Goal: Task Accomplishment & Management: Manage account settings

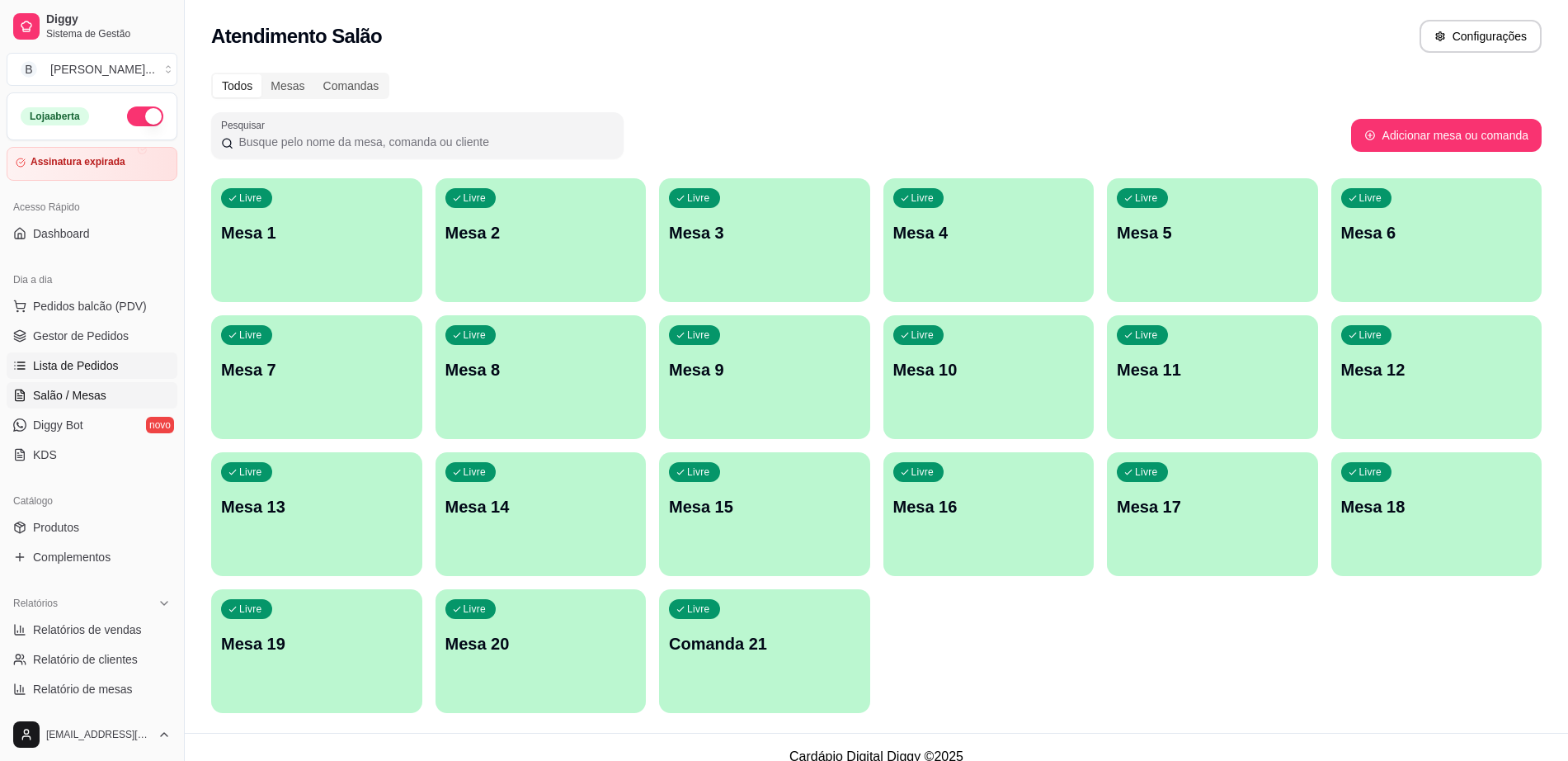
click at [140, 371] on link "Lista de Pedidos" at bounding box center [91, 366] width 170 height 27
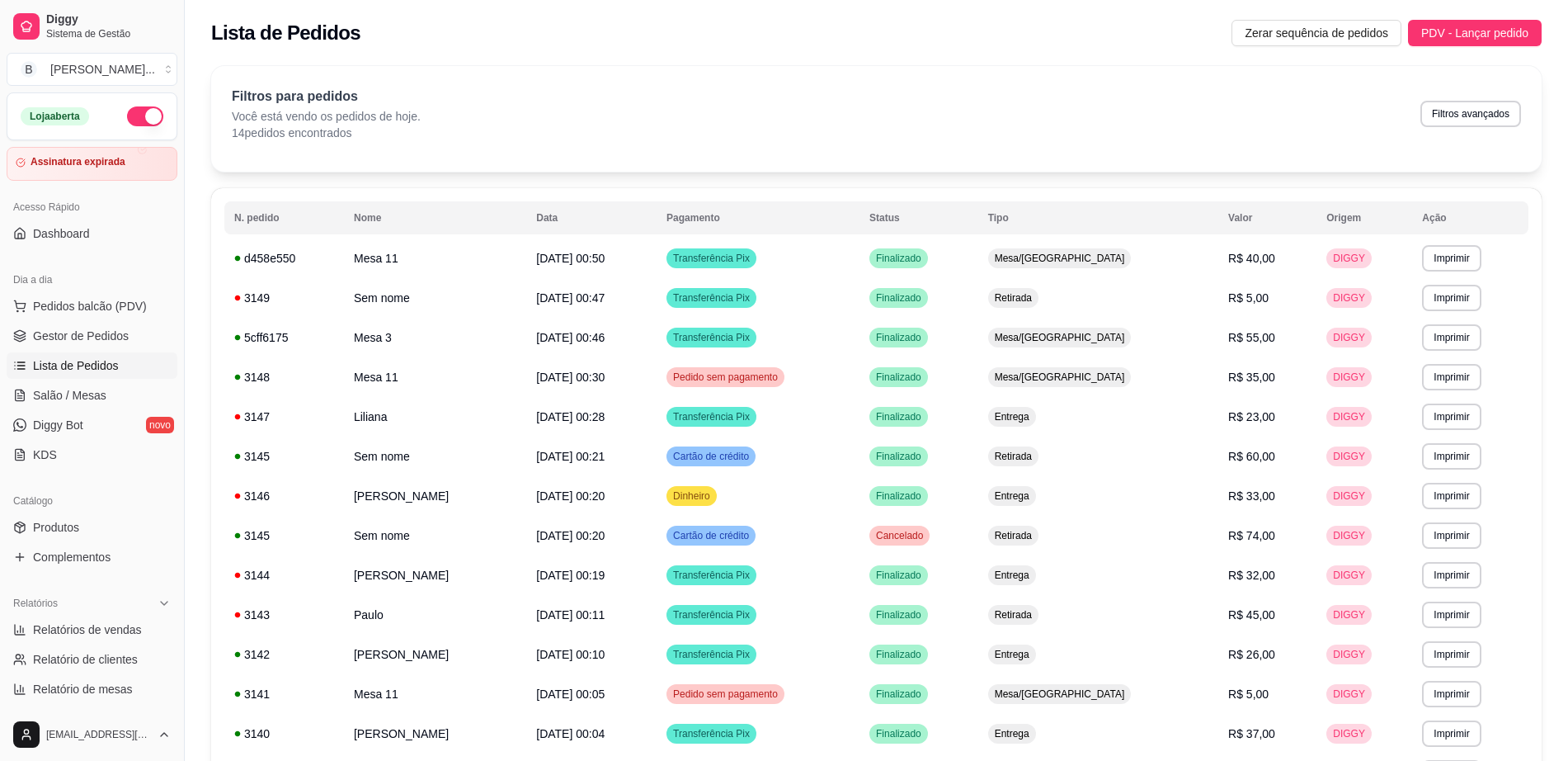
click at [123, 350] on ul "Pedidos balcão (PDV) Gestor de Pedidos Lista de Pedidos Salão / Mesas Diggy Bot…" at bounding box center [91, 380] width 170 height 175
click at [125, 345] on link "Gestor de Pedidos" at bounding box center [91, 336] width 170 height 27
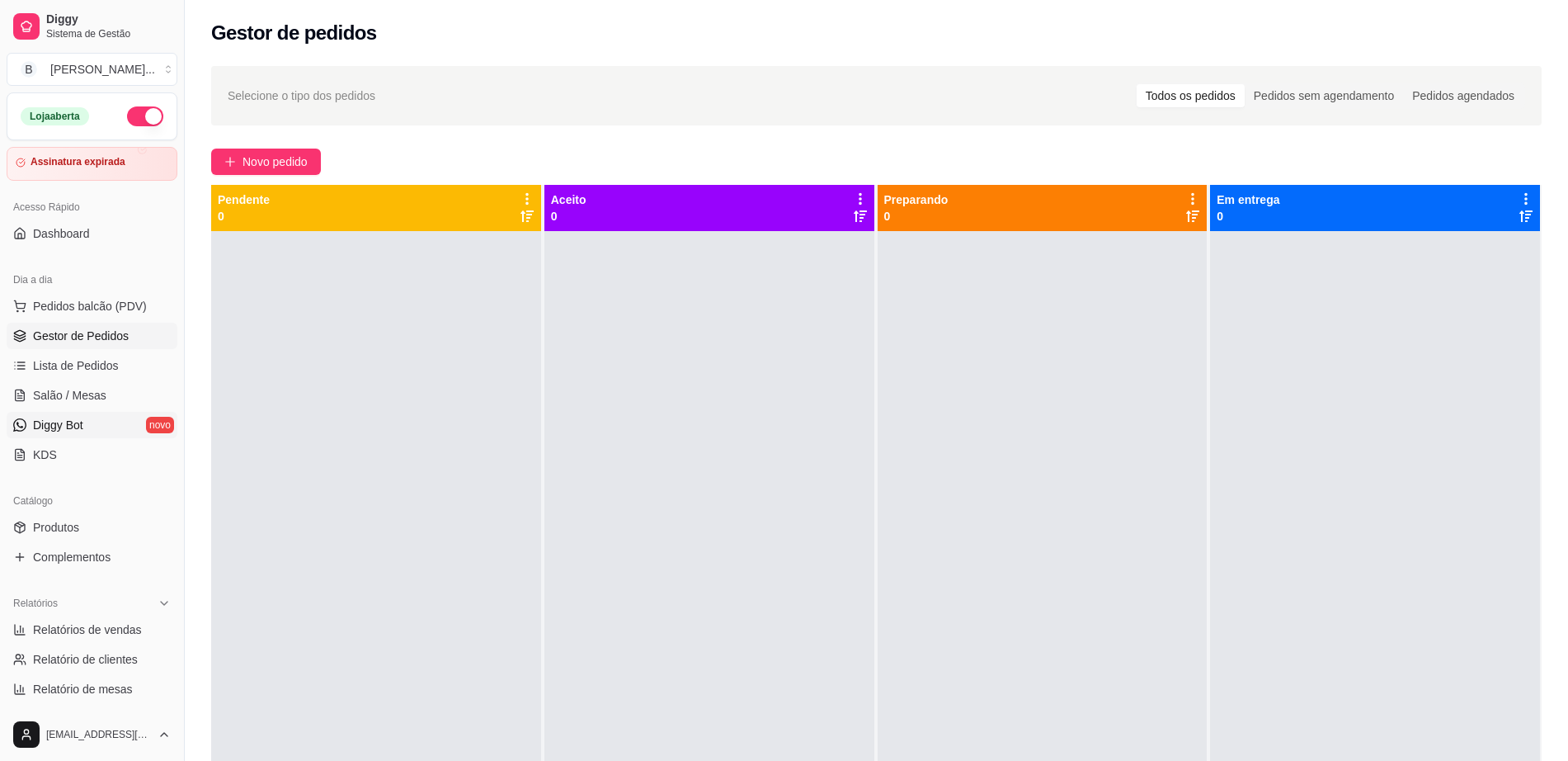
click at [106, 413] on link "Diggy Bot novo" at bounding box center [91, 425] width 170 height 27
click at [136, 386] on link "Salão / Mesas" at bounding box center [91, 395] width 170 height 27
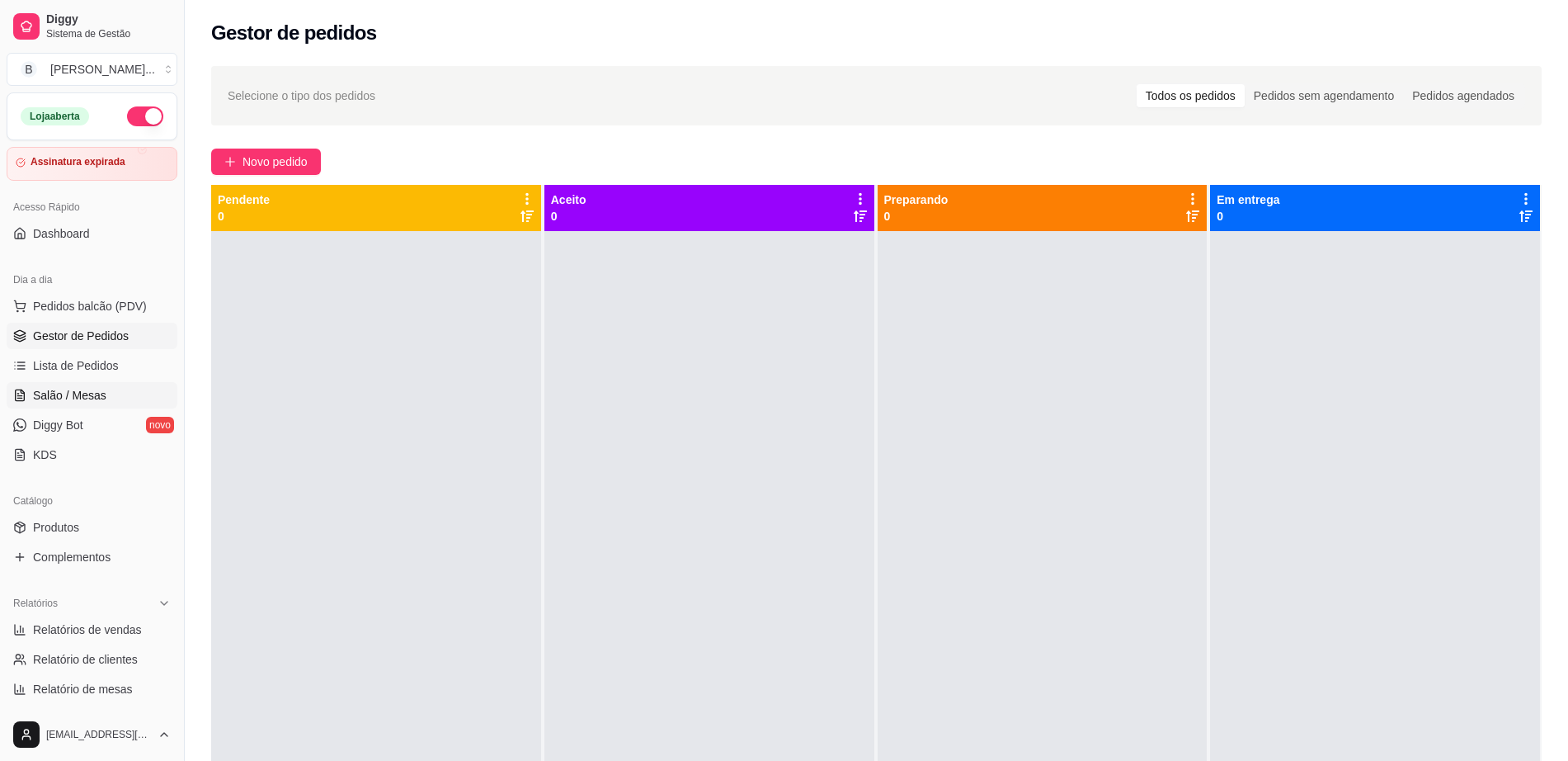
click at [136, 386] on link "Salão / Mesas" at bounding box center [91, 395] width 170 height 27
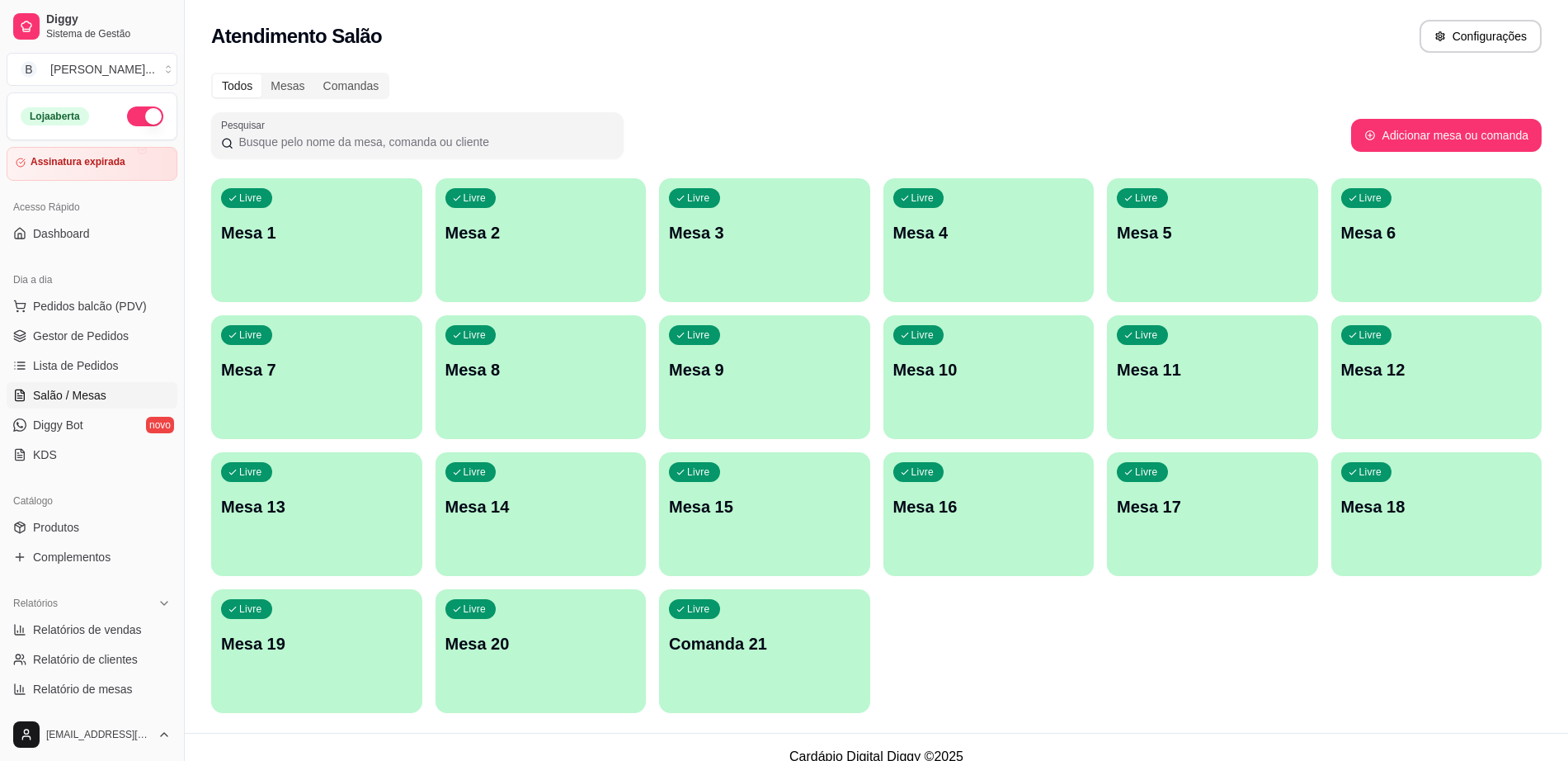
click at [772, 393] on div "Livre Mesa 9" at bounding box center [765, 367] width 211 height 104
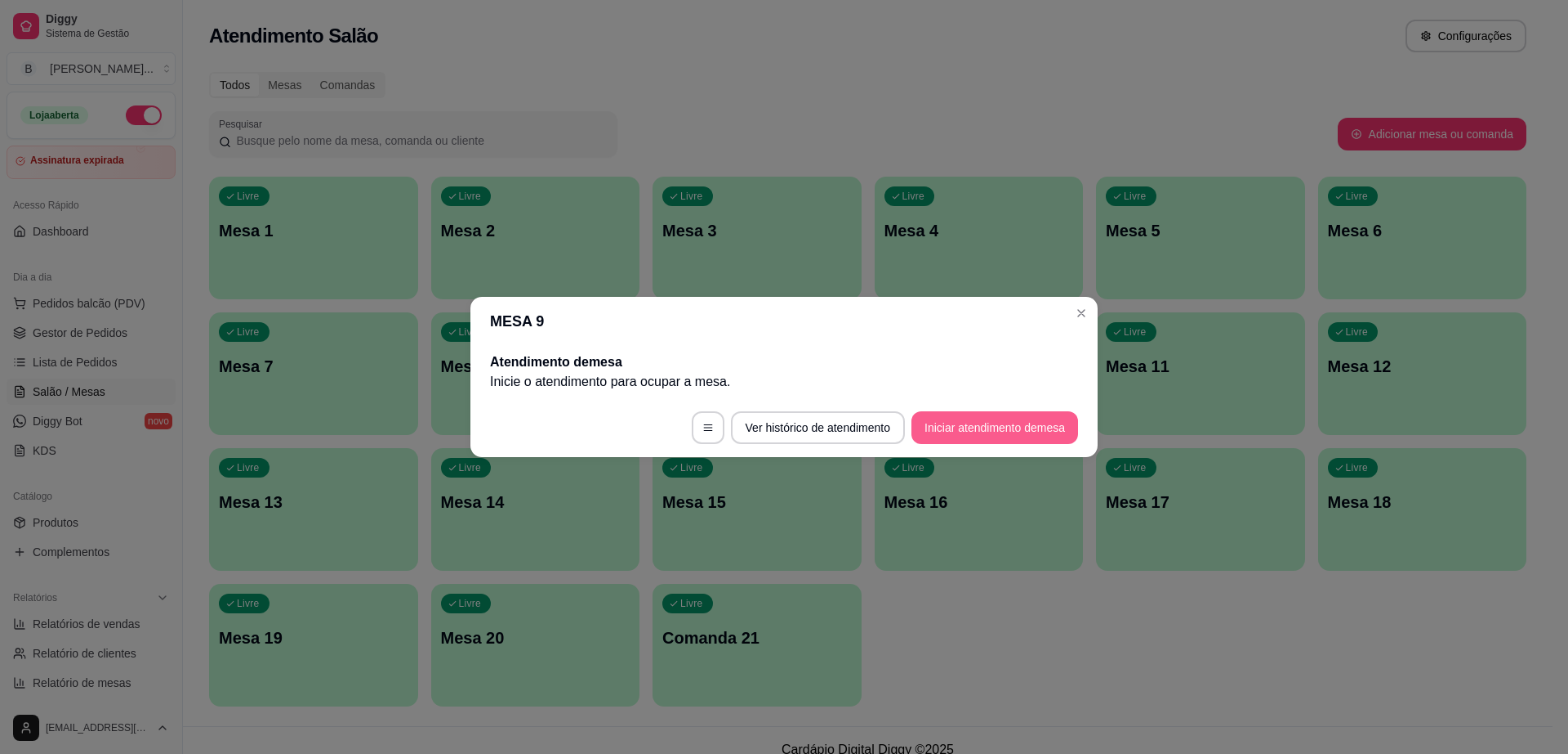
click at [1026, 430] on button "Iniciar atendimento de mesa" at bounding box center [995, 428] width 166 height 33
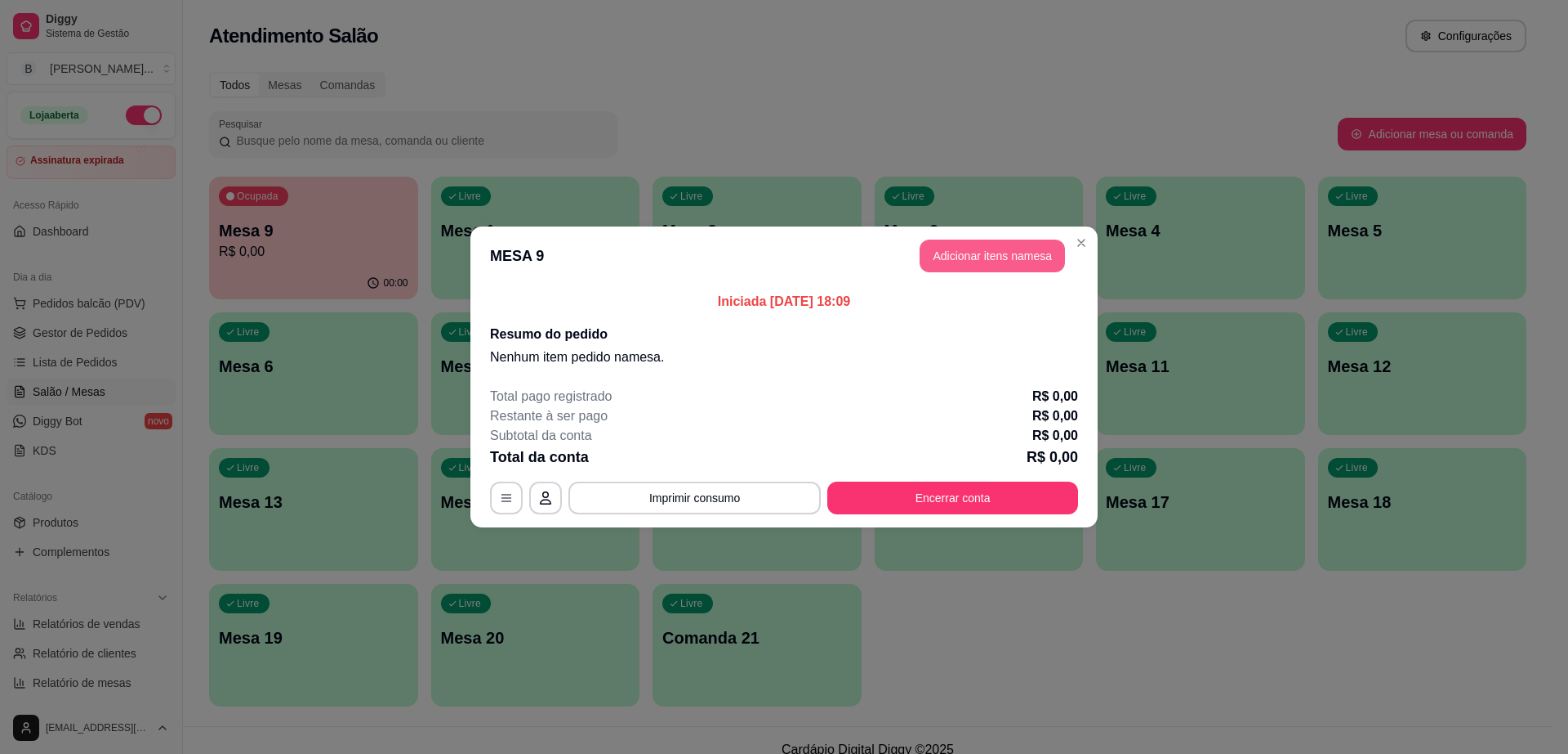
click at [1001, 271] on button "Adicionar itens na mesa" at bounding box center [992, 256] width 146 height 33
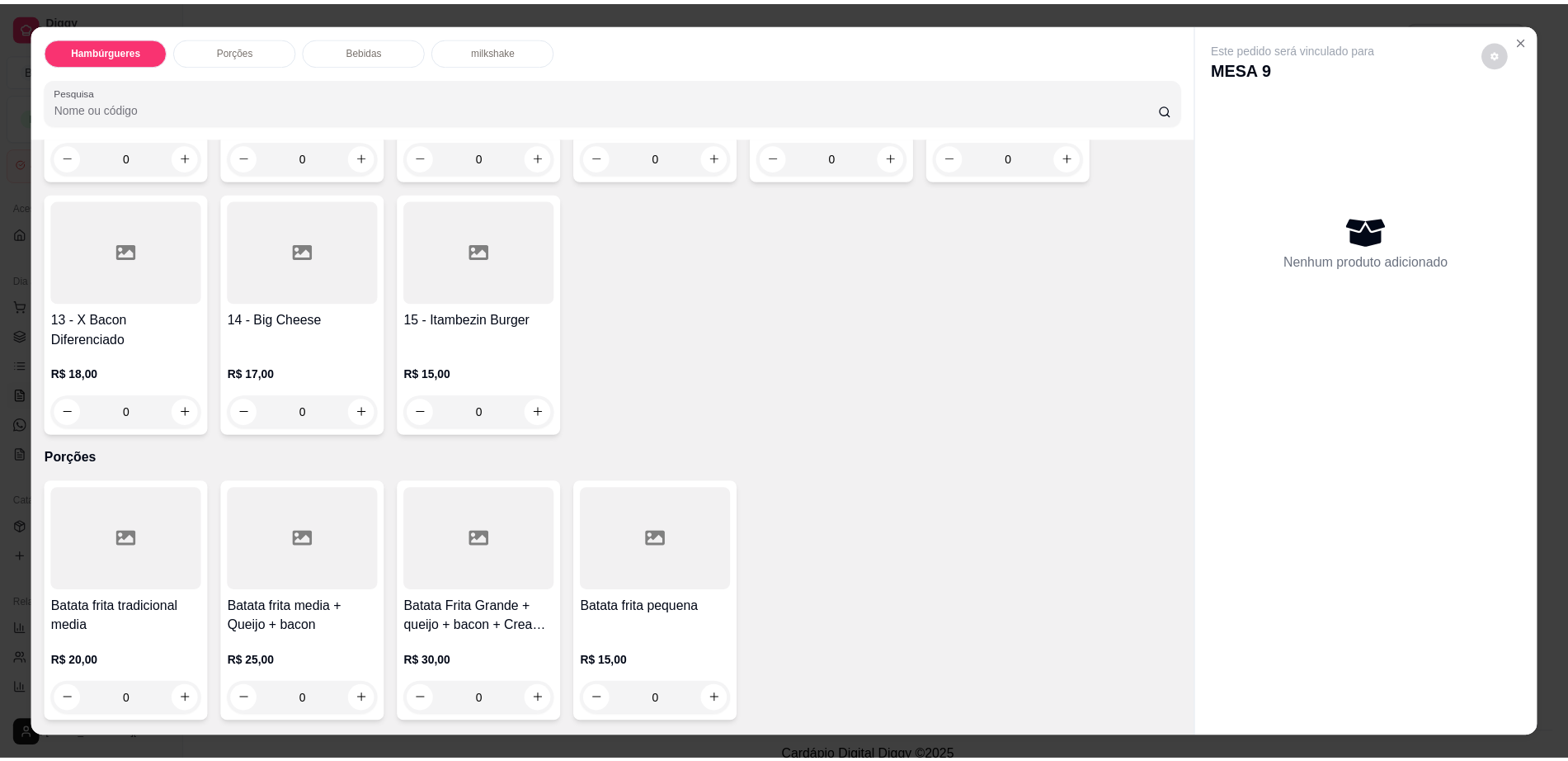
scroll to position [619, 0]
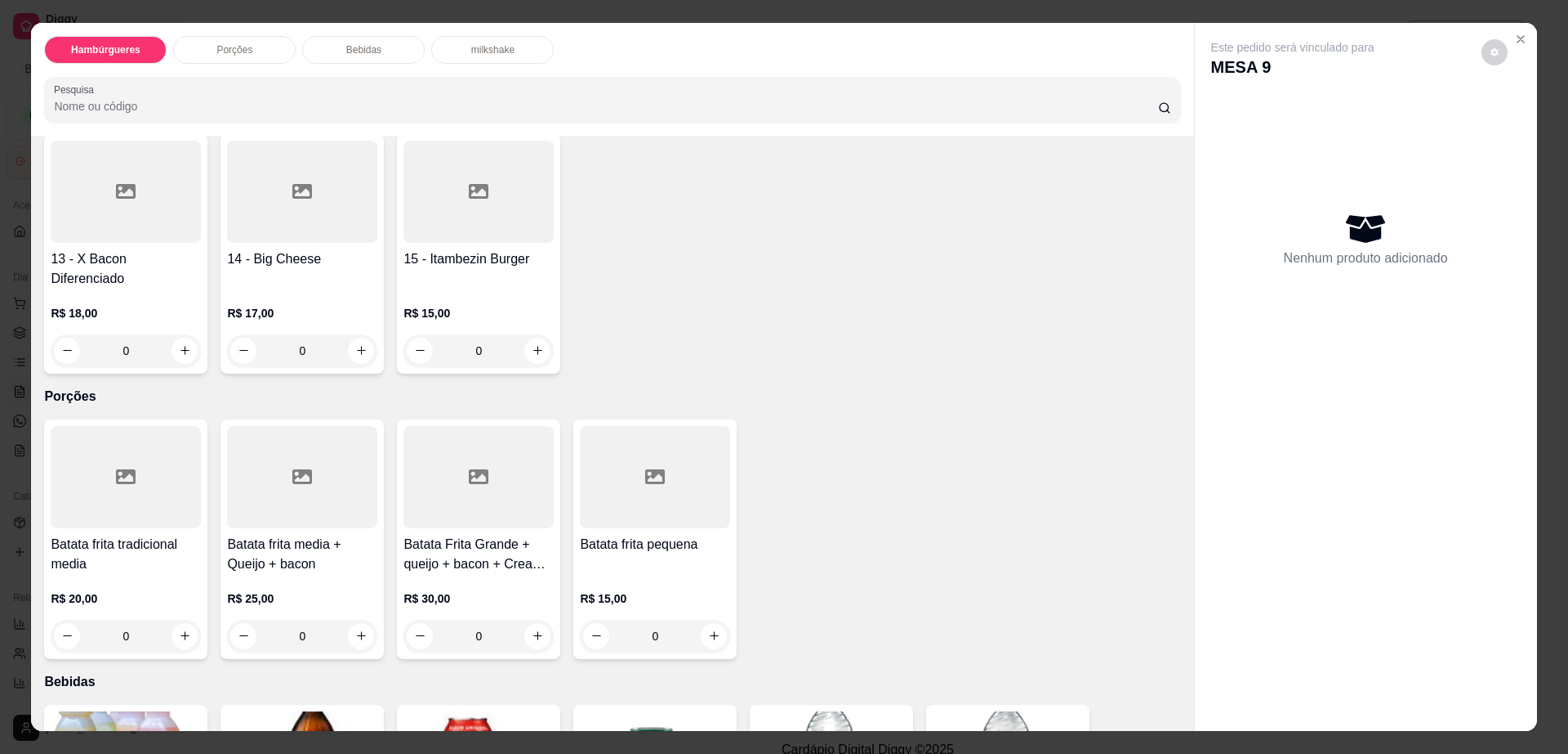
click at [446, 180] on div at bounding box center [478, 192] width 151 height 102
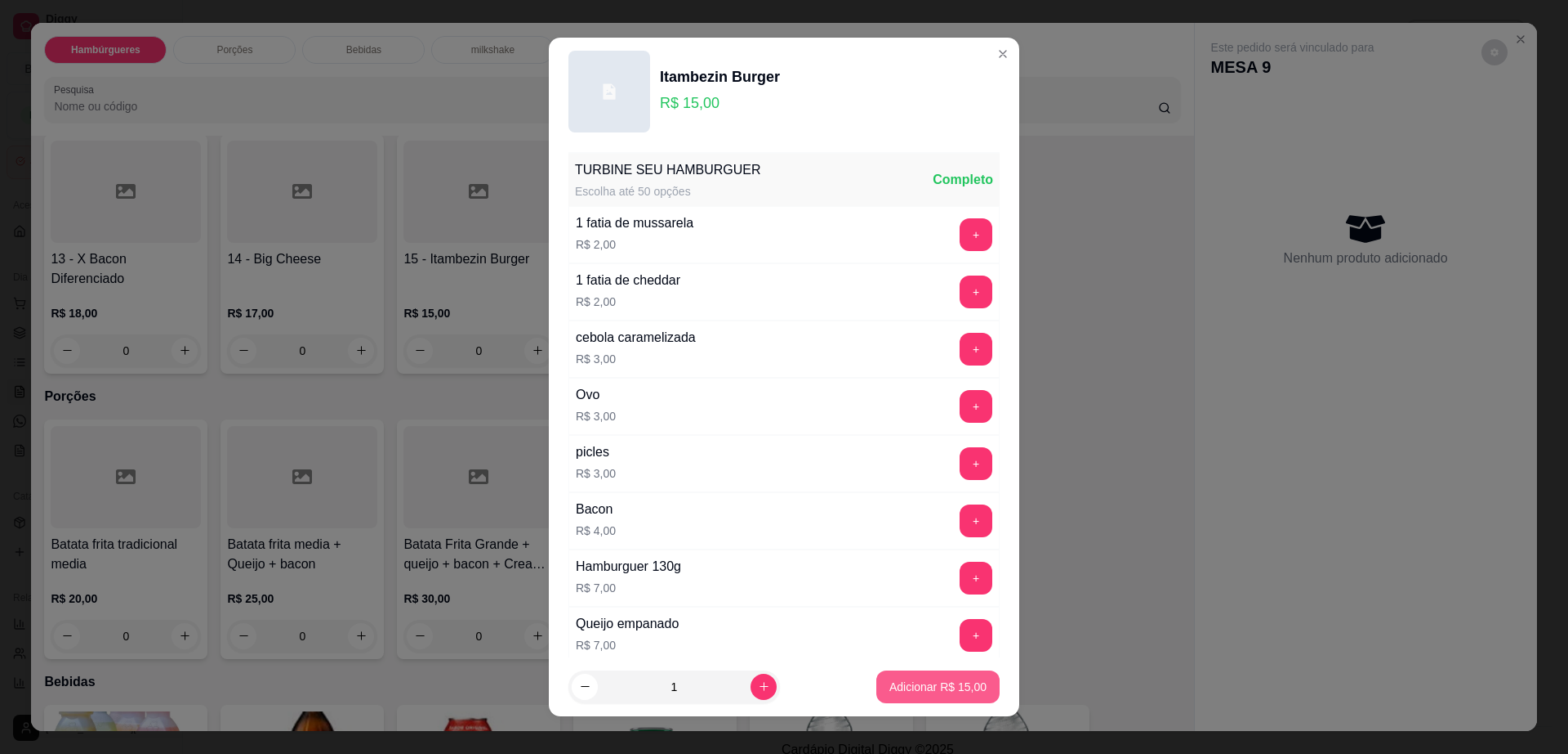
click at [916, 695] on button "Adicionar R$ 15,00" at bounding box center [938, 686] width 124 height 33
type input "1"
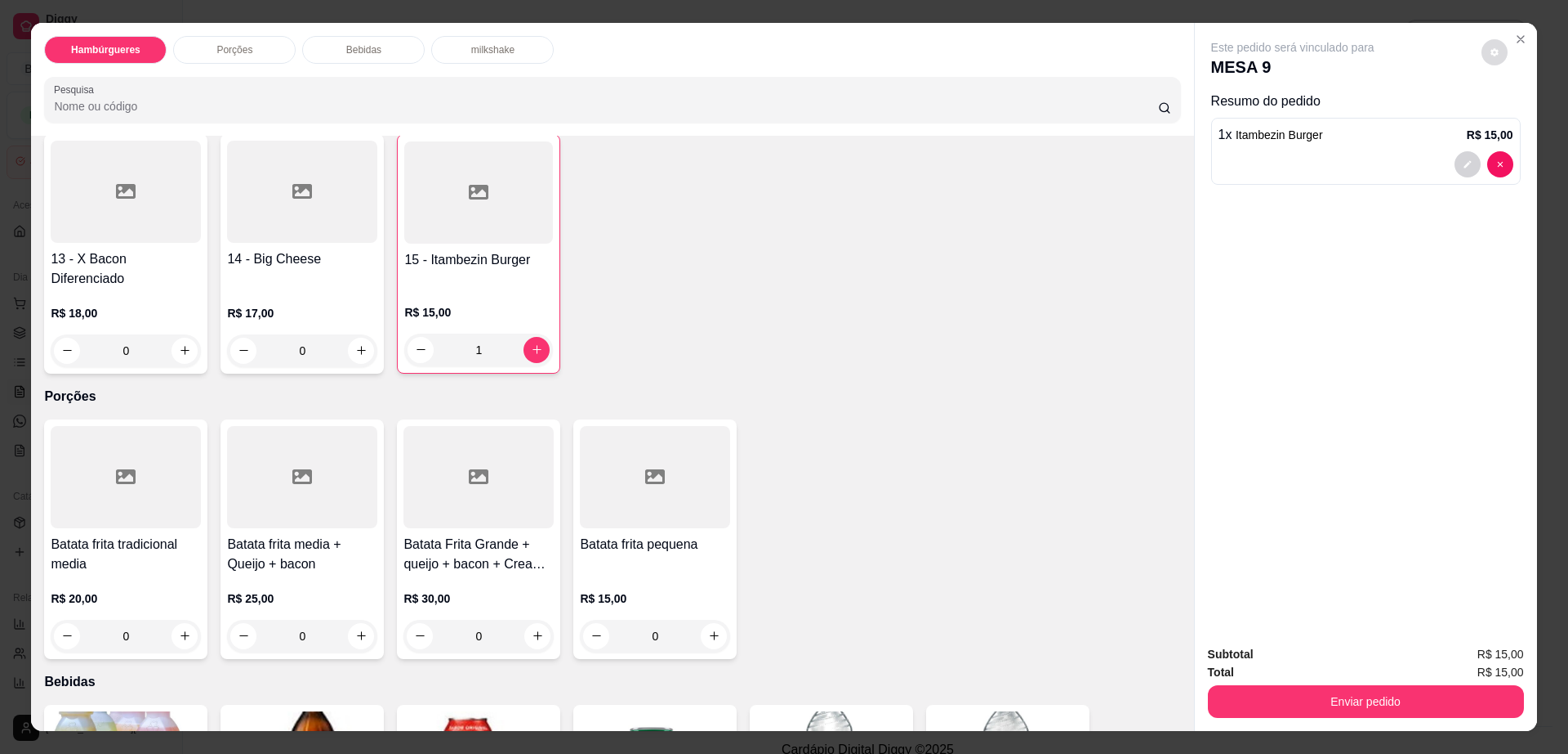
click at [1492, 47] on button "decrease-product-quantity" at bounding box center [1495, 53] width 26 height 26
click at [1522, 123] on span "Automatic updates" at bounding box center [1524, 118] width 33 height 20
click at [1518, 123] on input "Automatic updates" at bounding box center [1512, 123] width 11 height 11
checkbox input "true"
click at [1277, 699] on button "Enviar pedido" at bounding box center [1366, 701] width 316 height 33
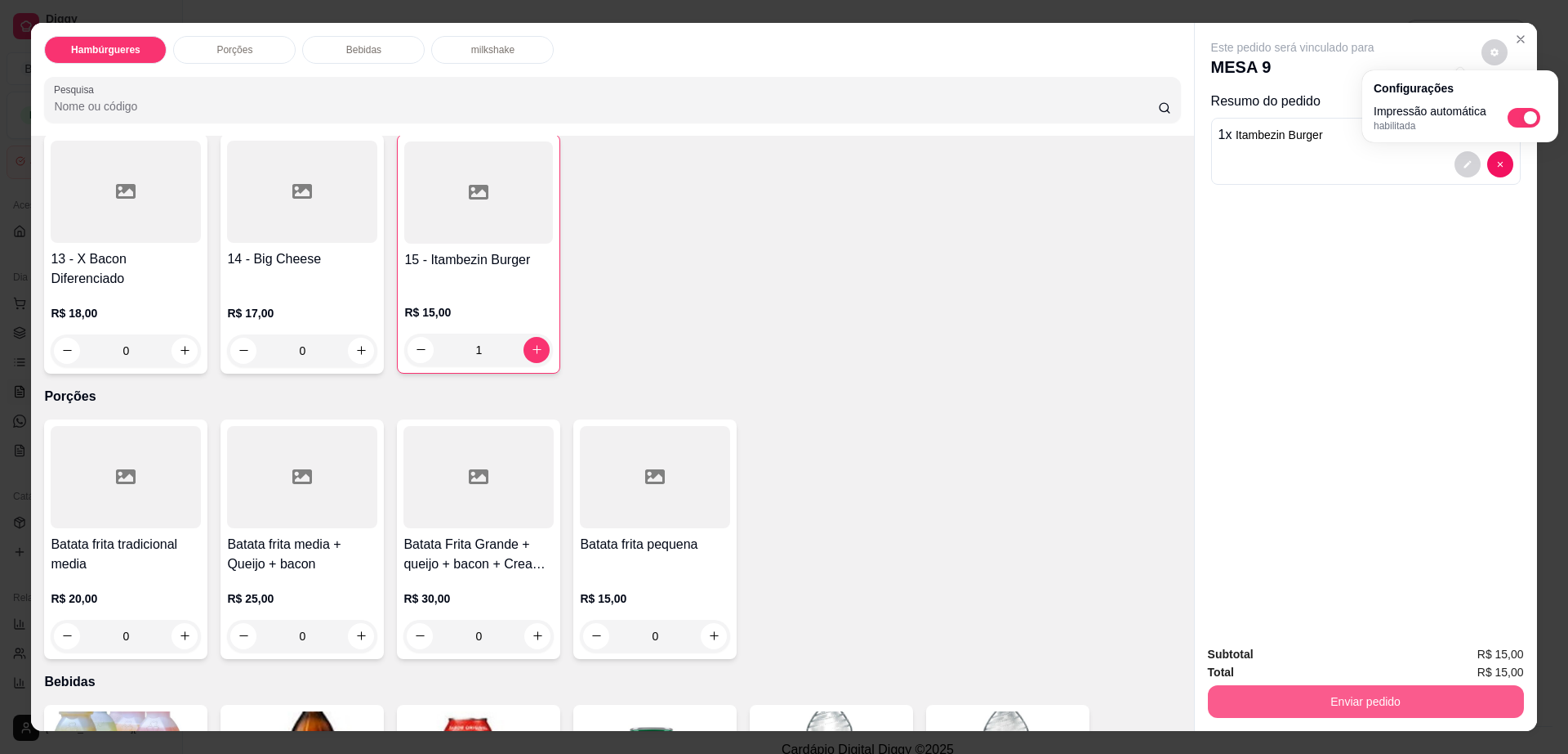
click at [1277, 699] on button "Enviar pedido" at bounding box center [1366, 701] width 316 height 33
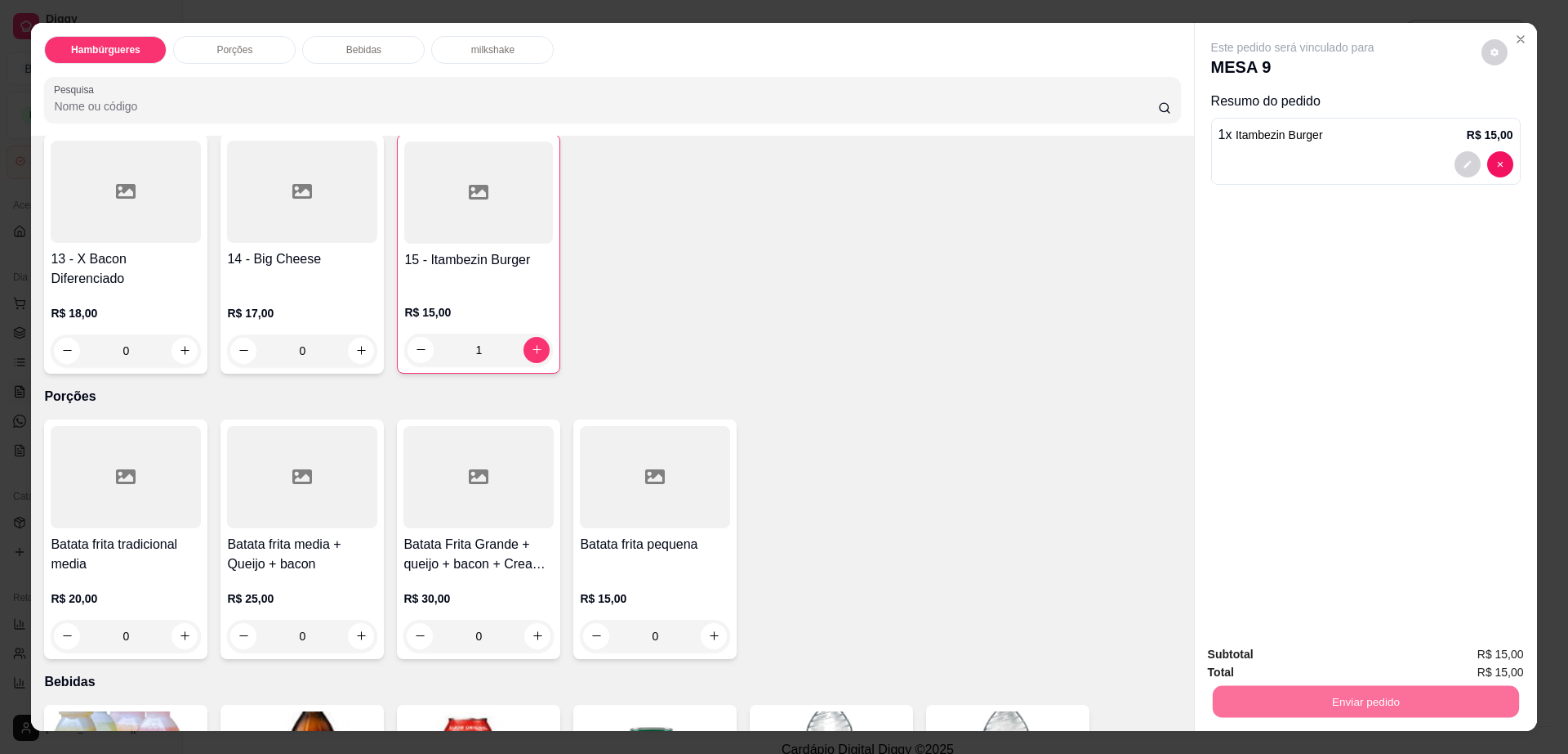
click at [1474, 667] on button "Enviar pedido" at bounding box center [1480, 661] width 90 height 30
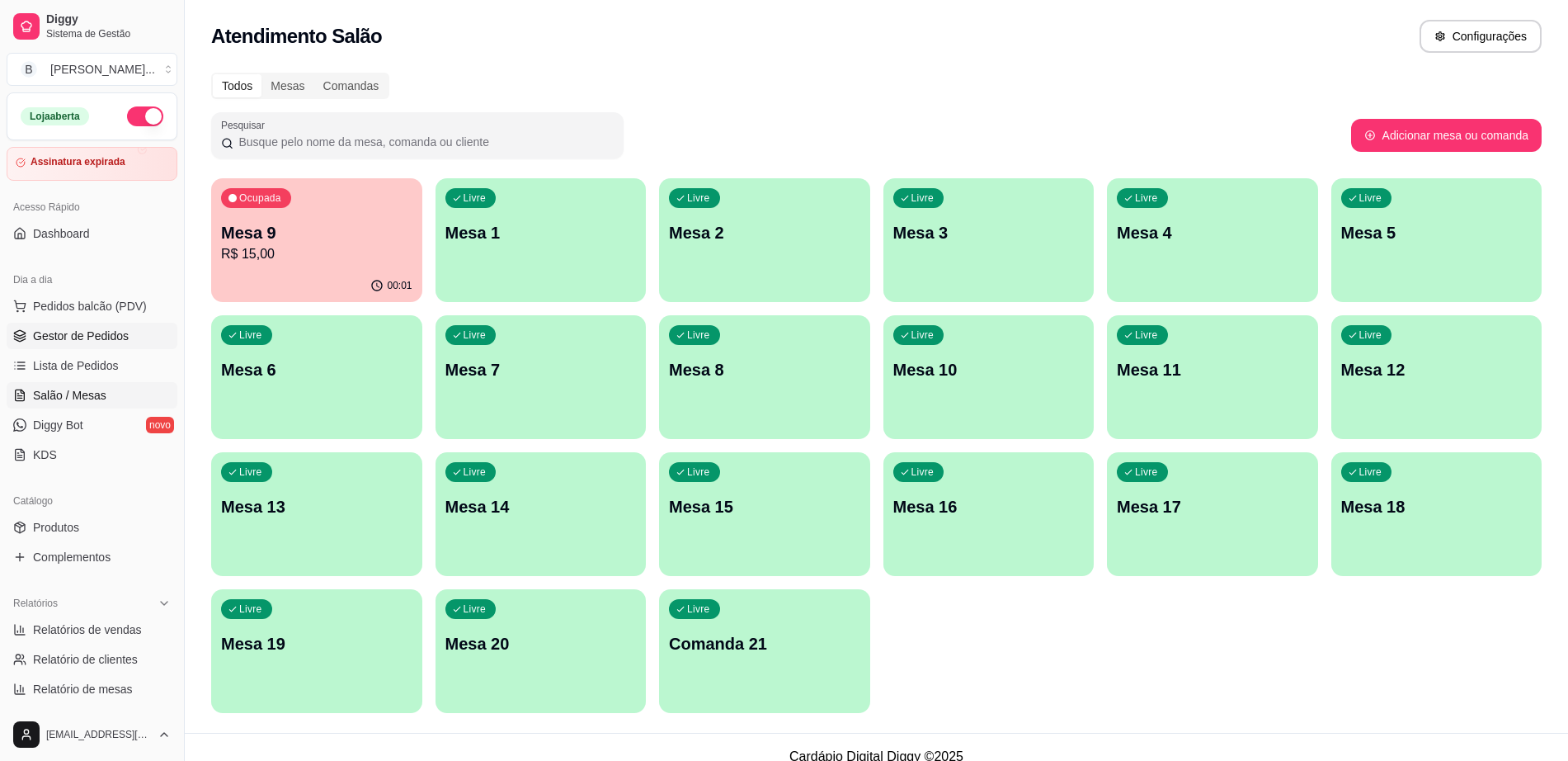
click at [76, 338] on span "Gestor de Pedidos" at bounding box center [81, 336] width 96 height 17
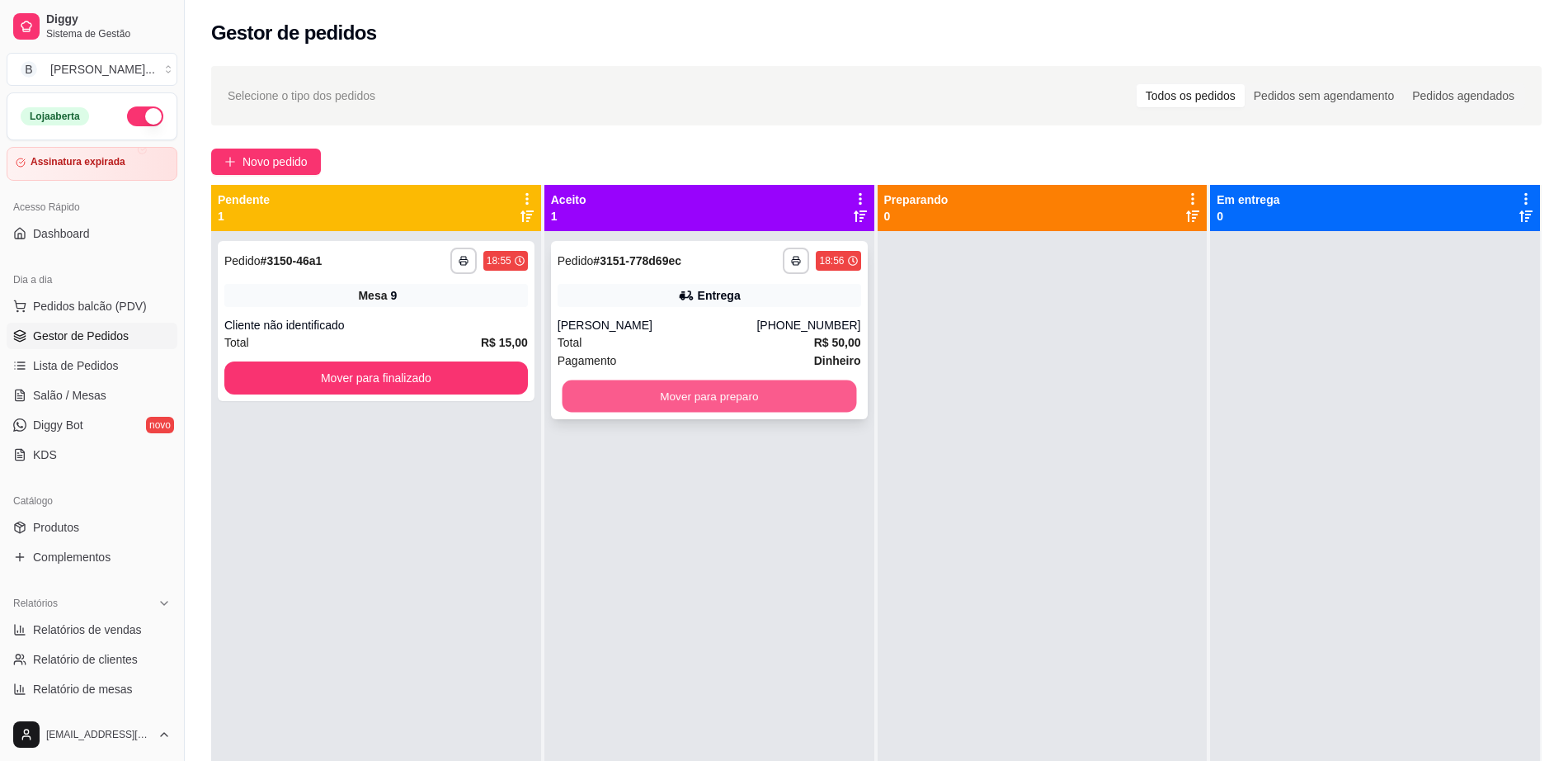
click at [725, 396] on button "Mover para preparo" at bounding box center [708, 396] width 294 height 32
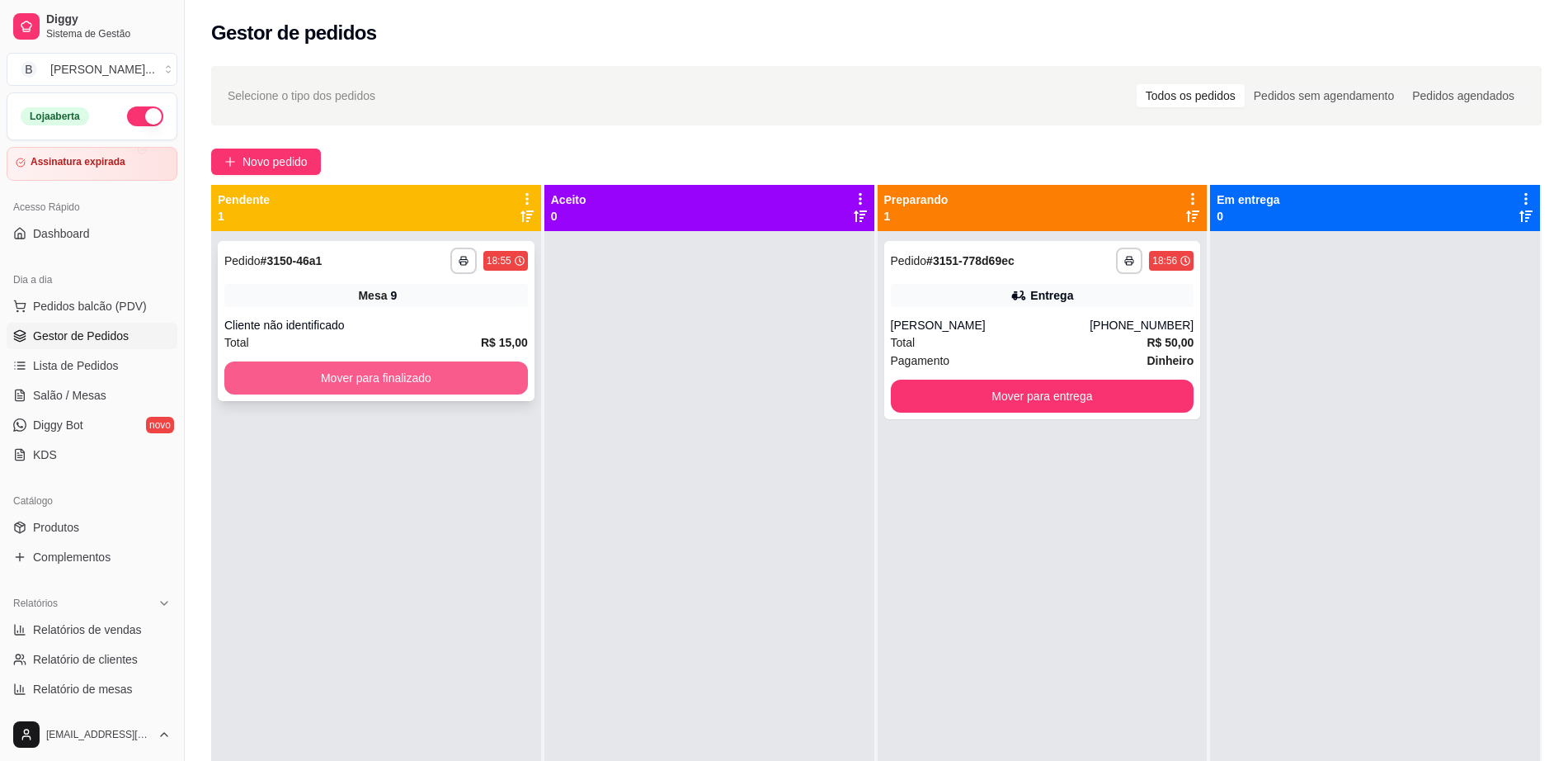
click at [489, 363] on button "Mover para finalizado" at bounding box center [376, 378] width 303 height 33
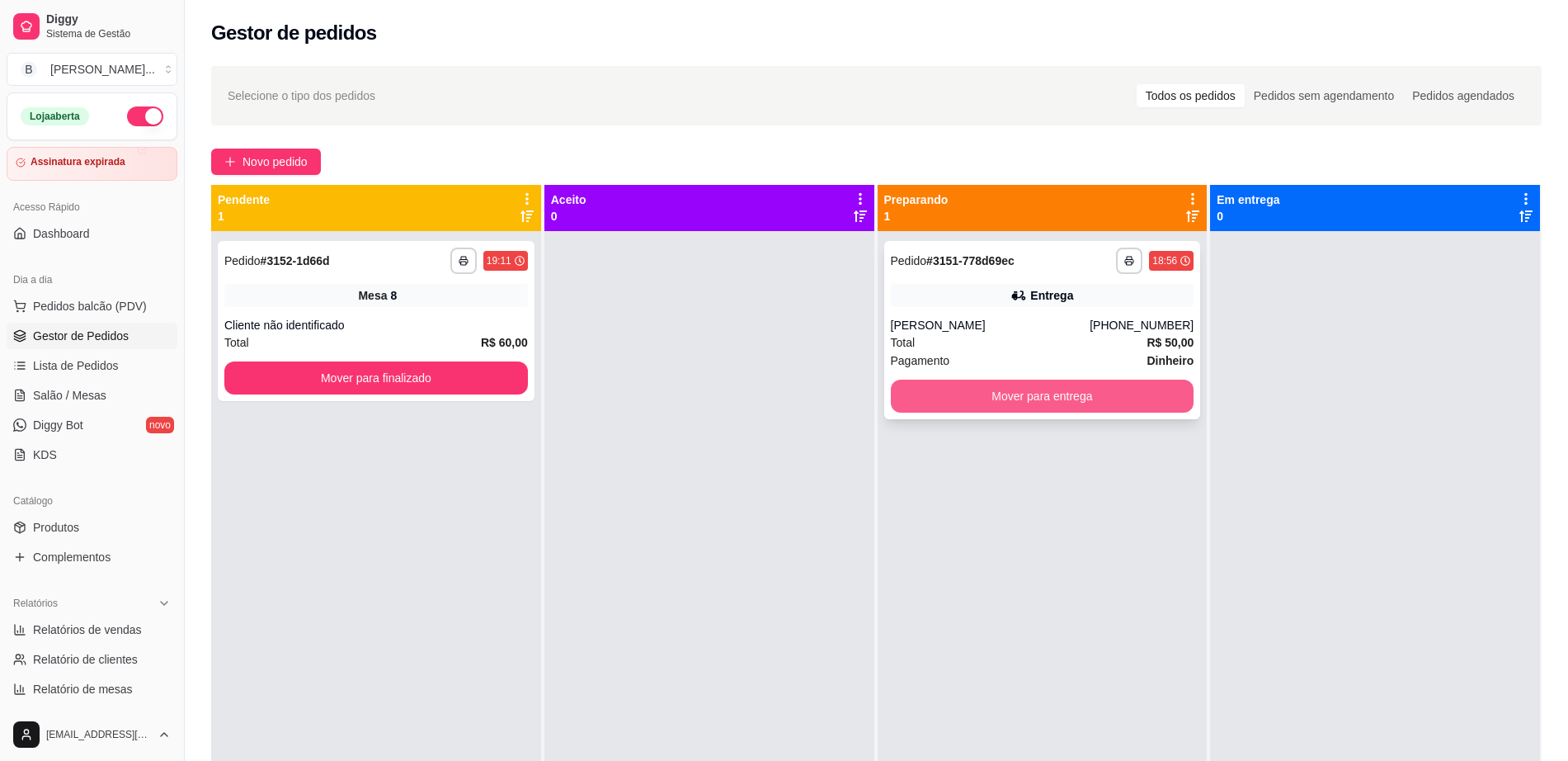
click at [951, 393] on button "Mover para entrega" at bounding box center [1042, 396] width 303 height 33
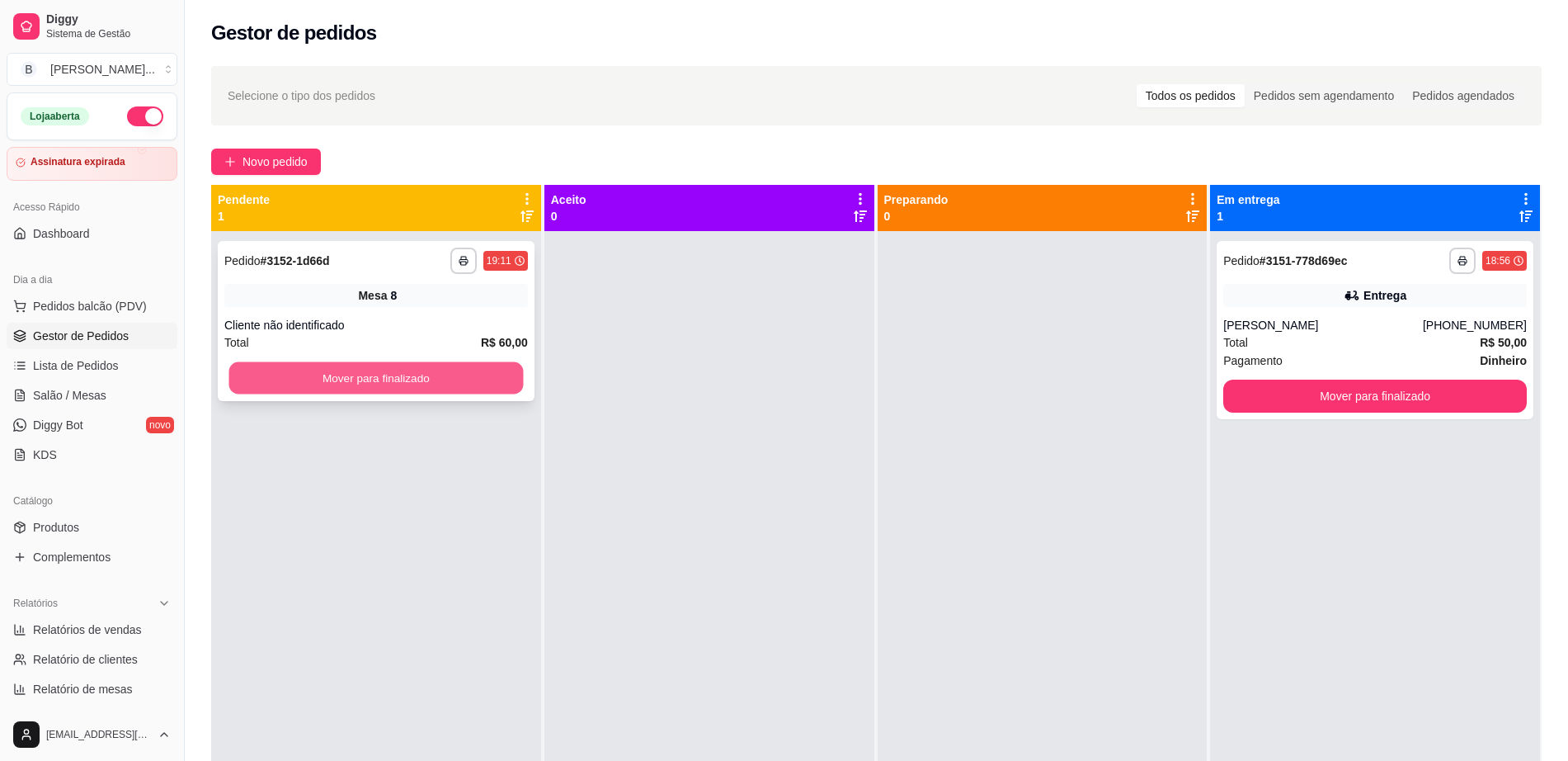
click at [461, 370] on button "Mover para finalizado" at bounding box center [377, 378] width 294 height 32
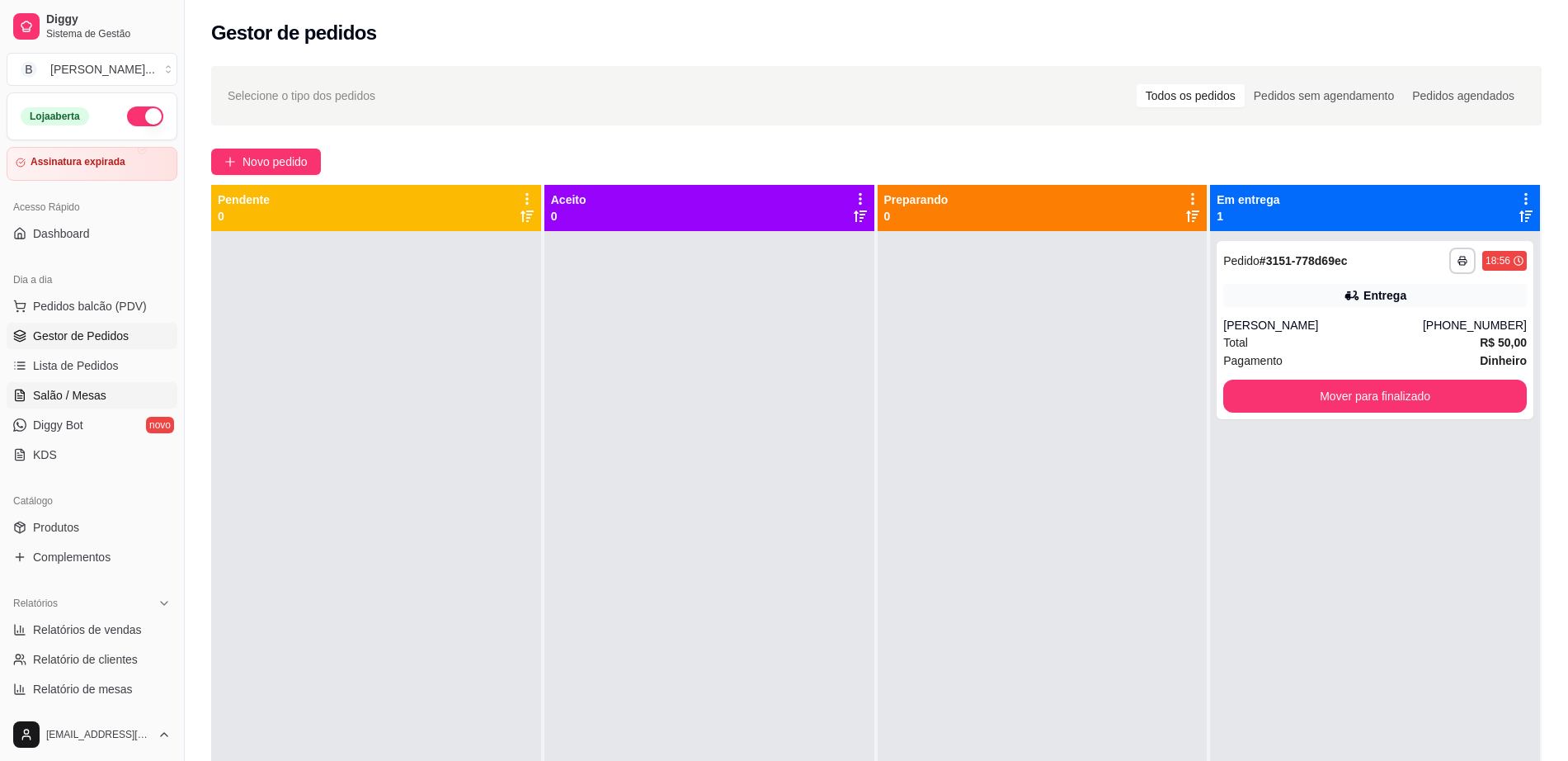
click at [109, 390] on link "Salão / Mesas" at bounding box center [91, 395] width 170 height 27
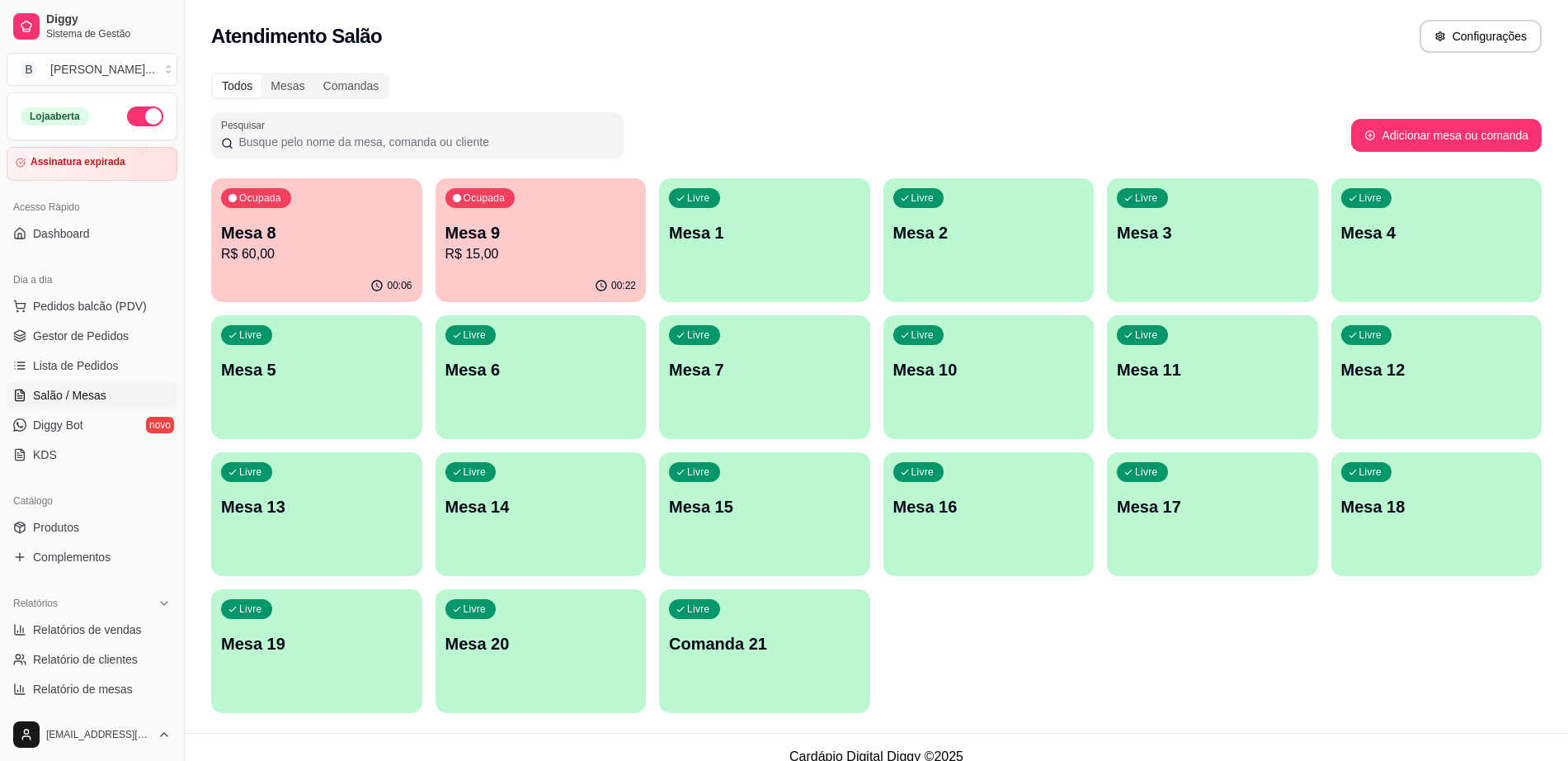
click at [402, 235] on p "Mesa 8" at bounding box center [317, 233] width 191 height 23
click at [509, 253] on p "R$ 15,00" at bounding box center [540, 254] width 185 height 19
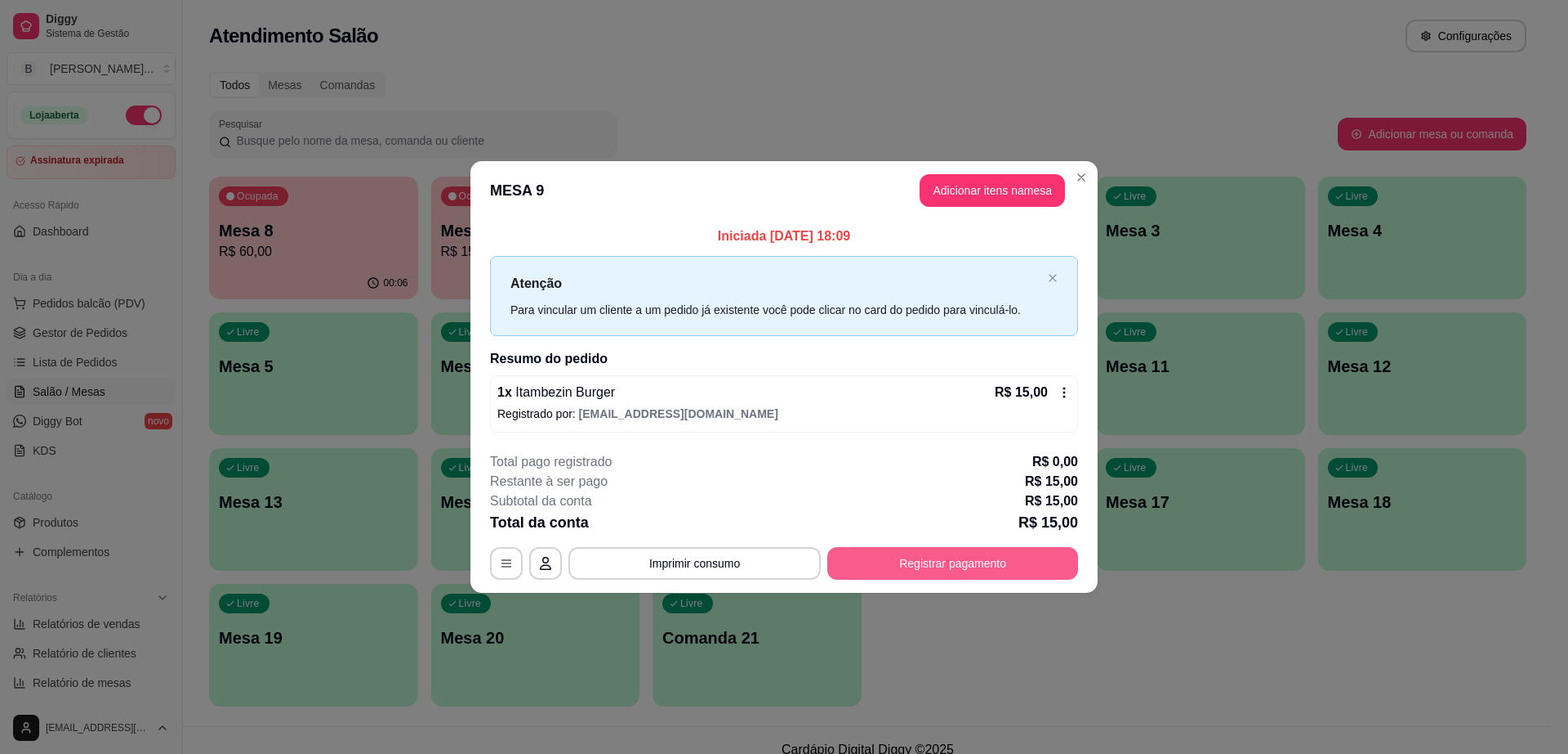
click at [964, 556] on button "Registrar pagamento" at bounding box center [953, 564] width 251 height 33
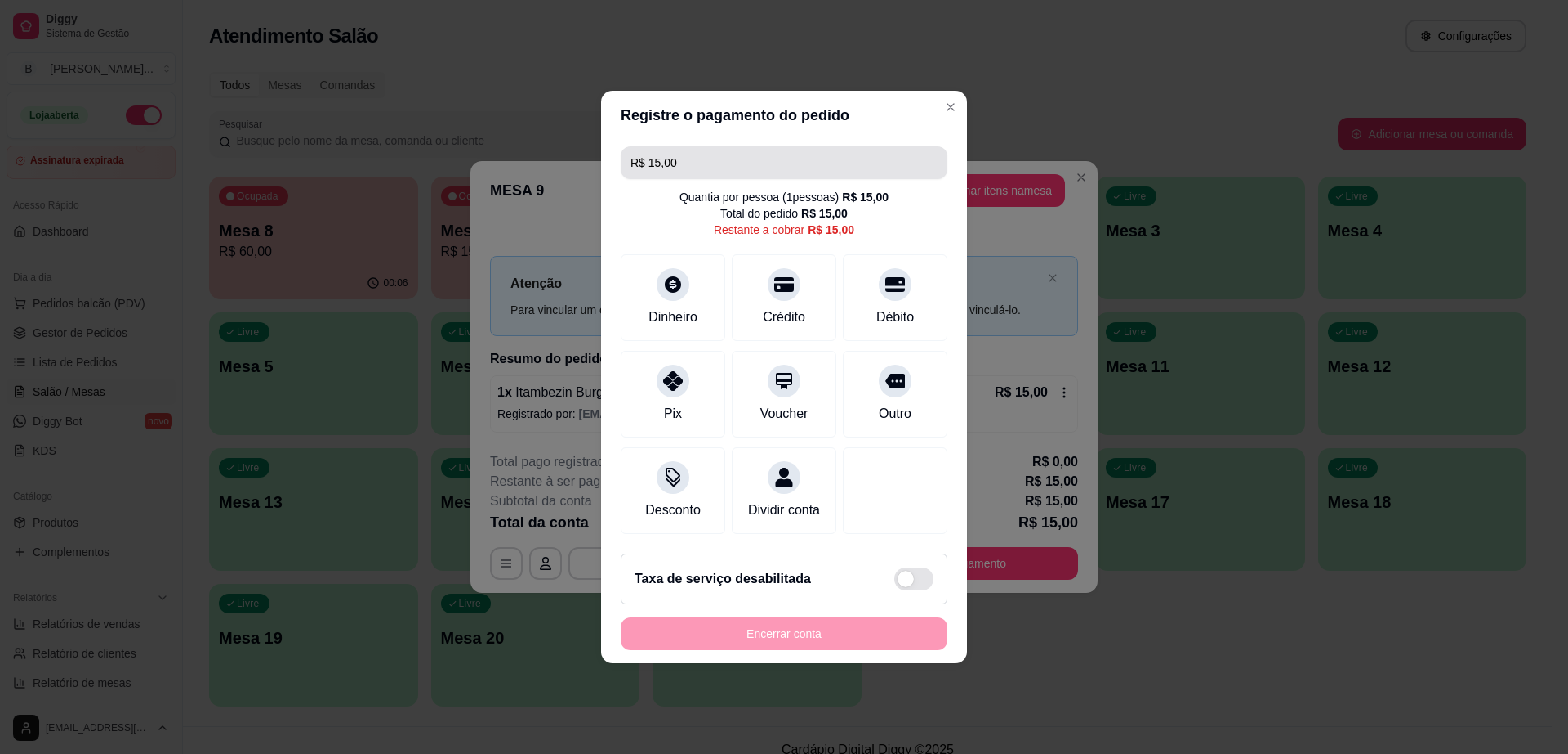
click at [805, 162] on input "R$ 15,00" at bounding box center [784, 163] width 307 height 33
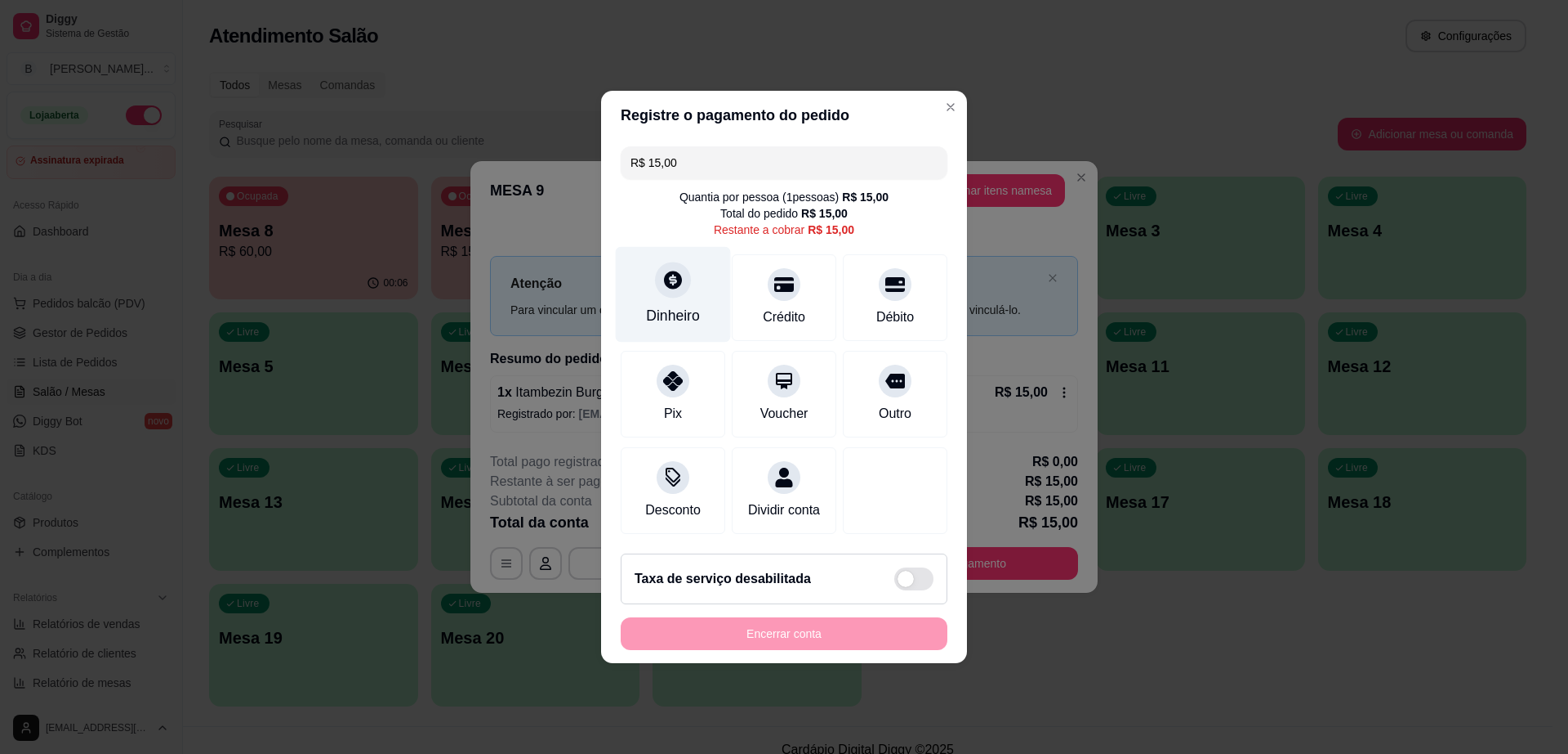
click at [674, 276] on icon at bounding box center [673, 279] width 18 height 18
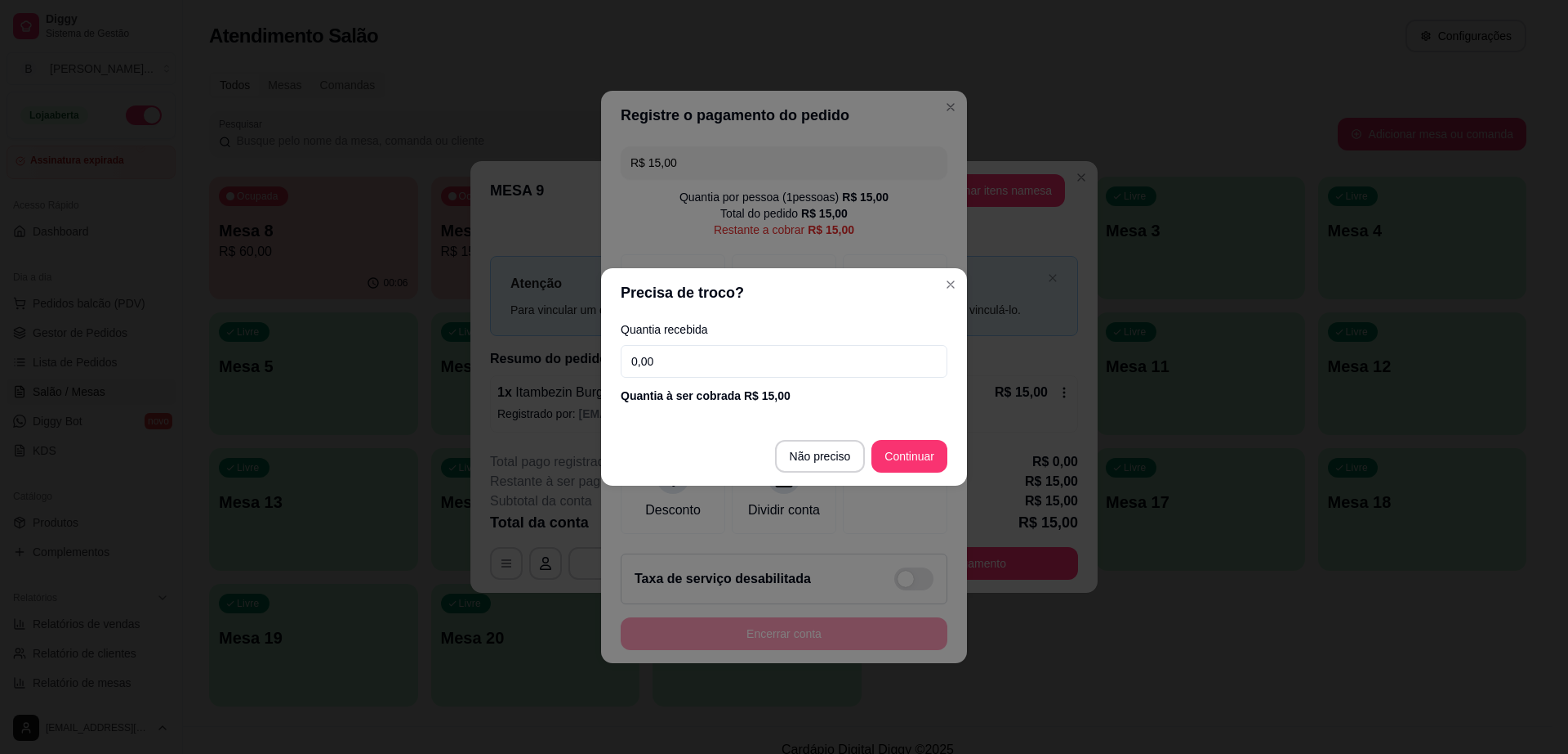
click at [712, 354] on input "0,00" at bounding box center [784, 362] width 327 height 33
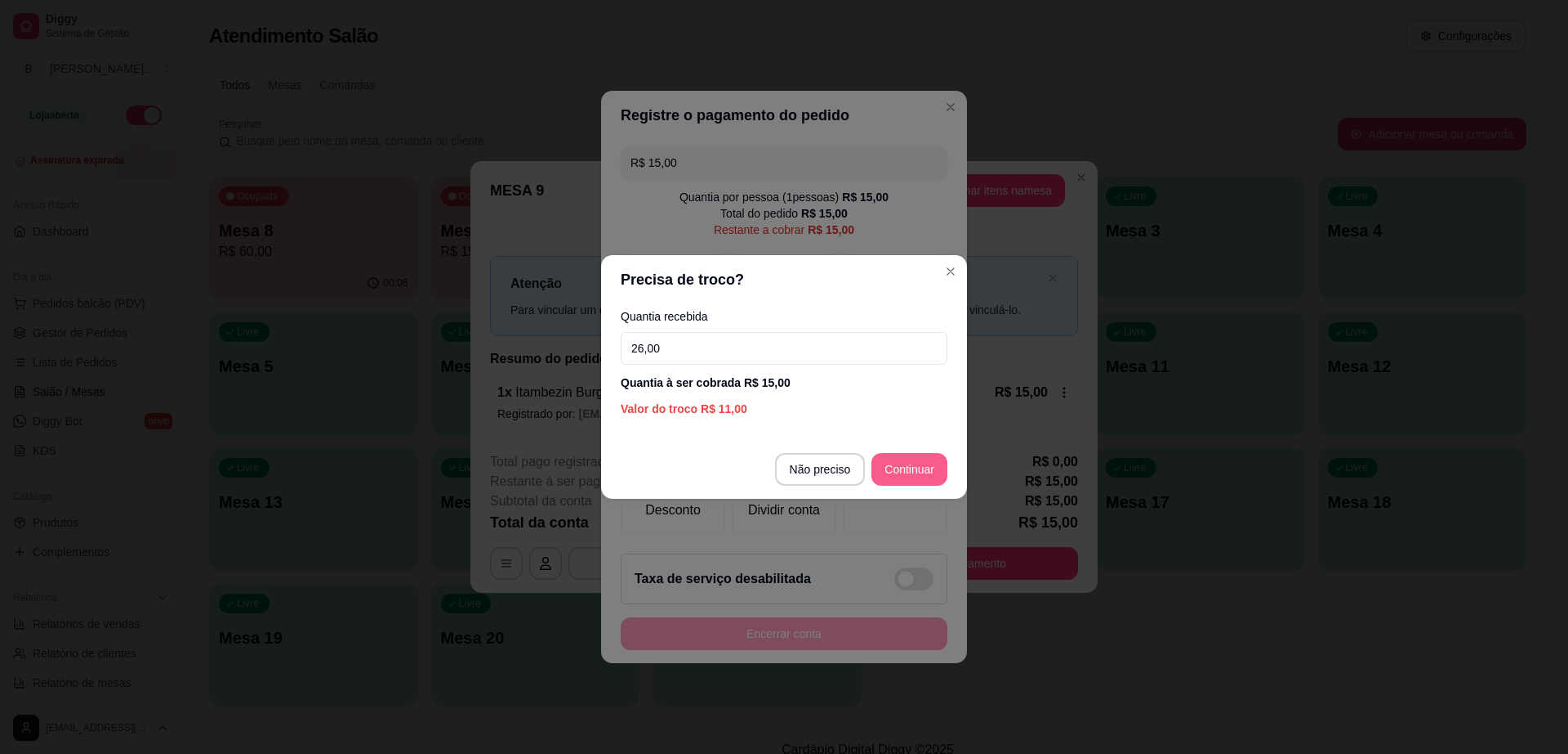
type input "26,00"
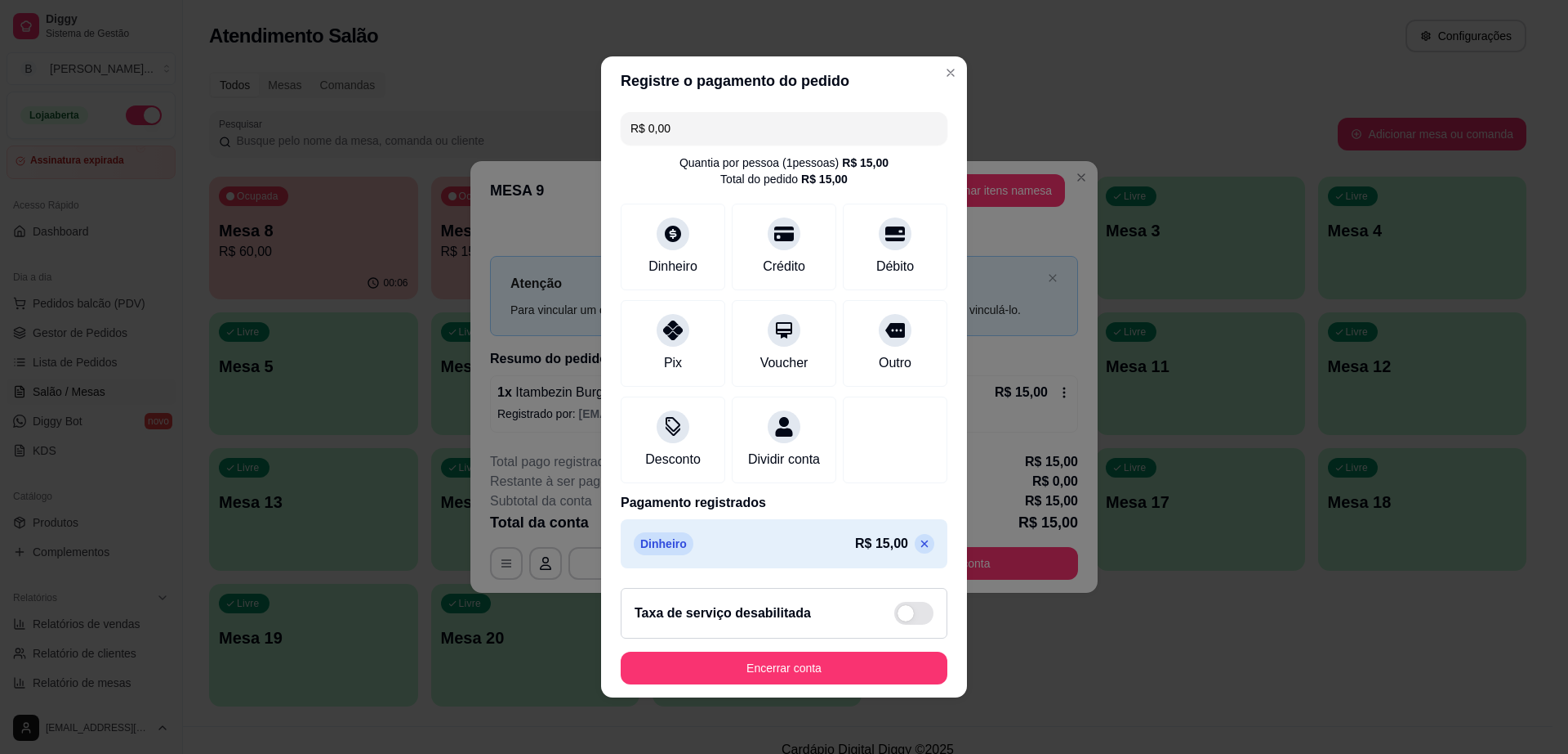
click at [918, 550] on icon at bounding box center [925, 544] width 13 height 13
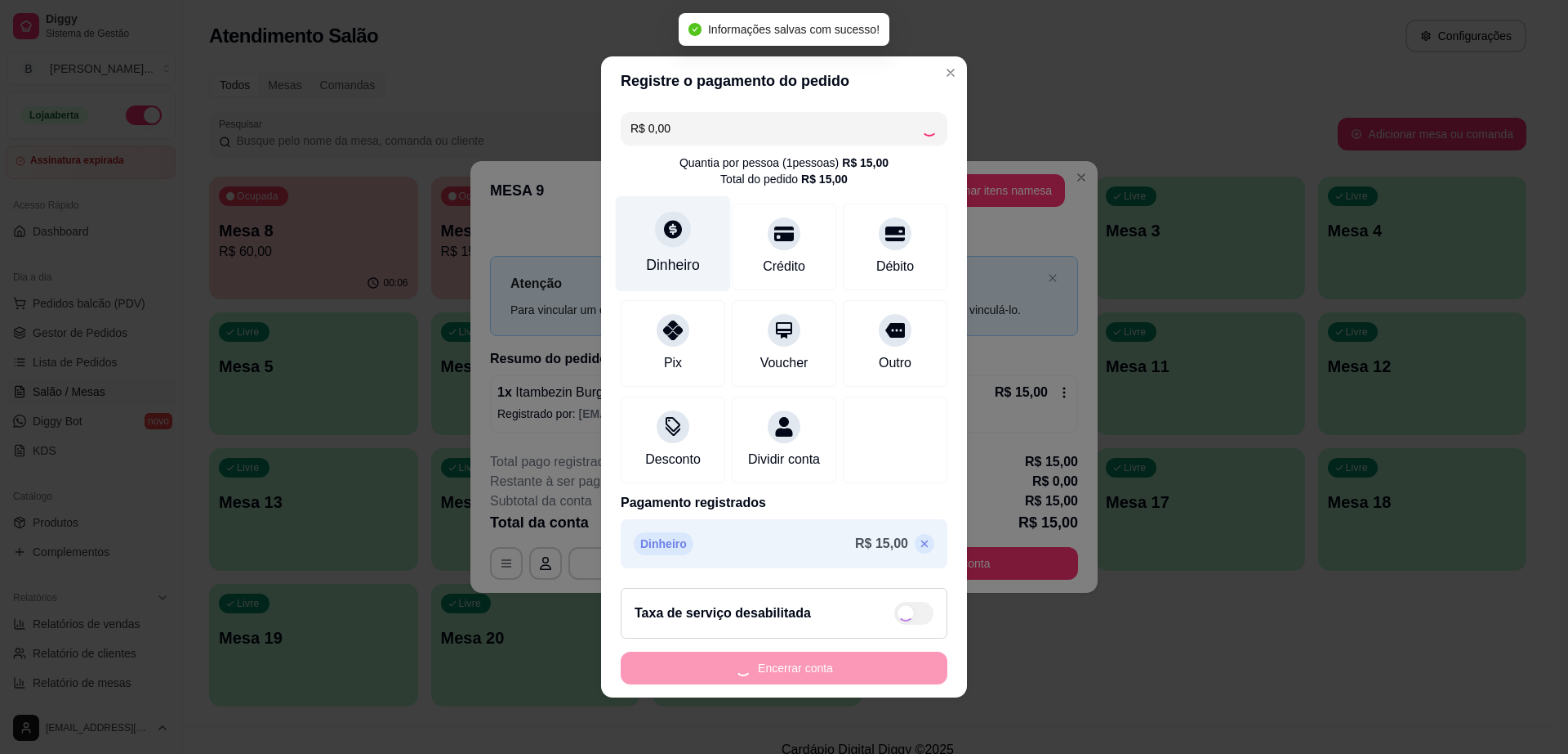
type input "R$ 15,00"
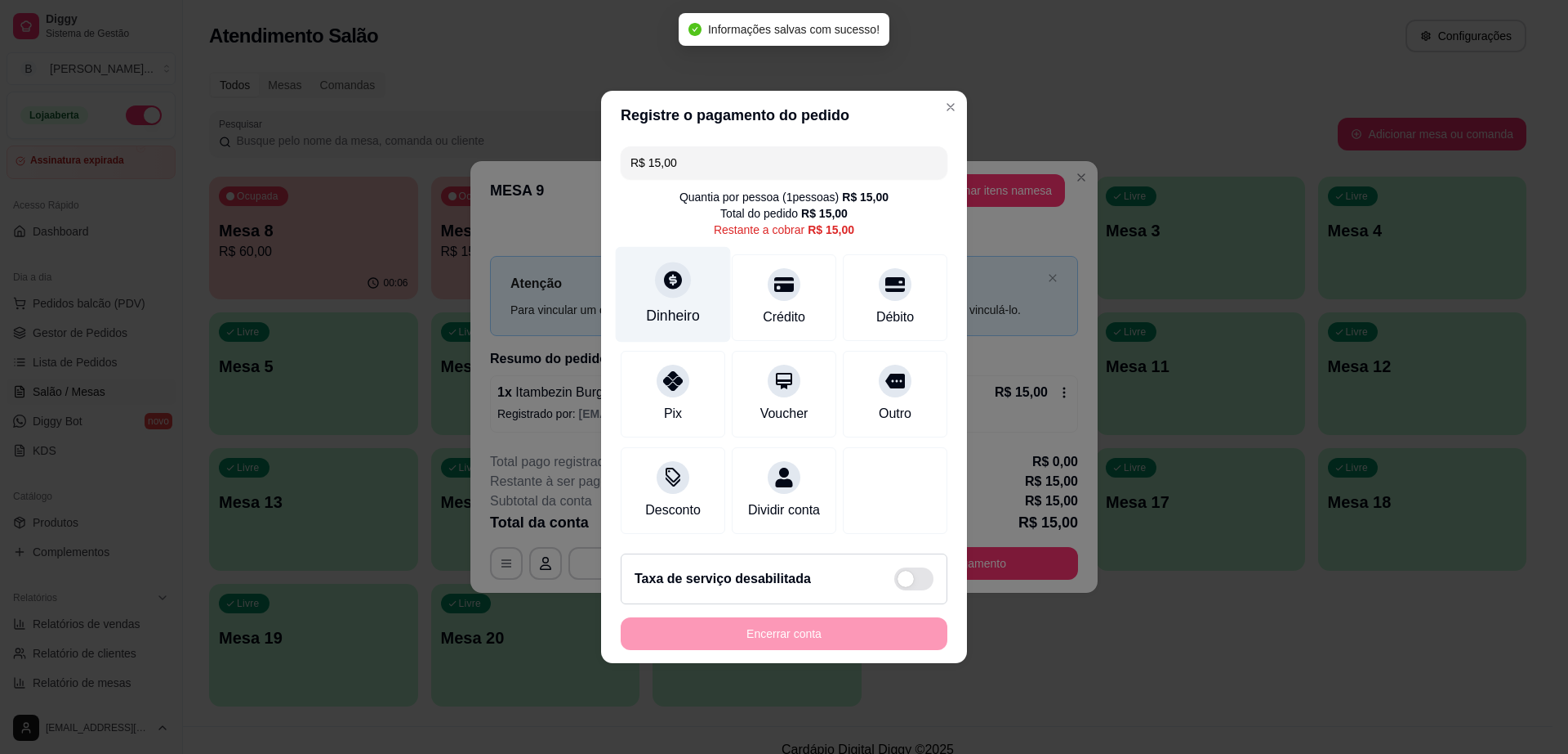
click at [670, 269] on icon at bounding box center [673, 279] width 21 height 21
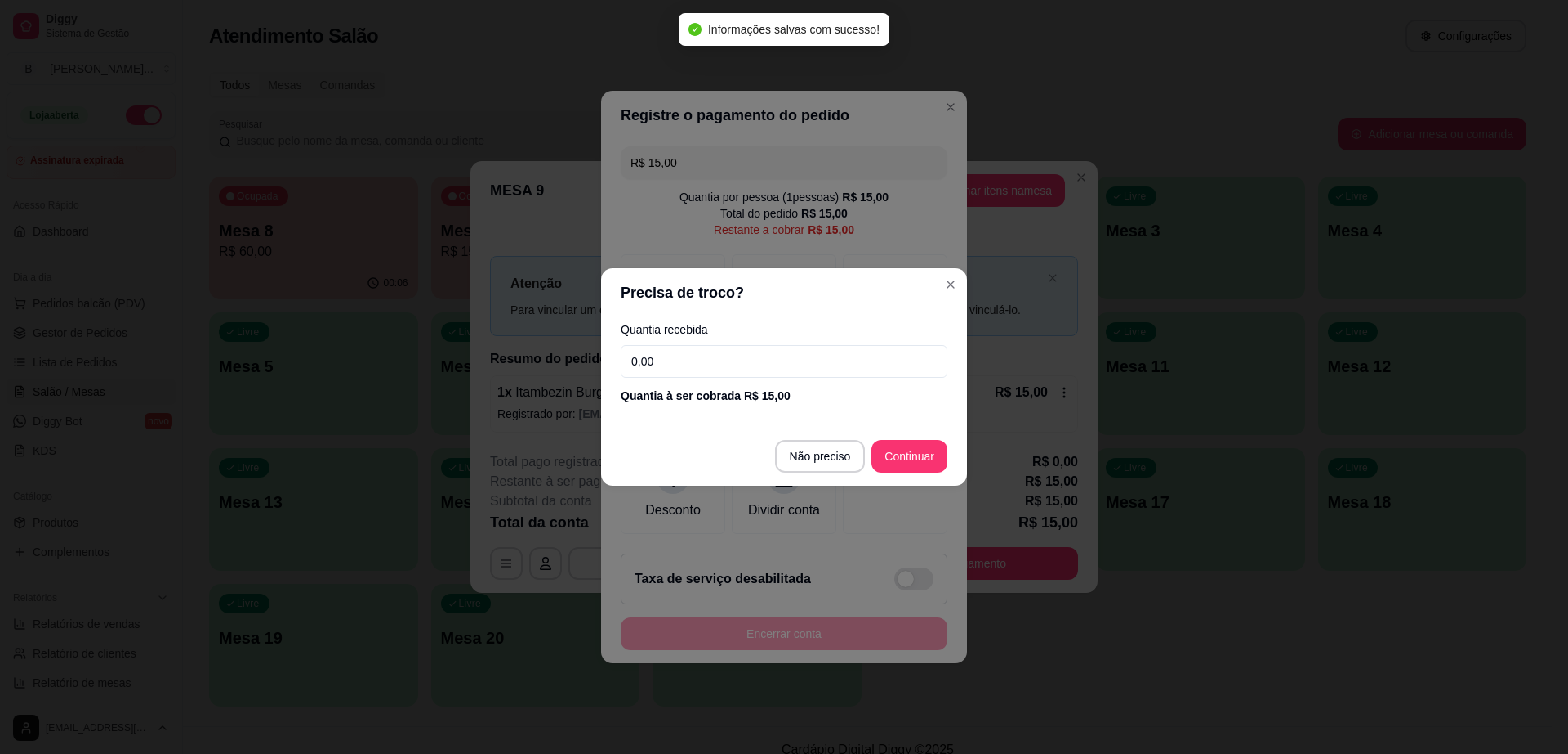
click at [674, 358] on input "0,00" at bounding box center [784, 362] width 327 height 33
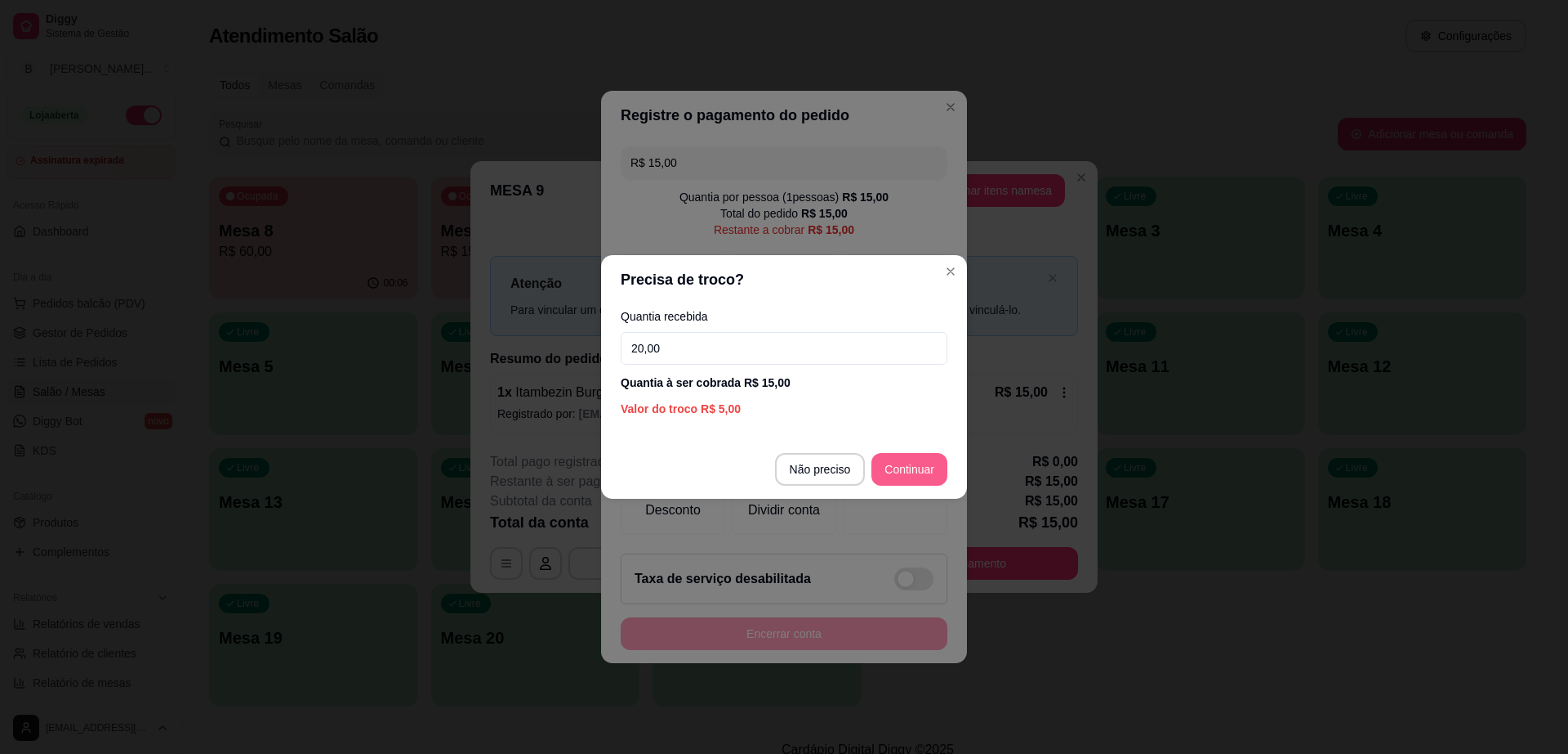
type input "20,00"
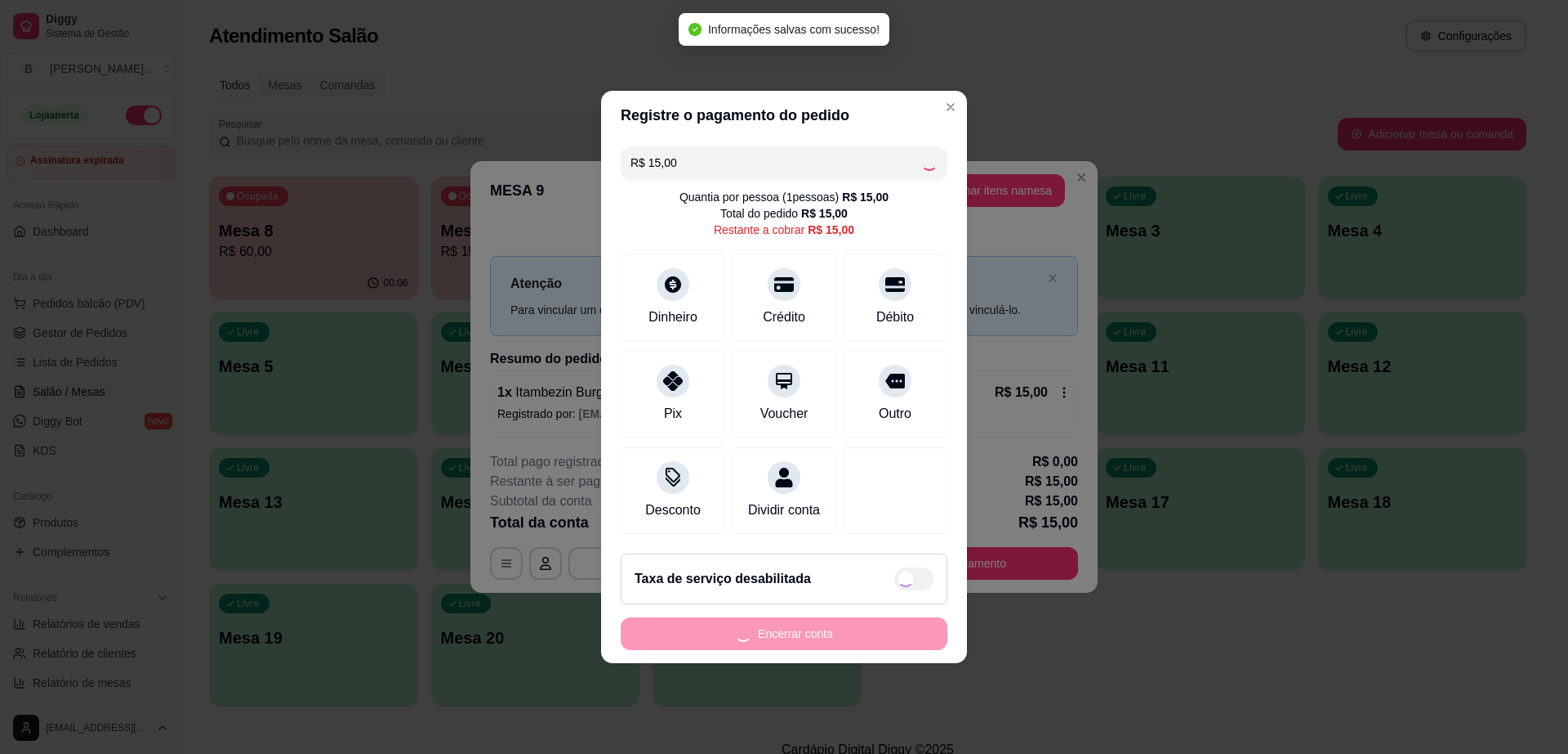
type input "R$ 0,00"
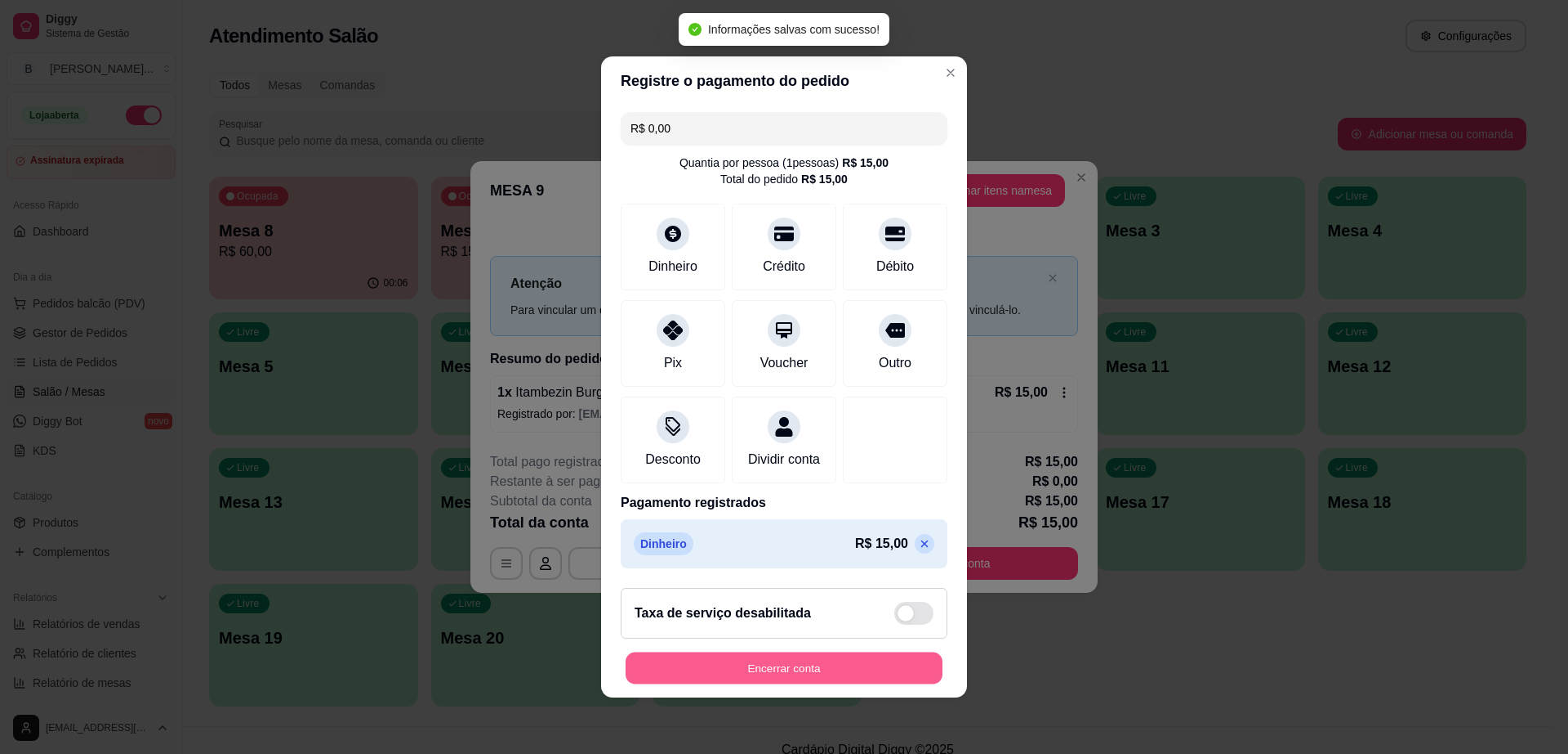
click at [756, 674] on button "Encerrar conta" at bounding box center [784, 668] width 317 height 32
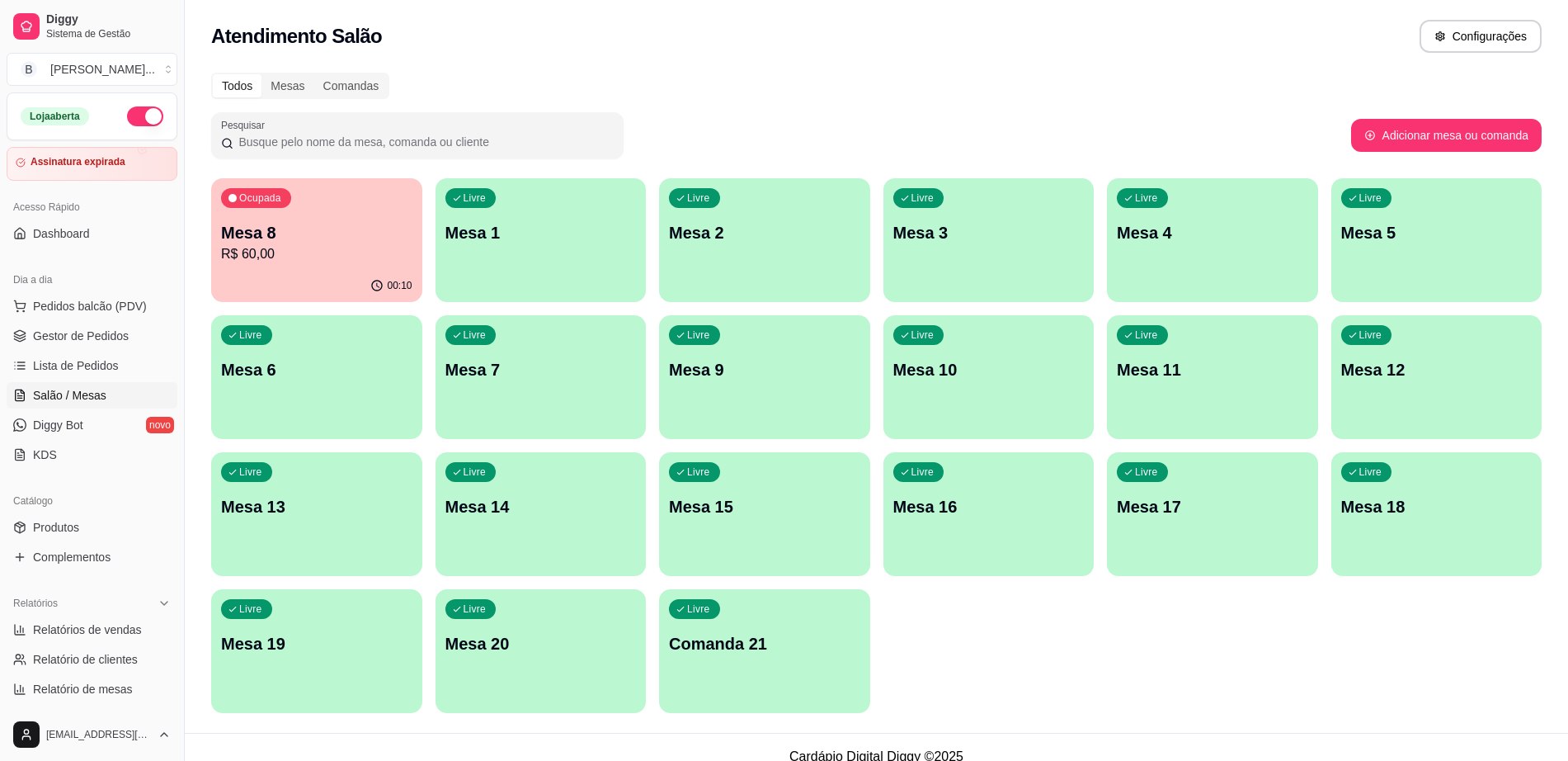
click at [313, 407] on div "Livre Mesa 6" at bounding box center [317, 367] width 211 height 104
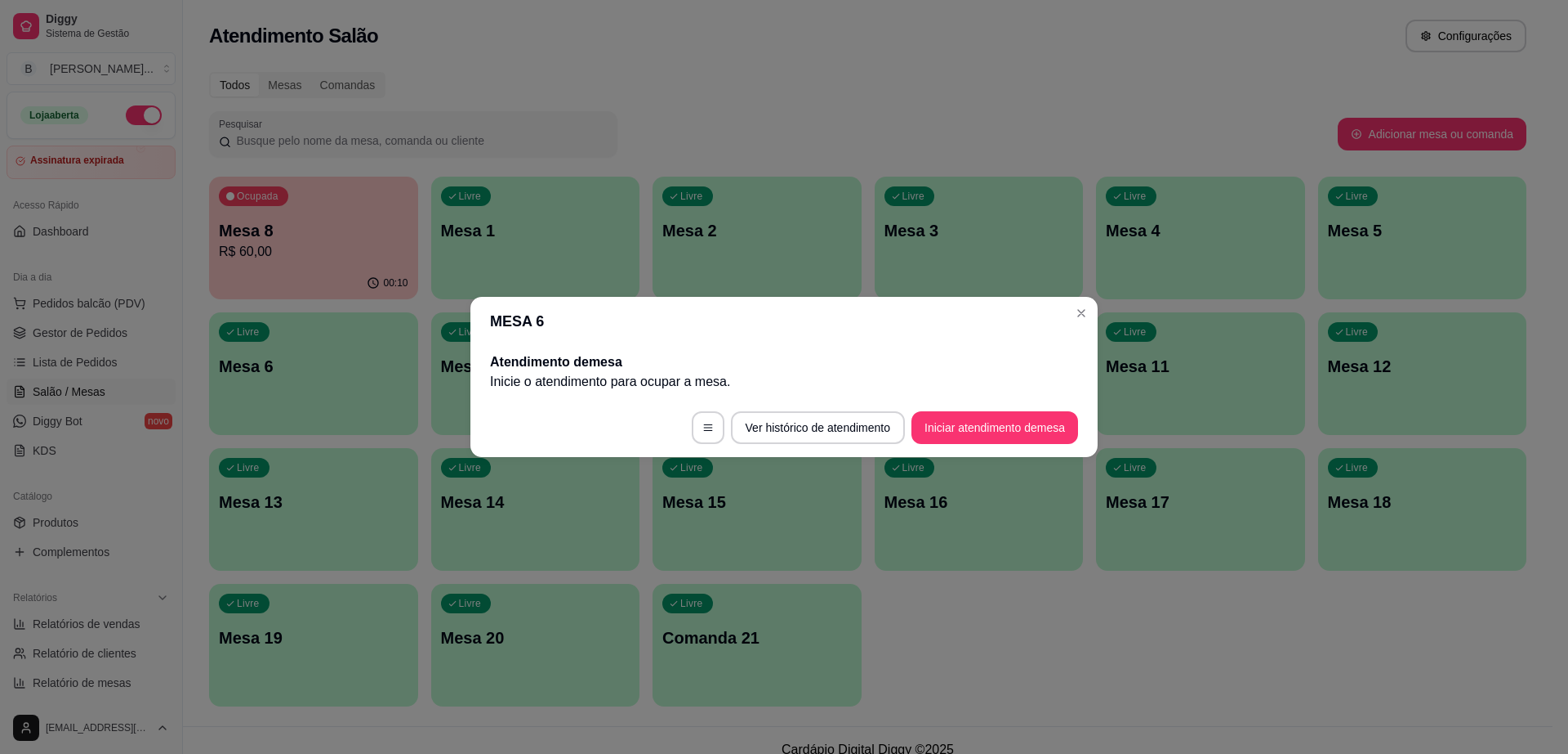
click at [927, 434] on button "Iniciar atendimento de mesa" at bounding box center [995, 428] width 166 height 33
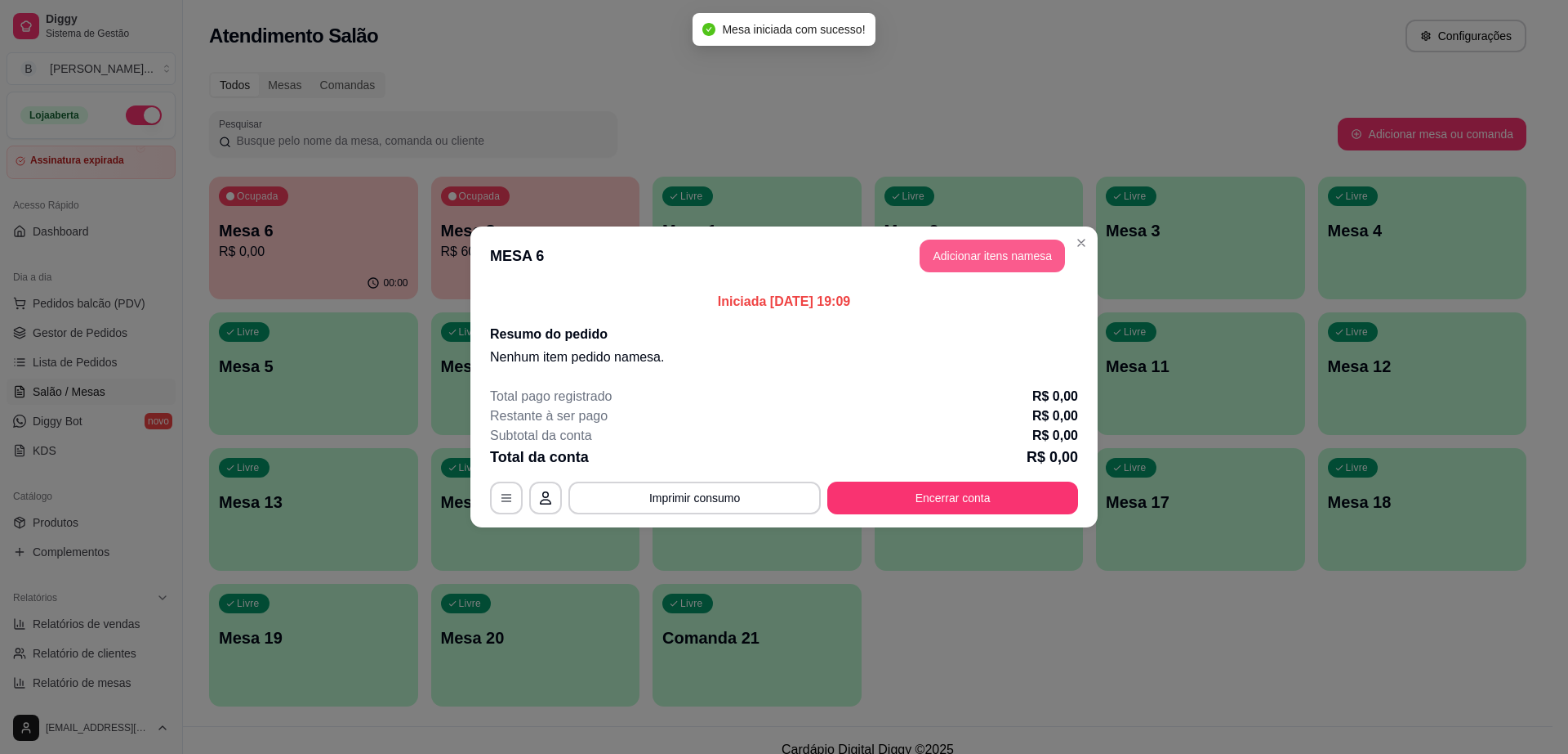
click at [931, 251] on button "Adicionar itens na mesa" at bounding box center [992, 256] width 146 height 33
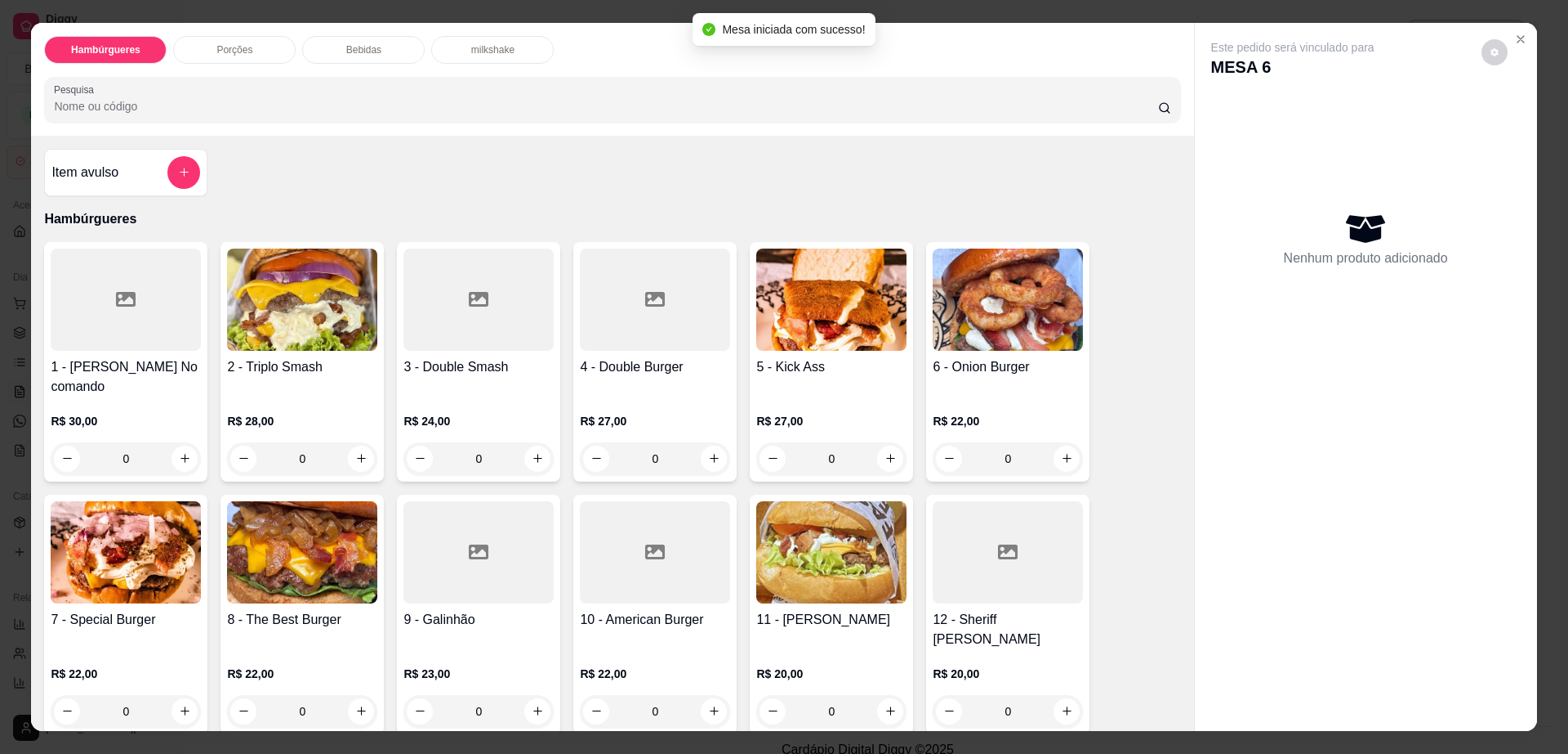
click at [814, 333] on img at bounding box center [831, 300] width 151 height 102
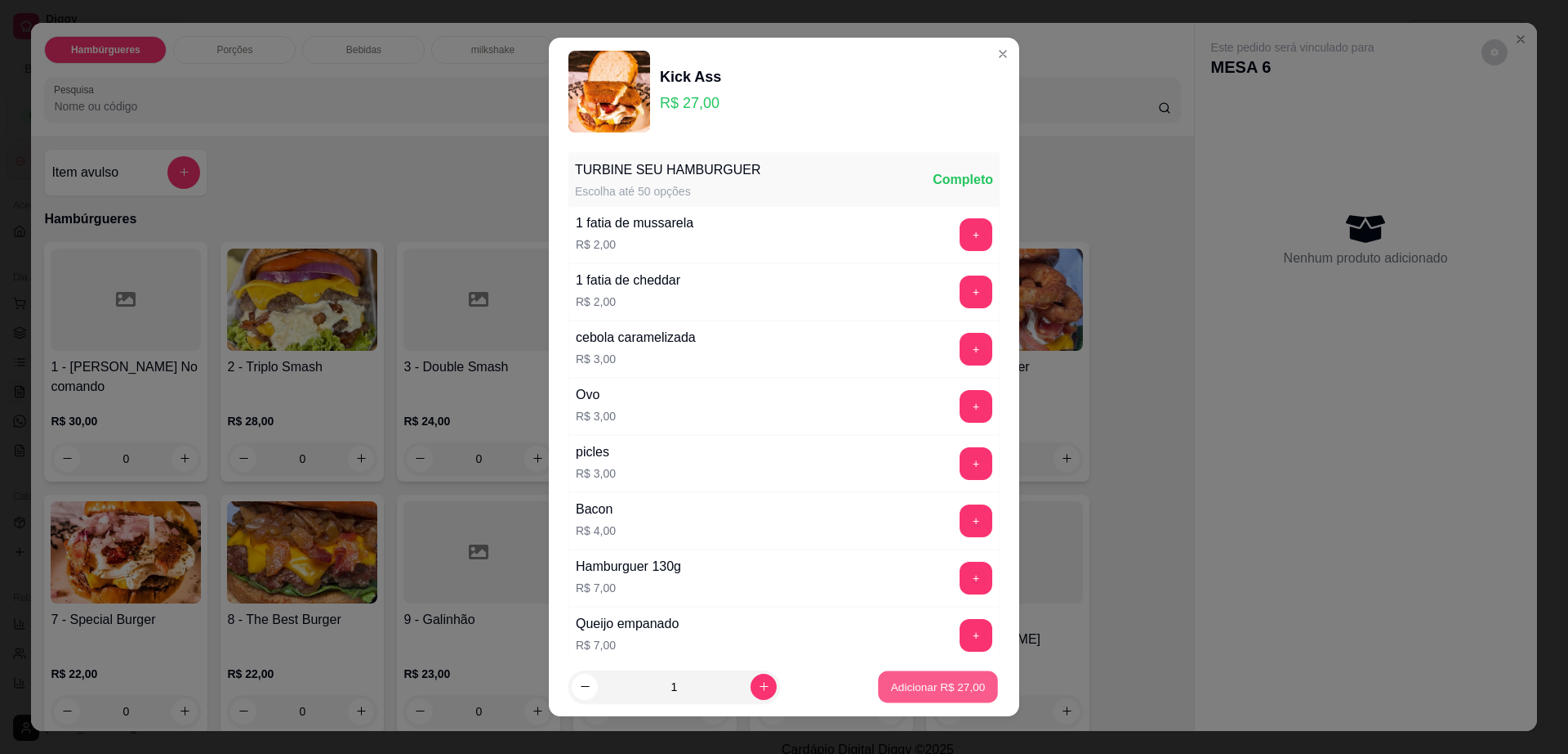
click at [938, 681] on p "Adicionar R$ 27,00" at bounding box center [938, 686] width 95 height 16
type input "1"
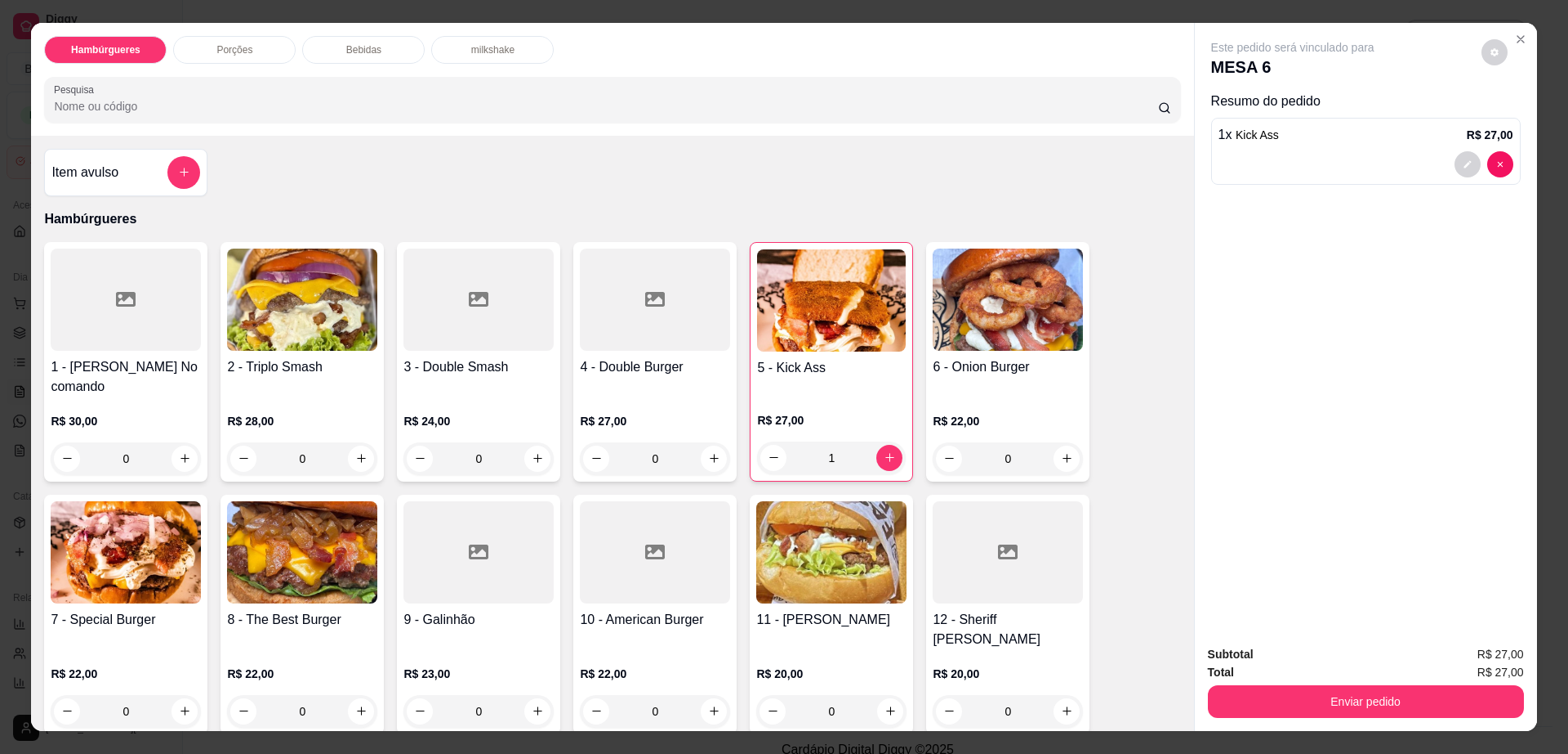
click at [960, 610] on h4 "12 - Sheriff [PERSON_NAME]" at bounding box center [1008, 630] width 151 height 40
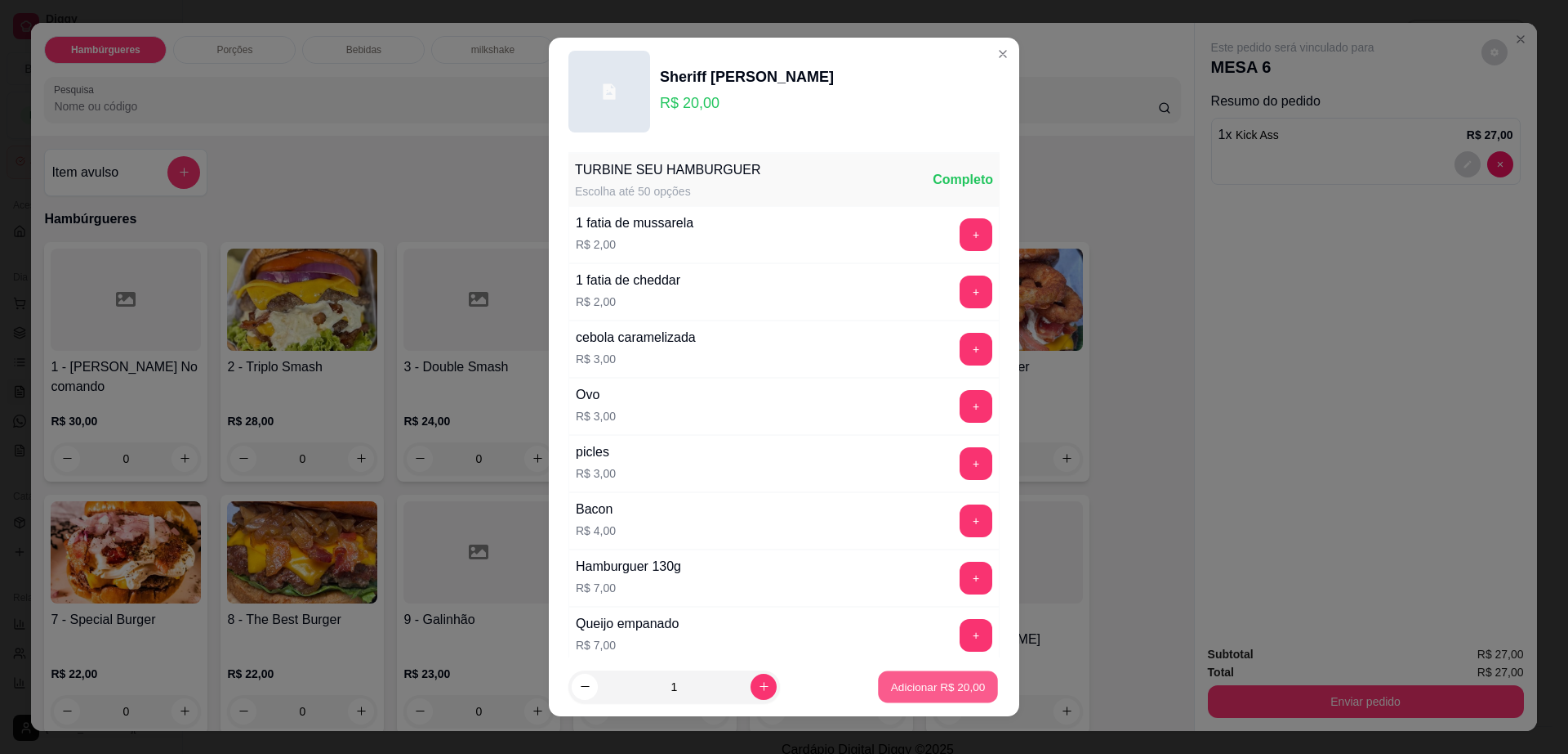
click at [940, 688] on p "Adicionar R$ 20,00" at bounding box center [938, 686] width 95 height 16
type input "1"
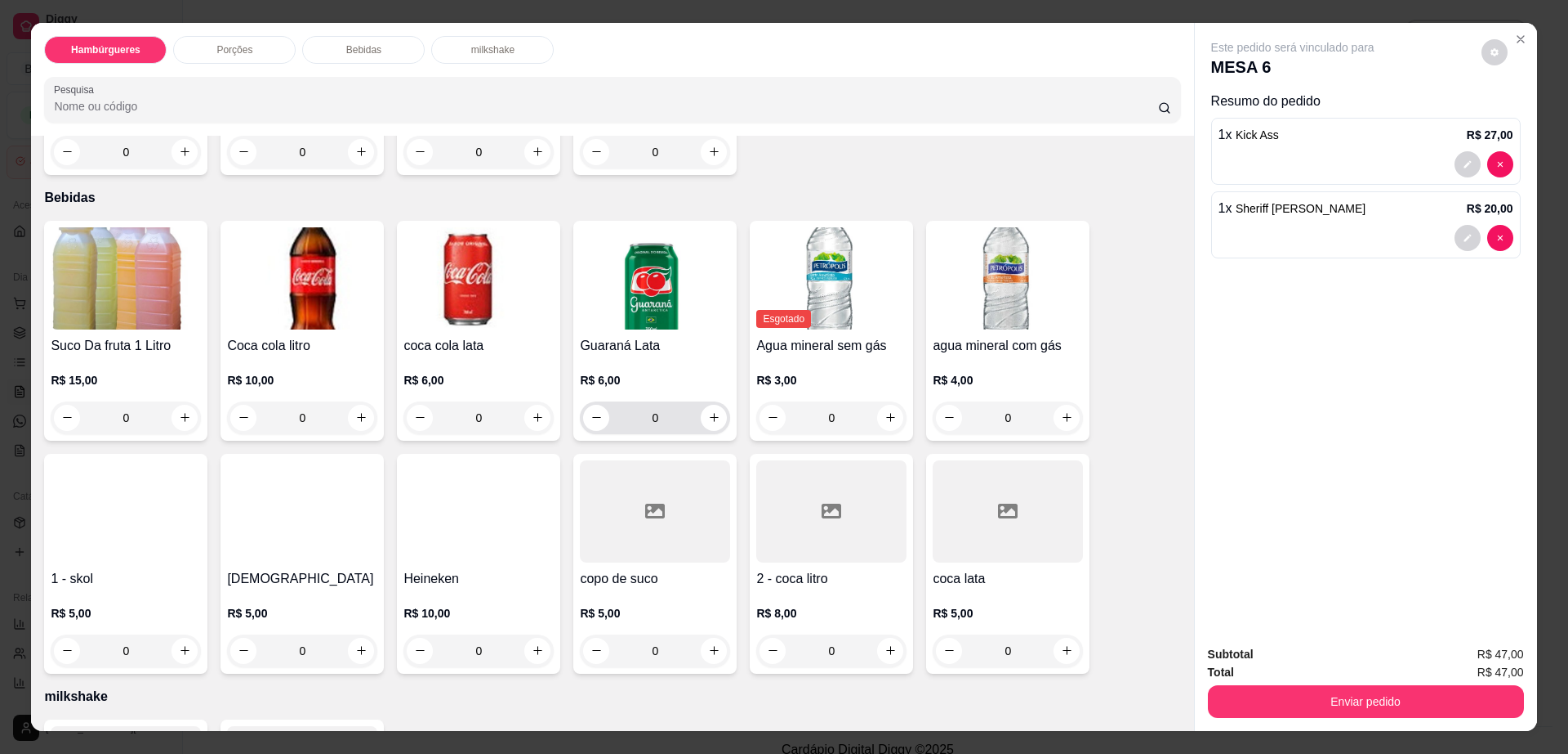
scroll to position [1226, 0]
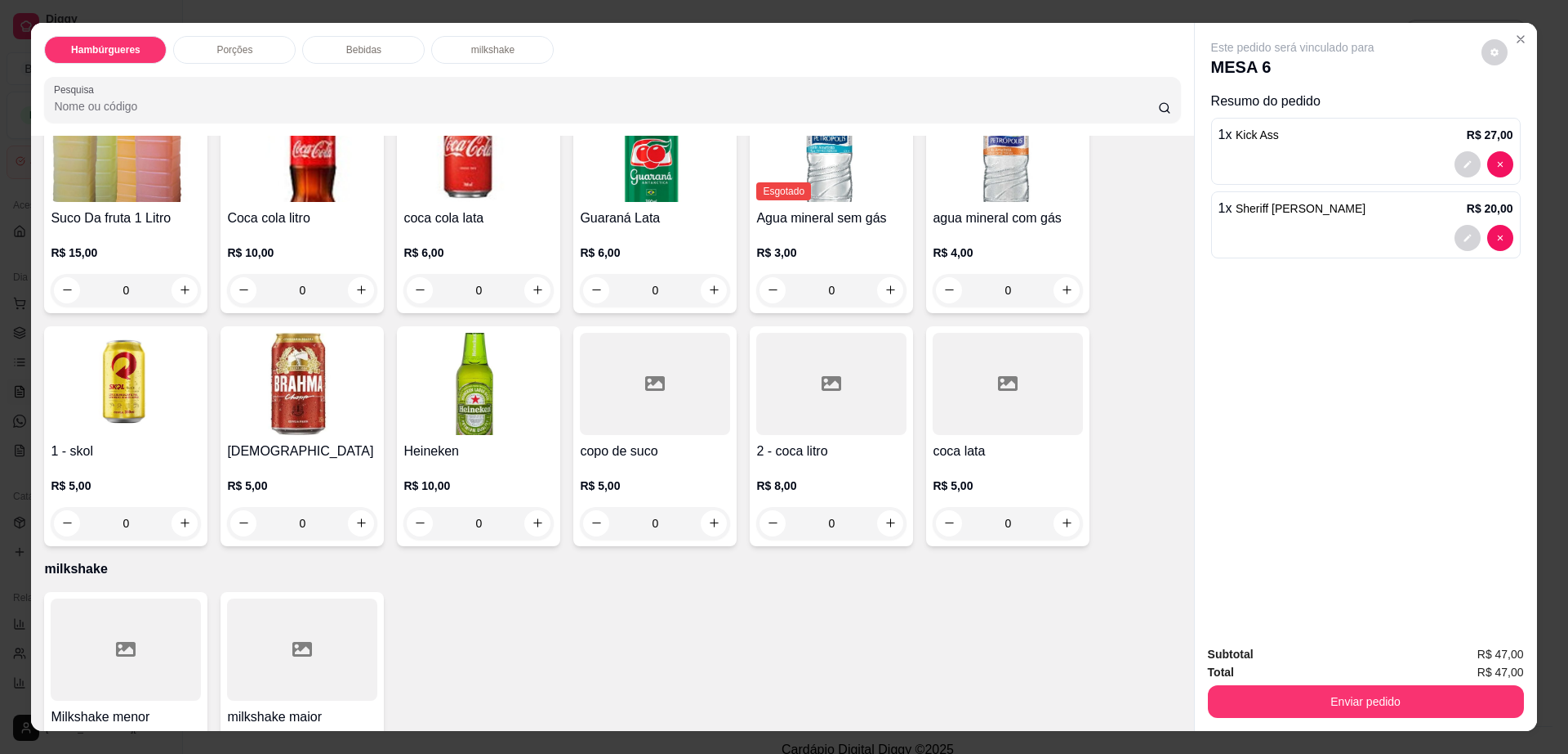
click at [497, 338] on img at bounding box center [478, 384] width 151 height 102
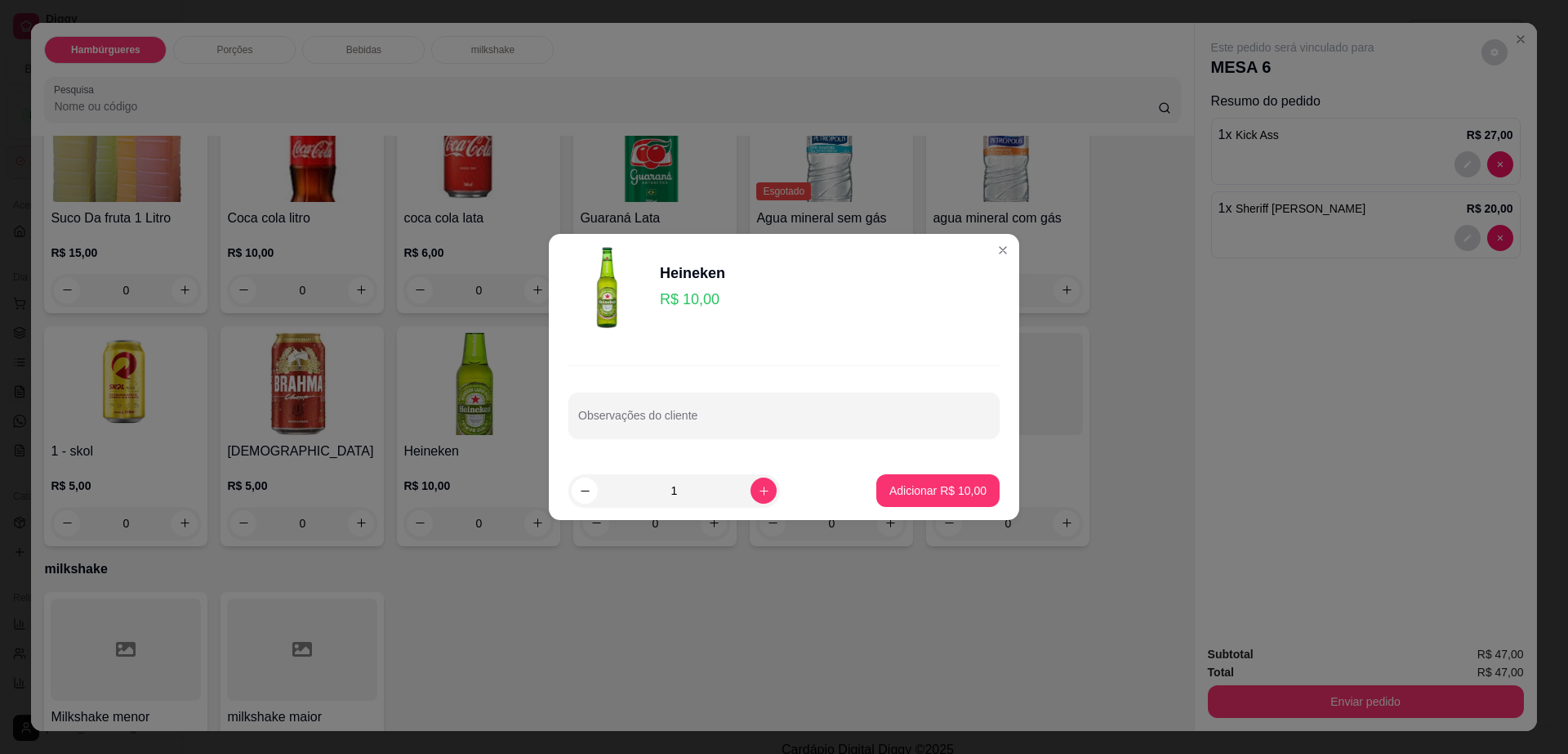
click at [758, 489] on icon "increase-product-quantity" at bounding box center [763, 490] width 12 height 12
type input "2"
click at [904, 507] on footer "2 Adicionar R$ 20,00" at bounding box center [784, 489] width 470 height 59
click at [916, 482] on p "Adicionar R$ 20,00" at bounding box center [938, 489] width 95 height 16
type input "2"
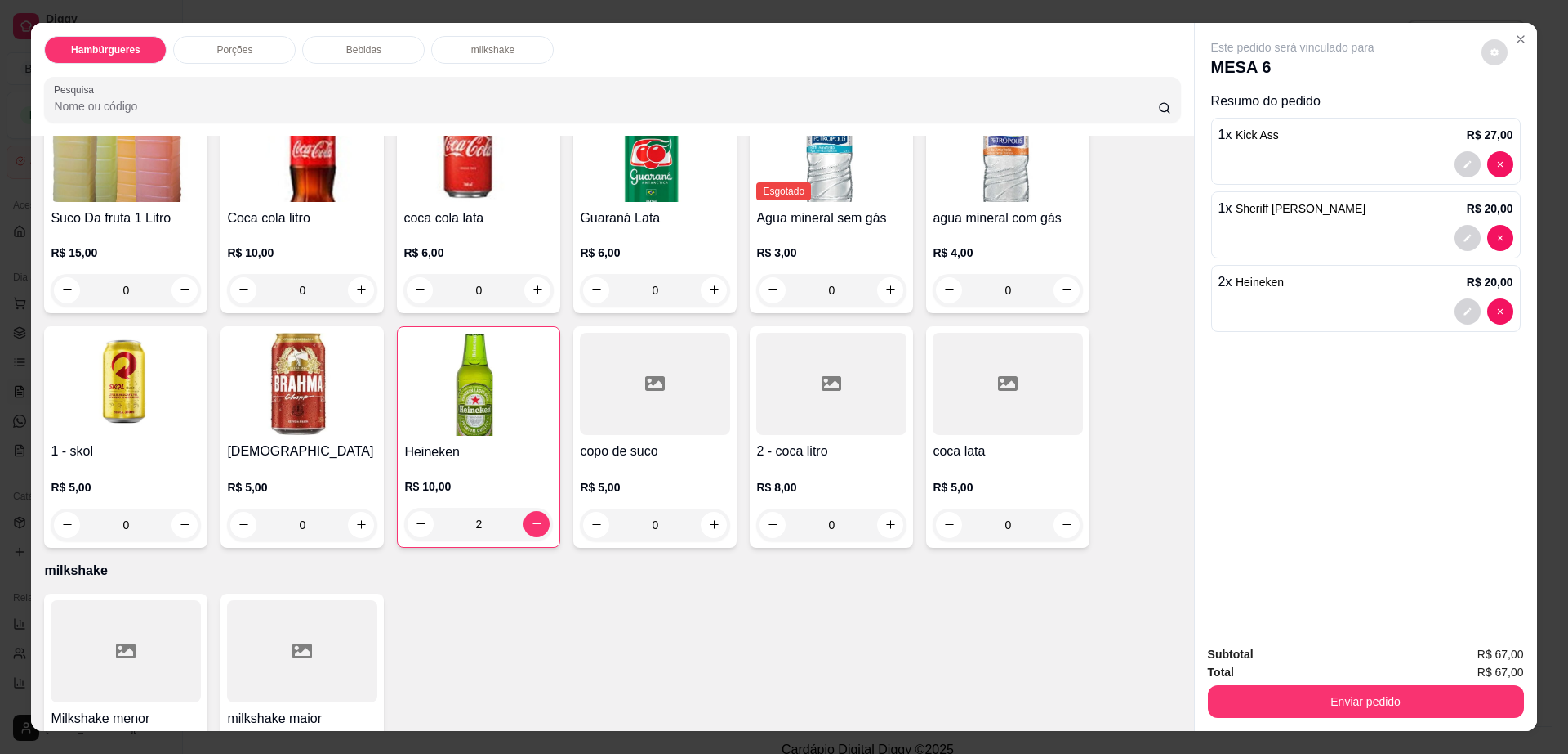
click at [1491, 52] on button "decrease-product-quantity" at bounding box center [1495, 53] width 26 height 26
click at [1308, 683] on div "Enviar pedido" at bounding box center [1366, 699] width 316 height 37
drag, startPoint x: 1308, startPoint y: 683, endPoint x: 1300, endPoint y: 712, distance: 30.1
click at [1300, 712] on div "Enviar pedido" at bounding box center [1366, 699] width 316 height 37
click at [1300, 712] on button "Enviar pedido" at bounding box center [1365, 701] width 306 height 32
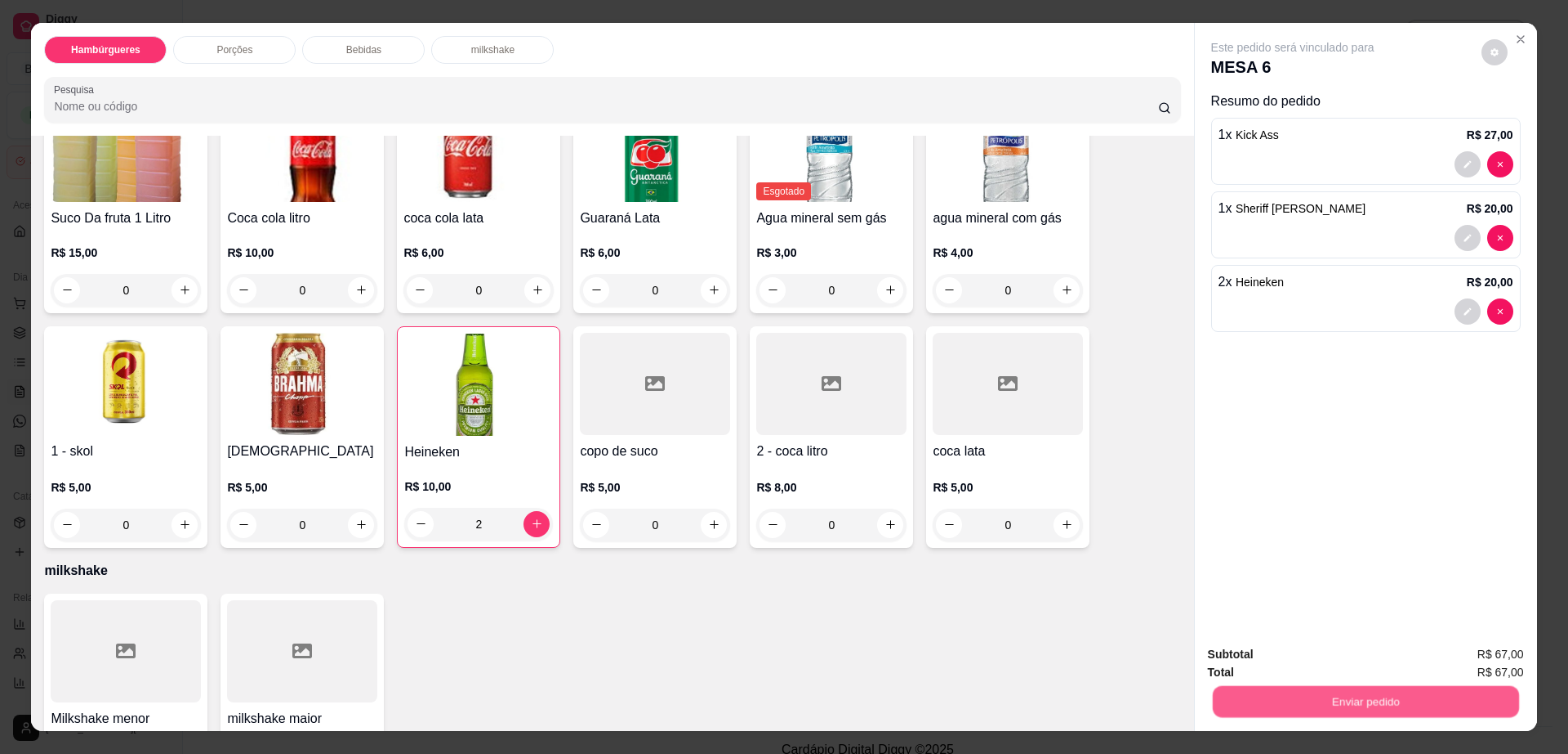
click at [1300, 702] on button "Enviar pedido" at bounding box center [1365, 701] width 306 height 32
click at [1328, 687] on button "Enviar pedido" at bounding box center [1365, 701] width 306 height 32
click at [1462, 663] on button "Enviar pedido" at bounding box center [1480, 662] width 92 height 31
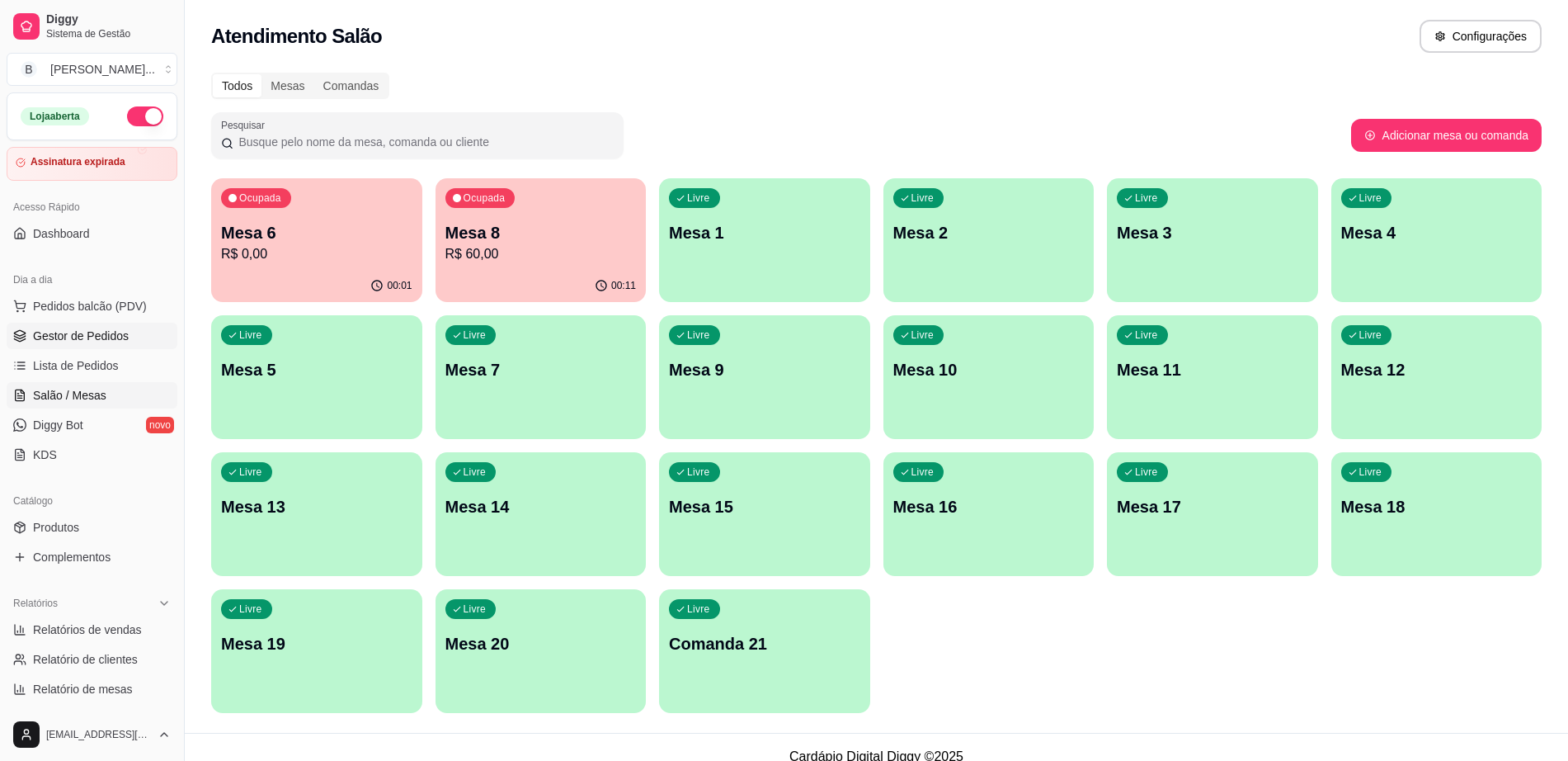
click at [47, 328] on span "Gestor de Pedidos" at bounding box center [81, 336] width 96 height 17
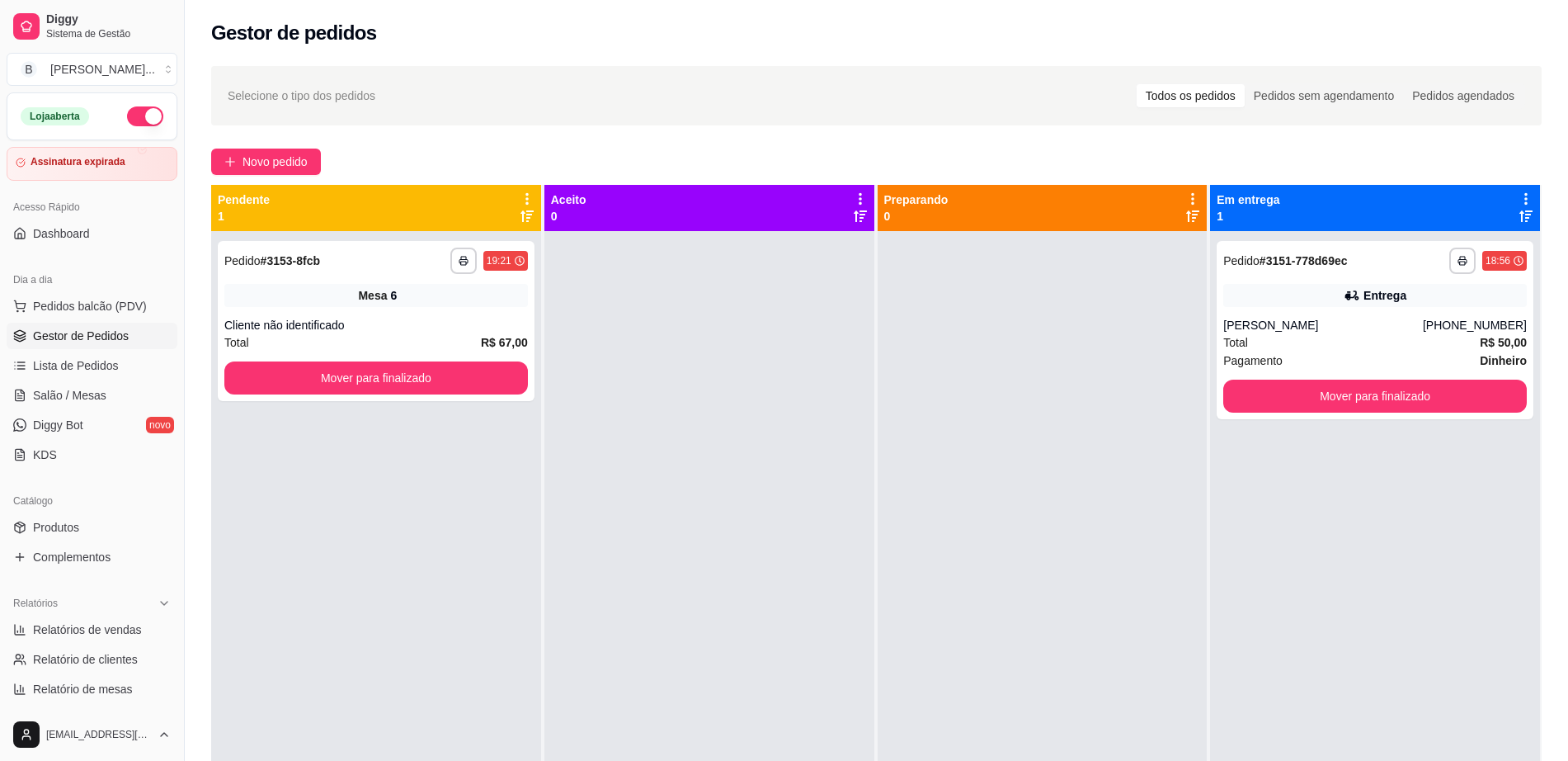
click at [46, 338] on span "Gestor de Pedidos" at bounding box center [81, 336] width 96 height 17
click at [94, 384] on link "Salão / Mesas" at bounding box center [91, 395] width 170 height 27
click at [94, 383] on link "Salão / Mesas" at bounding box center [91, 395] width 170 height 27
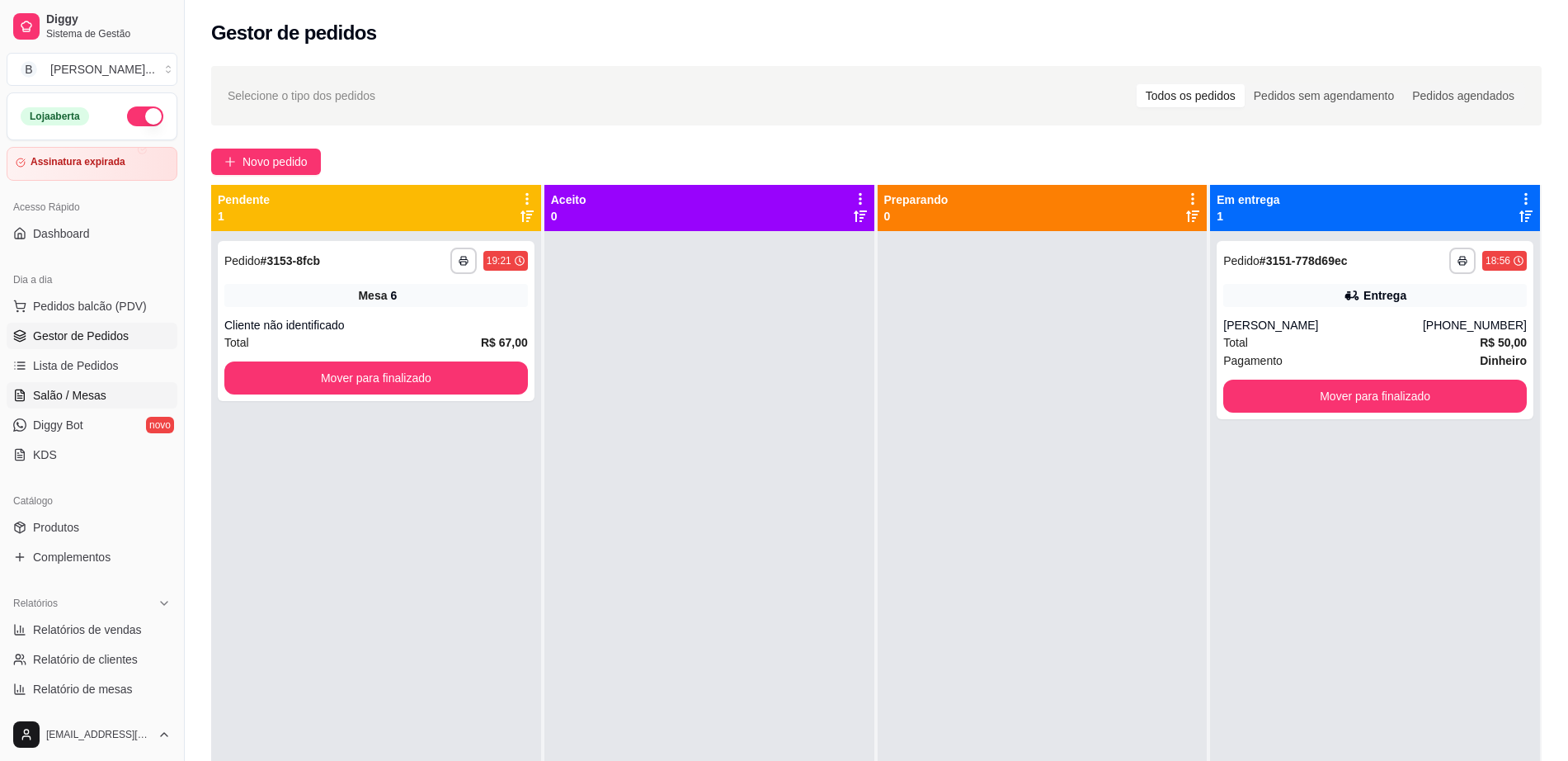
click at [94, 383] on link "Salão / Mesas" at bounding box center [91, 395] width 170 height 27
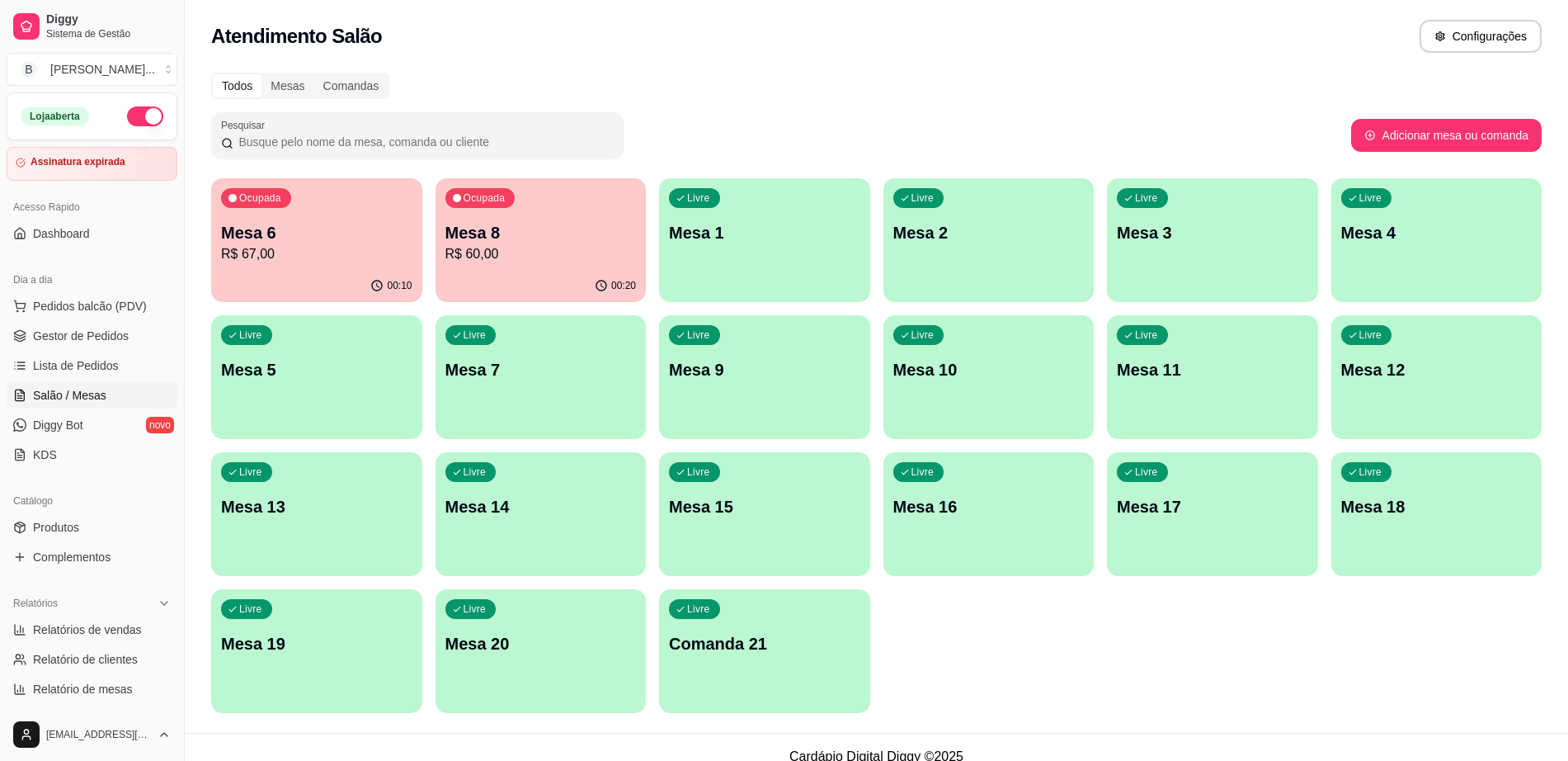
click at [326, 378] on p "Mesa 5" at bounding box center [317, 369] width 191 height 23
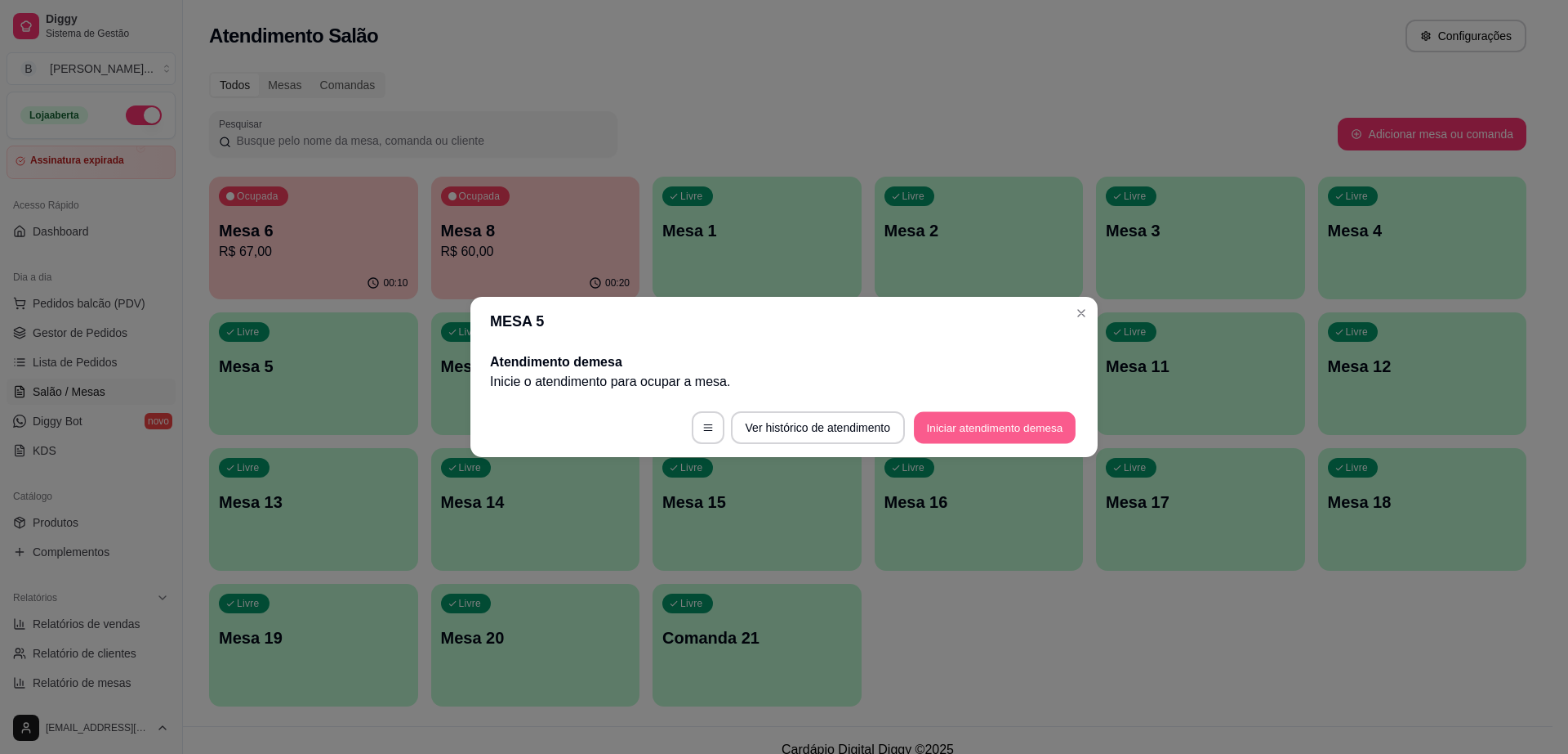
click at [1006, 421] on button "Iniciar atendimento de mesa" at bounding box center [995, 428] width 161 height 32
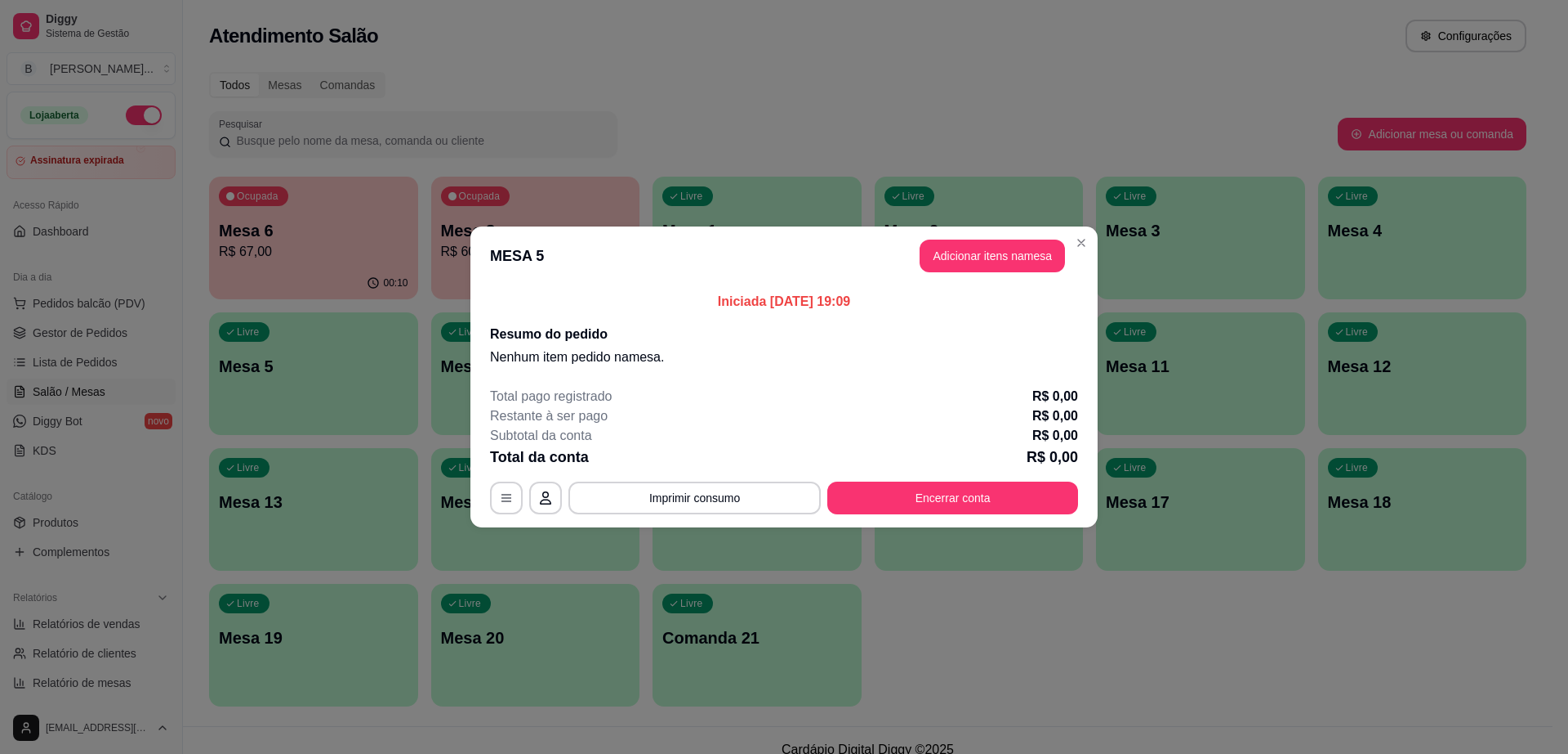
drag, startPoint x: 992, startPoint y: 232, endPoint x: 990, endPoint y: 258, distance: 26.1
click at [992, 233] on header "MESA 5 Adicionar itens na mesa" at bounding box center [784, 255] width 628 height 59
click at [990, 259] on button "Adicionar itens na mesa" at bounding box center [992, 256] width 146 height 33
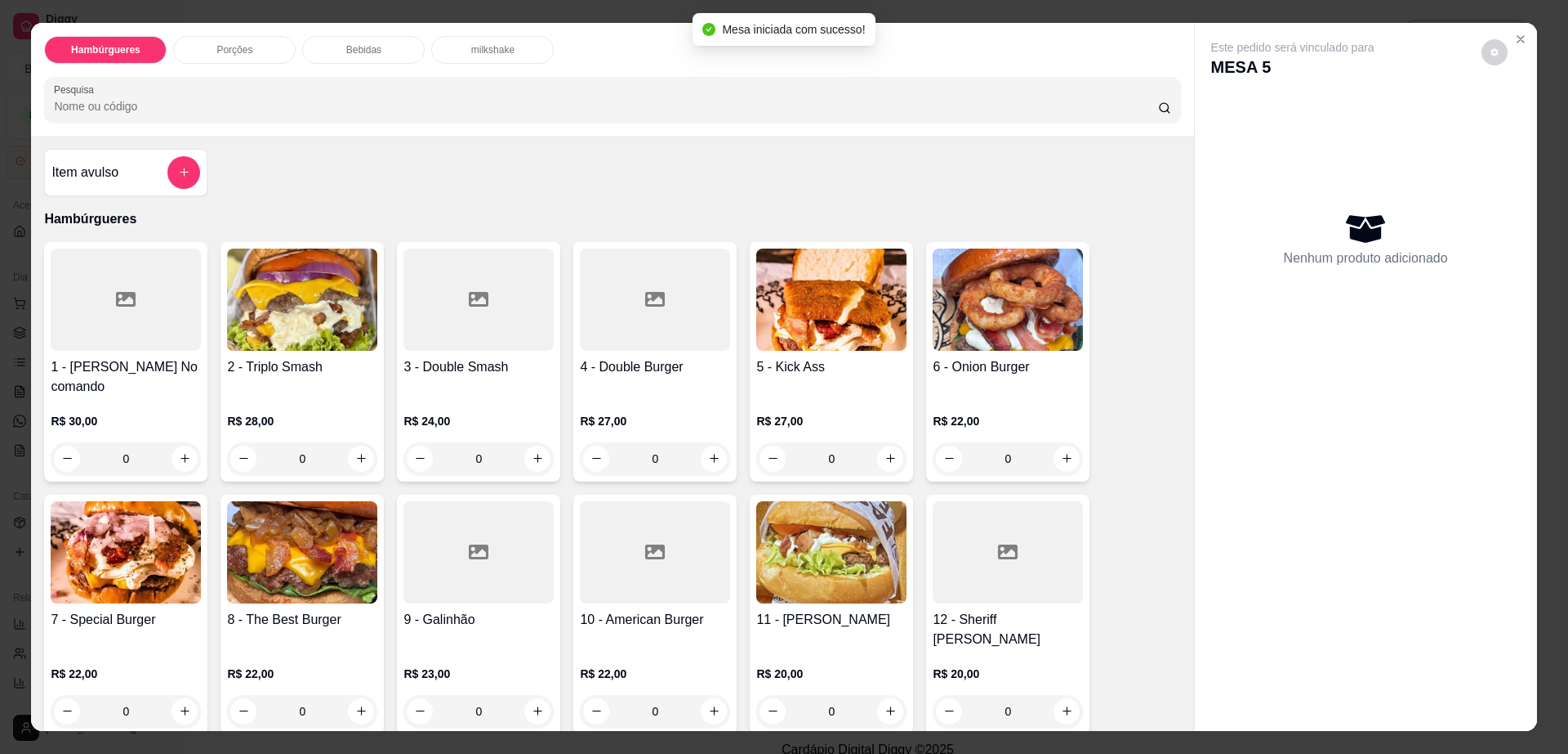
click at [799, 341] on img at bounding box center [831, 300] width 151 height 102
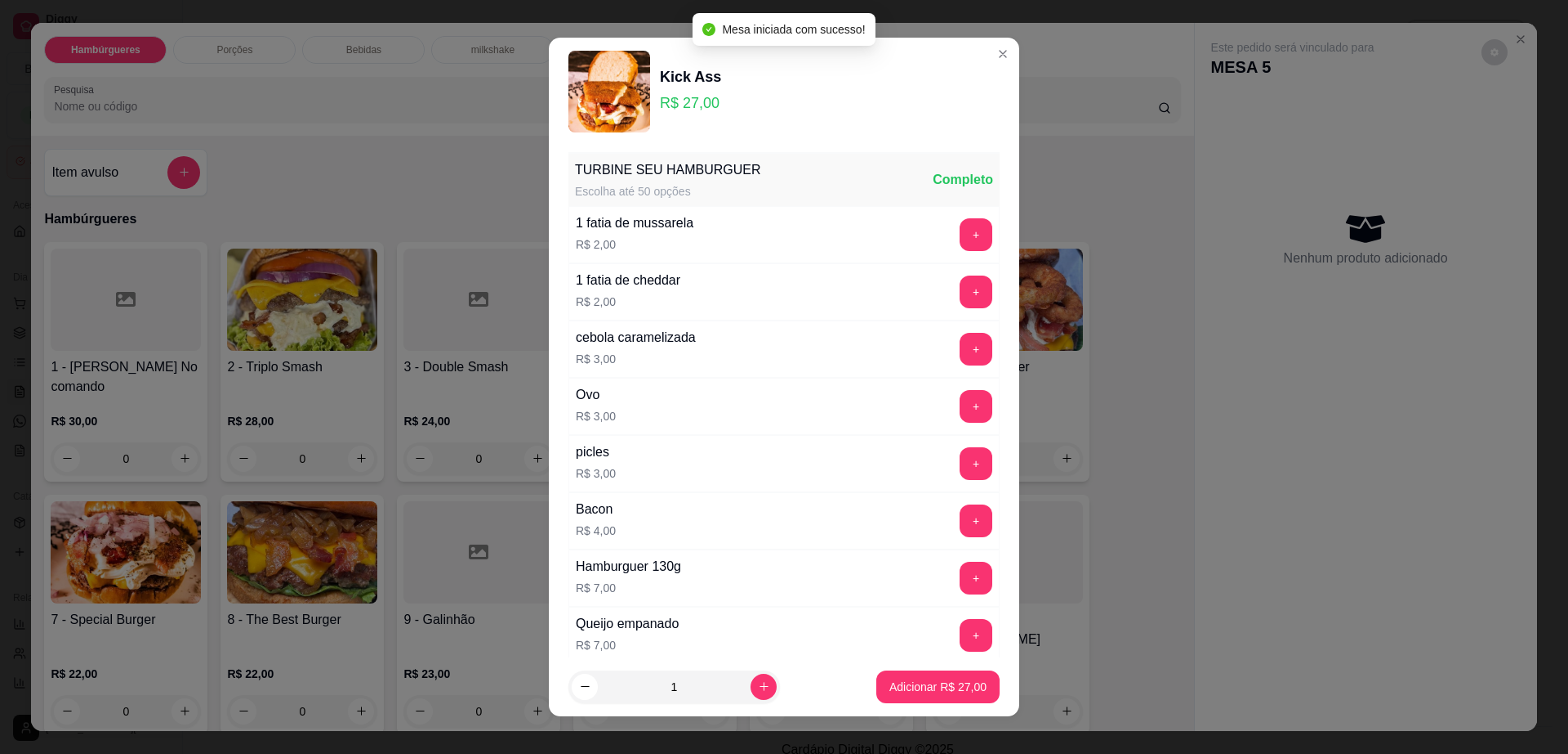
click at [907, 705] on footer "1 Adicionar R$ 27,00" at bounding box center [784, 686] width 470 height 59
click at [908, 694] on p "Adicionar R$ 27,00" at bounding box center [938, 686] width 97 height 16
type input "1"
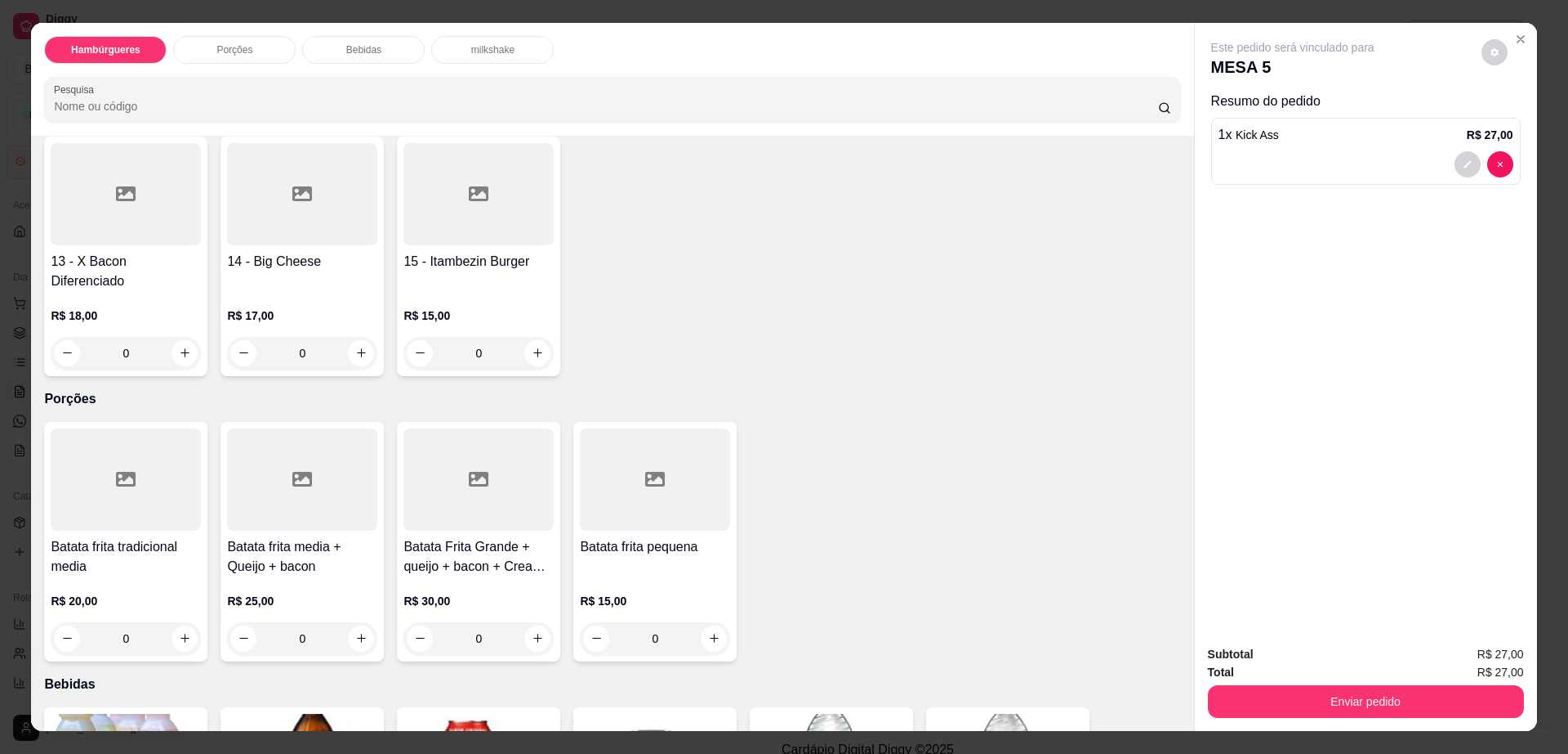
scroll to position [613, 0]
click at [623, 464] on div at bounding box center [655, 477] width 151 height 102
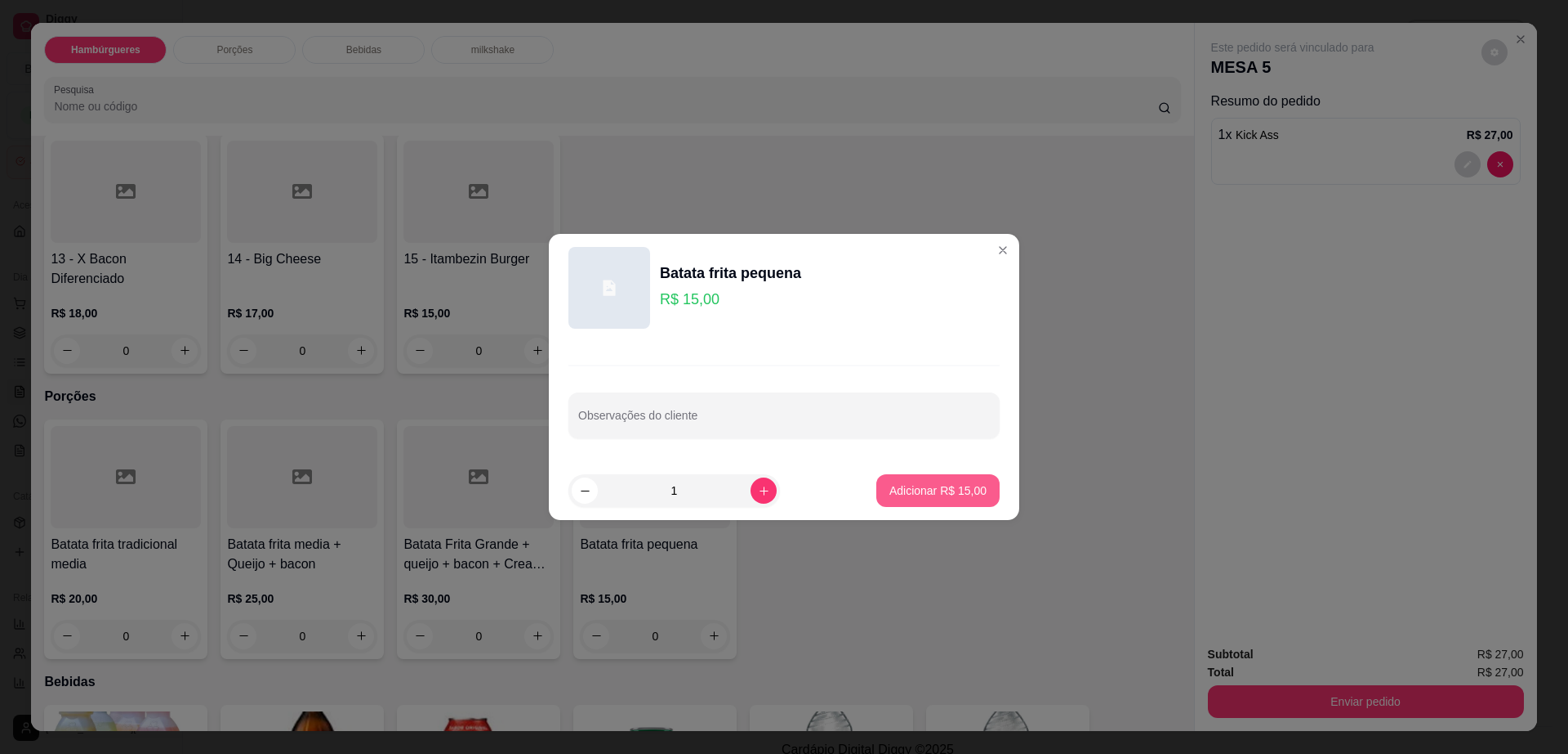
click at [927, 485] on p "Adicionar R$ 15,00" at bounding box center [938, 490] width 97 height 16
type input "1"
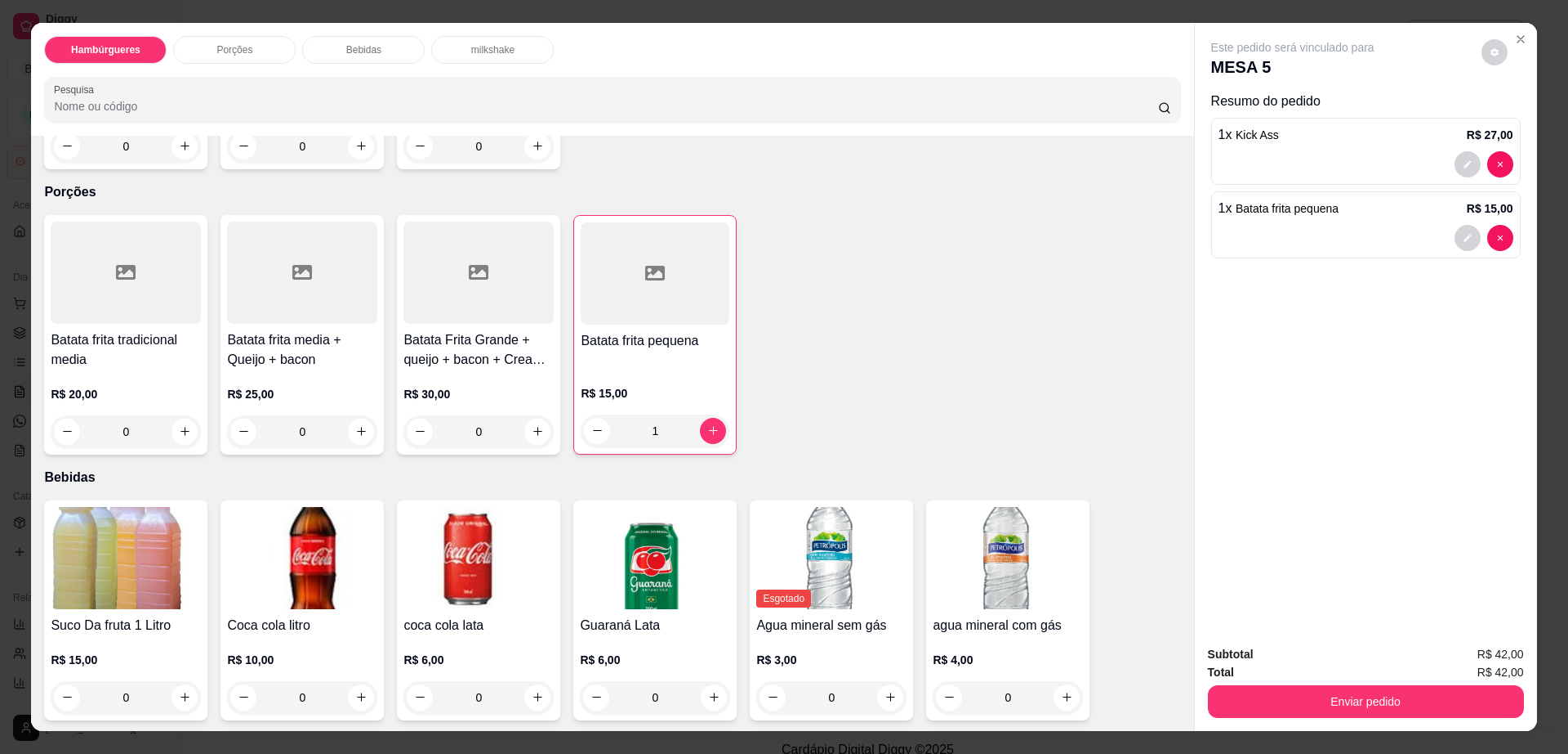
scroll to position [1124, 0]
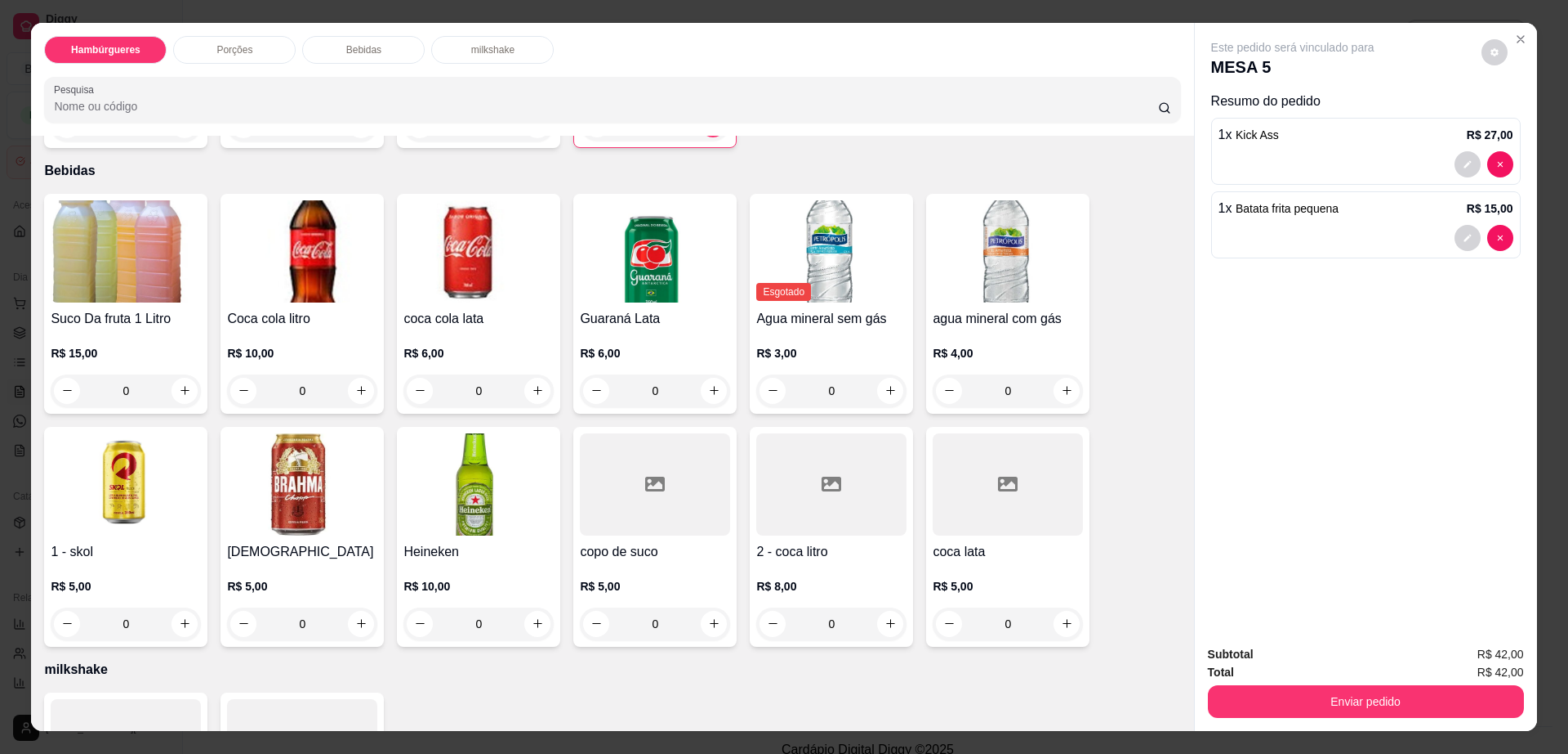
click at [810, 478] on div "2 - coca litro R$ 8,00 0" at bounding box center [832, 536] width 163 height 220
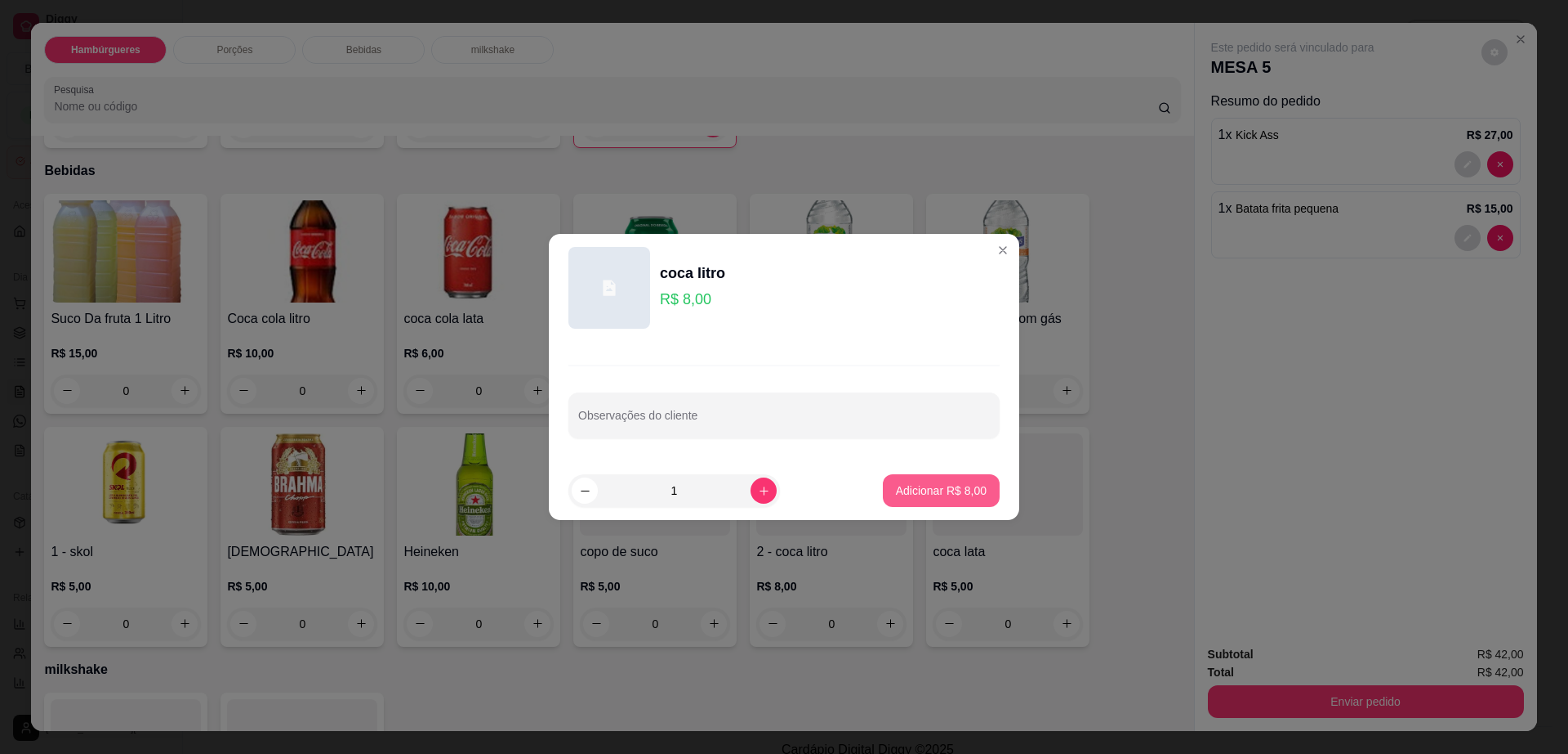
click at [886, 503] on button "Adicionar R$ 8,00" at bounding box center [941, 490] width 117 height 33
type input "1"
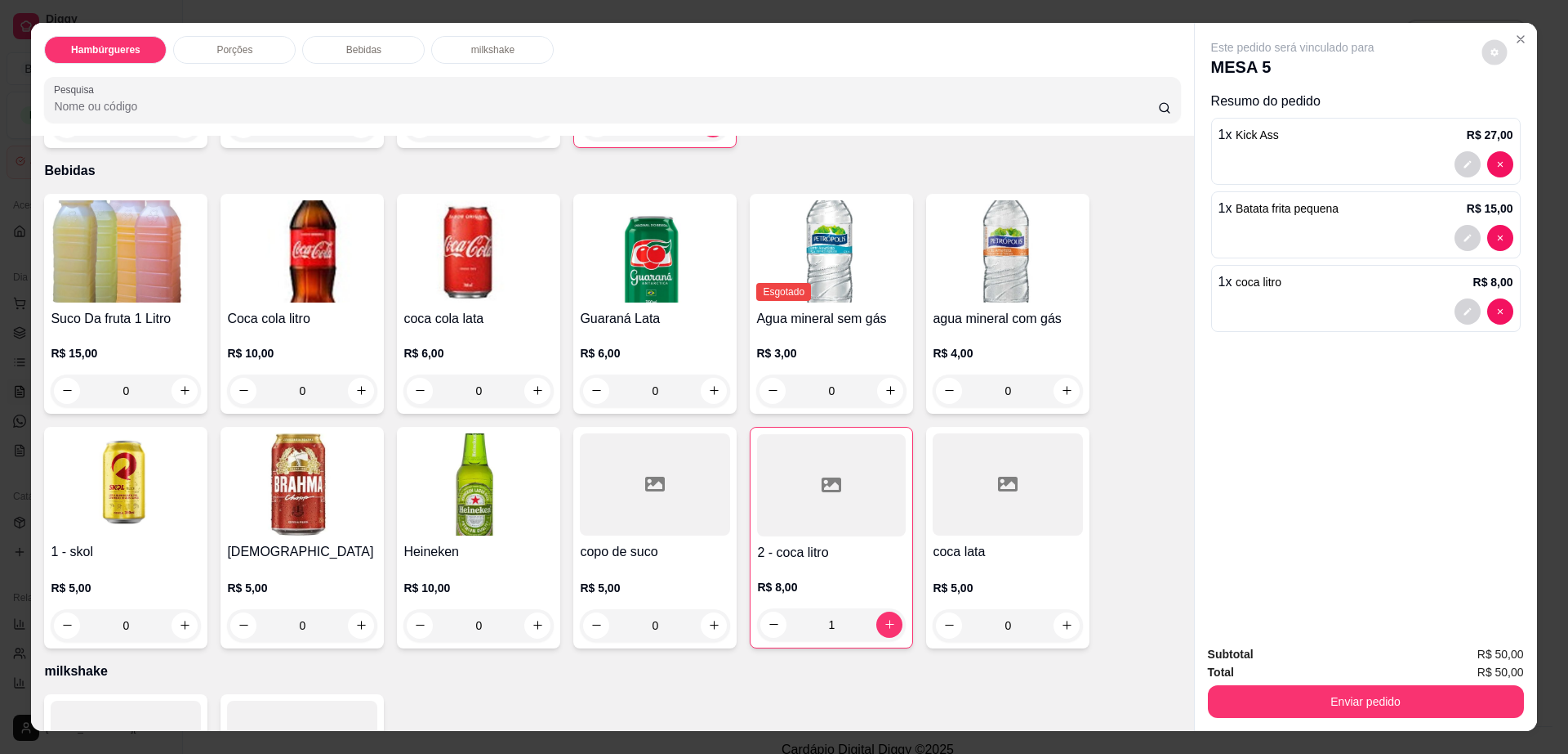
click at [1497, 54] on button "decrease-product-quantity" at bounding box center [1494, 52] width 26 height 26
click at [1235, 699] on button "Enviar pedido" at bounding box center [1366, 701] width 316 height 33
click at [1237, 700] on button "Enviar pedido" at bounding box center [1366, 701] width 316 height 33
click at [1486, 653] on button "Enviar pedido" at bounding box center [1480, 662] width 92 height 31
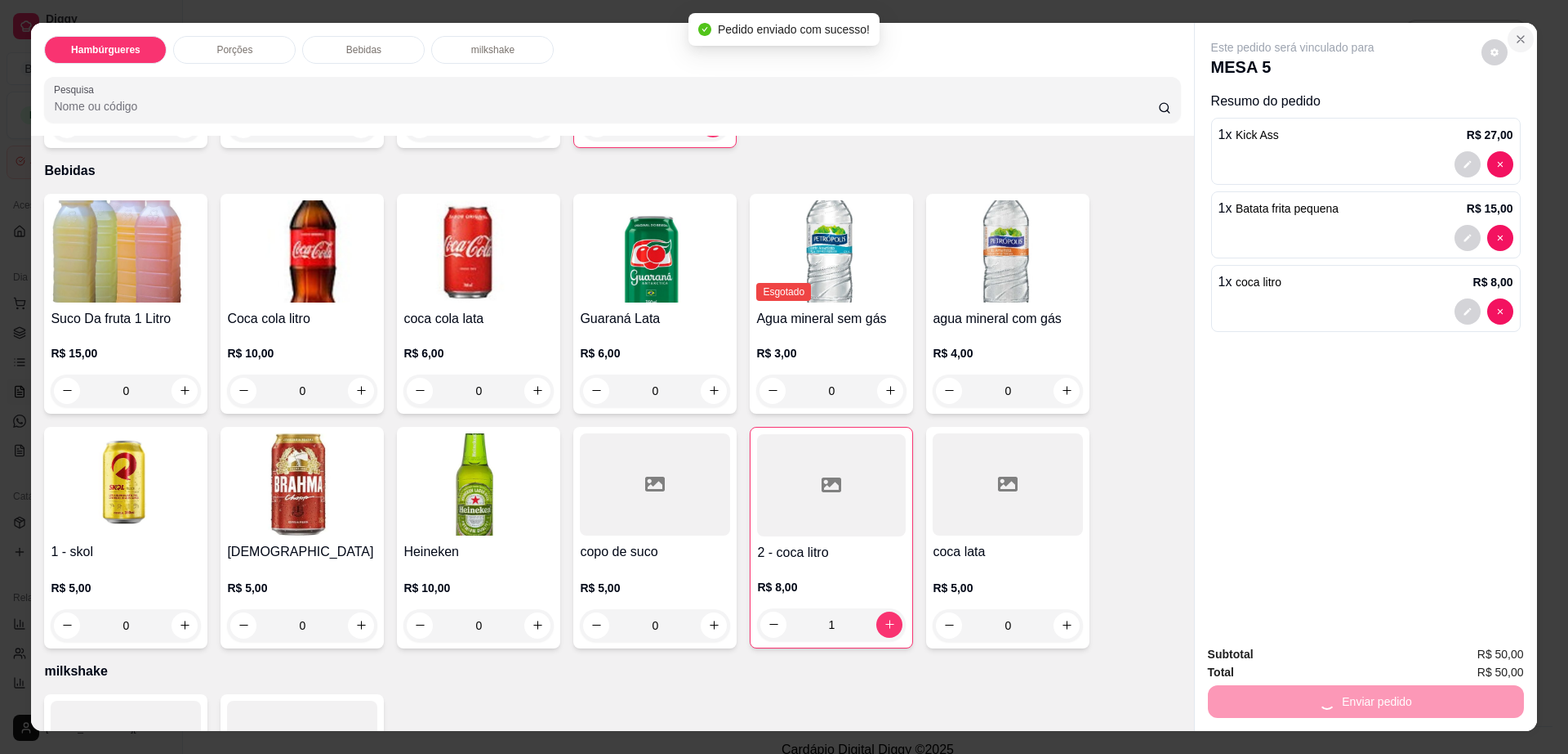
click at [1518, 41] on icon "Close" at bounding box center [1521, 40] width 7 height 7
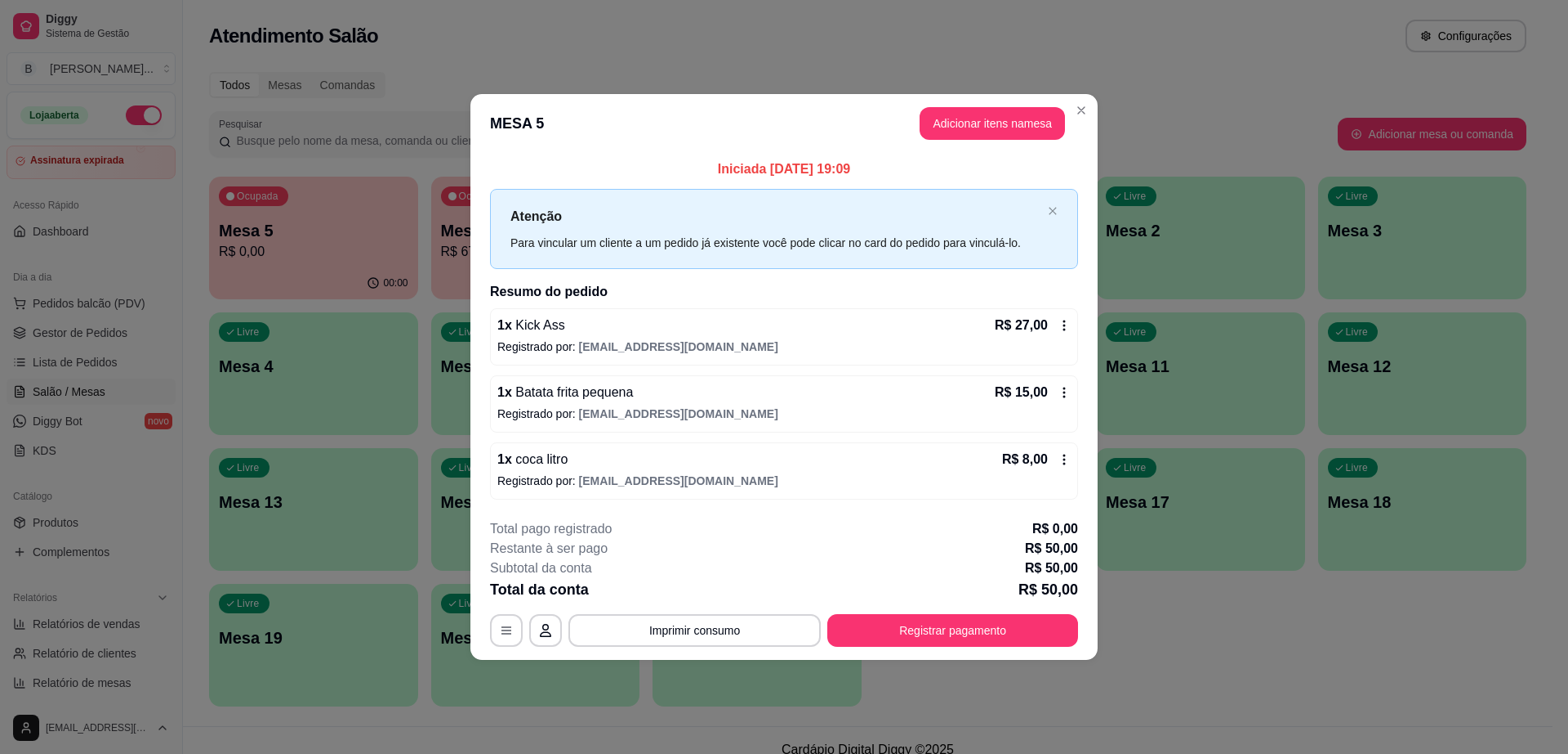
click at [1080, 125] on header "MESA 5 Adicionar itens na mesa" at bounding box center [784, 123] width 628 height 59
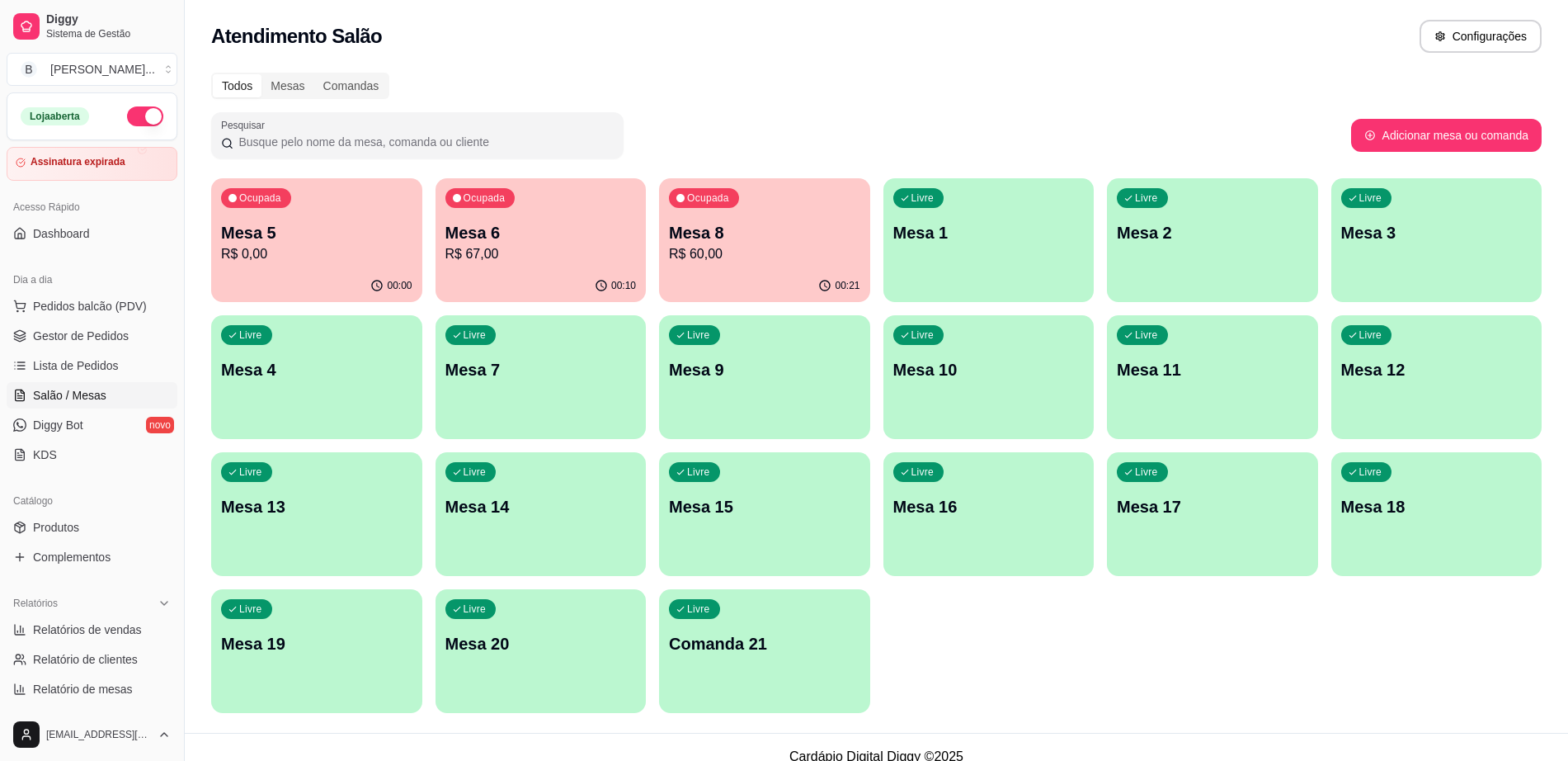
click at [377, 369] on p "Mesa 4" at bounding box center [317, 369] width 191 height 23
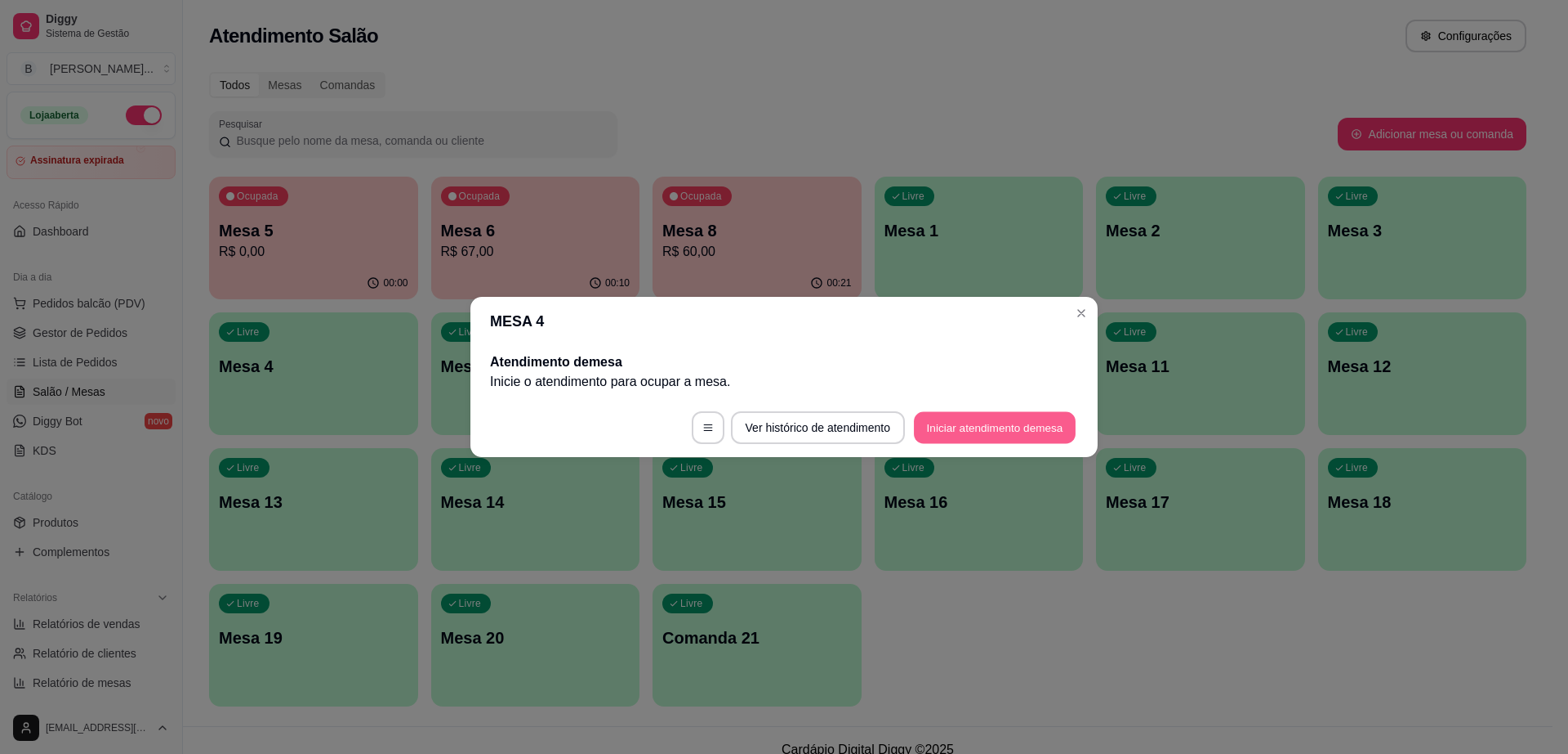
click at [1008, 420] on button "Iniciar atendimento de mesa" at bounding box center [995, 428] width 161 height 32
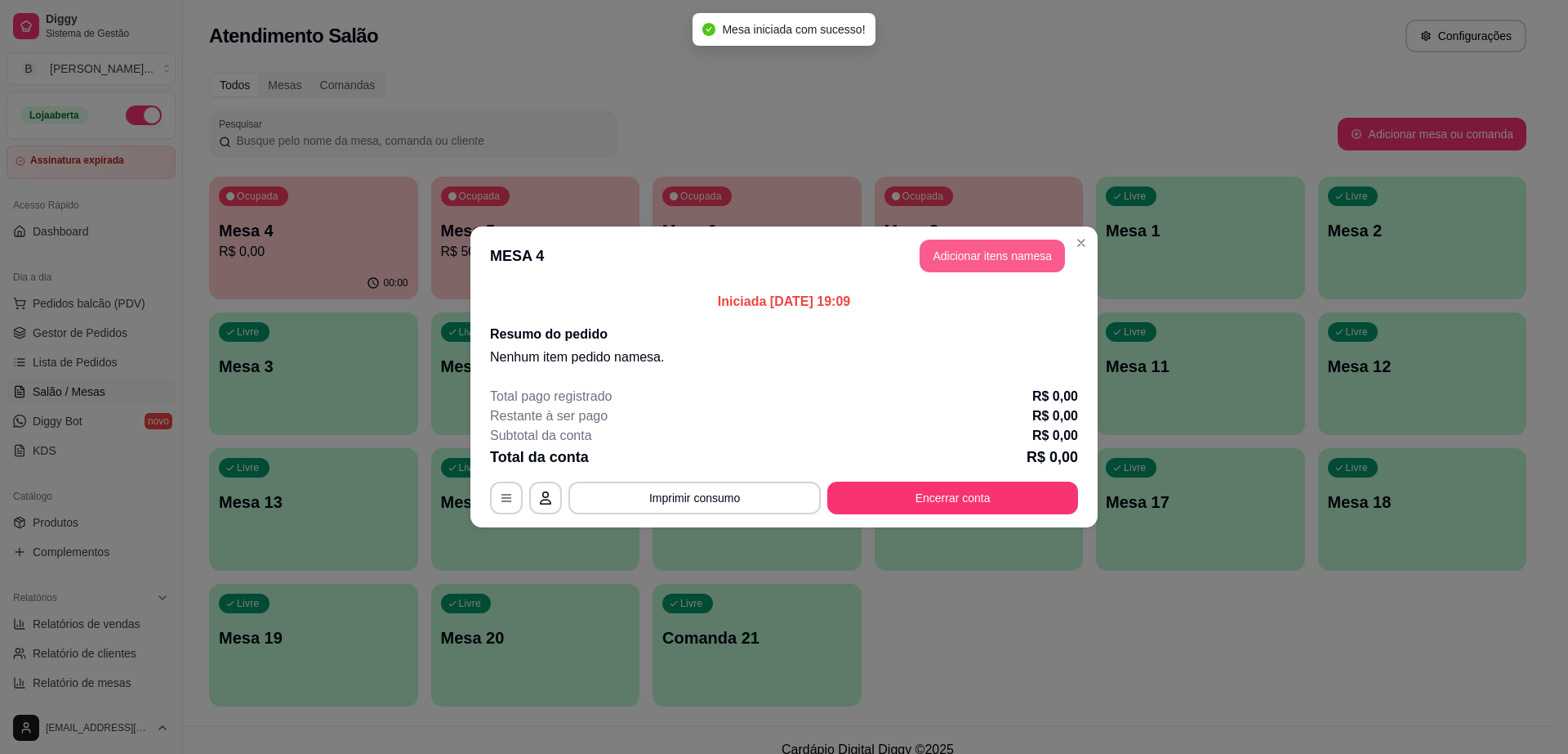
click at [1030, 265] on button "Adicionar itens na mesa" at bounding box center [992, 256] width 146 height 33
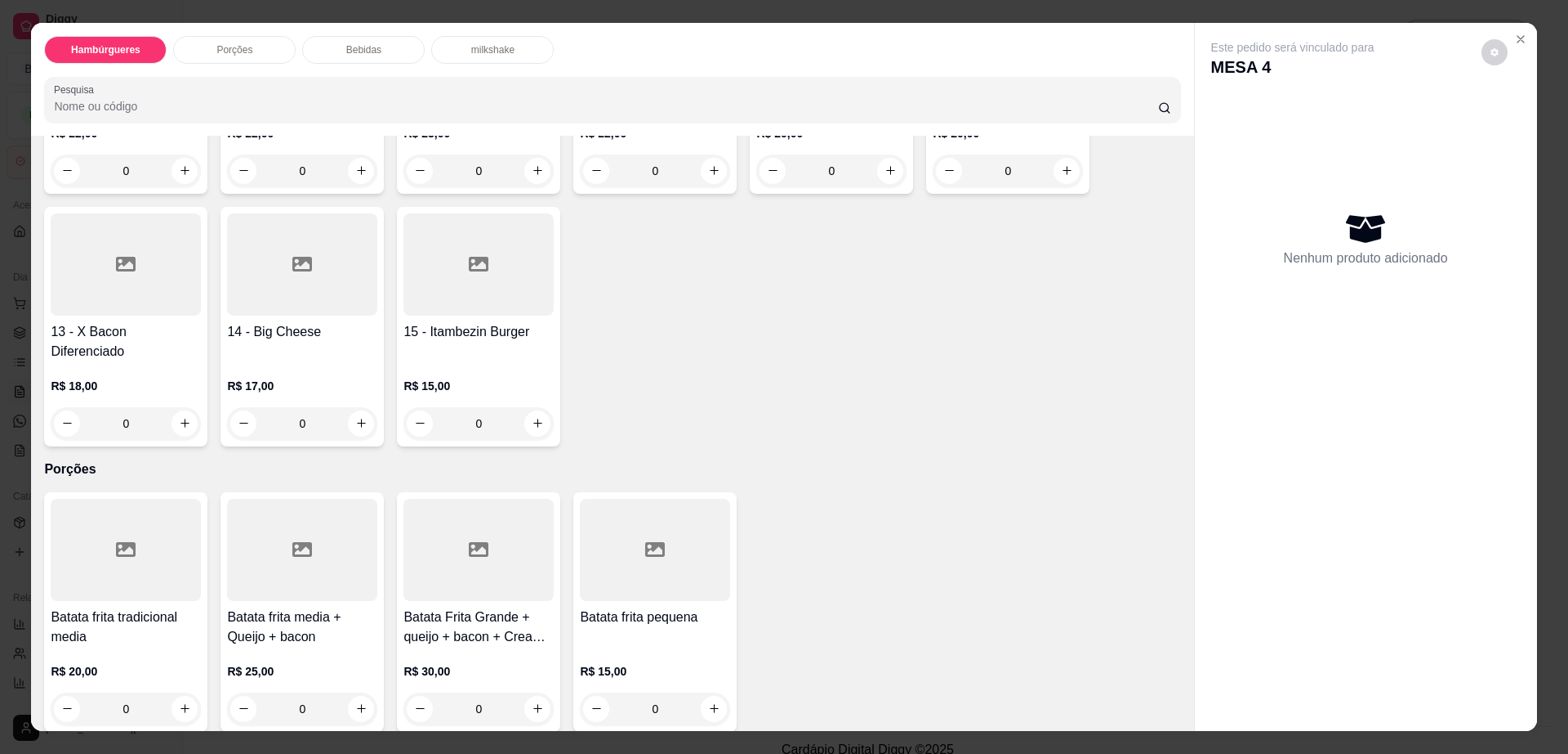
scroll to position [511, 0]
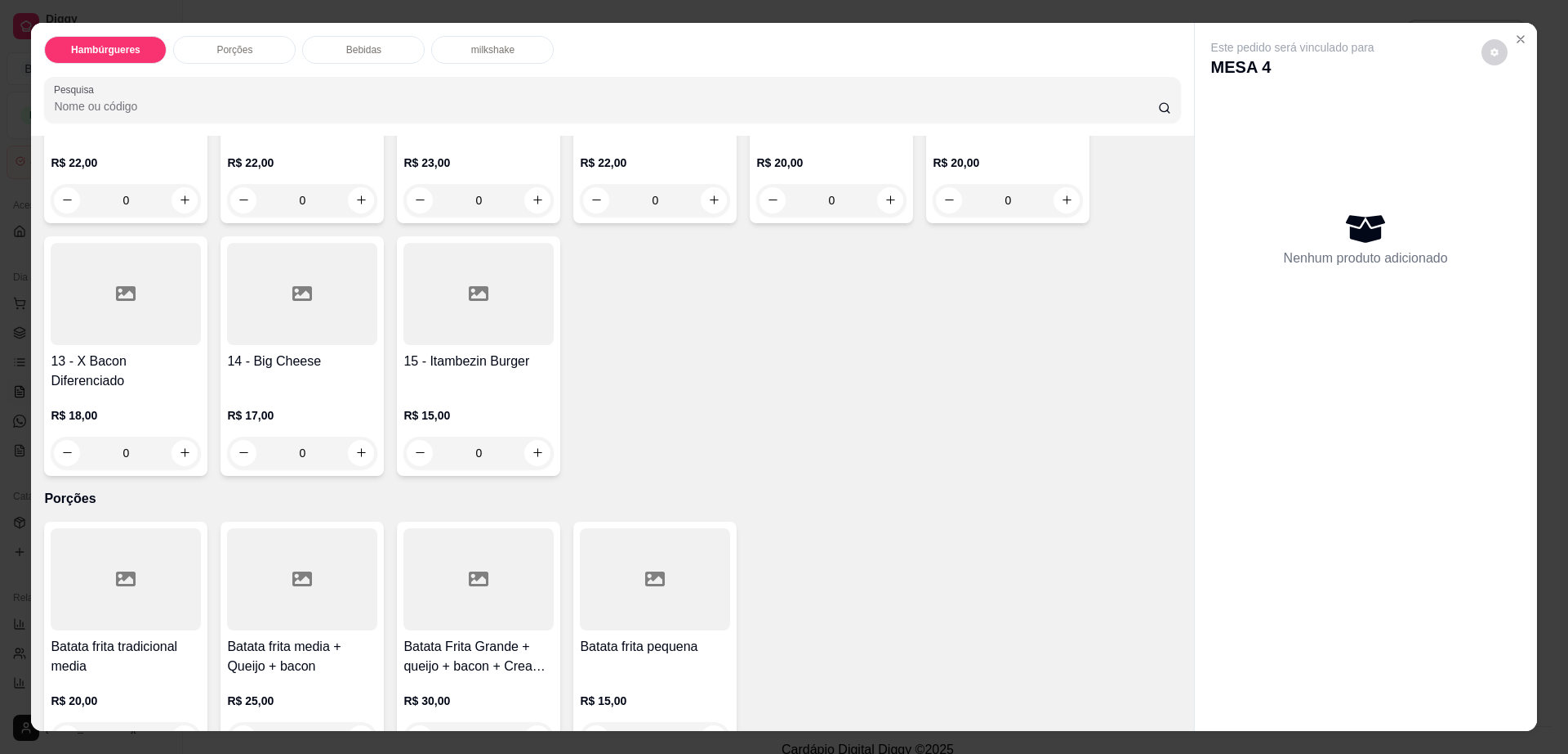
click at [483, 560] on div at bounding box center [478, 579] width 151 height 102
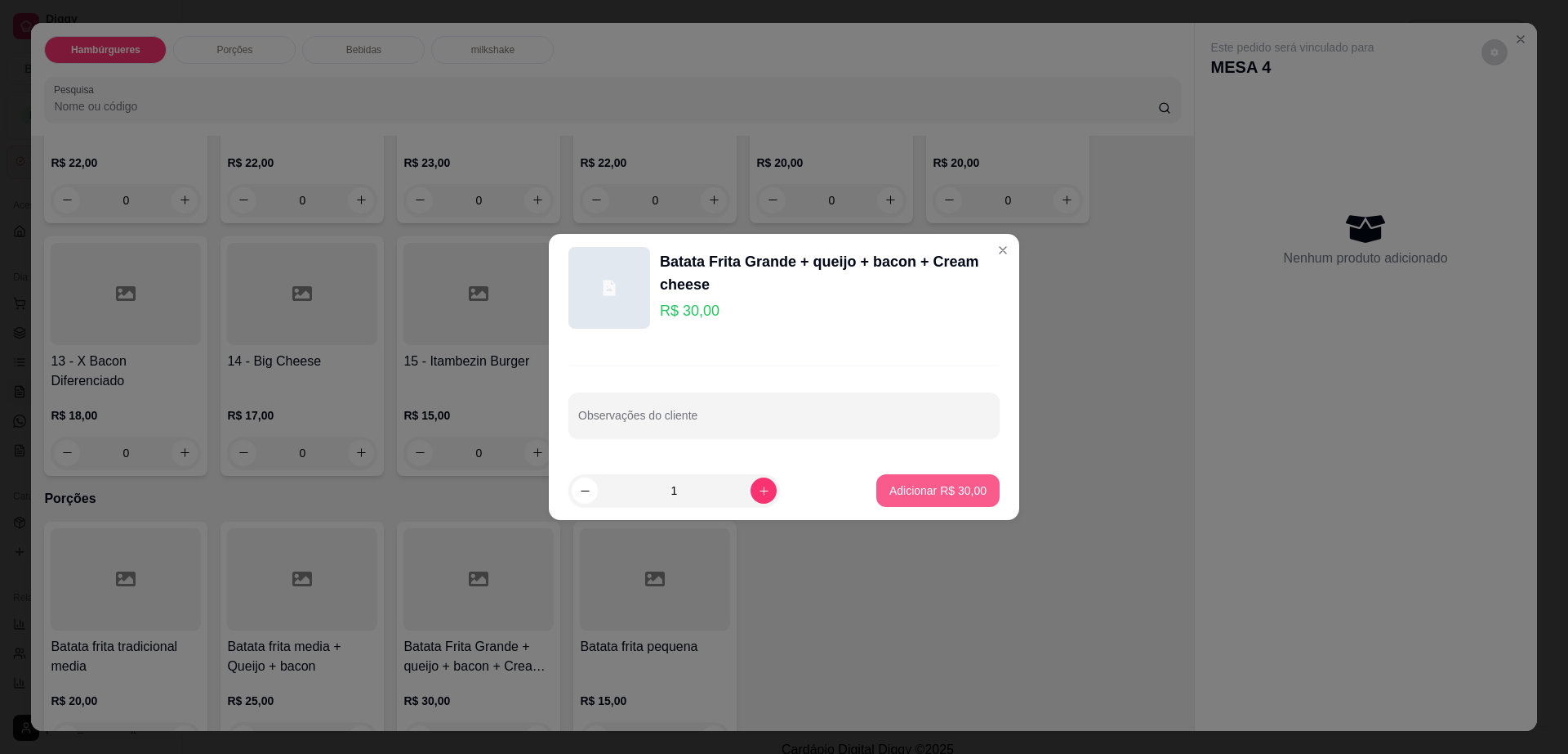
click at [889, 498] on p "Adicionar R$ 30,00" at bounding box center [938, 490] width 97 height 16
type input "1"
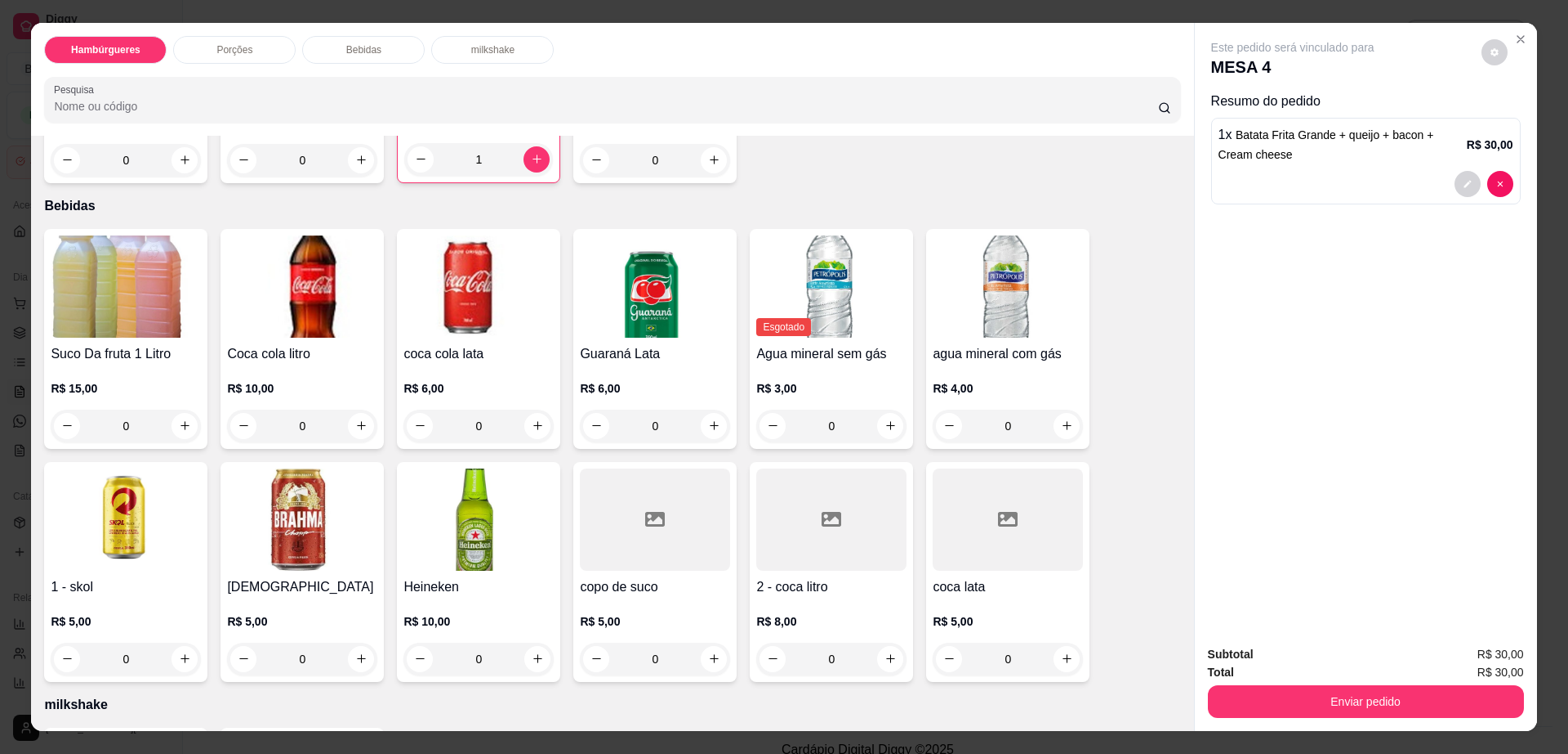
scroll to position [1260, 0]
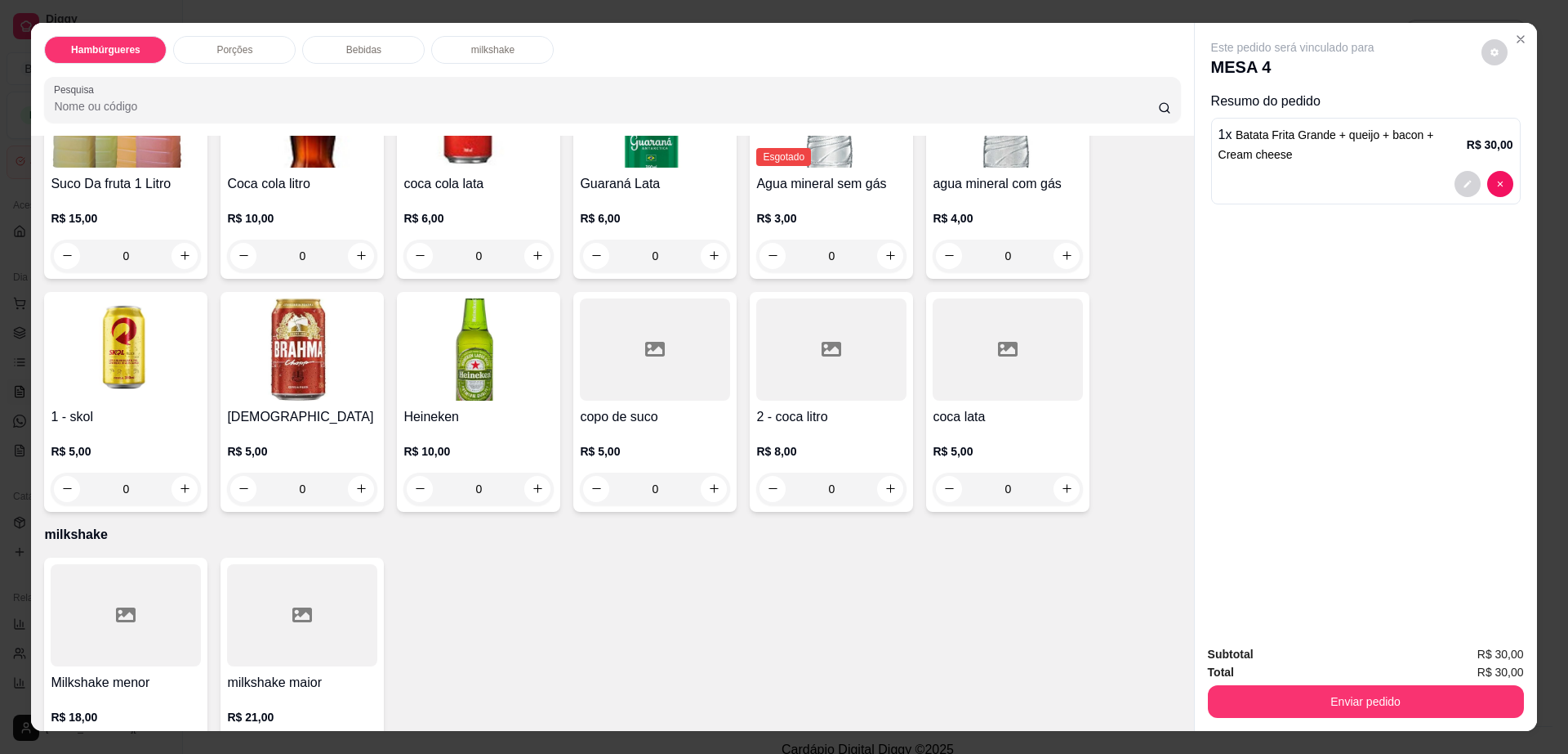
click at [820, 407] on h4 "2 - coca litro" at bounding box center [831, 417] width 151 height 20
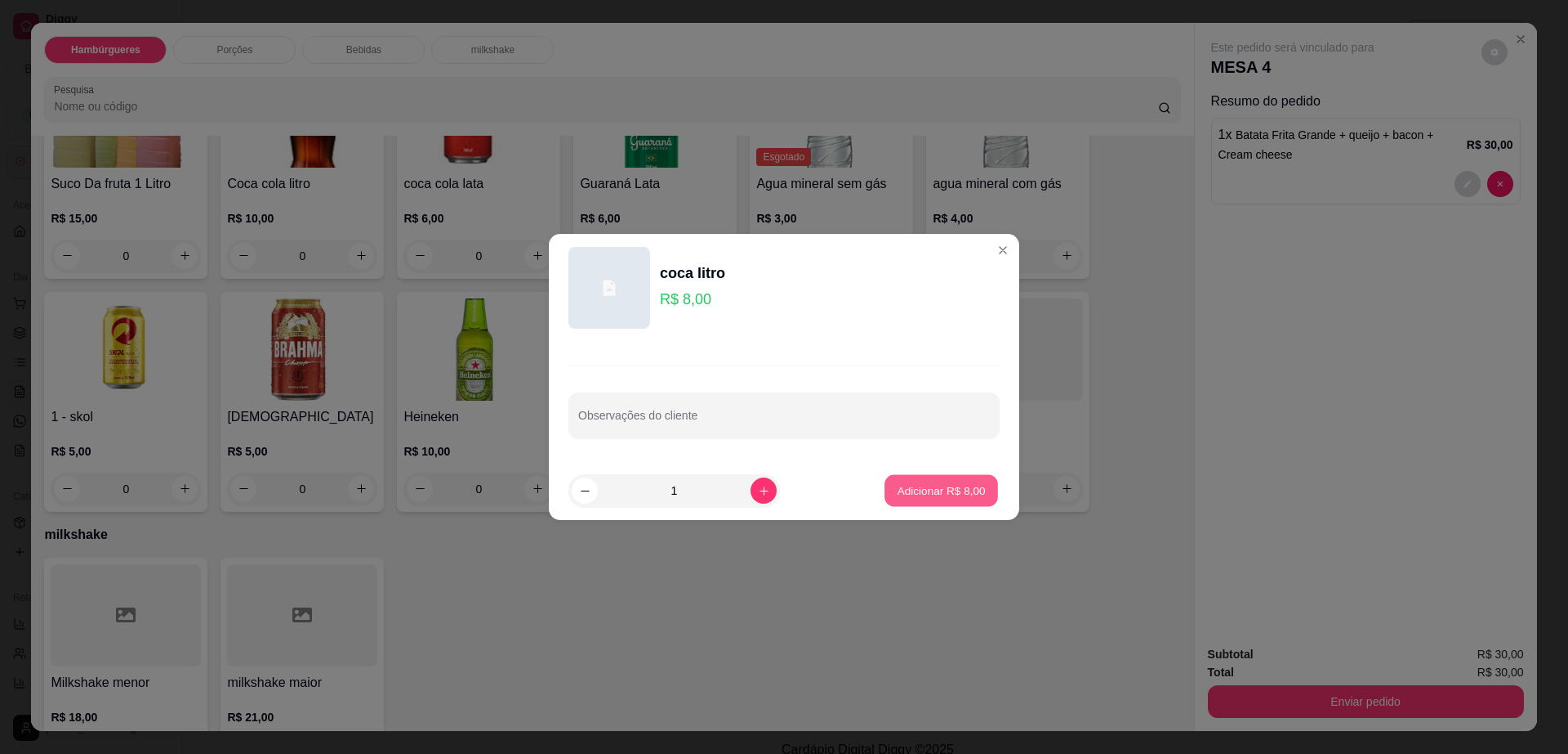
click at [958, 497] on p "Adicionar R$ 8,00" at bounding box center [940, 489] width 88 height 16
type input "1"
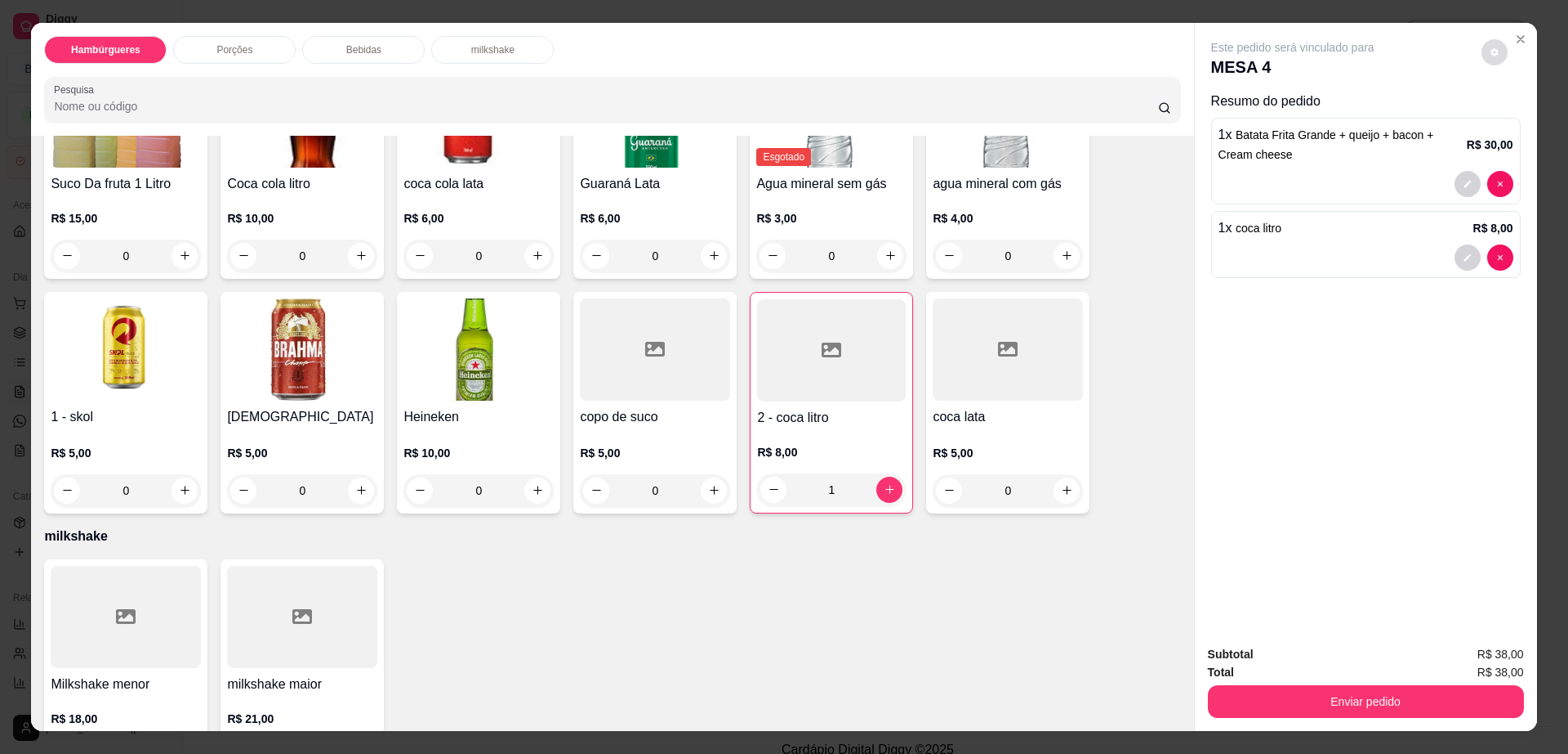
click at [1494, 43] on button "decrease-product-quantity" at bounding box center [1495, 53] width 26 height 26
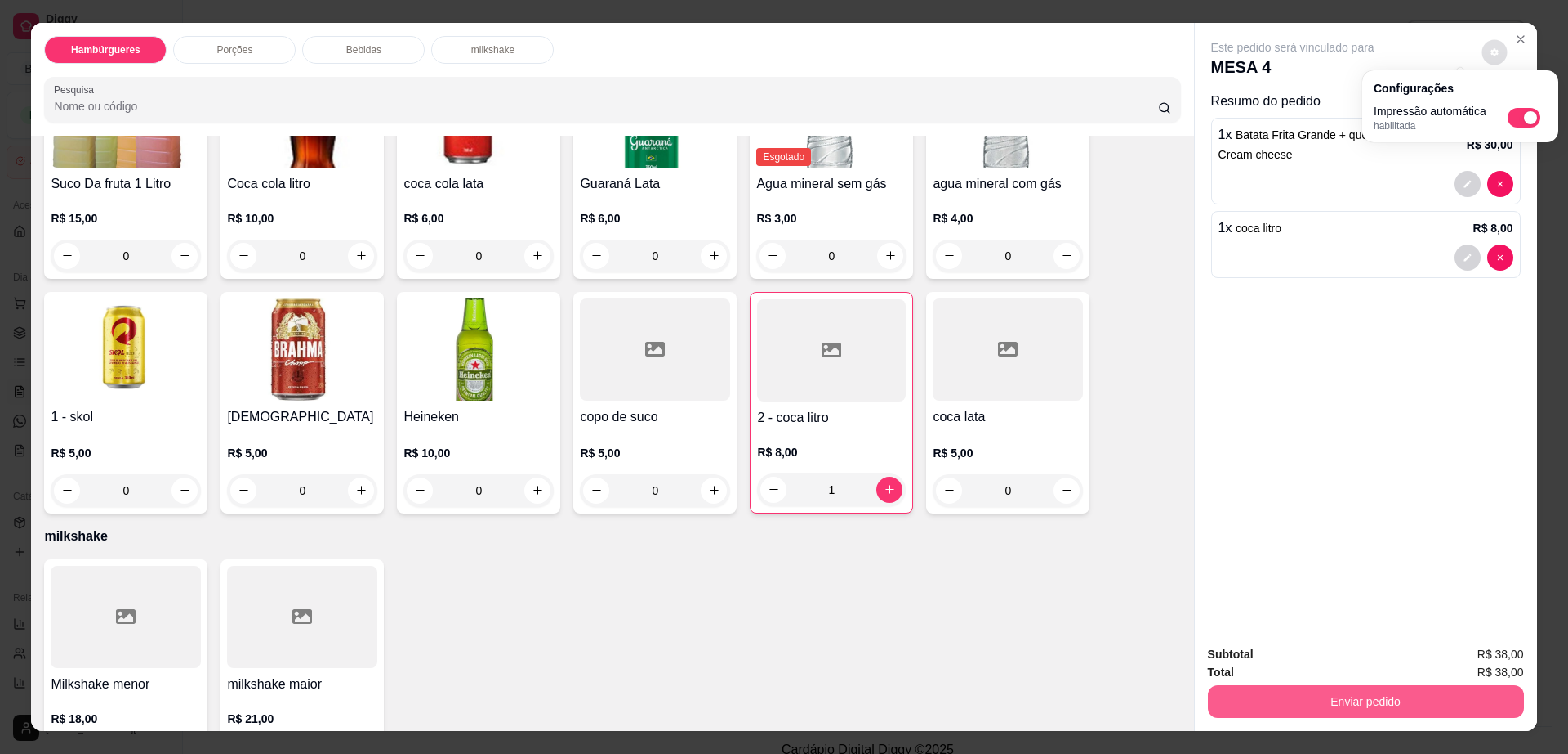
click at [1265, 708] on button "Enviar pedido" at bounding box center [1366, 701] width 316 height 33
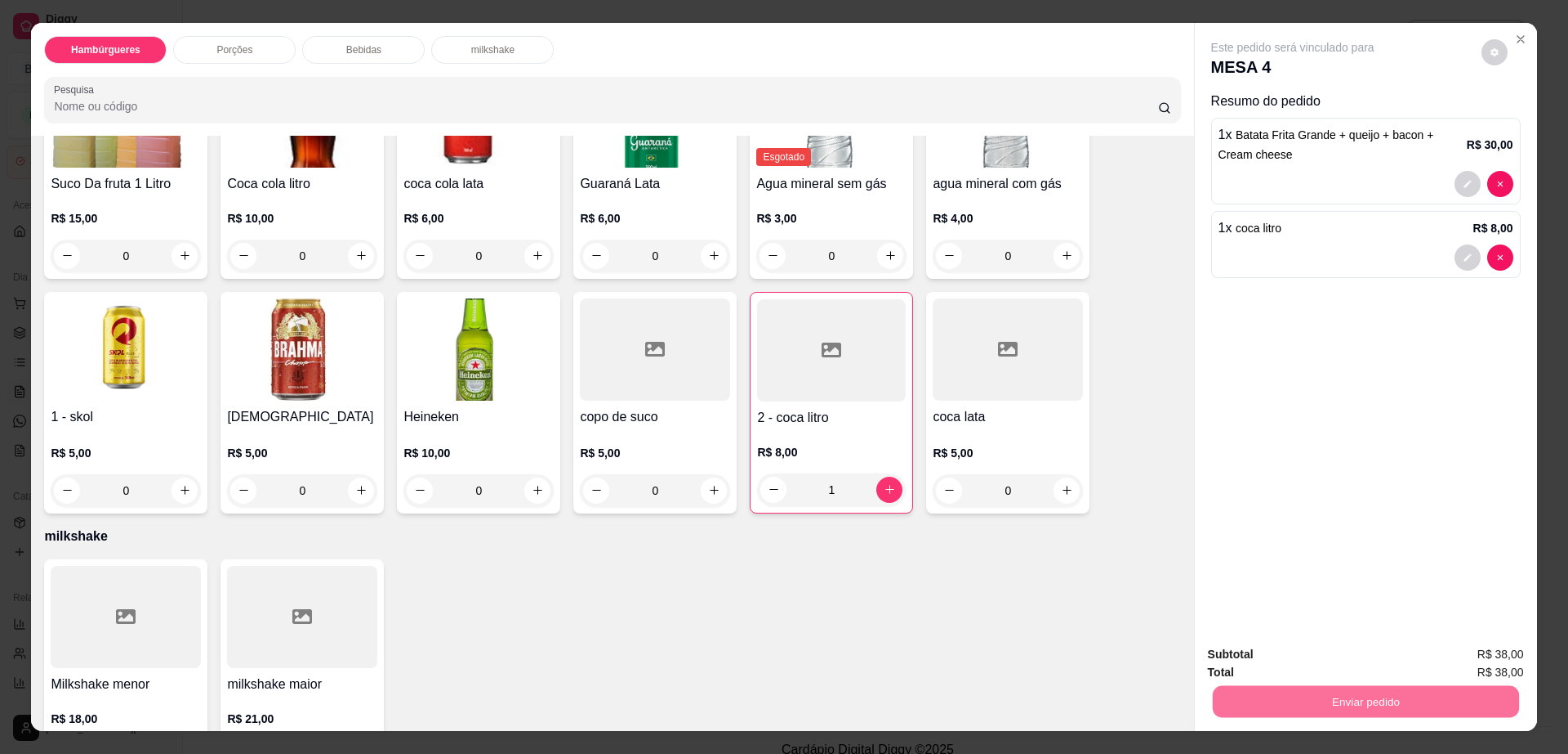
click at [1483, 662] on button "Enviar pedido" at bounding box center [1480, 661] width 90 height 30
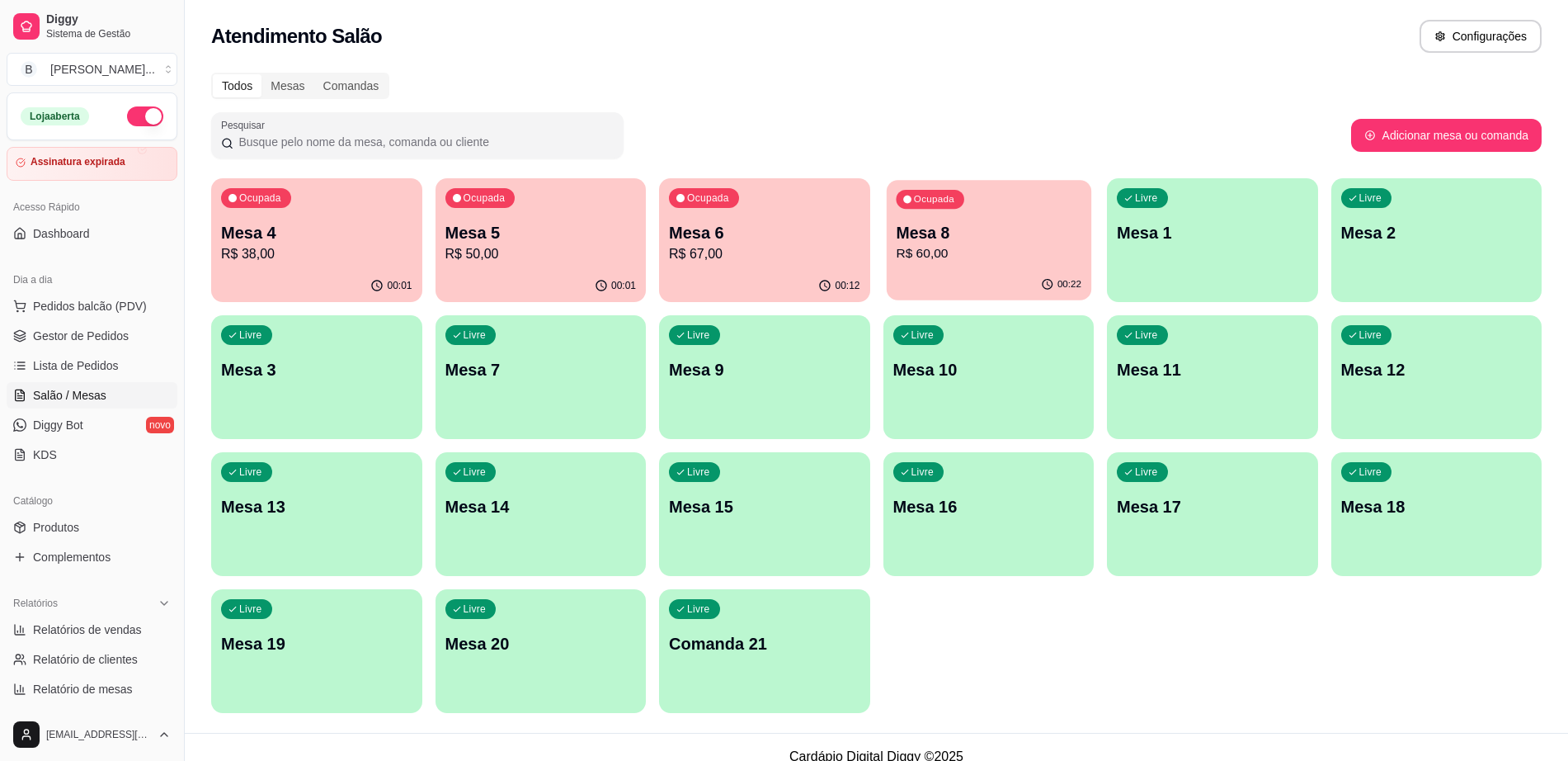
click at [964, 267] on div "Ocupada Mesa 8 R$ 60,00" at bounding box center [988, 224] width 205 height 89
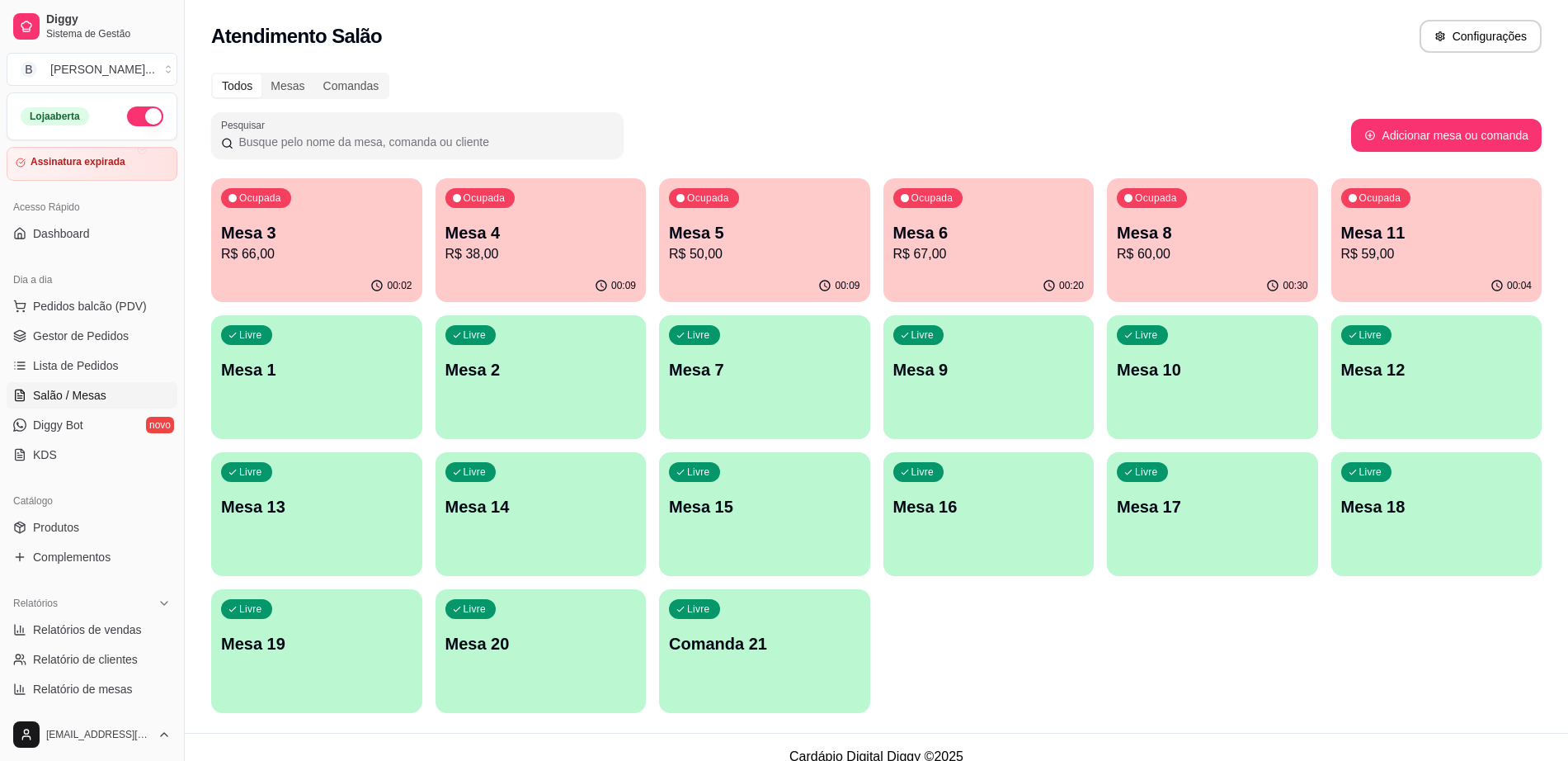
click at [1245, 423] on div "button" at bounding box center [1212, 429] width 211 height 20
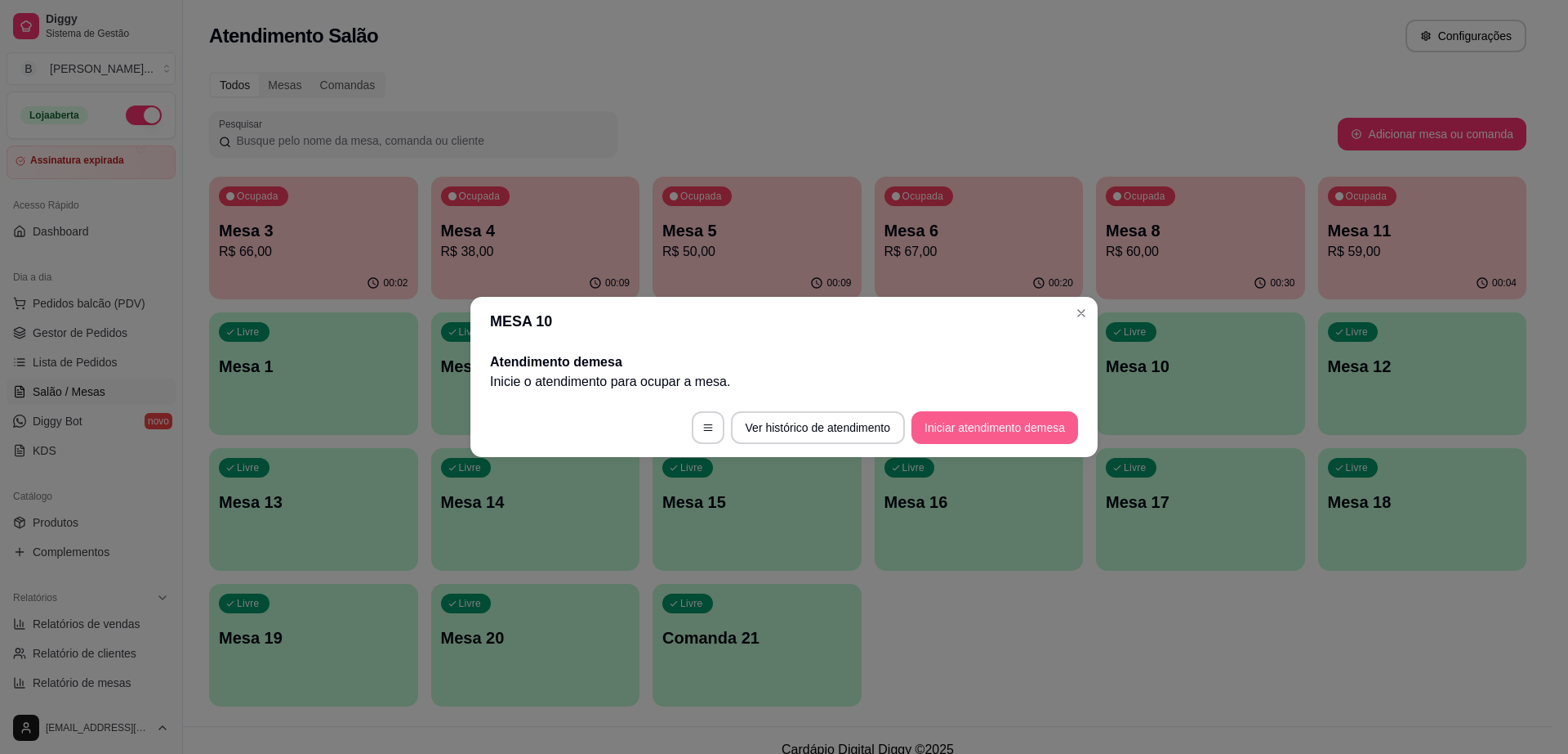
click at [1013, 436] on button "Iniciar atendimento de mesa" at bounding box center [995, 428] width 166 height 33
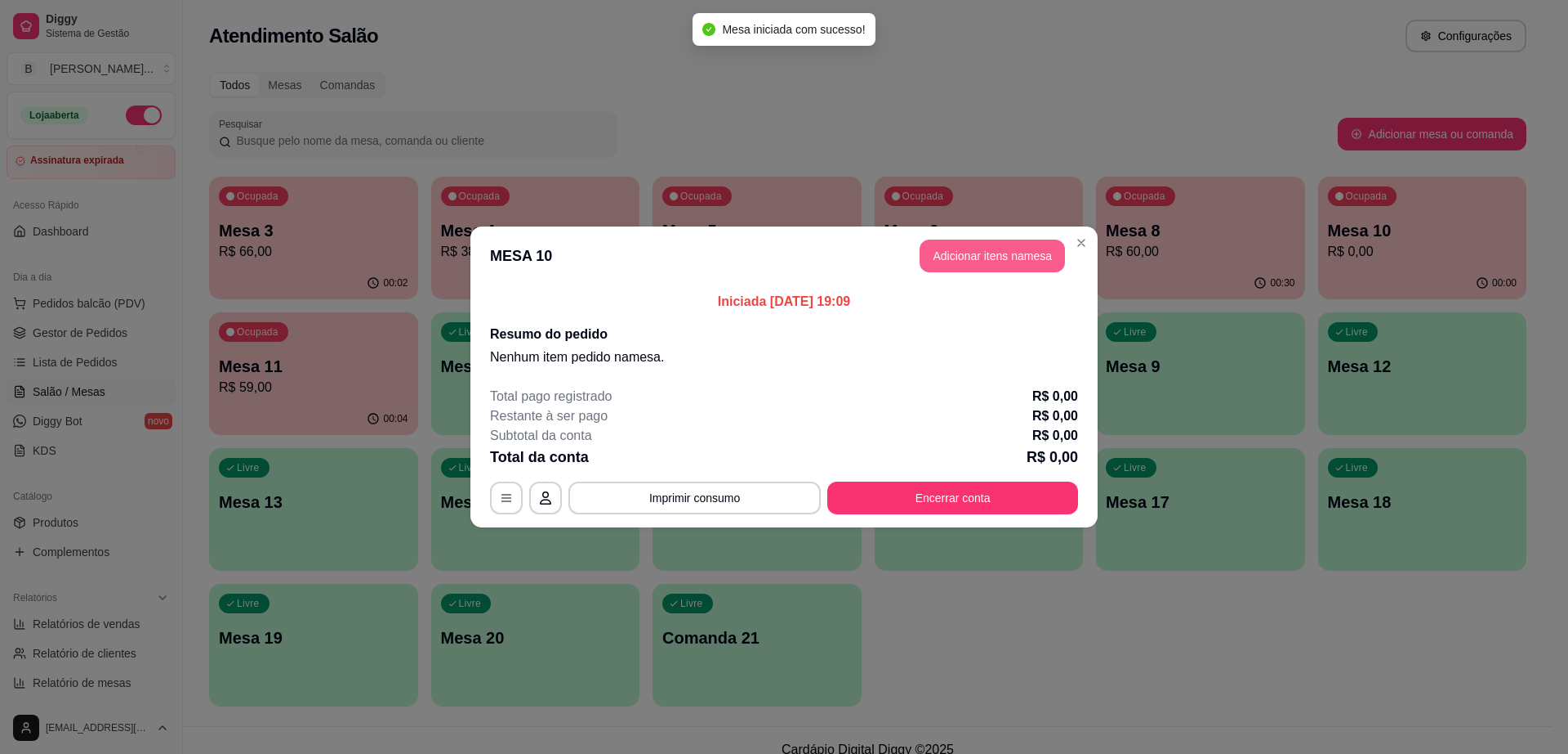
click at [958, 255] on button "Adicionar itens na mesa" at bounding box center [992, 256] width 146 height 33
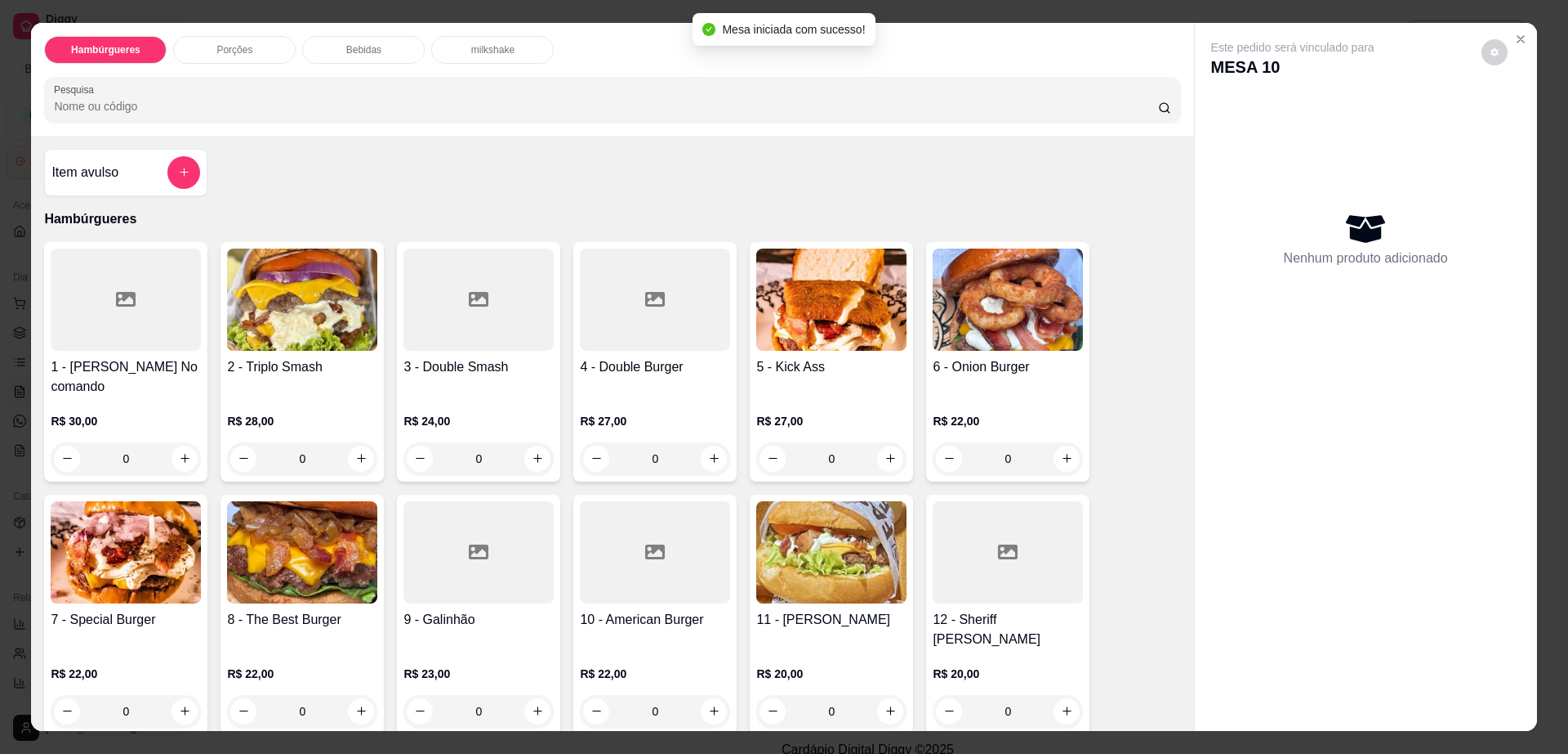
scroll to position [307, 0]
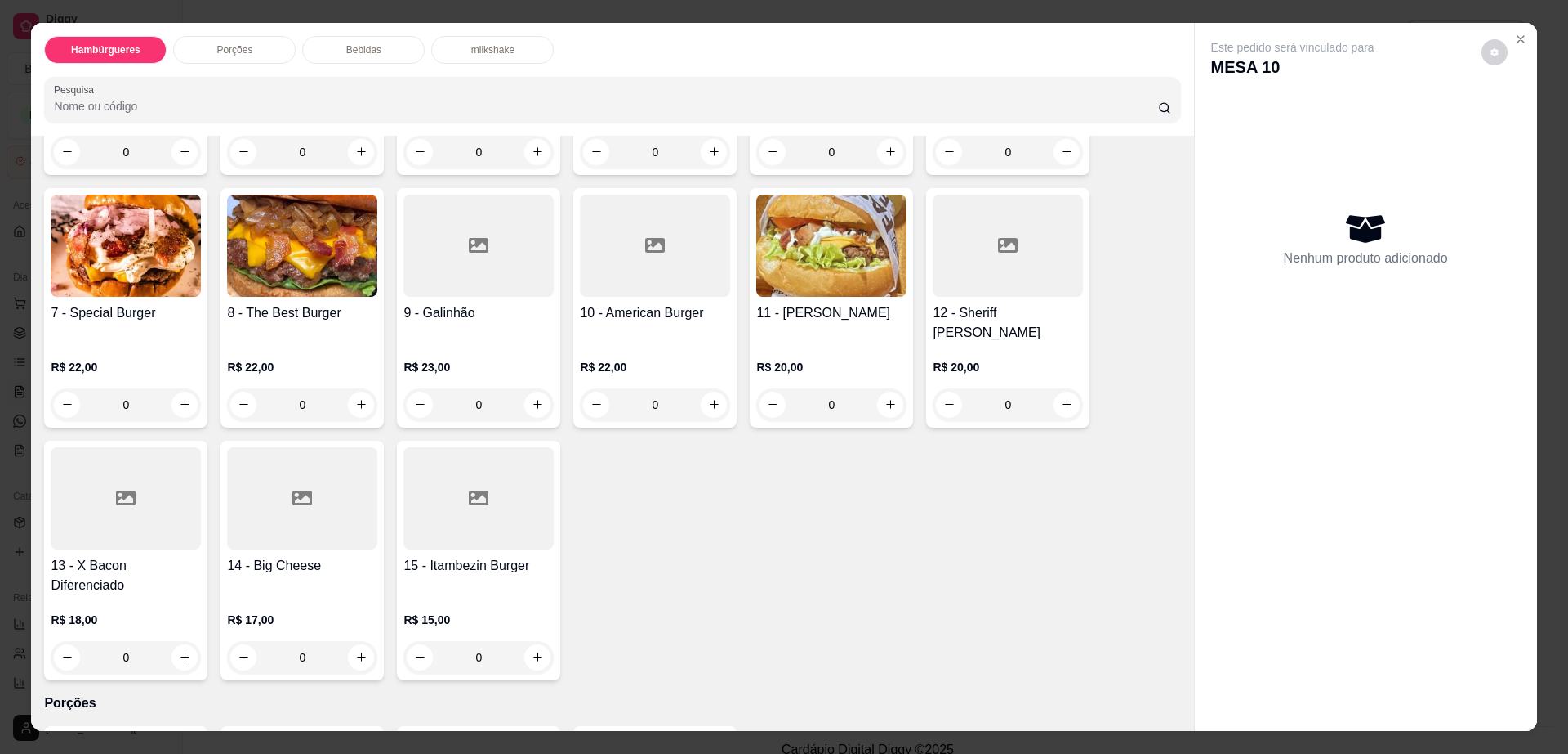
click at [149, 277] on div "7 - Special Burger R$ 22,00 0" at bounding box center [126, 307] width 163 height 240
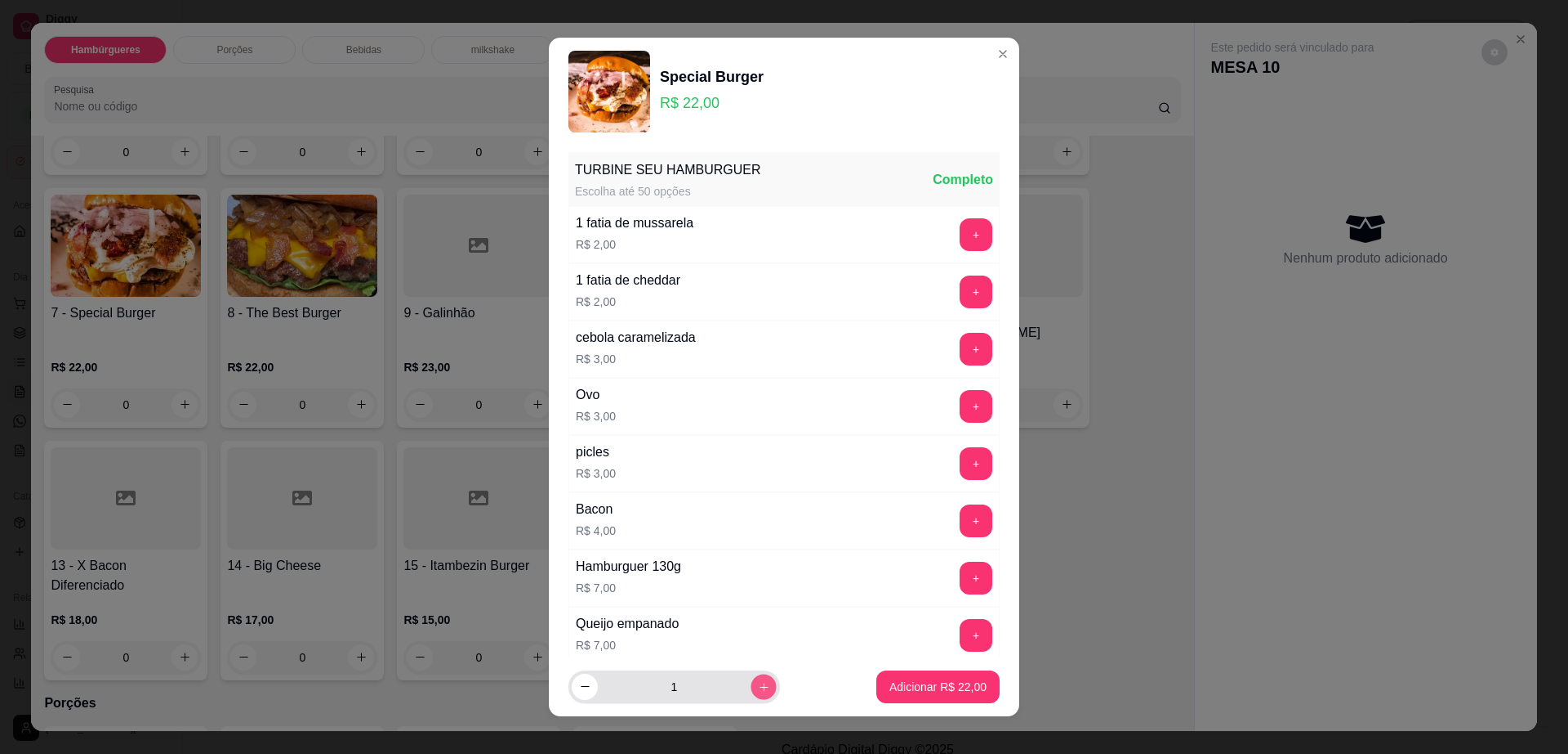
click at [751, 678] on button "increase-product-quantity" at bounding box center [763, 686] width 26 height 26
type input "2"
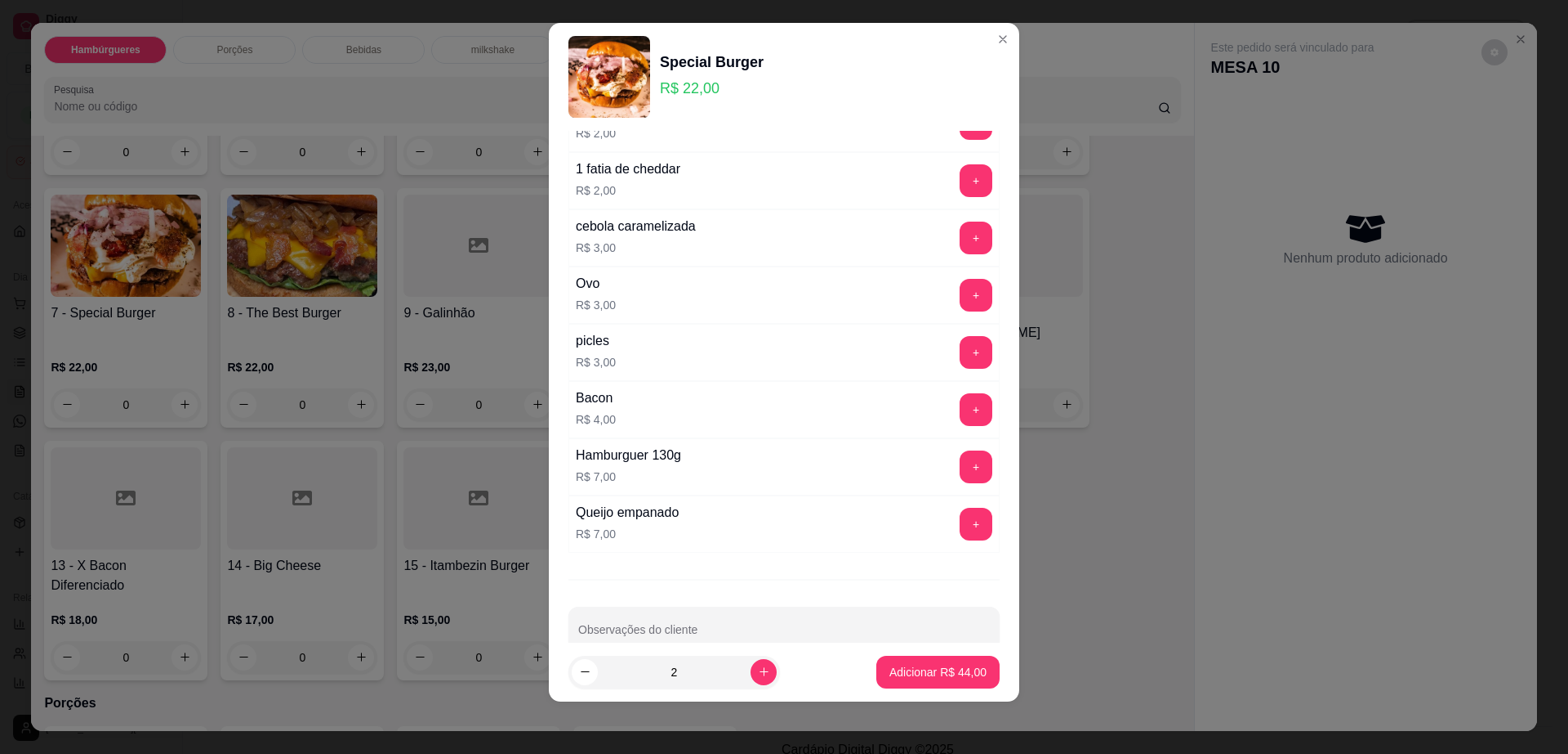
scroll to position [129, 0]
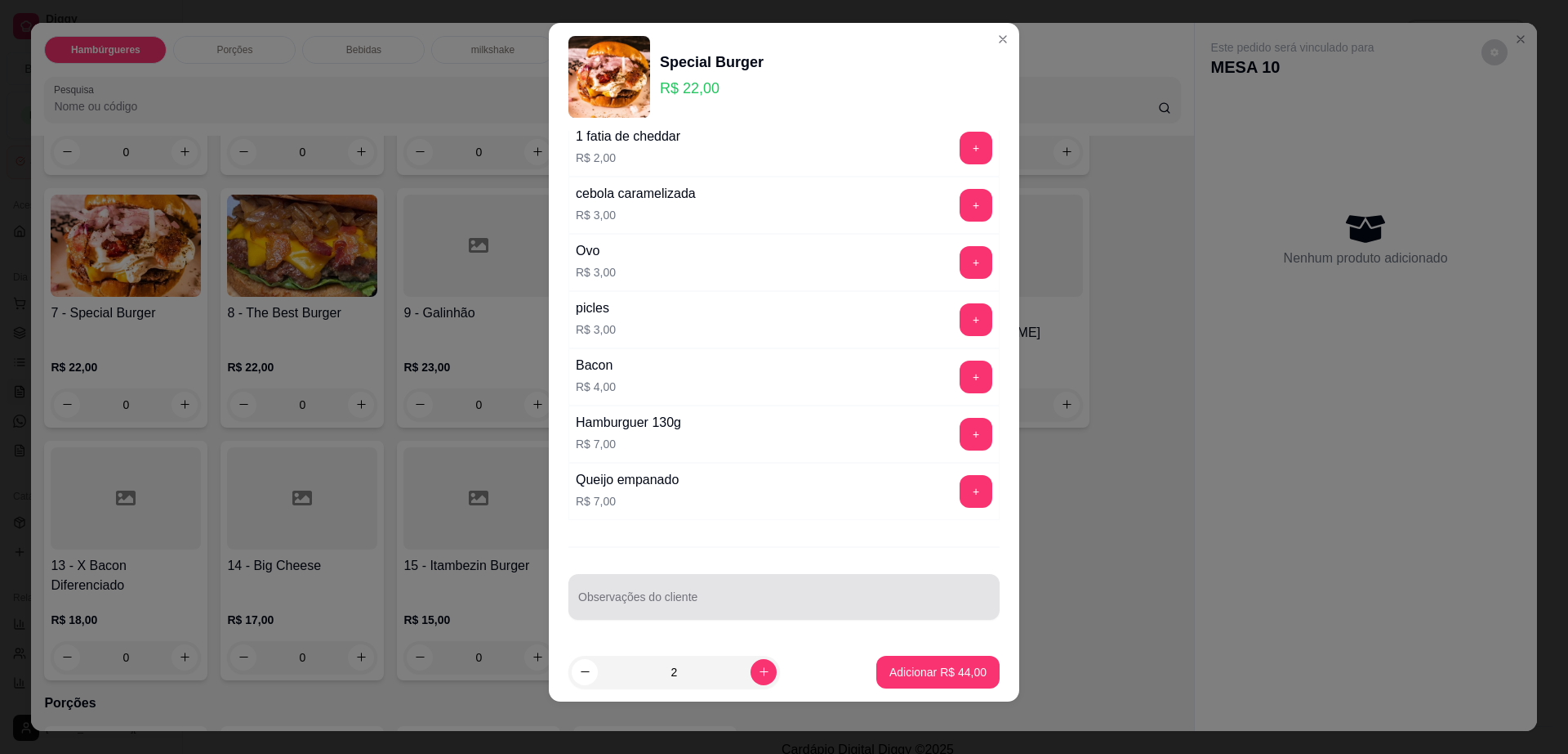
click at [746, 610] on input "Observações do cliente" at bounding box center [784, 603] width 412 height 16
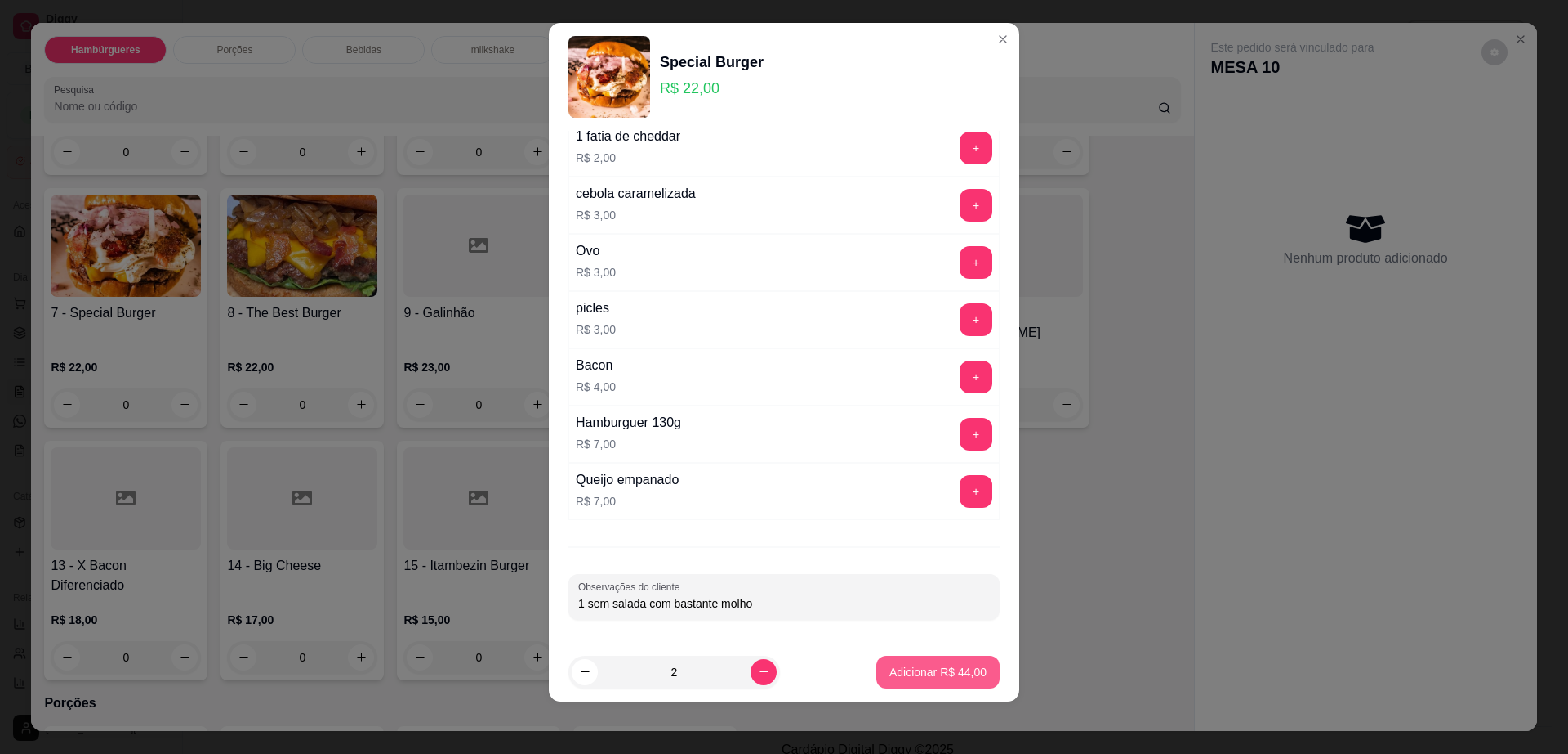
type input "1 sem salada com bastante molho"
click at [911, 667] on p "Adicionar R$ 44,00" at bounding box center [938, 672] width 97 height 16
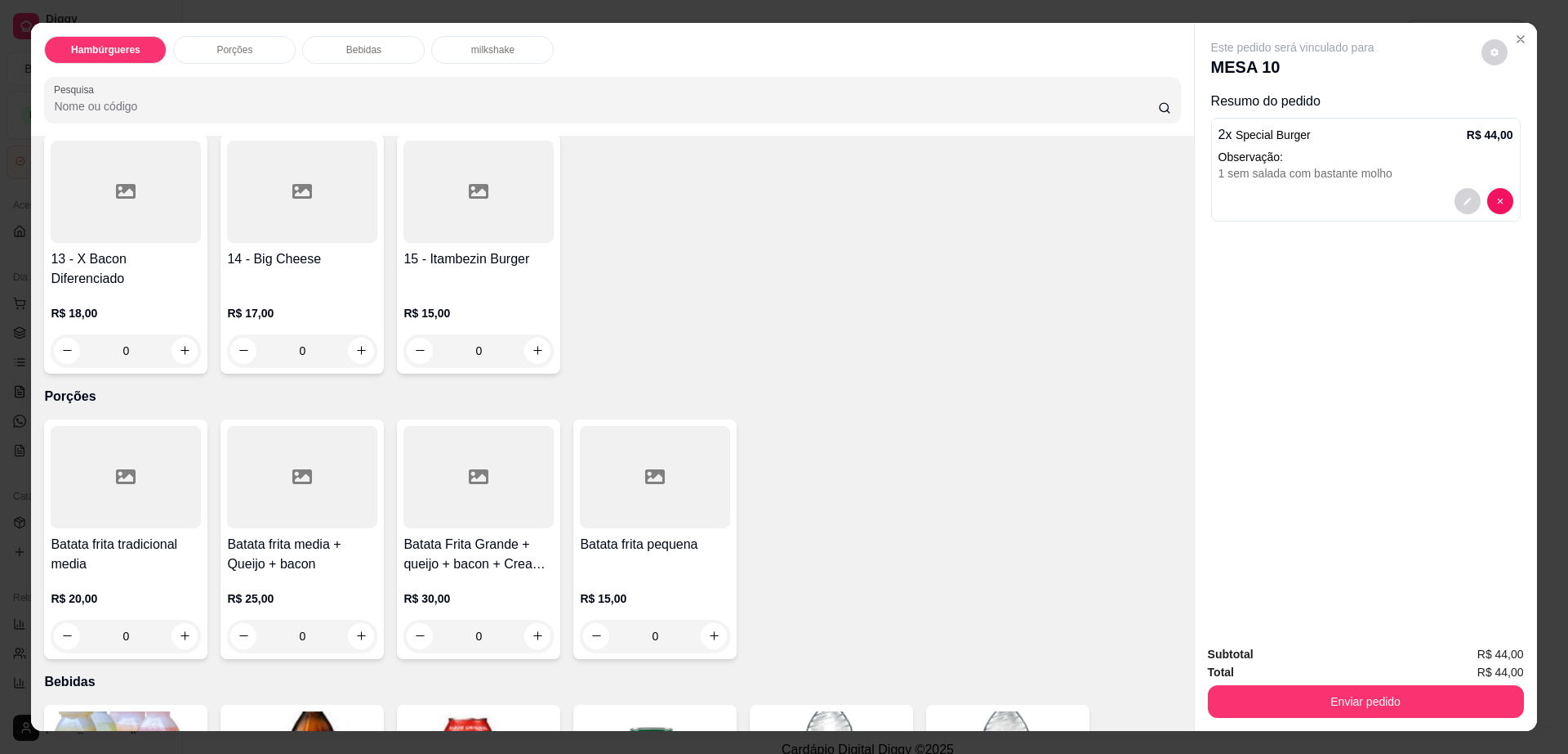
scroll to position [817, 0]
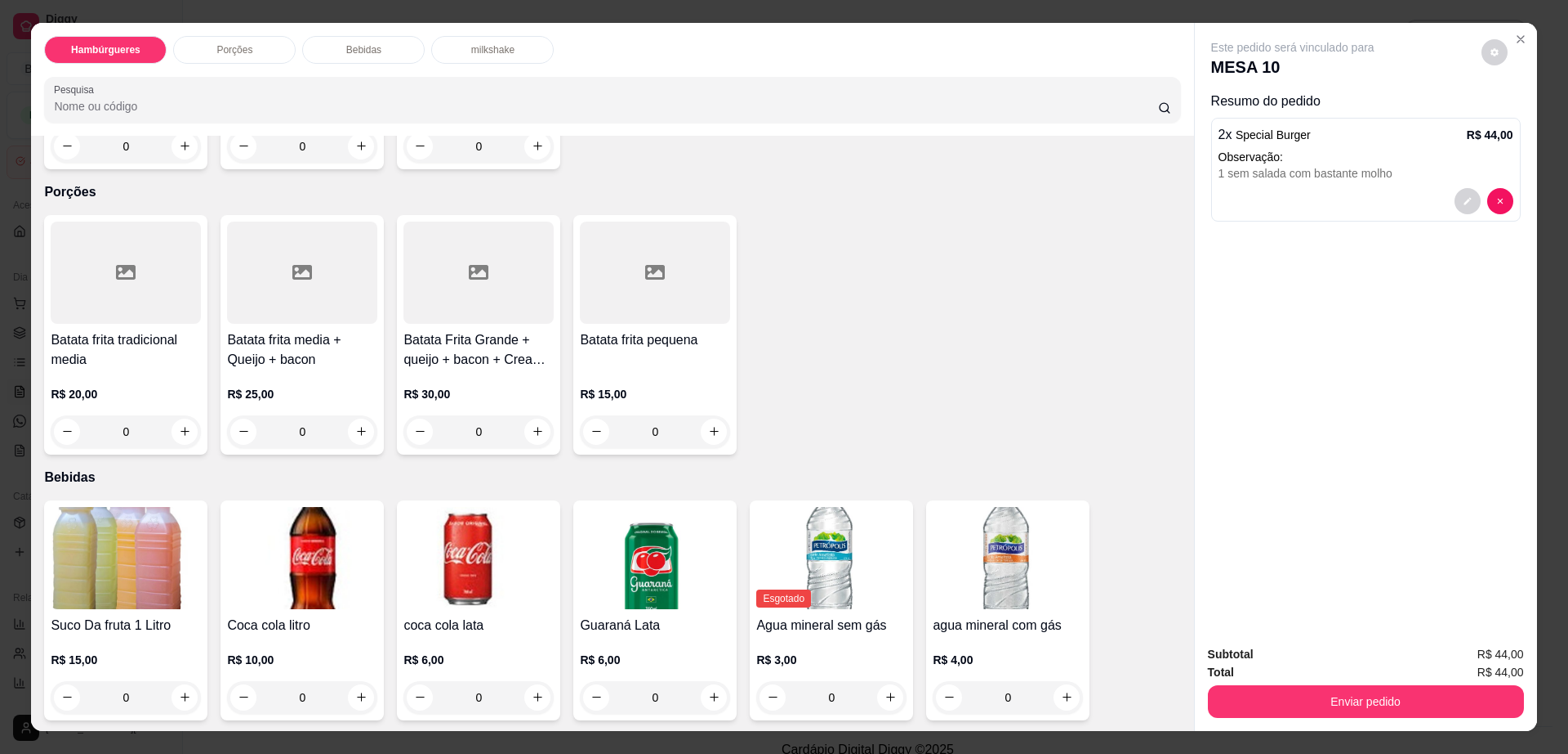
click at [479, 616] on h4 "coca cola lata" at bounding box center [478, 625] width 151 height 20
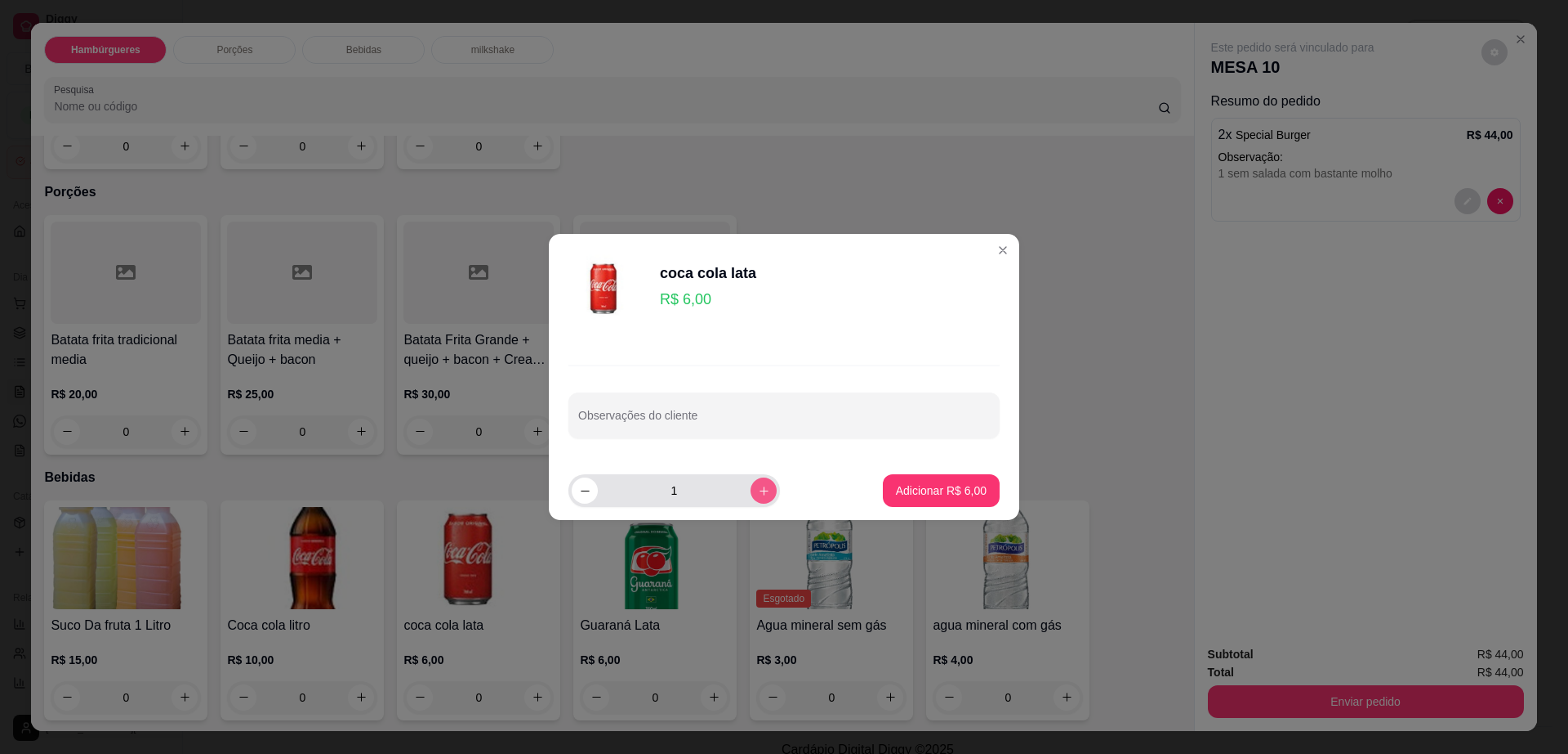
click at [751, 485] on button "increase-product-quantity" at bounding box center [764, 490] width 26 height 26
type input "2"
click at [880, 480] on button "Adicionar R$ 12,00" at bounding box center [938, 490] width 124 height 33
type input "2"
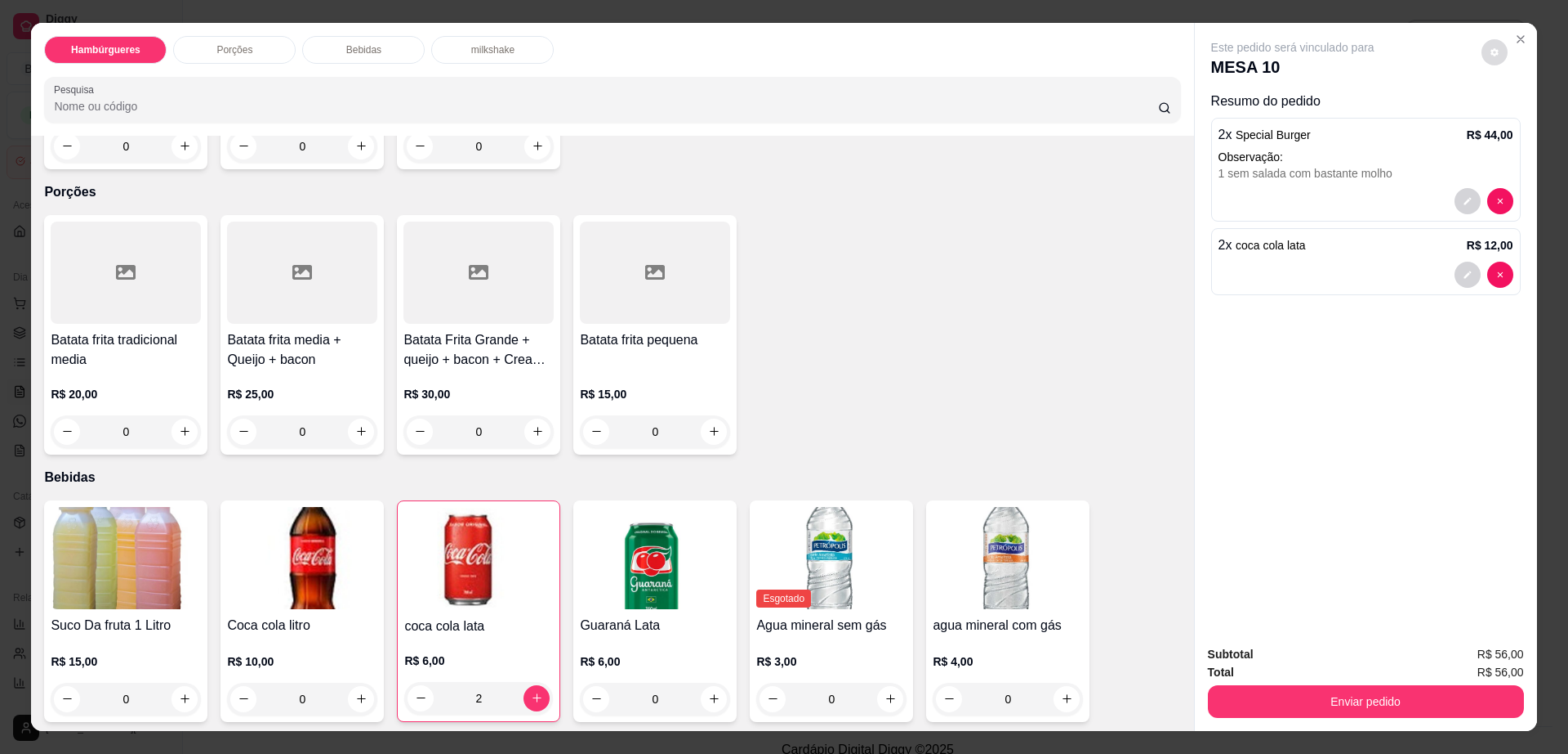
click at [1491, 61] on button "decrease-product-quantity" at bounding box center [1495, 53] width 26 height 26
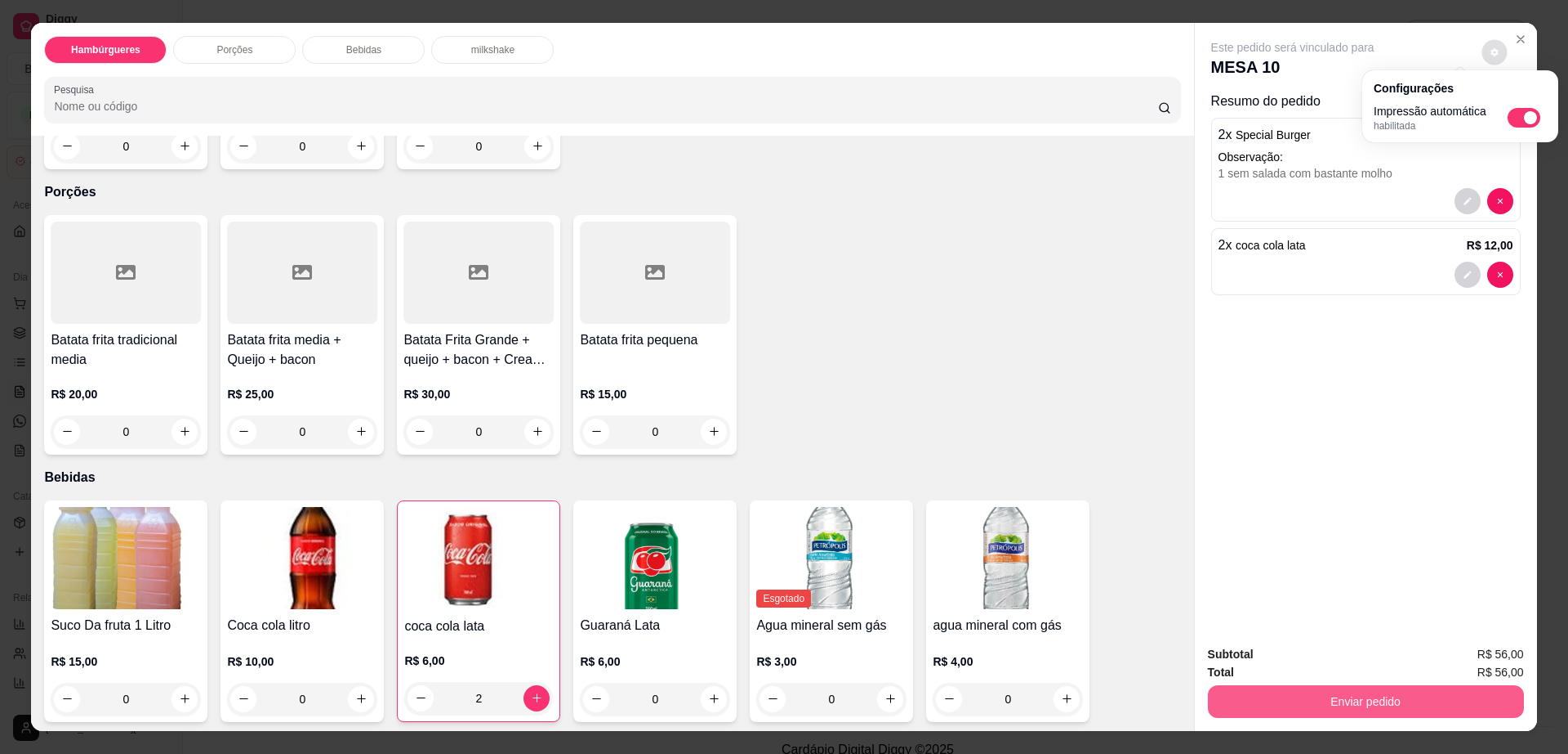
click at [1417, 692] on button "Enviar pedido" at bounding box center [1366, 701] width 316 height 33
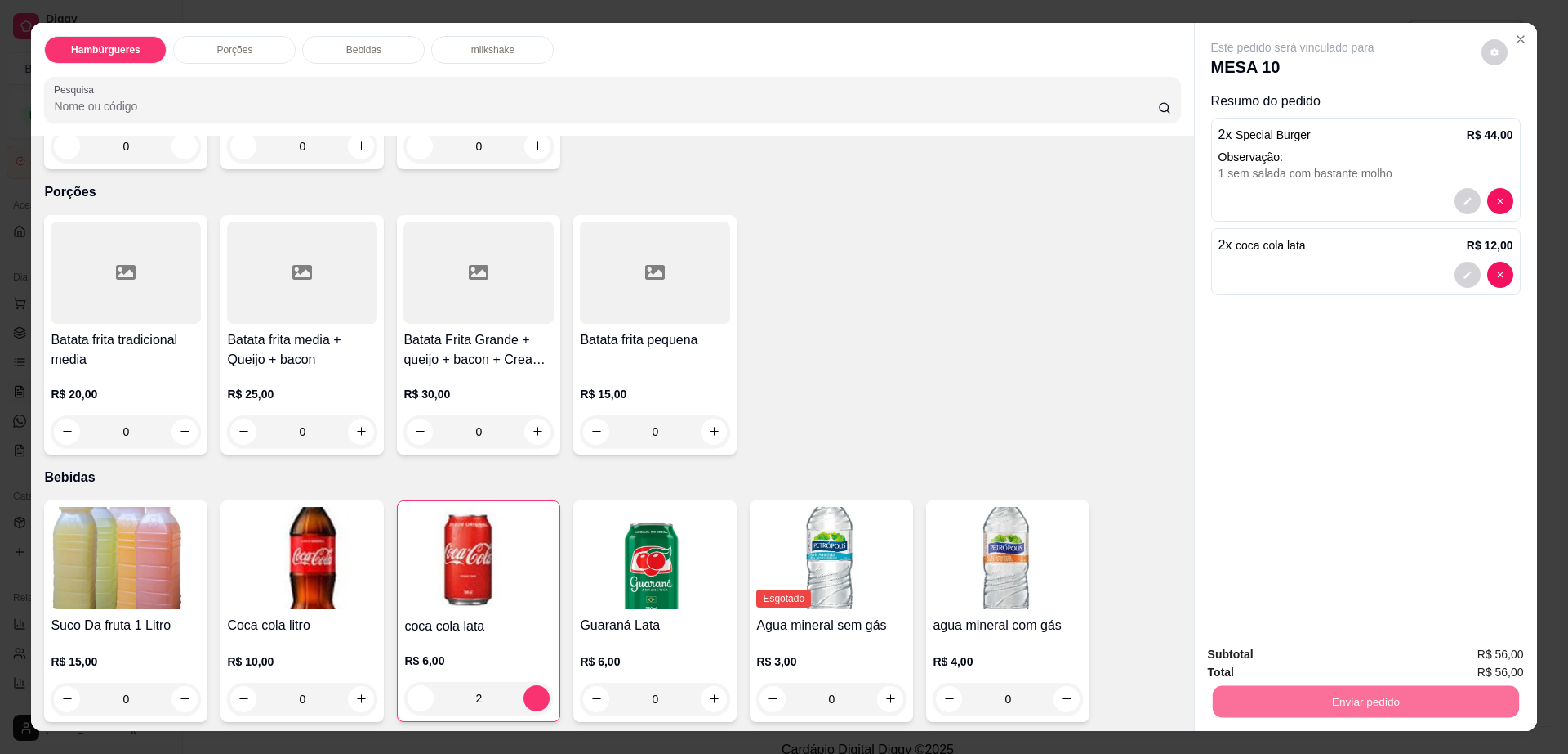
click at [1458, 654] on button "Enviar pedido" at bounding box center [1480, 661] width 90 height 30
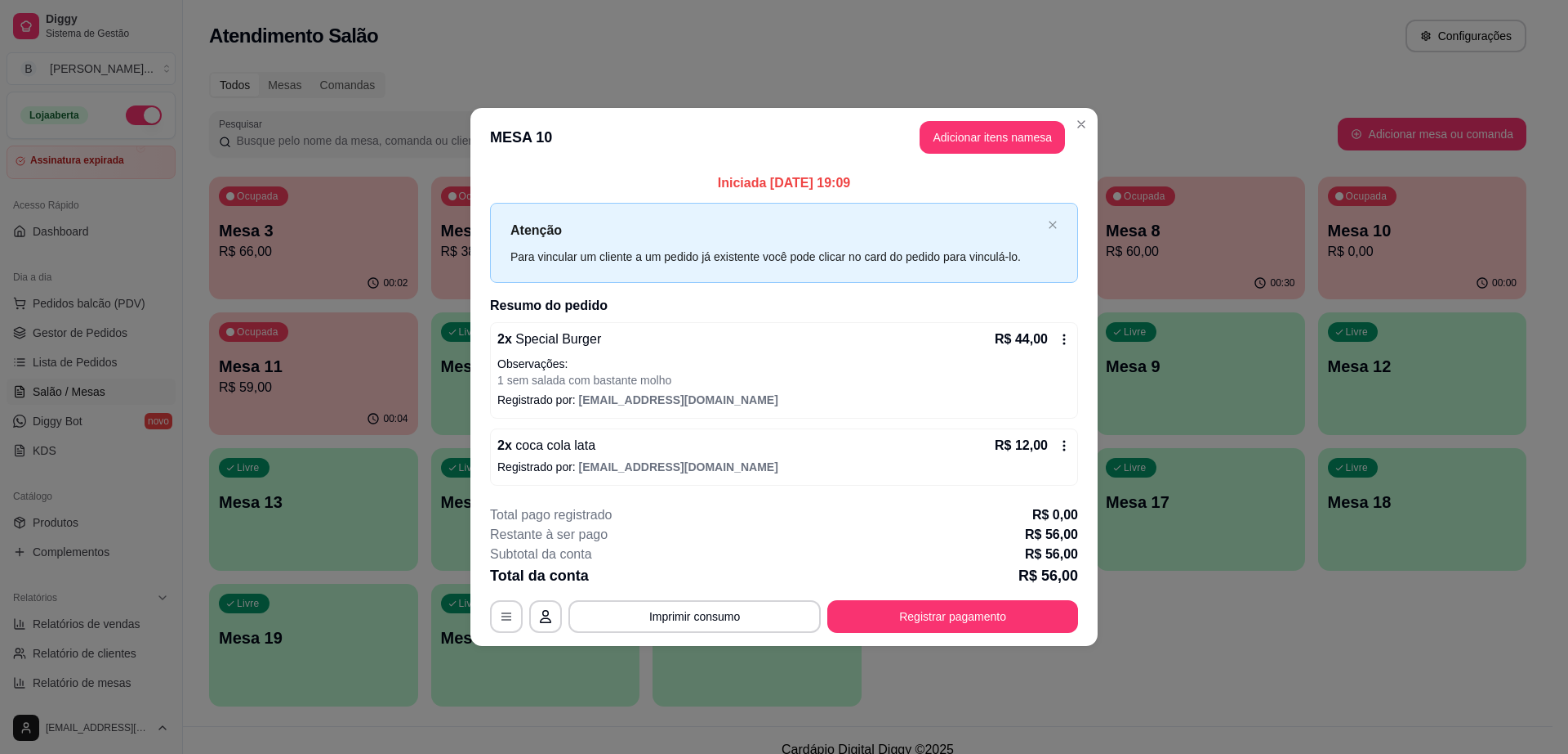
click at [704, 630] on button "Imprimir consumo" at bounding box center [694, 616] width 252 height 33
click at [708, 581] on button "Impressora" at bounding box center [700, 578] width 119 height 26
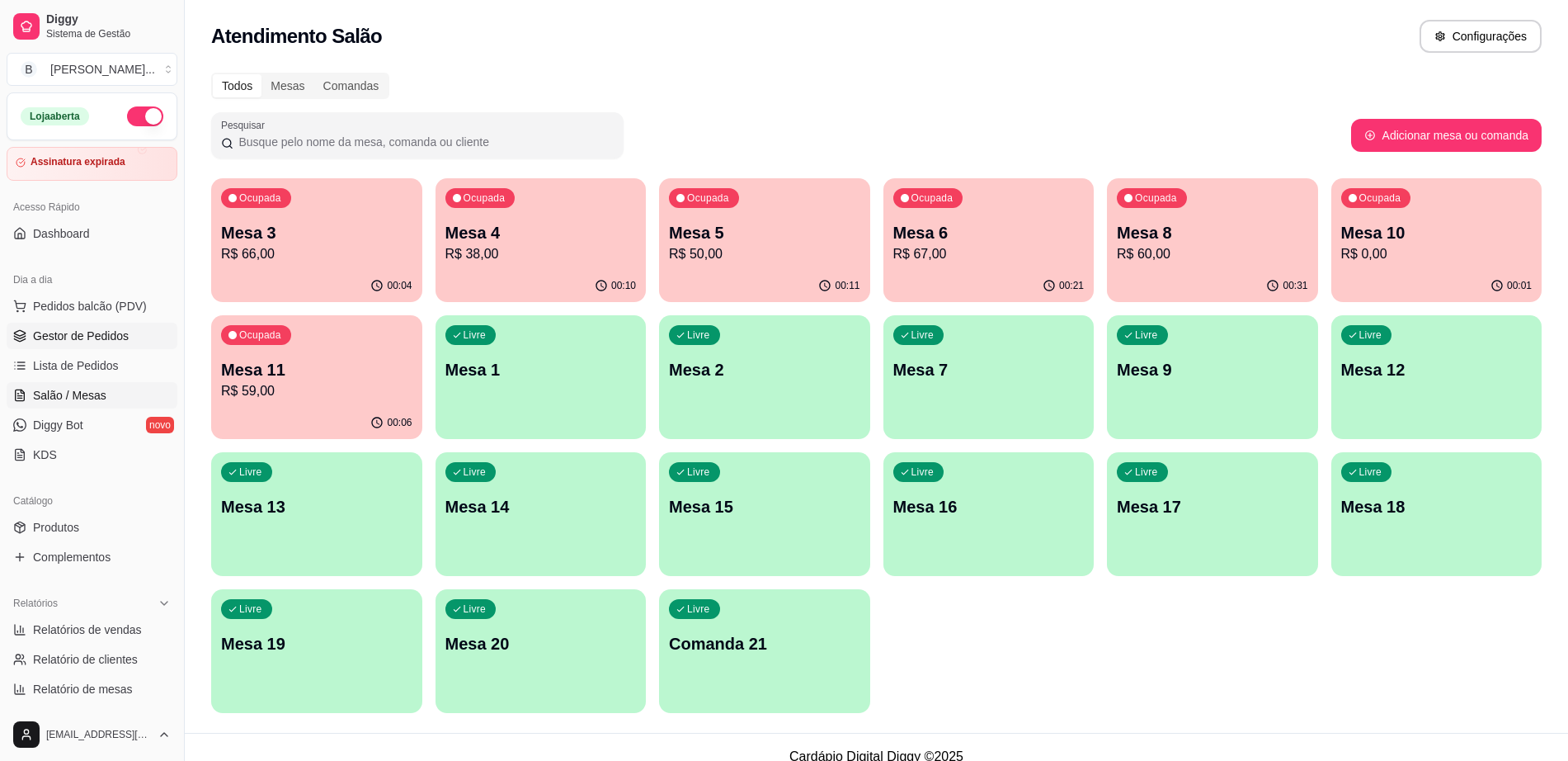
click at [32, 337] on link "Gestor de Pedidos" at bounding box center [91, 336] width 170 height 27
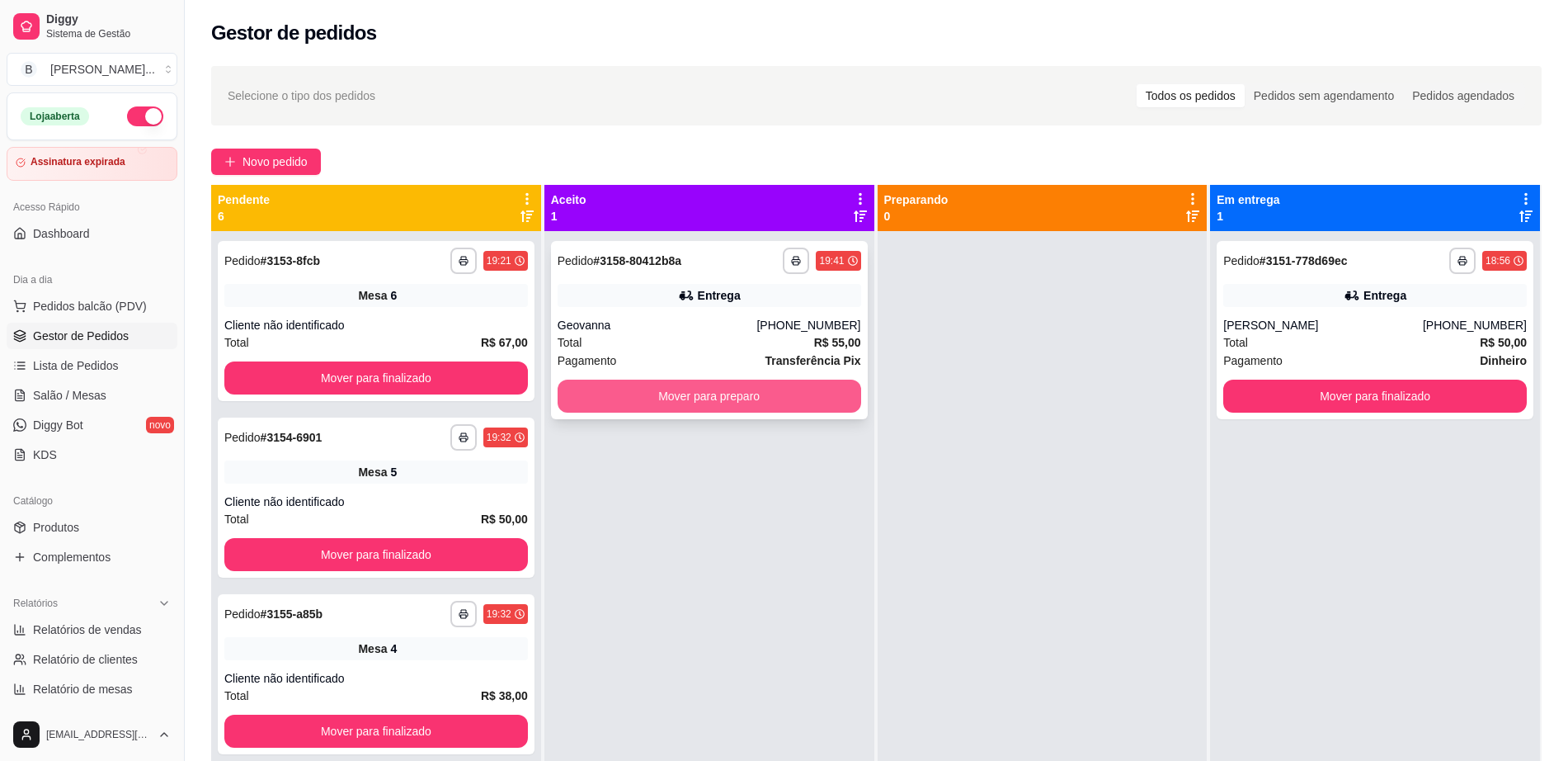
click at [727, 396] on button "Mover para preparo" at bounding box center [709, 396] width 303 height 33
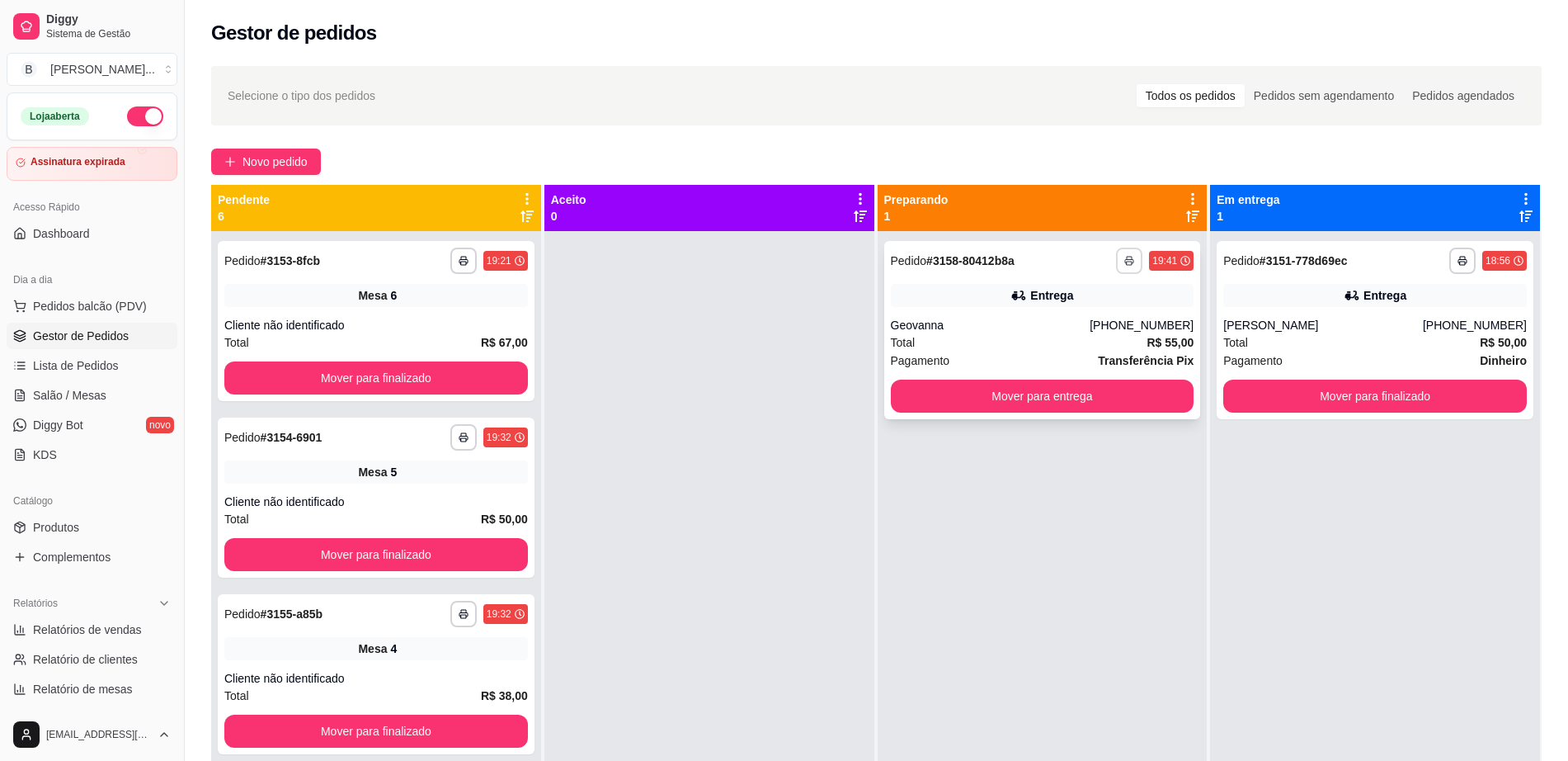
click at [1127, 264] on rect "button" at bounding box center [1129, 263] width 5 height 3
click at [1089, 318] on button "Impressora" at bounding box center [1074, 319] width 120 height 27
click at [110, 320] on ul "Pedidos balcão (PDV) Gestor de Pedidos Lista de Pedidos Salão / Mesas Diggy Bot…" at bounding box center [91, 380] width 170 height 175
click at [94, 398] on span "Salão / Mesas" at bounding box center [70, 395] width 73 height 17
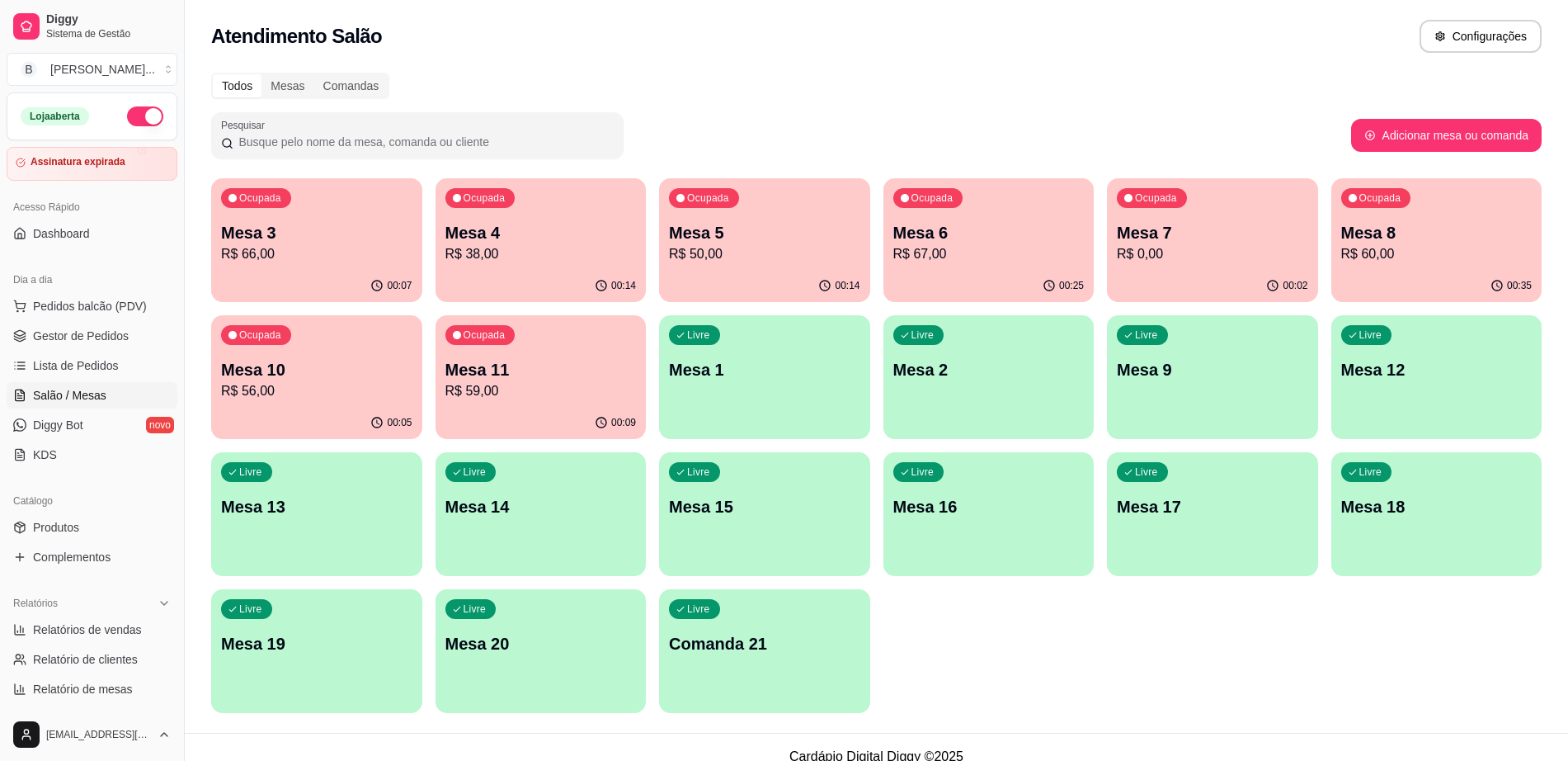
click at [964, 266] on div "Ocupada Mesa 6 R$ 67,00" at bounding box center [989, 224] width 211 height 91
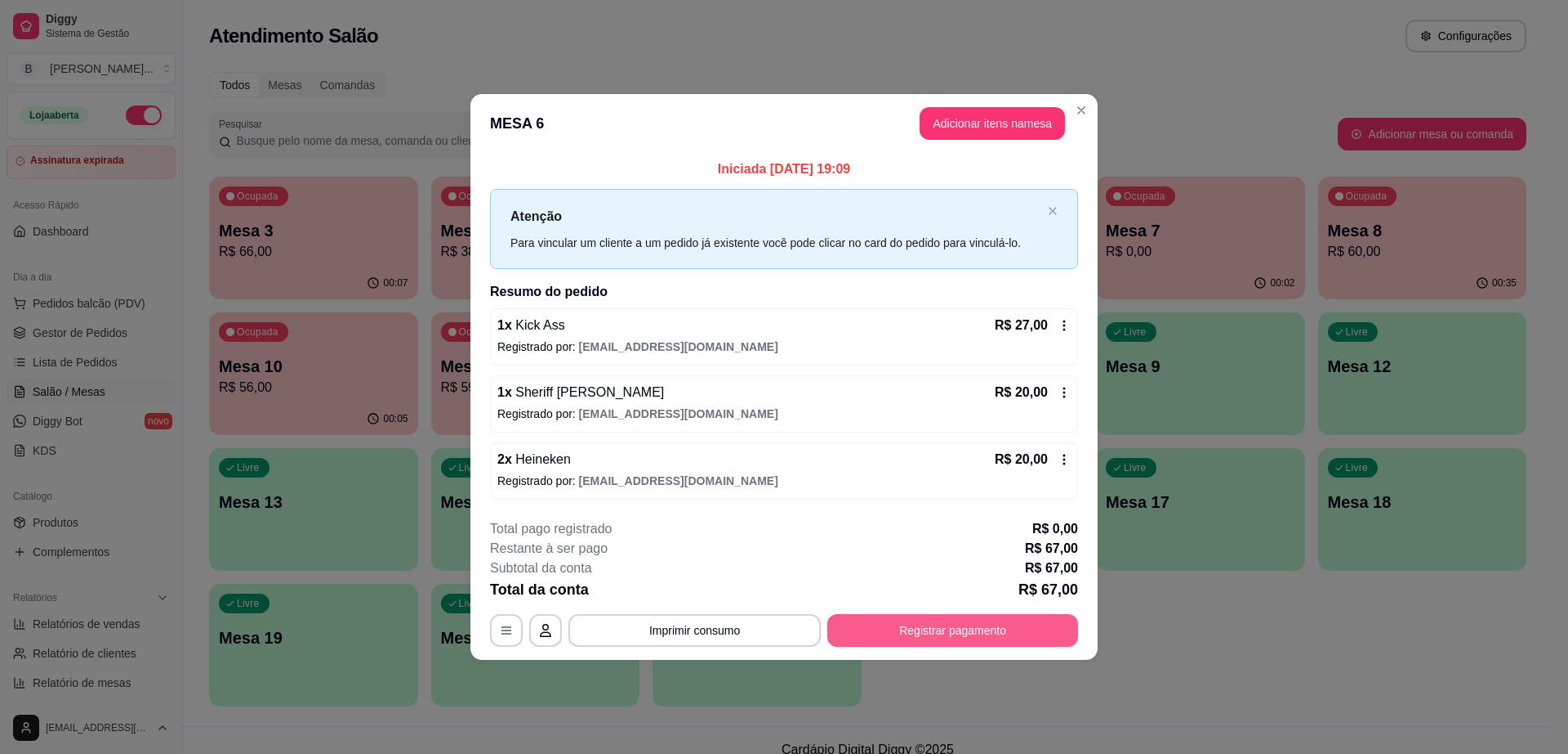
click at [928, 622] on button "Registrar pagamento" at bounding box center [953, 630] width 251 height 33
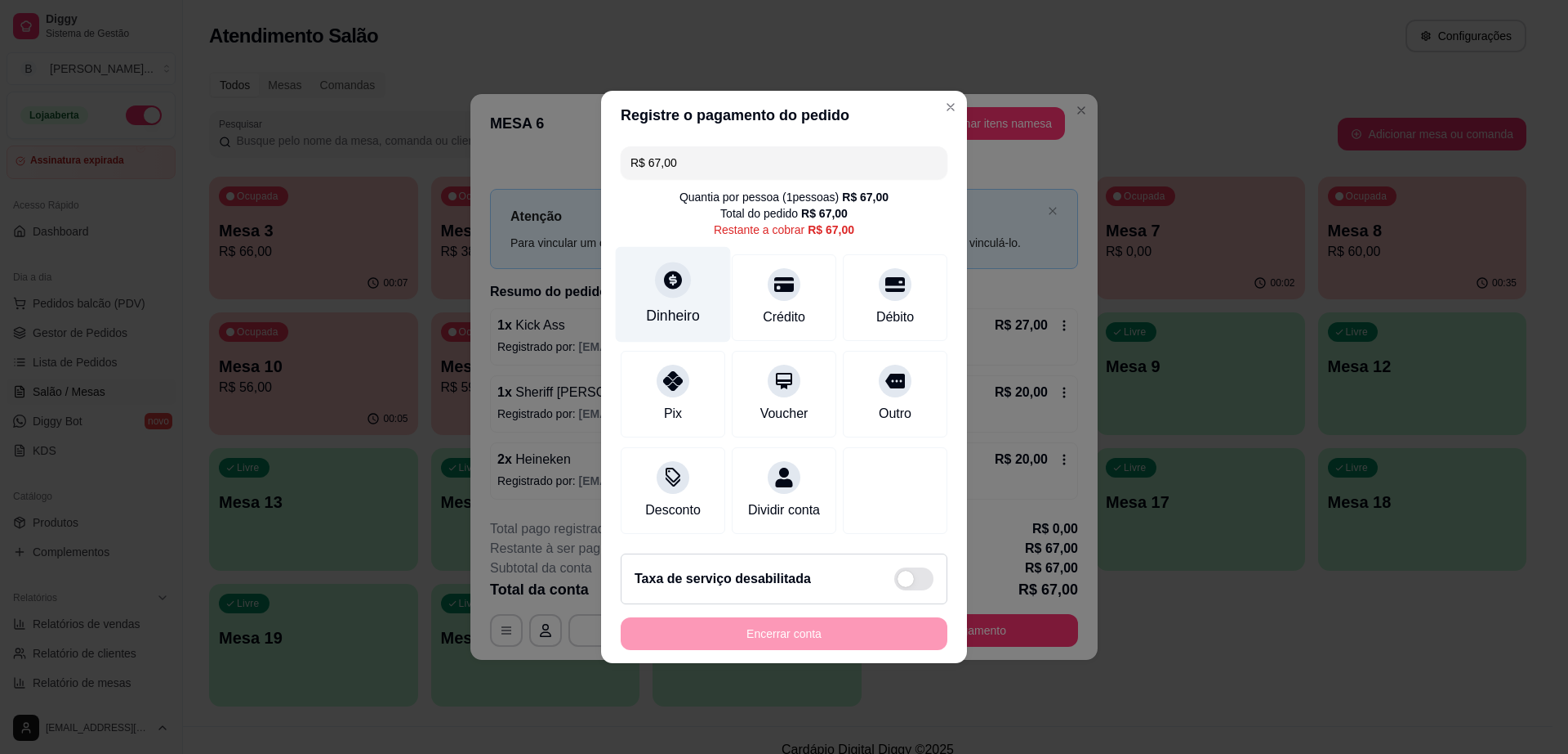
click at [671, 305] on div "Dinheiro" at bounding box center [673, 316] width 54 height 21
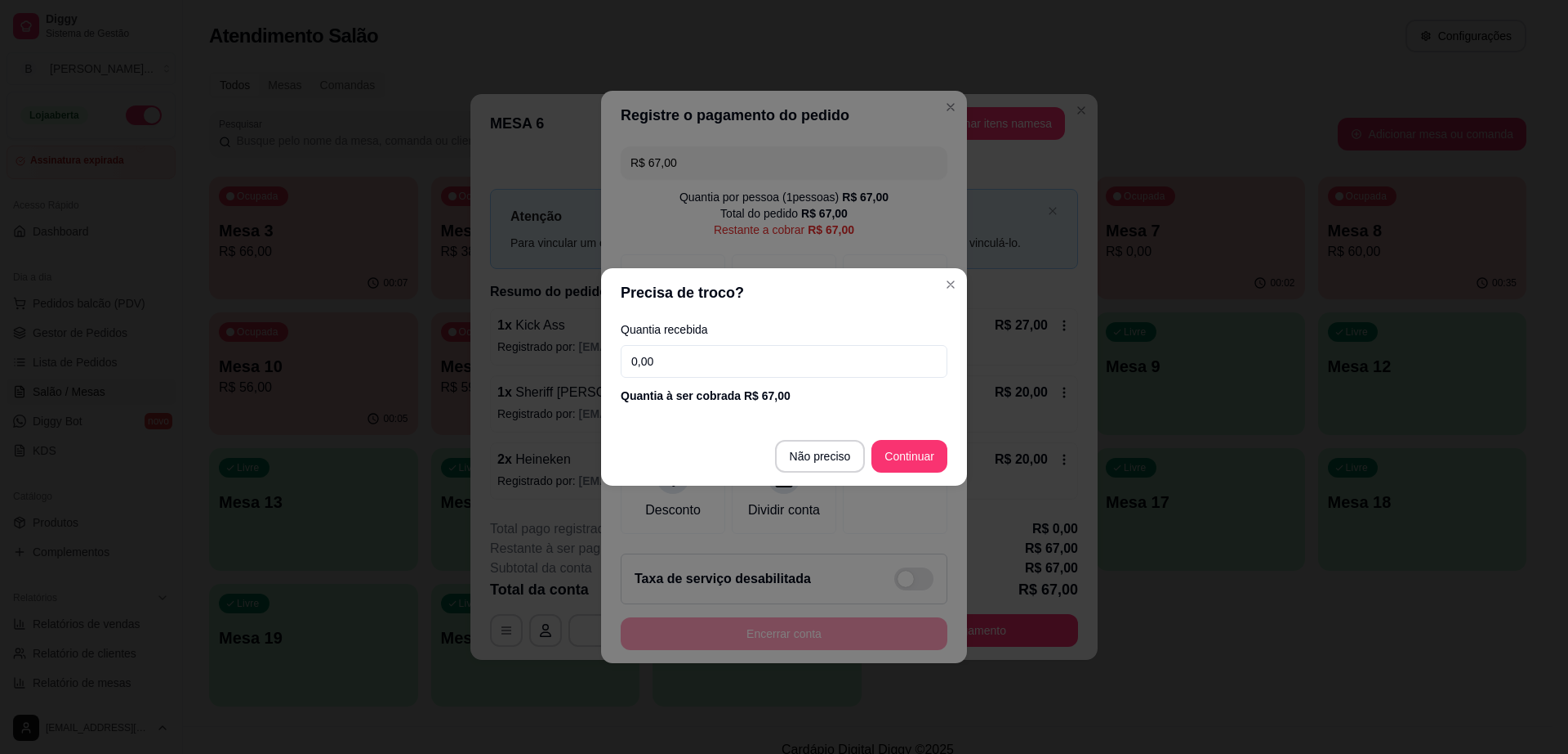
click at [739, 371] on input "0,00" at bounding box center [784, 362] width 327 height 33
click at [739, 371] on input "0,01" at bounding box center [784, 362] width 327 height 33
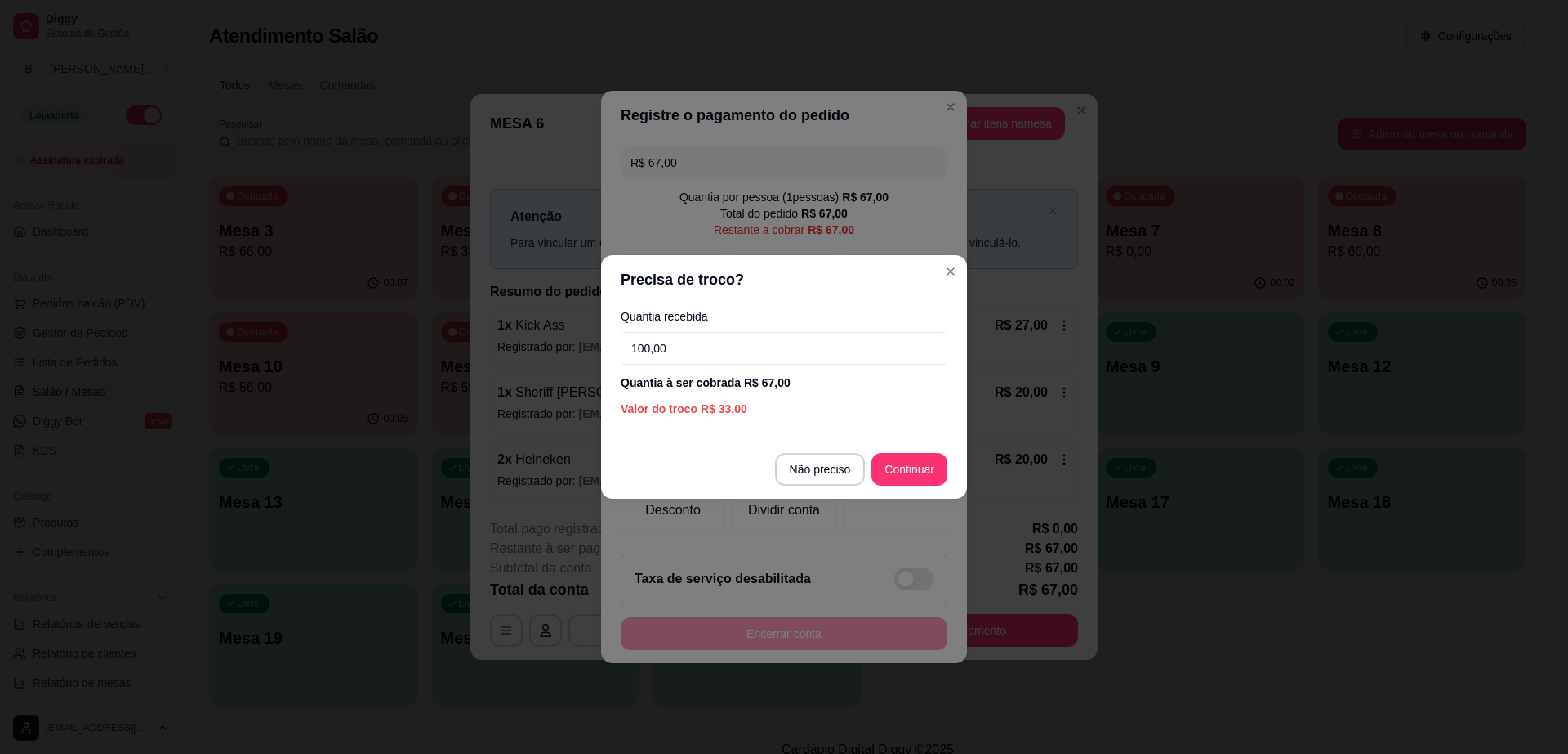
type input "100,00"
click at [921, 489] on footer "Não preciso Continuar" at bounding box center [784, 469] width 366 height 59
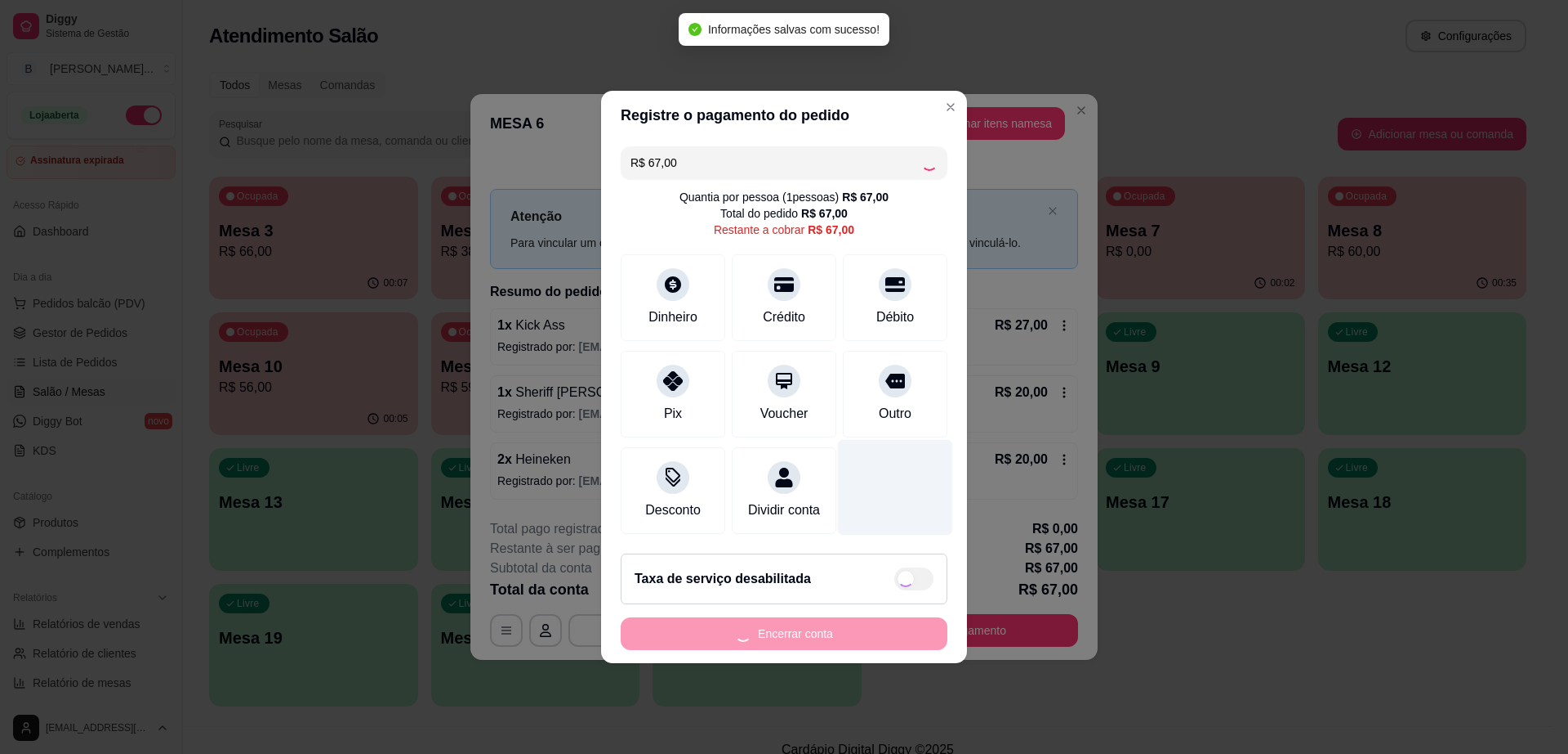
type input "R$ 0,00"
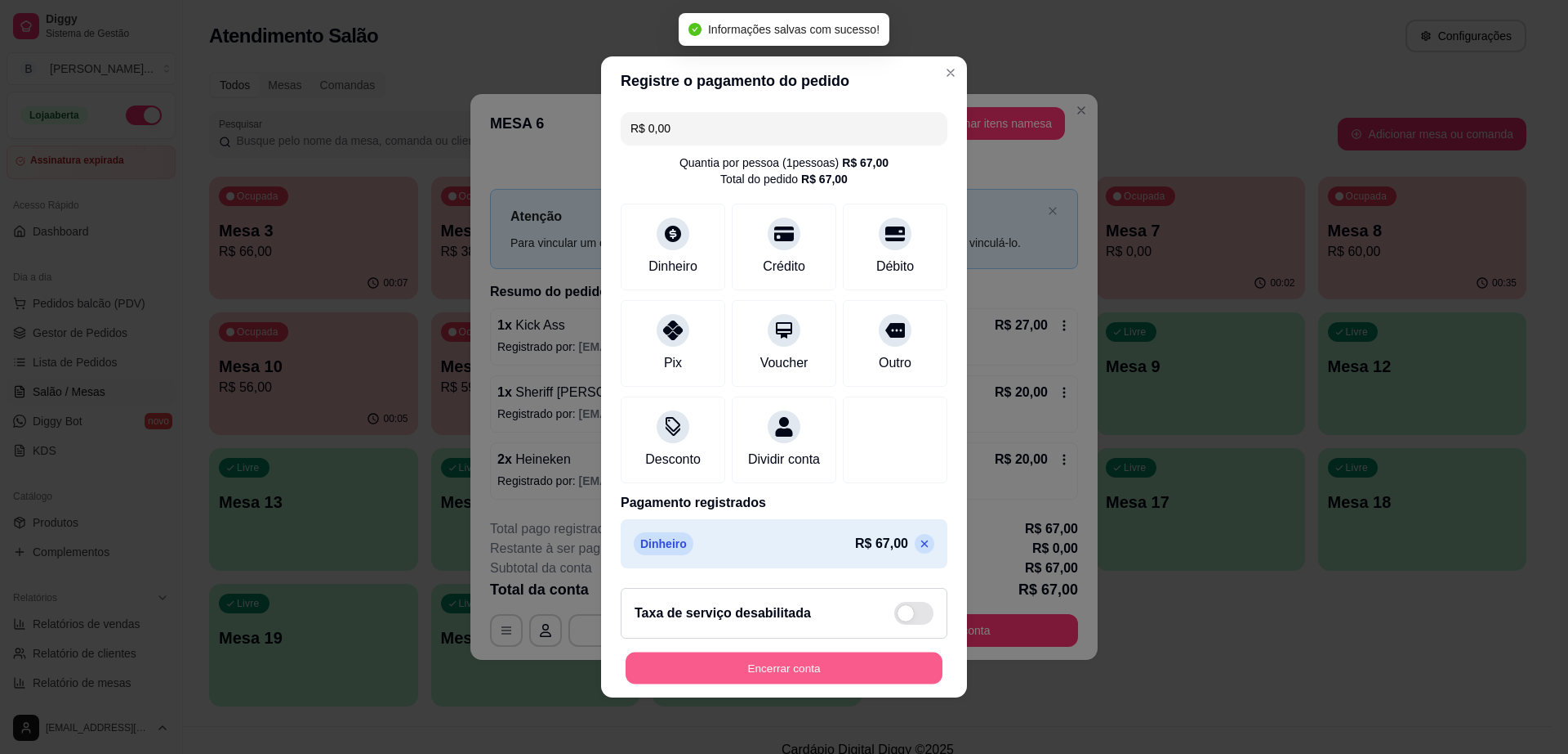
click at [794, 677] on button "Encerrar conta" at bounding box center [784, 668] width 317 height 32
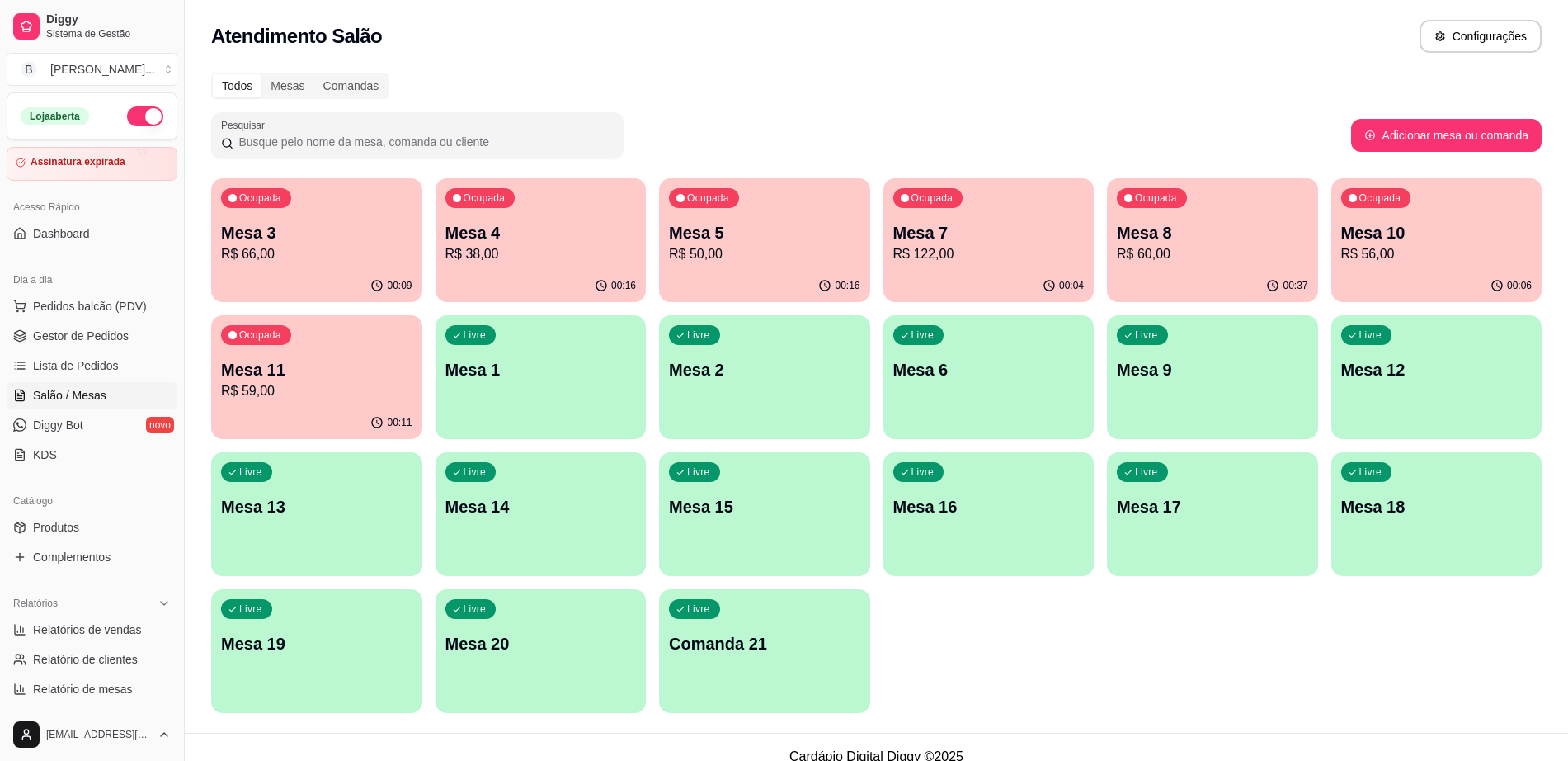
click at [1395, 376] on p "Mesa 12" at bounding box center [1437, 369] width 191 height 23
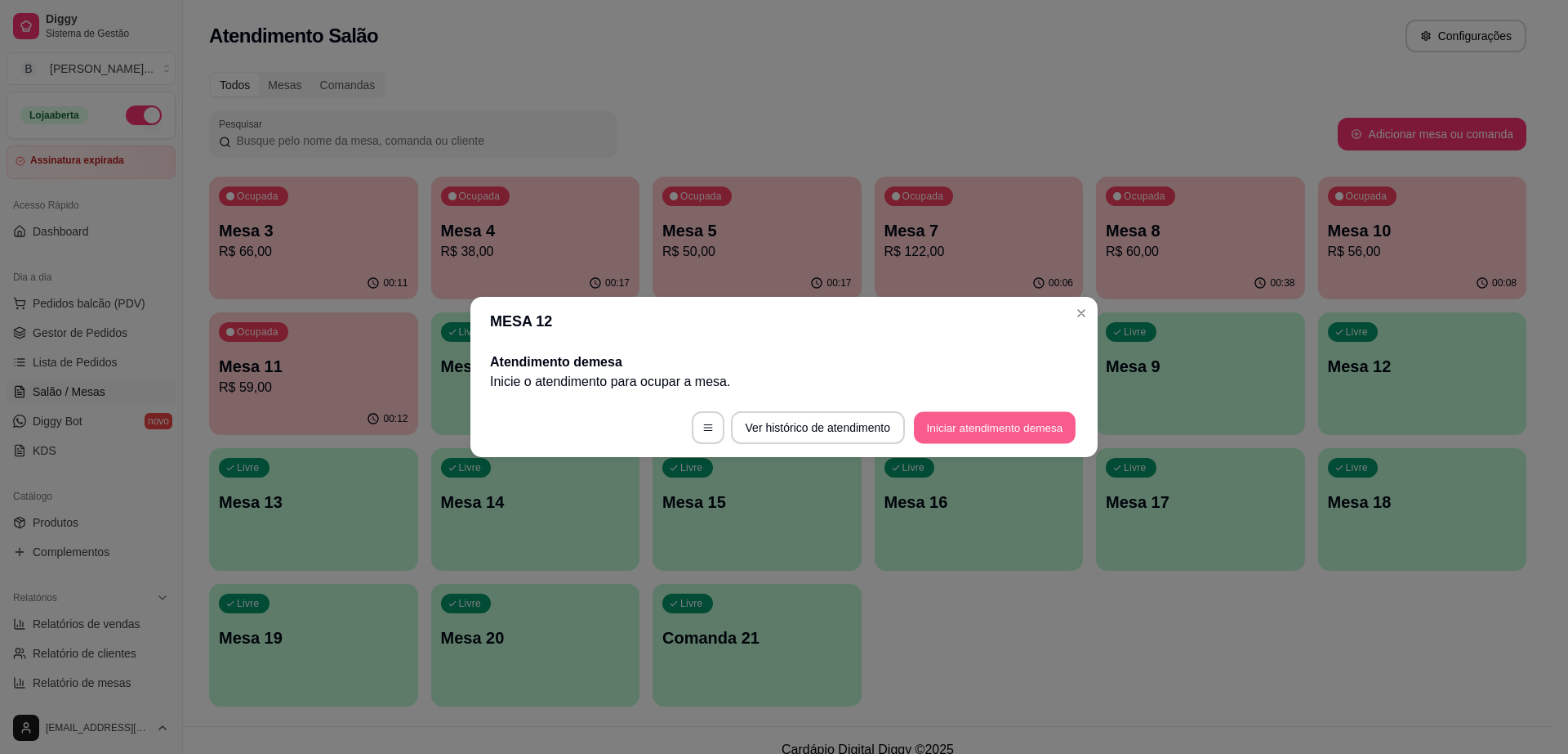
click at [978, 430] on button "Iniciar atendimento de mesa" at bounding box center [995, 428] width 161 height 32
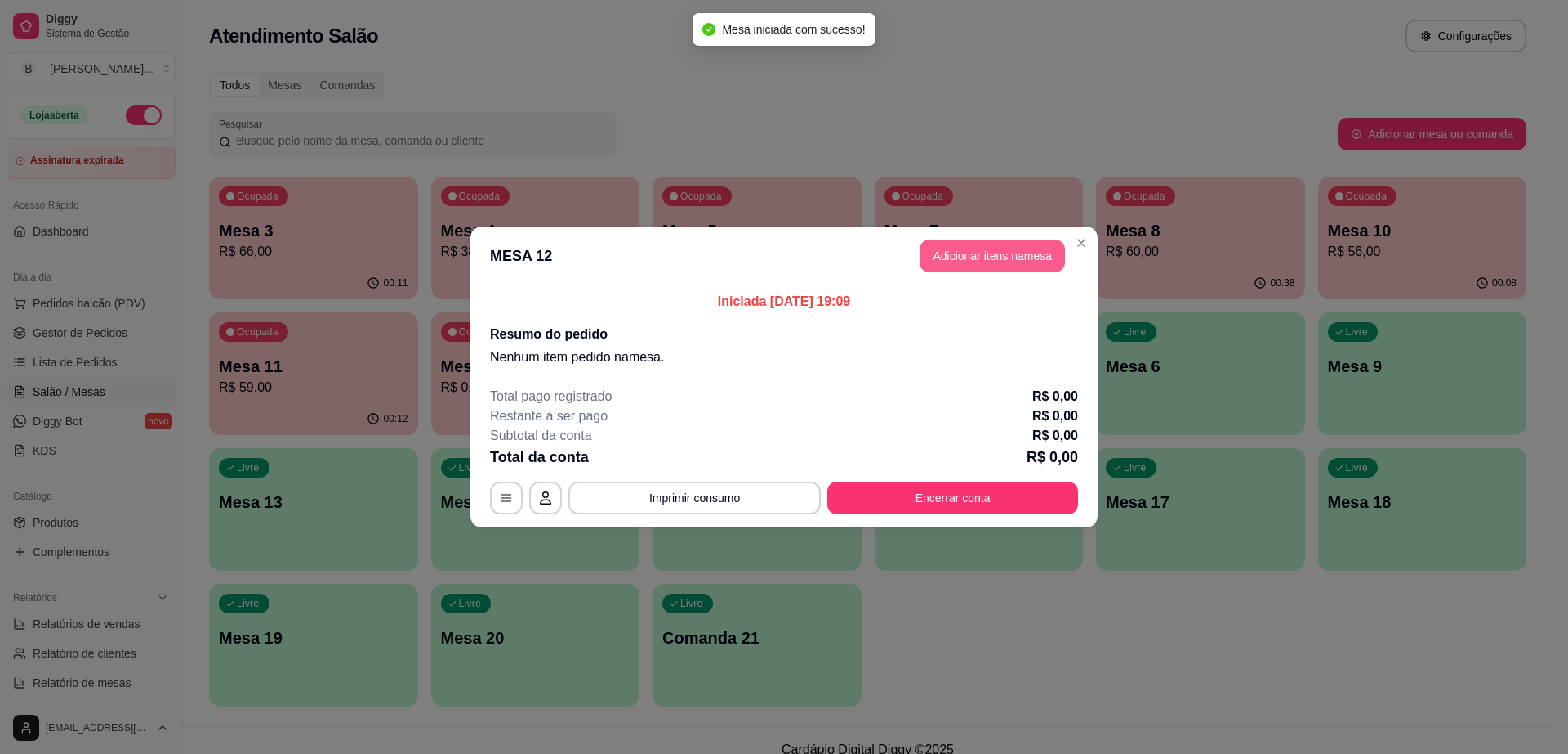
click at [995, 256] on button "Adicionar itens na mesa" at bounding box center [992, 256] width 146 height 33
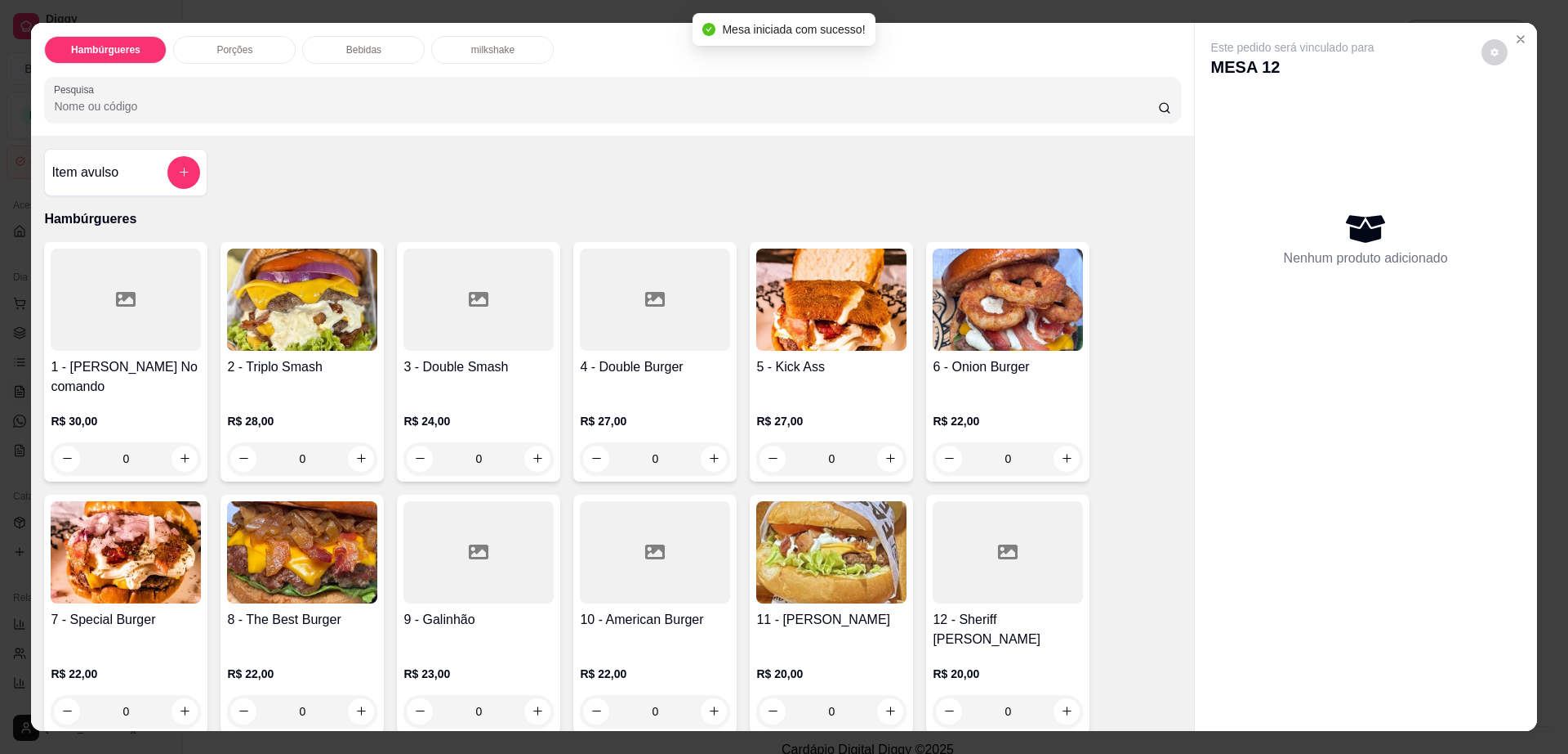
click at [822, 324] on img at bounding box center [831, 300] width 151 height 102
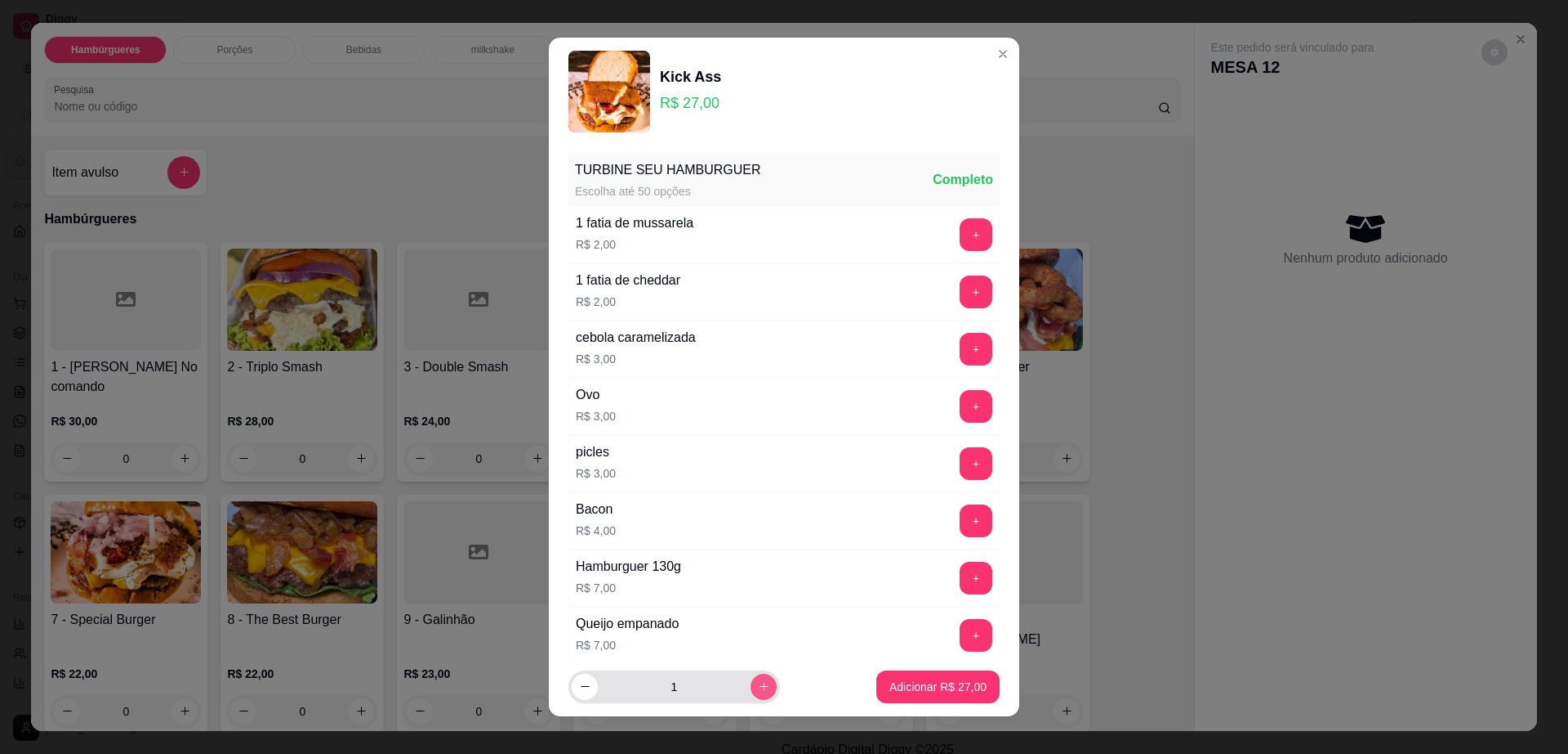
click at [751, 680] on button "increase-product-quantity" at bounding box center [764, 686] width 26 height 26
type input "2"
click at [893, 688] on p "Adicionar R$ 54,00" at bounding box center [938, 686] width 97 height 16
type input "2"
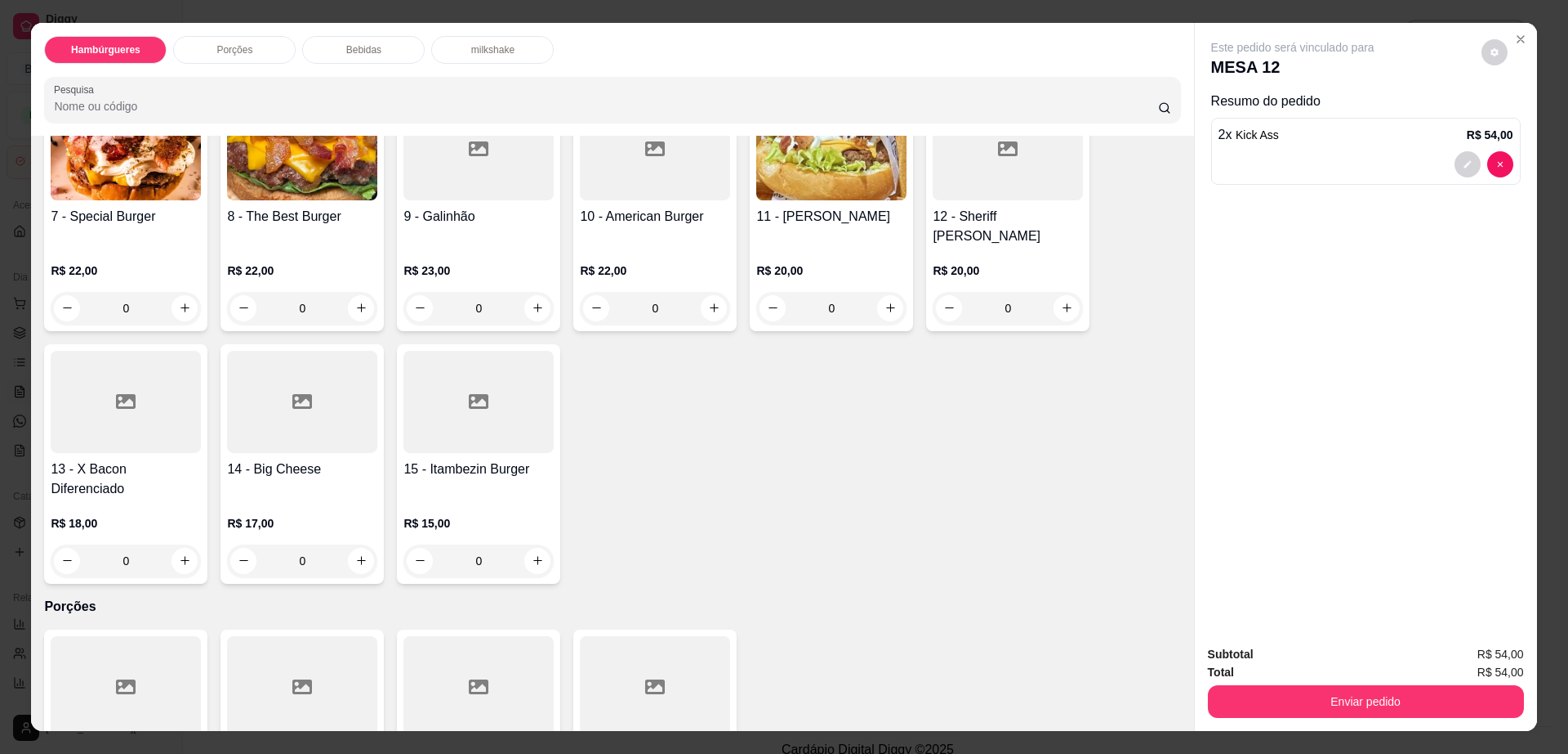
scroll to position [511, 0]
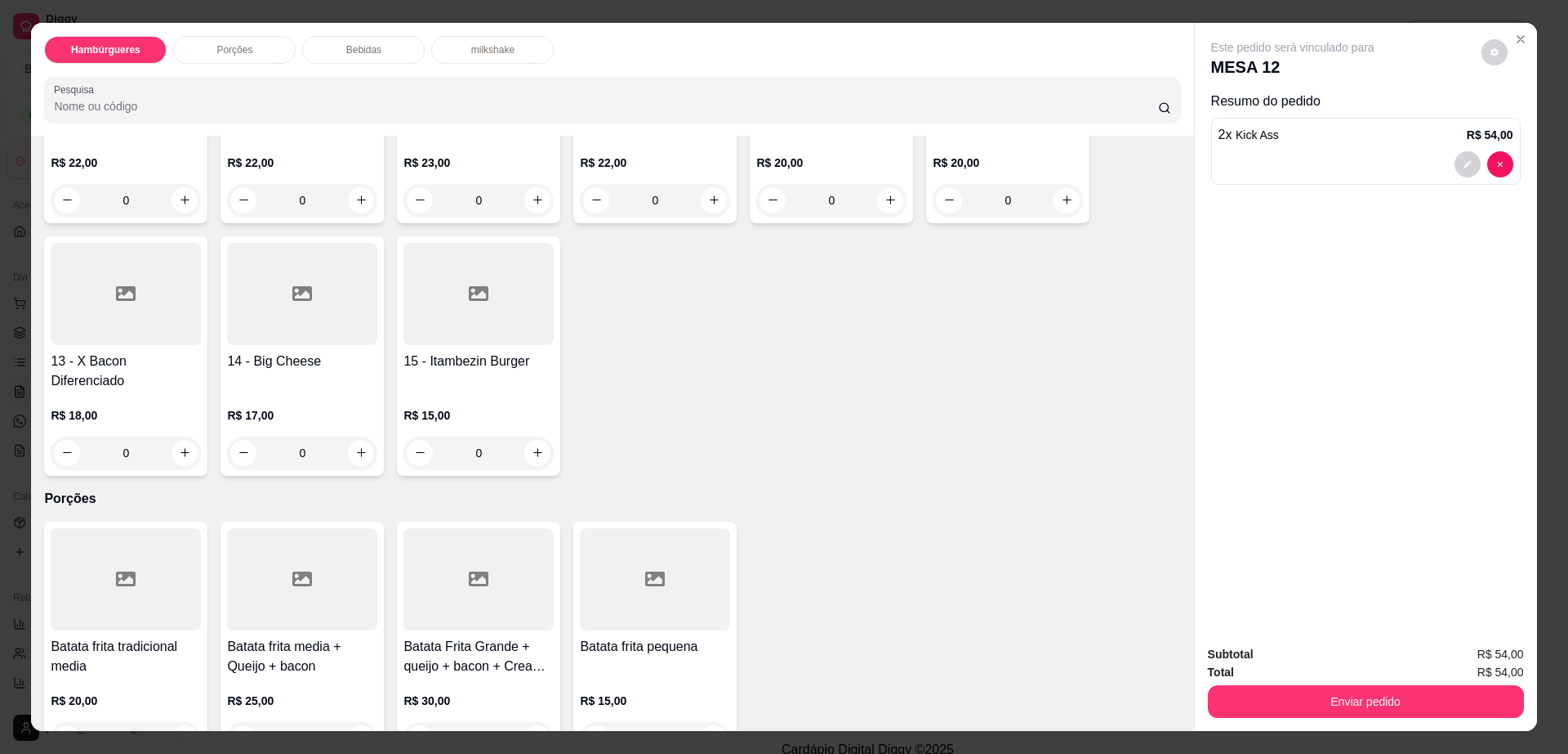
click at [114, 637] on h4 "Batata frita tradicional media" at bounding box center [125, 657] width 151 height 40
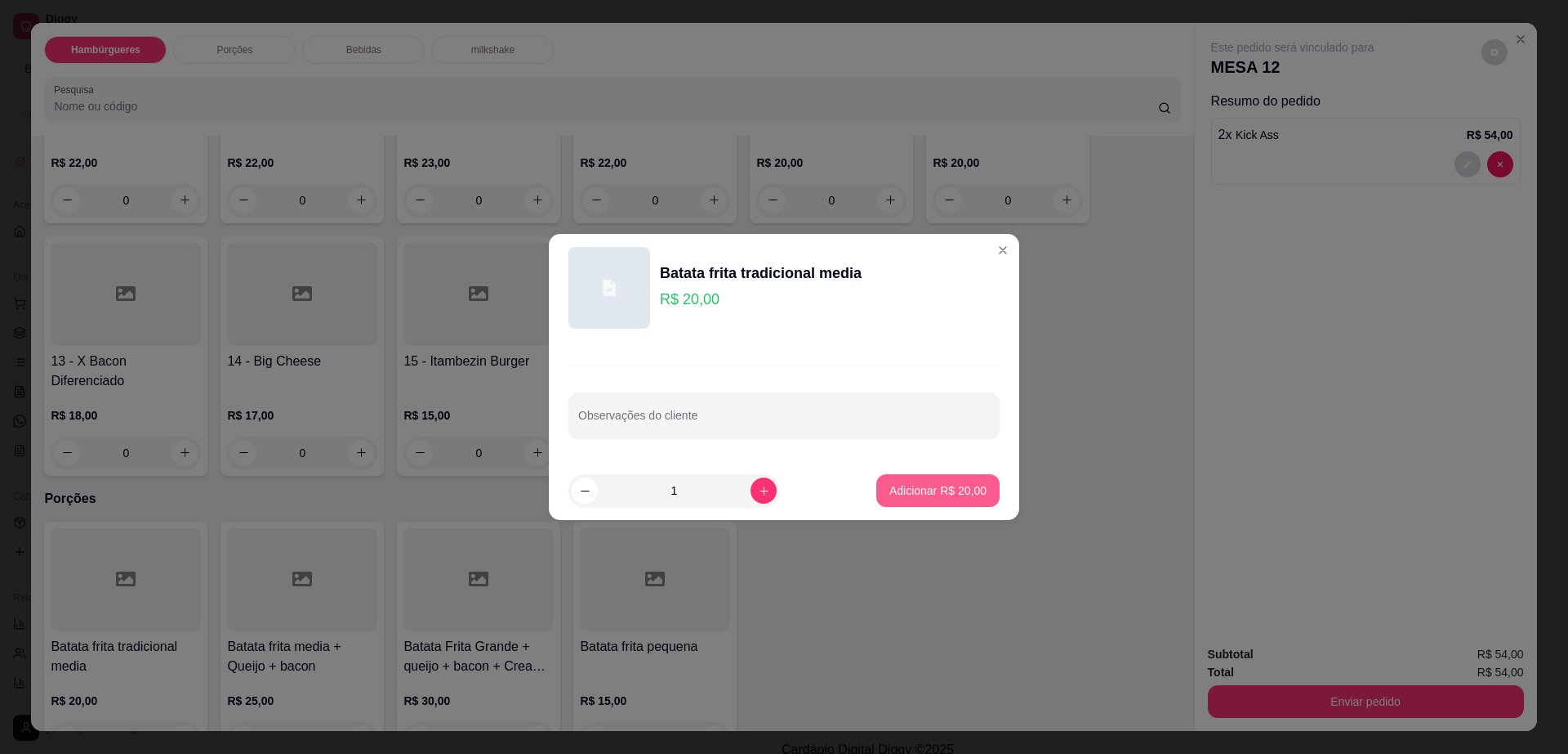
click at [883, 499] on button "Adicionar R$ 20,00" at bounding box center [938, 490] width 124 height 33
type input "1"
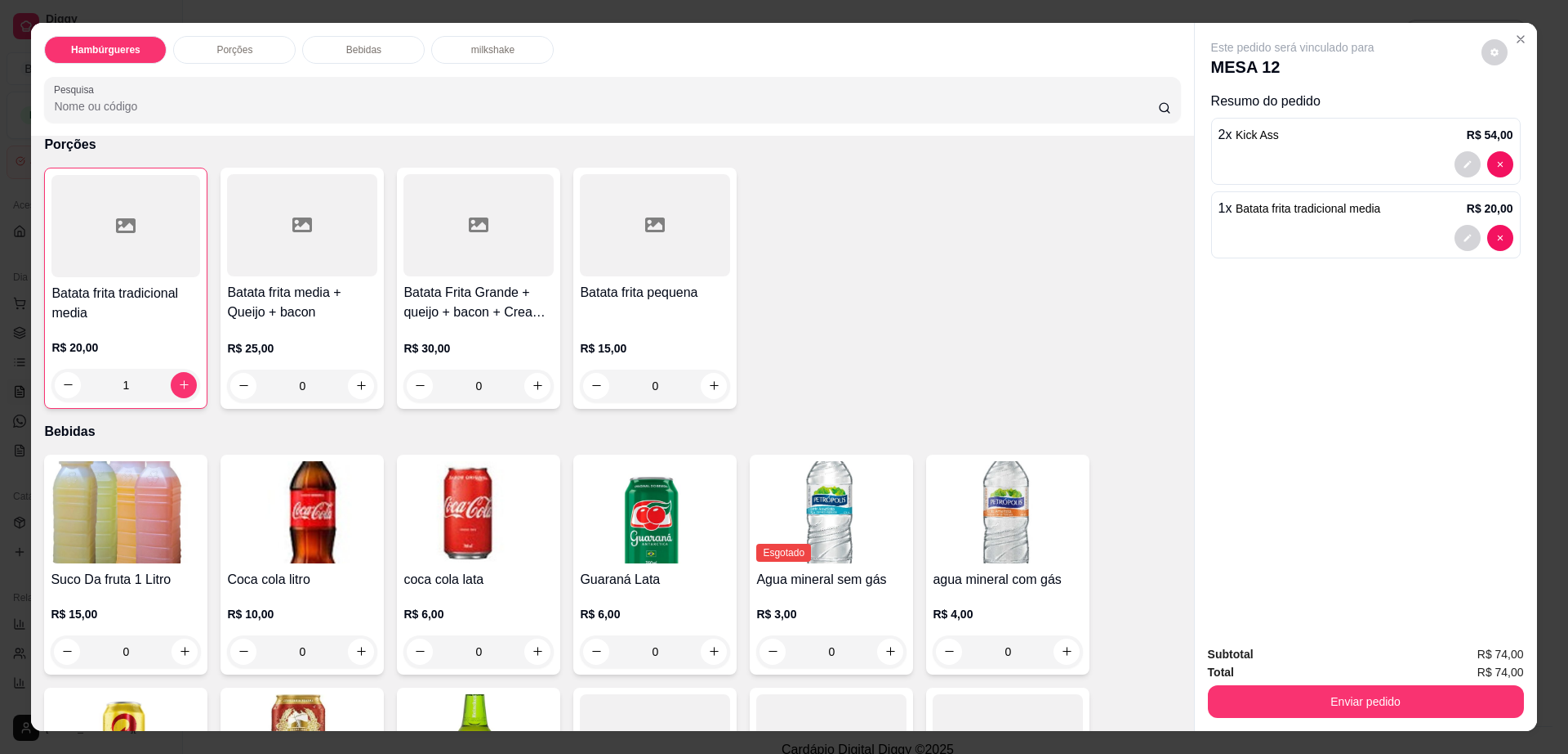
scroll to position [1022, 0]
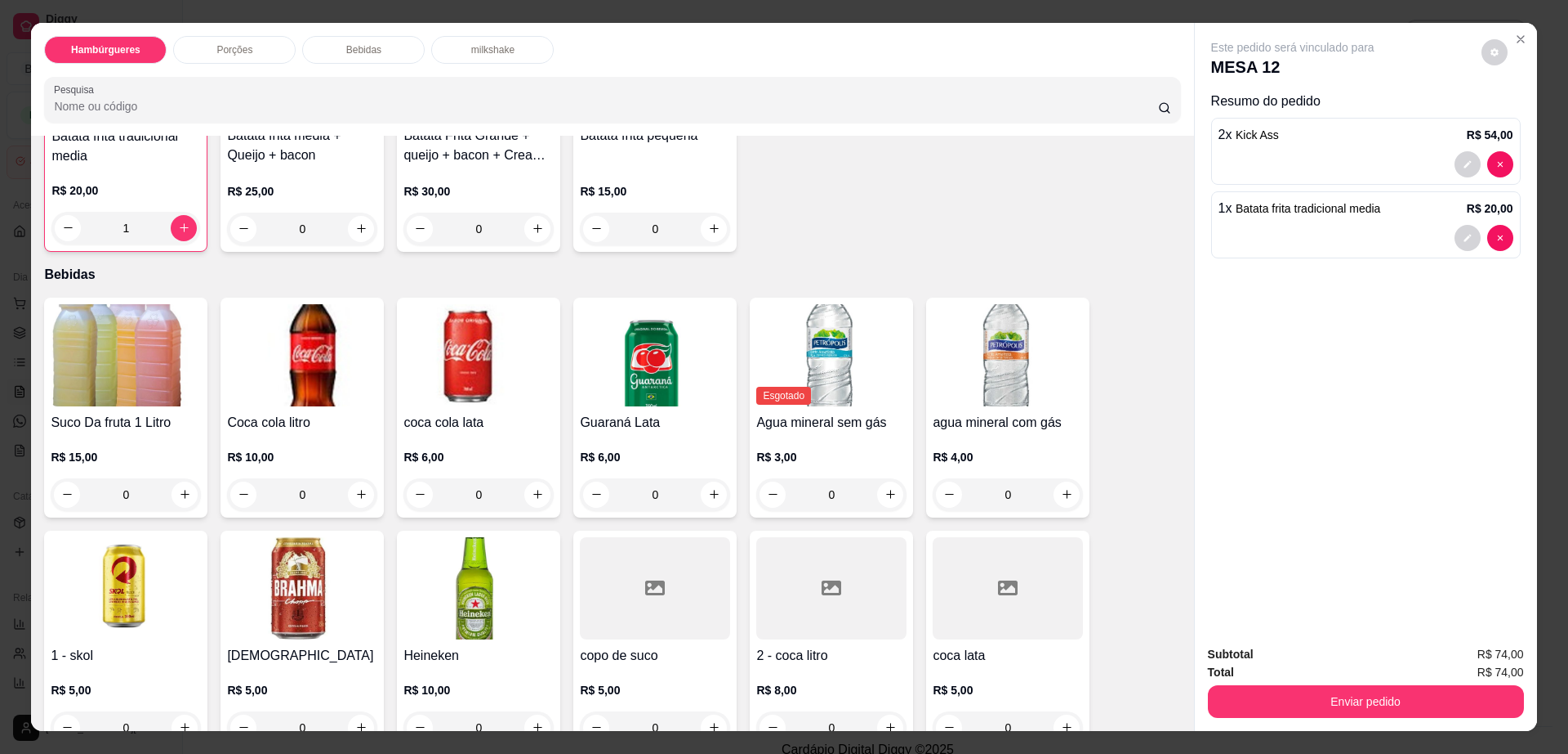
click at [265, 538] on img at bounding box center [302, 588] width 151 height 102
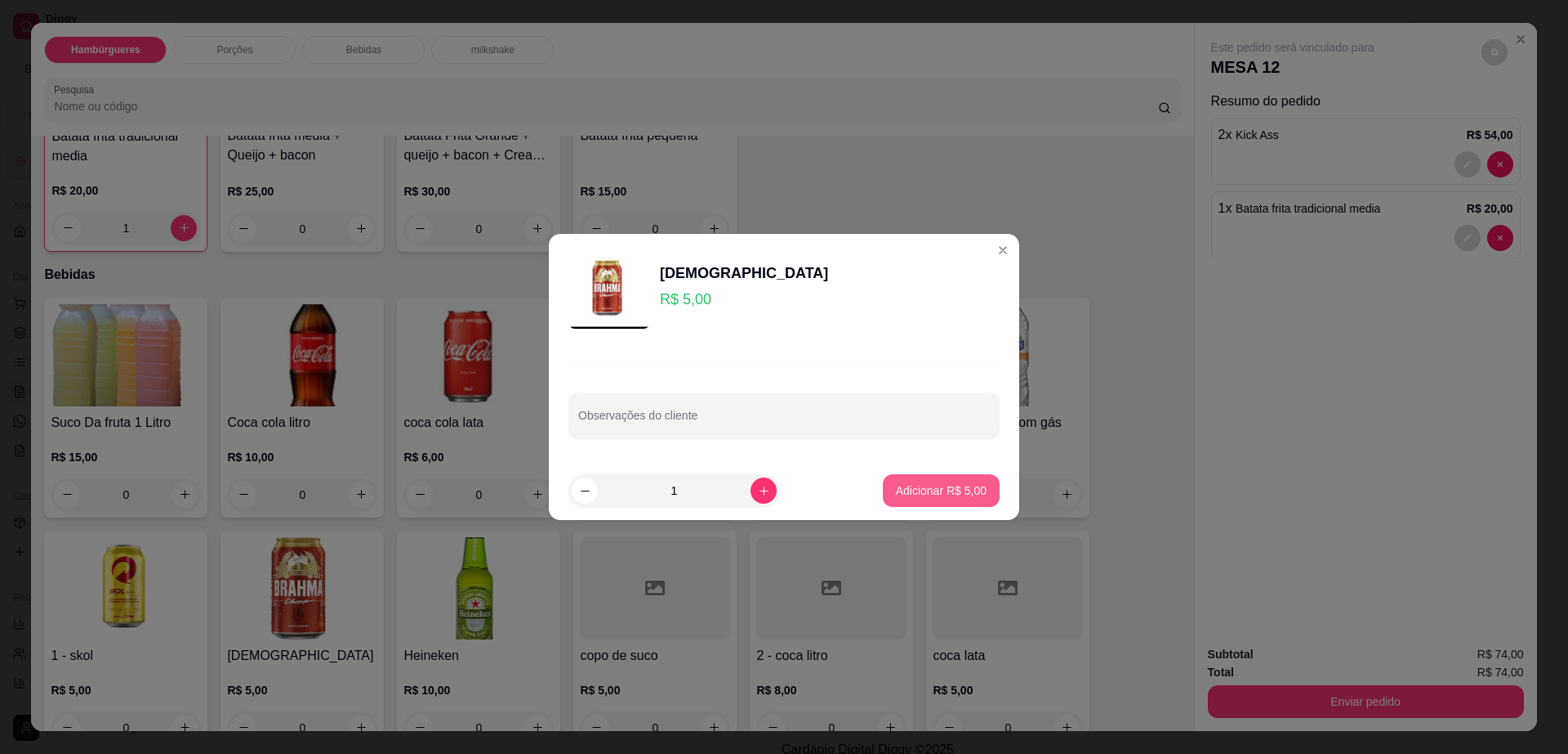
click at [903, 486] on p "Adicionar R$ 5,00" at bounding box center [941, 490] width 91 height 16
type input "1"
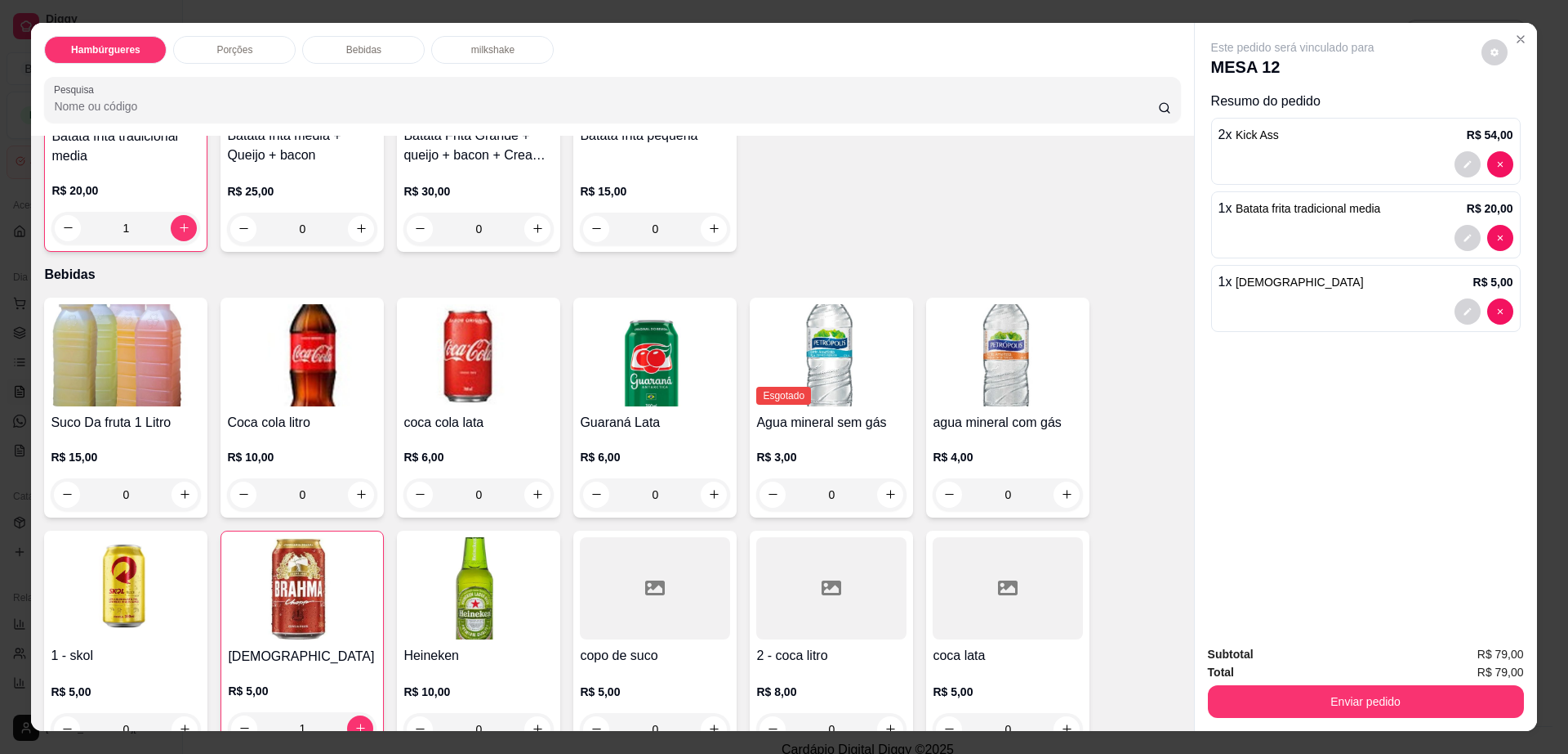
click at [139, 555] on img at bounding box center [125, 588] width 151 height 102
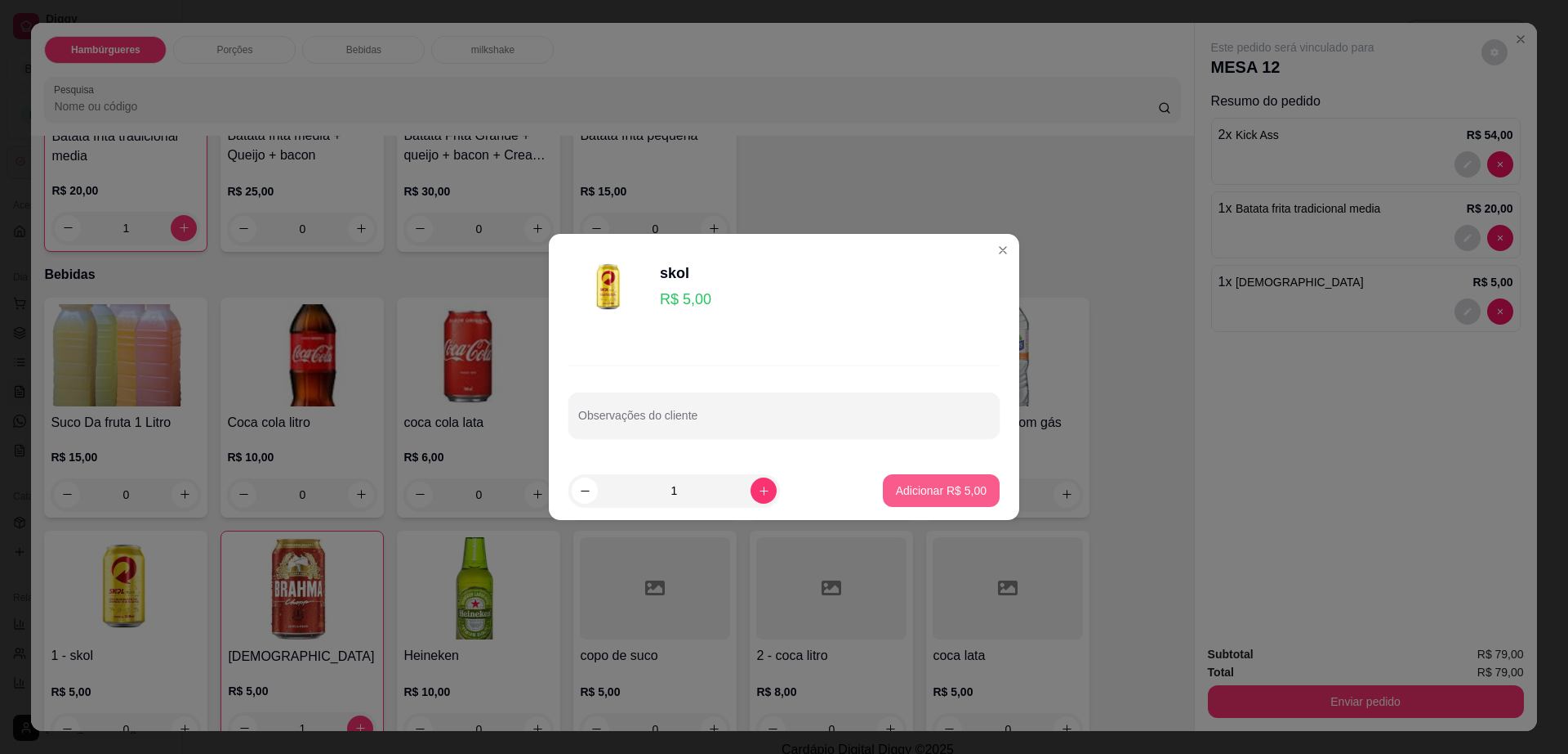
click at [908, 489] on p "Adicionar R$ 5,00" at bounding box center [941, 490] width 91 height 16
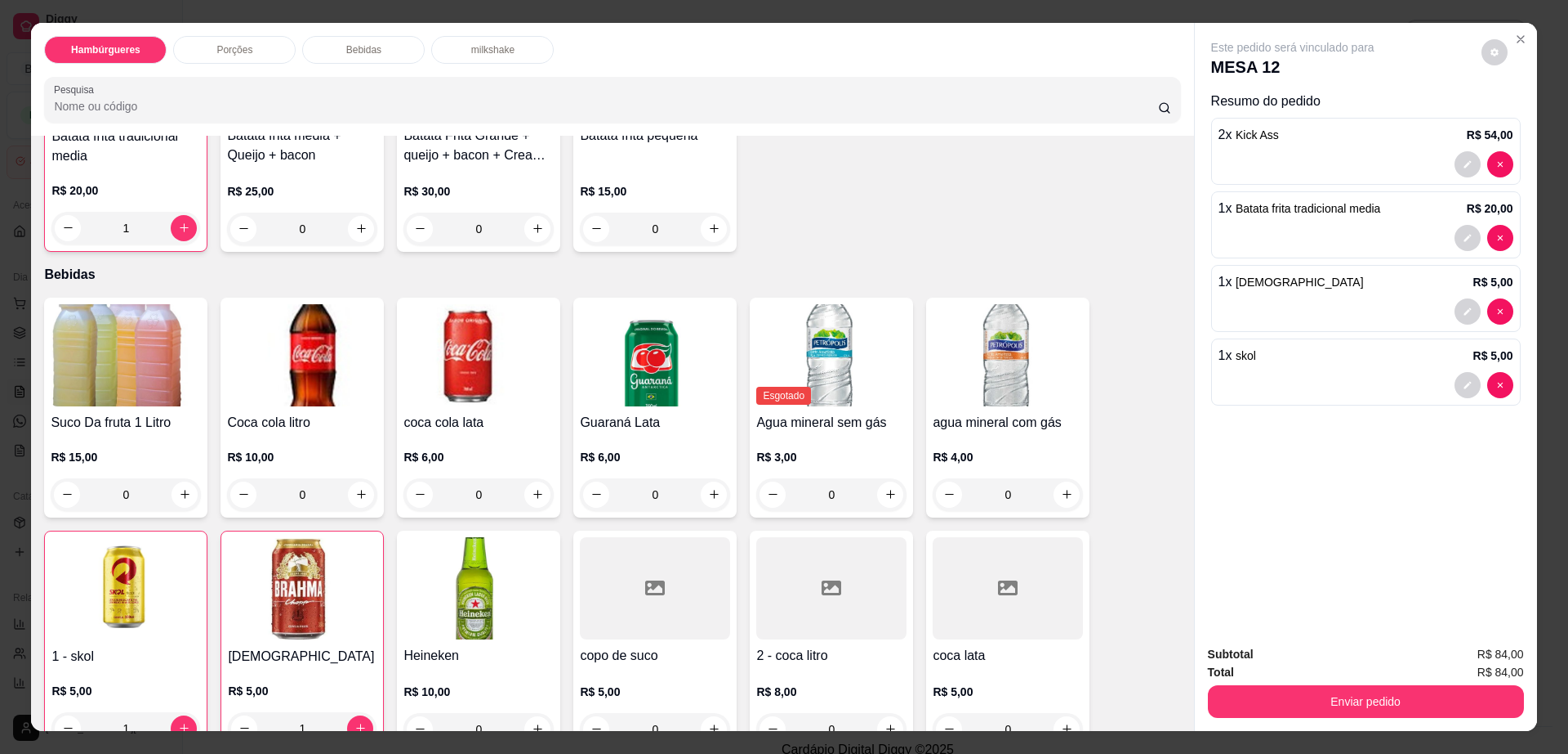
type input "1"
click at [1482, 44] on button "decrease-product-quantity" at bounding box center [1495, 53] width 26 height 26
click at [1309, 703] on button "Enviar pedido" at bounding box center [1366, 701] width 316 height 33
click at [1309, 703] on button "Enviar pedido" at bounding box center [1365, 701] width 306 height 32
click at [1475, 646] on button "Enviar pedido" at bounding box center [1480, 661] width 90 height 30
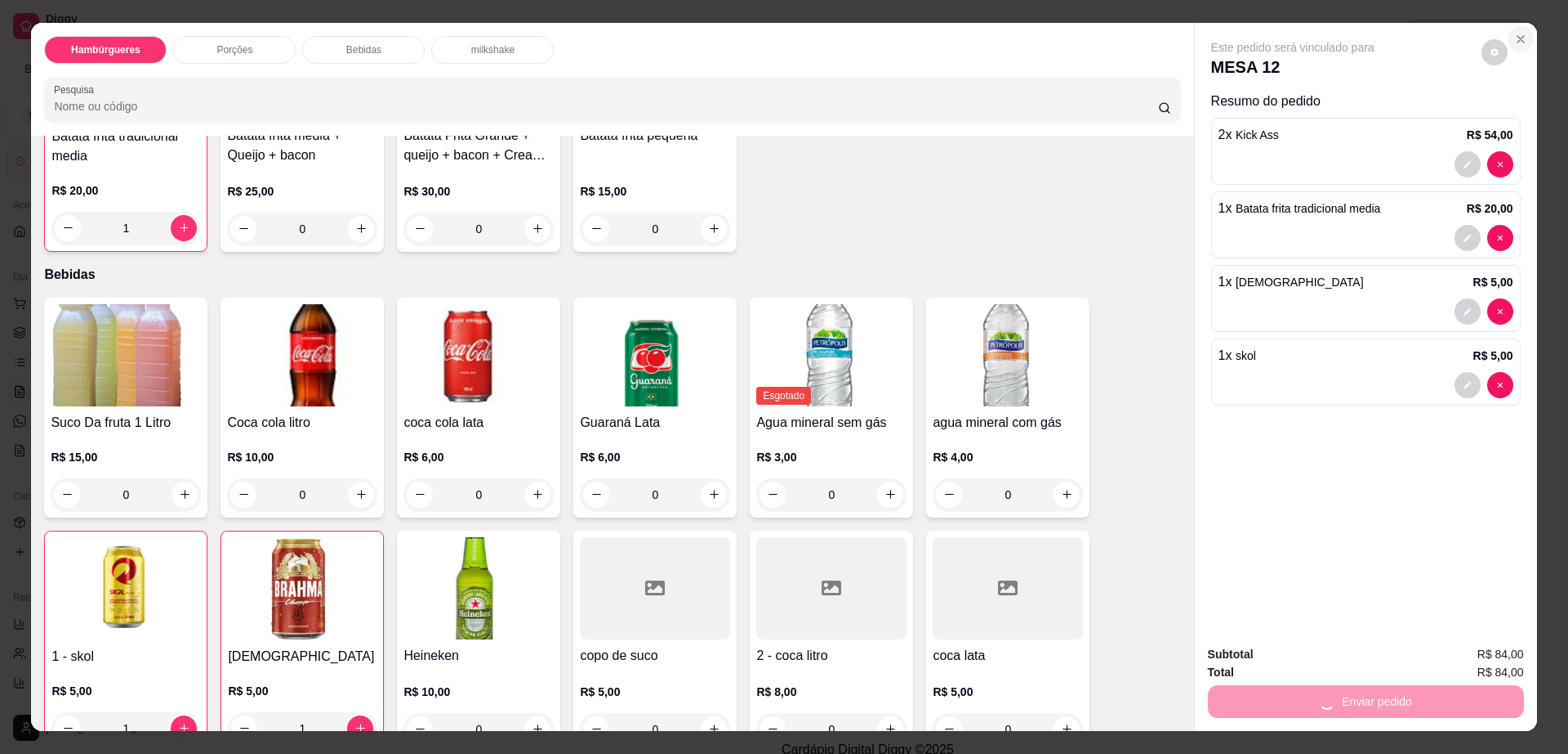
click at [1521, 45] on button "Close" at bounding box center [1521, 40] width 26 height 26
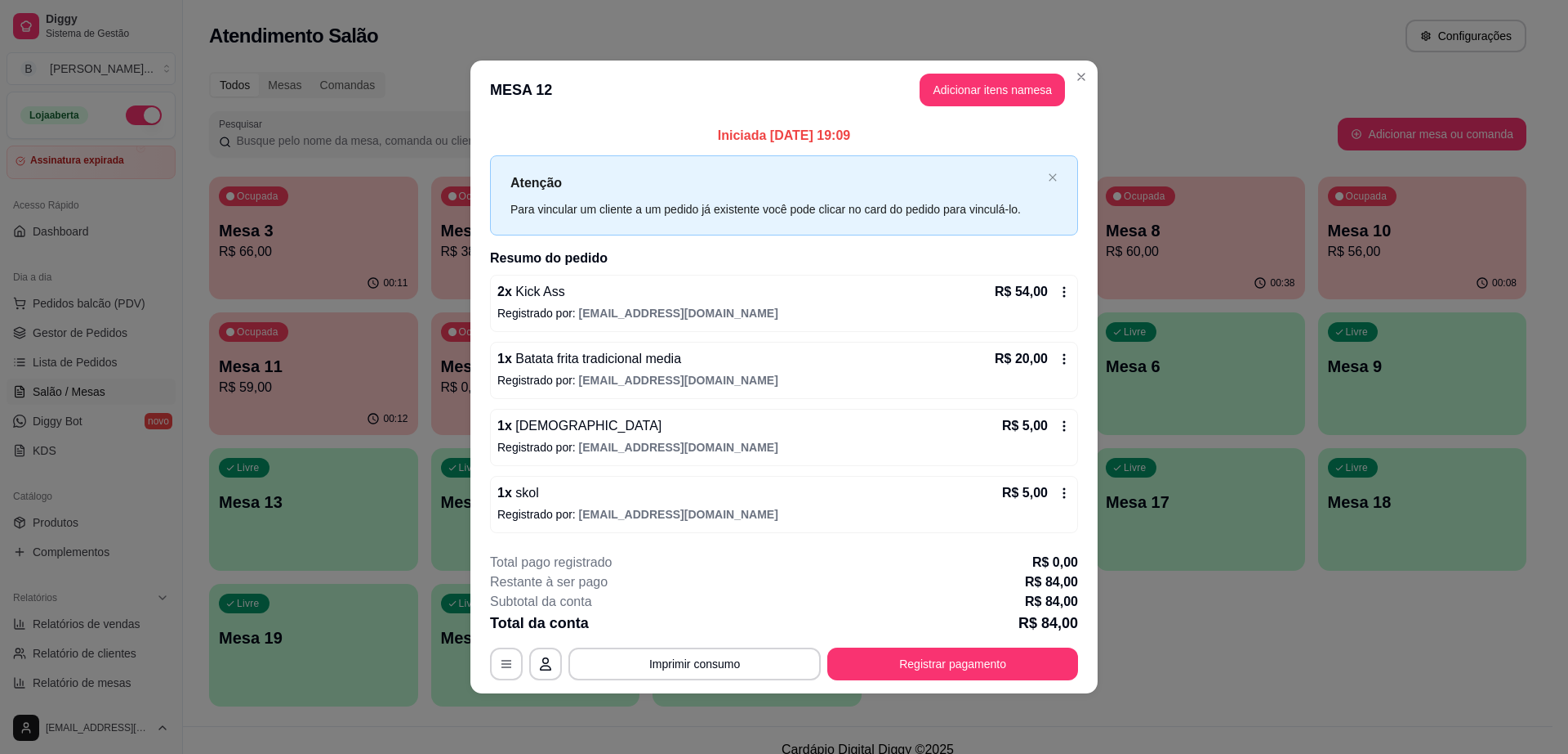
click at [1080, 246] on div "Iniciada [DATE] 19:09 Atenção Para vincular um cliente a um pedido já existente…" at bounding box center [784, 329] width 628 height 419
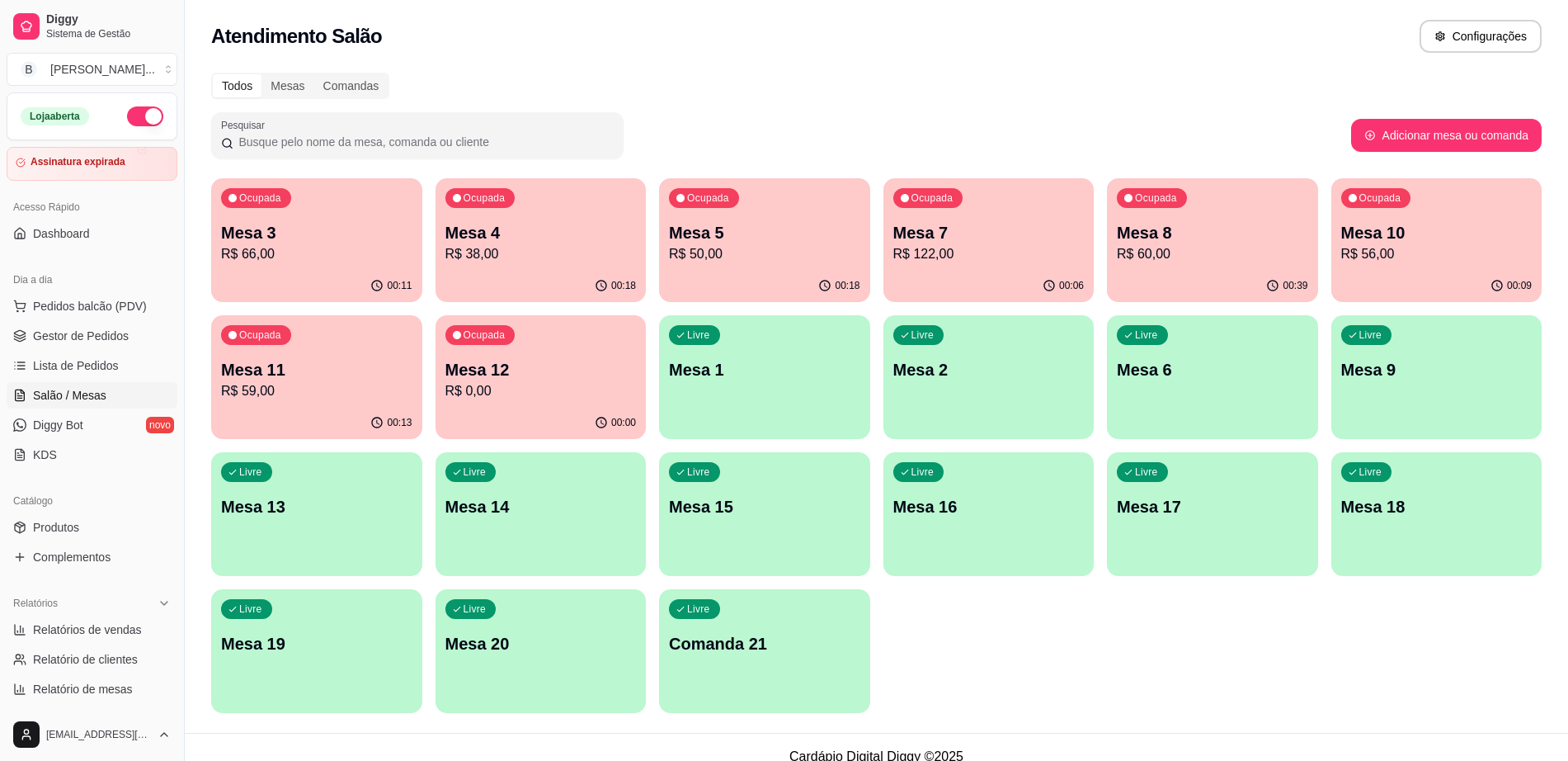
click at [353, 618] on div "Livre Mesa 19" at bounding box center [317, 640] width 211 height 104
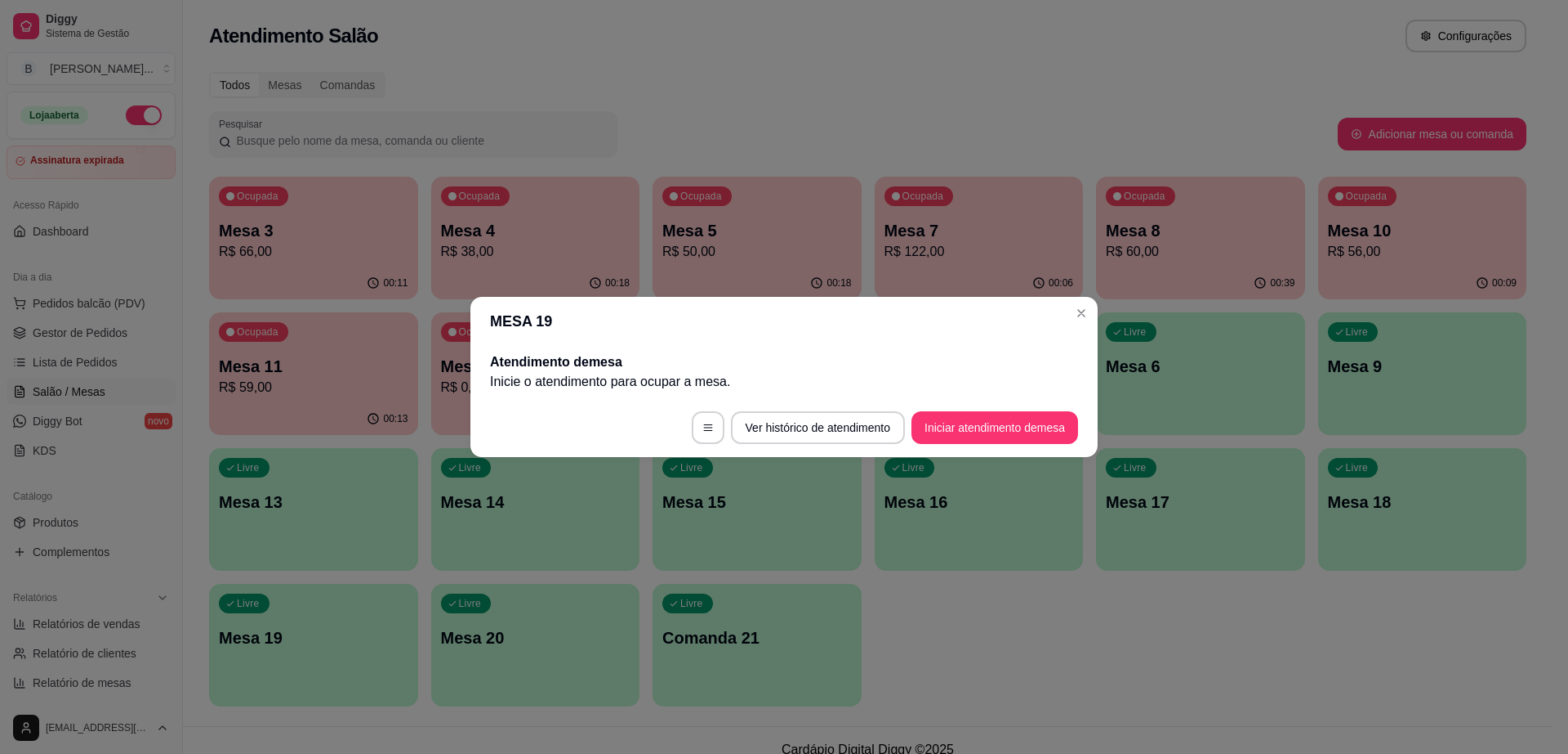
click at [1008, 429] on button "Iniciar atendimento de mesa" at bounding box center [995, 428] width 166 height 33
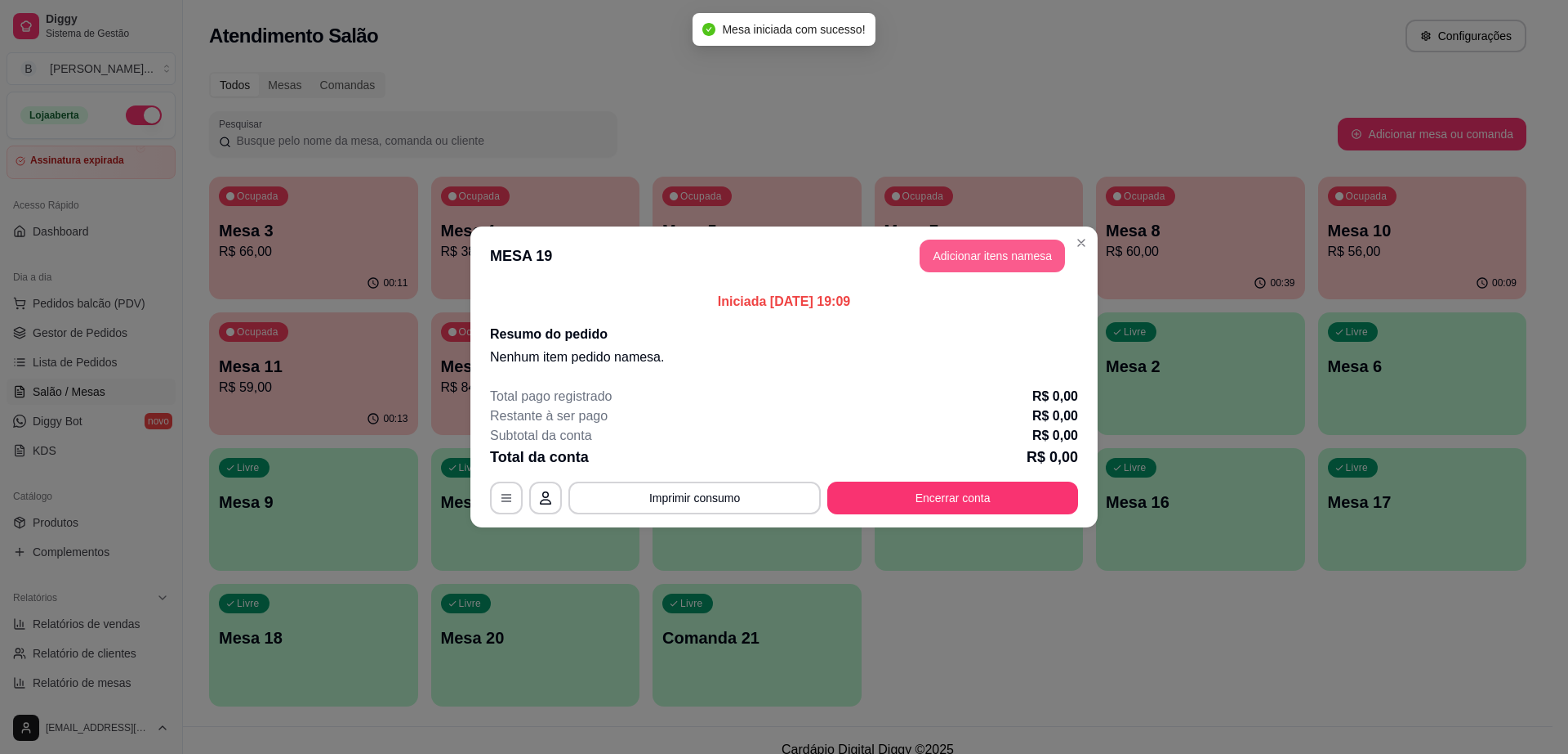
click at [968, 259] on button "Adicionar itens na mesa" at bounding box center [992, 256] width 146 height 33
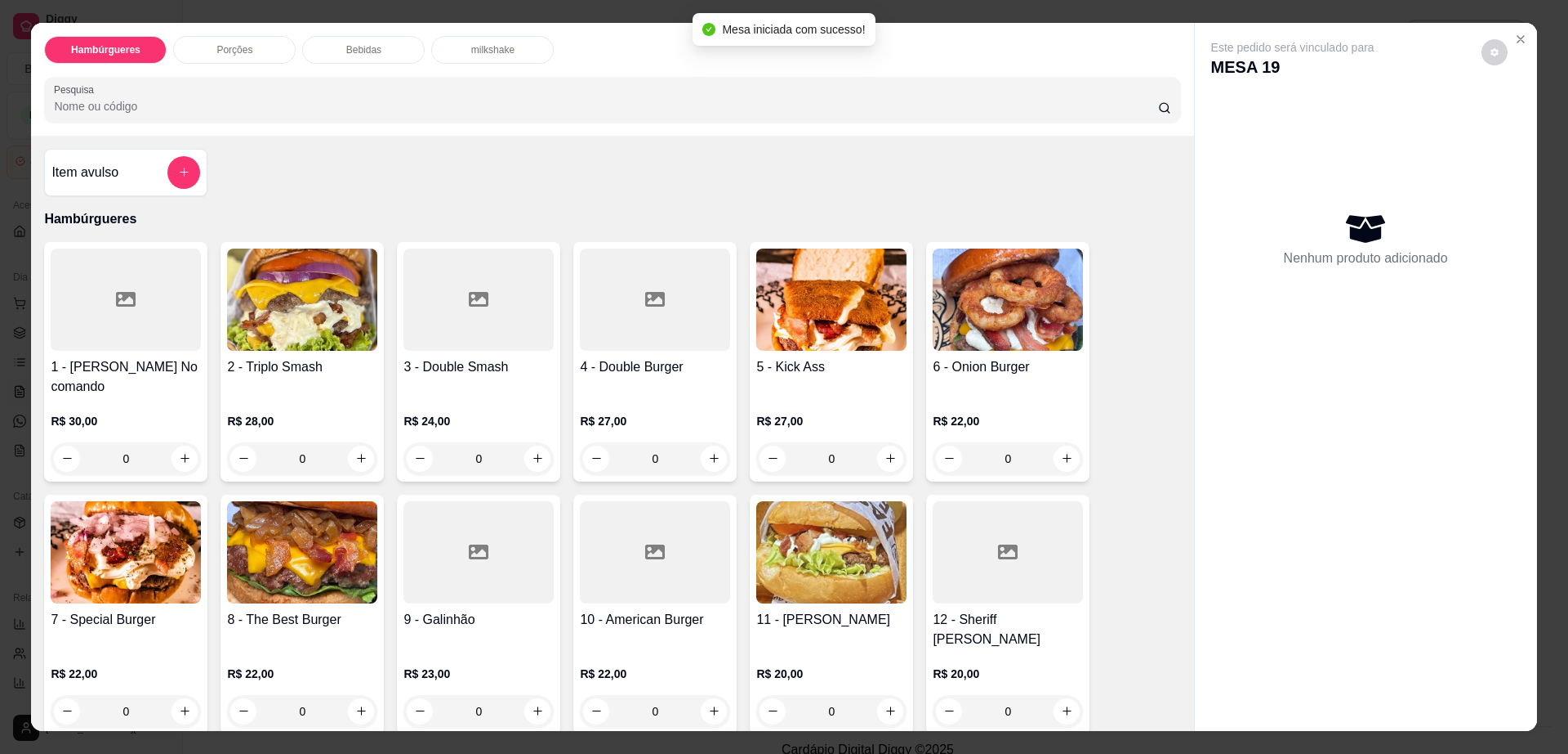
click at [138, 555] on img at bounding box center [125, 552] width 151 height 102
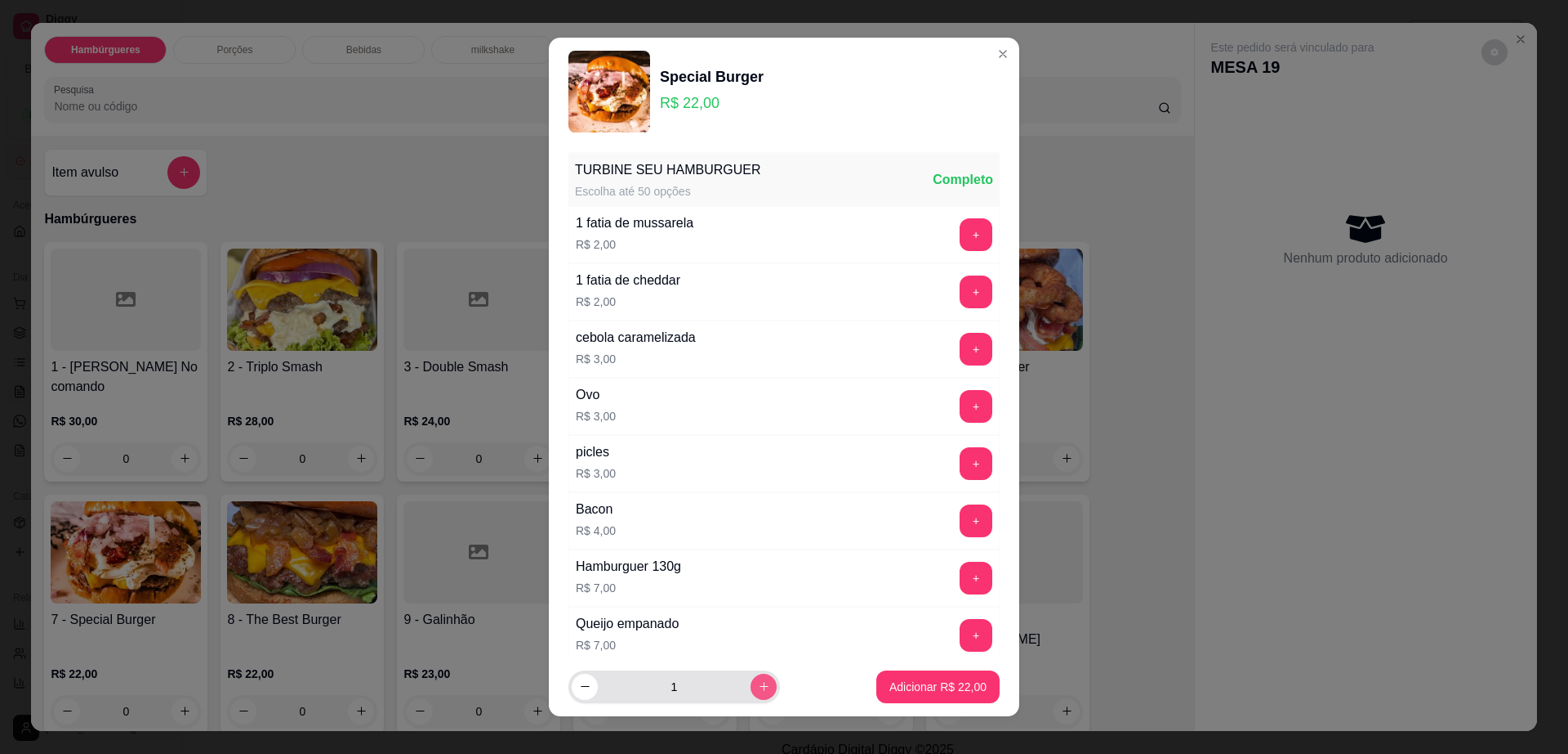
click at [752, 679] on button "increase-product-quantity" at bounding box center [764, 686] width 26 height 26
type input "2"
click at [909, 684] on p "Adicionar R$ 44,00" at bounding box center [938, 686] width 97 height 16
type input "2"
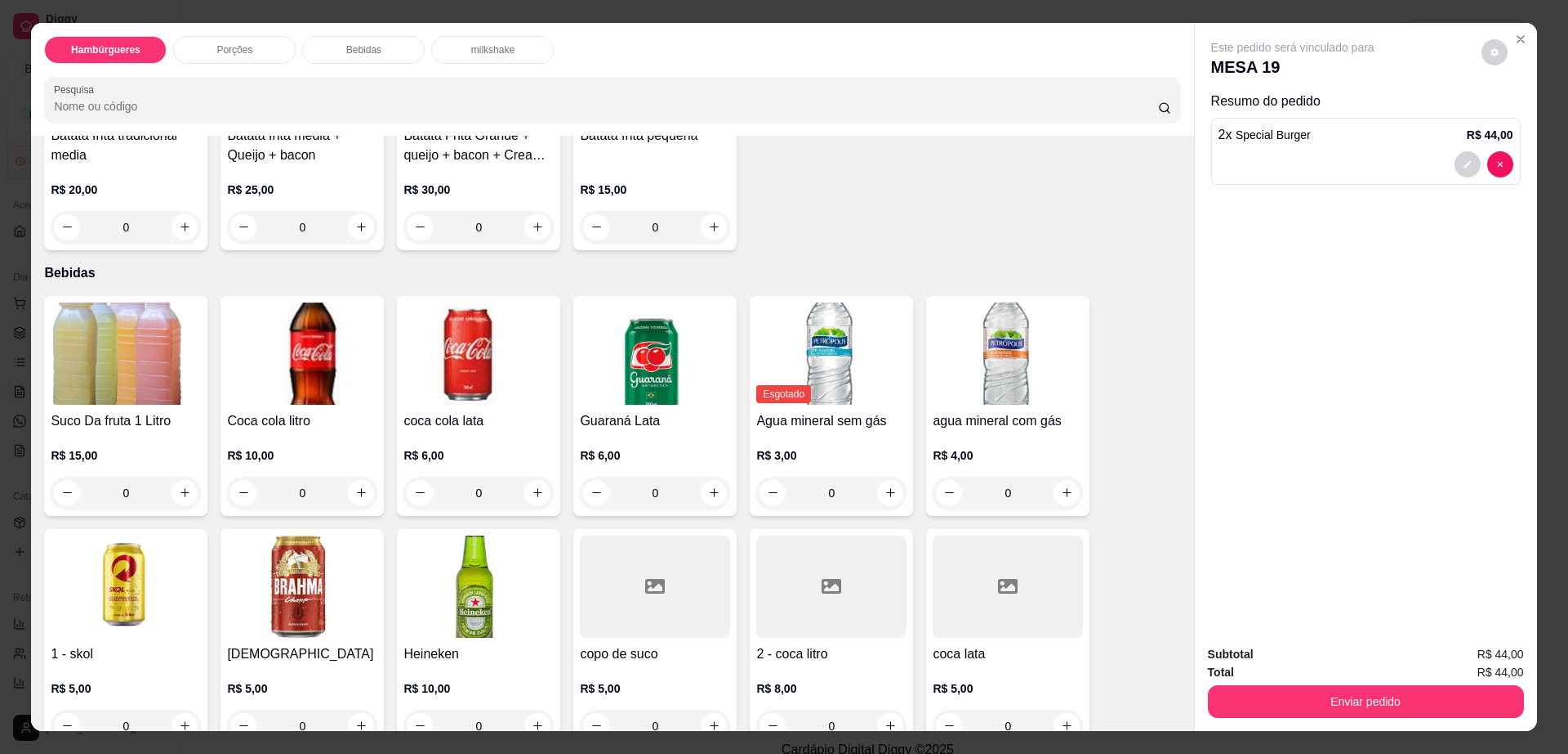
click at [863, 563] on div at bounding box center [831, 587] width 151 height 102
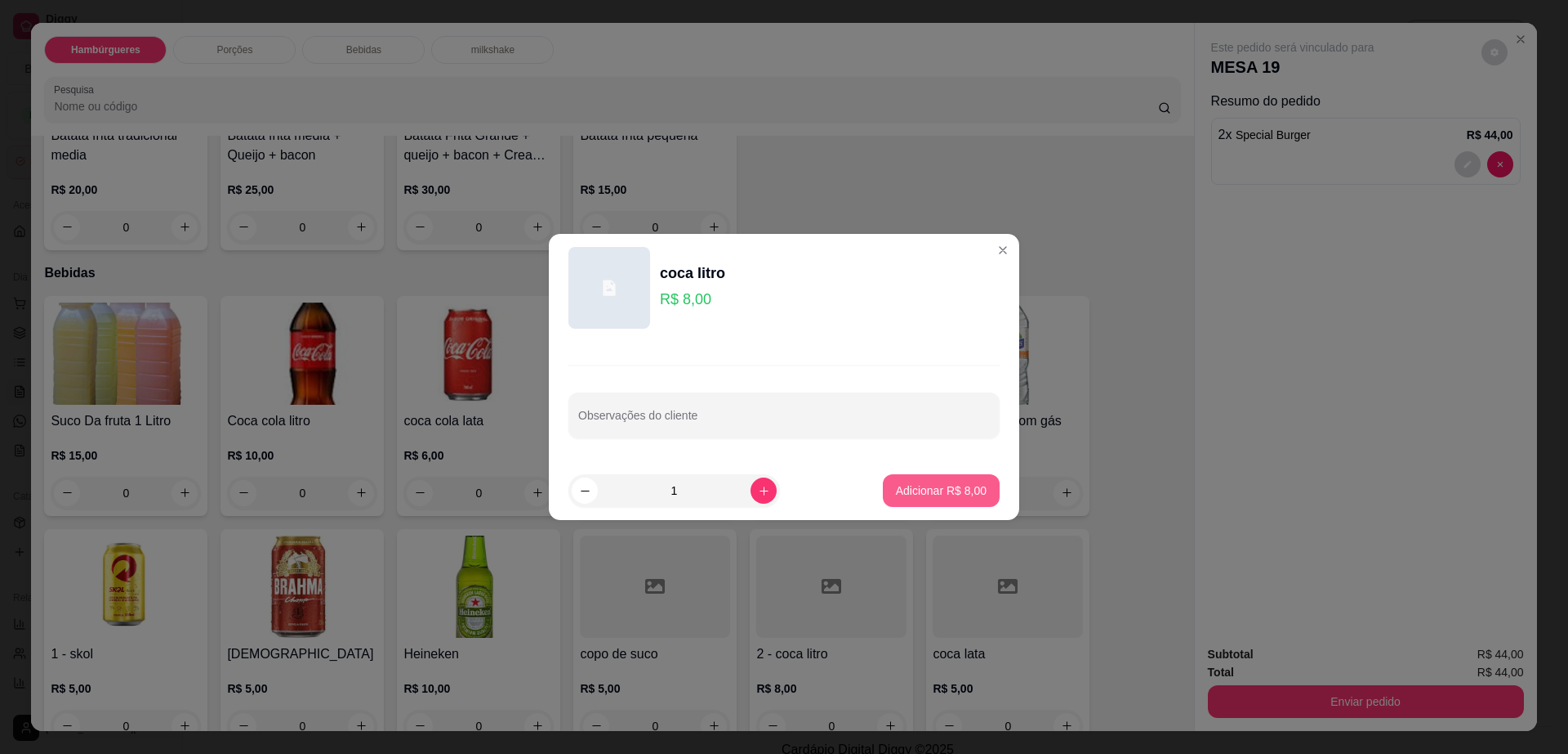
click at [959, 493] on p "Adicionar R$ 8,00" at bounding box center [941, 490] width 91 height 16
type input "1"
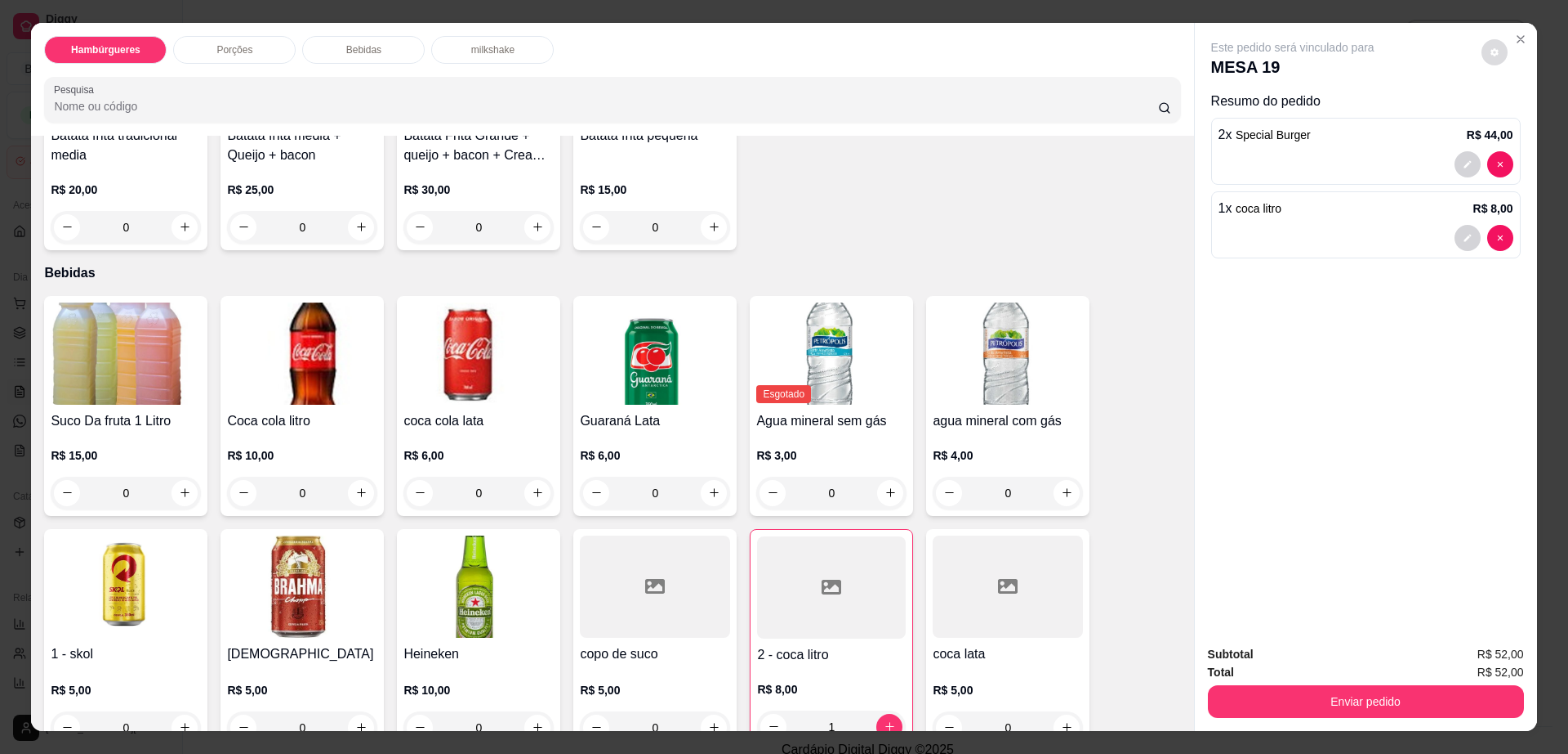
click at [1490, 49] on icon "decrease-product-quantity" at bounding box center [1495, 53] width 10 height 10
click at [1357, 717] on button "Enviar pedido" at bounding box center [1366, 701] width 316 height 33
click at [1357, 695] on button "Enviar pedido" at bounding box center [1366, 701] width 316 height 33
click at [1471, 663] on button "Enviar pedido" at bounding box center [1480, 662] width 92 height 31
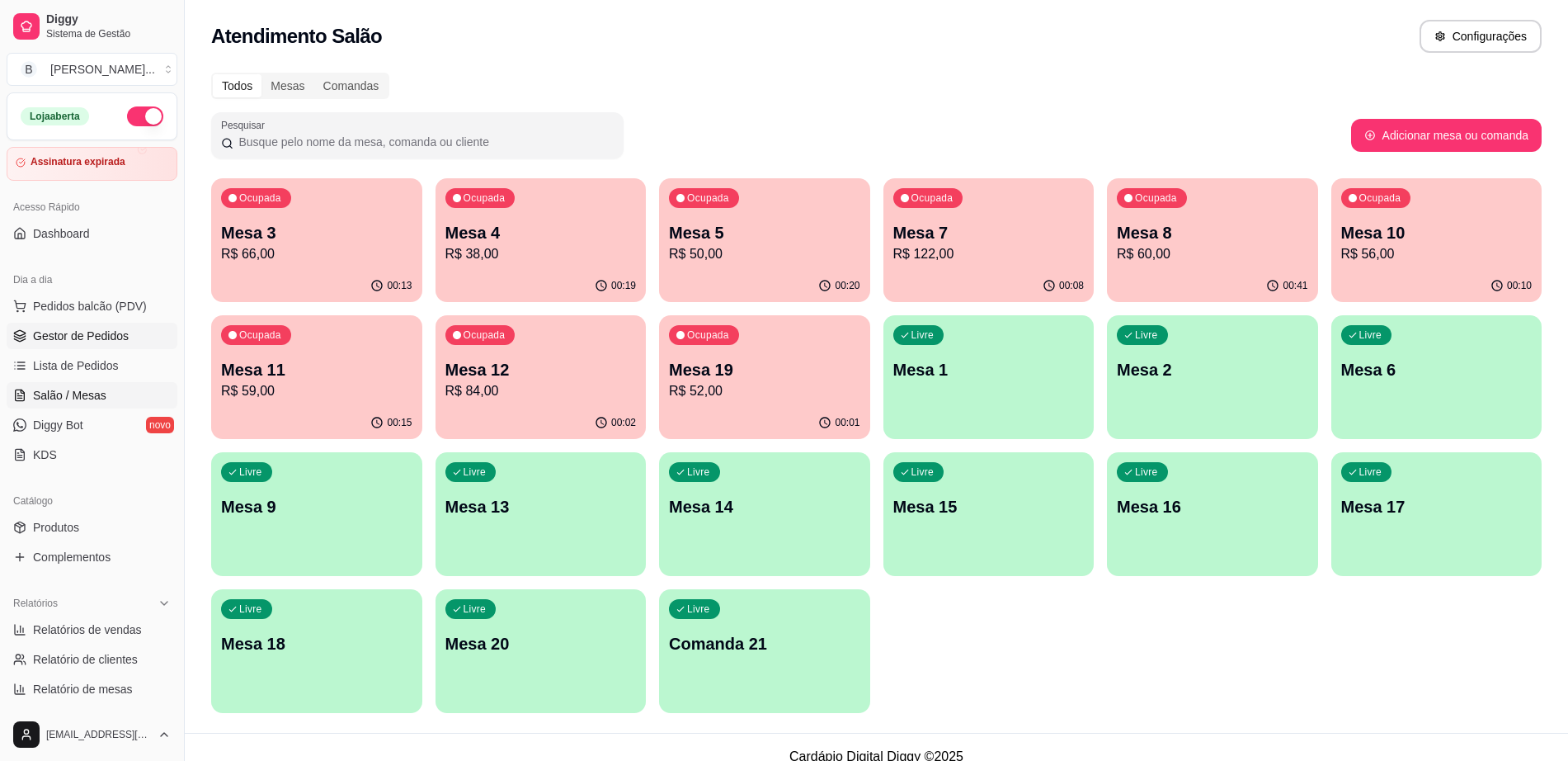
click at [64, 342] on span "Gestor de Pedidos" at bounding box center [81, 336] width 96 height 17
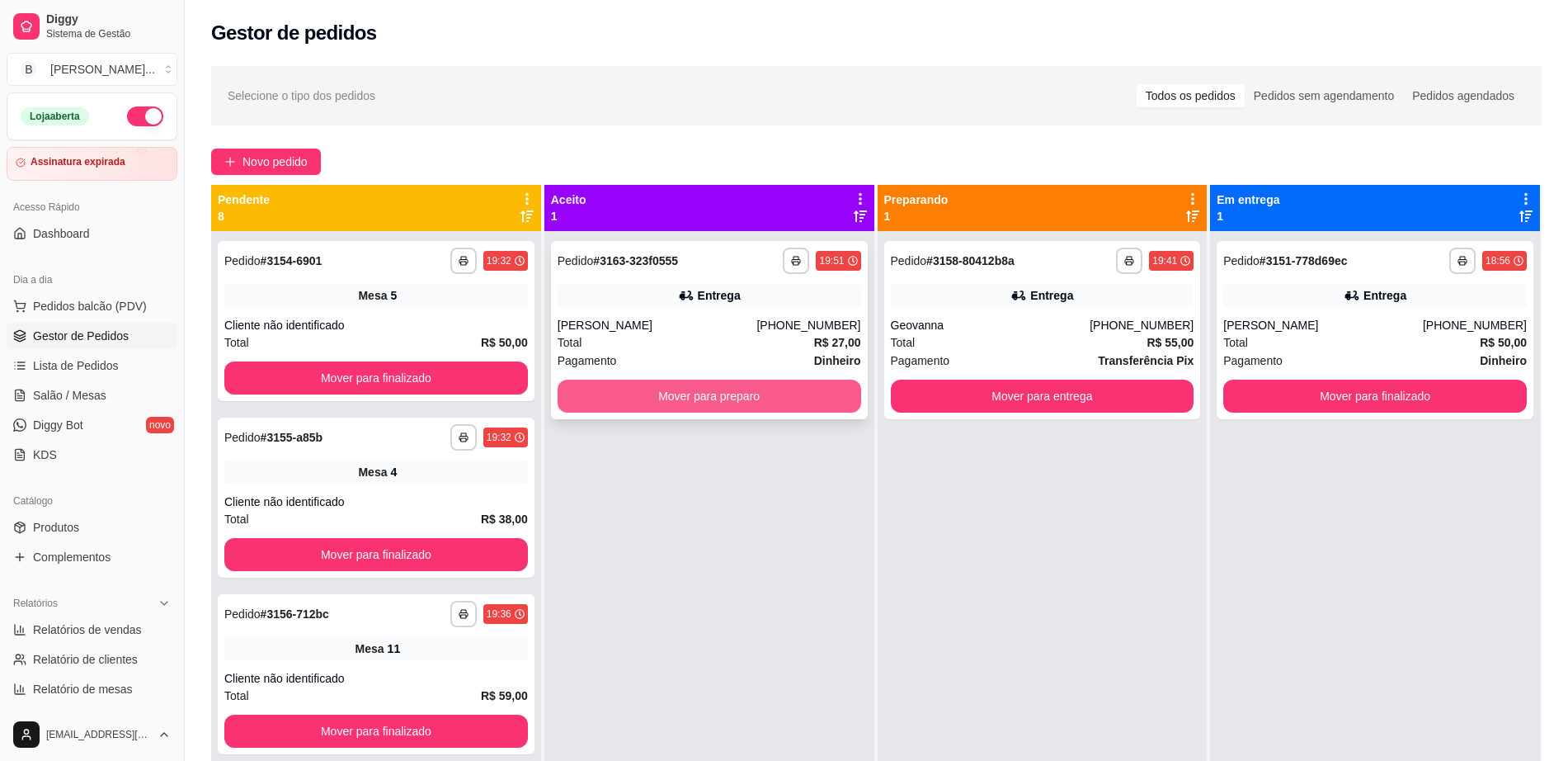
click at [693, 403] on button "Mover para preparo" at bounding box center [709, 396] width 303 height 33
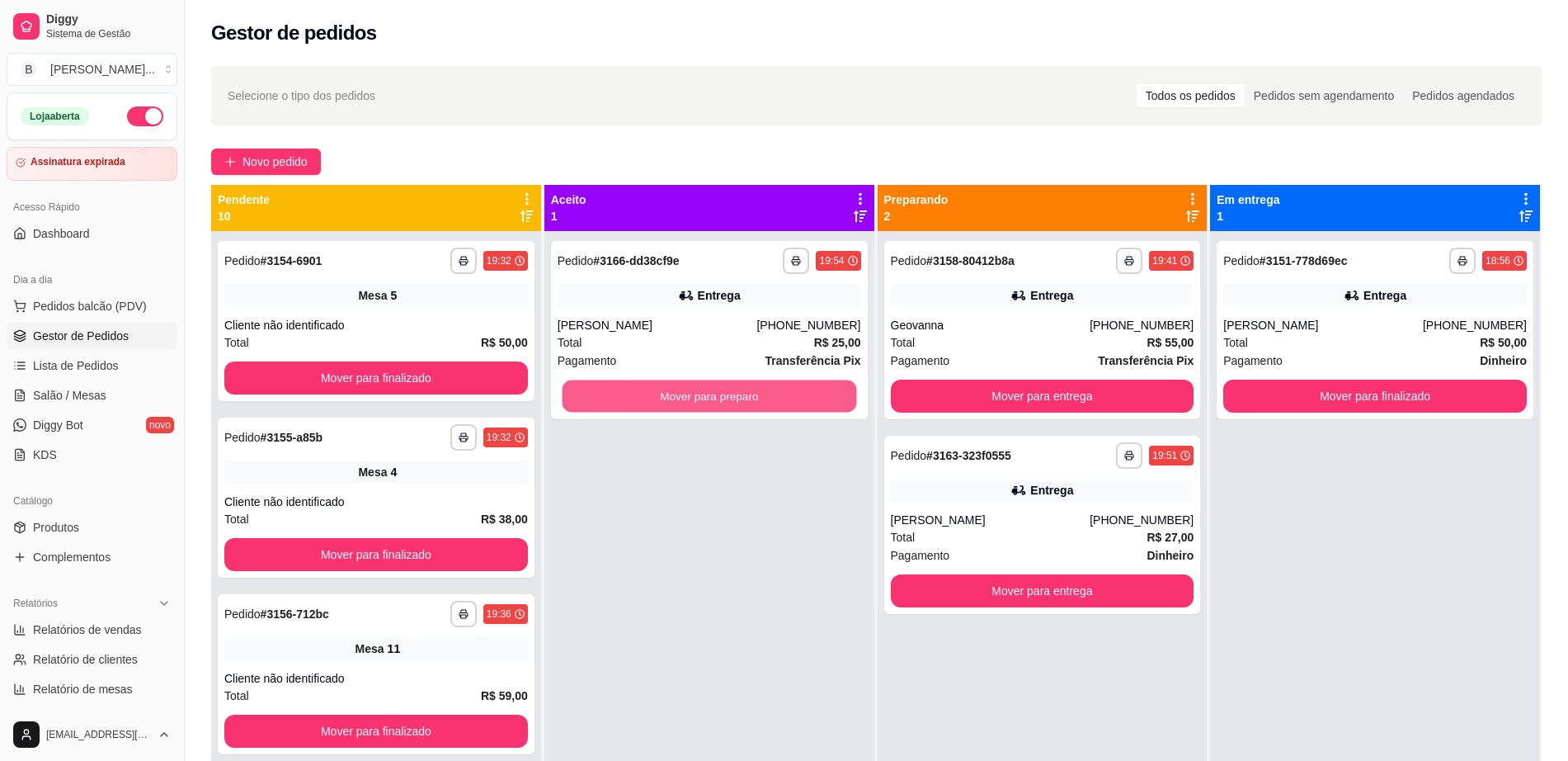
click at [693, 403] on button "Mover para preparo" at bounding box center [708, 396] width 294 height 32
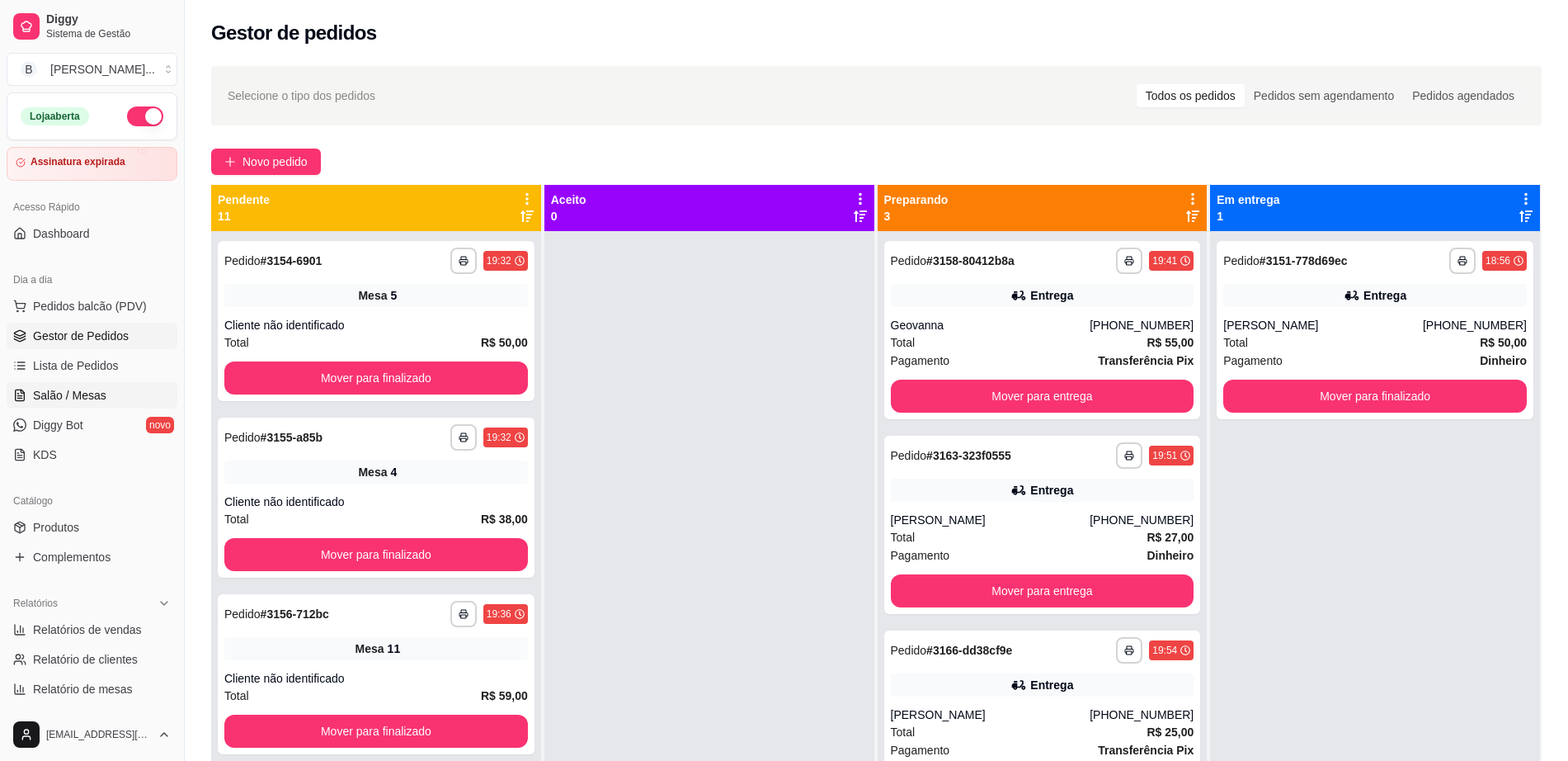
click at [107, 394] on link "Salão / Mesas" at bounding box center [91, 395] width 170 height 27
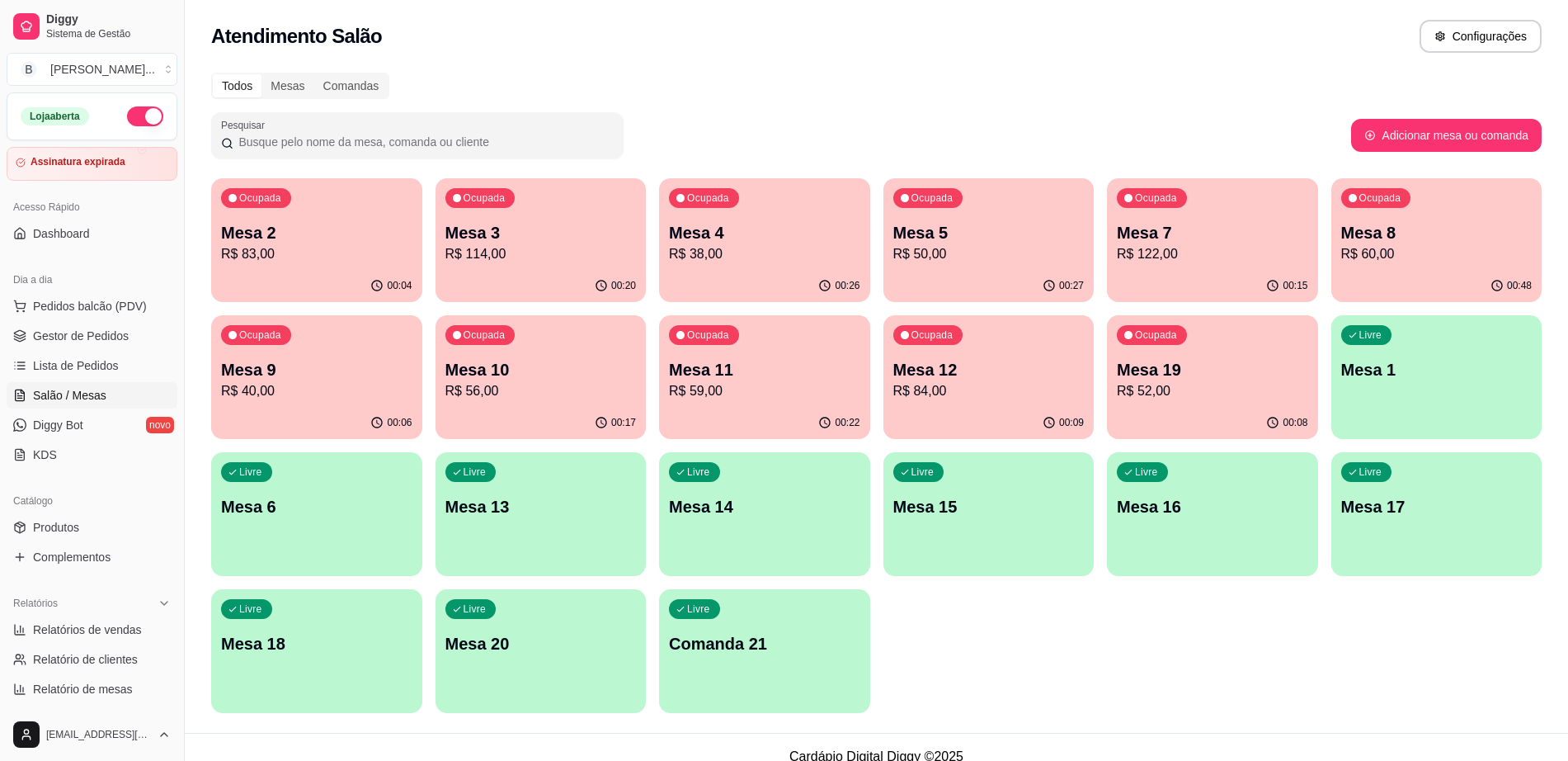
click at [362, 263] on p "R$ 83,00" at bounding box center [317, 254] width 191 height 20
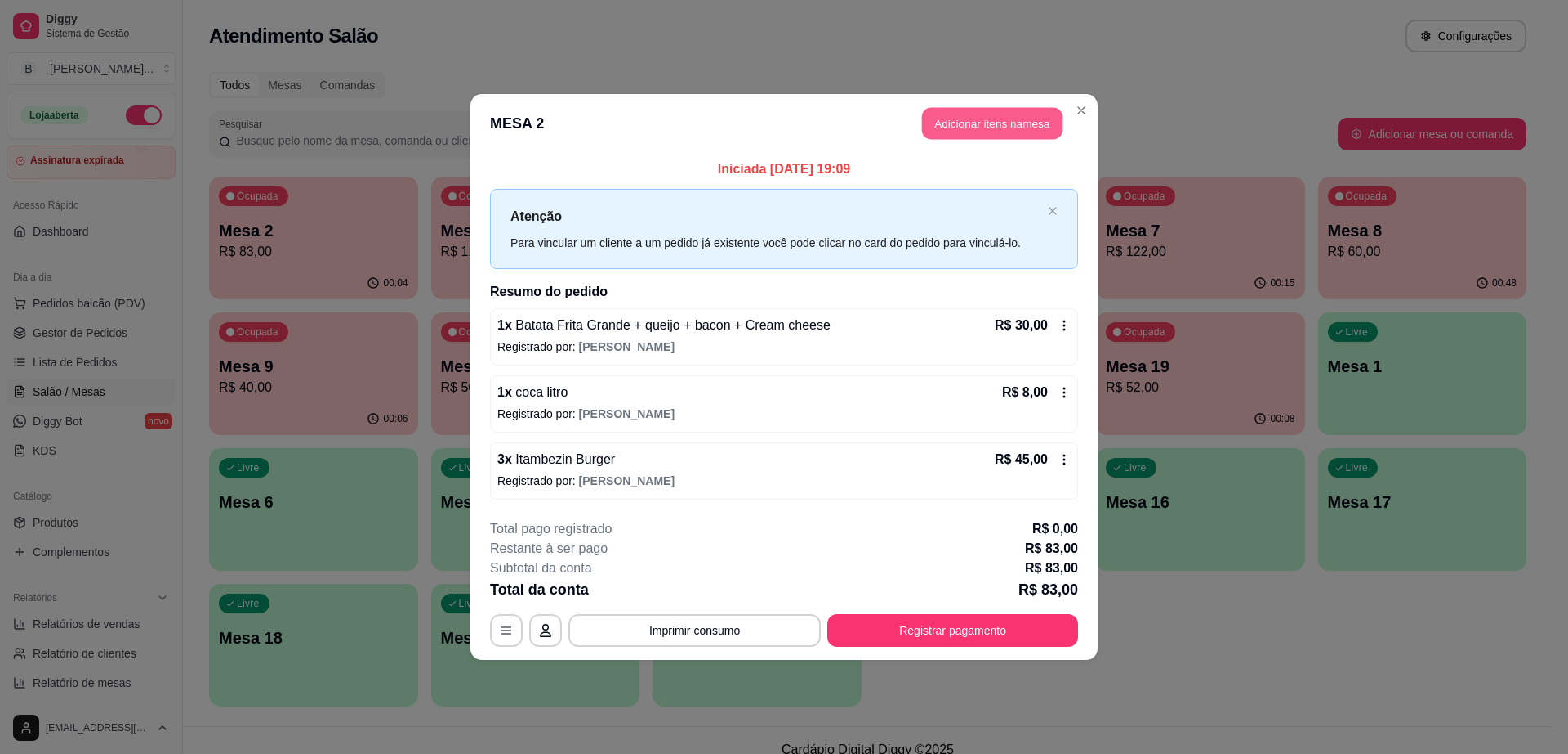
click at [1001, 124] on button "Adicionar itens na mesa" at bounding box center [992, 124] width 141 height 32
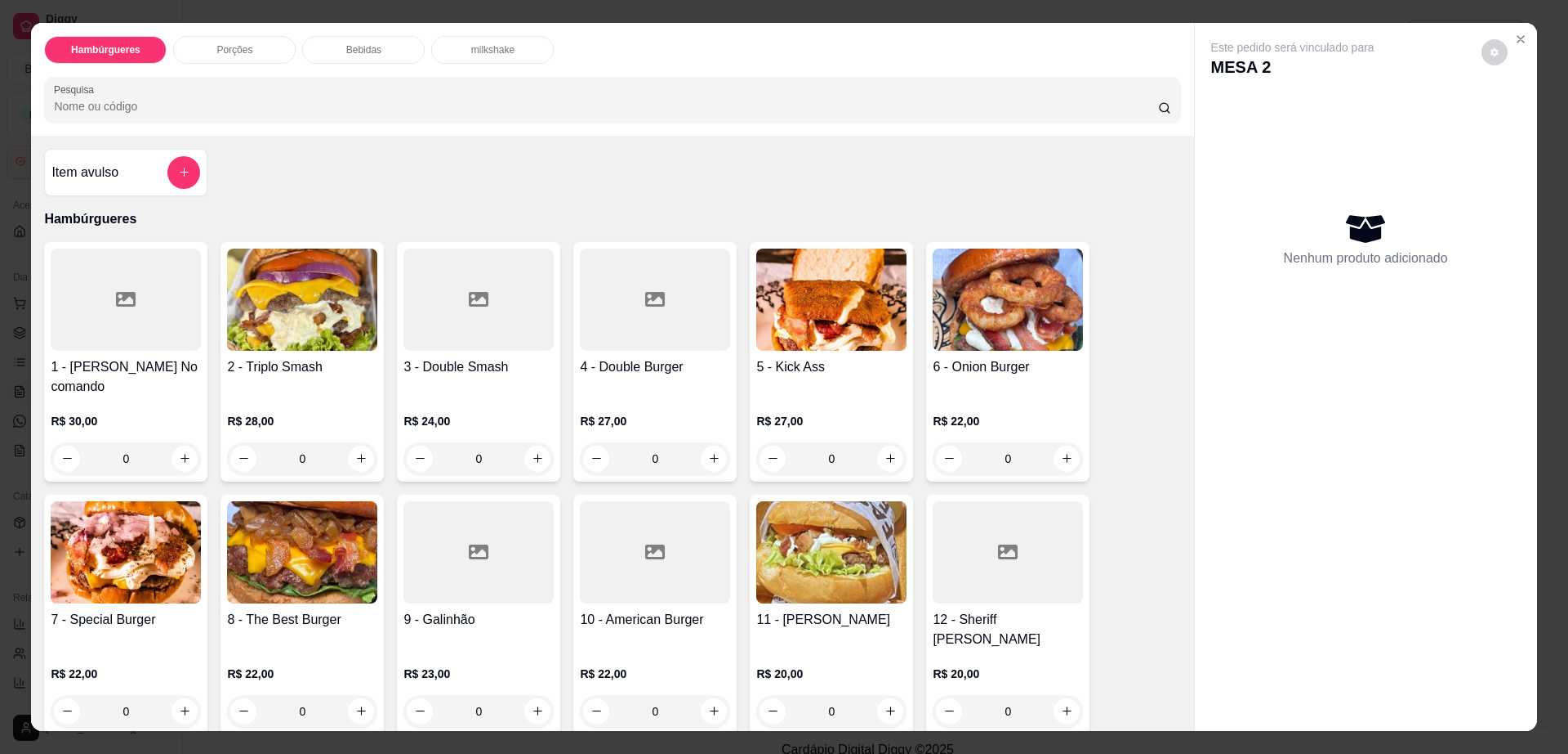
click at [484, 370] on h4 "3 - Double Smash" at bounding box center [478, 367] width 151 height 20
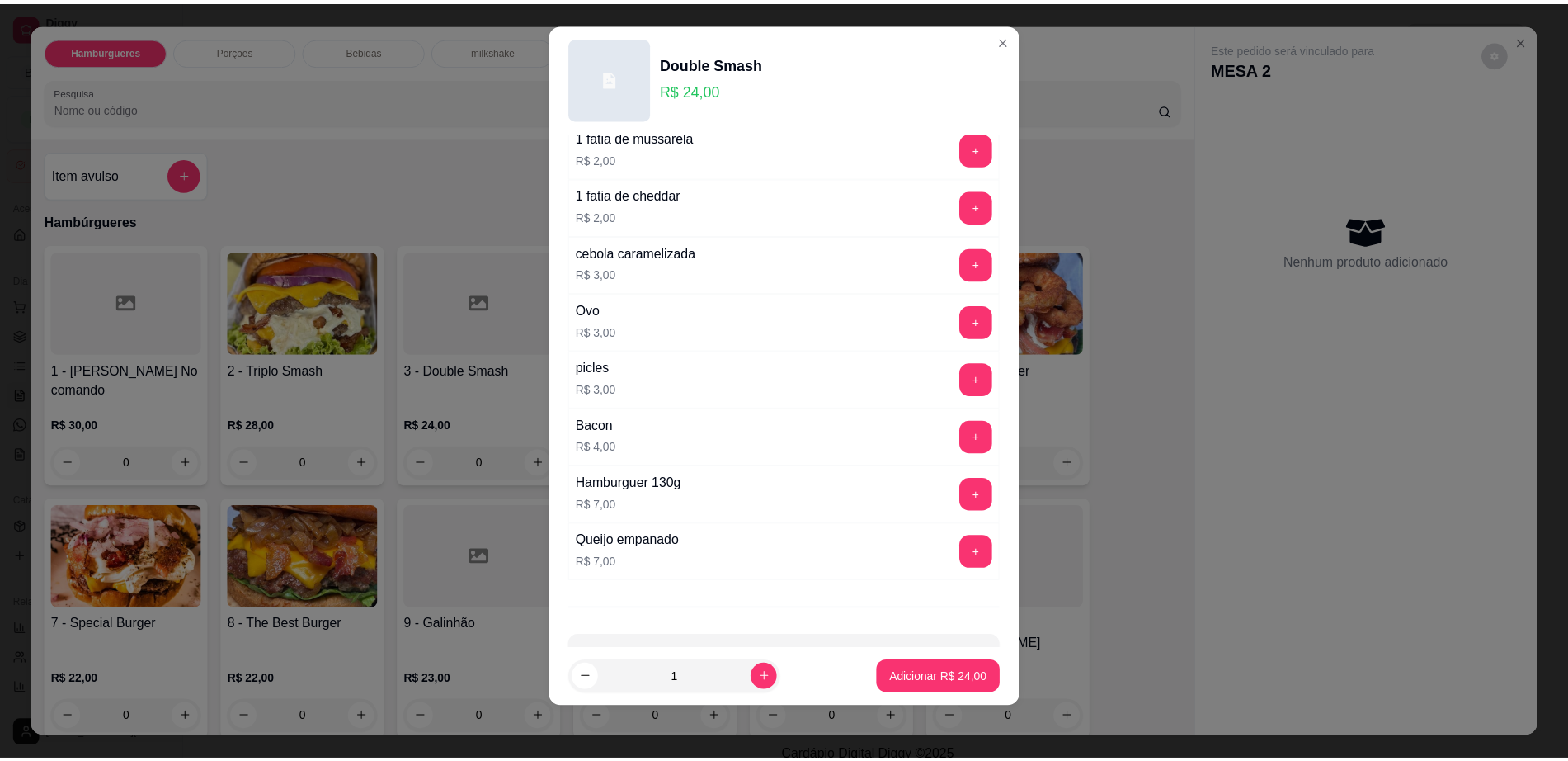
scroll to position [131, 0]
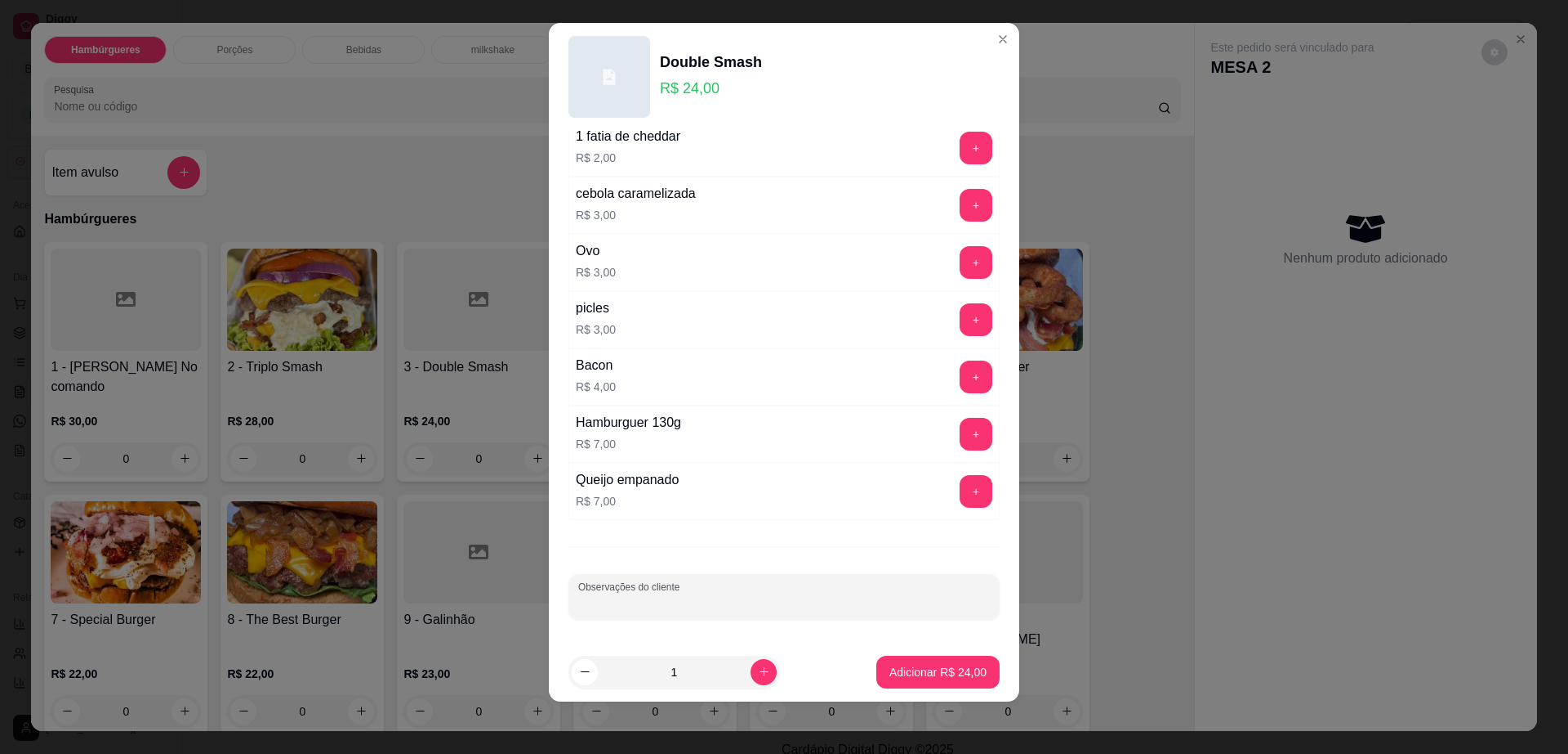
click at [690, 604] on input "Observações do cliente" at bounding box center [784, 603] width 412 height 16
type input "trocar 1 fatia de cheddar por [PERSON_NAME]"
click at [905, 658] on button "Adicionar R$ 24,00" at bounding box center [938, 672] width 124 height 33
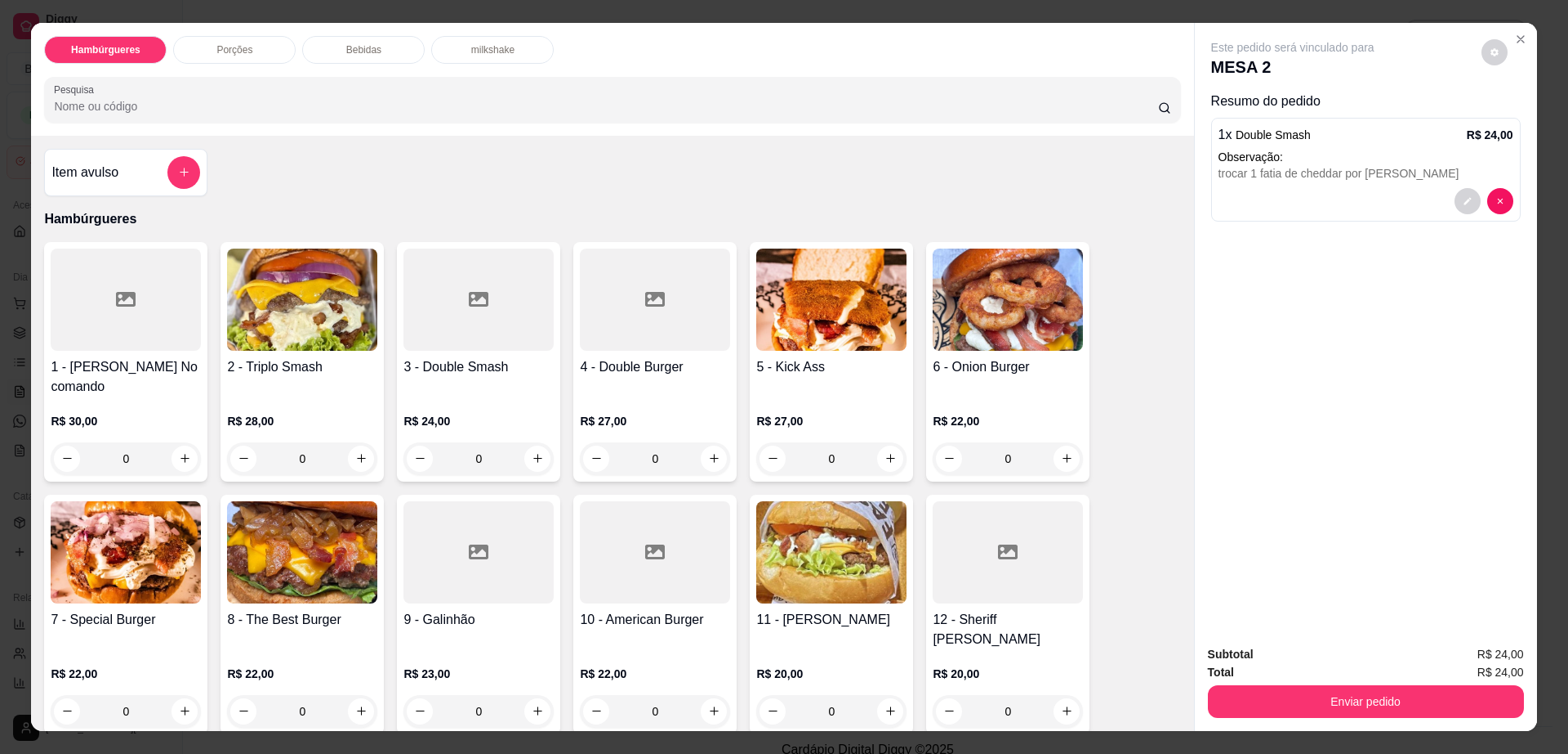
click at [988, 368] on h4 "6 - Onion Burger" at bounding box center [1008, 367] width 151 height 20
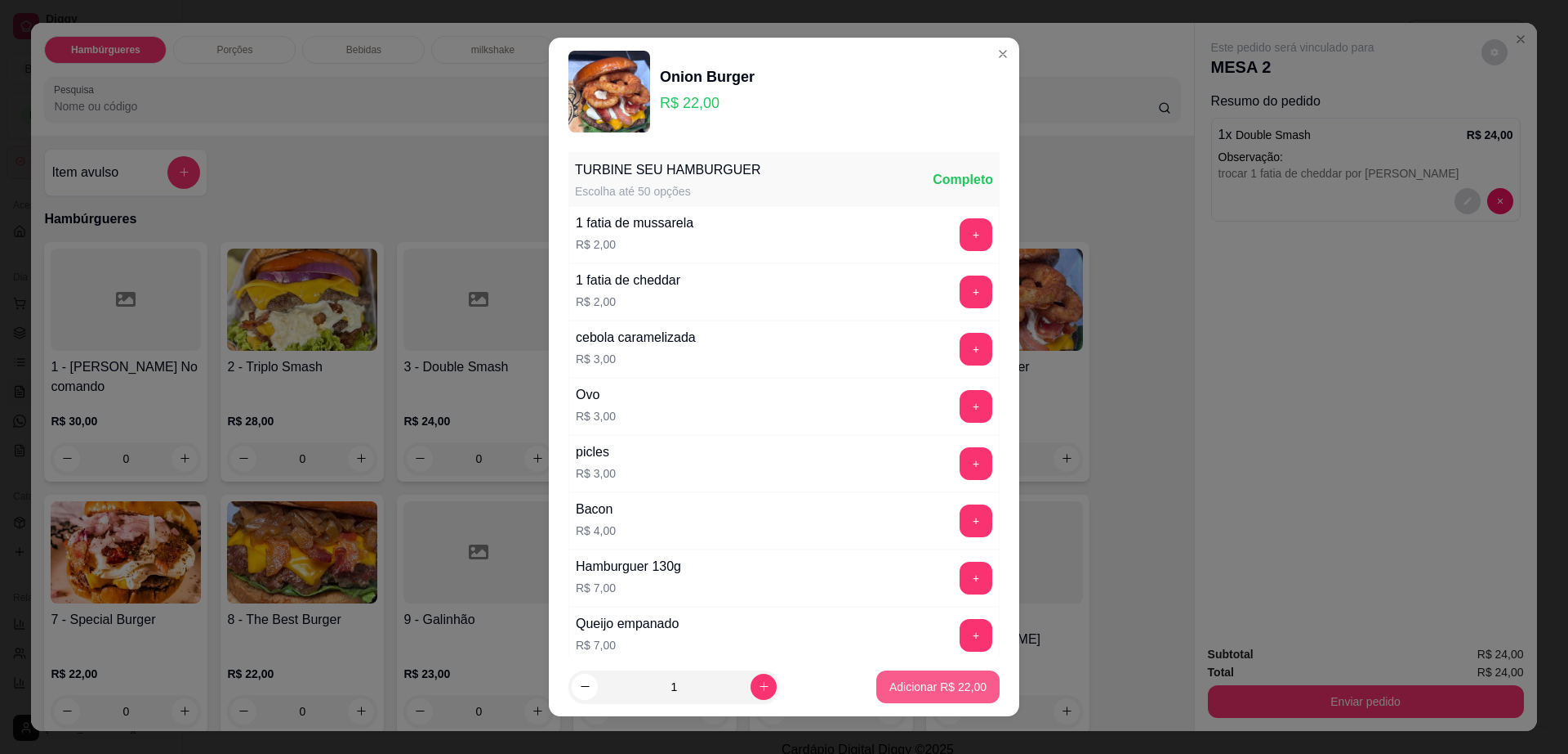
click at [920, 681] on p "Adicionar R$ 22,00" at bounding box center [938, 686] width 97 height 16
type input "1"
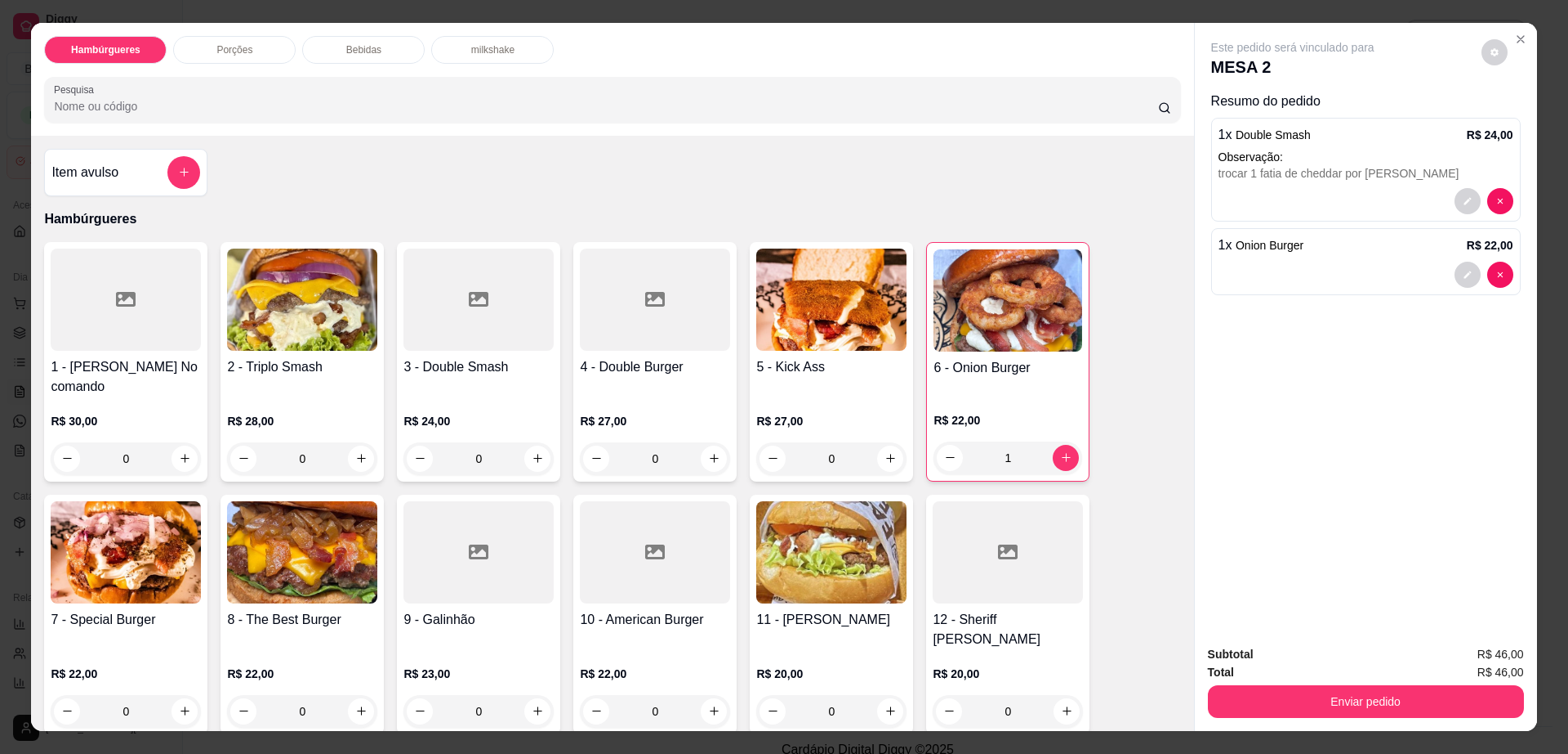
click at [1479, 40] on div "Este pedido será vinculado para MESA 2" at bounding box center [1360, 59] width 296 height 40
click at [1492, 57] on button "decrease-product-quantity" at bounding box center [1495, 53] width 26 height 26
click at [1527, 115] on span "Automatic updates" at bounding box center [1531, 118] width 13 height 13
click at [1518, 118] on input "Automatic updates" at bounding box center [1512, 123] width 11 height 11
checkbox input "false"
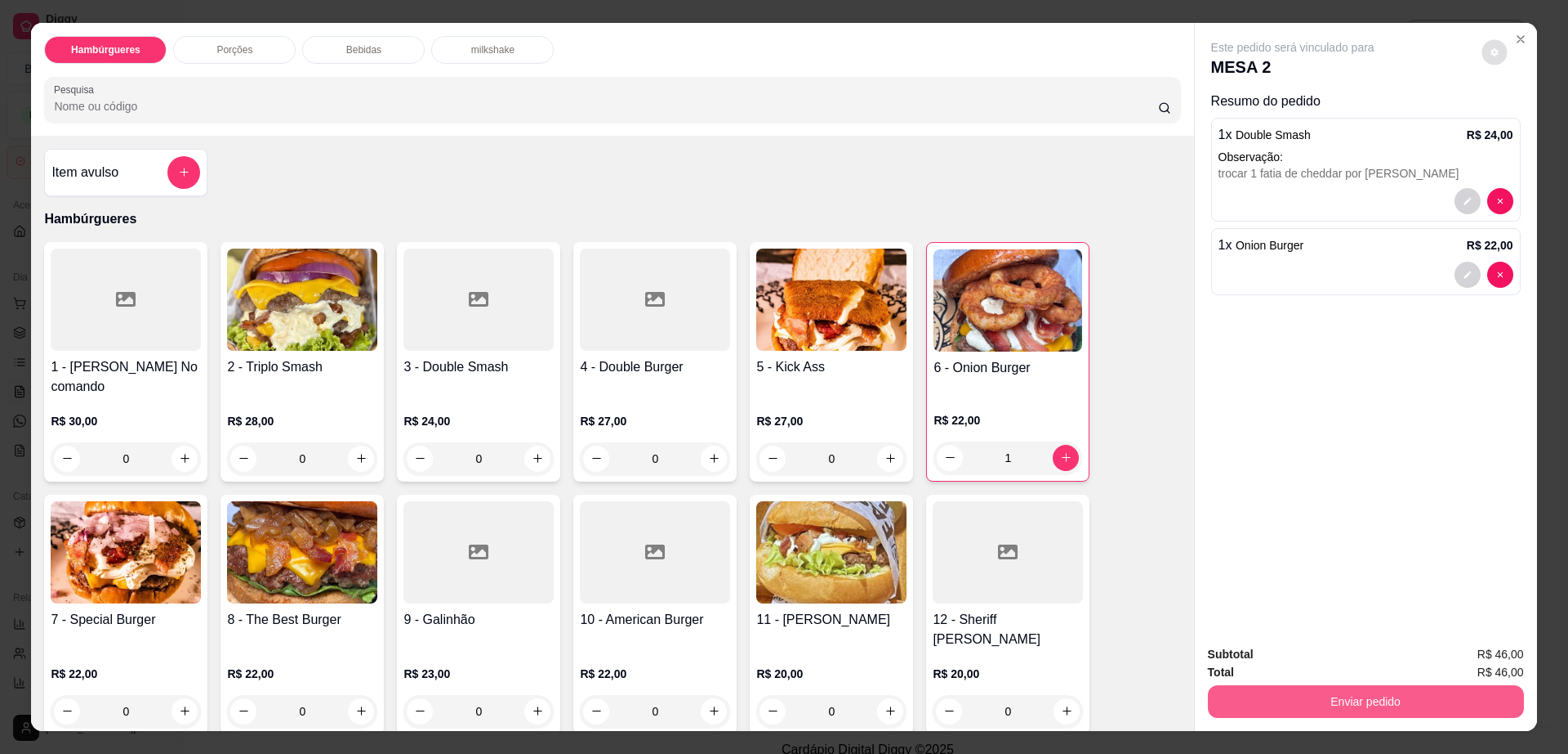
click at [1266, 699] on button "Enviar pedido" at bounding box center [1366, 701] width 316 height 33
click at [1267, 698] on button "Enviar pedido" at bounding box center [1366, 701] width 316 height 33
click at [1496, 664] on button "Enviar pedido" at bounding box center [1480, 662] width 92 height 31
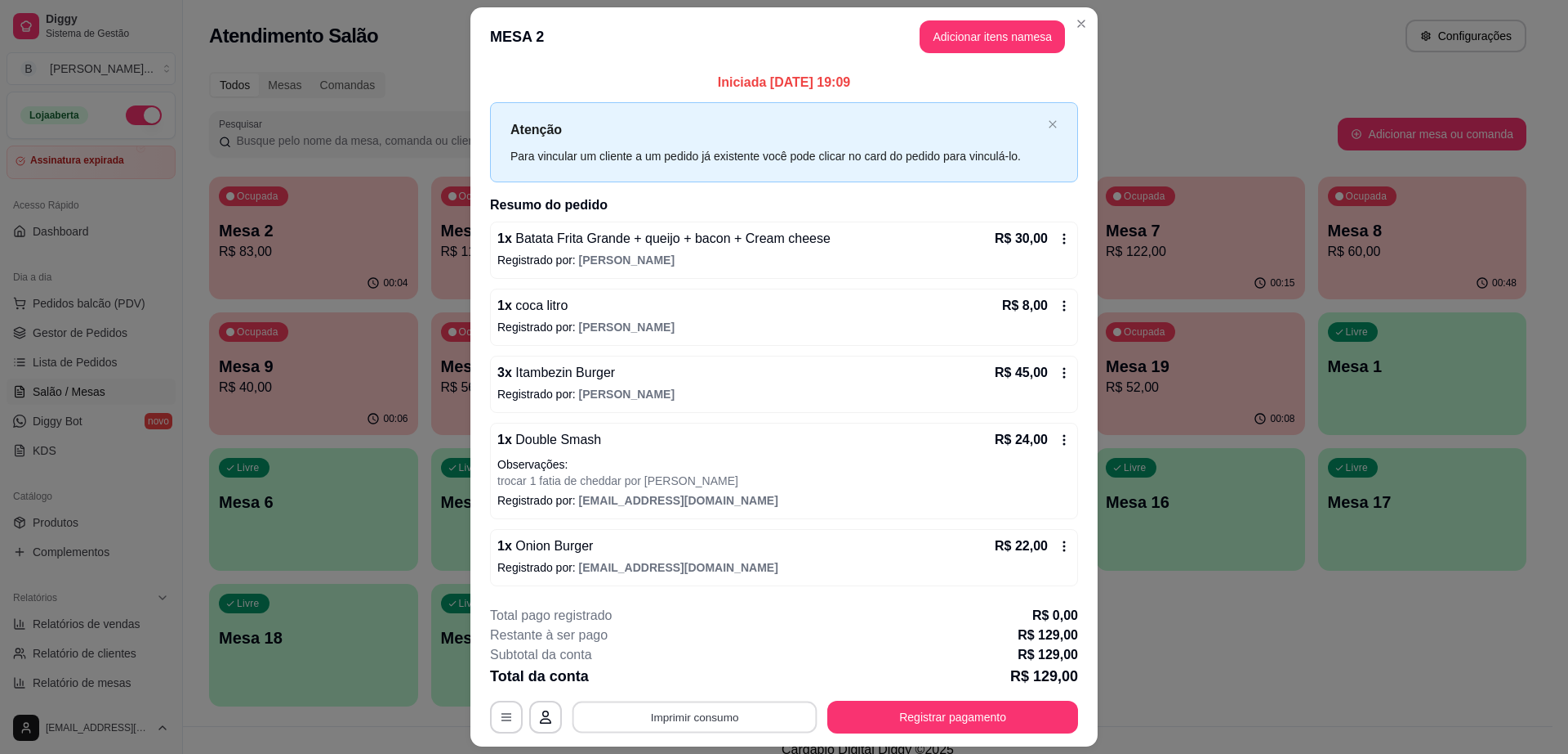
click at [721, 720] on button "Imprimir consumo" at bounding box center [695, 716] width 245 height 32
click at [712, 685] on button "Impressora" at bounding box center [693, 678] width 119 height 26
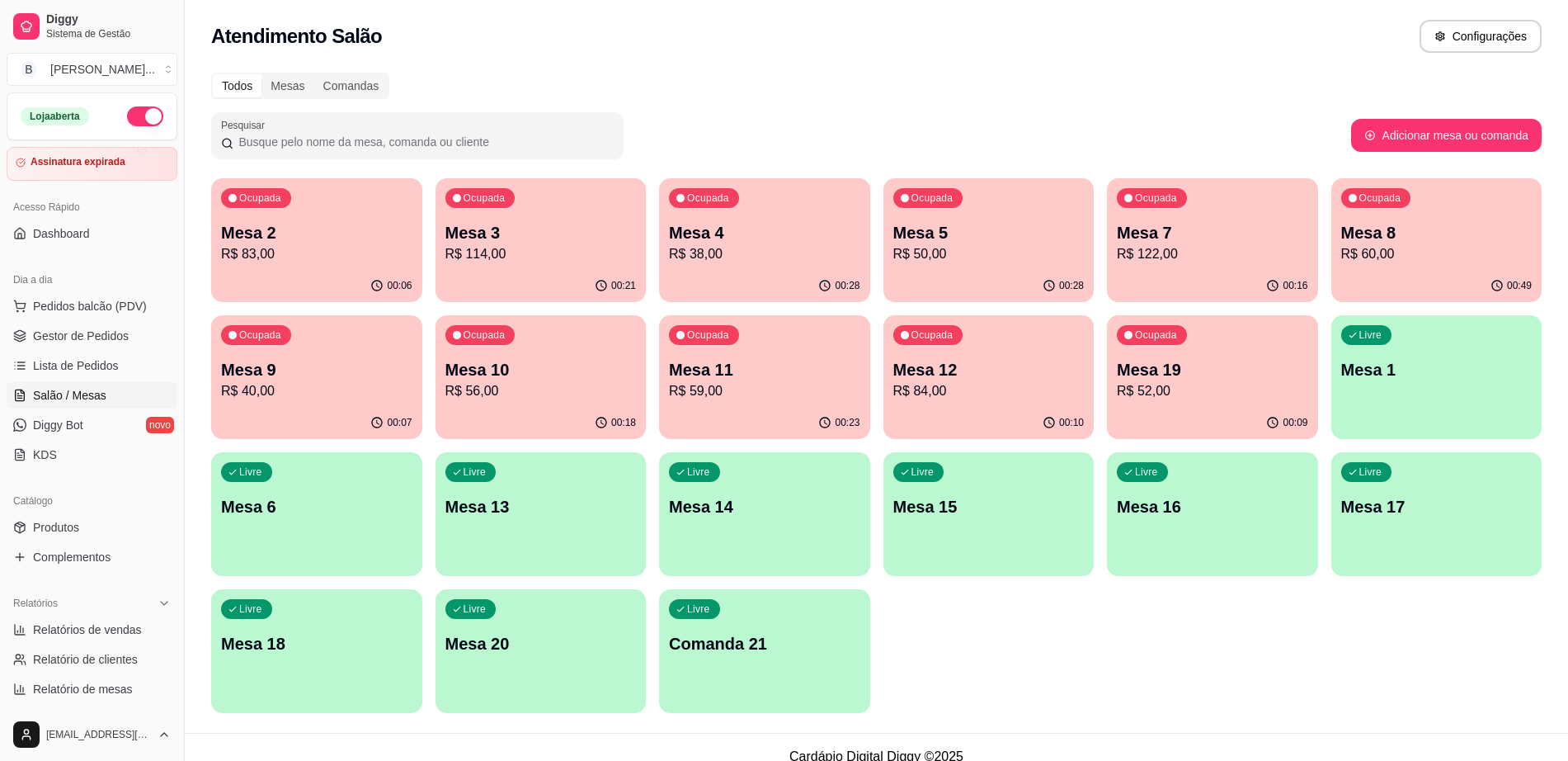
click at [670, 256] on p "R$ 38,00" at bounding box center [764, 254] width 191 height 20
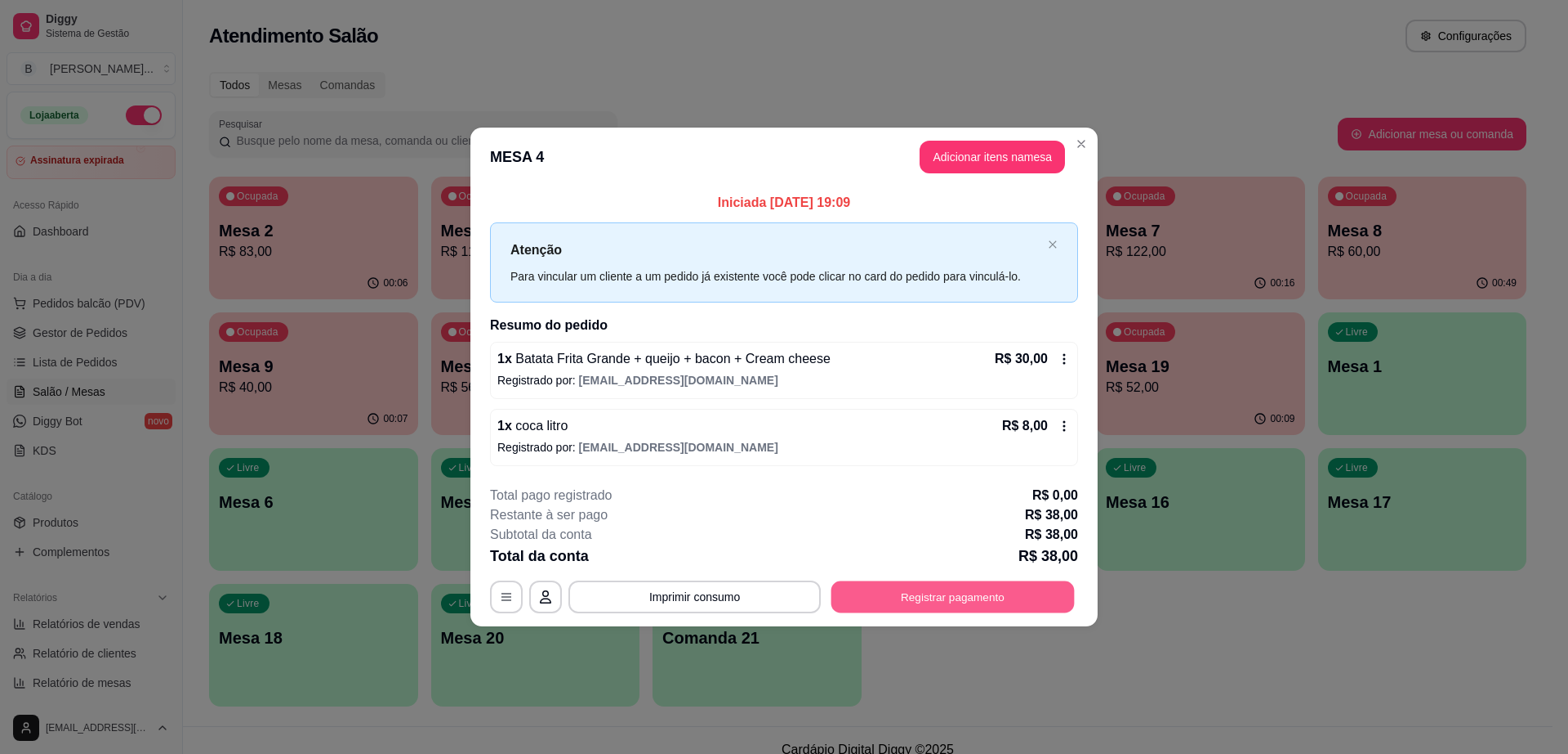
click at [966, 584] on button "Registrar pagamento" at bounding box center [954, 596] width 244 height 32
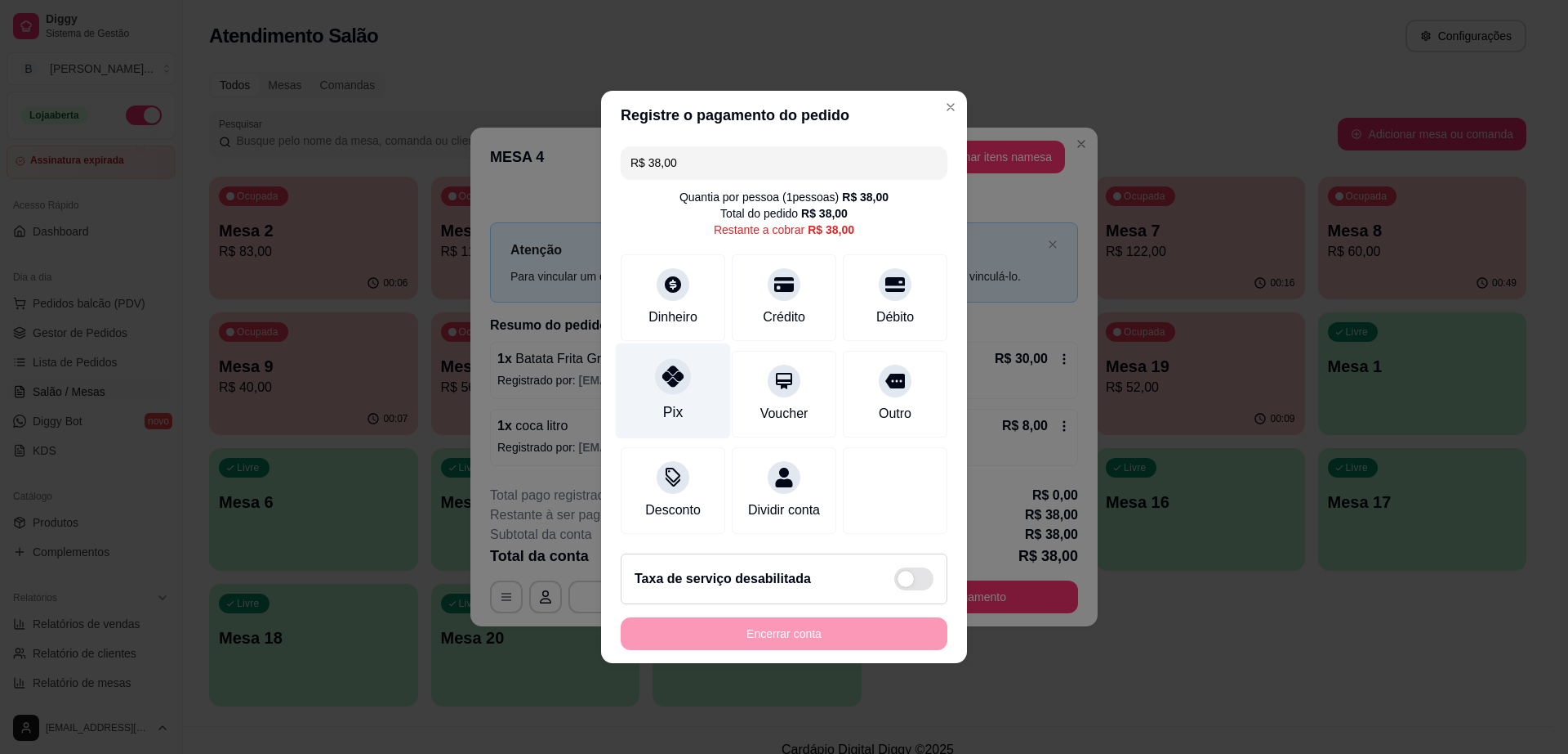
click at [696, 385] on div "Pix" at bounding box center [674, 391] width 115 height 96
type input "R$ 0,00"
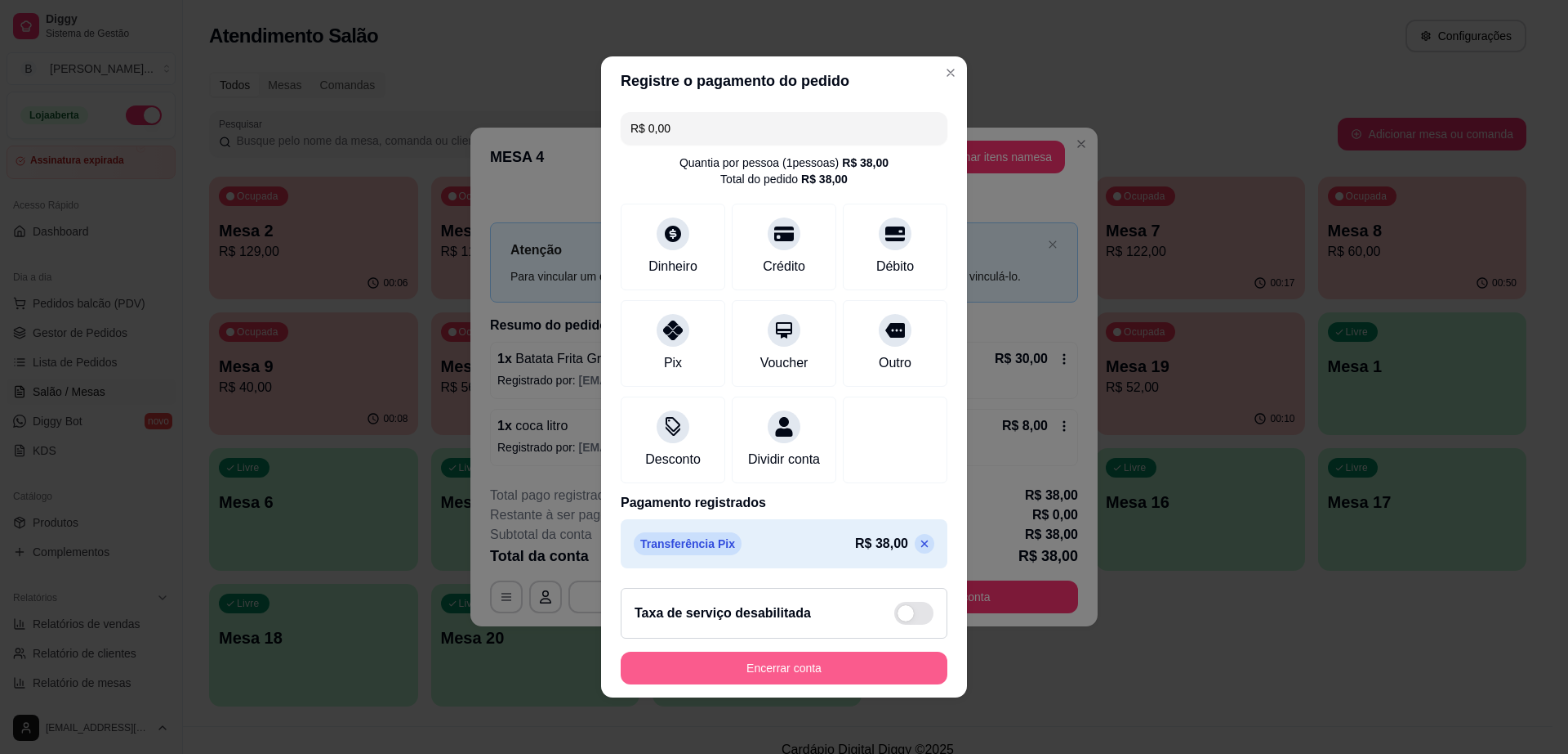
click at [721, 664] on button "Encerrar conta" at bounding box center [784, 668] width 327 height 33
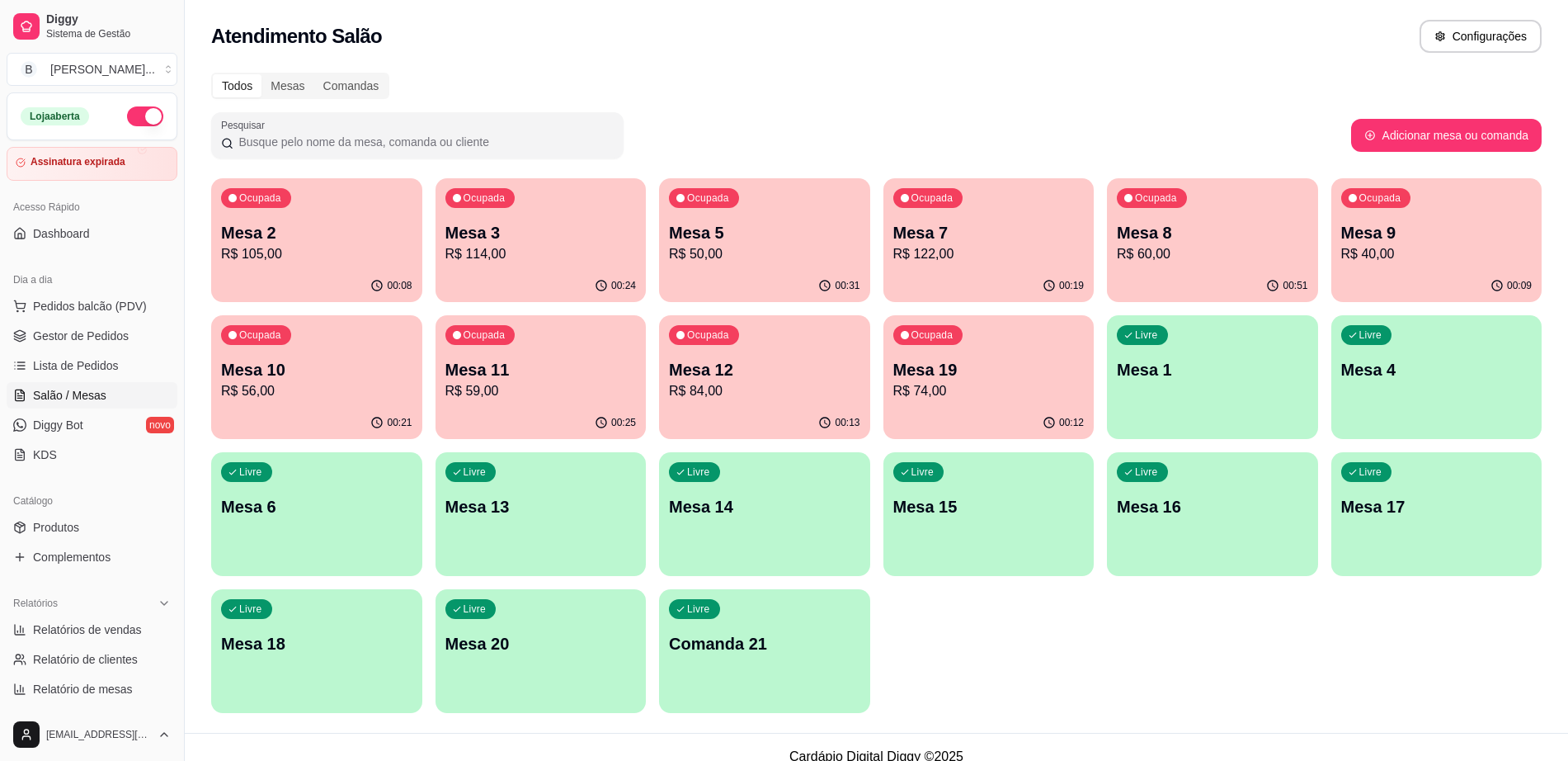
click at [476, 371] on p "Mesa 11" at bounding box center [541, 369] width 191 height 23
click at [129, 340] on link "Gestor de Pedidos" at bounding box center [91, 336] width 170 height 27
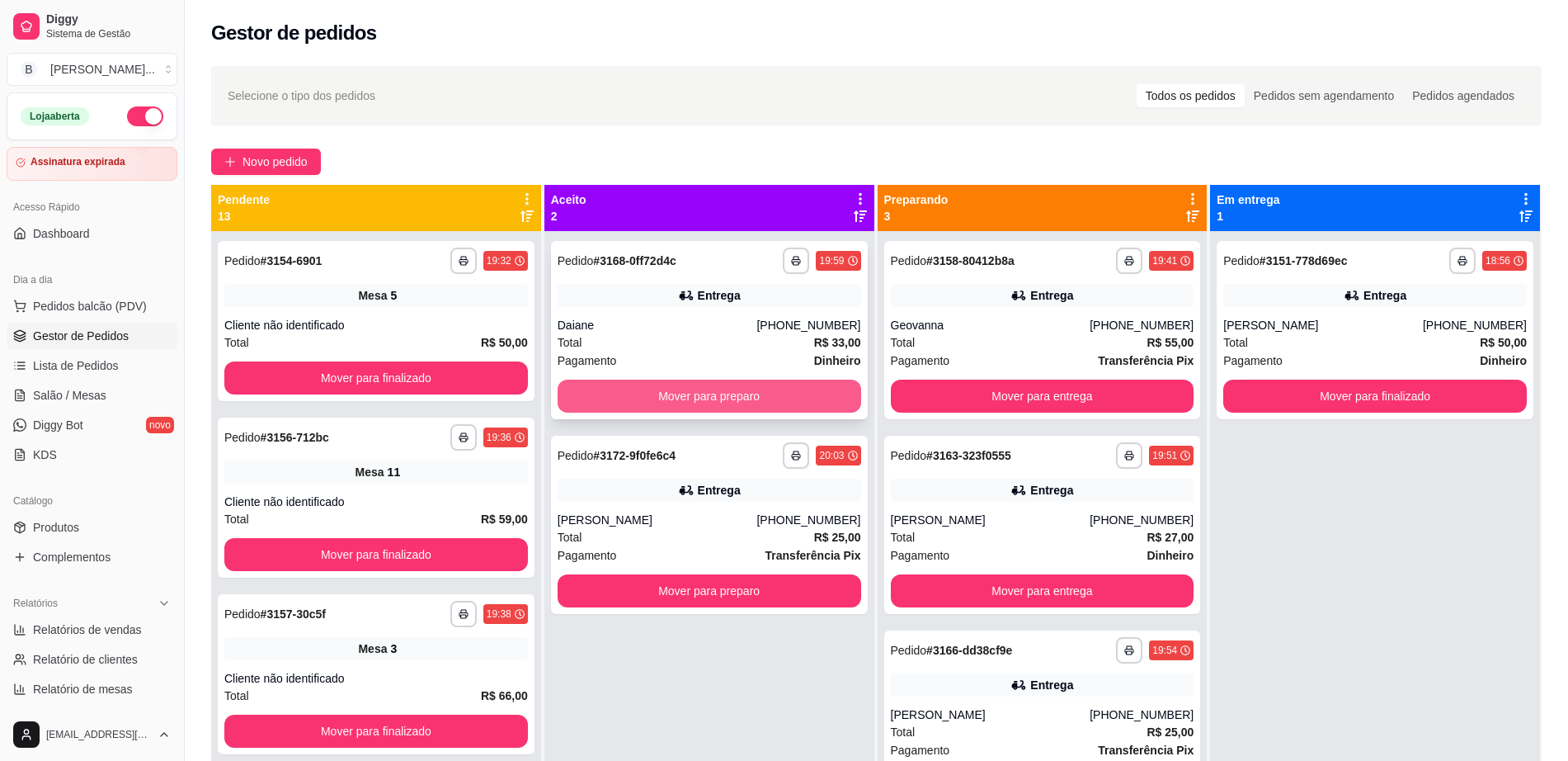
click at [716, 388] on button "Mover para preparo" at bounding box center [709, 396] width 303 height 33
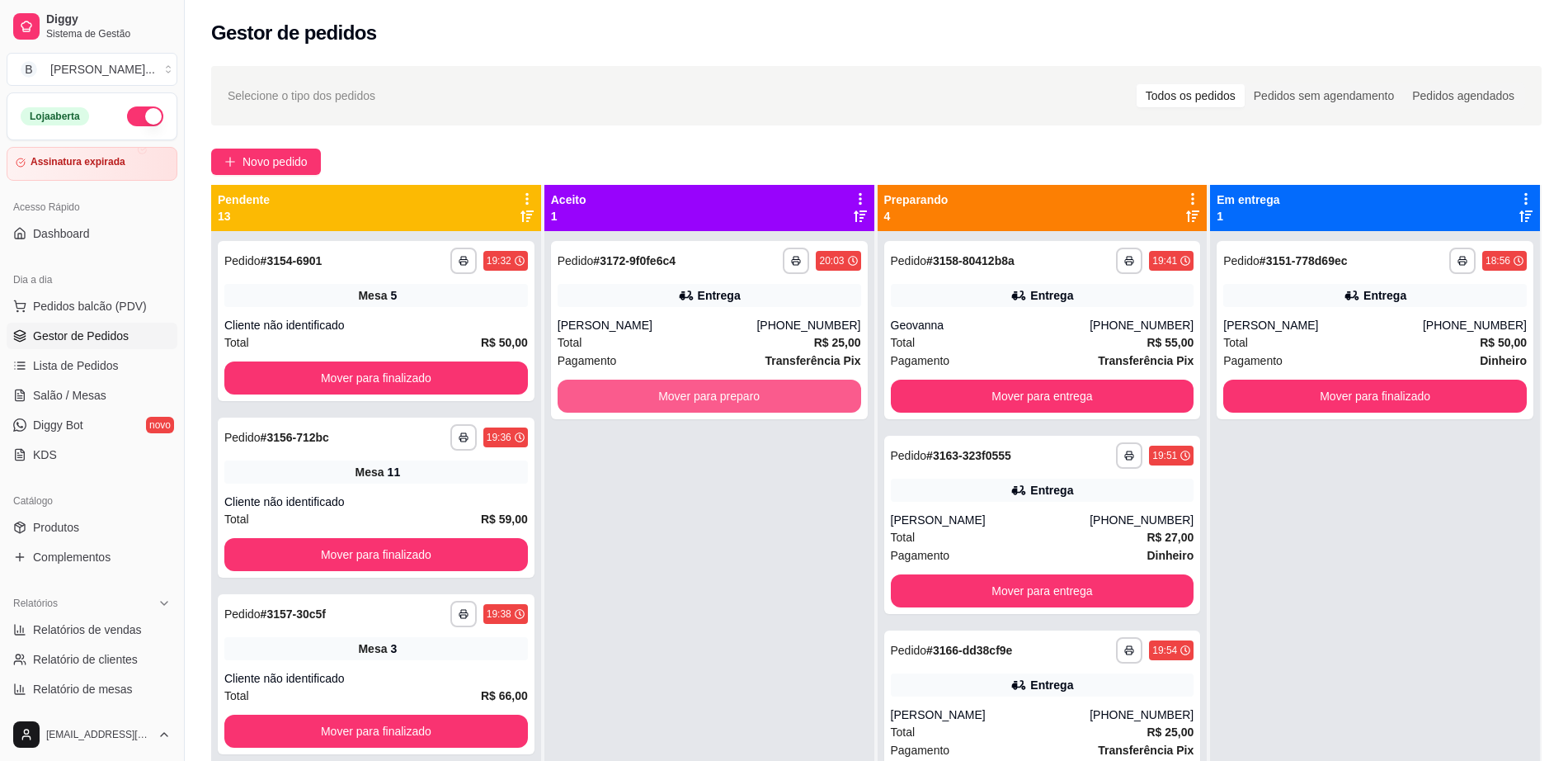
click at [716, 388] on button "Mover para preparo" at bounding box center [709, 396] width 303 height 33
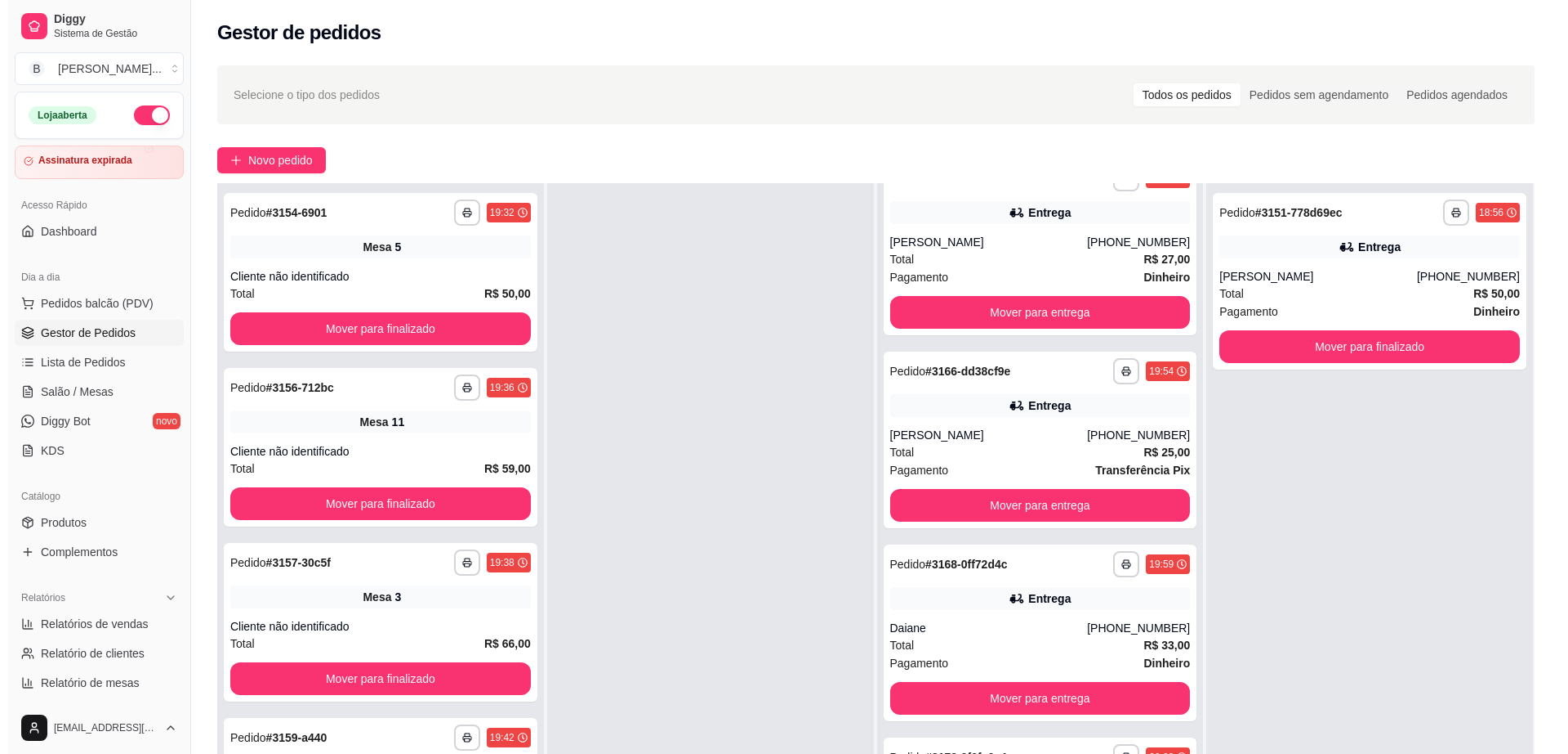
scroll to position [250, 0]
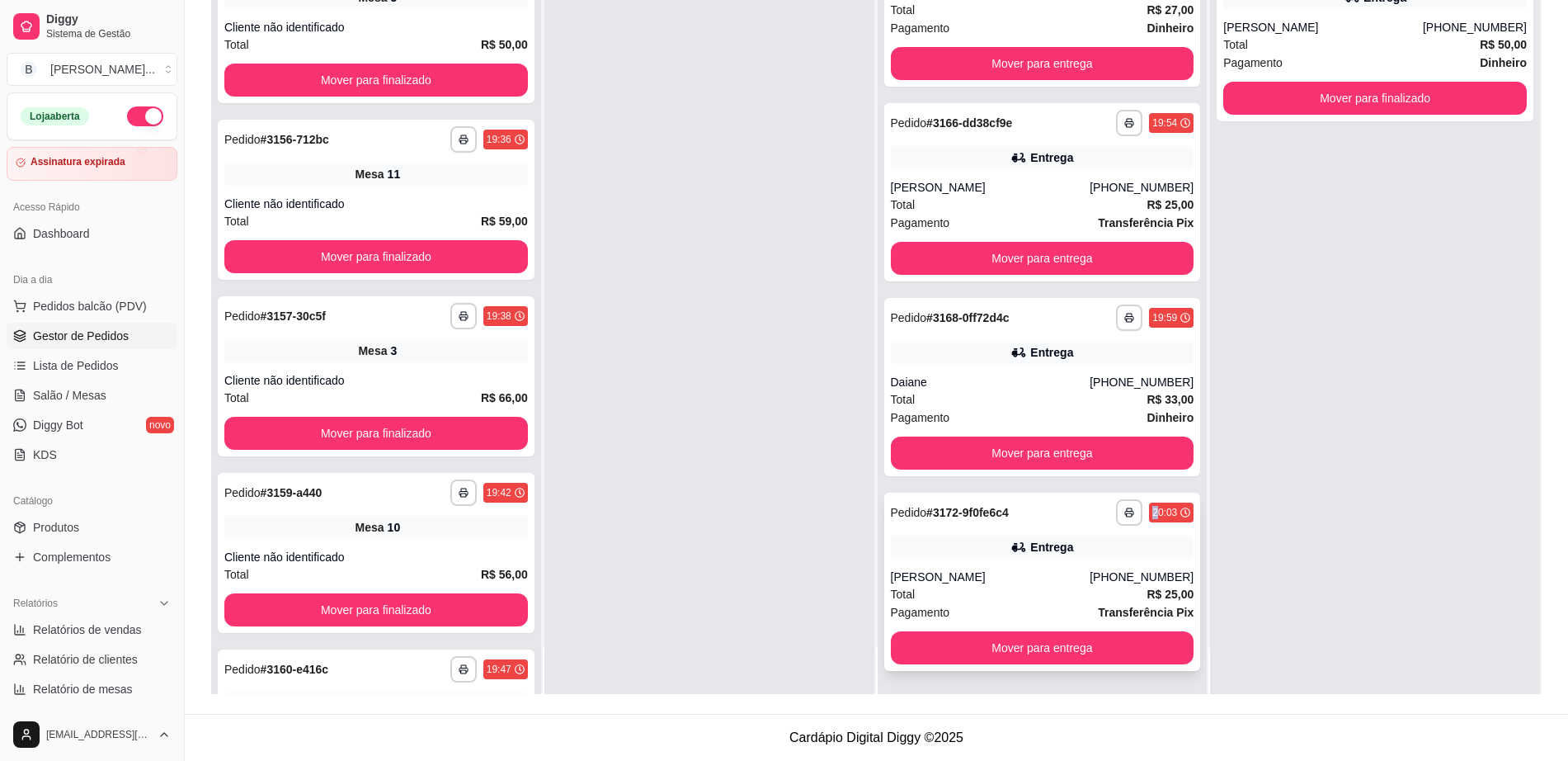
click at [1152, 511] on div "20:03" at bounding box center [1165, 512] width 25 height 13
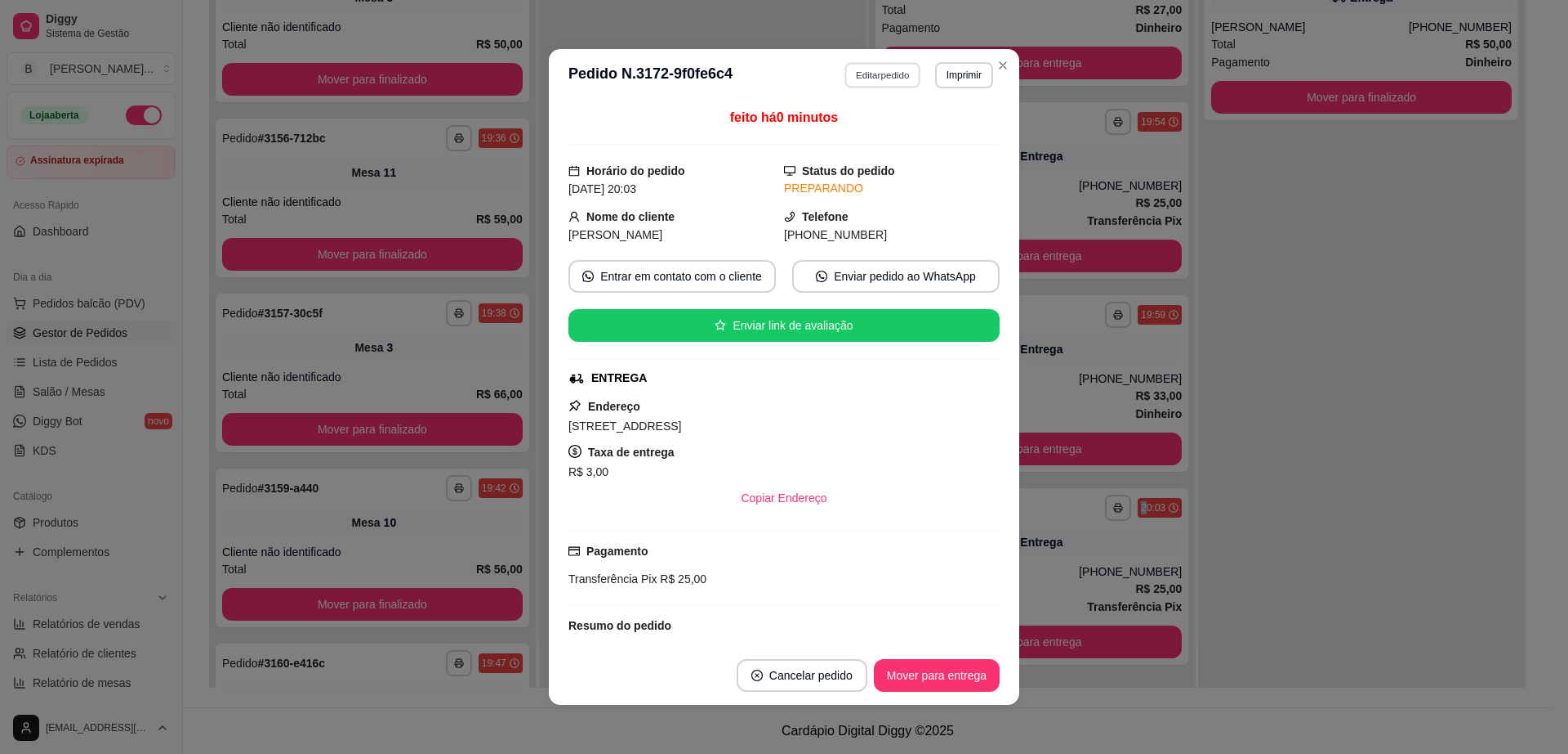
click at [879, 83] on button "Editar pedido" at bounding box center [884, 74] width 76 height 26
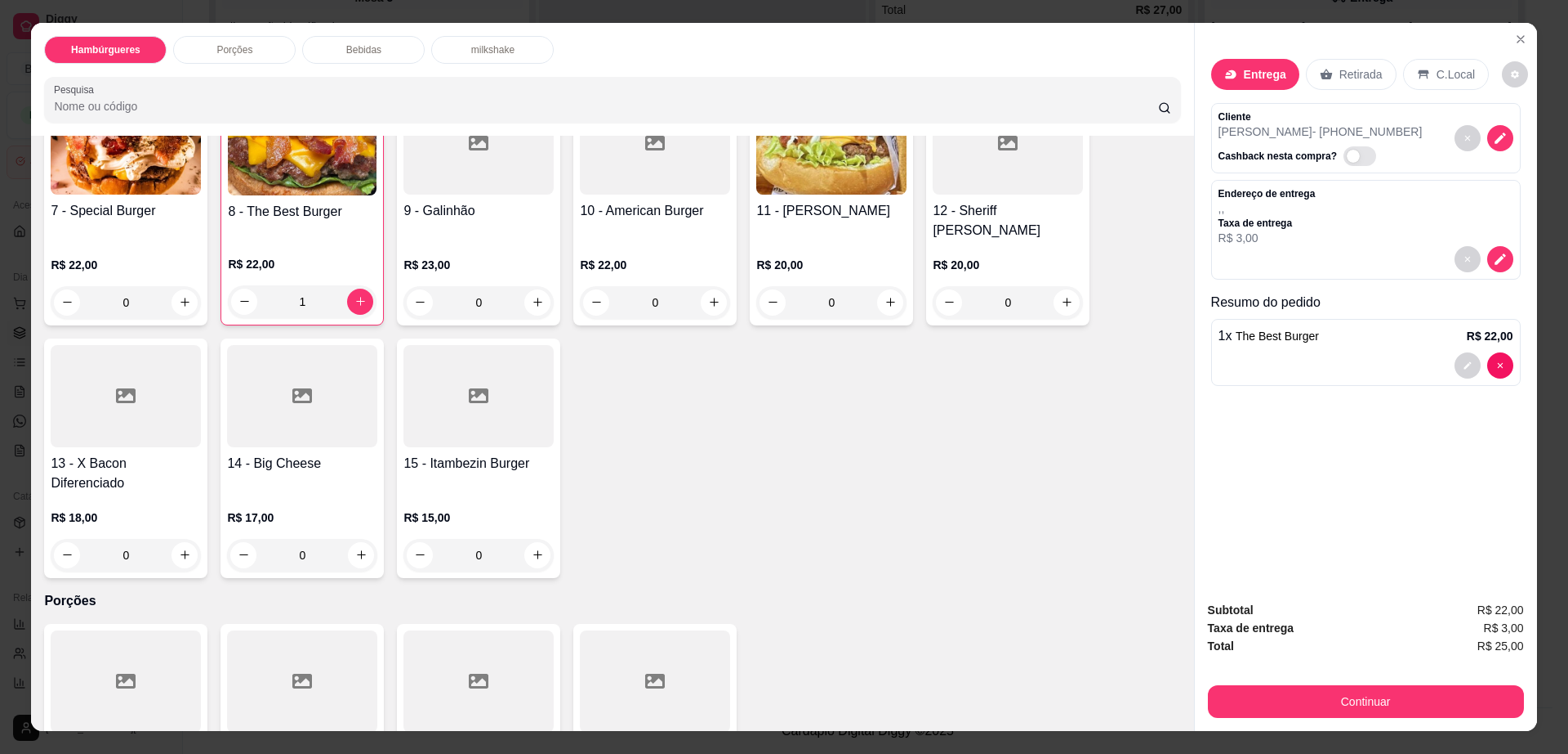
scroll to position [0, 0]
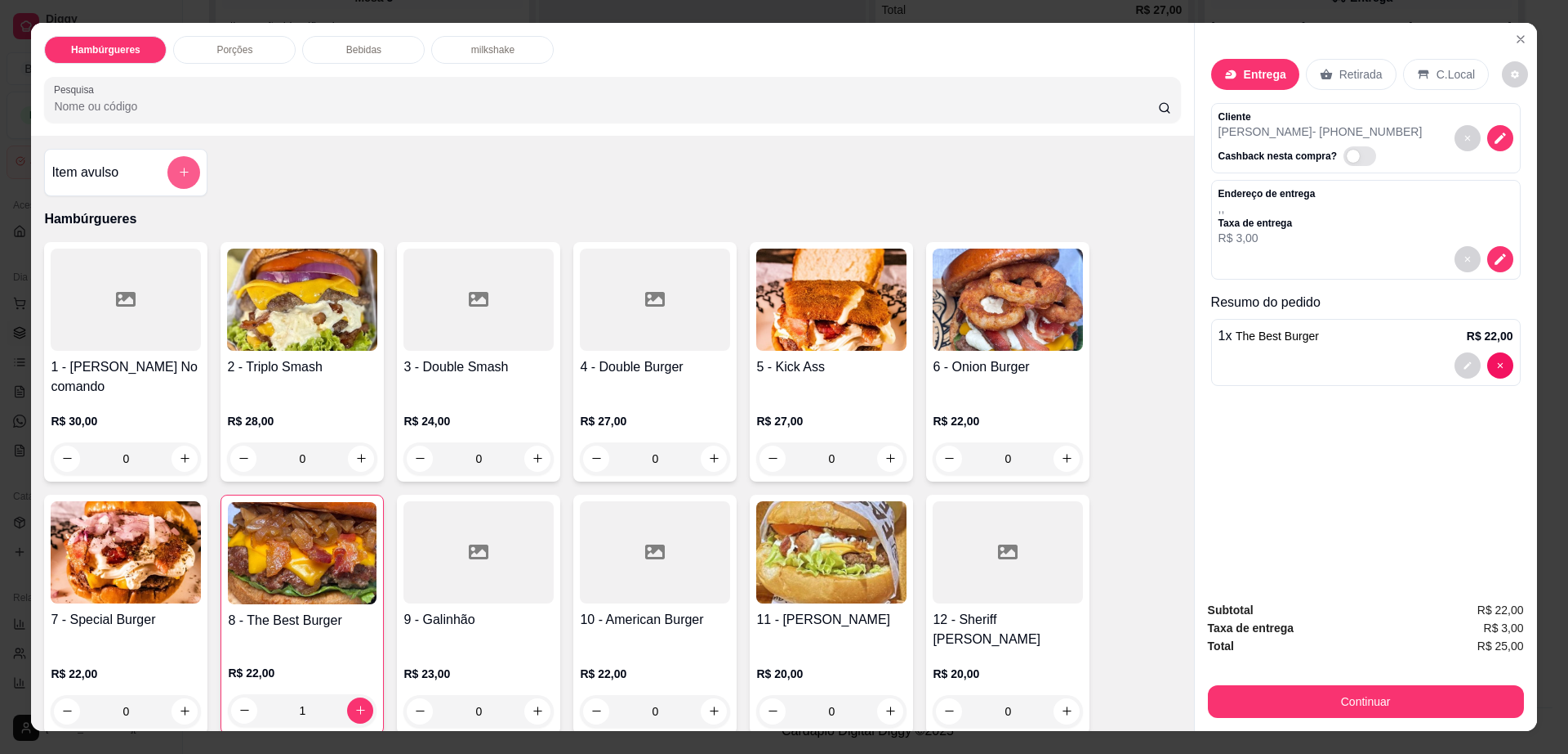
click at [167, 169] on button "add-separate-item" at bounding box center [184, 172] width 33 height 33
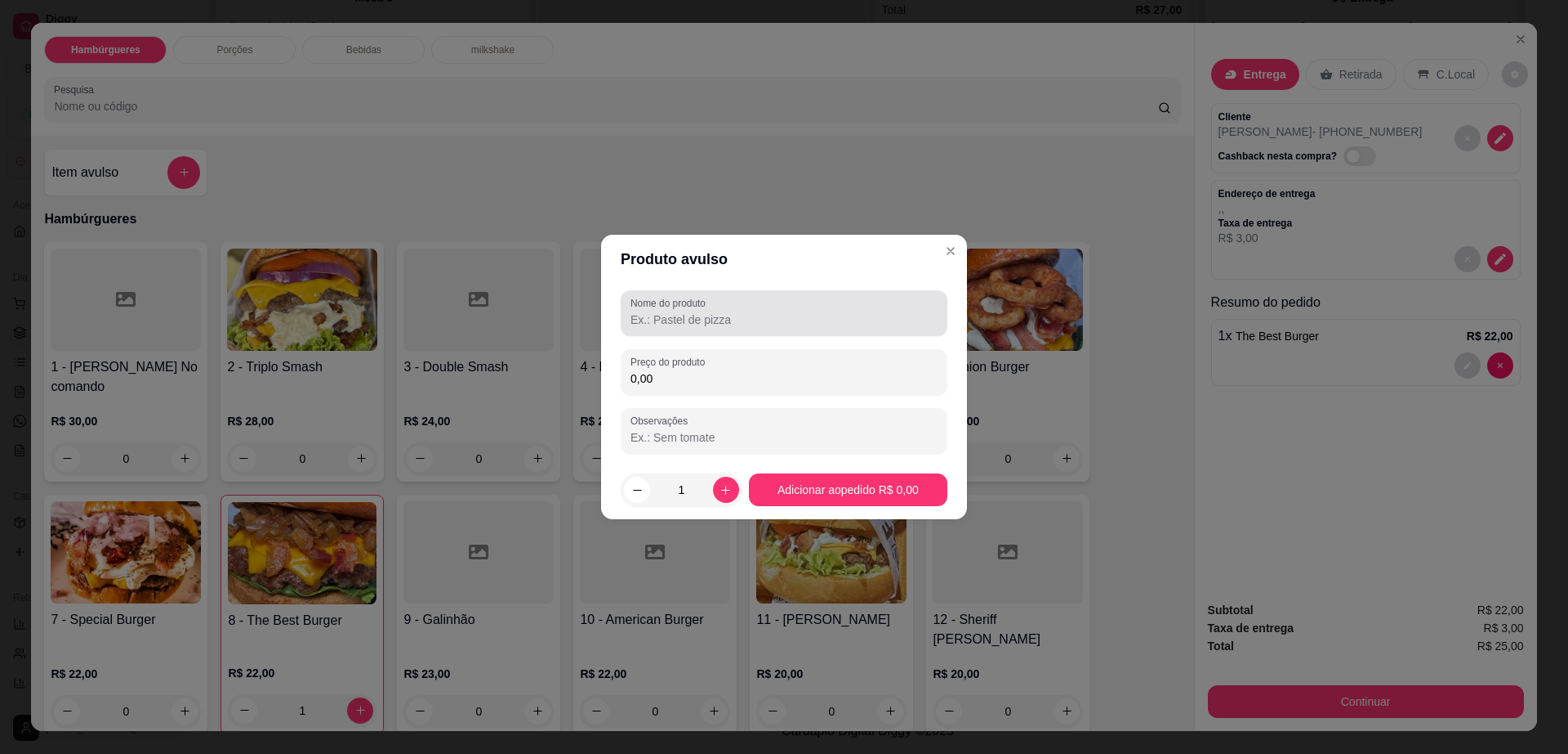
click at [713, 328] on div at bounding box center [784, 313] width 307 height 33
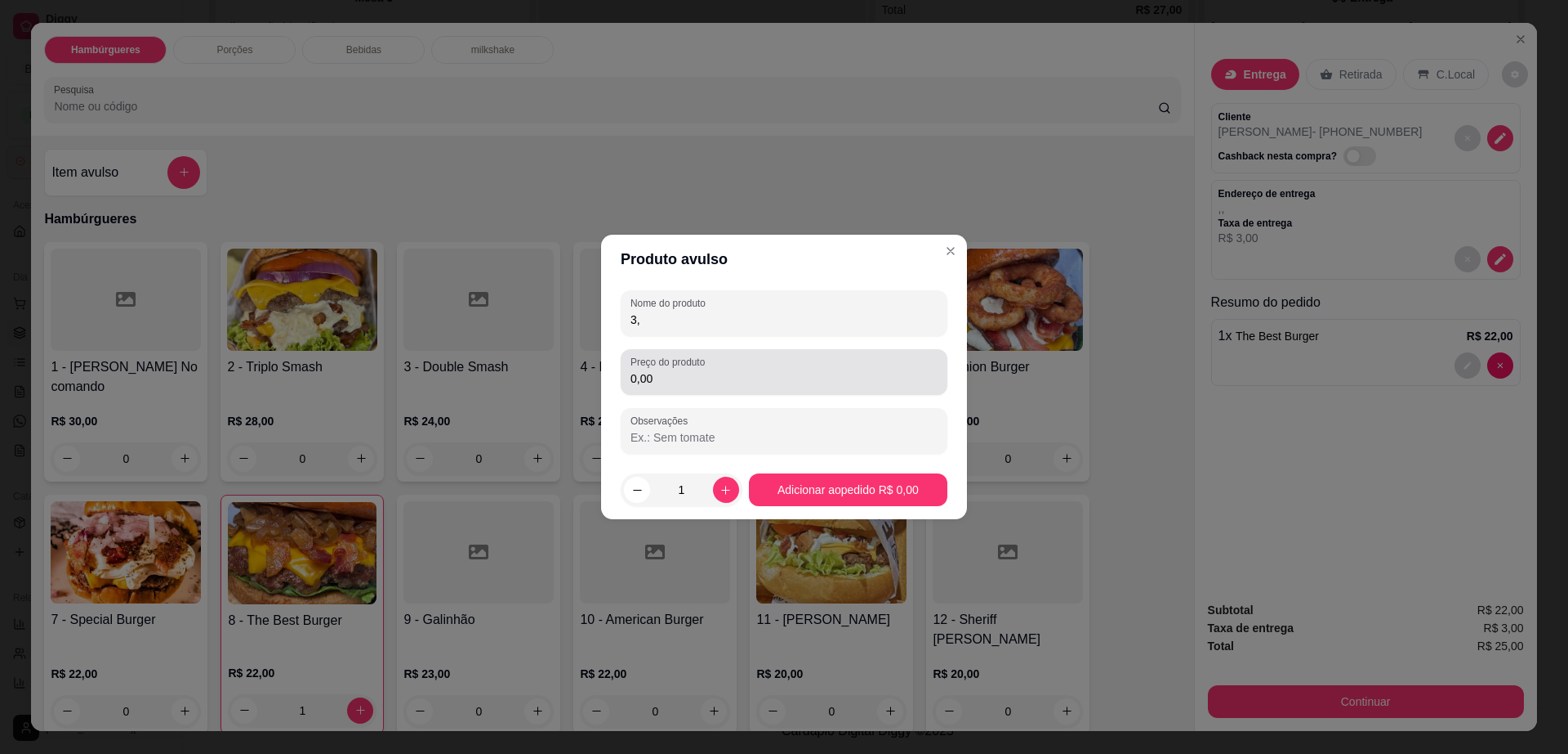
type input "3"
type input "cream chesee"
click at [795, 373] on input "0,00" at bounding box center [784, 378] width 307 height 16
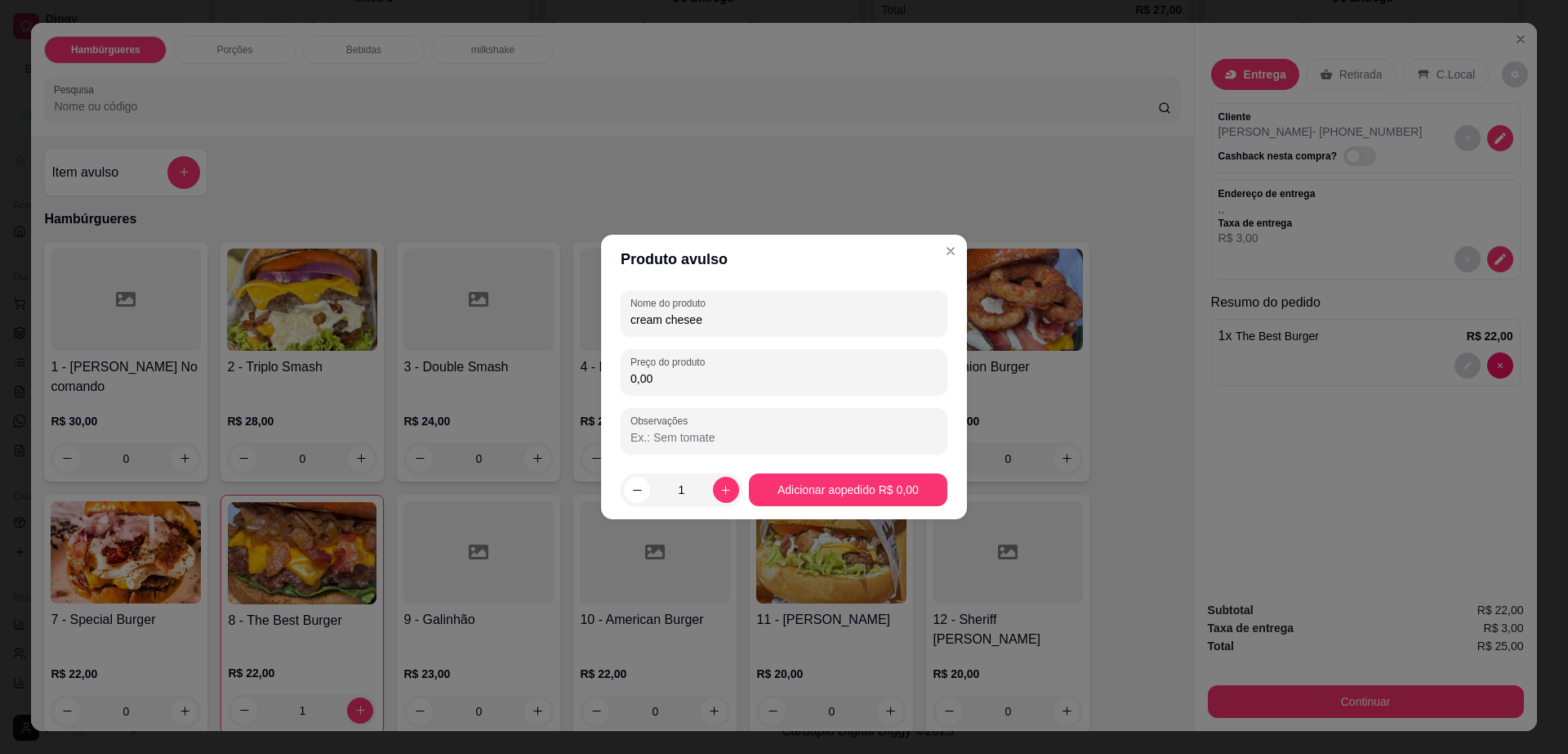
type input "0,00"
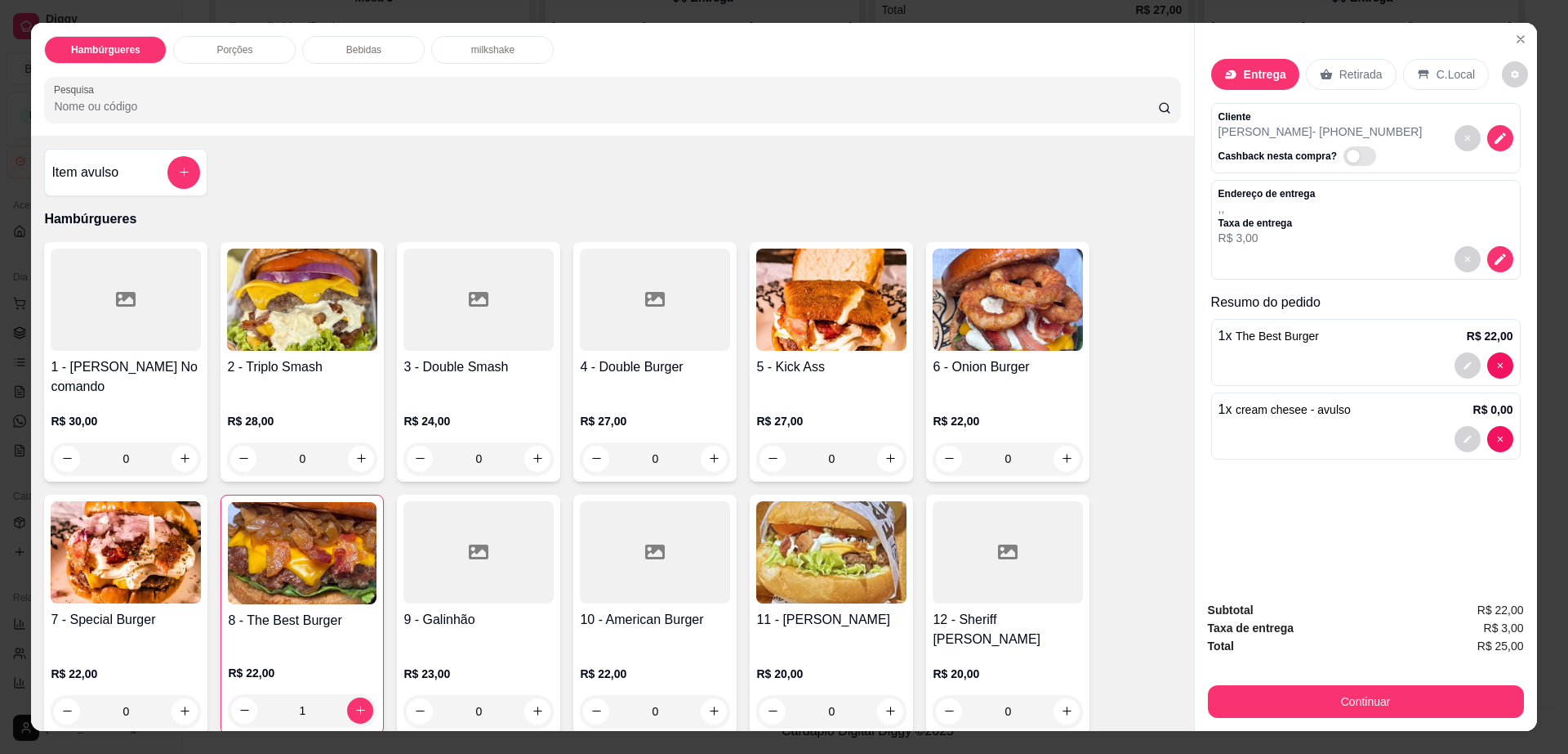
click at [1225, 68] on icon at bounding box center [1231, 74] width 13 height 13
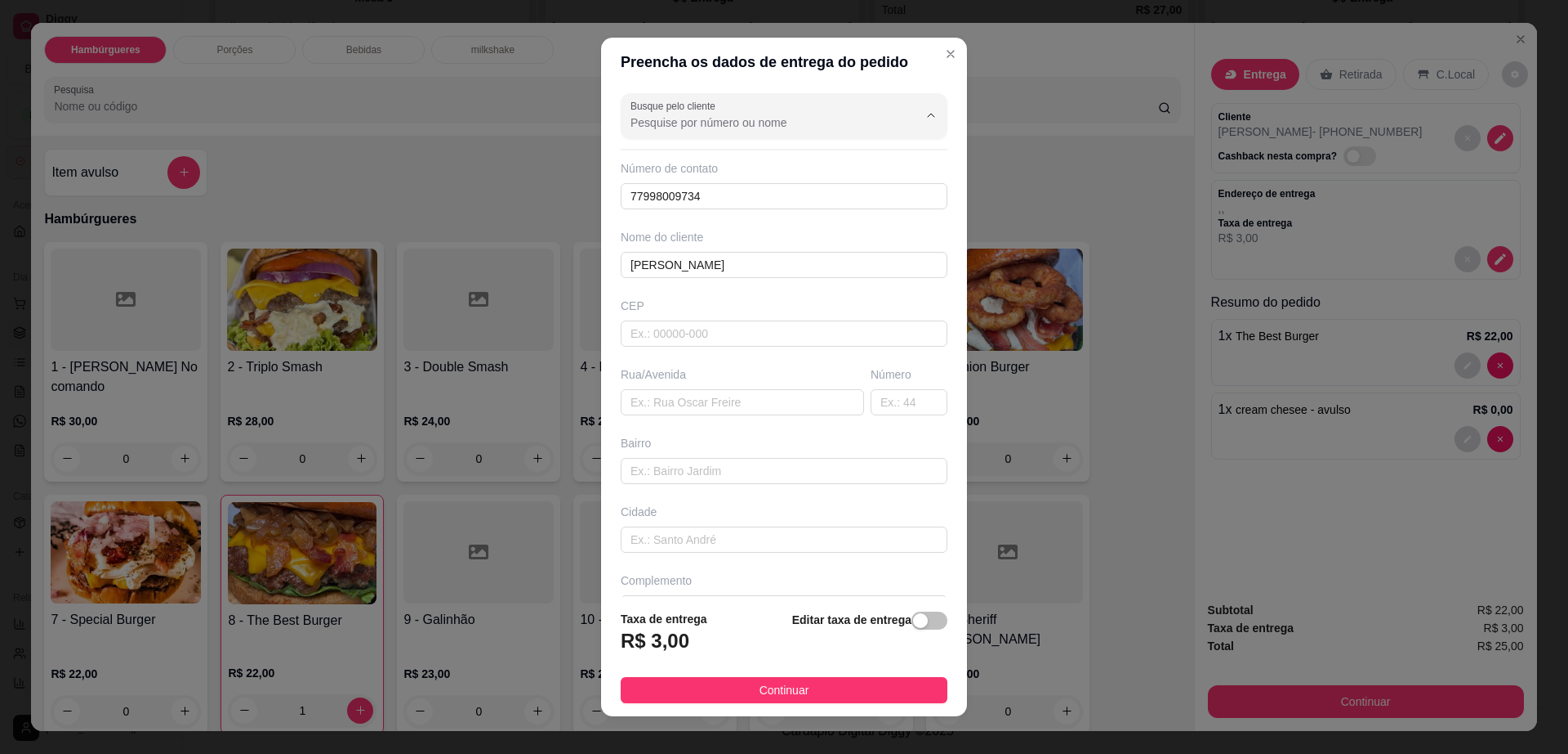
click at [732, 118] on input "Busque pelo cliente" at bounding box center [761, 123] width 261 height 16
click at [711, 396] on input "text" at bounding box center [743, 402] width 244 height 26
click at [664, 392] on input "text" at bounding box center [743, 402] width 244 height 26
paste input "[STREET_ADDRESS]"
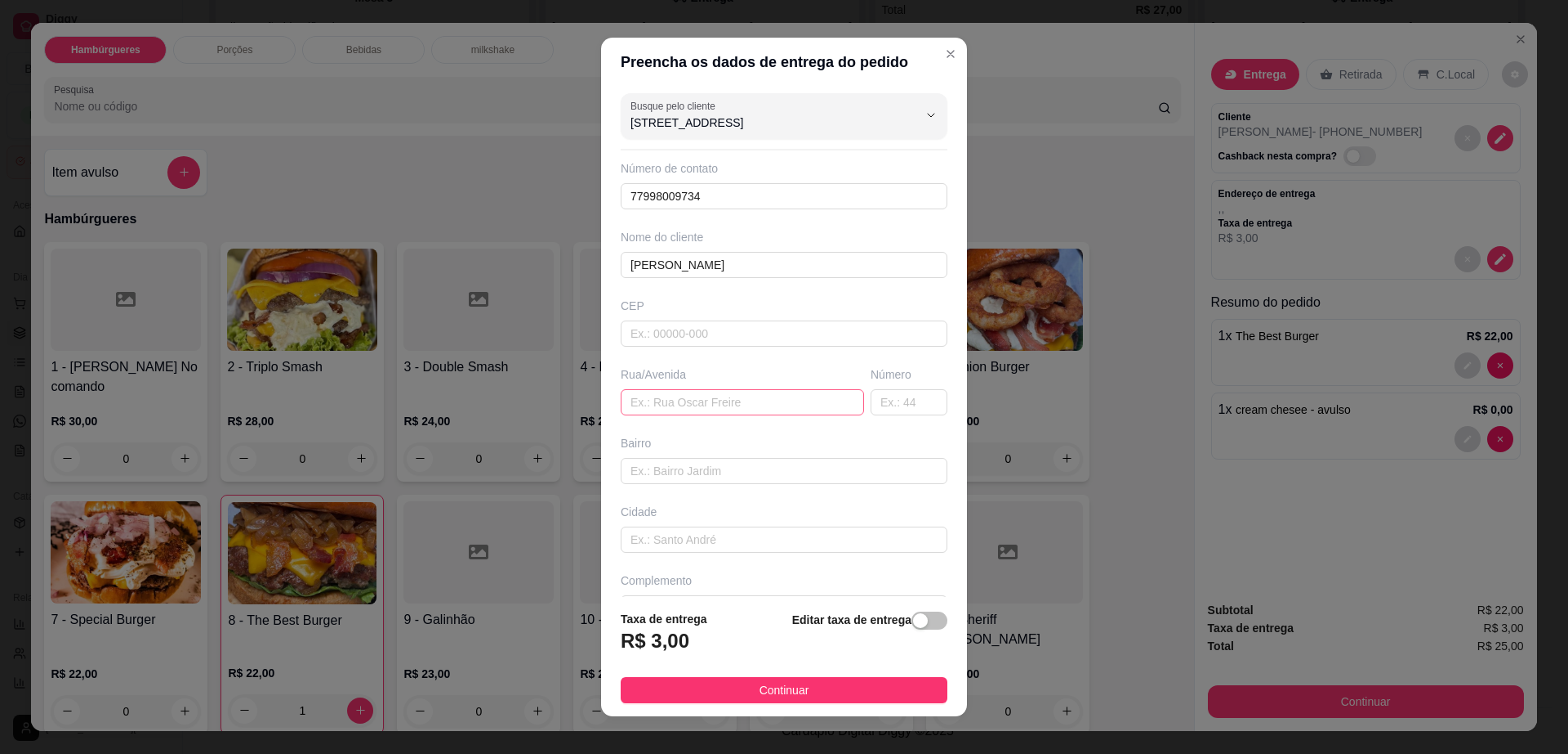
type input "[STREET_ADDRESS]"
click at [664, 392] on input "text" at bounding box center [743, 402] width 244 height 26
paste input "[STREET_ADDRESS]"
type input "[STREET_ADDRESS]"
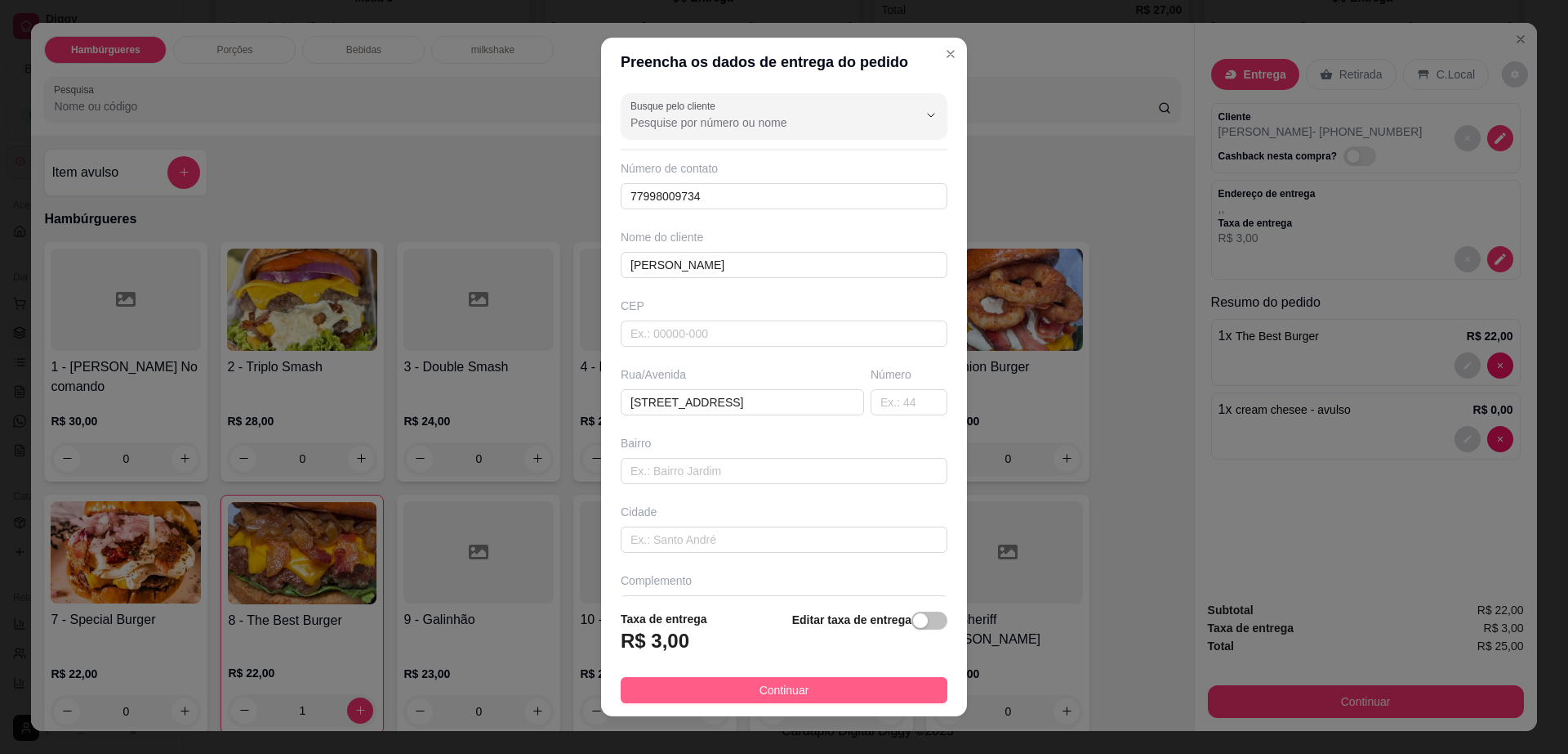
click at [770, 682] on span "Continuar" at bounding box center [784, 690] width 50 height 18
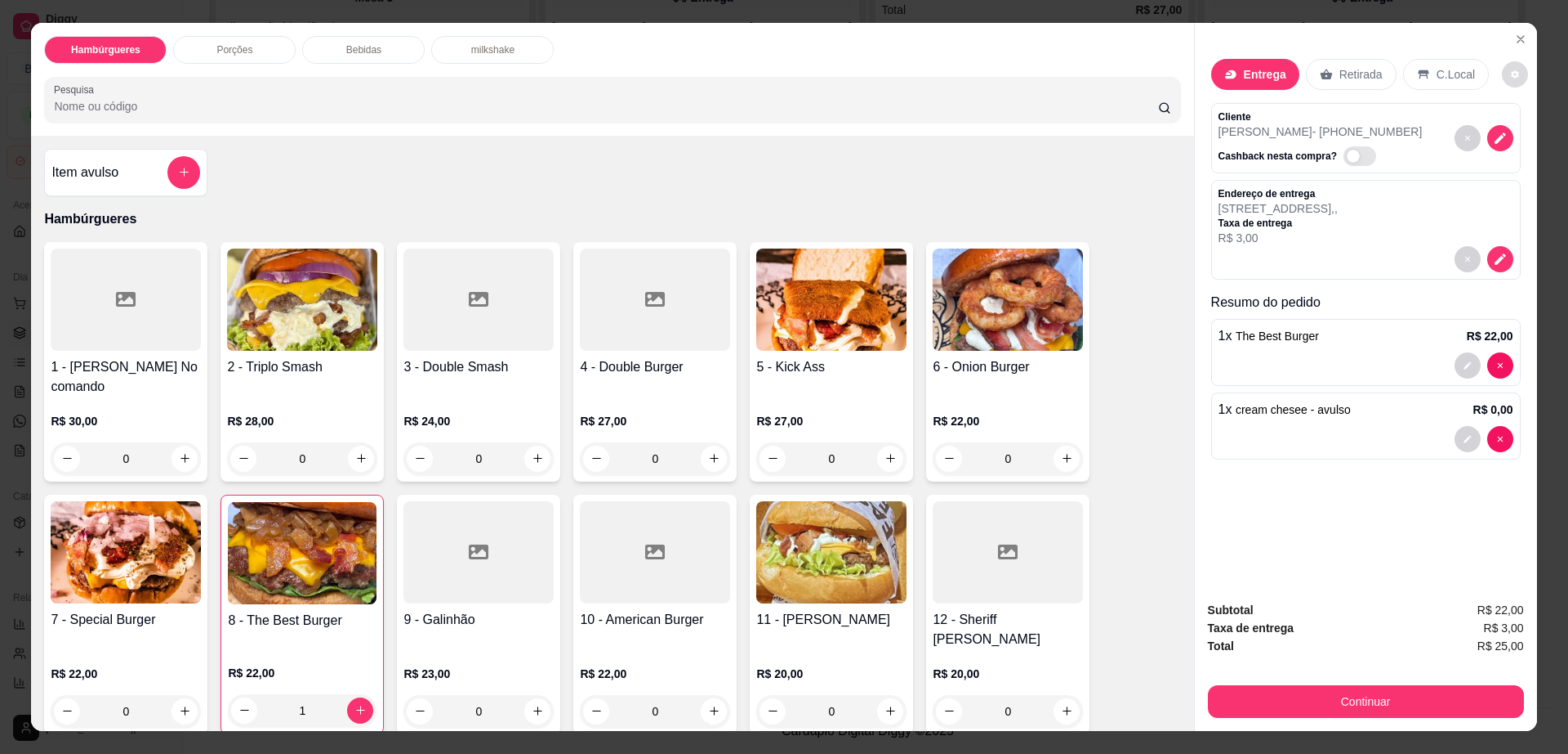
click at [1502, 66] on button "decrease-product-quantity" at bounding box center [1515, 74] width 26 height 26
click at [1520, 142] on span "Automatic updates" at bounding box center [1518, 140] width 13 height 13
click at [1518, 142] on input "Automatic updates" at bounding box center [1512, 145] width 11 height 11
checkbox input "true"
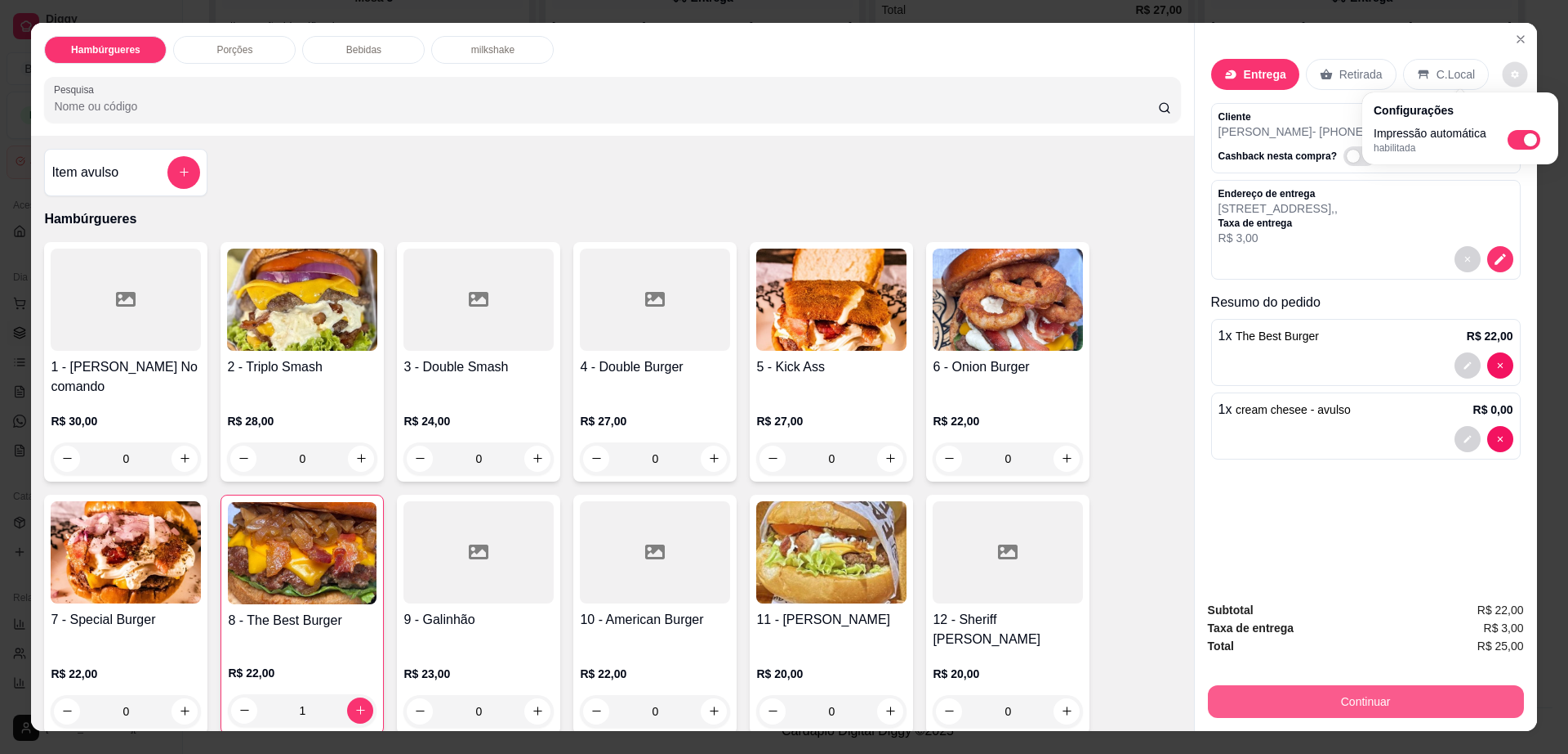
click at [1364, 694] on button "Continuar" at bounding box center [1366, 701] width 316 height 33
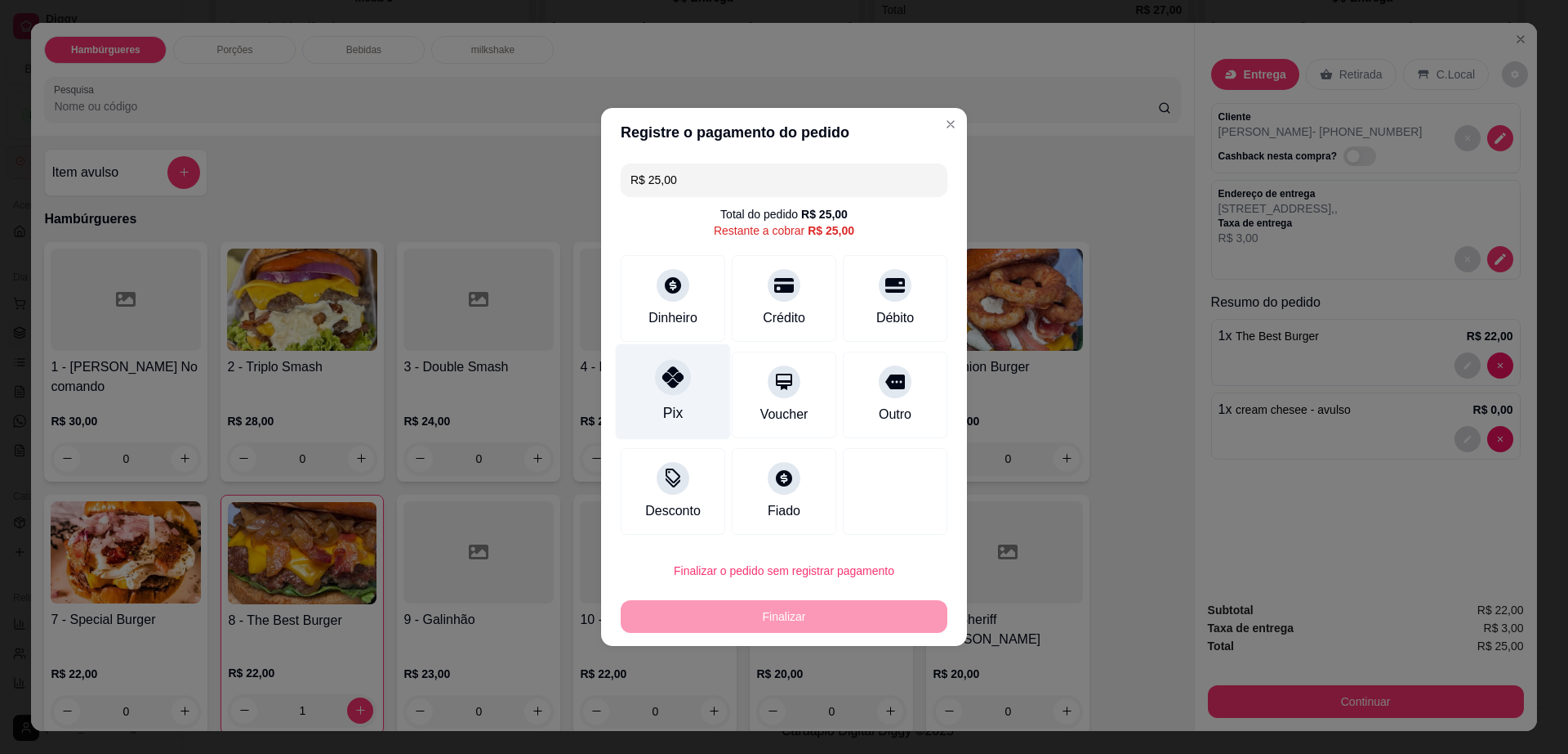
click at [675, 374] on icon at bounding box center [673, 377] width 21 height 21
type input "R$ 0,00"
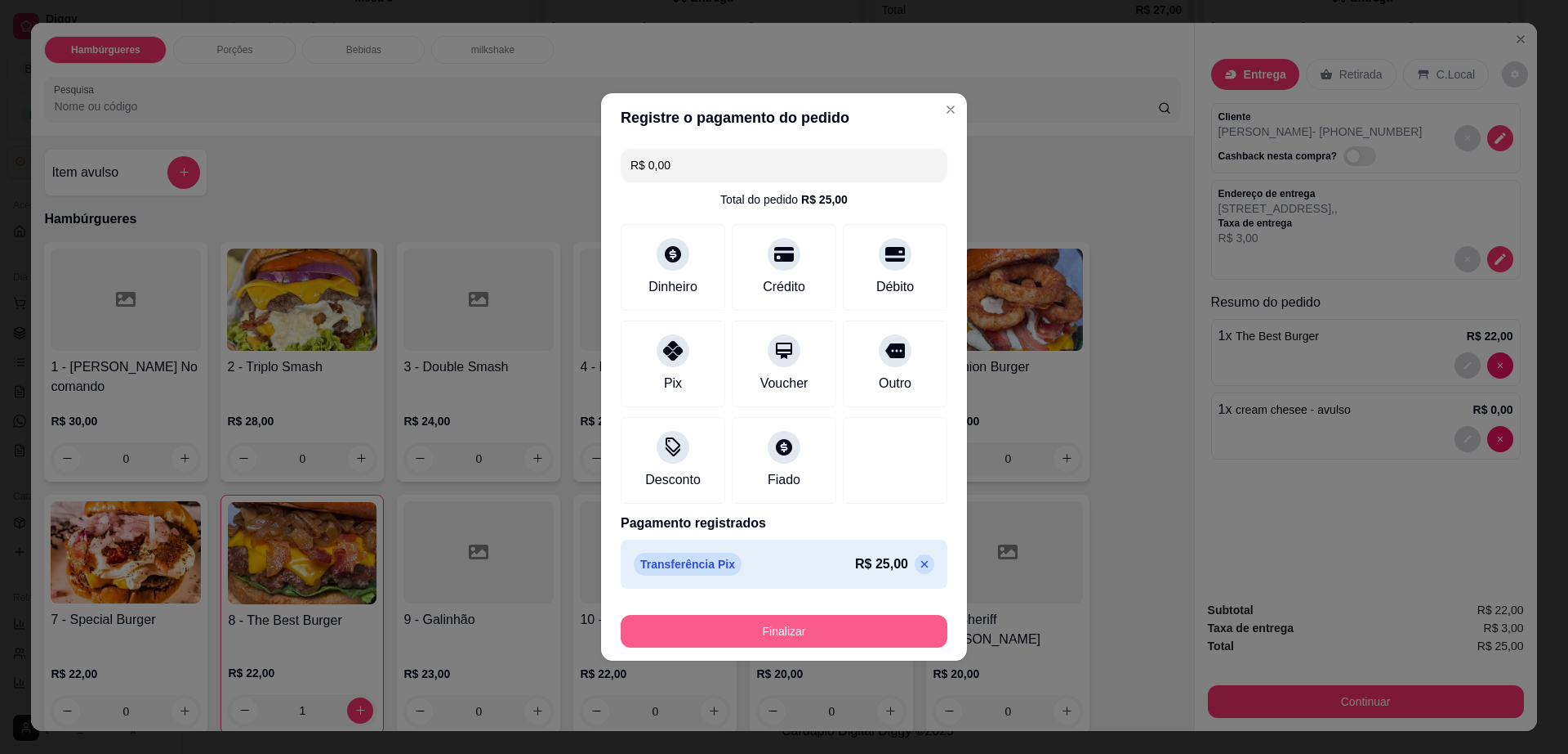
click at [866, 643] on button "Finalizar" at bounding box center [784, 631] width 327 height 33
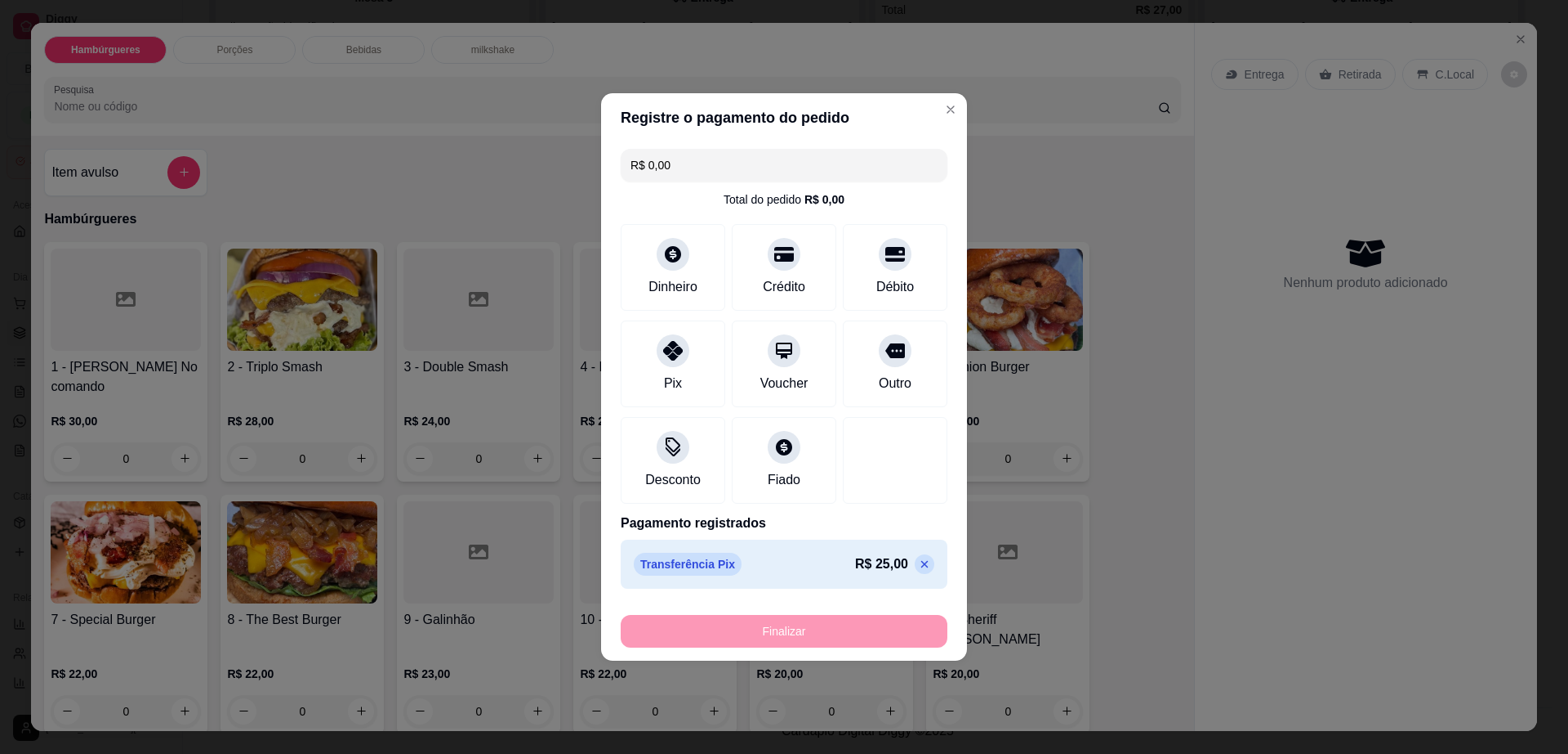
type input "0"
type input "-R$ 25,00"
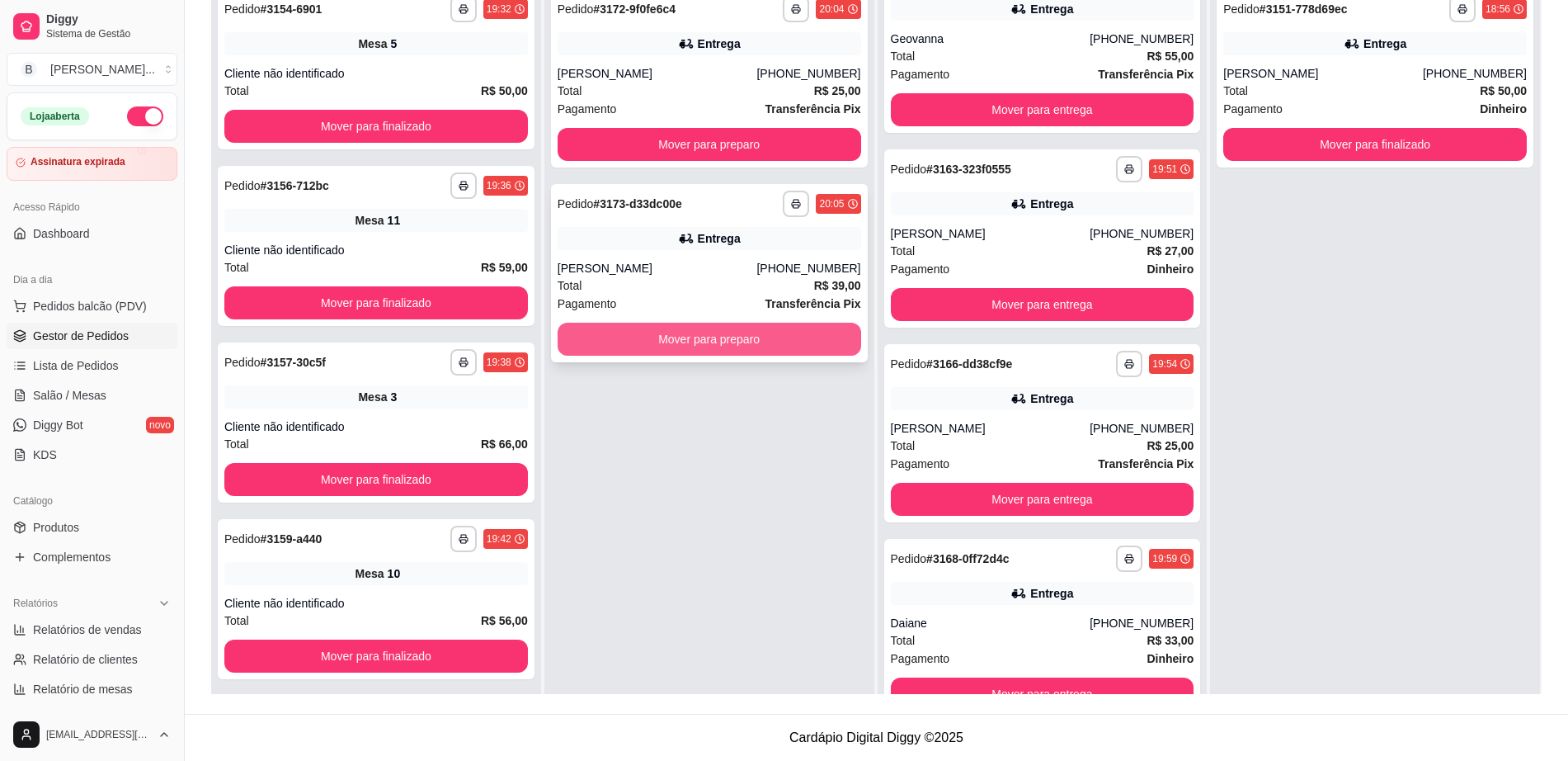
click at [772, 336] on button "Mover para preparo" at bounding box center [709, 339] width 303 height 33
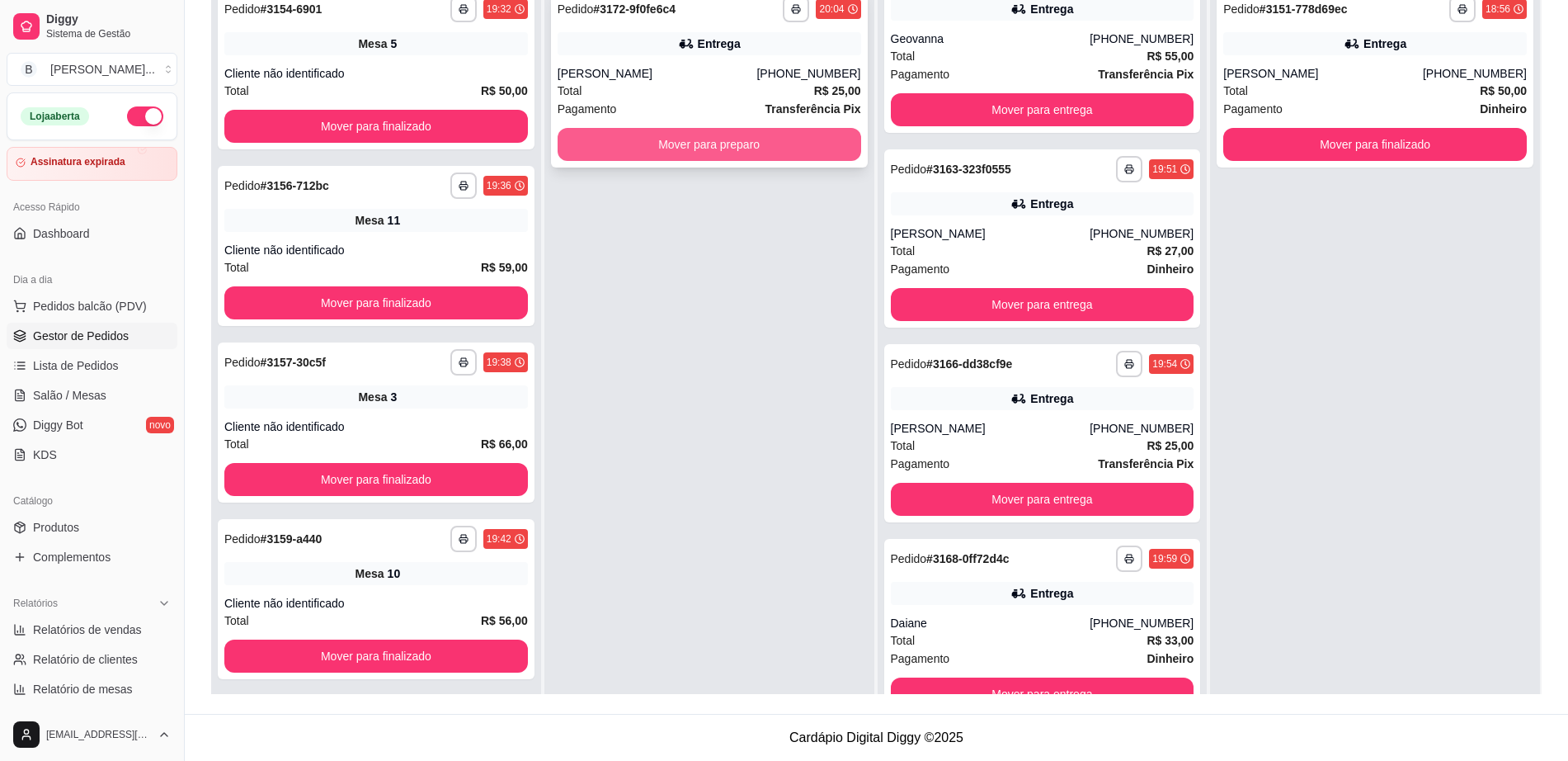
scroll to position [230, 0]
click at [734, 132] on button "Mover para preparo" at bounding box center [709, 145] width 303 height 33
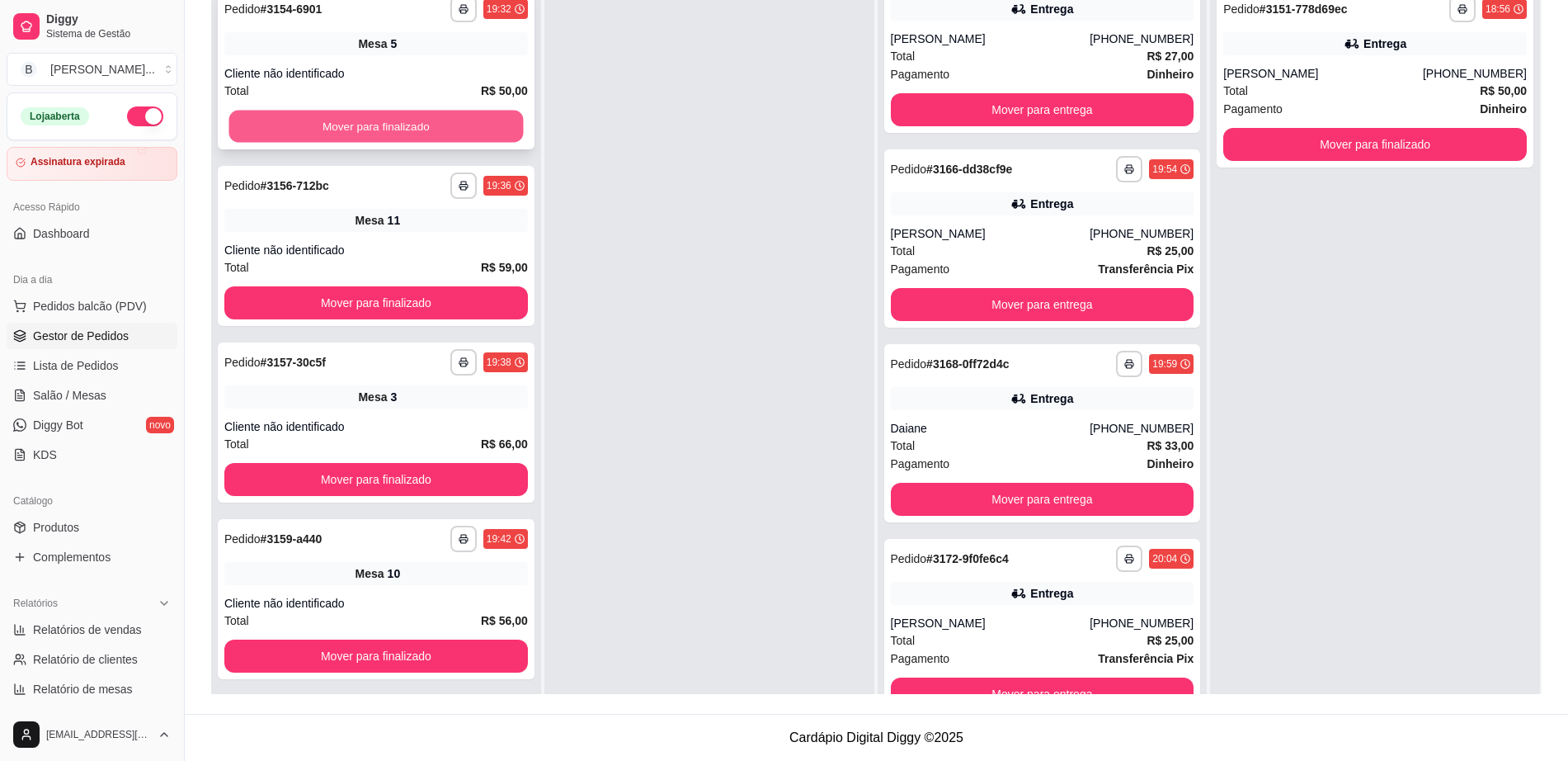
click at [412, 116] on button "Mover para finalizado" at bounding box center [377, 126] width 294 height 32
click at [412, 116] on button "Mover para finalizado" at bounding box center [376, 126] width 303 height 33
click at [412, 116] on button "Mover para finalizado" at bounding box center [377, 126] width 294 height 32
click at [412, 116] on button "Mover para finalizado" at bounding box center [376, 126] width 303 height 33
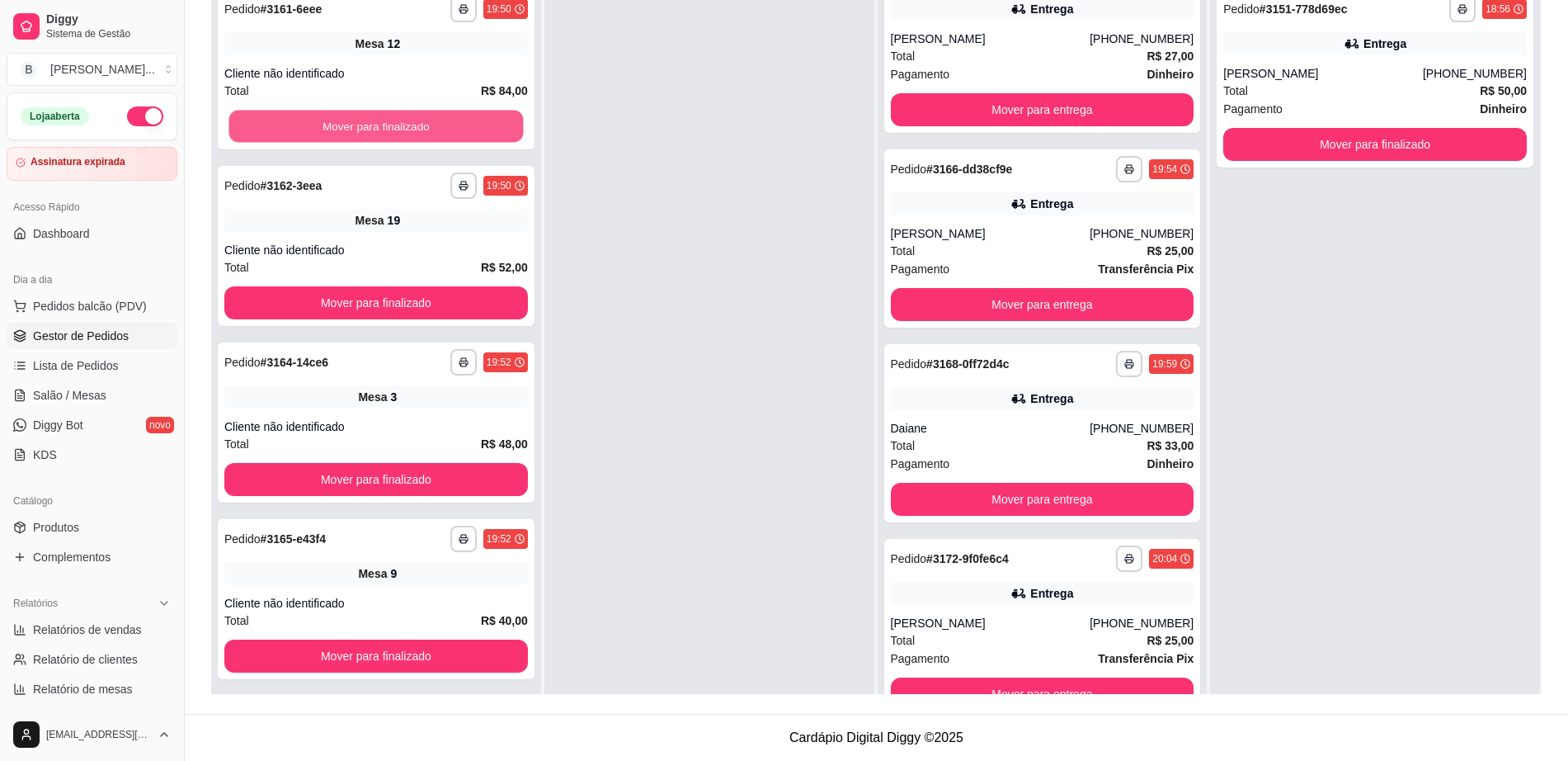
click at [412, 116] on button "Mover para finalizado" at bounding box center [377, 126] width 294 height 32
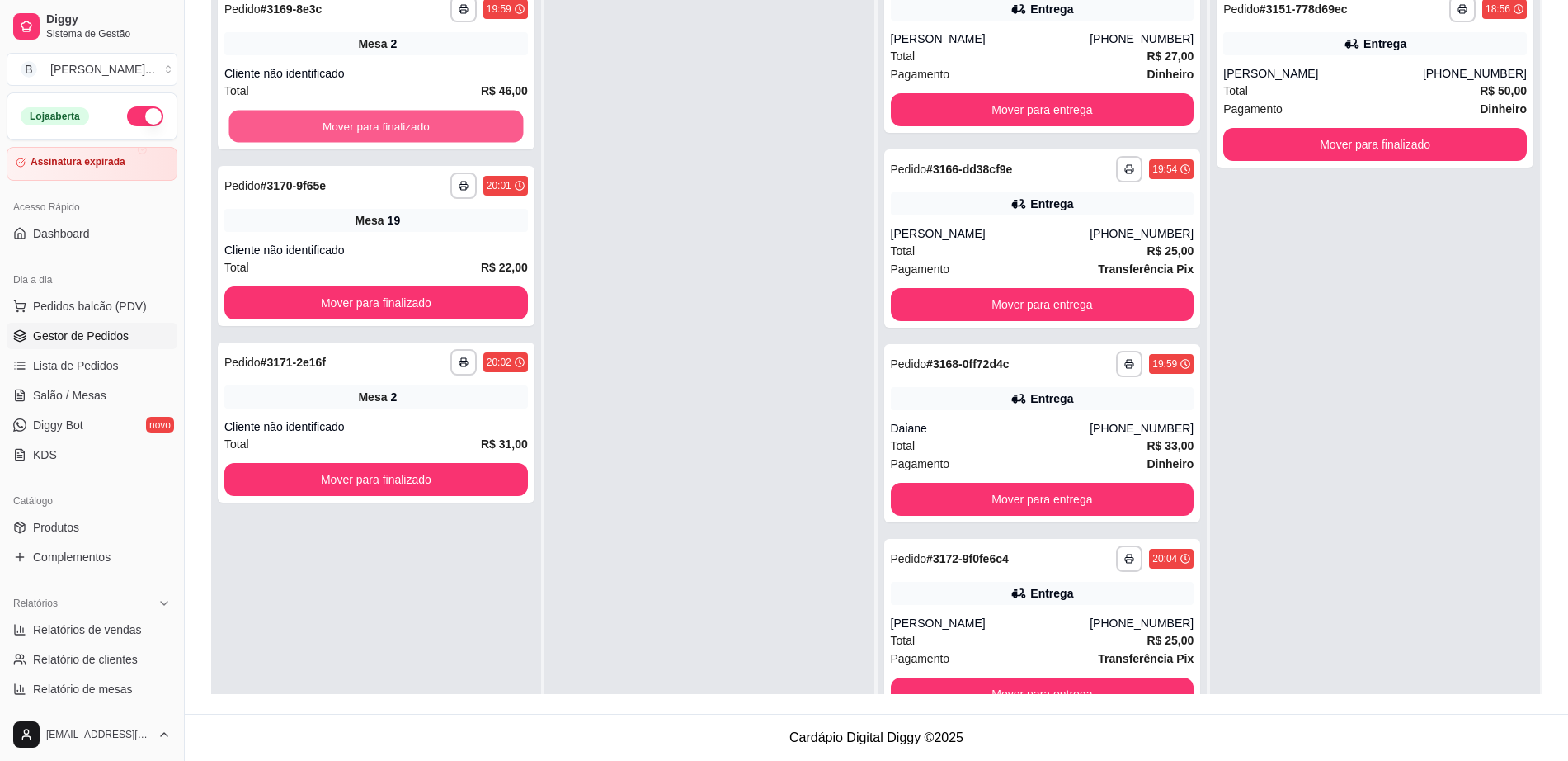
click at [412, 116] on button "Mover para finalizado" at bounding box center [377, 126] width 294 height 32
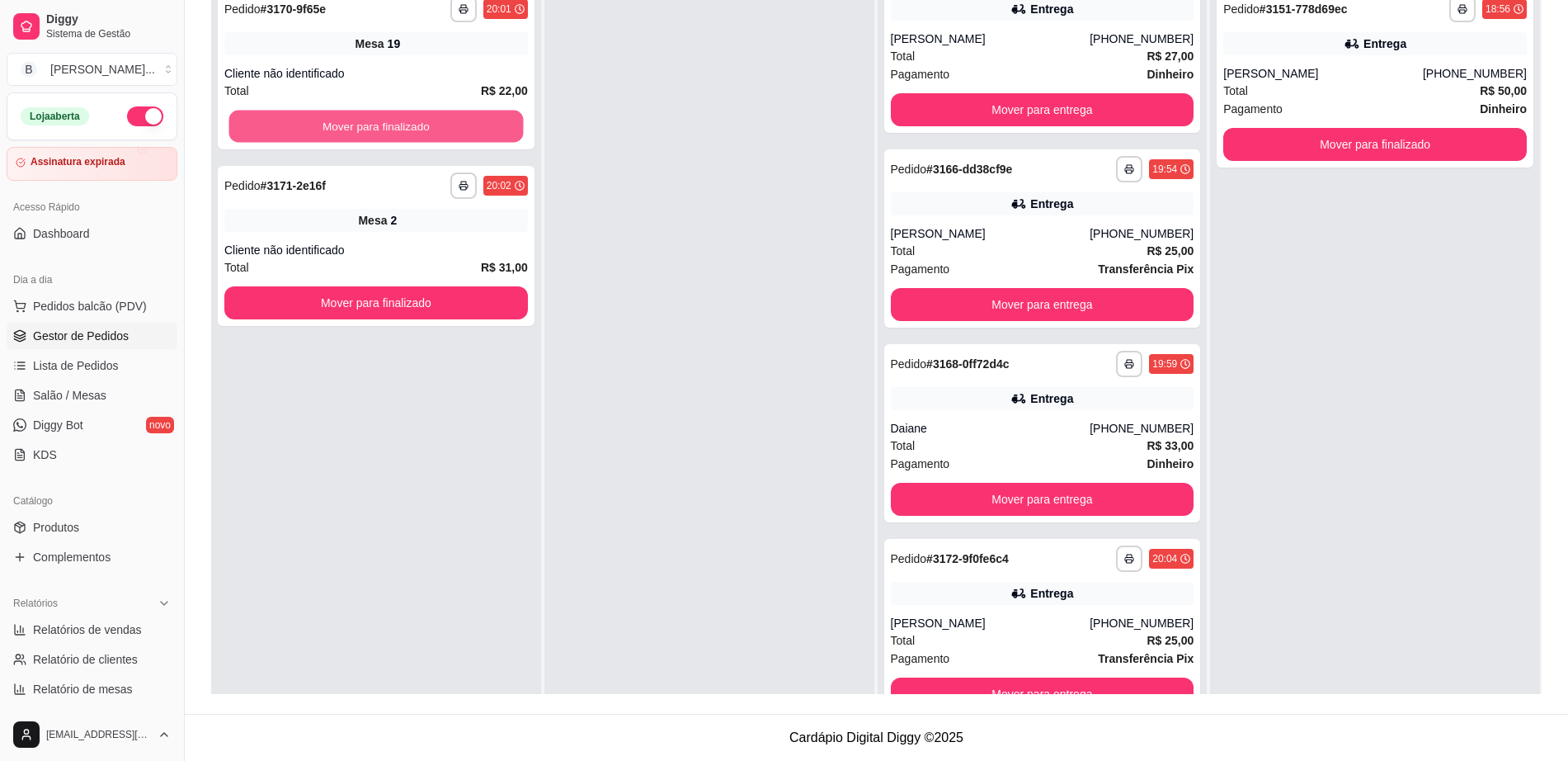
click at [412, 116] on button "Mover para finalizado" at bounding box center [377, 126] width 294 height 32
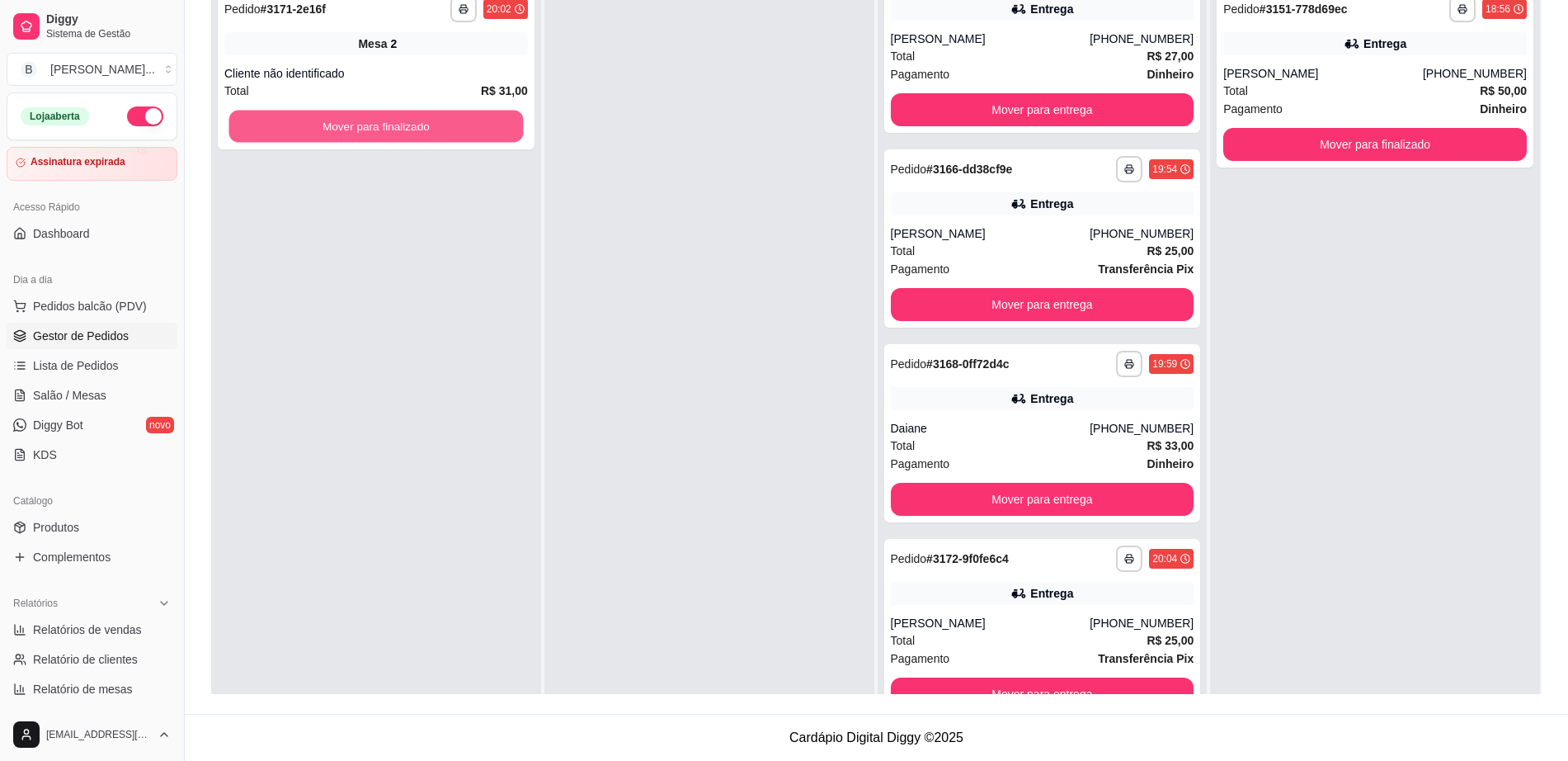
click at [412, 116] on button "Mover para finalizado" at bounding box center [377, 126] width 294 height 32
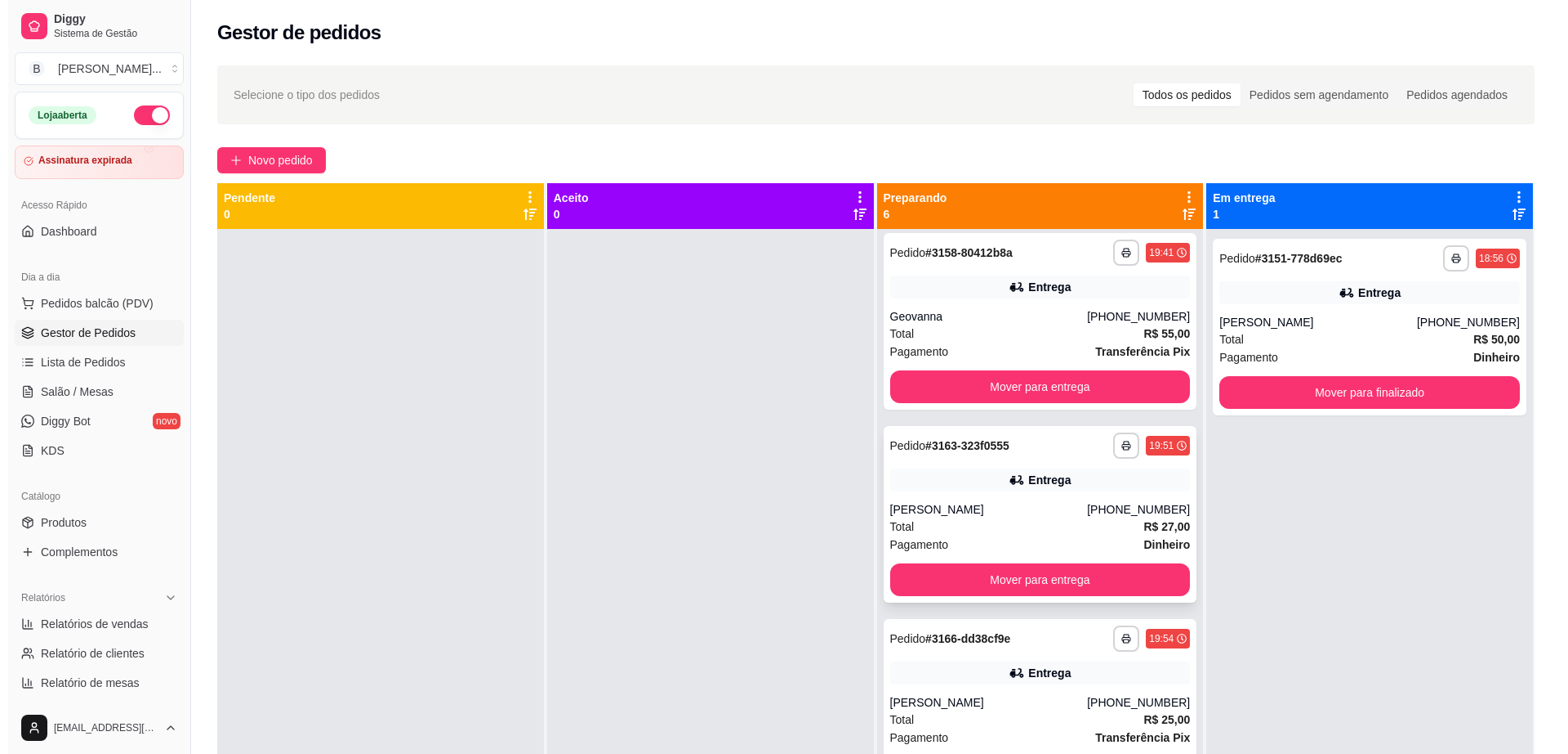
scroll to position [0, 0]
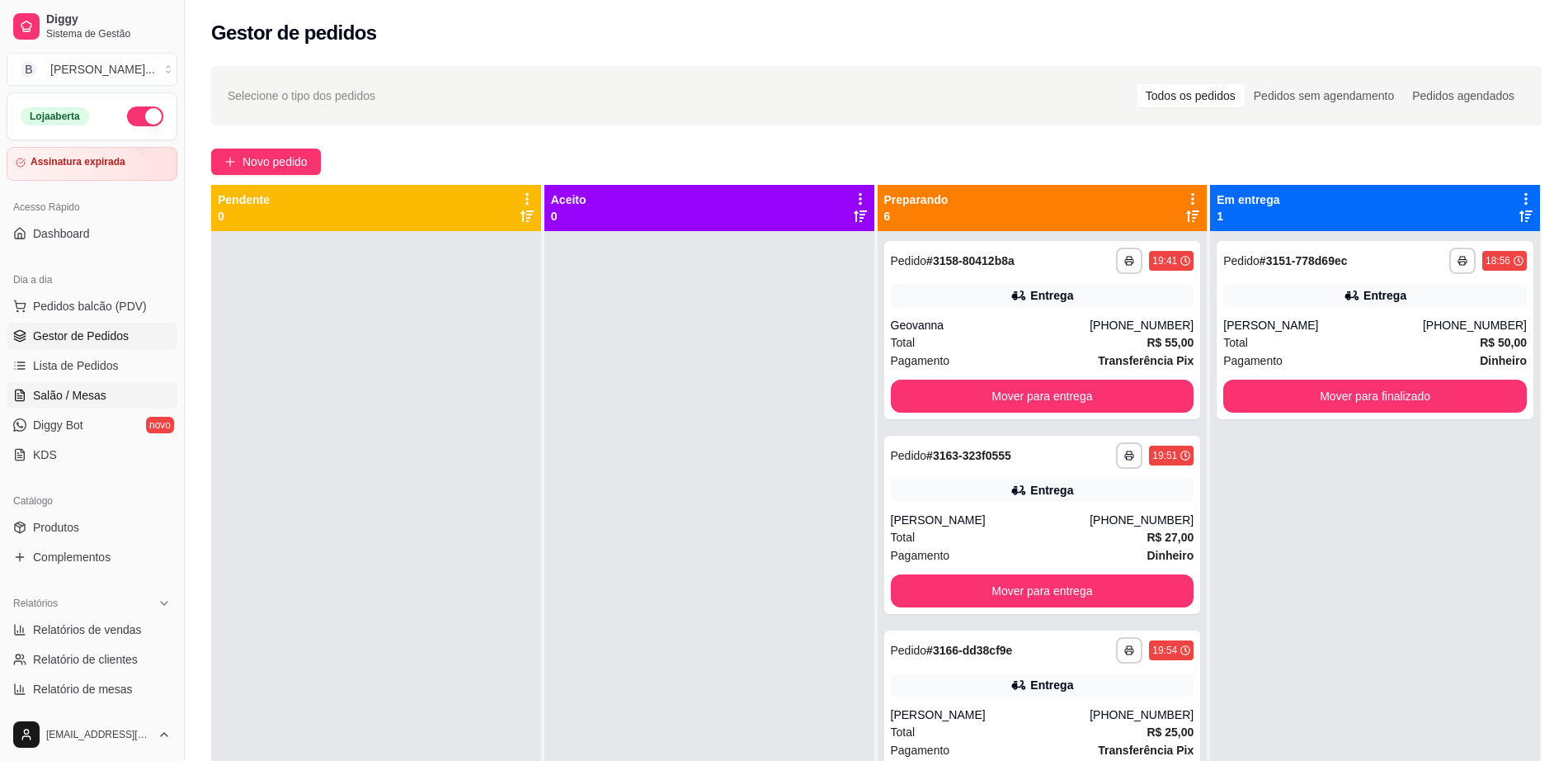
click at [121, 398] on link "Salão / Mesas" at bounding box center [91, 395] width 170 height 27
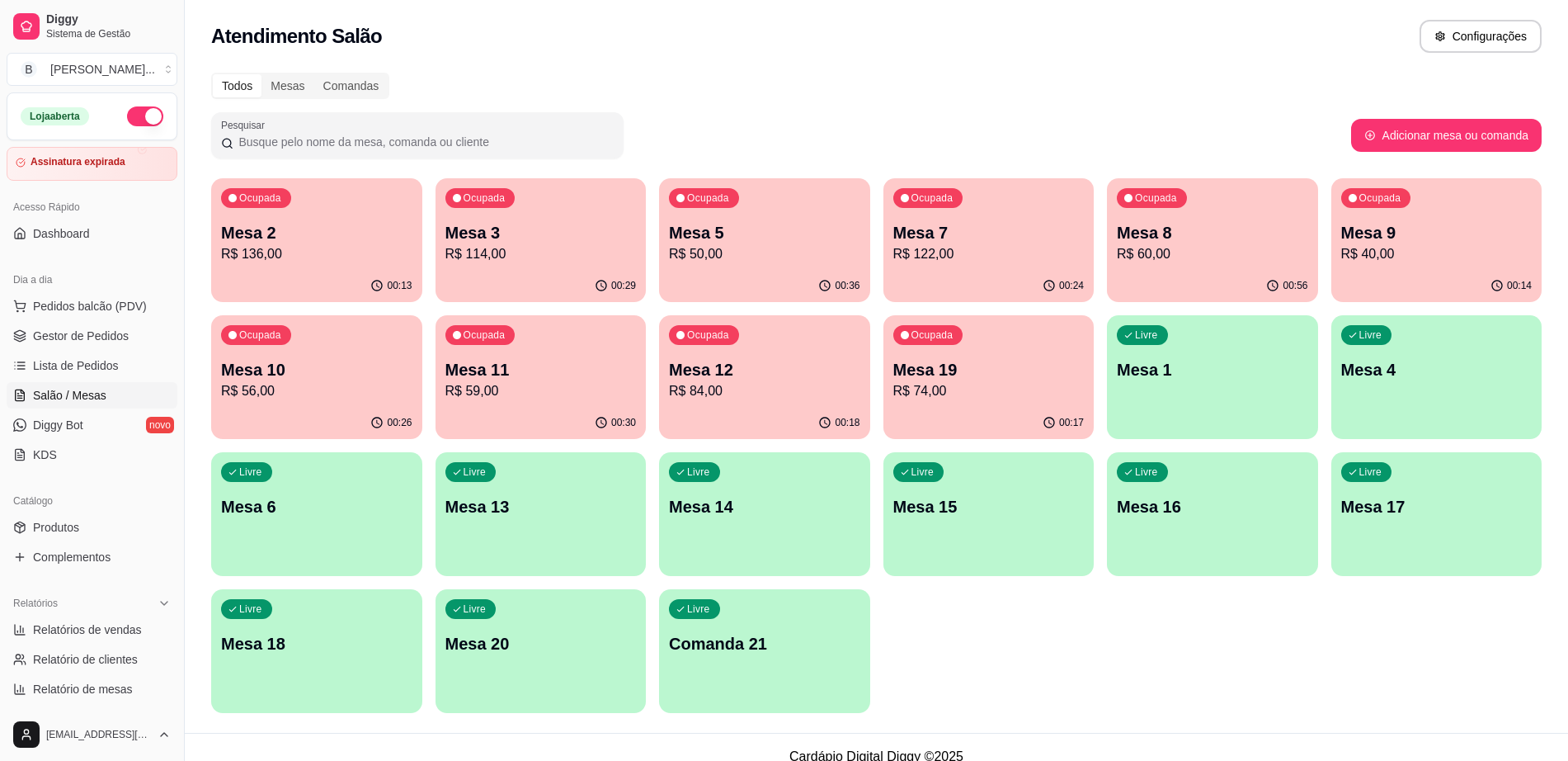
click at [973, 248] on p "R$ 122,00" at bounding box center [989, 254] width 191 height 20
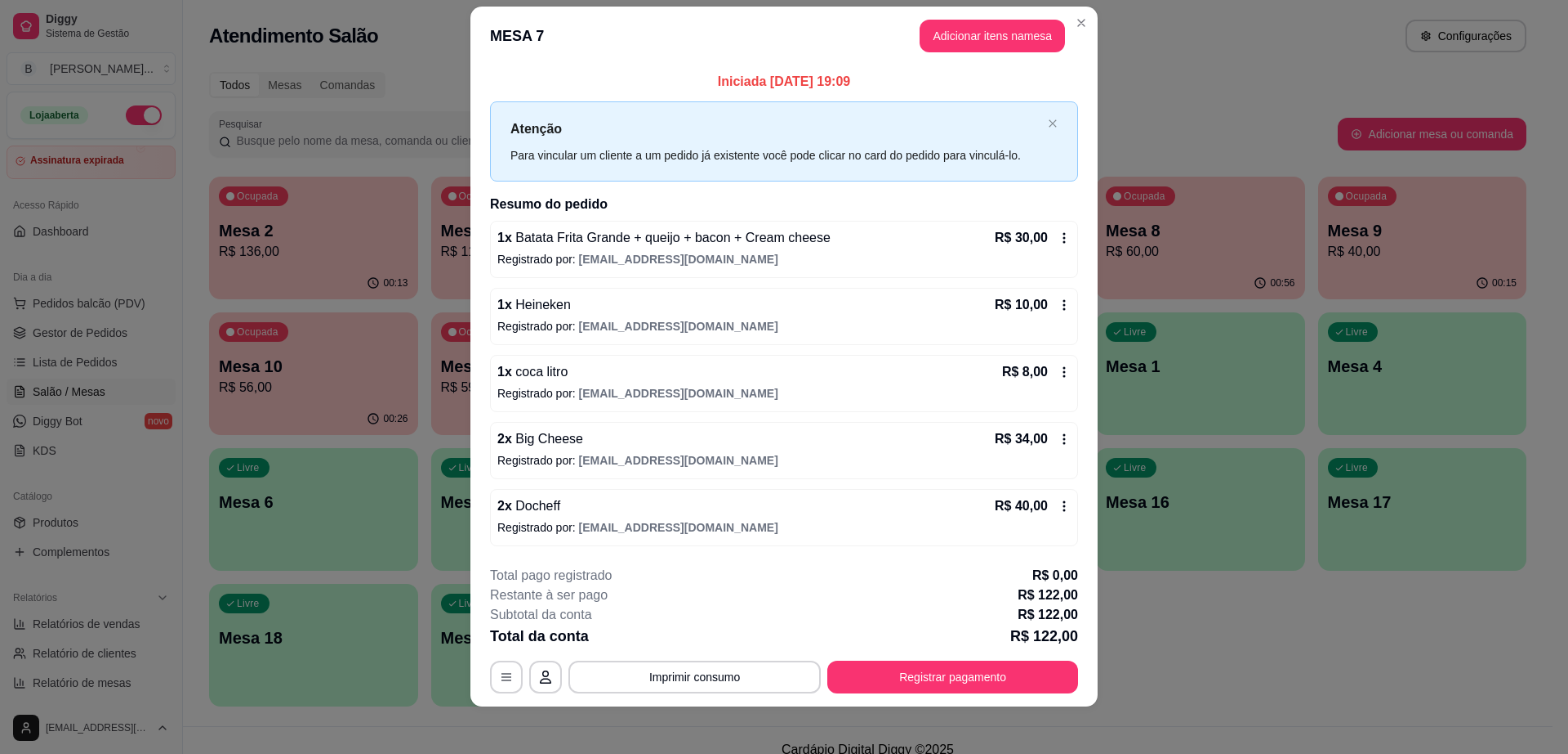
scroll to position [26, 0]
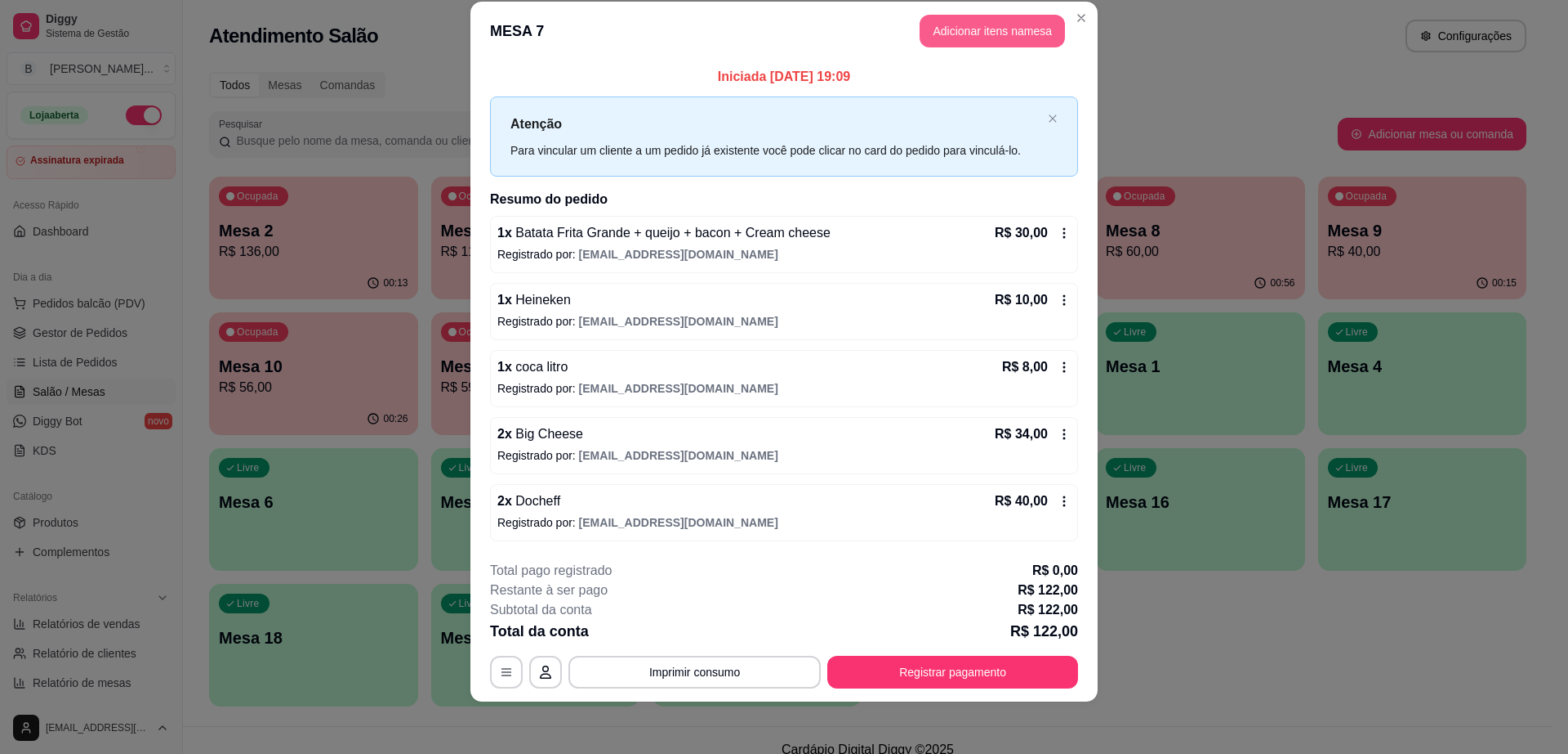
click at [988, 30] on button "Adicionar itens na mesa" at bounding box center [992, 31] width 146 height 33
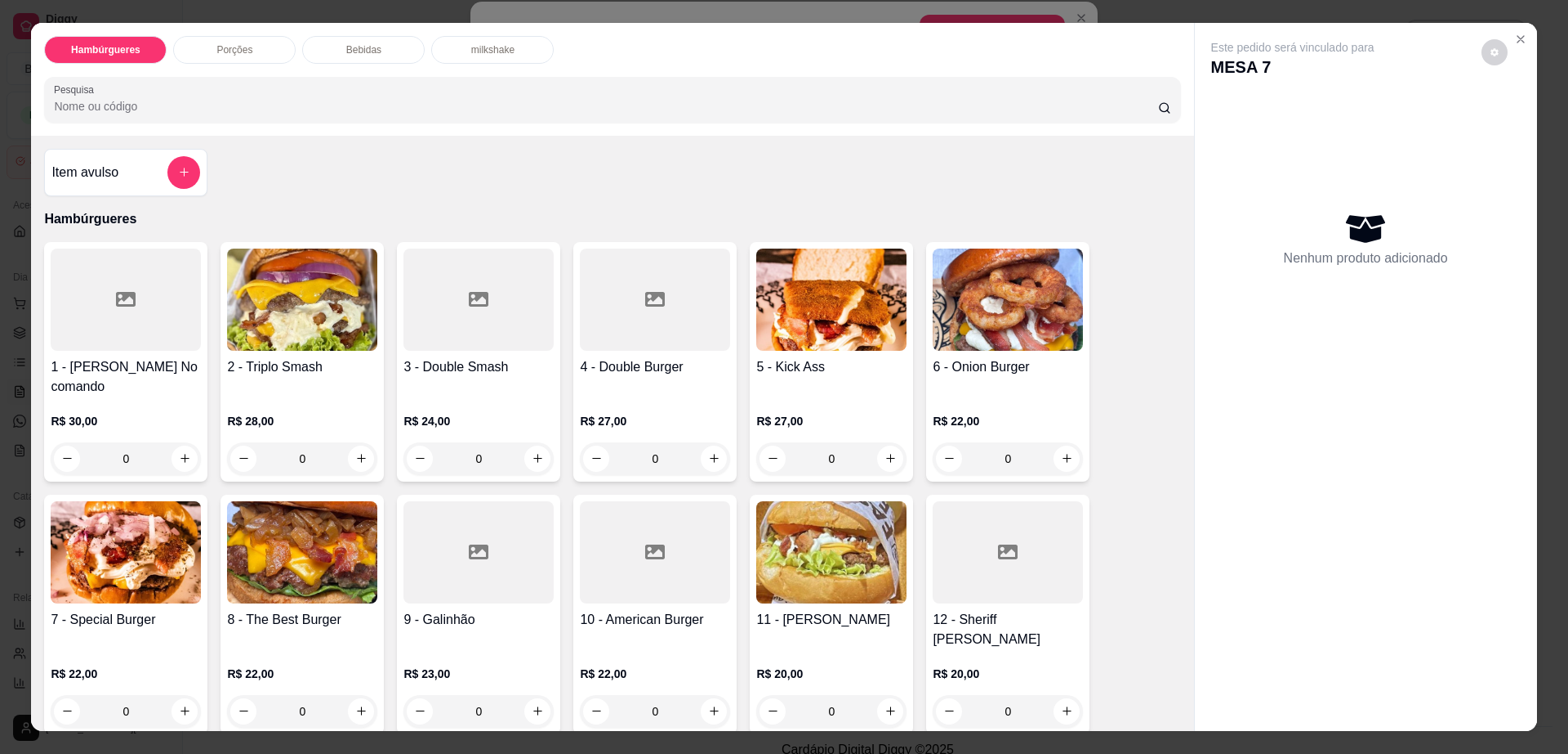
click at [1458, 17] on div "Hambúrgueres Porções Bebidas milkshake Pesquisa Item avulso Hambúrgueres 1 - Bo…" at bounding box center [784, 377] width 1568 height 754
click at [1508, 38] on button "Close" at bounding box center [1521, 40] width 26 height 26
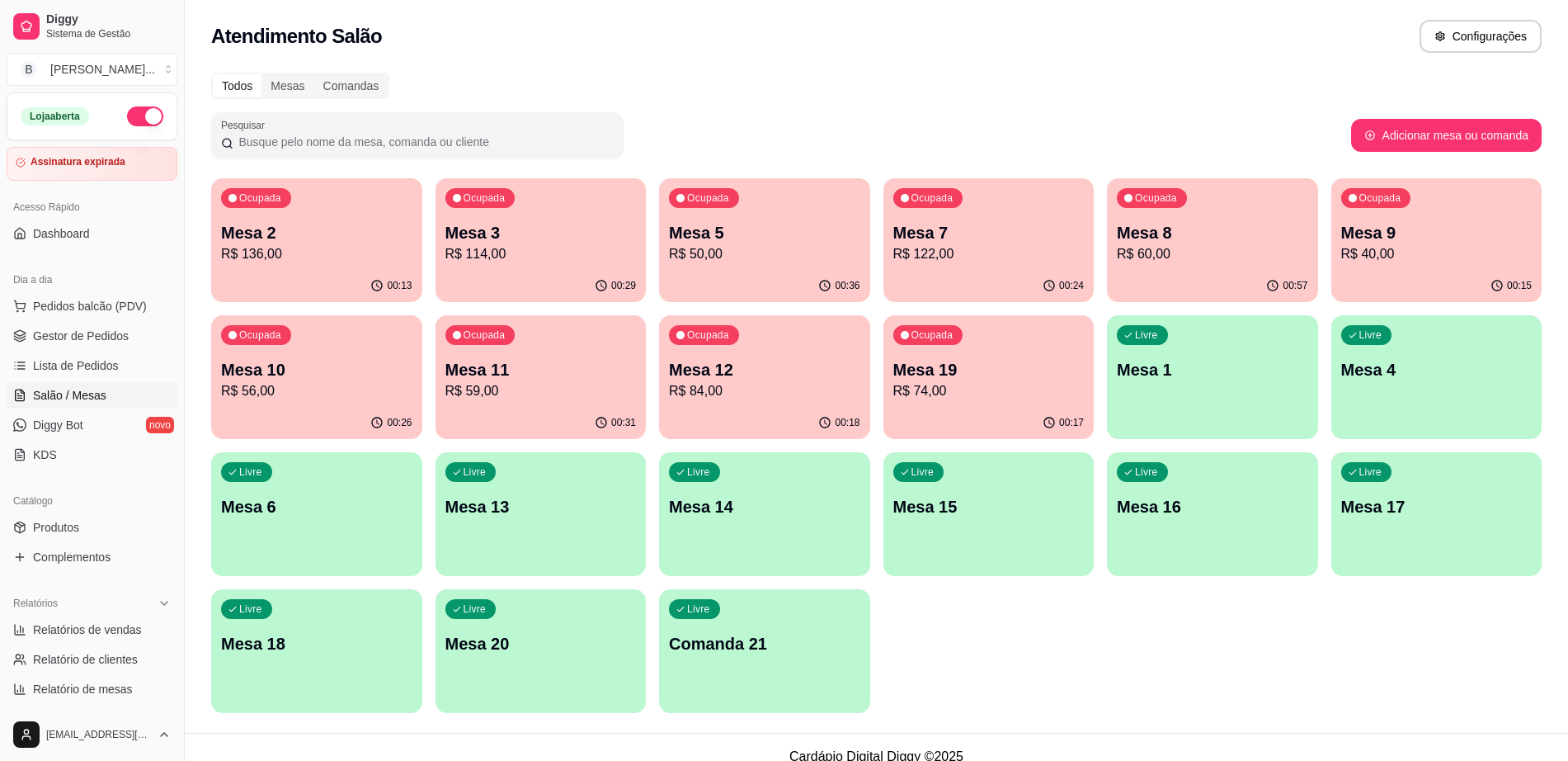
click at [990, 385] on p "R$ 74,00" at bounding box center [989, 391] width 191 height 20
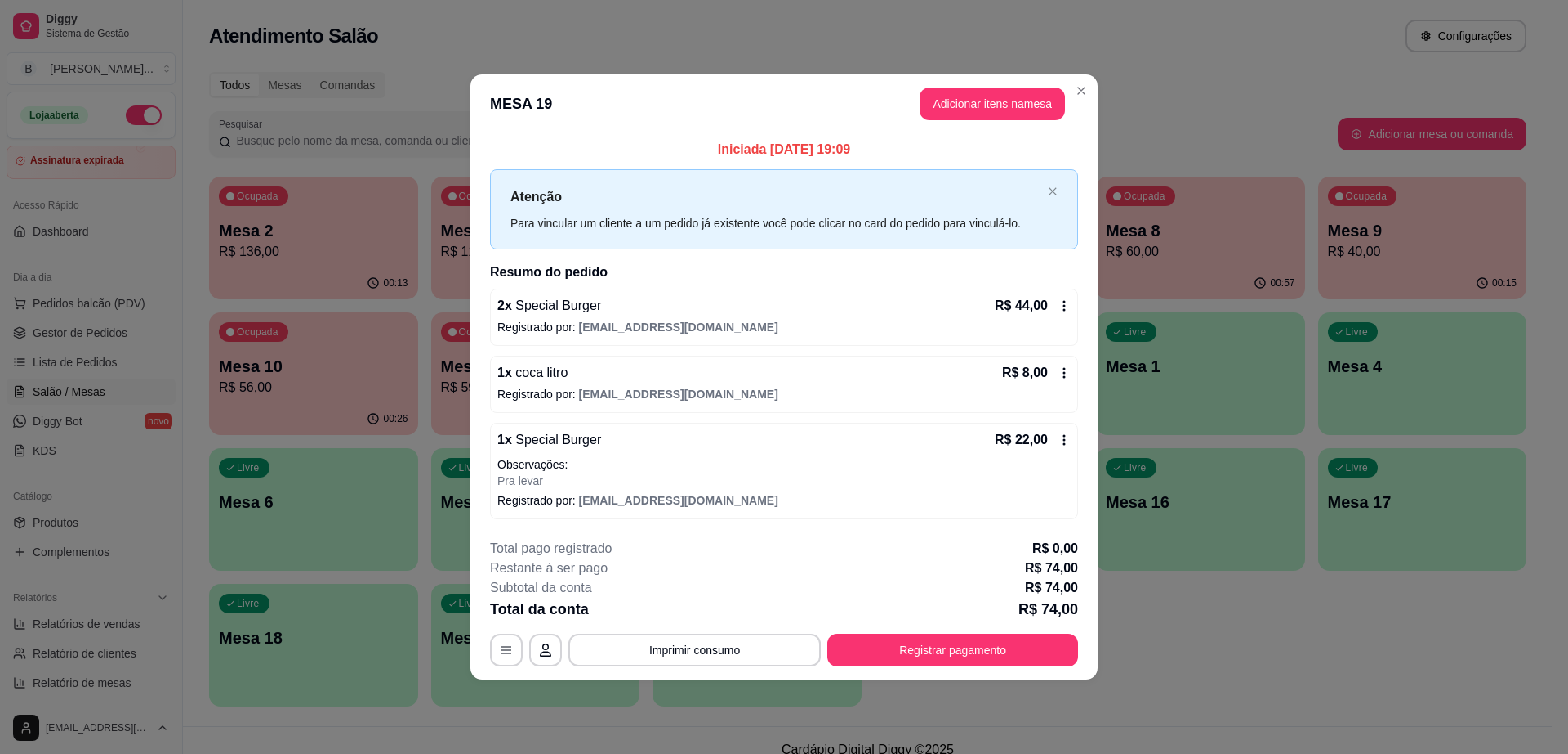
click at [951, 178] on div "Atenção Para vincular um cliente a um pedido já existente você pode clicar no c…" at bounding box center [784, 208] width 588 height 79
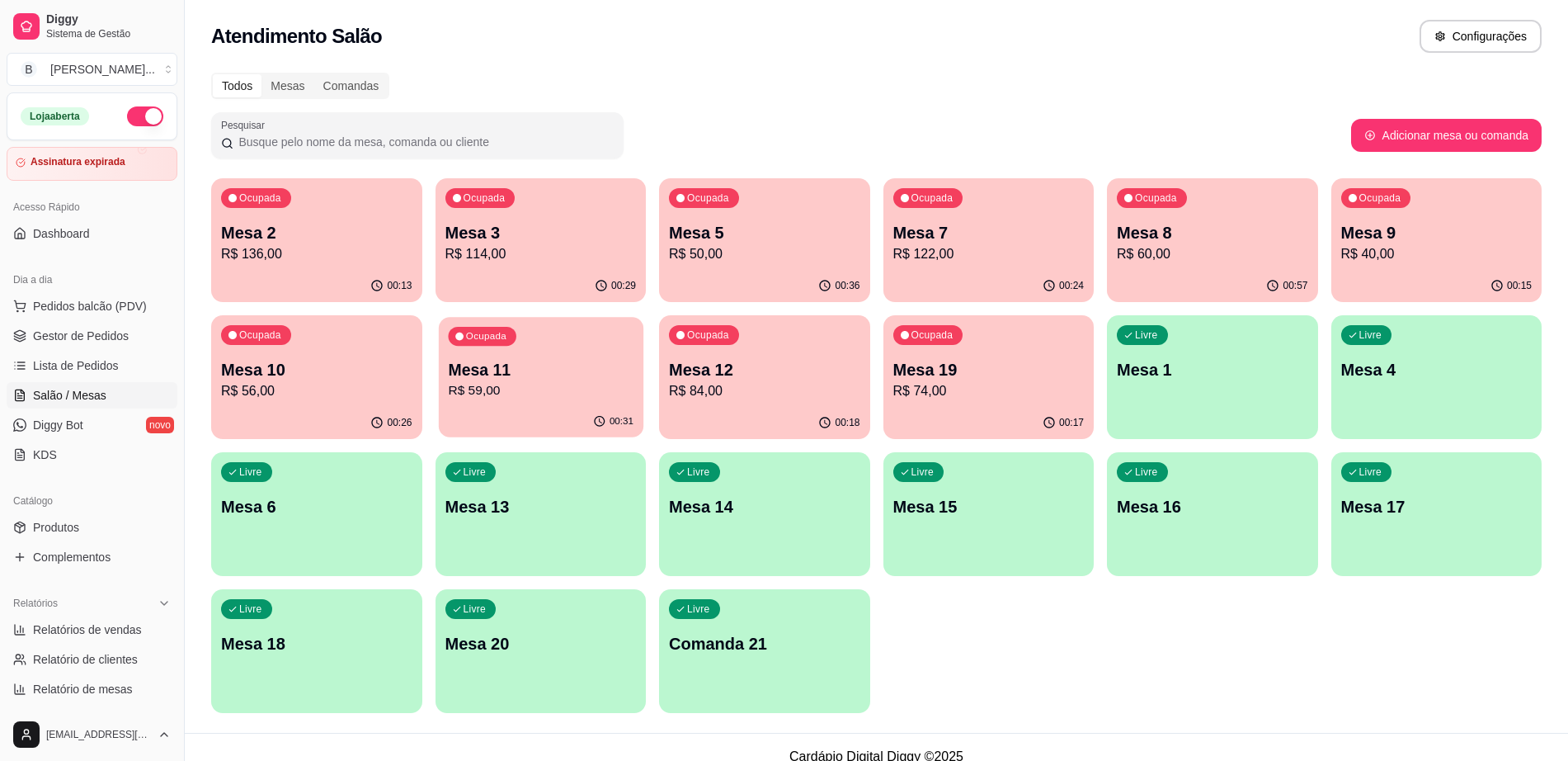
click at [557, 370] on p "Mesa 11" at bounding box center [540, 369] width 185 height 22
click at [994, 246] on p "R$ 122,00" at bounding box center [989, 254] width 191 height 20
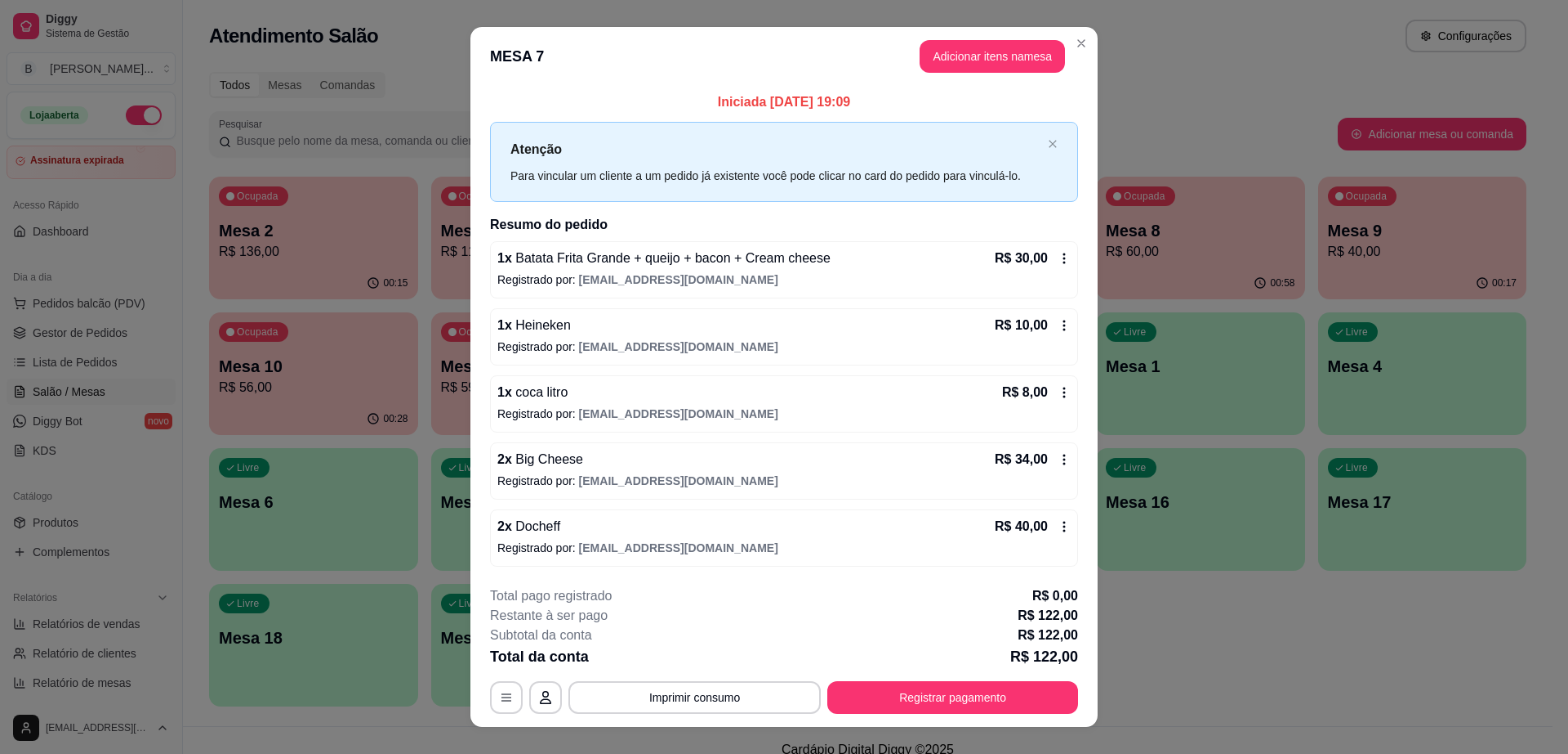
click at [949, 43] on button "Adicionar itens na mesa" at bounding box center [992, 57] width 146 height 33
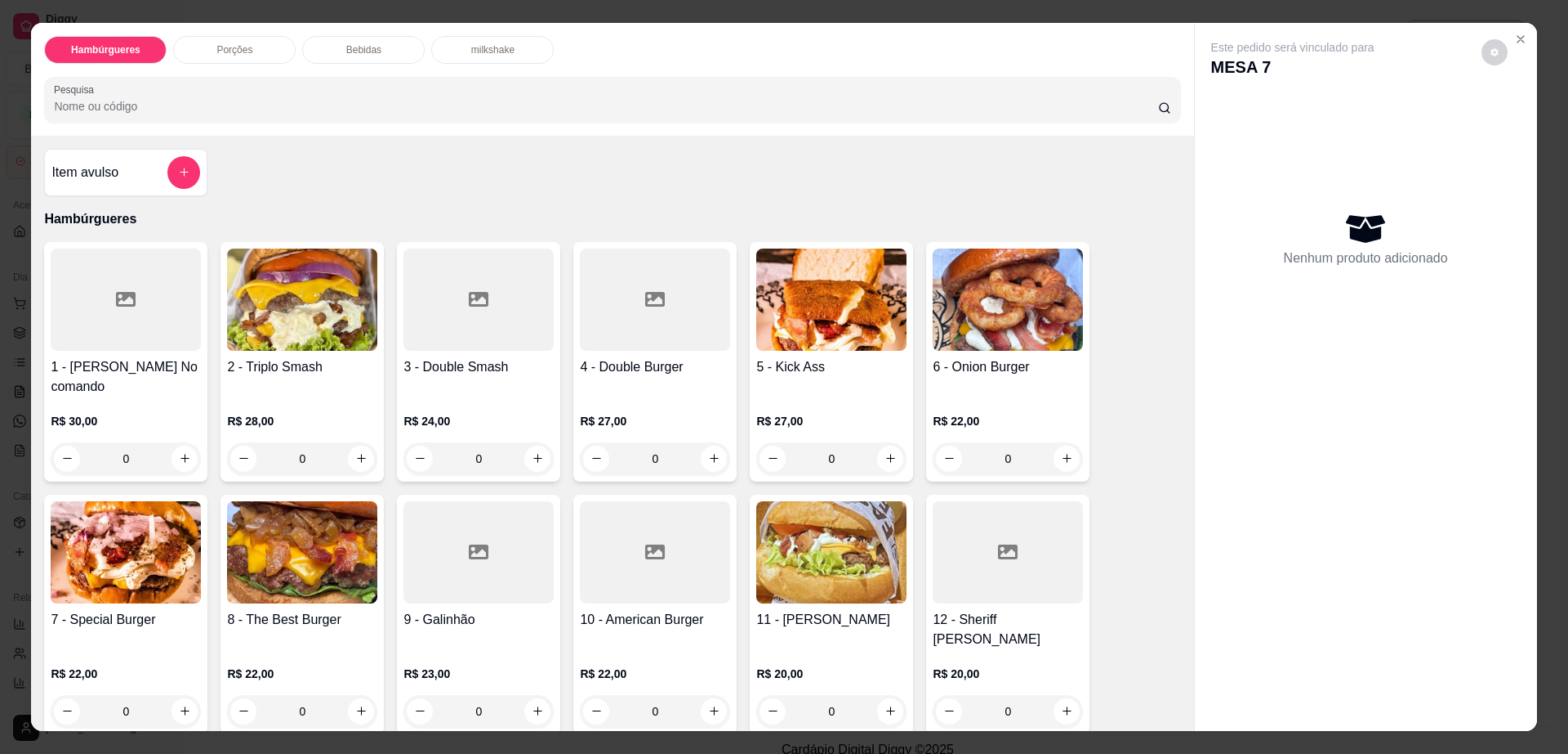
click at [371, 52] on p "Bebidas" at bounding box center [364, 50] width 35 height 13
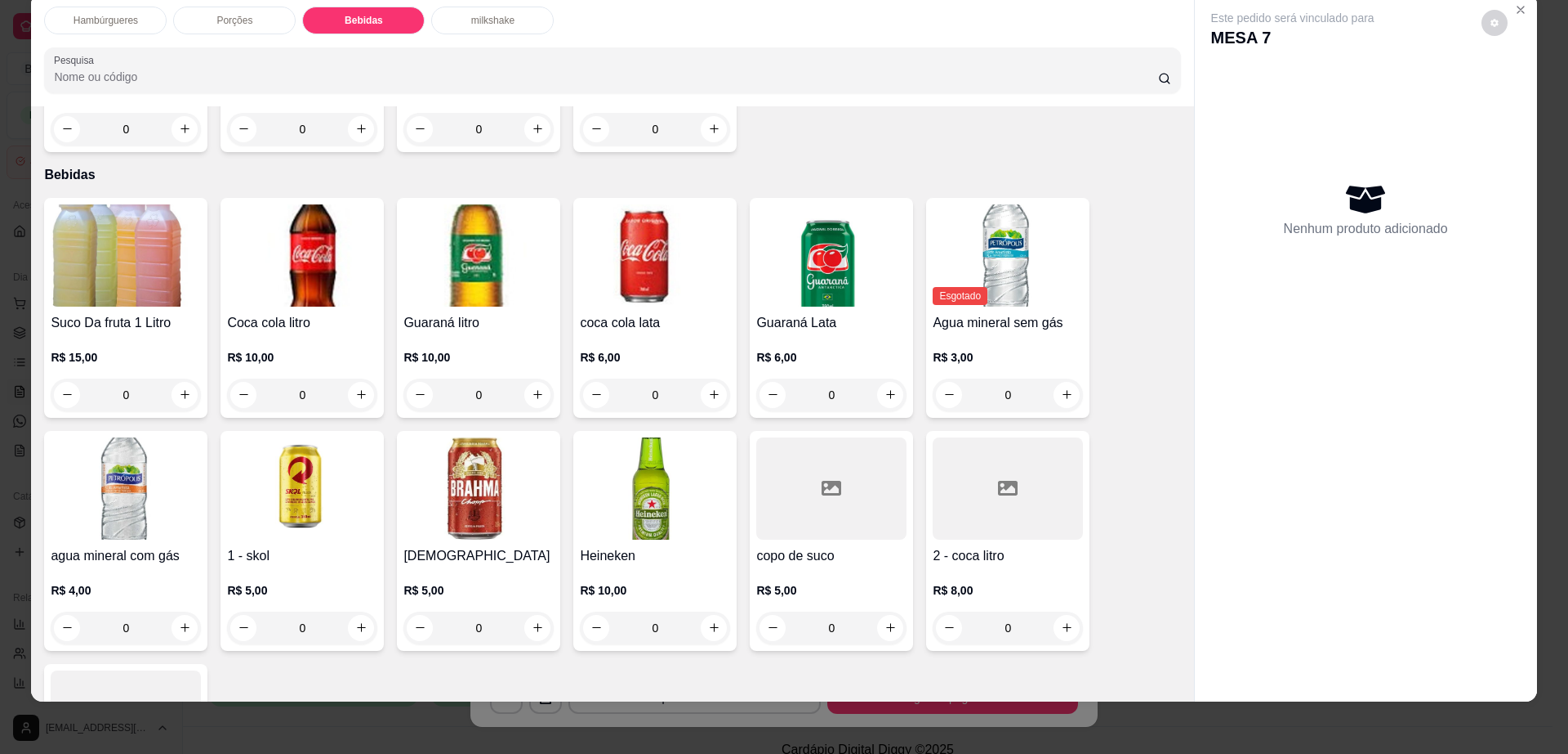
click at [456, 313] on h4 "Guaraná litro" at bounding box center [478, 323] width 151 height 20
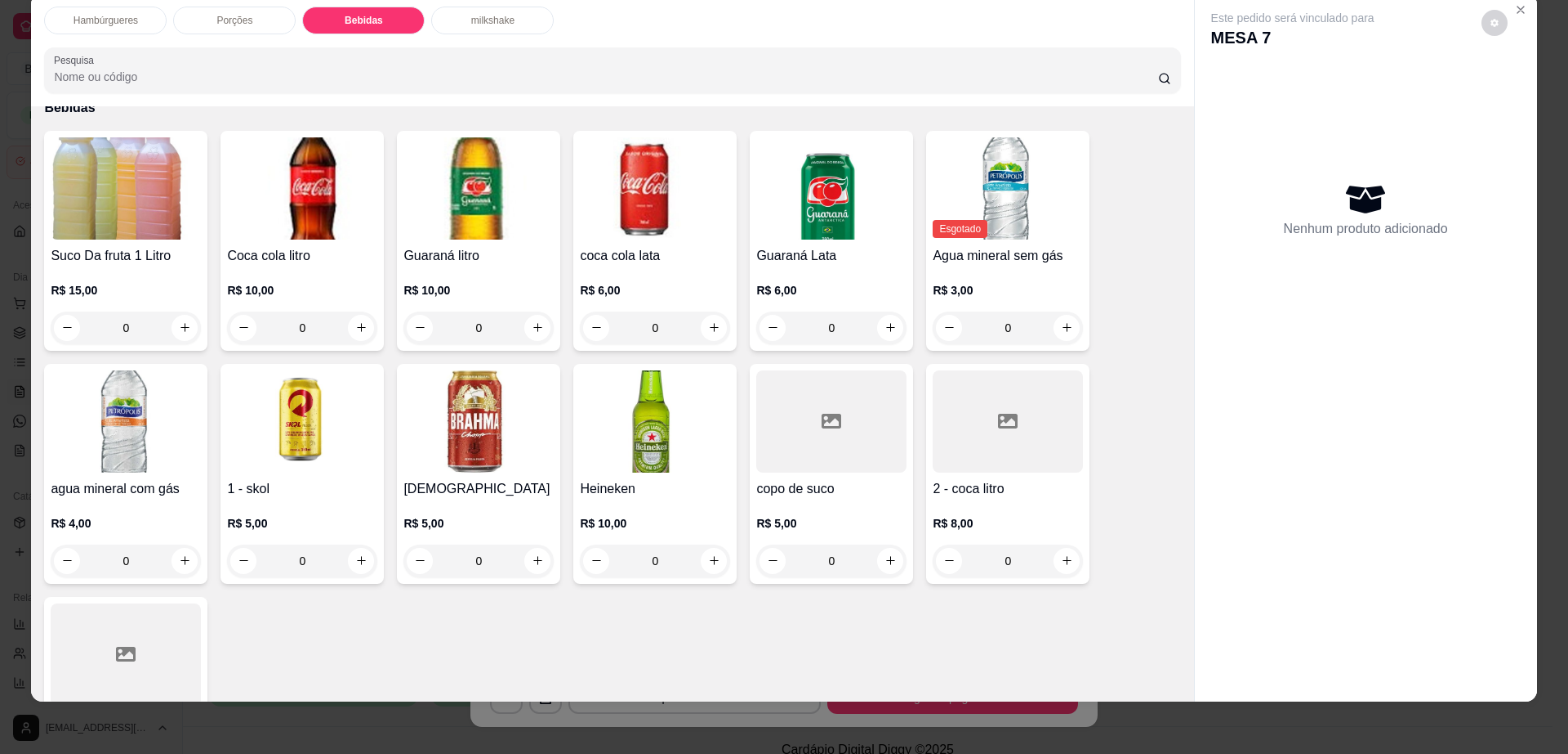
scroll to position [1192, 0]
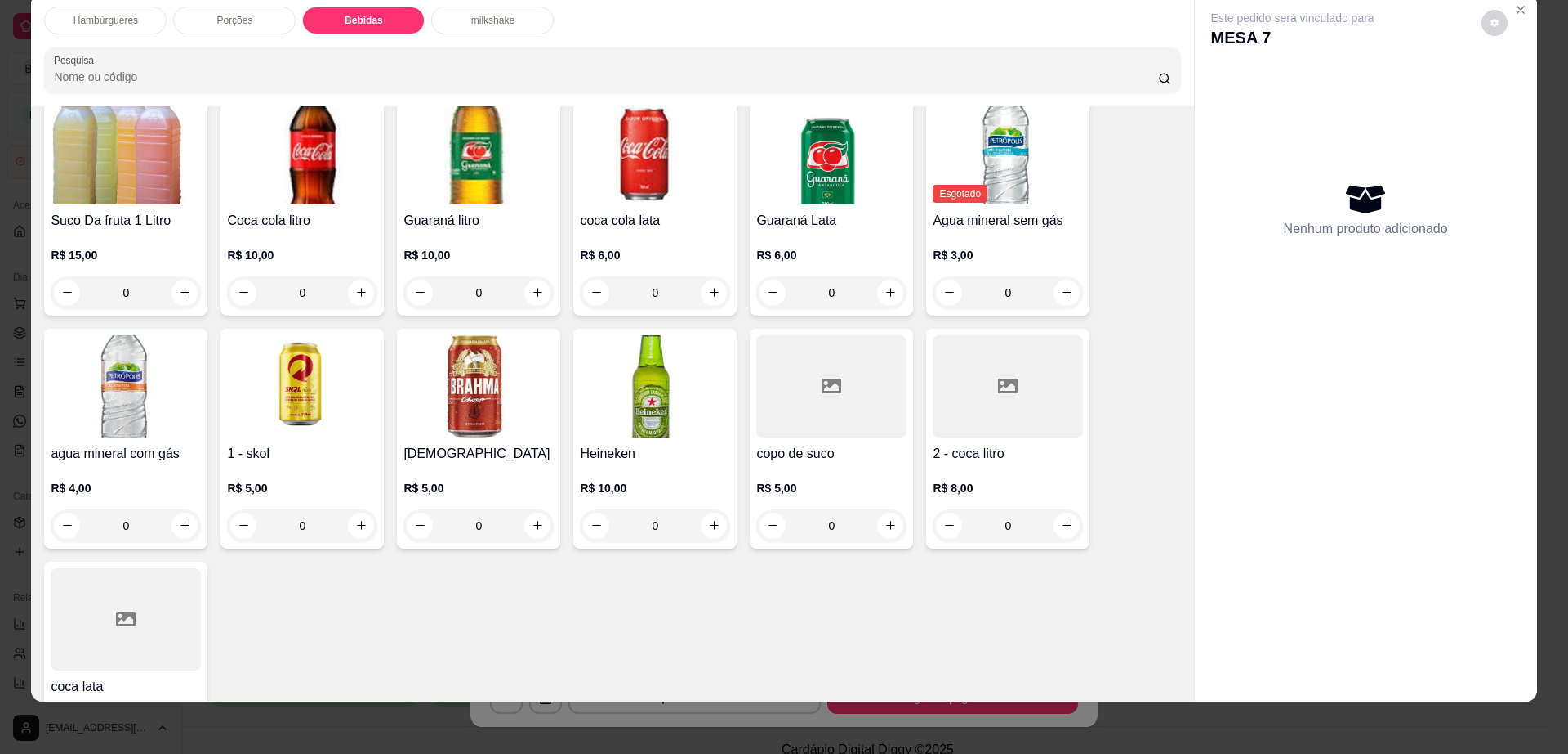
click at [996, 444] on h4 "2 - coca litro" at bounding box center [1008, 454] width 151 height 20
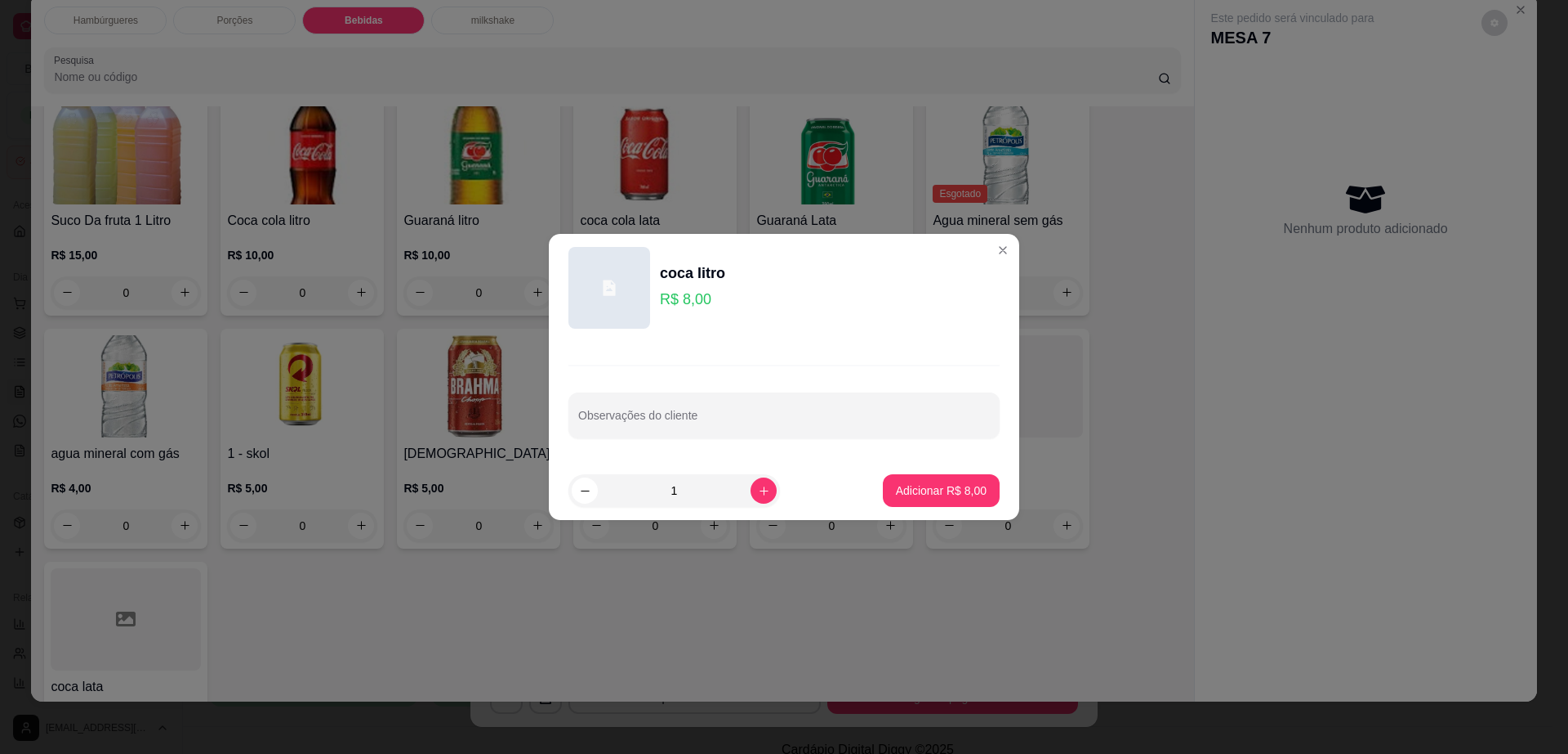
click at [940, 501] on button "Adicionar R$ 8,00" at bounding box center [941, 490] width 117 height 33
type input "1"
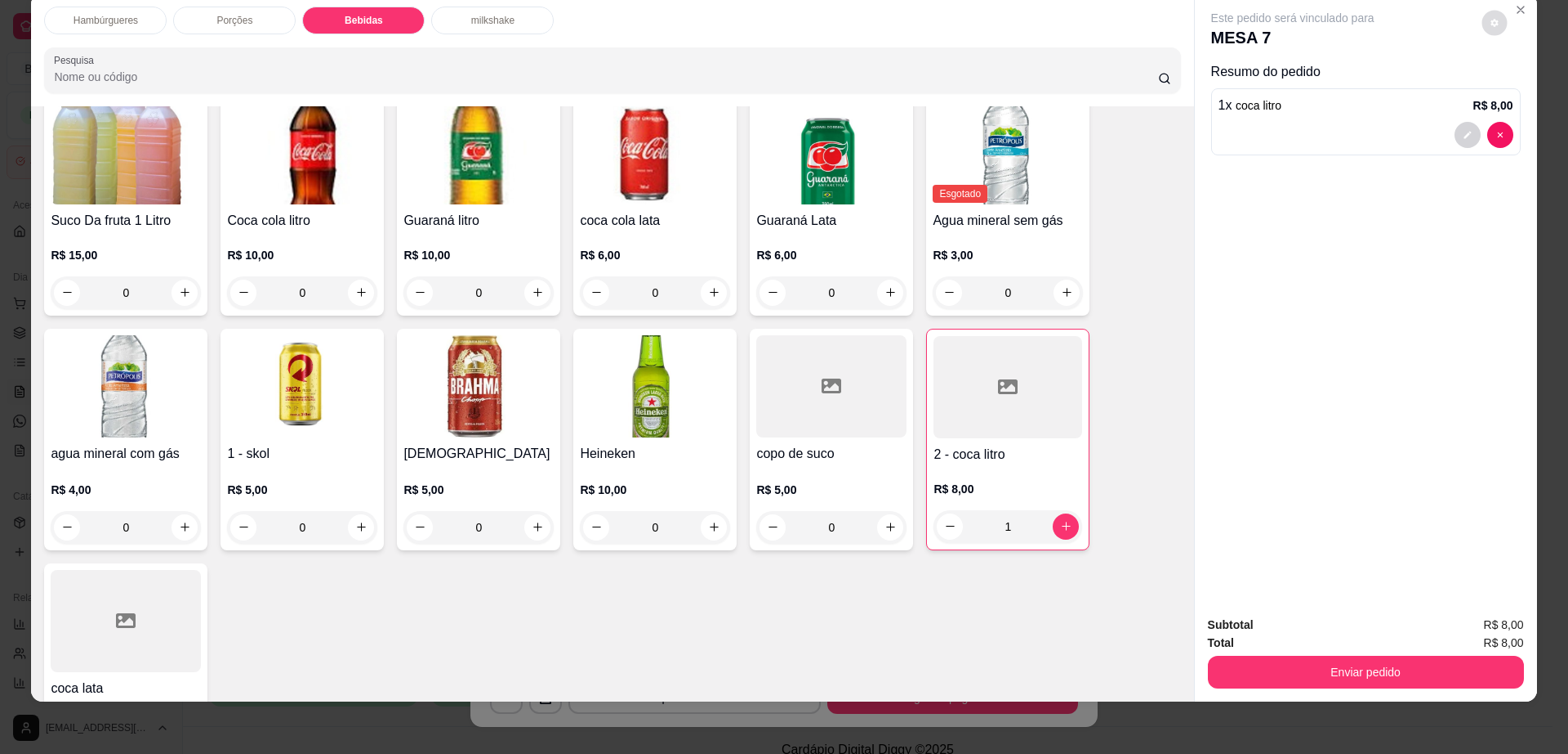
click at [1496, 24] on button "decrease-product-quantity" at bounding box center [1494, 22] width 26 height 26
click at [1309, 654] on div "Enviar pedido" at bounding box center [1366, 670] width 316 height 37
click at [1306, 659] on button "Enviar pedido" at bounding box center [1365, 672] width 306 height 32
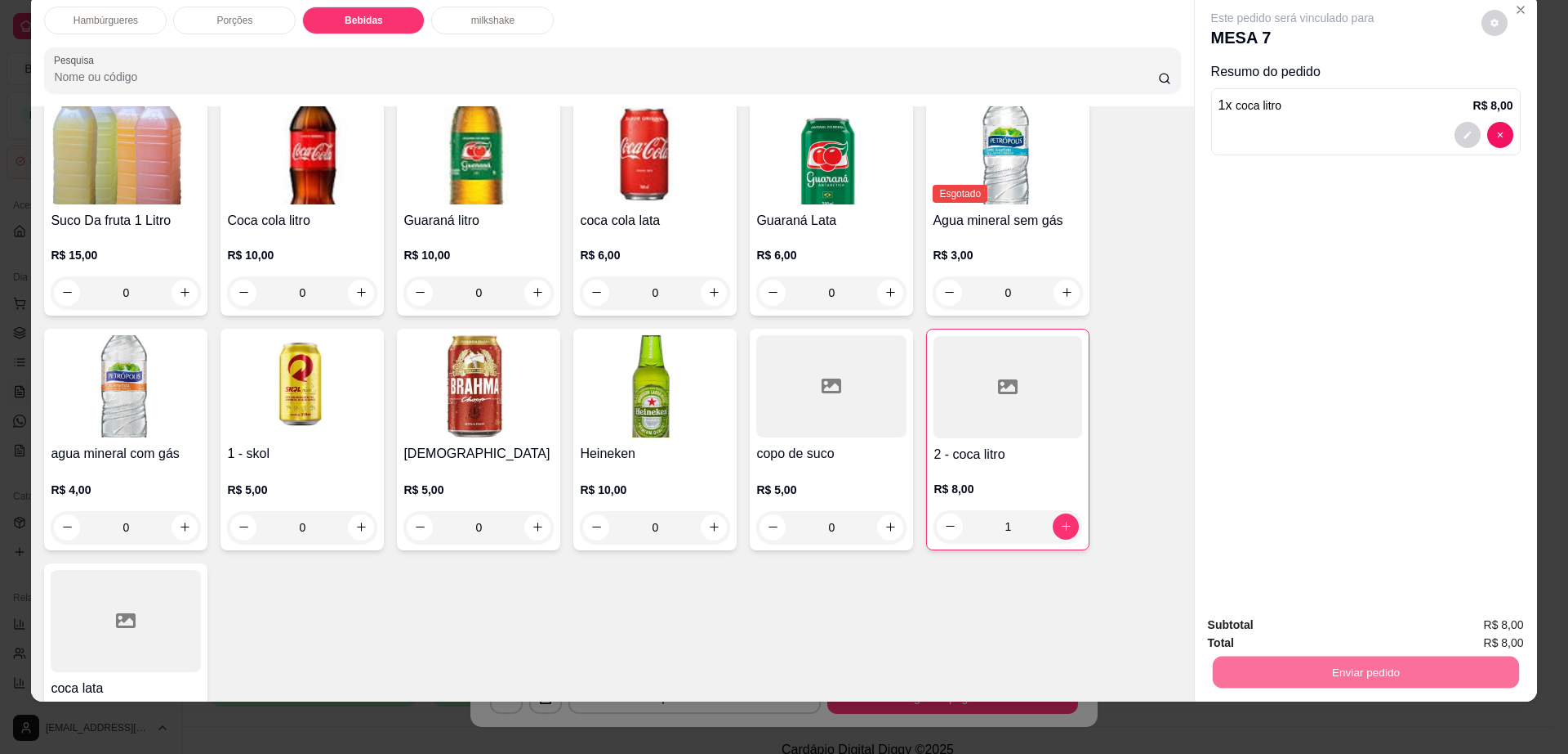
click at [1482, 623] on button "Enviar pedido" at bounding box center [1480, 632] width 92 height 31
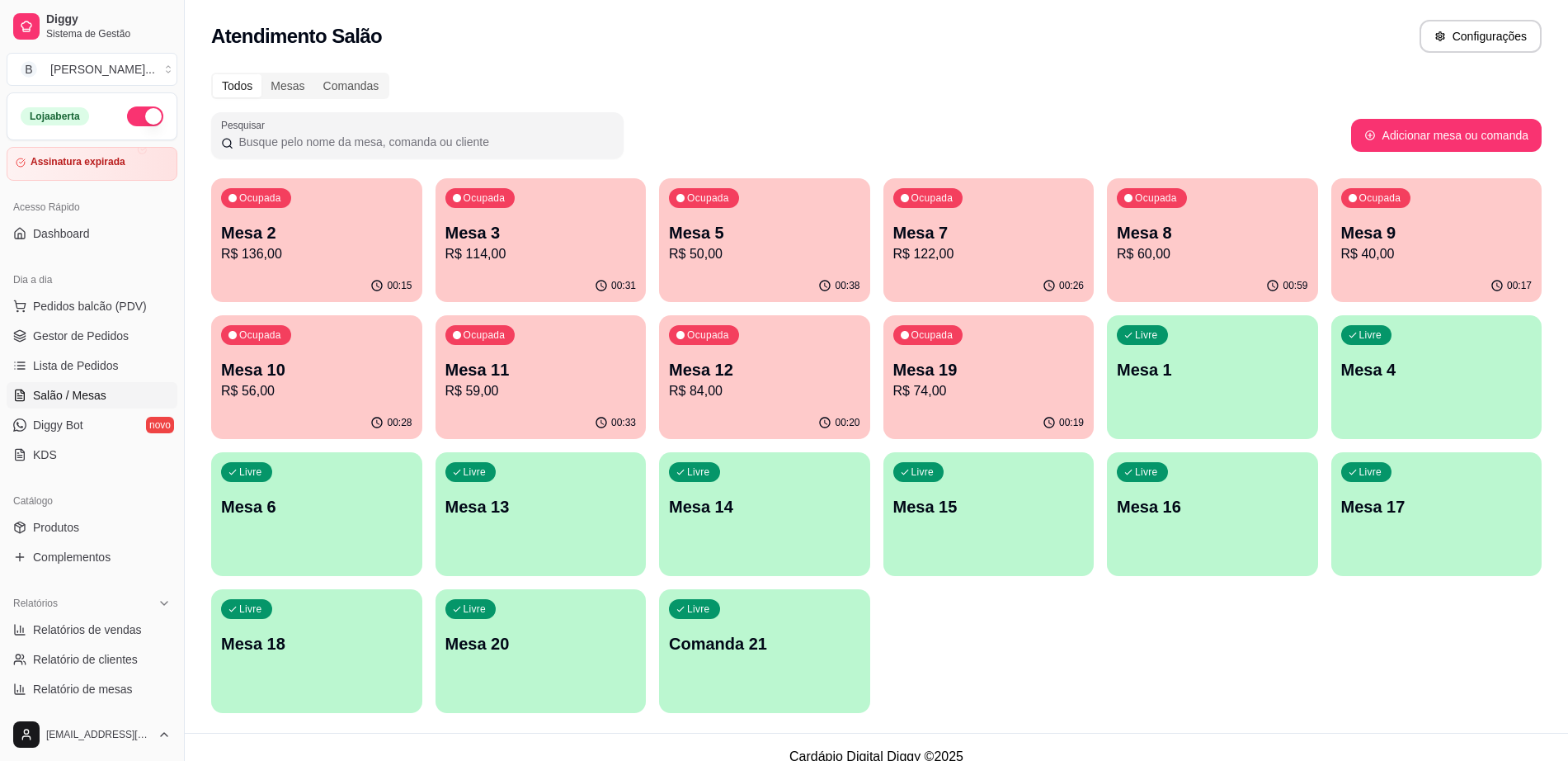
click at [268, 264] on div "Ocupada Mesa 2 R$ 136,00" at bounding box center [317, 224] width 211 height 91
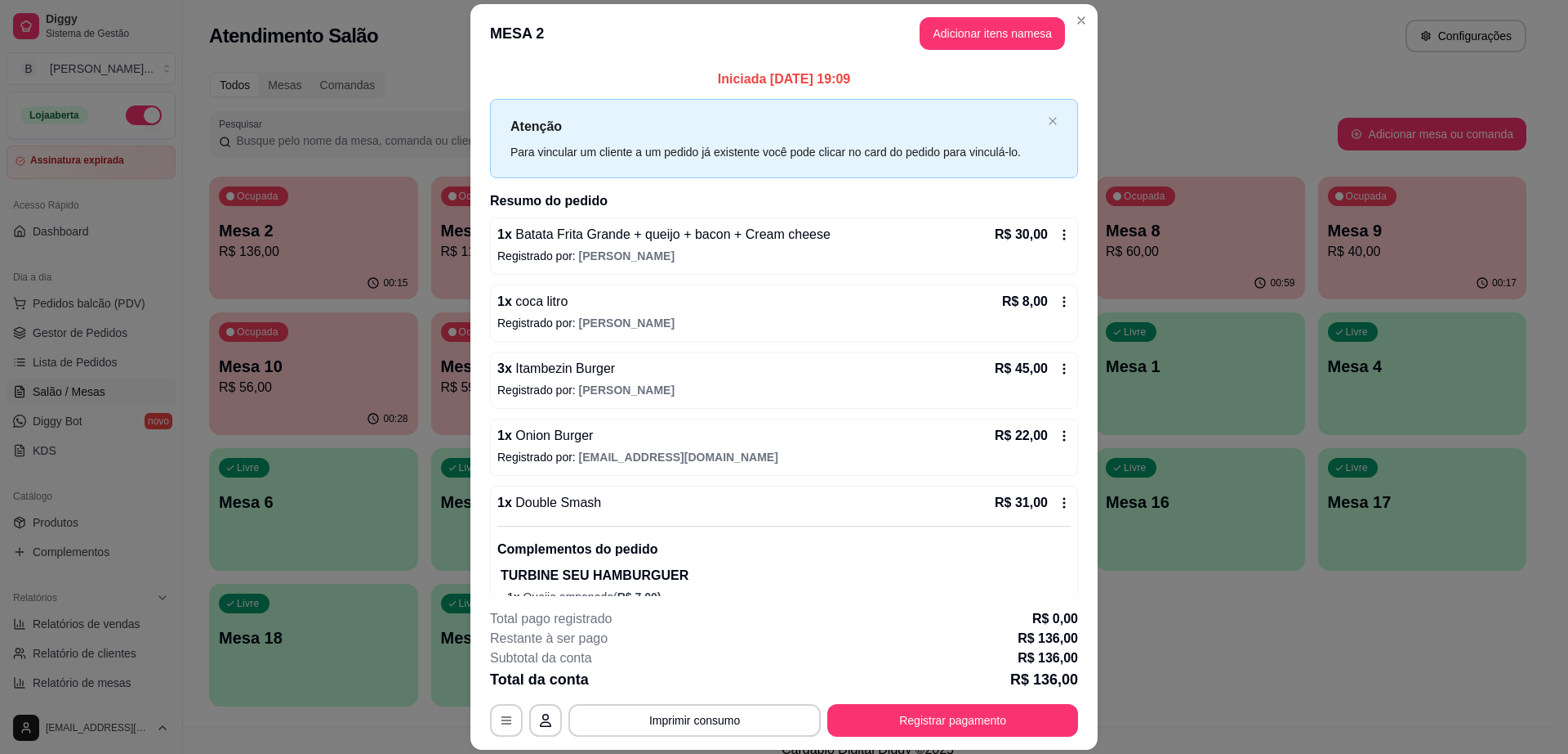
scroll to position [177, 0]
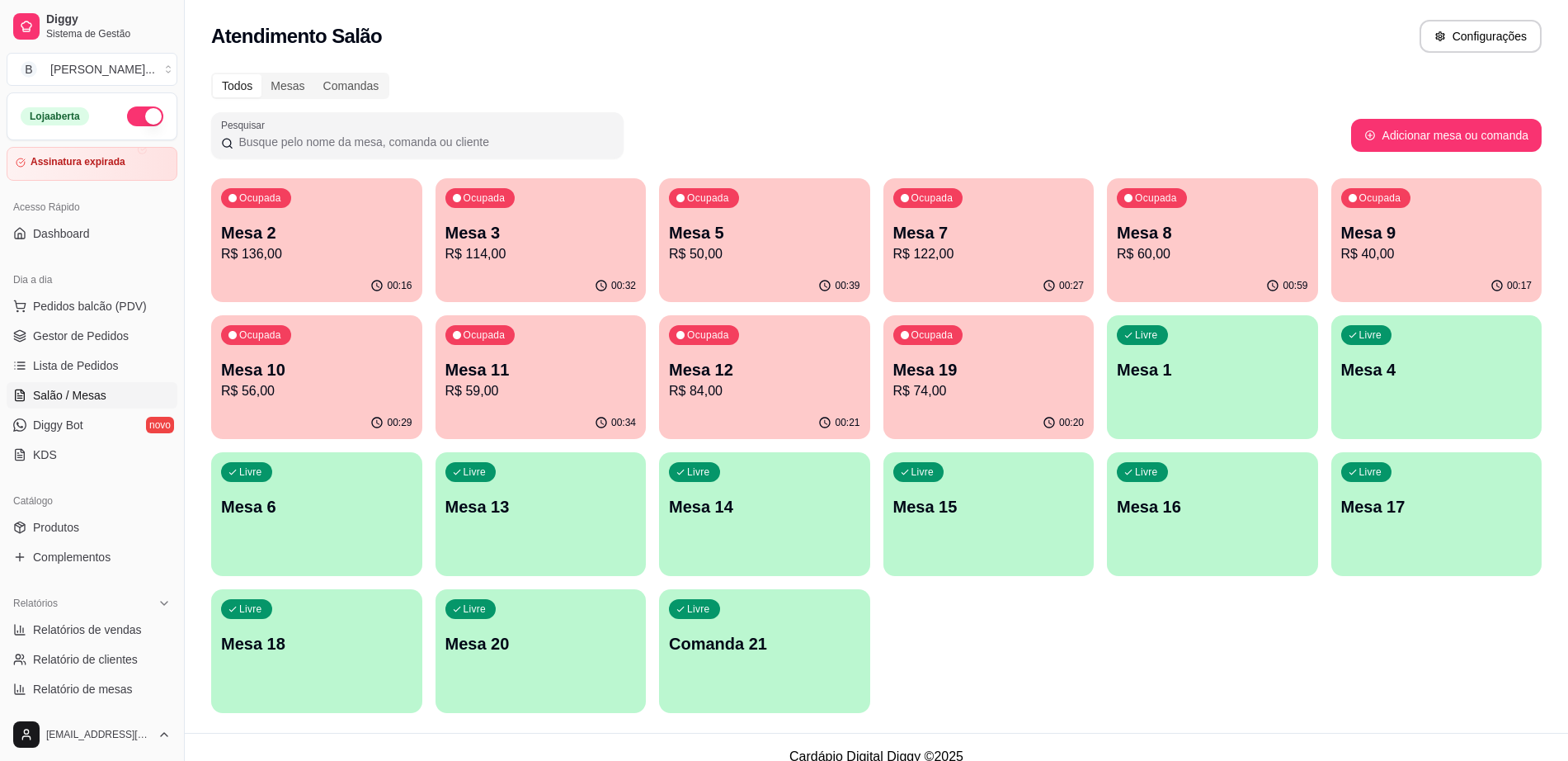
click at [357, 354] on div "Ocupada Mesa 10 R$ 56,00" at bounding box center [317, 361] width 211 height 91
click at [760, 378] on p "Mesa 12" at bounding box center [764, 369] width 191 height 23
click at [596, 261] on p "R$ 114,00" at bounding box center [541, 254] width 191 height 20
click at [701, 237] on p "Mesa 5" at bounding box center [764, 233] width 191 height 23
click at [111, 330] on span "Gestor de Pedidos" at bounding box center [81, 336] width 96 height 17
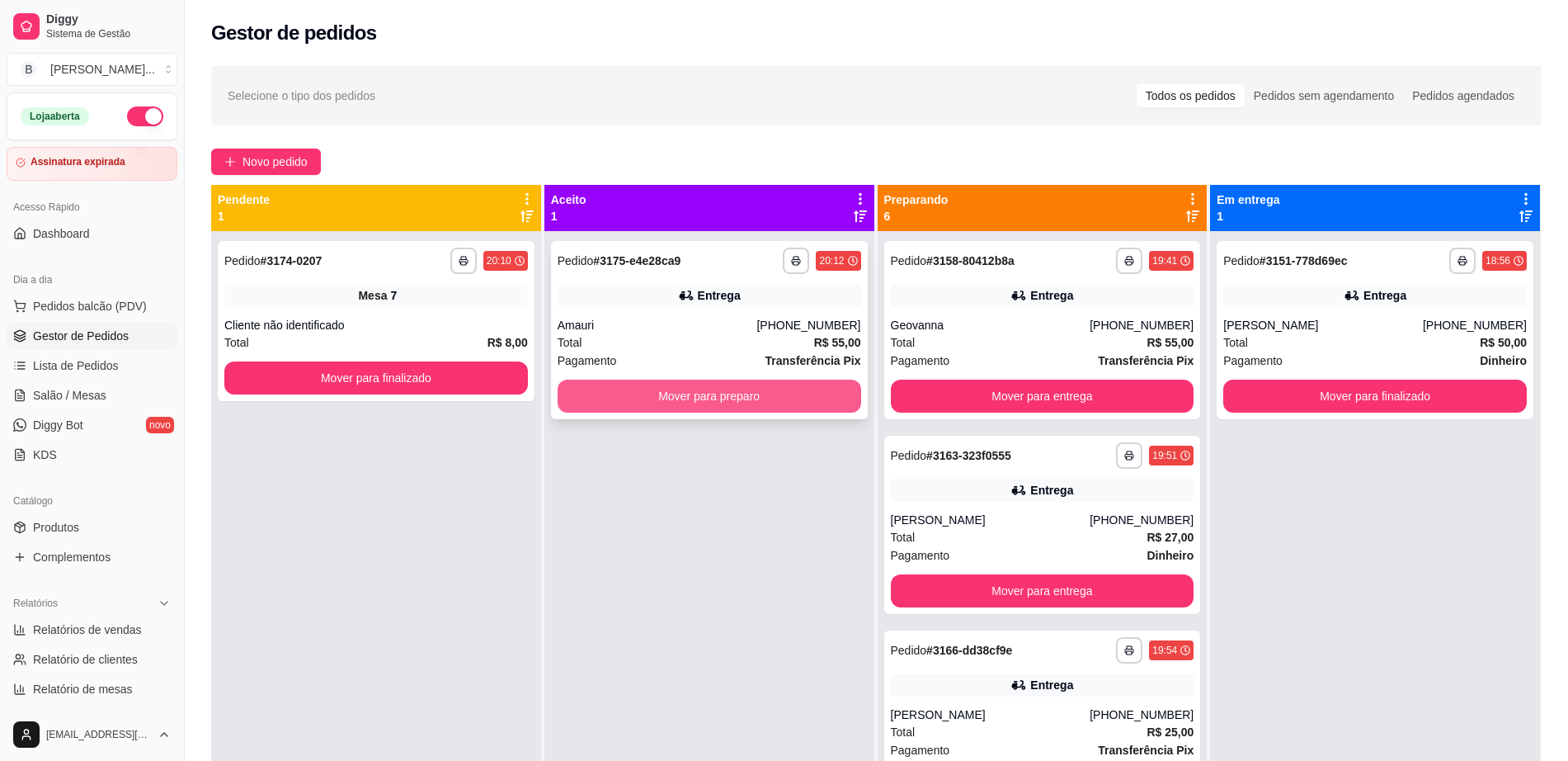
click at [693, 395] on button "Mover para preparo" at bounding box center [709, 396] width 303 height 33
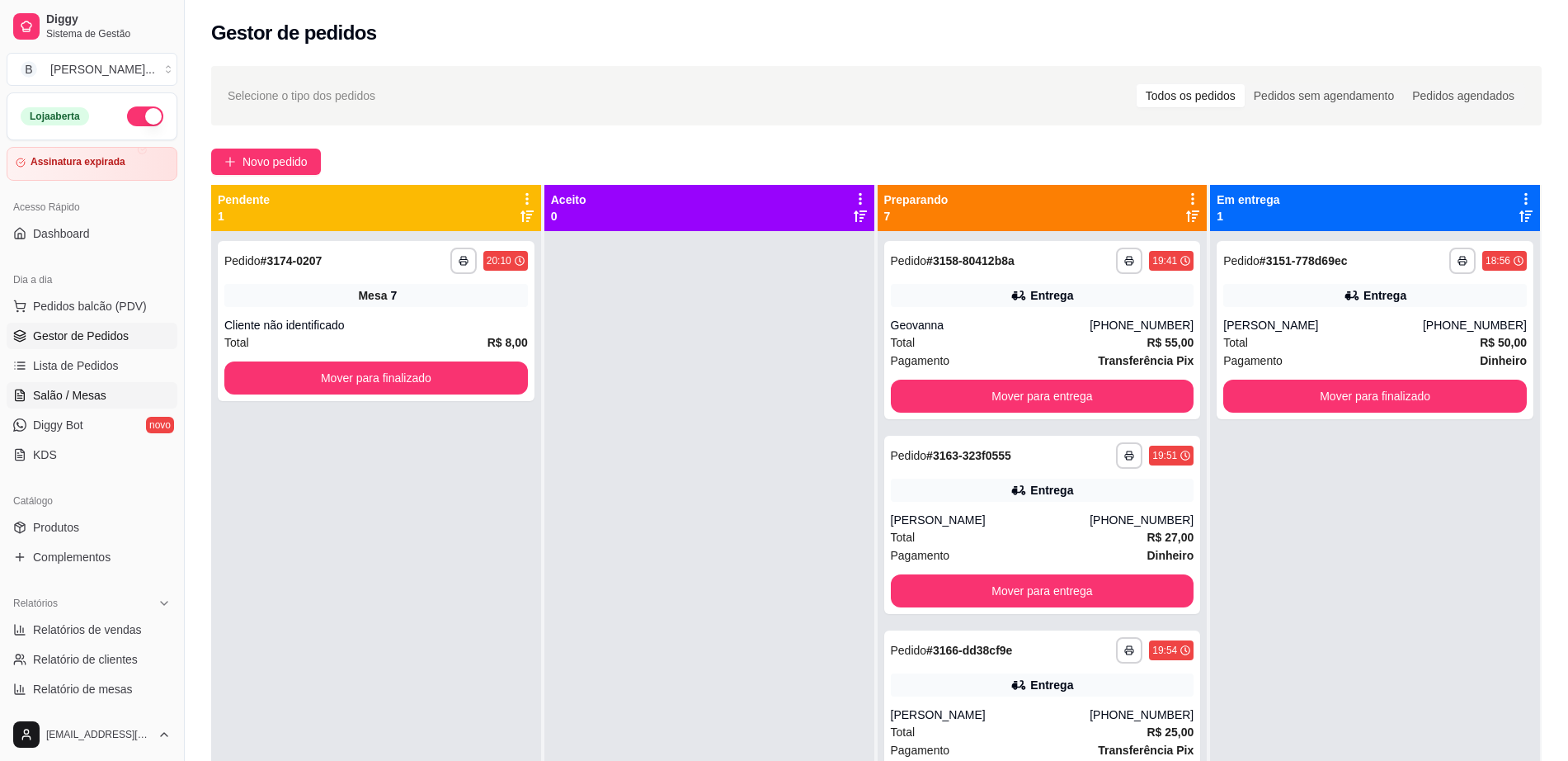
click at [112, 386] on link "Salão / Mesas" at bounding box center [91, 395] width 170 height 27
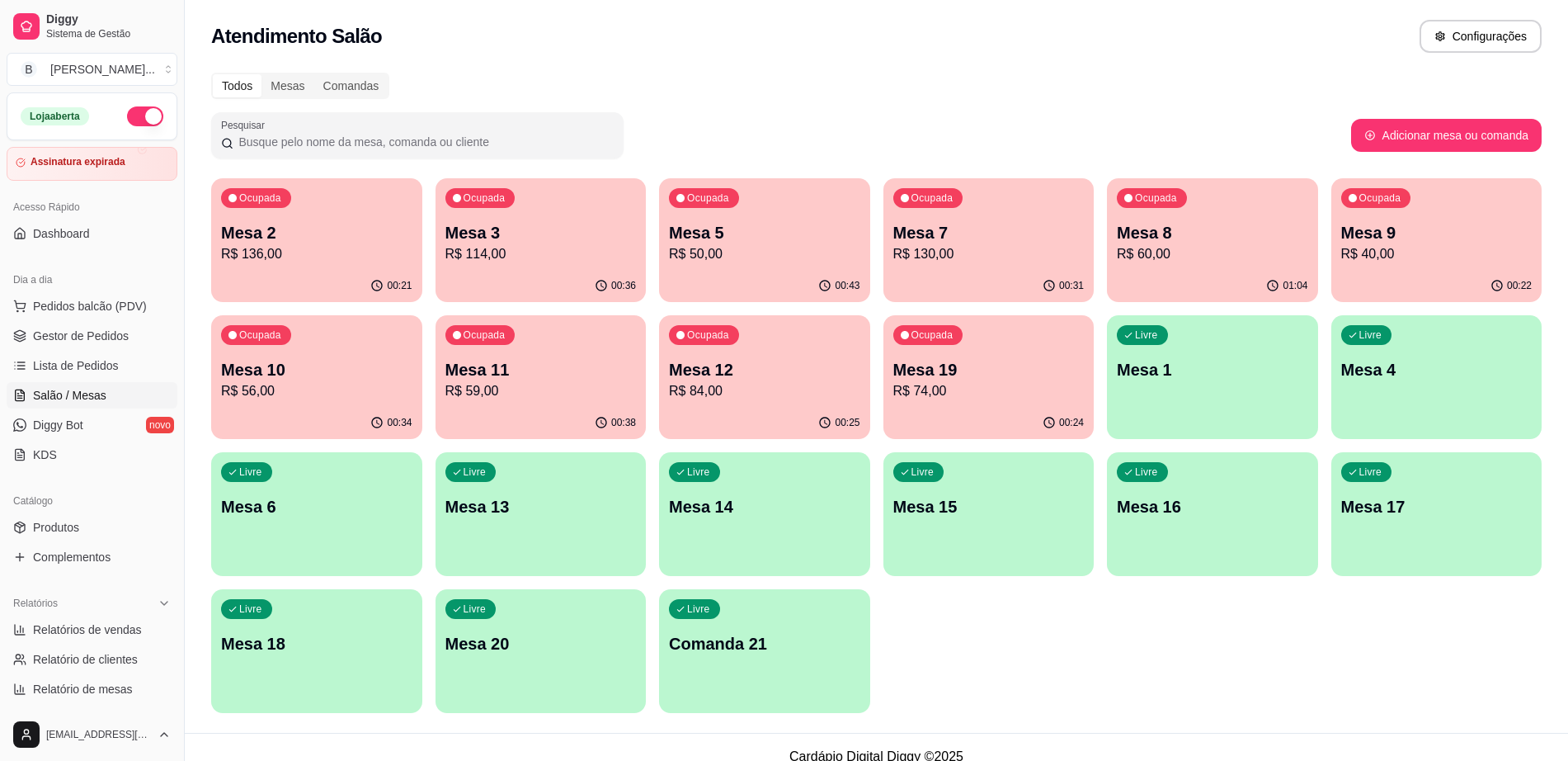
click at [313, 386] on p "R$ 56,00" at bounding box center [317, 391] width 191 height 20
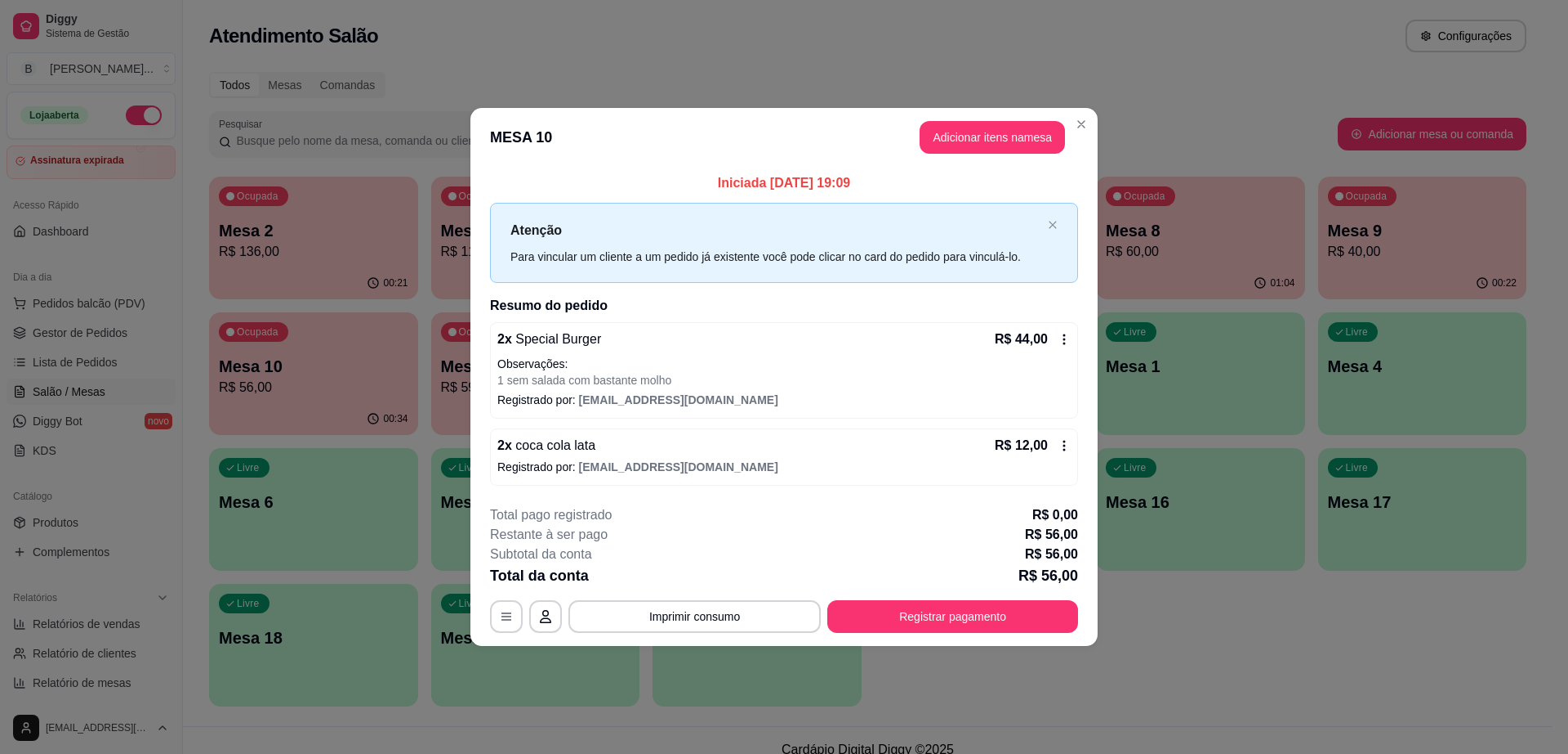
click at [1004, 604] on button "Registrar pagamento" at bounding box center [953, 616] width 251 height 33
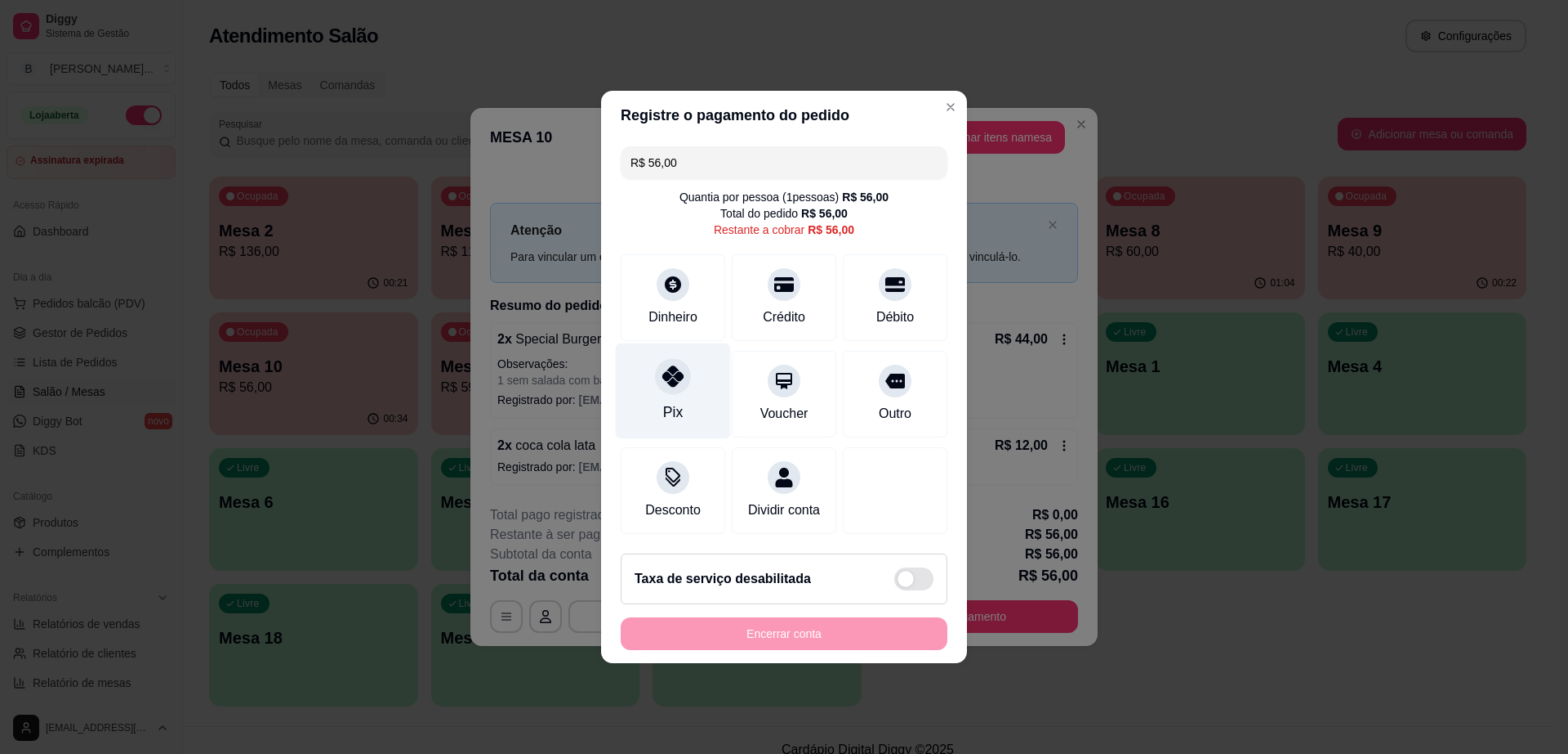
click at [686, 387] on div "Pix" at bounding box center [674, 391] width 115 height 96
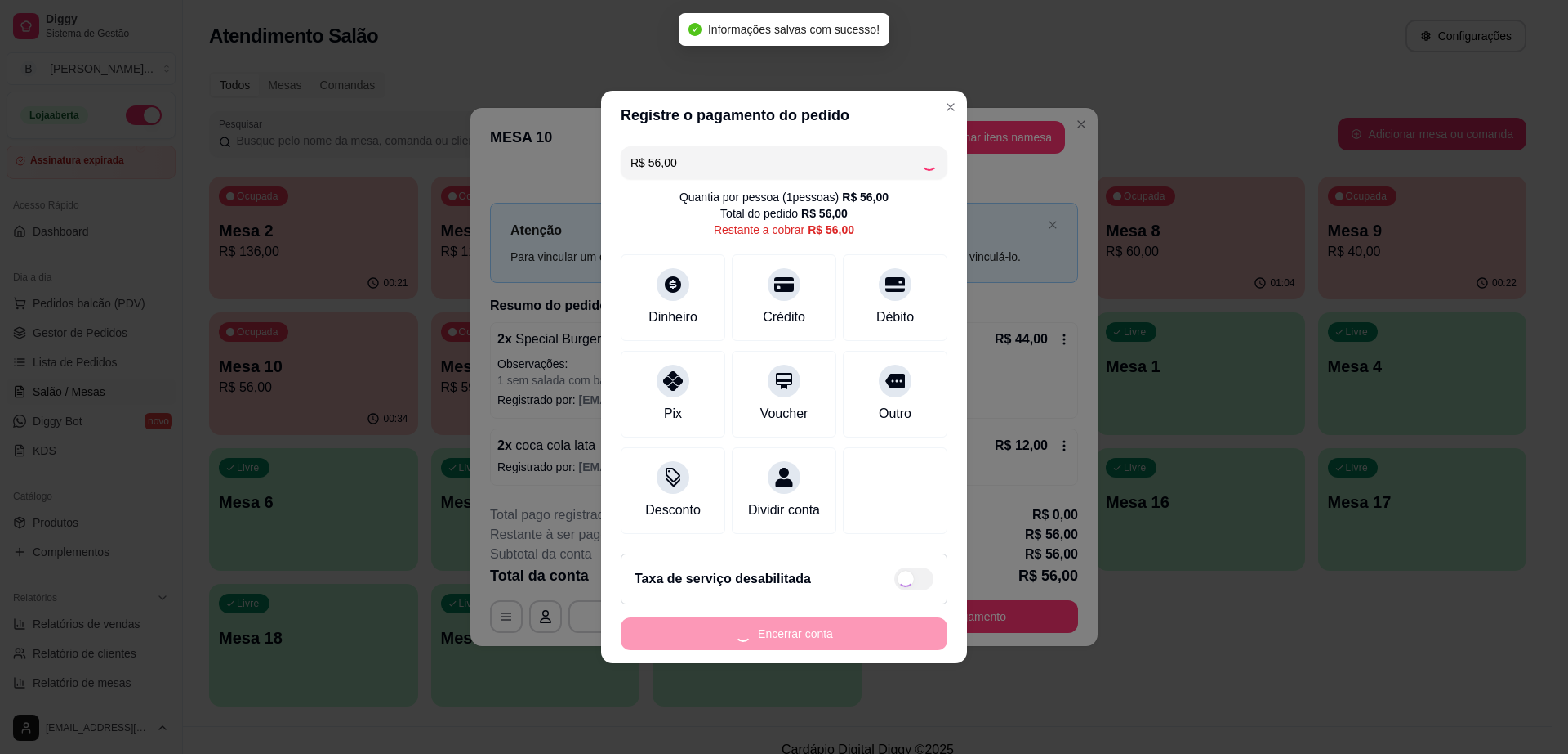
type input "R$ 0,00"
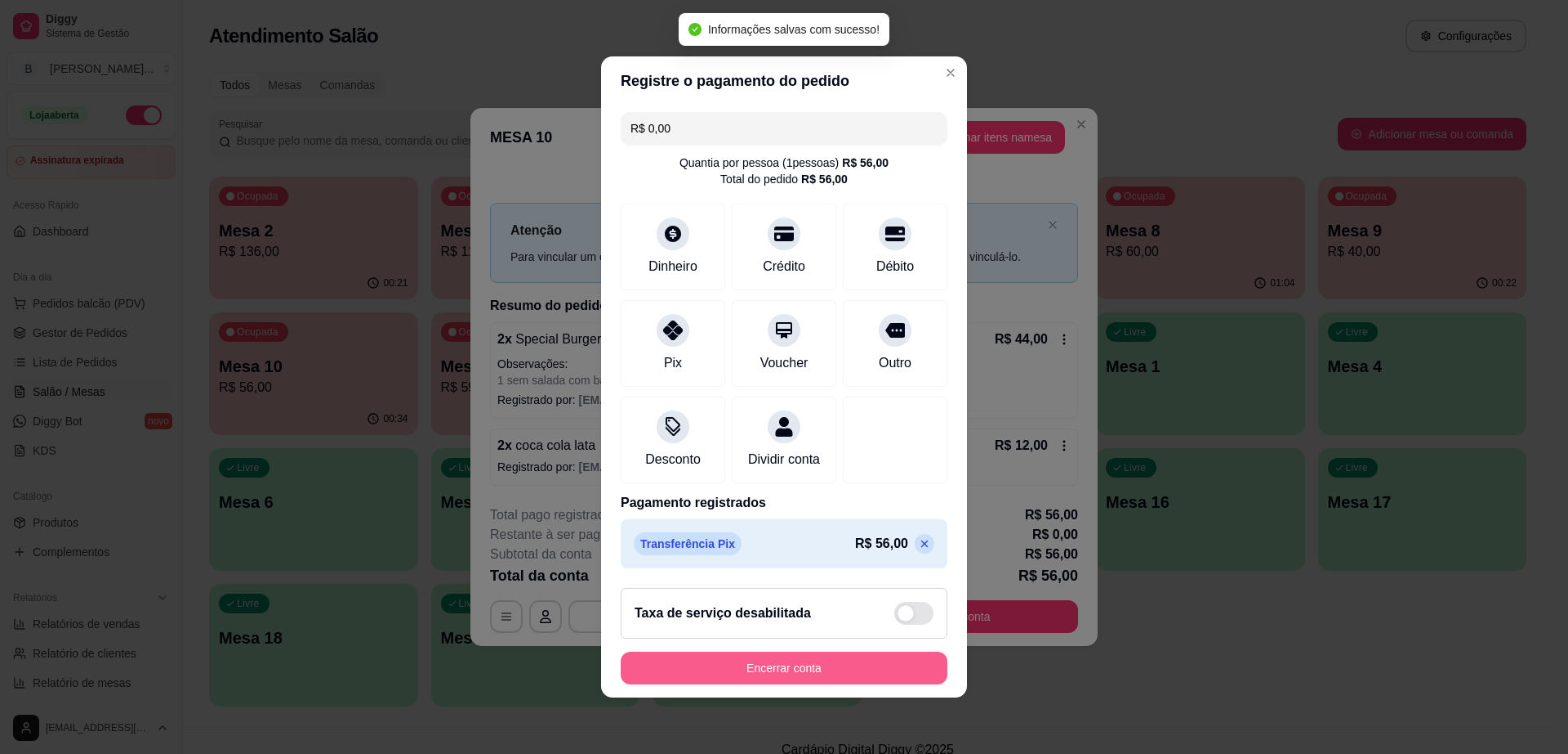
click at [838, 677] on button "Encerrar conta" at bounding box center [784, 668] width 327 height 33
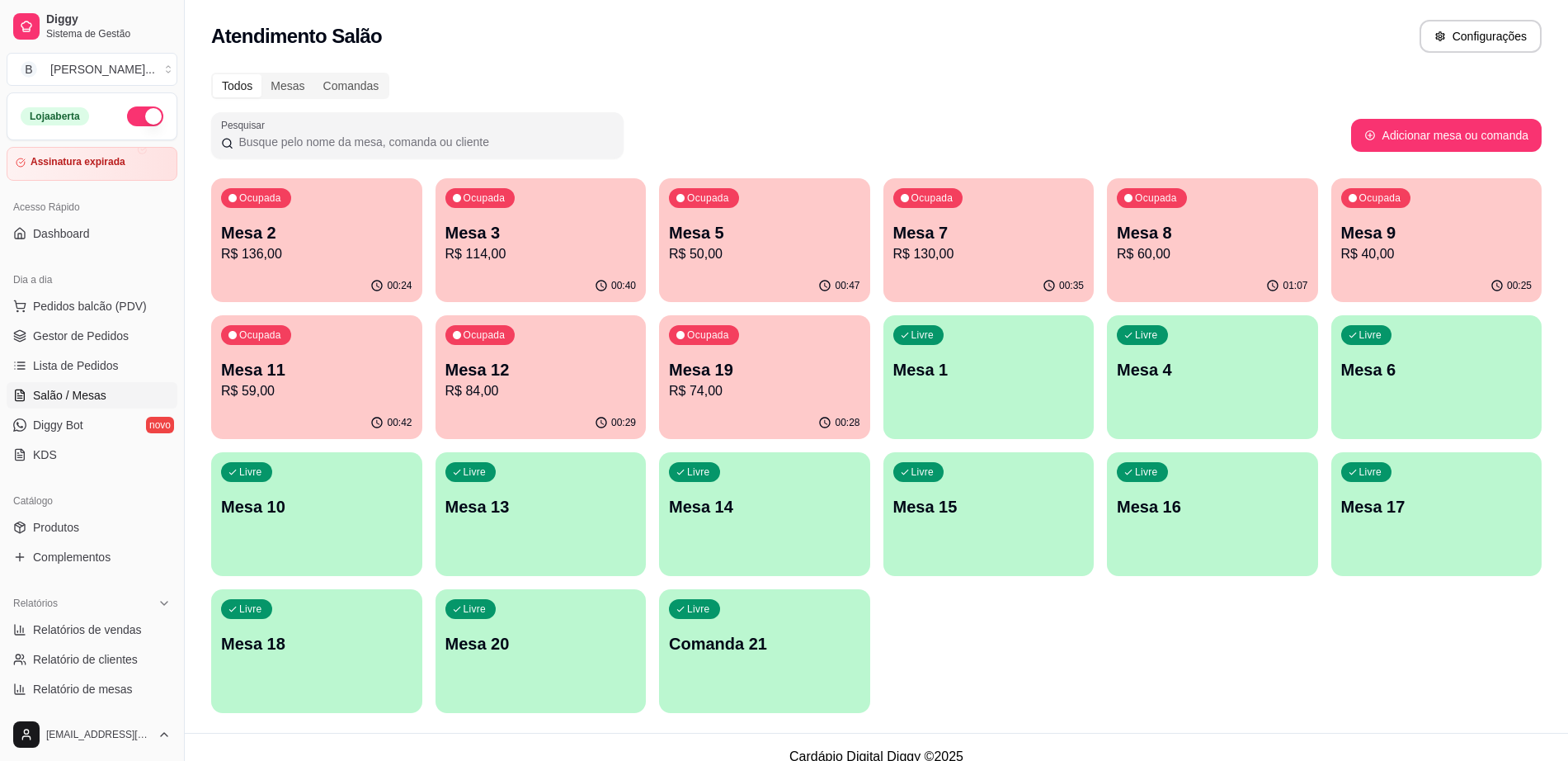
click at [997, 254] on p "R$ 130,00" at bounding box center [989, 254] width 191 height 20
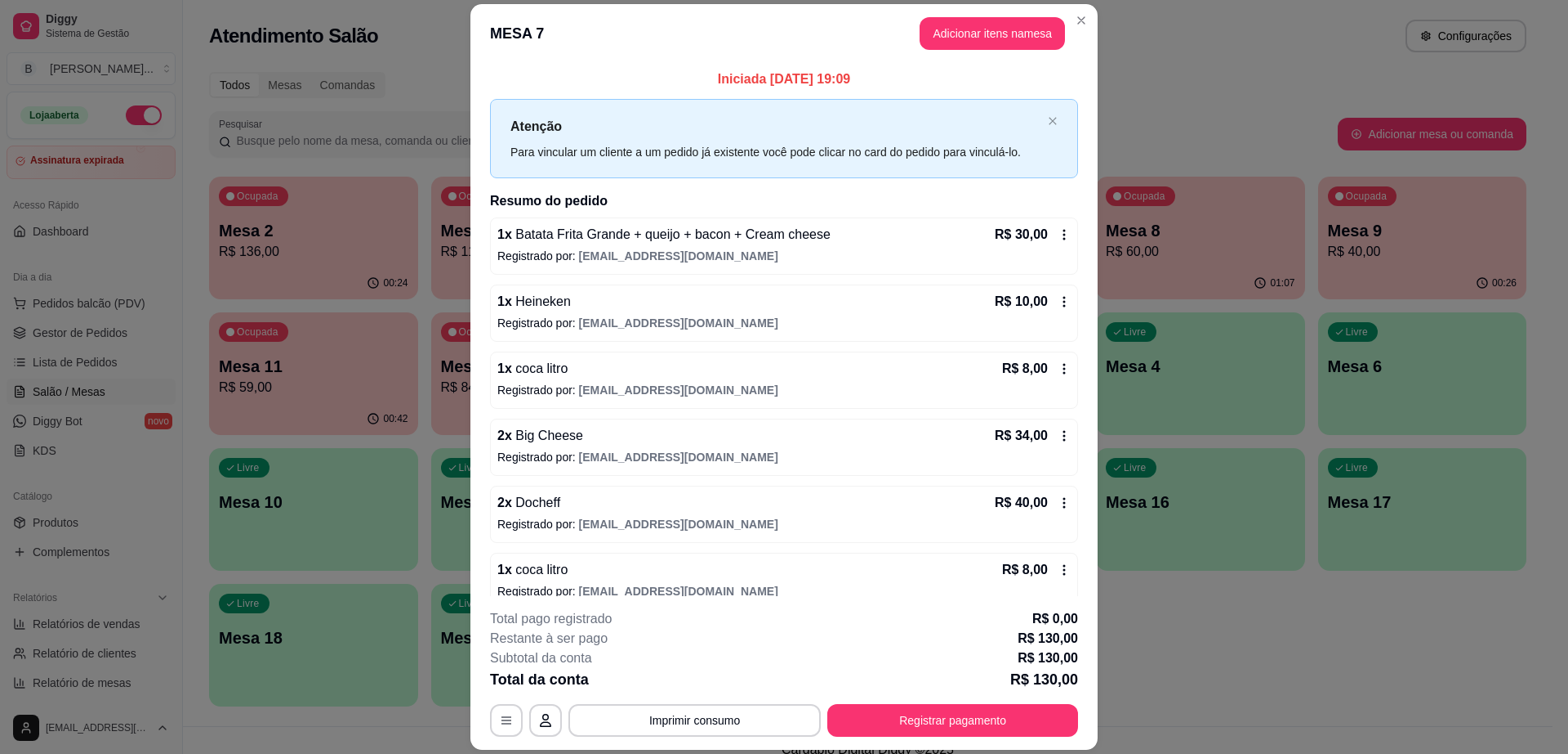
scroll to position [20, 0]
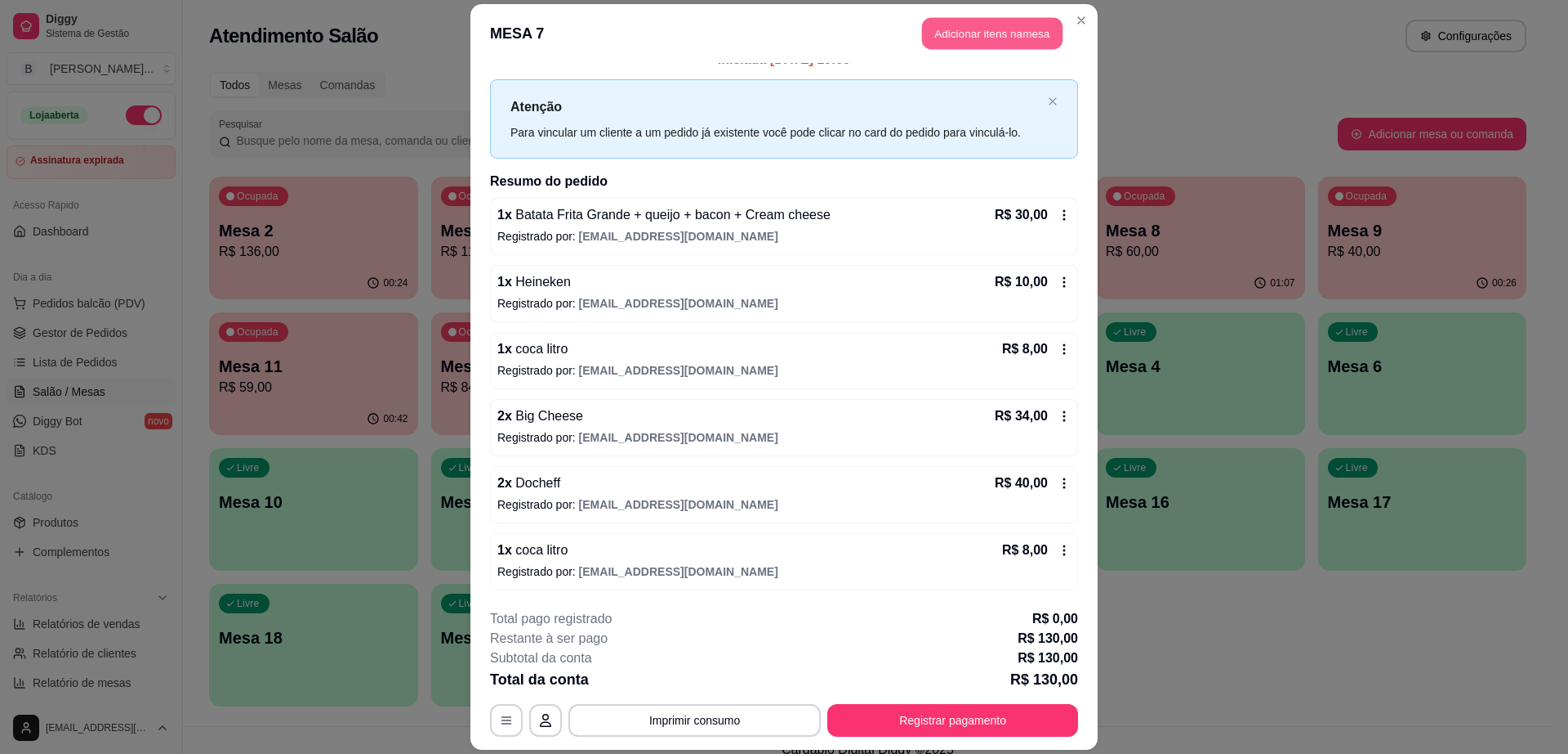
click at [985, 30] on button "Adicionar itens na mesa" at bounding box center [992, 33] width 141 height 32
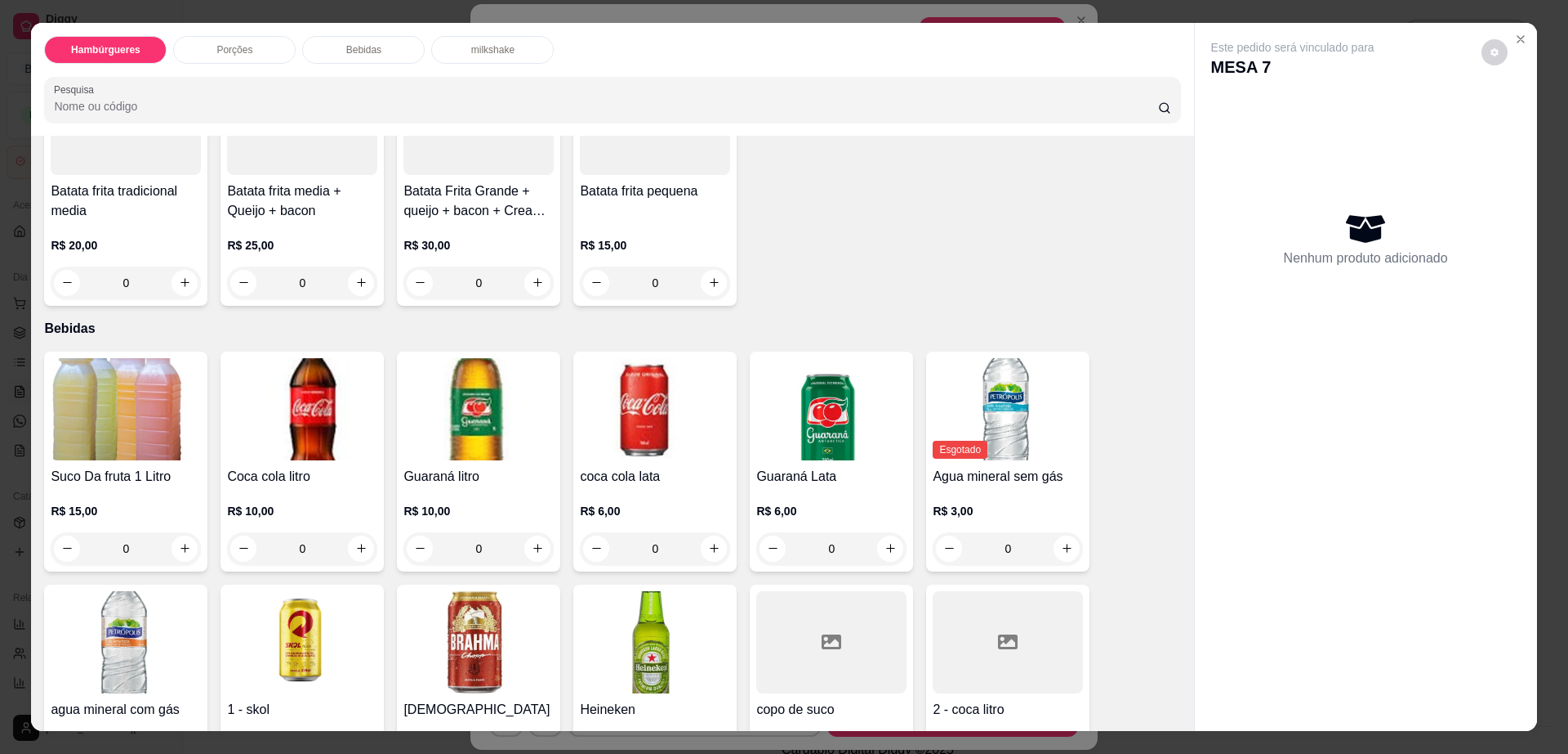
scroll to position [715, 0]
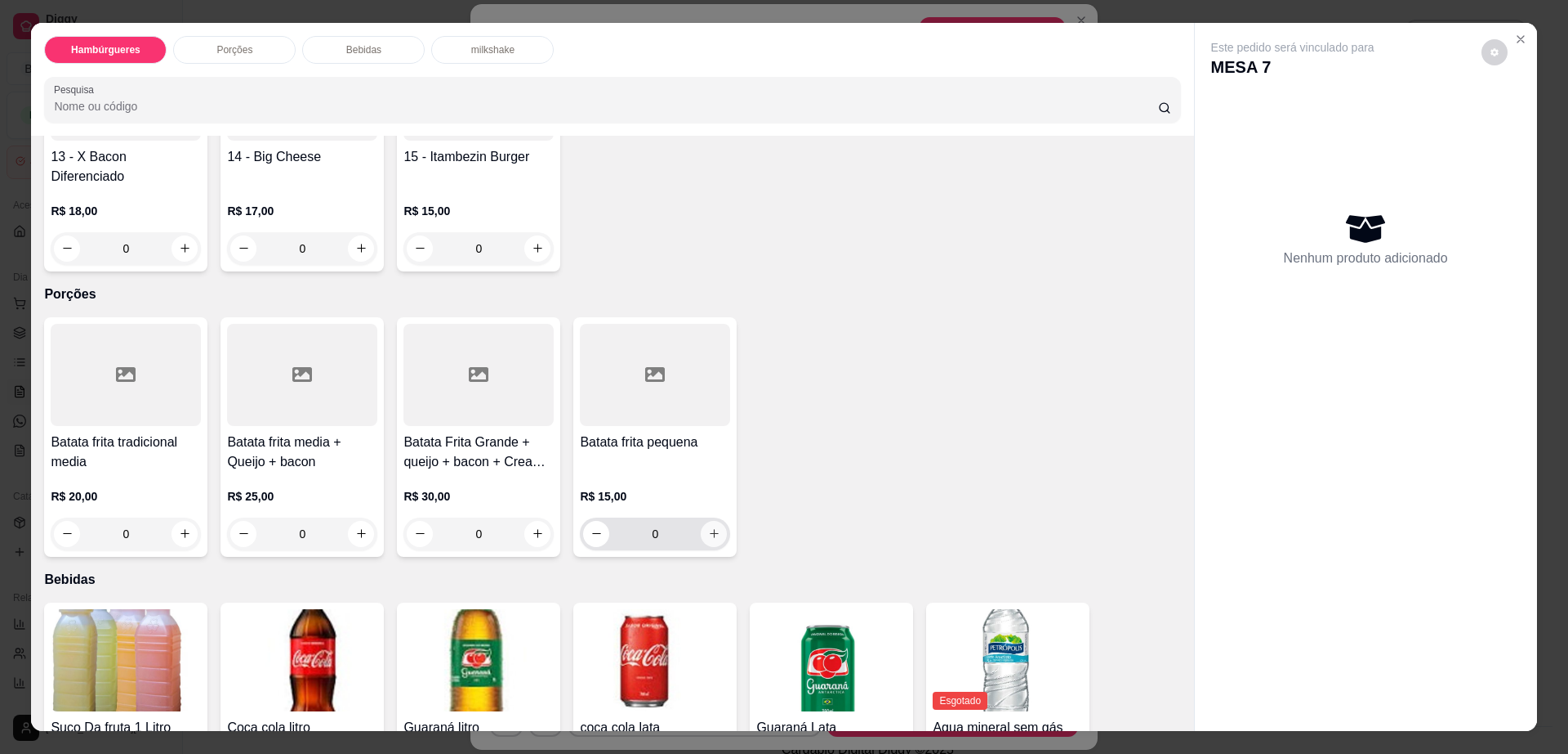
click at [713, 521] on button "increase-product-quantity" at bounding box center [714, 534] width 26 height 26
type input "1"
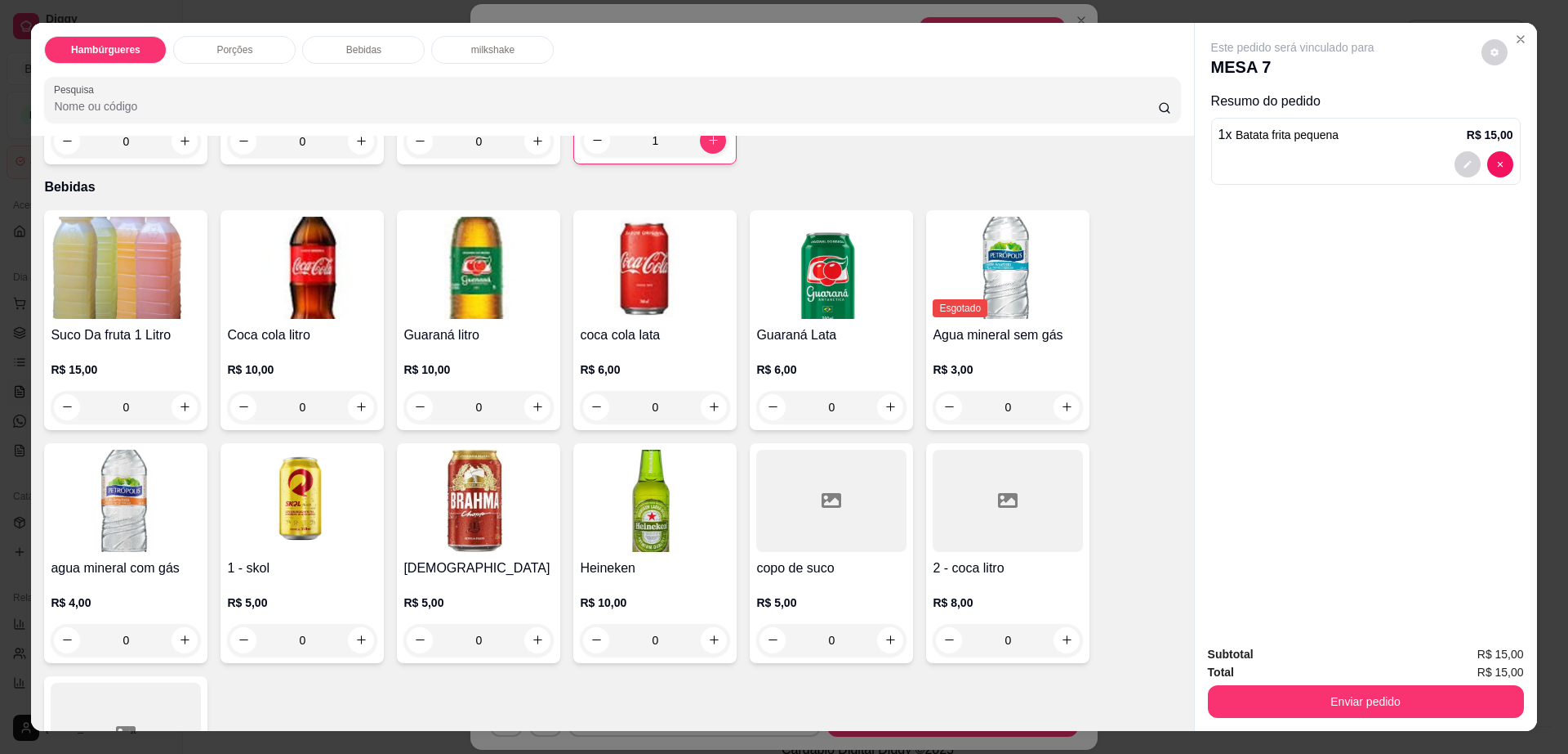
scroll to position [1226, 0]
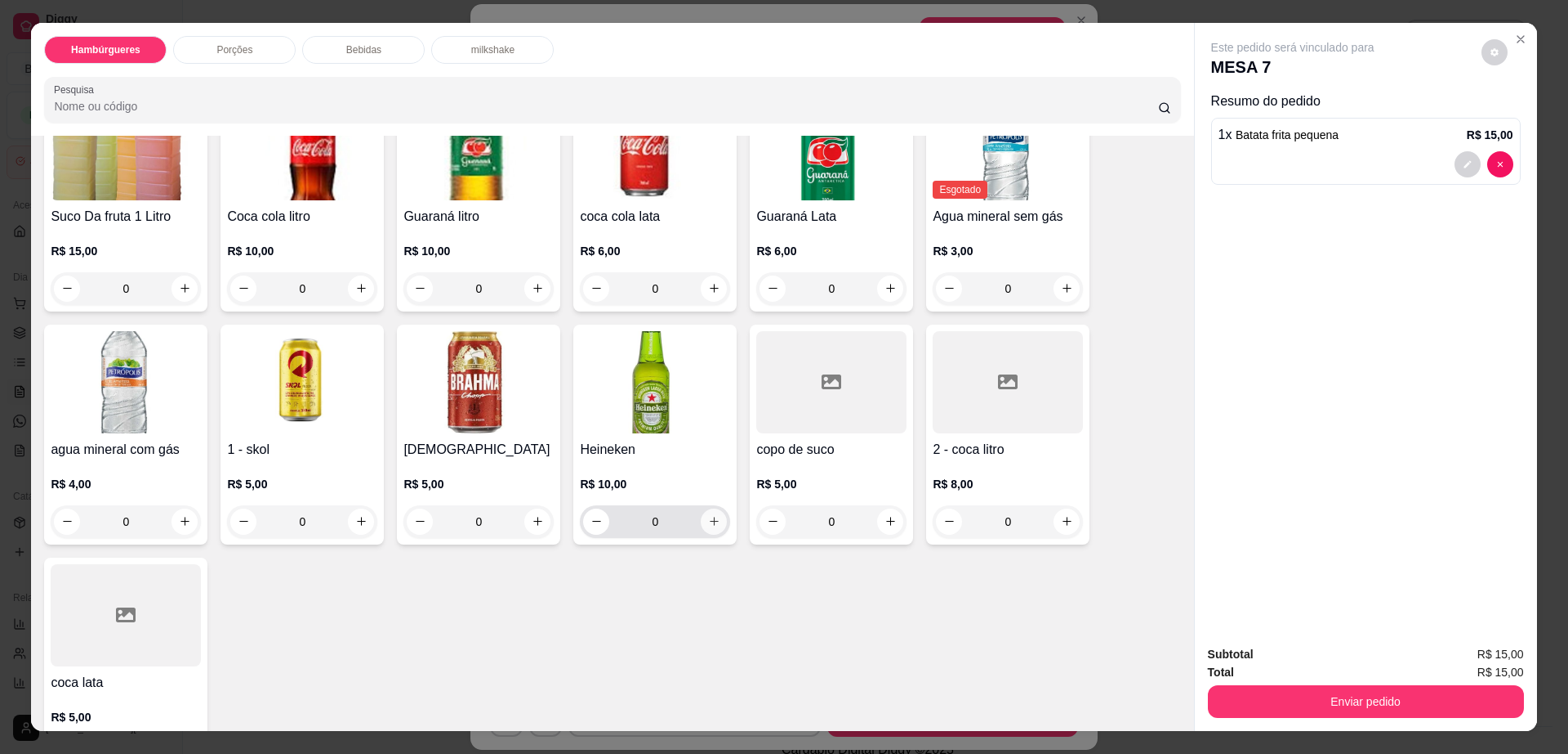
click at [708, 515] on icon "increase-product-quantity" at bounding box center [714, 521] width 12 height 12
type input "1"
click at [1482, 51] on button "decrease-product-quantity" at bounding box center [1495, 53] width 26 height 26
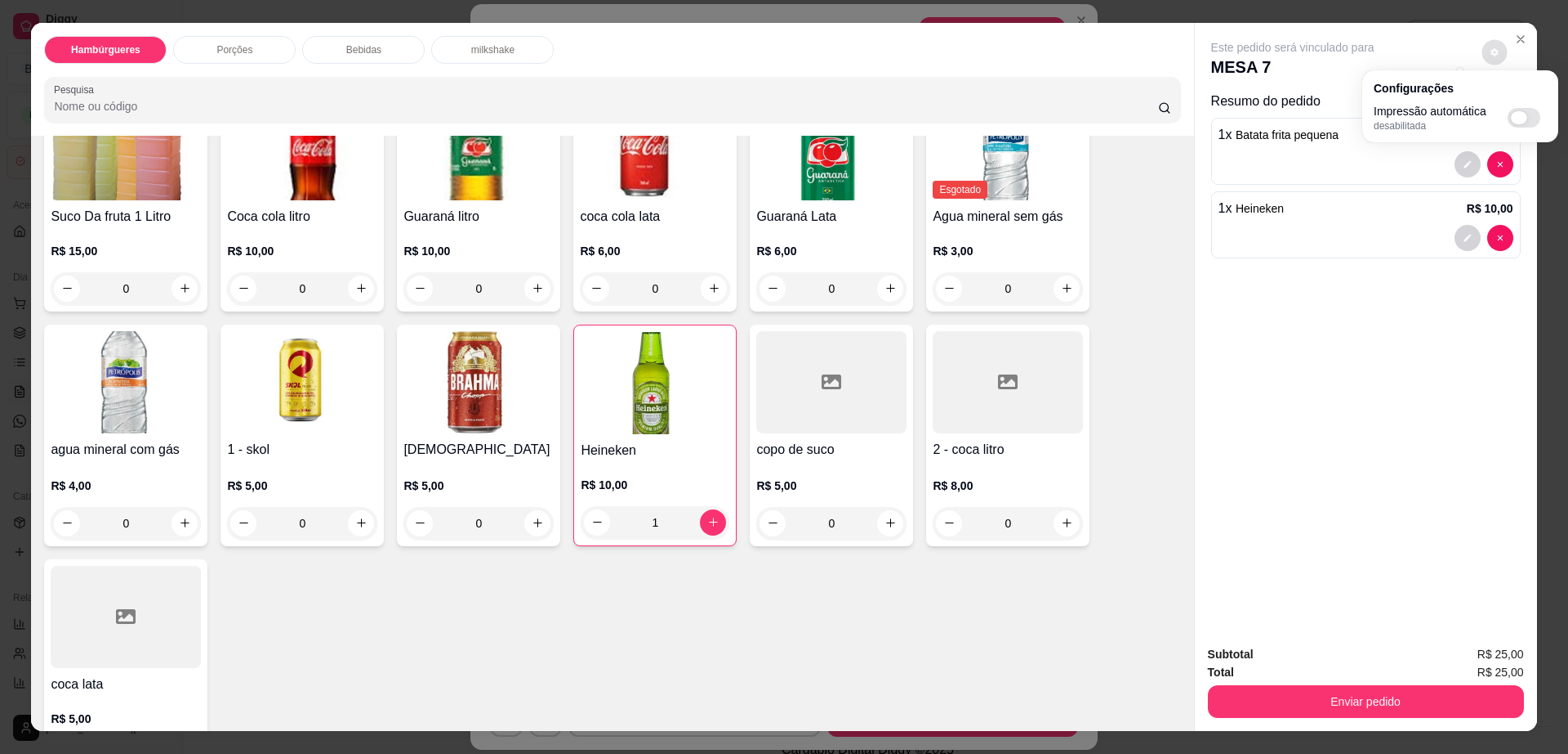
click at [1531, 115] on span "Automatic updates" at bounding box center [1524, 118] width 33 height 20
click at [1518, 118] on input "Automatic updates" at bounding box center [1512, 123] width 11 height 11
checkbox input "true"
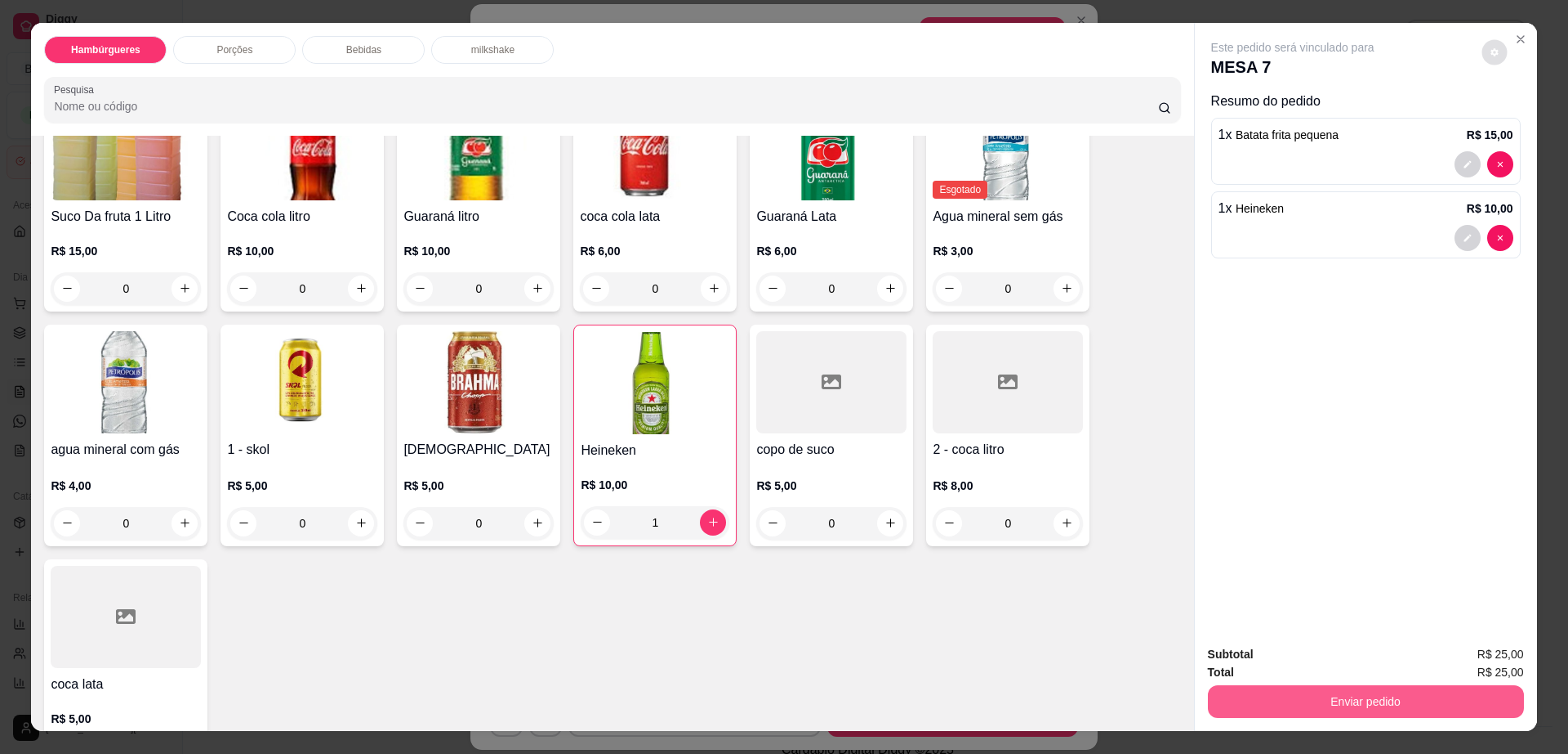
click at [1351, 707] on button "Enviar pedido" at bounding box center [1366, 701] width 316 height 33
click at [1461, 651] on button "Enviar pedido" at bounding box center [1480, 662] width 92 height 31
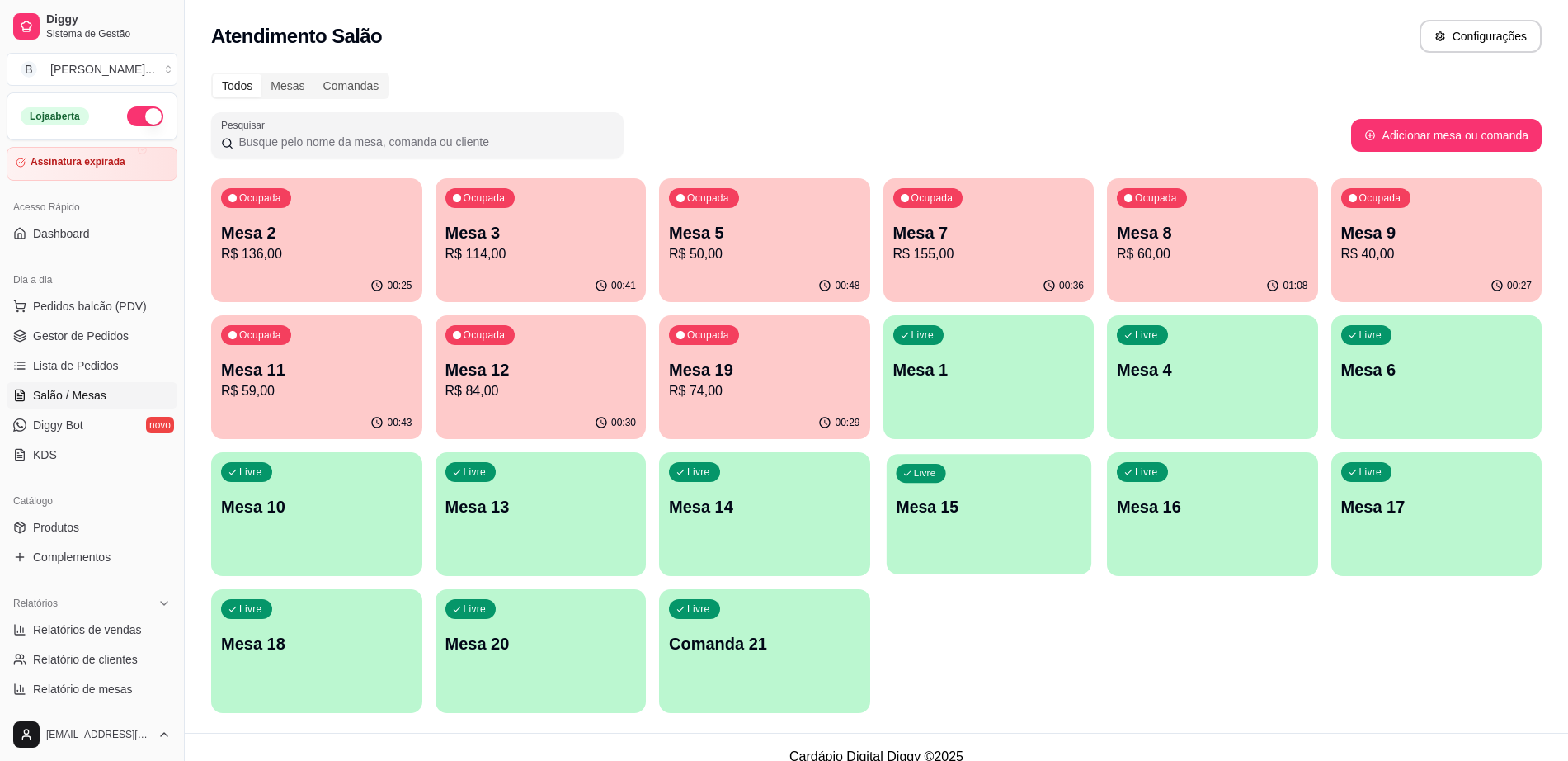
click at [1027, 531] on div "Livre Mesa 15" at bounding box center [988, 504] width 205 height 101
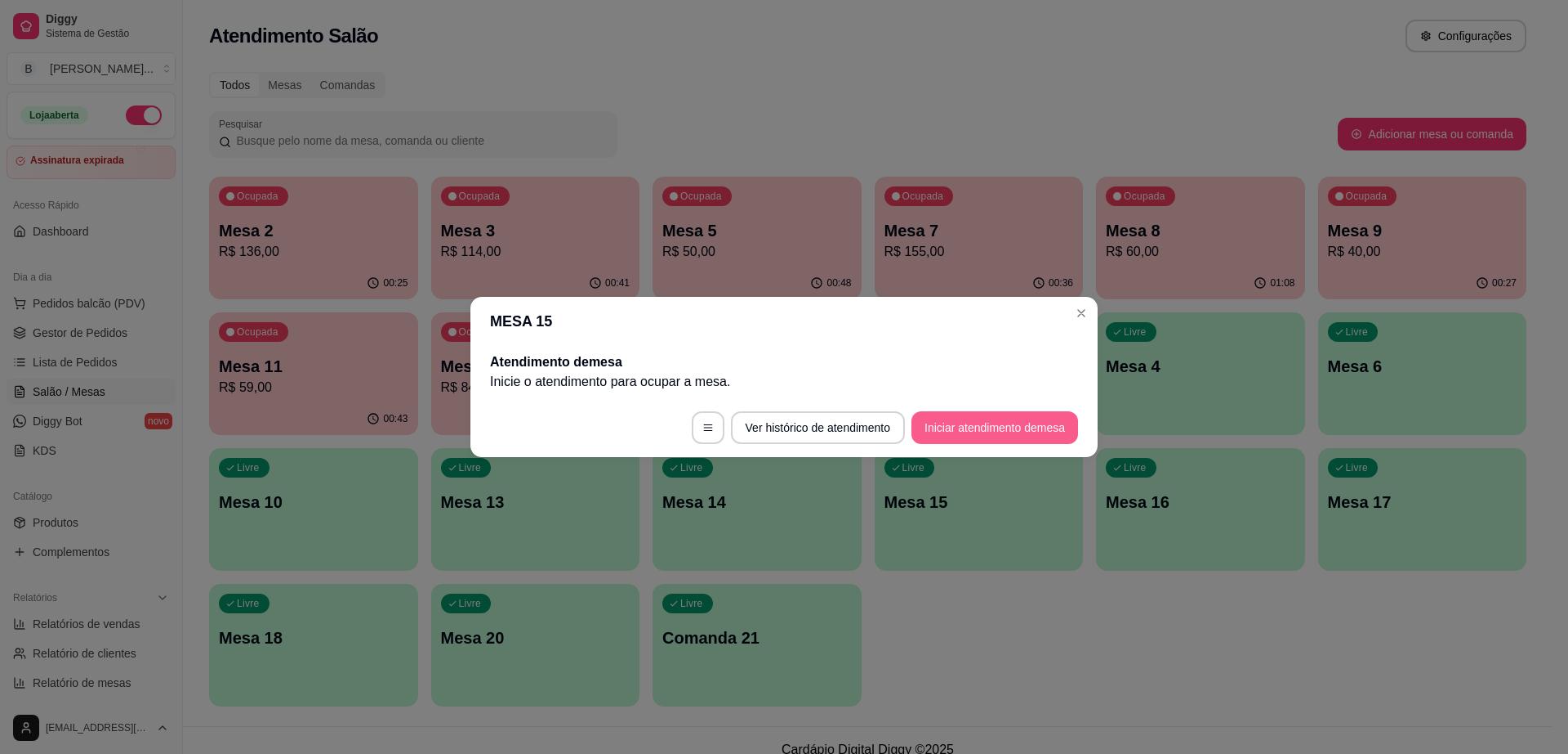
click at [952, 420] on button "Iniciar atendimento de mesa" at bounding box center [995, 428] width 166 height 33
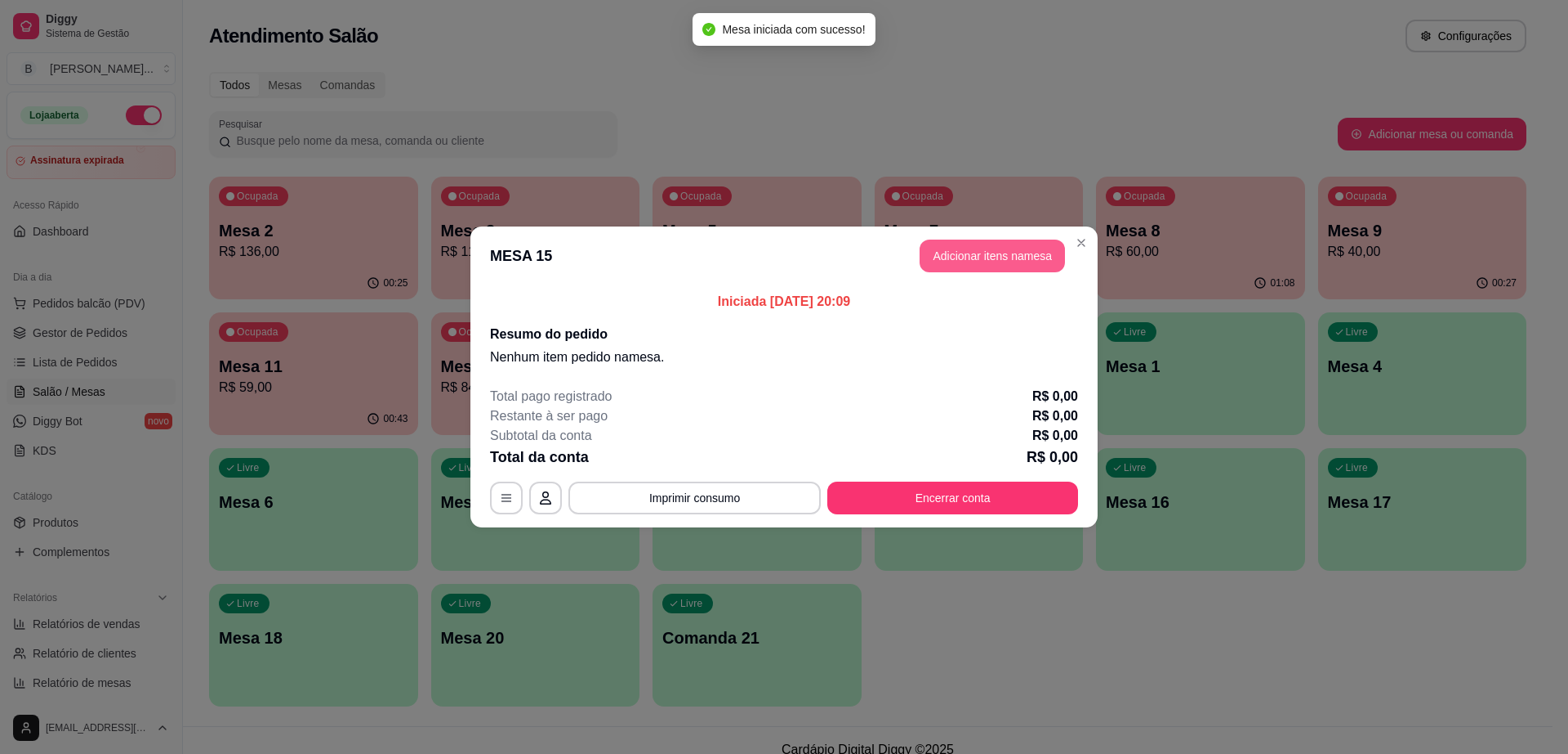
click at [978, 251] on button "Adicionar itens na mesa" at bounding box center [992, 256] width 146 height 33
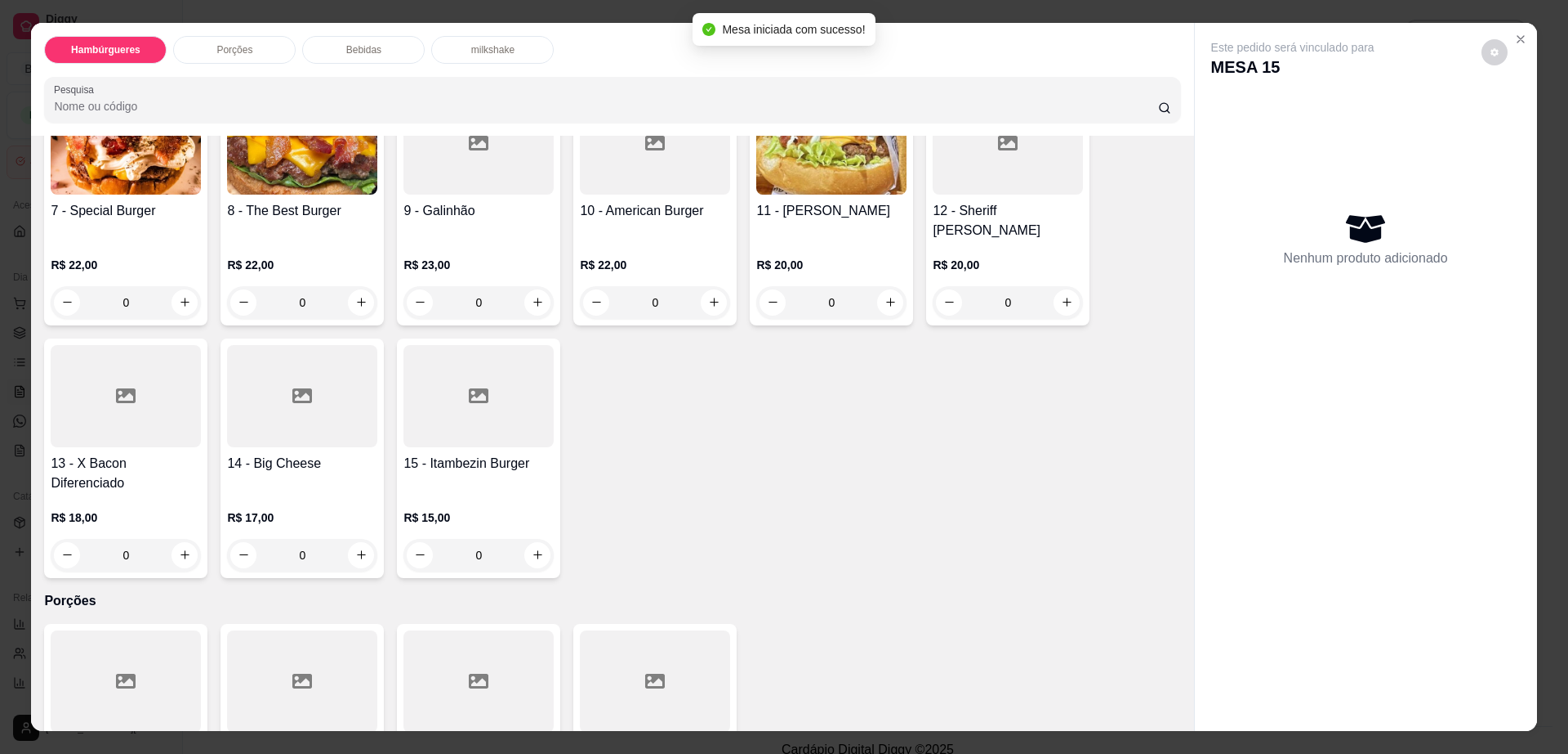
scroll to position [920, 0]
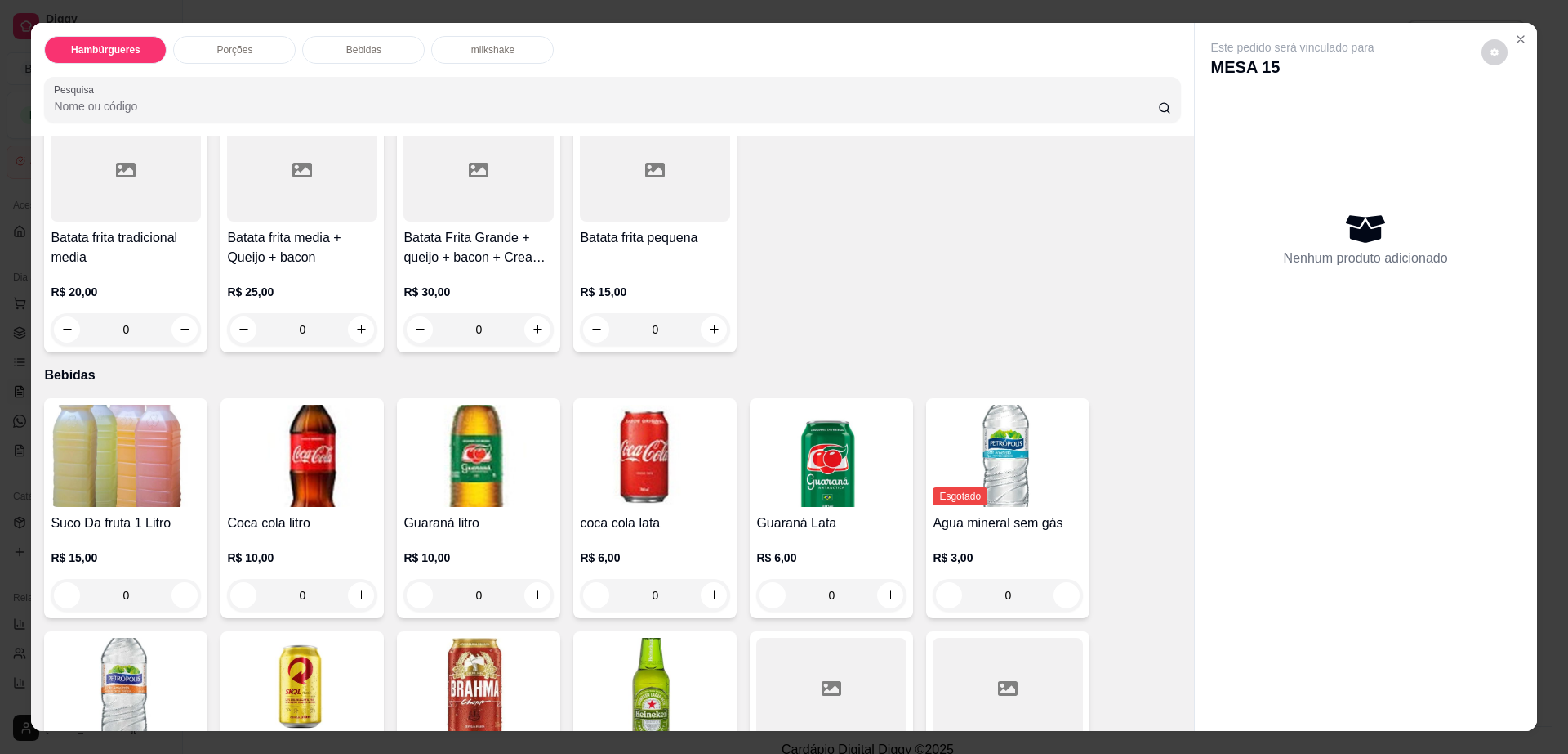
click at [637, 267] on div "R$ 15,00 0" at bounding box center [655, 306] width 151 height 78
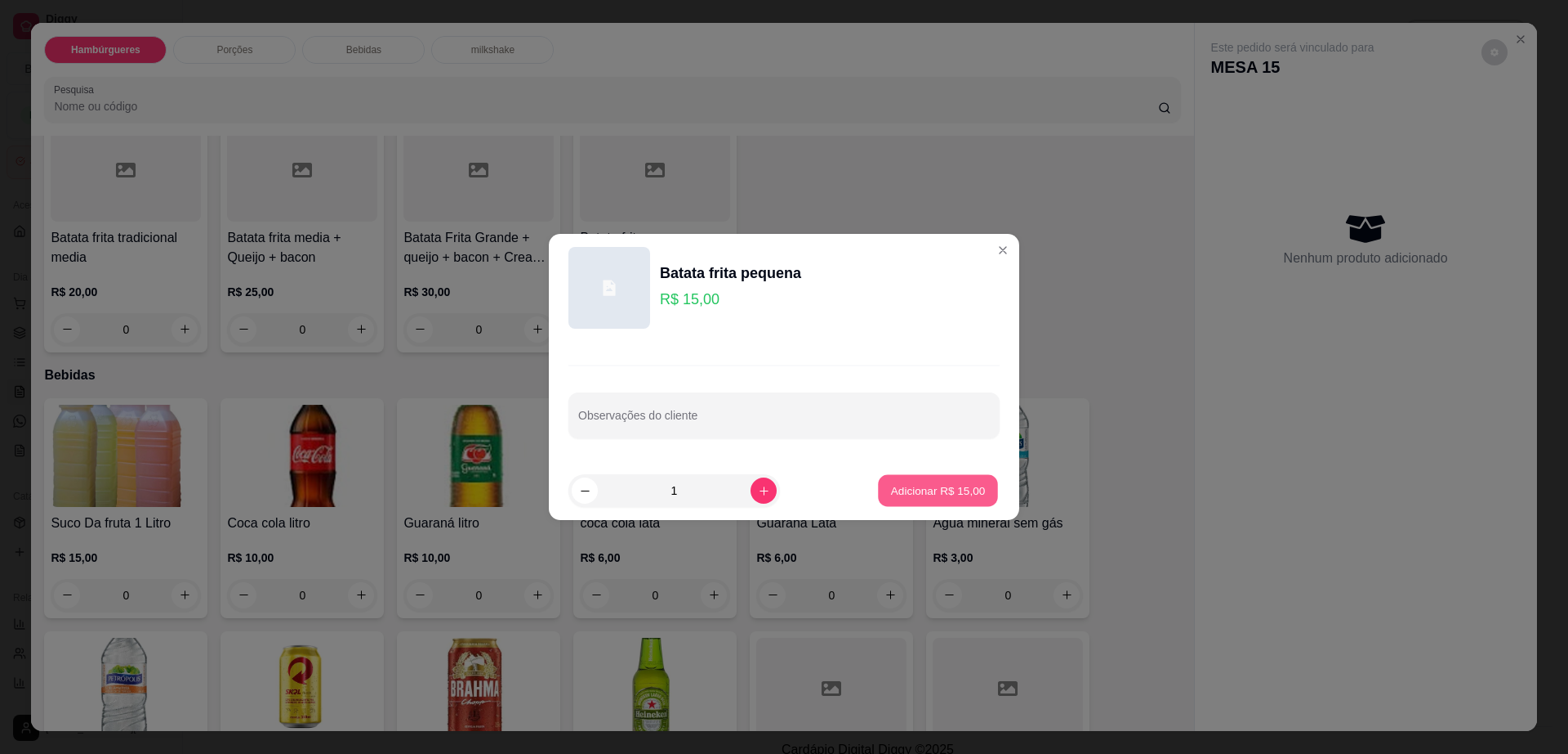
click at [952, 487] on p "Adicionar R$ 15,00" at bounding box center [938, 489] width 95 height 16
type input "1"
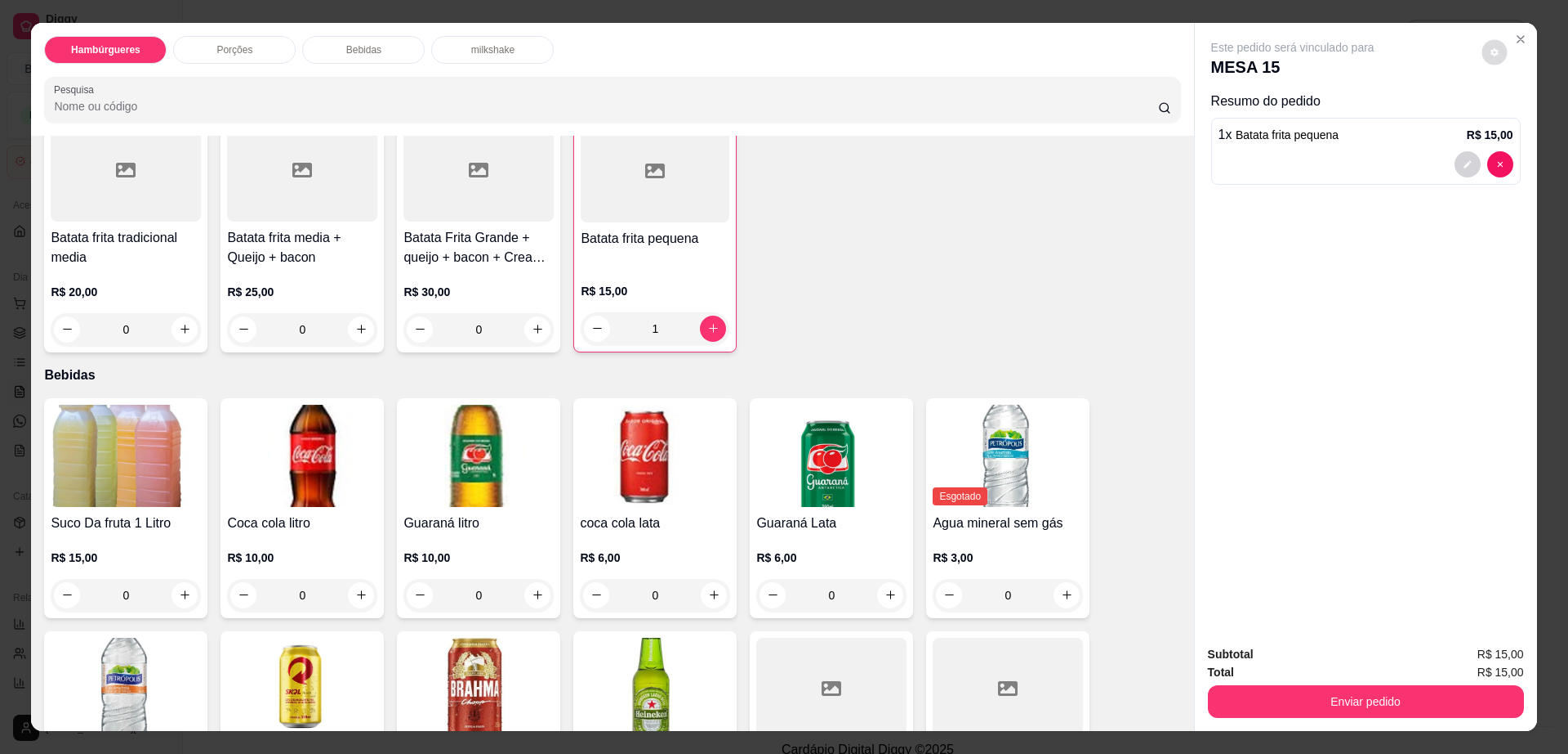
click at [1490, 49] on icon "decrease-product-quantity" at bounding box center [1495, 53] width 10 height 10
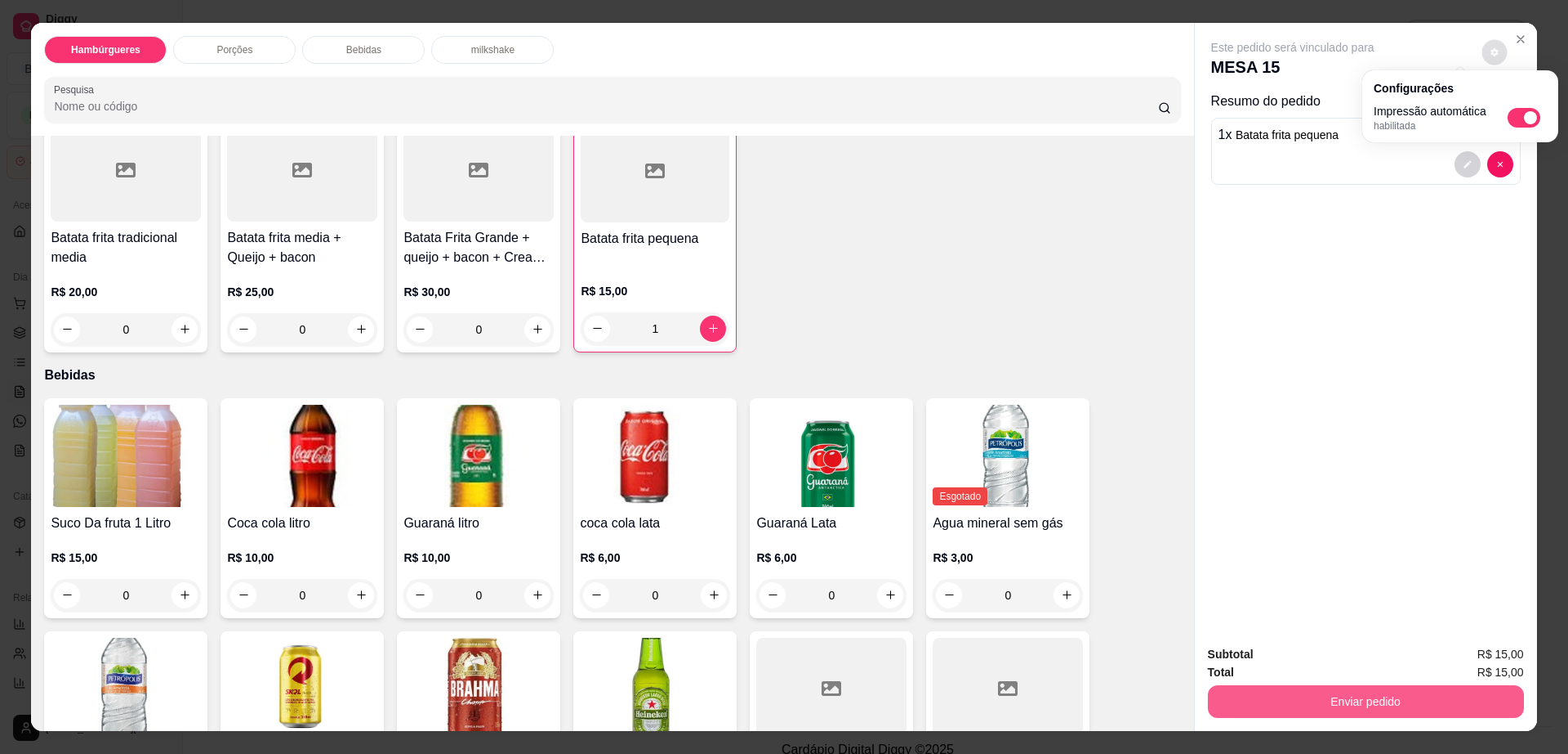
click at [1335, 700] on button "Enviar pedido" at bounding box center [1366, 701] width 316 height 33
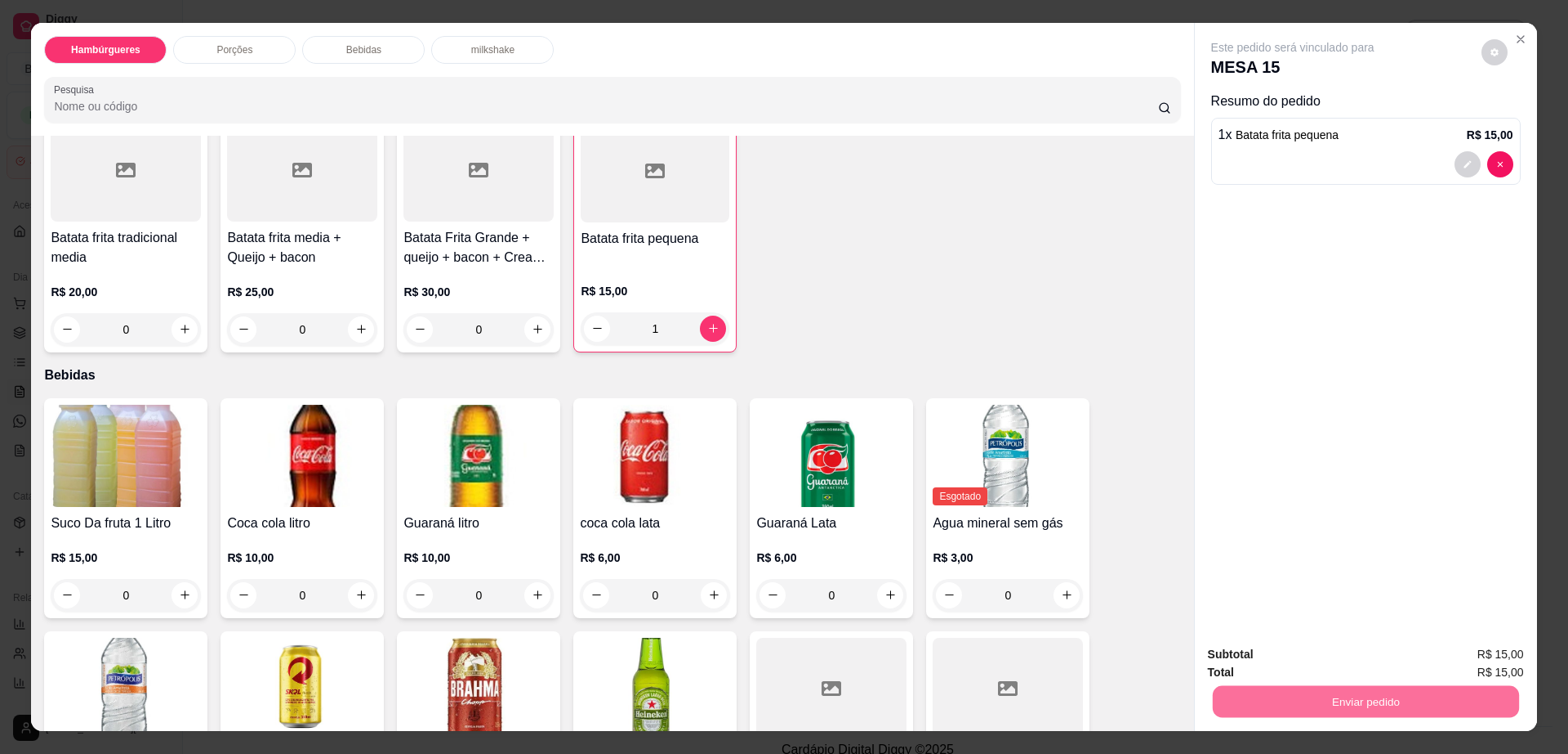
click at [1471, 655] on button "Enviar pedido" at bounding box center [1480, 661] width 90 height 30
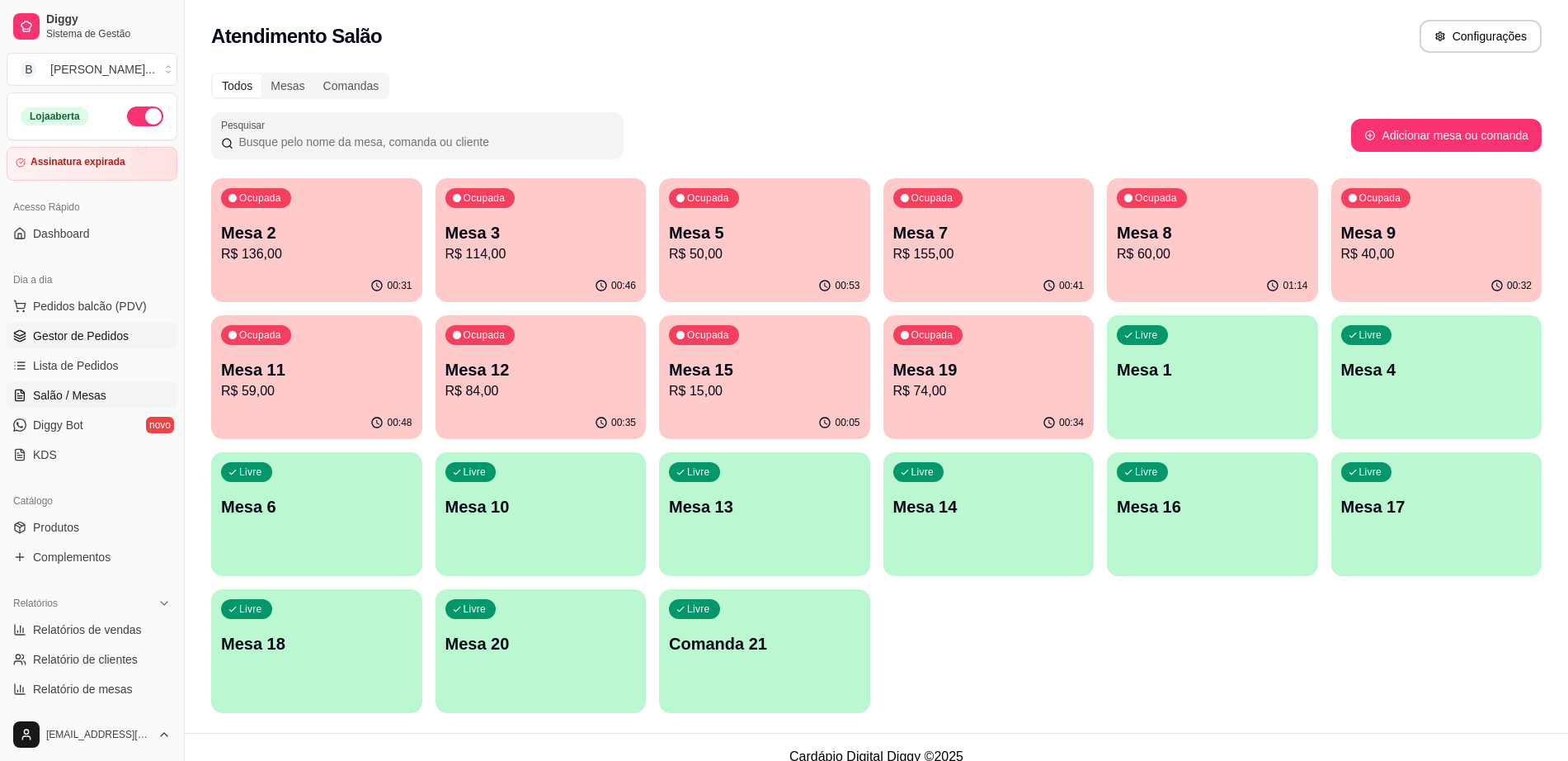
click at [106, 339] on span "Gestor de Pedidos" at bounding box center [81, 336] width 96 height 17
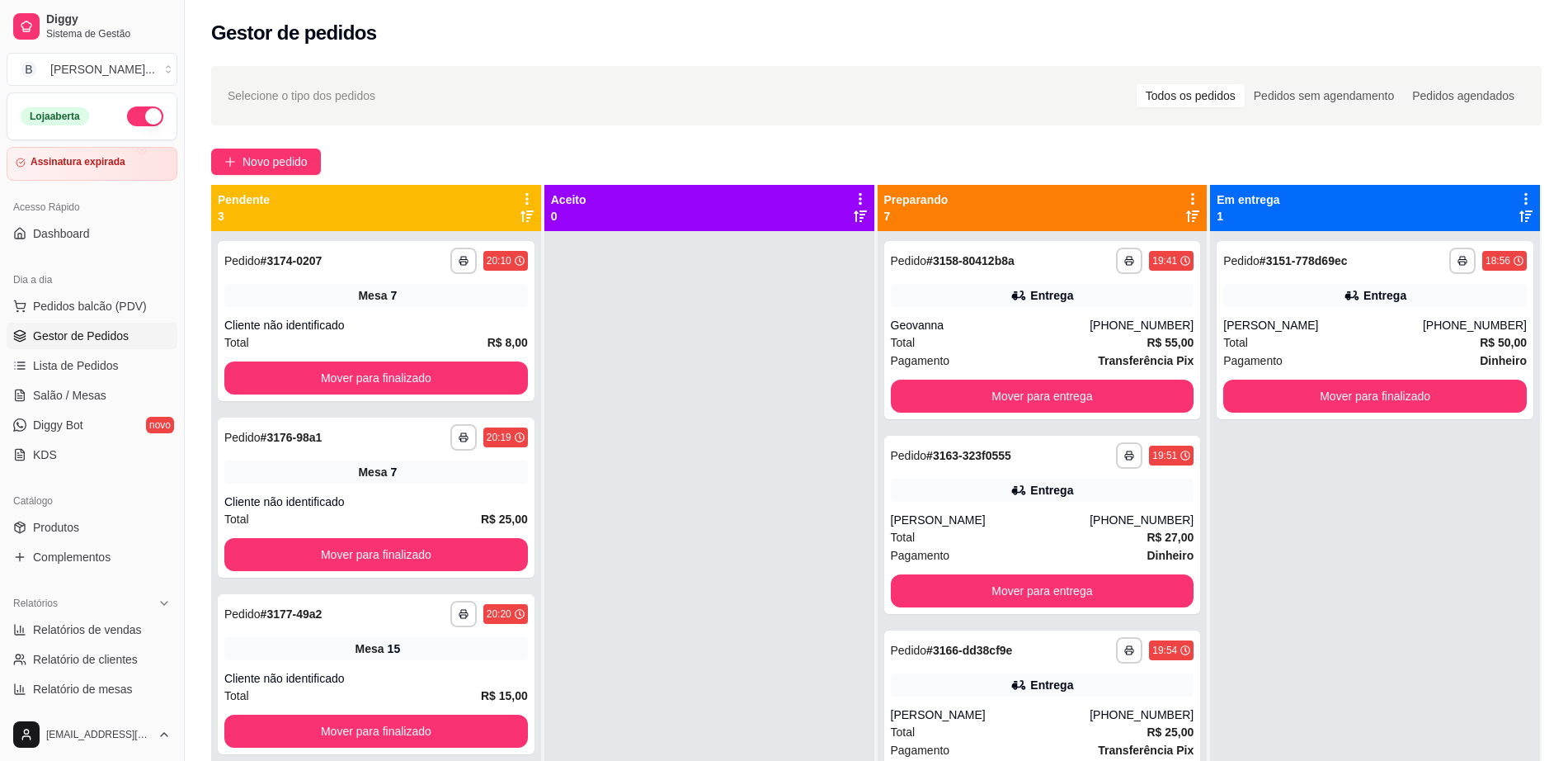
click at [86, 323] on link "Gestor de Pedidos" at bounding box center [91, 336] width 170 height 27
click at [244, 153] on span "Novo pedido" at bounding box center [275, 161] width 65 height 18
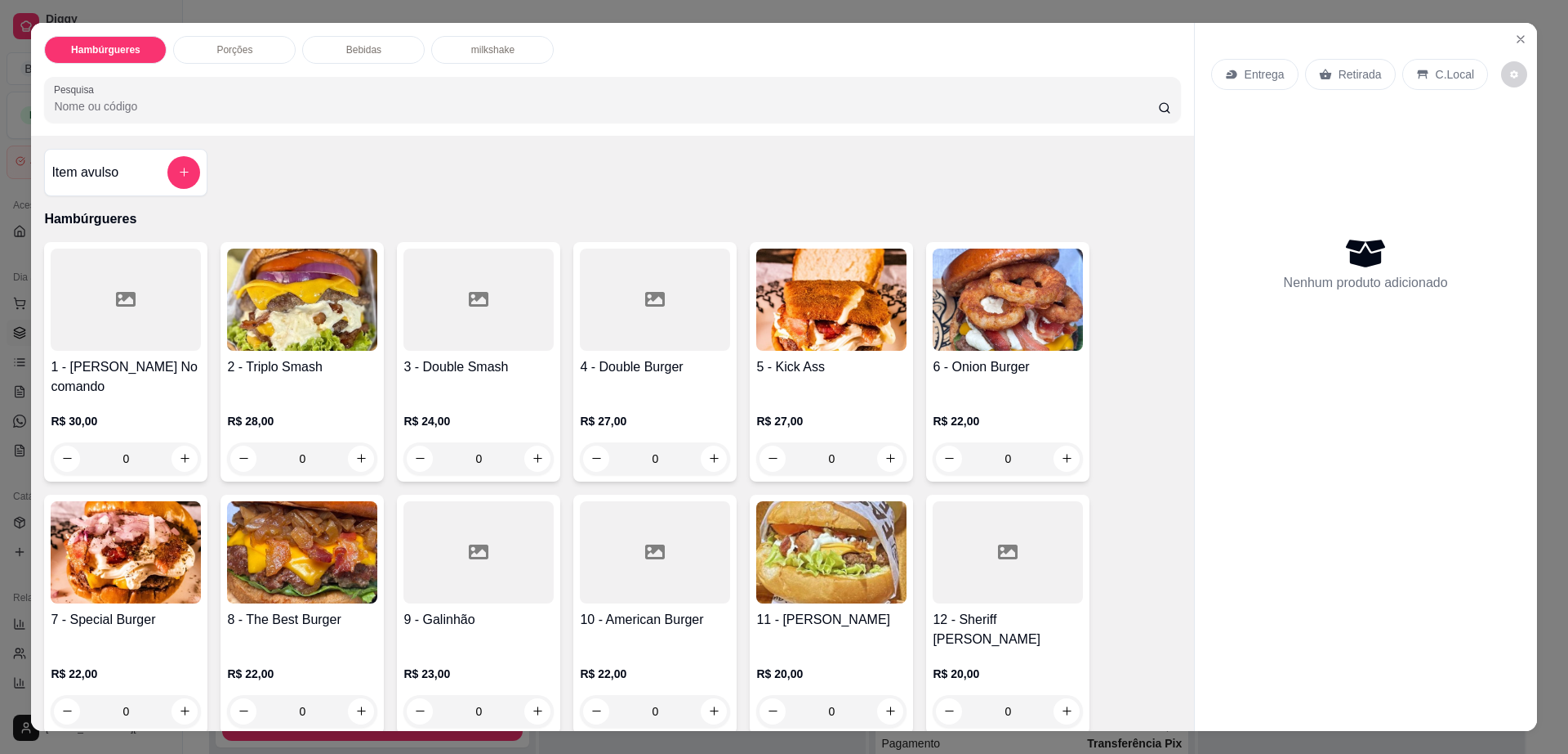
click at [264, 333] on img at bounding box center [302, 300] width 151 height 102
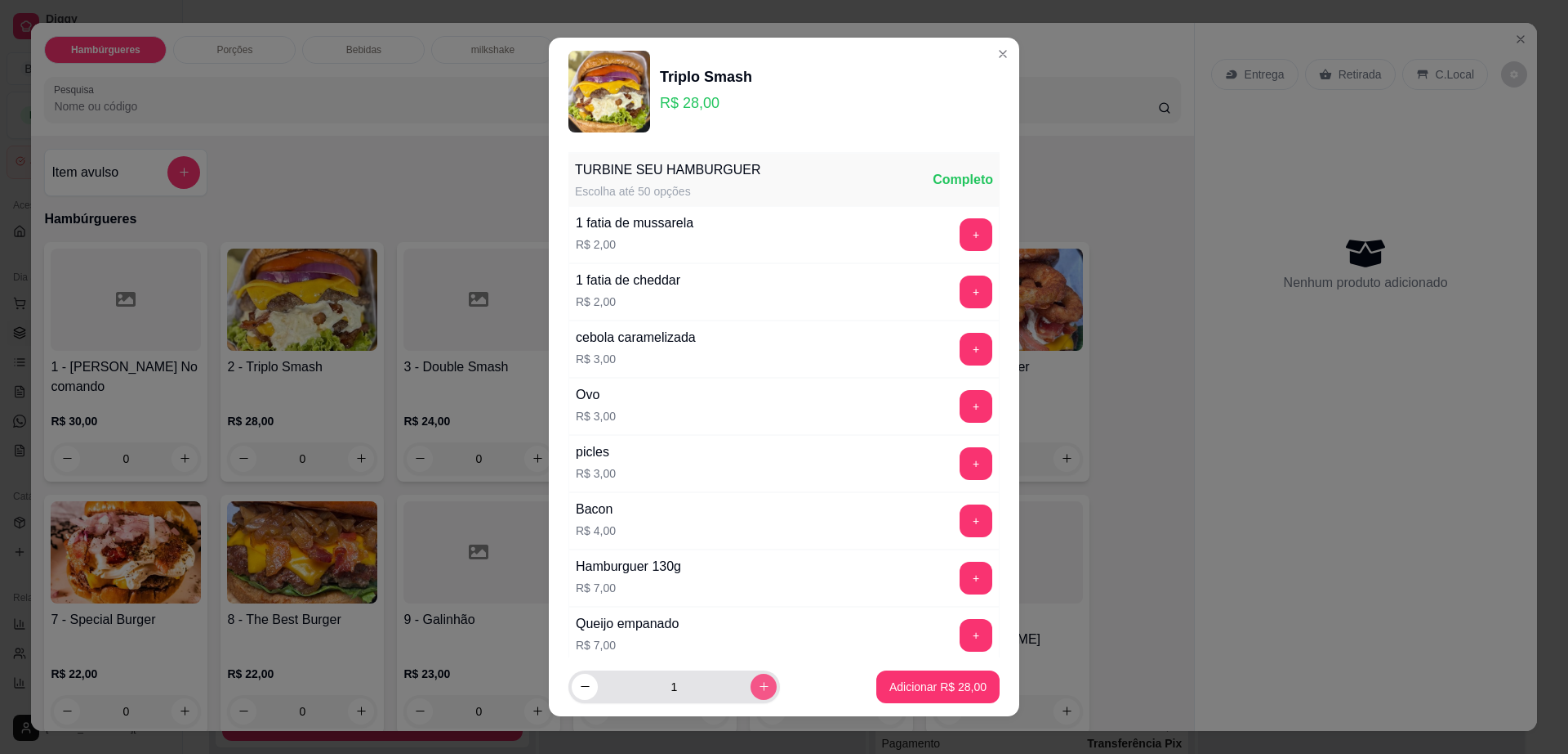
click at [751, 687] on button "increase-product-quantity" at bounding box center [764, 686] width 26 height 26
type input "2"
click at [936, 684] on p "Adicionar R$ 56,00" at bounding box center [938, 686] width 95 height 16
type input "2"
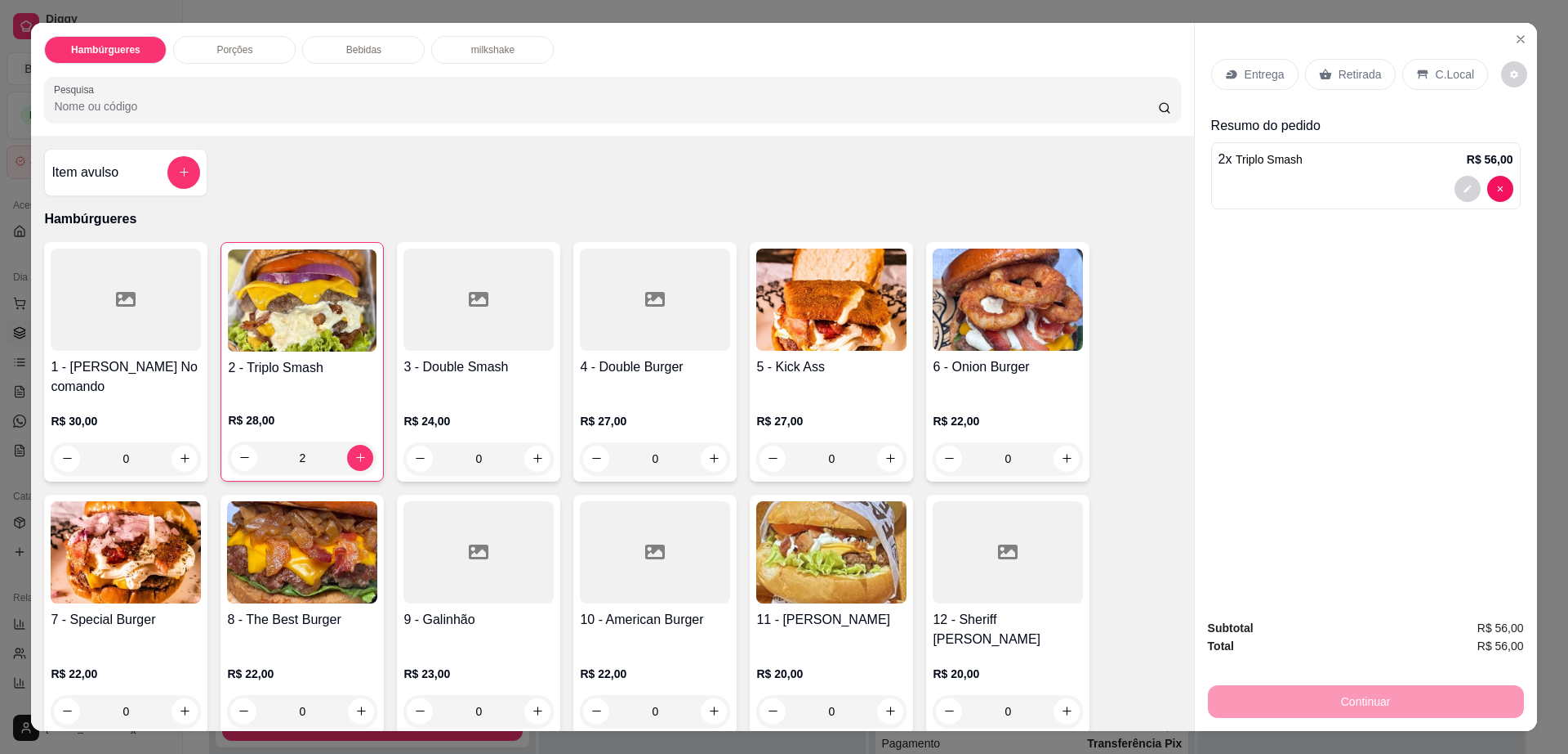
click at [1262, 63] on div "Entrega" at bounding box center [1255, 74] width 87 height 31
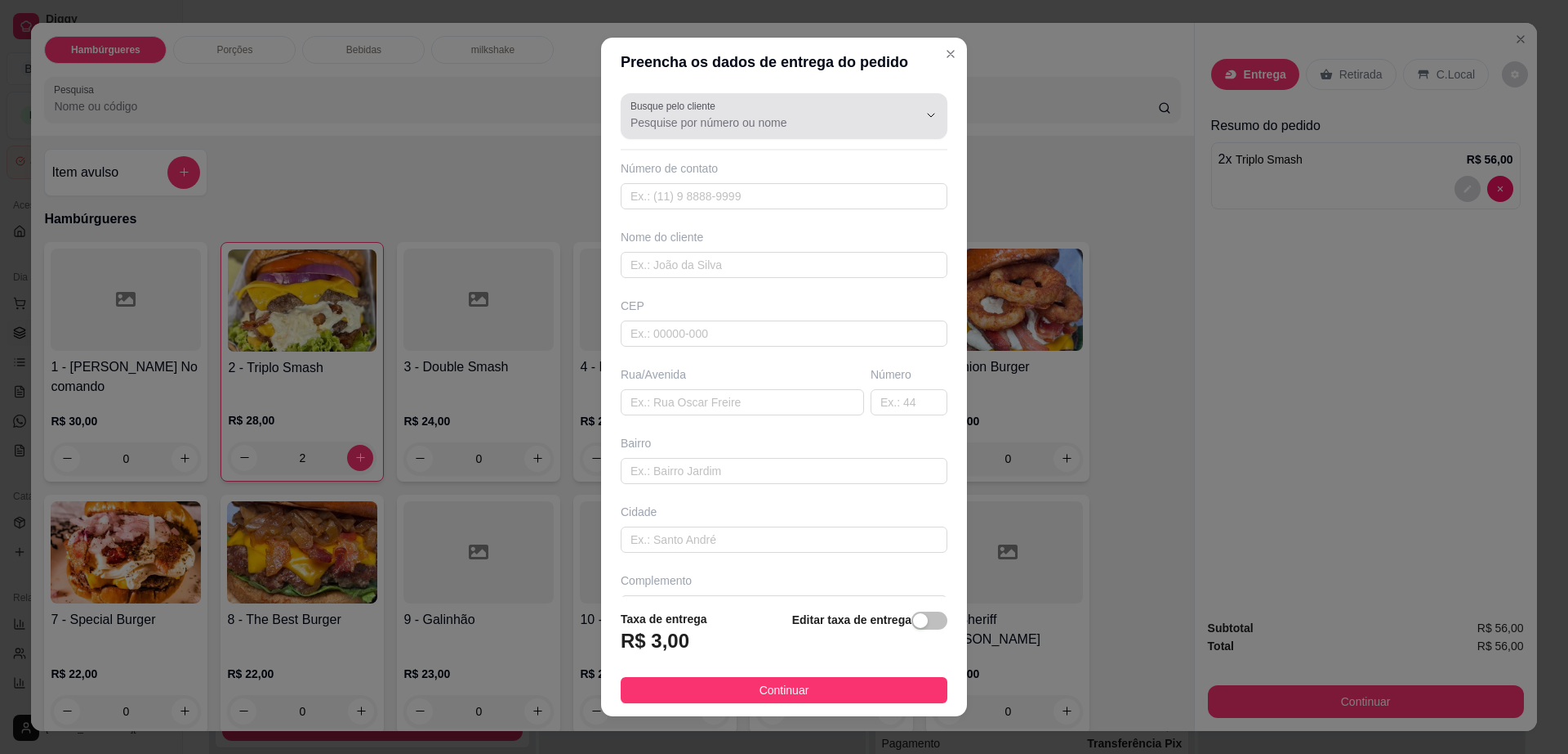
click at [730, 131] on div at bounding box center [784, 116] width 307 height 33
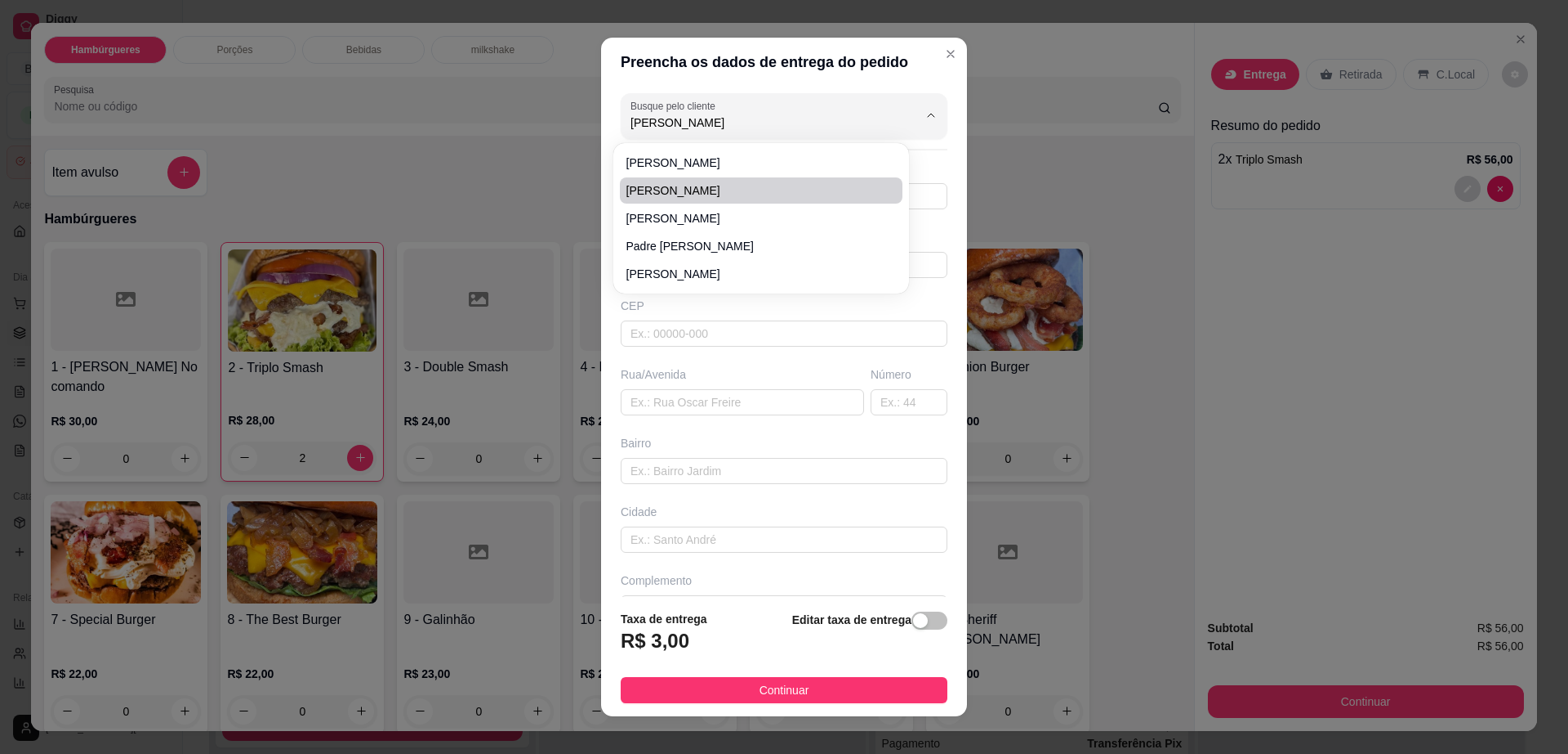
click at [722, 185] on span "[PERSON_NAME]" at bounding box center [753, 190] width 253 height 16
type input "[PERSON_NAME]"
type input "77998761503"
type input "[PERSON_NAME]"
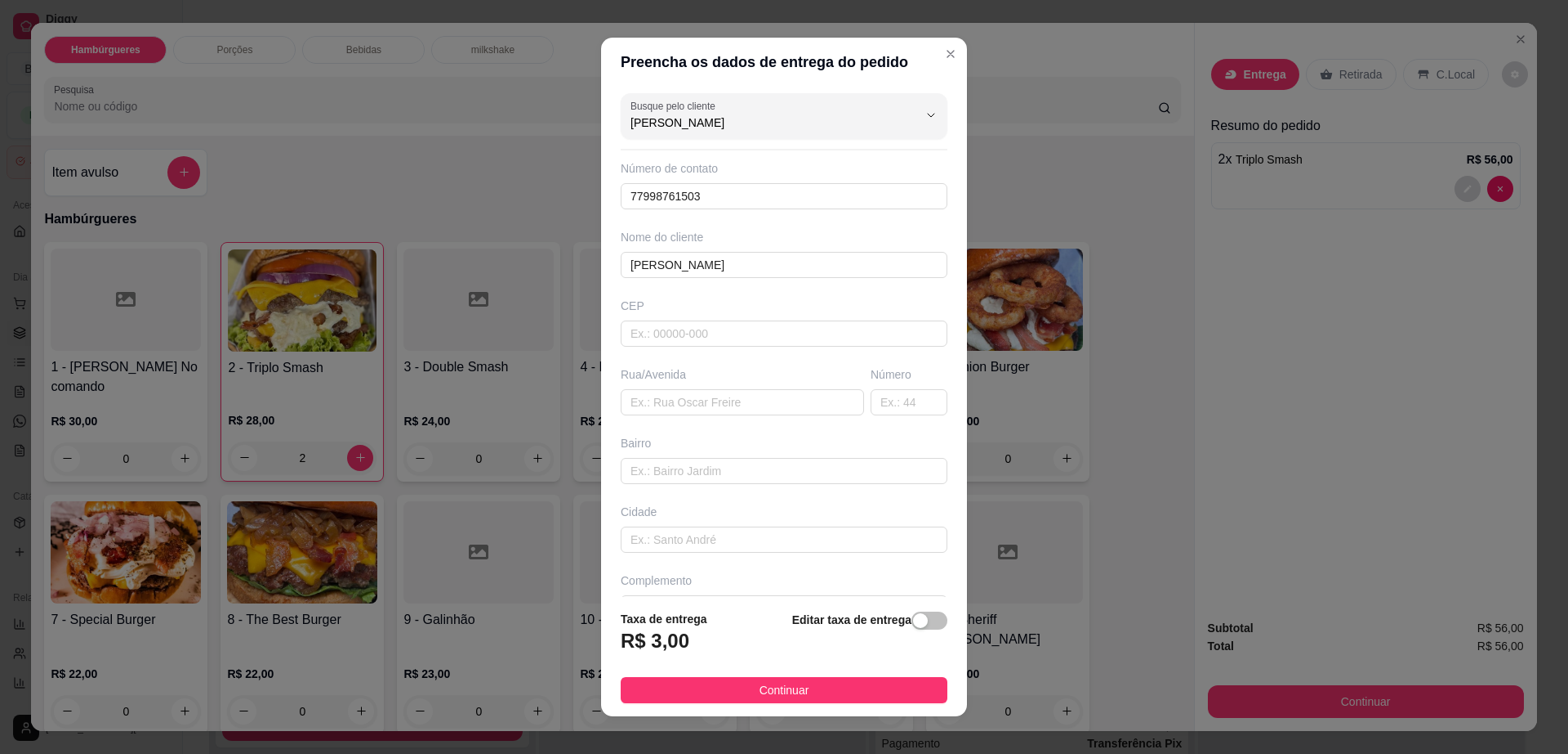
type input "[PERSON_NAME]"
click at [945, 49] on icon "Close" at bounding box center [951, 54] width 13 height 13
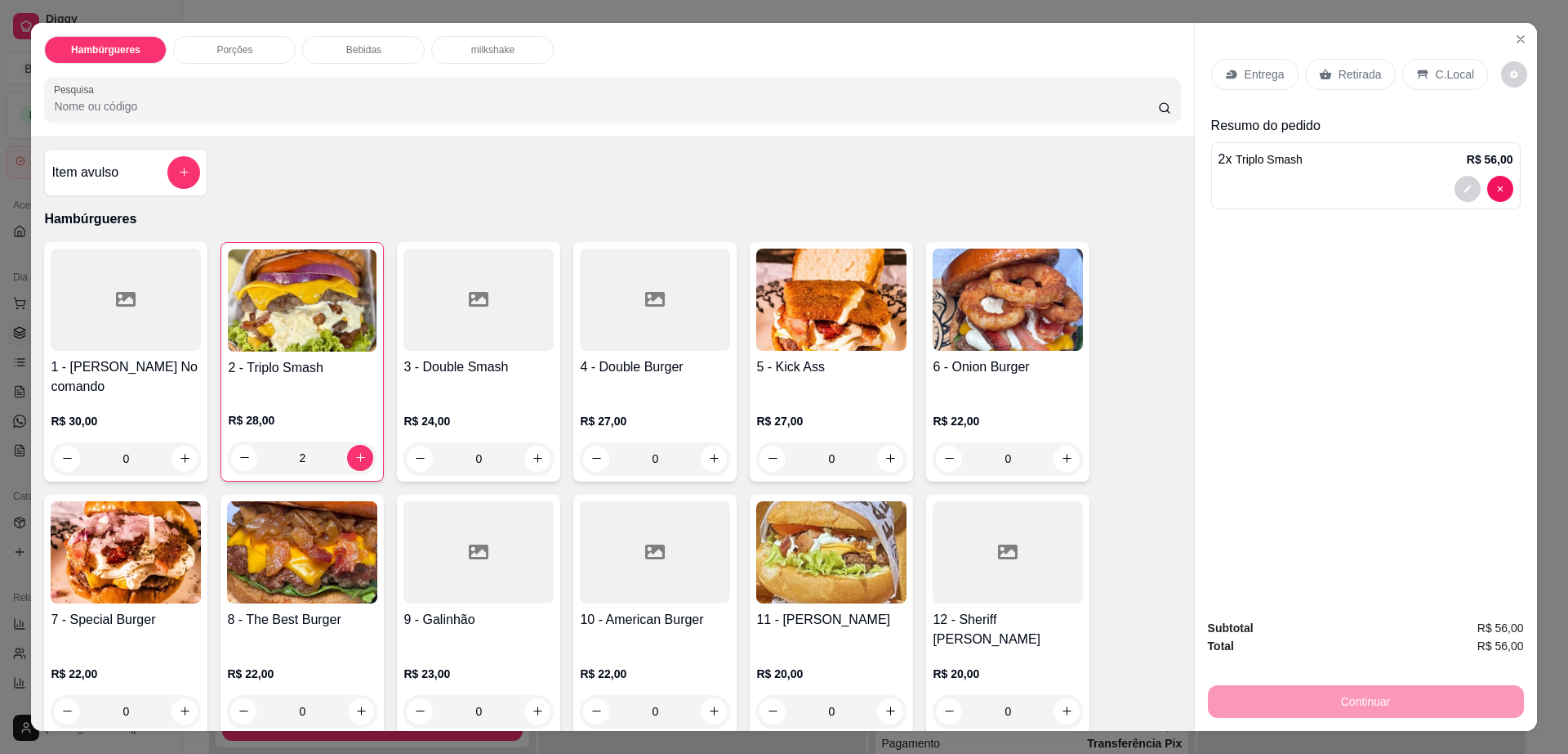
click at [1243, 62] on div "Entrega" at bounding box center [1255, 74] width 87 height 31
click at [1518, 36] on icon "Close" at bounding box center [1521, 40] width 7 height 7
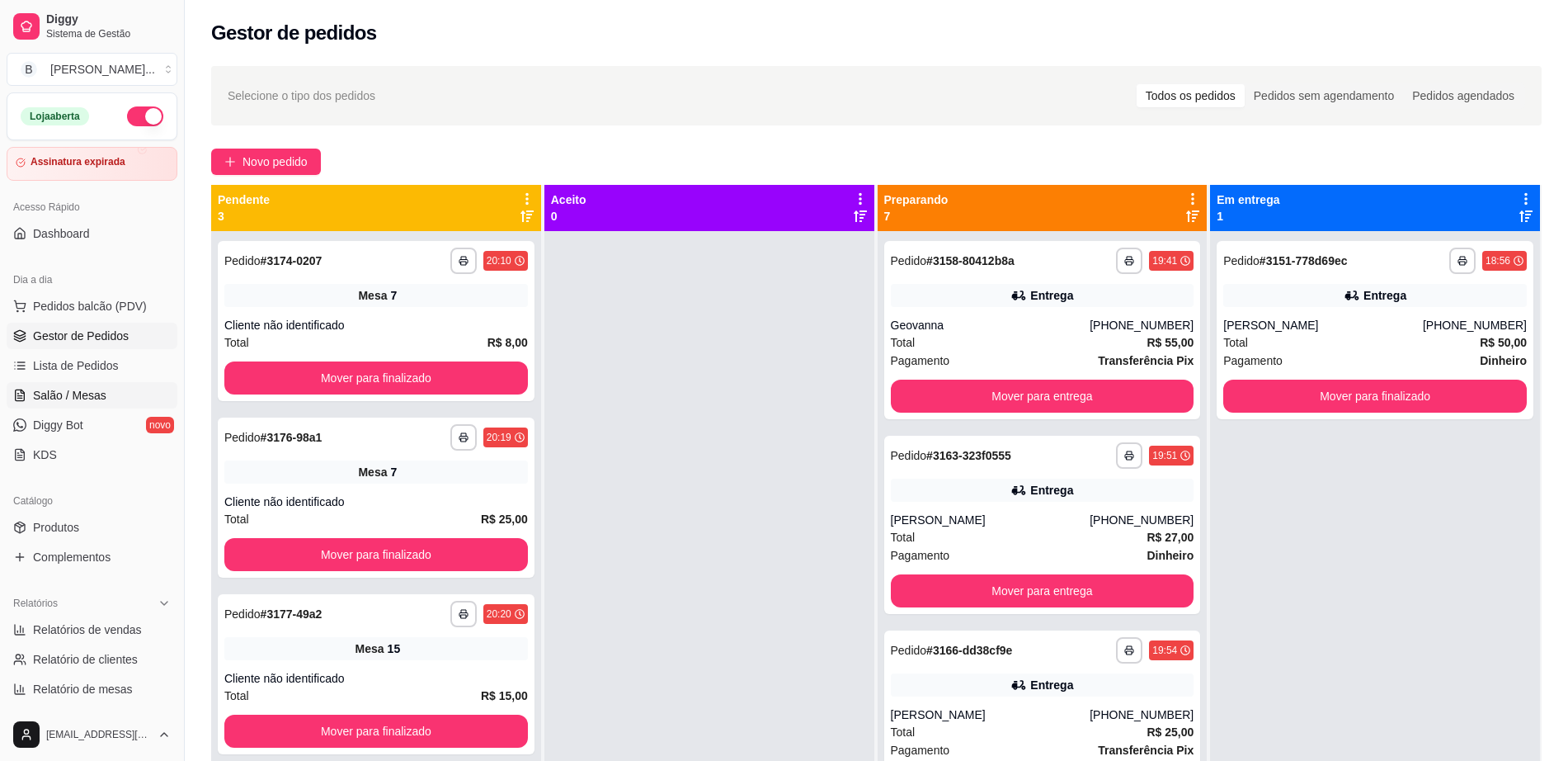
click at [78, 401] on span "Salão / Mesas" at bounding box center [70, 395] width 73 height 17
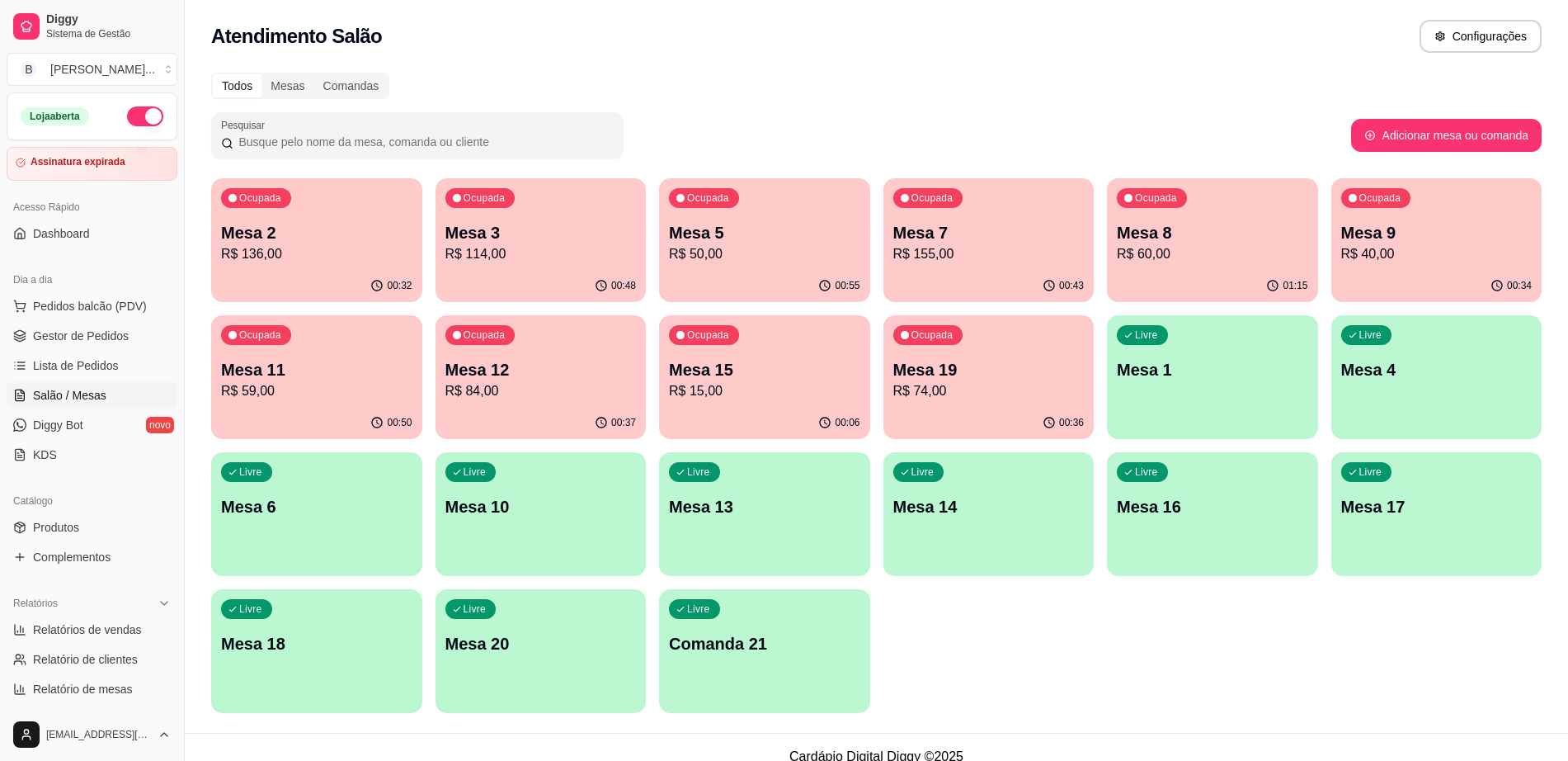
click at [995, 393] on p "R$ 74,00" at bounding box center [989, 391] width 191 height 20
click at [966, 368] on p "Mesa 19" at bounding box center [989, 369] width 191 height 23
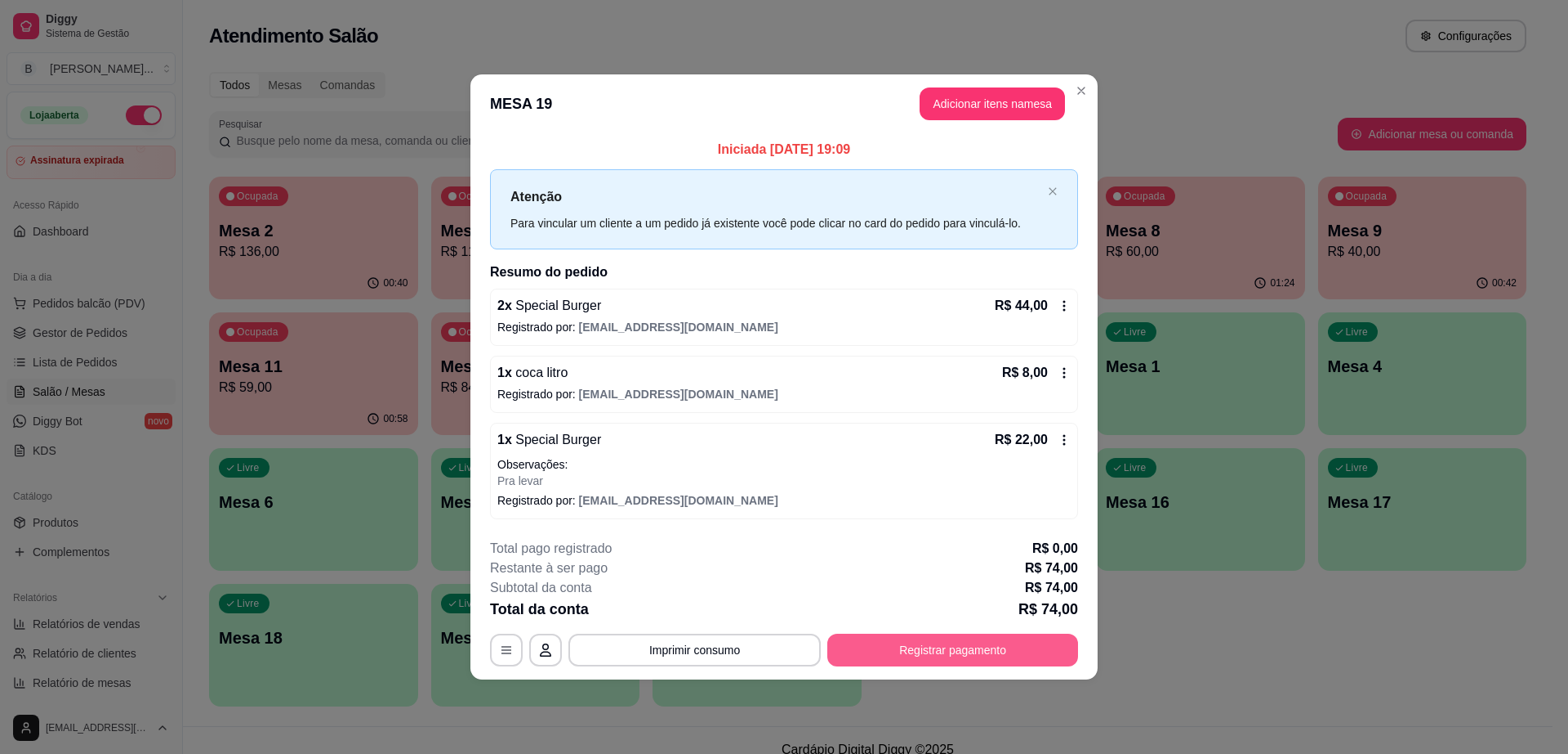
click at [974, 651] on button "Registrar pagamento" at bounding box center [953, 650] width 251 height 33
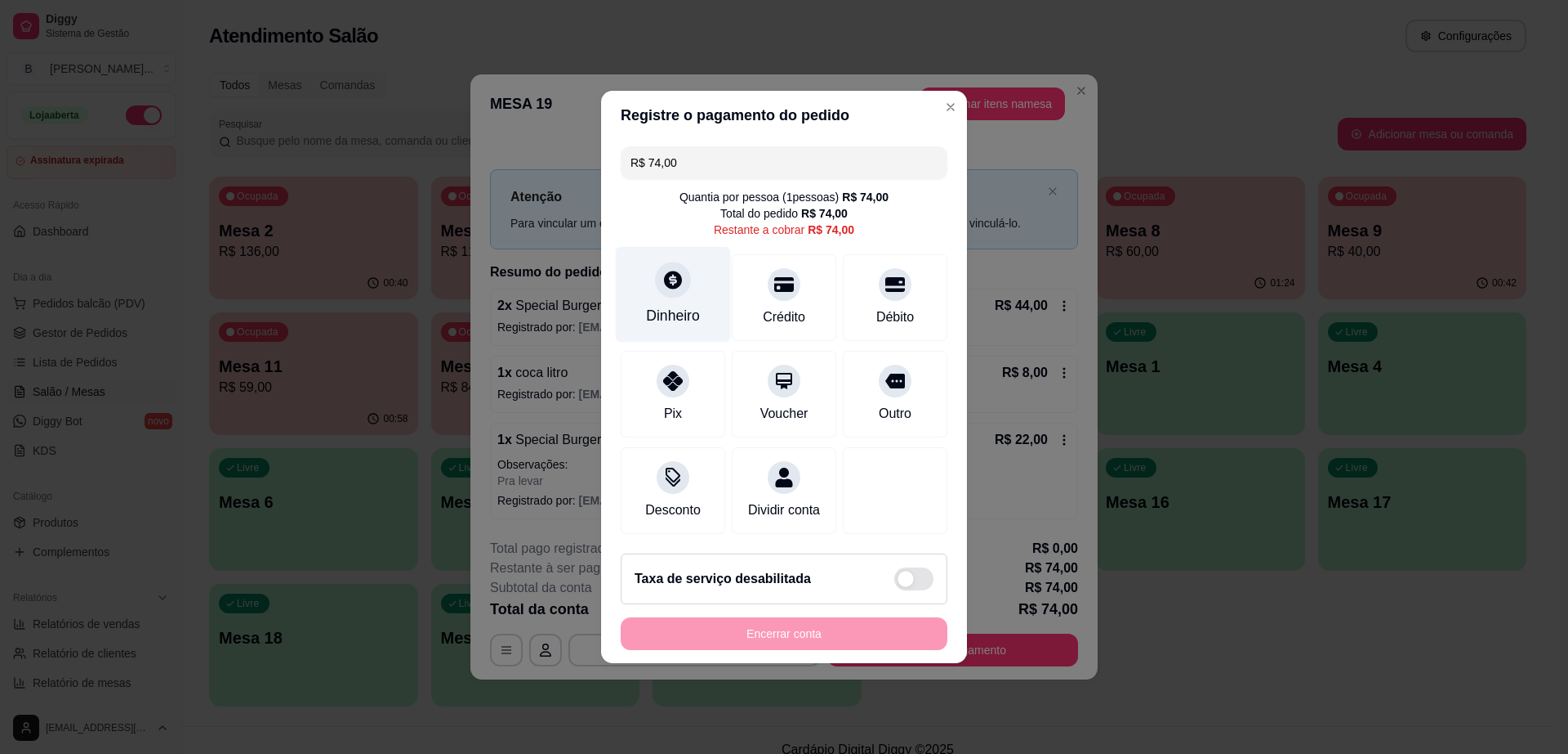
click at [702, 279] on div "Dinheiro" at bounding box center [674, 295] width 115 height 96
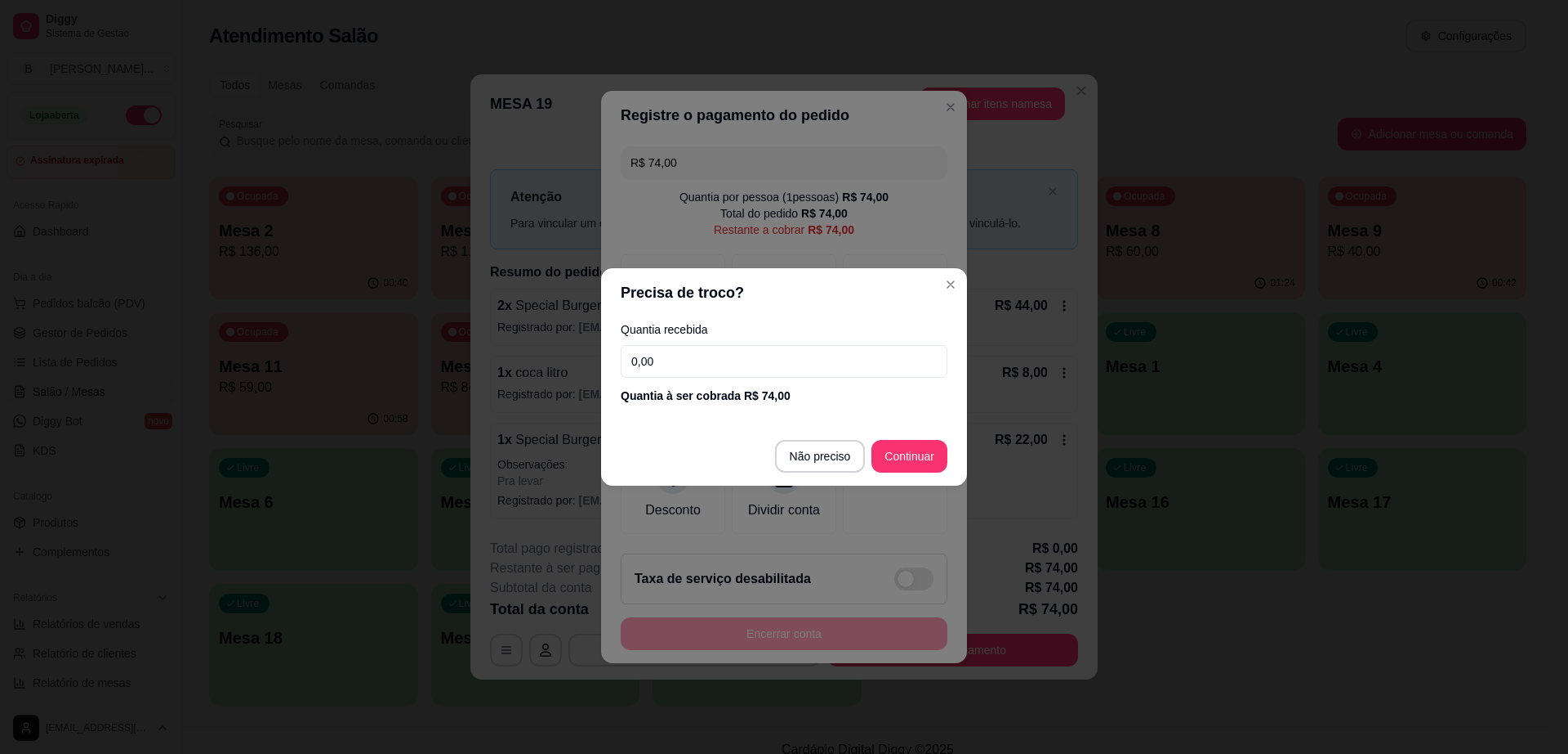
click at [715, 368] on input "0,00" at bounding box center [784, 362] width 327 height 33
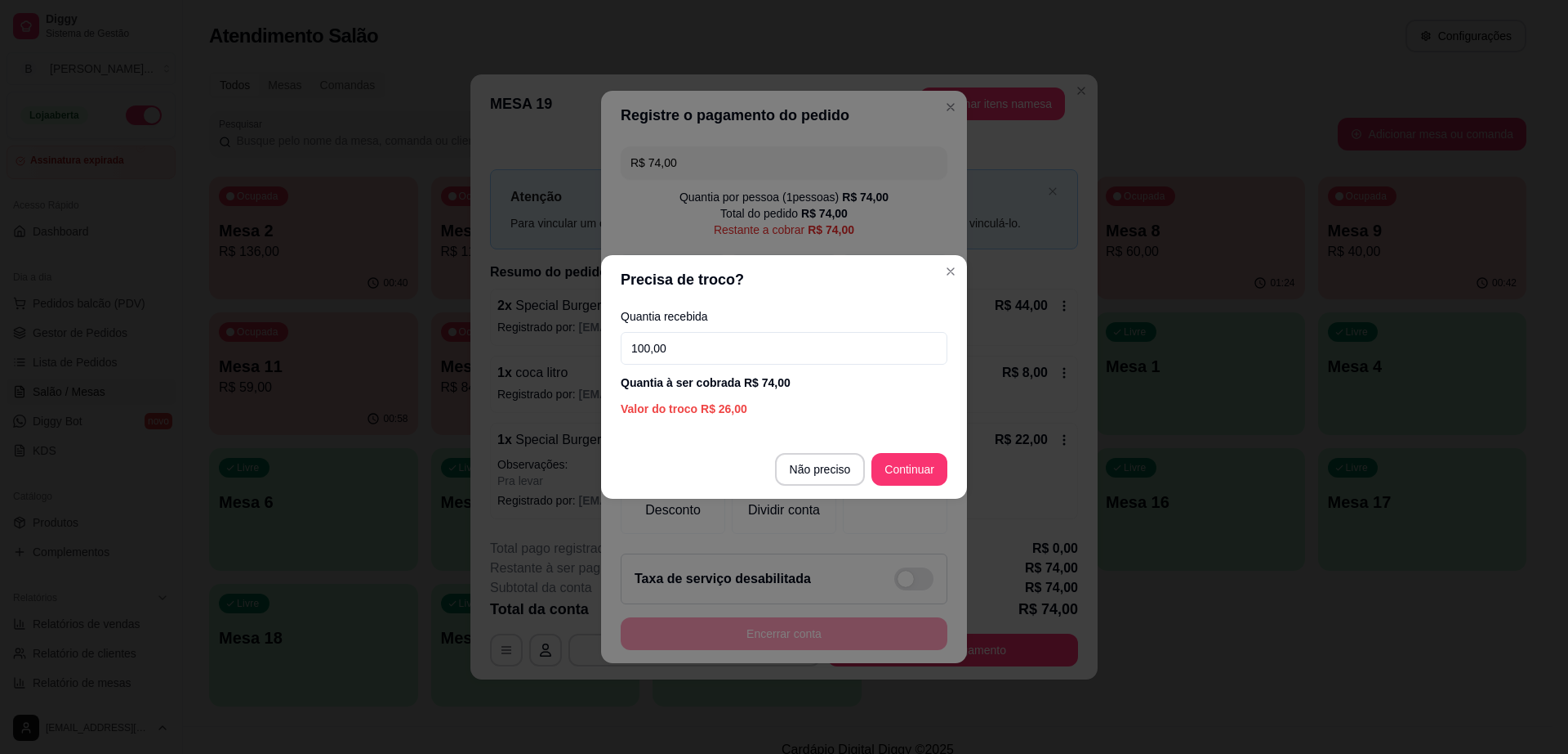
type input "100,00"
click at [917, 451] on footer "Não preciso Continuar" at bounding box center [784, 469] width 366 height 59
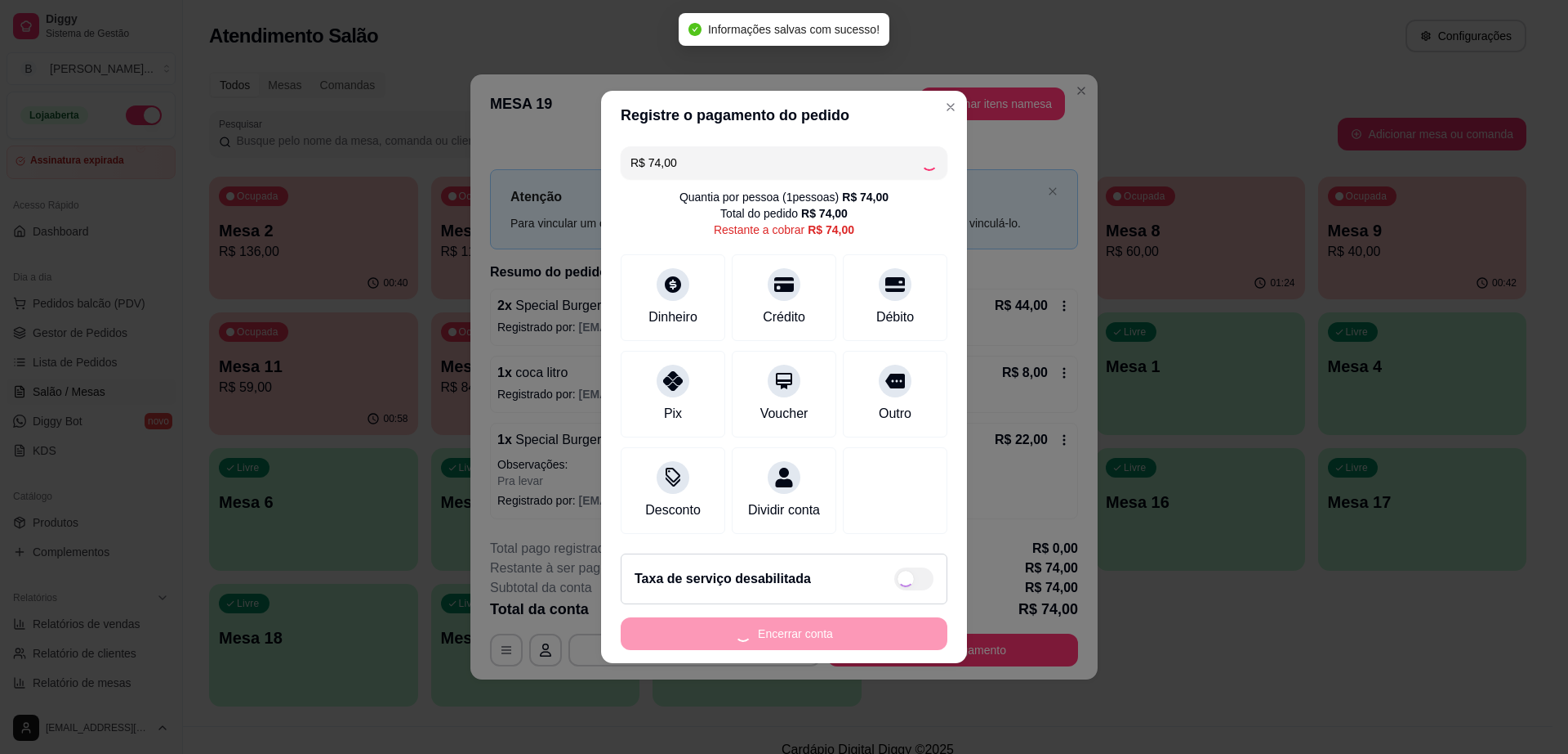
type input "R$ 0,00"
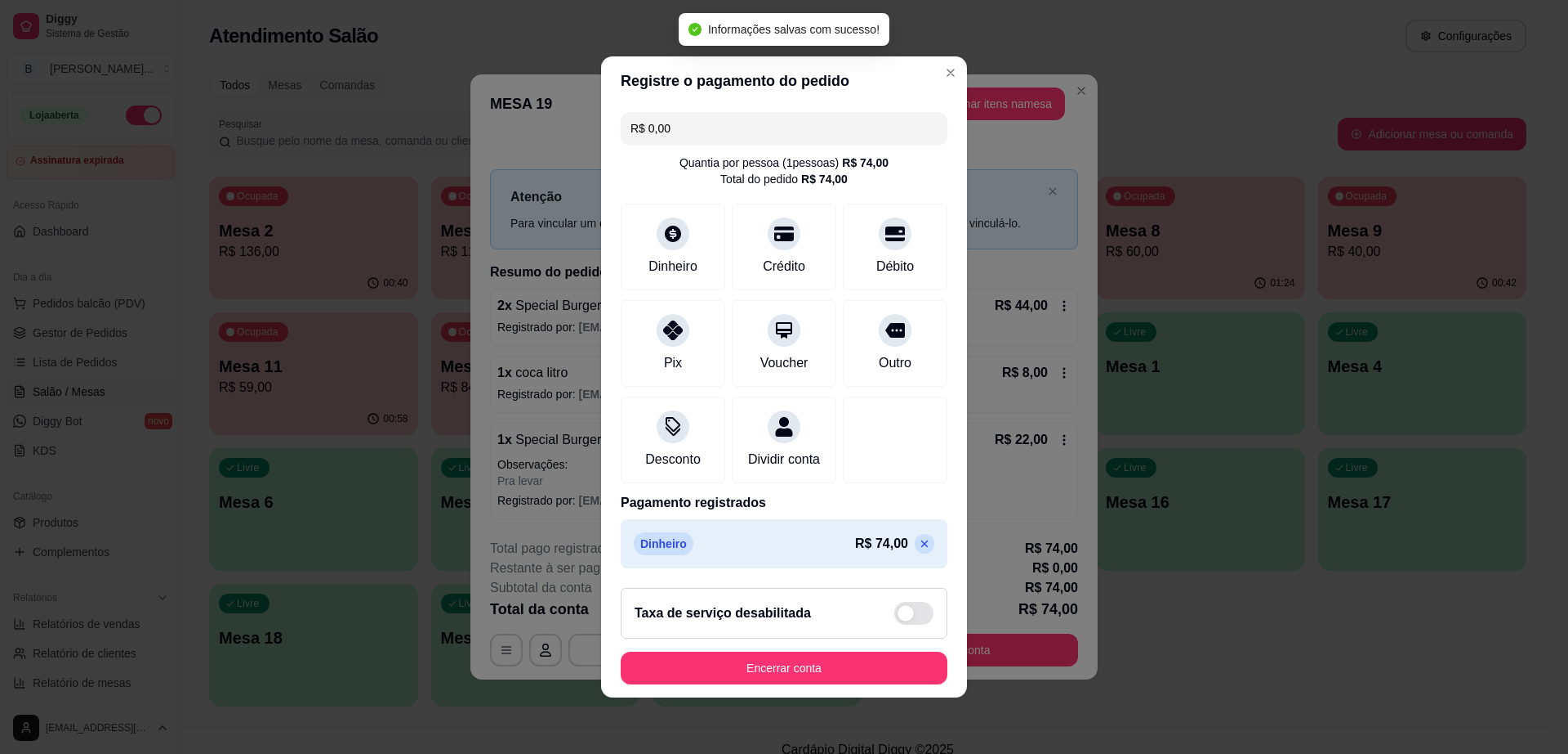
click at [884, 697] on footer "Taxa de serviço desabilitada Encerrar conta" at bounding box center [784, 635] width 366 height 123
click at [884, 684] on button "Encerrar conta" at bounding box center [784, 668] width 327 height 33
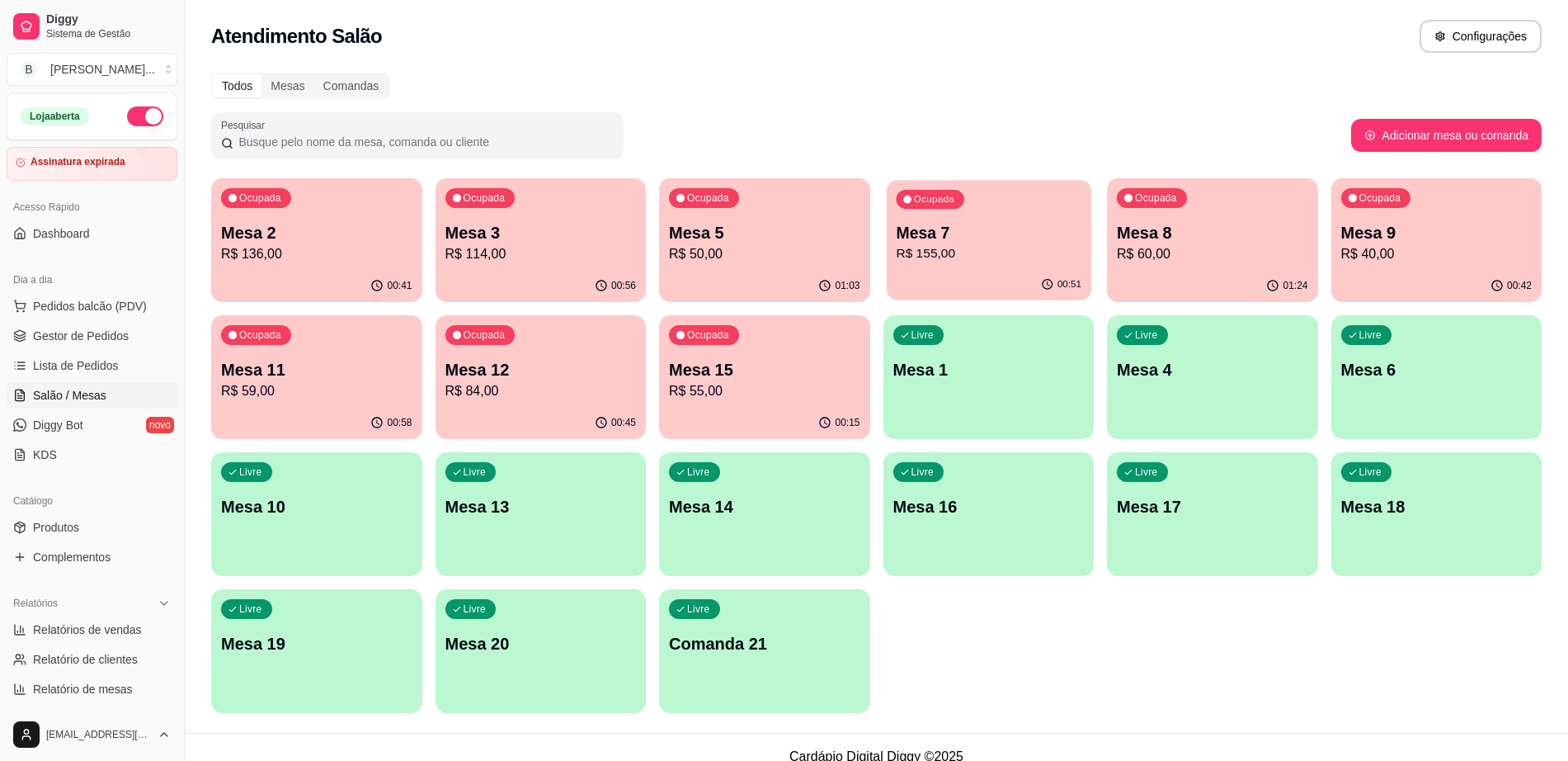
click at [967, 255] on p "R$ 155,00" at bounding box center [988, 254] width 185 height 19
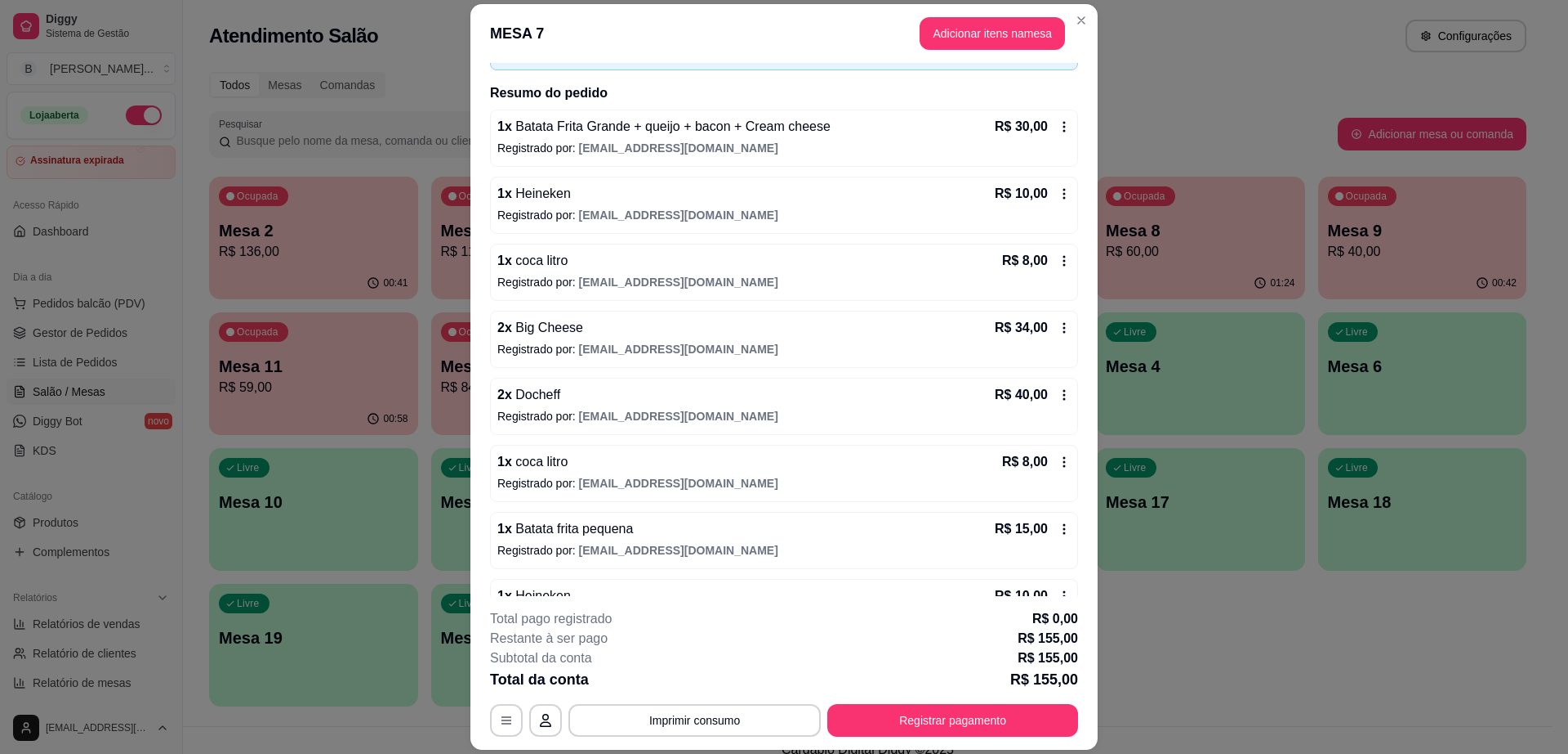
scroll to position [153, 0]
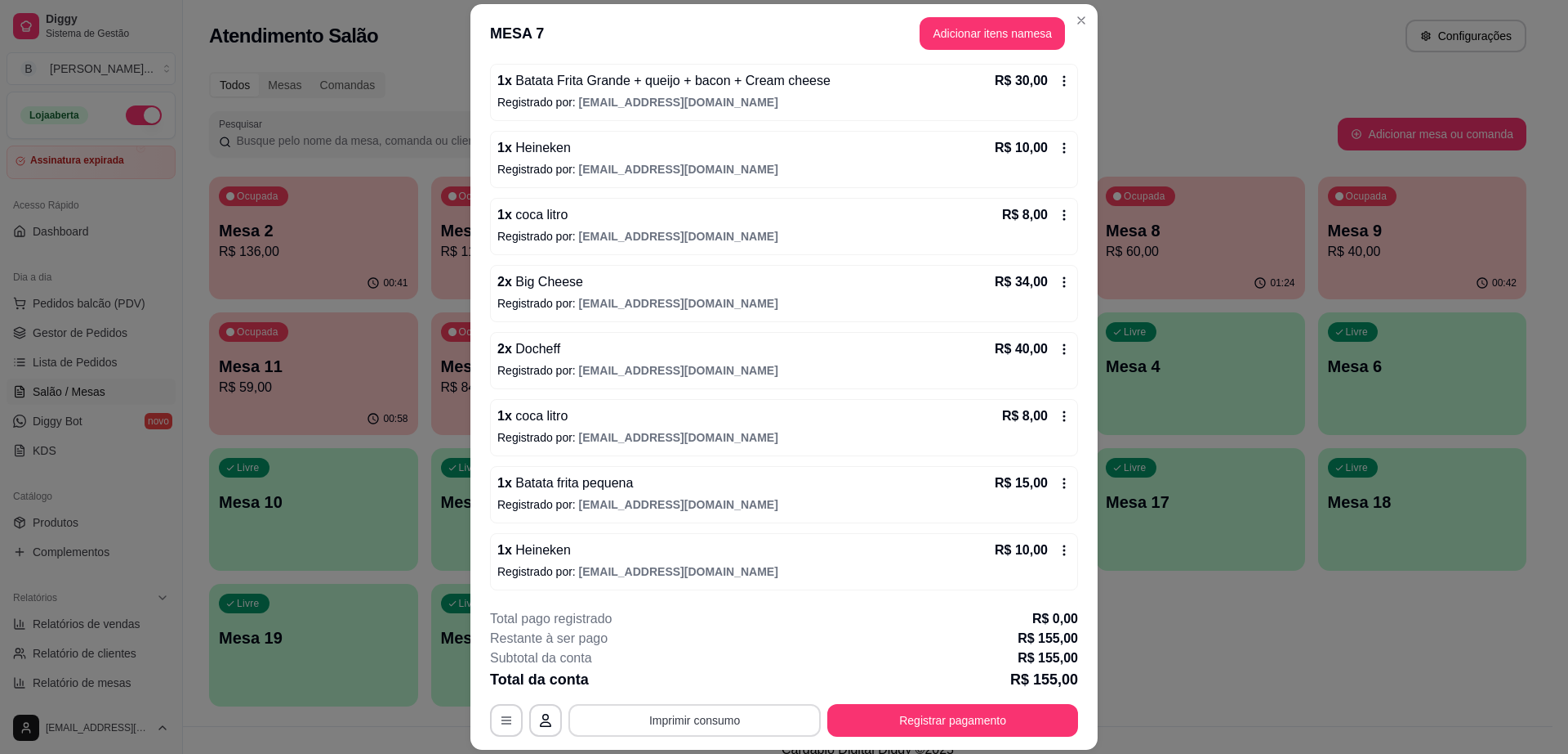
click at [738, 719] on button "Imprimir consumo" at bounding box center [694, 720] width 252 height 33
click at [723, 678] on button "Impressora" at bounding box center [693, 682] width 119 height 26
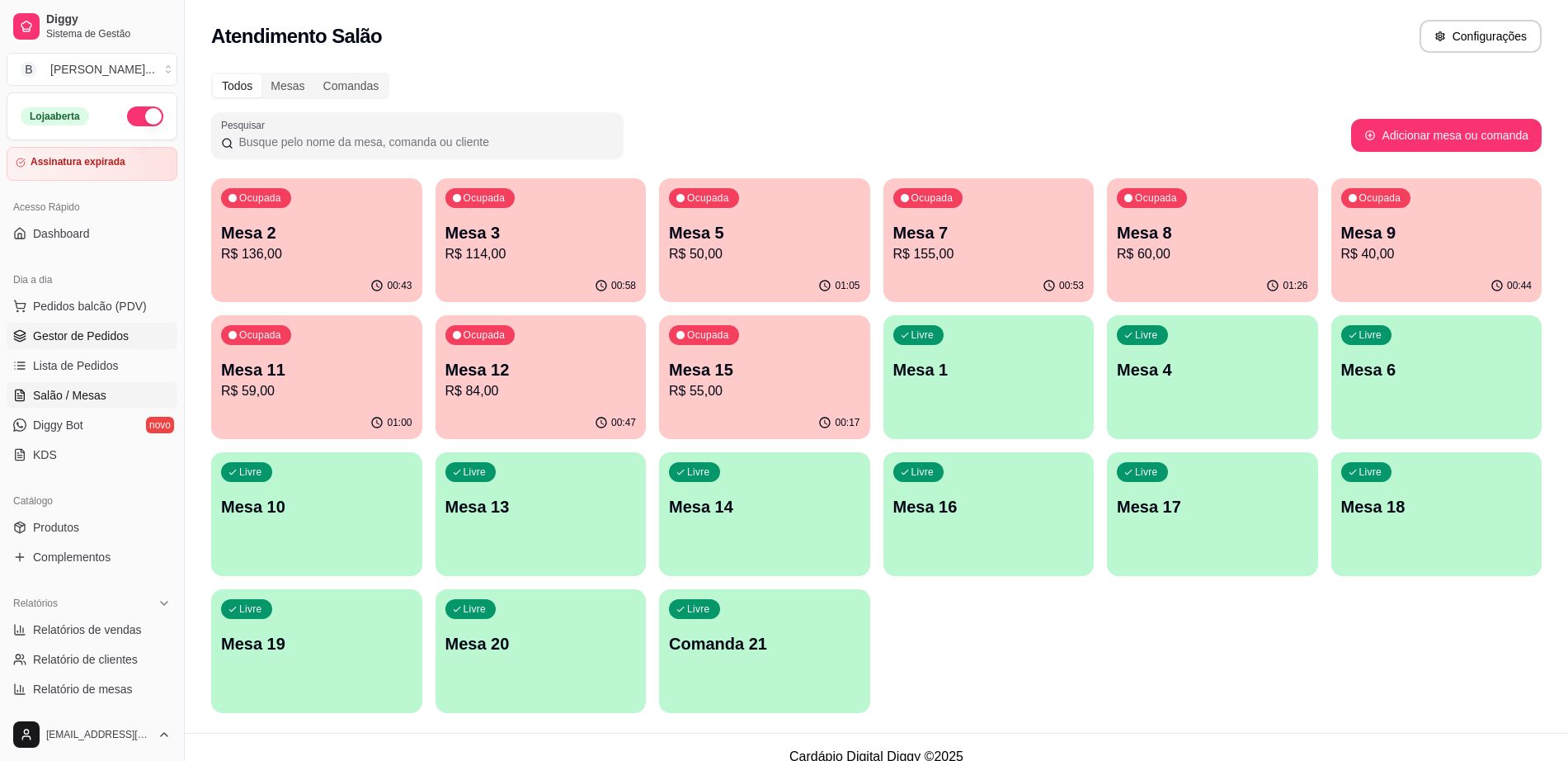
click at [129, 333] on link "Gestor de Pedidos" at bounding box center [91, 336] width 170 height 27
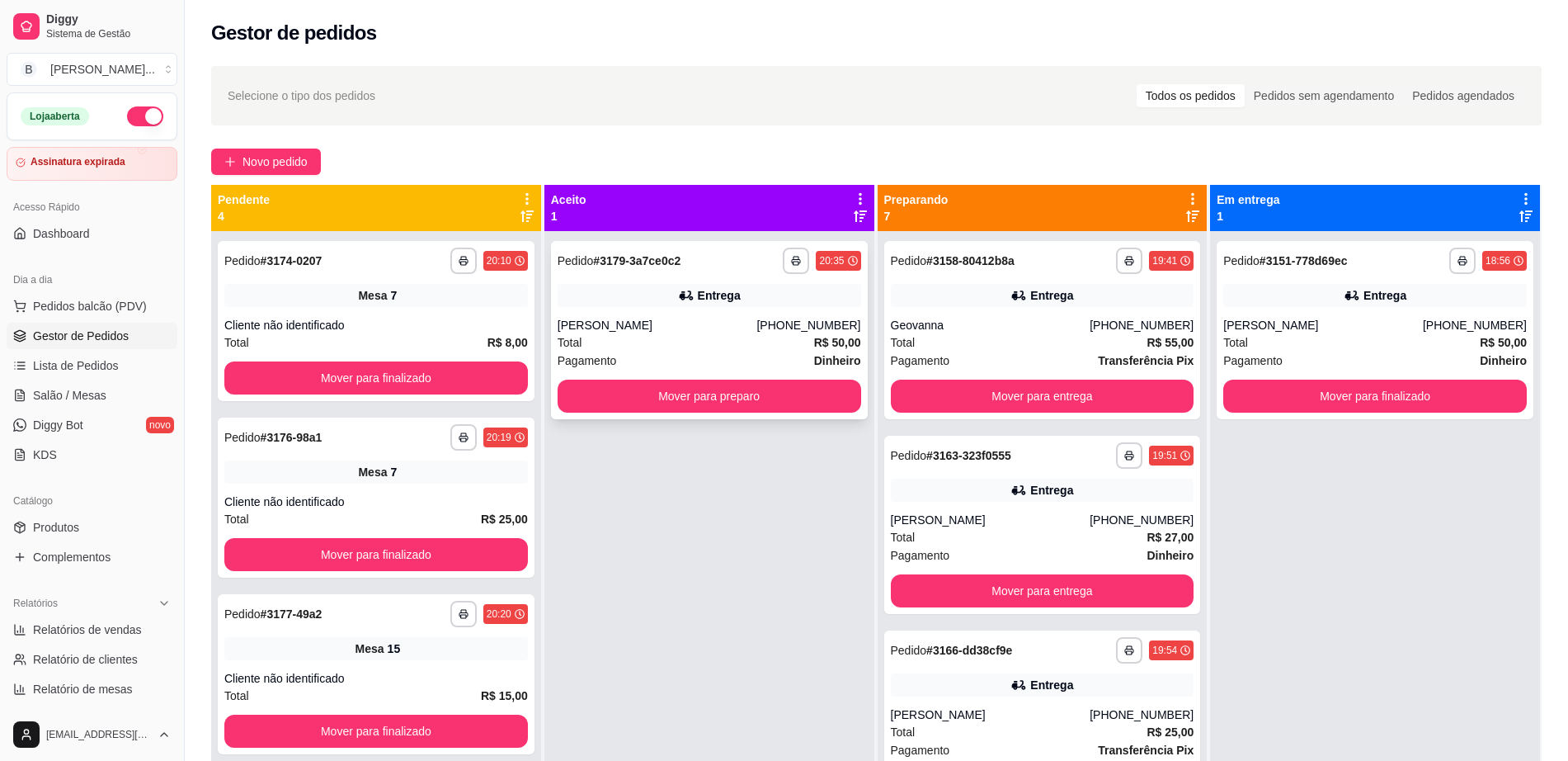
click at [639, 329] on div "[PERSON_NAME]" at bounding box center [658, 325] width 200 height 17
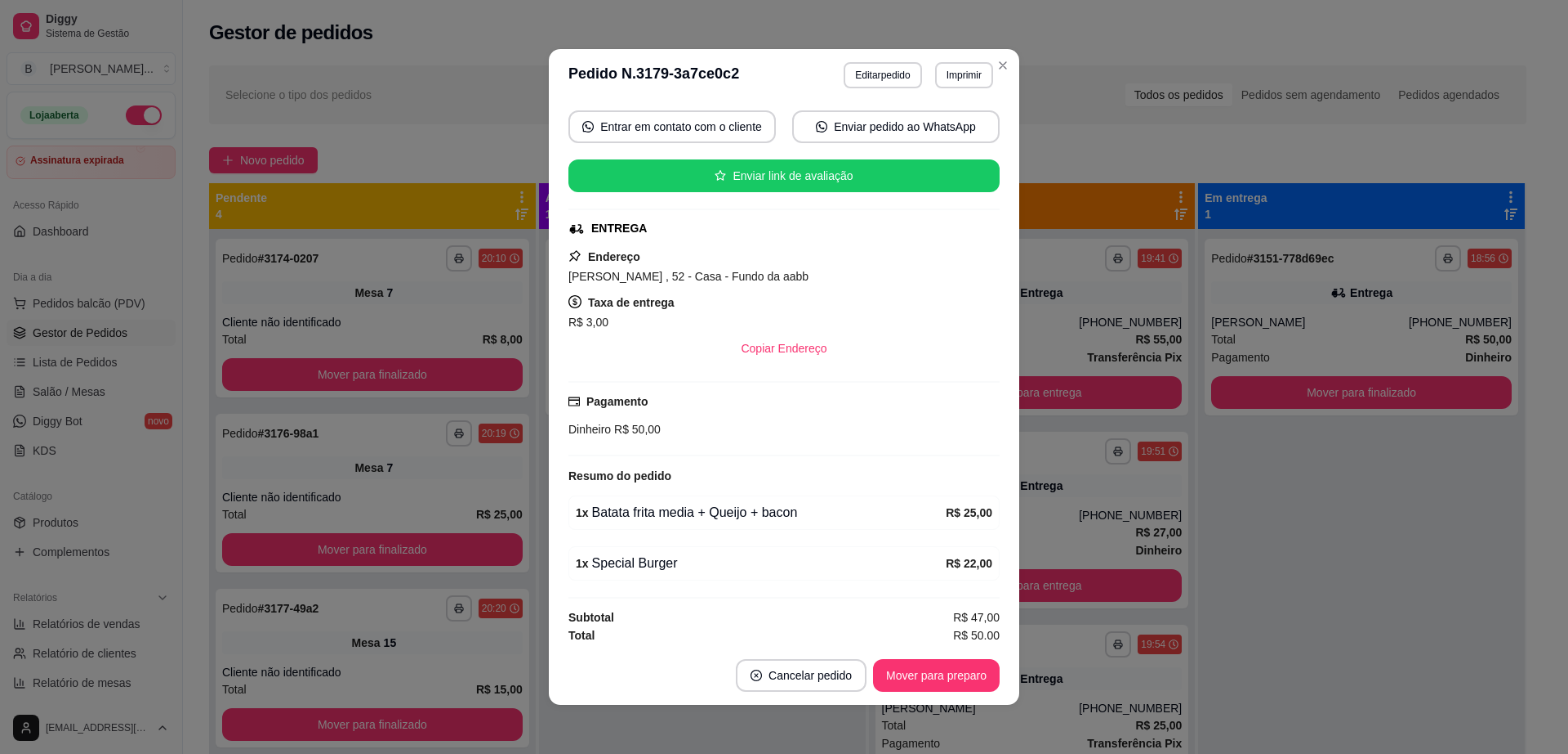
scroll to position [154, 0]
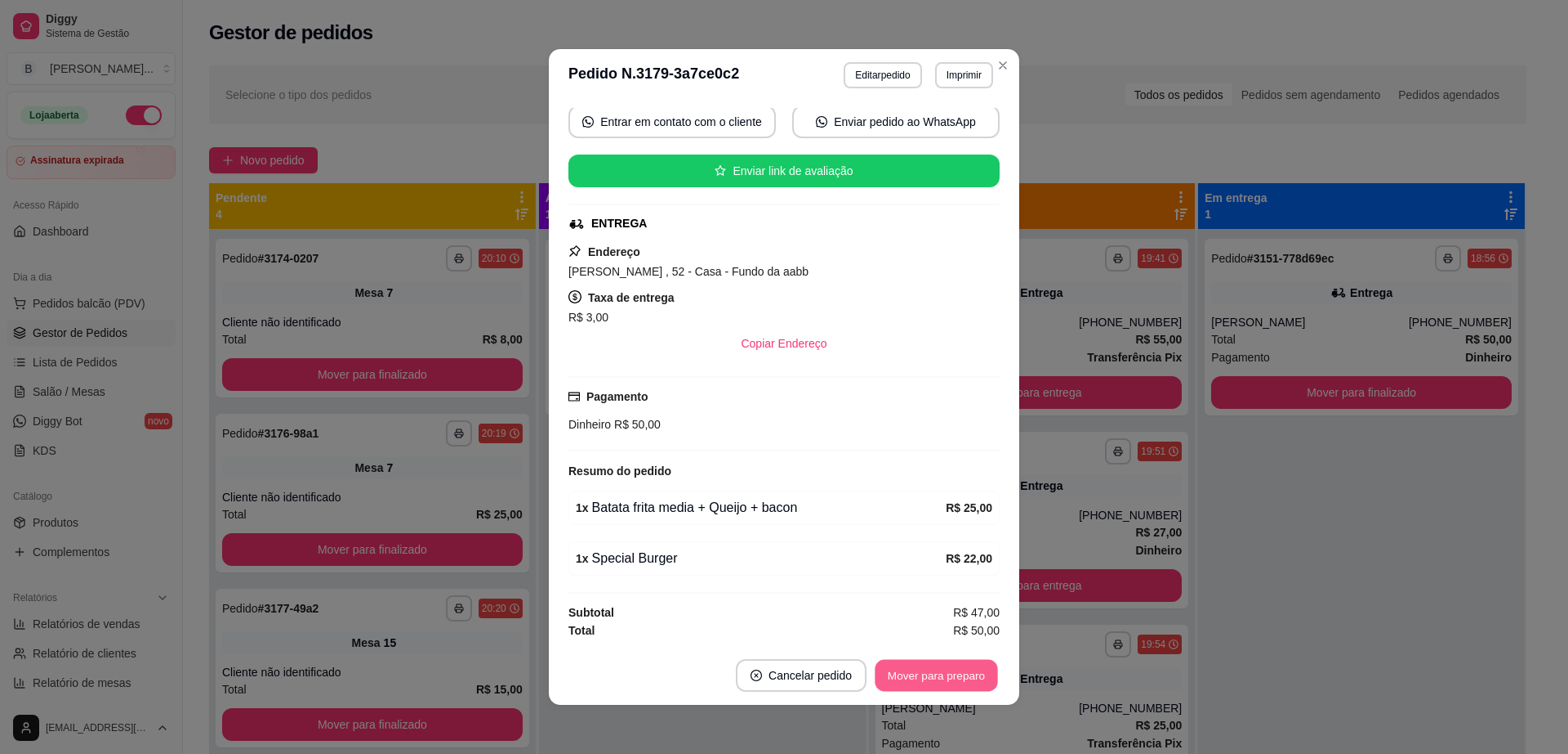
click at [917, 663] on button "Mover para preparo" at bounding box center [936, 675] width 123 height 32
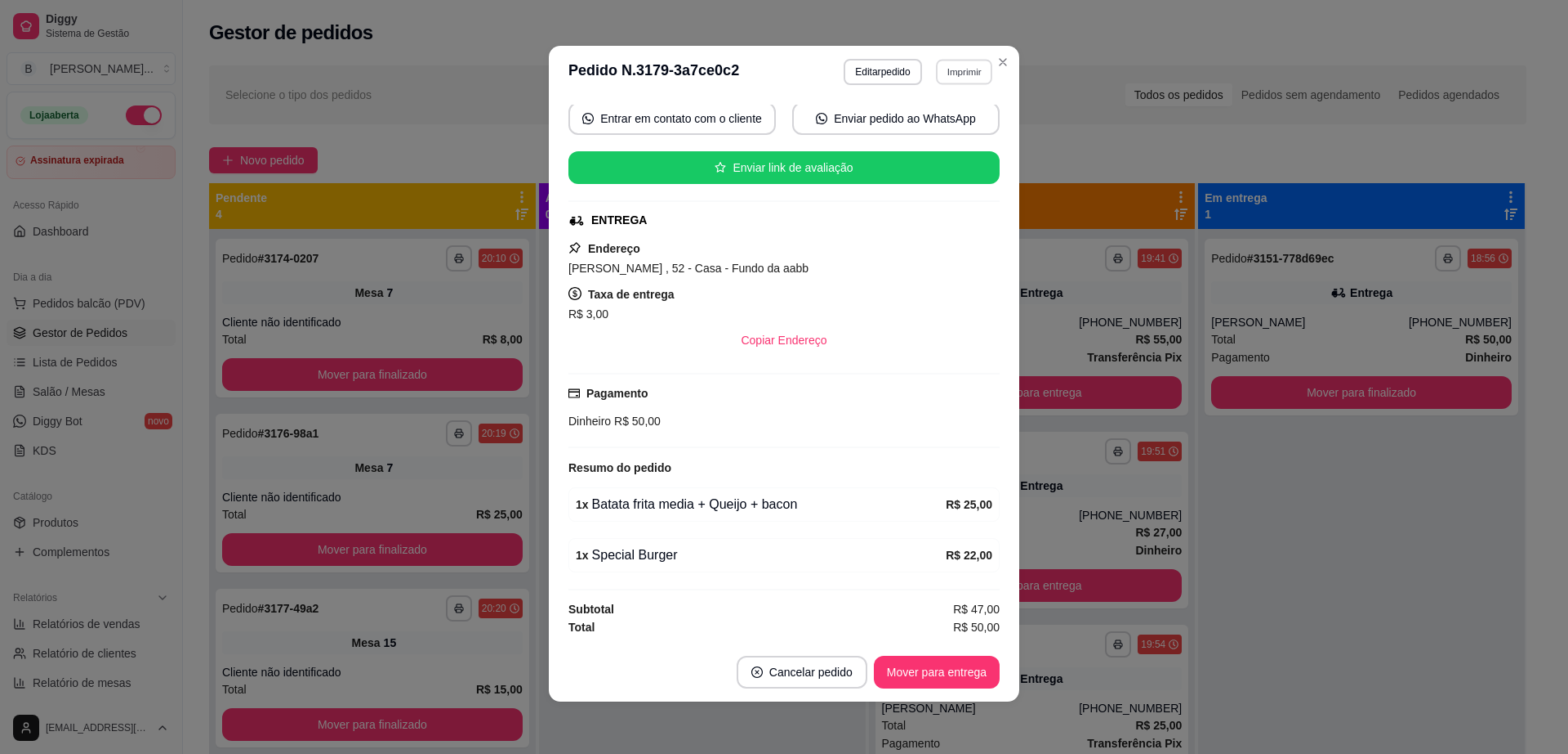
click at [942, 59] on button "Imprimir" at bounding box center [964, 71] width 56 height 26
click at [952, 124] on button "Impressora" at bounding box center [927, 129] width 119 height 26
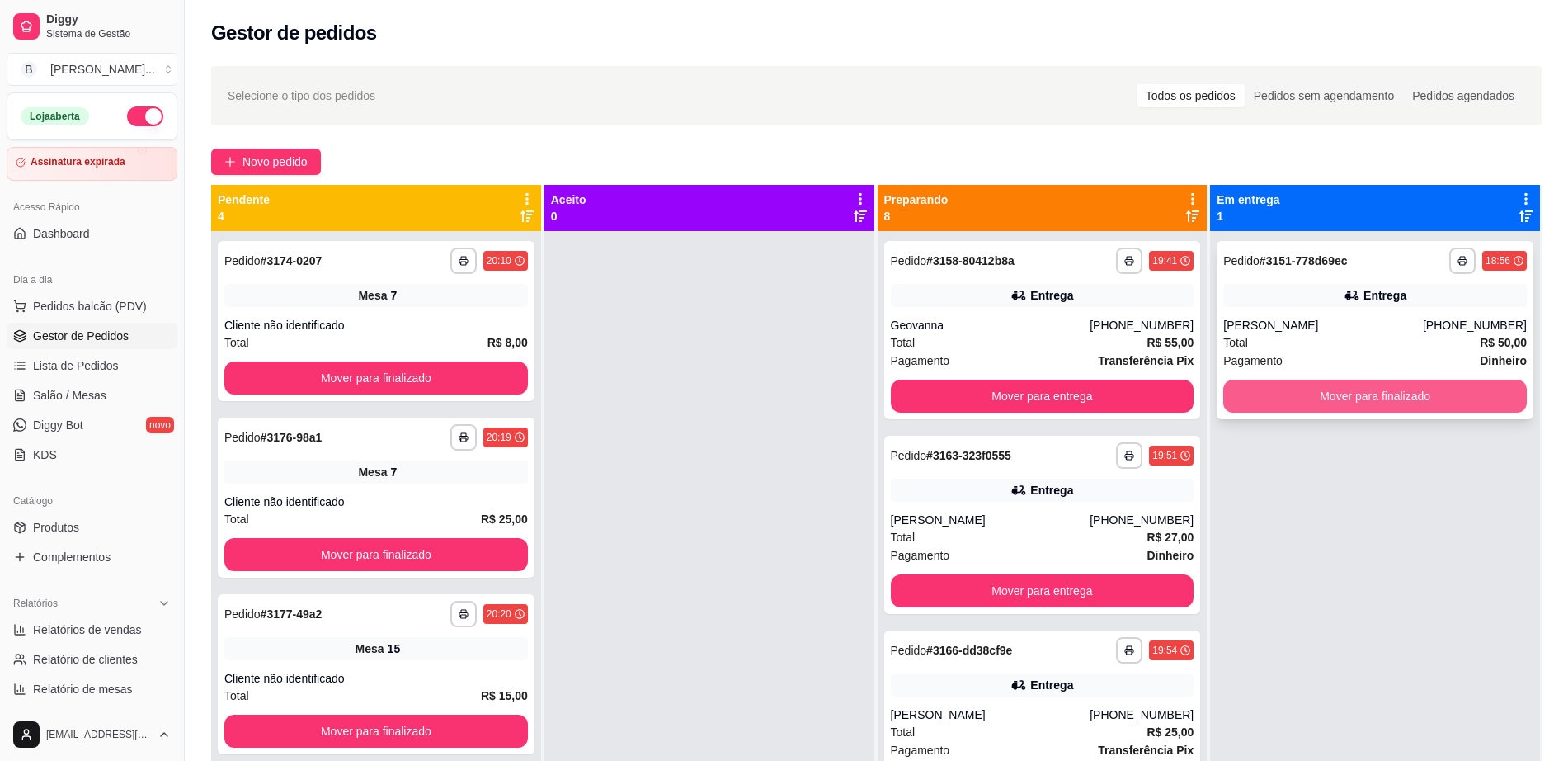
click at [1343, 393] on button "Mover para finalizado" at bounding box center [1374, 396] width 303 height 33
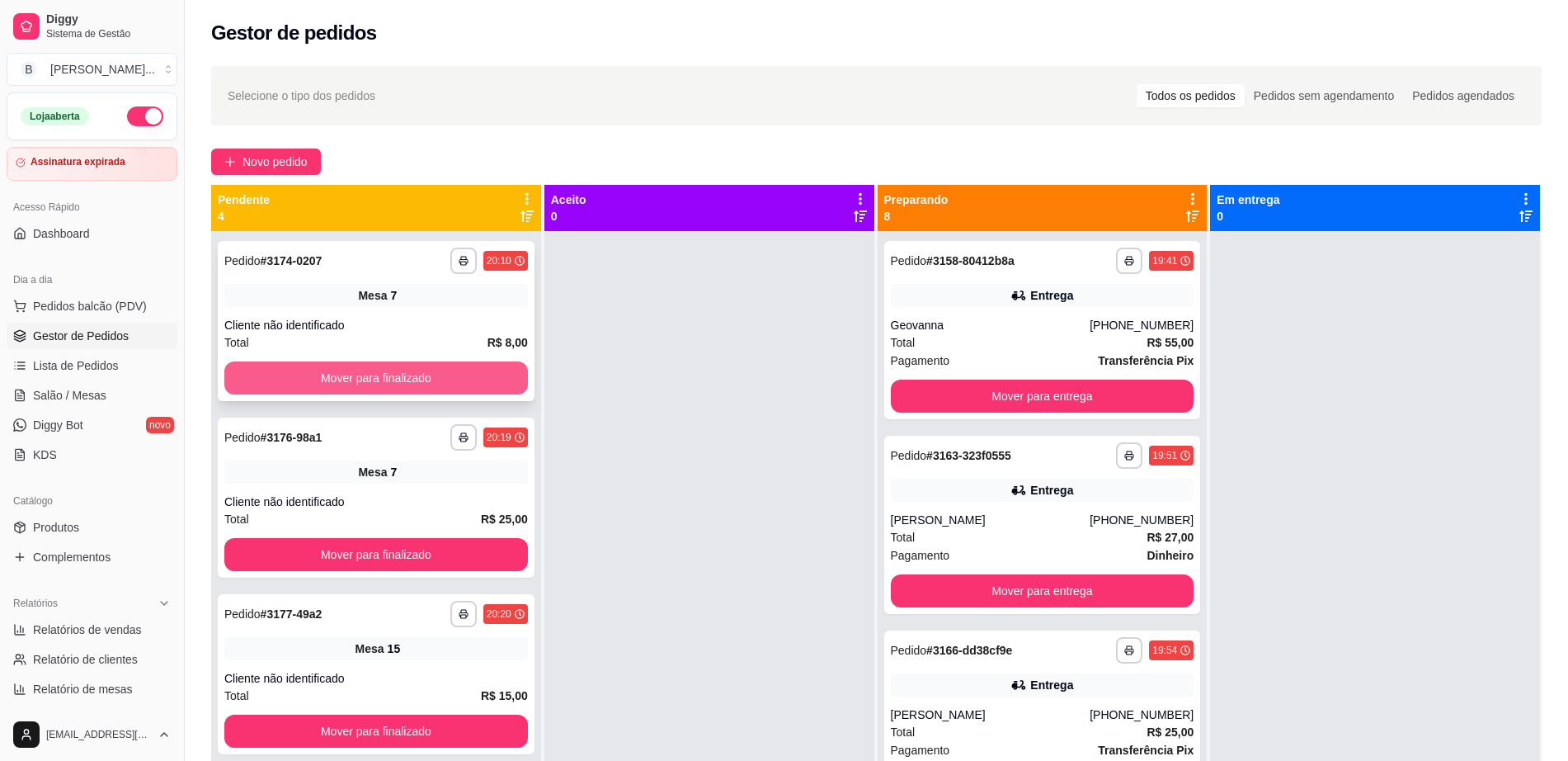
click at [438, 374] on button "Mover para finalizado" at bounding box center [376, 378] width 303 height 33
click at [438, 374] on div "Mover para finalizado" at bounding box center [376, 378] width 303 height 33
click at [94, 400] on span "Salão / Mesas" at bounding box center [70, 395] width 73 height 17
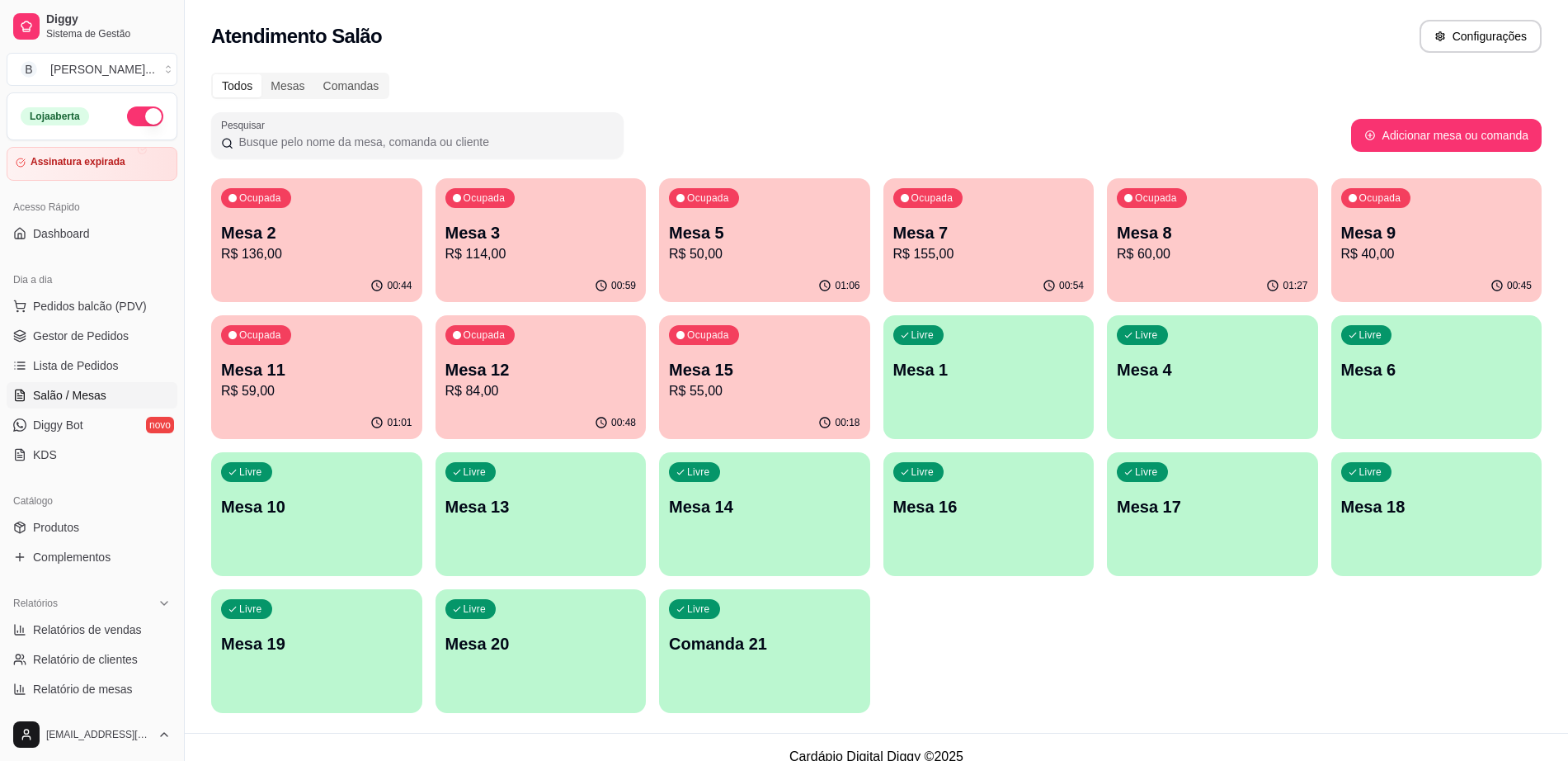
click at [969, 270] on div "00:54" at bounding box center [989, 285] width 211 height 32
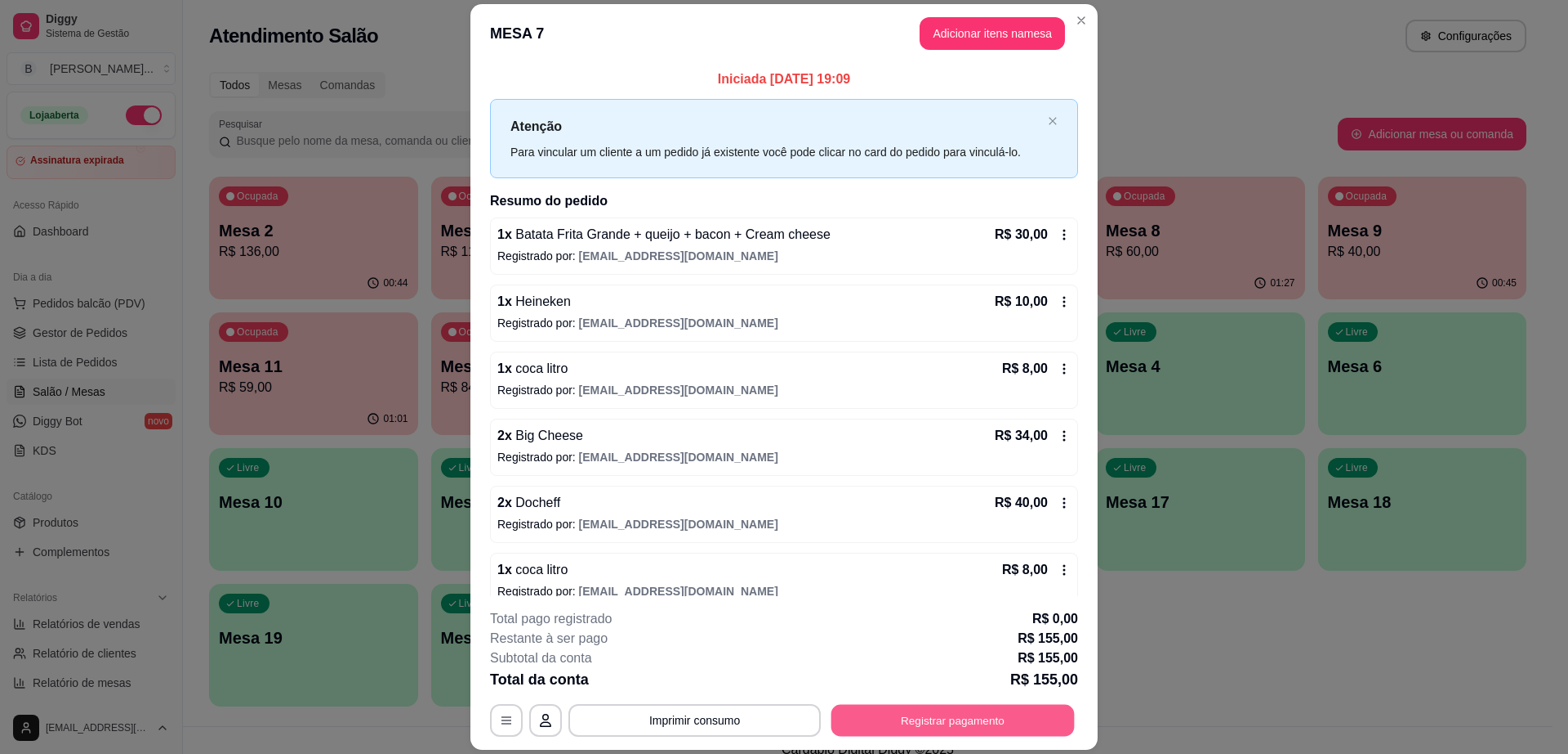
click at [870, 724] on button "Registrar pagamento" at bounding box center [954, 720] width 244 height 32
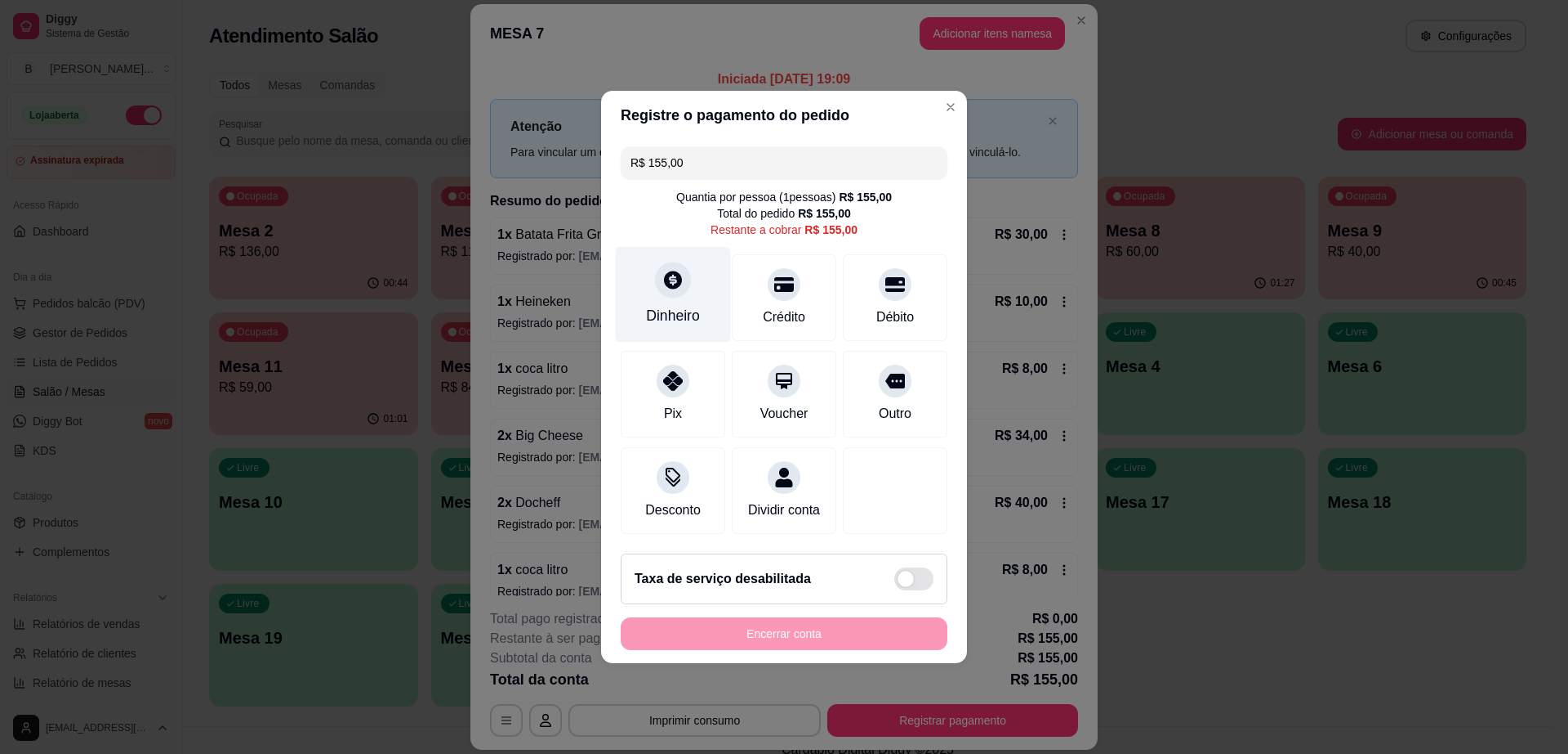
click at [662, 283] on div at bounding box center [673, 279] width 36 height 36
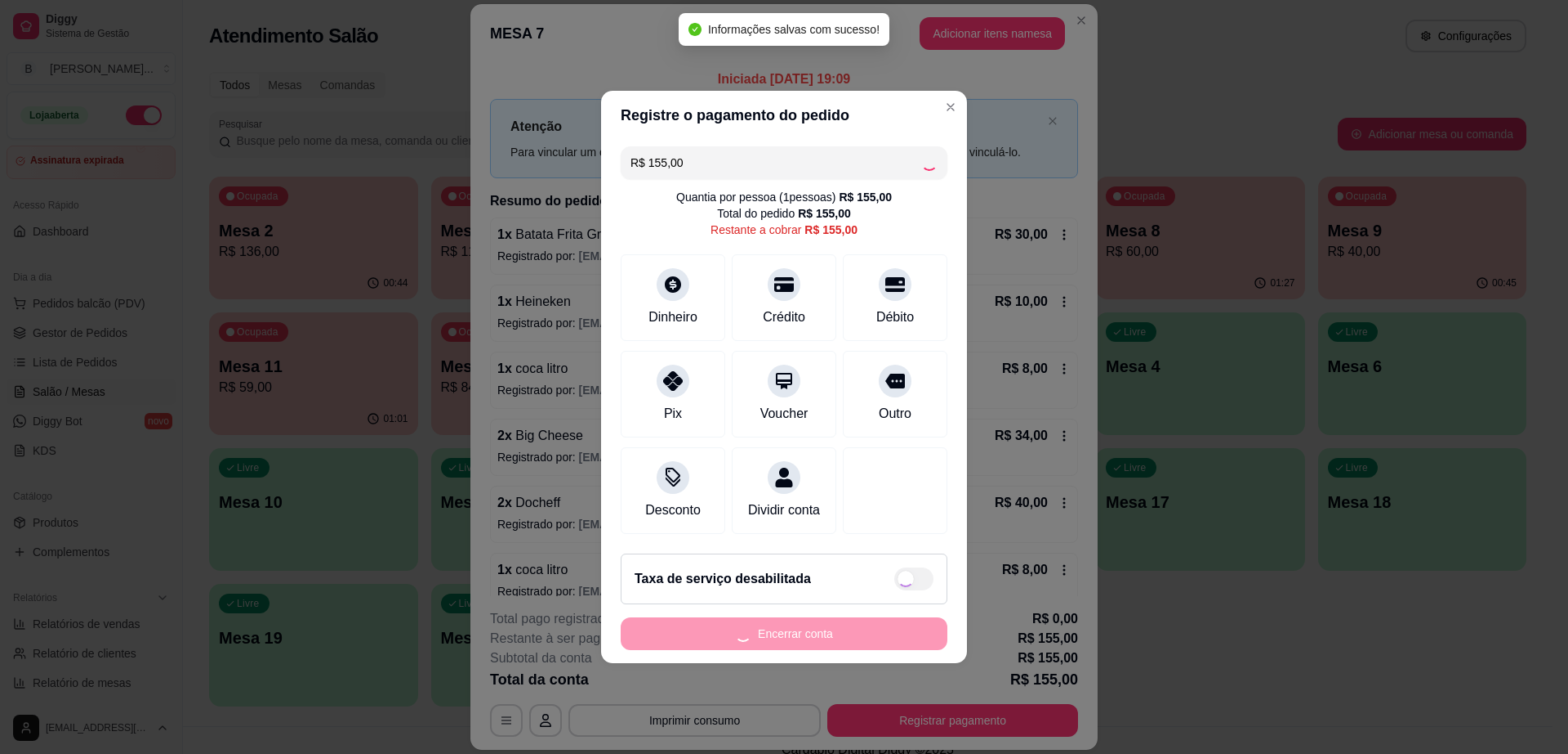
type input "R$ 0,00"
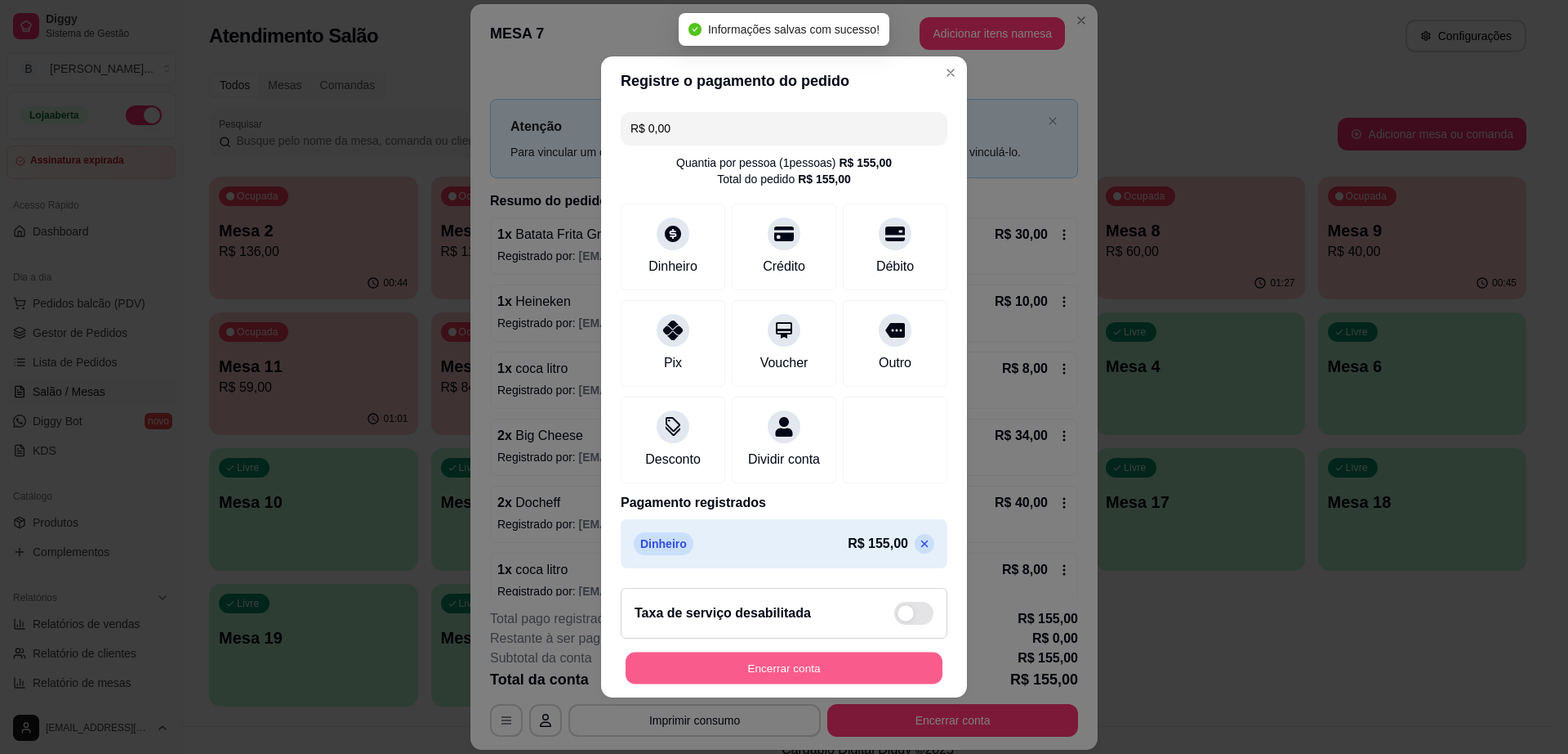
click at [828, 683] on button "Encerrar conta" at bounding box center [784, 668] width 317 height 32
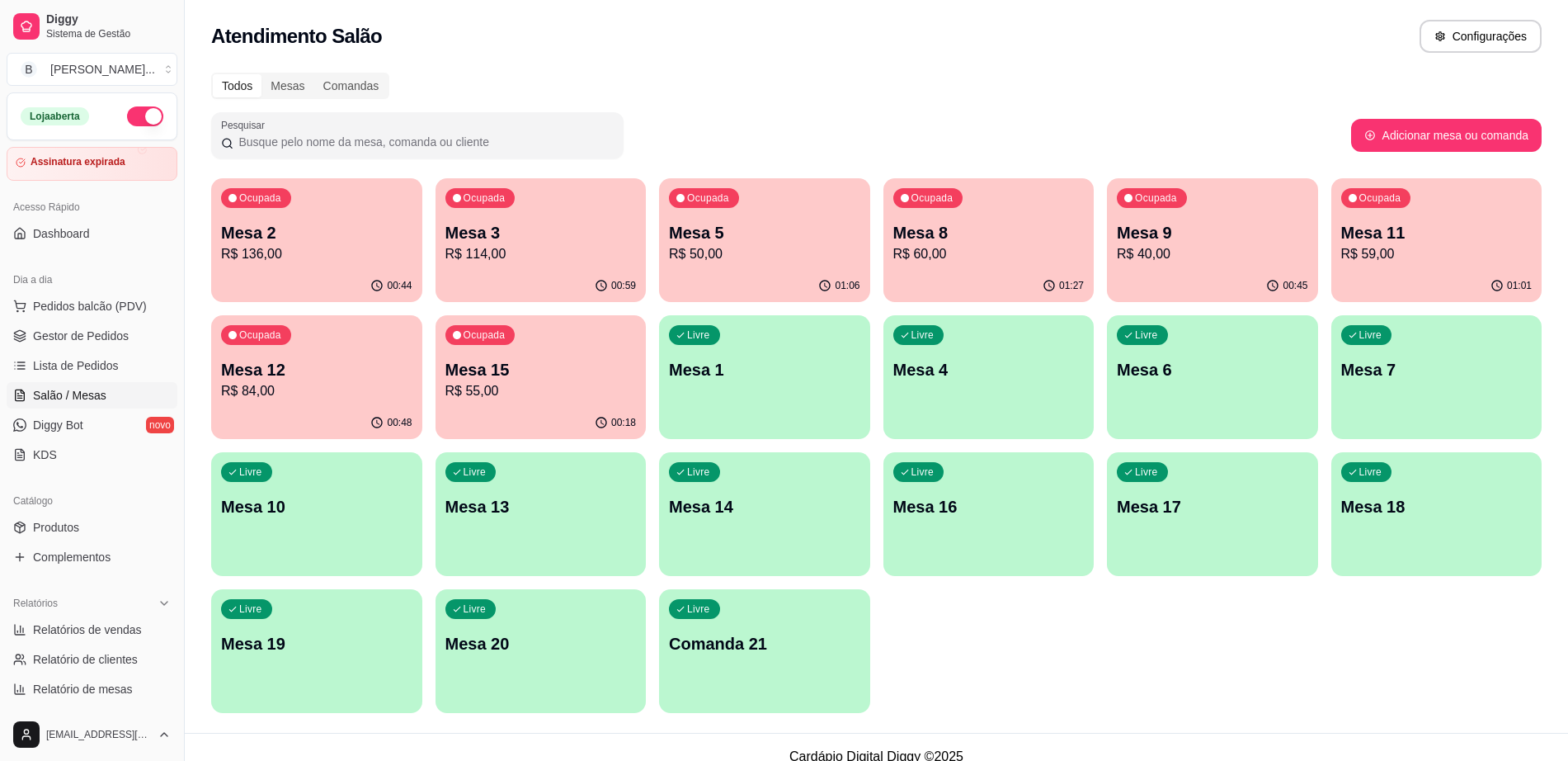
click at [340, 358] on p "Mesa 12" at bounding box center [317, 369] width 191 height 23
click at [1415, 249] on p "R$ 59,00" at bounding box center [1436, 254] width 185 height 19
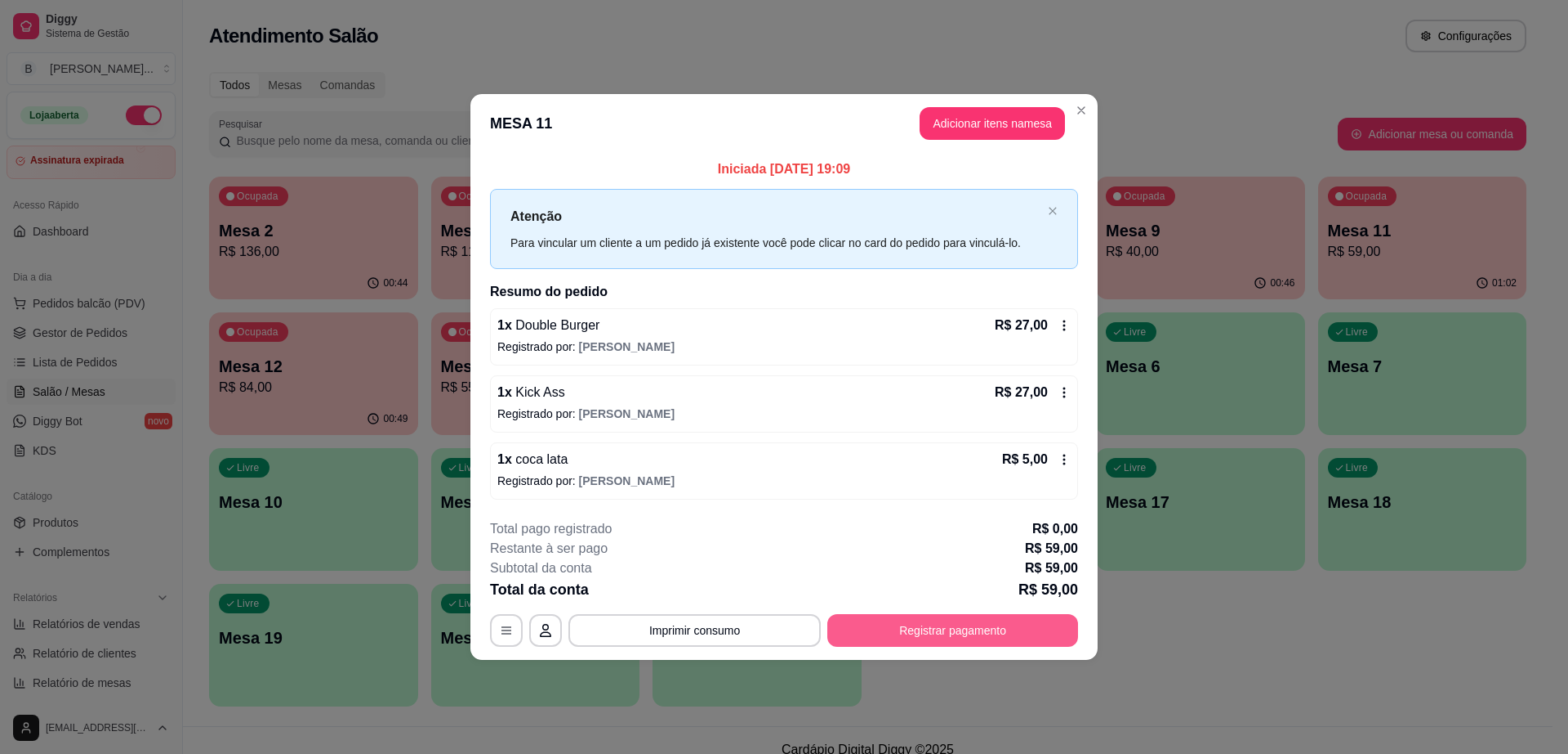
click at [957, 629] on button "Registrar pagamento" at bounding box center [953, 630] width 251 height 33
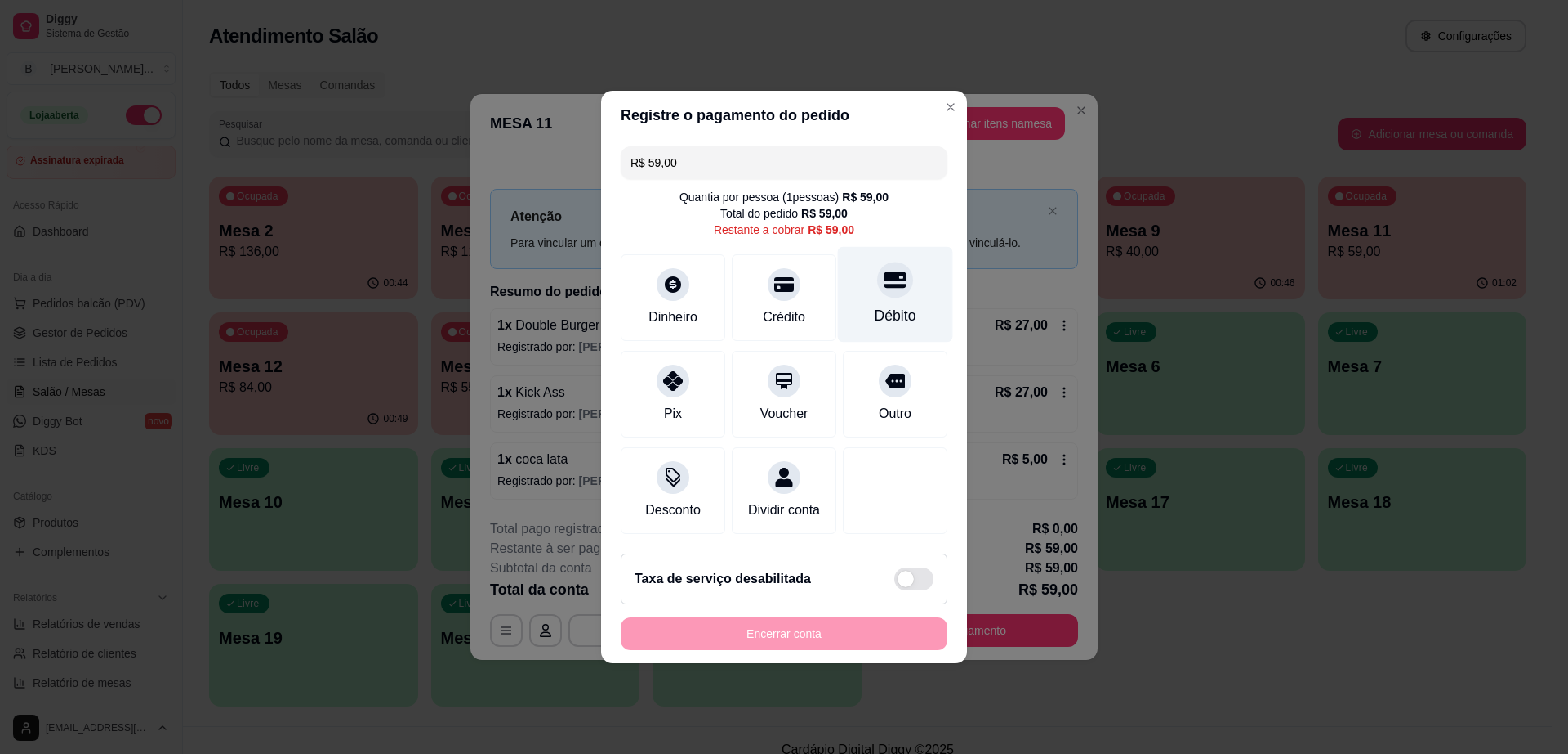
click at [888, 269] on icon at bounding box center [895, 279] width 21 height 21
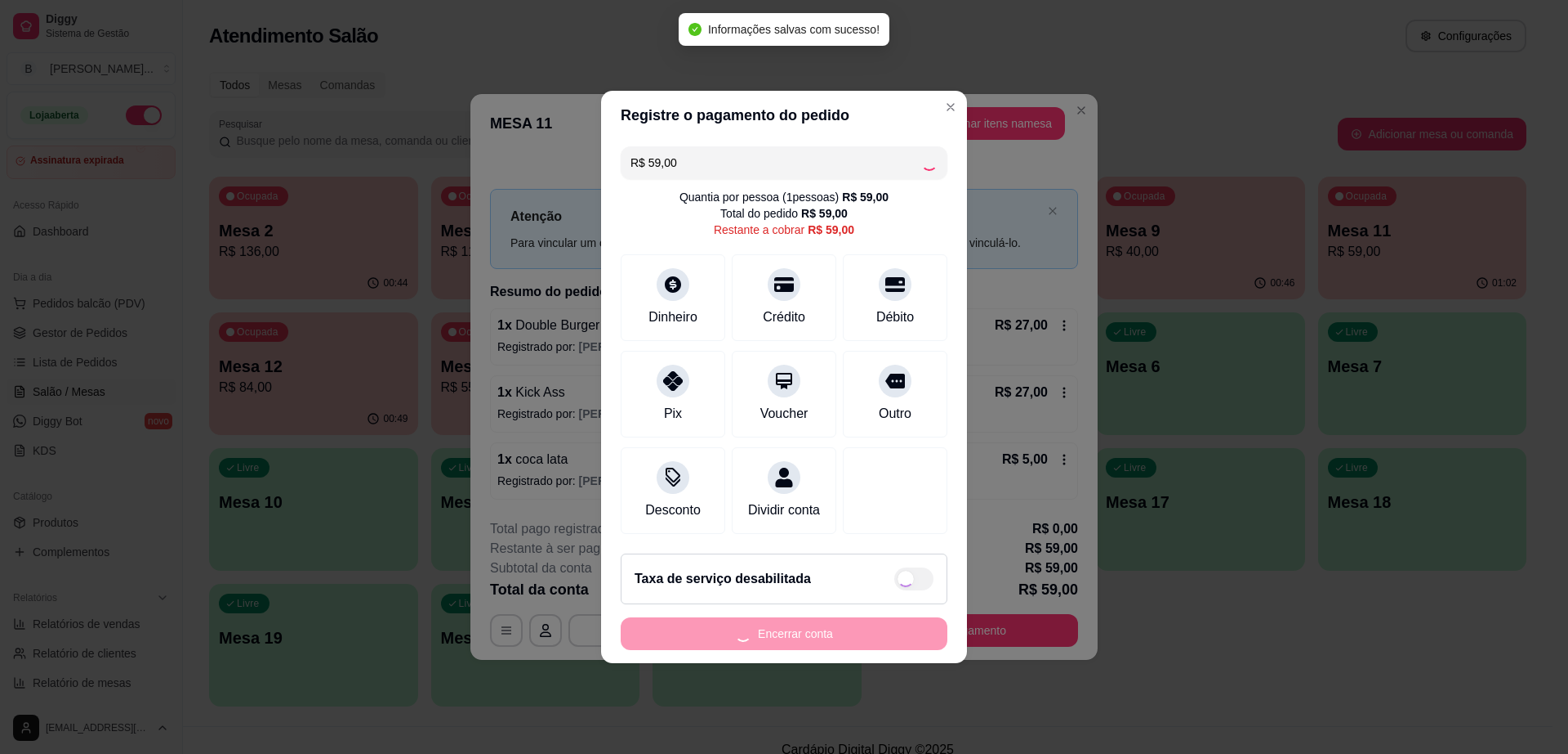
type input "R$ 0,00"
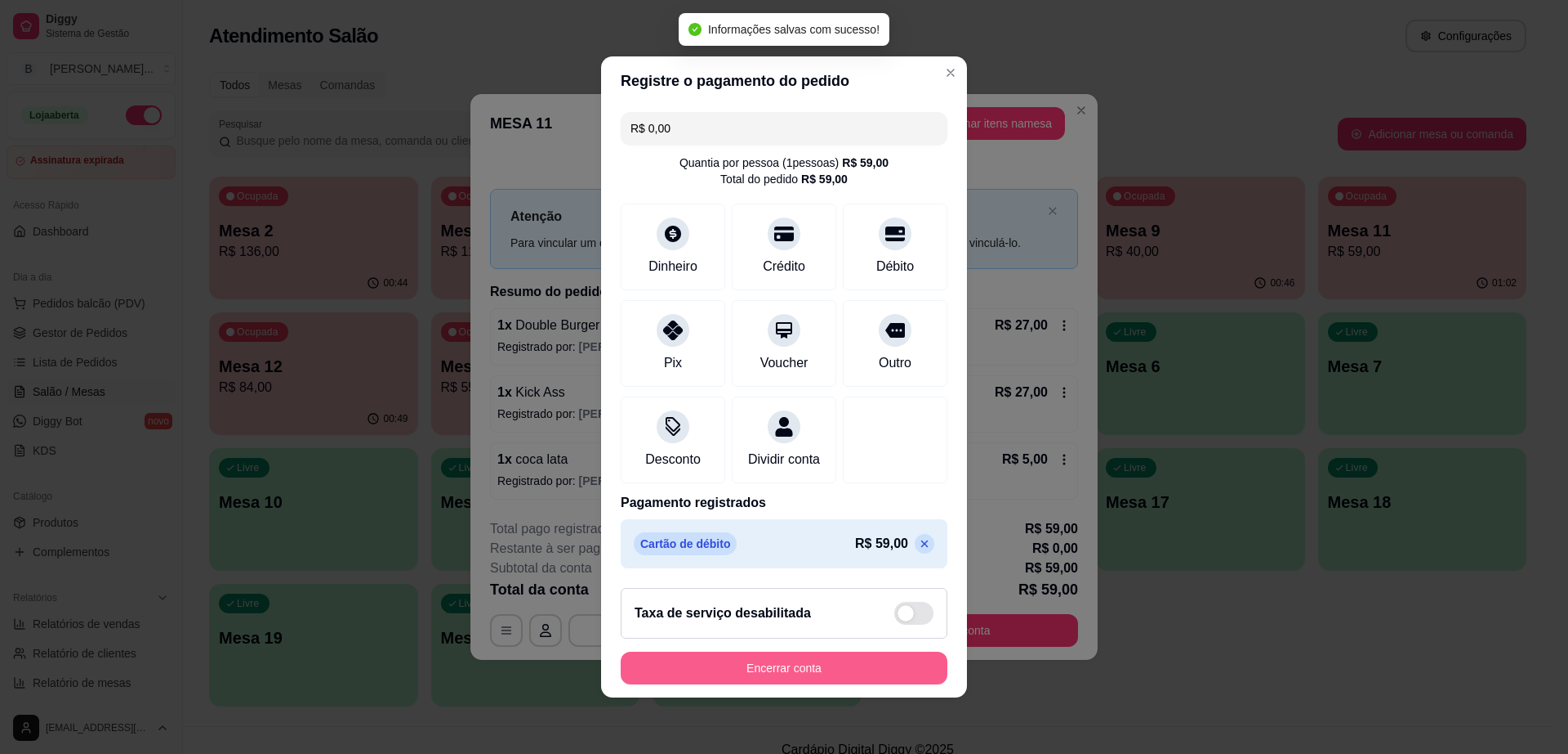
click at [825, 663] on button "Encerrar conta" at bounding box center [784, 668] width 327 height 33
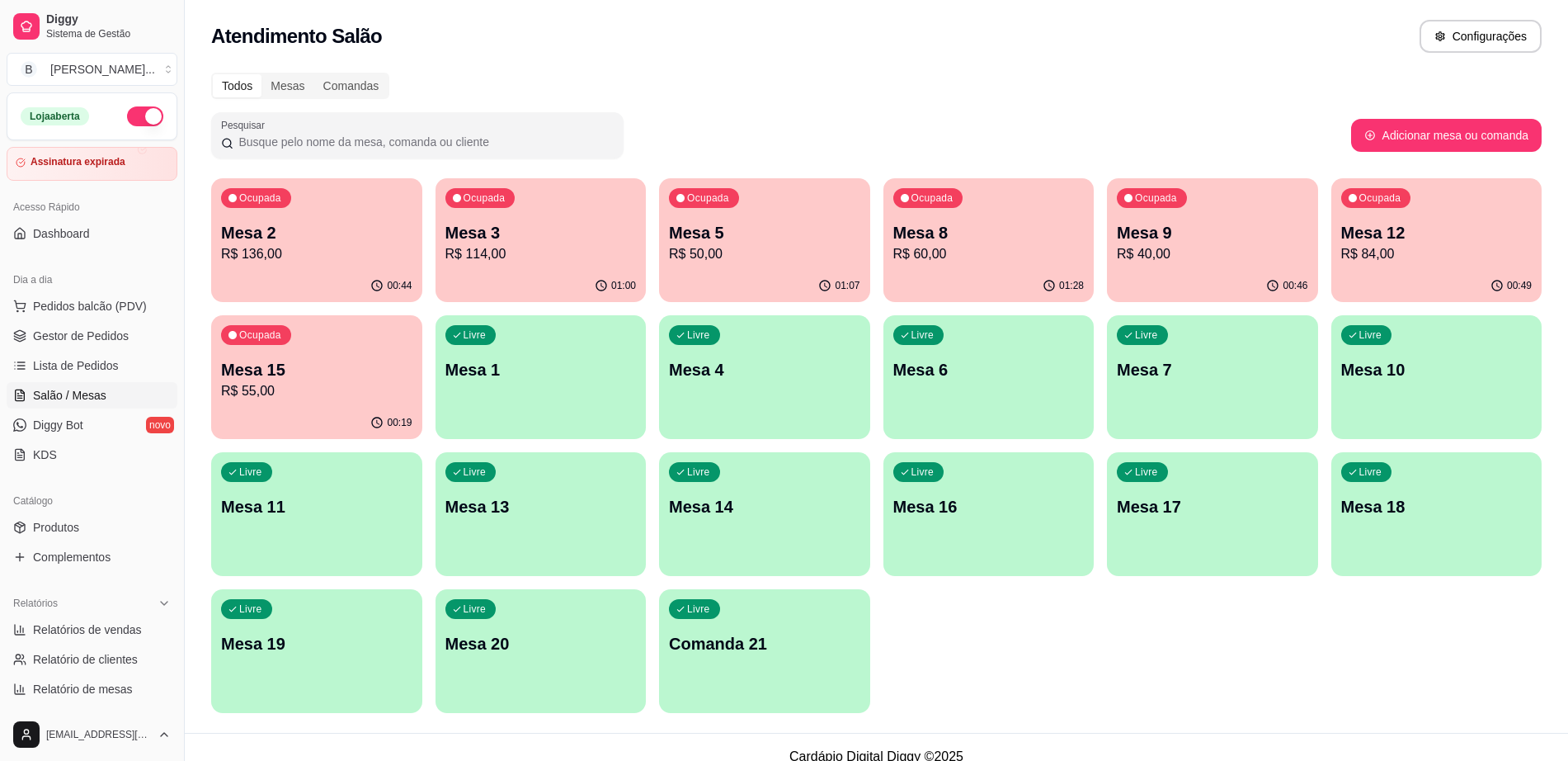
click at [790, 265] on div "Ocupada Mesa 5 R$ 50,00" at bounding box center [765, 224] width 211 height 91
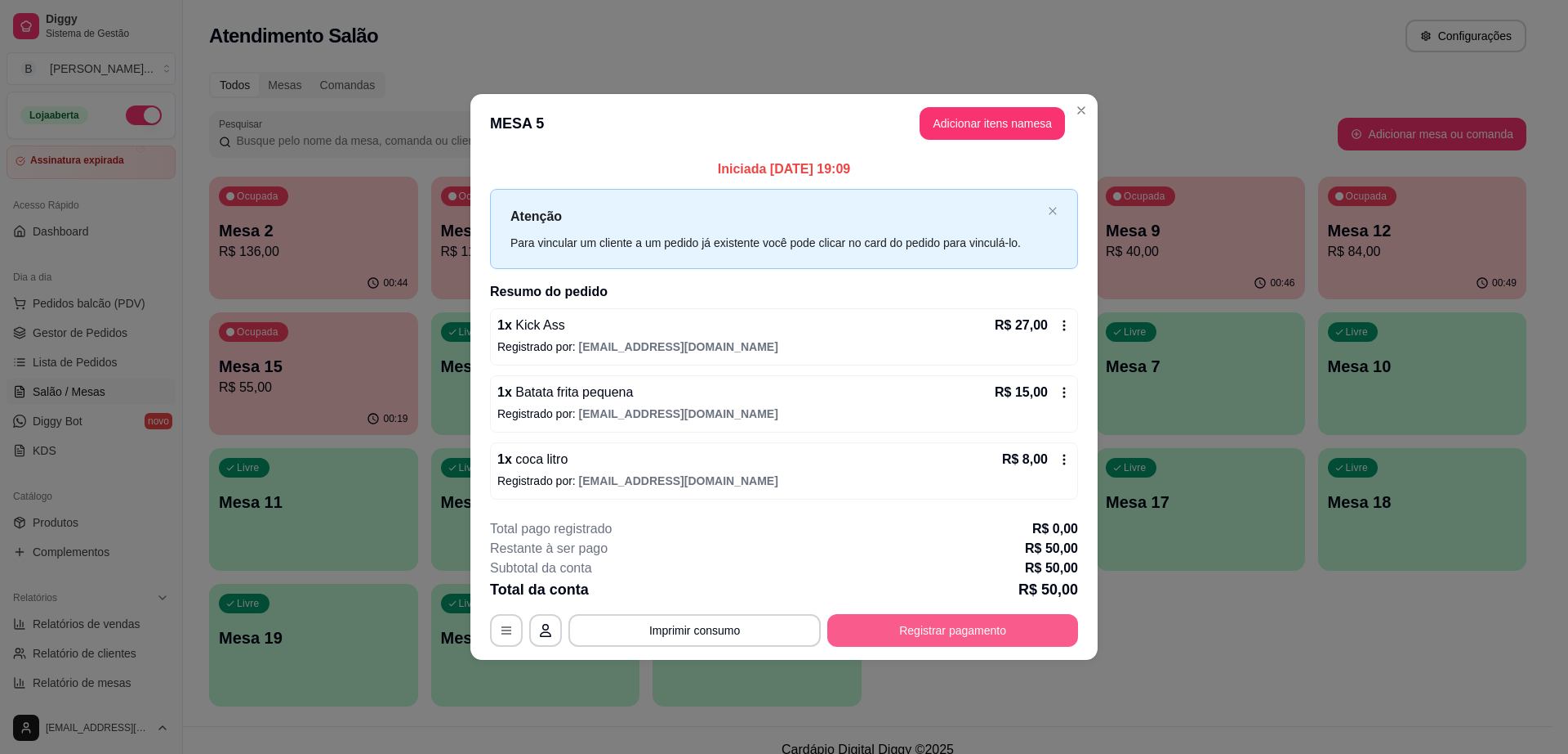
click at [955, 644] on button "Registrar pagamento" at bounding box center [953, 630] width 251 height 33
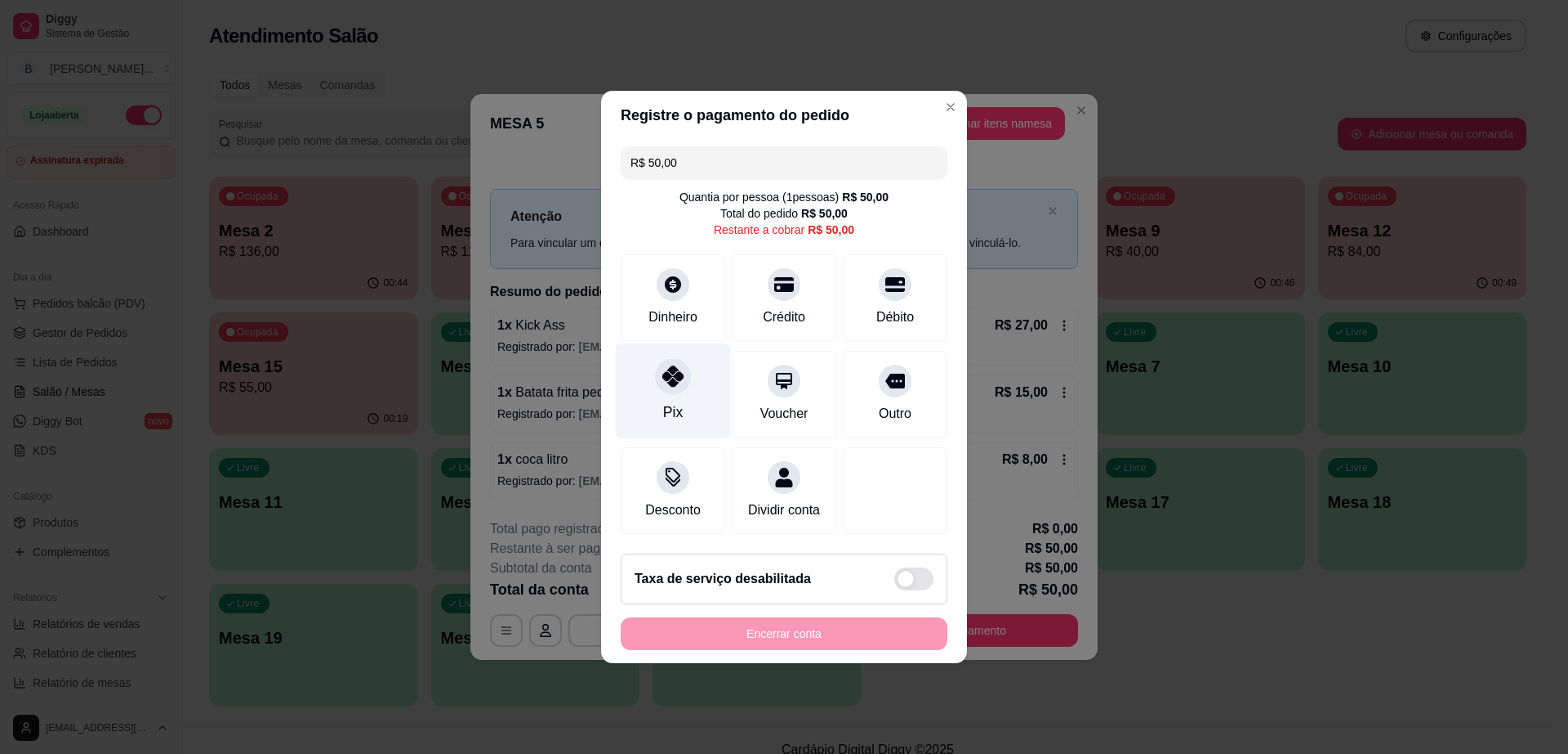
click at [659, 372] on div at bounding box center [673, 376] width 36 height 36
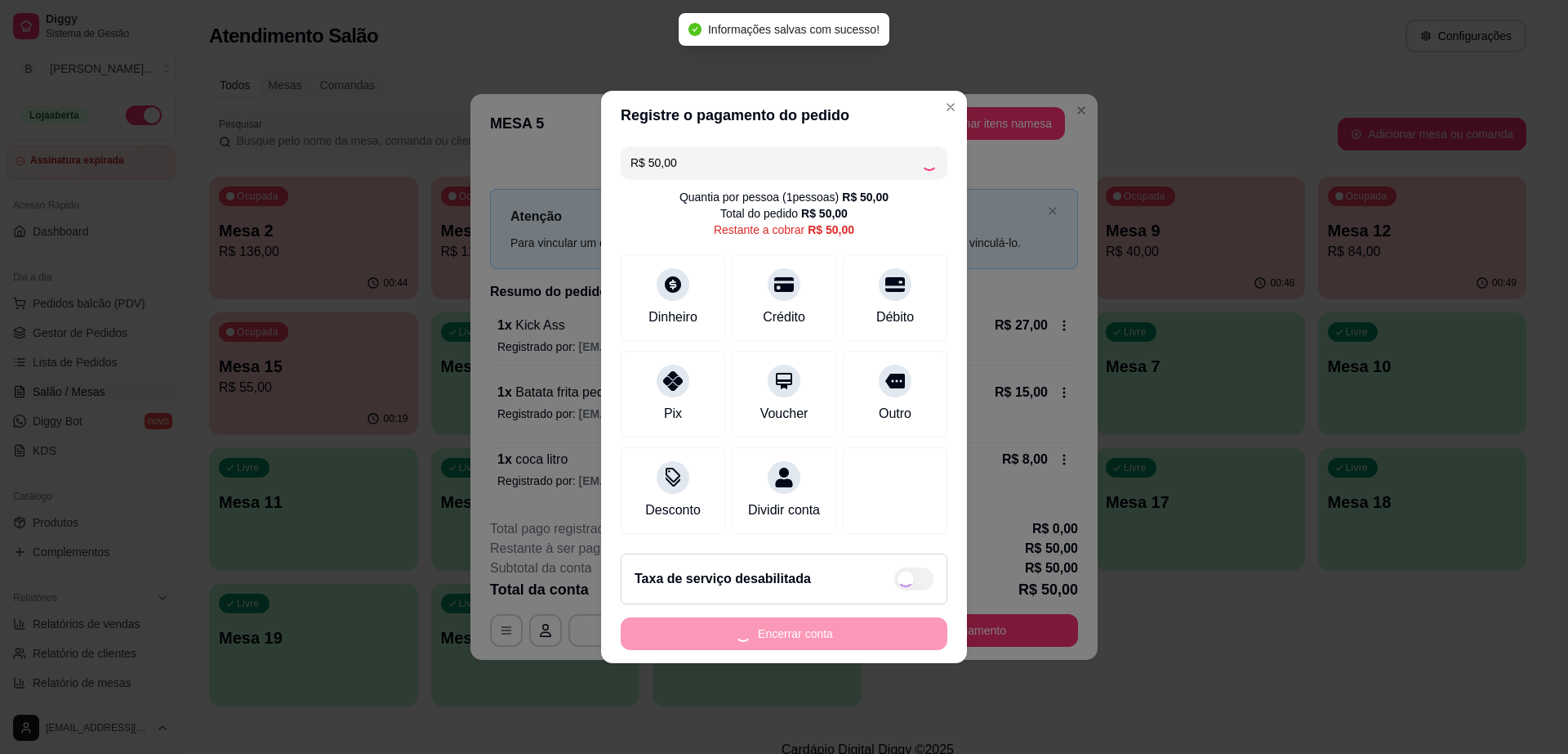
type input "R$ 0,00"
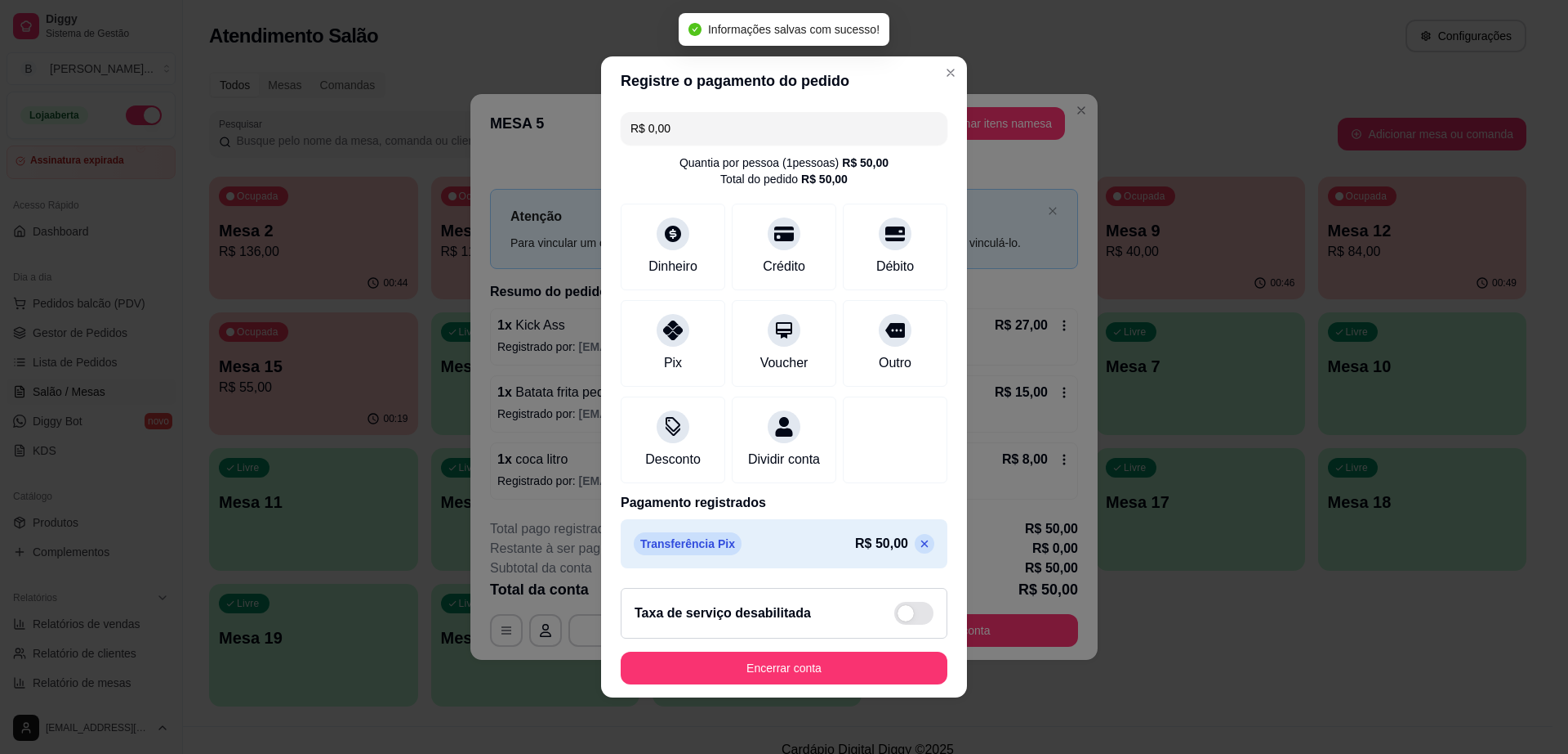
click at [851, 695] on footer "Taxa de serviço desabilitada Encerrar conta" at bounding box center [784, 635] width 366 height 123
click at [853, 682] on button "Encerrar conta" at bounding box center [784, 668] width 327 height 33
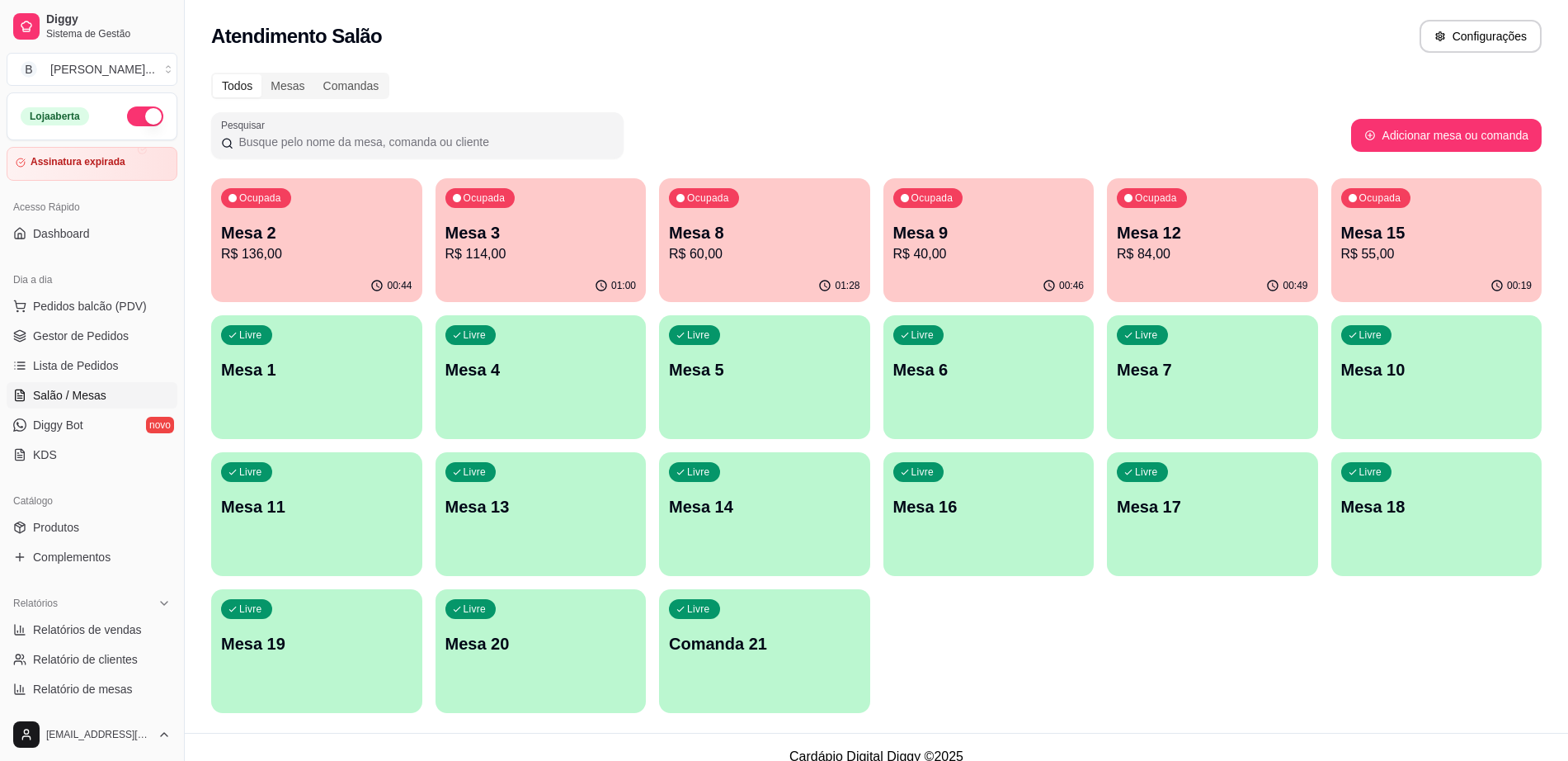
click at [770, 266] on div "Ocupada Mesa 8 R$ 60,00" at bounding box center [765, 224] width 211 height 91
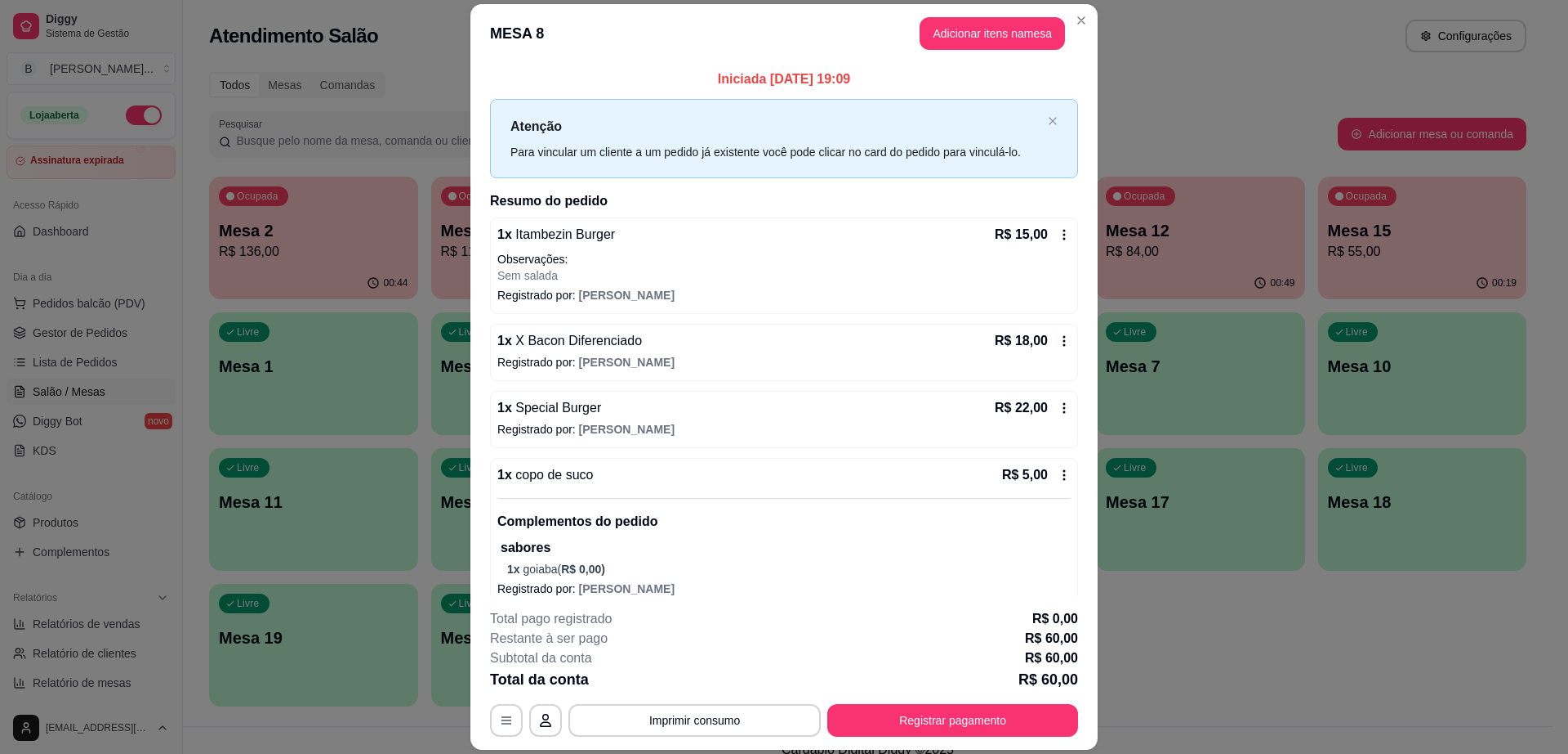
scroll to position [17, 0]
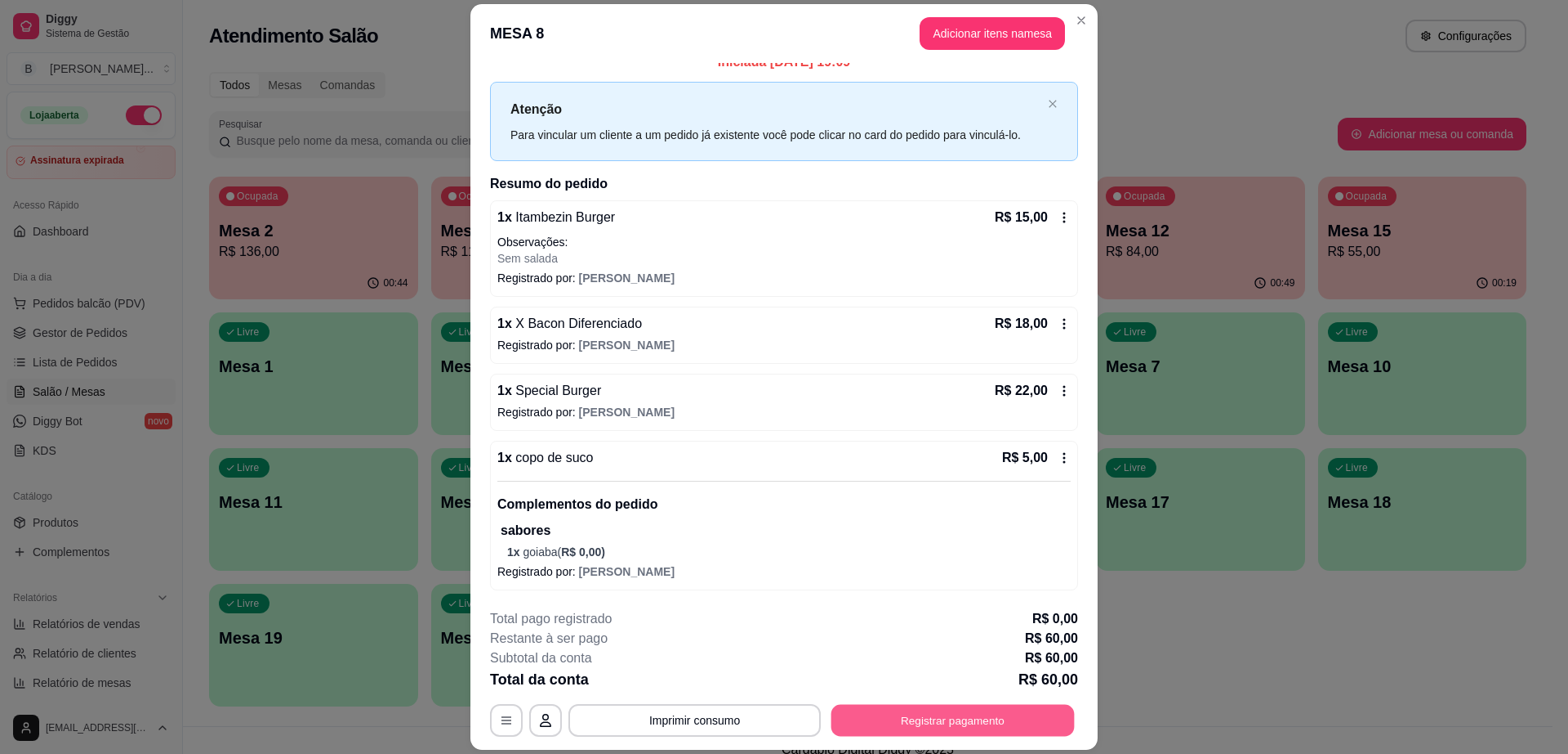
click at [978, 724] on button "Registrar pagamento" at bounding box center [954, 720] width 244 height 32
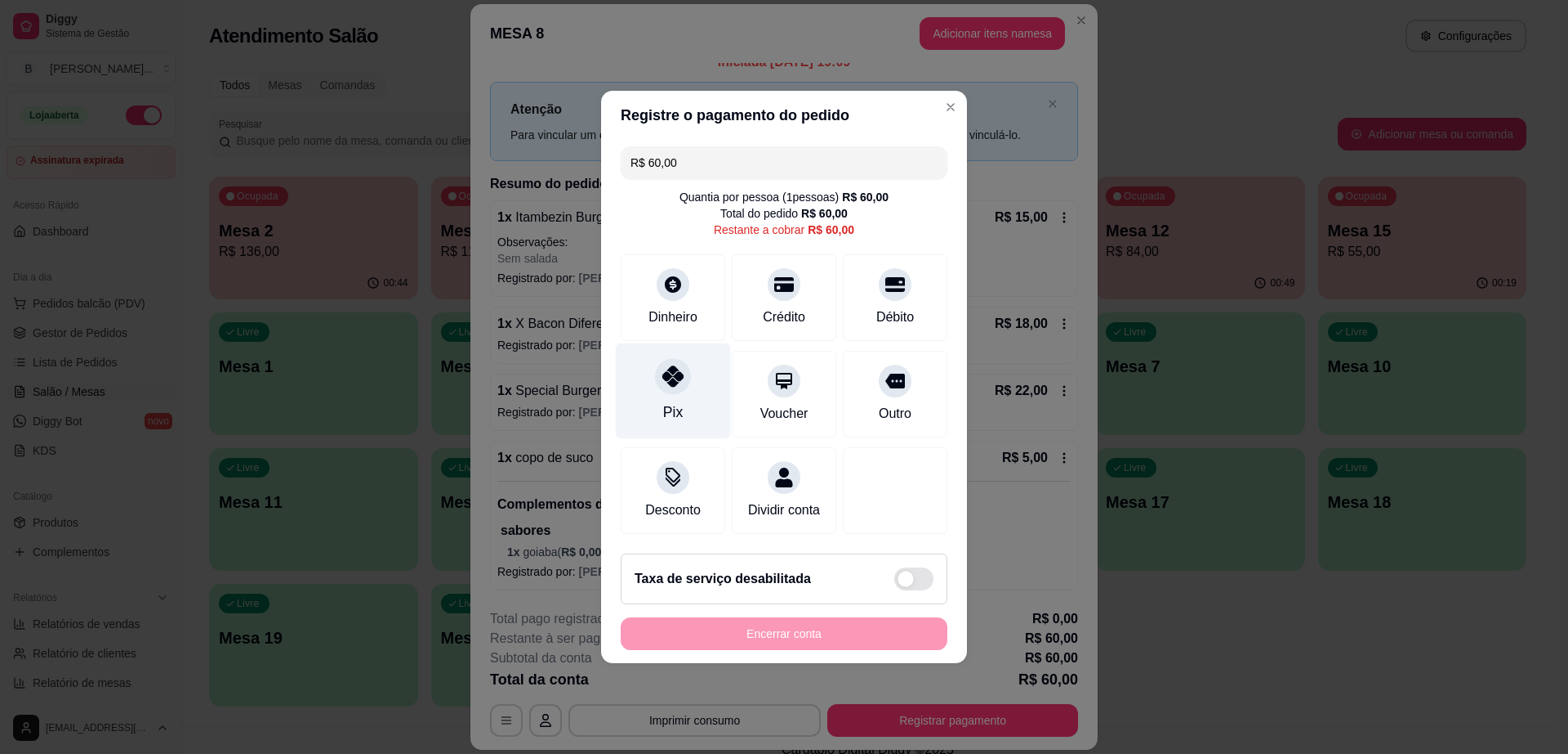
click at [689, 363] on div "Pix" at bounding box center [674, 391] width 115 height 96
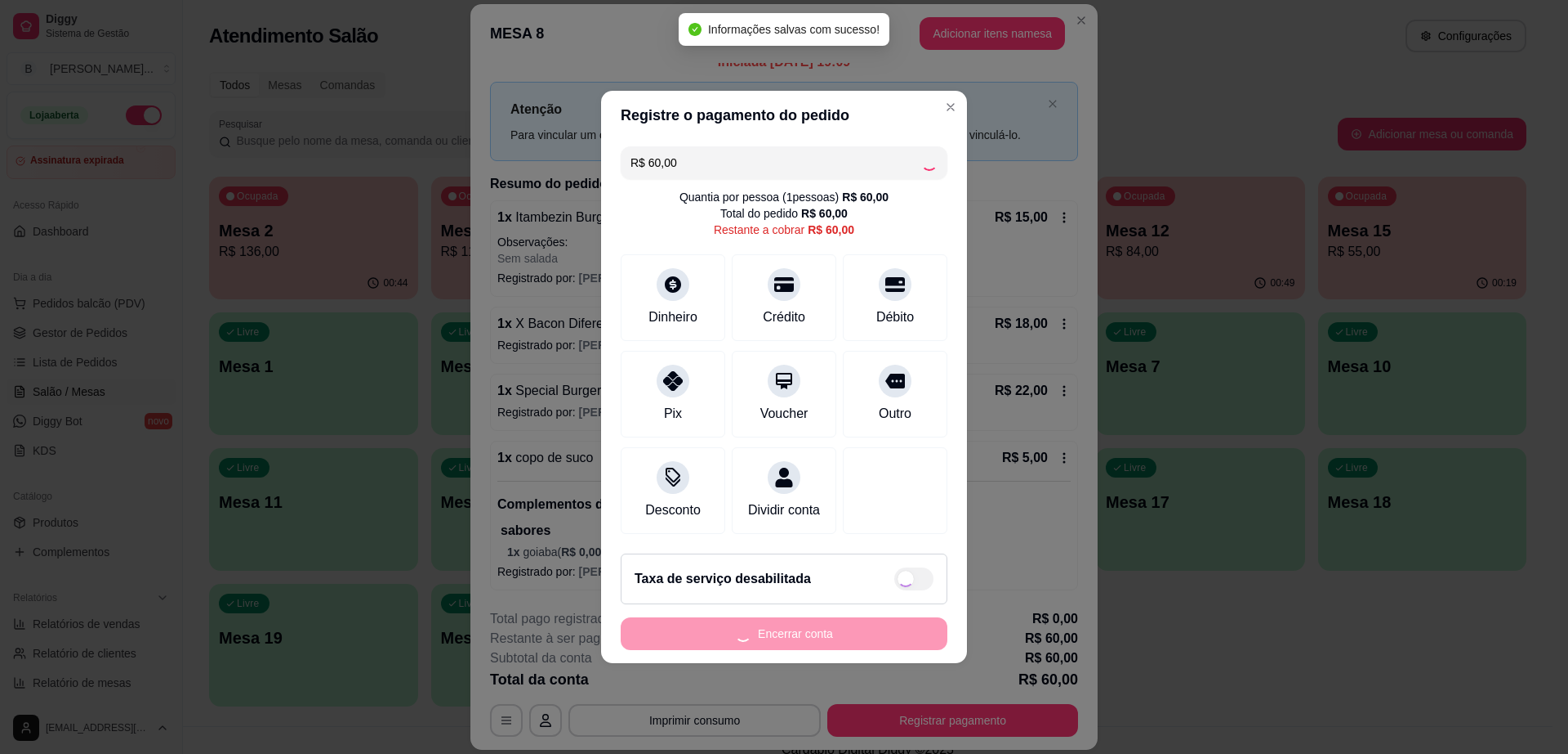
type input "R$ 0,00"
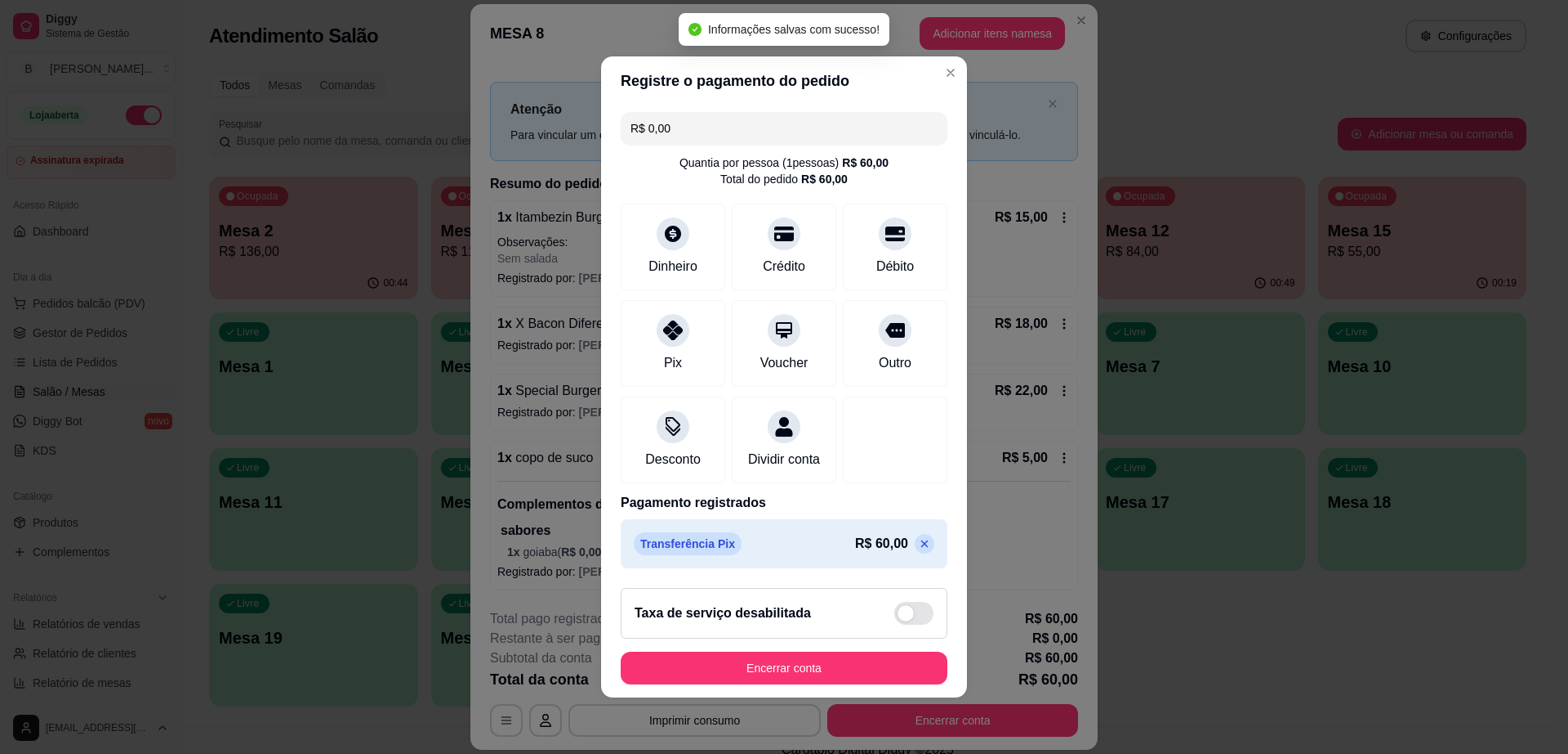
click at [845, 653] on footer "Taxa de serviço desabilitada Encerrar conta" at bounding box center [784, 635] width 366 height 123
click at [850, 667] on button "Encerrar conta" at bounding box center [784, 668] width 327 height 33
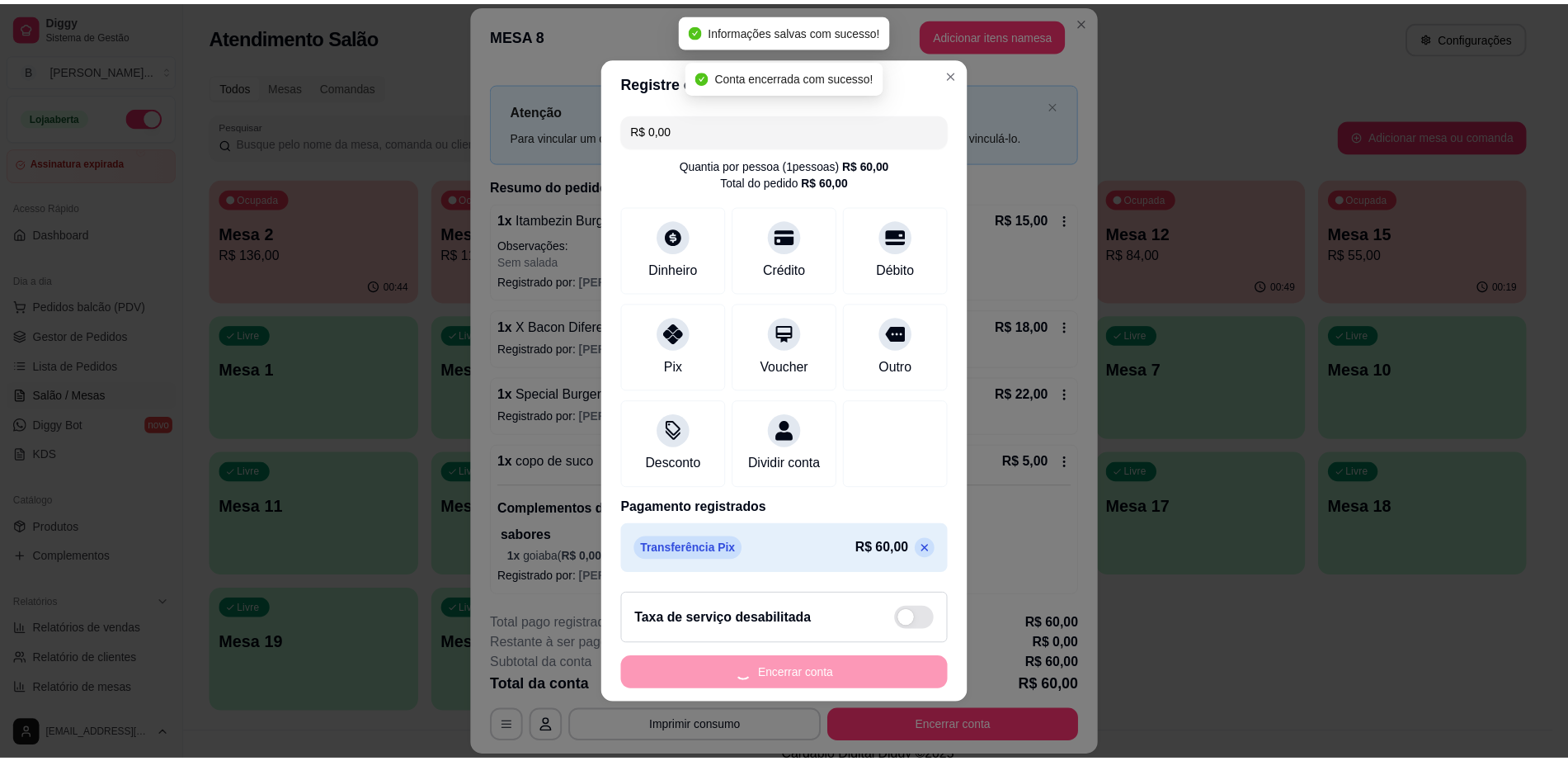
scroll to position [0, 0]
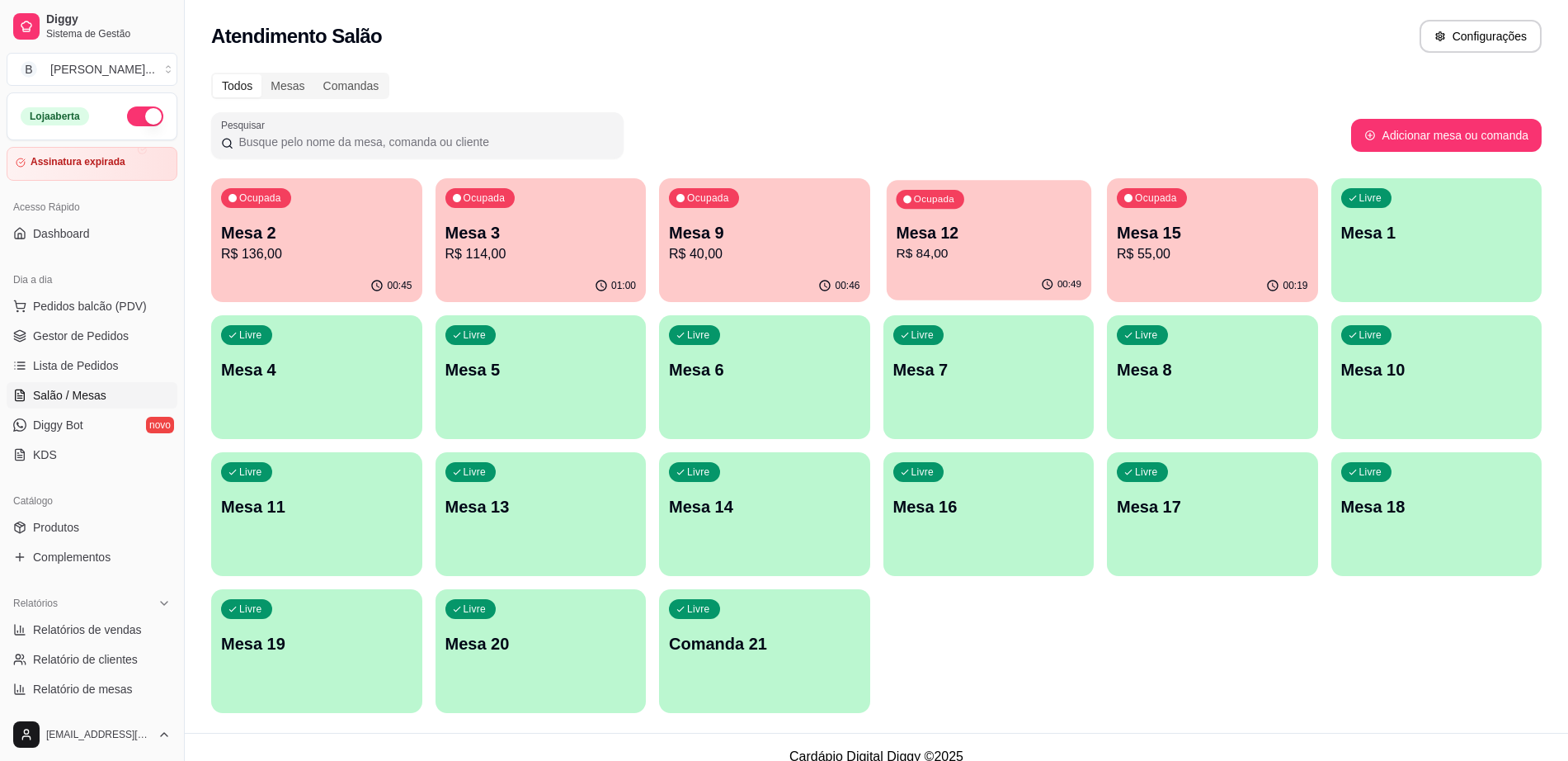
click at [974, 265] on div "Ocupada Mesa 12 R$ 84,00" at bounding box center [988, 224] width 205 height 89
click at [106, 329] on span "Gestor de Pedidos" at bounding box center [81, 336] width 96 height 17
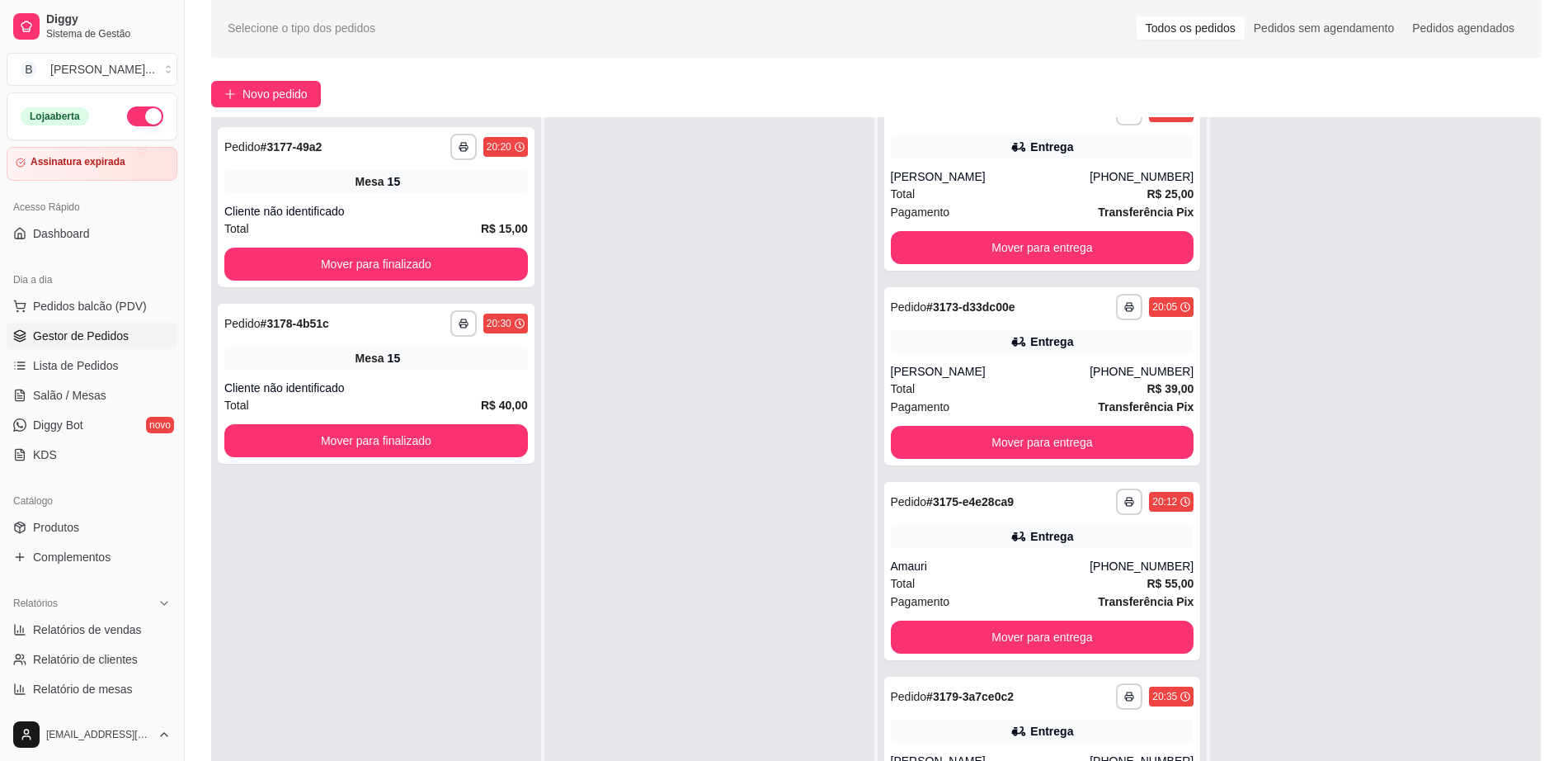
scroll to position [103, 0]
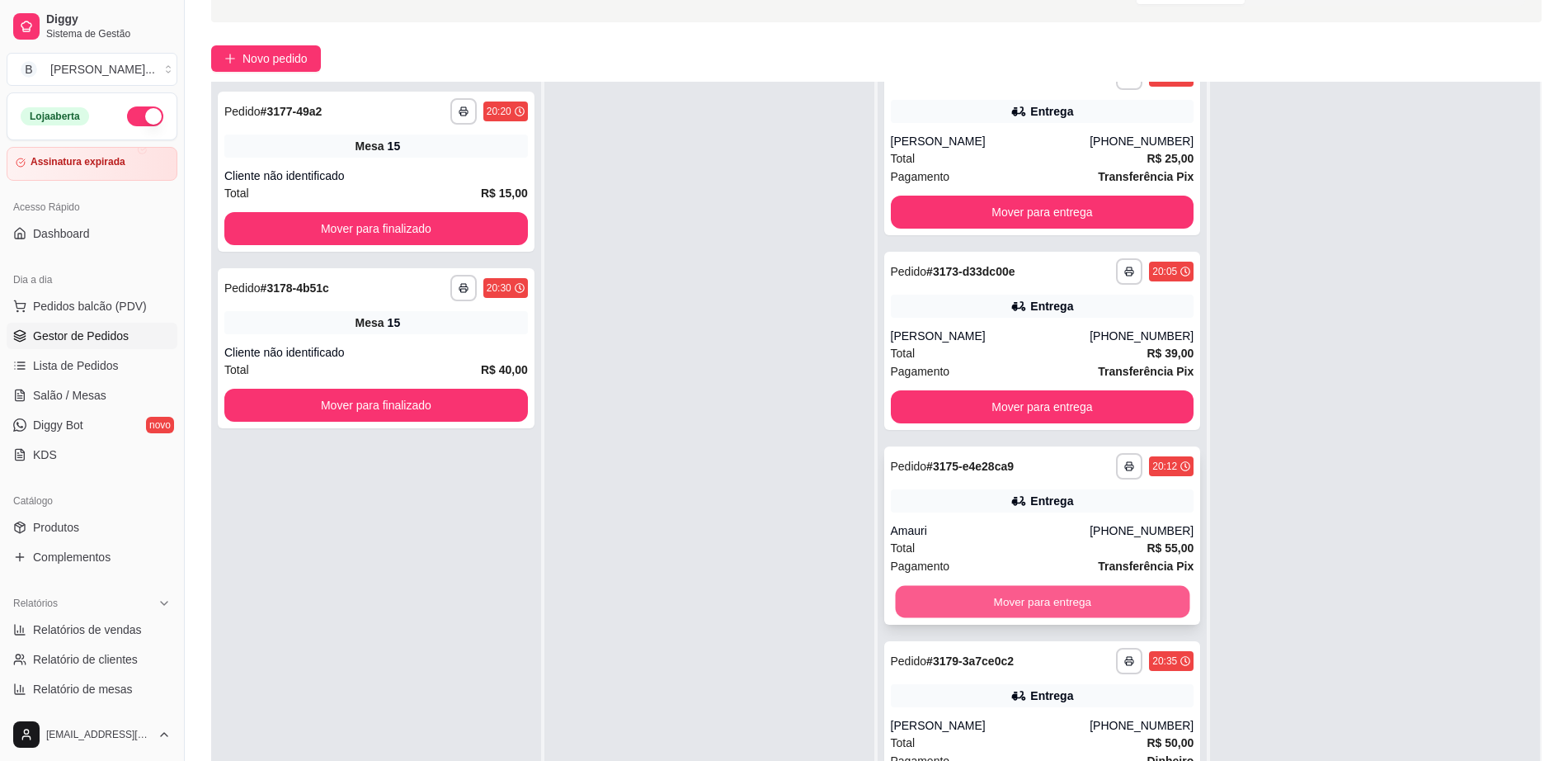
click at [1039, 604] on button "Mover para entrega" at bounding box center [1042, 601] width 294 height 32
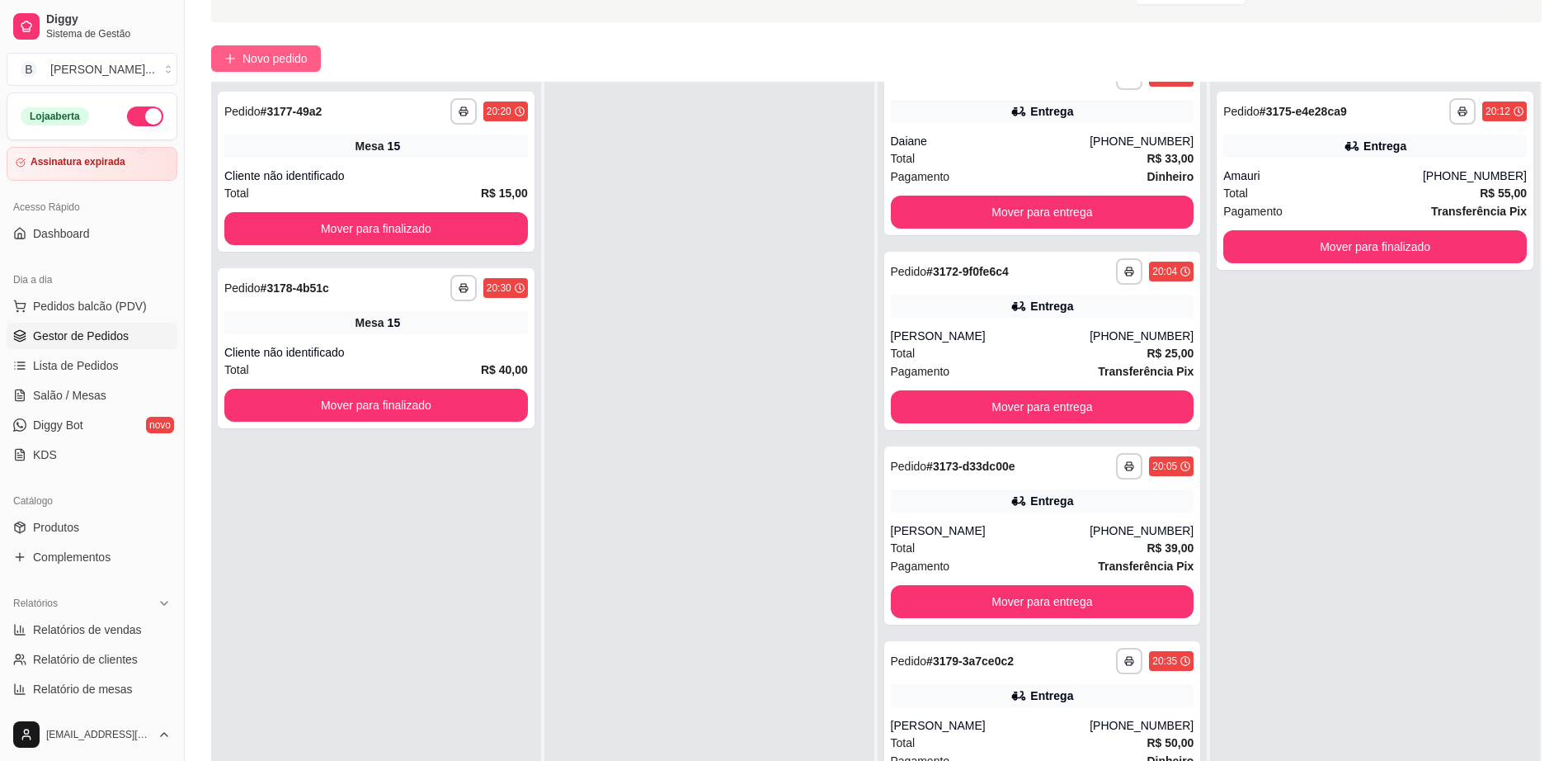
scroll to position [619, 0]
click at [60, 382] on link "Salão / Mesas" at bounding box center [91, 395] width 170 height 27
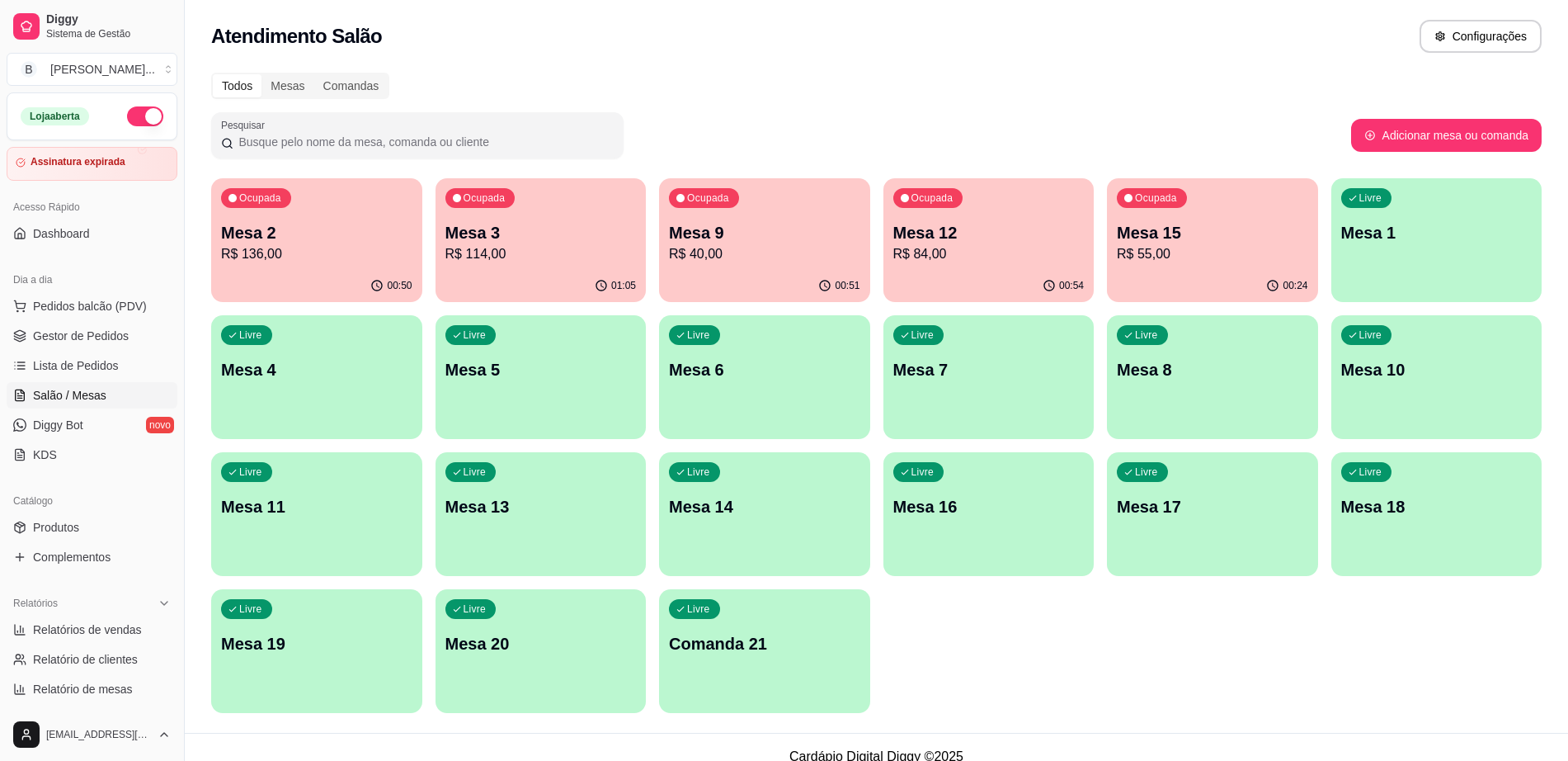
click at [1149, 234] on p "Mesa 15" at bounding box center [1212, 233] width 191 height 23
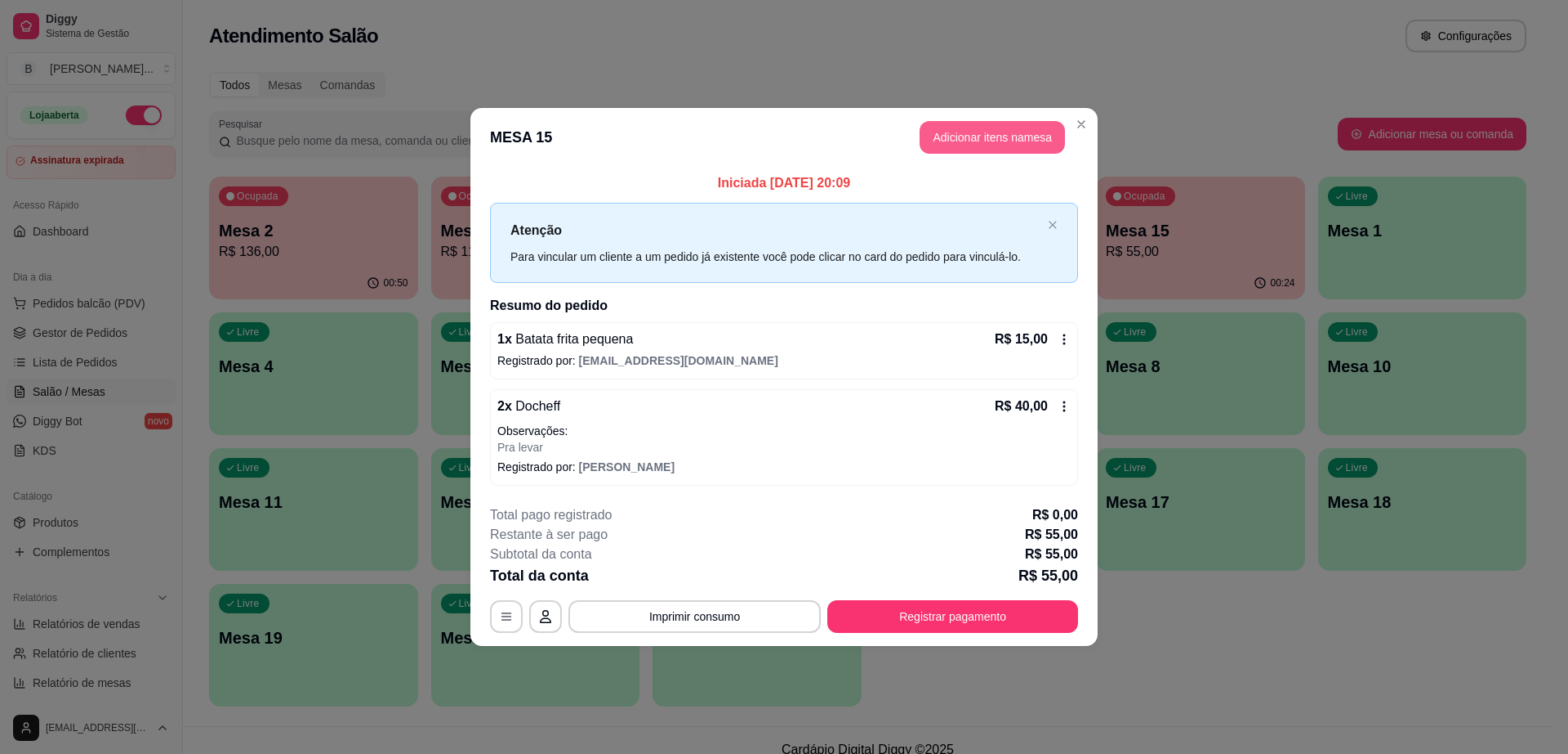
click at [950, 135] on button "Adicionar itens na mesa" at bounding box center [992, 138] width 146 height 33
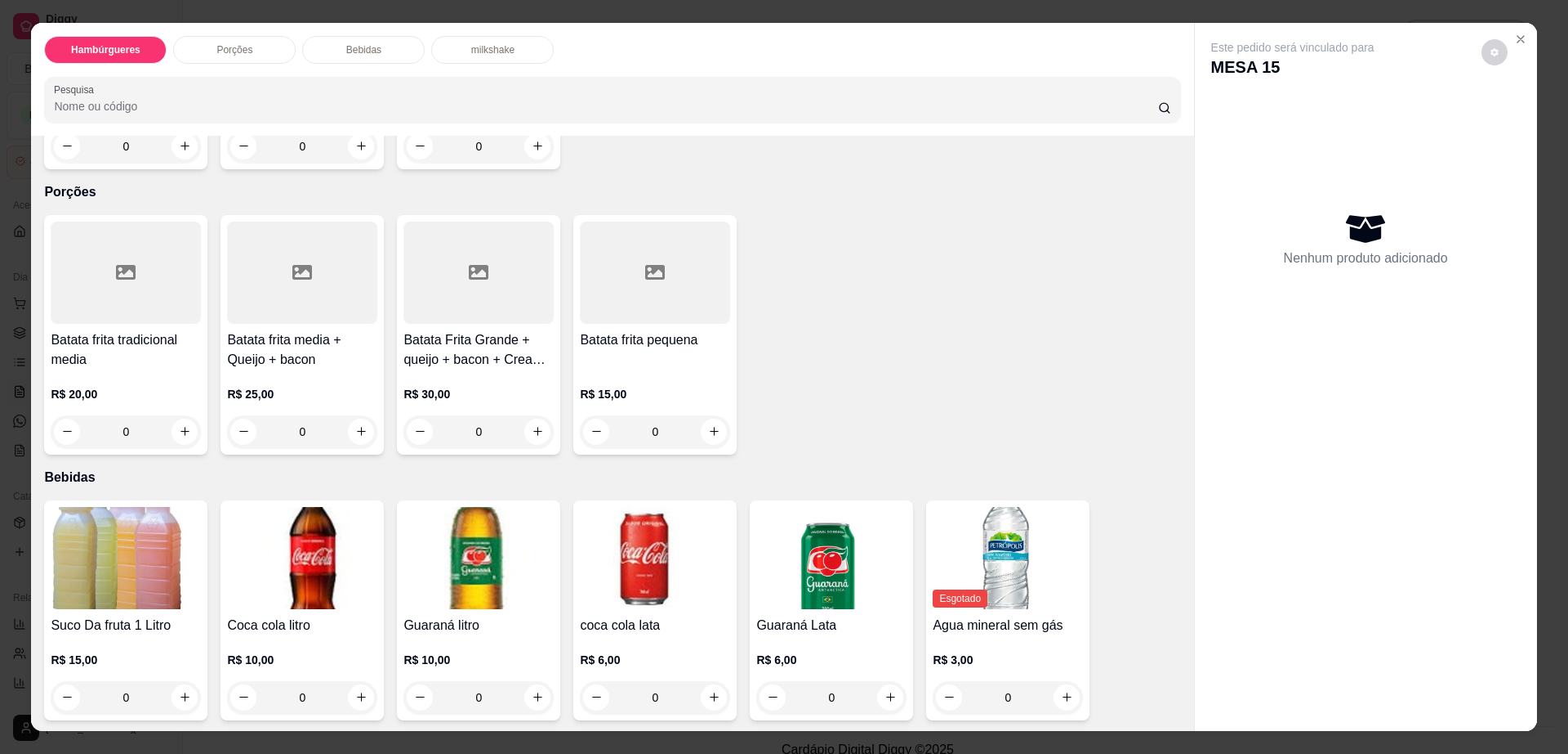
scroll to position [1022, 0]
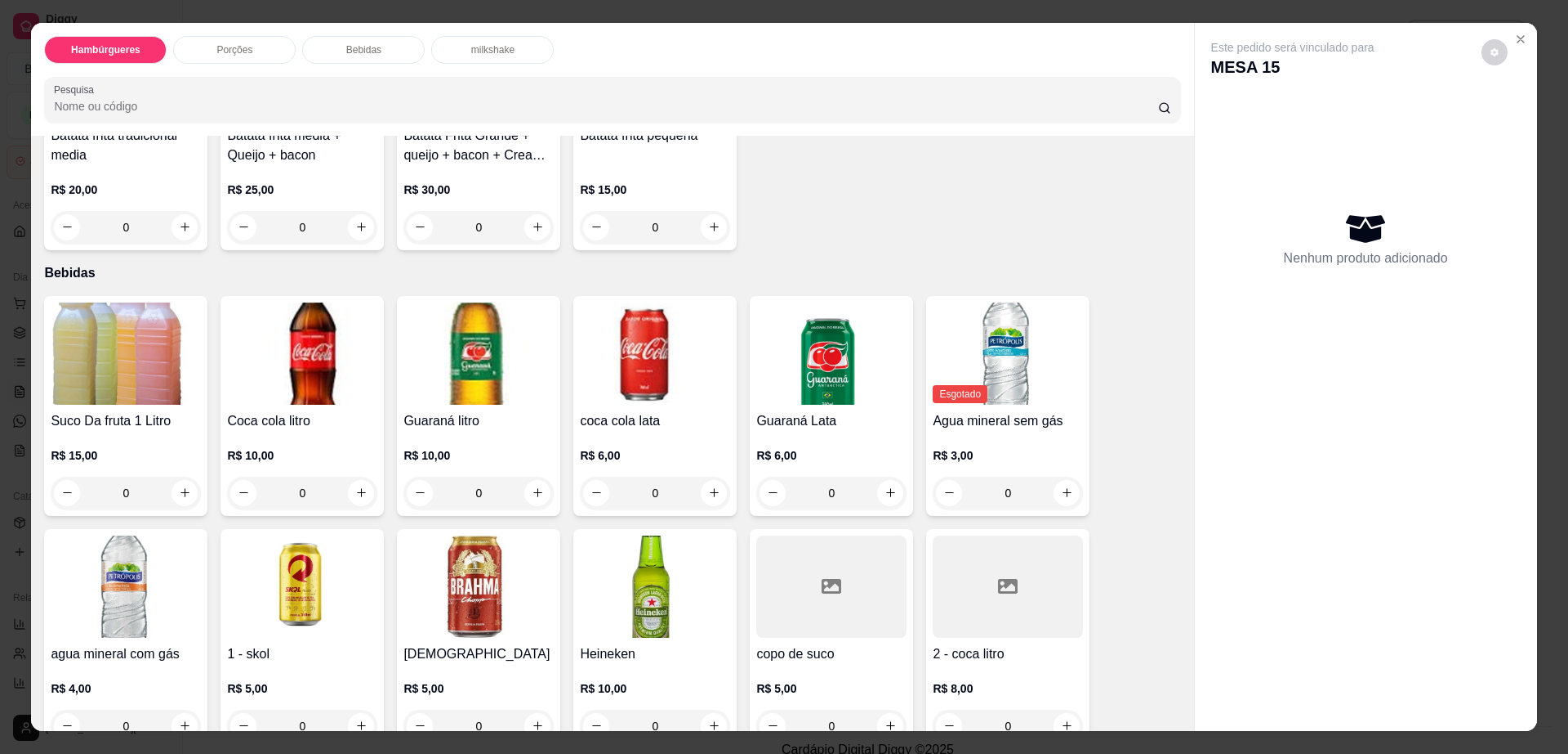
click at [483, 550] on img at bounding box center [478, 587] width 151 height 102
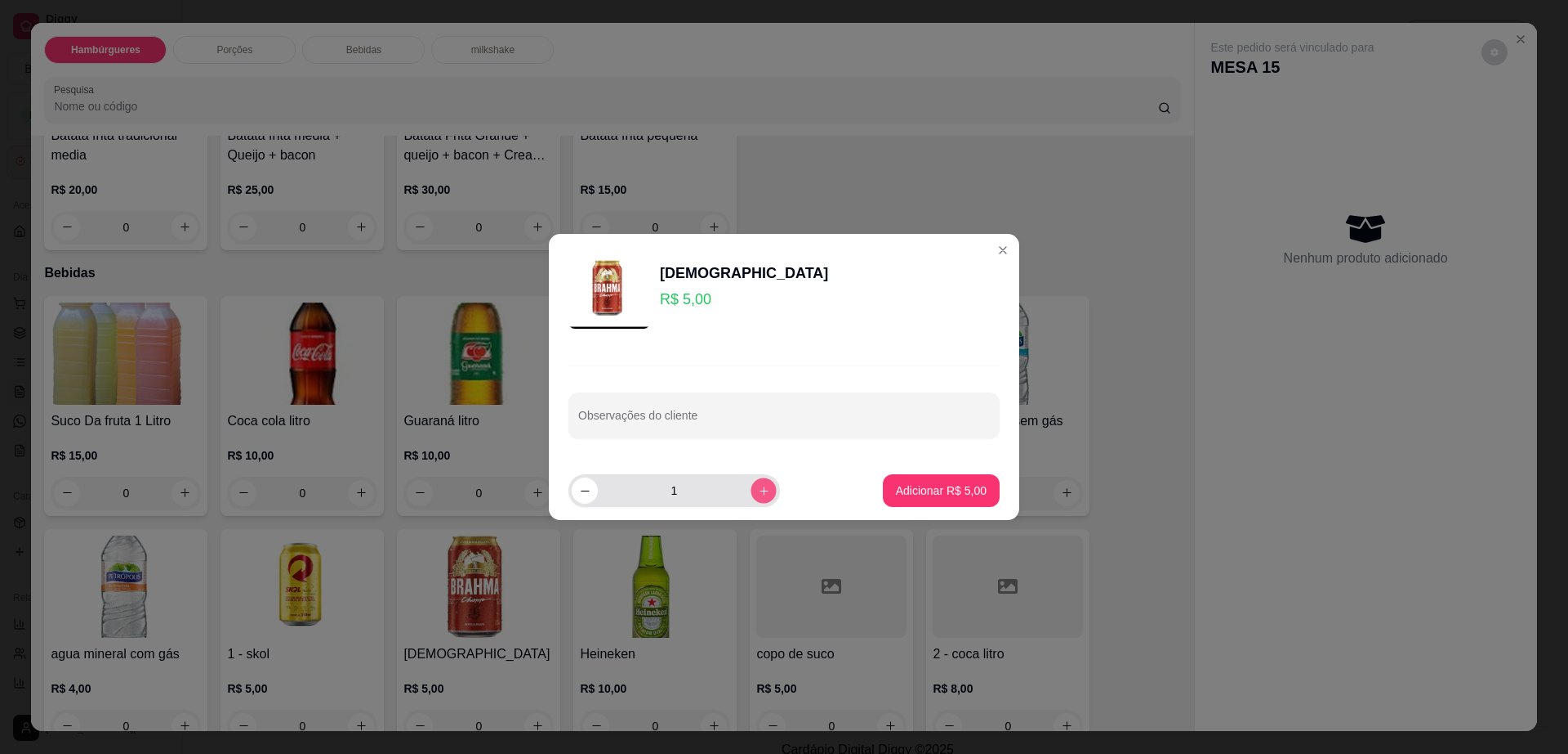
click at [758, 495] on icon "increase-product-quantity" at bounding box center [763, 490] width 12 height 12
type input "2"
click at [996, 487] on footer "2 Adicionar R$ 10,00" at bounding box center [784, 489] width 470 height 59
click at [909, 490] on p "Adicionar R$ 10,00" at bounding box center [938, 489] width 95 height 16
type input "2"
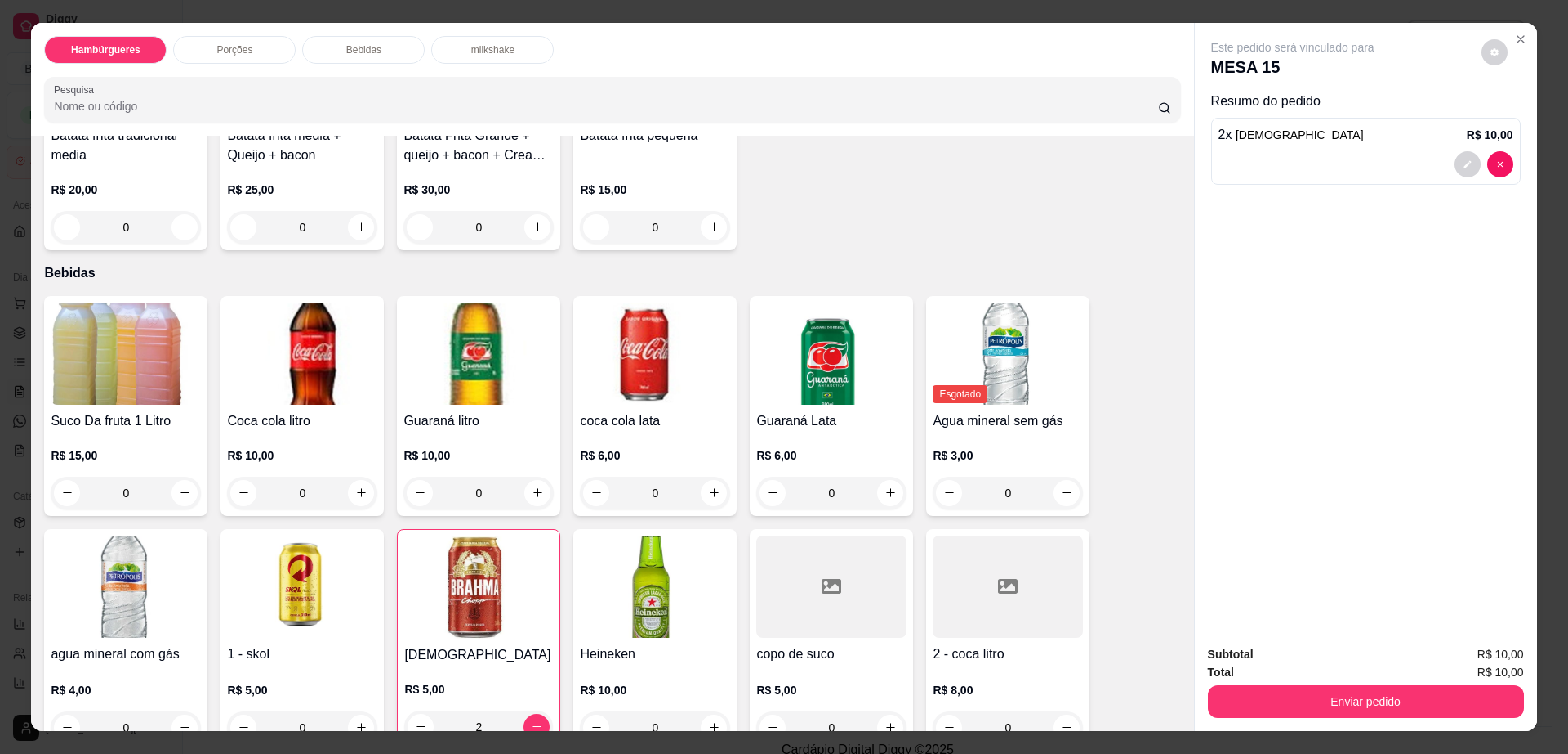
click at [1470, 51] on div "Este pedido será vinculado para MESA 15" at bounding box center [1360, 59] width 296 height 40
click at [1472, 52] on div "Este pedido será vinculado para MESA 15" at bounding box center [1360, 59] width 296 height 40
click at [1490, 56] on icon "decrease-product-quantity" at bounding box center [1495, 53] width 10 height 10
click at [1519, 126] on span "Automatic updates" at bounding box center [1524, 118] width 33 height 20
click at [1518, 126] on input "Automatic updates" at bounding box center [1512, 123] width 11 height 11
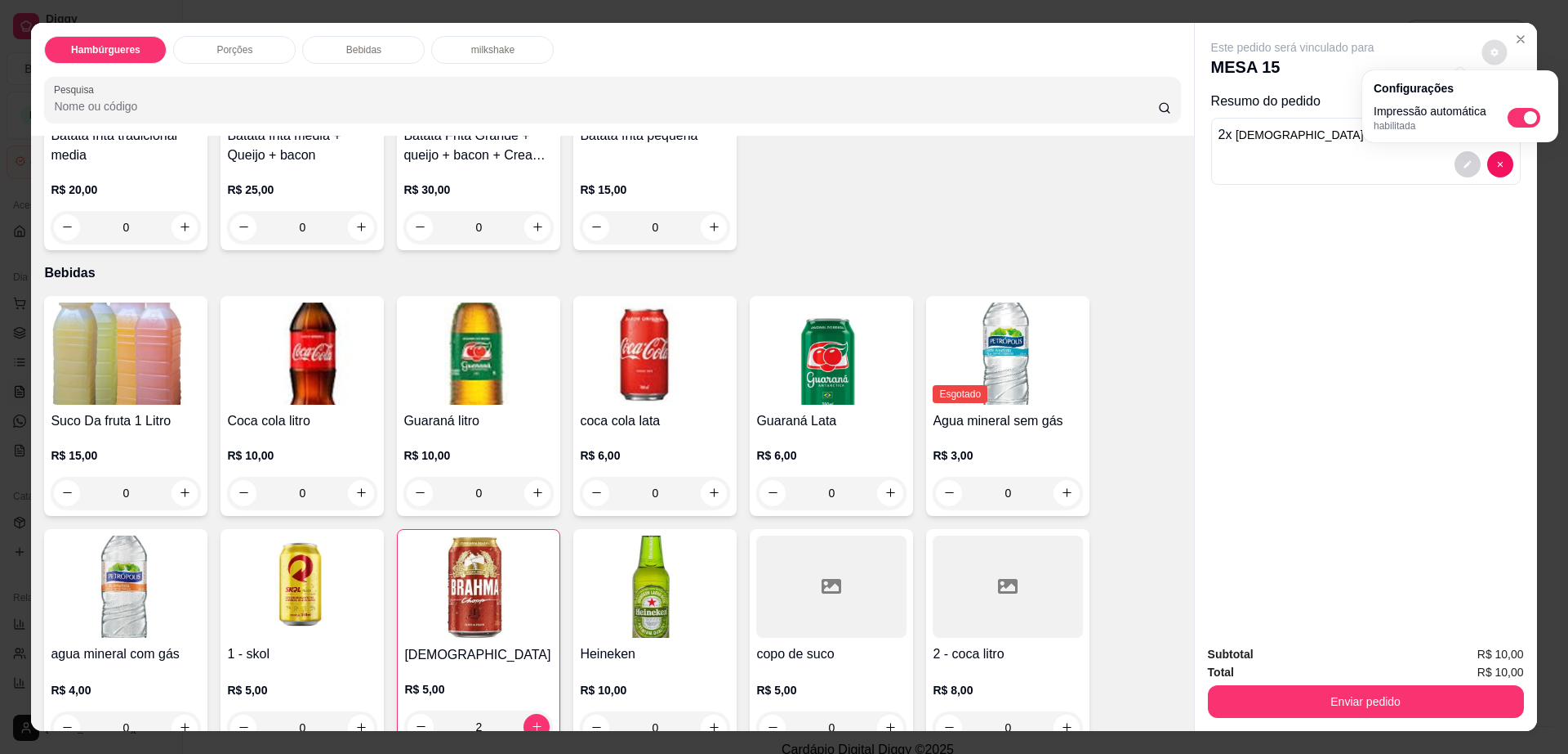
checkbox input "false"
click at [1346, 700] on button "Enviar pedido" at bounding box center [1366, 701] width 316 height 33
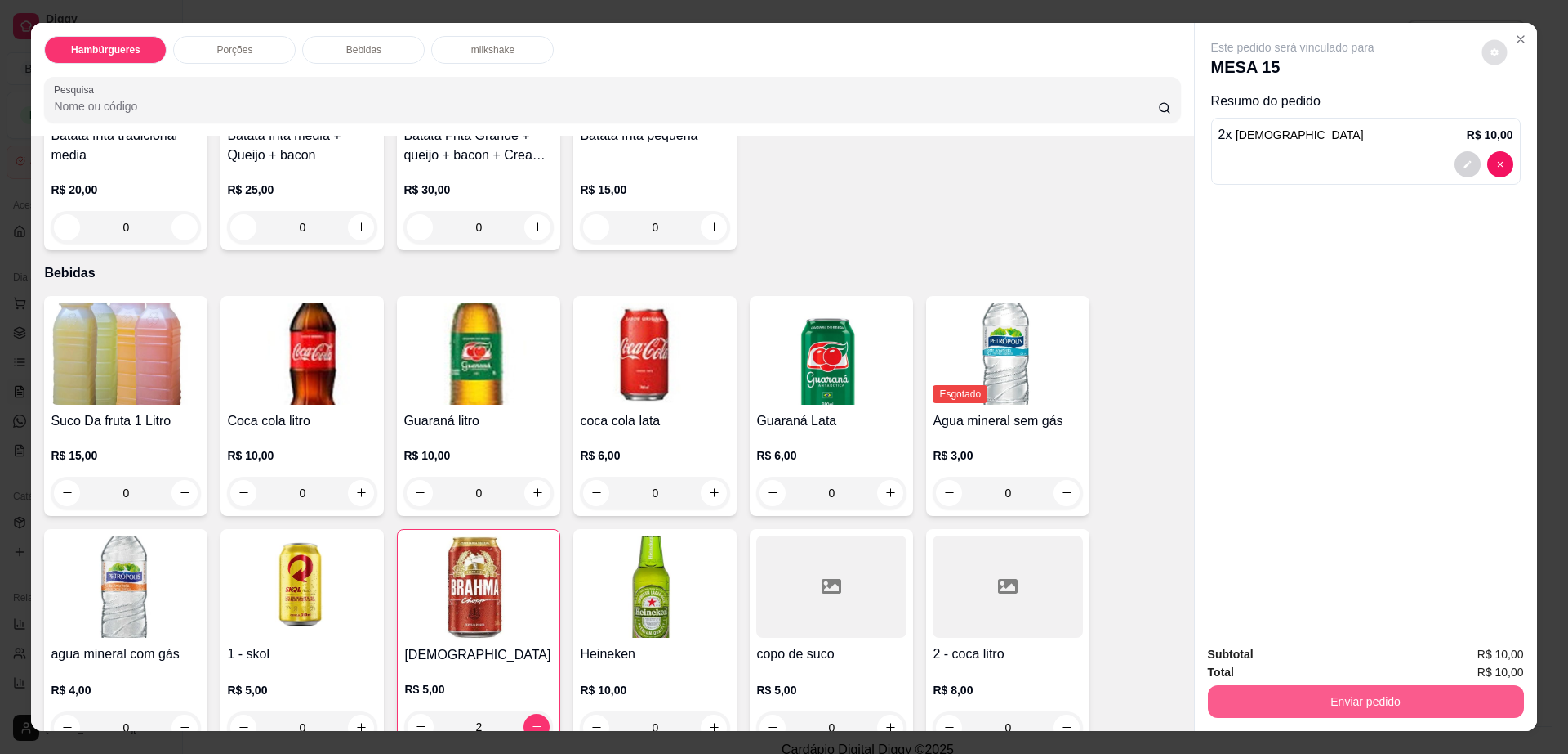
click at [1346, 700] on button "Enviar pedido" at bounding box center [1366, 701] width 316 height 33
click at [1447, 651] on button "Enviar pedido" at bounding box center [1480, 661] width 90 height 30
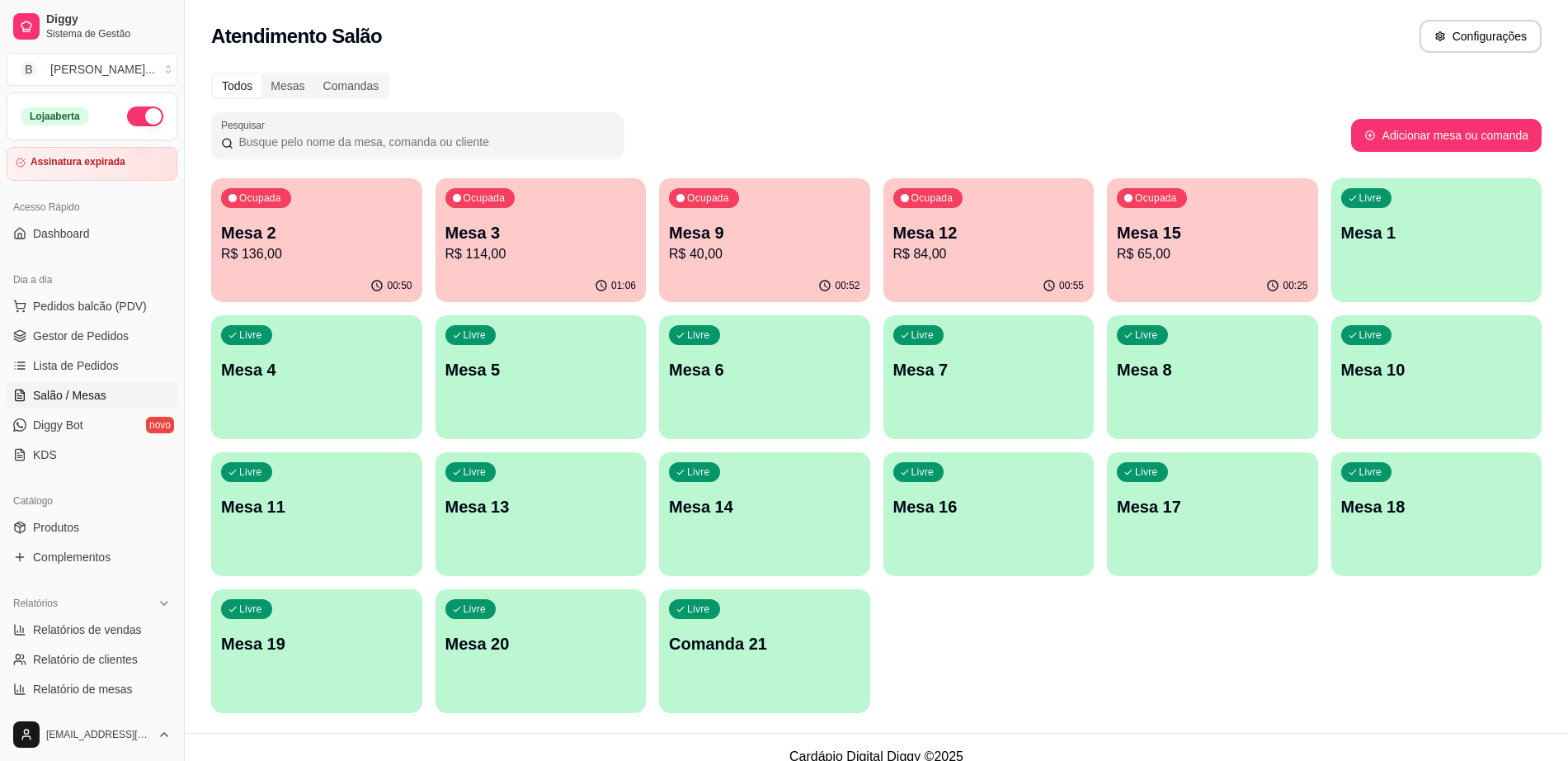
click at [757, 249] on p "R$ 40,00" at bounding box center [764, 254] width 191 height 20
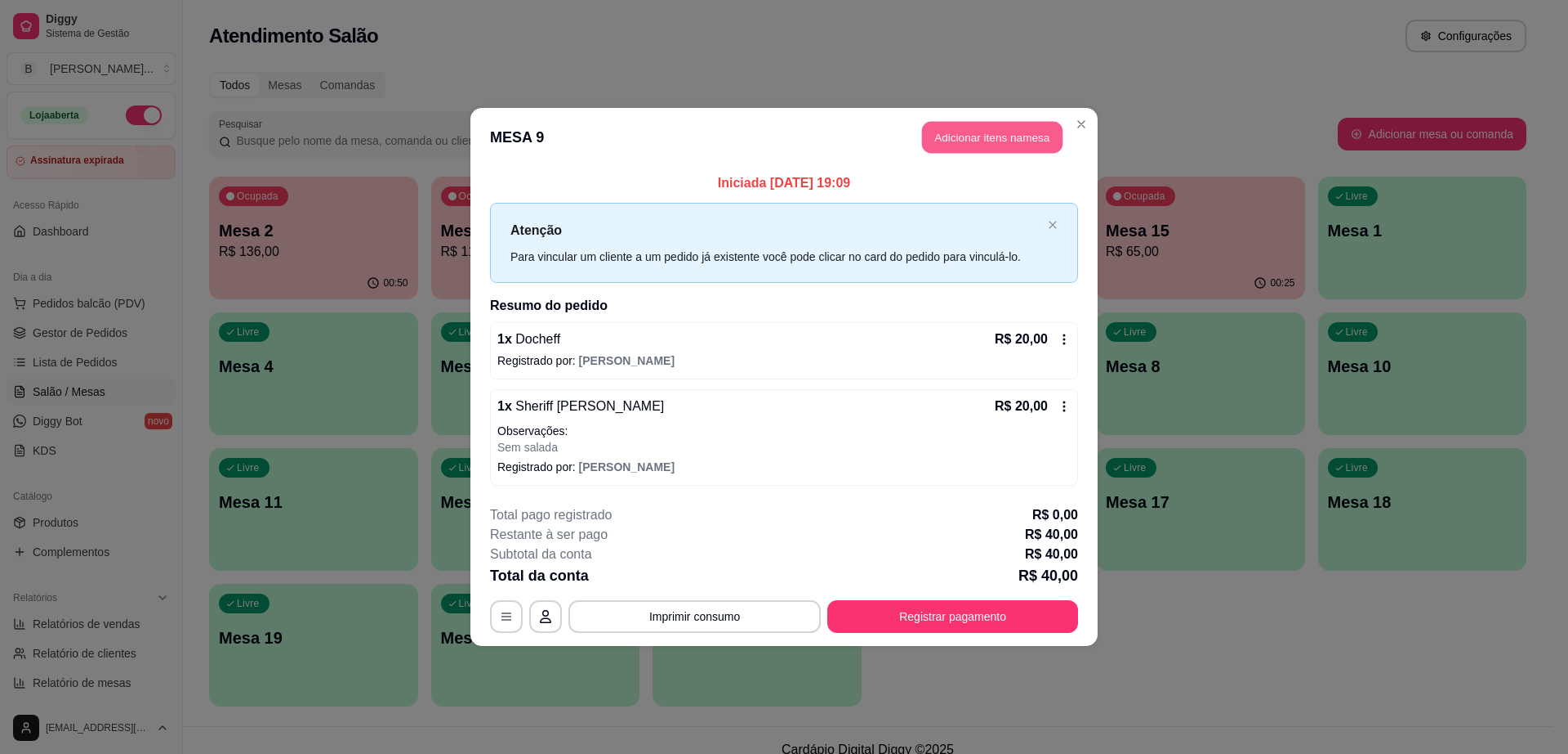
click at [943, 138] on button "Adicionar itens na mesa" at bounding box center [992, 138] width 141 height 32
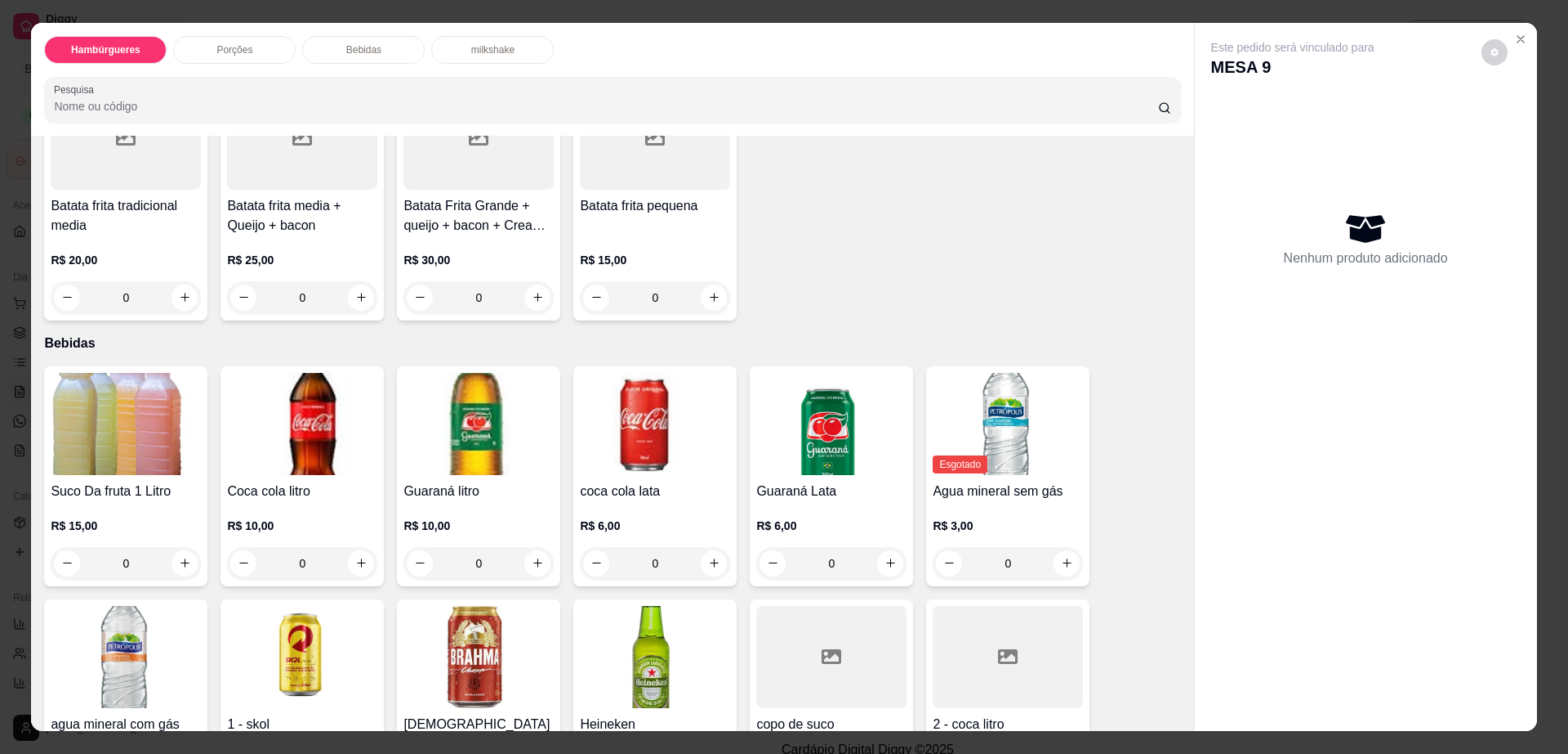
scroll to position [1124, 0]
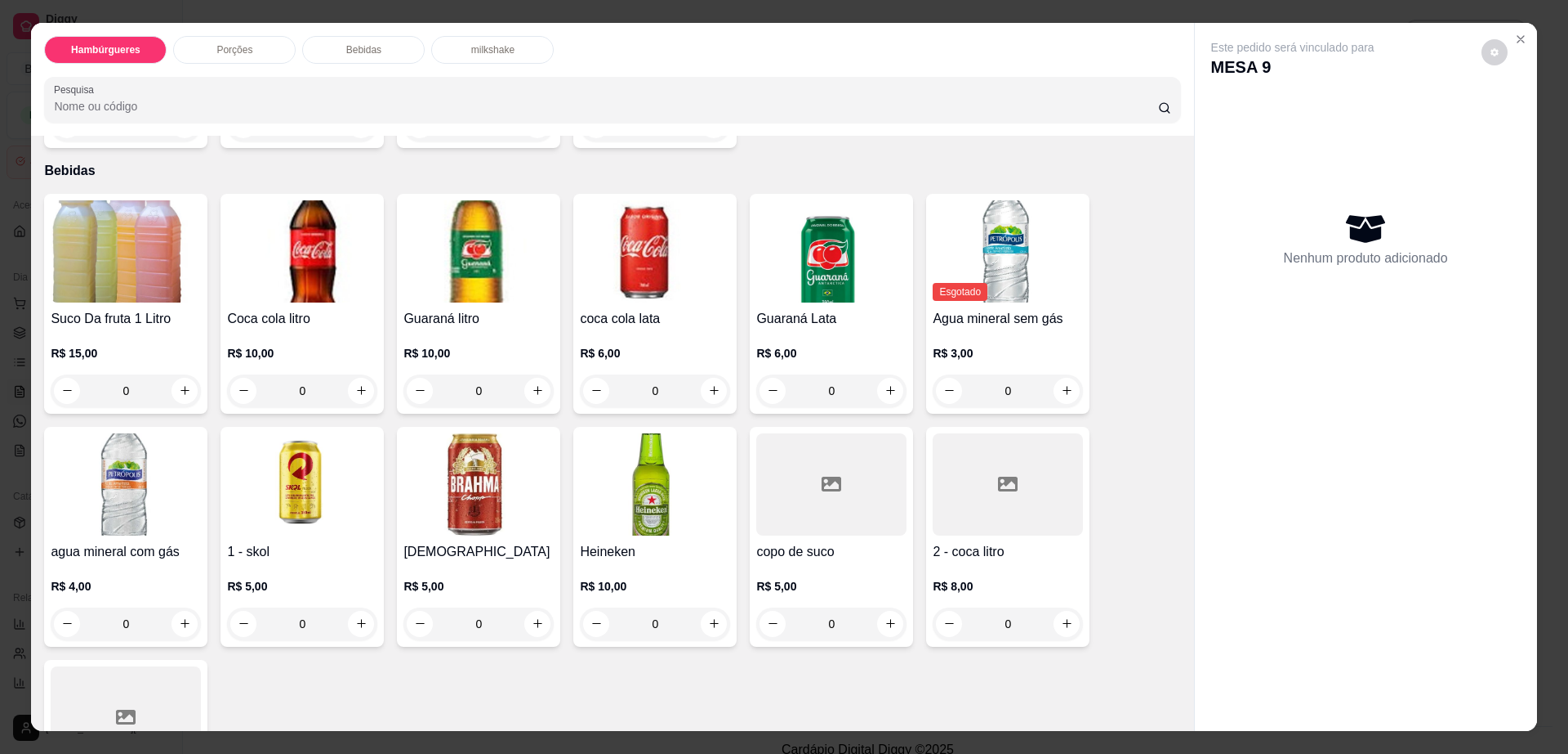
click at [953, 442] on div at bounding box center [1008, 485] width 151 height 102
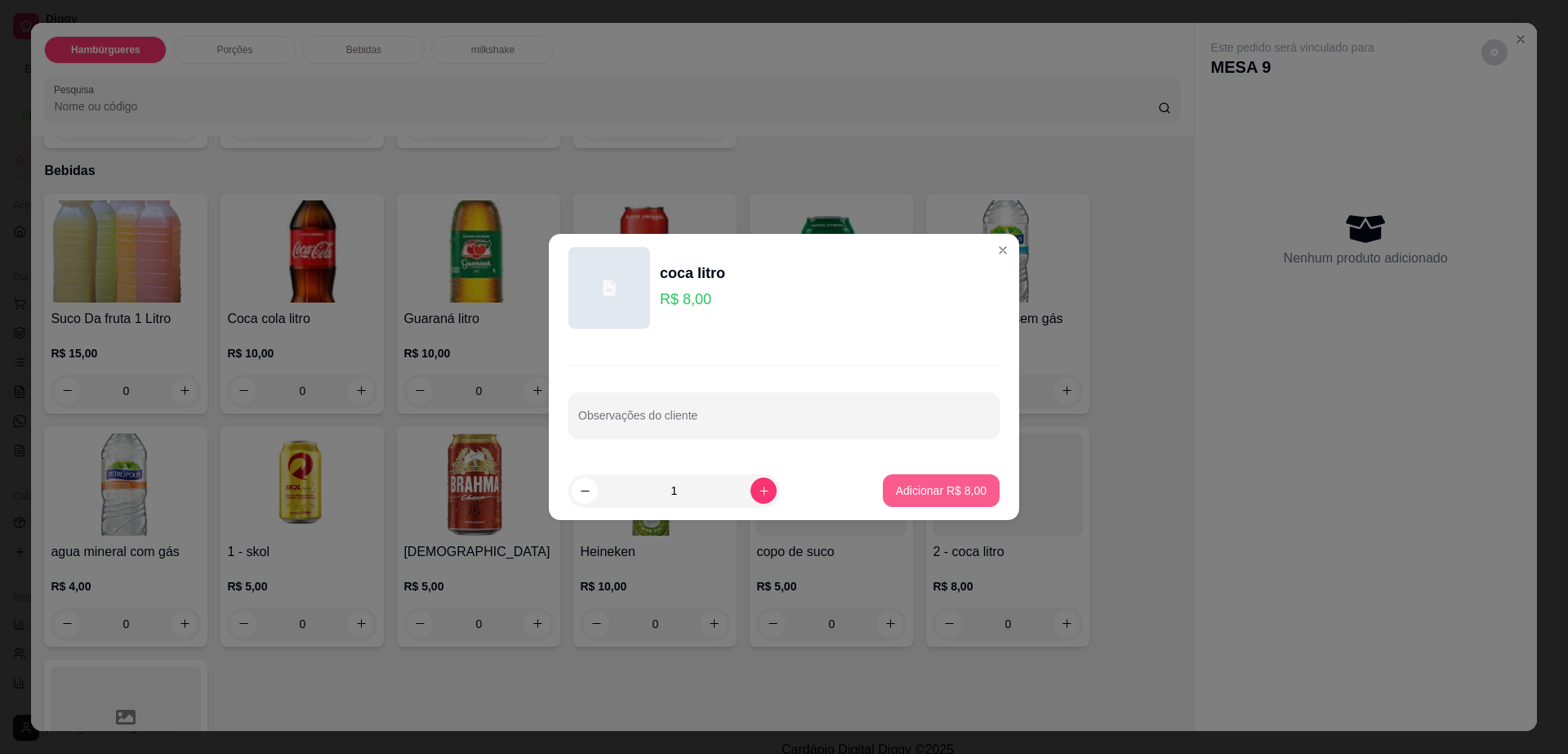
click at [946, 483] on p "Adicionar R$ 8,00" at bounding box center [941, 490] width 91 height 16
type input "1"
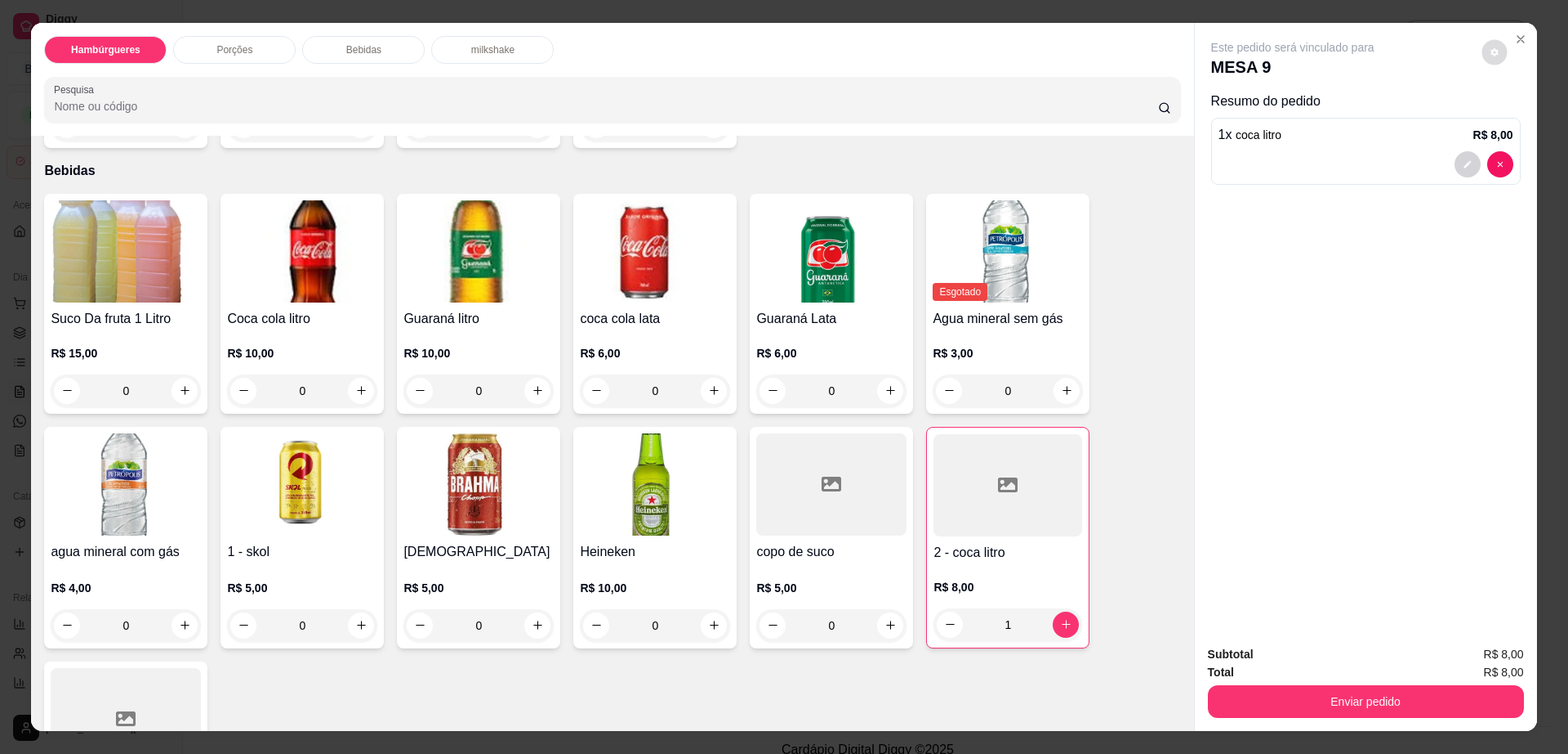
click at [1482, 49] on button "decrease-product-quantity" at bounding box center [1494, 52] width 26 height 26
click at [1333, 716] on button "Enviar pedido" at bounding box center [1366, 701] width 316 height 33
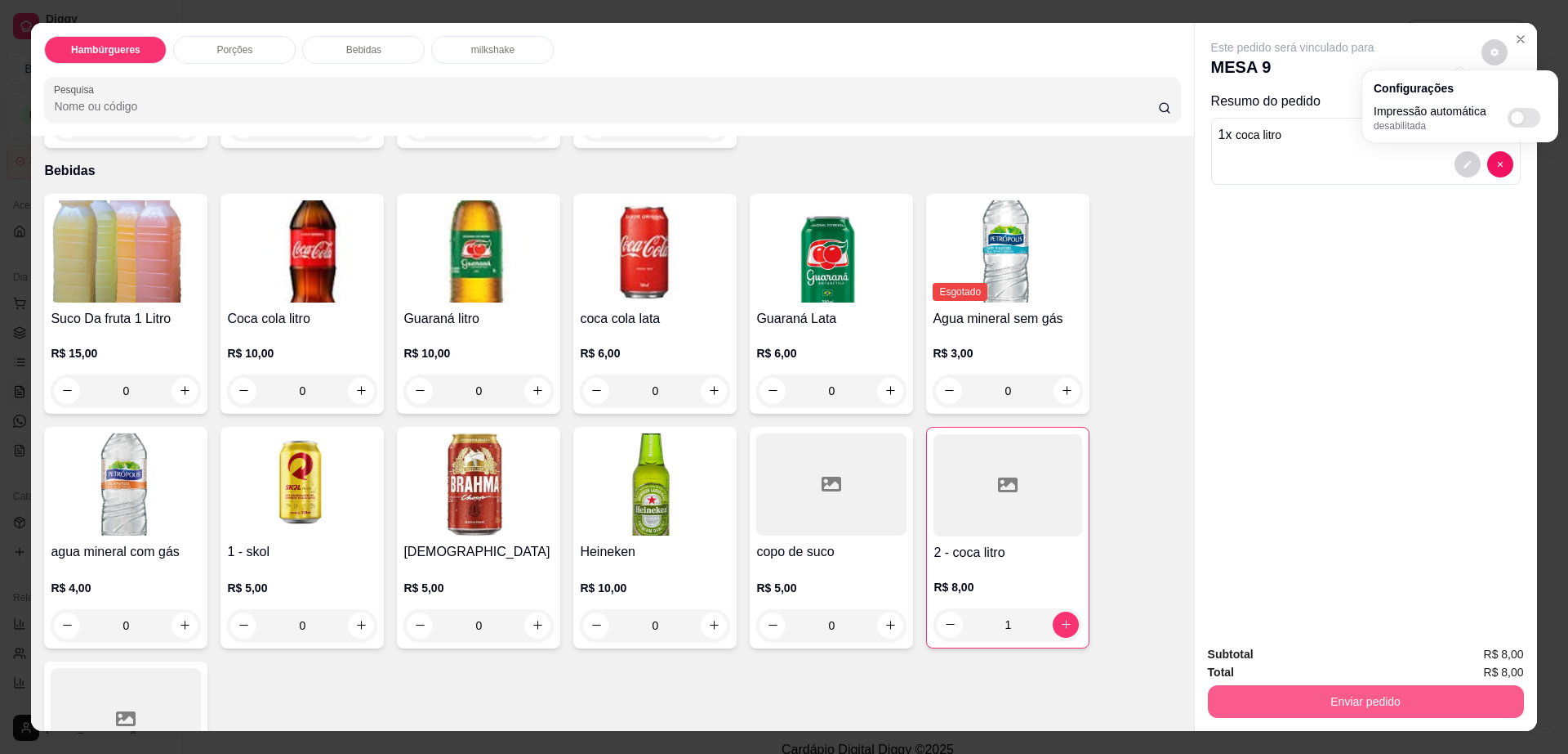
click at [1332, 694] on button "Enviar pedido" at bounding box center [1366, 701] width 316 height 33
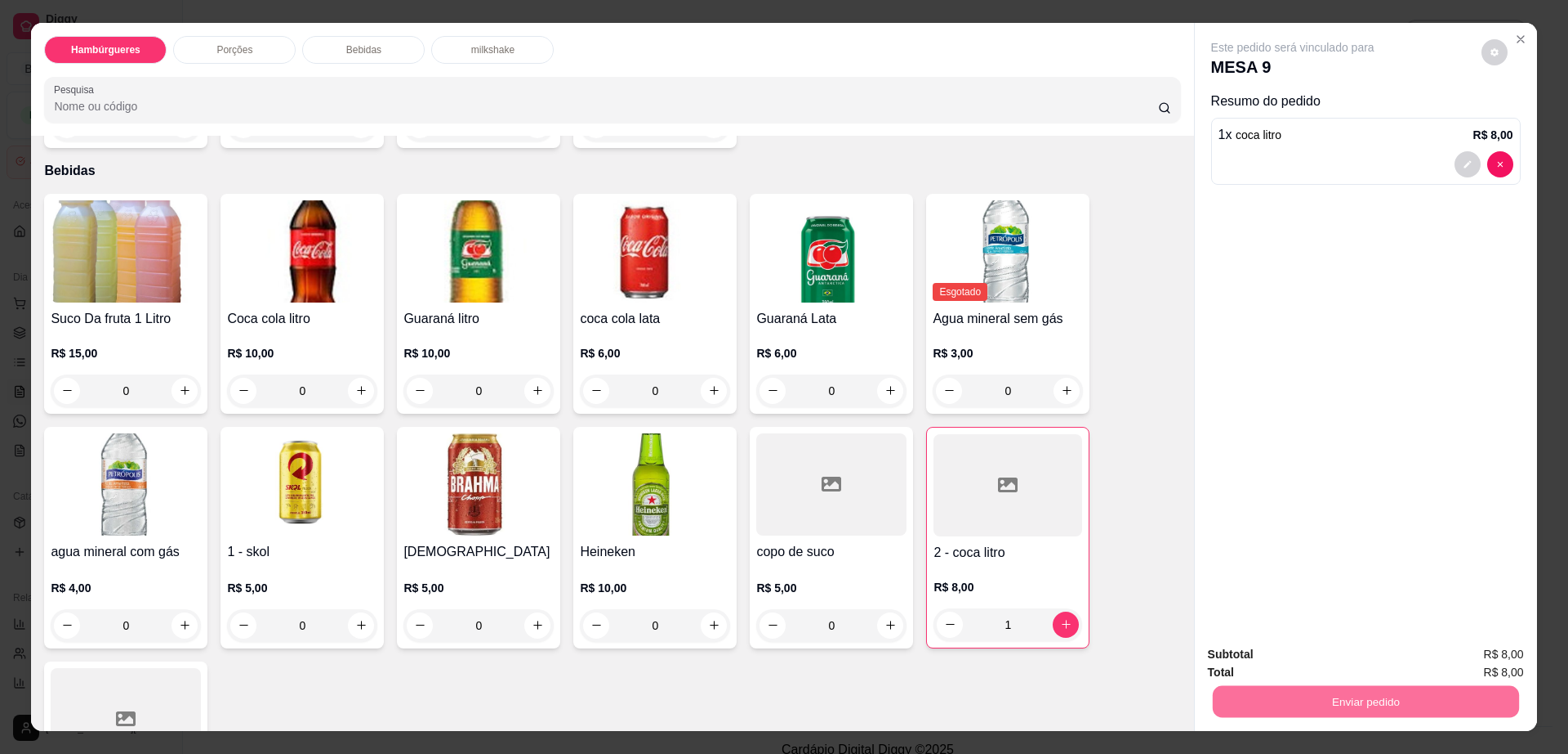
click at [1487, 659] on button "Enviar pedido" at bounding box center [1480, 662] width 92 height 31
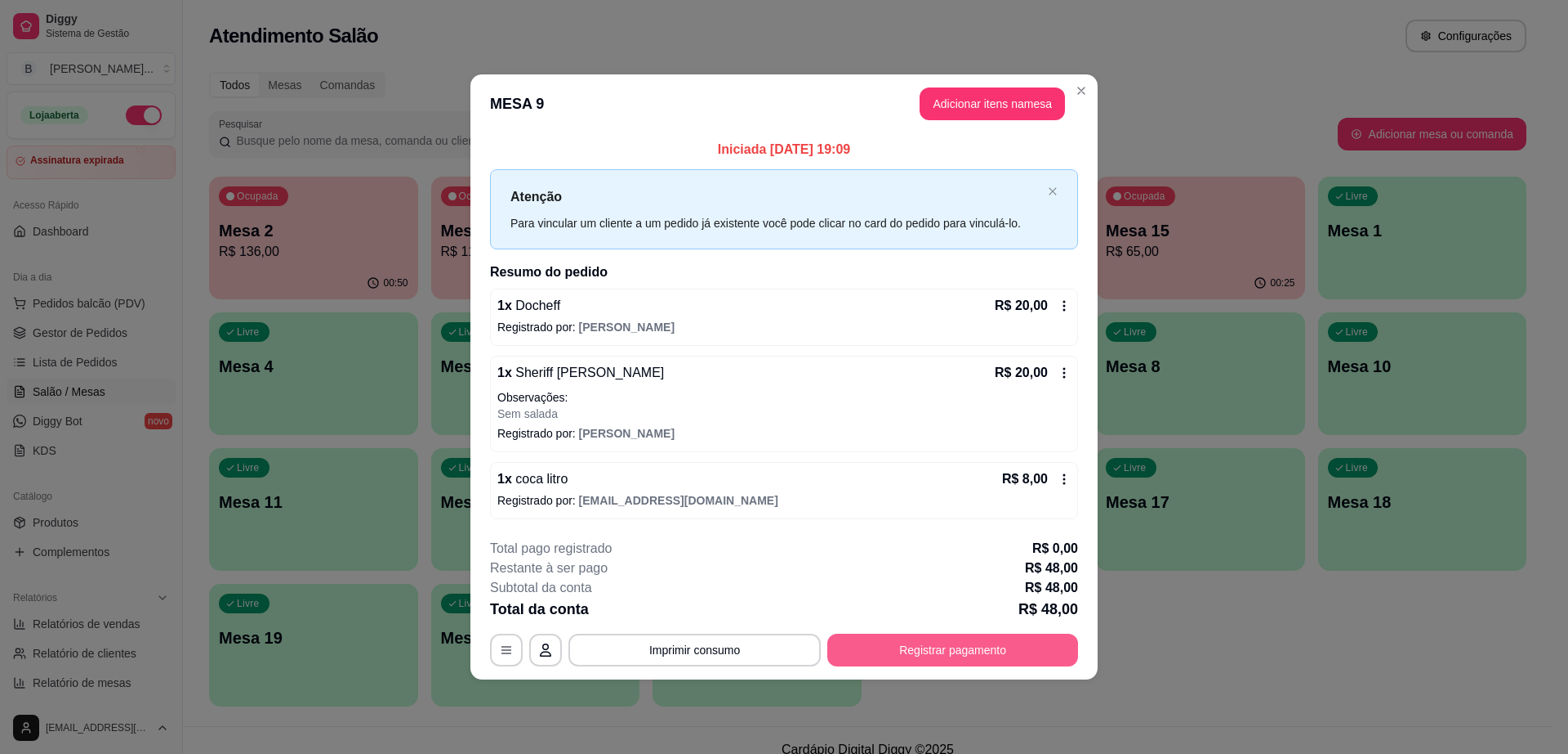
click at [984, 648] on button "Registrar pagamento" at bounding box center [953, 650] width 251 height 33
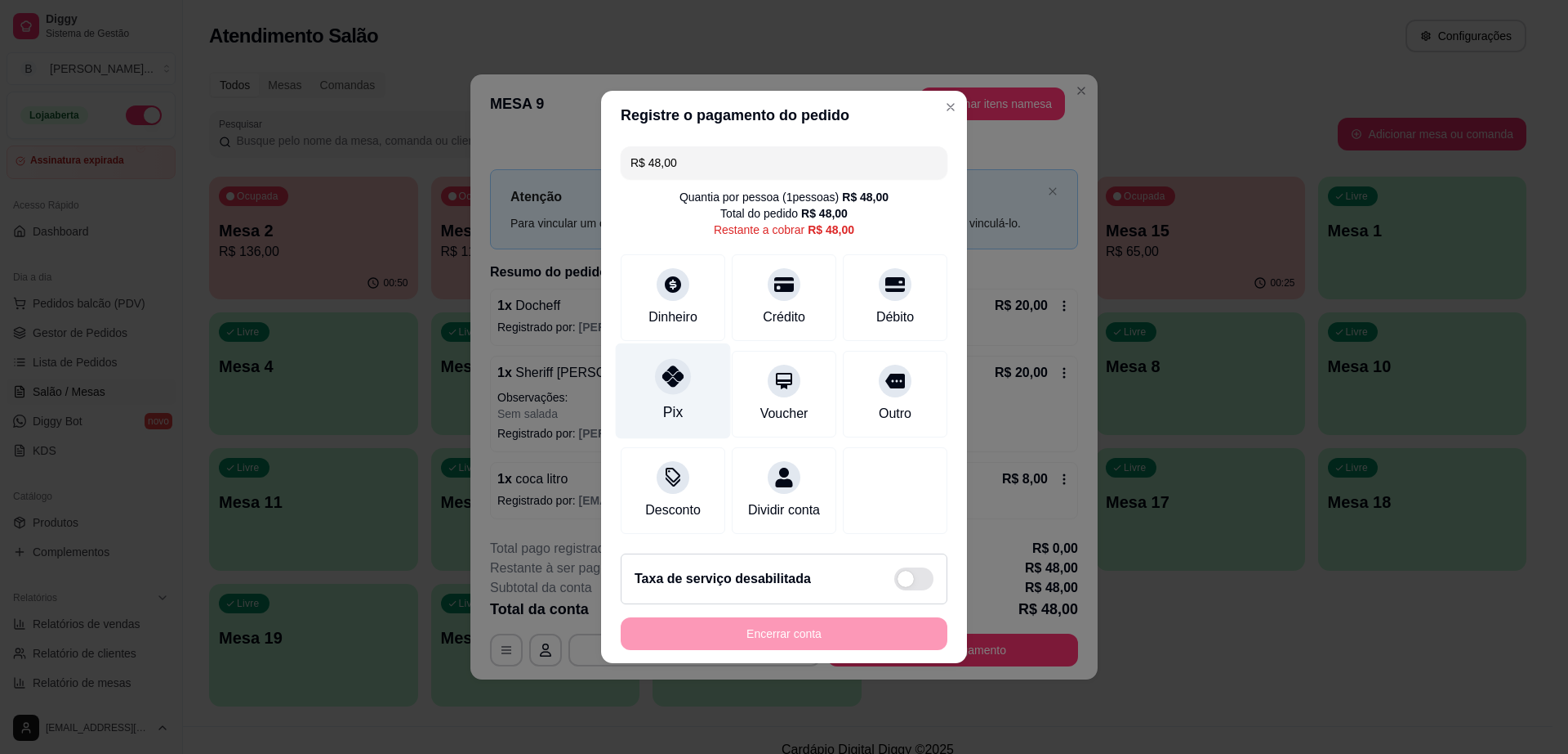
click at [685, 365] on div at bounding box center [673, 376] width 36 height 36
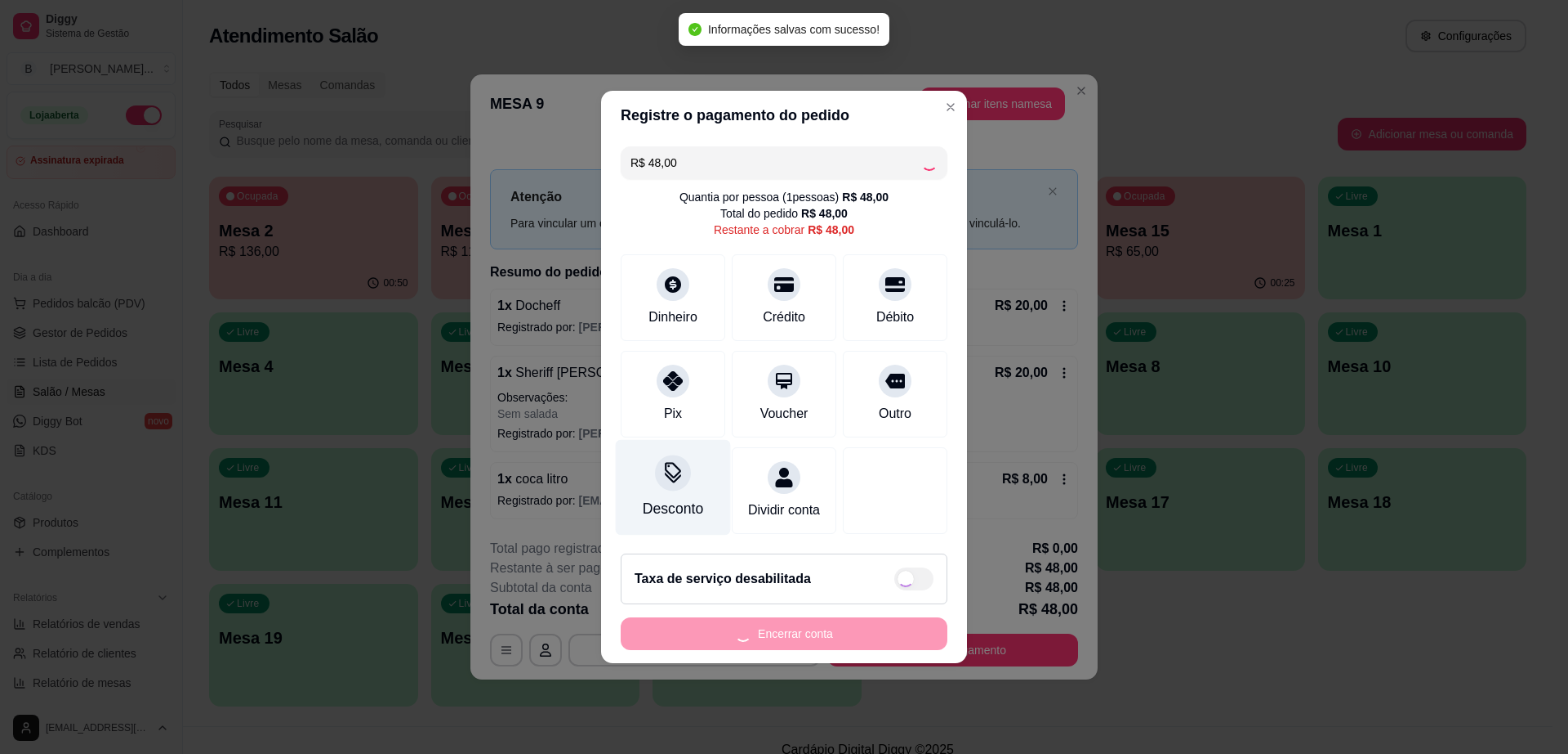
type input "R$ 0,00"
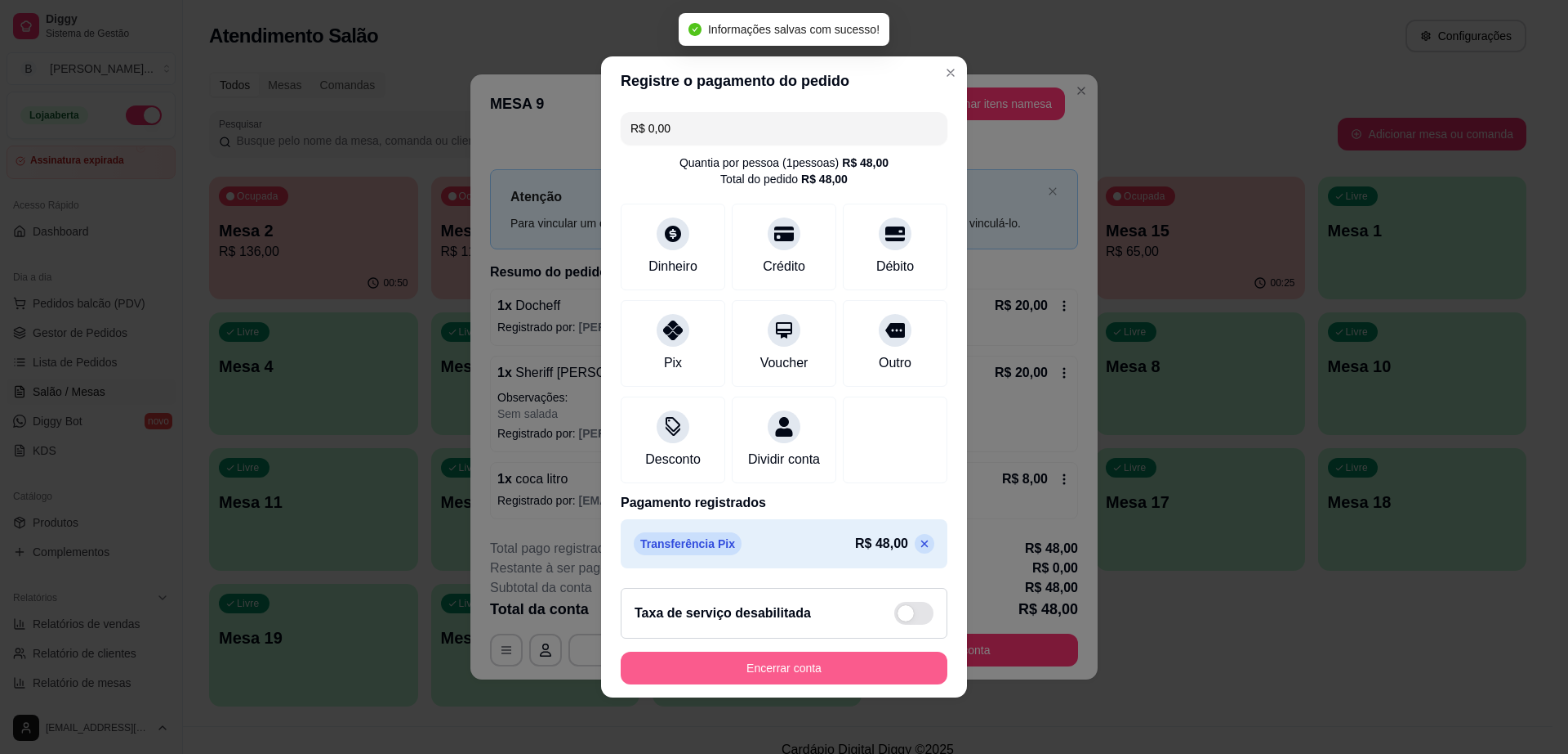
click at [752, 670] on button "Encerrar conta" at bounding box center [784, 668] width 327 height 33
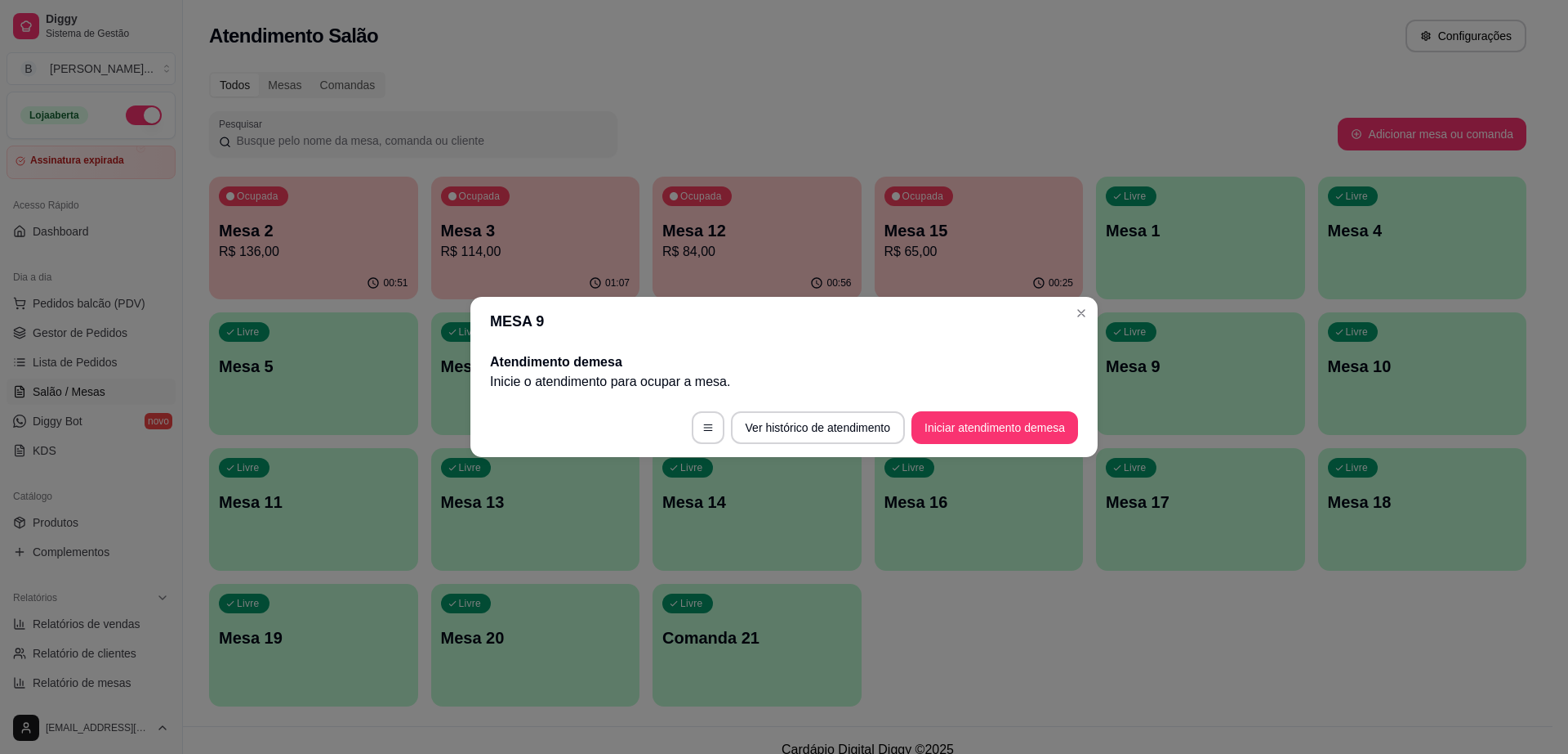
drag, startPoint x: 912, startPoint y: 556, endPoint x: 977, endPoint y: 452, distance: 122.6
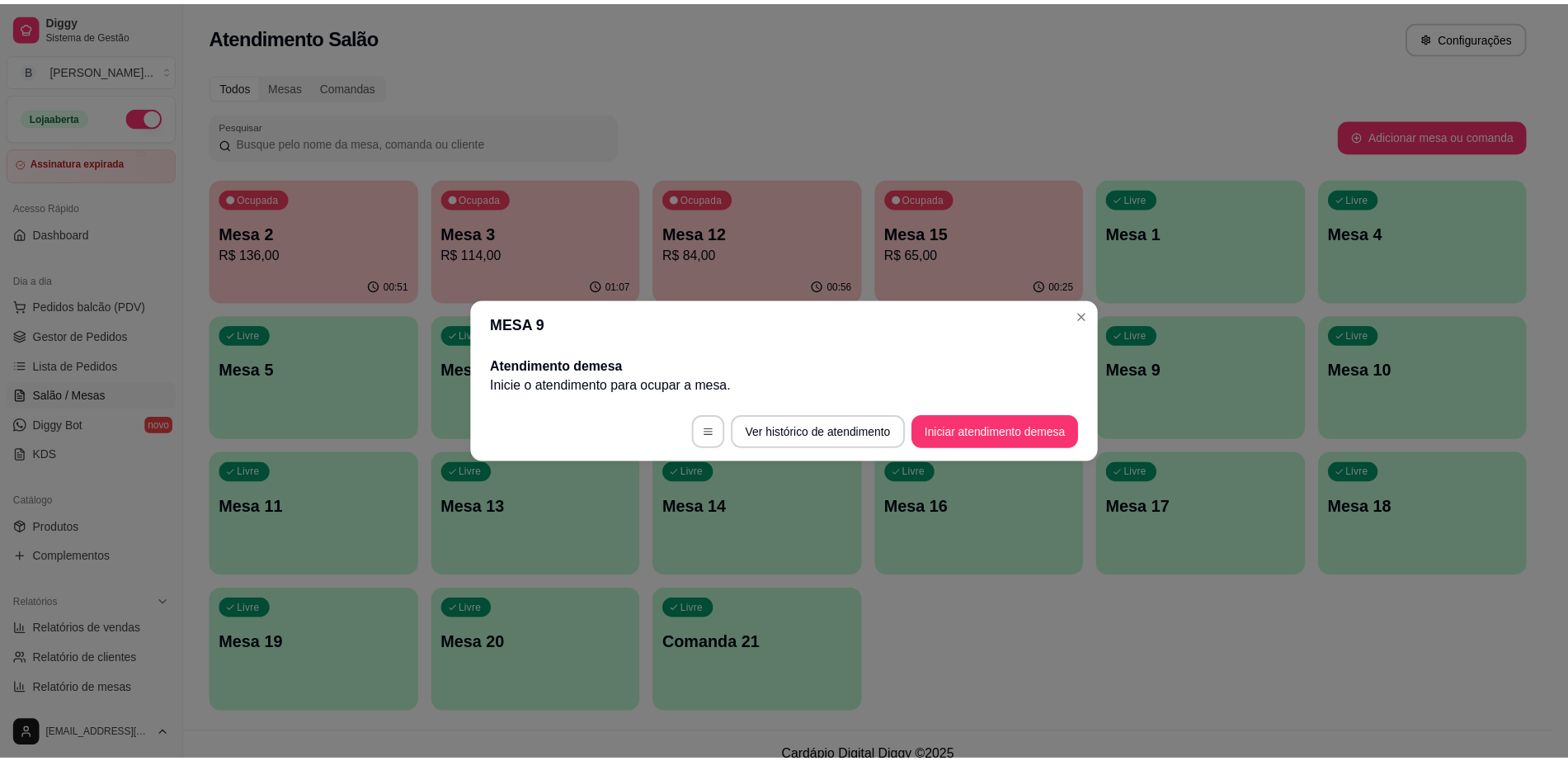
scroll to position [103, 0]
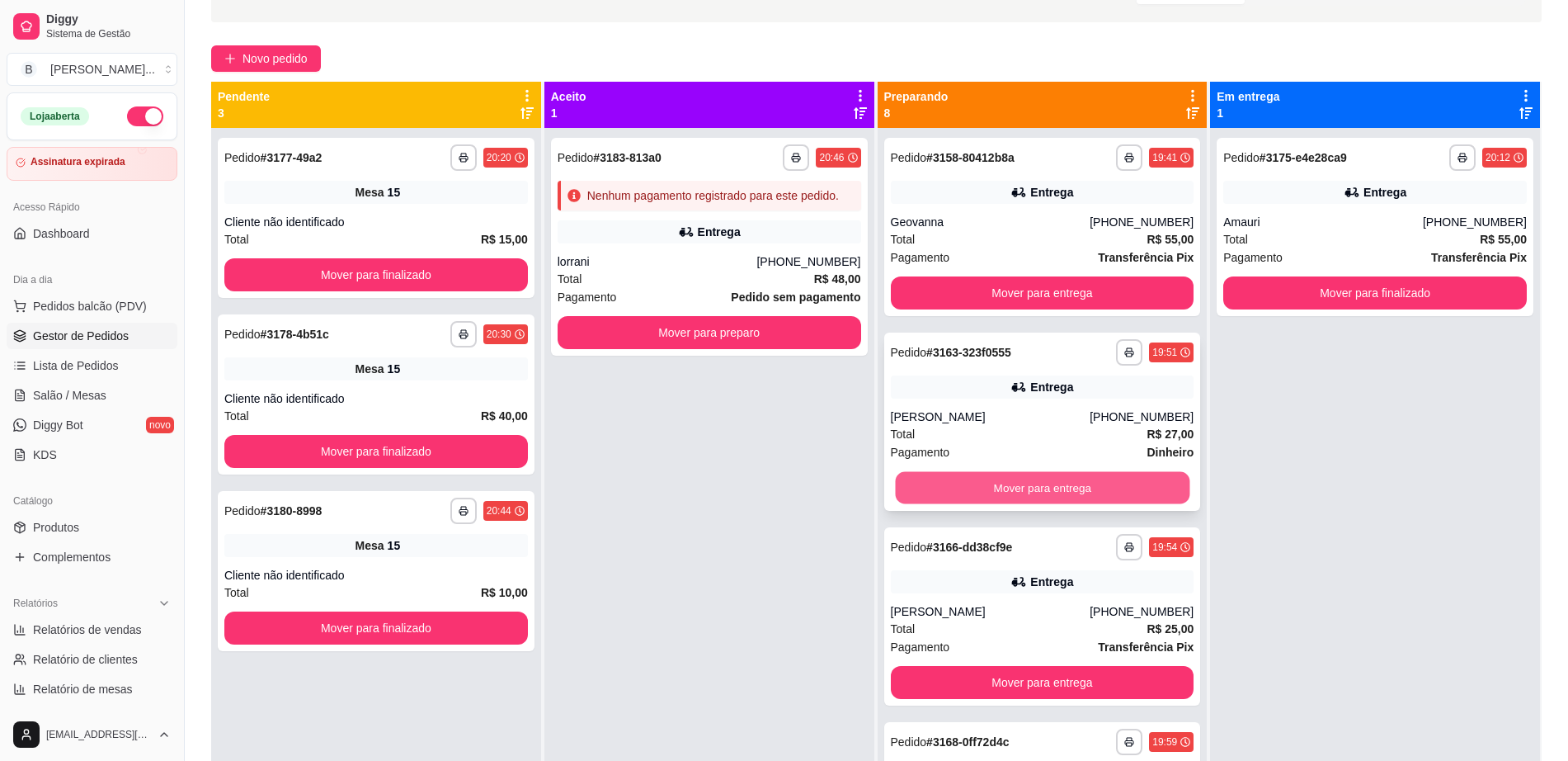
click at [993, 472] on button "Mover para entrega" at bounding box center [1042, 487] width 294 height 32
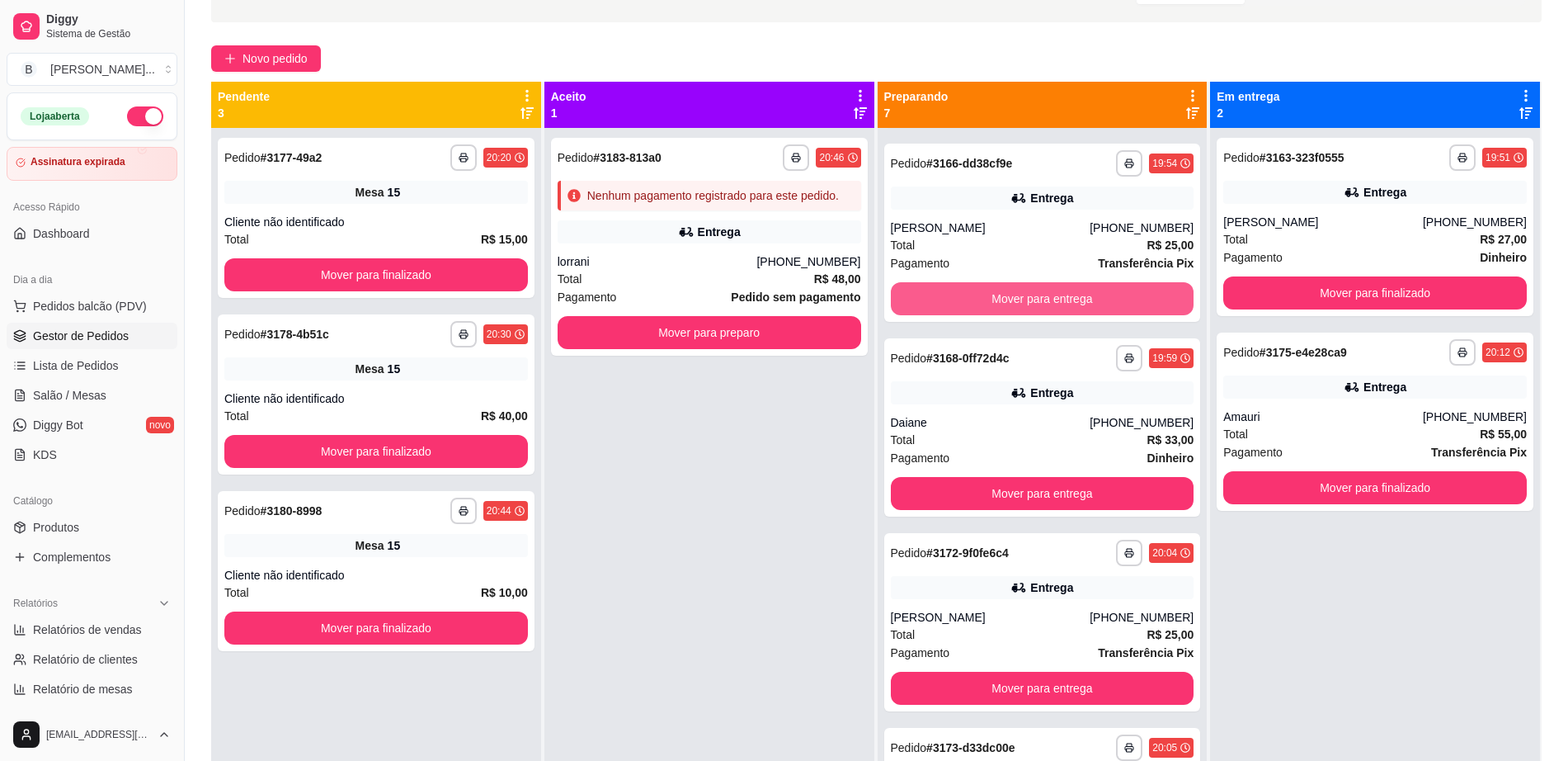
scroll to position [309, 0]
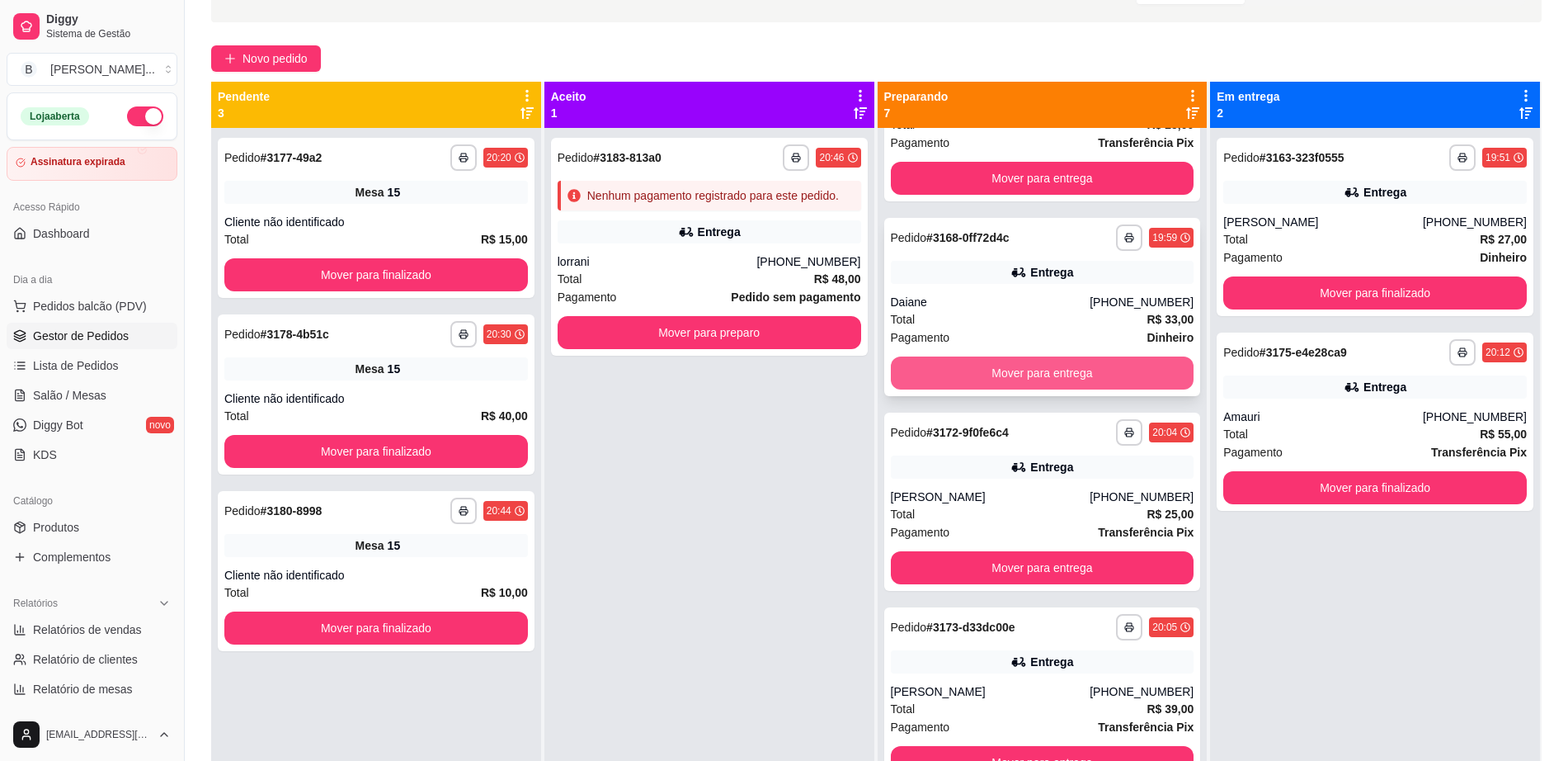
click at [1000, 366] on button "Mover para entrega" at bounding box center [1042, 373] width 303 height 33
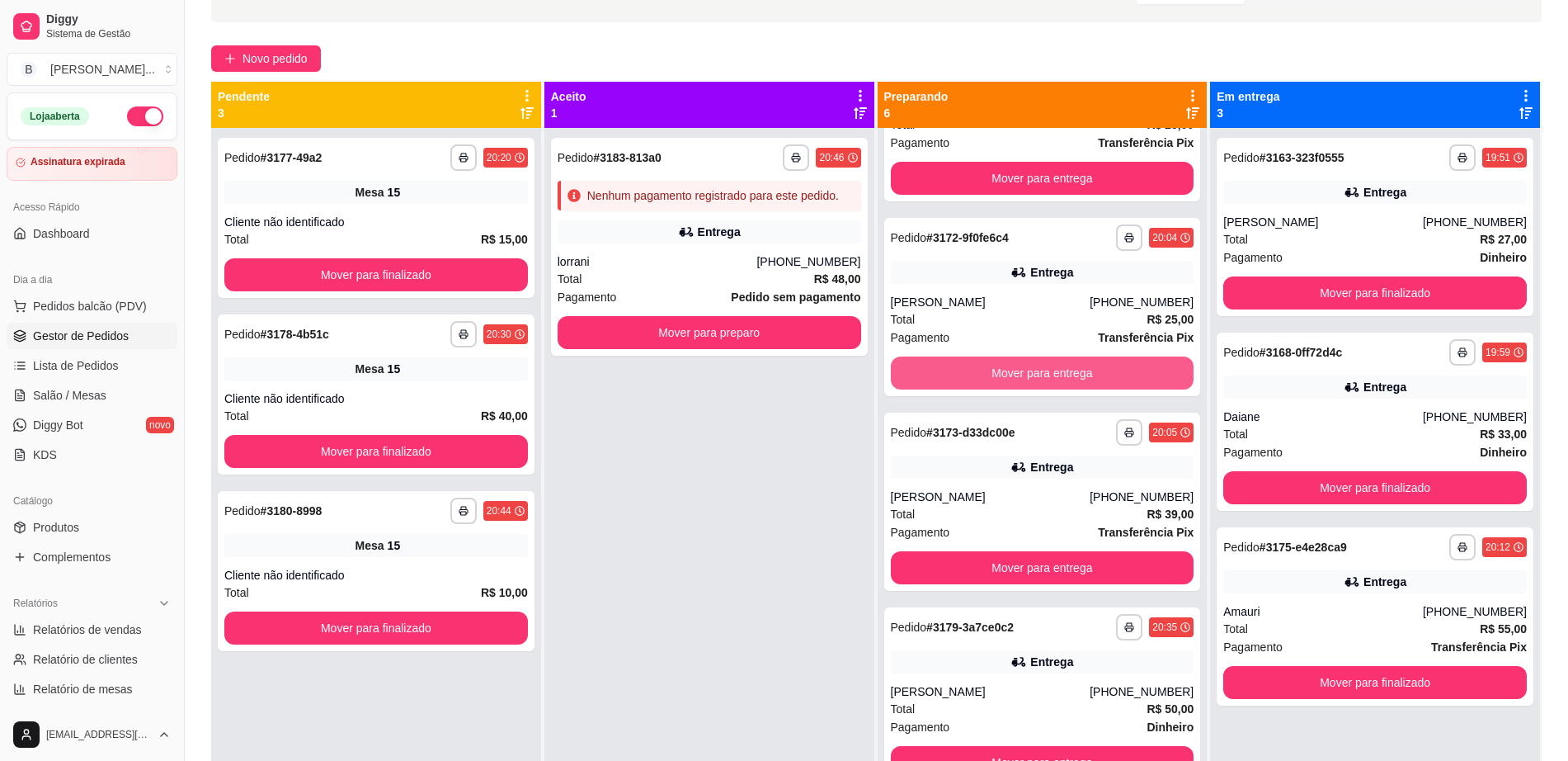
click at [1000, 366] on button "Mover para entrega" at bounding box center [1042, 373] width 303 height 33
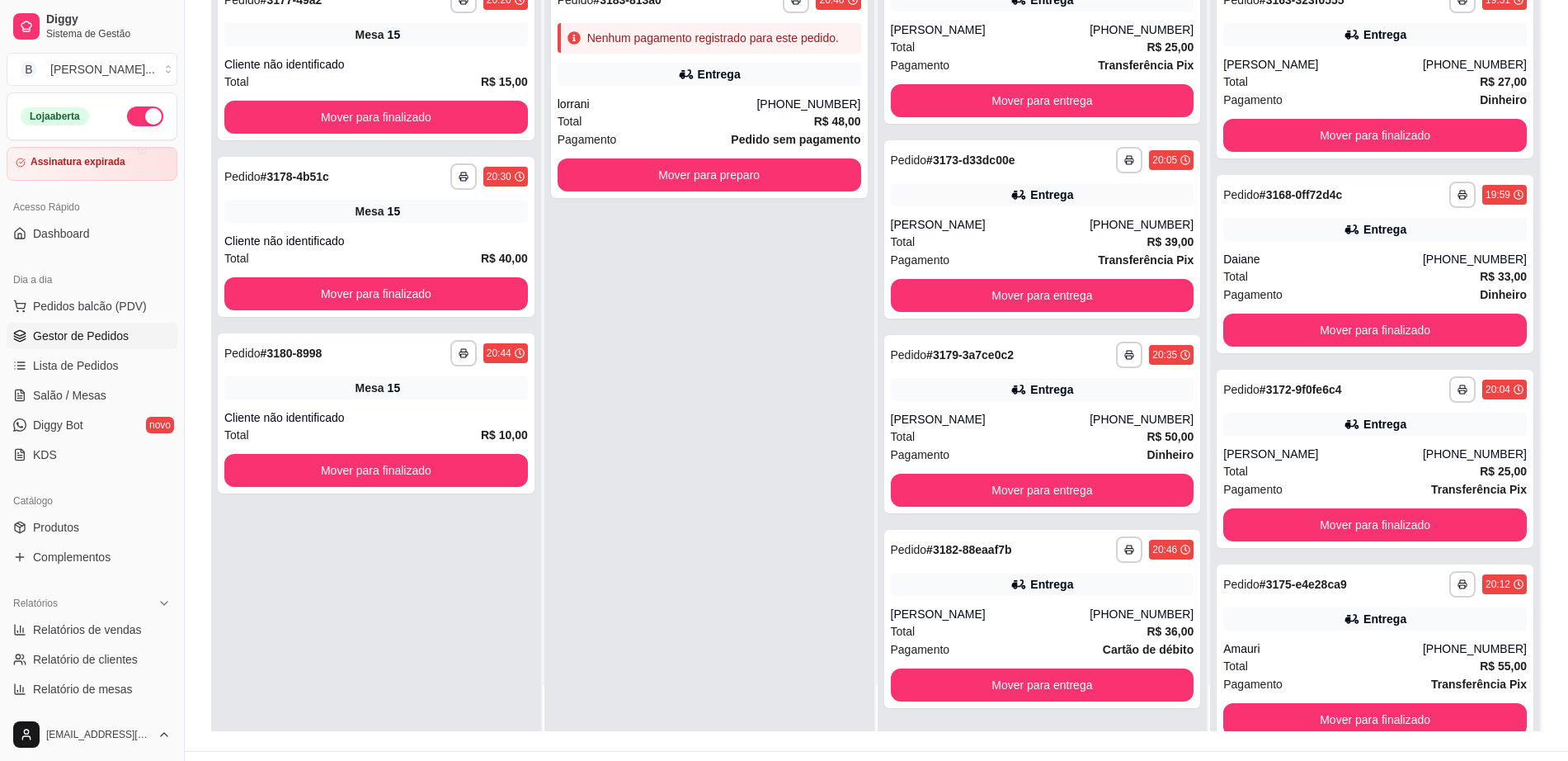
scroll to position [252, 0]
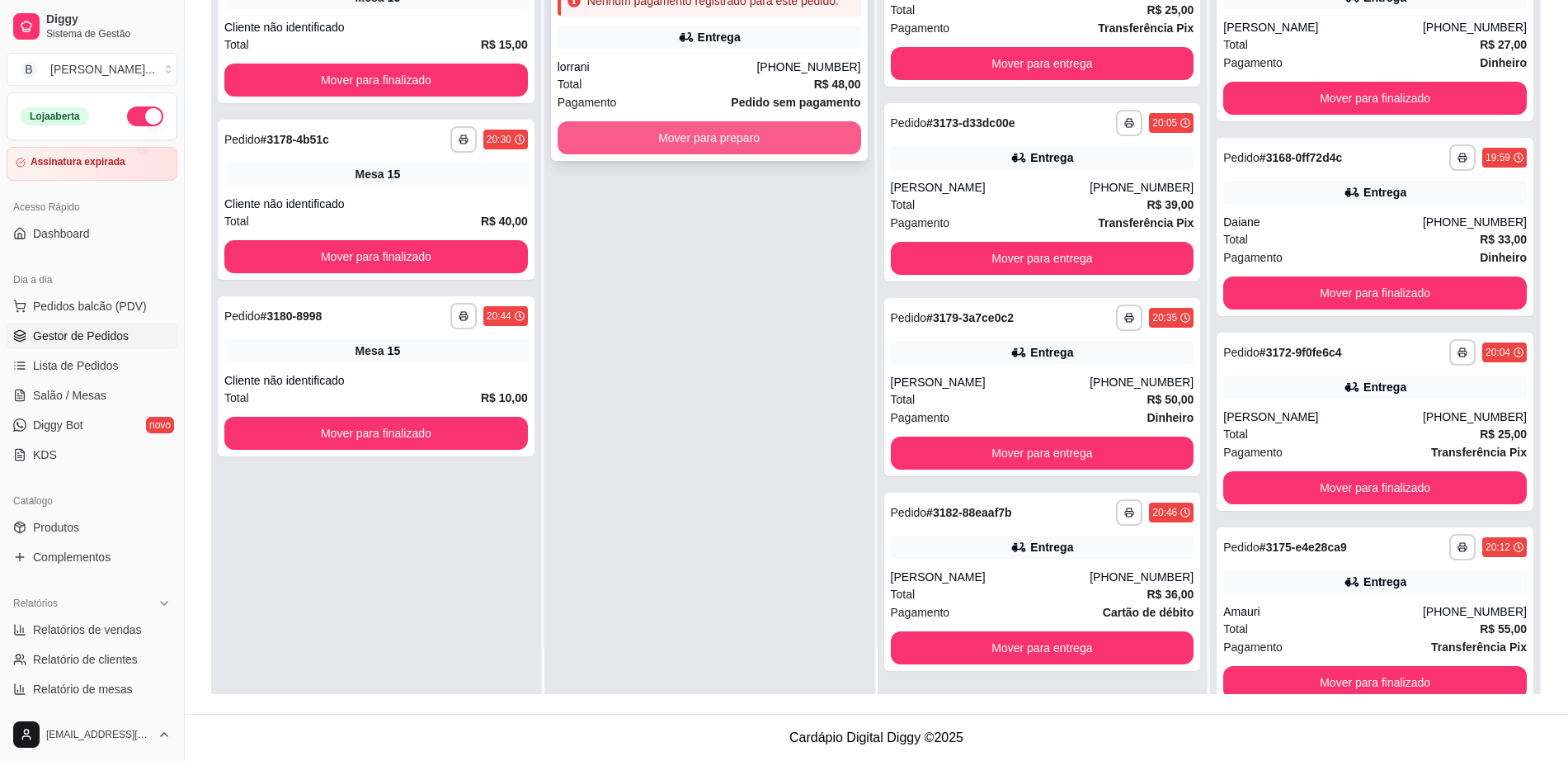
click at [804, 124] on button "Mover para preparo" at bounding box center [709, 138] width 303 height 33
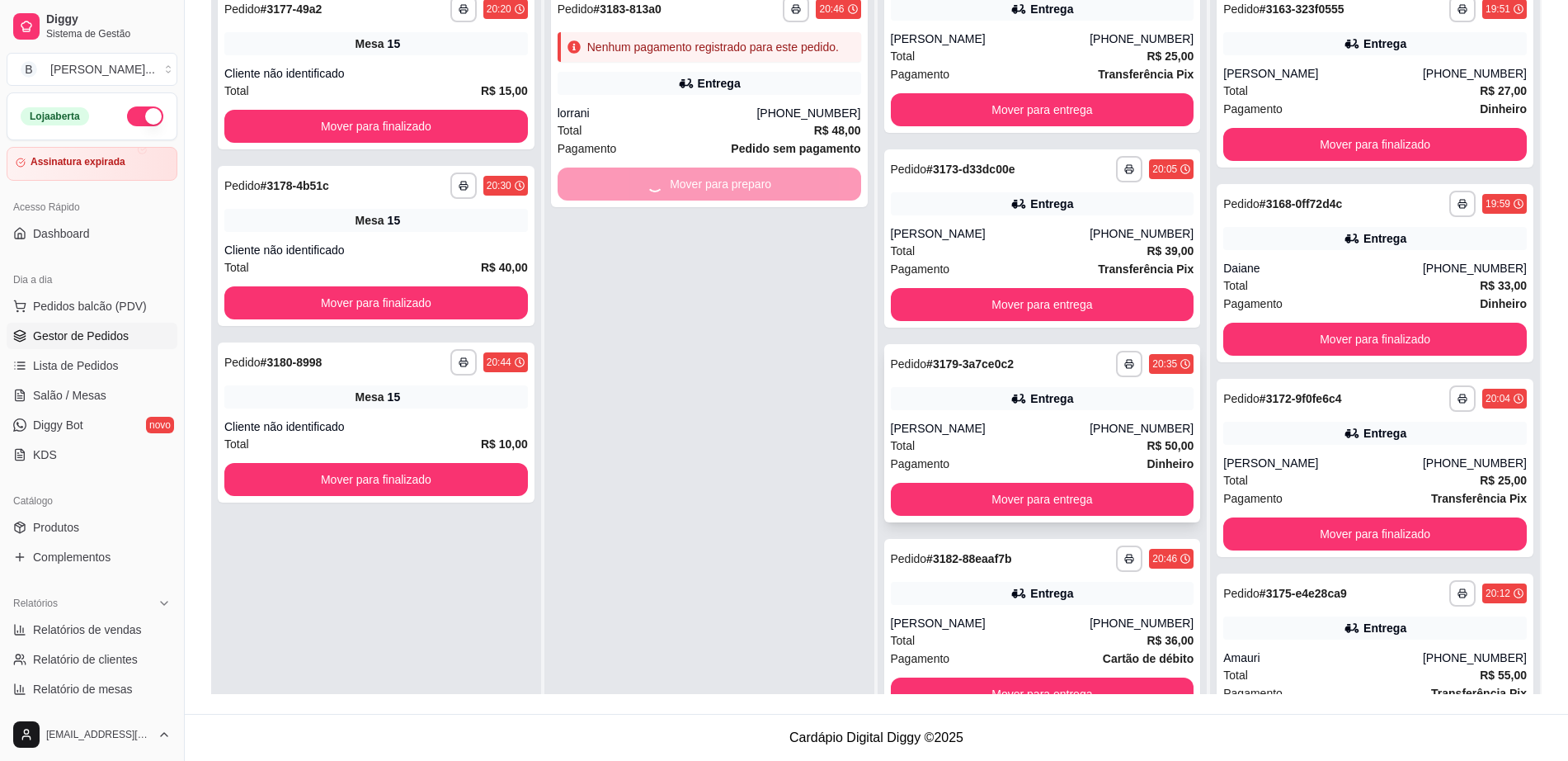
scroll to position [47, 0]
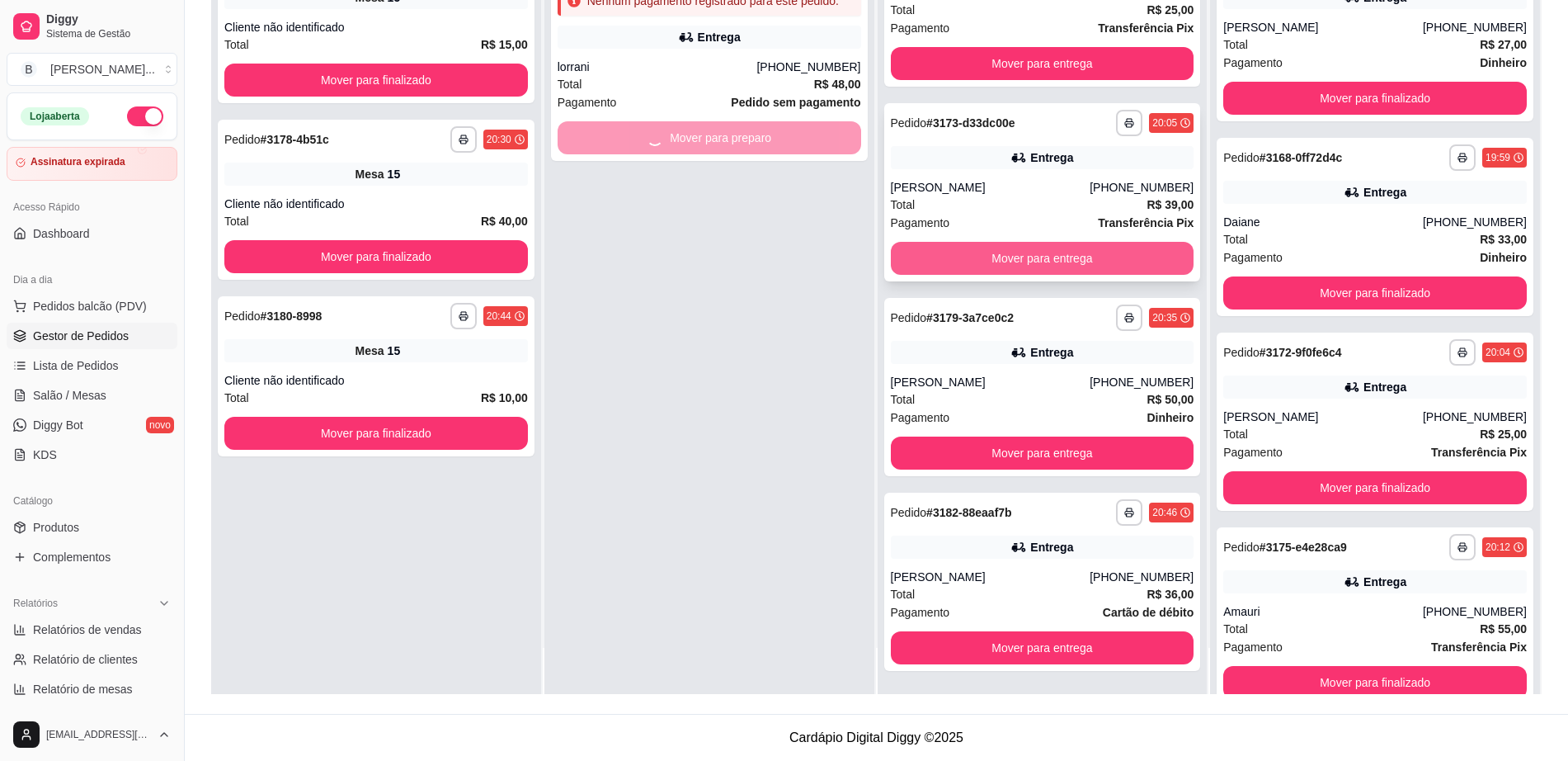
click at [999, 254] on button "Mover para entrega" at bounding box center [1042, 259] width 303 height 33
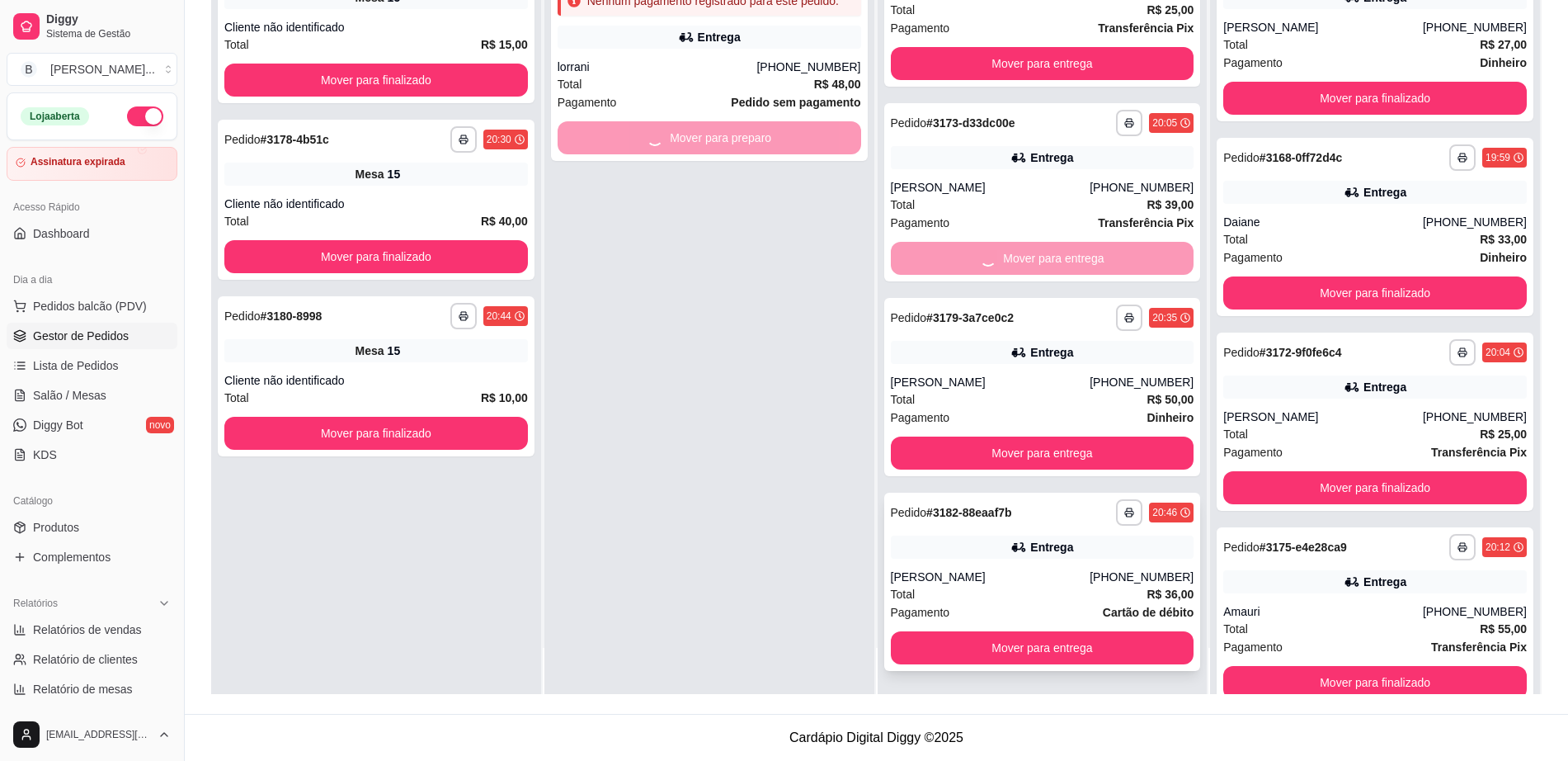
scroll to position [0, 0]
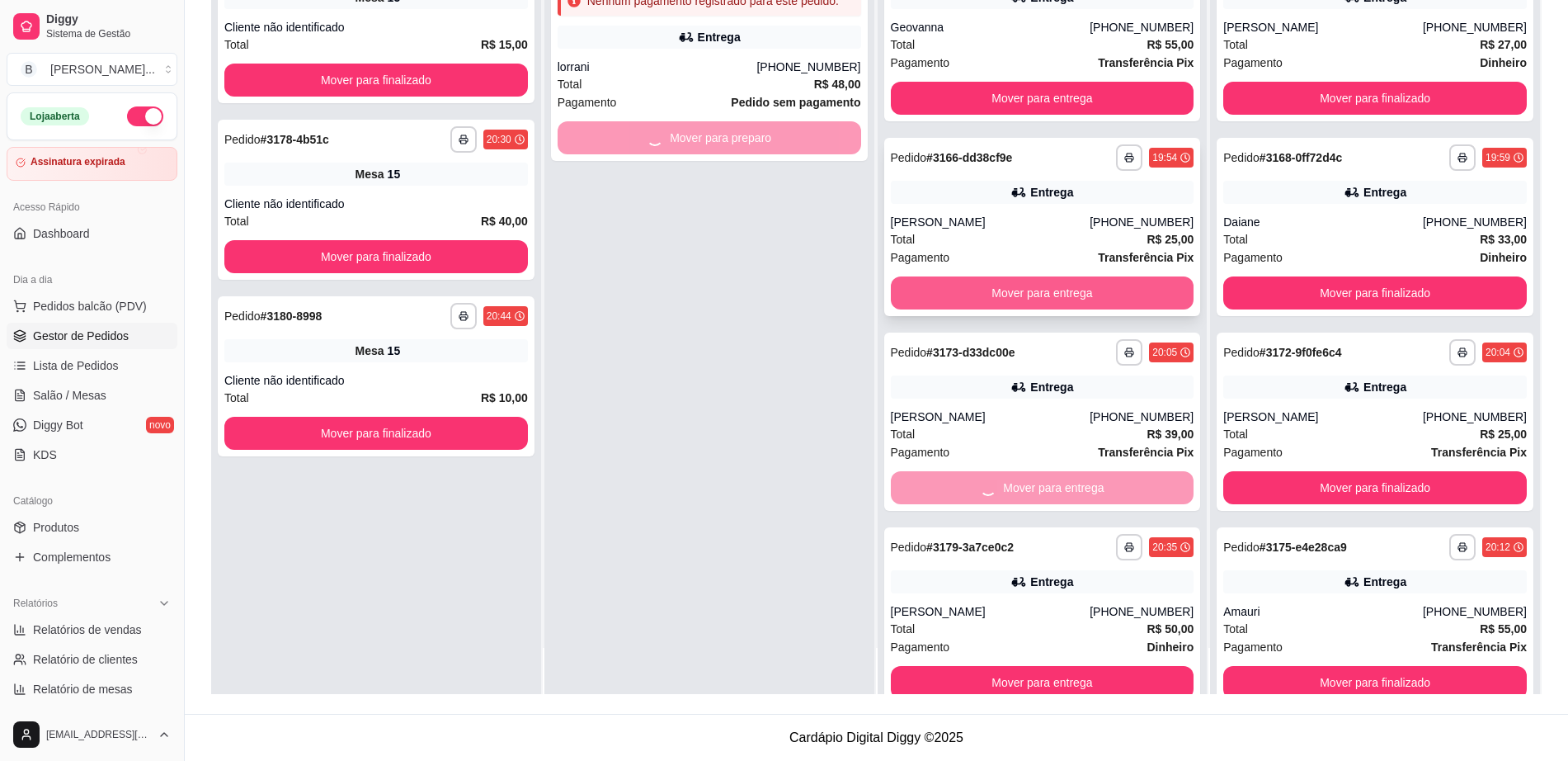
click at [979, 293] on button "Mover para entrega" at bounding box center [1042, 293] width 303 height 33
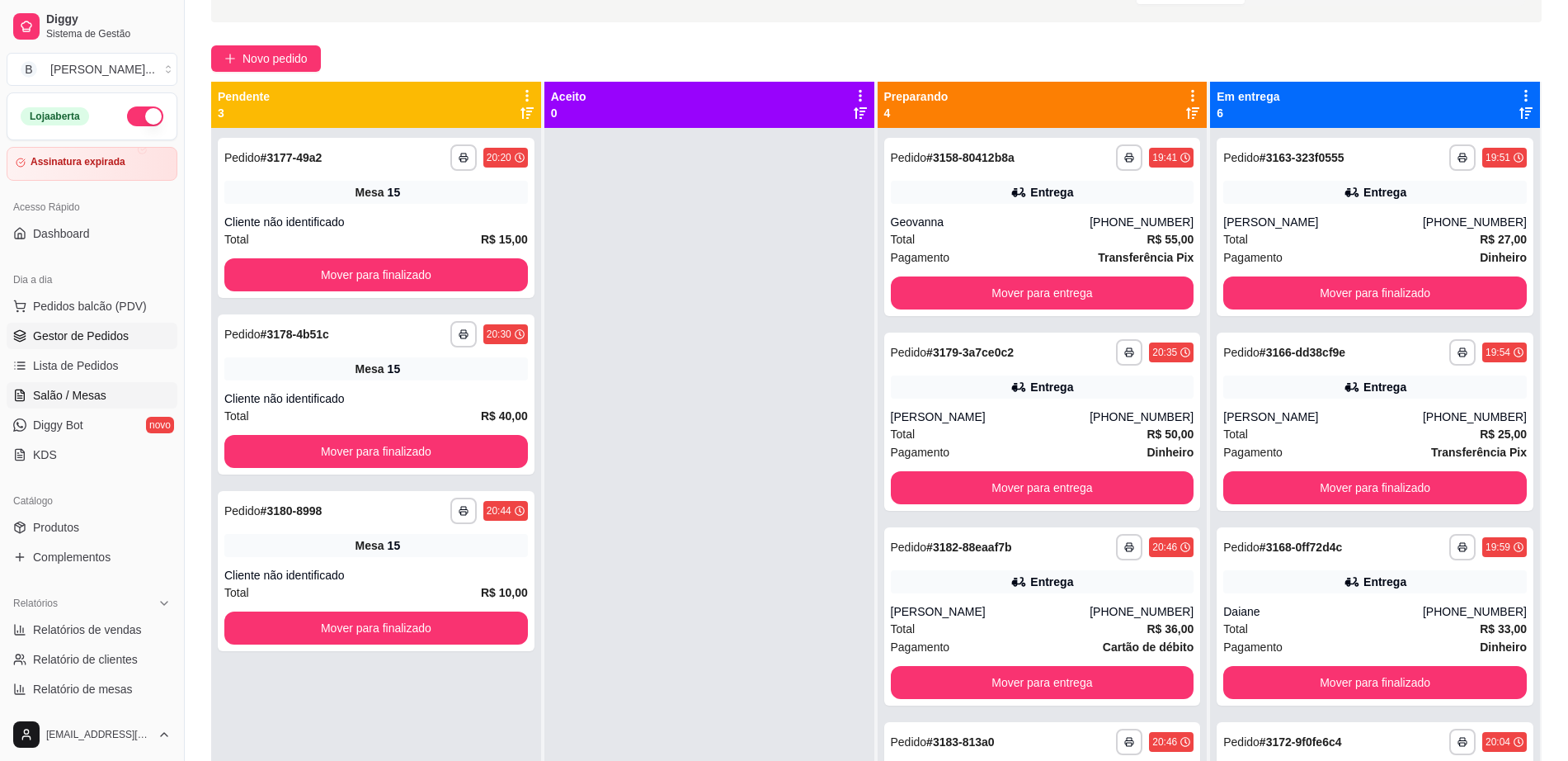
click at [71, 393] on span "Salão / Mesas" at bounding box center [70, 395] width 73 height 17
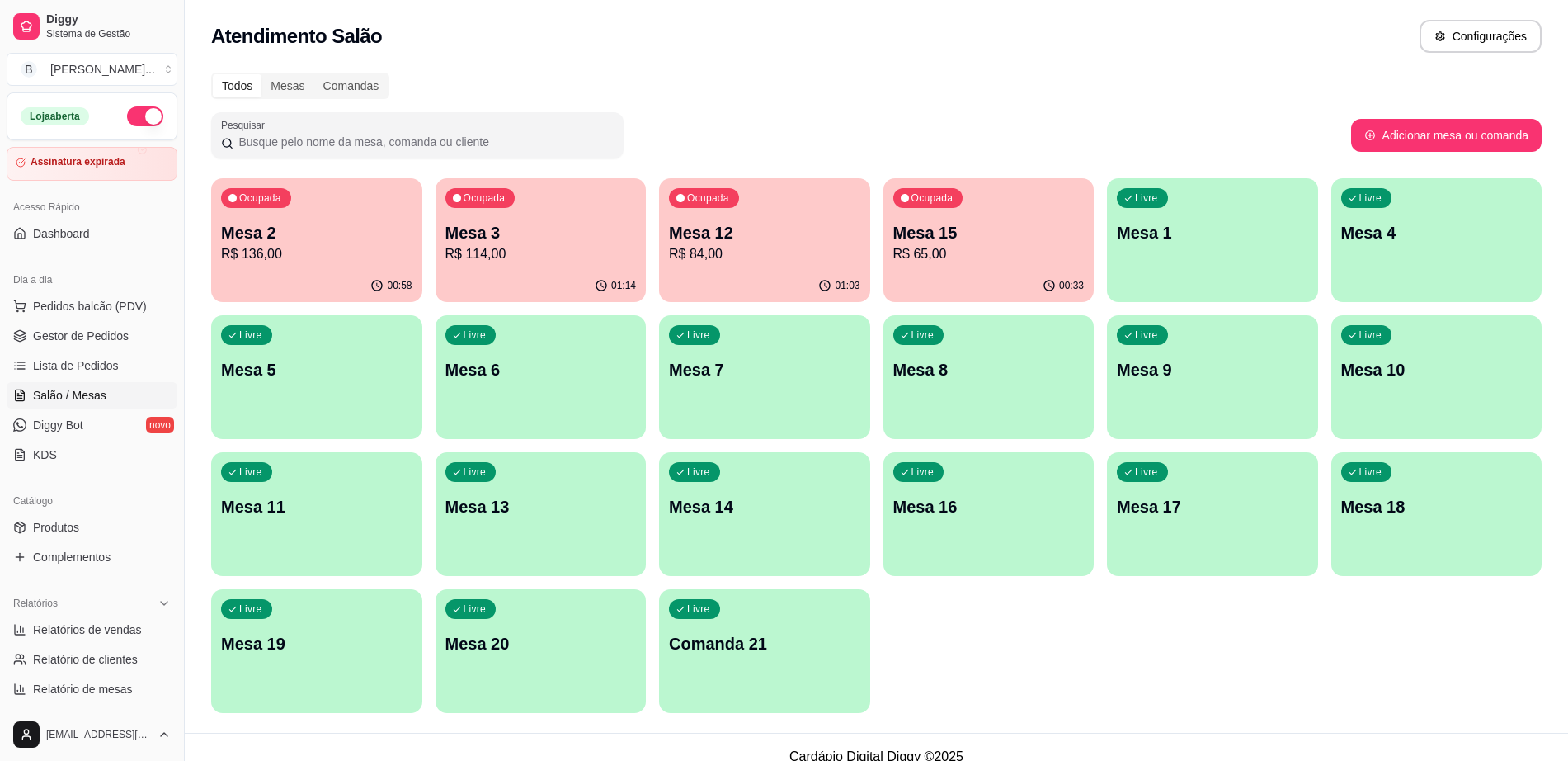
click at [970, 266] on div "Ocupada Mesa 15 R$ 65,00" at bounding box center [989, 224] width 211 height 91
click at [119, 298] on span "Pedidos balcão (PDV)" at bounding box center [90, 306] width 114 height 17
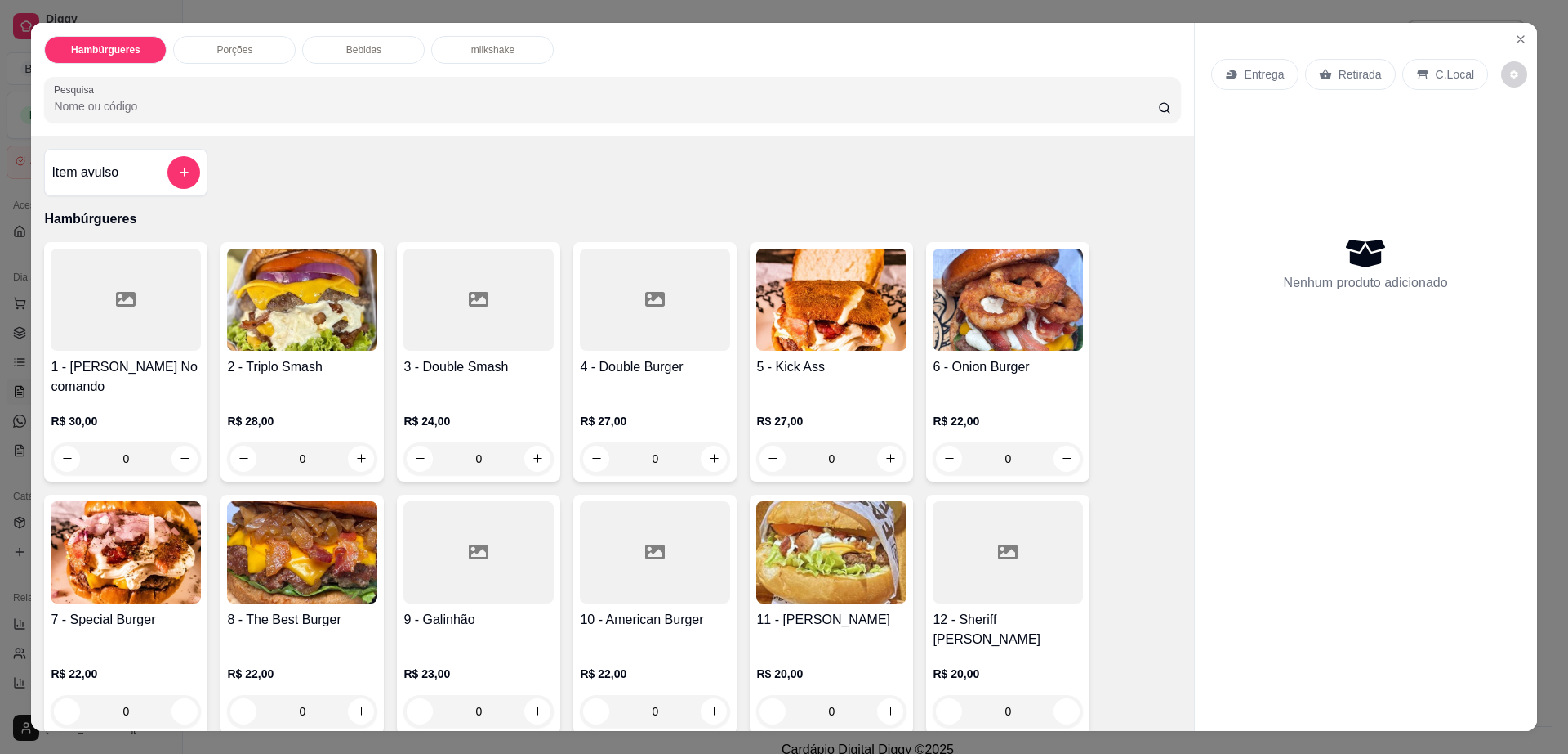
click at [1246, 67] on p "Entrega" at bounding box center [1265, 74] width 40 height 16
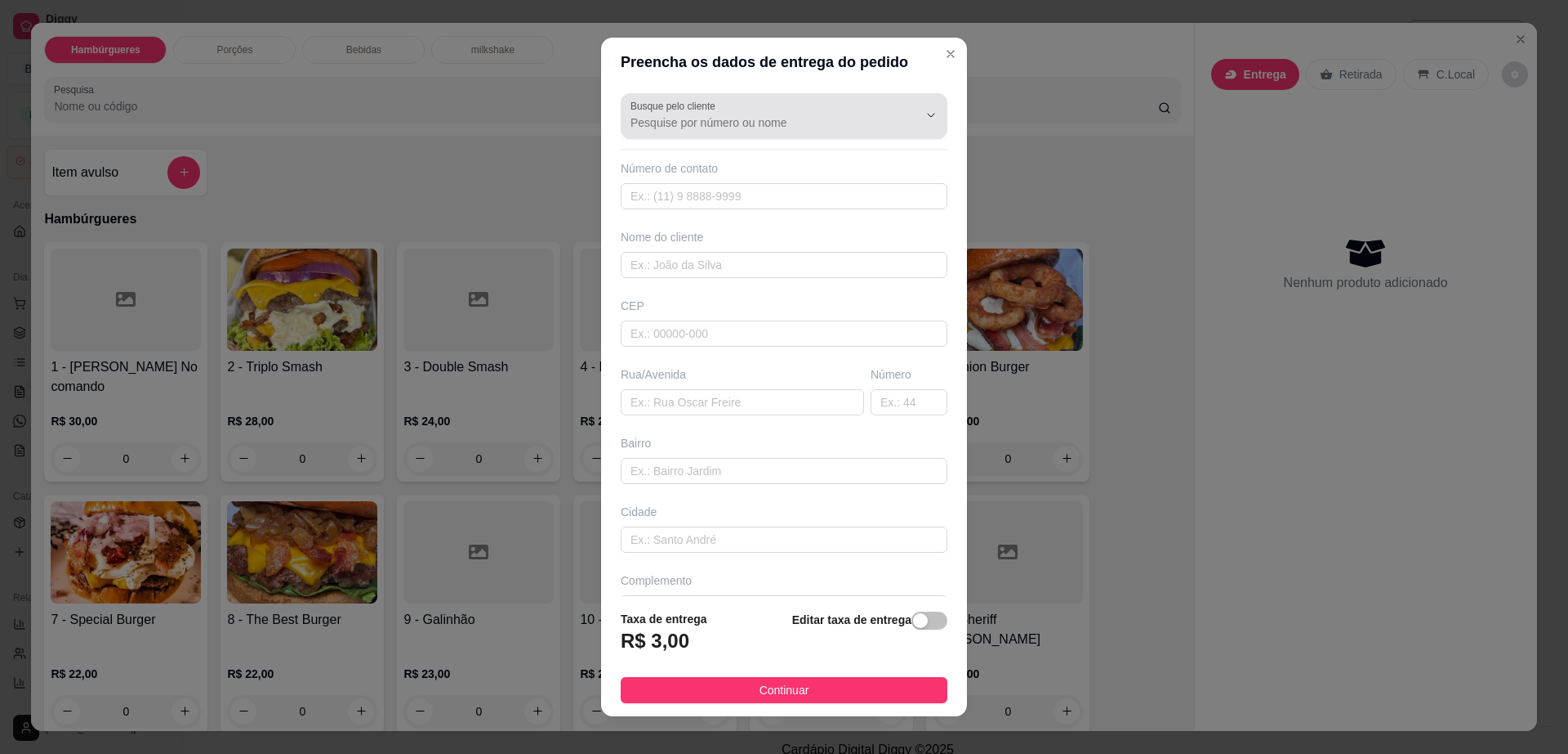
click at [814, 115] on input "Busque pelo cliente" at bounding box center [761, 123] width 261 height 16
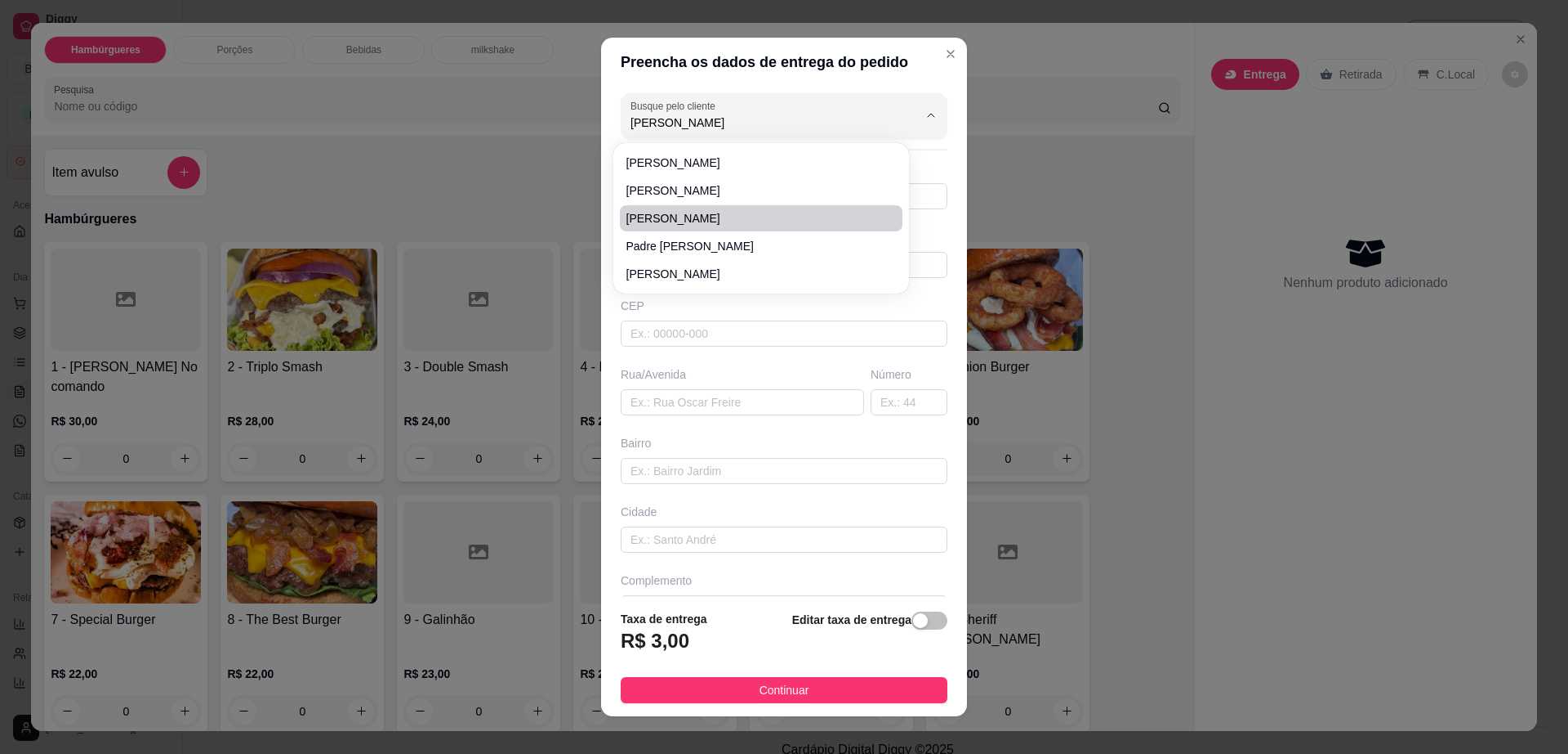
click at [756, 220] on span "[PERSON_NAME]" at bounding box center [753, 218] width 253 height 16
type input "[PERSON_NAME]"
type input "77999651565"
type input "[PERSON_NAME]"
type input "45140000"
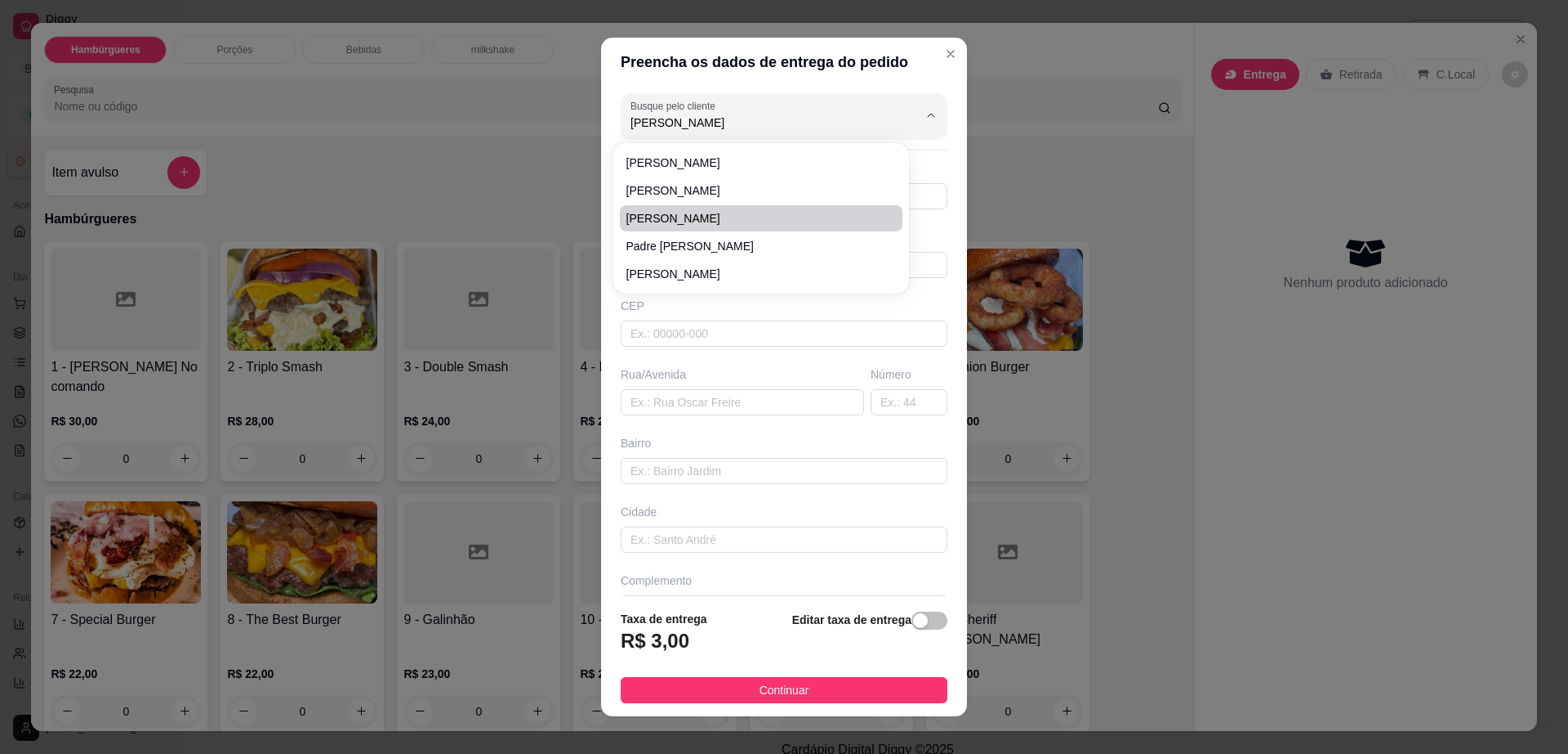
type input "Av Esperanca"
type input "48"
type input "Itambé"
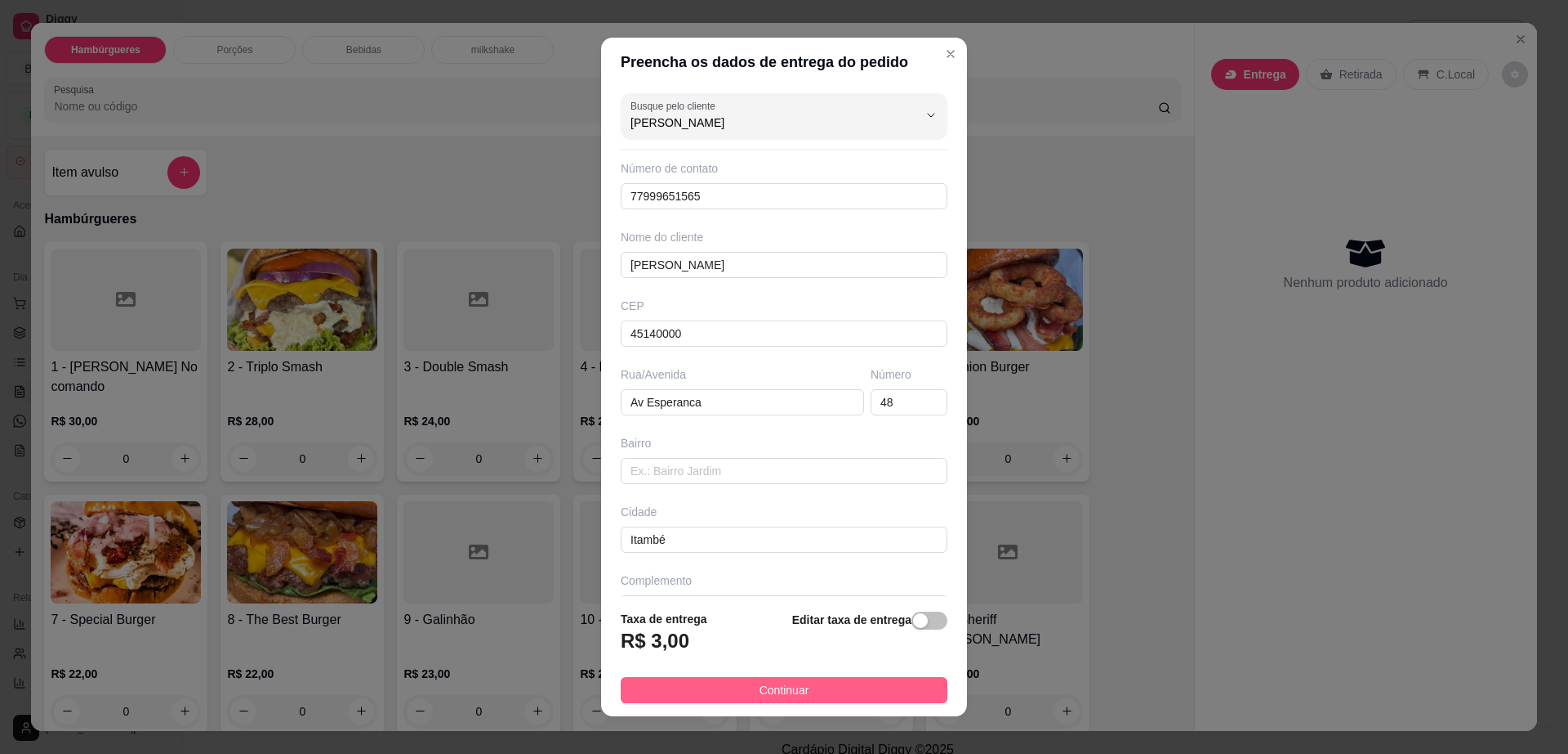
type input "[PERSON_NAME]"
click at [833, 700] on button "Continuar" at bounding box center [784, 690] width 327 height 26
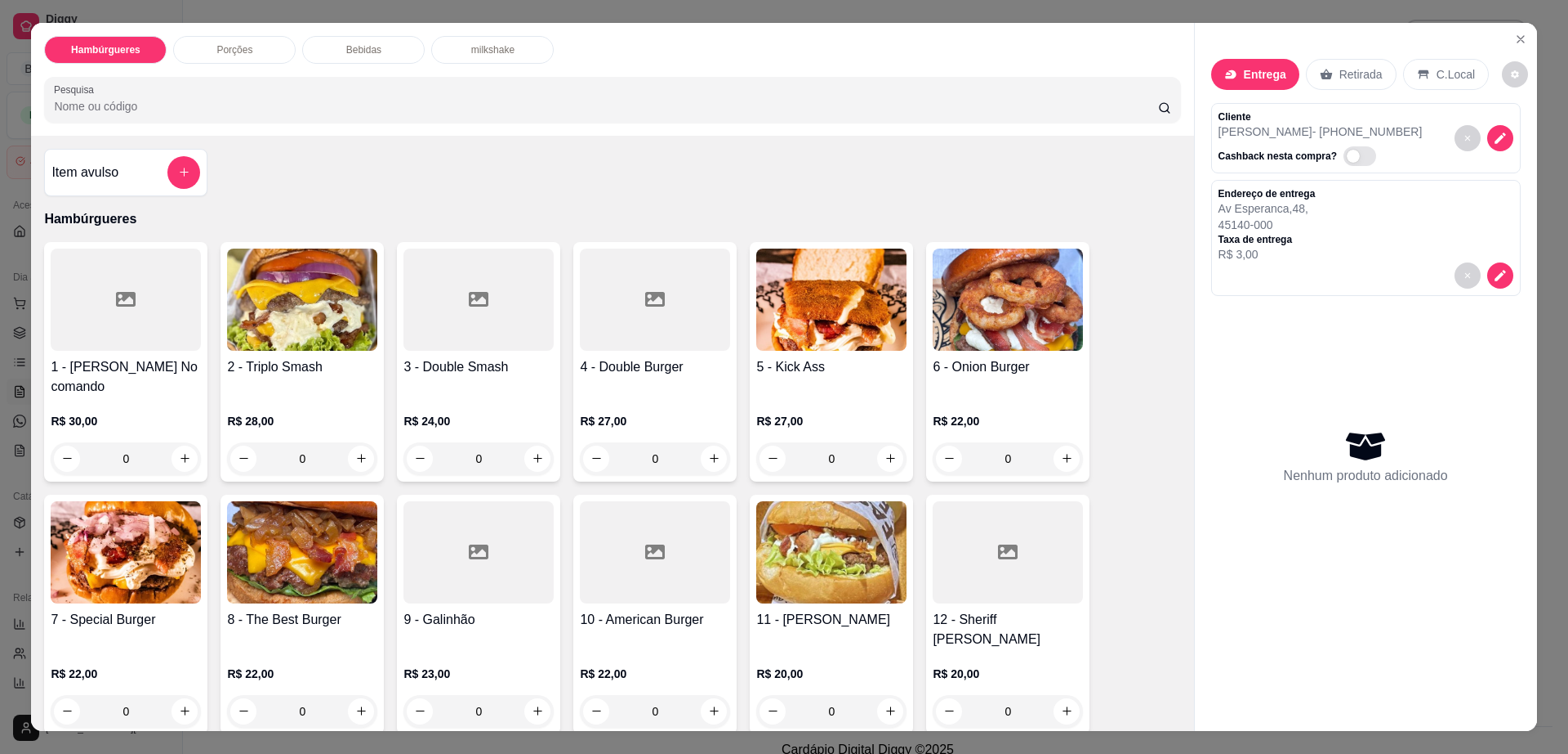
click at [278, 358] on h4 "2 - Triplo Smash" at bounding box center [302, 367] width 151 height 20
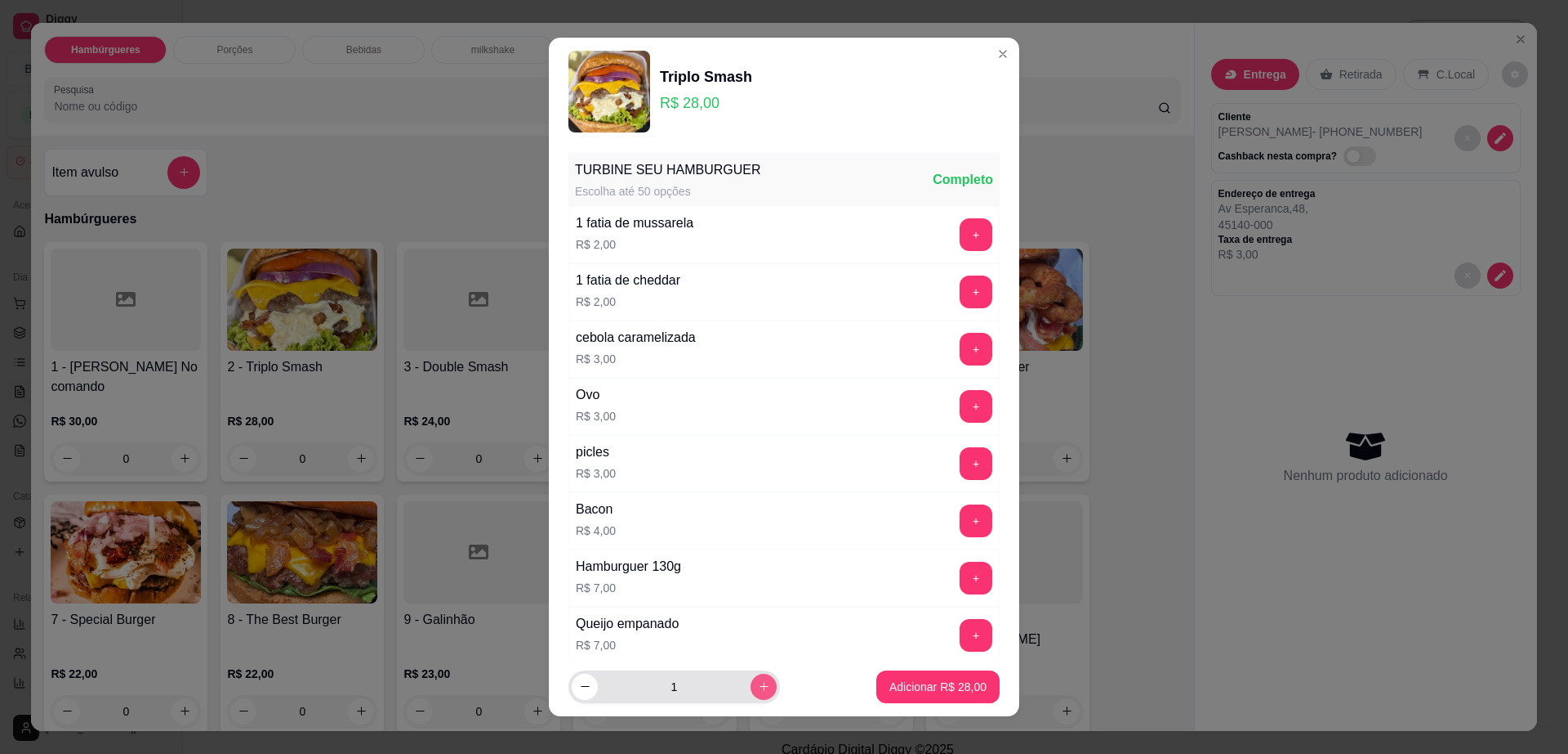
click at [751, 681] on button "increase-product-quantity" at bounding box center [764, 686] width 26 height 26
type input "2"
click at [898, 685] on p "Adicionar R$ 56,00" at bounding box center [938, 686] width 97 height 16
type input "2"
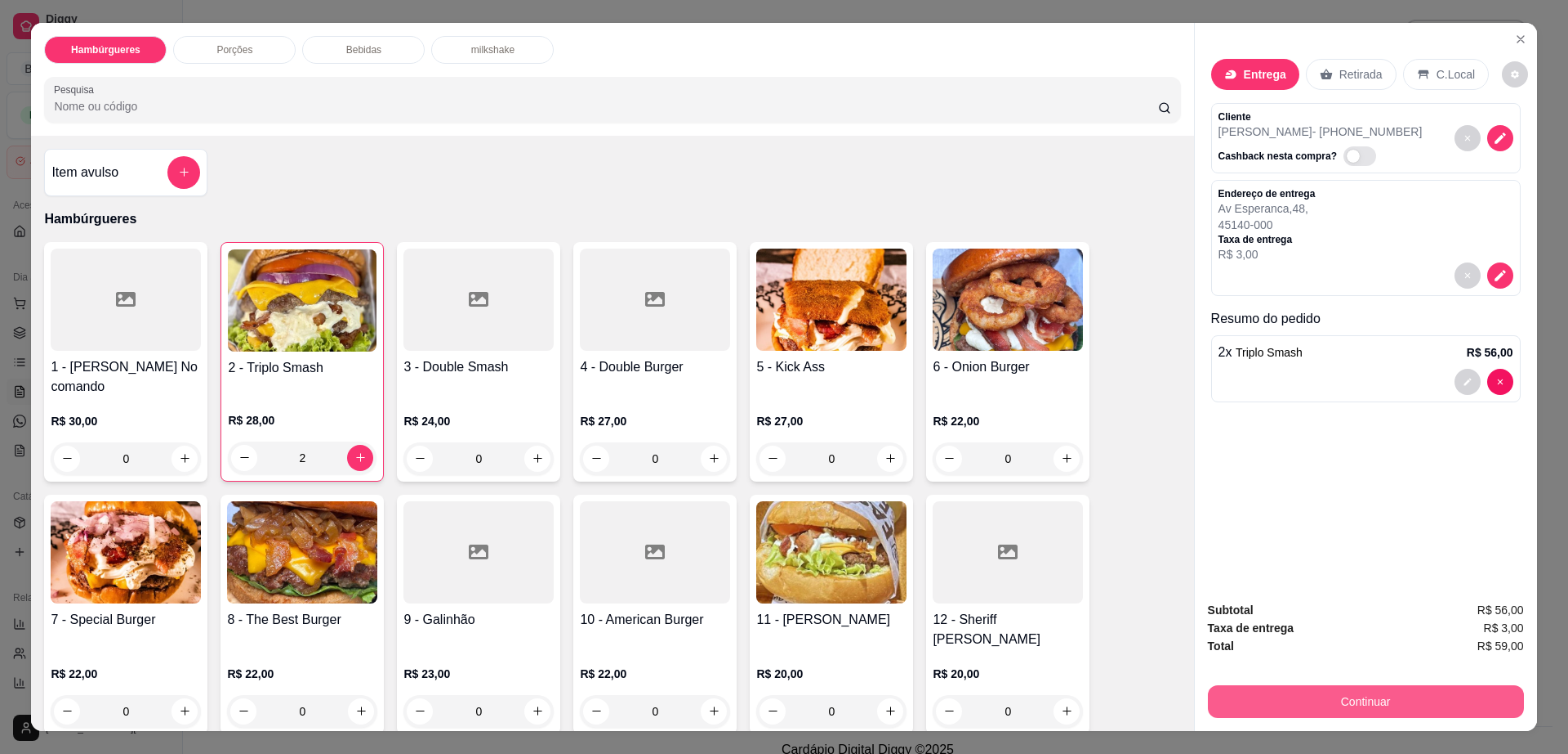
click at [1337, 700] on button "Continuar" at bounding box center [1366, 701] width 316 height 33
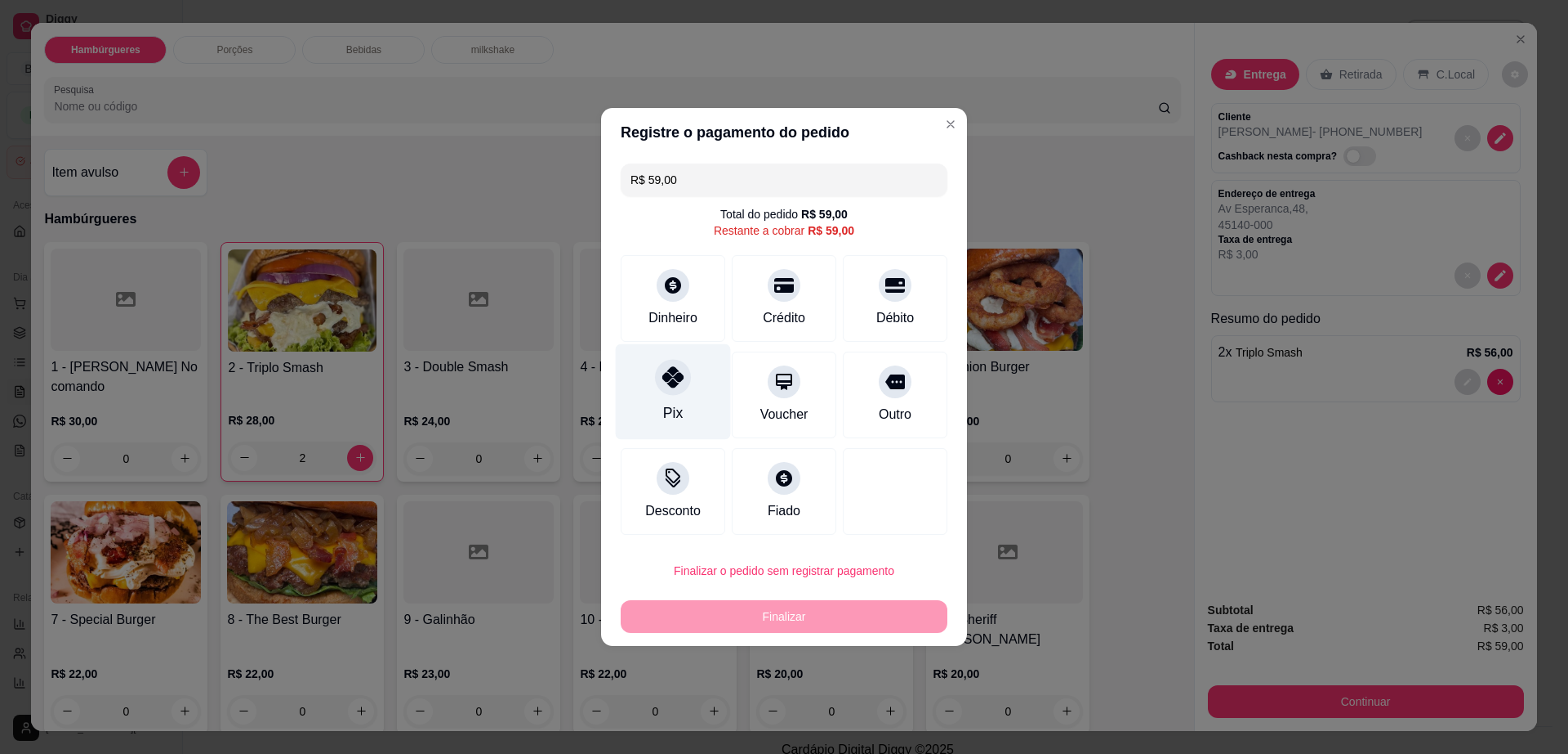
click at [660, 393] on div at bounding box center [673, 377] width 36 height 36
type input "R$ 0,00"
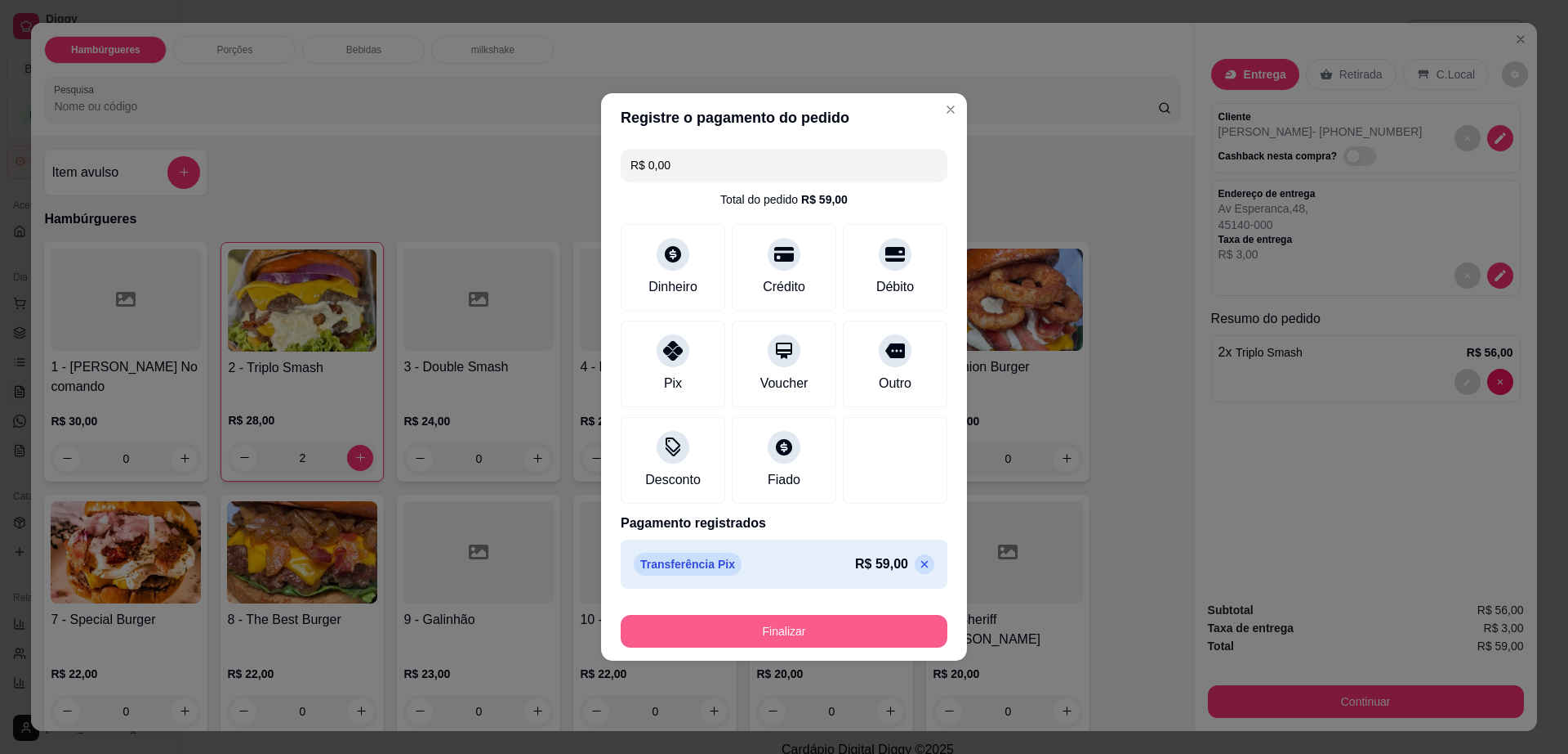
click at [798, 635] on button "Finalizar" at bounding box center [784, 631] width 327 height 33
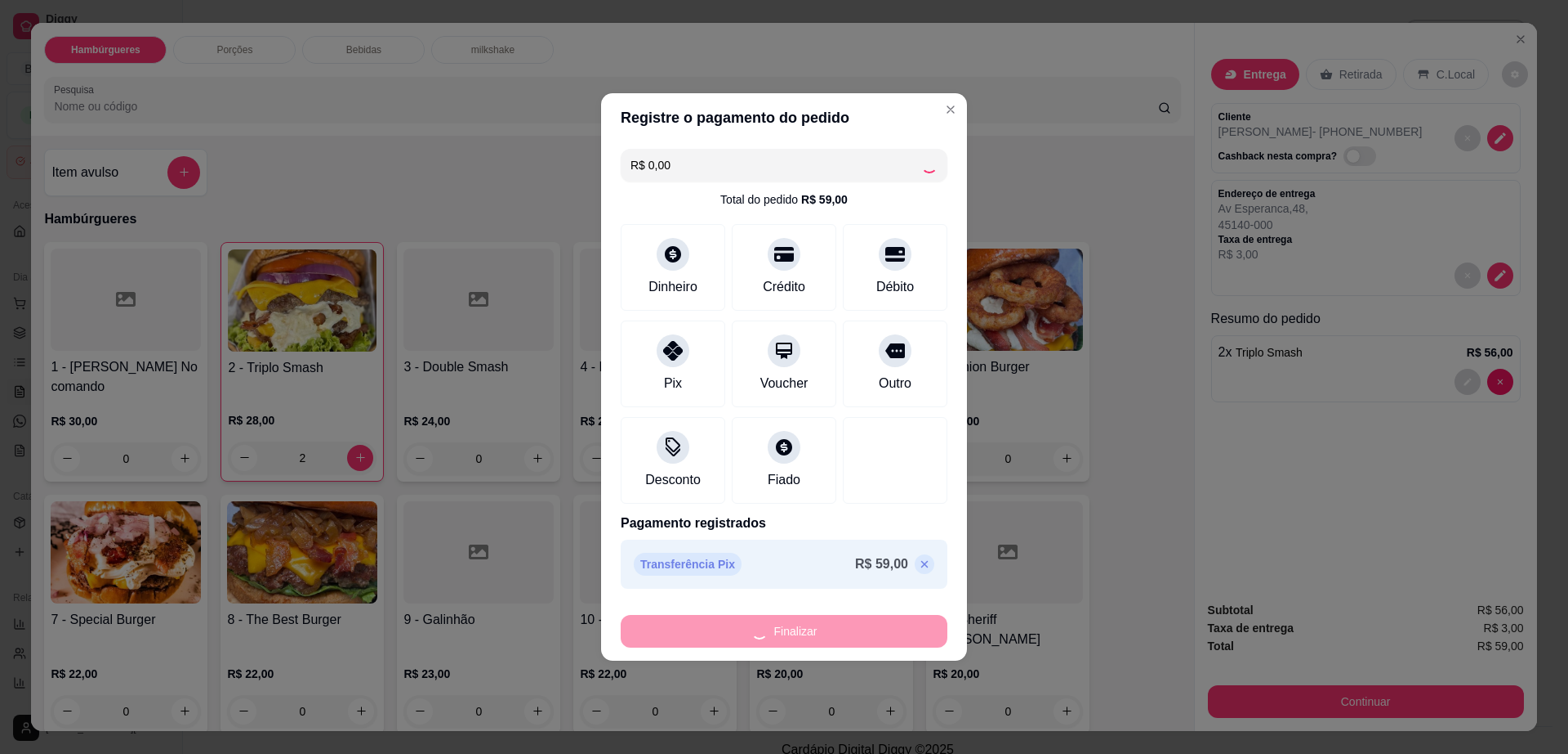
type input "0"
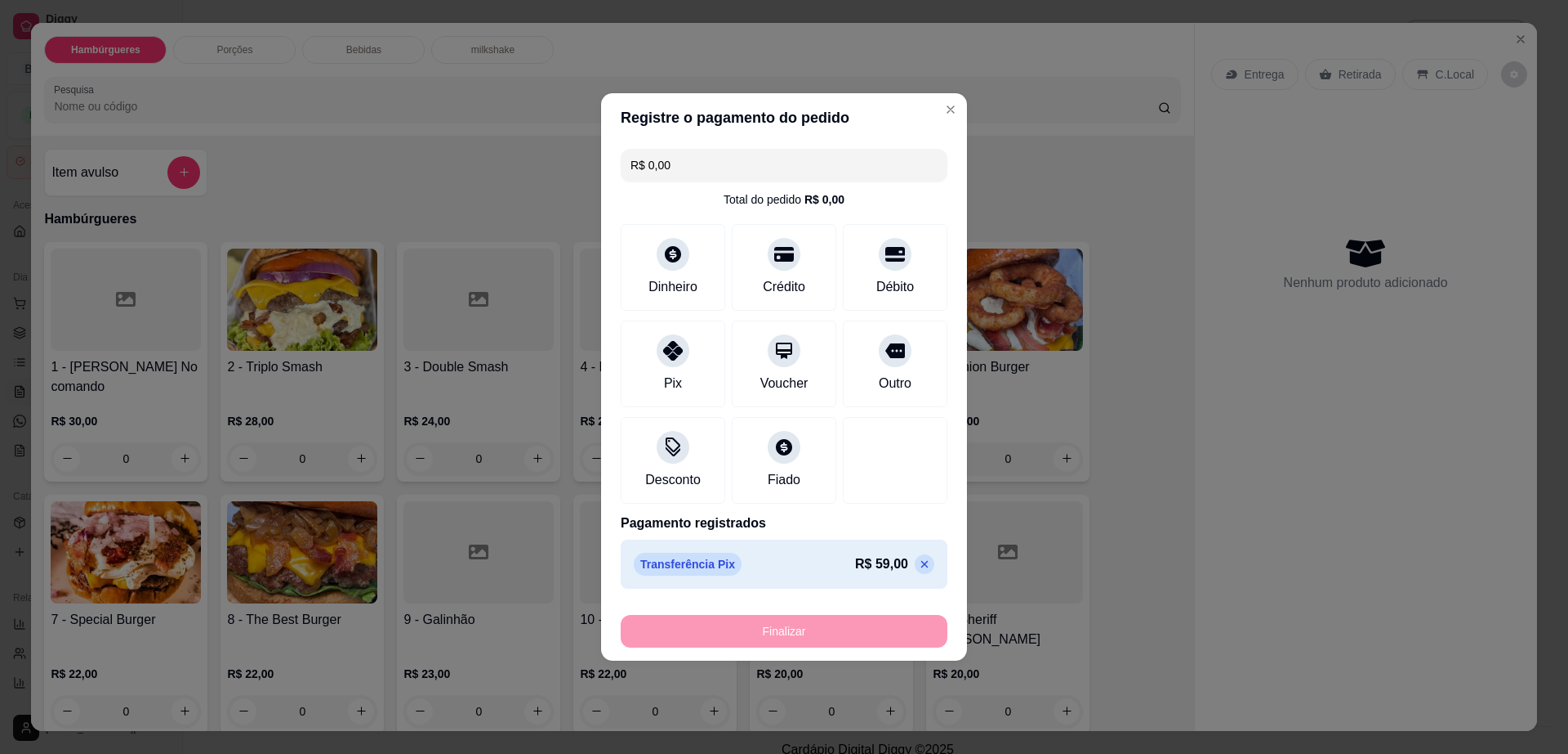
type input "-R$ 59,00"
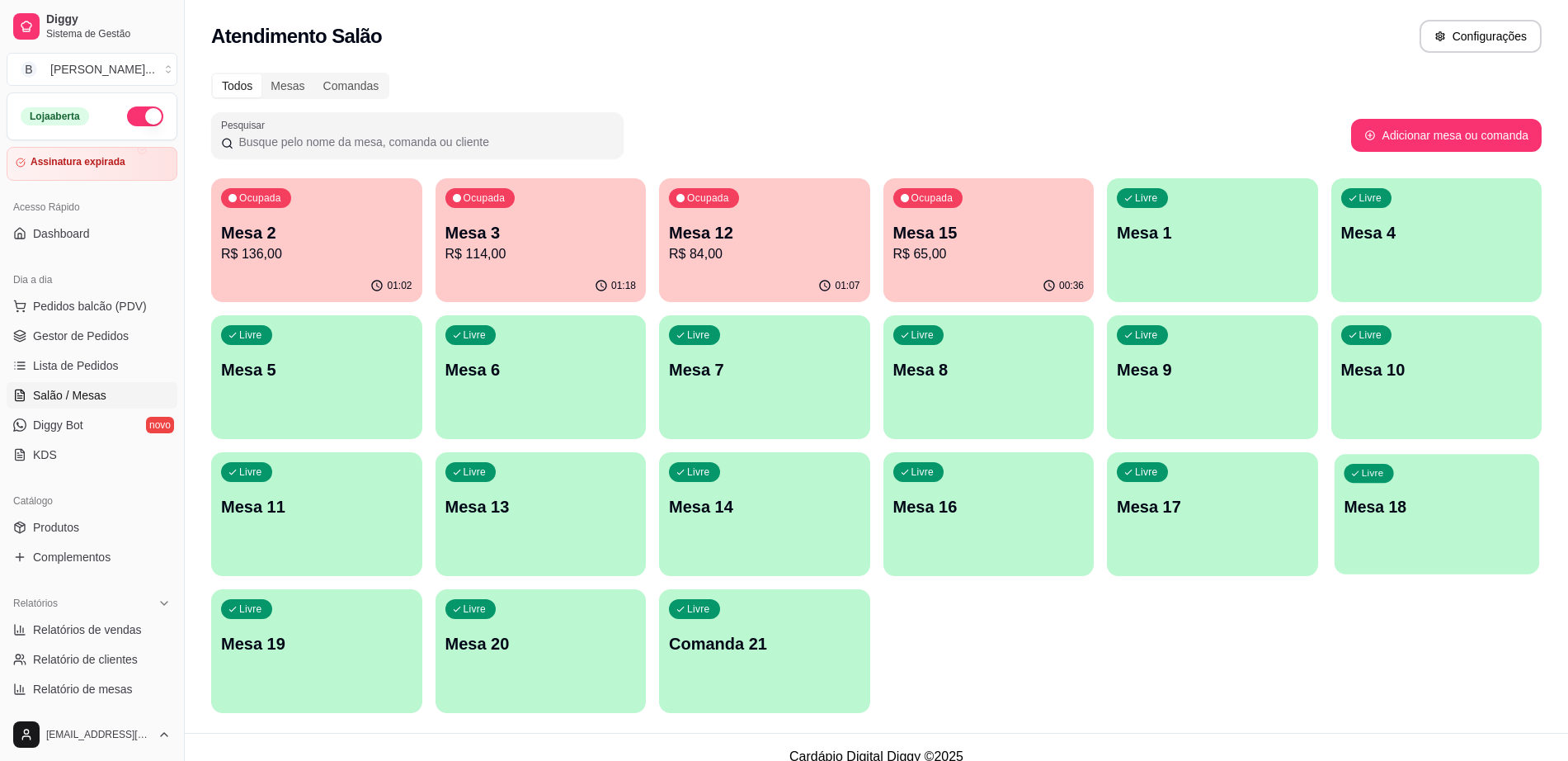
click at [1482, 533] on div "Livre Mesa 18" at bounding box center [1436, 504] width 205 height 101
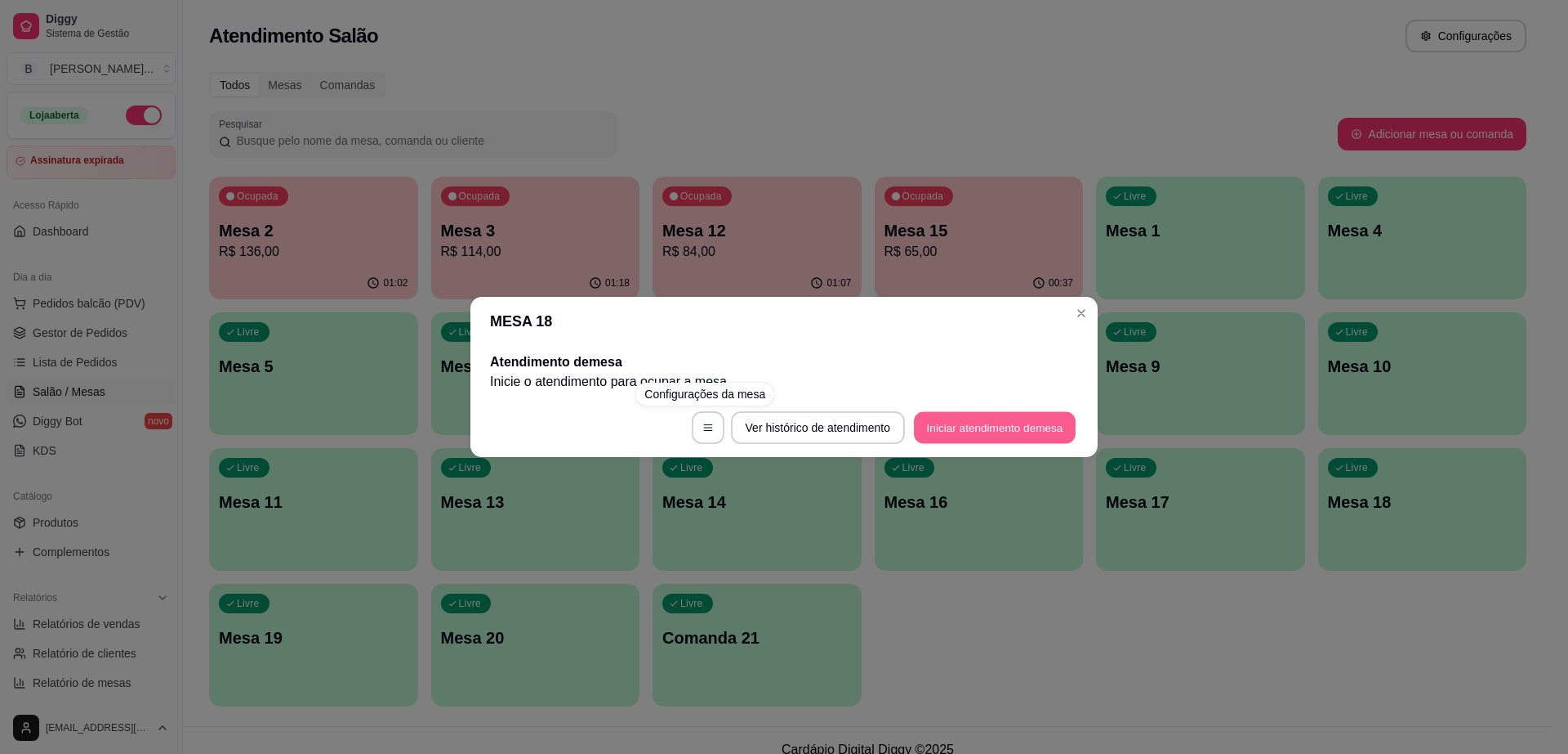
click at [1008, 422] on button "Iniciar atendimento de mesa" at bounding box center [995, 428] width 161 height 32
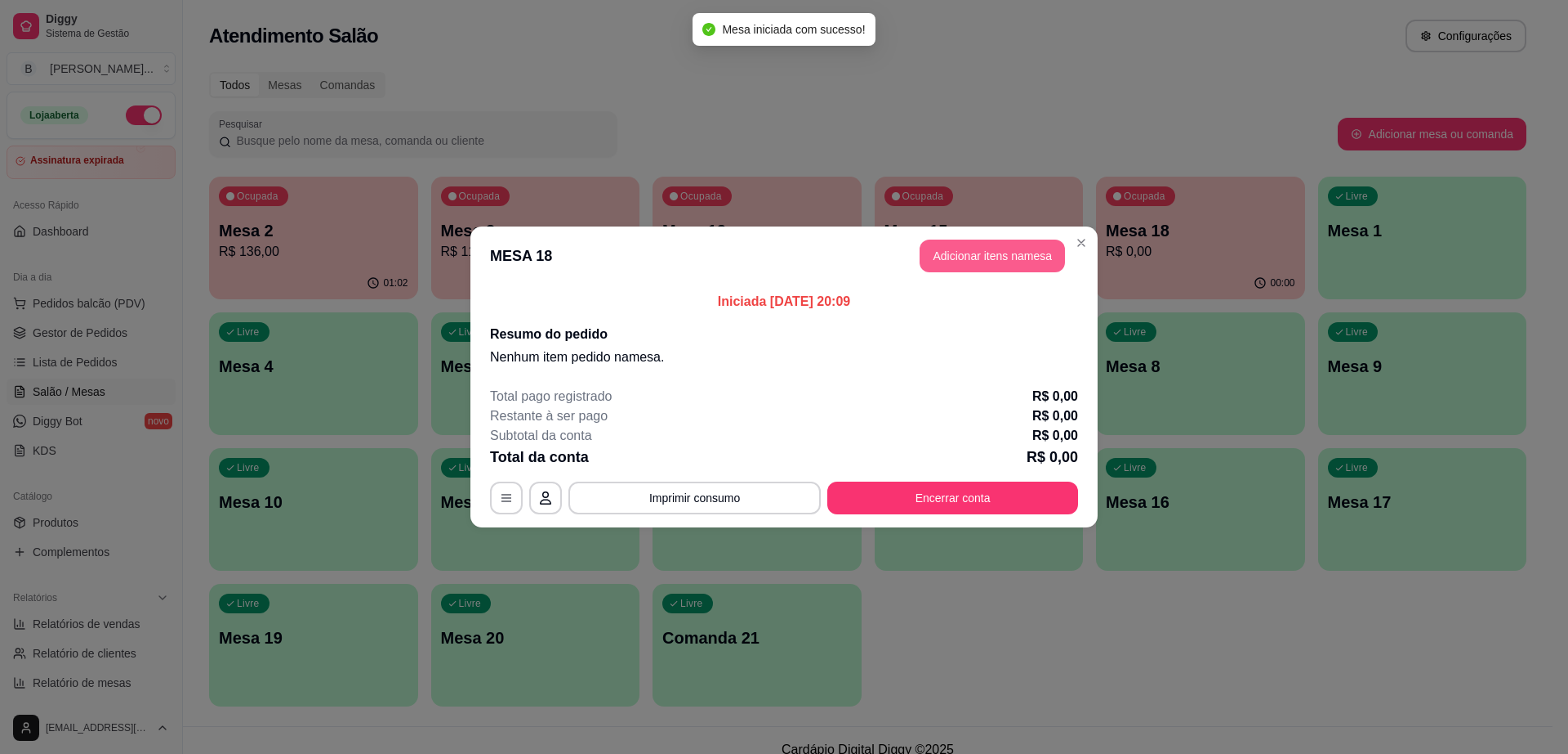
click at [1010, 262] on button "Adicionar itens na mesa" at bounding box center [992, 256] width 146 height 33
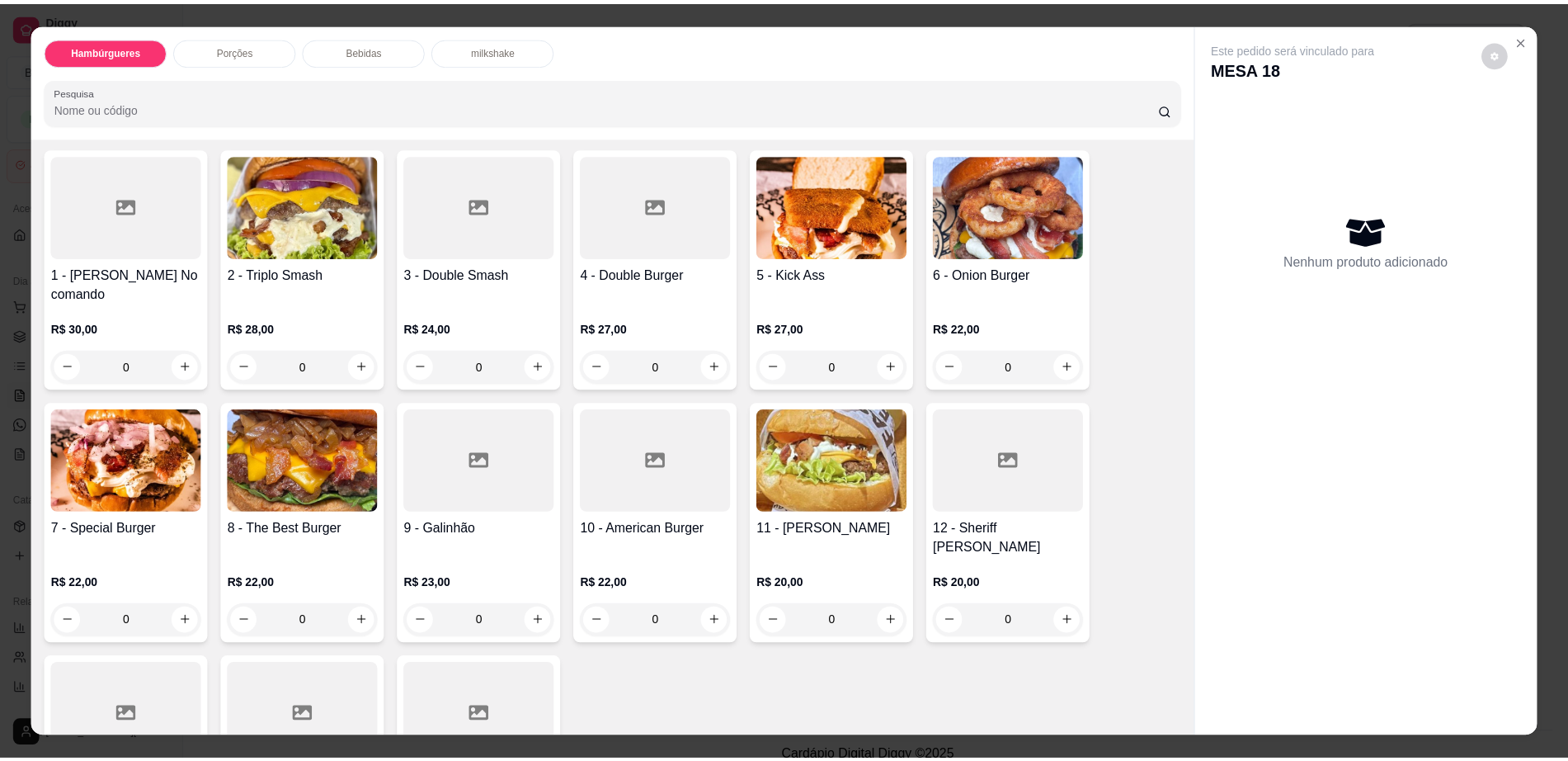
scroll to position [206, 0]
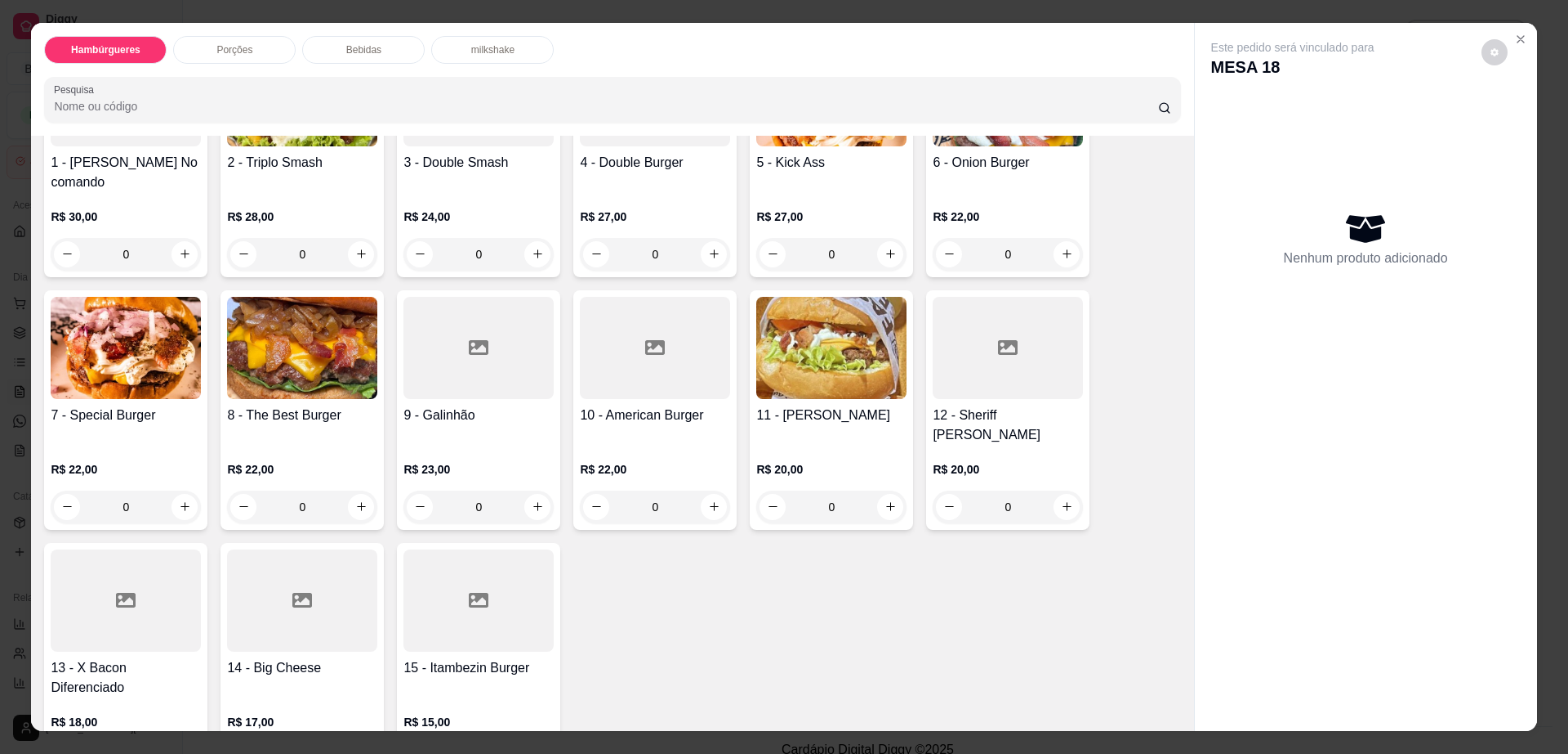
click at [503, 571] on div at bounding box center [478, 601] width 151 height 102
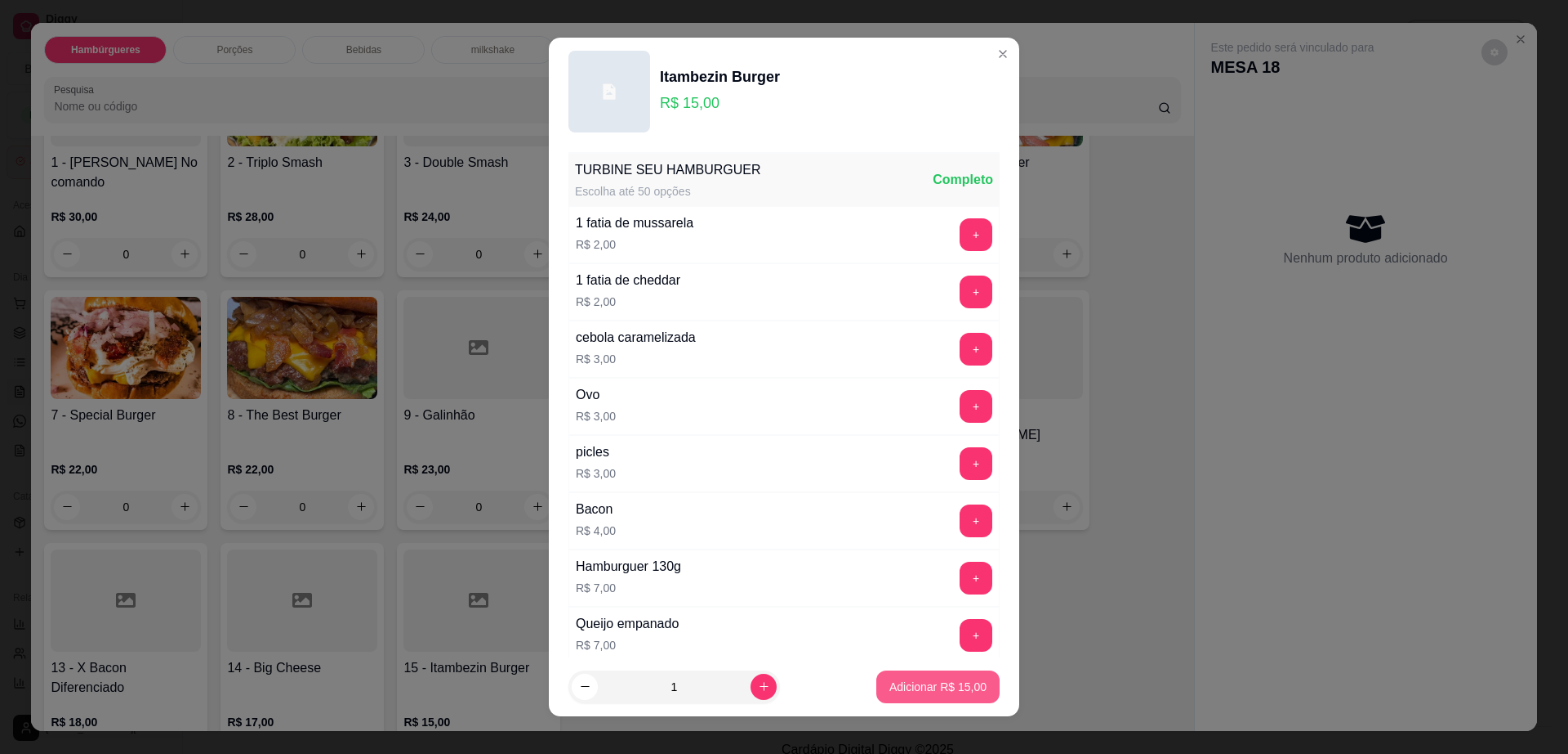
click at [936, 672] on button "Adicionar R$ 15,00" at bounding box center [938, 686] width 124 height 33
type input "1"
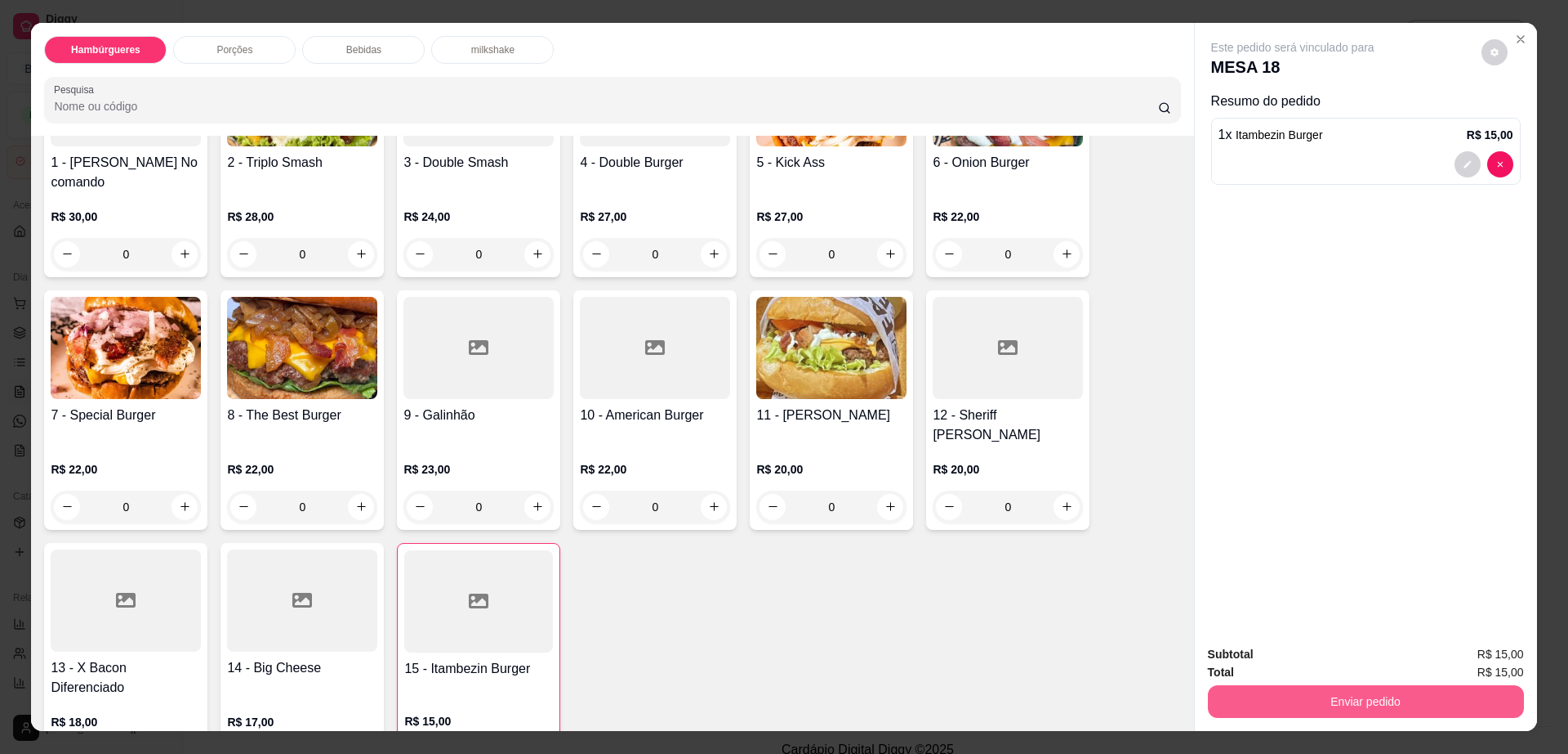
click at [1371, 700] on button "Enviar pedido" at bounding box center [1366, 701] width 316 height 33
click at [1460, 658] on button "Enviar pedido" at bounding box center [1480, 662] width 92 height 31
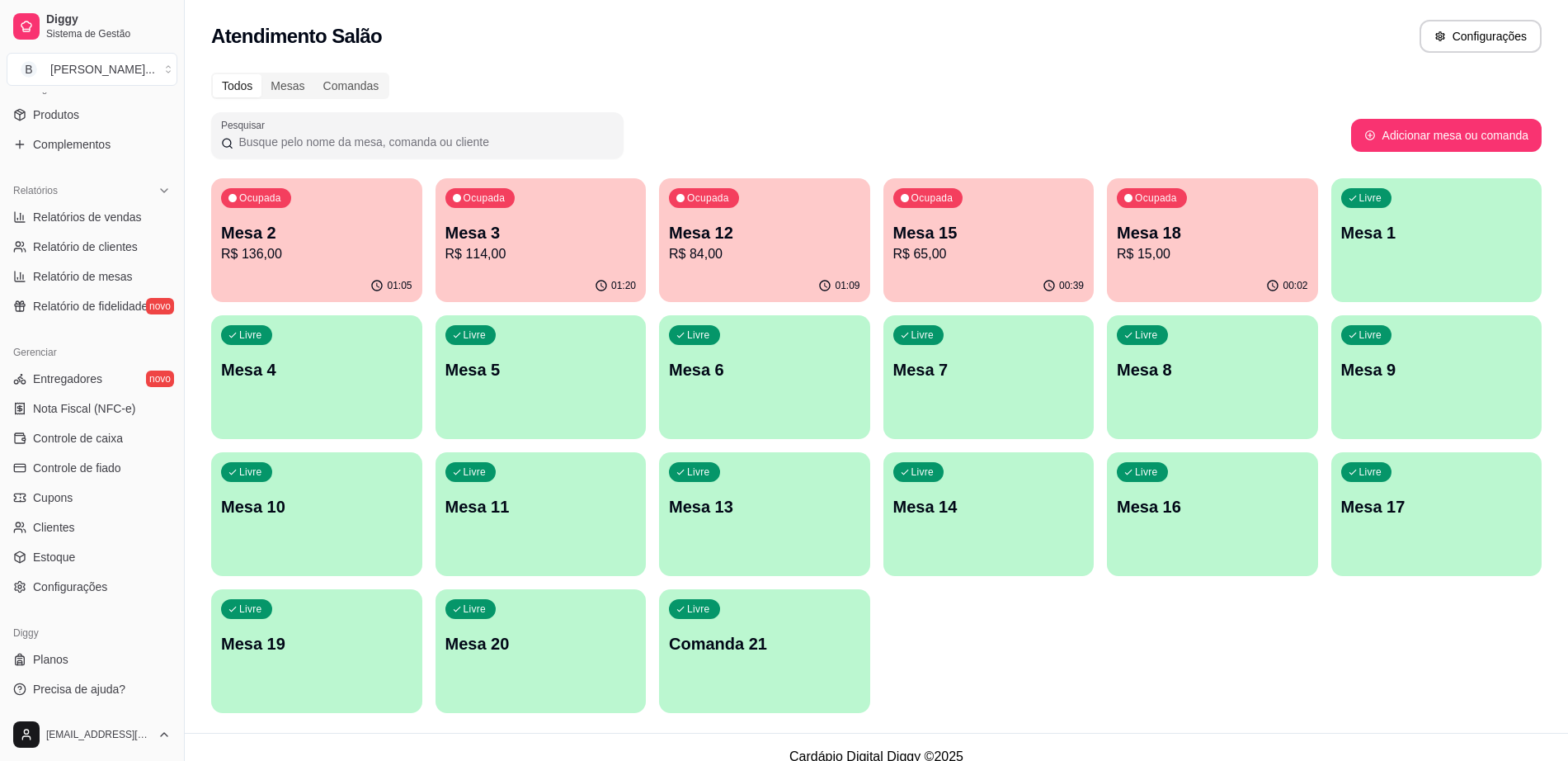
scroll to position [413, 0]
click at [91, 668] on link "Planos" at bounding box center [91, 659] width 170 height 27
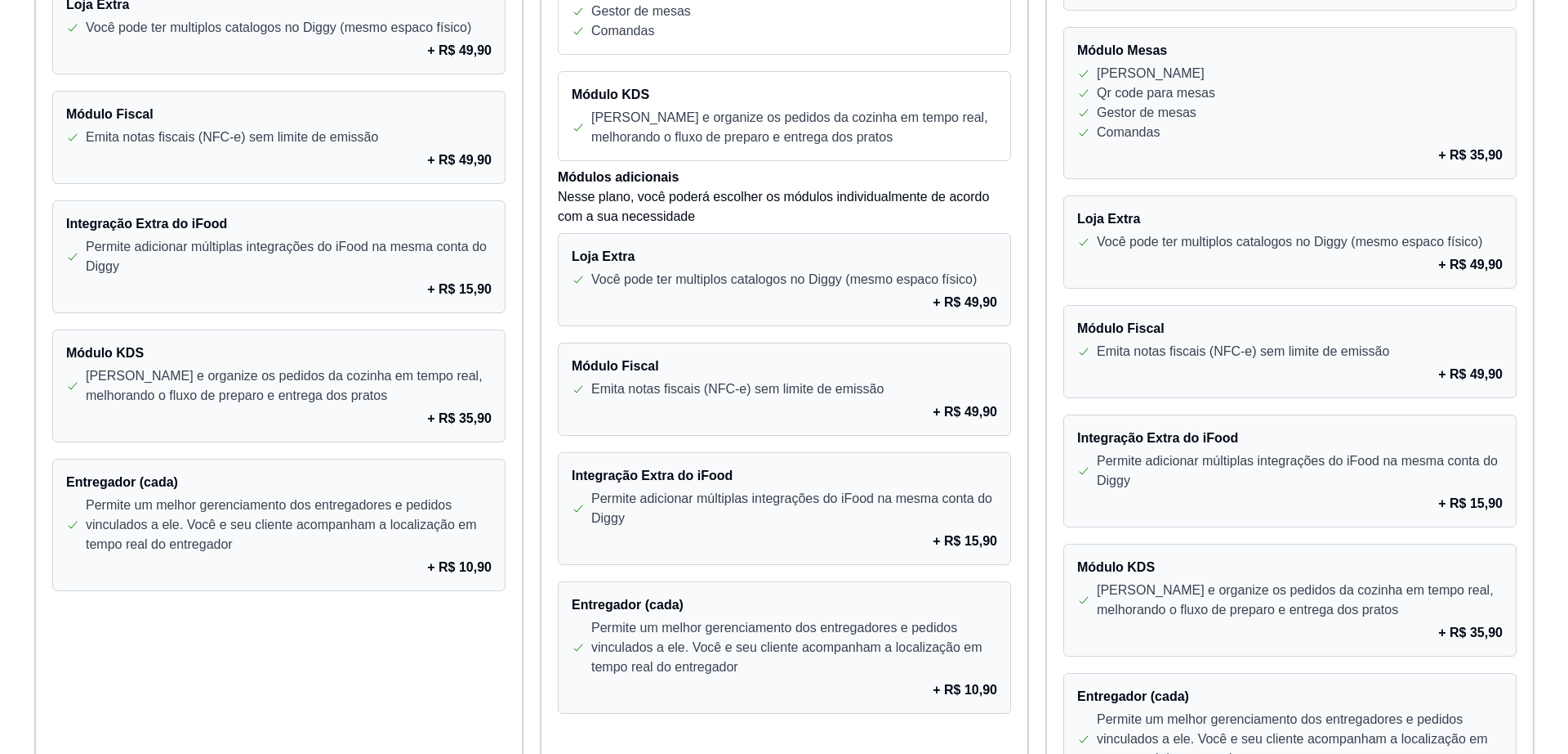
scroll to position [1321, 0]
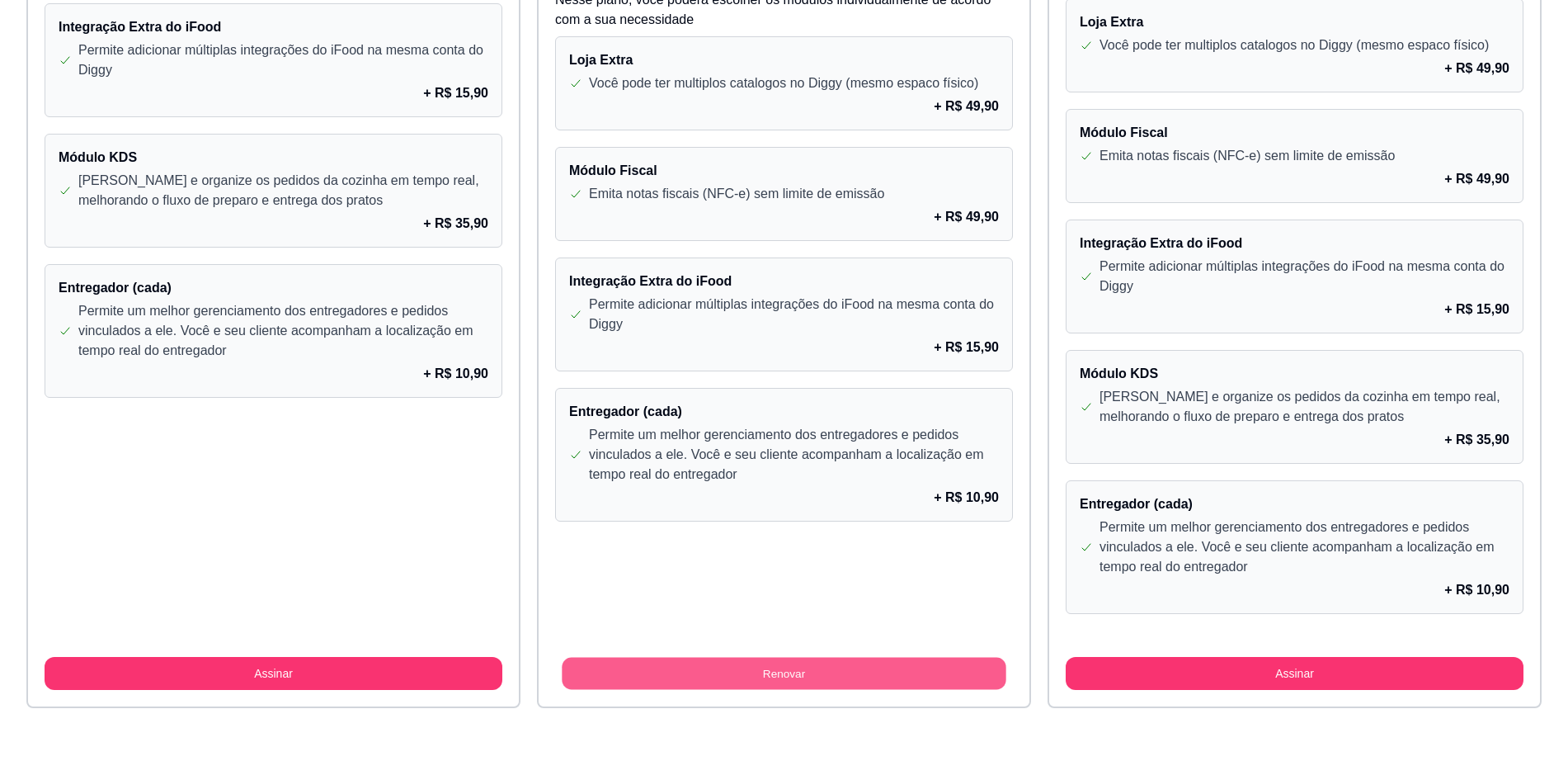
click at [747, 678] on button "Renovar" at bounding box center [783, 674] width 444 height 32
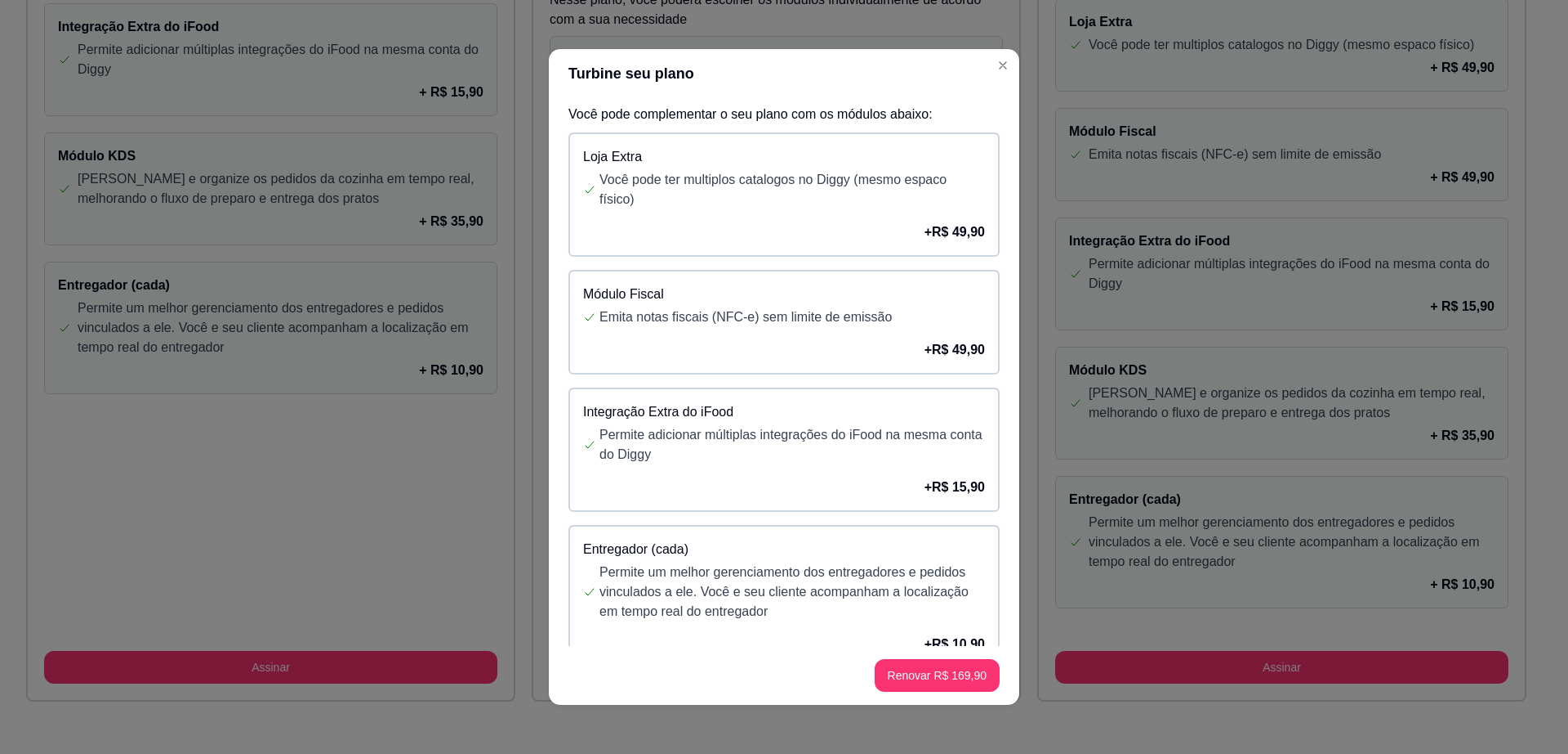
scroll to position [43, 0]
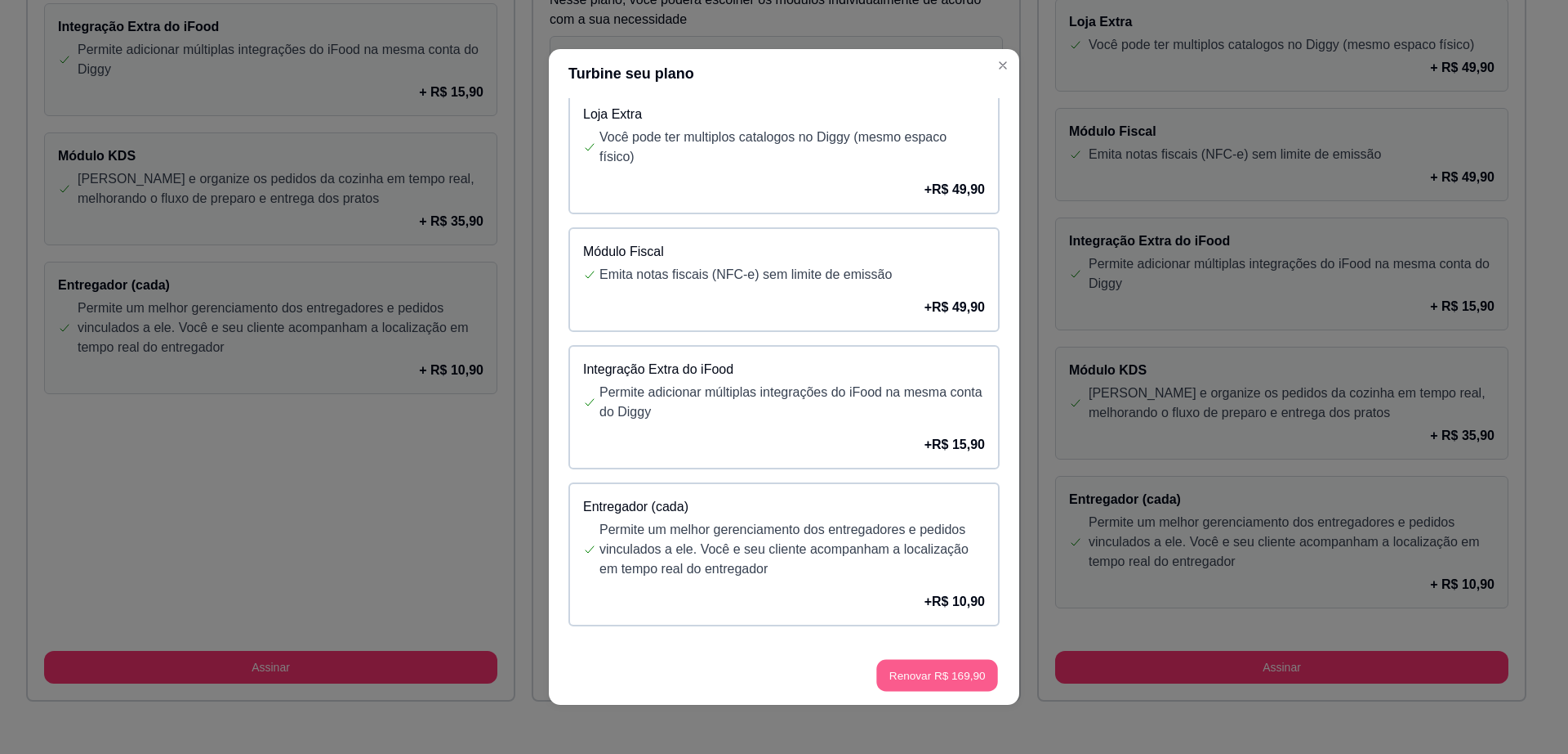
click at [926, 685] on button "Renovar R$ 169,90" at bounding box center [937, 675] width 122 height 32
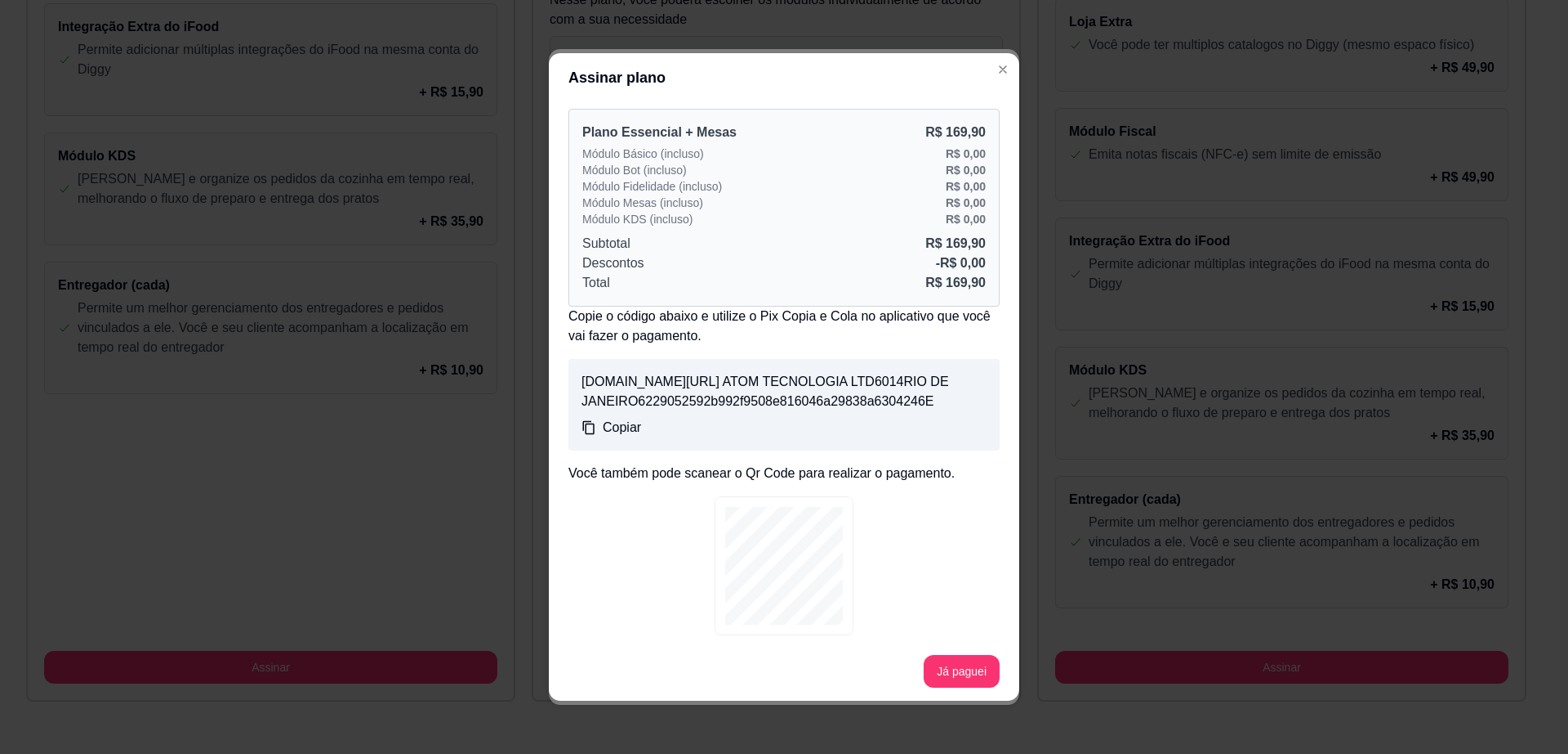
scroll to position [0, 0]
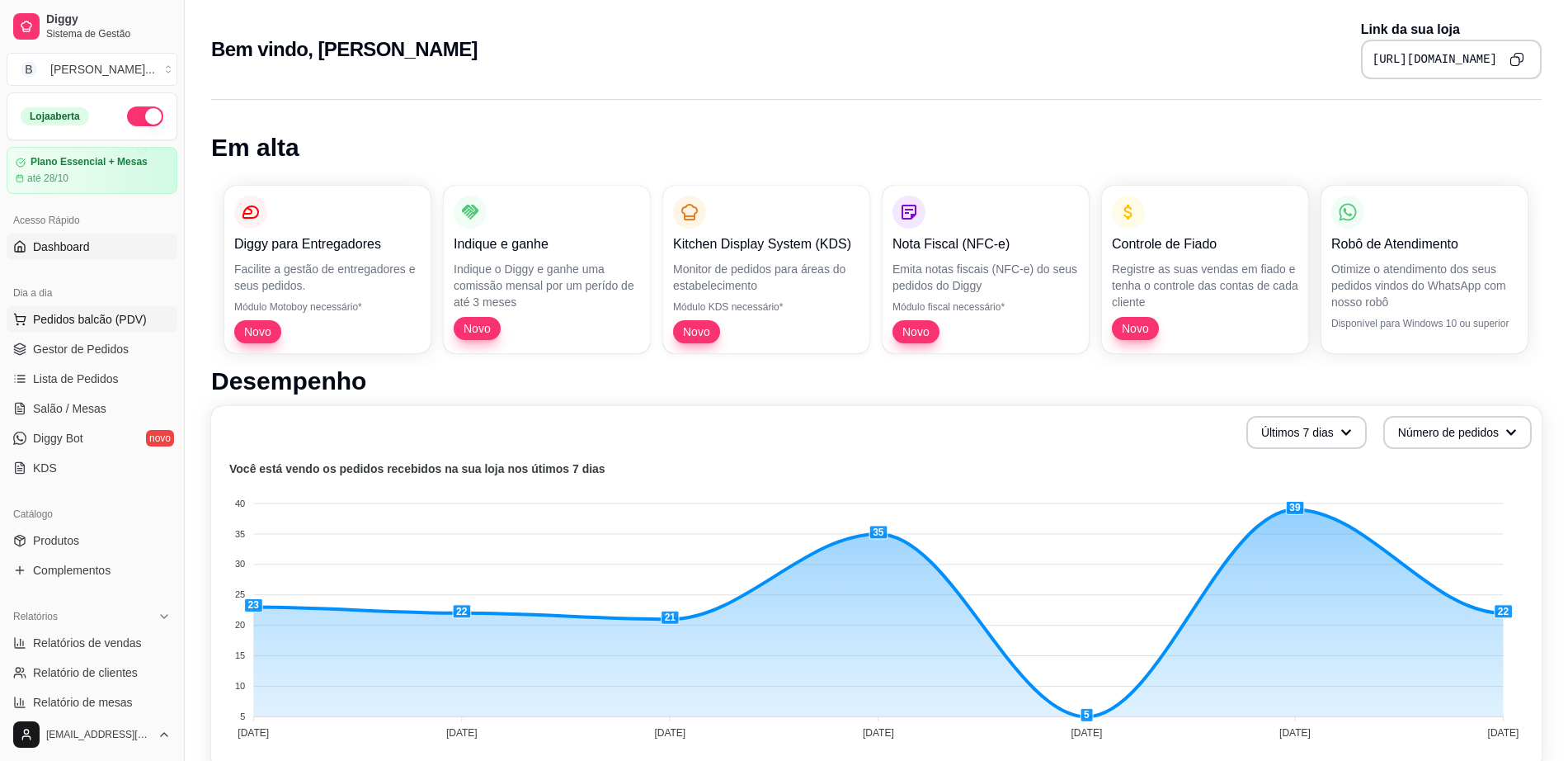
click at [61, 330] on button "Pedidos balcão (PDV)" at bounding box center [91, 319] width 170 height 27
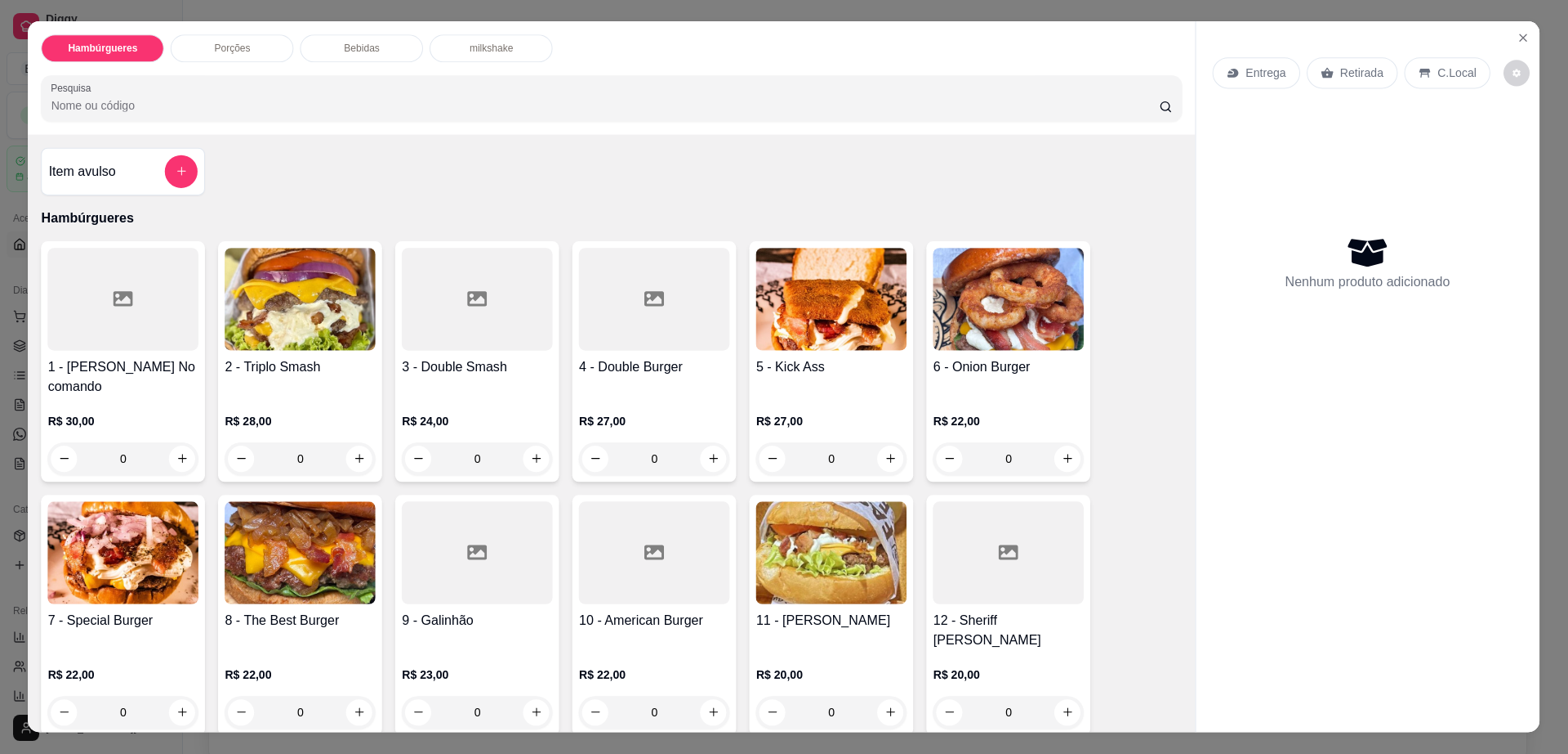
click at [92, 352] on div "1 - [PERSON_NAME] No comando R$ 30,00 0" at bounding box center [124, 362] width 164 height 241
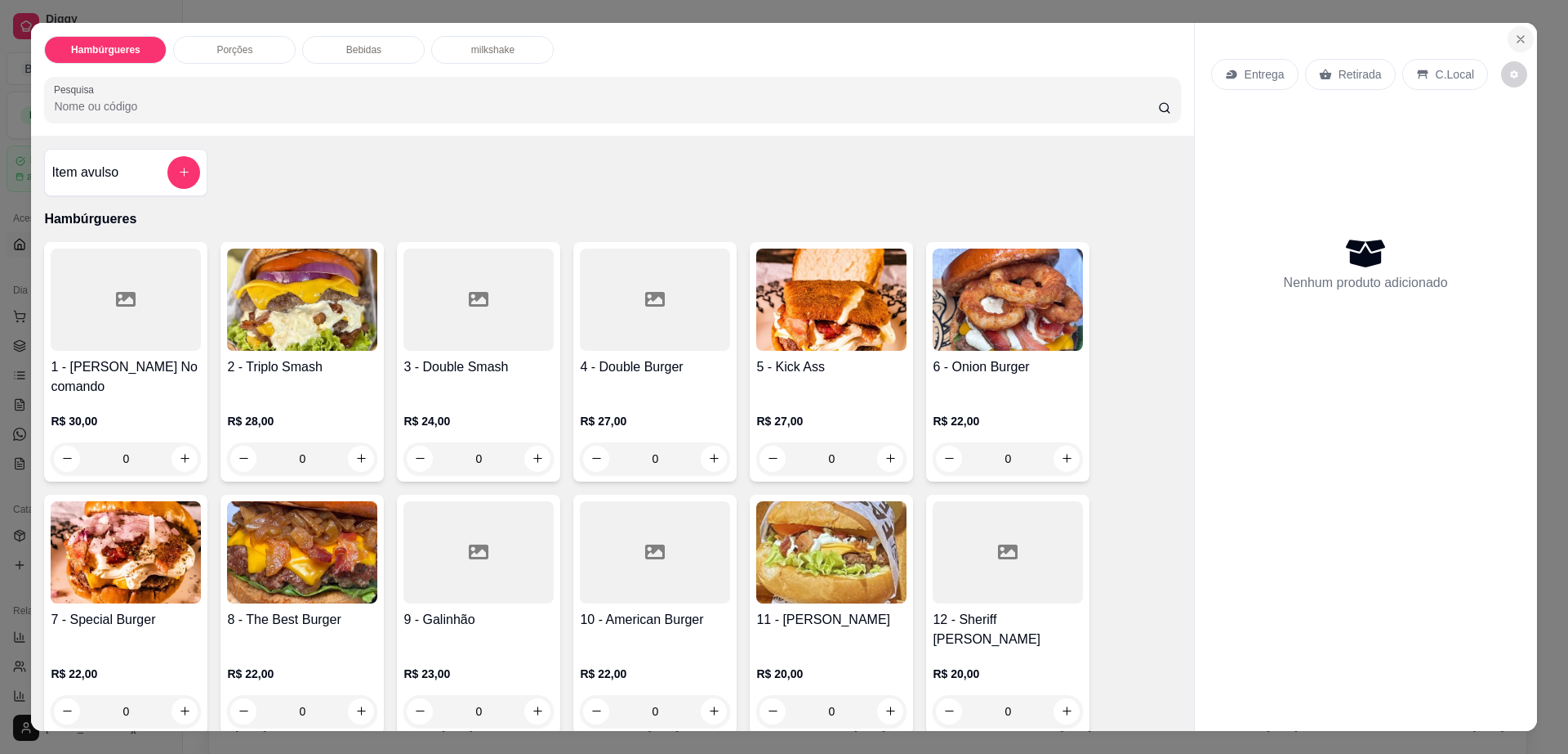
click at [1521, 44] on button "Close" at bounding box center [1521, 40] width 26 height 26
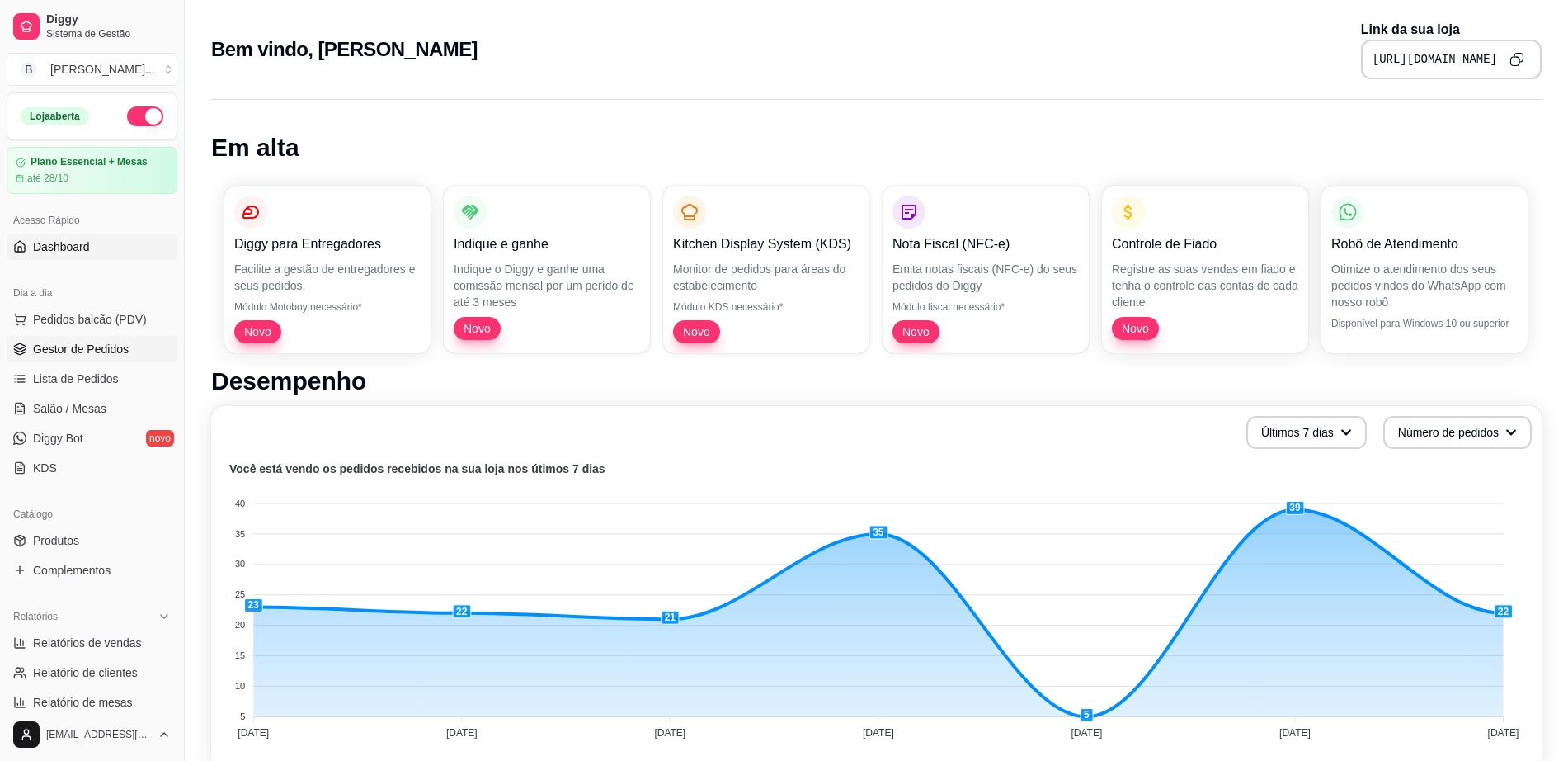
click at [100, 343] on span "Gestor de Pedidos" at bounding box center [81, 349] width 96 height 17
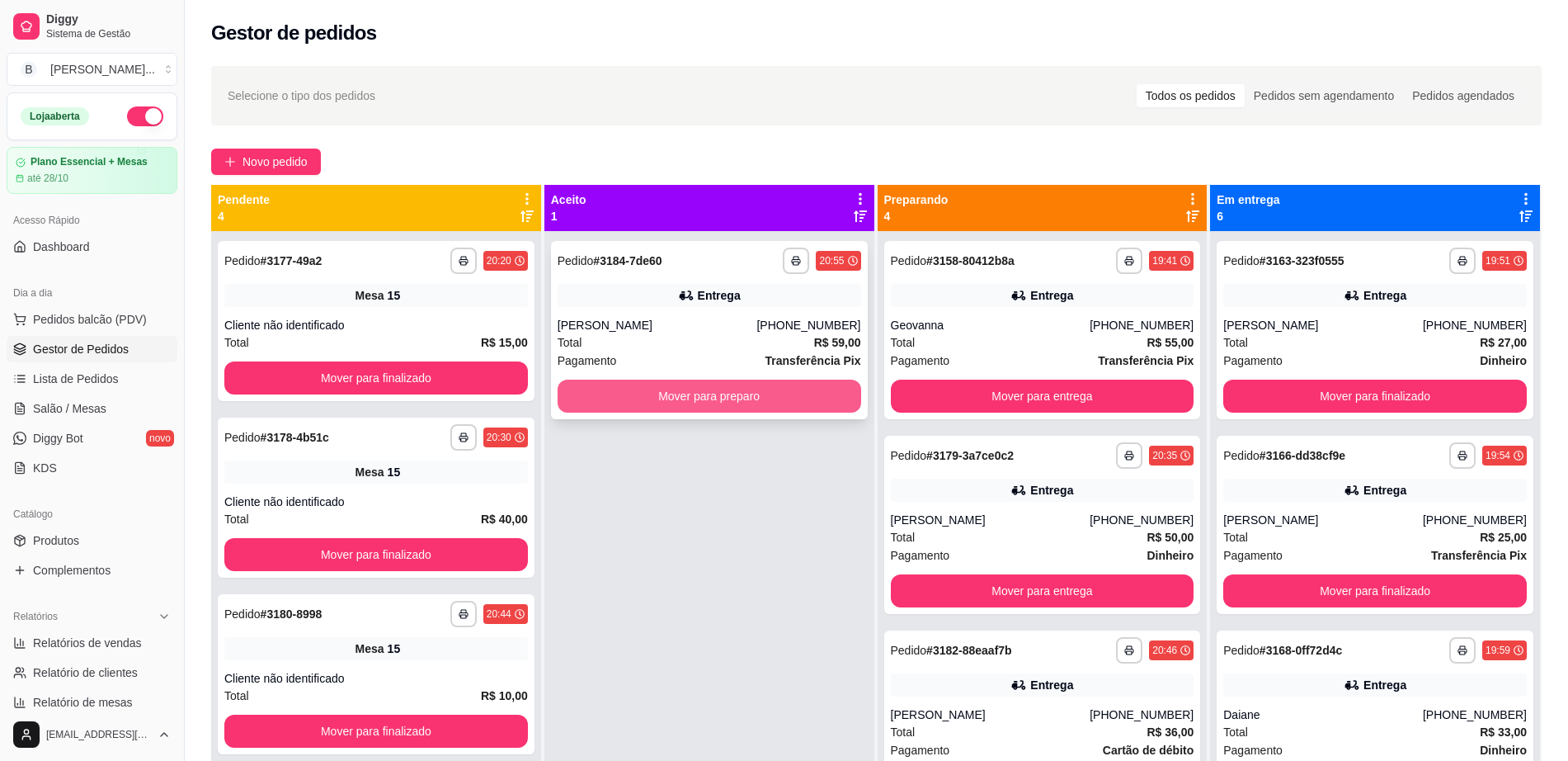
click at [777, 401] on button "Mover para preparo" at bounding box center [709, 396] width 303 height 33
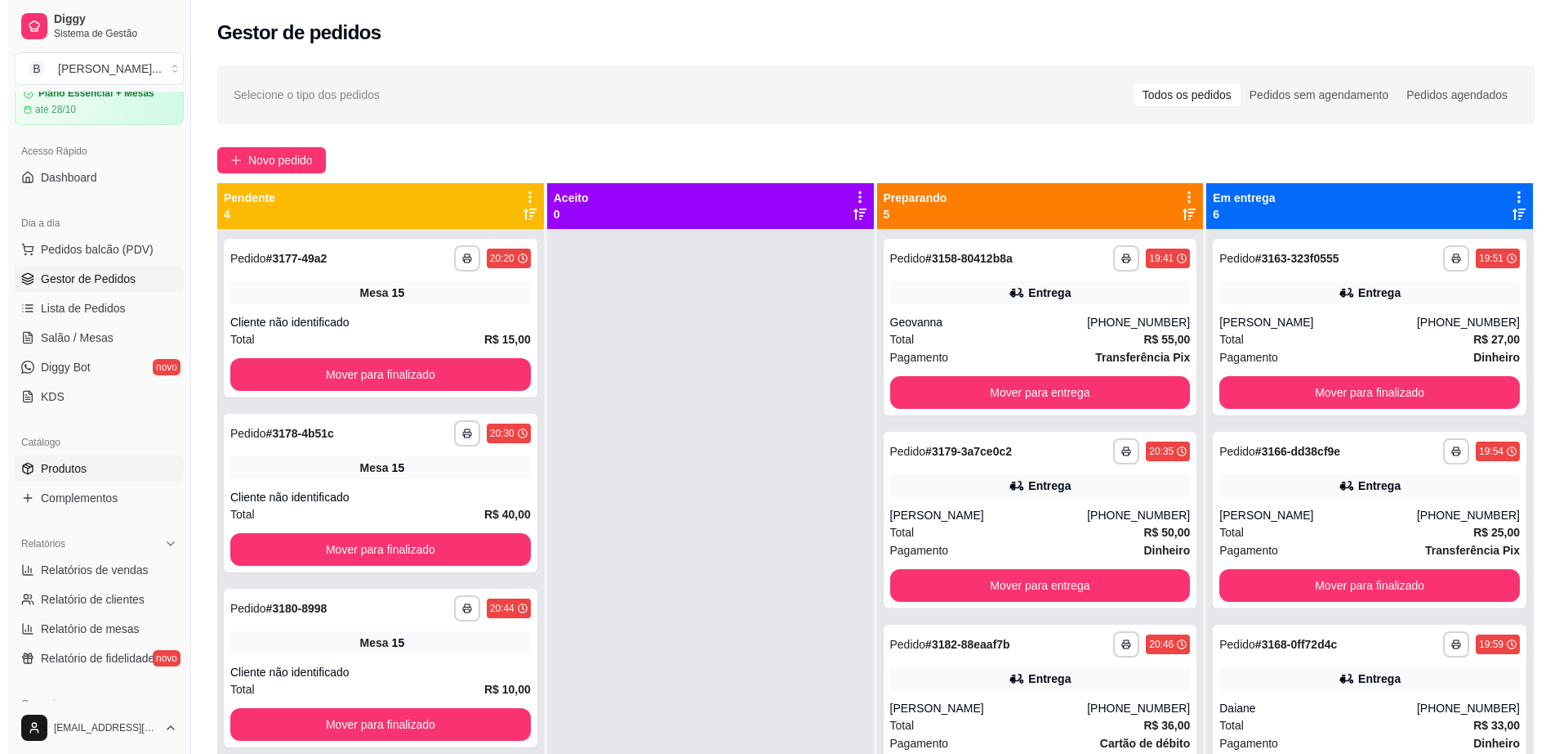
scroll to position [102, 0]
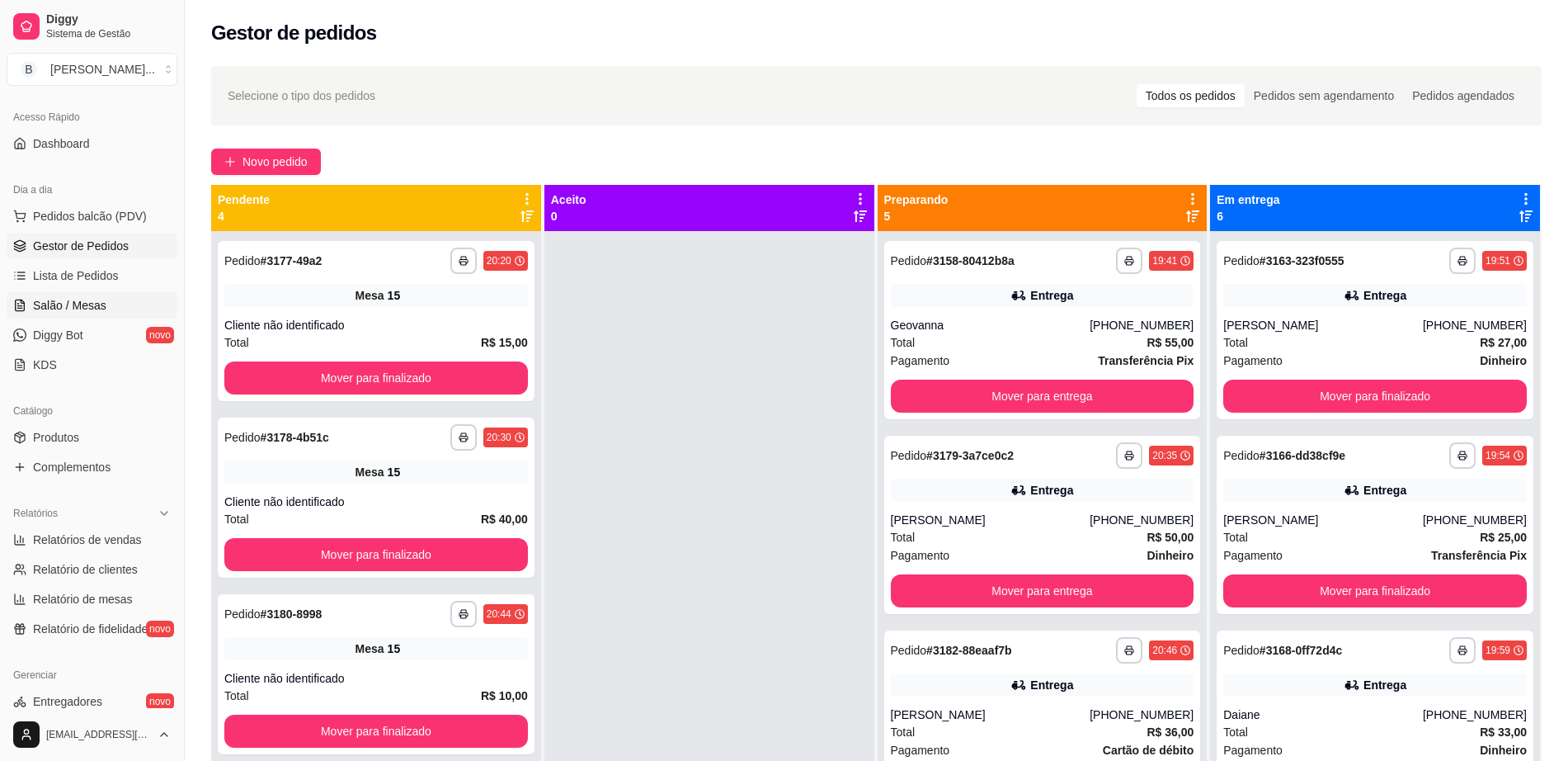
click at [101, 307] on span "Salão / Mesas" at bounding box center [70, 305] width 73 height 17
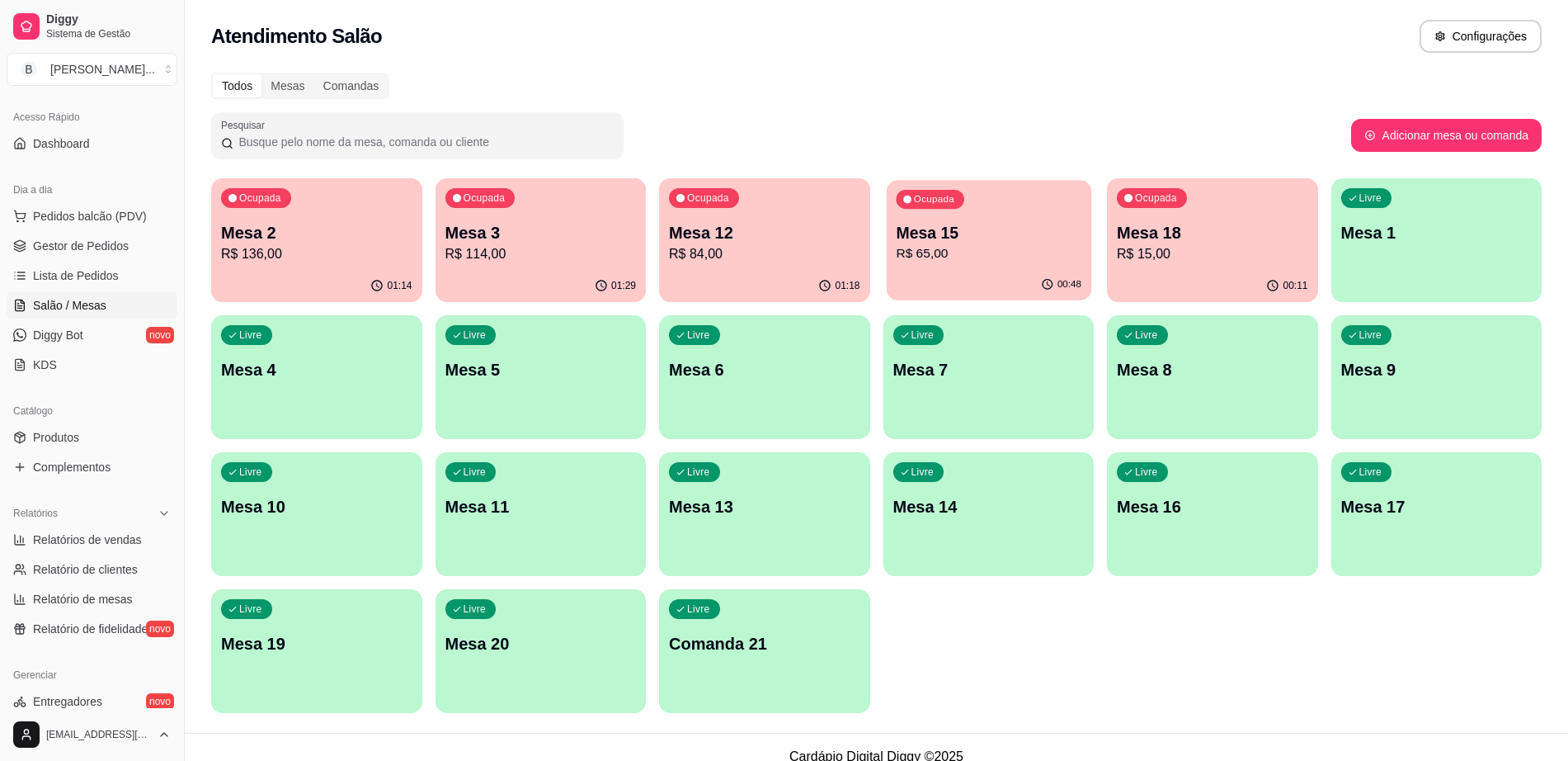
click at [1015, 218] on div "Ocupada Mesa 15 R$ 65,00" at bounding box center [988, 224] width 205 height 89
click at [119, 245] on span "Gestor de Pedidos" at bounding box center [81, 246] width 96 height 17
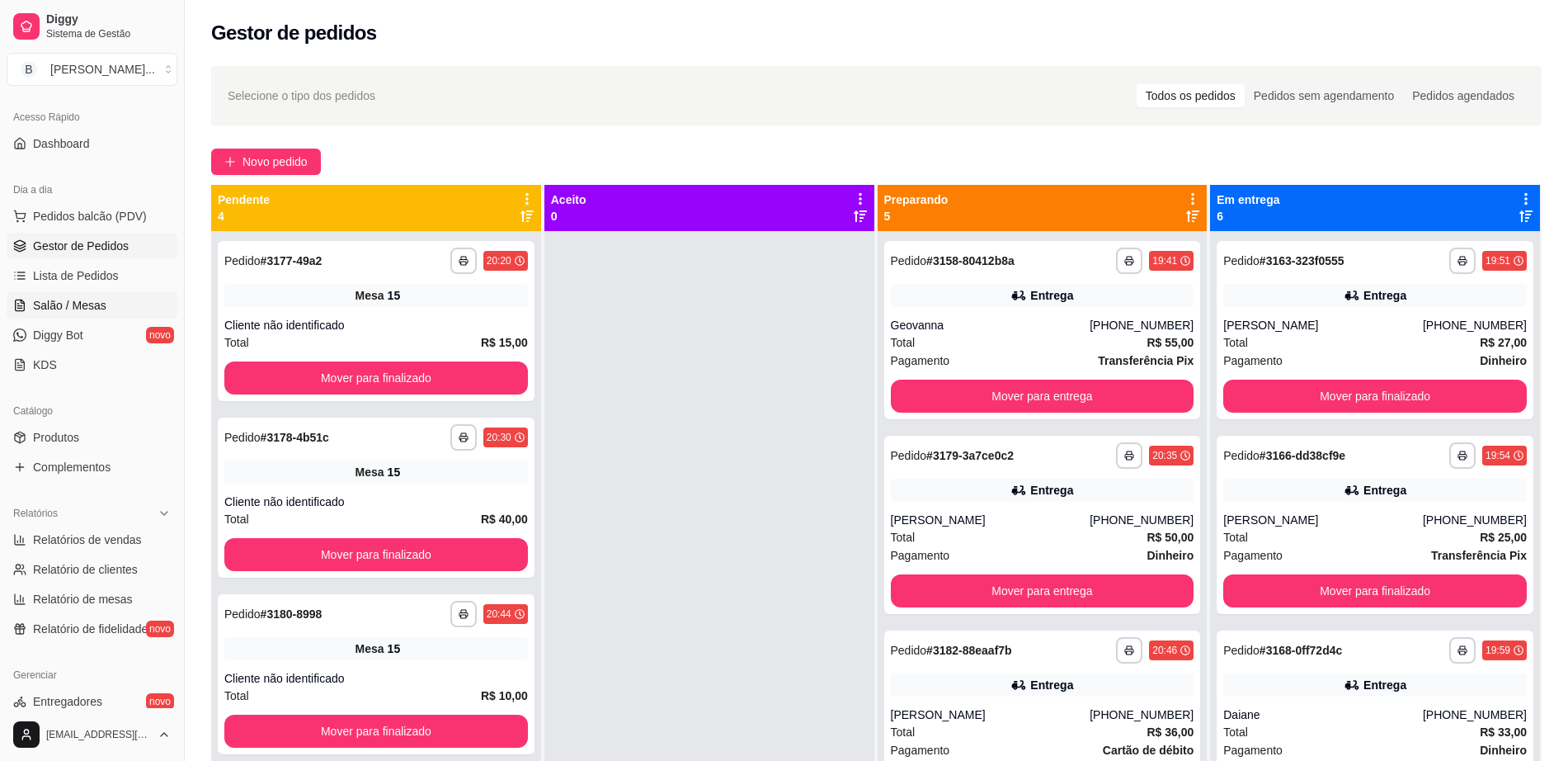
click at [105, 305] on link "Salão / Mesas" at bounding box center [91, 305] width 170 height 27
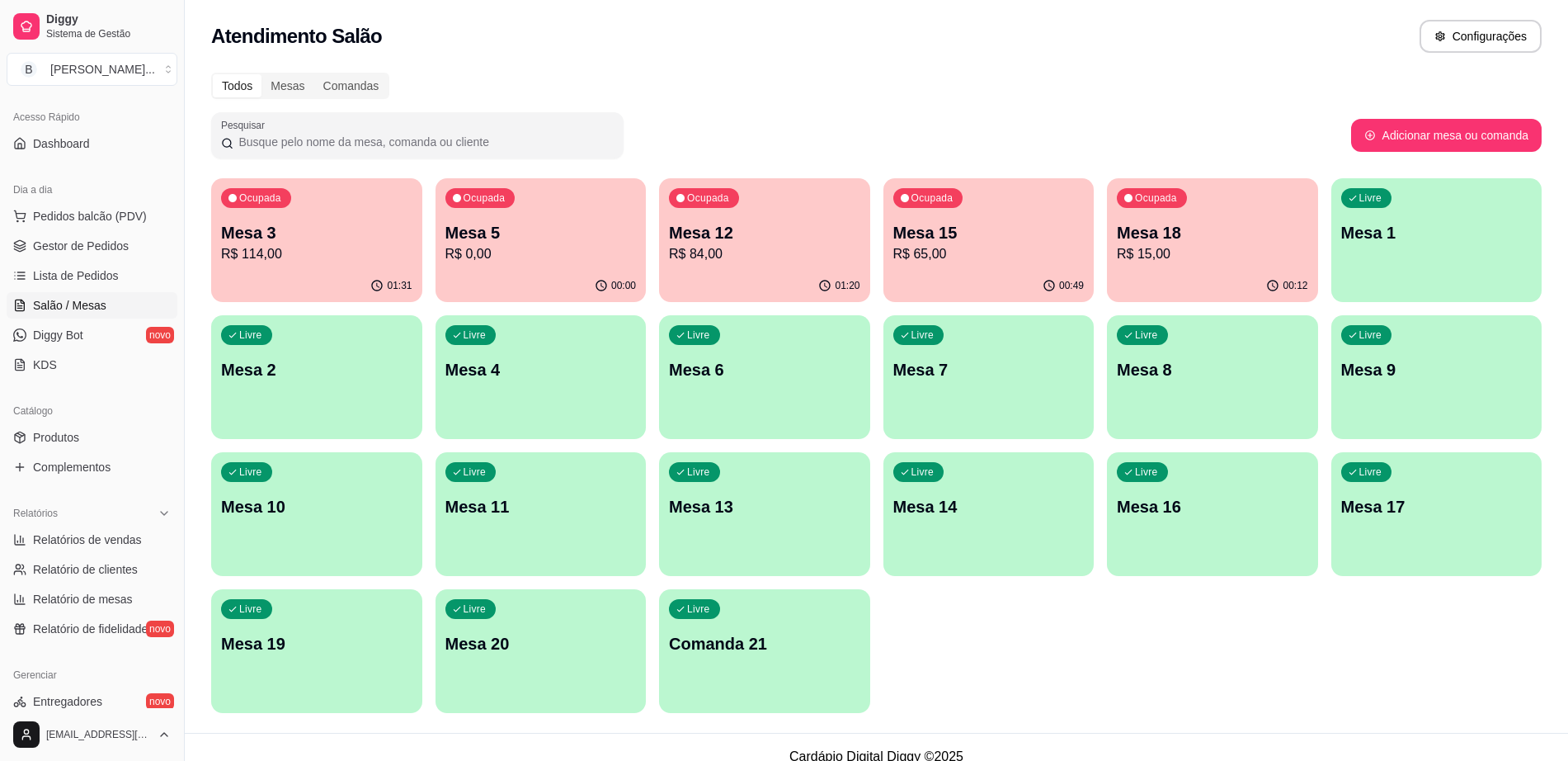
click at [1290, 517] on p "Mesa 16" at bounding box center [1212, 507] width 191 height 23
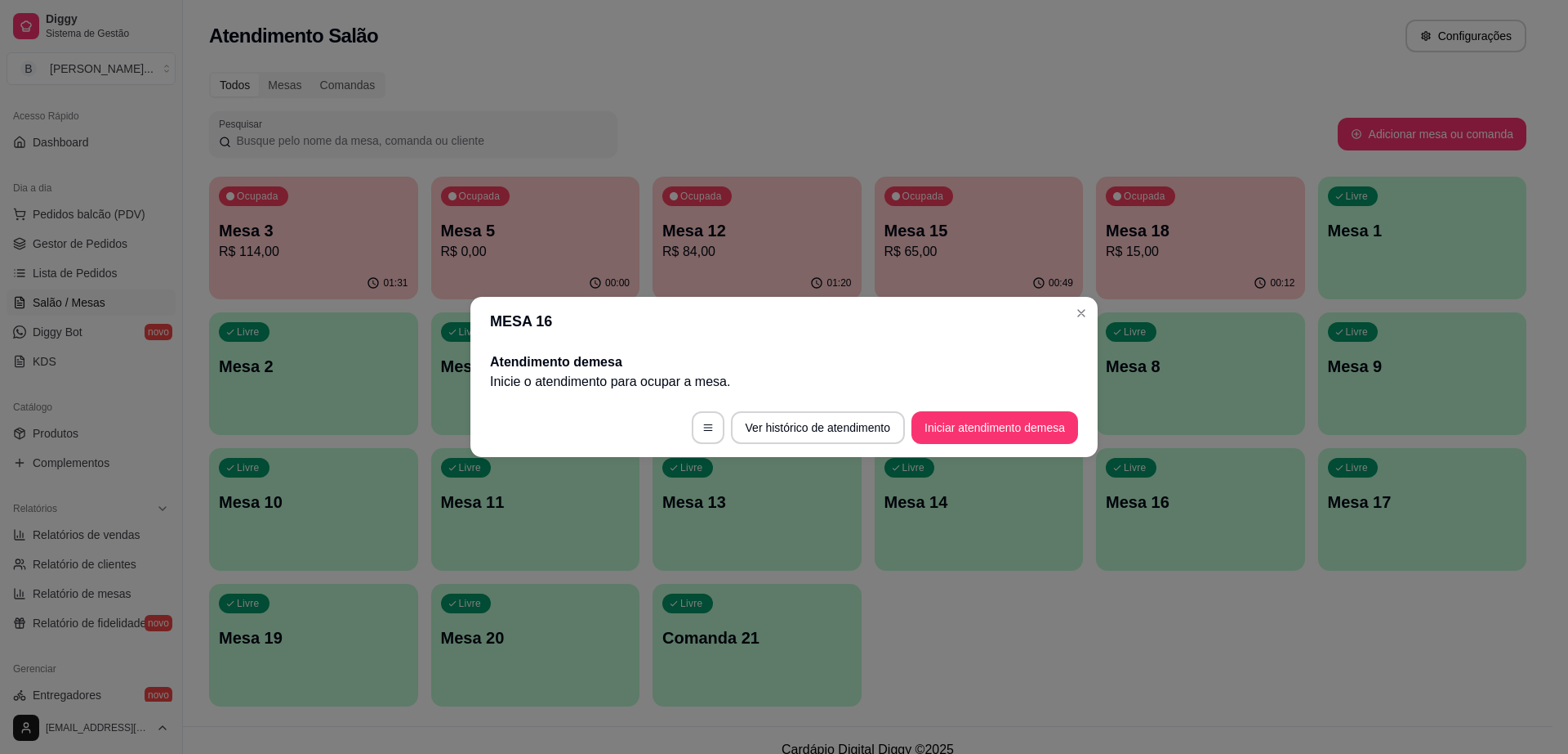
click at [1031, 448] on footer "Ver histórico de atendimento Iniciar atendimento de mesa" at bounding box center [784, 427] width 628 height 59
click at [1034, 425] on button "Iniciar atendimento de mesa" at bounding box center [995, 428] width 166 height 33
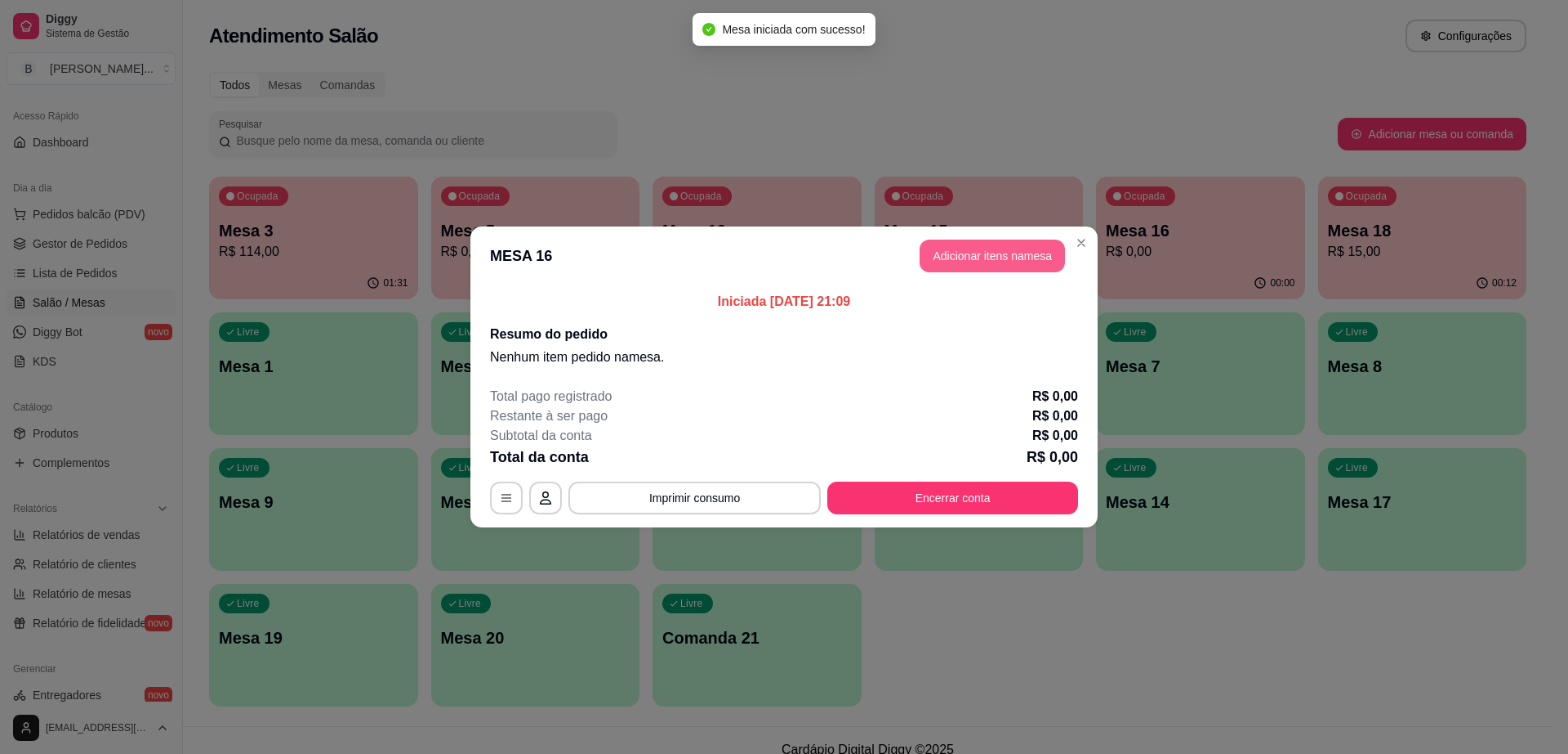
click at [1007, 262] on button "Adicionar itens na mesa" at bounding box center [992, 256] width 146 height 33
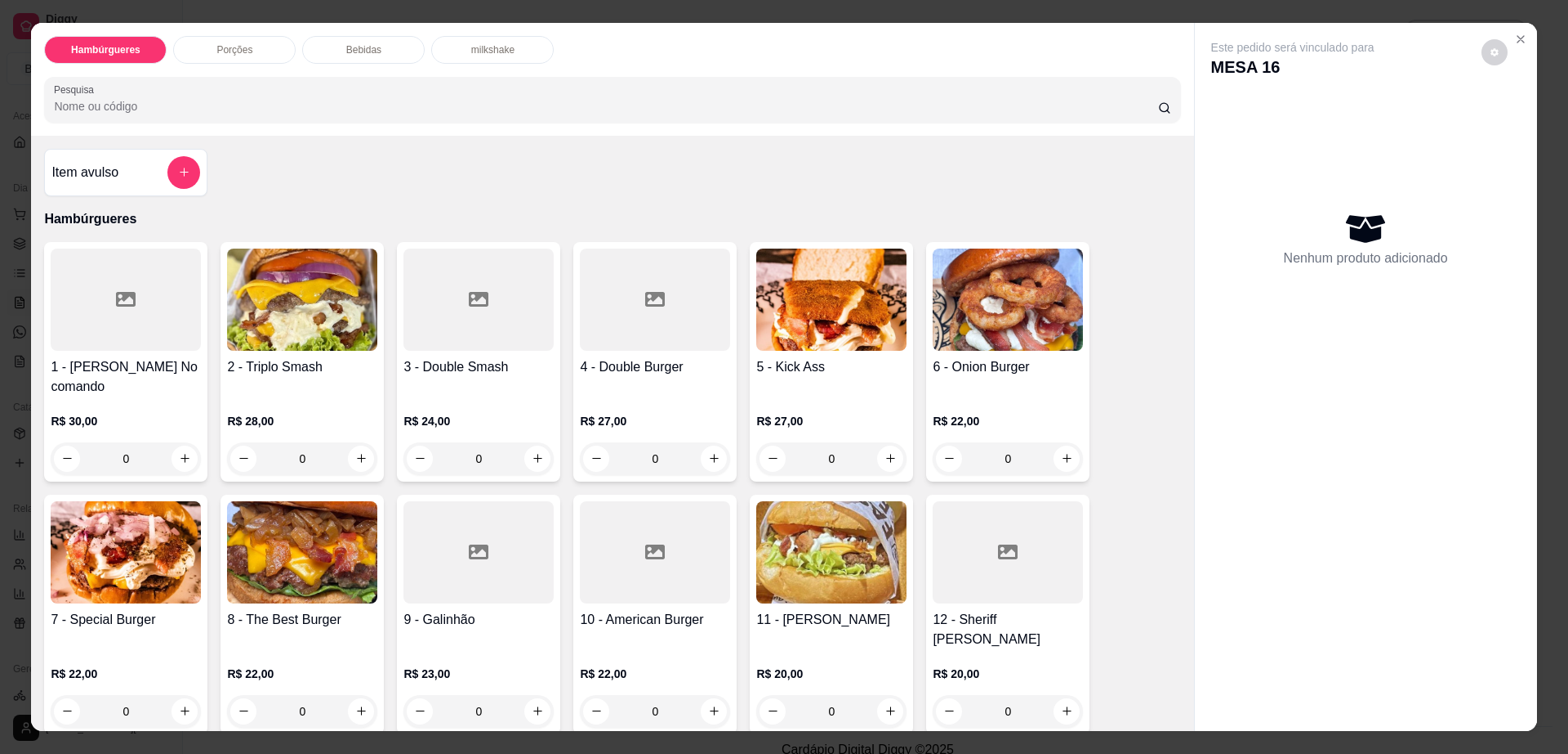
click at [293, 553] on img at bounding box center [302, 552] width 151 height 102
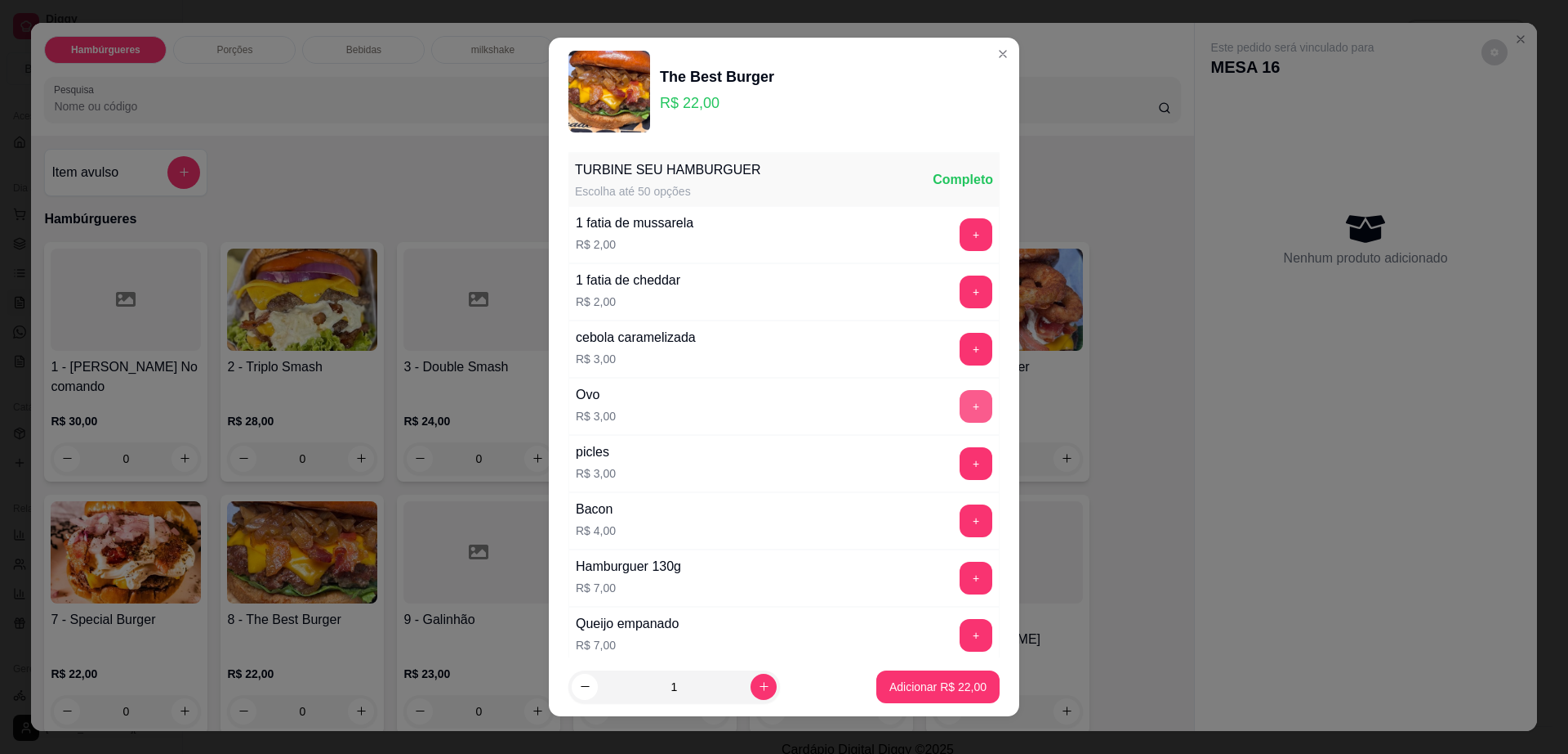
click at [959, 410] on button "+" at bounding box center [976, 406] width 33 height 33
click at [939, 689] on p "Adicionar R$ 25,00" at bounding box center [938, 686] width 97 height 16
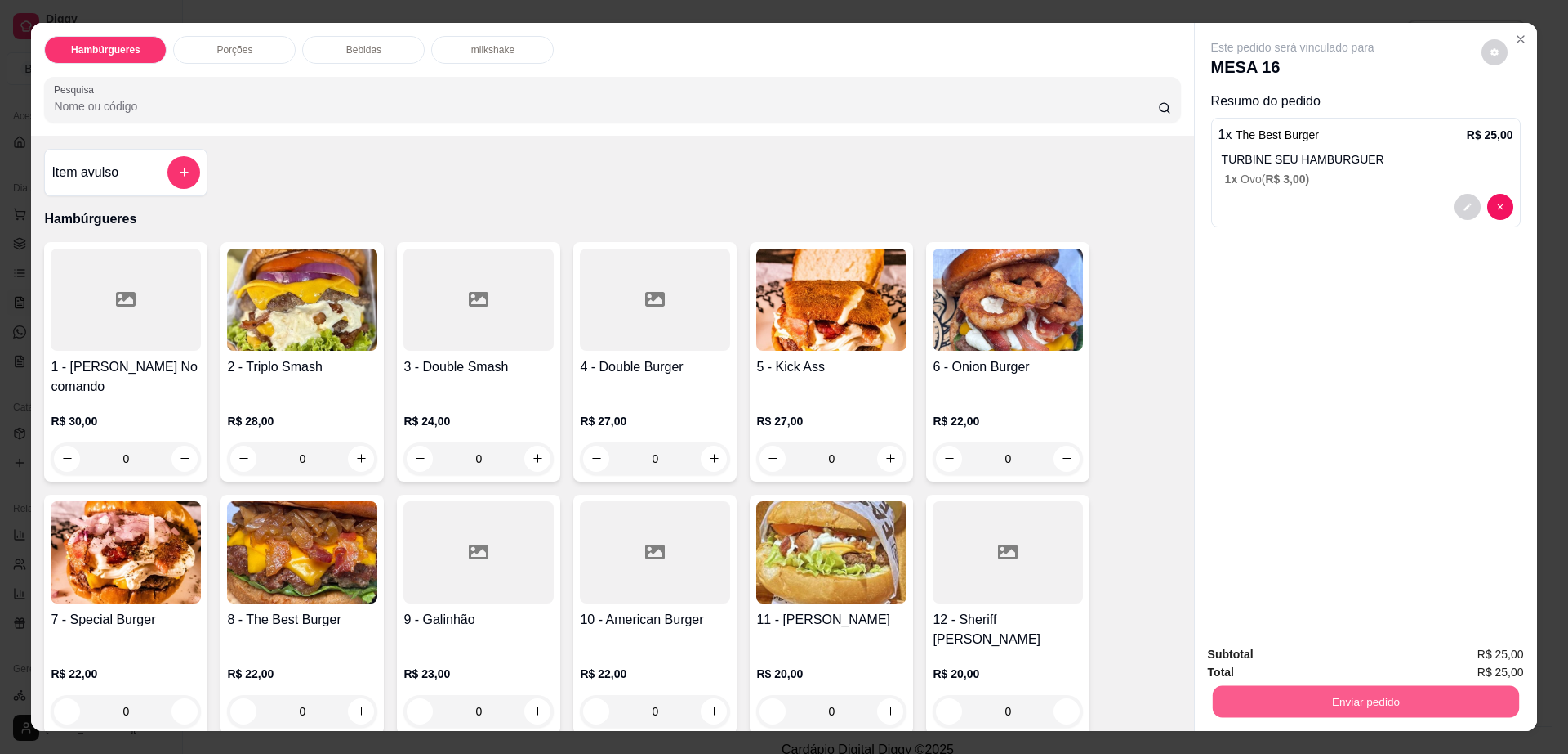
click at [1341, 695] on button "Enviar pedido" at bounding box center [1365, 701] width 306 height 32
click at [1481, 652] on button "Enviar pedido" at bounding box center [1480, 661] width 90 height 30
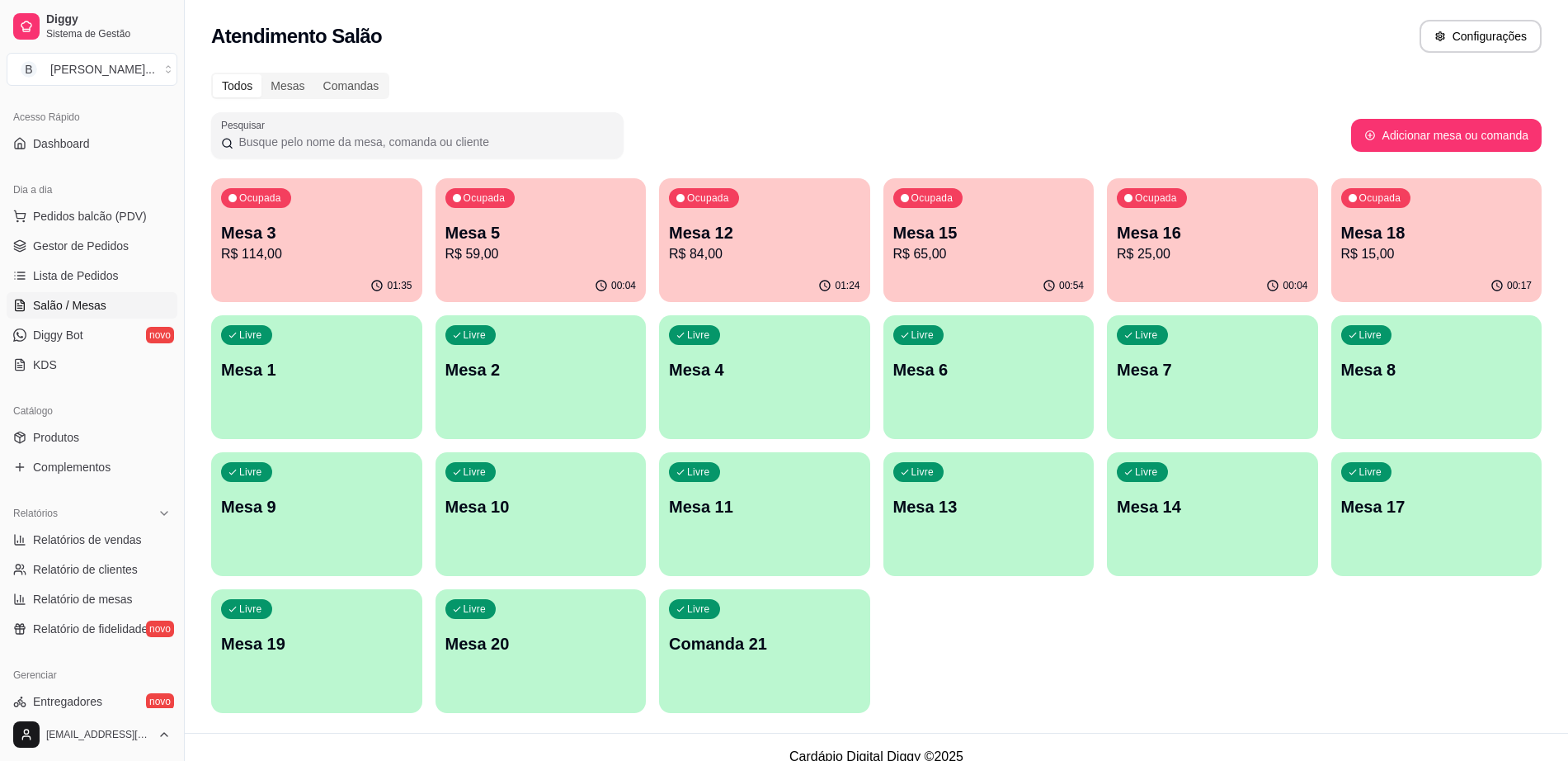
click at [535, 208] on div "Ocupada Mesa 5 R$ 59,00" at bounding box center [541, 224] width 211 height 91
click at [395, 243] on p "Mesa 3" at bounding box center [316, 233] width 185 height 22
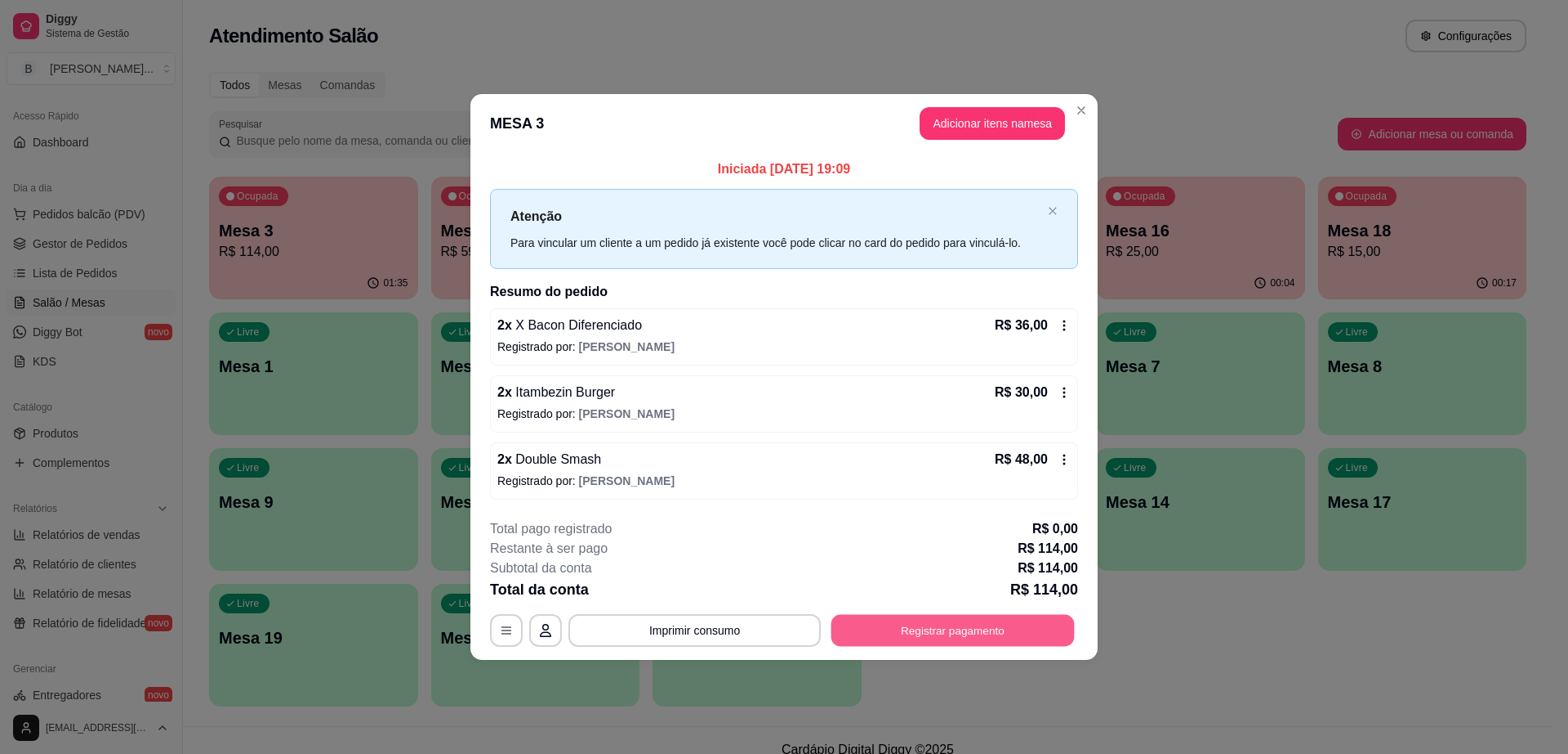
click at [944, 629] on button "Registrar pagamento" at bounding box center [954, 630] width 244 height 32
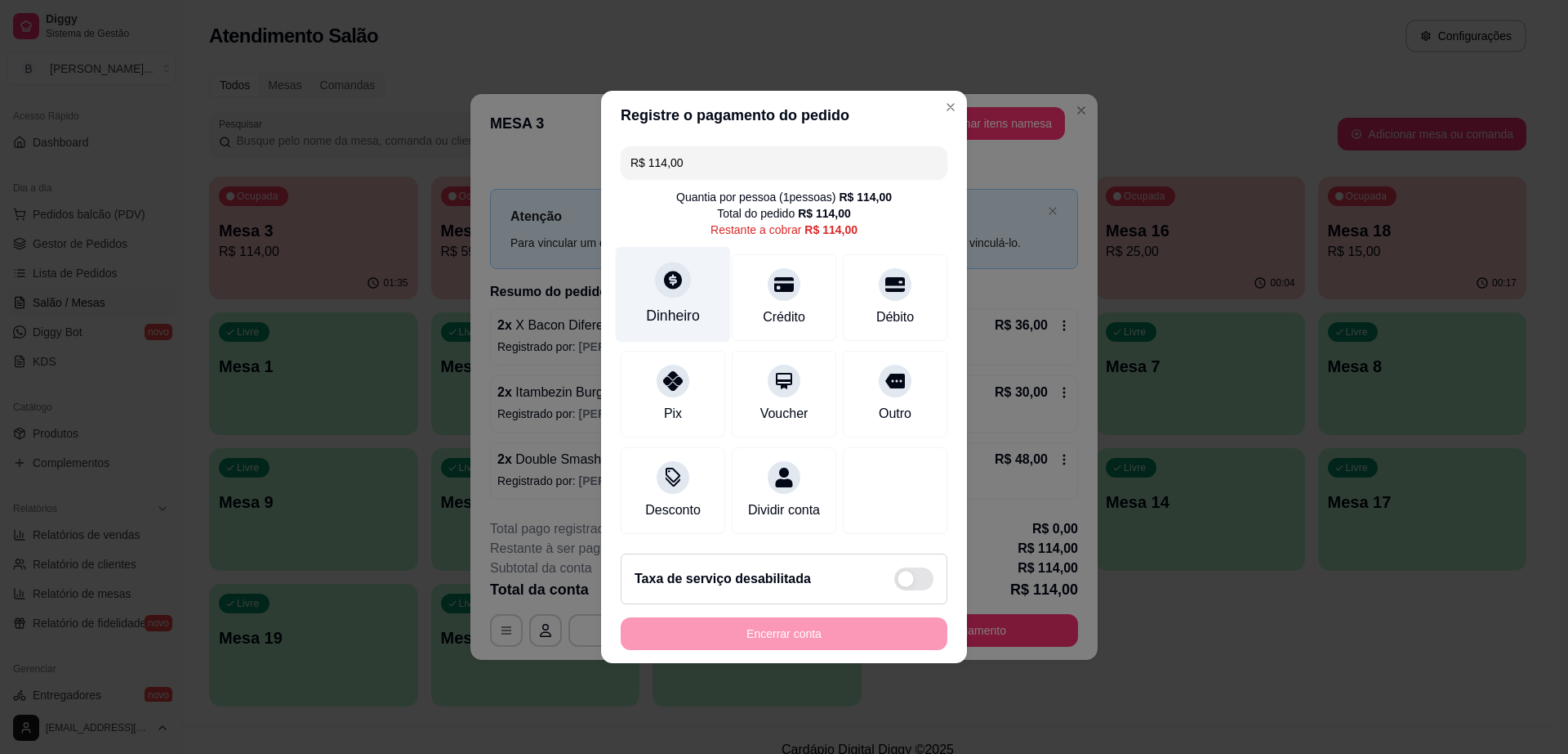
click at [654, 289] on div "Dinheiro" at bounding box center [674, 295] width 115 height 96
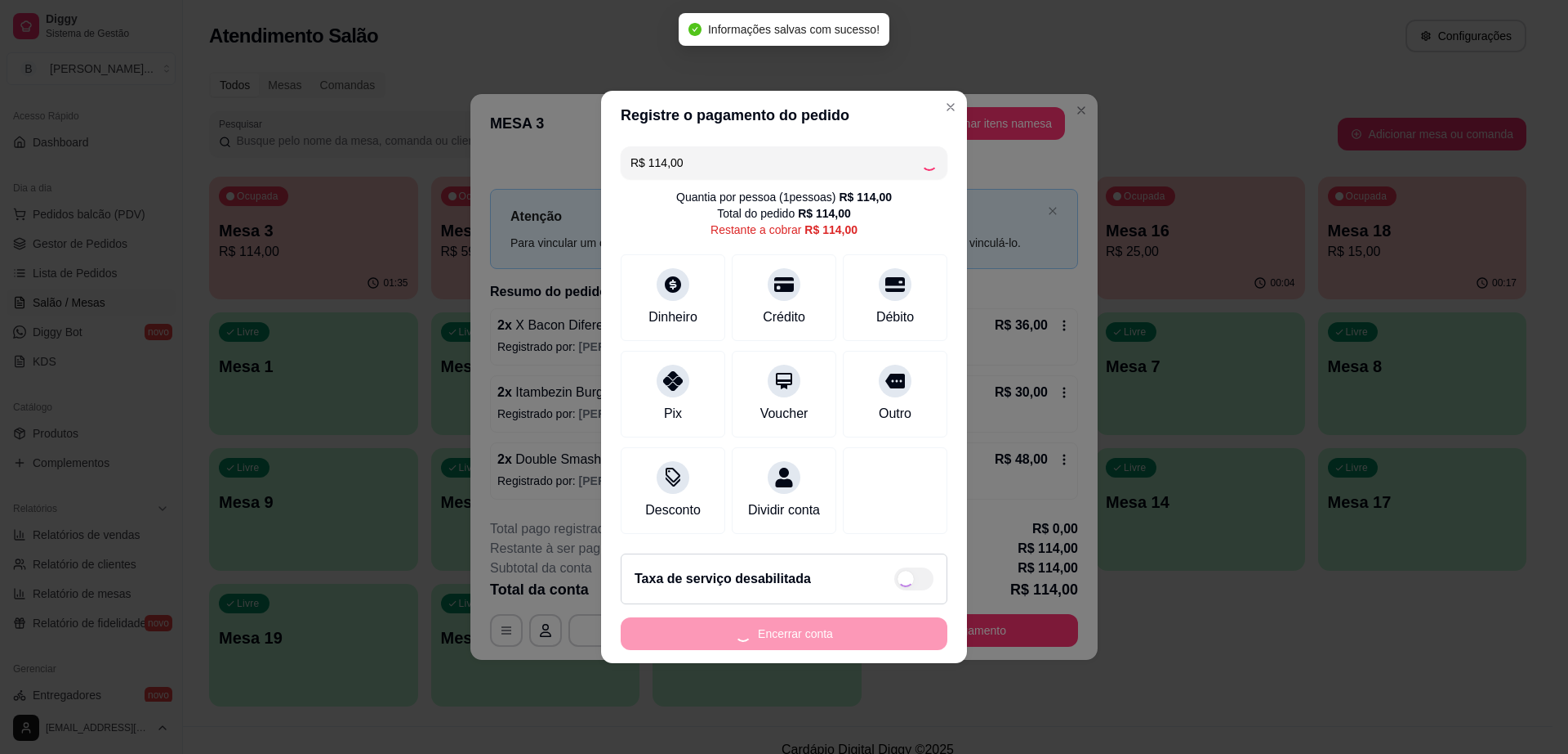
type input "R$ 0,00"
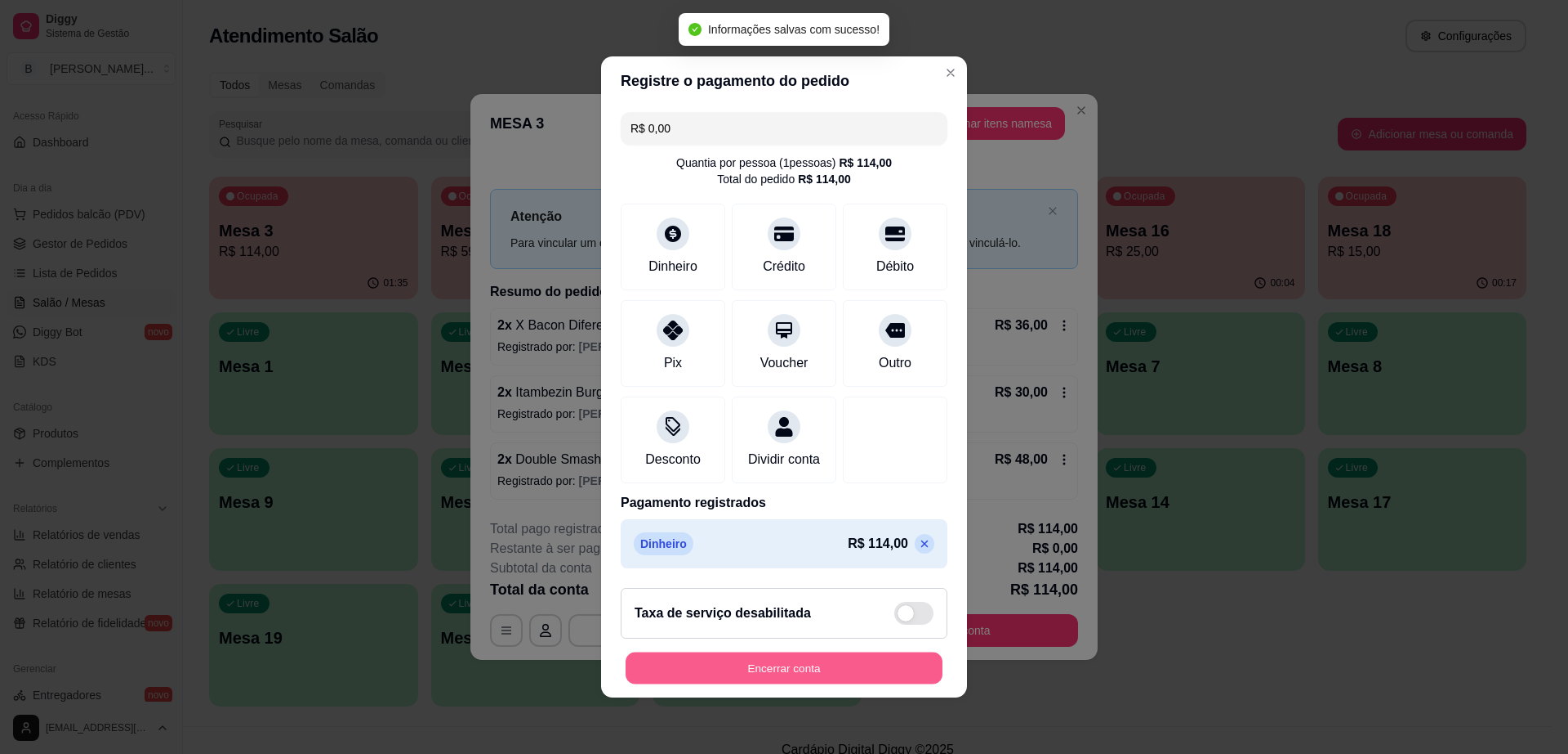
click at [861, 680] on button "Encerrar conta" at bounding box center [784, 668] width 317 height 32
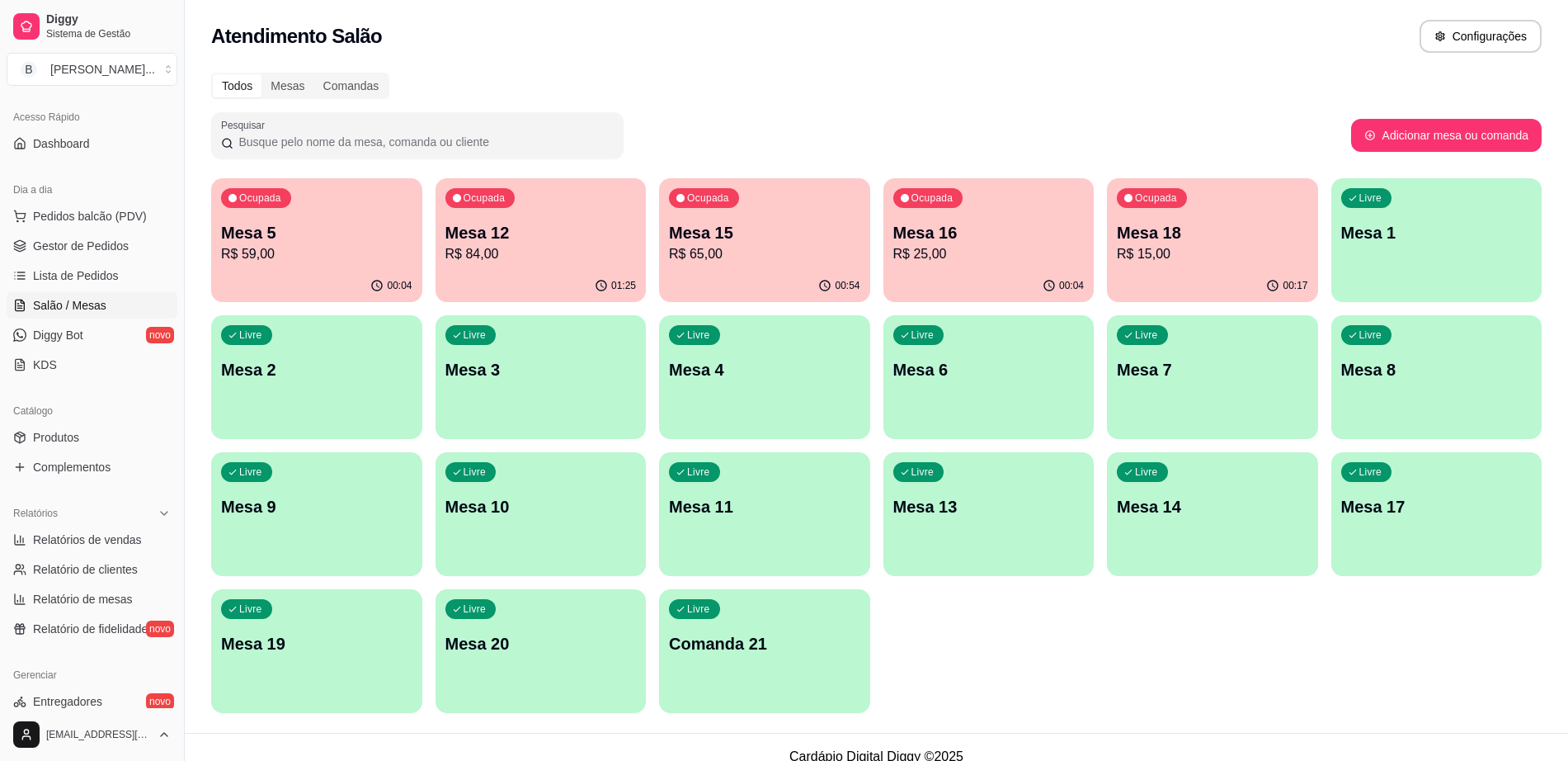
click at [960, 264] on div "Ocupada Mesa 16 R$ 25,00" at bounding box center [989, 224] width 211 height 91
click at [1228, 230] on p "Mesa 18" at bounding box center [1212, 233] width 191 height 23
click at [550, 233] on p "Mesa 12" at bounding box center [540, 233] width 185 height 22
click at [539, 250] on p "R$ 84,00" at bounding box center [541, 254] width 191 height 20
click at [331, 238] on p "Mesa 5" at bounding box center [317, 233] width 191 height 23
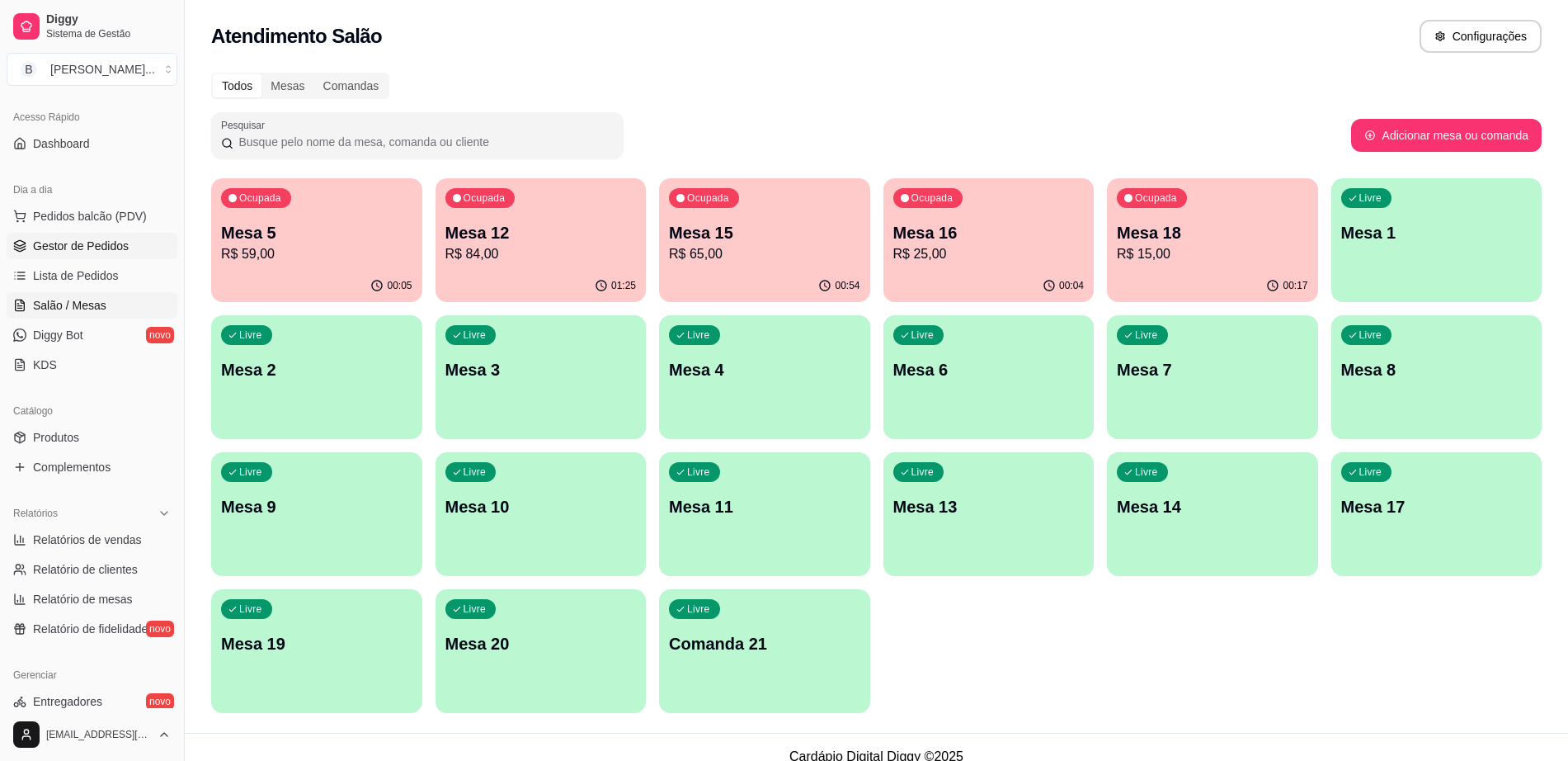
click at [126, 240] on span "Gestor de Pedidos" at bounding box center [81, 246] width 96 height 17
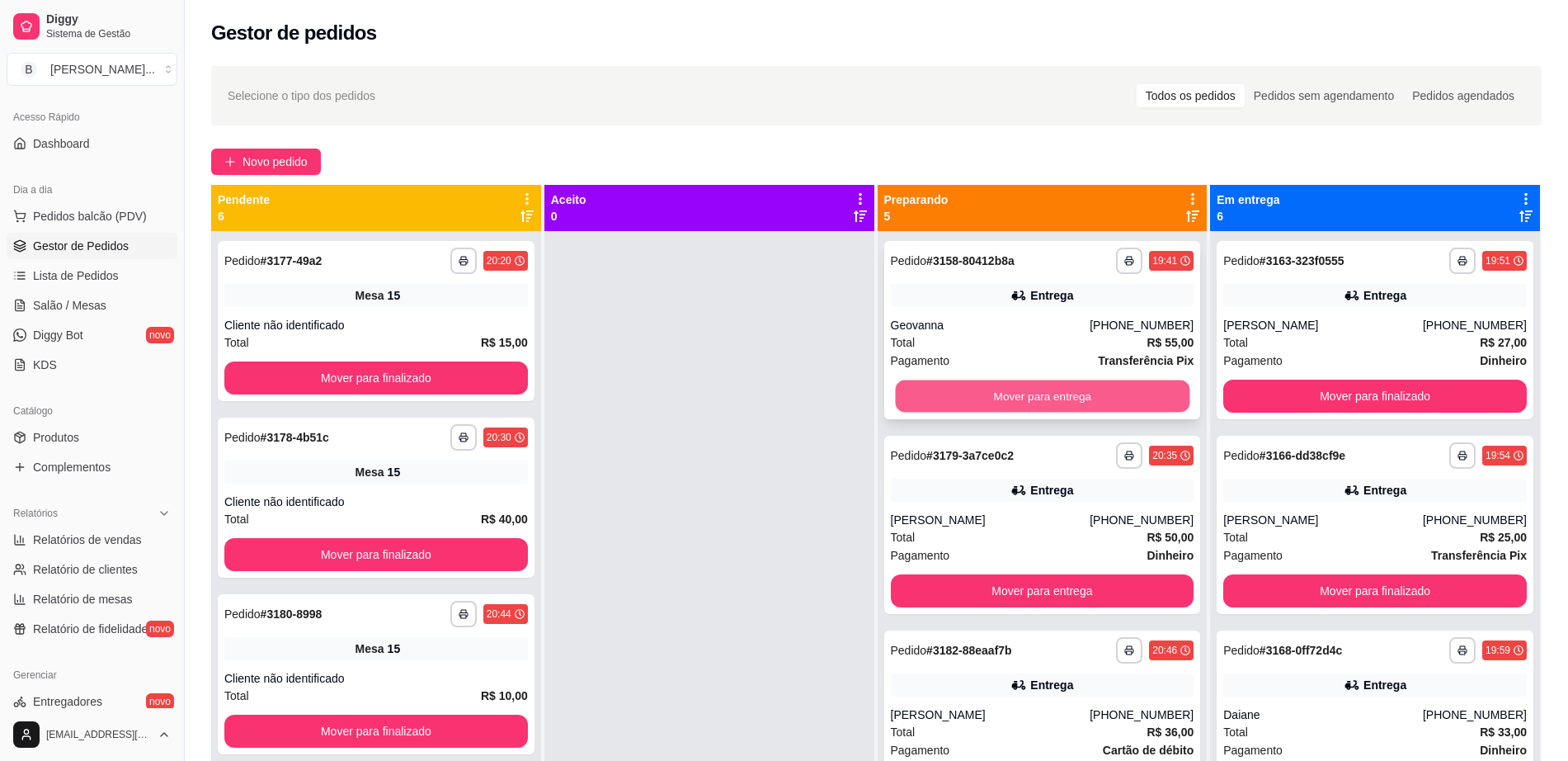
click at [995, 392] on button "Mover para entrega" at bounding box center [1042, 396] width 294 height 32
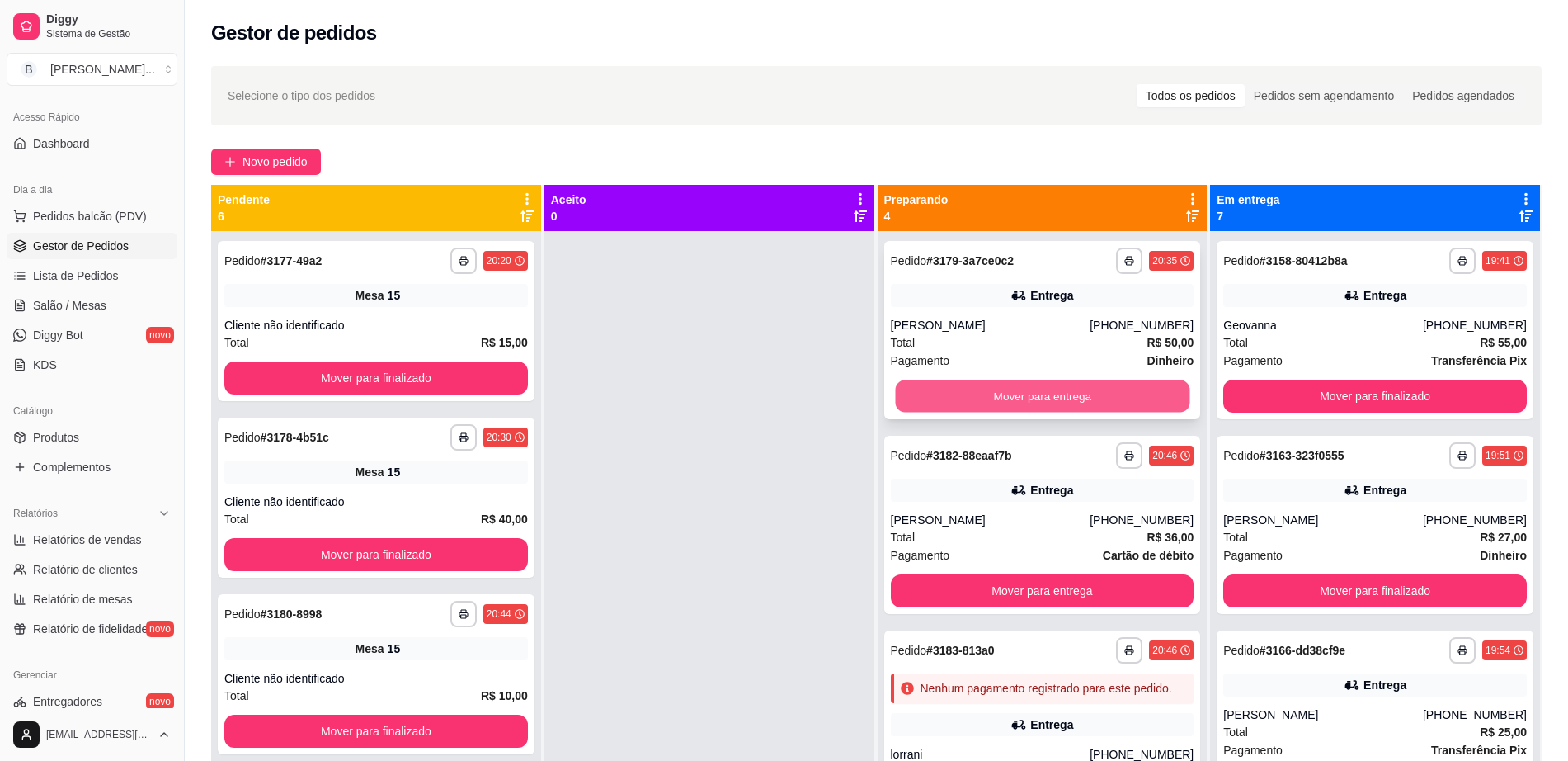
click at [992, 391] on button "Mover para entrega" at bounding box center [1042, 396] width 294 height 32
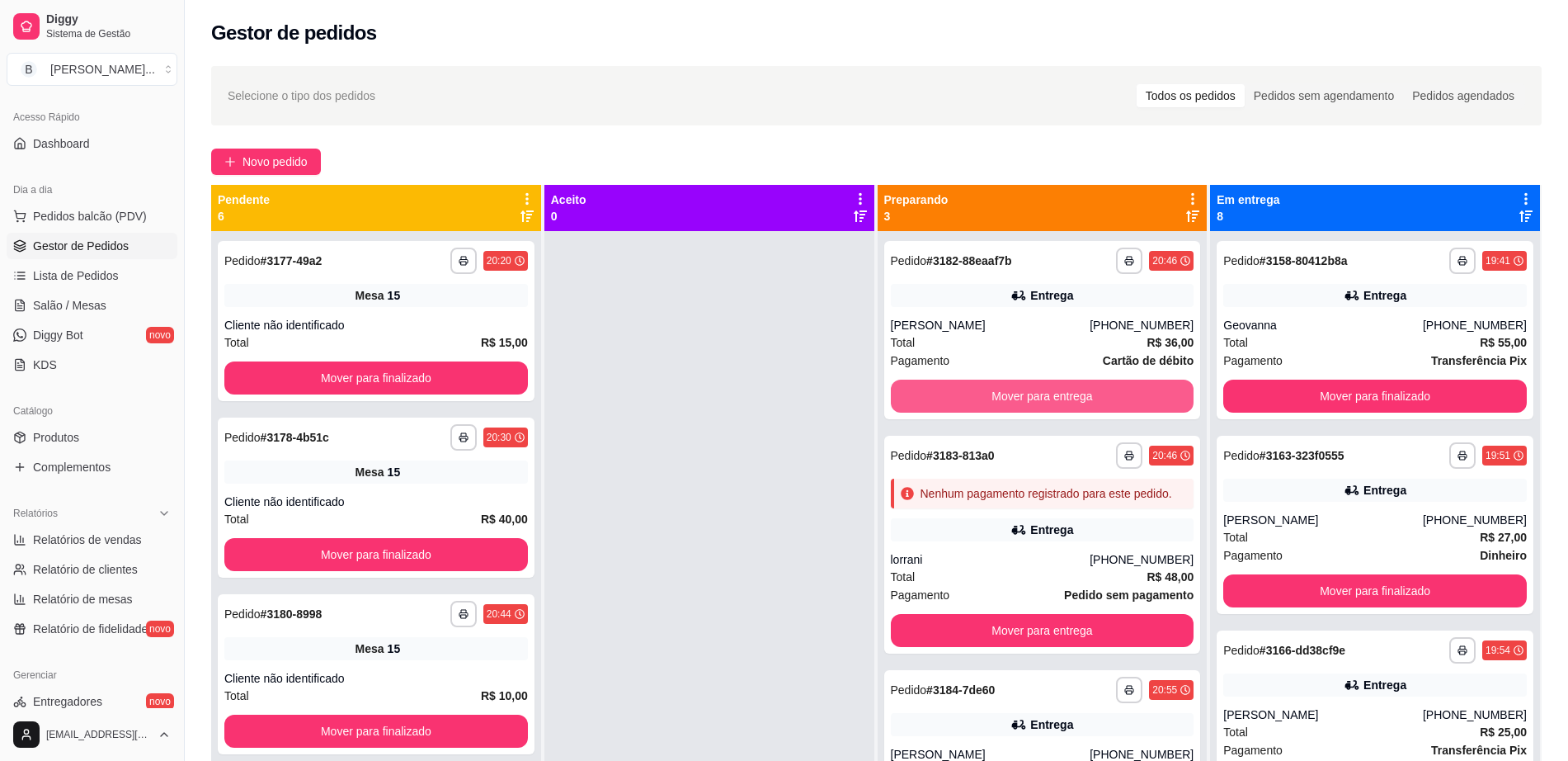
click at [992, 391] on button "Mover para entrega" at bounding box center [1042, 396] width 303 height 33
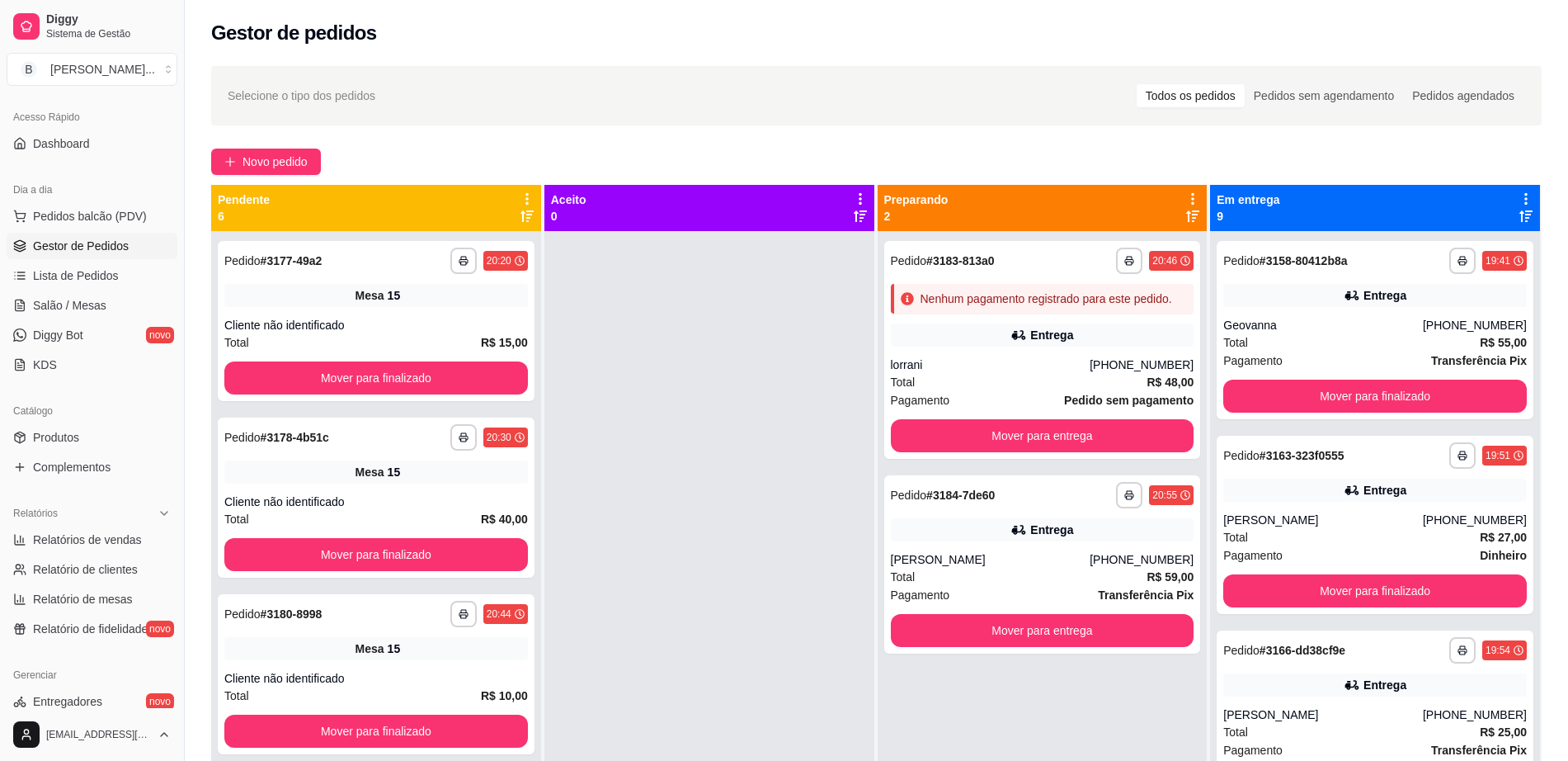
click at [992, 391] on div "Pagamento Pedido sem pagamento" at bounding box center [1042, 400] width 303 height 18
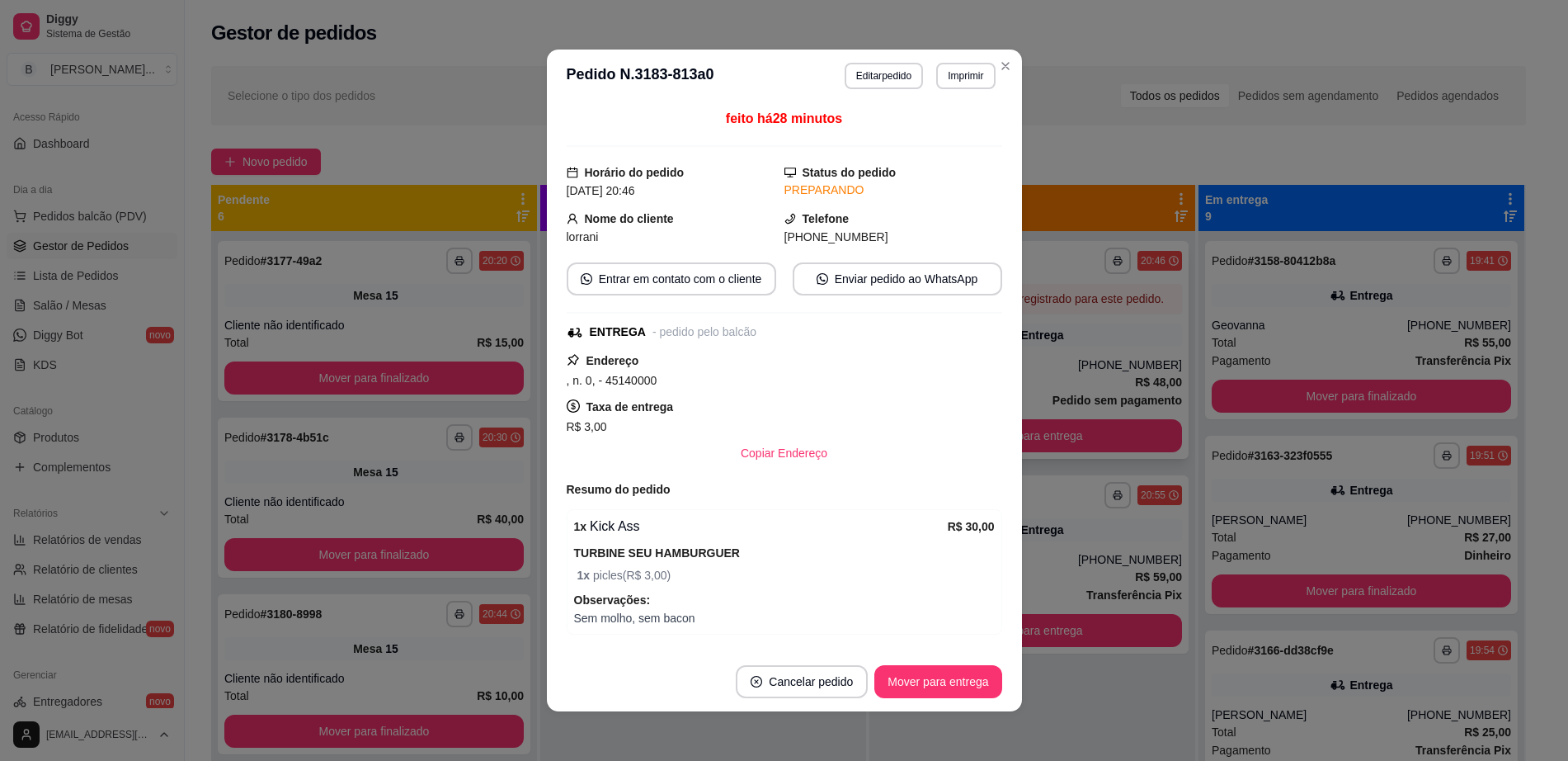
click at [1077, 433] on button "Mover para entrega" at bounding box center [1032, 436] width 299 height 33
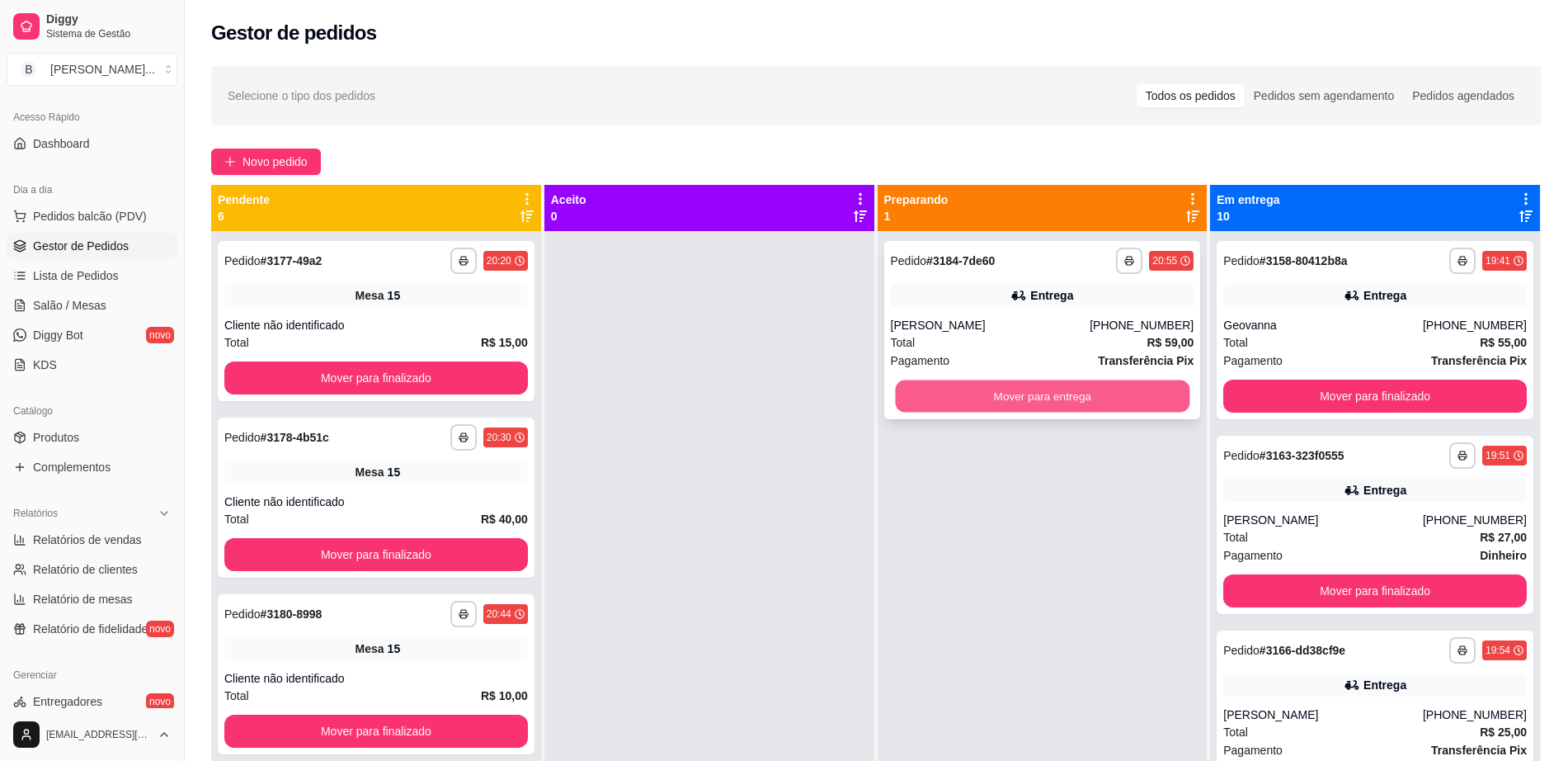
click at [1104, 398] on button "Mover para entrega" at bounding box center [1042, 396] width 294 height 32
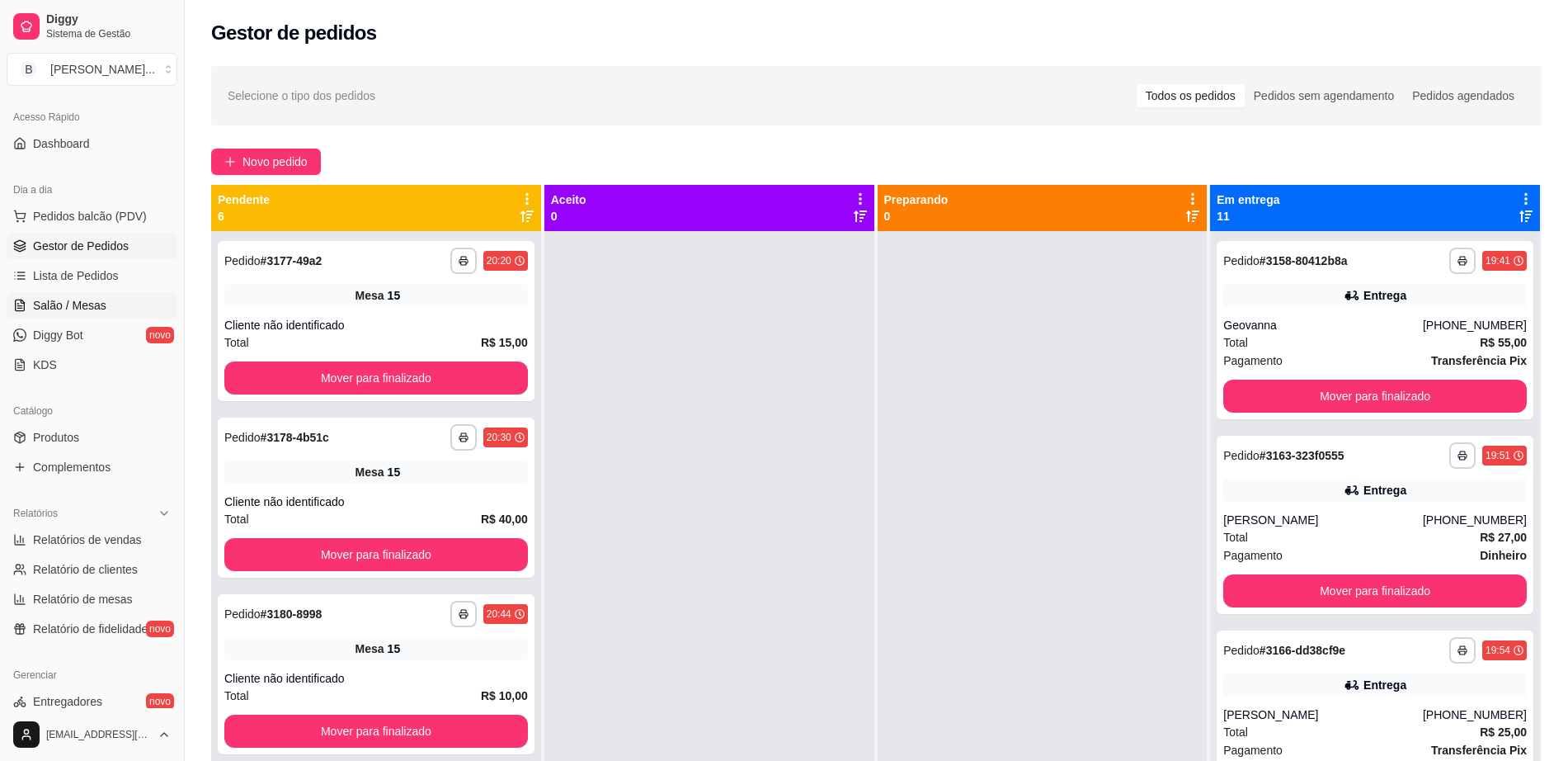
click at [116, 294] on link "Salão / Mesas" at bounding box center [91, 305] width 170 height 27
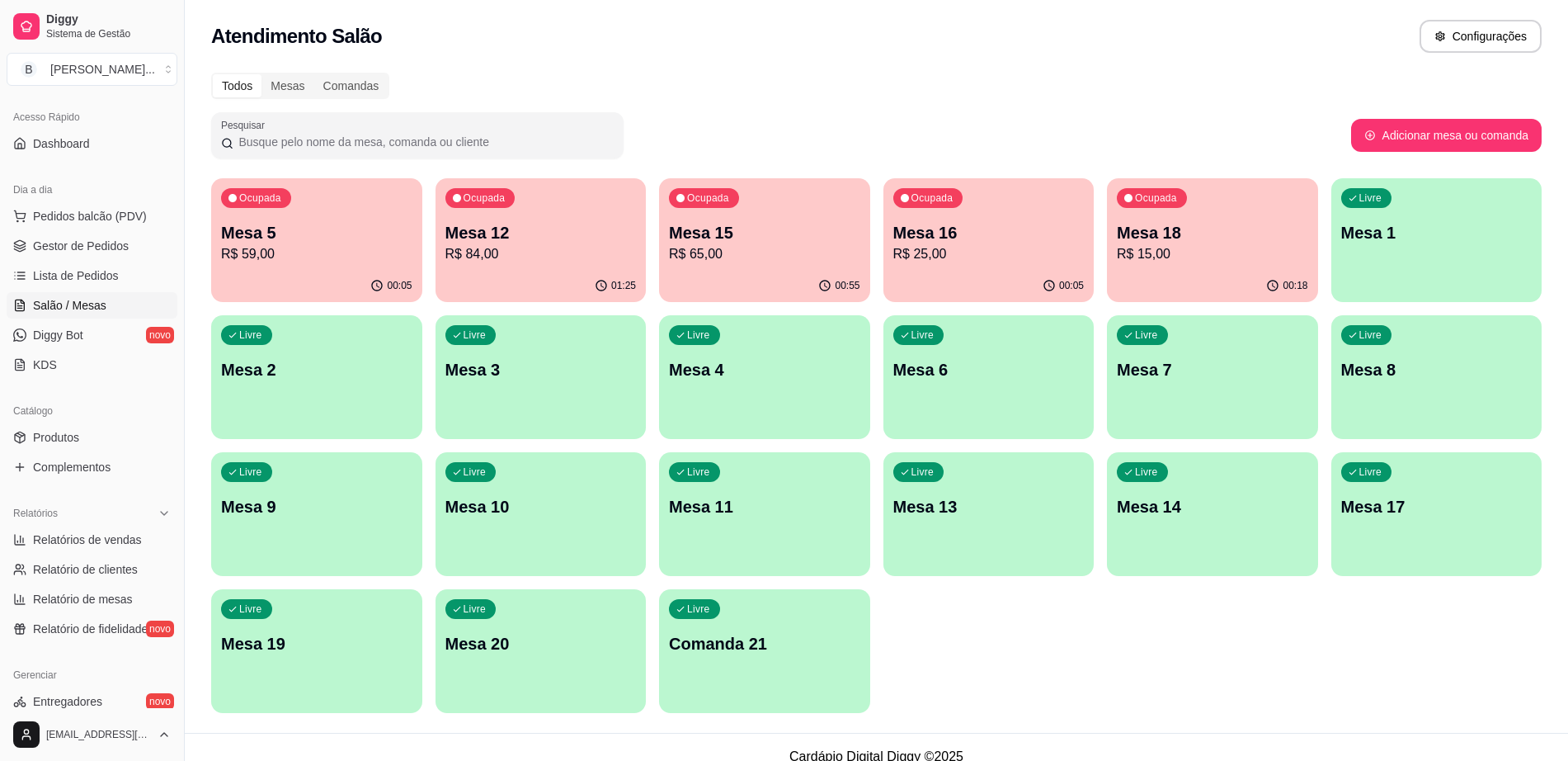
click at [294, 255] on p "R$ 59,00" at bounding box center [317, 254] width 191 height 20
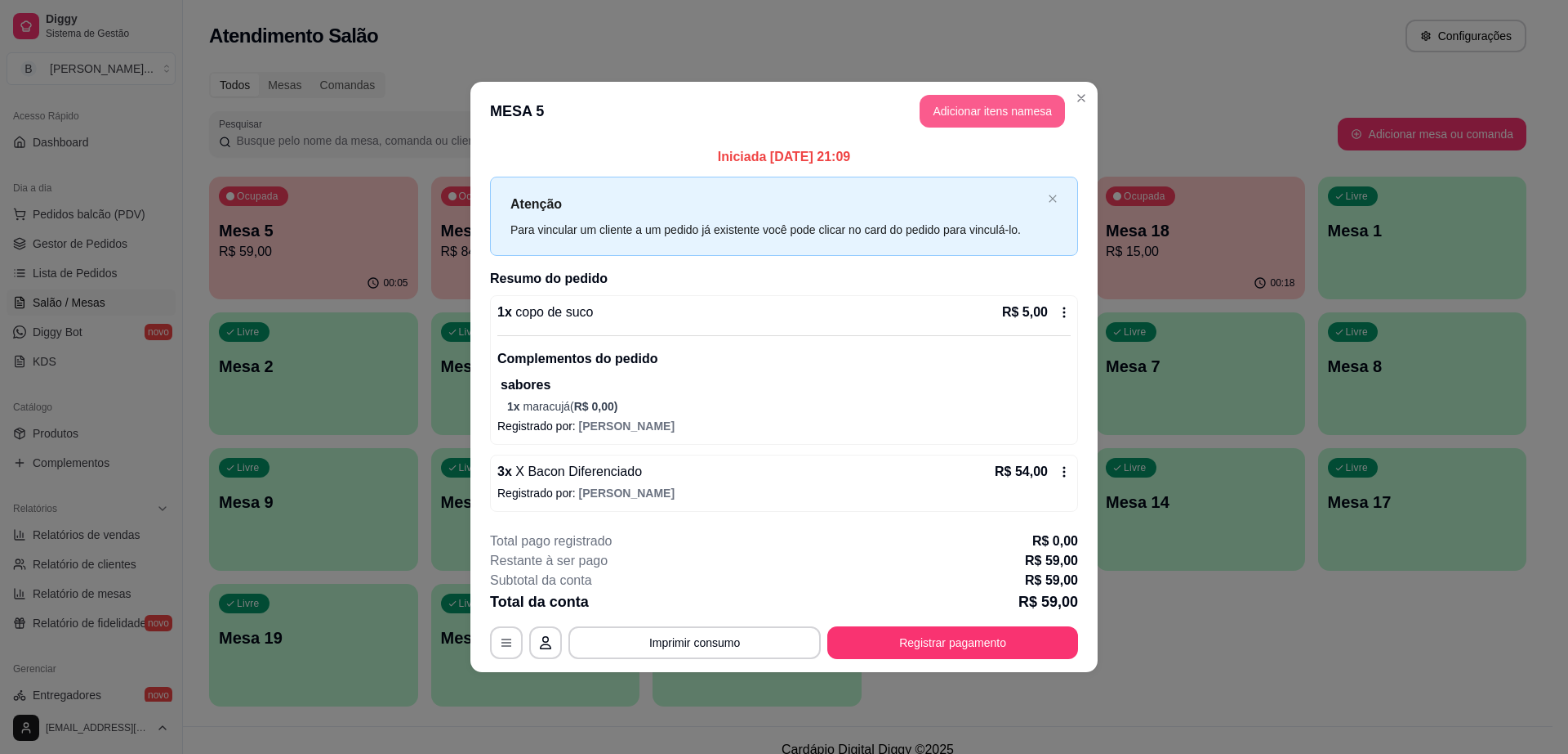
click at [967, 117] on button "Adicionar itens na mesa" at bounding box center [992, 111] width 146 height 33
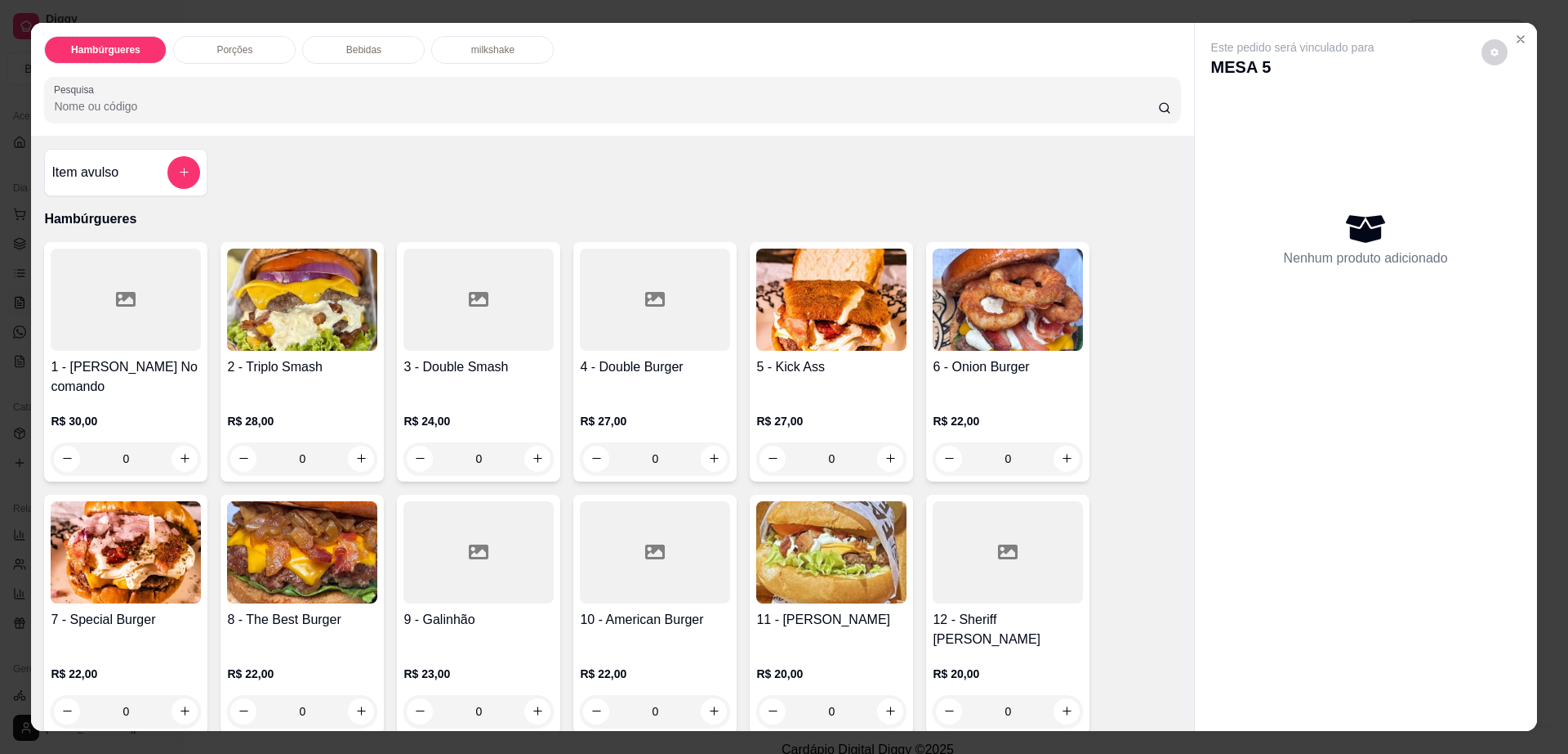
click at [254, 46] on div "Porções" at bounding box center [234, 50] width 123 height 28
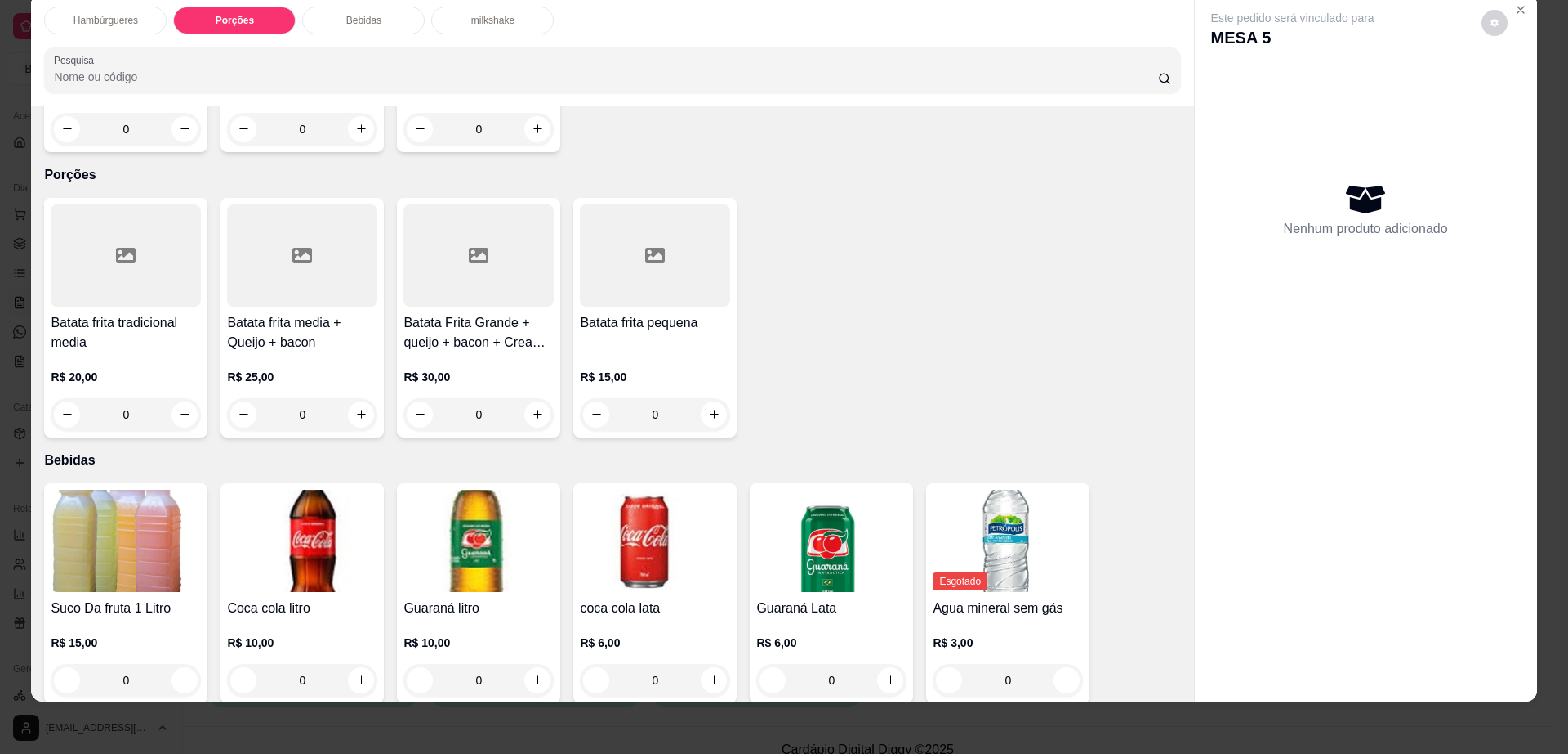
click at [276, 242] on div at bounding box center [302, 255] width 151 height 102
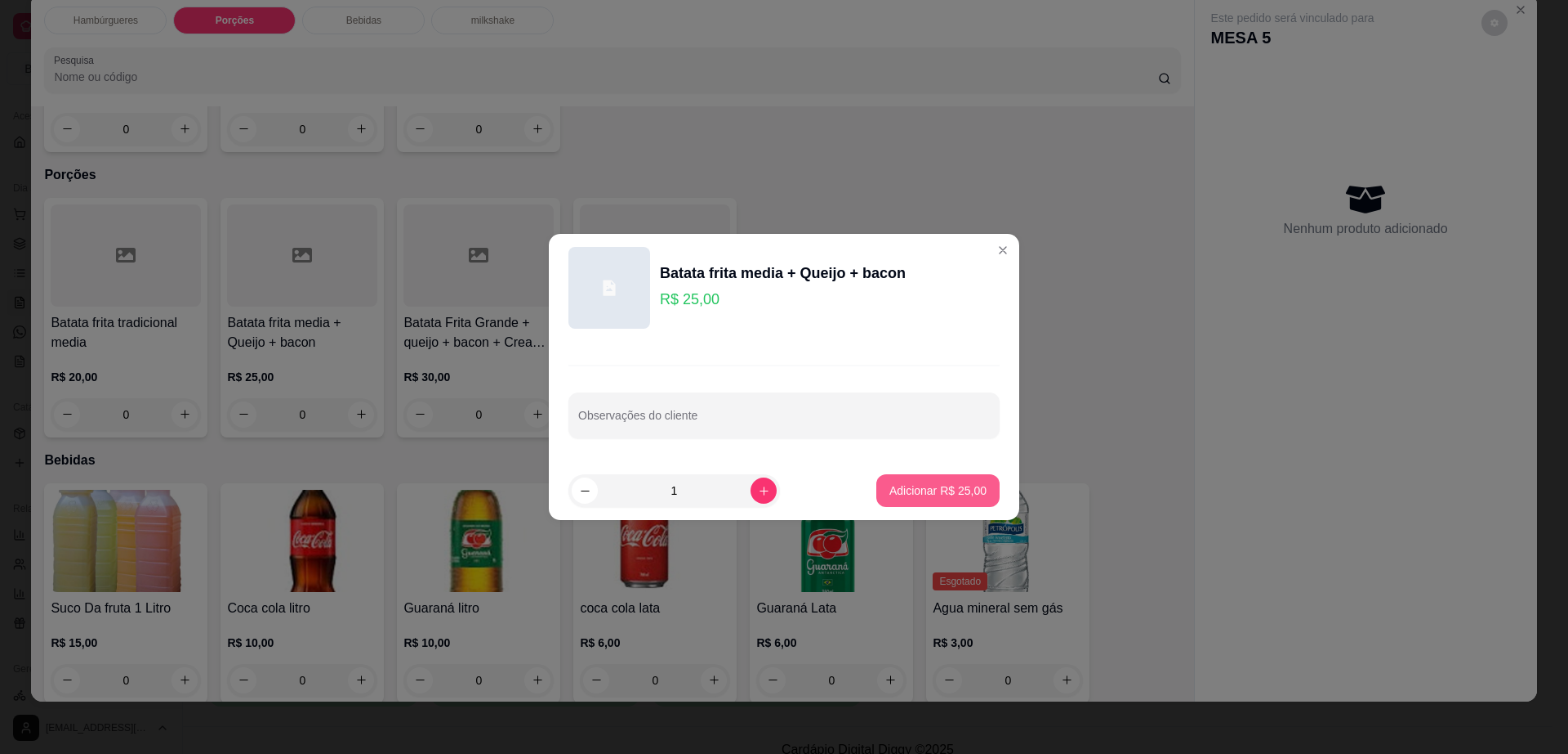
click at [915, 475] on button "Adicionar R$ 25,00" at bounding box center [938, 490] width 124 height 33
type input "1"
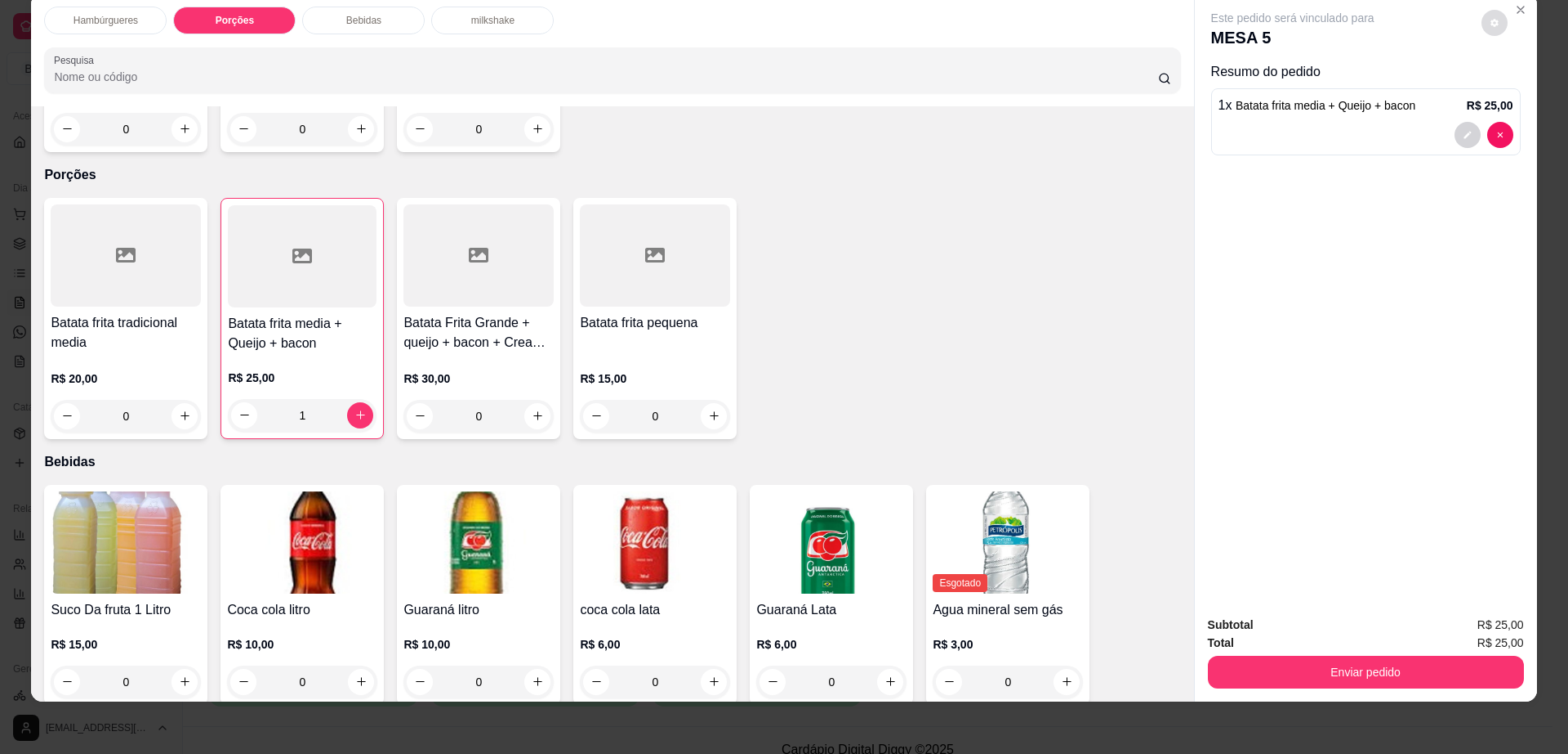
click at [1500, 18] on div "Este pedido será vinculado para MESA 5" at bounding box center [1360, 30] width 296 height 40
click at [1498, 18] on button "decrease-product-quantity" at bounding box center [1495, 23] width 26 height 26
click at [1526, 85] on span "Automatic updates" at bounding box center [1524, 88] width 33 height 20
click at [1518, 88] on input "Automatic updates" at bounding box center [1512, 93] width 11 height 11
checkbox input "true"
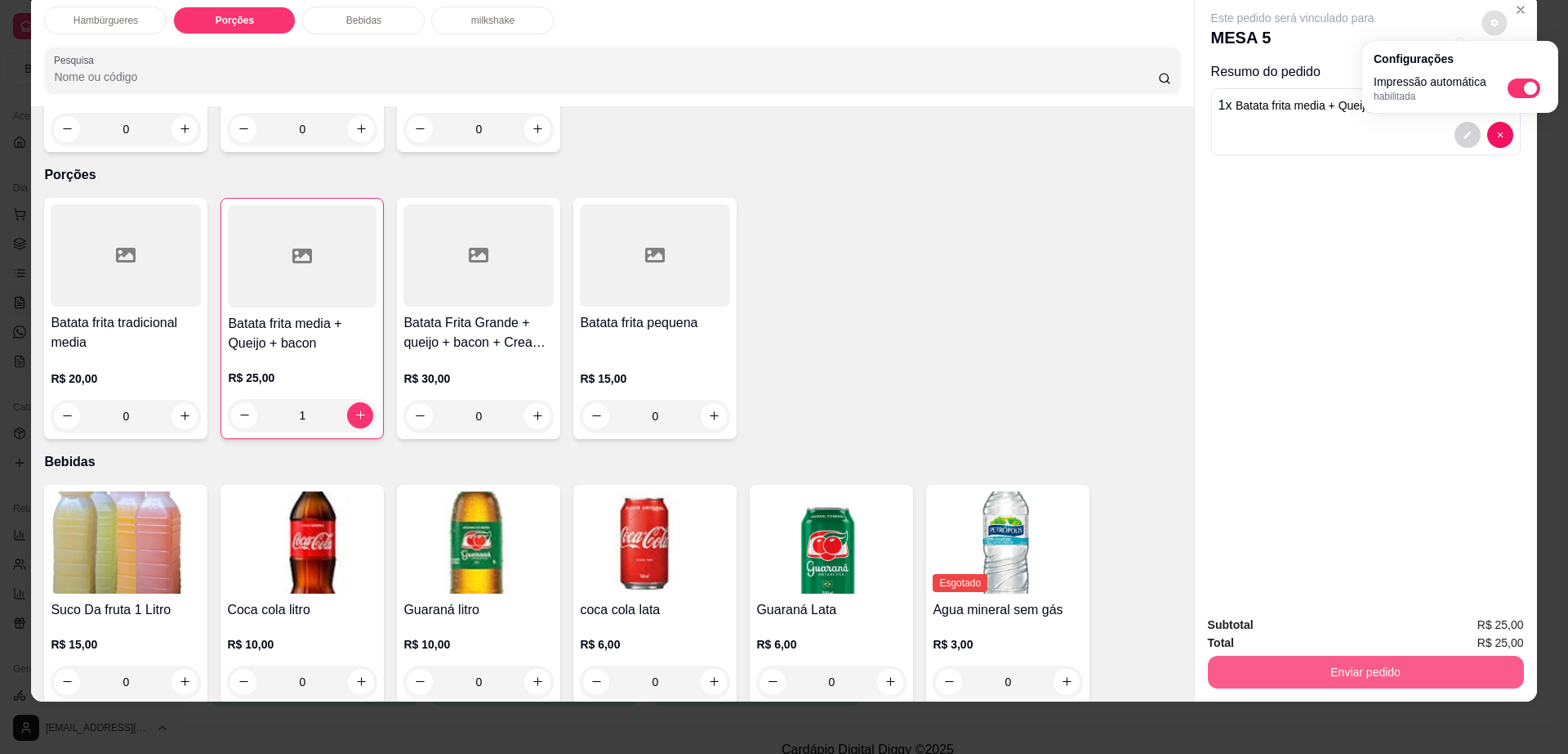
click at [1351, 663] on button "Enviar pedido" at bounding box center [1366, 672] width 316 height 33
click at [1351, 663] on button "Enviar pedido" at bounding box center [1365, 672] width 306 height 32
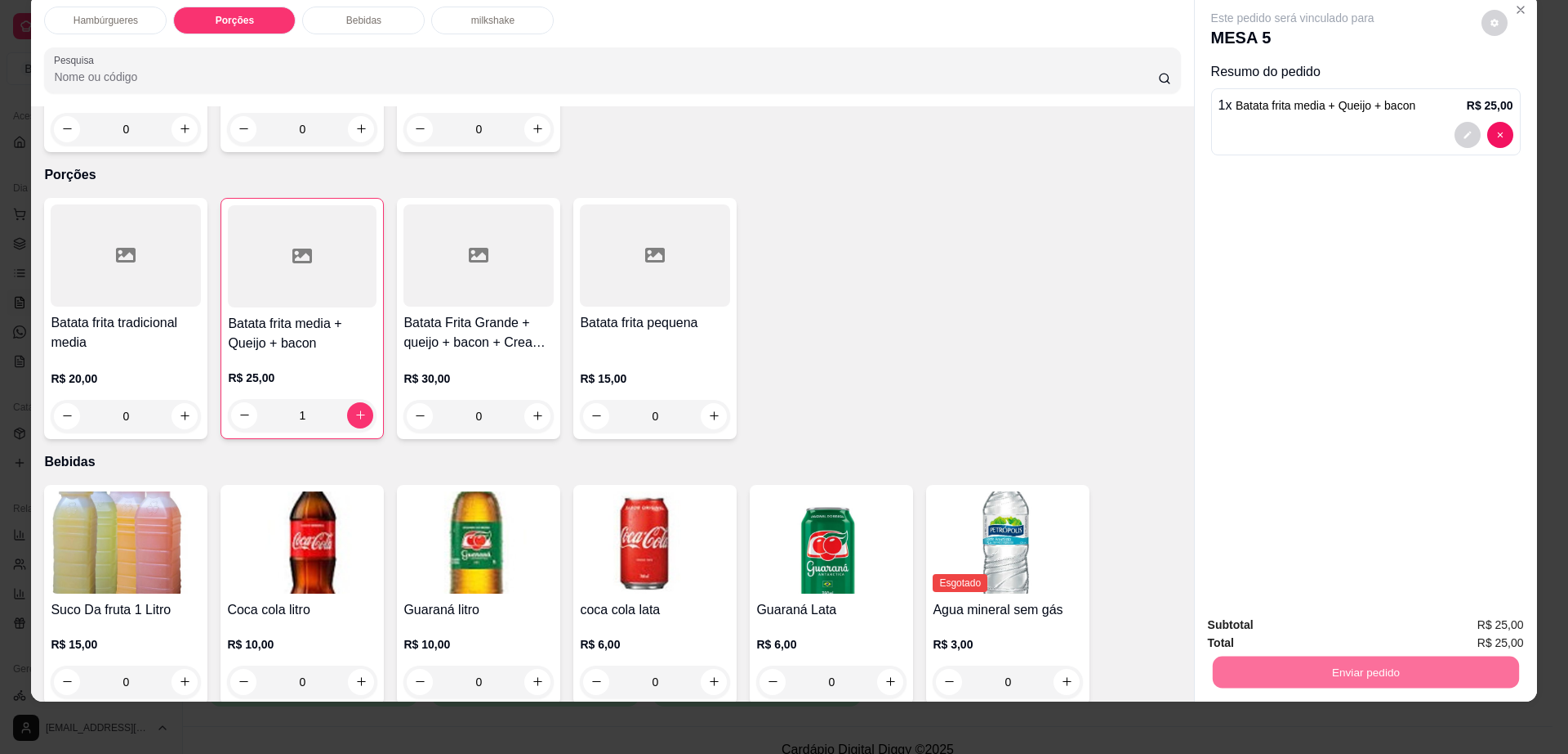
click at [1484, 631] on button "Enviar pedido" at bounding box center [1480, 632] width 92 height 31
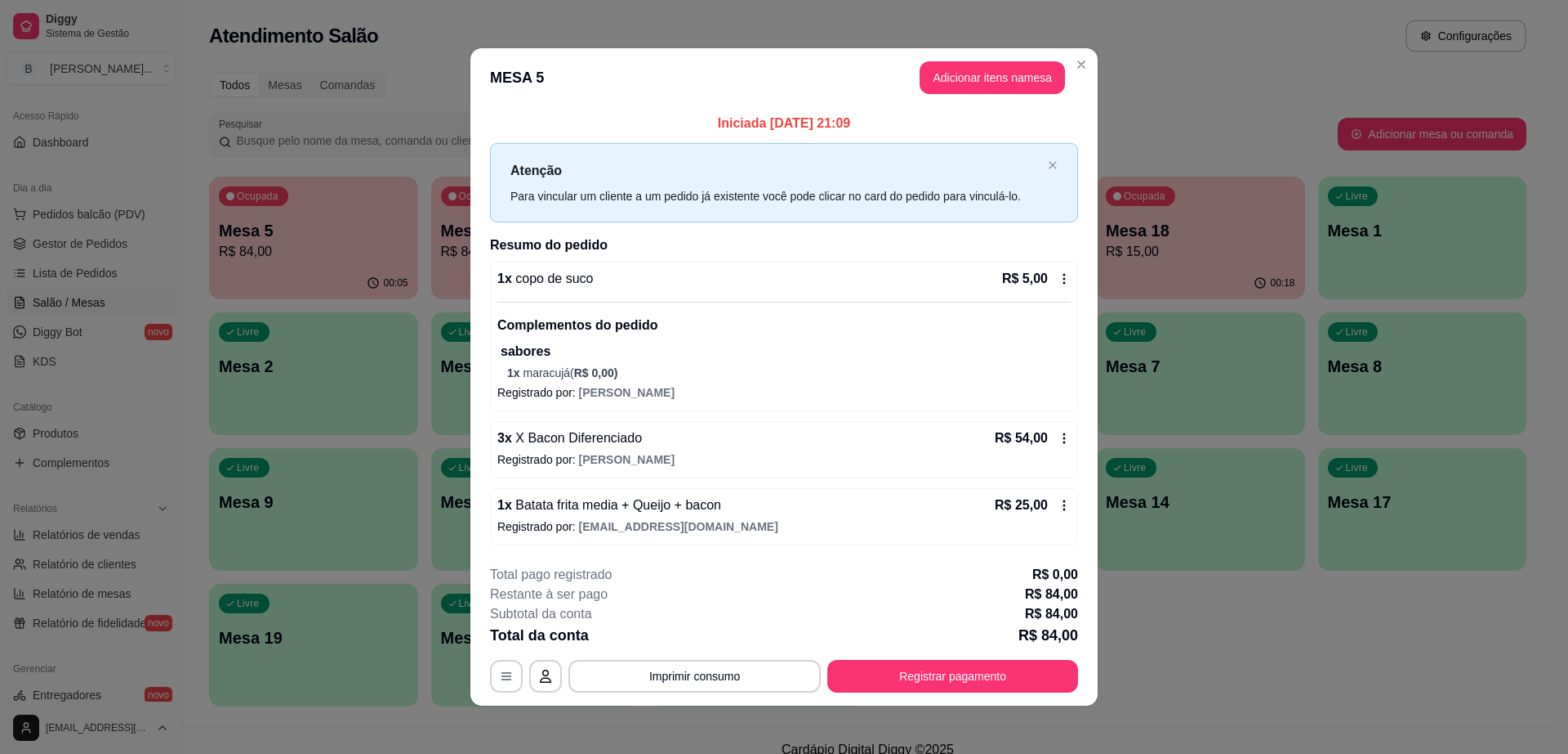
scroll to position [4, 0]
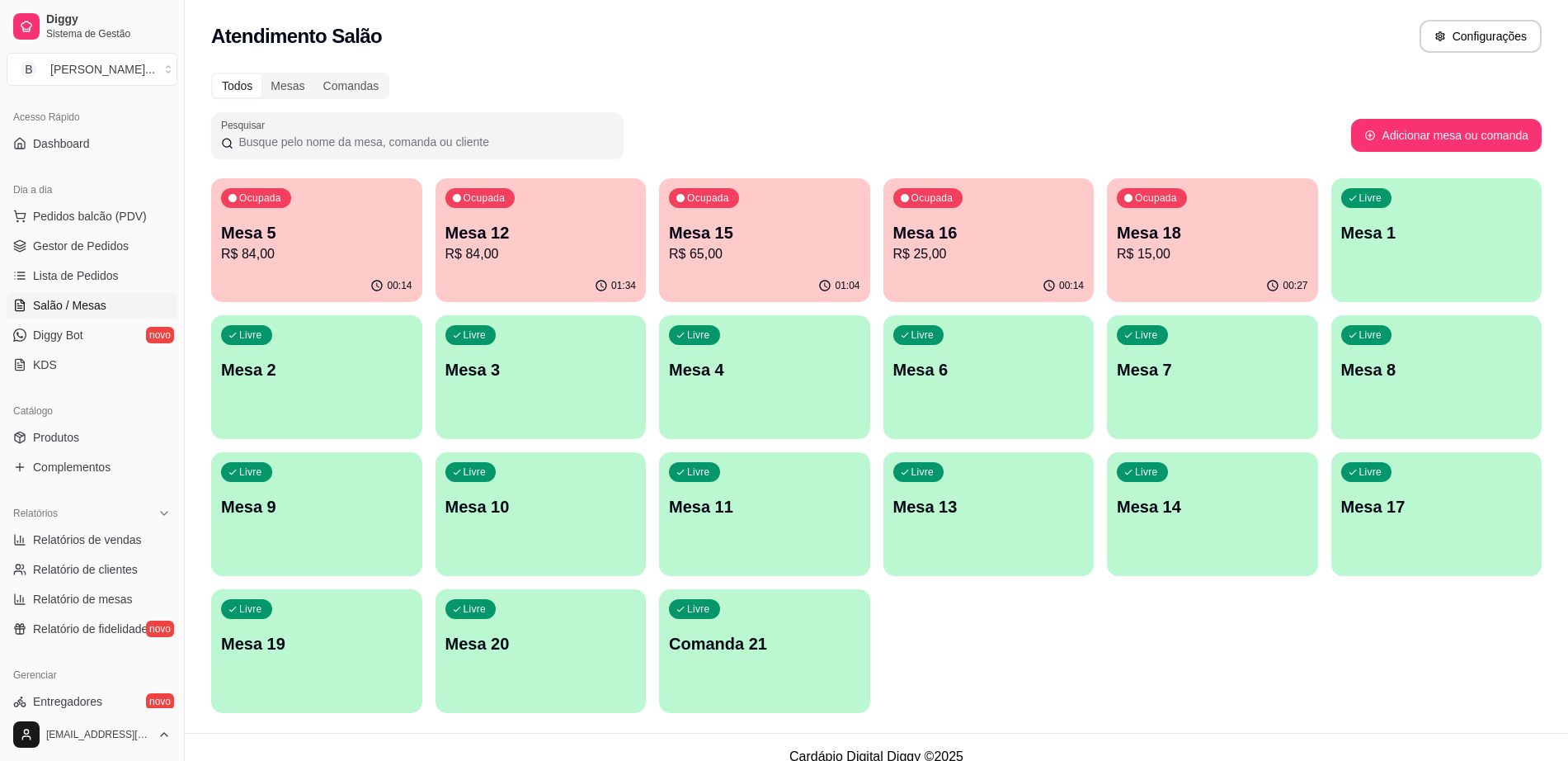
click at [544, 235] on p "Mesa 12" at bounding box center [541, 233] width 191 height 23
click at [121, 236] on link "Gestor de Pedidos" at bounding box center [91, 246] width 170 height 27
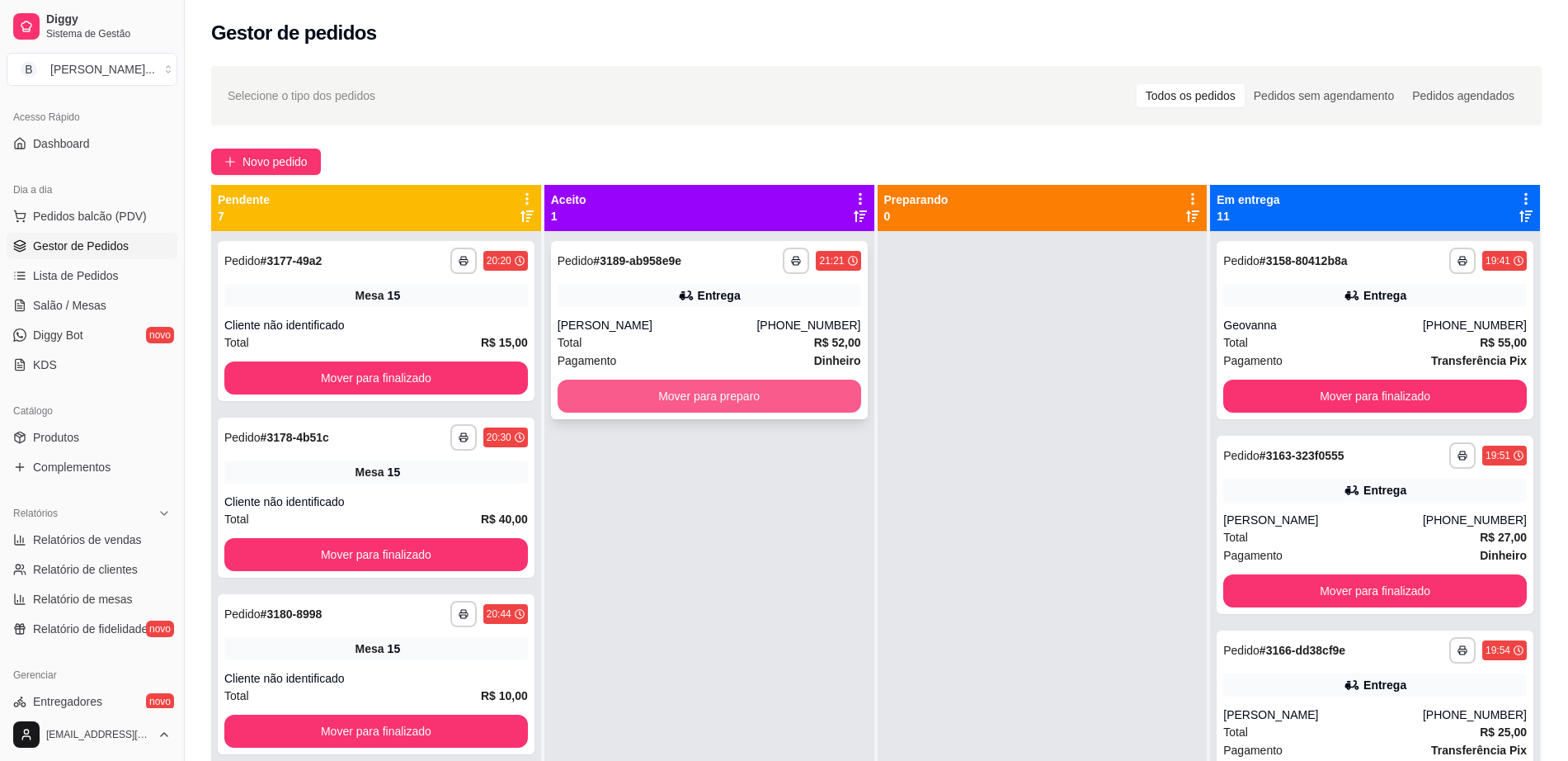
click at [754, 404] on button "Mover para preparo" at bounding box center [709, 396] width 303 height 33
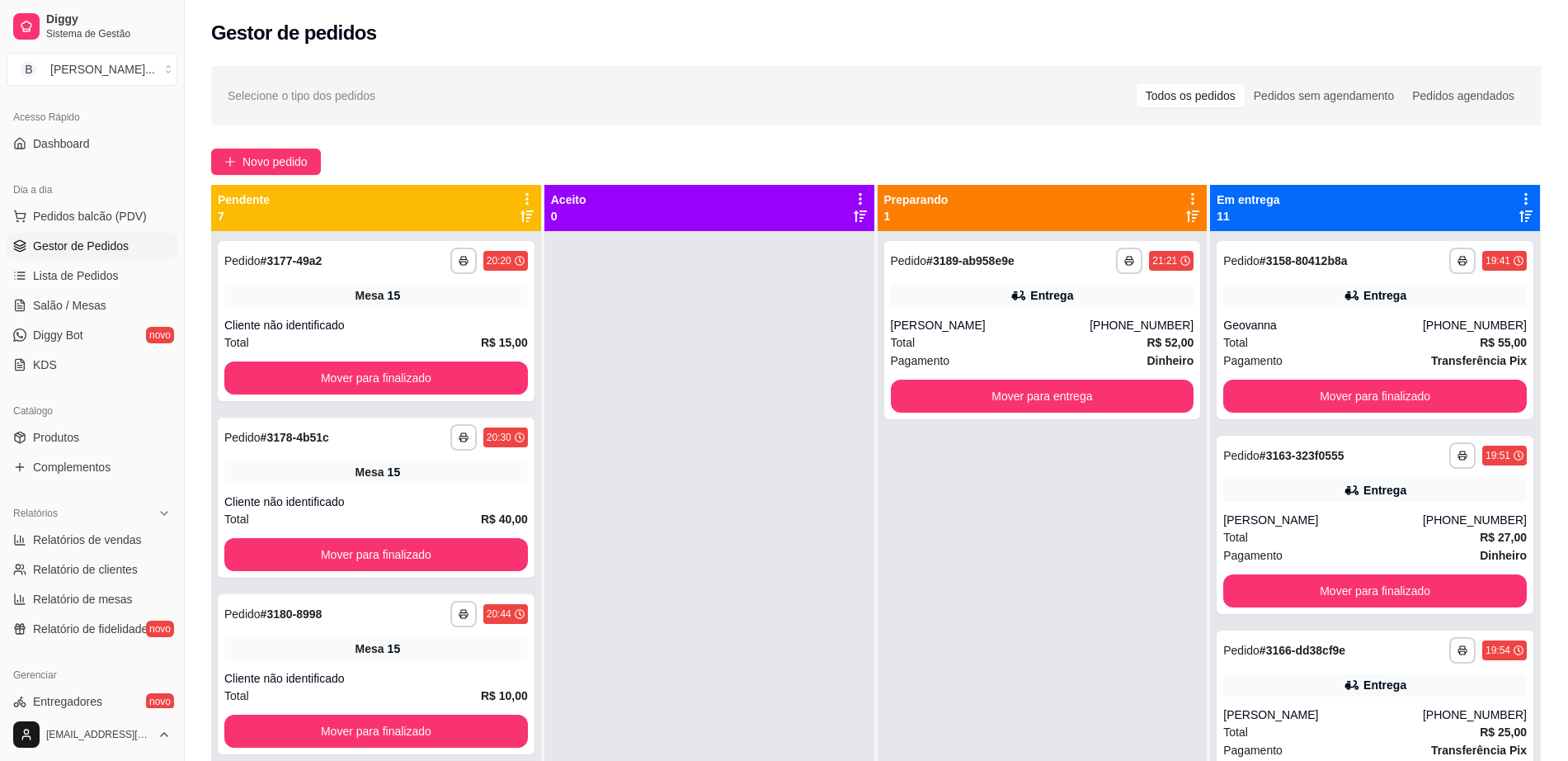
click at [1003, 363] on div "Pagamento Dinheiro" at bounding box center [1042, 361] width 303 height 18
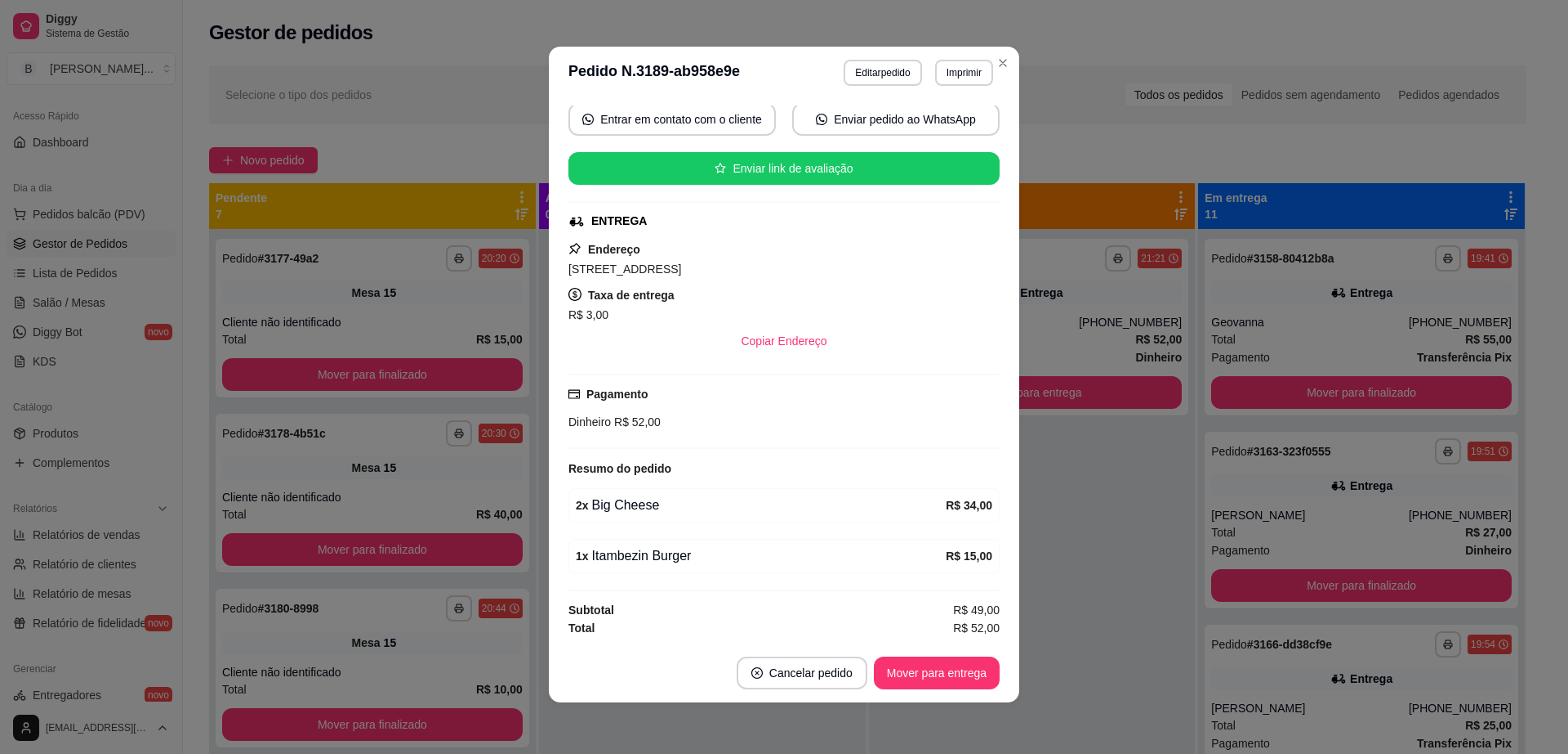
scroll to position [3, 0]
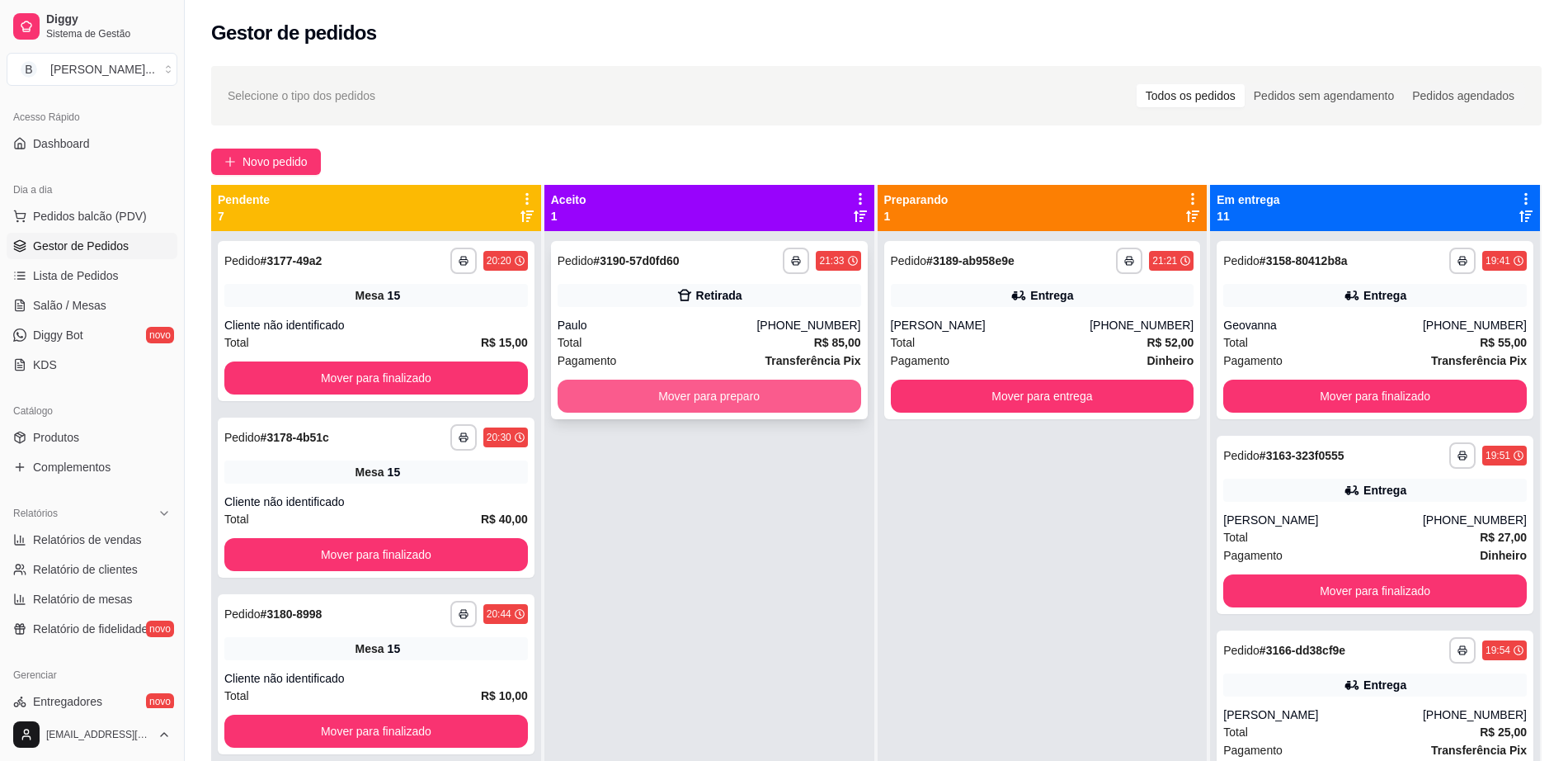
click at [698, 395] on button "Mover para preparo" at bounding box center [709, 396] width 303 height 33
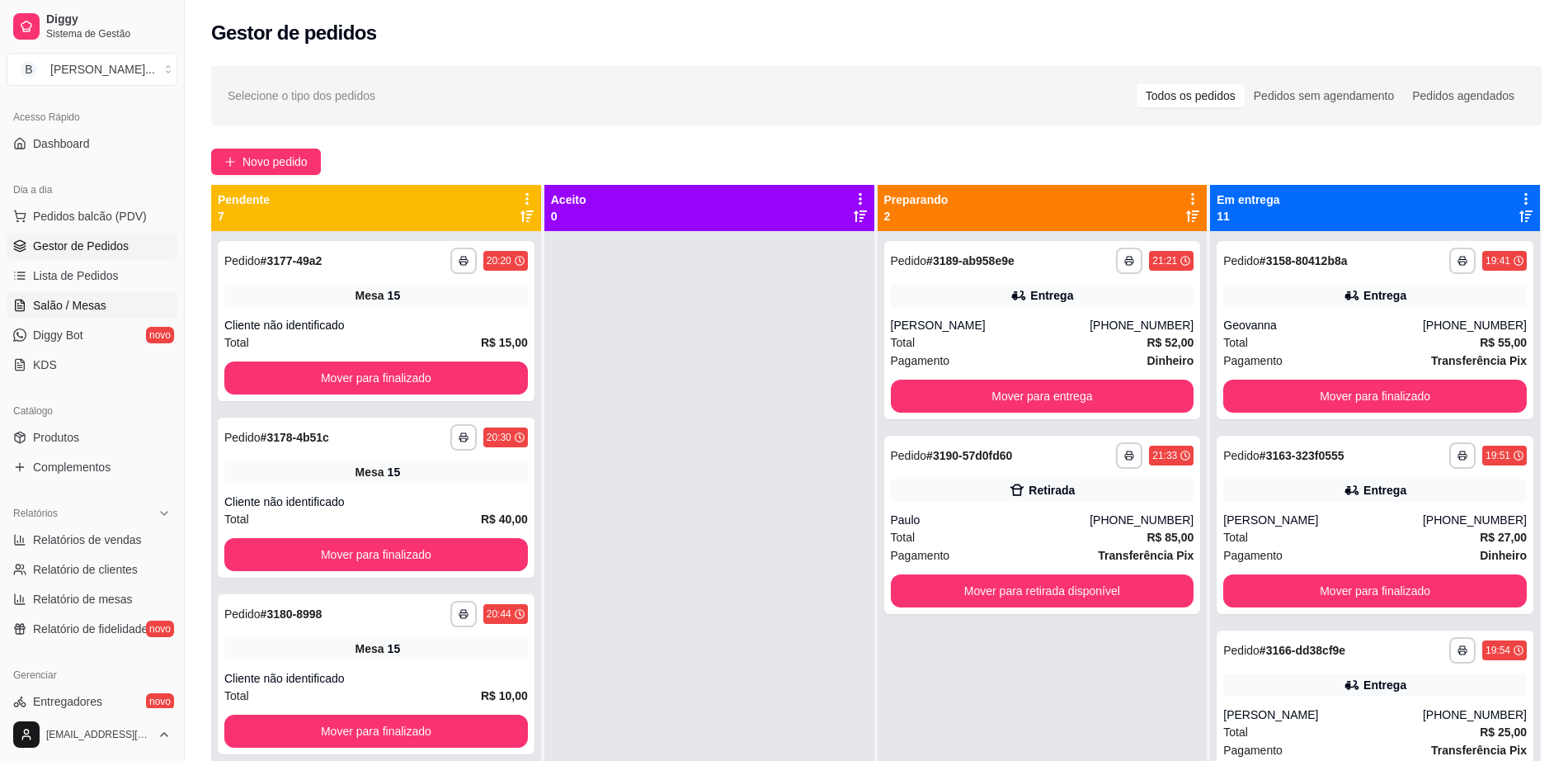
click at [107, 303] on link "Salão / Mesas" at bounding box center [91, 305] width 170 height 27
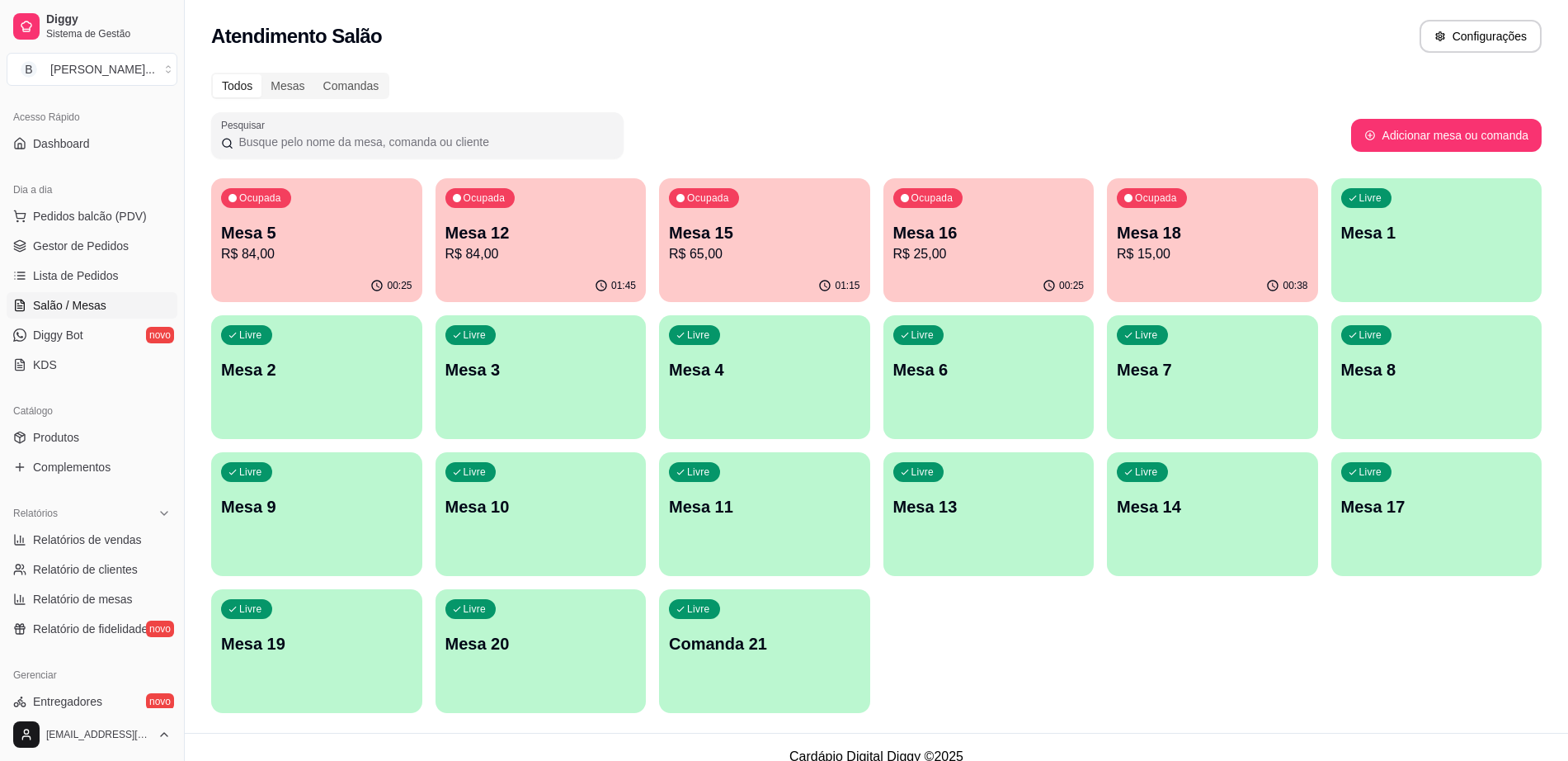
click at [954, 254] on p "R$ 25,00" at bounding box center [989, 254] width 191 height 20
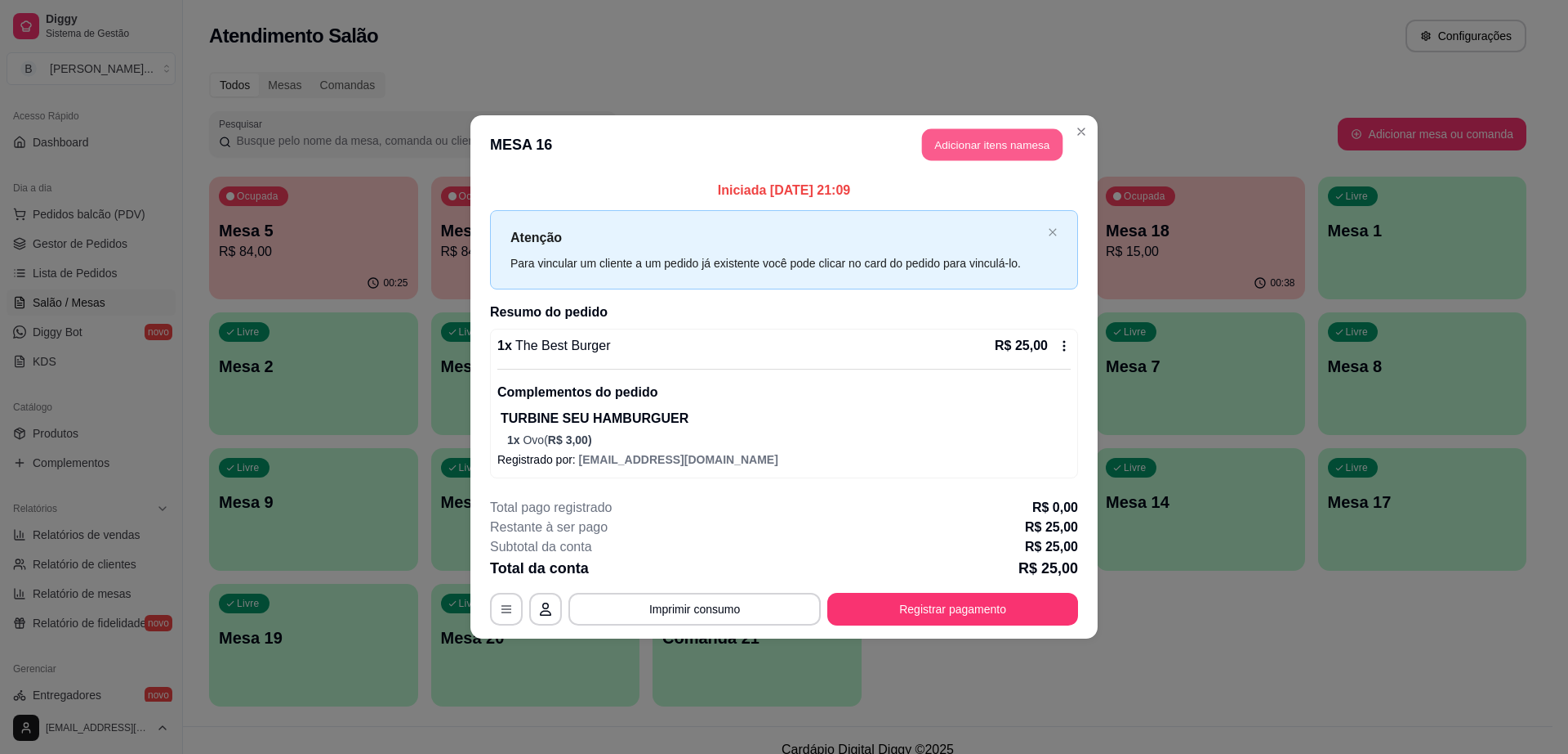
click at [968, 135] on button "Adicionar itens na mesa" at bounding box center [992, 145] width 141 height 32
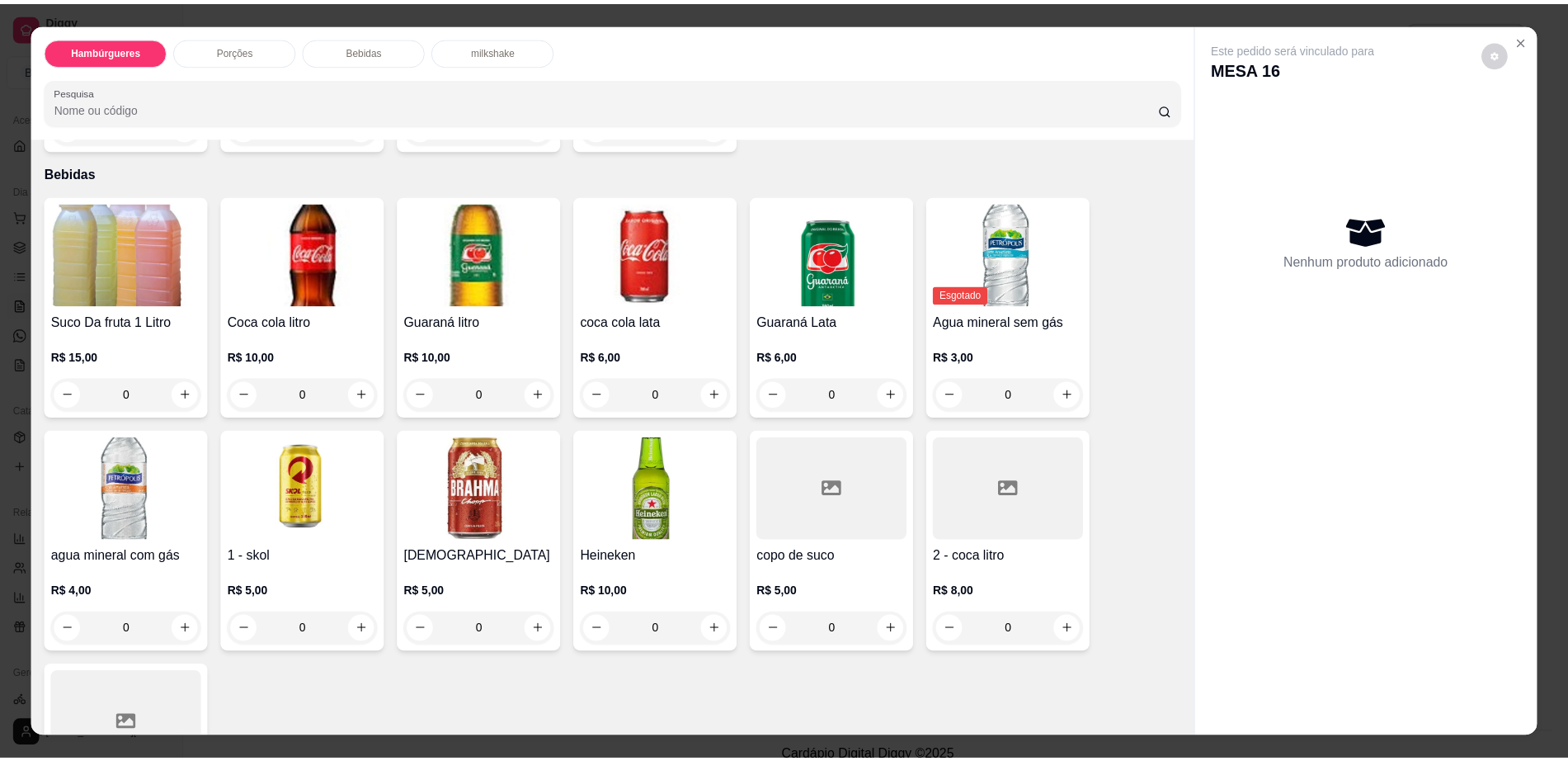
scroll to position [1238, 0]
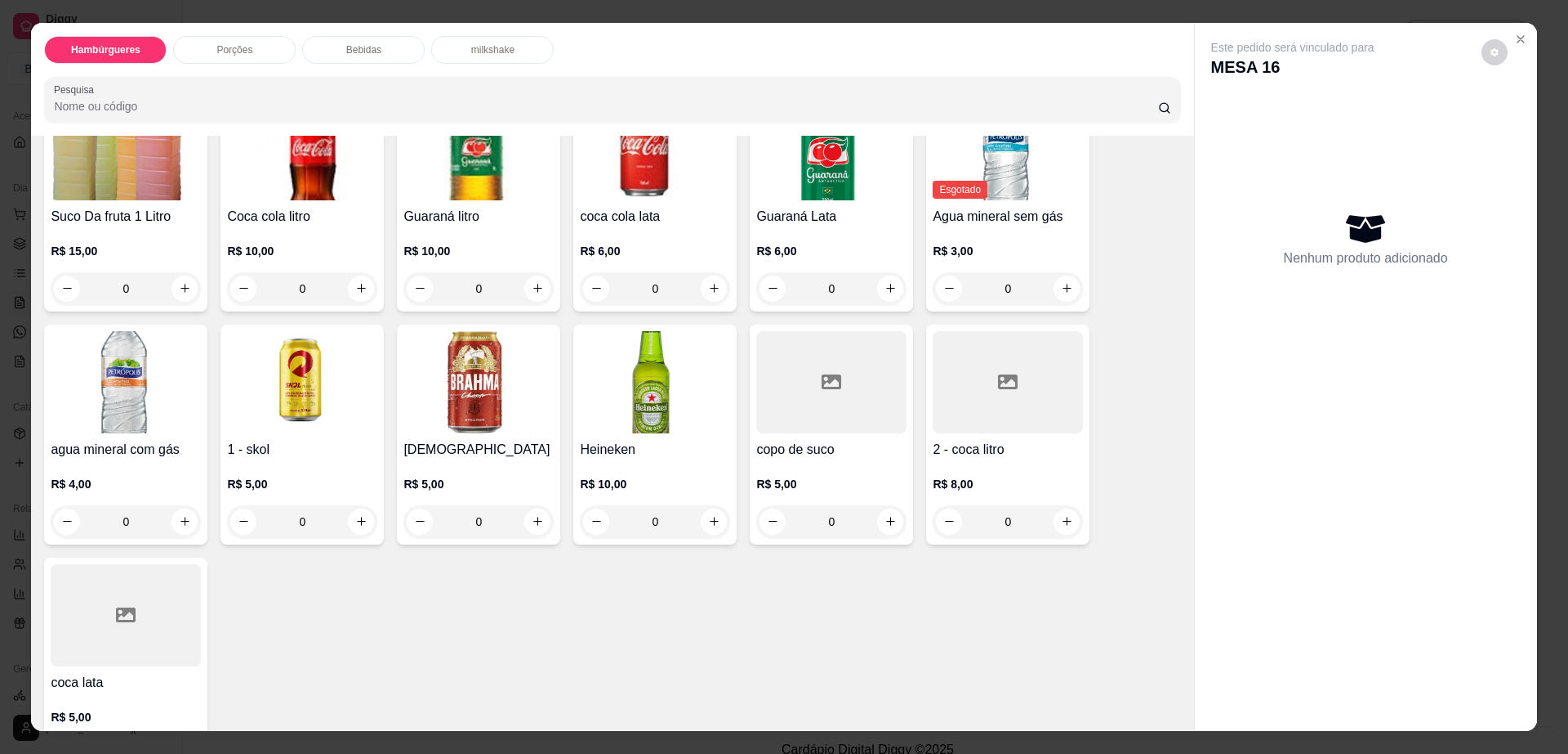
click at [131, 672] on h4 "coca lata" at bounding box center [125, 682] width 151 height 20
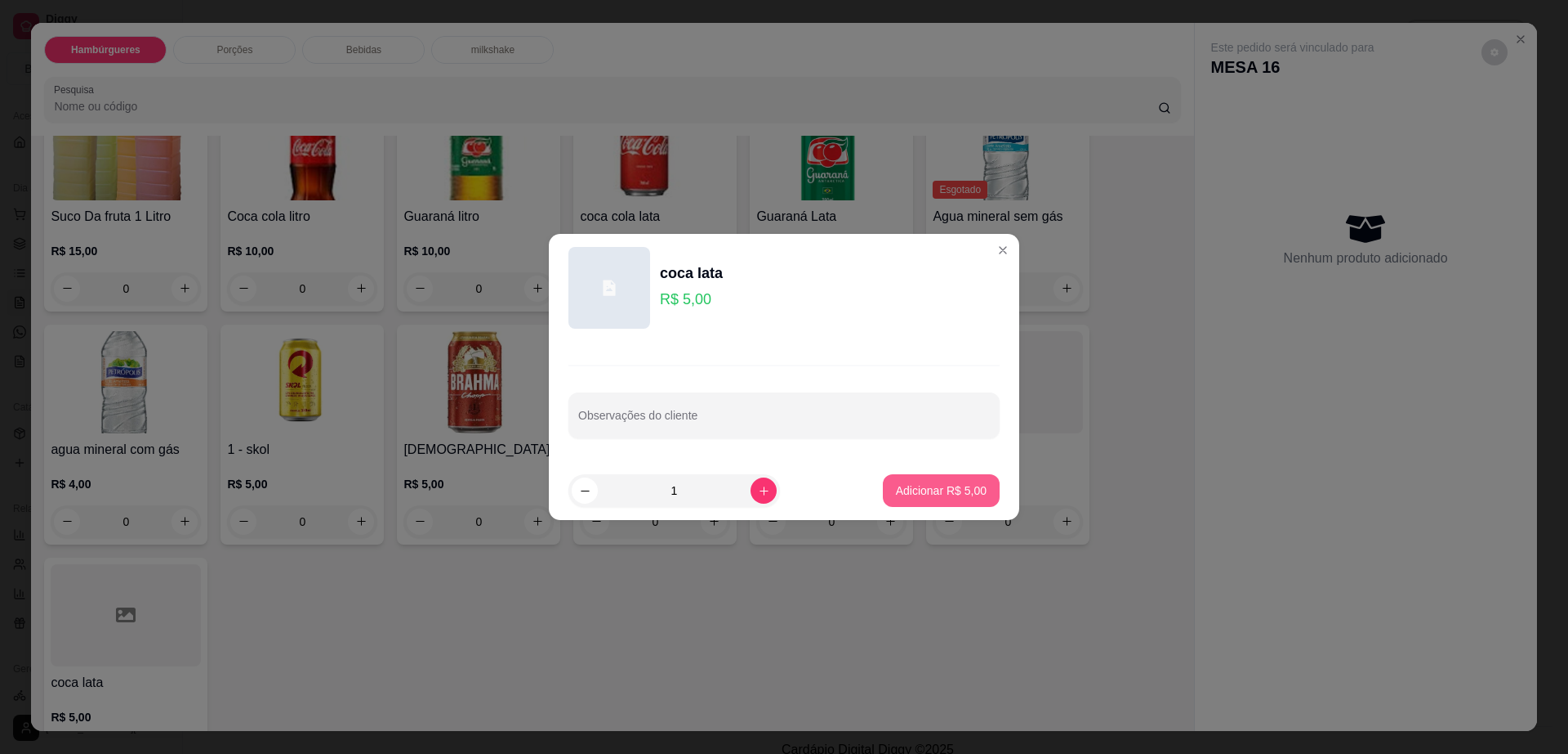
click at [939, 495] on p "Adicionar R$ 5,00" at bounding box center [941, 490] width 91 height 16
type input "1"
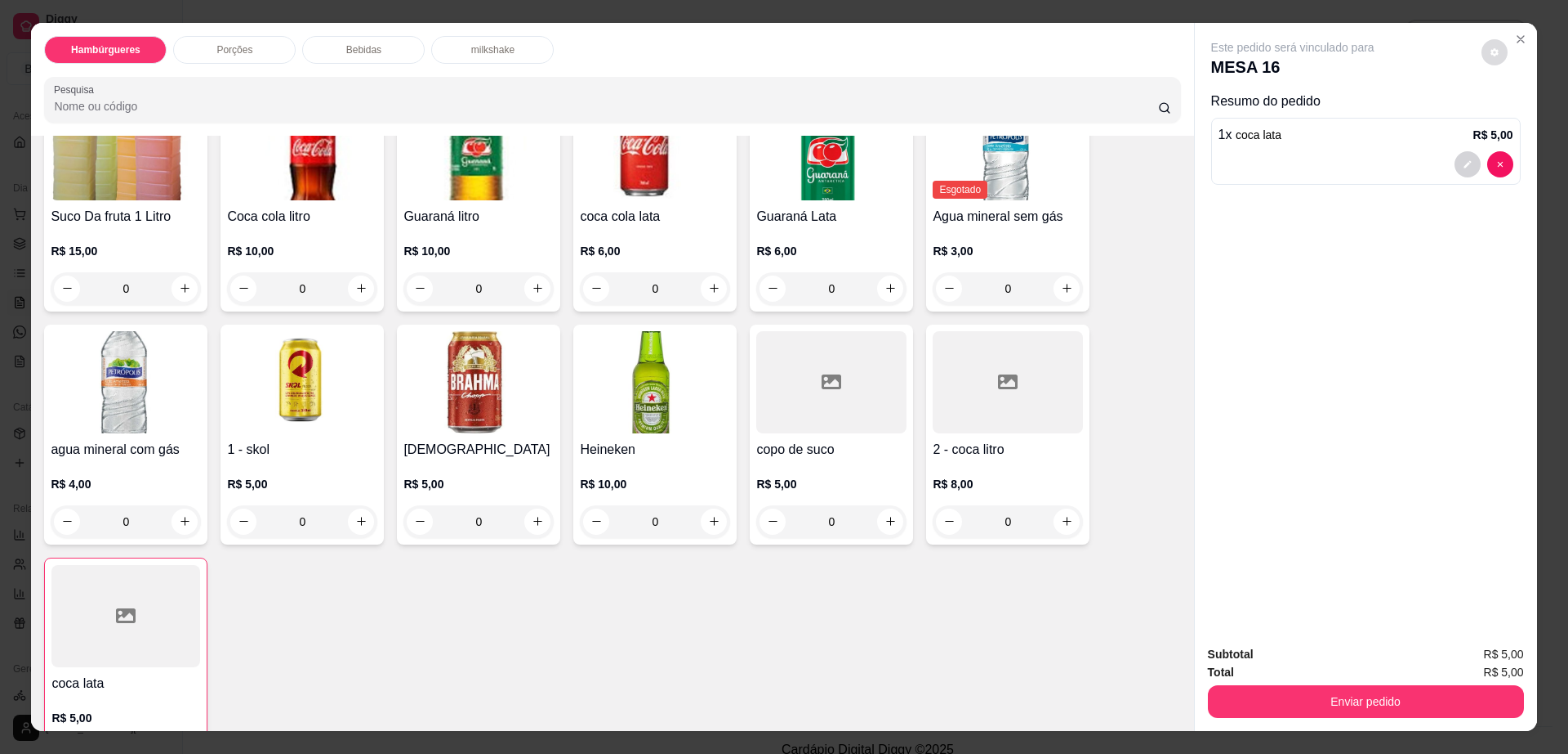
click at [1490, 50] on icon "decrease-product-quantity" at bounding box center [1495, 53] width 10 height 10
click at [1528, 119] on span "Automatic updates" at bounding box center [1531, 118] width 13 height 13
click at [1518, 119] on input "Automatic updates" at bounding box center [1512, 123] width 11 height 11
checkbox input "false"
click at [1330, 699] on button "Enviar pedido" at bounding box center [1366, 701] width 316 height 33
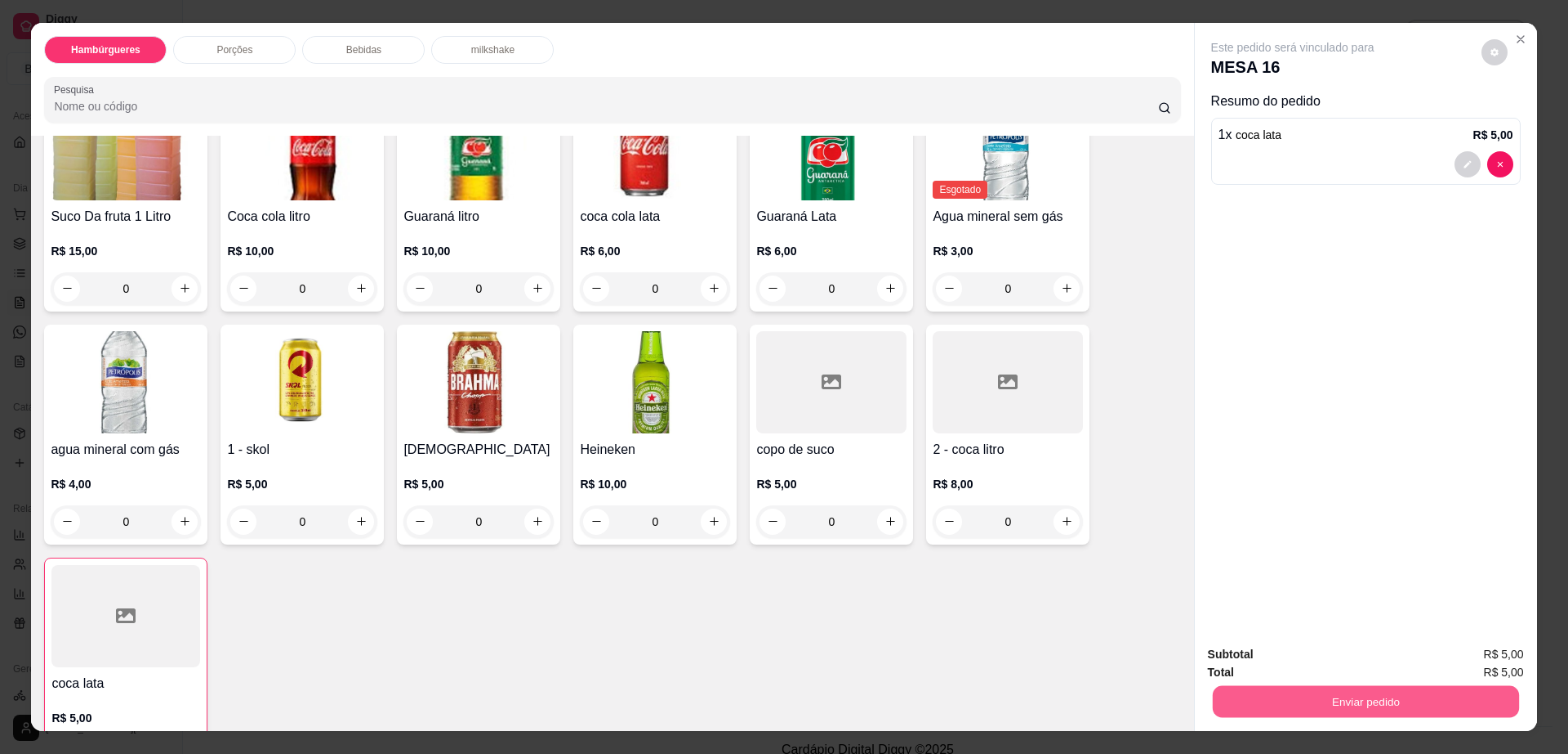
click at [1329, 699] on button "Enviar pedido" at bounding box center [1365, 701] width 306 height 32
click at [1497, 43] on div "Este pedido será vinculado para MESA 16" at bounding box center [1360, 59] width 296 height 40
click at [1494, 49] on button "decrease-product-quantity" at bounding box center [1495, 53] width 26 height 26
click at [1455, 707] on button "Enviar pedido" at bounding box center [1366, 701] width 316 height 33
click at [1455, 706] on button "Enviar pedido" at bounding box center [1365, 701] width 306 height 32
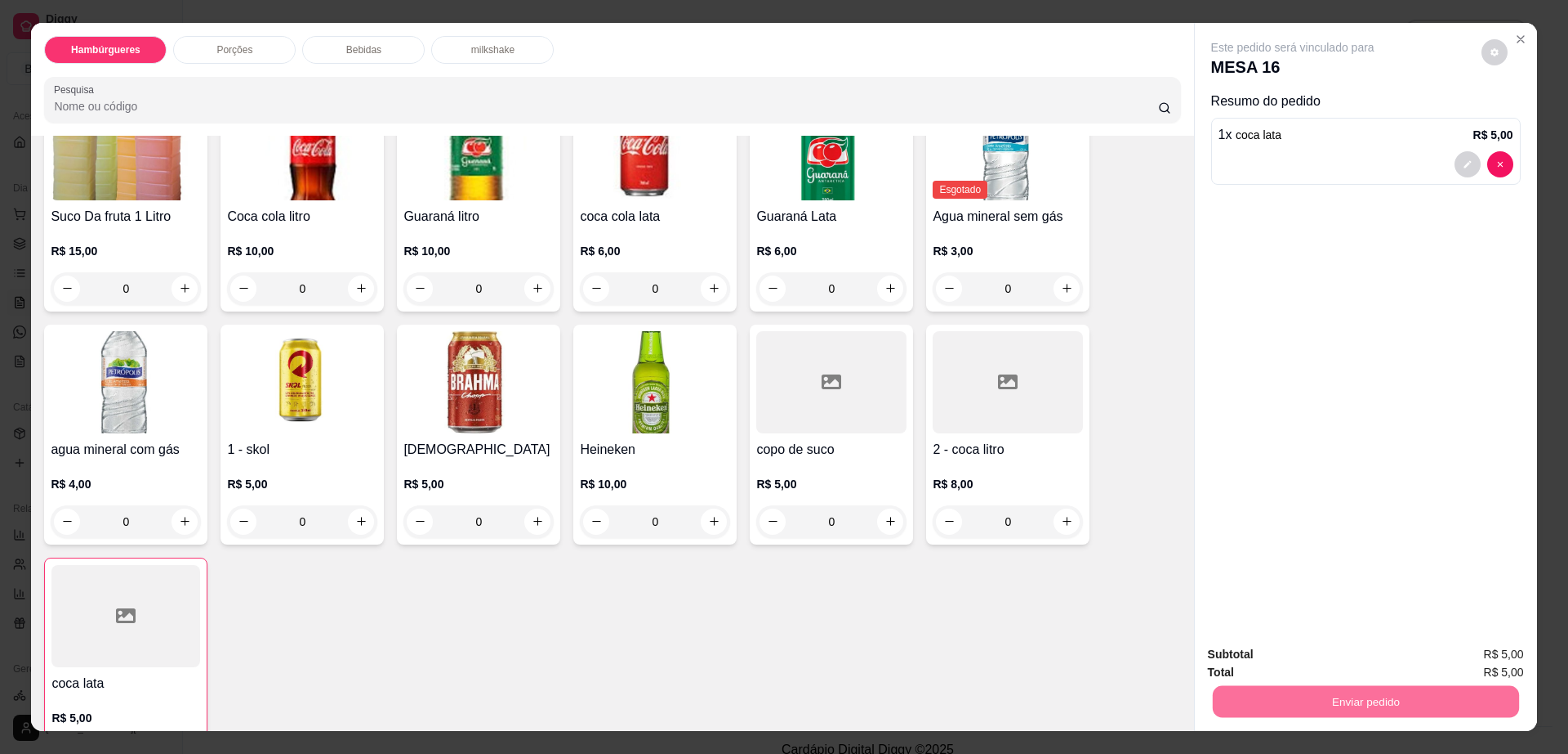
click at [1480, 667] on button "Enviar pedido" at bounding box center [1480, 662] width 92 height 31
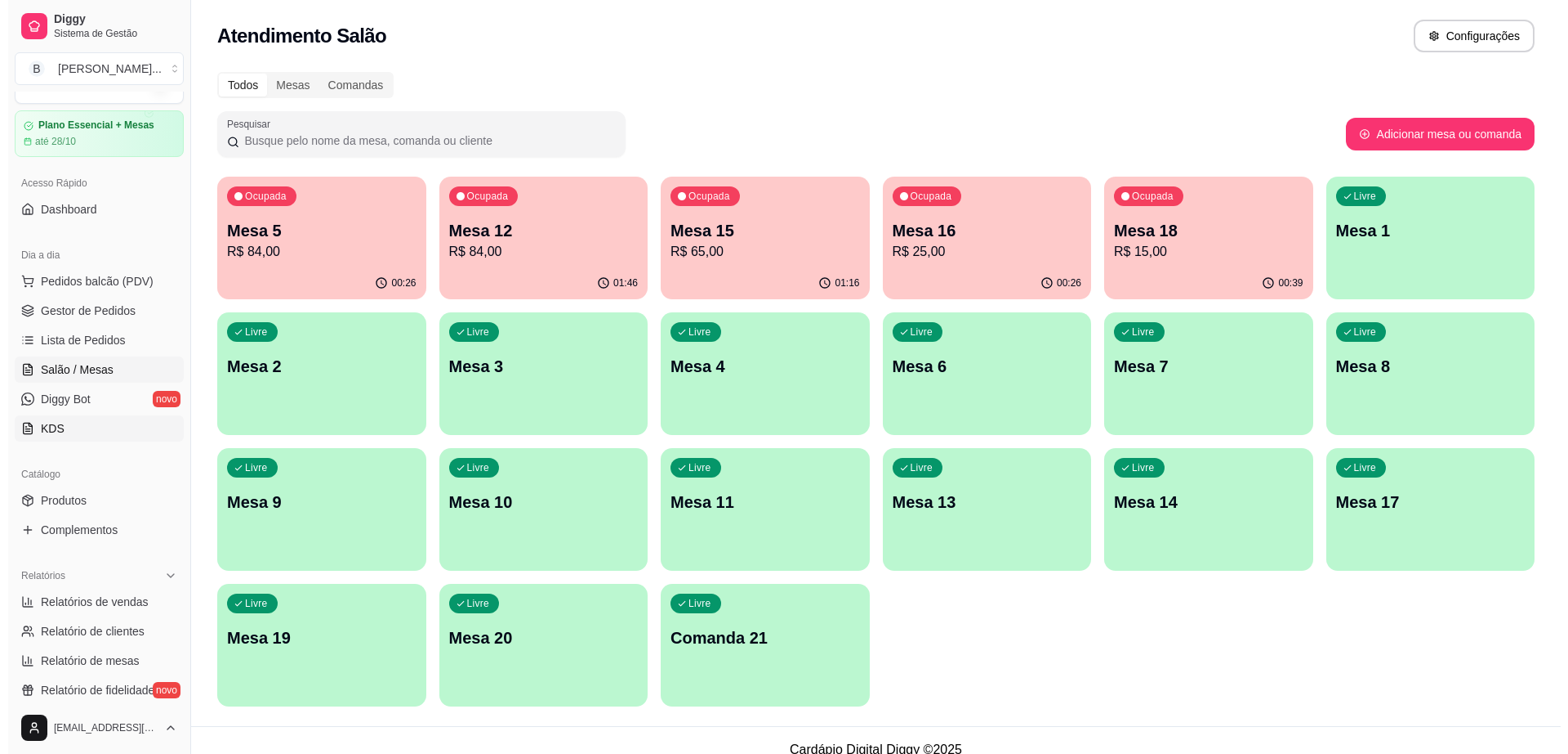
scroll to position [0, 0]
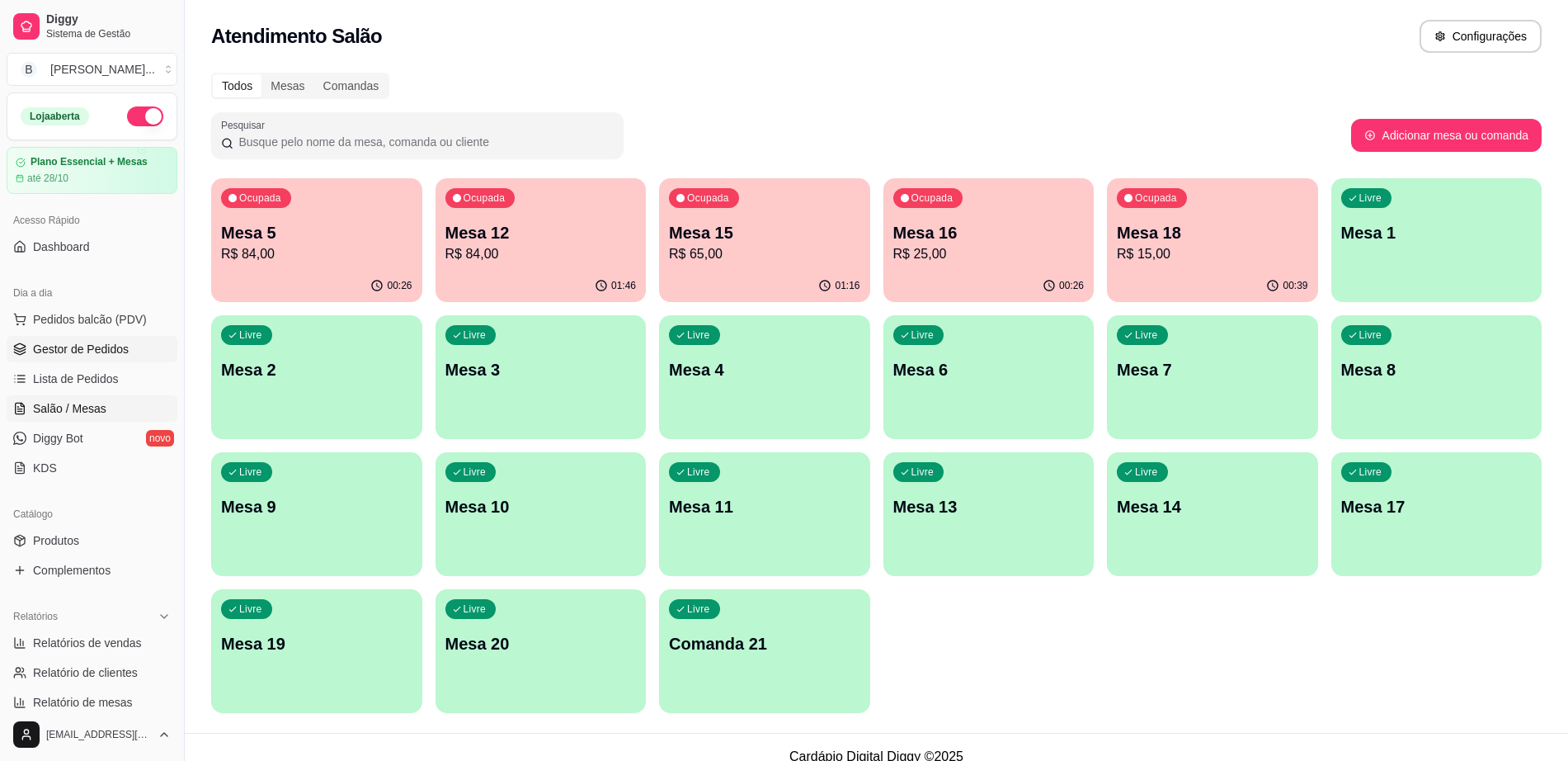
click at [121, 338] on link "Gestor de Pedidos" at bounding box center [91, 349] width 170 height 27
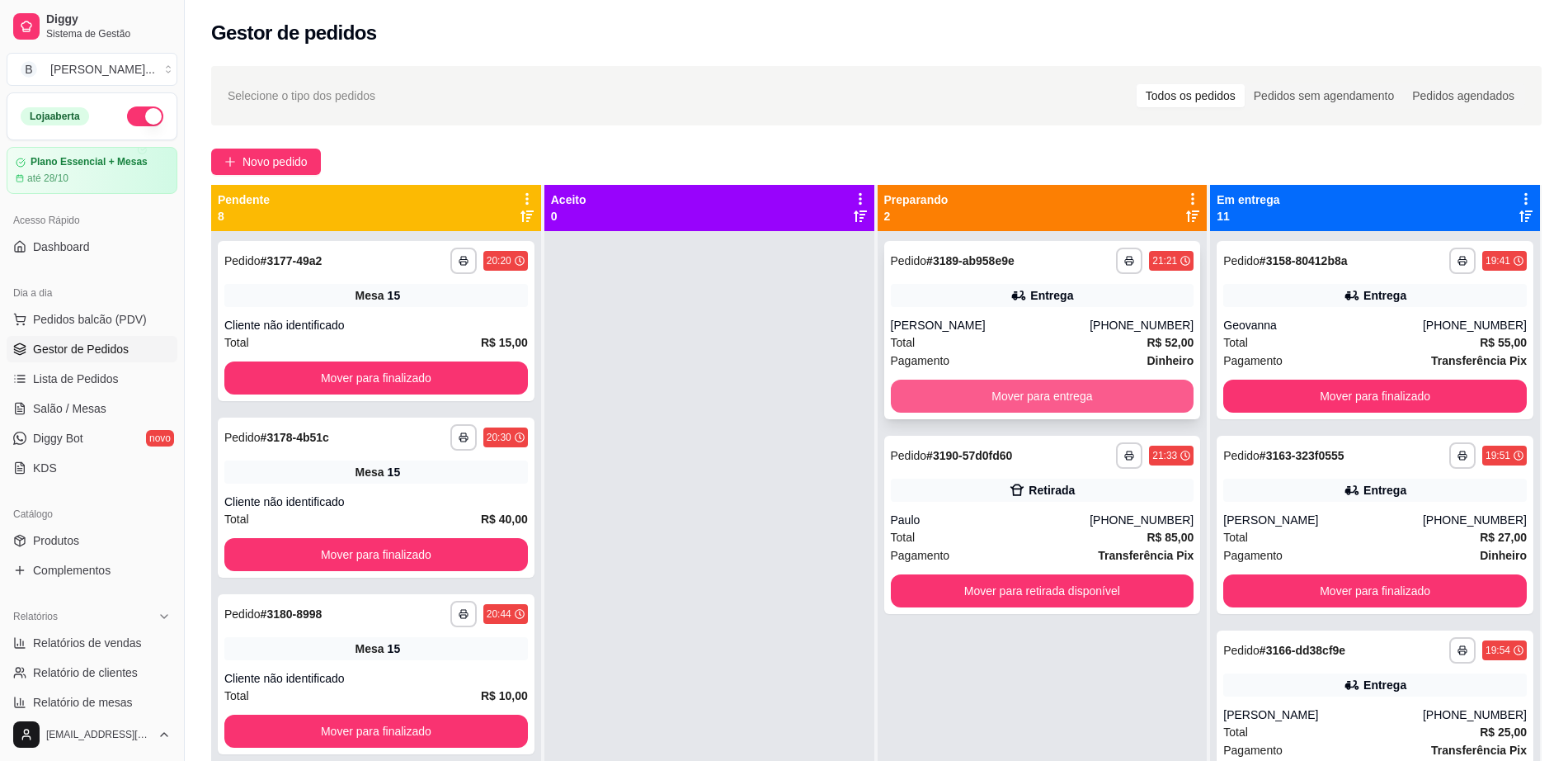
click at [931, 396] on button "Mover para entrega" at bounding box center [1042, 396] width 303 height 33
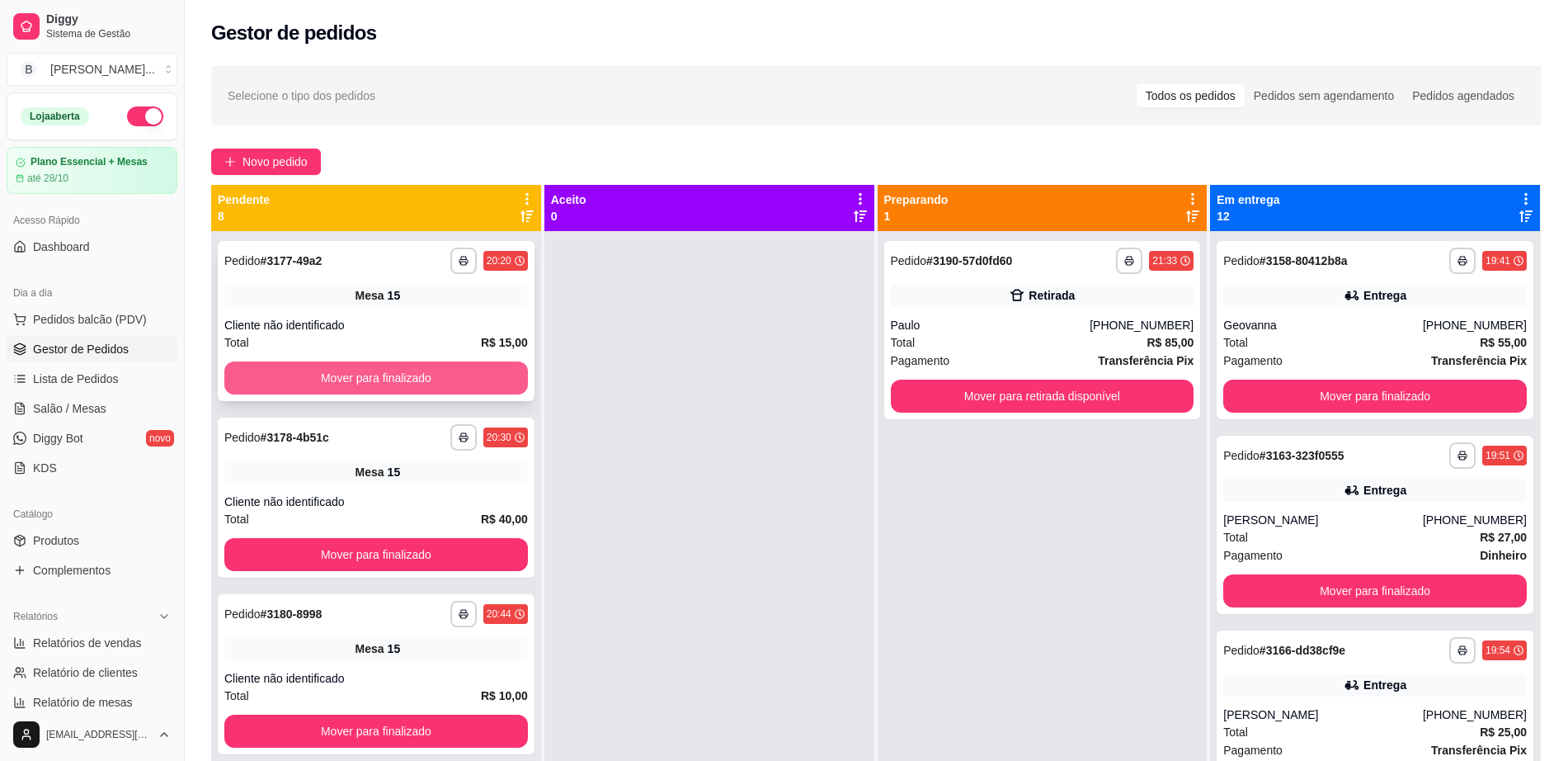
click at [337, 368] on button "Mover para finalizado" at bounding box center [376, 378] width 303 height 33
click at [336, 368] on button "Mover para finalizado" at bounding box center [376, 378] width 303 height 33
click at [379, 373] on button "Mover para finalizado" at bounding box center [376, 378] width 303 height 33
click at [382, 373] on button "Mover para finalizado" at bounding box center [376, 378] width 303 height 33
click at [404, 378] on button "Mover para finalizado" at bounding box center [376, 378] width 303 height 33
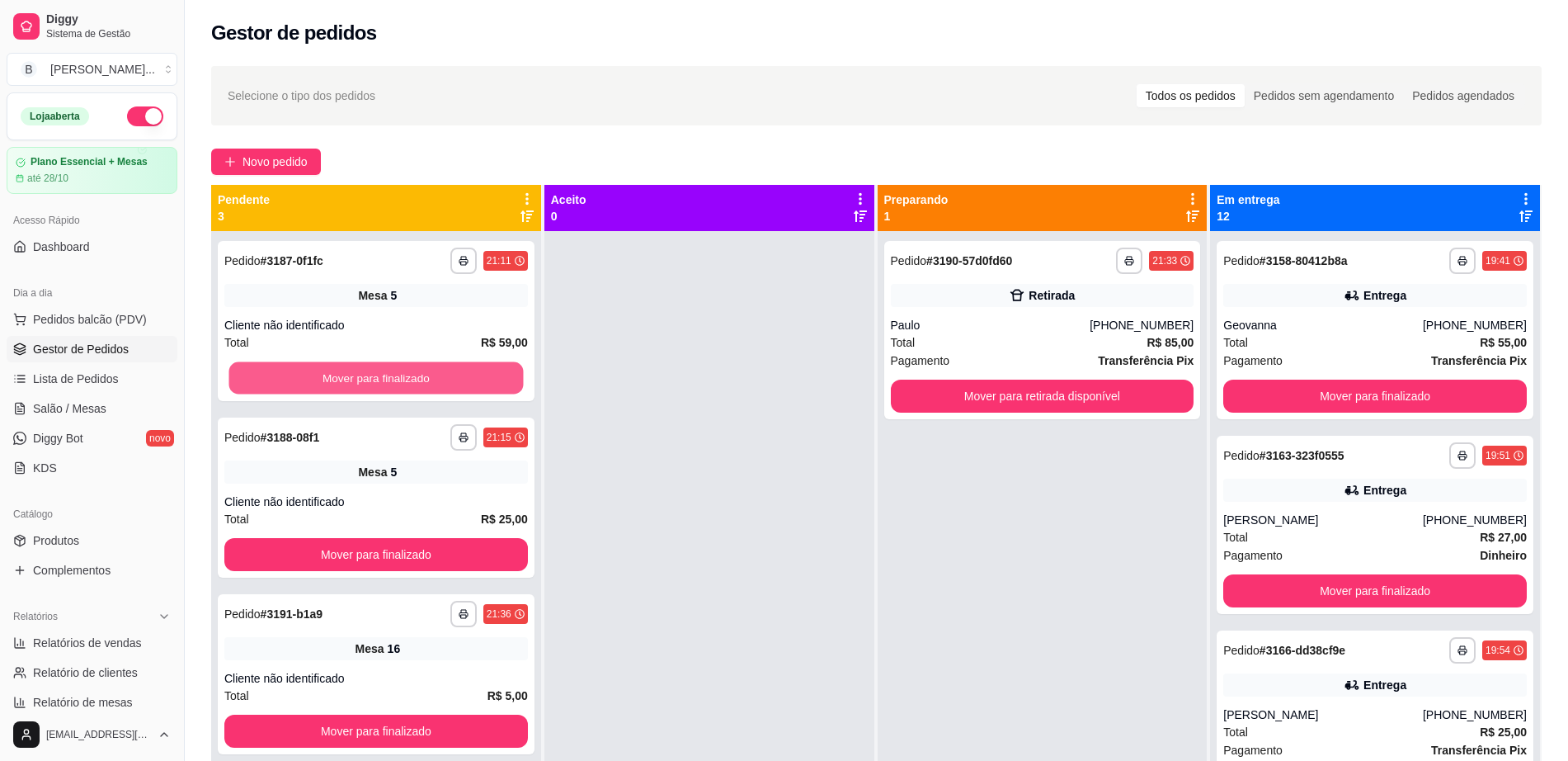
click at [405, 378] on button "Mover para finalizado" at bounding box center [377, 378] width 294 height 32
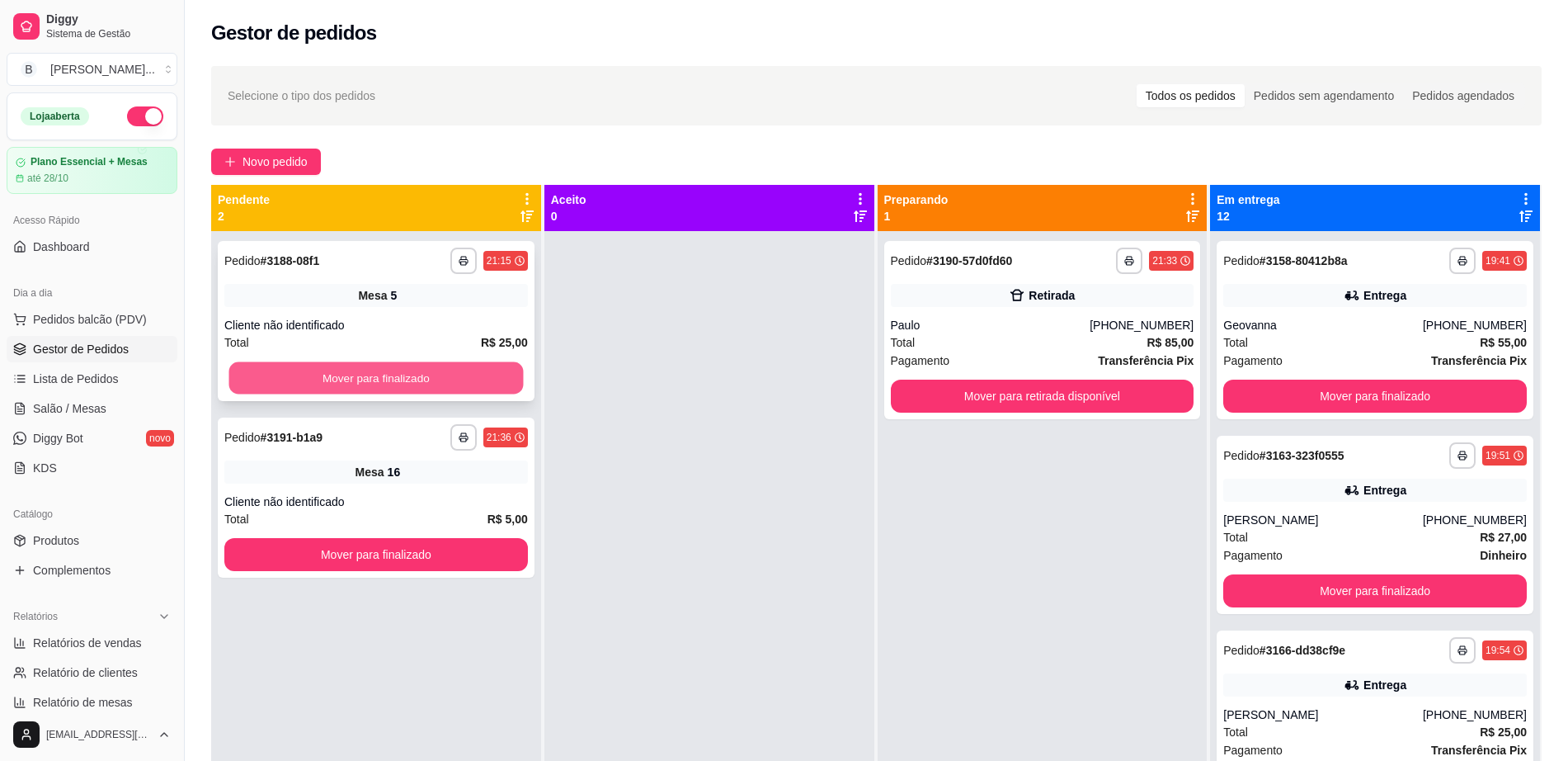
click at [416, 368] on button "Mover para finalizado" at bounding box center [377, 378] width 294 height 32
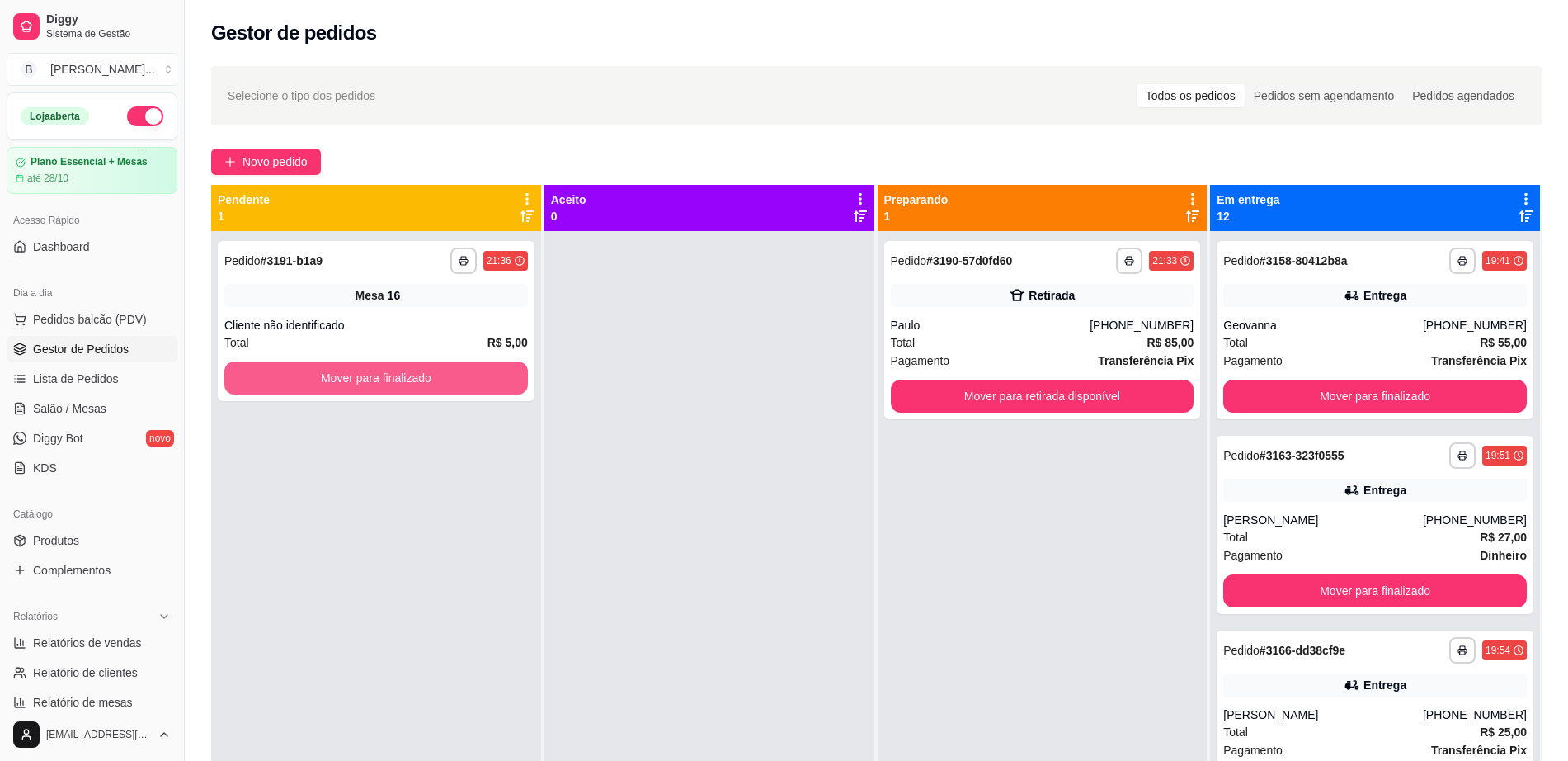
click at [416, 368] on button "Mover para finalizado" at bounding box center [376, 378] width 303 height 33
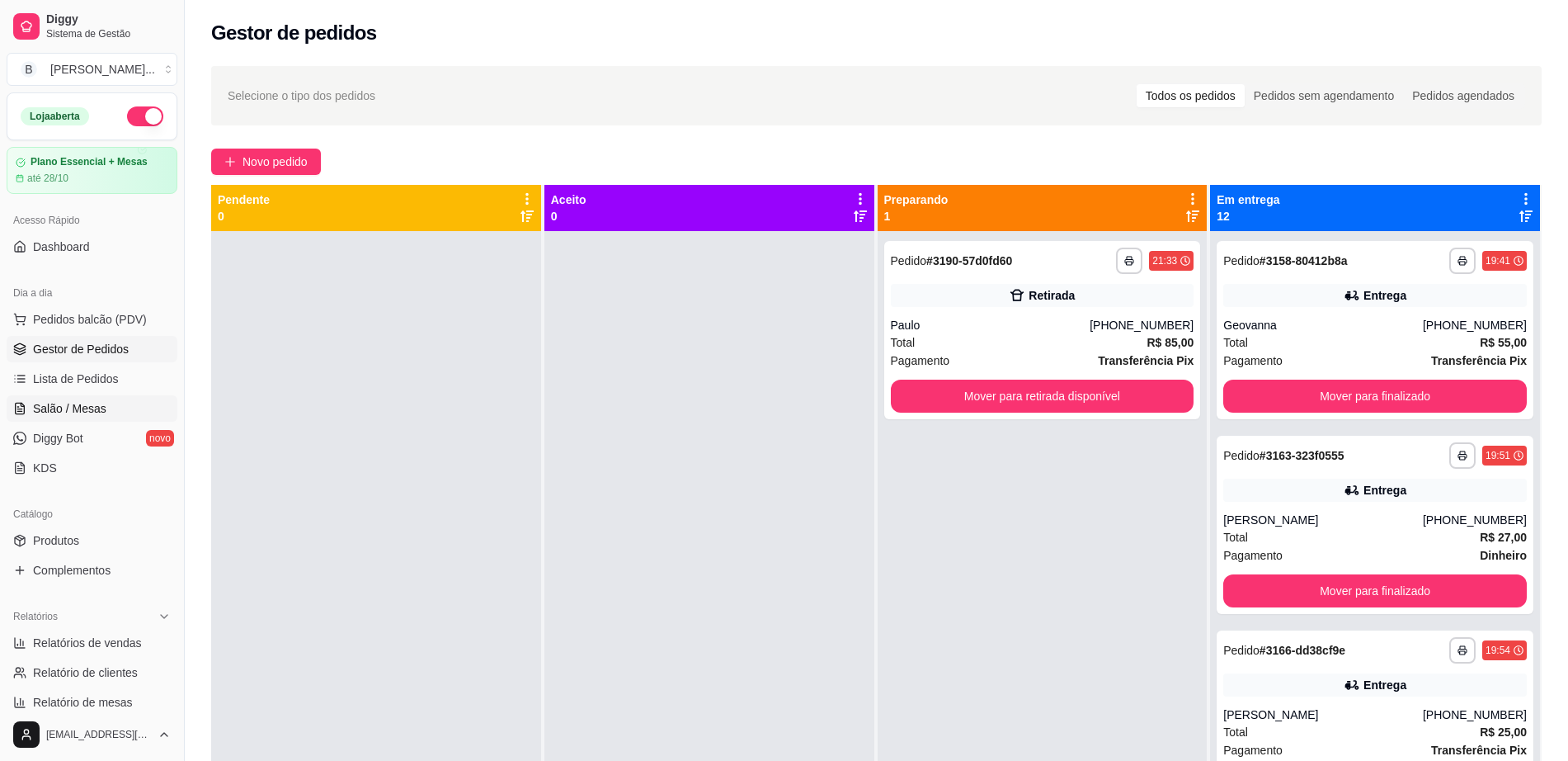
click at [111, 398] on link "Salão / Mesas" at bounding box center [91, 408] width 170 height 27
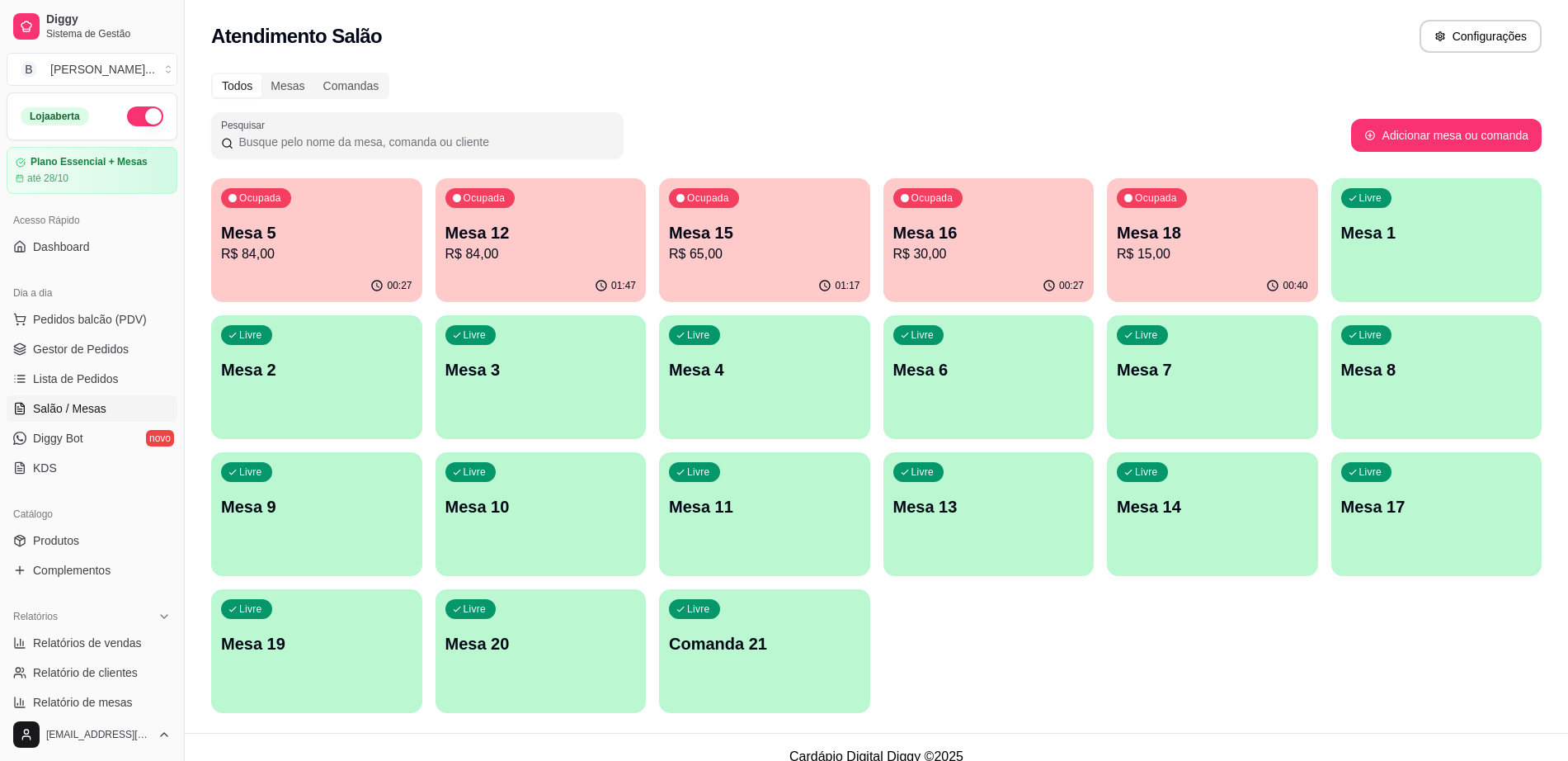
click at [993, 250] on p "R$ 30,00" at bounding box center [989, 254] width 191 height 20
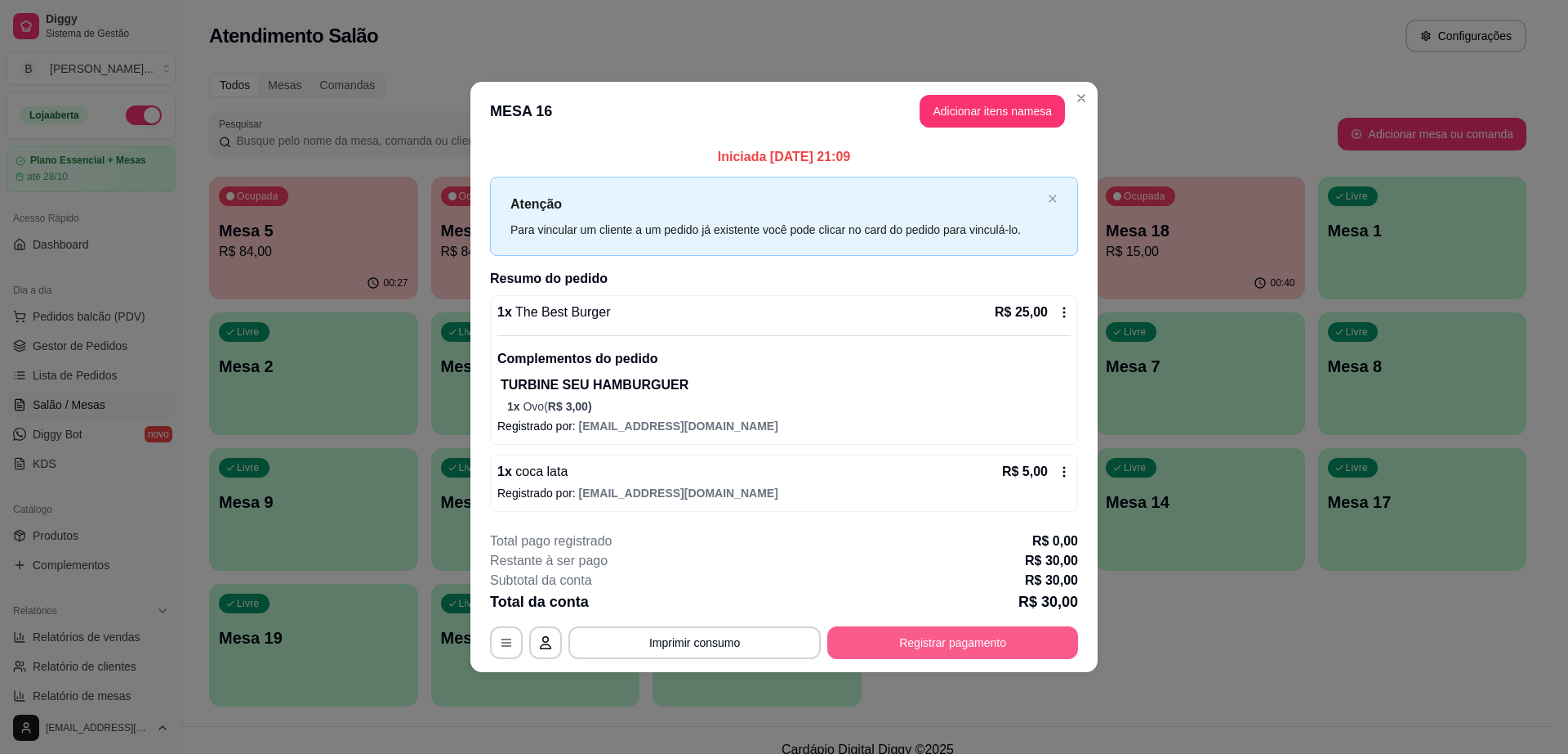
click at [937, 633] on button "Registrar pagamento" at bounding box center [953, 643] width 251 height 33
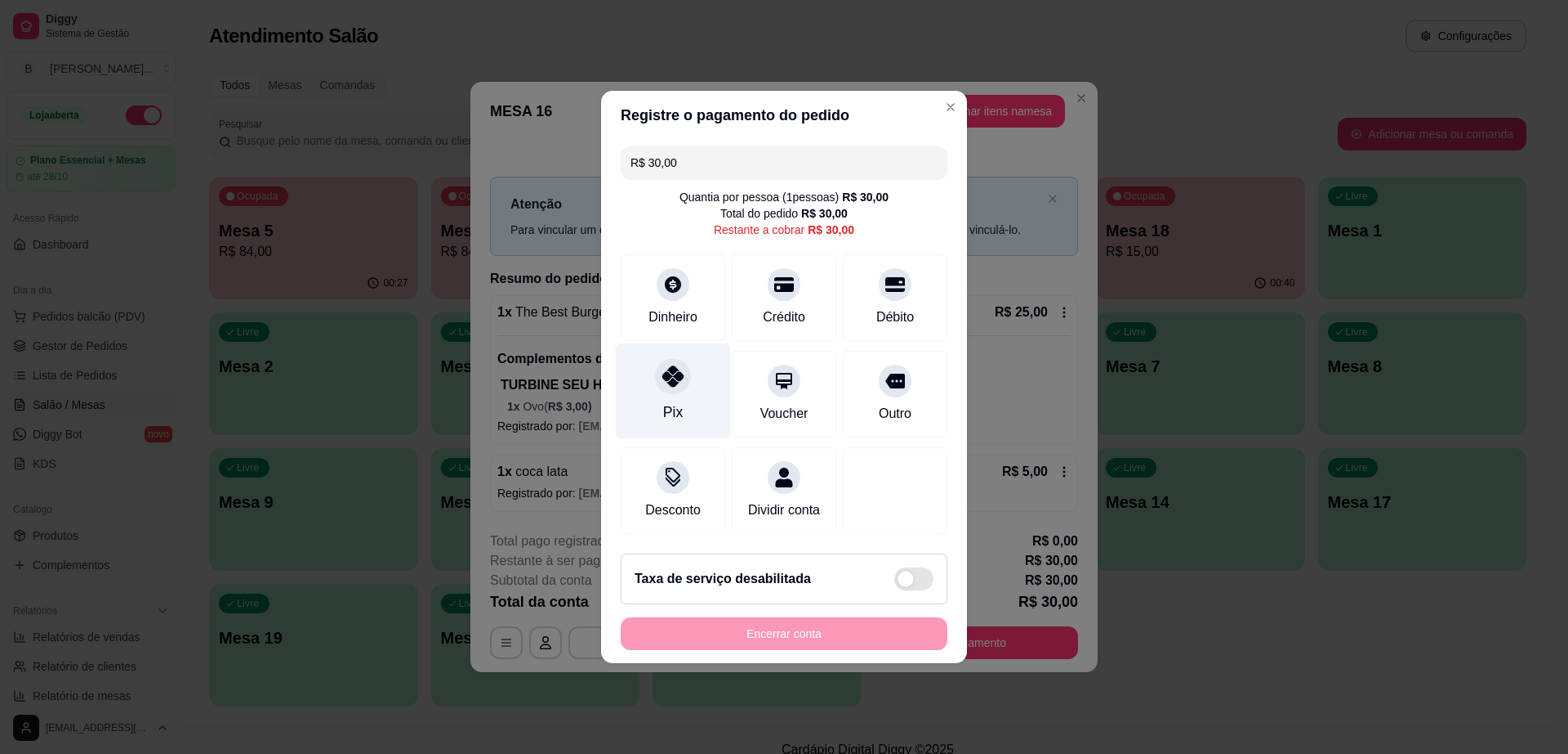
click at [660, 407] on div "Pix" at bounding box center [674, 391] width 115 height 96
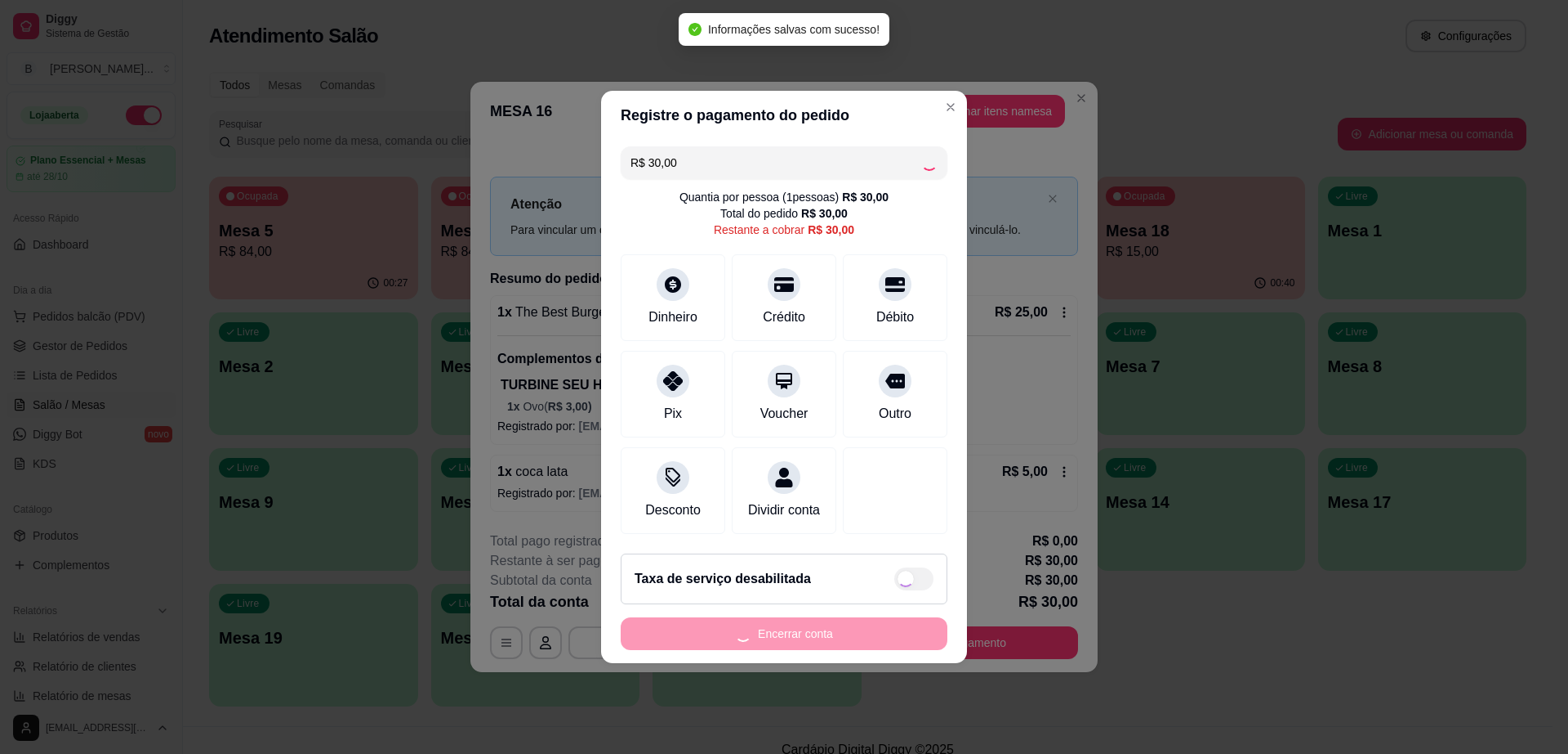
type input "R$ 0,00"
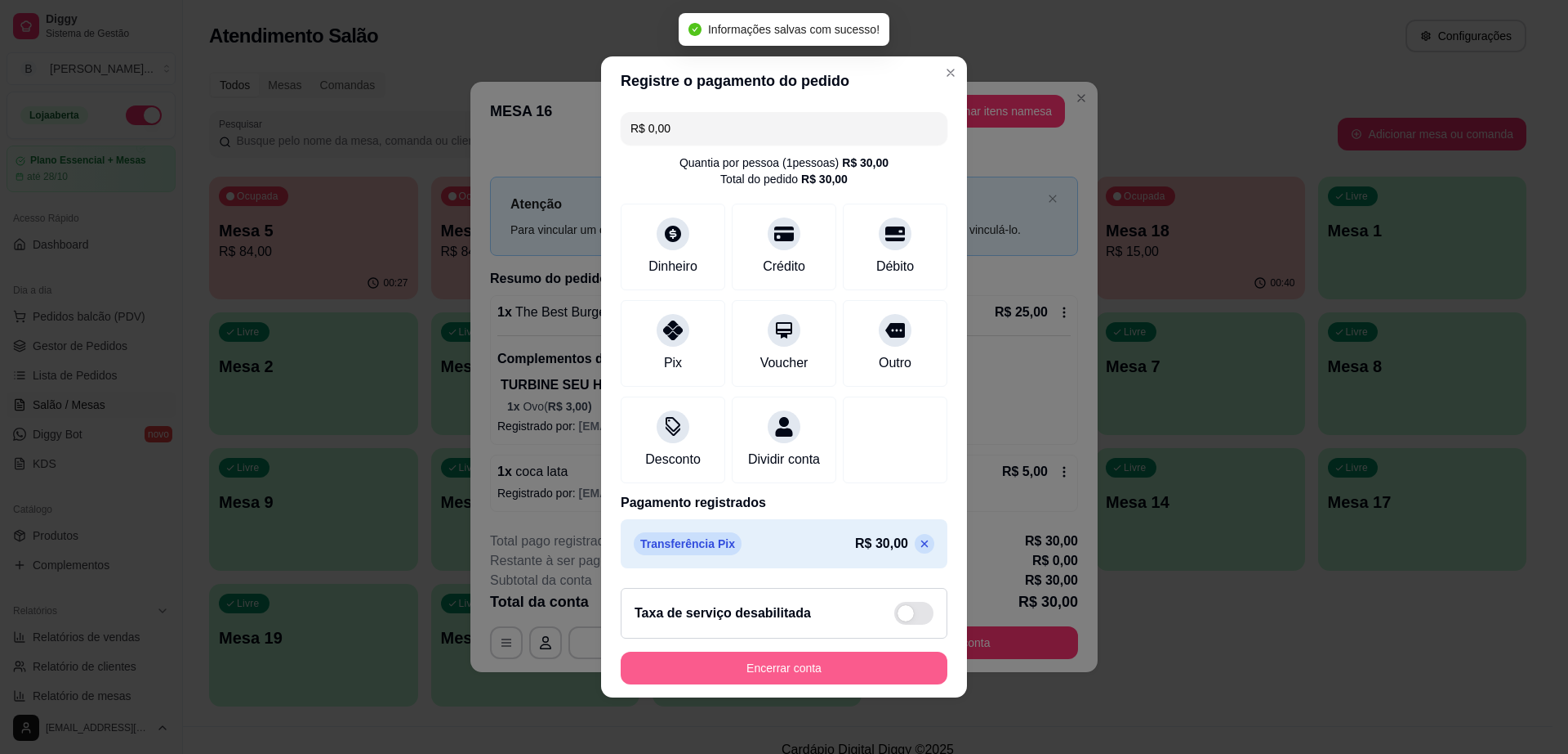
click at [861, 676] on button "Encerrar conta" at bounding box center [784, 668] width 327 height 33
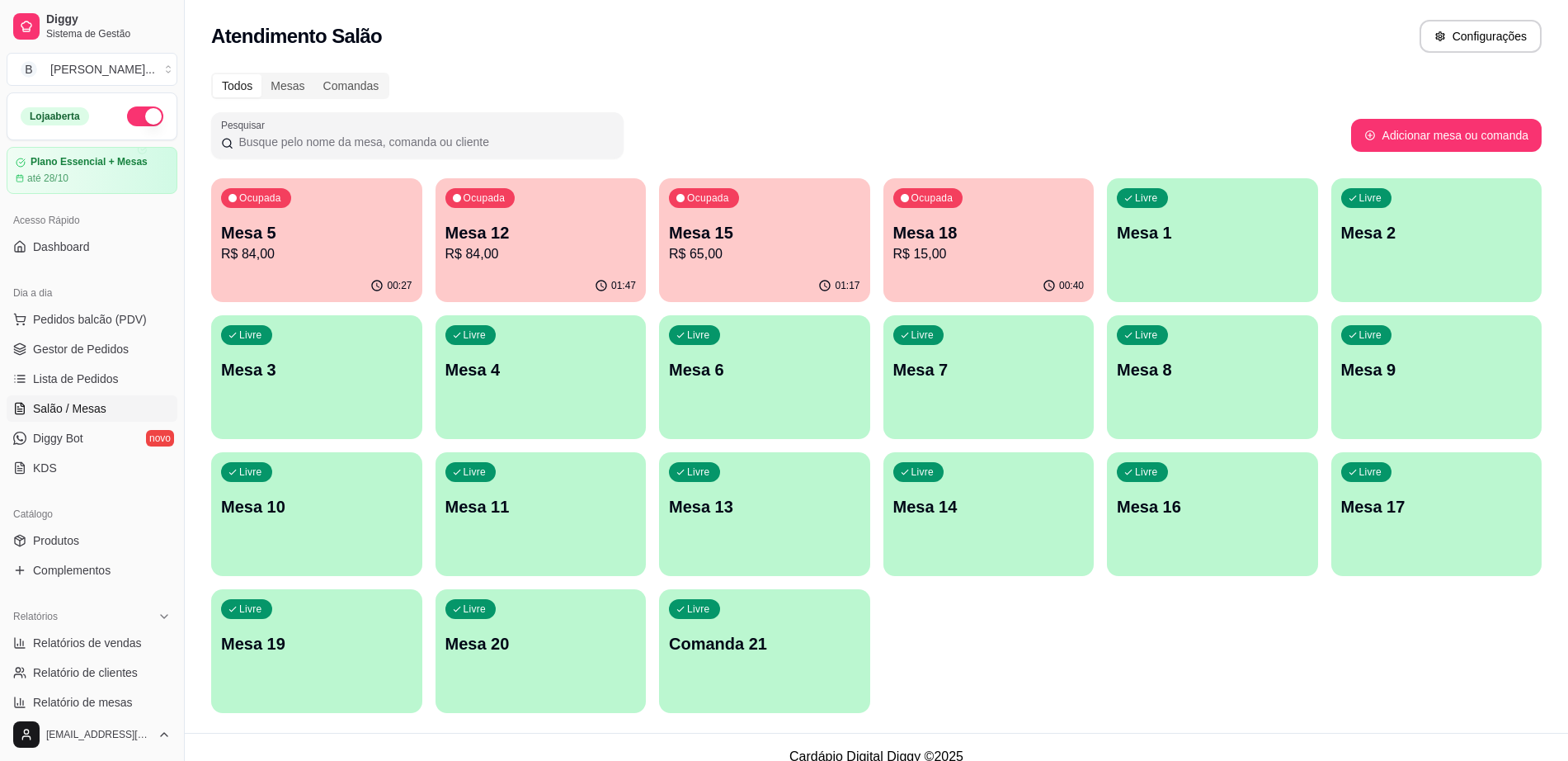
click at [1003, 278] on div "00:40" at bounding box center [989, 285] width 211 height 32
click at [976, 248] on p "R$ 15,00" at bounding box center [988, 254] width 185 height 19
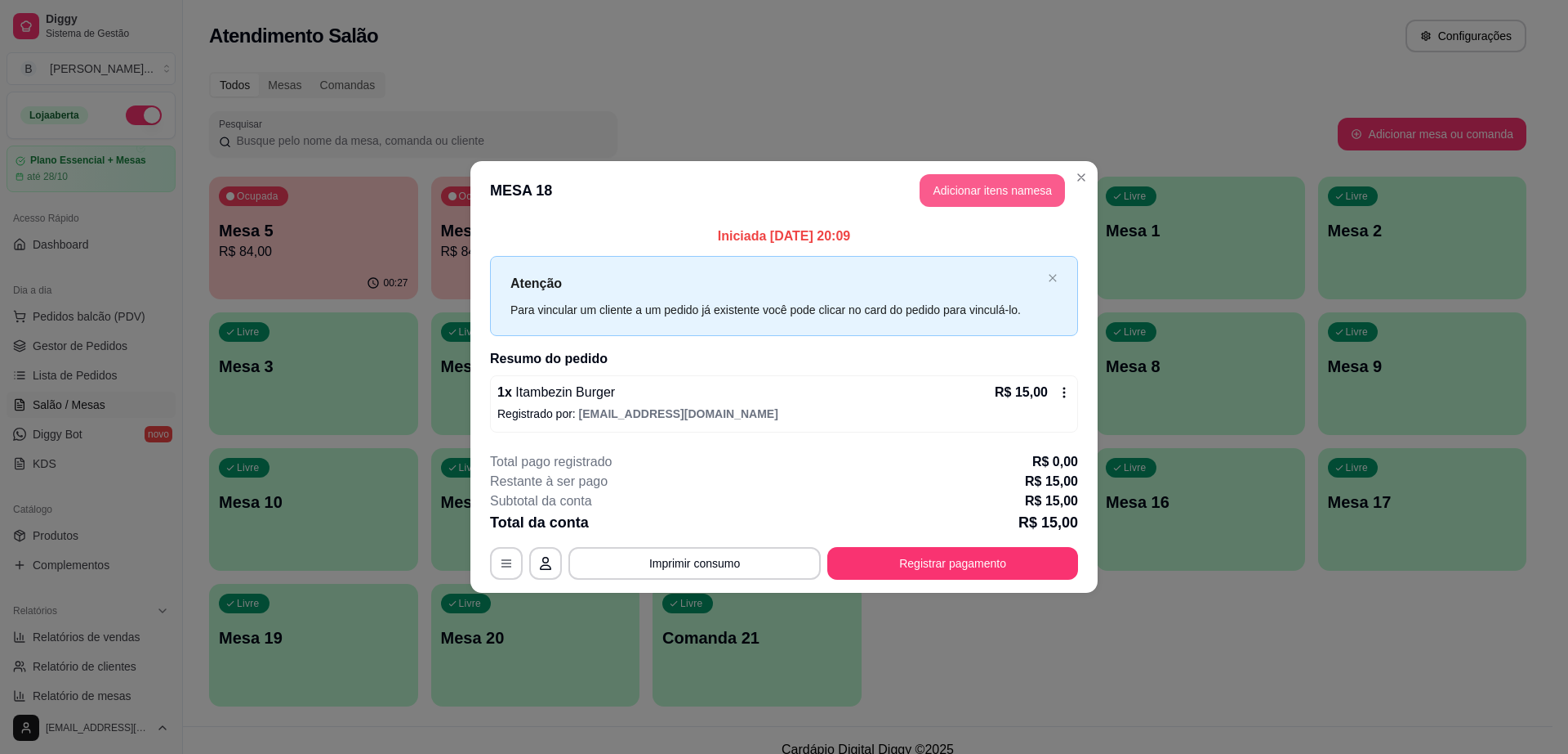
click at [961, 180] on button "Adicionar itens na mesa" at bounding box center [992, 190] width 146 height 33
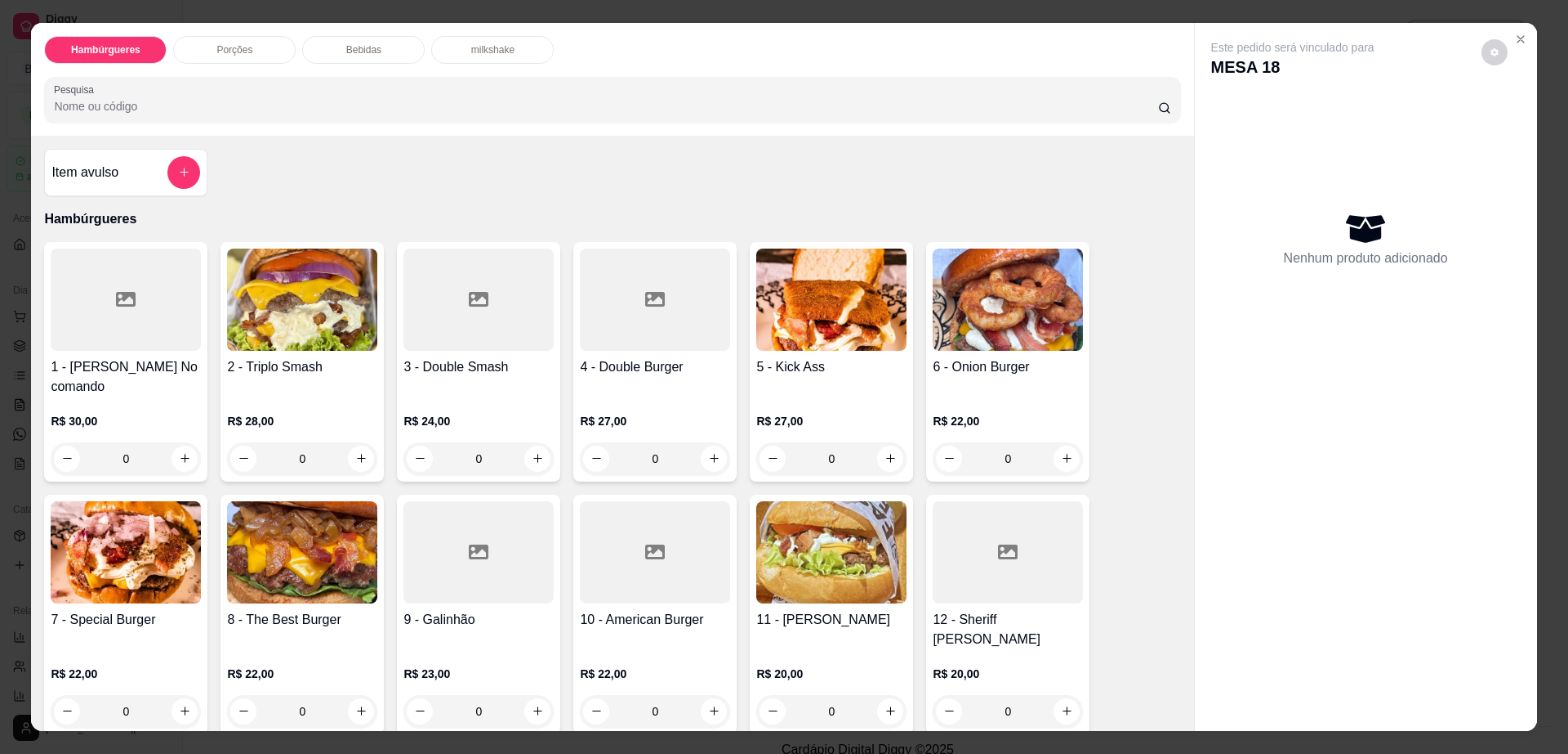
click at [347, 50] on p "Bebidas" at bounding box center [364, 50] width 35 height 13
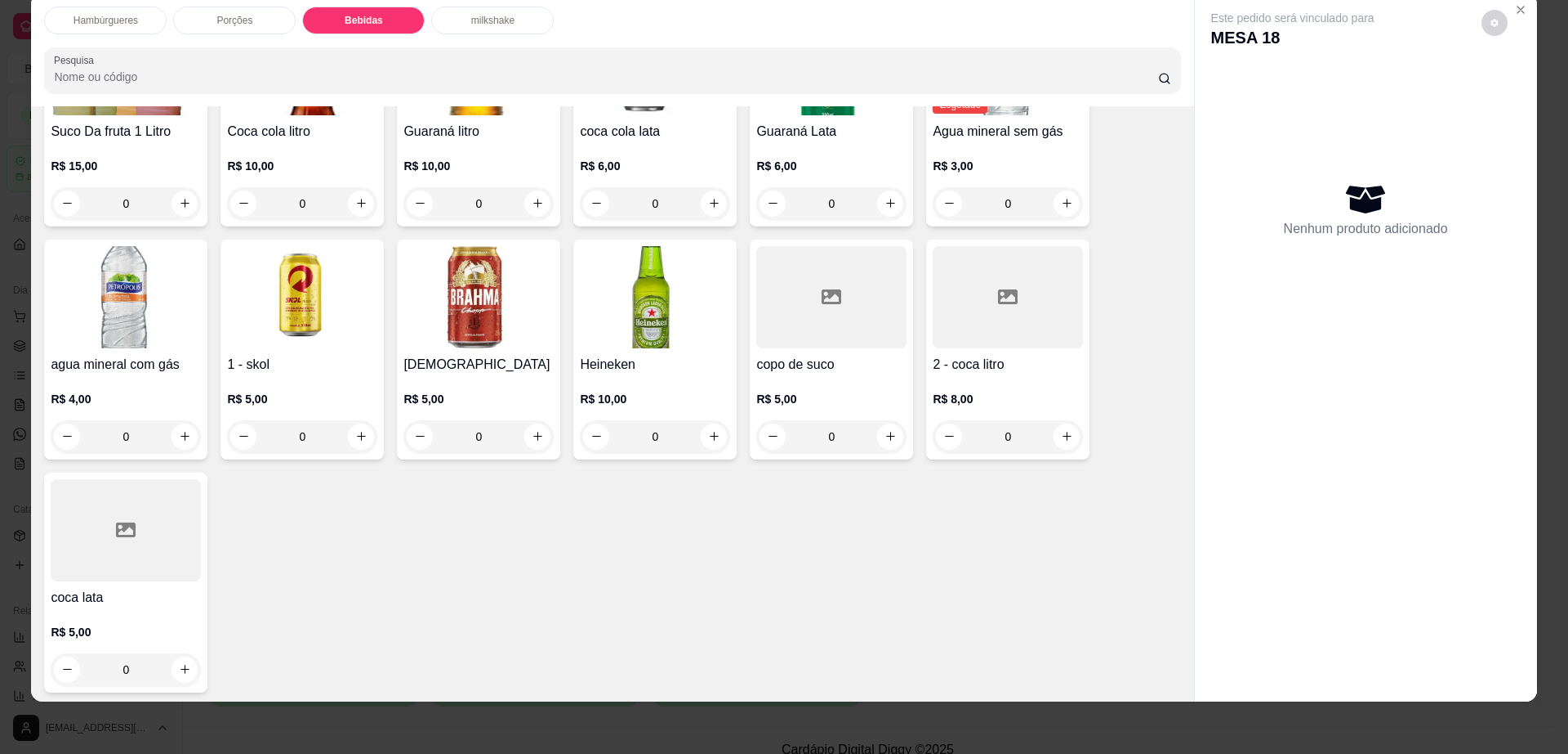
scroll to position [1397, 0]
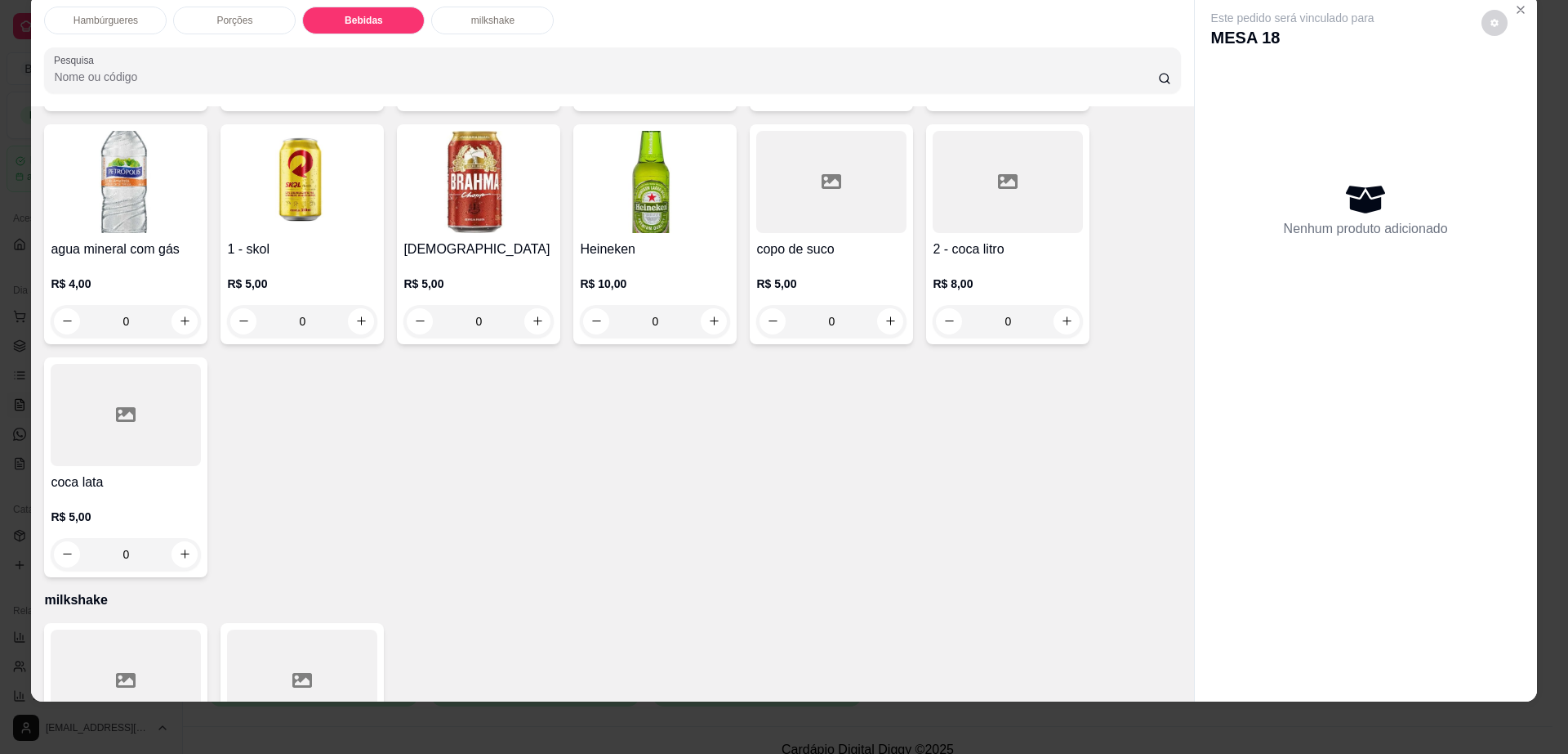
click at [92, 398] on div at bounding box center [125, 414] width 151 height 102
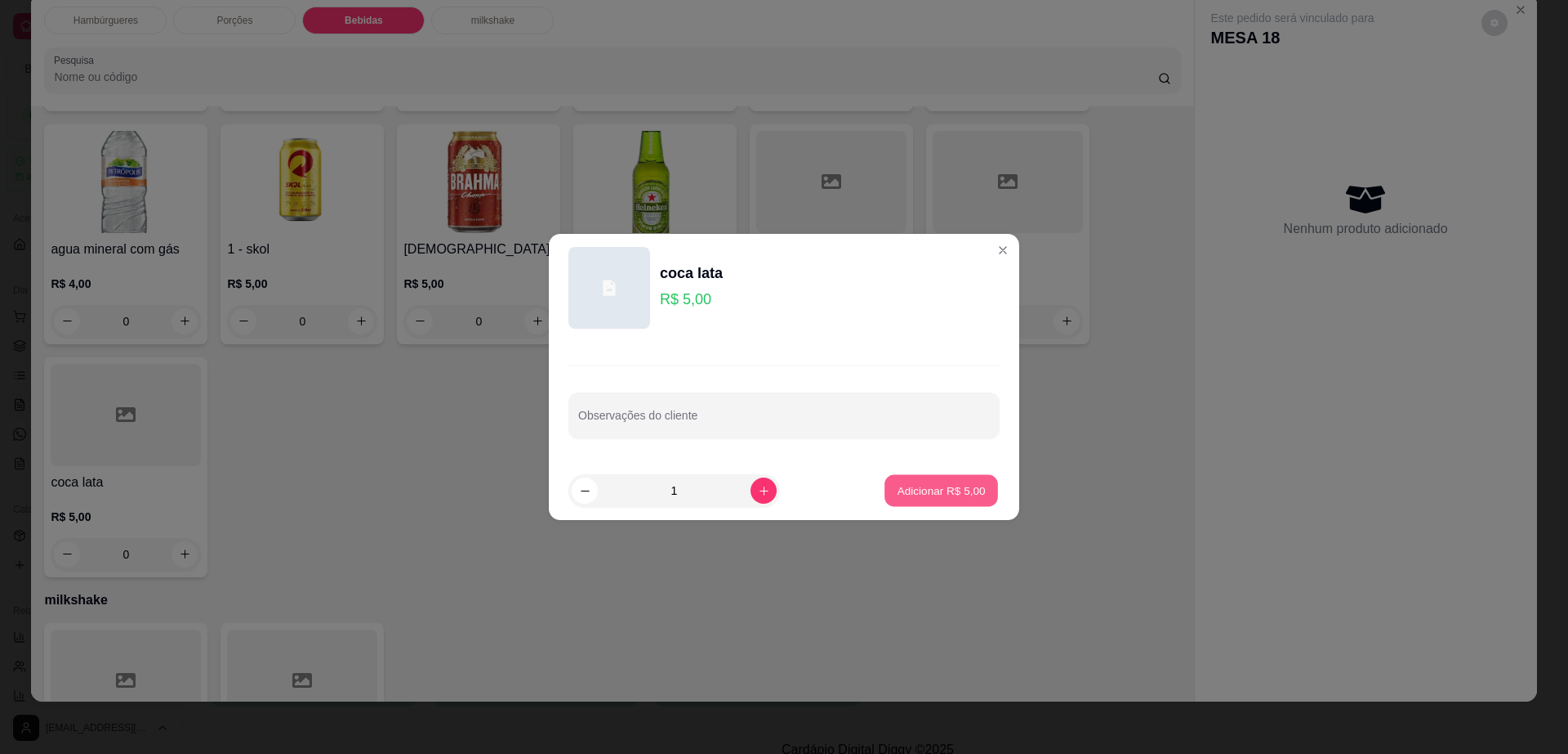
click at [933, 492] on p "Adicionar R$ 5,00" at bounding box center [940, 489] width 88 height 16
type input "1"
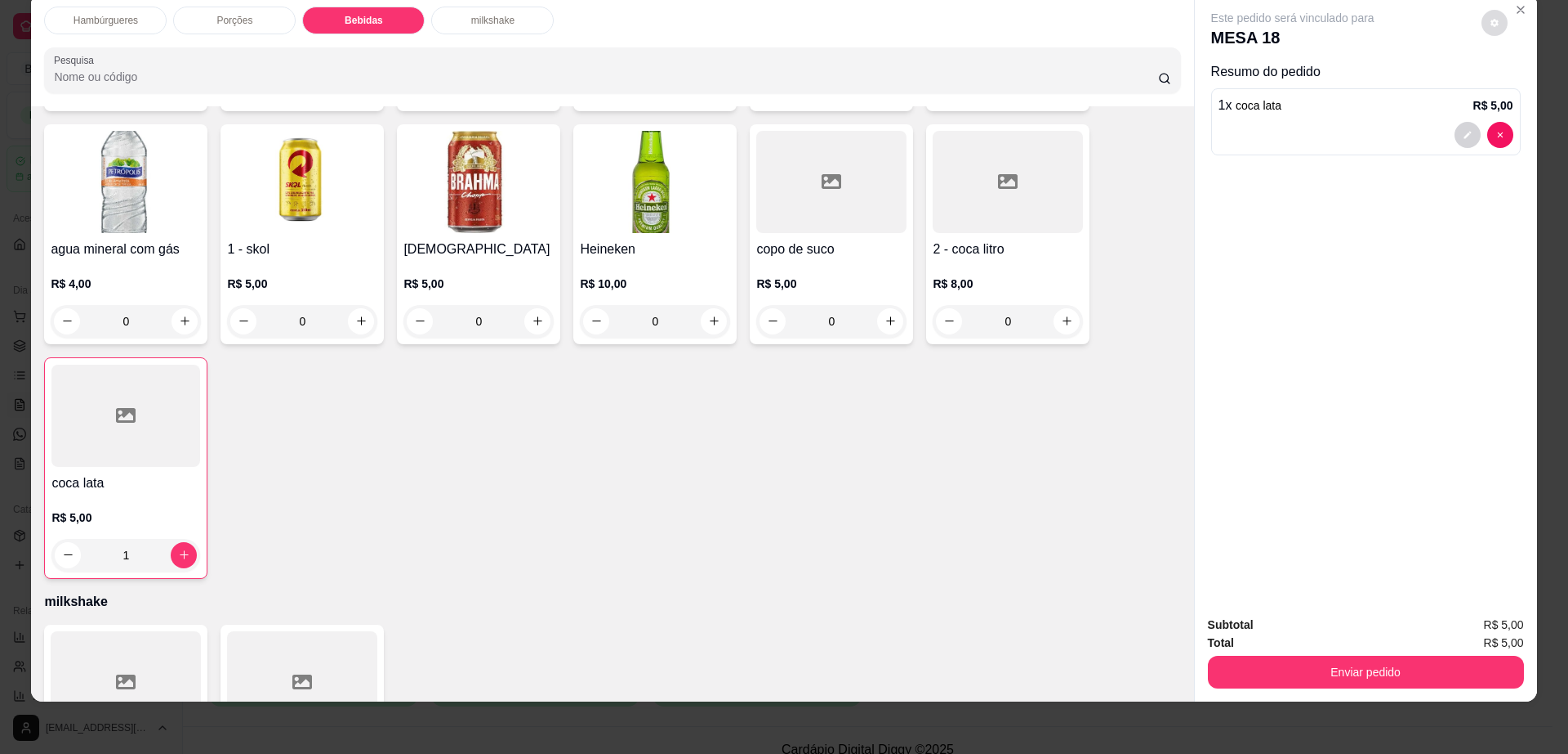
click at [1482, 31] on button "decrease-product-quantity" at bounding box center [1495, 23] width 26 height 26
click at [1264, 669] on button "Enviar pedido" at bounding box center [1366, 672] width 316 height 33
click at [1264, 669] on button "Enviar pedido" at bounding box center [1365, 672] width 306 height 32
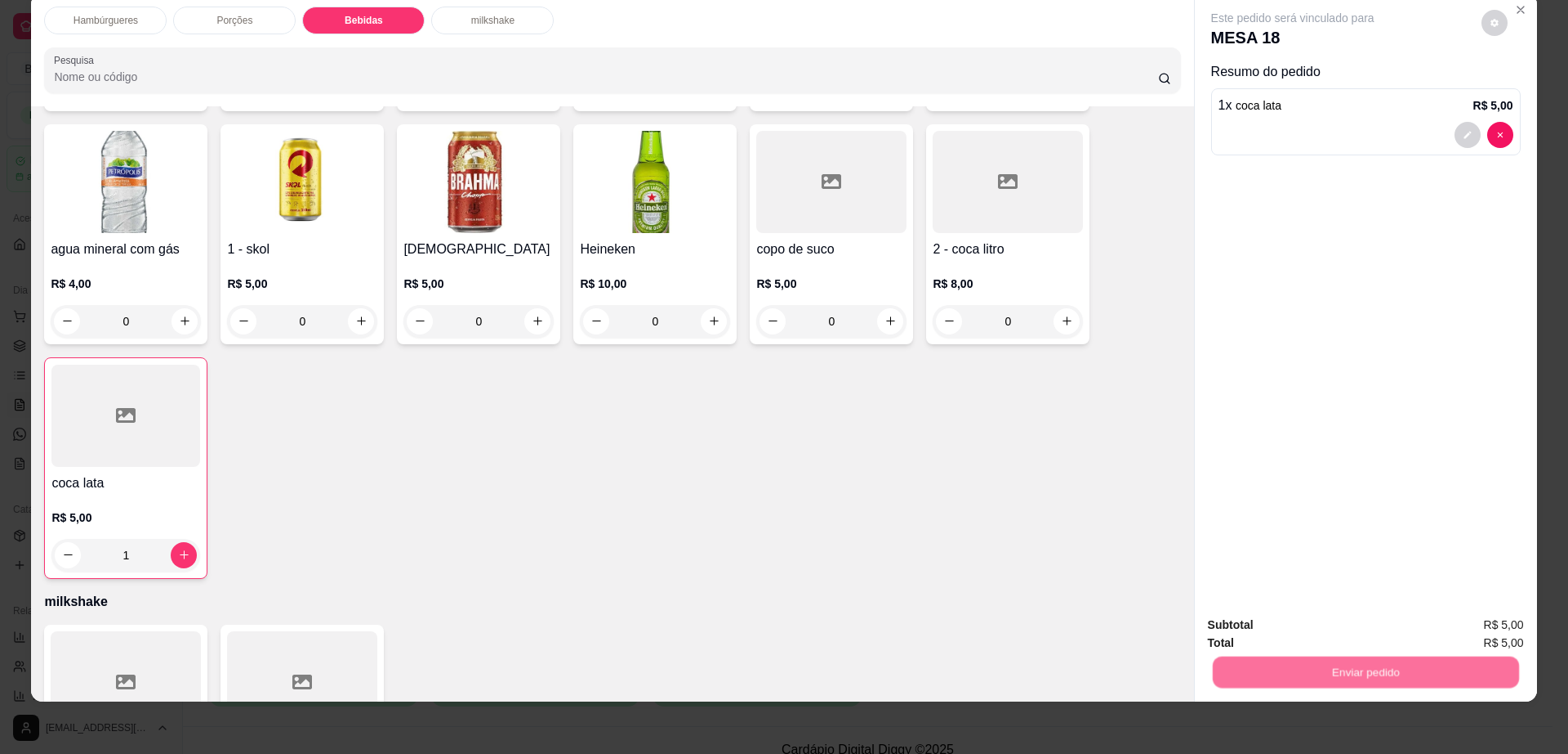
click at [1351, 627] on button "Registrar cliente" at bounding box center [1370, 632] width 108 height 31
click at [1435, 660] on button "Enviar pedido" at bounding box center [1365, 672] width 306 height 32
click at [1491, 633] on button "Enviar pedido" at bounding box center [1480, 632] width 92 height 31
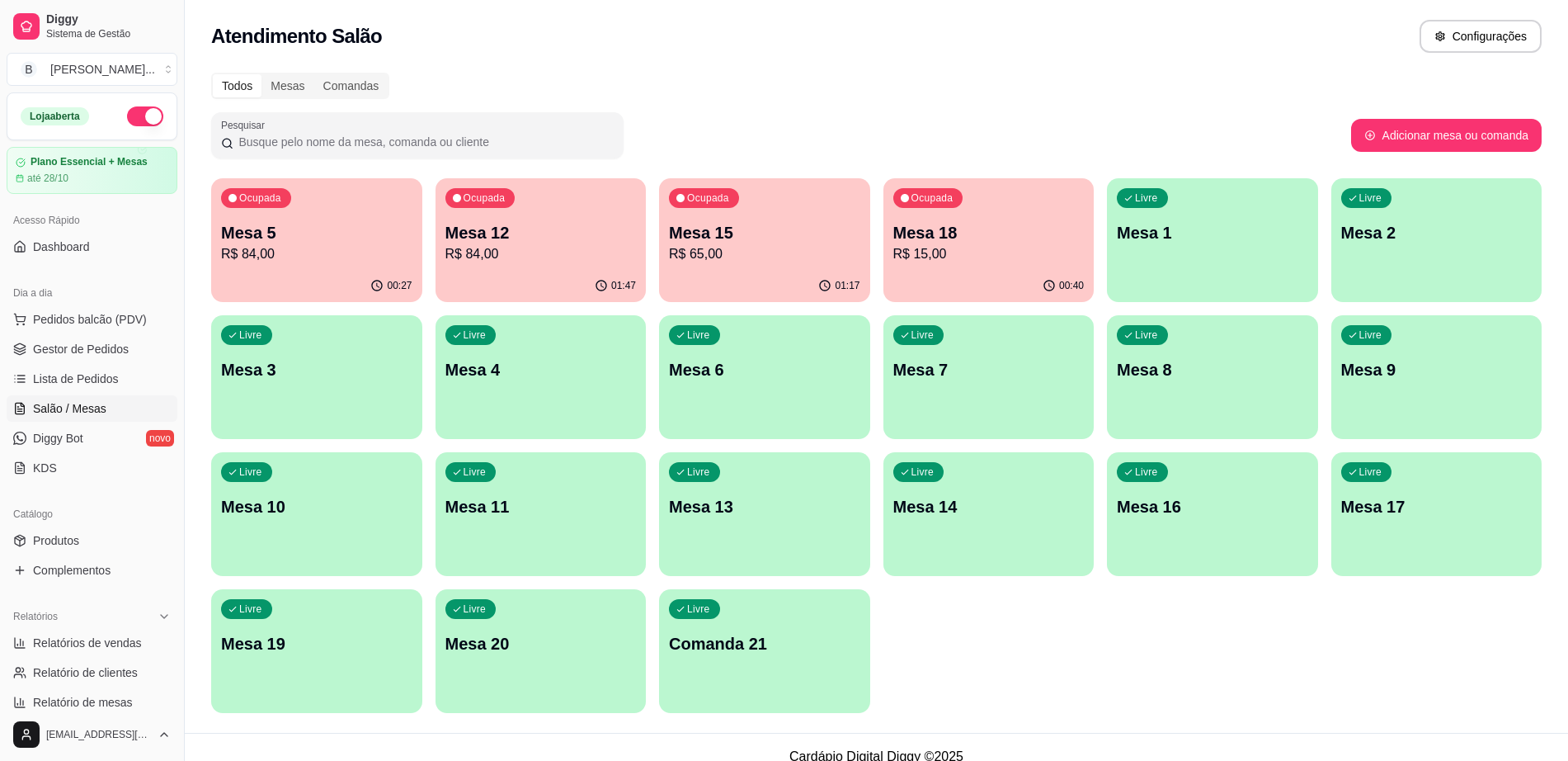
click at [809, 246] on p "R$ 65,00" at bounding box center [764, 254] width 191 height 20
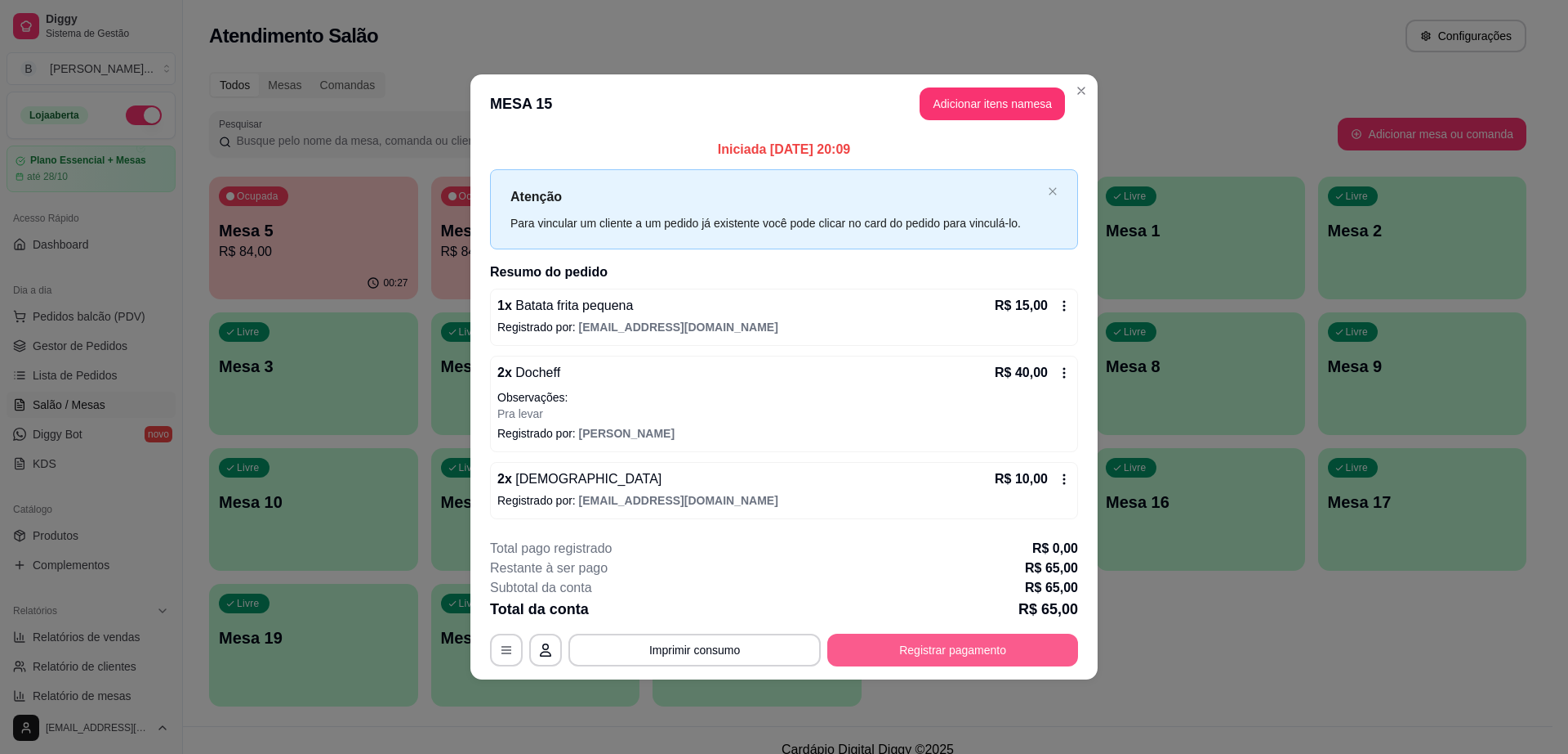
click at [983, 653] on button "Registrar pagamento" at bounding box center [953, 650] width 251 height 33
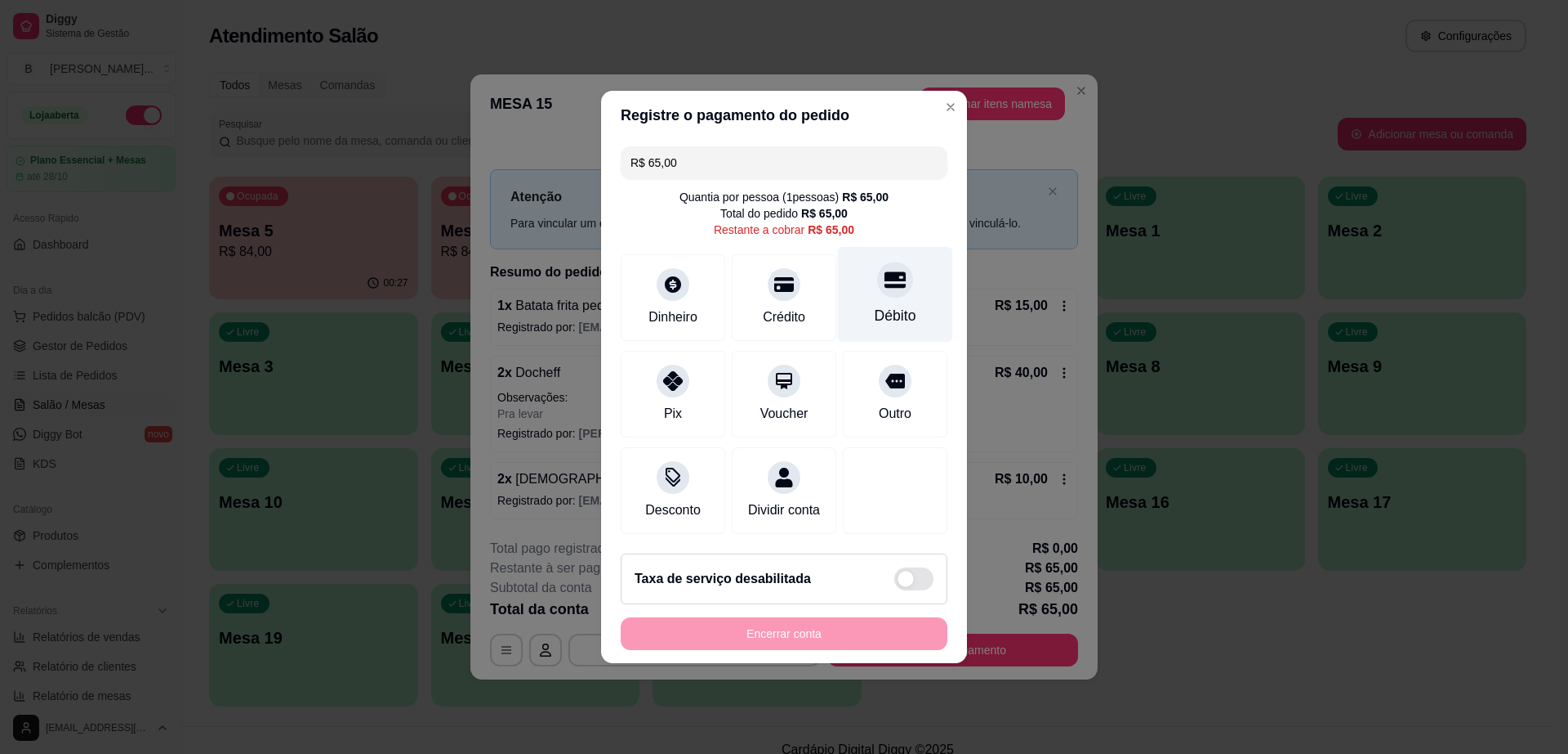
click at [861, 281] on div "Débito" at bounding box center [896, 295] width 115 height 96
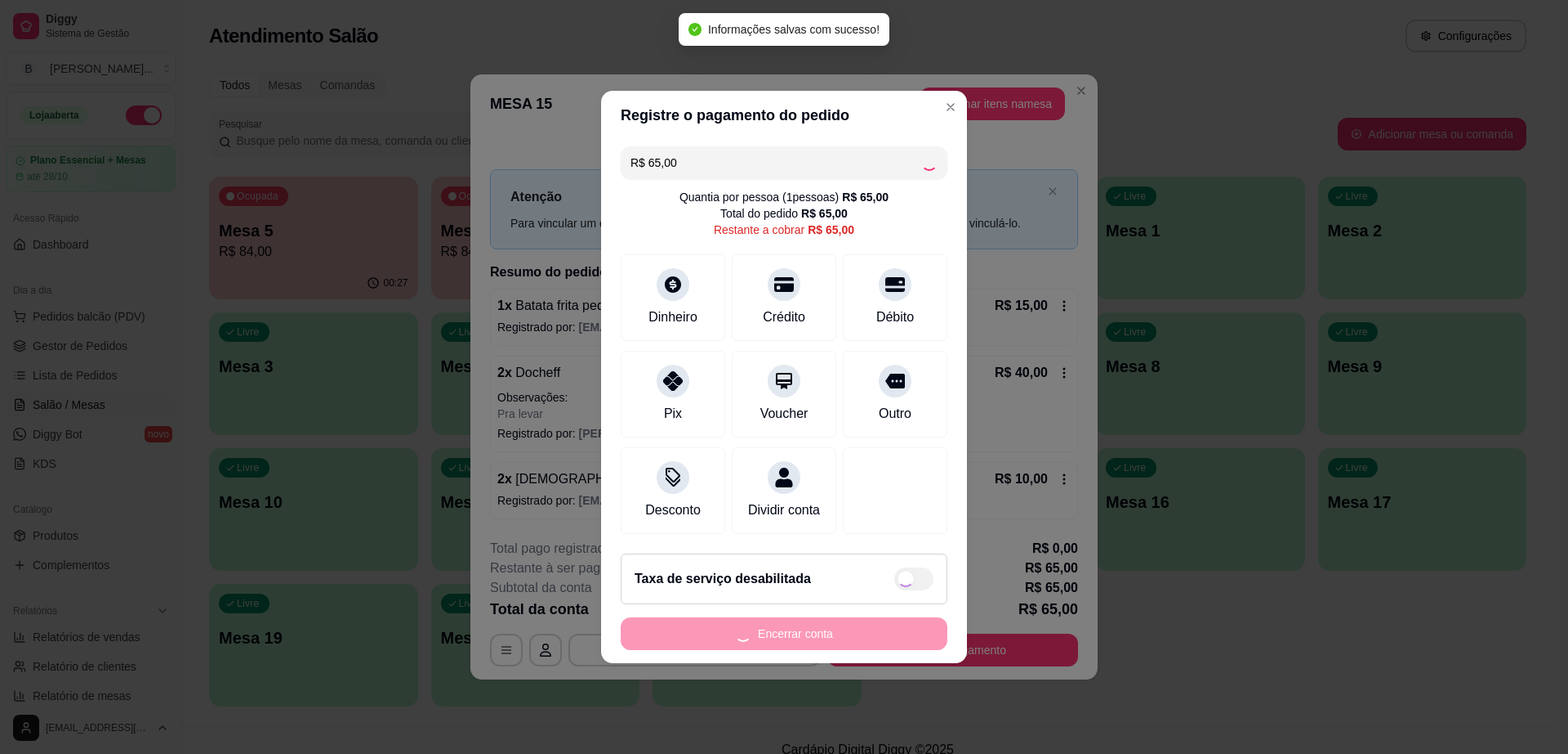
type input "R$ 0,00"
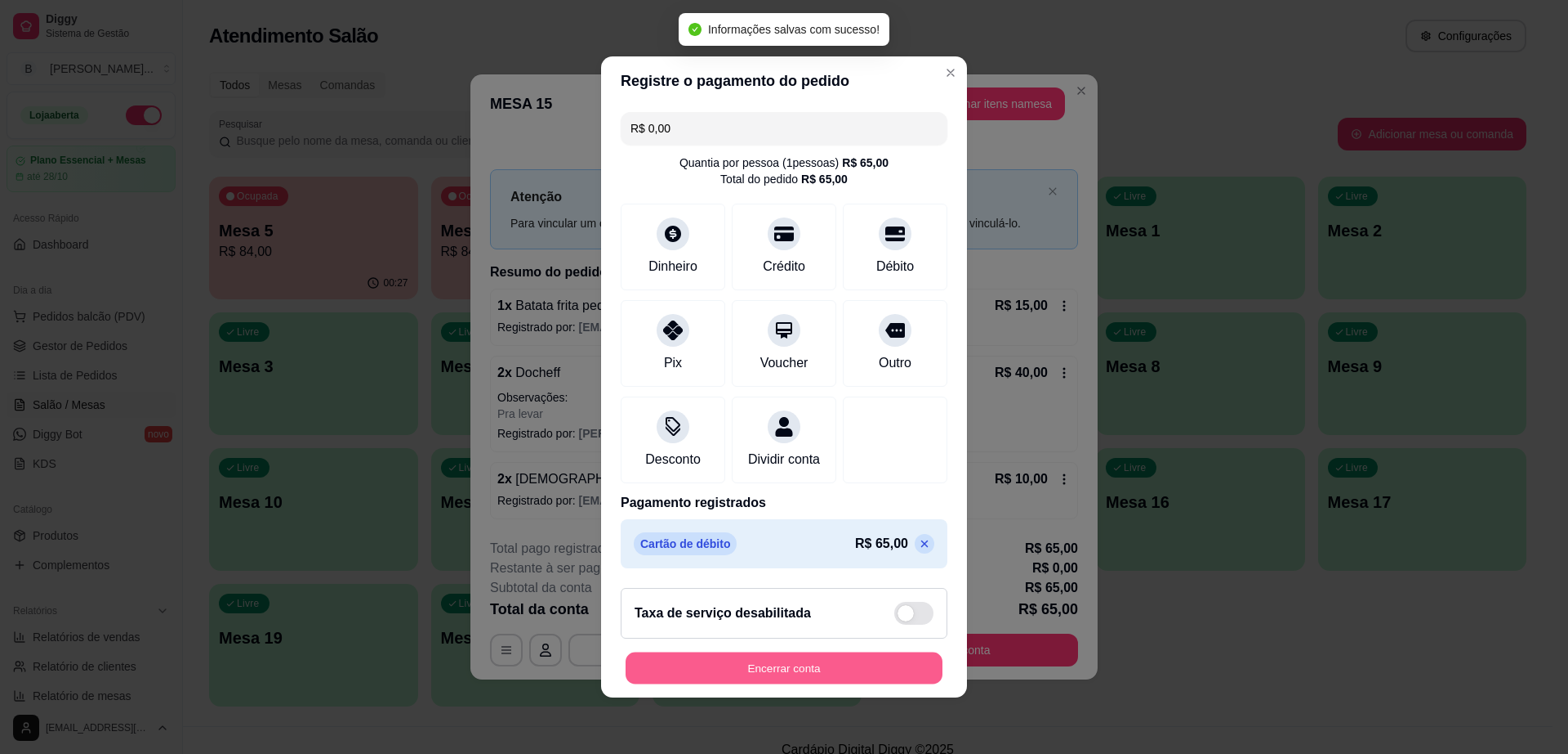
click at [866, 684] on button "Encerrar conta" at bounding box center [784, 668] width 317 height 32
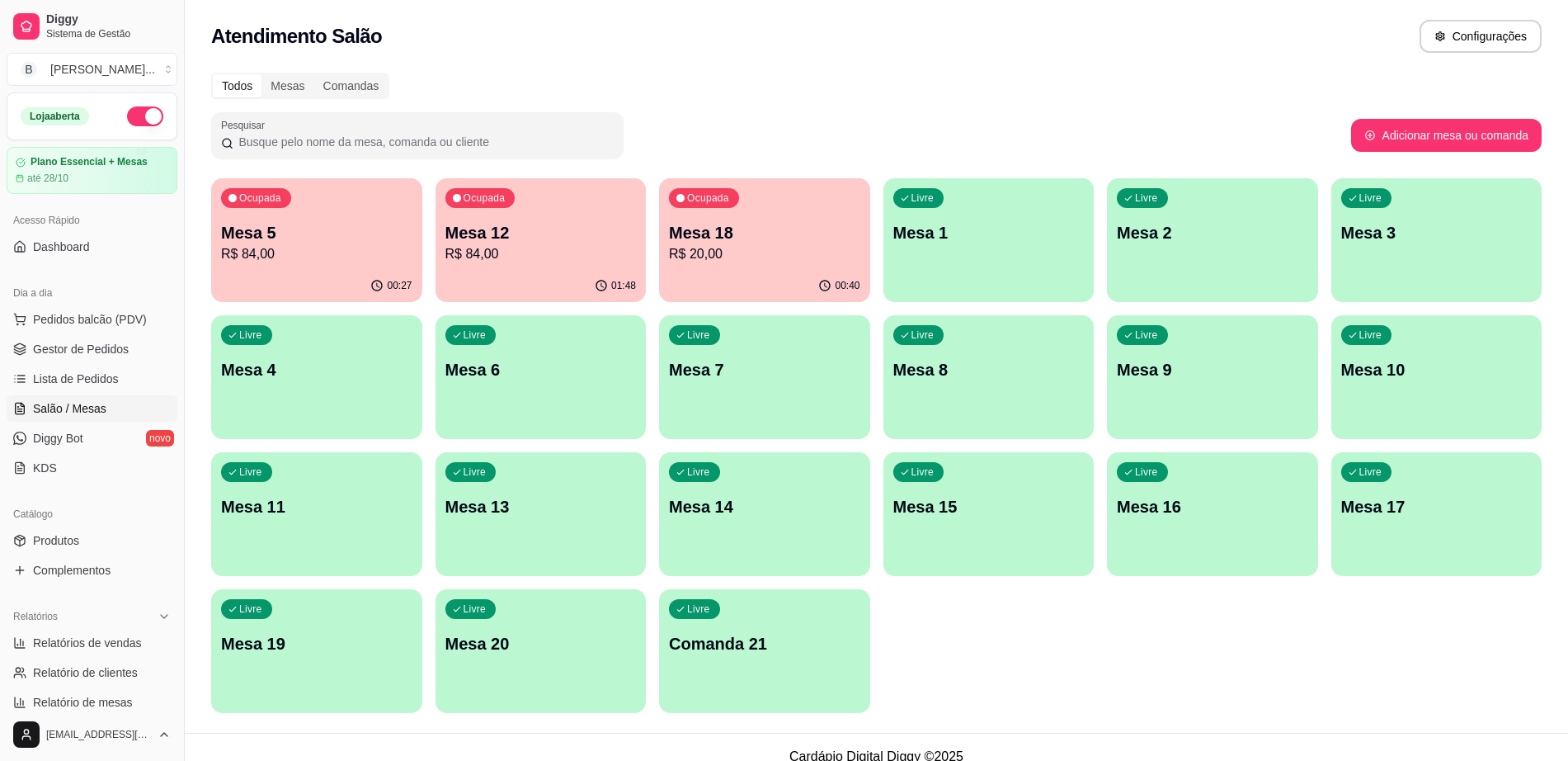
click at [756, 230] on p "Mesa 18" at bounding box center [764, 233] width 191 height 23
click at [318, 539] on div "Livre Mesa 11" at bounding box center [317, 504] width 211 height 104
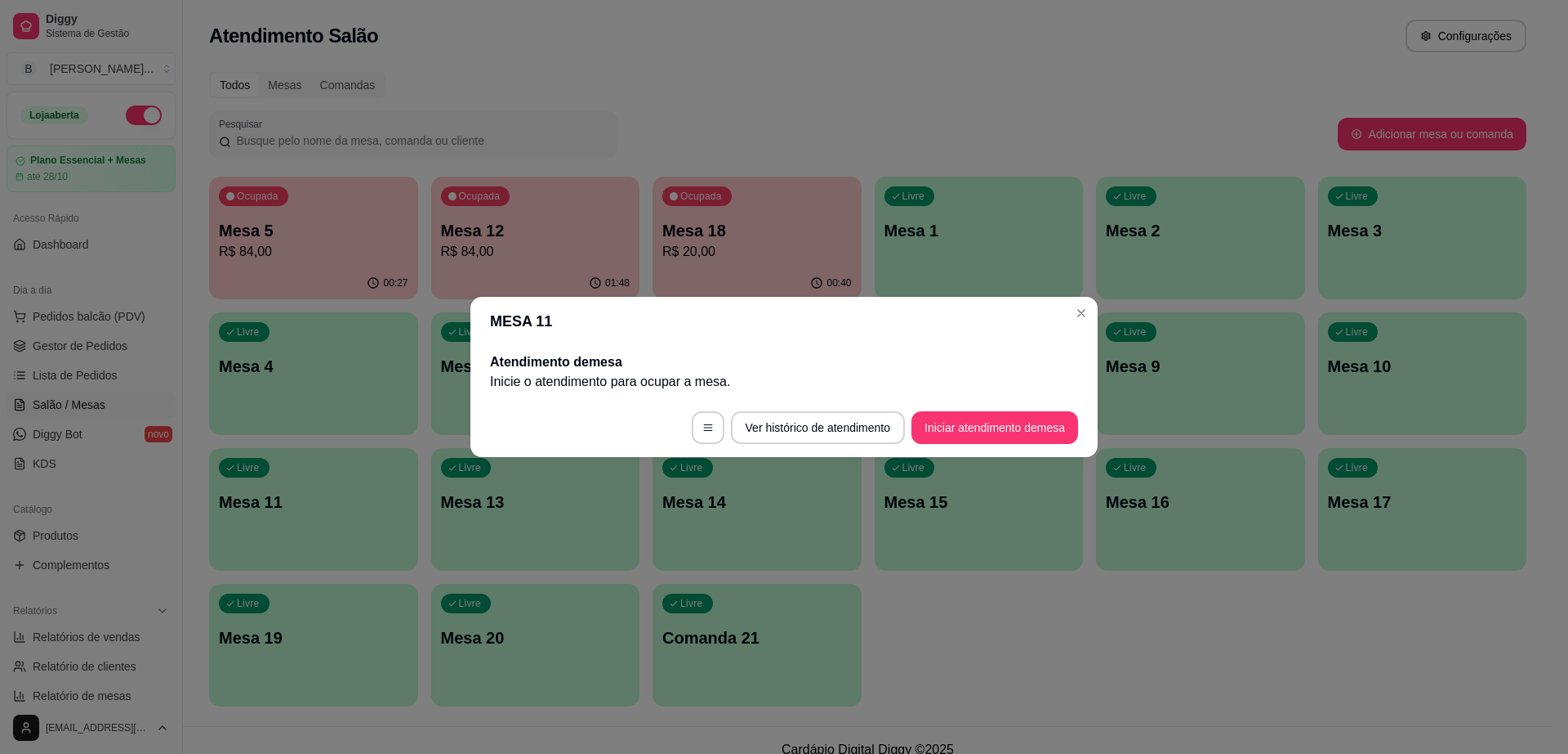
click at [978, 406] on footer "Ver histórico de atendimento Iniciar atendimento de mesa" at bounding box center [784, 427] width 628 height 59
click at [982, 431] on button "Iniciar atendimento de mesa" at bounding box center [995, 428] width 166 height 33
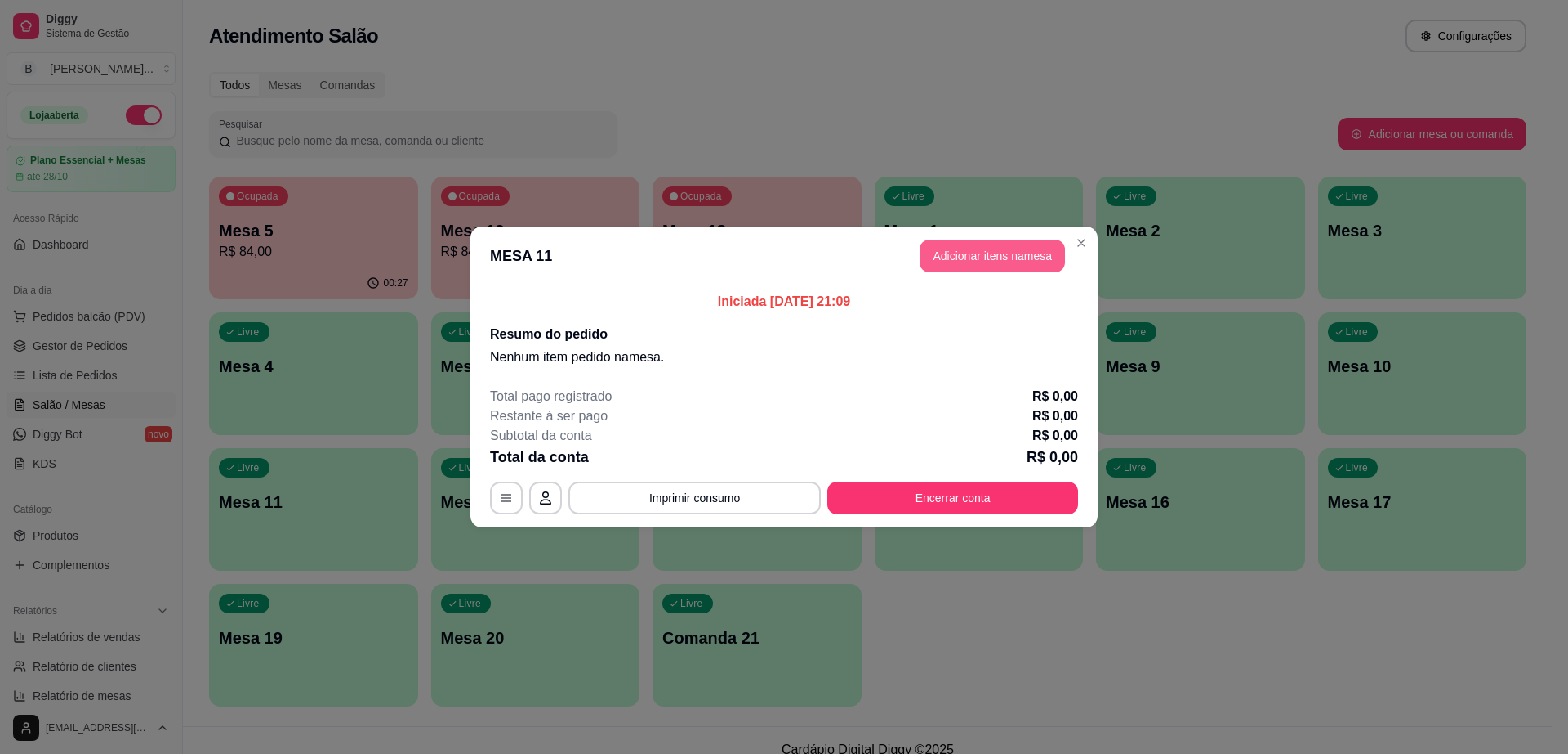
click at [968, 255] on button "Adicionar itens na mesa" at bounding box center [992, 256] width 146 height 33
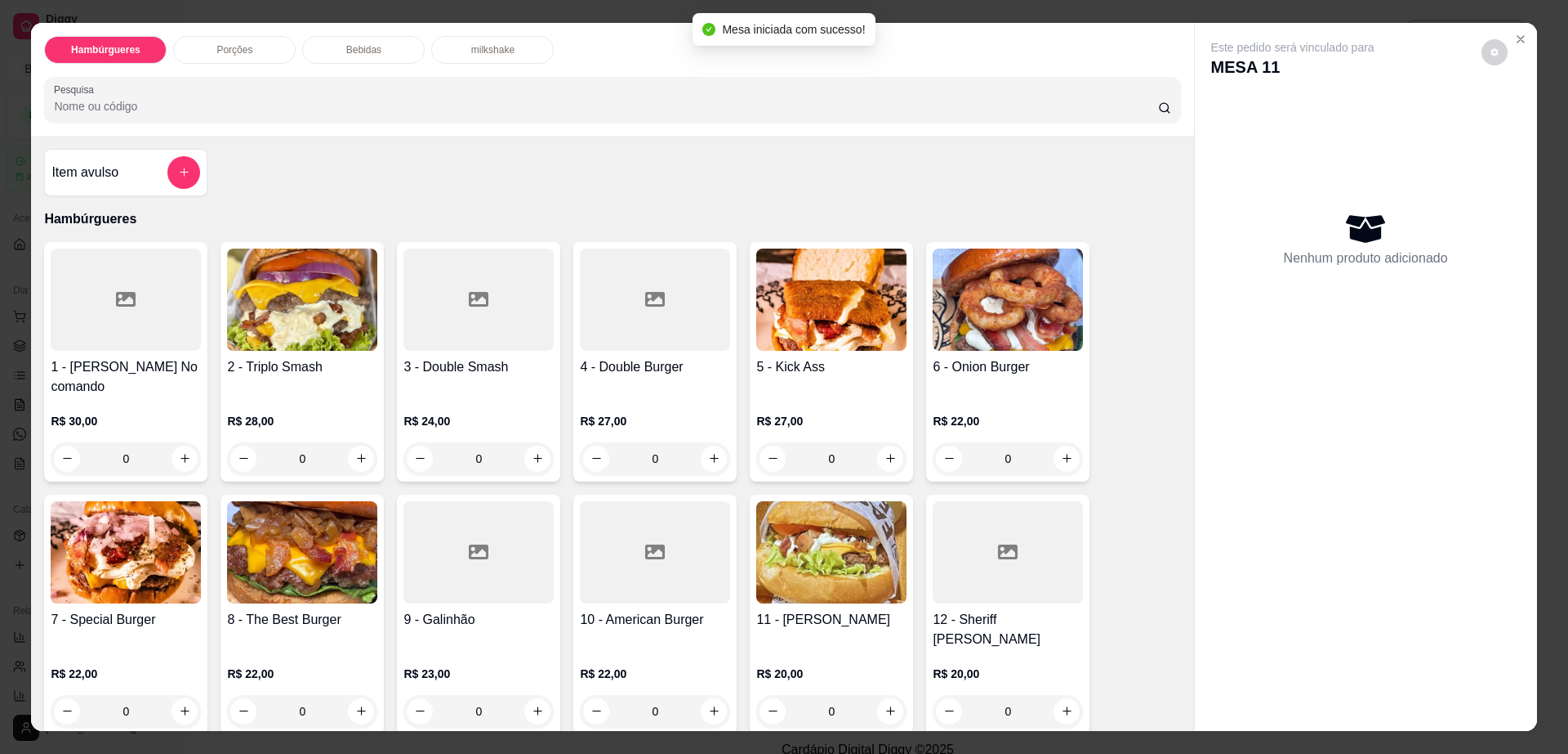
click at [356, 56] on div "Bebidas" at bounding box center [363, 50] width 123 height 28
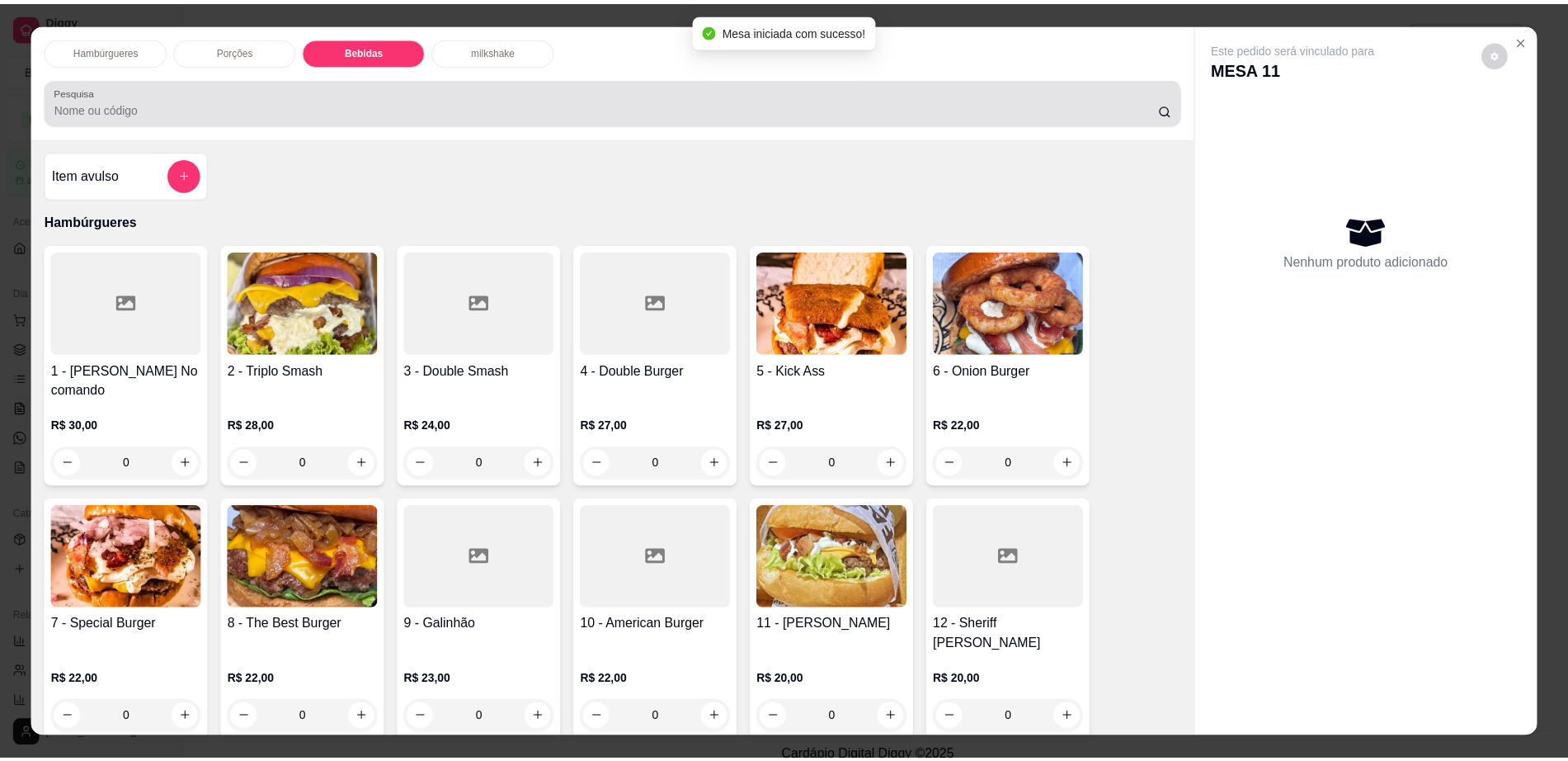
scroll to position [30, 0]
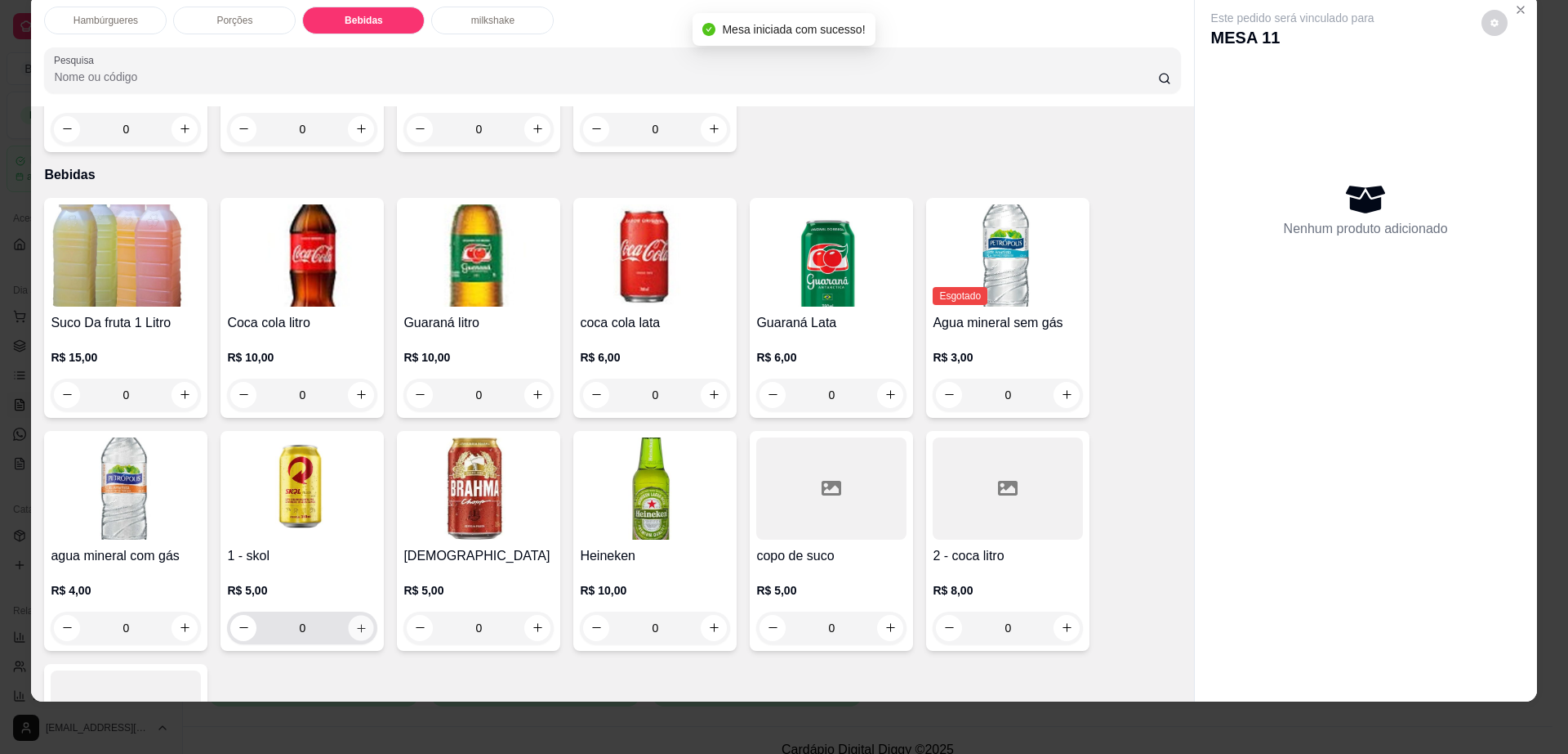
click at [357, 621] on icon "increase-product-quantity" at bounding box center [361, 627] width 12 height 12
type input "1"
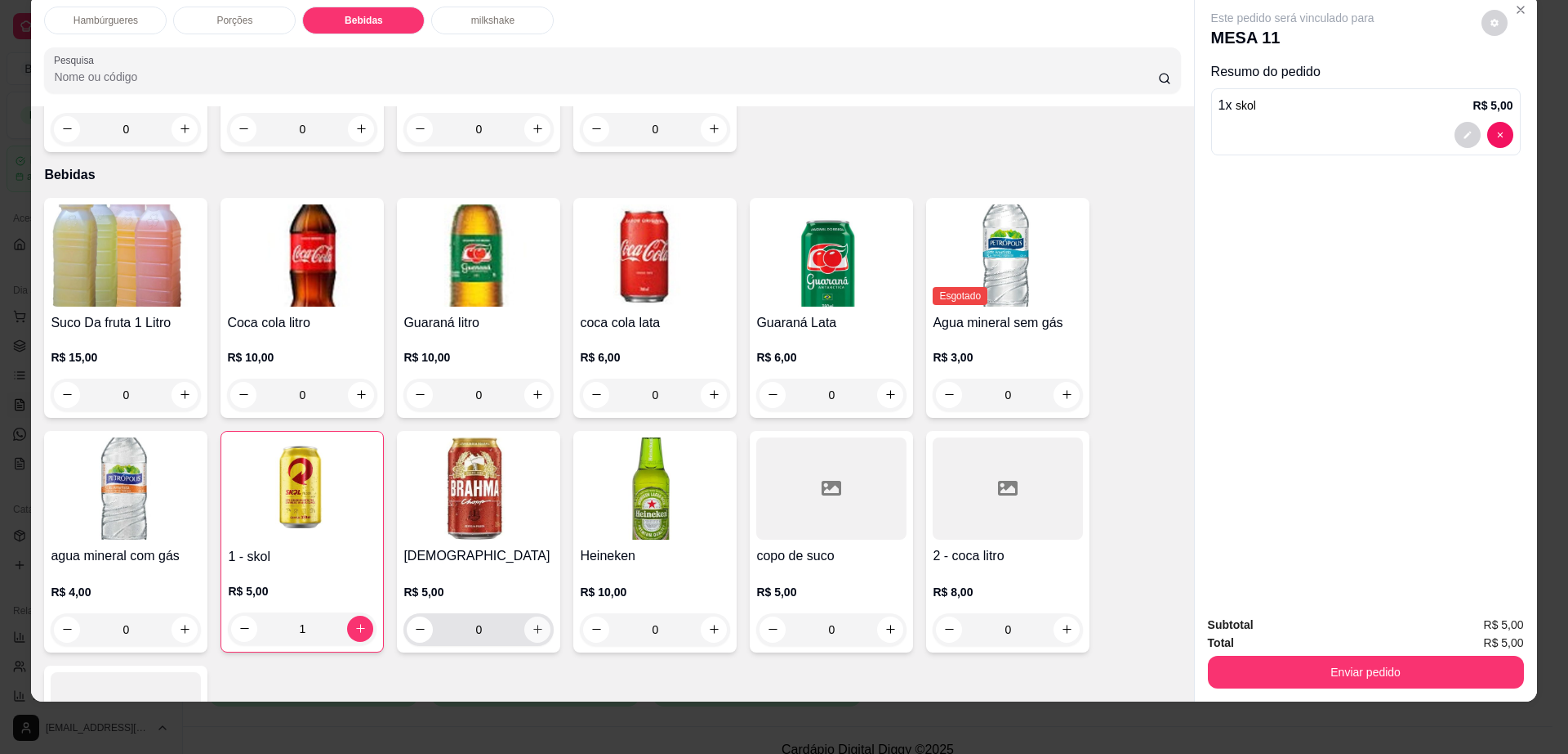
click at [534, 623] on icon "increase-product-quantity" at bounding box center [538, 629] width 12 height 12
type input "1"
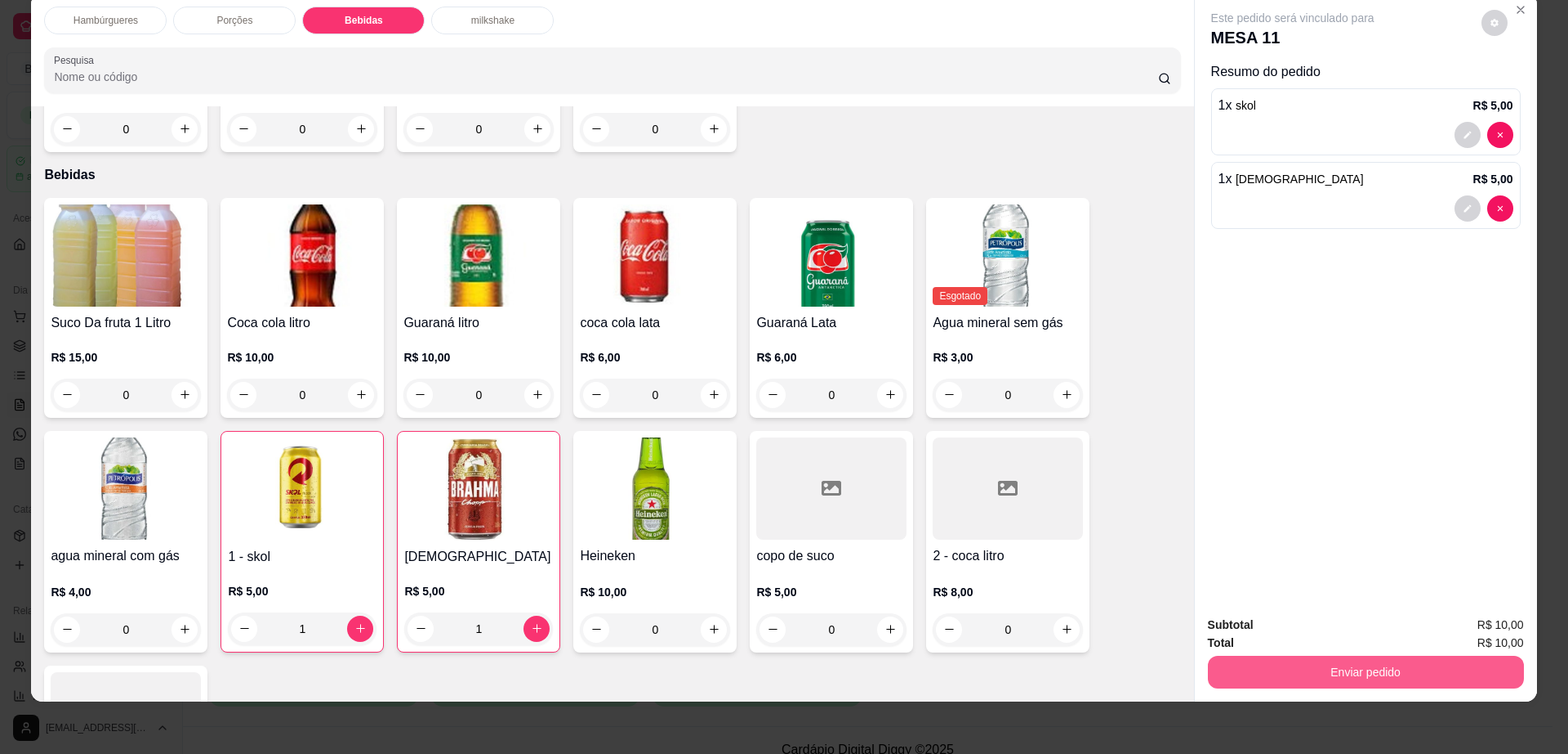
click at [1358, 663] on button "Enviar pedido" at bounding box center [1366, 672] width 316 height 33
click at [1358, 663] on button "Enviar pedido" at bounding box center [1365, 672] width 306 height 32
click at [1358, 672] on button "Enviar pedido" at bounding box center [1366, 672] width 316 height 33
click at [1489, 626] on button "Enviar pedido" at bounding box center [1480, 632] width 92 height 31
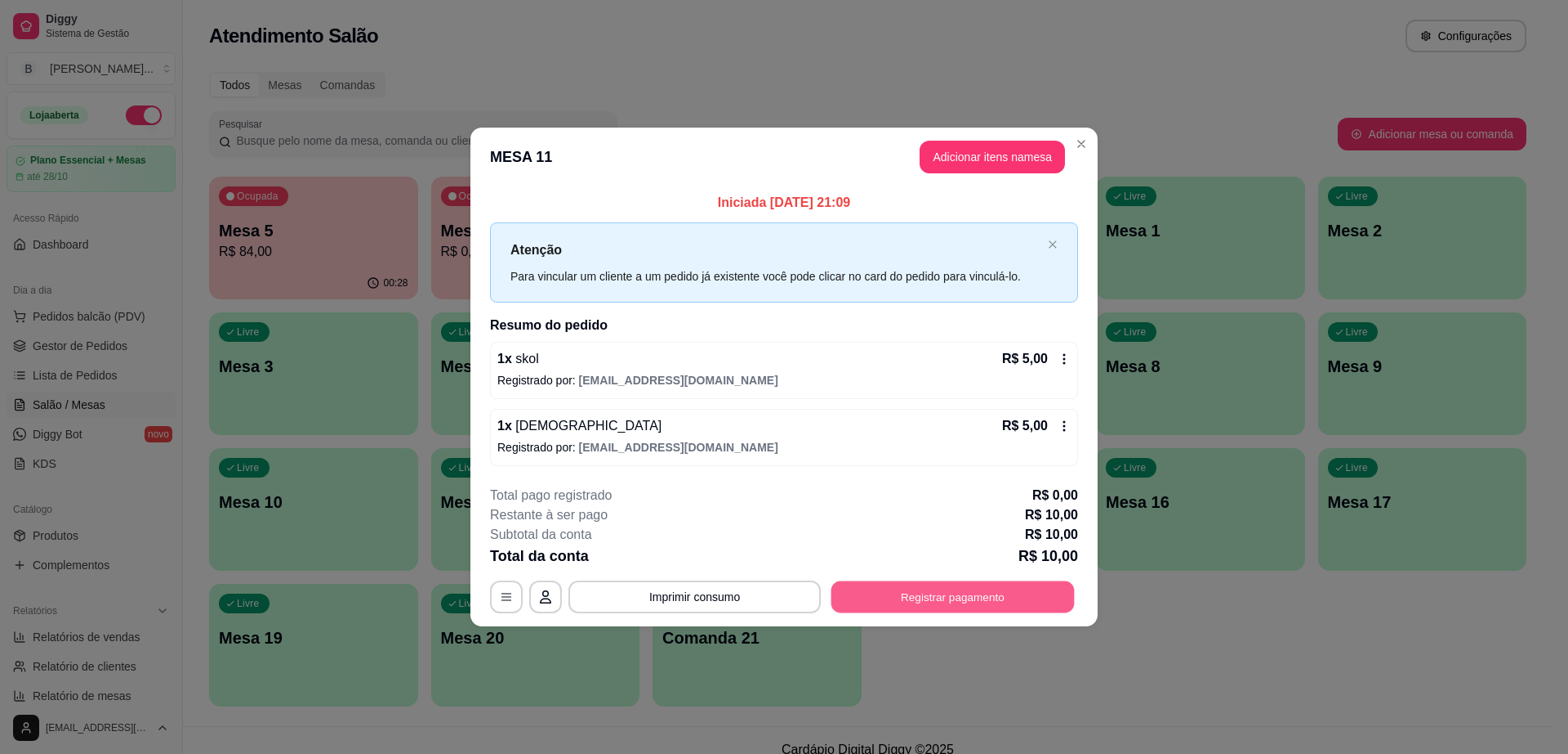
click at [964, 600] on button "Registrar pagamento" at bounding box center [954, 596] width 244 height 32
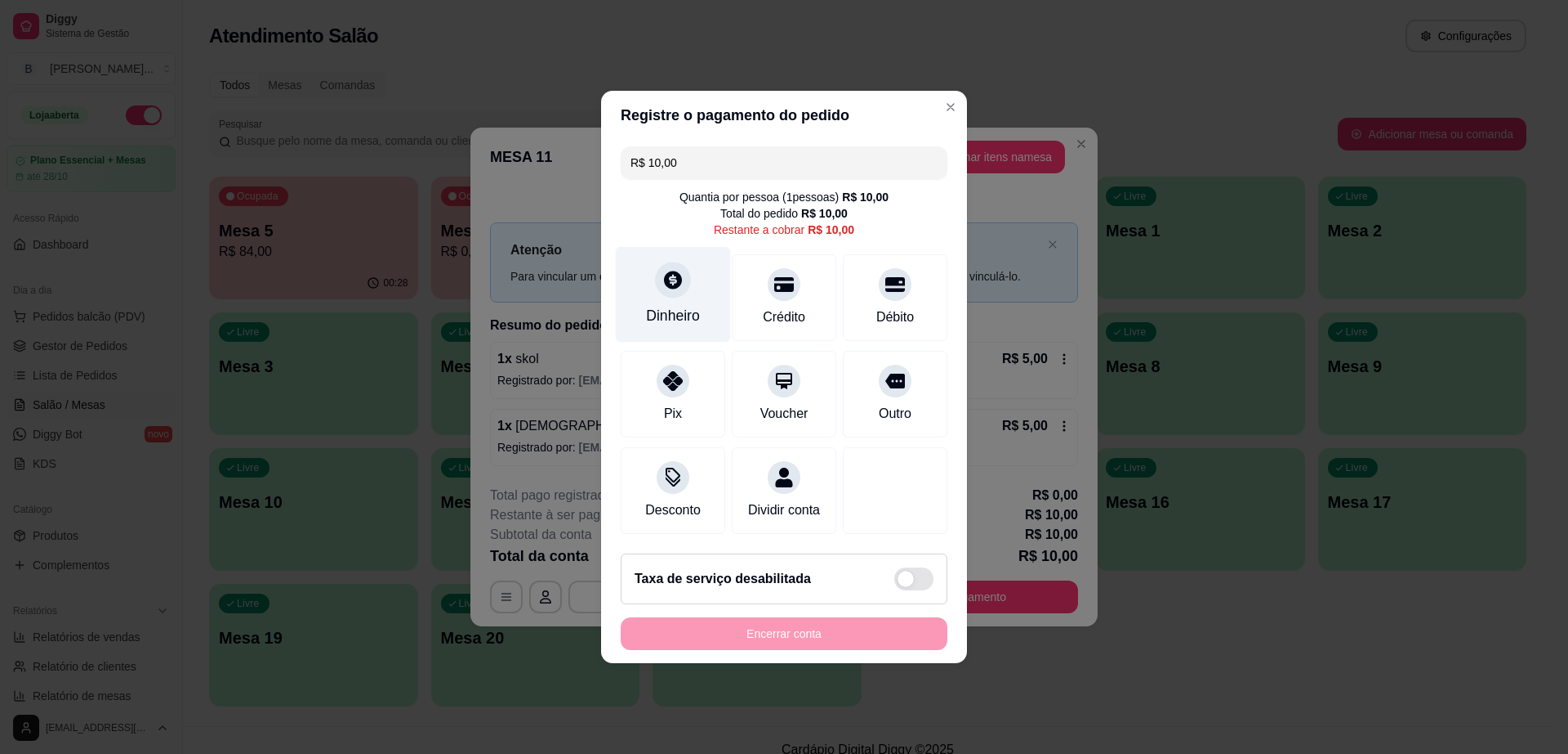
click at [665, 272] on icon at bounding box center [673, 279] width 18 height 18
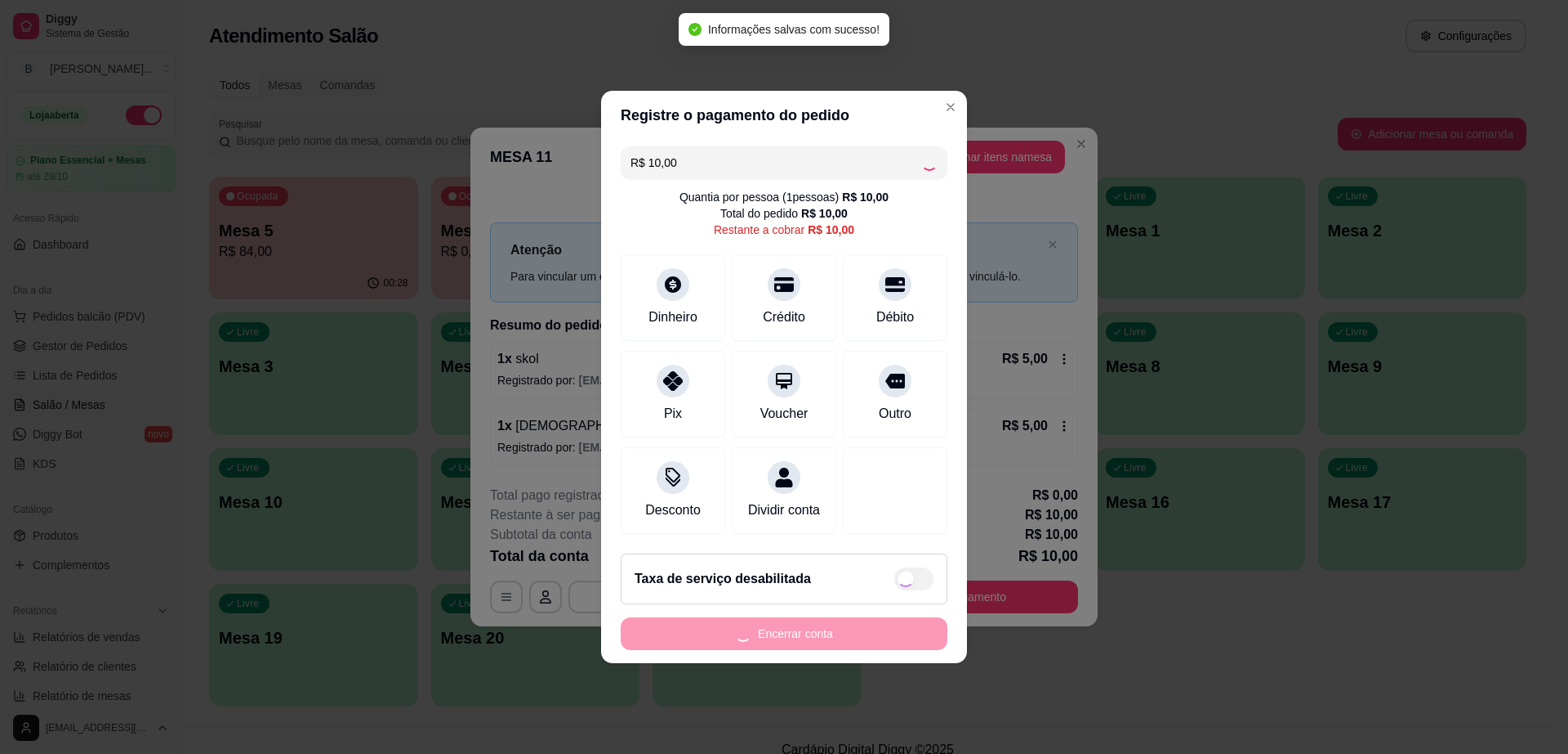
type input "R$ 0,00"
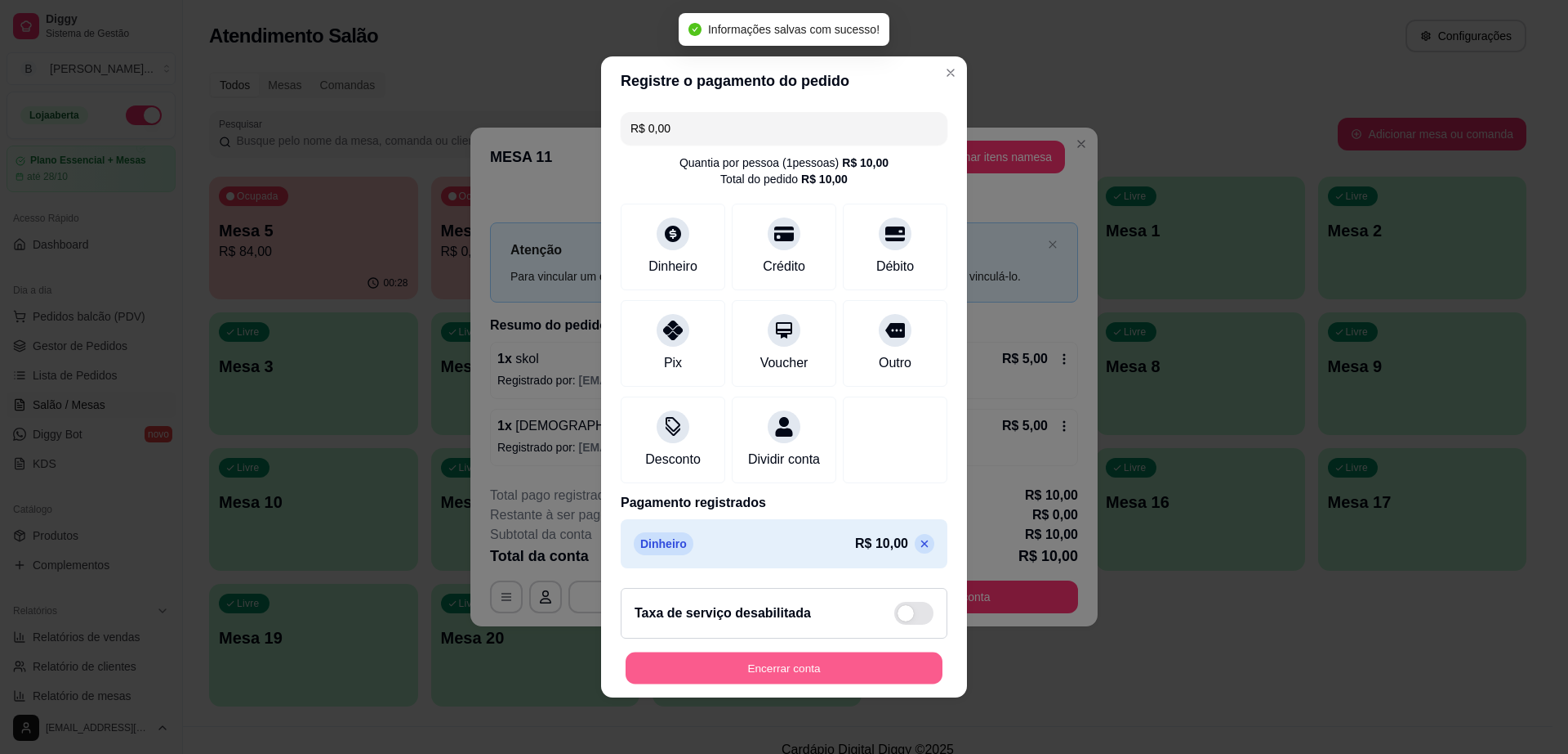
click at [863, 661] on button "Encerrar conta" at bounding box center [784, 668] width 317 height 32
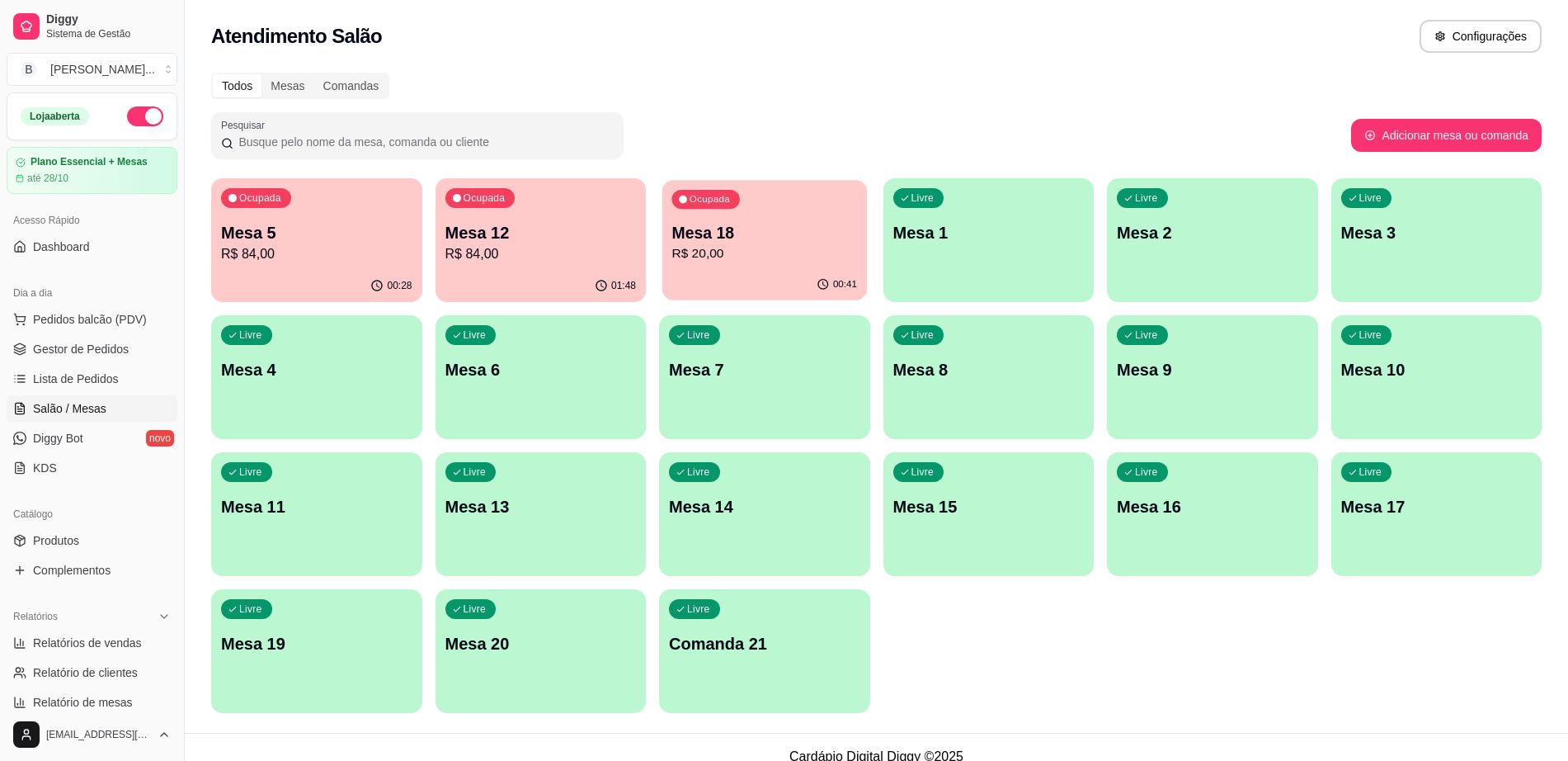
click at [690, 283] on div "00:41" at bounding box center [764, 284] width 205 height 32
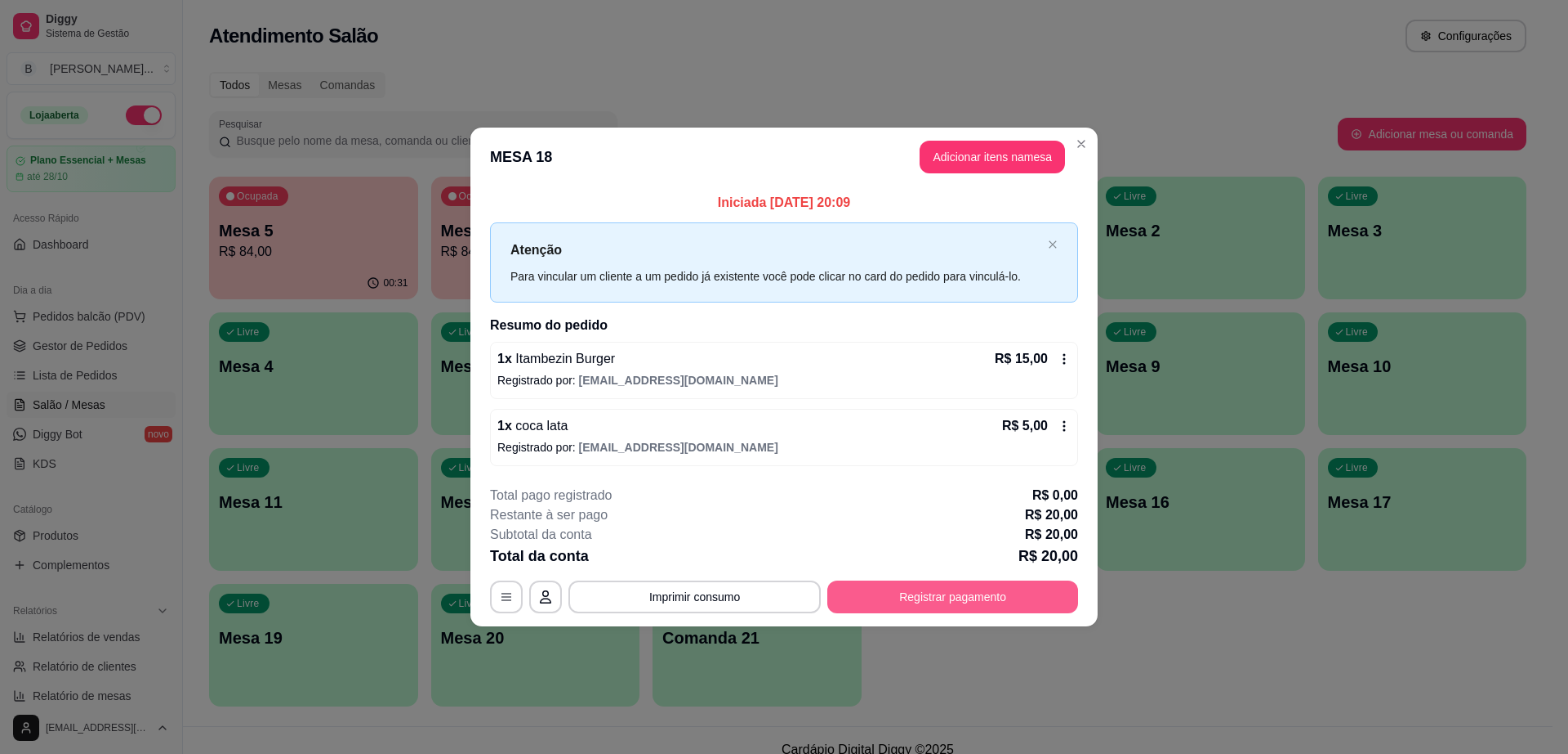
click at [915, 597] on button "Registrar pagamento" at bounding box center [953, 597] width 251 height 33
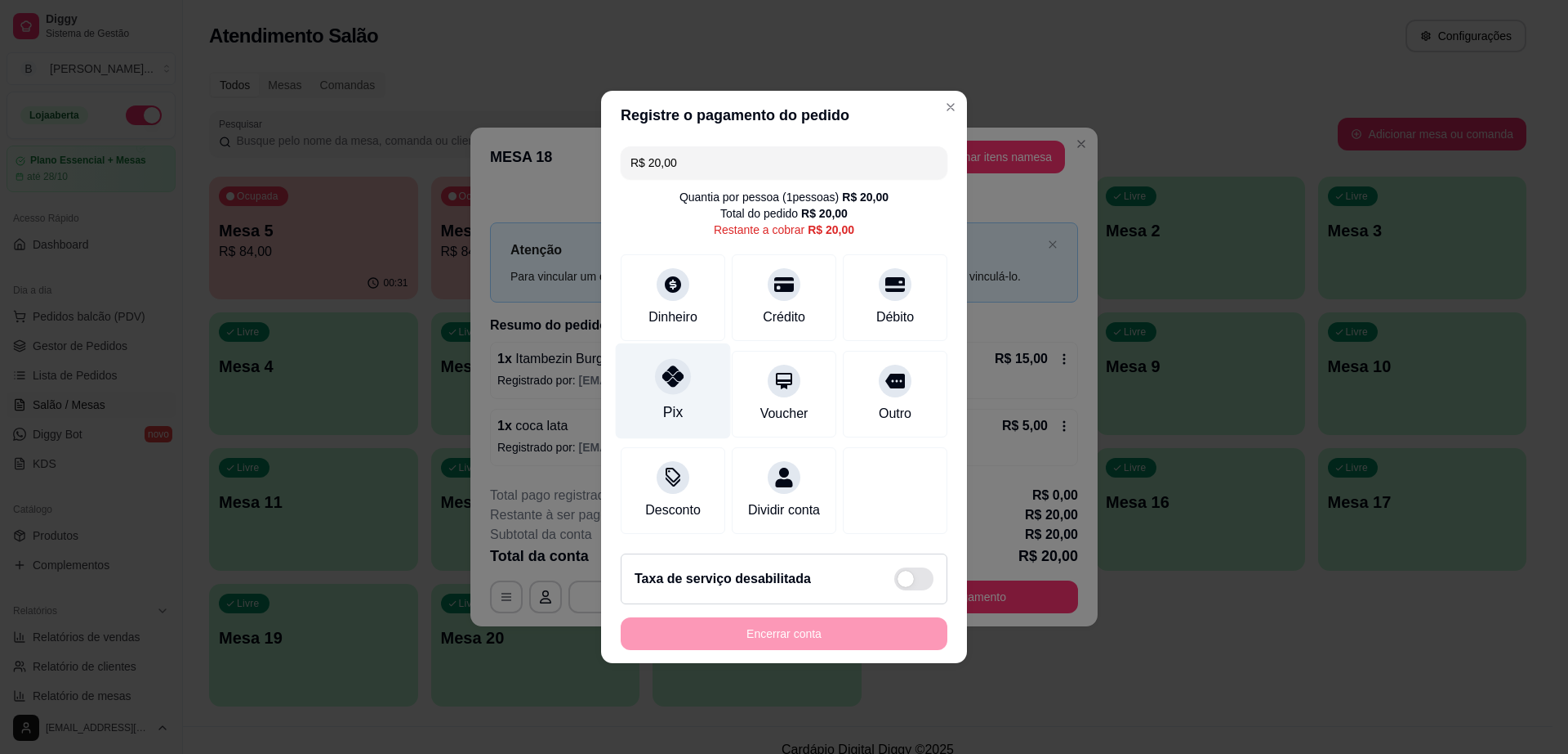
click at [662, 377] on icon at bounding box center [673, 376] width 21 height 21
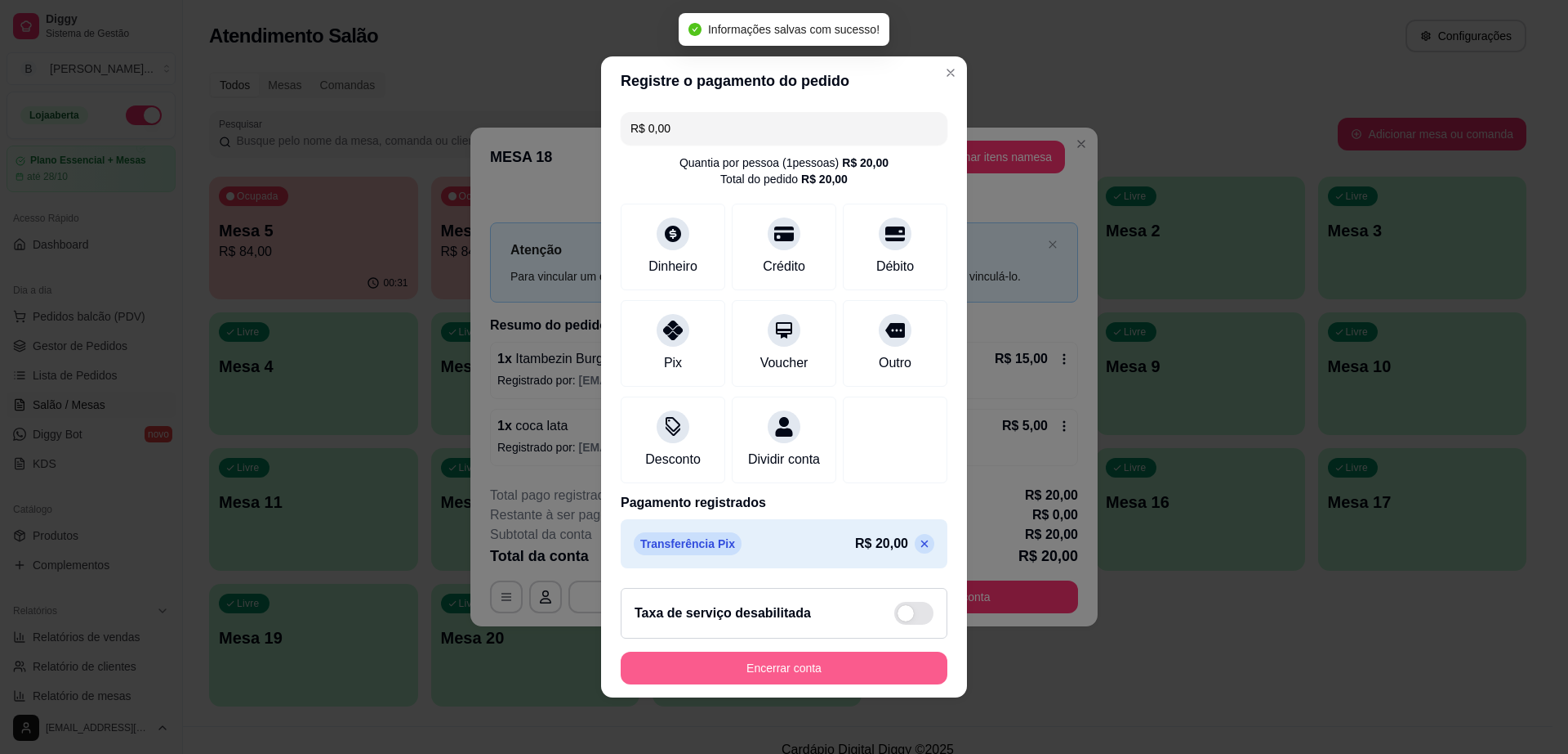
type input "R$ 0,00"
click at [809, 668] on button "Encerrar conta" at bounding box center [784, 668] width 327 height 33
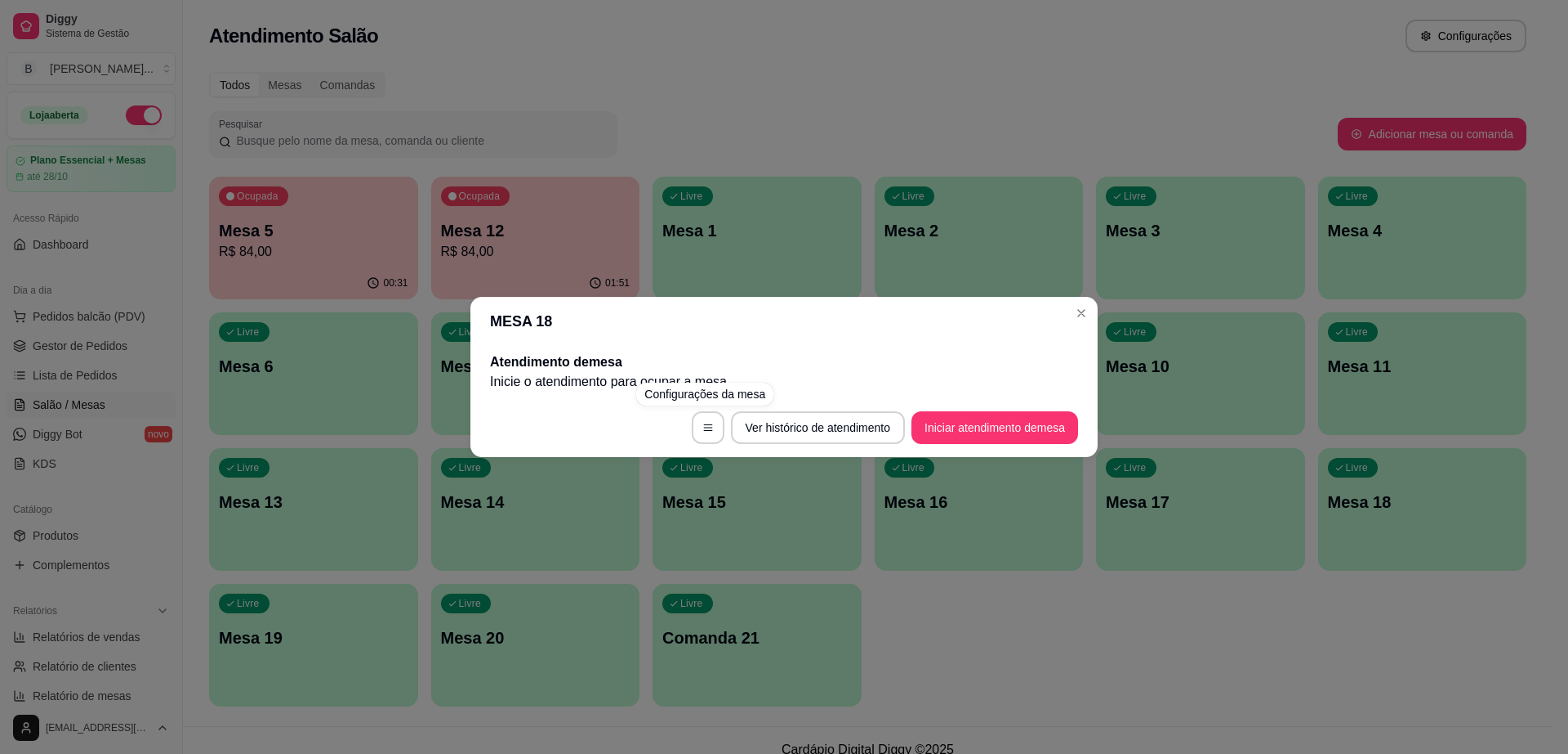
click at [1225, 499] on div "MESA 18 Atendimento de mesa Inicie o atendimento para ocupar a mesa . Ver histó…" at bounding box center [784, 377] width 1568 height 754
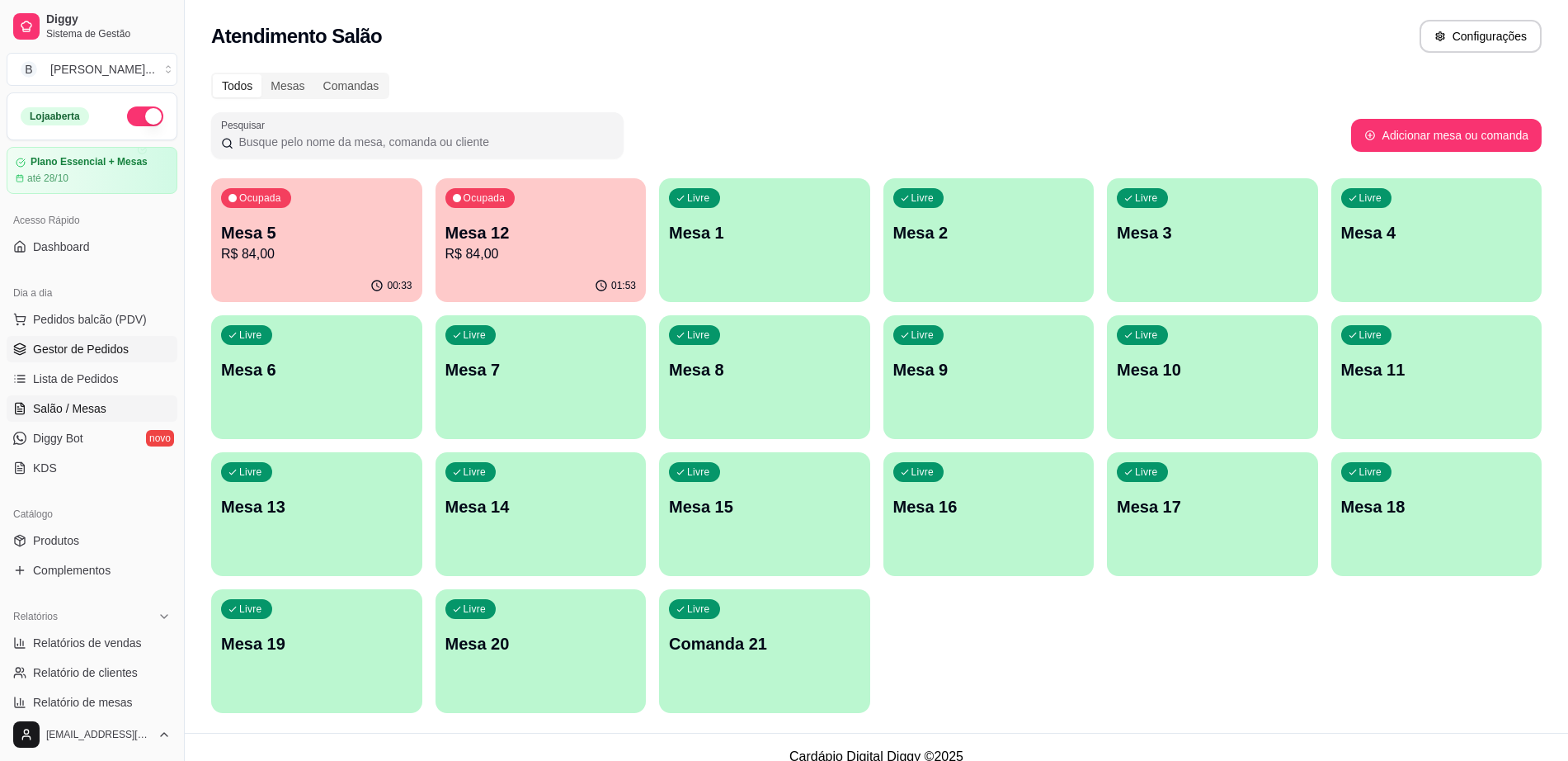
click at [85, 341] on span "Gestor de Pedidos" at bounding box center [81, 349] width 96 height 17
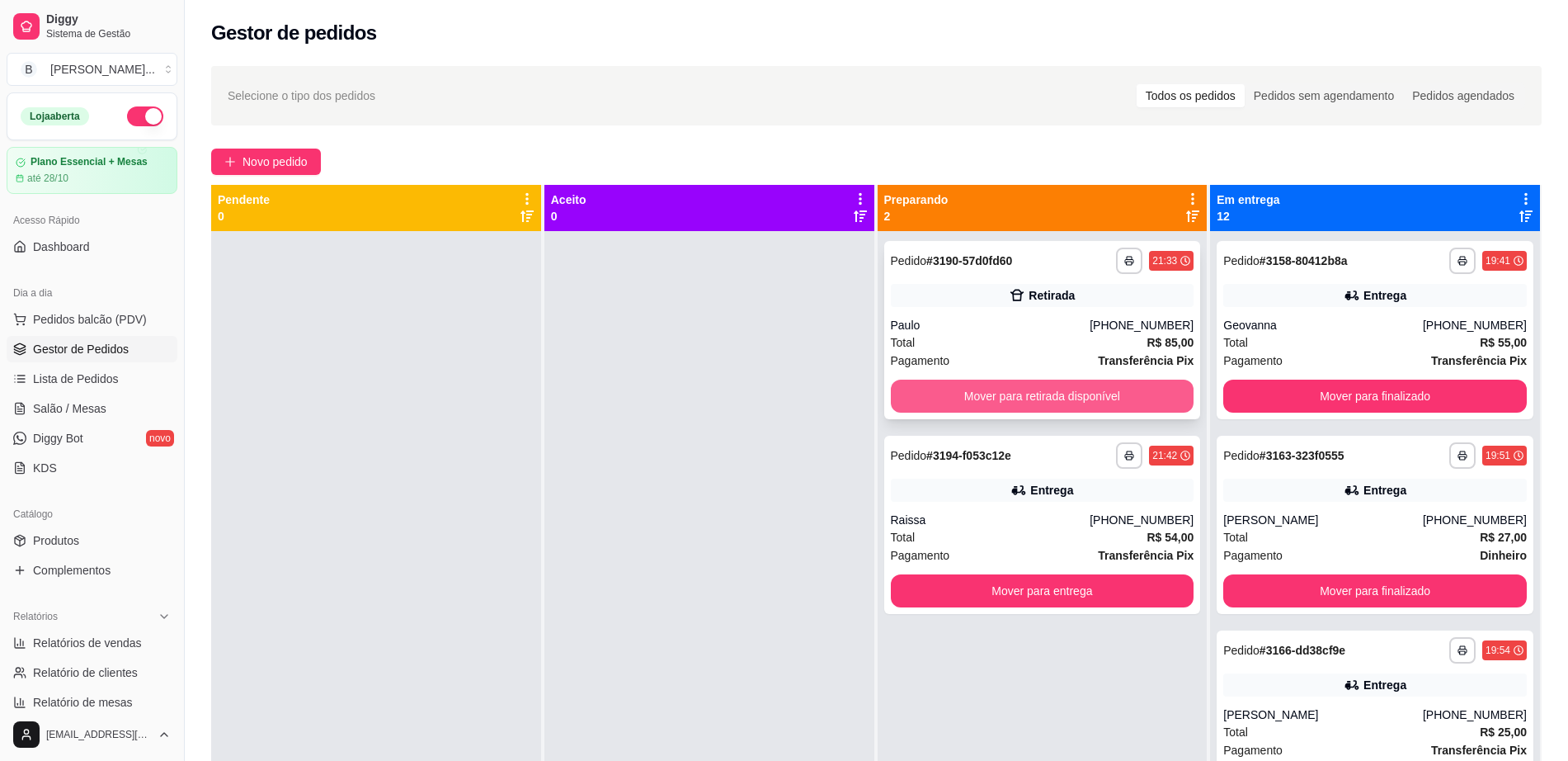
click at [997, 384] on button "Mover para retirada disponível" at bounding box center [1042, 396] width 303 height 33
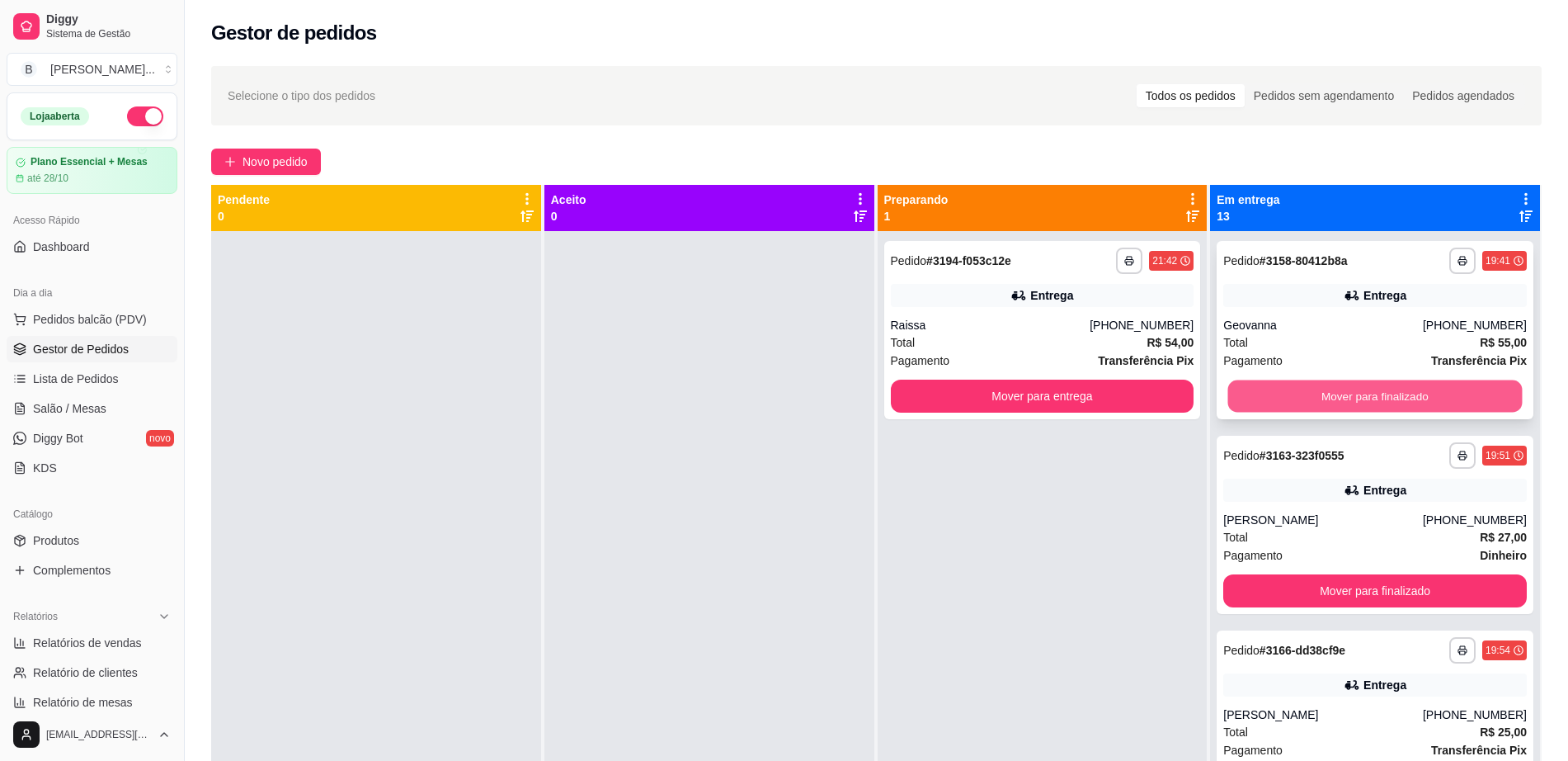
click at [1404, 393] on button "Mover para finalizado" at bounding box center [1375, 396] width 294 height 32
click at [1404, 393] on button "Mover para finalizado" at bounding box center [1374, 396] width 303 height 33
click at [1404, 393] on button "Mover para finalizado" at bounding box center [1375, 396] width 294 height 32
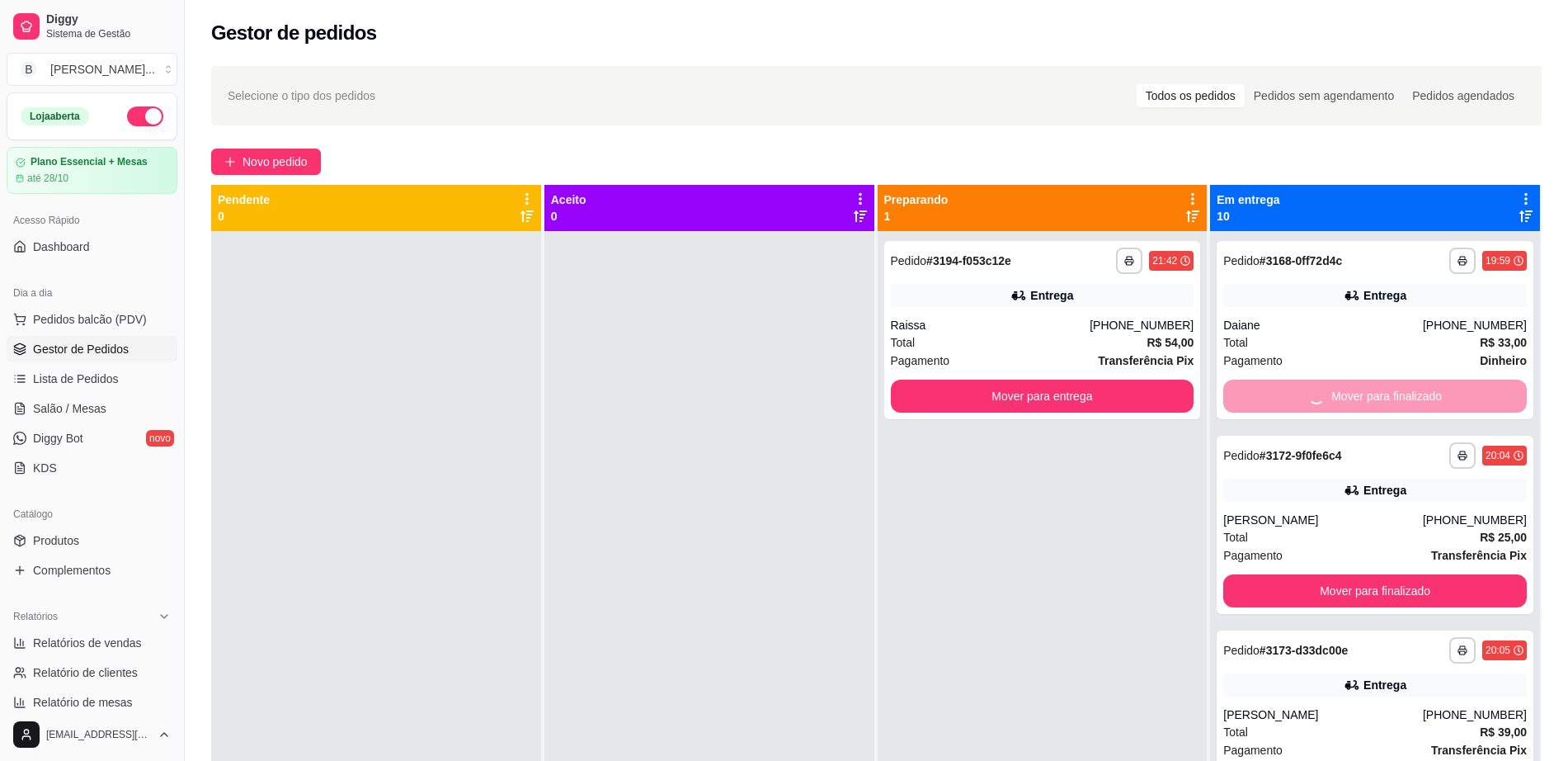
click at [1404, 393] on div "Mover para finalizado" at bounding box center [1374, 396] width 303 height 33
click at [1399, 586] on button "Mover para finalizado" at bounding box center [1374, 591] width 303 height 33
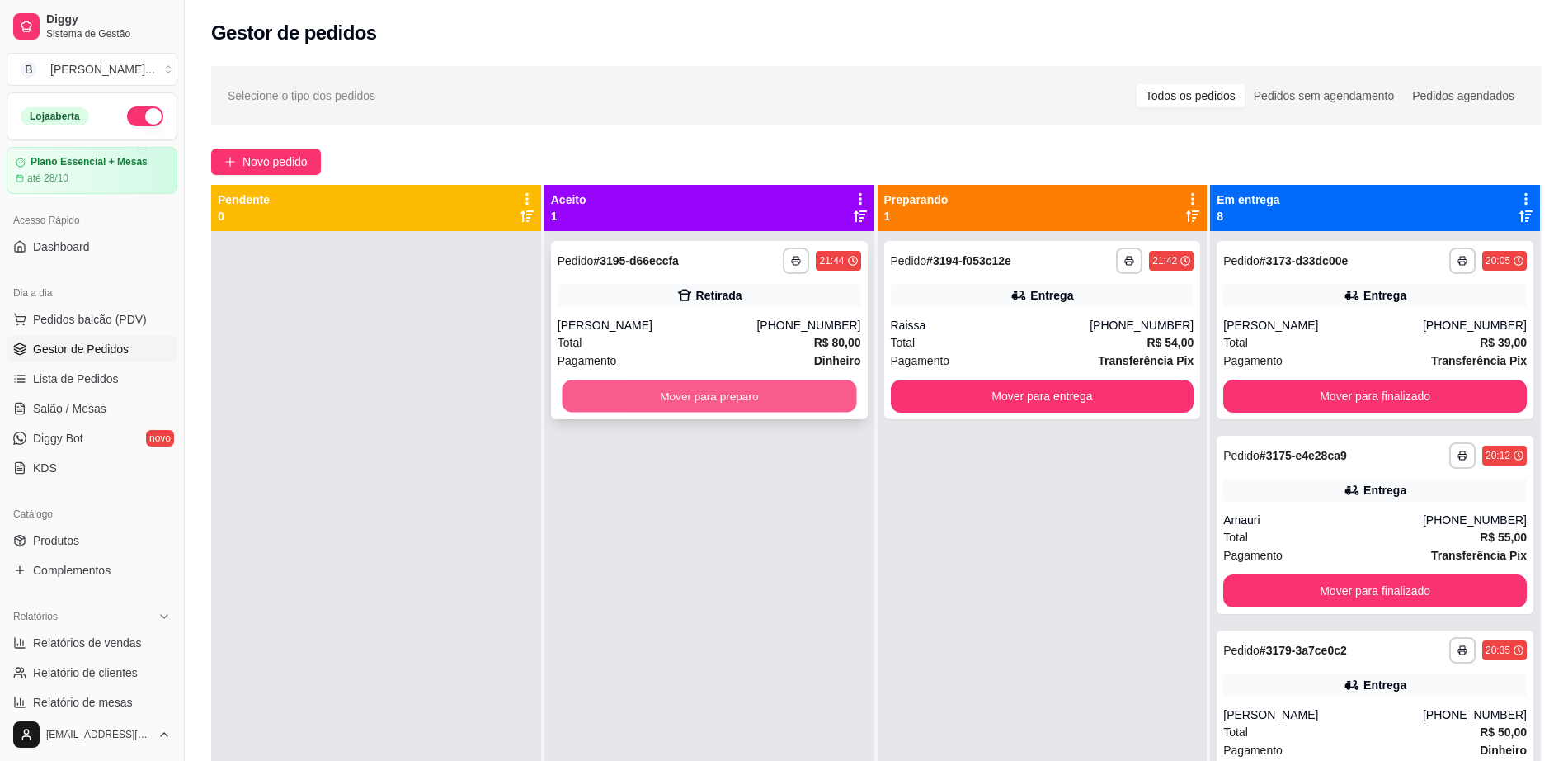
click at [610, 404] on button "Mover para preparo" at bounding box center [708, 396] width 294 height 32
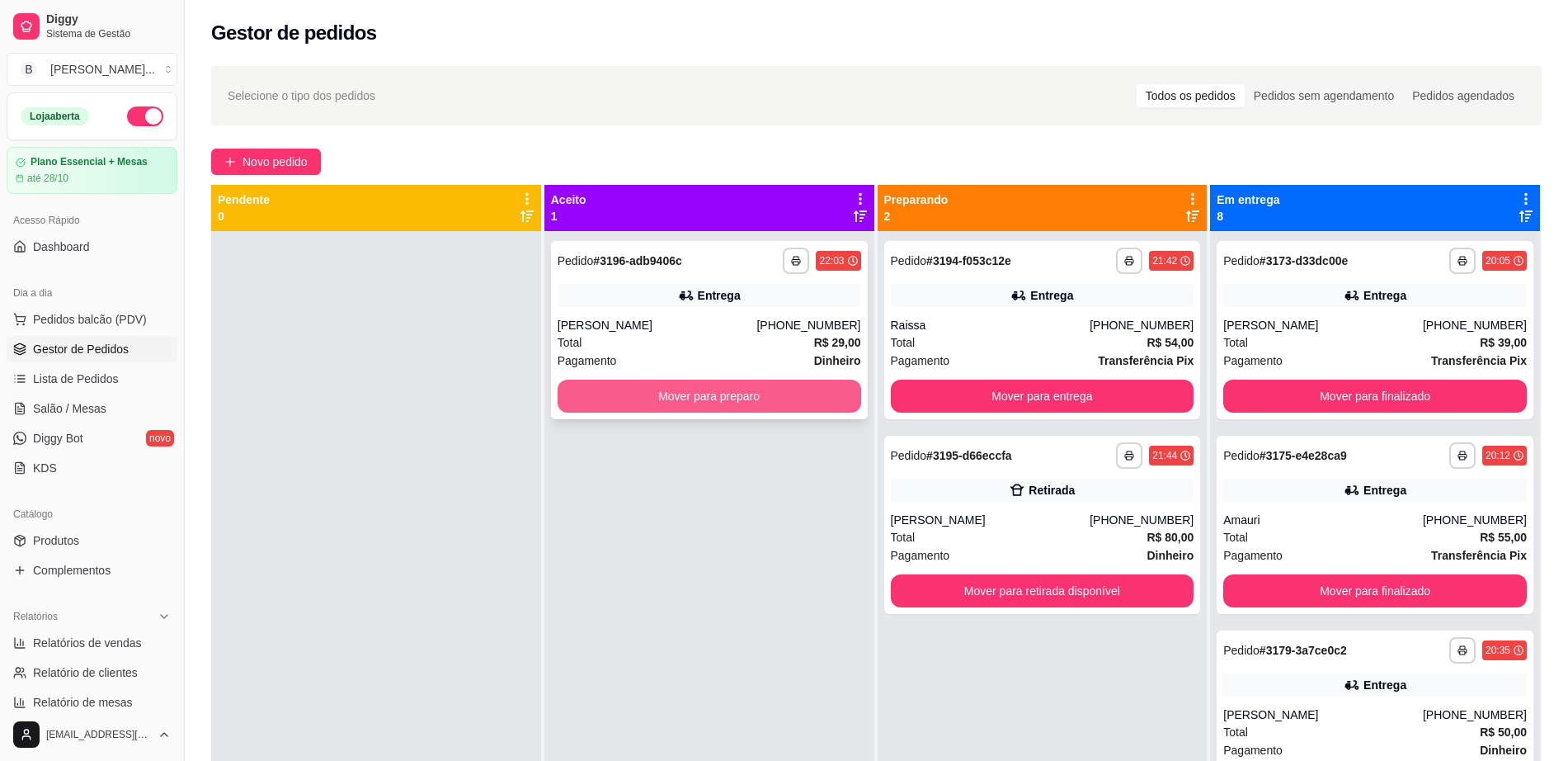
click at [615, 408] on button "Mover para preparo" at bounding box center [709, 396] width 303 height 33
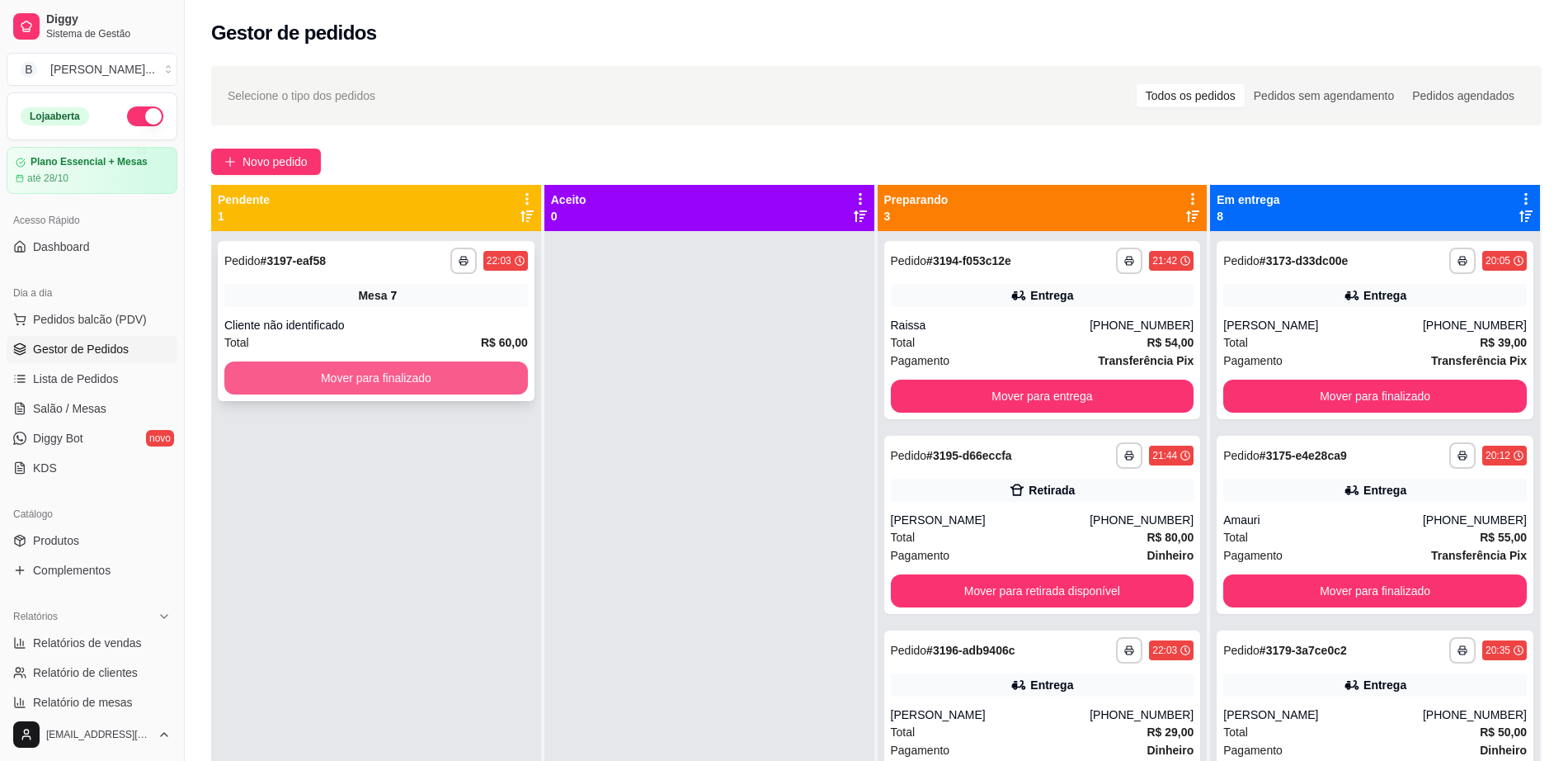
click at [440, 383] on button "Mover para finalizado" at bounding box center [376, 378] width 303 height 33
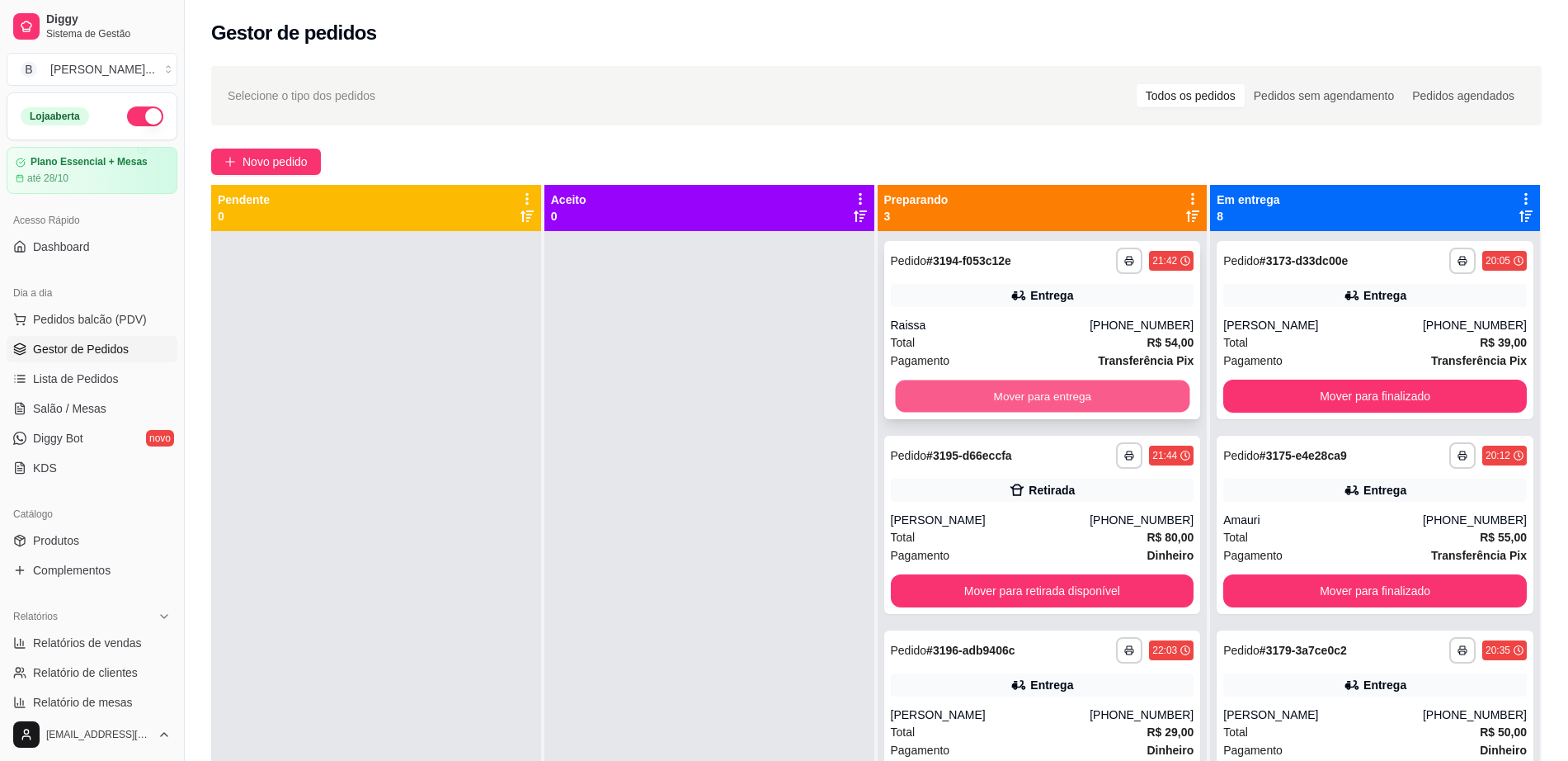
click at [1028, 386] on button "Mover para entrega" at bounding box center [1042, 396] width 294 height 32
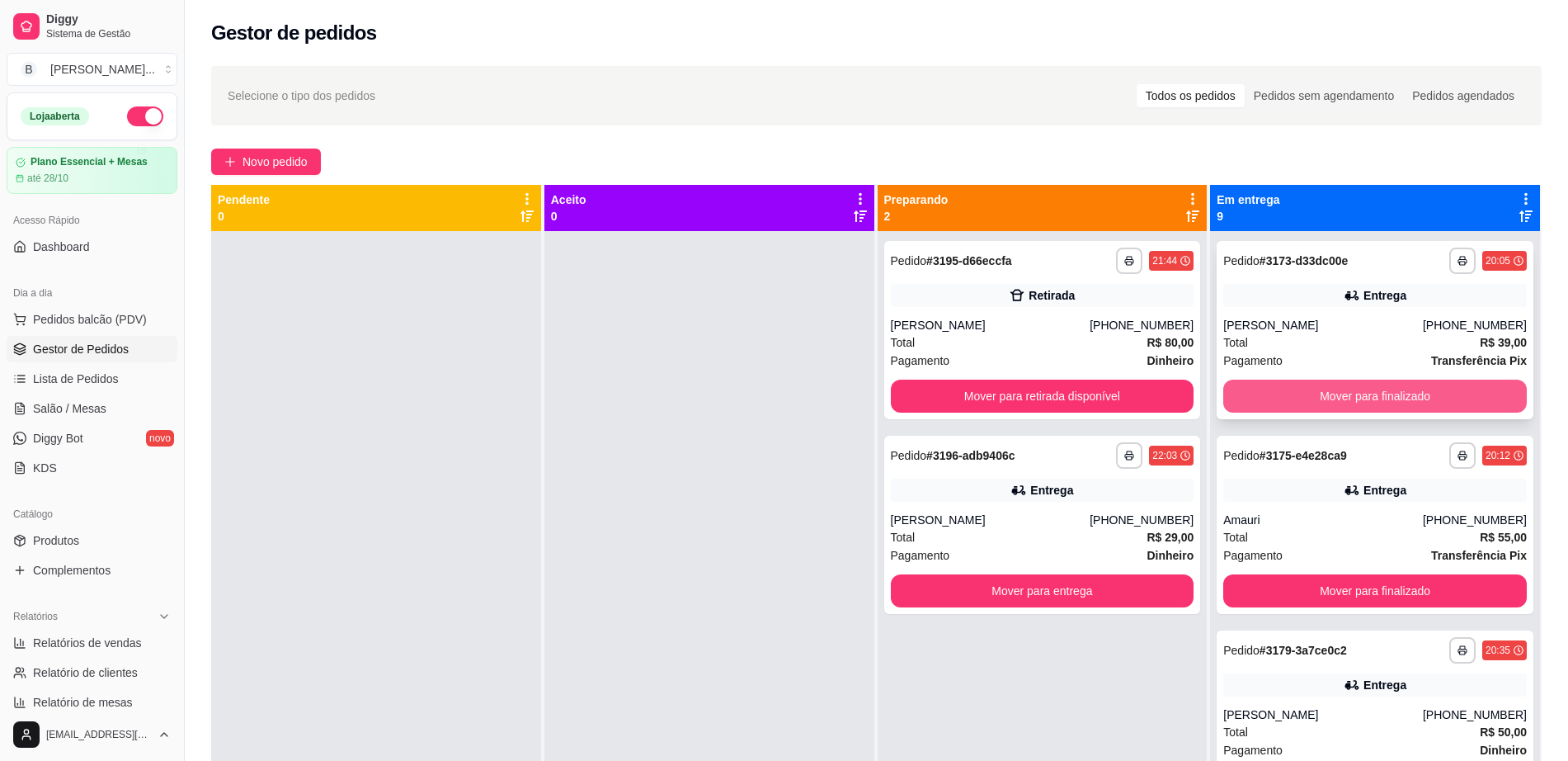
click at [1361, 403] on button "Mover para finalizado" at bounding box center [1374, 396] width 303 height 33
click at [1361, 403] on button "Mover para finalizado" at bounding box center [1375, 396] width 294 height 32
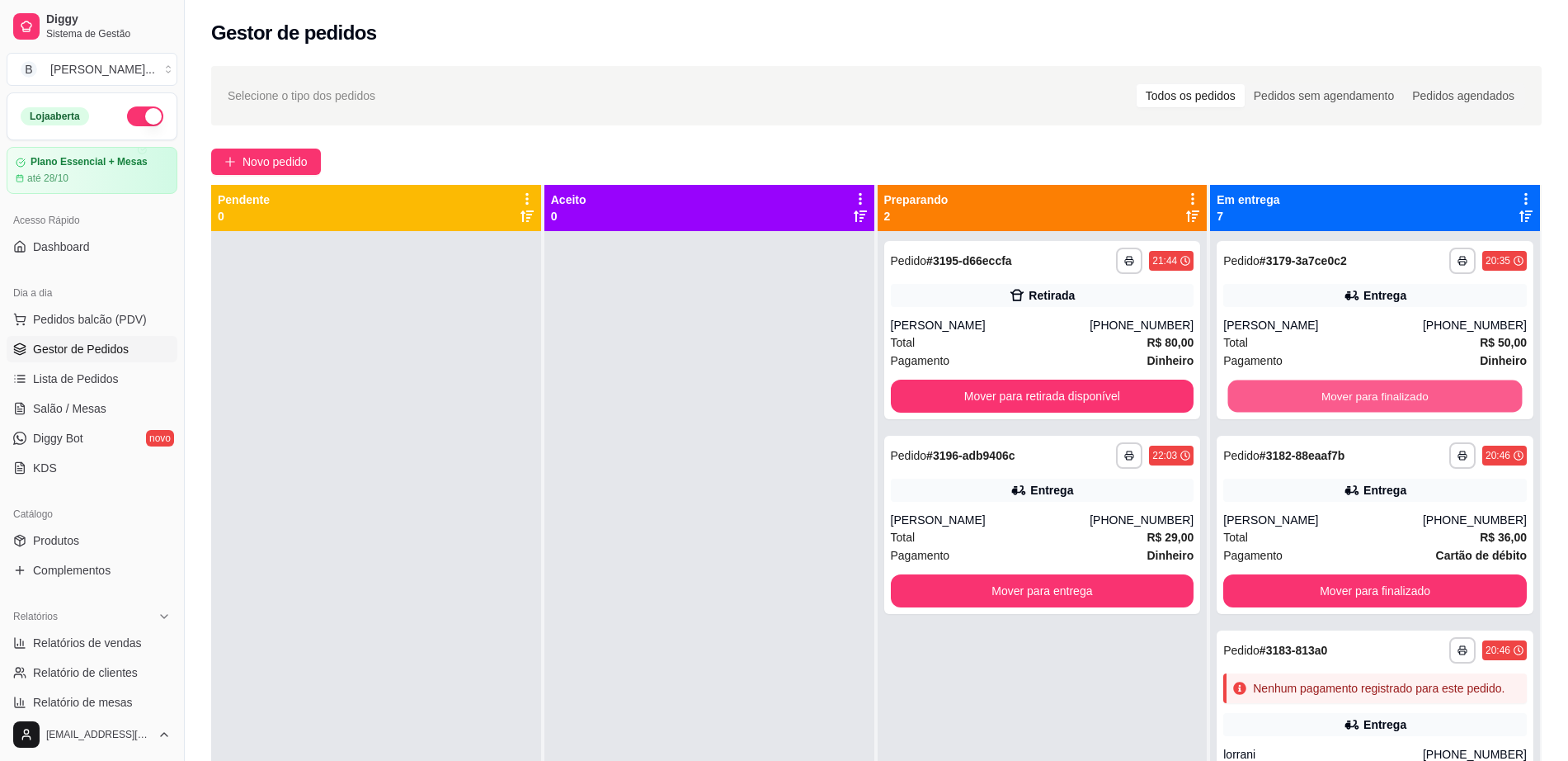
click at [1361, 403] on button "Mover para finalizado" at bounding box center [1375, 396] width 294 height 32
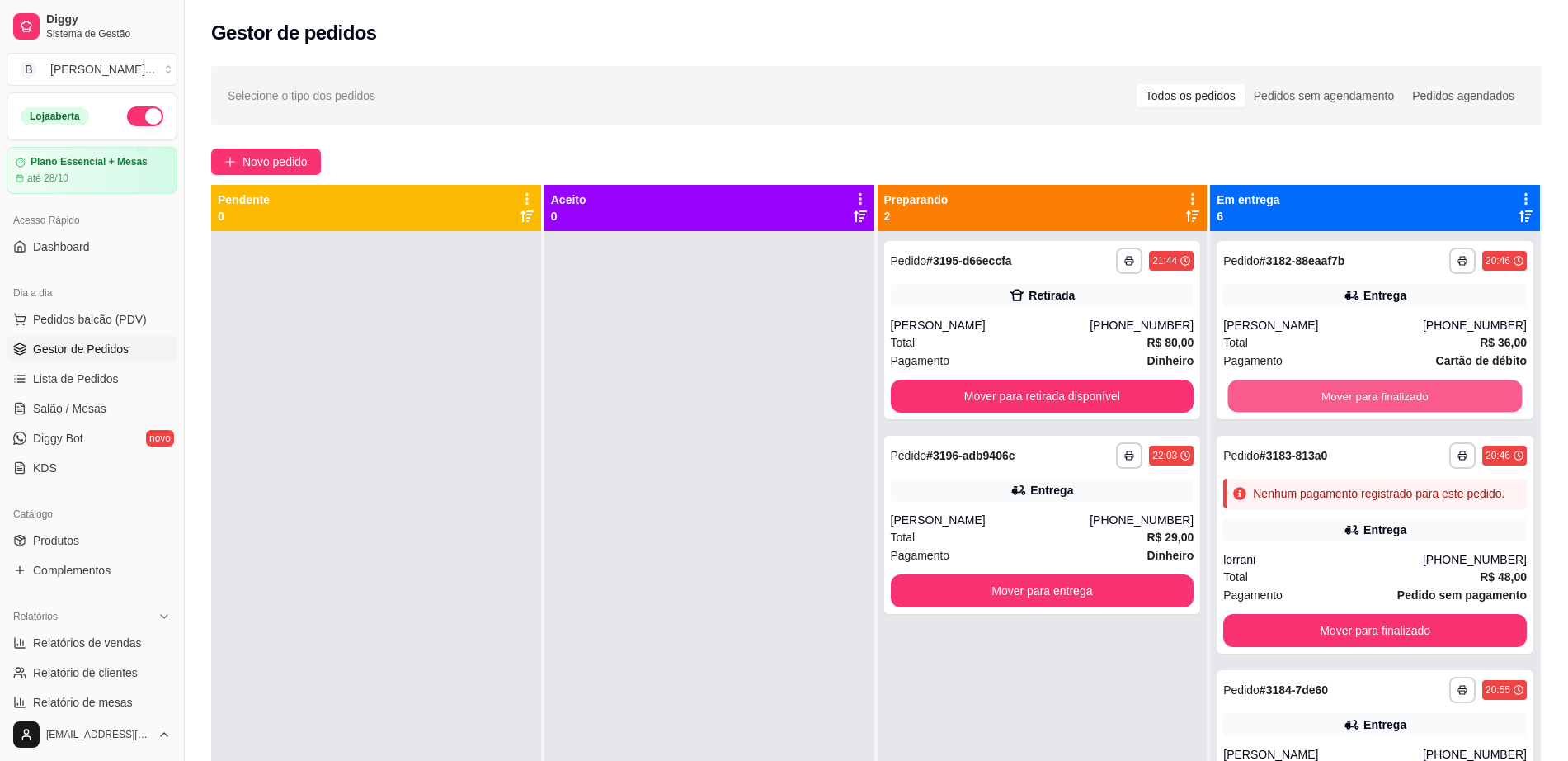
click at [1361, 403] on button "Mover para finalizado" at bounding box center [1375, 396] width 294 height 32
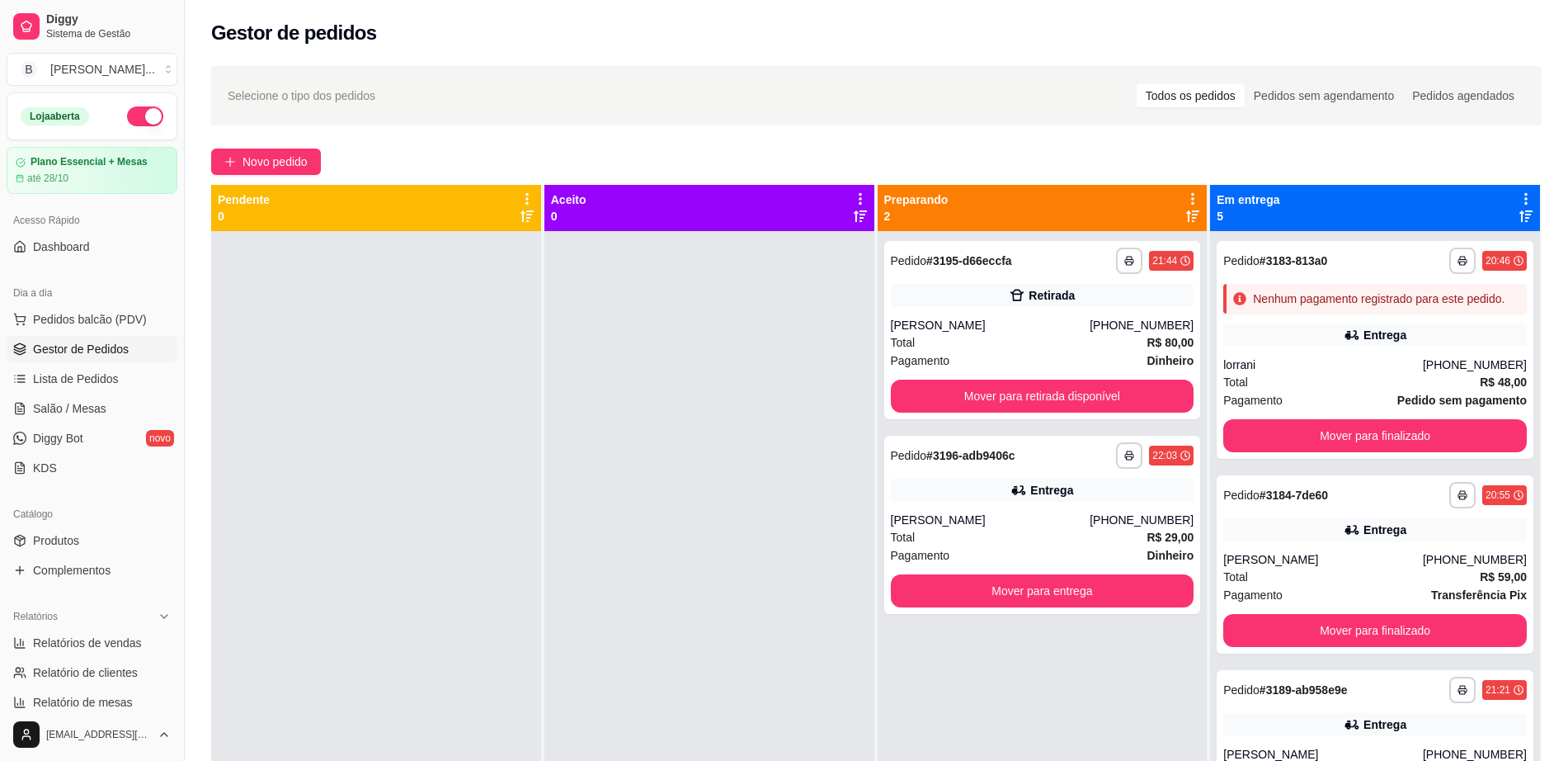
click at [1361, 391] on div "Total R$ 48,00" at bounding box center [1374, 382] width 303 height 18
click at [1366, 450] on button "Mover para finalizado" at bounding box center [1374, 436] width 303 height 33
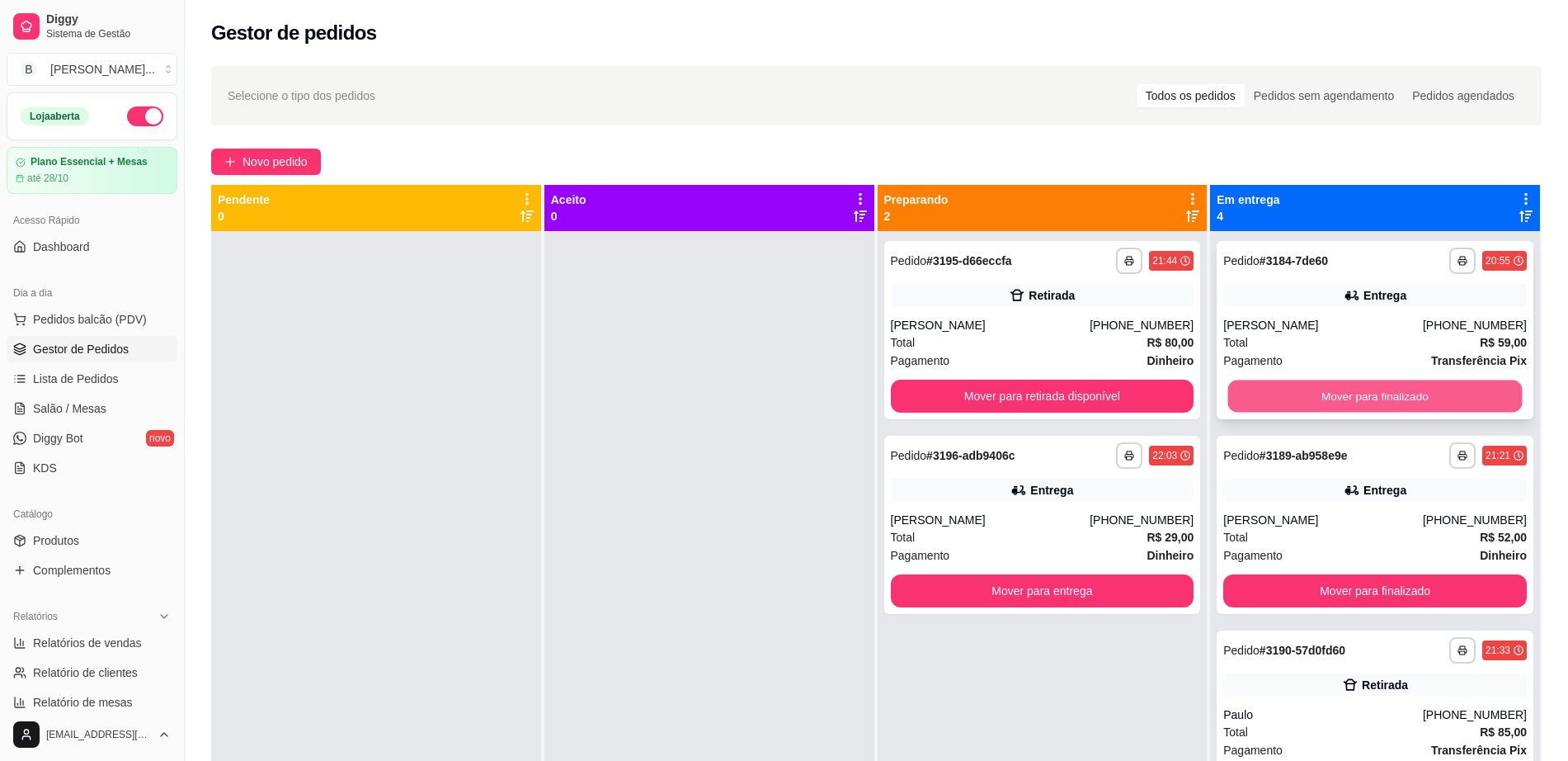
click at [1374, 384] on button "Mover para finalizado" at bounding box center [1375, 396] width 294 height 32
click at [1369, 389] on button "Mover para finalizado" at bounding box center [1375, 396] width 294 height 32
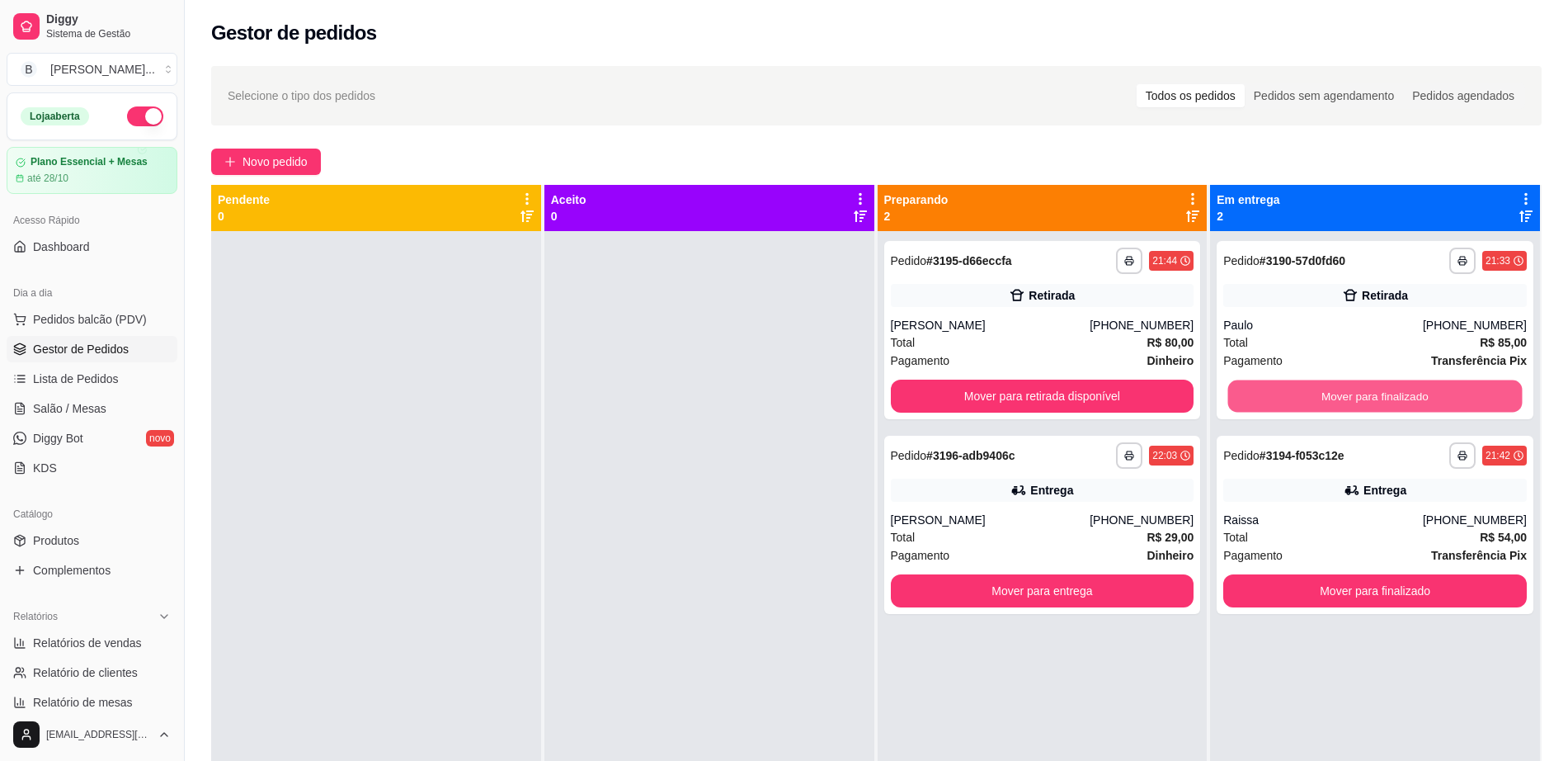
click at [1369, 389] on button "Mover para finalizado" at bounding box center [1375, 396] width 294 height 32
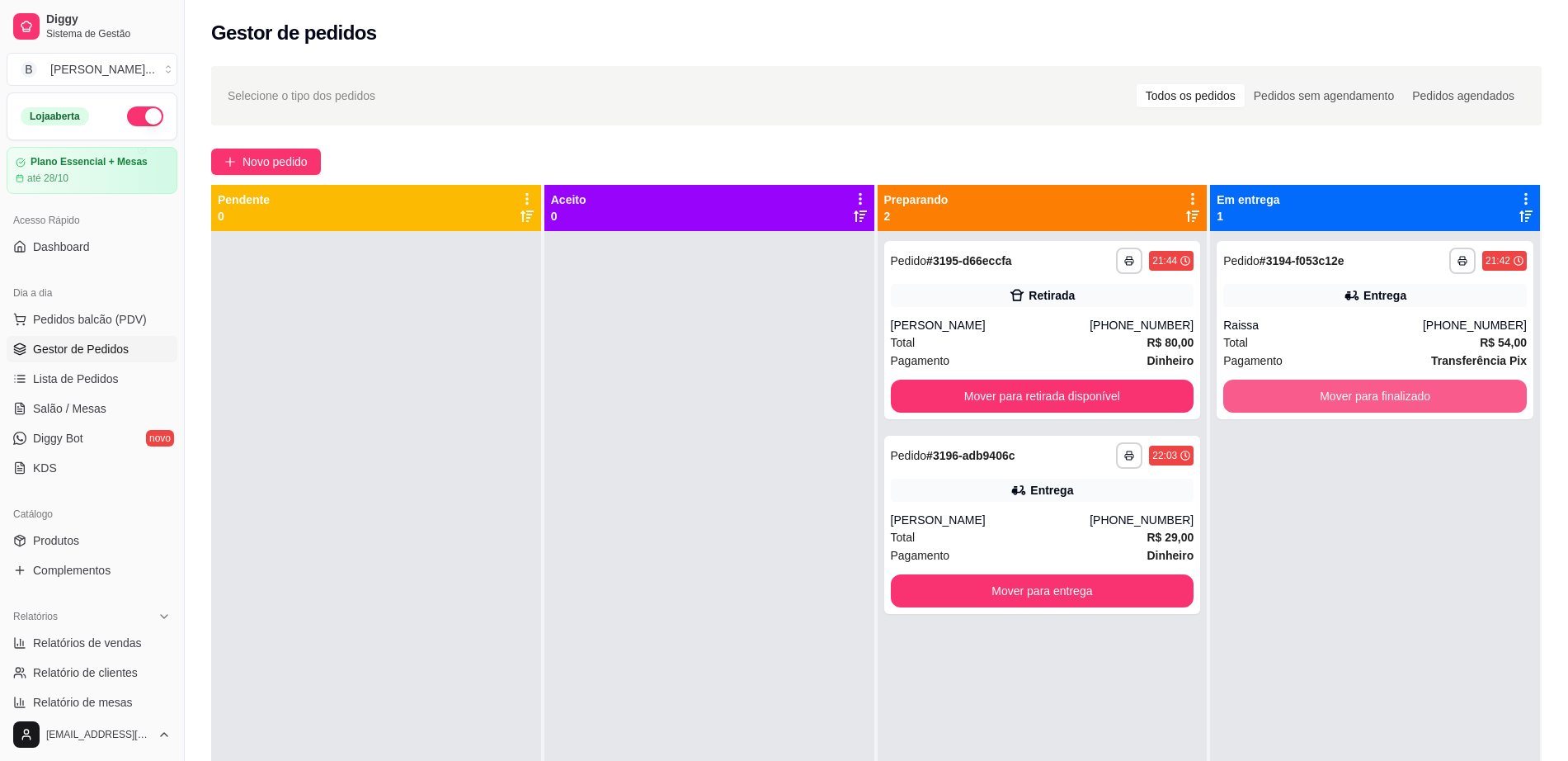
click at [1369, 389] on button "Mover para finalizado" at bounding box center [1374, 396] width 303 height 33
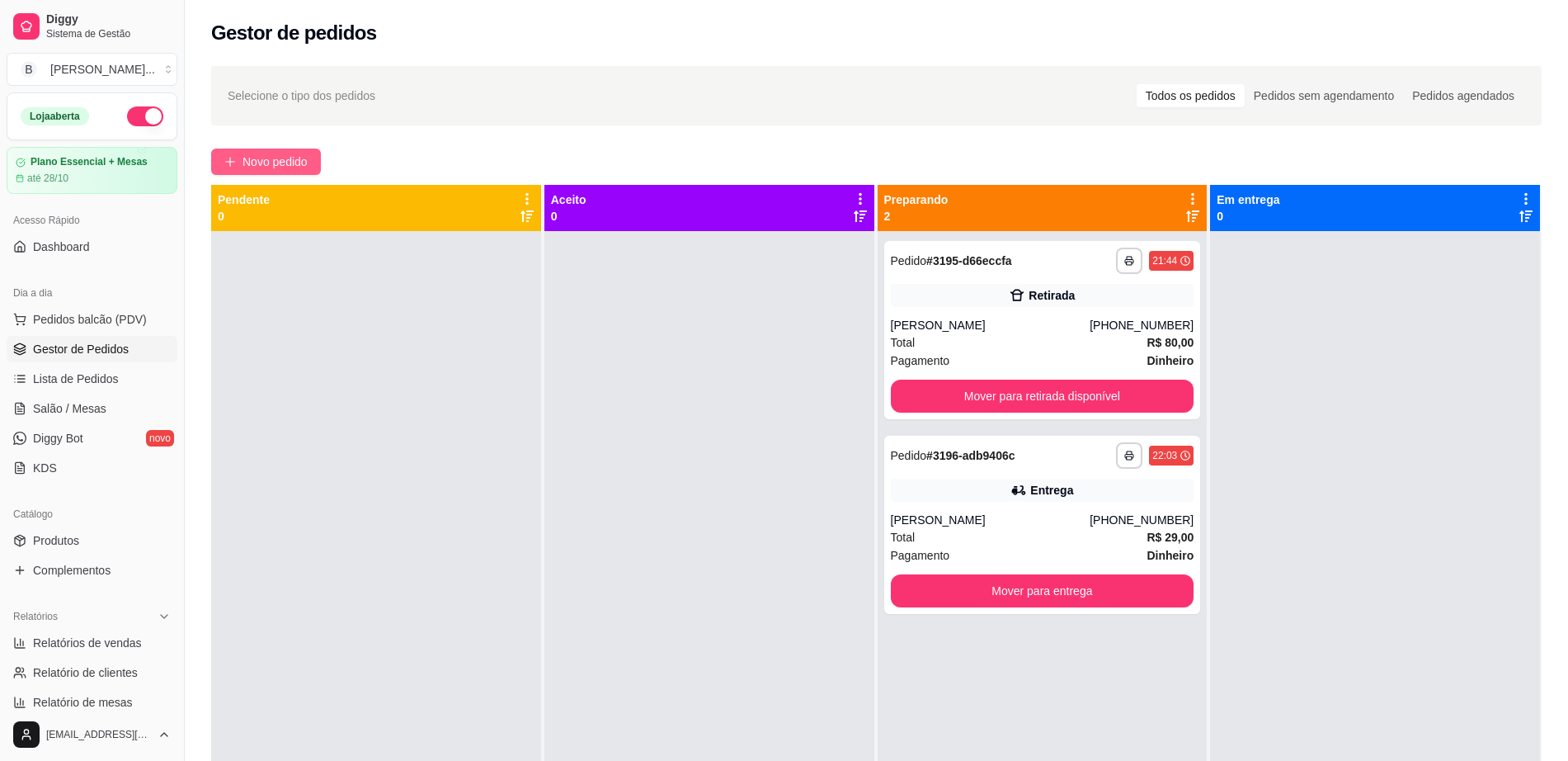
click at [314, 165] on button "Novo pedido" at bounding box center [266, 162] width 110 height 27
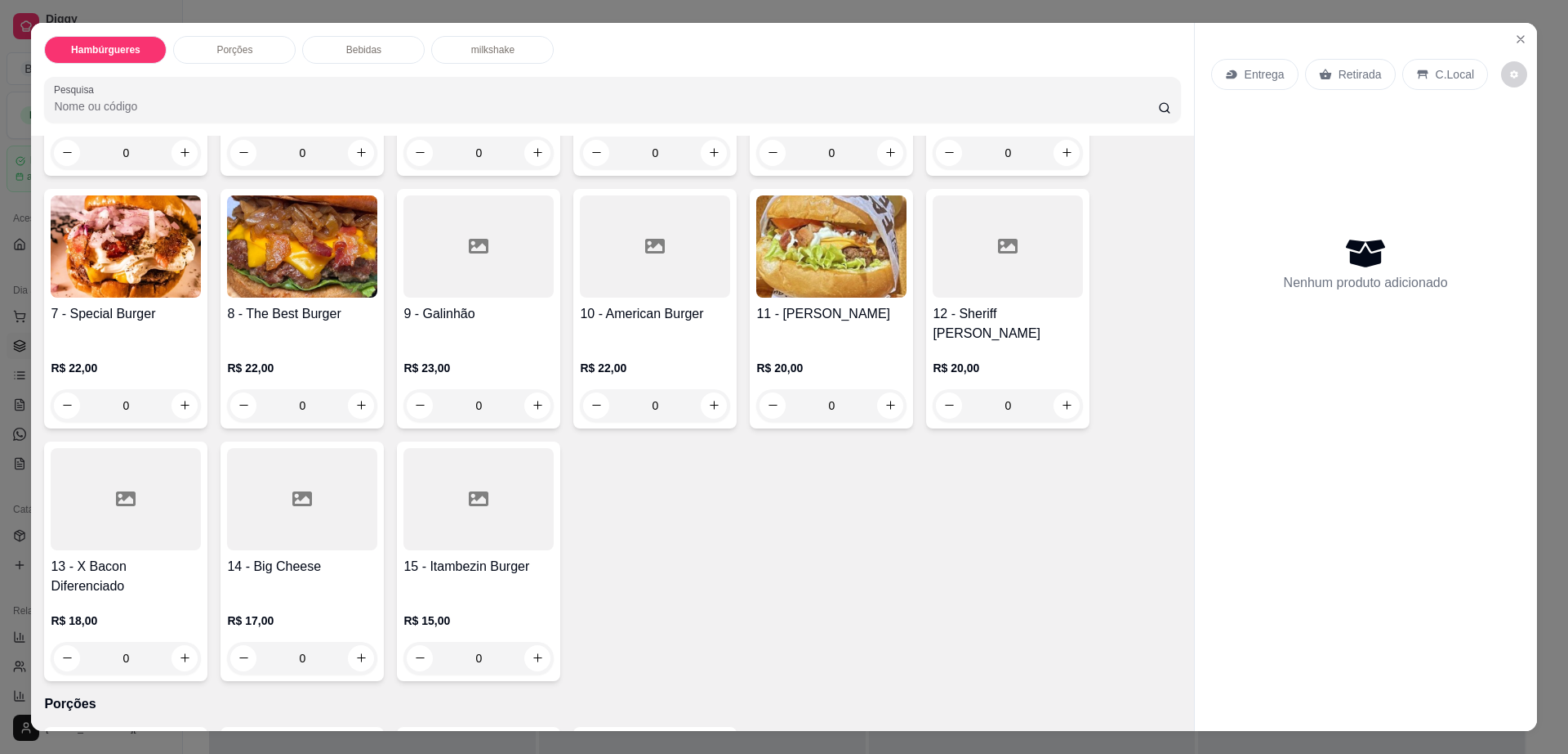
scroll to position [307, 0]
click at [483, 464] on div at bounding box center [478, 499] width 151 height 102
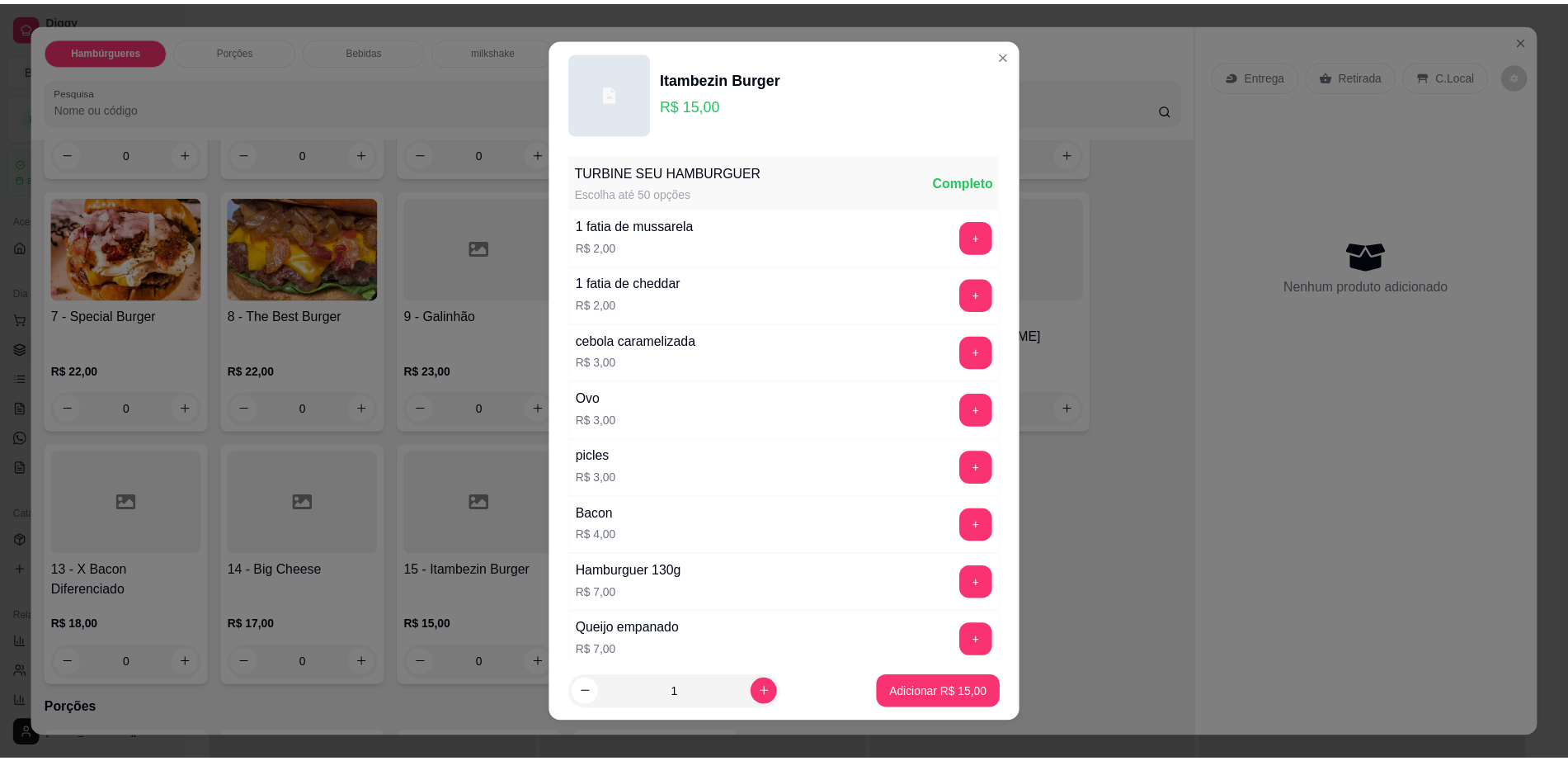
scroll to position [131, 0]
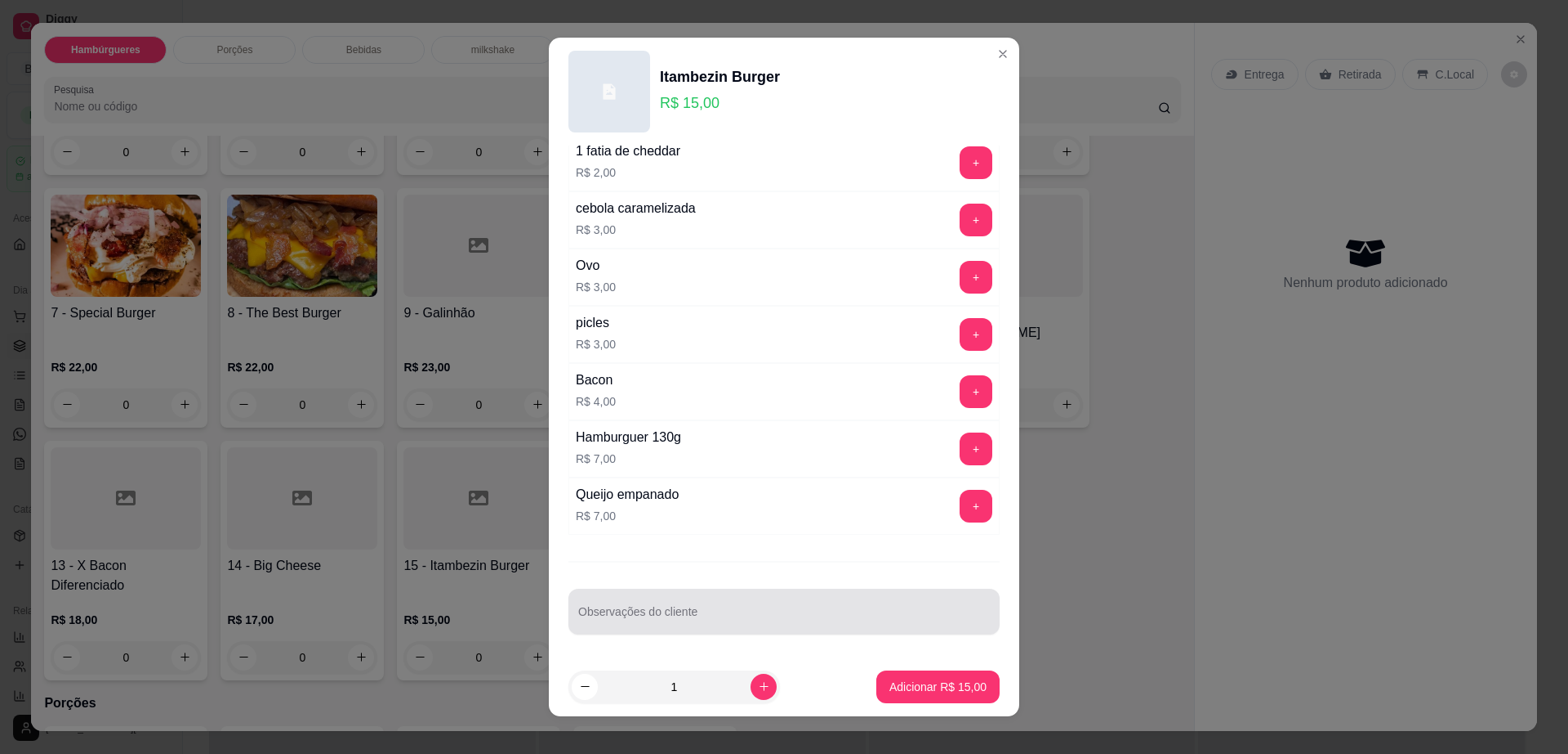
click at [732, 592] on div "Observações do cliente" at bounding box center [784, 611] width 432 height 46
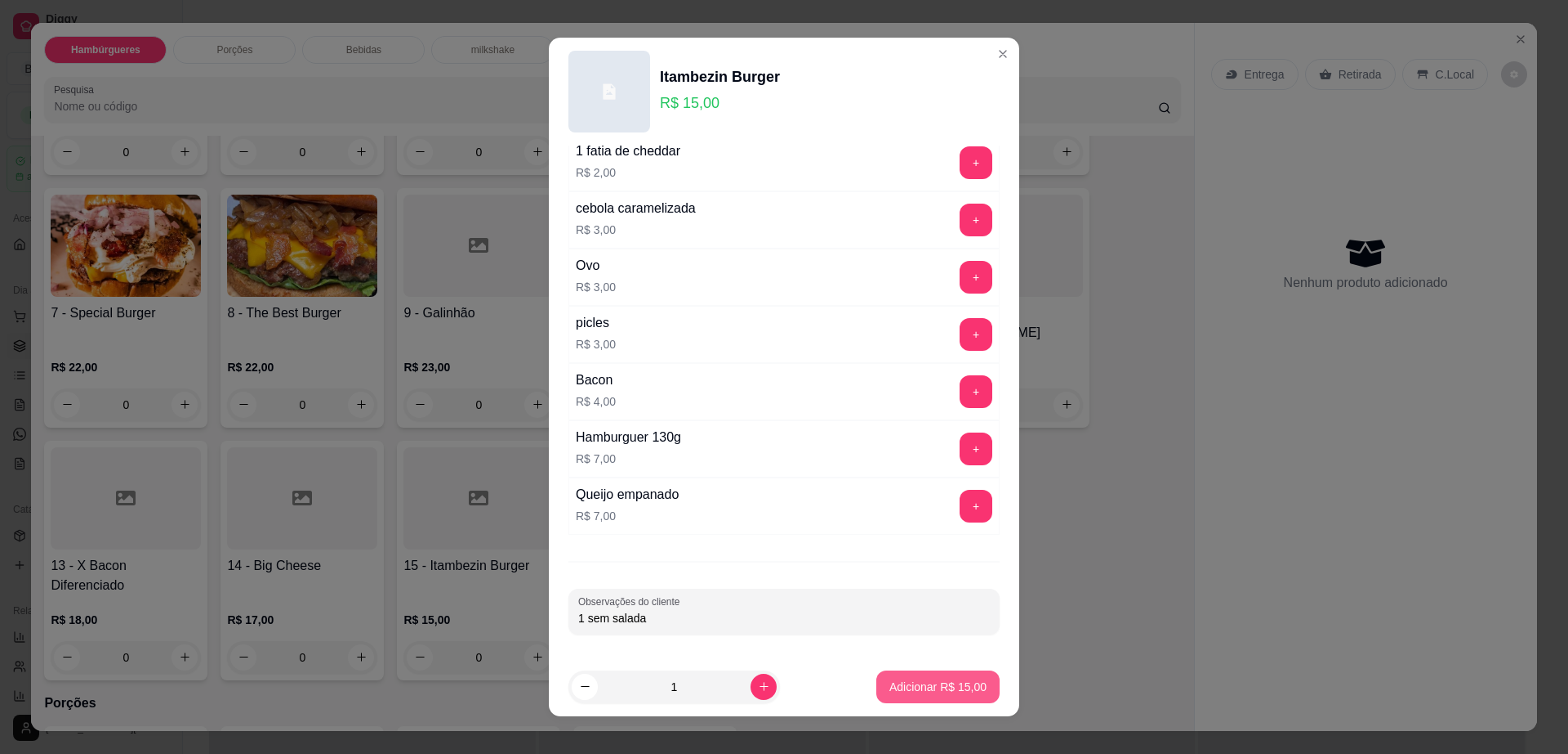
type input "1 sem salada"
click at [956, 687] on p "Adicionar R$ 15,00" at bounding box center [938, 686] width 97 height 16
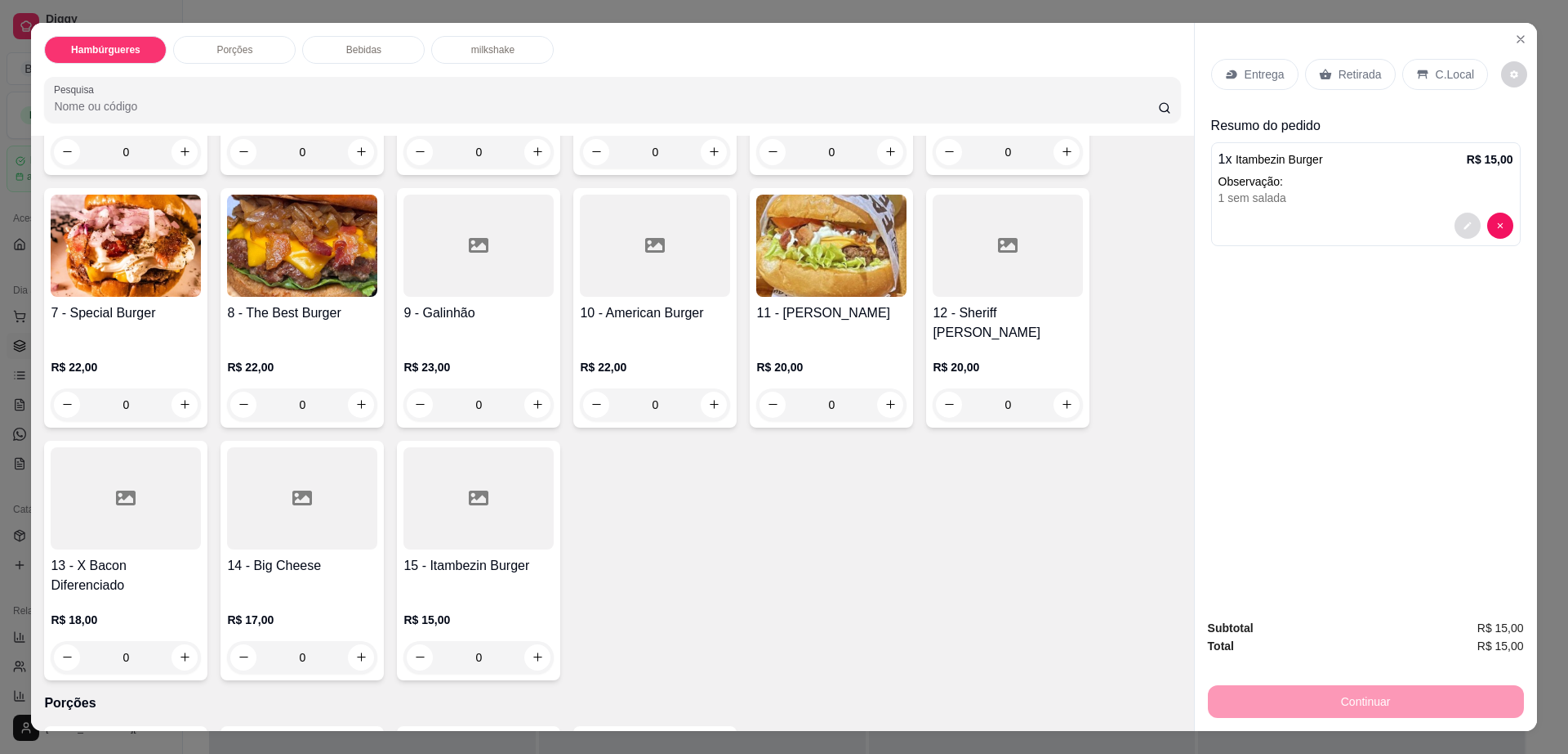
click at [1455, 221] on button "decrease-product-quantity" at bounding box center [1468, 226] width 26 height 26
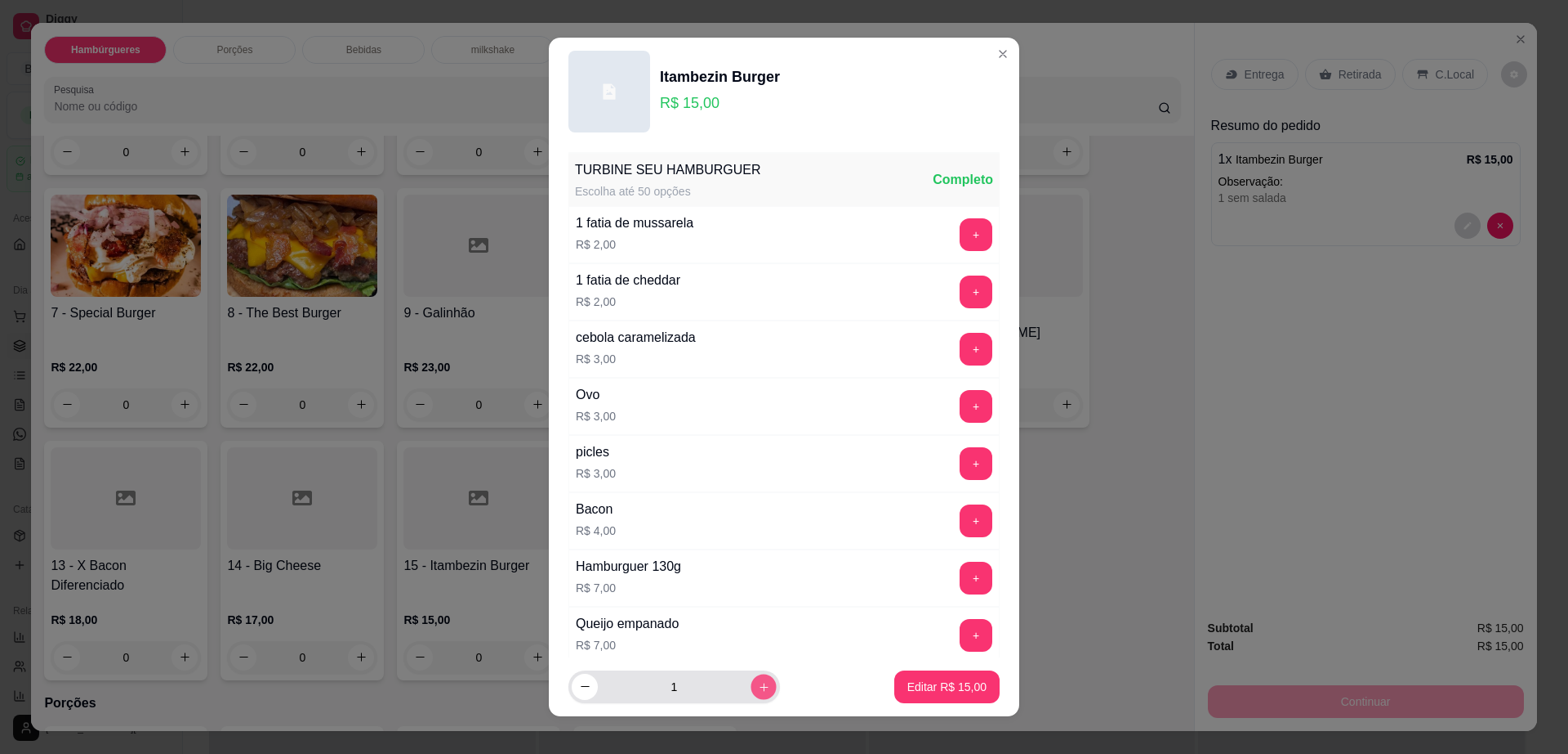
click at [751, 679] on button "increase-product-quantity" at bounding box center [763, 686] width 26 height 26
type input "2"
click at [950, 685] on p "Editar R$ 30,00" at bounding box center [947, 686] width 79 height 16
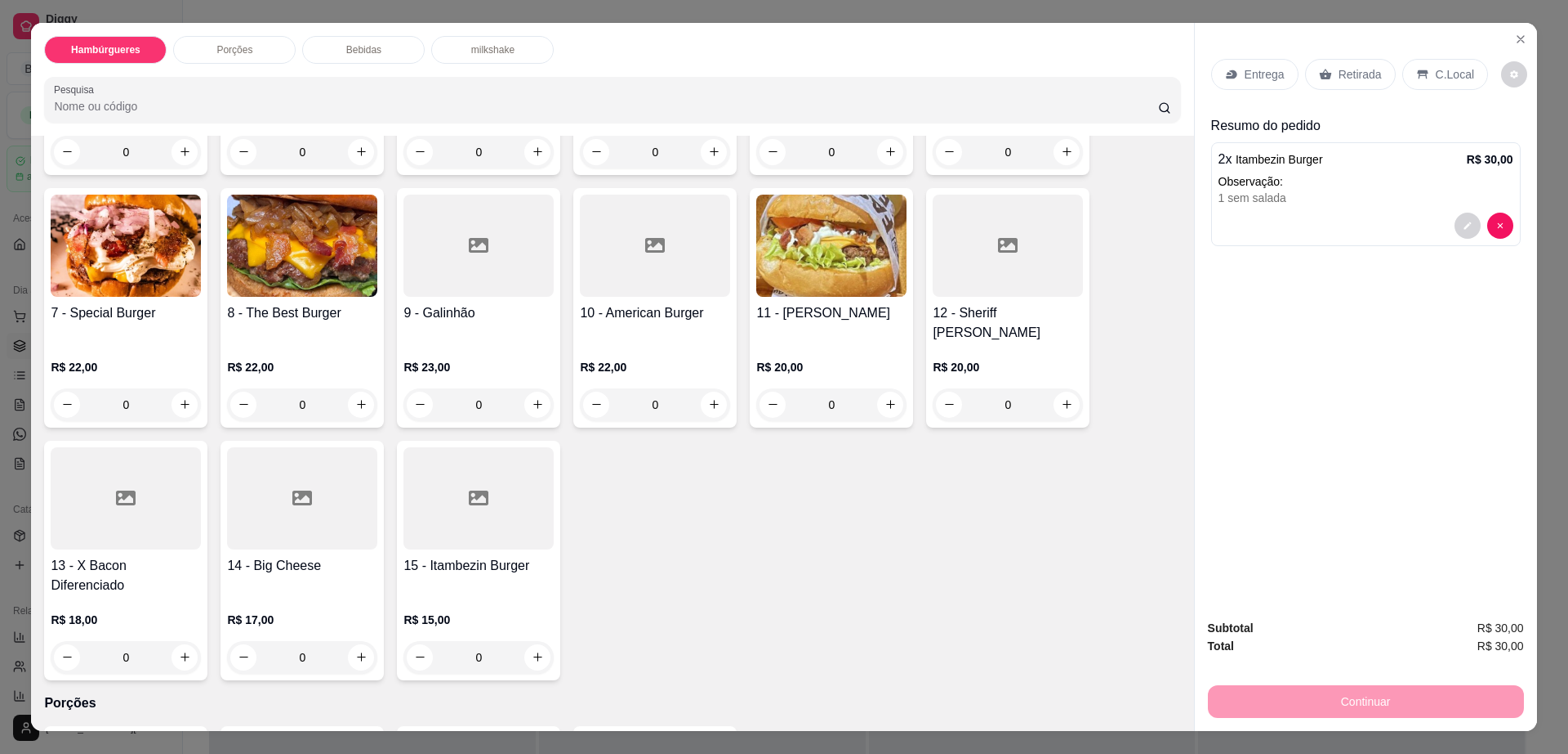
click at [1384, 73] on div "Retirada" at bounding box center [1351, 74] width 91 height 31
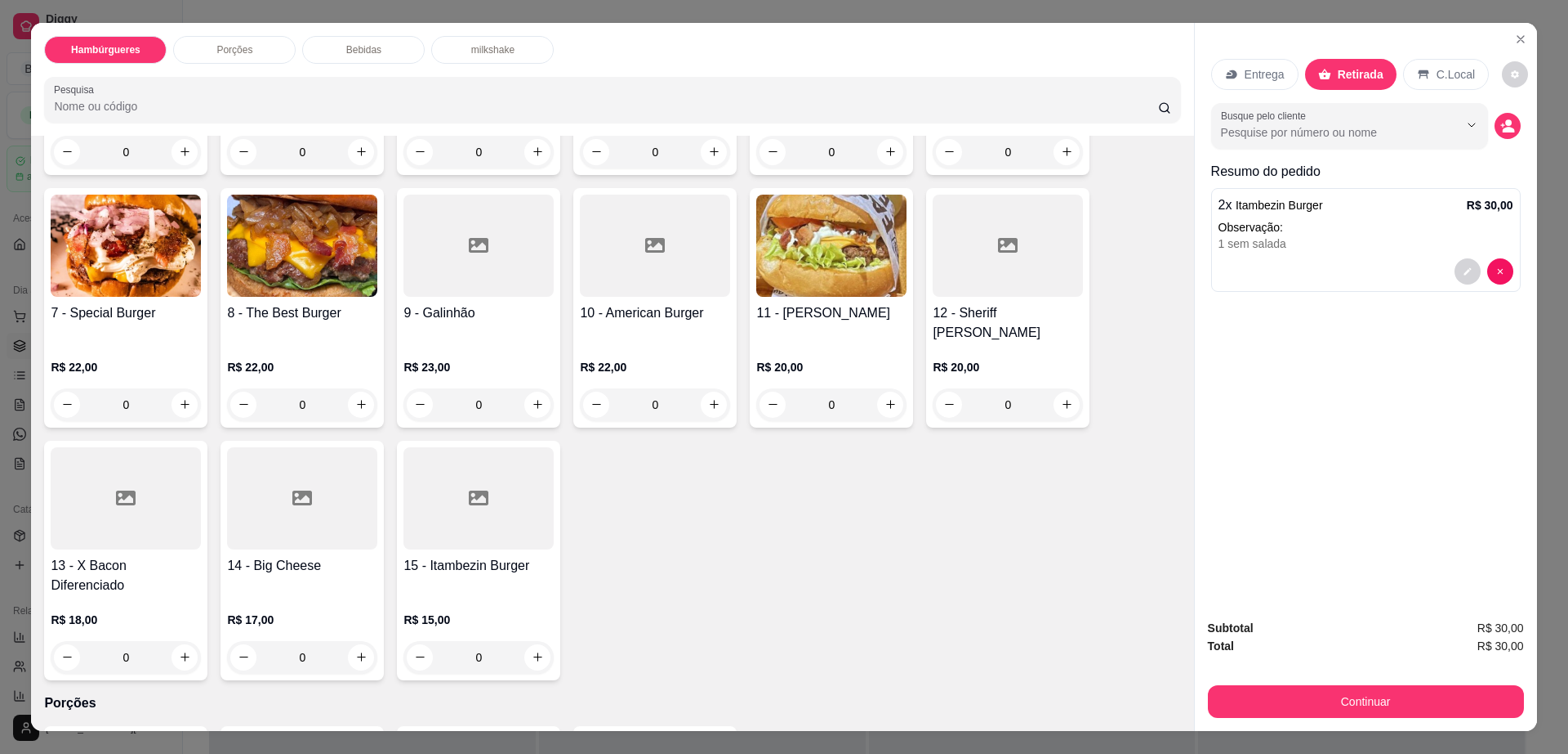
click at [1408, 719] on div "Subtotal R$ 30,00 Total R$ 30,00 Continuar" at bounding box center [1366, 668] width 343 height 125
click at [1410, 709] on button "Continuar" at bounding box center [1365, 701] width 306 height 32
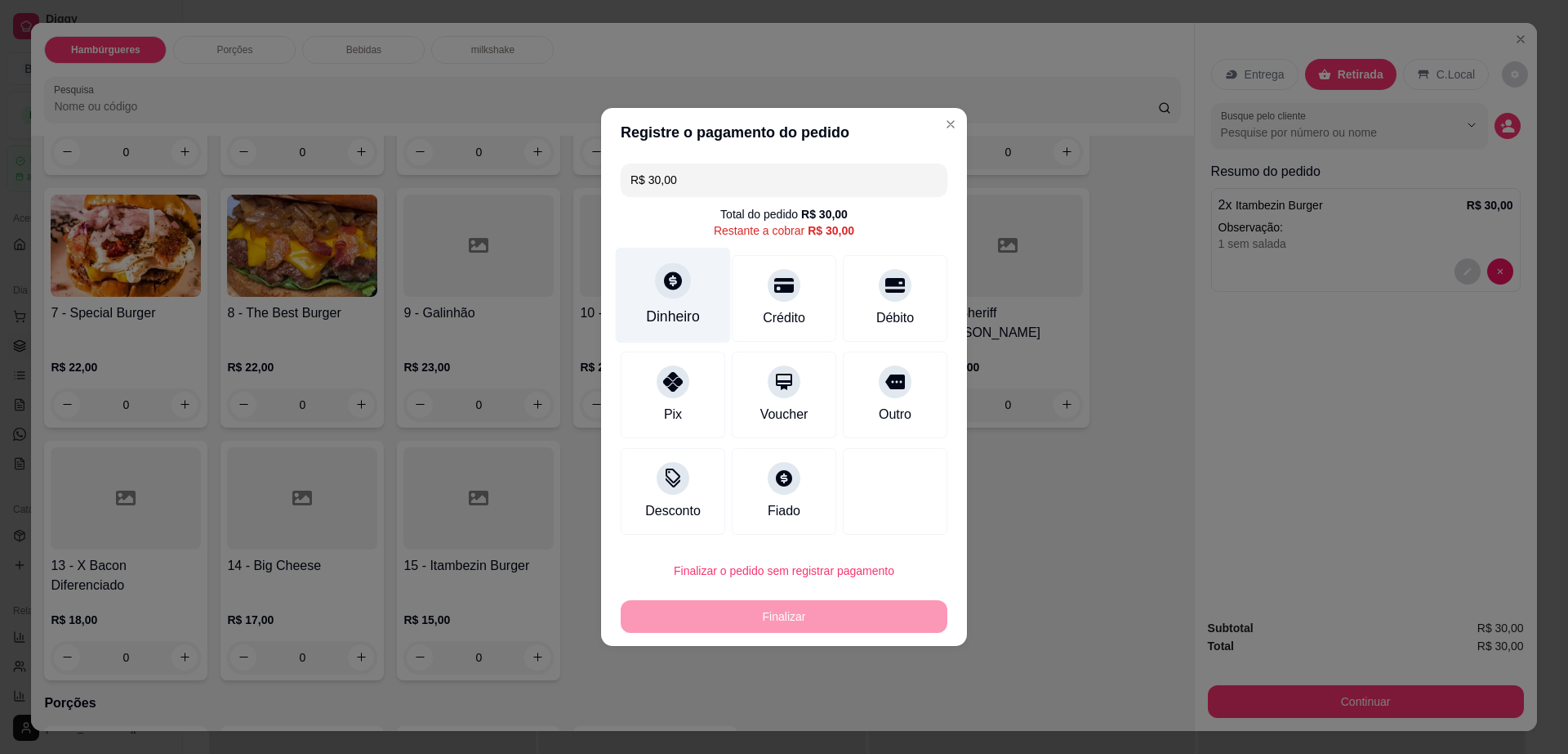
click at [693, 303] on div "Dinheiro" at bounding box center [674, 296] width 115 height 96
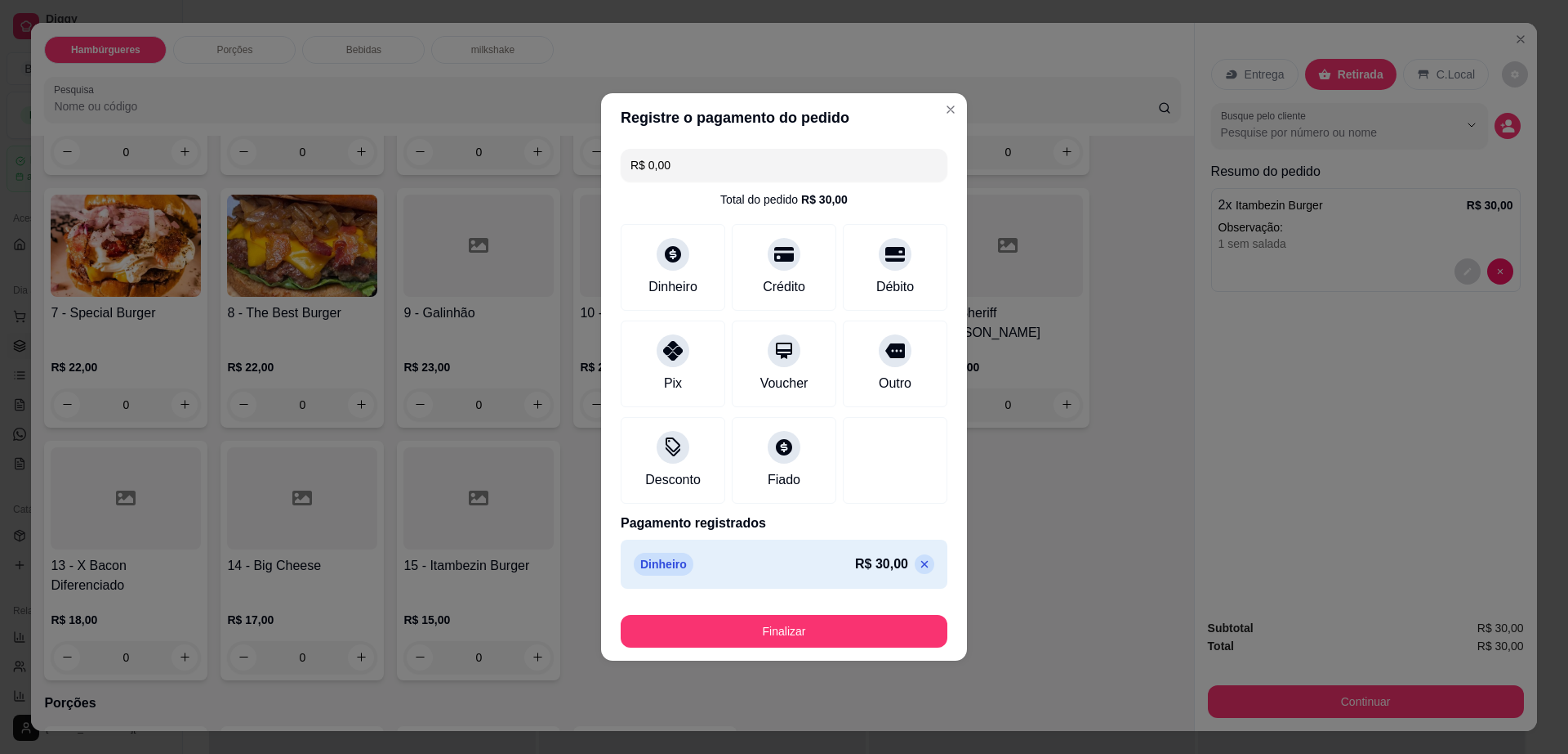
click at [855, 615] on div "Finalizar" at bounding box center [784, 631] width 327 height 33
click at [855, 639] on button "Finalizar" at bounding box center [784, 631] width 317 height 32
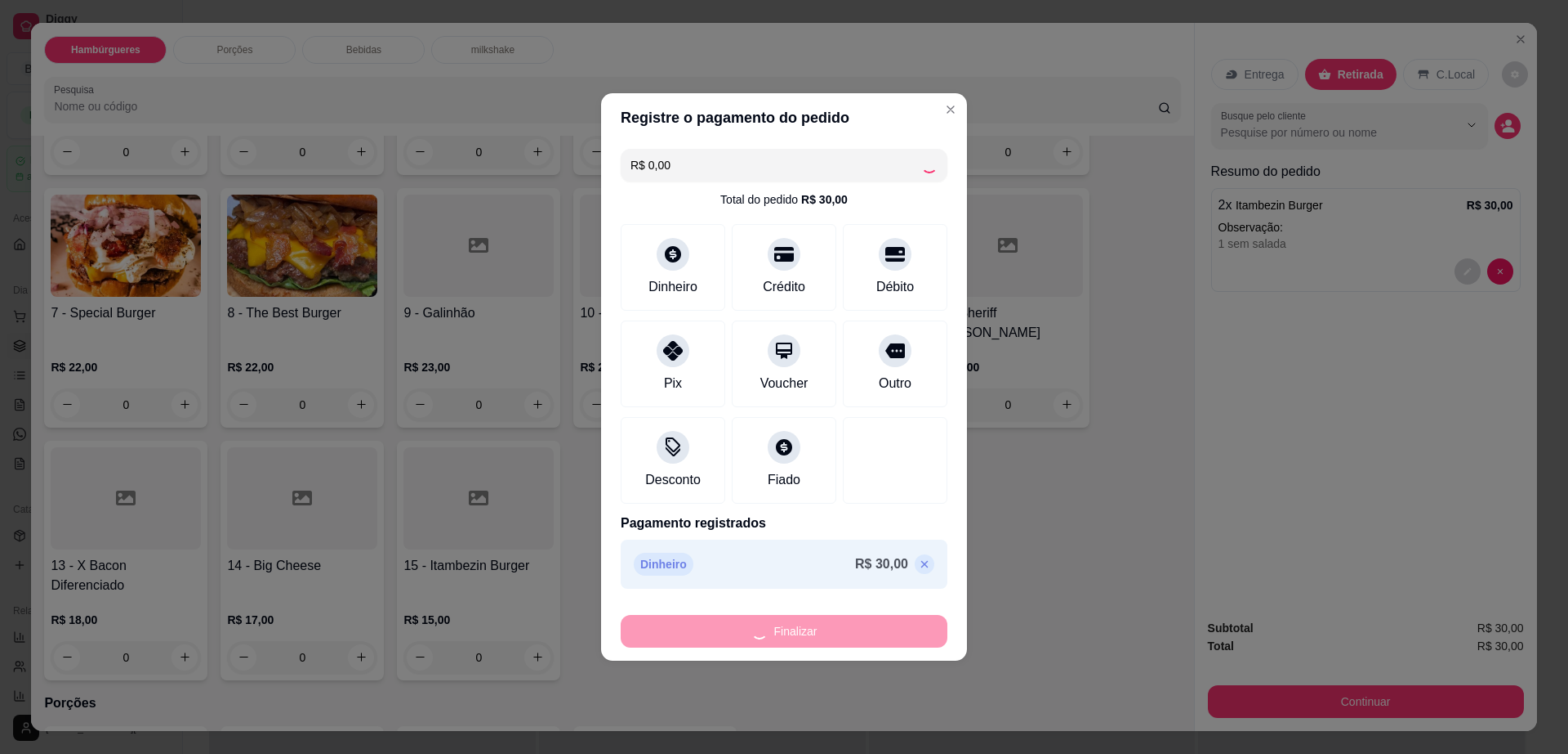
type input "-R$ 30,00"
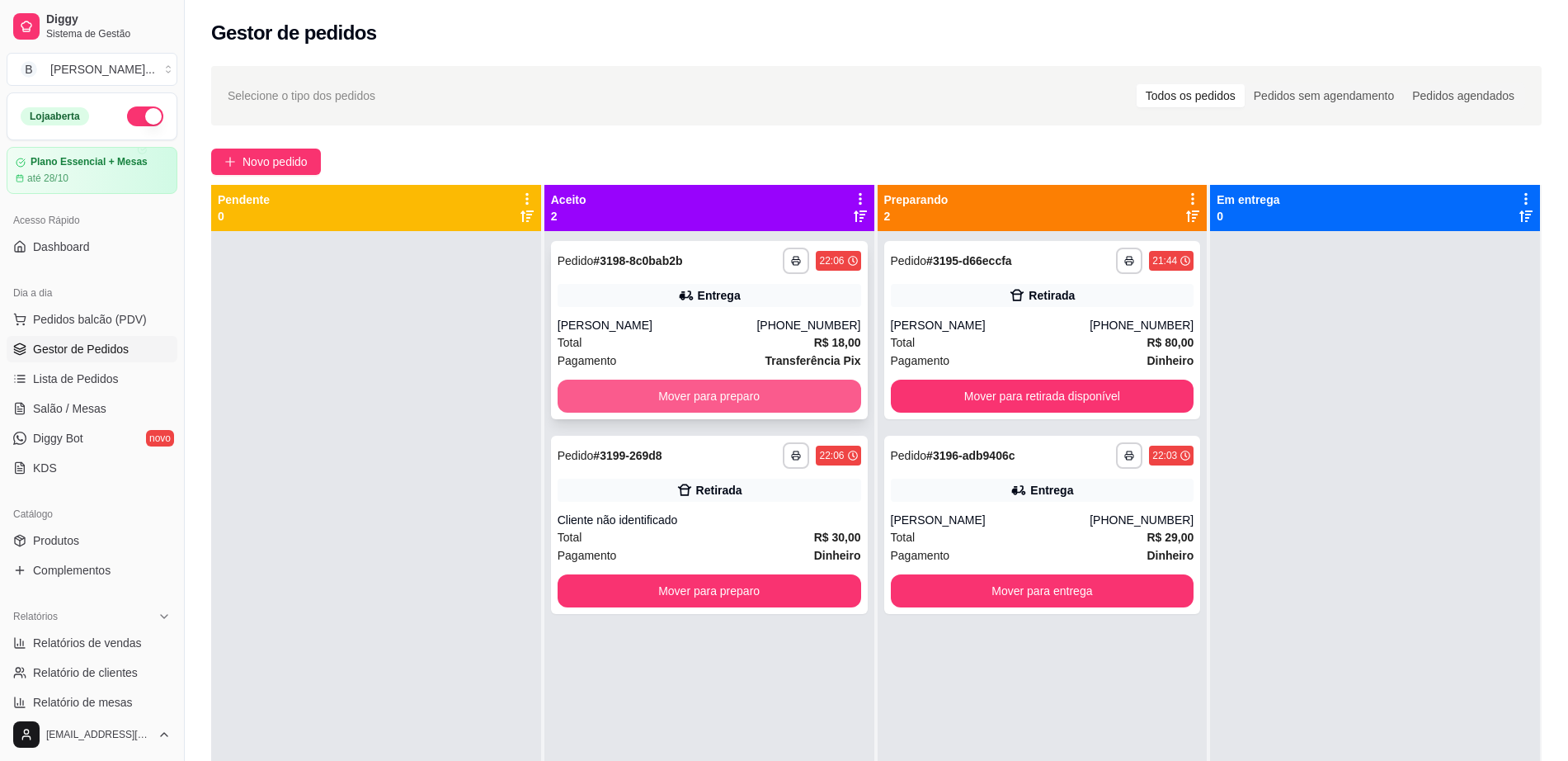
click at [728, 409] on button "Mover para preparo" at bounding box center [709, 396] width 303 height 33
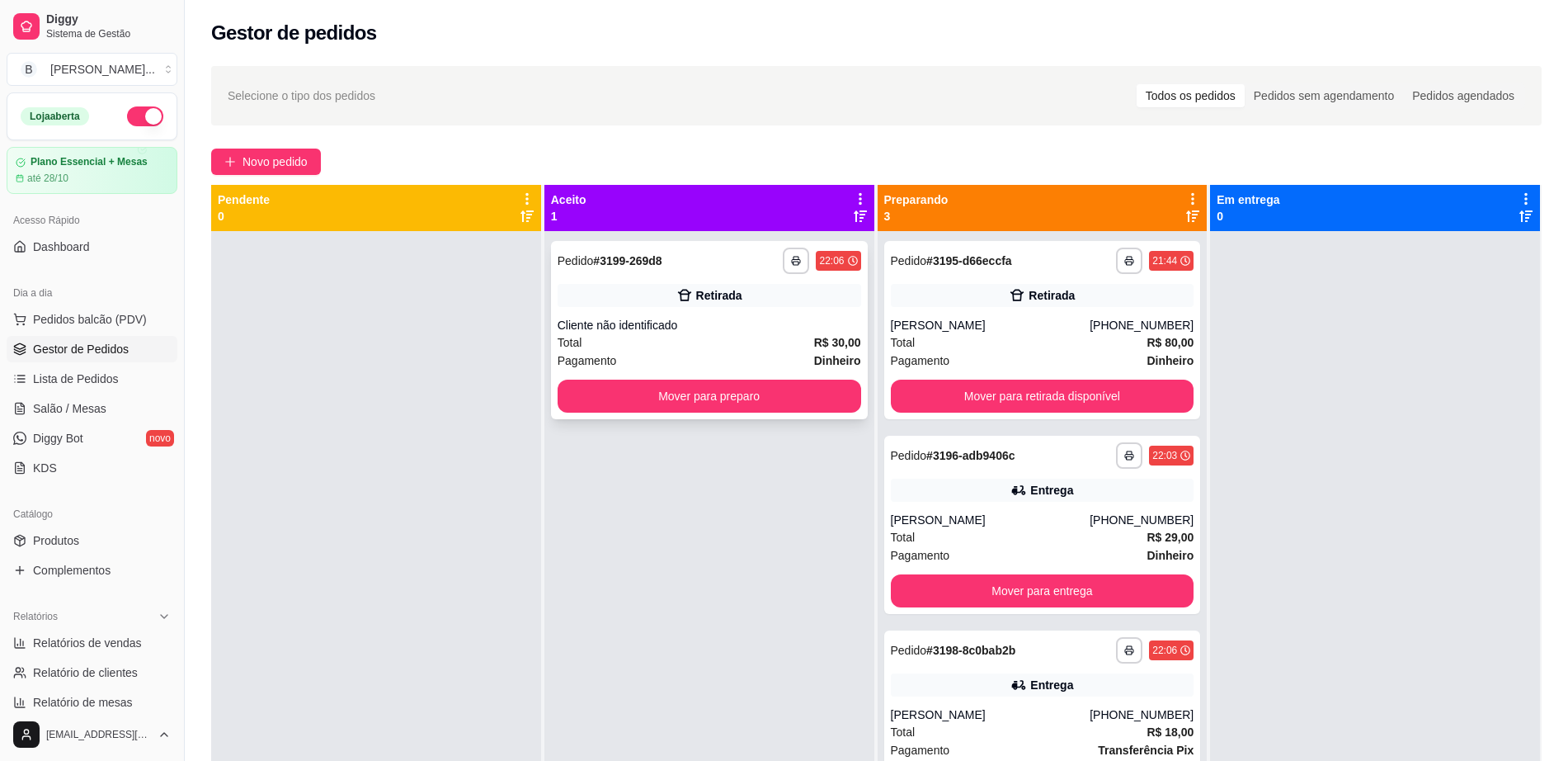
click at [742, 413] on div "**********" at bounding box center [709, 330] width 317 height 178
click at [604, 399] on button "Mover para preparo" at bounding box center [709, 396] width 303 height 33
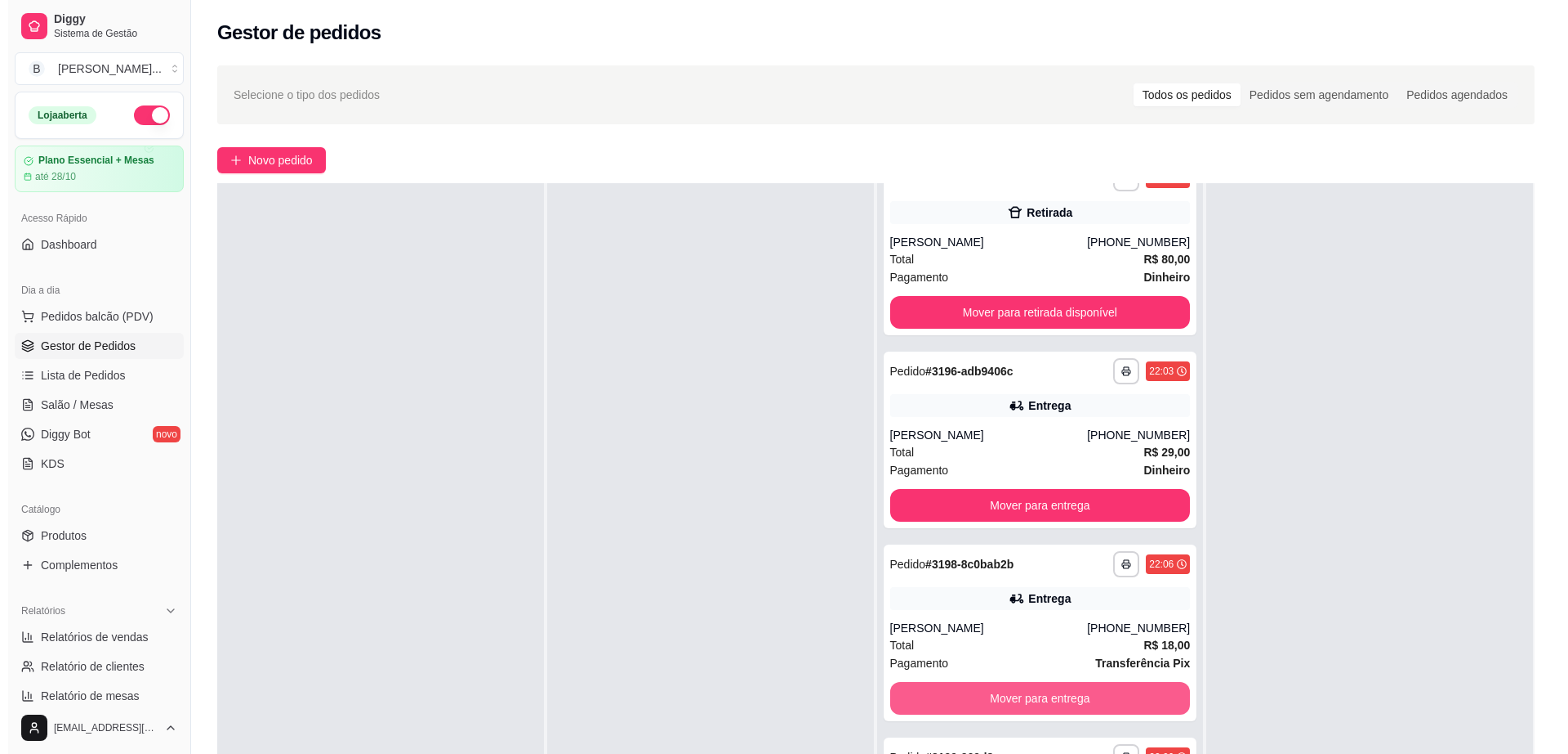
scroll to position [204, 0]
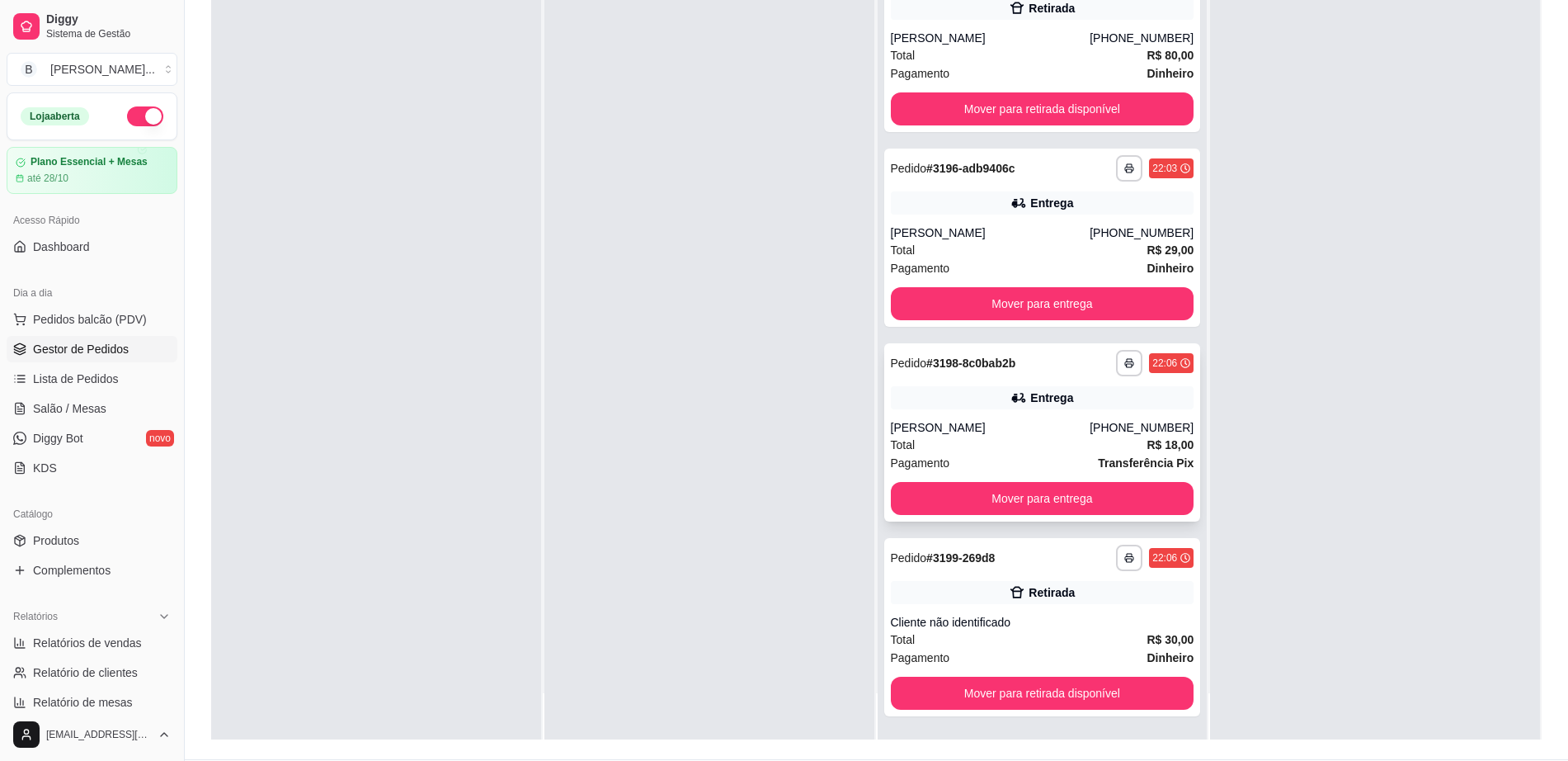
click at [1072, 432] on div "[PERSON_NAME]" at bounding box center [990, 427] width 200 height 17
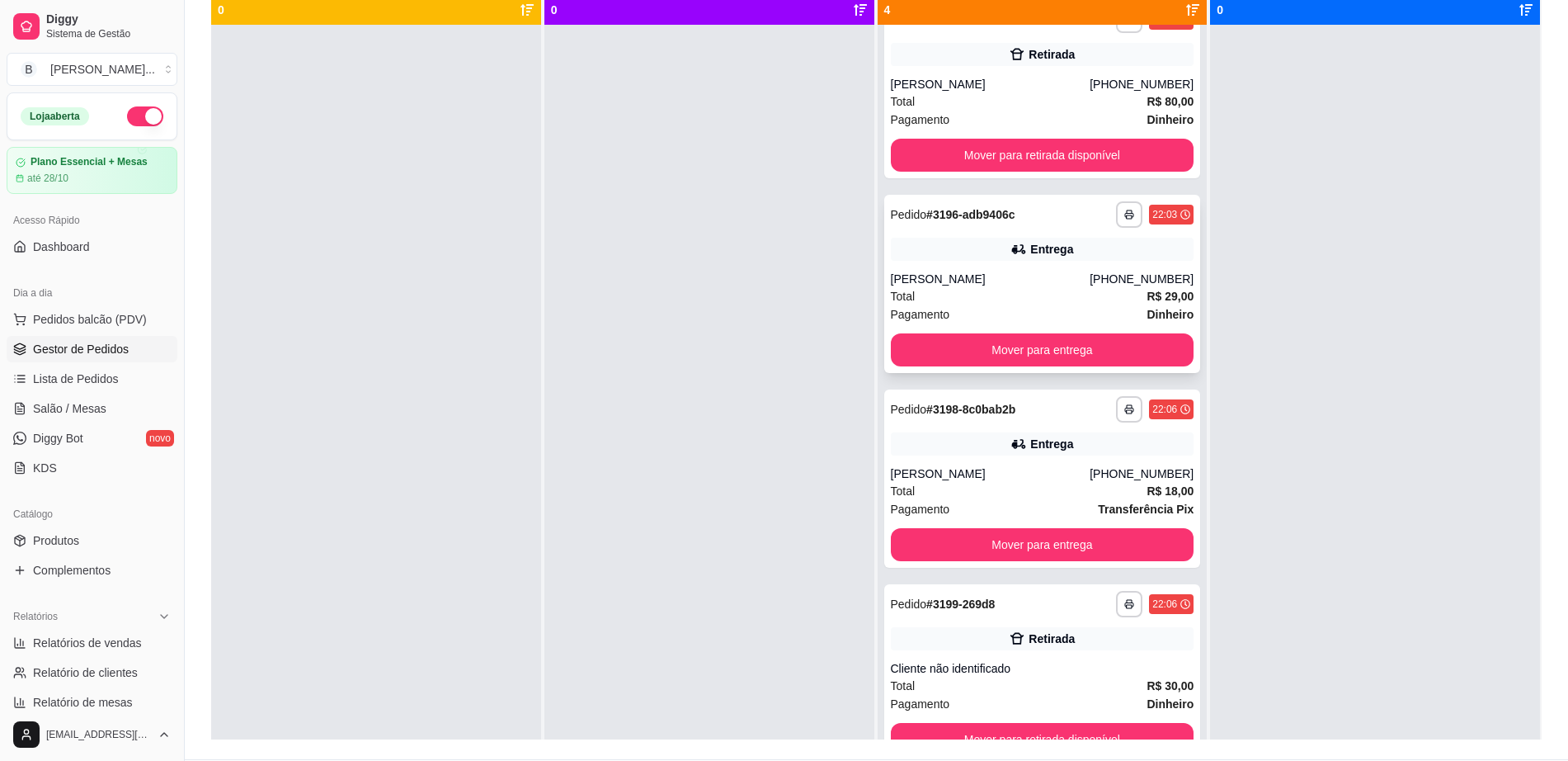
scroll to position [0, 0]
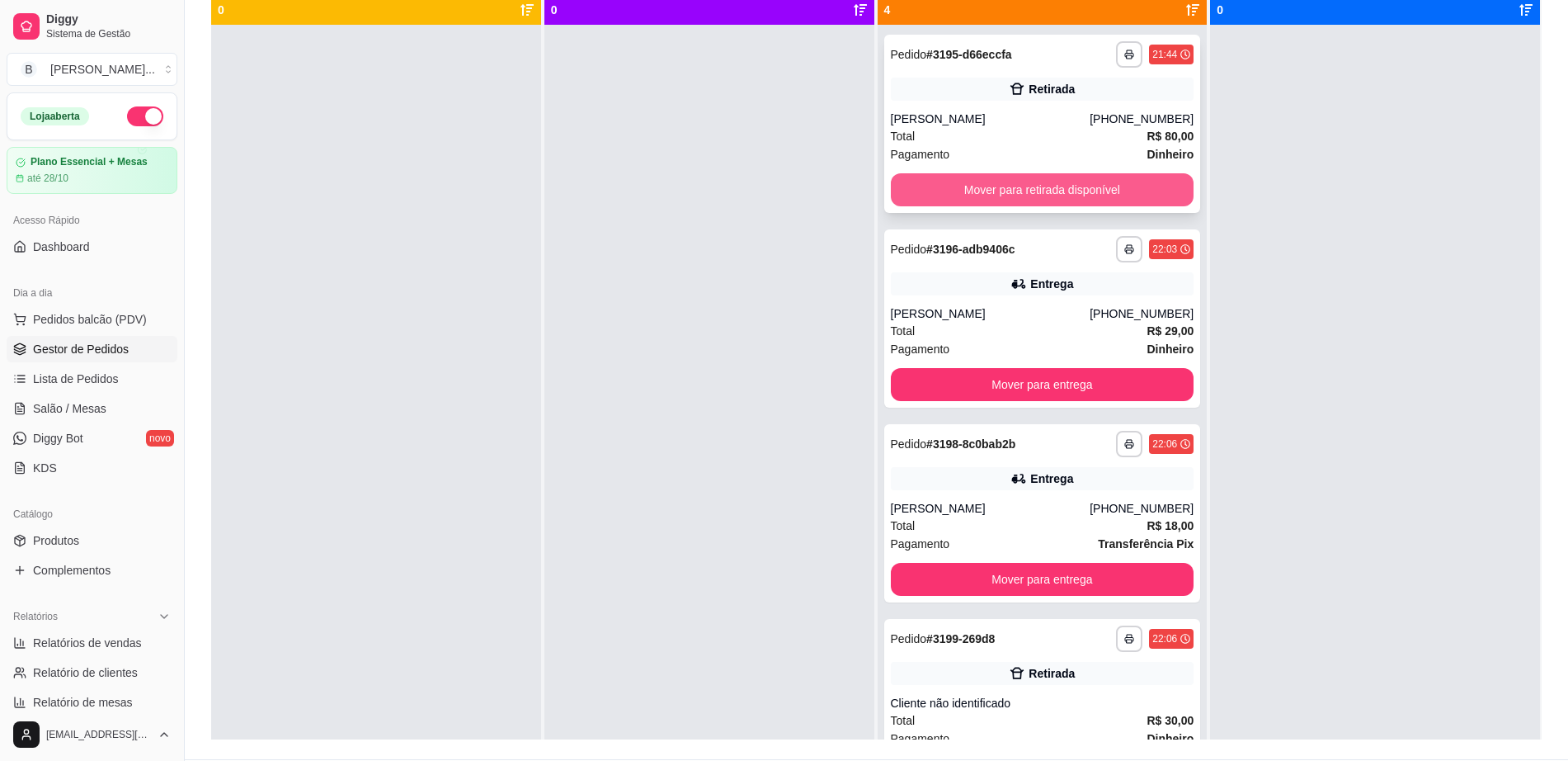
click at [981, 173] on button "Mover para retirada disponível" at bounding box center [1042, 190] width 303 height 33
click at [1003, 179] on button "Mover para retirada disponível" at bounding box center [1042, 190] width 303 height 33
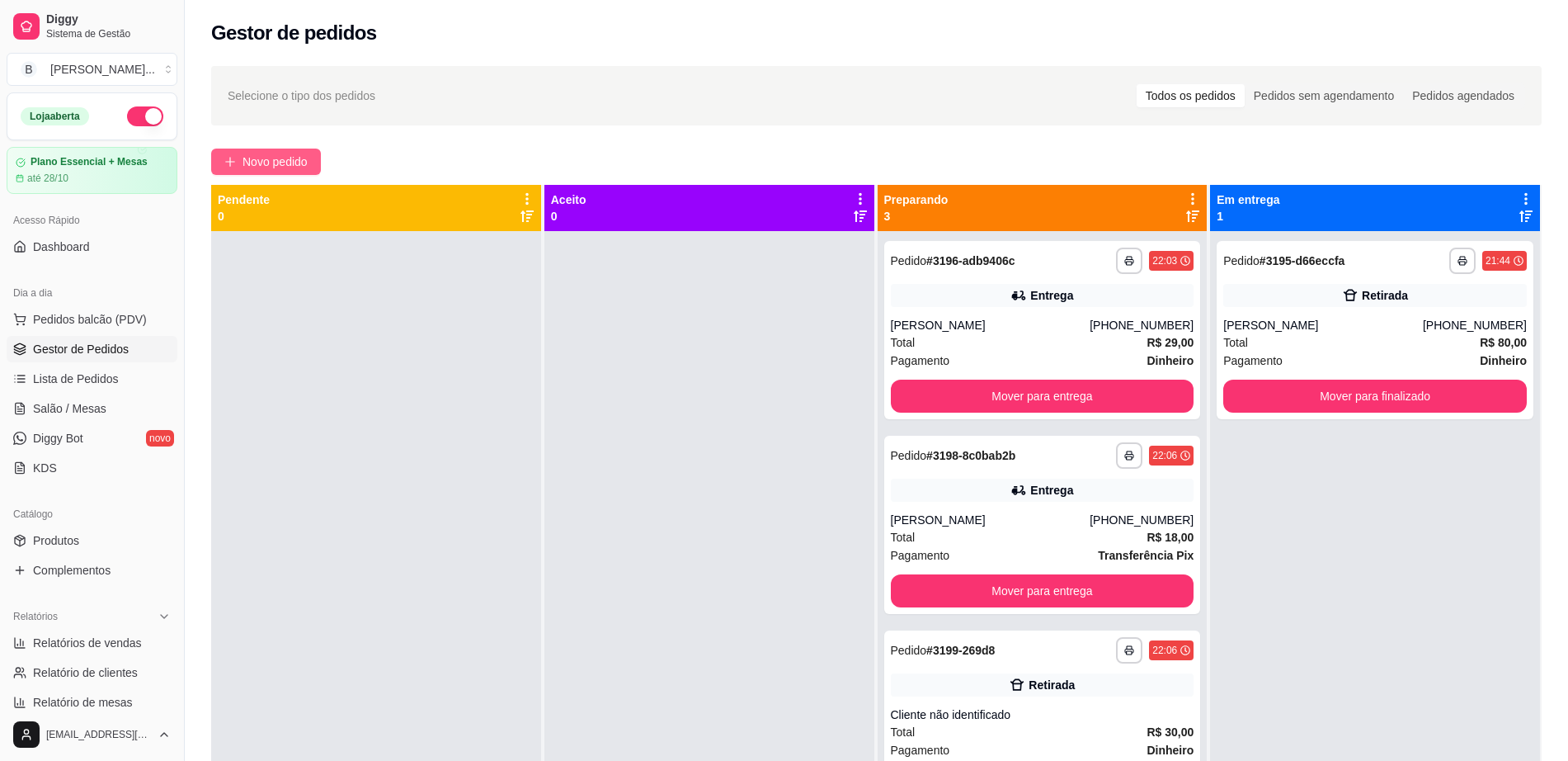
click at [254, 161] on span "Novo pedido" at bounding box center [275, 161] width 65 height 18
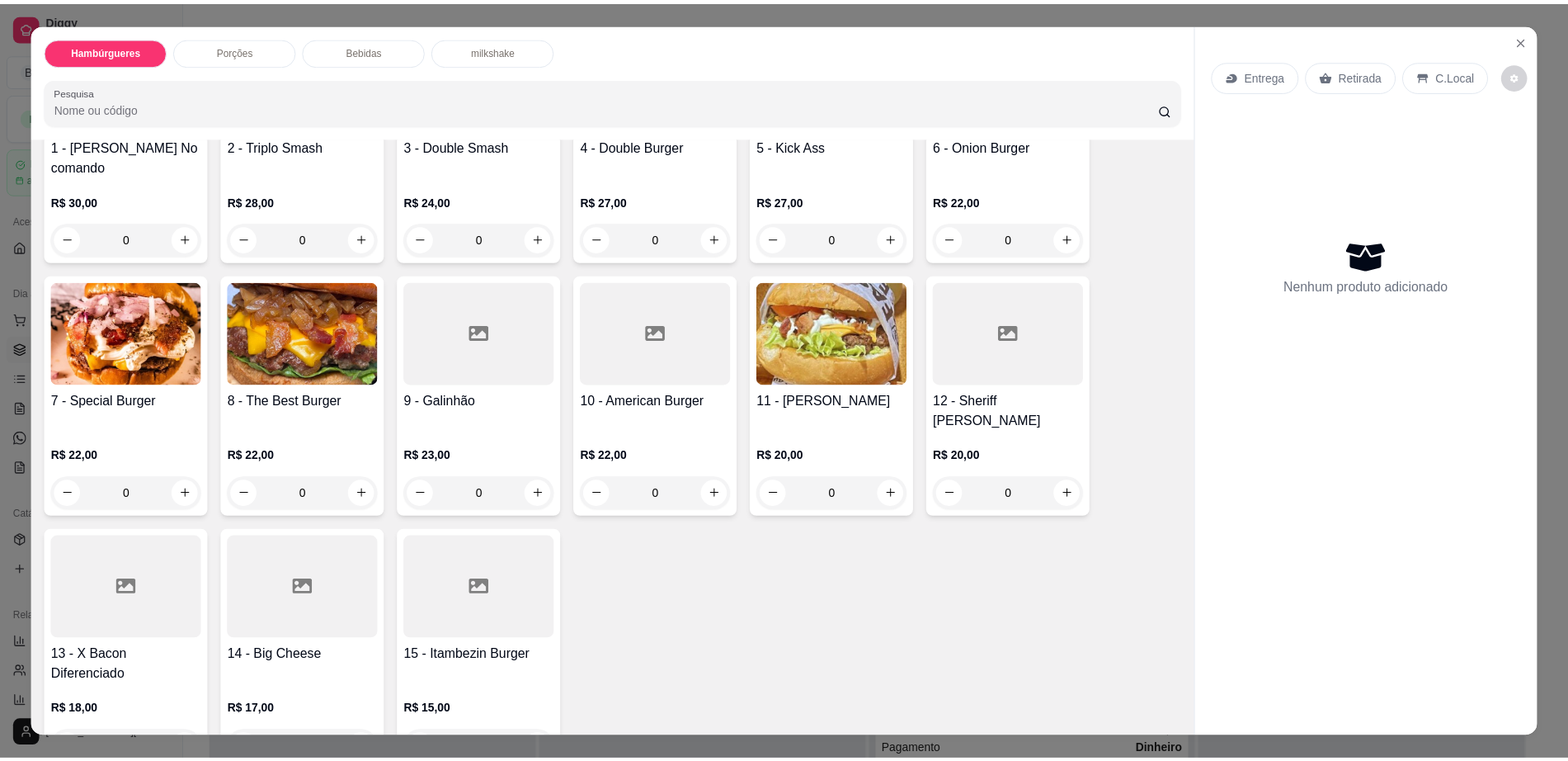
scroll to position [103, 0]
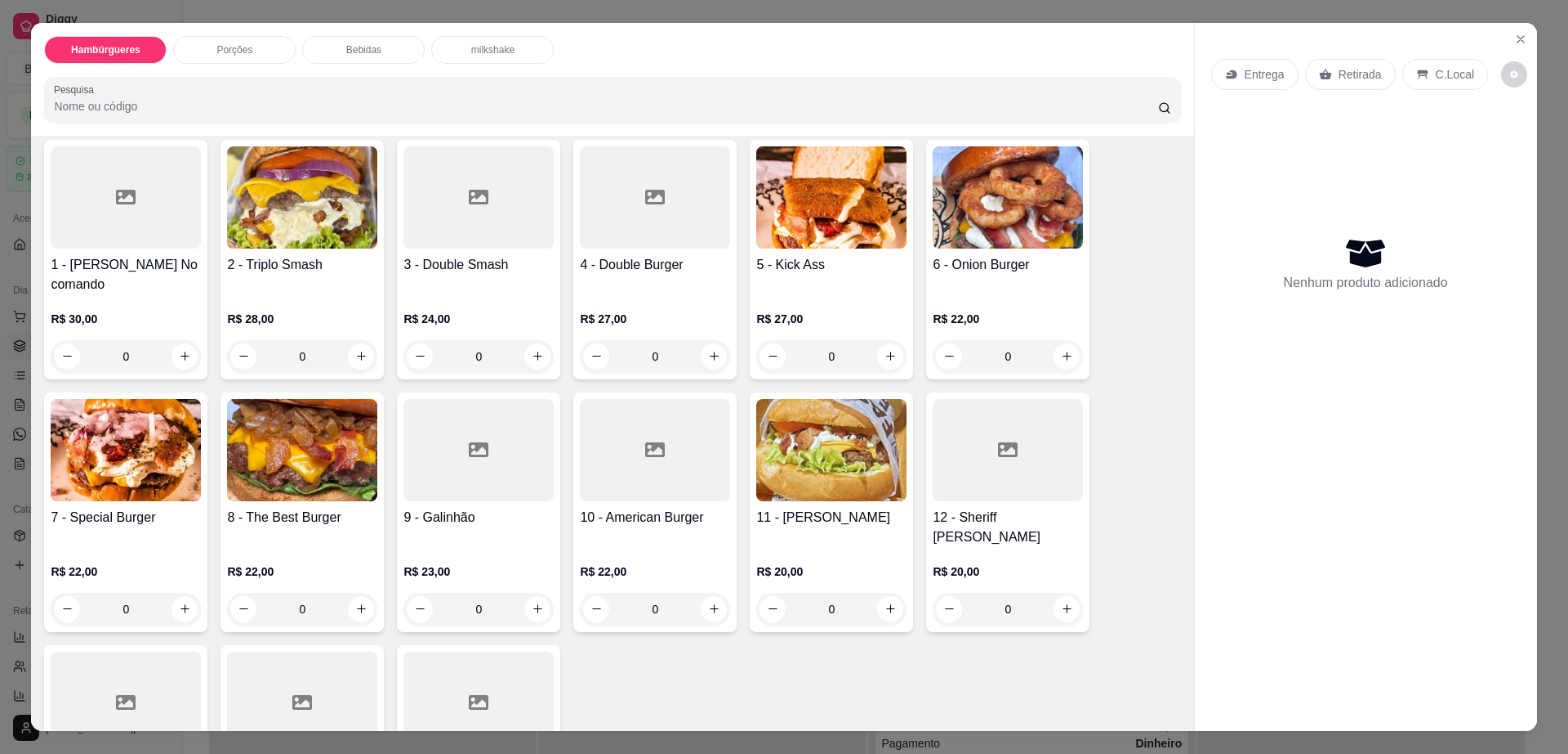
click at [853, 456] on img at bounding box center [831, 450] width 151 height 102
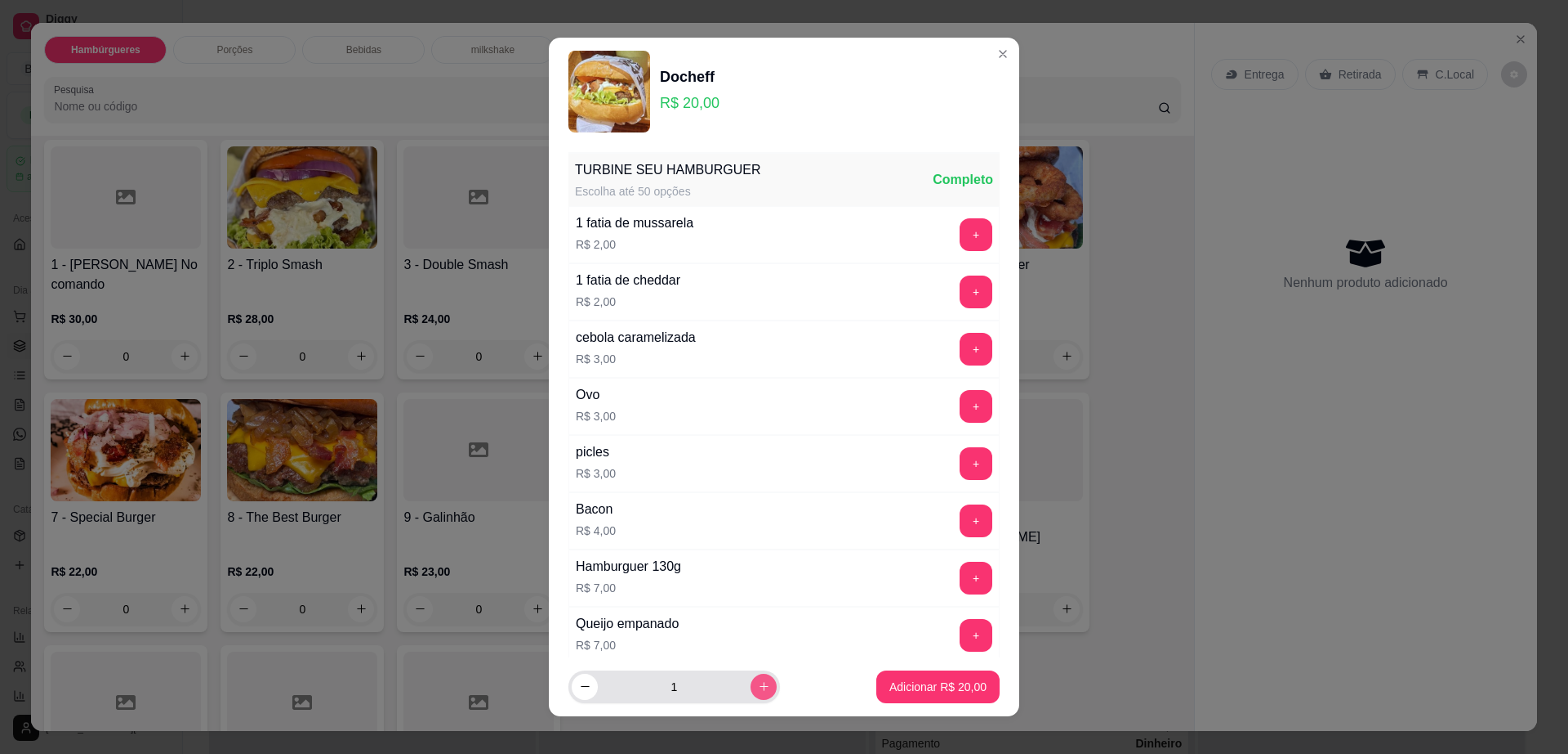
click at [758, 681] on icon "increase-product-quantity" at bounding box center [763, 686] width 12 height 12
type input "3"
click at [936, 687] on p "Adicionar R$ 60,00" at bounding box center [938, 686] width 97 height 16
type input "3"
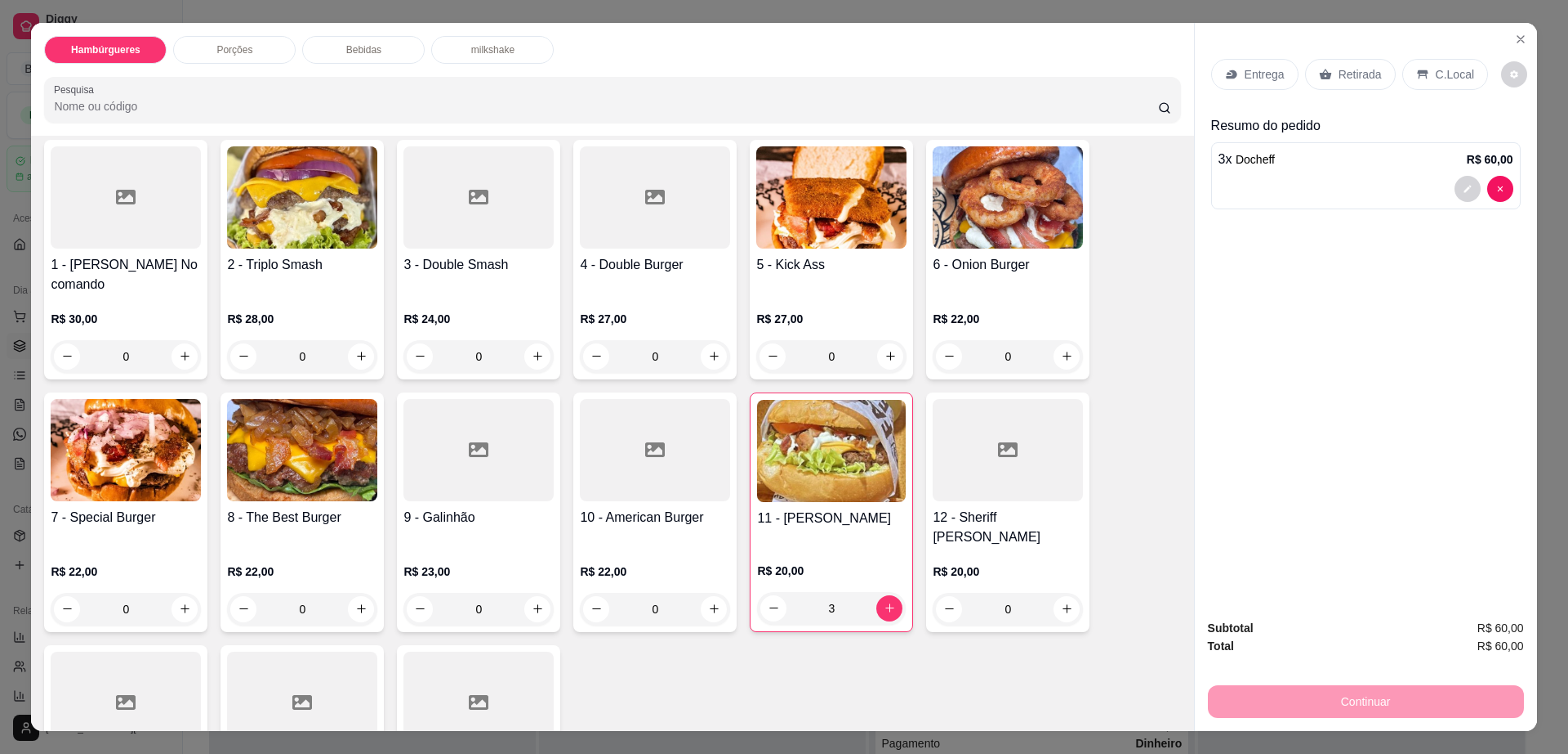
click at [1342, 68] on p "Retirada" at bounding box center [1360, 74] width 44 height 16
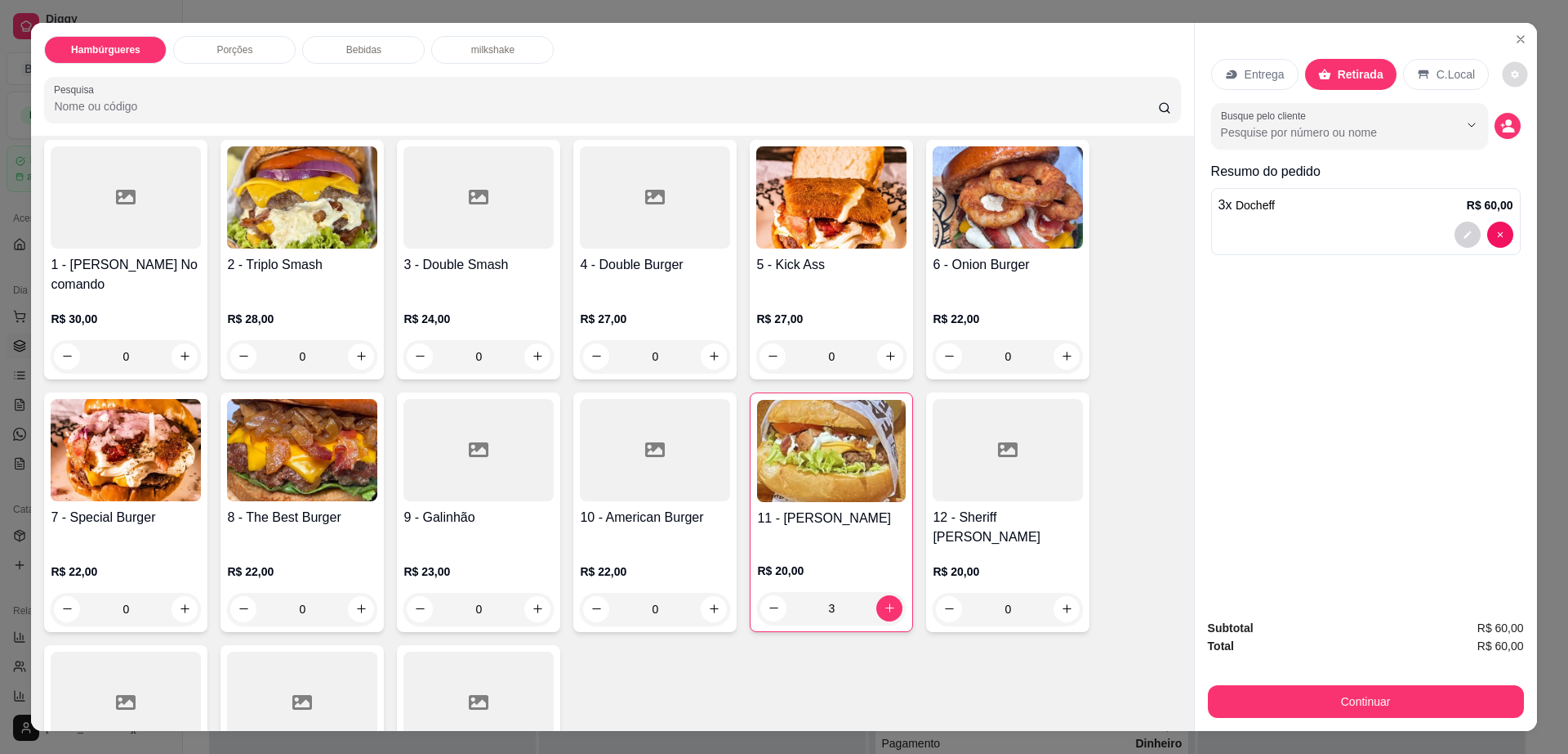
click at [1510, 69] on icon "decrease-product-quantity" at bounding box center [1515, 74] width 10 height 10
click at [1276, 687] on button "Continuar" at bounding box center [1366, 701] width 316 height 33
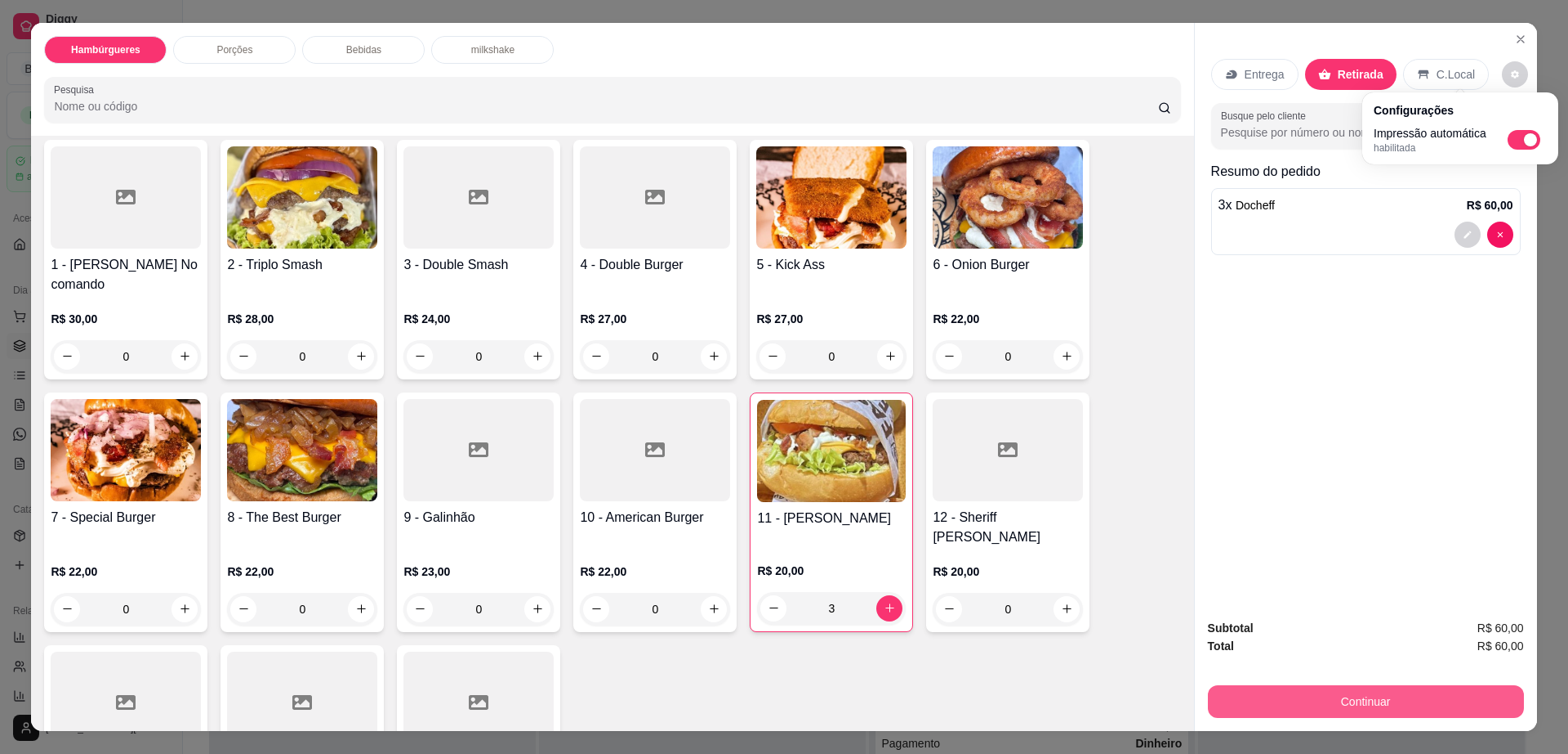
click at [1276, 687] on button "Continuar" at bounding box center [1366, 701] width 316 height 33
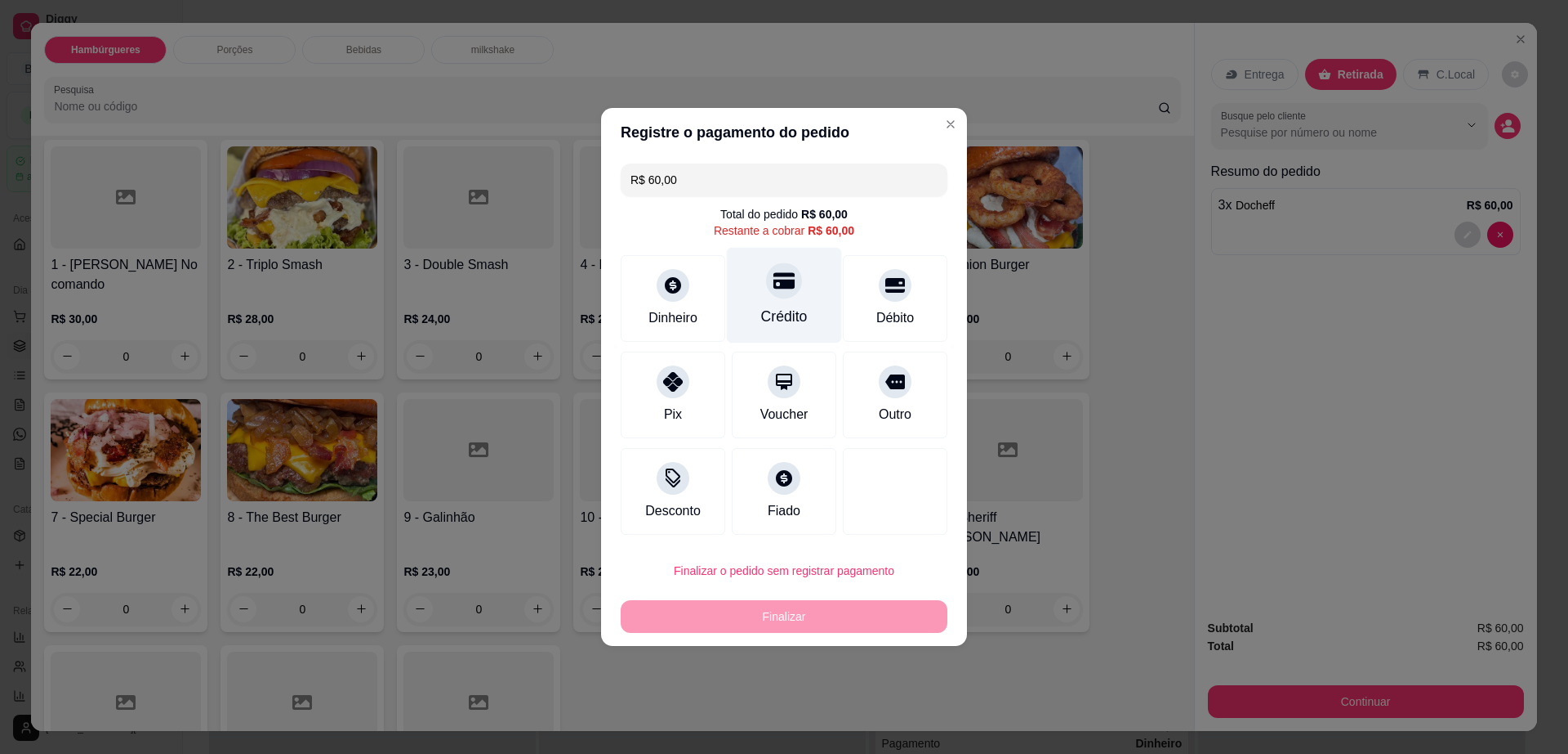
click at [749, 313] on div "Crédito" at bounding box center [785, 296] width 115 height 96
type input "R$ 0,00"
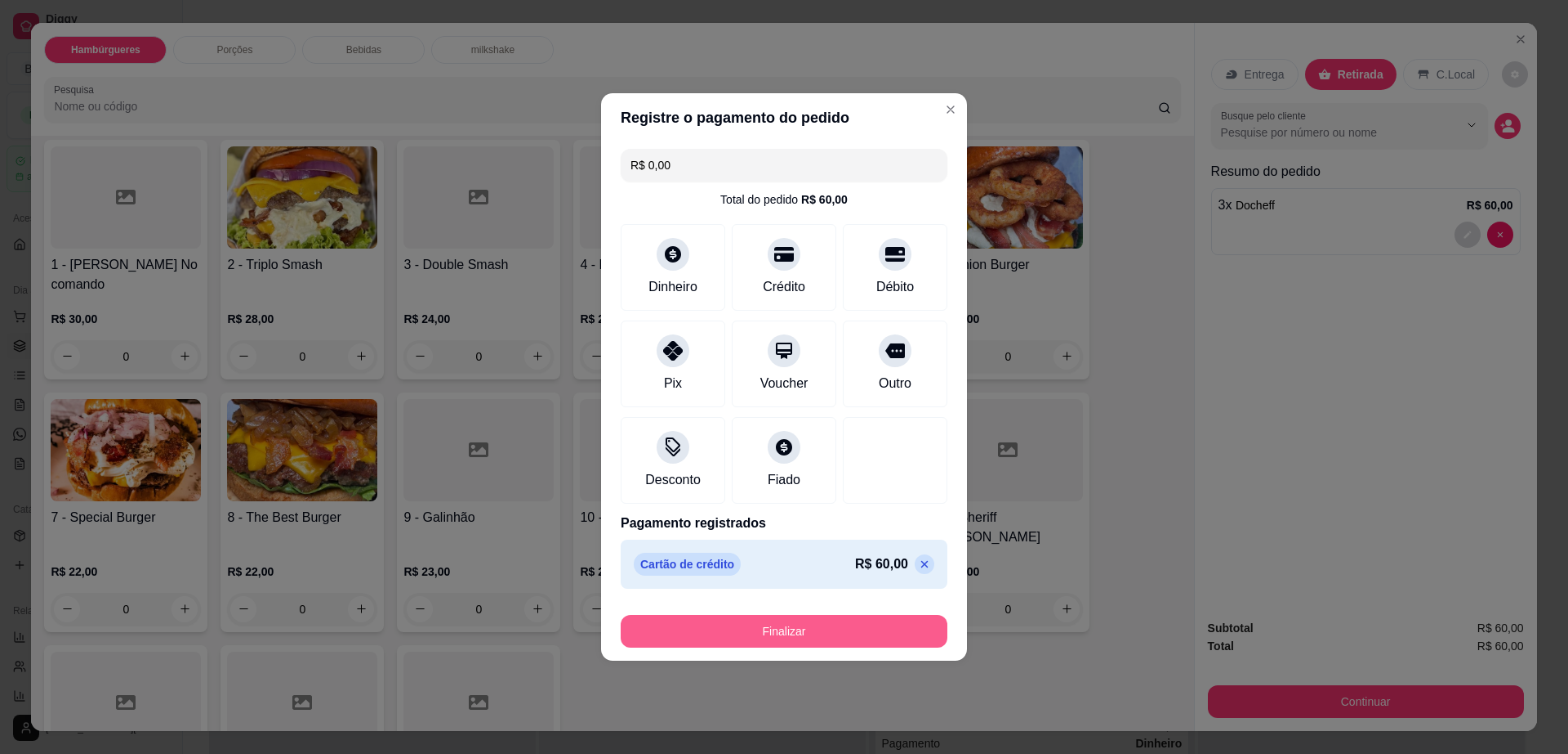
click at [828, 625] on button "Finalizar" at bounding box center [784, 631] width 327 height 33
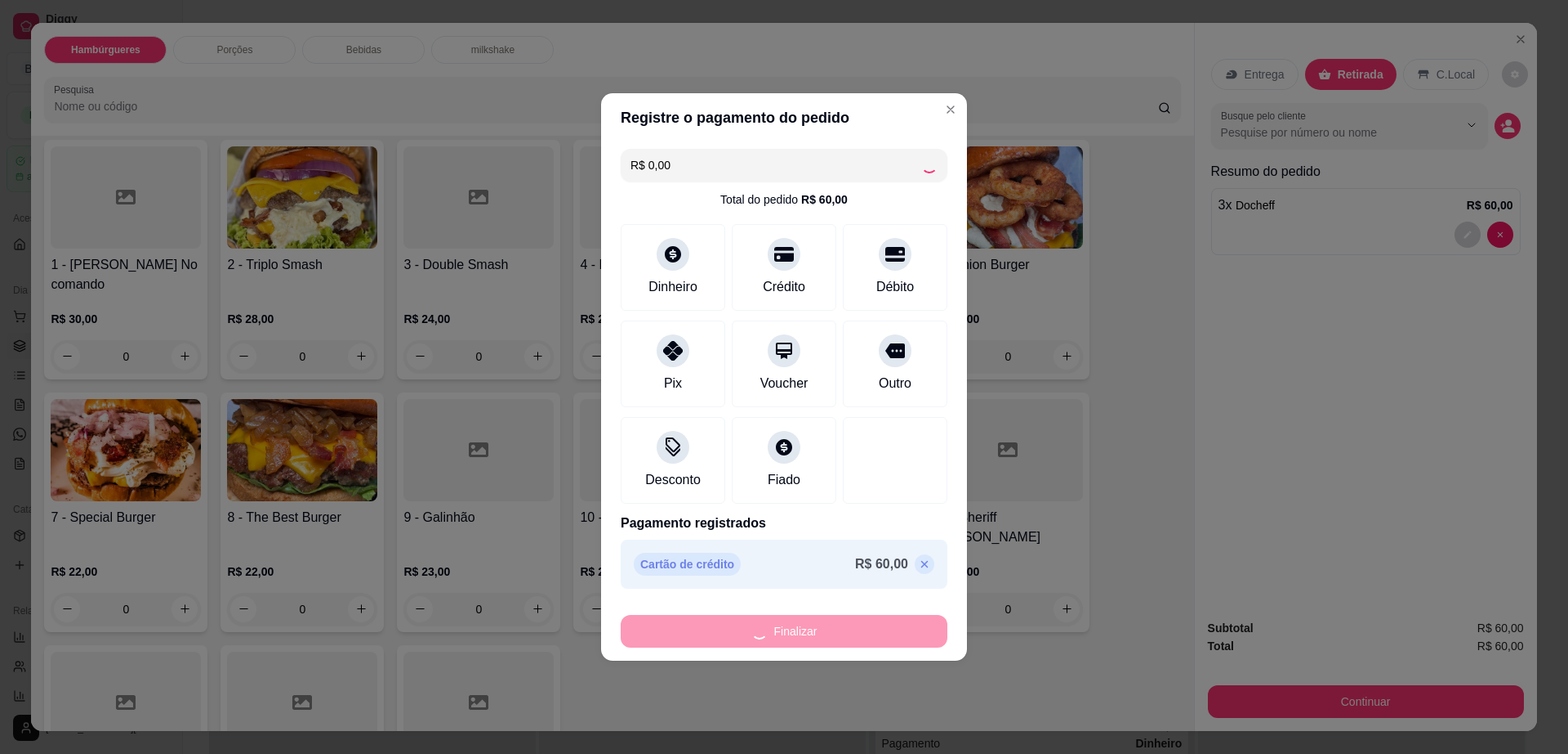
type input "0"
type input "-R$ 60,00"
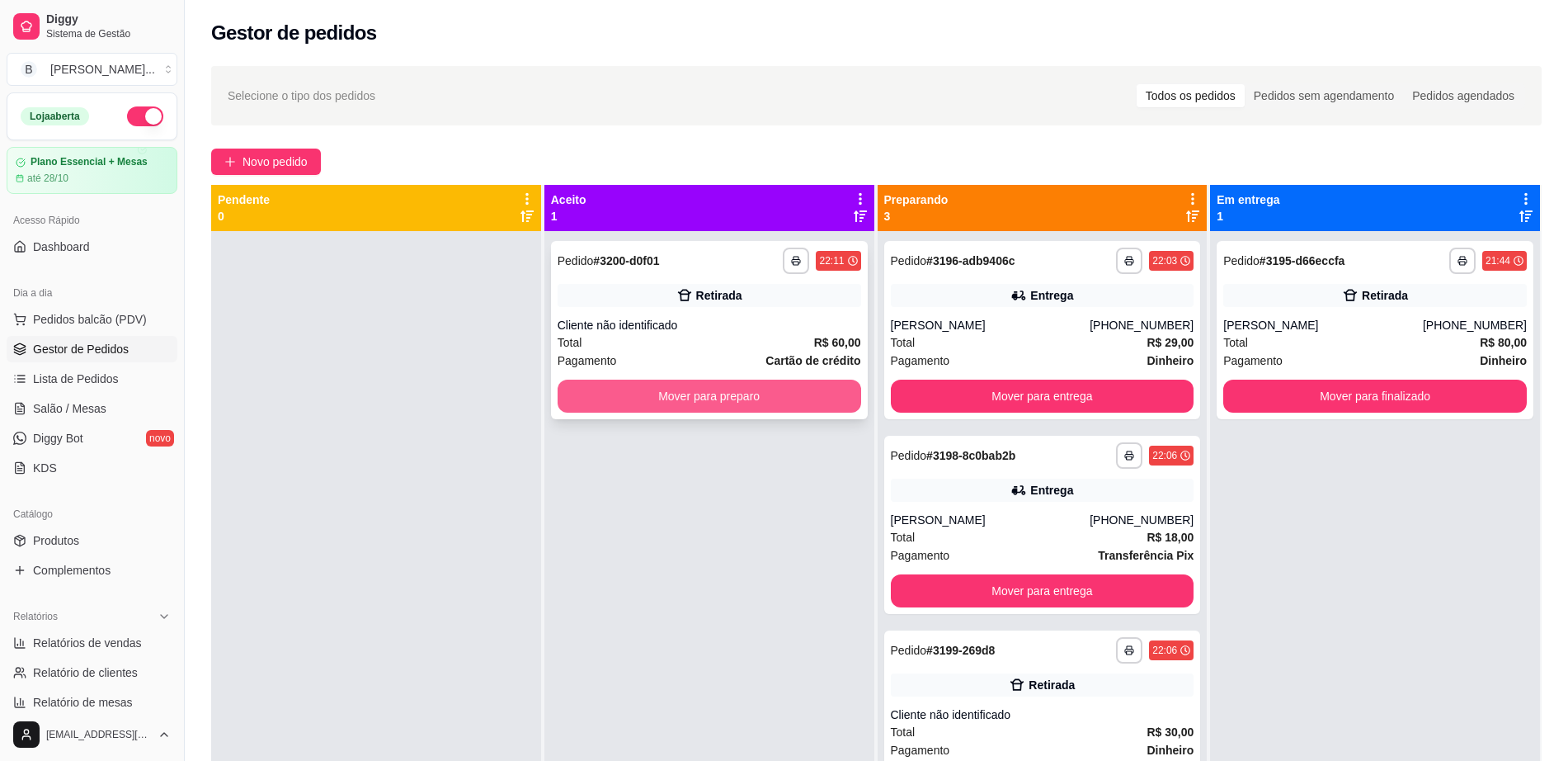
click at [777, 401] on button "Mover para preparo" at bounding box center [709, 396] width 303 height 33
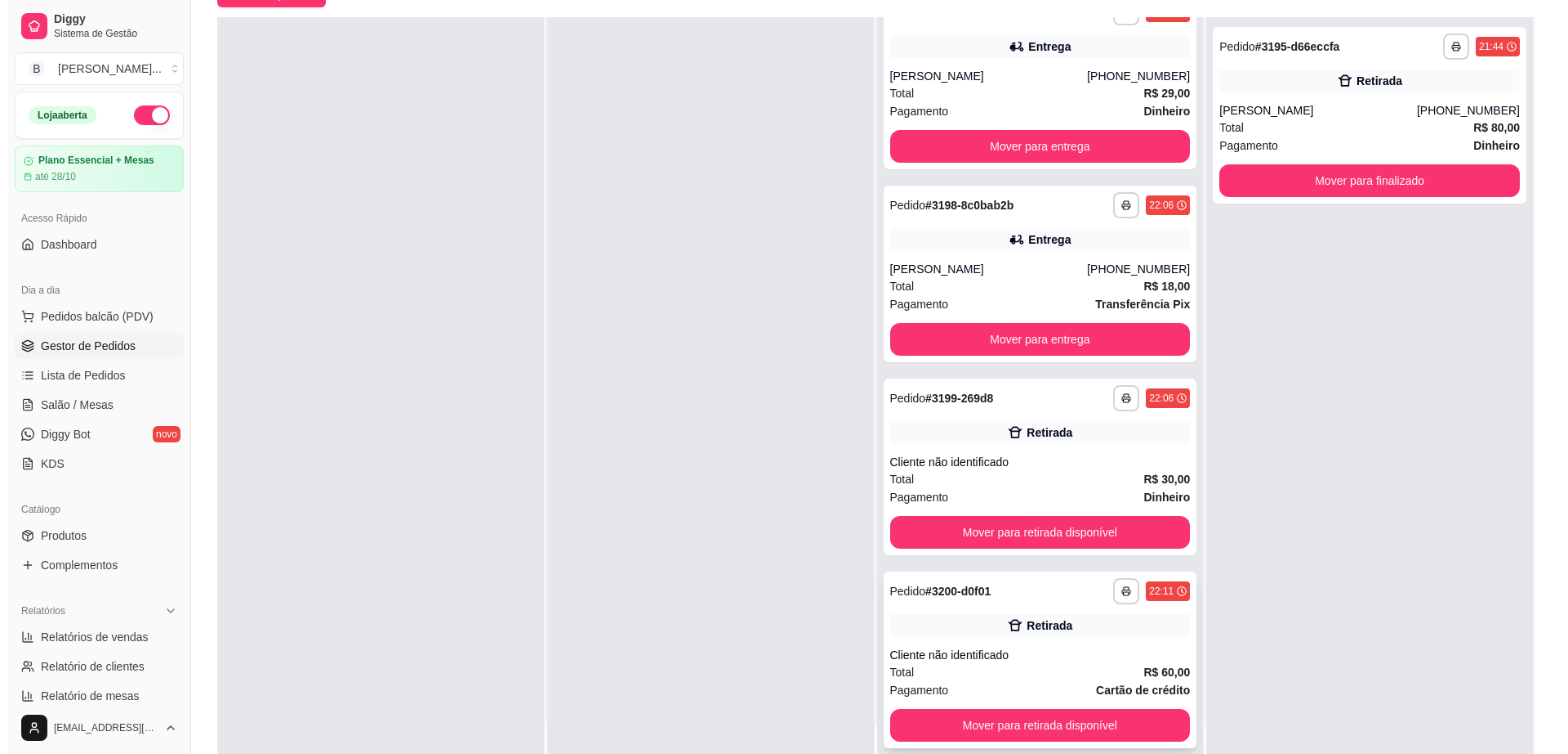
scroll to position [250, 0]
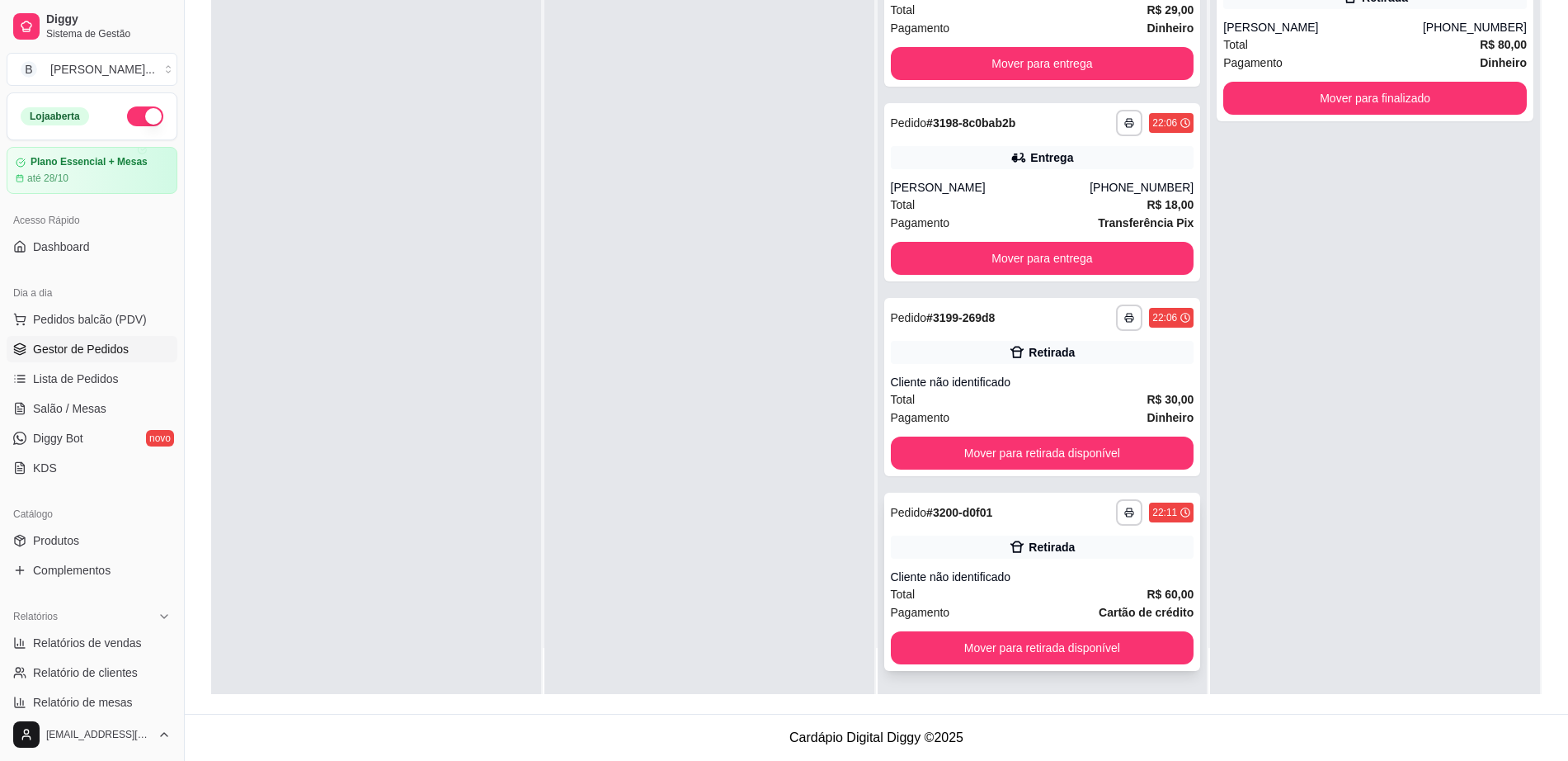
click at [1152, 511] on div "22:11" at bounding box center [1171, 512] width 45 height 20
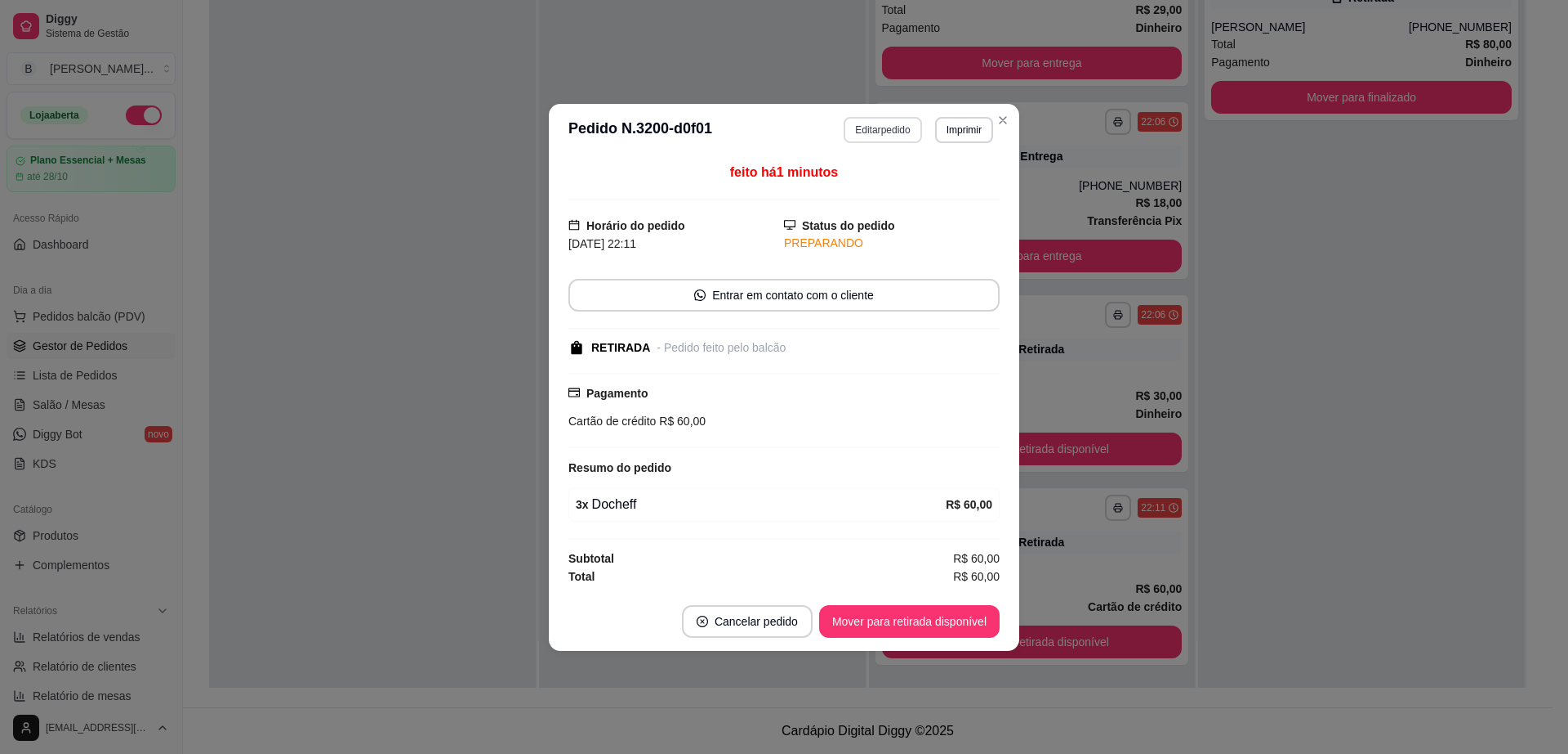
click at [897, 132] on button "Editar pedido" at bounding box center [883, 130] width 77 height 26
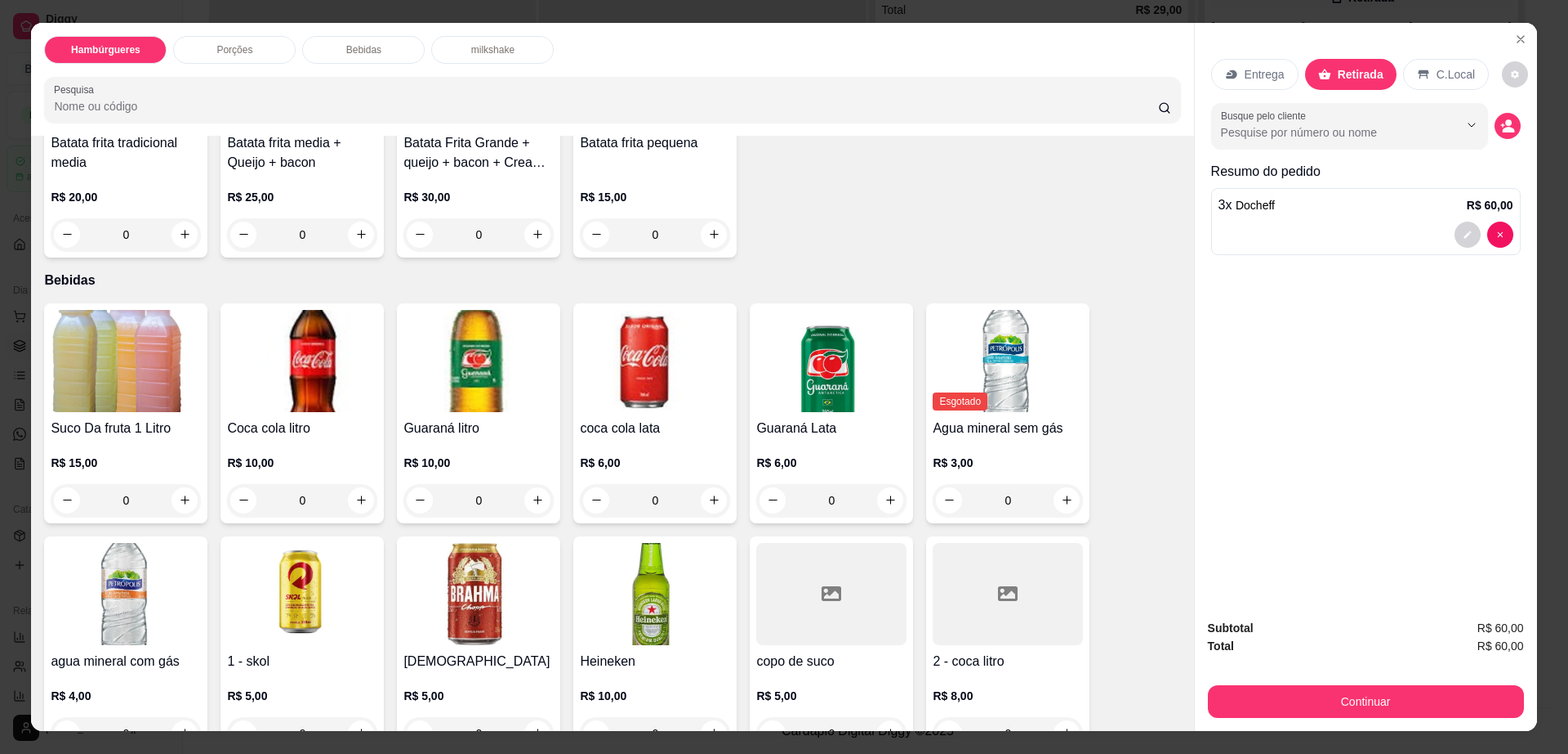
scroll to position [1022, 0]
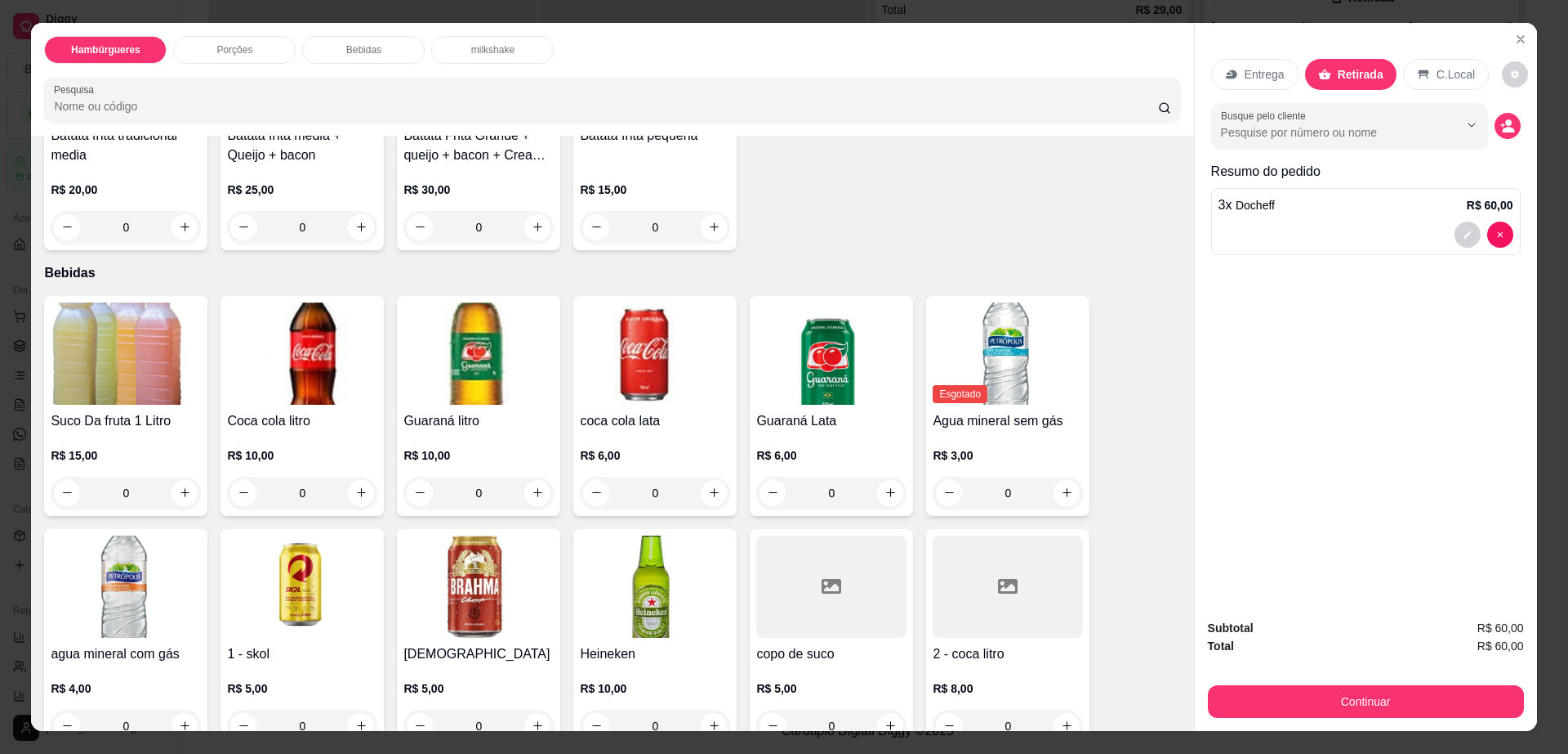
click at [504, 536] on img at bounding box center [478, 587] width 151 height 102
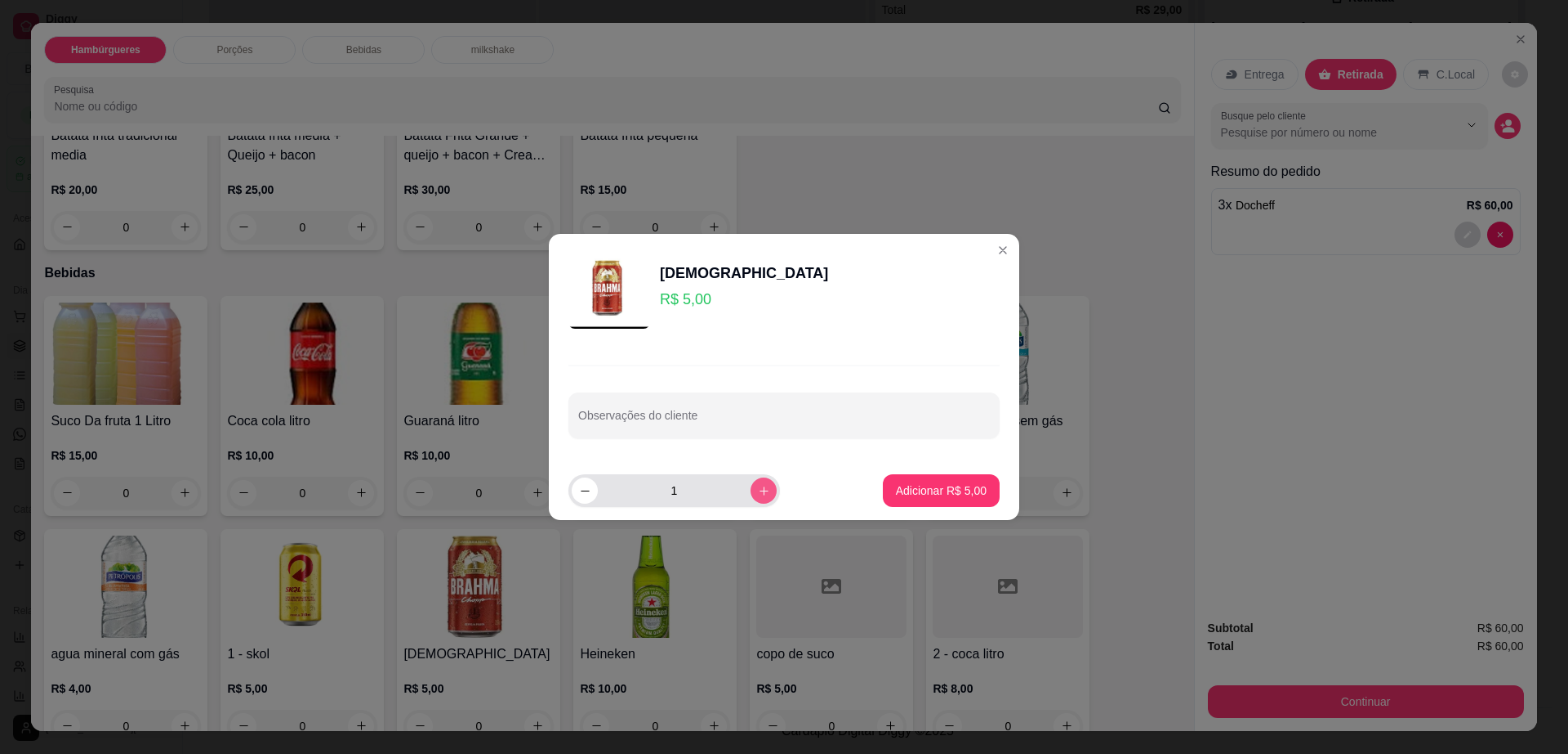
click at [751, 498] on button "increase-product-quantity" at bounding box center [764, 490] width 26 height 26
type input "2"
click at [862, 489] on footer "2 Adicionar R$ 10,00" at bounding box center [784, 489] width 470 height 59
click at [915, 491] on p "Adicionar R$ 10,00" at bounding box center [938, 490] width 97 height 16
type input "2"
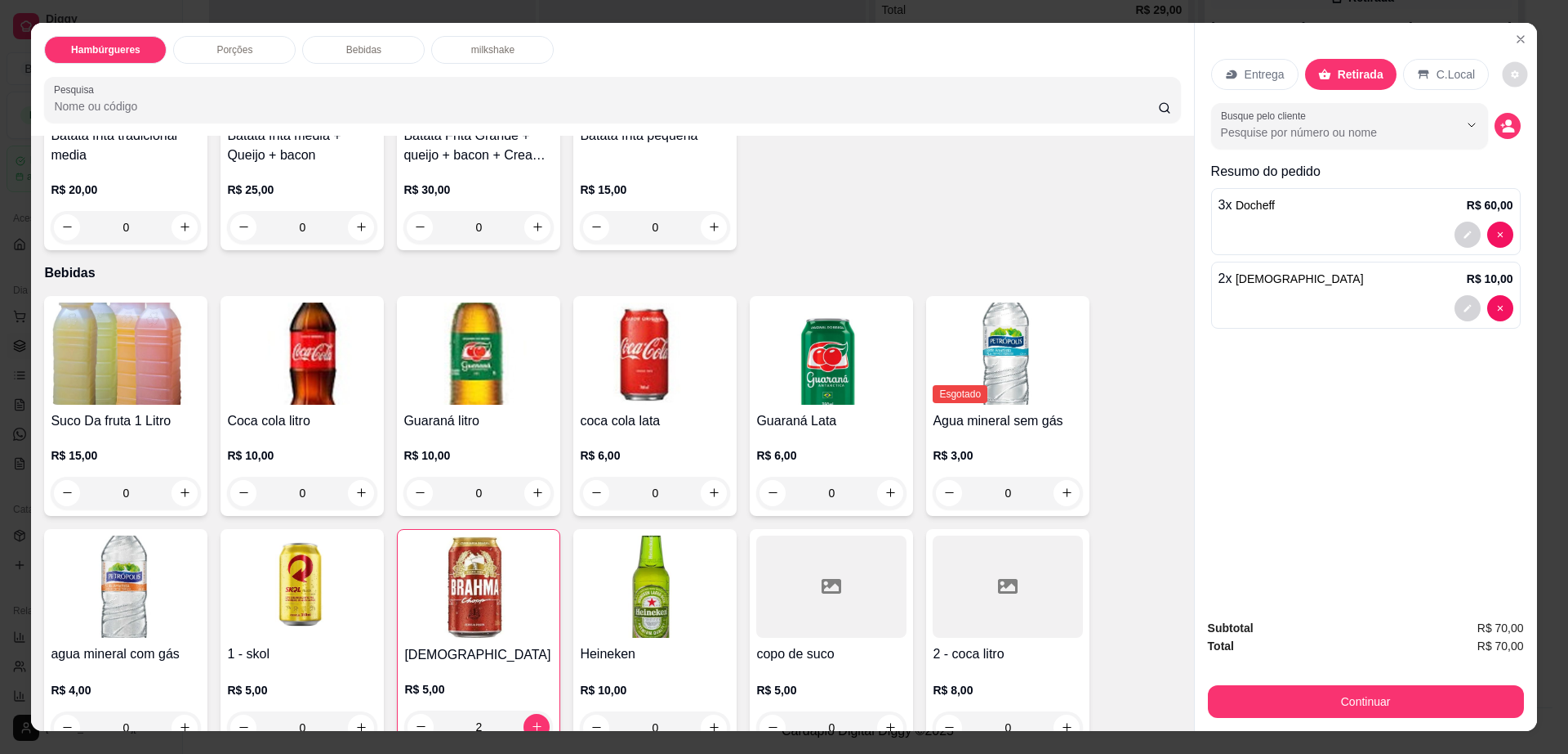
click at [1503, 64] on button "decrease-product-quantity" at bounding box center [1515, 73] width 26 height 26
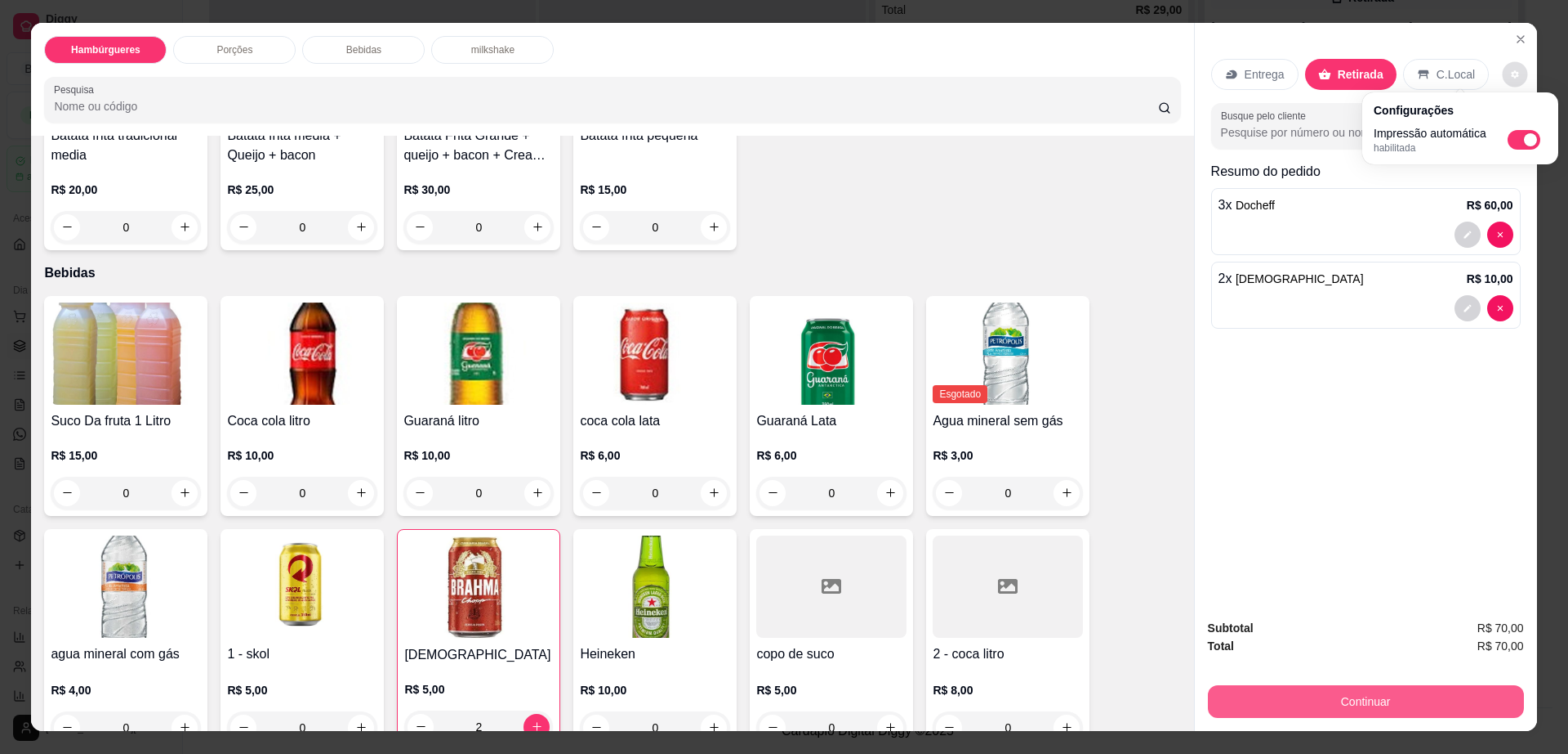
click at [1314, 700] on button "Continuar" at bounding box center [1366, 701] width 316 height 33
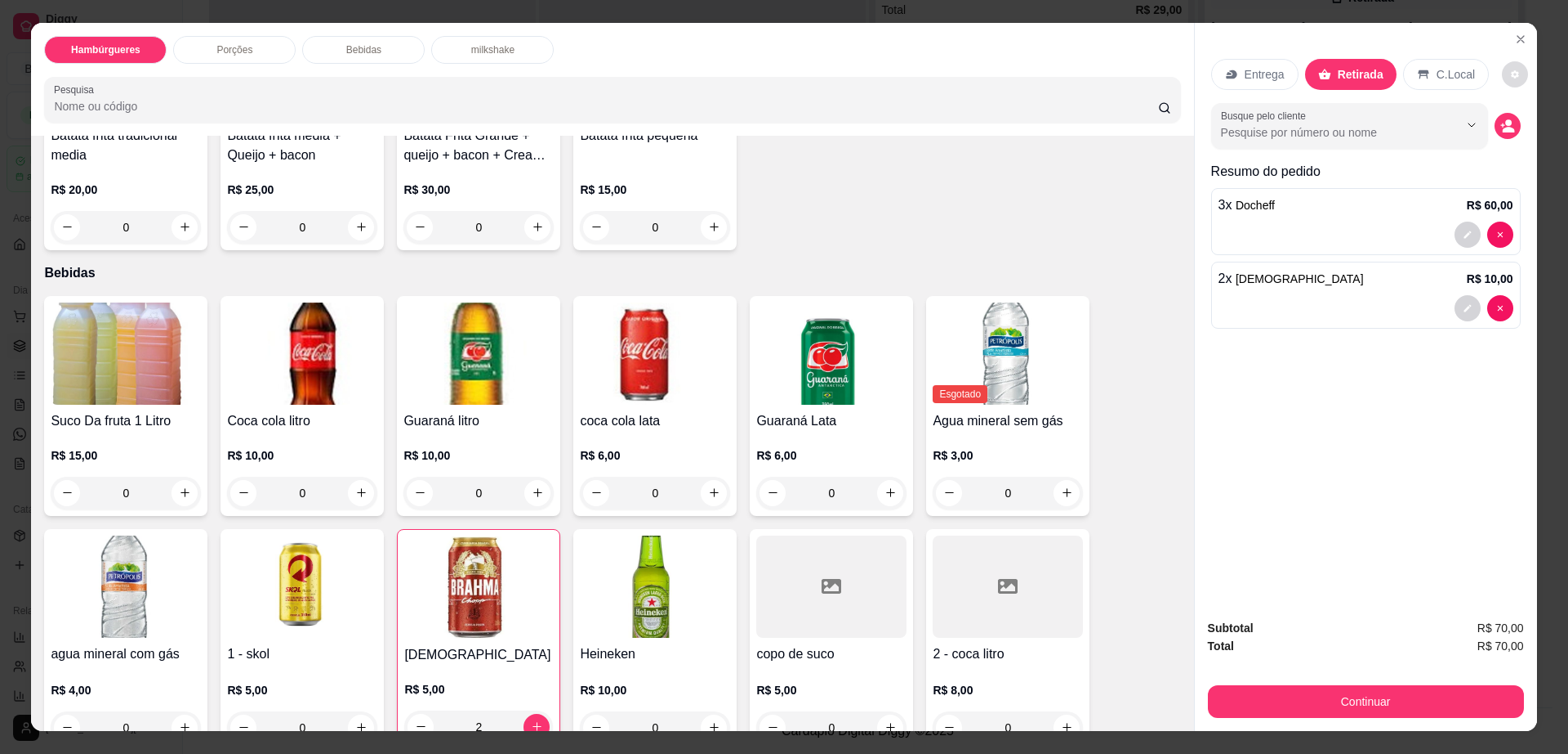
click at [1505, 67] on button "decrease-product-quantity" at bounding box center [1515, 74] width 26 height 26
click at [1515, 136] on span "Automatic updates" at bounding box center [1524, 140] width 33 height 20
click at [1515, 140] on input "Automatic updates" at bounding box center [1512, 145] width 11 height 11
checkbox input "false"
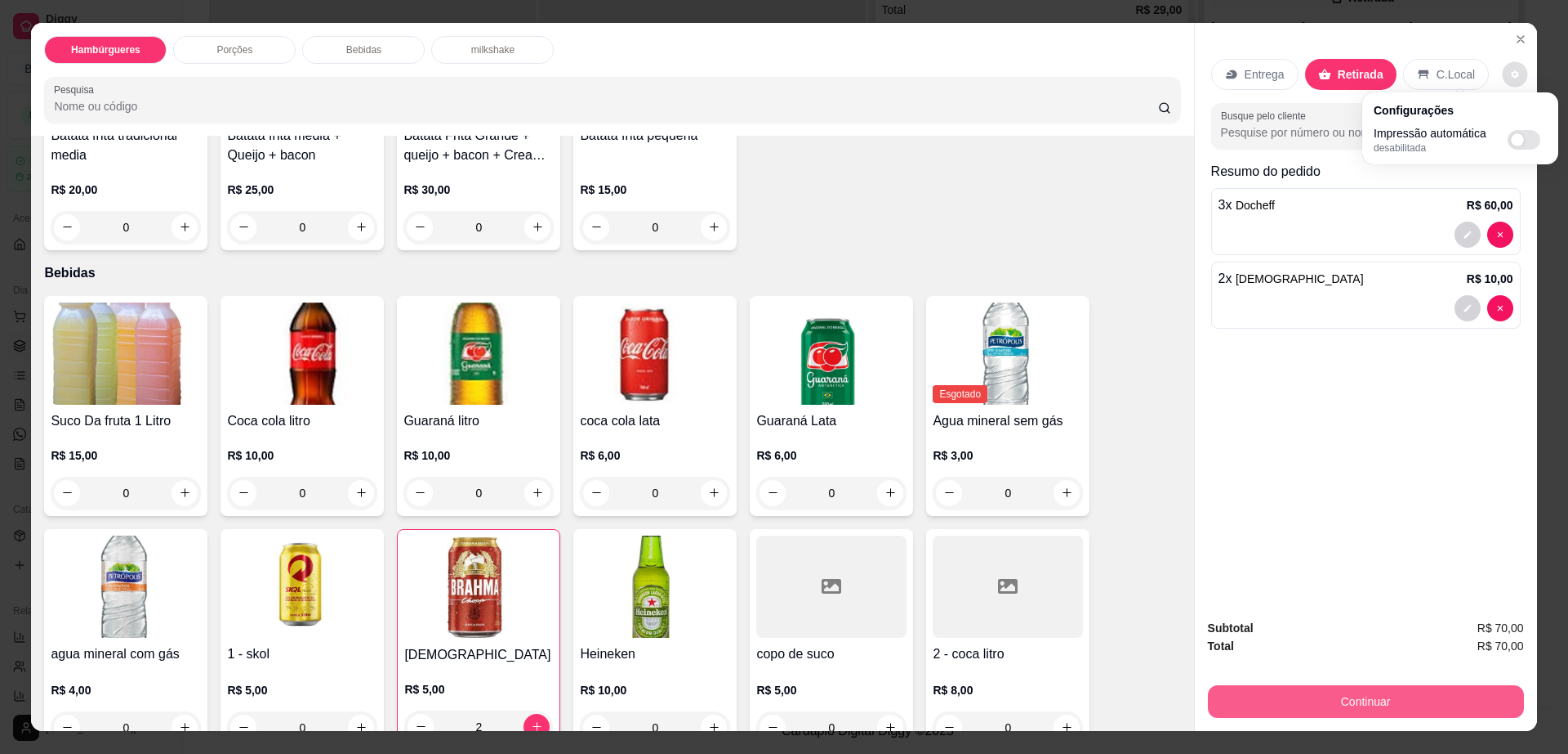
click at [1325, 706] on button "Continuar" at bounding box center [1366, 701] width 316 height 33
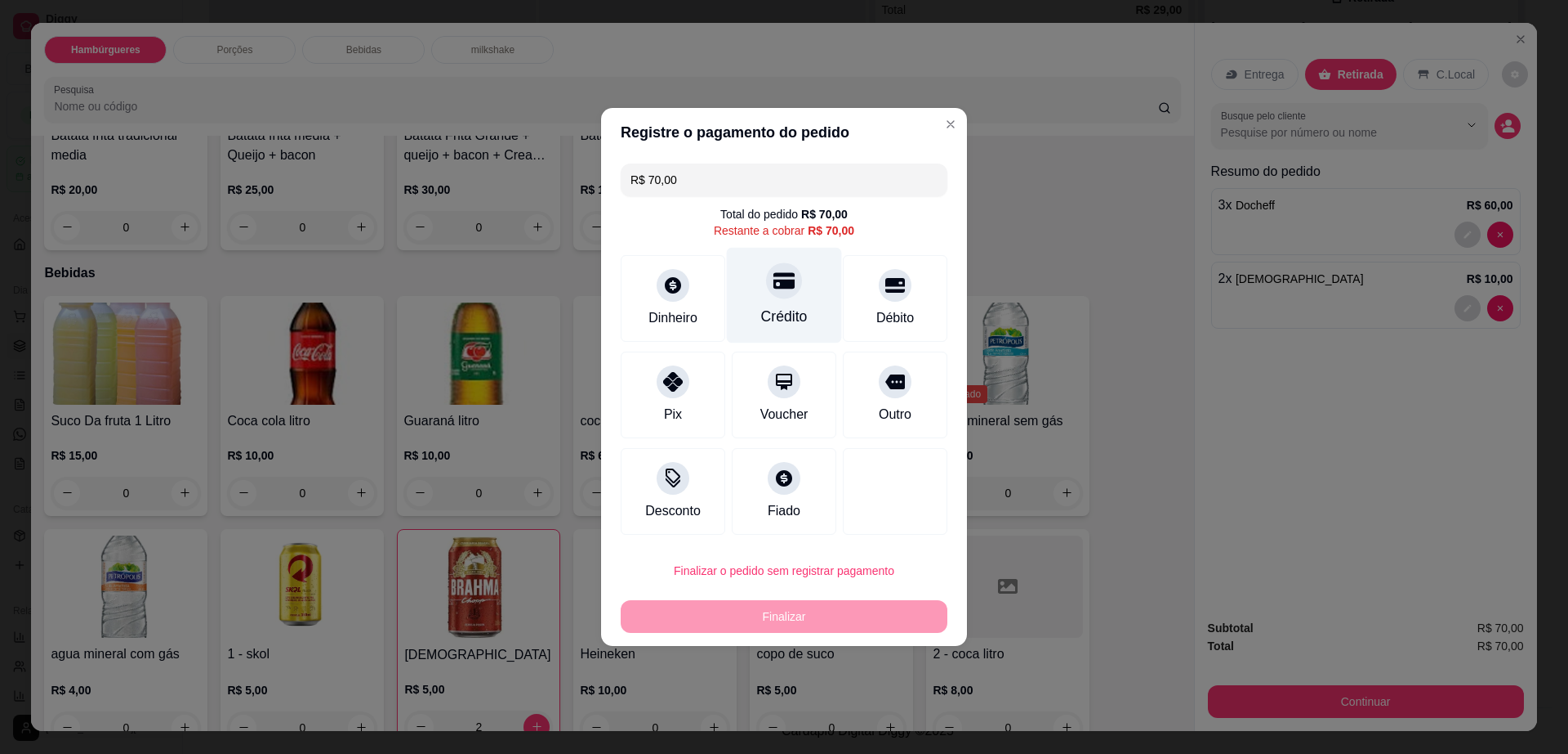
click at [773, 307] on div "Crédito" at bounding box center [784, 316] width 47 height 21
type input "R$ 0,00"
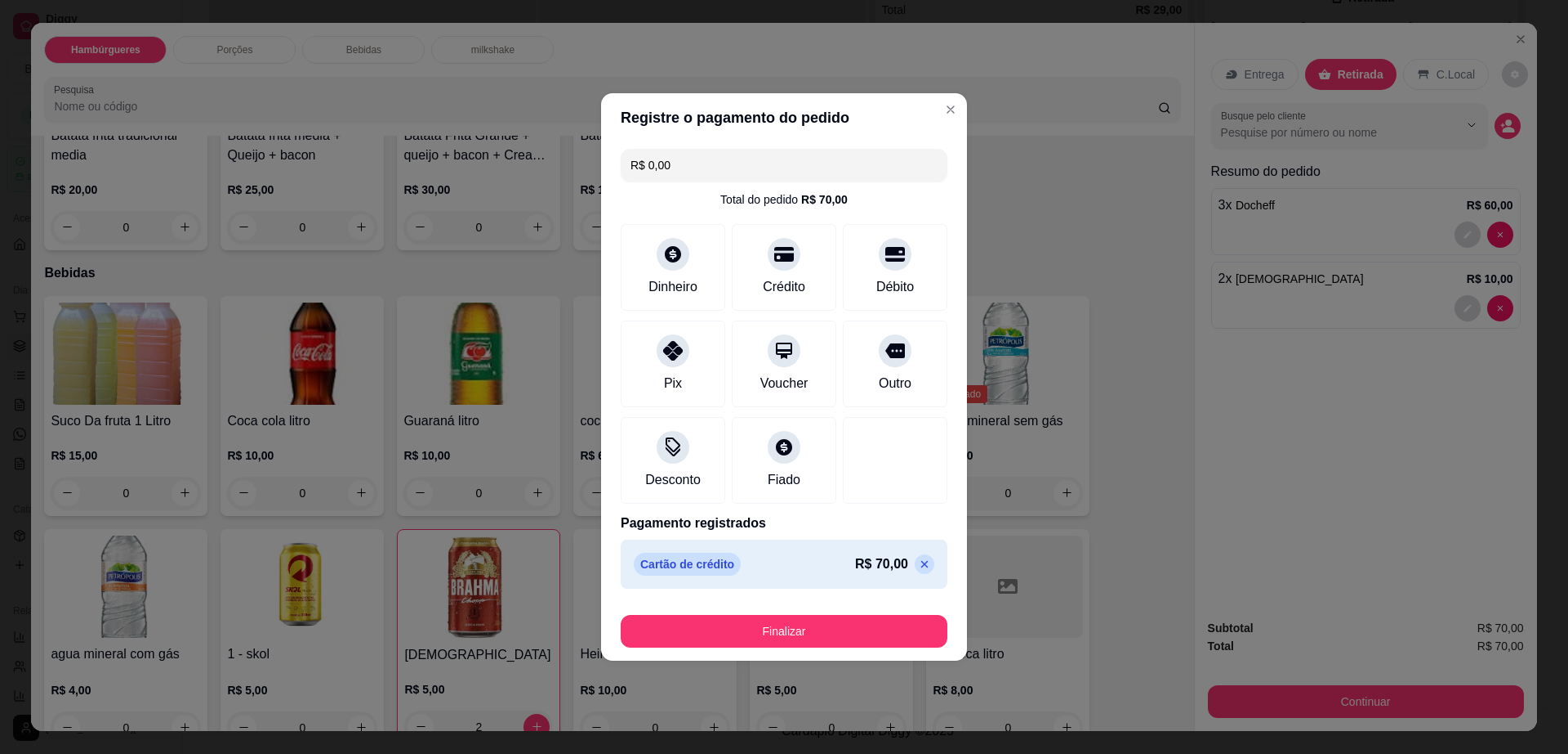
click at [812, 654] on footer "Finalizar" at bounding box center [784, 627] width 366 height 65
click at [812, 645] on button "Finalizar" at bounding box center [784, 631] width 317 height 32
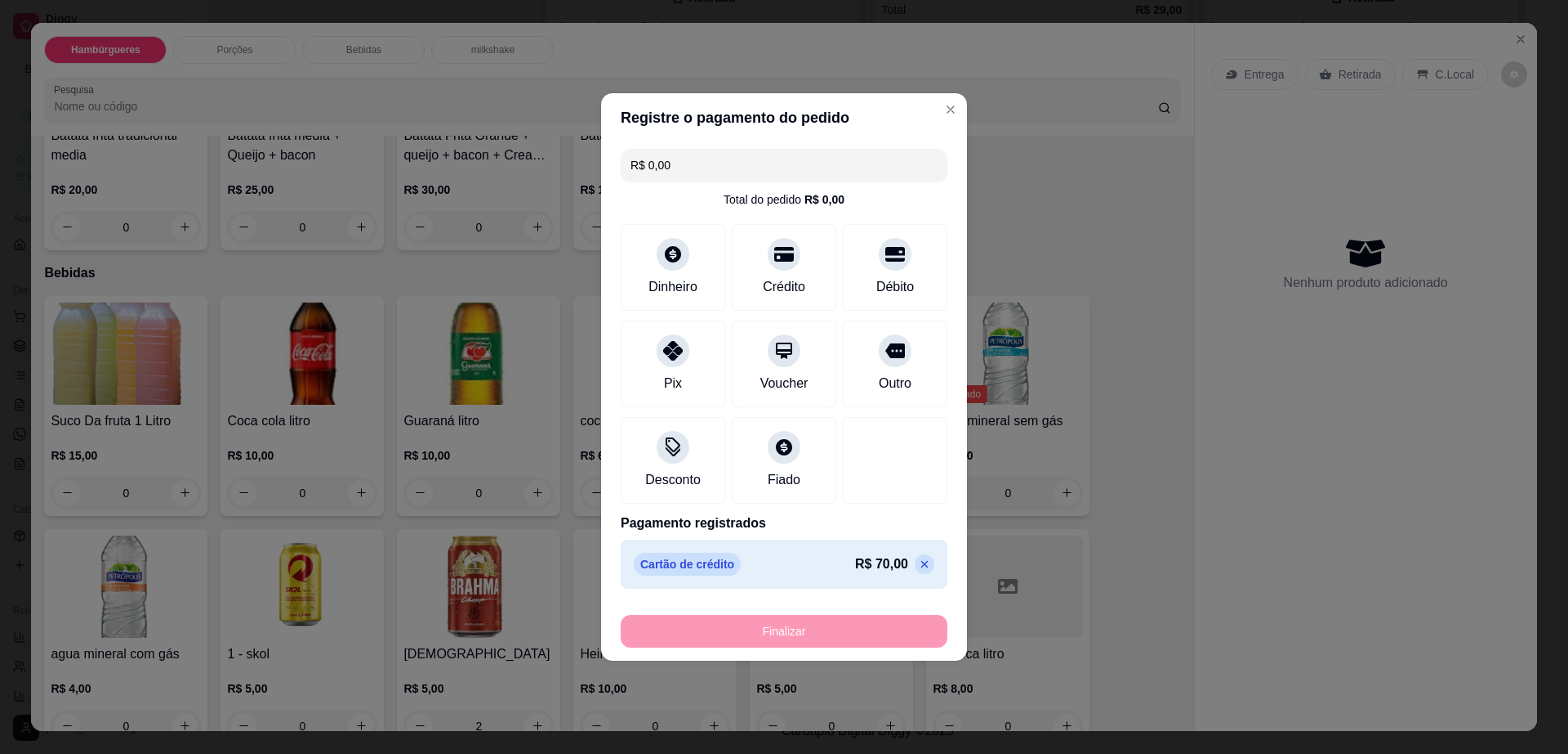
type input "0"
type input "-R$ 70,00"
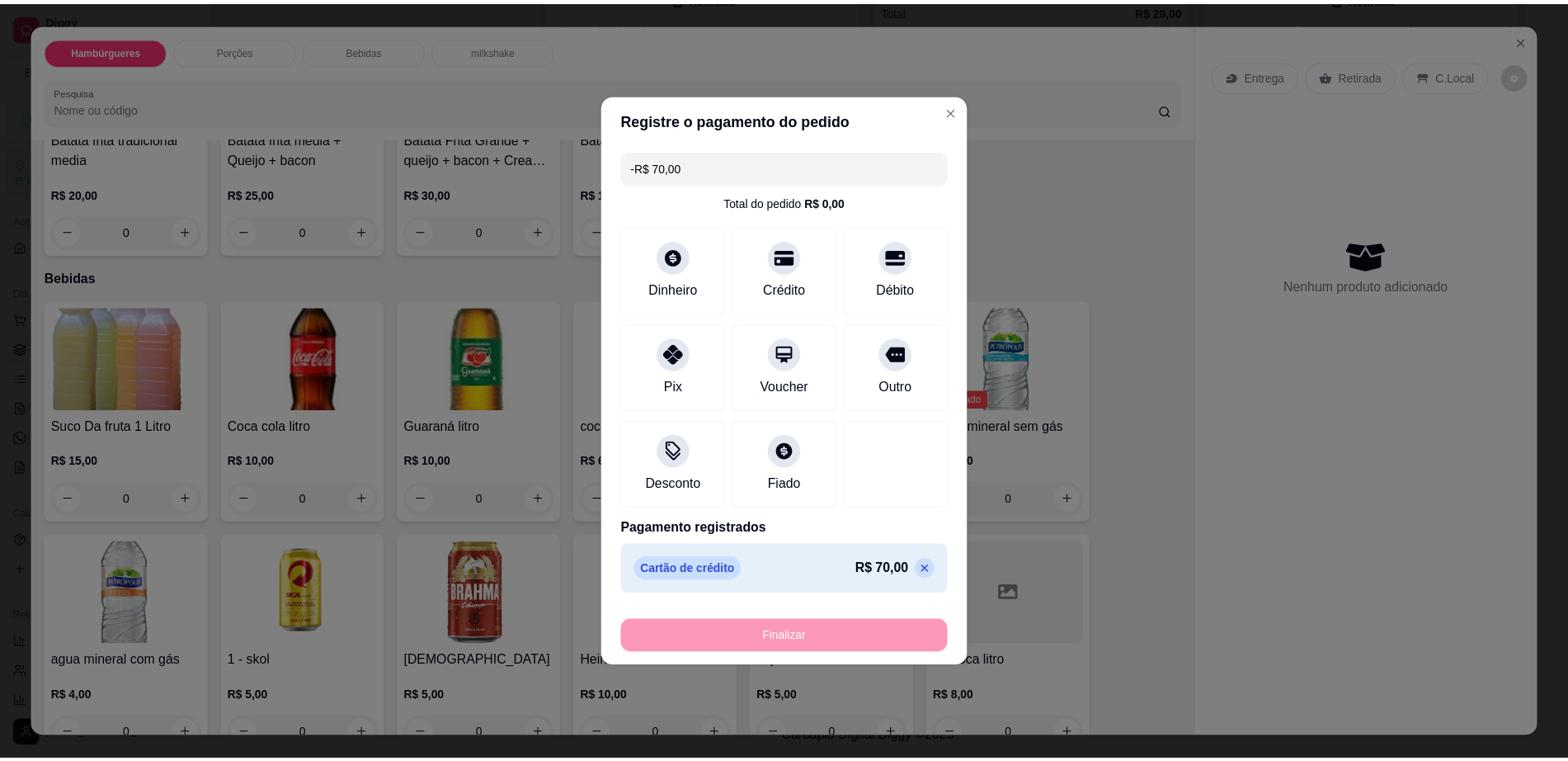
scroll to position [0, 0]
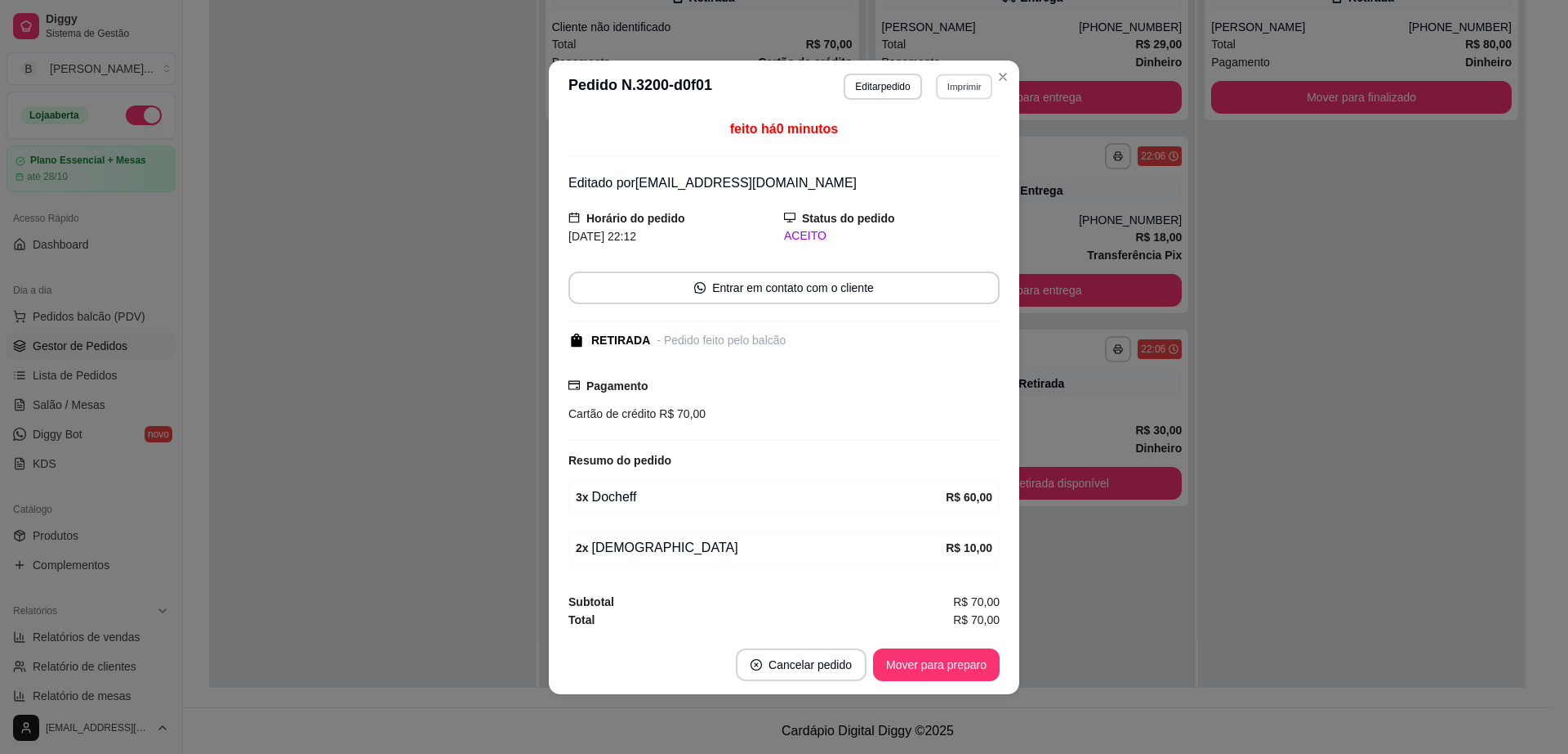
click at [961, 87] on button "Imprimir" at bounding box center [964, 86] width 56 height 26
click at [919, 131] on button "Impressora" at bounding box center [936, 144] width 119 height 26
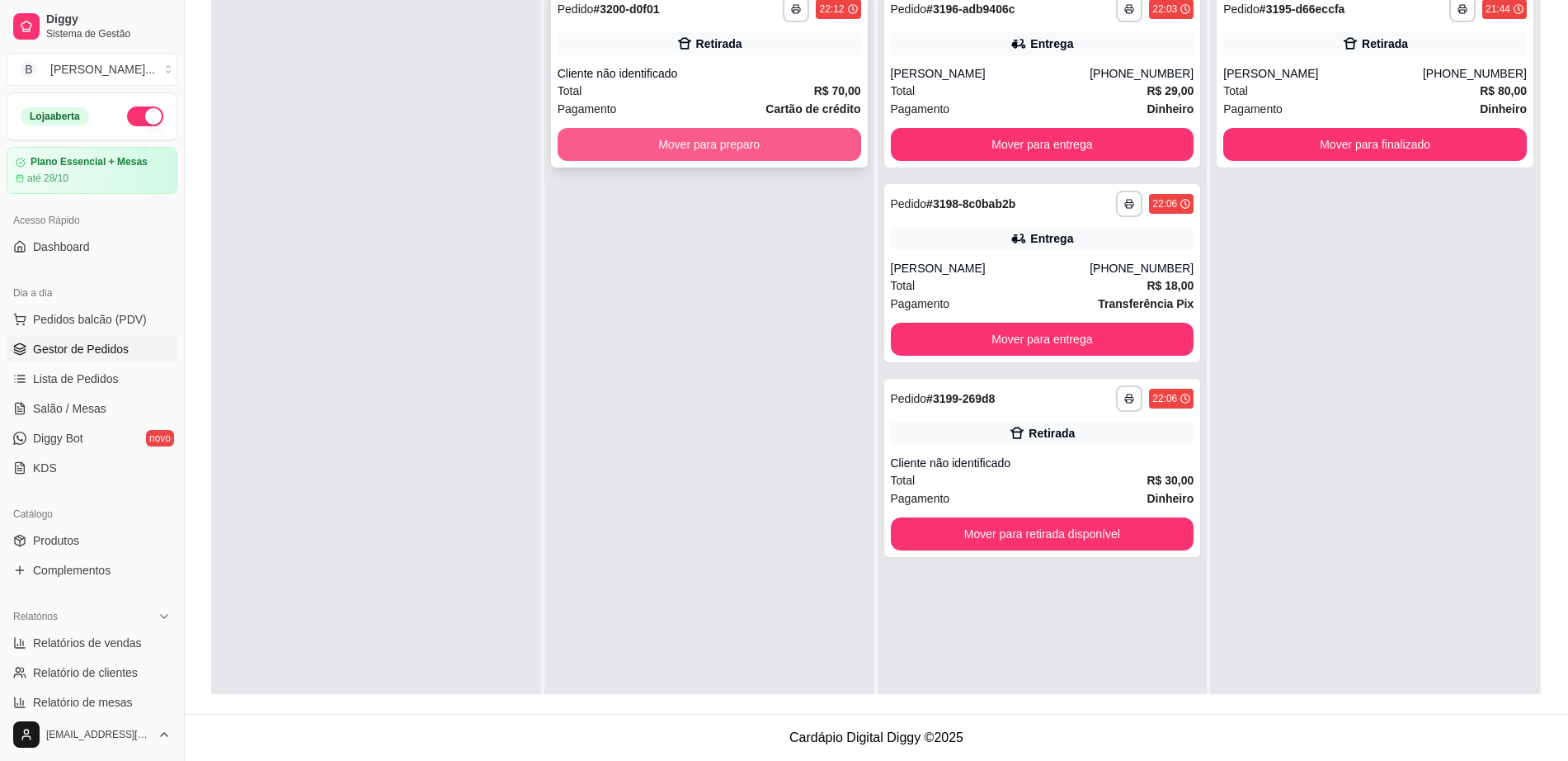
click at [662, 148] on button "Mover para preparo" at bounding box center [709, 145] width 303 height 33
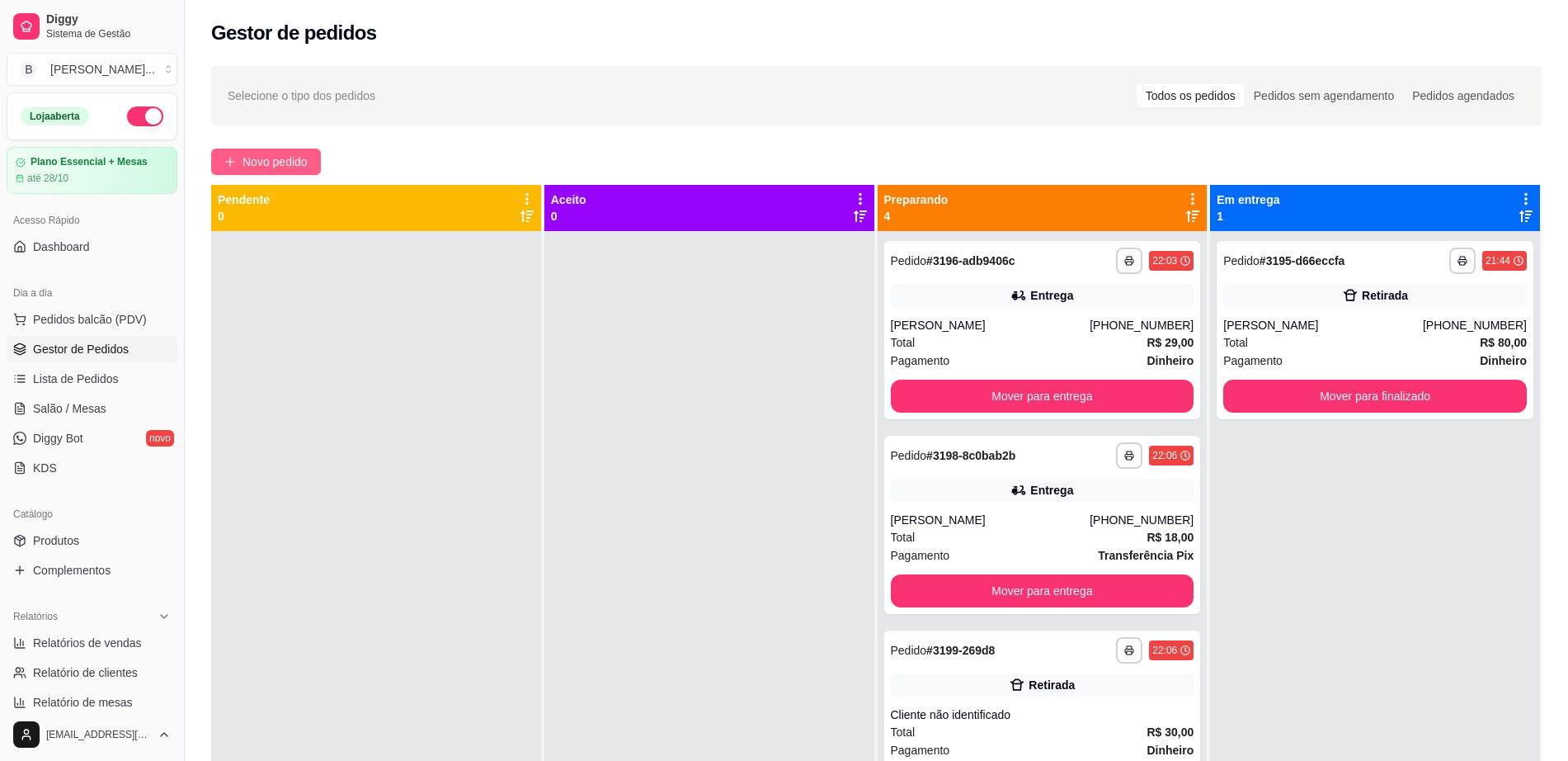
click at [269, 152] on span "Novo pedido" at bounding box center [275, 161] width 65 height 18
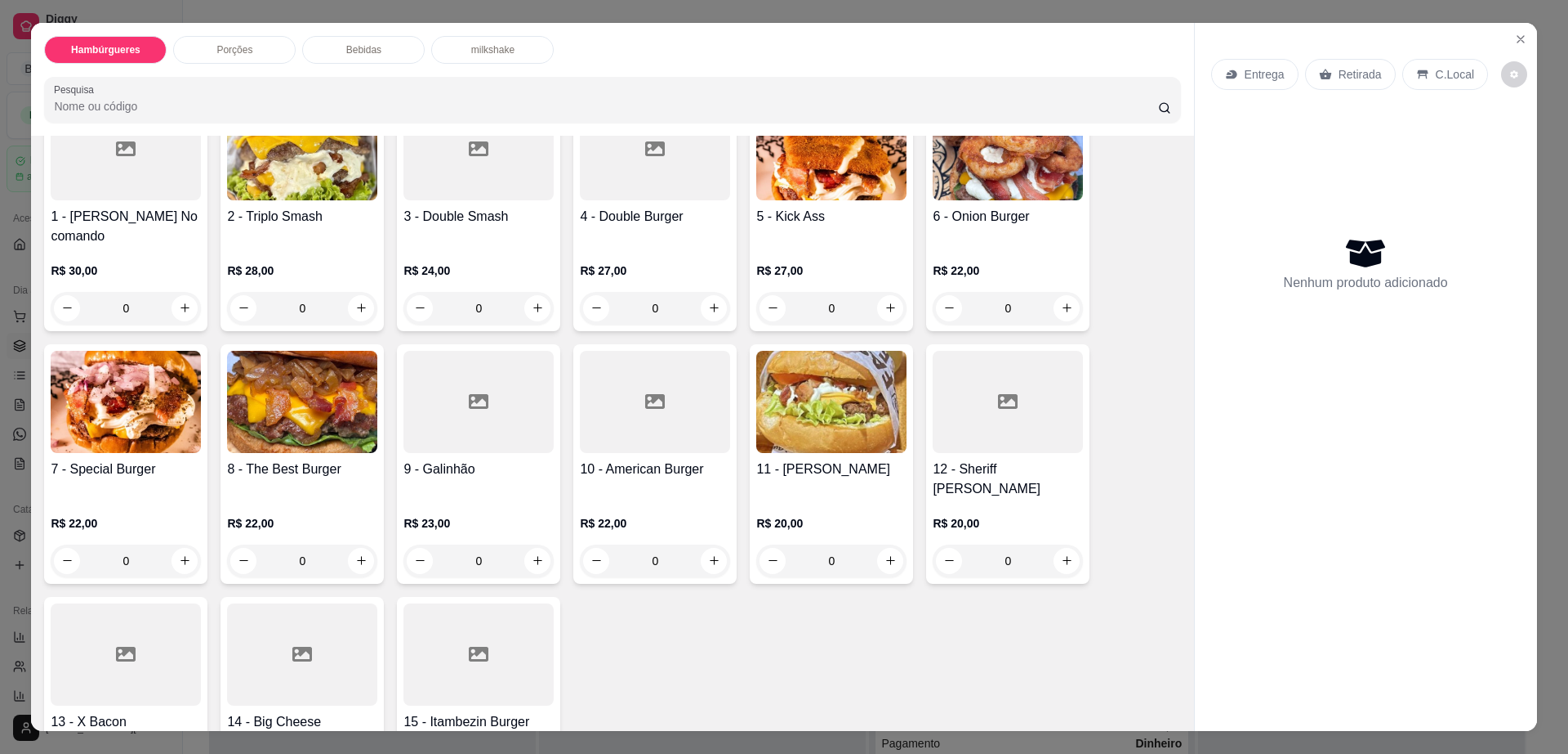
scroll to position [102, 0]
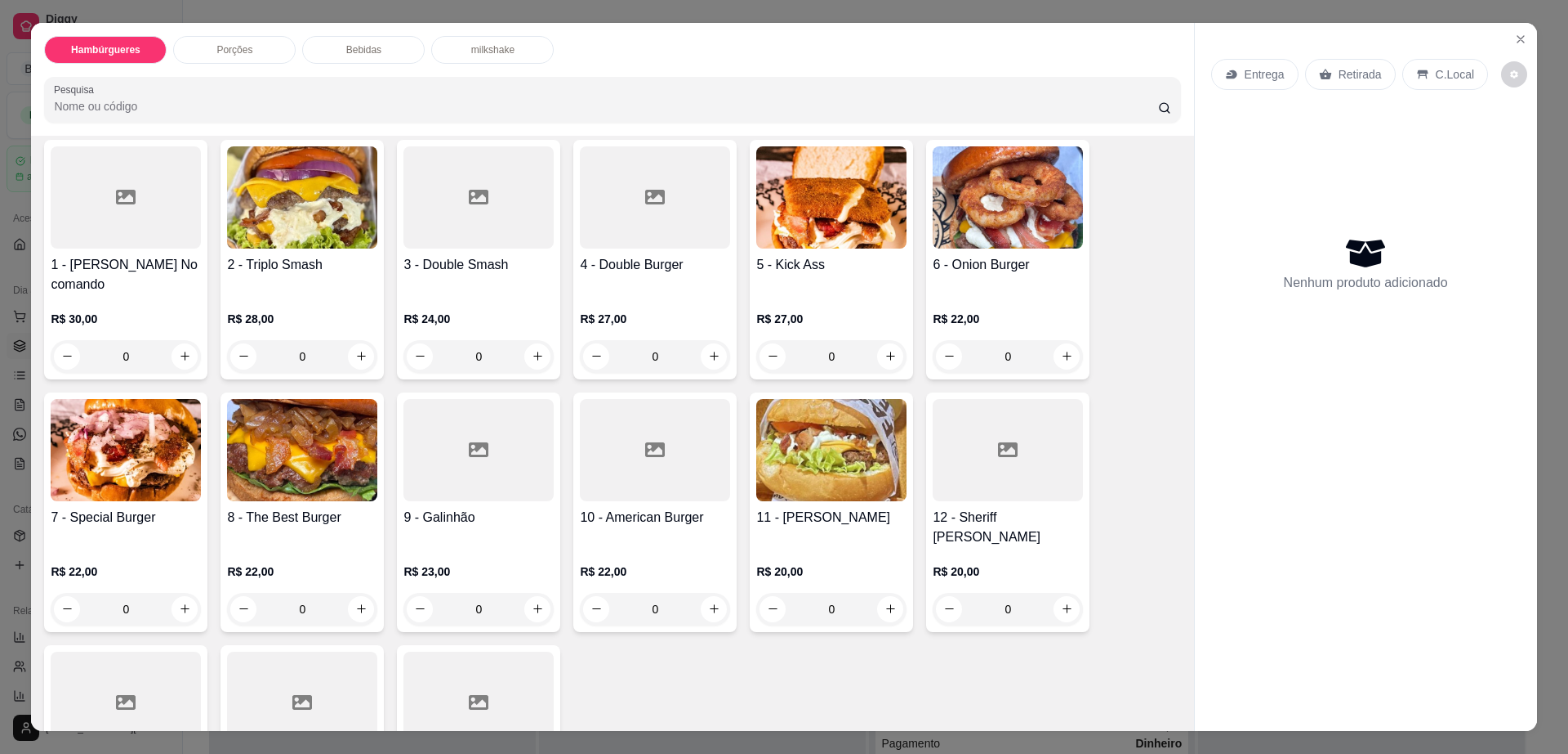
click at [150, 441] on img at bounding box center [125, 450] width 151 height 102
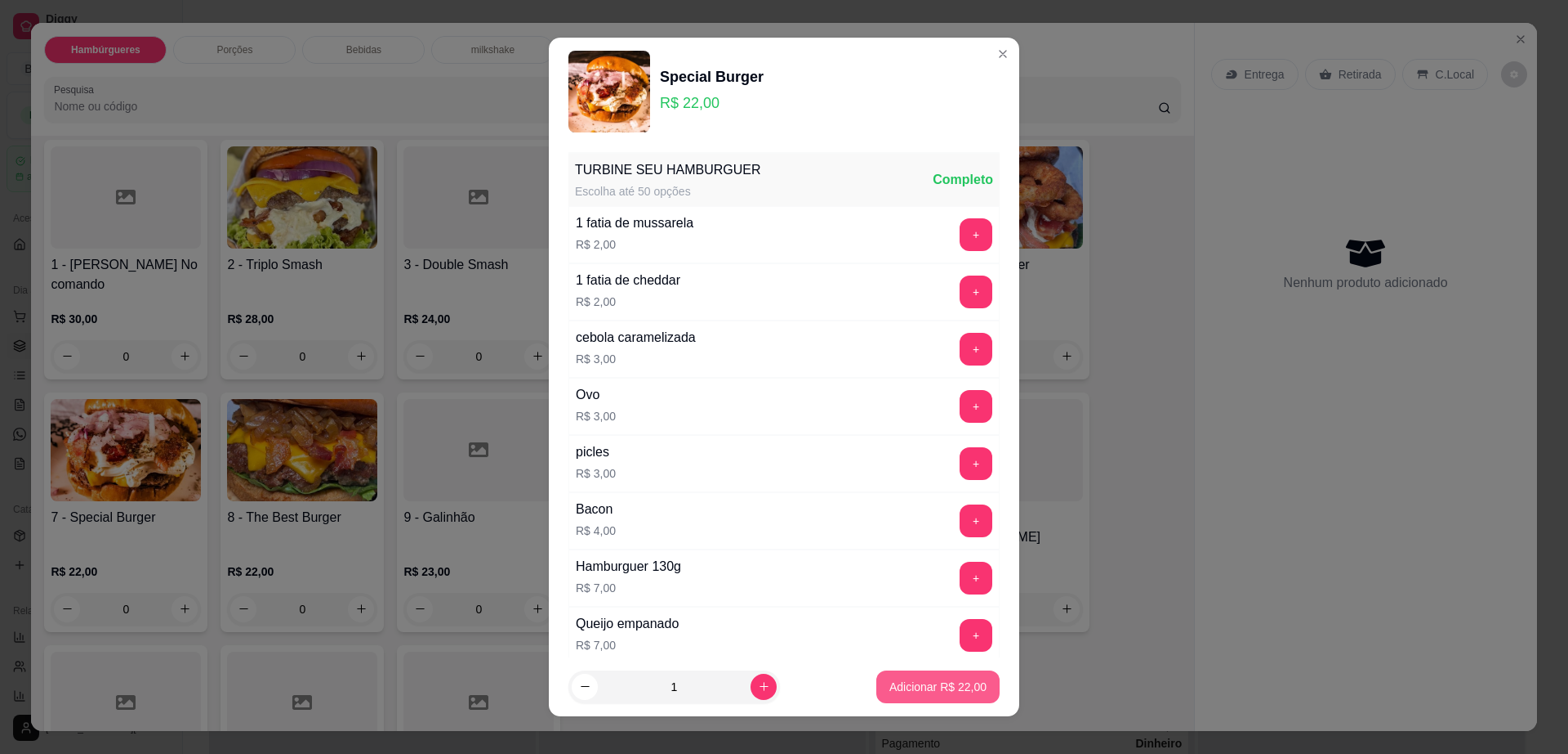
click at [889, 680] on p "Adicionar R$ 22,00" at bounding box center [938, 686] width 97 height 16
type input "1"
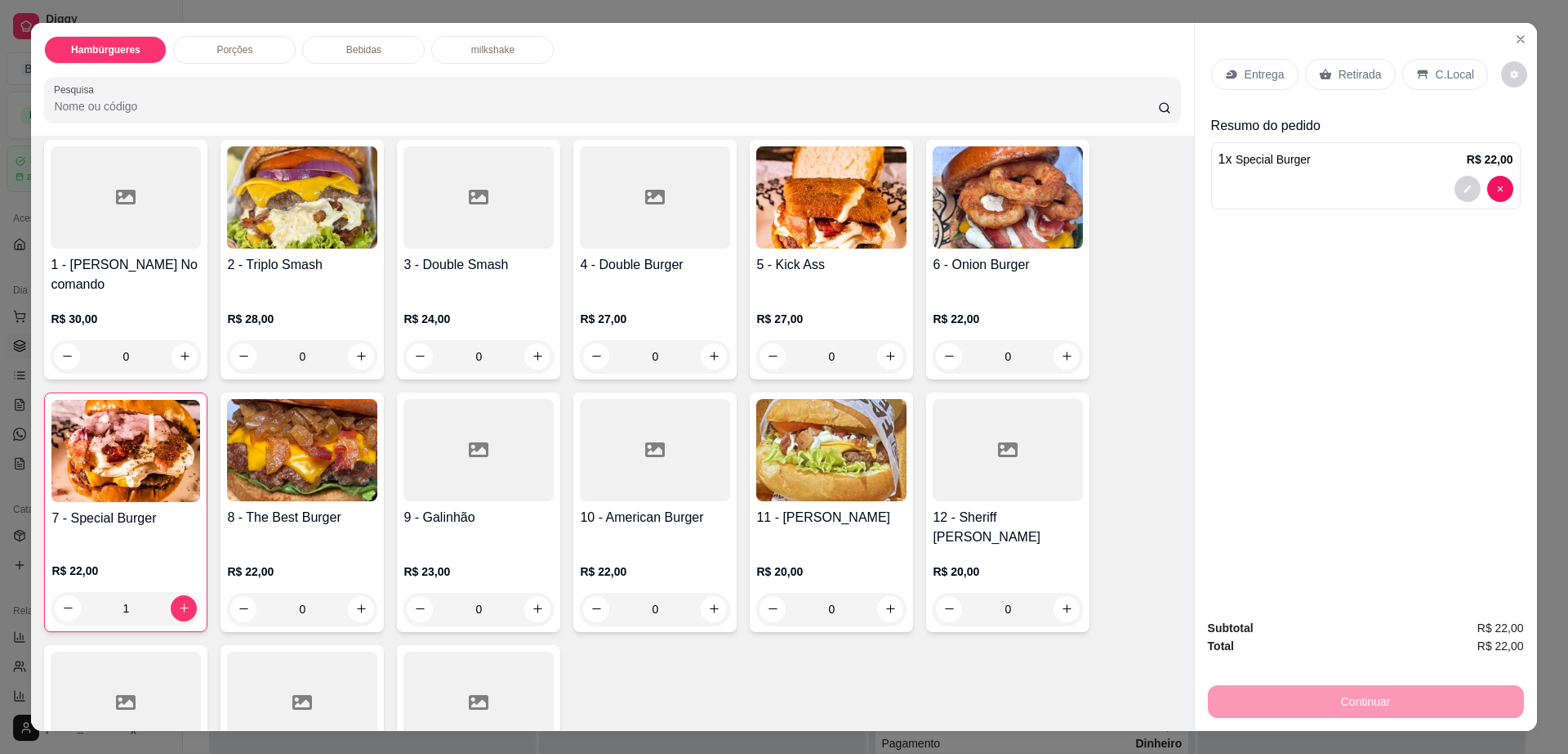
click at [134, 203] on div at bounding box center [125, 198] width 151 height 102
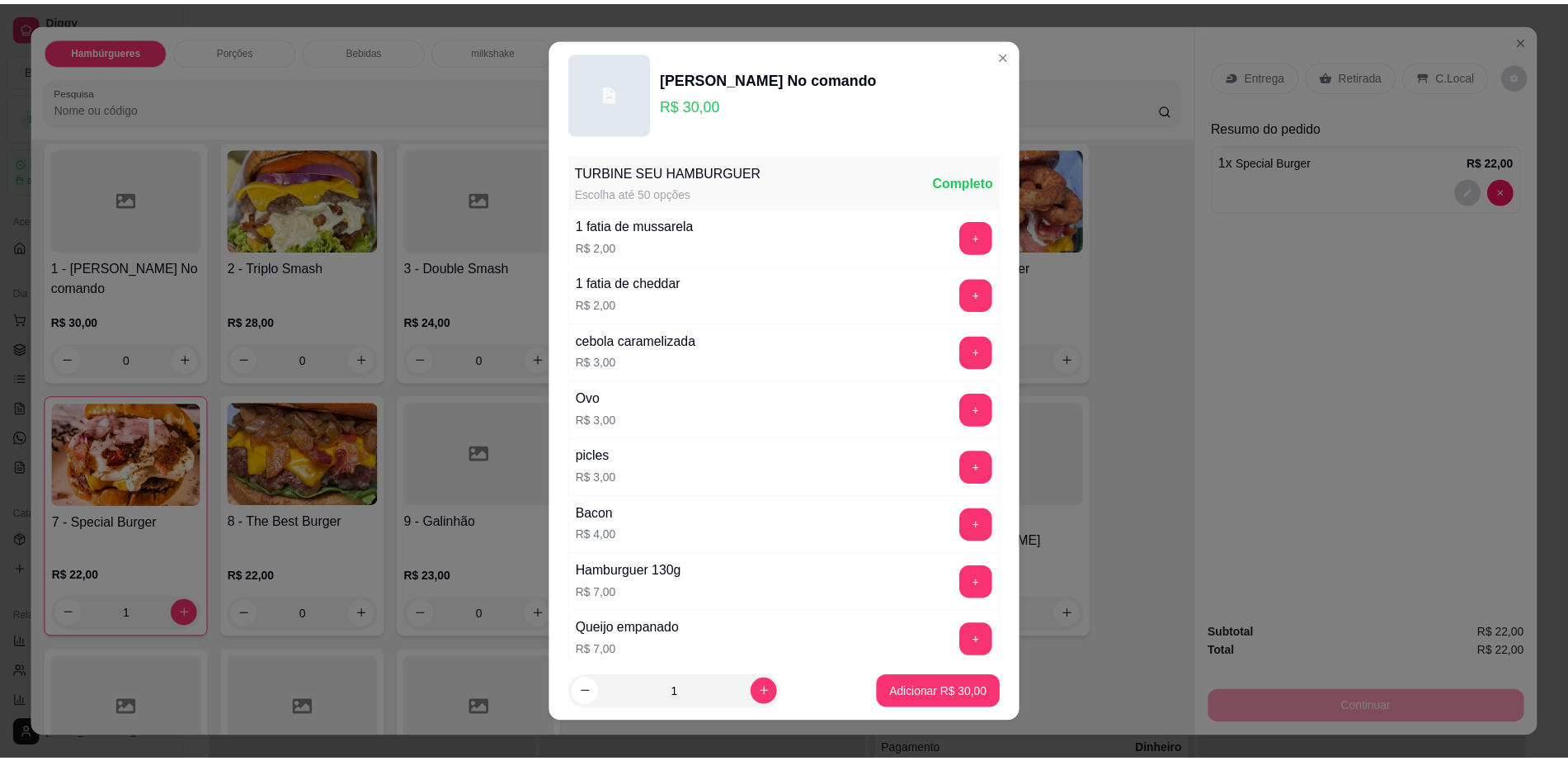
scroll to position [131, 0]
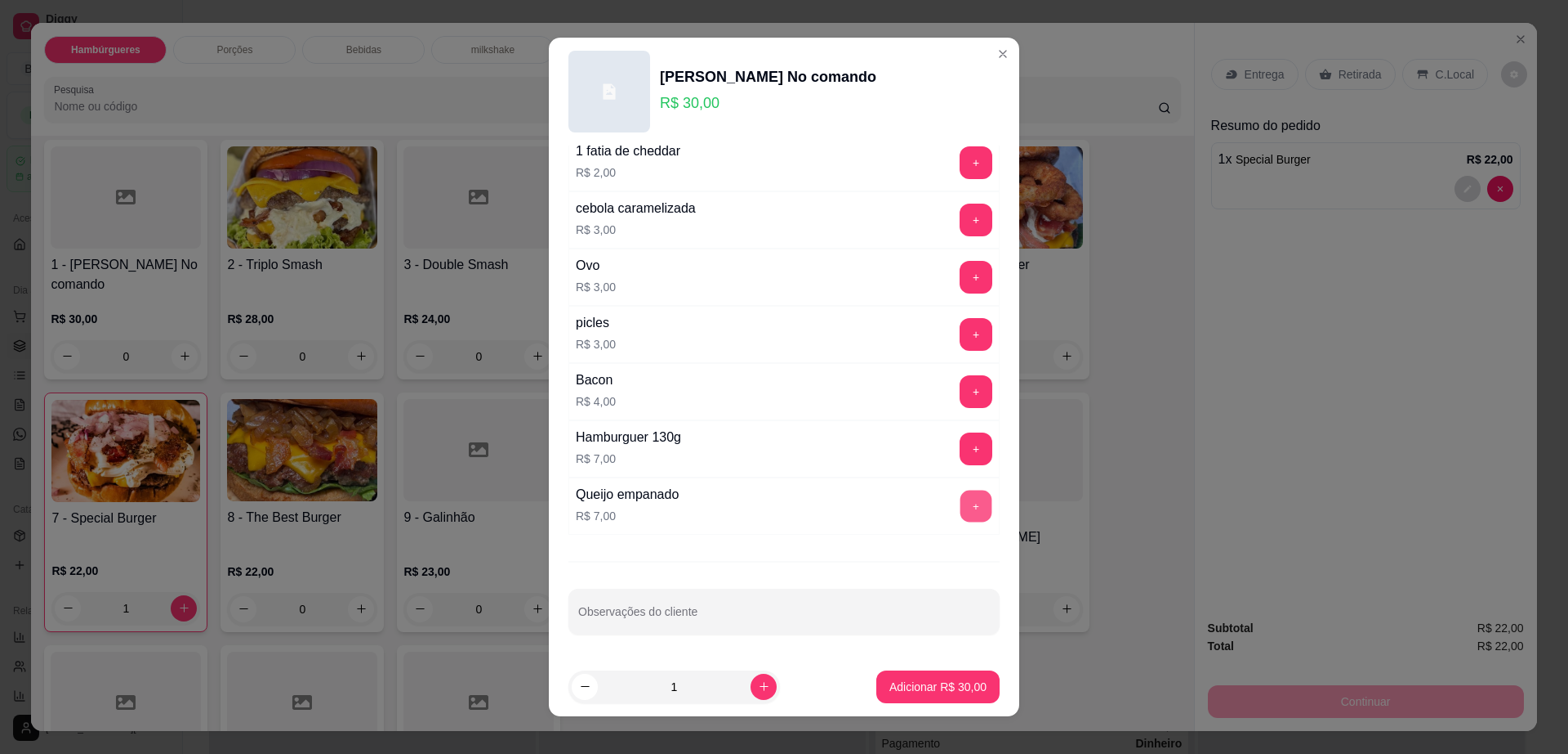
click at [960, 506] on button "+" at bounding box center [976, 506] width 32 height 32
click at [945, 685] on p "Adicionar R$ 37,00" at bounding box center [938, 686] width 95 height 16
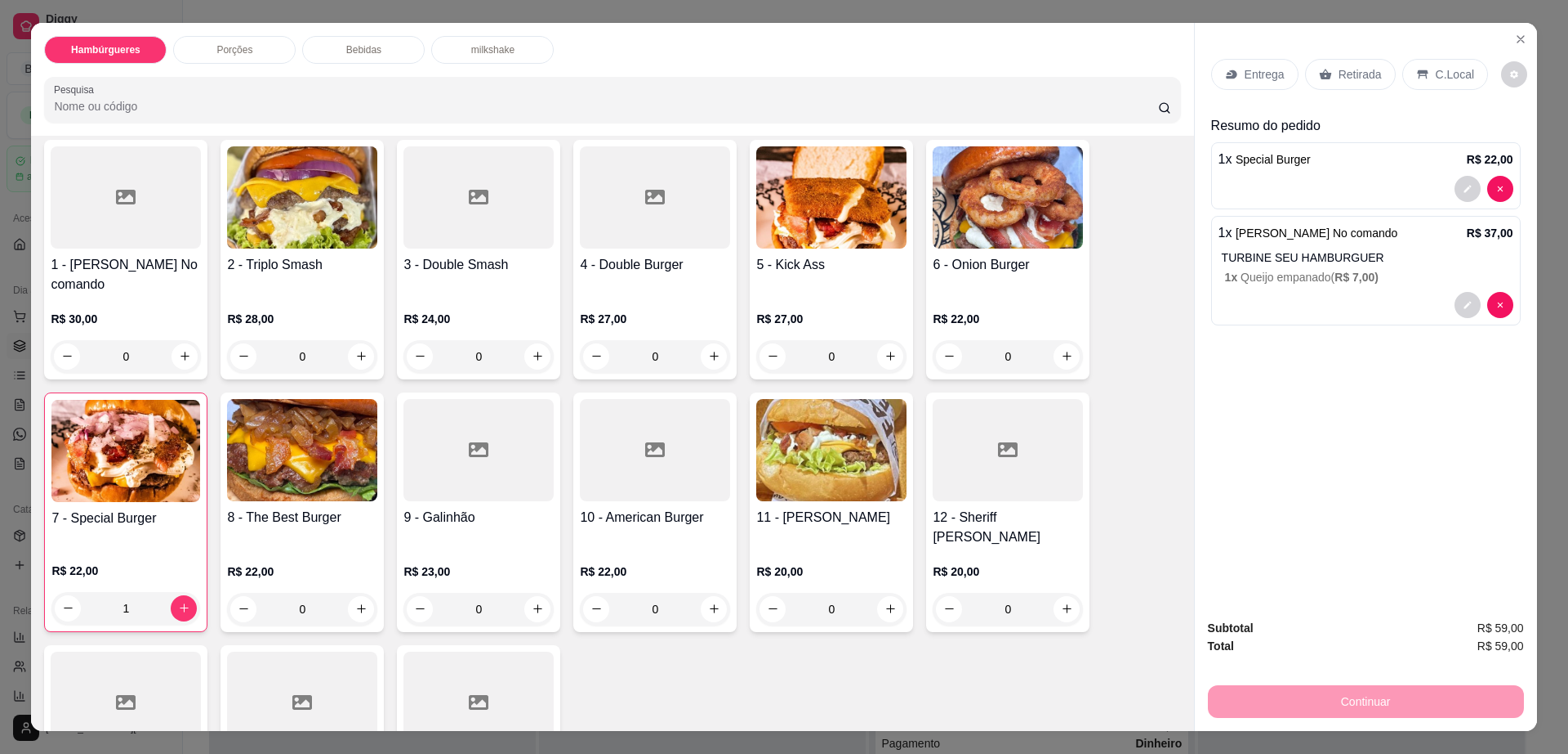
click at [1367, 76] on p "Retirada" at bounding box center [1360, 74] width 44 height 16
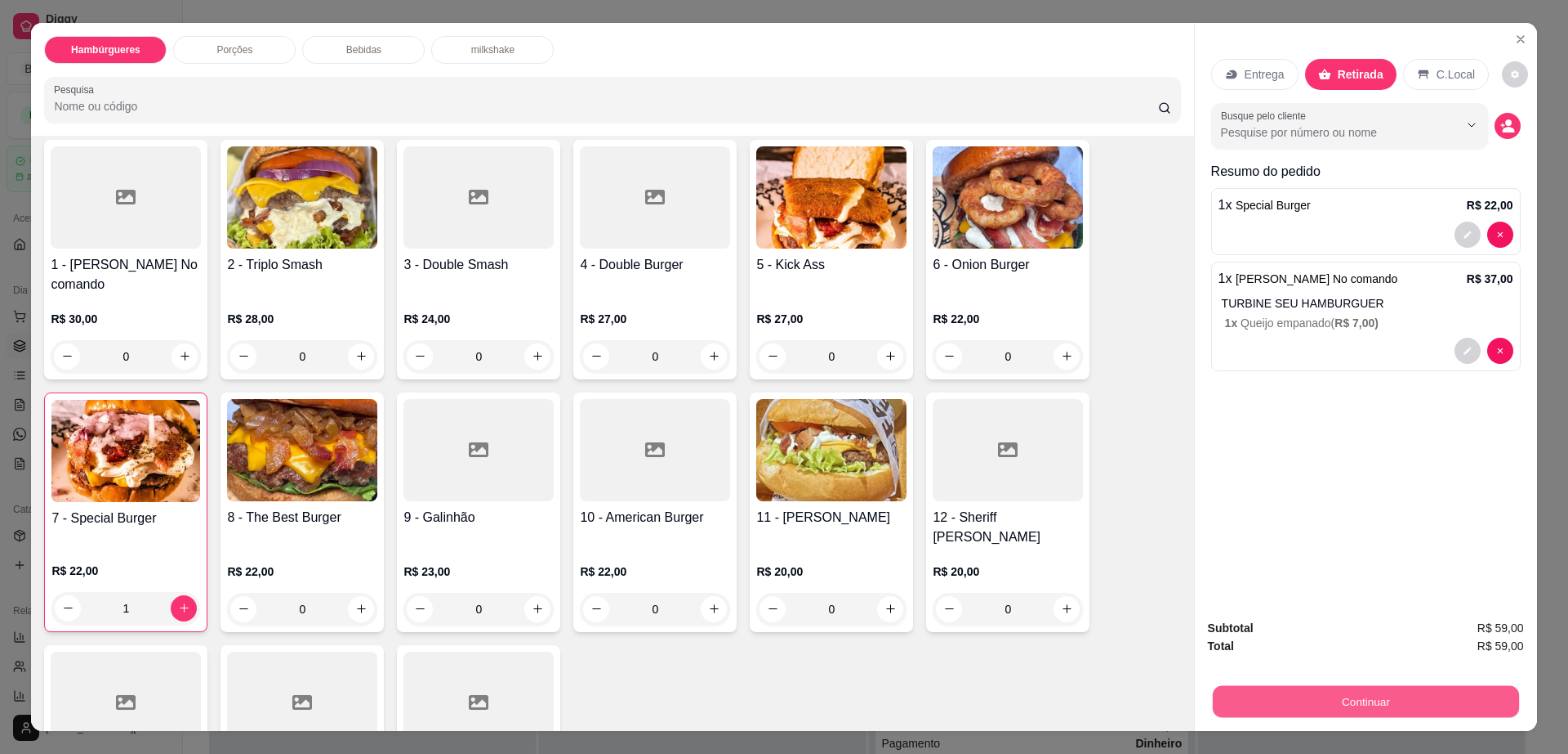
click at [1419, 704] on button "Continuar" at bounding box center [1365, 701] width 306 height 32
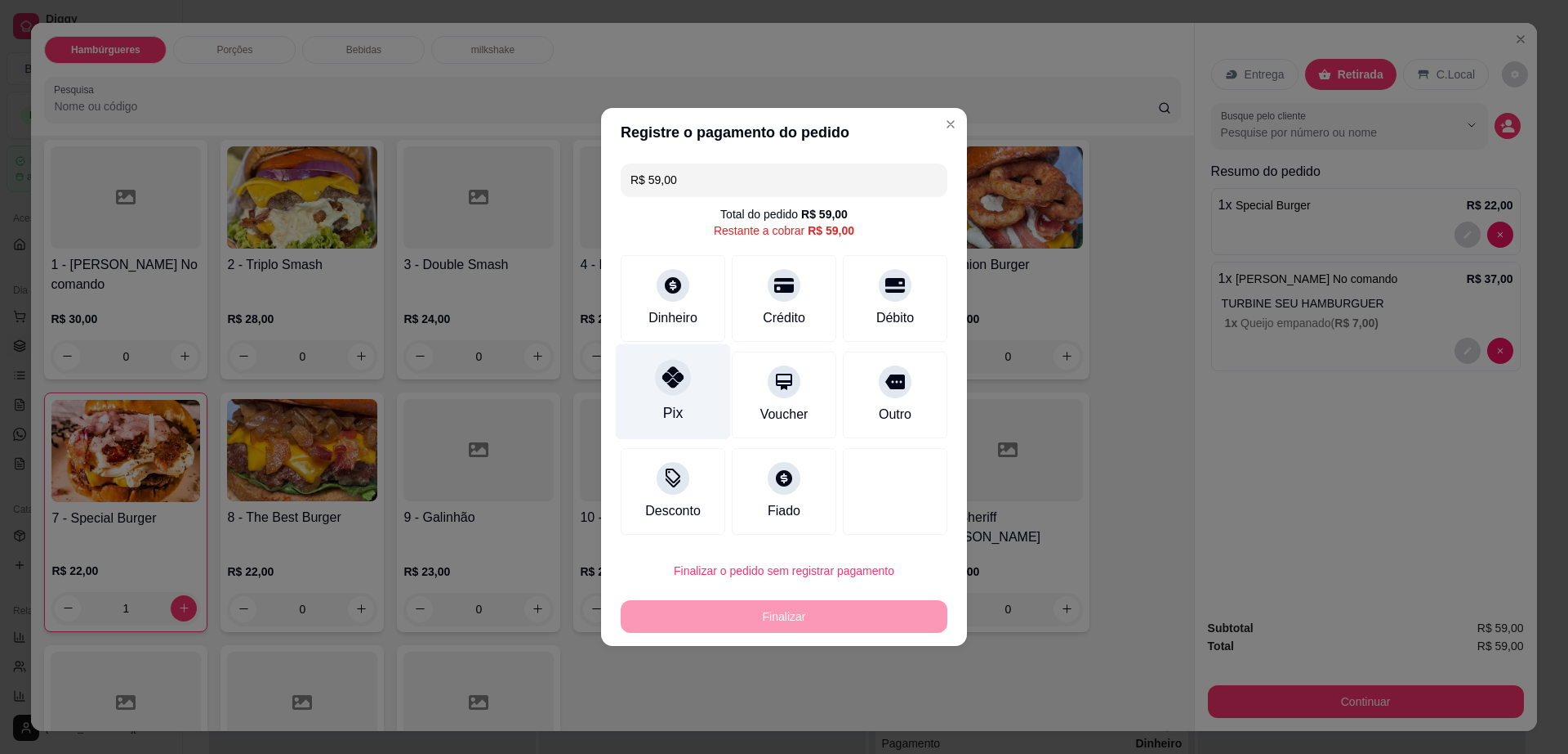
click at [688, 390] on div "Pix" at bounding box center [674, 392] width 115 height 96
type input "R$ 0,00"
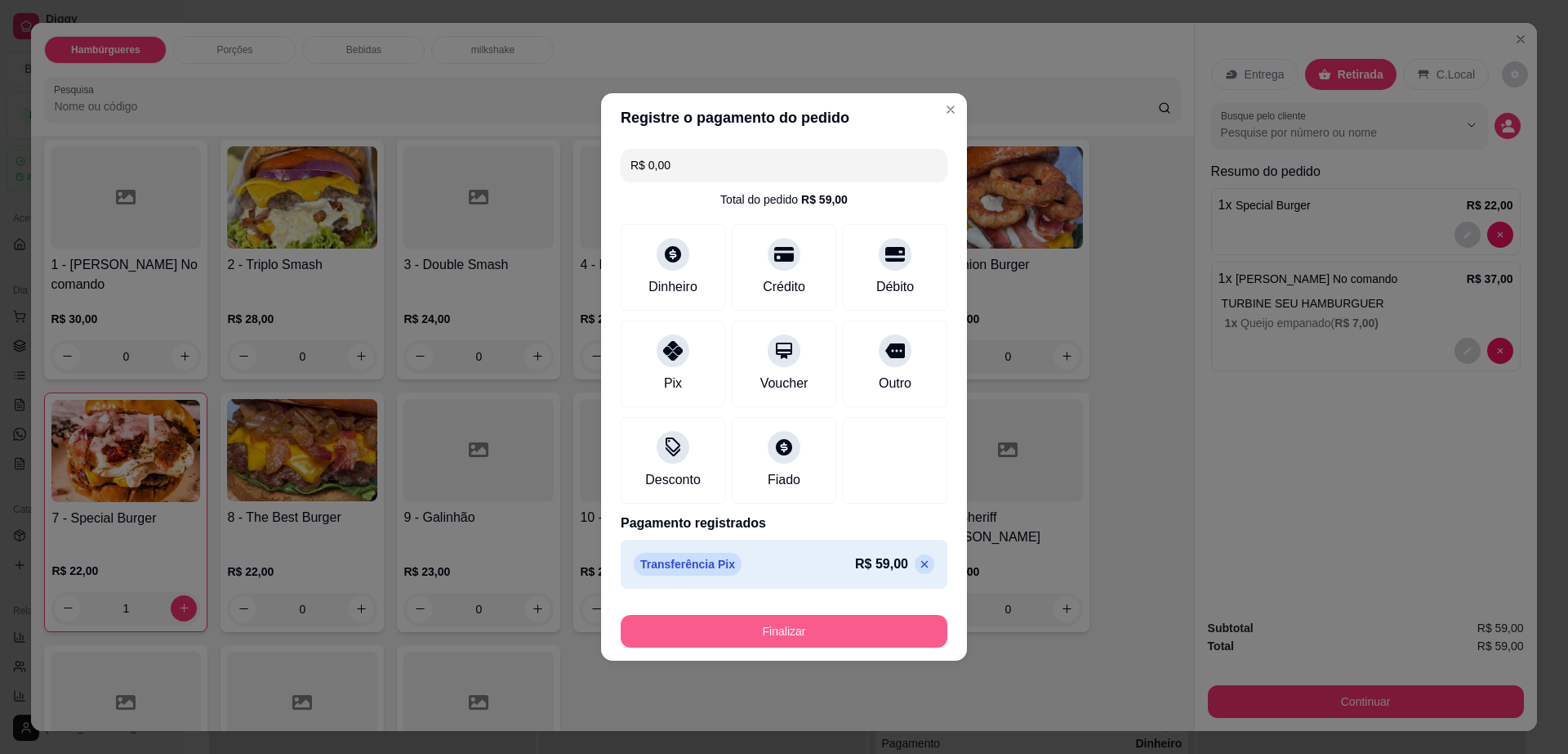
click at [829, 630] on button "Finalizar" at bounding box center [784, 631] width 327 height 33
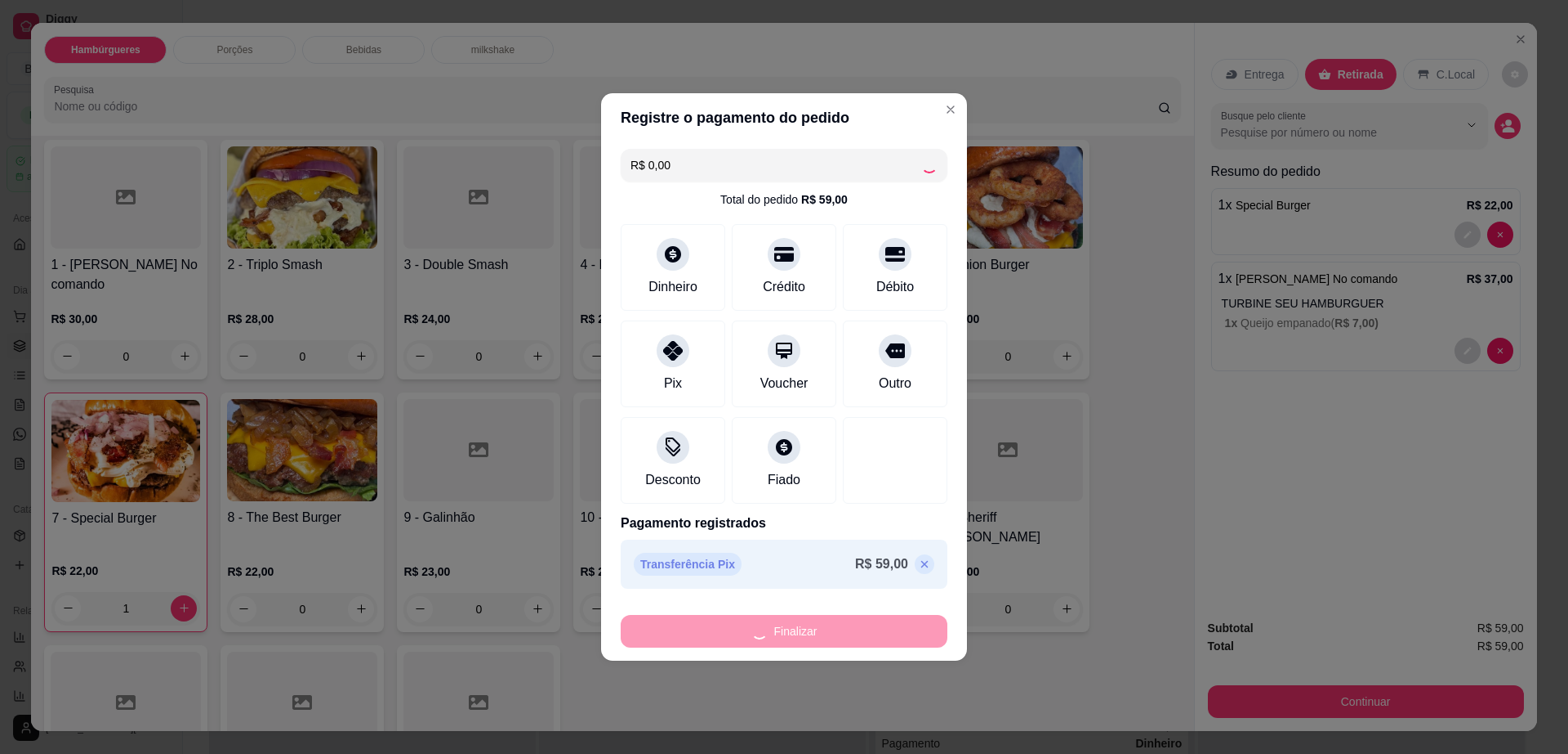
type input "0"
type input "-R$ 59,00"
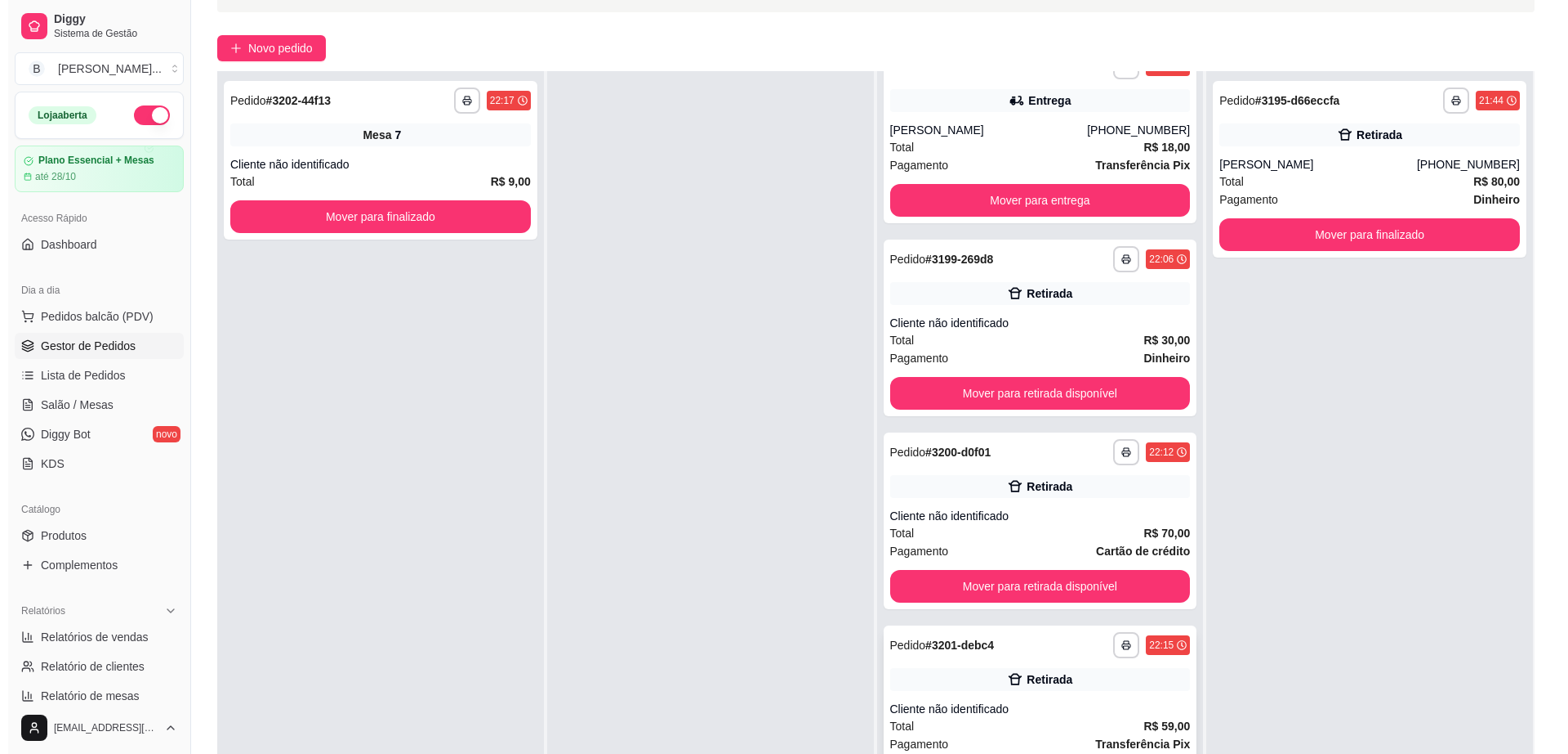
scroll to position [250, 0]
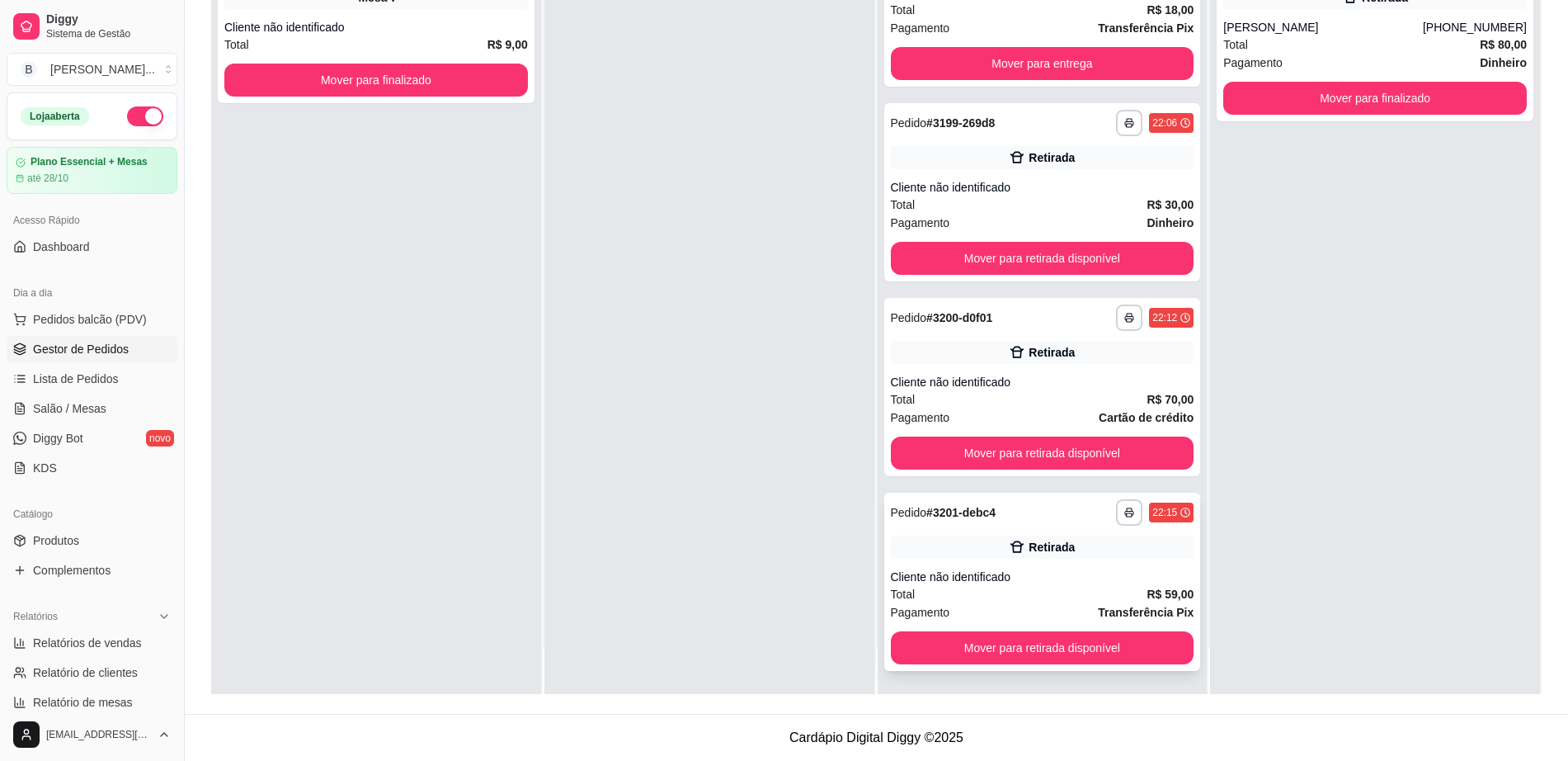
click at [1043, 606] on div "Pagamento Transferência Pix" at bounding box center [1042, 612] width 303 height 18
click at [1135, 373] on div "Cliente não identificado" at bounding box center [1042, 382] width 303 height 17
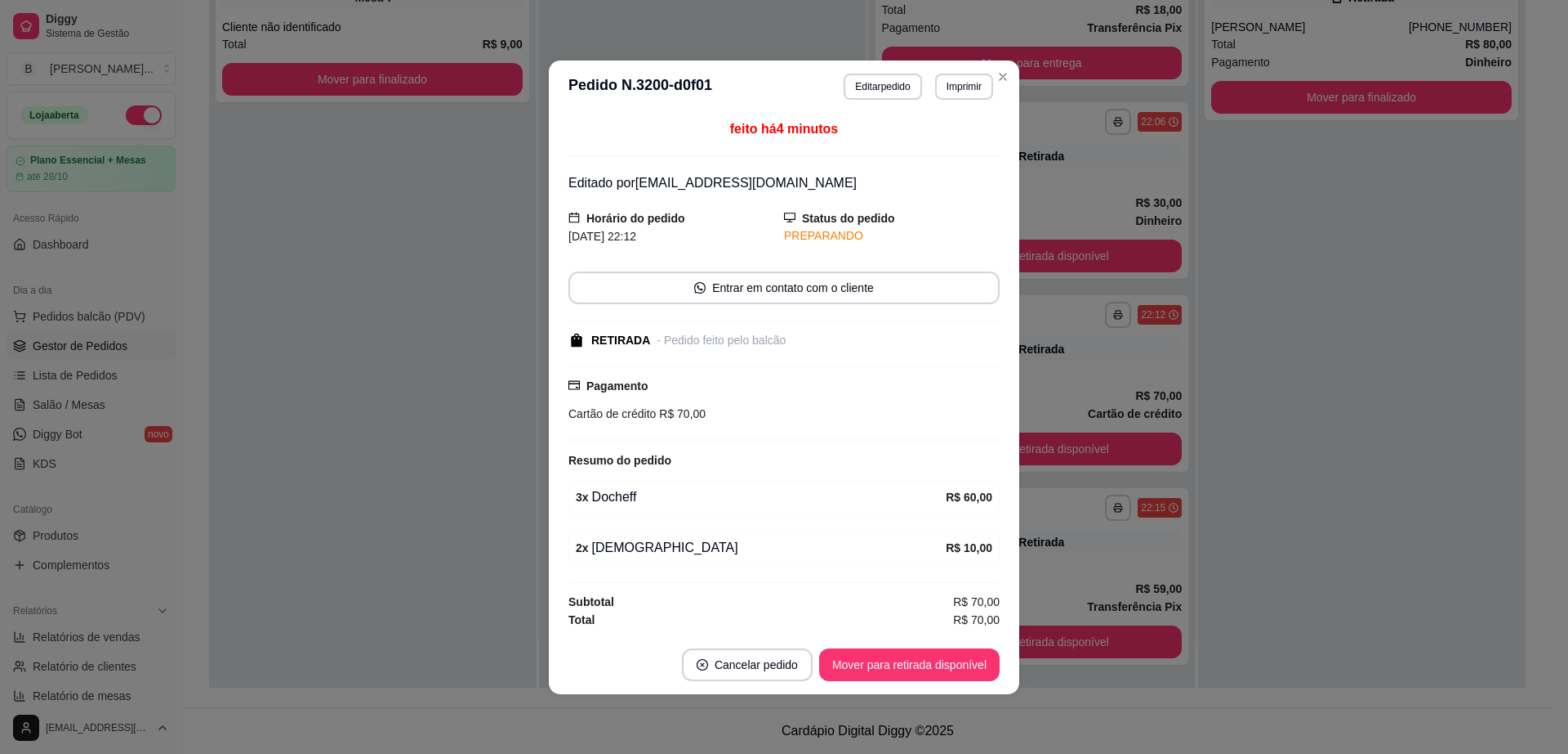
click at [881, 103] on header "**********" at bounding box center [784, 86] width 470 height 52
click at [885, 93] on button "Editar pedido" at bounding box center [884, 86] width 76 height 26
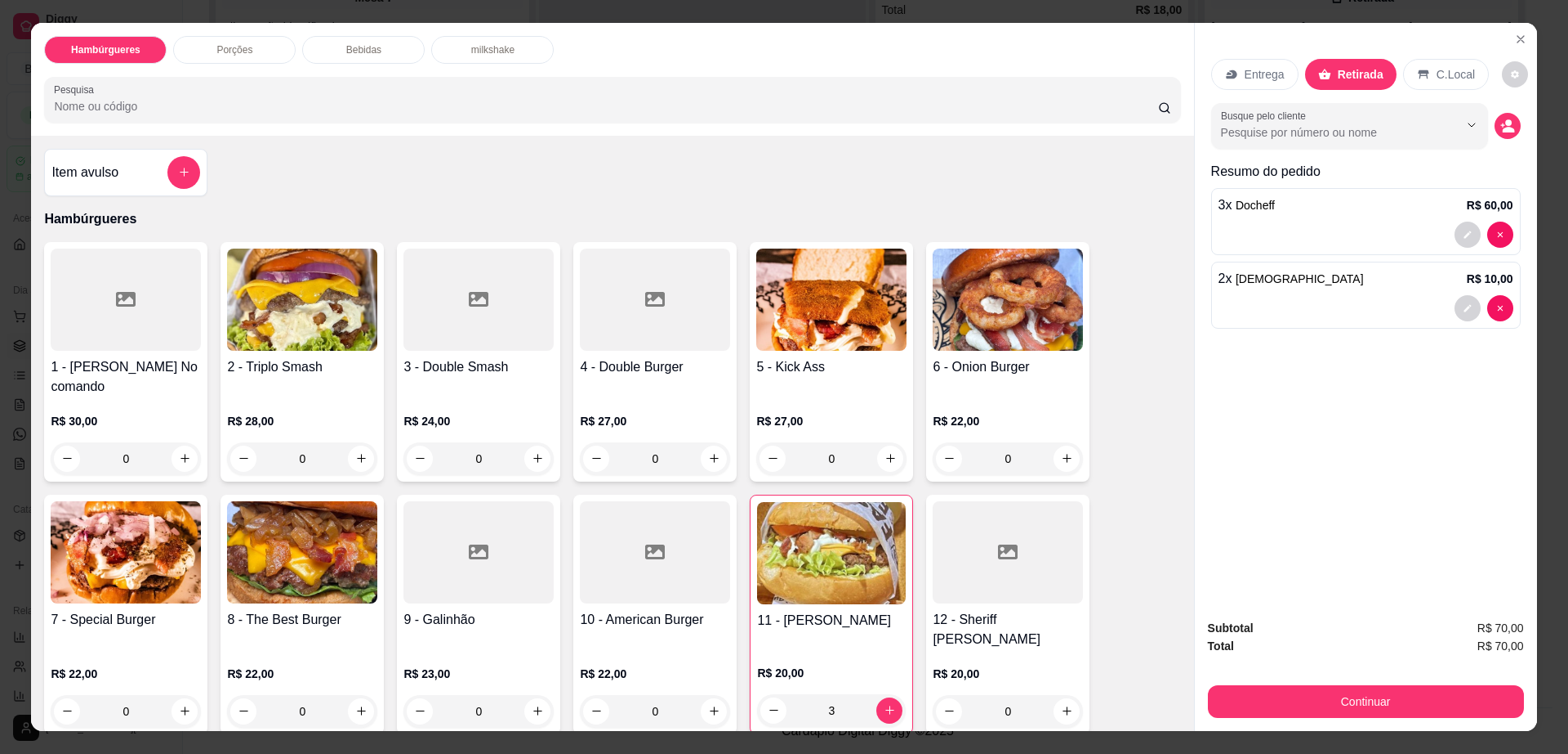
click at [1438, 320] on div at bounding box center [1366, 308] width 295 height 26
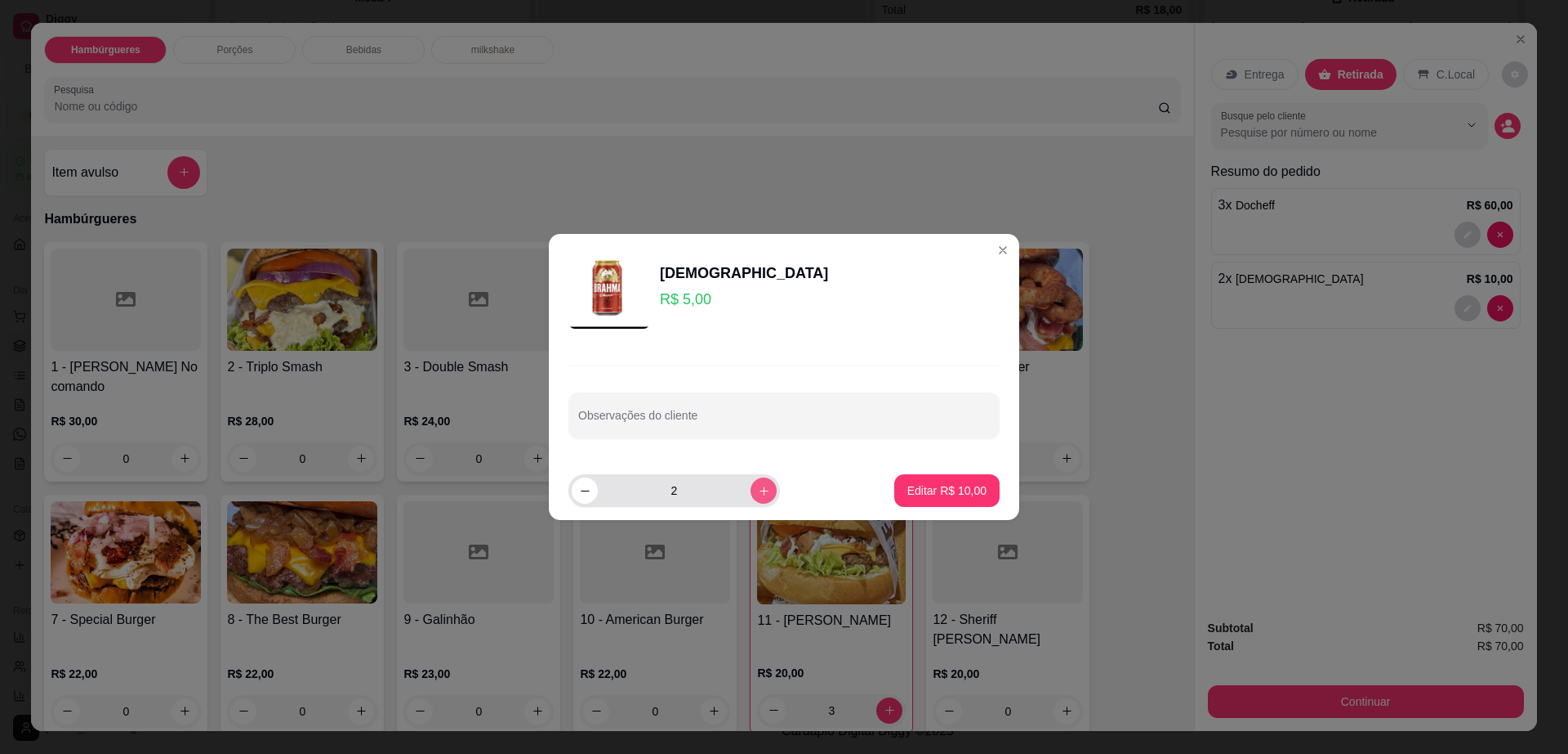
click at [749, 475] on div "2" at bounding box center [674, 490] width 205 height 33
click at [758, 495] on icon "increase-product-quantity" at bounding box center [763, 490] width 12 height 12
type input "3"
click at [894, 480] on button "Editar R$ 15,00" at bounding box center [947, 490] width 105 height 33
type input "3"
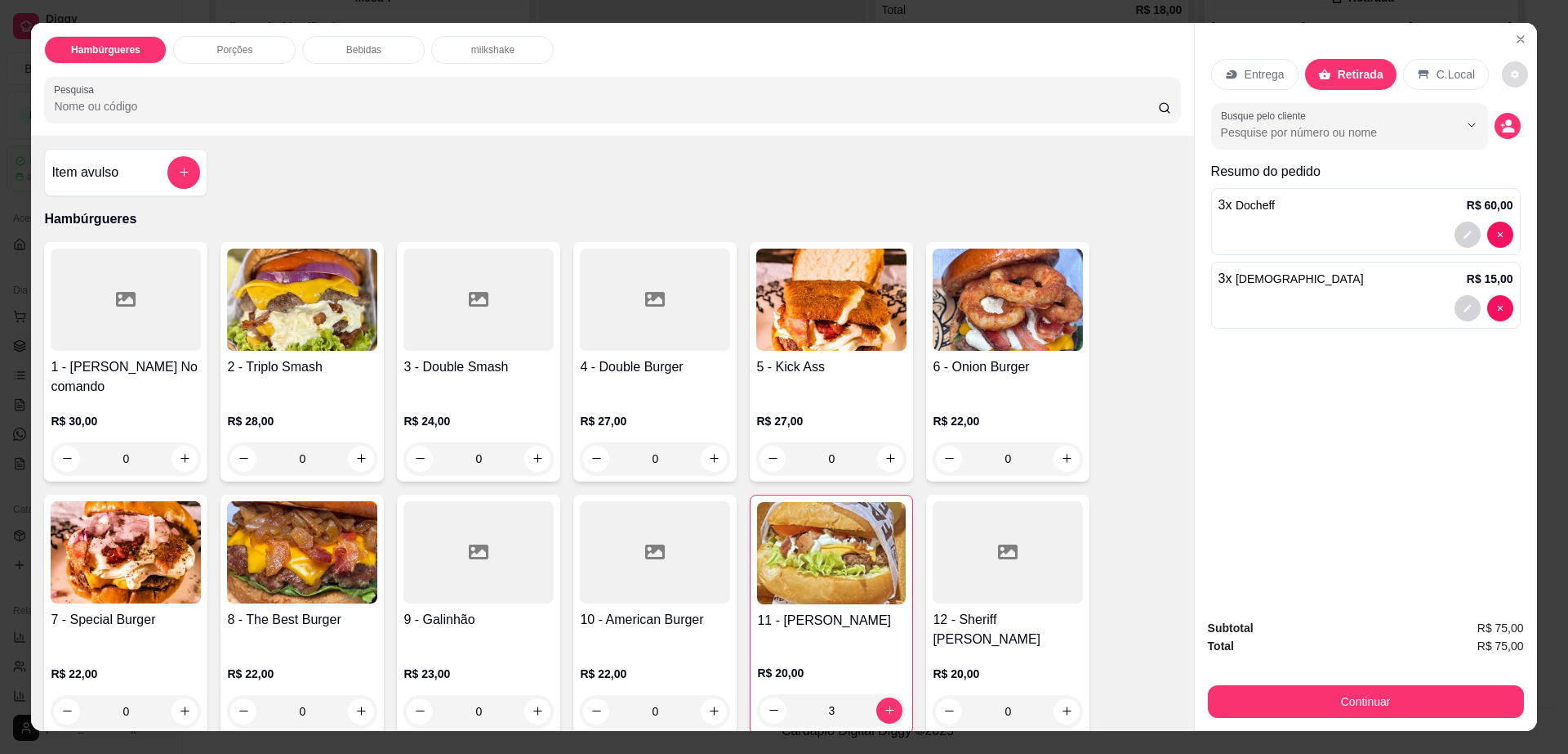
click at [1502, 68] on button "decrease-product-quantity" at bounding box center [1515, 74] width 26 height 26
click at [1263, 708] on button "Continuar" at bounding box center [1366, 701] width 316 height 33
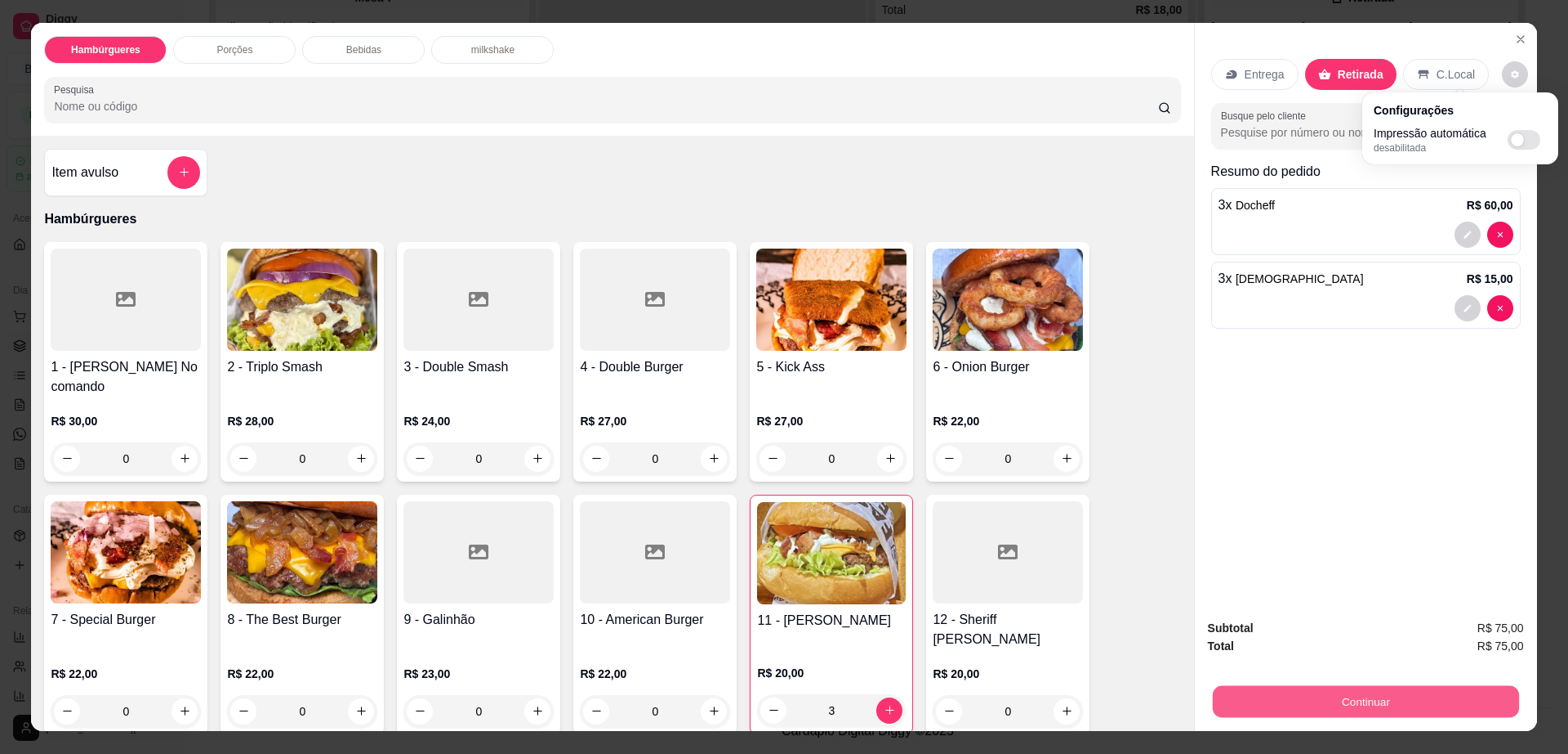
click at [1263, 708] on button "Continuar" at bounding box center [1365, 701] width 306 height 32
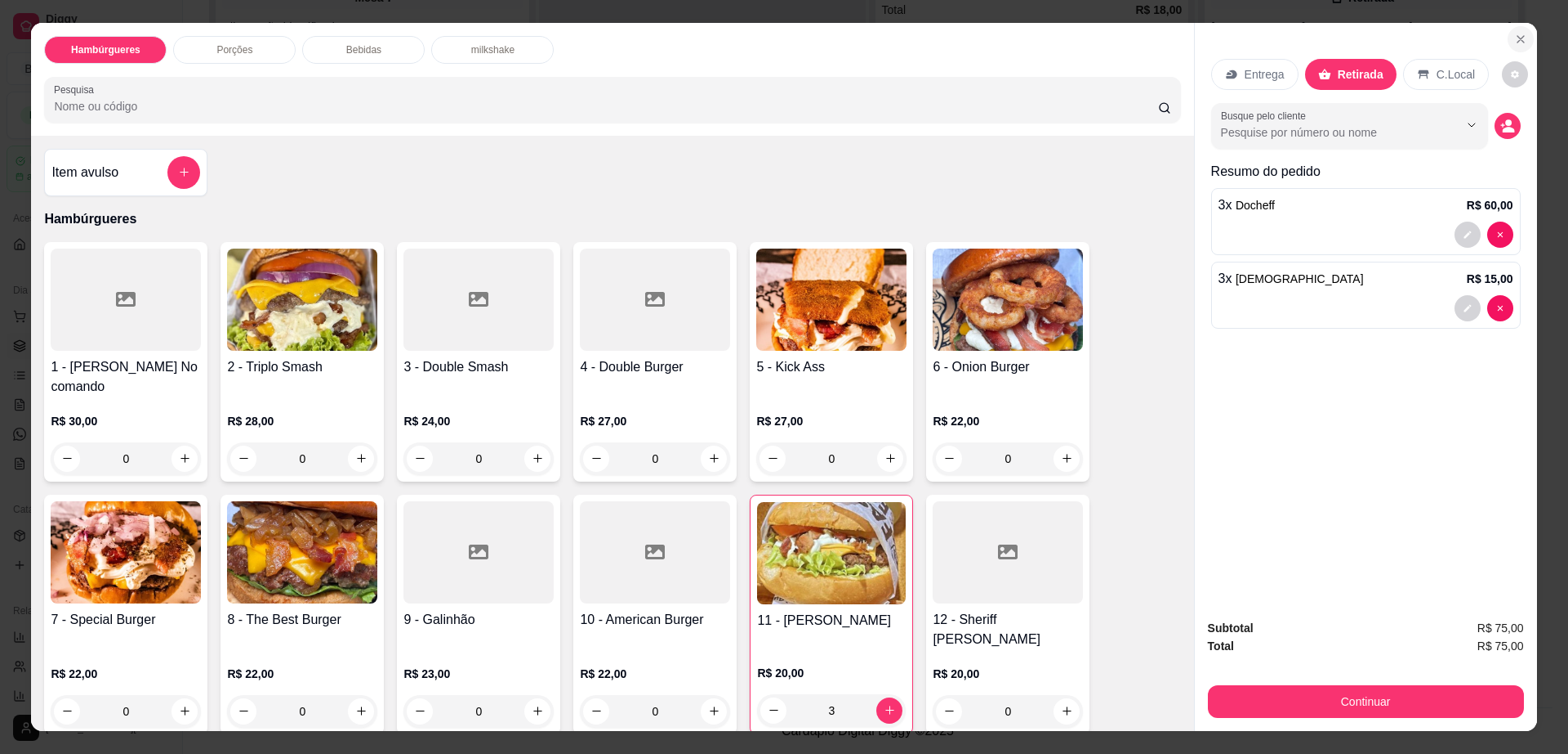
click at [1518, 40] on icon "Close" at bounding box center [1521, 40] width 7 height 7
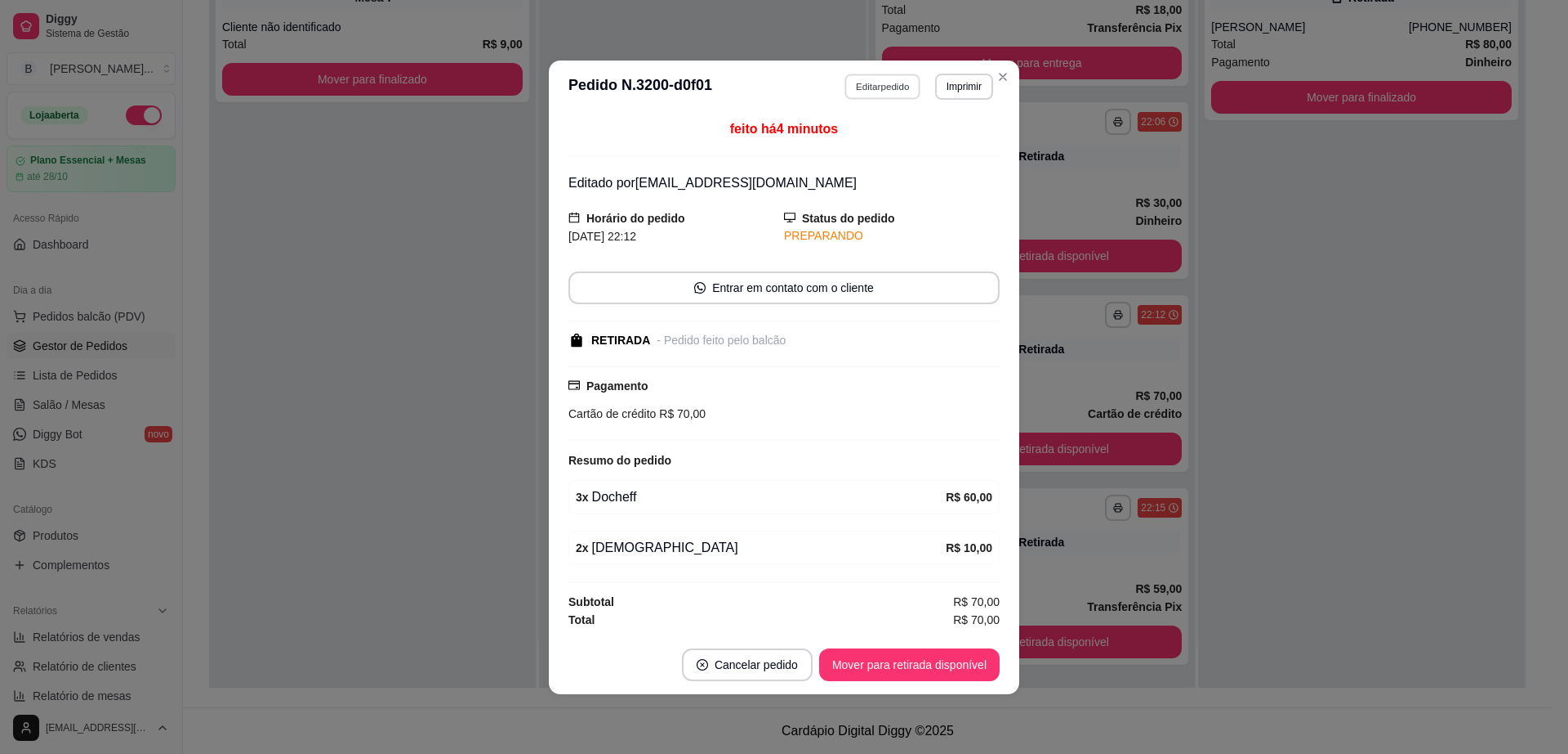
click at [895, 79] on button "Editar pedido" at bounding box center [884, 86] width 76 height 26
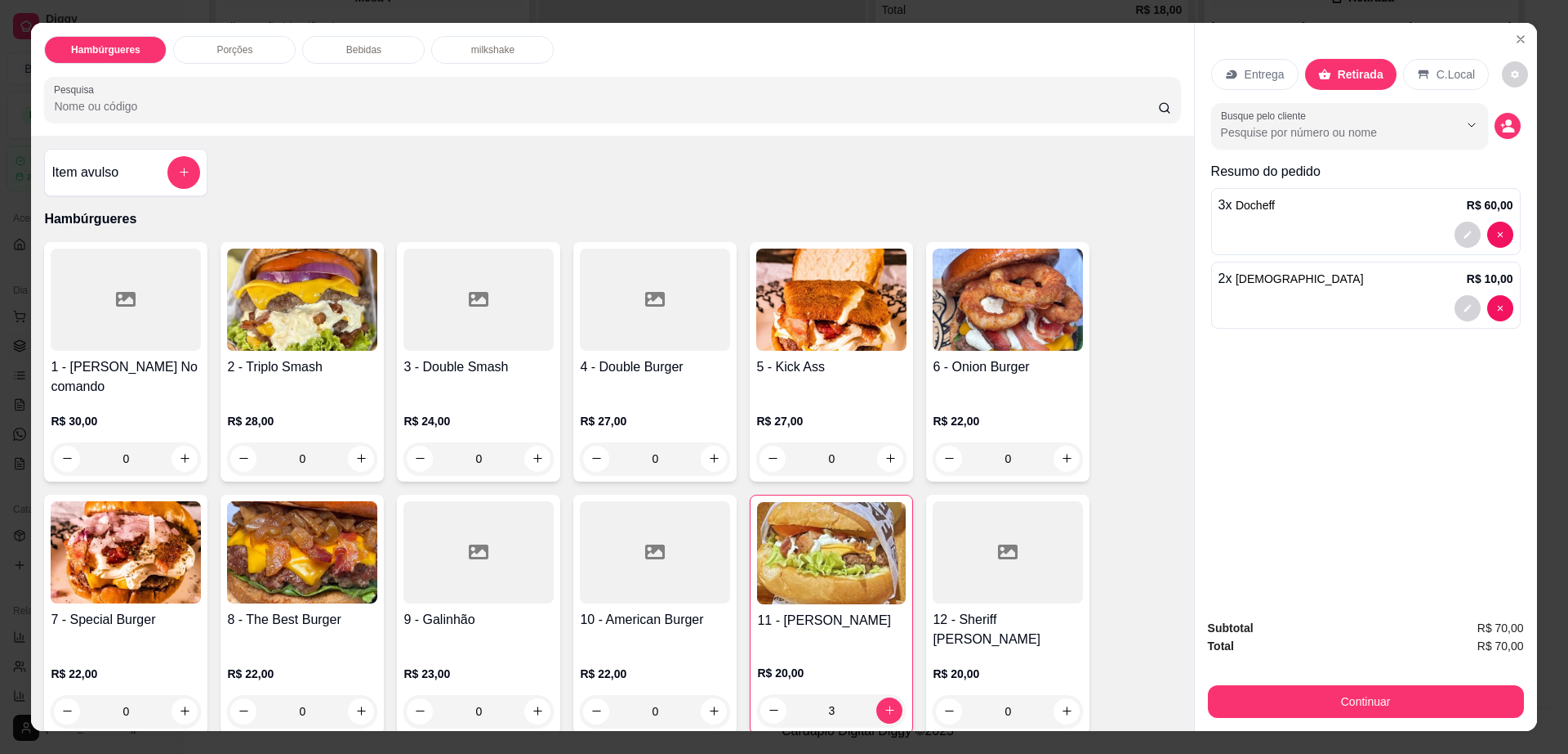
click at [1348, 290] on div "2 x Brahma R$ 10,00" at bounding box center [1366, 294] width 310 height 67
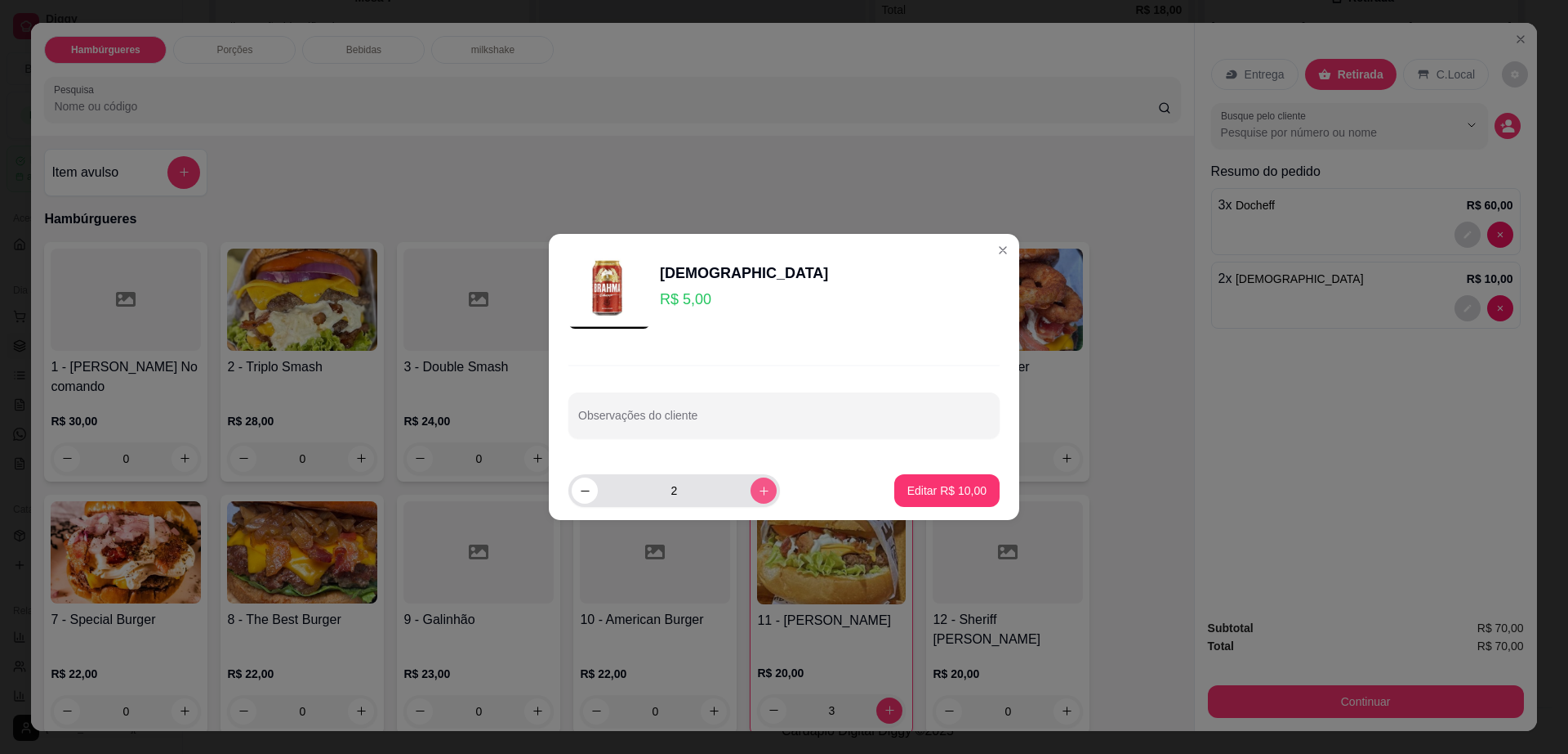
click at [758, 489] on icon "increase-product-quantity" at bounding box center [763, 490] width 12 height 12
type input "3"
click at [912, 480] on button "Editar R$ 15,00" at bounding box center [947, 490] width 105 height 33
type input "3"
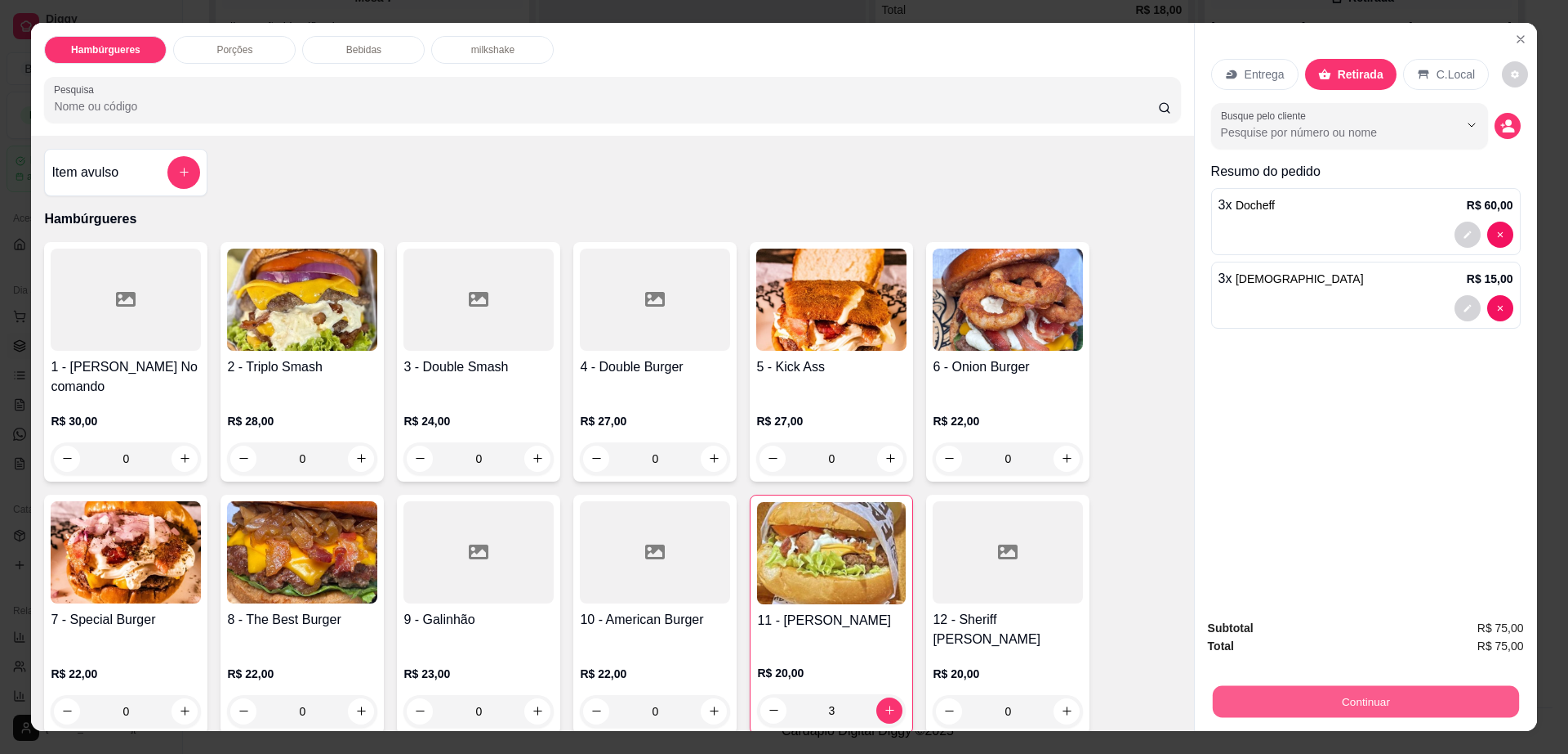
click at [1276, 695] on button "Continuar" at bounding box center [1365, 701] width 306 height 32
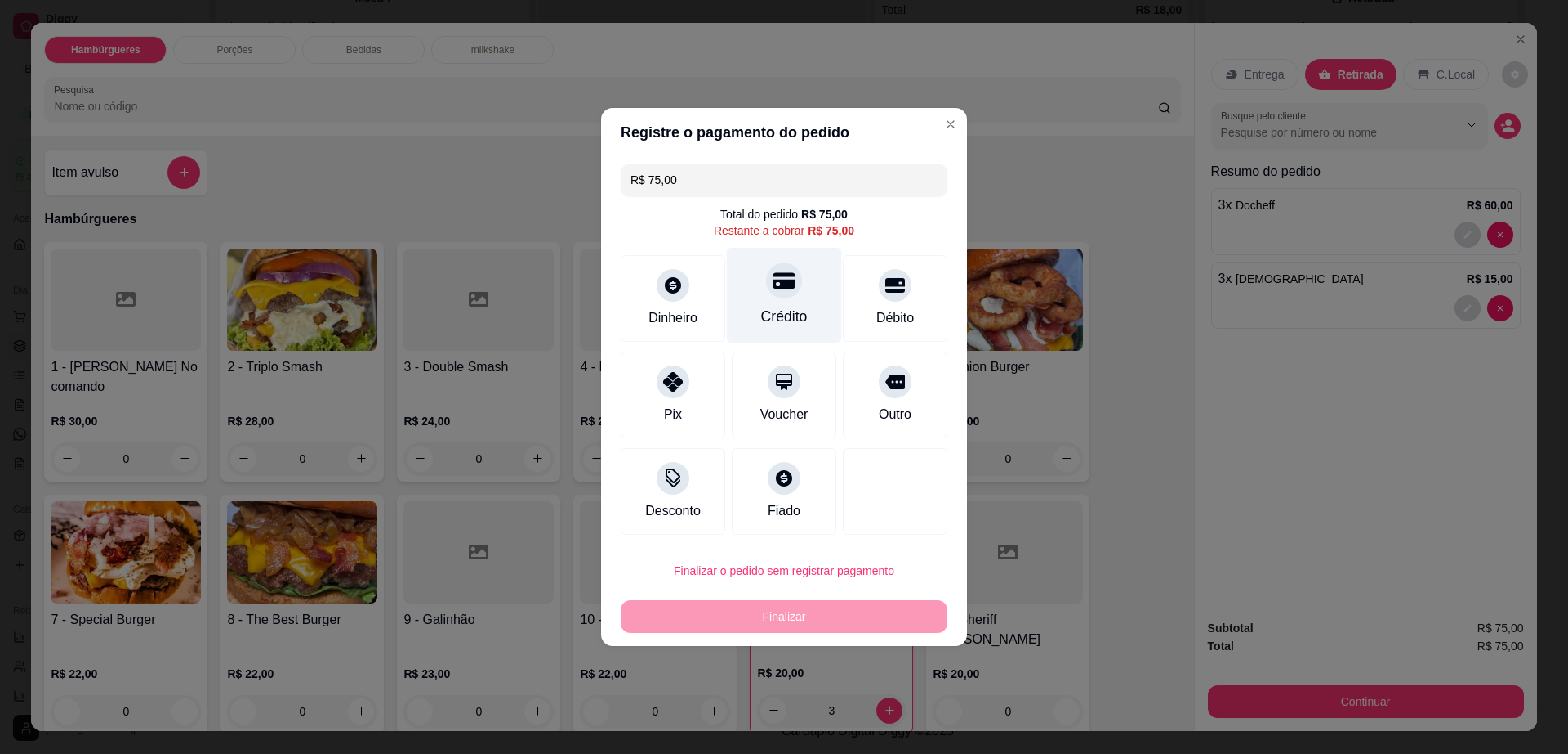
click at [792, 307] on div "Crédito" at bounding box center [784, 316] width 47 height 21
type input "R$ 0,00"
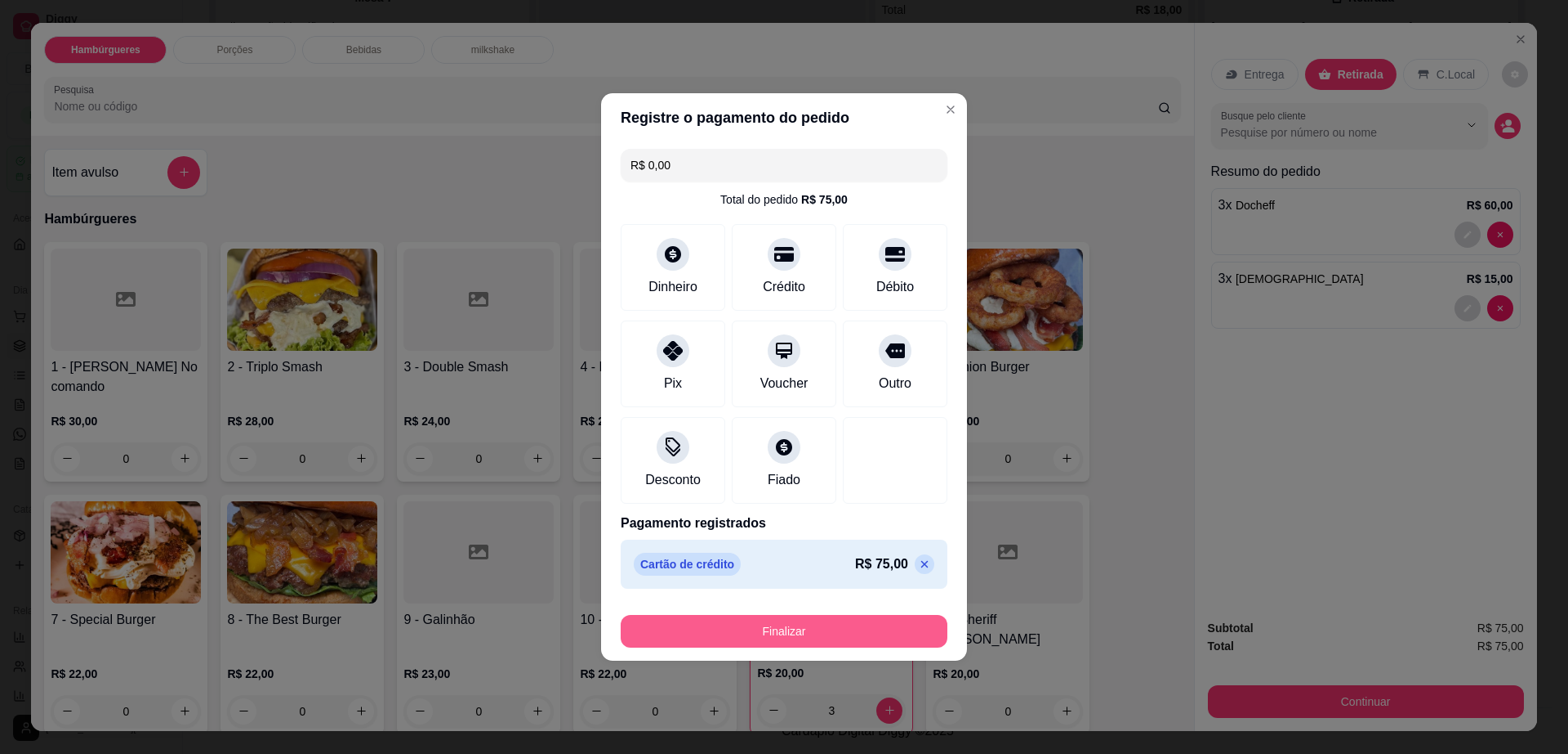
click at [848, 635] on button "Finalizar" at bounding box center [784, 631] width 327 height 33
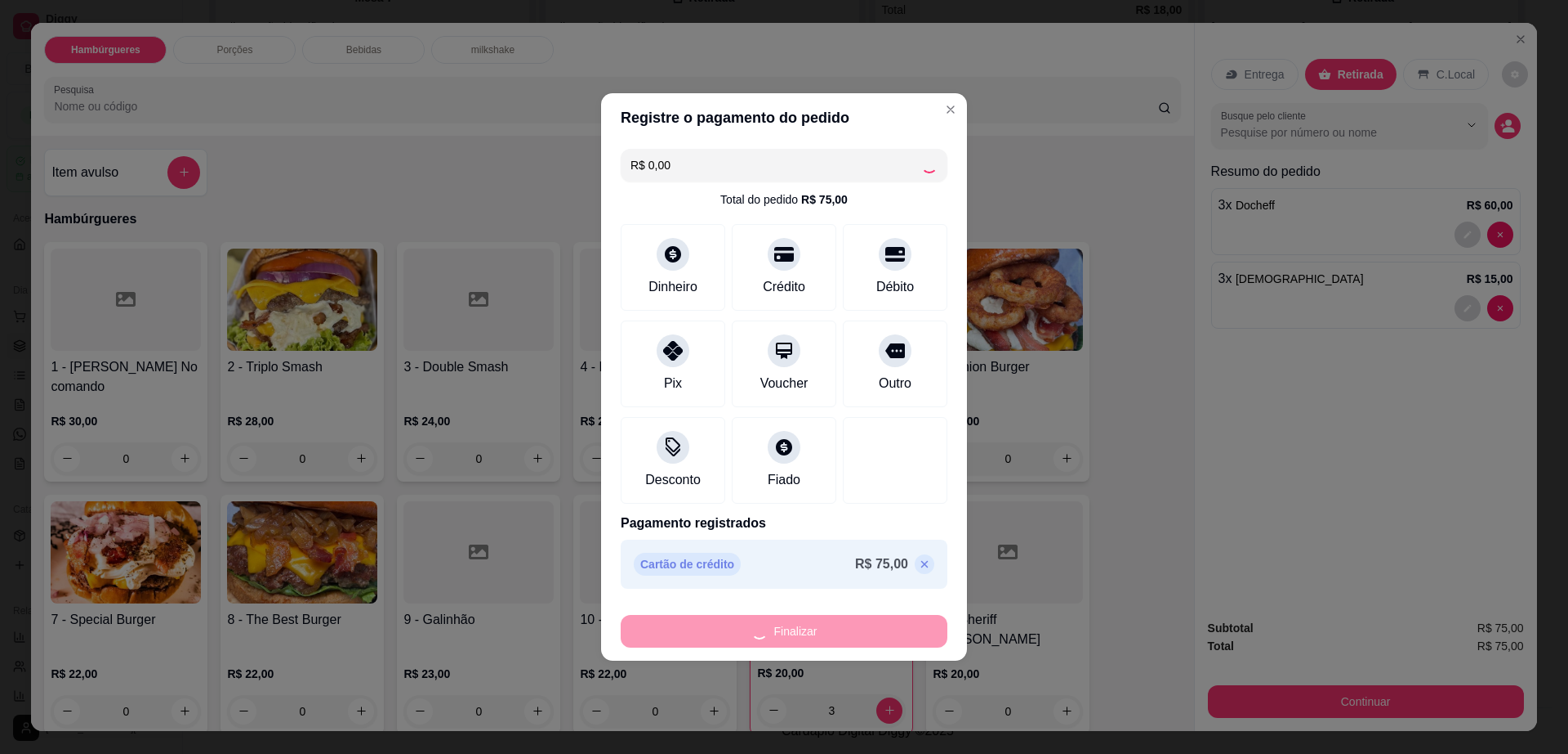
type input "0"
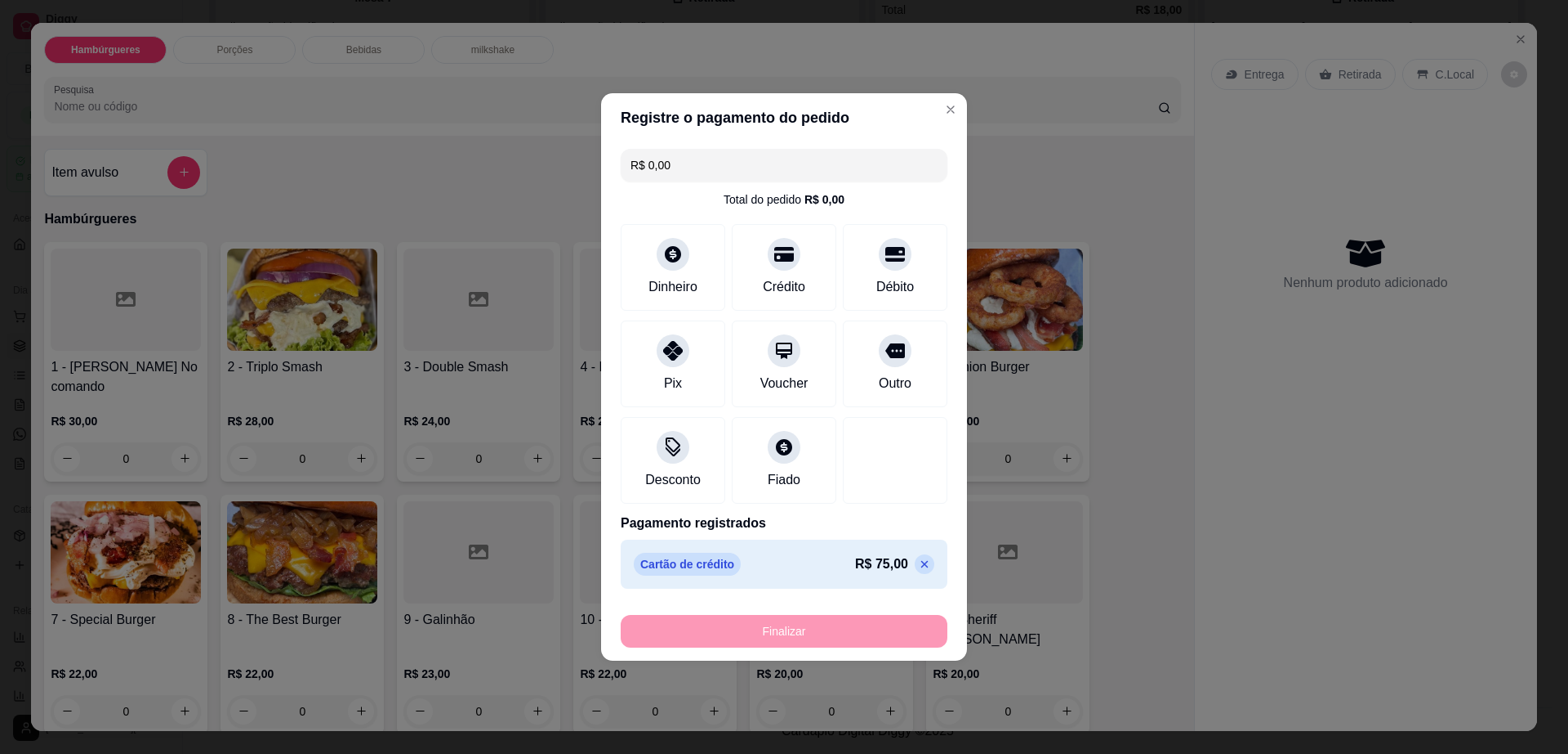
type input "-R$ 75,00"
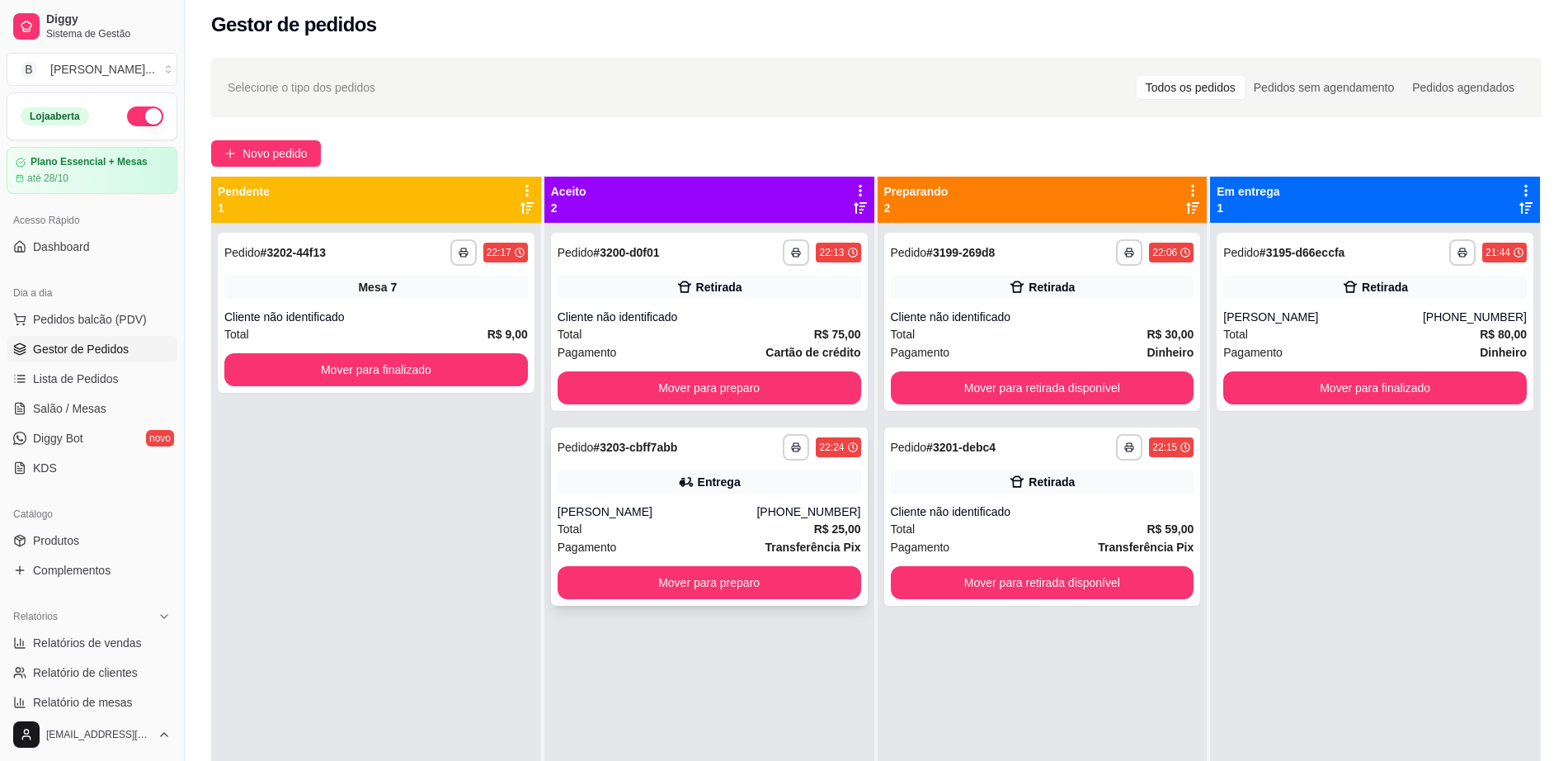
scroll to position [0, 0]
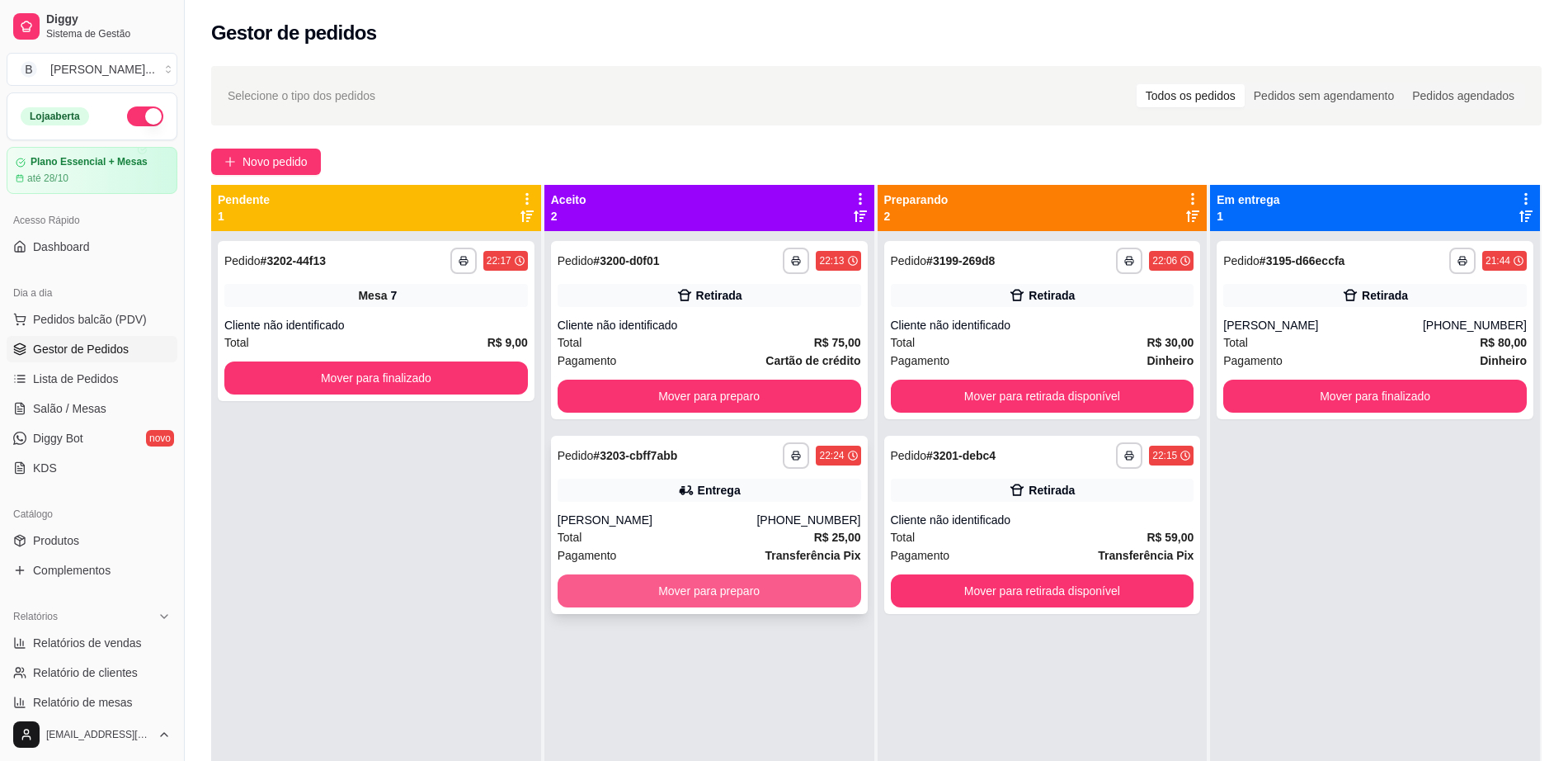
click at [760, 593] on button "Mover para preparo" at bounding box center [709, 591] width 303 height 33
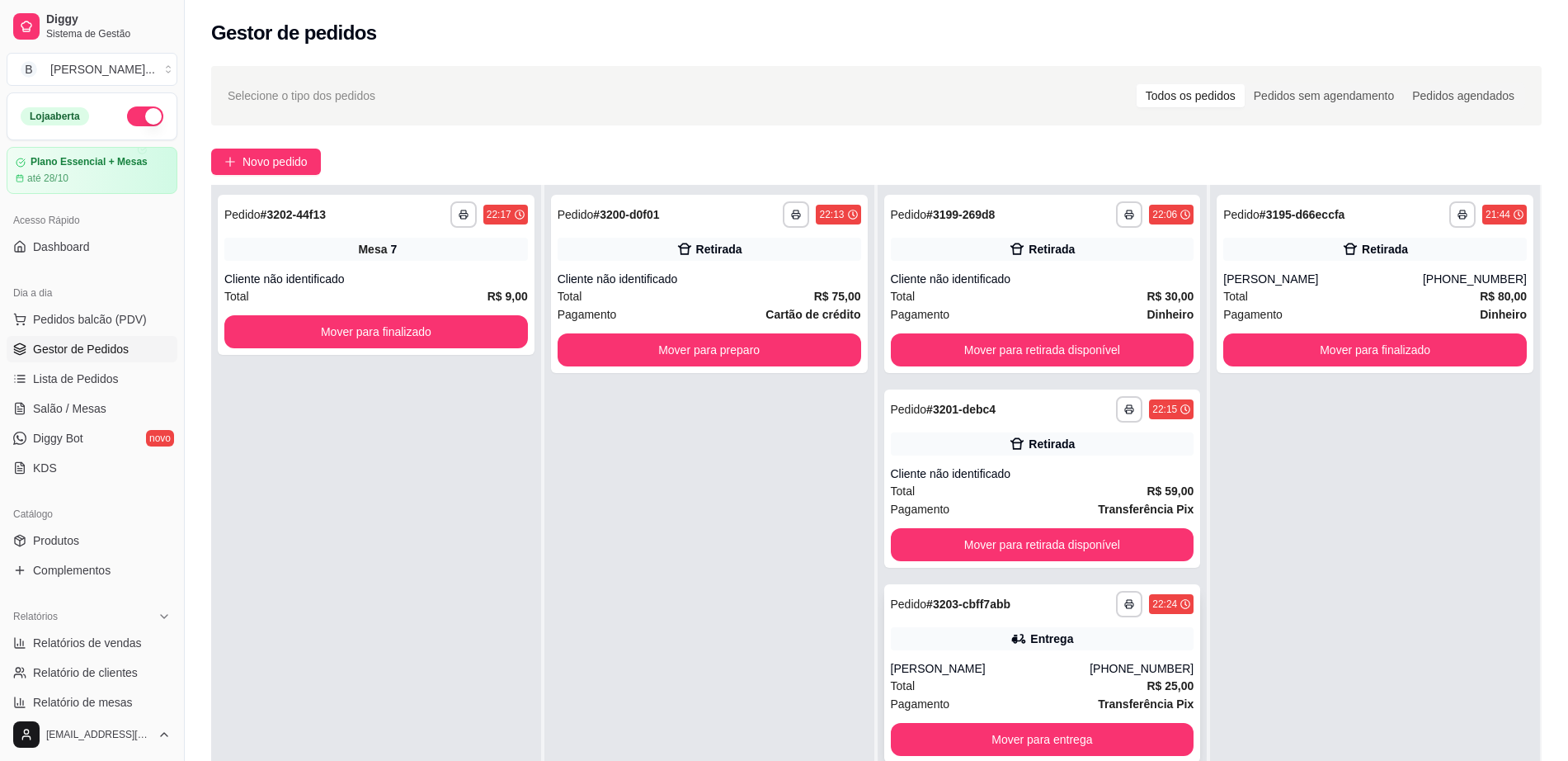
scroll to position [252, 0]
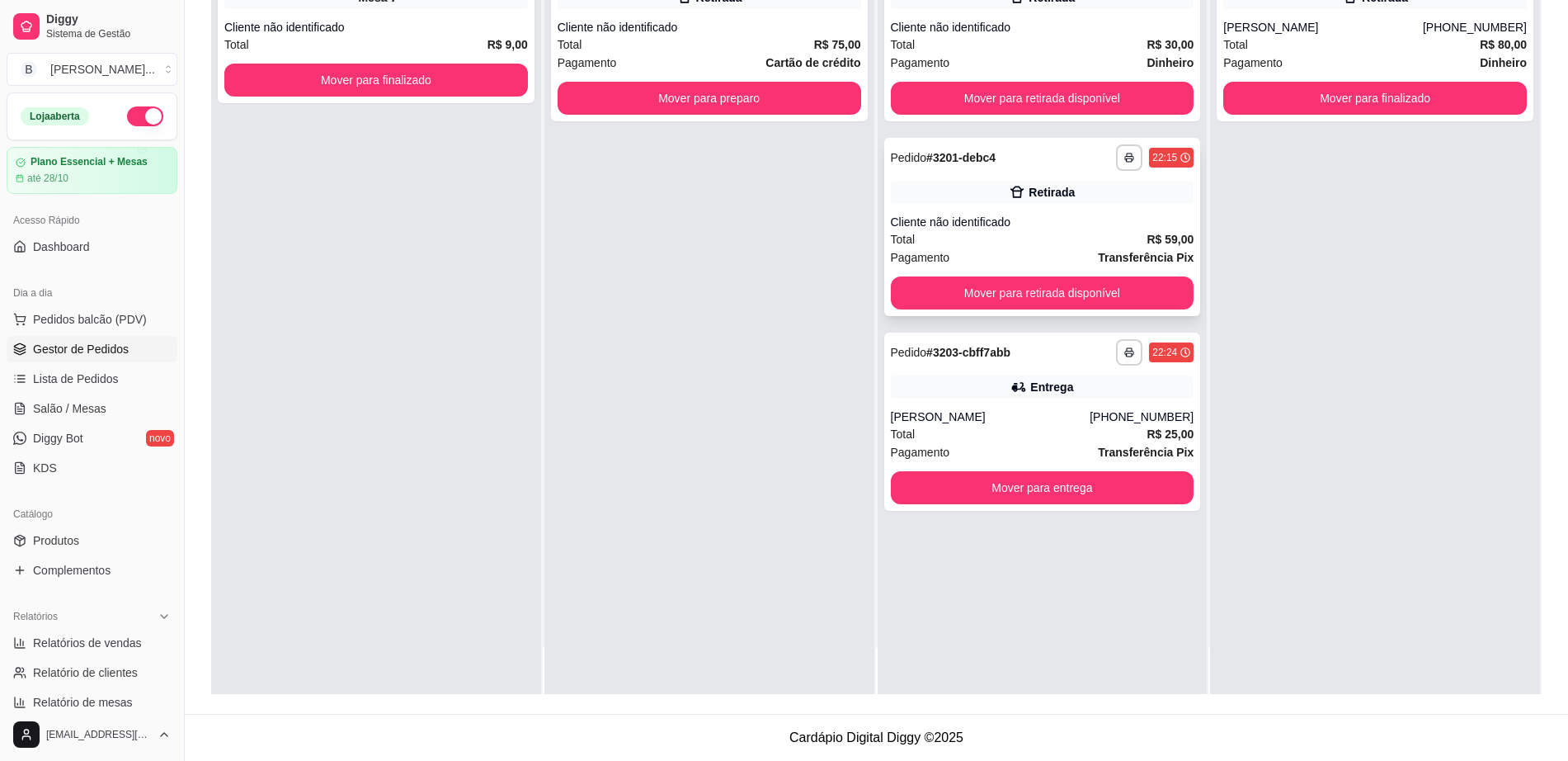
click at [1074, 190] on div "Retirada" at bounding box center [1042, 192] width 303 height 23
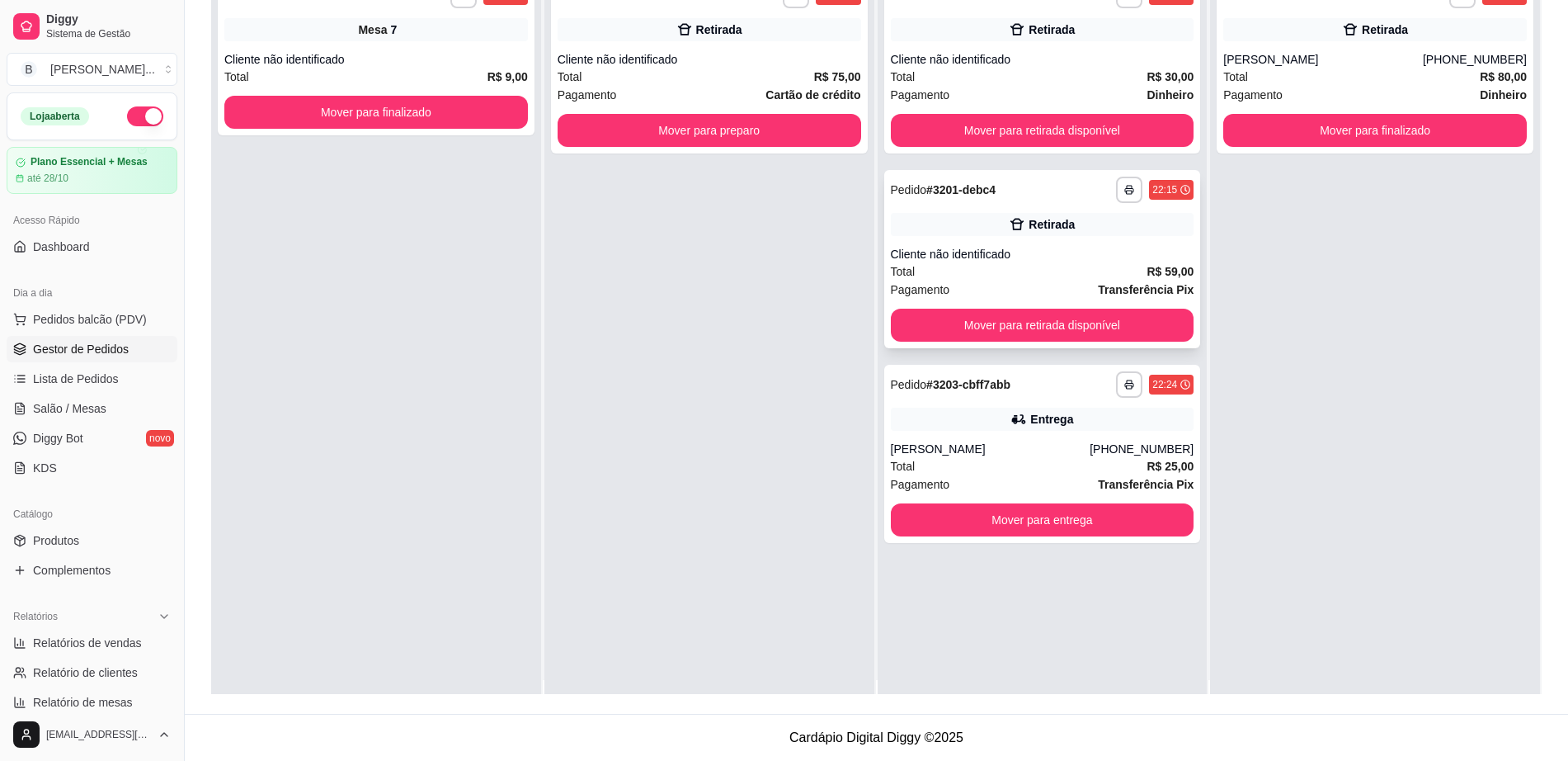
scroll to position [0, 0]
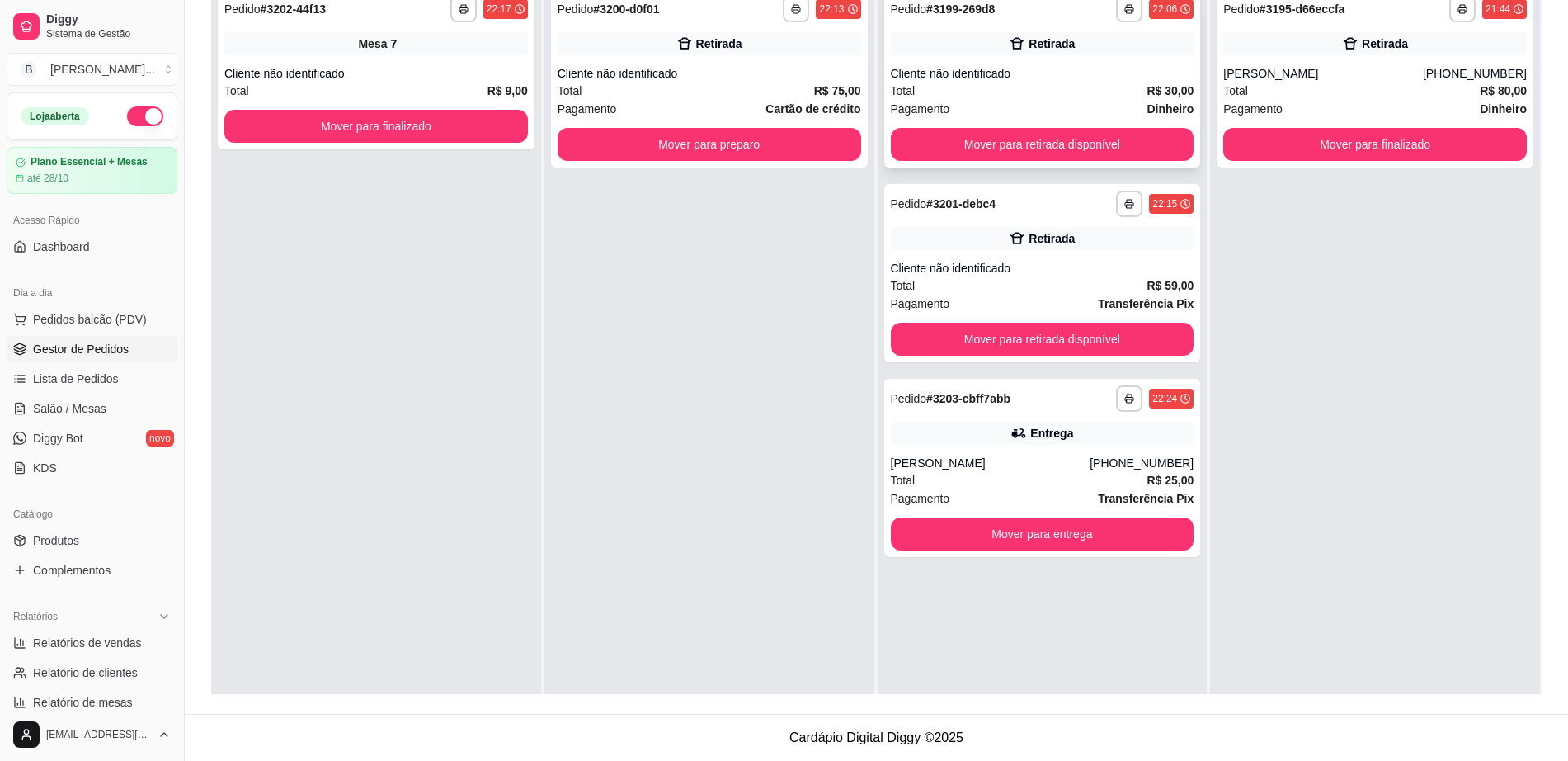
click at [1087, 91] on div "Total R$ 30,00" at bounding box center [1042, 91] width 303 height 18
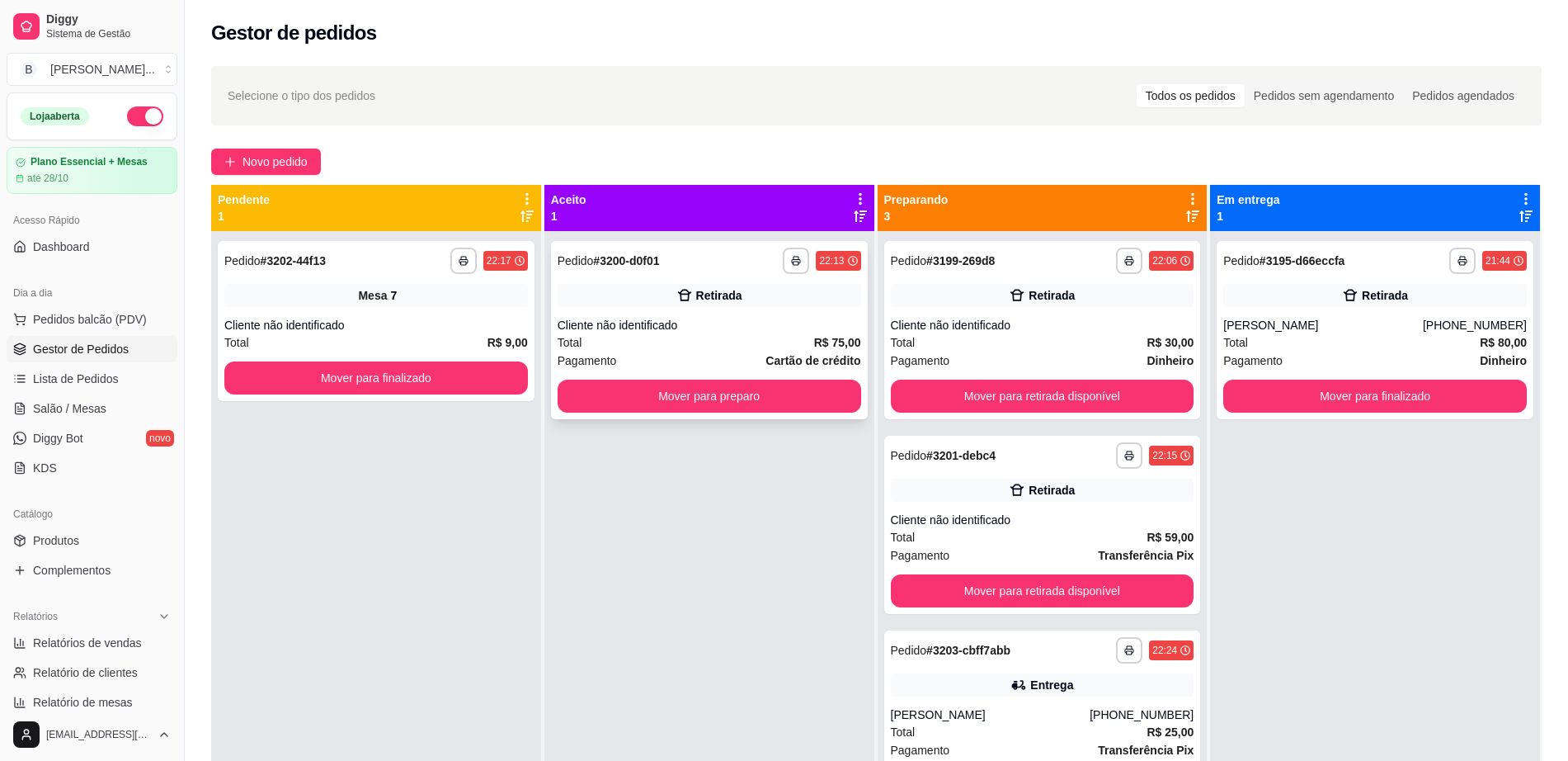
click at [779, 354] on strong "Cartão de crédito" at bounding box center [812, 361] width 95 height 13
click at [742, 408] on button "Mover para preparo" at bounding box center [709, 396] width 303 height 33
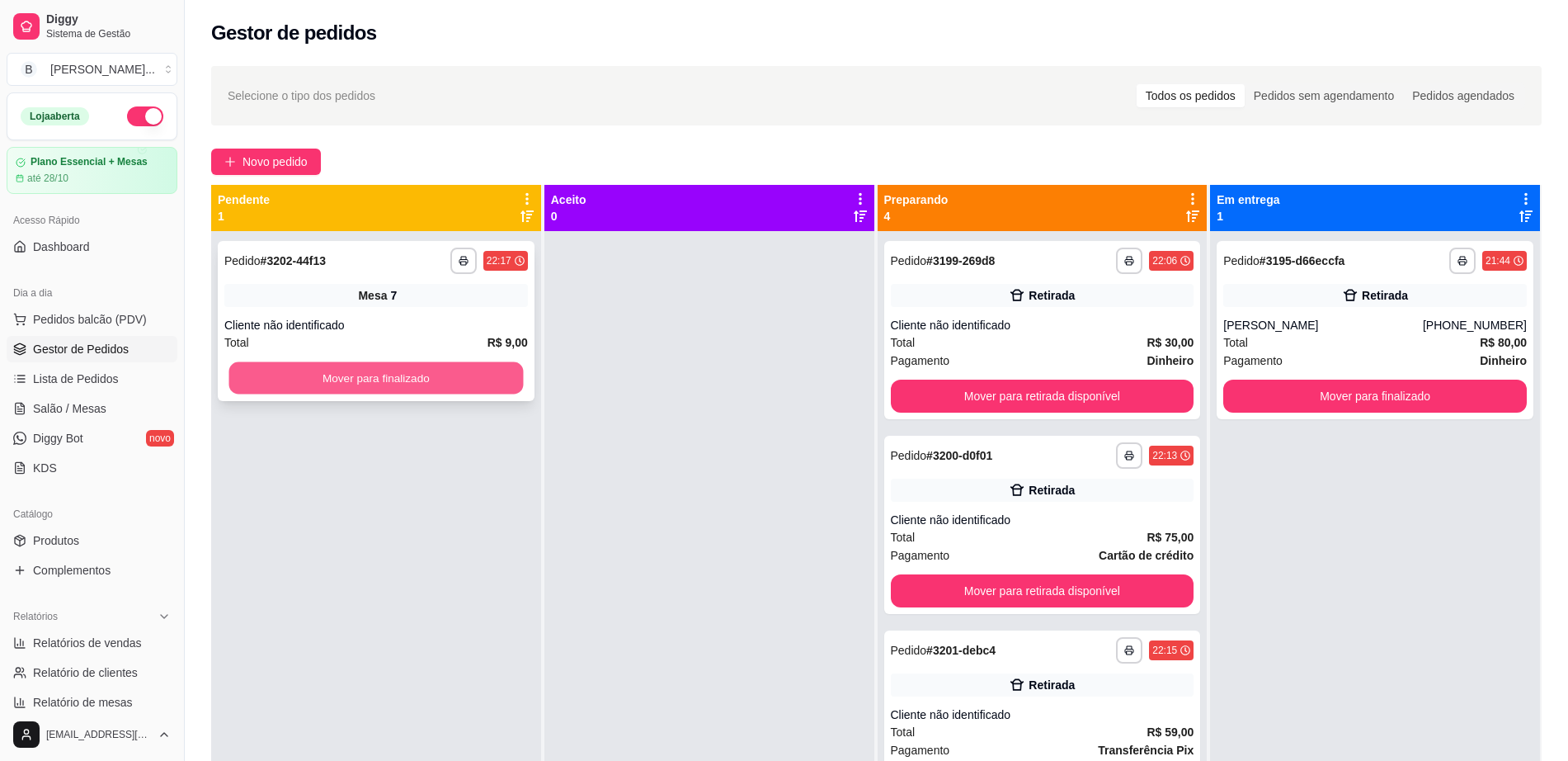
click at [453, 389] on button "Mover para finalizado" at bounding box center [377, 378] width 294 height 32
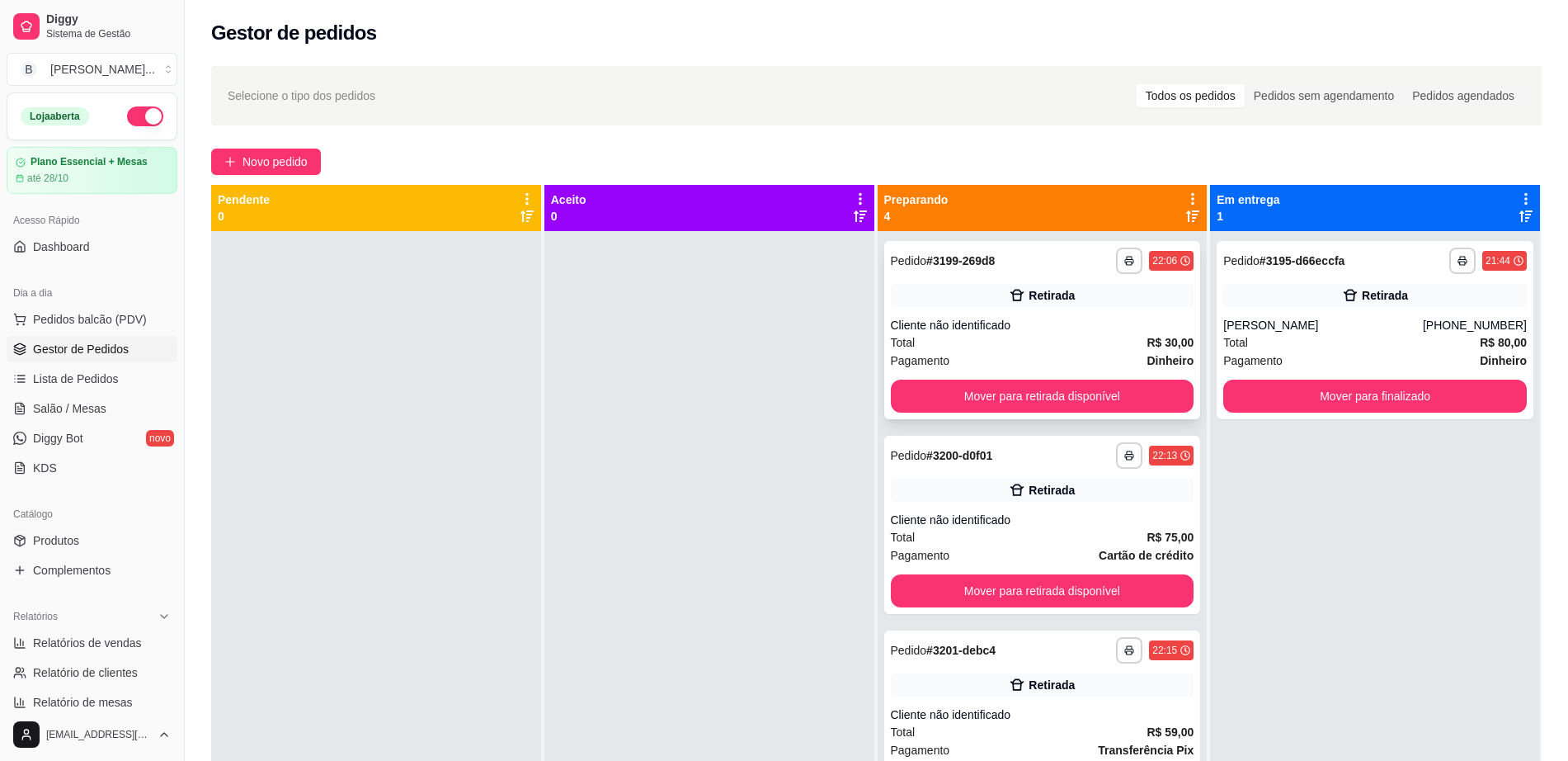
click at [1080, 312] on div "**********" at bounding box center [1042, 330] width 317 height 178
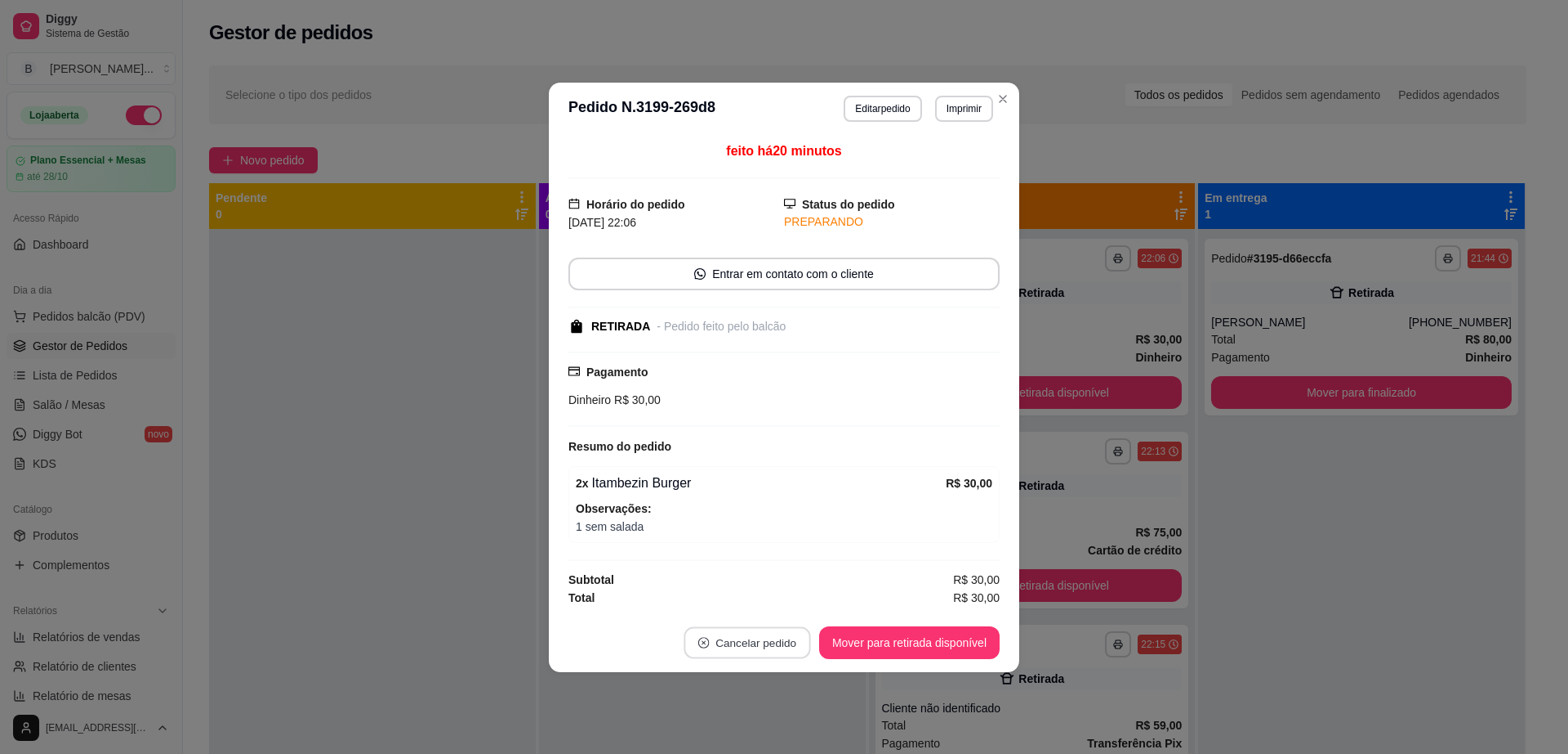
click at [751, 638] on button "Cancelar pedido" at bounding box center [747, 642] width 127 height 32
click at [796, 598] on button "Sim" at bounding box center [792, 601] width 65 height 33
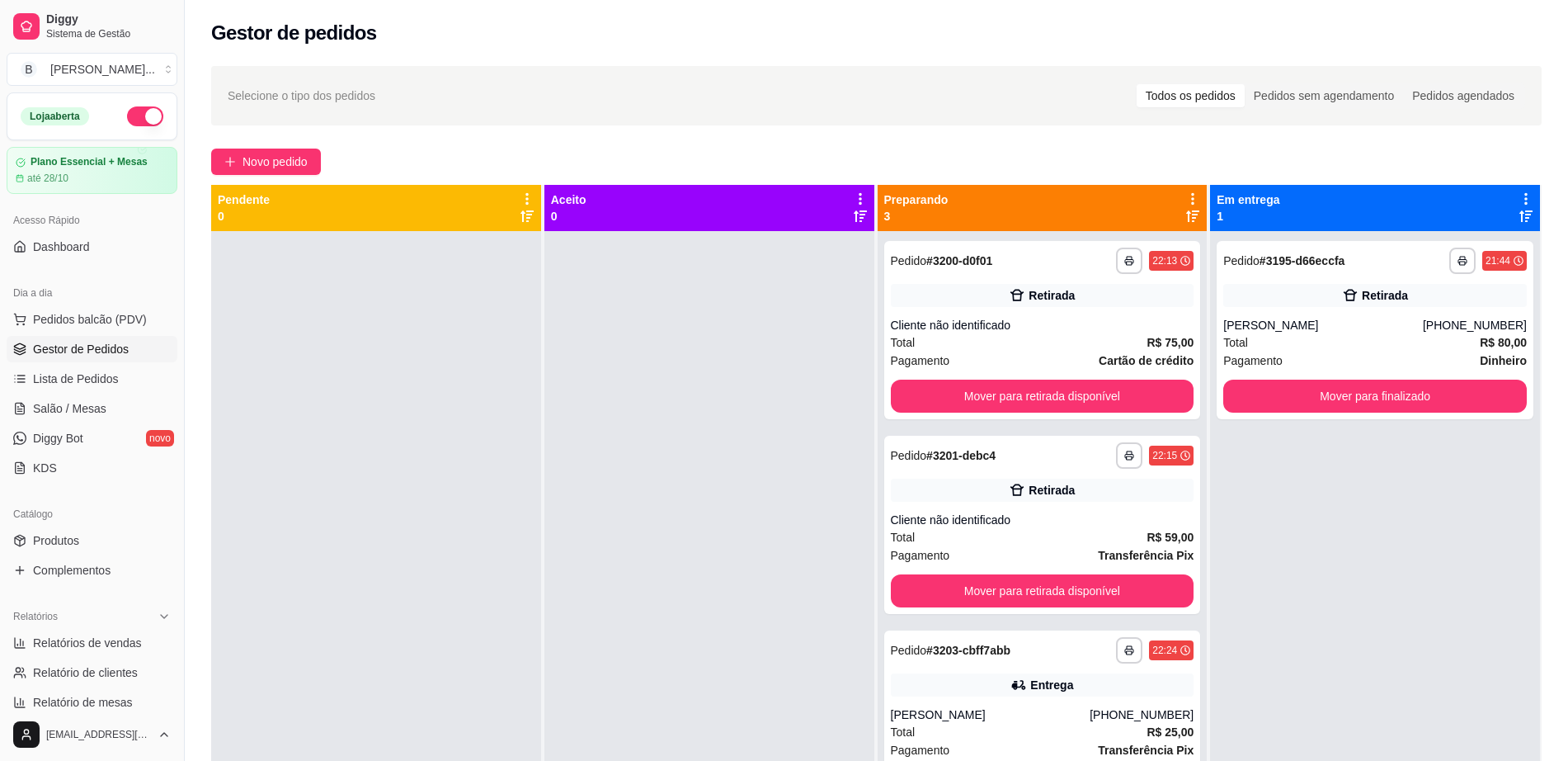
click at [1358, 537] on div "**********" at bounding box center [1374, 611] width 330 height 761
click at [1380, 389] on button "Mover para finalizado" at bounding box center [1375, 396] width 294 height 32
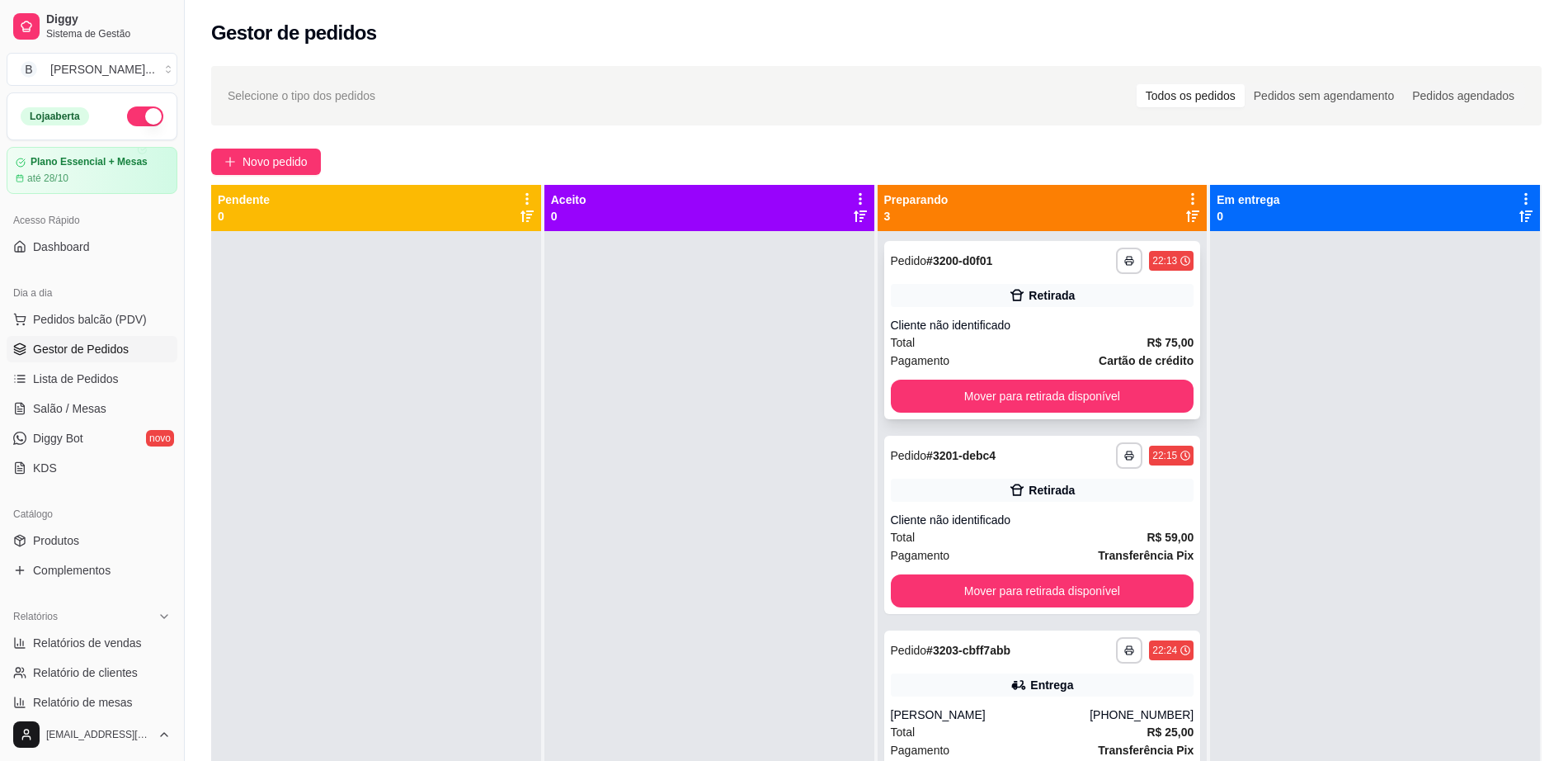
click at [1102, 362] on strong "Cartão de crédito" at bounding box center [1146, 361] width 95 height 13
click at [1074, 514] on div "Cliente não identificado" at bounding box center [1042, 520] width 303 height 17
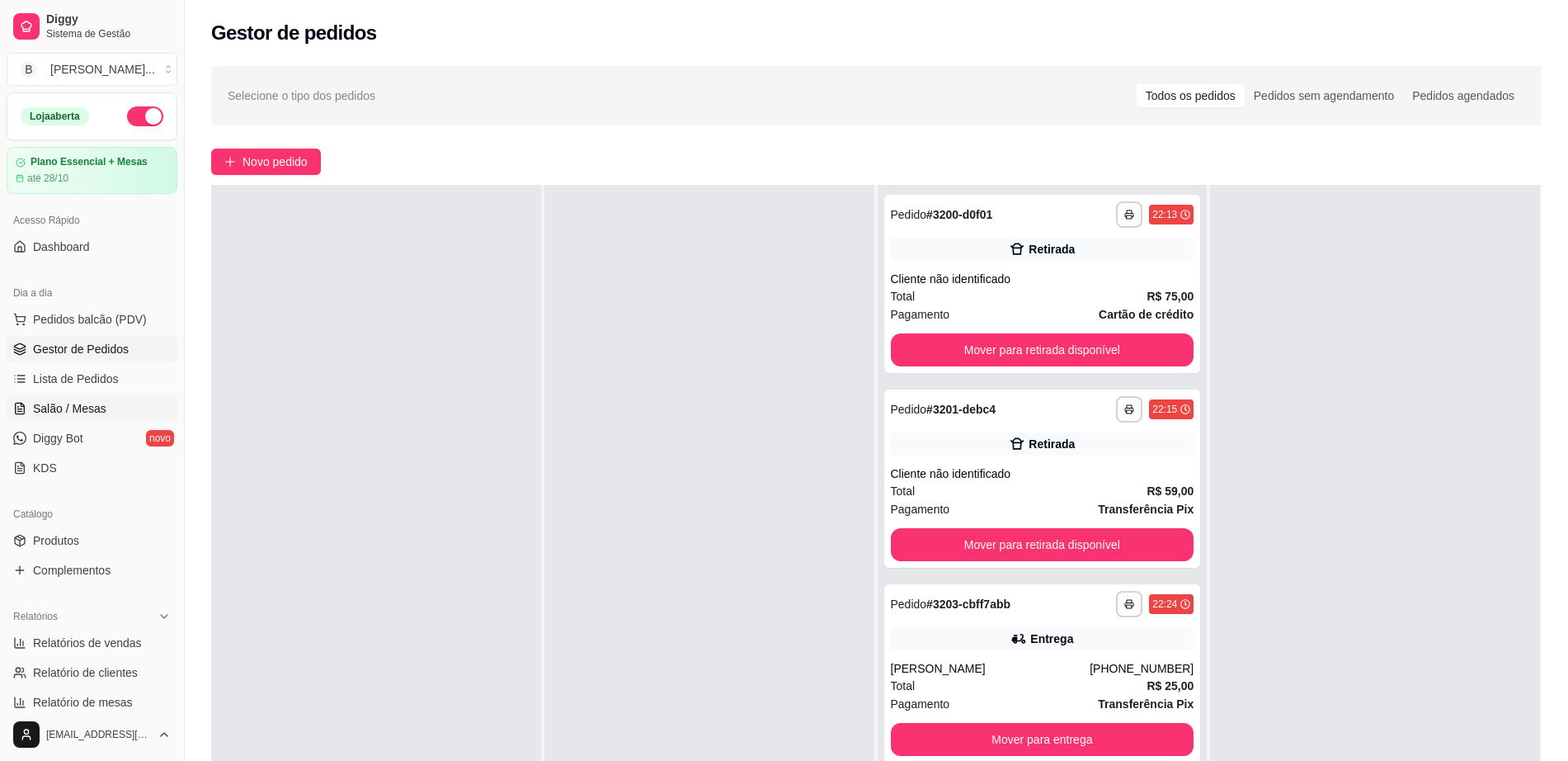
click at [98, 409] on span "Salão / Mesas" at bounding box center [70, 408] width 73 height 17
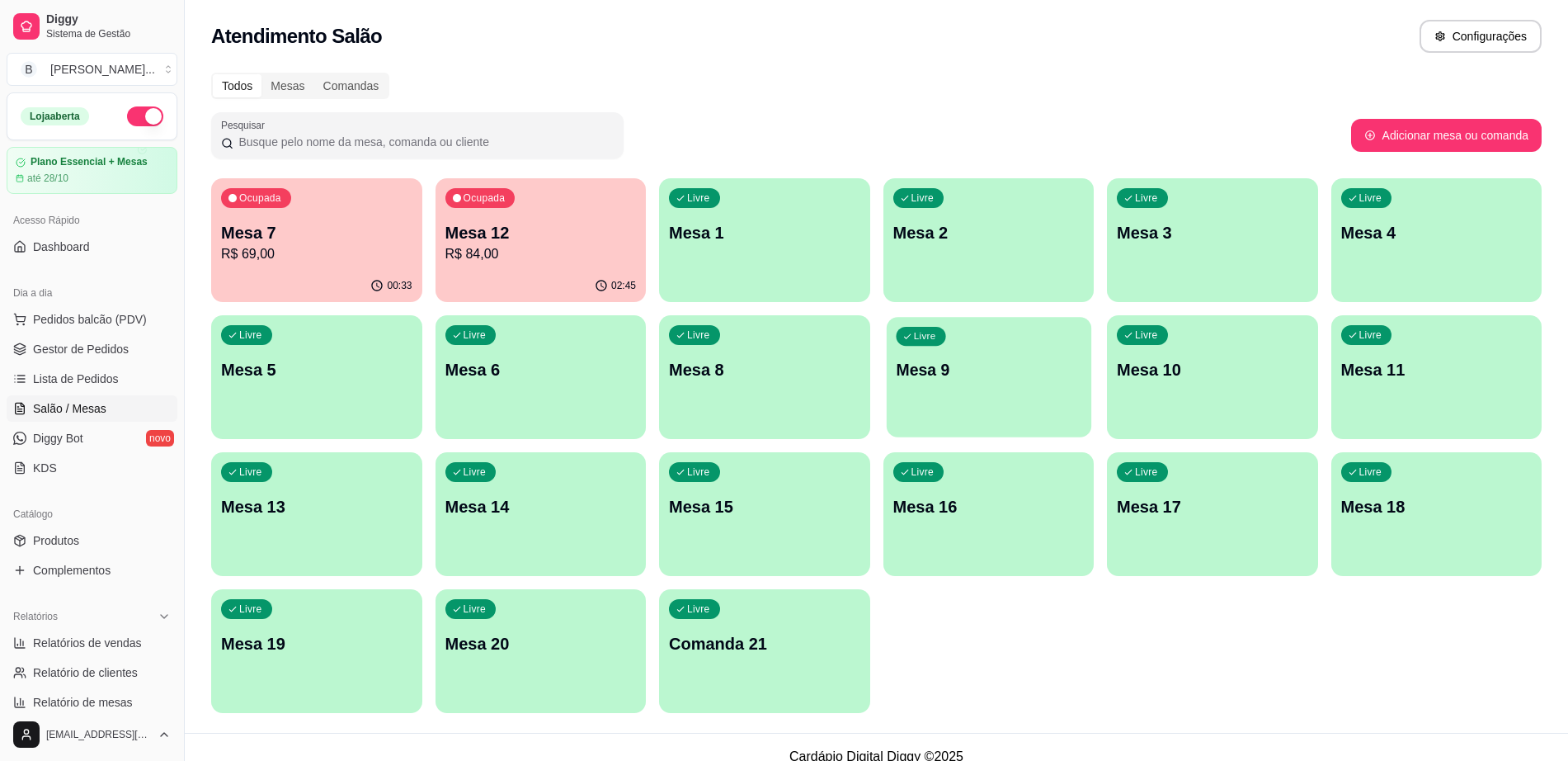
click at [912, 378] on p "Mesa 9" at bounding box center [988, 369] width 185 height 22
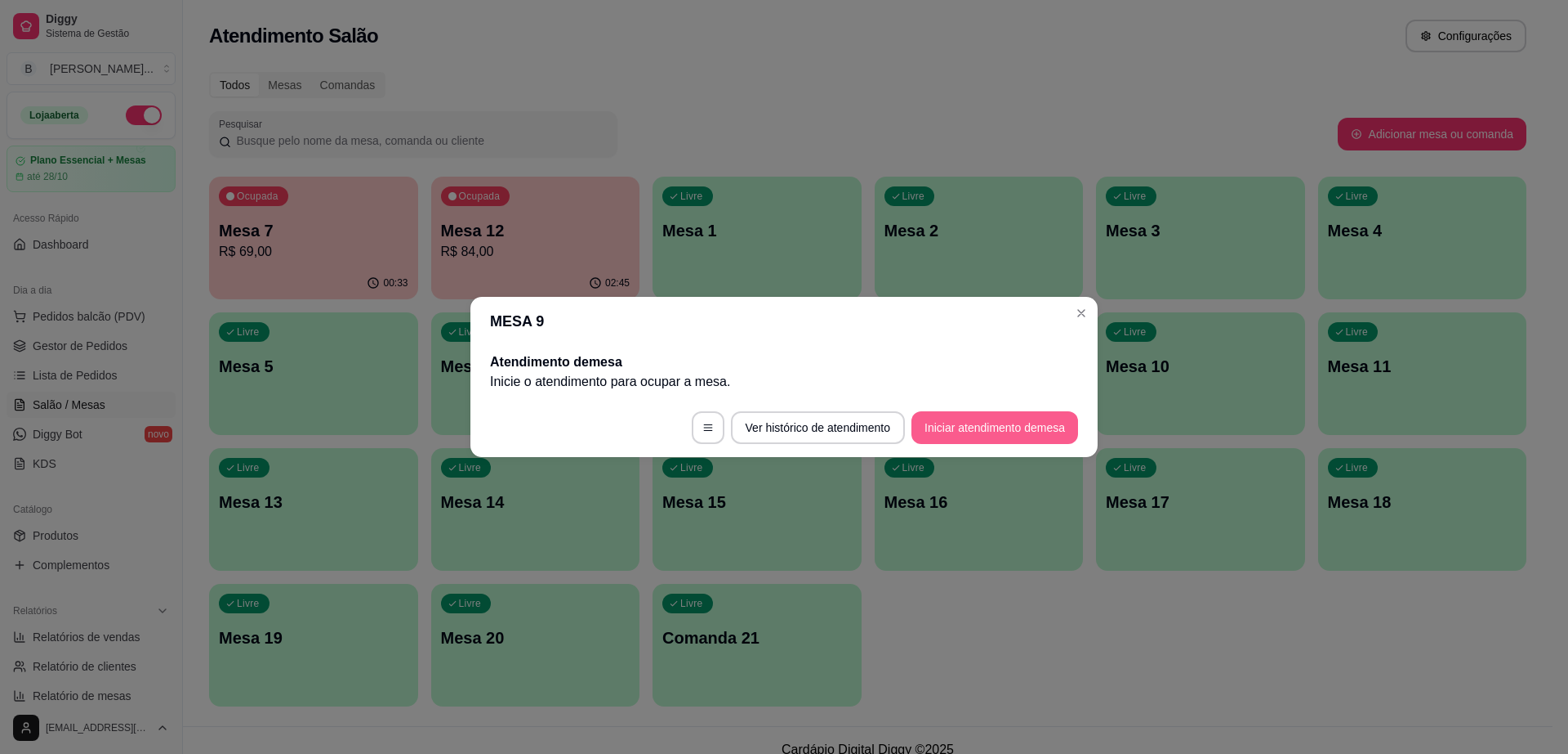
click at [1023, 418] on button "Iniciar atendimento de mesa" at bounding box center [995, 428] width 166 height 33
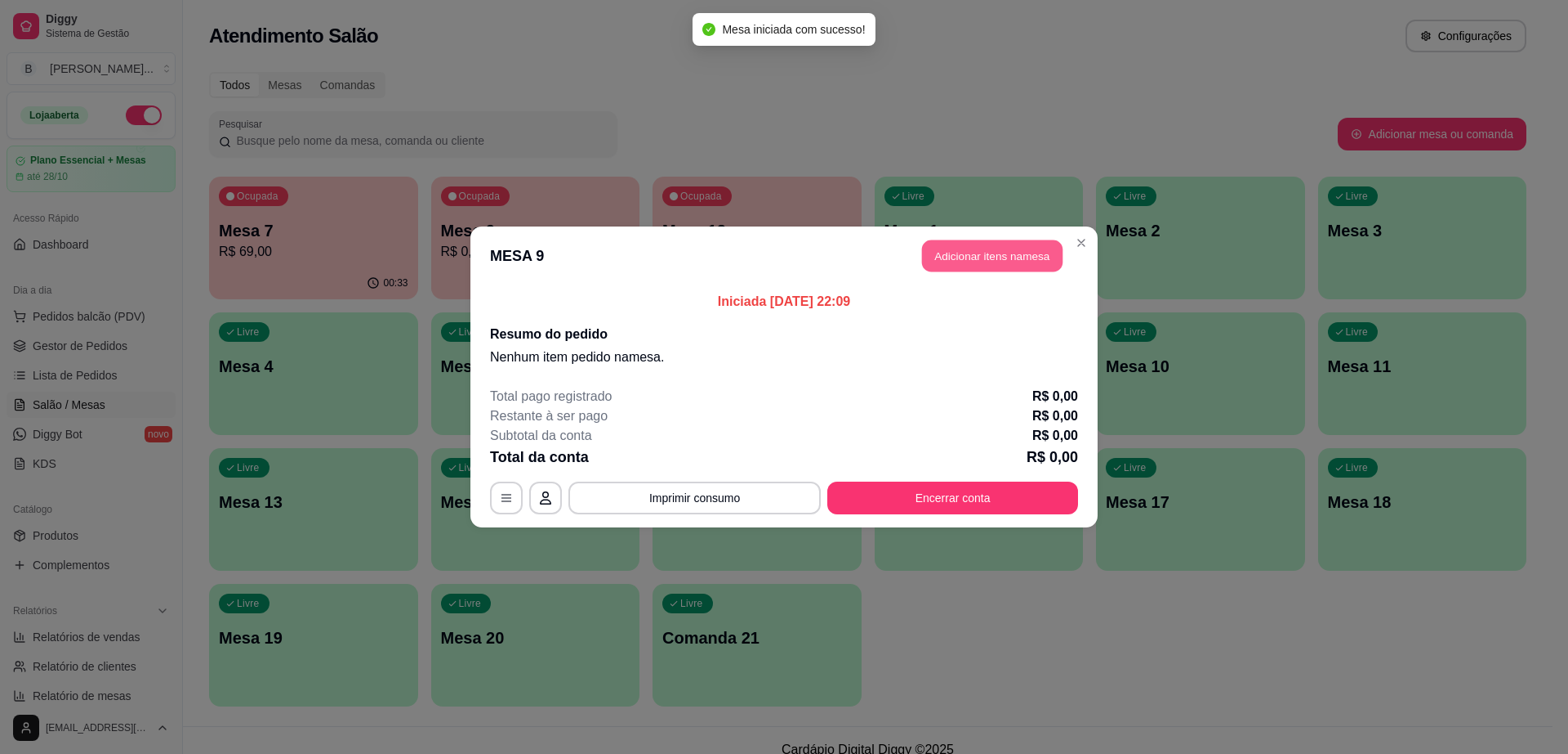
click at [990, 259] on button "Adicionar itens na mesa" at bounding box center [992, 256] width 141 height 32
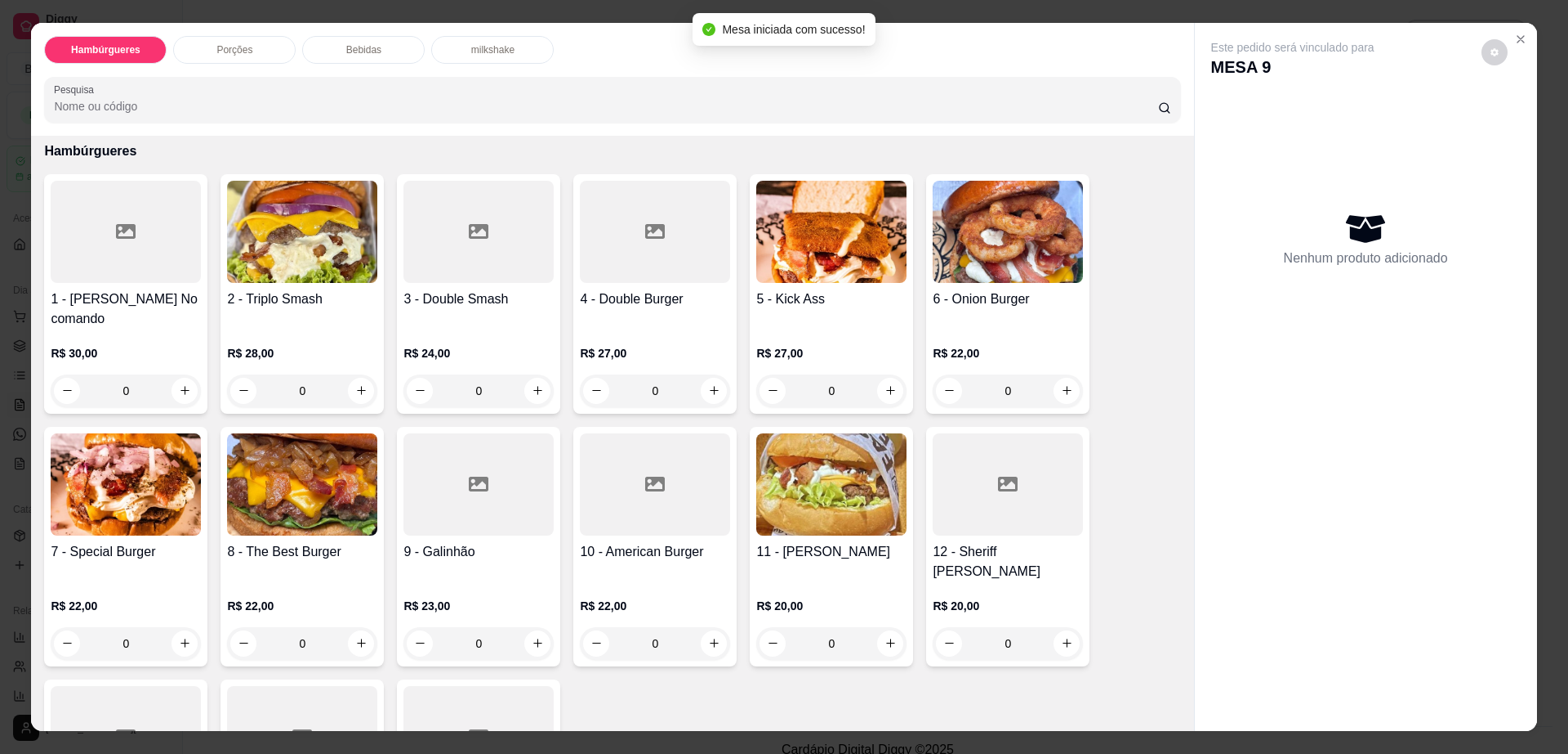
scroll to position [102, 0]
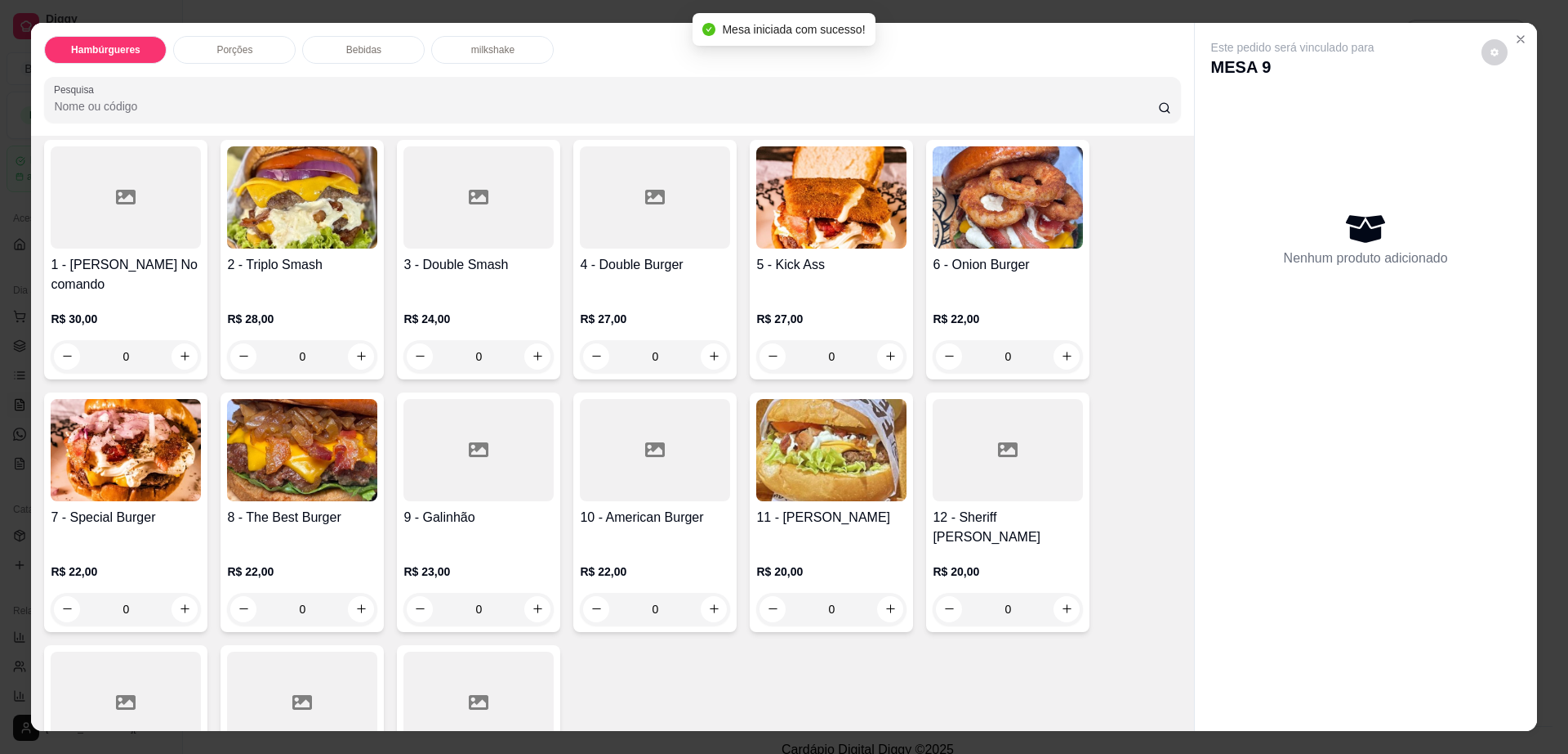
click at [526, 438] on div at bounding box center [478, 450] width 151 height 102
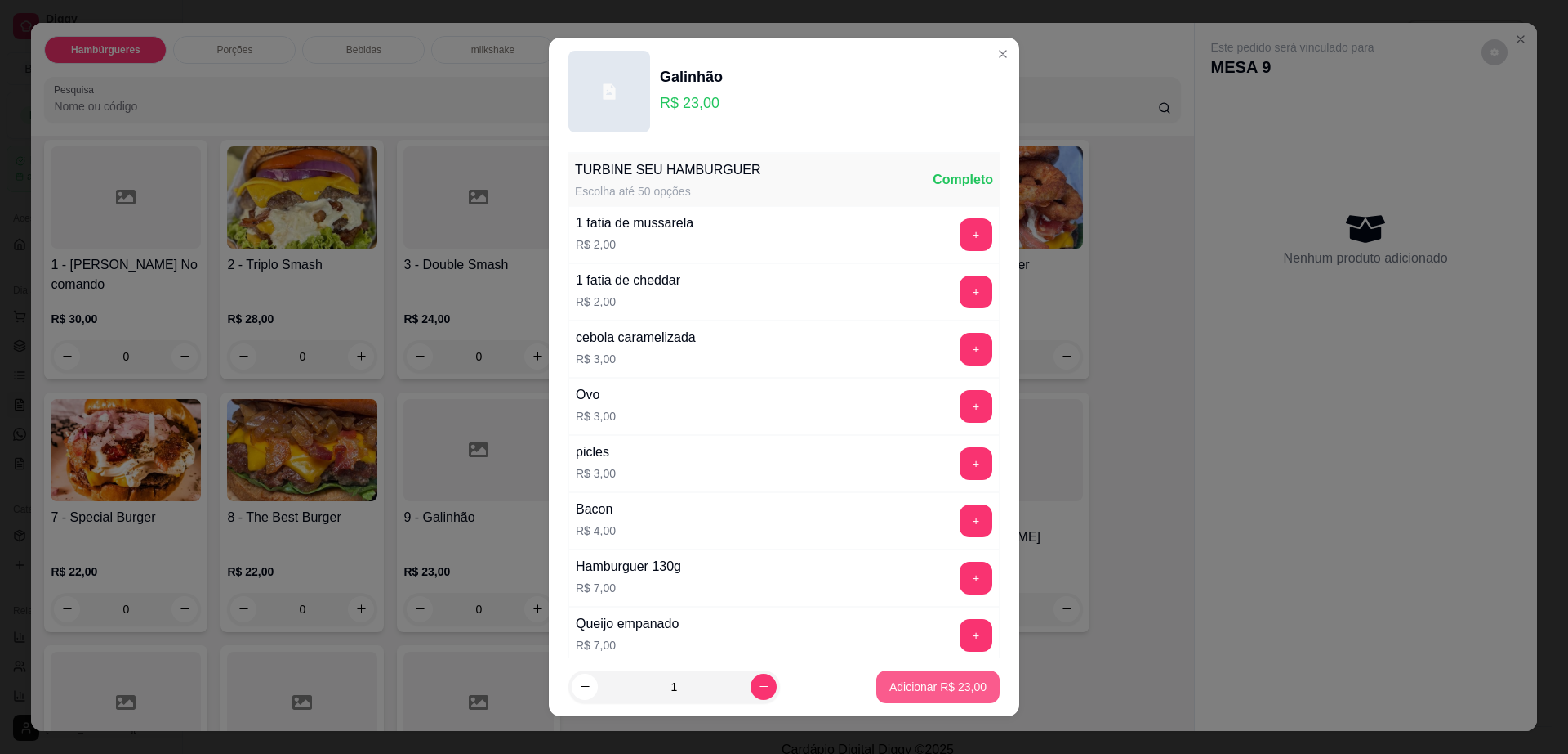
click at [935, 684] on p "Adicionar R$ 23,00" at bounding box center [938, 686] width 97 height 16
type input "1"
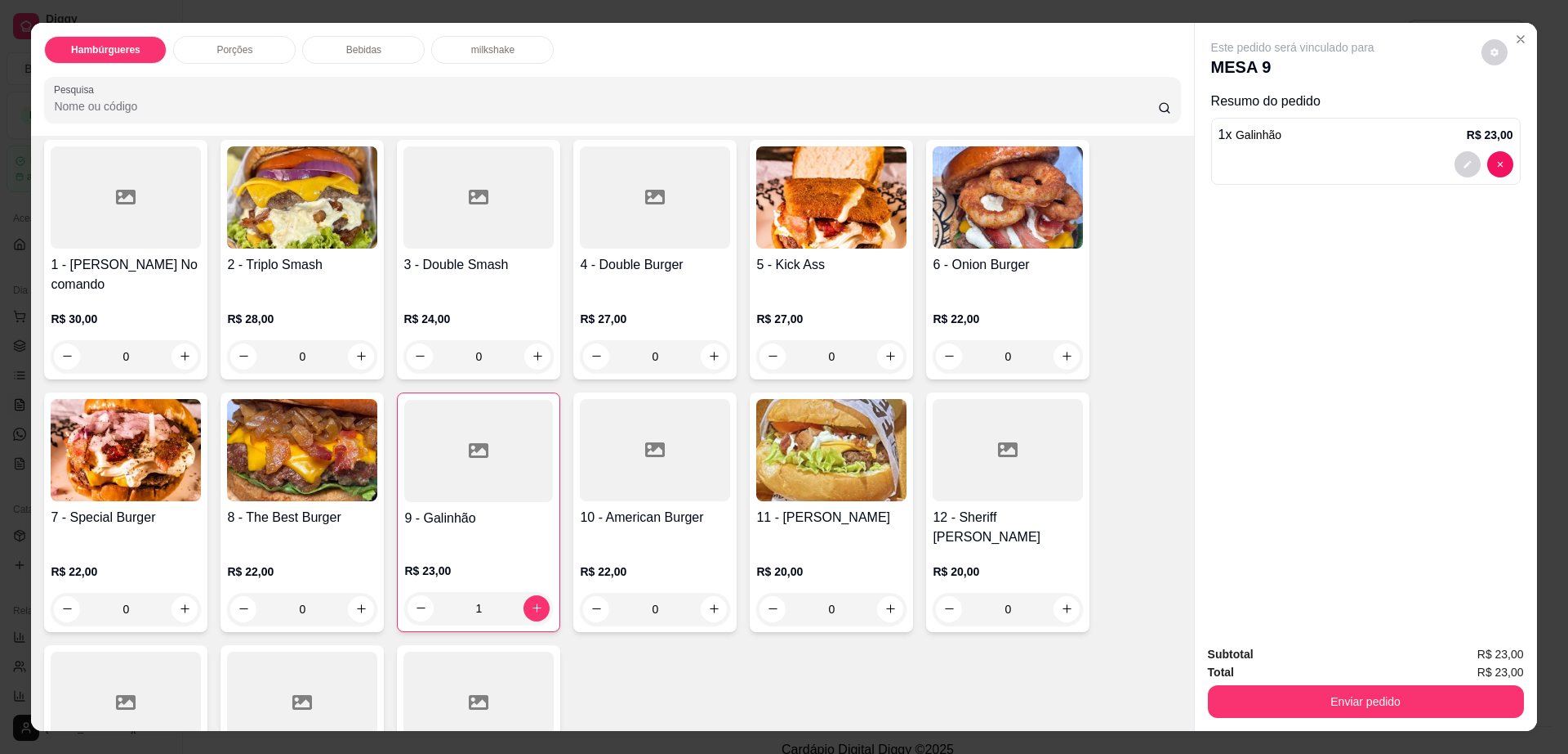
scroll to position [204, 0]
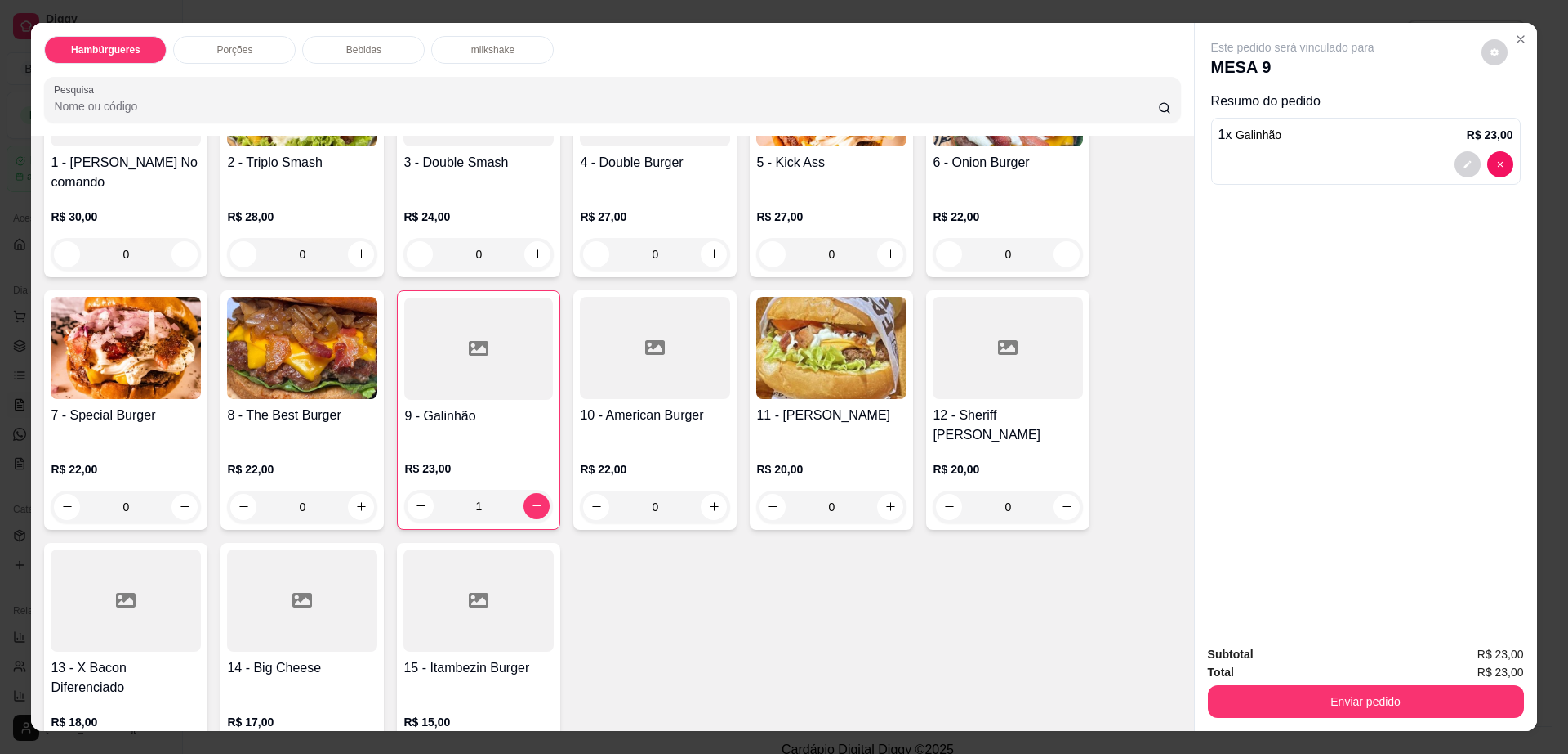
click at [452, 606] on div at bounding box center [478, 601] width 151 height 102
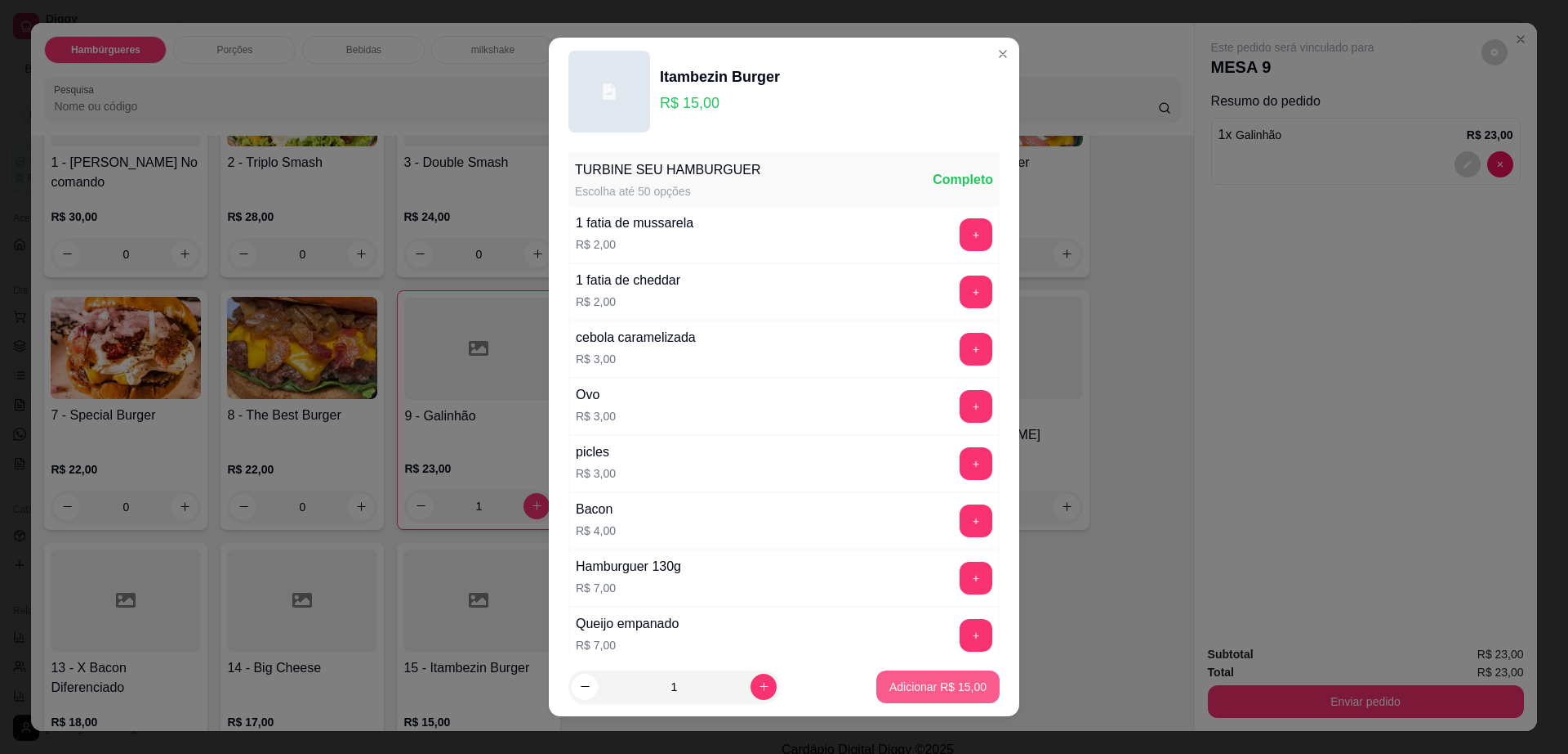
click at [926, 688] on p "Adicionar R$ 15,00" at bounding box center [938, 686] width 97 height 16
type input "1"
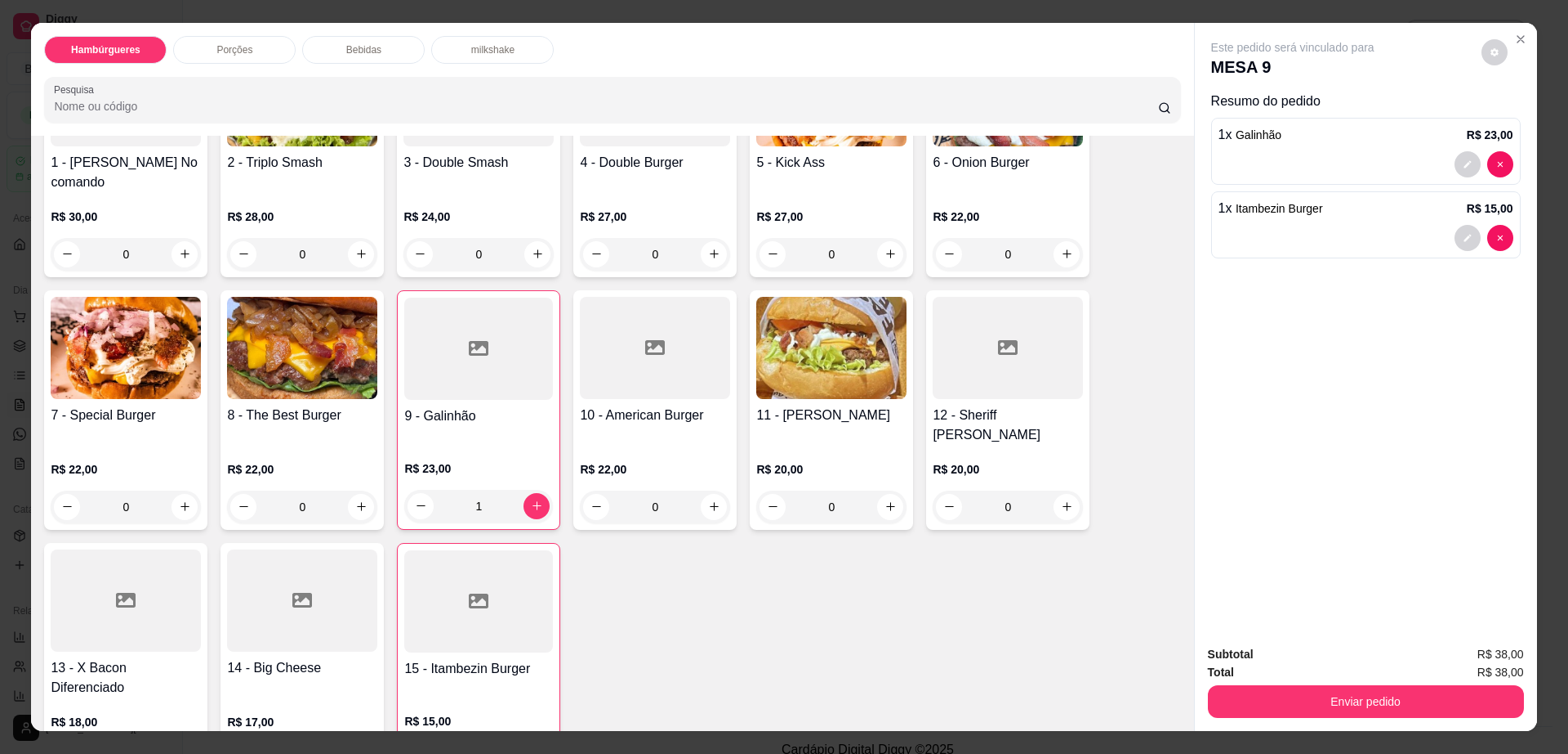
click at [269, 44] on div "Porções" at bounding box center [234, 50] width 123 height 28
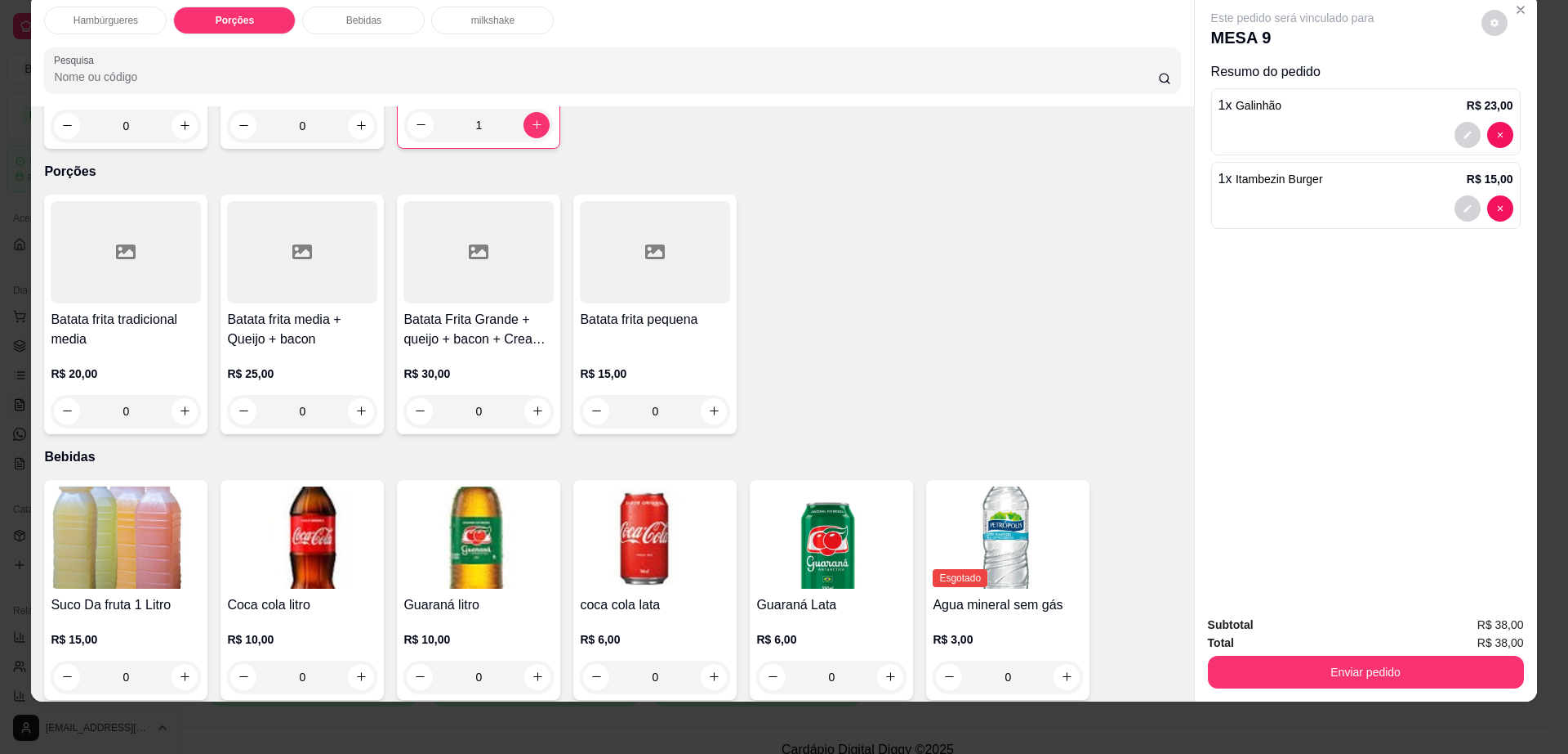
click at [486, 236] on div at bounding box center [478, 252] width 151 height 102
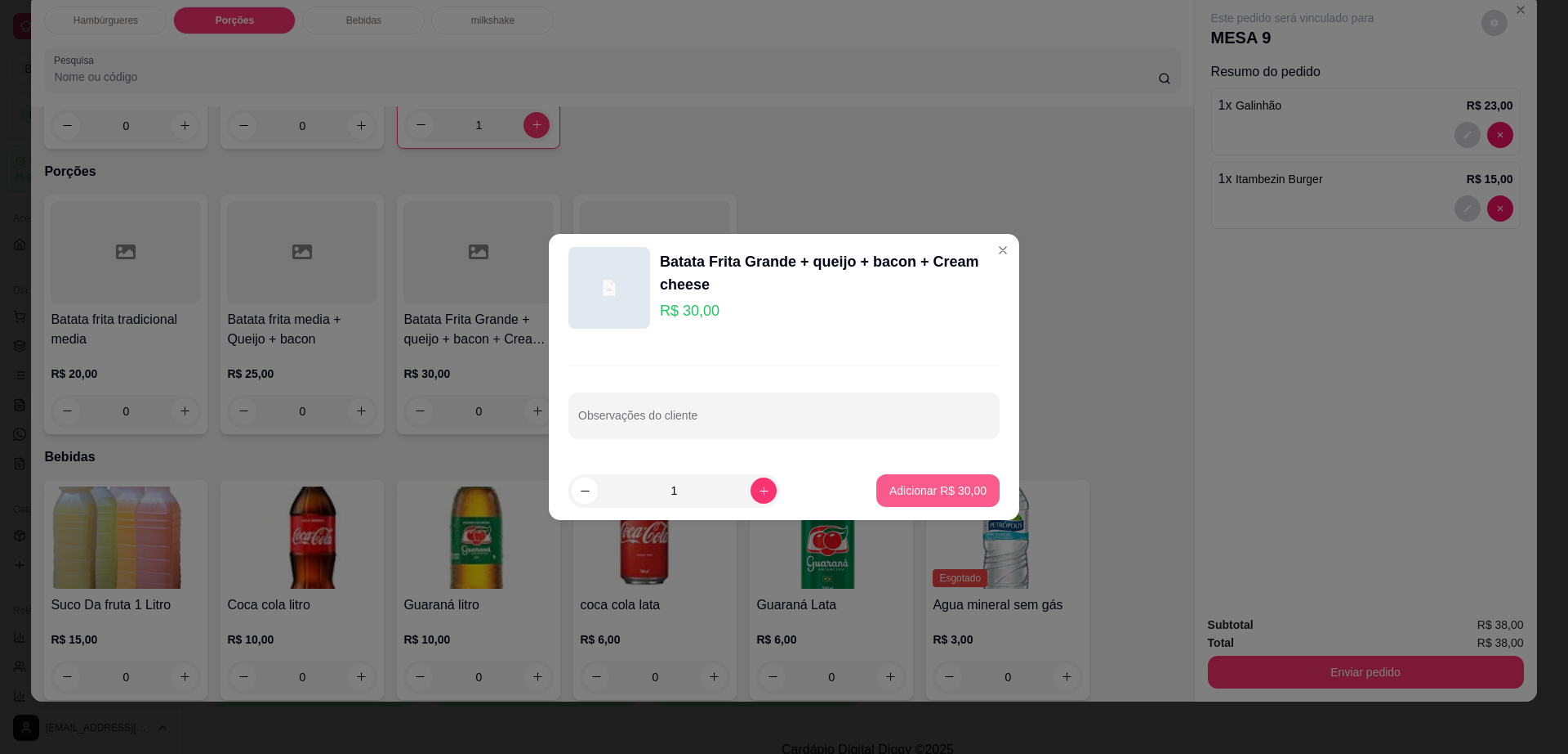
click at [943, 491] on p "Adicionar R$ 30,00" at bounding box center [938, 490] width 97 height 16
type input "1"
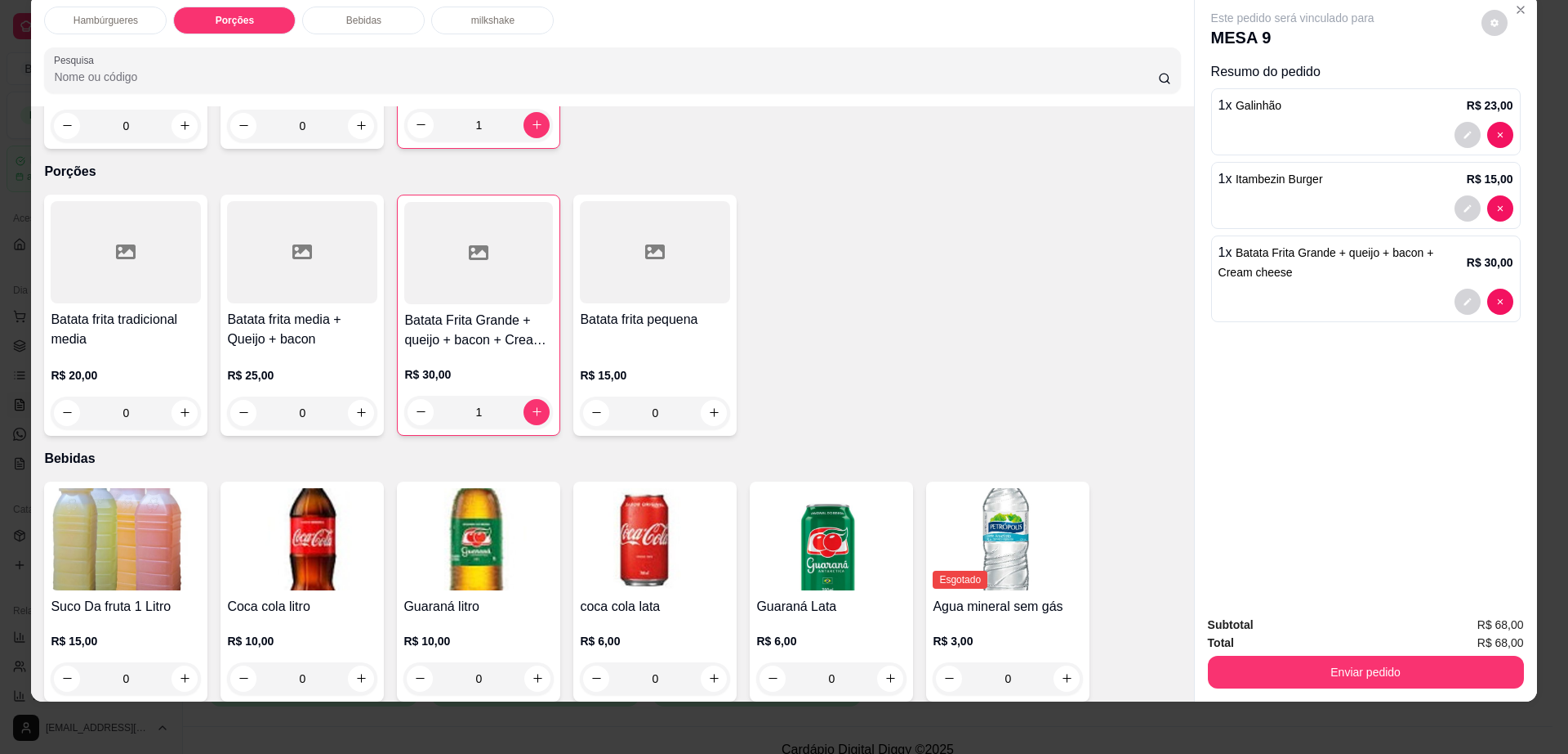
click at [125, 488] on img at bounding box center [125, 539] width 151 height 102
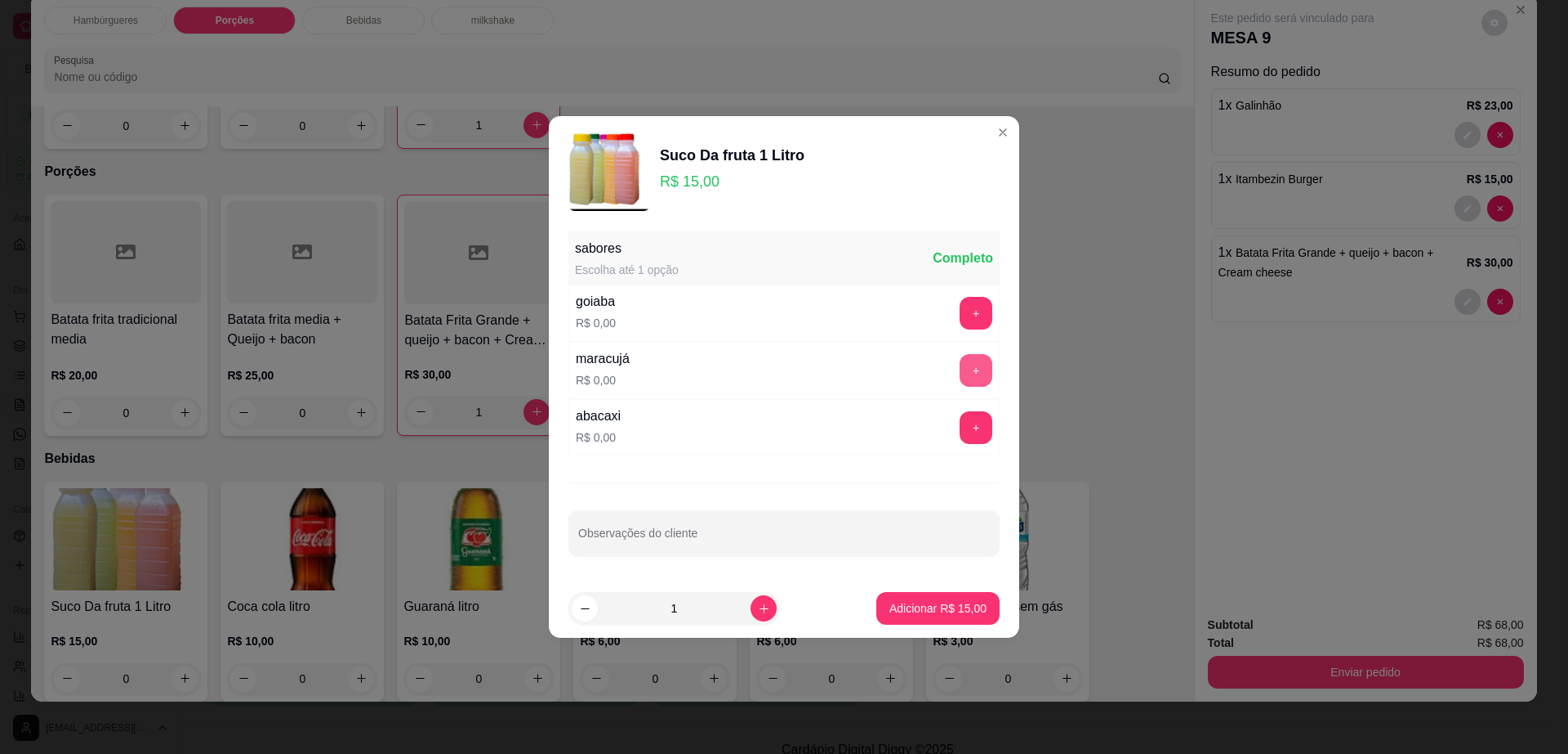
click at [967, 360] on button "+" at bounding box center [976, 370] width 33 height 33
click at [940, 606] on p "Adicionar R$ 15,00" at bounding box center [938, 608] width 97 height 16
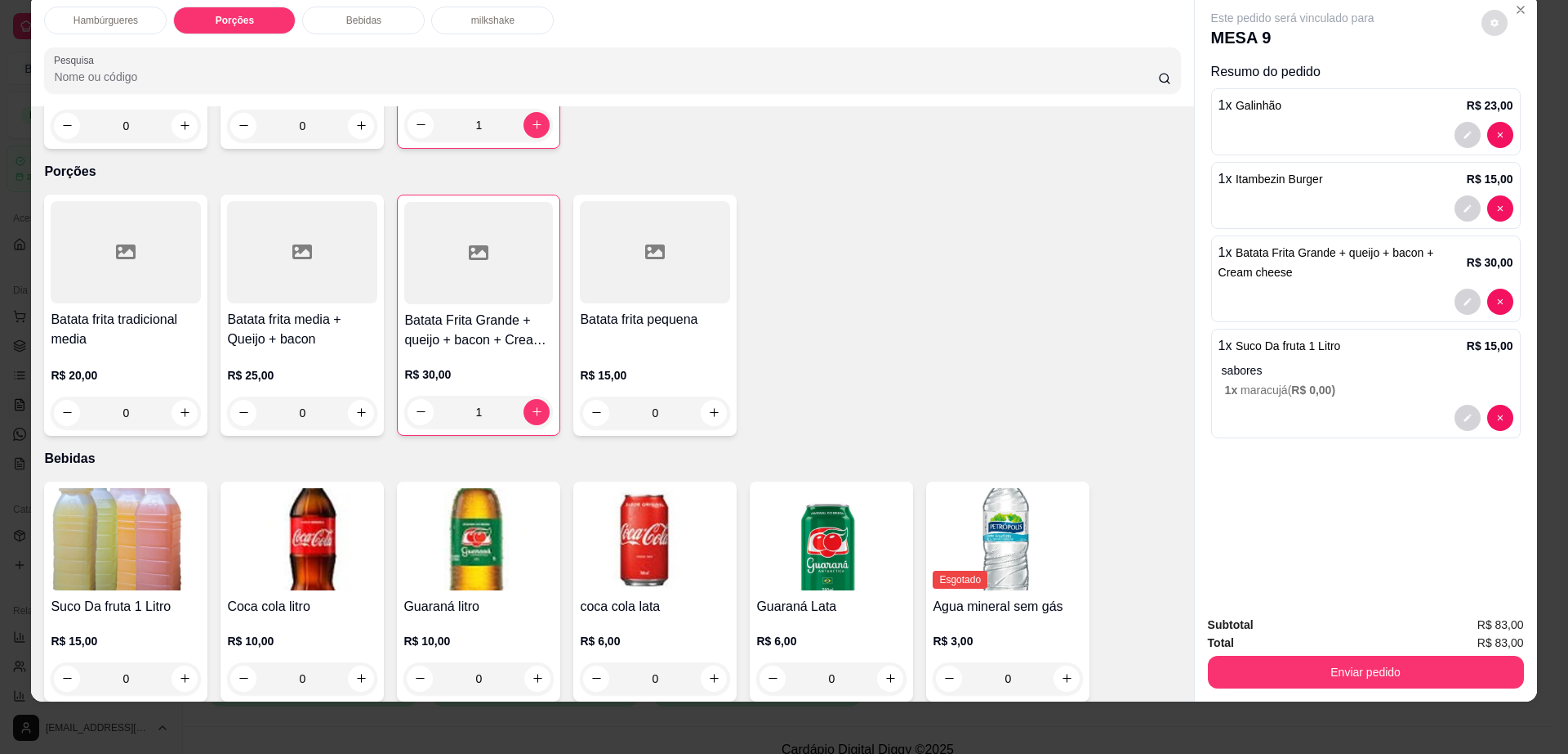
click at [1482, 28] on button "decrease-product-quantity" at bounding box center [1495, 23] width 26 height 26
click at [1519, 78] on span "Automatic updates" at bounding box center [1524, 88] width 33 height 20
click at [1518, 88] on input "Automatic updates" at bounding box center [1512, 93] width 11 height 11
checkbox input "true"
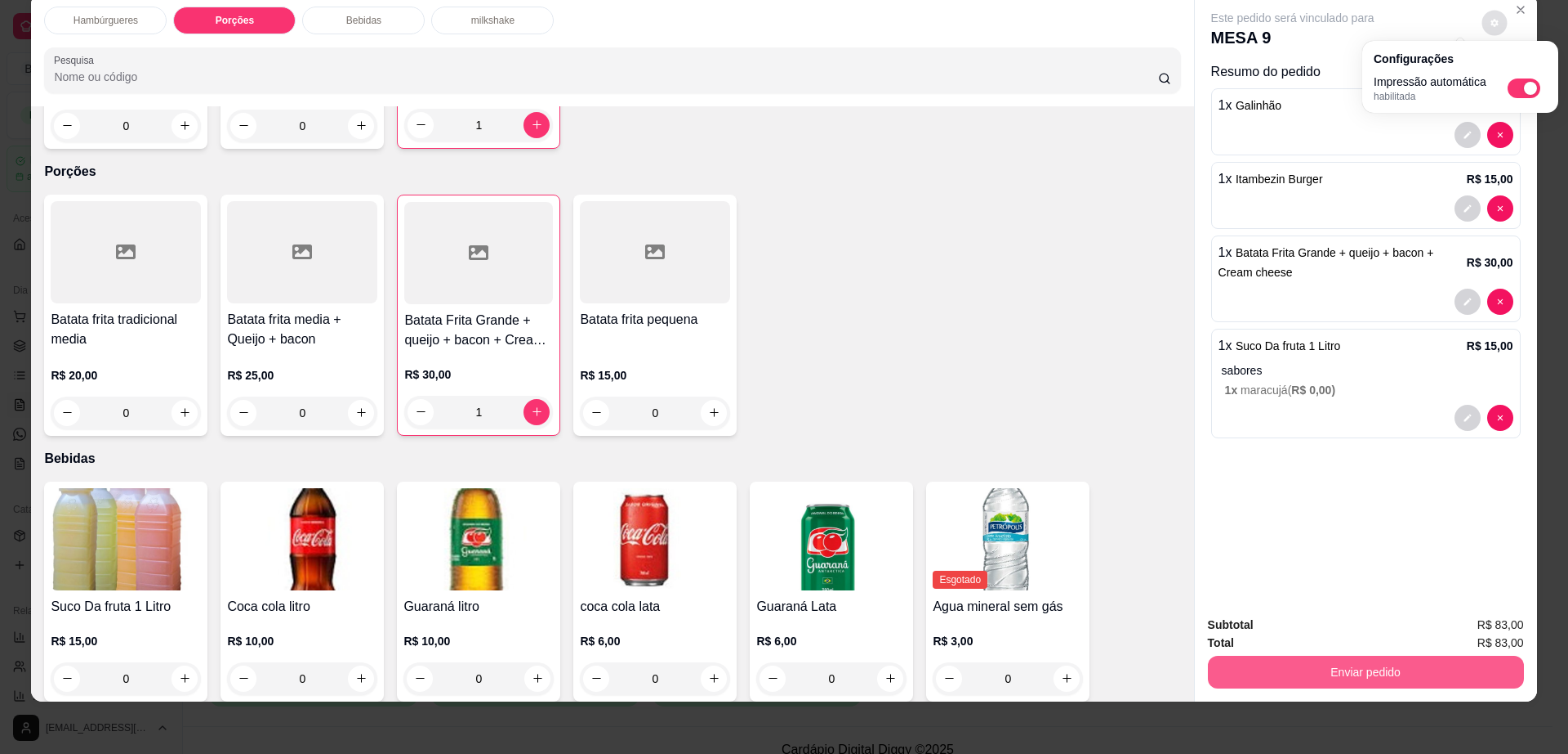
click at [1290, 681] on button "Enviar pedido" at bounding box center [1366, 672] width 316 height 33
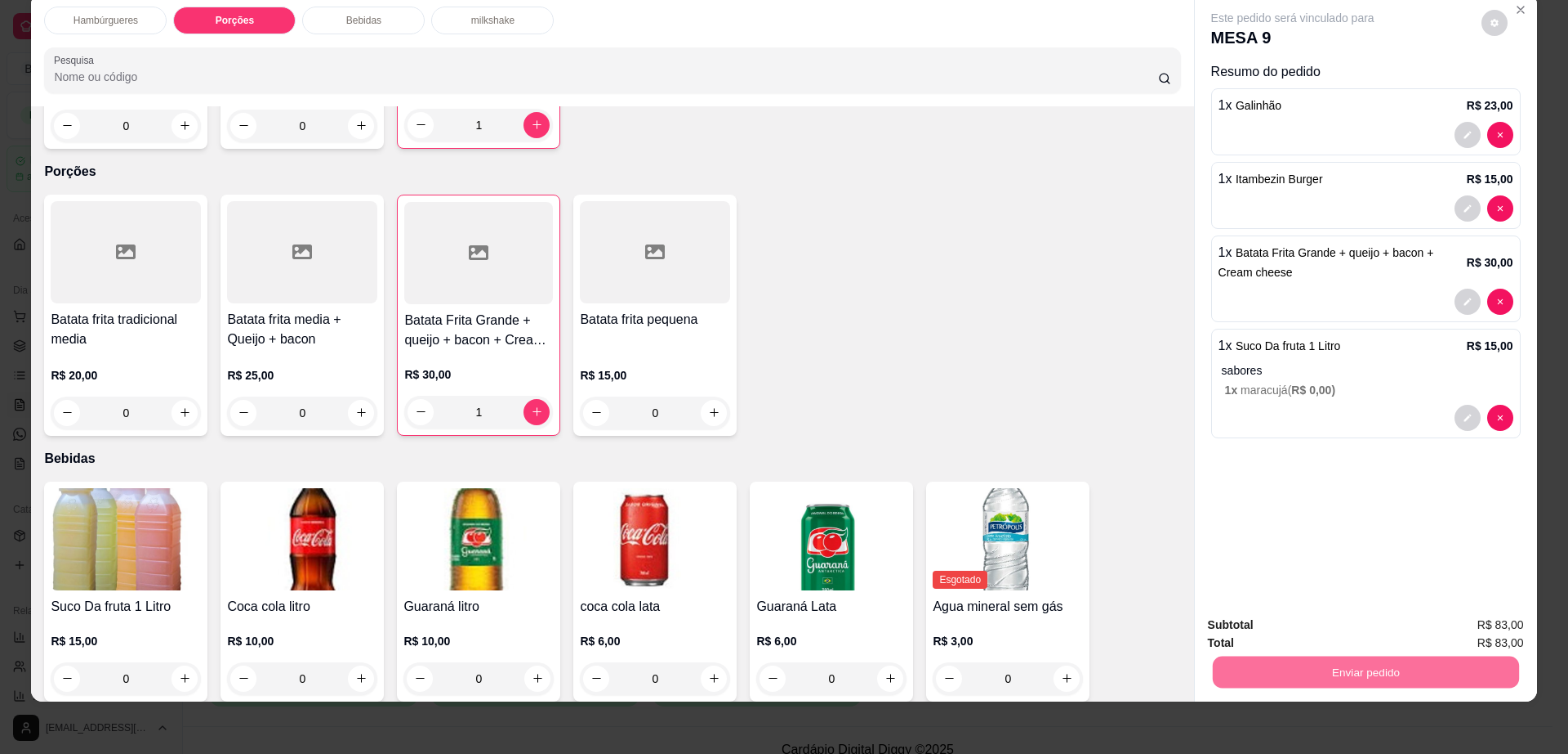
click at [1458, 632] on button "Enviar pedido" at bounding box center [1480, 632] width 92 height 31
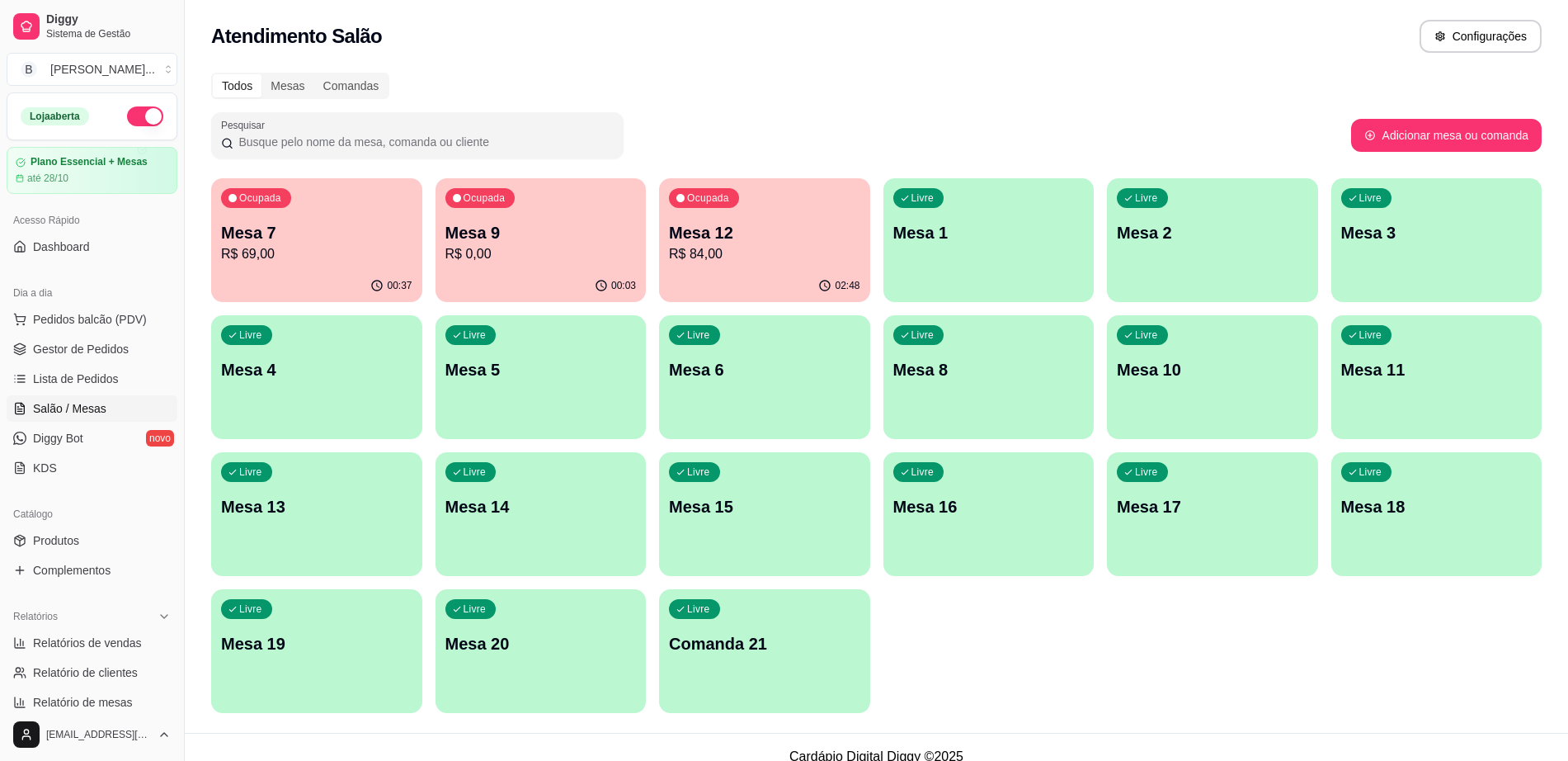
click at [287, 256] on p "R$ 69,00" at bounding box center [317, 254] width 191 height 20
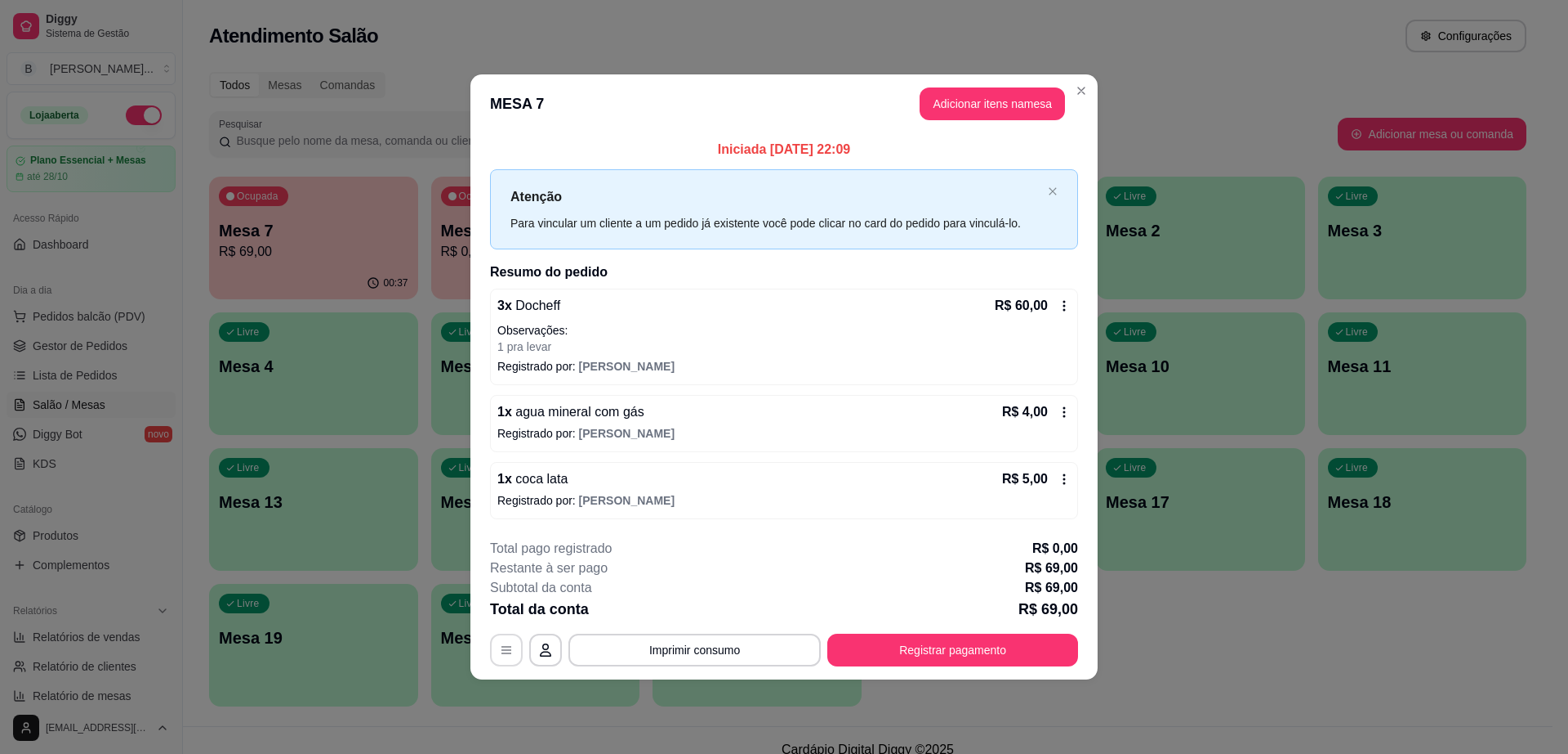
click at [503, 639] on button "button" at bounding box center [506, 650] width 33 height 33
click at [544, 644] on icon "button" at bounding box center [546, 650] width 13 height 13
click at [1015, 625] on div "**********" at bounding box center [784, 602] width 588 height 128
click at [1009, 635] on button "Registrar pagamento" at bounding box center [953, 650] width 251 height 33
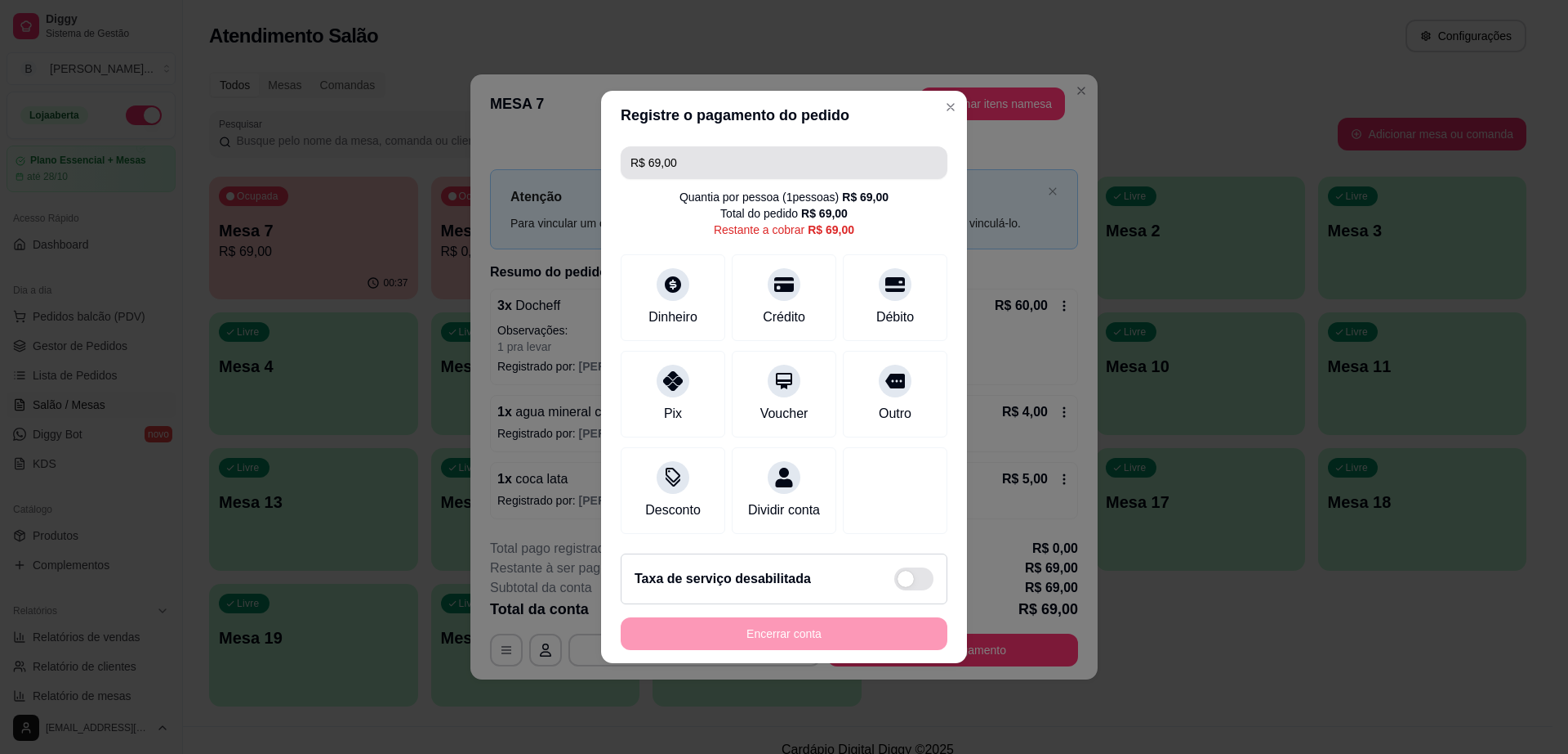
click at [686, 164] on input "R$ 69,00" at bounding box center [784, 163] width 307 height 33
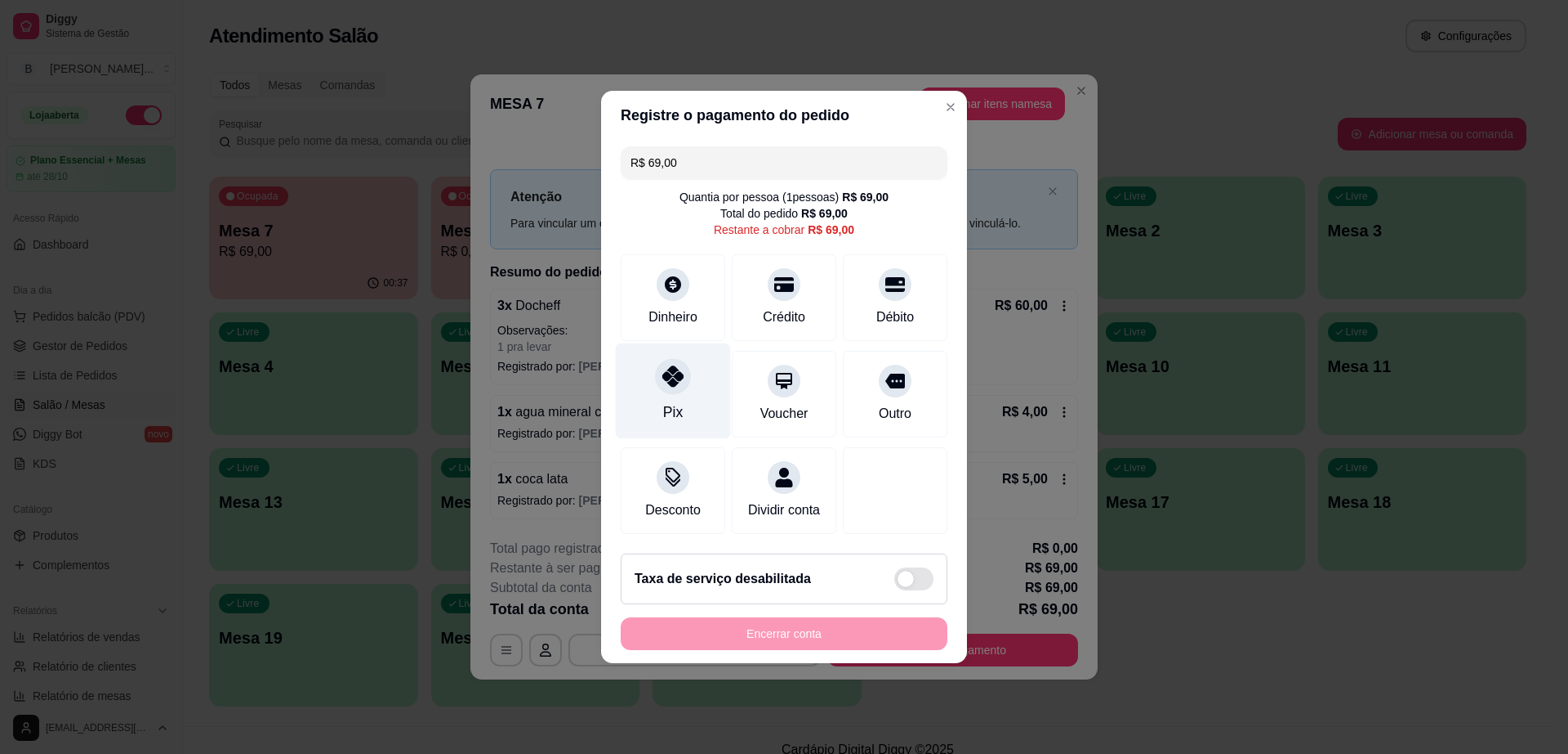
click at [688, 420] on div "Pix" at bounding box center [674, 391] width 115 height 96
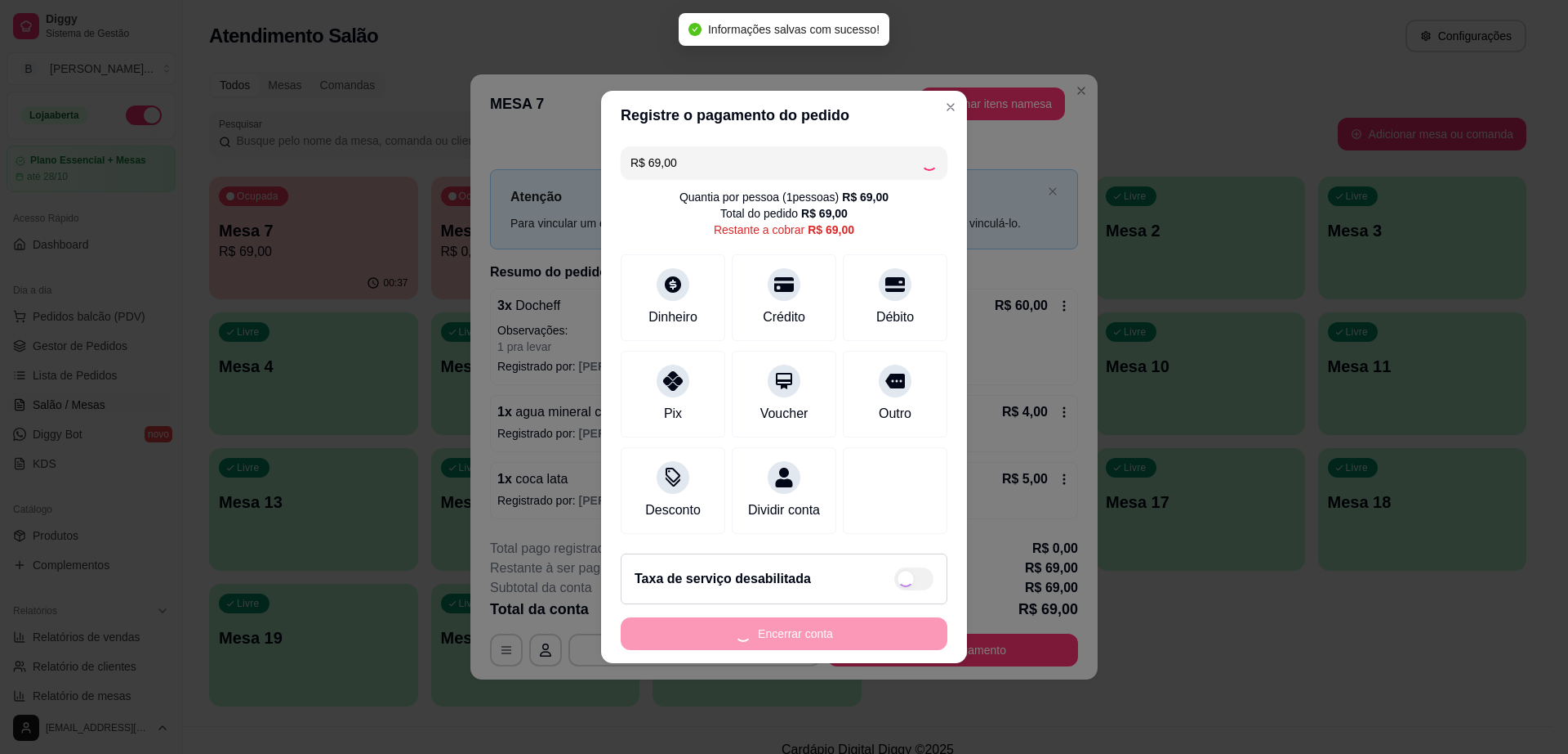
type input "R$ 0,00"
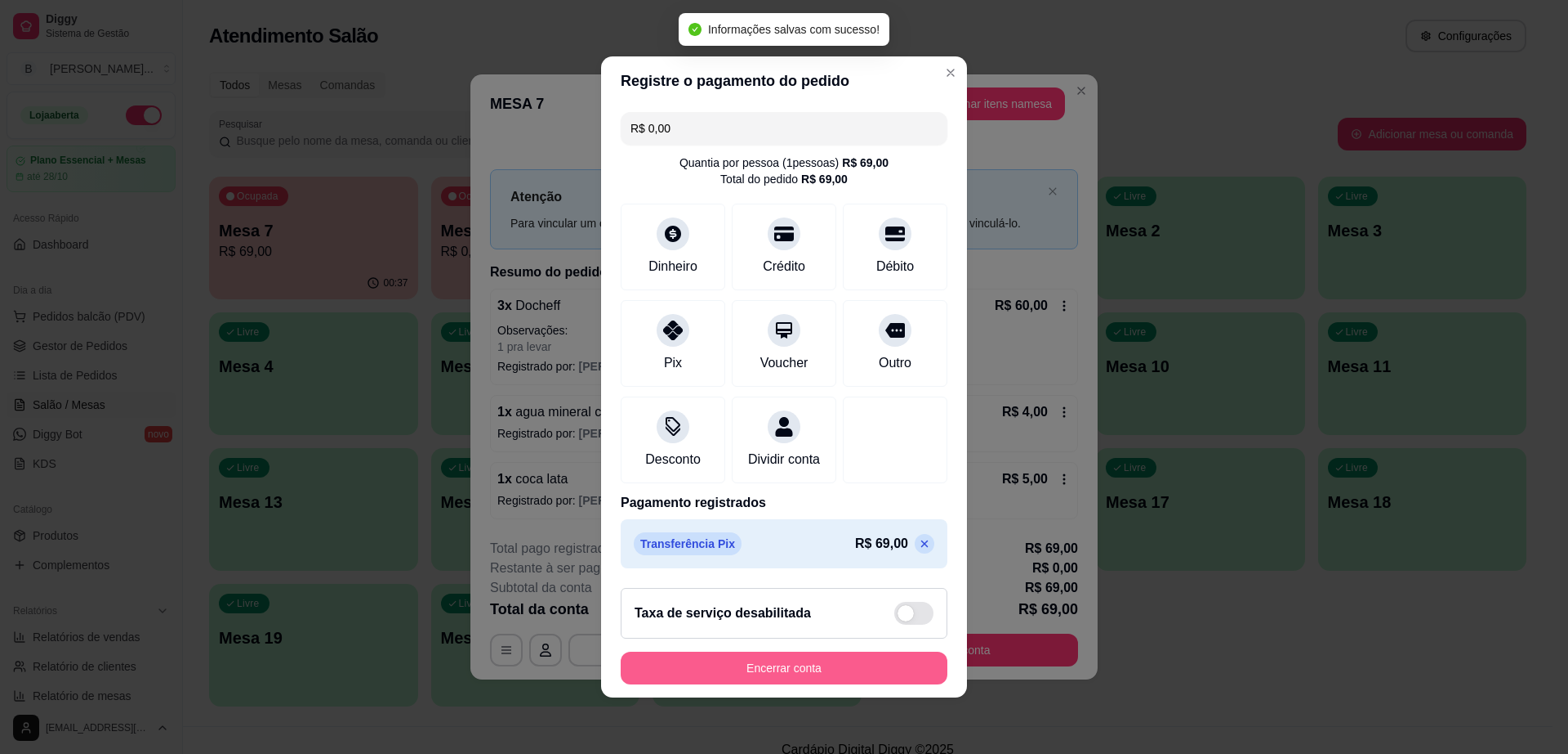
click at [756, 667] on button "Encerrar conta" at bounding box center [784, 668] width 327 height 33
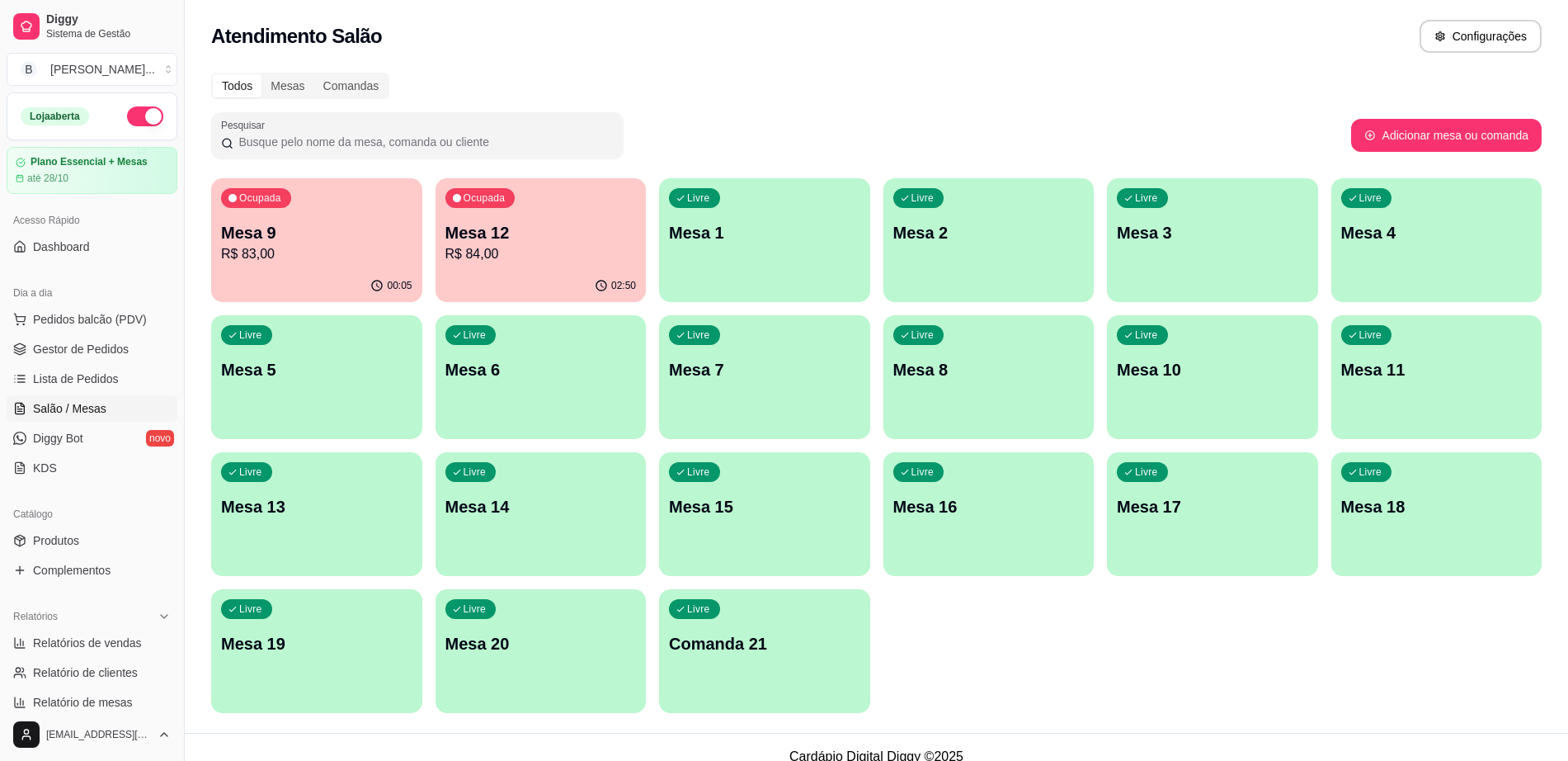
click at [1003, 131] on div "Pesquisar" at bounding box center [781, 136] width 1140 height 47
click at [310, 645] on p "Mesa 19" at bounding box center [316, 644] width 185 height 22
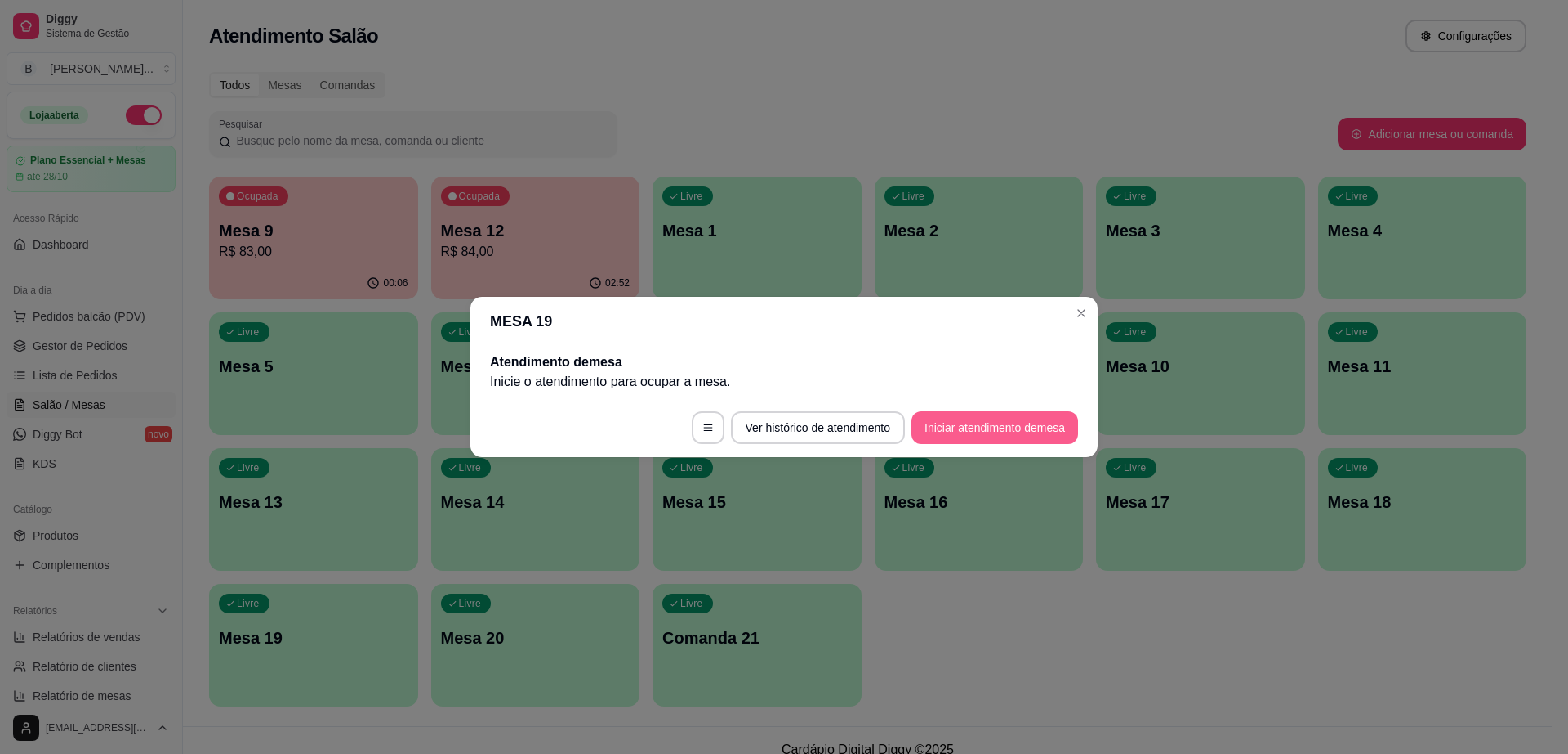
click at [1004, 433] on button "Iniciar atendimento de mesa" at bounding box center [995, 428] width 166 height 33
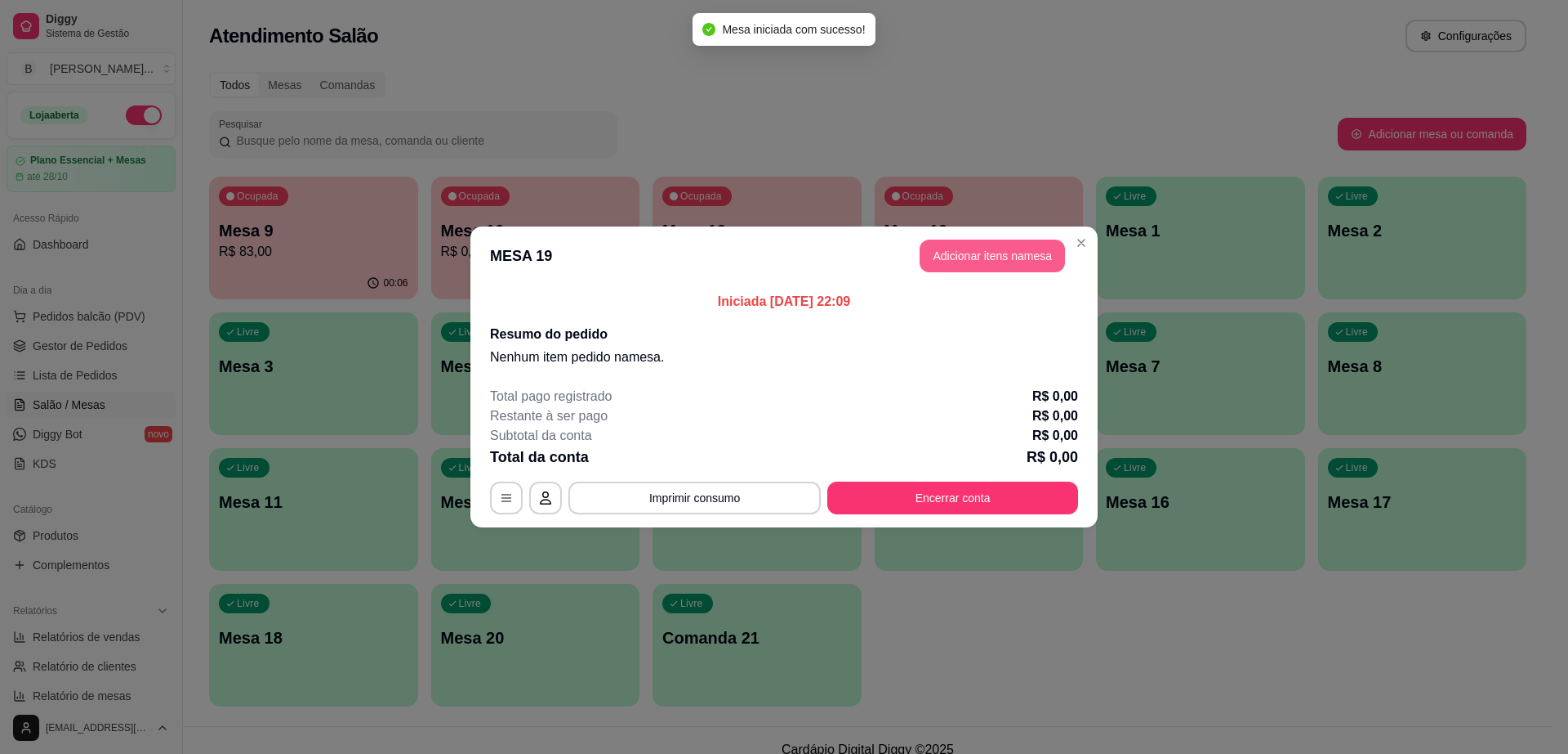
click at [1036, 256] on button "Adicionar itens na mesa" at bounding box center [992, 256] width 146 height 33
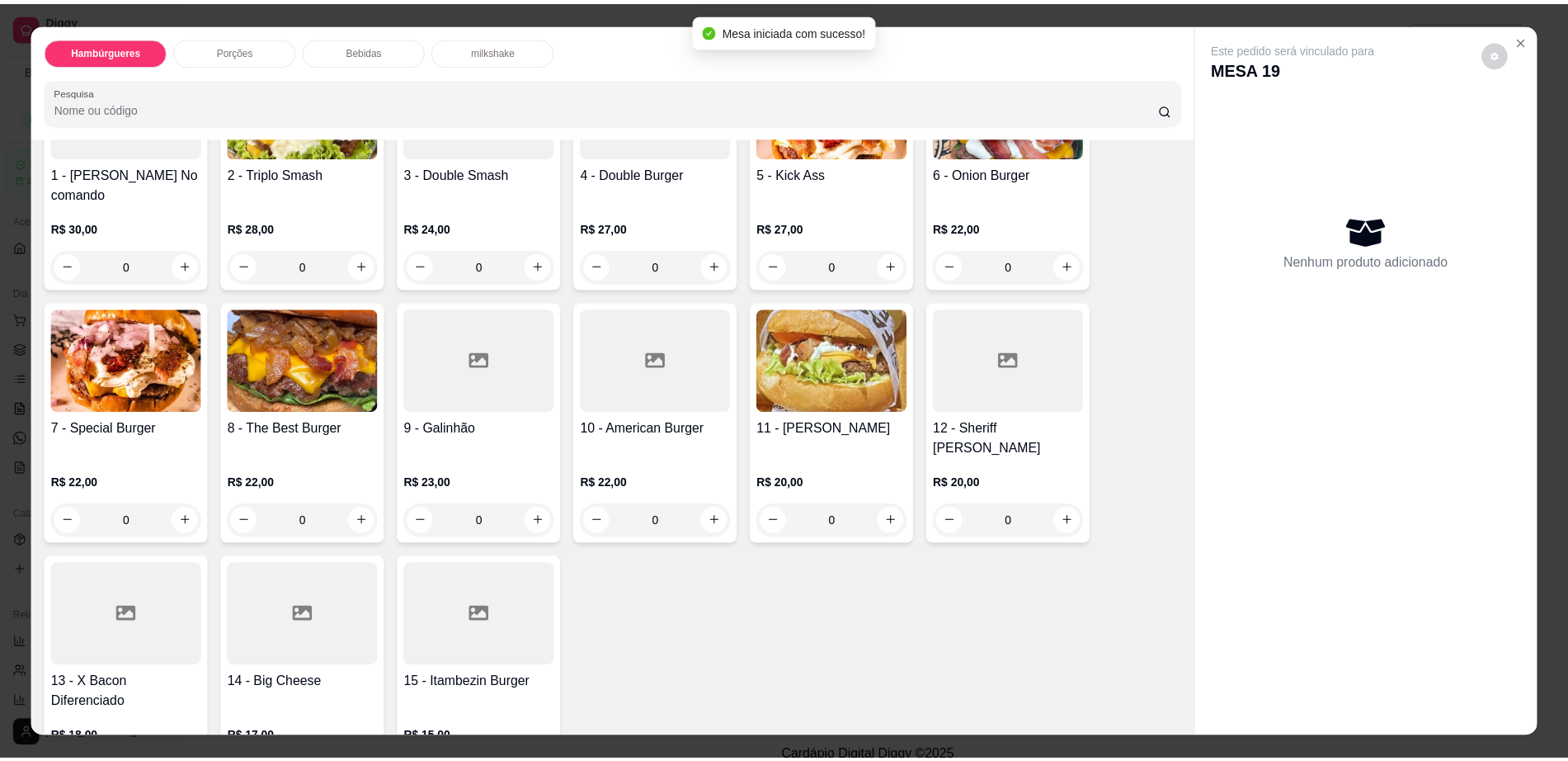
scroll to position [309, 0]
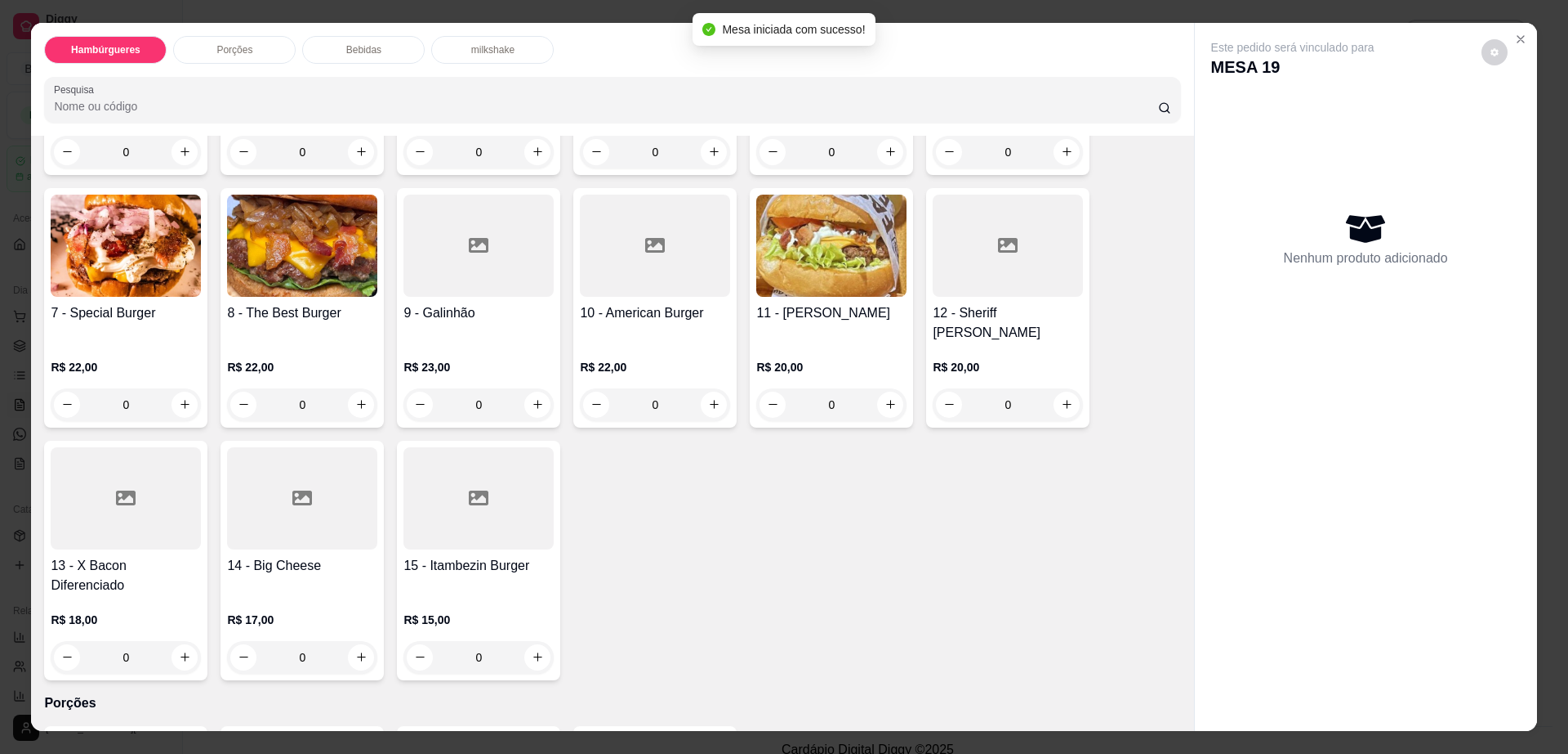
click at [566, 522] on div "1 - [PERSON_NAME] No comando R$ 30,00 0 2 - Triplo Smash R$ 28,00 0 3 - Double …" at bounding box center [613, 308] width 1136 height 745
click at [461, 493] on div at bounding box center [478, 499] width 151 height 102
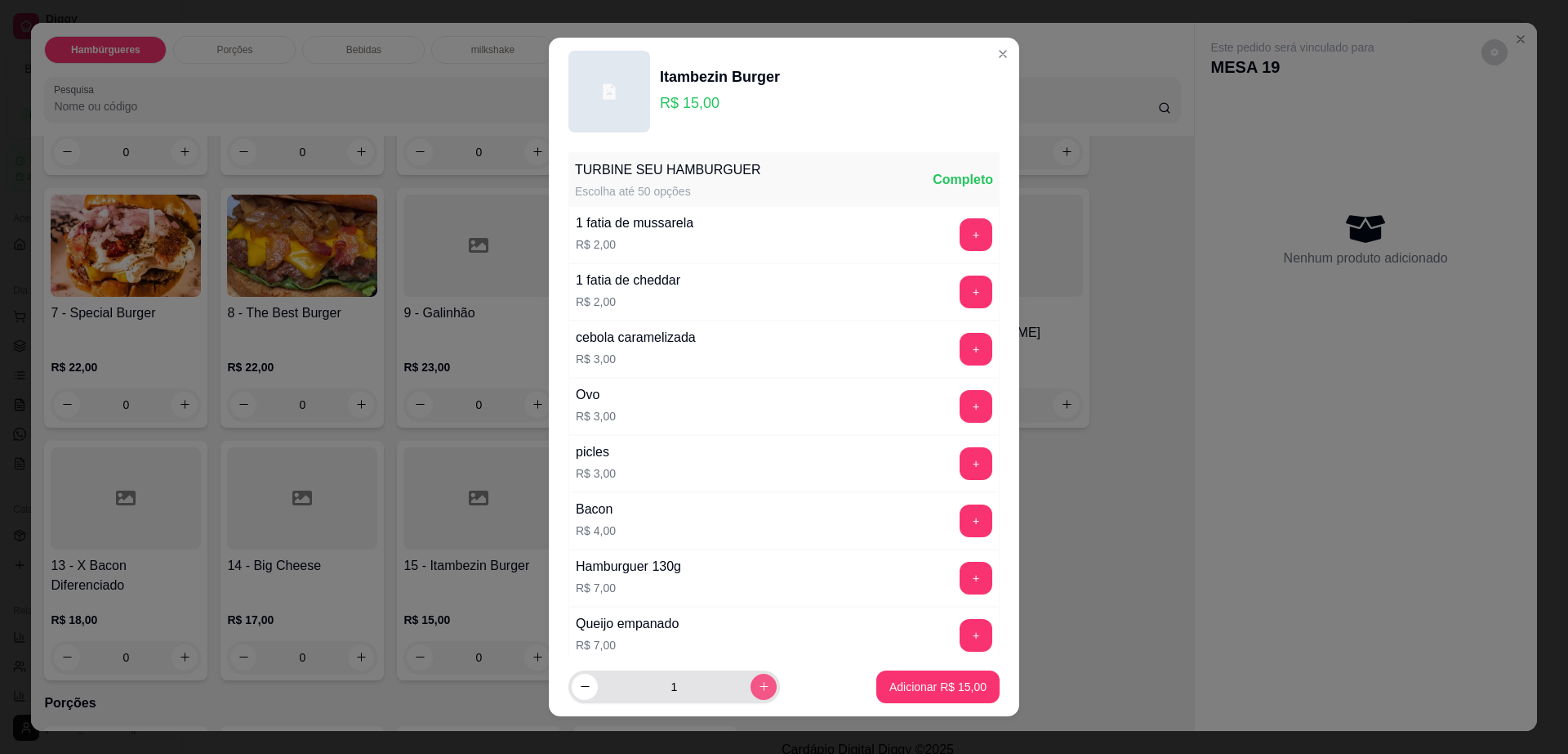
click at [751, 679] on button "increase-product-quantity" at bounding box center [764, 686] width 26 height 26
type input "2"
click at [889, 686] on p "Adicionar R$ 30,00" at bounding box center [938, 686] width 97 height 16
type input "2"
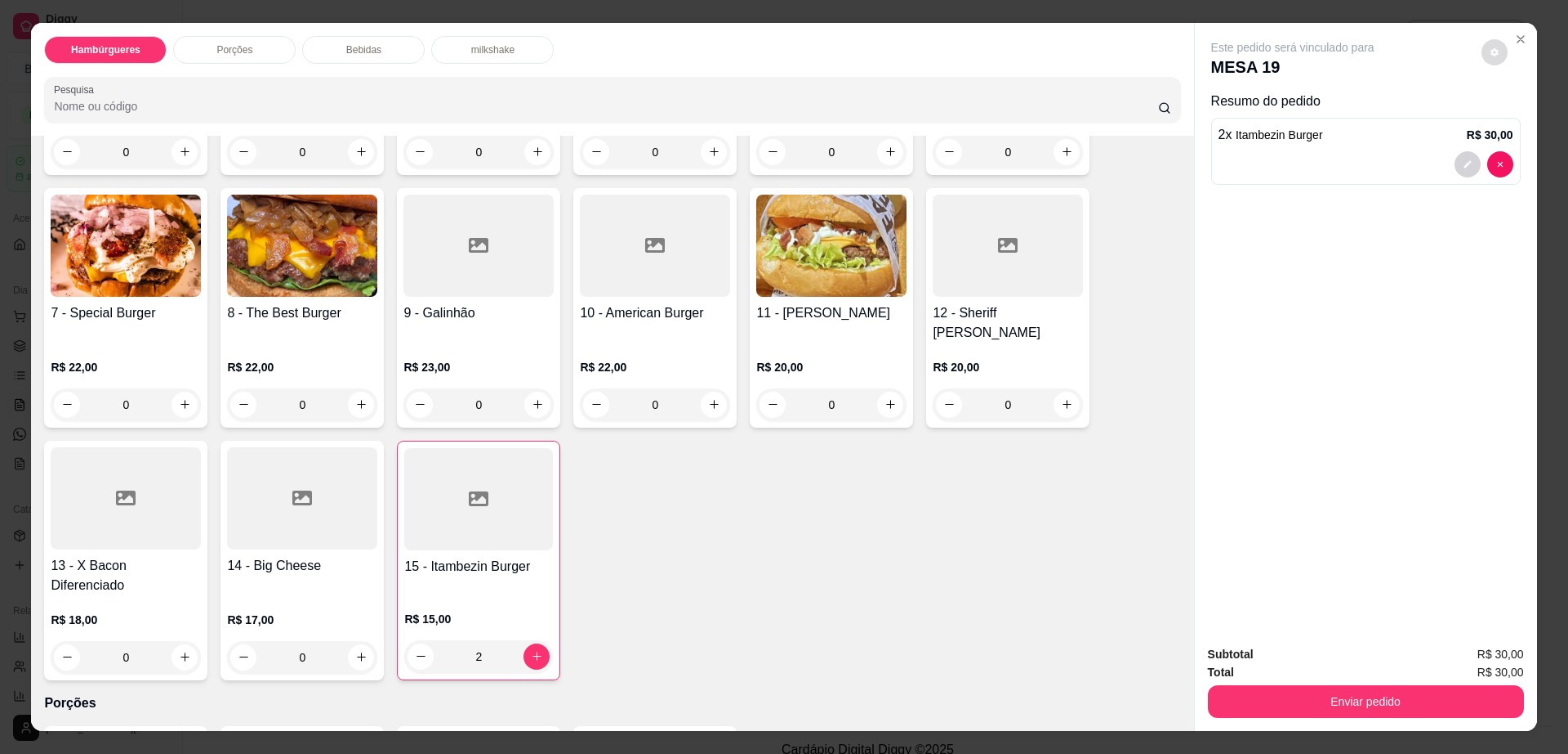
click at [1482, 53] on button "decrease-product-quantity" at bounding box center [1495, 53] width 26 height 26
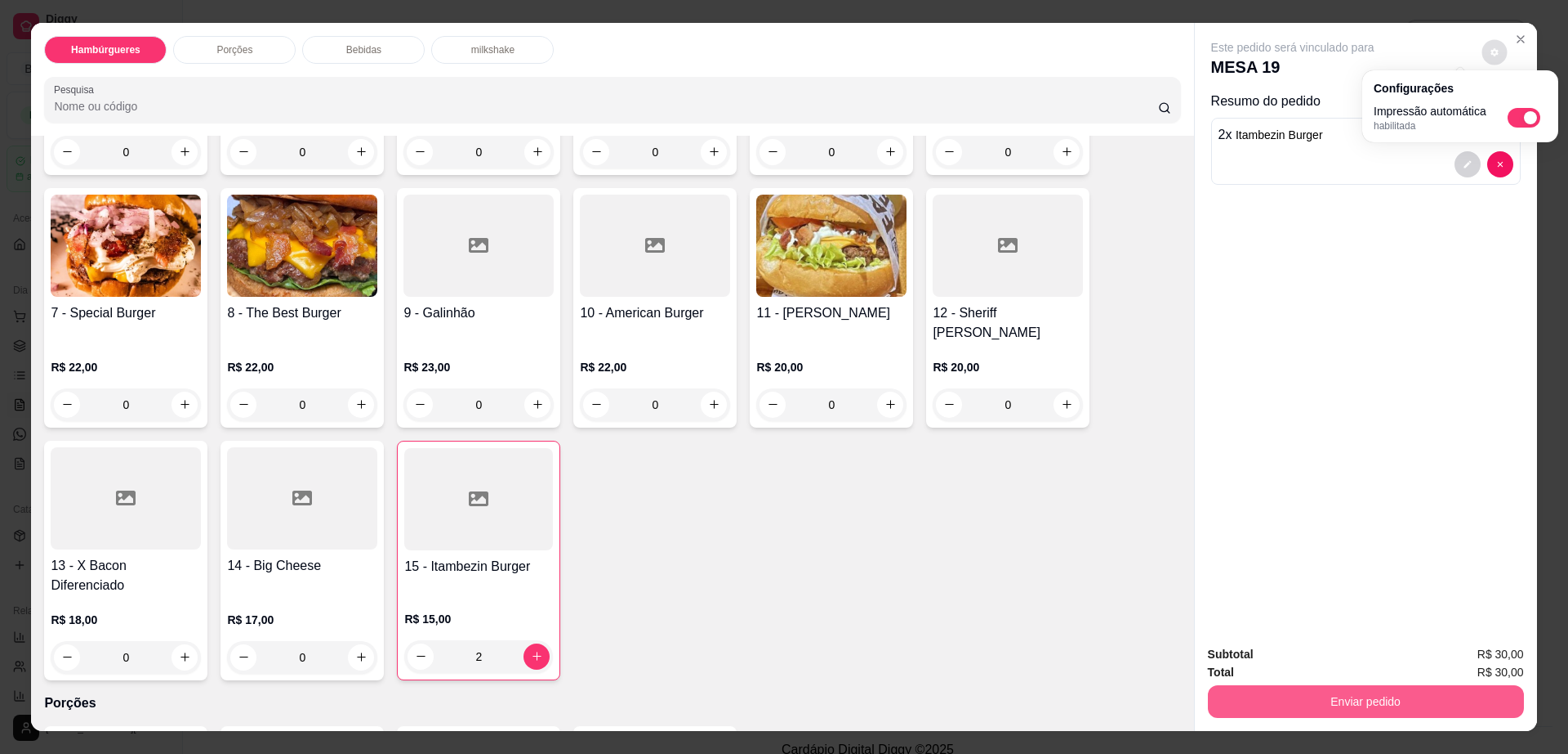
click at [1354, 692] on button "Enviar pedido" at bounding box center [1366, 701] width 316 height 33
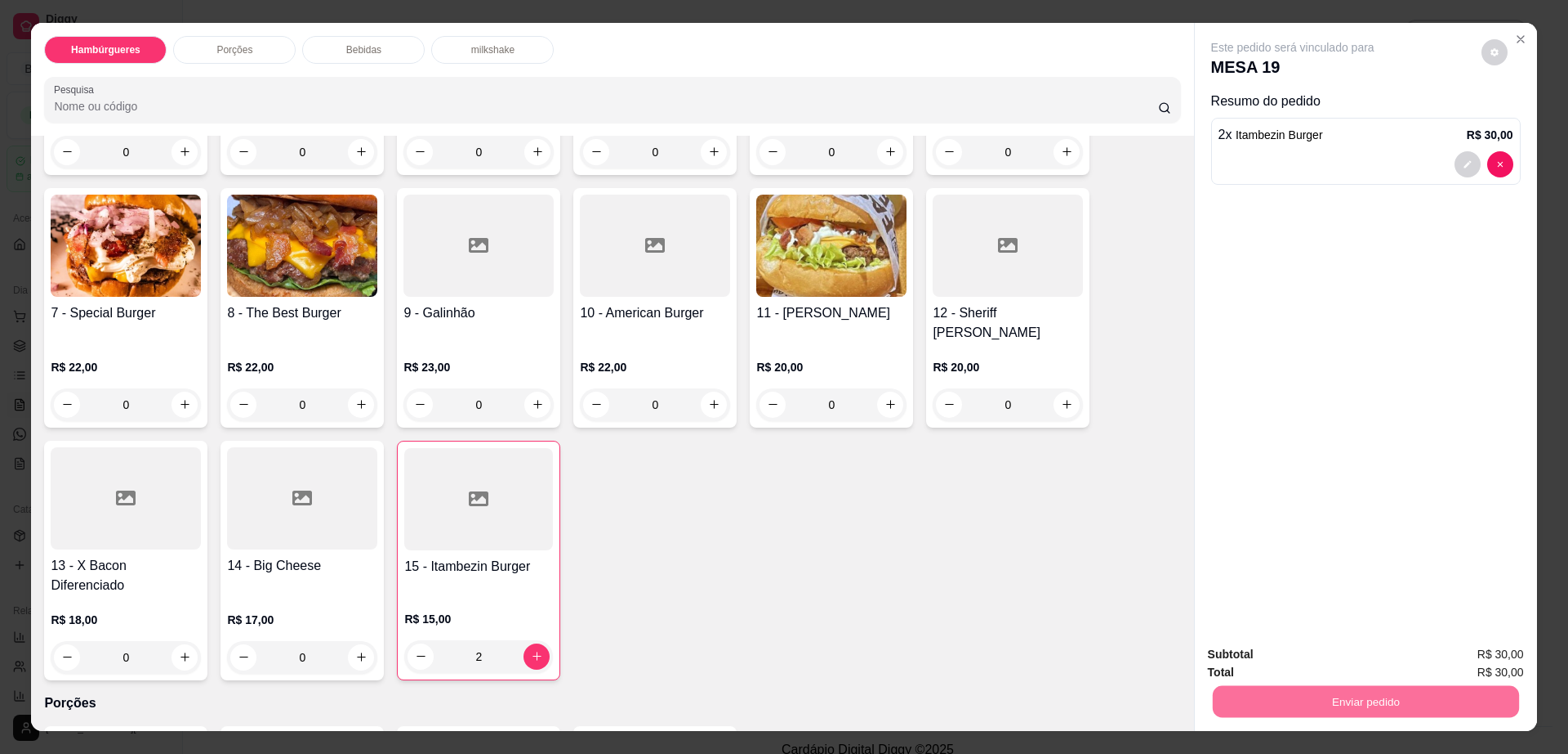
click at [1486, 654] on button "Enviar pedido" at bounding box center [1480, 662] width 92 height 31
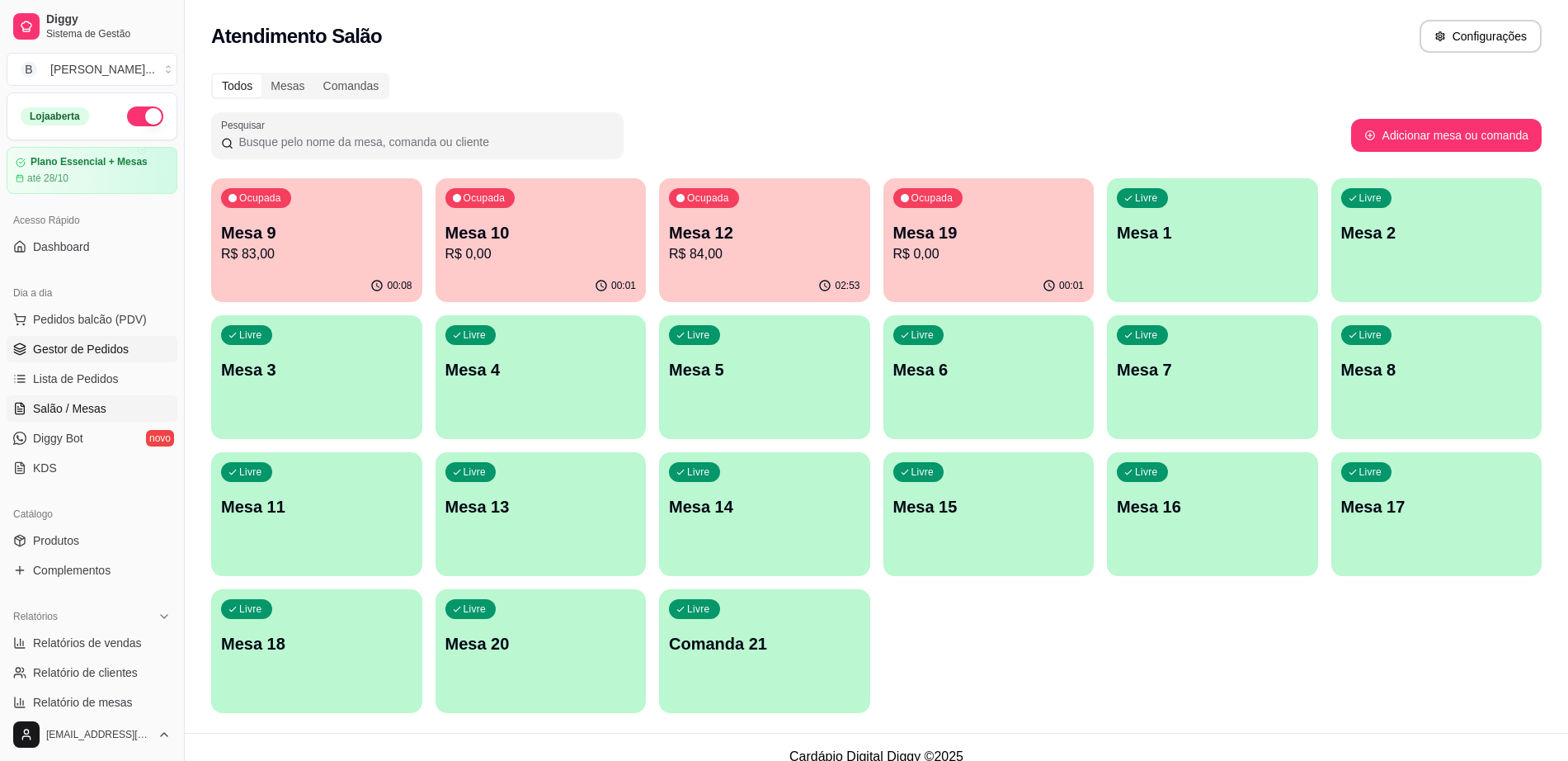
click at [66, 356] on span "Gestor de Pedidos" at bounding box center [81, 349] width 96 height 17
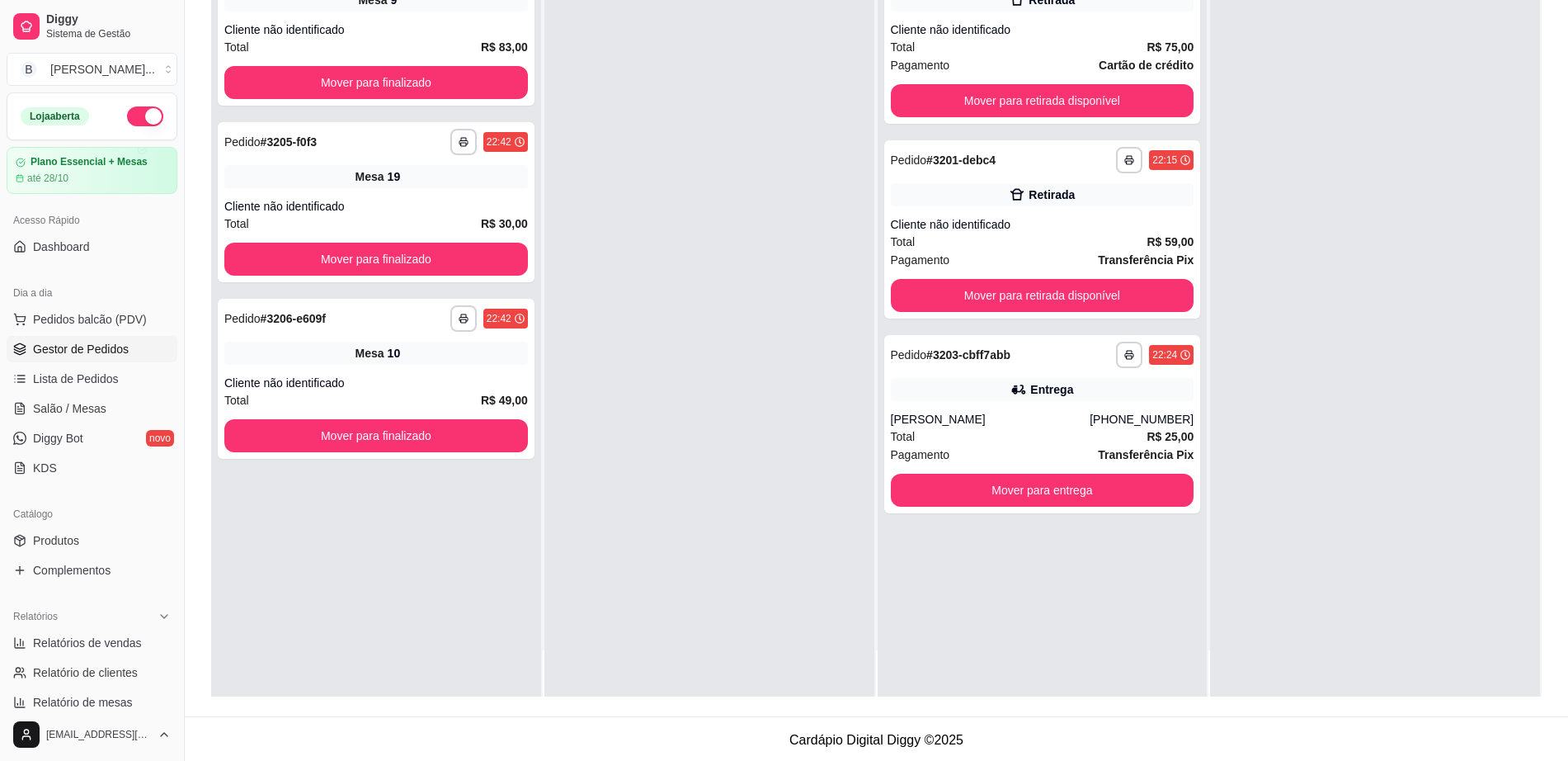
scroll to position [252, 0]
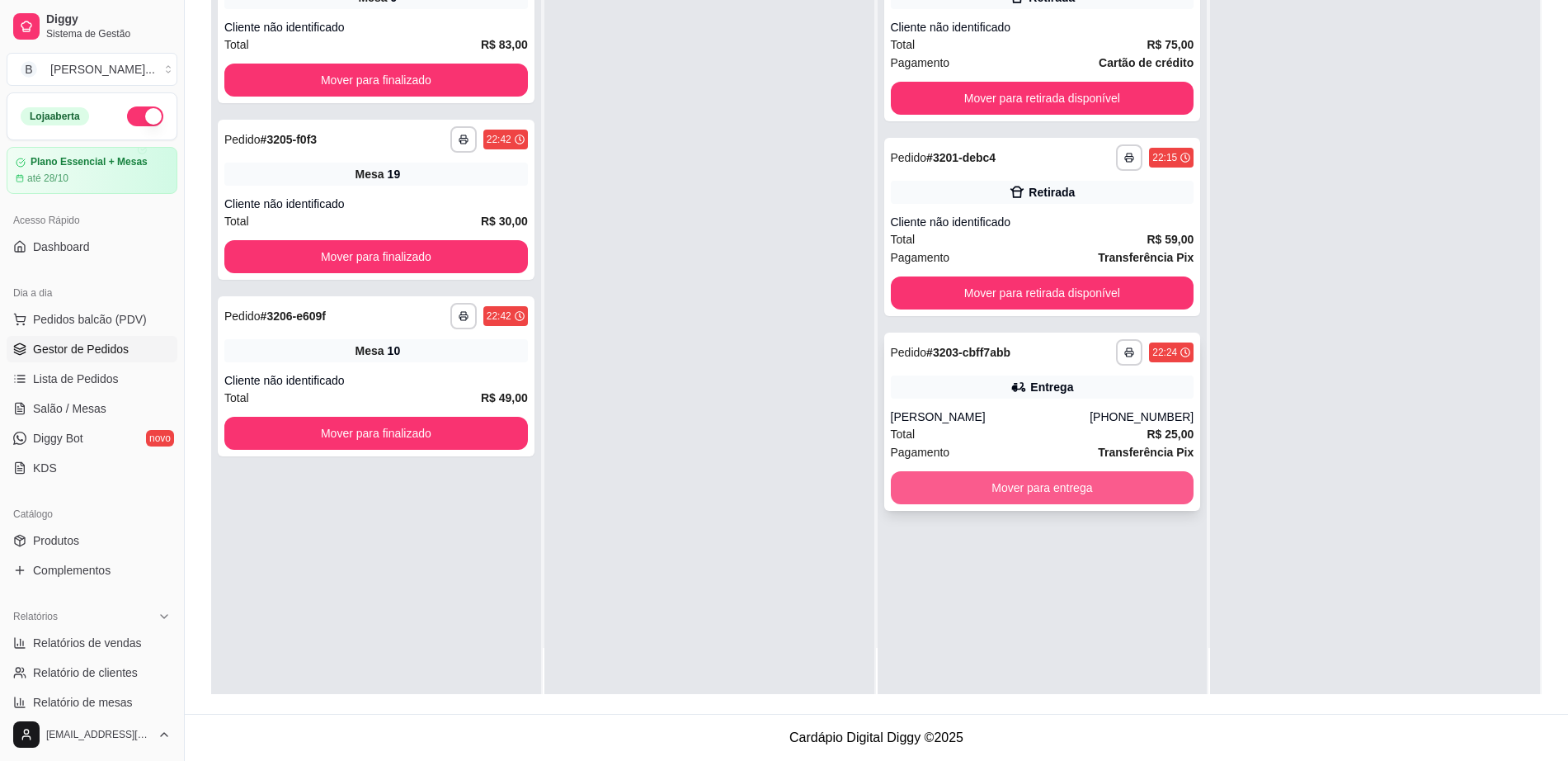
click at [1059, 480] on button "Mover para entrega" at bounding box center [1042, 487] width 303 height 33
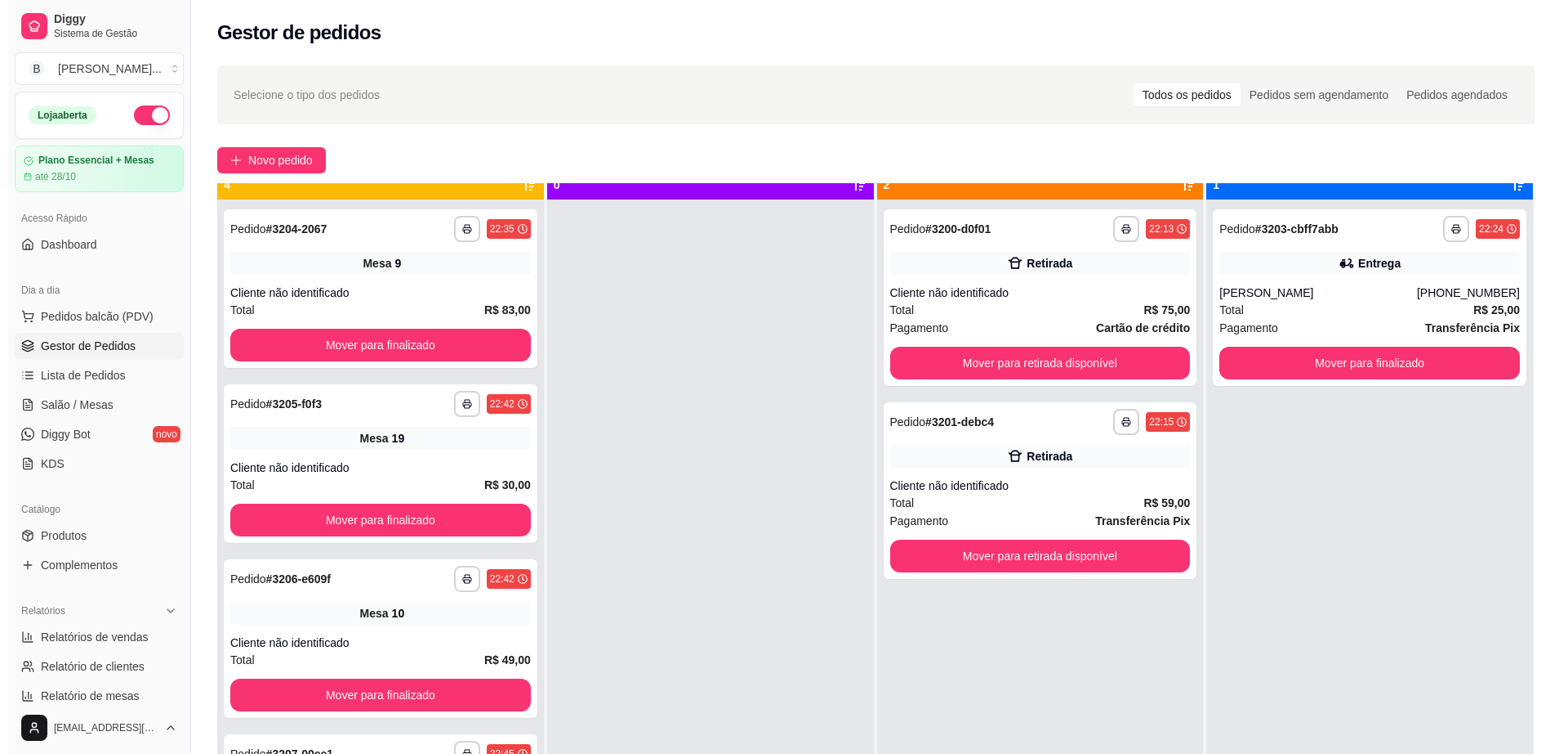
scroll to position [0, 0]
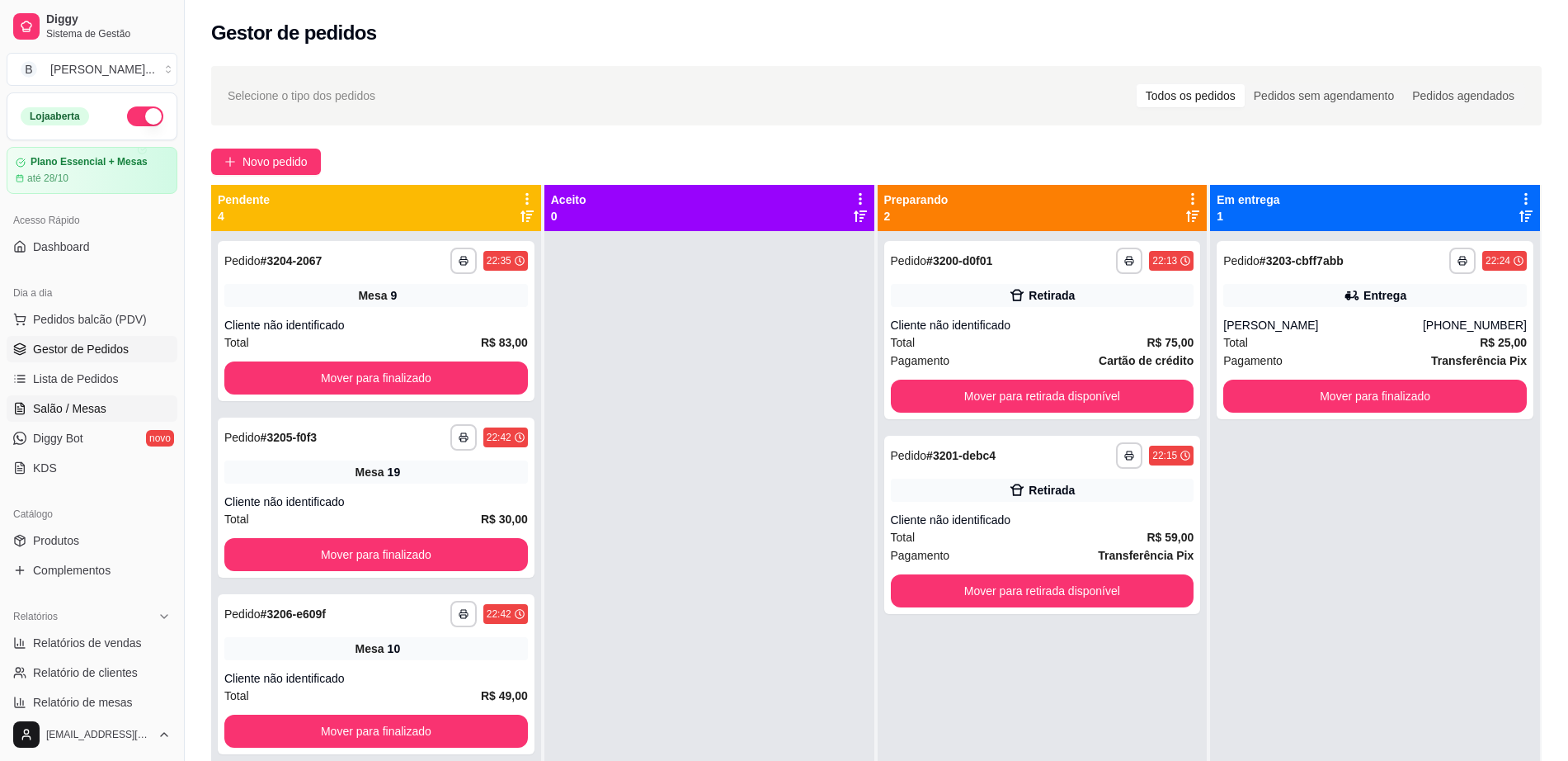
click at [86, 420] on link "Salão / Mesas" at bounding box center [91, 408] width 170 height 27
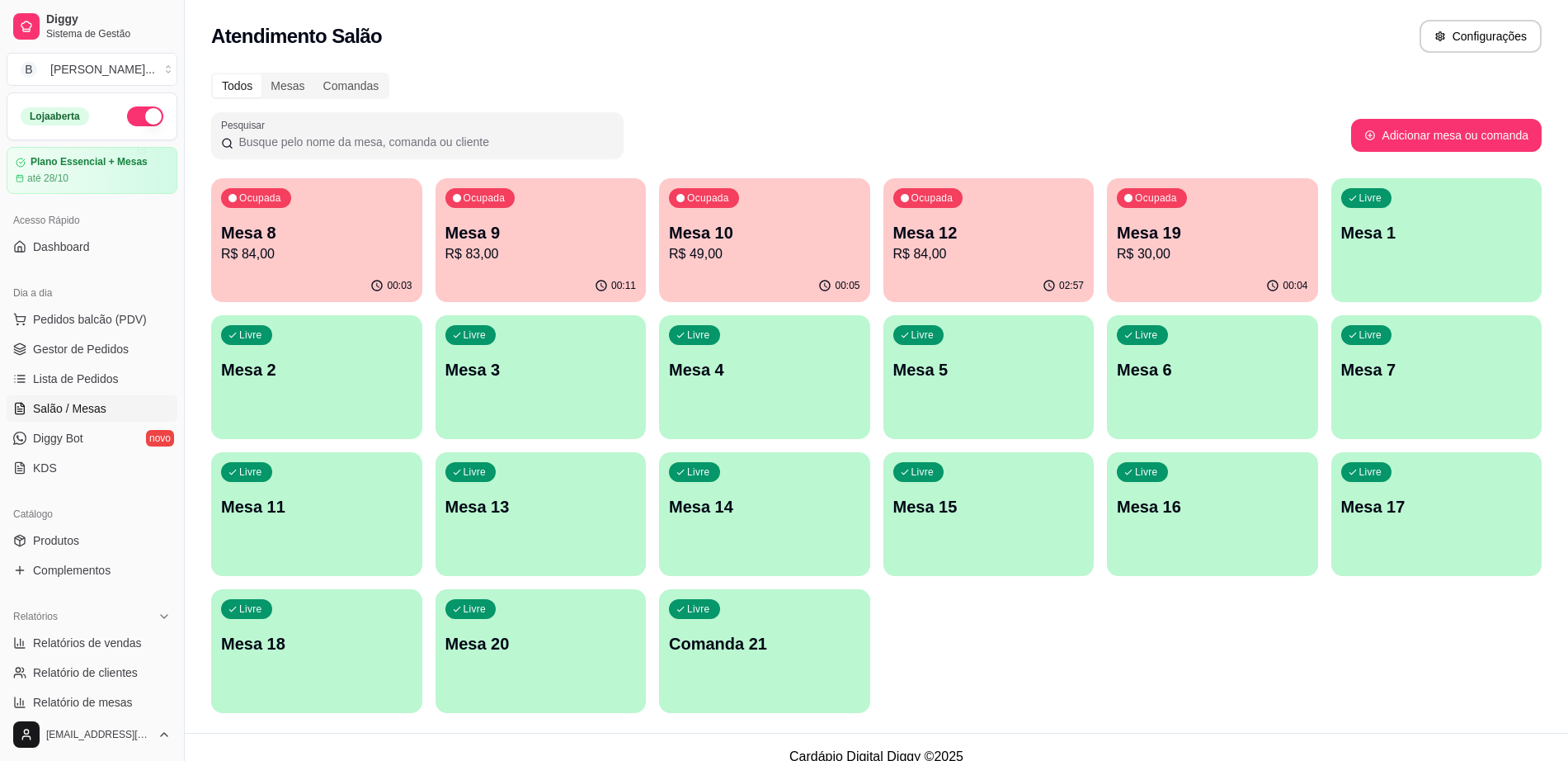
click at [274, 522] on div "Livre Mesa 11" at bounding box center [317, 504] width 211 height 104
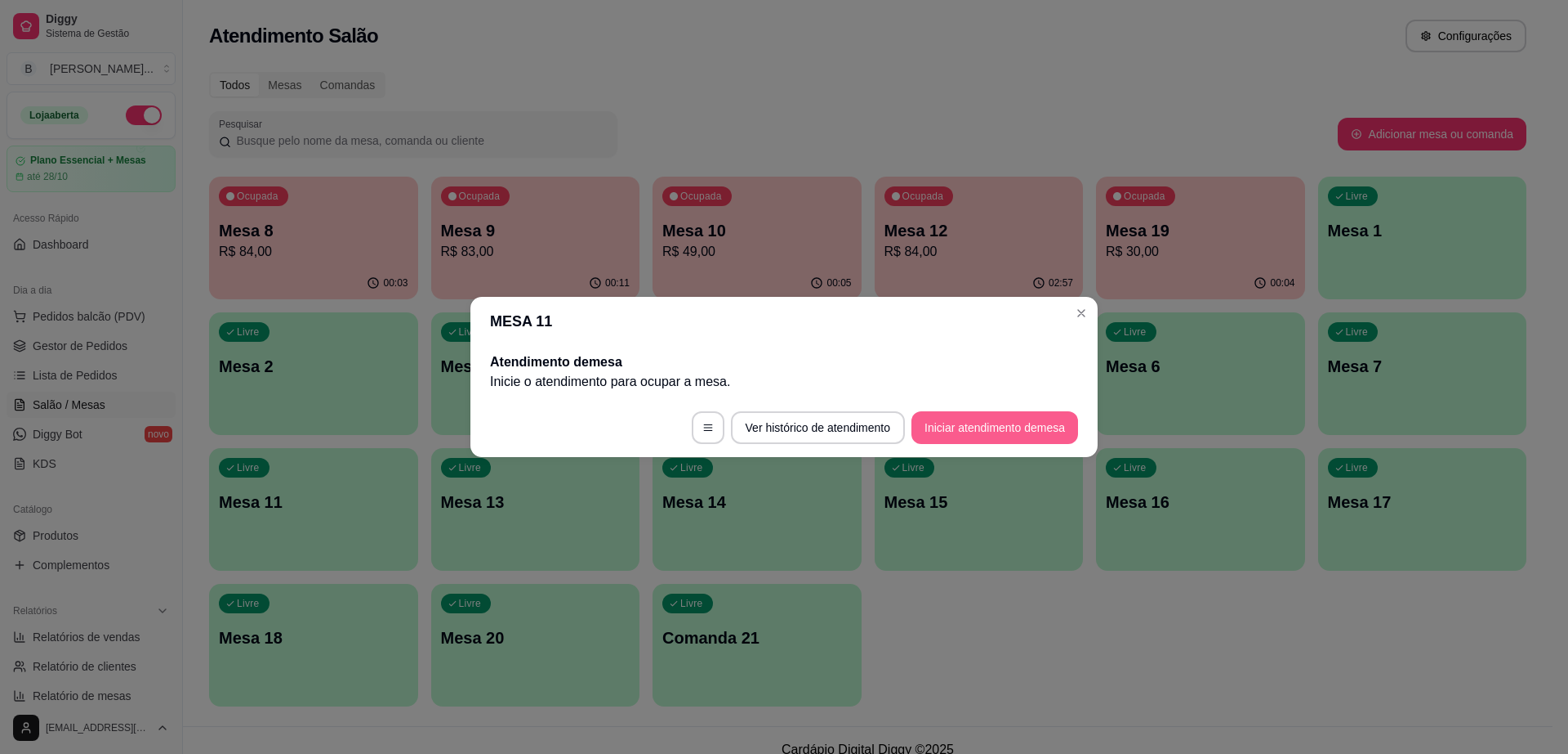
click at [1003, 420] on button "Iniciar atendimento de mesa" at bounding box center [995, 428] width 166 height 33
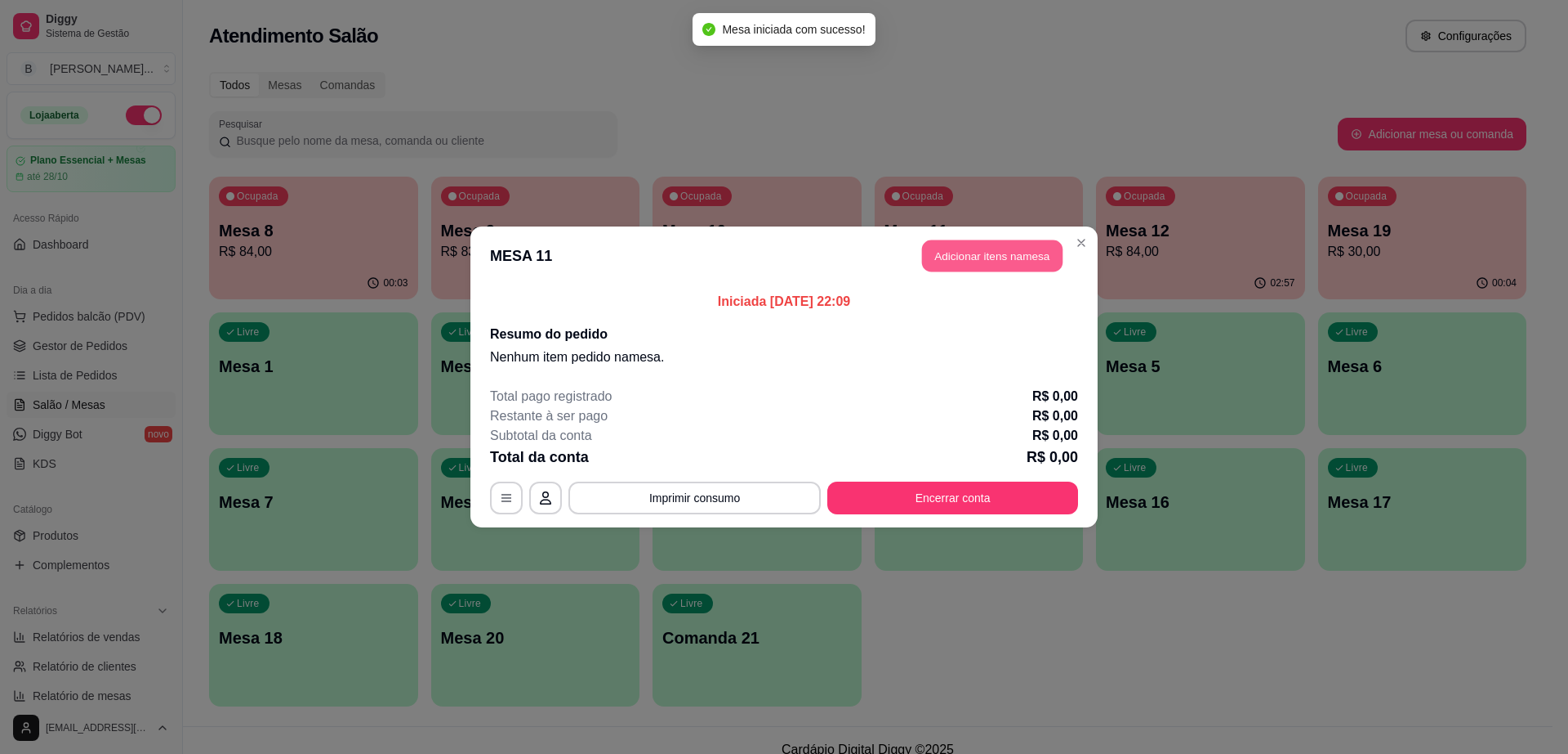
click at [1001, 259] on button "Adicionar itens na mesa" at bounding box center [992, 256] width 141 height 32
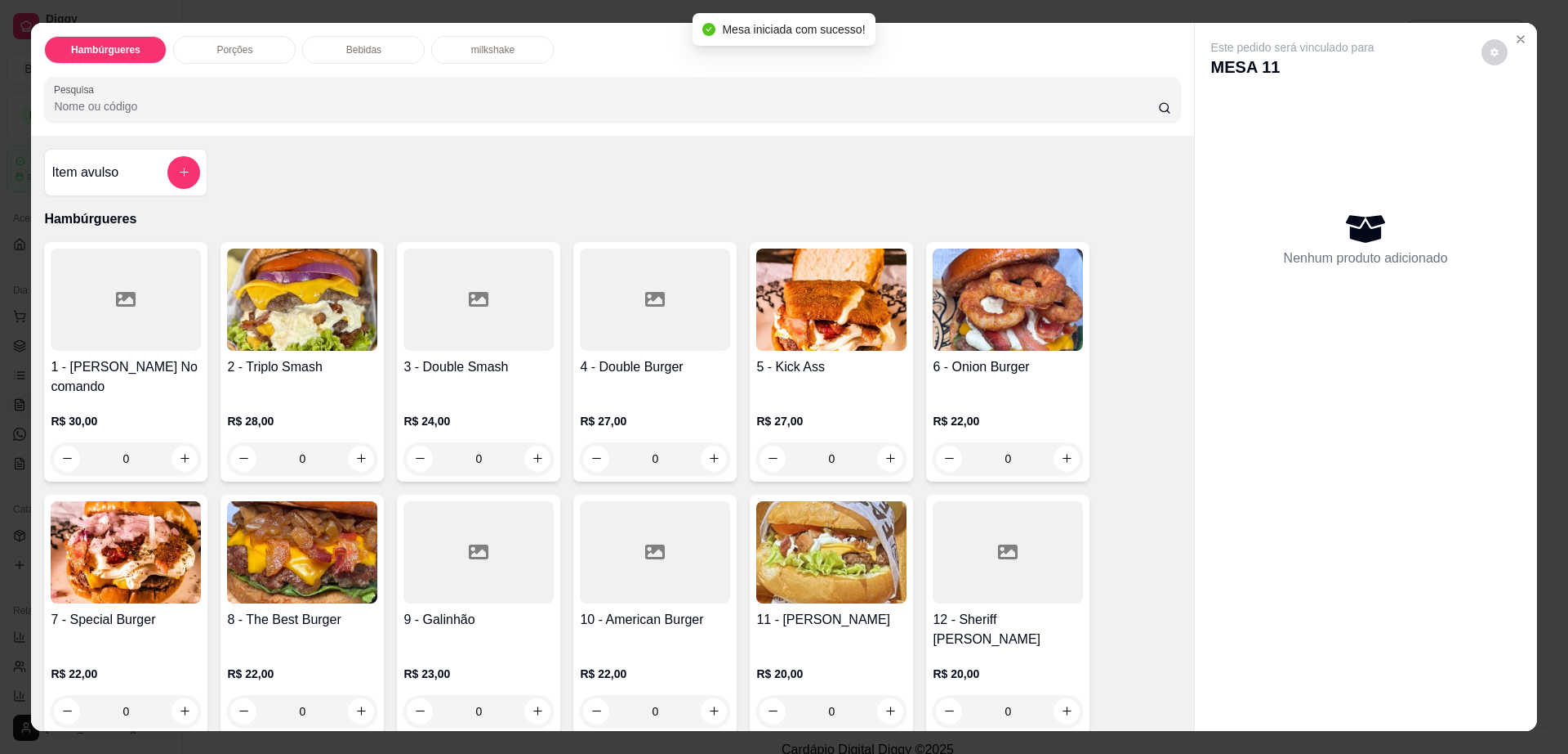
click at [336, 49] on div "Bebidas" at bounding box center [363, 50] width 123 height 28
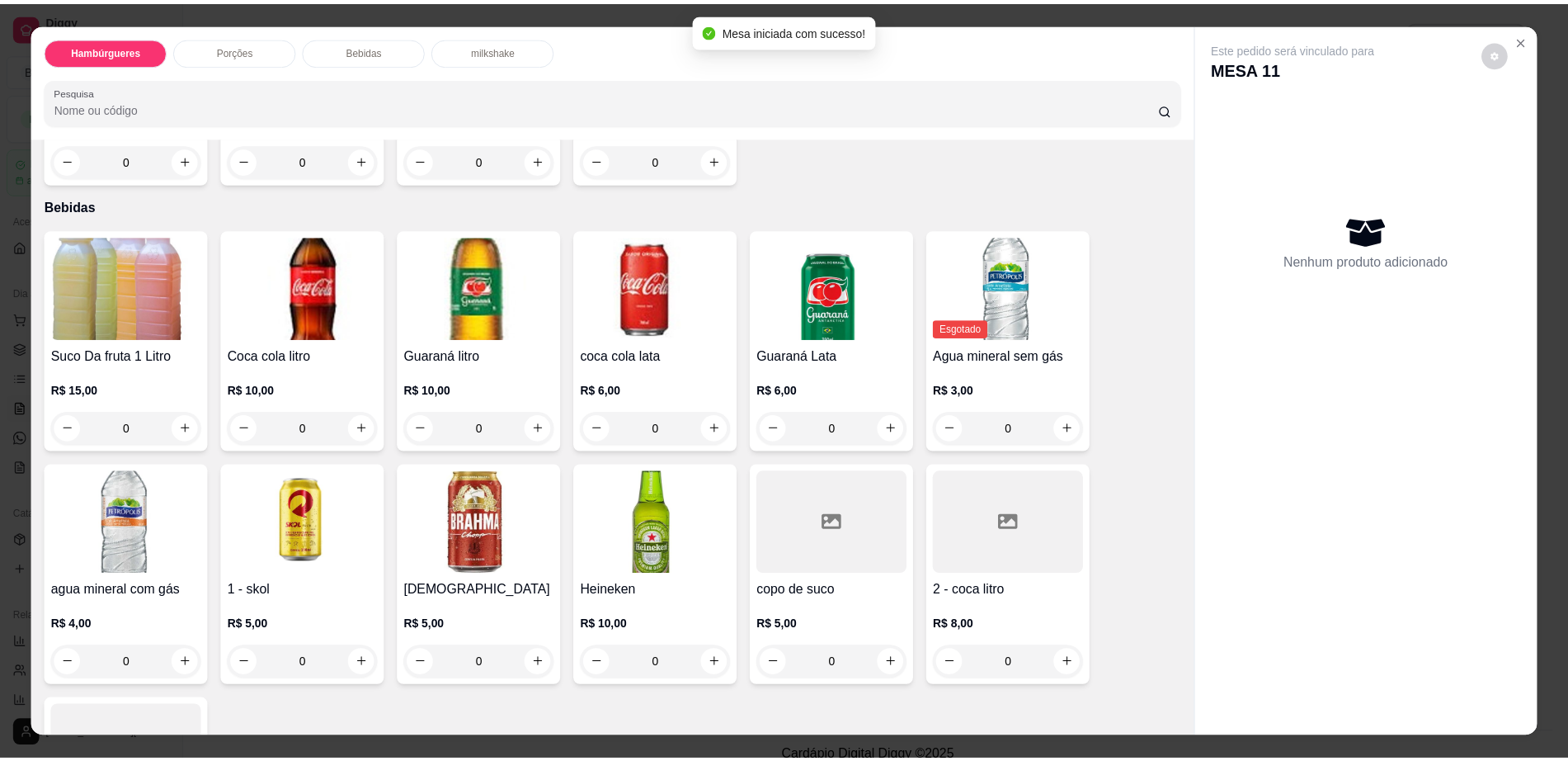
scroll to position [30, 0]
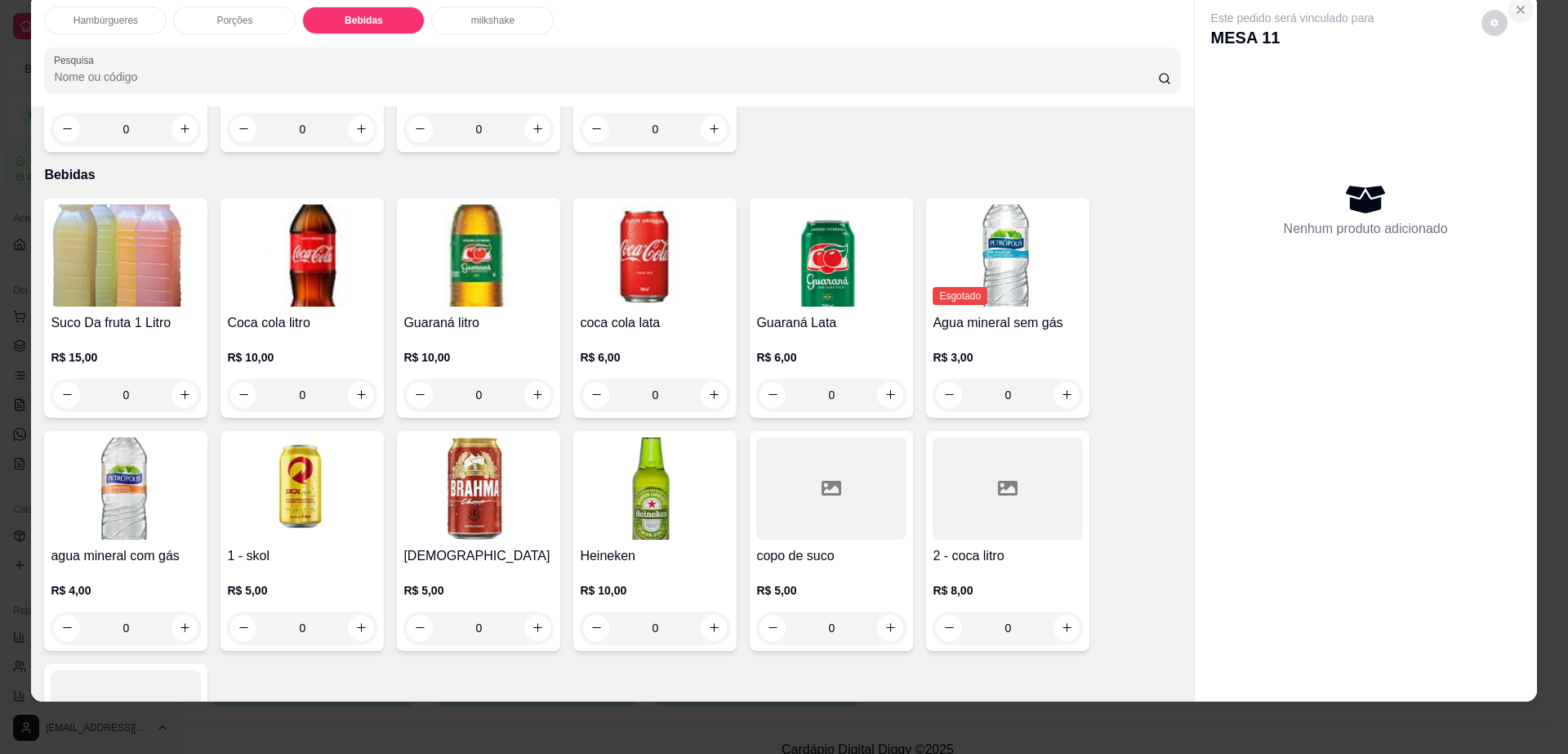
click at [1517, 15] on icon "Close" at bounding box center [1521, 10] width 13 height 13
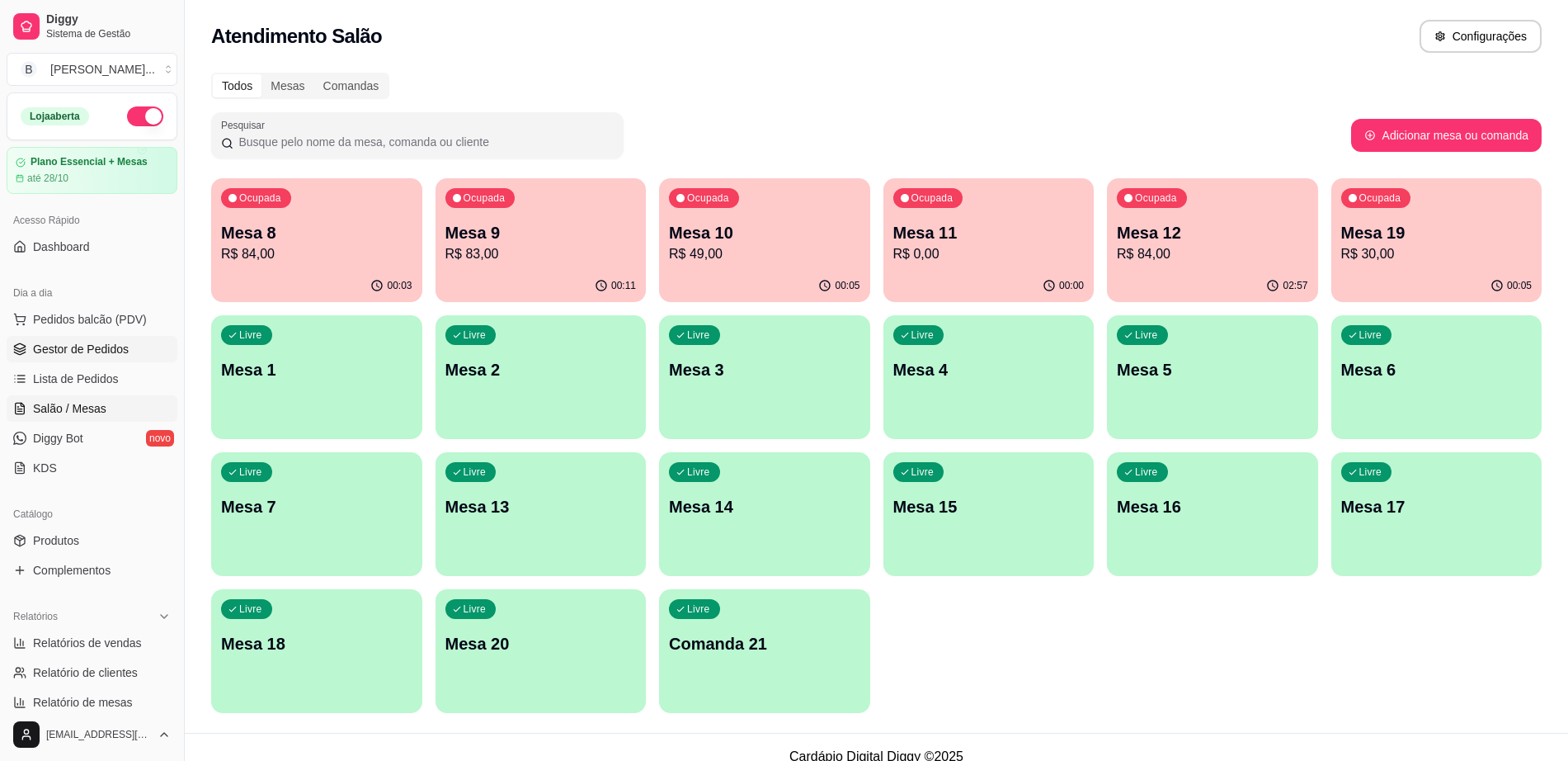
click at [117, 348] on span "Gestor de Pedidos" at bounding box center [81, 349] width 96 height 17
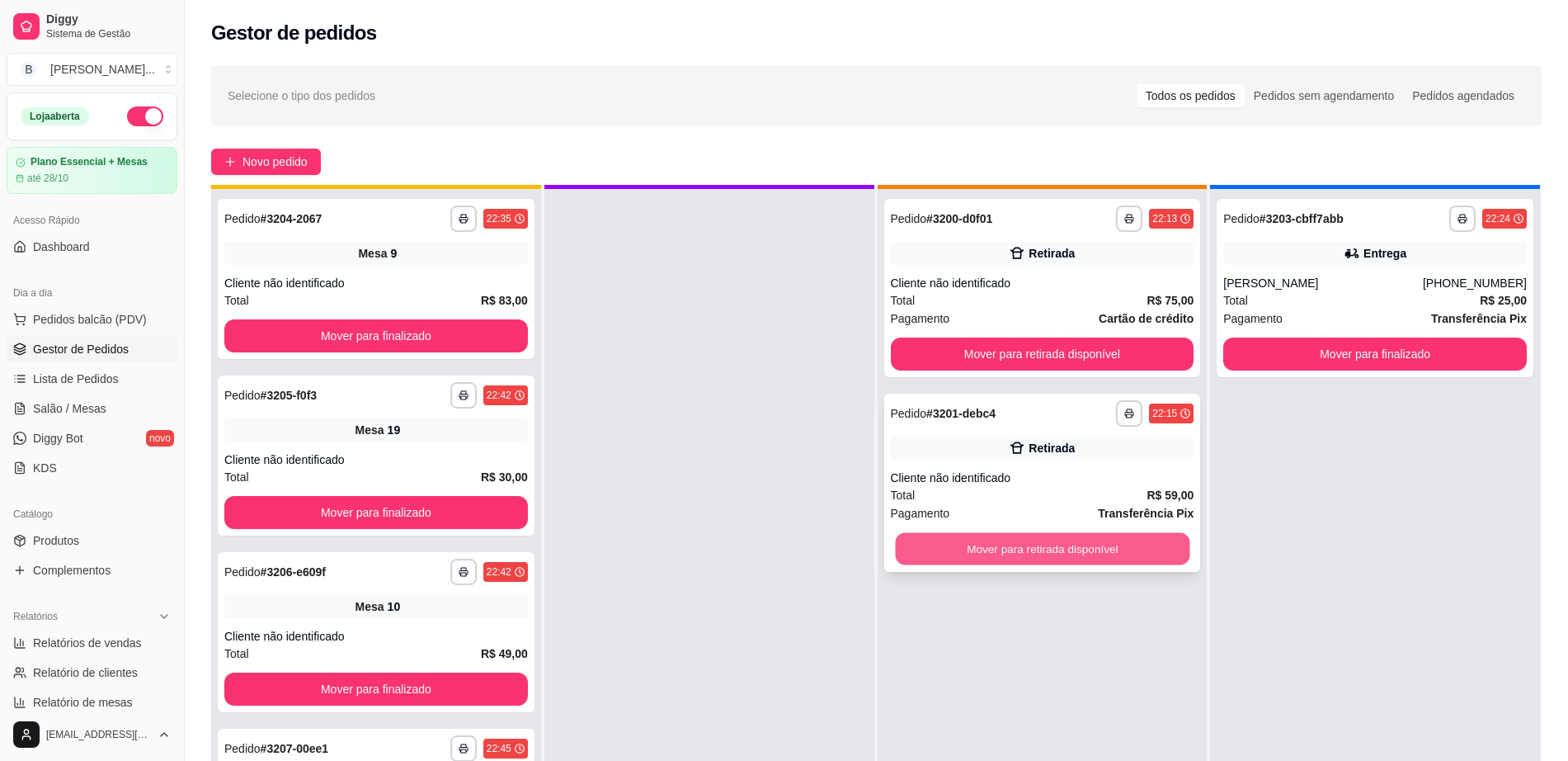
click at [1059, 546] on button "Mover para retirada disponível" at bounding box center [1042, 549] width 294 height 32
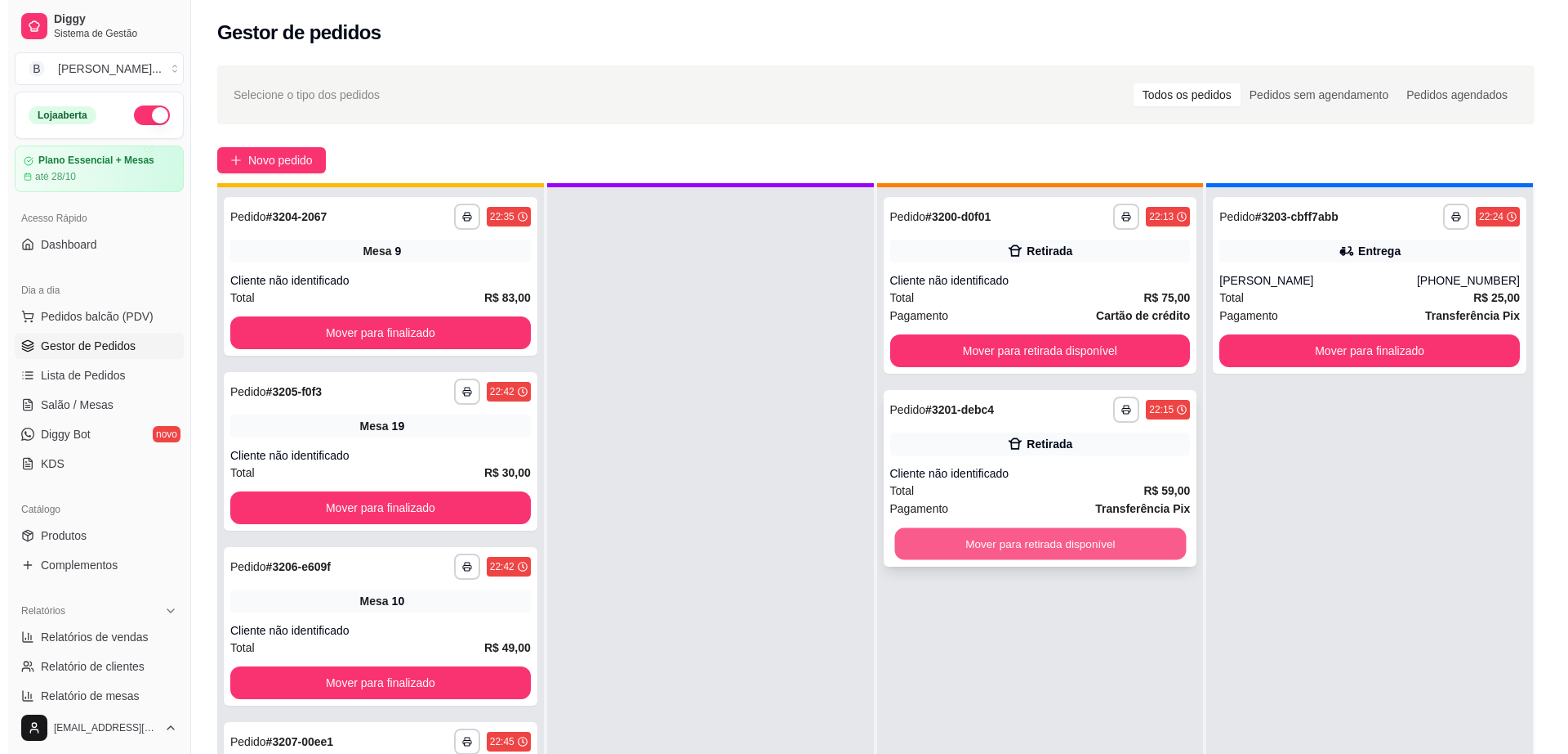
scroll to position [46, 0]
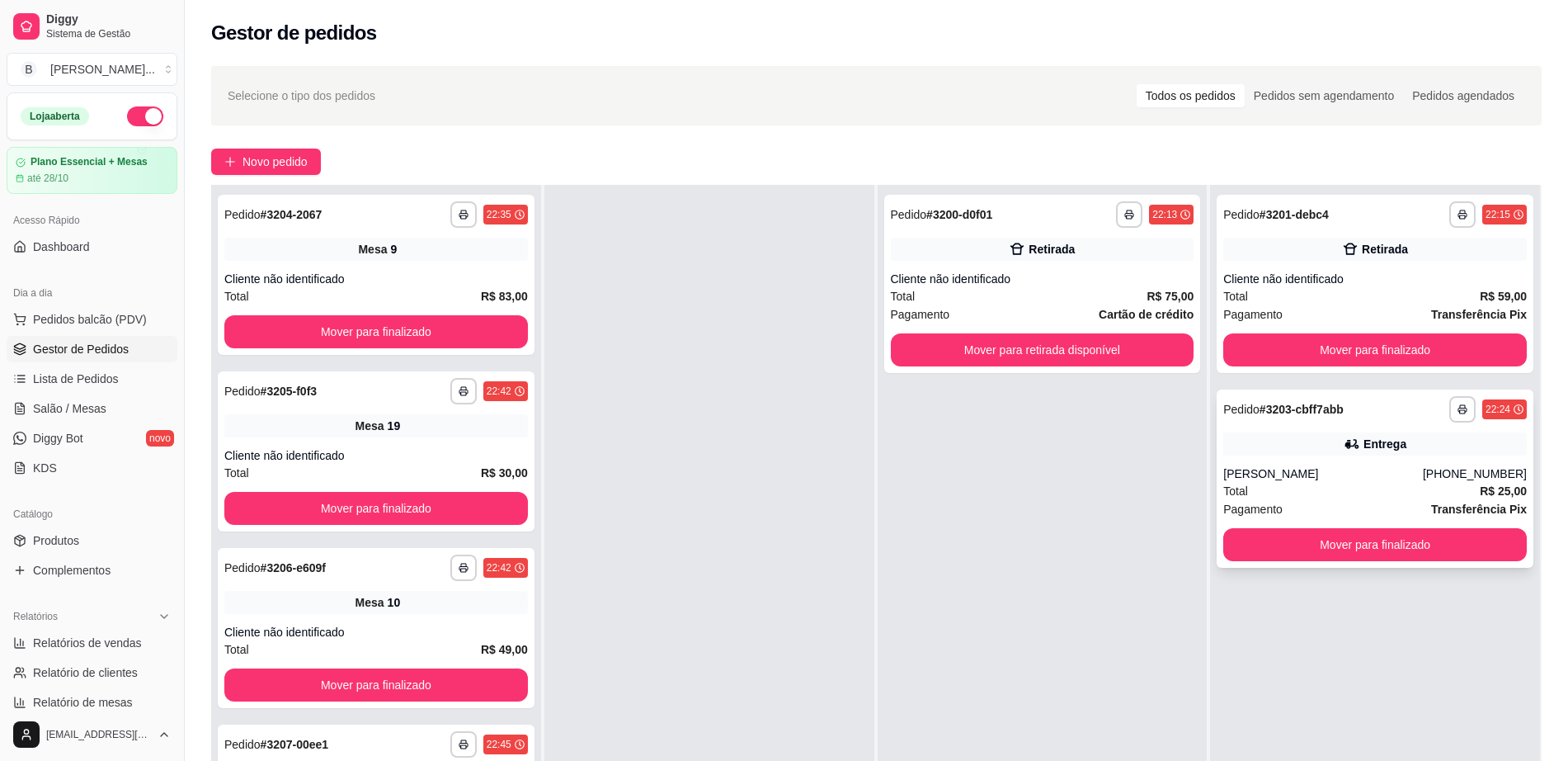
click at [1270, 474] on div "[PERSON_NAME]" at bounding box center [1323, 473] width 200 height 17
click at [1317, 289] on div "Total R$ 59,00" at bounding box center [1374, 296] width 303 height 18
click at [1078, 290] on div "Total R$ 75,00" at bounding box center [1042, 296] width 303 height 18
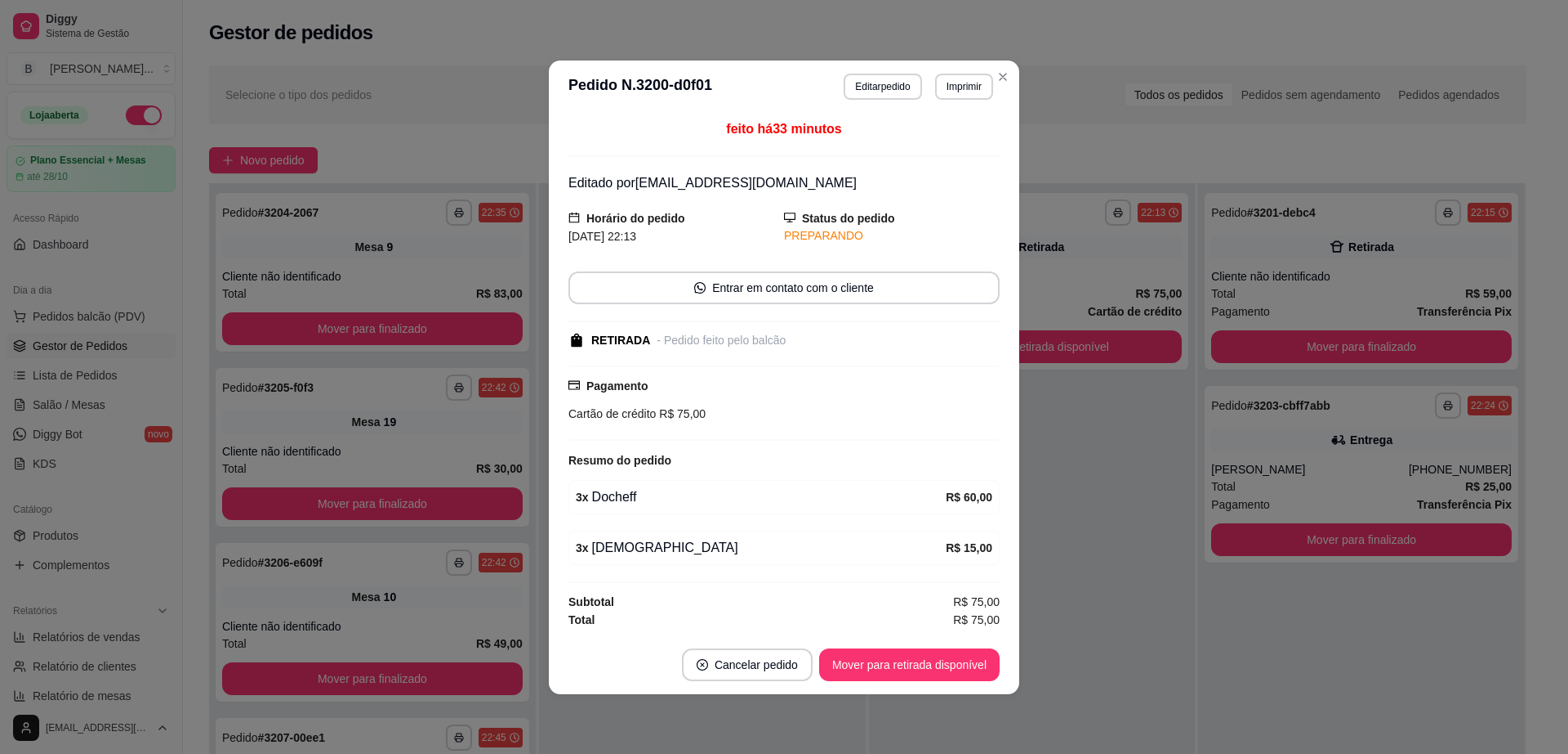
click at [984, 488] on div "R$ 60,00" at bounding box center [969, 497] width 47 height 20
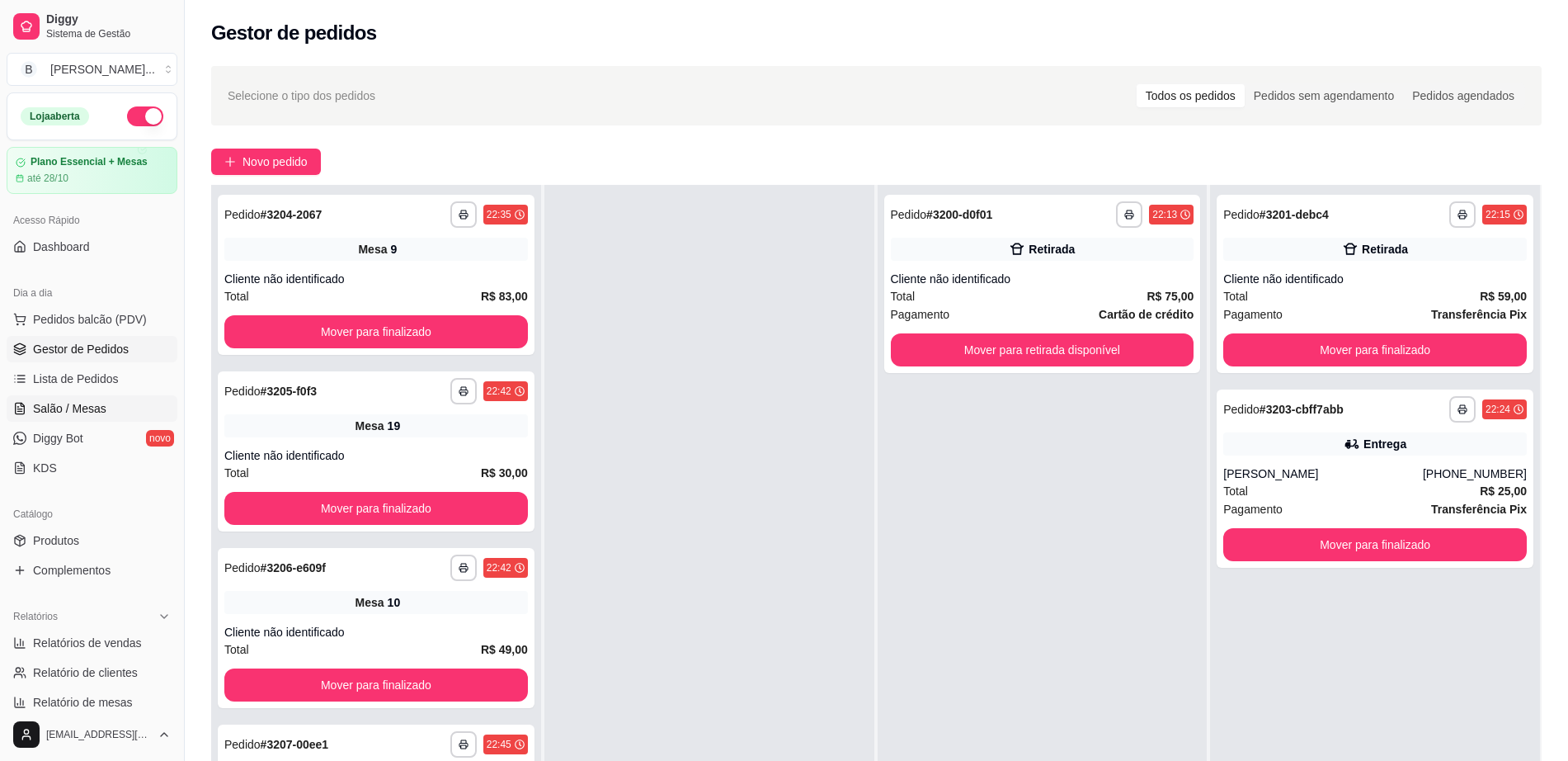
click at [86, 409] on span "Salão / Mesas" at bounding box center [70, 408] width 73 height 17
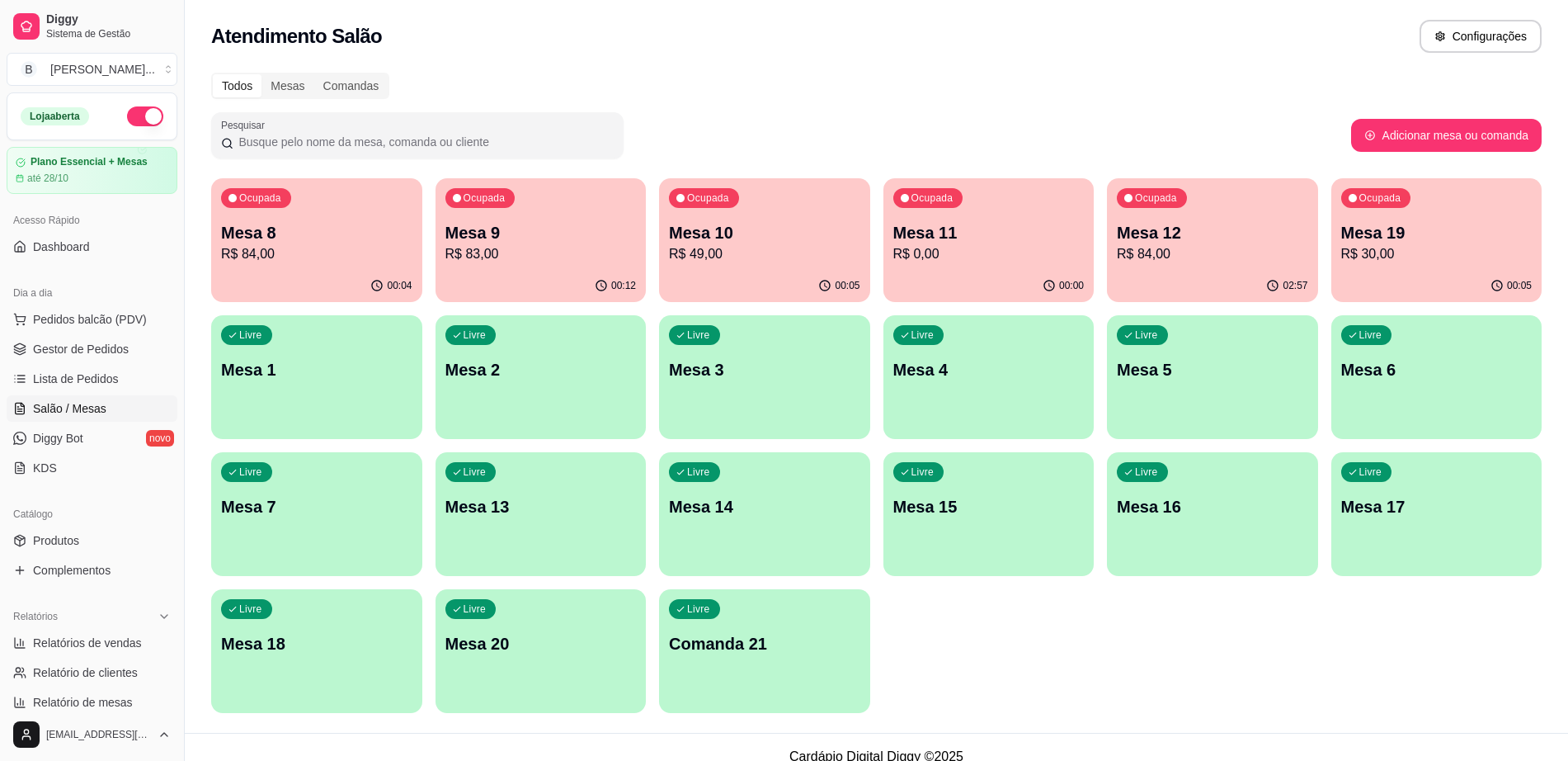
click at [1371, 259] on p "R$ 30,00" at bounding box center [1437, 254] width 191 height 20
click at [974, 556] on button "Livre Mesa 15" at bounding box center [989, 514] width 211 height 124
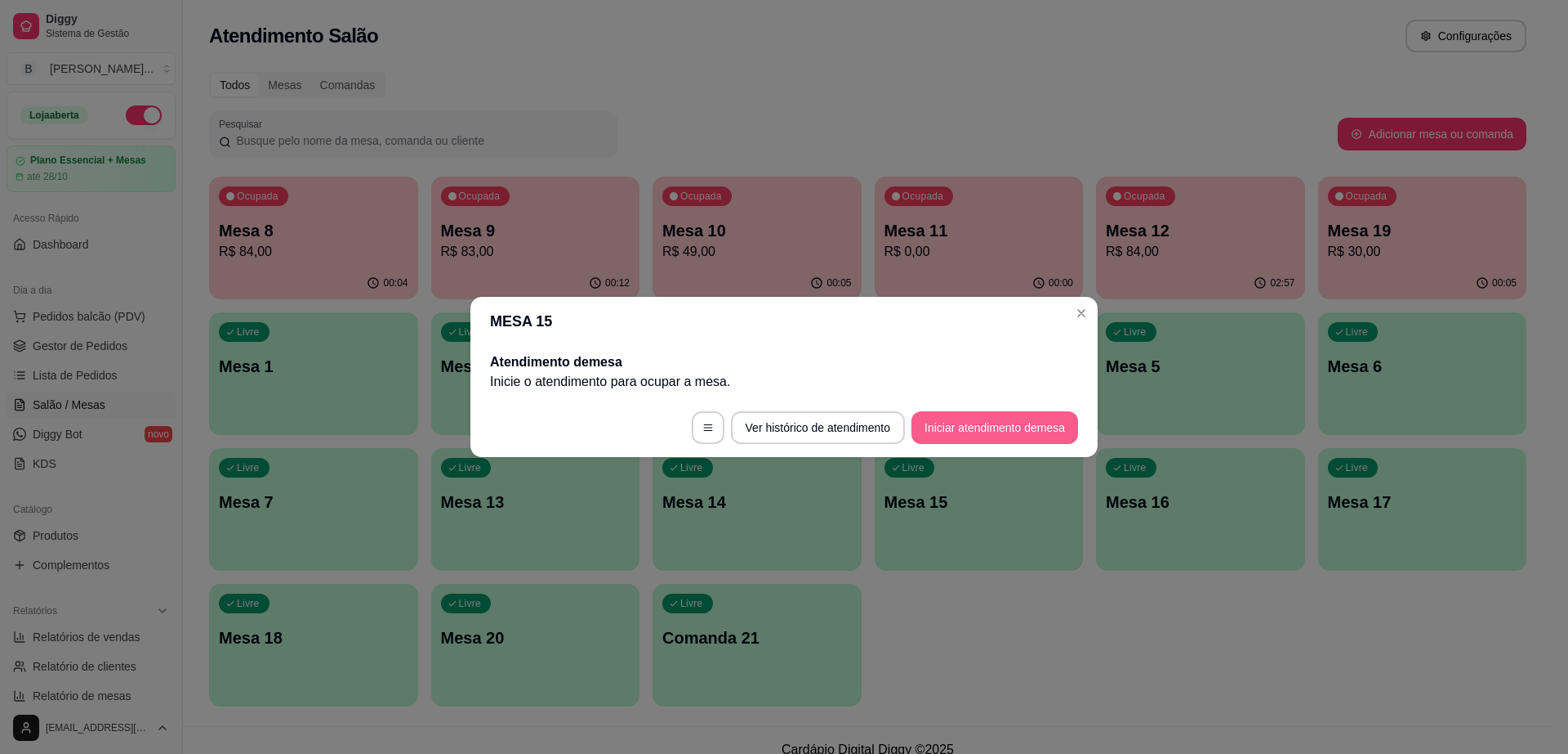
click at [1005, 423] on button "Iniciar atendimento de mesa" at bounding box center [995, 428] width 166 height 33
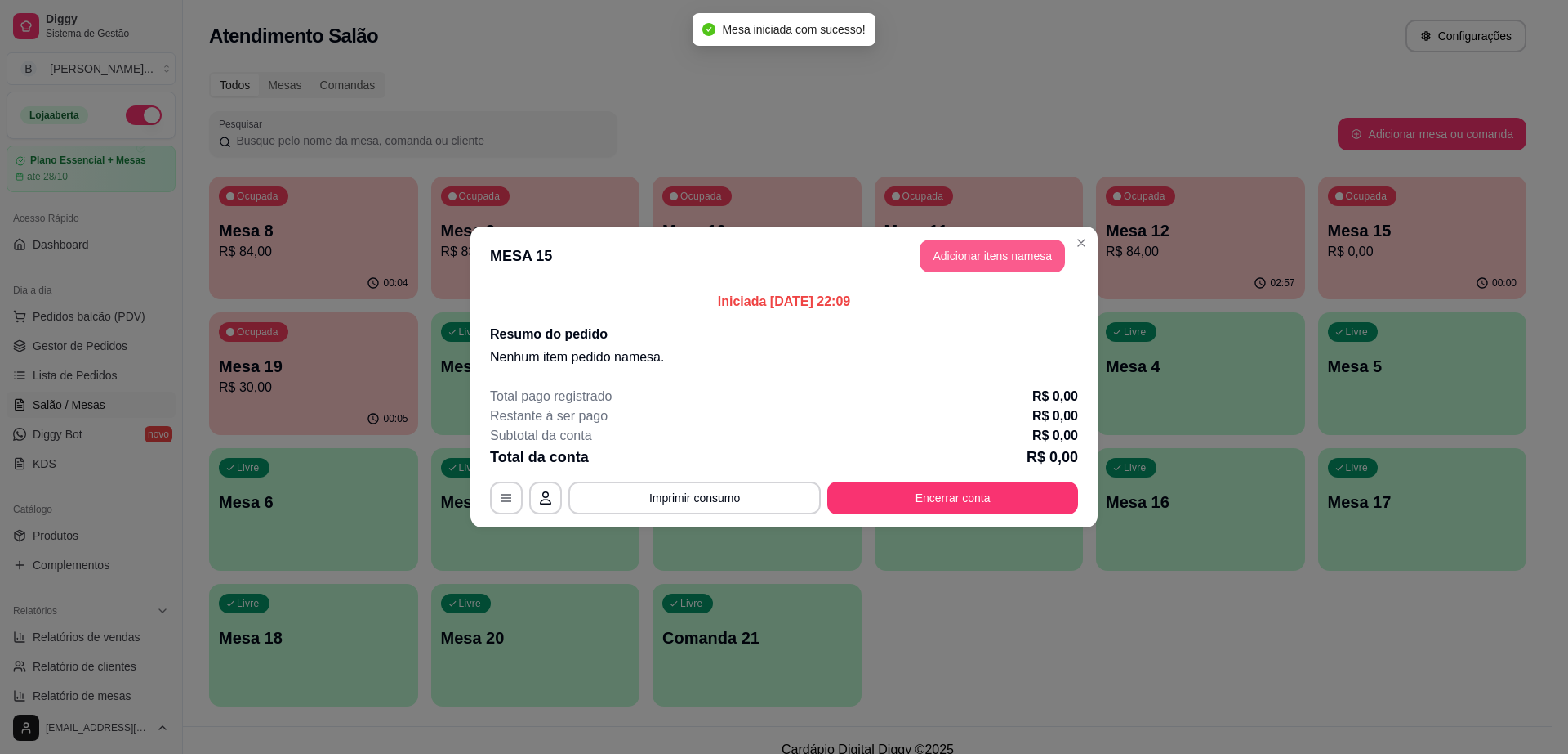
click at [1004, 261] on button "Adicionar itens na mesa" at bounding box center [992, 256] width 146 height 33
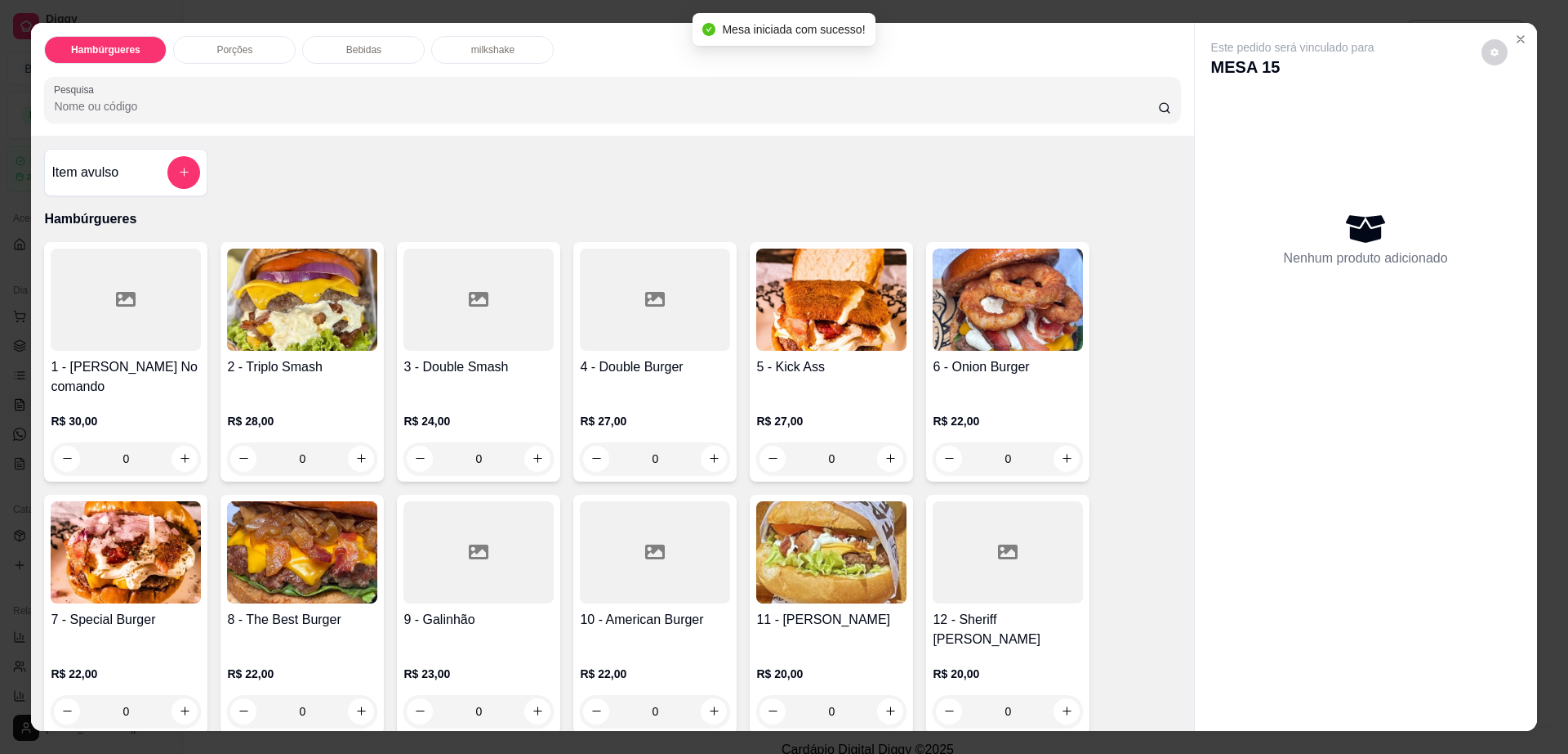
click at [392, 50] on div "Bebidas" at bounding box center [363, 50] width 123 height 28
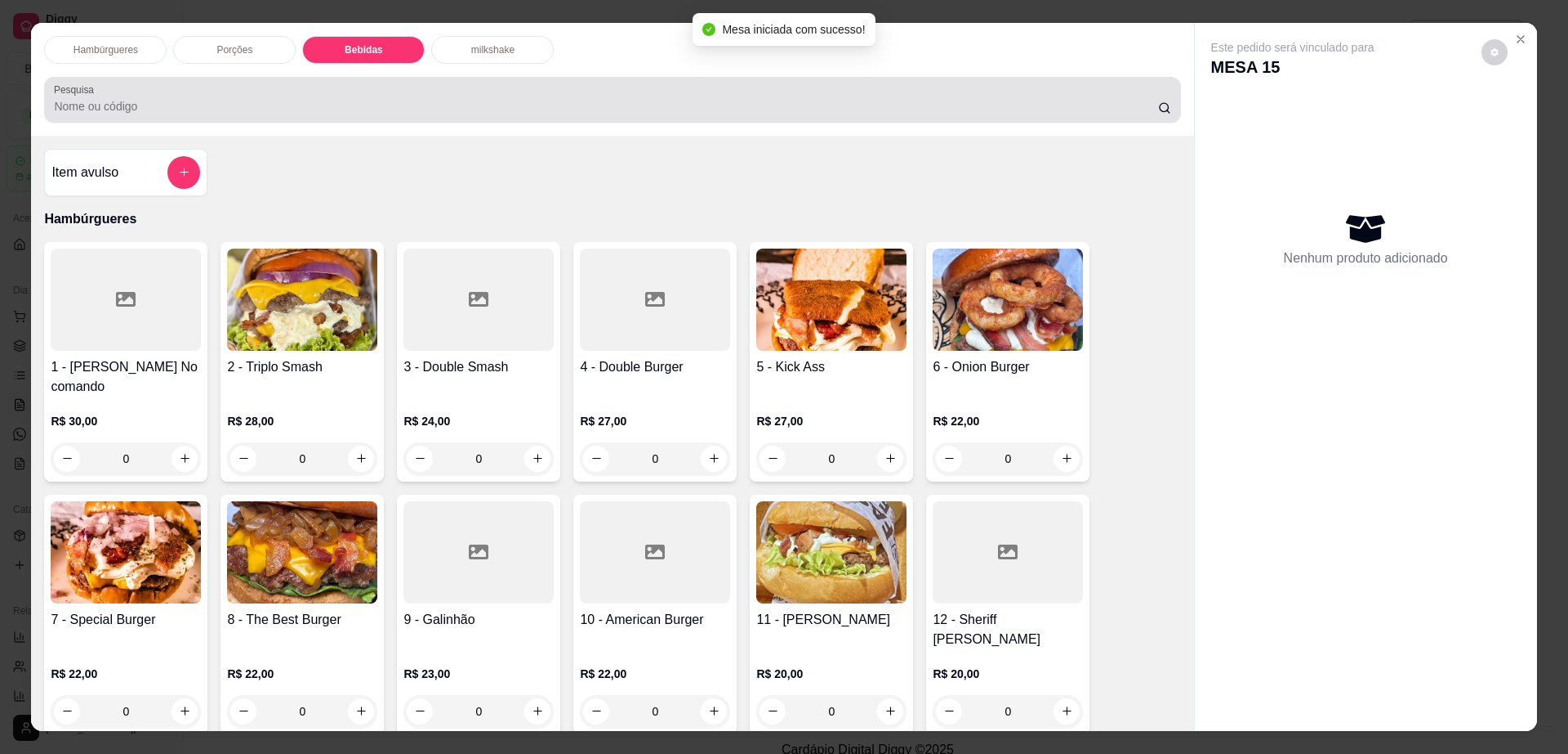
scroll to position [30, 0]
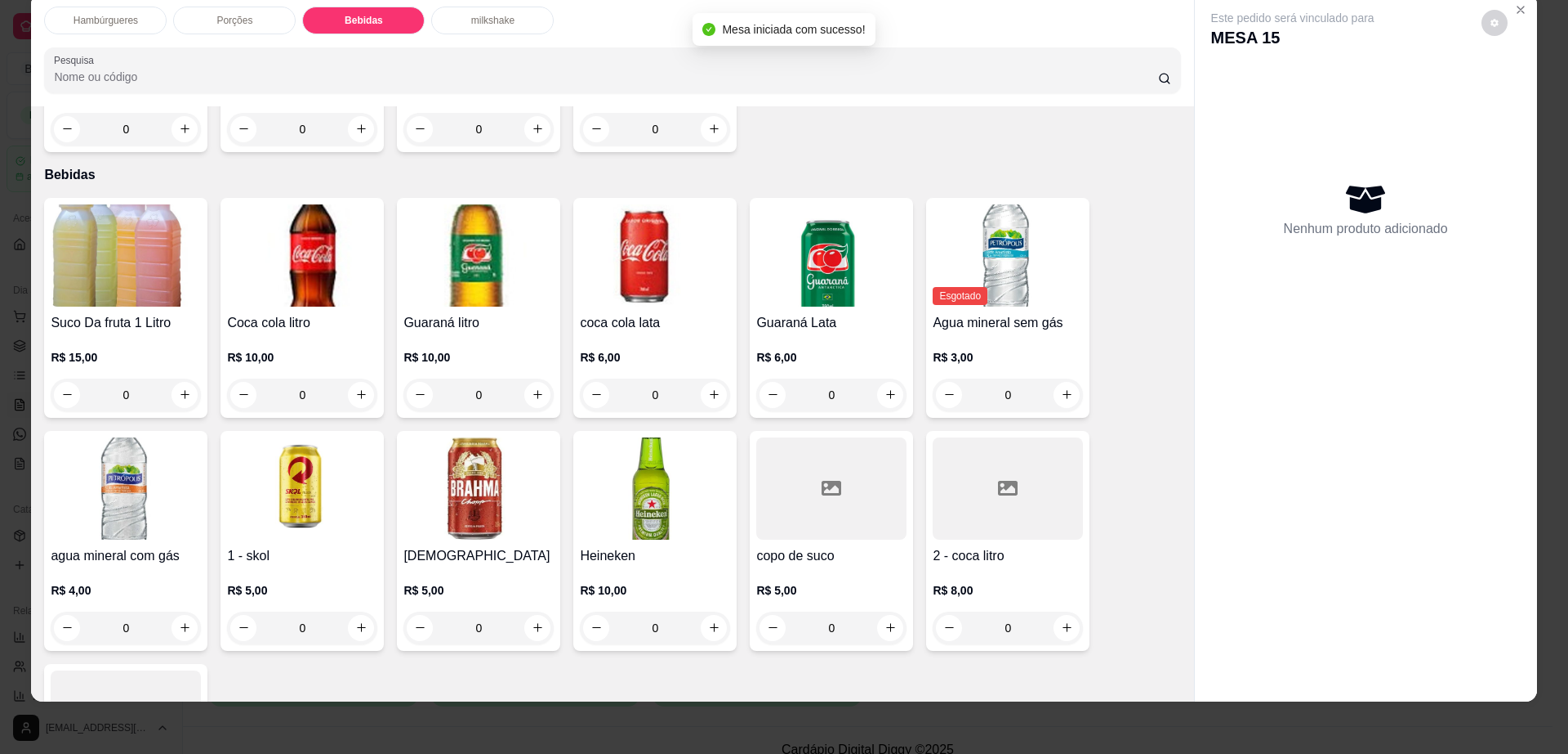
click at [485, 546] on h4 "[DEMOGRAPHIC_DATA]" at bounding box center [478, 556] width 151 height 20
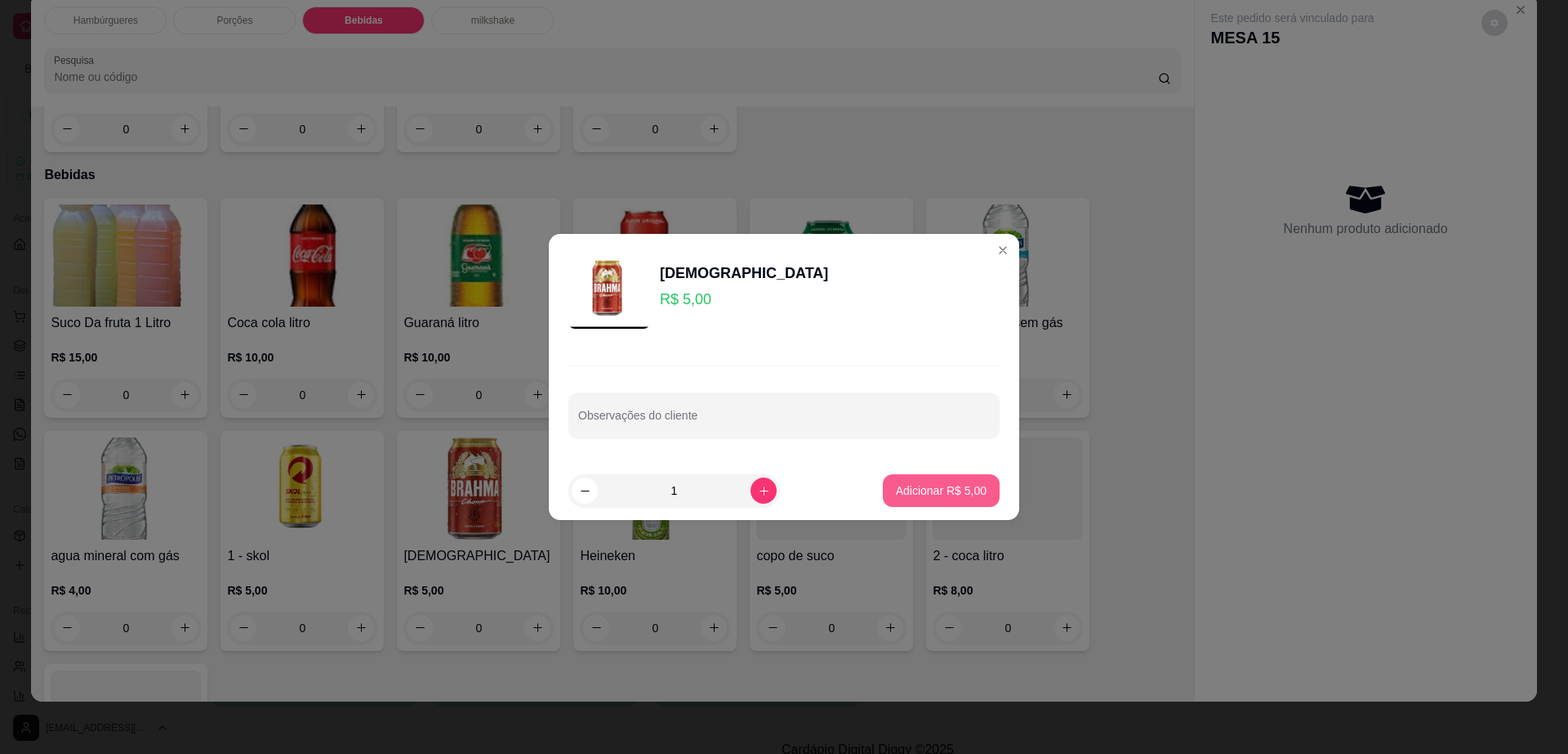
click at [939, 492] on p "Adicionar R$ 5,00" at bounding box center [941, 490] width 91 height 16
type input "1"
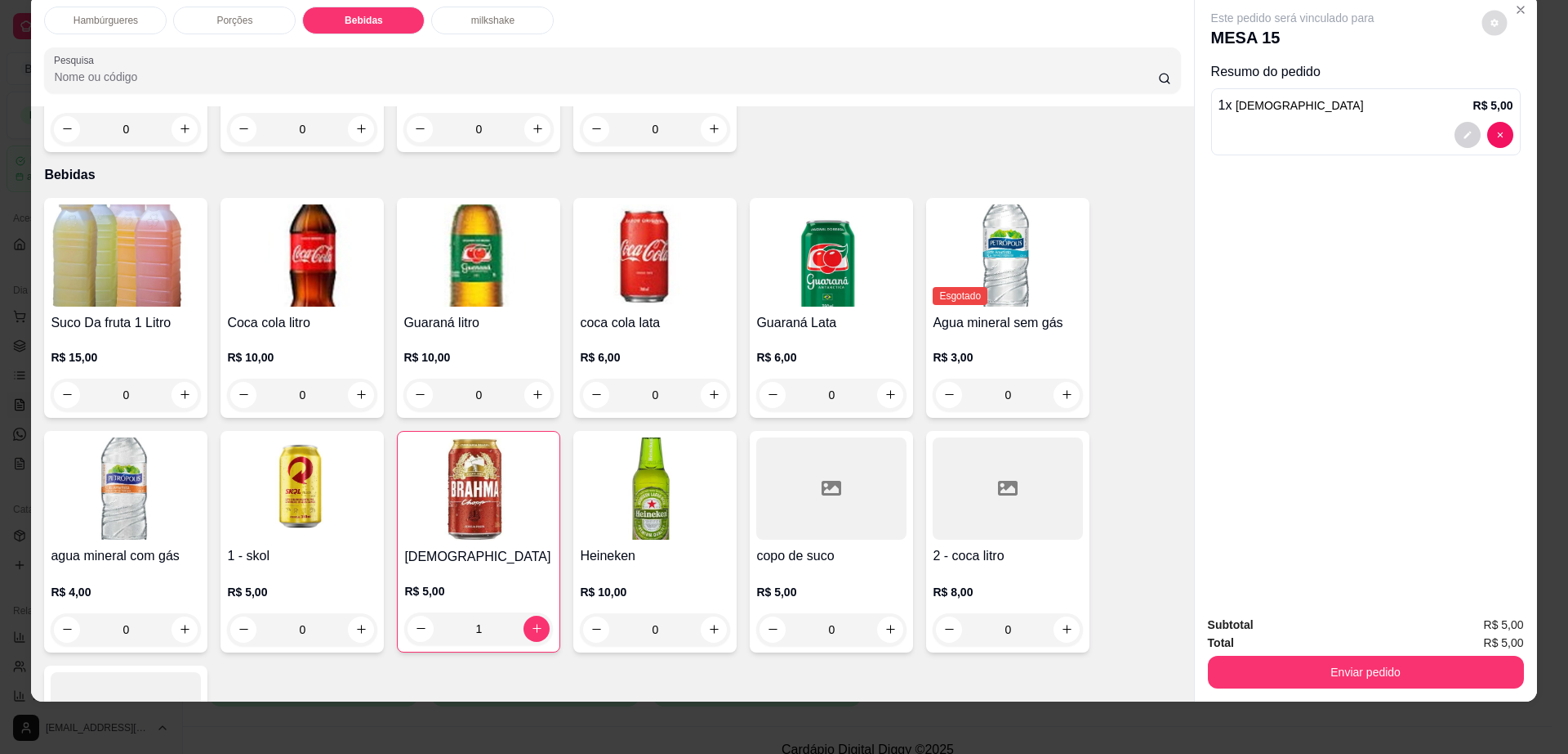
click at [1482, 31] on button "decrease-product-quantity" at bounding box center [1494, 22] width 26 height 26
click at [1516, 78] on span "Automatic updates" at bounding box center [1524, 88] width 33 height 20
click at [1516, 88] on input "Automatic updates" at bounding box center [1512, 93] width 11 height 11
checkbox input "false"
click at [1318, 667] on button "Enviar pedido" at bounding box center [1366, 672] width 316 height 33
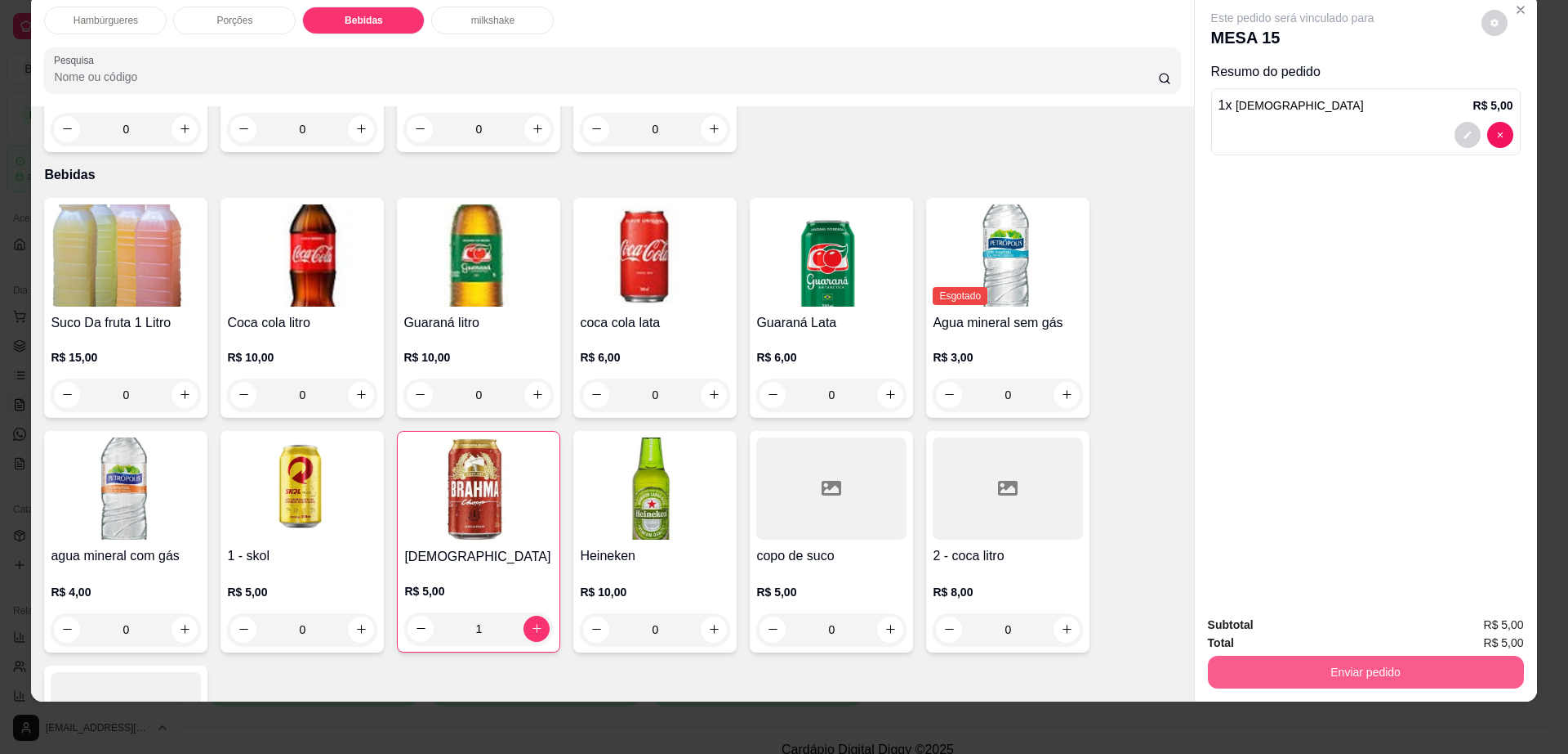
click at [1318, 667] on button "Enviar pedido" at bounding box center [1366, 672] width 316 height 33
click at [1454, 625] on button "Enviar pedido" at bounding box center [1480, 631] width 90 height 30
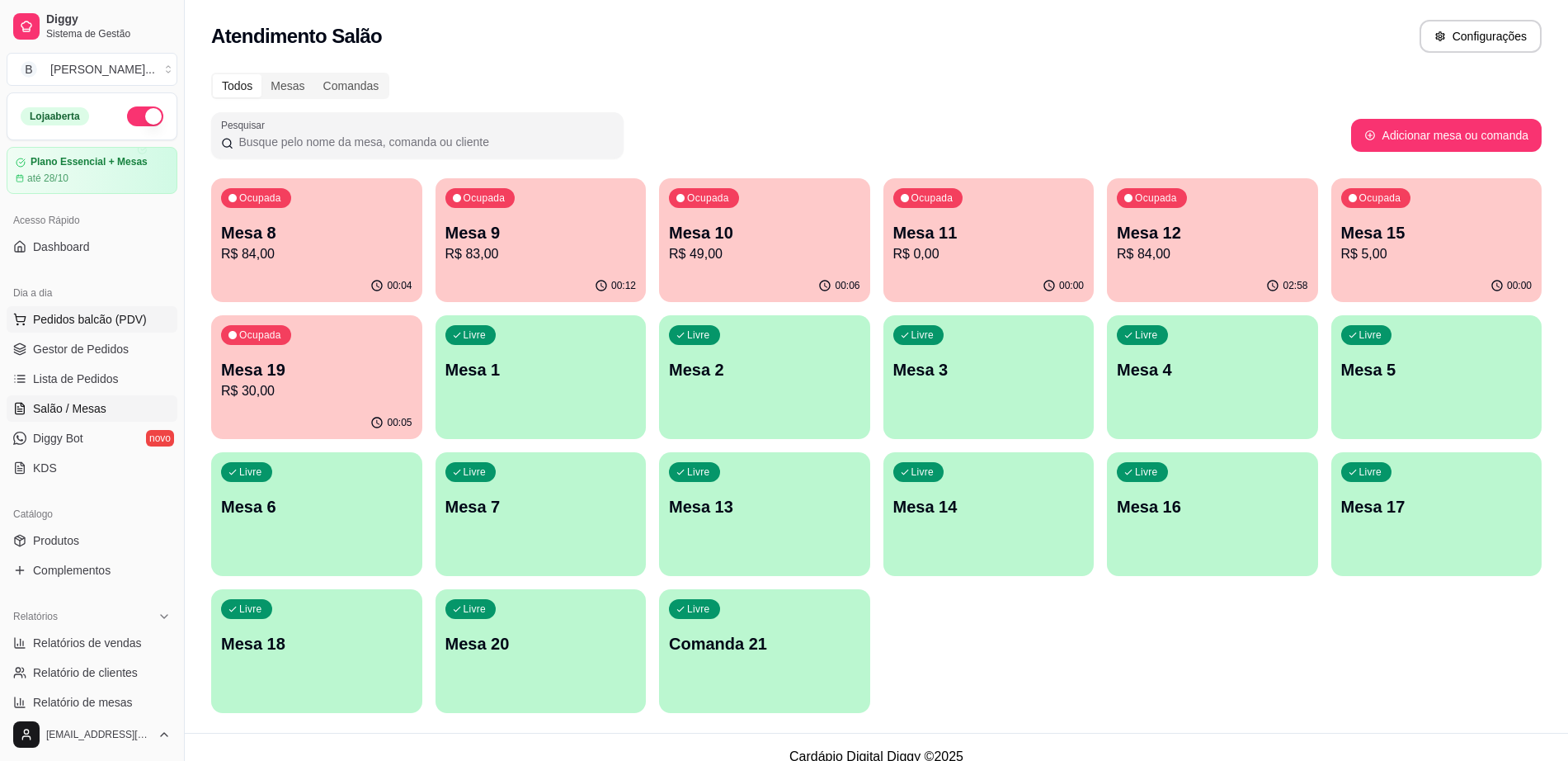
click at [151, 309] on button "Pedidos balcão (PDV)" at bounding box center [91, 319] width 170 height 27
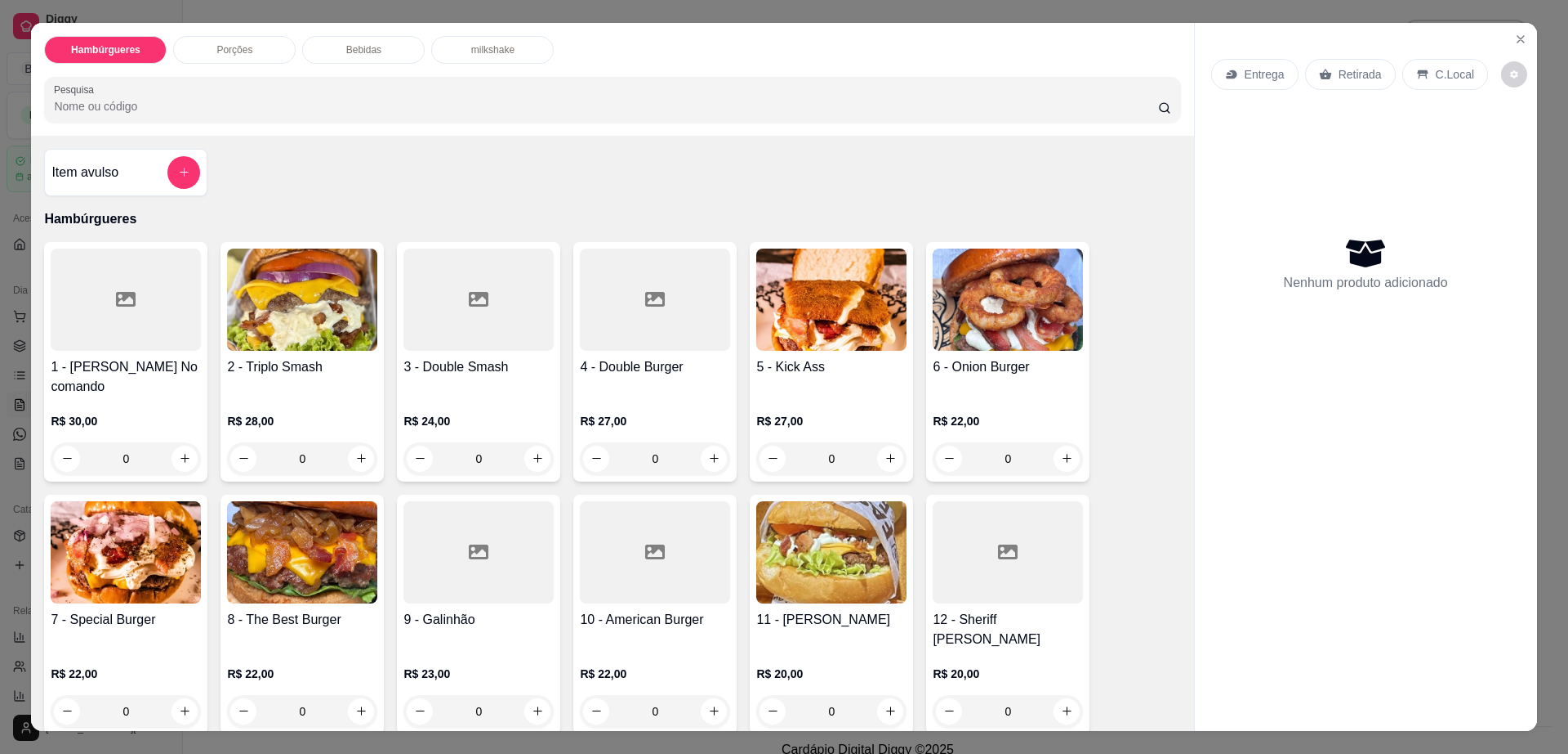
click at [1245, 82] on div "Entrega" at bounding box center [1255, 74] width 87 height 31
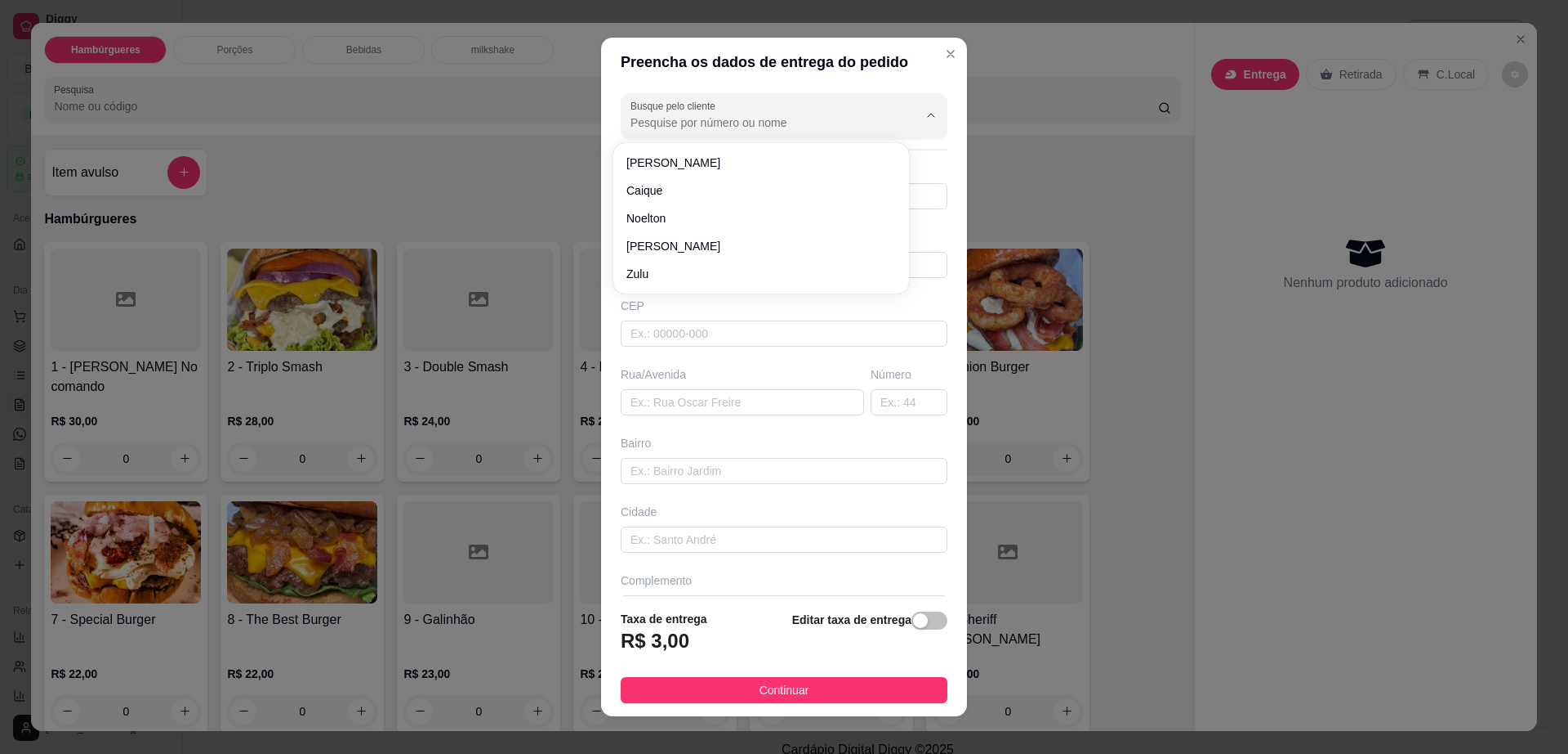
click at [761, 123] on input "Busque pelo cliente" at bounding box center [761, 123] width 261 height 16
type input "dao"
click at [771, 270] on input "text" at bounding box center [784, 265] width 327 height 26
type input "dao"
click at [763, 278] on div "Busque pelo cliente dao Número de contato Nome do cliente CEP Rua/[GEOGRAPHIC_D…" at bounding box center [784, 341] width 366 height 510
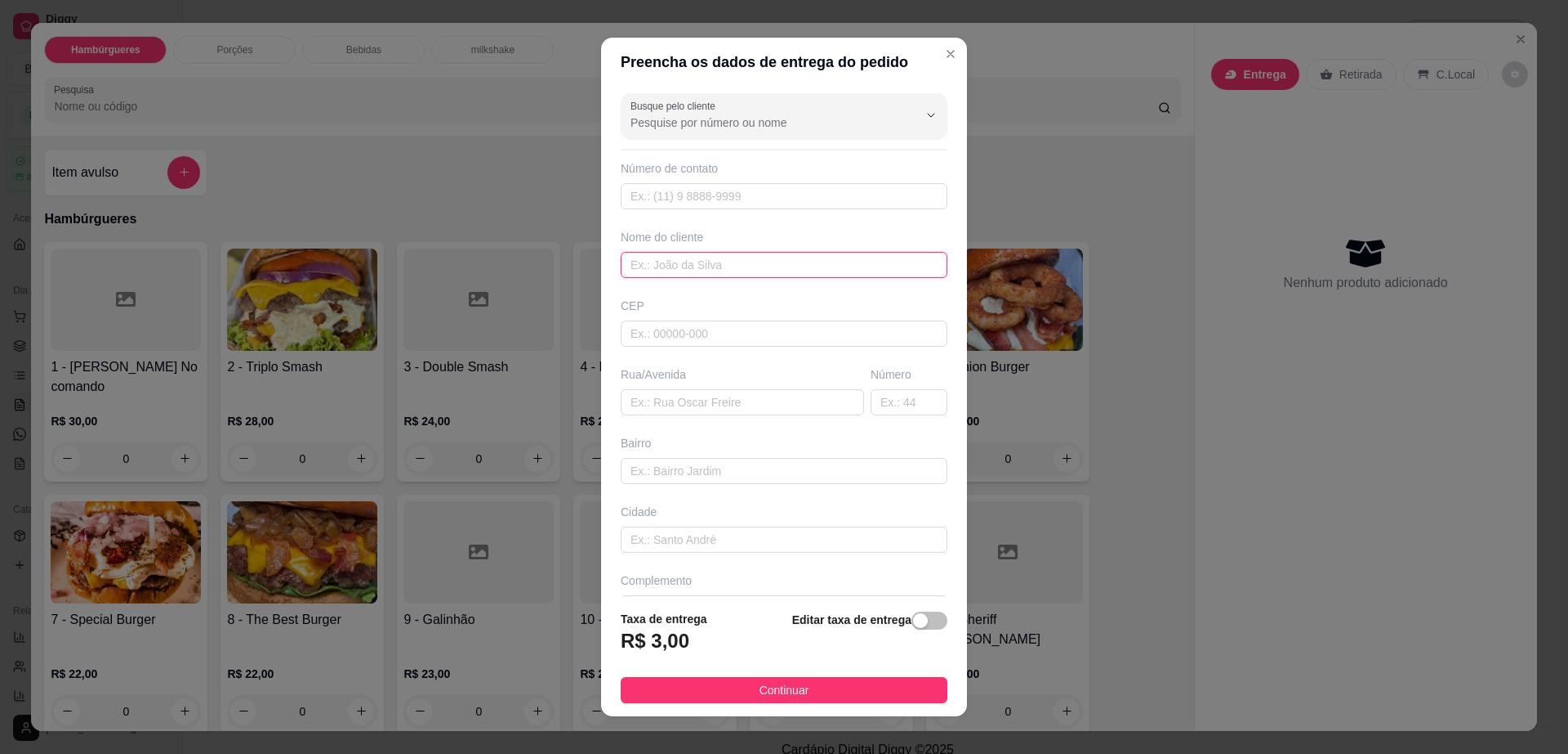
click at [765, 271] on input "text" at bounding box center [784, 265] width 327 height 26
type input "dao"
click at [738, 410] on input "text" at bounding box center [743, 402] width 244 height 26
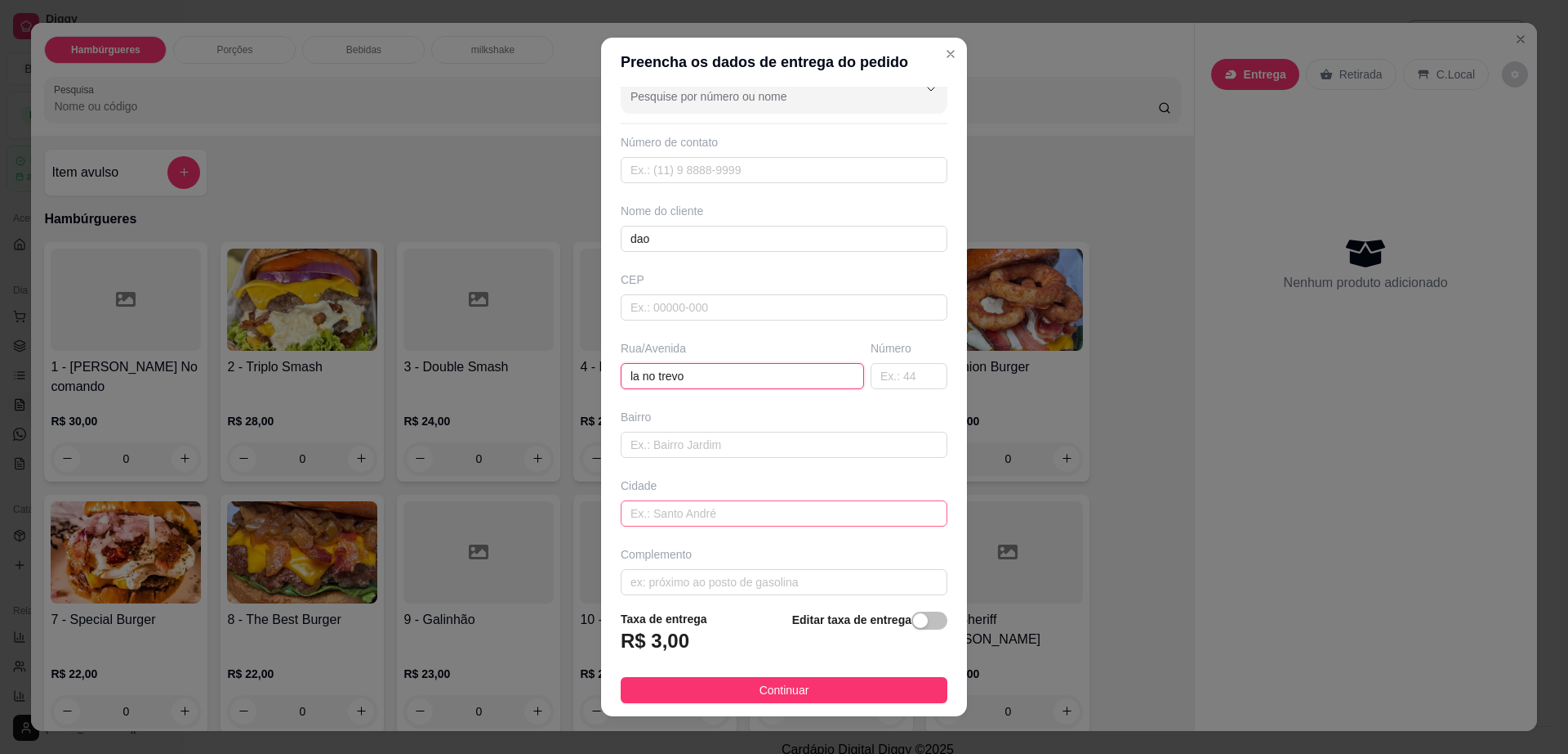
scroll to position [41, 0]
type input "la no trevo"
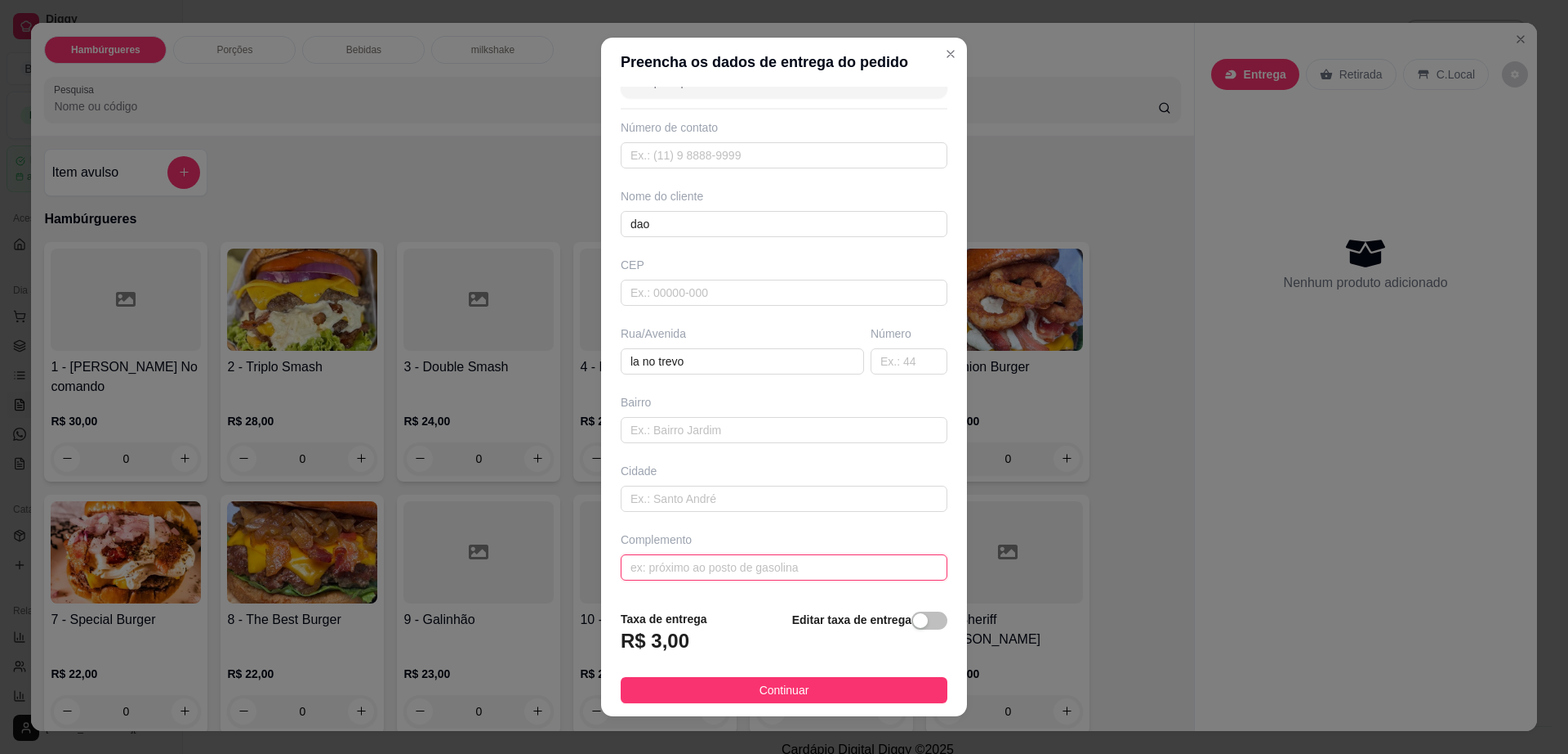
click at [733, 576] on input "text" at bounding box center [784, 567] width 327 height 26
type input "ultima casa"
click at [777, 691] on span "Continuar" at bounding box center [784, 690] width 50 height 18
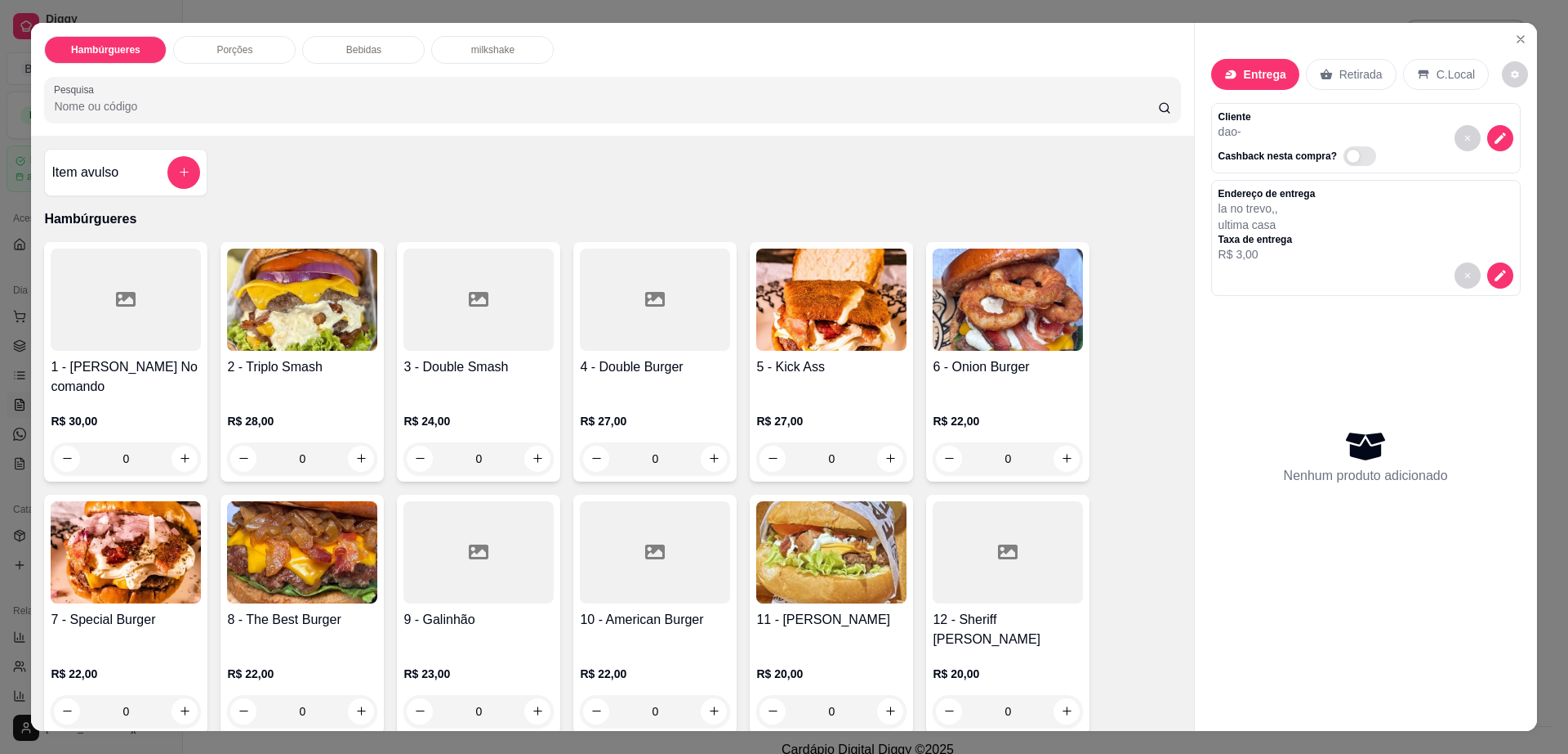
click at [124, 518] on img at bounding box center [125, 552] width 151 height 102
click at [285, 517] on img at bounding box center [302, 552] width 151 height 102
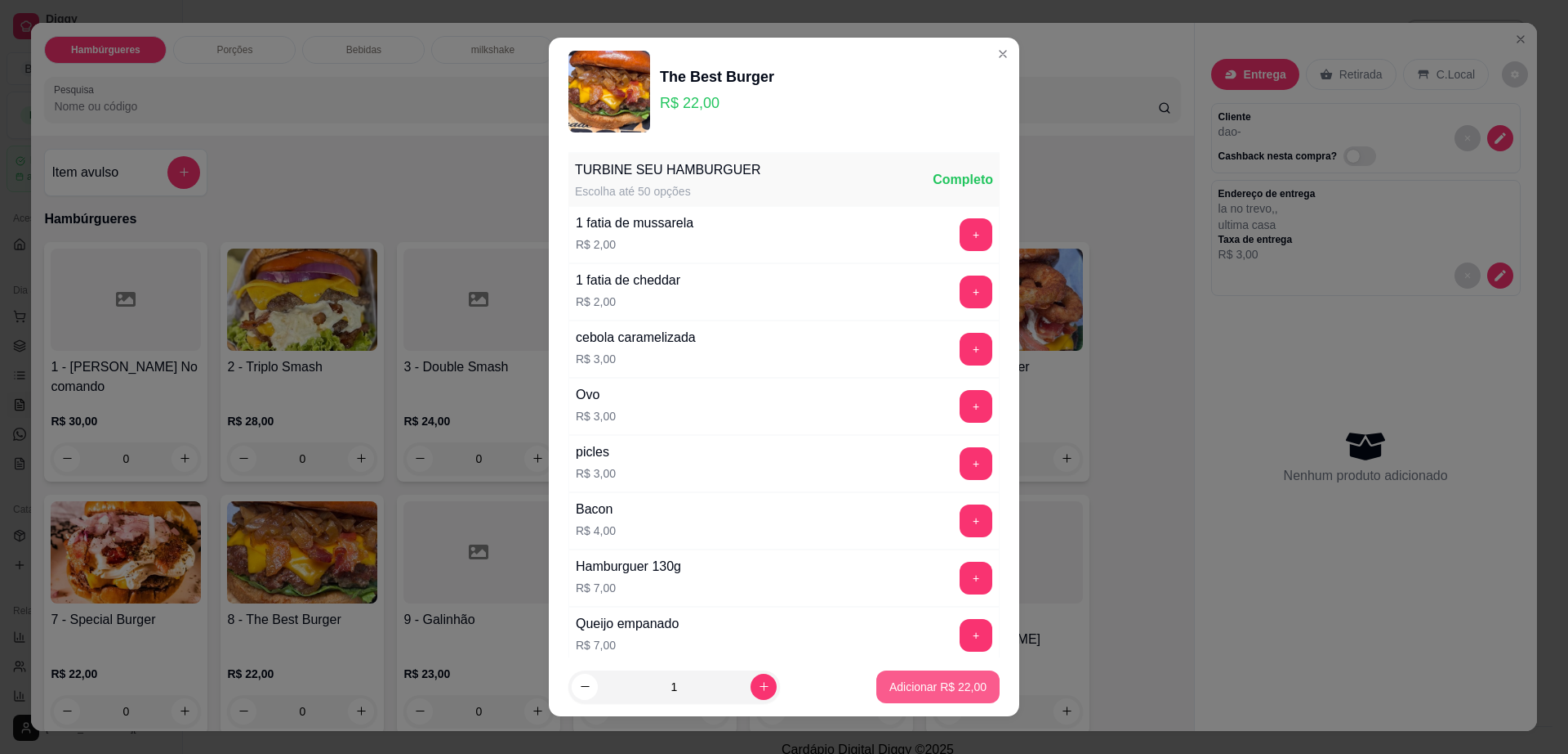
click at [918, 677] on button "Adicionar R$ 22,00" at bounding box center [938, 686] width 124 height 33
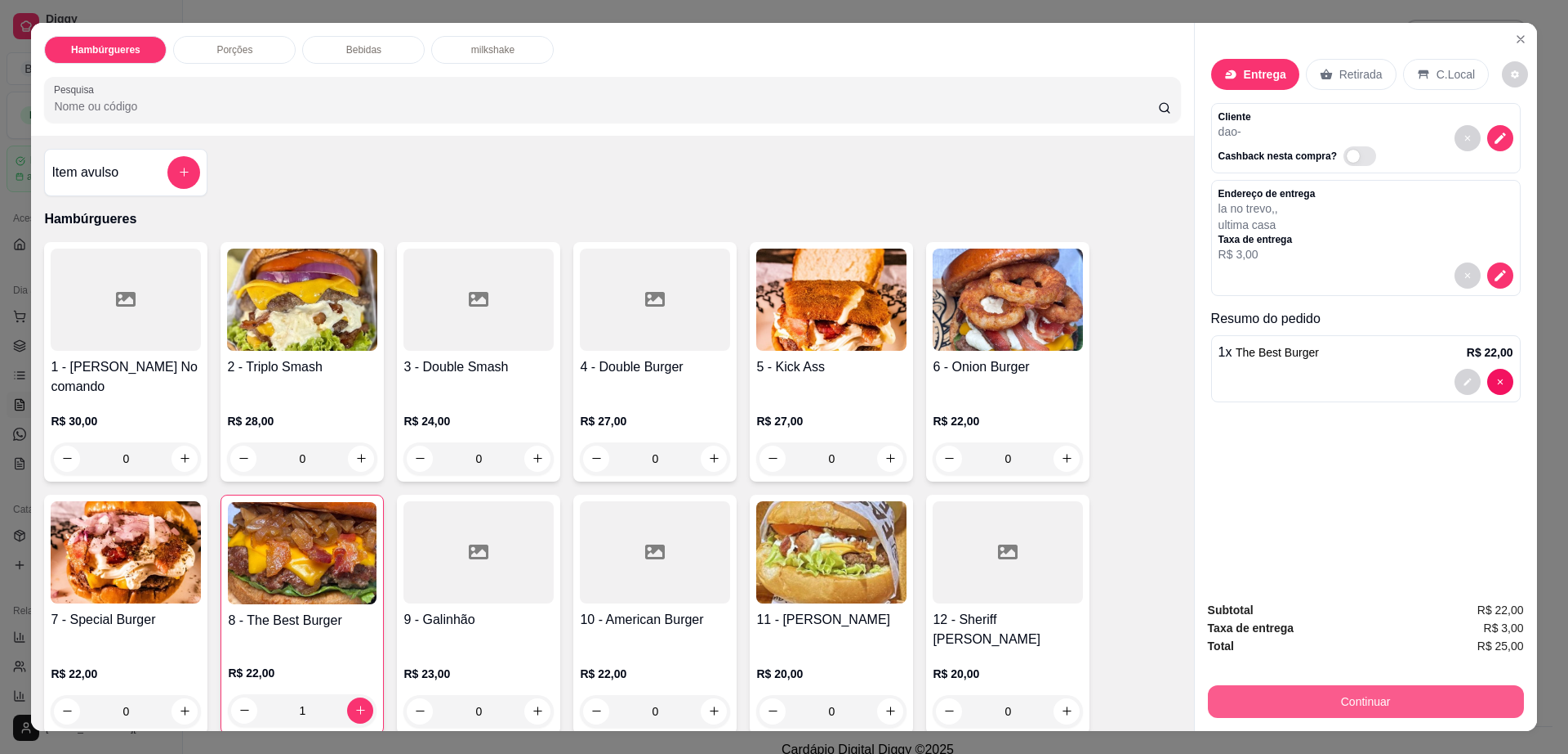
click at [1324, 695] on button "Continuar" at bounding box center [1366, 701] width 316 height 33
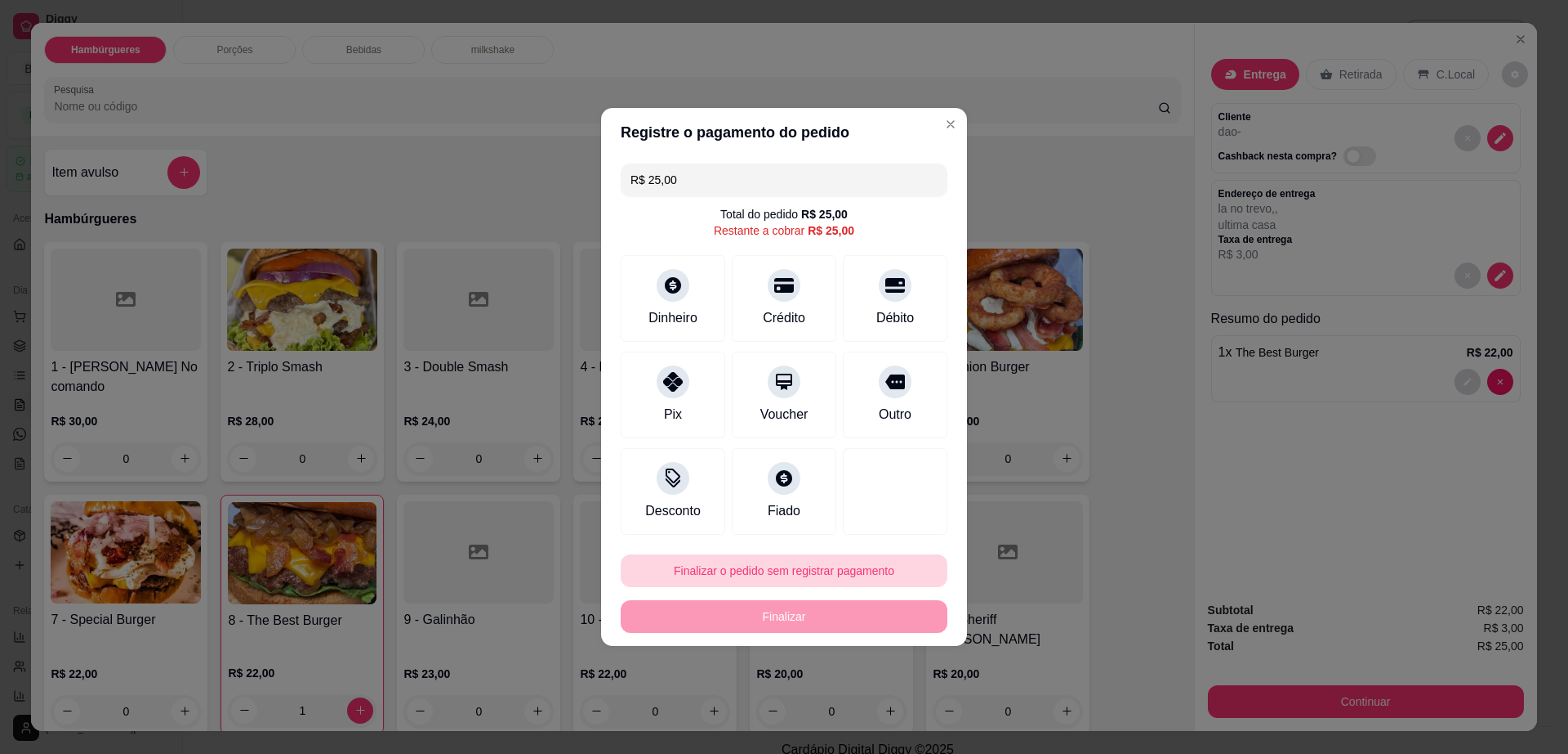
click at [853, 574] on button "Finalizar o pedido sem registrar pagamento" at bounding box center [784, 570] width 327 height 33
click at [891, 700] on button "Confirmar" at bounding box center [886, 705] width 60 height 26
type input "0"
type input "R$ 0,00"
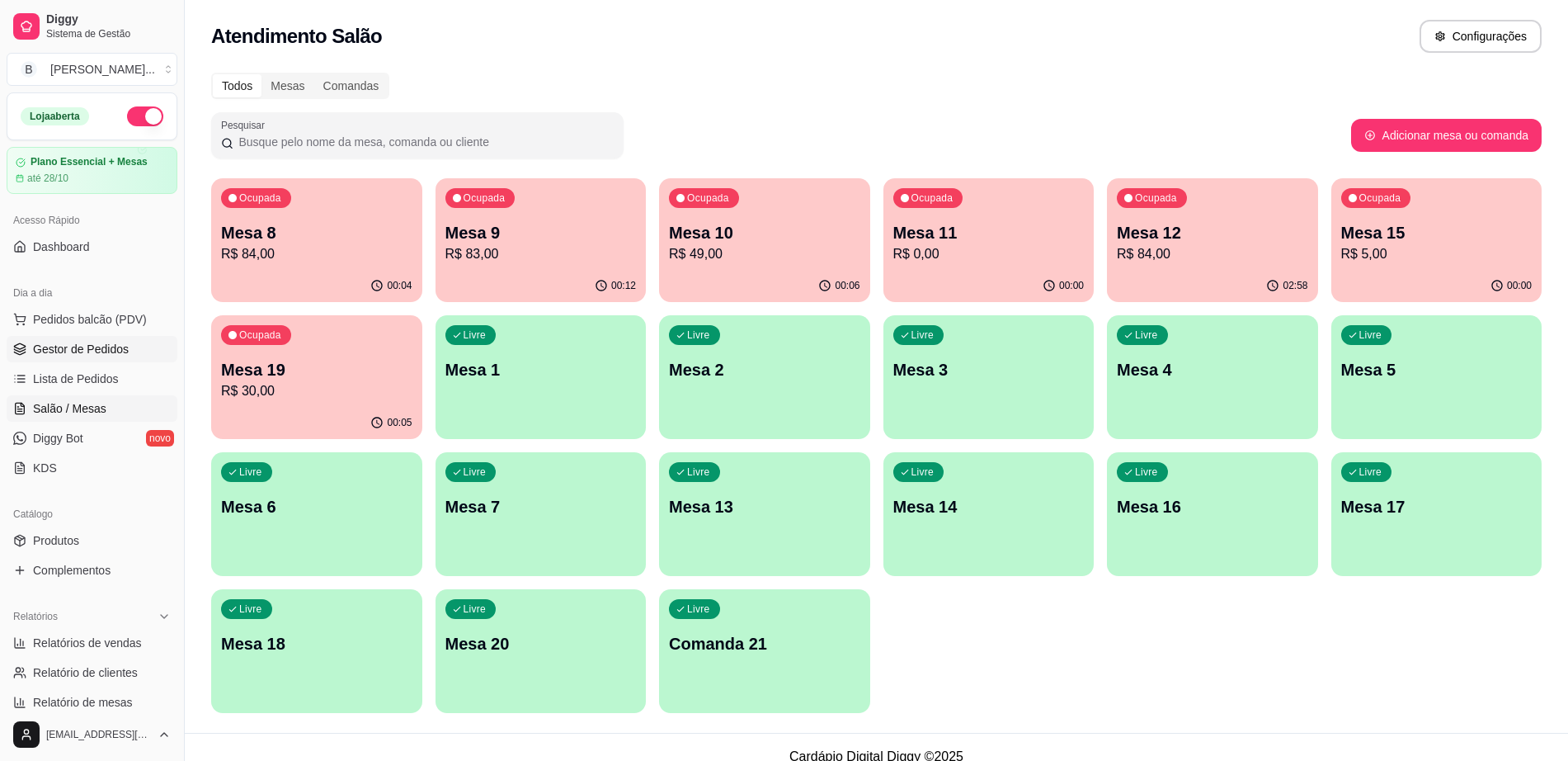
click at [141, 347] on link "Gestor de Pedidos" at bounding box center [91, 349] width 170 height 27
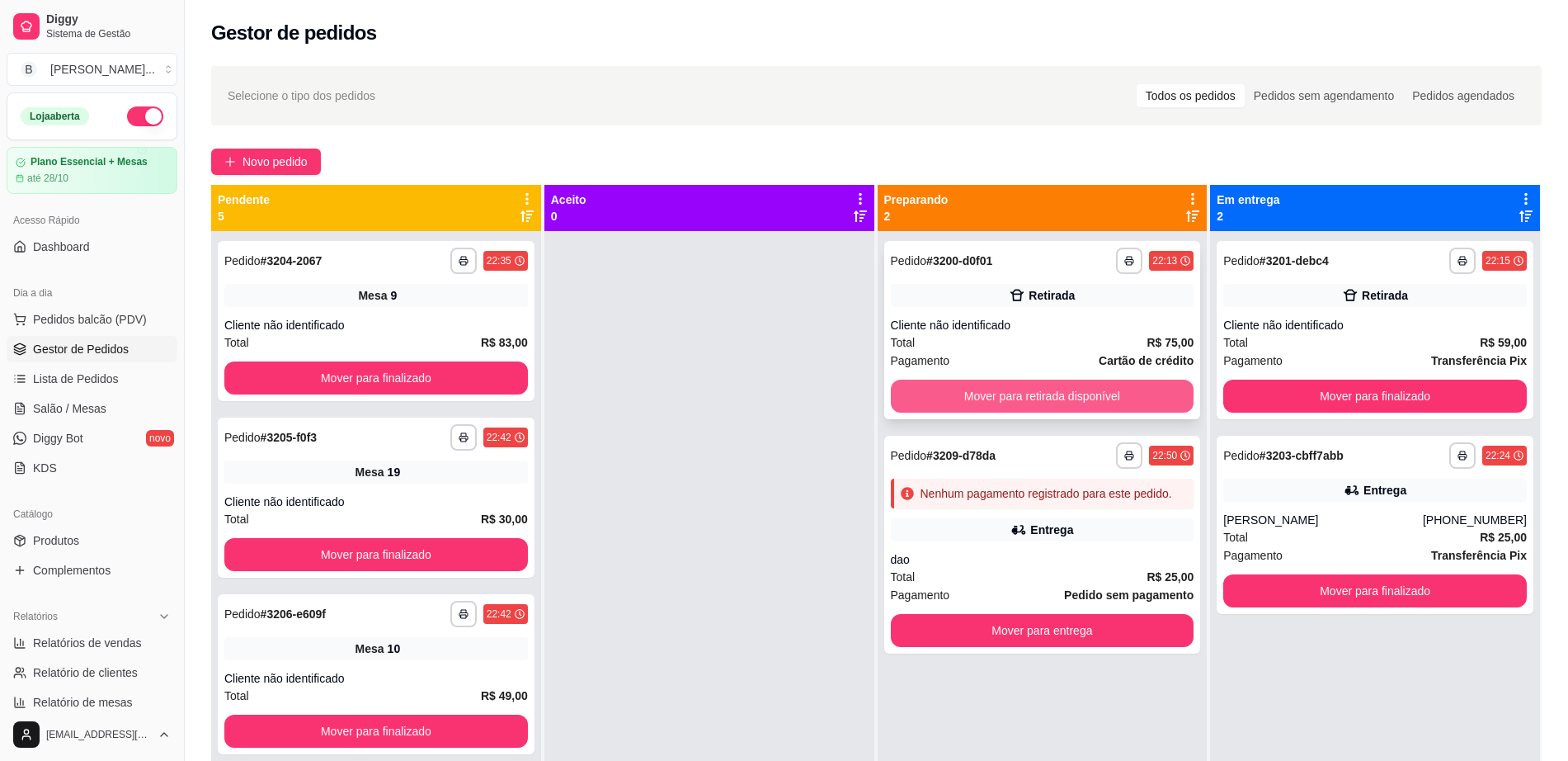
click at [1114, 399] on button "Mover para retirada disponível" at bounding box center [1042, 396] width 303 height 33
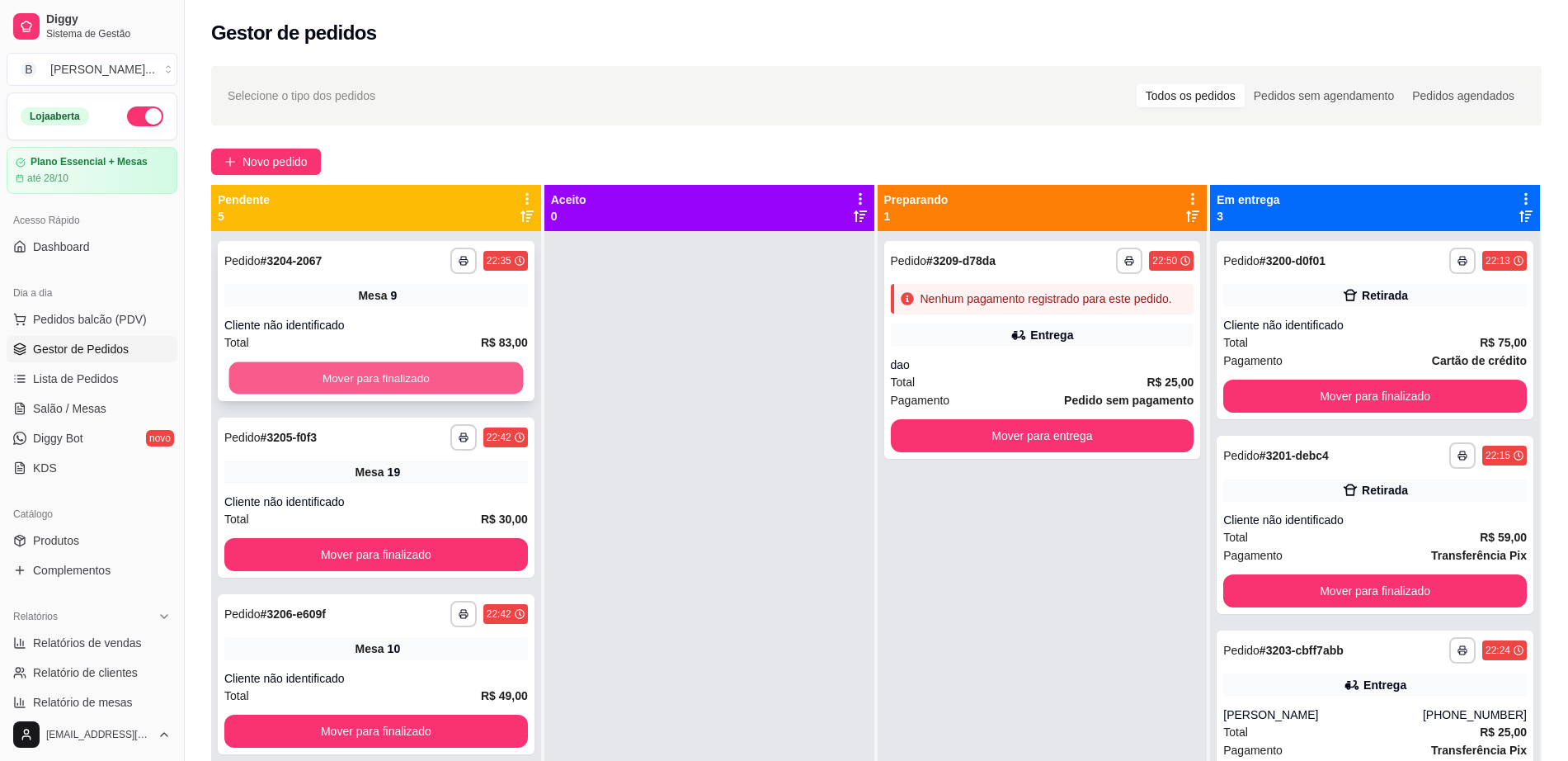
click at [387, 381] on button "Mover para finalizado" at bounding box center [377, 378] width 294 height 32
click at [387, 381] on button "Mover para finalizado" at bounding box center [376, 378] width 303 height 33
click at [390, 381] on button "Mover para finalizado" at bounding box center [376, 378] width 303 height 33
click at [390, 381] on div "Mover para finalizado" at bounding box center [376, 378] width 303 height 33
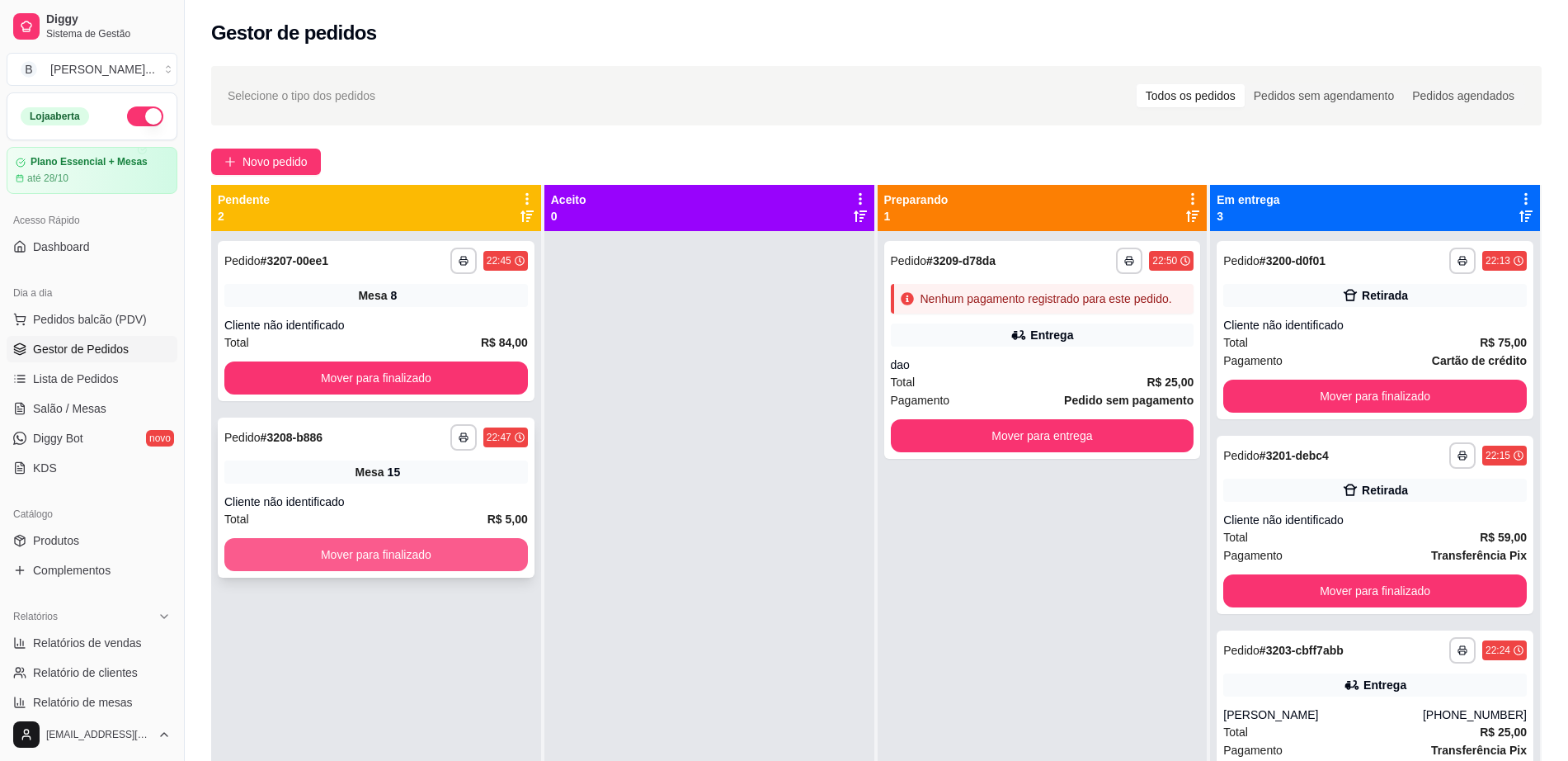
click at [418, 561] on button "Mover para finalizado" at bounding box center [376, 555] width 303 height 33
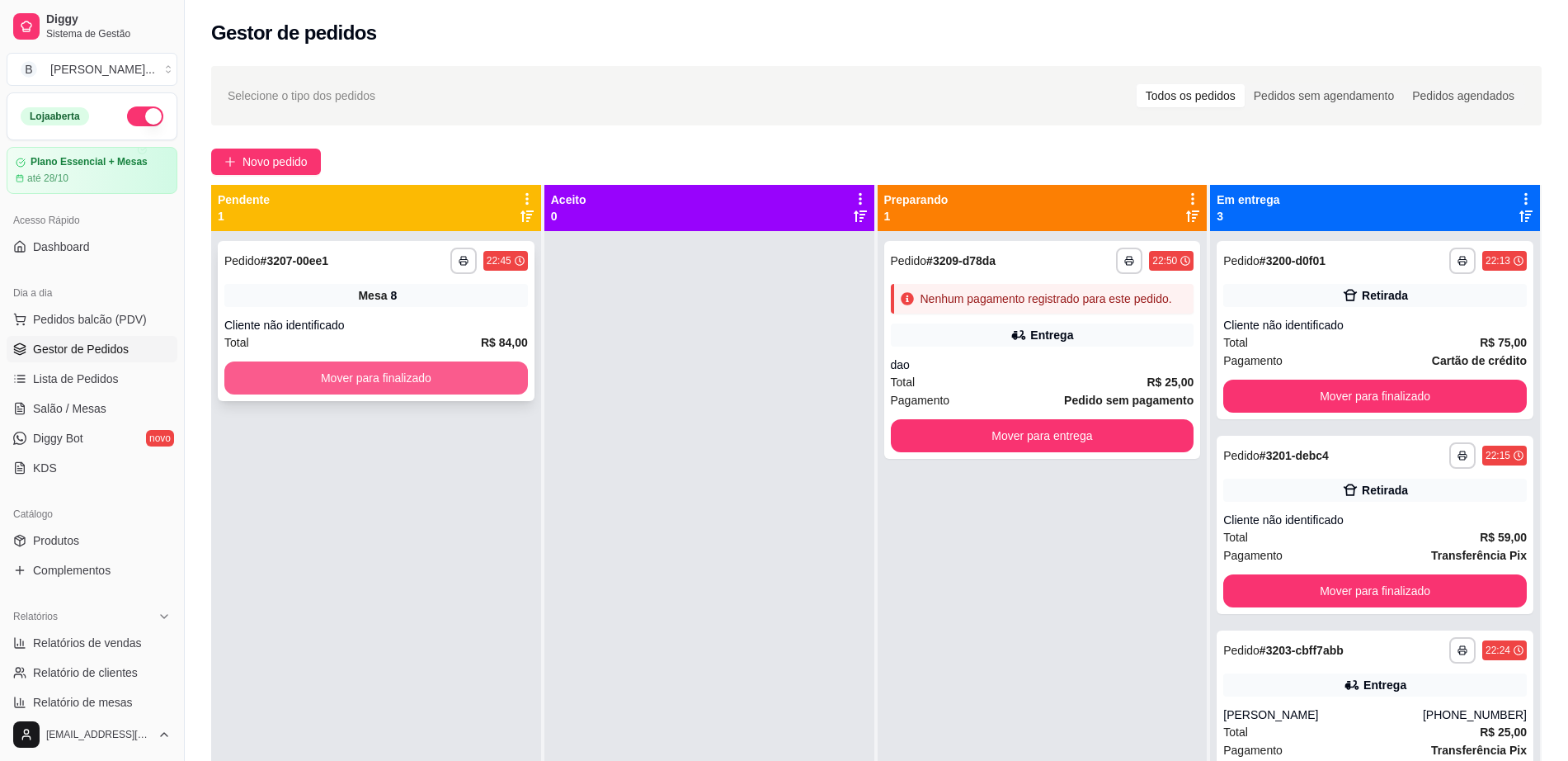
click at [503, 370] on button "Mover para finalizado" at bounding box center [376, 378] width 303 height 33
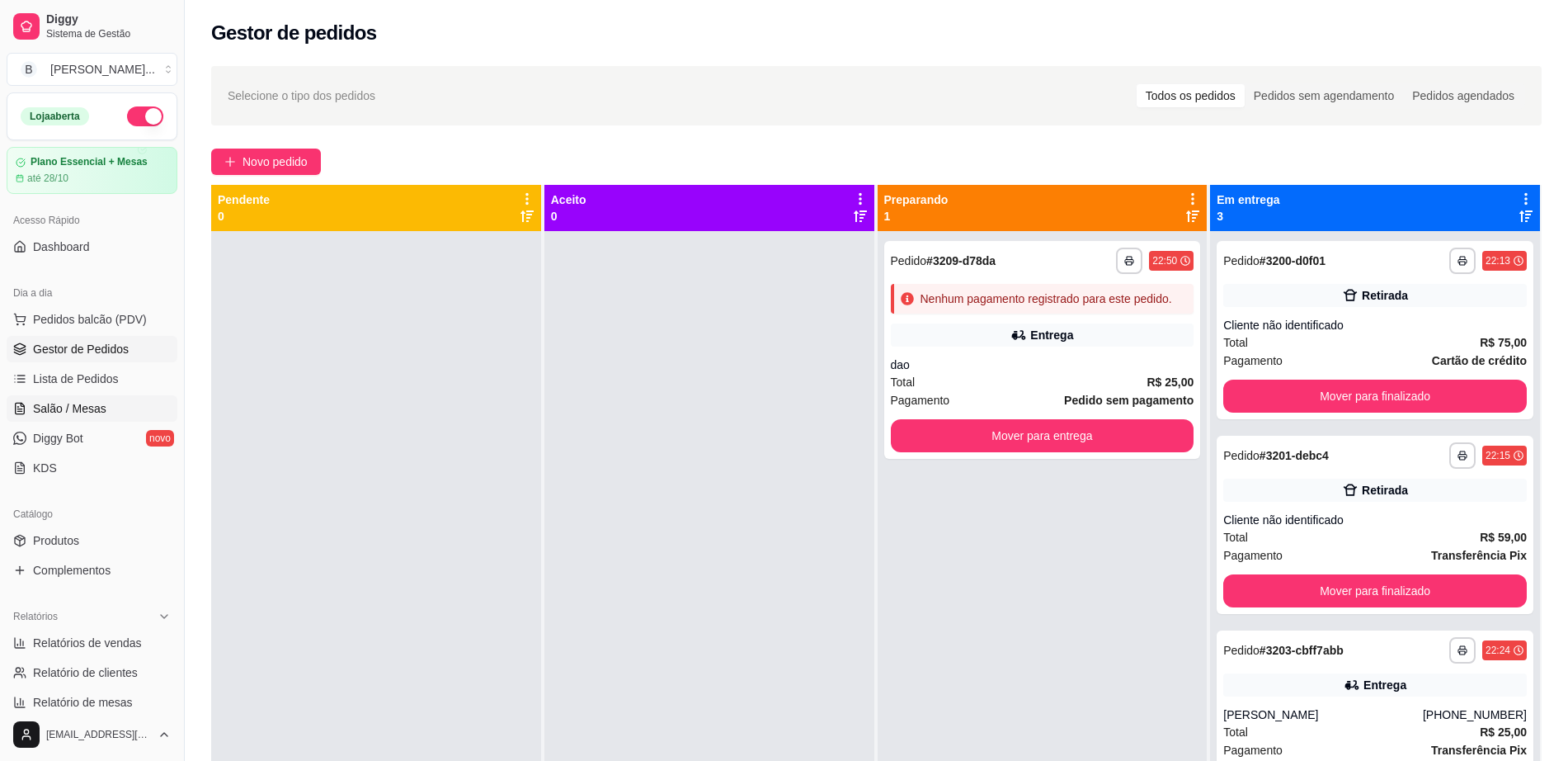
click at [123, 405] on link "Salão / Mesas" at bounding box center [91, 408] width 170 height 27
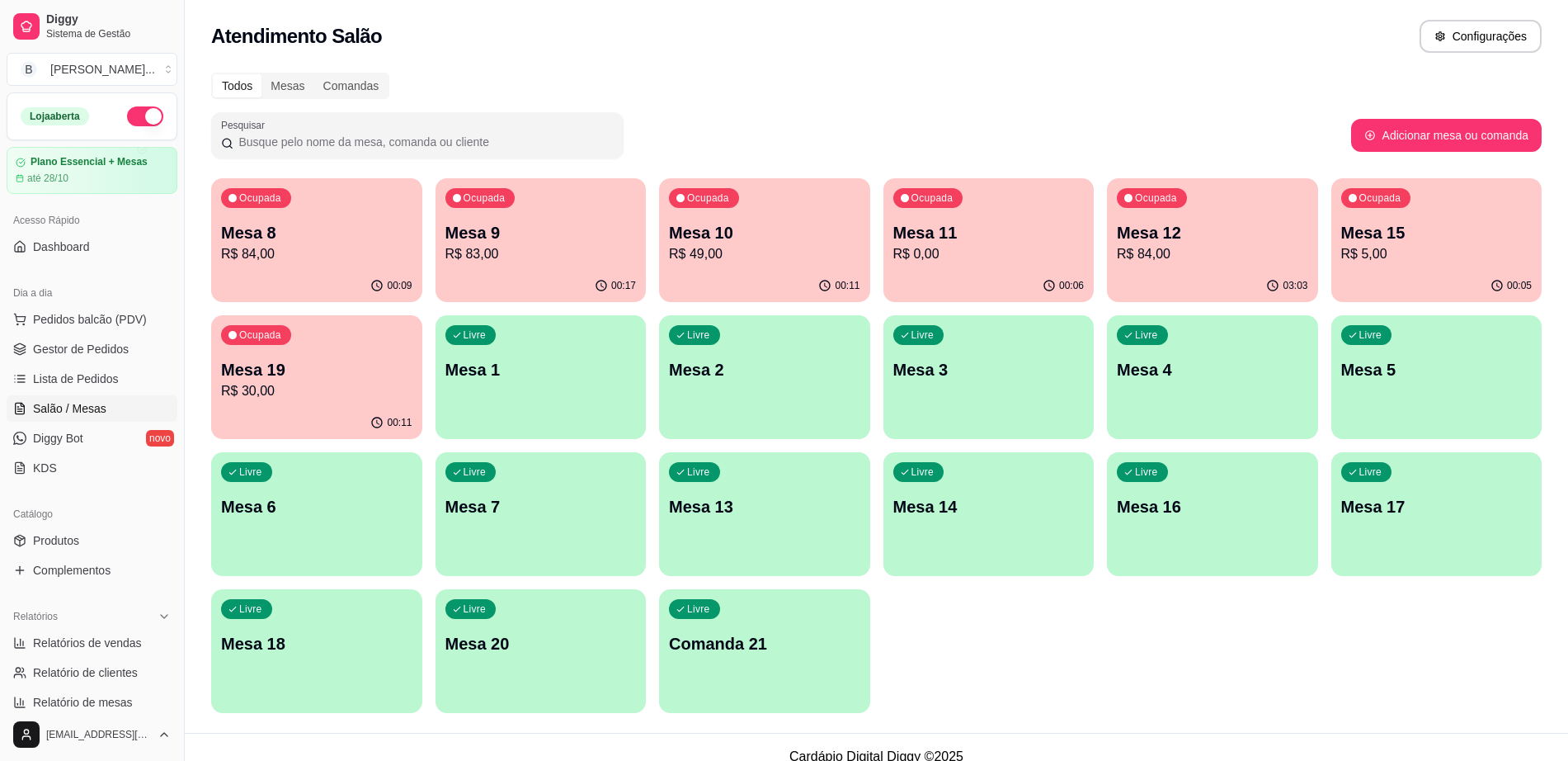
click at [552, 230] on p "Mesa 9" at bounding box center [541, 233] width 191 height 23
click at [722, 252] on p "R$ 49,00" at bounding box center [764, 254] width 191 height 20
click at [1011, 241] on p "Mesa 11" at bounding box center [988, 233] width 185 height 22
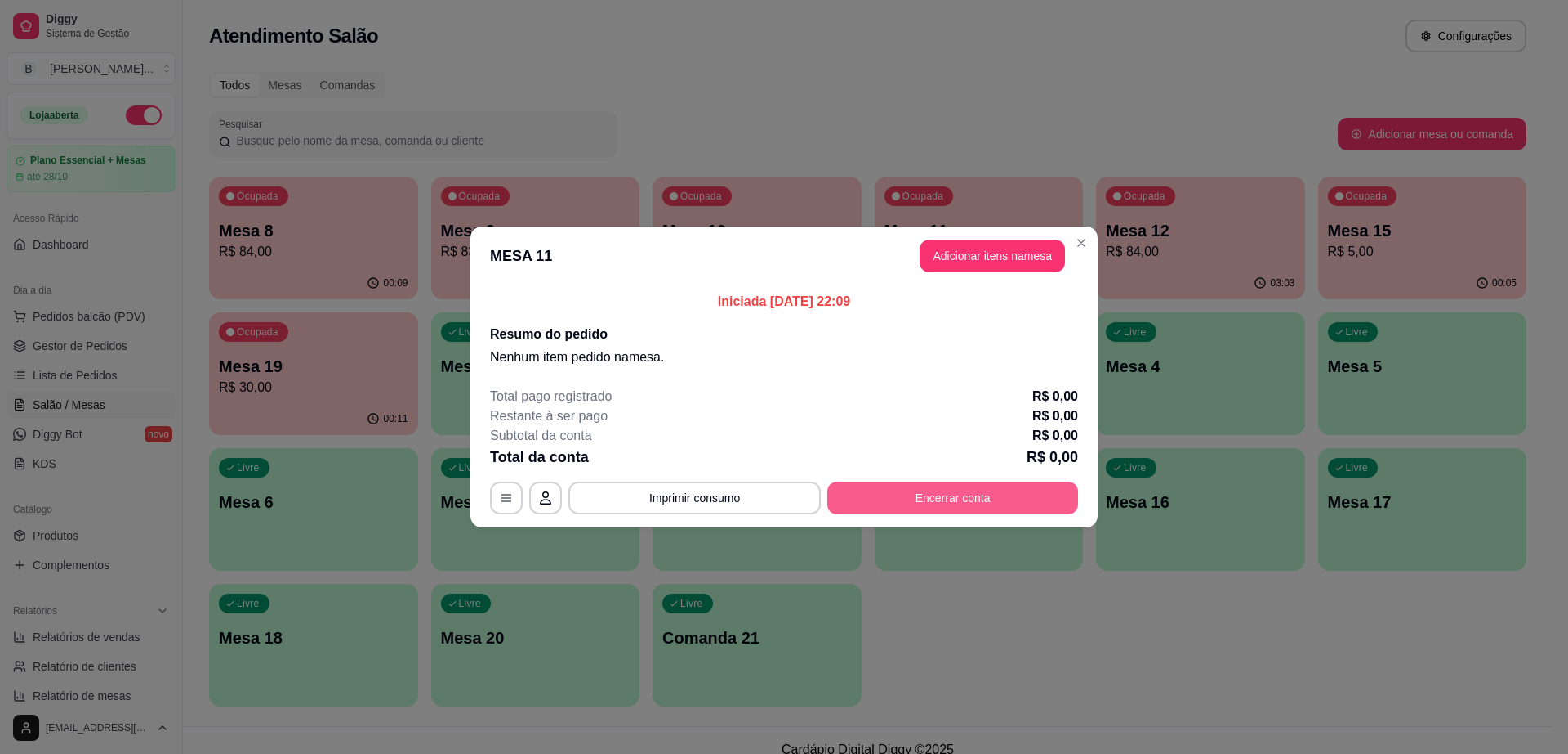
click at [985, 491] on button "Encerrar conta" at bounding box center [953, 498] width 251 height 33
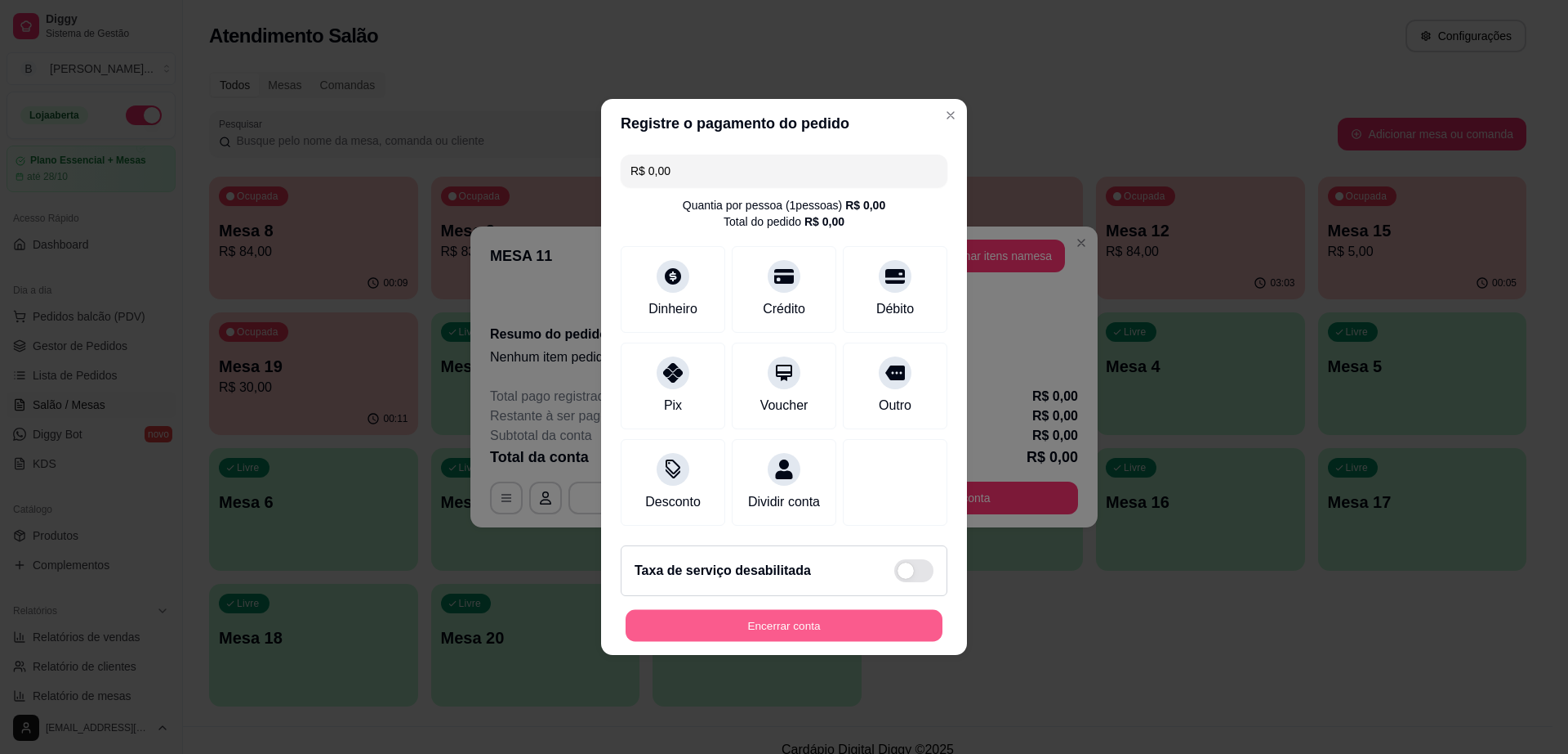
click at [855, 626] on button "Encerrar conta" at bounding box center [784, 625] width 317 height 32
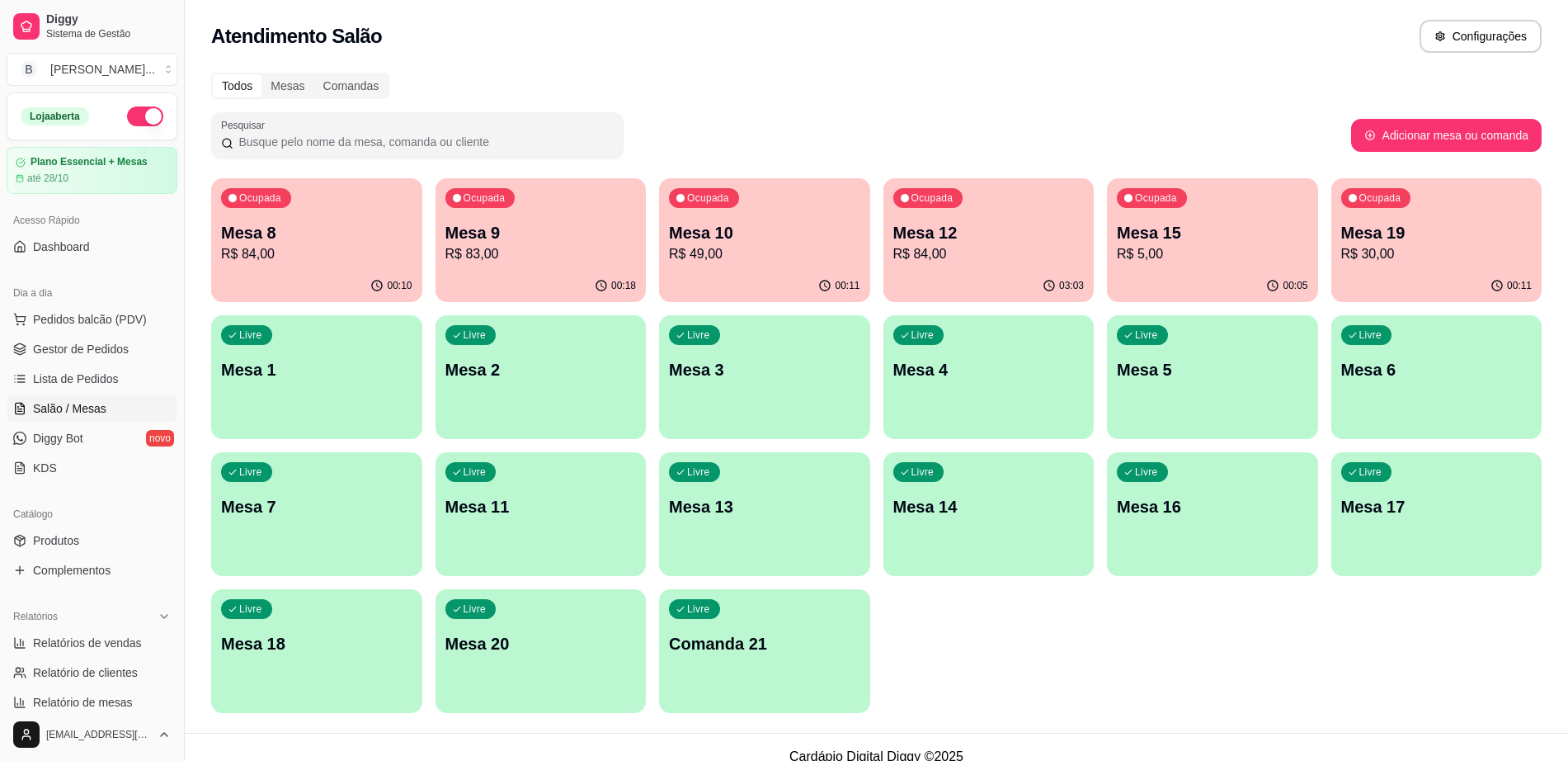
click at [1015, 253] on p "R$ 84,00" at bounding box center [989, 254] width 191 height 20
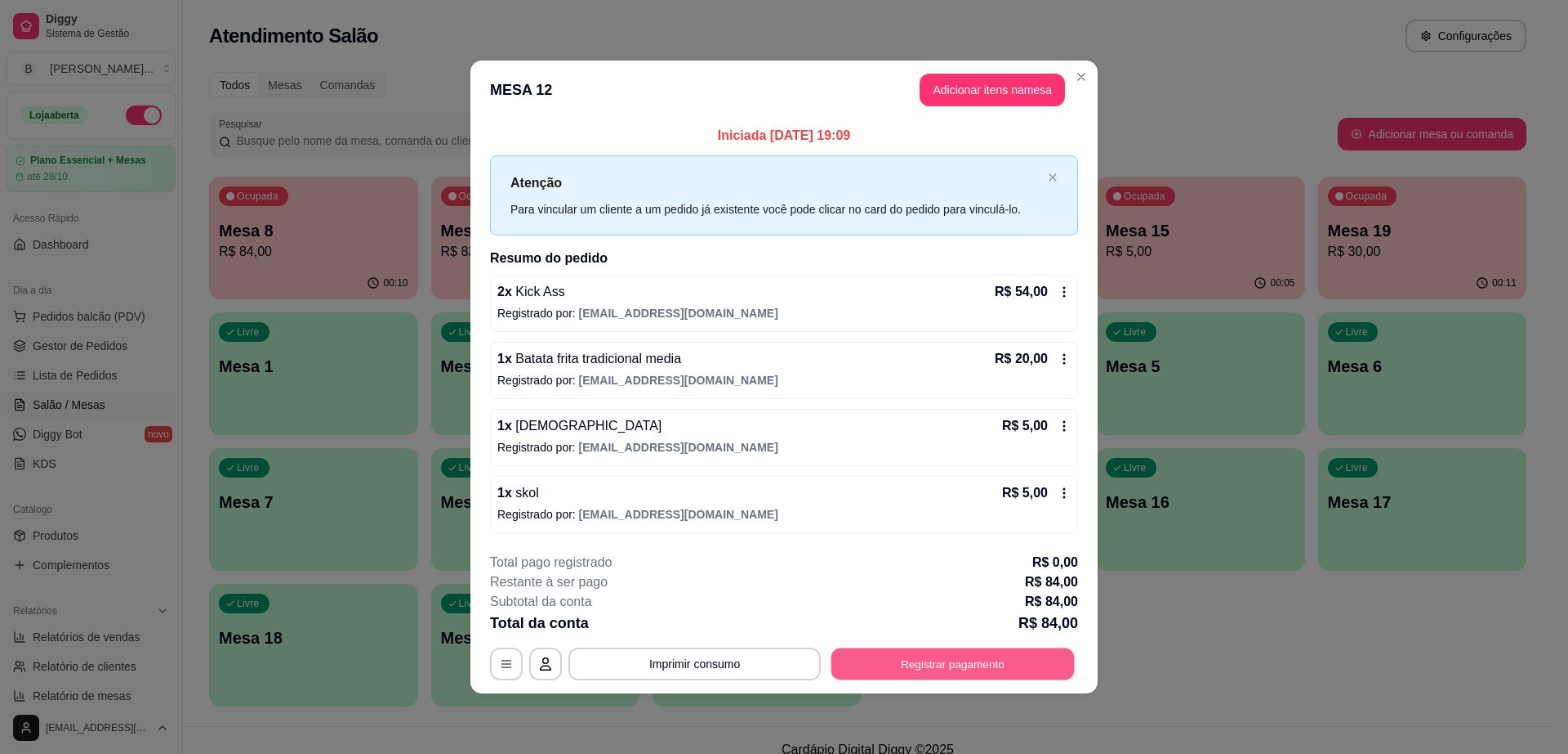
click at [961, 663] on button "Registrar pagamento" at bounding box center [954, 663] width 244 height 32
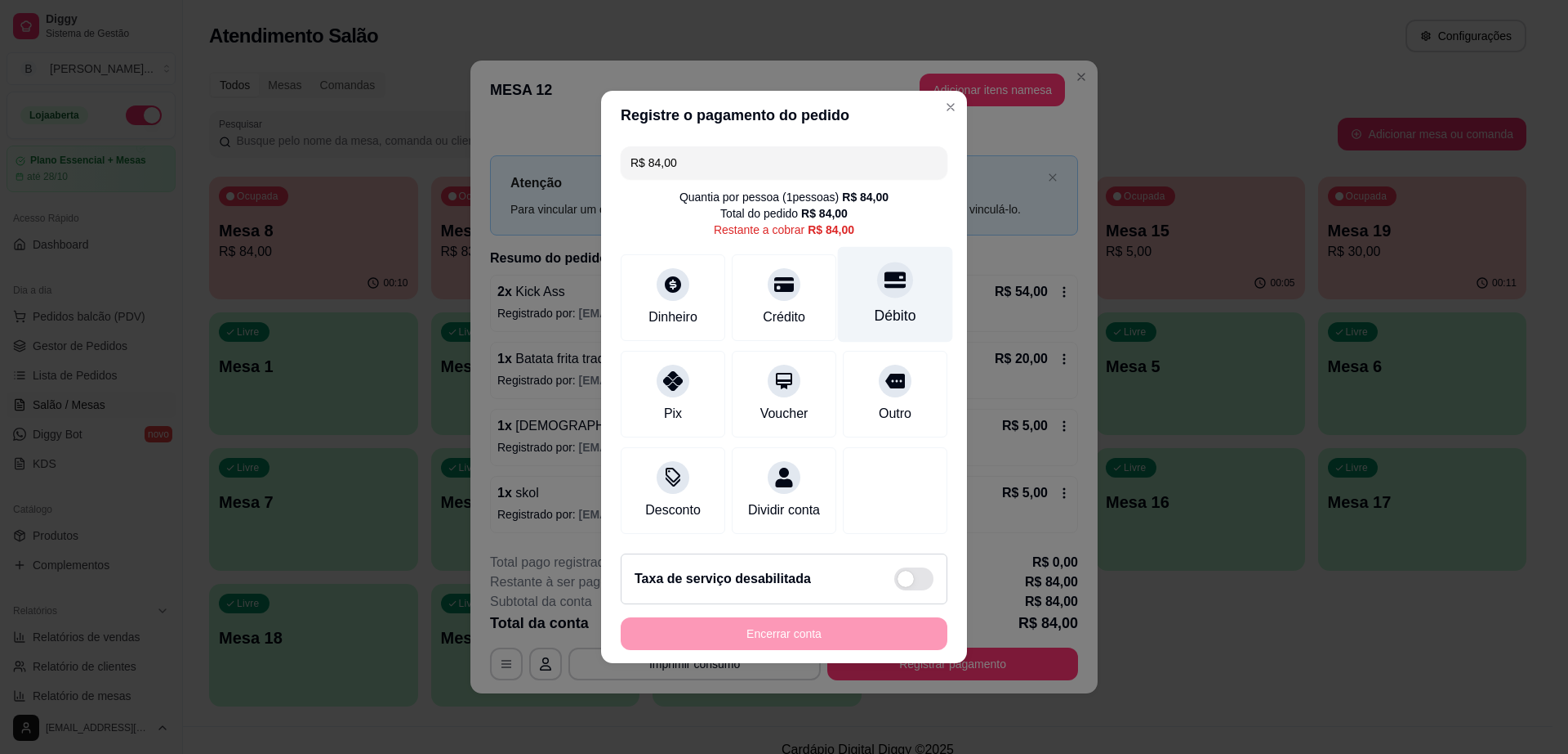
click at [874, 251] on div "Débito" at bounding box center [896, 295] width 115 height 96
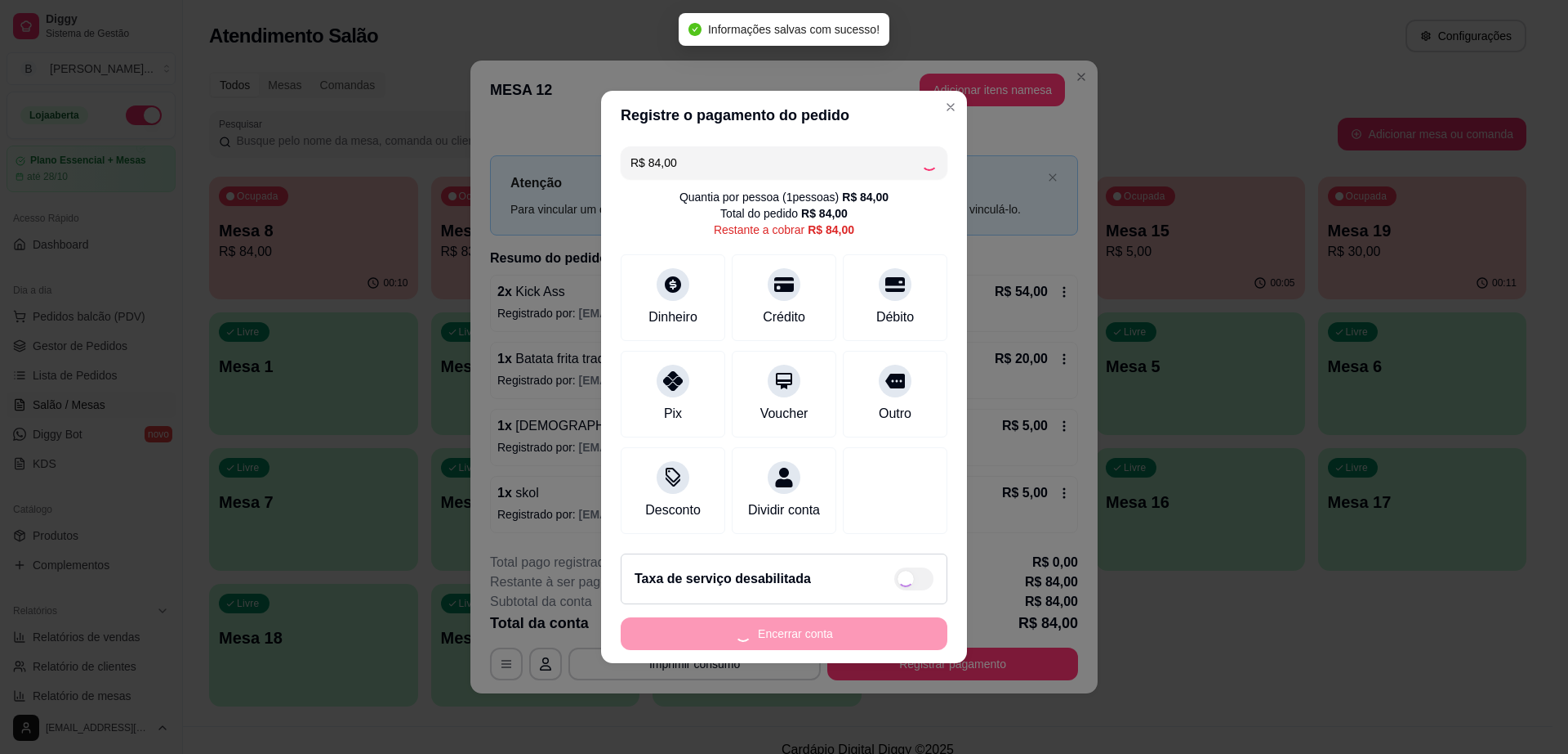
type input "R$ 0,00"
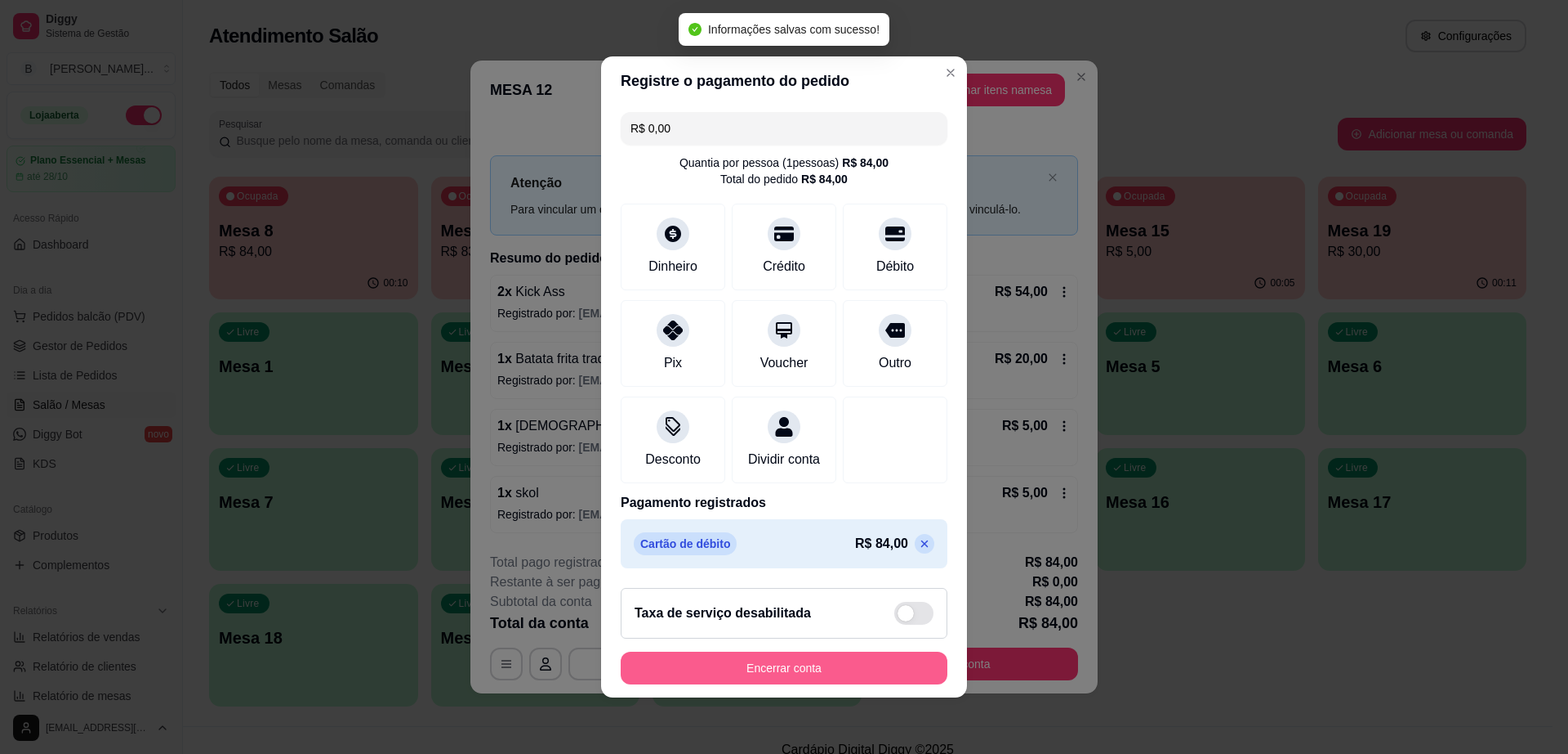
click at [884, 675] on button "Encerrar conta" at bounding box center [784, 668] width 327 height 33
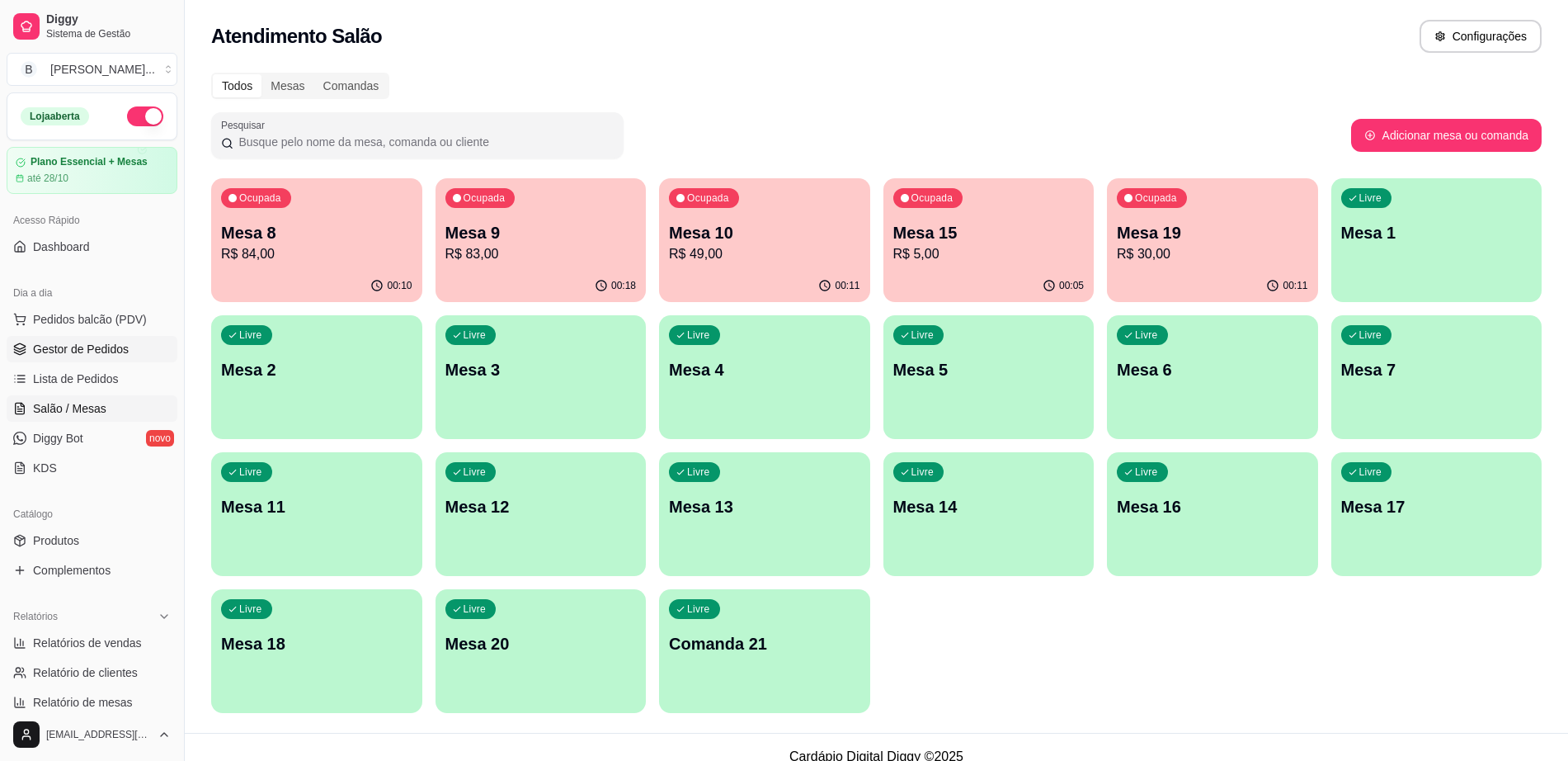
click at [81, 352] on span "Gestor de Pedidos" at bounding box center [81, 349] width 96 height 17
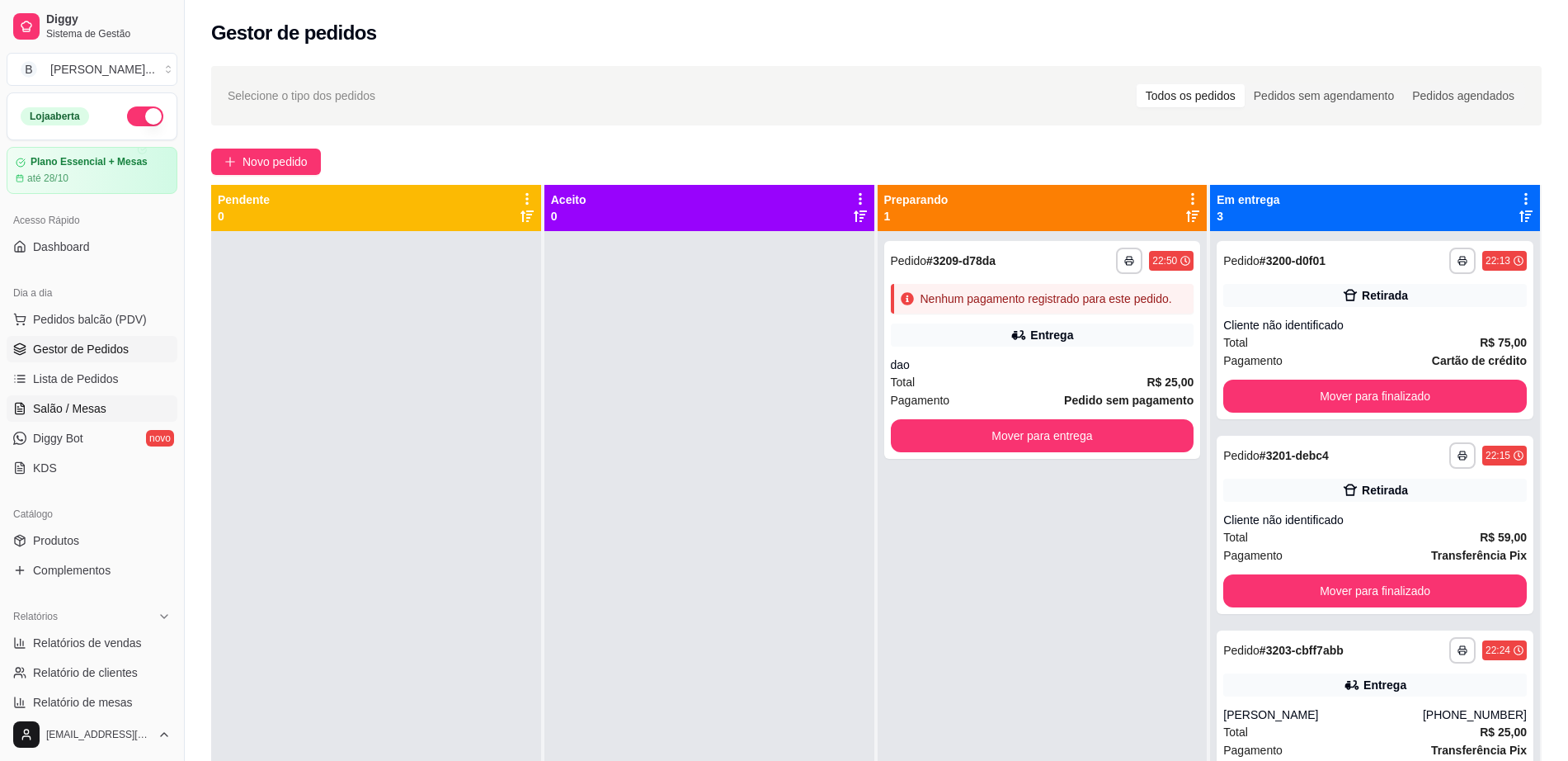
click at [83, 414] on span "Salão / Mesas" at bounding box center [70, 408] width 73 height 17
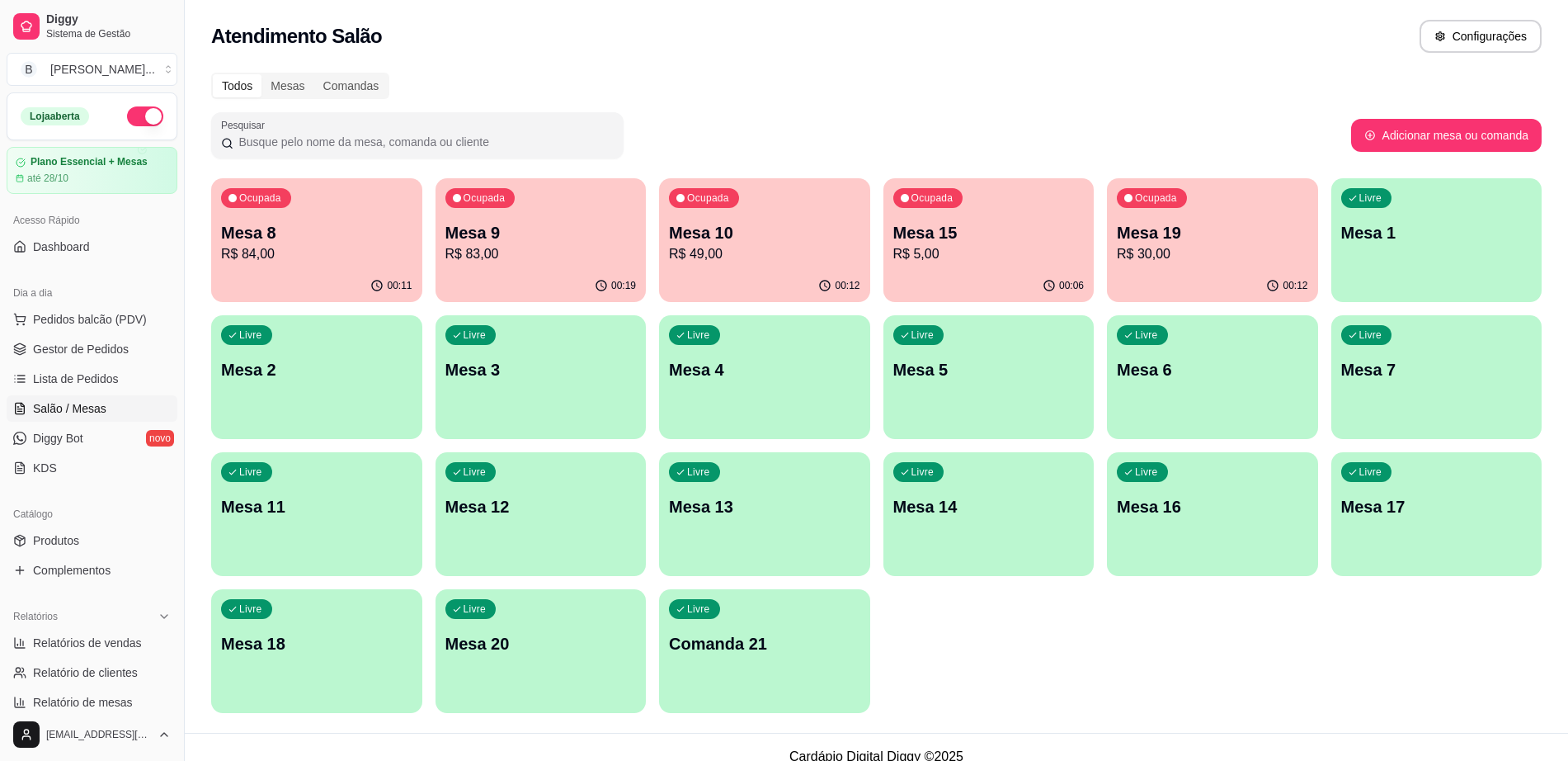
click at [1262, 260] on p "R$ 30,00" at bounding box center [1212, 254] width 191 height 20
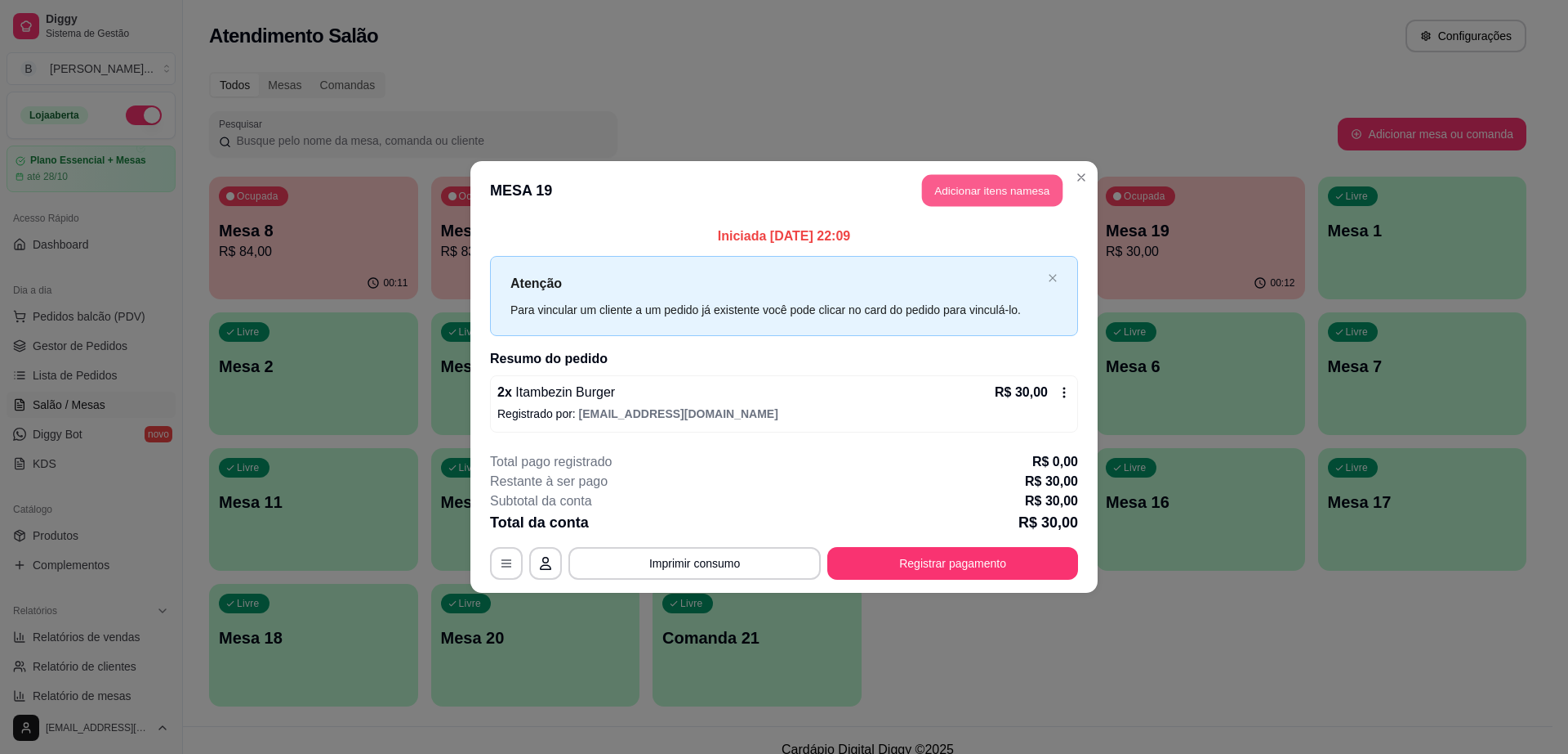
click at [971, 199] on button "Adicionar itens na mesa" at bounding box center [992, 190] width 141 height 32
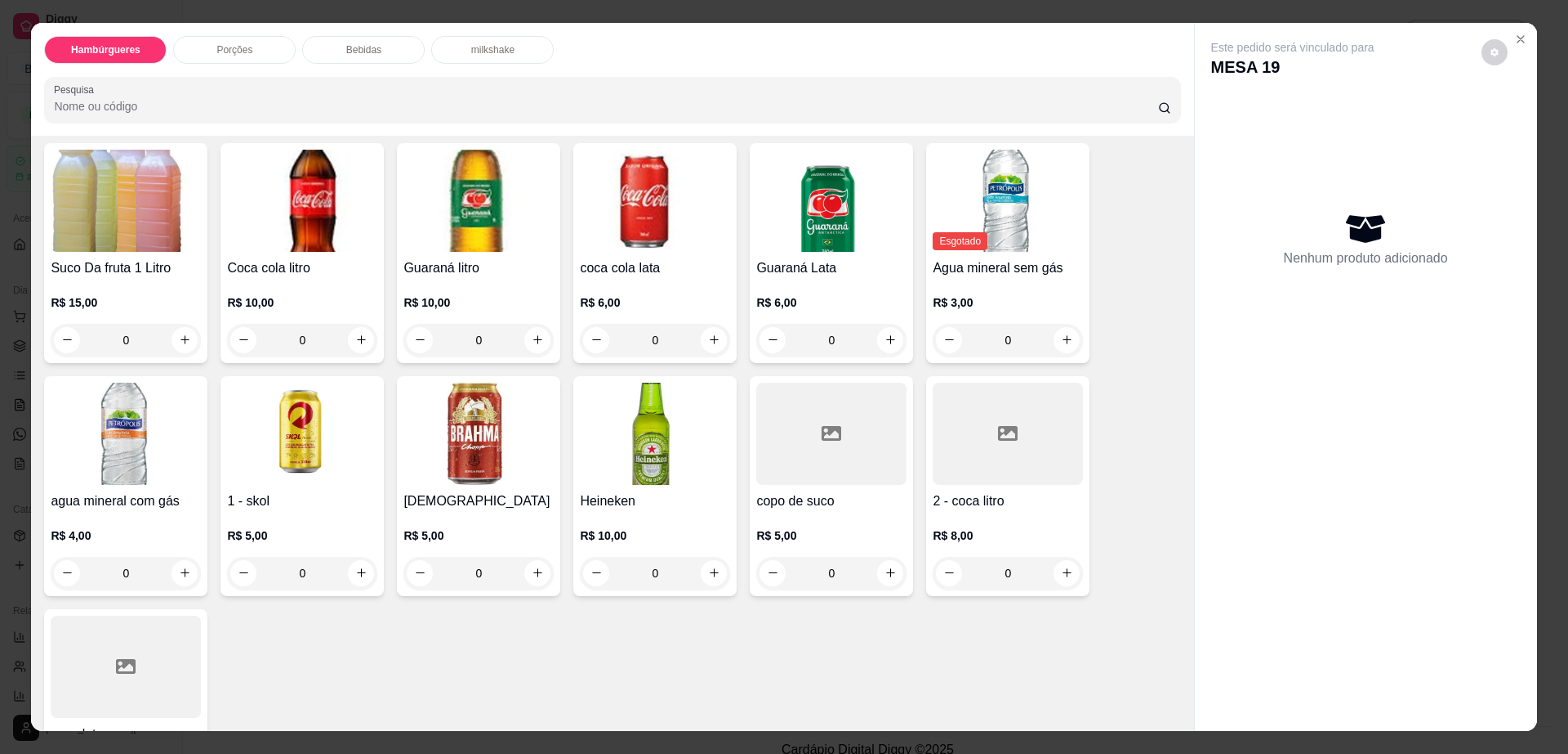
scroll to position [1328, 0]
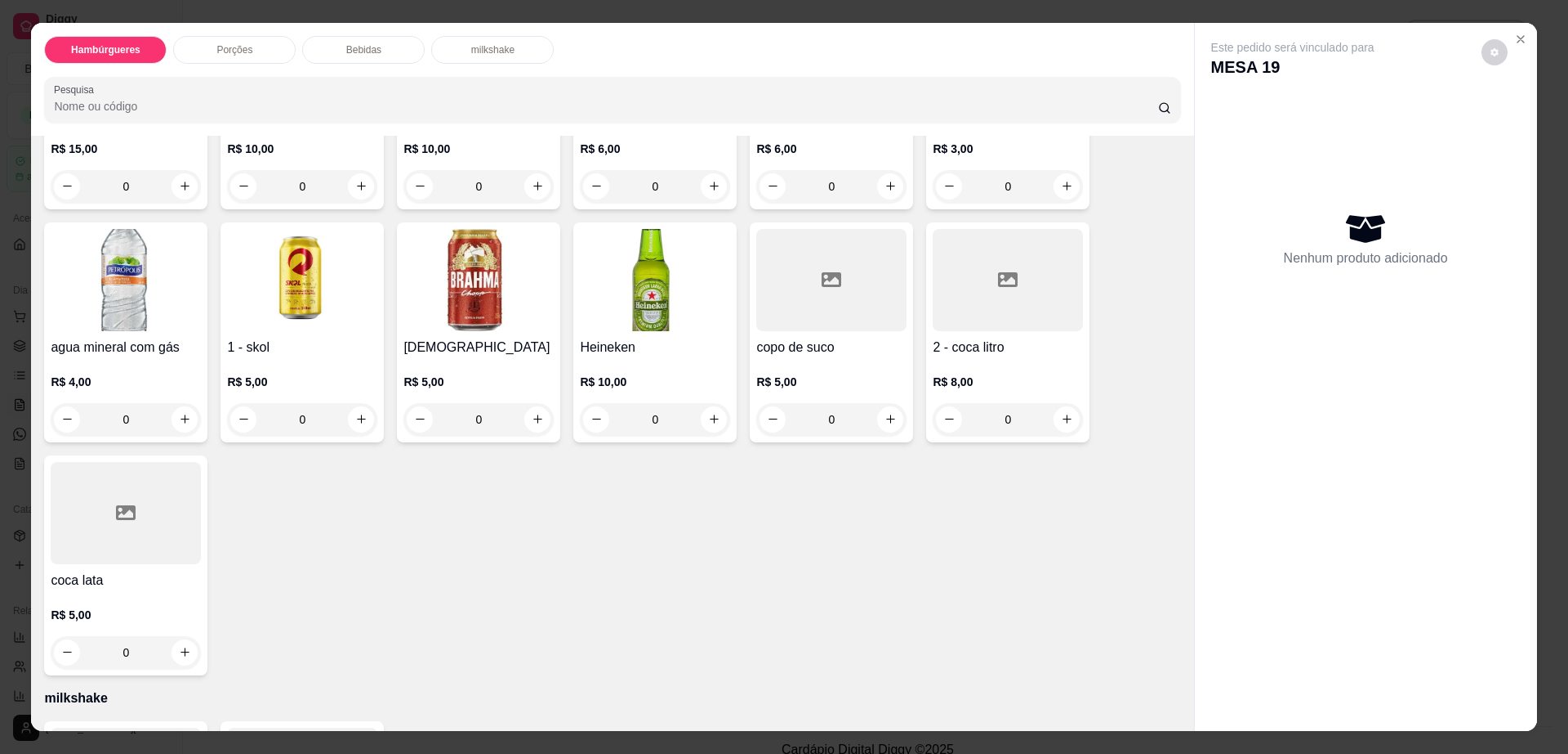
click at [809, 265] on div at bounding box center [831, 280] width 151 height 102
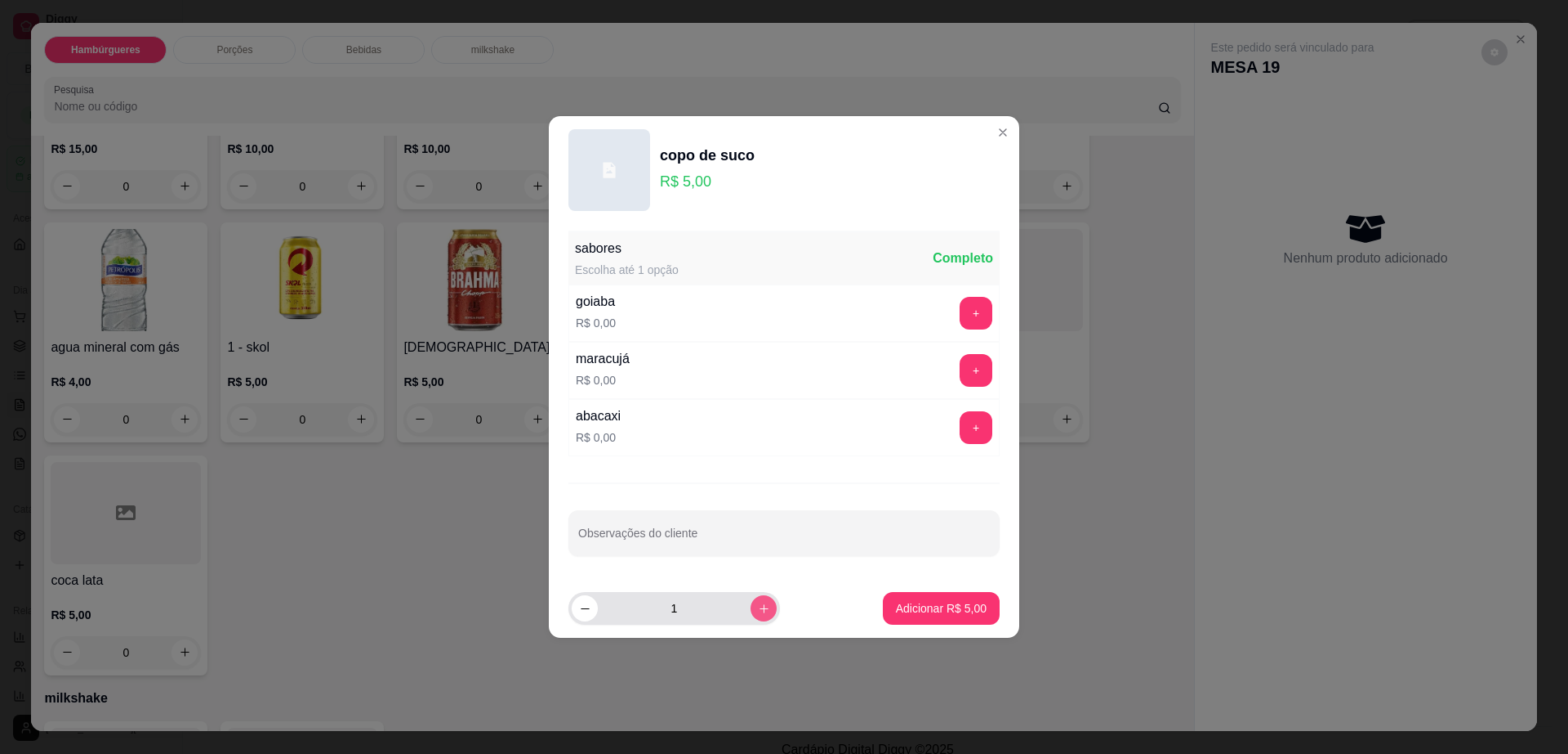
click at [759, 608] on icon "increase-product-quantity" at bounding box center [763, 608] width 9 height 9
type input "2"
click at [921, 605] on p "Adicionar R$ 10,00" at bounding box center [938, 608] width 97 height 16
type input "2"
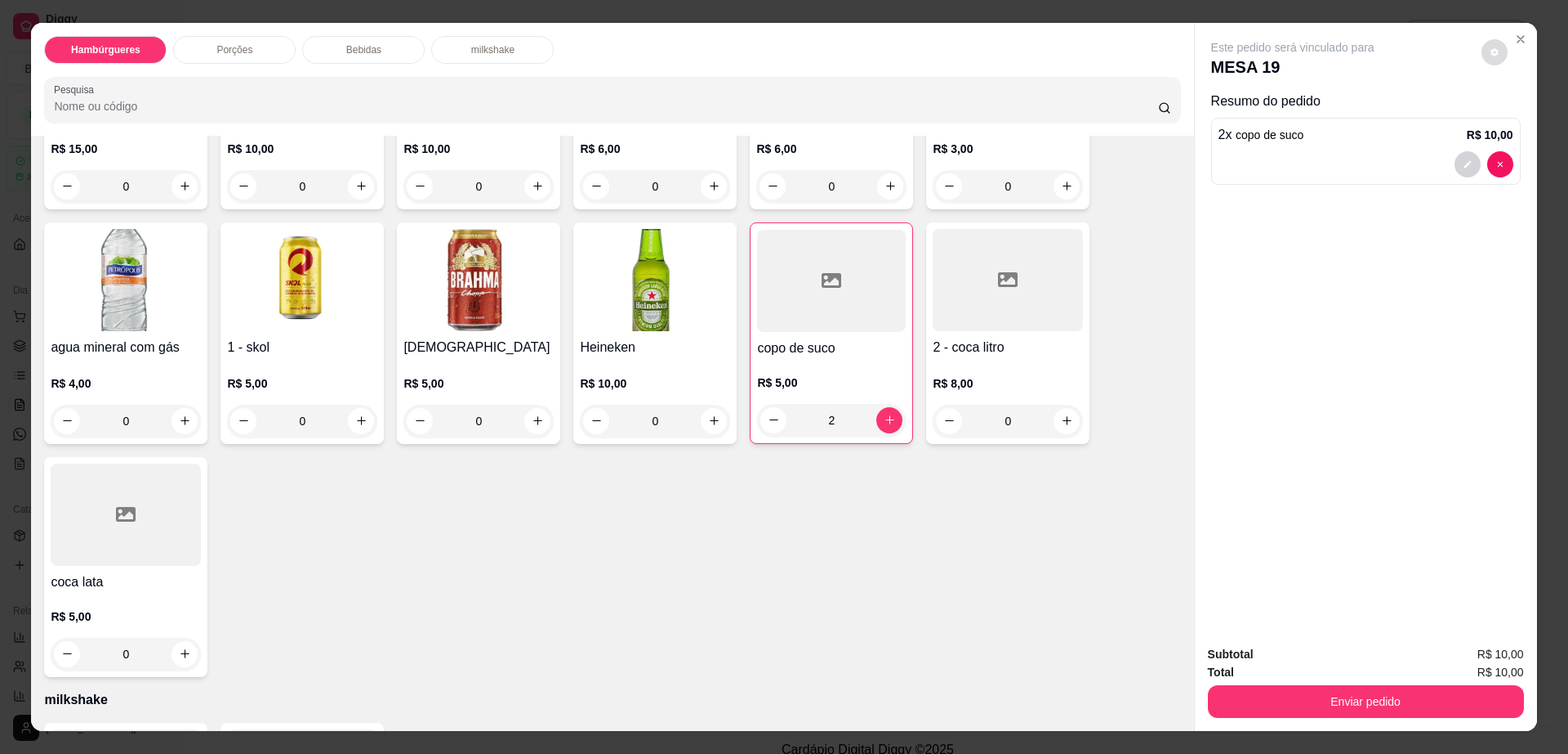
click at [1491, 57] on button "decrease-product-quantity" at bounding box center [1495, 53] width 26 height 26
click at [1323, 705] on button "Enviar pedido" at bounding box center [1366, 701] width 316 height 33
click at [1323, 705] on button "Enviar pedido" at bounding box center [1365, 701] width 306 height 32
click at [1463, 650] on button "Enviar pedido" at bounding box center [1480, 662] width 92 height 31
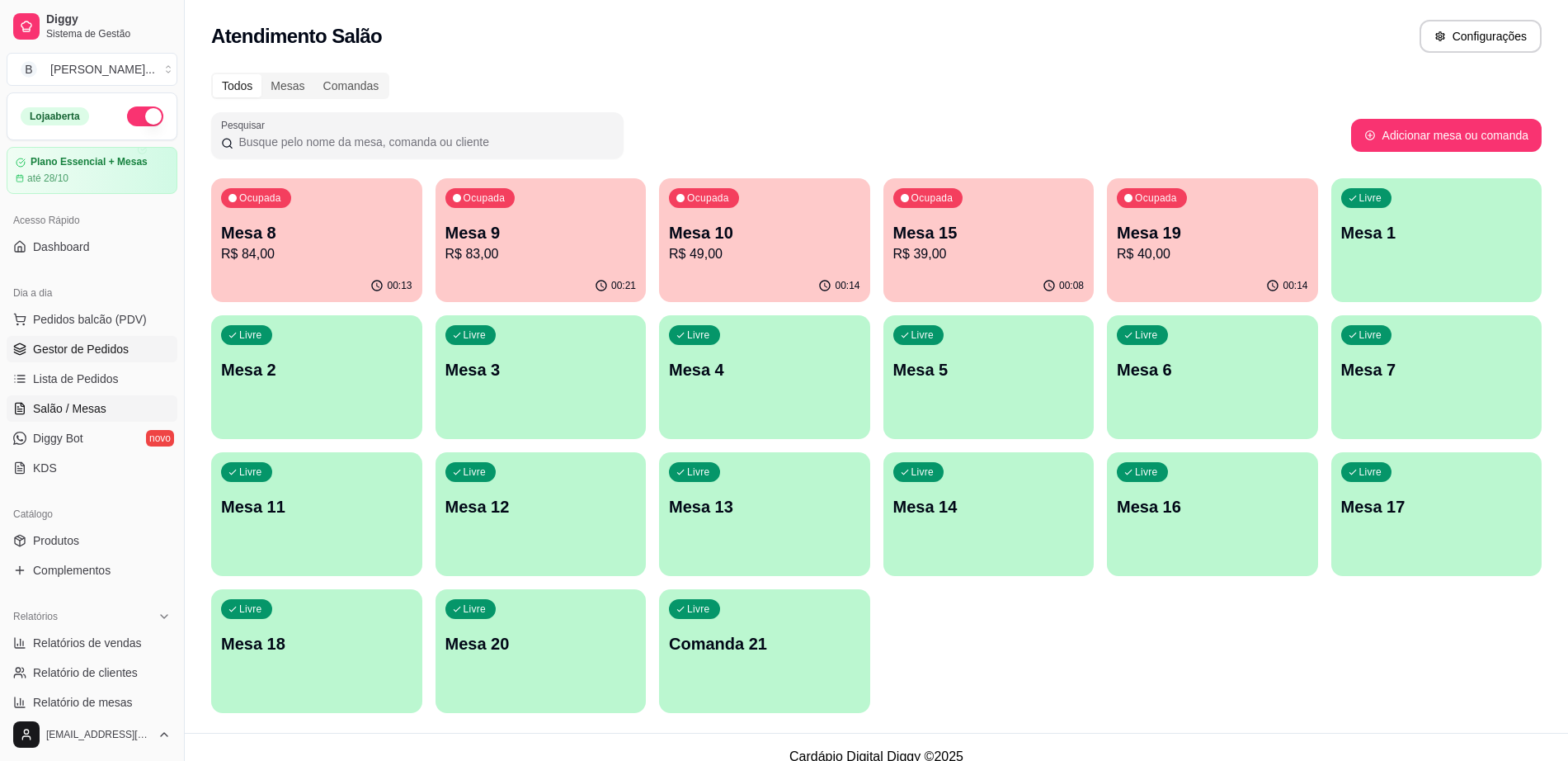
click at [106, 359] on link "Gestor de Pedidos" at bounding box center [91, 349] width 170 height 27
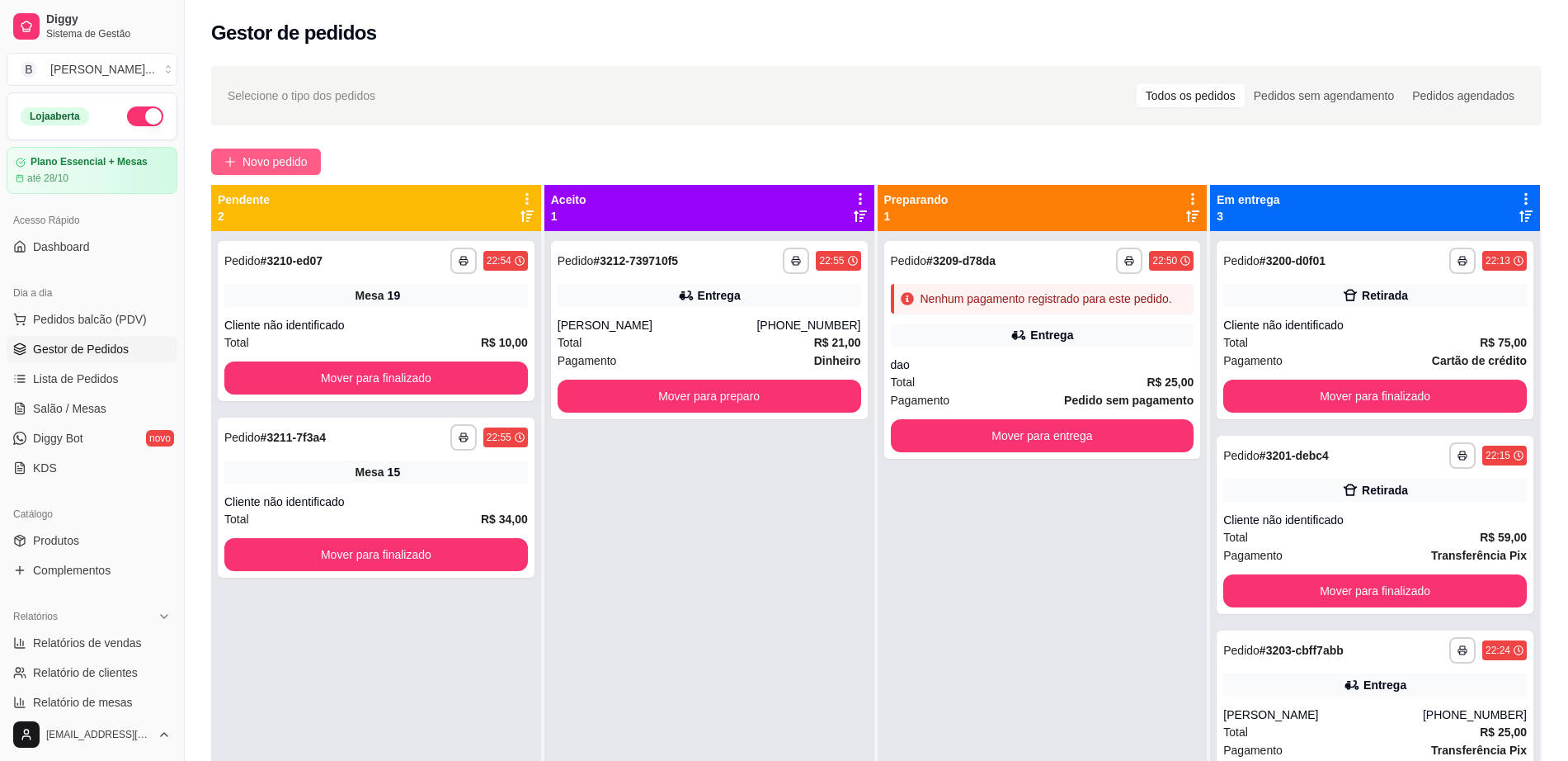
click at [283, 168] on span "Novo pedido" at bounding box center [275, 161] width 65 height 18
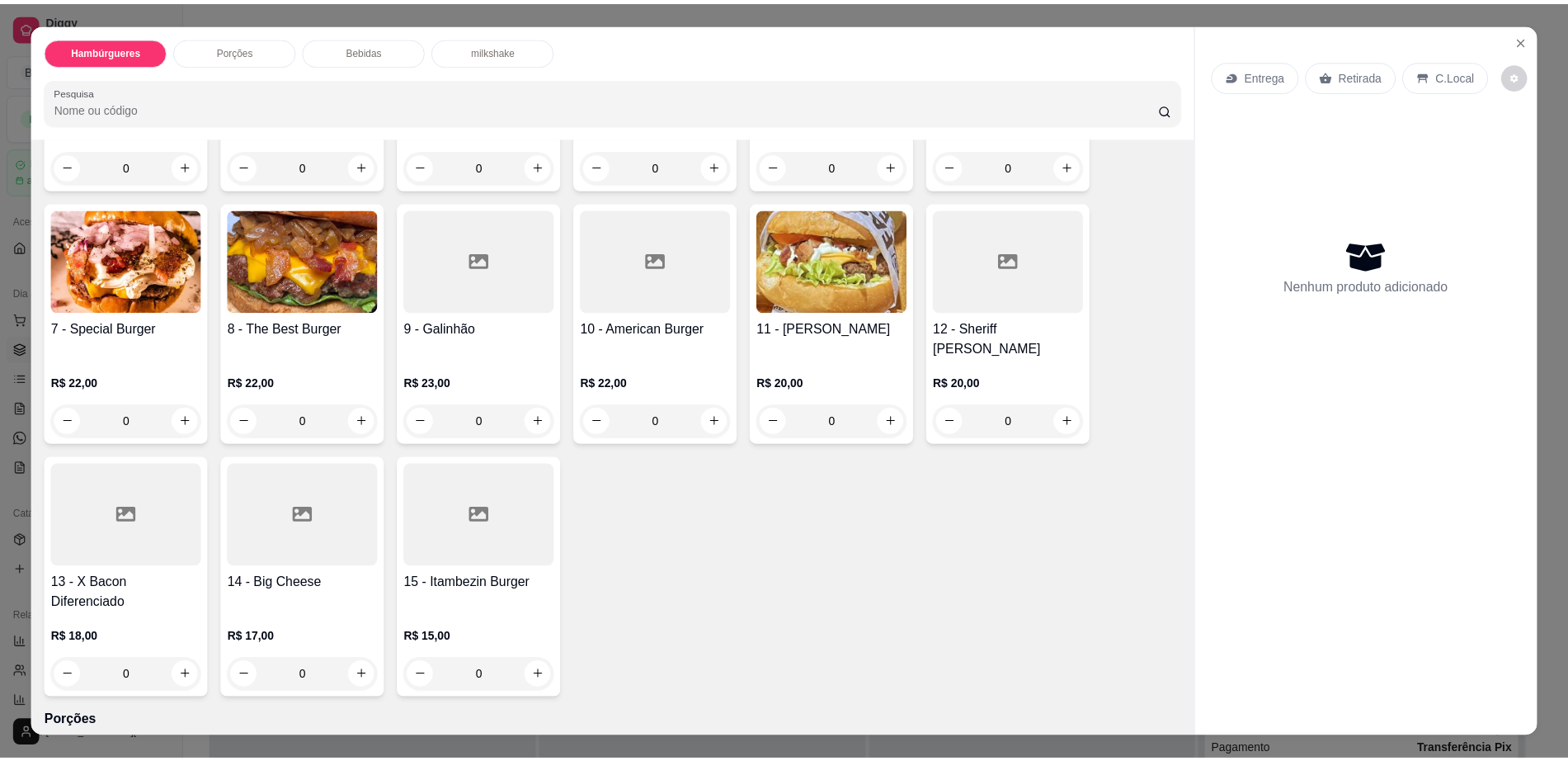
scroll to position [413, 0]
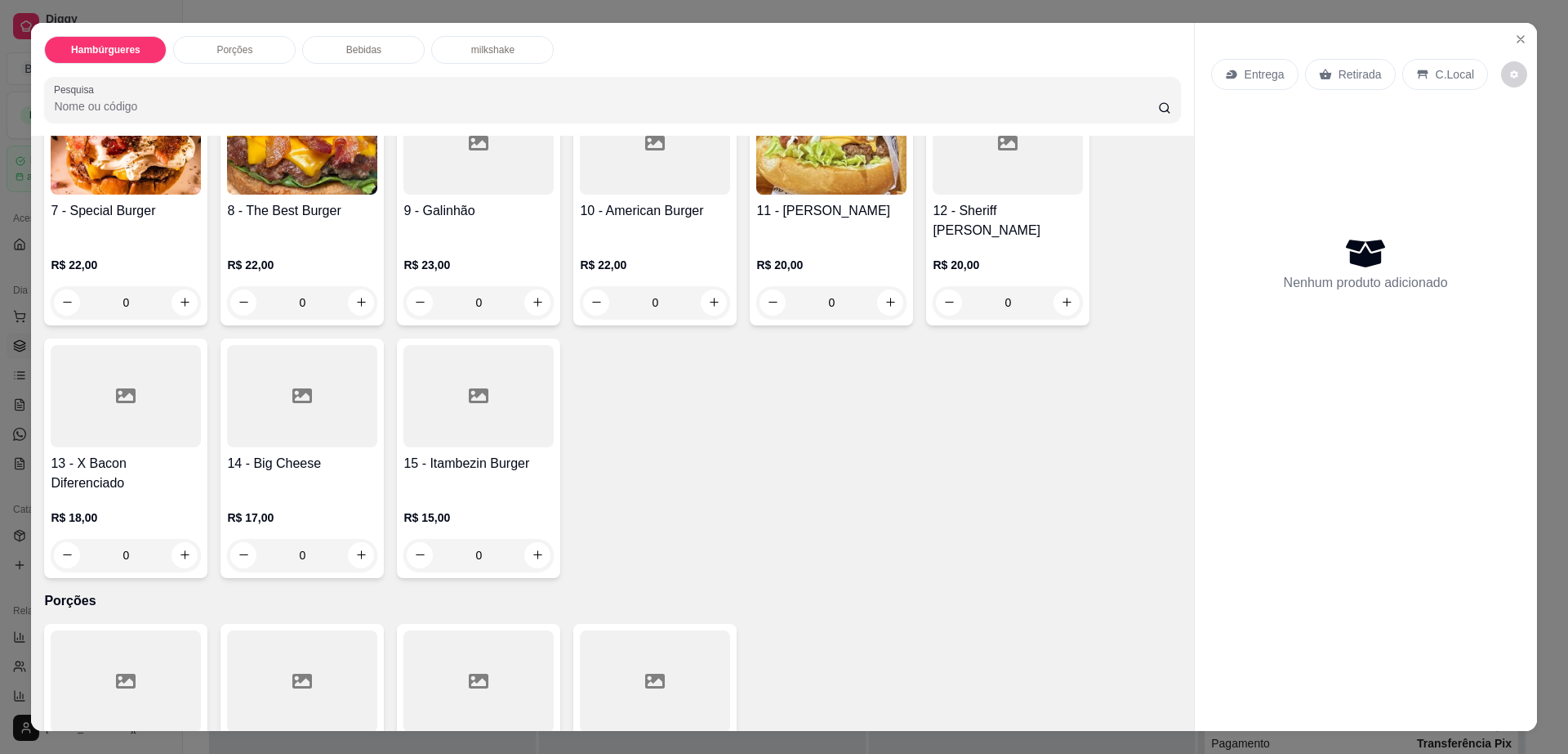
click at [138, 387] on div at bounding box center [125, 396] width 151 height 102
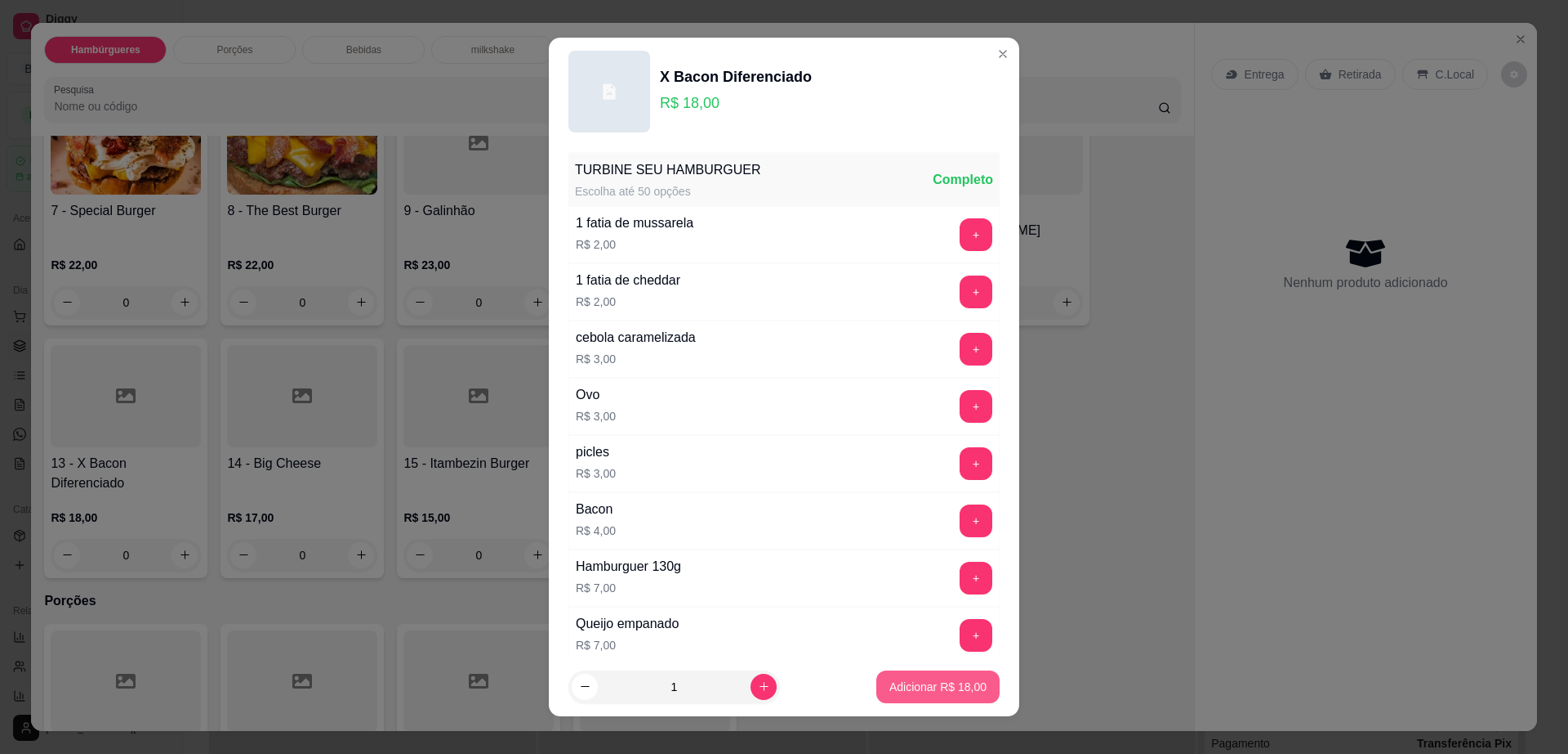
click at [953, 686] on p "Adicionar R$ 18,00" at bounding box center [938, 686] width 97 height 16
type input "1"
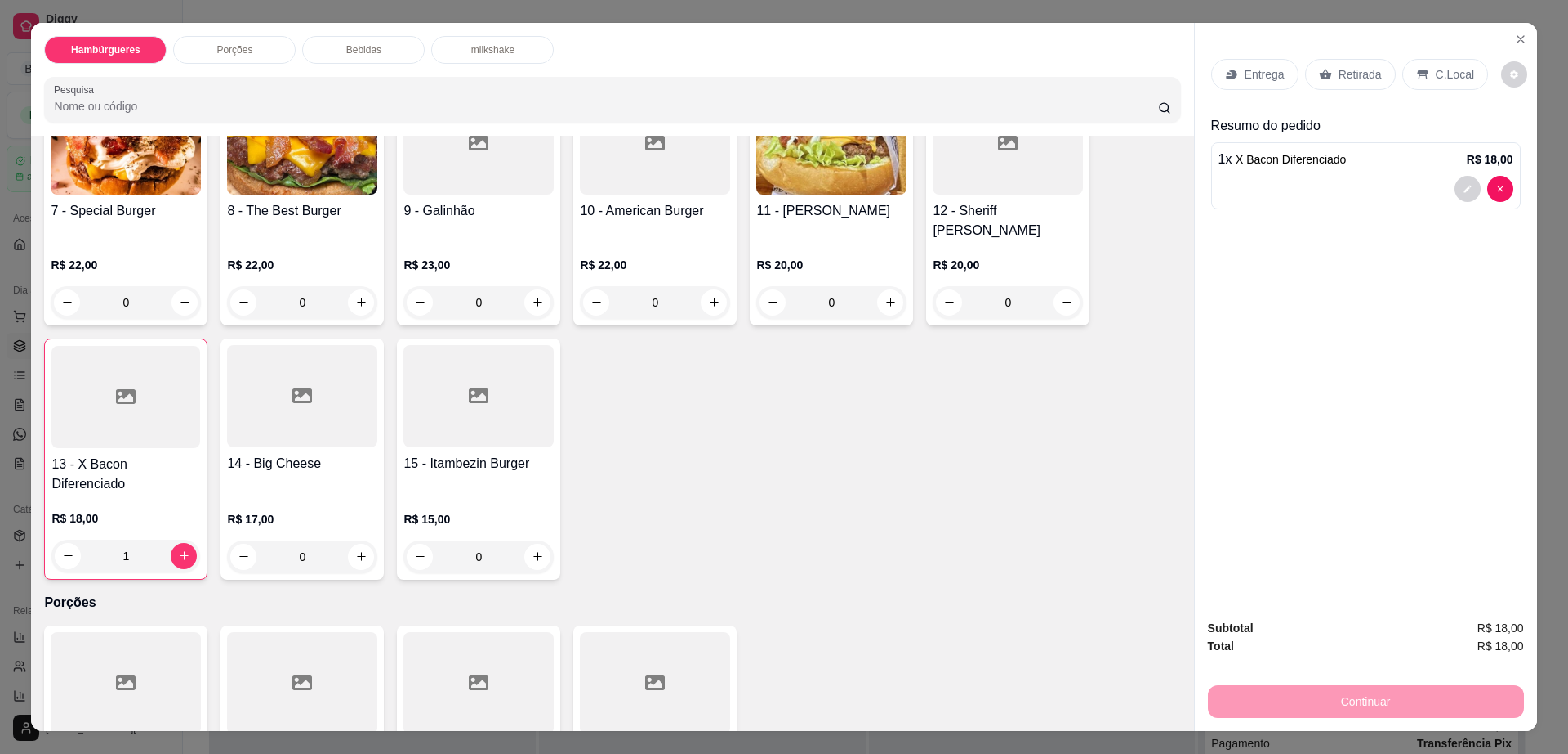
click at [1339, 69] on p "Retirada" at bounding box center [1360, 74] width 44 height 16
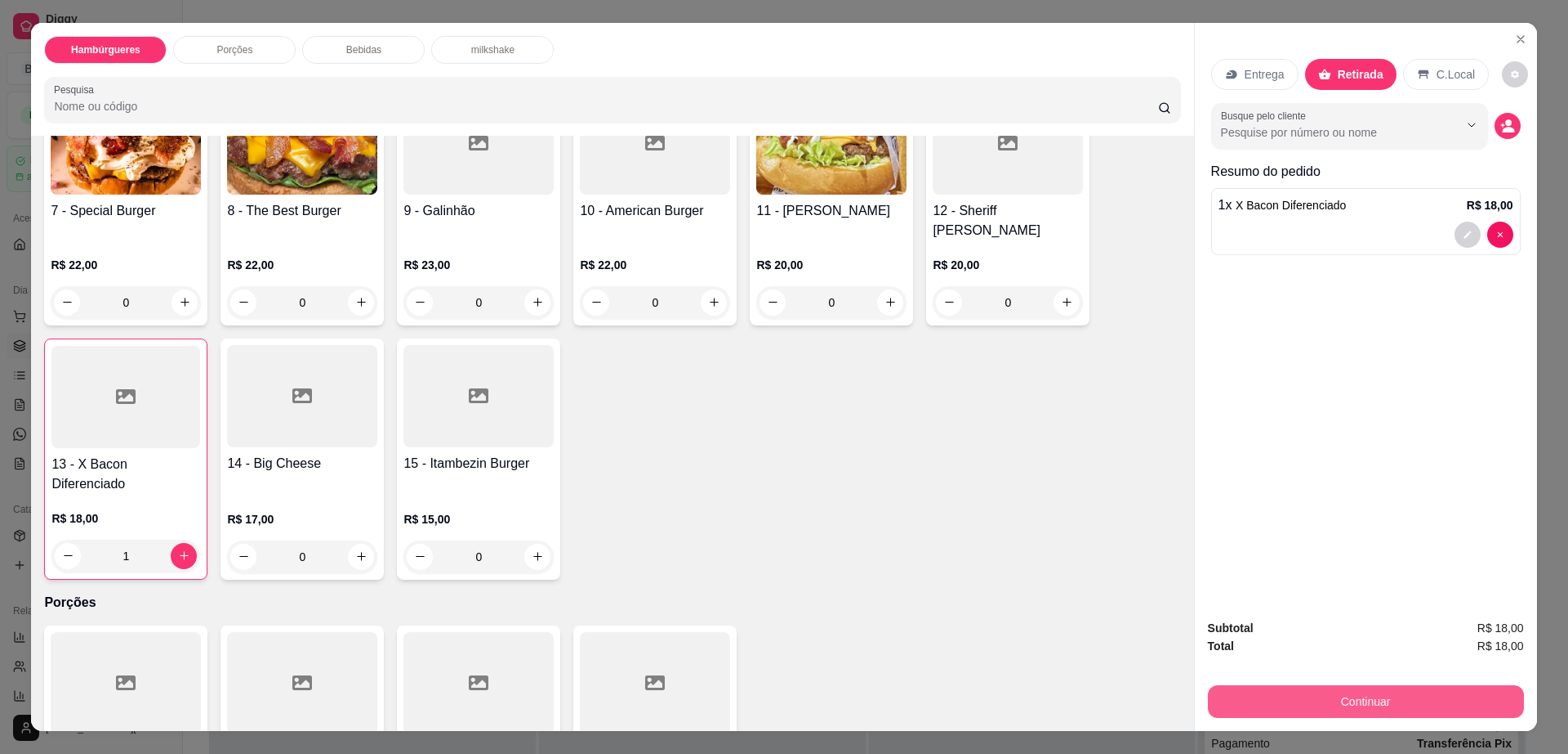
click at [1296, 709] on button "Continuar" at bounding box center [1366, 701] width 316 height 33
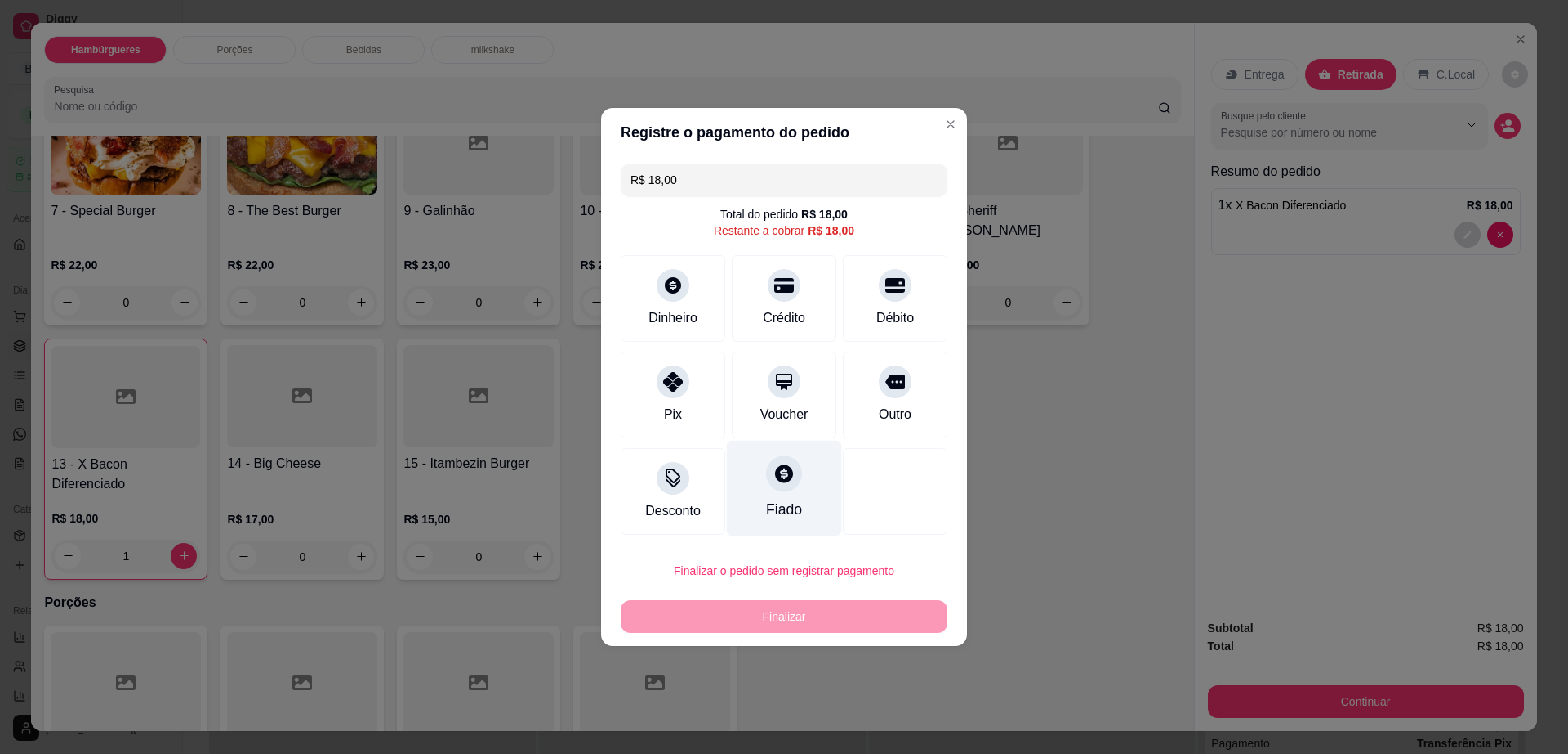
click at [796, 491] on div "Fiado" at bounding box center [785, 489] width 115 height 96
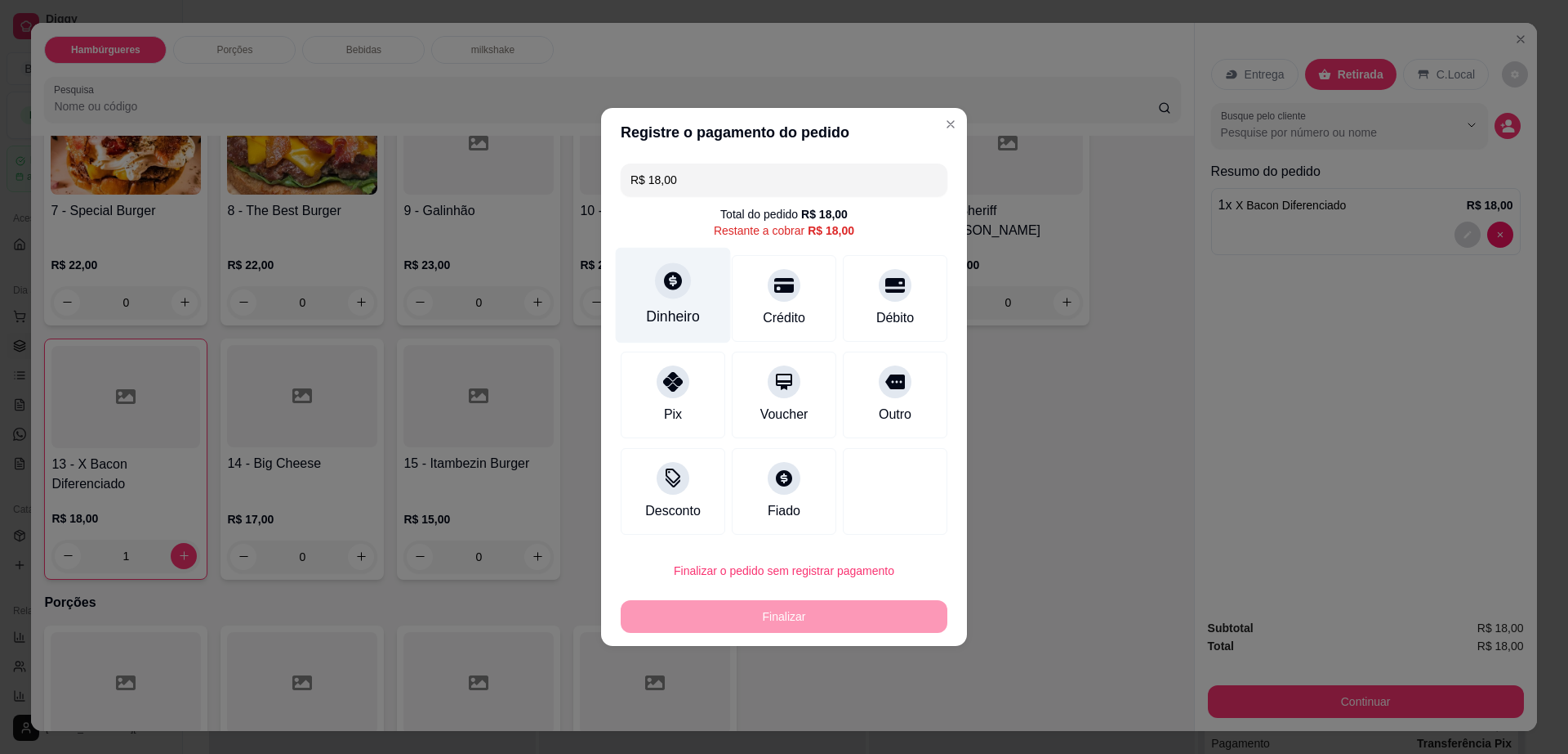
click at [665, 307] on div "Dinheiro" at bounding box center [673, 316] width 54 height 21
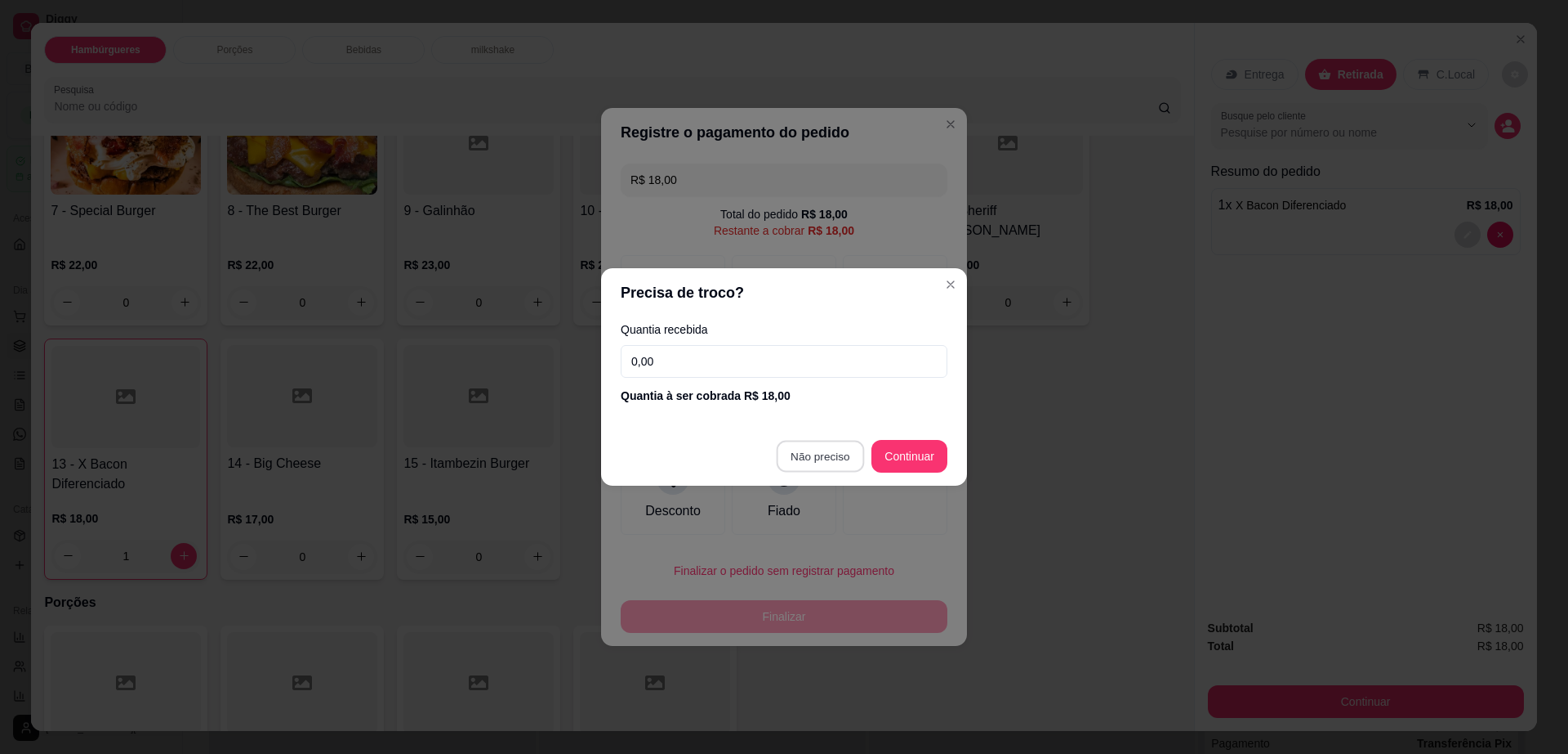
type input "R$ 0,00"
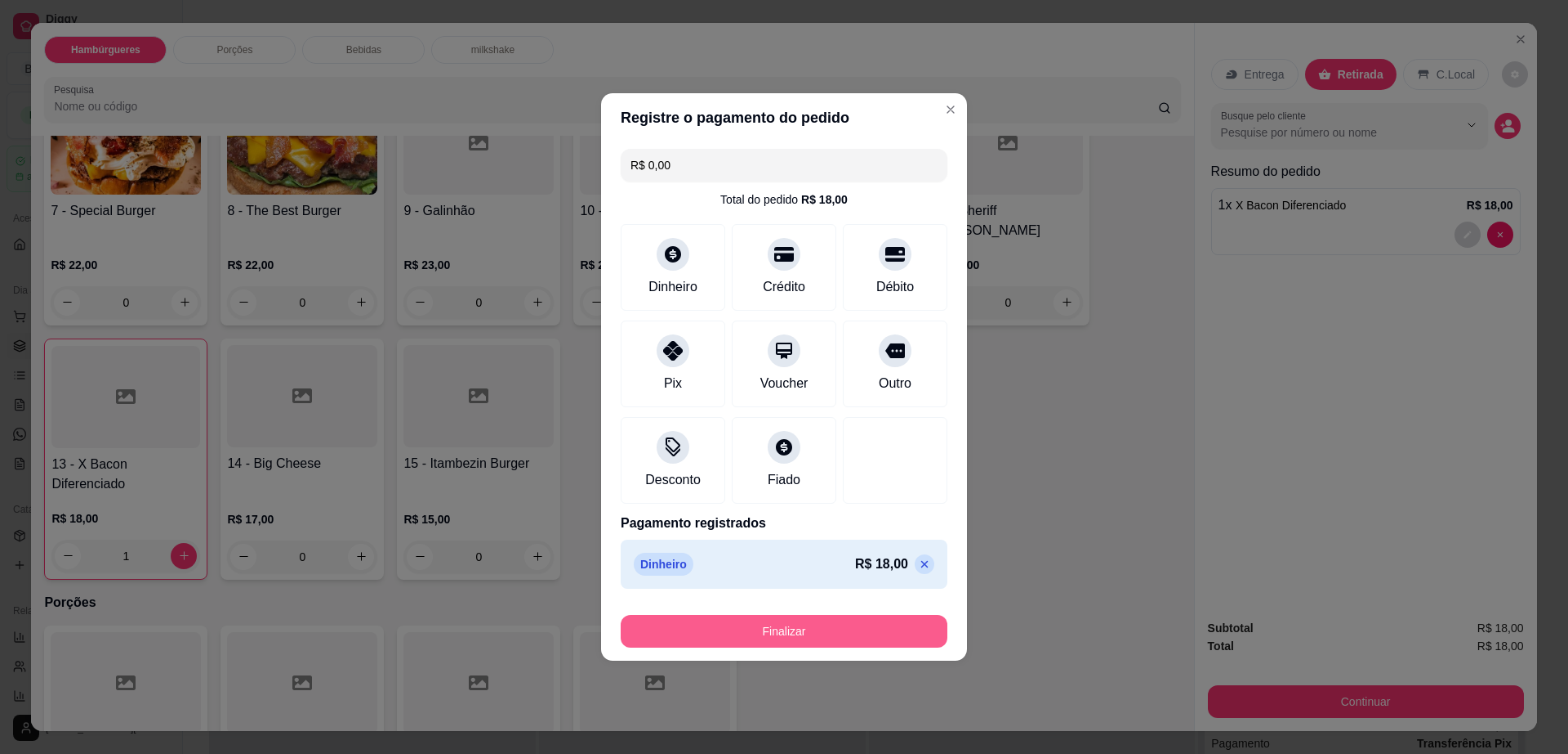
click at [751, 632] on button "Finalizar" at bounding box center [784, 631] width 327 height 33
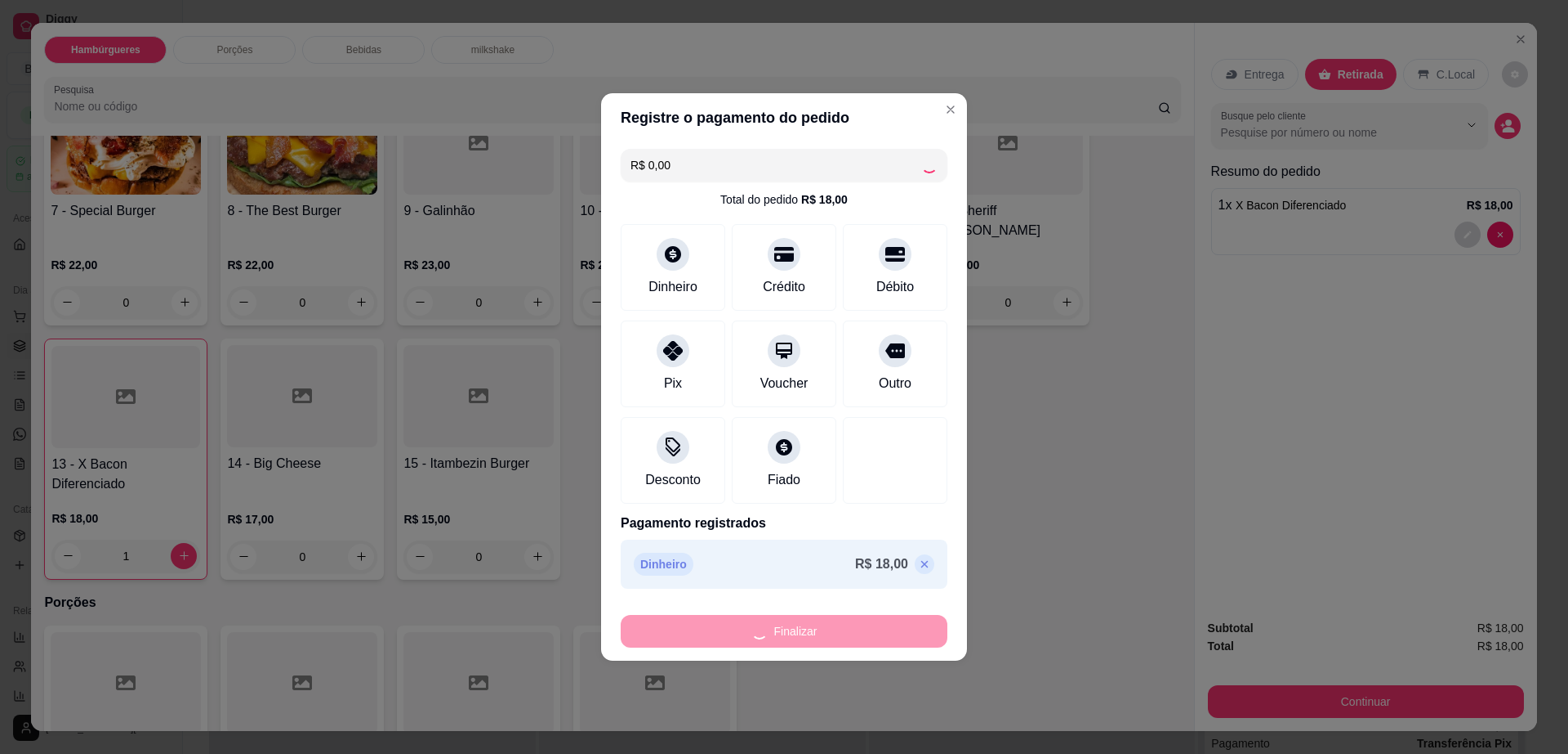
type input "0"
type input "-R$ 18,00"
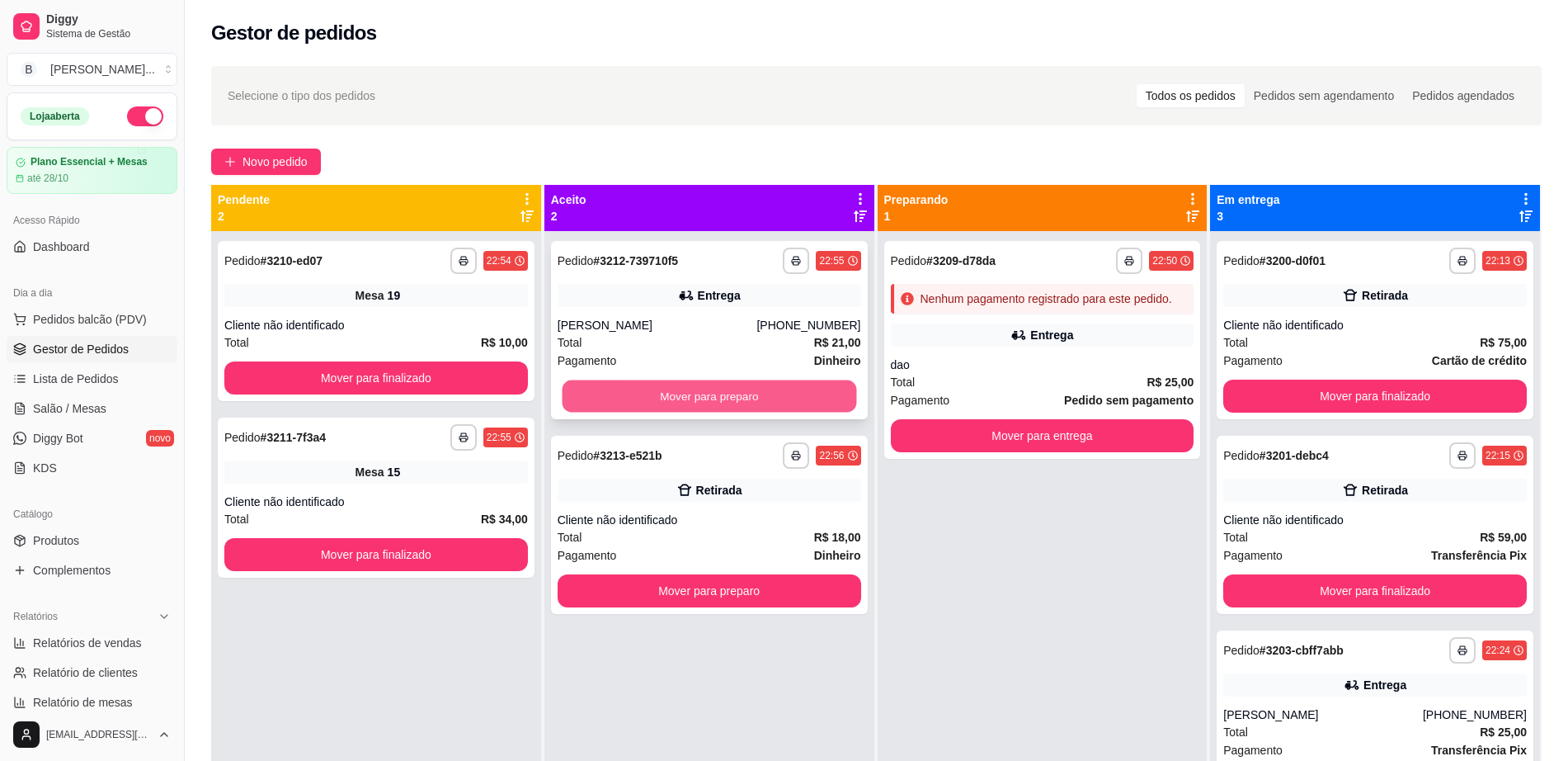
click at [736, 402] on button "Mover para preparo" at bounding box center [708, 396] width 294 height 32
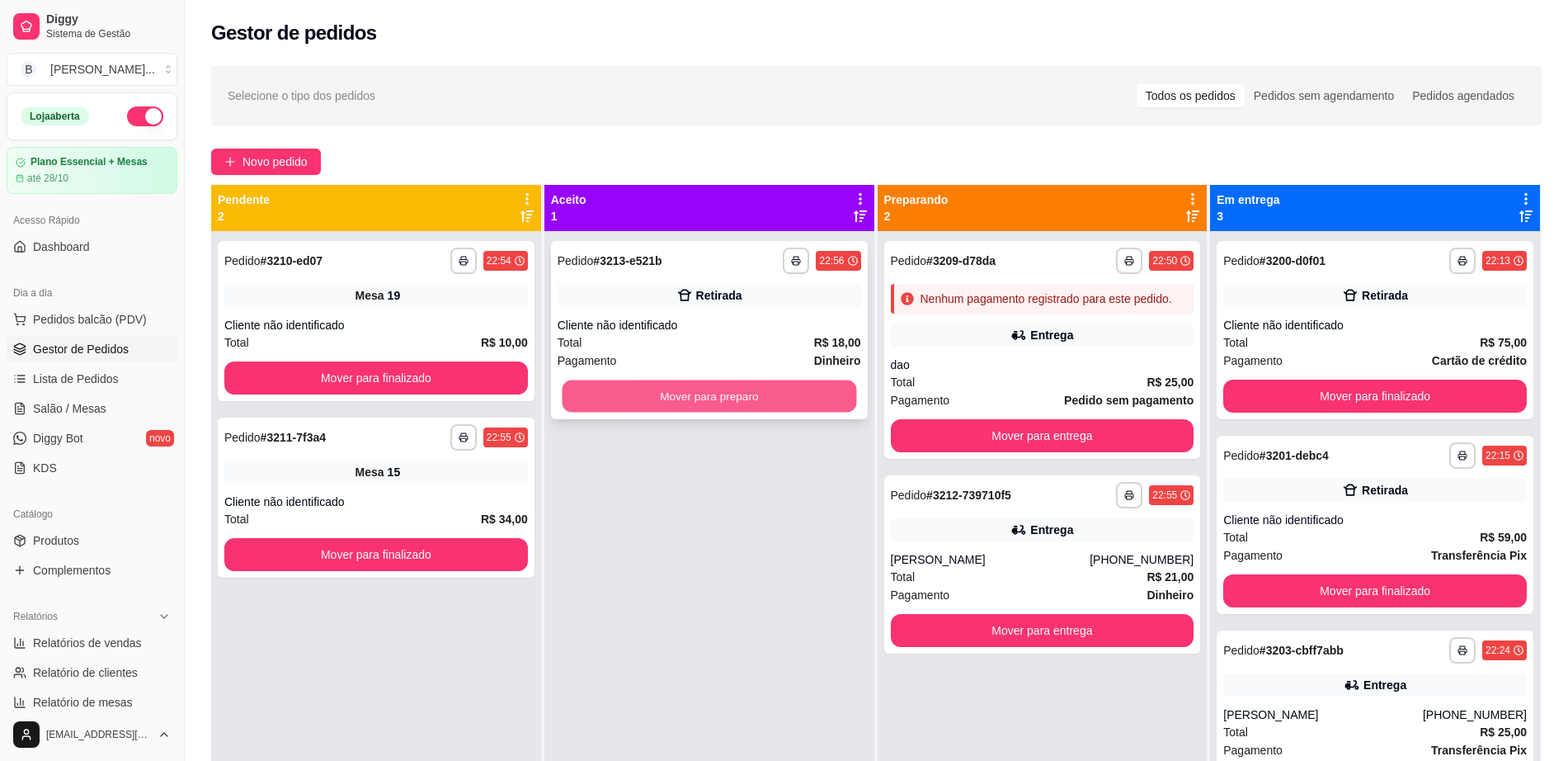
click at [736, 398] on button "Mover para preparo" at bounding box center [708, 396] width 294 height 32
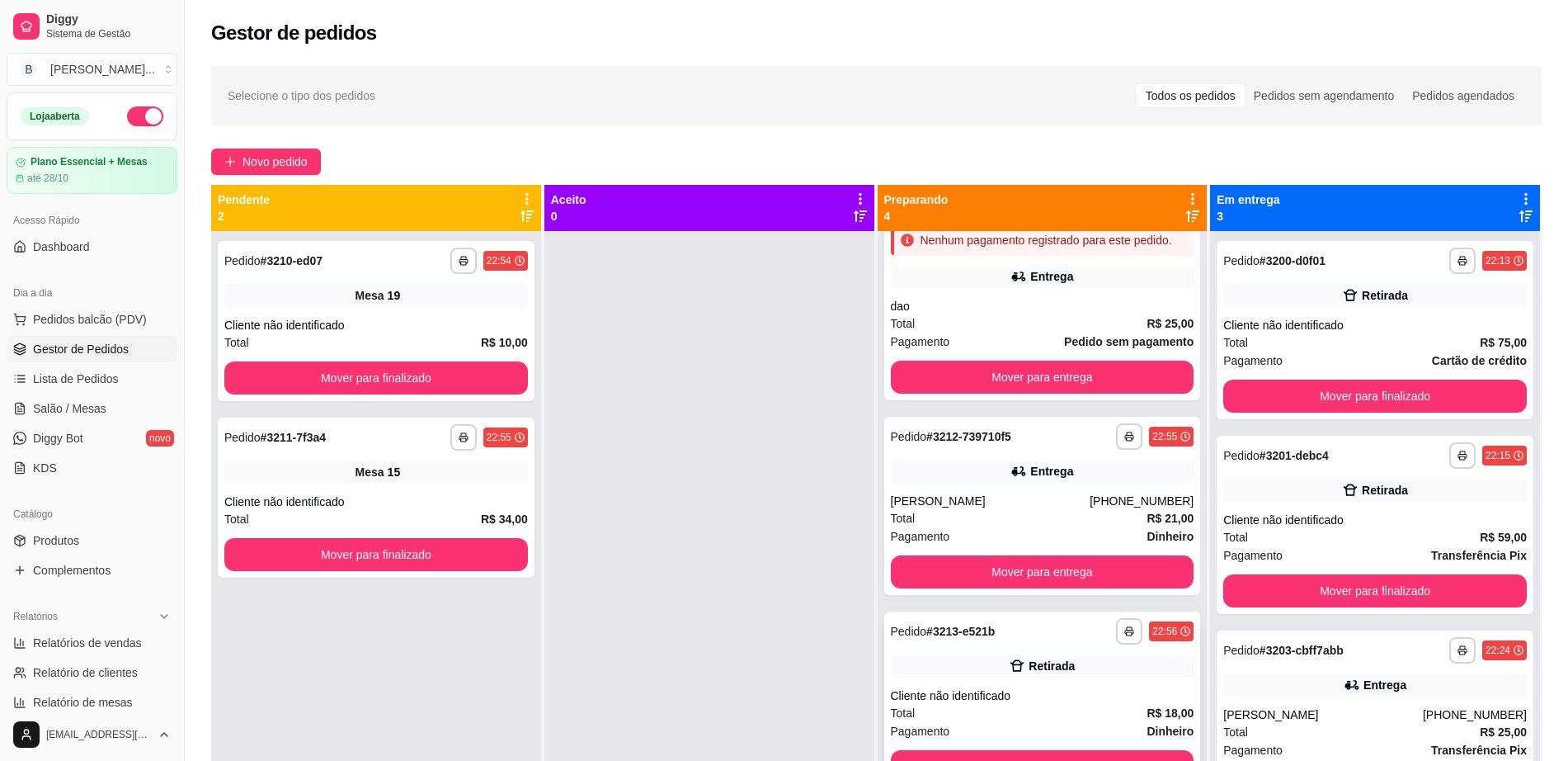
scroll to position [91, 0]
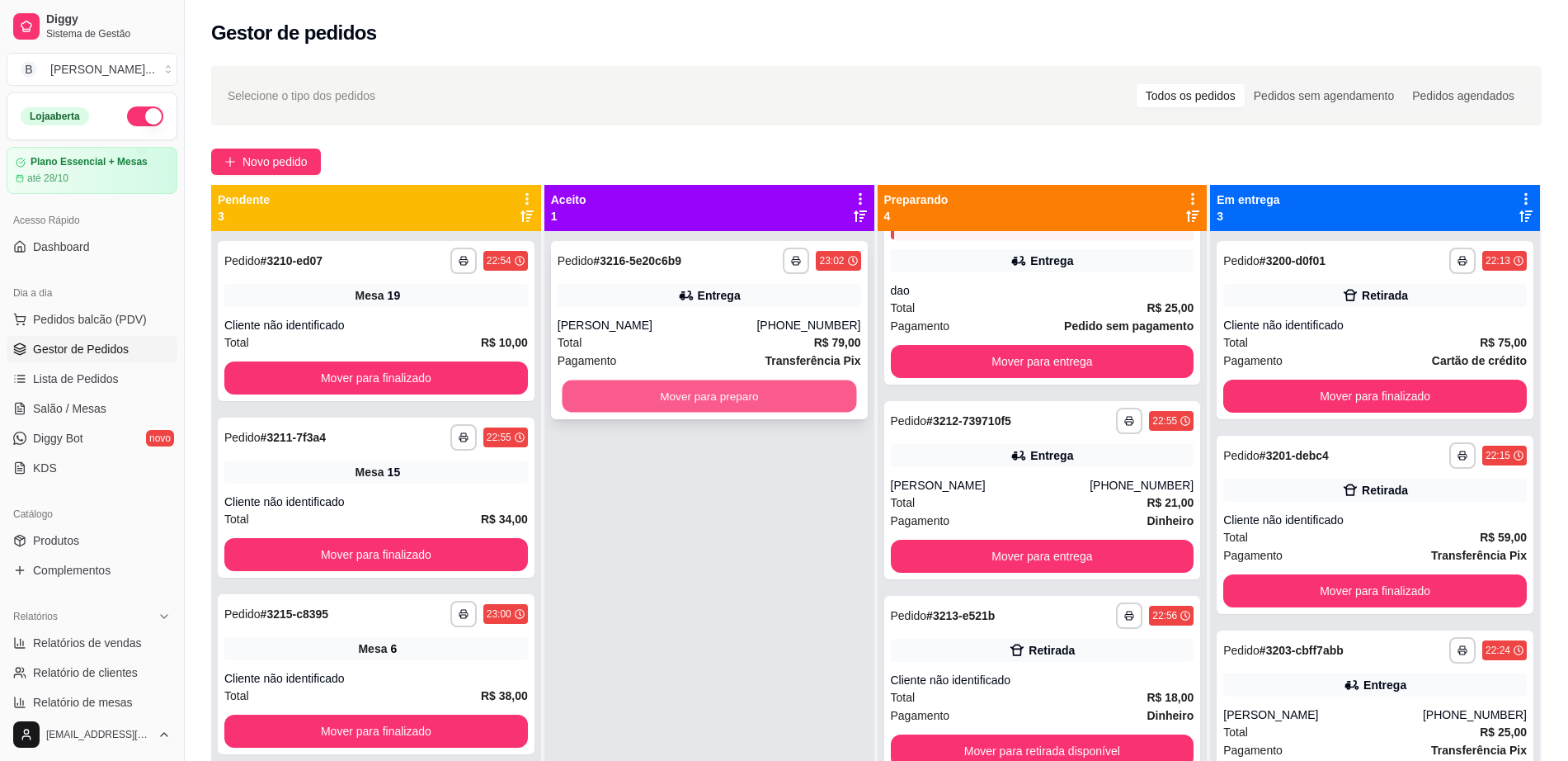
click at [615, 391] on button "Mover para preparo" at bounding box center [708, 396] width 294 height 32
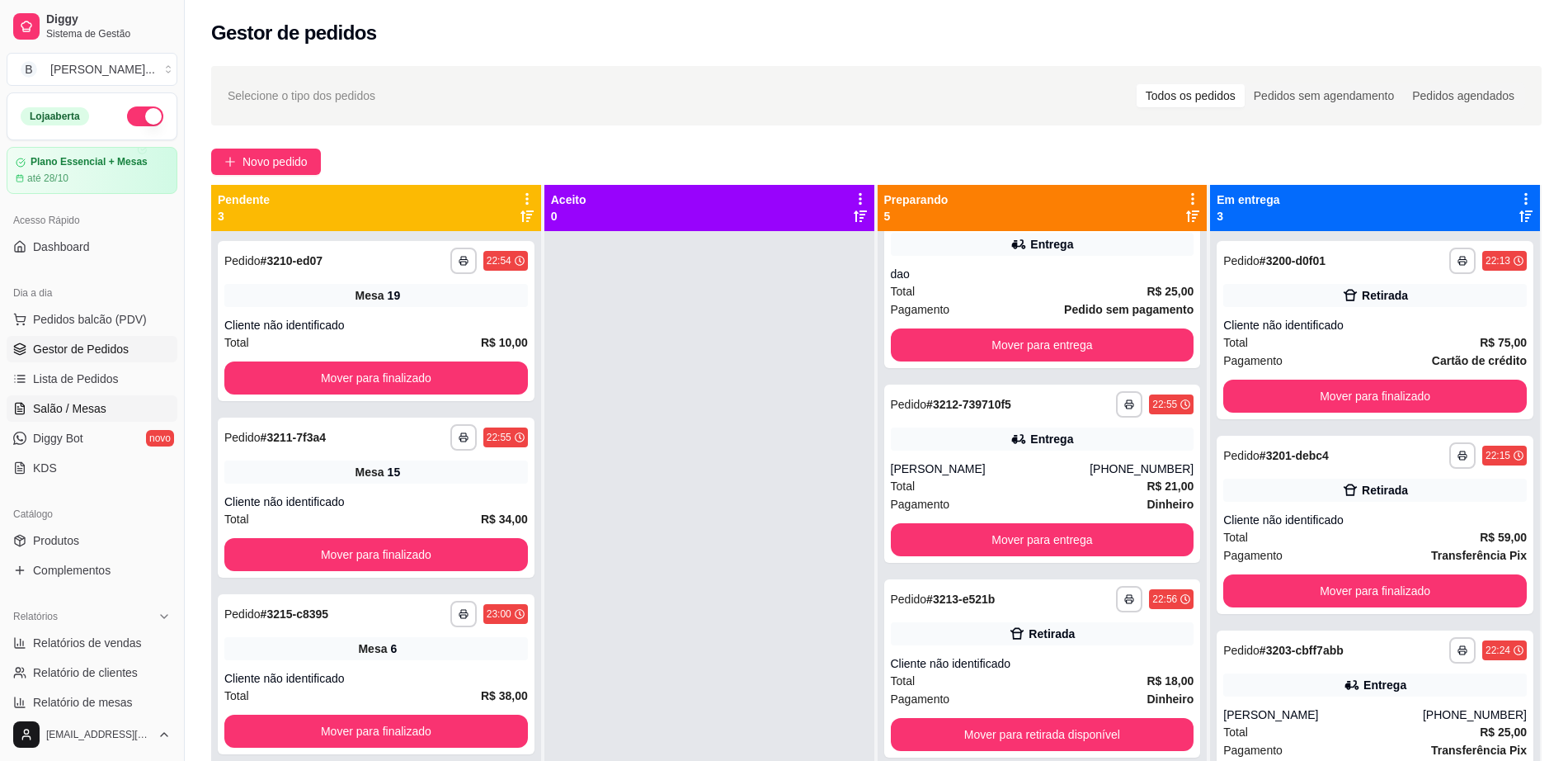
click at [65, 409] on span "Salão / Mesas" at bounding box center [70, 408] width 73 height 17
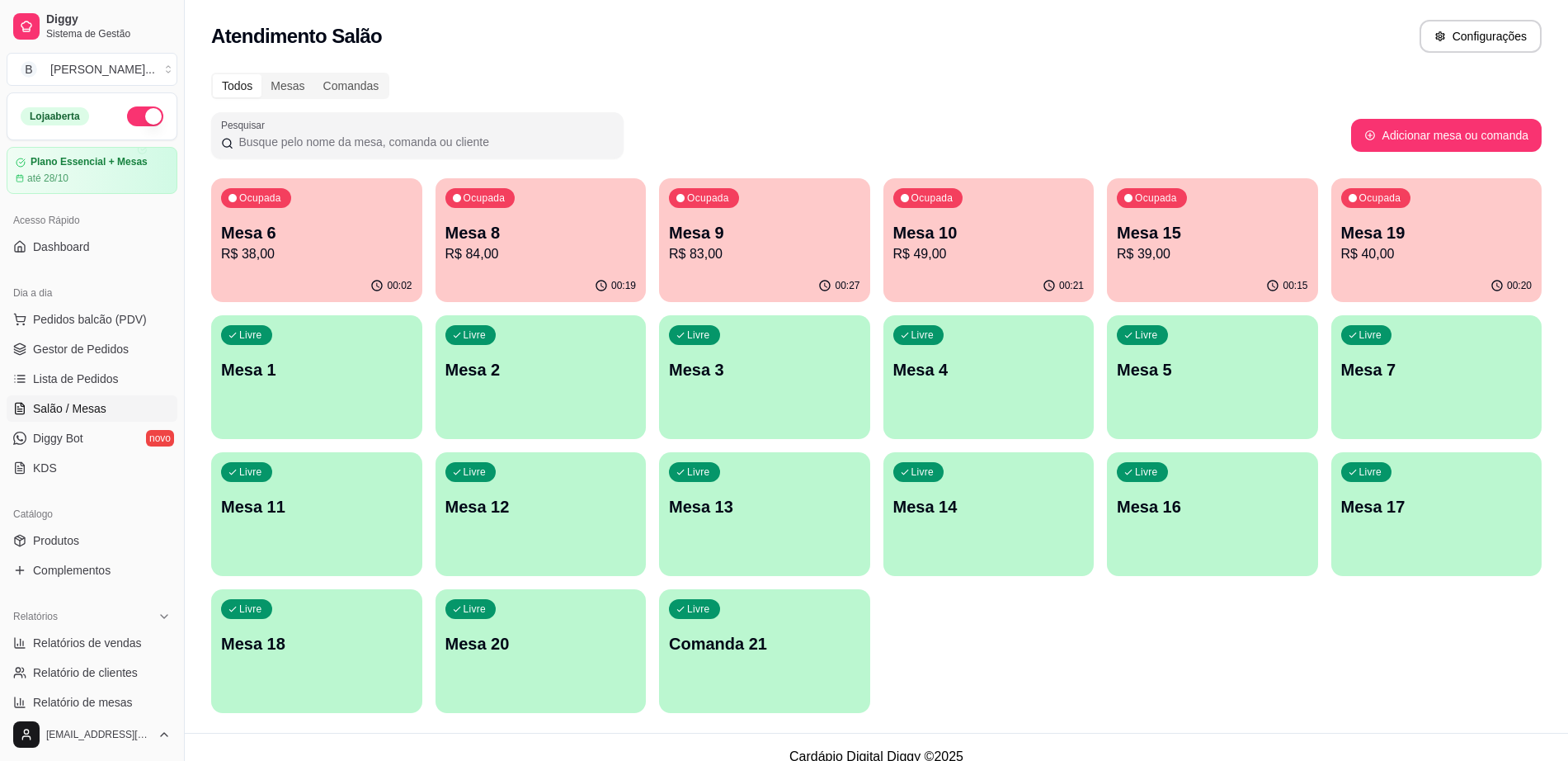
click at [967, 241] on p "Mesa 10" at bounding box center [989, 233] width 191 height 23
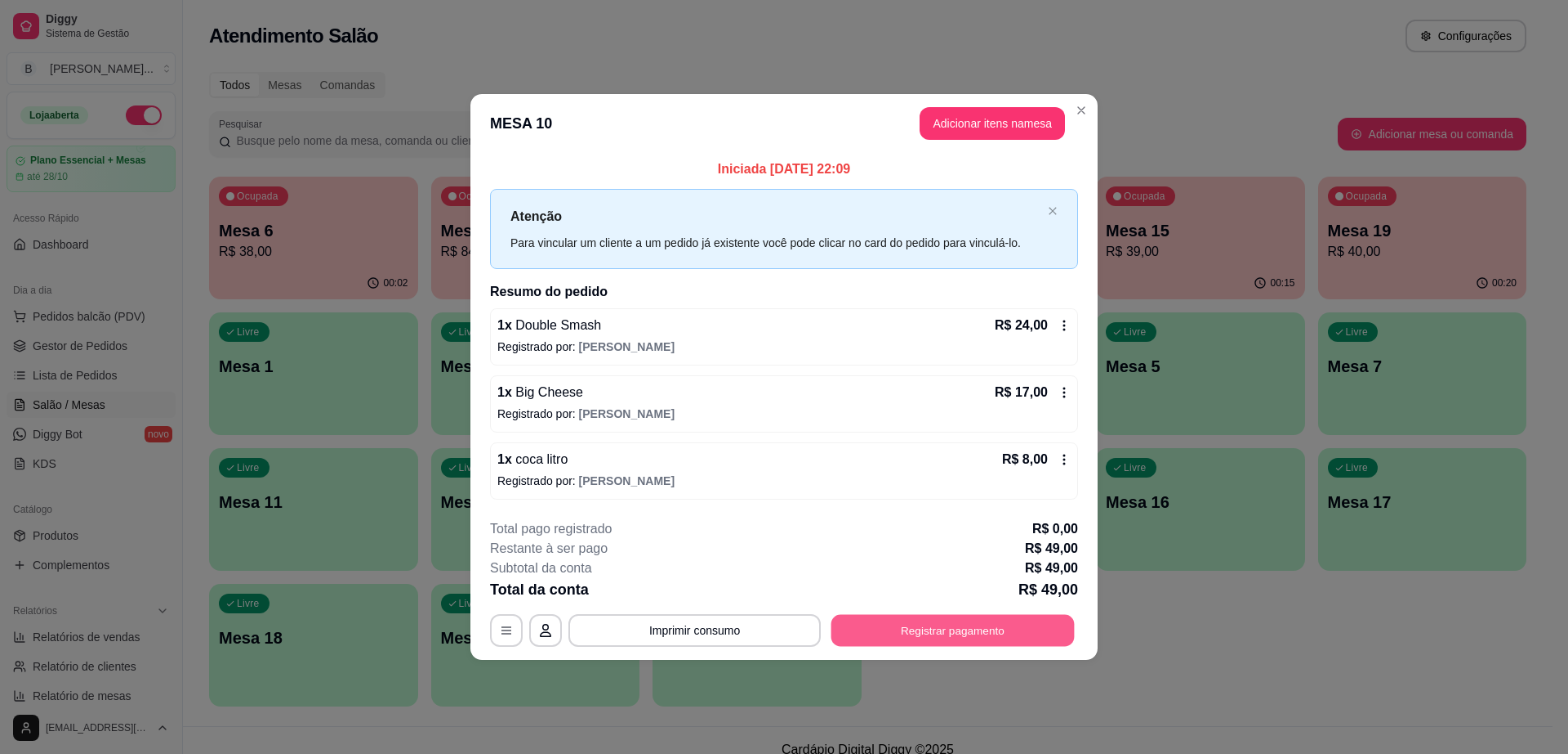
click at [955, 626] on button "Registrar pagamento" at bounding box center [954, 630] width 244 height 32
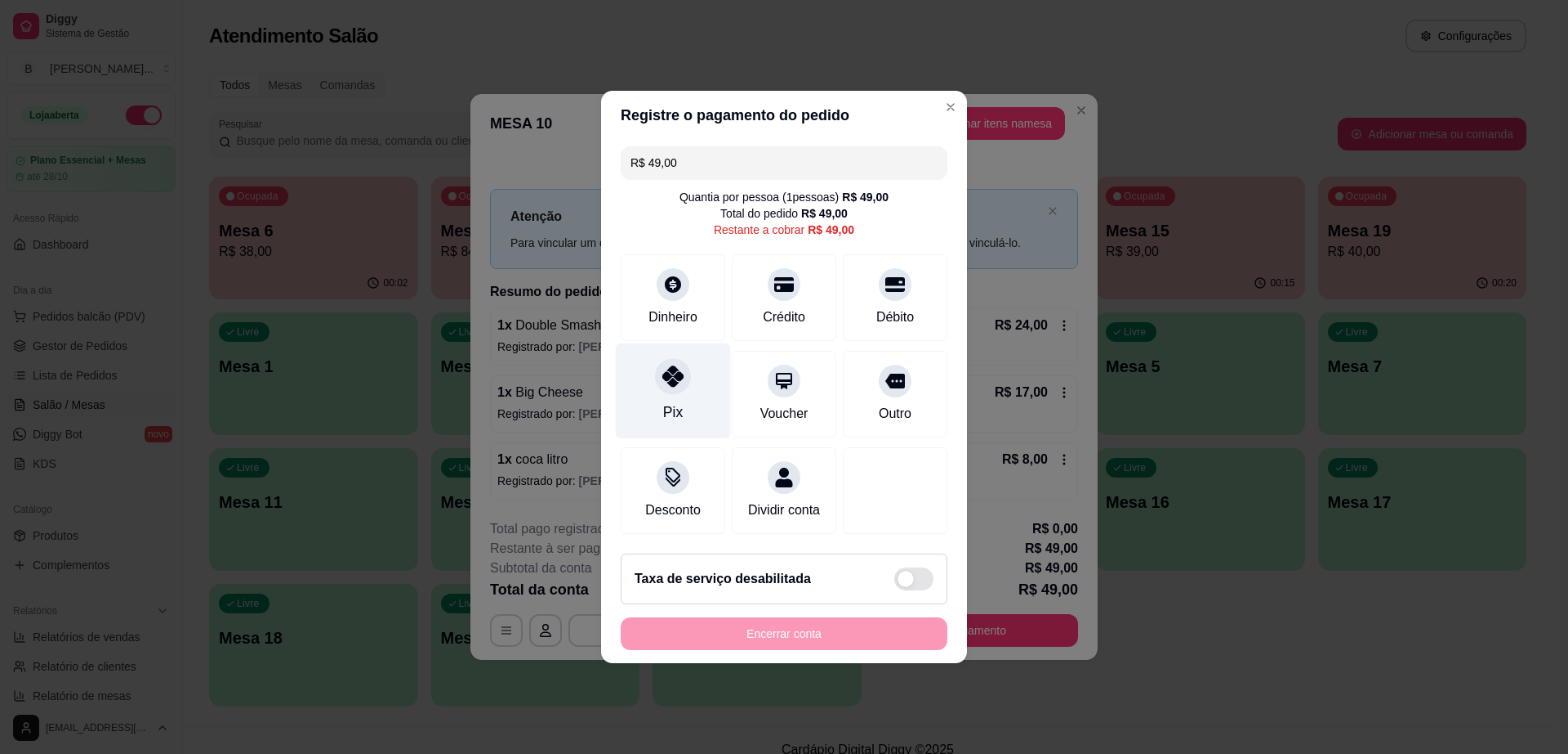
click at [696, 386] on div "Pix" at bounding box center [674, 391] width 115 height 96
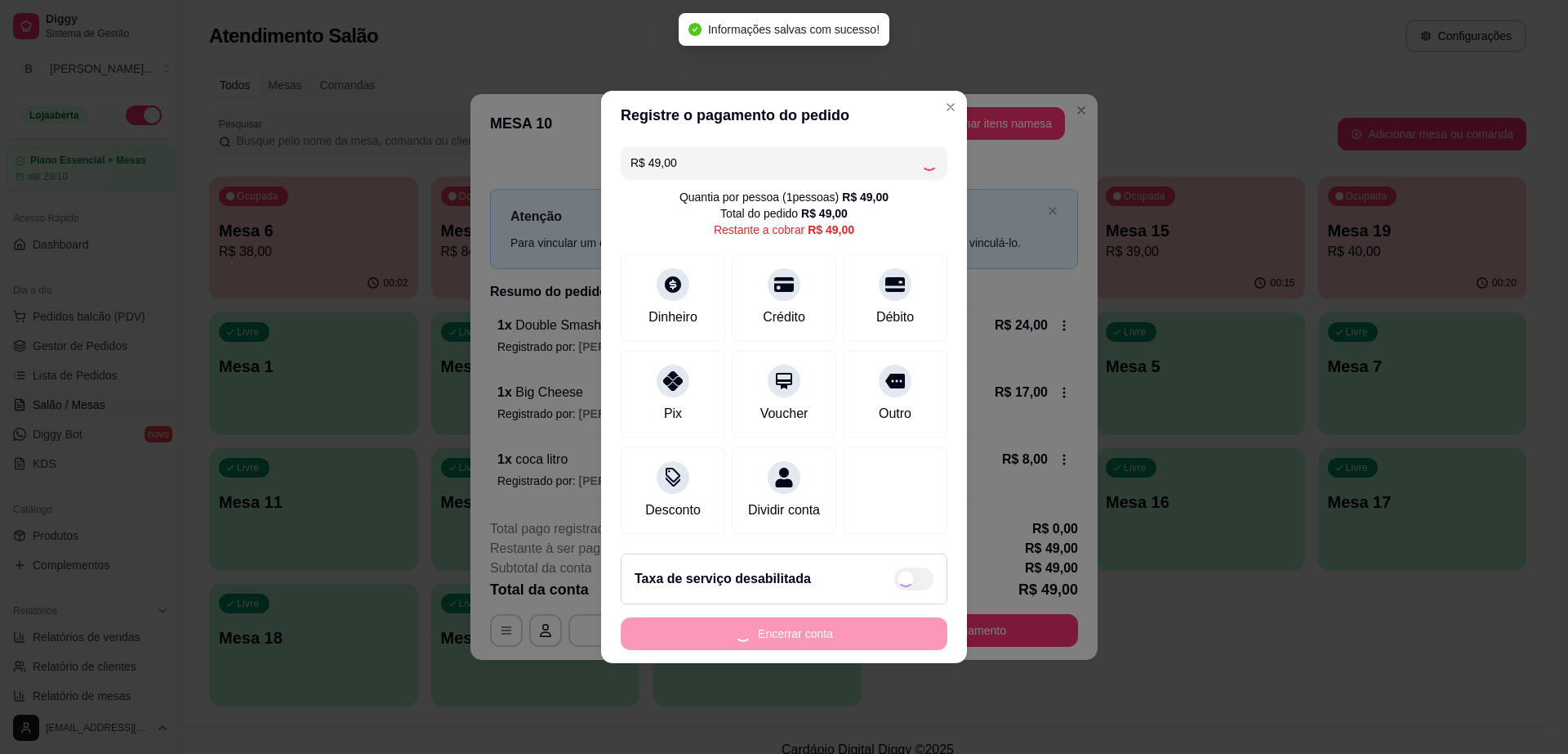
type input "R$ 0,00"
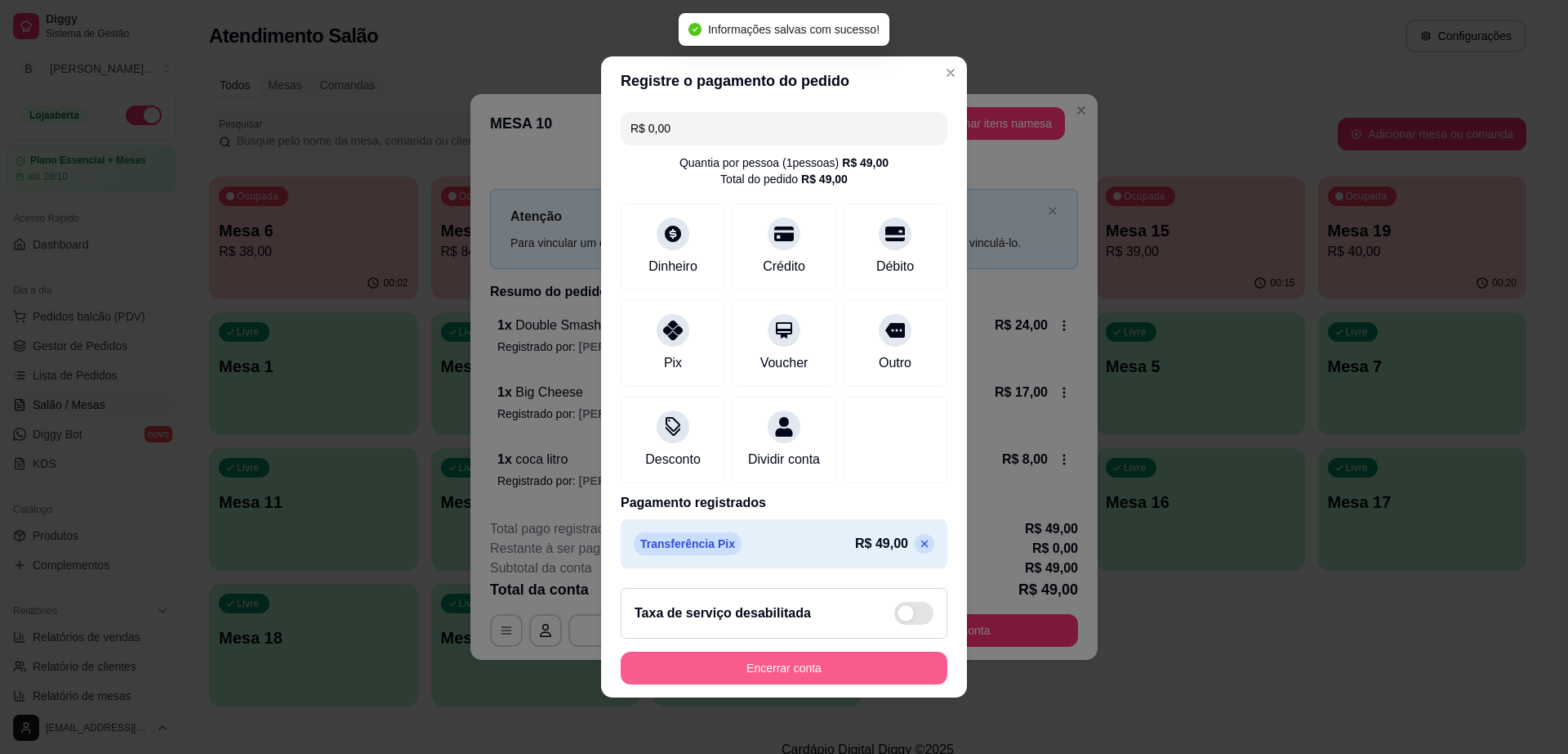
click at [700, 678] on button "Encerrar conta" at bounding box center [784, 668] width 327 height 33
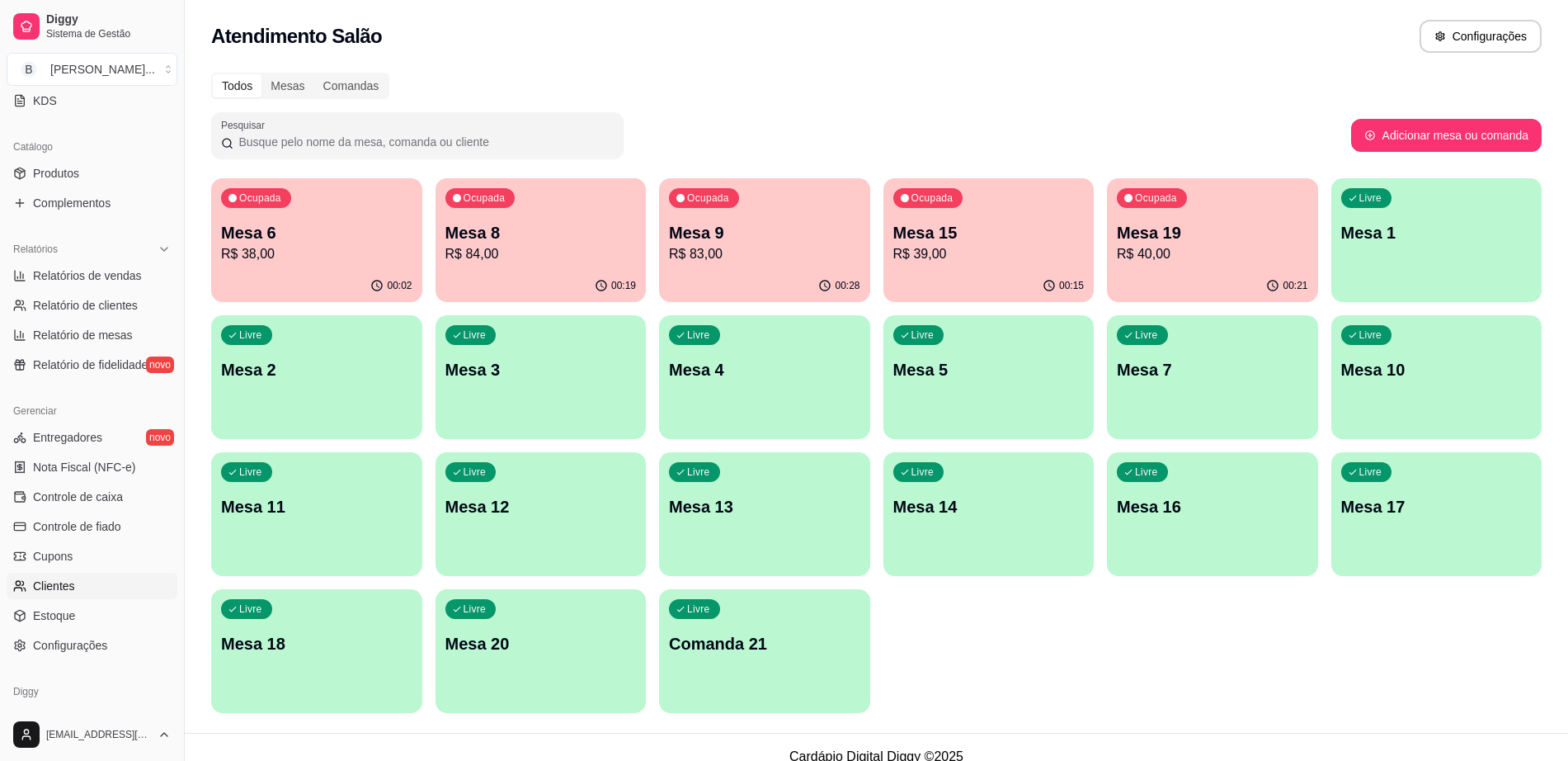
scroll to position [413, 0]
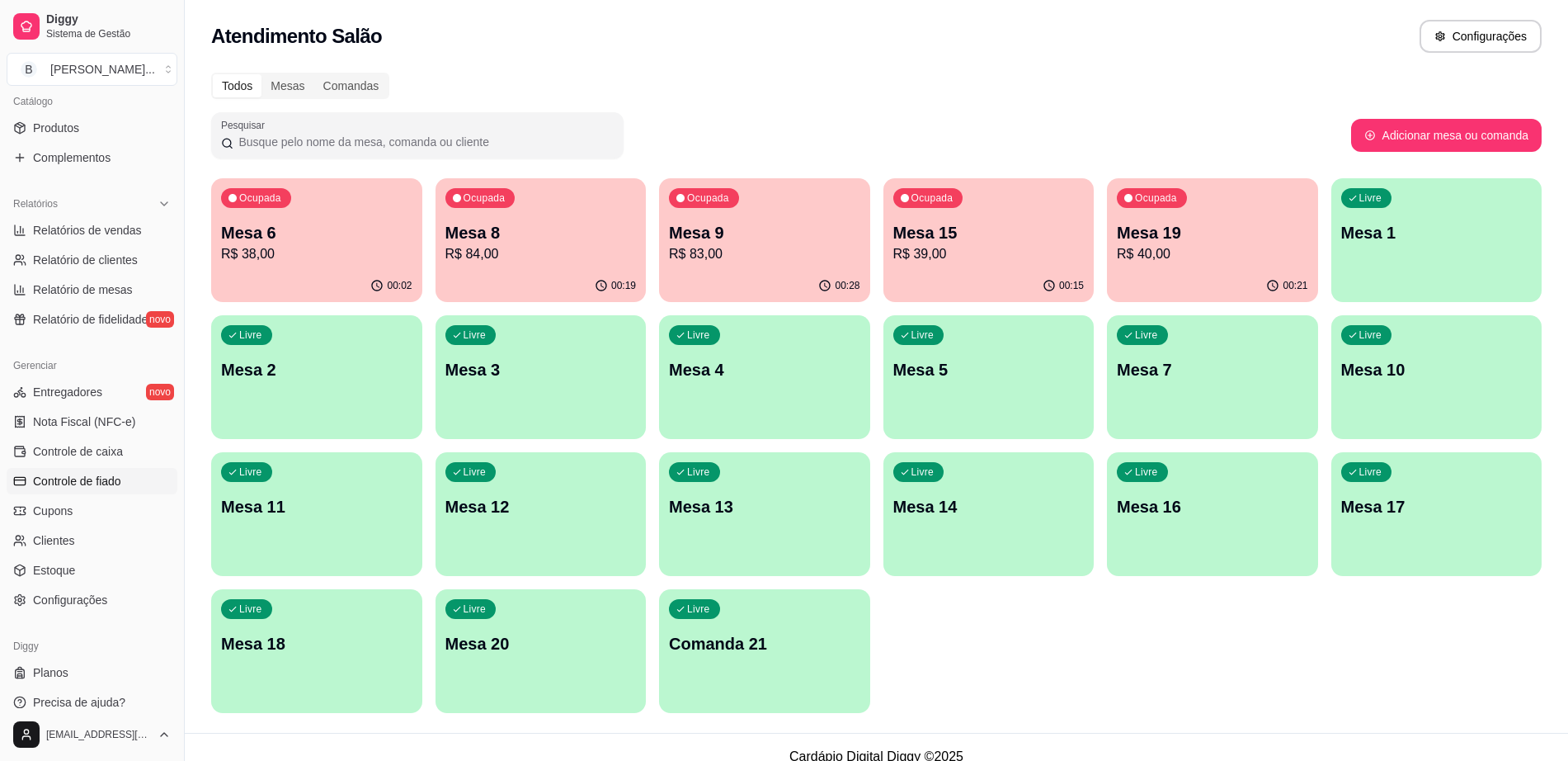
click at [116, 484] on span "Controle de fiado" at bounding box center [77, 481] width 88 height 17
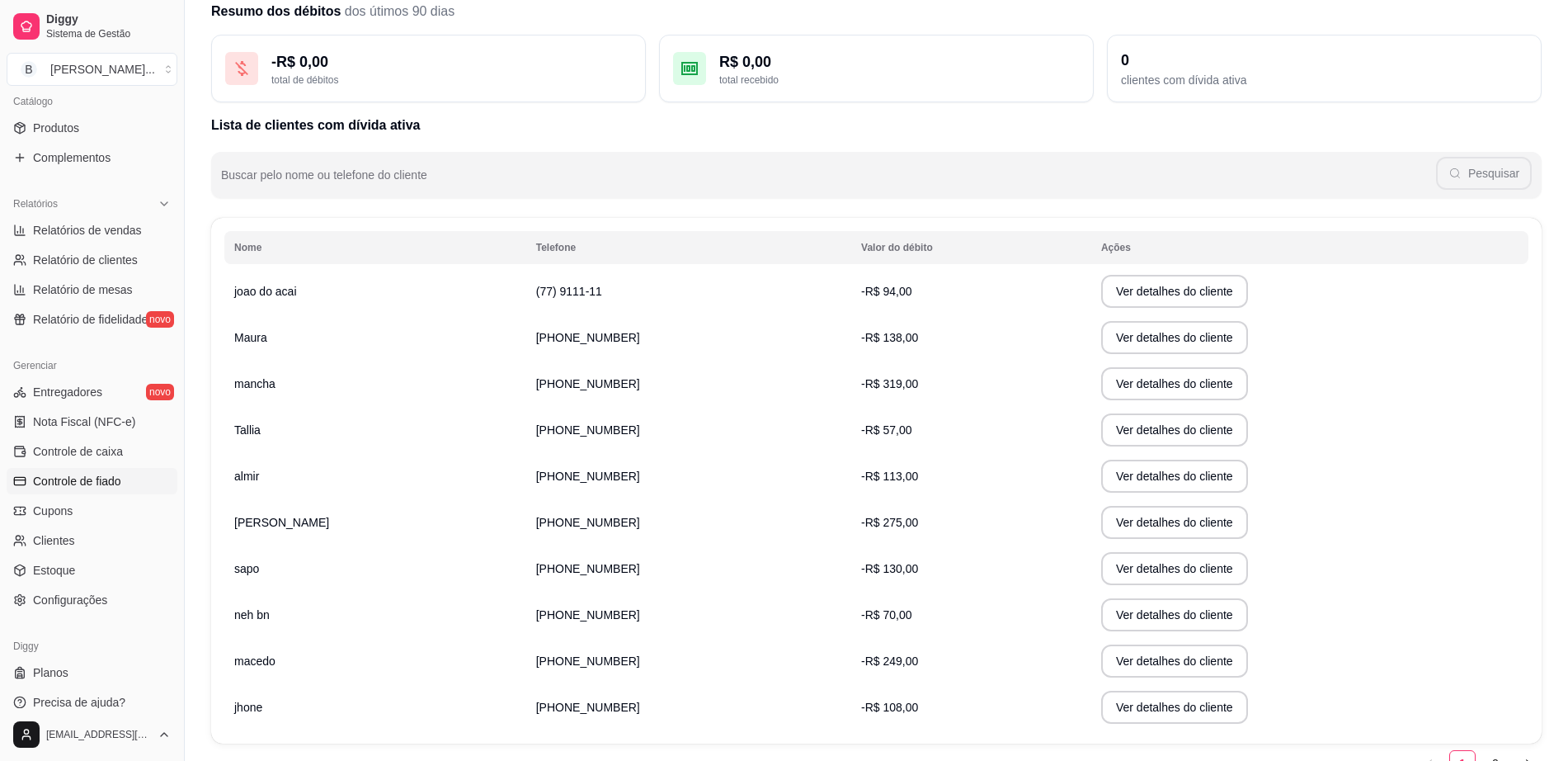
scroll to position [153, 0]
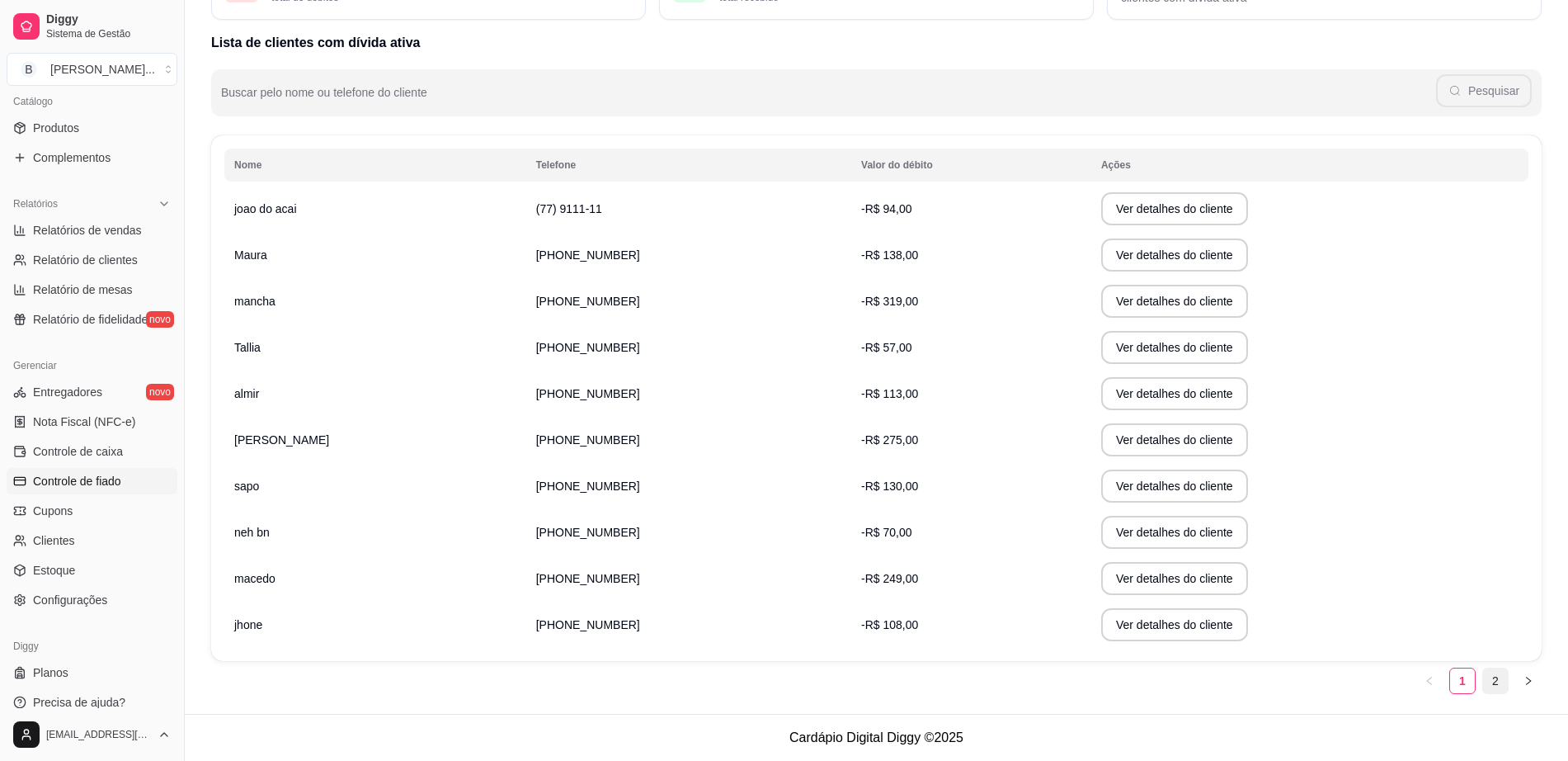
click at [1492, 685] on link "2" at bounding box center [1495, 680] width 25 height 25
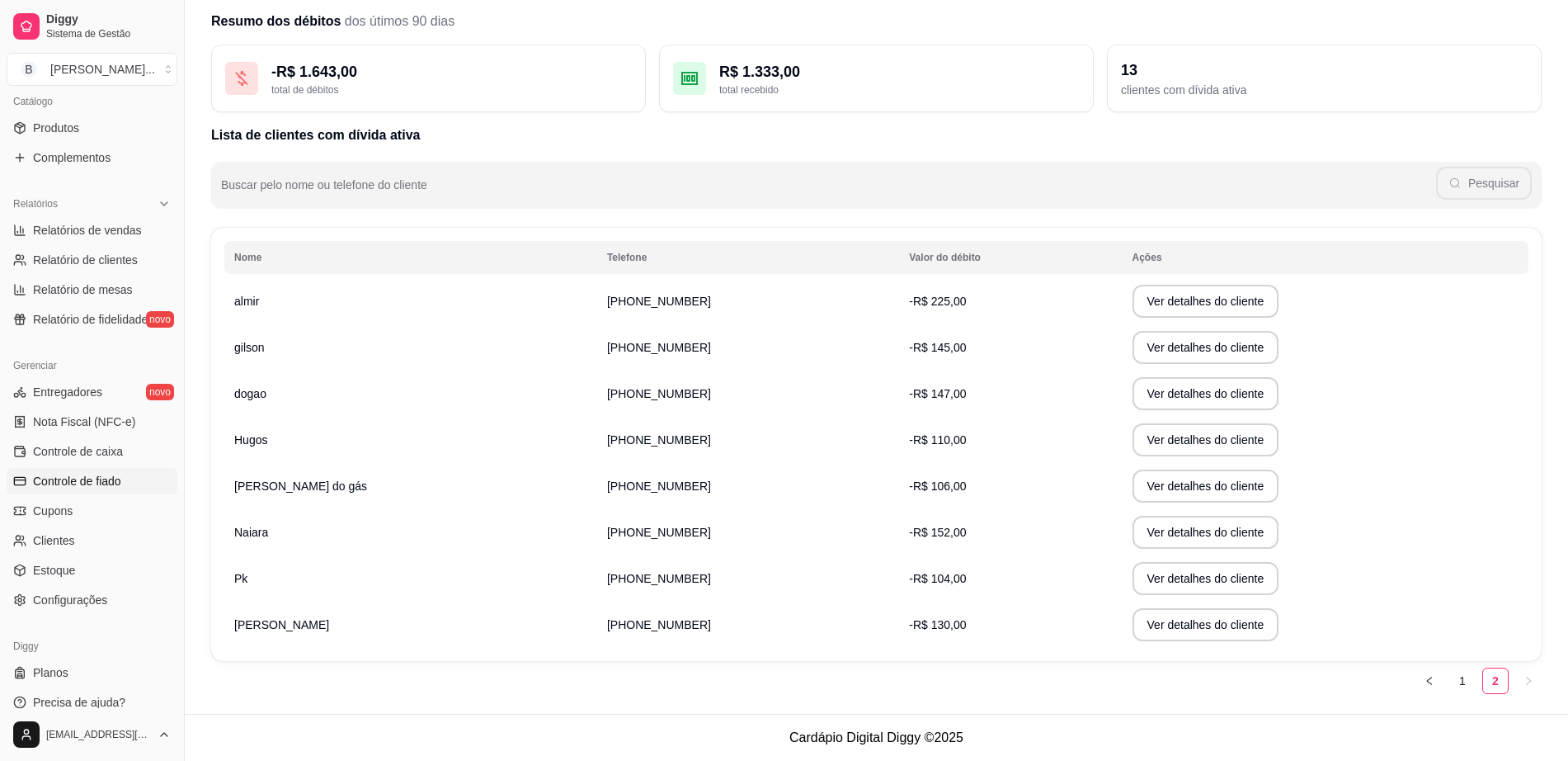
click at [290, 573] on td "Pk" at bounding box center [411, 579] width 372 height 47
click at [1140, 577] on button "Ver detalhes do cliente" at bounding box center [1205, 578] width 142 height 32
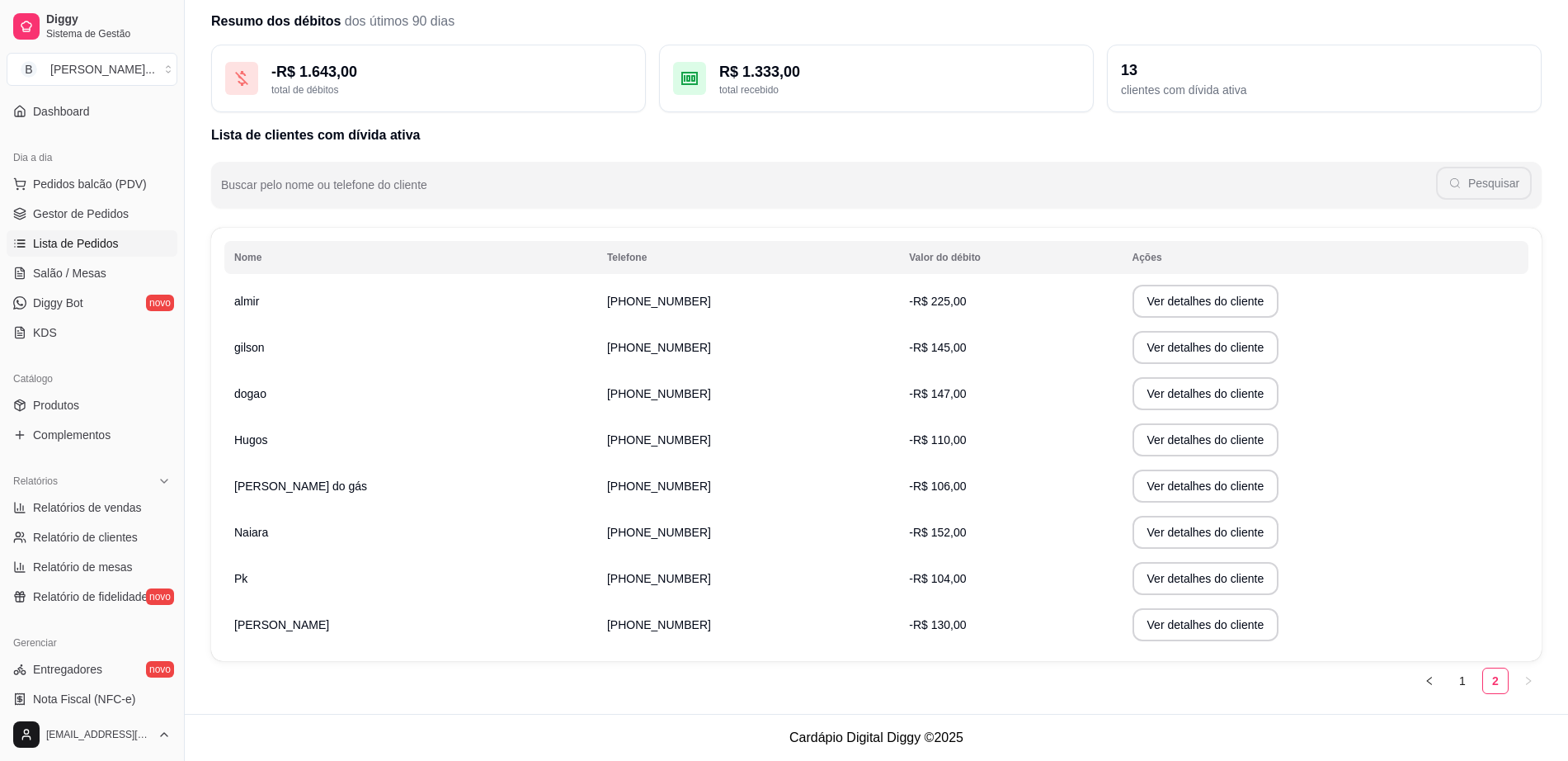
scroll to position [103, 0]
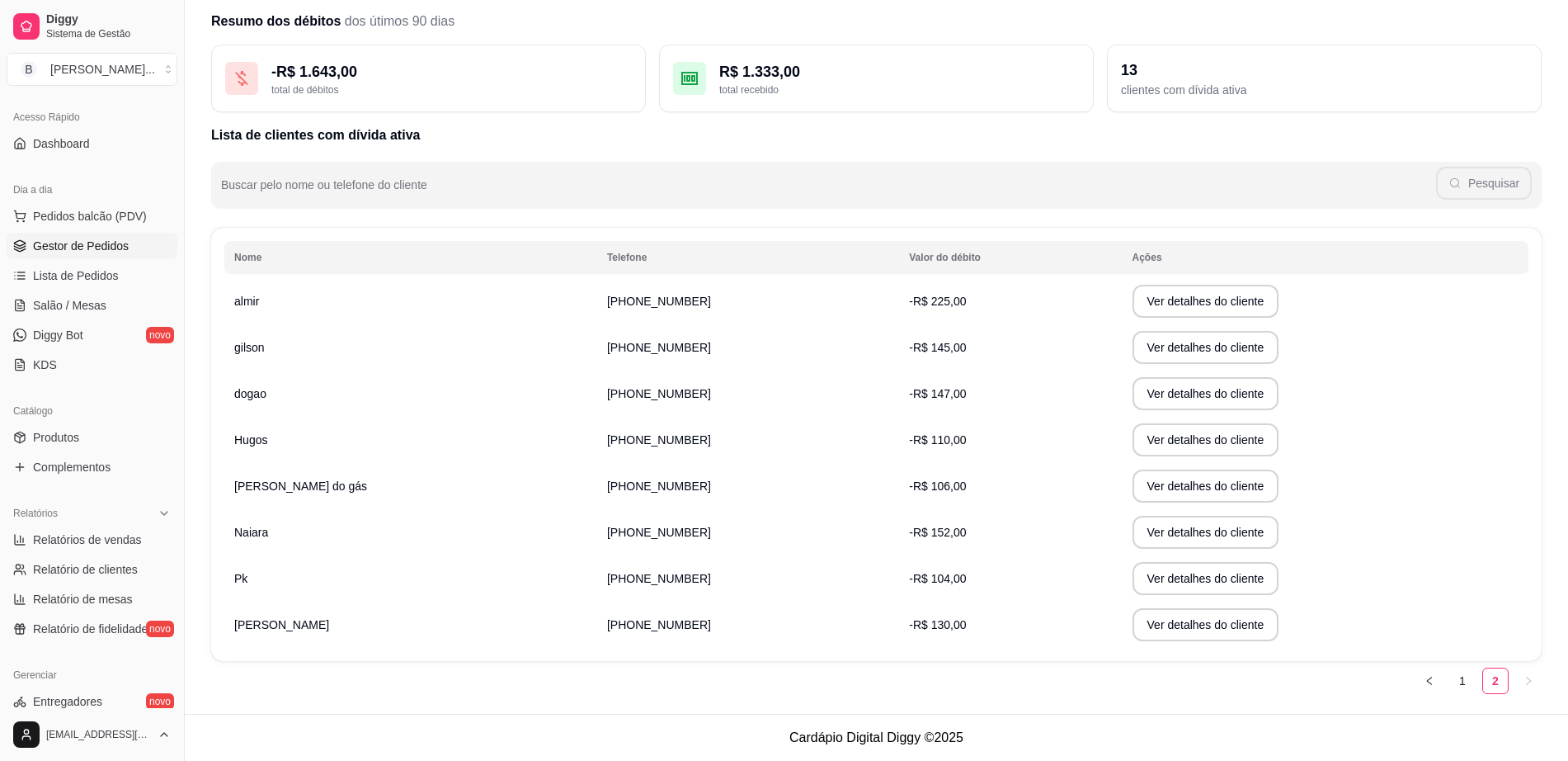
click at [106, 246] on span "Gestor de Pedidos" at bounding box center [81, 246] width 96 height 17
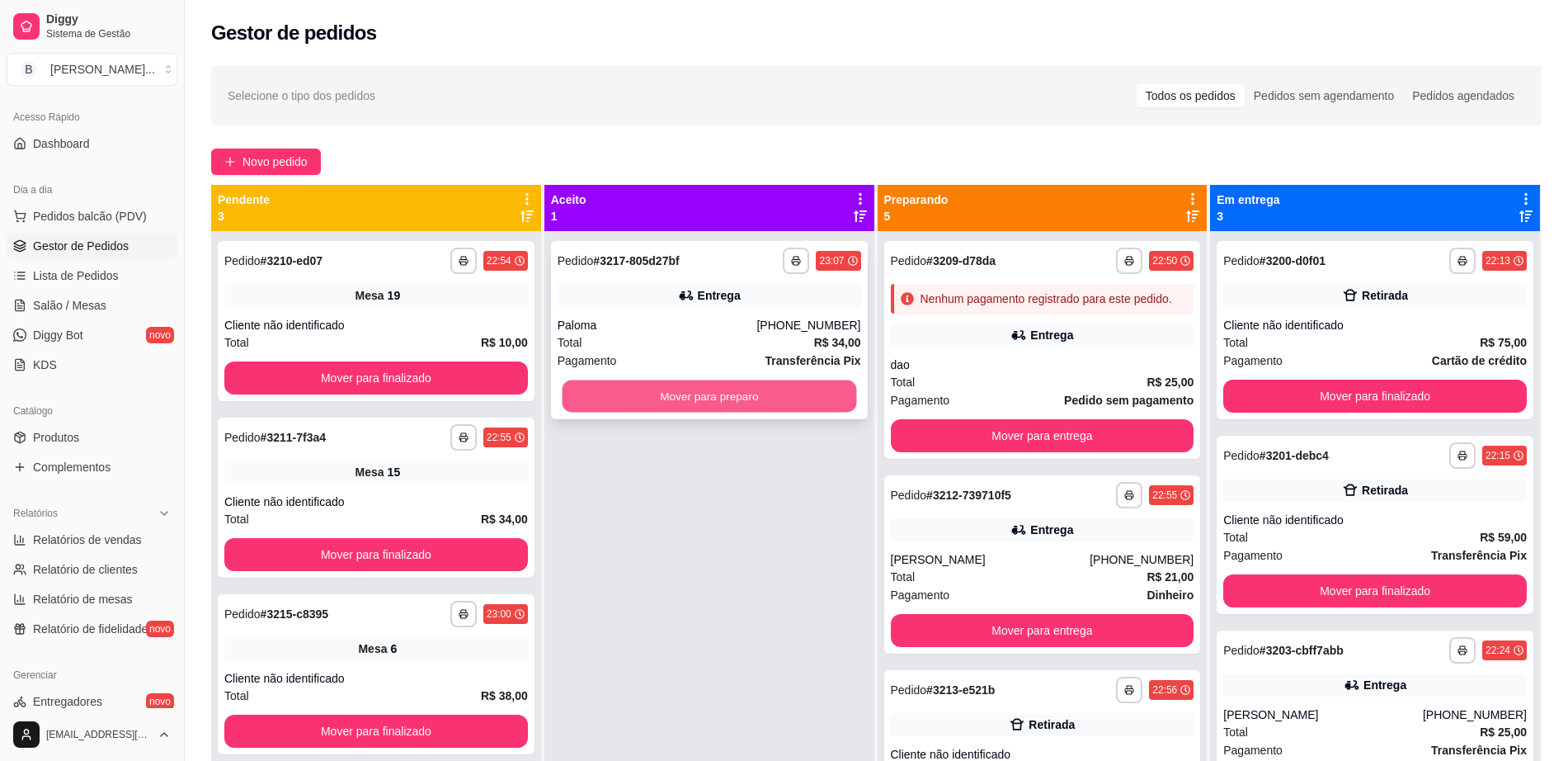
click at [675, 388] on button "Mover para preparo" at bounding box center [708, 396] width 294 height 32
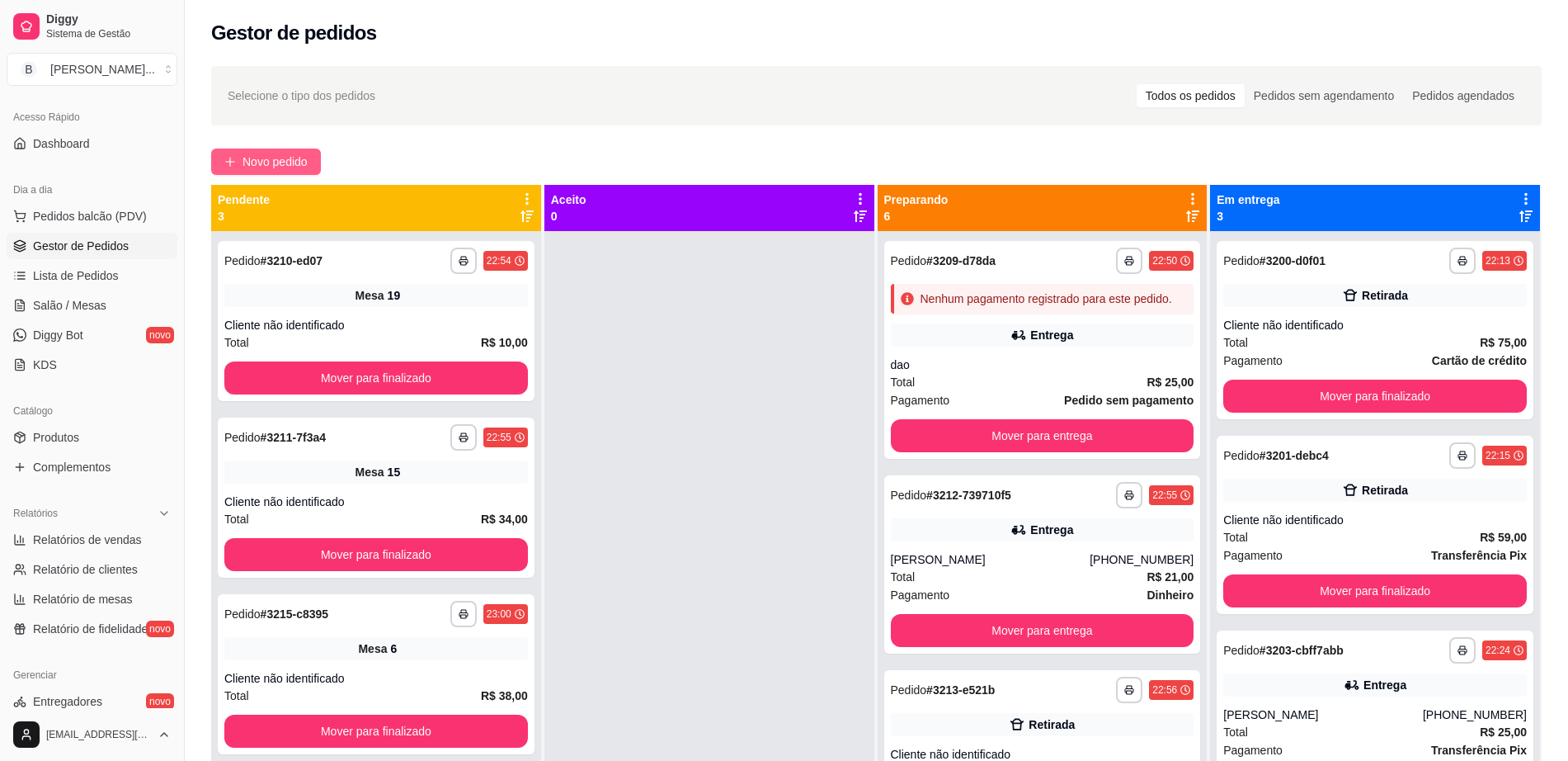
click at [284, 161] on span "Novo pedido" at bounding box center [275, 161] width 65 height 18
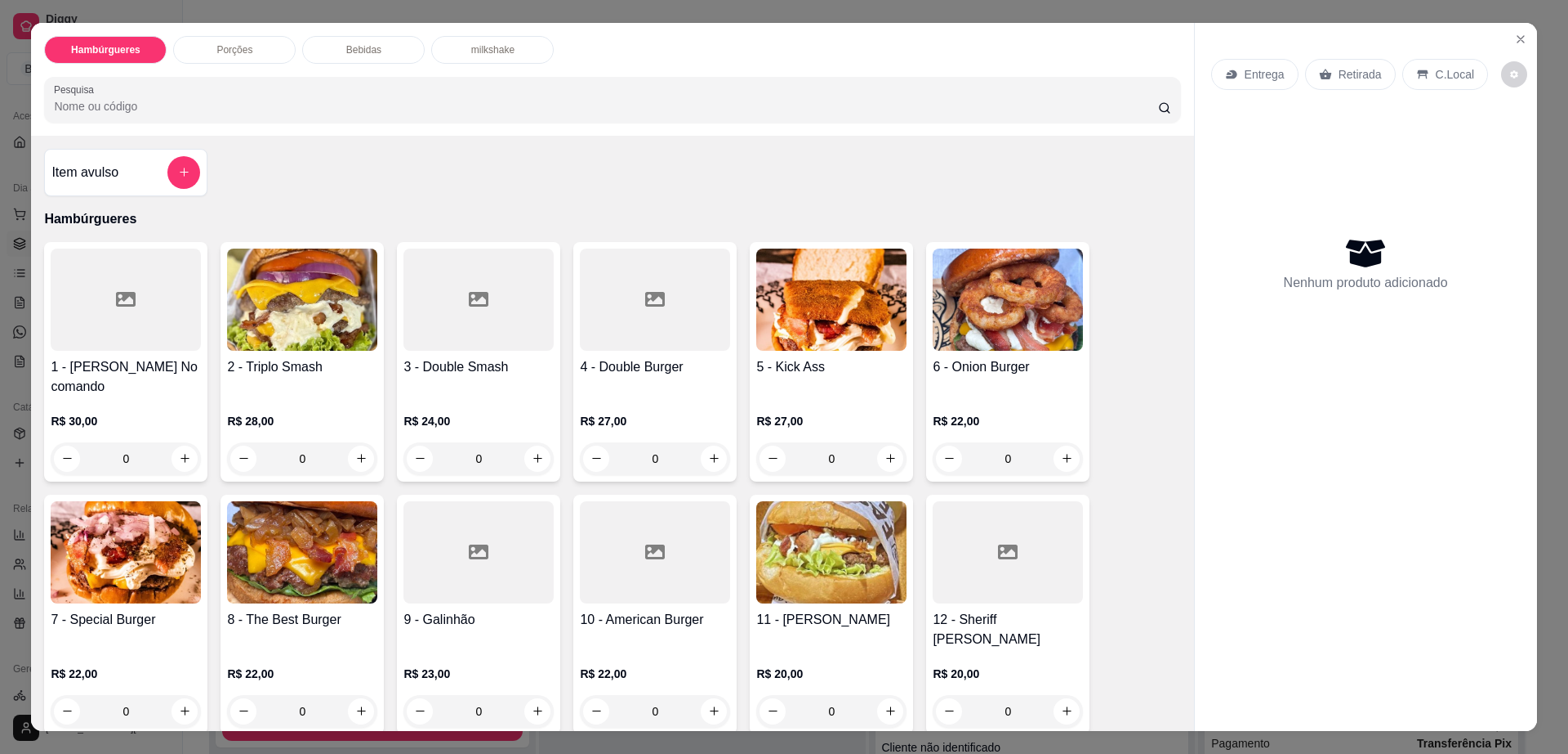
click at [683, 296] on div at bounding box center [655, 300] width 151 height 102
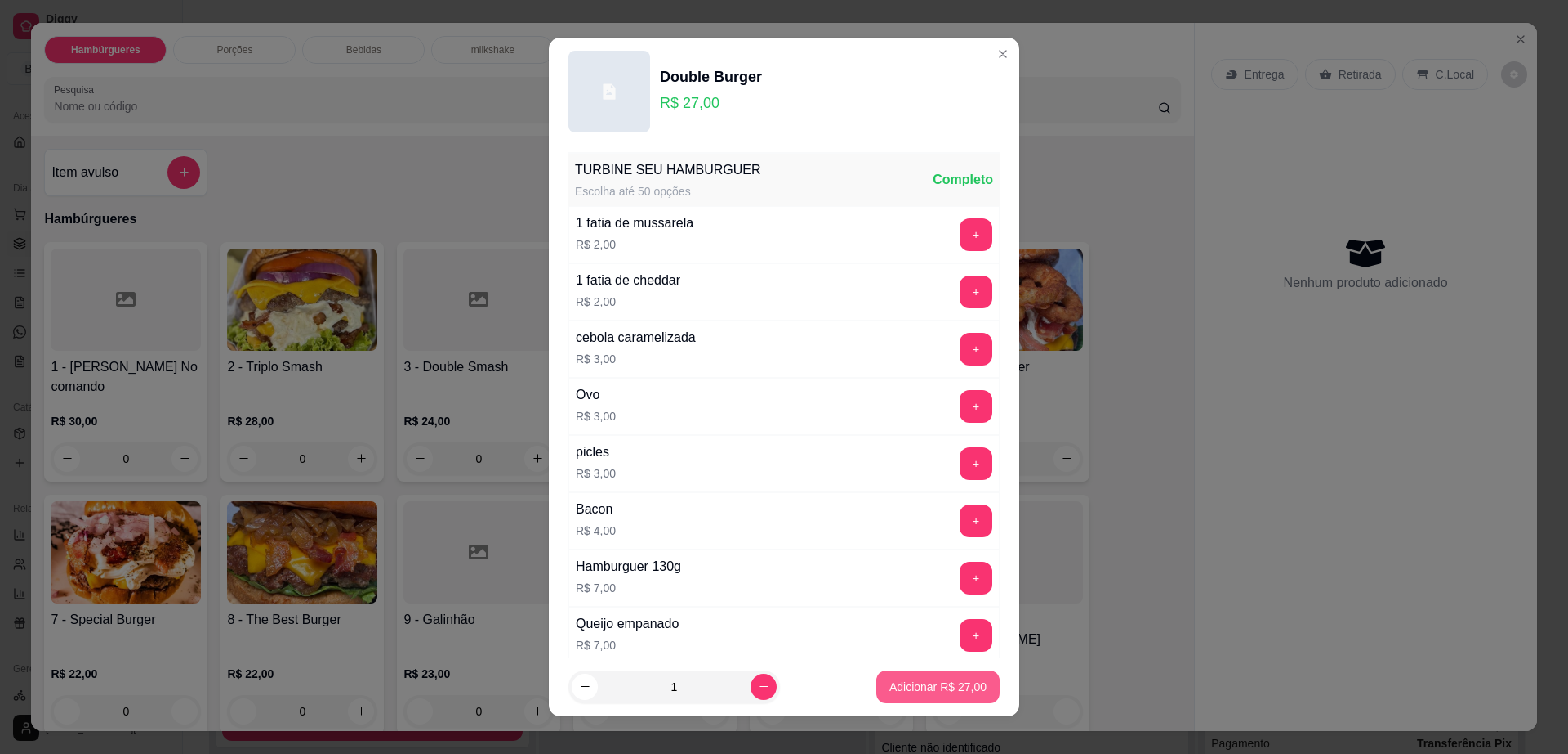
click at [889, 689] on p "Adicionar R$ 27,00" at bounding box center [938, 686] width 97 height 16
type input "1"
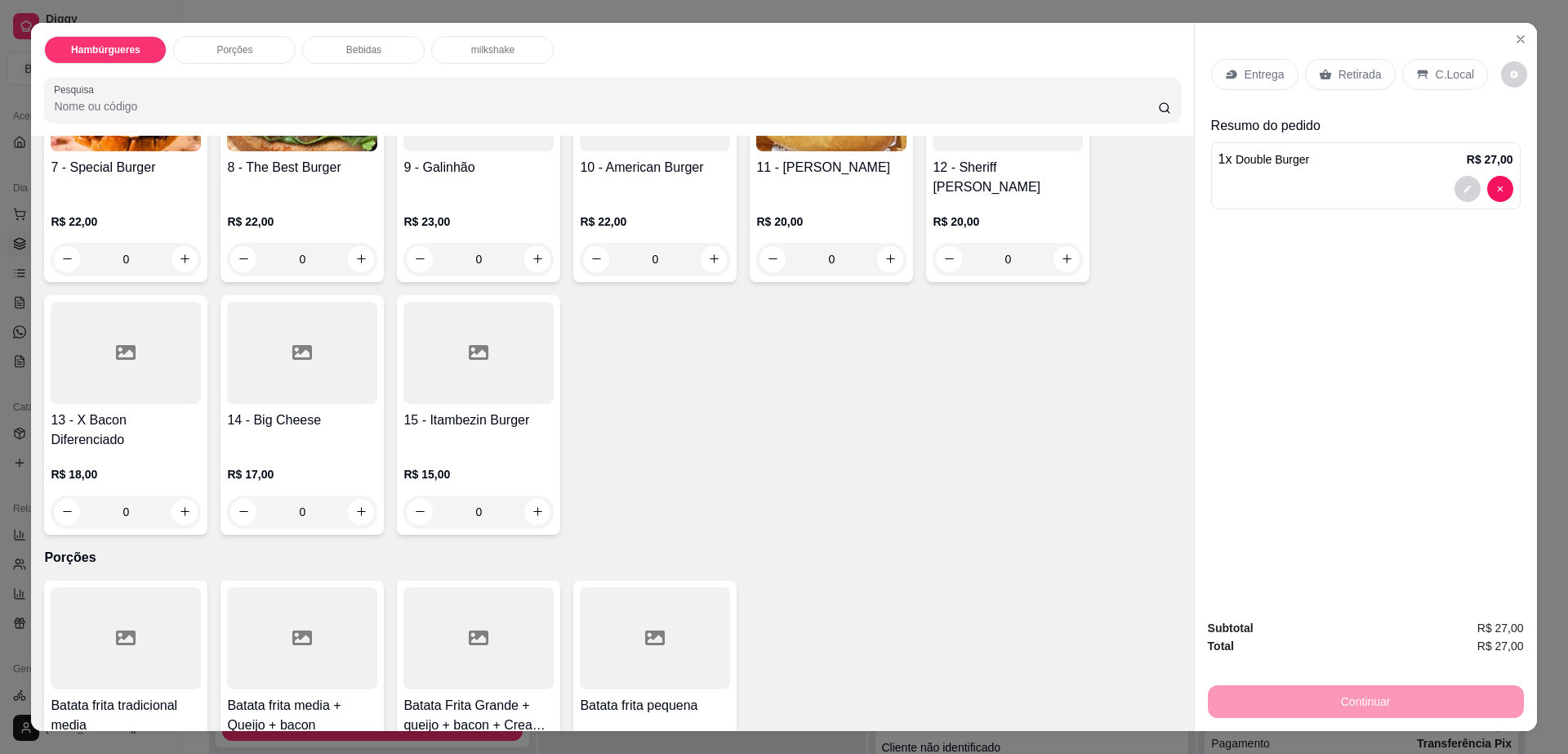
scroll to position [511, 0]
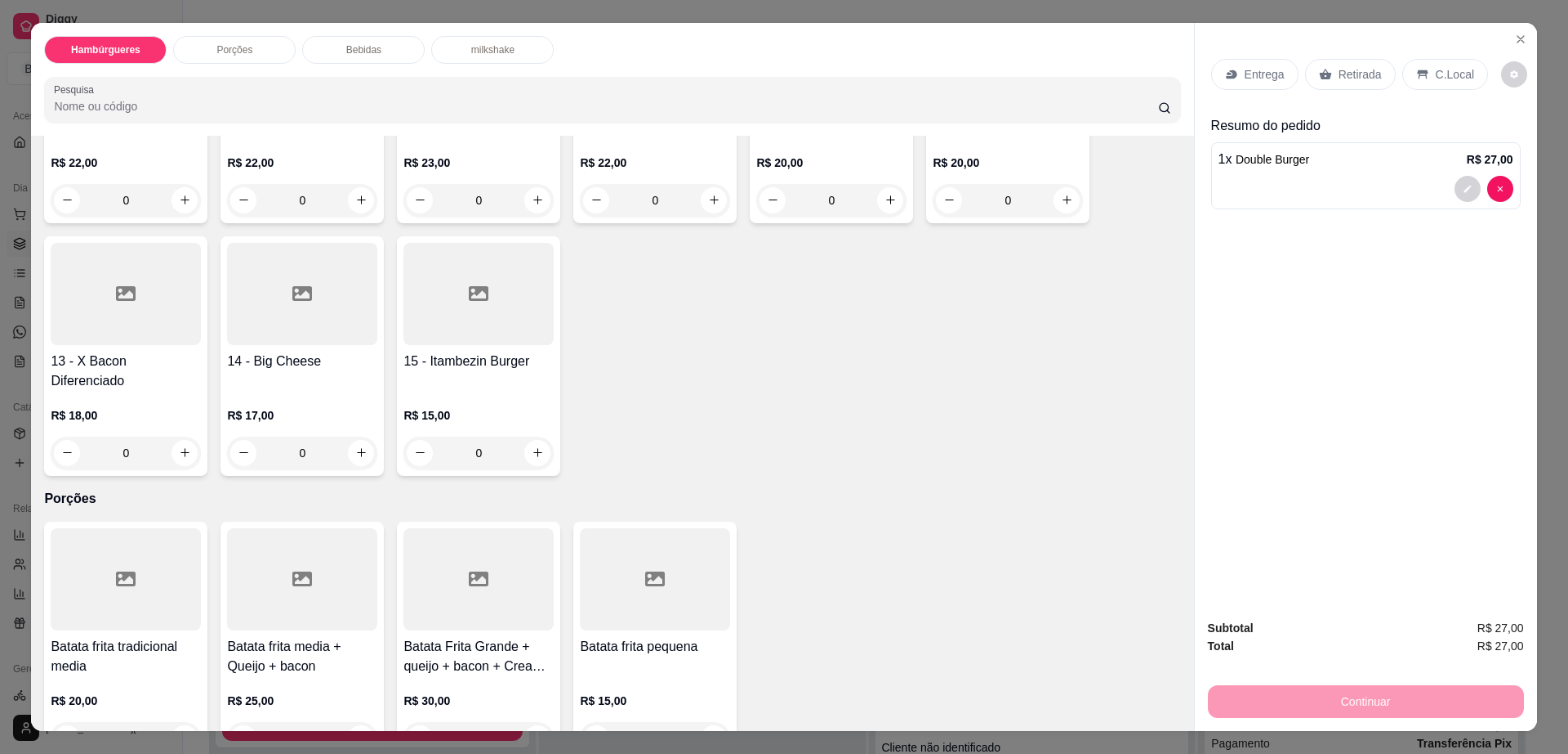
click at [610, 569] on div at bounding box center [655, 579] width 151 height 102
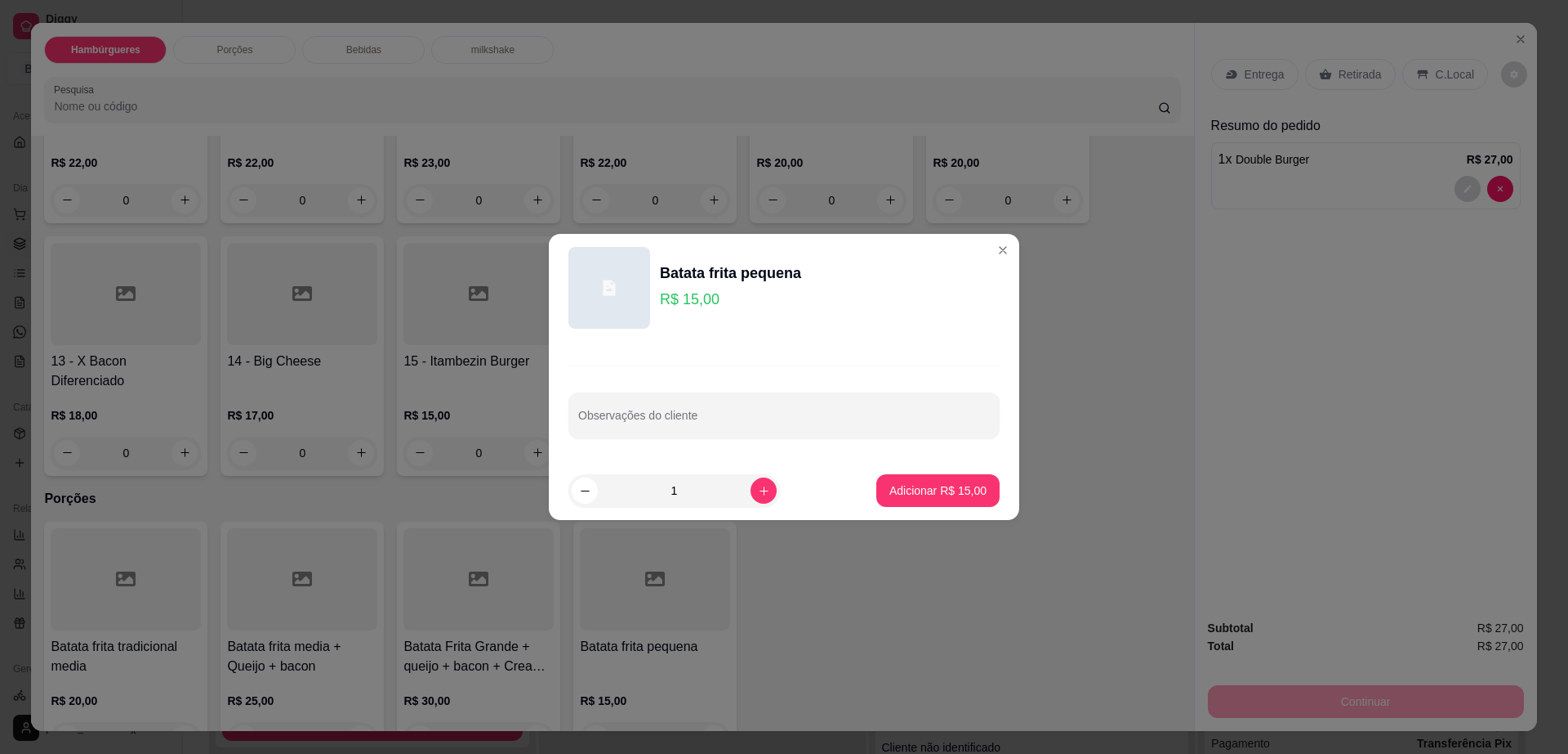
drag, startPoint x: 952, startPoint y: 471, endPoint x: 945, endPoint y: 501, distance: 30.8
click at [948, 489] on footer "1 Adicionar R$ 15,00" at bounding box center [784, 489] width 470 height 59
click at [945, 501] on button "Adicionar R$ 15,00" at bounding box center [938, 490] width 120 height 32
type input "1"
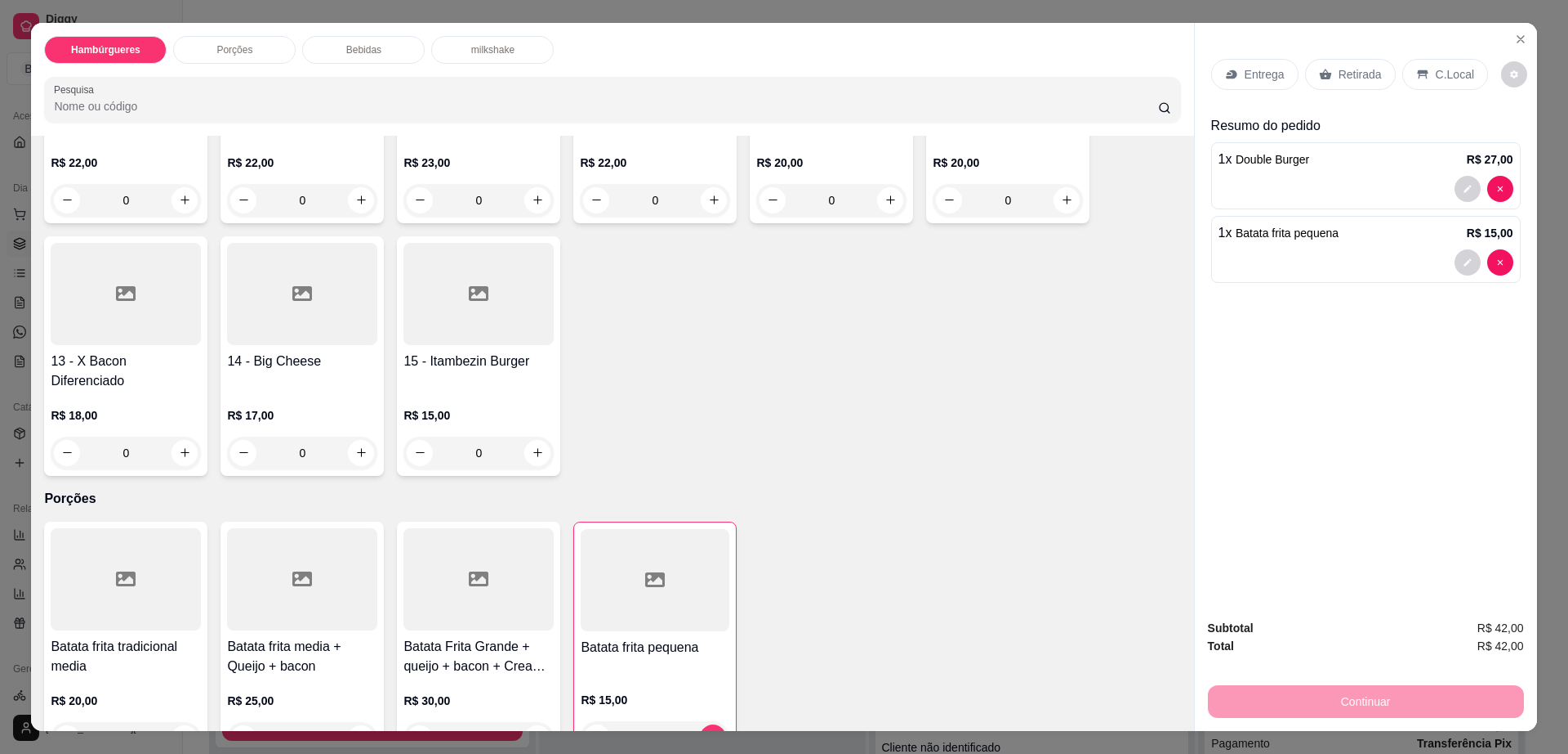
click at [1346, 79] on p "Retirada" at bounding box center [1360, 74] width 44 height 16
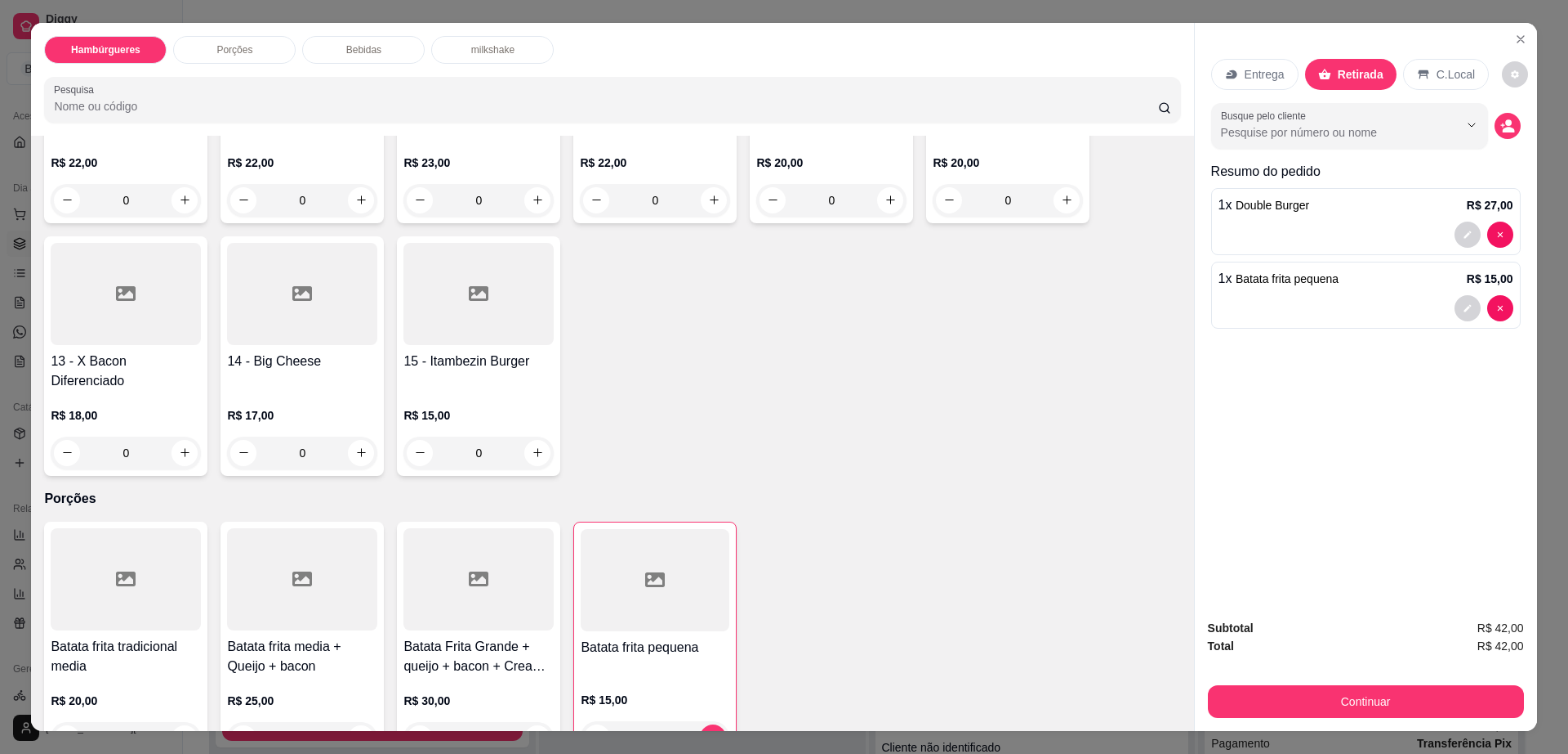
click at [1510, 72] on icon "decrease-product-quantity" at bounding box center [1515, 74] width 10 height 10
click at [1518, 138] on span "Automatic updates" at bounding box center [1519, 140] width 16 height 13
click at [1518, 140] on input "Automatic updates" at bounding box center [1512, 145] width 11 height 11
checkbox input "true"
click at [1314, 714] on button "Continuar" at bounding box center [1366, 701] width 316 height 33
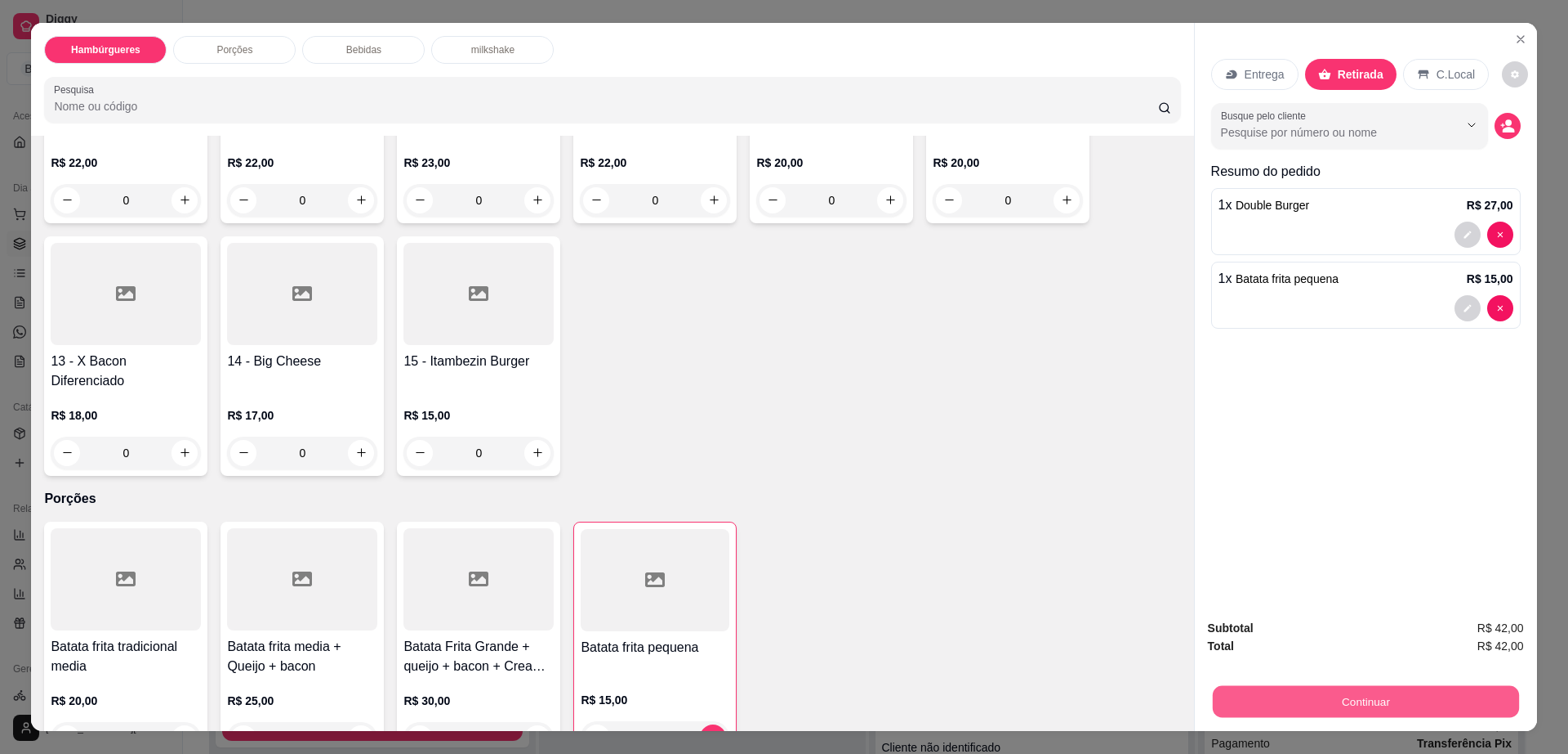
click at [1314, 714] on button "Continuar" at bounding box center [1365, 701] width 306 height 32
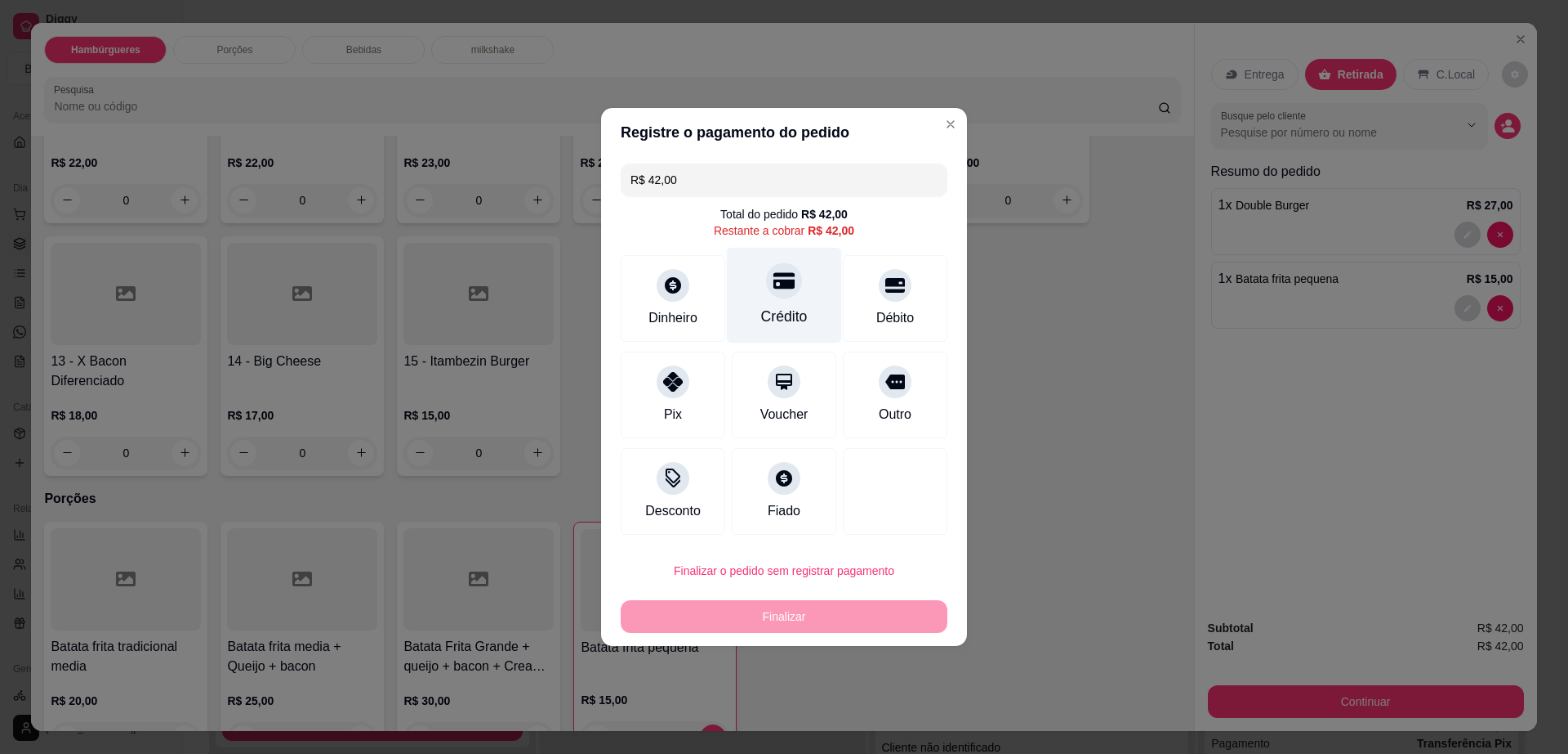
click at [769, 313] on div "Crédito" at bounding box center [784, 316] width 47 height 21
type input "R$ 0,00"
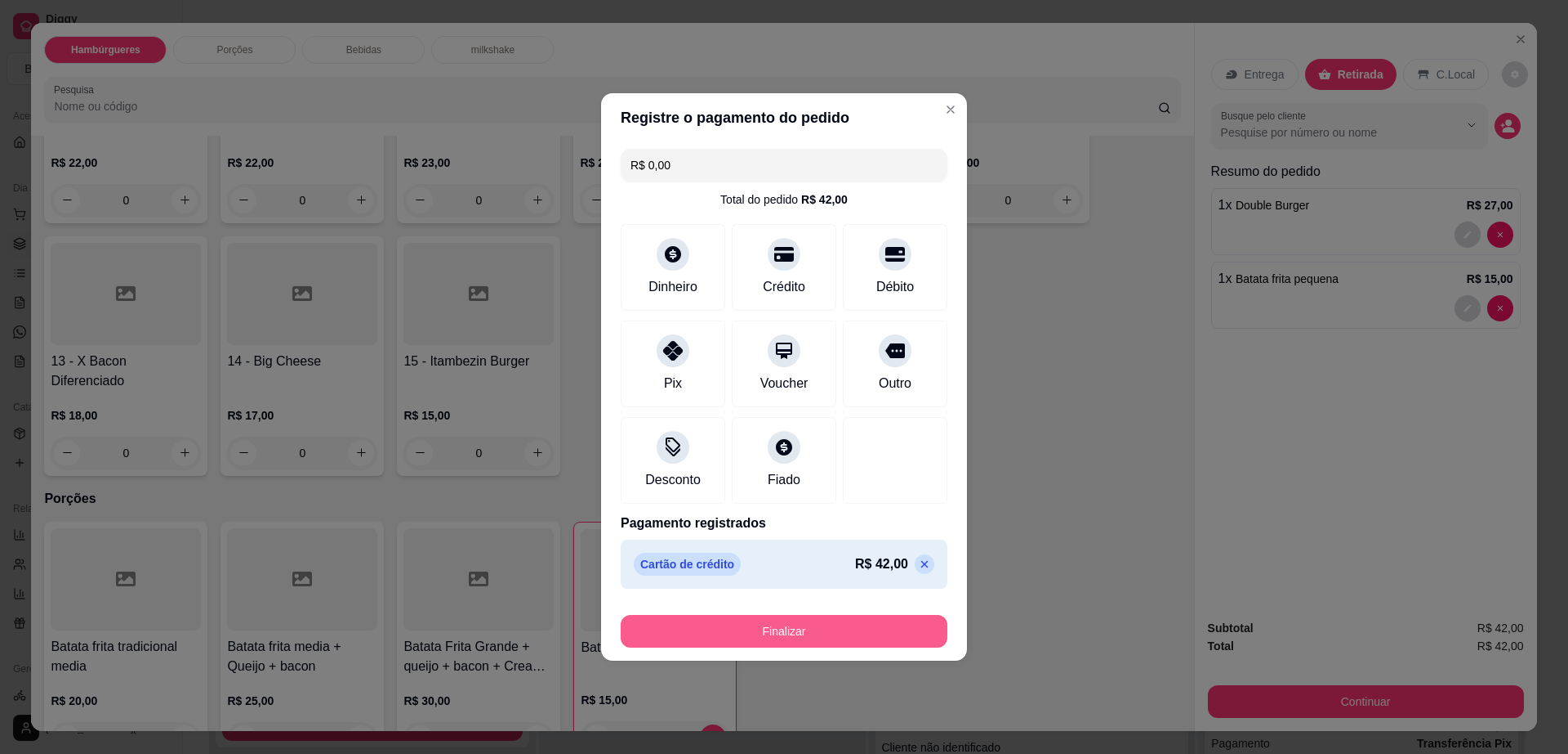
click at [765, 615] on button "Finalizar" at bounding box center [784, 631] width 327 height 33
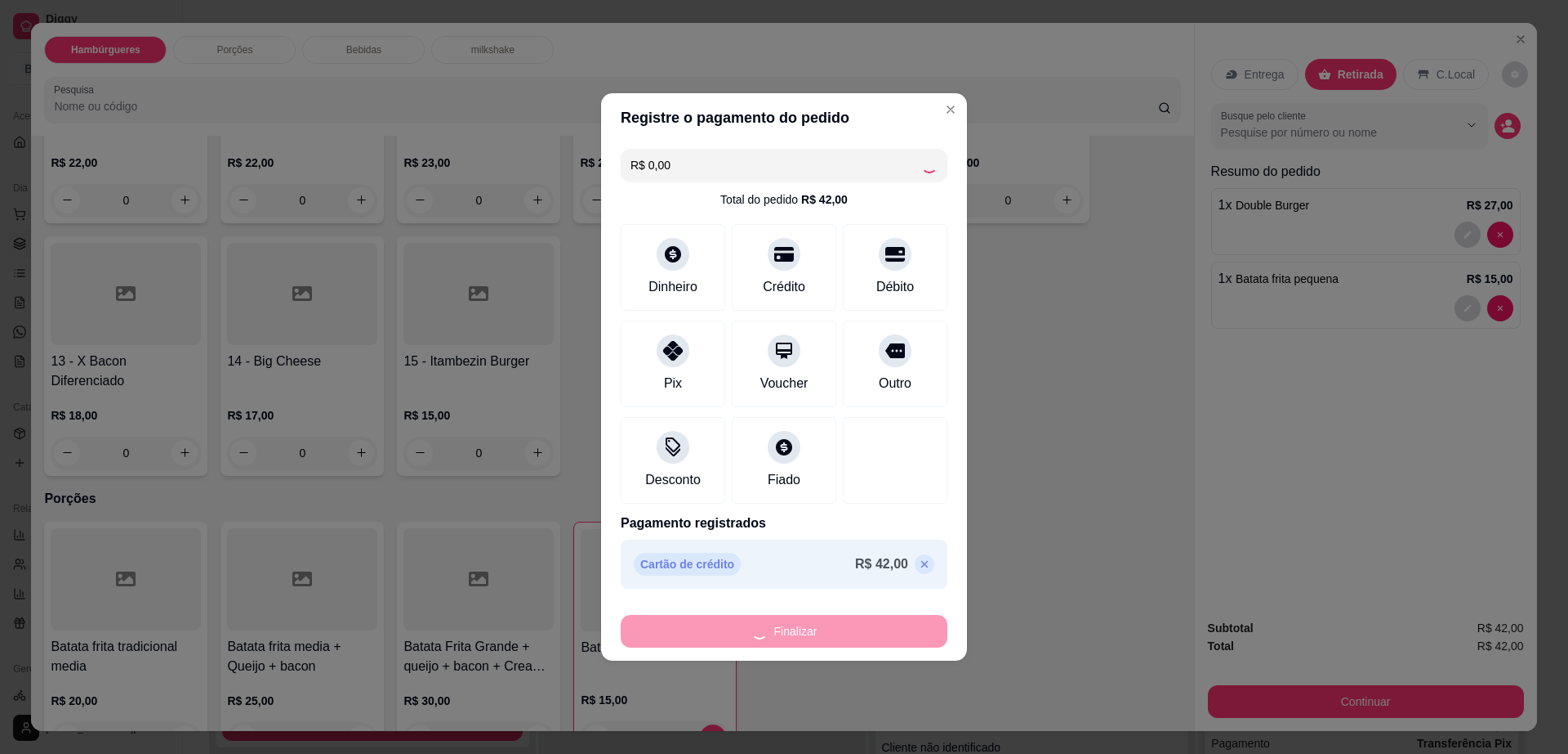
type input "0"
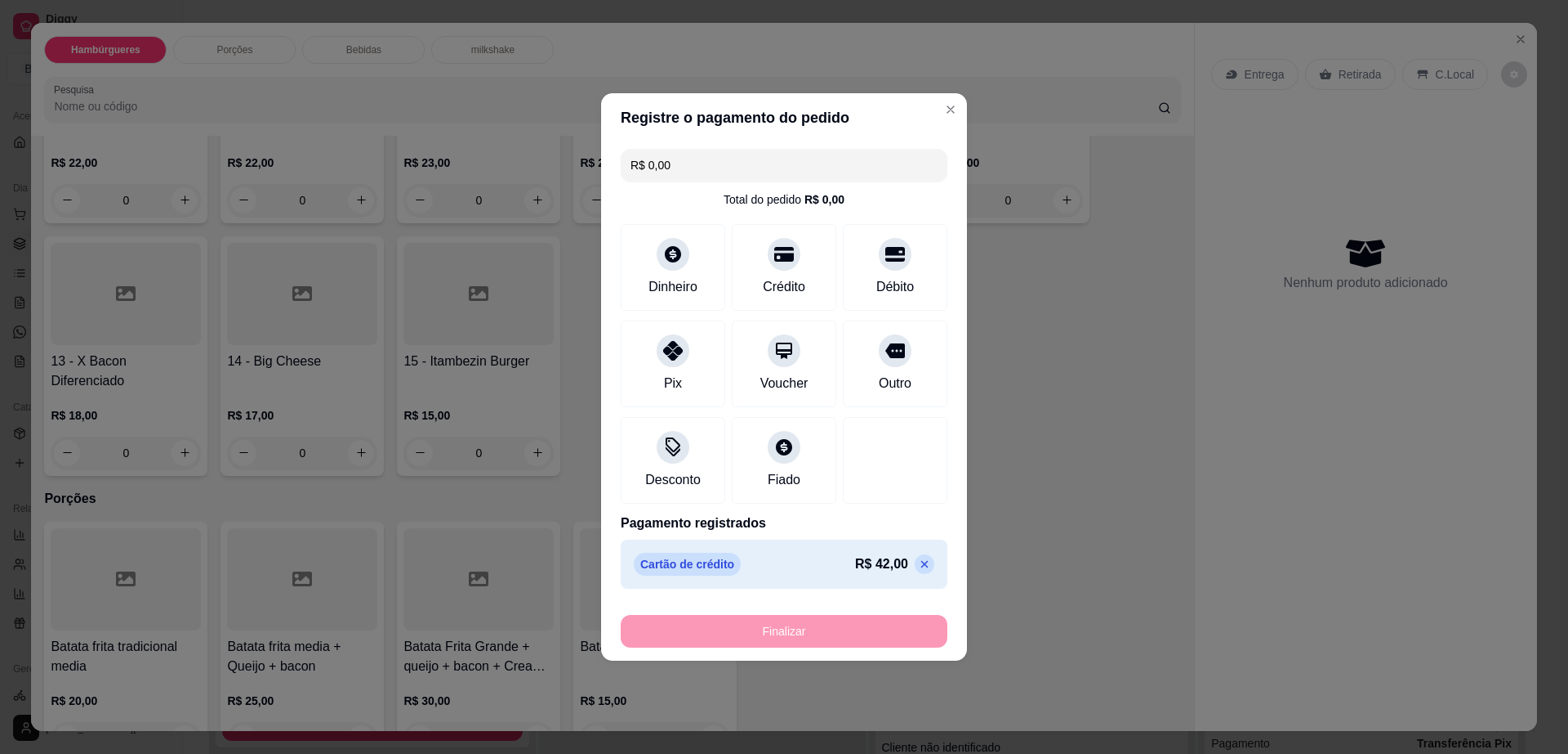
type input "-R$ 42,00"
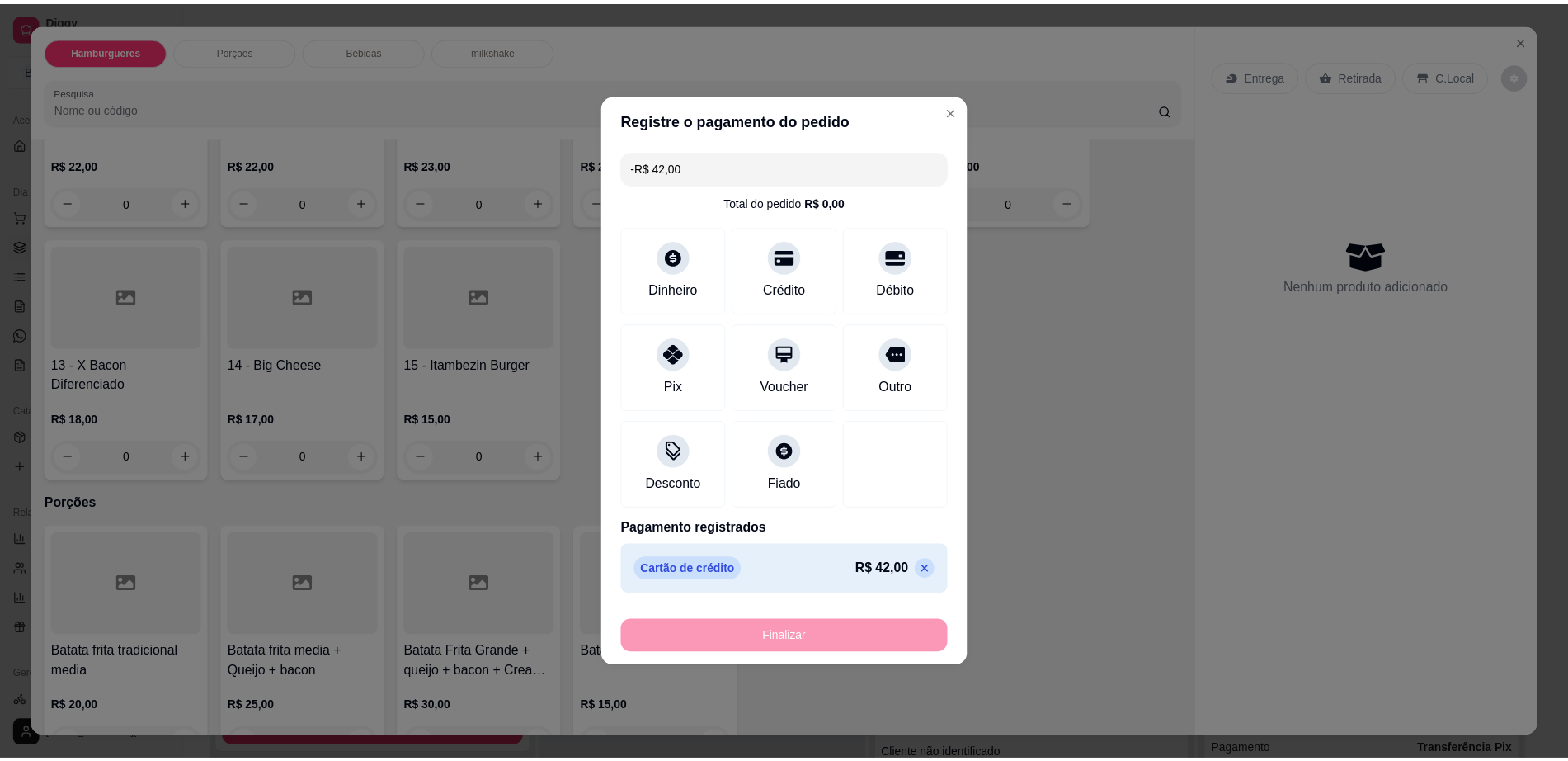
scroll to position [514, 0]
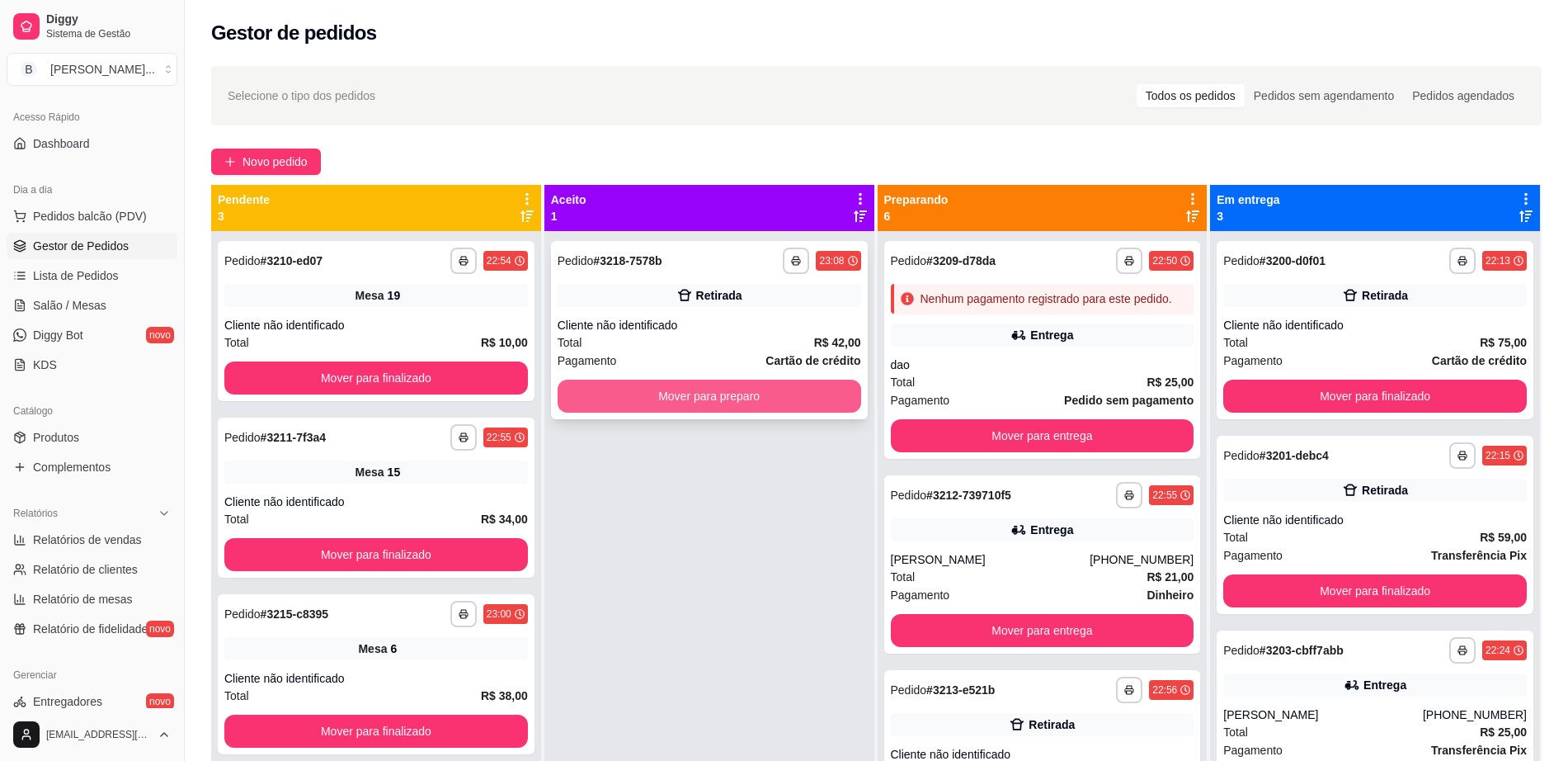
click at [751, 395] on button "Mover para preparo" at bounding box center [709, 396] width 303 height 33
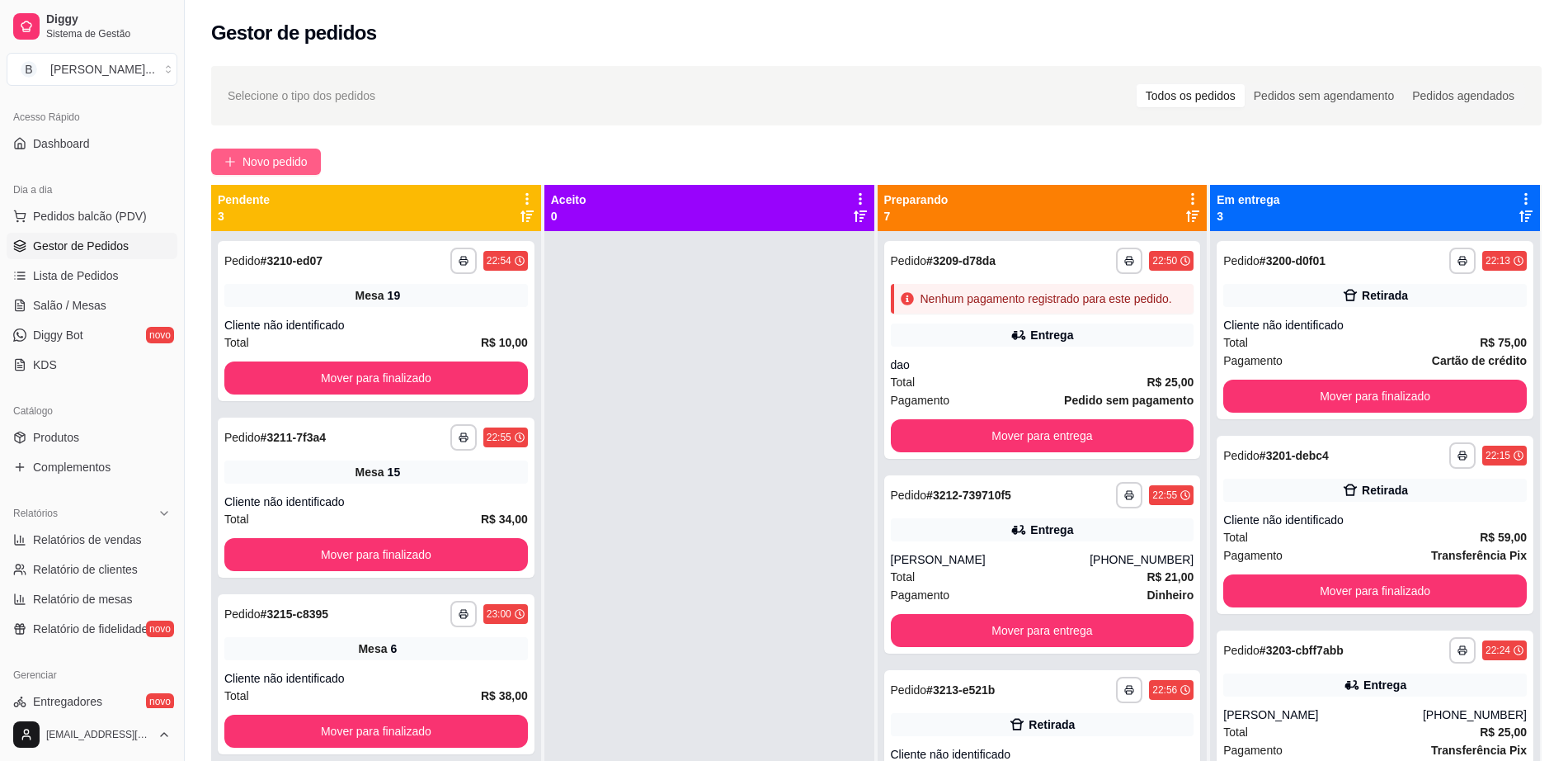
click at [242, 166] on button "Novo pedido" at bounding box center [266, 162] width 110 height 27
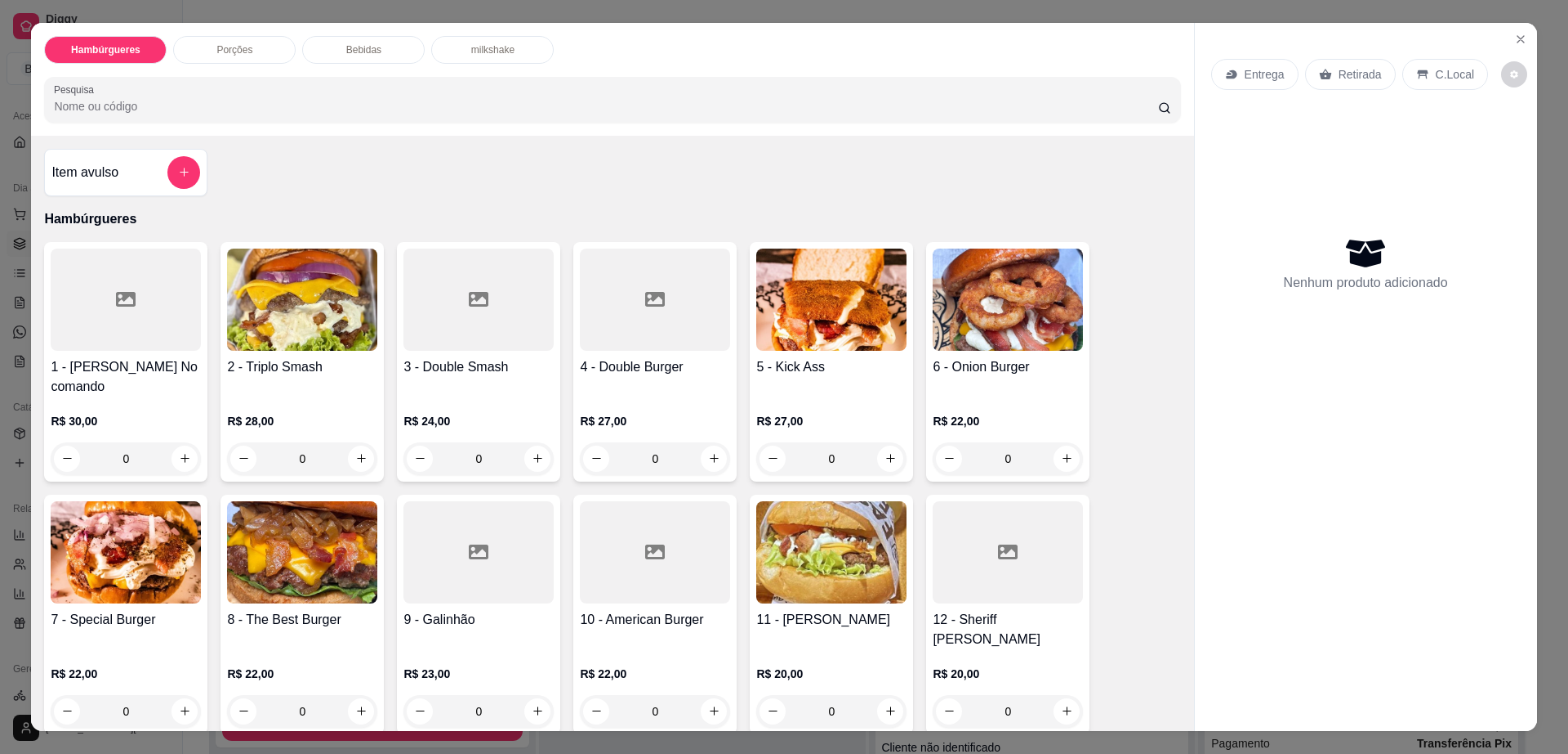
click at [1248, 81] on p "Entrega" at bounding box center [1265, 74] width 40 height 16
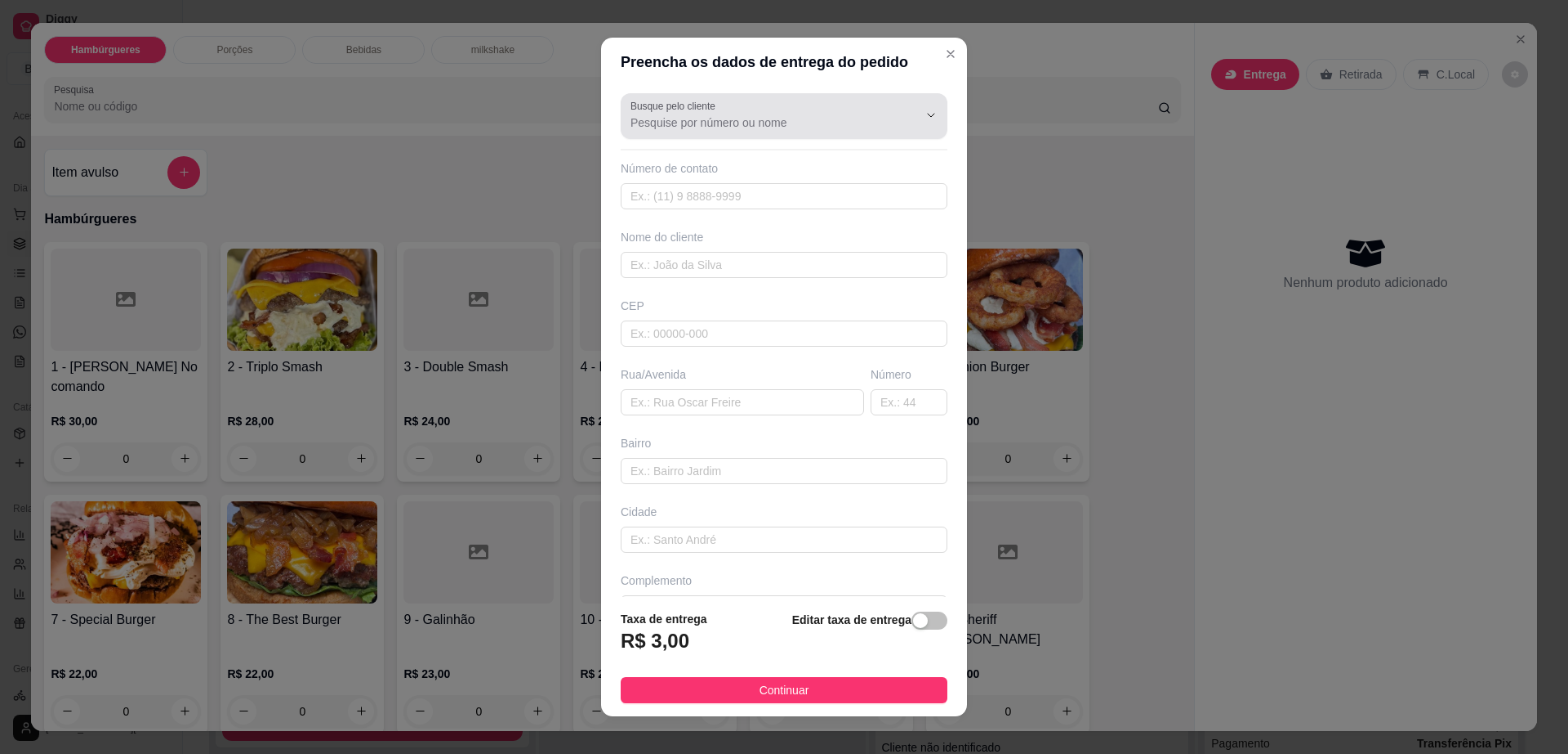
click at [750, 121] on input "Busque pelo cliente" at bounding box center [761, 123] width 261 height 16
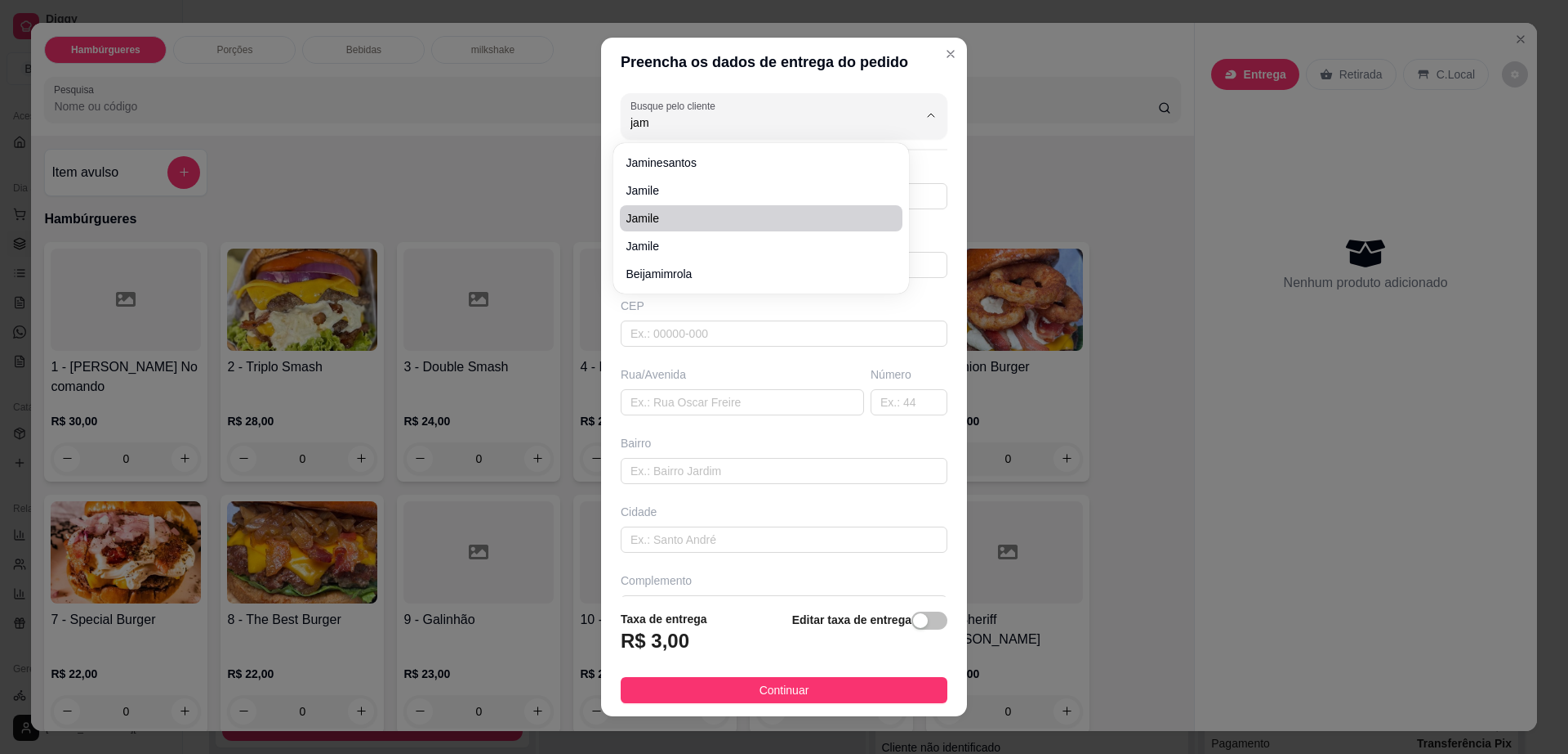
click at [740, 212] on span "Jamile" at bounding box center [753, 218] width 253 height 16
type input "Jamile"
type input "7799991817"
type input "Jamile"
click at [724, 120] on input "Jamile" at bounding box center [761, 123] width 261 height 16
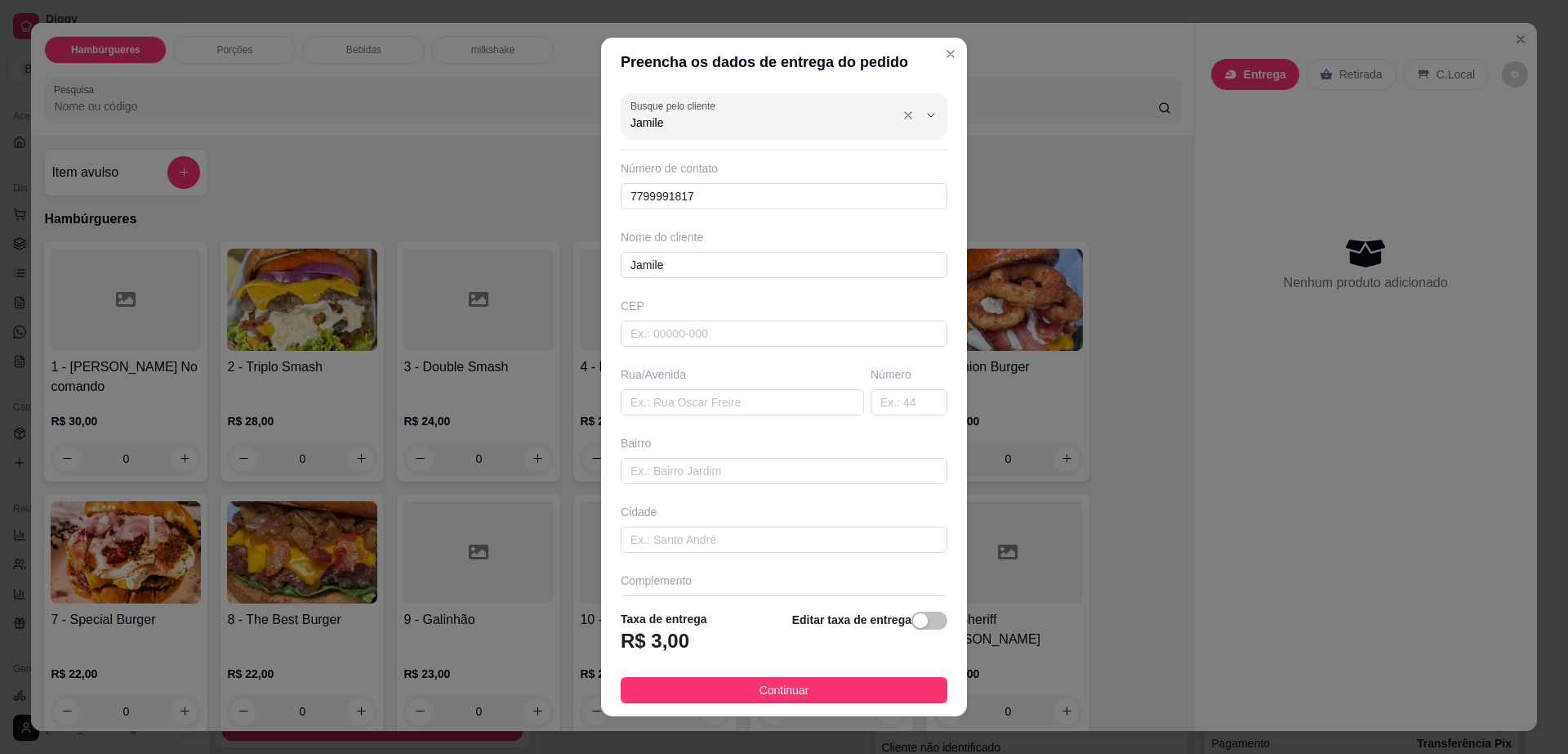
type input "Jamile"
click at [718, 190] on span "Jamile" at bounding box center [753, 190] width 253 height 16
type input "77999735239"
type input "rua [PERSON_NAME]"
type input "267"
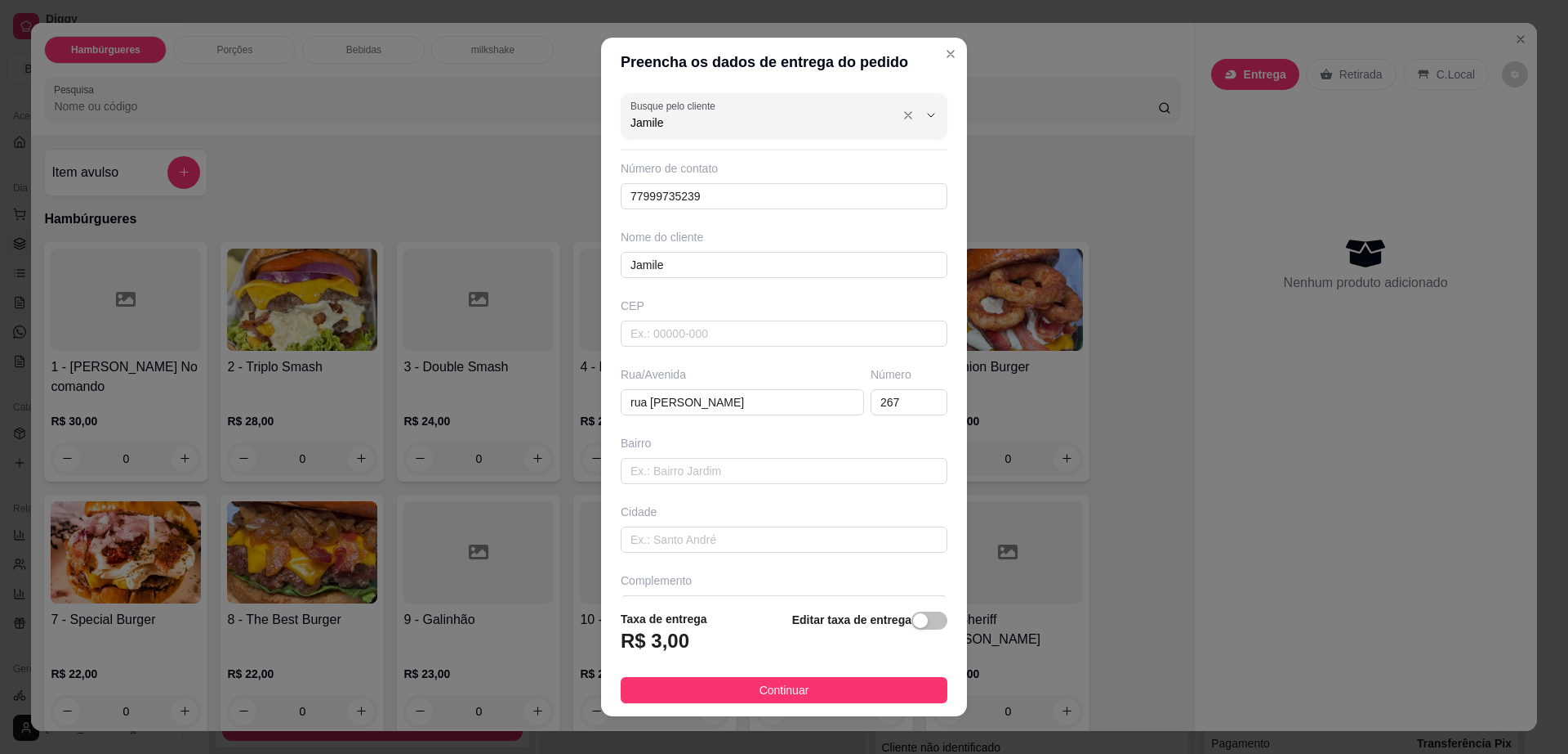
click at [754, 129] on input "Jamile" at bounding box center [761, 123] width 261 height 16
click at [749, 157] on span "Jamile" at bounding box center [753, 162] width 253 height 16
type input "7799991817"
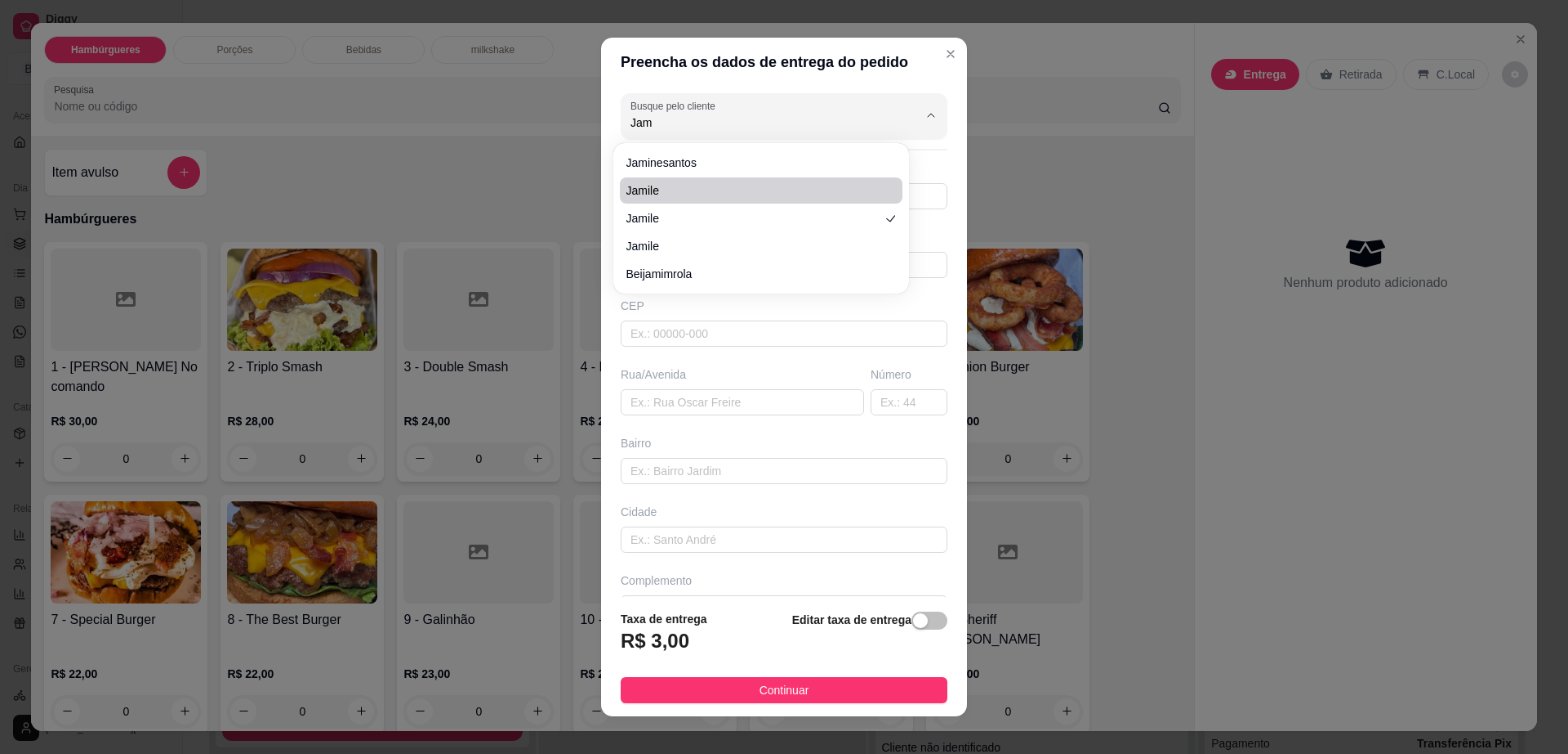
click at [744, 180] on li "jamile" at bounding box center [761, 190] width 282 height 26
type input "jamile"
type input "7799159941"
type input "jamile"
type input "45141030"
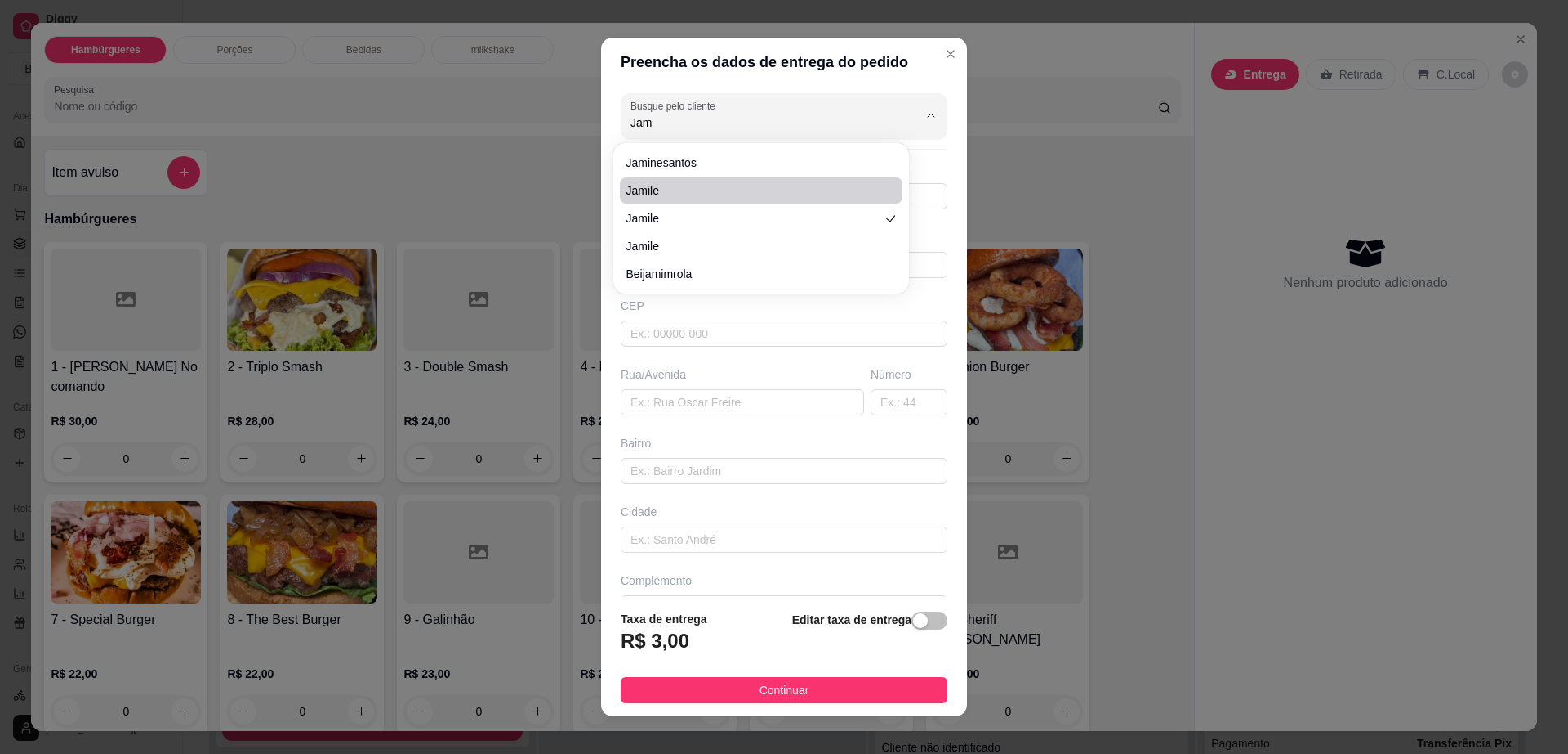
type input "Rua [PERSON_NAME]"
type input "276"
type input "Bela Vista"
type input "Itambé"
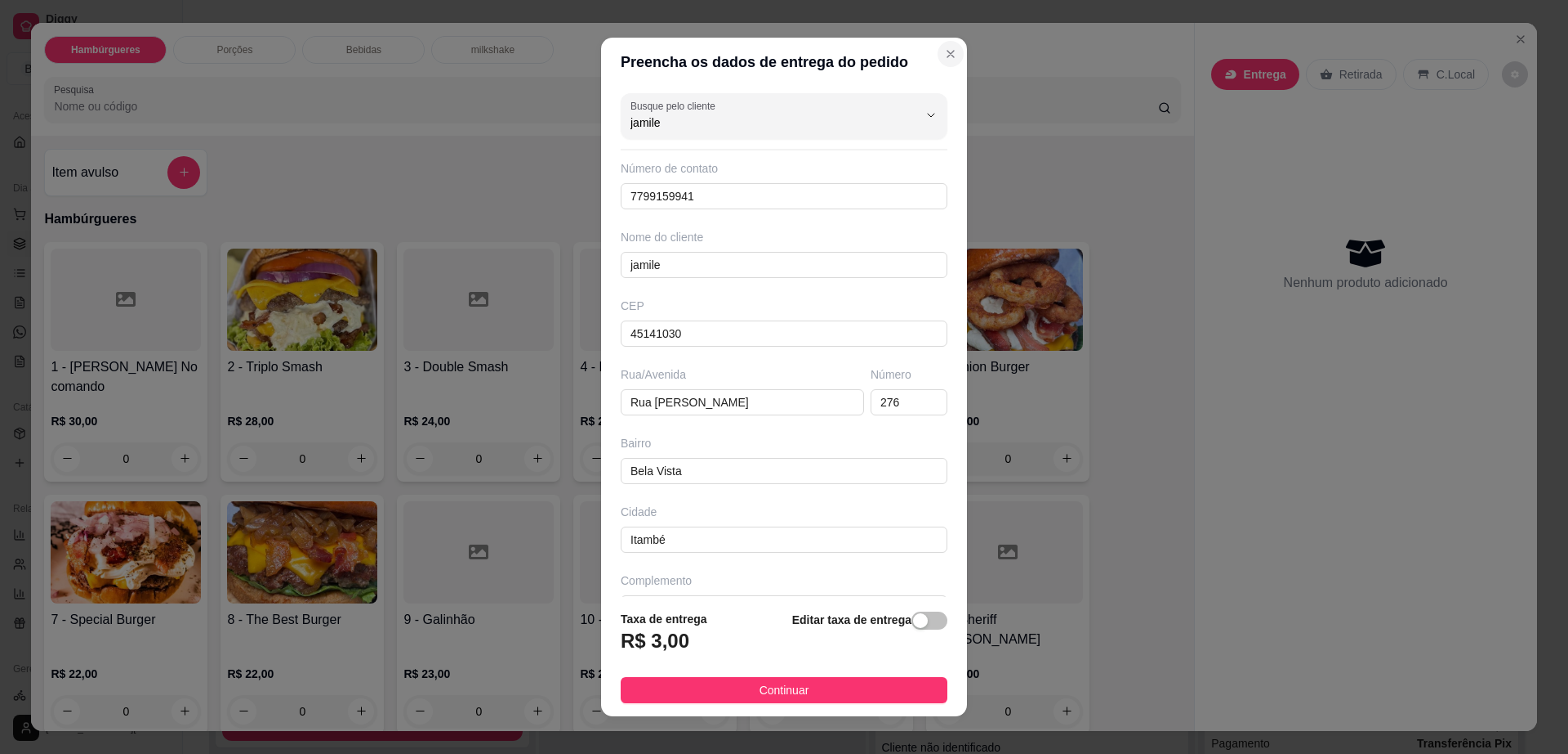
type input "jamile"
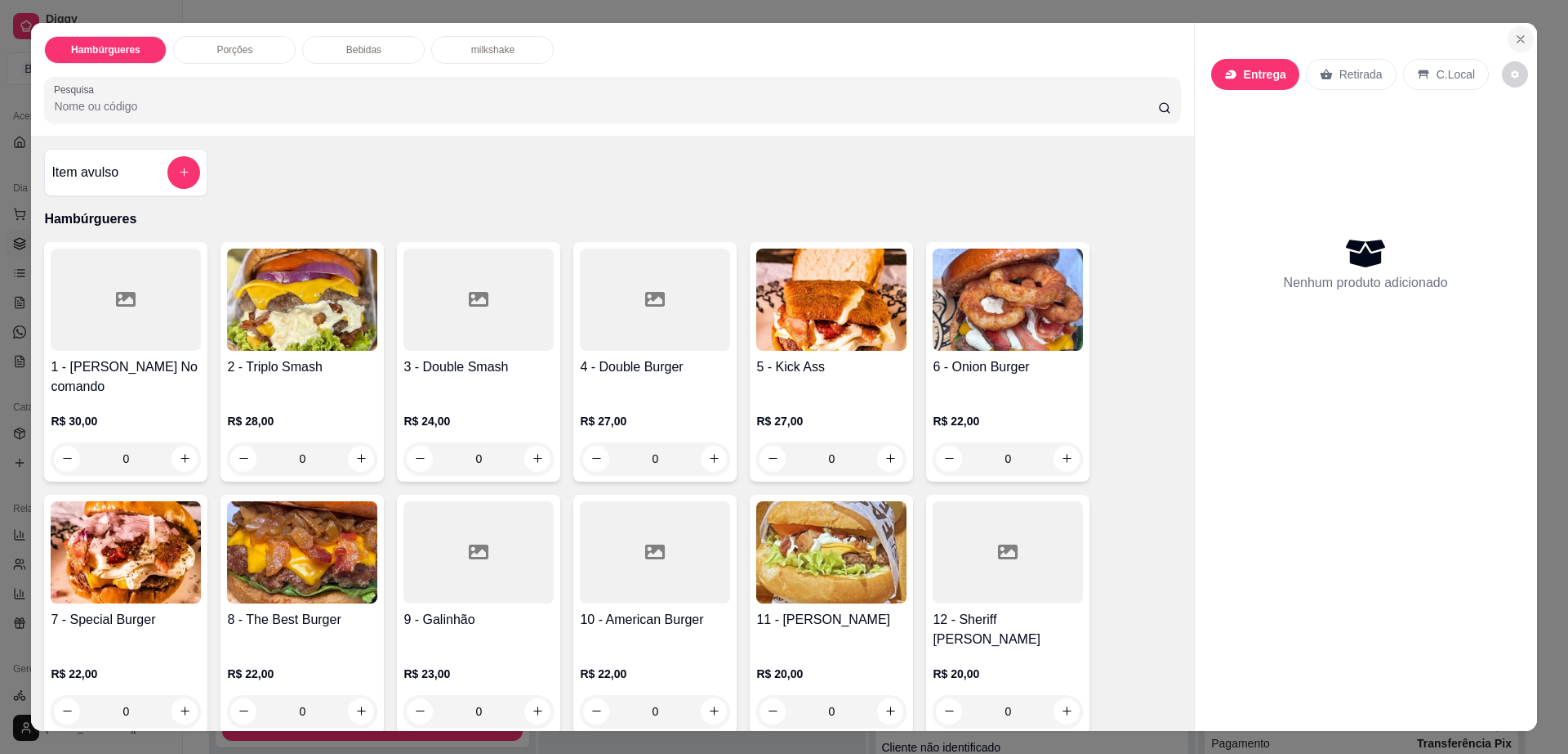
click at [1514, 33] on icon "Close" at bounding box center [1521, 40] width 13 height 13
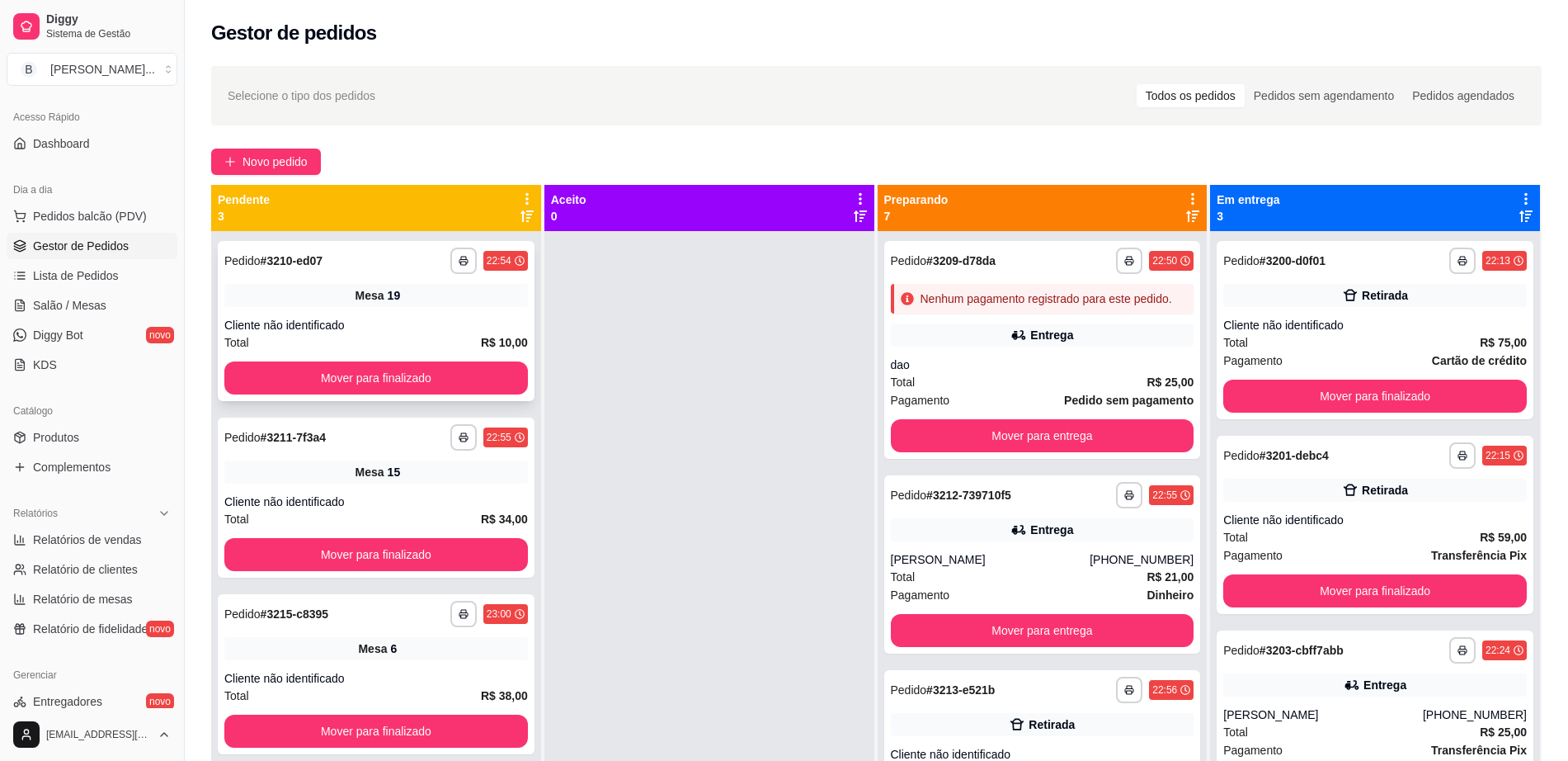
click at [500, 358] on div "**********" at bounding box center [376, 321] width 317 height 160
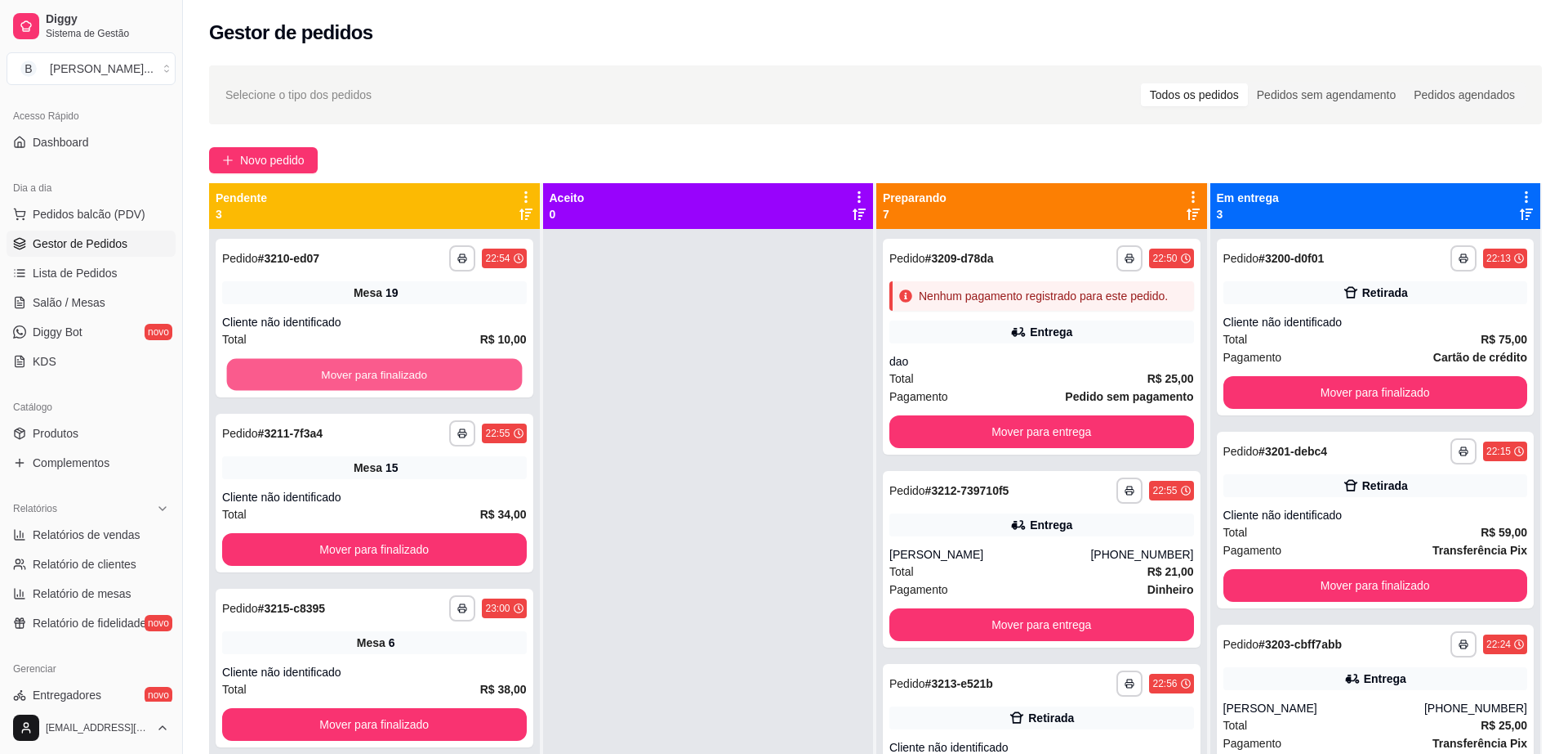
click at [489, 370] on button "Mover para finalizado" at bounding box center [375, 374] width 295 height 32
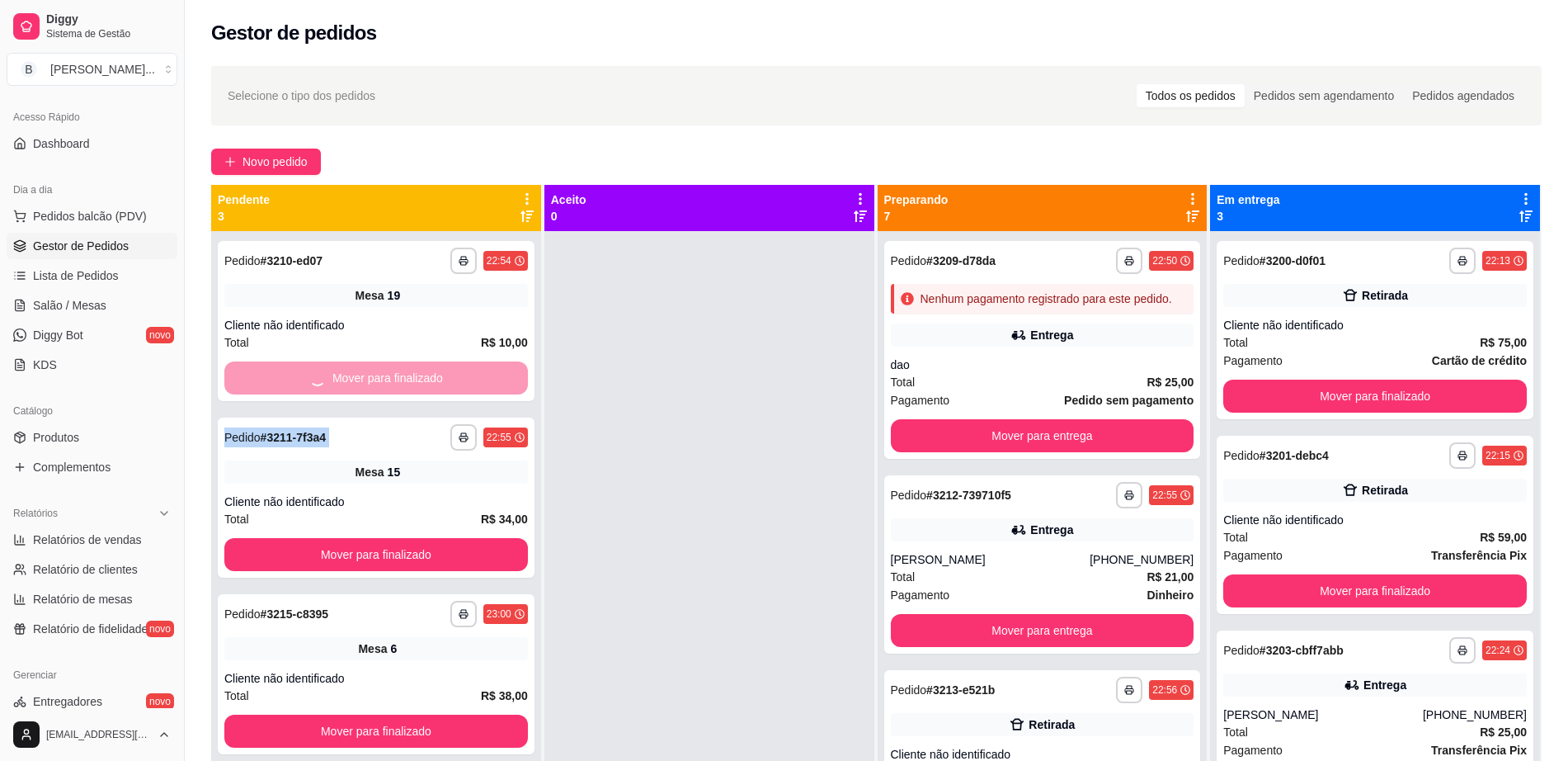
click at [494, 373] on div "Mover para finalizado" at bounding box center [376, 378] width 303 height 33
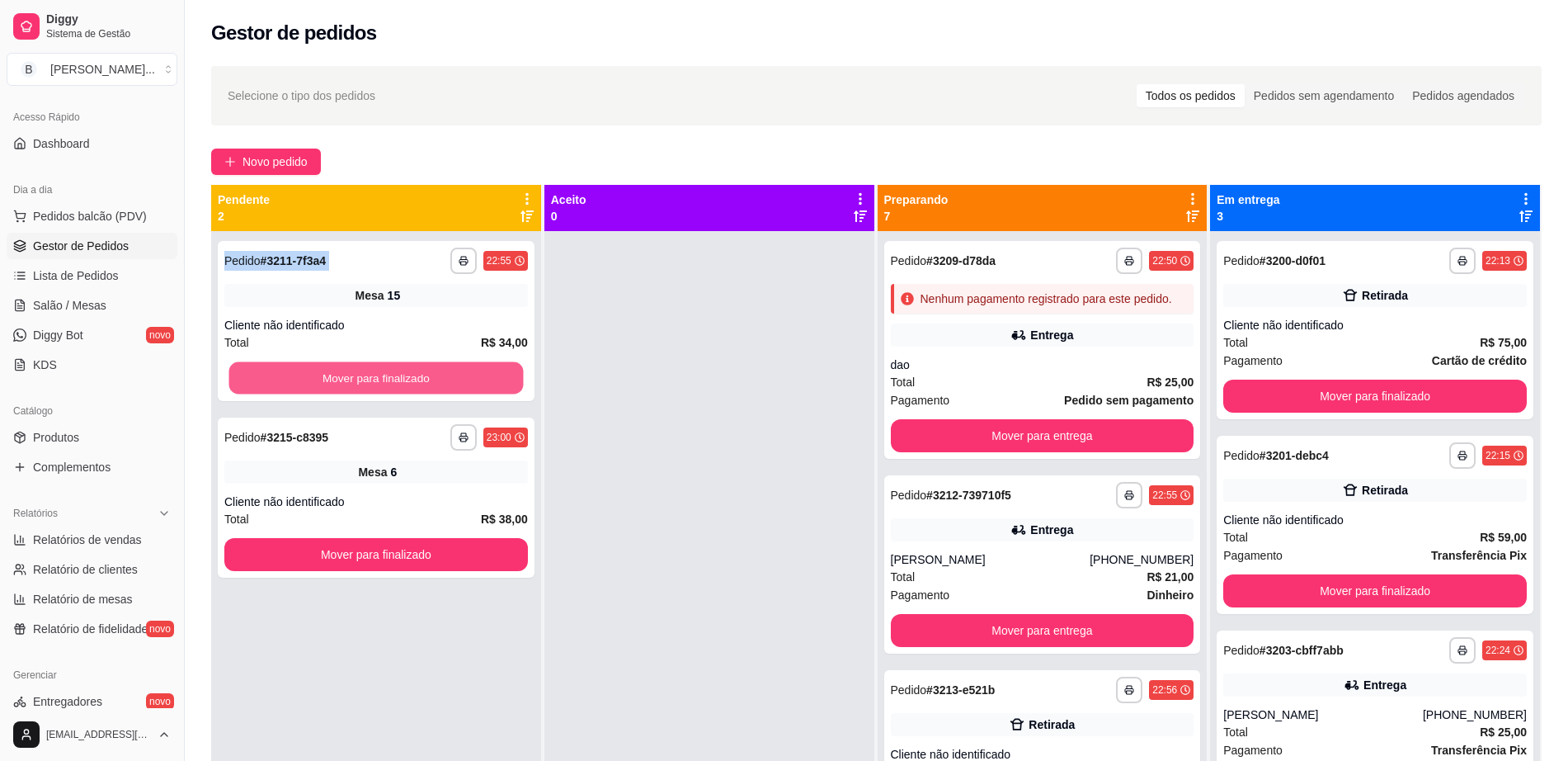
click at [494, 373] on button "Mover para finalizado" at bounding box center [377, 378] width 294 height 32
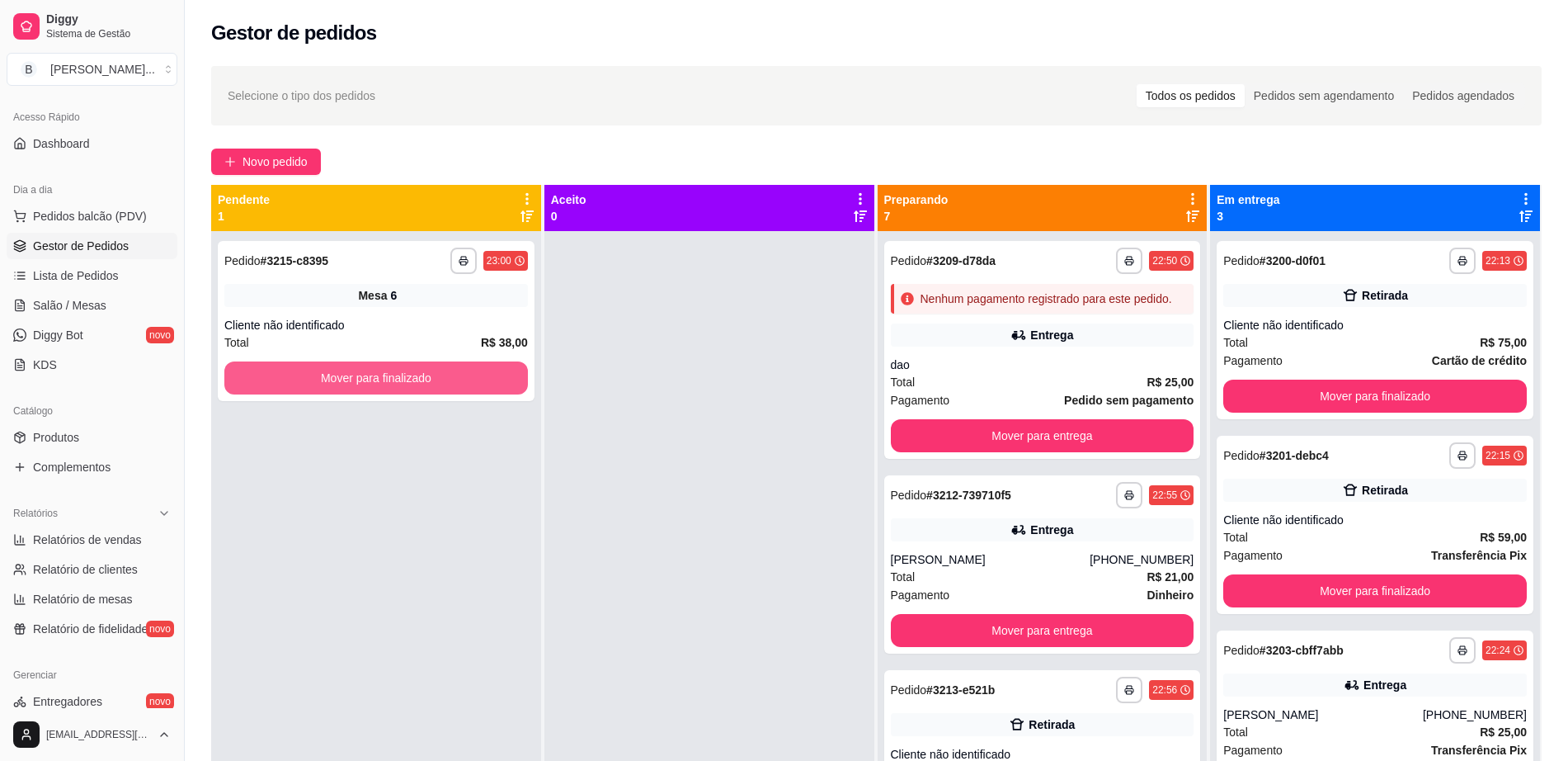
click at [494, 373] on button "Mover para finalizado" at bounding box center [376, 378] width 303 height 33
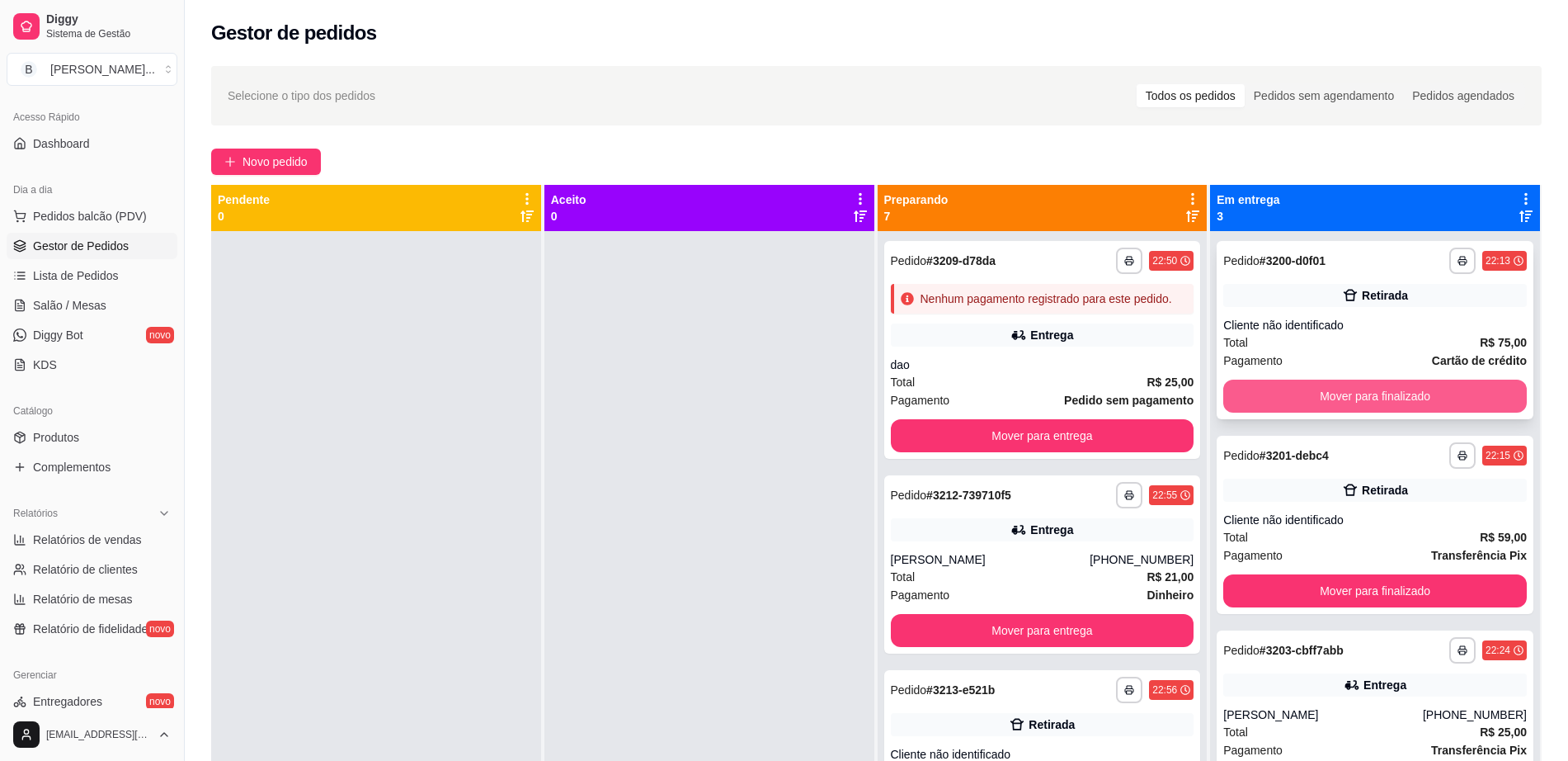
click at [1294, 406] on button "Mover para finalizado" at bounding box center [1374, 396] width 303 height 33
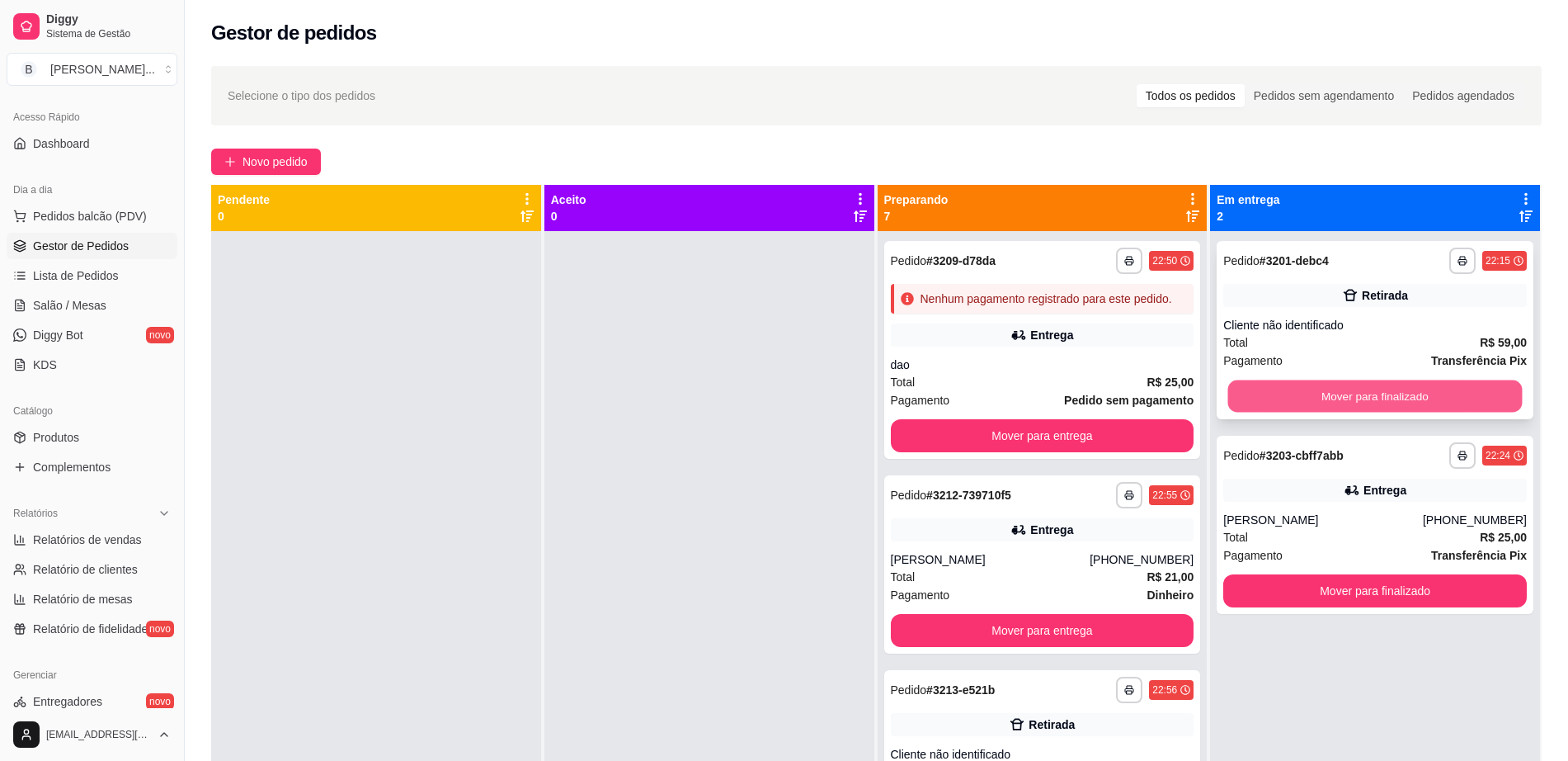
click at [1300, 403] on button "Mover para finalizado" at bounding box center [1375, 396] width 294 height 32
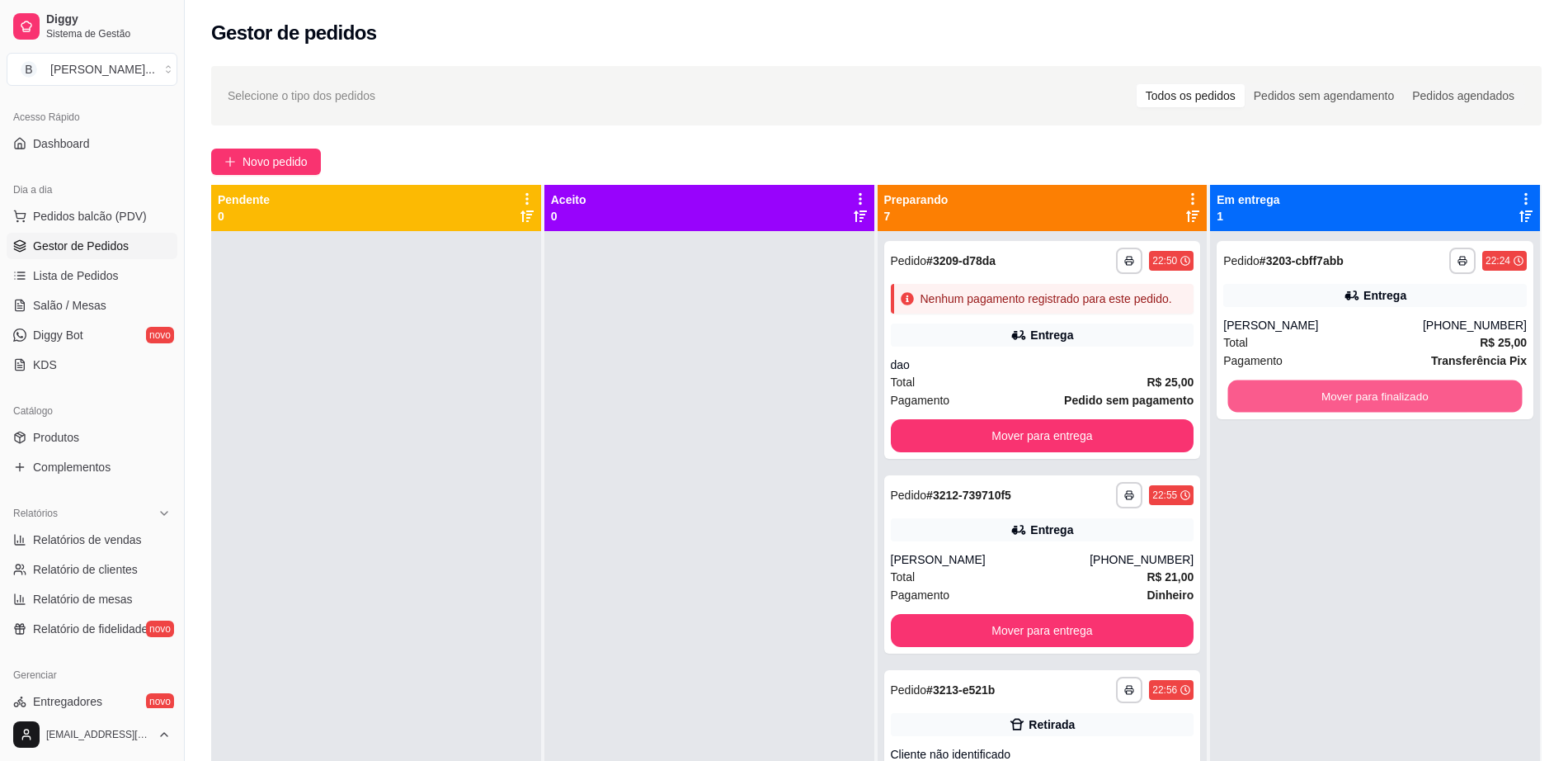
click at [1300, 403] on button "Mover para finalizado" at bounding box center [1375, 396] width 294 height 32
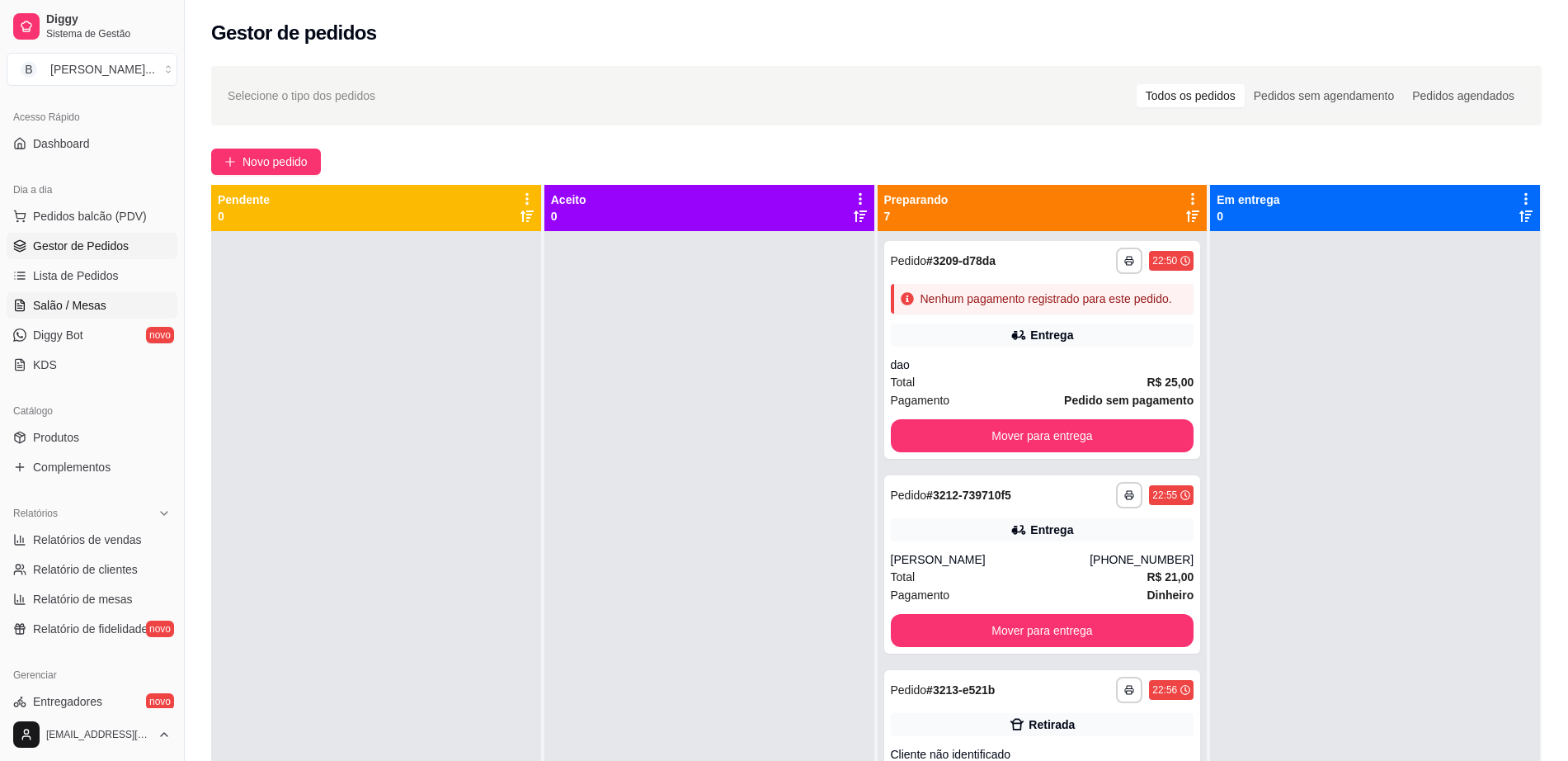
click at [69, 305] on span "Salão / Mesas" at bounding box center [70, 305] width 73 height 17
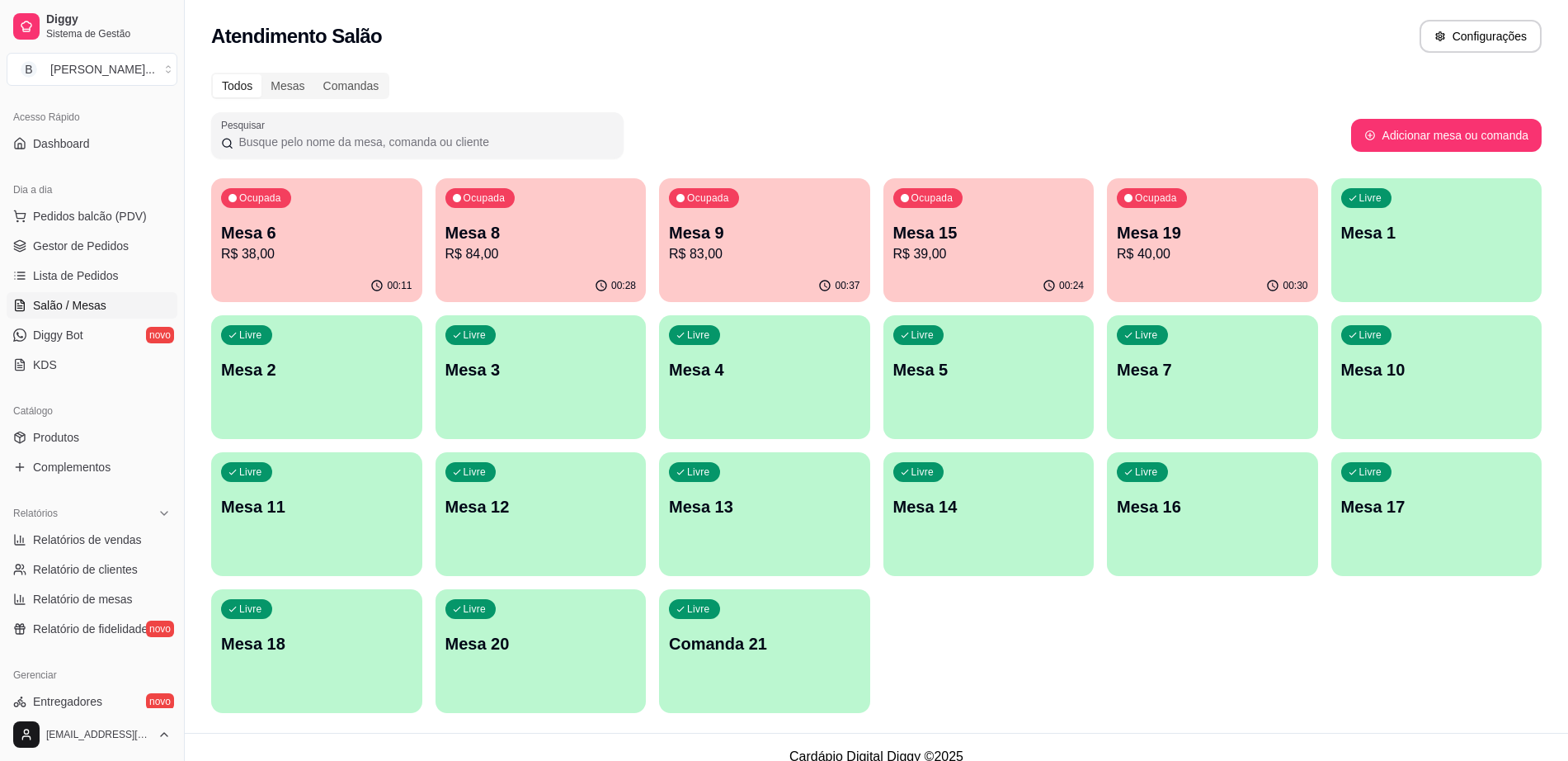
click at [734, 269] on div "00:37" at bounding box center [765, 285] width 211 height 32
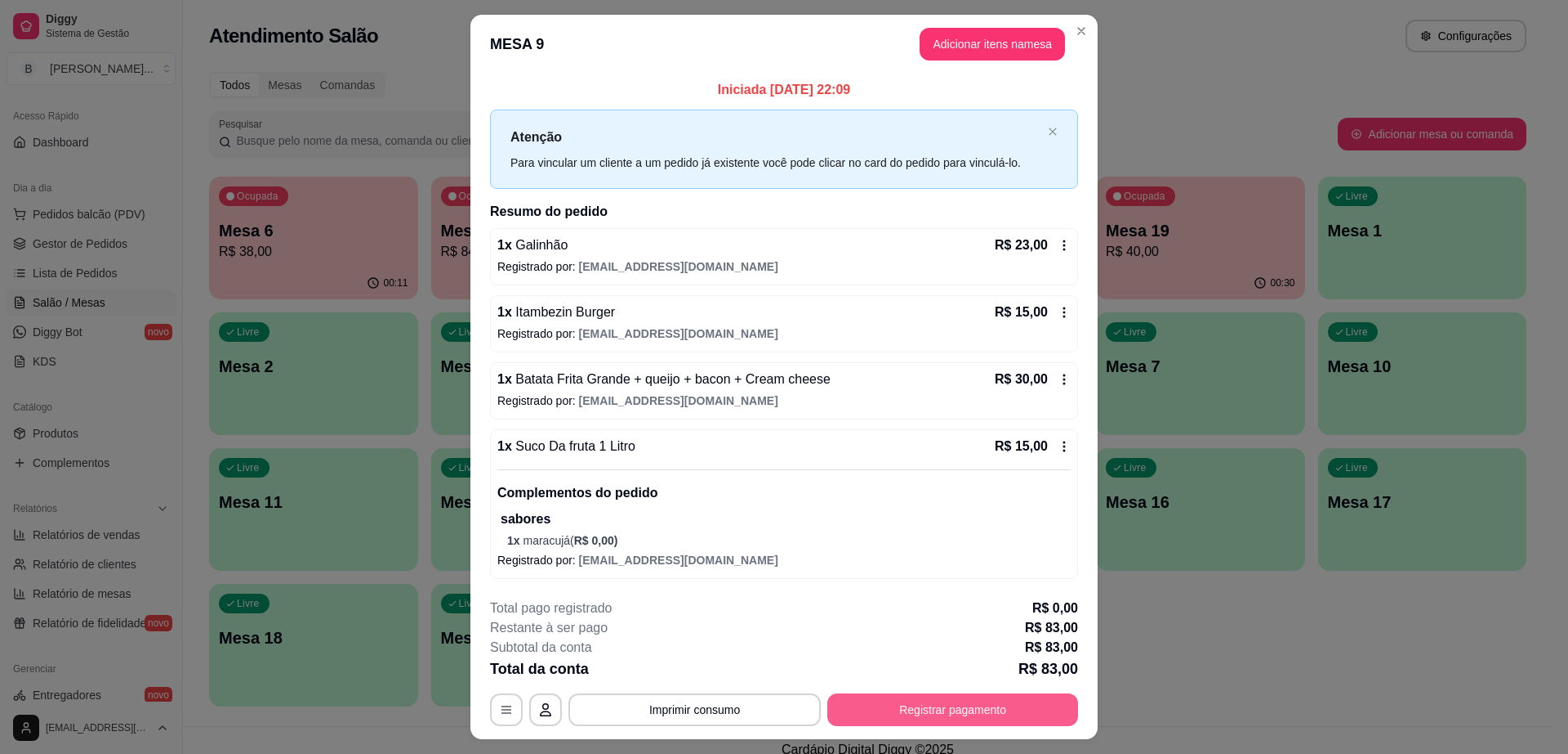
click at [957, 714] on button "Registrar pagamento" at bounding box center [953, 710] width 251 height 33
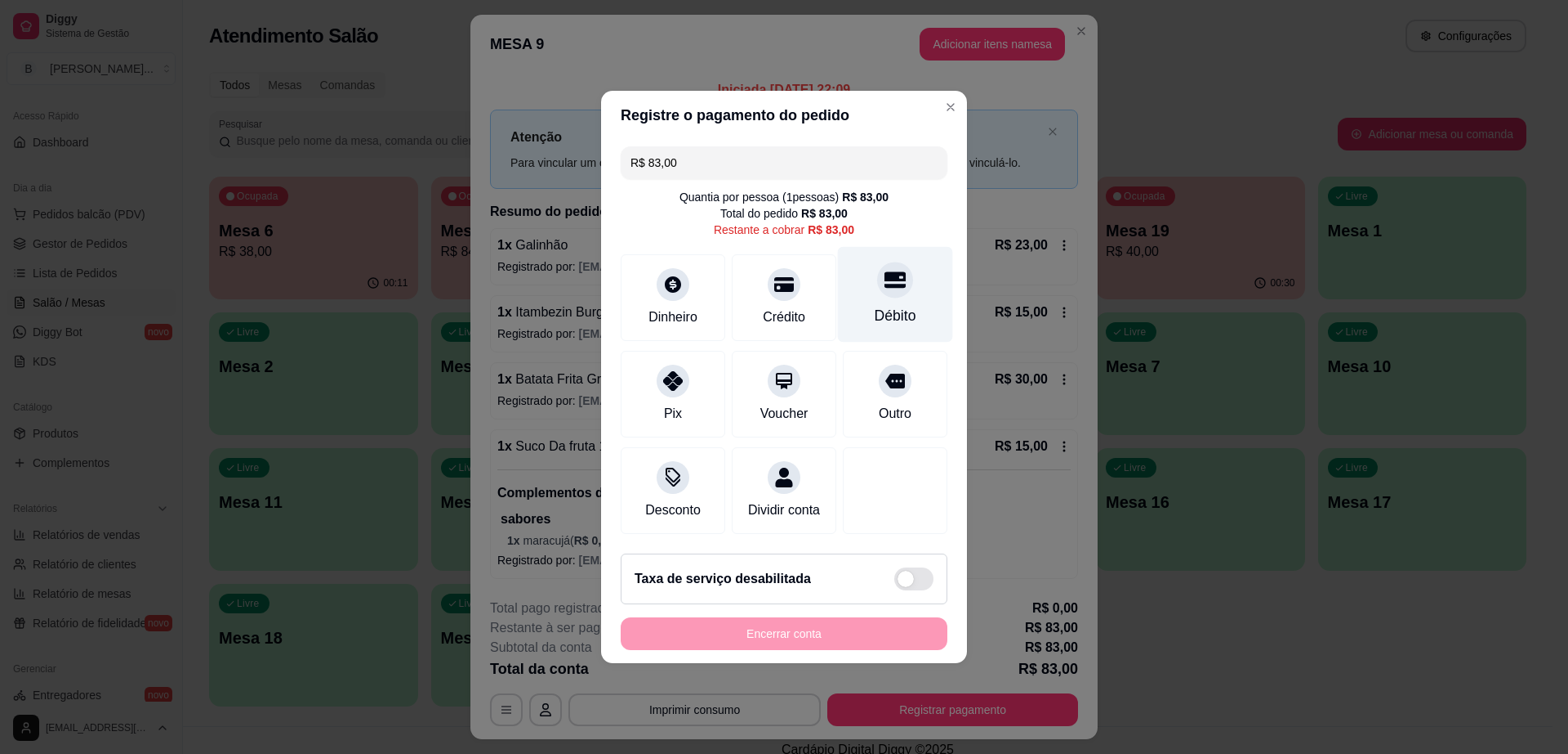
click at [866, 260] on div "Débito" at bounding box center [896, 295] width 115 height 96
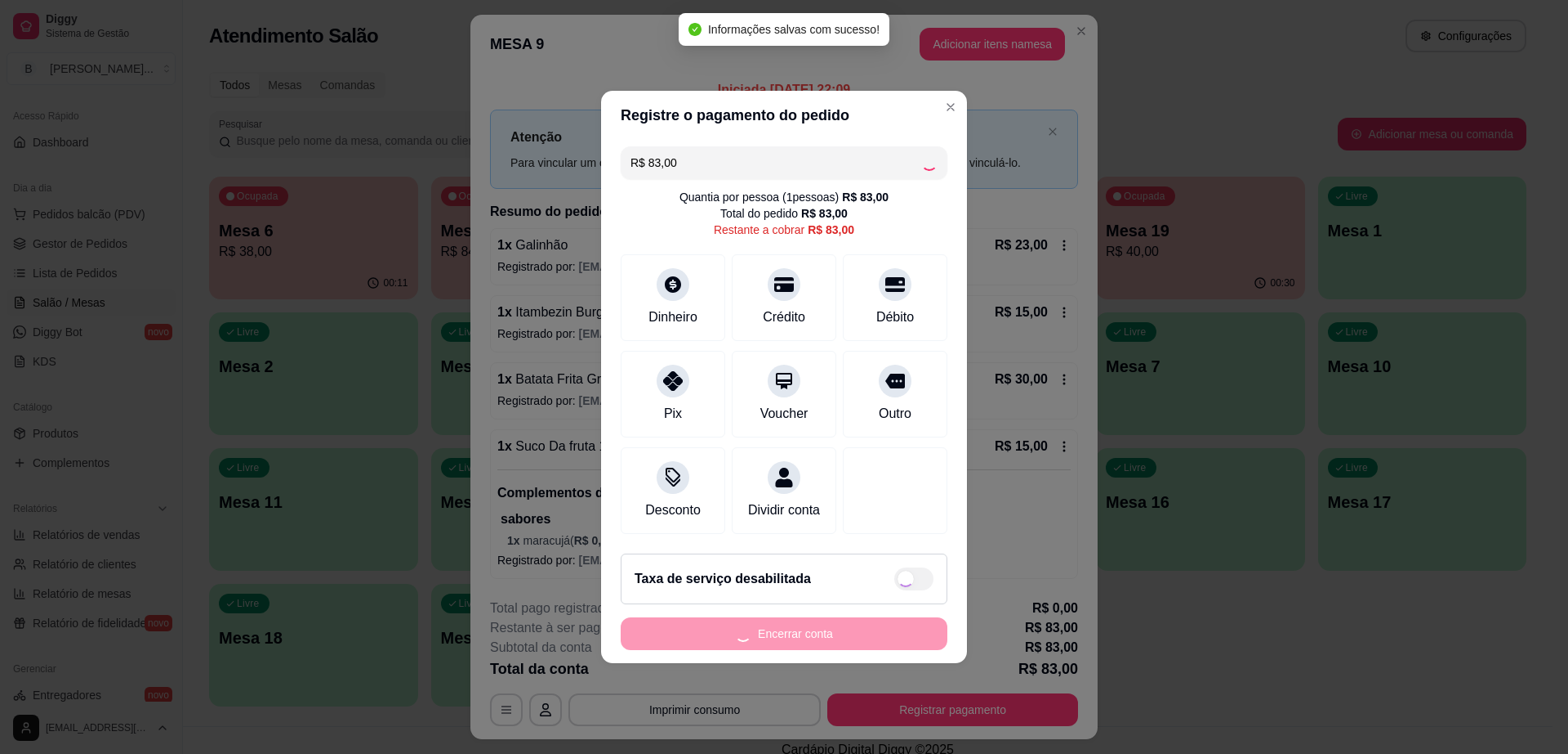
type input "R$ 0,00"
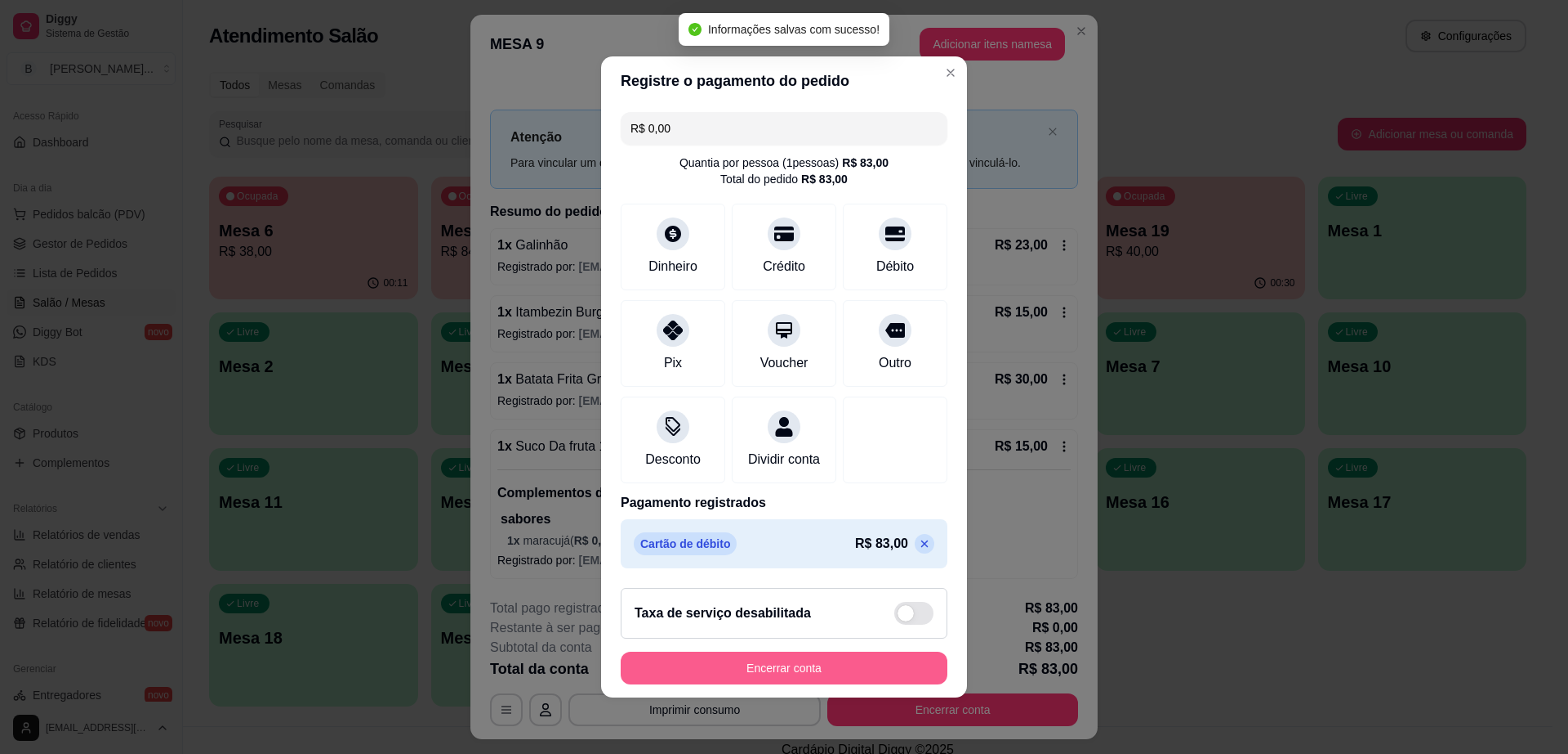
click at [873, 677] on button "Encerrar conta" at bounding box center [784, 668] width 327 height 33
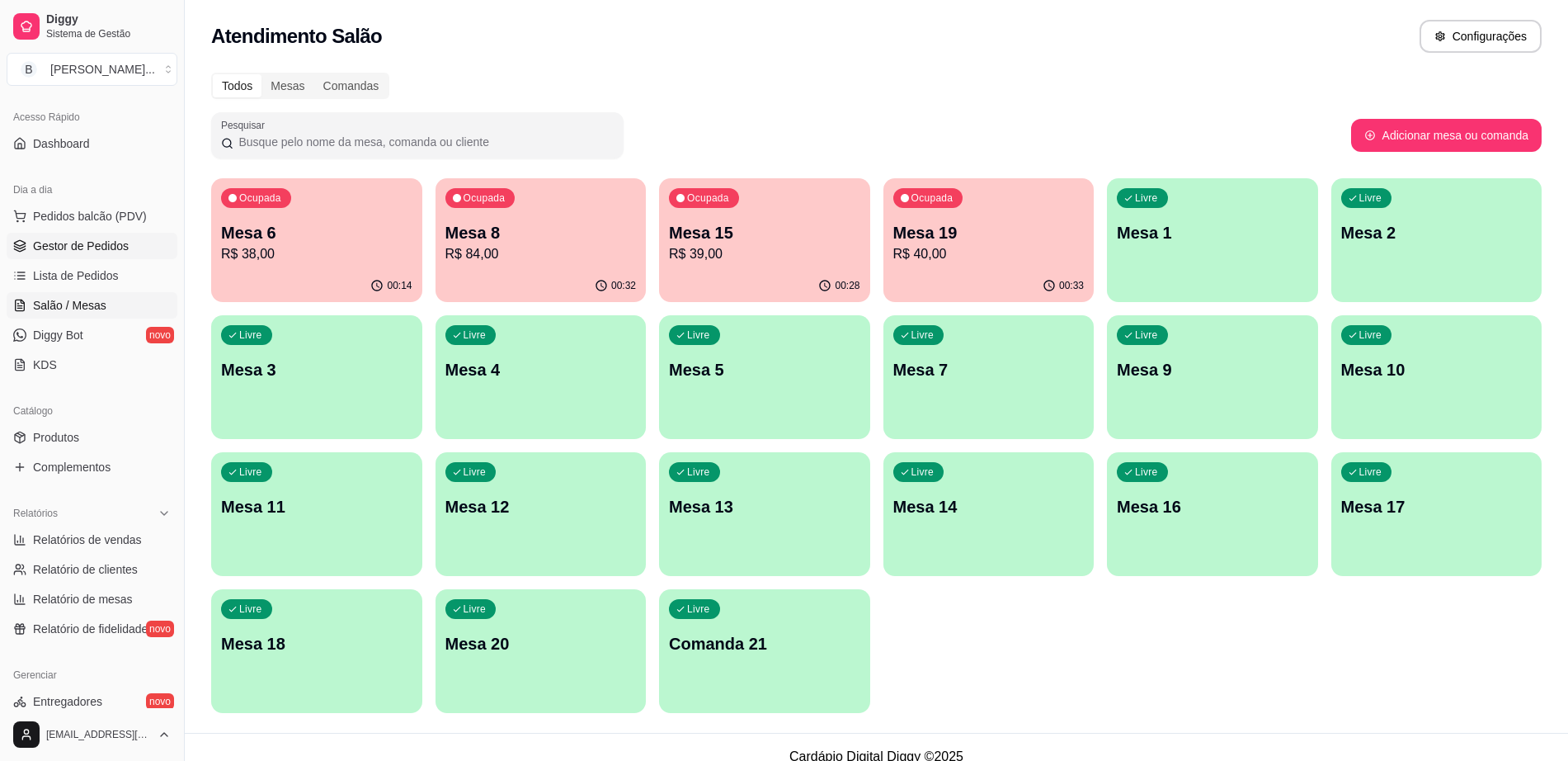
click at [145, 245] on link "Gestor de Pedidos" at bounding box center [91, 246] width 170 height 27
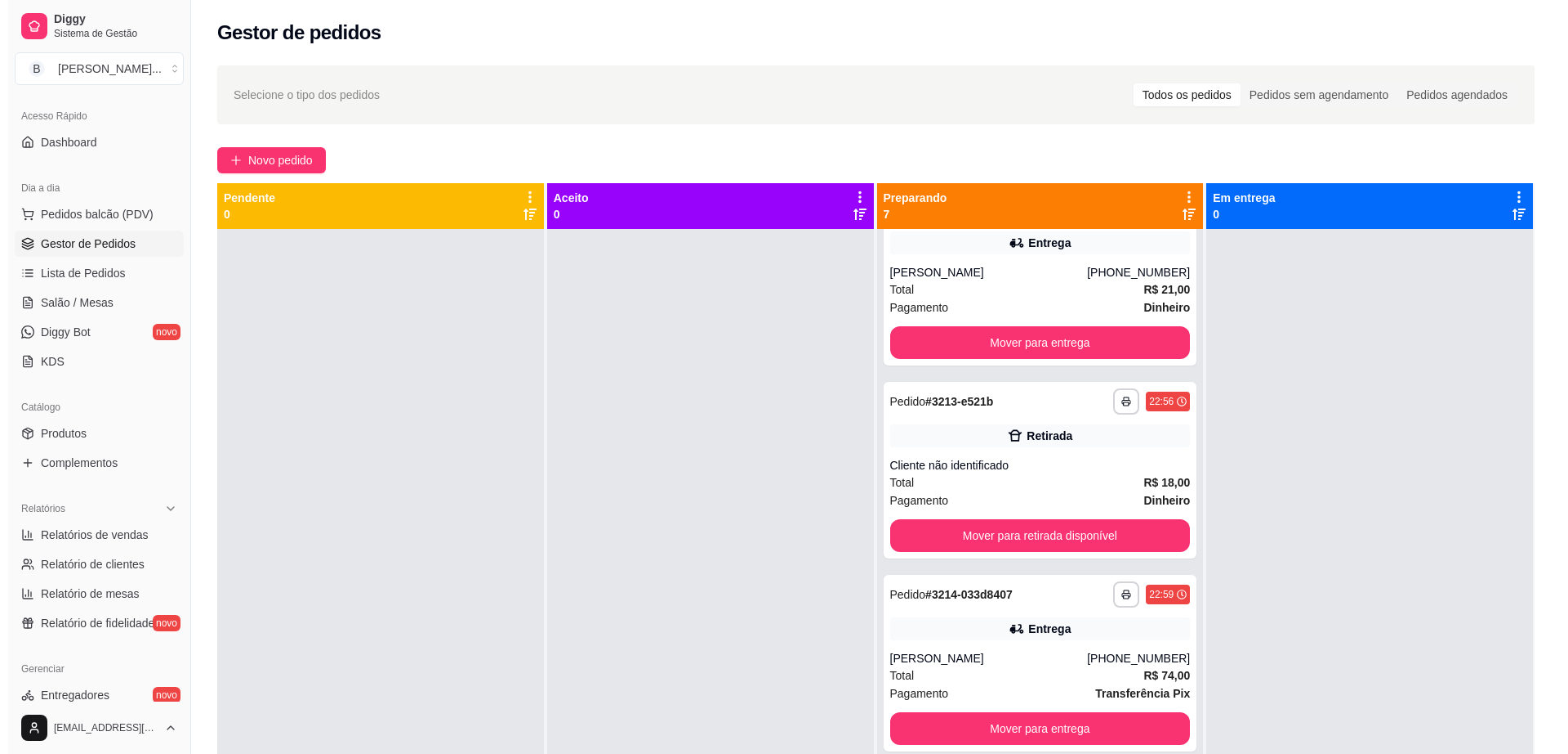
scroll to position [409, 0]
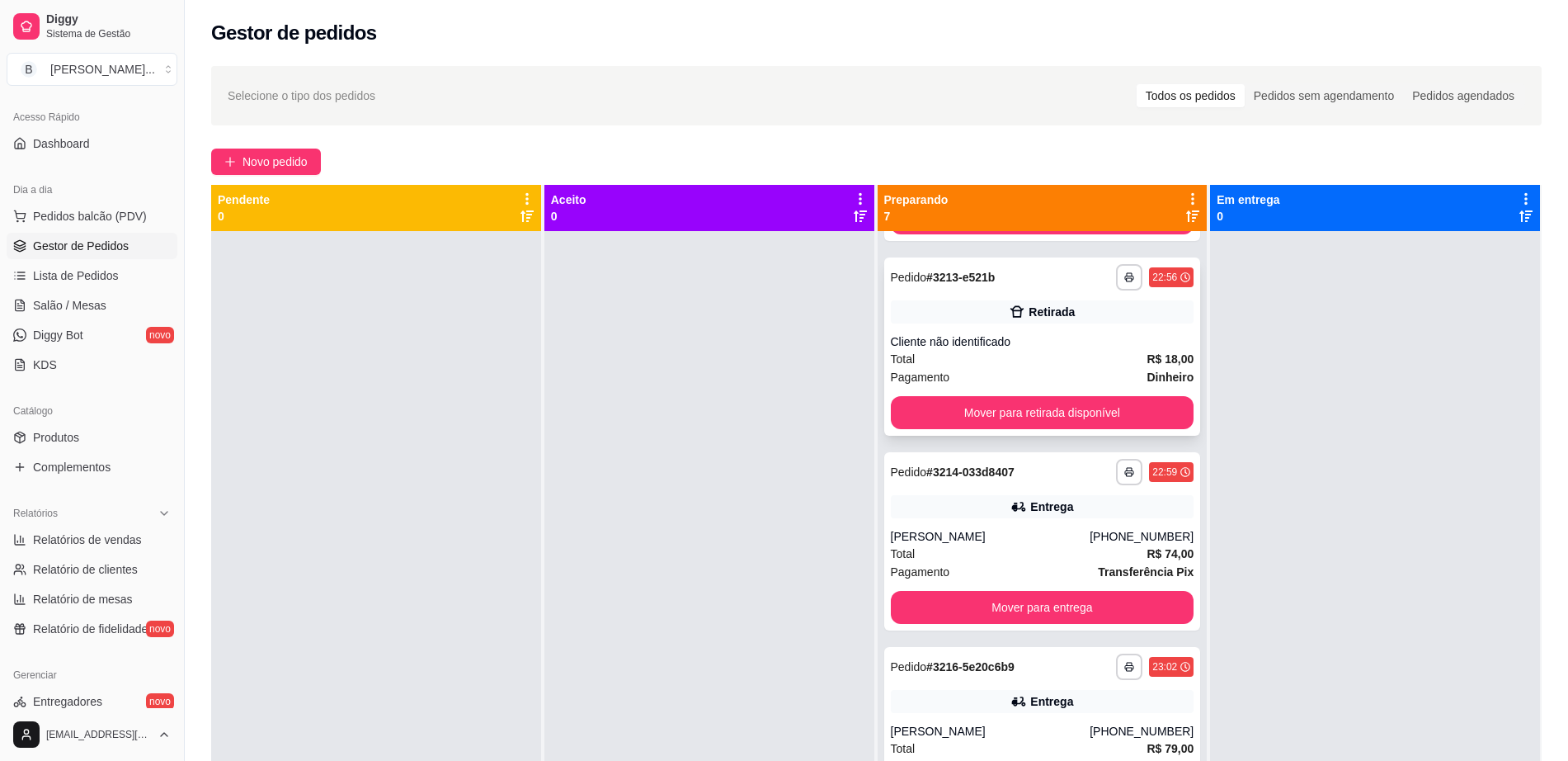
click at [1011, 368] on div "Total R$ 18,00" at bounding box center [1042, 359] width 303 height 18
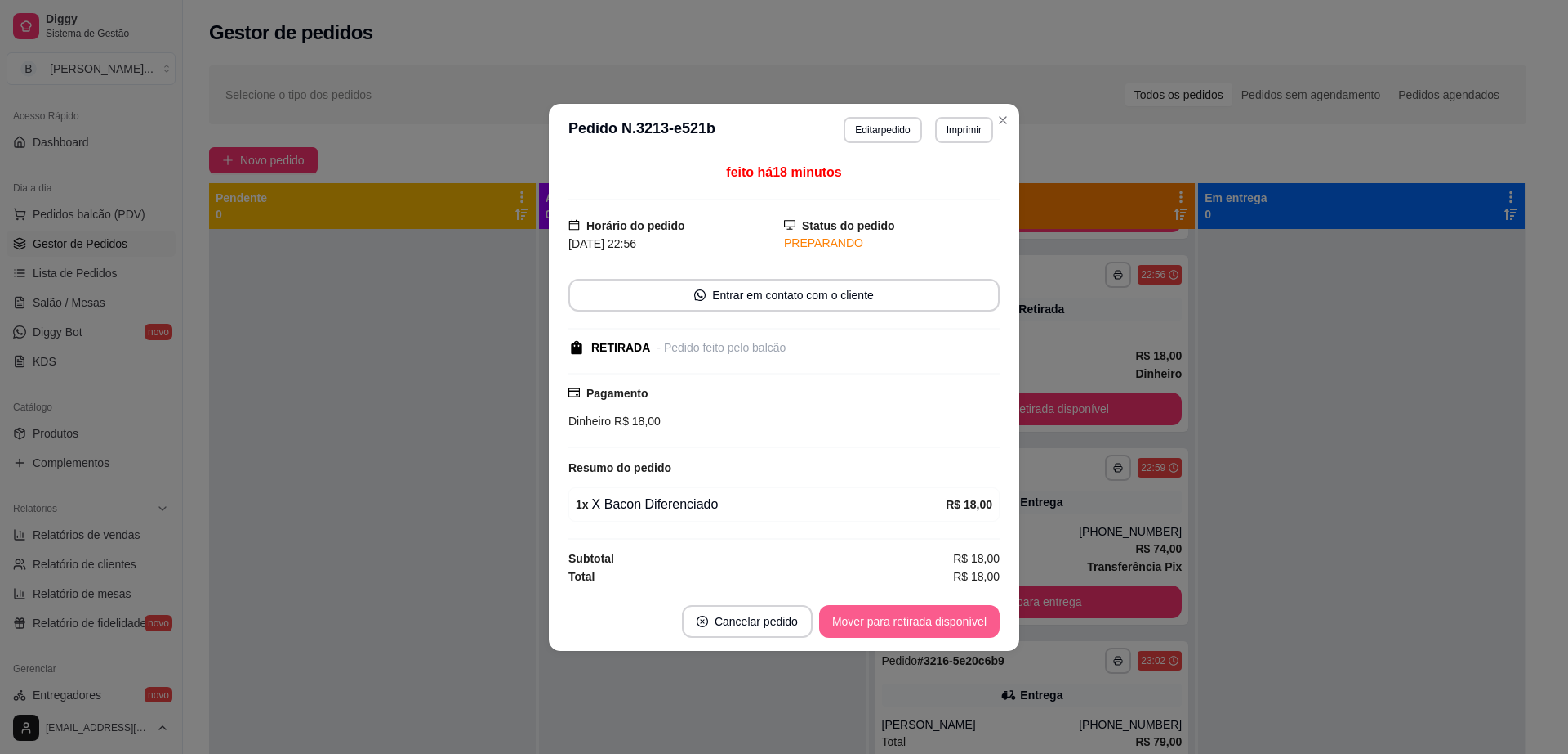
click at [896, 625] on button "Mover para retirada disponível" at bounding box center [909, 621] width 180 height 33
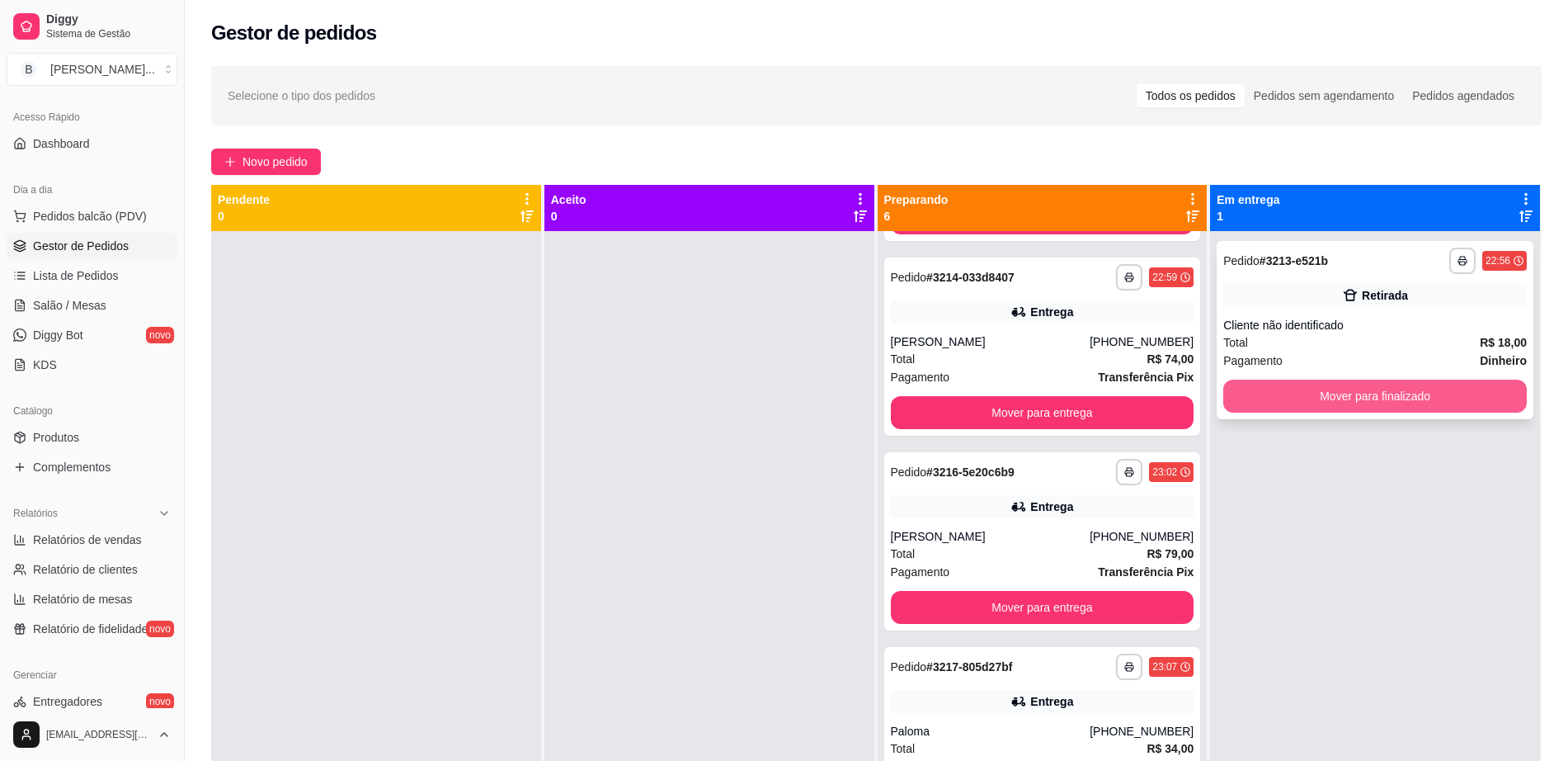
click at [1332, 401] on button "Mover para finalizado" at bounding box center [1374, 396] width 303 height 33
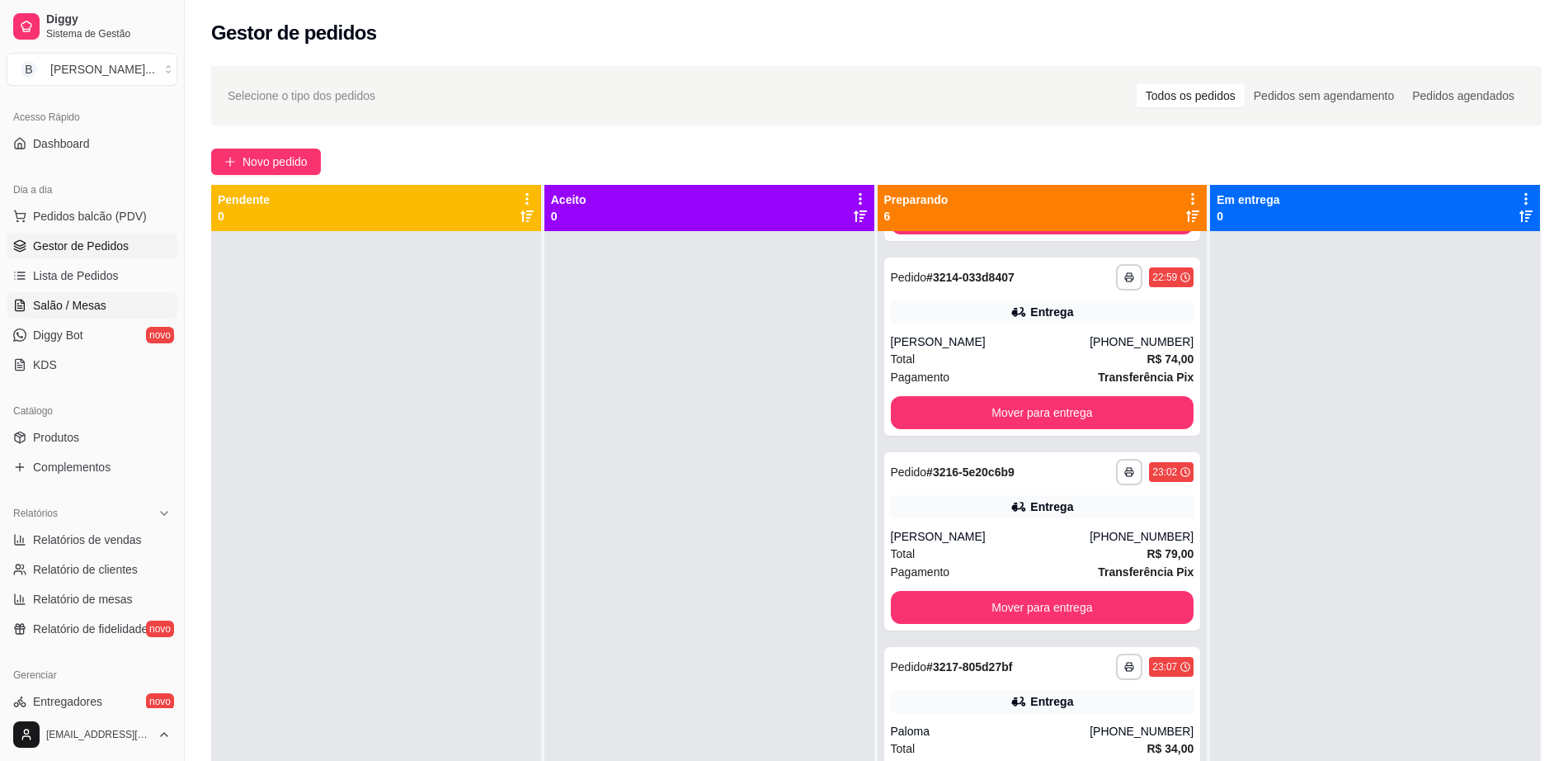
click at [104, 305] on link "Salão / Mesas" at bounding box center [91, 305] width 170 height 27
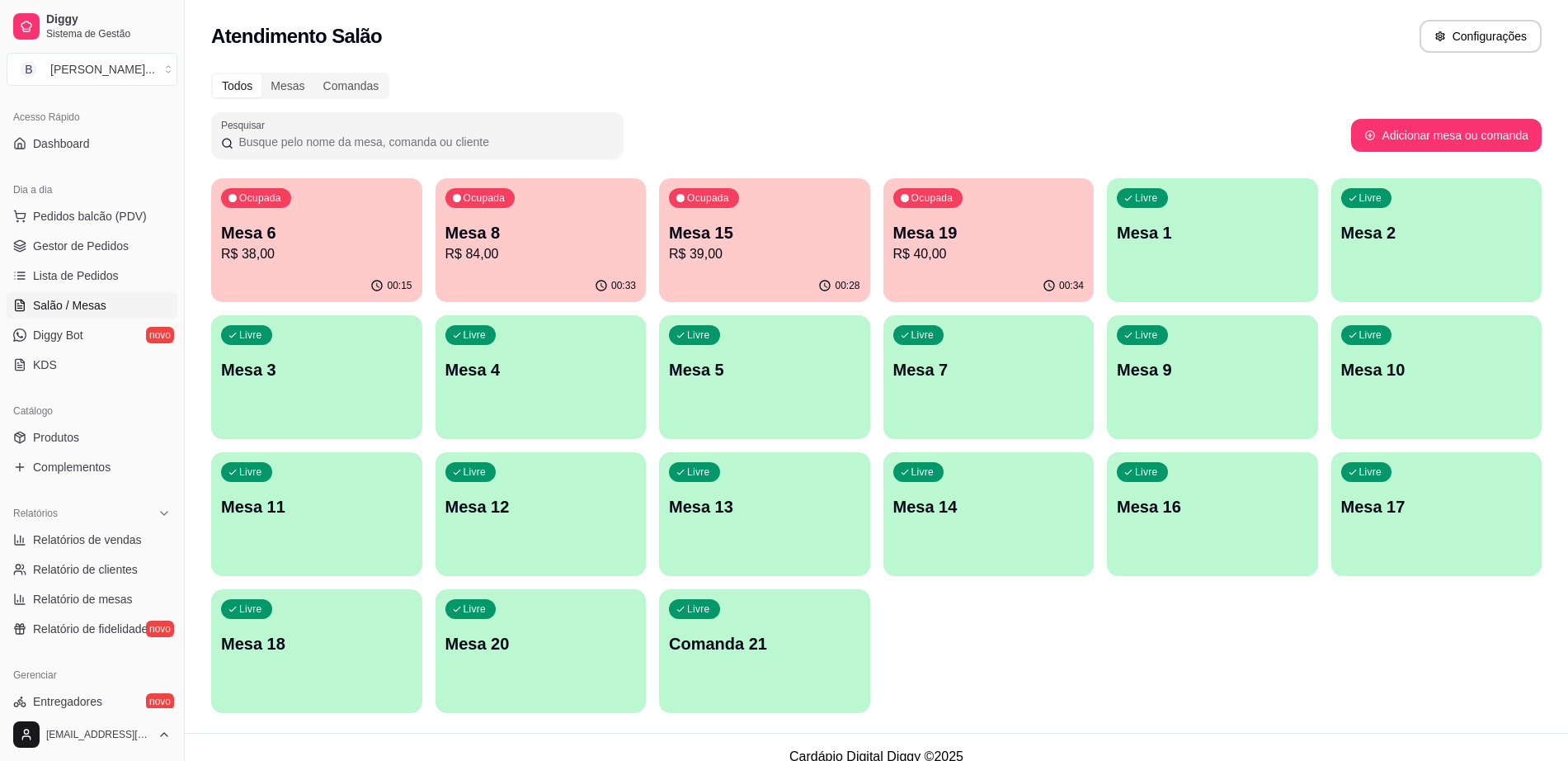
click at [540, 247] on p "R$ 84,00" at bounding box center [541, 254] width 191 height 20
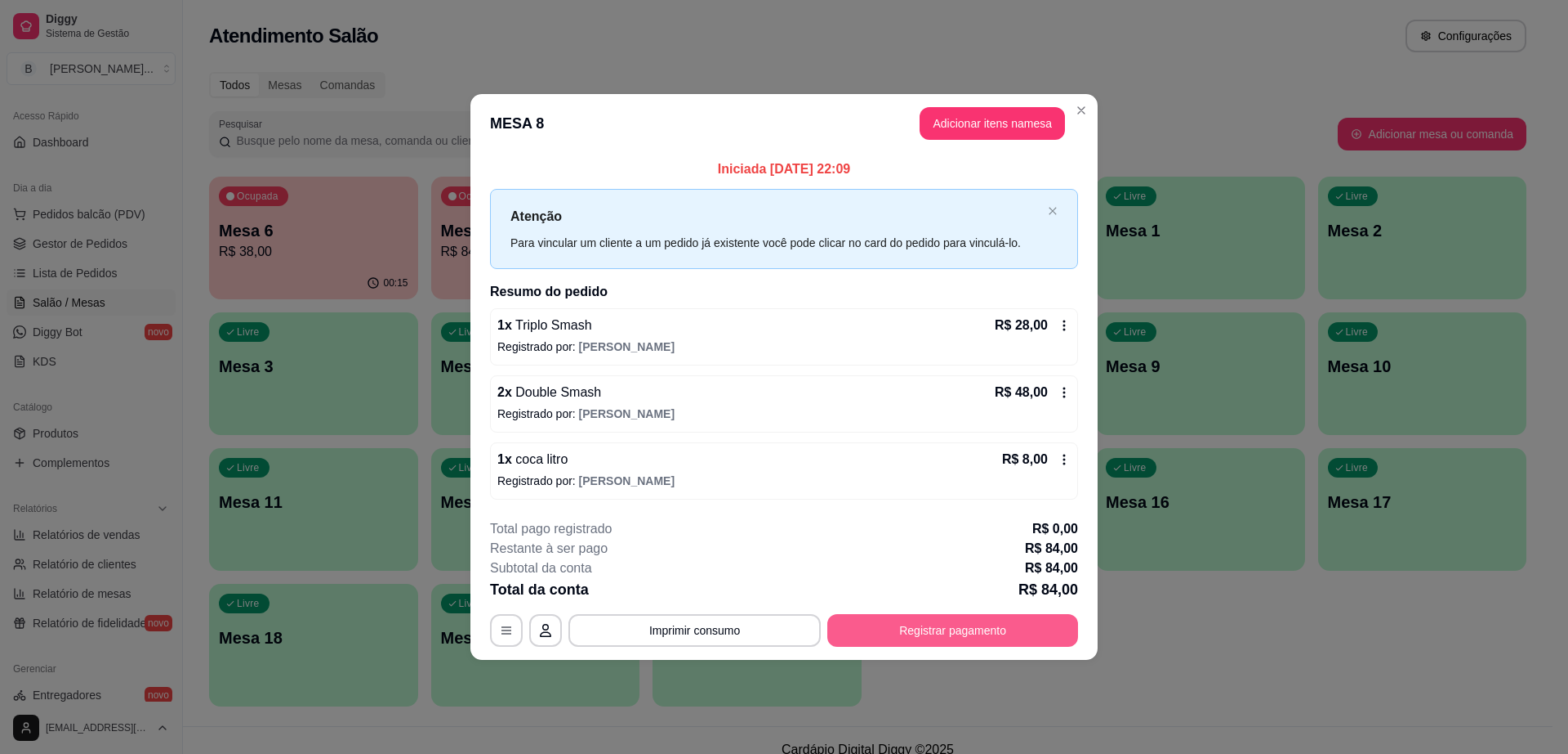
click at [978, 638] on button "Registrar pagamento" at bounding box center [953, 630] width 251 height 33
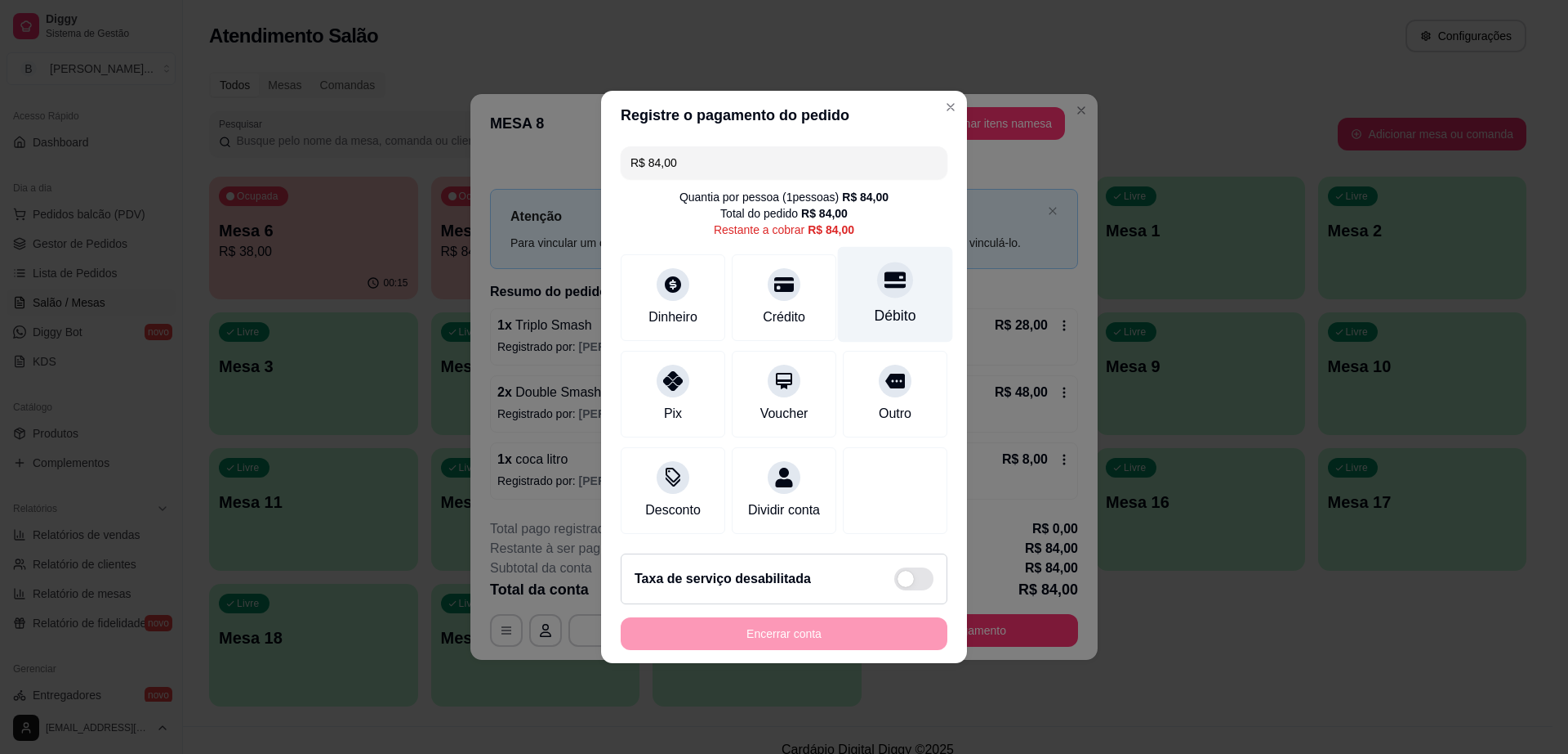
click at [900, 274] on div "Débito" at bounding box center [896, 295] width 115 height 96
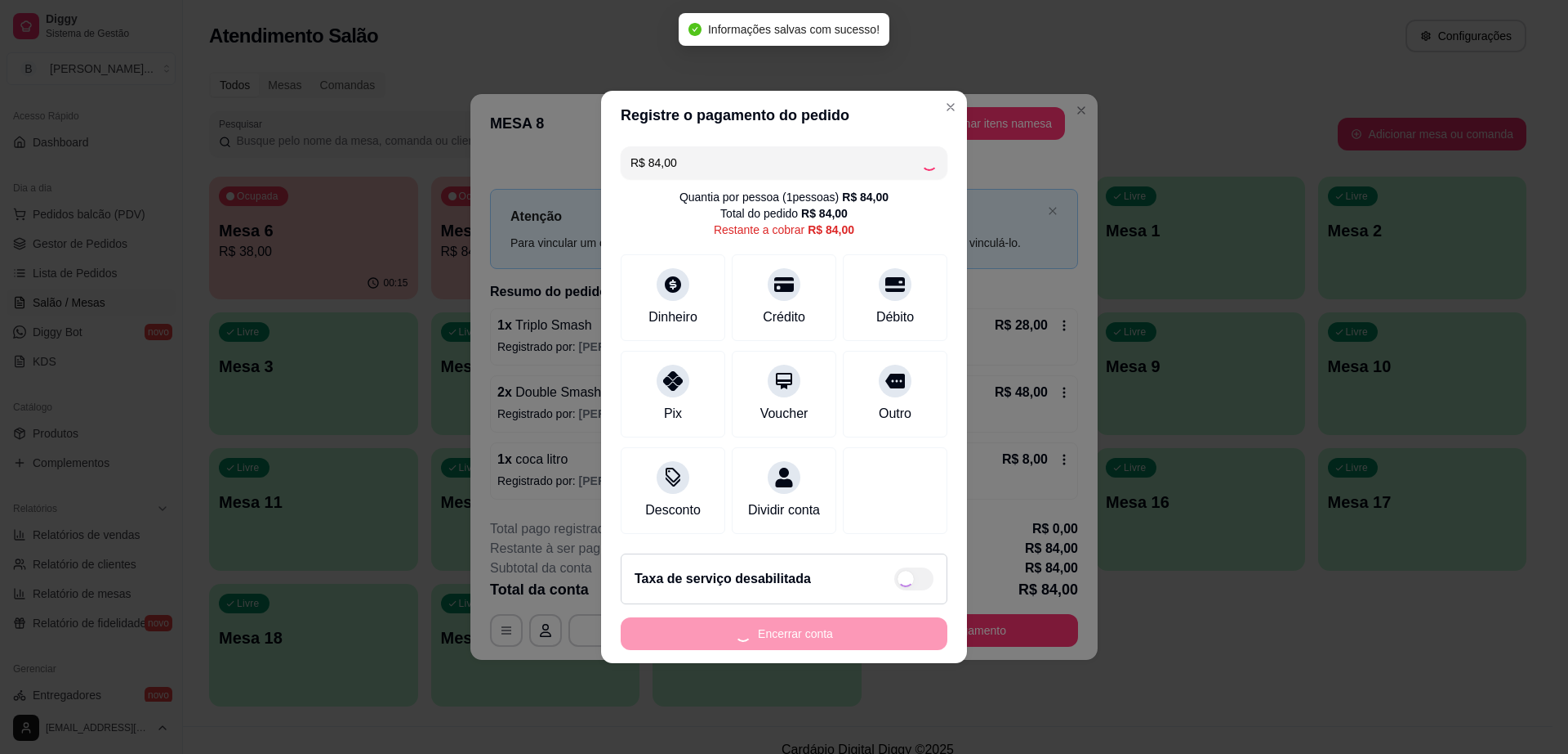
type input "R$ 0,00"
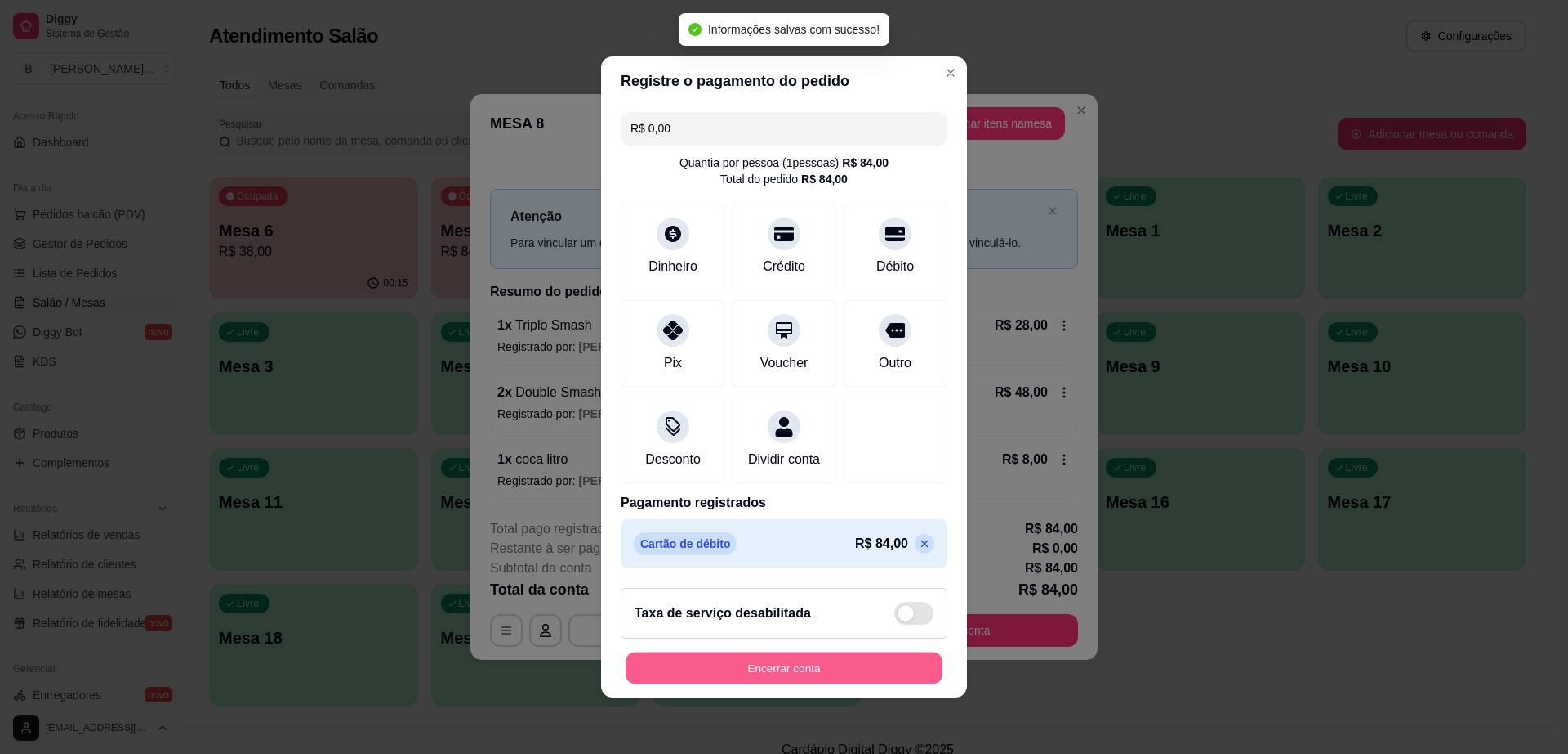
click at [852, 674] on button "Encerrar conta" at bounding box center [784, 668] width 317 height 32
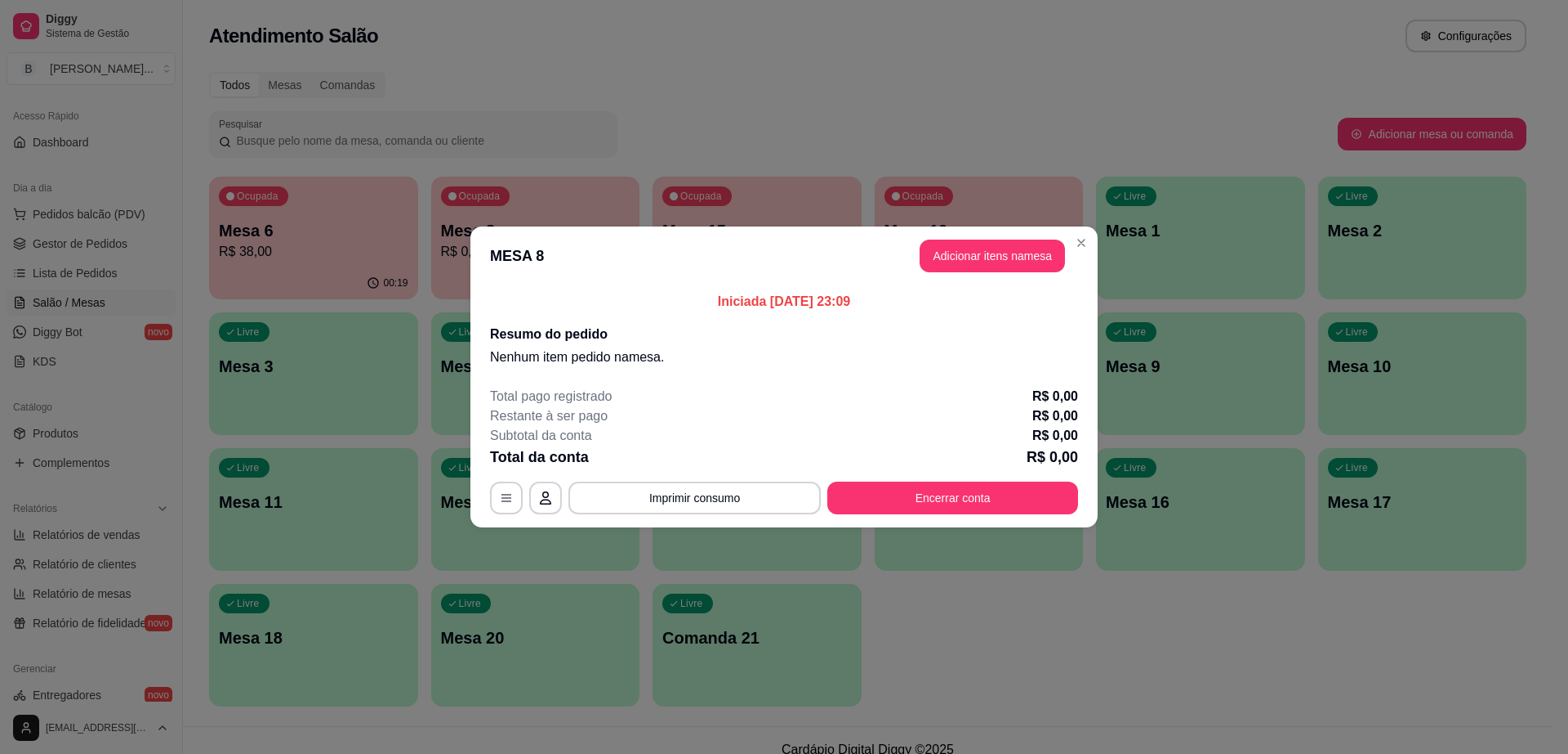
click at [525, 457] on div "Configurações da mesa" at bounding box center [509, 466] width 117 height 20
click at [455, 426] on div "MESA 8 Adicionar itens na mesa Iniciada [DATE] 23:09 Resumo do pedido Nenhum it…" at bounding box center [784, 377] width 1568 height 754
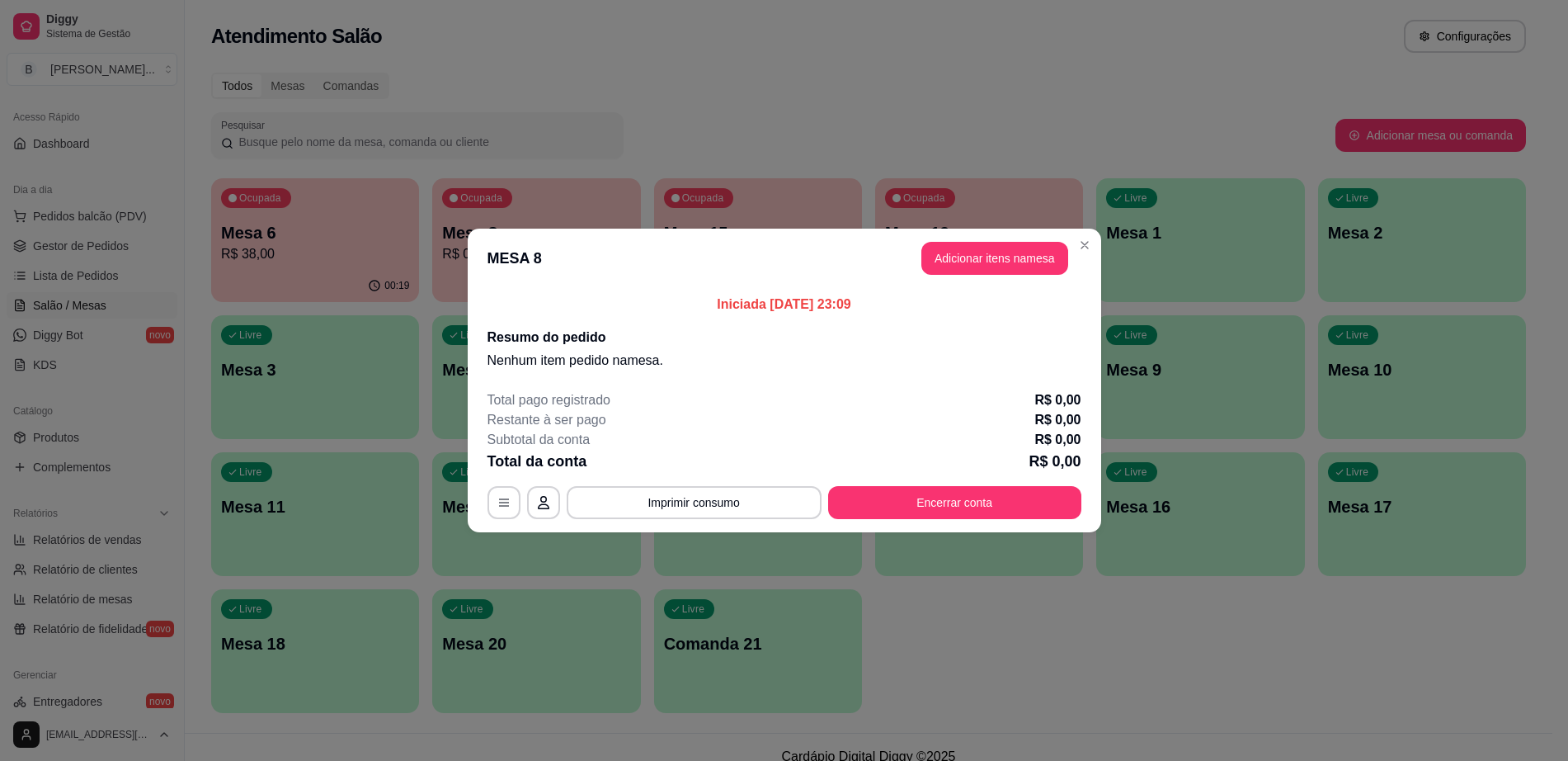
click at [414, 373] on div "Livre Mesa 3" at bounding box center [315, 367] width 208 height 104
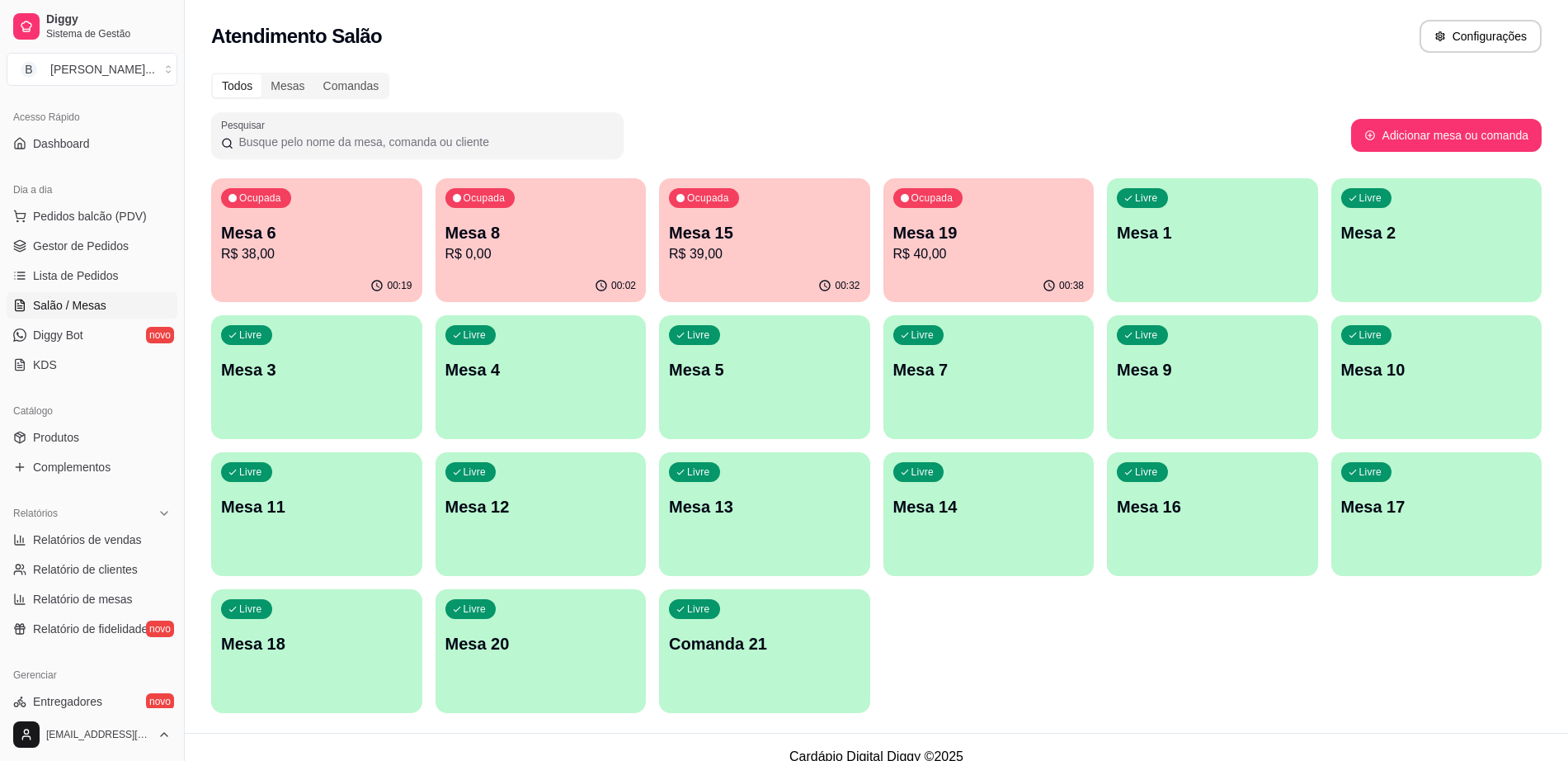
click at [751, 241] on p "Mesa 15" at bounding box center [764, 233] width 191 height 23
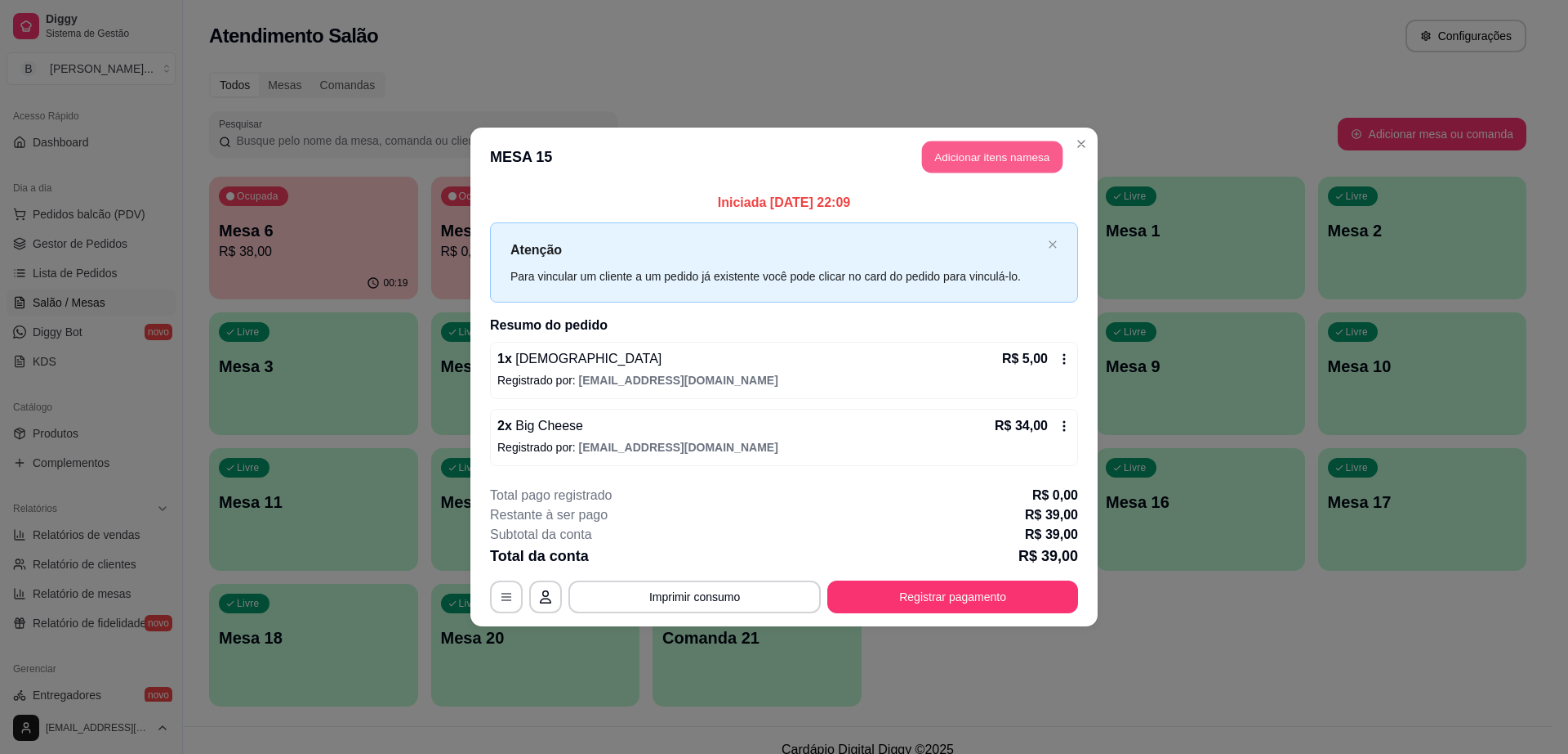
click at [967, 156] on button "Adicionar itens na mesa" at bounding box center [992, 157] width 141 height 32
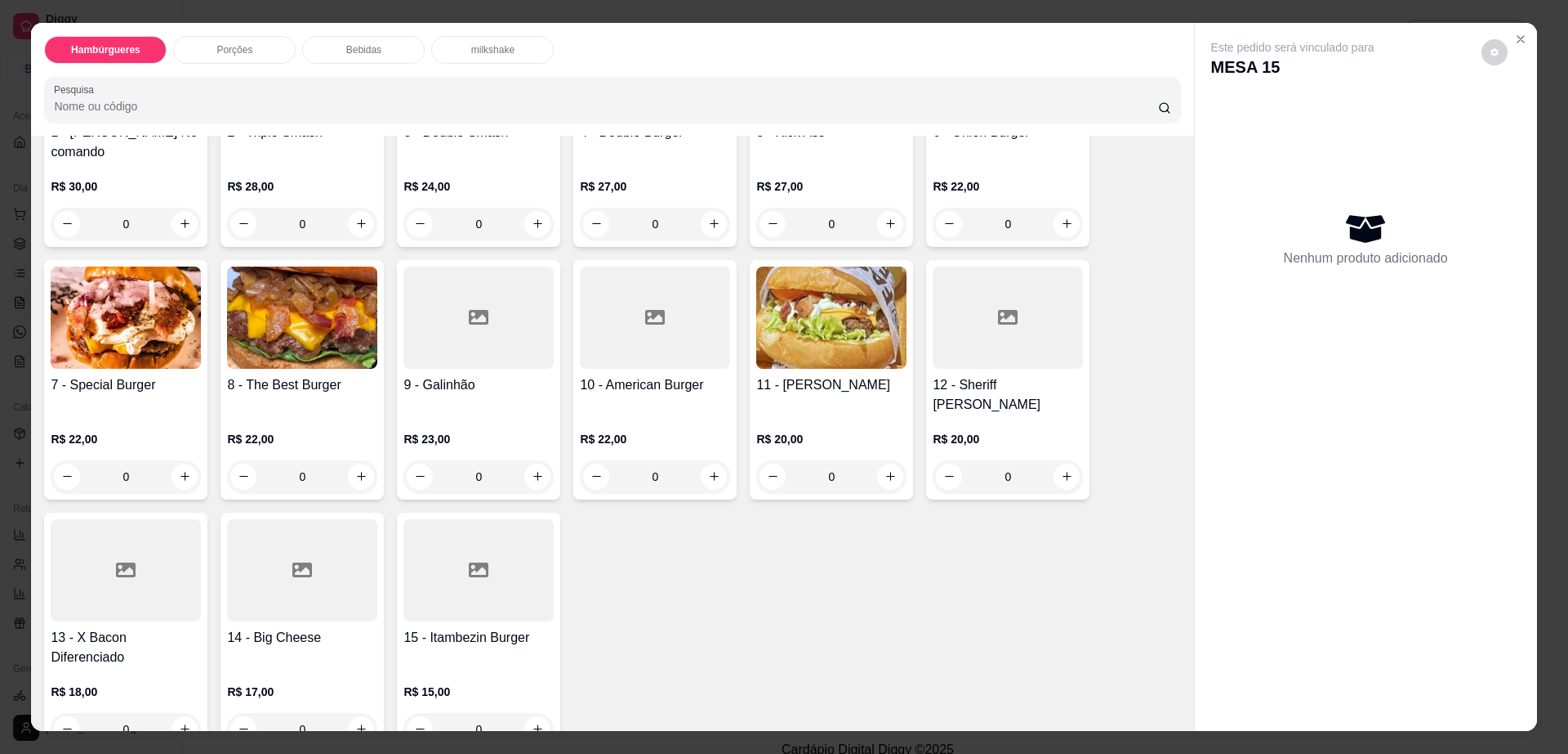
scroll to position [307, 0]
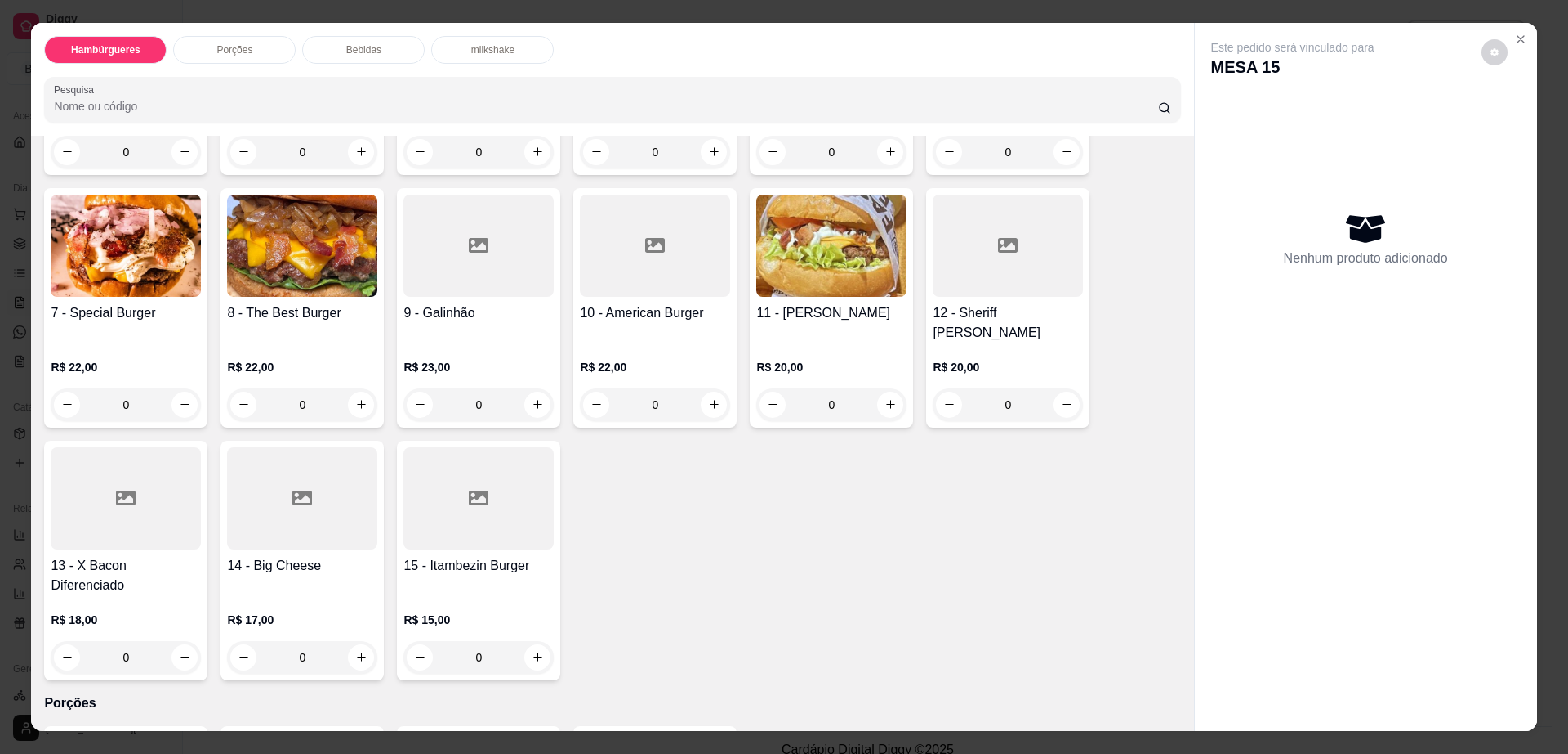
click at [313, 514] on div "14 - Big Cheese R$ 17,00 0" at bounding box center [302, 560] width 163 height 240
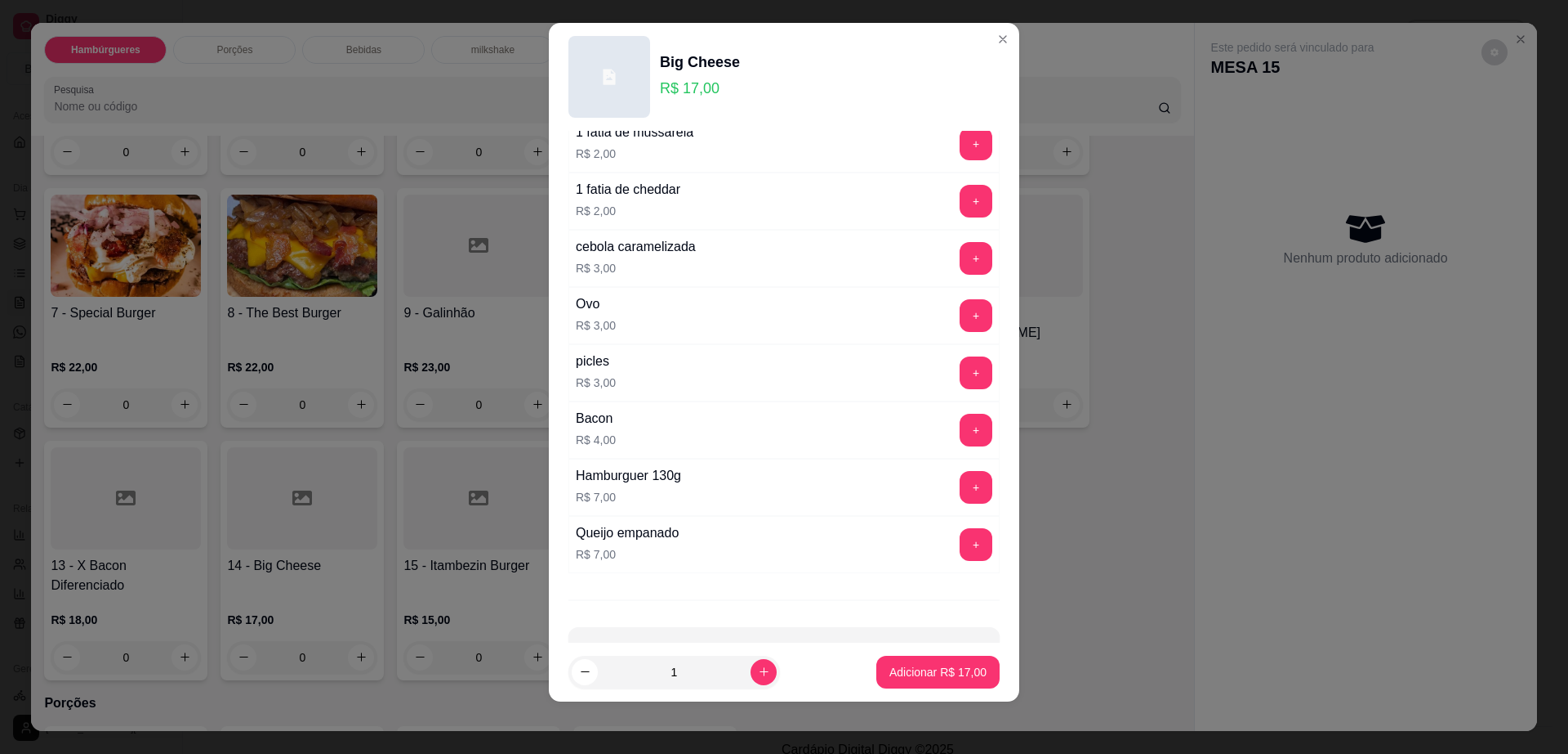
scroll to position [129, 0]
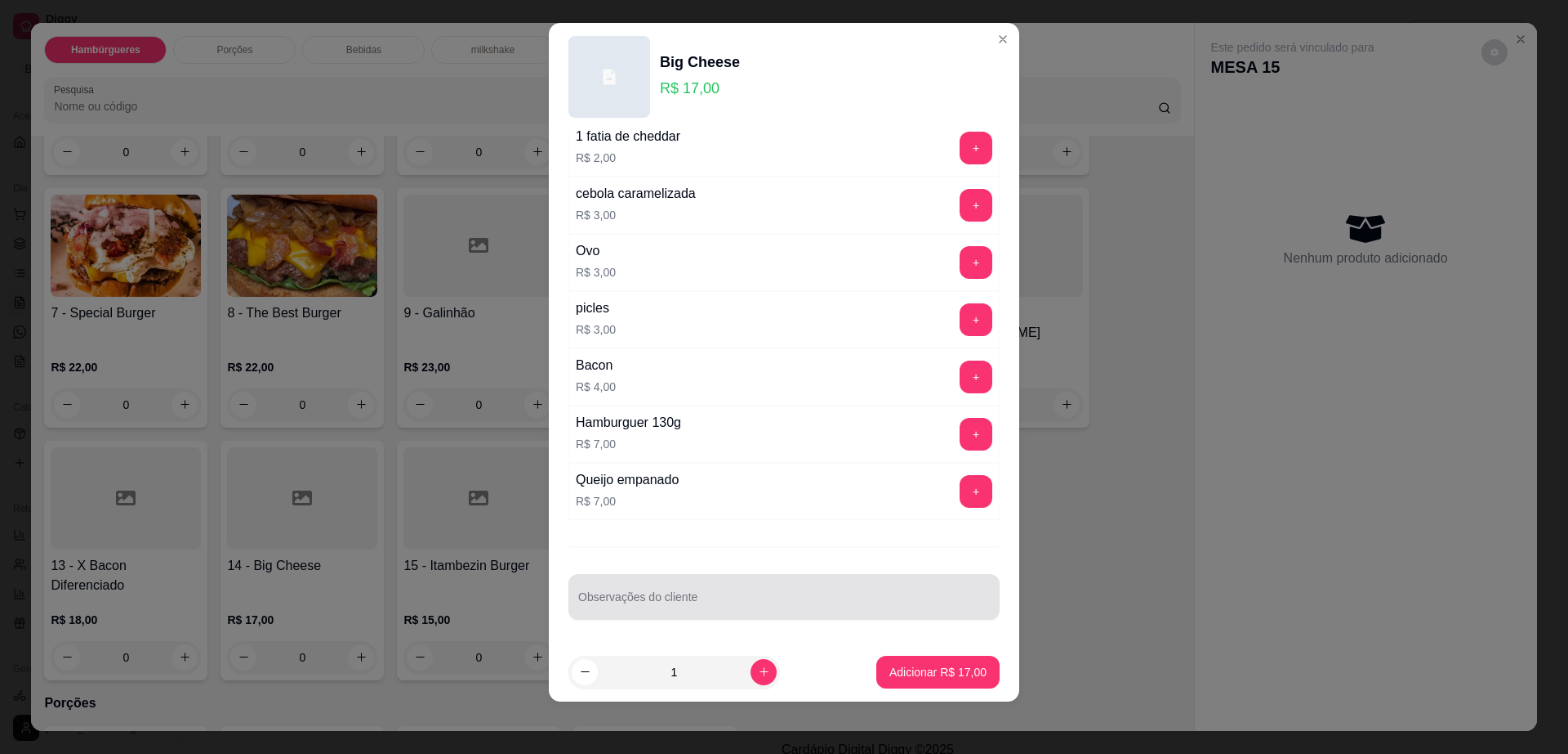
click at [706, 616] on div "Observações do cliente" at bounding box center [784, 597] width 432 height 46
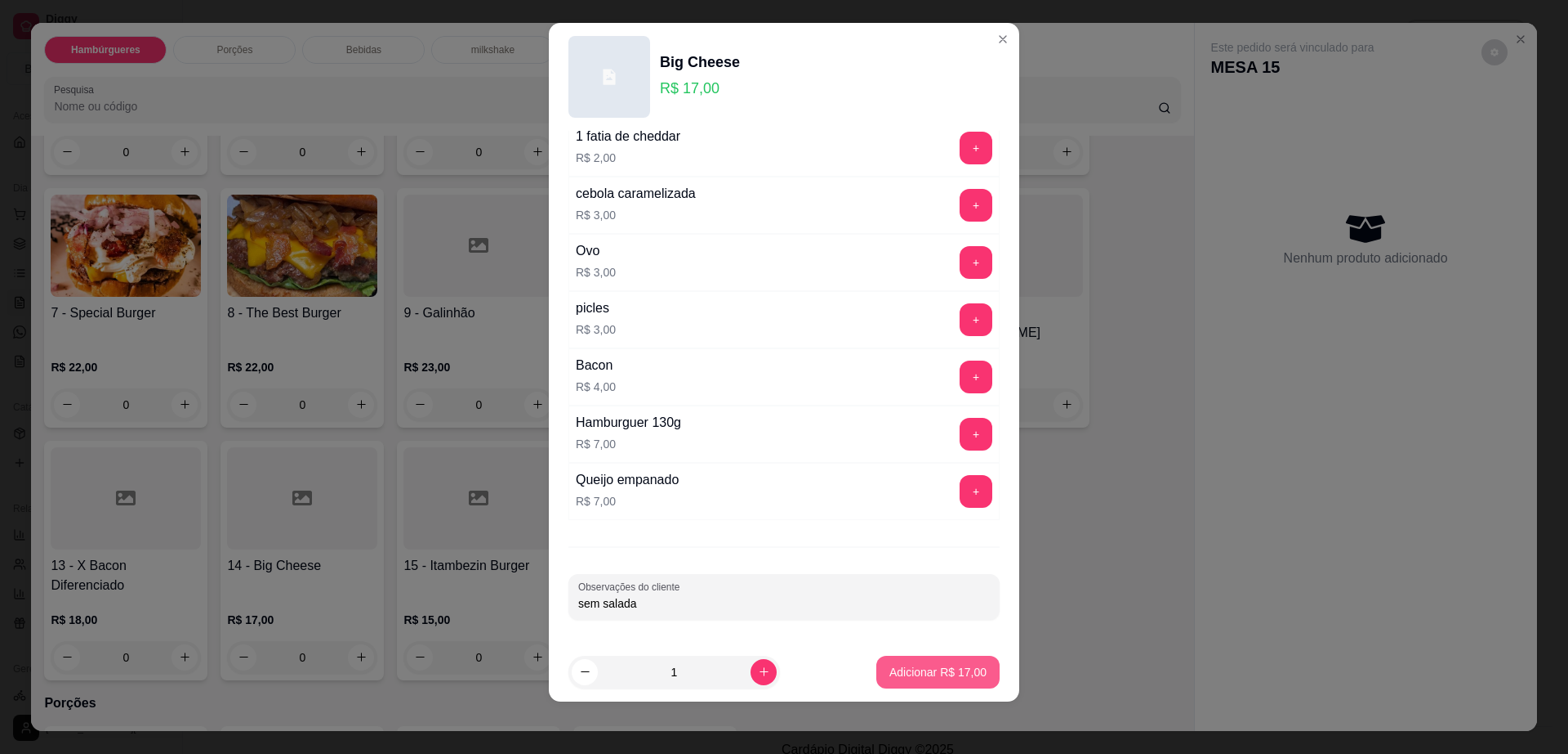
type input "sem salada"
click at [901, 670] on p "Adicionar R$ 17,00" at bounding box center [938, 672] width 97 height 16
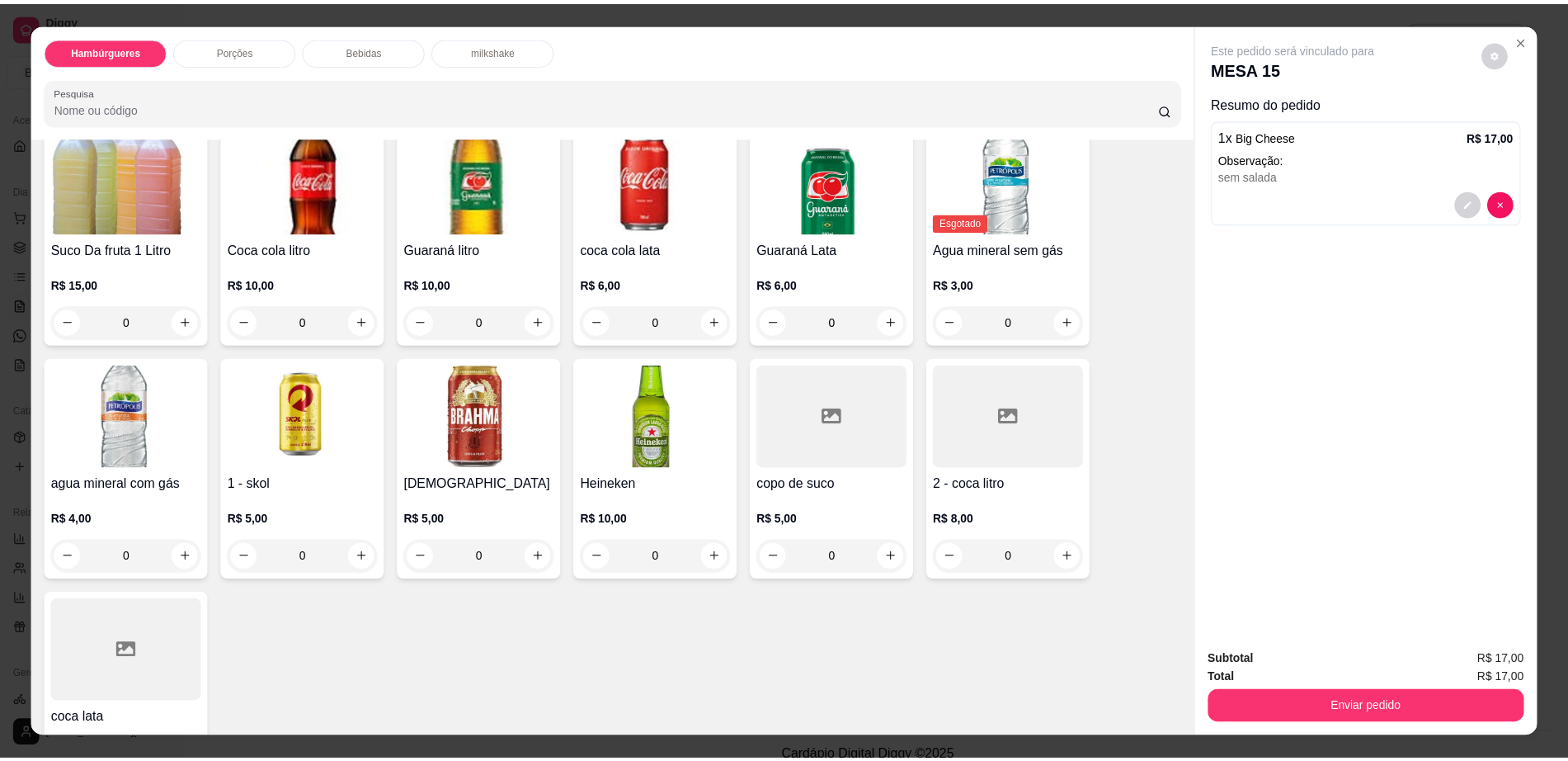
scroll to position [1238, 0]
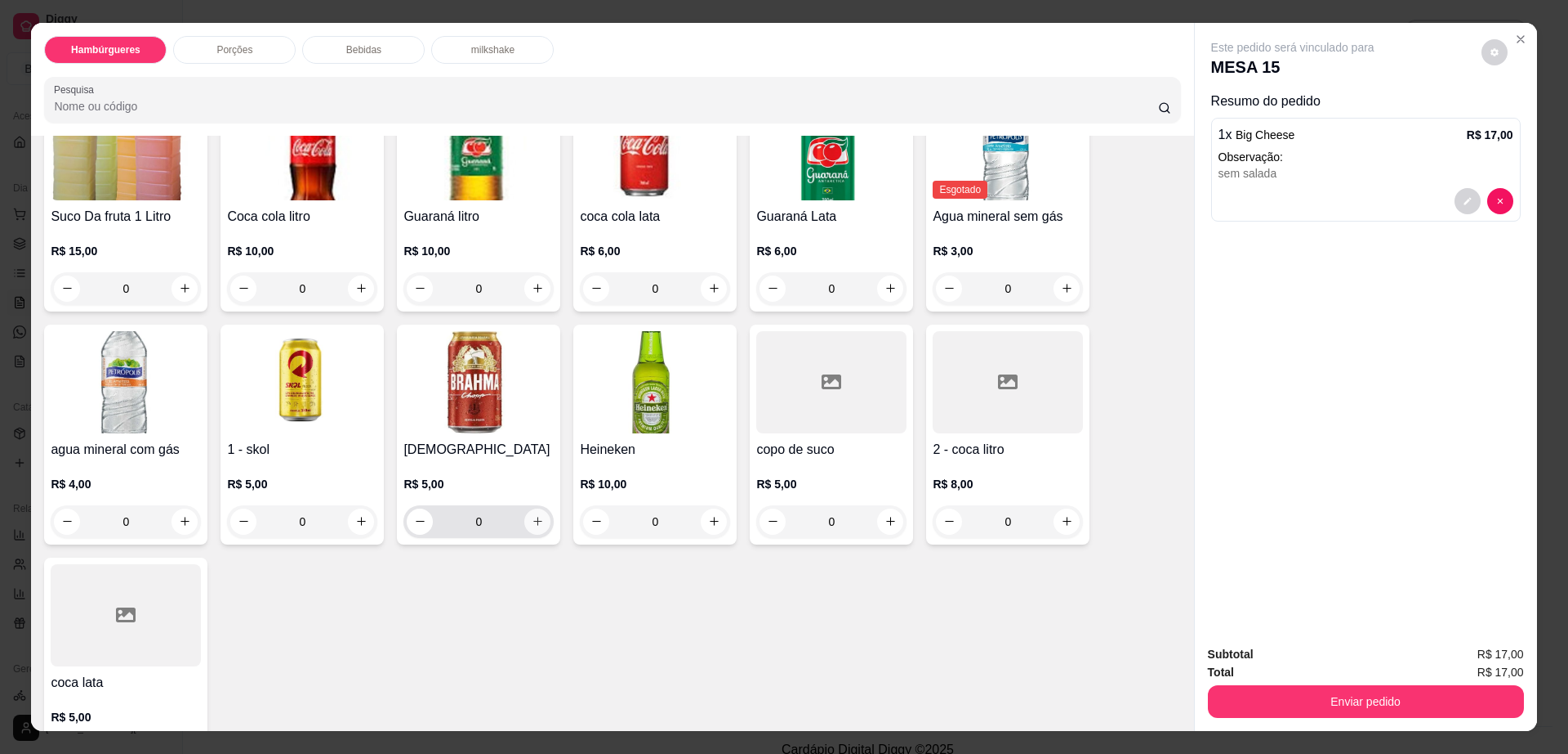
click at [534, 515] on icon "increase-product-quantity" at bounding box center [538, 521] width 12 height 12
click at [534, 516] on icon "increase-product-quantity" at bounding box center [537, 522] width 12 height 12
type input "3"
click at [1491, 55] on icon "decrease-product-quantity" at bounding box center [1495, 53] width 10 height 10
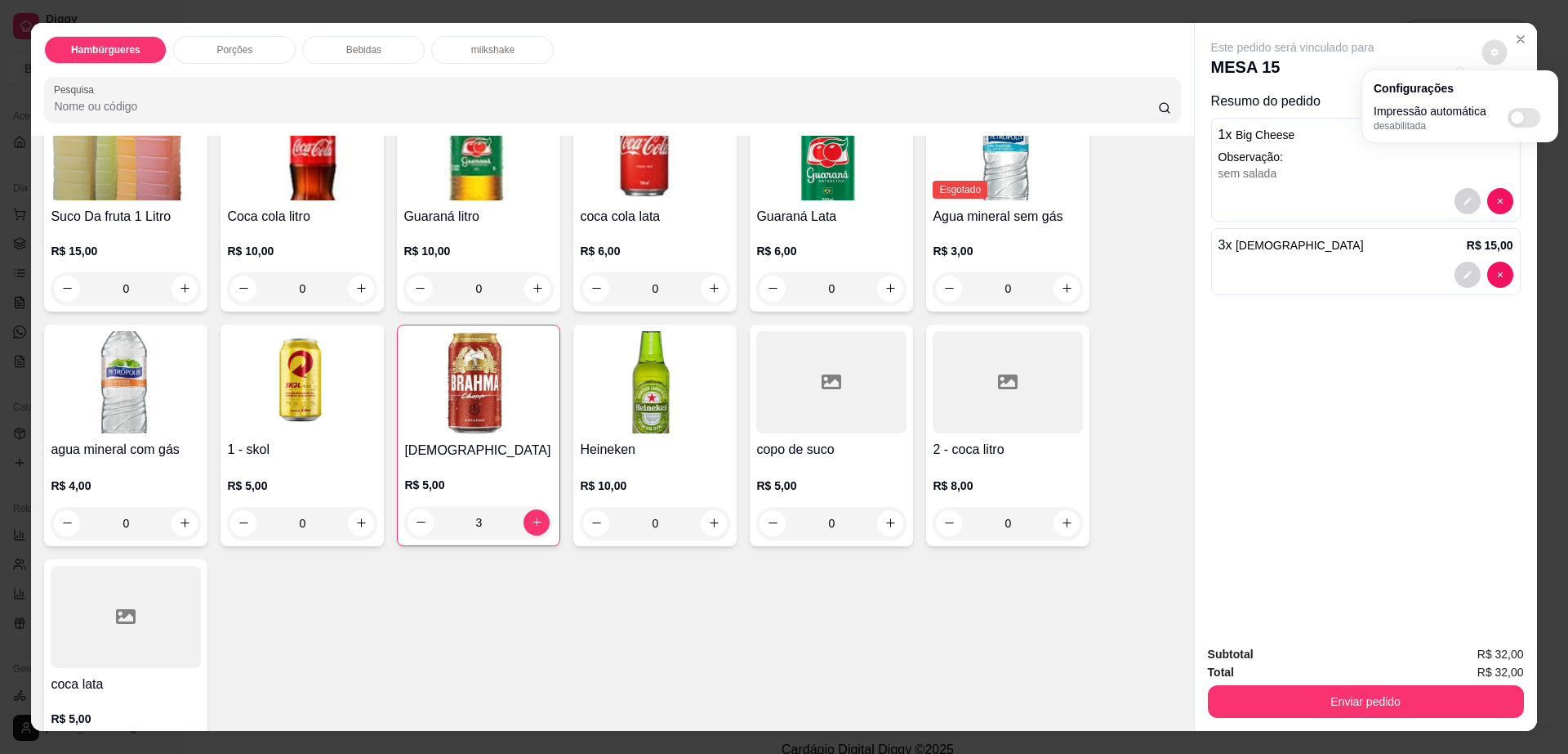
click at [1533, 103] on div "Impressão automática desabilitada" at bounding box center [1460, 118] width 173 height 30
click at [1524, 115] on span "Automatic updates" at bounding box center [1524, 118] width 33 height 20
click at [1518, 118] on input "Automatic updates" at bounding box center [1512, 123] width 11 height 11
checkbox input "true"
click at [1342, 708] on button "Enviar pedido" at bounding box center [1366, 701] width 316 height 33
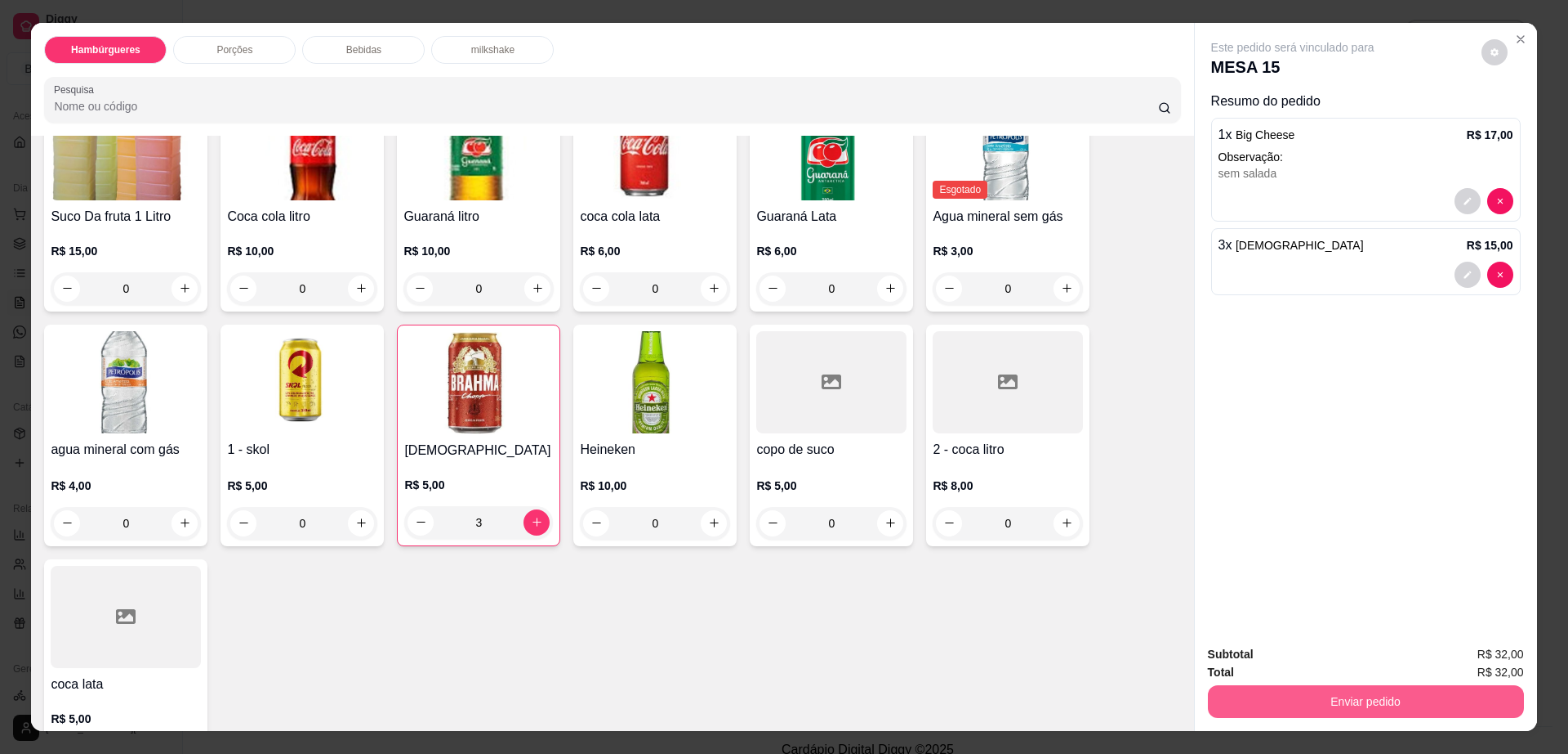
click at [1342, 708] on button "Enviar pedido" at bounding box center [1366, 701] width 316 height 33
click at [1481, 653] on button "Enviar pedido" at bounding box center [1480, 662] width 92 height 31
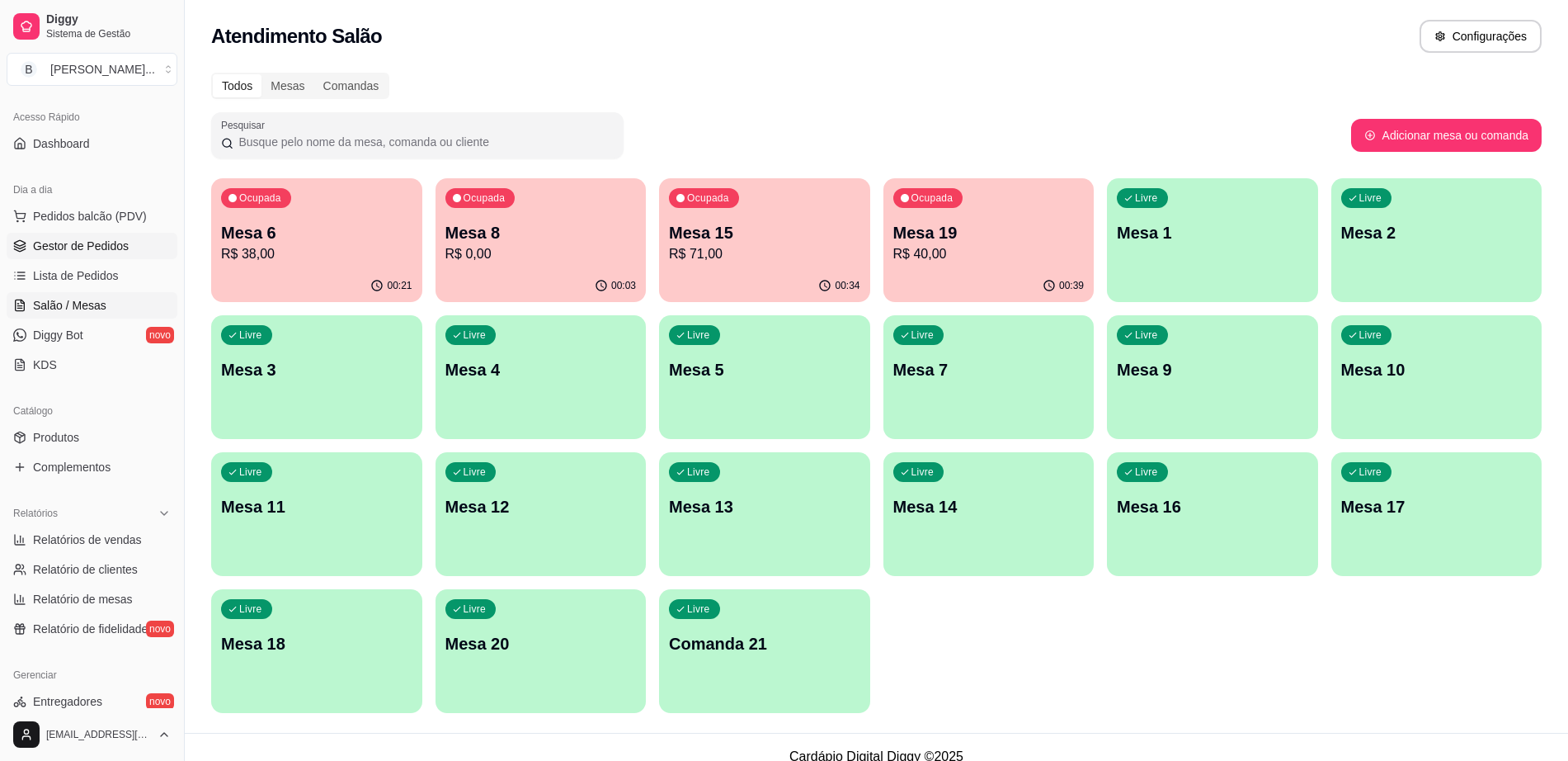
click at [106, 250] on span "Gestor de Pedidos" at bounding box center [81, 246] width 96 height 17
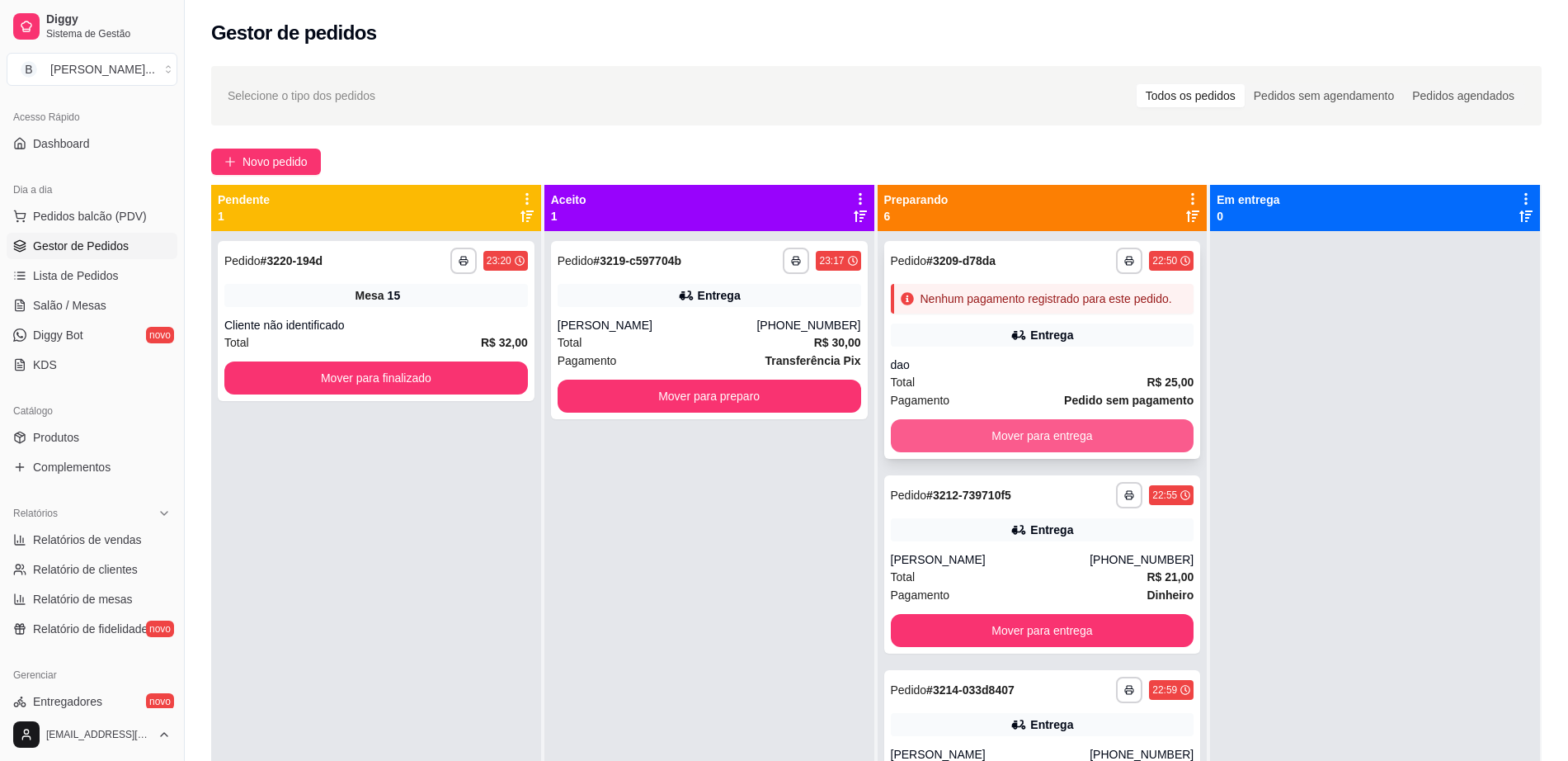
click at [996, 452] on button "Mover para entrega" at bounding box center [1042, 436] width 303 height 33
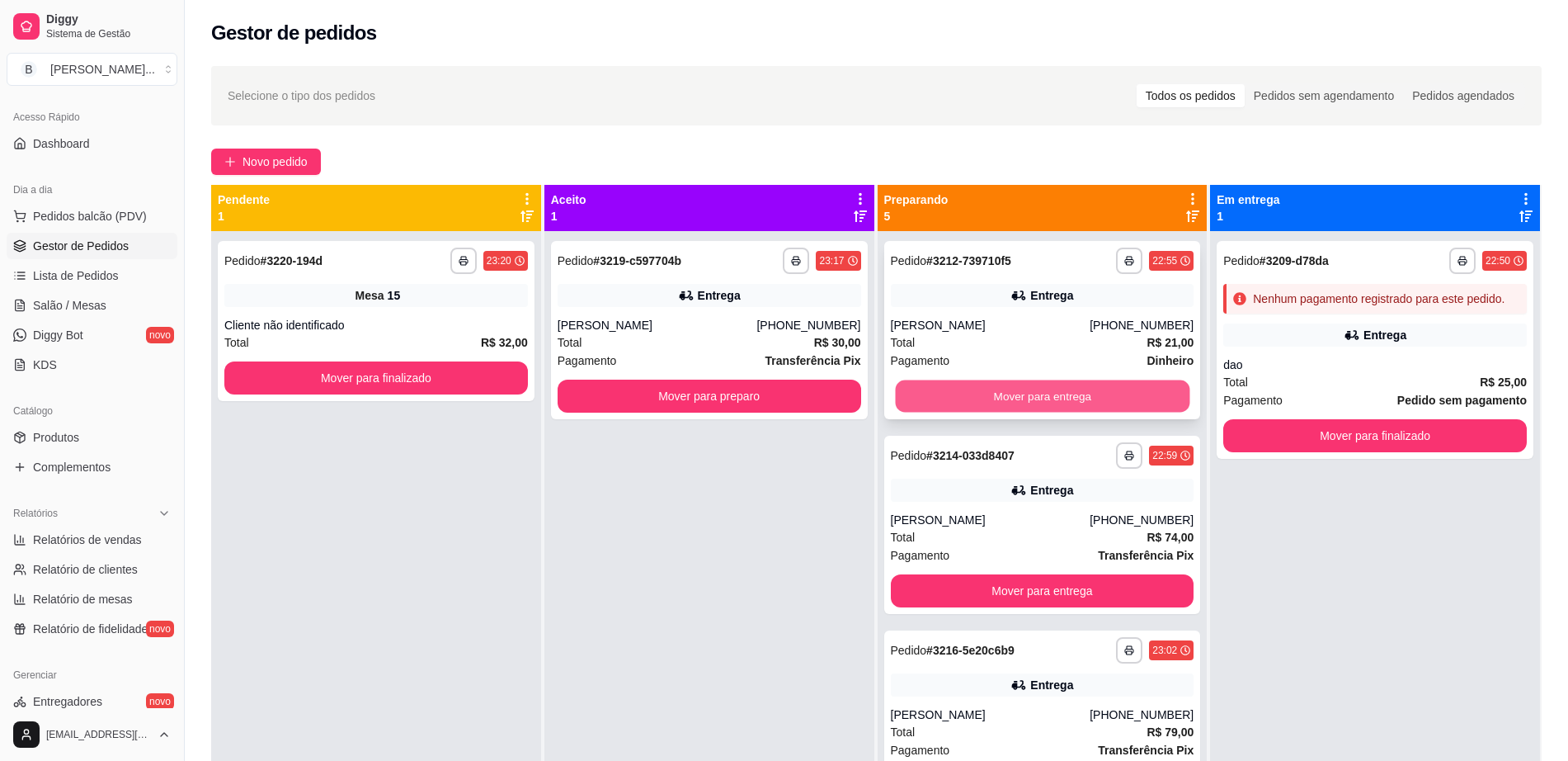
click at [1008, 405] on button "Mover para entrega" at bounding box center [1042, 396] width 294 height 32
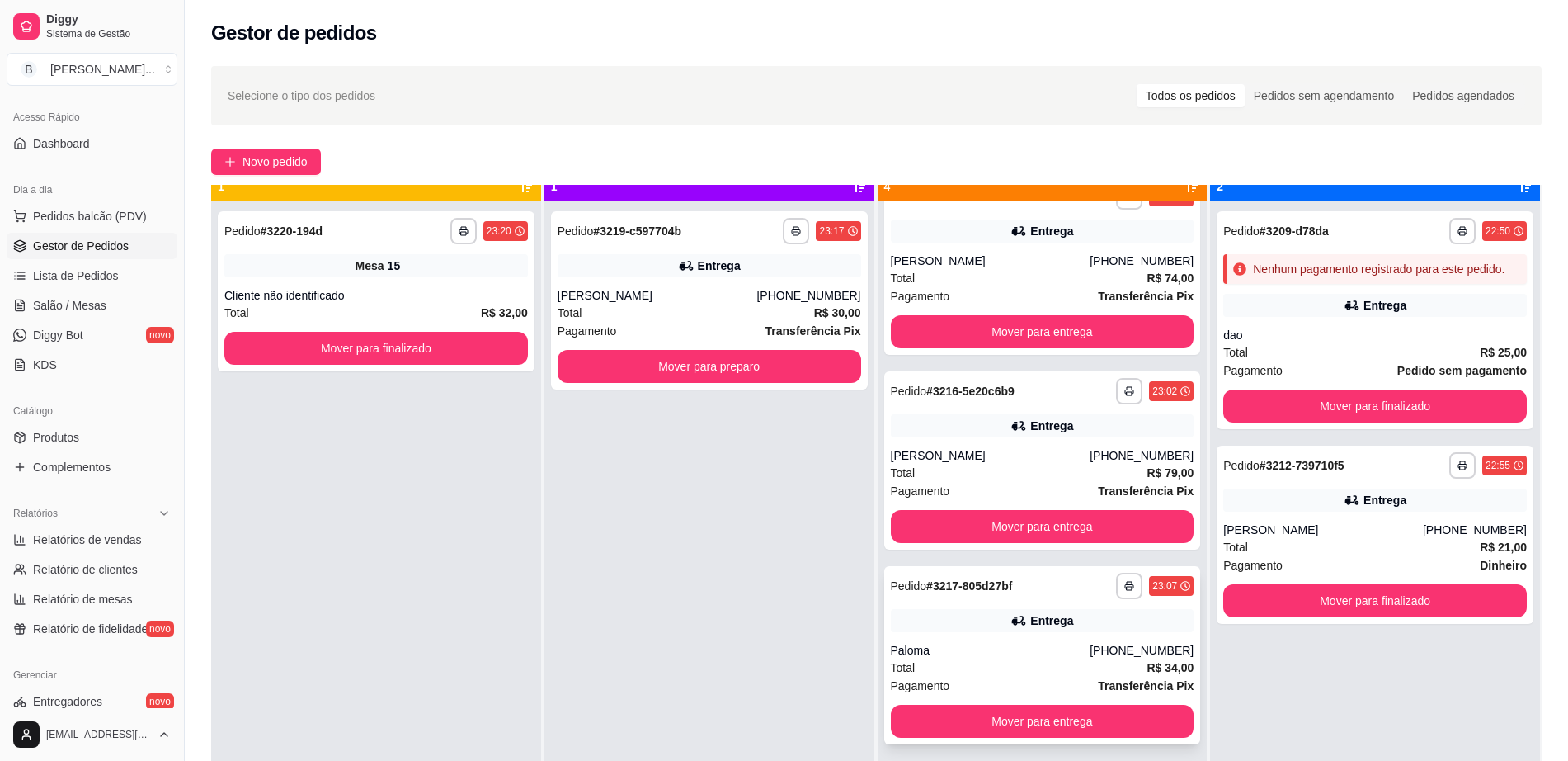
scroll to position [47, 0]
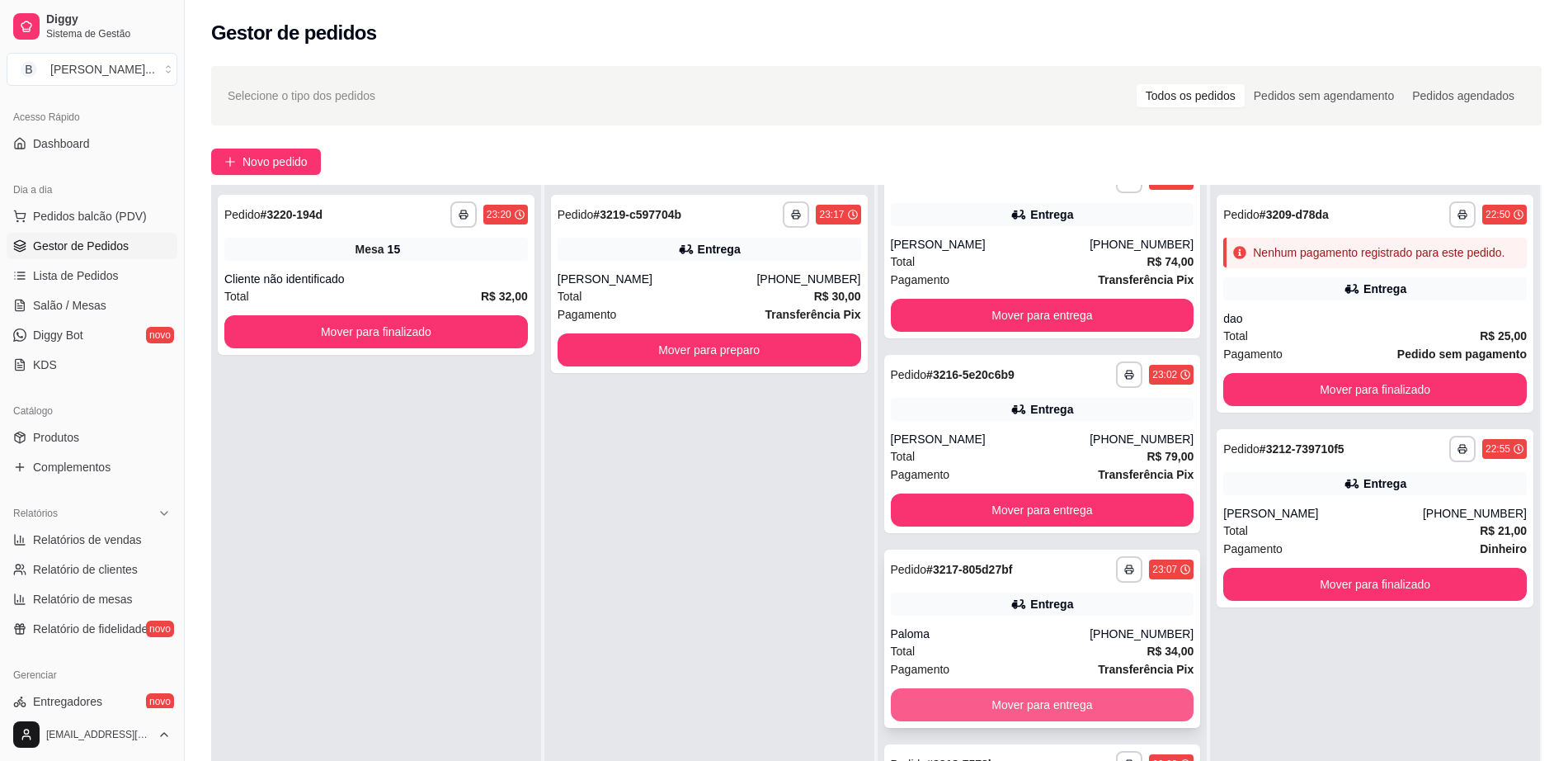
click at [953, 716] on button "Mover para entrega" at bounding box center [1042, 704] width 303 height 33
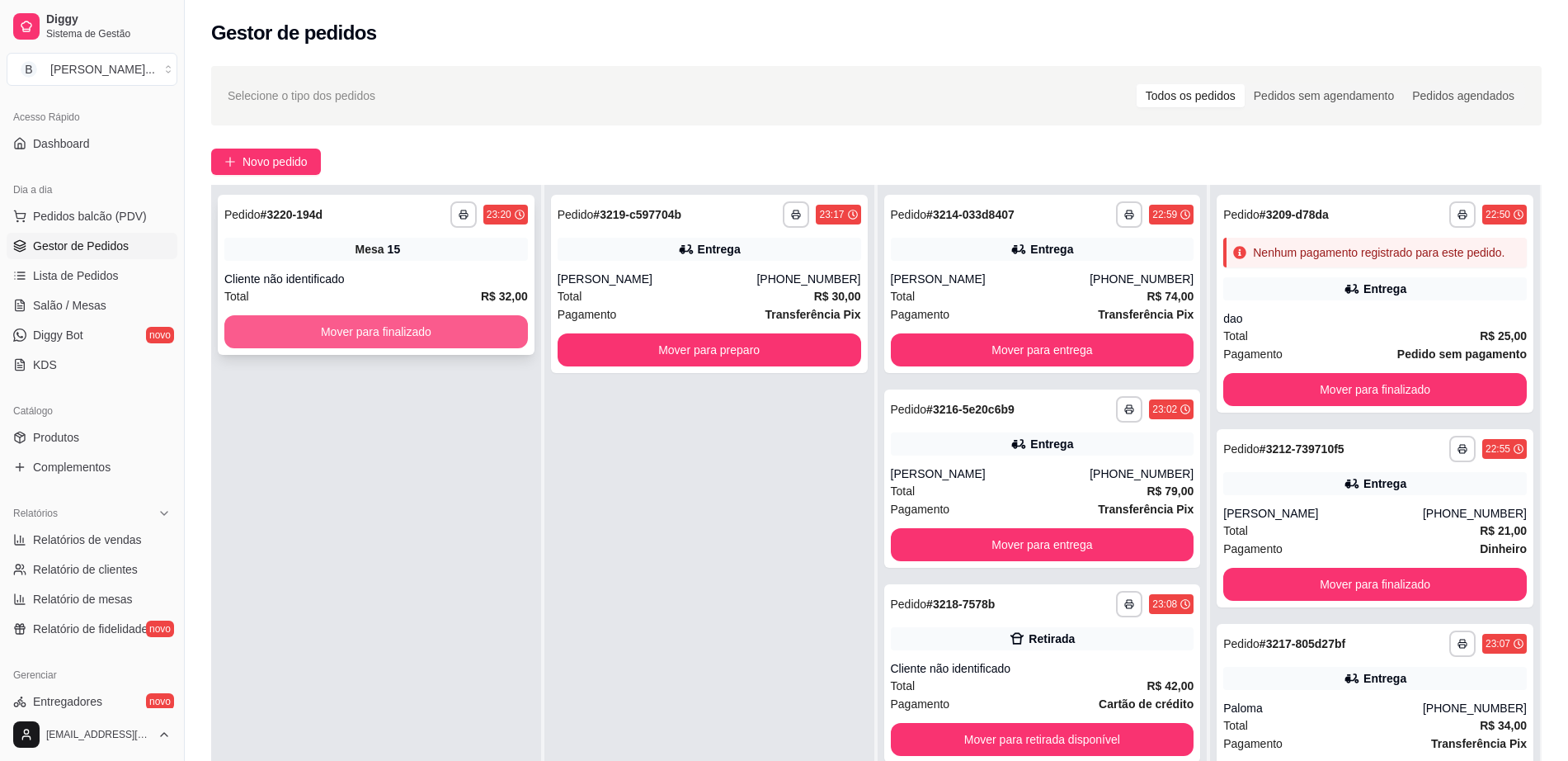
click at [367, 334] on button "Mover para finalizado" at bounding box center [376, 332] width 303 height 33
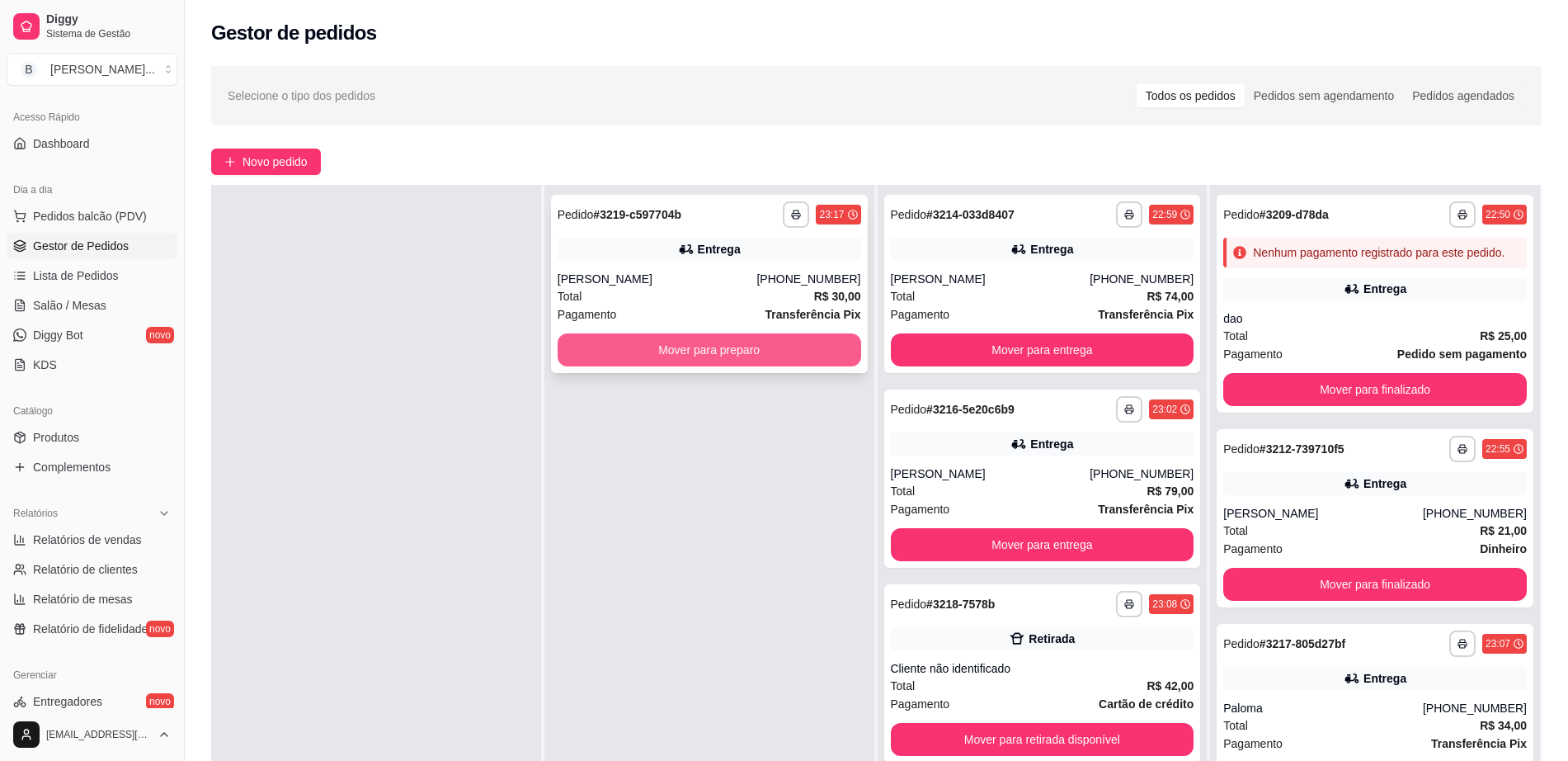
click at [661, 360] on button "Mover para preparo" at bounding box center [709, 350] width 303 height 33
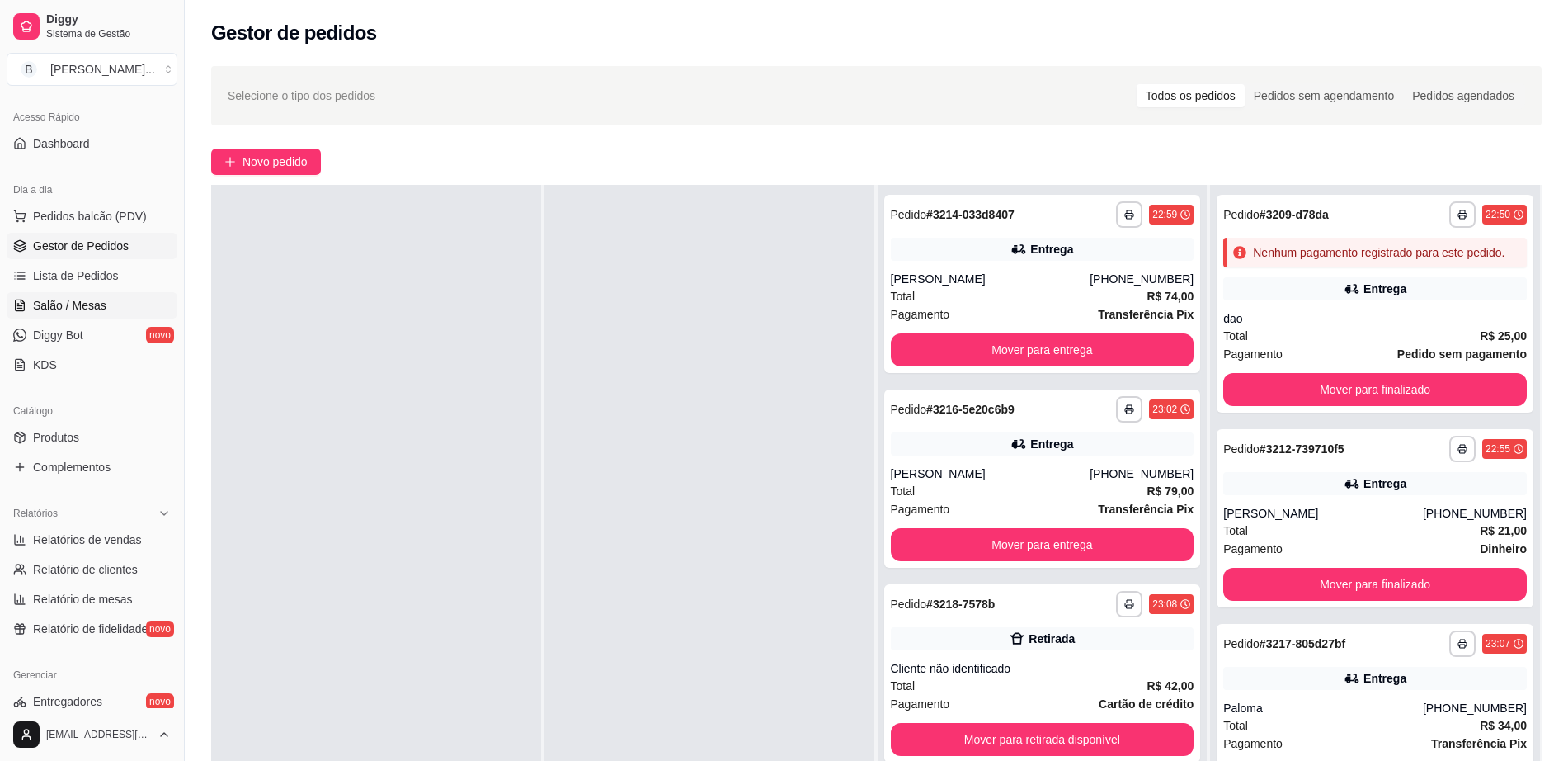
click at [110, 299] on link "Salão / Mesas" at bounding box center [91, 305] width 170 height 27
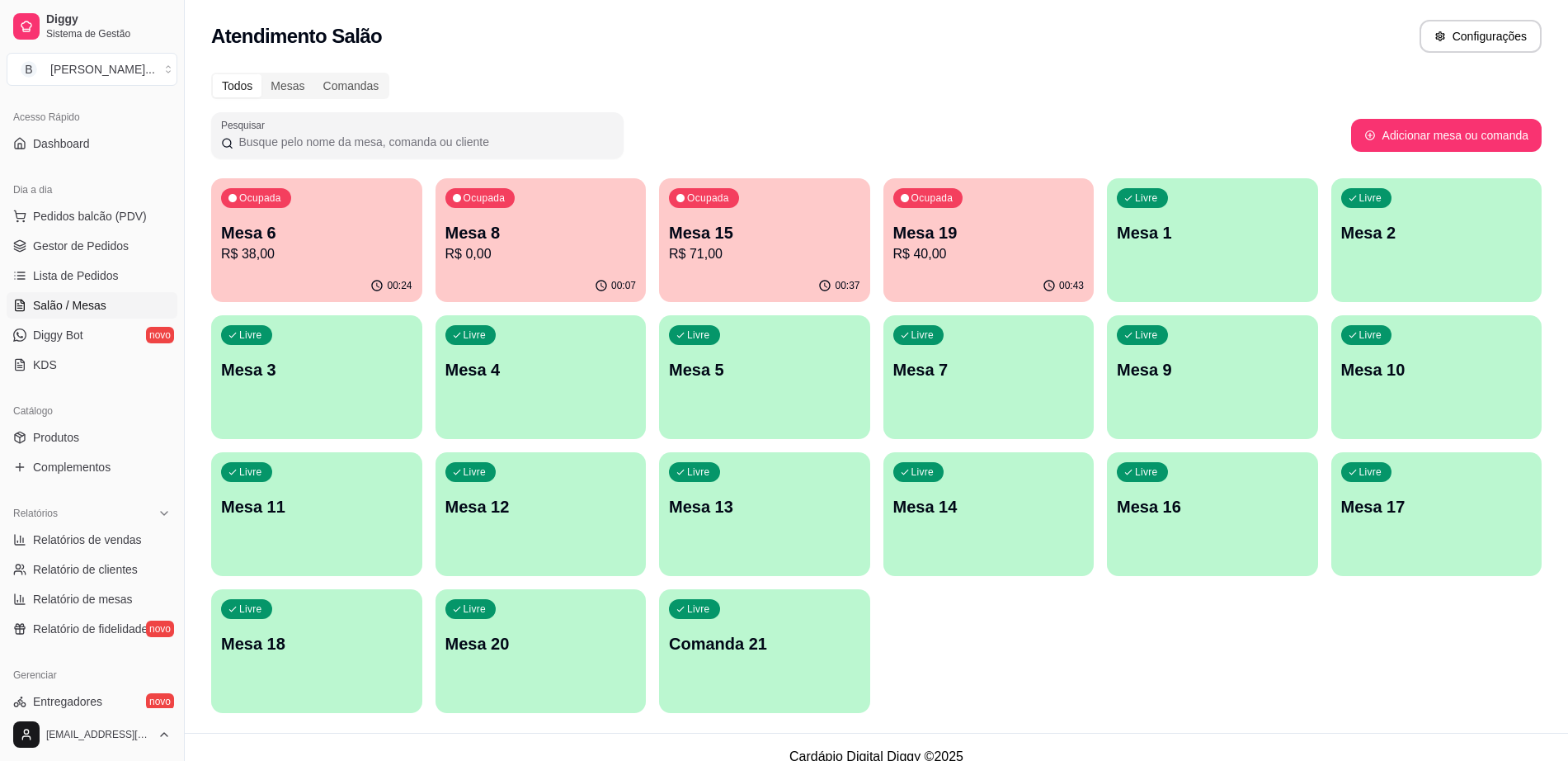
click at [542, 242] on p "Mesa 8" at bounding box center [541, 233] width 191 height 23
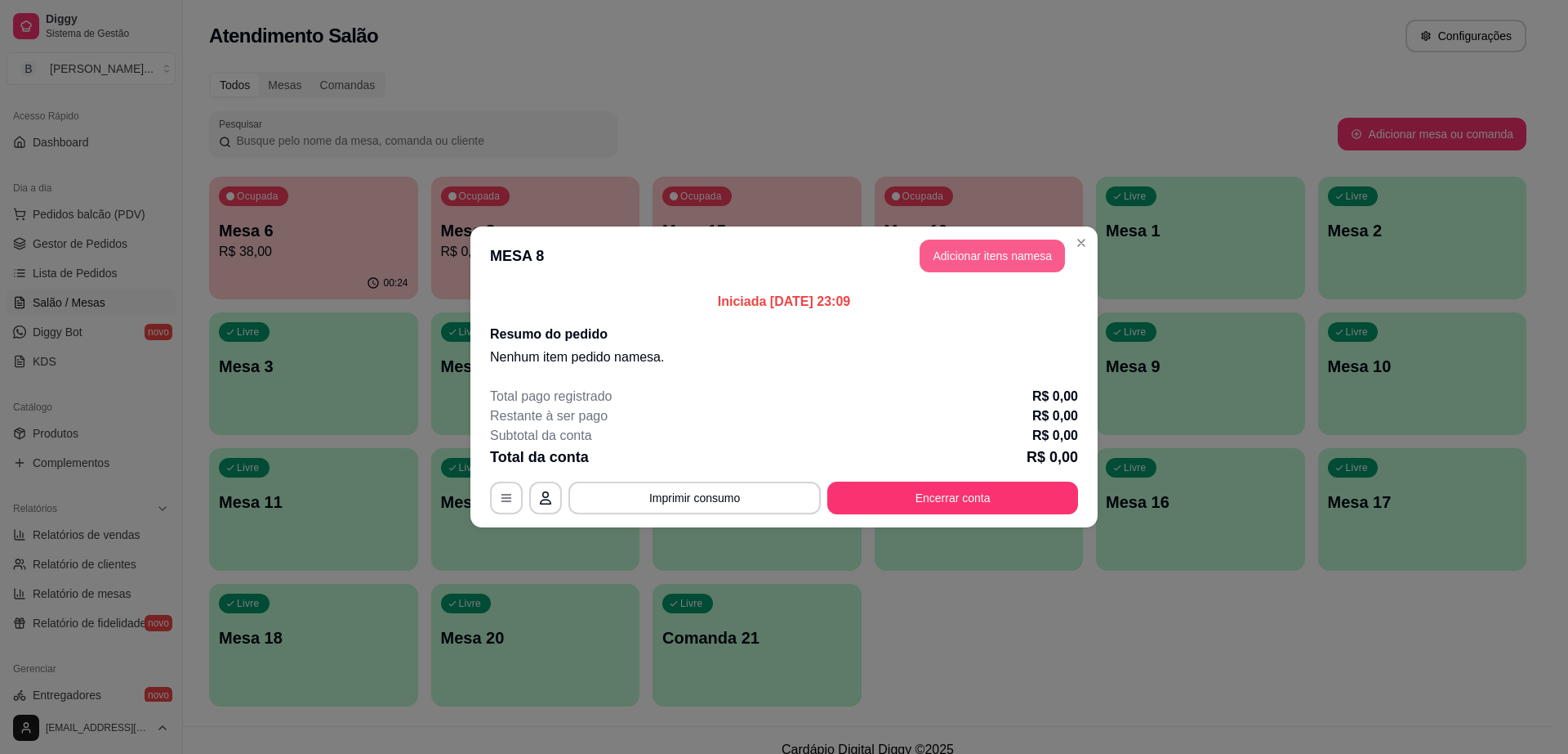
click at [1006, 268] on button "Adicionar itens na mesa" at bounding box center [992, 256] width 146 height 33
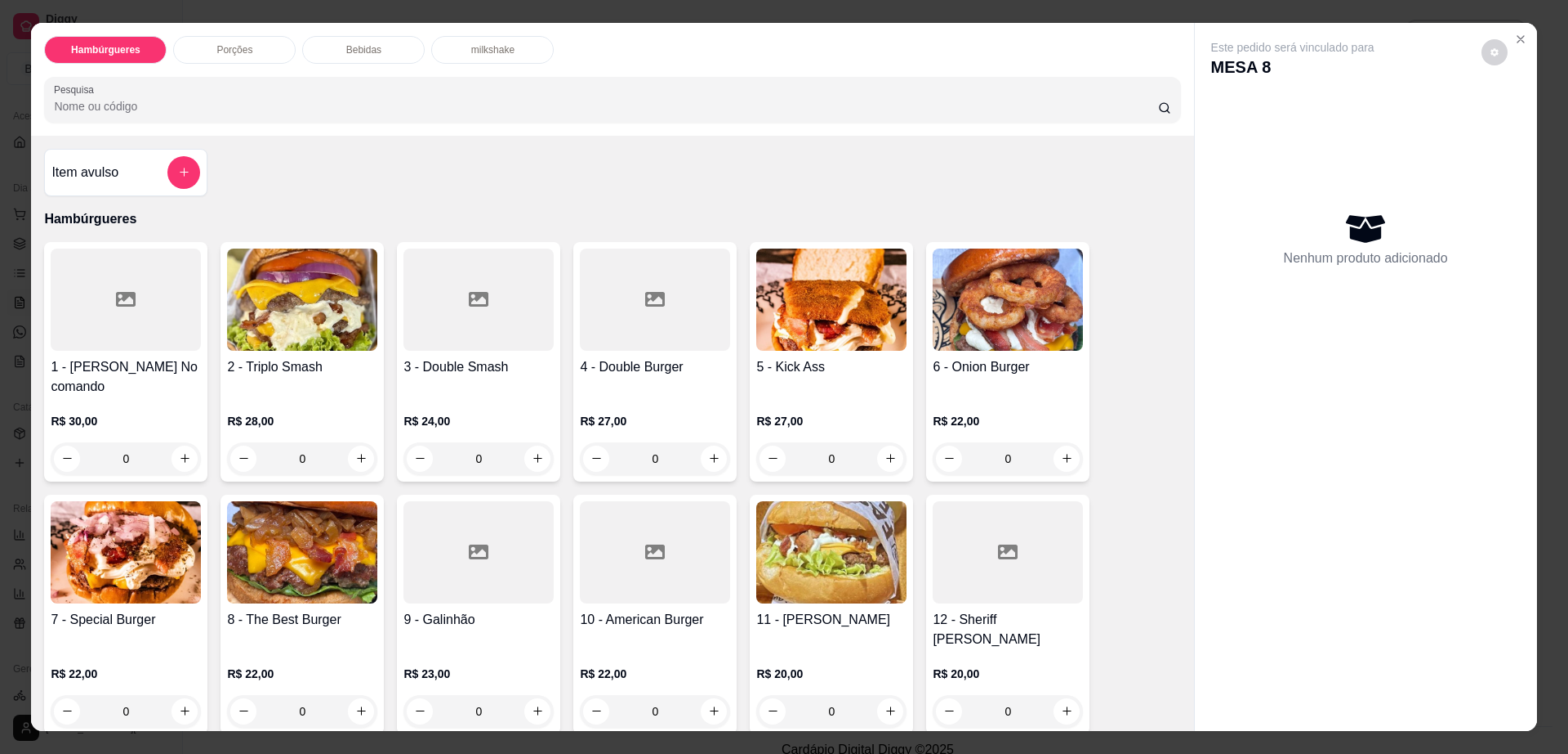
click at [231, 48] on p "Porções" at bounding box center [235, 50] width 36 height 13
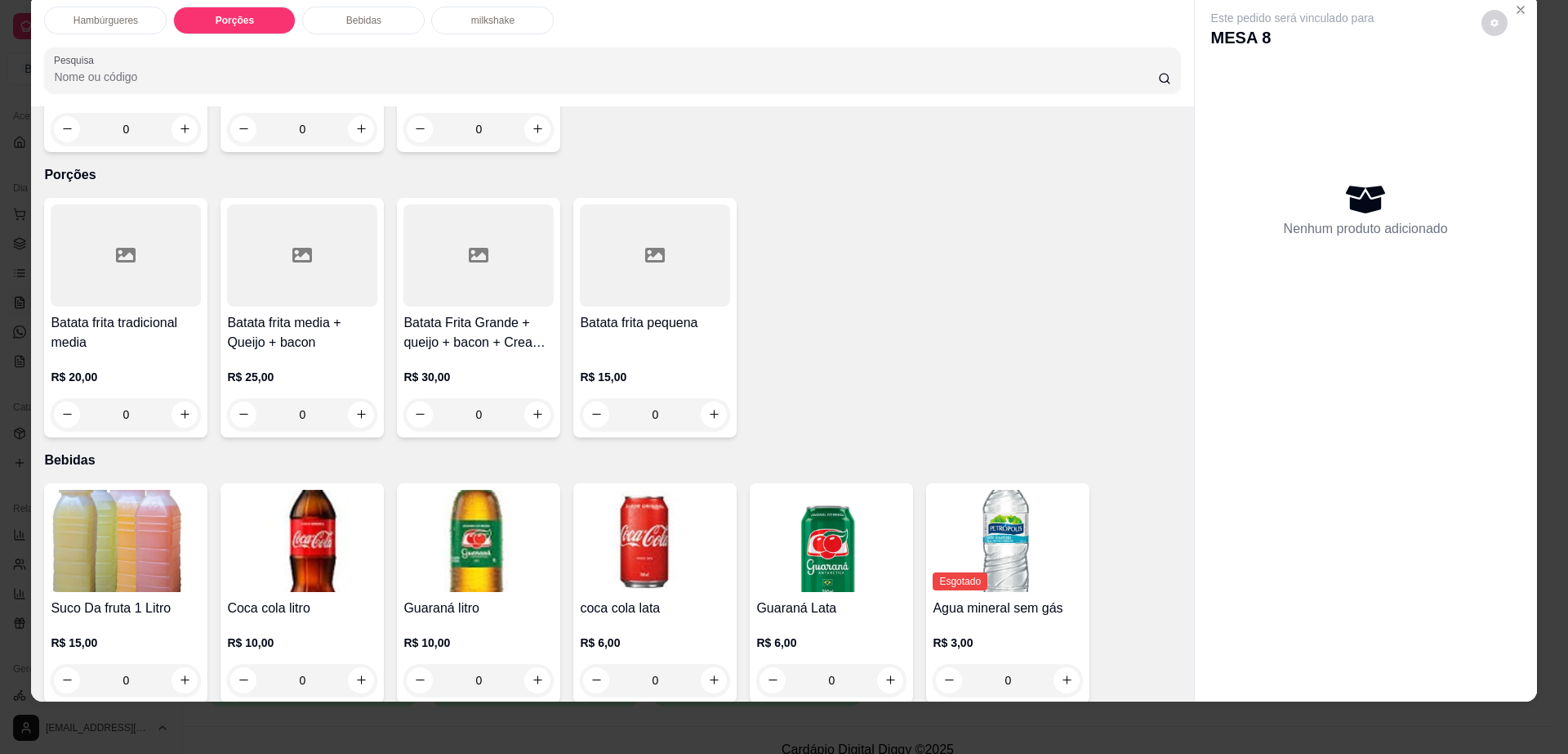
click at [640, 239] on div at bounding box center [655, 255] width 151 height 102
click at [443, 246] on div at bounding box center [478, 255] width 151 height 102
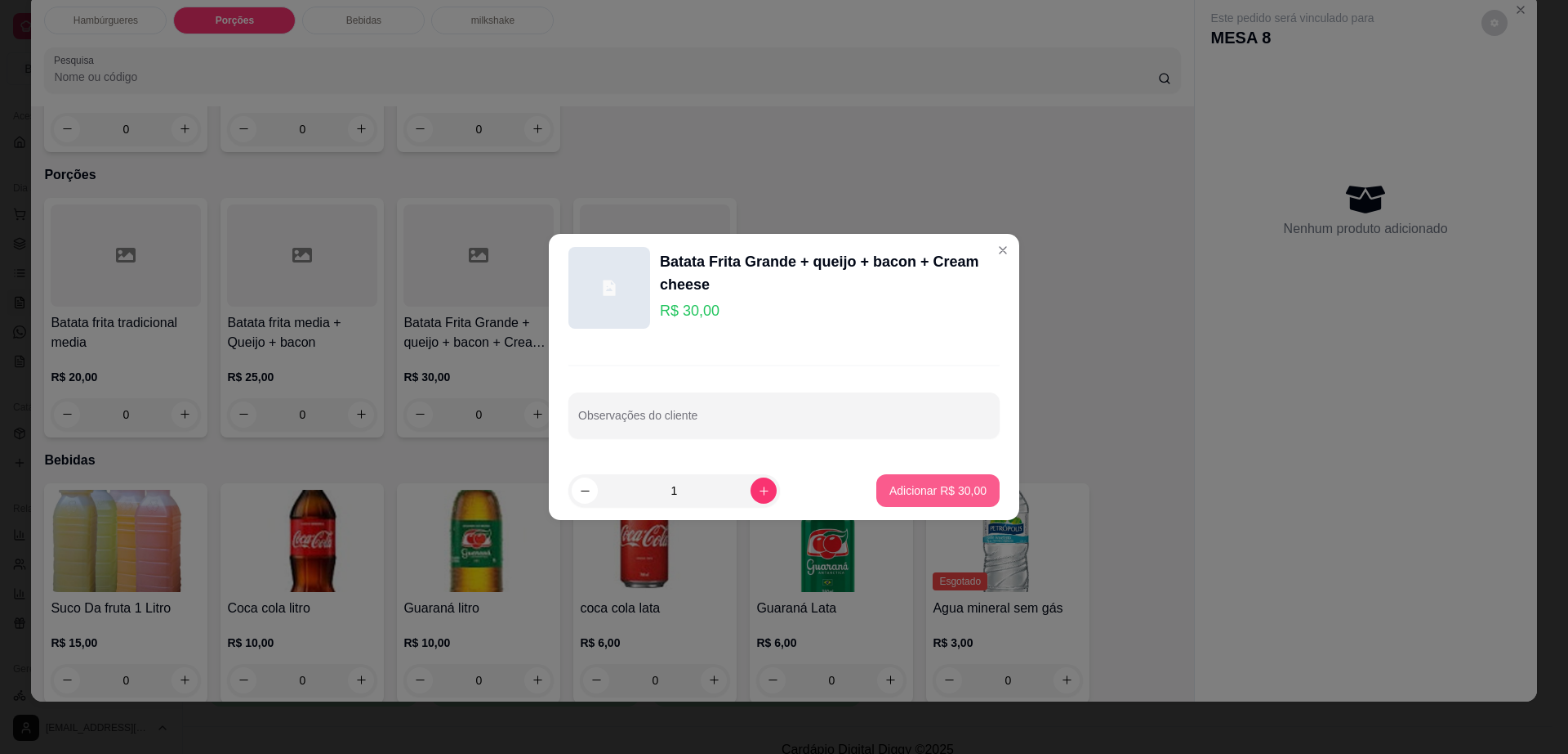
click at [948, 479] on button "Adicionar R$ 30,00" at bounding box center [938, 490] width 124 height 33
type input "1"
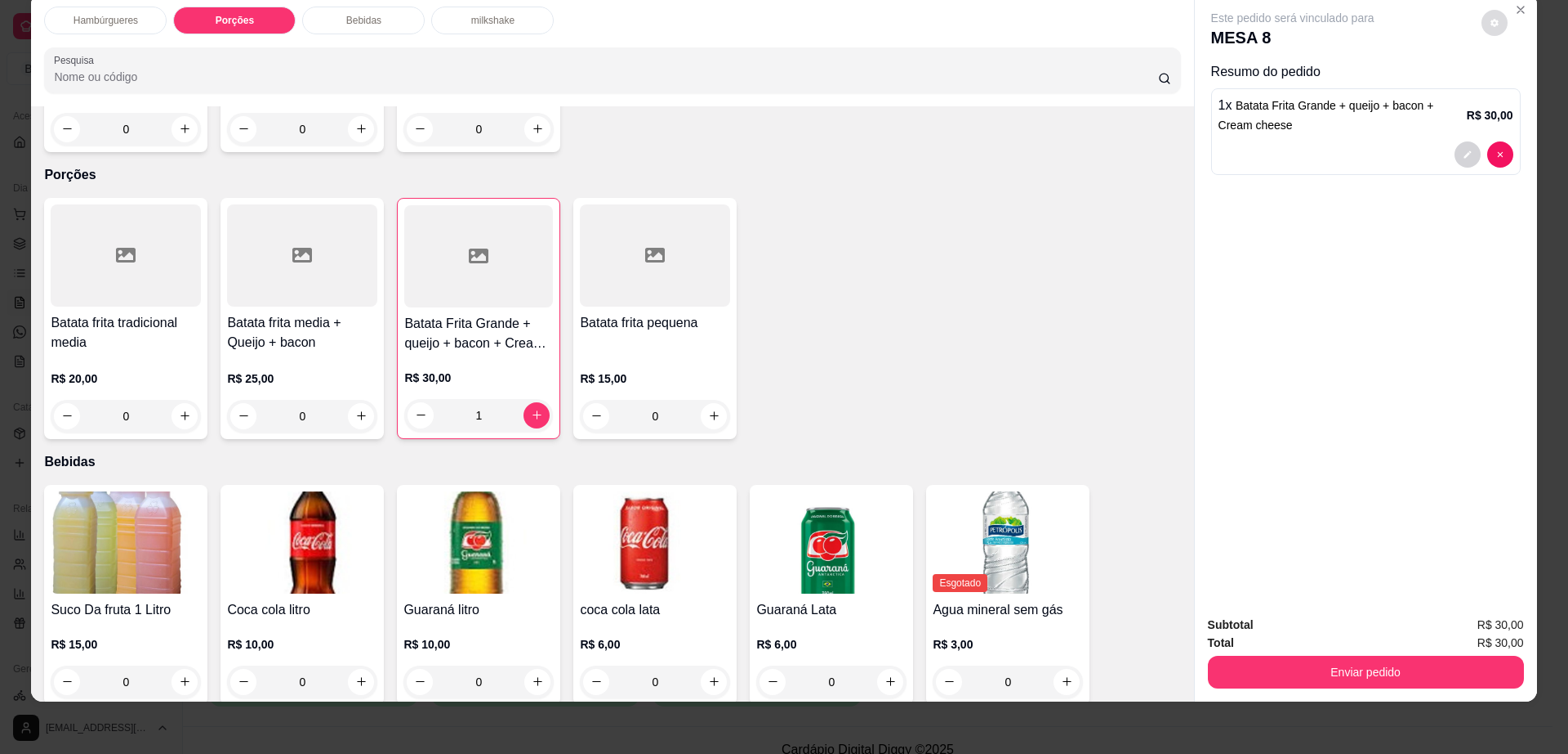
click at [1490, 21] on icon "decrease-product-quantity" at bounding box center [1495, 23] width 10 height 10
click at [1246, 675] on button "Enviar pedido" at bounding box center [1366, 672] width 316 height 33
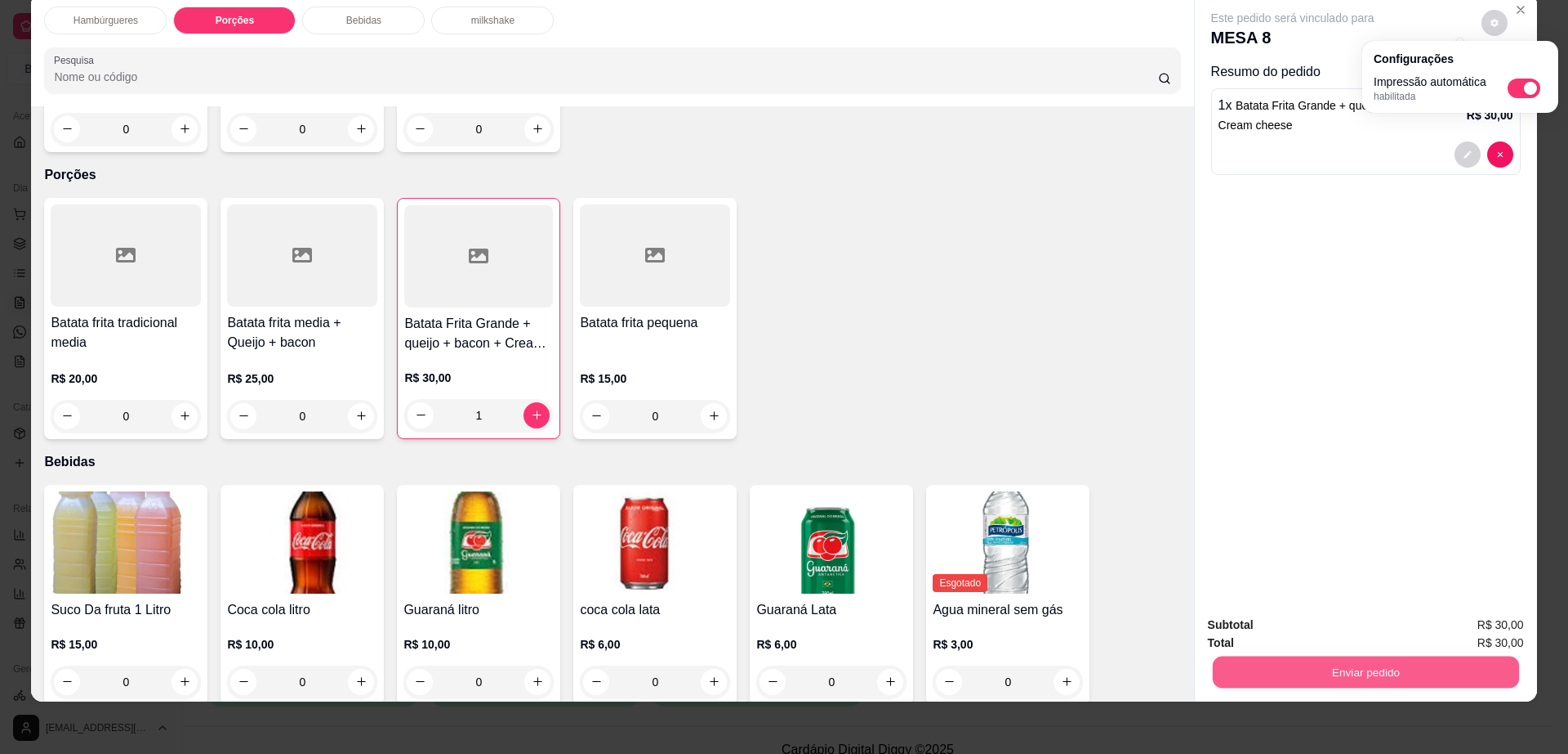
click at [1246, 675] on button "Enviar pedido" at bounding box center [1365, 672] width 306 height 32
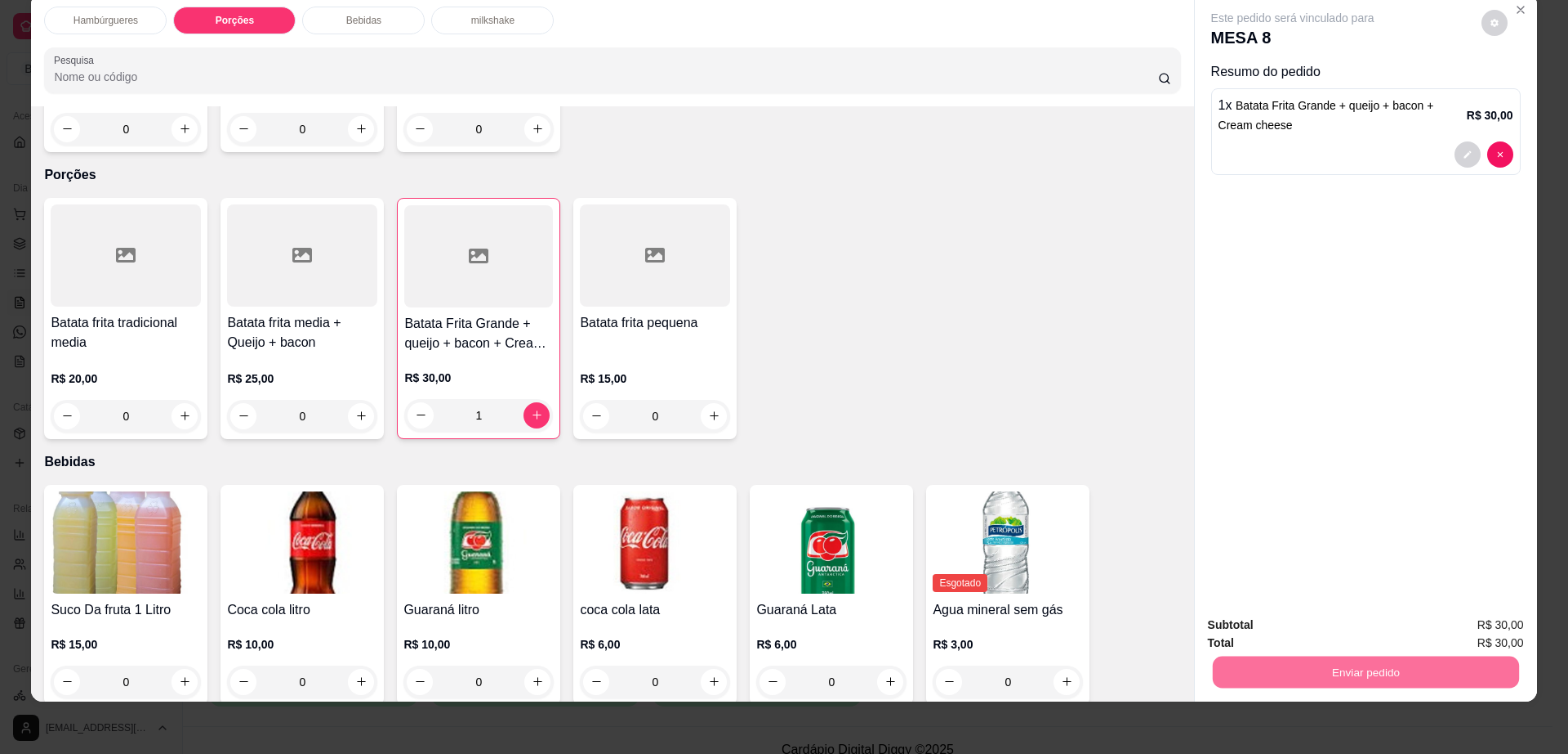
click at [1500, 624] on button "Enviar pedido" at bounding box center [1480, 631] width 90 height 30
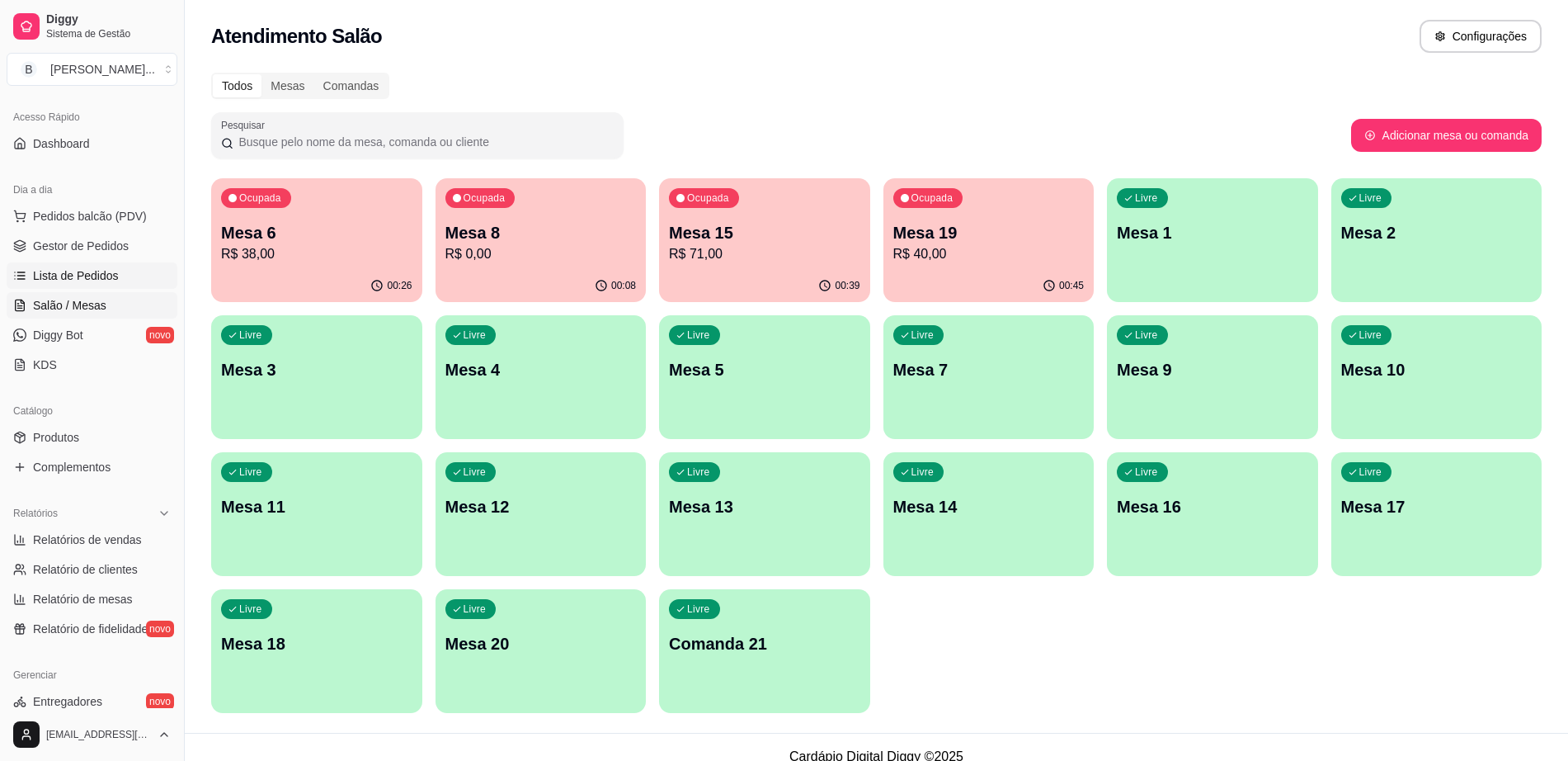
click at [107, 272] on span "Lista de Pedidos" at bounding box center [76, 275] width 86 height 17
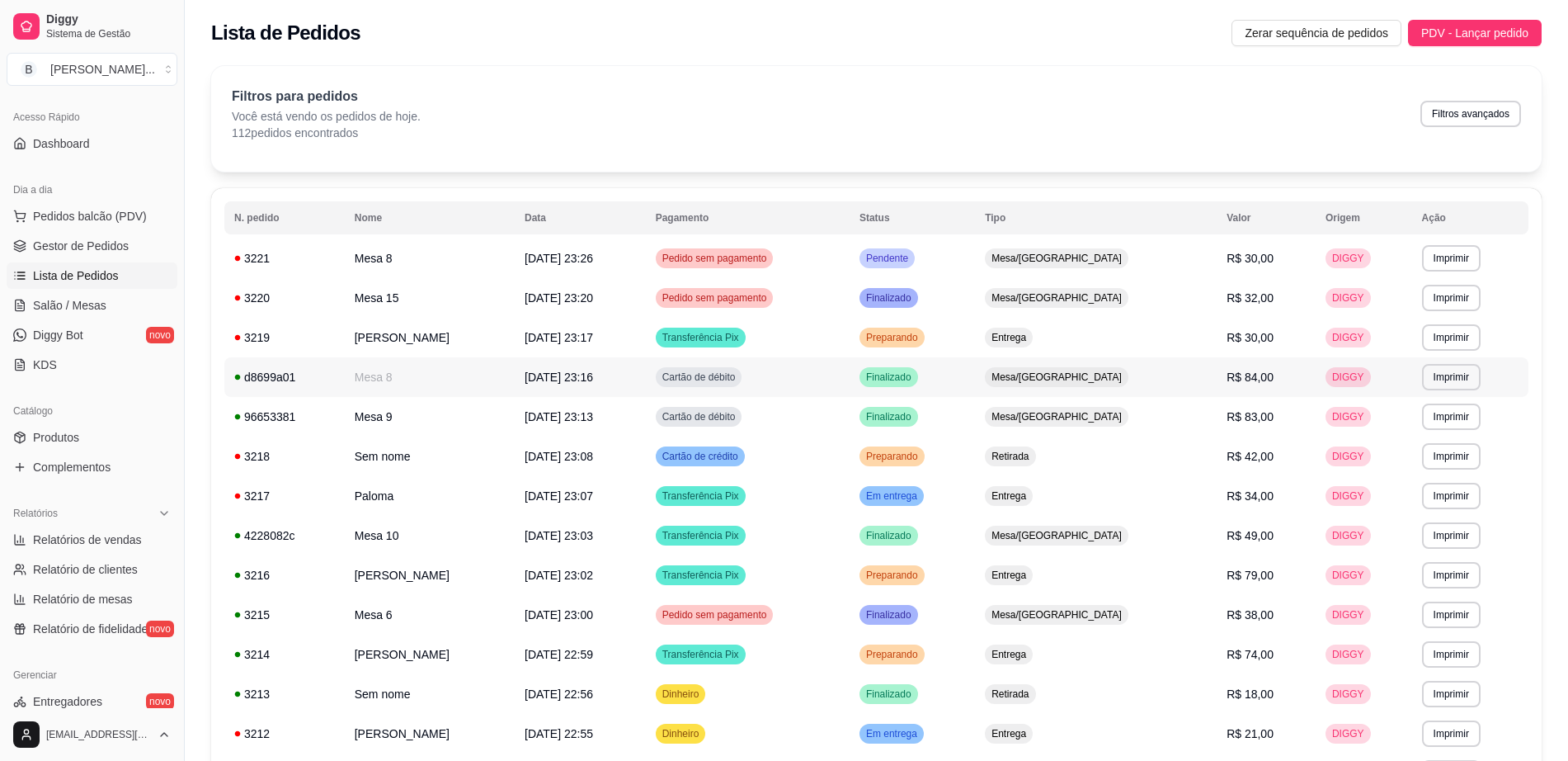
click at [850, 374] on td "Cartão de débito" at bounding box center [747, 377] width 204 height 40
click at [131, 242] on link "Gestor de Pedidos" at bounding box center [91, 246] width 170 height 27
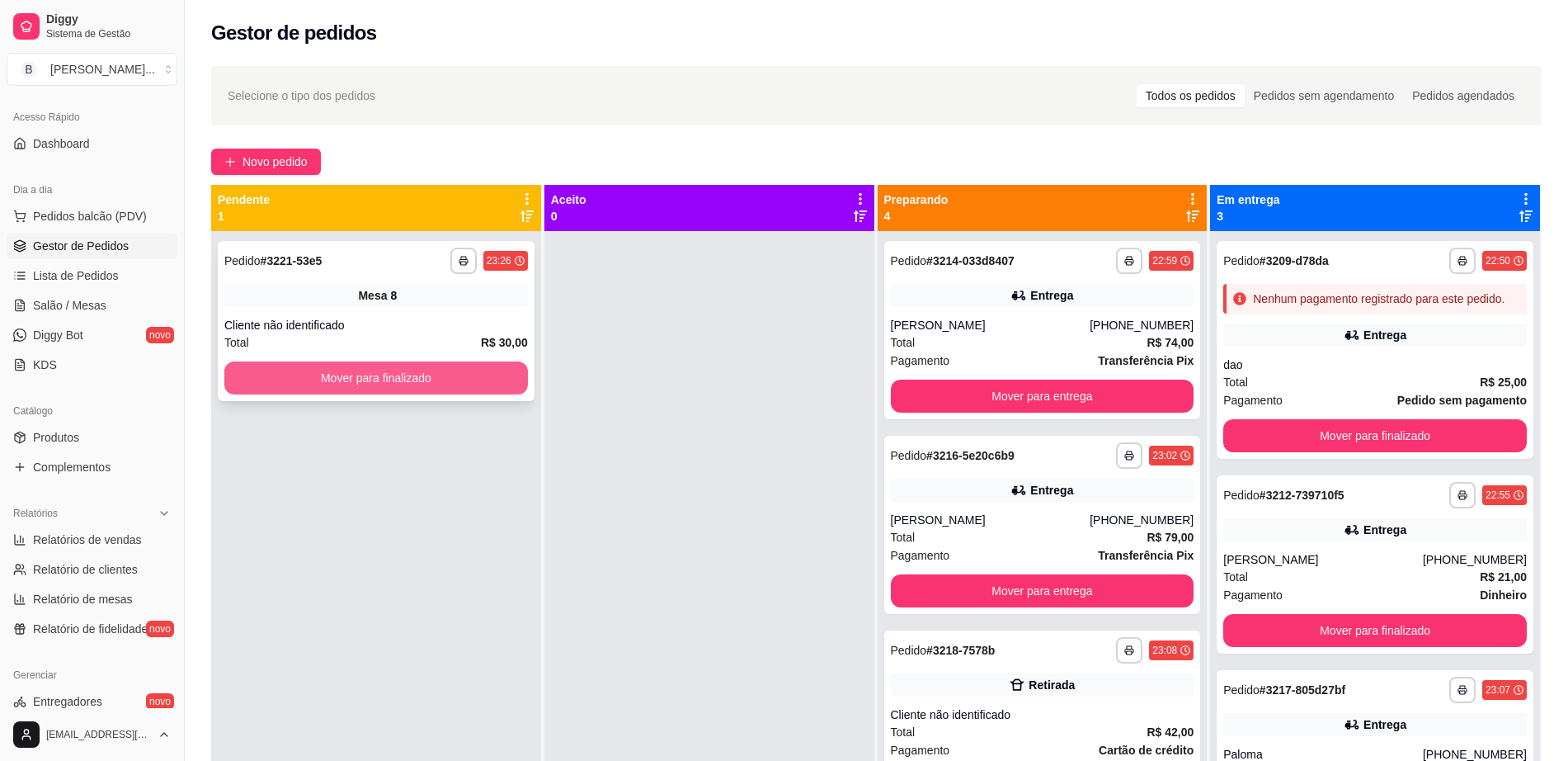
click at [490, 363] on button "Mover para finalizado" at bounding box center [376, 378] width 303 height 33
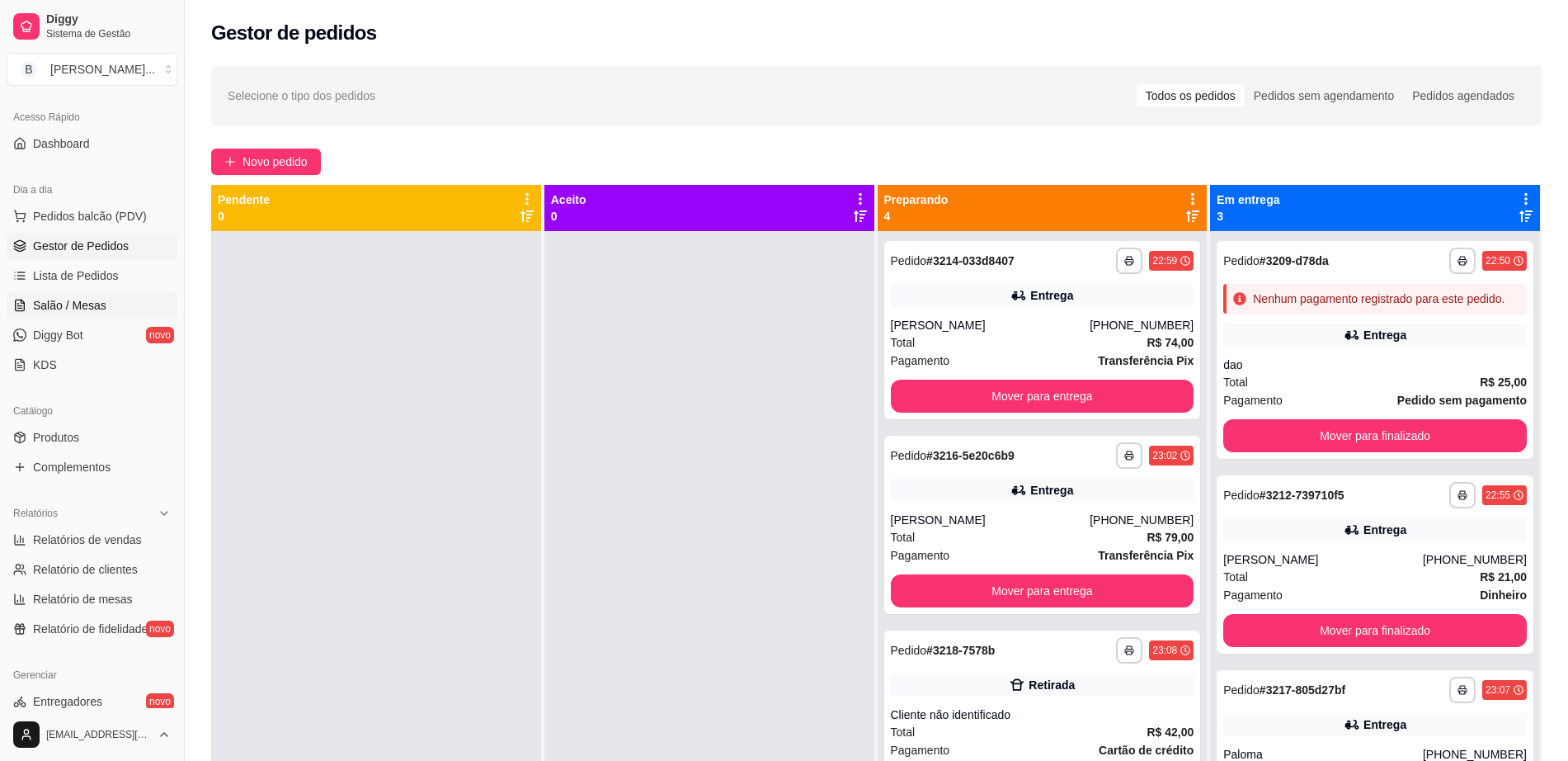
click at [119, 305] on link "Salão / Mesas" at bounding box center [91, 305] width 170 height 27
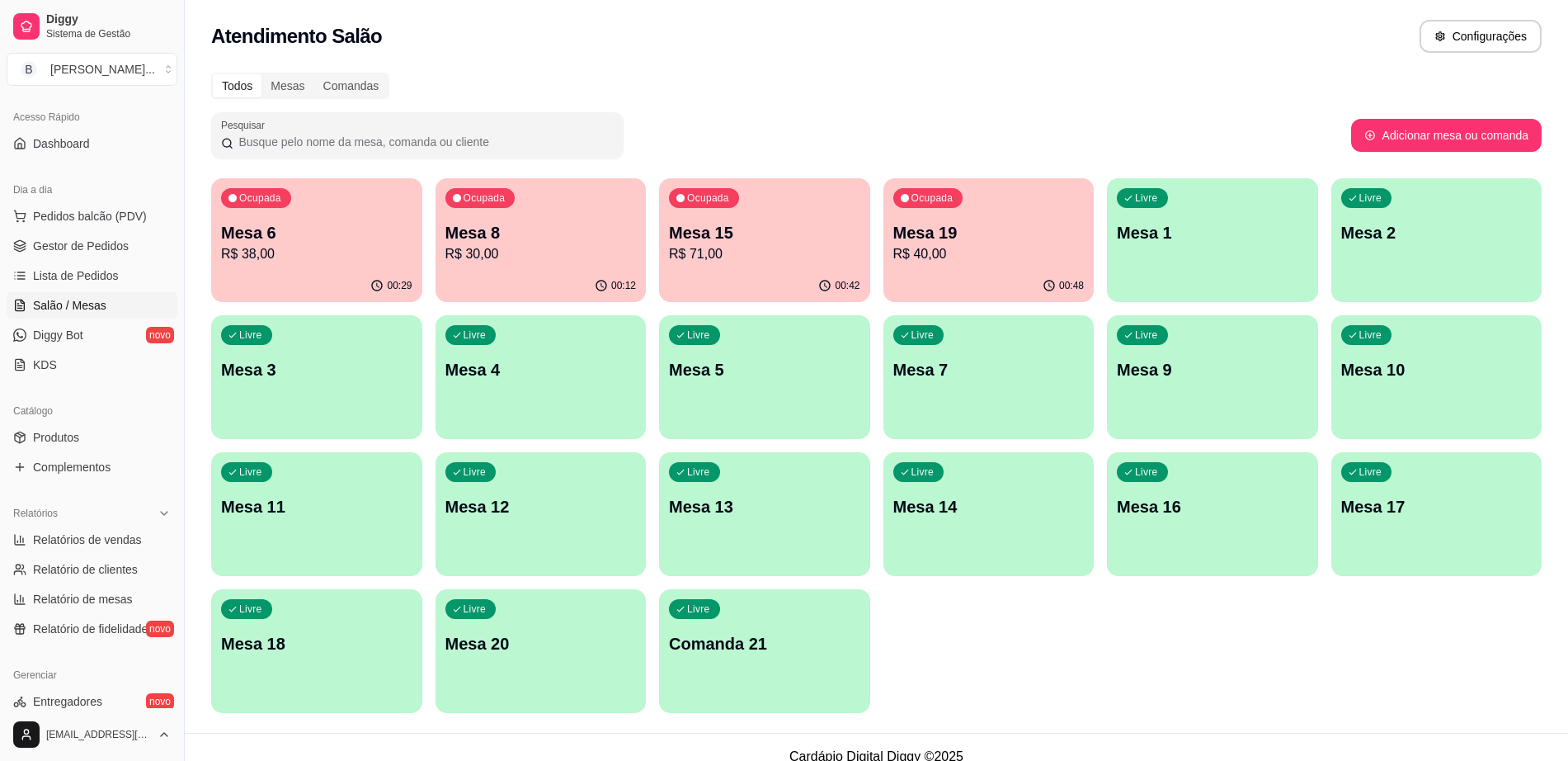
click at [525, 259] on p "R$ 30,00" at bounding box center [541, 254] width 191 height 20
click at [385, 261] on p "R$ 38,00" at bounding box center [317, 254] width 191 height 20
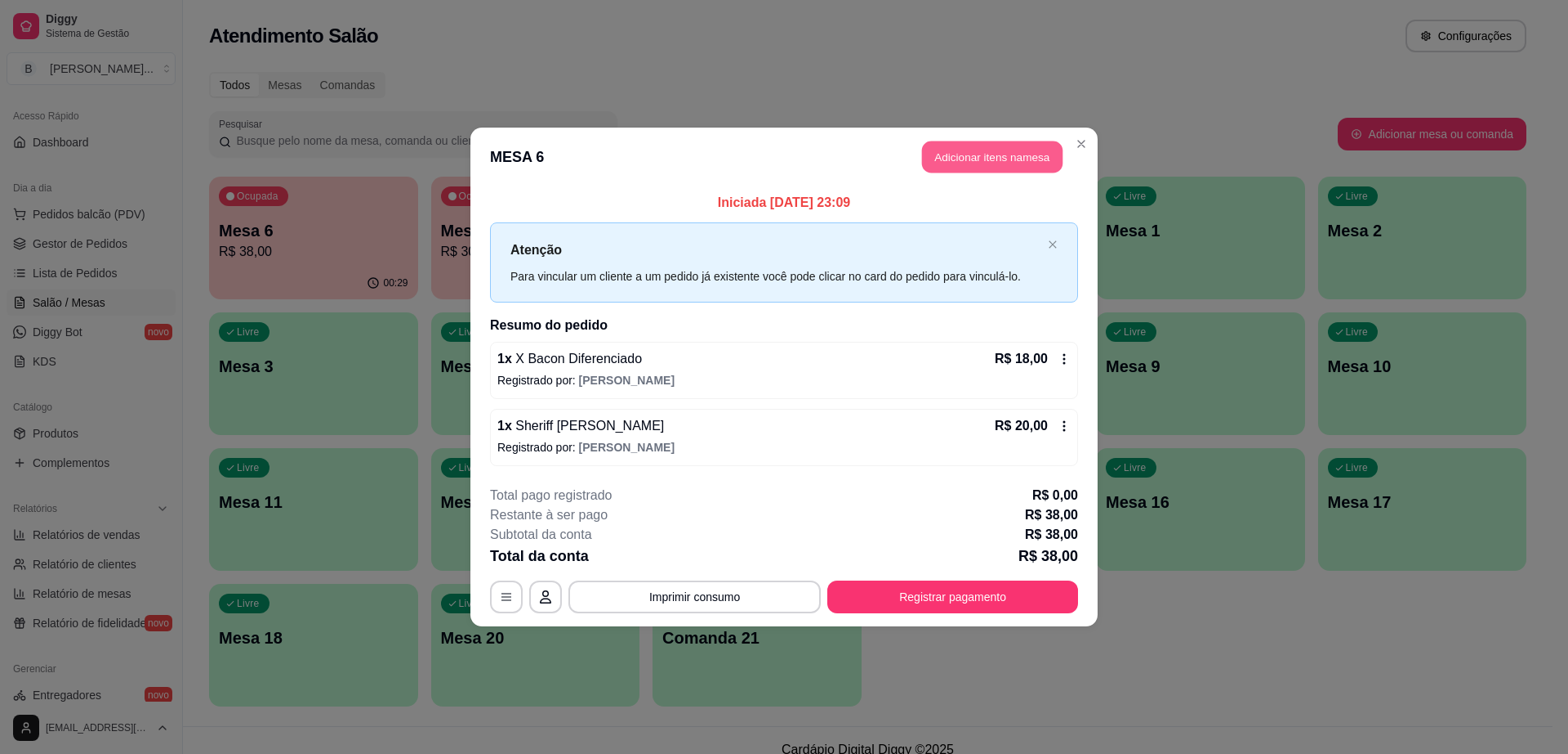
click at [979, 148] on button "Adicionar itens na mesa" at bounding box center [992, 157] width 141 height 32
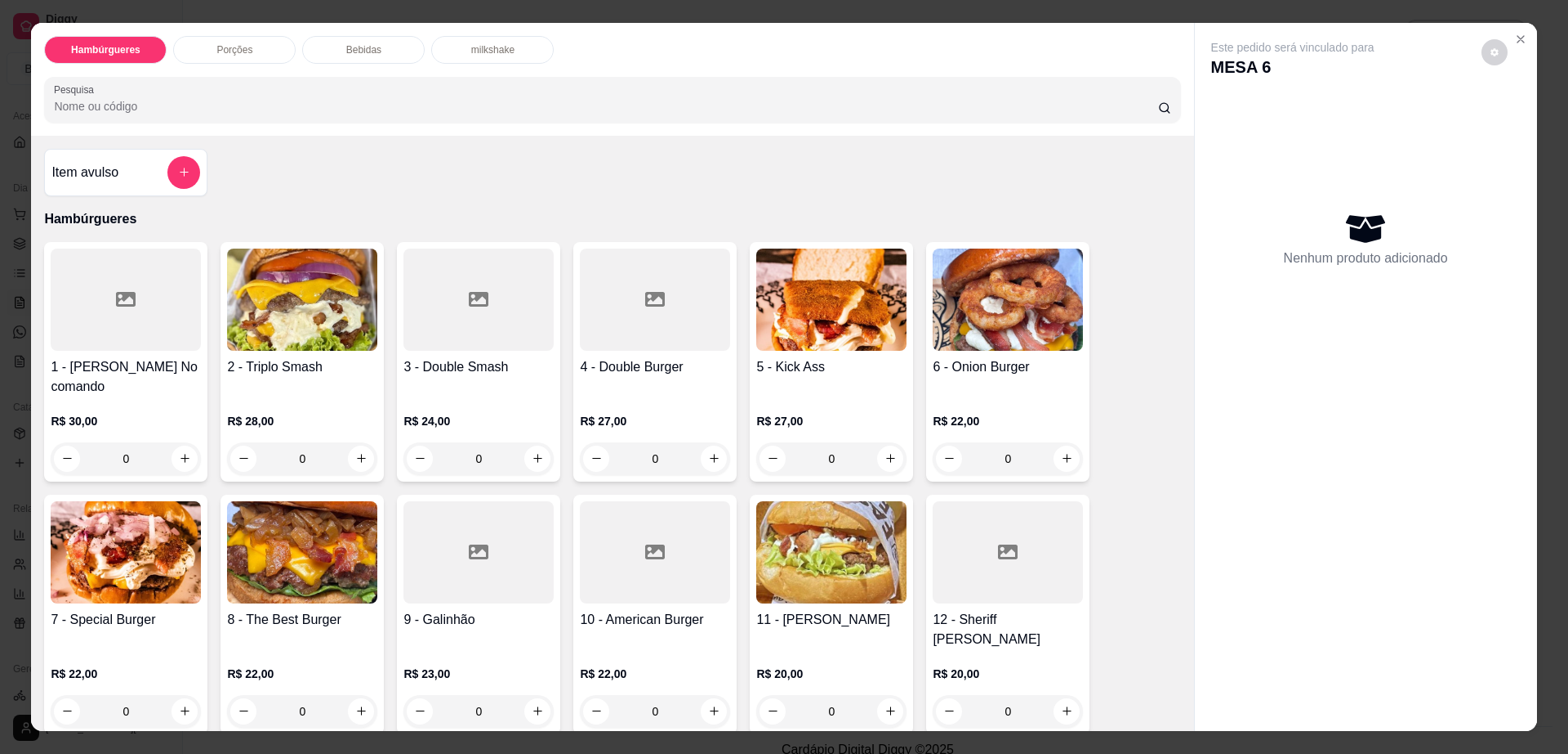
click at [380, 44] on div "Bebidas" at bounding box center [363, 50] width 123 height 28
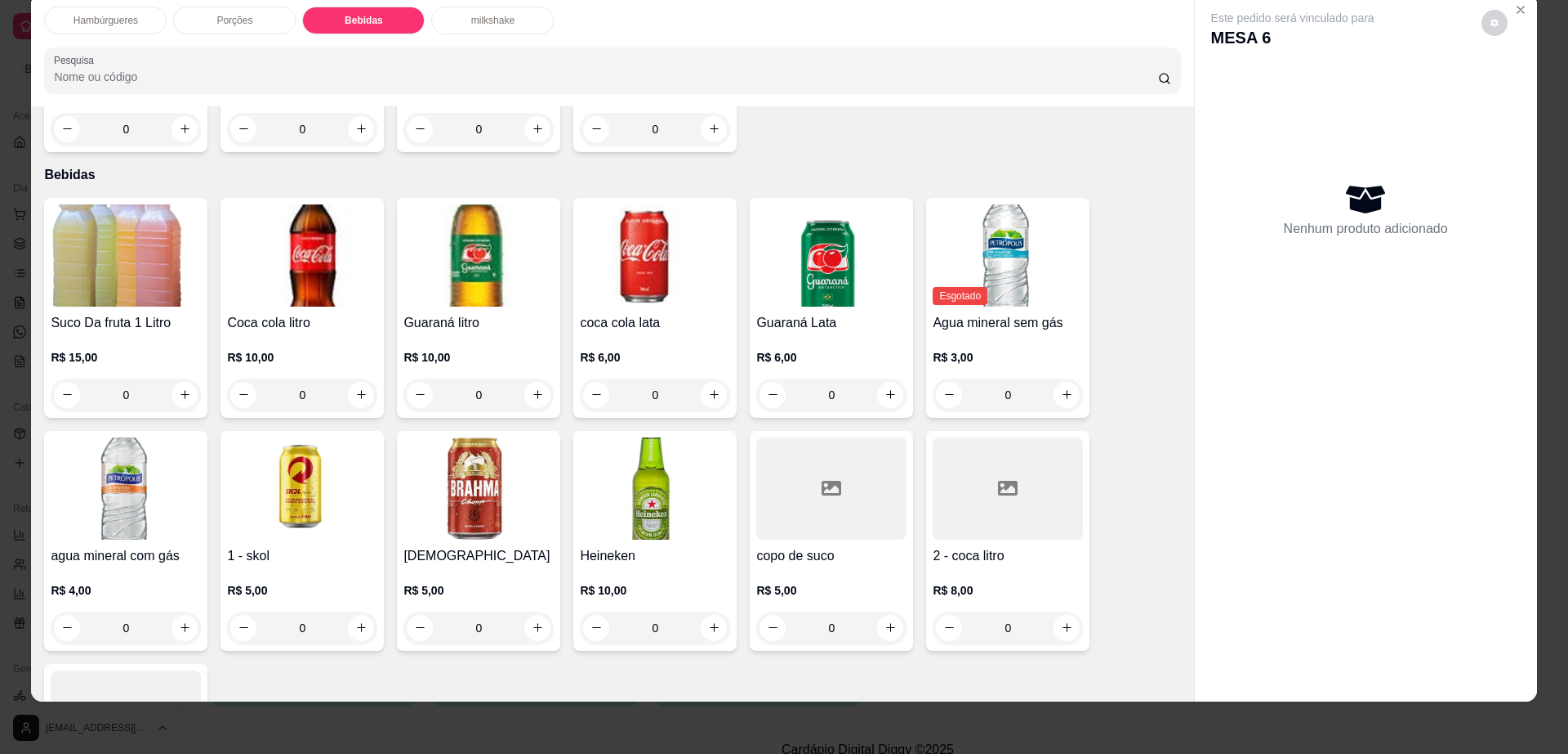
click at [990, 459] on div at bounding box center [1008, 489] width 151 height 102
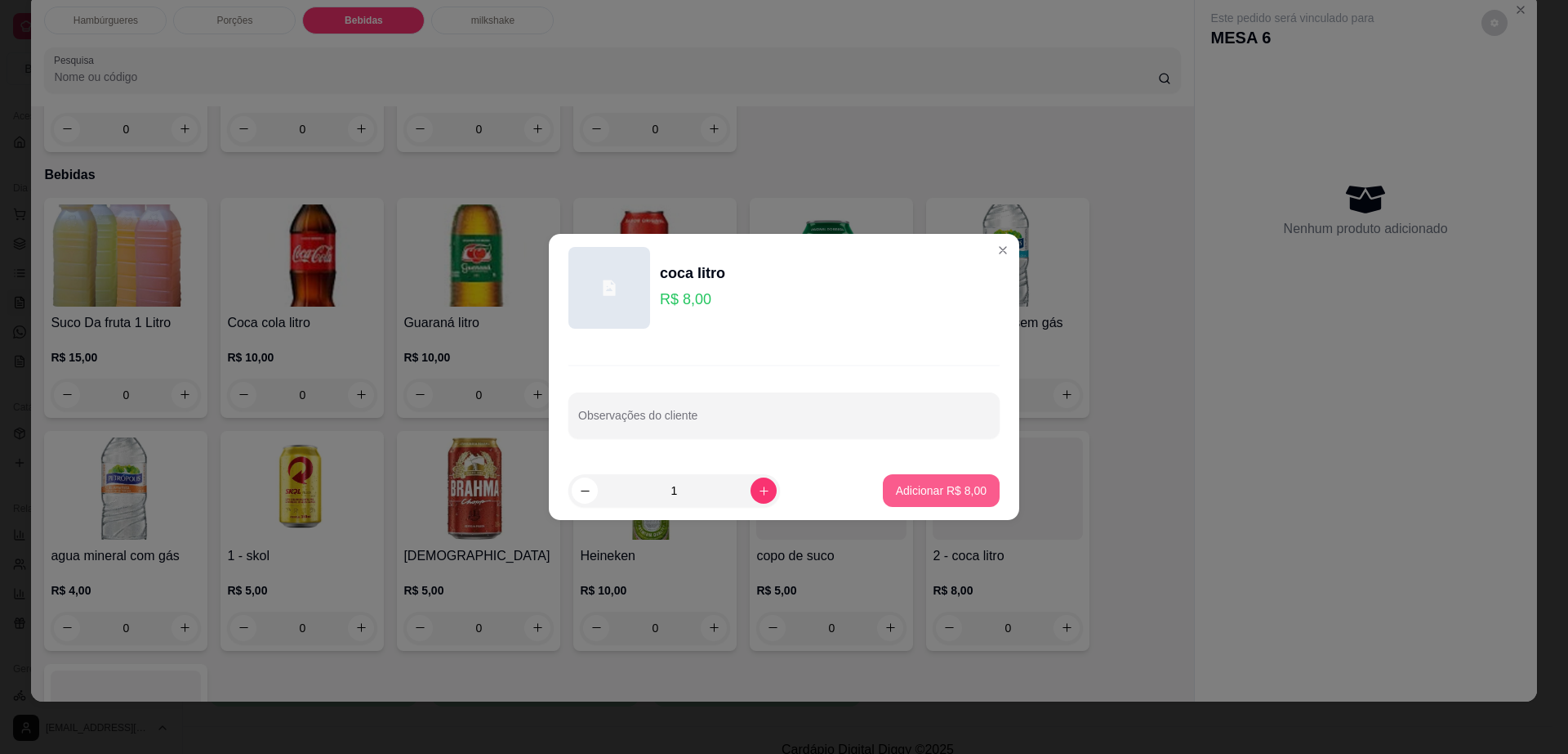
click at [946, 475] on button "Adicionar R$ 8,00" at bounding box center [941, 490] width 117 height 33
type input "1"
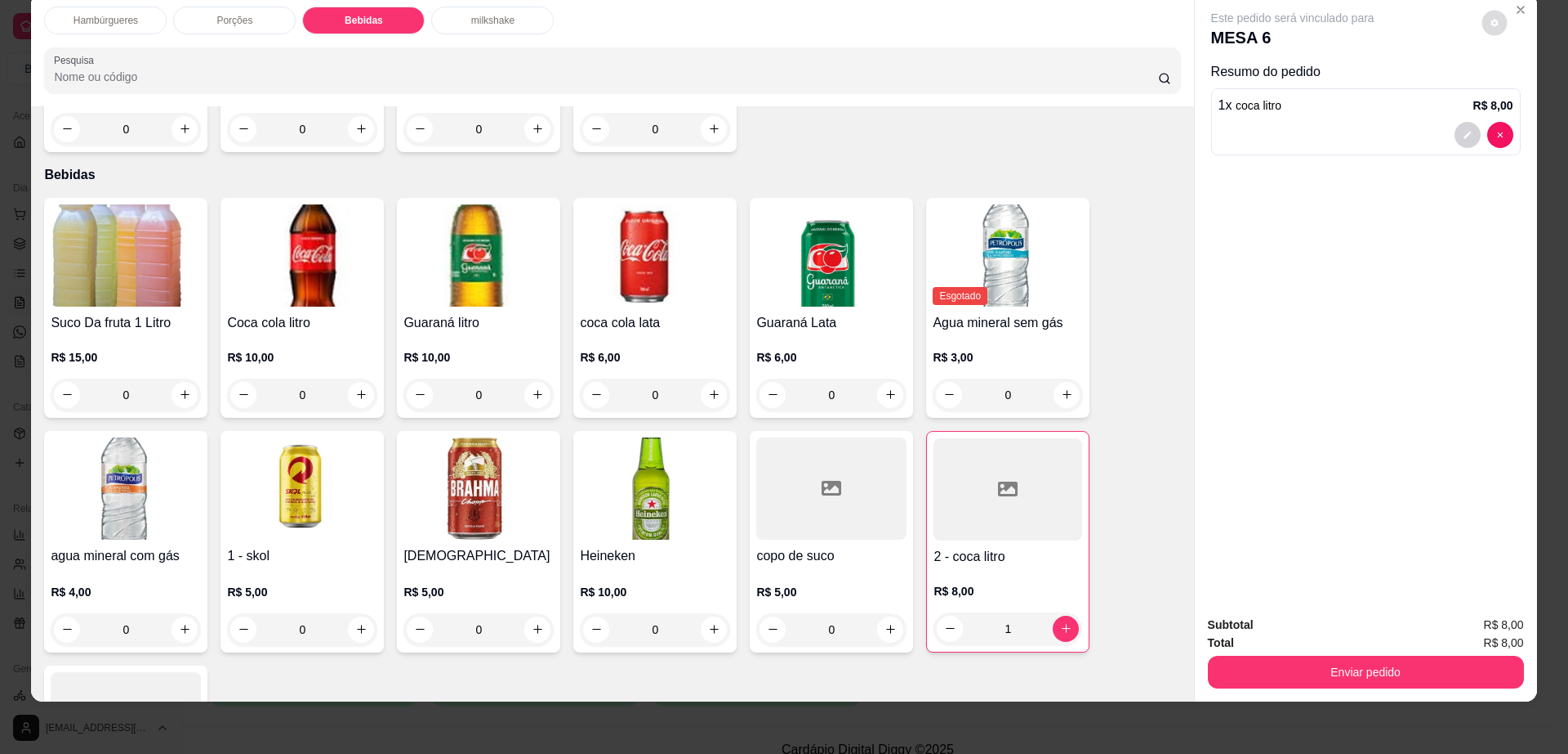
click at [1487, 33] on button "decrease-product-quantity" at bounding box center [1494, 22] width 26 height 26
click at [1539, 90] on span "Automatic updates" at bounding box center [1524, 88] width 33 height 20
click at [1518, 90] on input "Automatic updates" at bounding box center [1512, 93] width 11 height 11
checkbox input "false"
click at [1262, 668] on button "Enviar pedido" at bounding box center [1366, 672] width 316 height 33
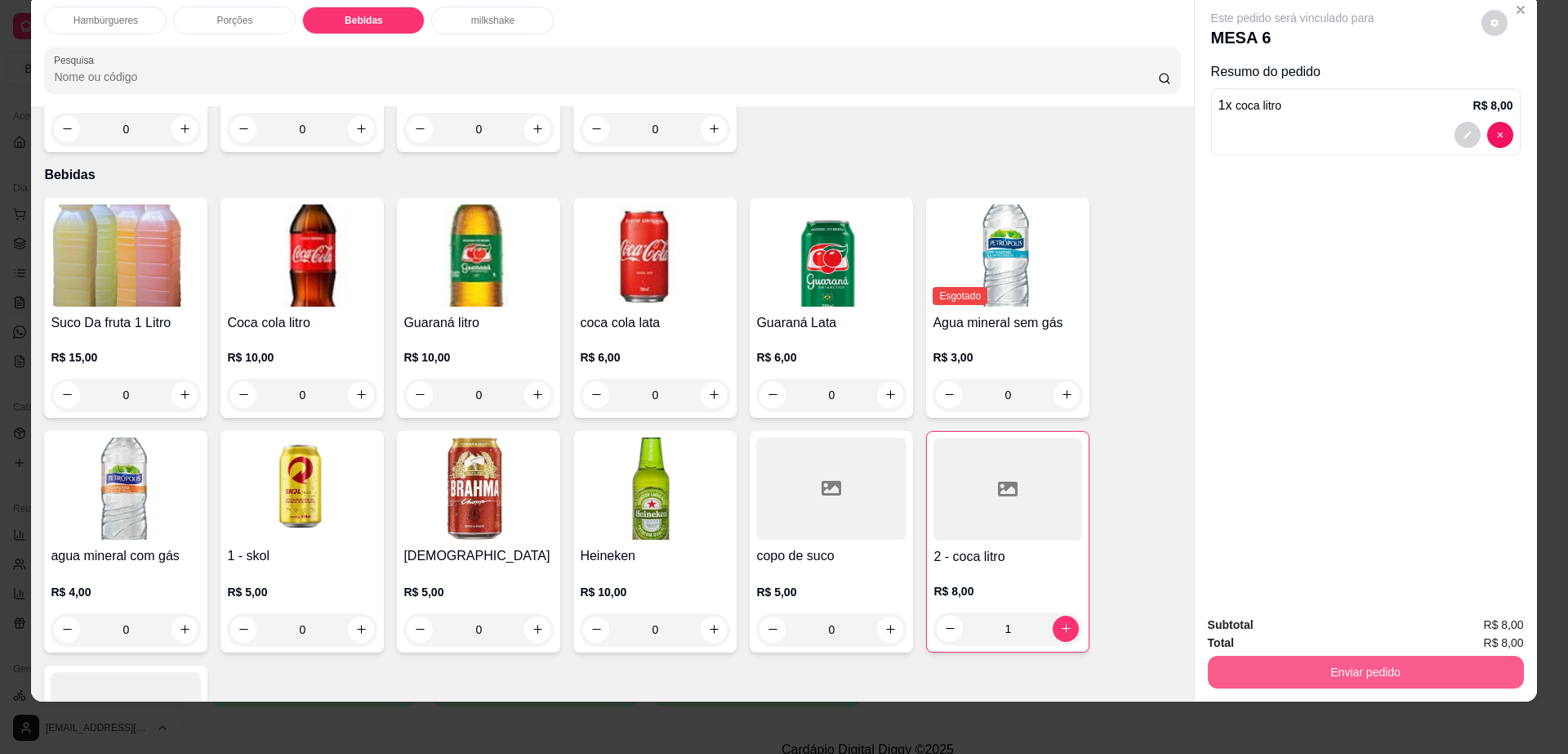
click at [1236, 653] on div "Enviar pedido" at bounding box center [1366, 670] width 316 height 37
click at [1284, 678] on button "Enviar pedido" at bounding box center [1366, 672] width 316 height 33
click at [1460, 628] on button "Enviar pedido" at bounding box center [1480, 632] width 92 height 31
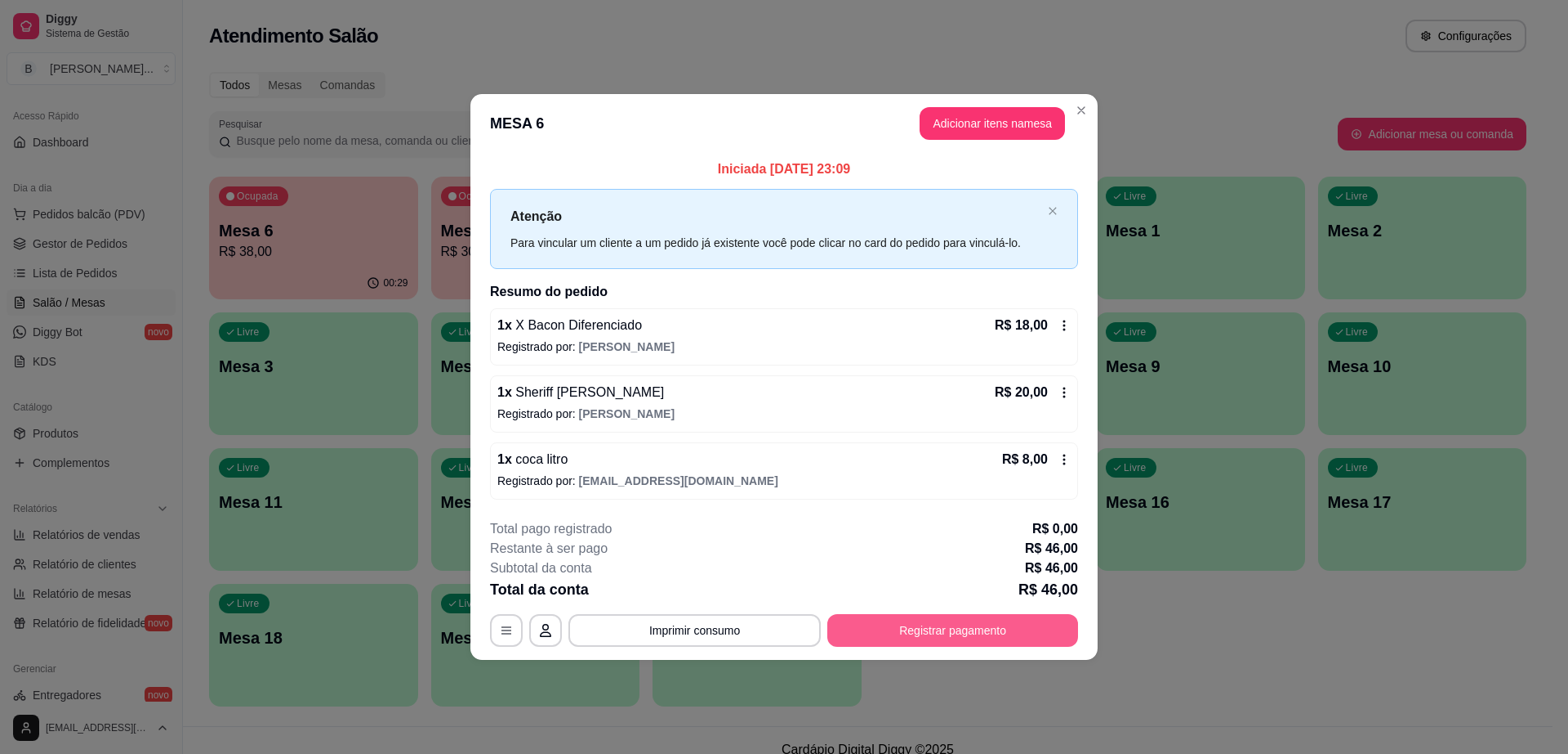
click at [1003, 626] on button "Registrar pagamento" at bounding box center [953, 630] width 251 height 33
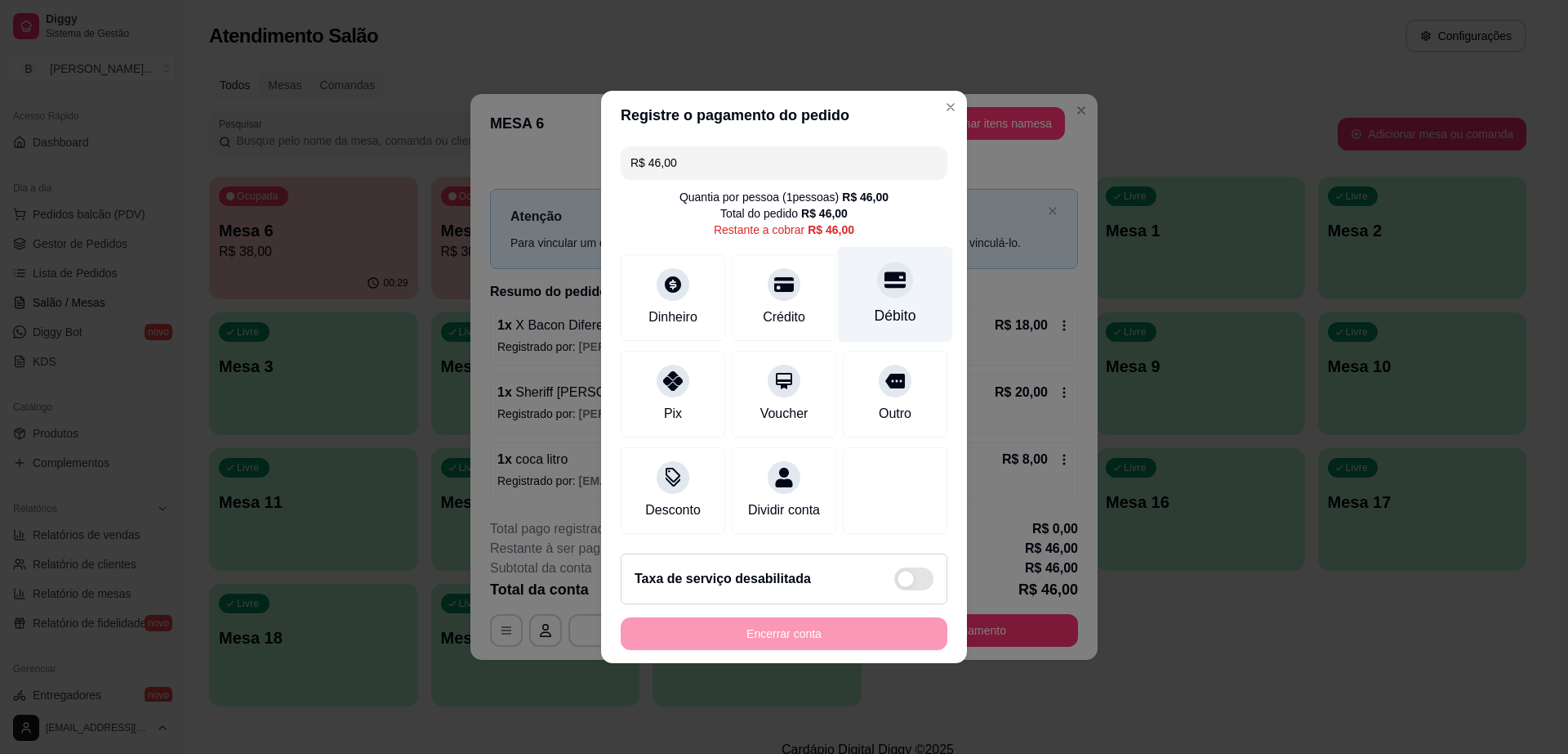
click at [849, 293] on div "Débito" at bounding box center [896, 295] width 115 height 96
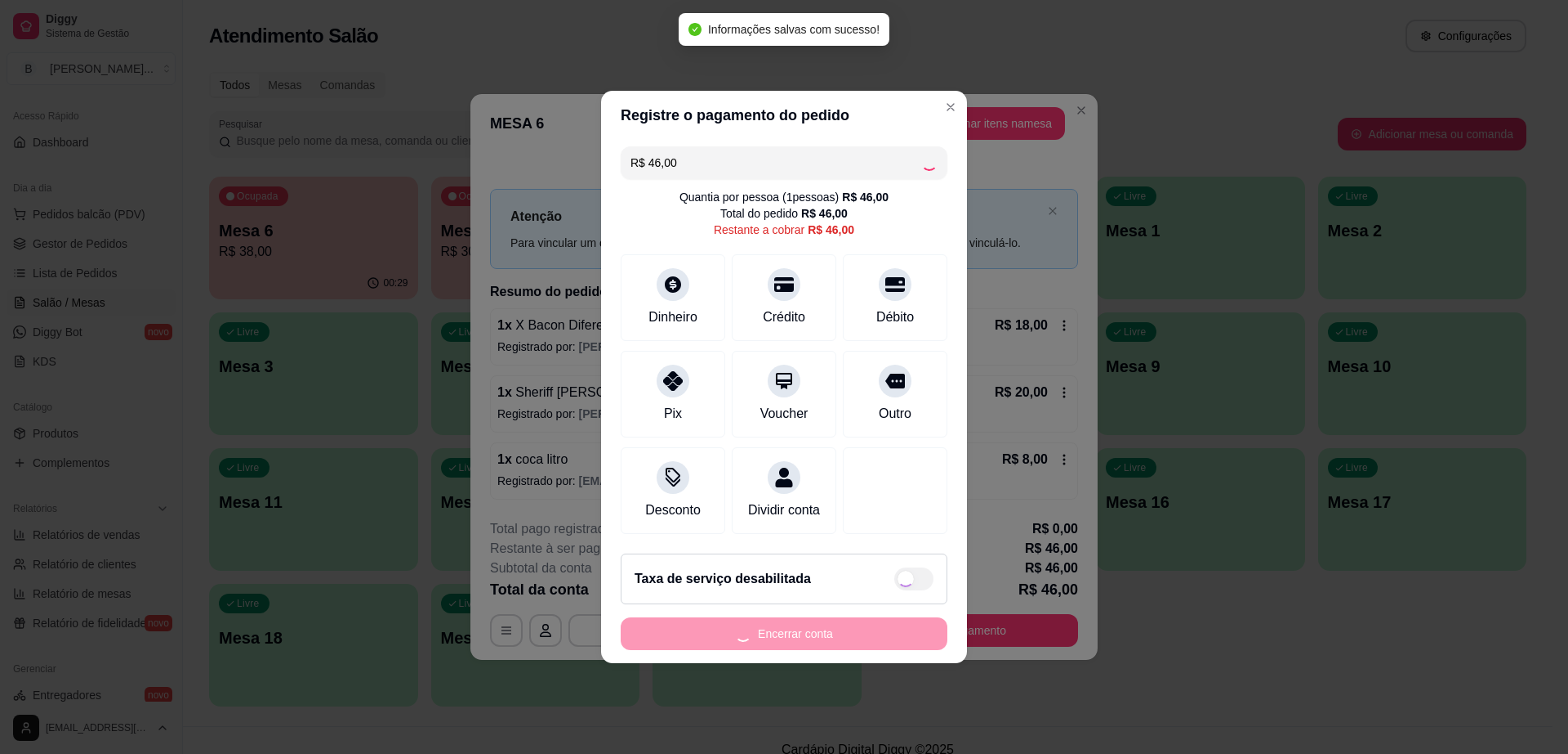
type input "R$ 0,00"
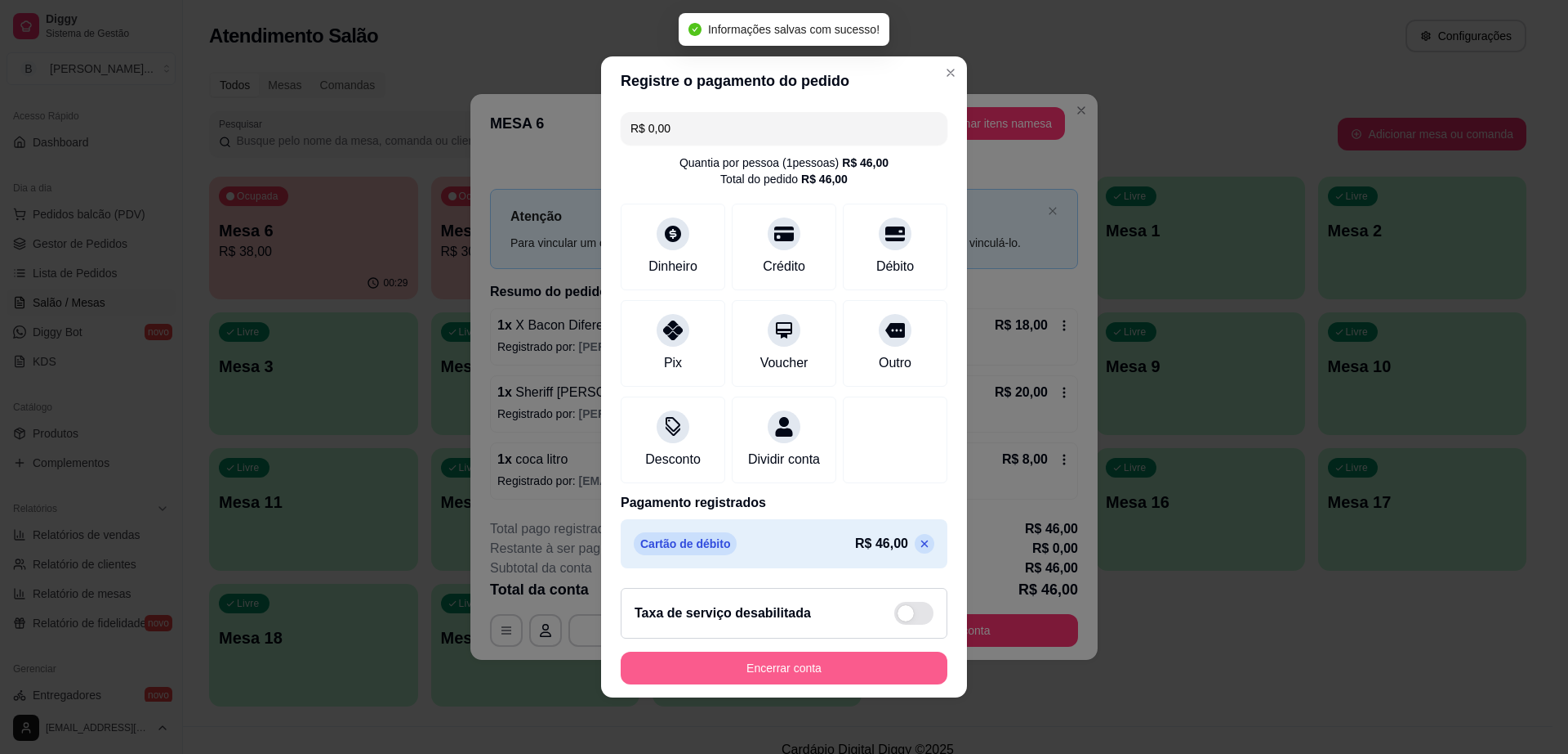
click at [851, 677] on button "Encerrar conta" at bounding box center [784, 668] width 327 height 33
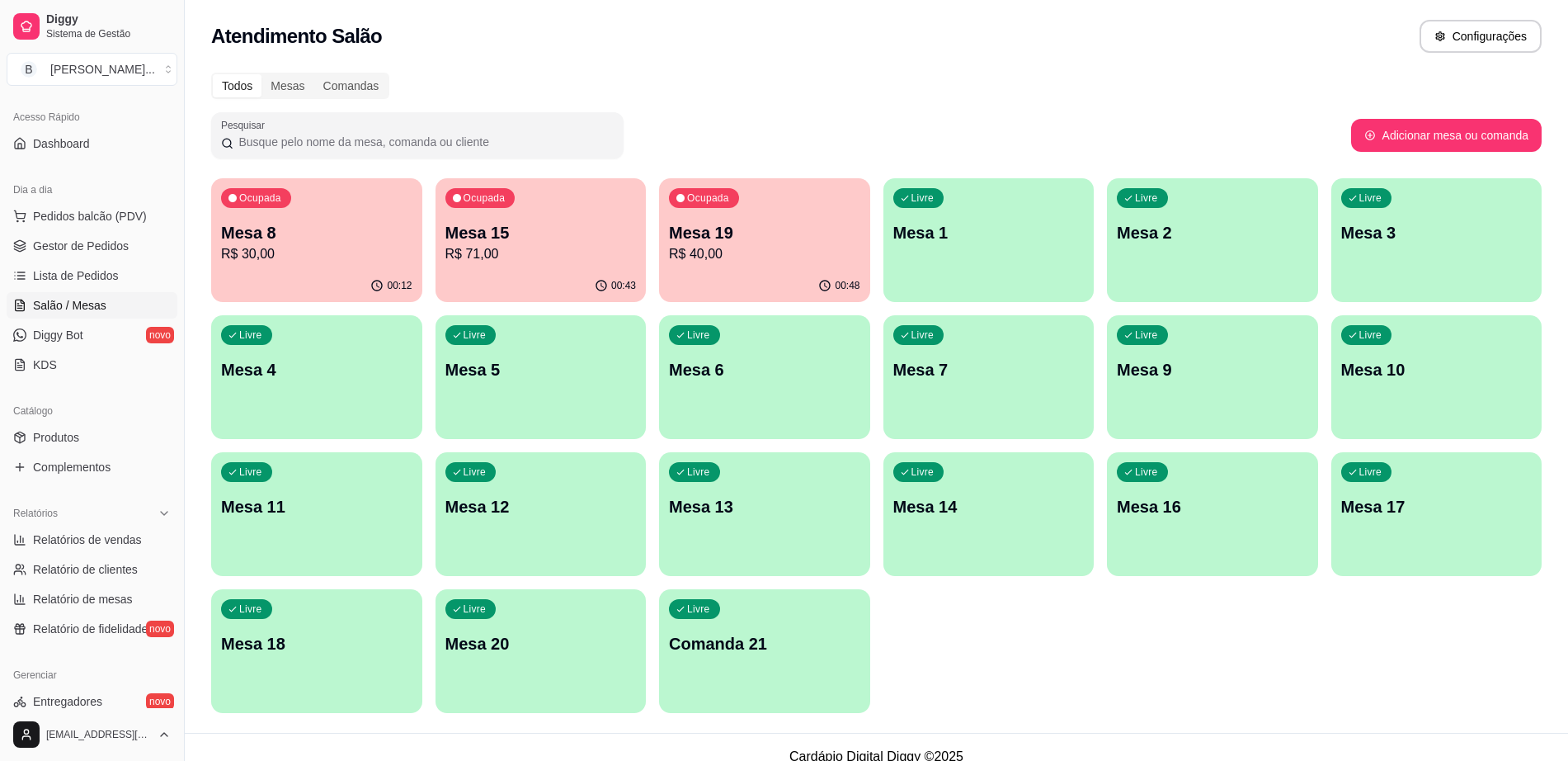
click at [728, 257] on p "R$ 40,00" at bounding box center [764, 254] width 191 height 20
click at [539, 247] on p "R$ 71,00" at bounding box center [541, 254] width 191 height 20
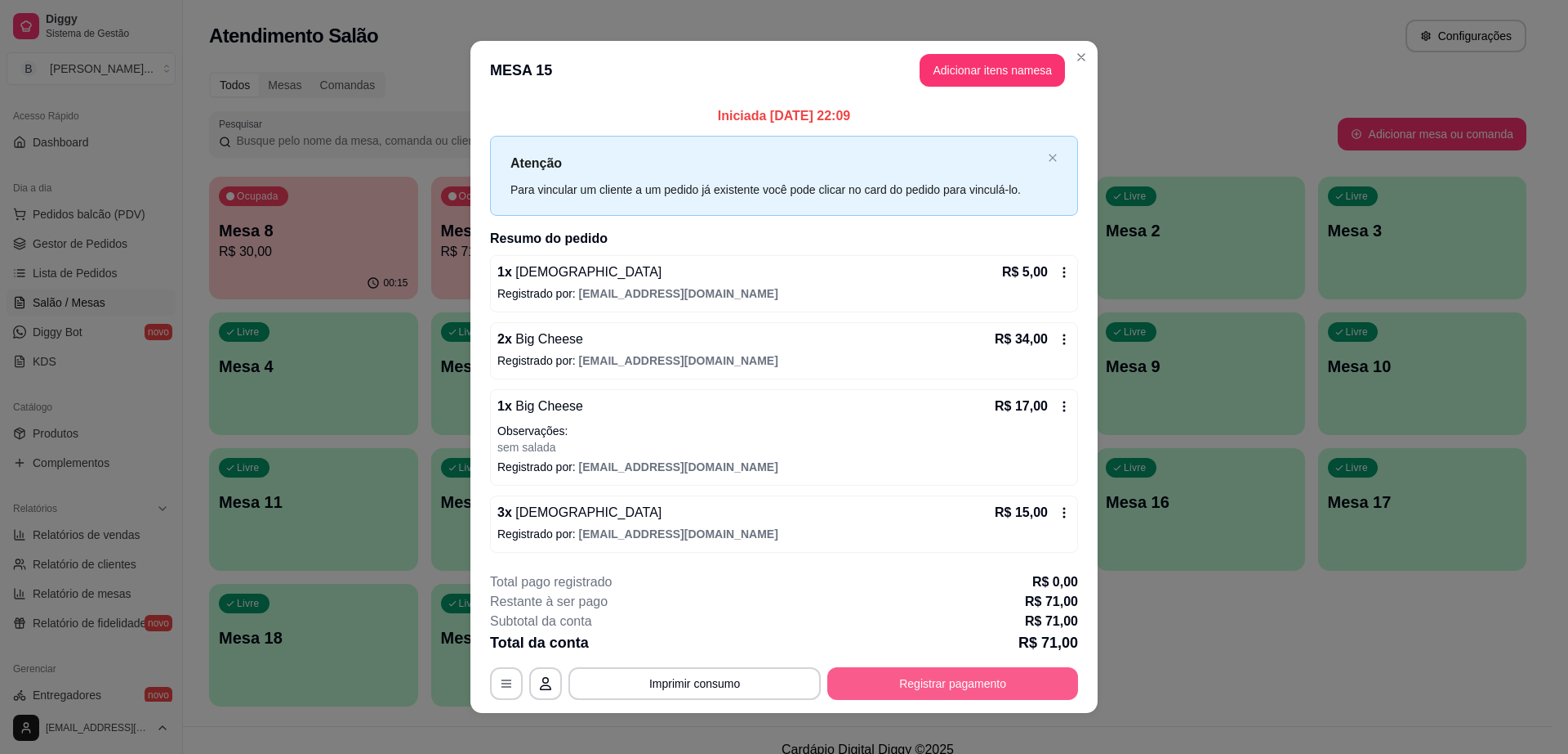
click at [950, 690] on button "Registrar pagamento" at bounding box center [953, 683] width 251 height 33
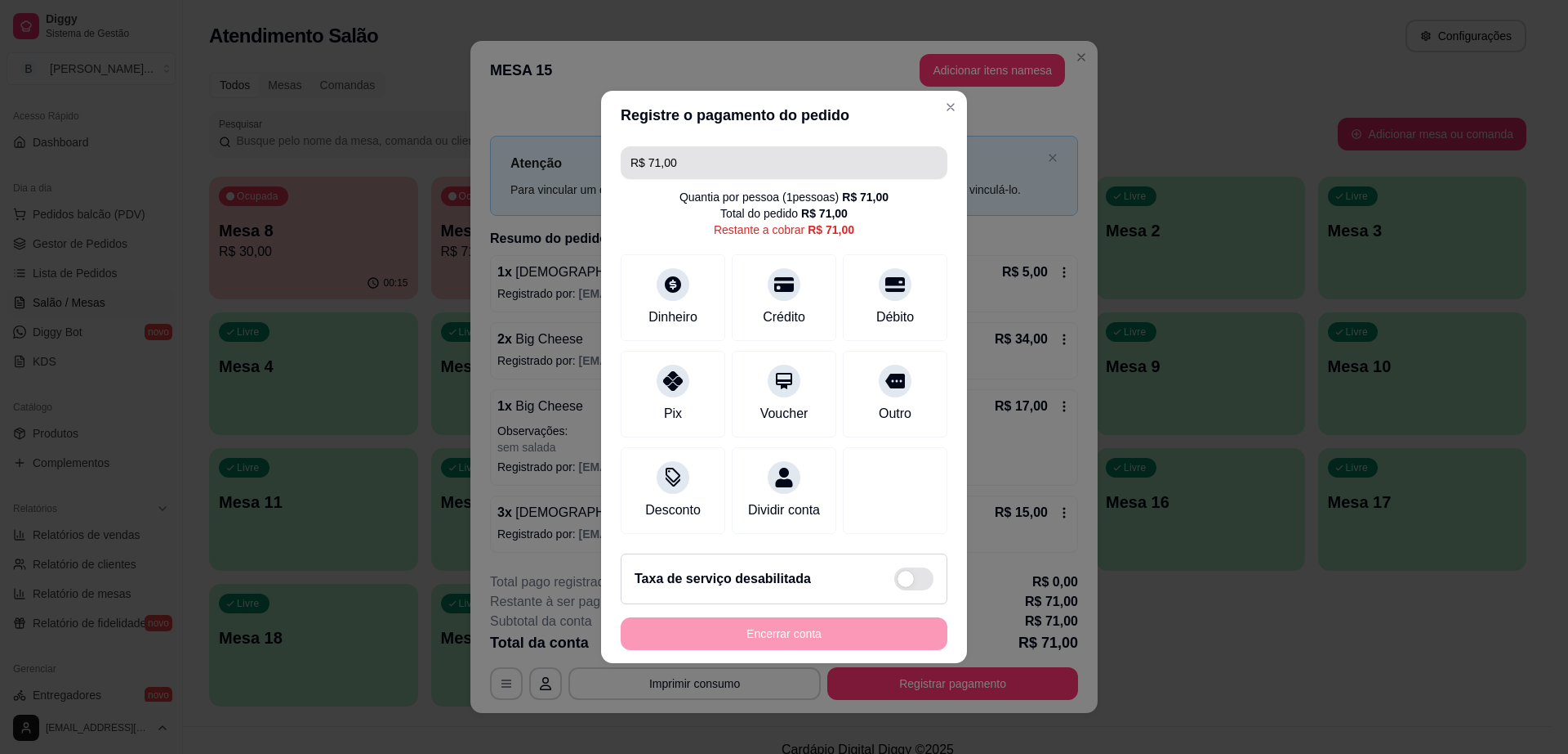
click at [782, 158] on input "R$ 71,00" at bounding box center [784, 163] width 307 height 33
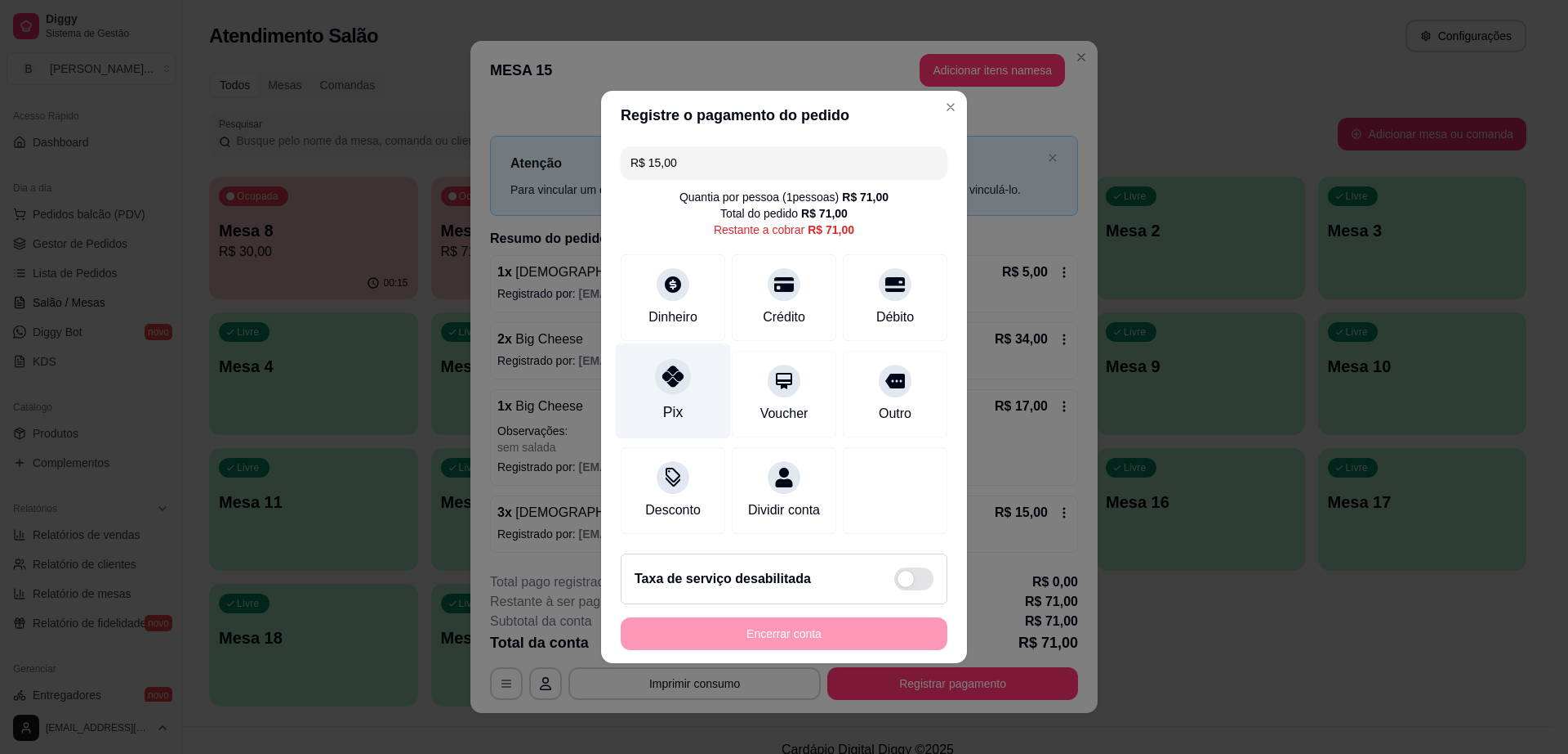
click at [665, 401] on div "Pix" at bounding box center [673, 412] width 20 height 21
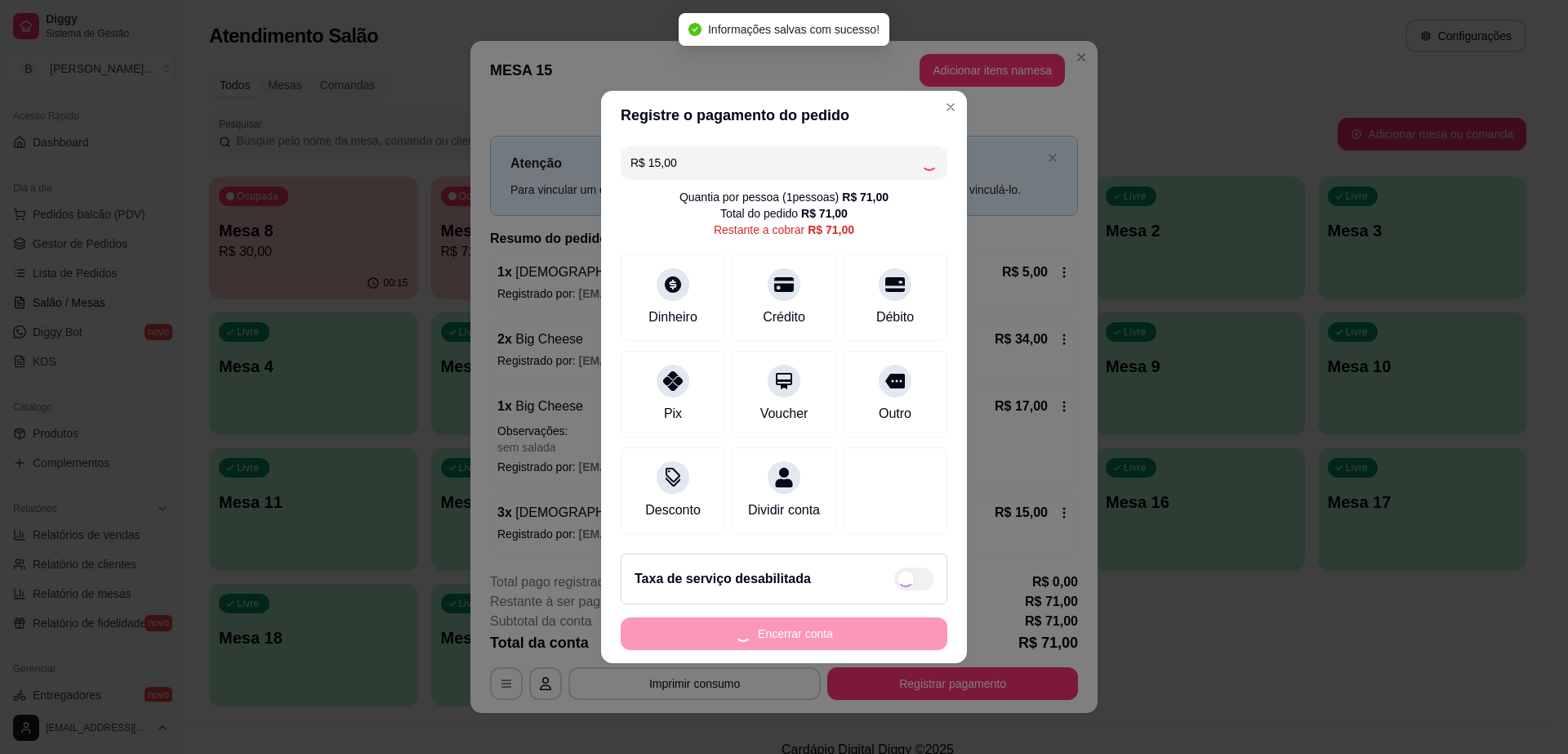
type input "R$ 56,00"
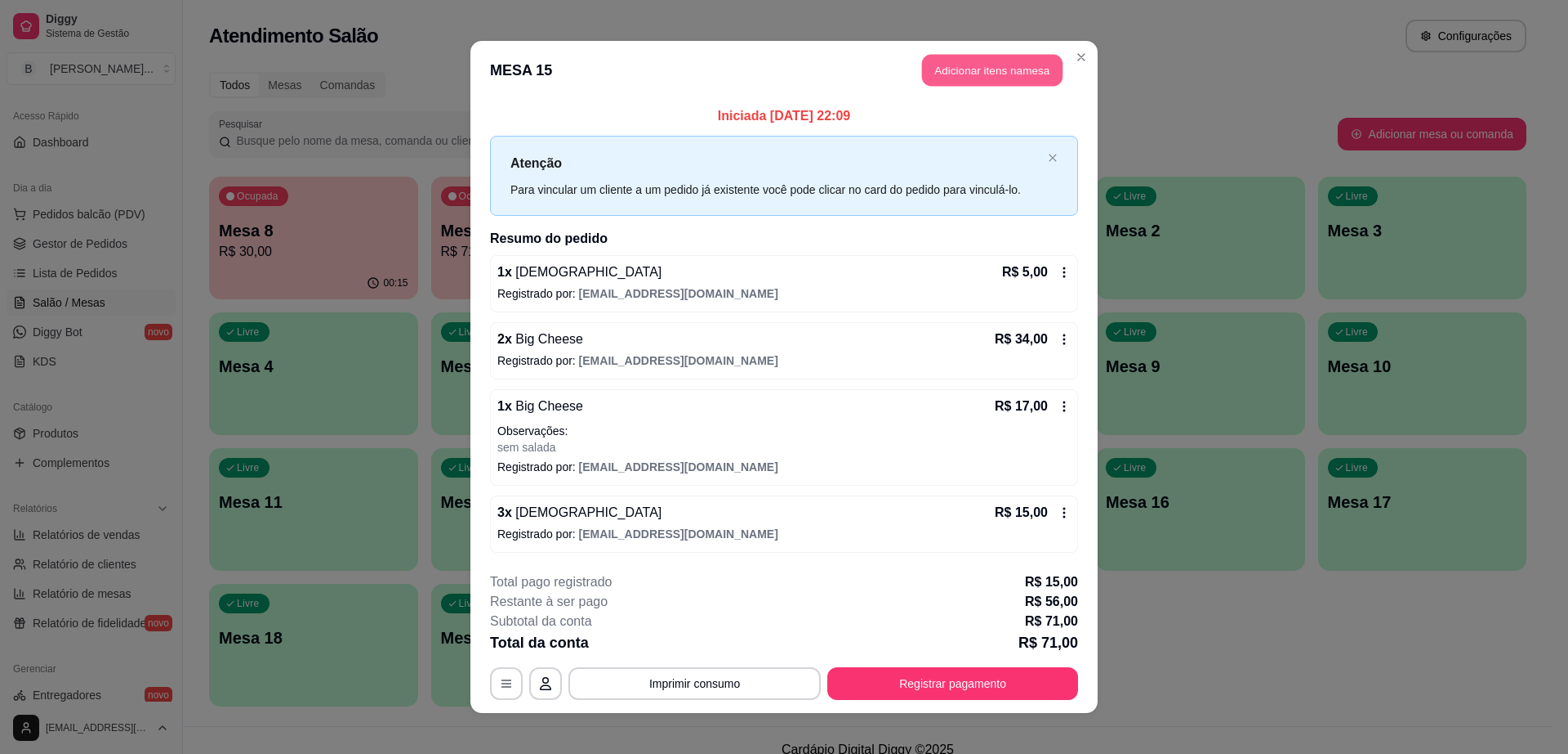
click at [962, 64] on button "Adicionar itens na mesa" at bounding box center [992, 70] width 141 height 32
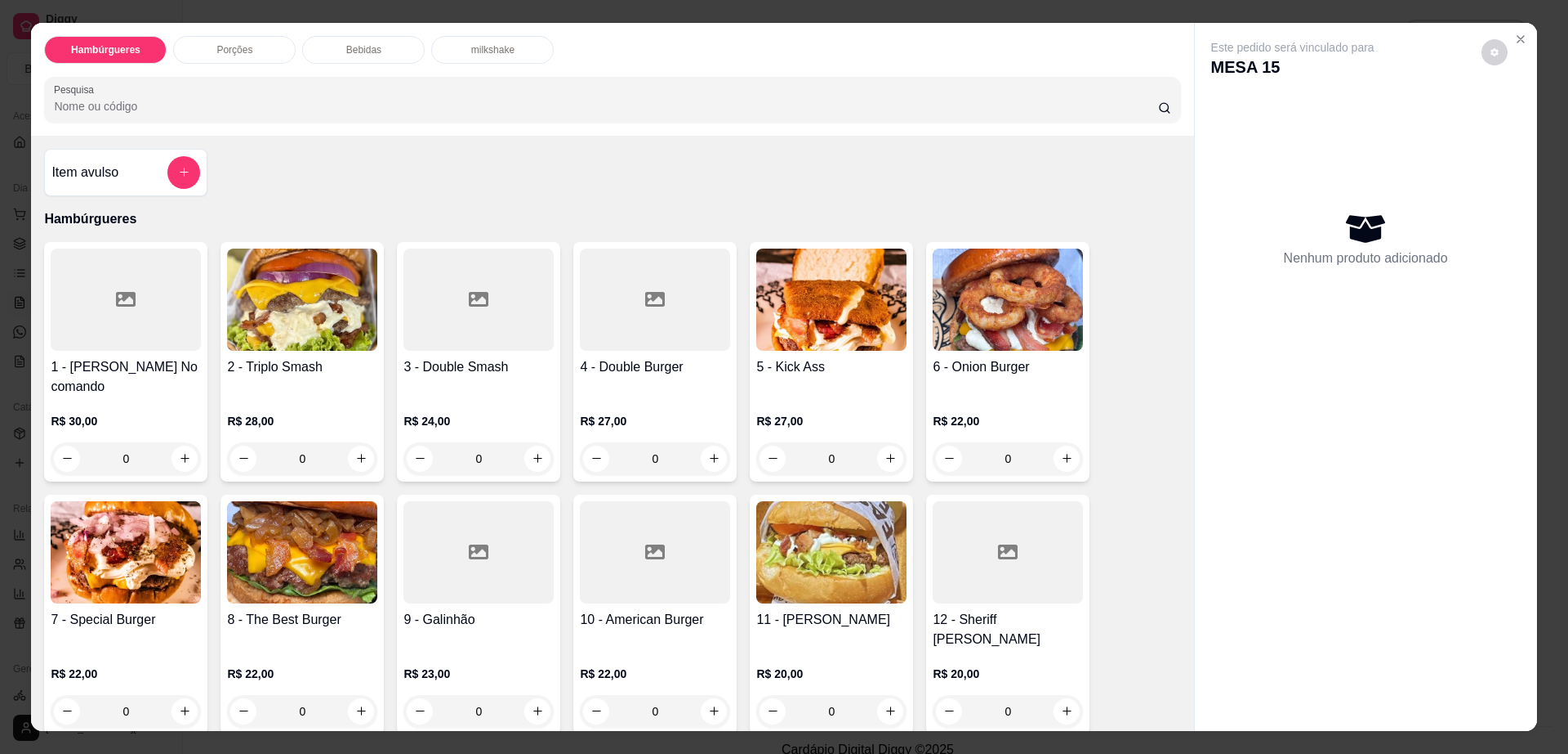
click at [385, 50] on div "Bebidas" at bounding box center [363, 50] width 123 height 28
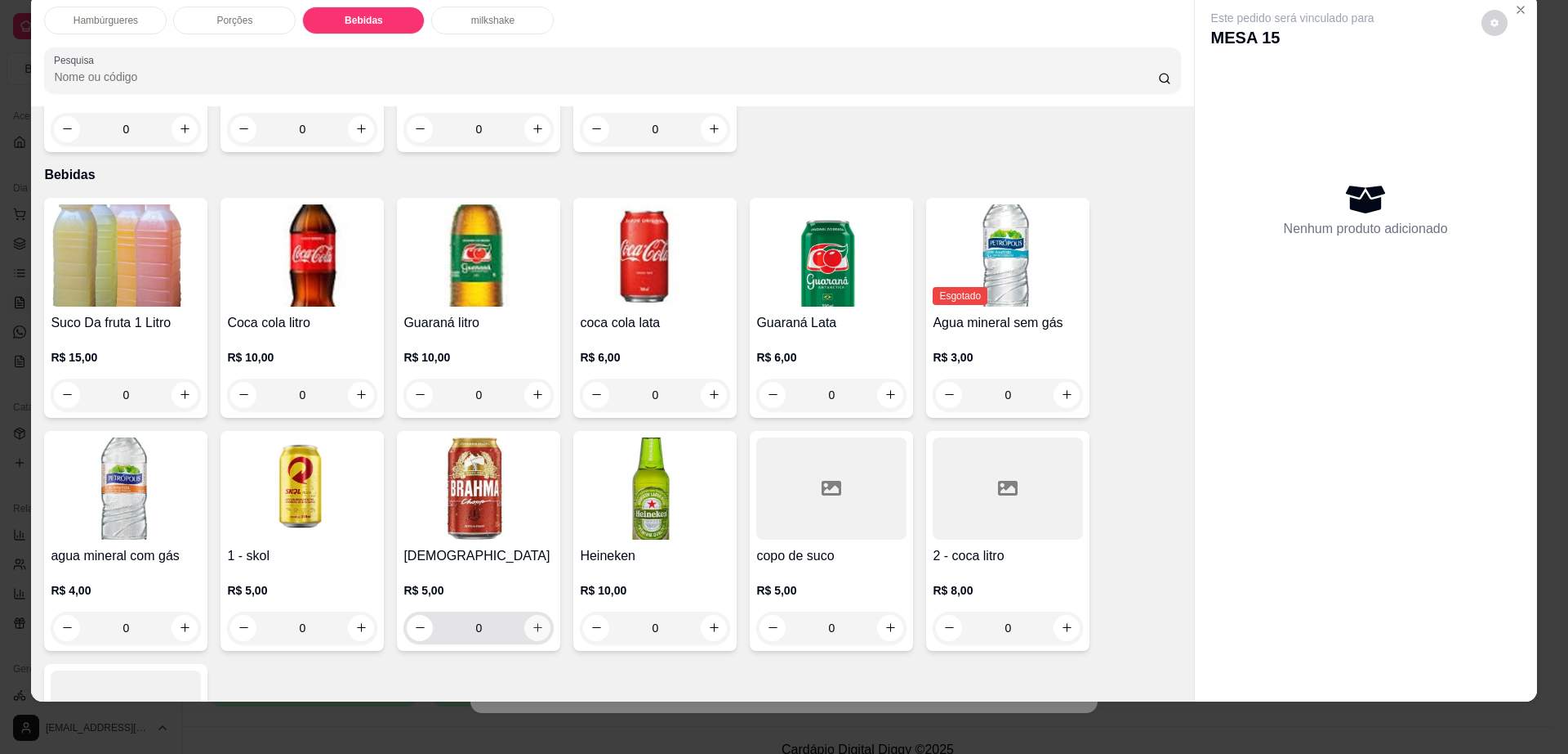
click at [531, 615] on button "increase-product-quantity" at bounding box center [538, 628] width 26 height 26
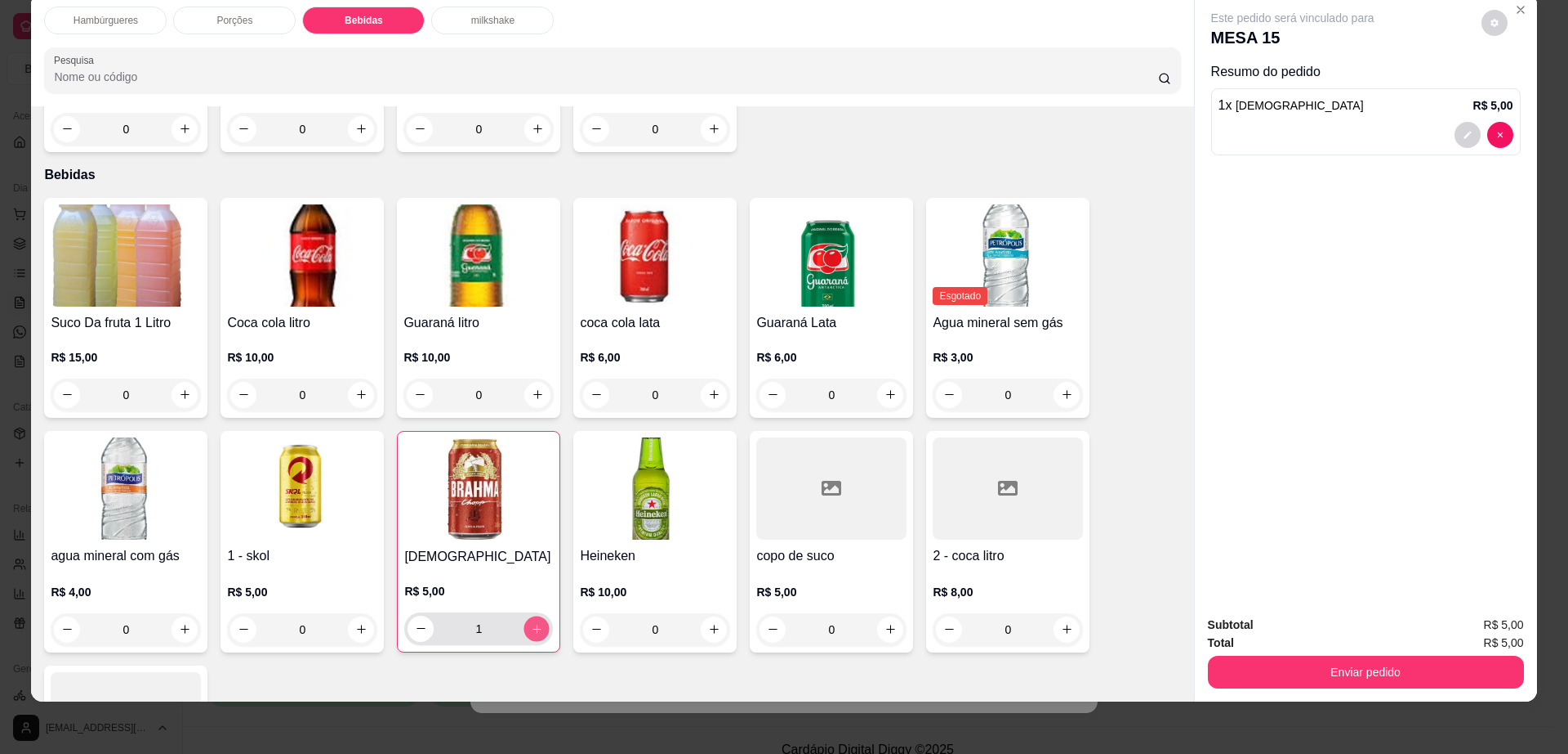
click at [531, 616] on button "increase-product-quantity" at bounding box center [537, 628] width 26 height 26
click at [415, 622] on icon "decrease-product-quantity" at bounding box center [421, 628] width 12 height 12
type input "3"
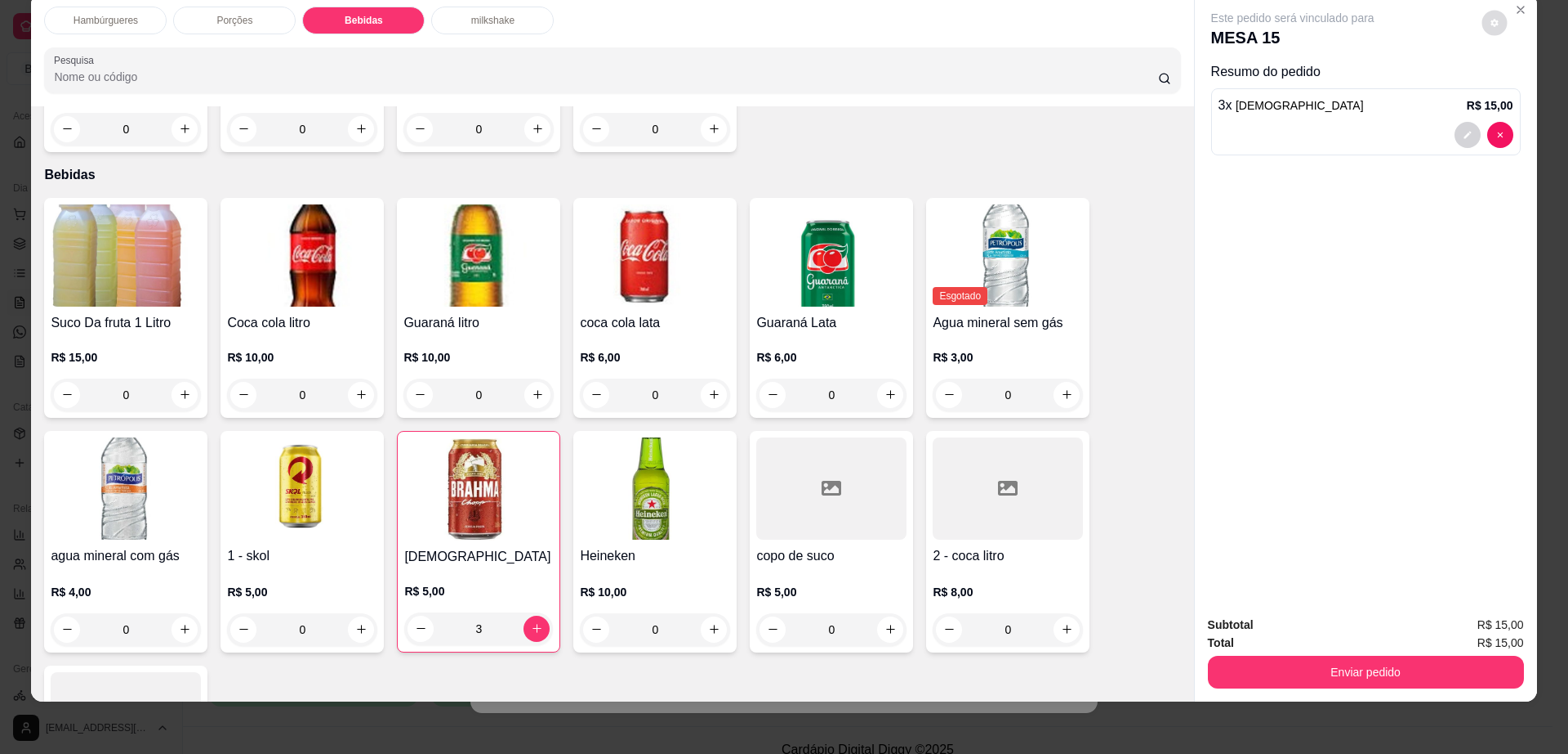
click at [1494, 30] on button "decrease-product-quantity" at bounding box center [1494, 22] width 26 height 26
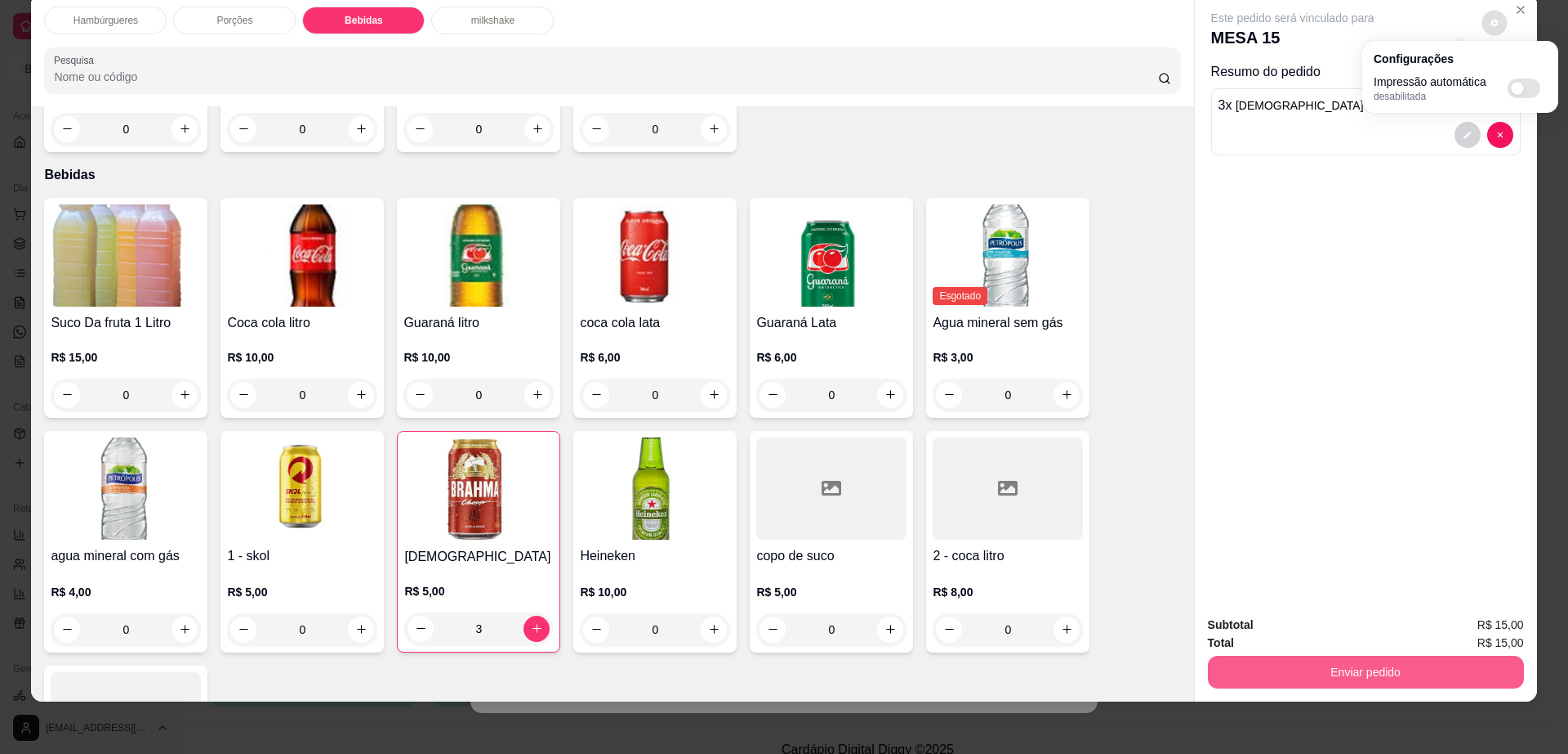
click at [1297, 661] on button "Enviar pedido" at bounding box center [1366, 672] width 316 height 33
click at [1298, 661] on button "Enviar pedido" at bounding box center [1365, 672] width 306 height 32
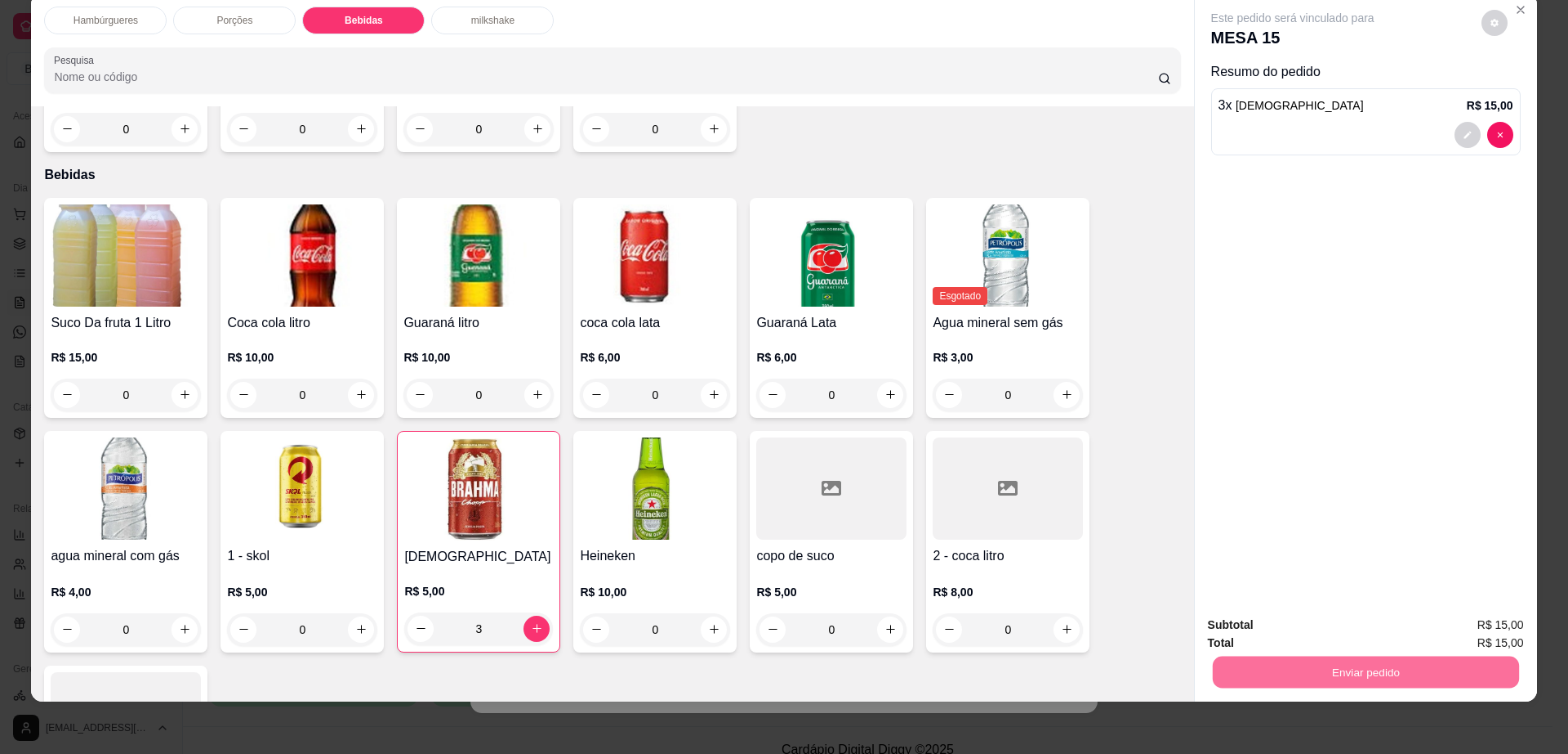
click at [1478, 634] on button "Enviar pedido" at bounding box center [1480, 632] width 92 height 31
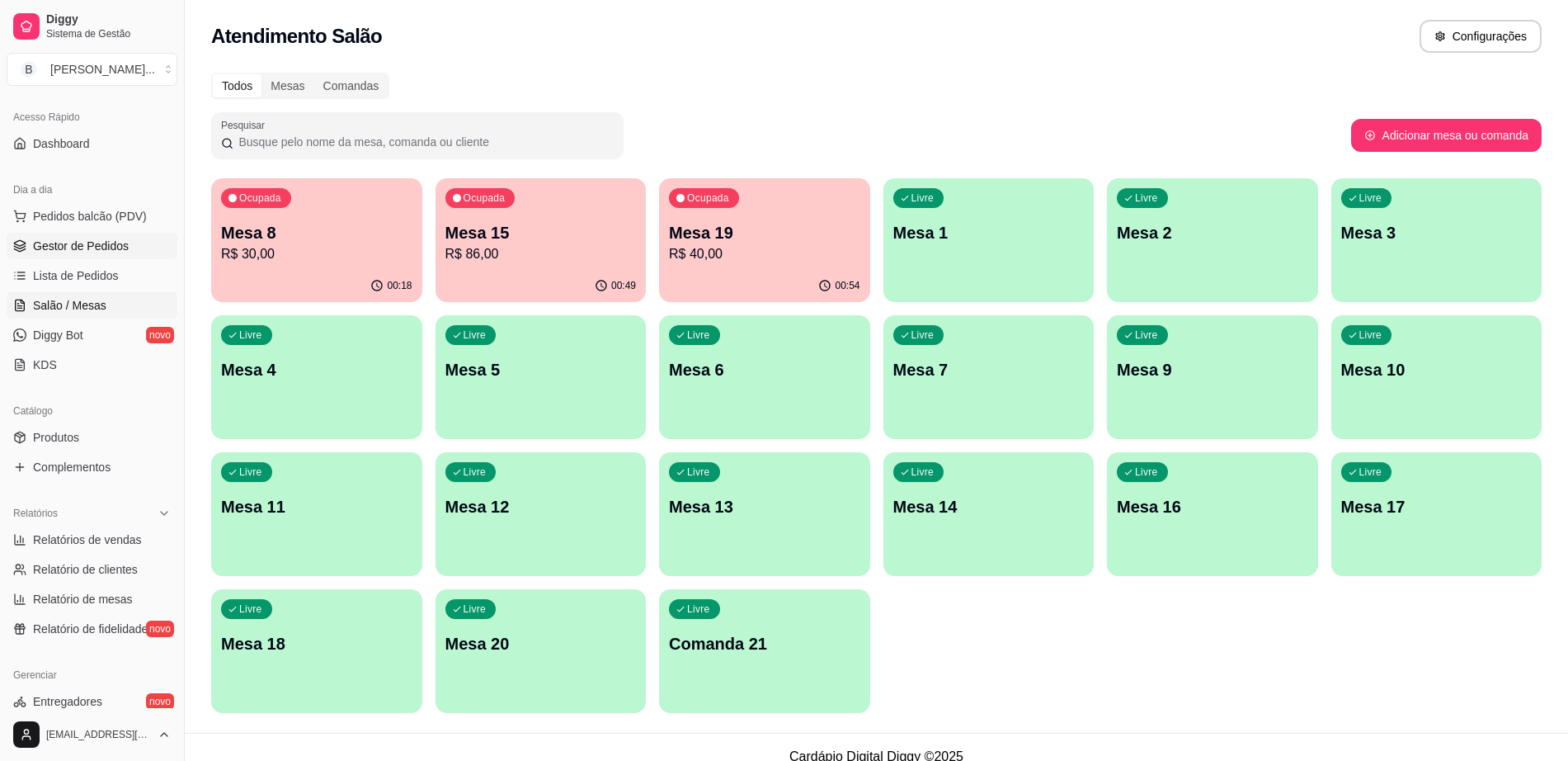
click at [121, 254] on link "Gestor de Pedidos" at bounding box center [91, 246] width 170 height 27
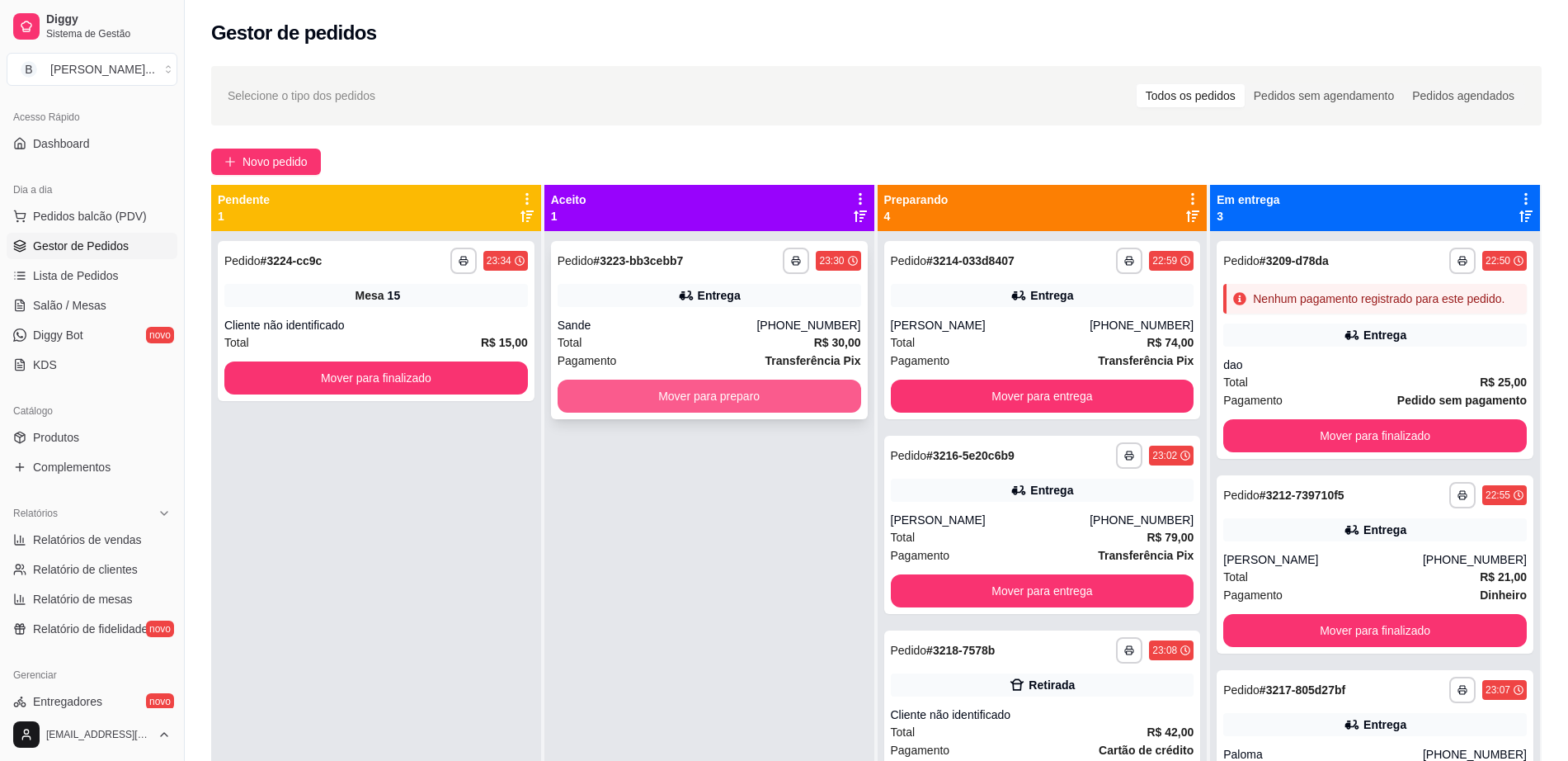
click at [701, 396] on button "Mover para preparo" at bounding box center [709, 396] width 303 height 33
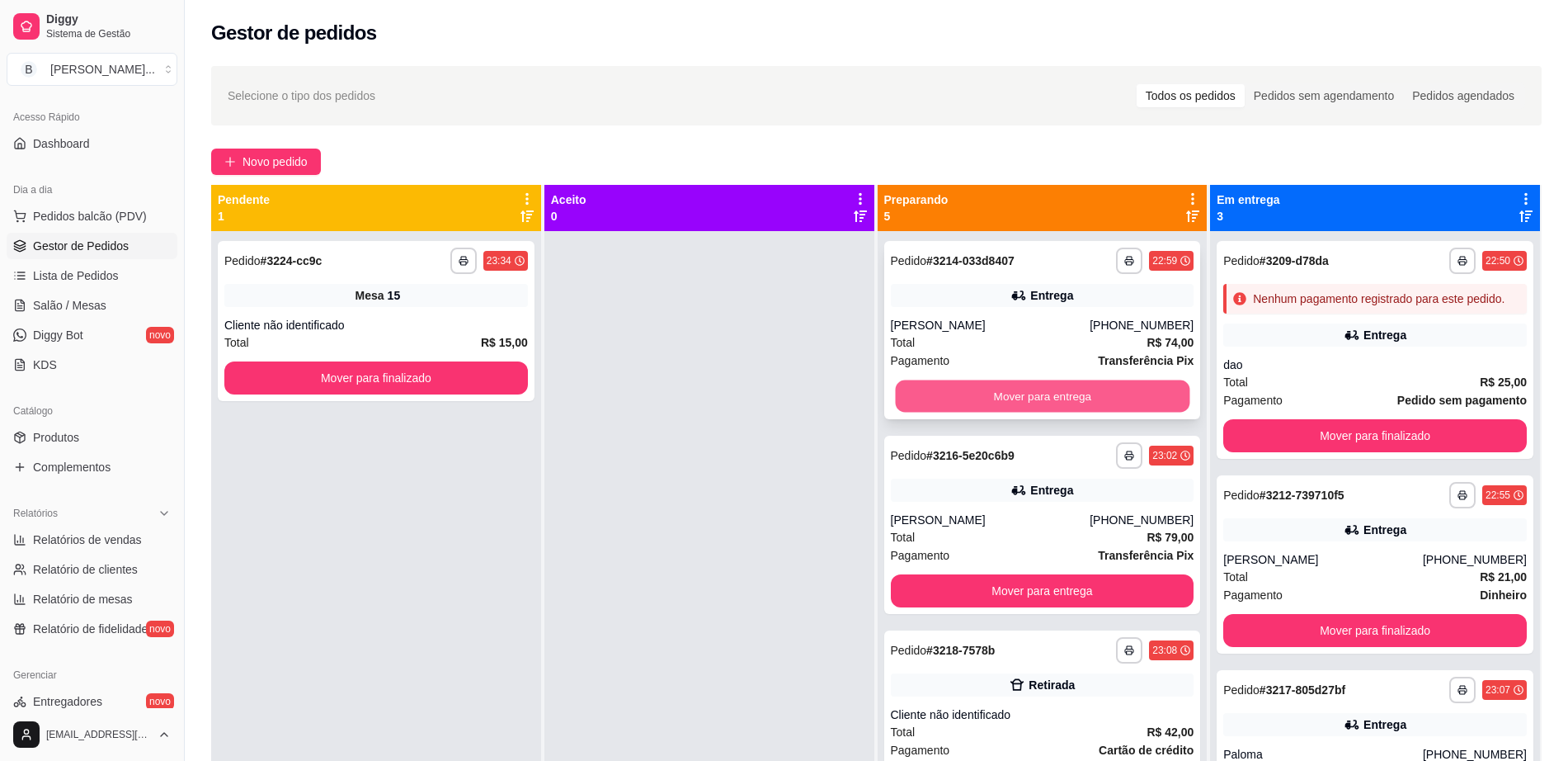
click at [1041, 406] on button "Mover para entrega" at bounding box center [1042, 396] width 294 height 32
click at [1039, 402] on button "Mover para entrega" at bounding box center [1042, 396] width 303 height 33
click at [1038, 398] on button "Mover para retirada disponível" at bounding box center [1042, 396] width 294 height 32
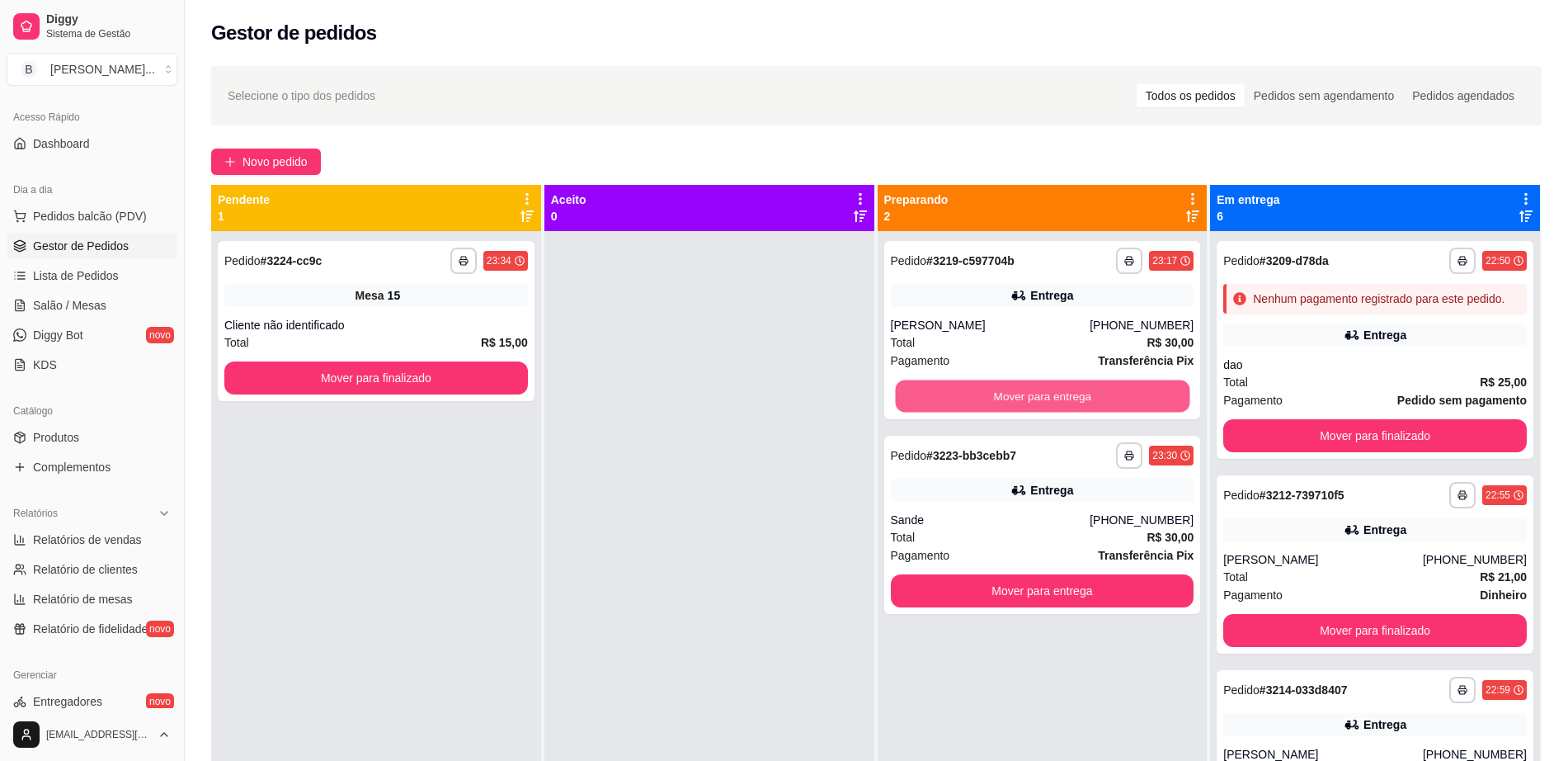
click at [1038, 398] on button "Mover para entrega" at bounding box center [1042, 396] width 294 height 32
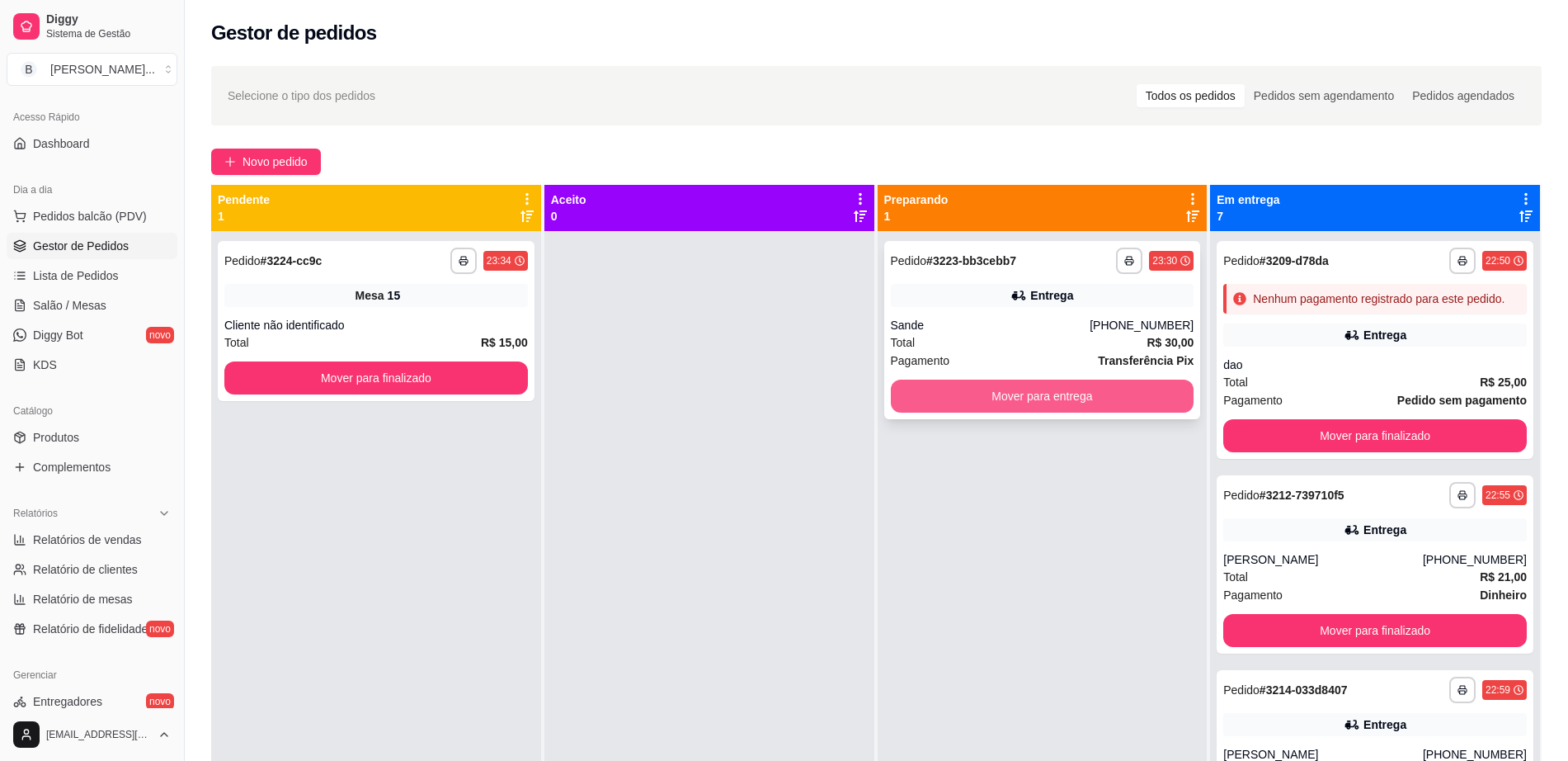
click at [1038, 398] on button "Mover para entrega" at bounding box center [1042, 396] width 303 height 33
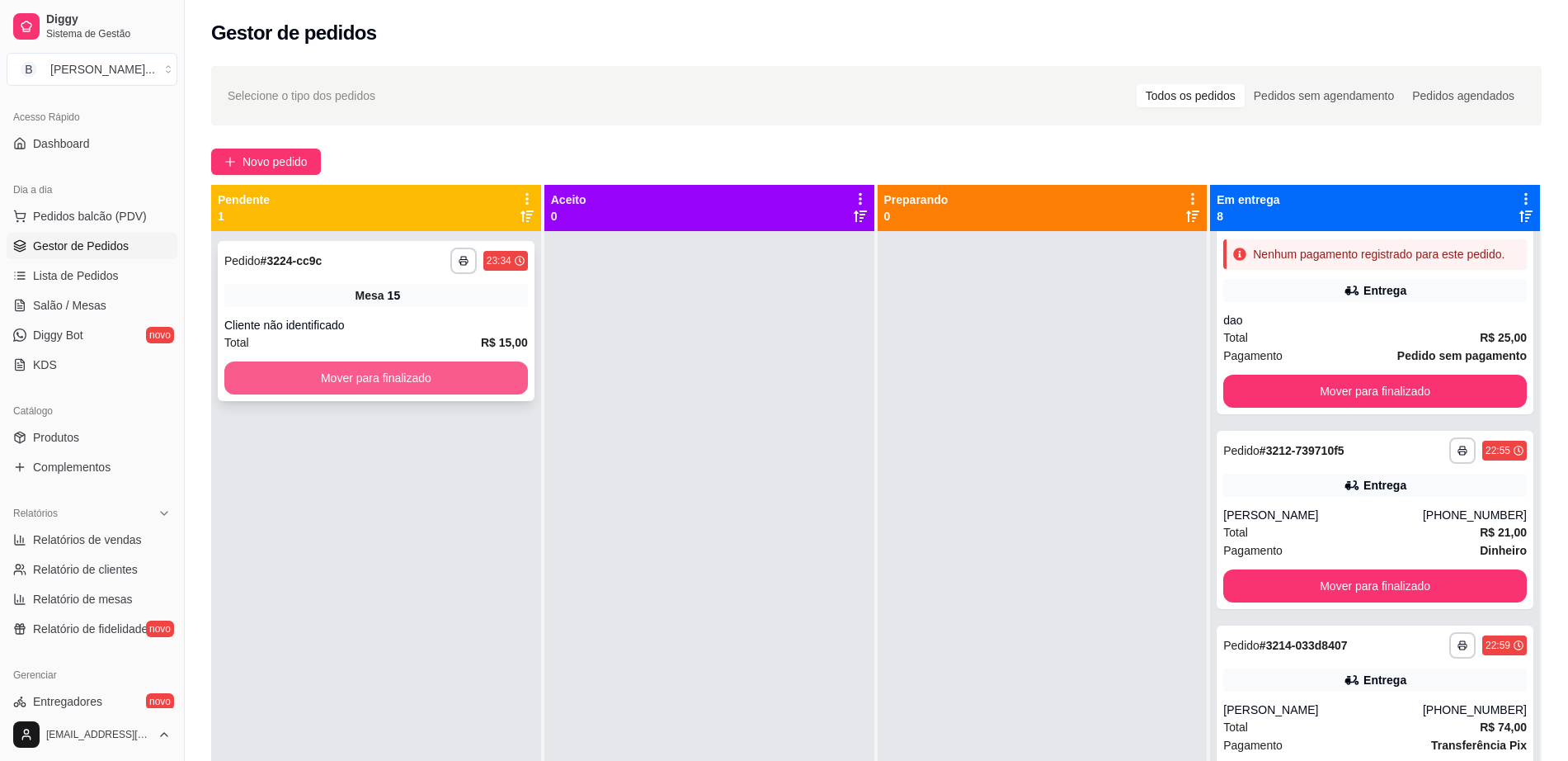
click at [390, 368] on button "Mover para finalizado" at bounding box center [376, 378] width 303 height 33
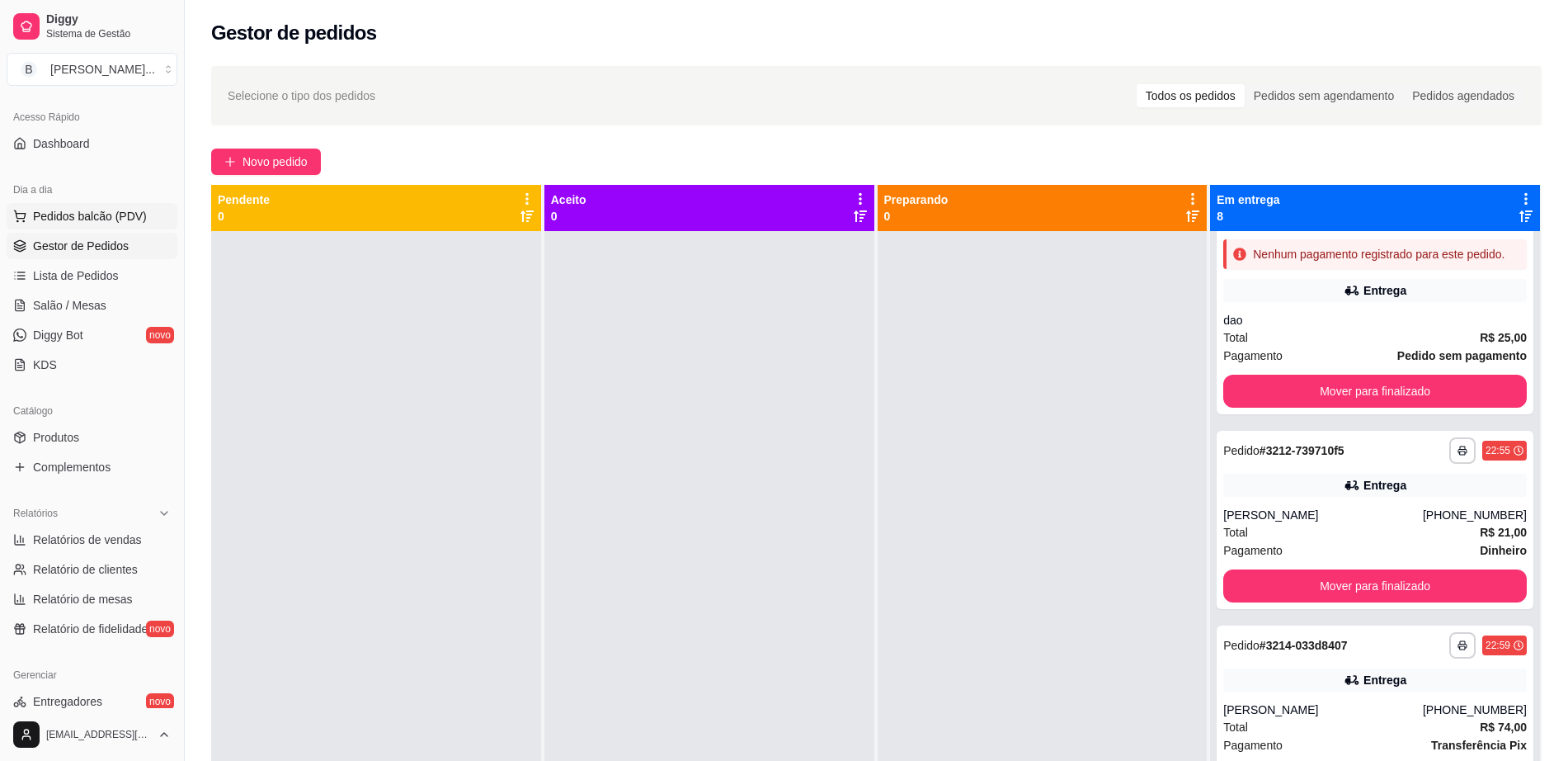
click at [134, 222] on span "Pedidos balcão (PDV)" at bounding box center [90, 216] width 114 height 17
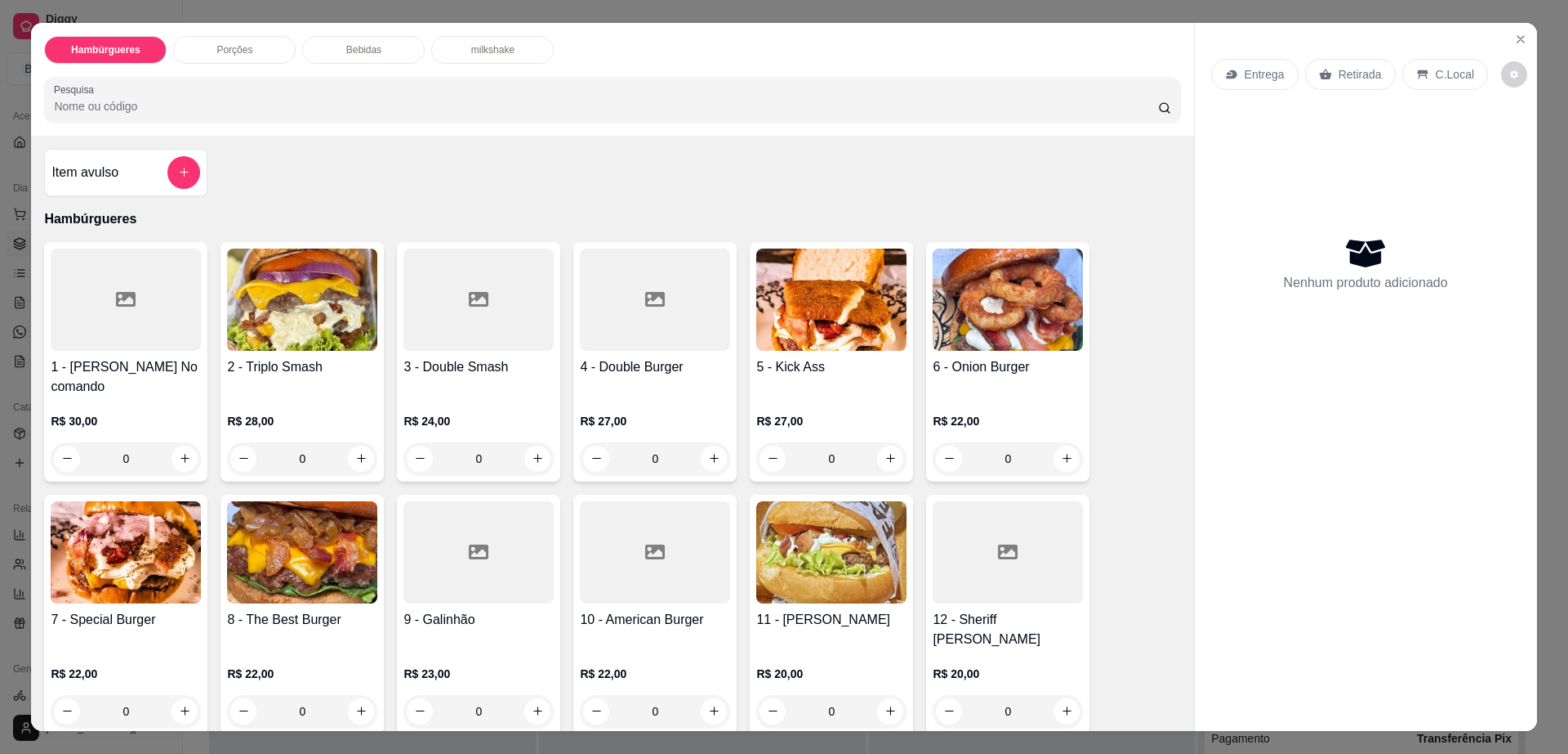
click at [373, 45] on div "Bebidas" at bounding box center [363, 50] width 123 height 28
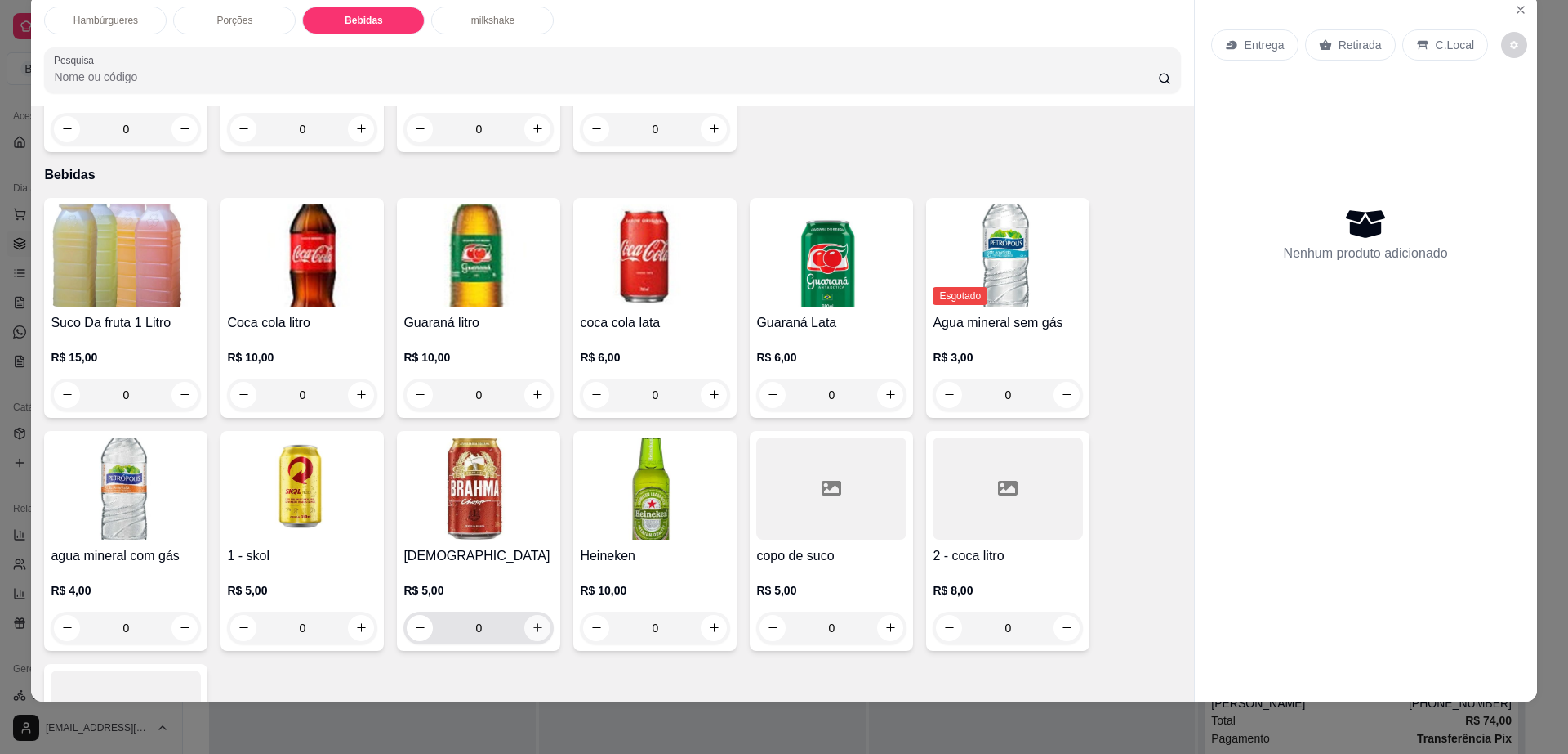
click at [532, 621] on icon "increase-product-quantity" at bounding box center [538, 627] width 12 height 12
type input "1"
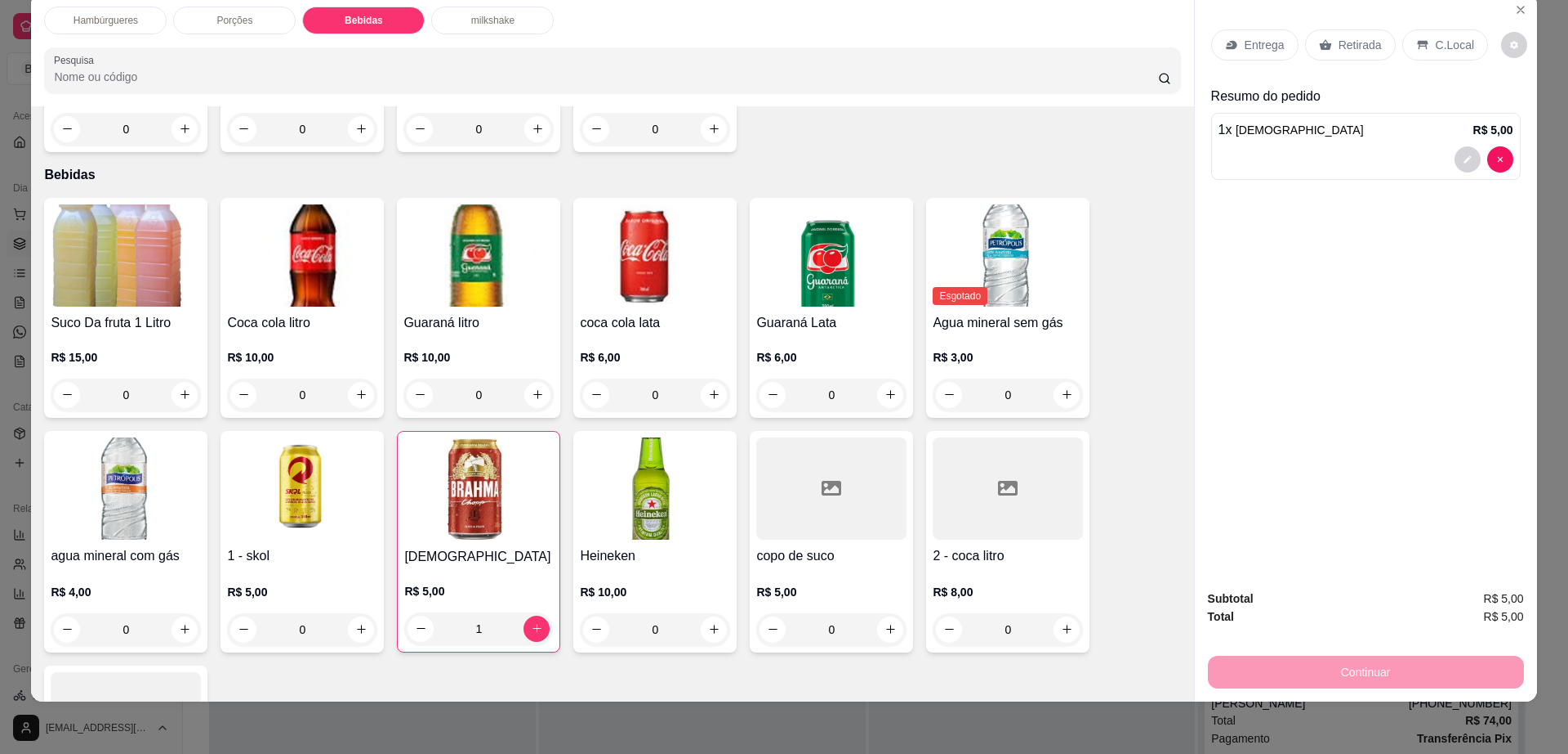
click at [1445, 35] on div "C.Local" at bounding box center [1445, 45] width 86 height 31
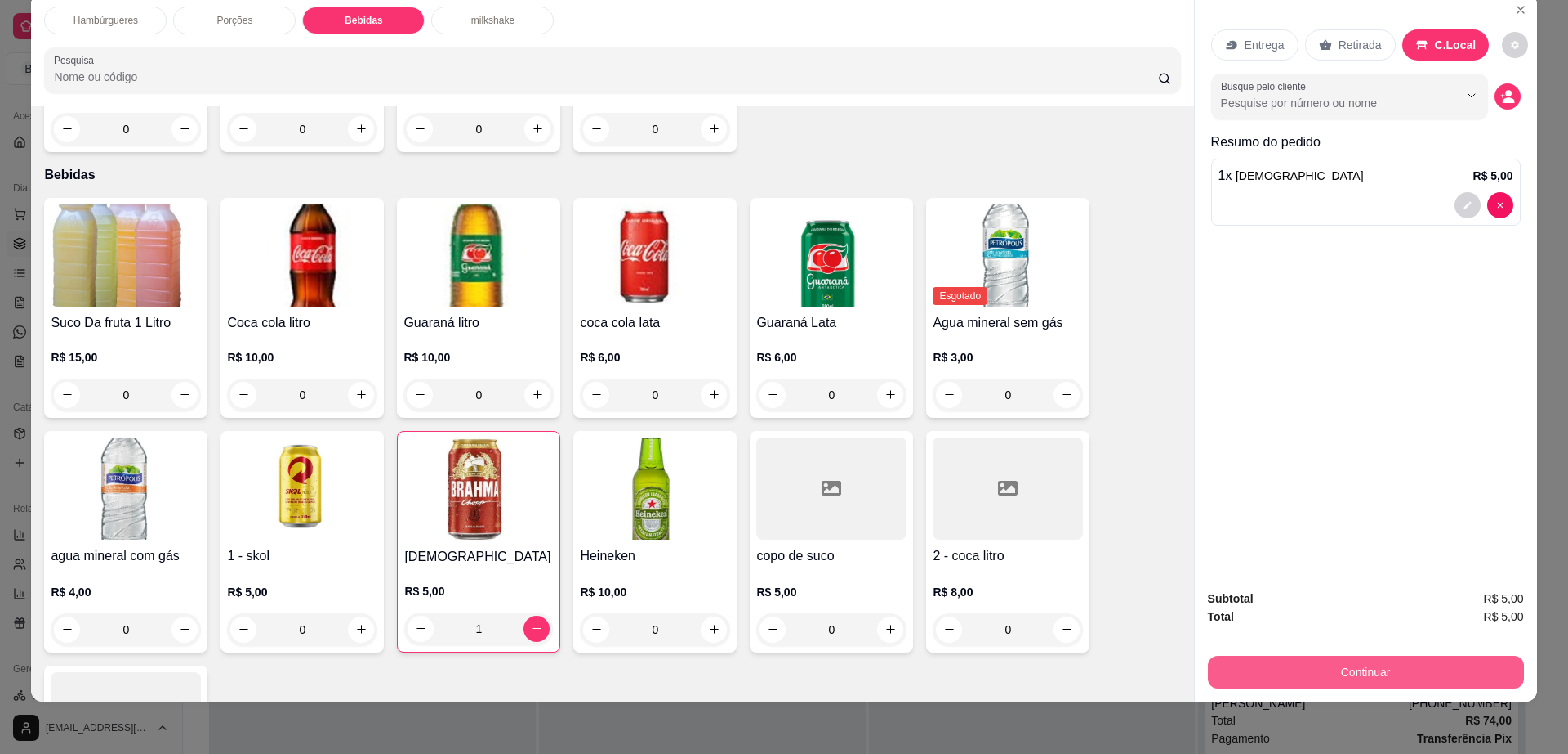
click at [1332, 670] on button "Continuar" at bounding box center [1366, 672] width 316 height 33
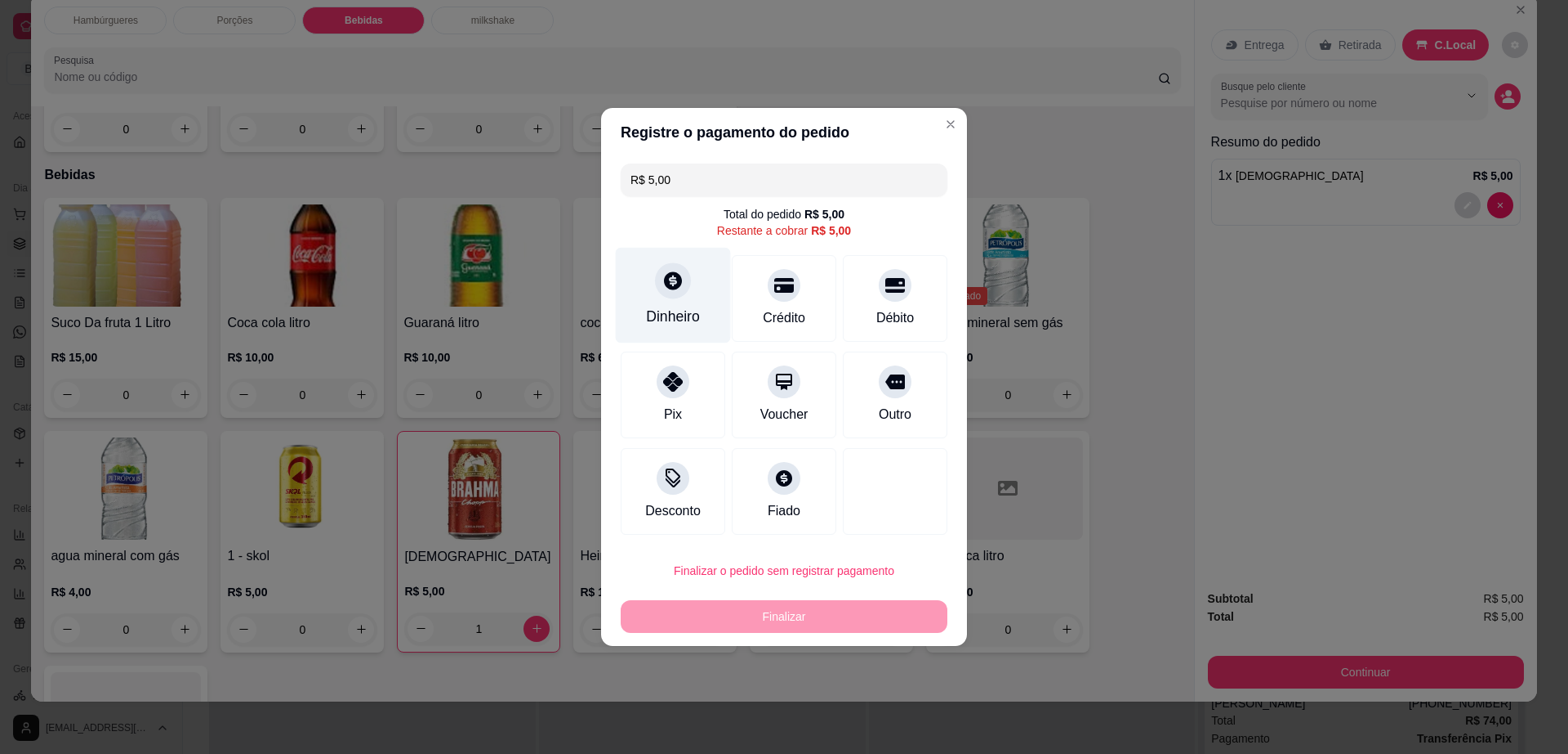
click at [684, 273] on div at bounding box center [673, 280] width 36 height 36
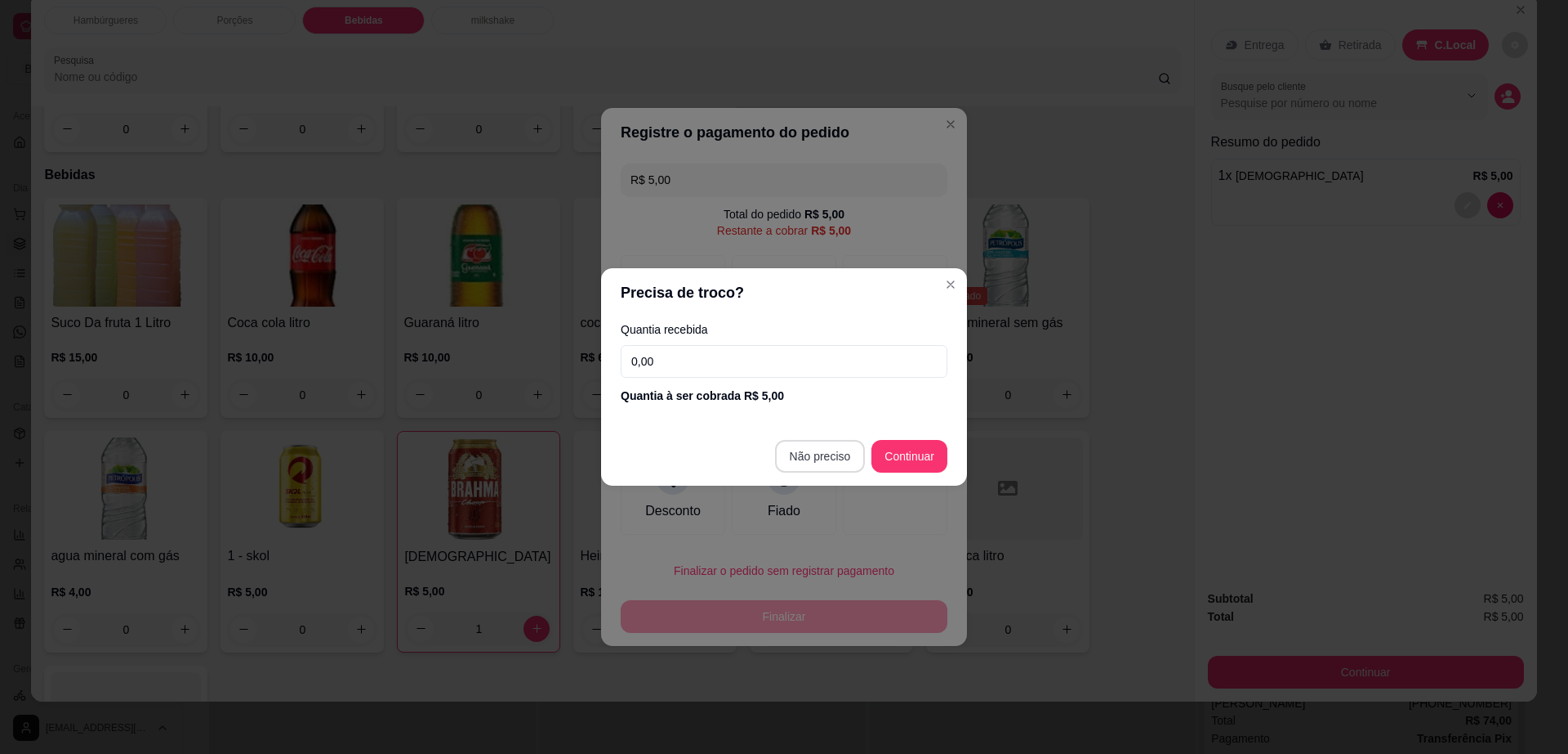
type input "R$ 0,00"
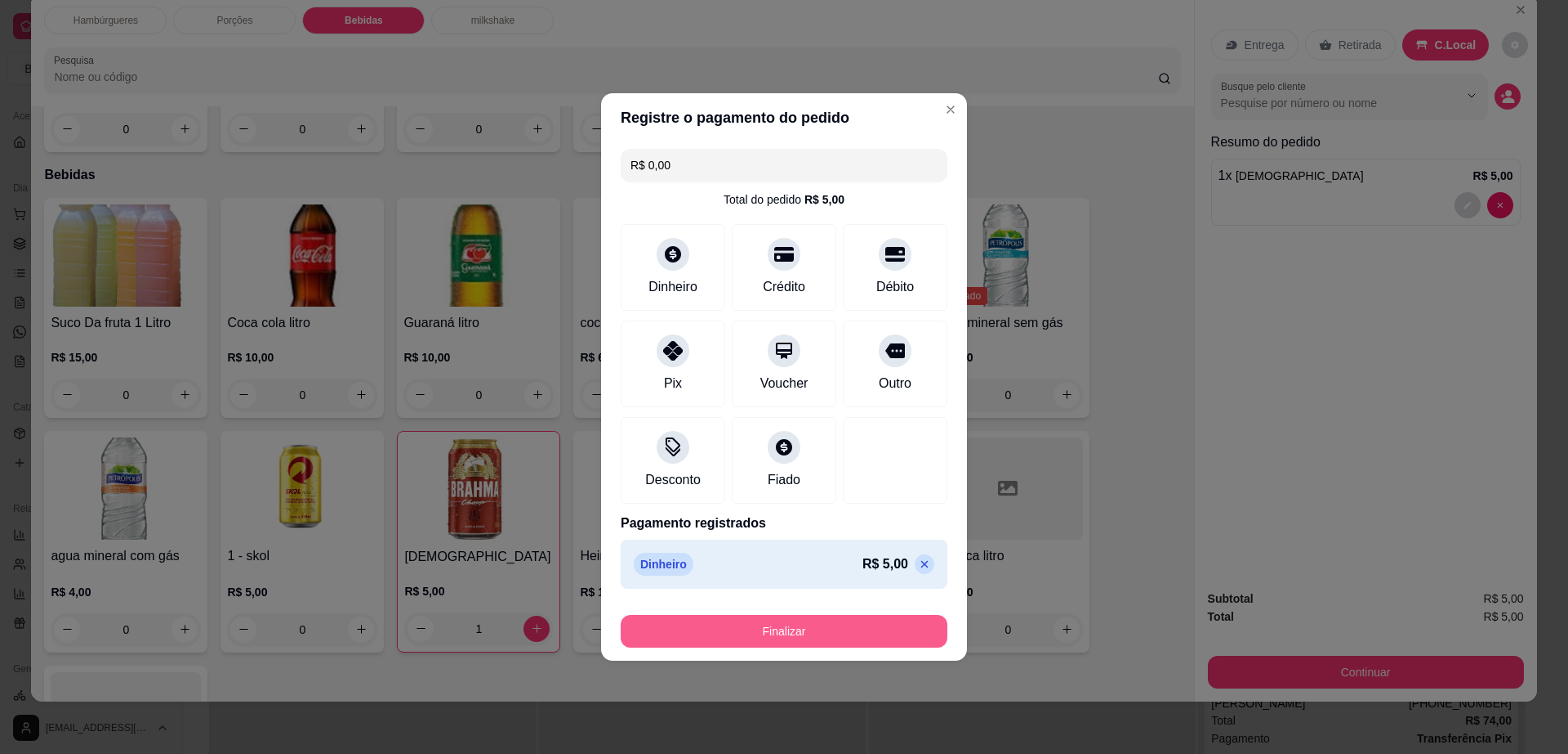
click at [826, 630] on button "Finalizar" at bounding box center [784, 631] width 327 height 33
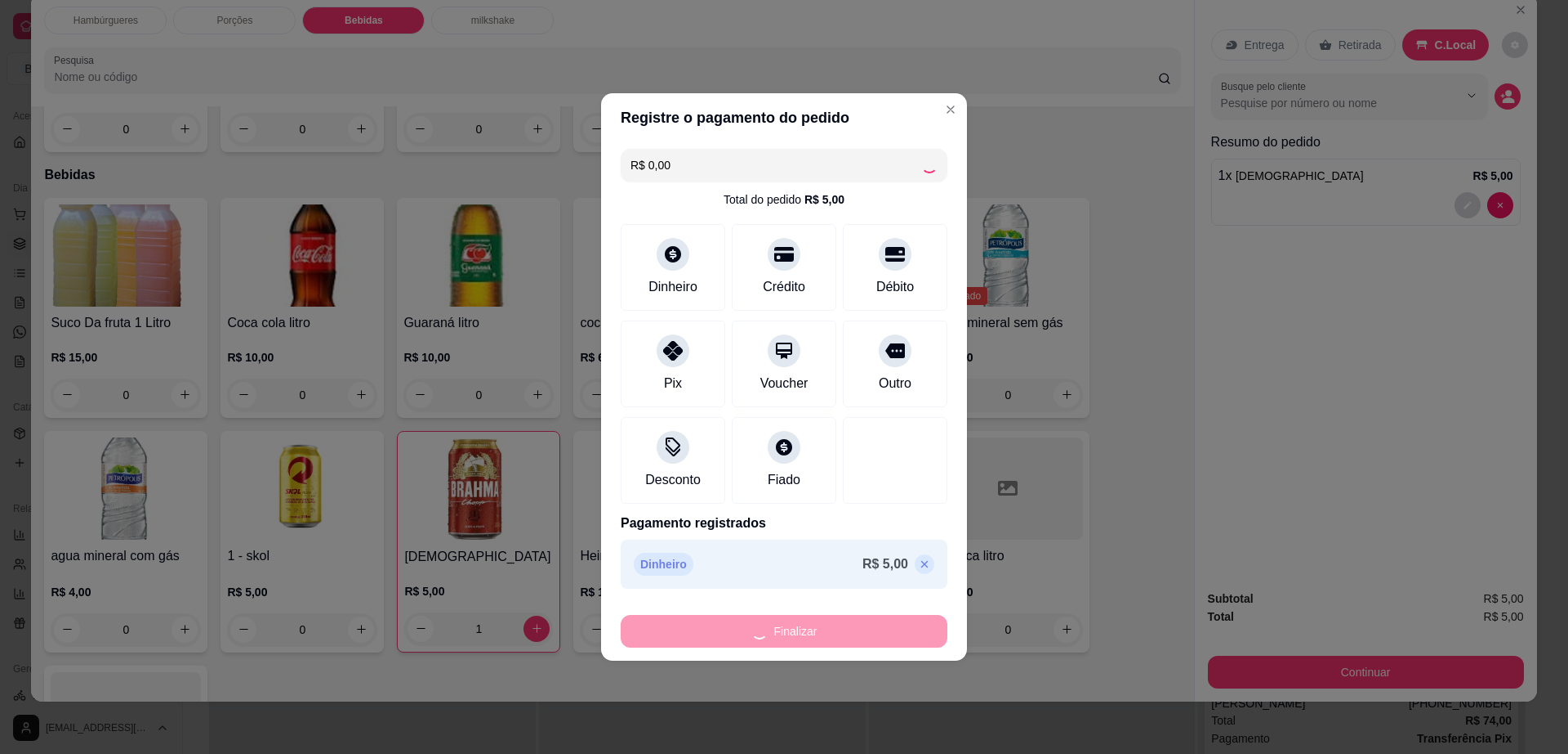
type input "0"
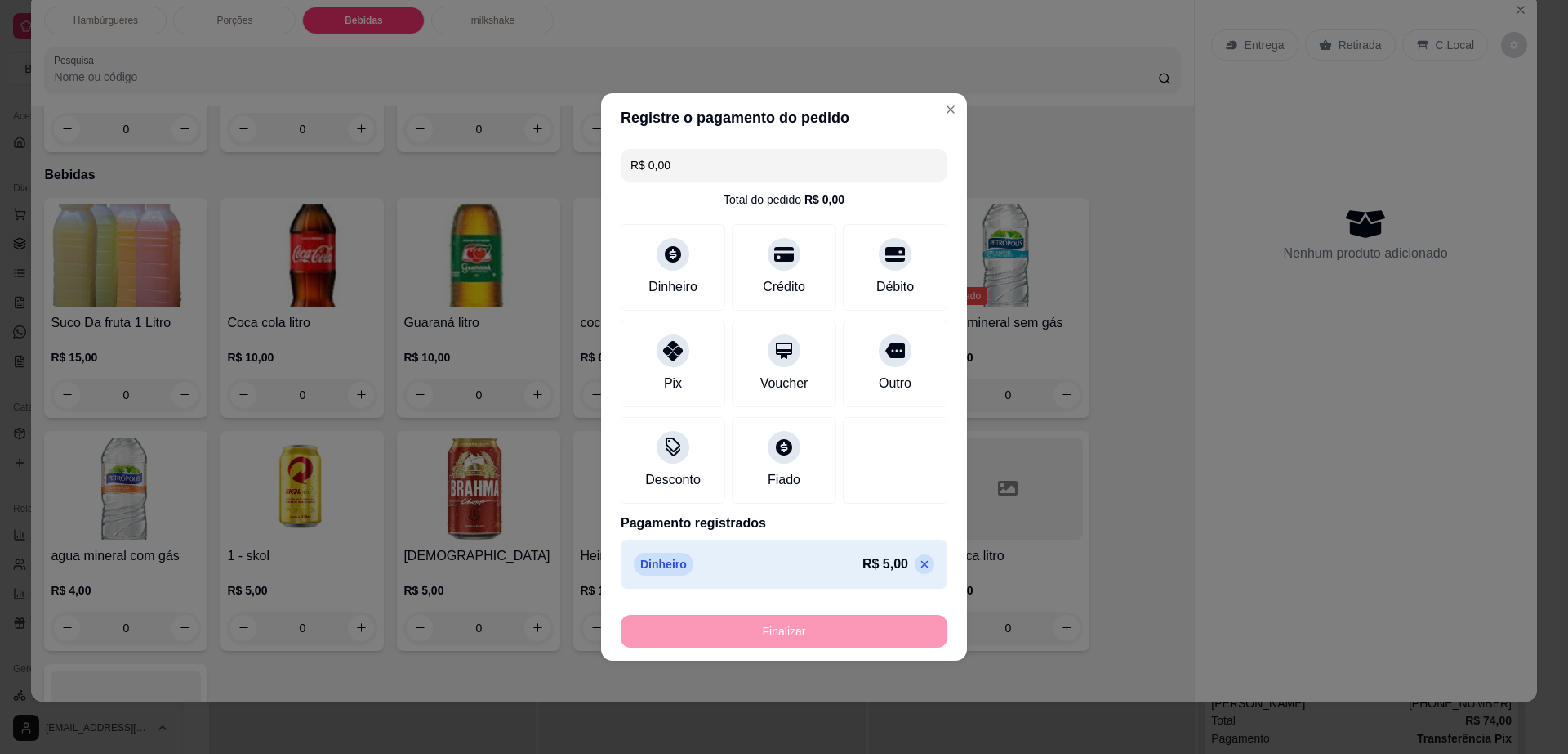
type input "-R$ 5,00"
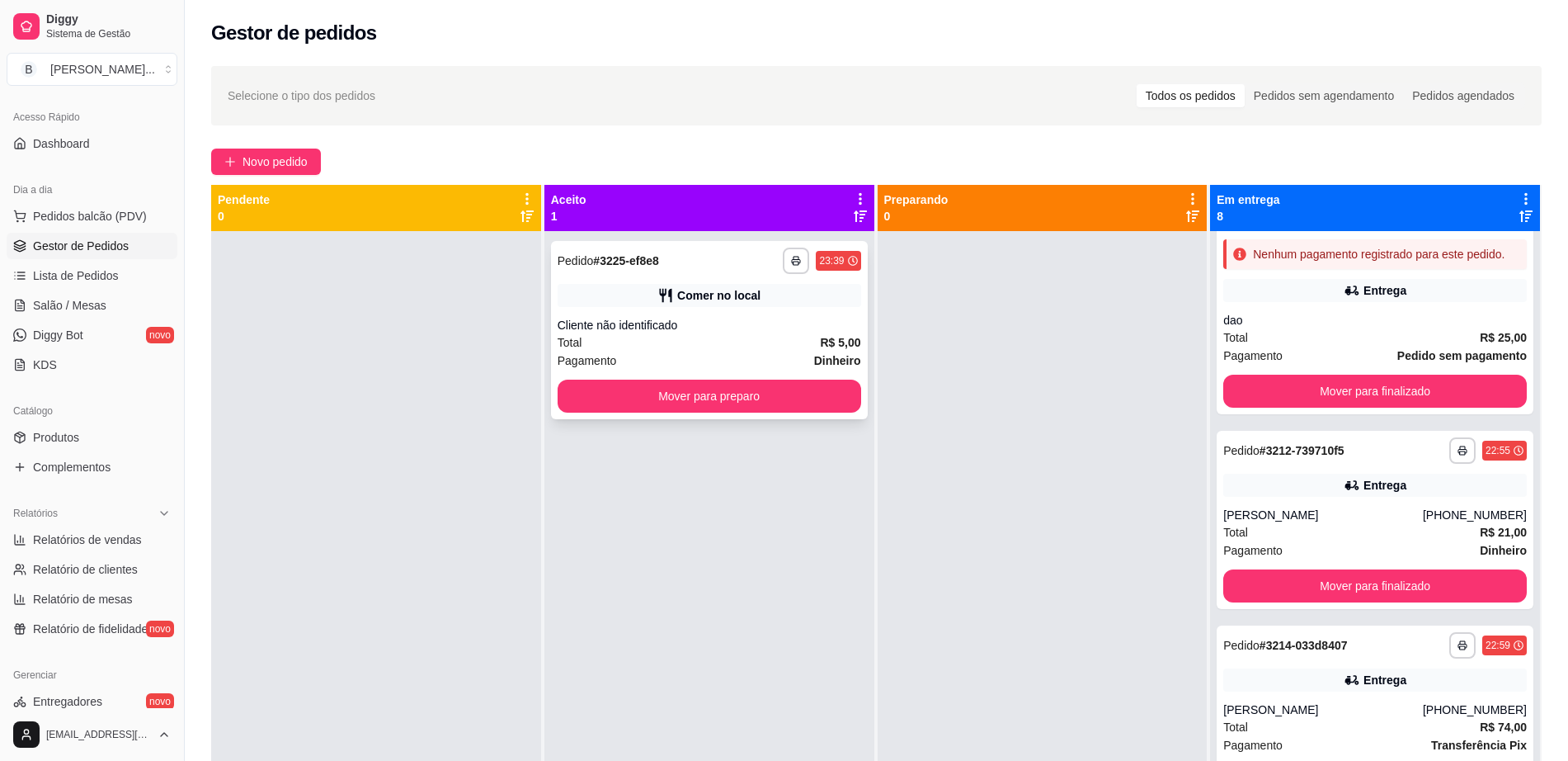
click at [744, 287] on div "Comer no local" at bounding box center [718, 295] width 83 height 17
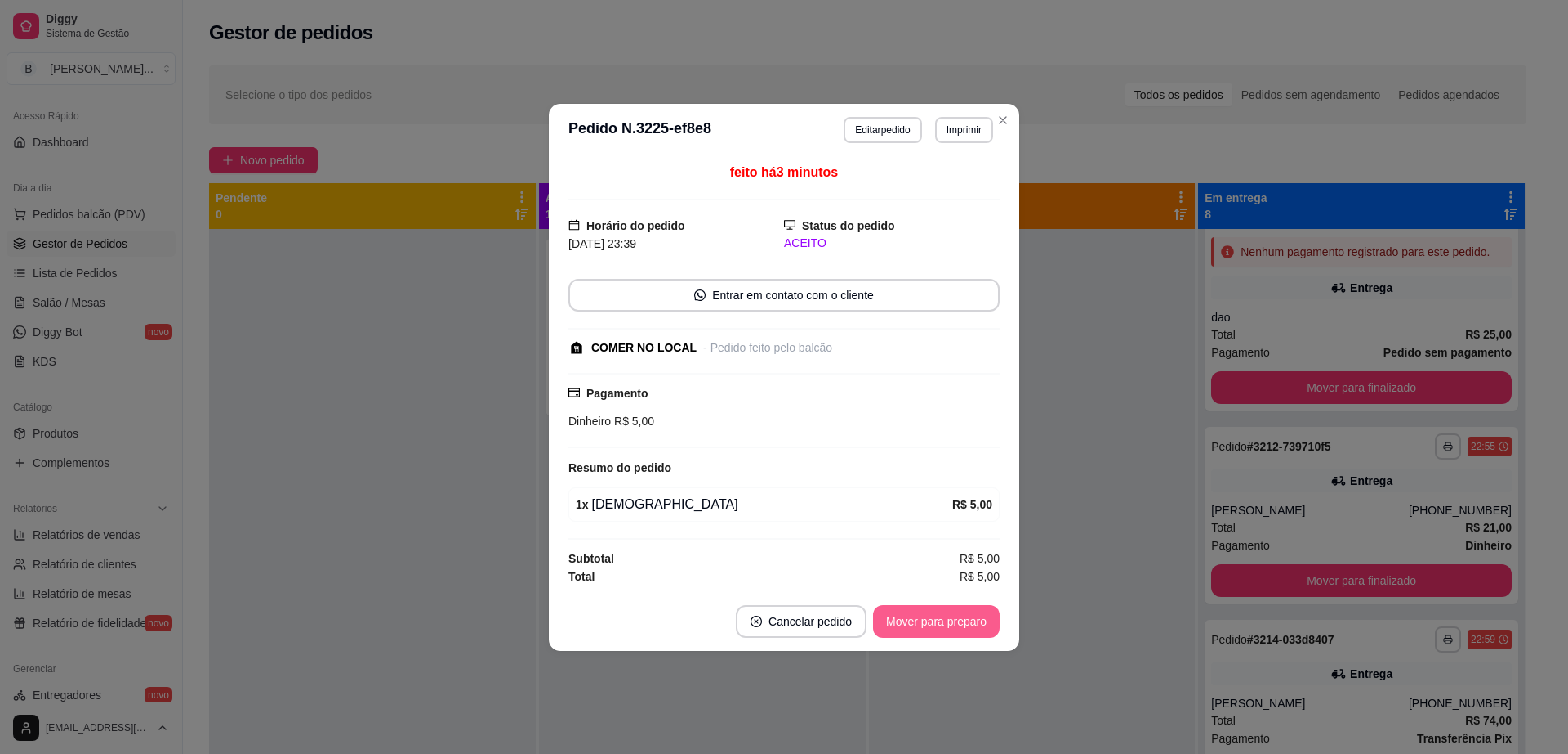
click at [918, 614] on button "Mover para preparo" at bounding box center [936, 621] width 127 height 33
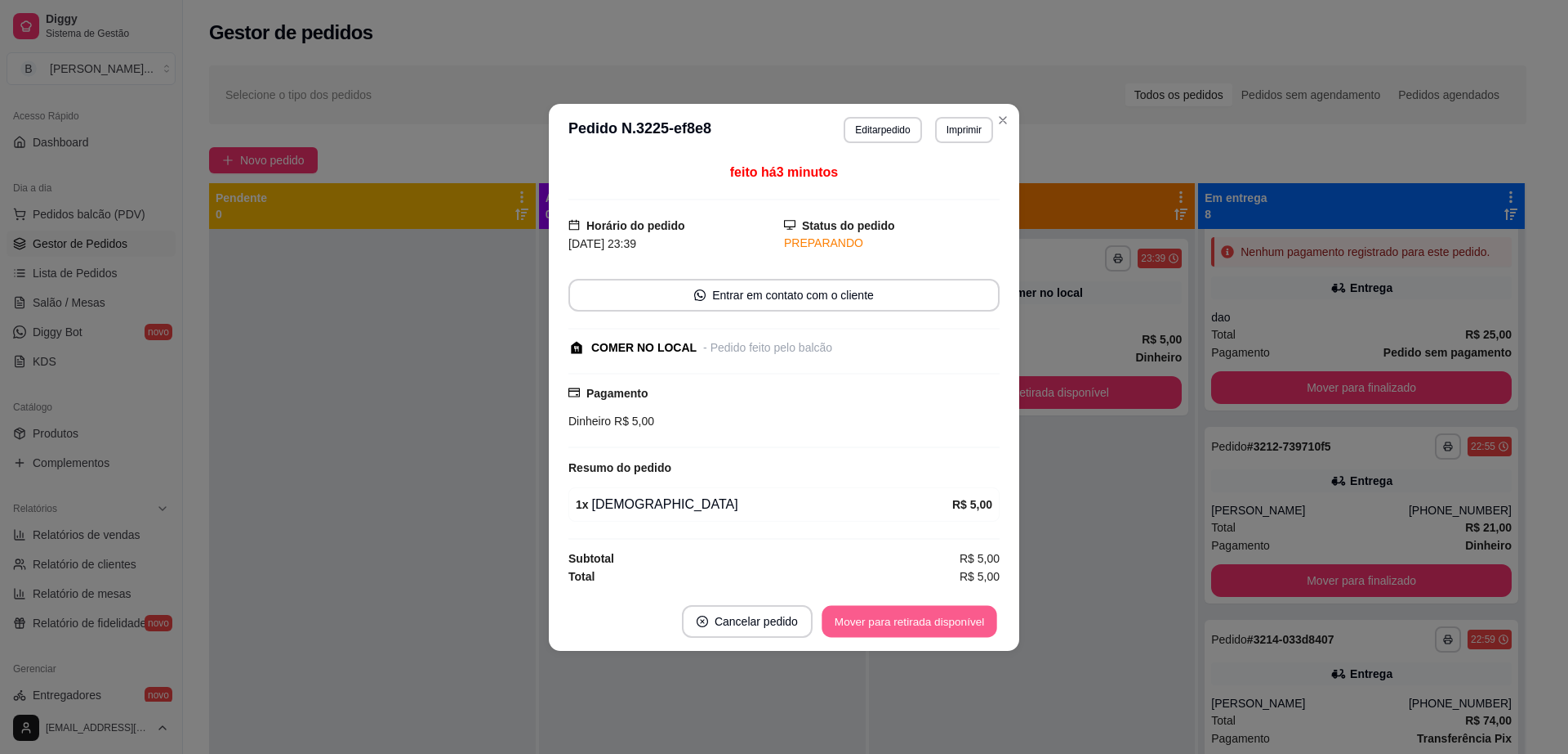
click at [923, 615] on button "Mover para retirada disponível" at bounding box center [909, 621] width 175 height 32
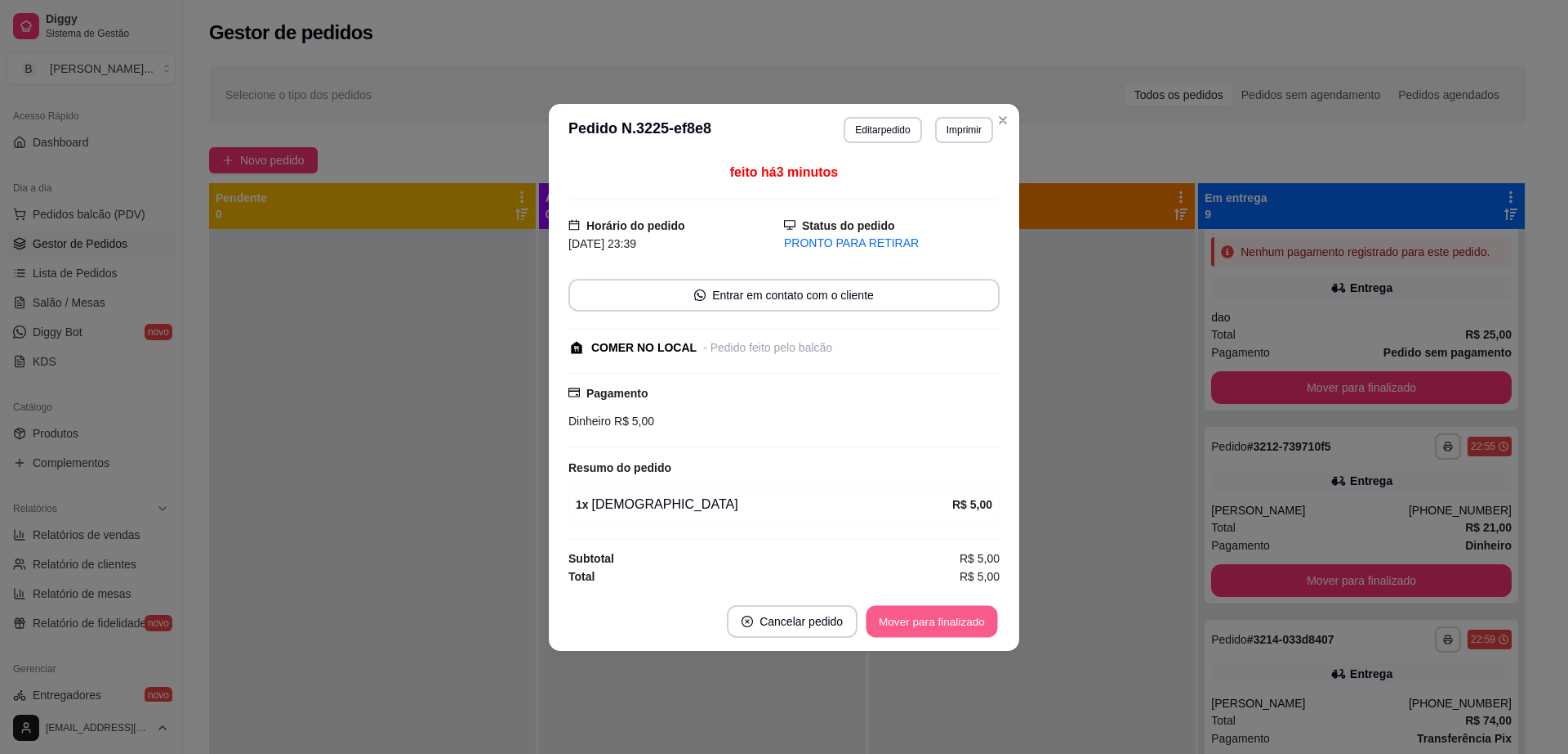
click at [947, 619] on button "Mover para finalizado" at bounding box center [932, 621] width 132 height 32
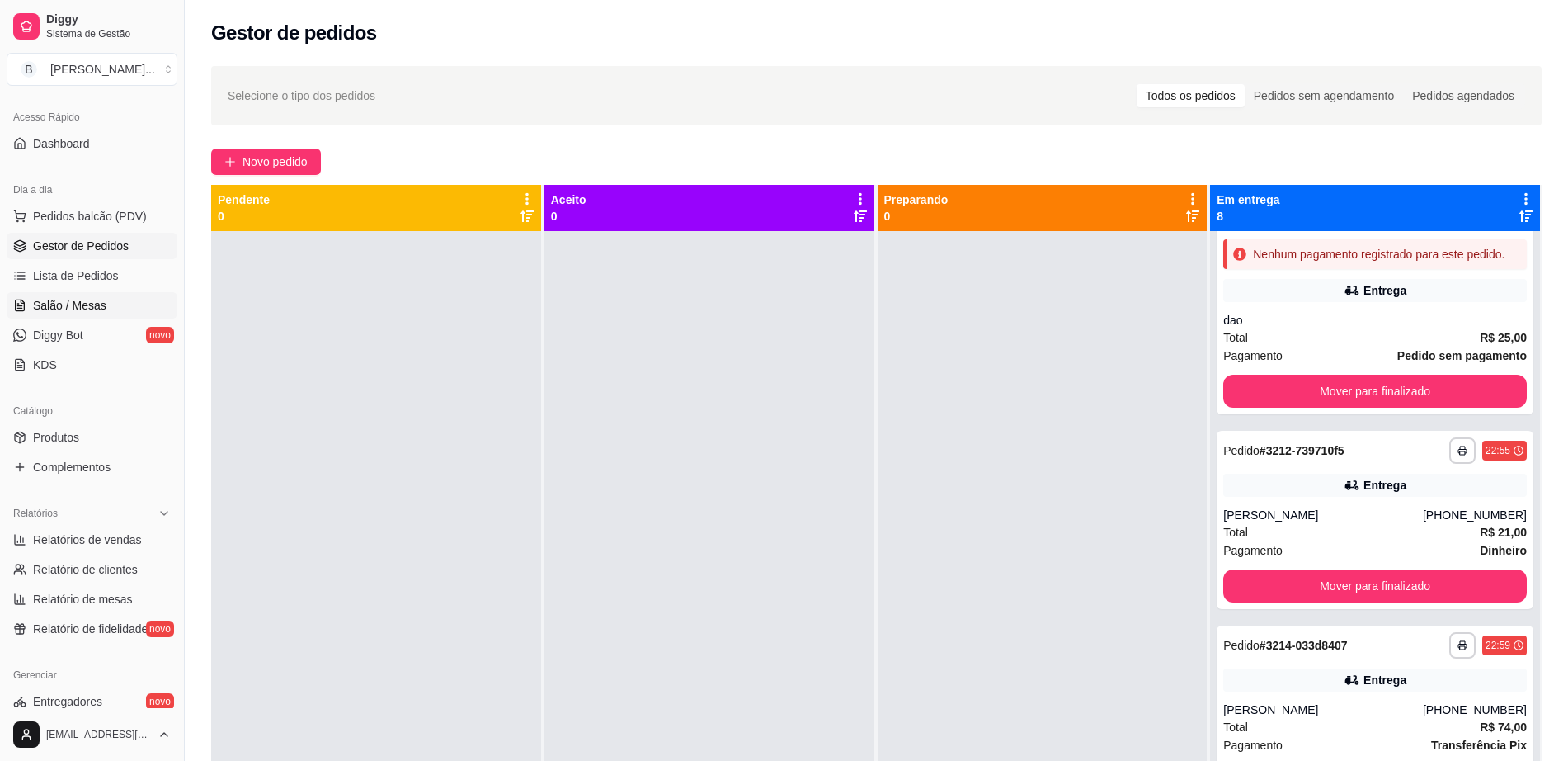
click at [117, 310] on link "Salão / Mesas" at bounding box center [91, 305] width 170 height 27
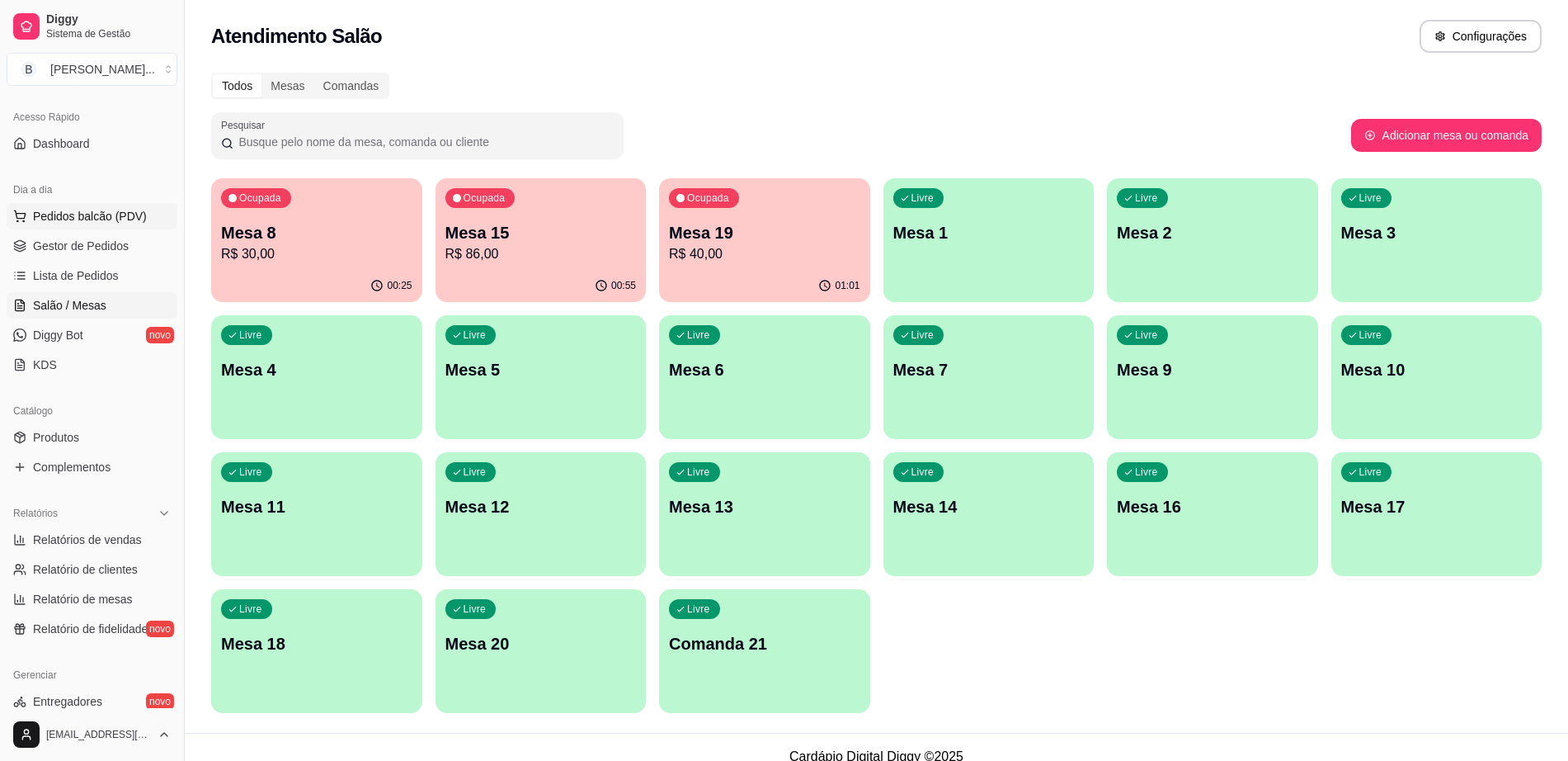
click at [100, 214] on span "Pedidos balcão (PDV)" at bounding box center [90, 216] width 114 height 17
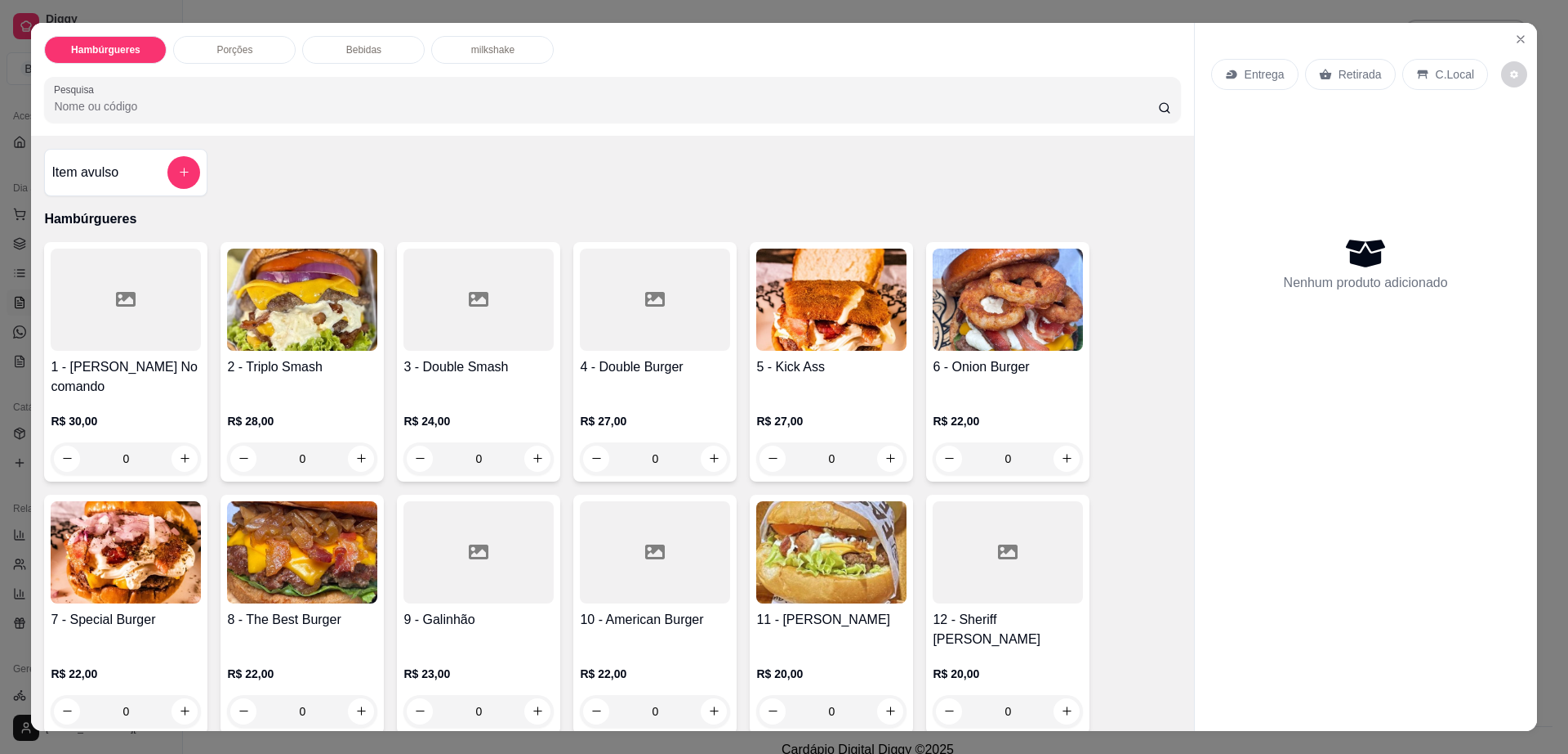
scroll to position [102, 0]
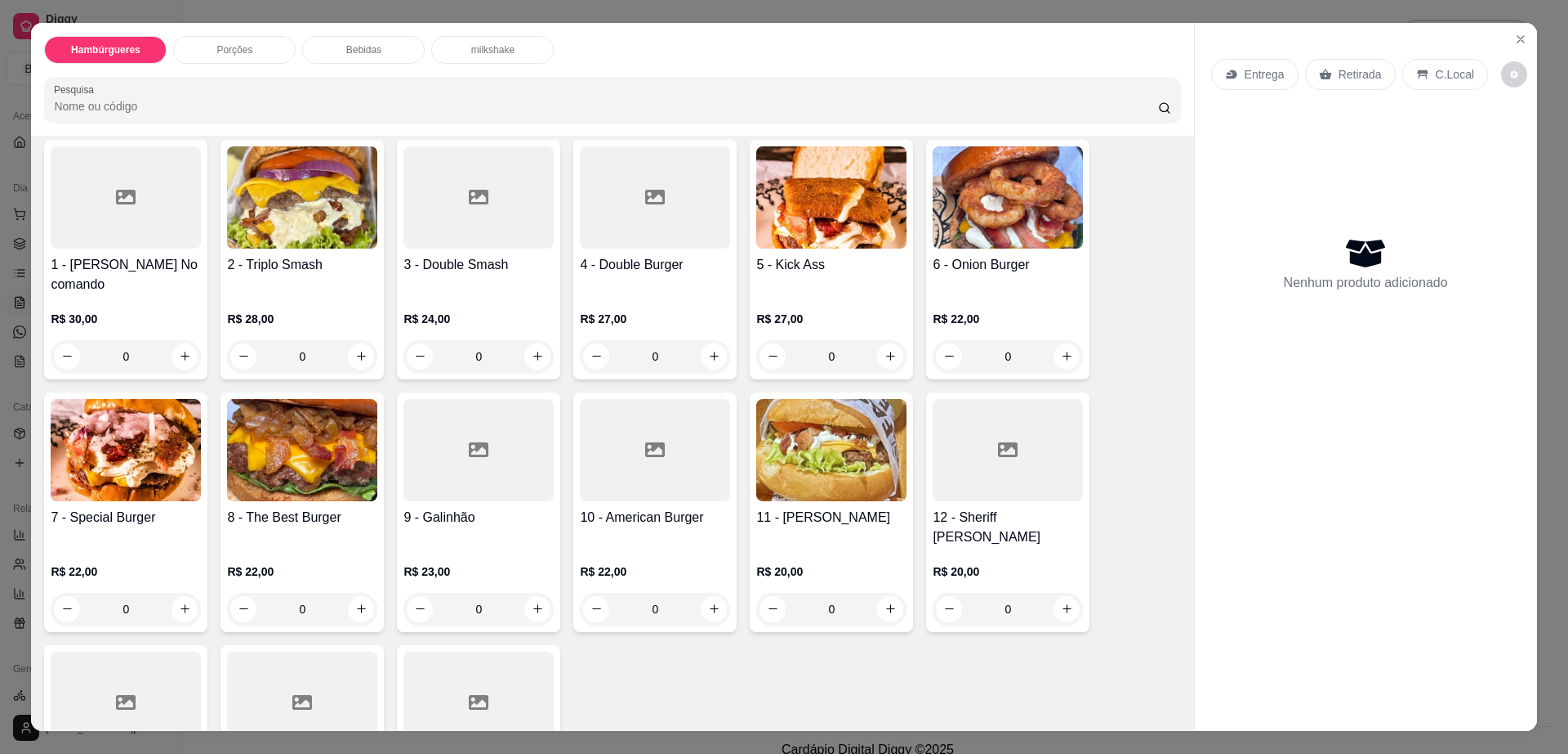
click at [74, 475] on img at bounding box center [125, 450] width 151 height 102
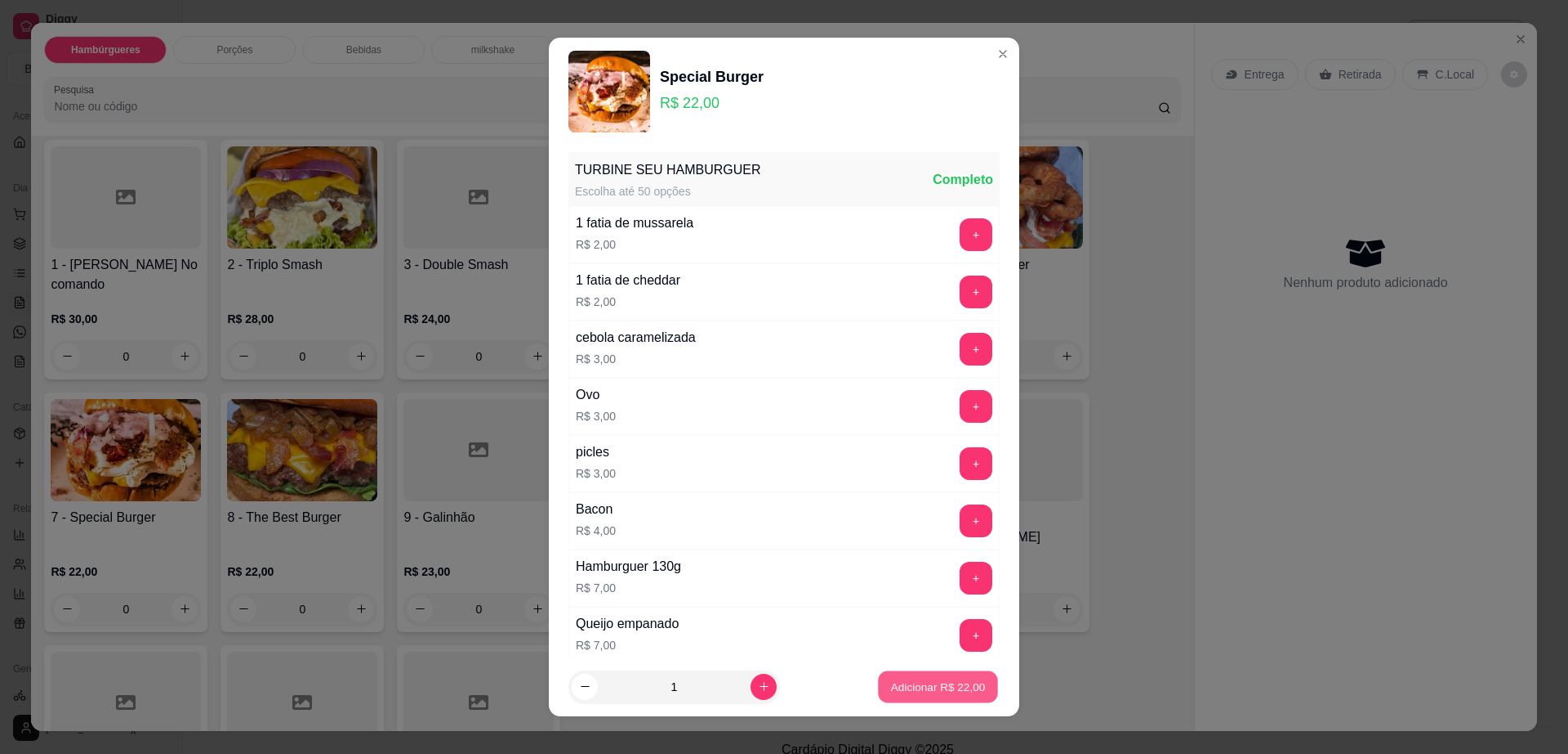
click at [917, 691] on p "Adicionar R$ 22,00" at bounding box center [938, 686] width 95 height 16
type input "1"
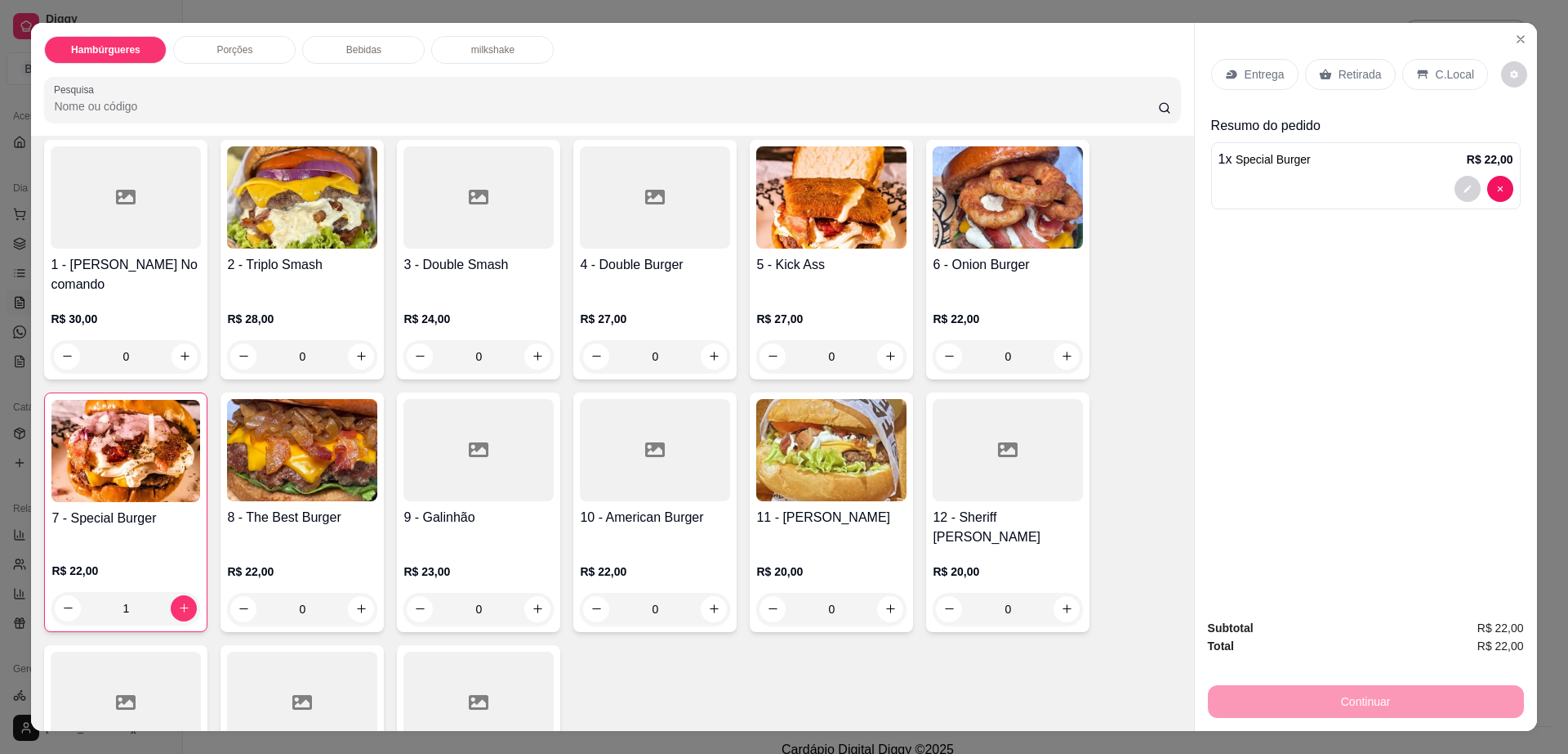
click at [1345, 59] on div "Retirada" at bounding box center [1351, 74] width 91 height 31
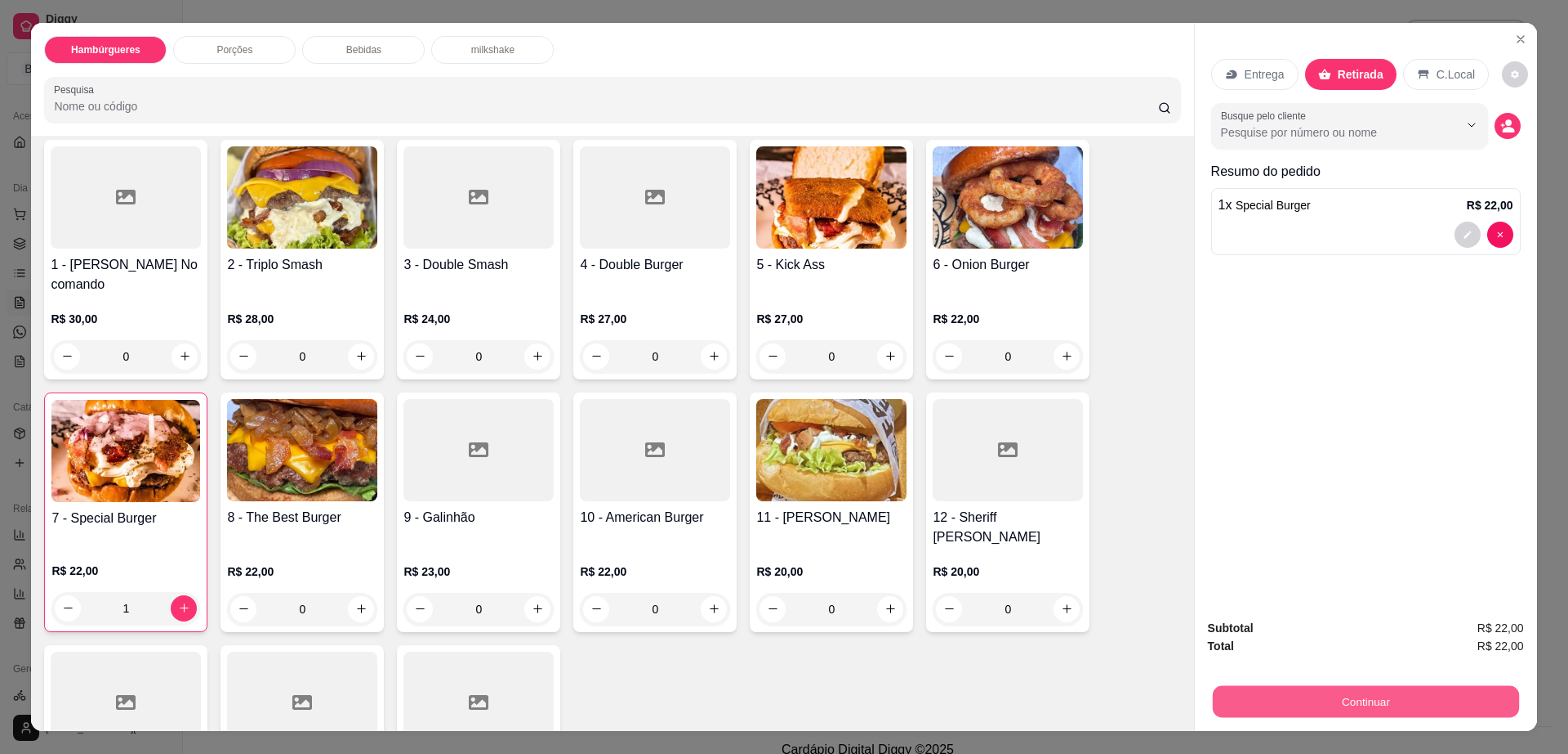
click at [1337, 699] on button "Continuar" at bounding box center [1365, 701] width 306 height 32
click at [1514, 33] on icon "Close" at bounding box center [1521, 40] width 13 height 13
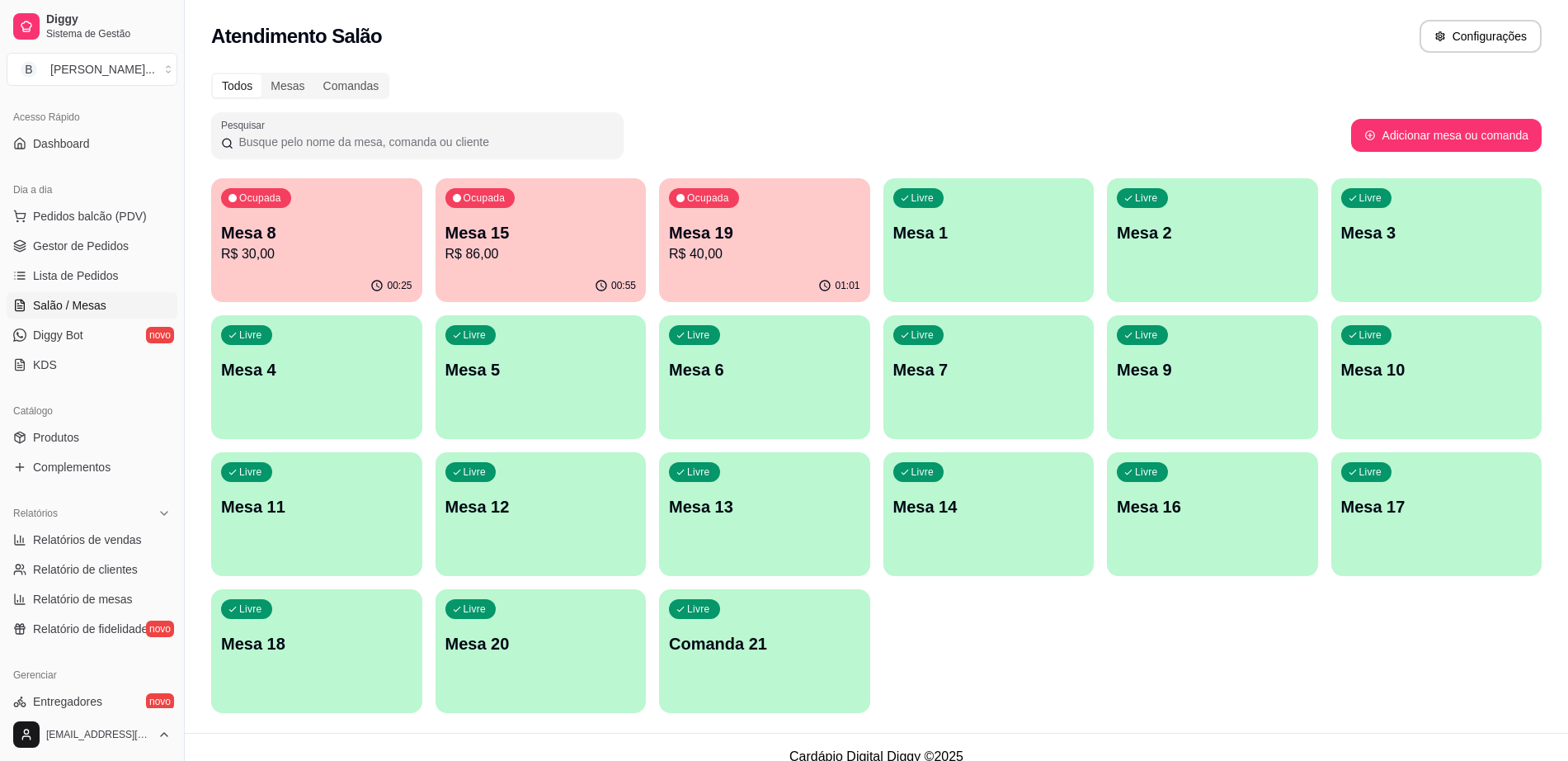
click at [711, 534] on div "Livre Mesa 13" at bounding box center [765, 504] width 211 height 104
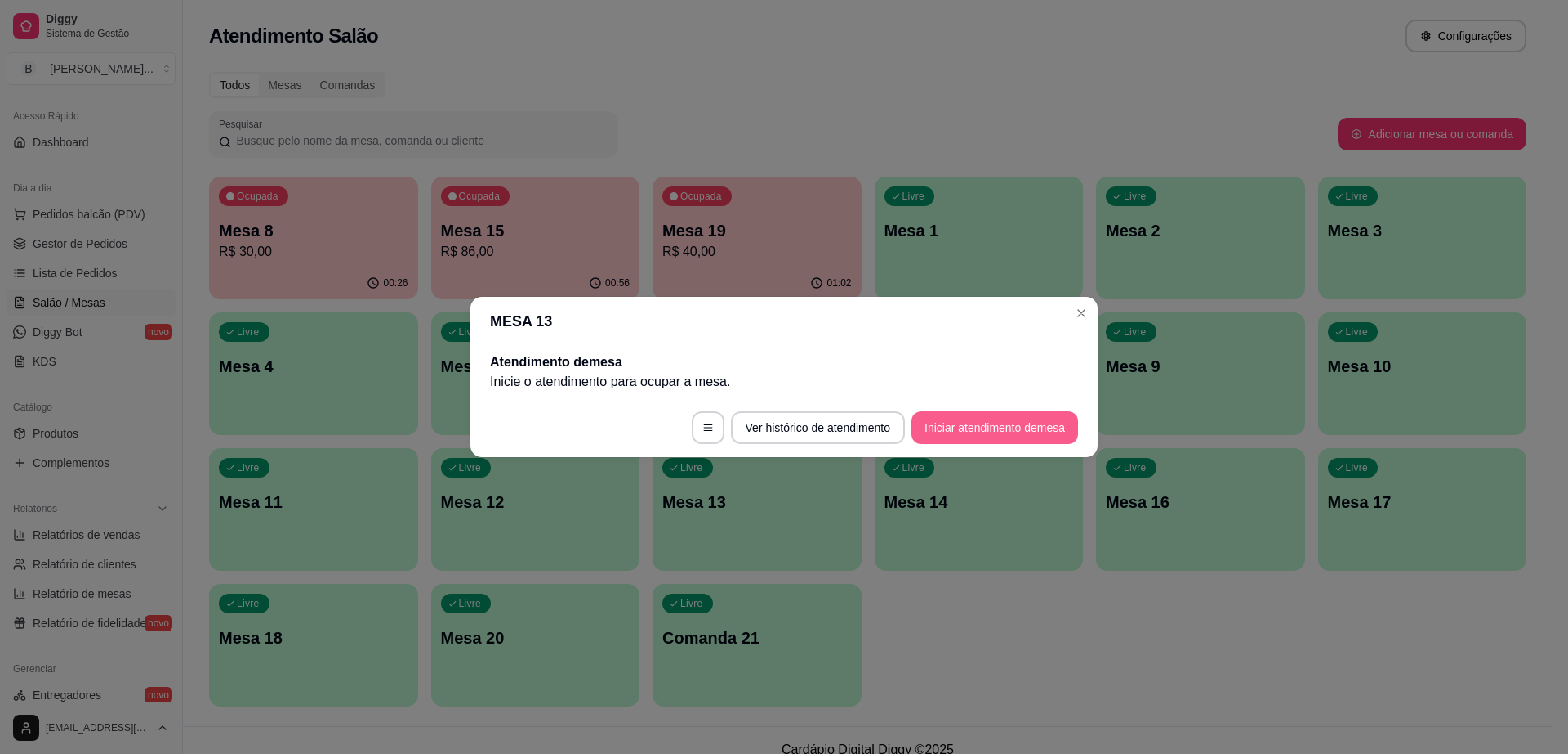
click at [999, 435] on button "Iniciar atendimento de mesa" at bounding box center [995, 428] width 166 height 33
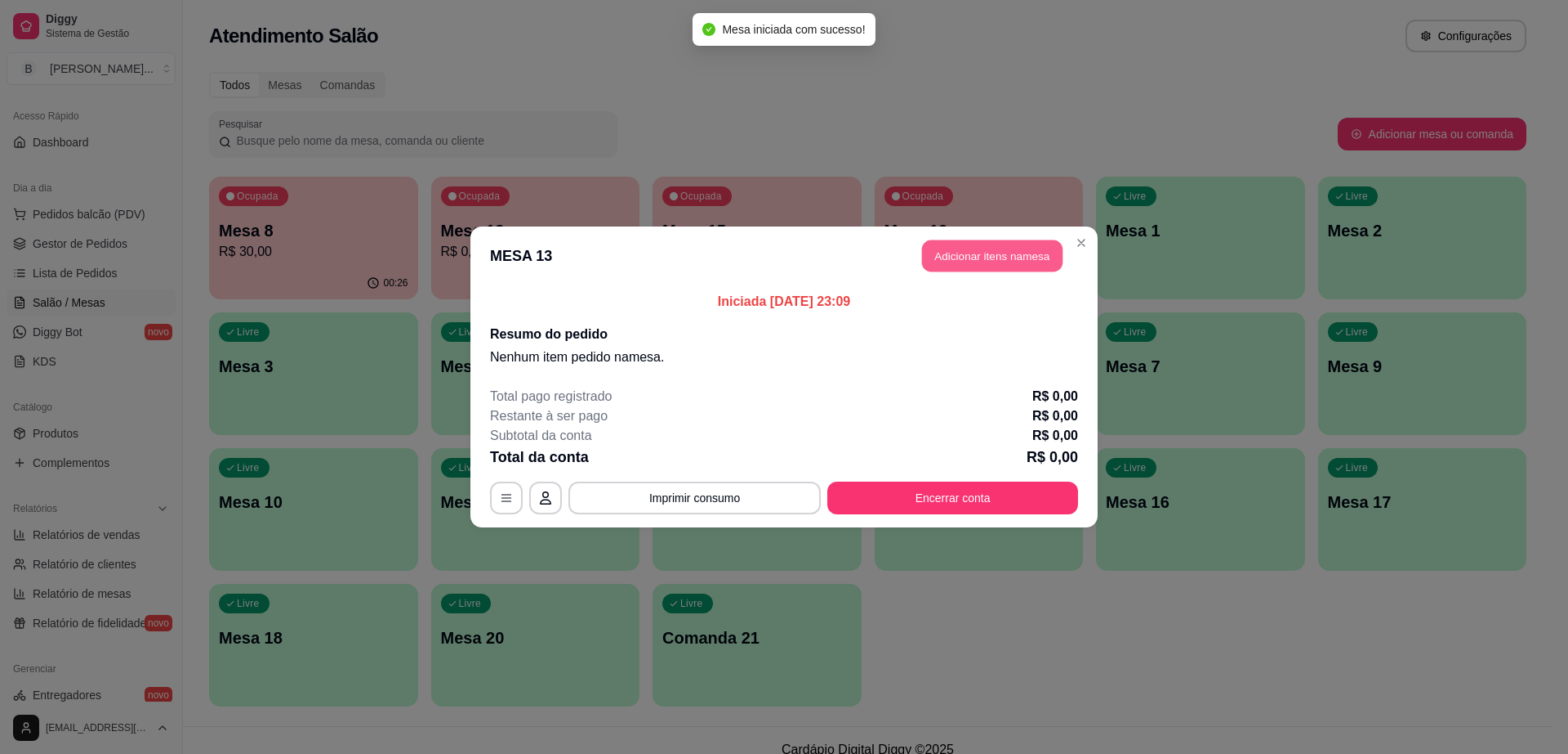
click at [996, 244] on button "Adicionar itens na mesa" at bounding box center [992, 256] width 141 height 32
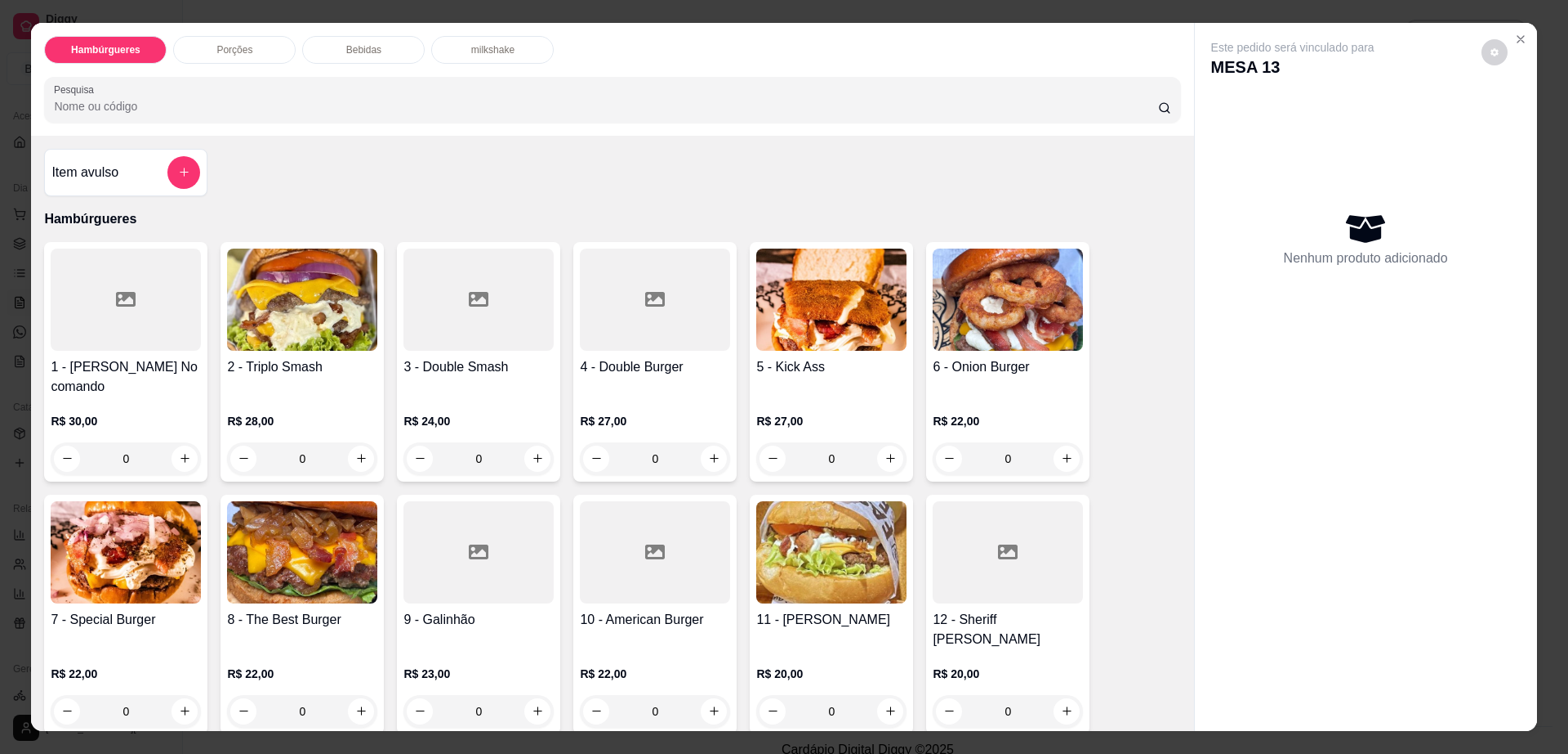
click at [137, 538] on img at bounding box center [125, 552] width 151 height 102
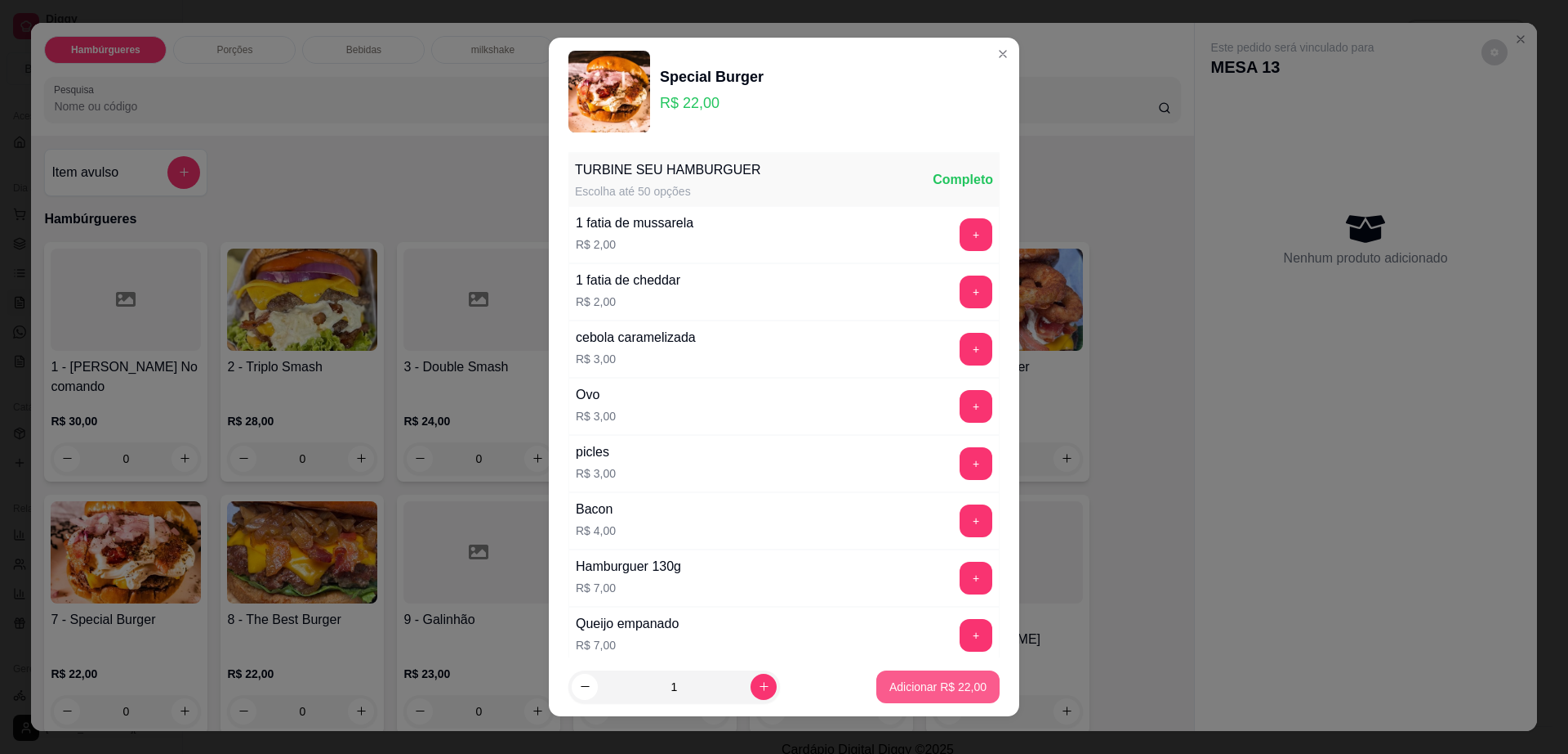
click at [912, 673] on button "Adicionar R$ 22,00" at bounding box center [938, 686] width 124 height 33
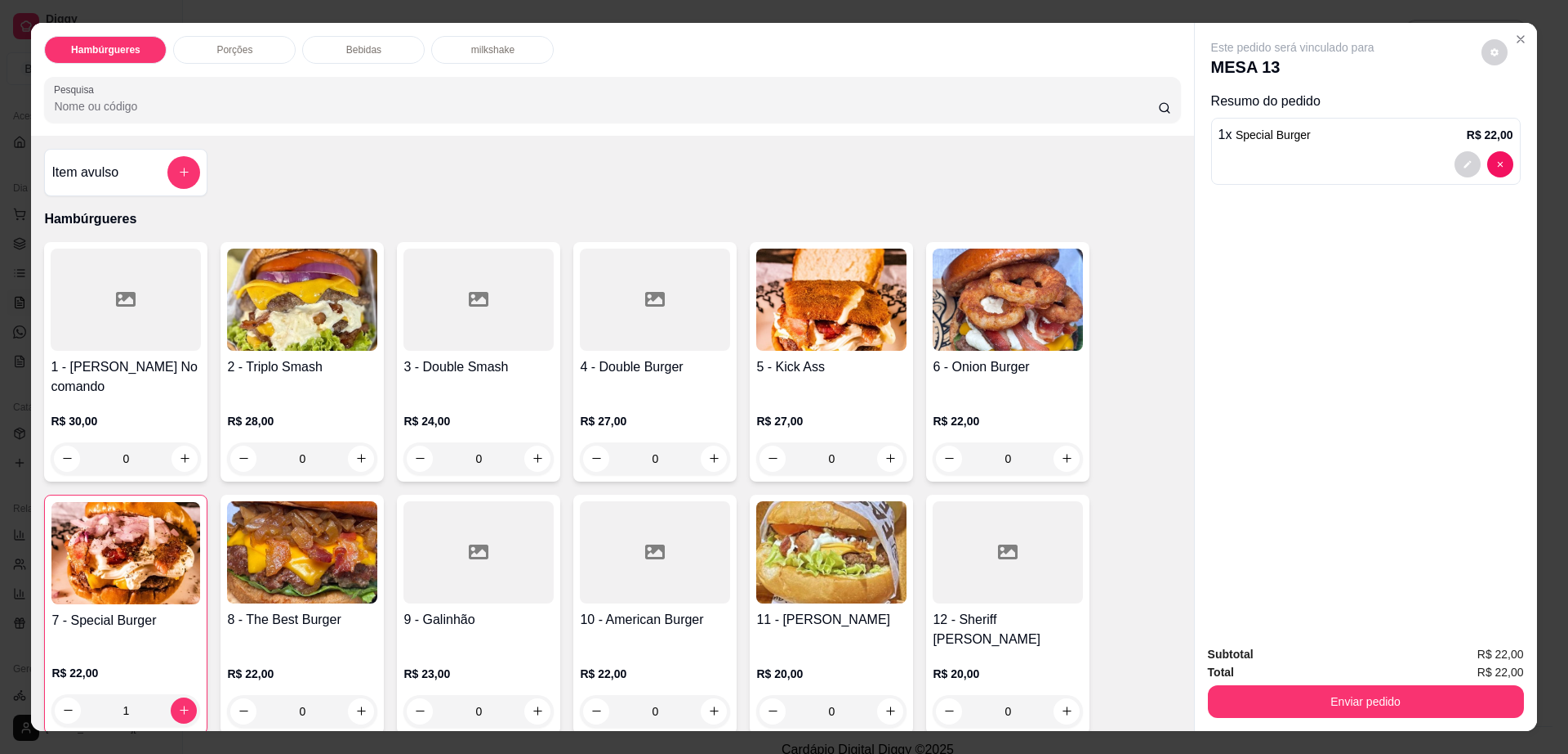
type input "1"
click at [1482, 59] on button "decrease-product-quantity" at bounding box center [1495, 53] width 26 height 26
click at [1527, 113] on span "Automatic updates" at bounding box center [1524, 118] width 33 height 20
click at [1518, 118] on input "Automatic updates" at bounding box center [1512, 123] width 11 height 11
checkbox input "true"
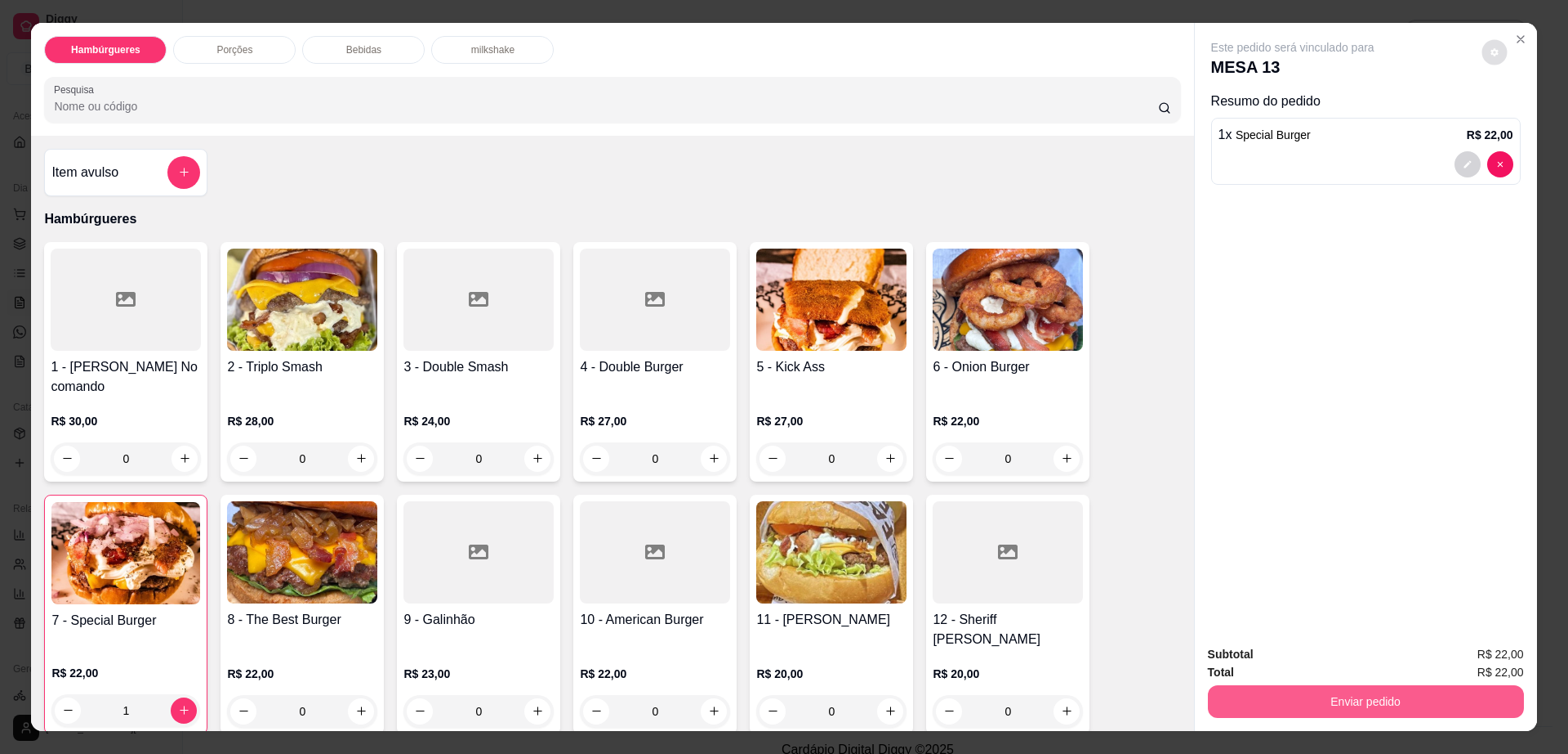
click at [1242, 707] on button "Enviar pedido" at bounding box center [1366, 701] width 316 height 33
click at [1243, 707] on button "Enviar pedido" at bounding box center [1366, 701] width 316 height 33
click at [1464, 654] on button "Enviar pedido" at bounding box center [1480, 661] width 90 height 30
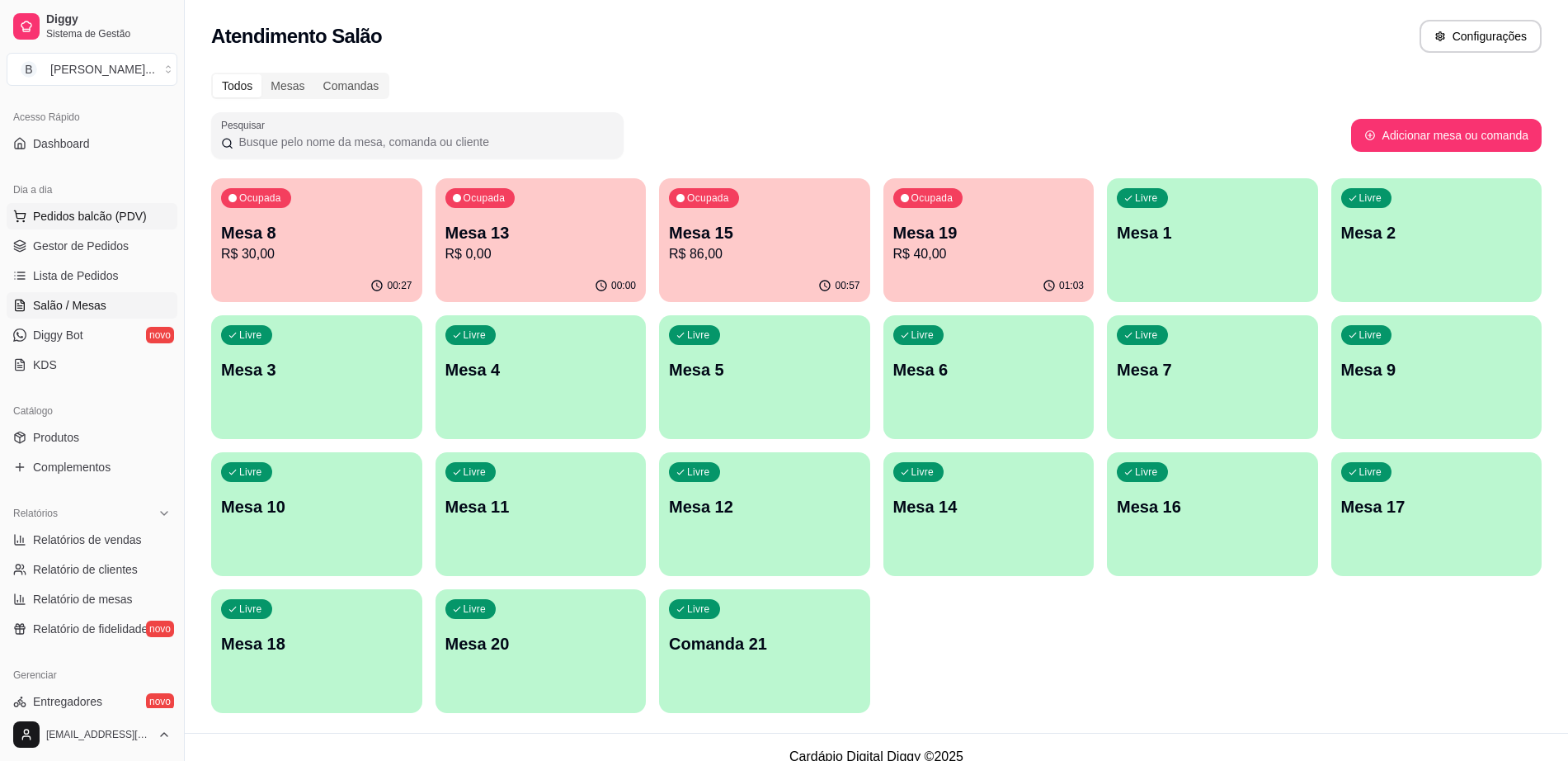
click at [124, 222] on span "Pedidos balcão (PDV)" at bounding box center [90, 216] width 114 height 17
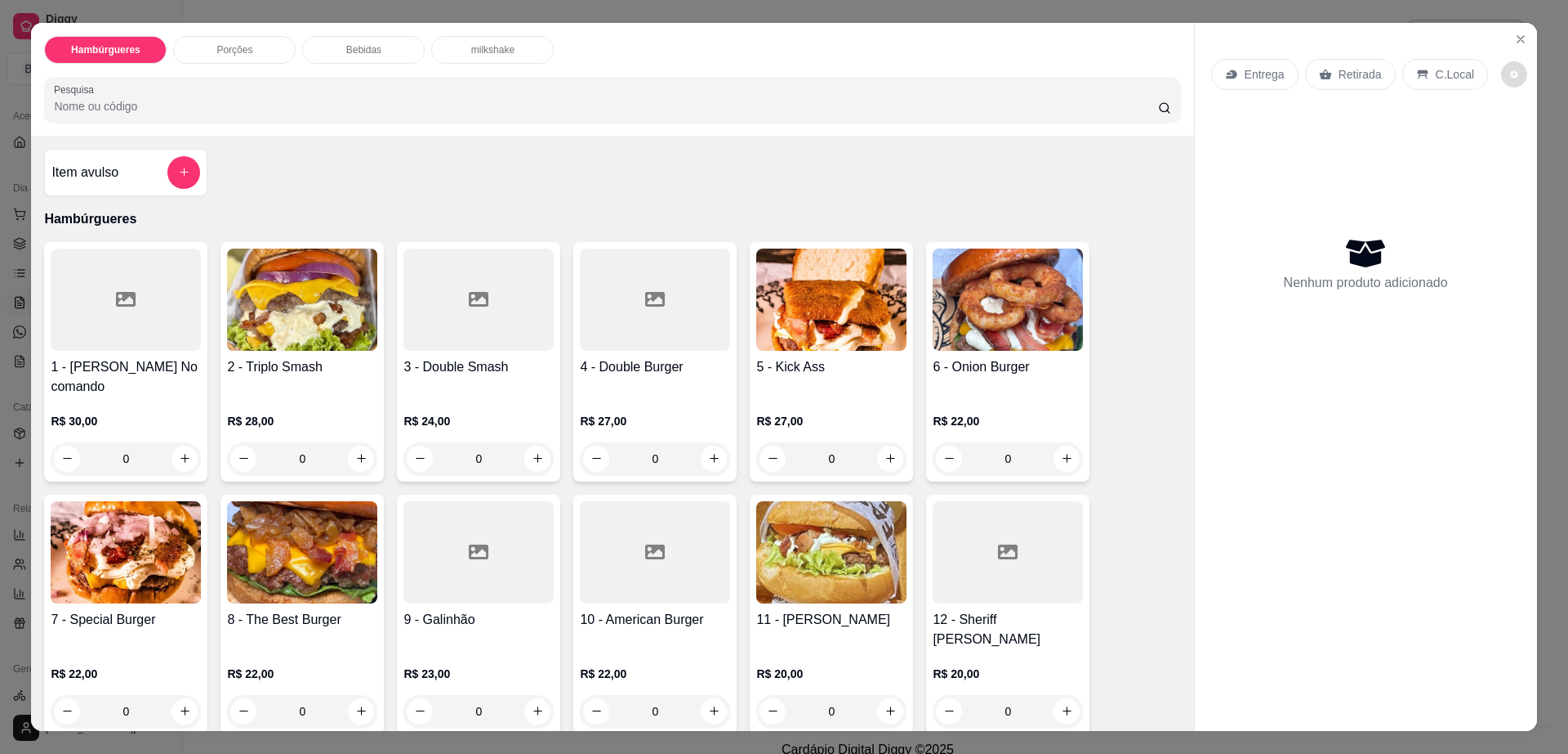
click at [1510, 76] on icon "decrease-product-quantity" at bounding box center [1514, 74] width 8 height 8
click at [1519, 147] on span "Automatic updates" at bounding box center [1524, 140] width 33 height 20
click at [1518, 147] on input "Automatic updates" at bounding box center [1512, 145] width 11 height 11
checkbox input "false"
click at [362, 52] on p "Bebidas" at bounding box center [364, 50] width 35 height 13
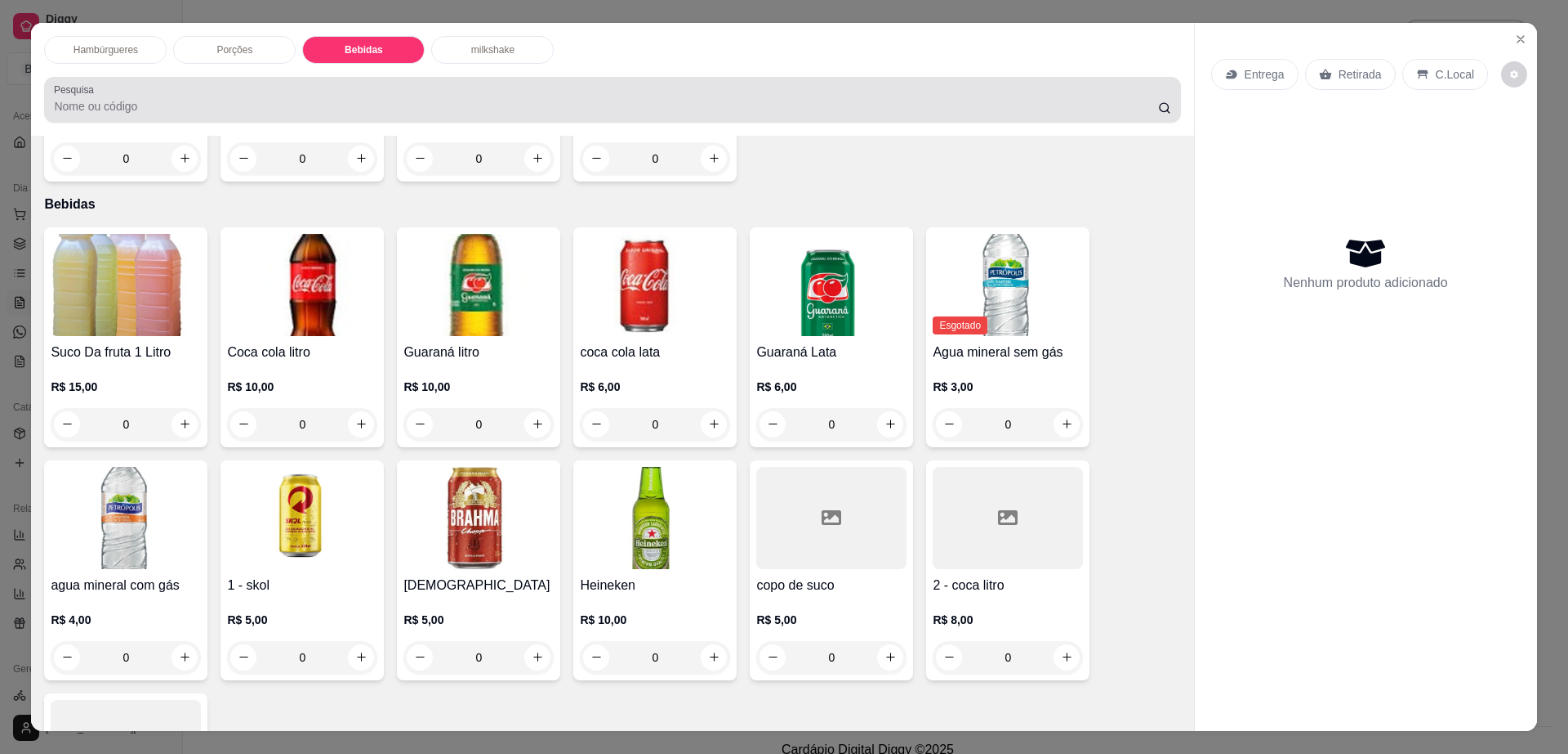
scroll to position [30, 0]
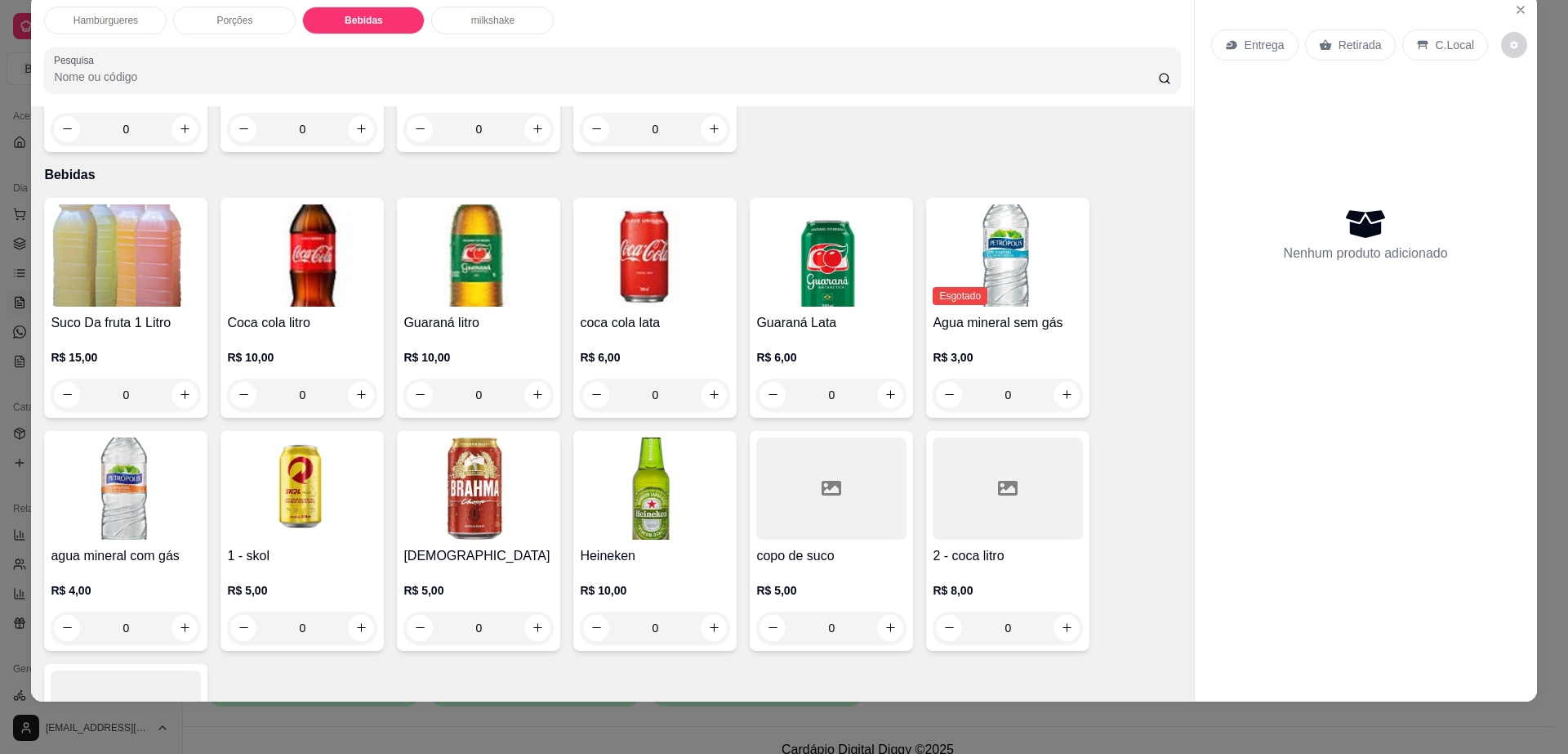
click at [495, 483] on div "Brahma R$ 5,00 0" at bounding box center [478, 541] width 163 height 220
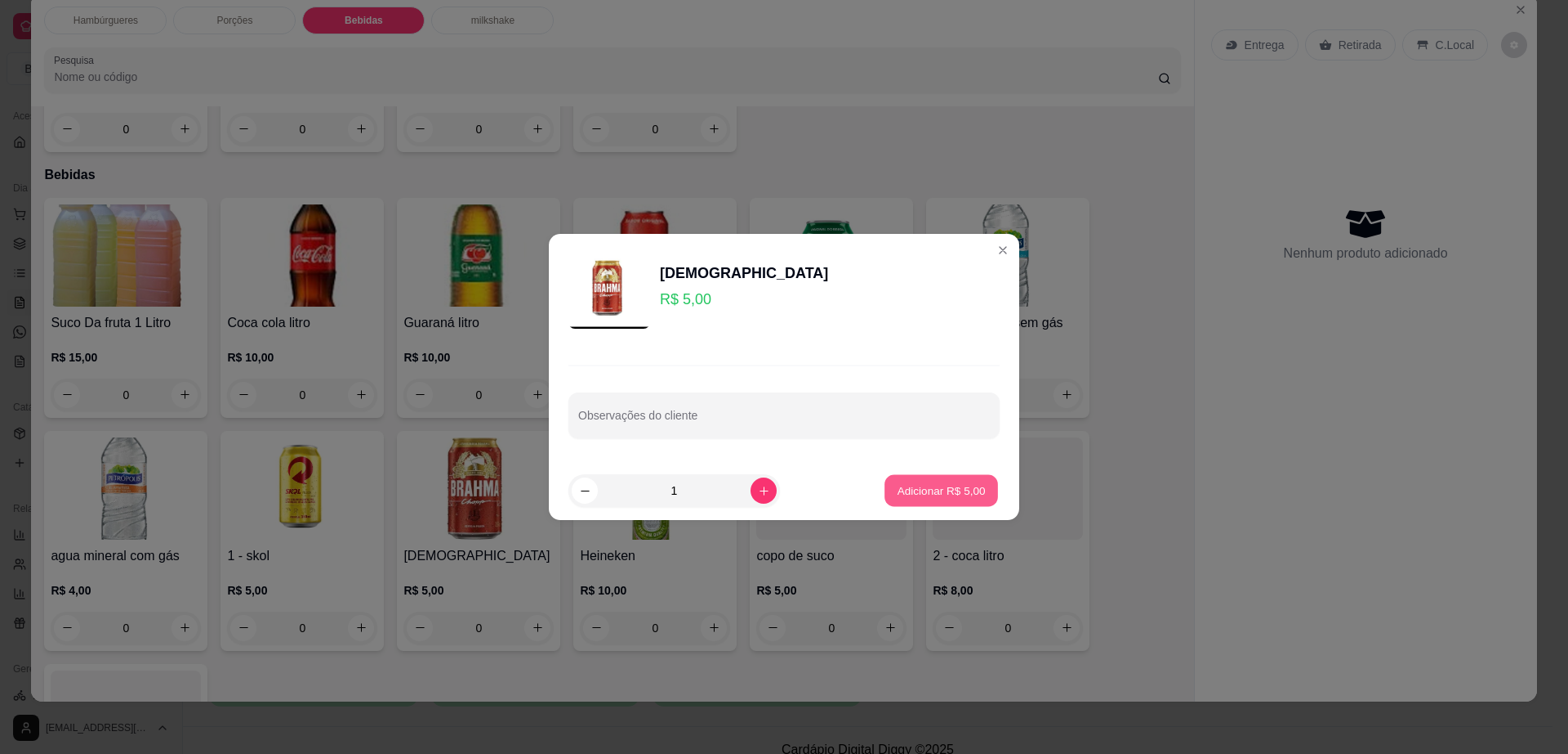
click at [949, 502] on button "Adicionar R$ 5,00" at bounding box center [941, 490] width 114 height 32
type input "1"
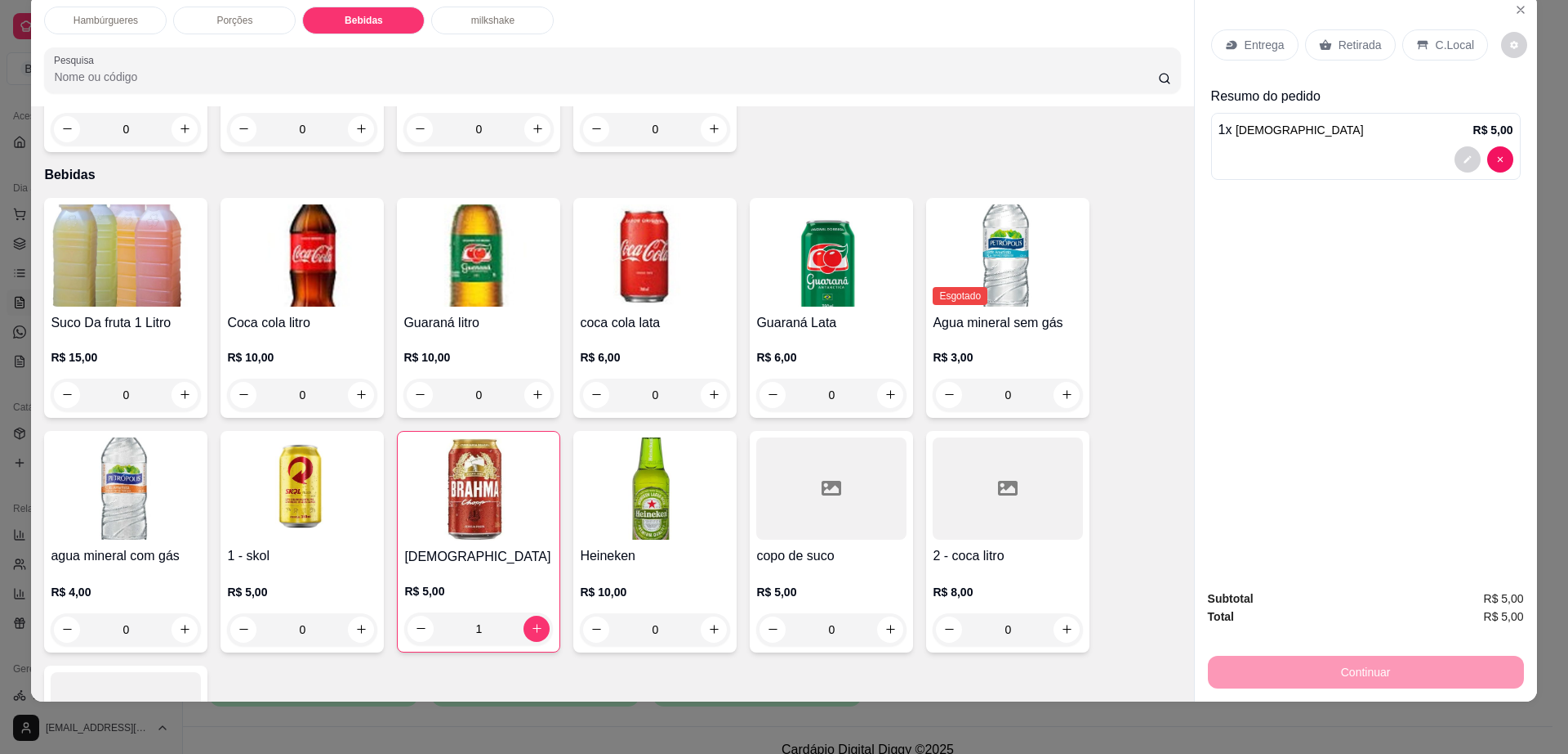
click at [321, 446] on img at bounding box center [302, 489] width 151 height 102
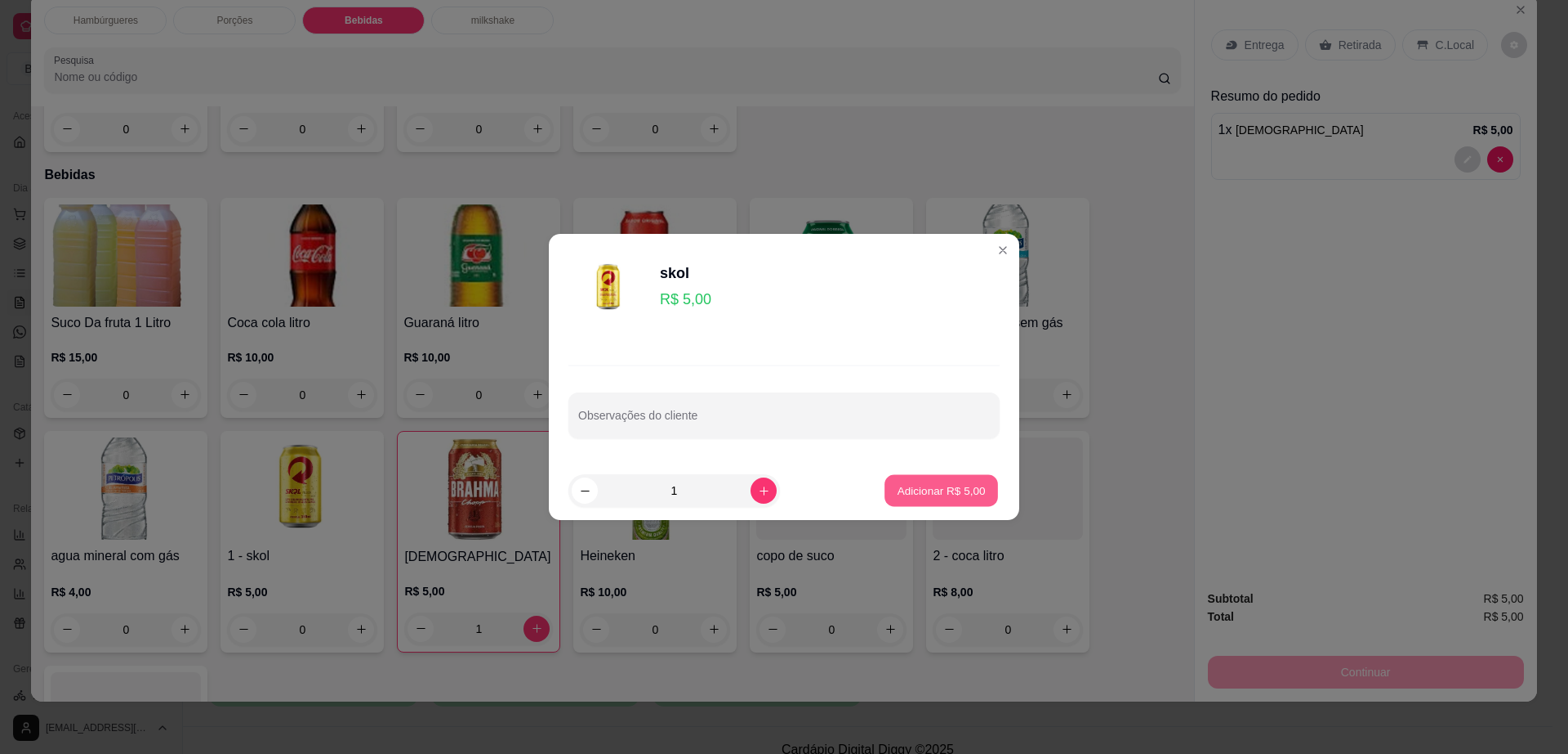
click at [920, 489] on p "Adicionar R$ 5,00" at bounding box center [940, 489] width 88 height 16
type input "1"
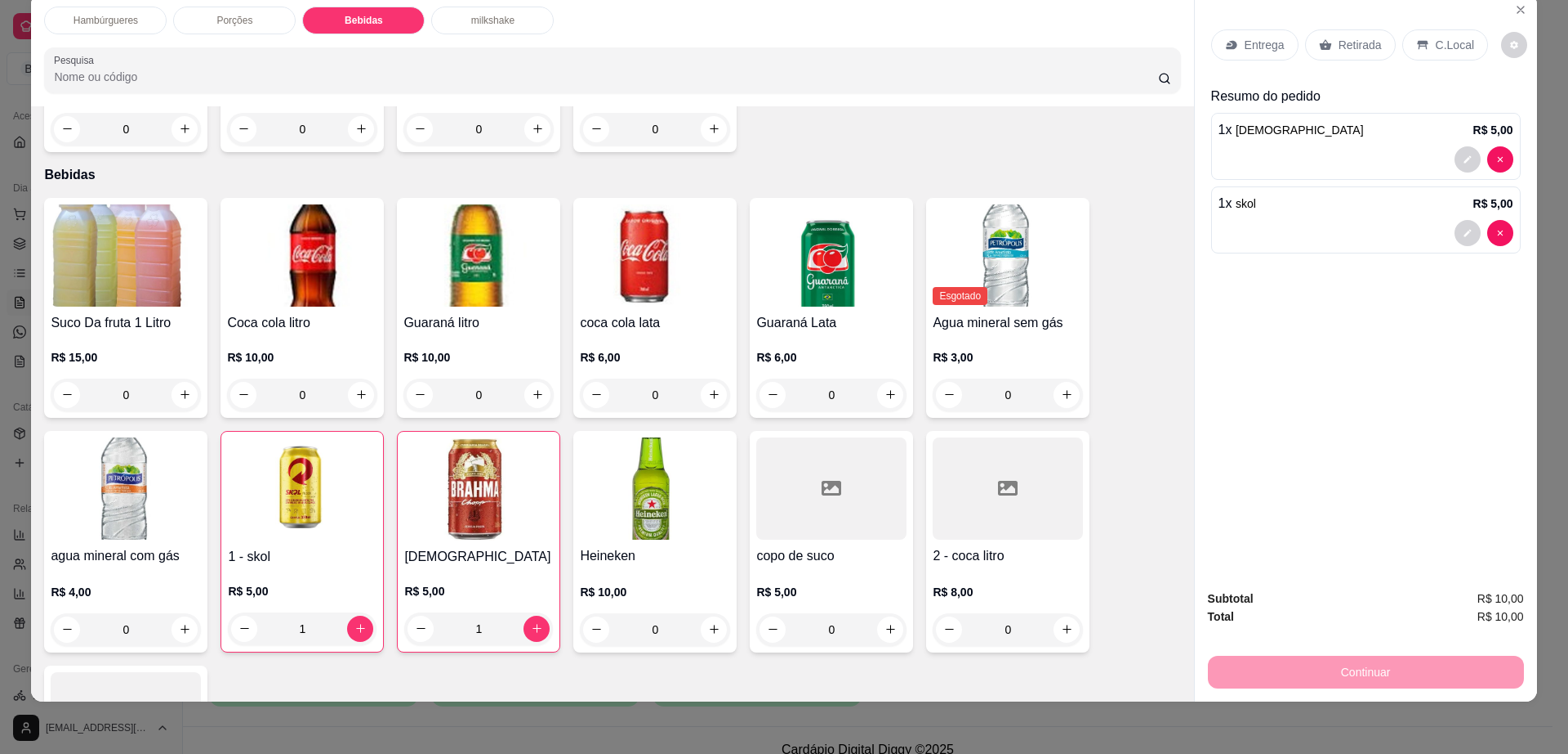
click at [1359, 40] on p "Retirada" at bounding box center [1360, 45] width 44 height 16
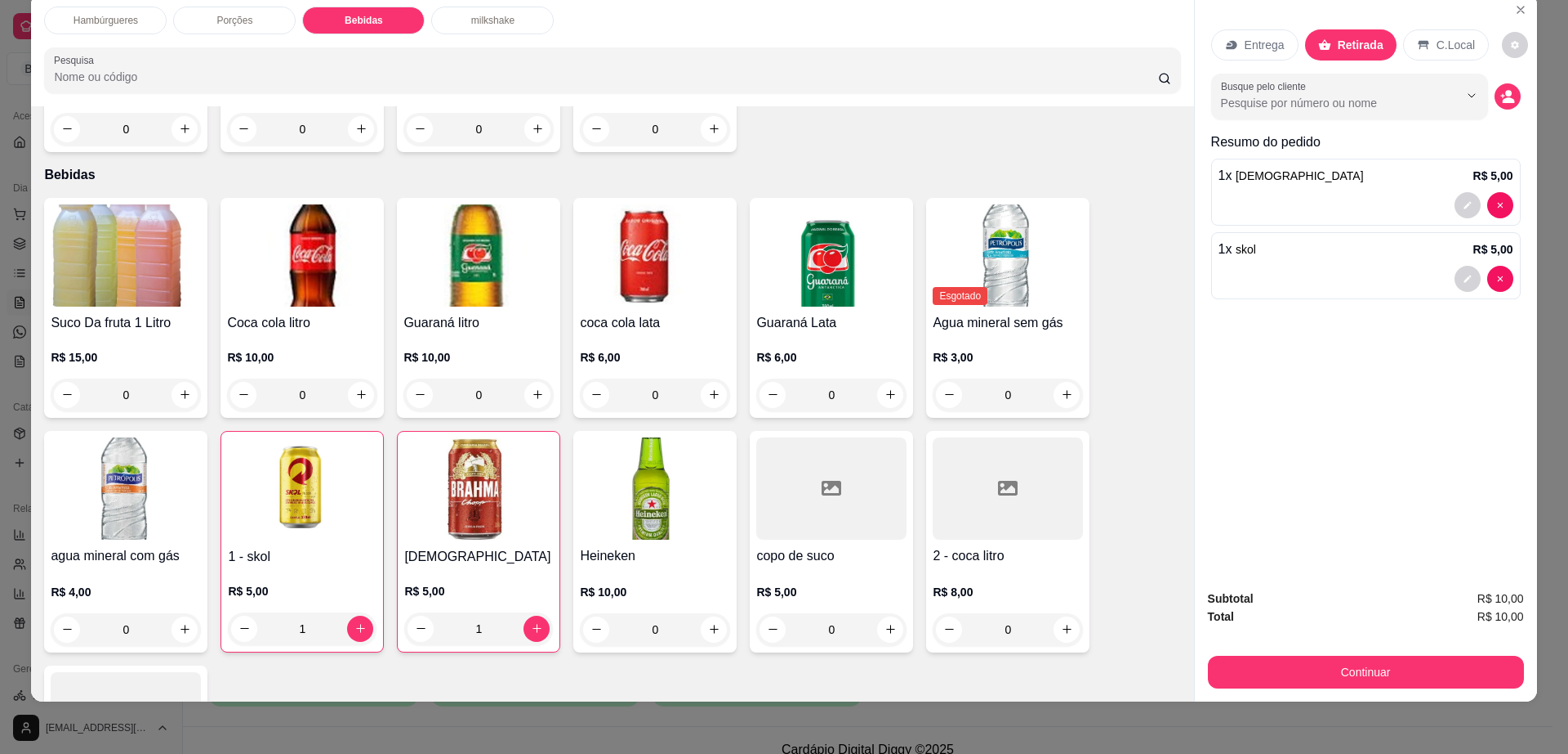
click at [1353, 663] on button "Continuar" at bounding box center [1366, 672] width 316 height 33
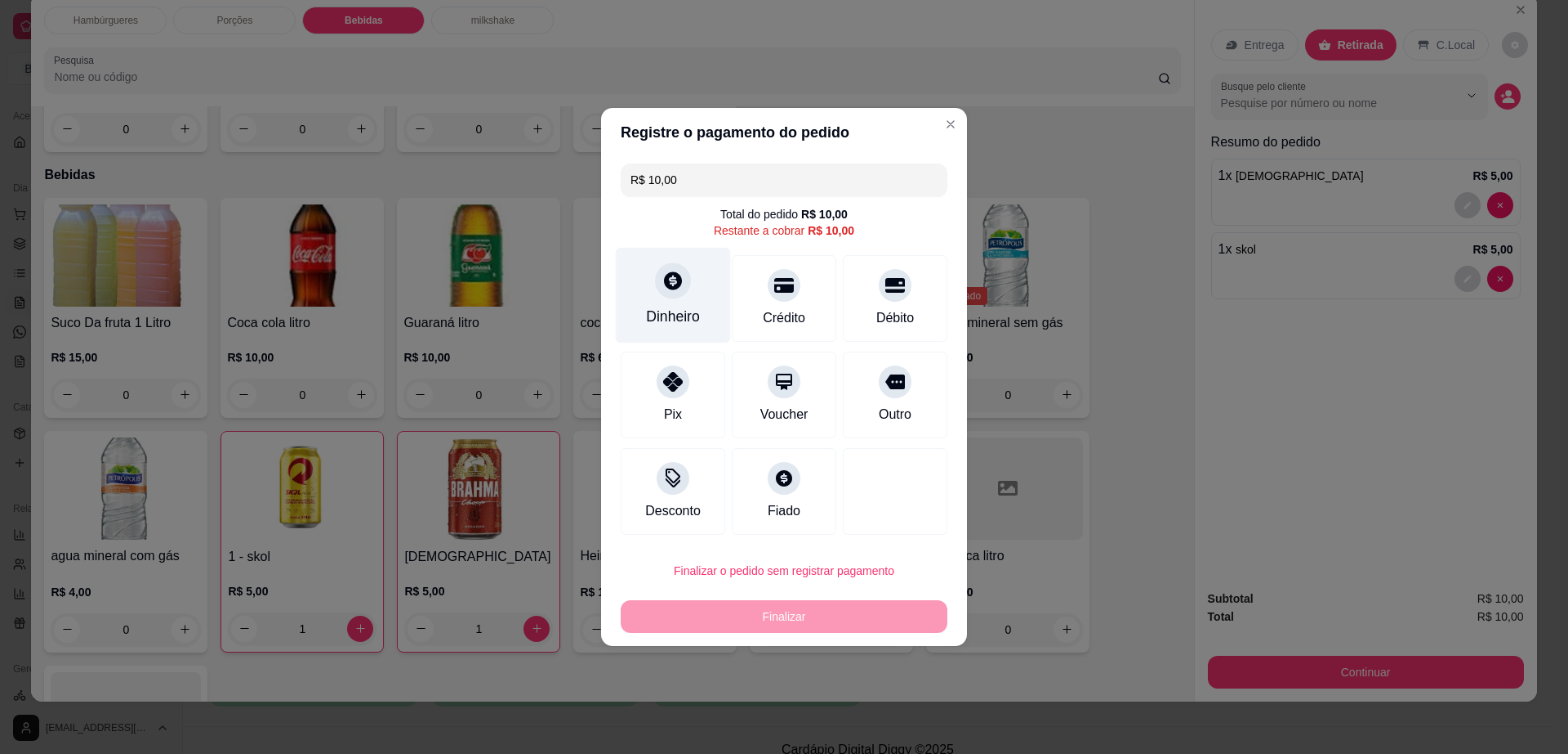
click at [665, 306] on div "Dinheiro" at bounding box center [673, 316] width 54 height 21
click at [681, 360] on input "0,00" at bounding box center [784, 362] width 327 height 33
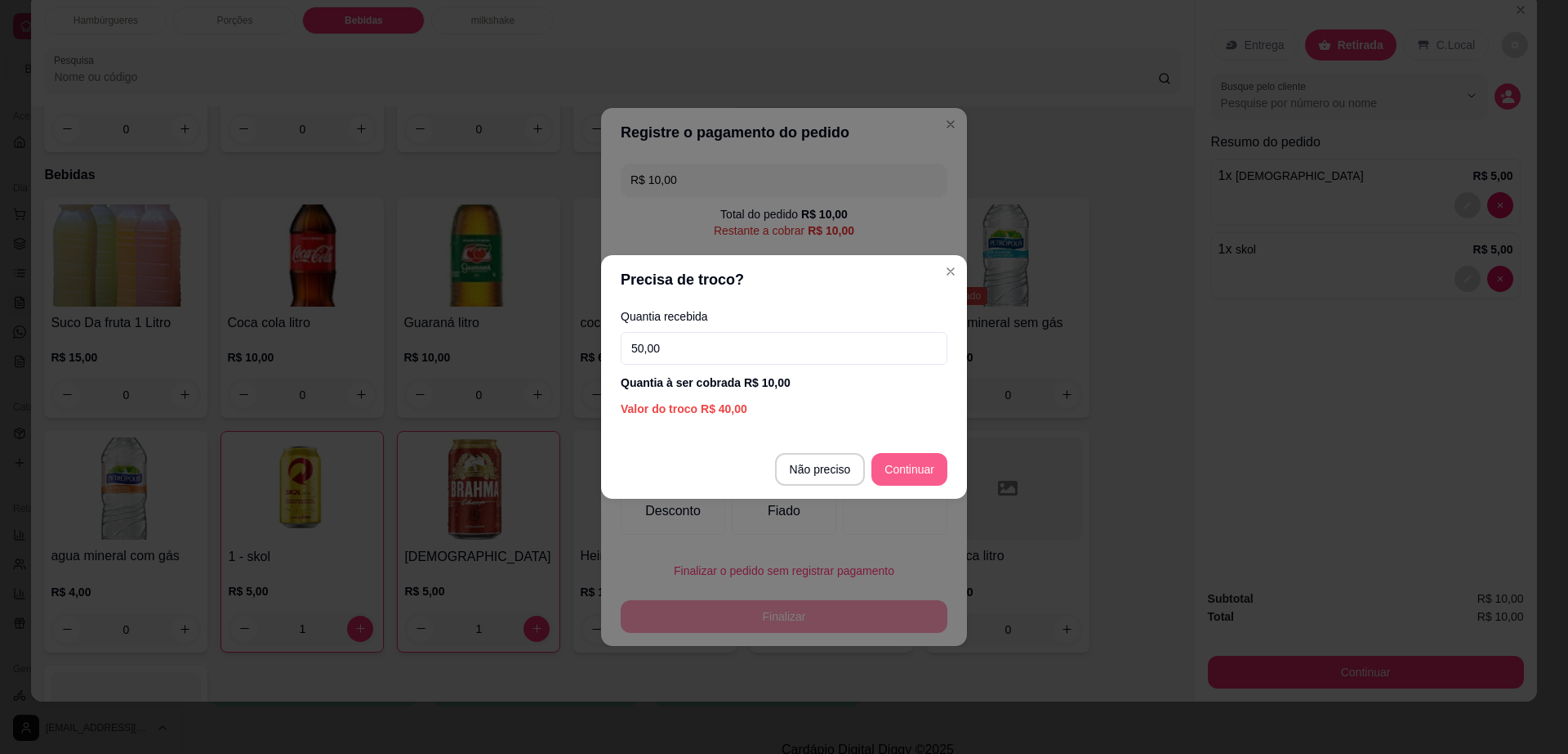
type input "50,00"
type input "R$ 0,00"
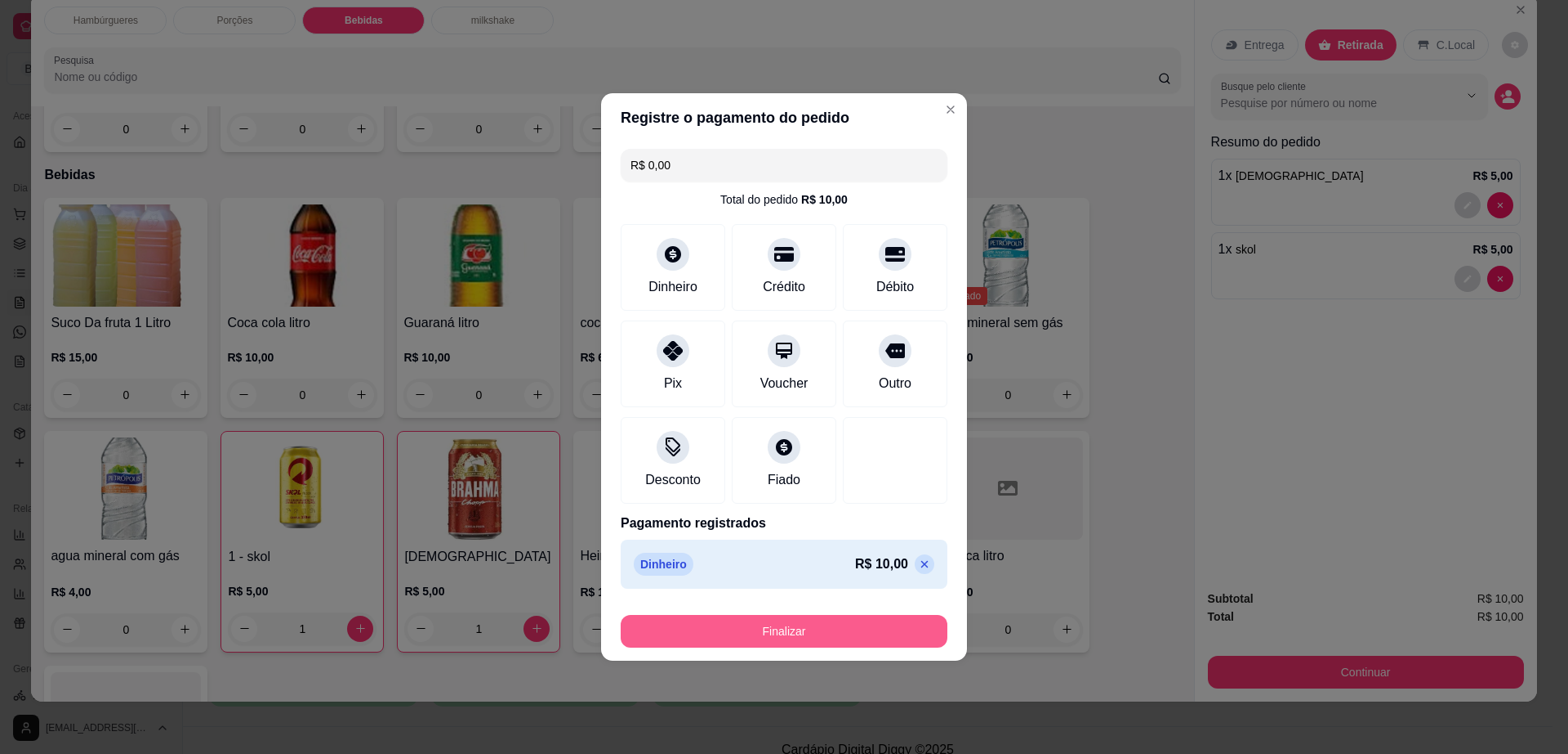
click at [868, 646] on button "Finalizar" at bounding box center [784, 631] width 327 height 33
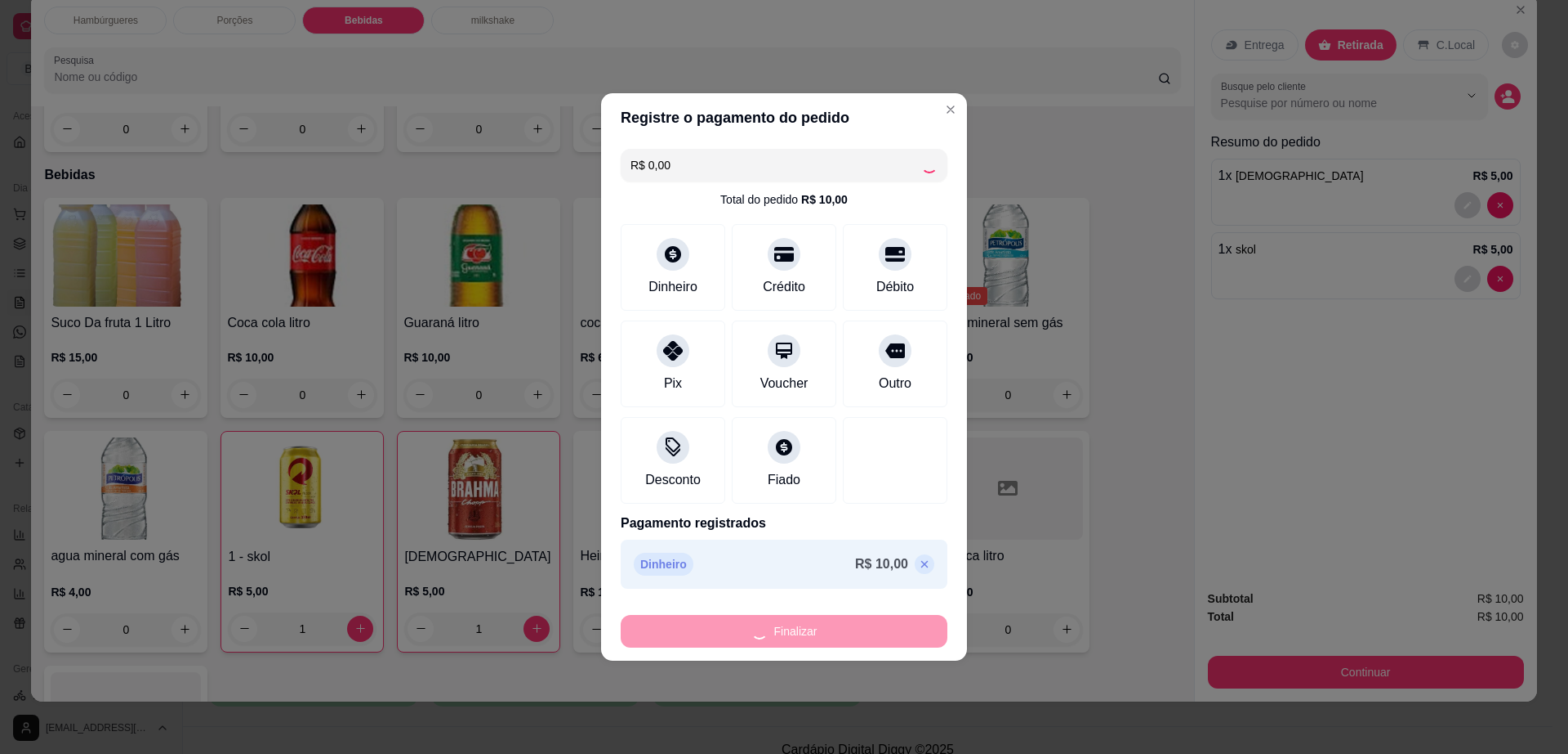
type input "0"
type input "-R$ 10,00"
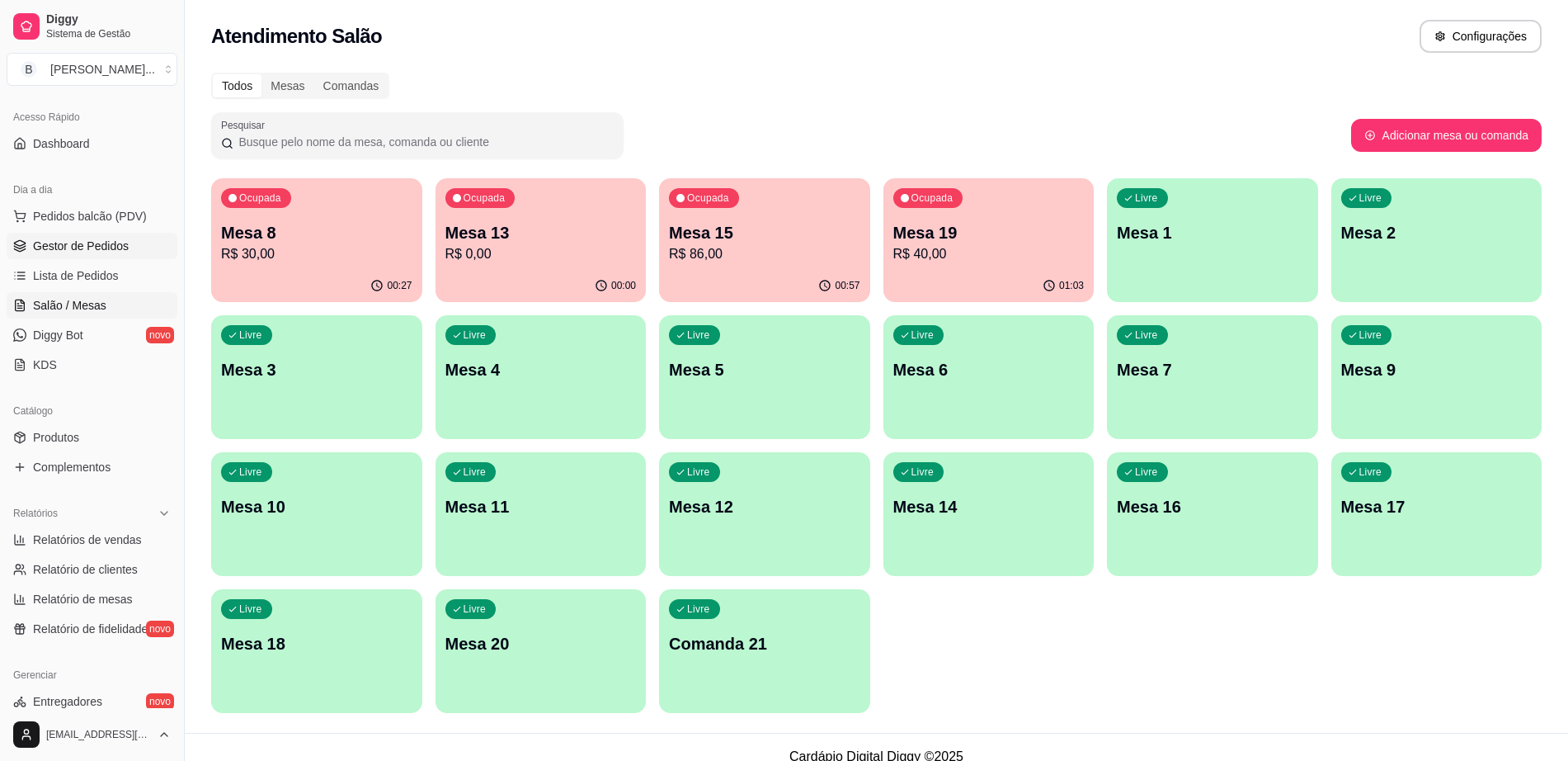
click at [115, 238] on span "Gestor de Pedidos" at bounding box center [81, 246] width 96 height 17
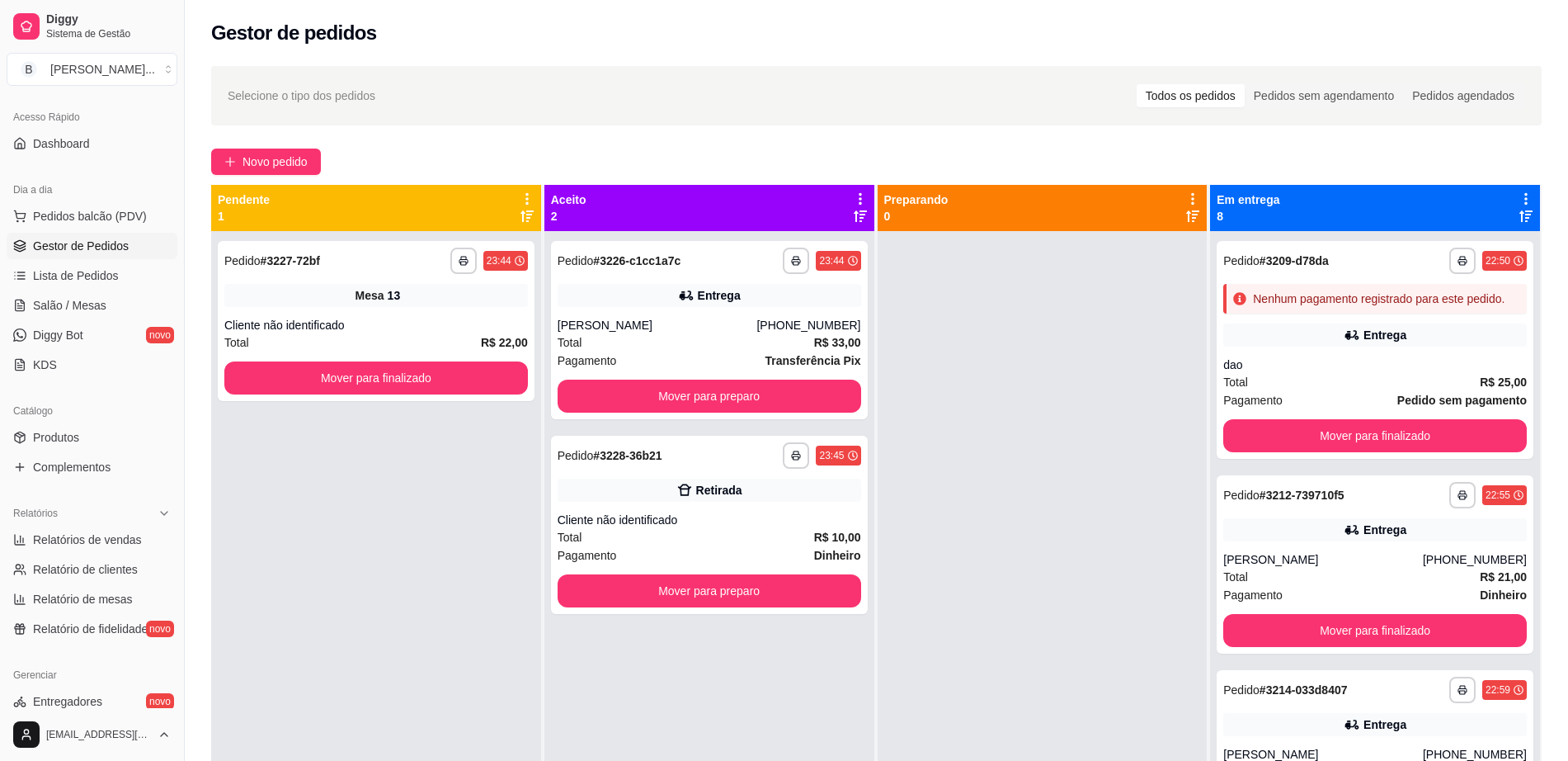
click at [285, 146] on div "**********" at bounding box center [875, 510] width 1383 height 909
click at [776, 406] on button "Mover para preparo" at bounding box center [709, 396] width 303 height 33
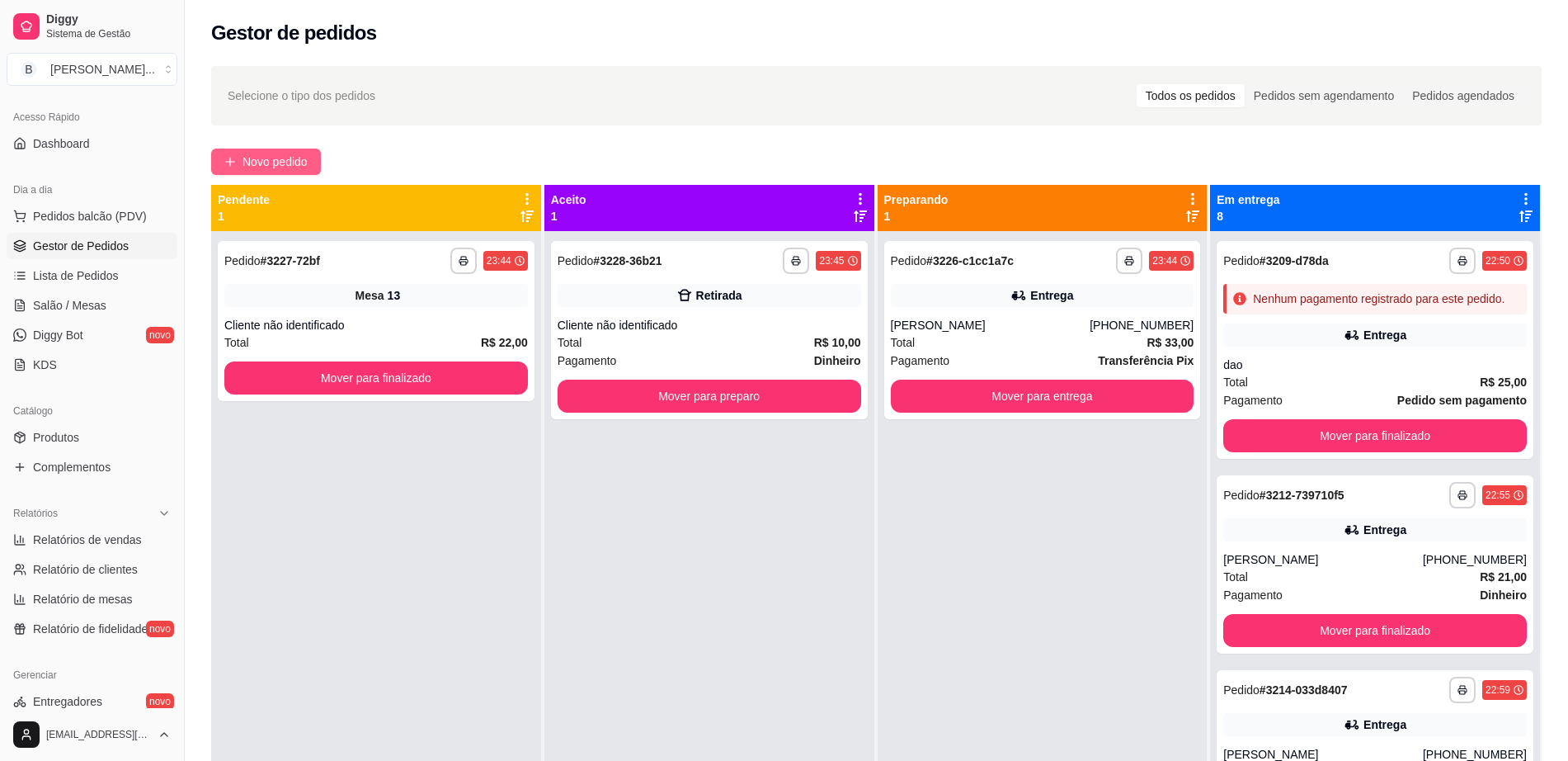
click at [283, 155] on span "Novo pedido" at bounding box center [275, 161] width 65 height 18
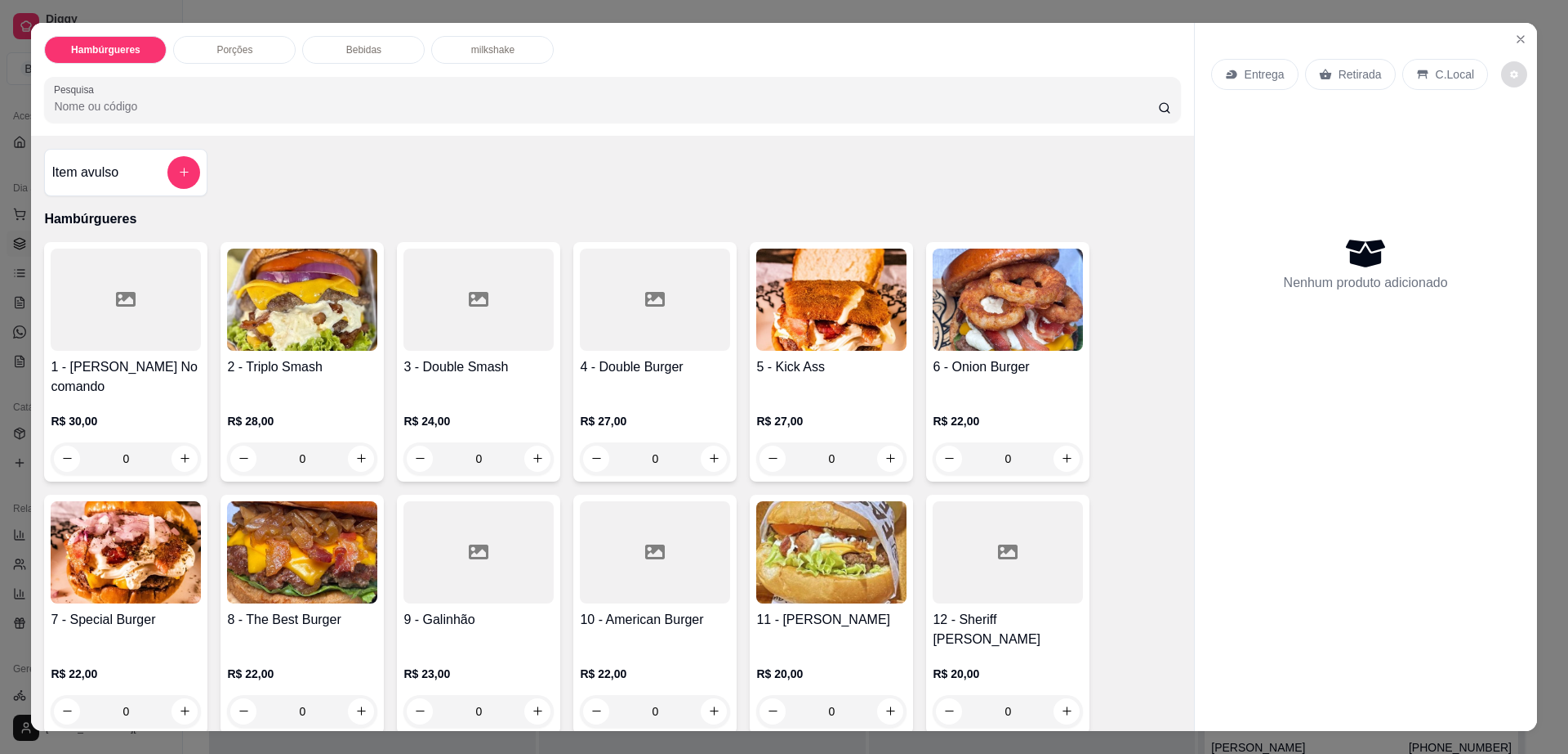
click at [1510, 73] on icon "decrease-product-quantity" at bounding box center [1514, 74] width 10 height 10
click at [1528, 143] on span "Automatic updates" at bounding box center [1524, 140] width 33 height 20
click at [1518, 143] on input "Automatic updates" at bounding box center [1512, 145] width 11 height 11
checkbox input "true"
click at [1508, 31] on button "Close" at bounding box center [1521, 40] width 26 height 26
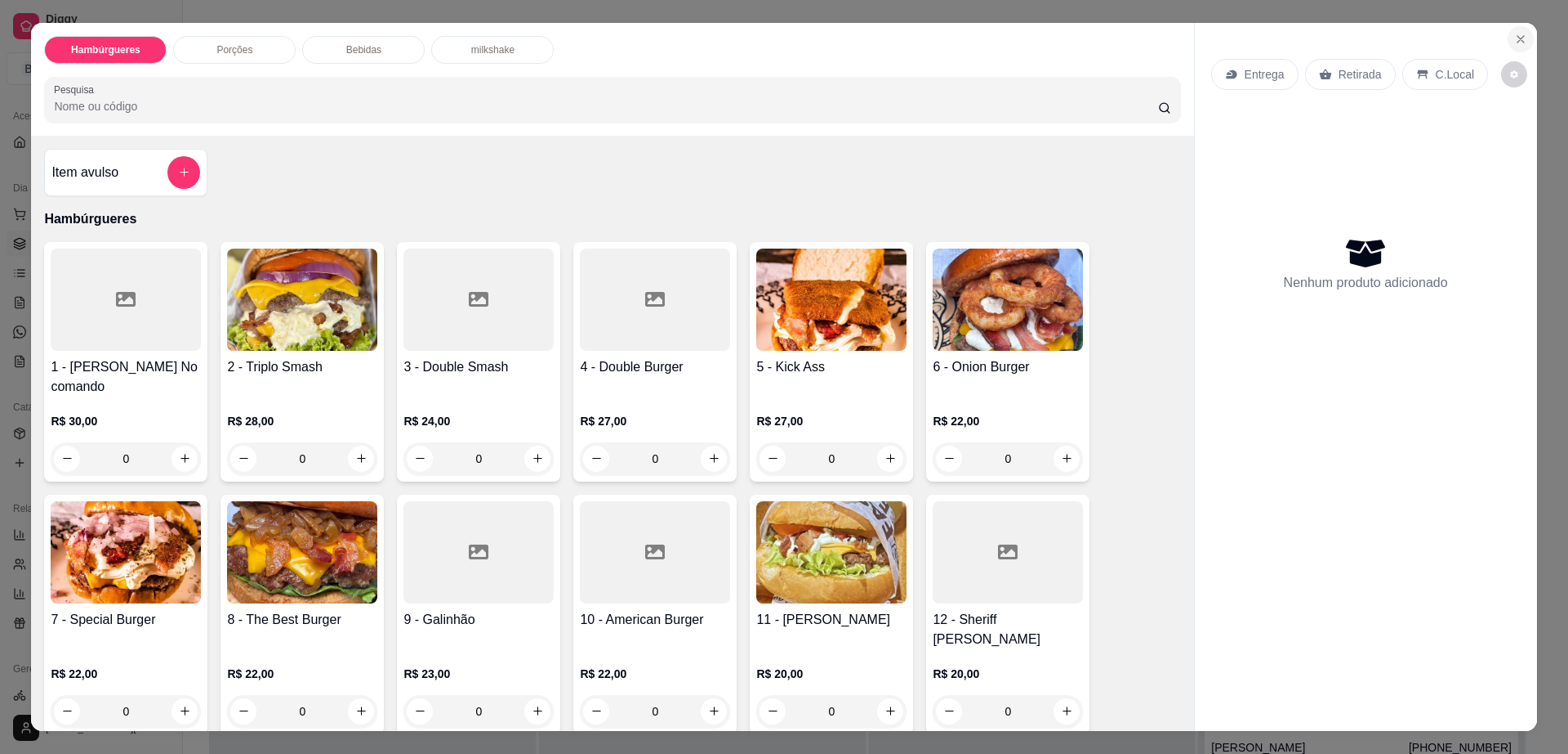
click at [1508, 31] on button "Close" at bounding box center [1521, 40] width 26 height 26
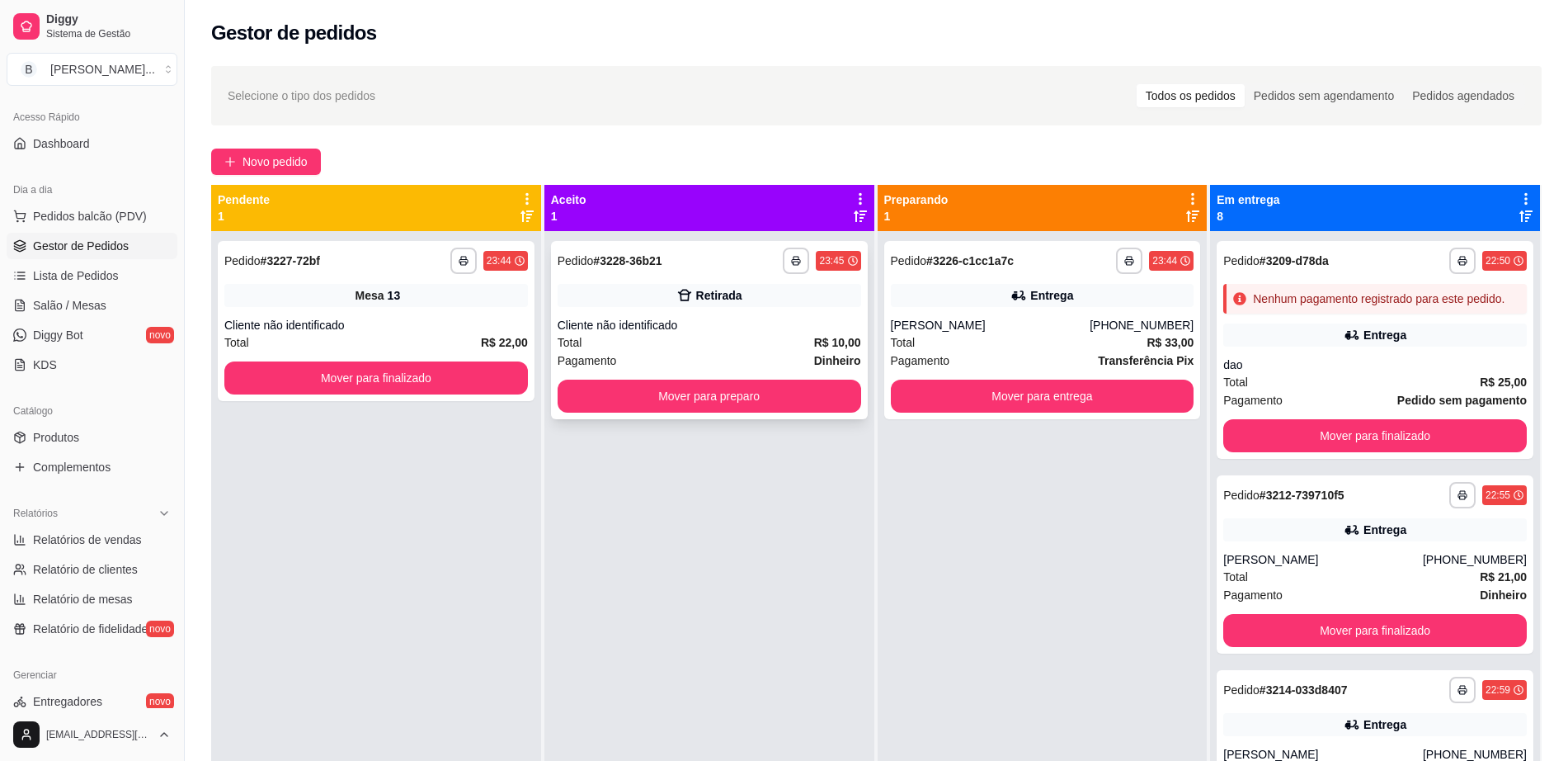
click at [721, 349] on div "Total R$ 10,00" at bounding box center [709, 343] width 303 height 18
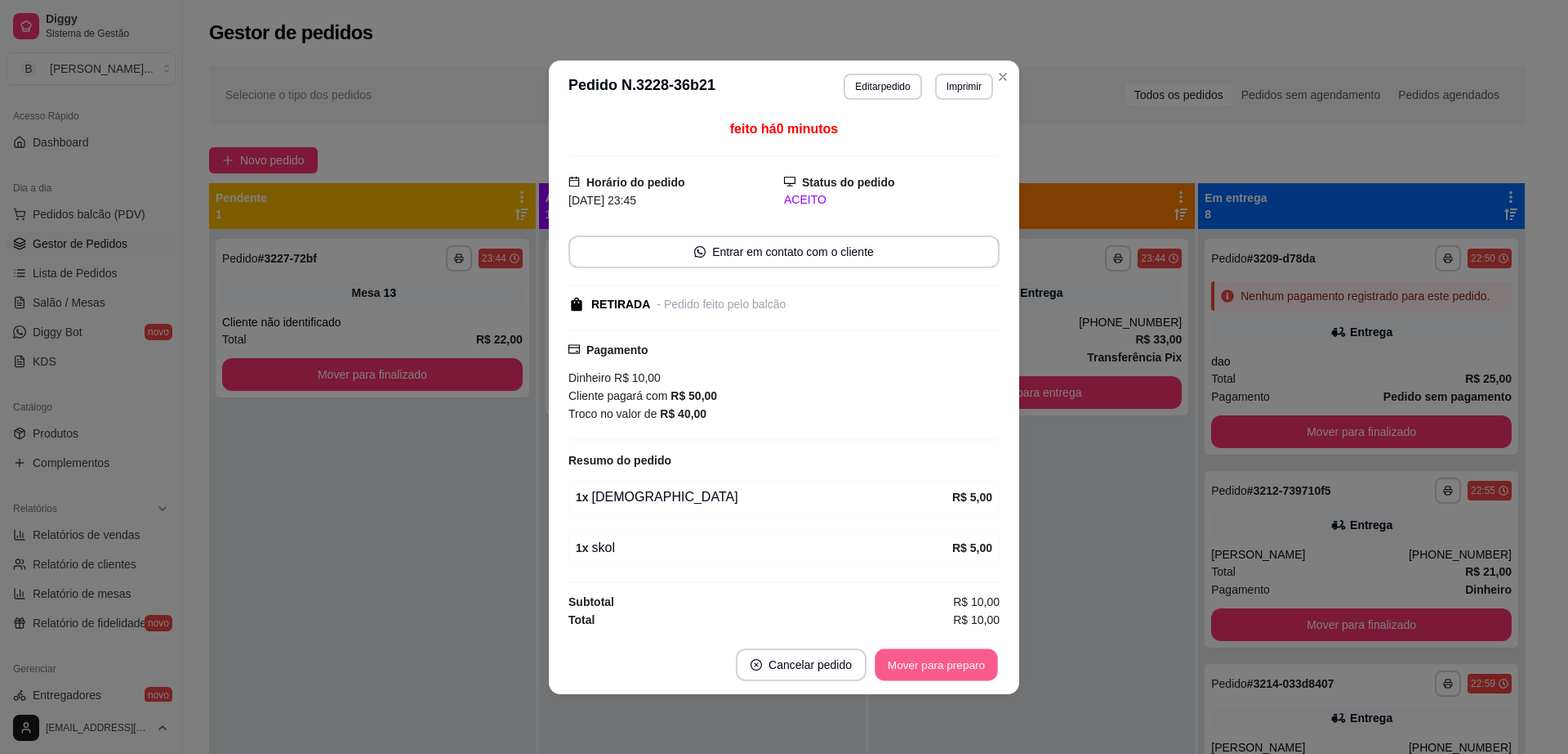
click at [957, 669] on button "Mover para preparo" at bounding box center [936, 664] width 123 height 32
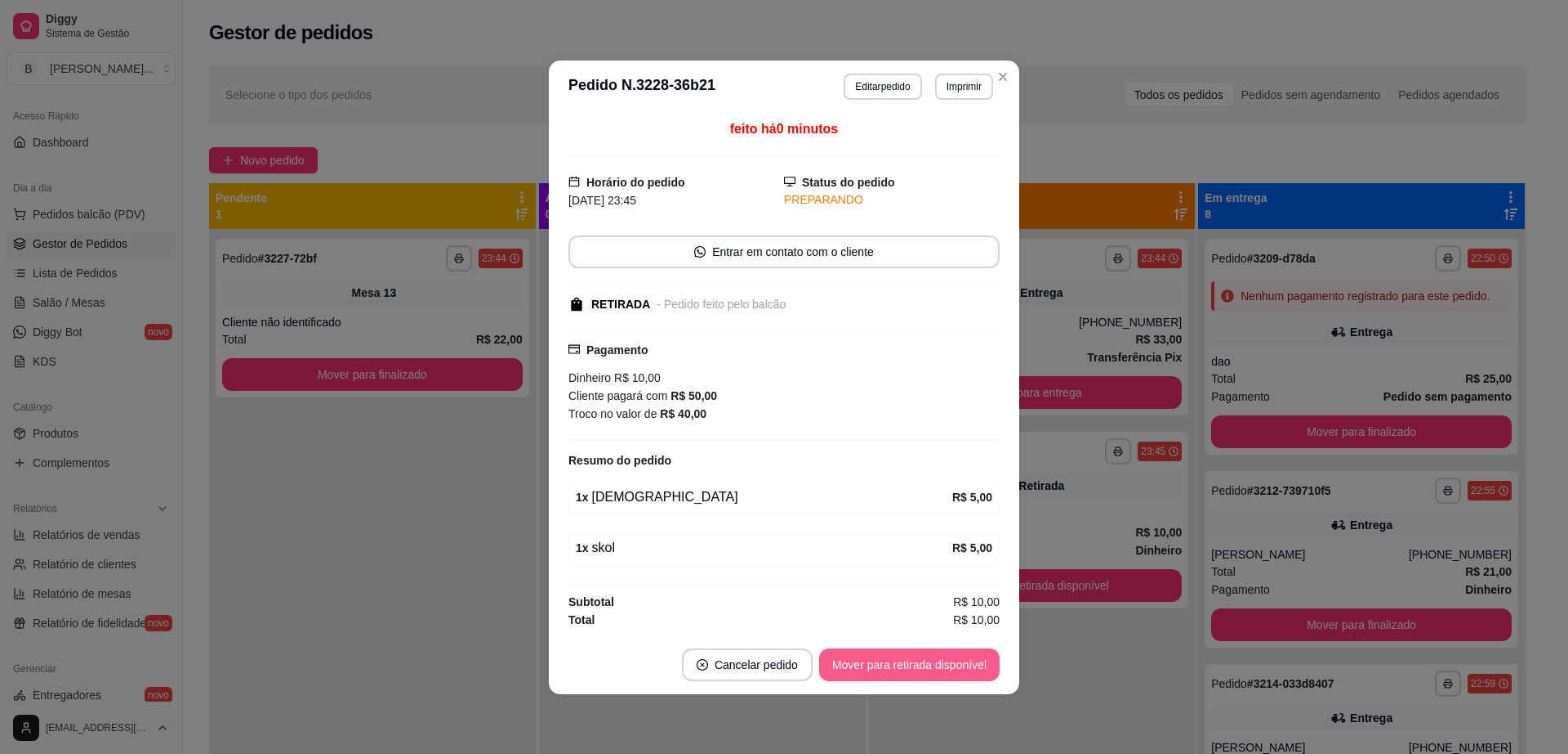
click at [957, 669] on button "Mover para retirada disponível" at bounding box center [909, 665] width 180 height 33
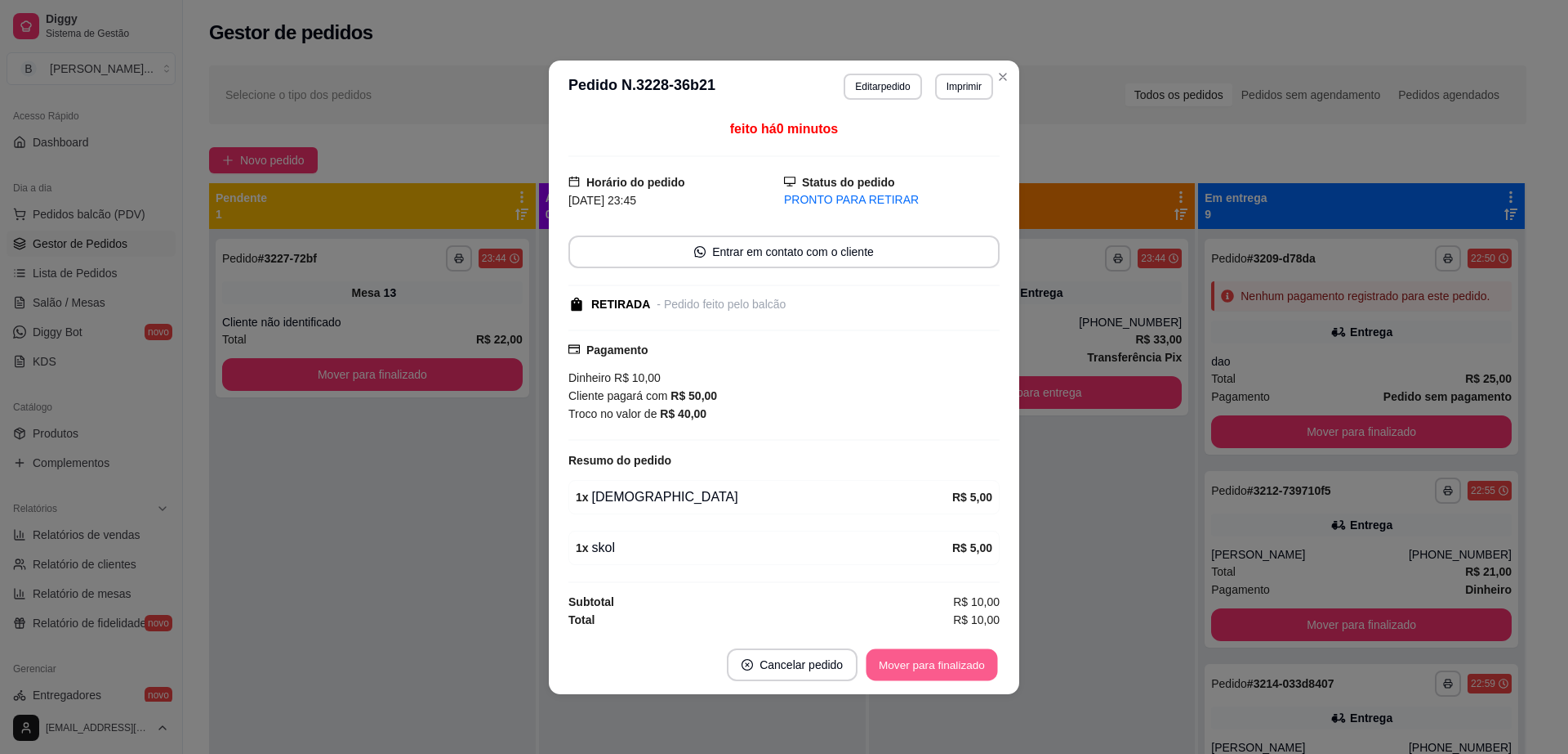
click at [957, 669] on button "Mover para finalizado" at bounding box center [932, 664] width 132 height 32
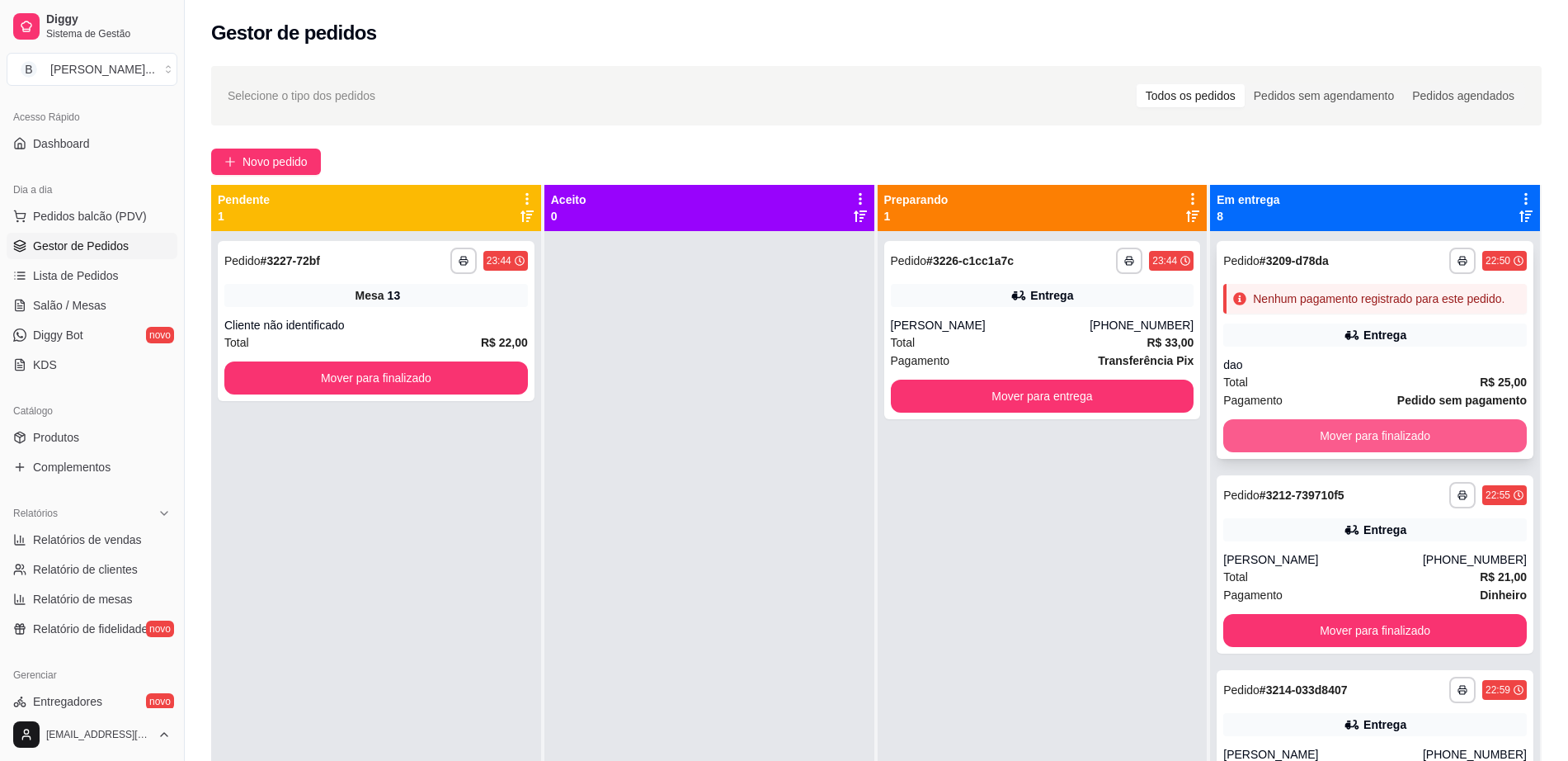
click at [1299, 452] on button "Mover para finalizado" at bounding box center [1374, 436] width 303 height 33
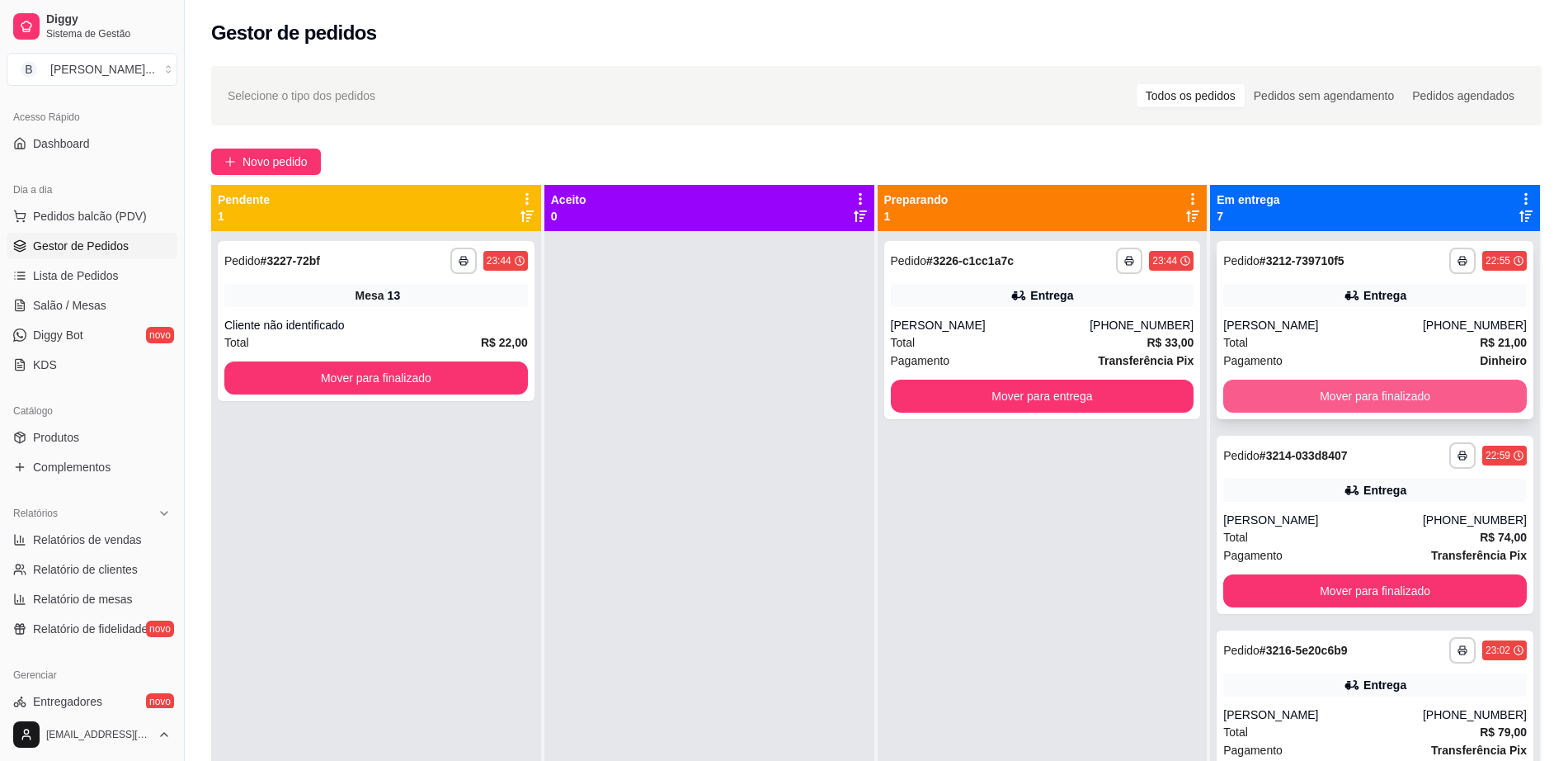
click at [1334, 400] on button "Mover para finalizado" at bounding box center [1374, 396] width 303 height 33
click at [1334, 399] on button "Mover para finalizado" at bounding box center [1375, 396] width 294 height 32
click at [1334, 399] on button "Mover para finalizado" at bounding box center [1374, 396] width 303 height 33
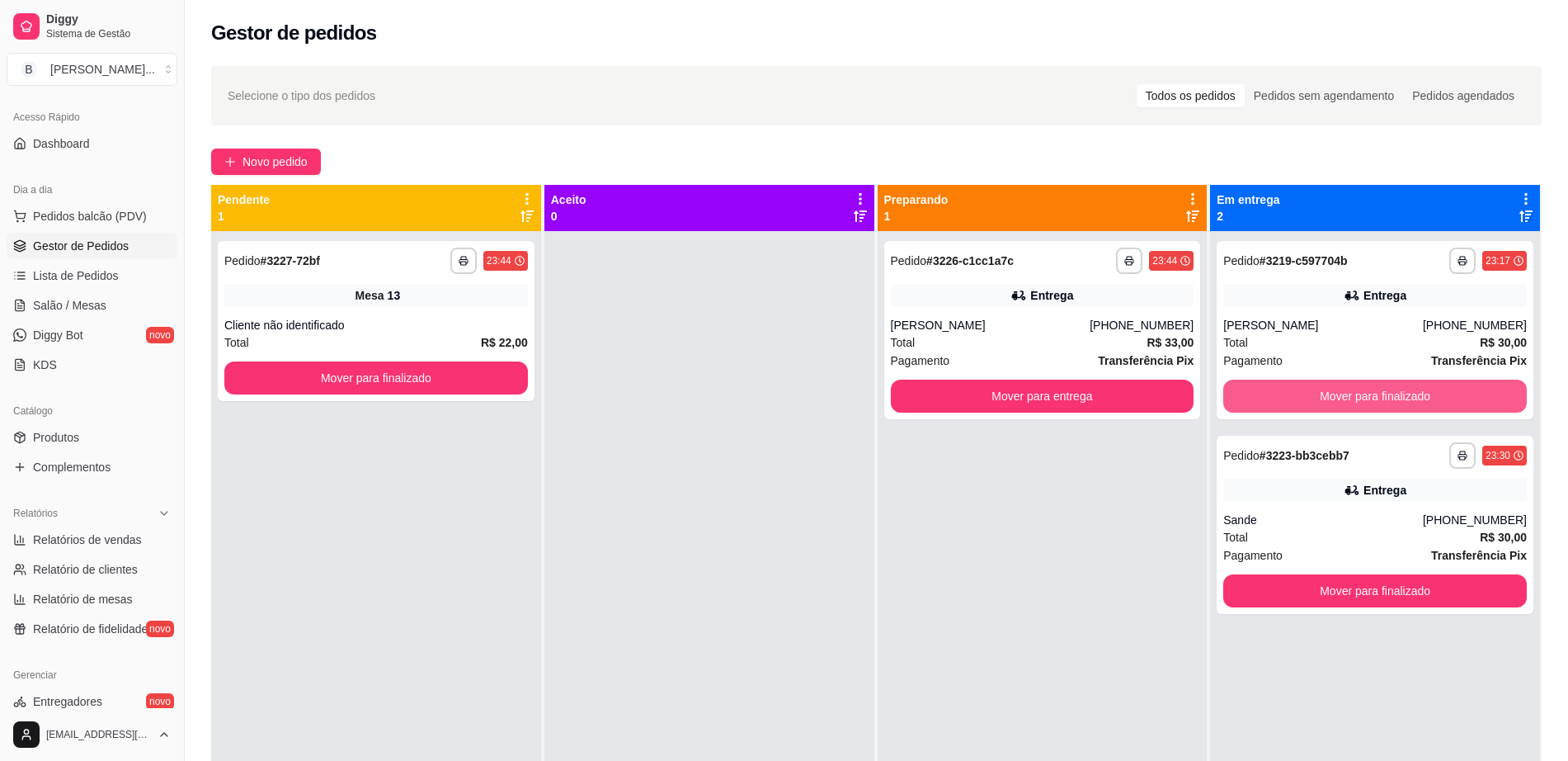
click at [1334, 399] on button "Mover para finalizado" at bounding box center [1374, 396] width 303 height 33
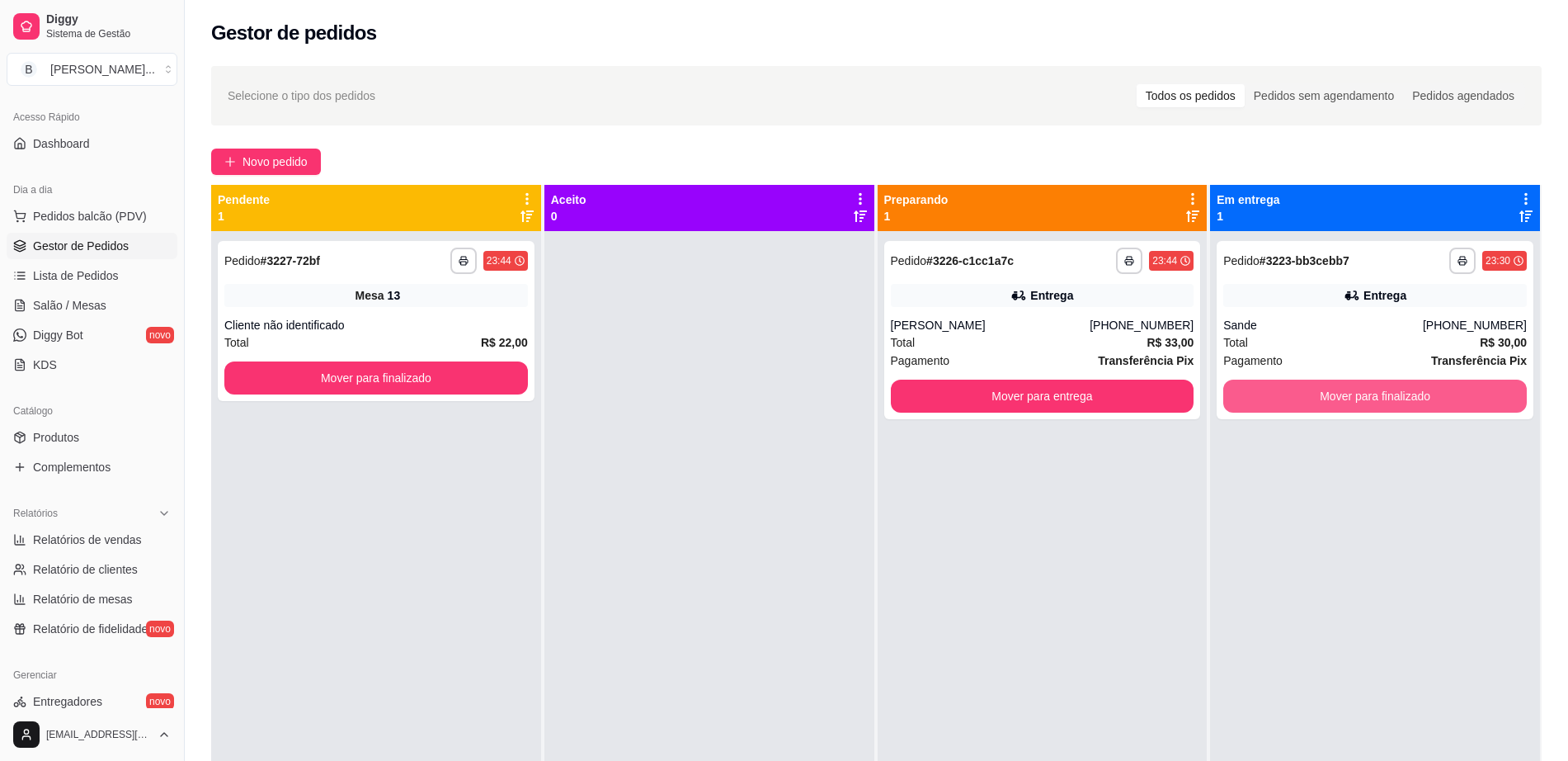
click at [1334, 399] on button "Mover para finalizado" at bounding box center [1374, 396] width 303 height 33
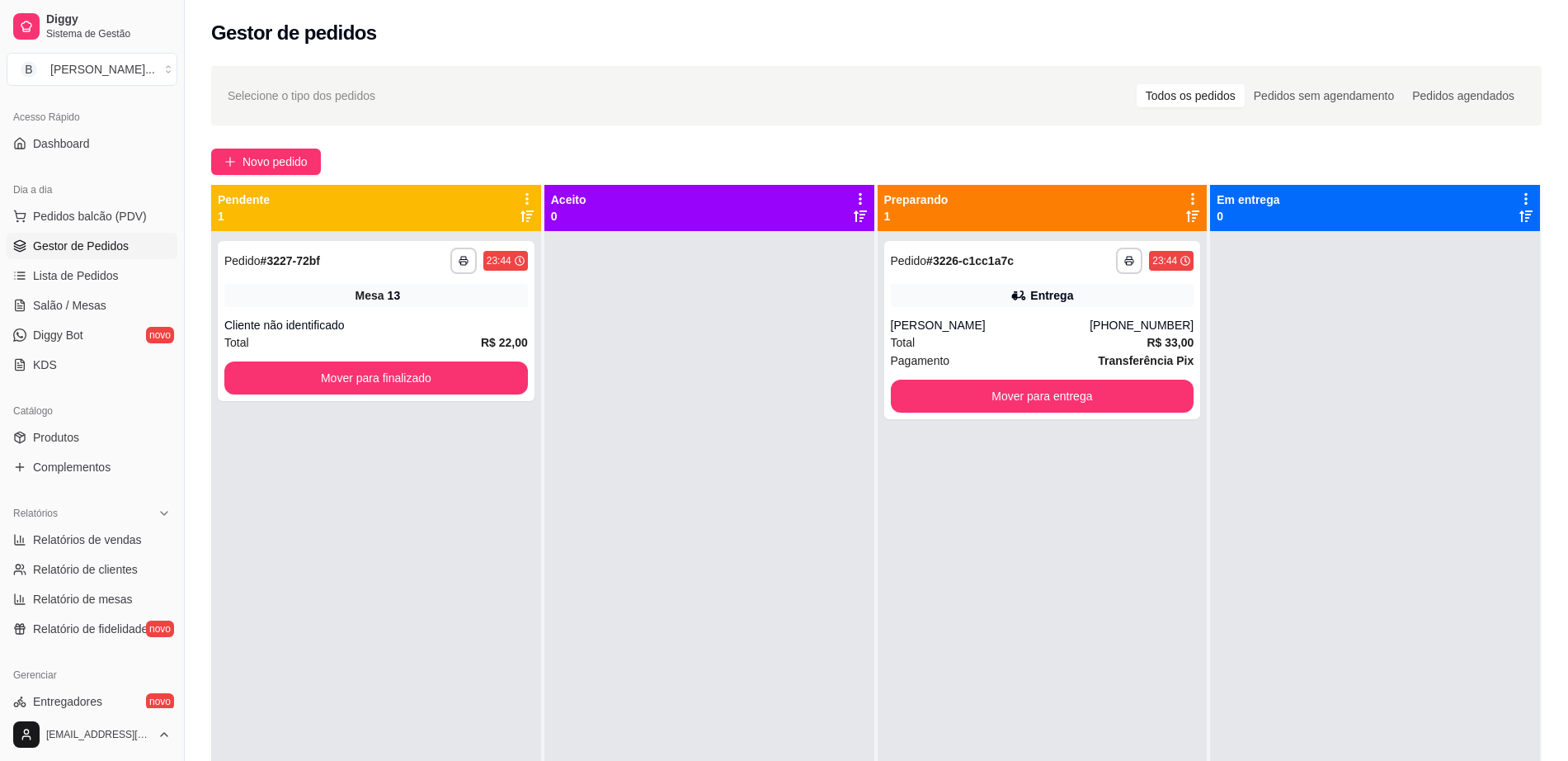
click at [399, 403] on div "**********" at bounding box center [376, 611] width 330 height 761
click at [354, 370] on button "Mover para finalizado" at bounding box center [376, 378] width 303 height 33
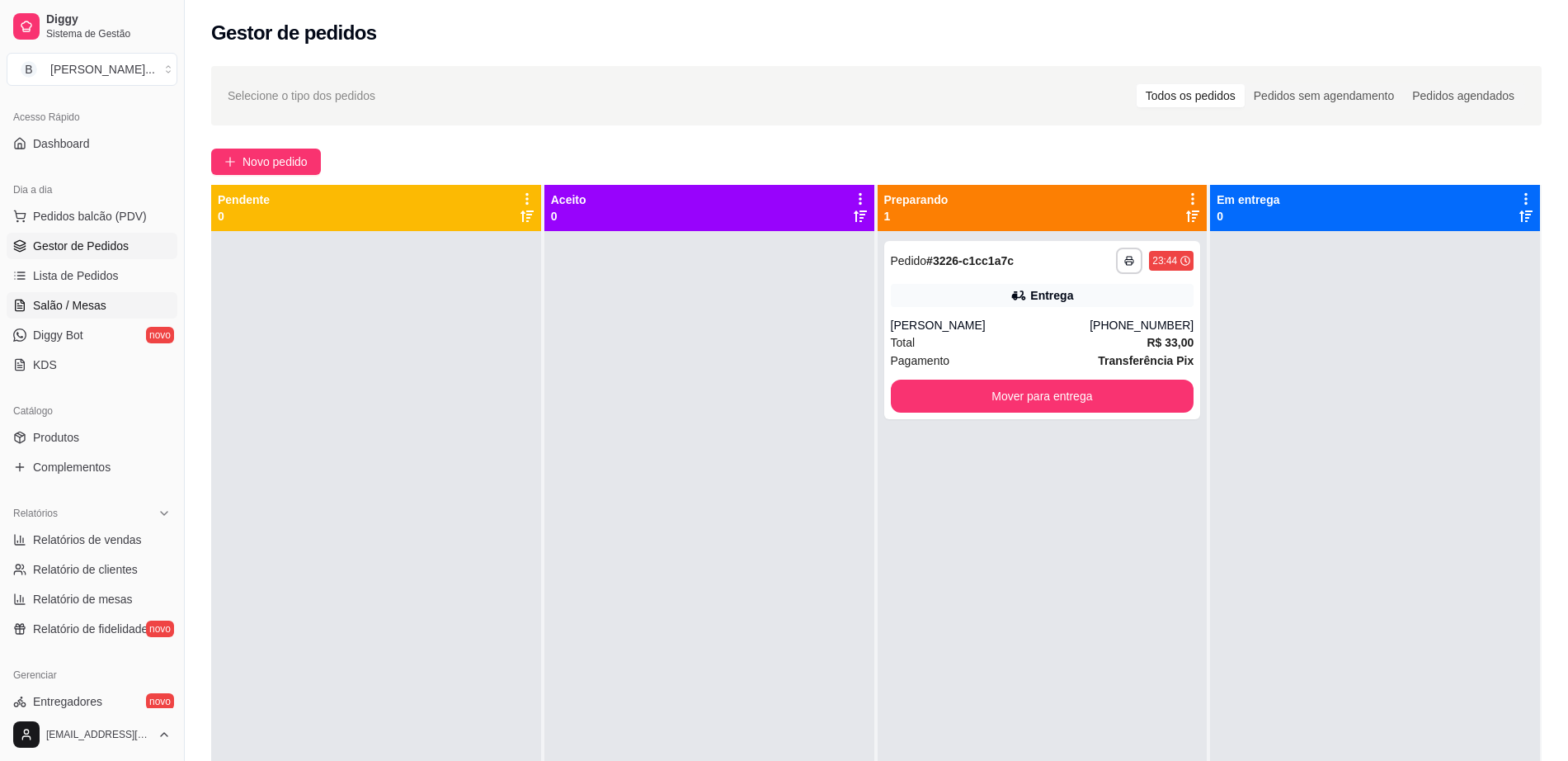
click at [111, 306] on link "Salão / Mesas" at bounding box center [91, 305] width 170 height 27
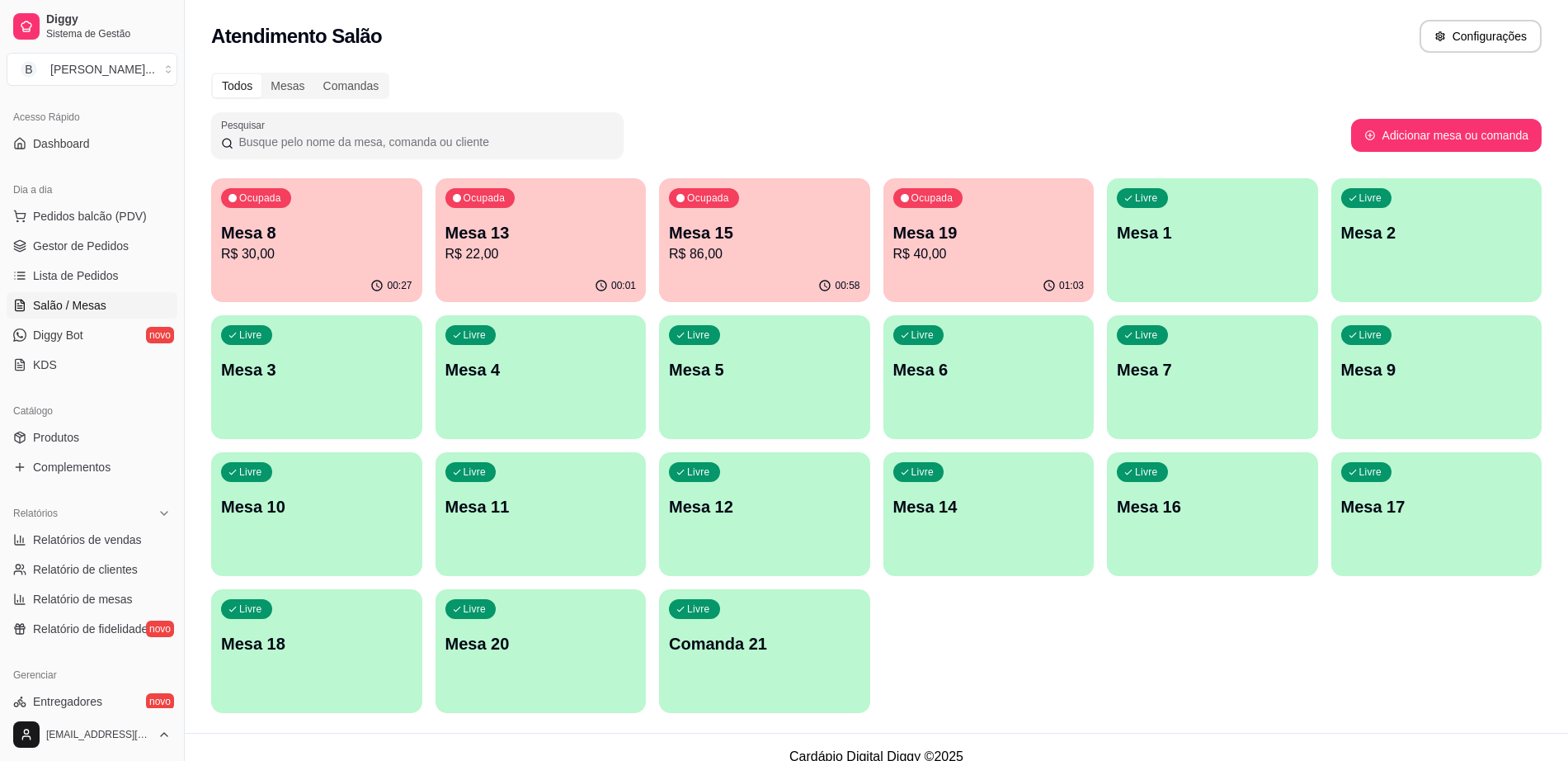
click at [325, 250] on p "R$ 30,00" at bounding box center [317, 254] width 191 height 20
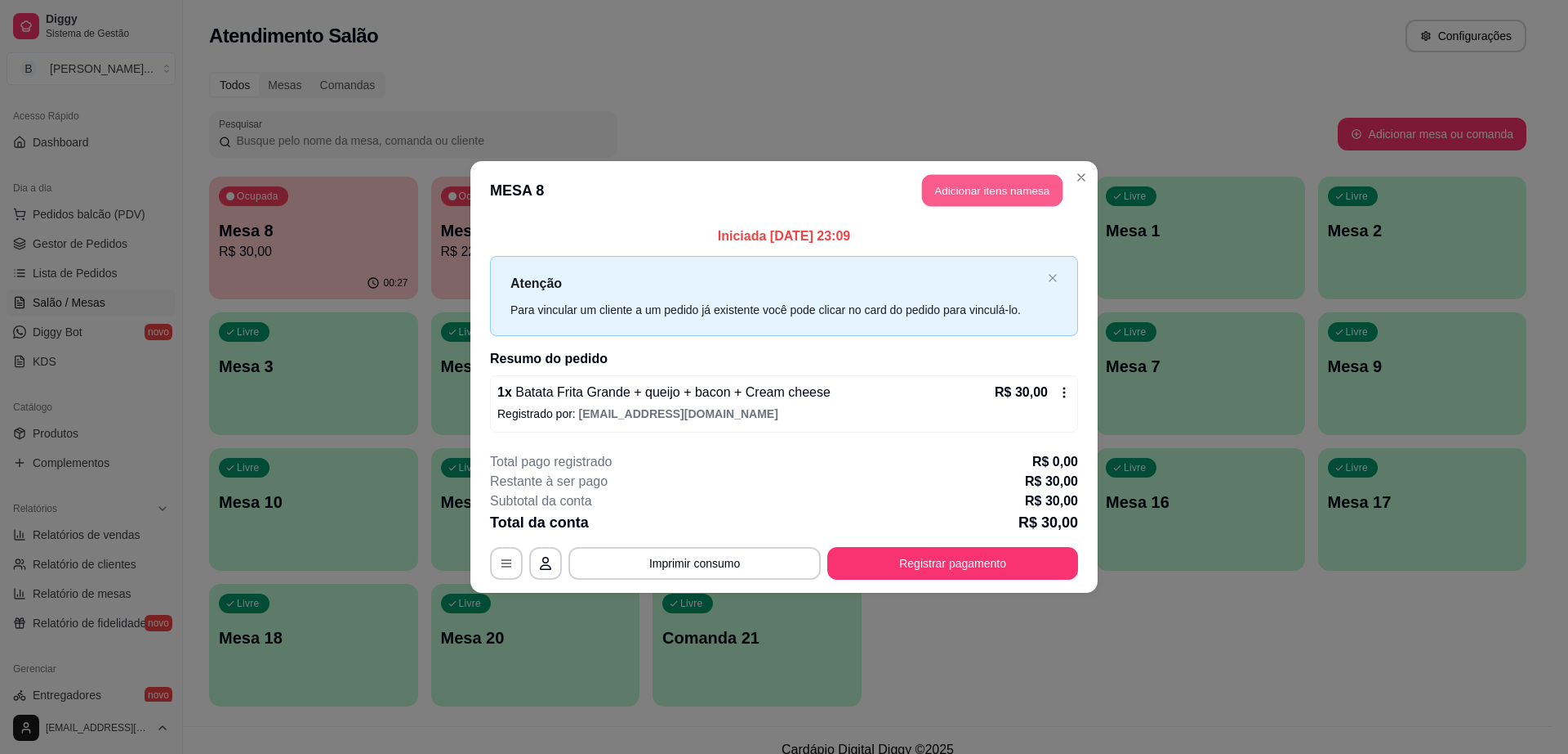
click at [985, 197] on button "Adicionar itens na mesa" at bounding box center [992, 190] width 141 height 32
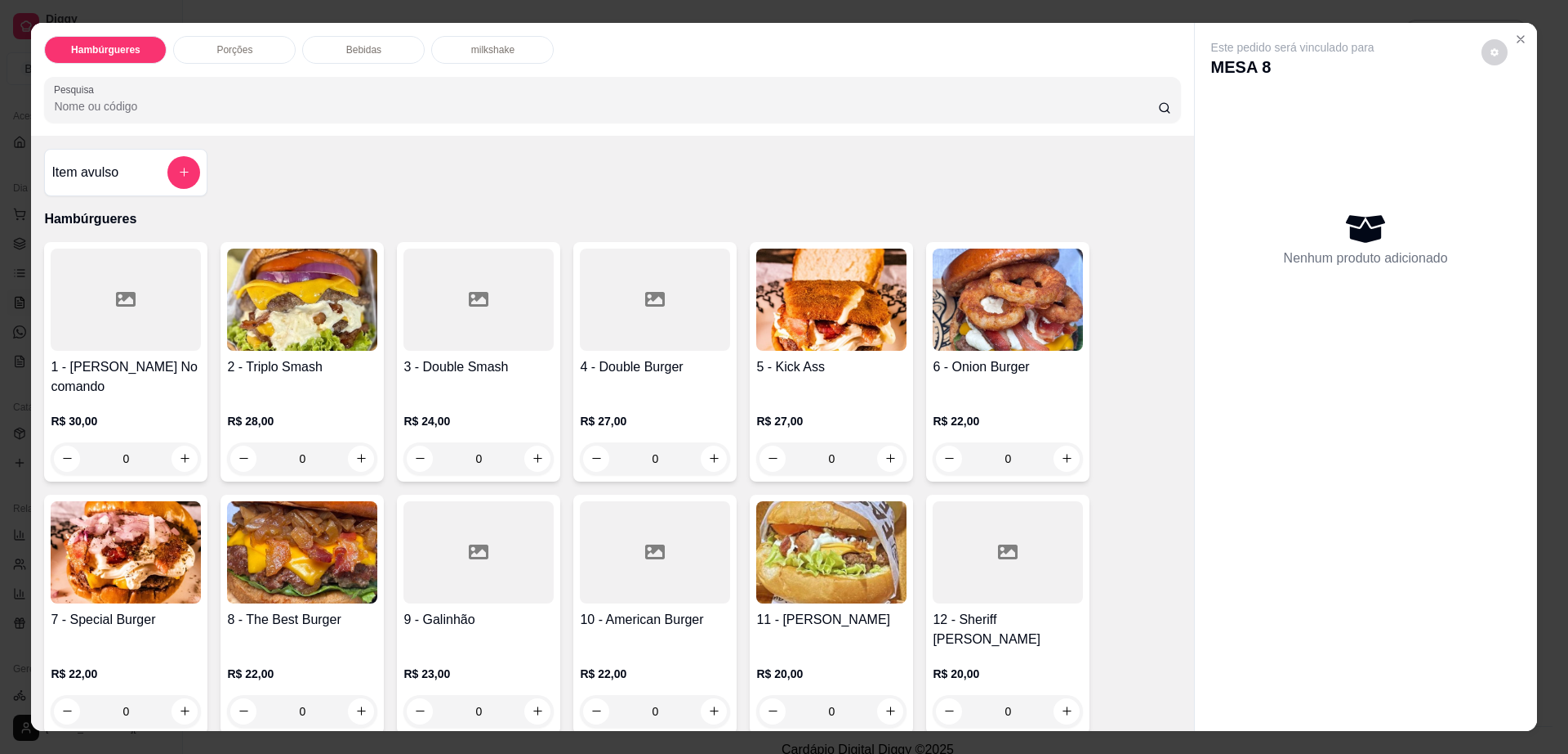
click at [352, 30] on div "Hambúrgueres Porções Bebidas milkshake Pesquisa" at bounding box center [612, 79] width 1162 height 113
click at [352, 44] on p "Bebidas" at bounding box center [364, 50] width 35 height 13
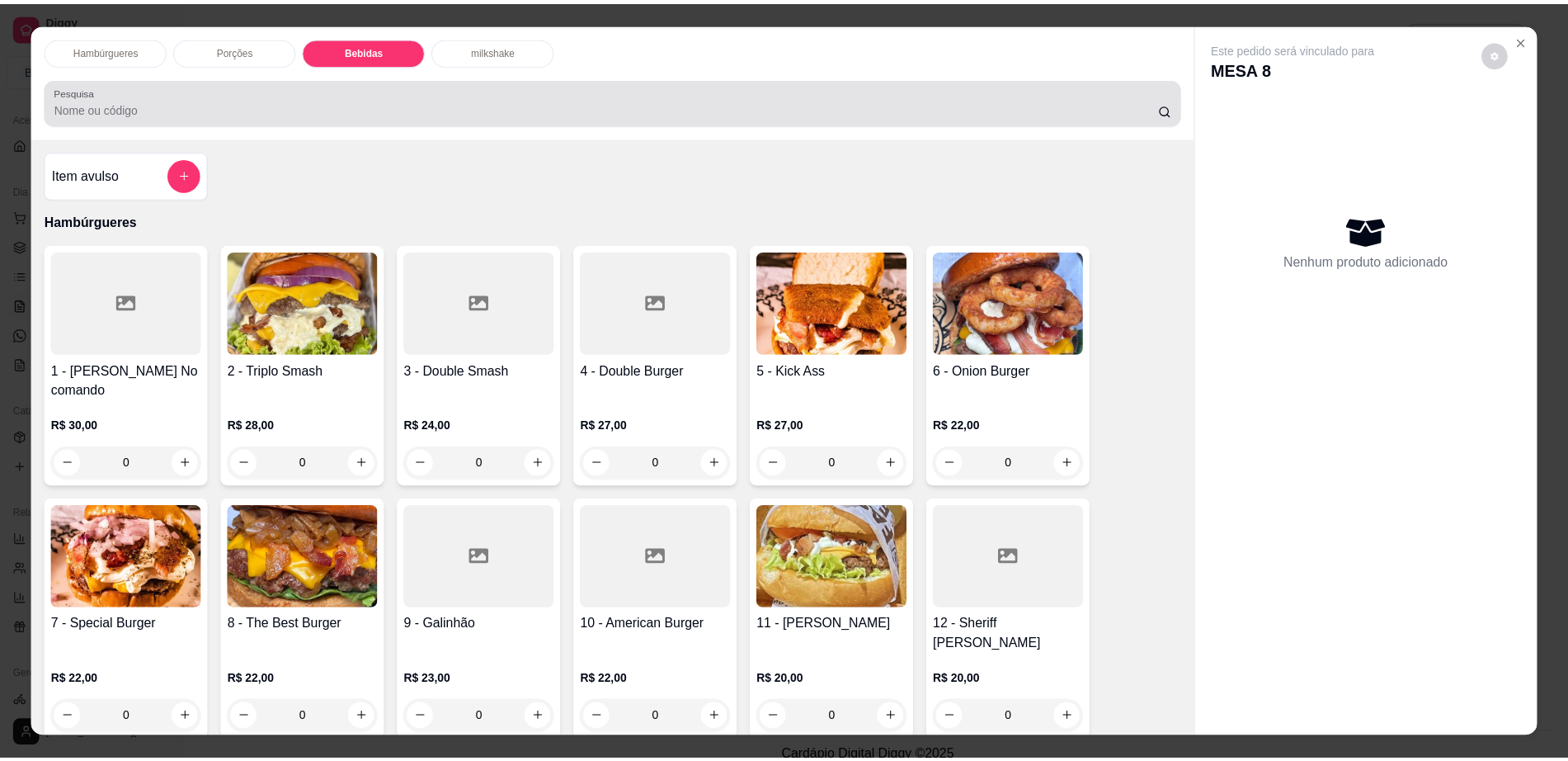
scroll to position [30, 0]
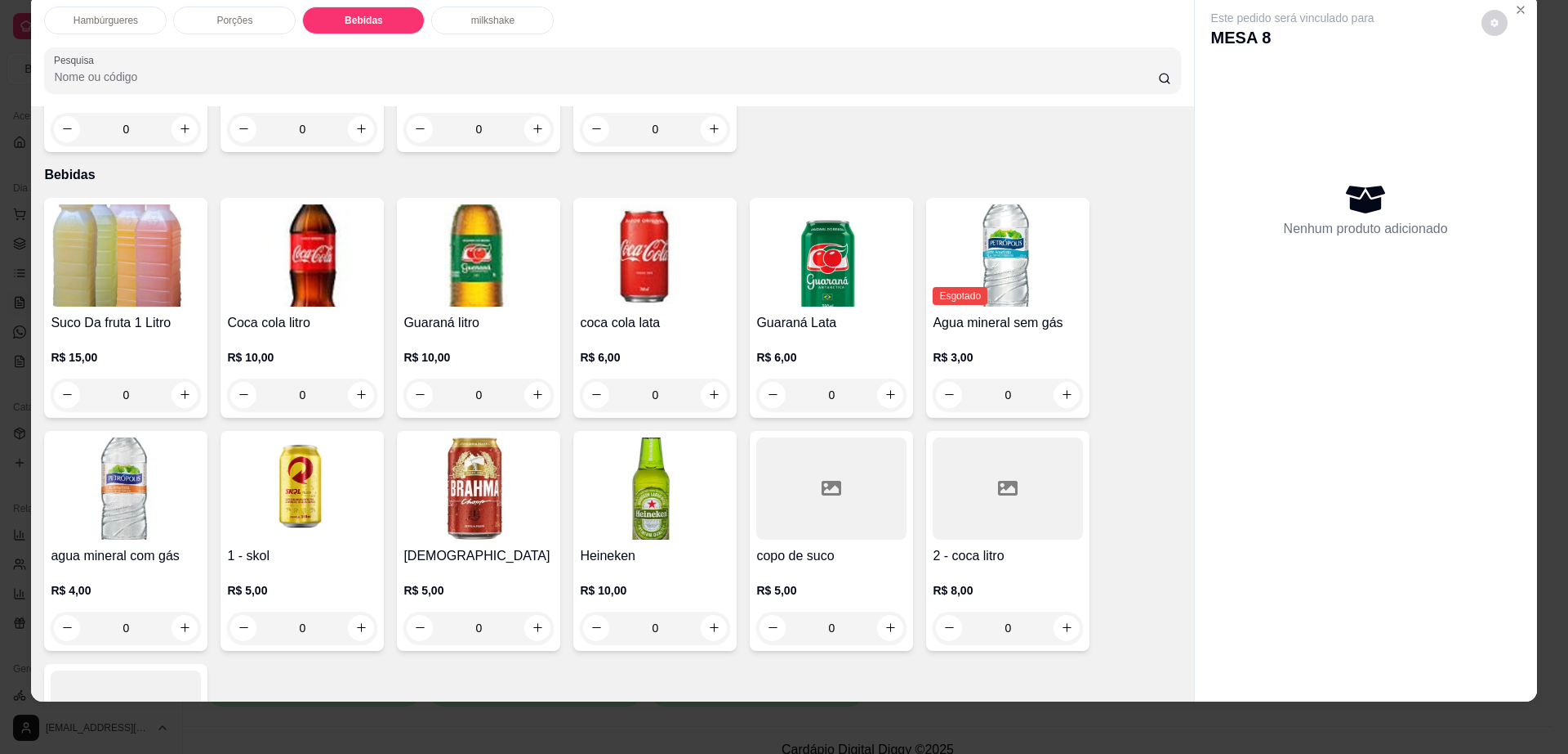
click at [994, 477] on div at bounding box center [1008, 489] width 151 height 102
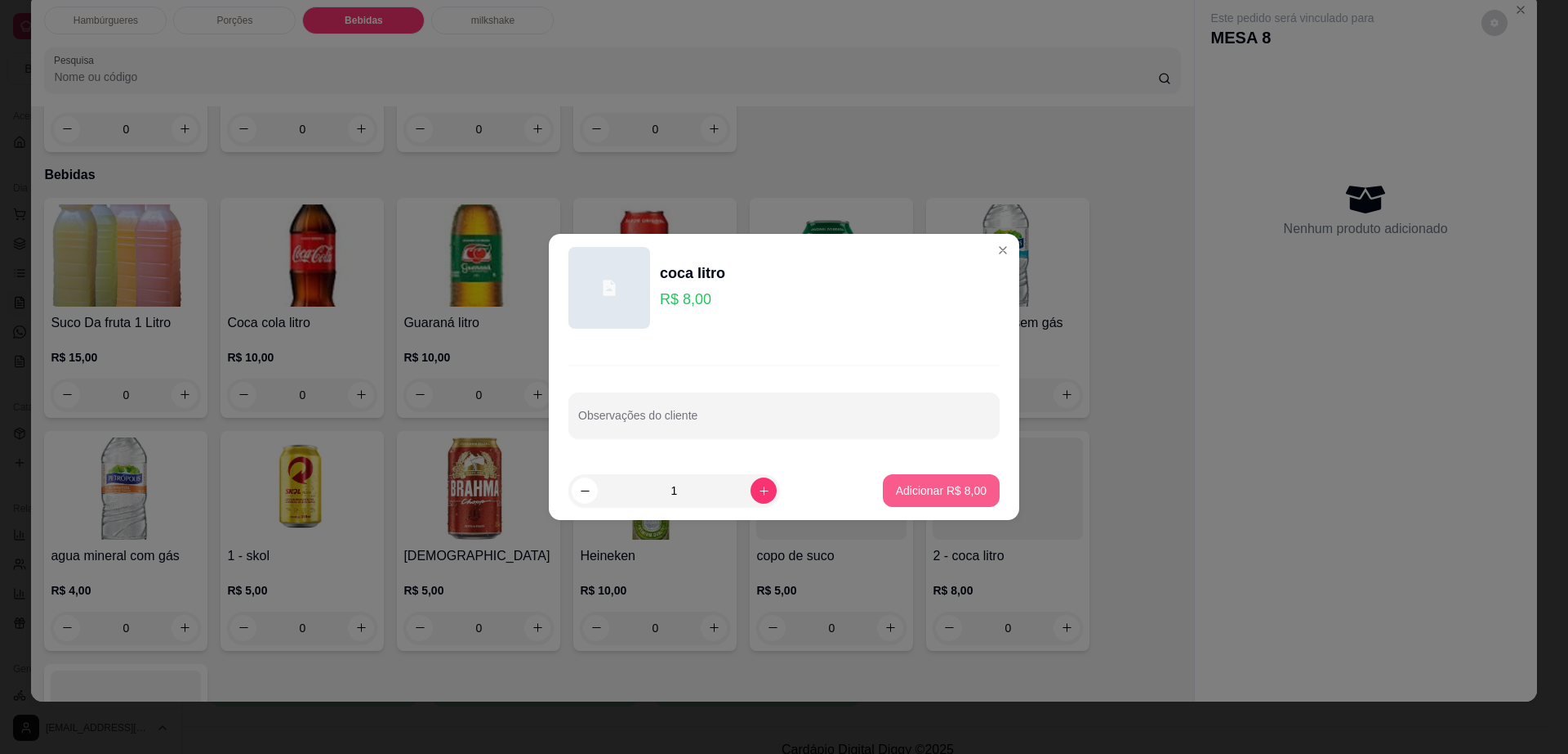
click at [908, 495] on p "Adicionar R$ 8,00" at bounding box center [941, 490] width 91 height 16
type input "1"
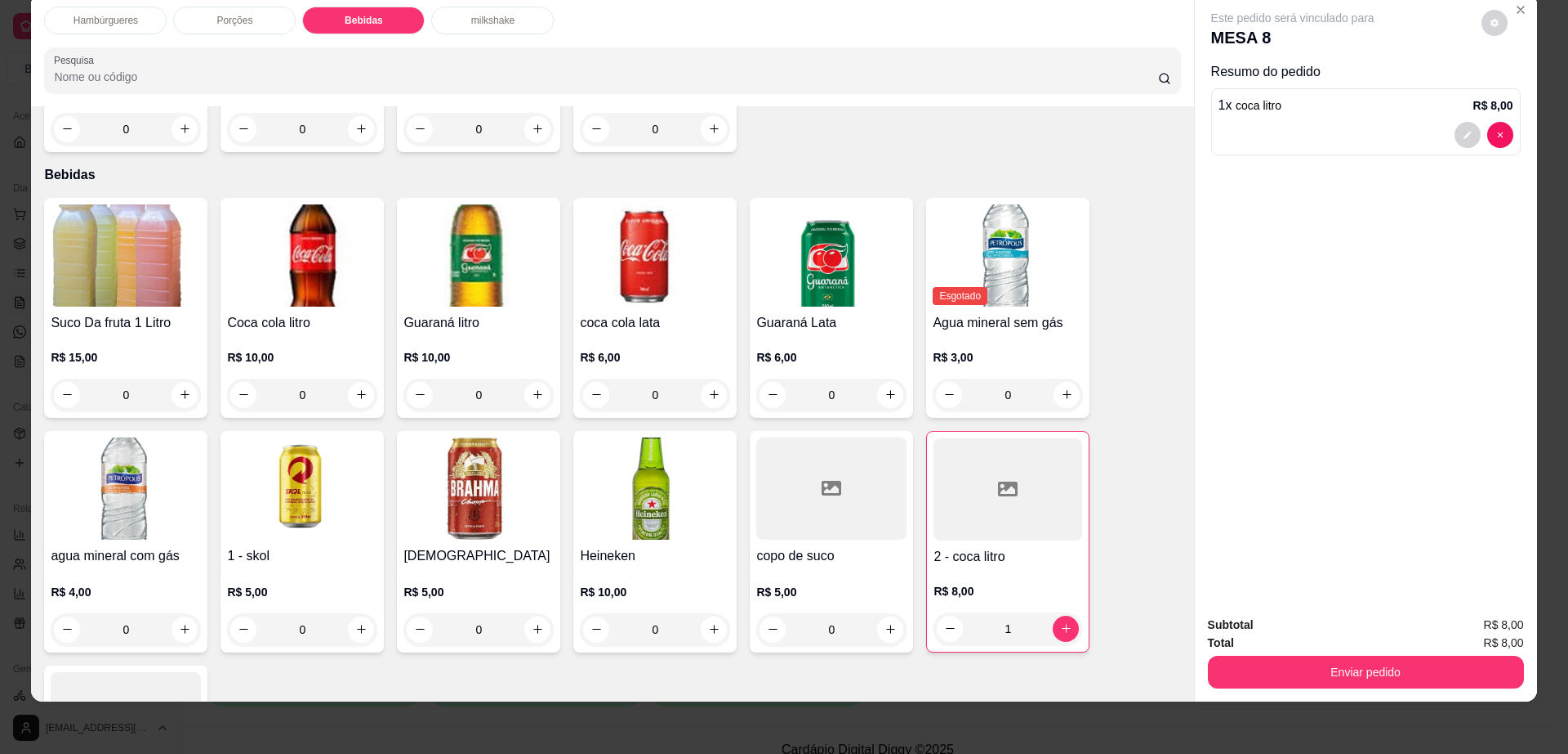
click at [1491, 21] on icon "decrease-product-quantity" at bounding box center [1495, 23] width 10 height 10
click at [1536, 90] on span "Automatic updates" at bounding box center [1529, 88] width 16 height 13
click at [1518, 90] on input "Automatic updates" at bounding box center [1512, 93] width 11 height 11
checkbox input "false"
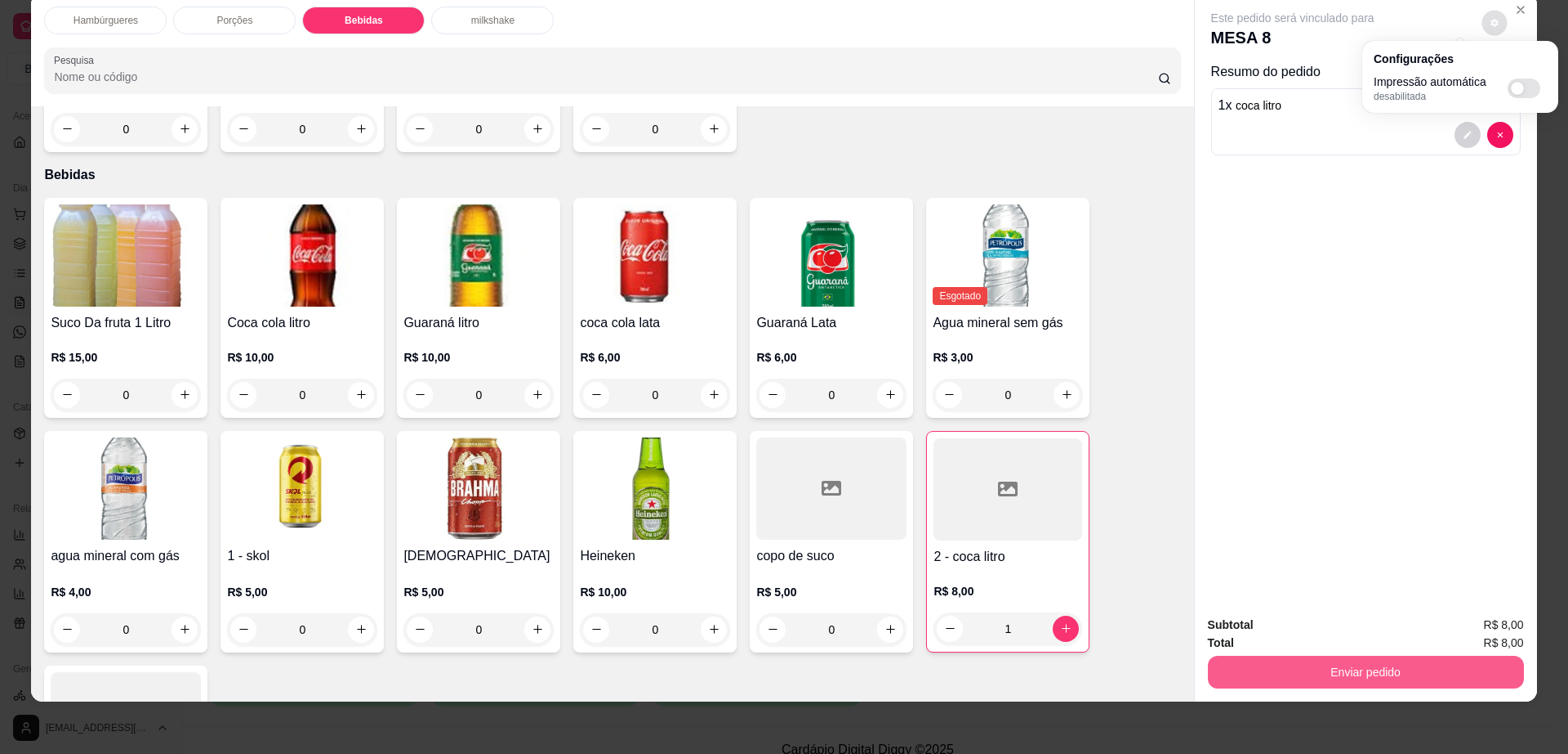
click at [1281, 667] on button "Enviar pedido" at bounding box center [1366, 672] width 316 height 33
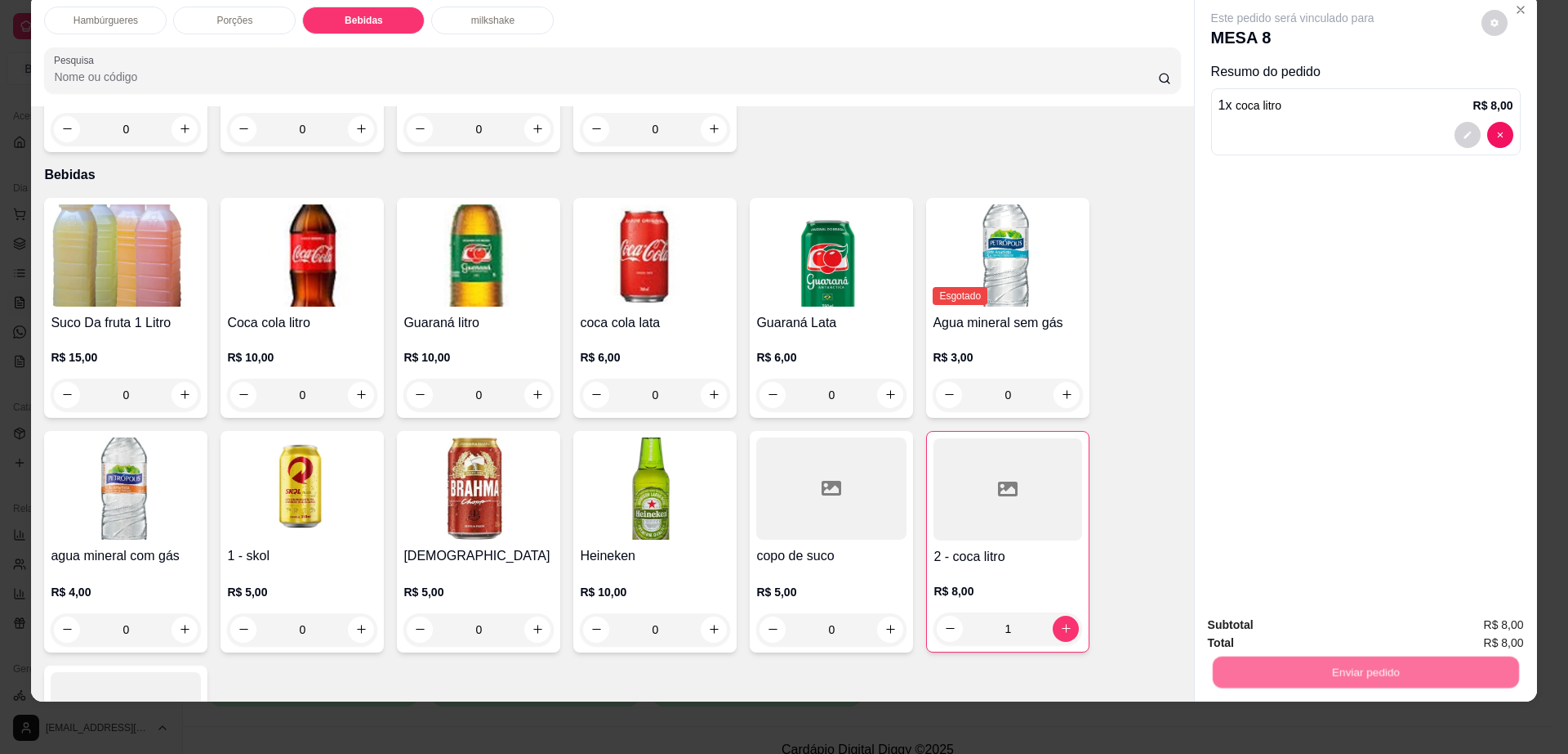
click at [1474, 628] on button "Enviar pedido" at bounding box center [1480, 632] width 92 height 31
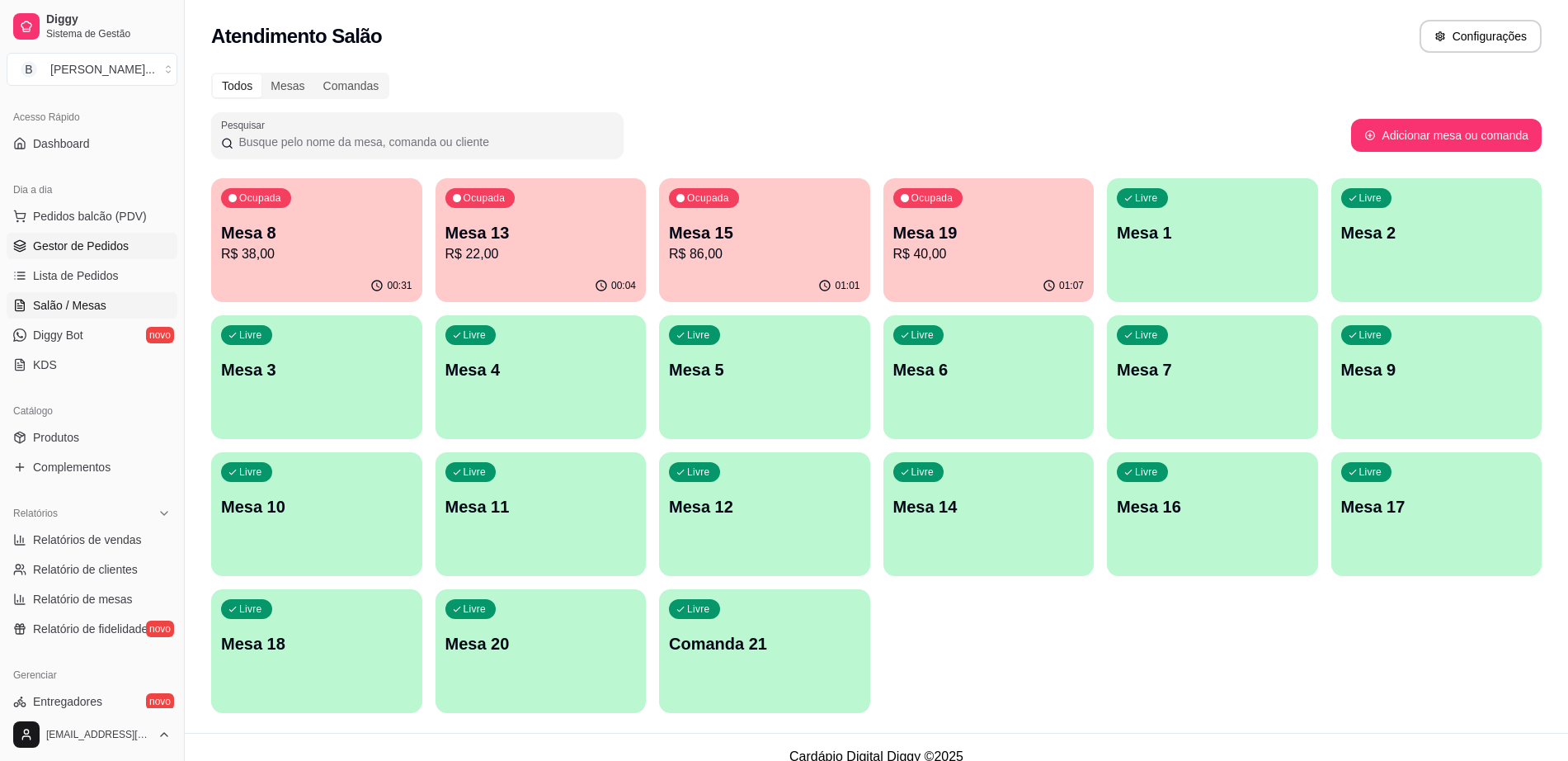
click at [142, 253] on link "Gestor de Pedidos" at bounding box center [91, 246] width 170 height 27
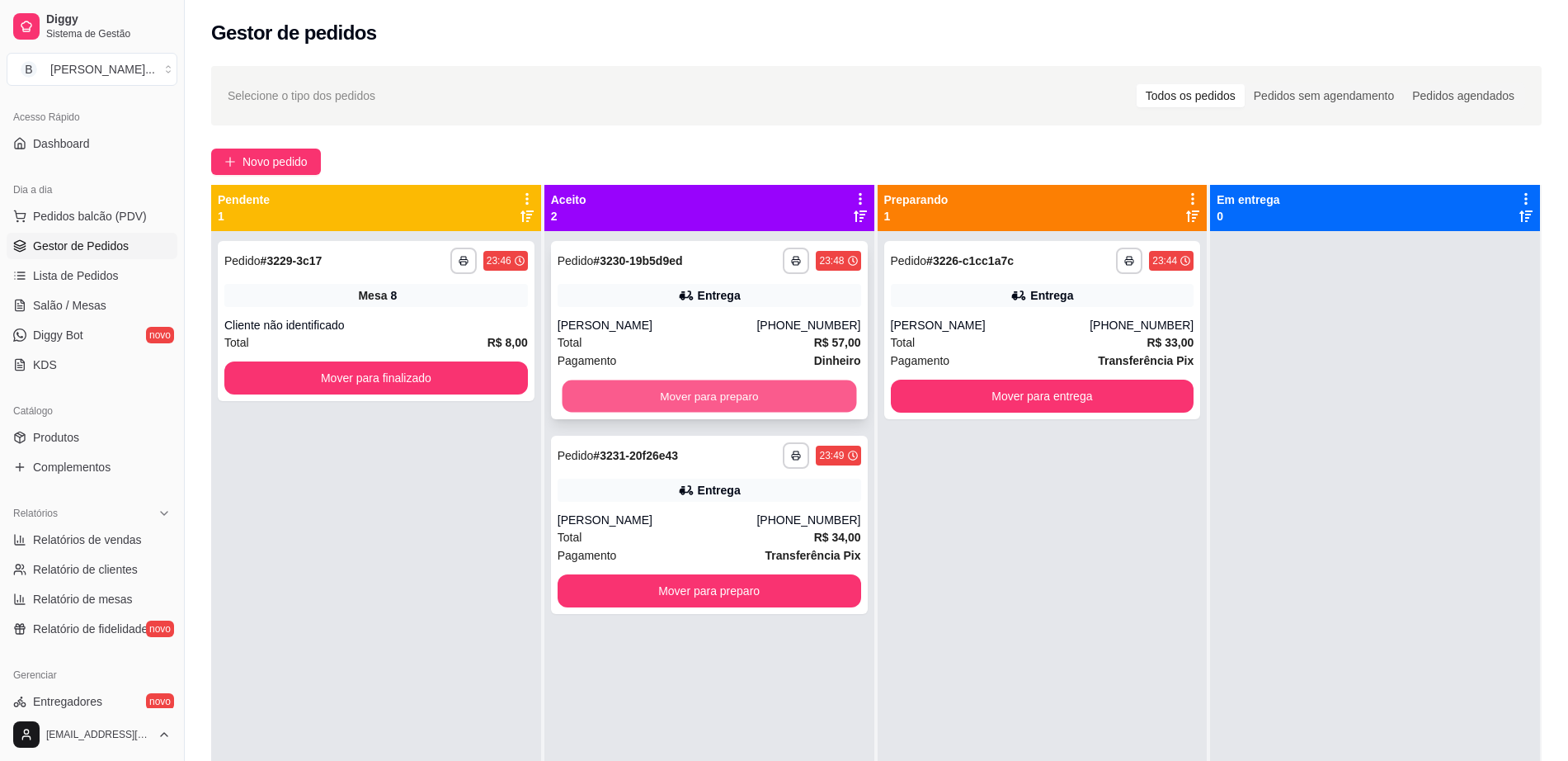
click at [696, 391] on button "Mover para preparo" at bounding box center [708, 396] width 294 height 32
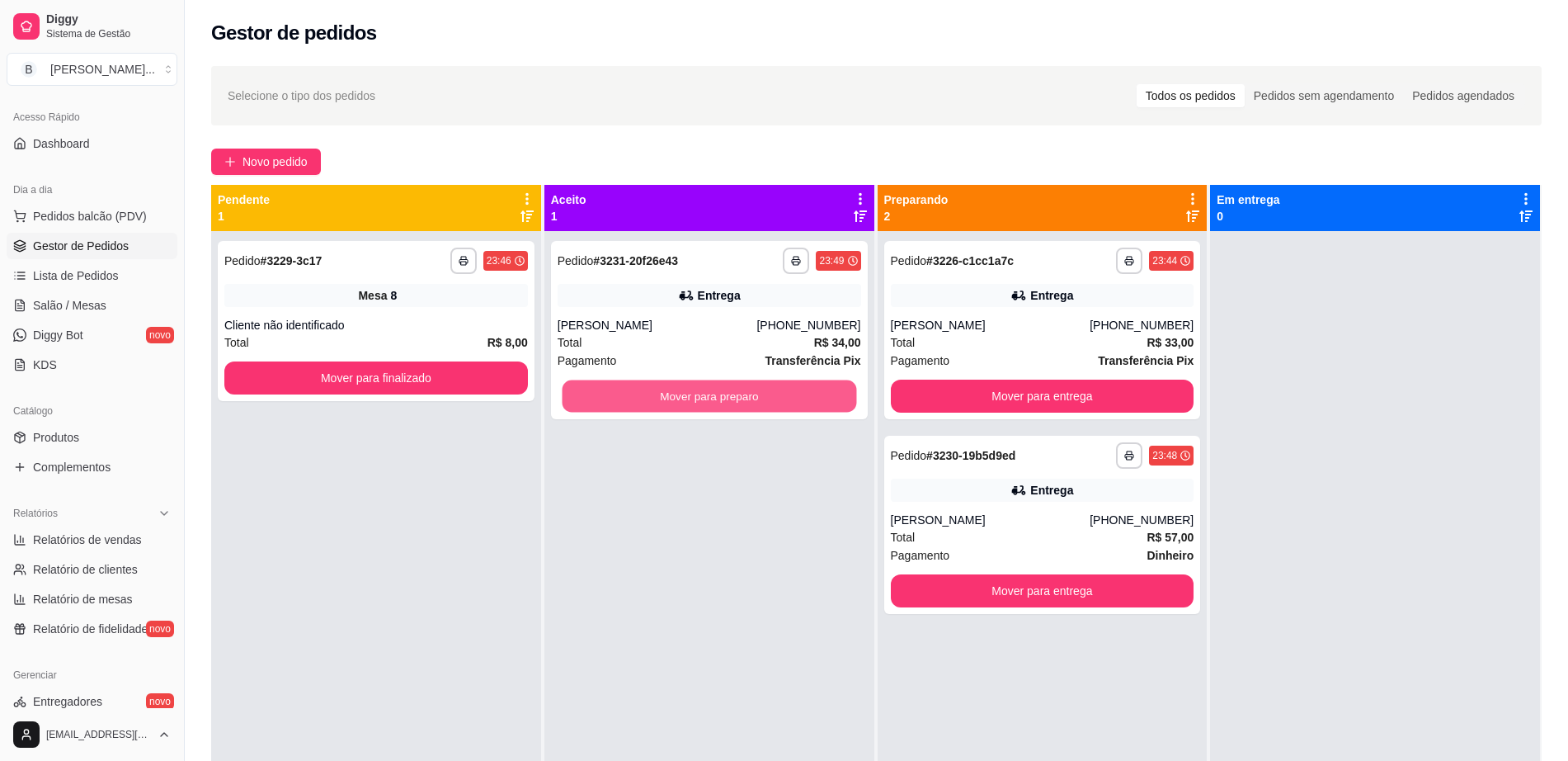
click at [696, 391] on button "Mover para preparo" at bounding box center [708, 396] width 294 height 32
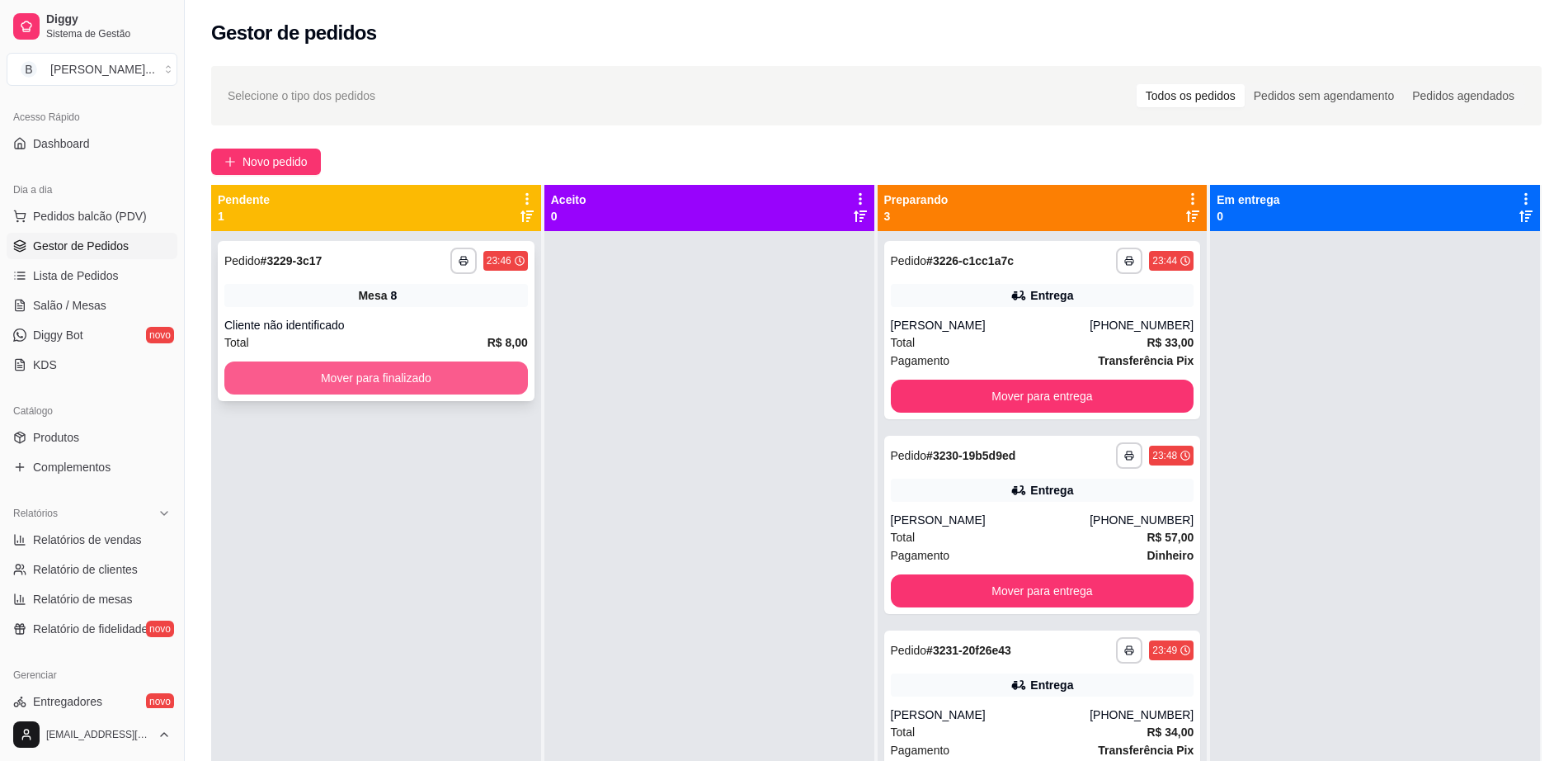
click at [398, 383] on button "Mover para finalizado" at bounding box center [376, 378] width 303 height 33
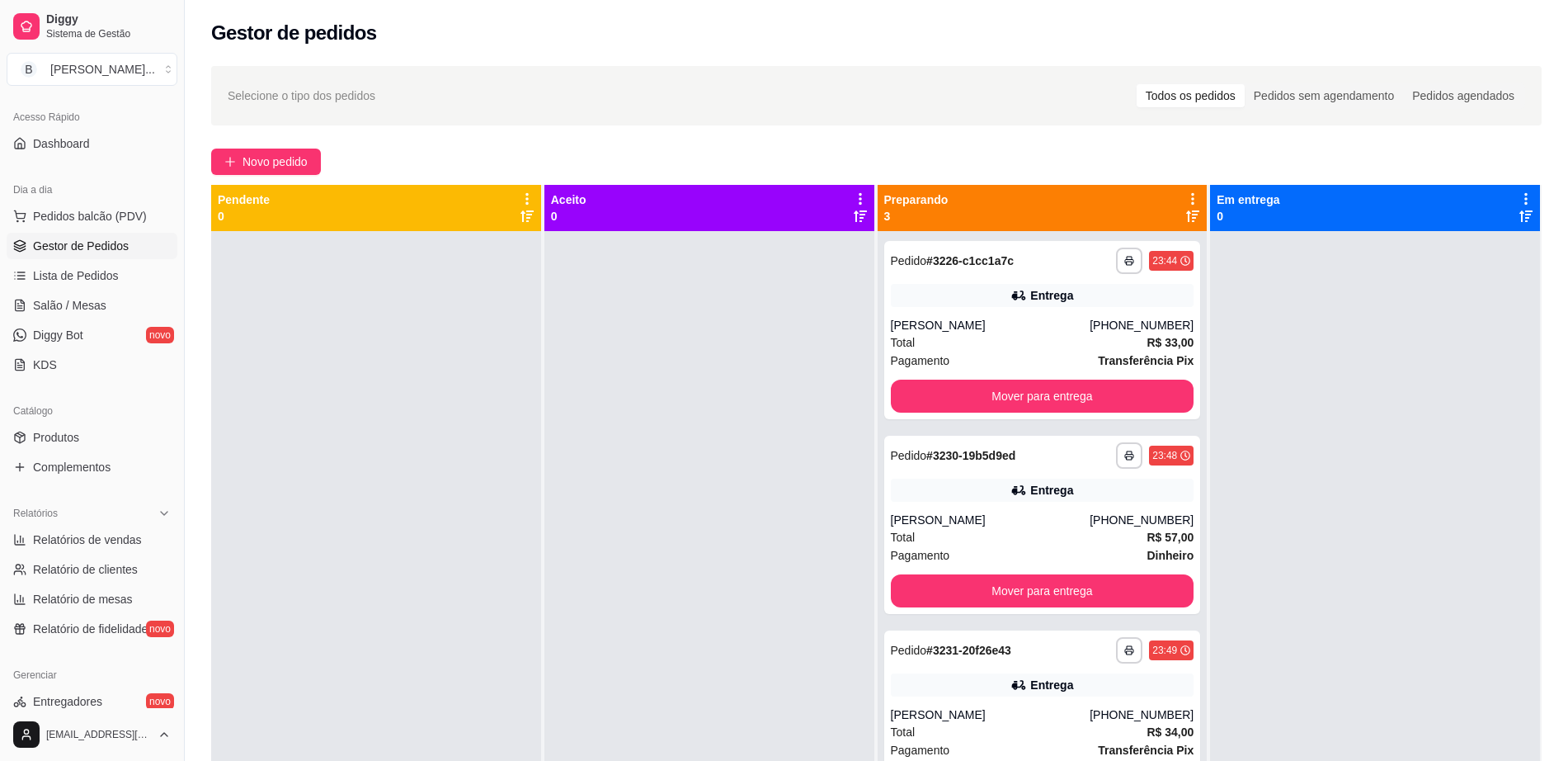
click at [312, 138] on div "**********" at bounding box center [875, 510] width 1383 height 909
click at [281, 167] on span "Novo pedido" at bounding box center [275, 161] width 65 height 18
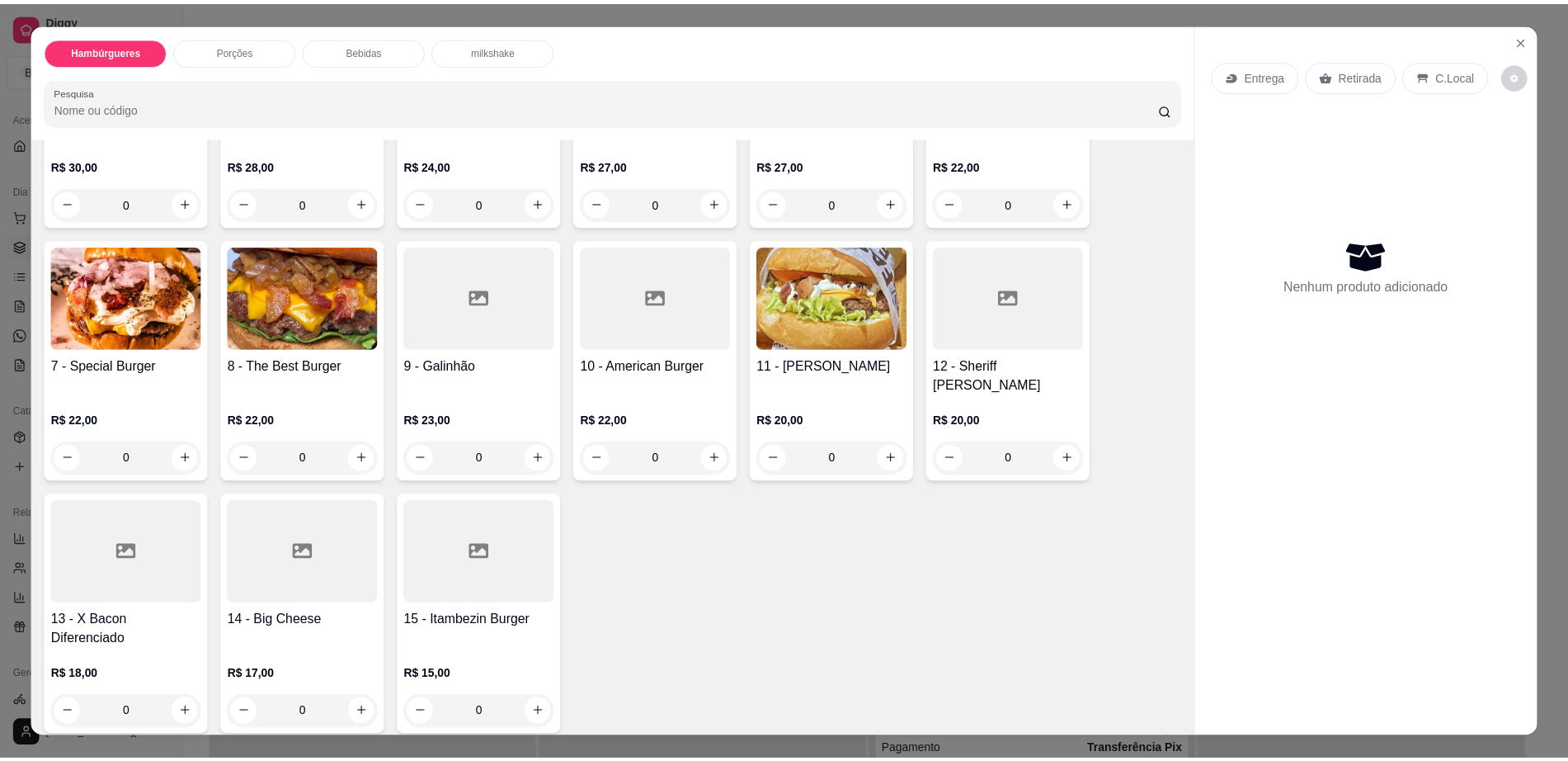
scroll to position [413, 0]
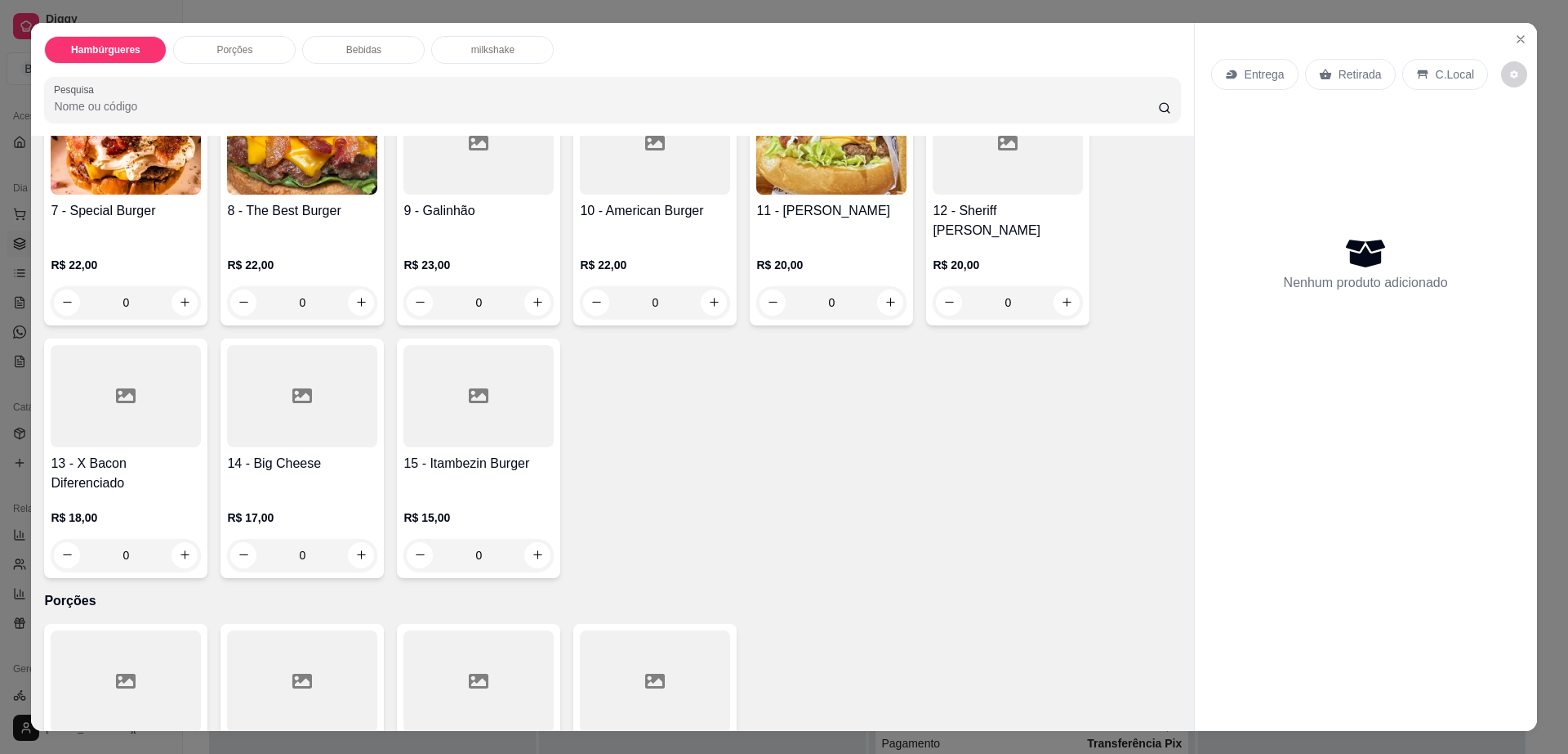
click at [823, 201] on h4 "11 - [PERSON_NAME]" at bounding box center [831, 211] width 151 height 20
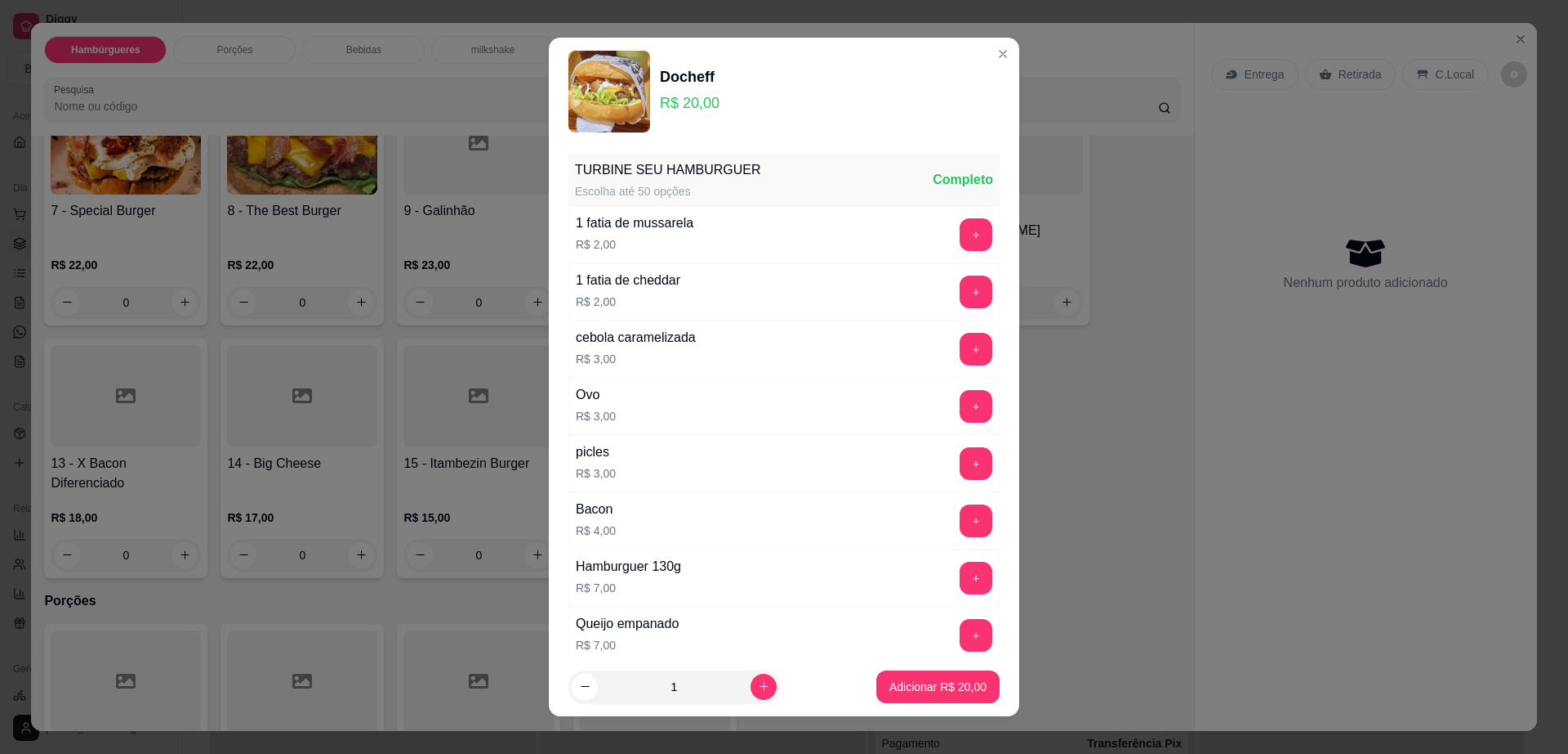
click at [763, 678] on div "1" at bounding box center [709, 686] width 282 height 33
click at [751, 682] on button "increase-product-quantity" at bounding box center [764, 686] width 26 height 26
type input "2"
click at [907, 671] on button "Adicionar R$ 40,00" at bounding box center [938, 686] width 120 height 32
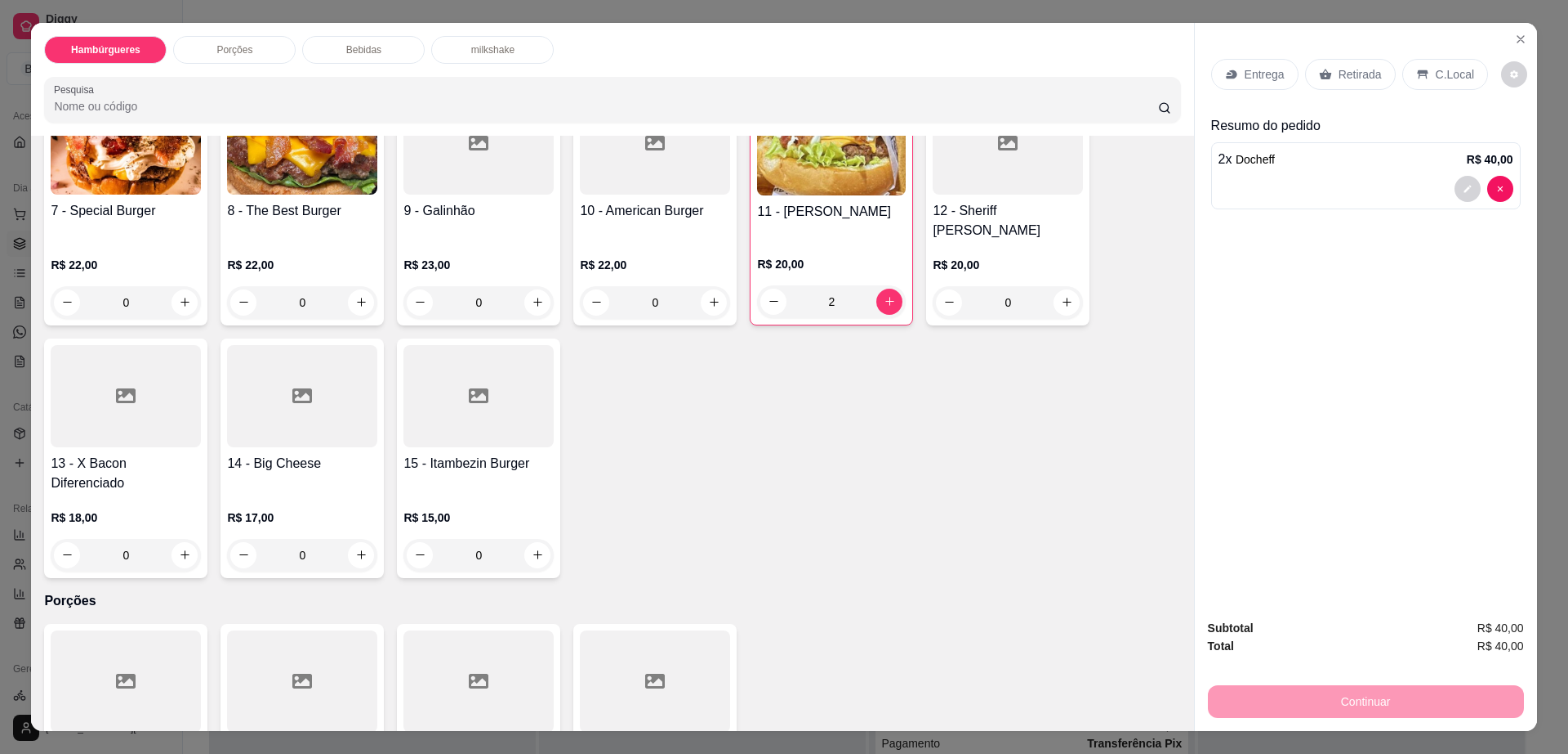
click at [1328, 73] on div "Retirada" at bounding box center [1351, 74] width 91 height 31
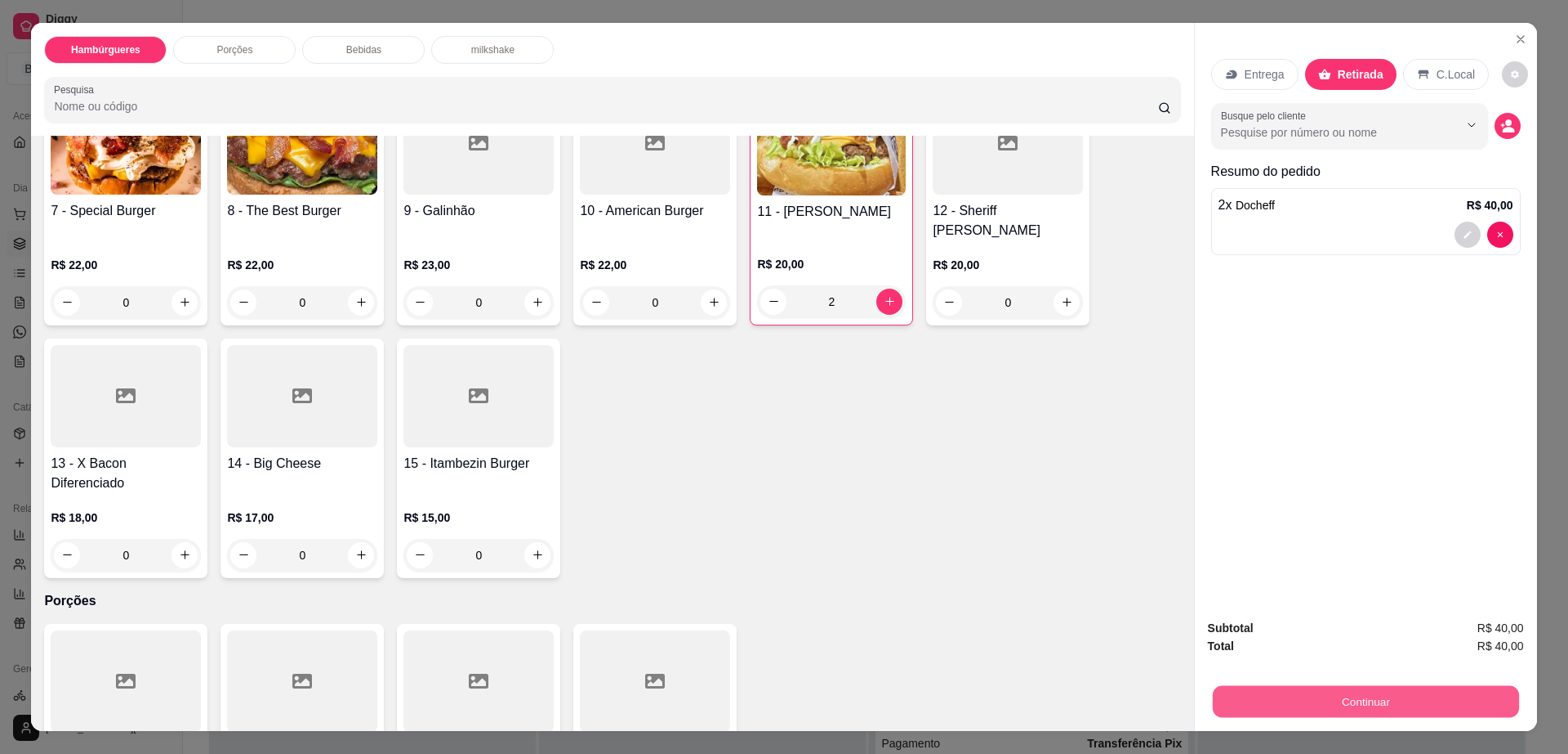
click at [1358, 702] on button "Continuar" at bounding box center [1365, 701] width 306 height 32
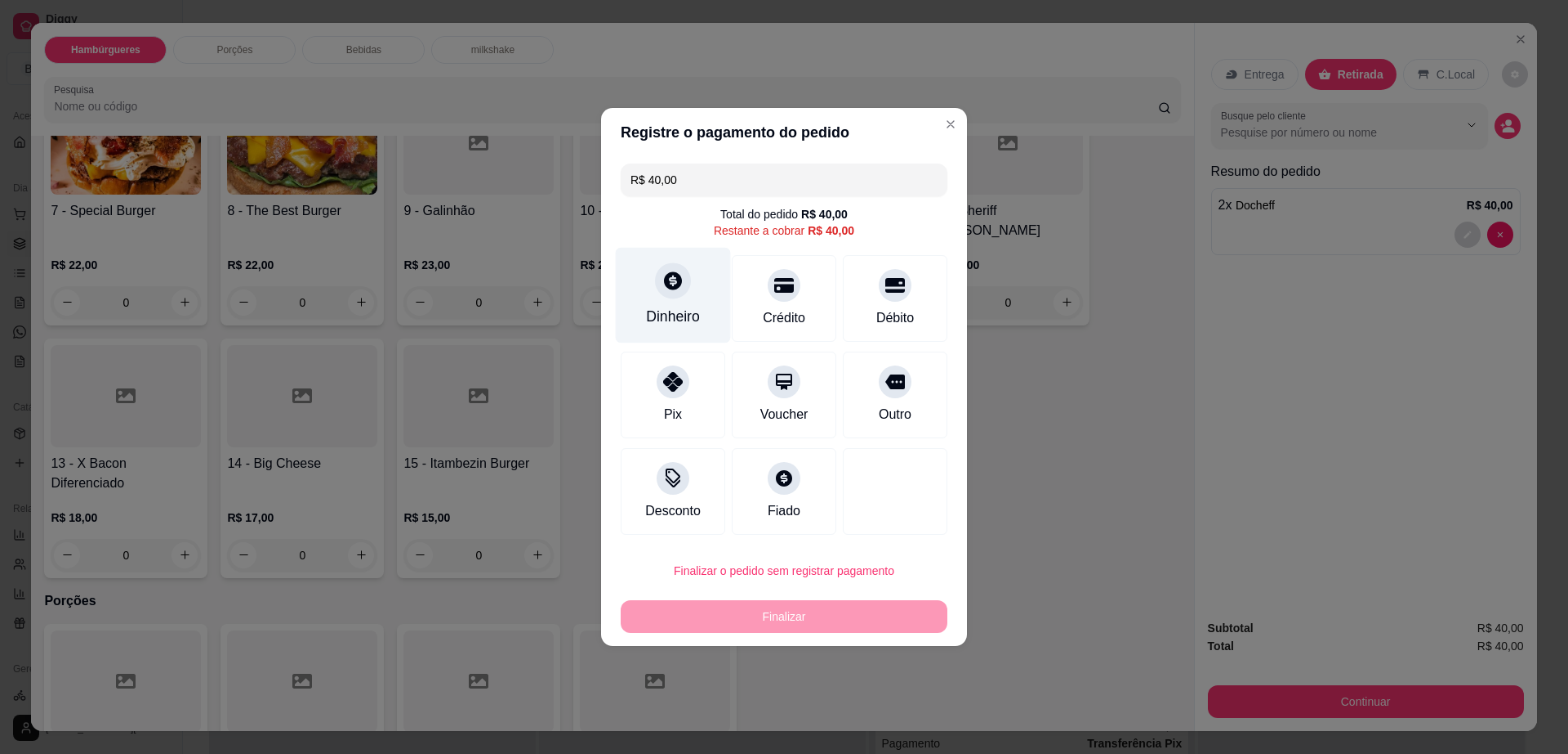
click at [655, 282] on div at bounding box center [673, 280] width 36 height 36
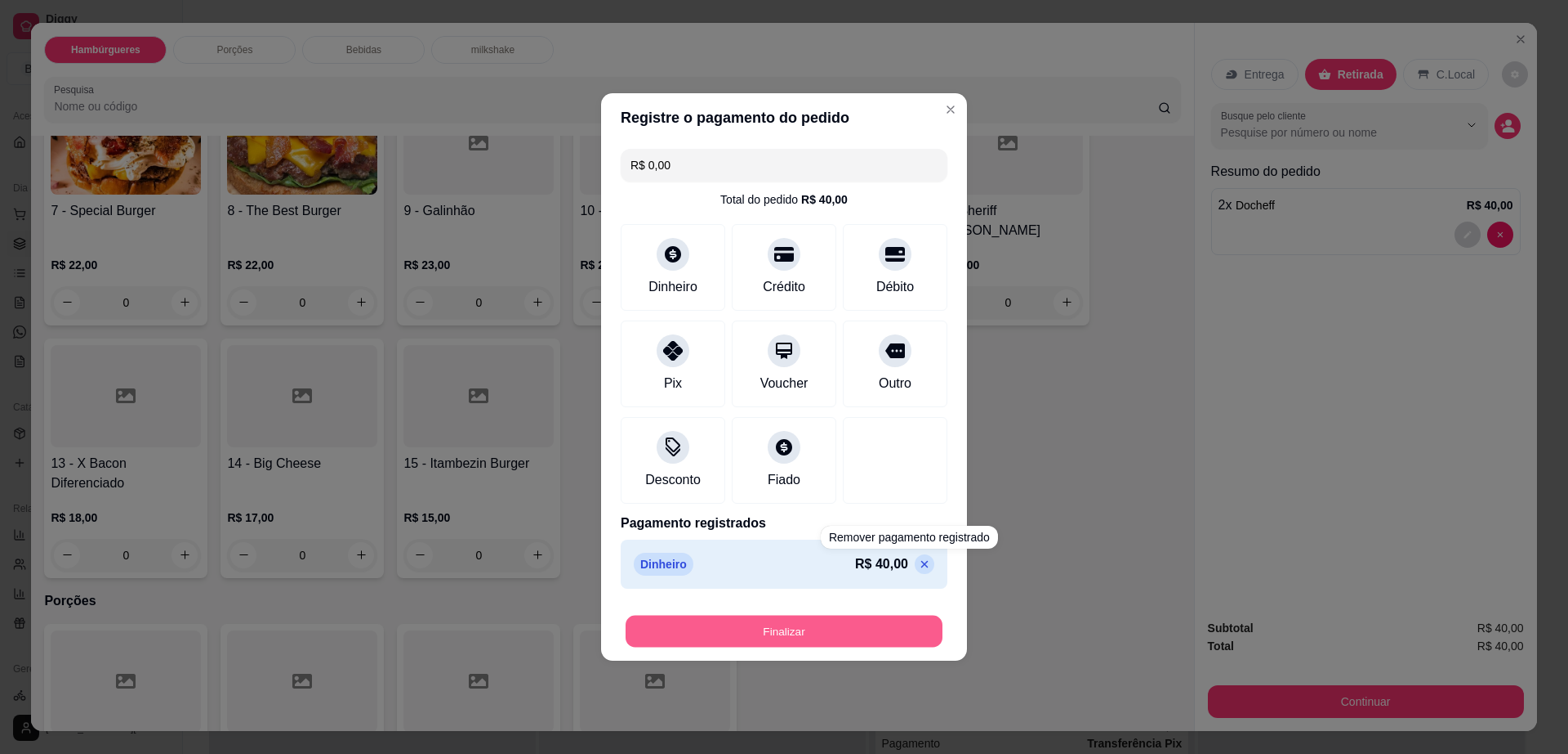
click at [853, 618] on button "Finalizar" at bounding box center [784, 631] width 317 height 32
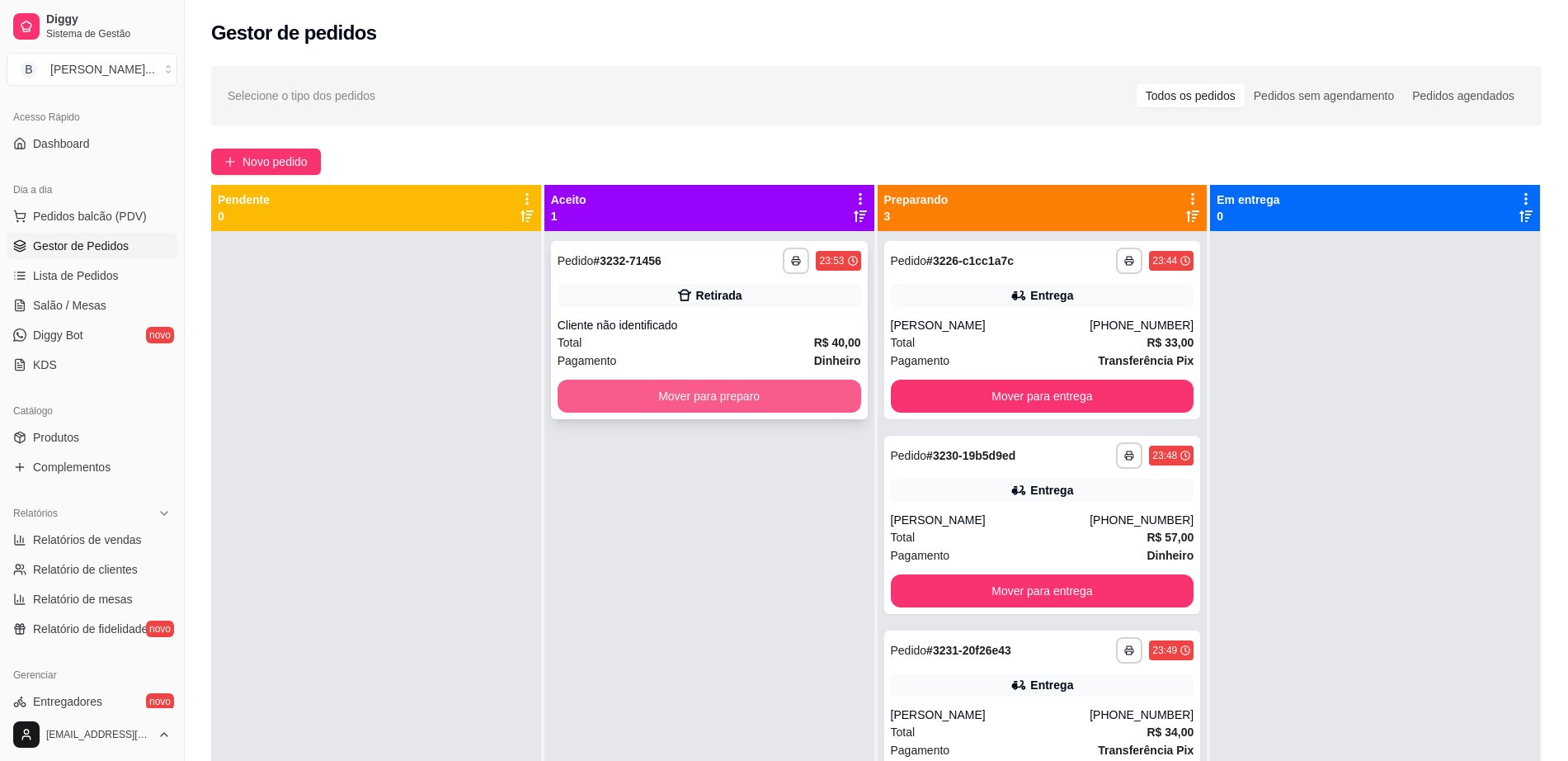
click at [770, 390] on button "Mover para preparo" at bounding box center [709, 396] width 303 height 33
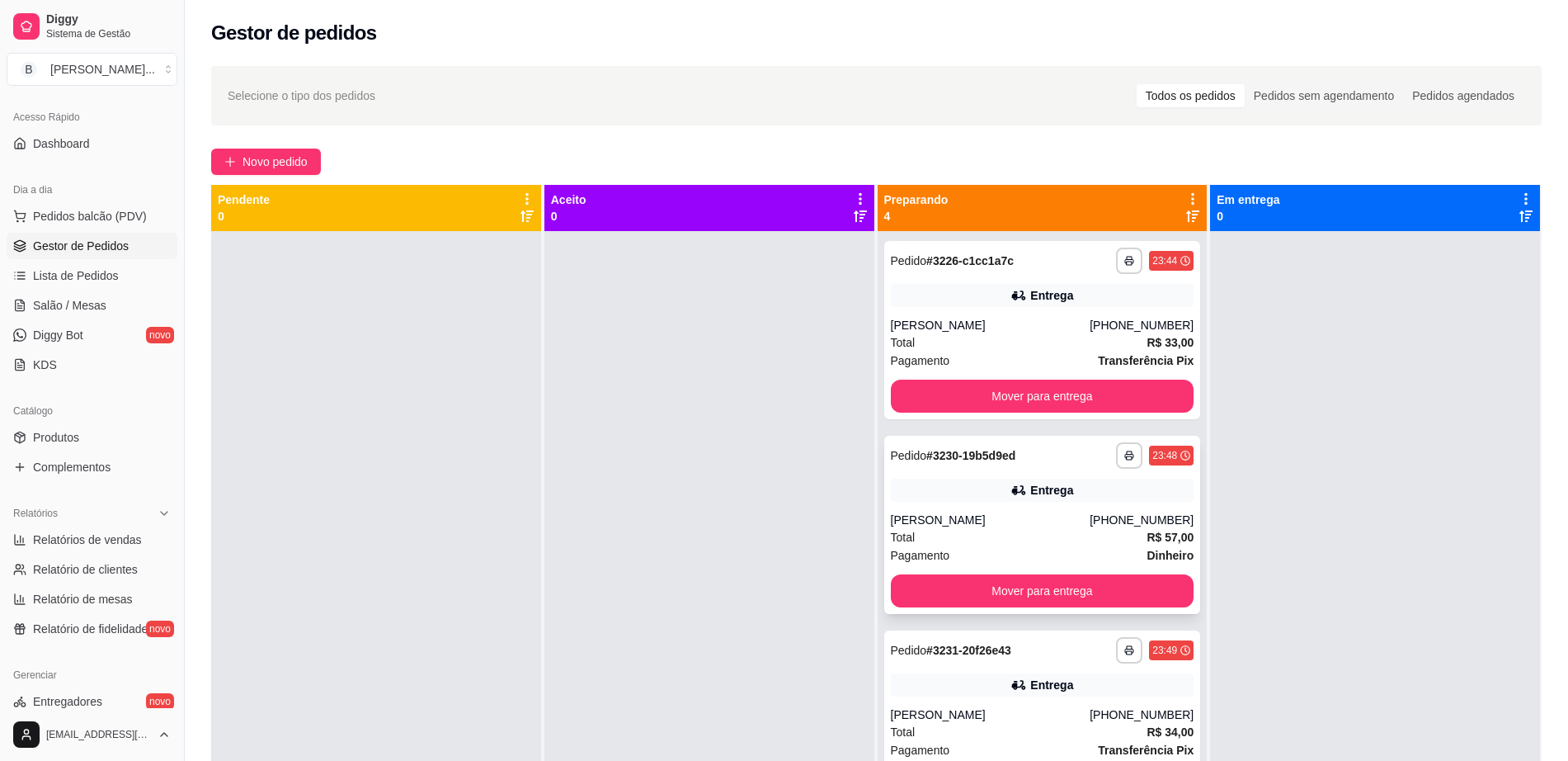
click at [903, 477] on div "**********" at bounding box center [1042, 525] width 317 height 178
click at [1008, 312] on div "**********" at bounding box center [1042, 330] width 317 height 178
click at [976, 474] on div "**********" at bounding box center [1042, 525] width 317 height 178
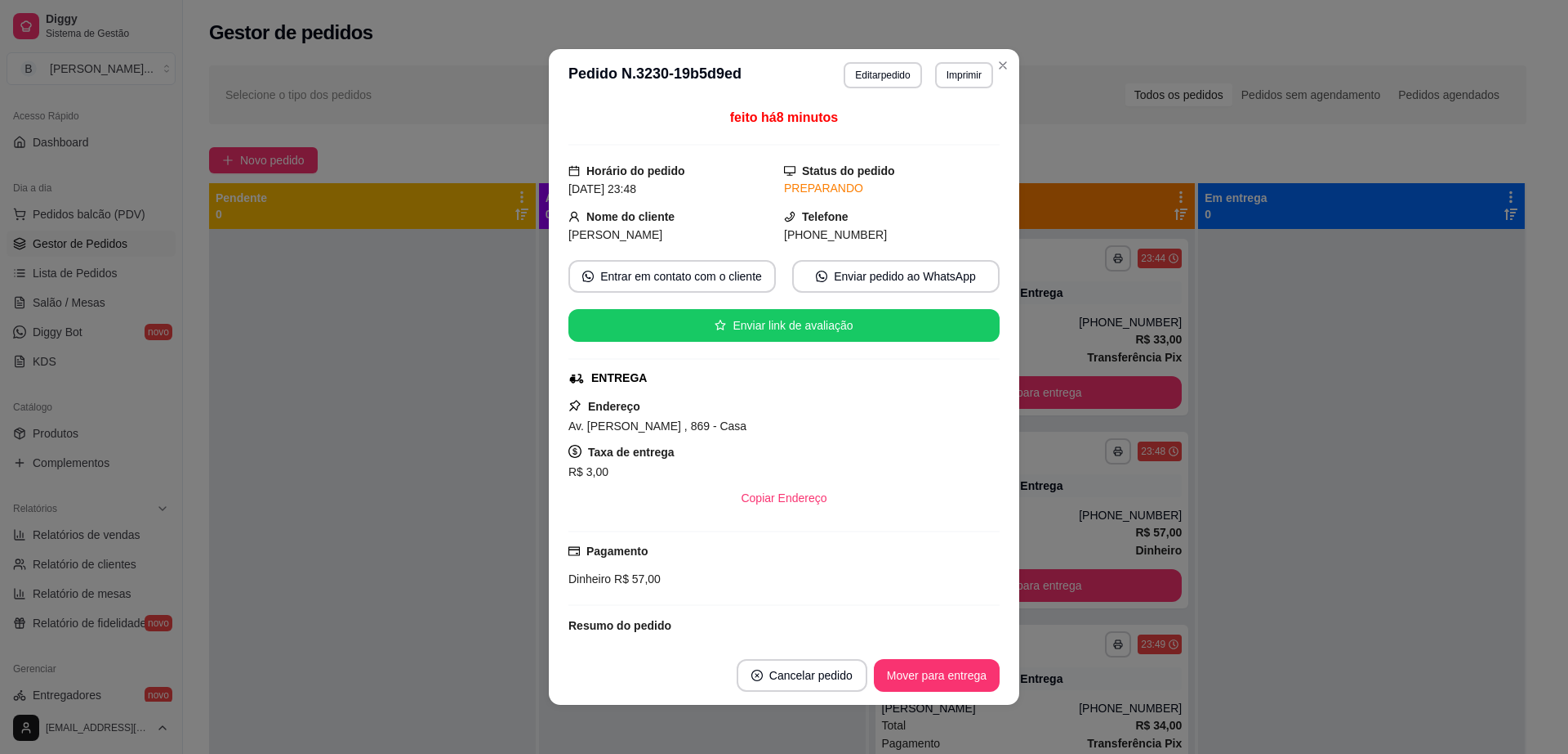
click at [1010, 68] on header "**********" at bounding box center [784, 75] width 470 height 52
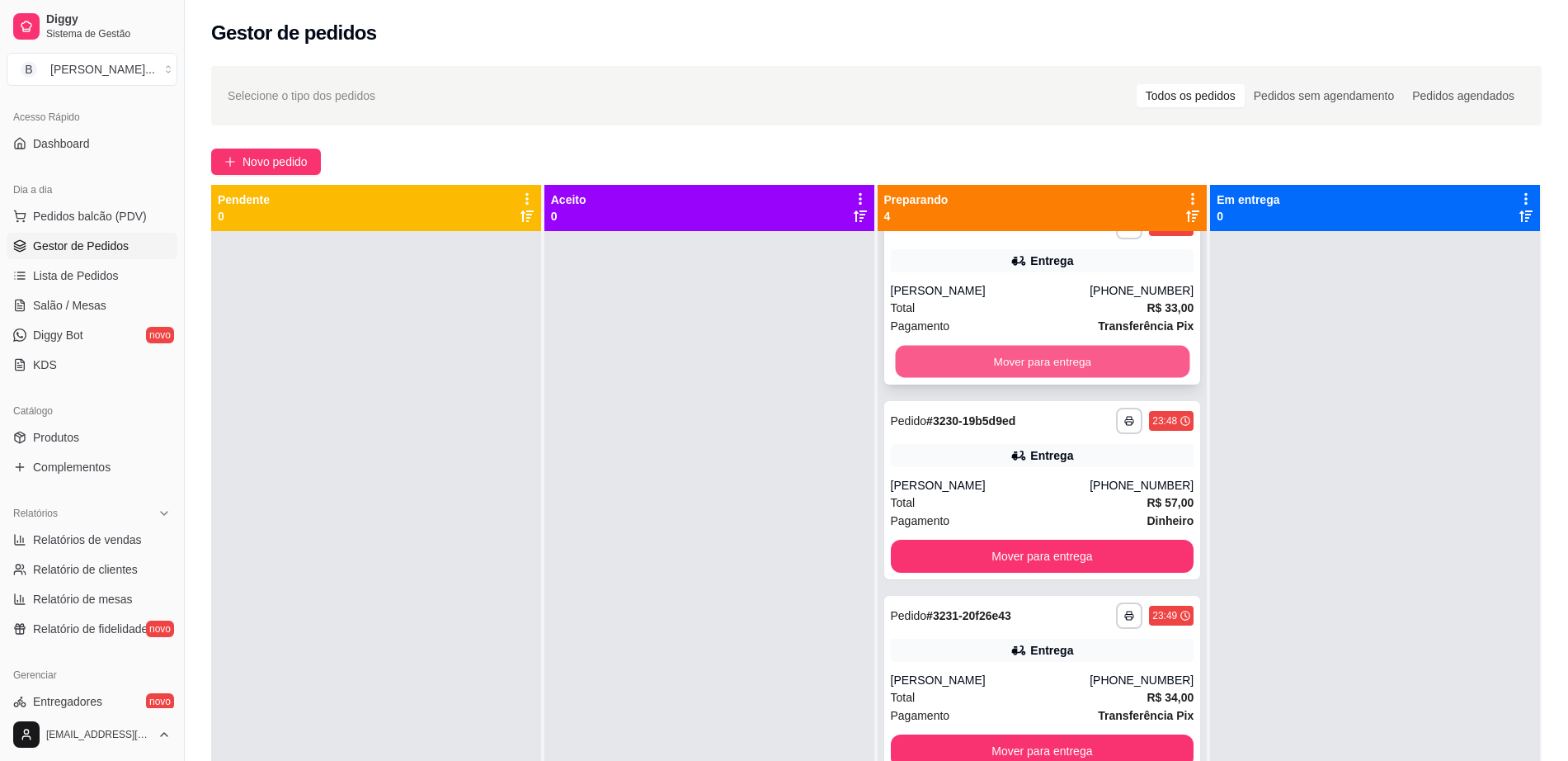
click at [1022, 362] on button "Mover para entrega" at bounding box center [1042, 362] width 294 height 32
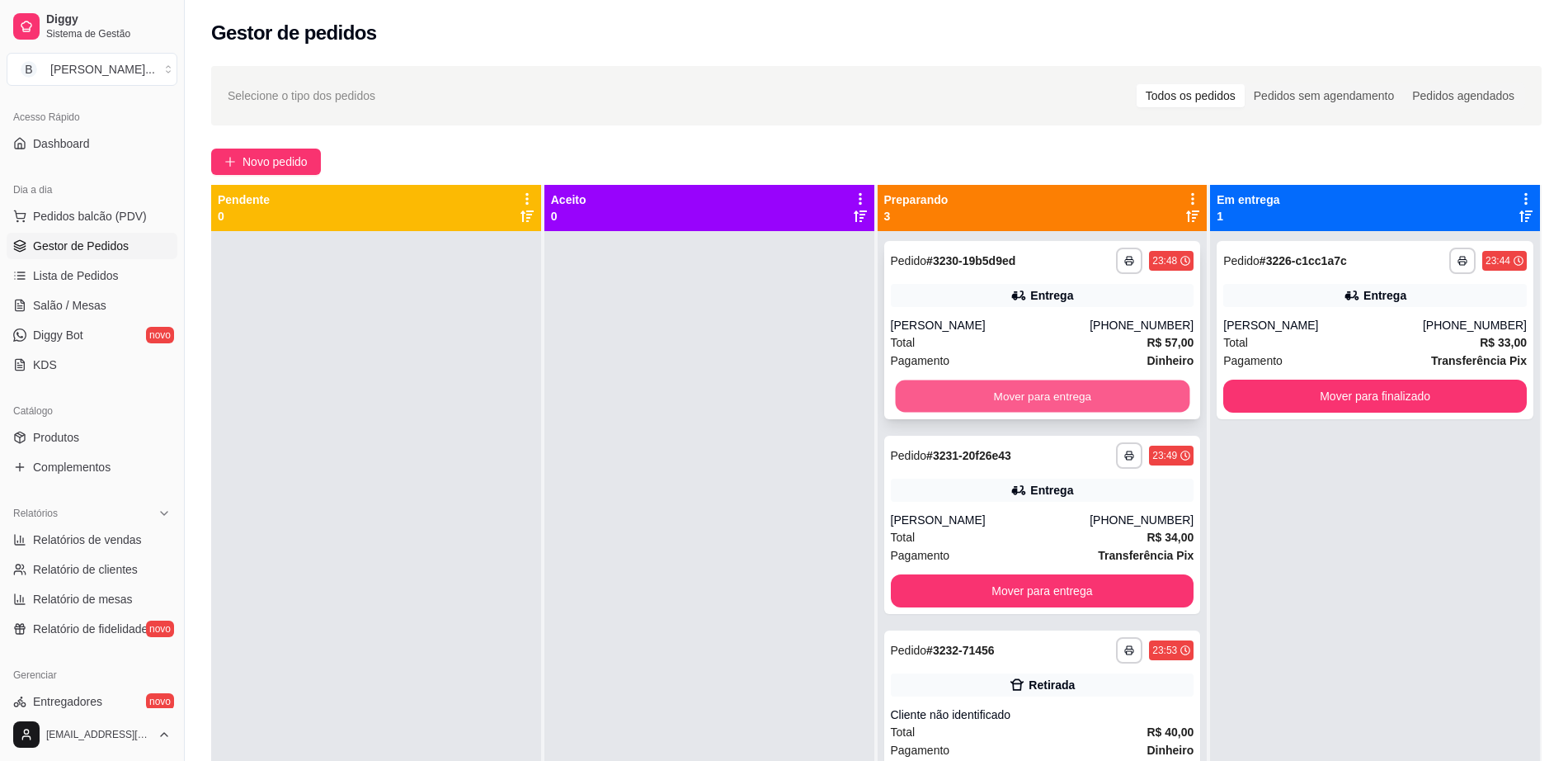
click at [1020, 386] on button "Mover para entrega" at bounding box center [1042, 396] width 294 height 32
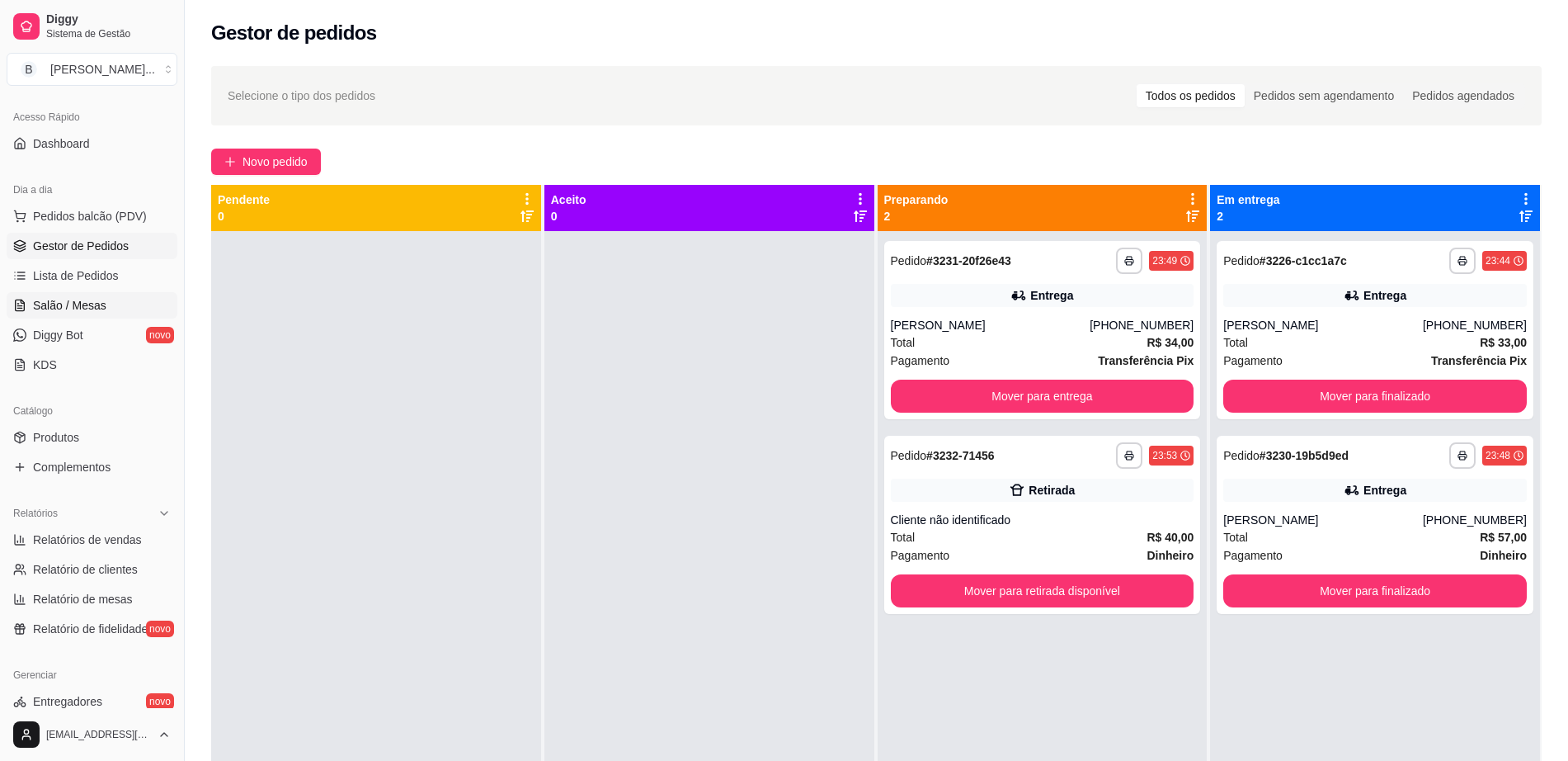
click at [107, 316] on link "Salão / Mesas" at bounding box center [91, 305] width 170 height 27
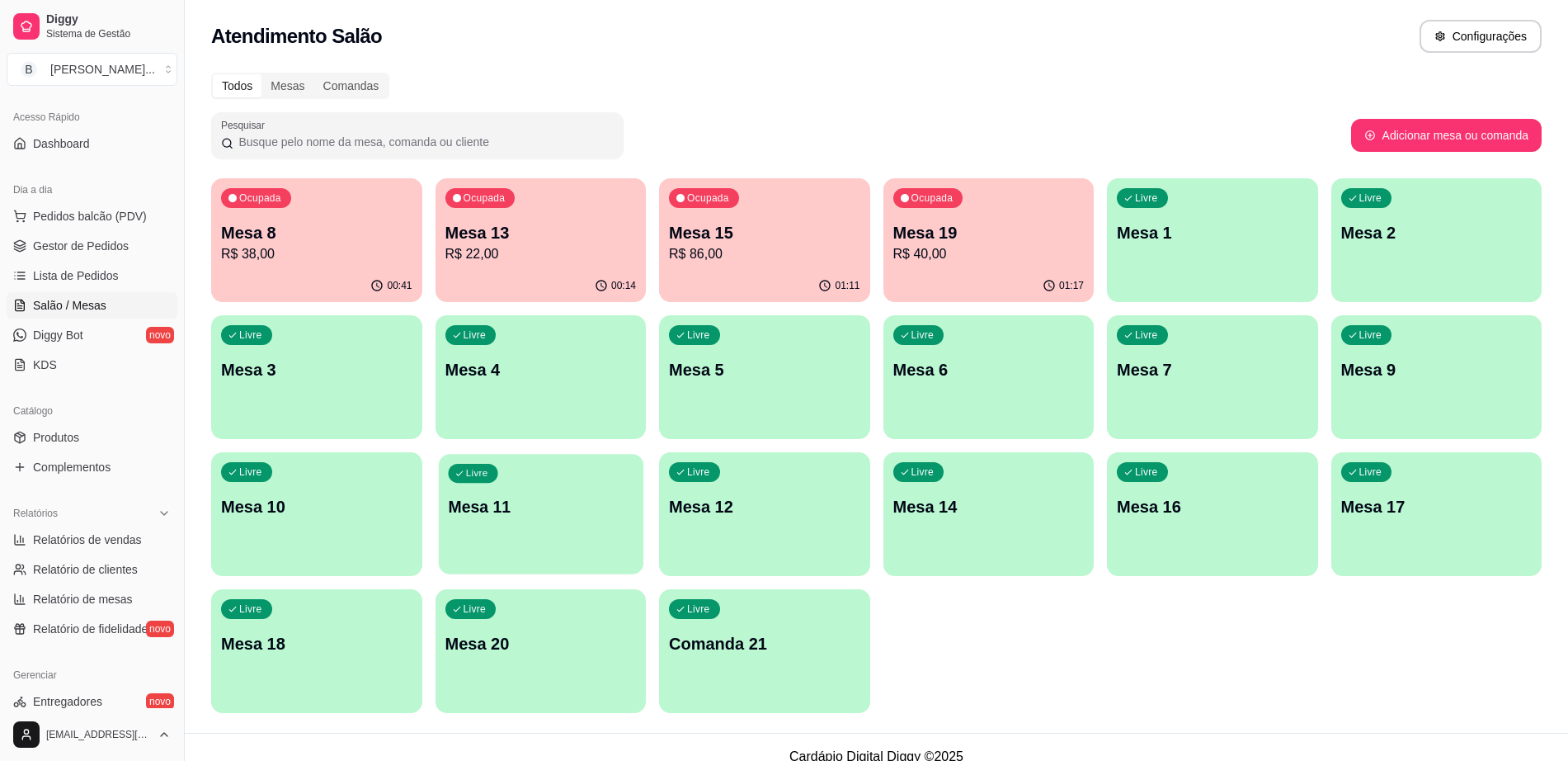
click at [564, 561] on div "button" at bounding box center [540, 564] width 205 height 19
click at [720, 238] on p "Mesa 15" at bounding box center [764, 233] width 191 height 23
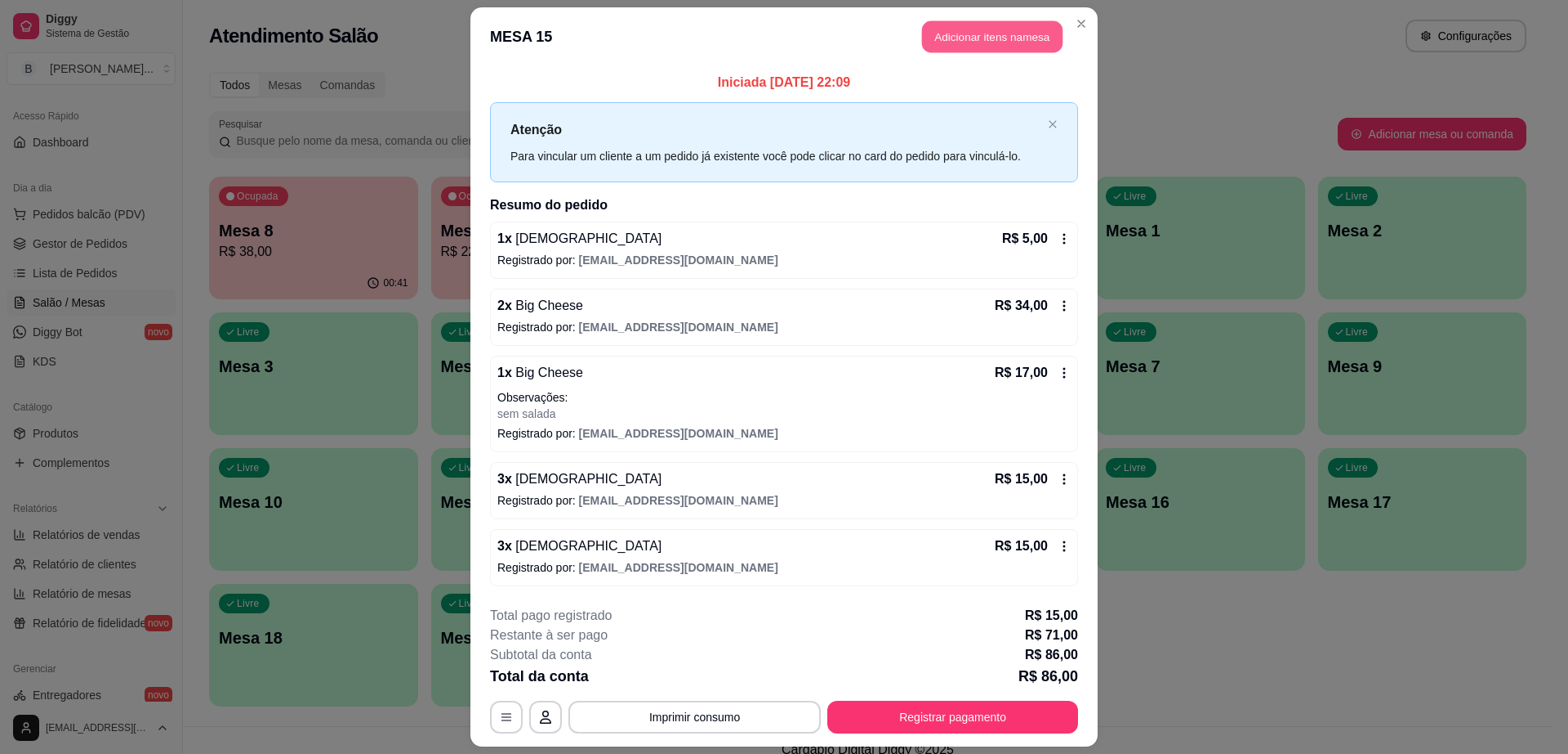
click at [1001, 35] on button "Adicionar itens na mesa" at bounding box center [992, 37] width 141 height 32
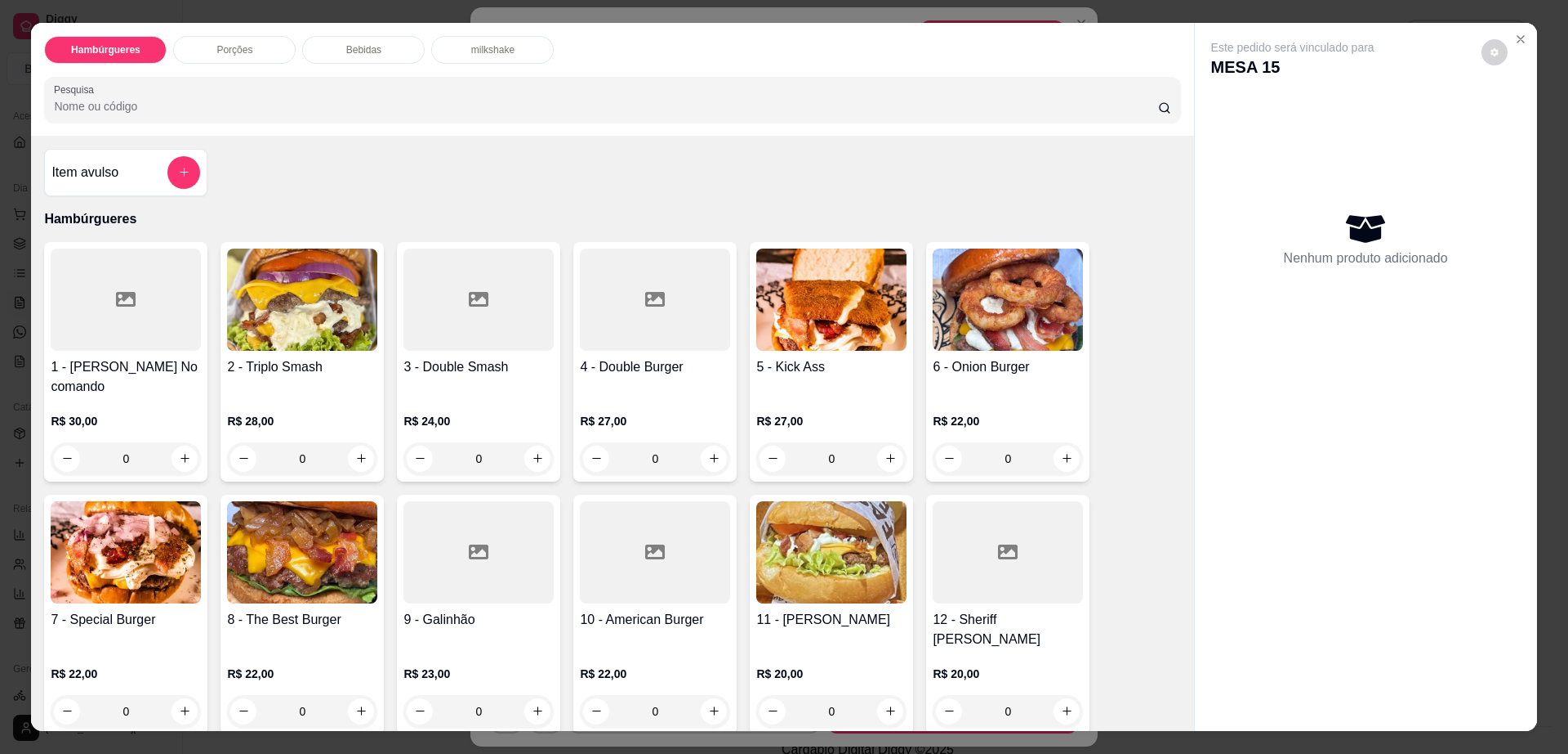
click at [213, 35] on div "Hambúrgueres Porções Bebidas milkshake Pesquisa" at bounding box center [612, 79] width 1162 height 113
click at [220, 44] on p "Porções" at bounding box center [235, 50] width 36 height 13
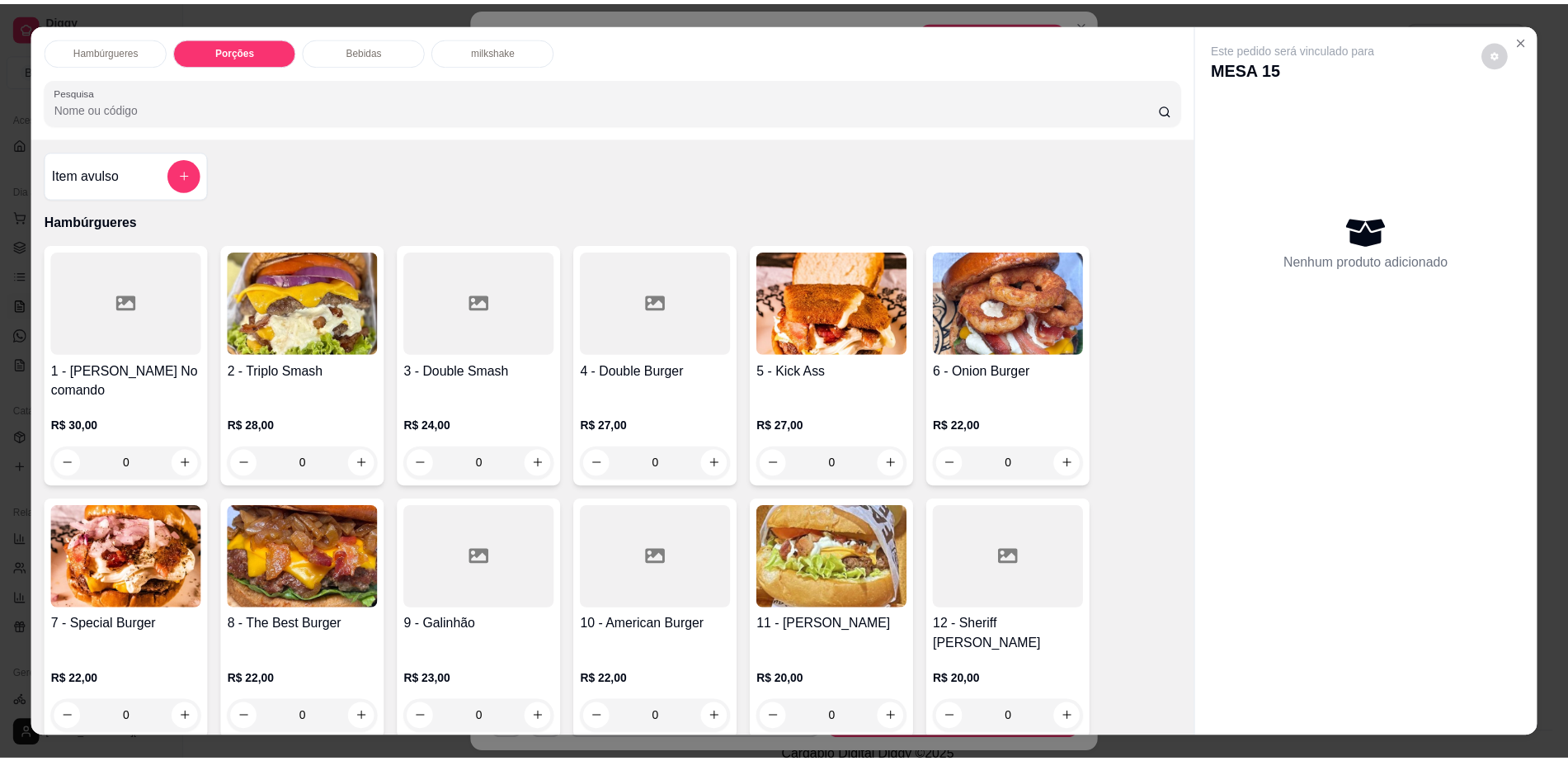
scroll to position [30, 0]
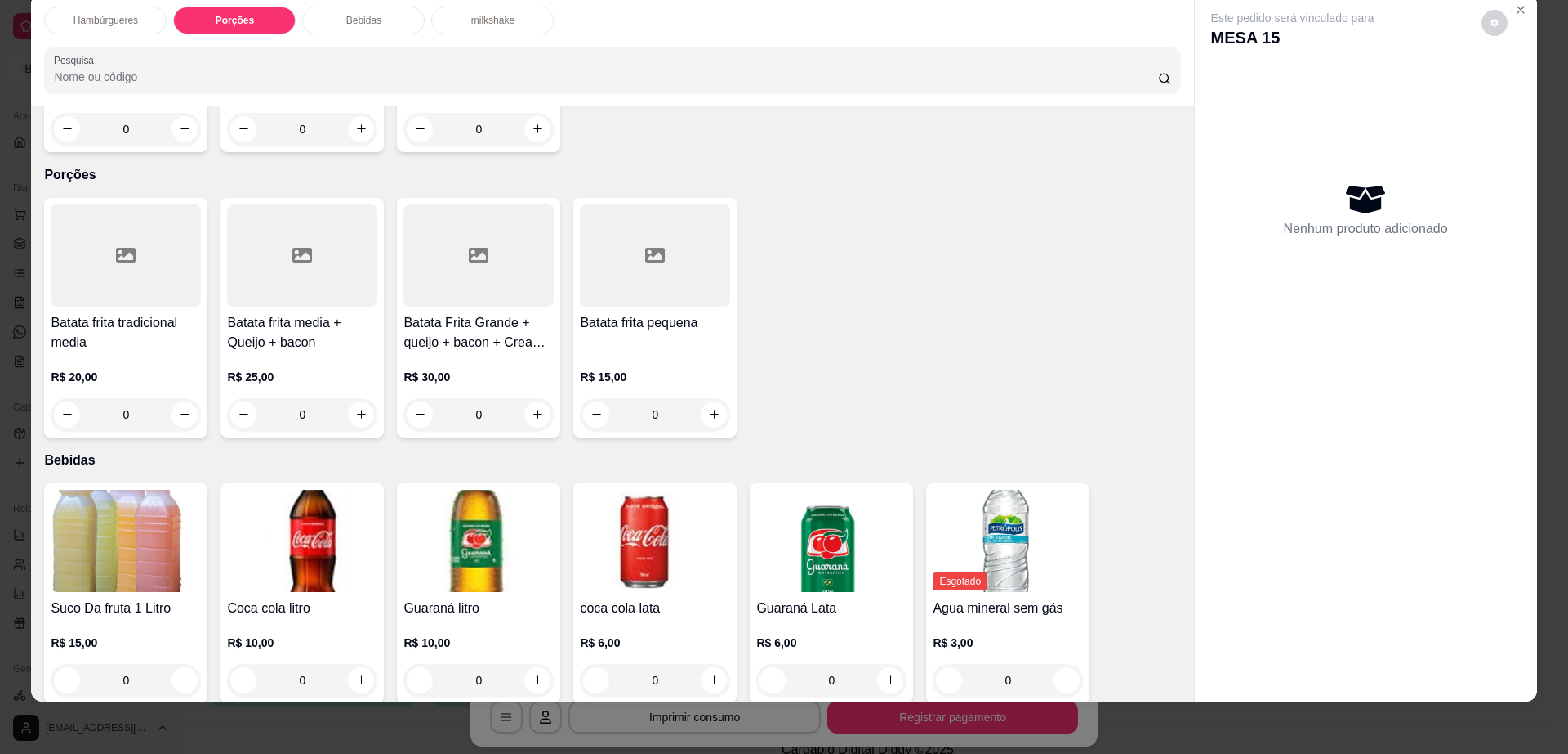
click at [618, 313] on div "Batata frita pequena" at bounding box center [655, 333] width 151 height 40
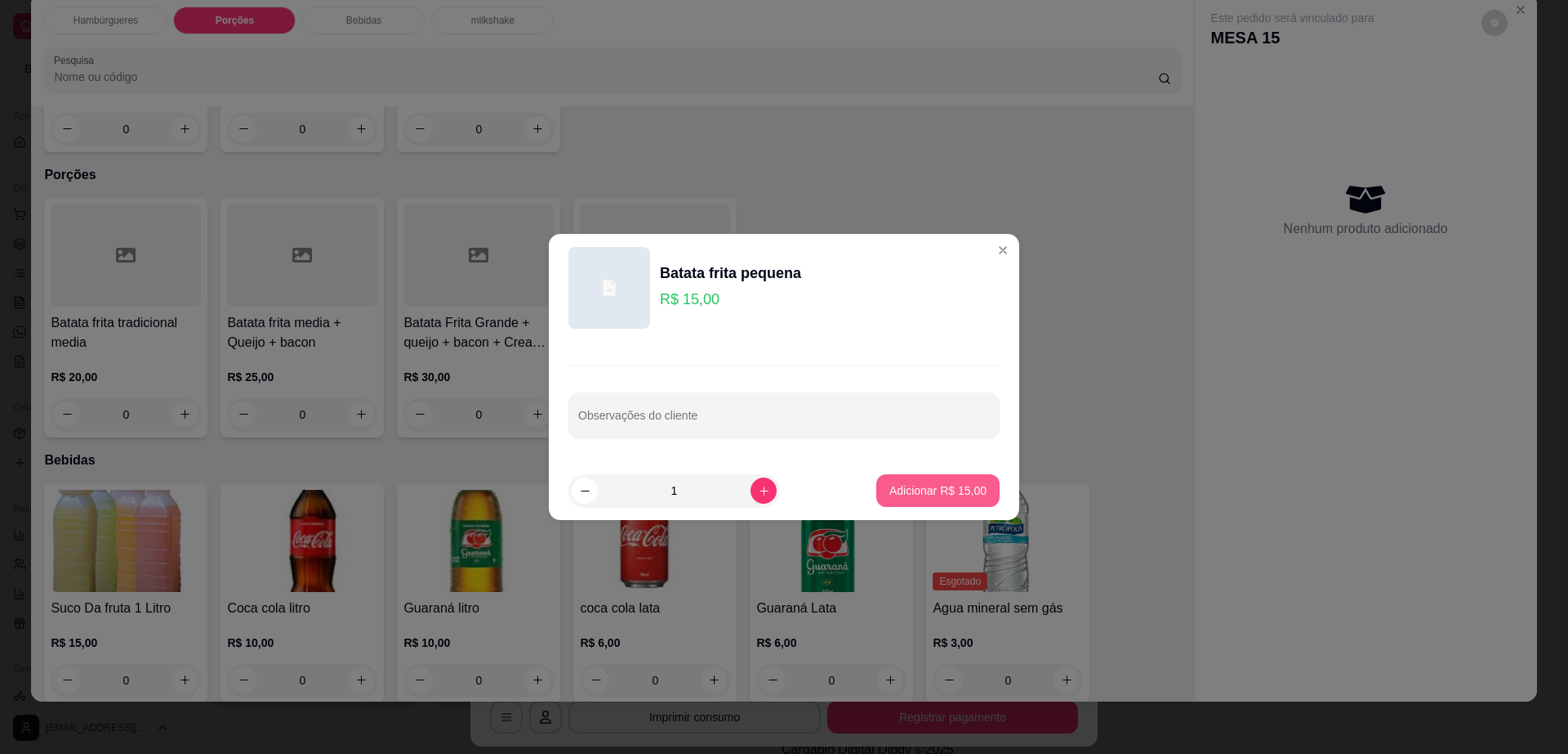
click at [964, 499] on button "Adicionar R$ 15,00" at bounding box center [938, 490] width 124 height 33
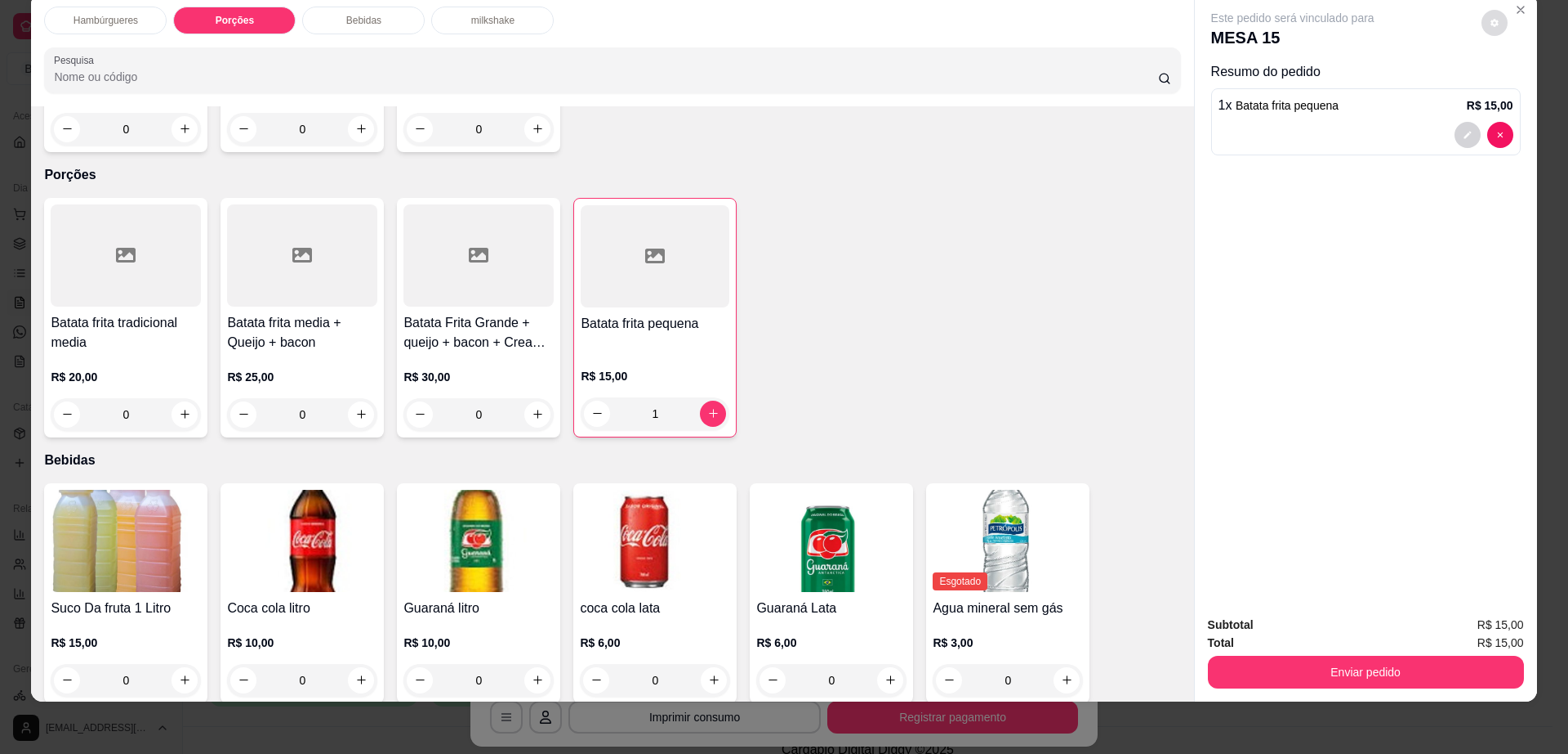
click at [1492, 22] on button "decrease-product-quantity" at bounding box center [1495, 23] width 26 height 26
click at [1528, 85] on span "Automatic updates" at bounding box center [1524, 88] width 33 height 20
click at [1518, 88] on input "Automatic updates" at bounding box center [1512, 93] width 11 height 11
click at [1264, 683] on button "Enviar pedido" at bounding box center [1366, 672] width 316 height 33
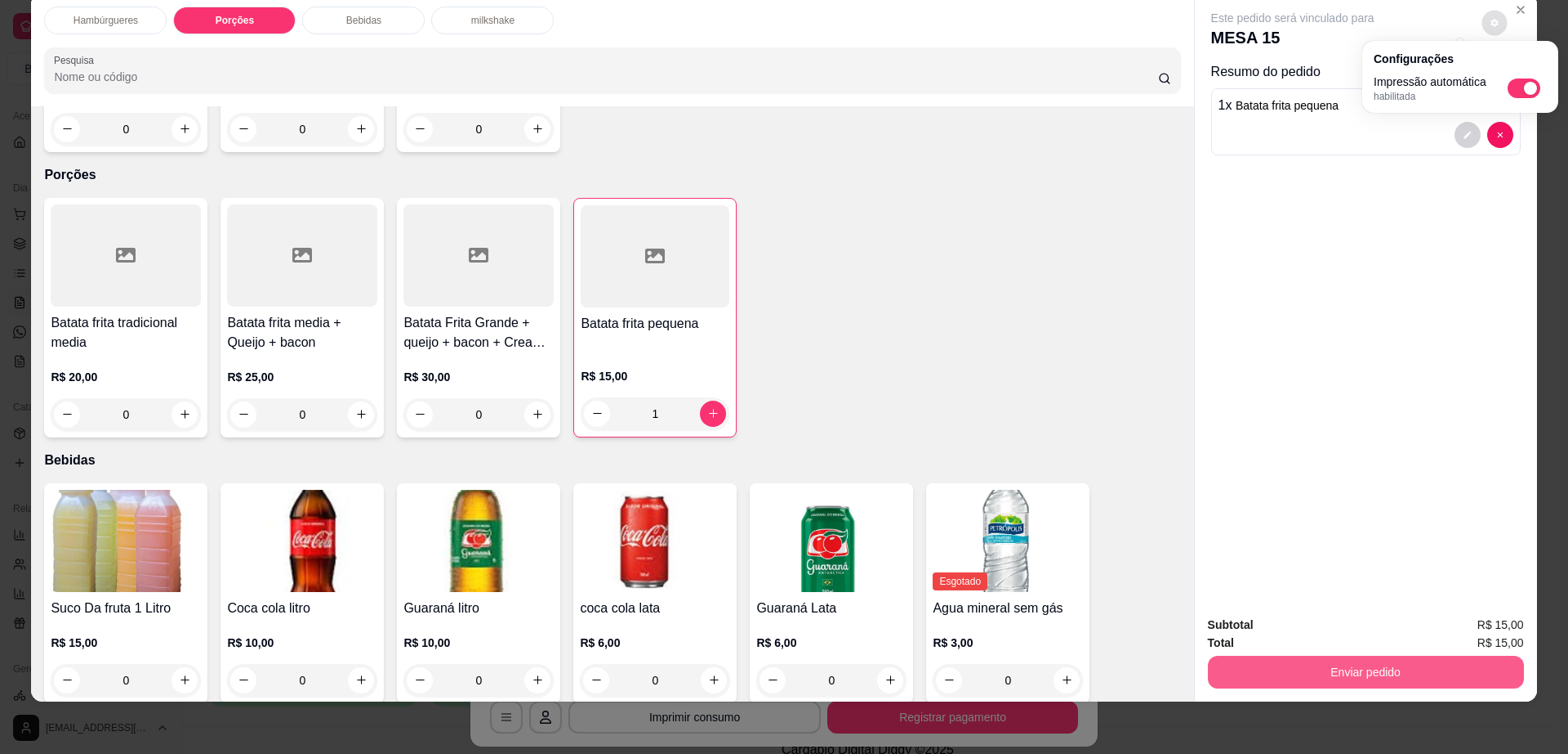
click at [1268, 678] on button "Enviar pedido" at bounding box center [1366, 672] width 316 height 33
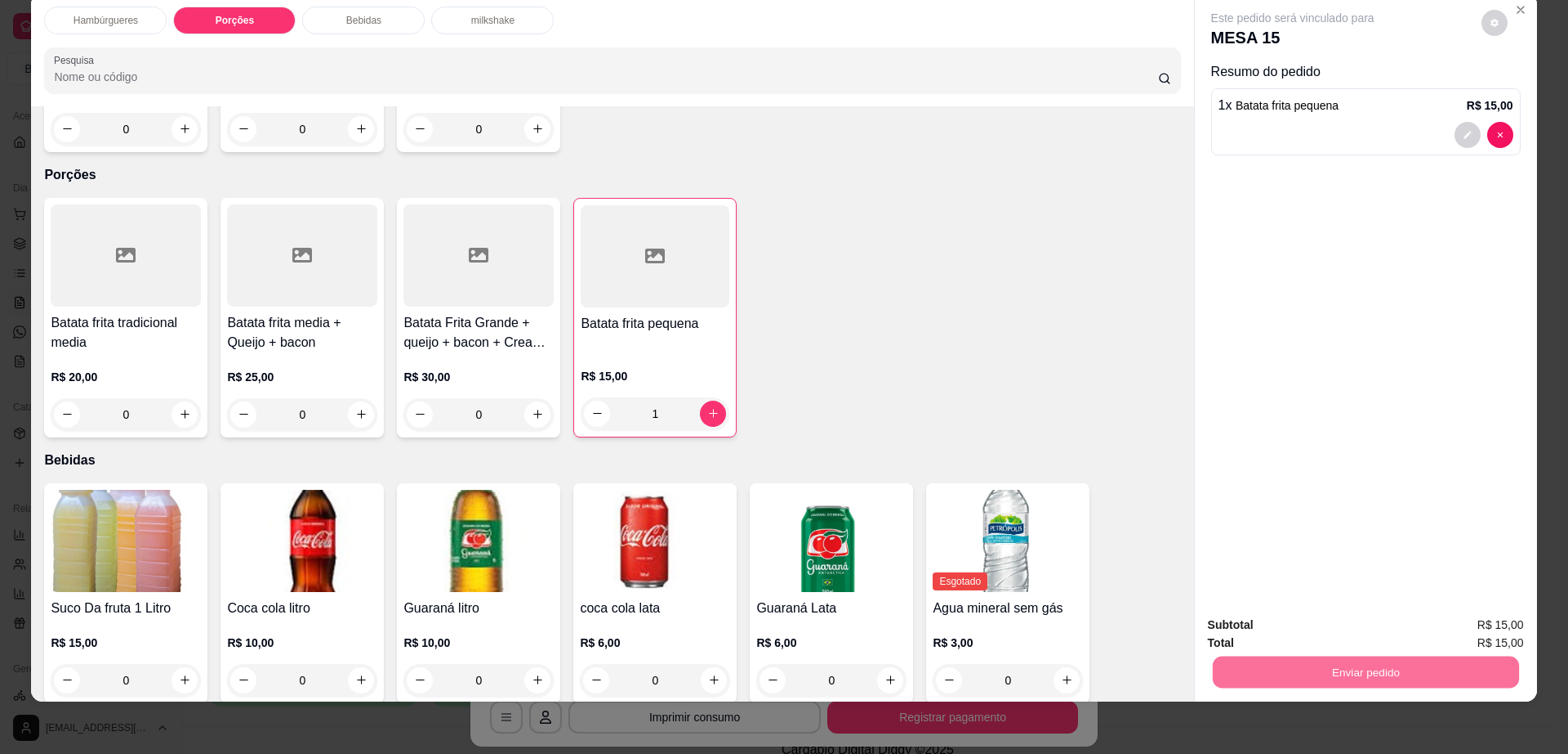
click at [1474, 631] on button "Enviar pedido" at bounding box center [1480, 632] width 92 height 31
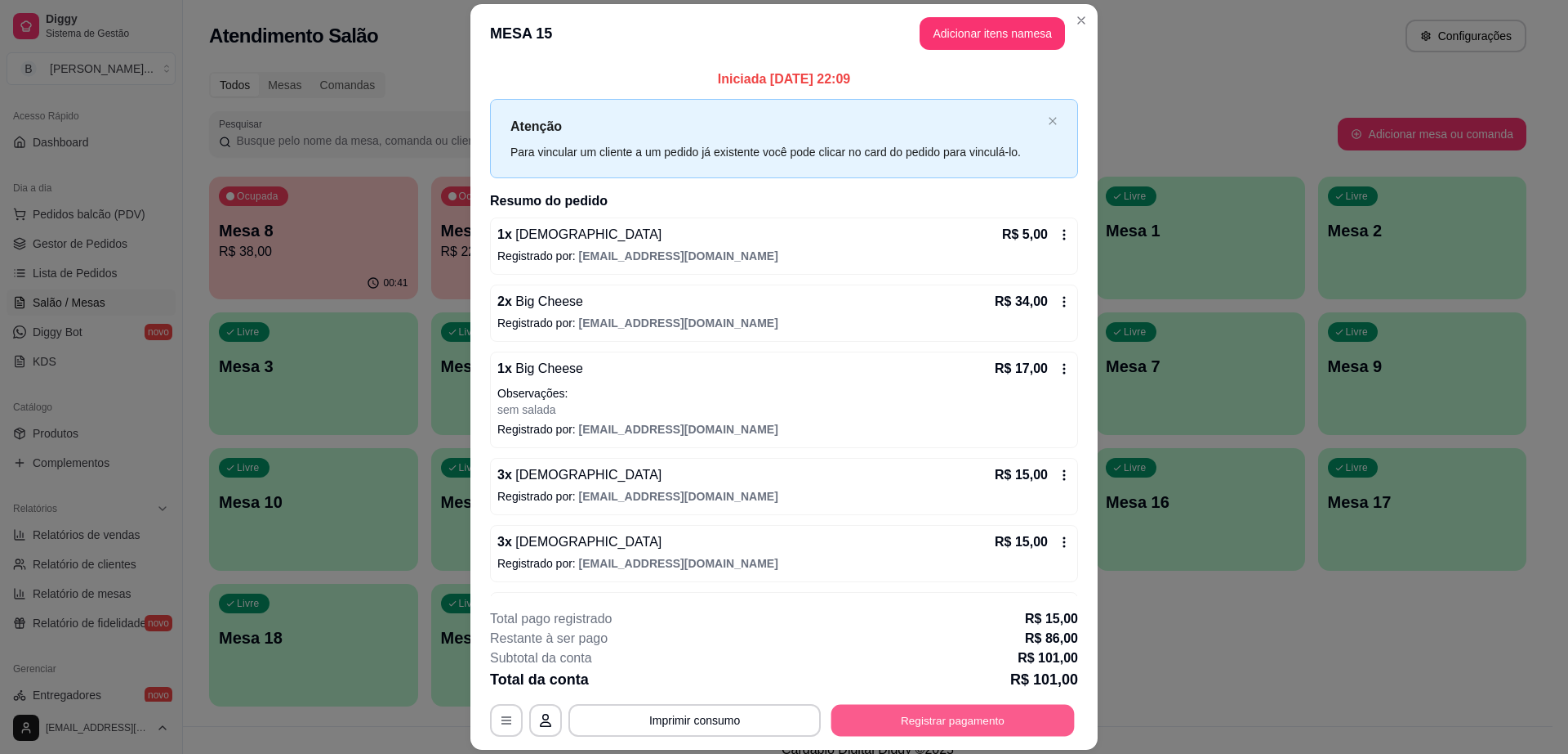
click at [912, 723] on button "Registrar pagamento" at bounding box center [954, 720] width 244 height 32
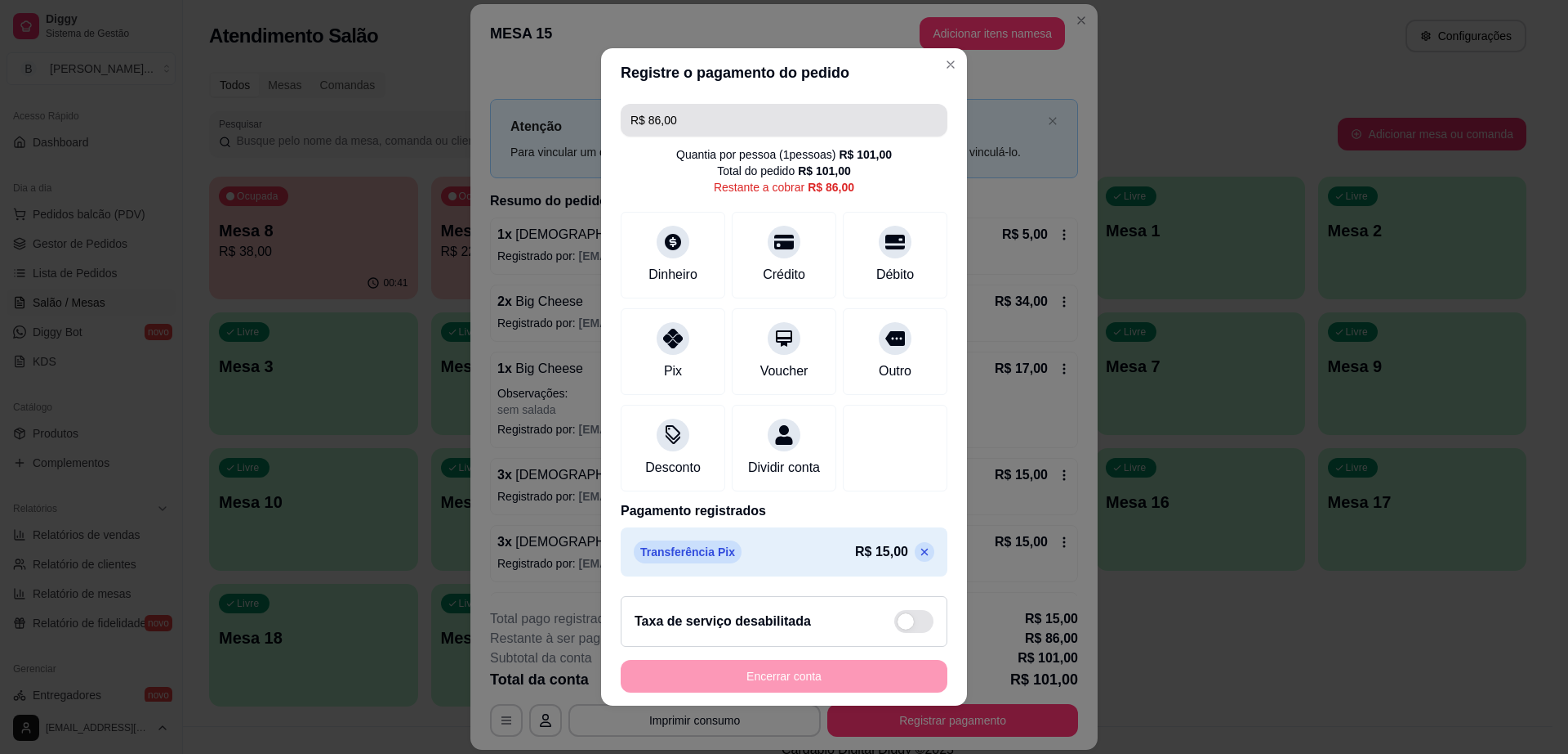
click at [717, 123] on input "R$ 86,00" at bounding box center [784, 120] width 307 height 33
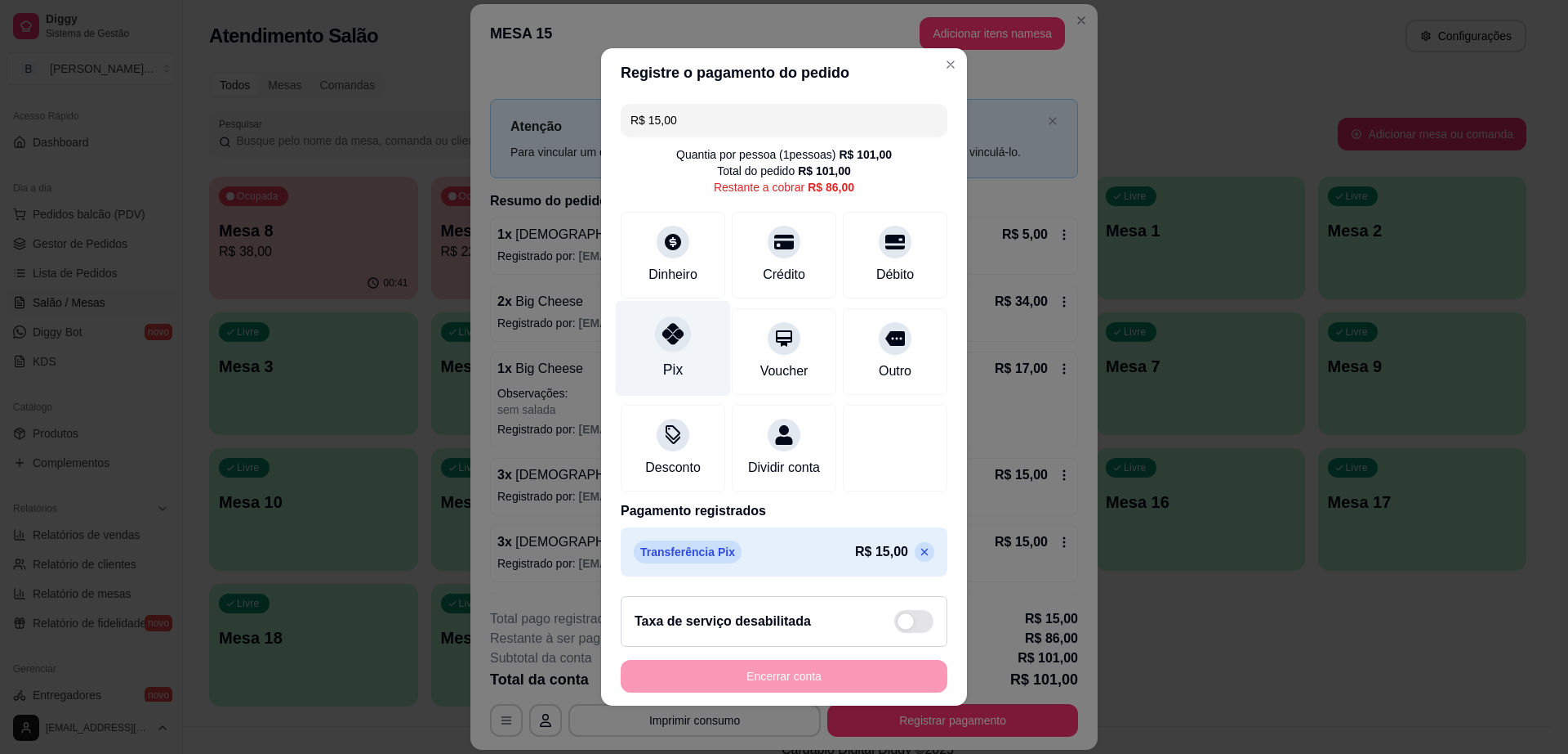
click at [662, 323] on icon at bounding box center [673, 334] width 21 height 21
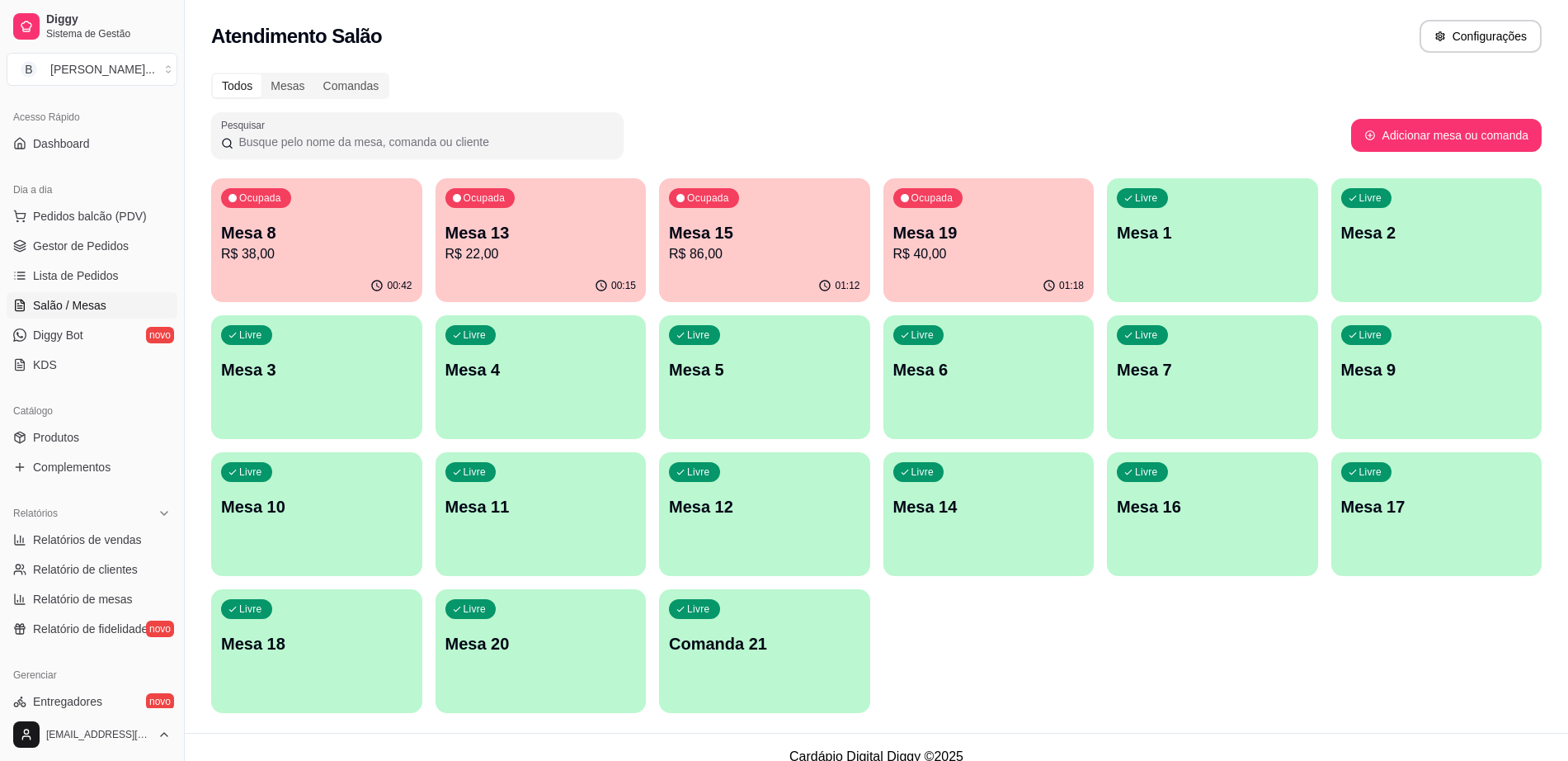
click at [770, 397] on div "Livre Mesa 5" at bounding box center [765, 367] width 211 height 104
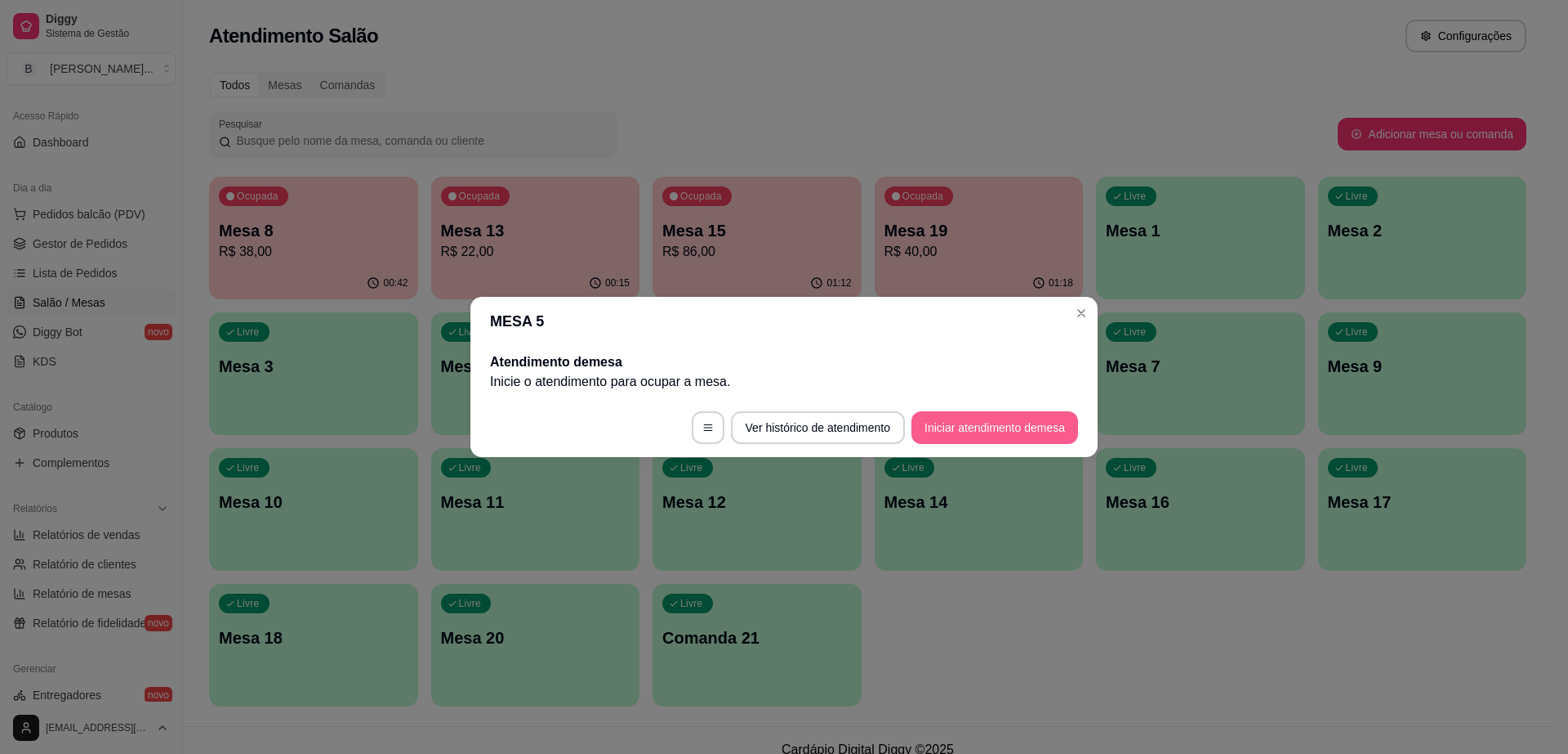
click at [999, 426] on button "Iniciar atendimento de mesa" at bounding box center [995, 428] width 166 height 33
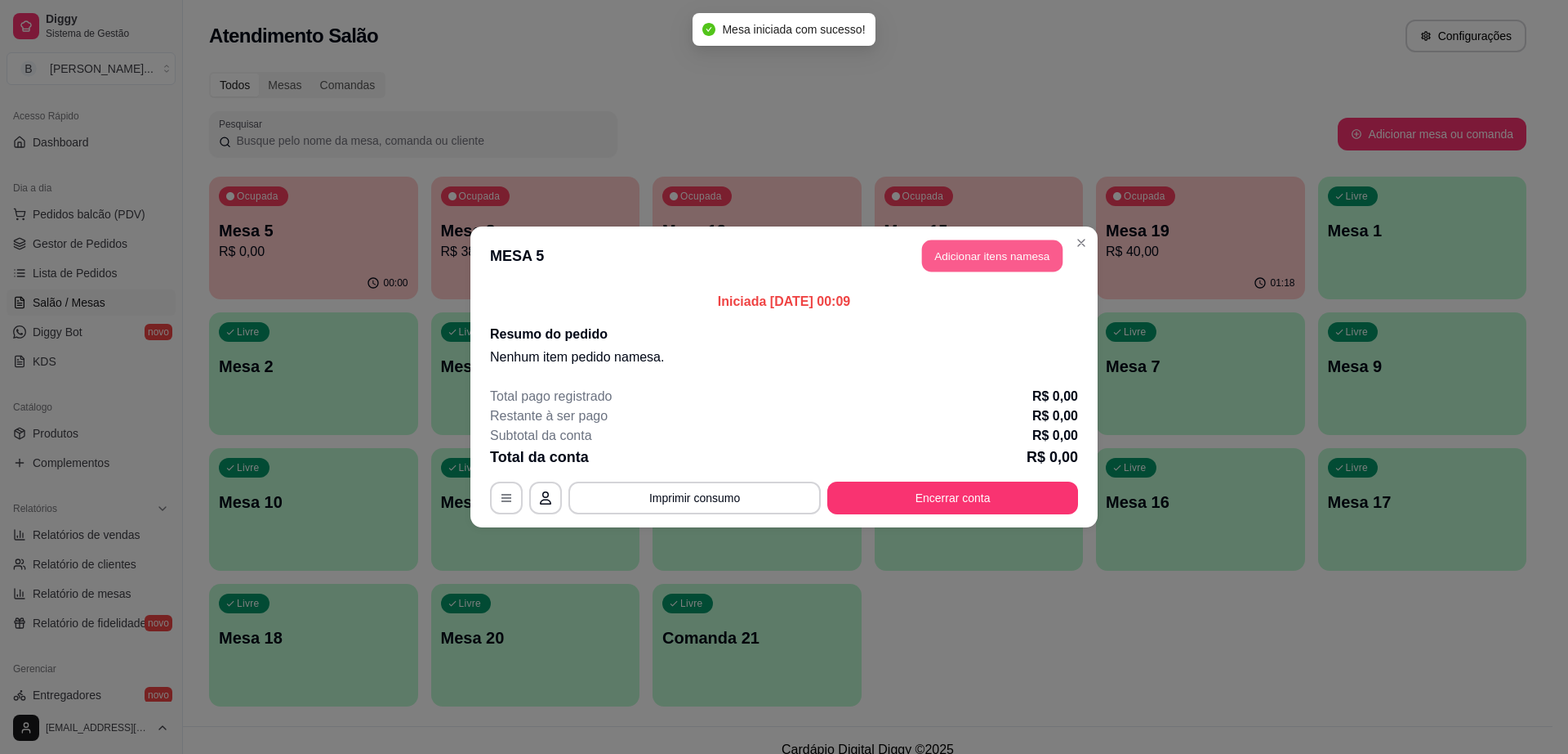
click at [990, 261] on button "Adicionar itens na mesa" at bounding box center [992, 256] width 141 height 32
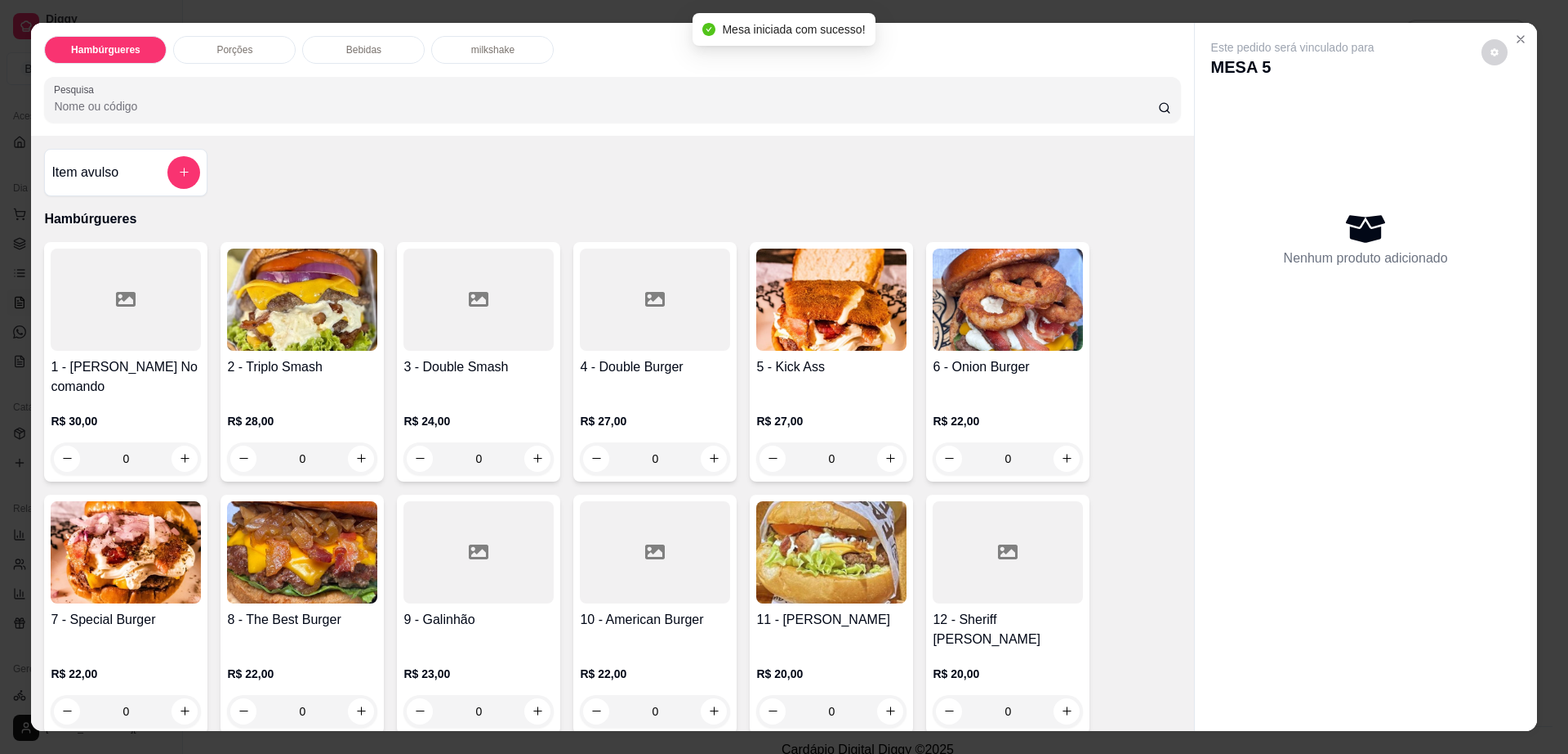
click at [254, 532] on img at bounding box center [302, 552] width 151 height 102
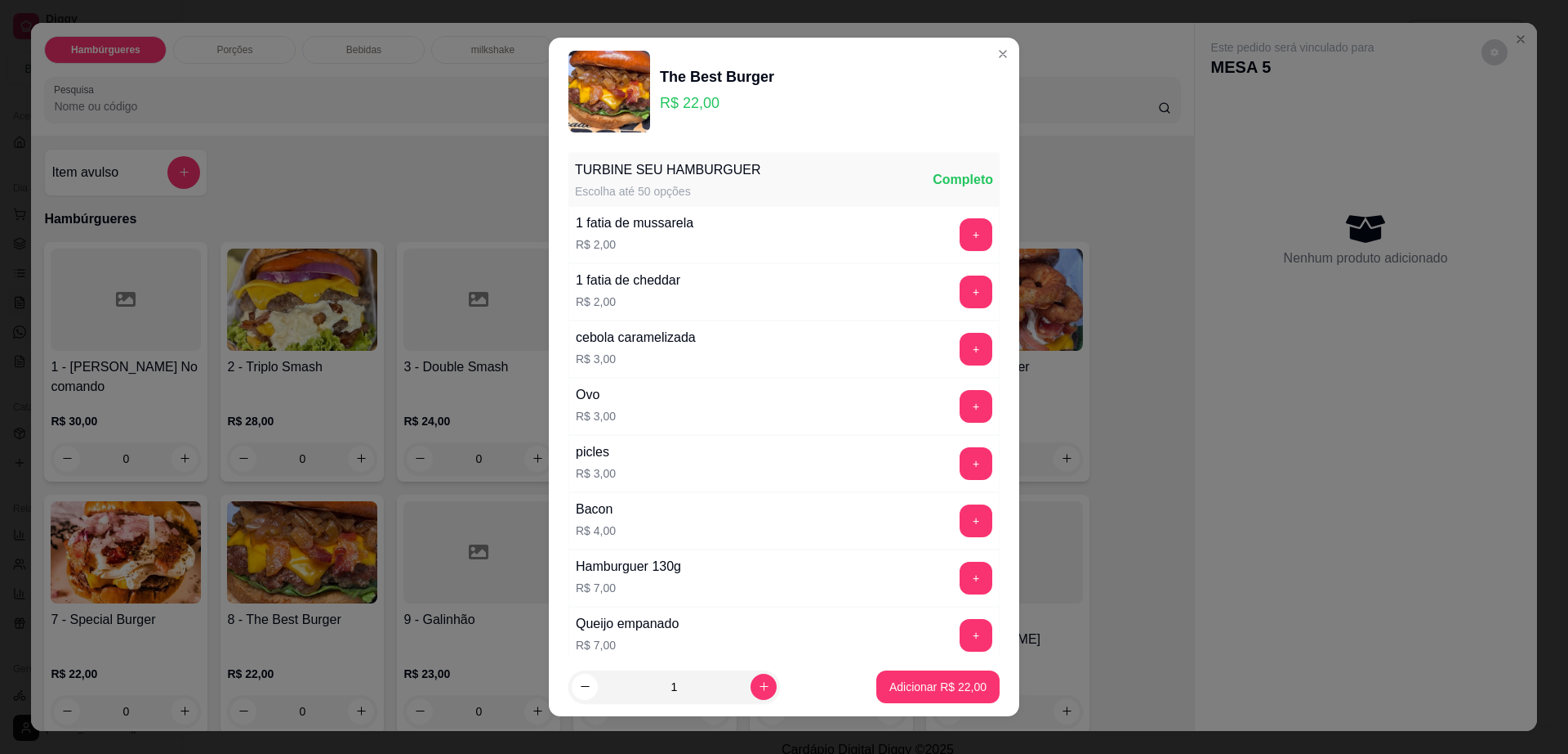
click at [909, 668] on footer "1 Adicionar R$ 22,00" at bounding box center [784, 686] width 470 height 59
click at [909, 673] on button "Adicionar R$ 22,00" at bounding box center [938, 686] width 124 height 33
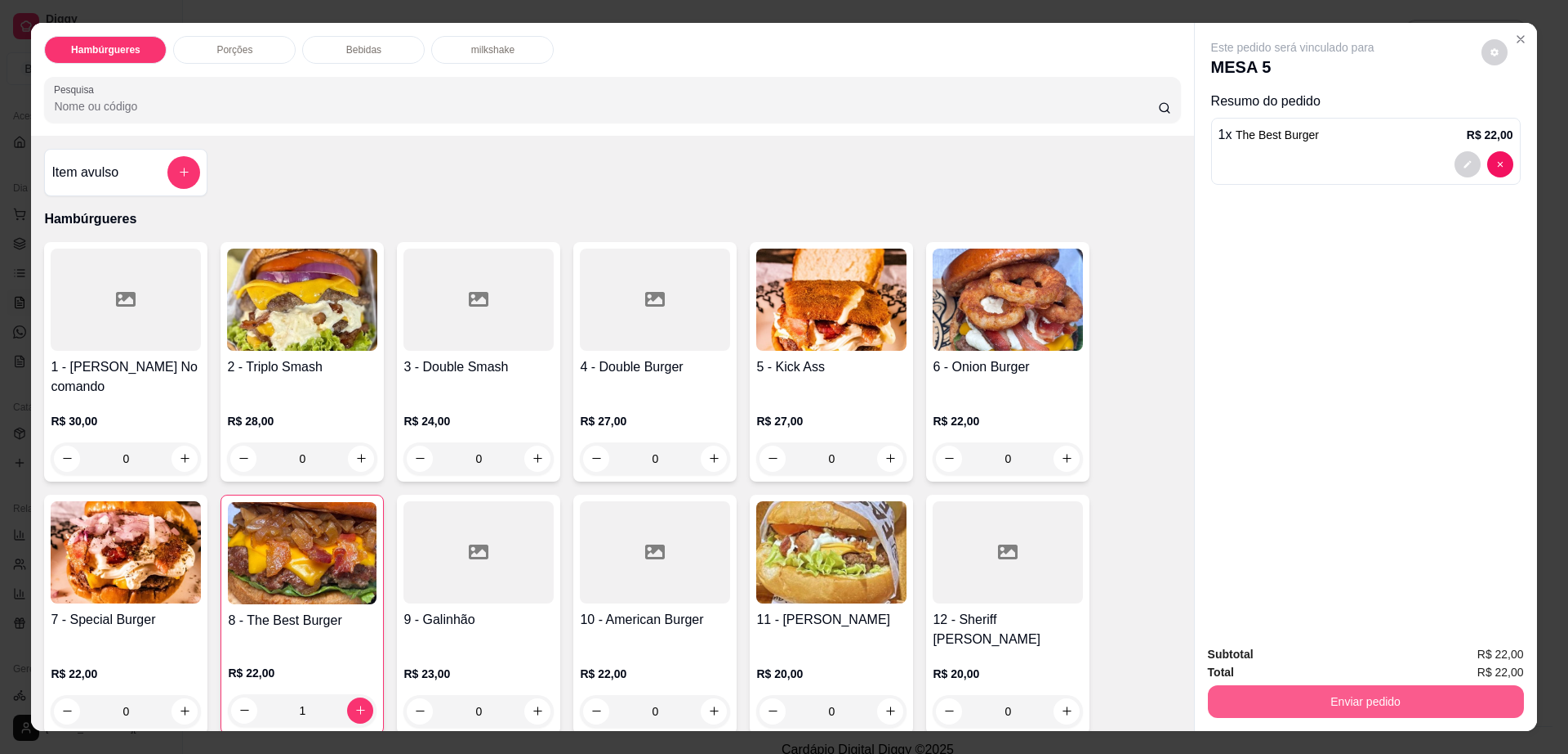
click at [1306, 690] on button "Enviar pedido" at bounding box center [1366, 701] width 316 height 33
click at [1505, 666] on button "Enviar pedido" at bounding box center [1480, 661] width 90 height 30
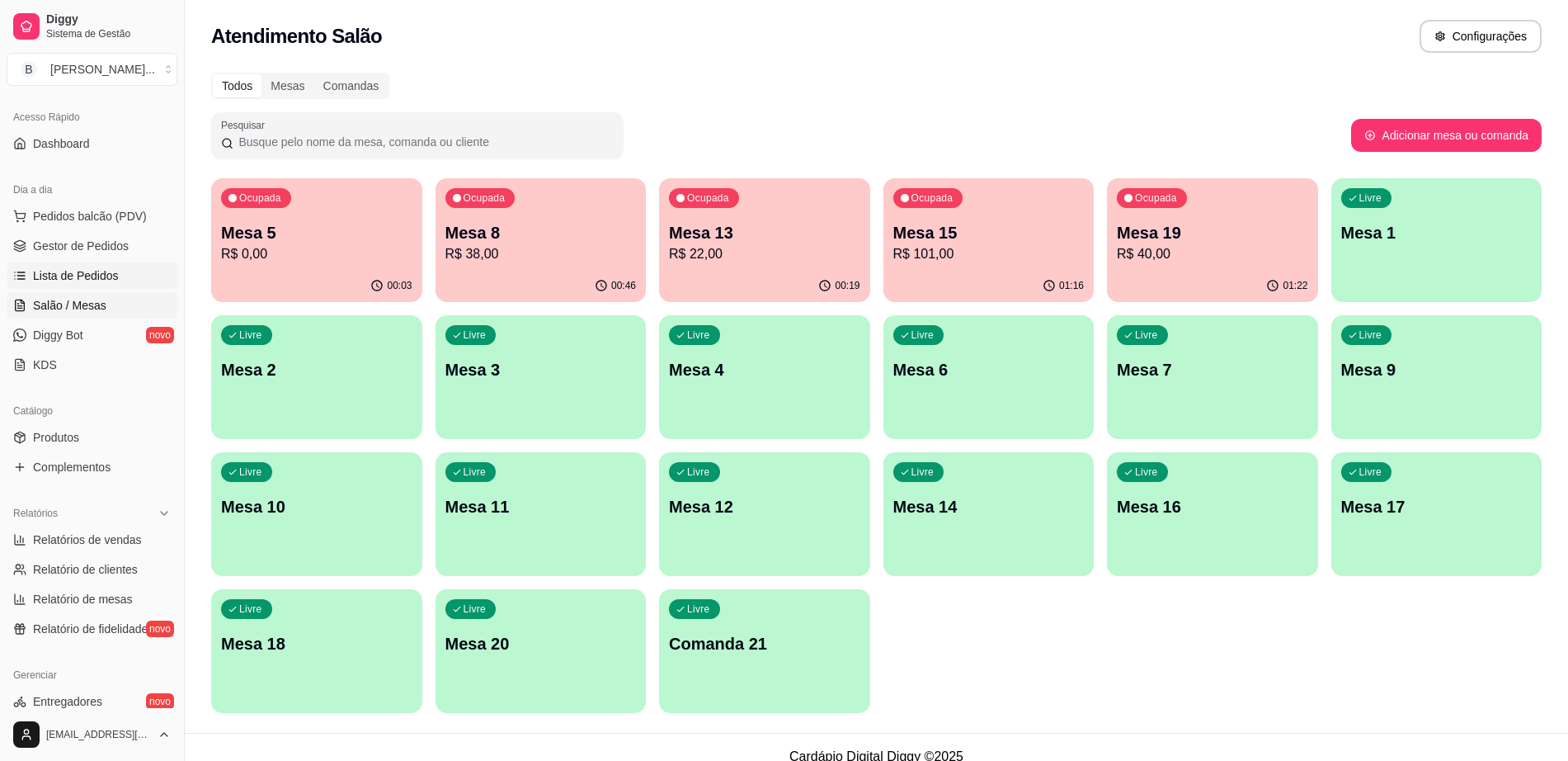
click at [103, 274] on span "Lista de Pedidos" at bounding box center [76, 275] width 86 height 17
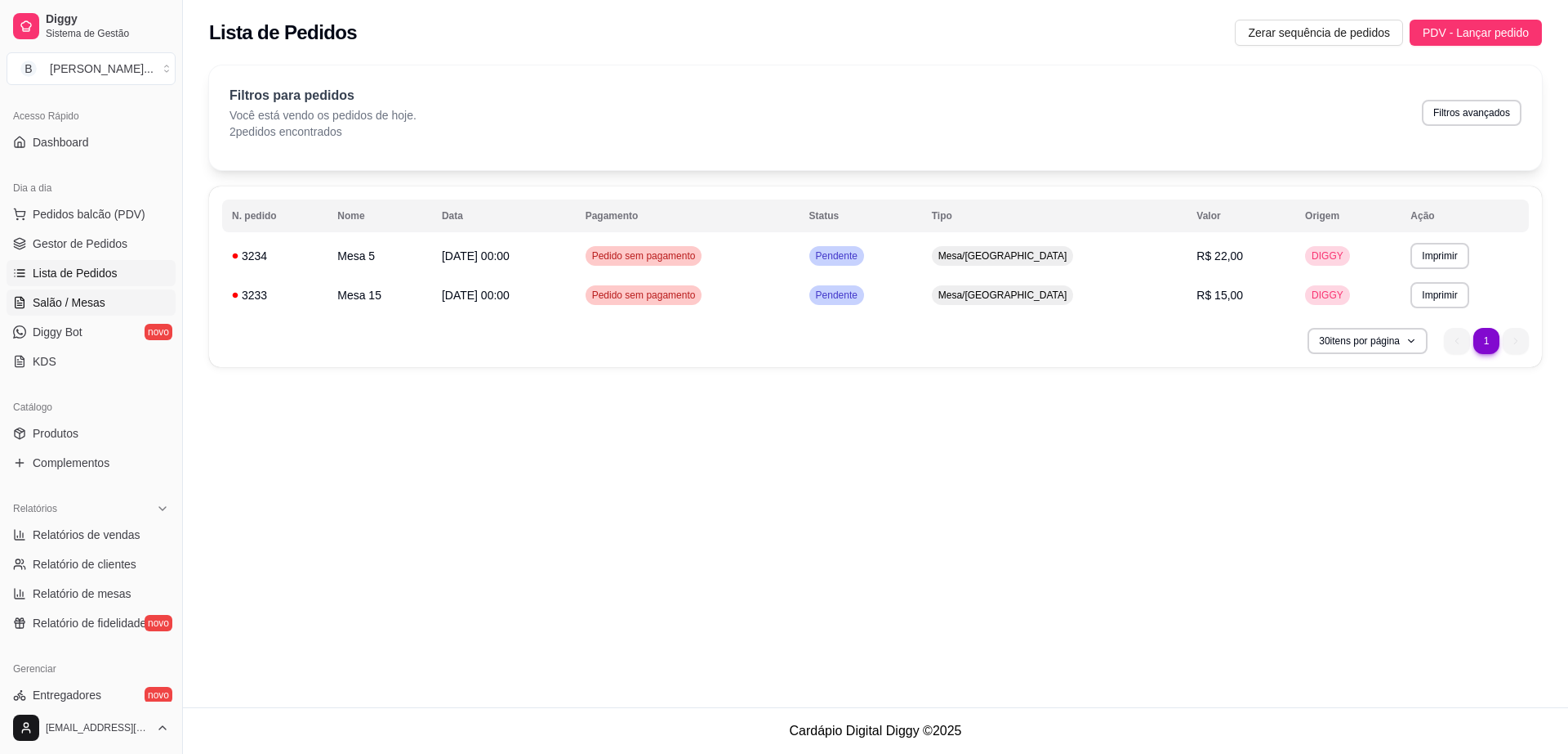
click at [73, 306] on span "Salão / Mesas" at bounding box center [69, 302] width 72 height 16
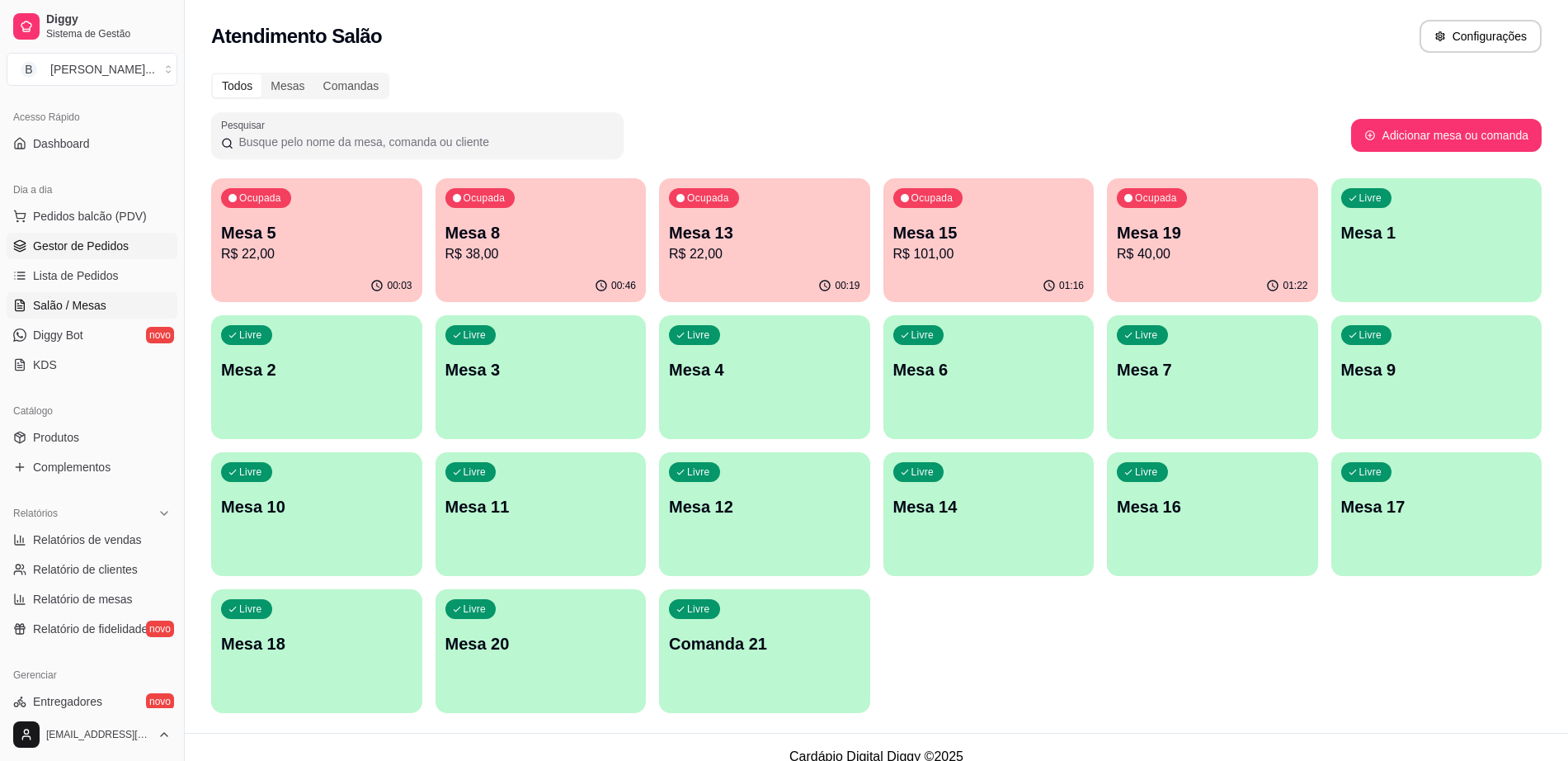
click at [114, 246] on span "Gestor de Pedidos" at bounding box center [81, 246] width 96 height 17
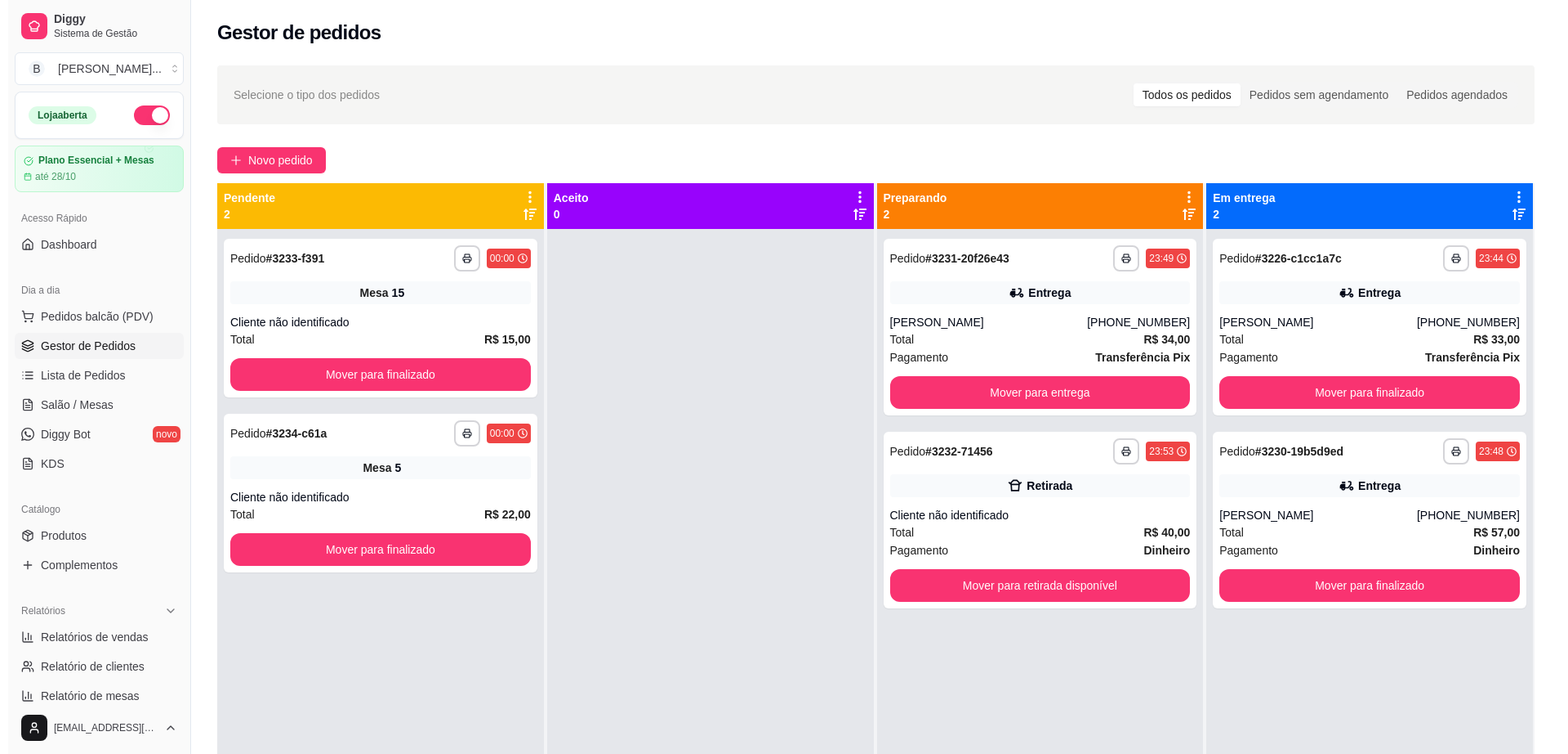
scroll to position [102, 0]
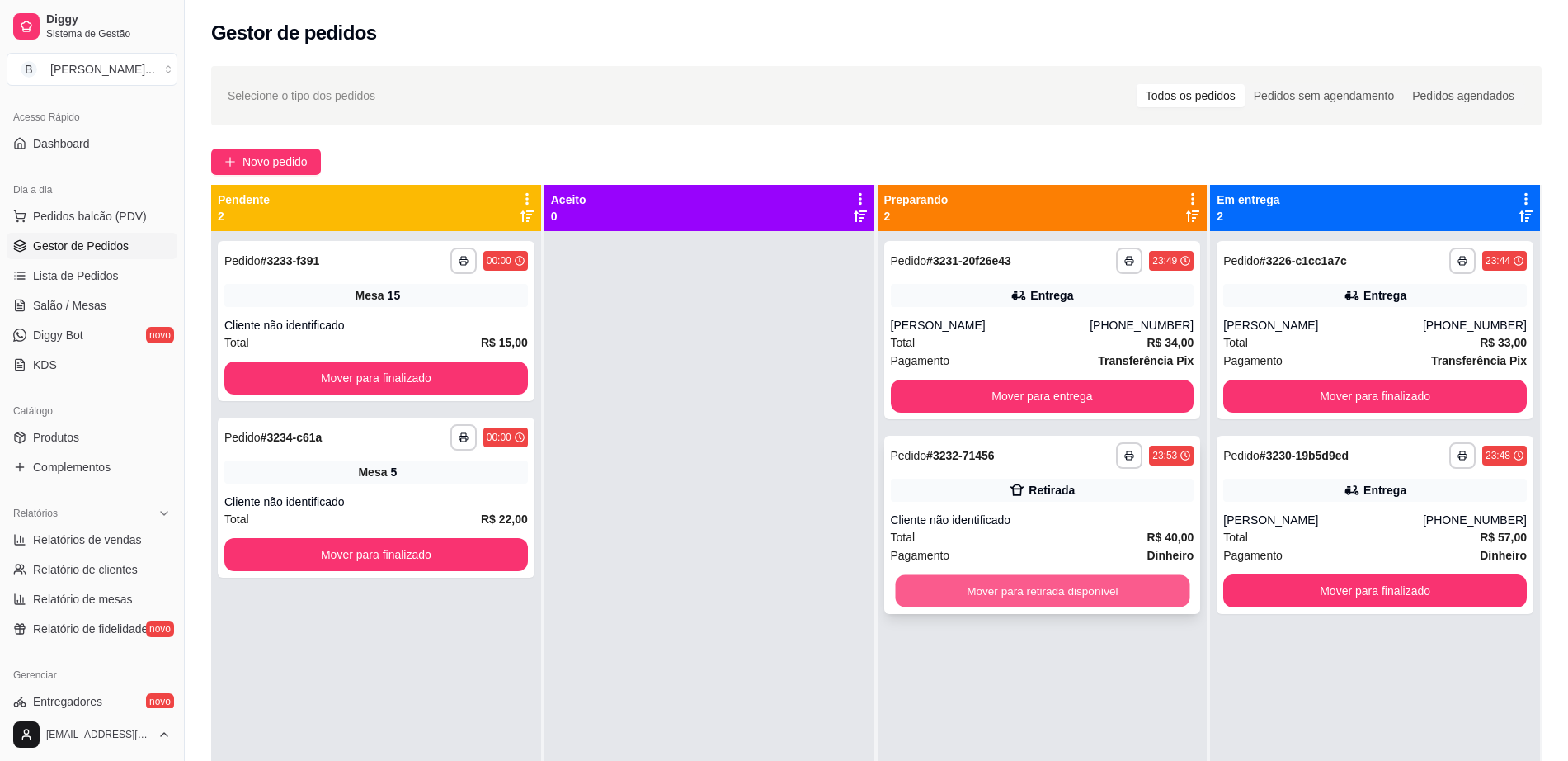
click at [1019, 579] on button "Mover para retirada disponível" at bounding box center [1042, 591] width 294 height 32
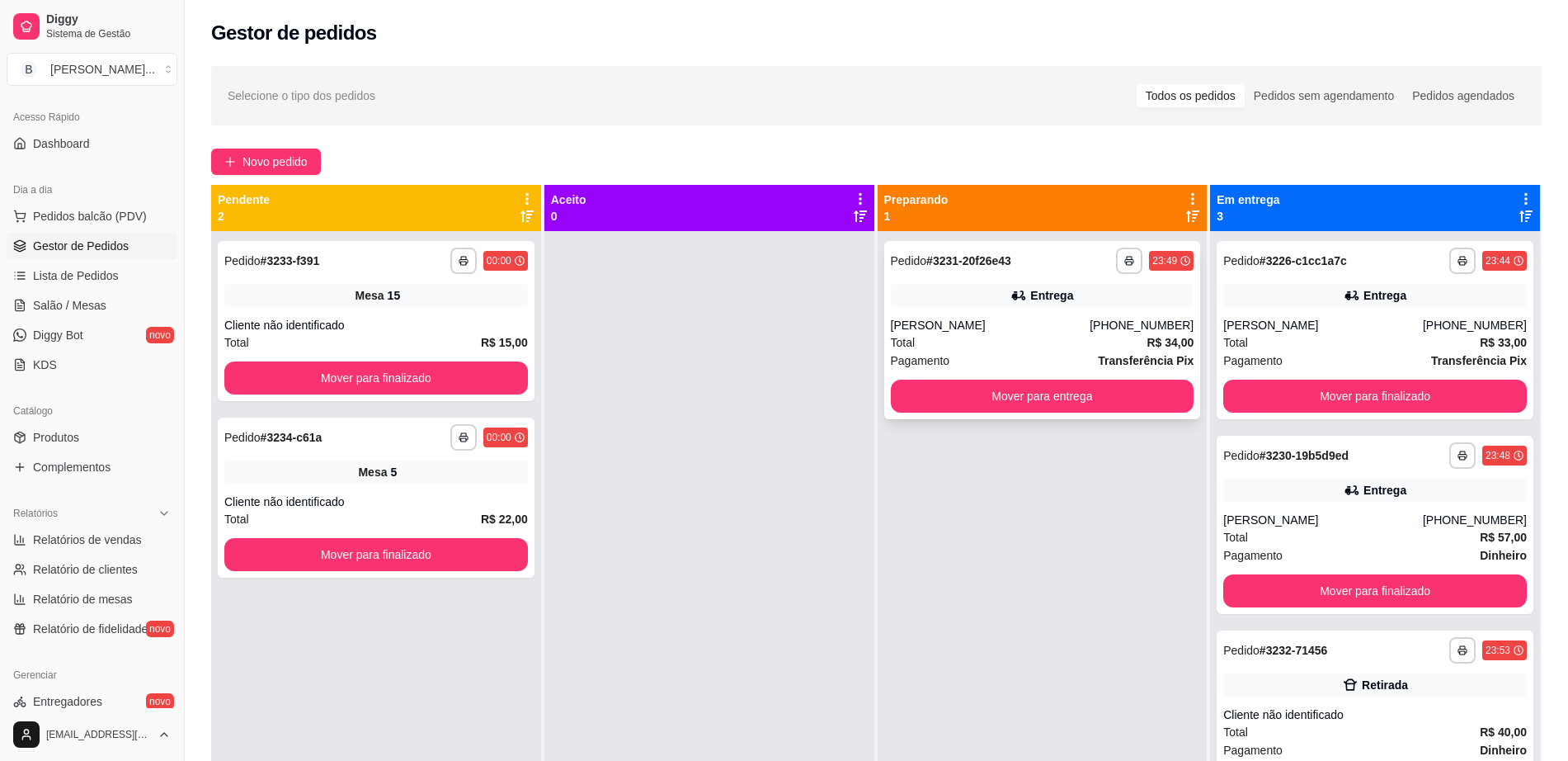
click at [1033, 342] on div "Total R$ 34,00" at bounding box center [1042, 343] width 303 height 18
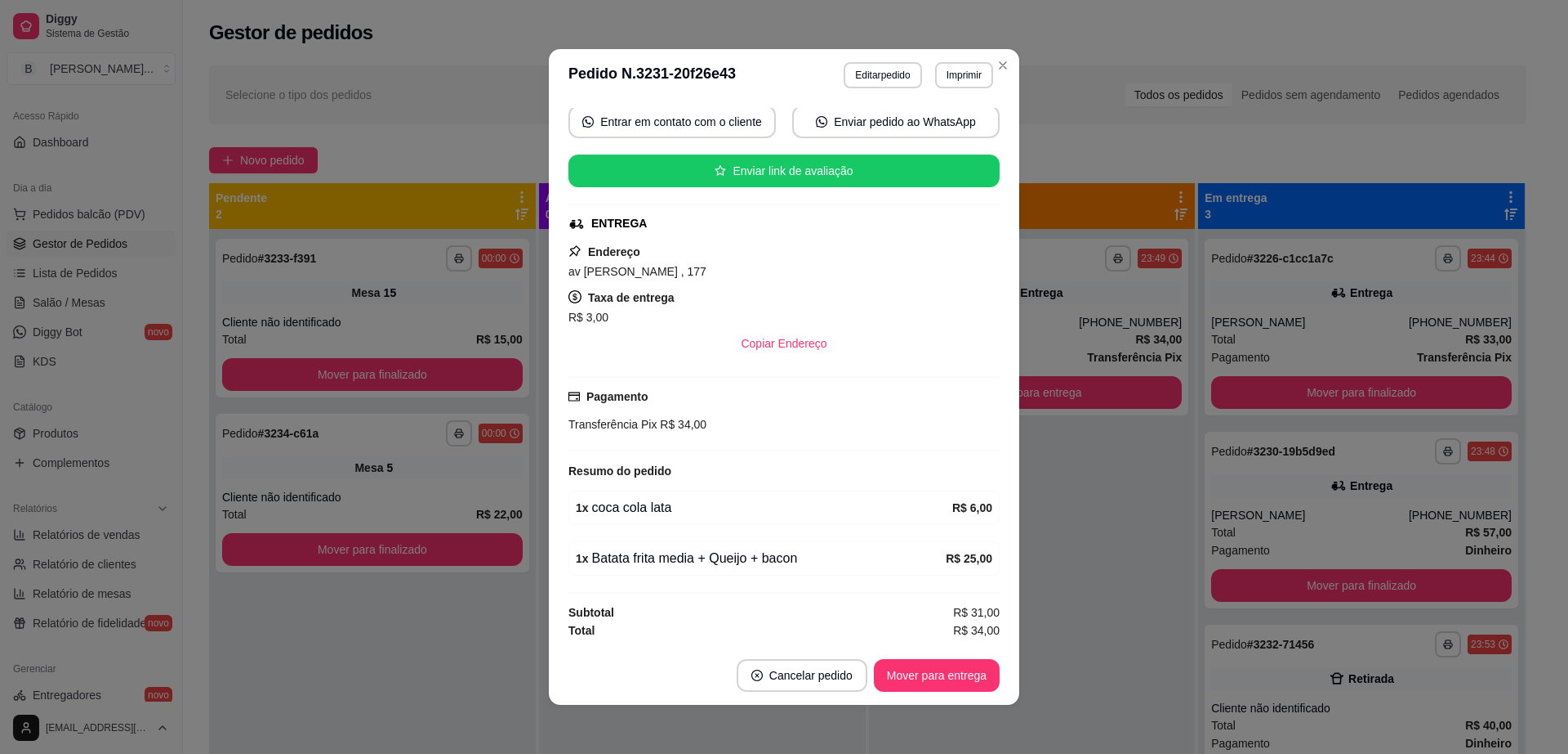
scroll to position [3, 0]
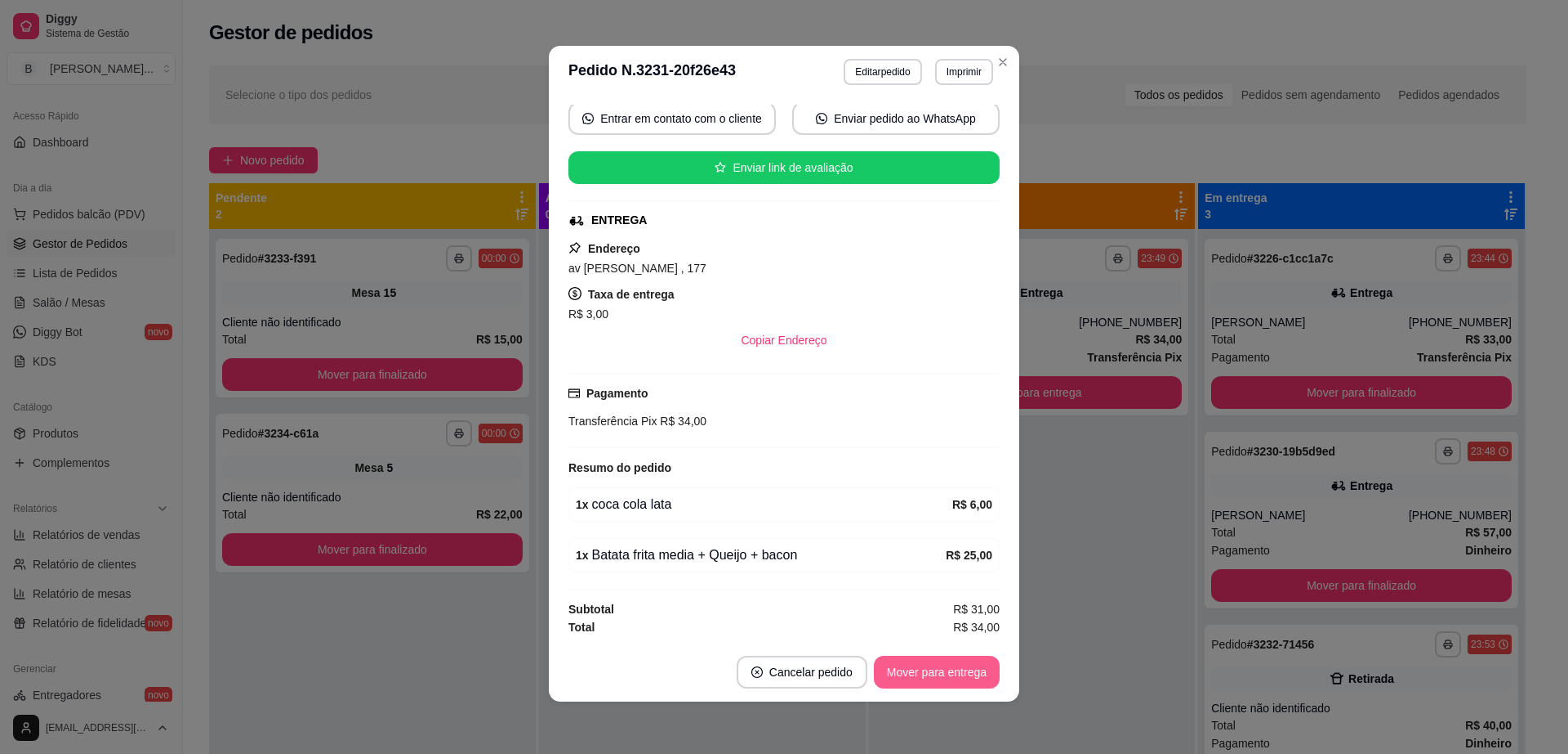
click at [953, 672] on button "Mover para entrega" at bounding box center [936, 672] width 126 height 33
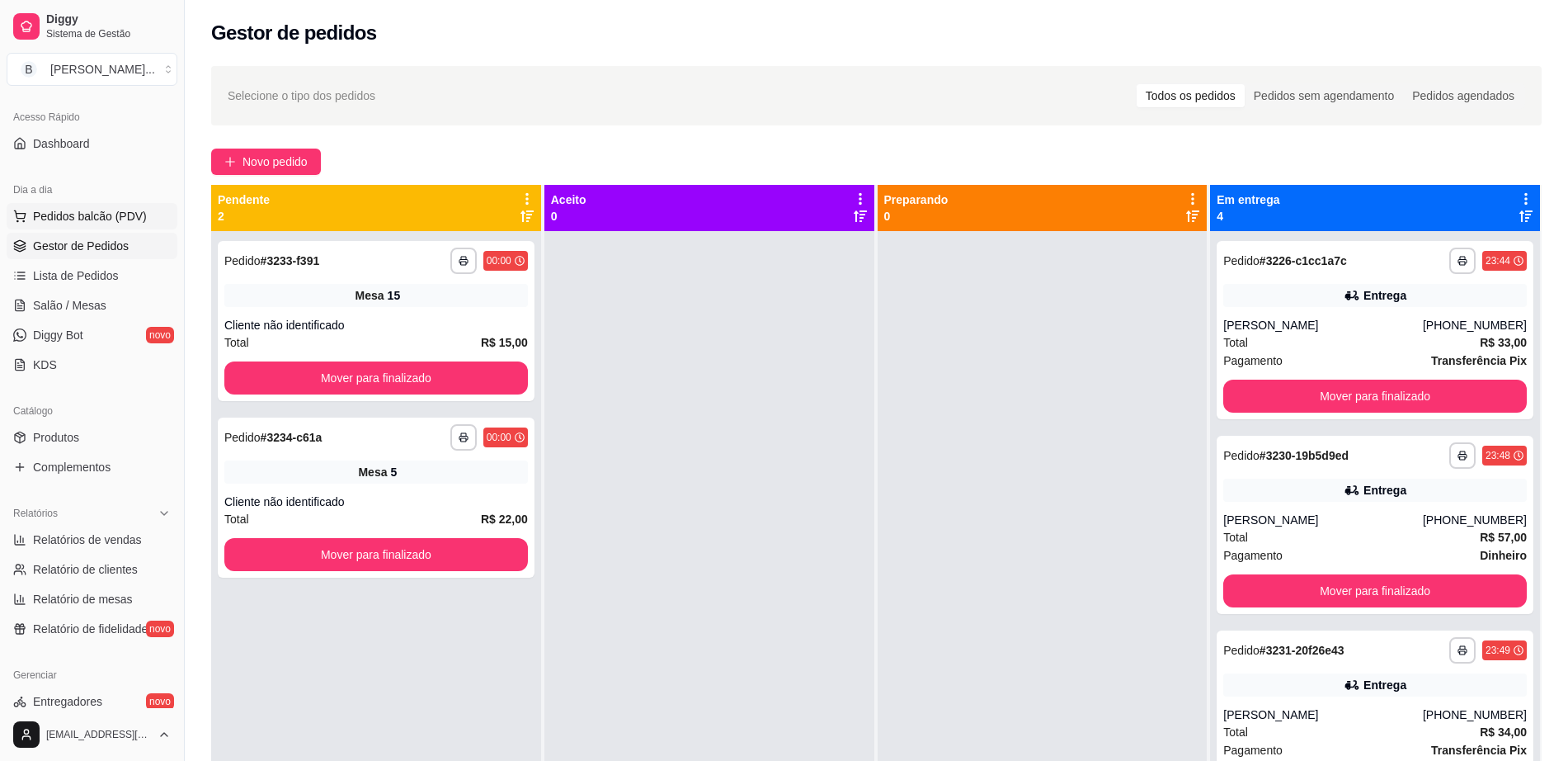
click at [66, 221] on span "Pedidos balcão (PDV)" at bounding box center [90, 216] width 114 height 17
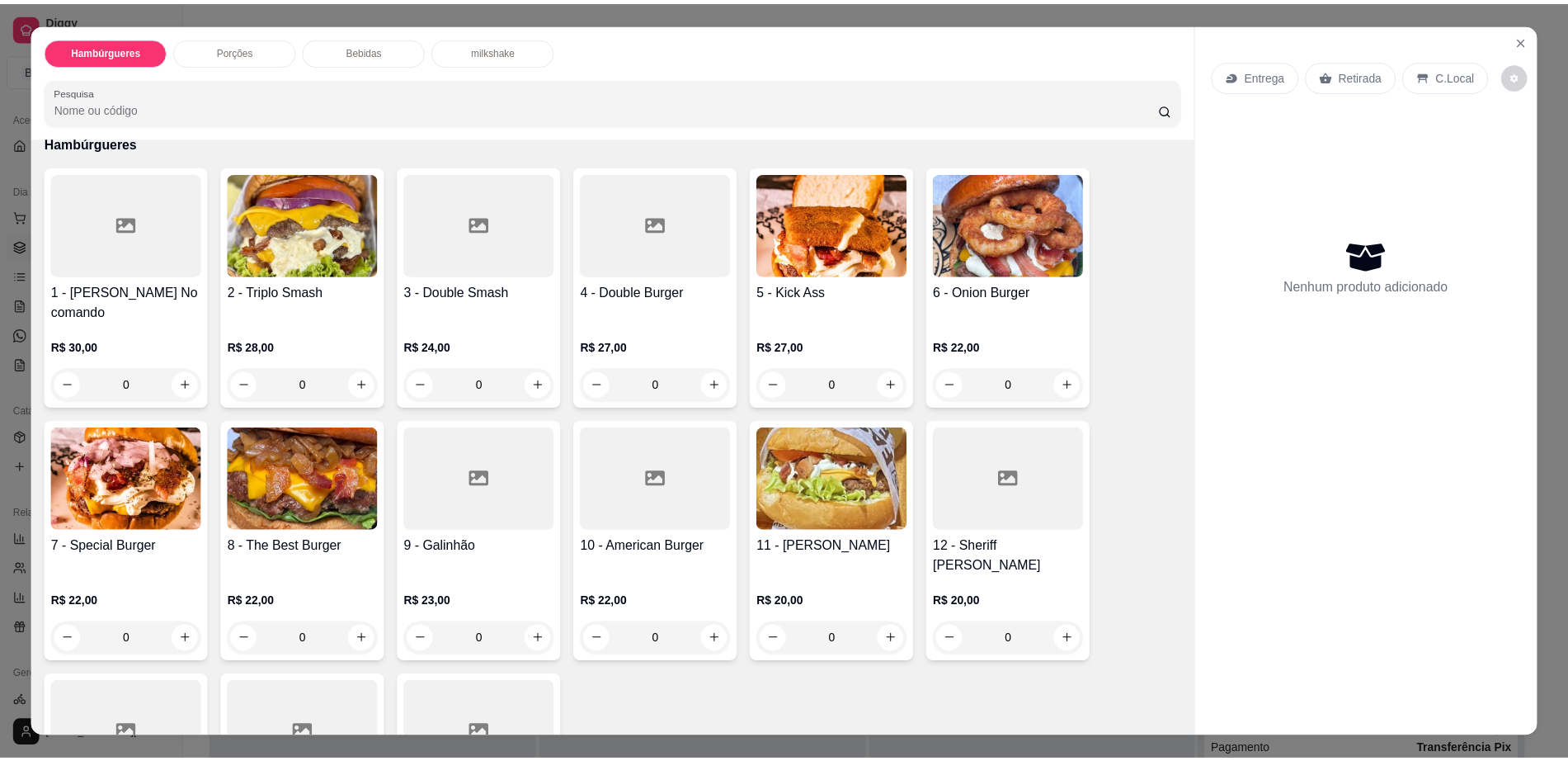
scroll to position [206, 0]
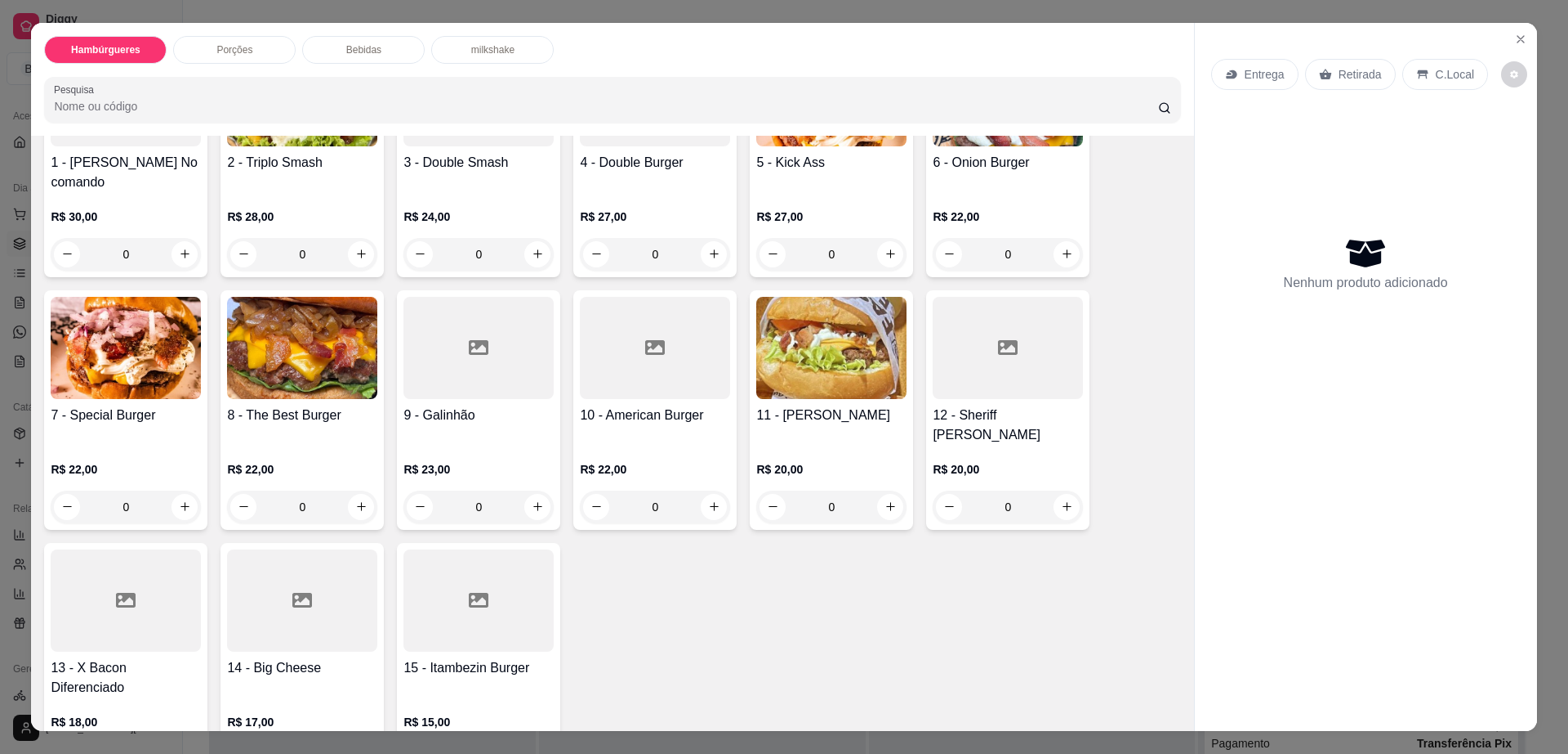
click at [264, 592] on div at bounding box center [302, 601] width 151 height 102
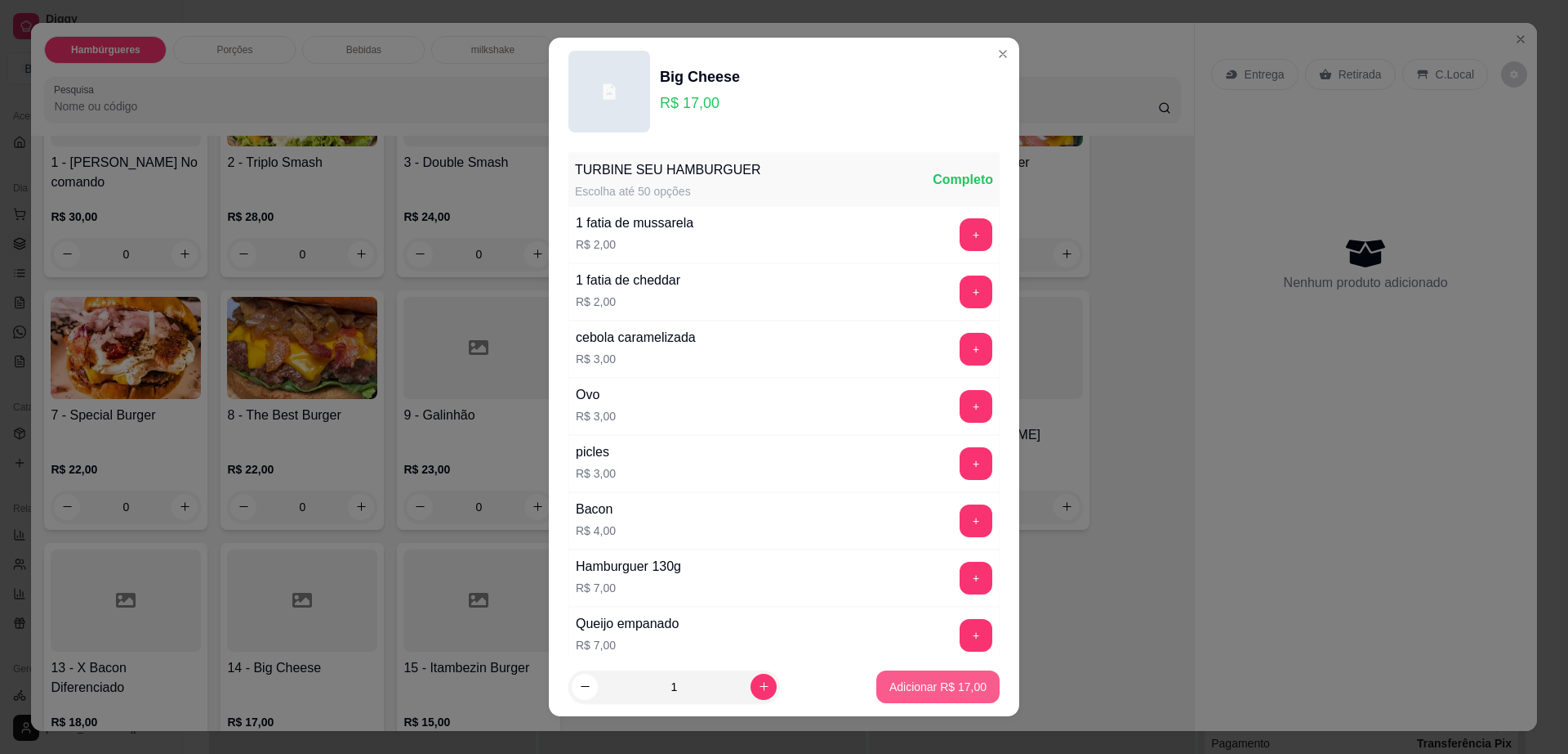
click at [936, 676] on button "Adicionar R$ 17,00" at bounding box center [938, 686] width 124 height 33
type input "1"
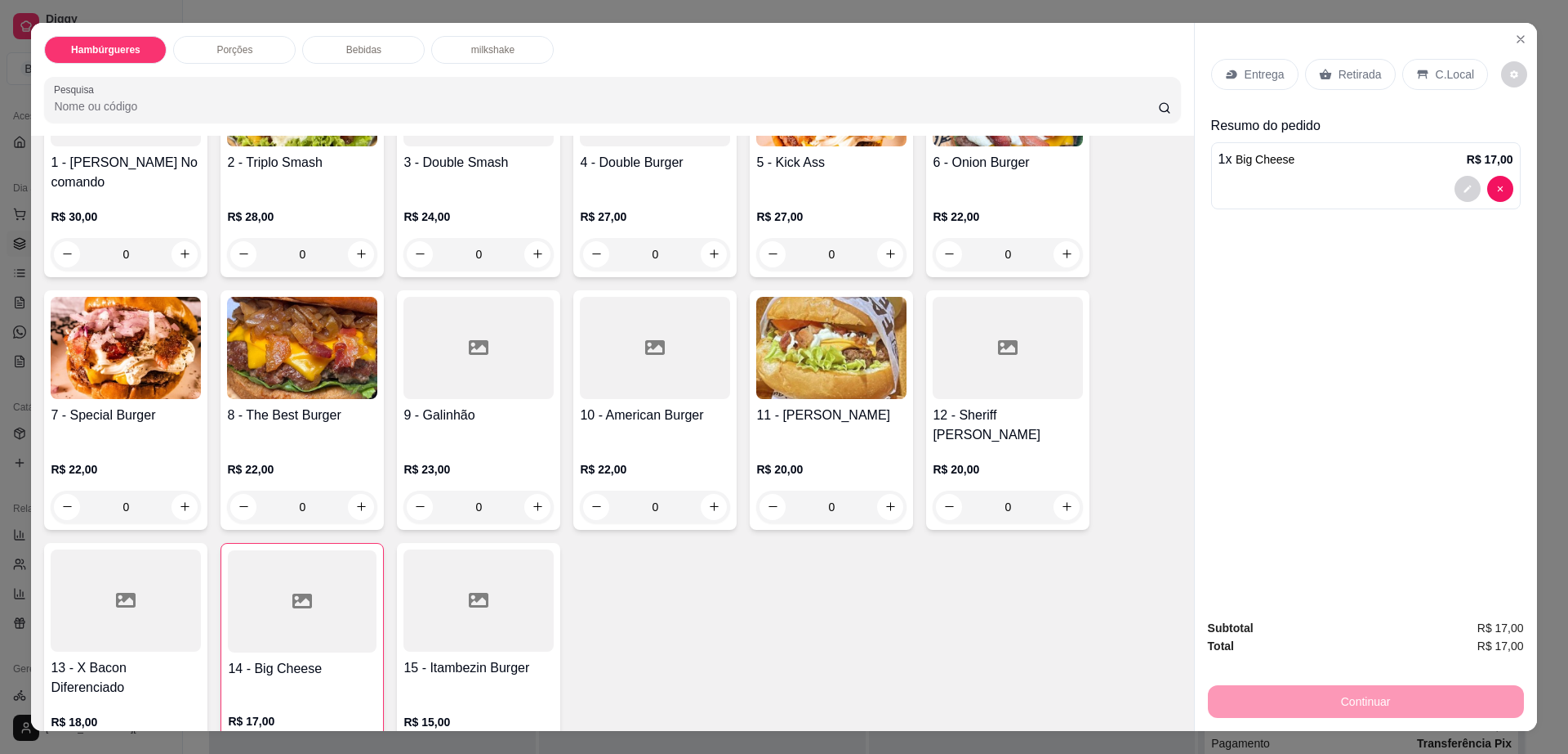
click at [1339, 72] on p "Retirada" at bounding box center [1360, 74] width 44 height 16
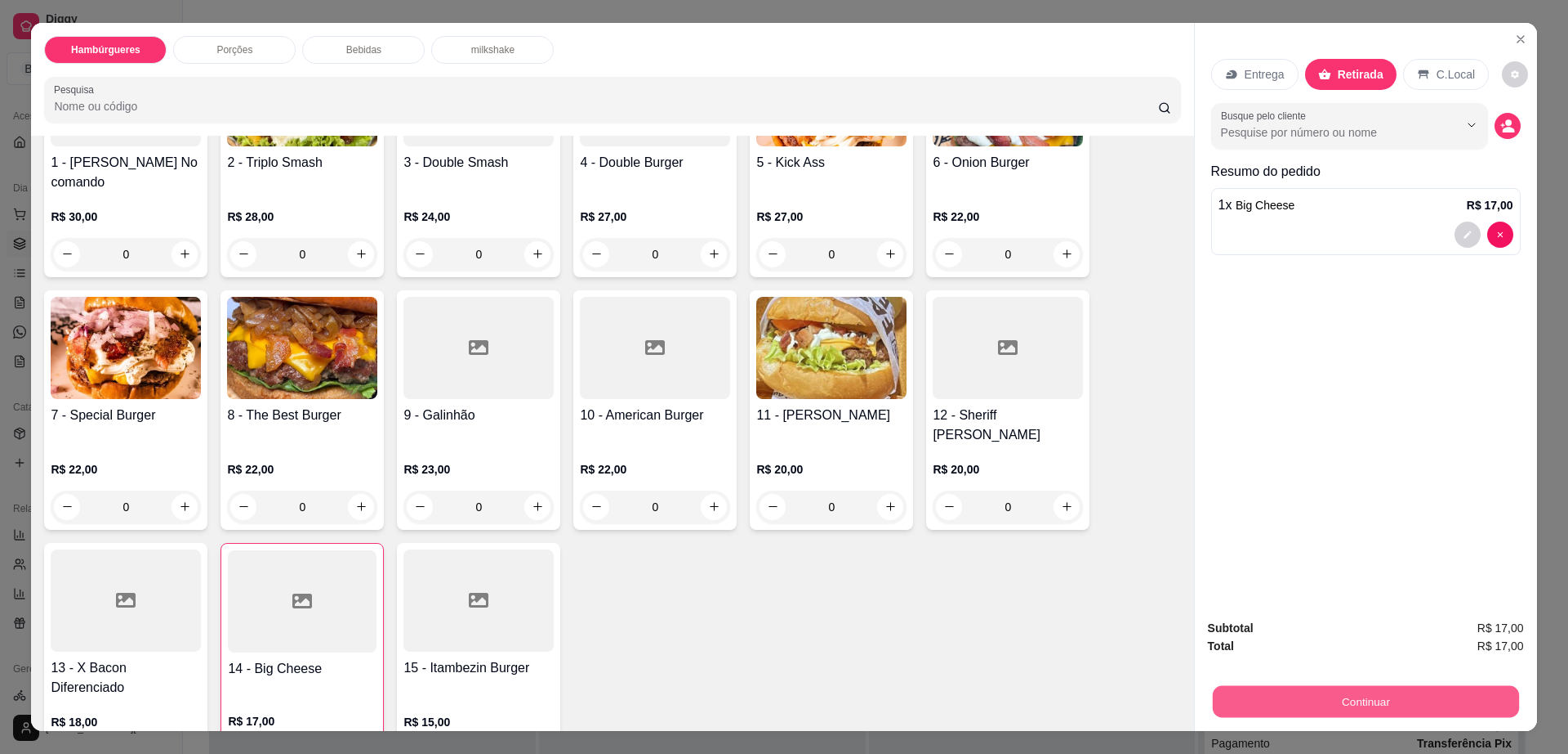
click at [1332, 691] on button "Continuar" at bounding box center [1365, 701] width 306 height 32
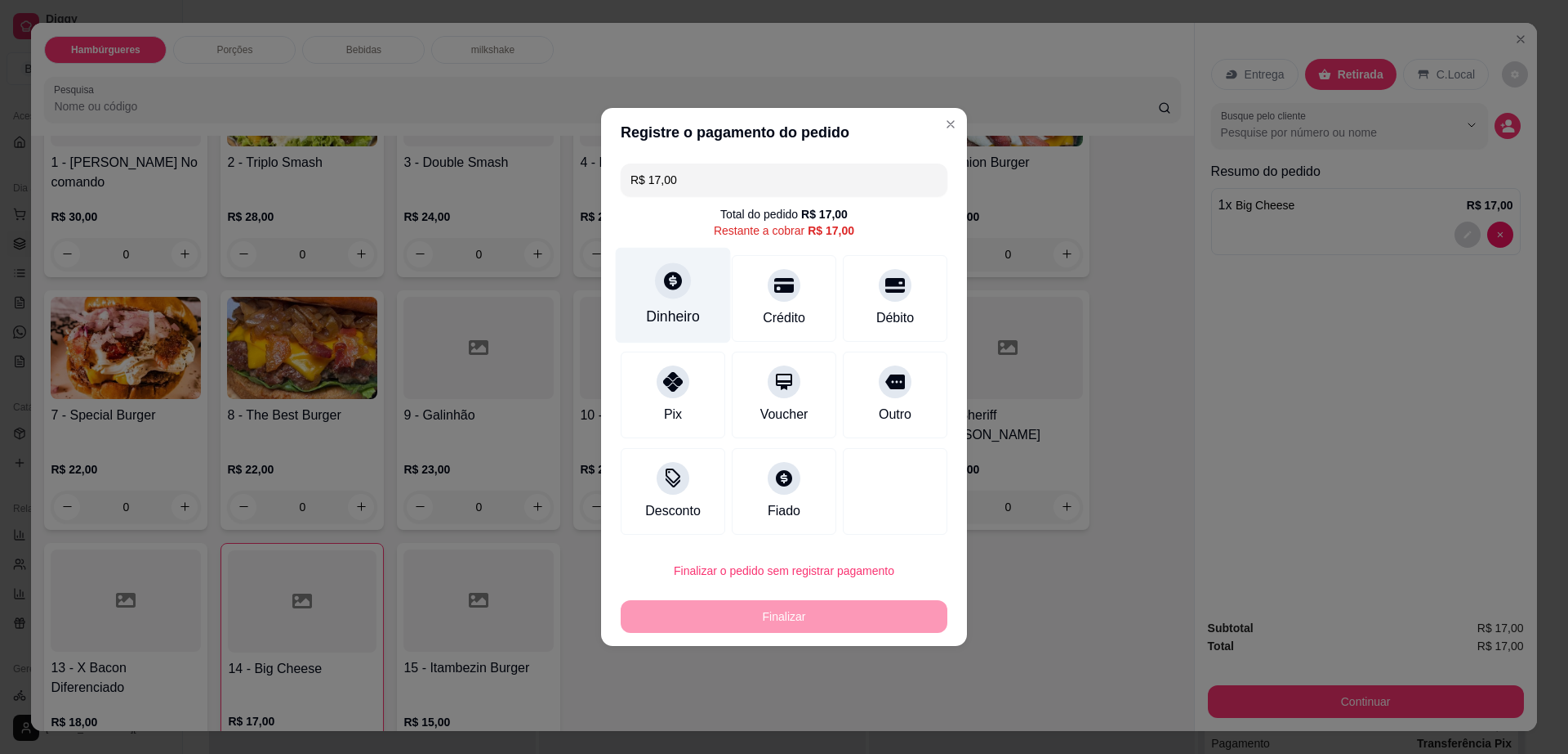
click at [672, 297] on div at bounding box center [673, 280] width 36 height 36
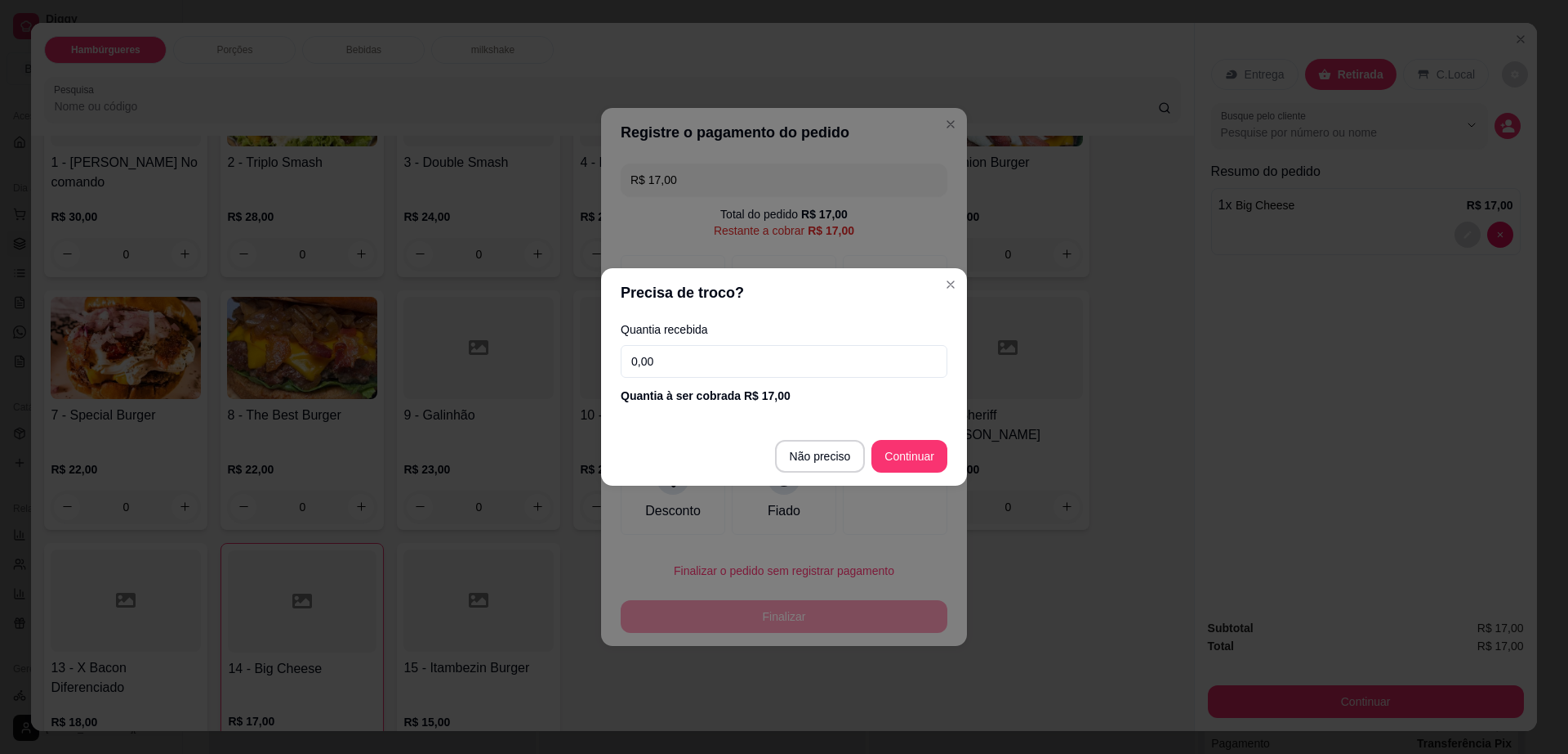
click at [707, 366] on input "0,00" at bounding box center [784, 362] width 327 height 33
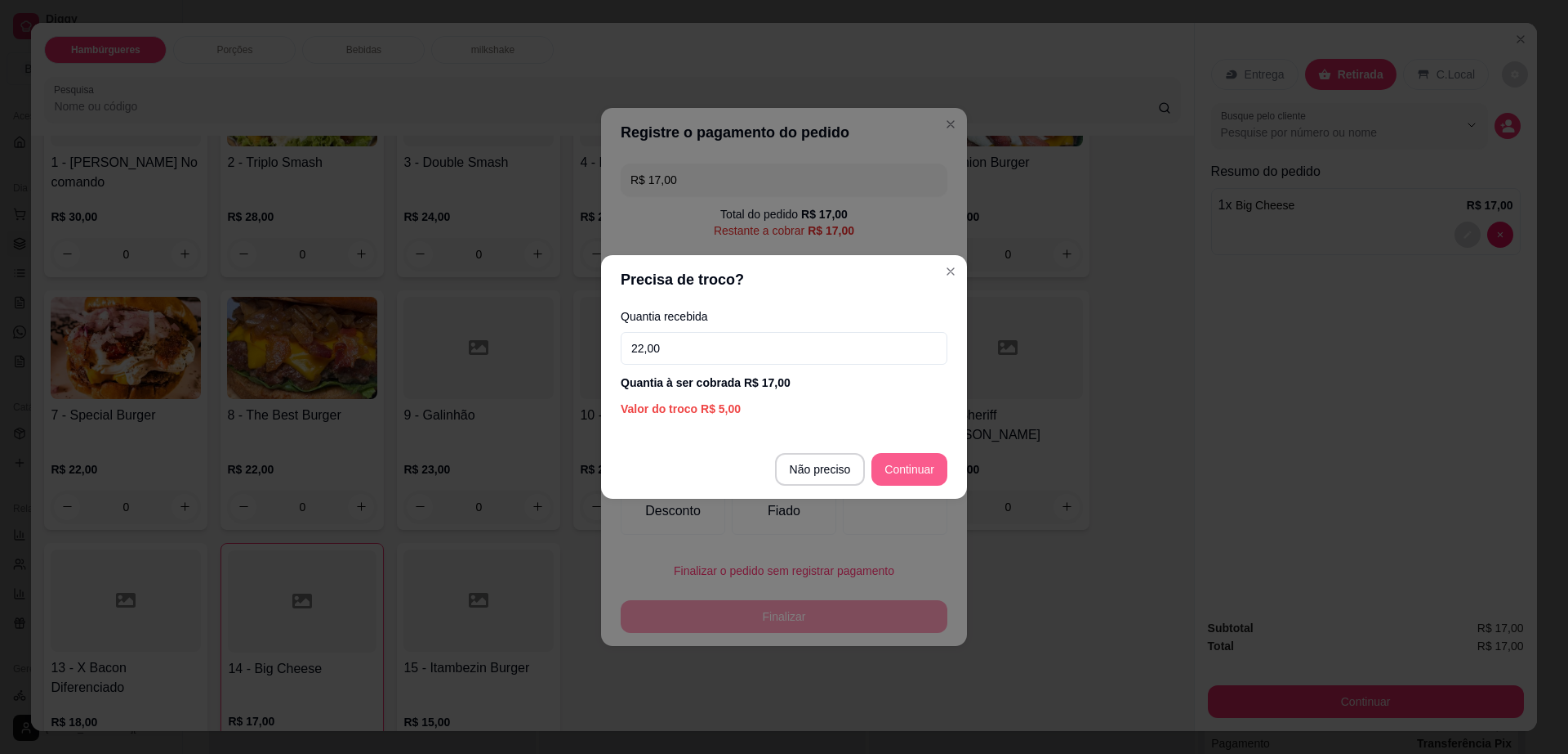
type input "22,00"
type input "R$ 0,00"
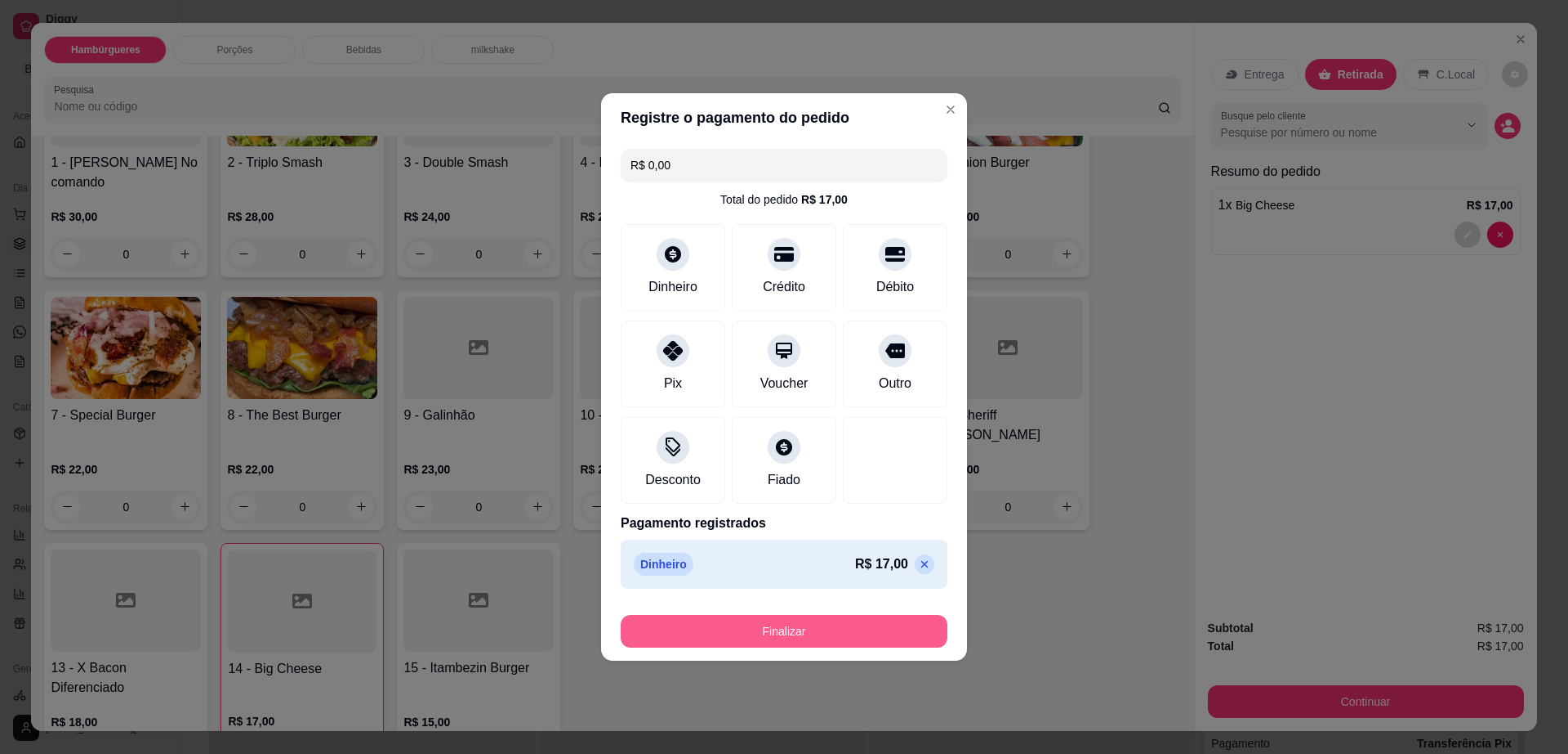
click at [858, 636] on button "Finalizar" at bounding box center [784, 631] width 327 height 33
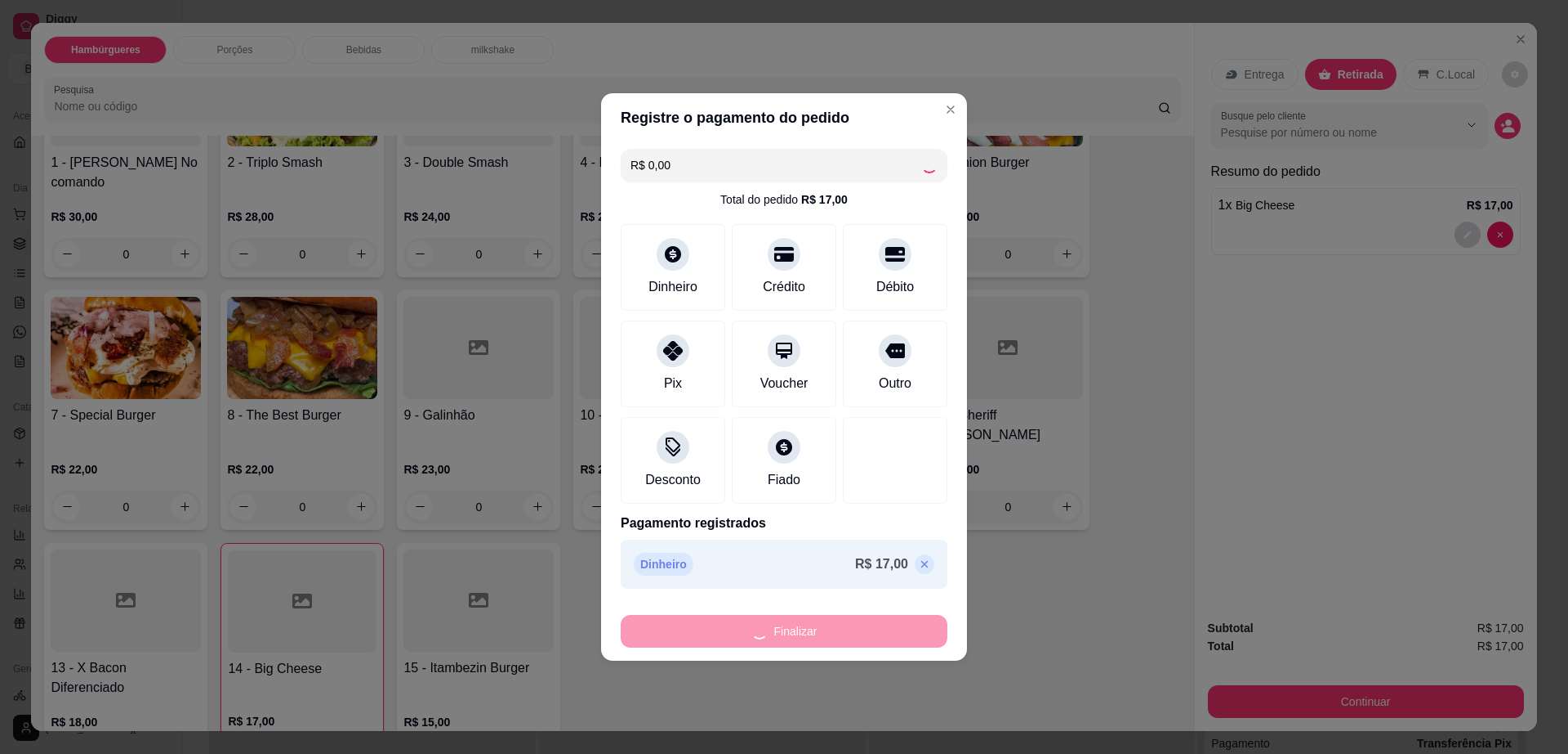
type input "0"
type input "-R$ 17,00"
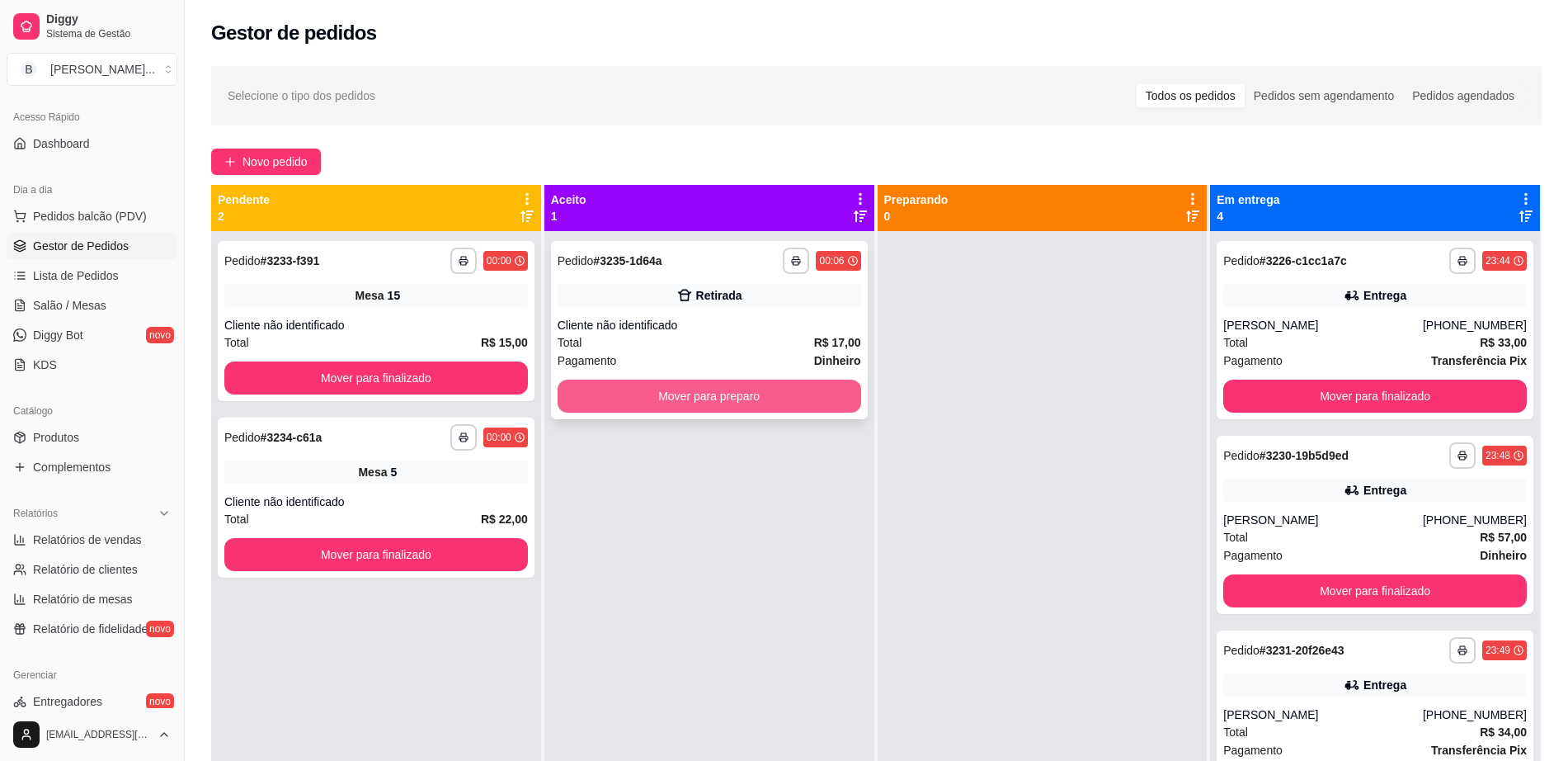
click at [798, 408] on button "Mover para preparo" at bounding box center [709, 396] width 303 height 33
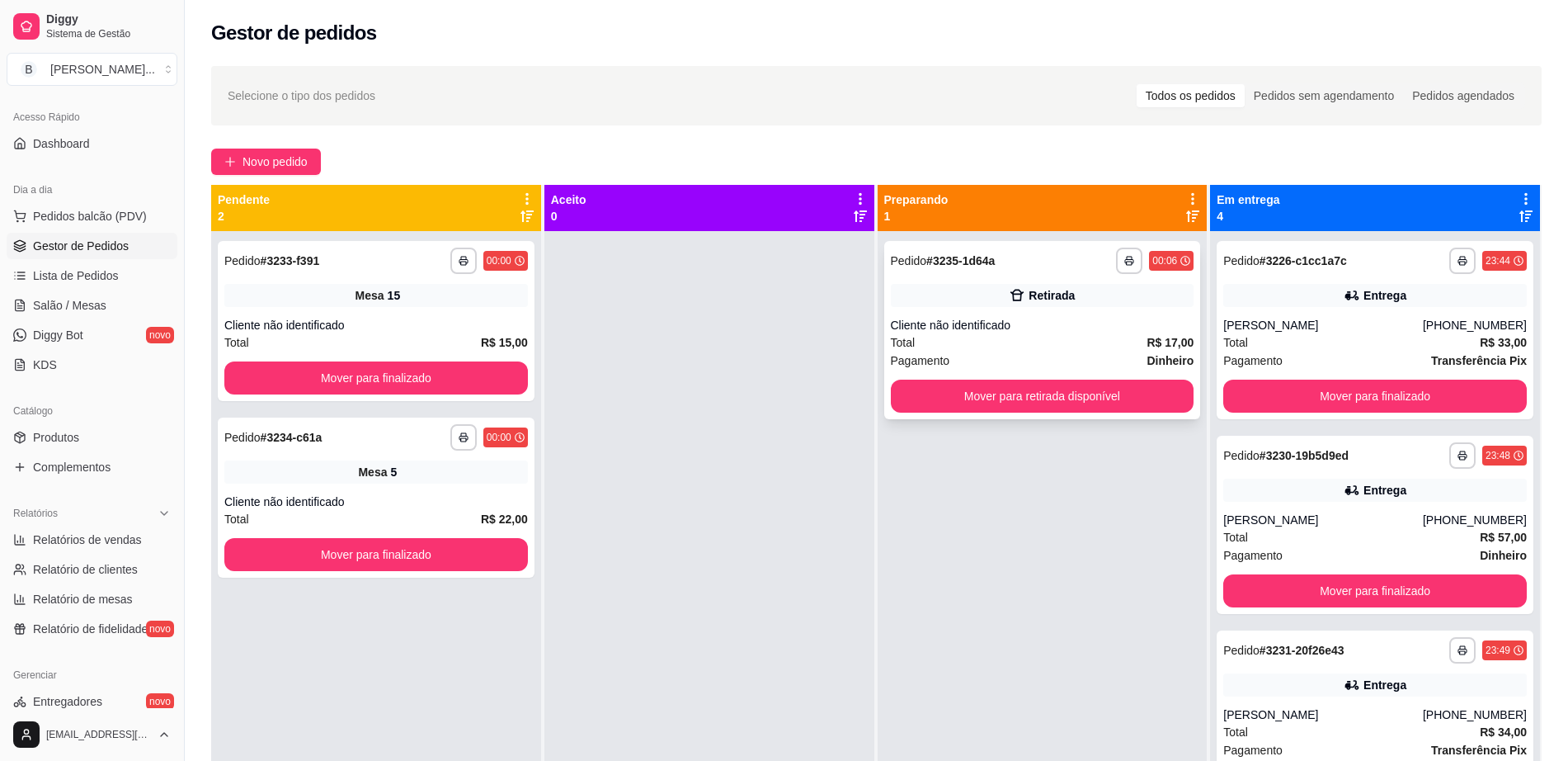
click at [1036, 417] on div "**********" at bounding box center [1042, 330] width 317 height 178
click at [1151, 390] on button "Mover para retirada disponível" at bounding box center [1042, 396] width 294 height 32
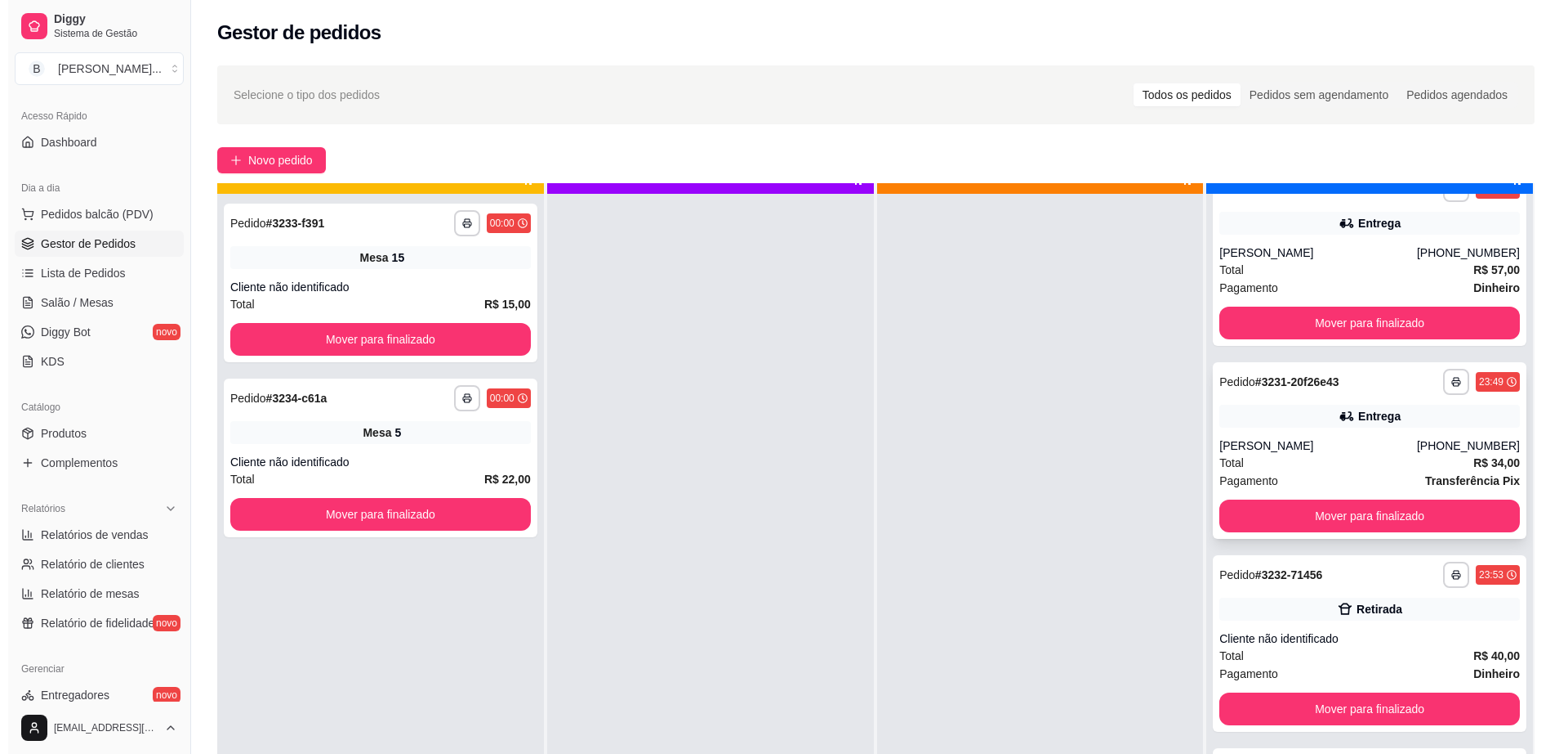
scroll to position [46, 0]
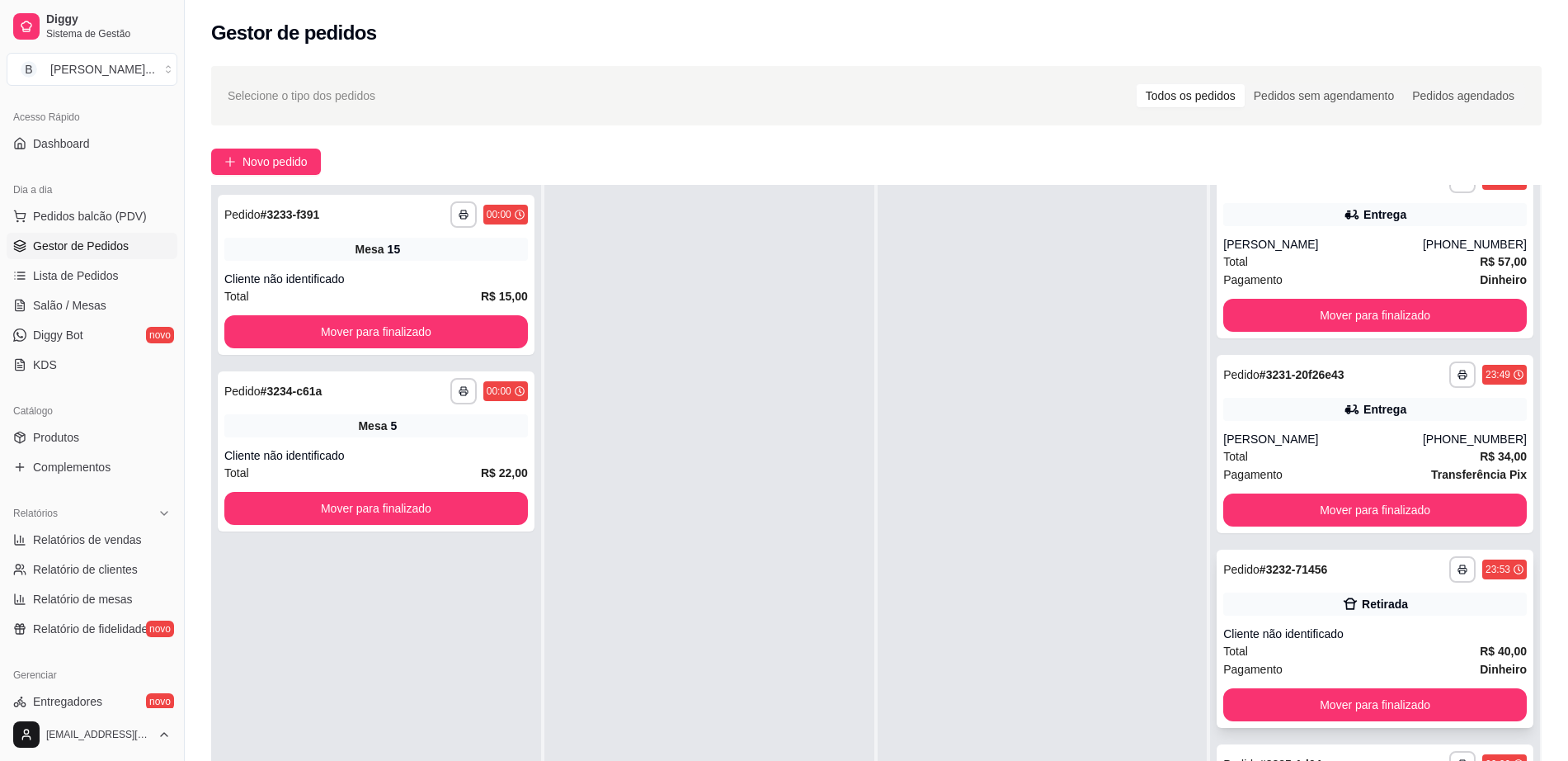
click at [1342, 610] on icon at bounding box center [1350, 604] width 17 height 17
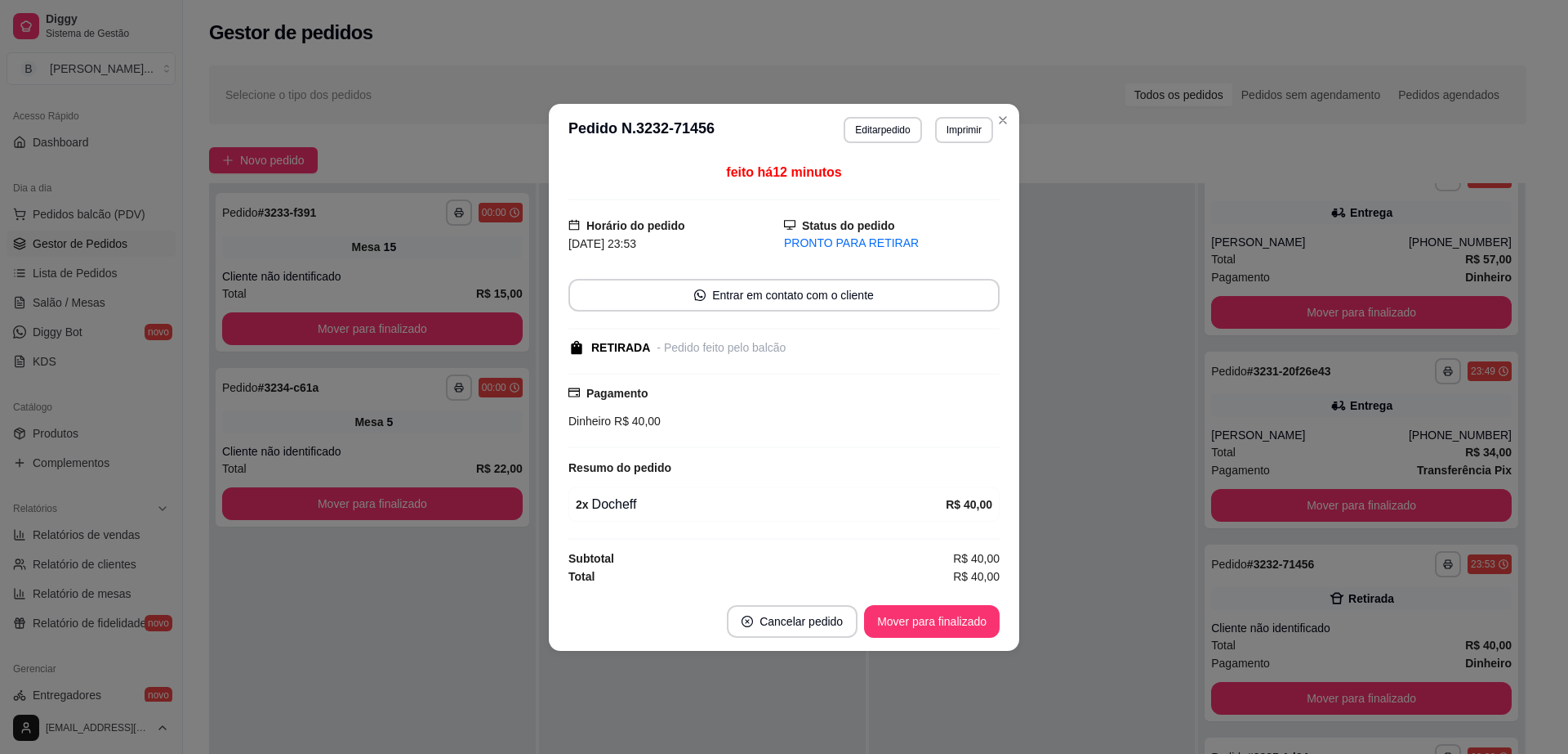
click at [889, 120] on button "Editar pedido" at bounding box center [883, 130] width 77 height 26
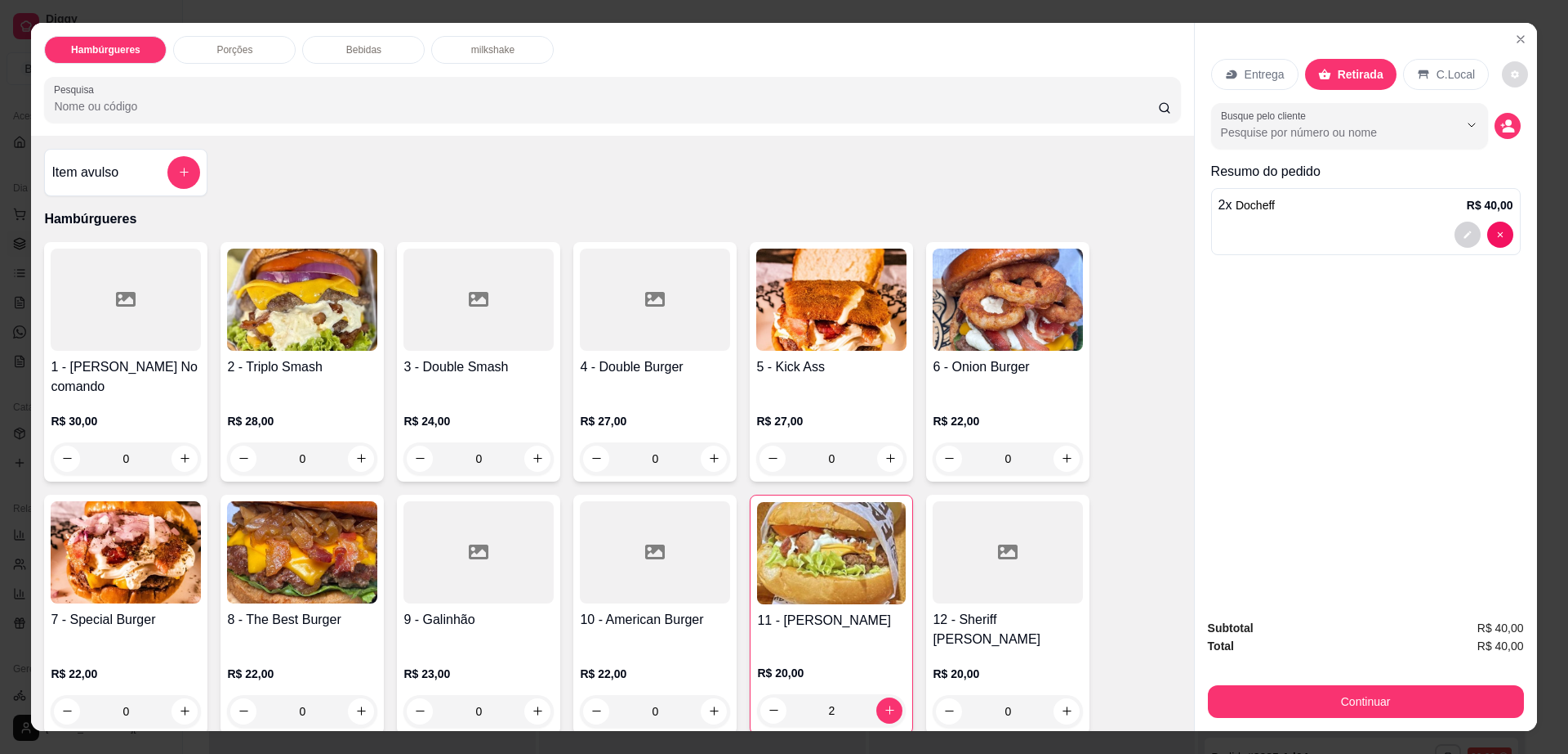
click at [1511, 69] on button "decrease-product-quantity" at bounding box center [1515, 74] width 26 height 26
click at [1516, 130] on span "Automatic updates" at bounding box center [1524, 140] width 33 height 20
click at [1516, 140] on input "Automatic updates" at bounding box center [1512, 145] width 11 height 11
checkbox input "false"
click at [350, 44] on p "Bebidas" at bounding box center [364, 50] width 35 height 13
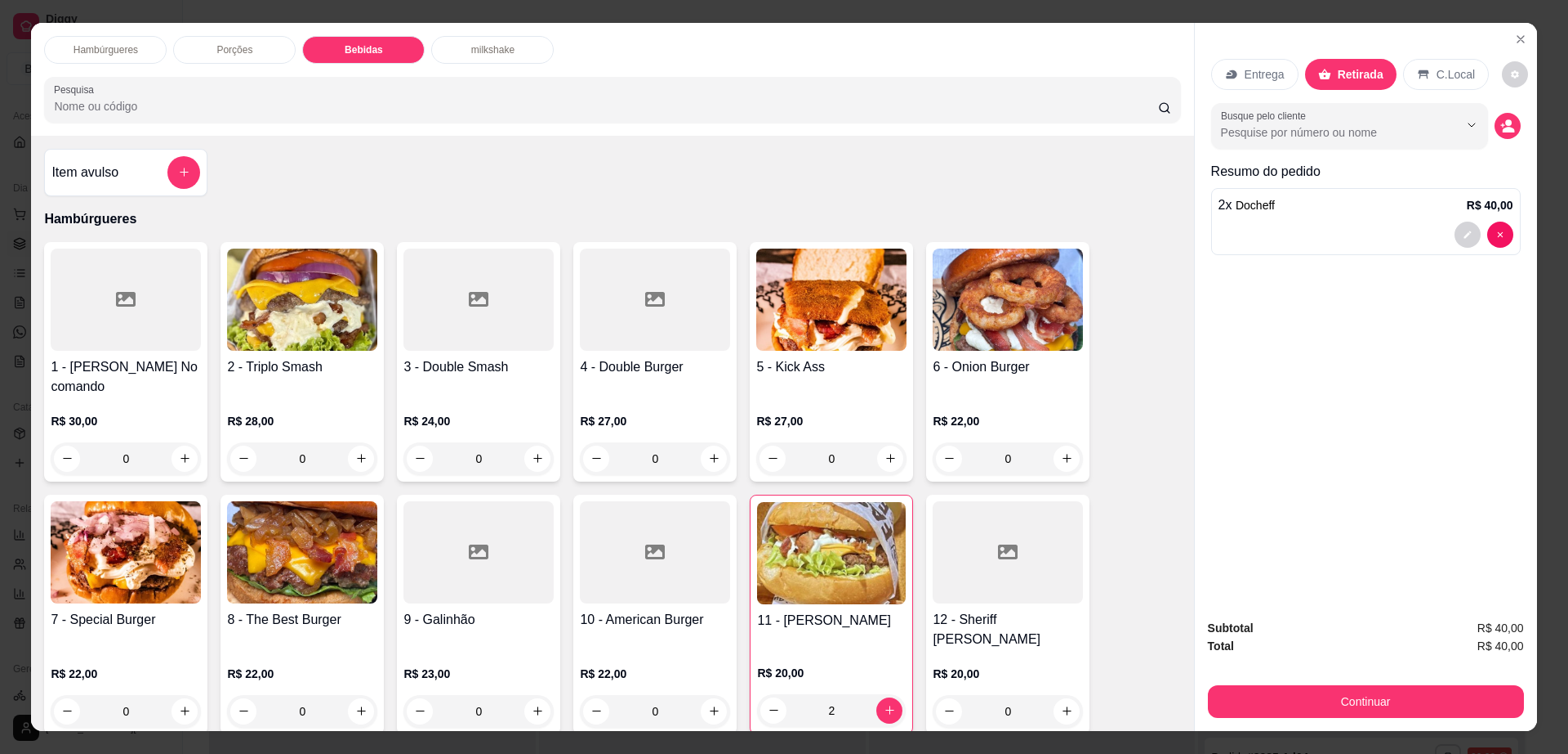
scroll to position [30, 0]
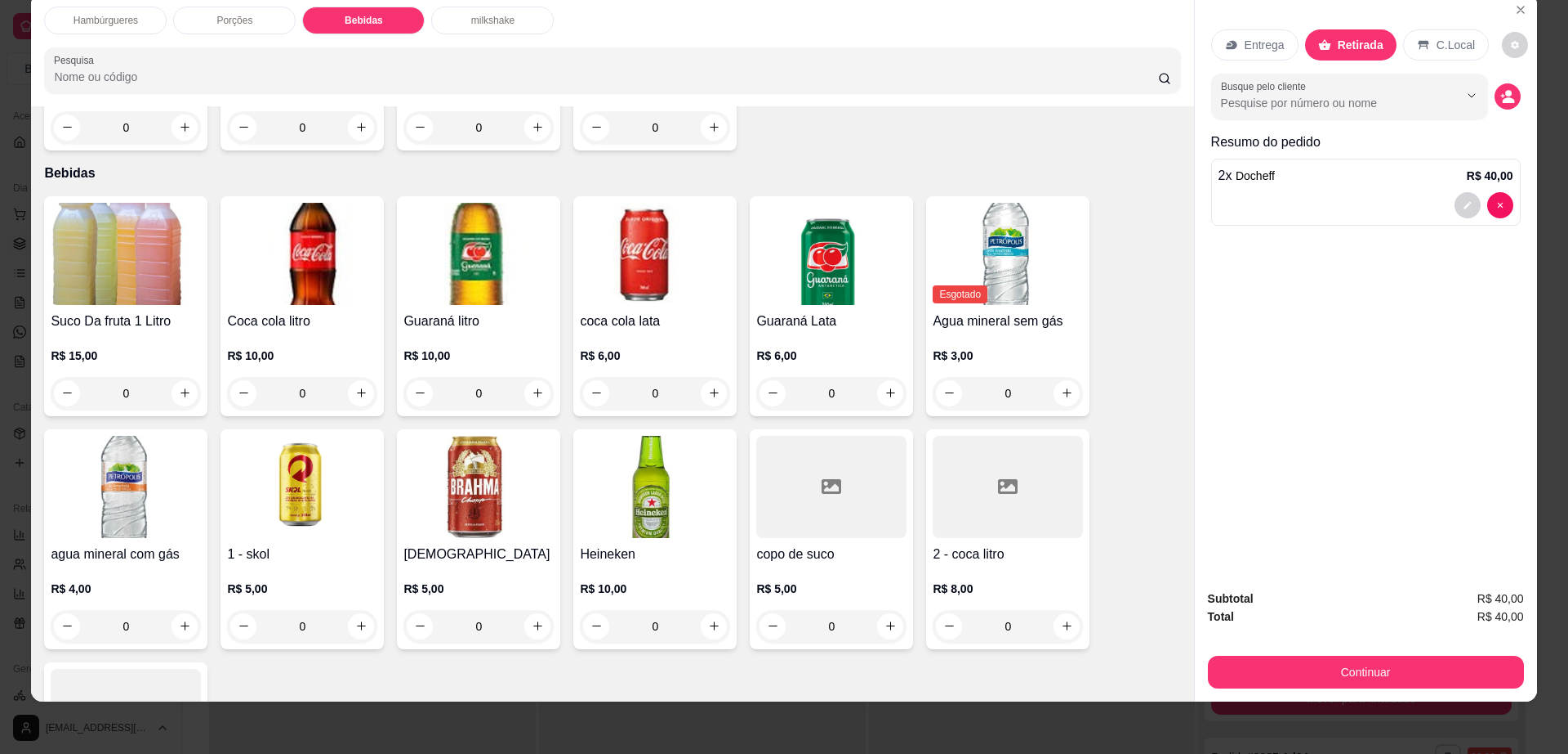
click at [1015, 454] on div at bounding box center [1008, 487] width 151 height 102
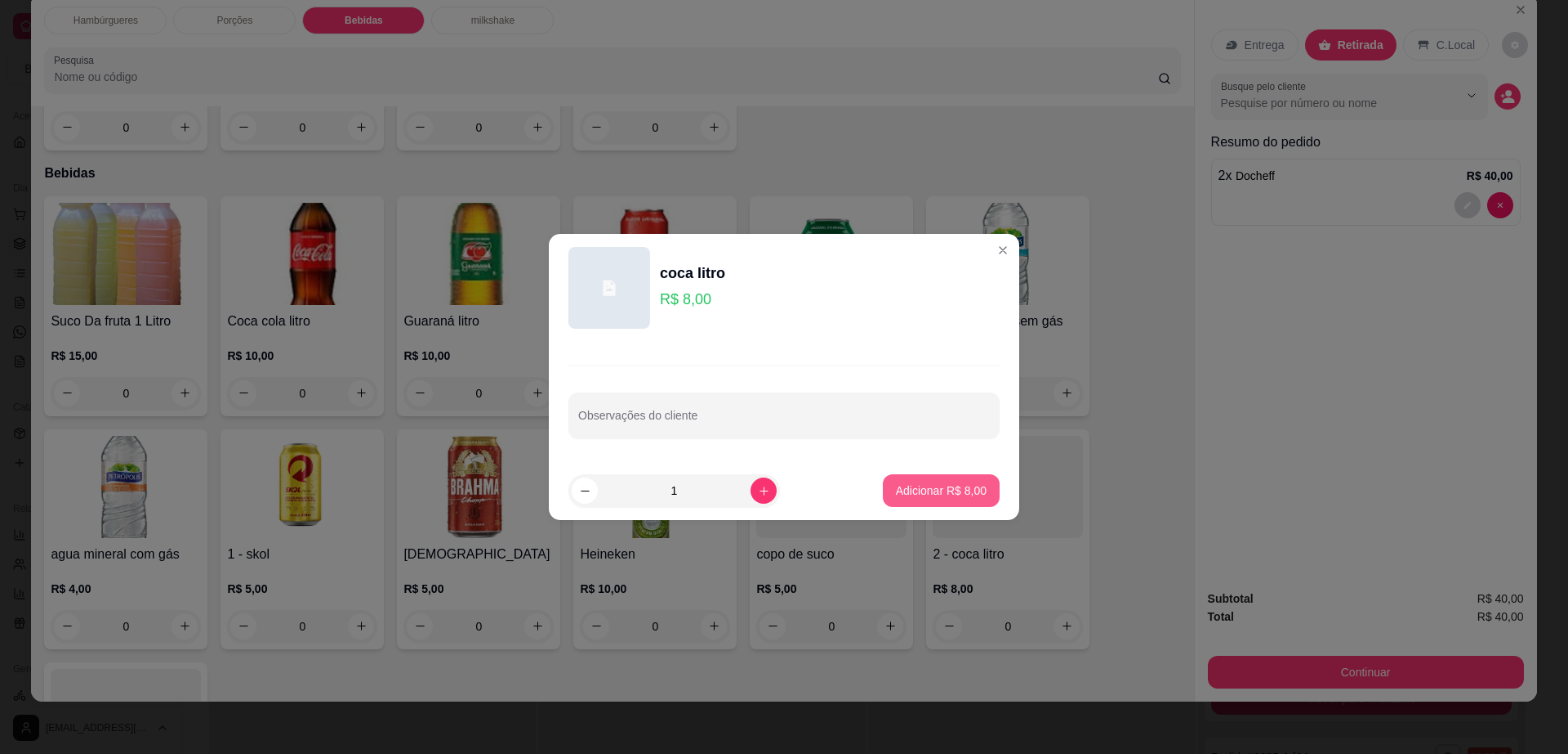
click at [946, 483] on p "Adicionar R$ 8,00" at bounding box center [941, 490] width 91 height 16
type input "1"
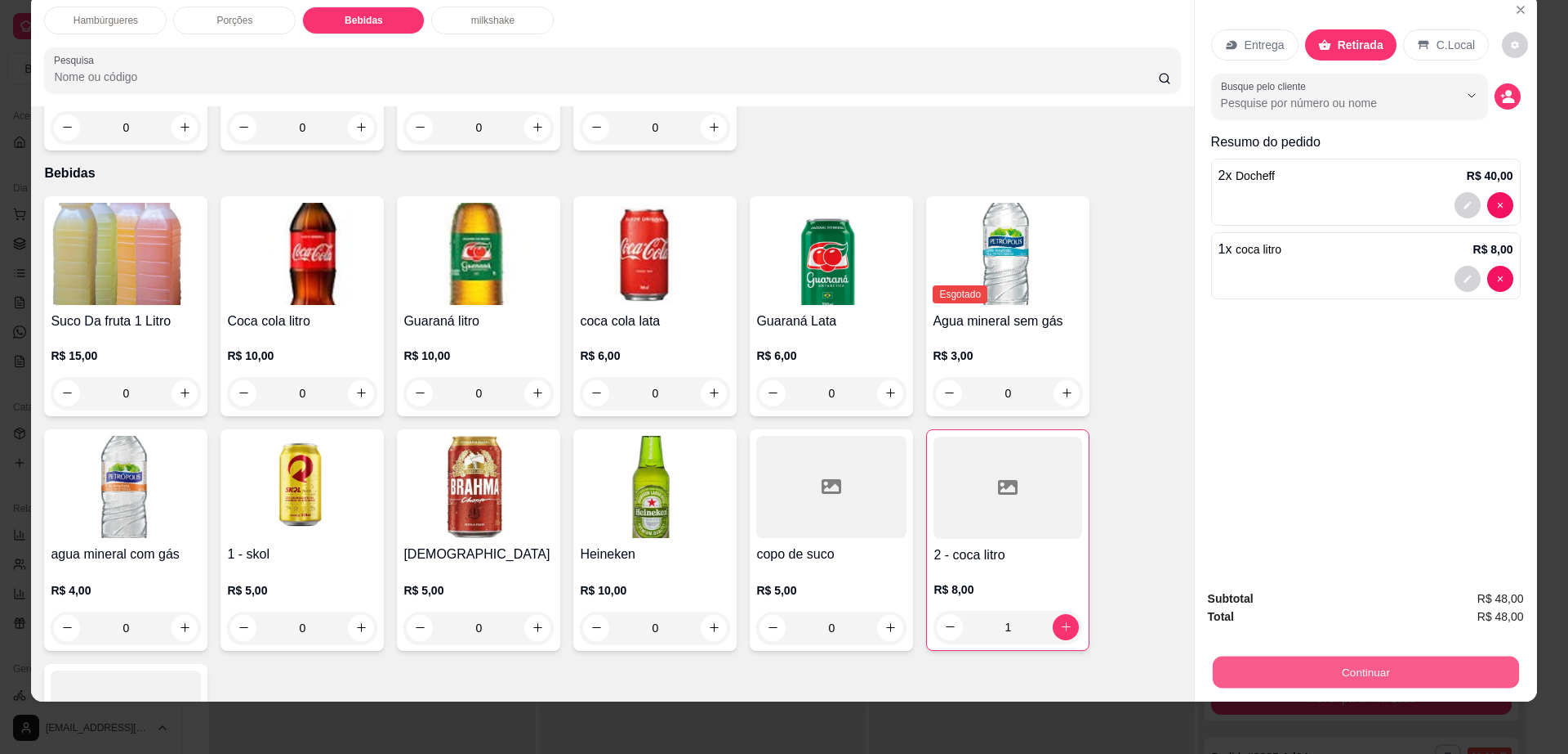
click at [1319, 667] on button "Continuar" at bounding box center [1365, 672] width 306 height 32
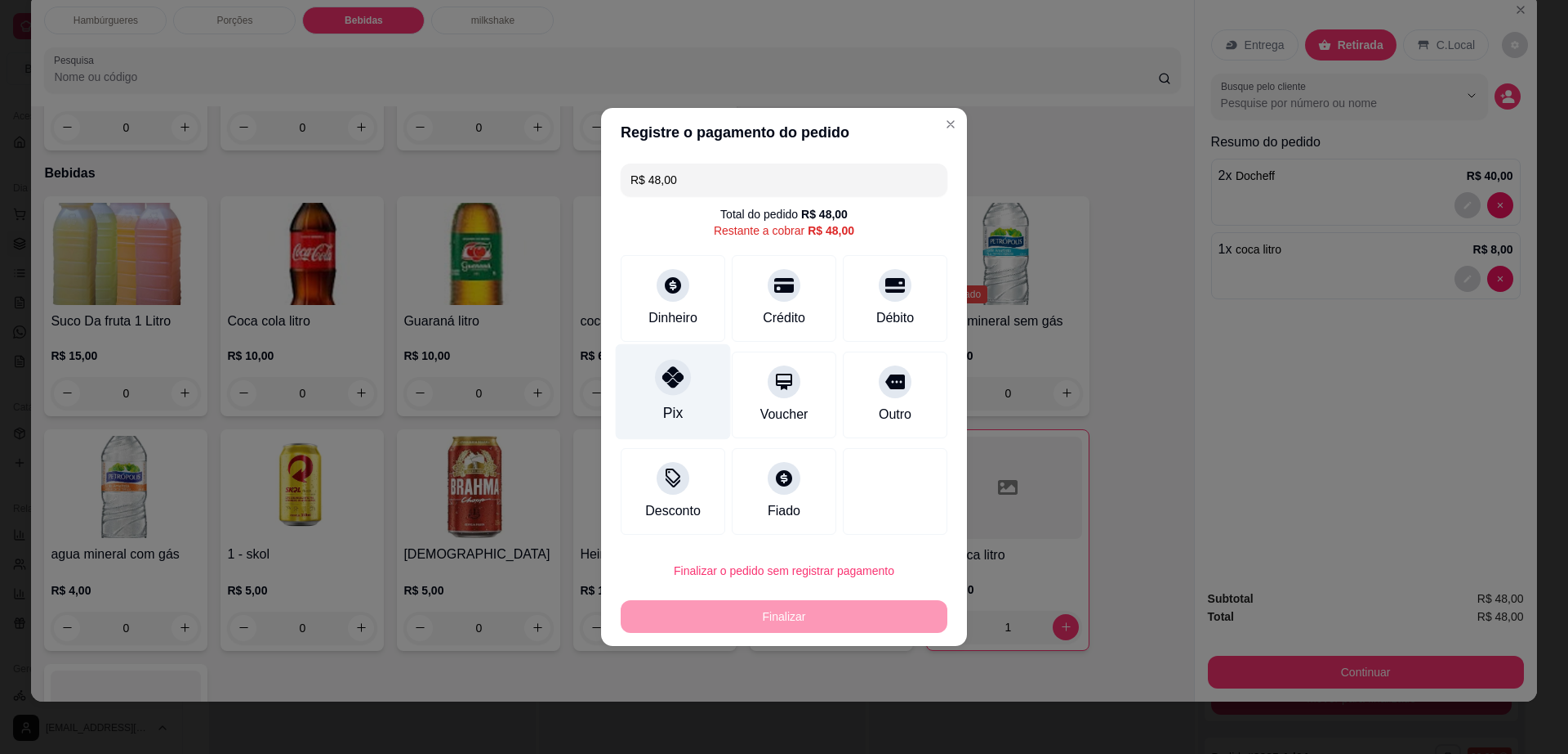
click at [669, 393] on div at bounding box center [673, 377] width 36 height 36
type input "R$ 0,00"
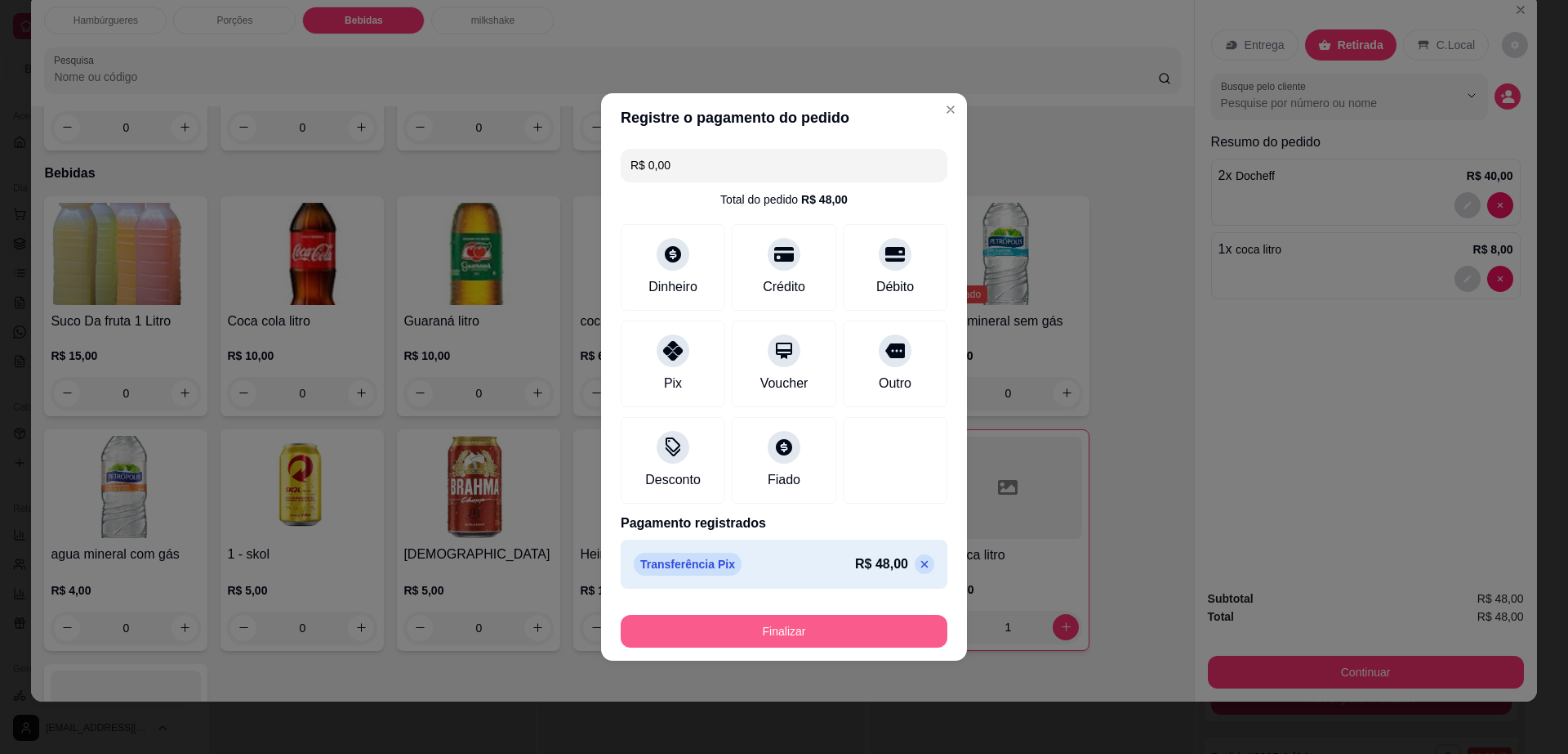
click at [819, 630] on button "Finalizar" at bounding box center [784, 631] width 327 height 33
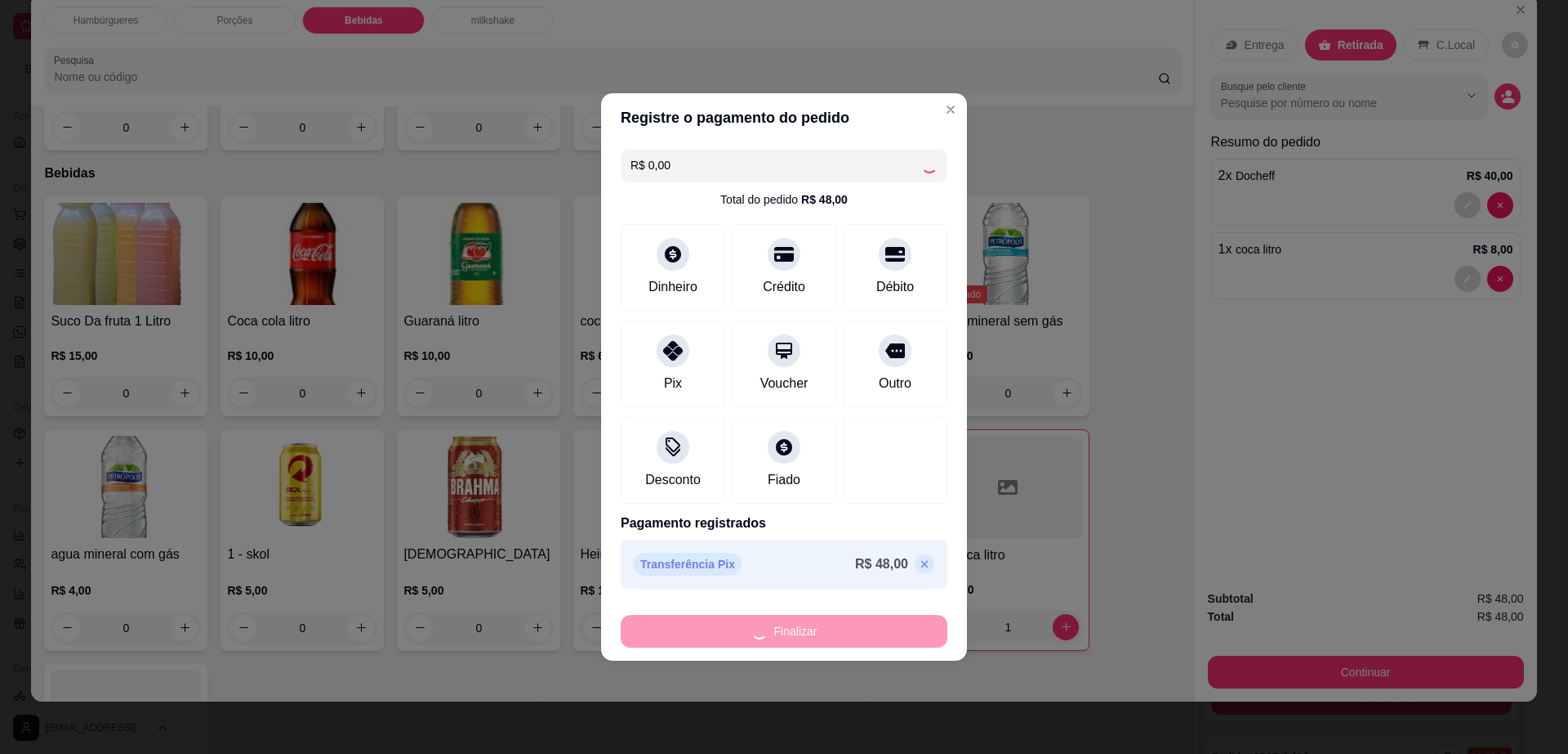
type input "0"
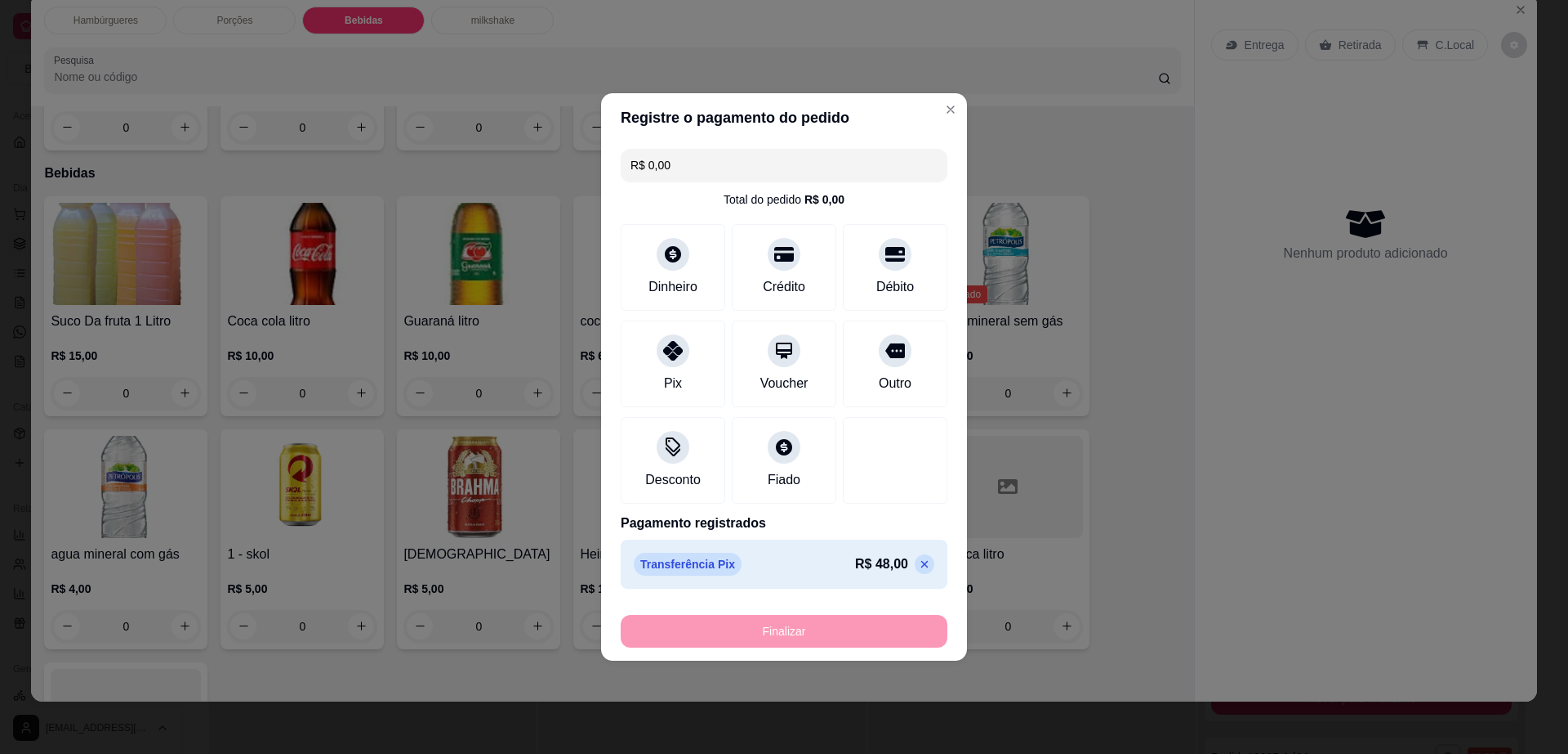
type input "-R$ 48,00"
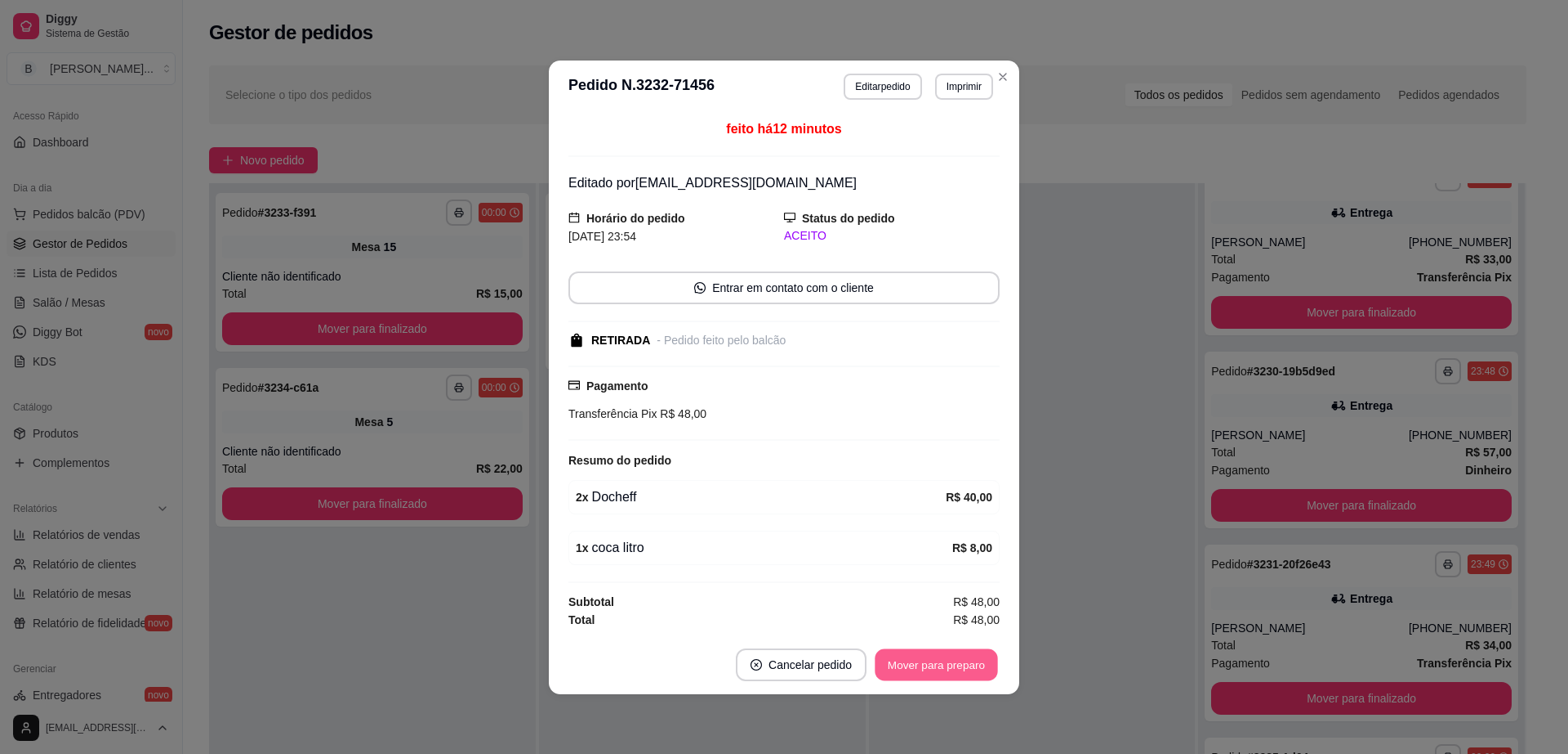
click at [922, 667] on button "Mover para preparo" at bounding box center [936, 664] width 123 height 32
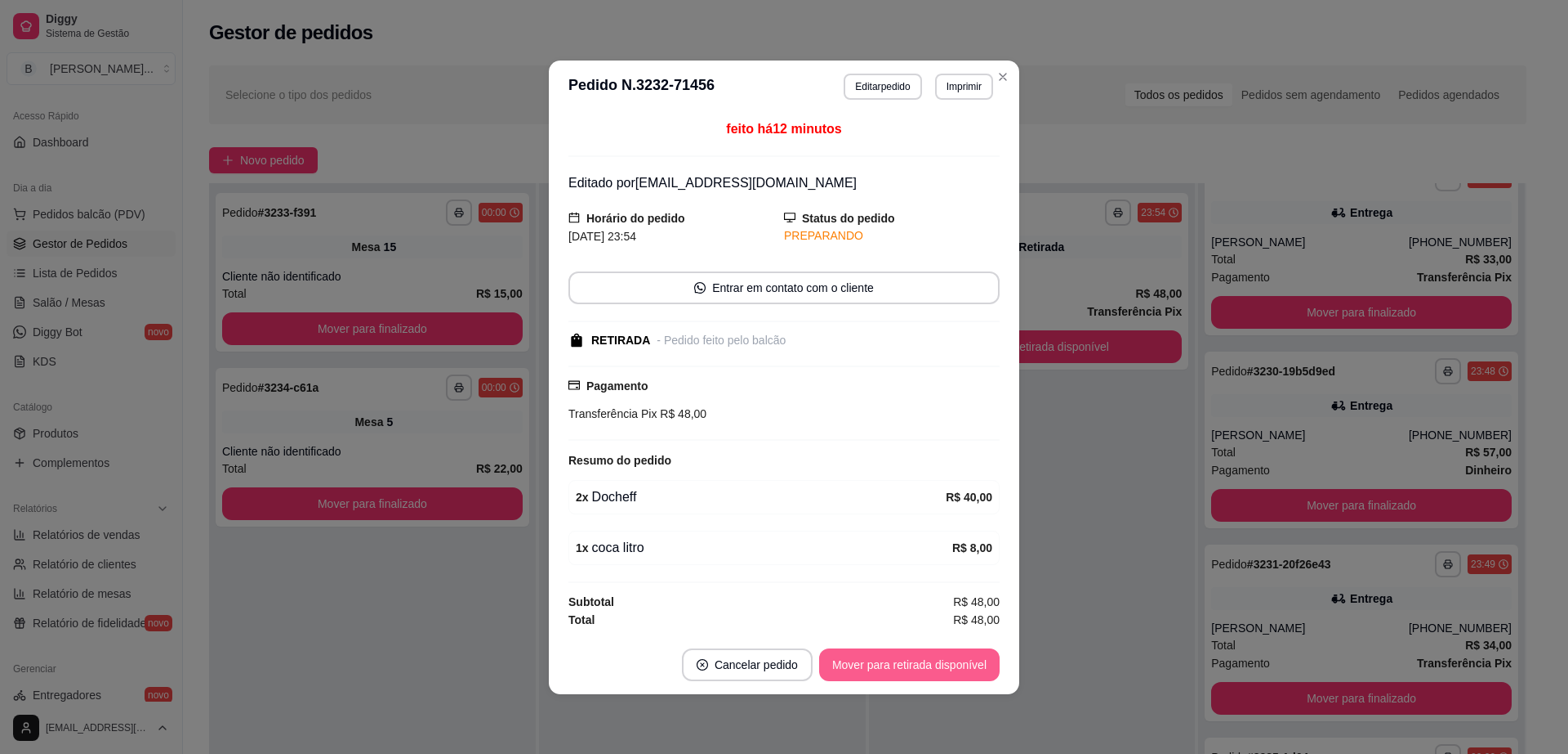
click at [925, 666] on button "Mover para retirada disponível" at bounding box center [909, 665] width 180 height 33
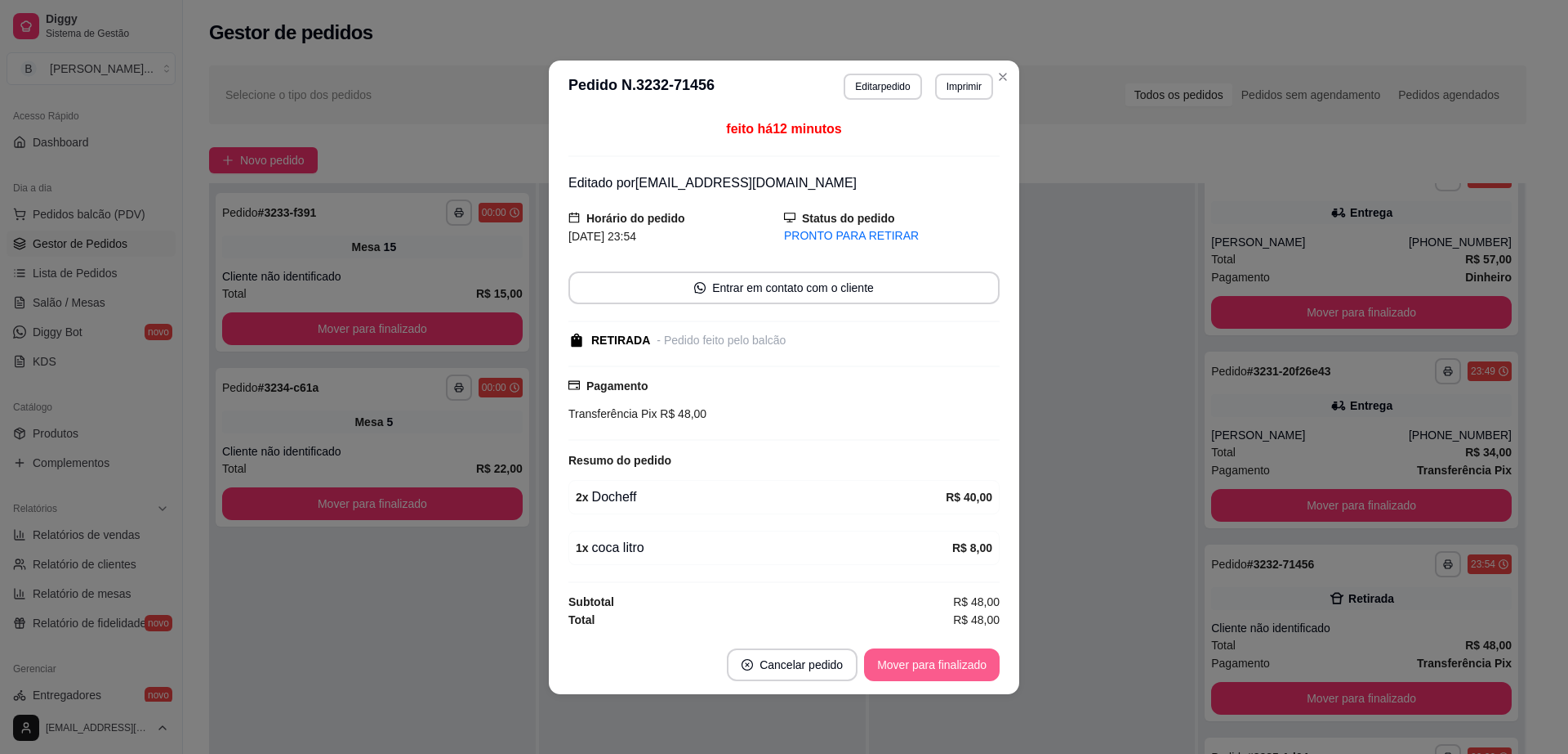
click at [927, 665] on button "Mover para finalizado" at bounding box center [931, 665] width 136 height 33
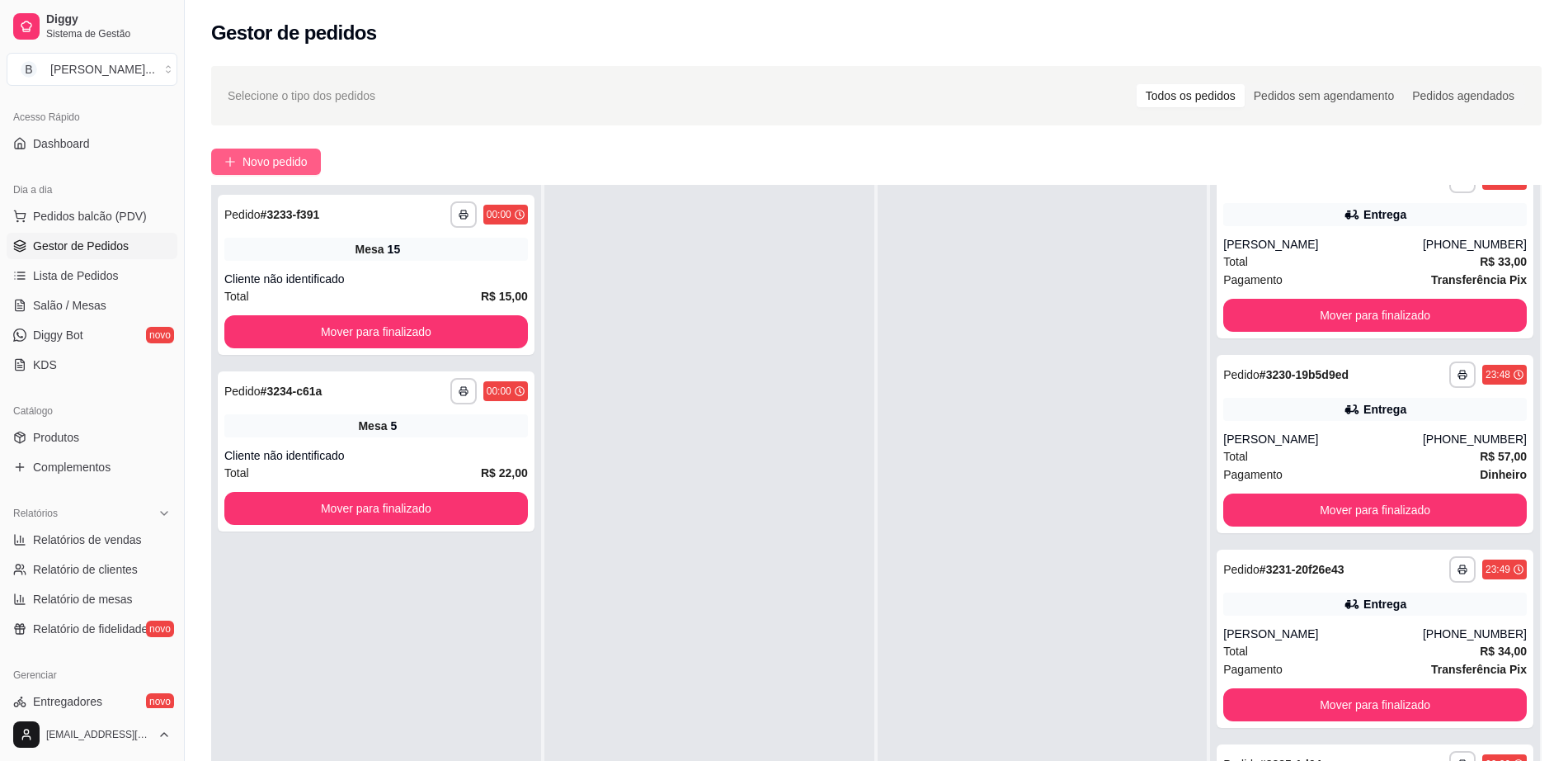
click at [270, 160] on span "Novo pedido" at bounding box center [275, 161] width 65 height 18
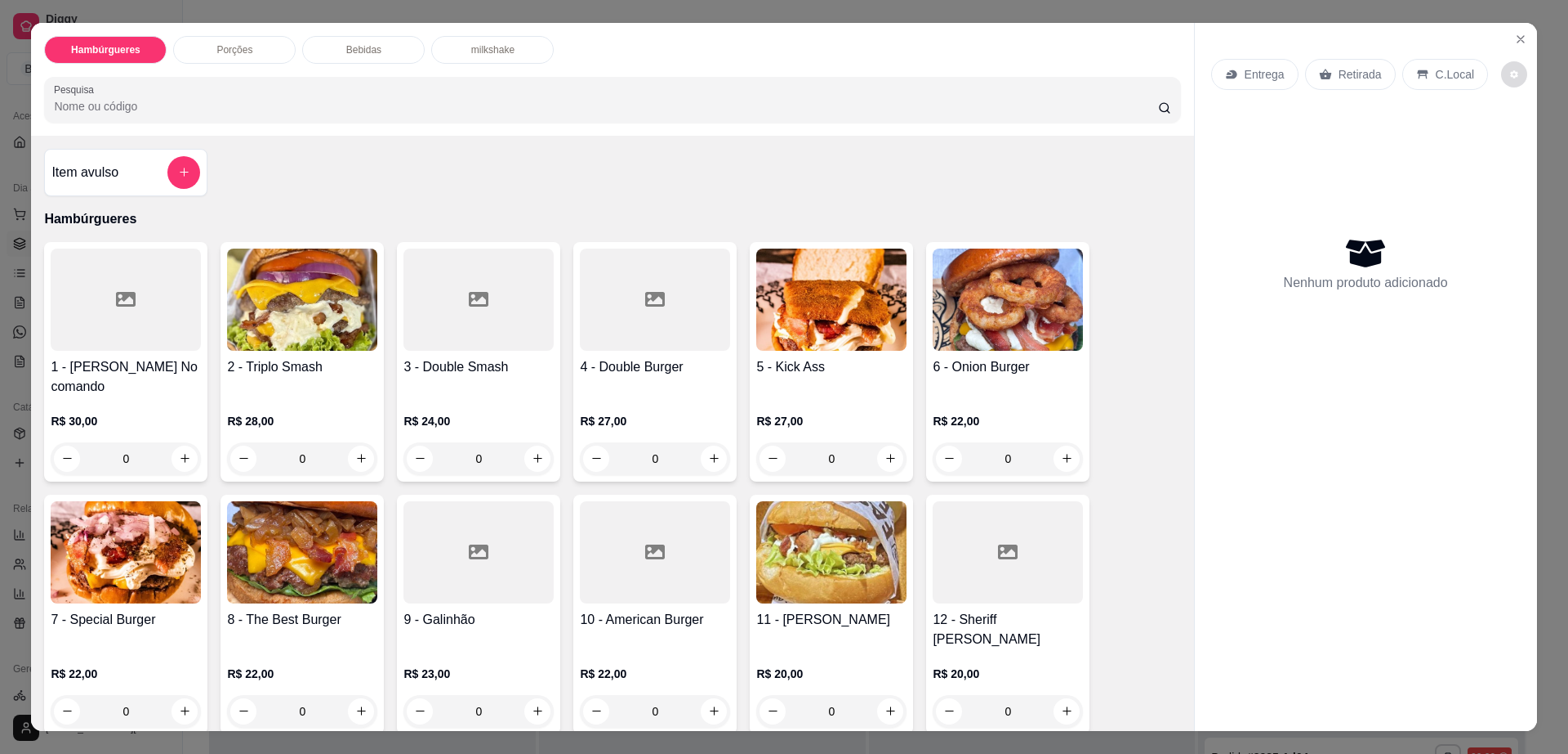
click at [1510, 73] on icon "decrease-product-quantity" at bounding box center [1514, 74] width 10 height 10
click at [1525, 138] on span "Automatic updates" at bounding box center [1524, 140] width 33 height 20
click at [1518, 140] on input "Automatic updates" at bounding box center [1512, 145] width 11 height 11
checkbox input "true"
click at [1515, 44] on icon "Close" at bounding box center [1521, 40] width 13 height 13
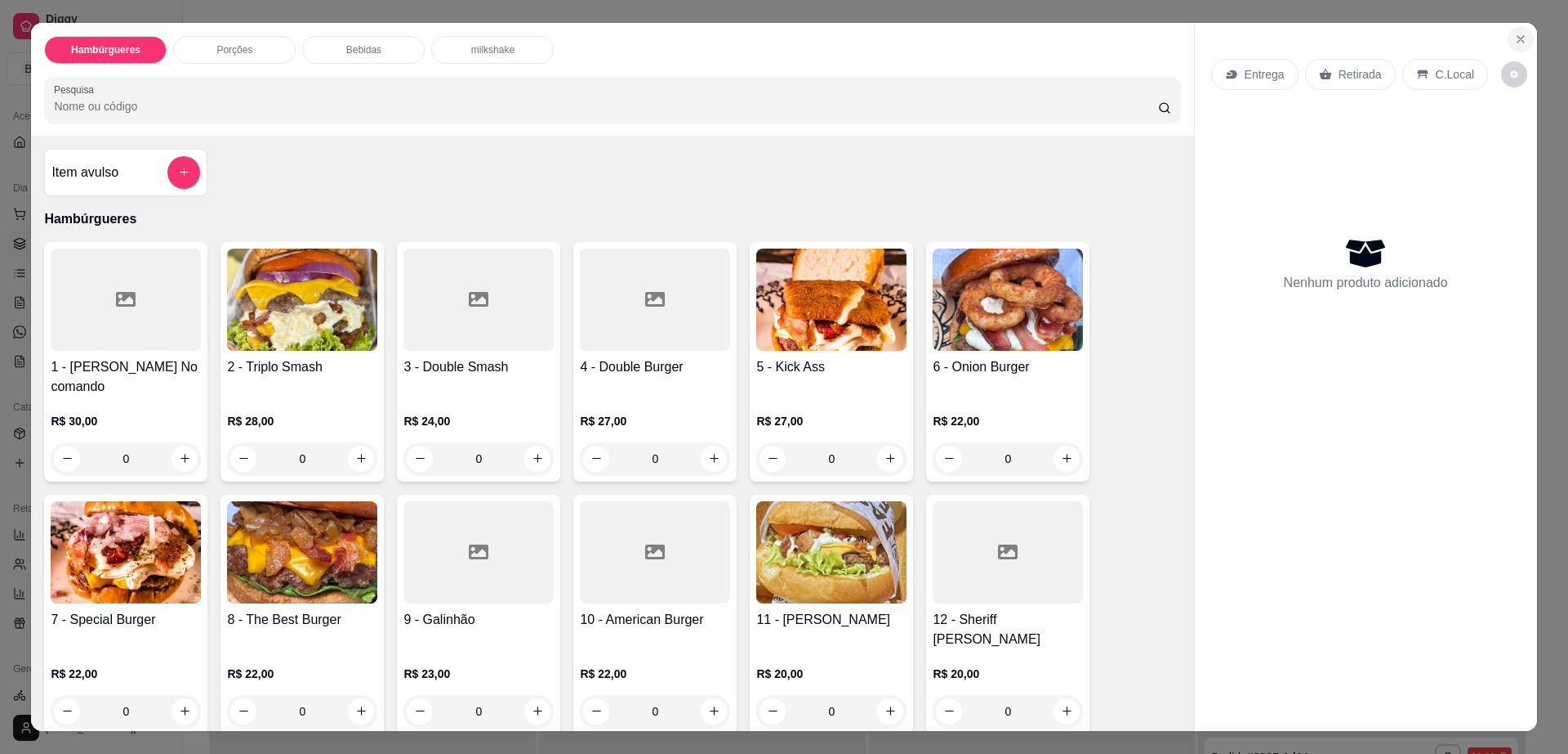
click at [1514, 44] on icon "Close" at bounding box center [1521, 40] width 13 height 13
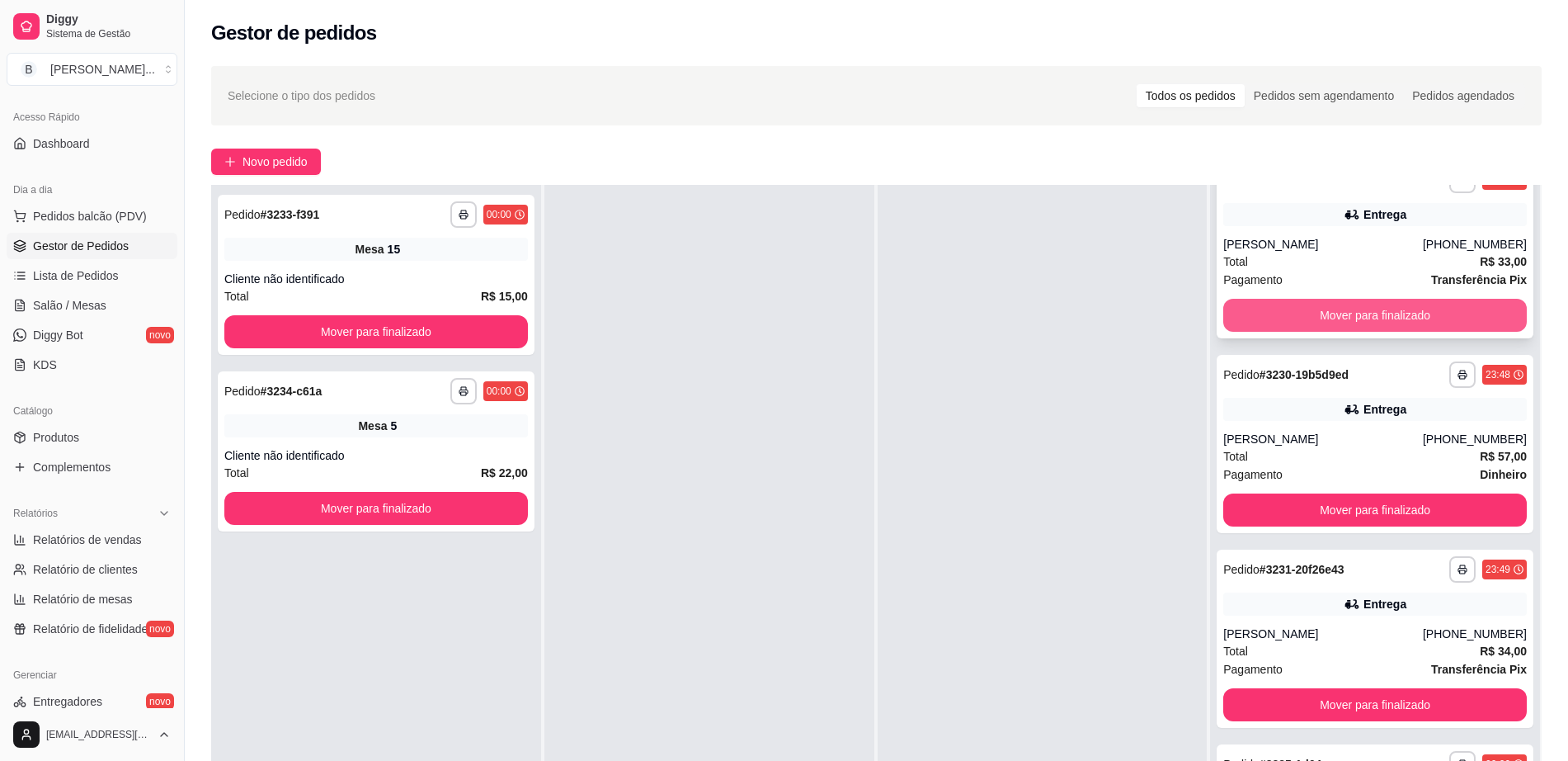
click at [1361, 310] on button "Mover para finalizado" at bounding box center [1374, 315] width 303 height 33
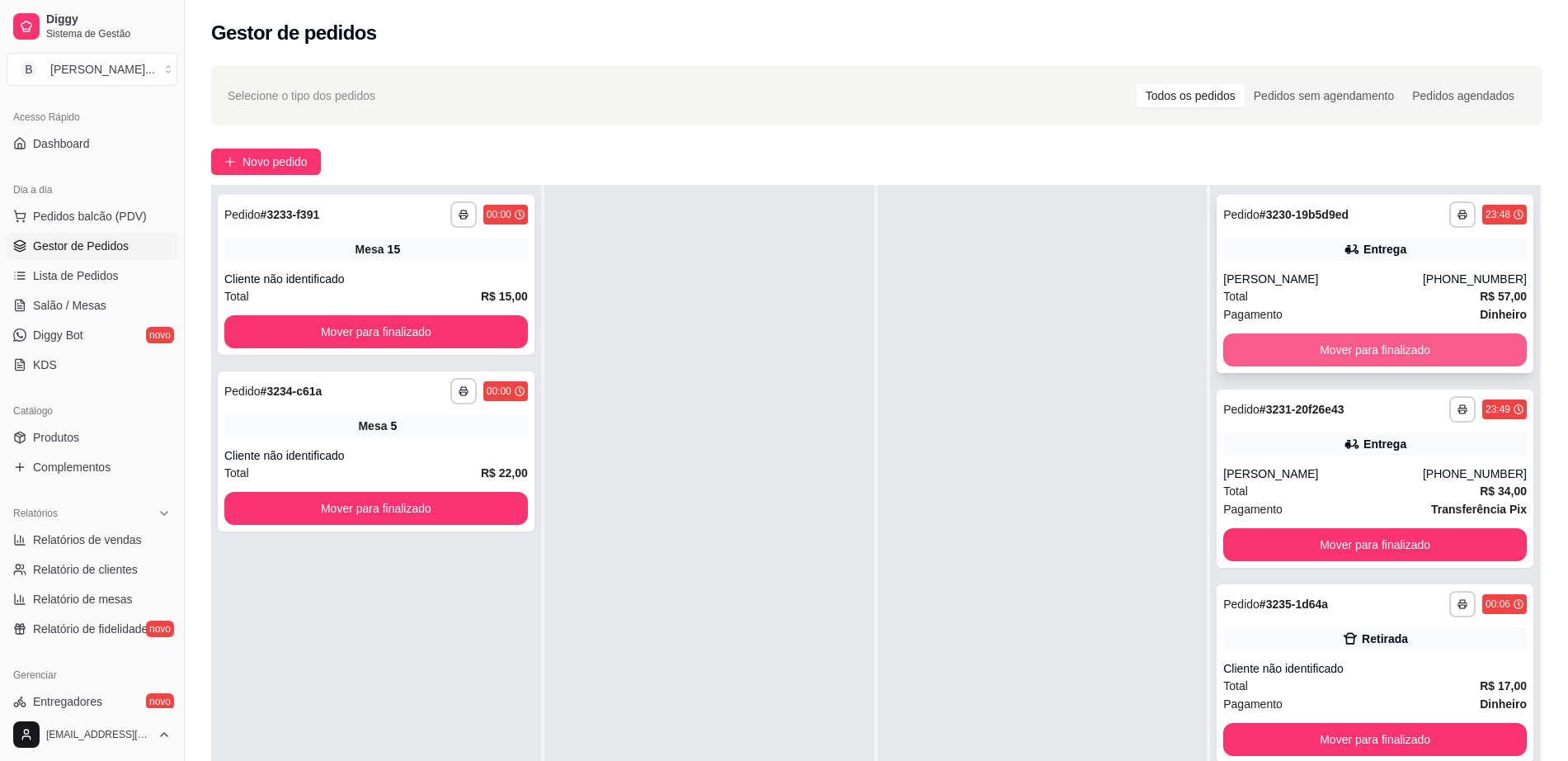
click at [1340, 358] on button "Mover para finalizado" at bounding box center [1374, 350] width 303 height 33
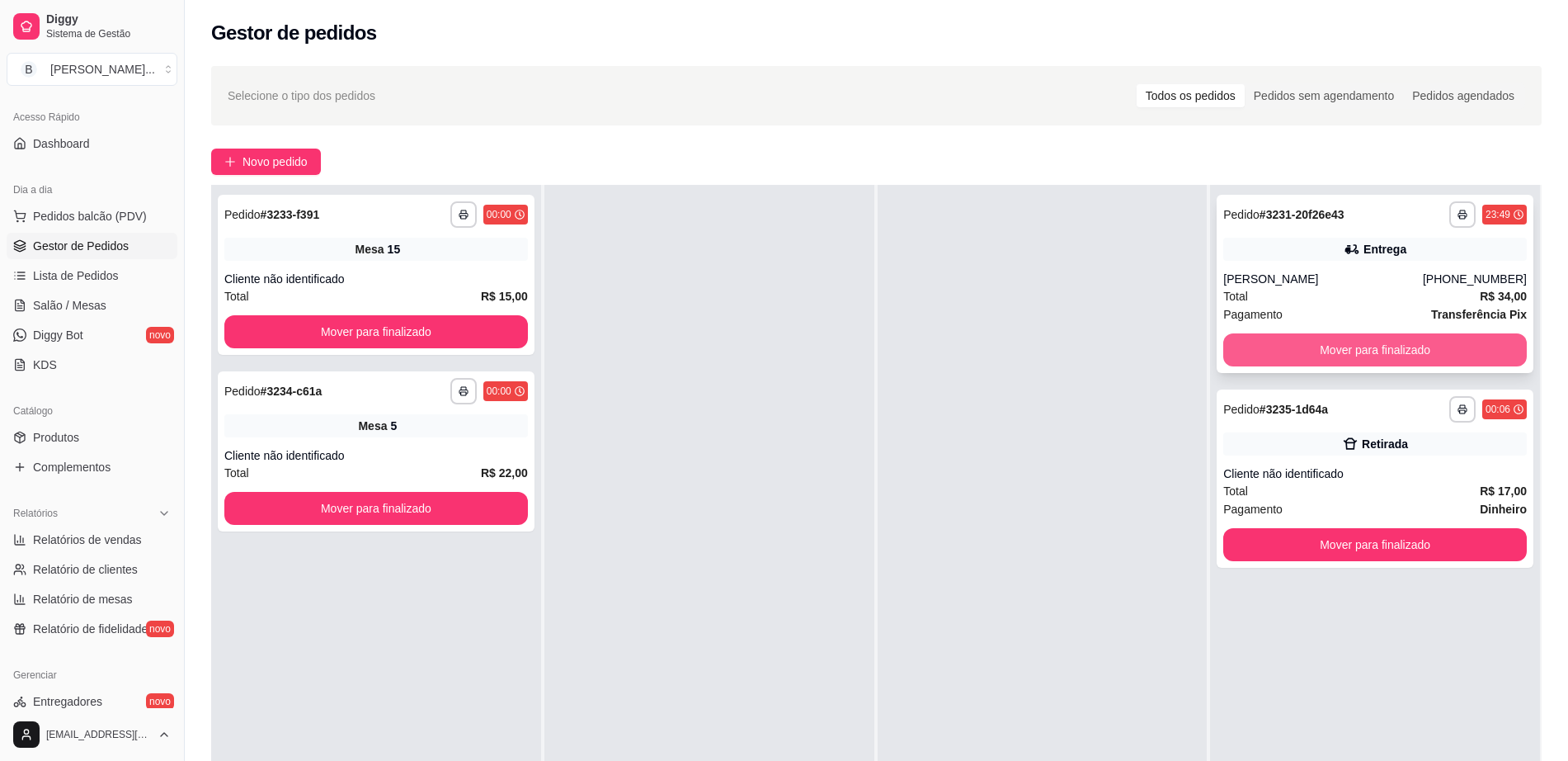
click at [1347, 348] on button "Mover para finalizado" at bounding box center [1374, 350] width 303 height 33
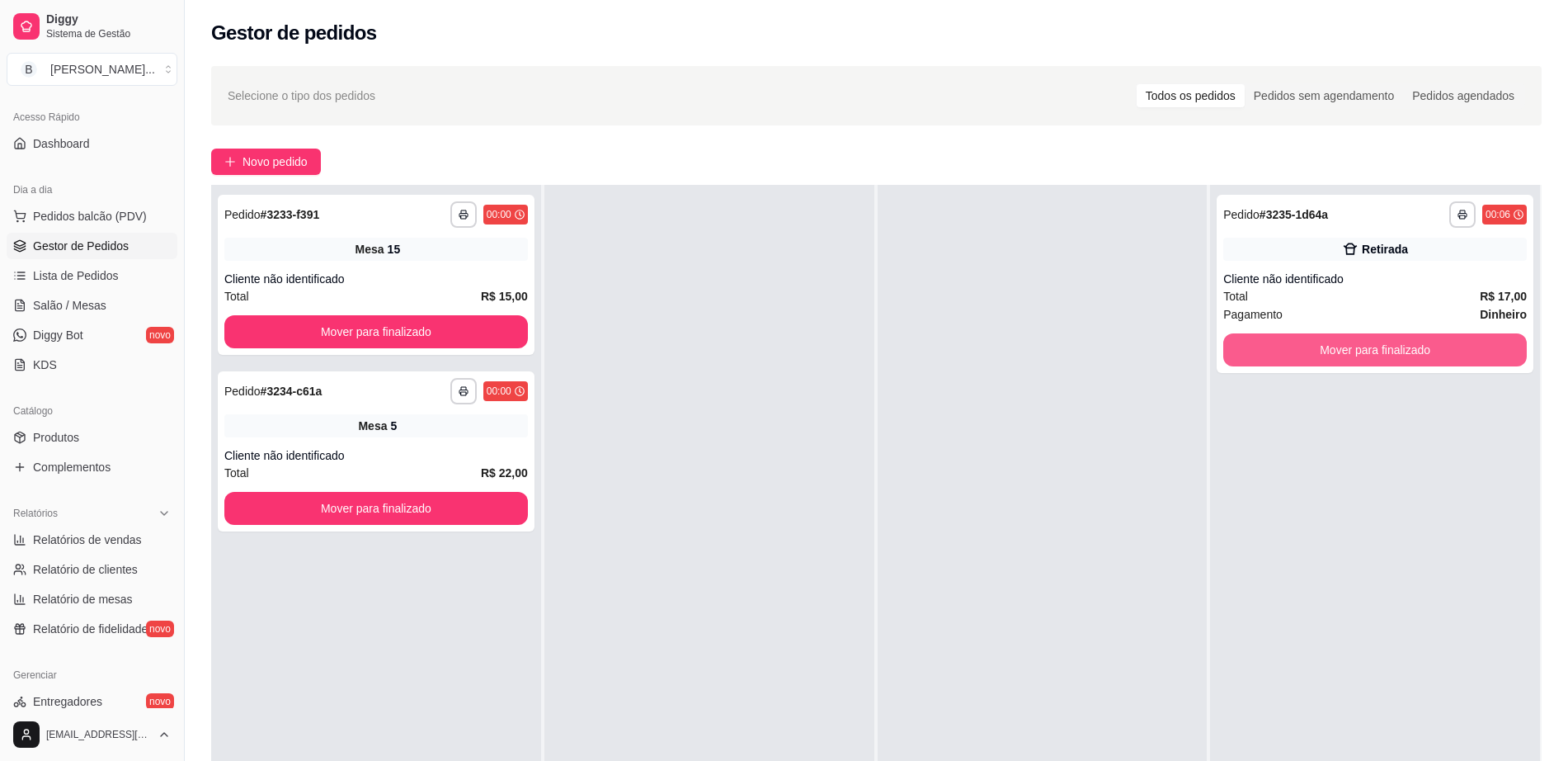
click at [1348, 348] on button "Mover para finalizado" at bounding box center [1374, 350] width 303 height 33
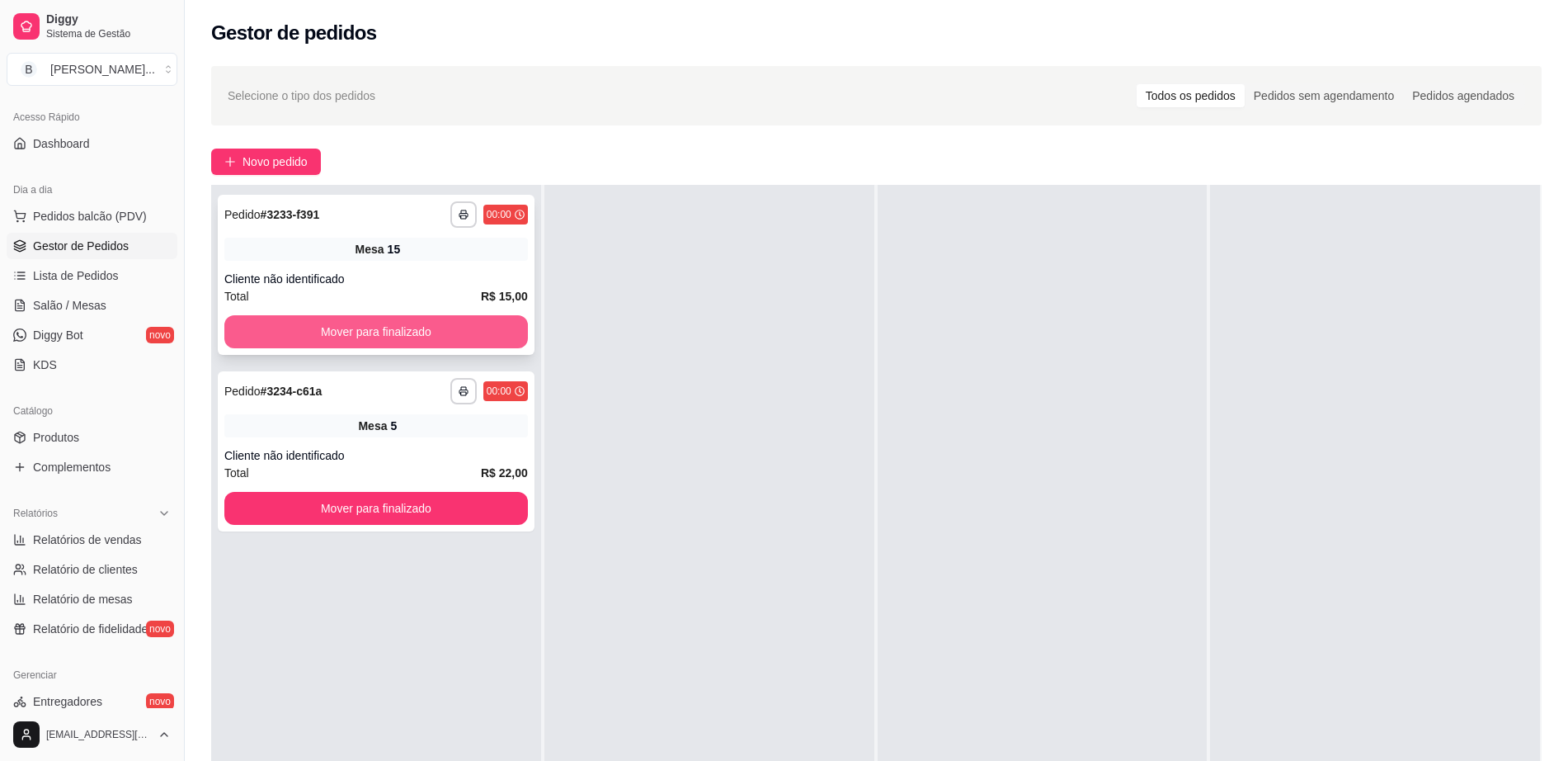
click at [493, 318] on button "Mover para finalizado" at bounding box center [376, 332] width 303 height 33
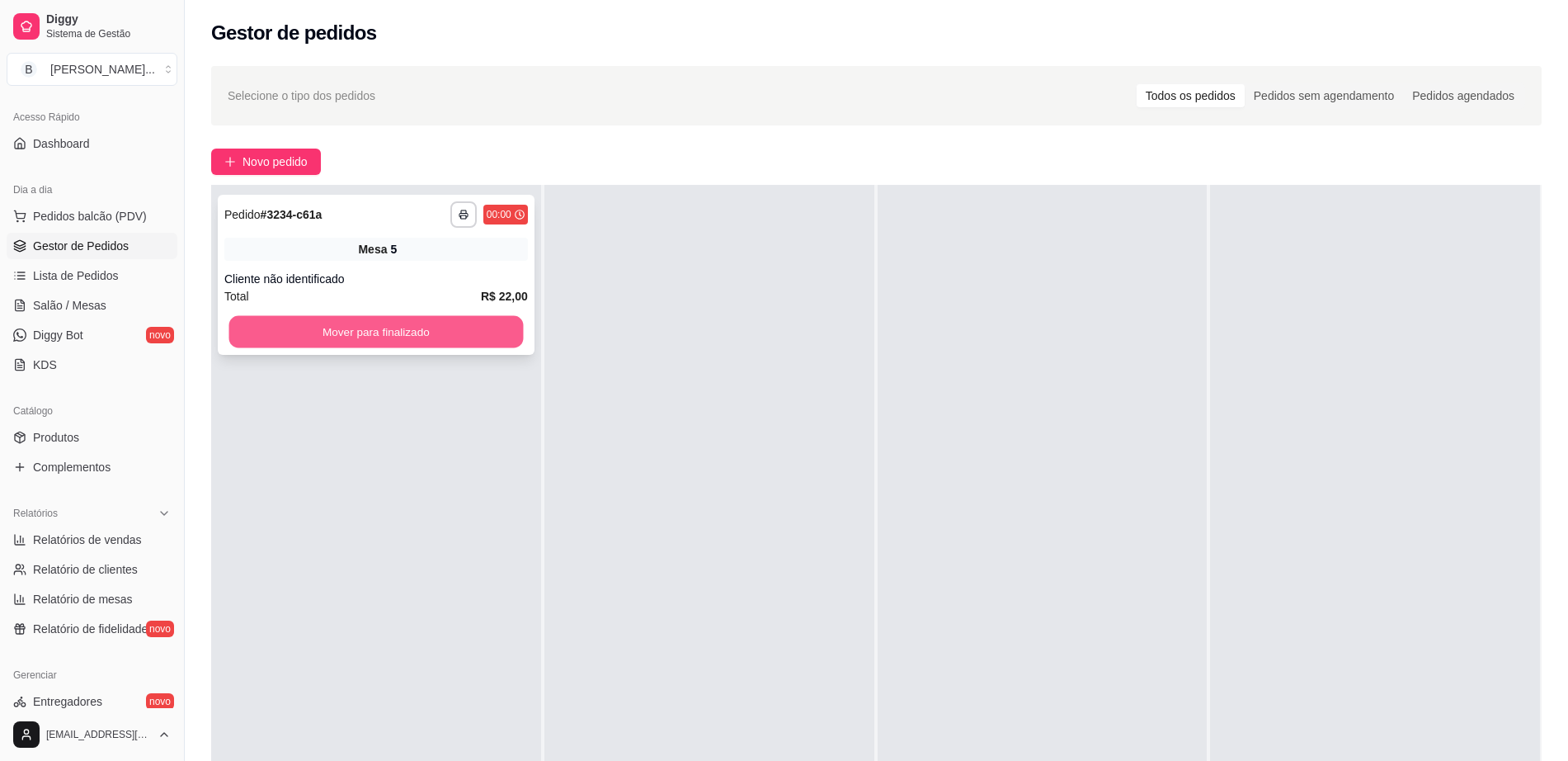
click at [496, 325] on button "Mover para finalizado" at bounding box center [377, 332] width 294 height 32
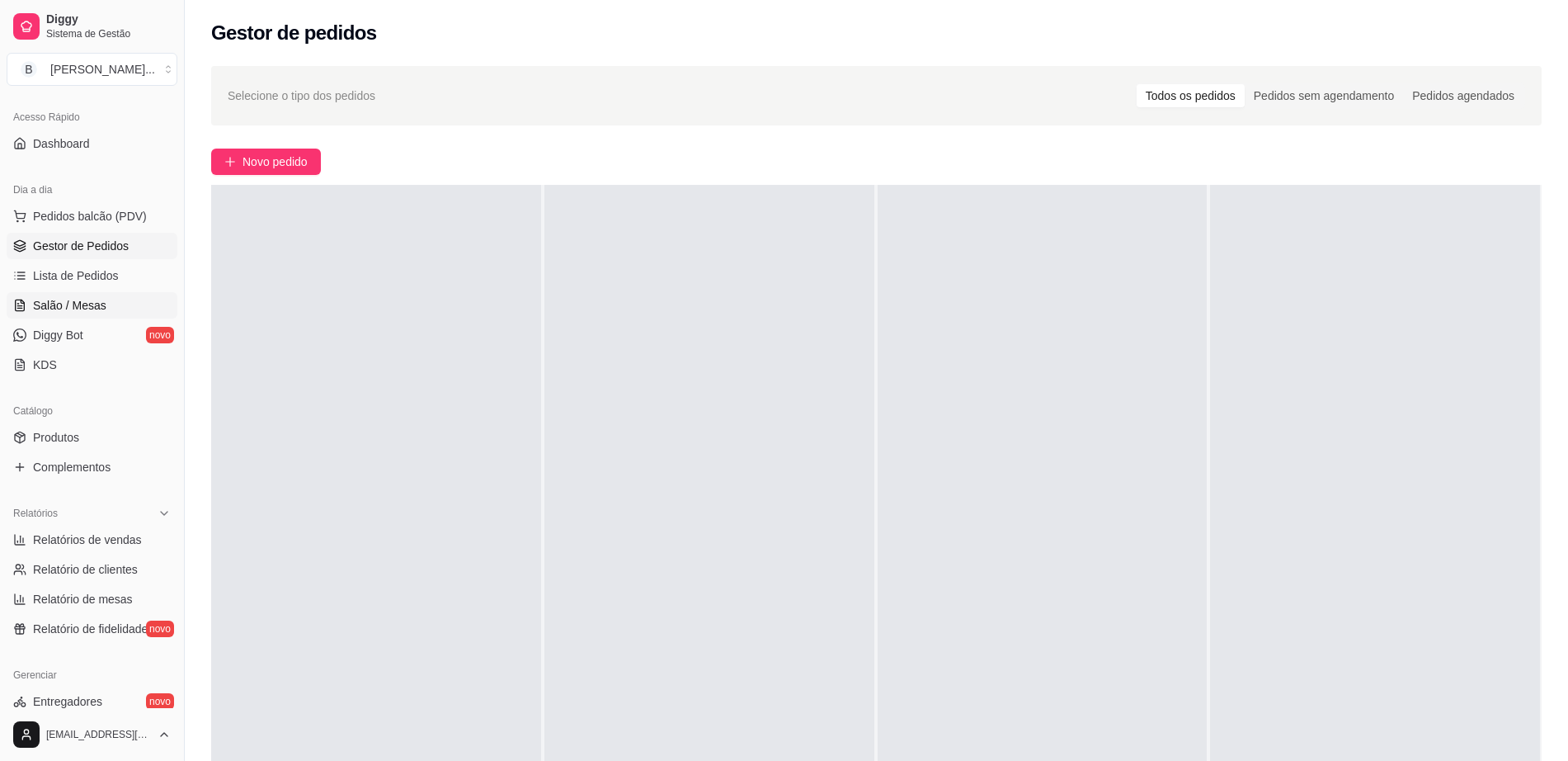
click at [116, 304] on link "Salão / Mesas" at bounding box center [91, 305] width 170 height 27
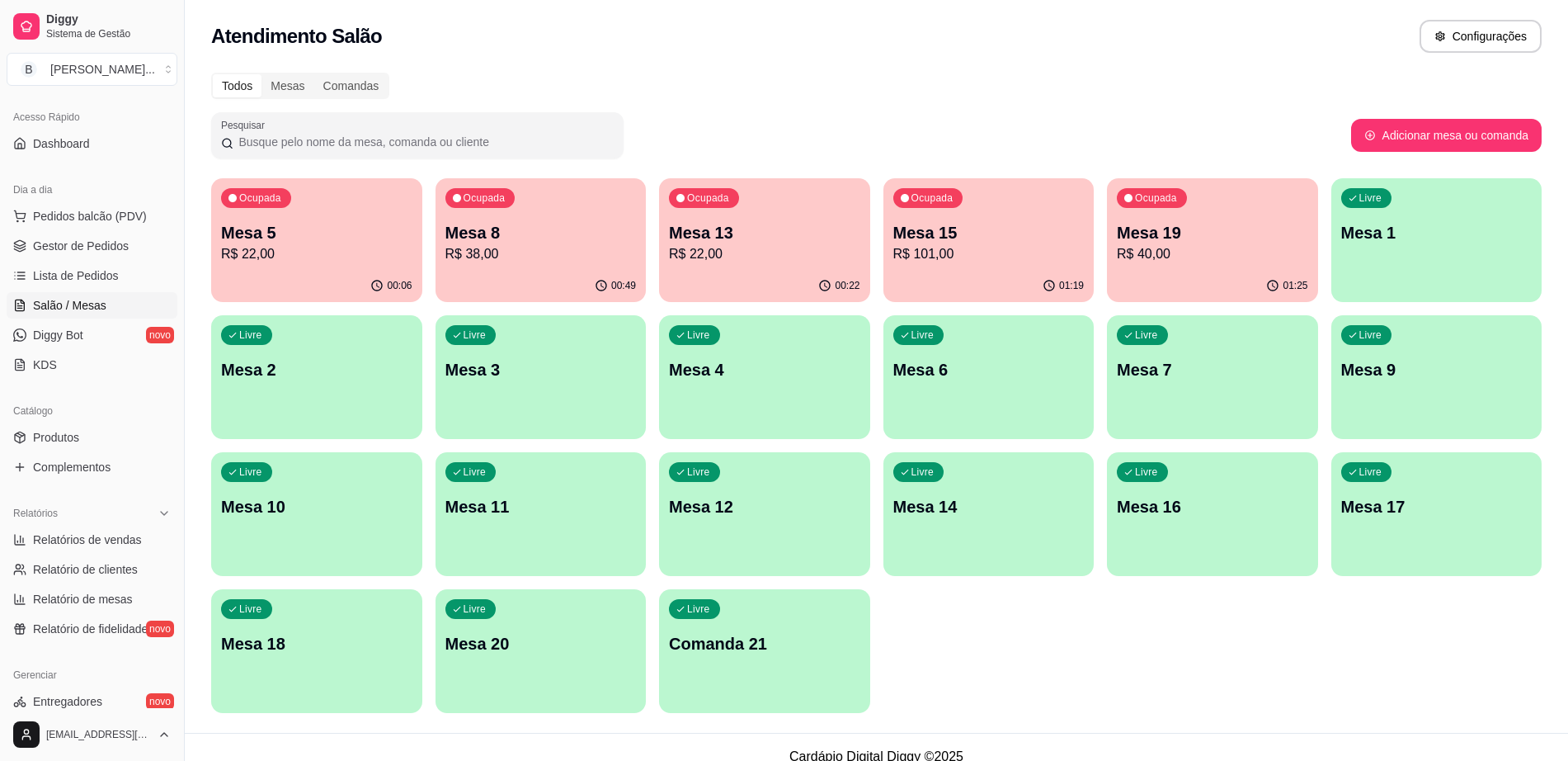
click at [950, 271] on div "01:19" at bounding box center [989, 285] width 211 height 32
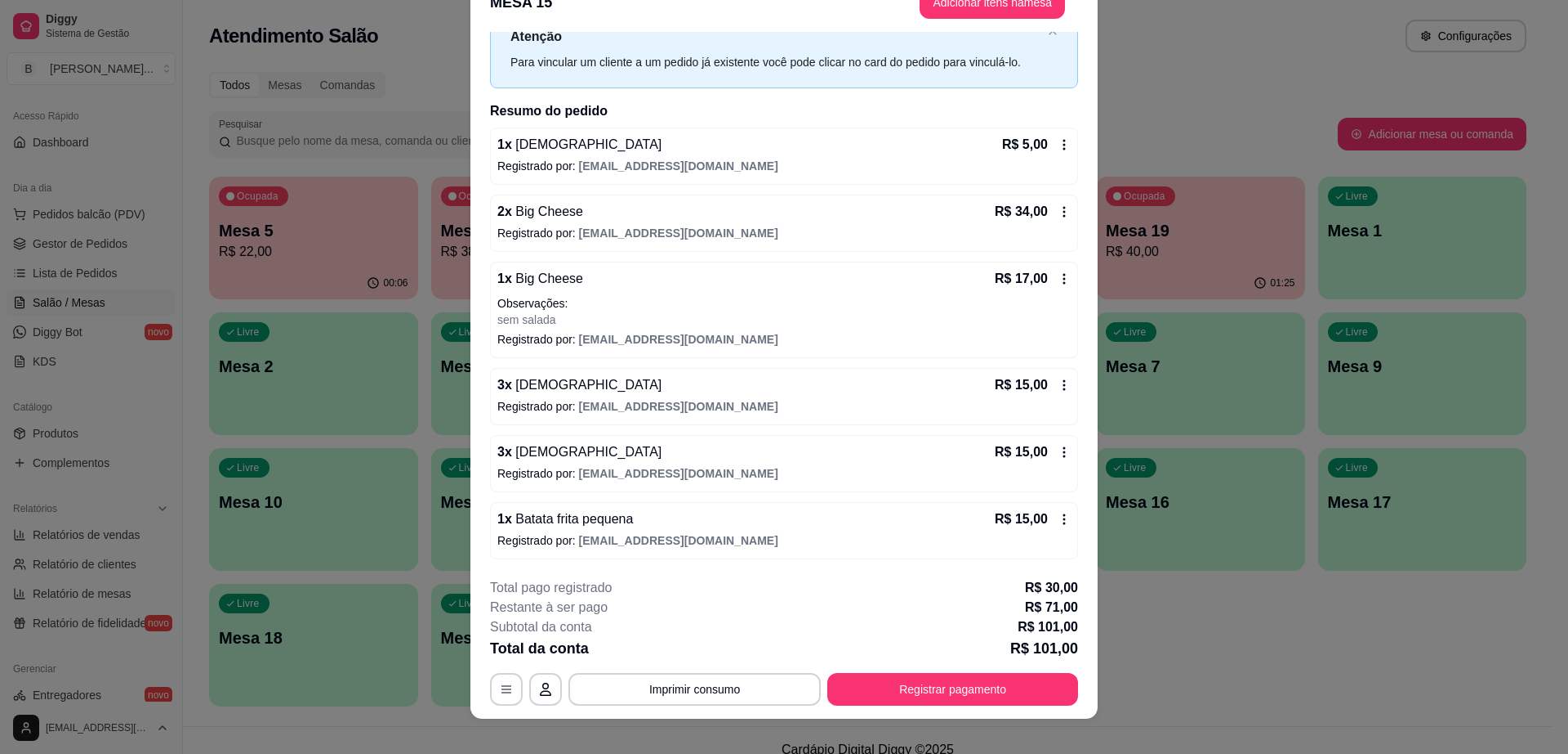
scroll to position [49, 0]
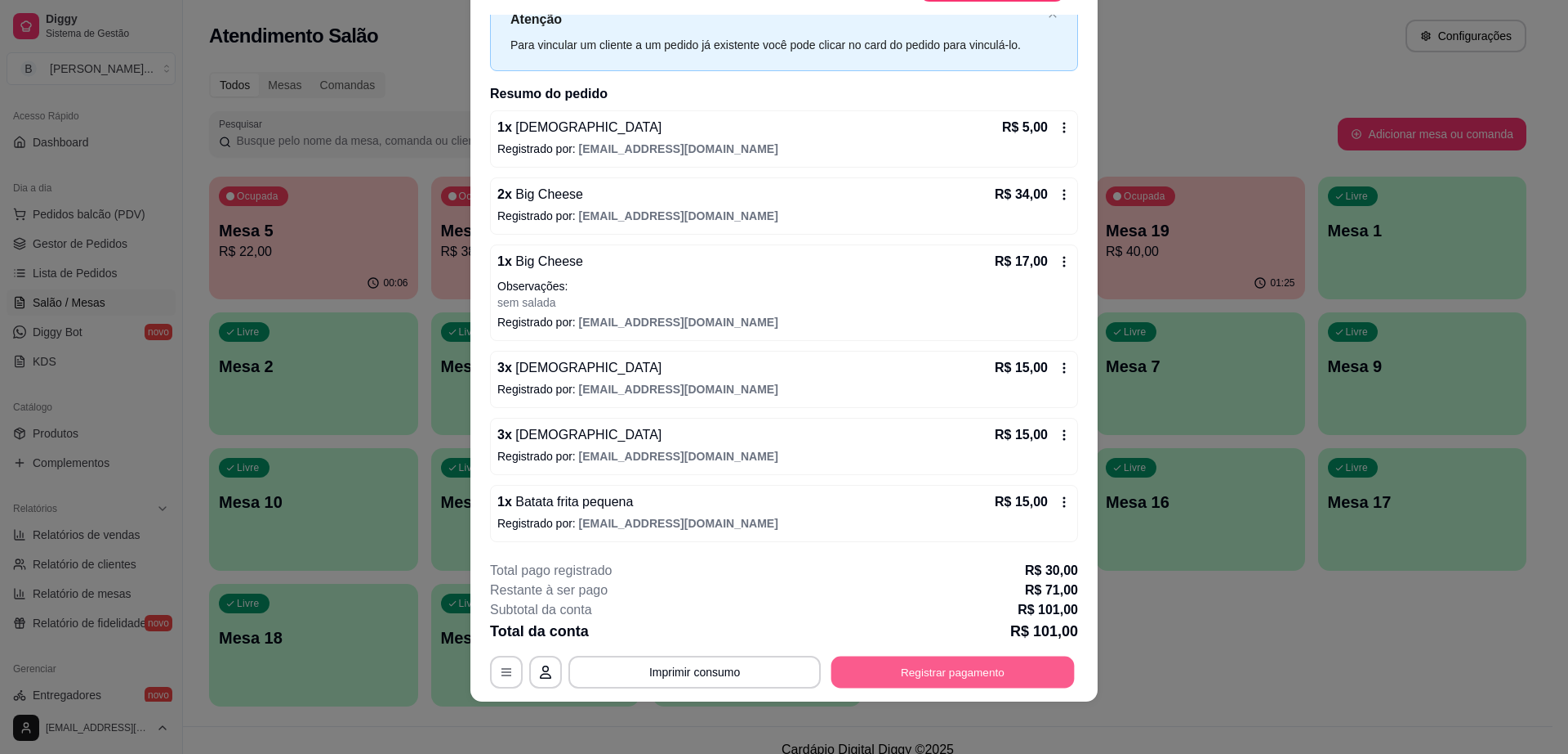
click at [911, 672] on button "Registrar pagamento" at bounding box center [954, 672] width 244 height 32
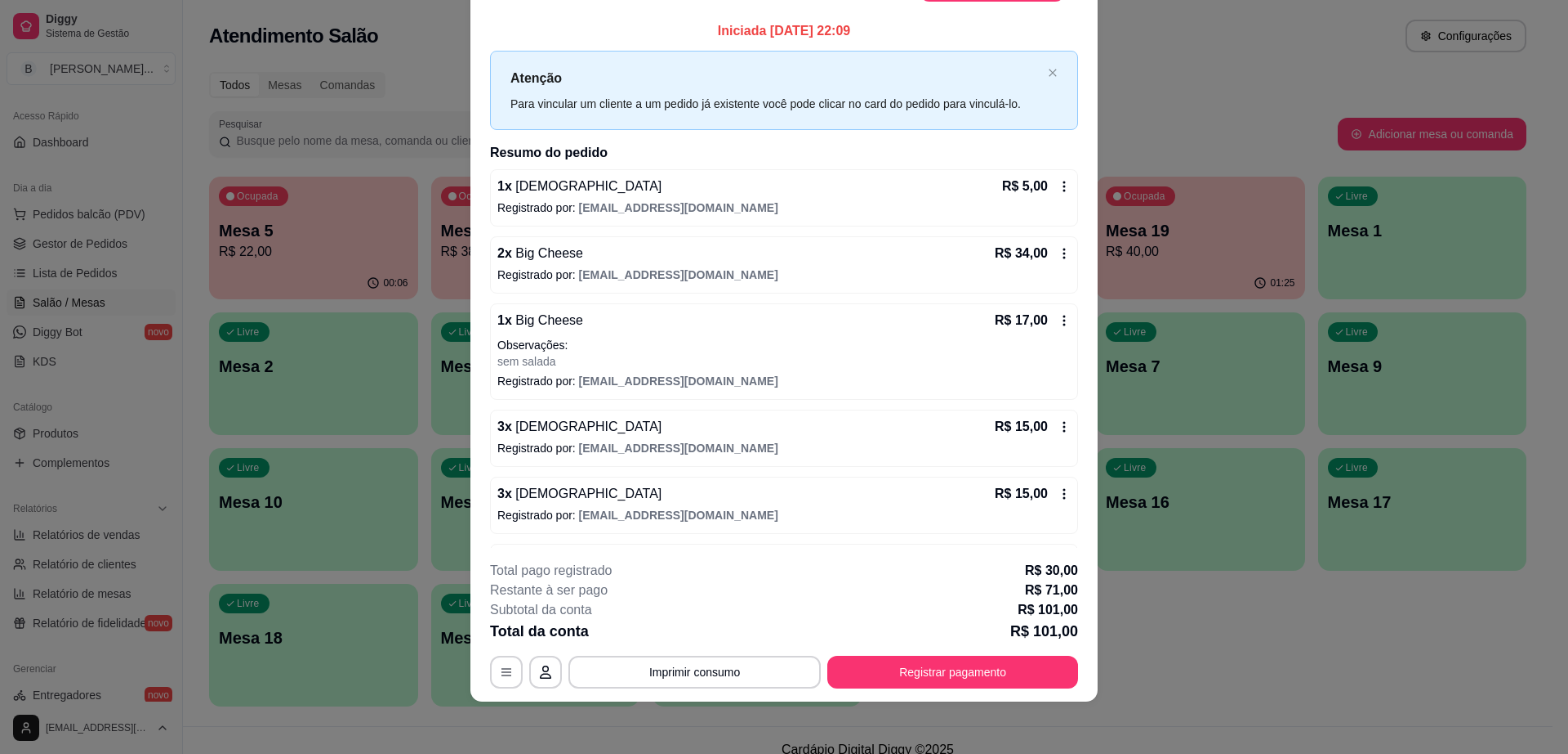
scroll to position [0, 0]
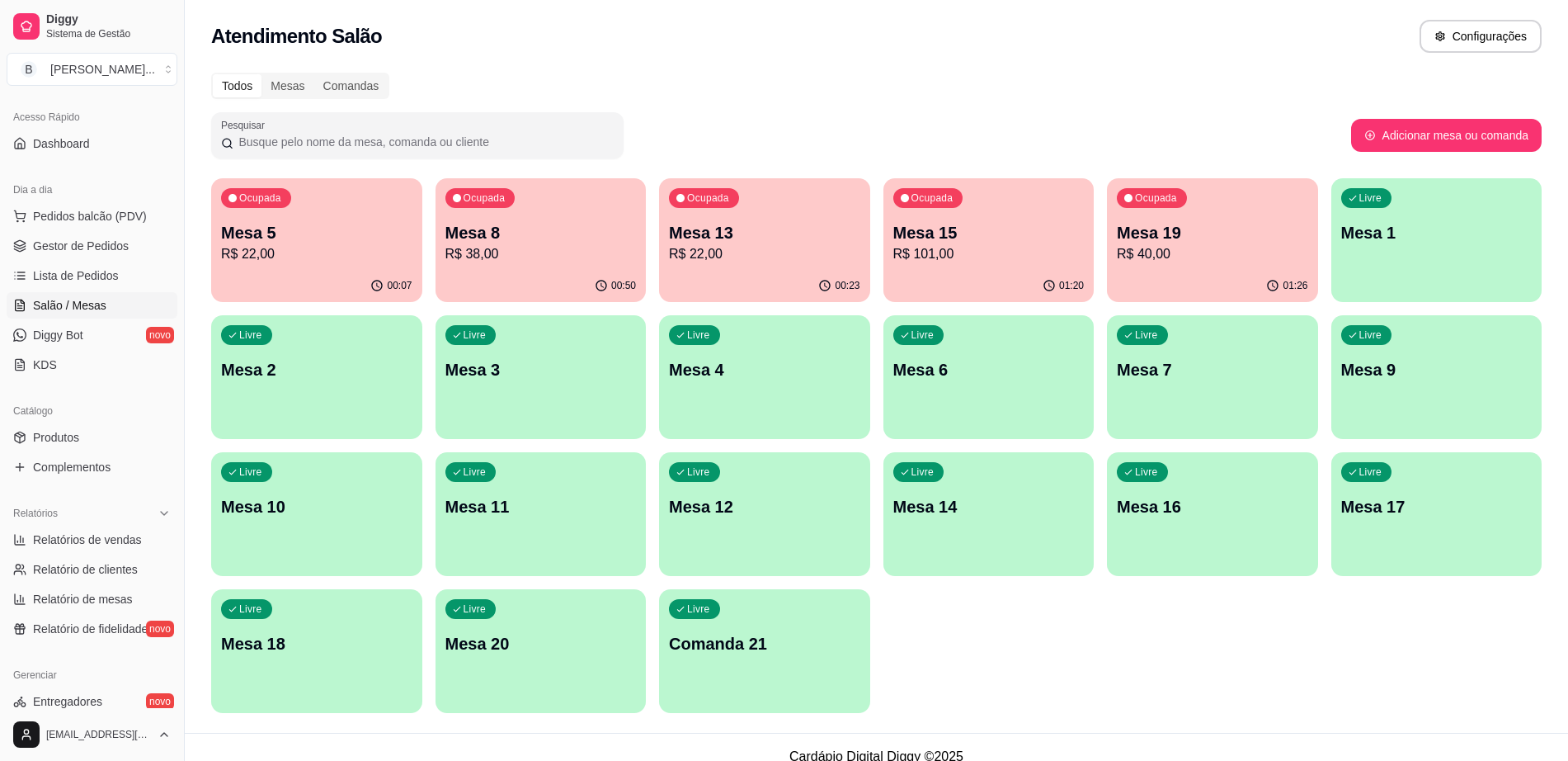
click at [497, 268] on div "Ocupada Mesa 8 R$ 38,00" at bounding box center [541, 224] width 211 height 91
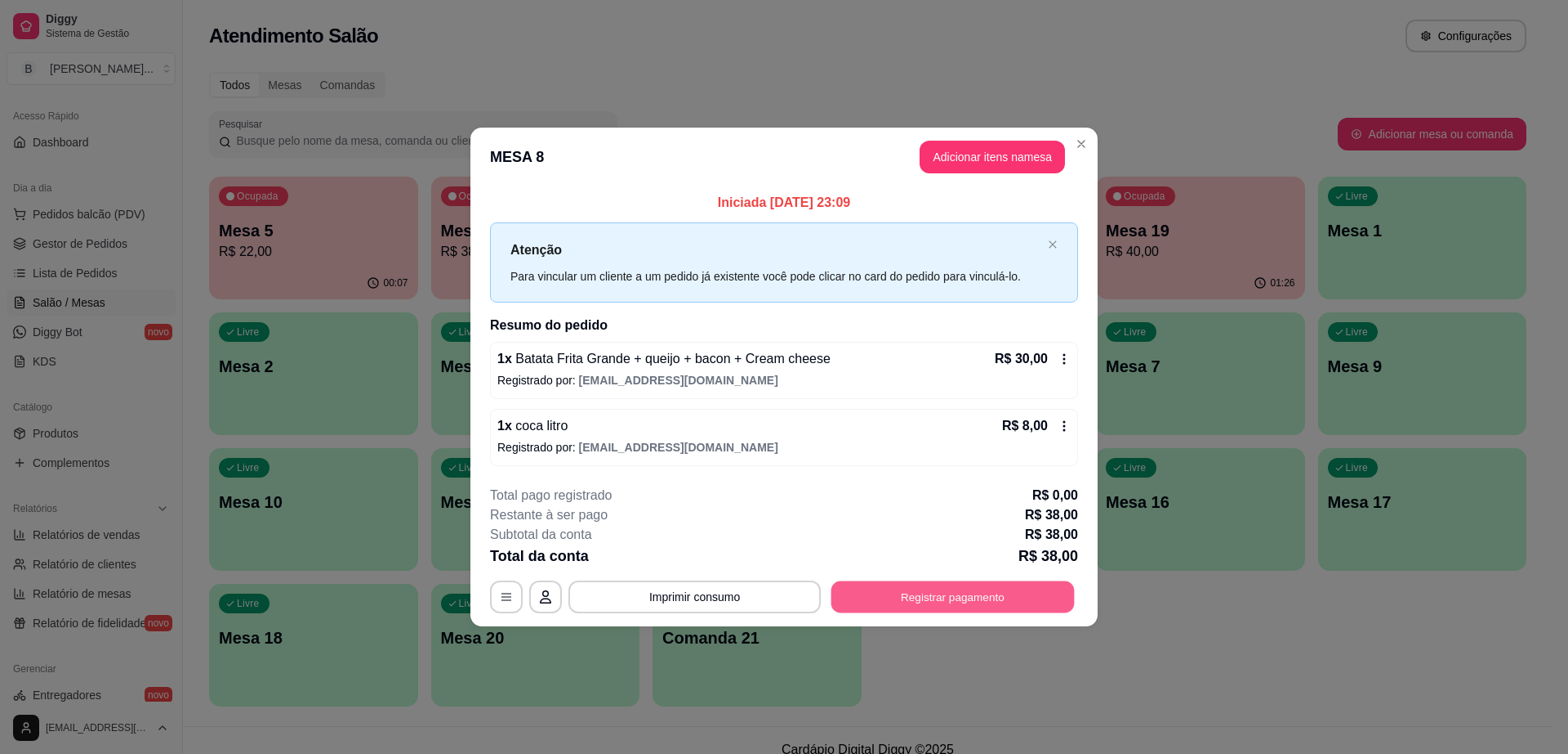
click at [917, 597] on button "Registrar pagamento" at bounding box center [954, 596] width 244 height 32
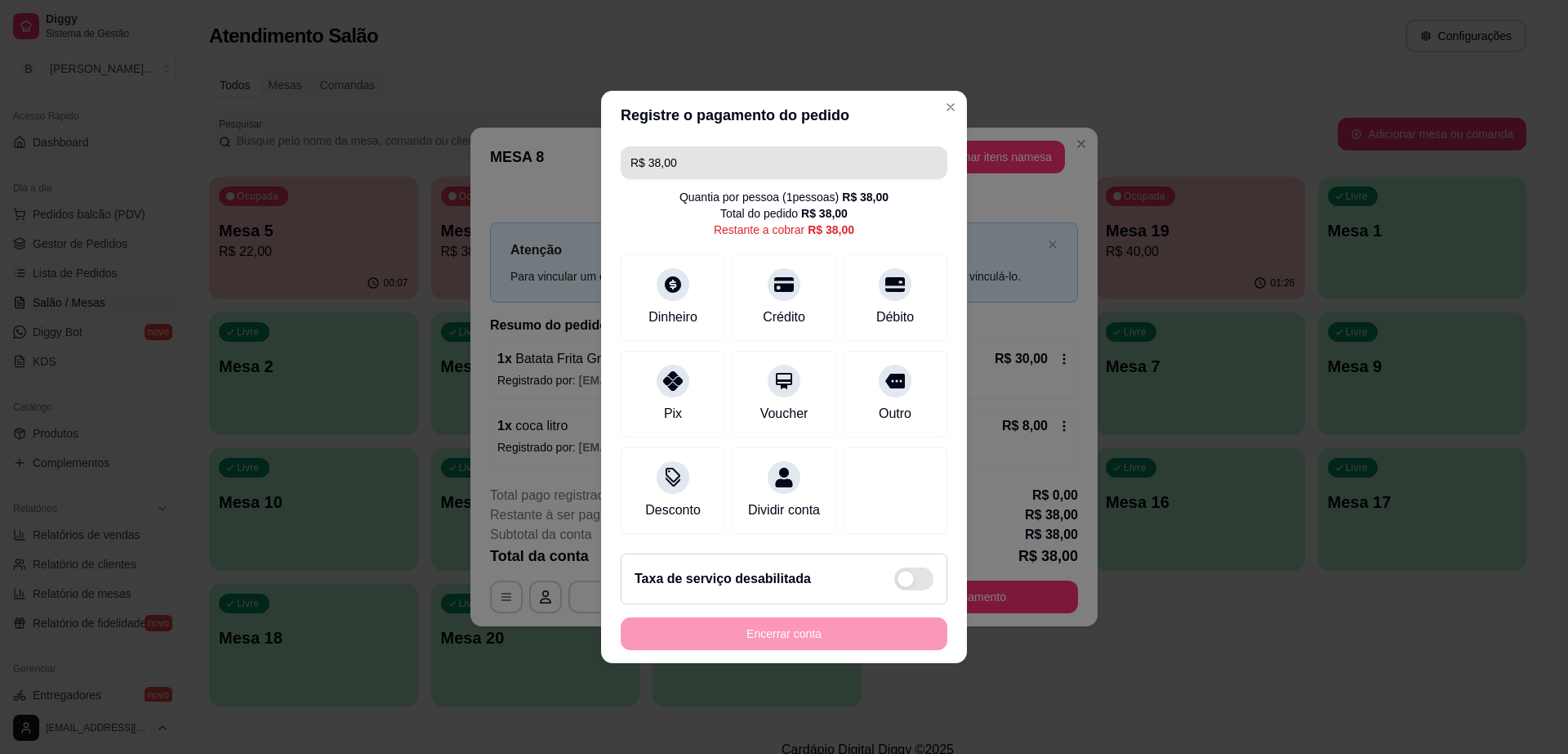
click at [721, 155] on input "R$ 38,00" at bounding box center [784, 163] width 307 height 33
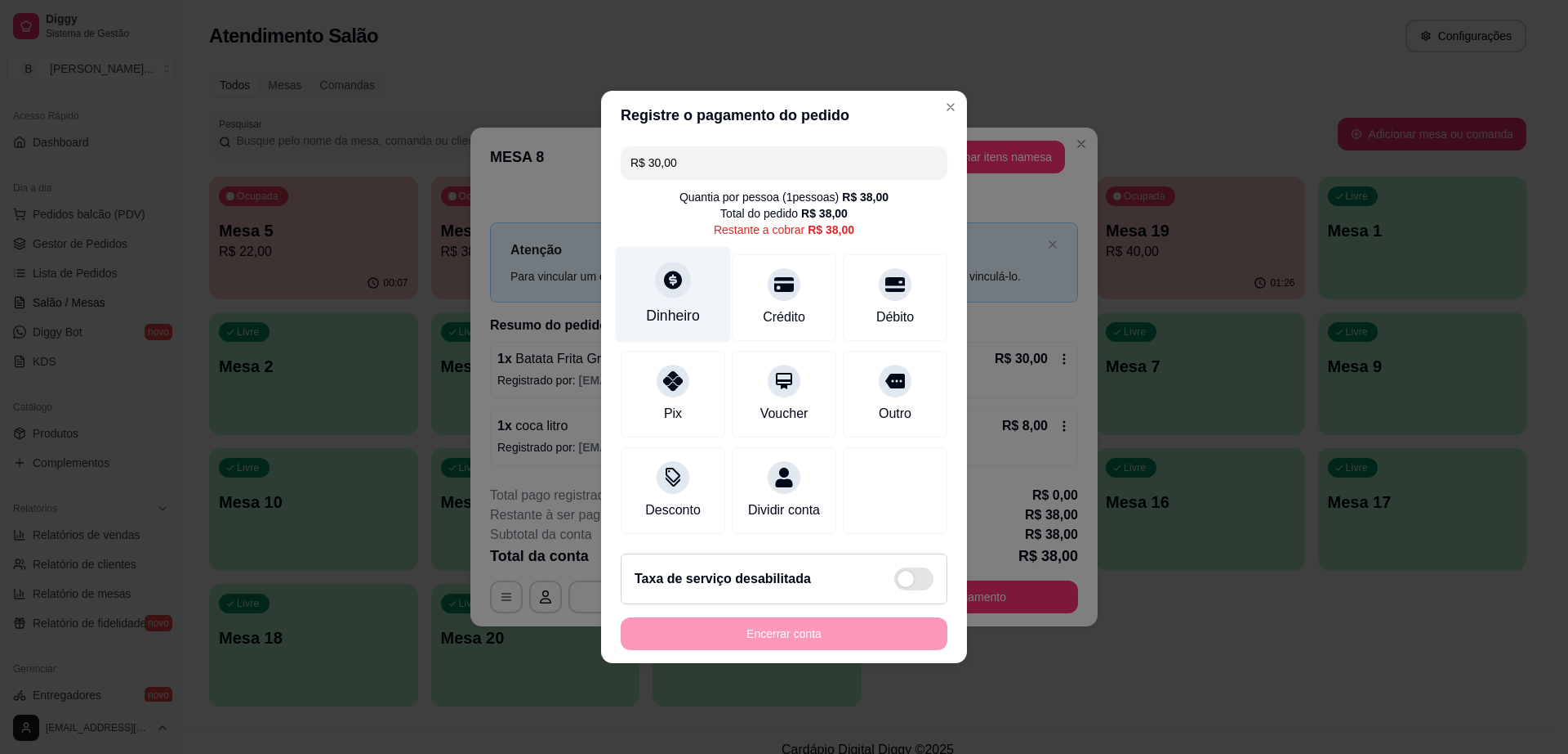
click at [665, 281] on icon at bounding box center [673, 279] width 21 height 21
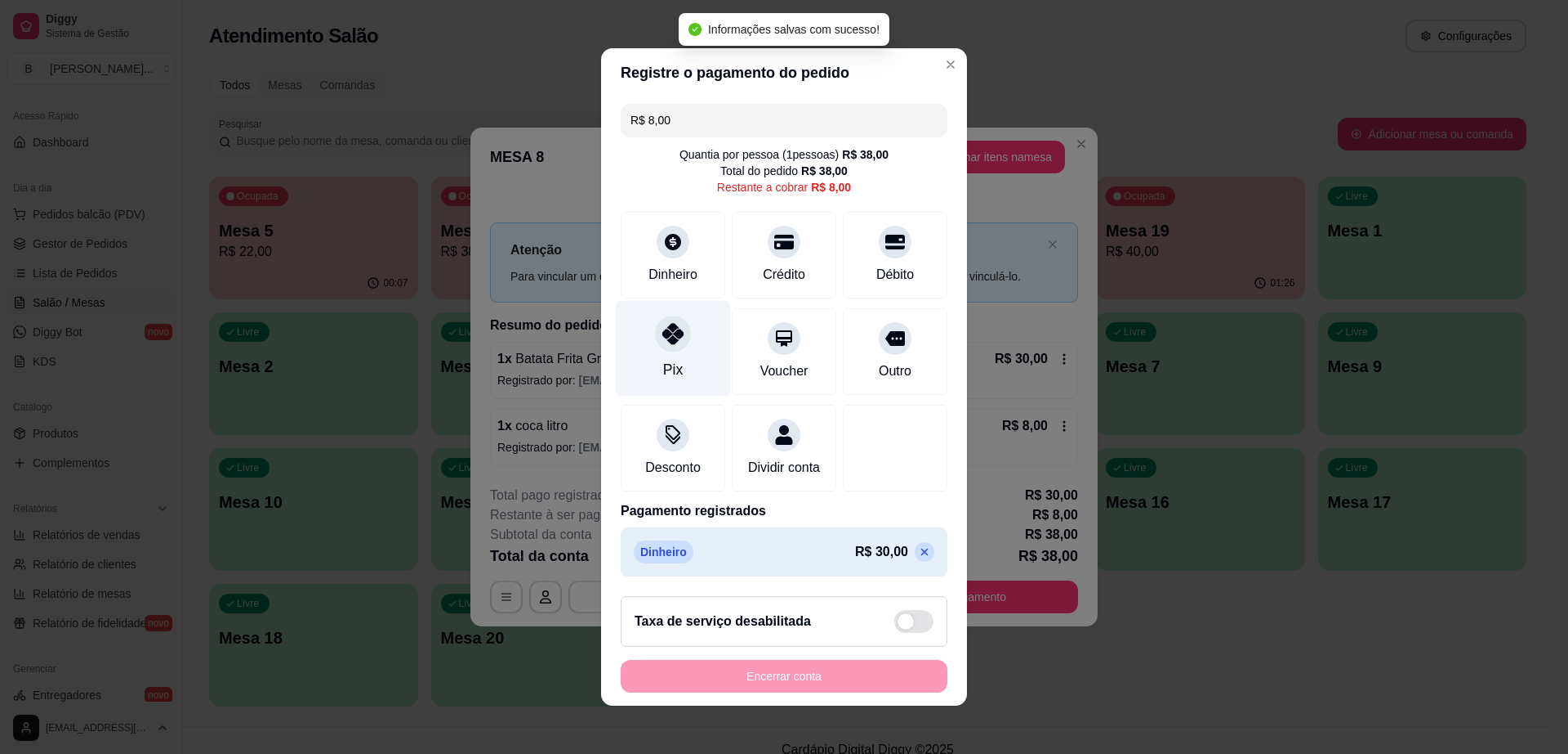
click at [674, 339] on div "Pix" at bounding box center [674, 349] width 115 height 96
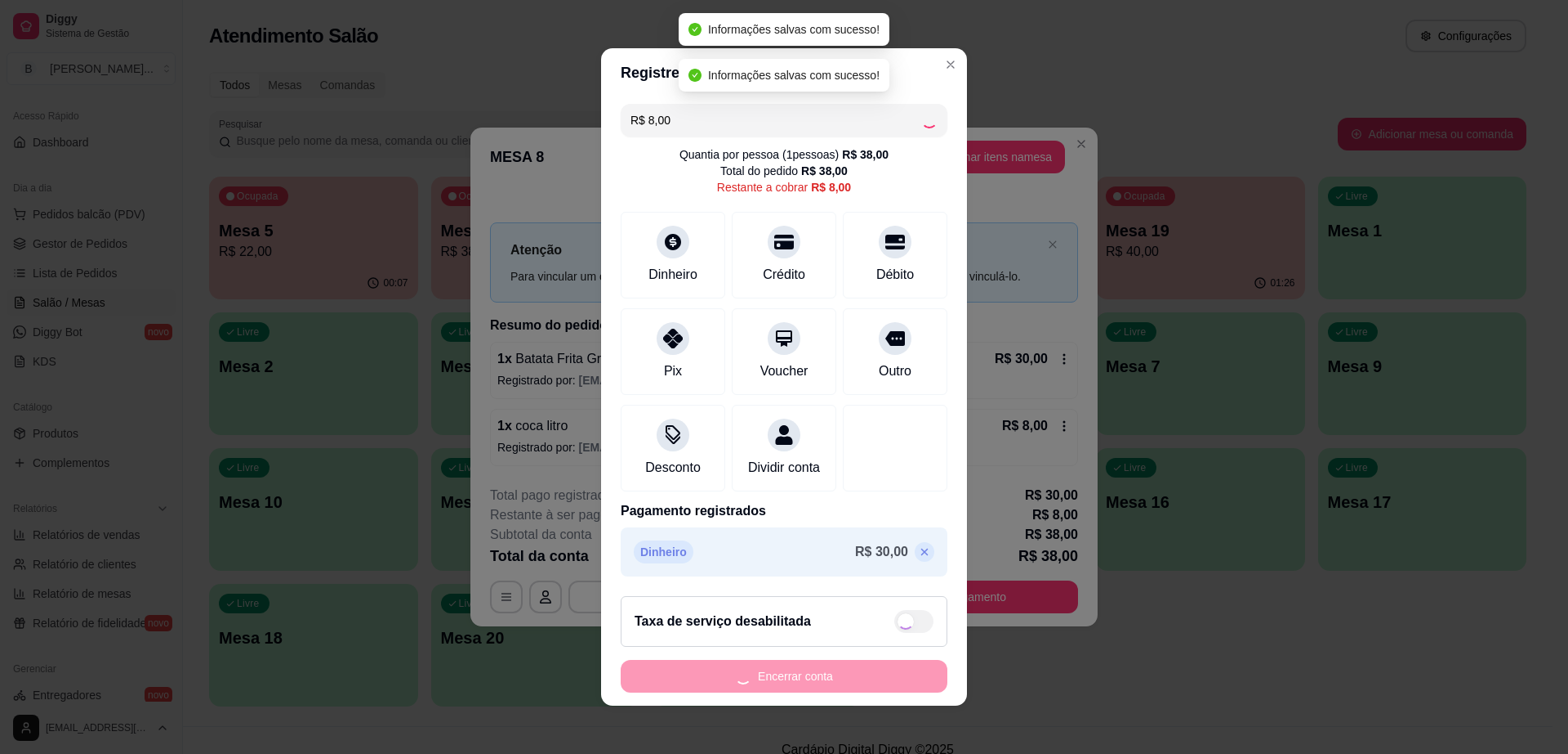
type input "R$ 0,00"
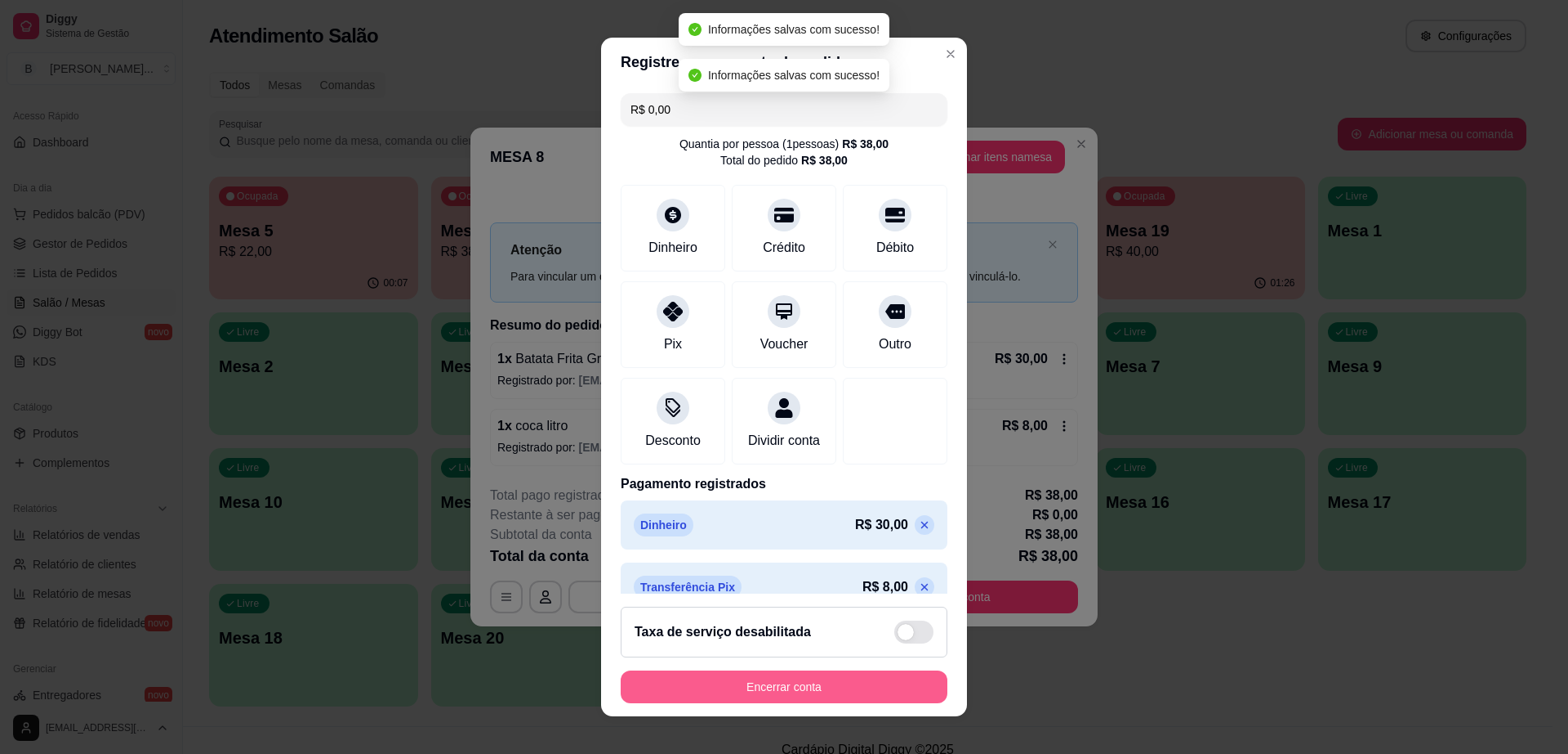
click at [786, 674] on button "Encerrar conta" at bounding box center [784, 686] width 327 height 33
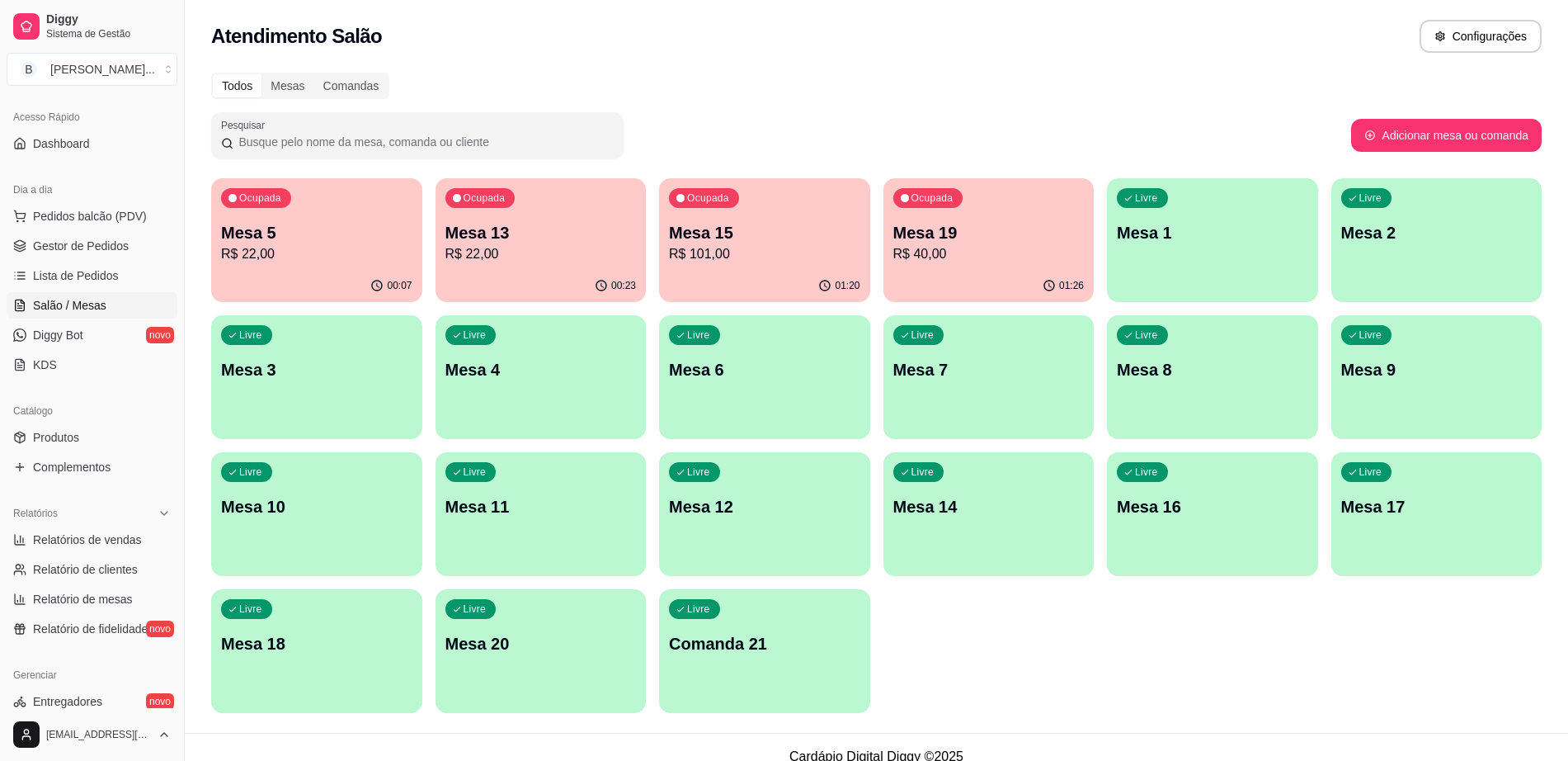
click at [499, 254] on p "R$ 22,00" at bounding box center [541, 254] width 191 height 20
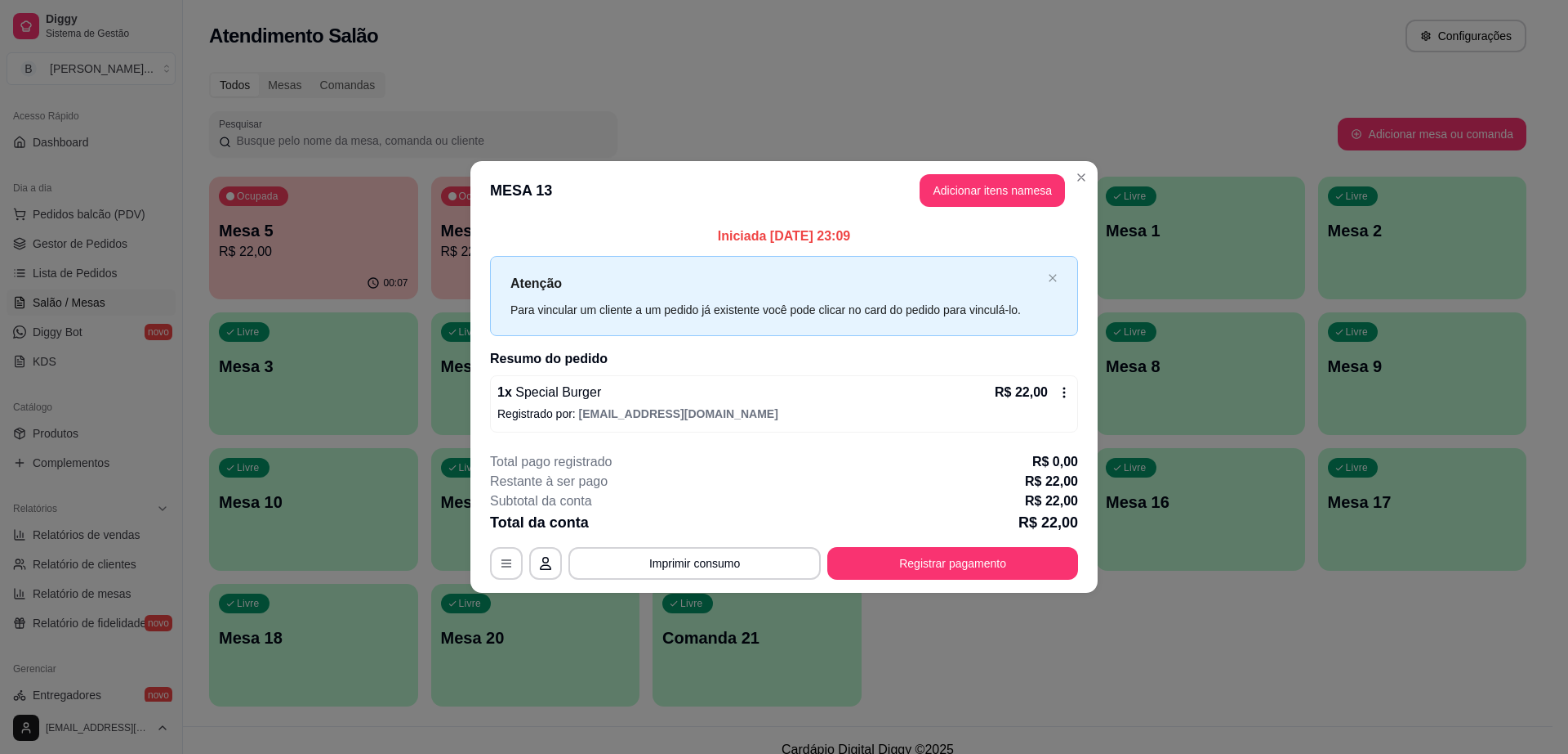
click at [1021, 171] on header "MESA 13 Adicionar itens na mesa" at bounding box center [784, 190] width 628 height 59
click at [1020, 185] on button "Adicionar itens na mesa" at bounding box center [992, 190] width 146 height 33
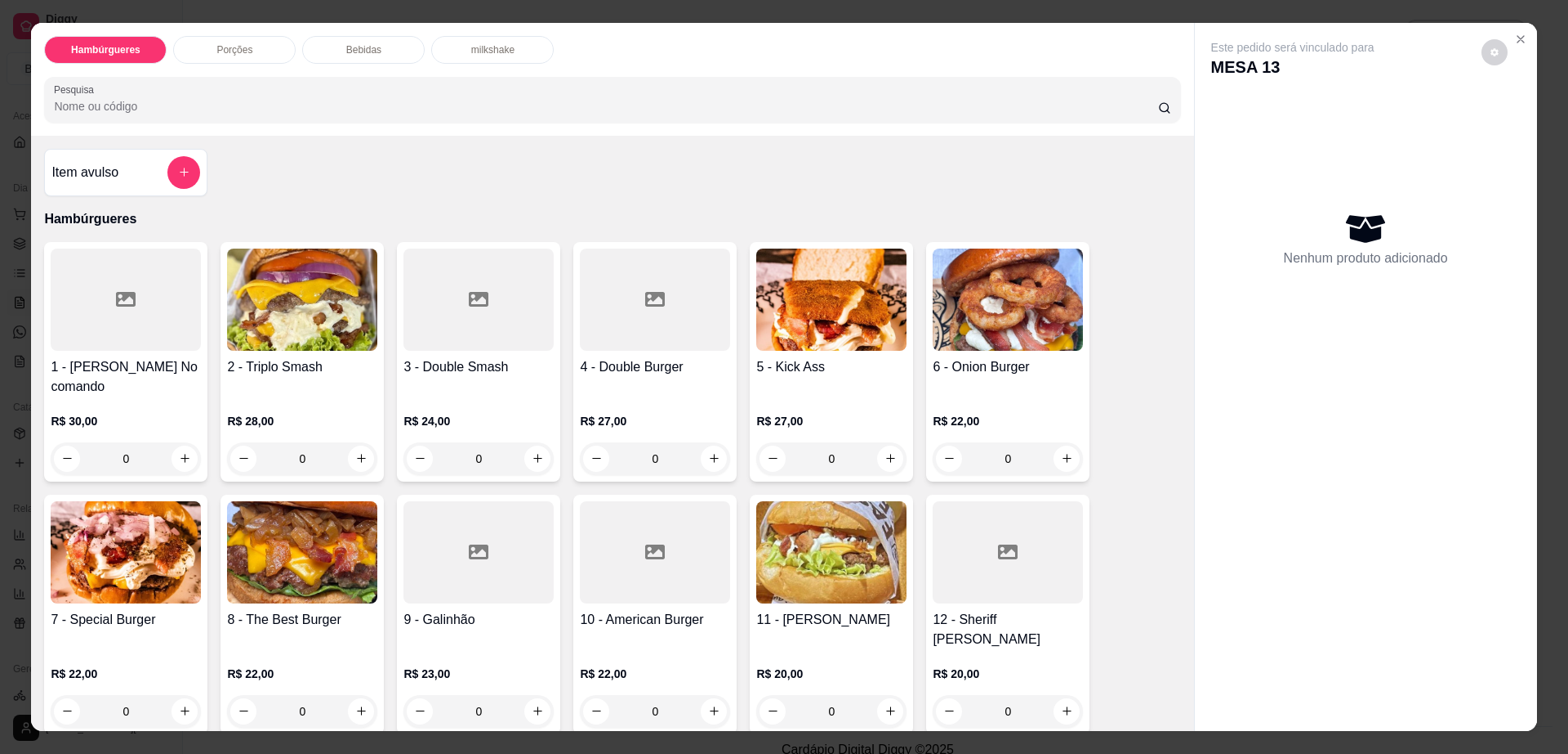
click at [390, 58] on div "Bebidas" at bounding box center [363, 50] width 123 height 28
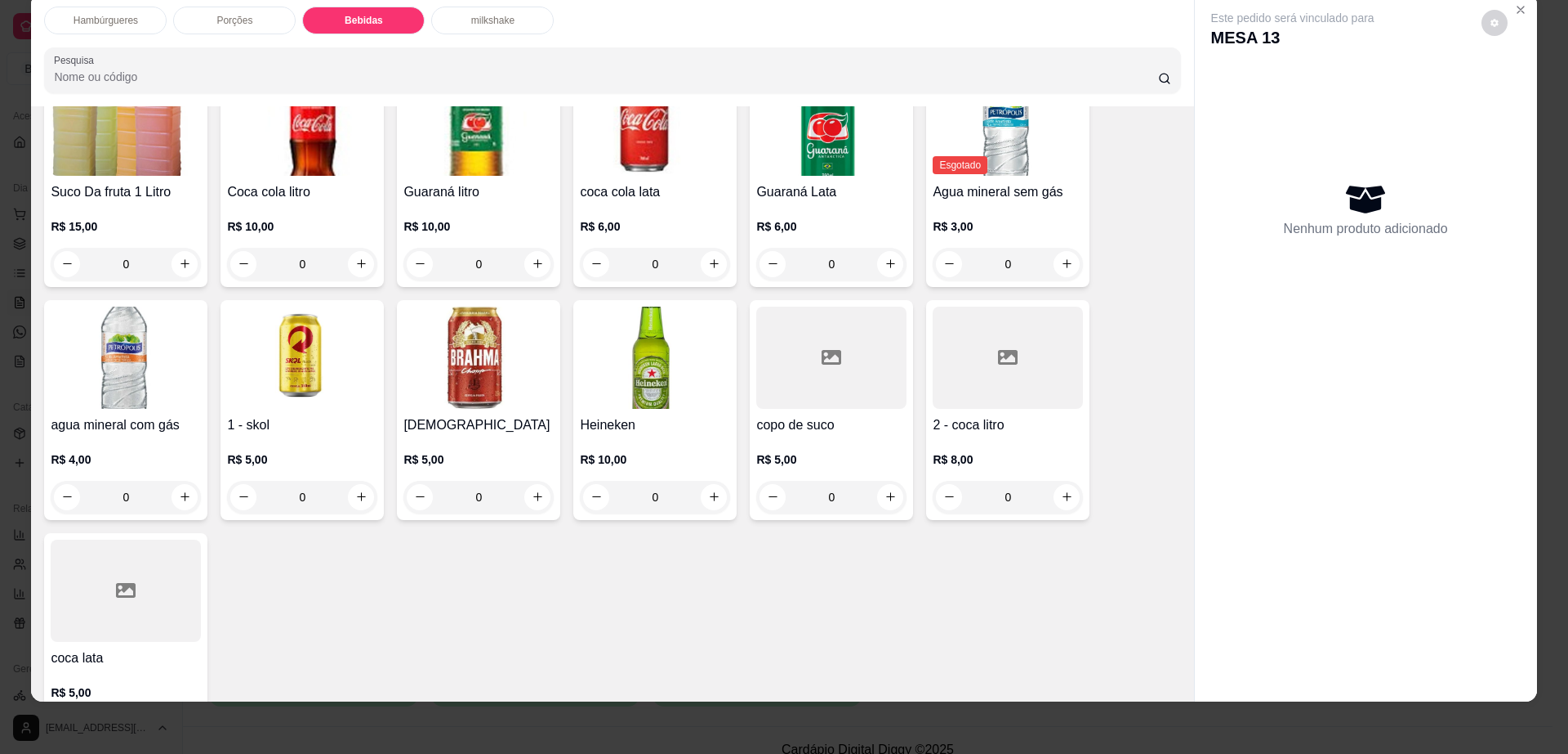
scroll to position [1090, 0]
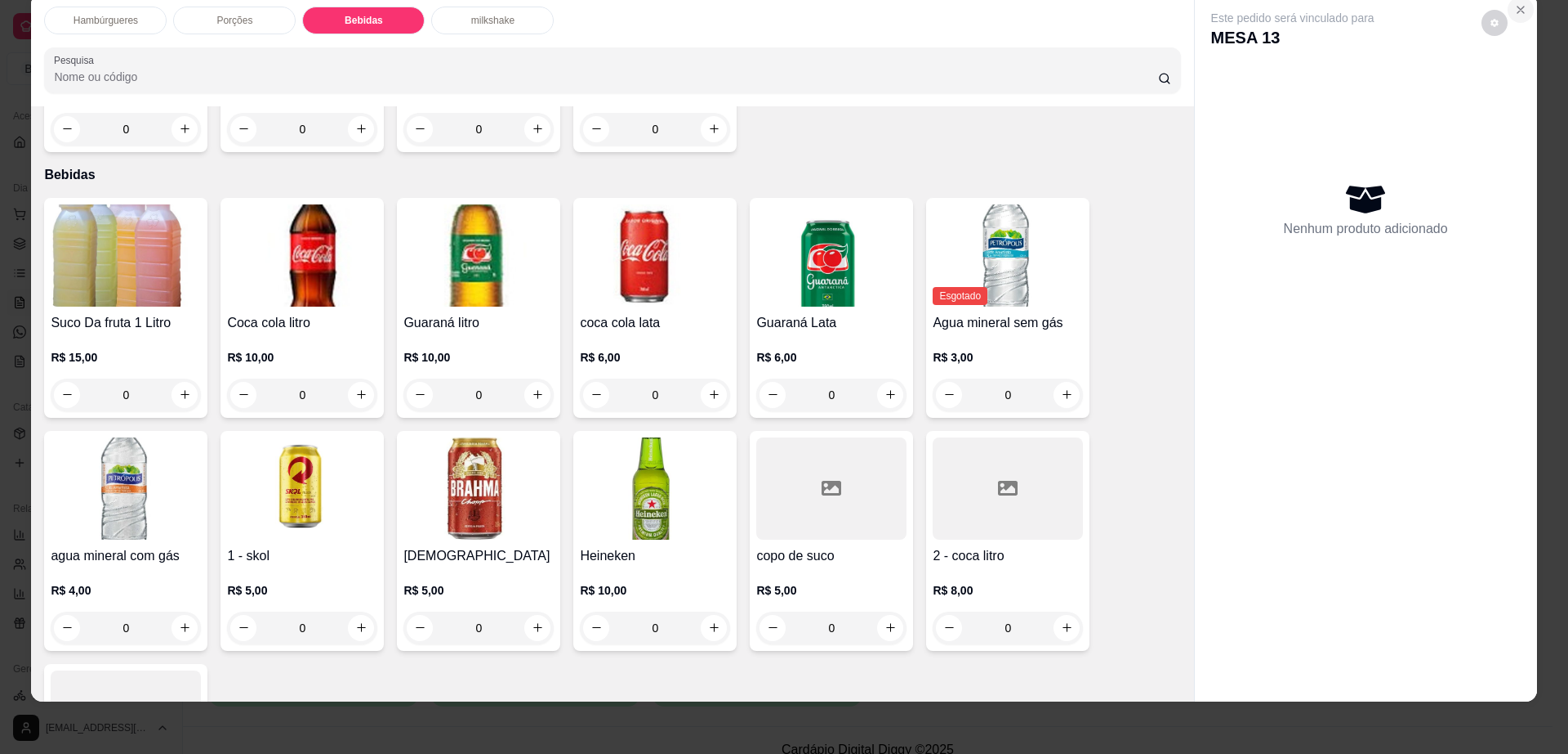
click at [1508, 13] on button "Close" at bounding box center [1521, 10] width 26 height 26
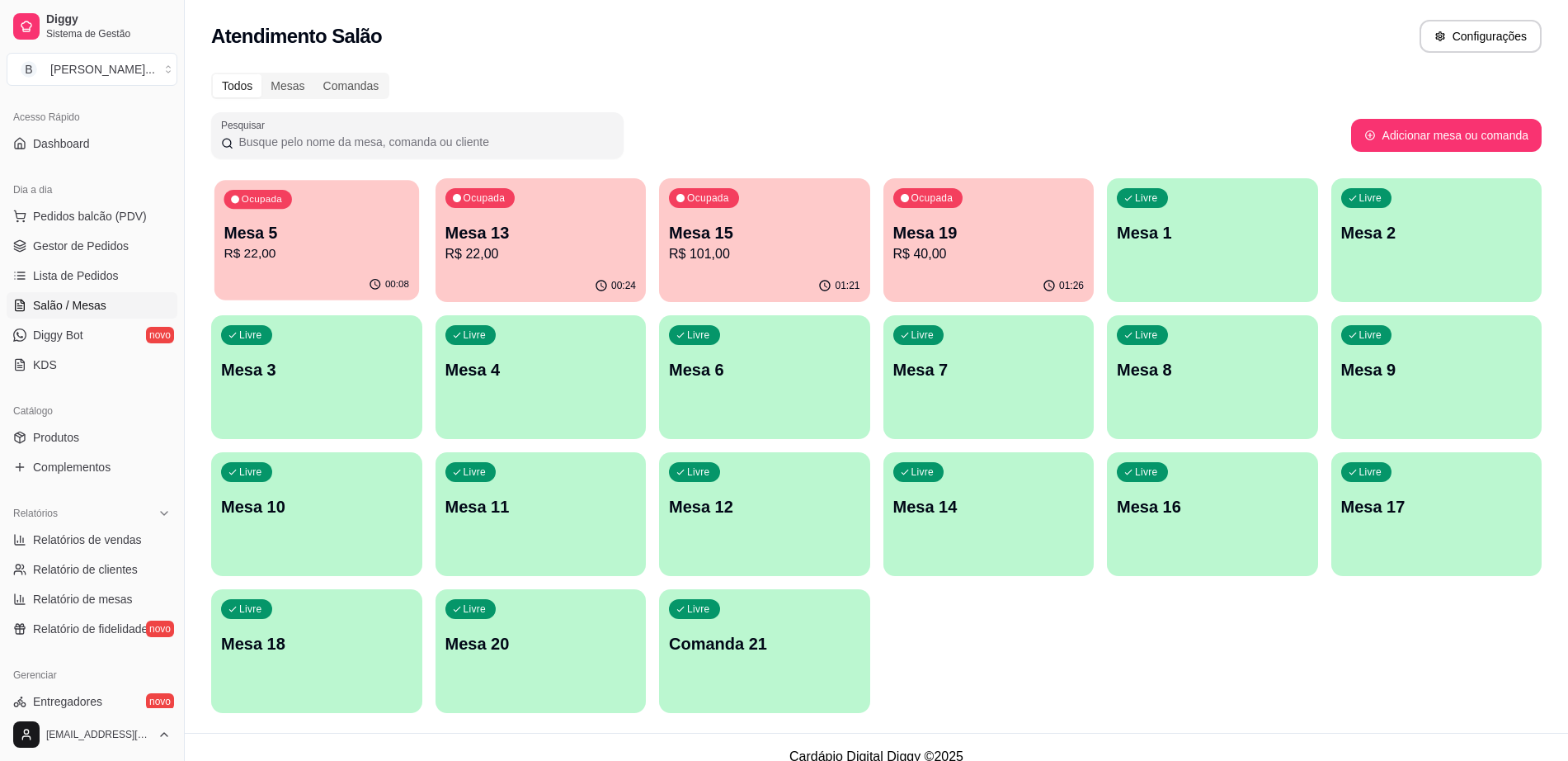
click at [388, 242] on p "Mesa 5" at bounding box center [316, 233] width 185 height 22
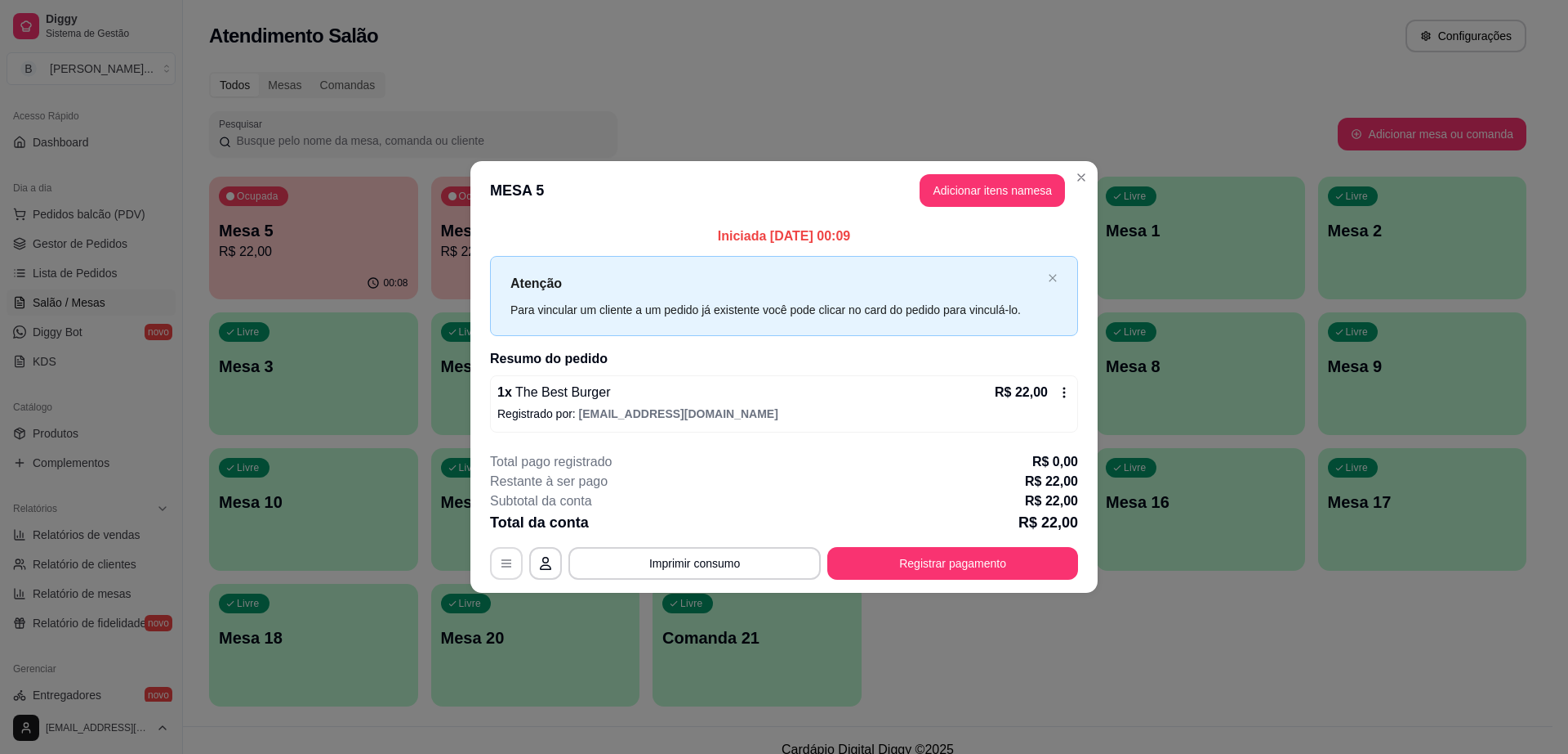
click at [506, 554] on button "button" at bounding box center [506, 564] width 33 height 33
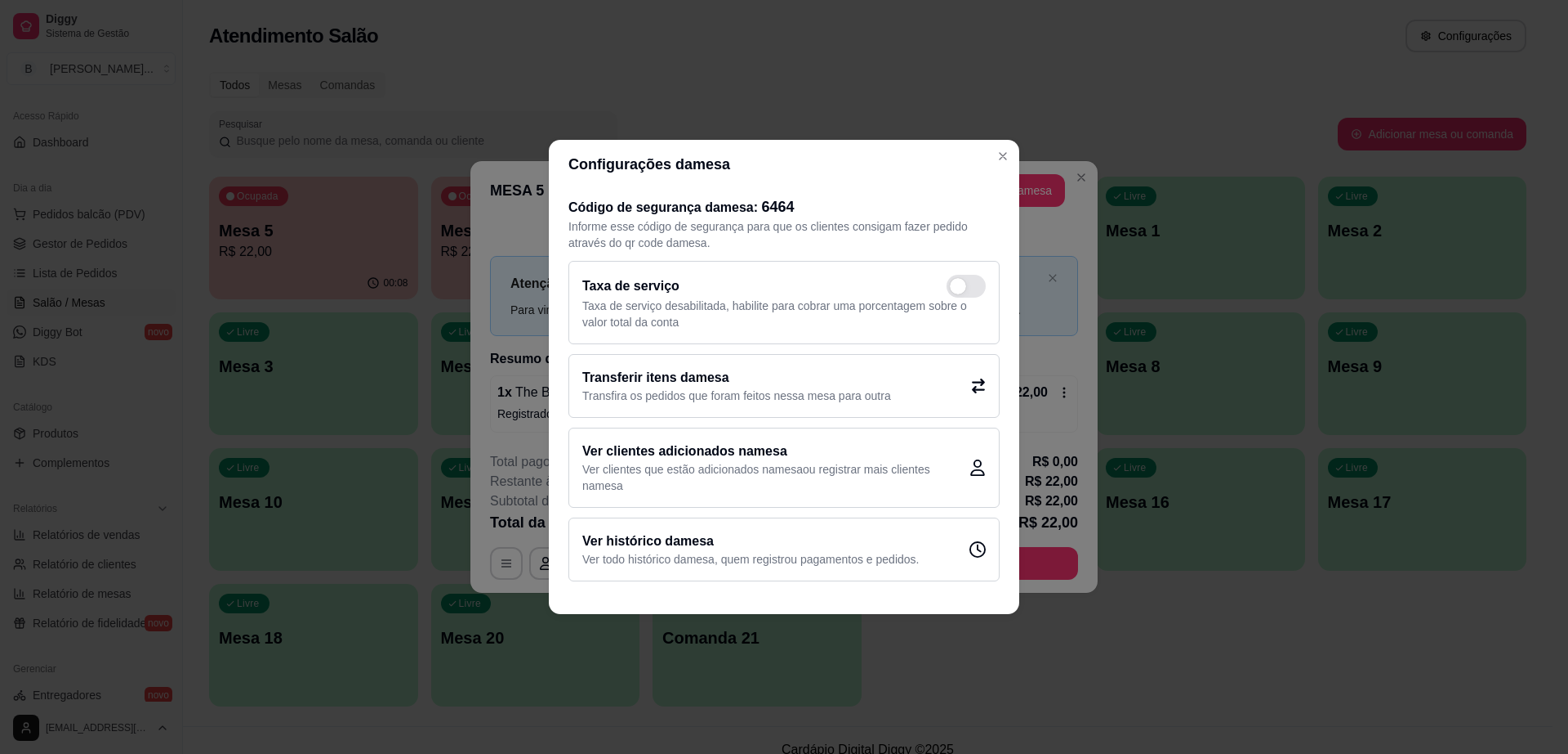
click at [791, 396] on p "Transfira os pedidos que foram feitos nessa mesa para outra" at bounding box center [736, 396] width 309 height 16
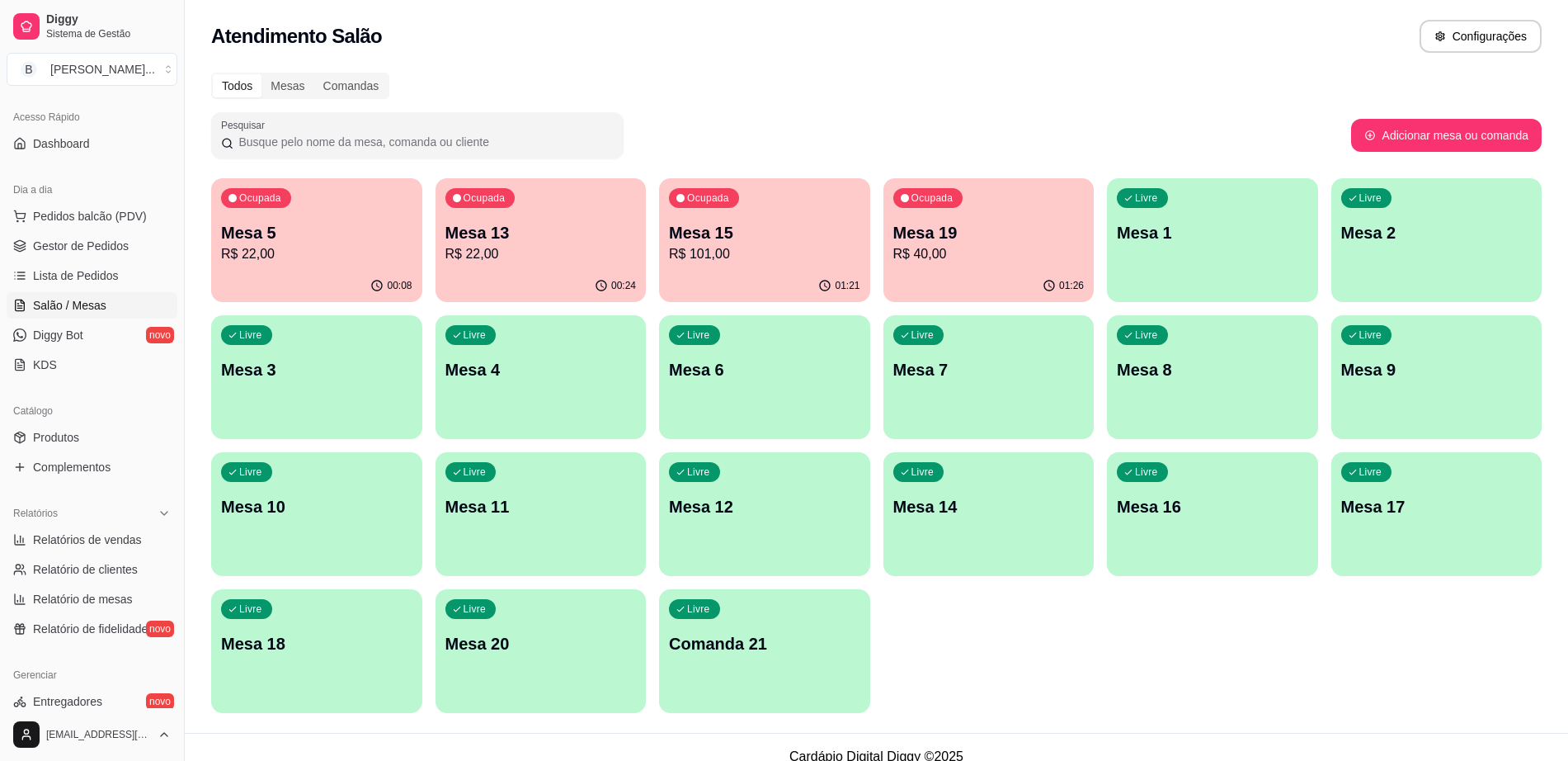
click at [288, 259] on p "R$ 22,00" at bounding box center [317, 254] width 191 height 20
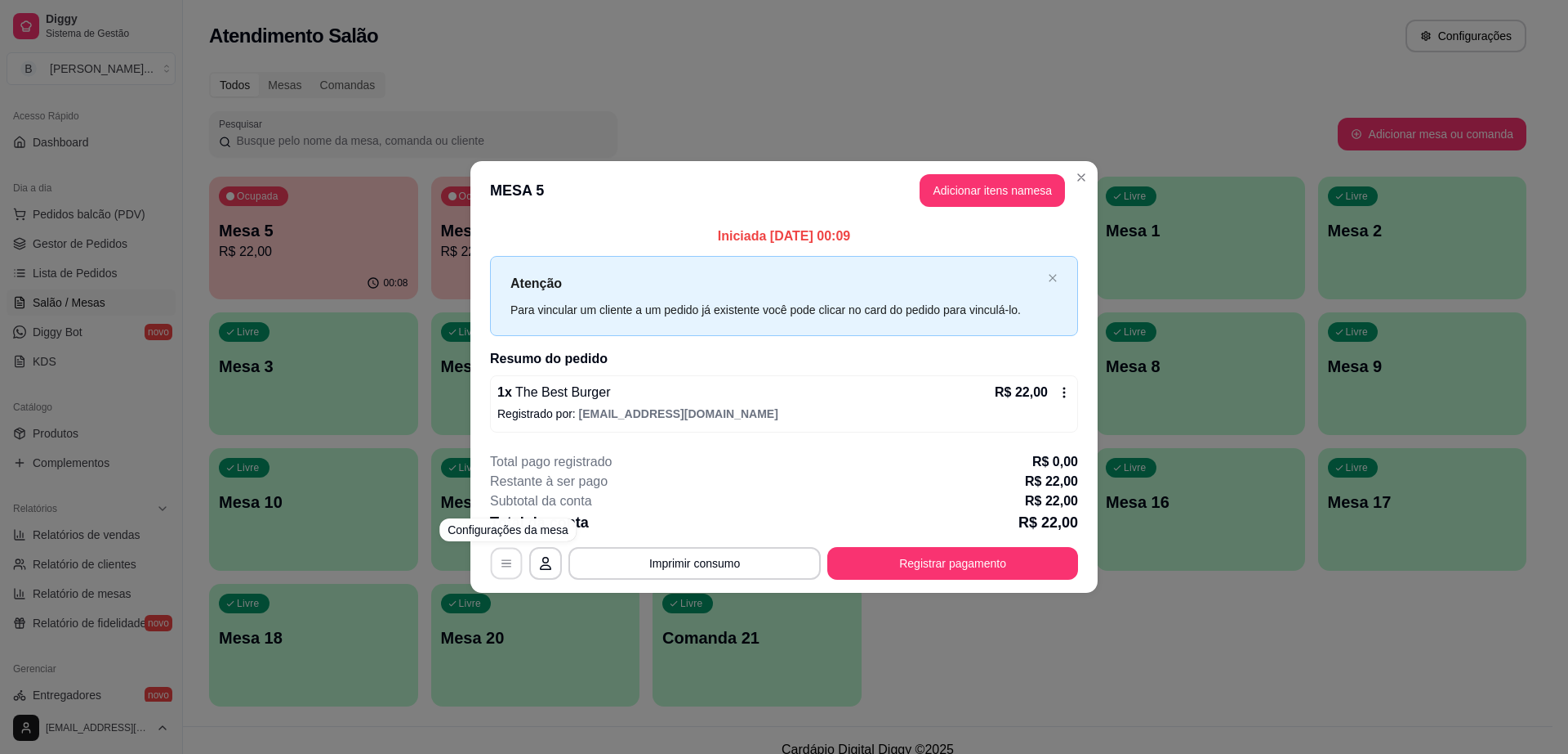
click at [506, 574] on button "button" at bounding box center [506, 563] width 32 height 32
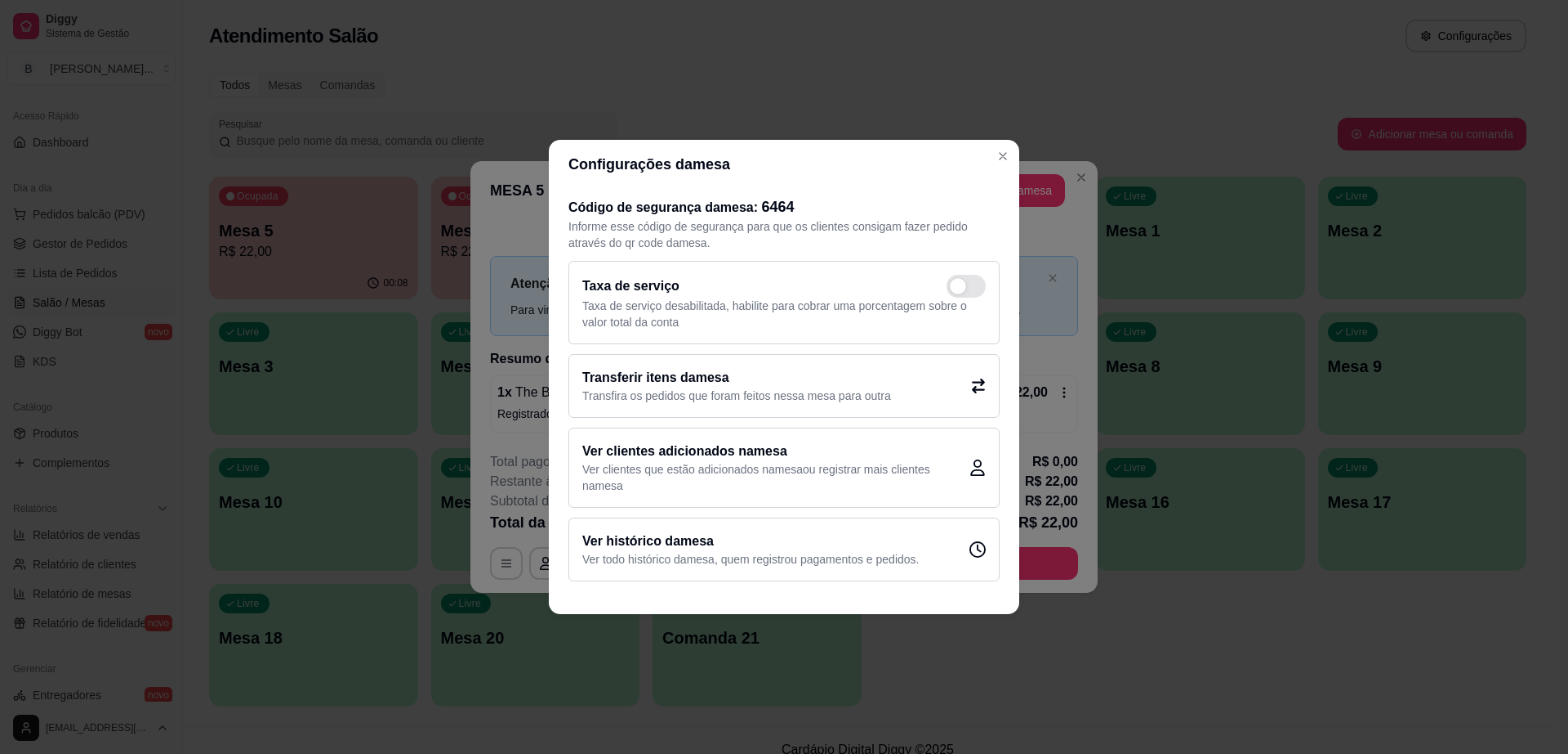
click at [746, 382] on h2 "Transferir itens da mesa" at bounding box center [736, 377] width 309 height 20
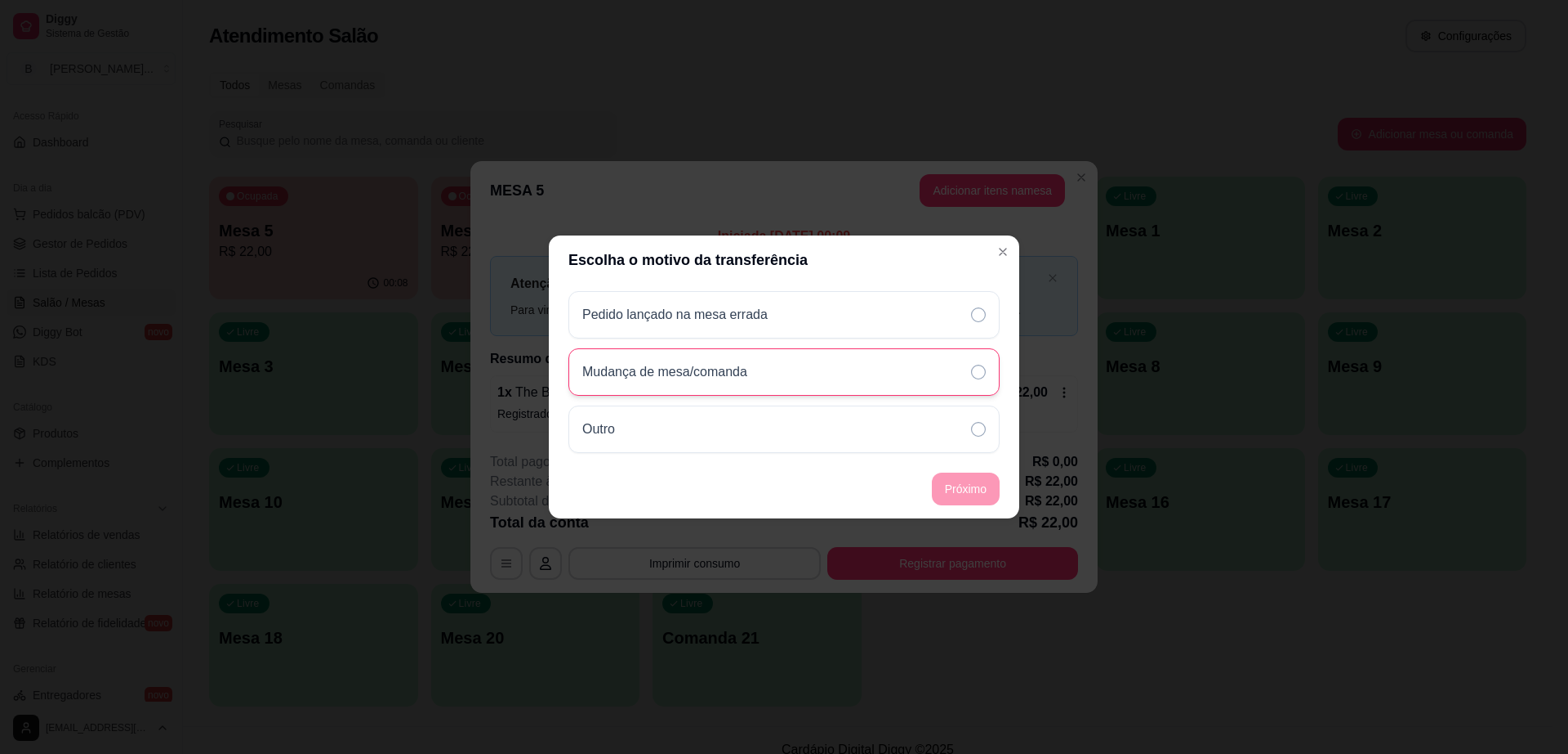
click at [758, 362] on div "Mudança de mesa/comanda" at bounding box center [671, 372] width 178 height 20
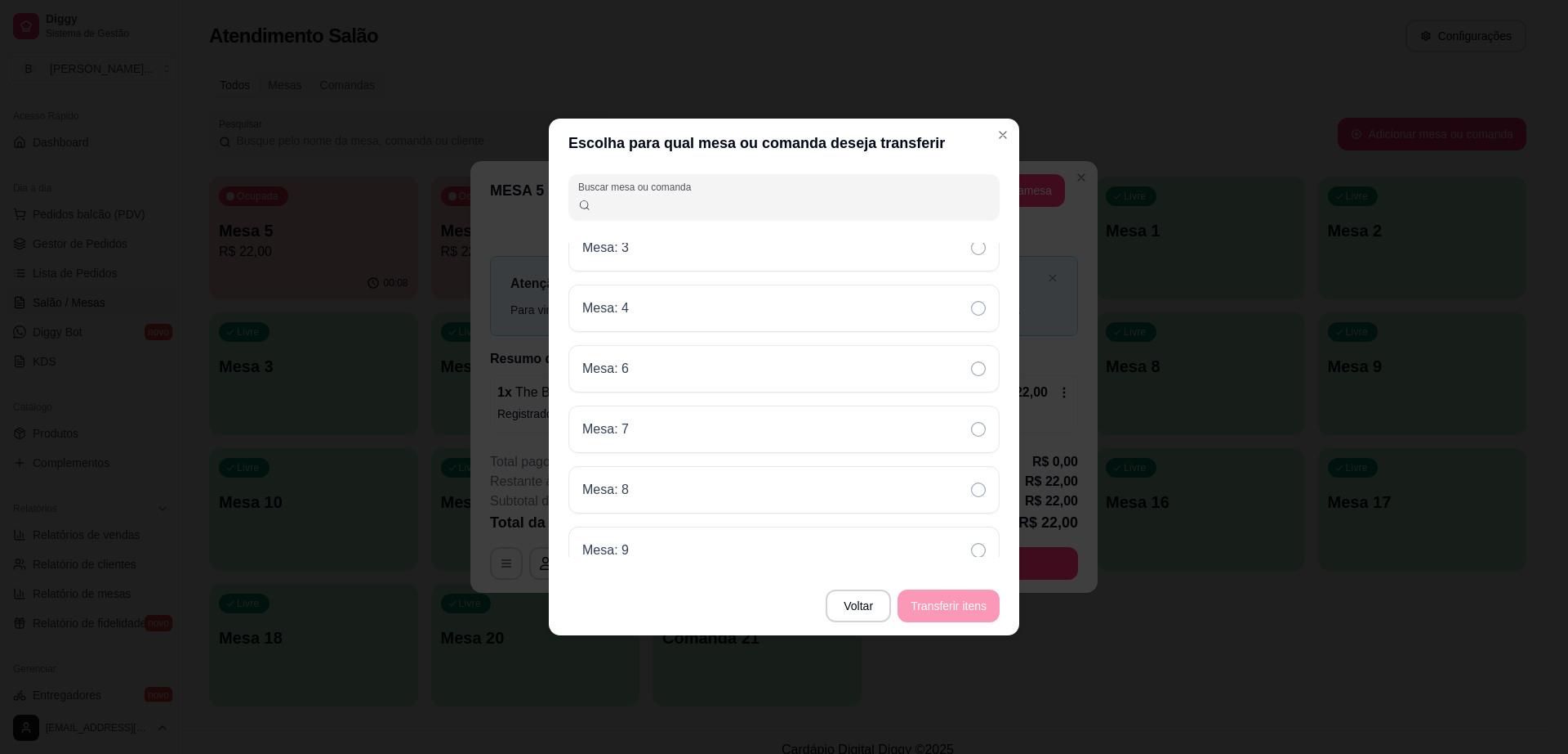
scroll to position [701, 0]
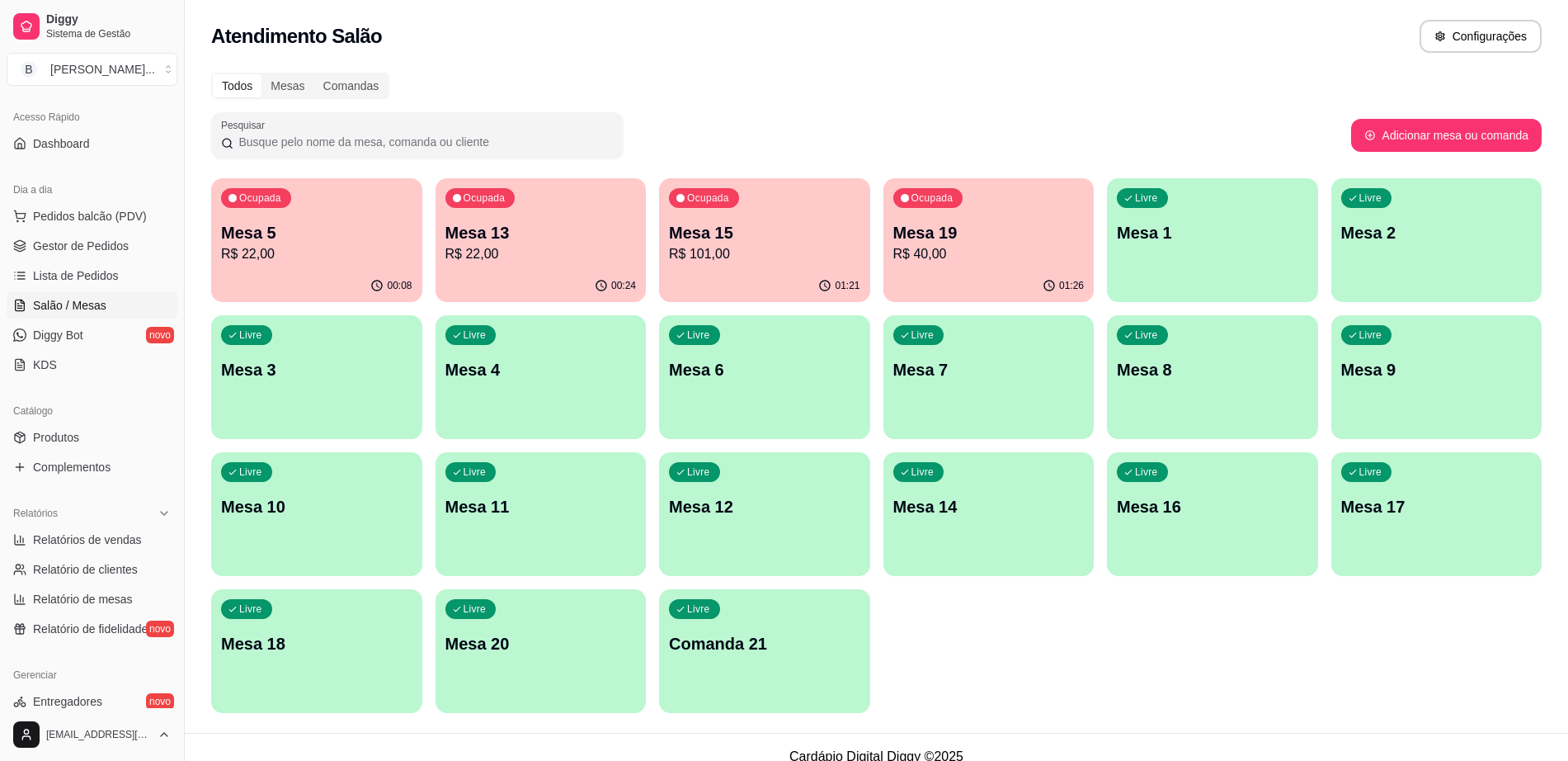
click at [340, 210] on div "Ocupada Mesa 5 R$ 22,00" at bounding box center [317, 224] width 211 height 91
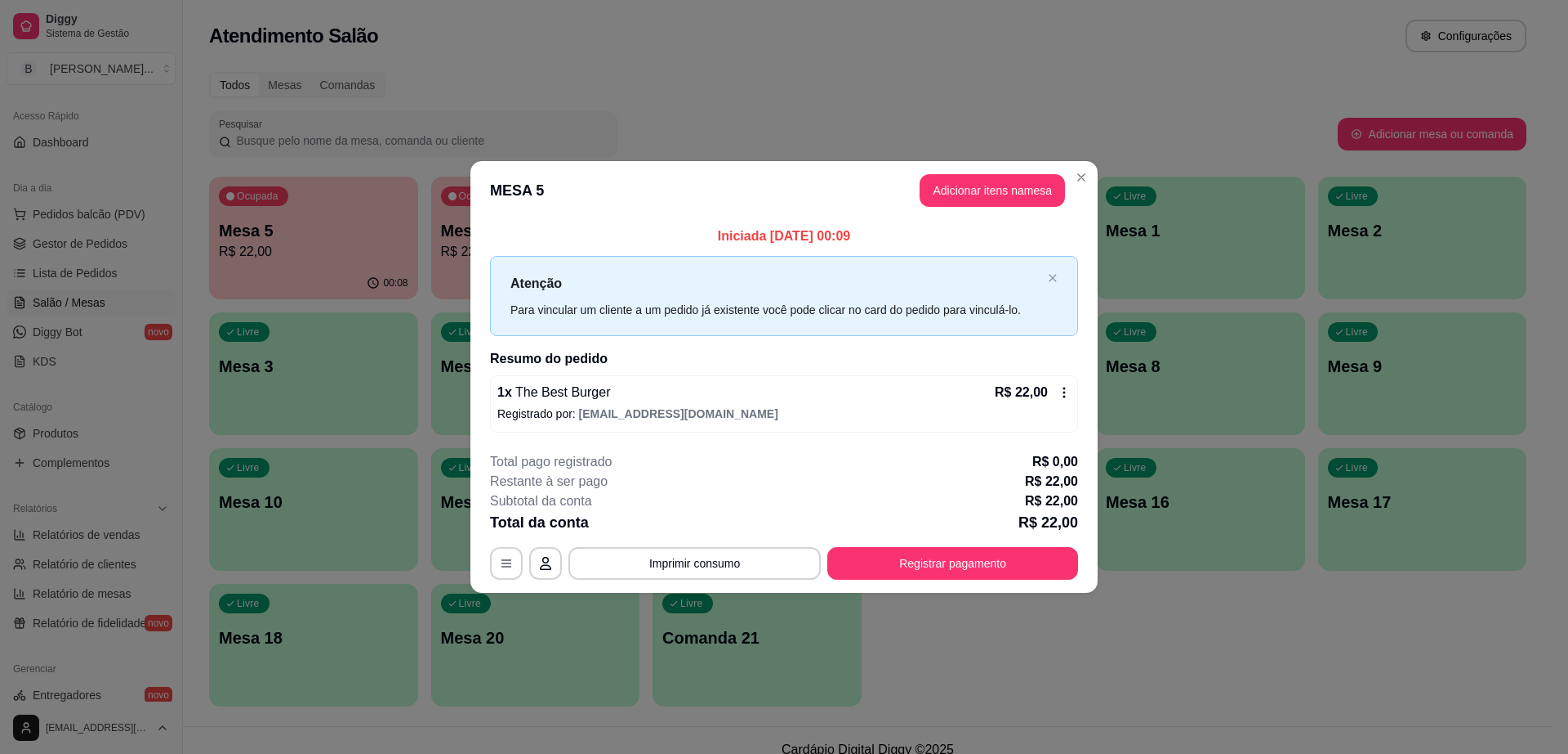
click at [1062, 386] on icon at bounding box center [1064, 392] width 13 height 13
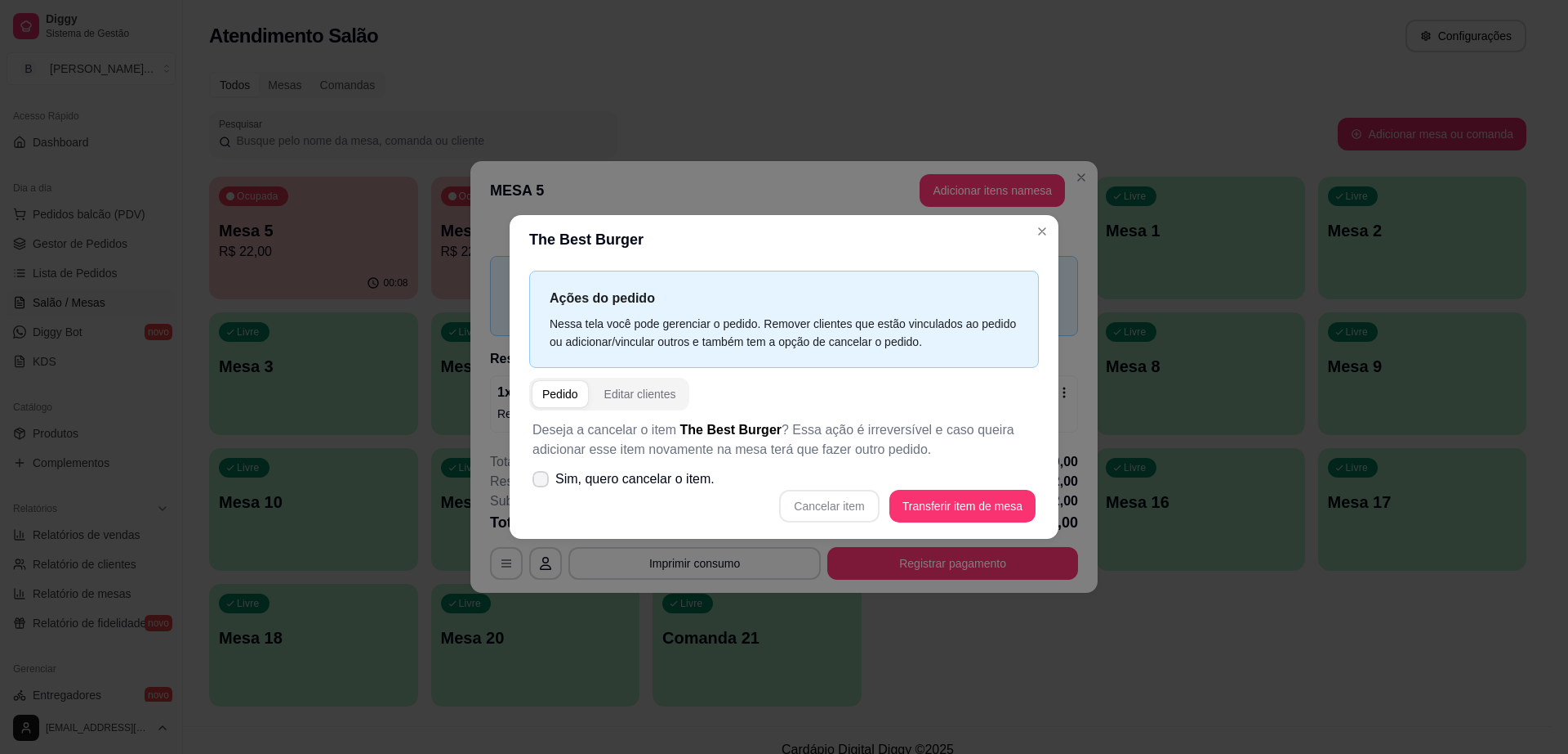
click at [534, 473] on span at bounding box center [541, 479] width 16 height 16
click at [534, 482] on input "Sim, quero cancelar o item." at bounding box center [537, 487] width 11 height 11
checkbox input "true"
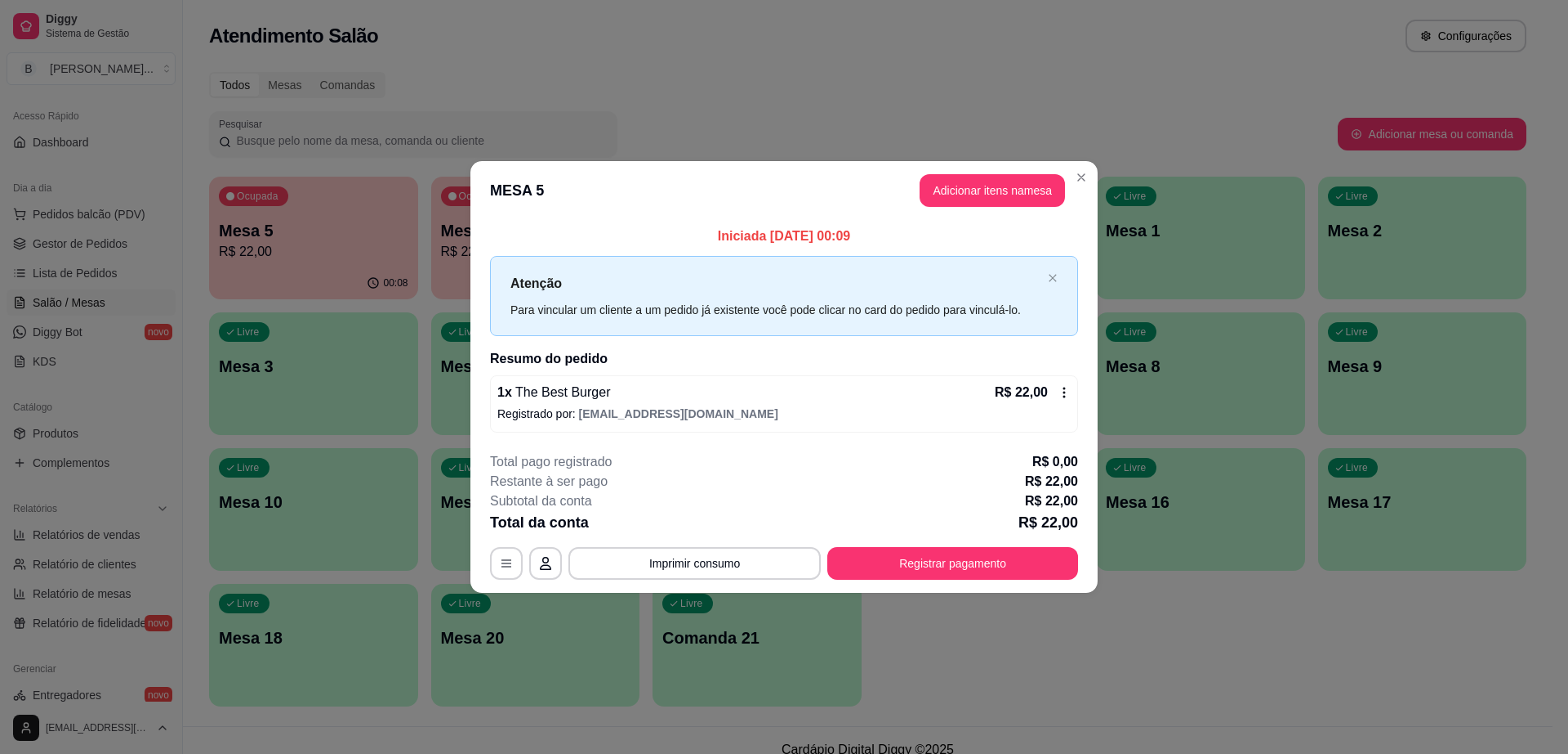
click at [1059, 388] on icon at bounding box center [1064, 392] width 13 height 13
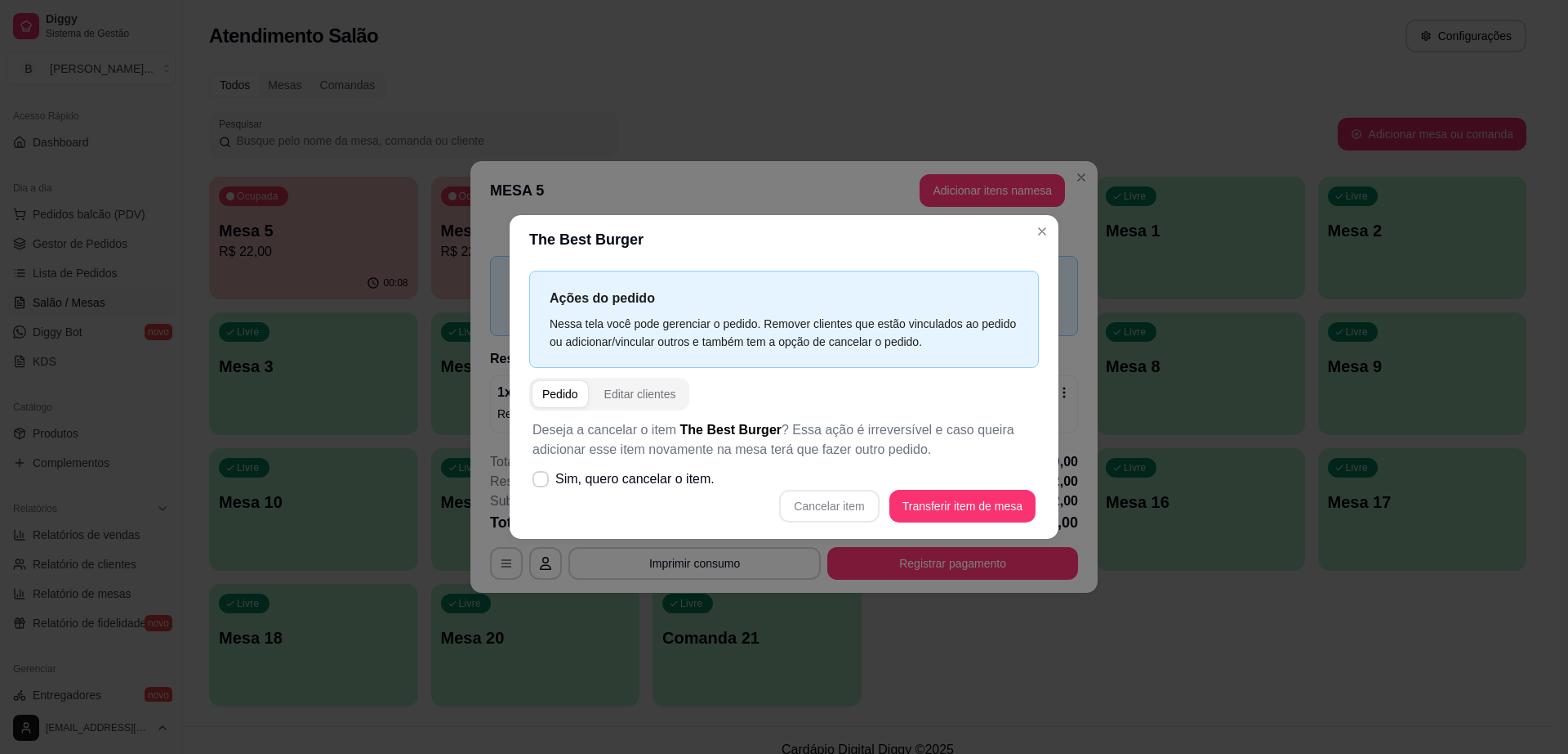
click at [821, 506] on div "Cancelar item Transferir item de mesa" at bounding box center [784, 506] width 503 height 33
click at [553, 480] on label "Sim, quero cancelar o item." at bounding box center [623, 479] width 195 height 33
click at [543, 482] on input "Sim, quero cancelar o item." at bounding box center [537, 487] width 11 height 11
checkbox input "true"
click at [835, 507] on button "Cancelar item" at bounding box center [829, 506] width 97 height 32
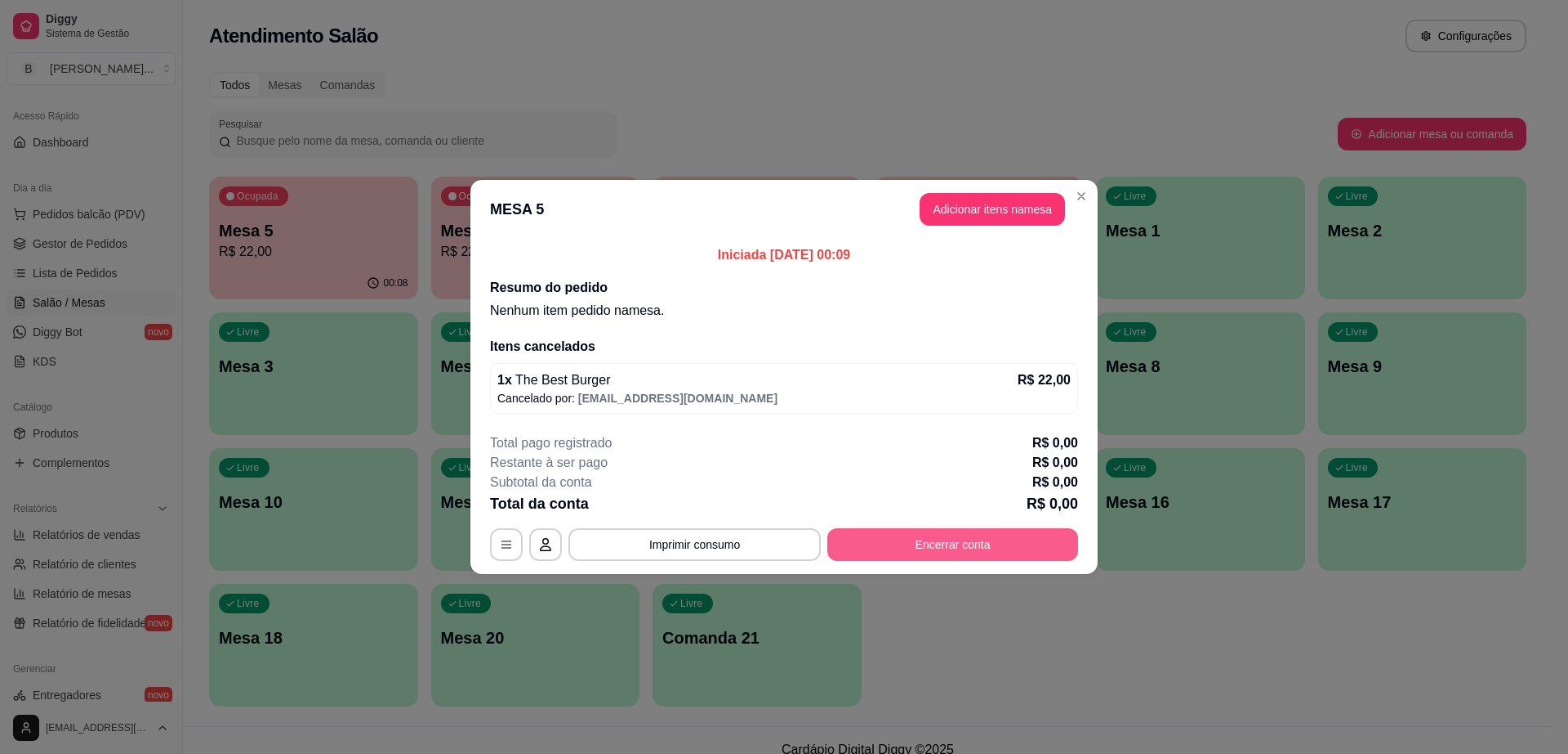
click at [1059, 552] on button "Encerrar conta" at bounding box center [953, 545] width 251 height 33
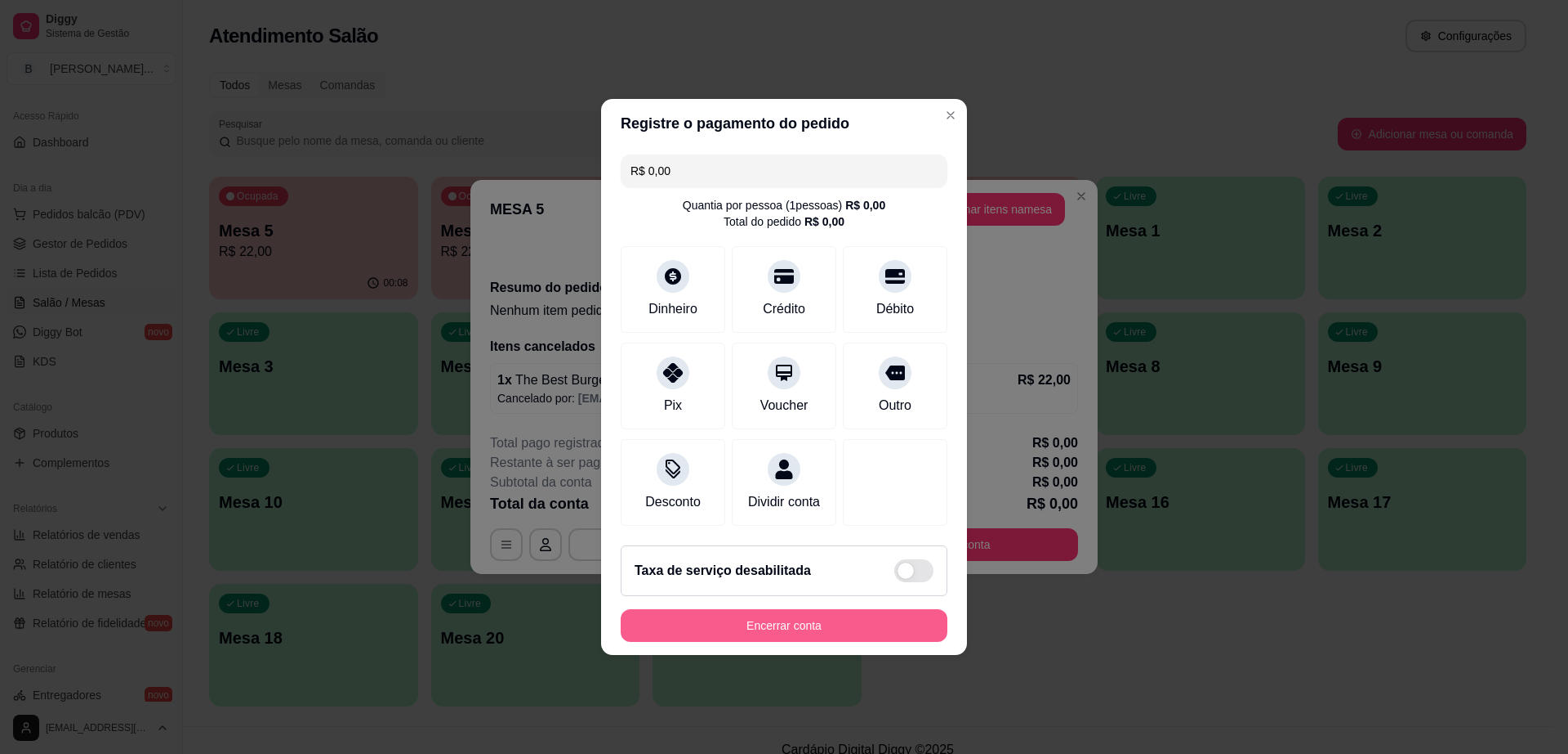
click at [815, 629] on button "Encerrar conta" at bounding box center [784, 625] width 327 height 33
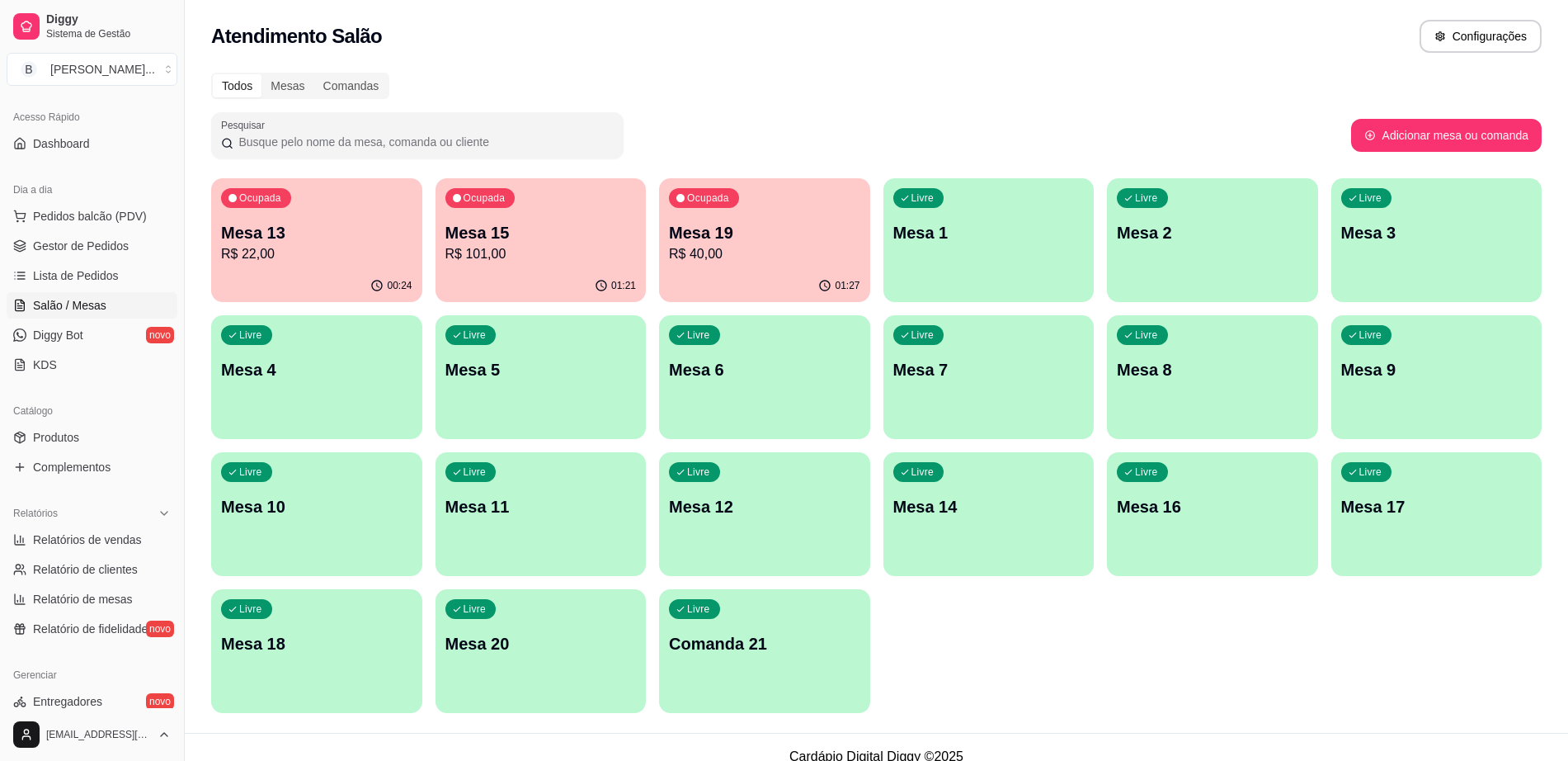
click at [244, 245] on p "R$ 22,00" at bounding box center [317, 254] width 191 height 20
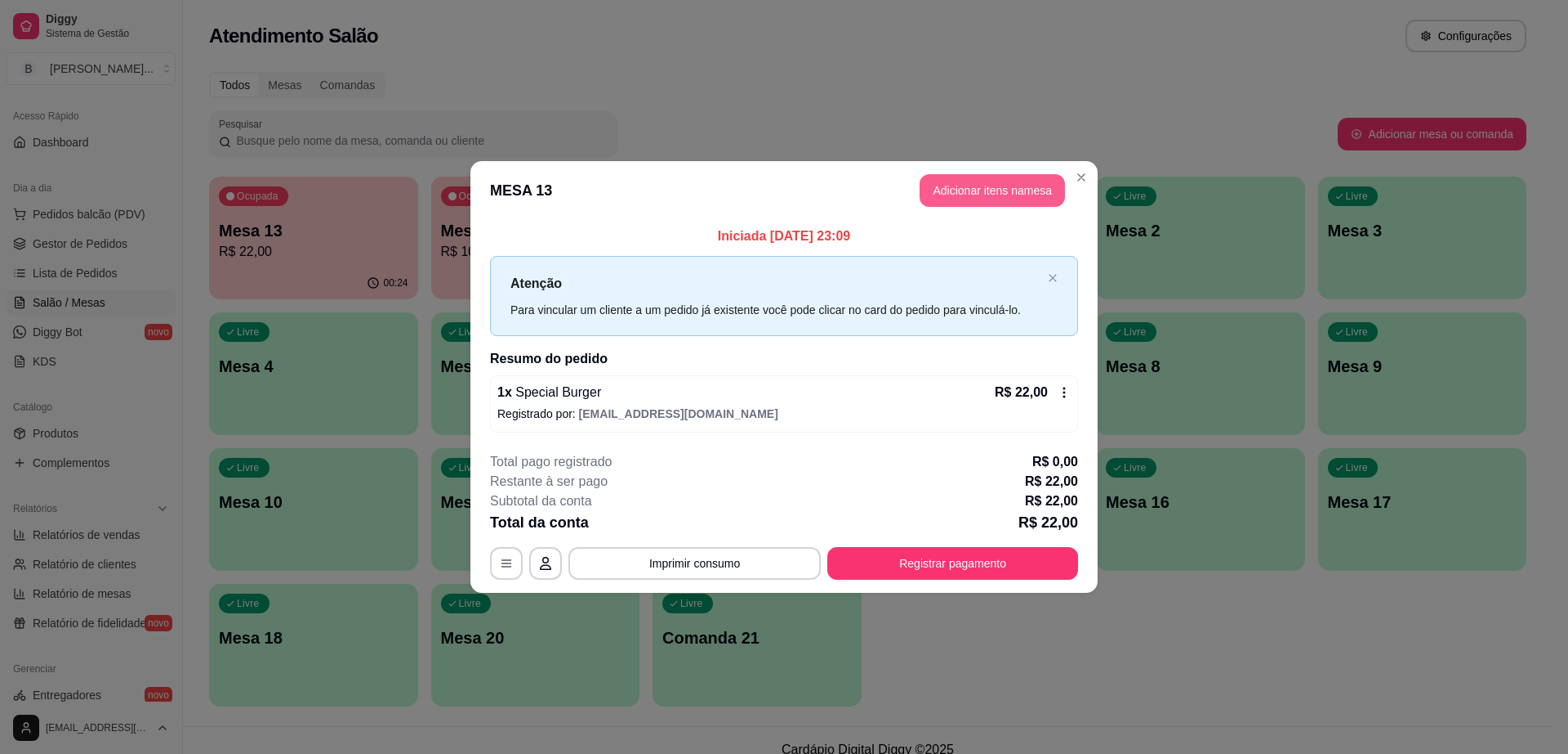
click at [958, 185] on button "Adicionar itens na mesa" at bounding box center [992, 190] width 146 height 33
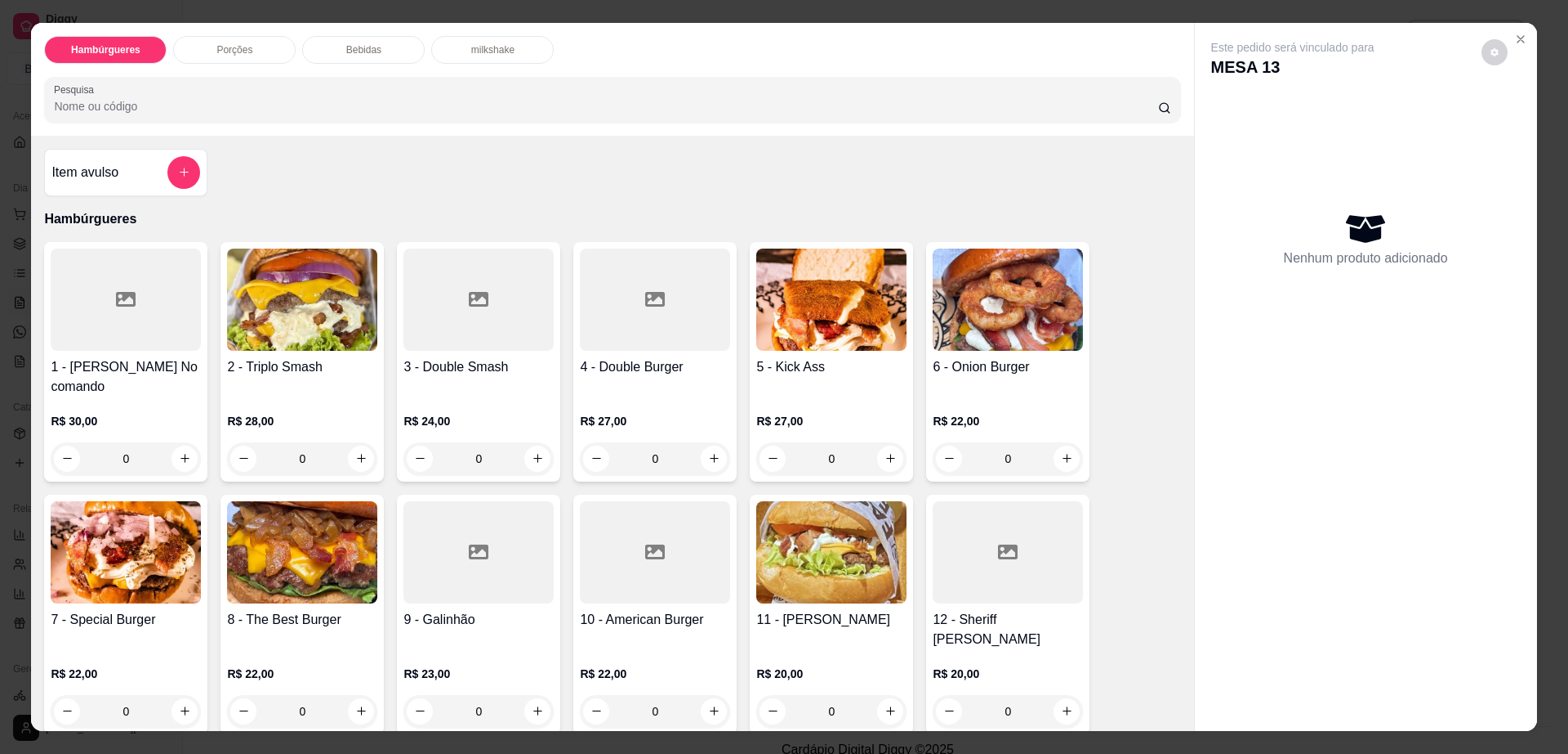
click at [338, 530] on img at bounding box center [302, 552] width 151 height 102
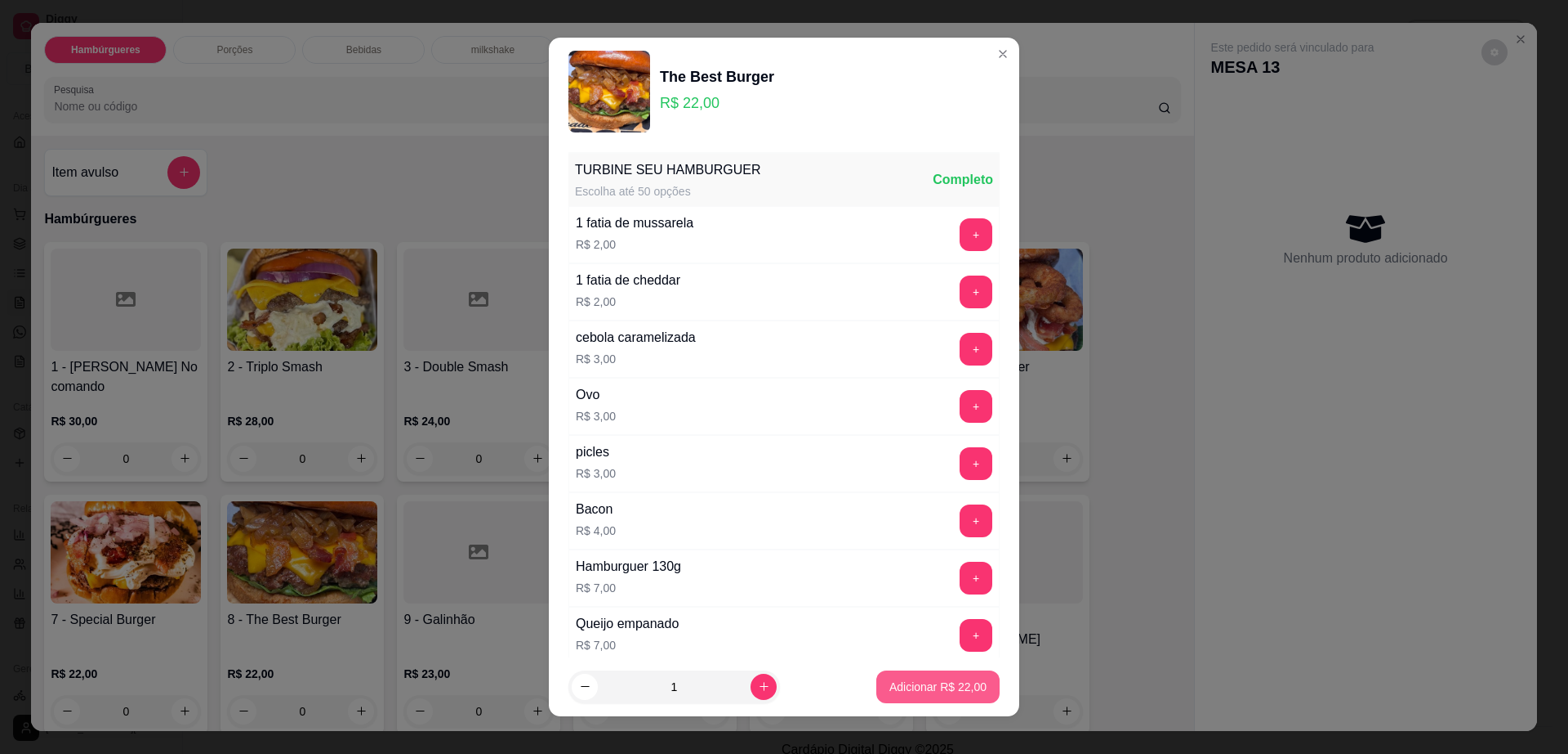
click at [922, 677] on button "Adicionar R$ 22,00" at bounding box center [938, 686] width 124 height 33
type input "1"
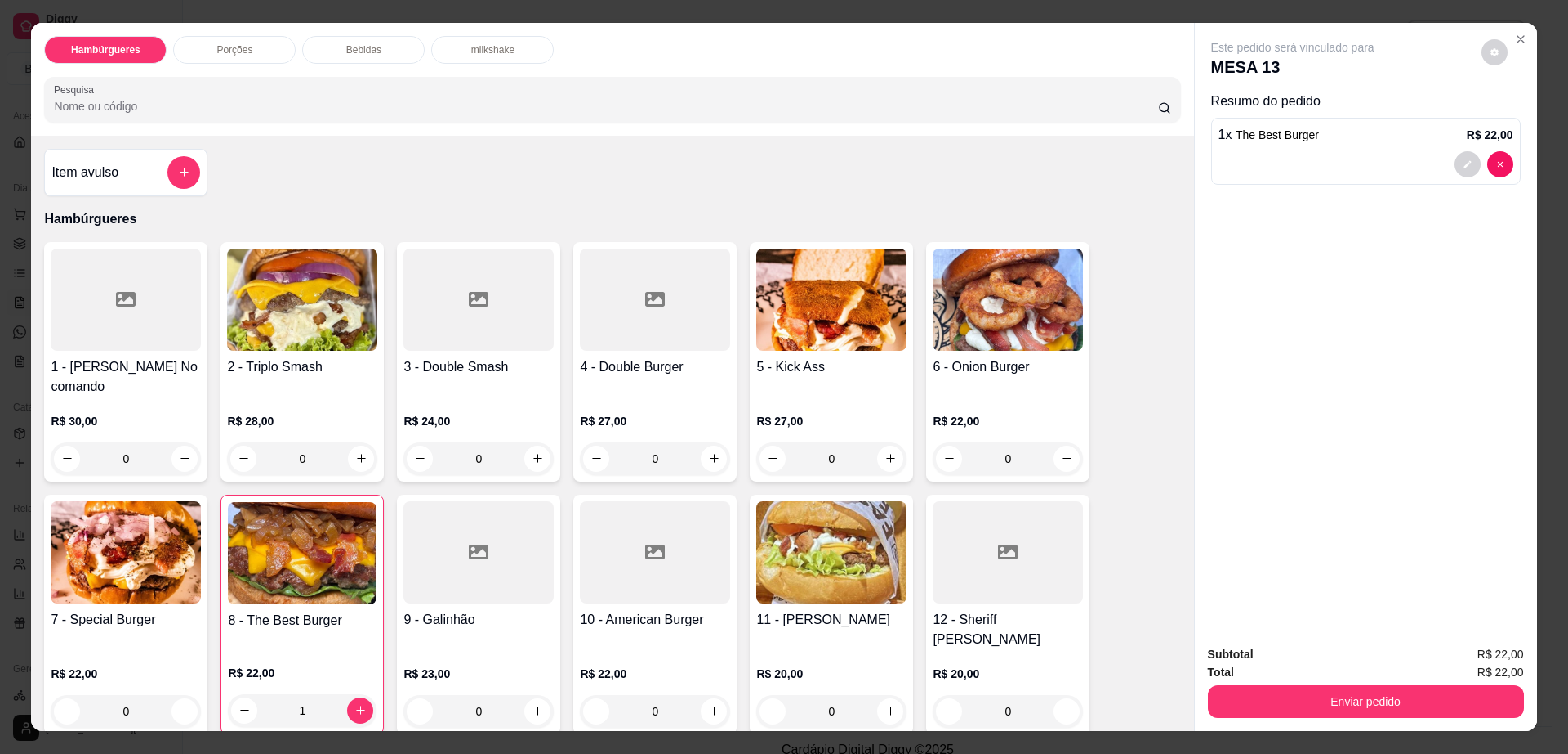
click at [391, 55] on div "Bebidas" at bounding box center [363, 50] width 123 height 28
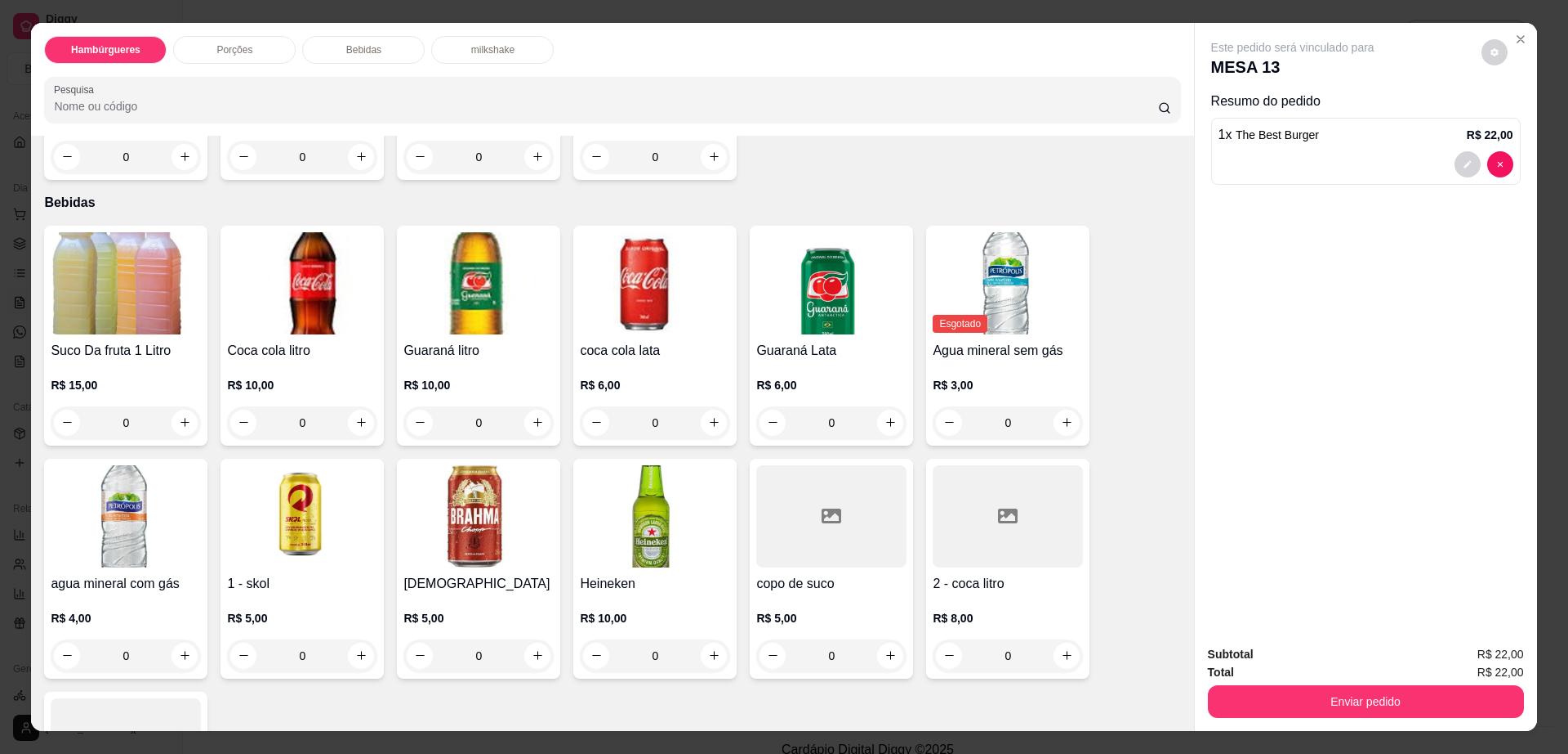
scroll to position [30, 0]
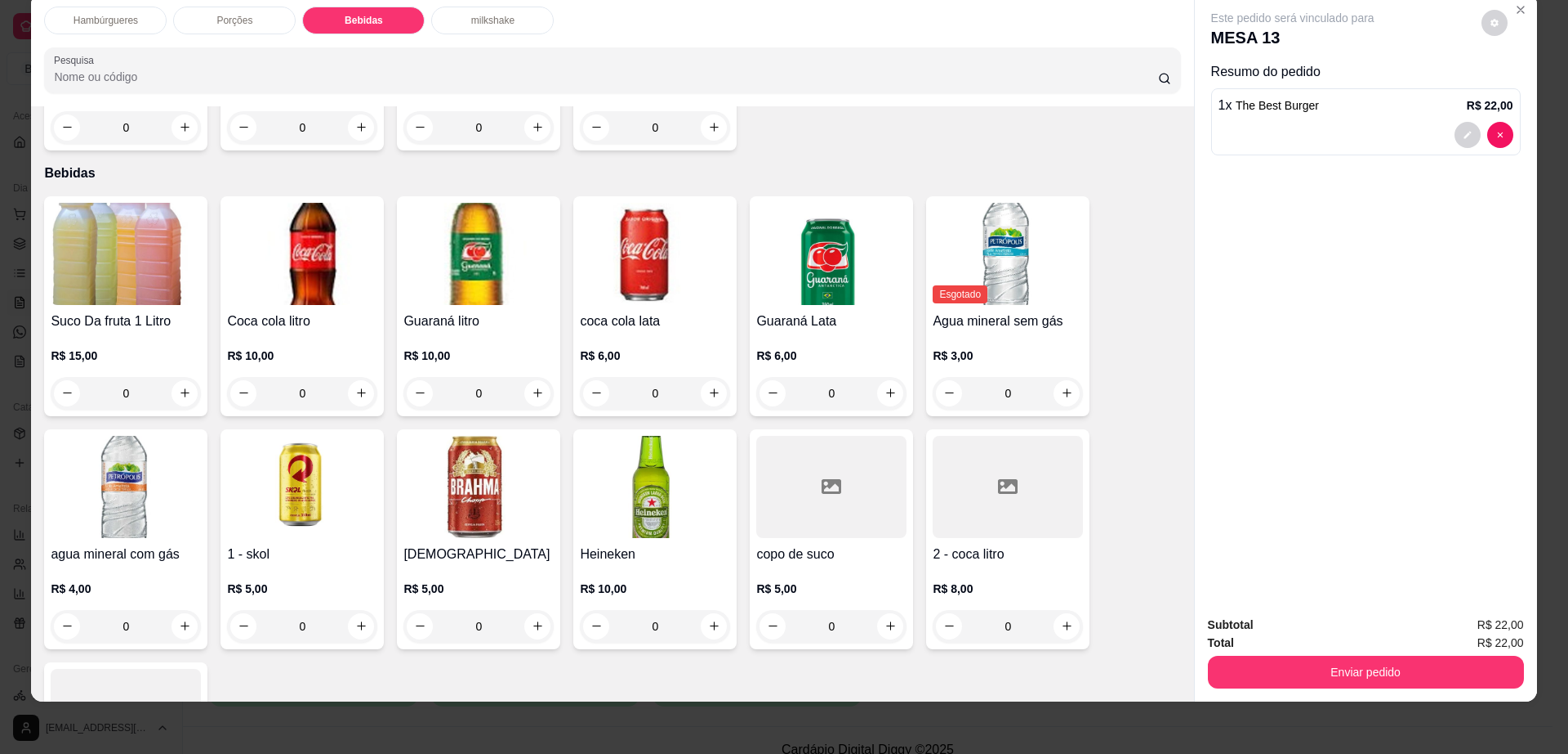
click at [804, 446] on div at bounding box center [831, 487] width 151 height 102
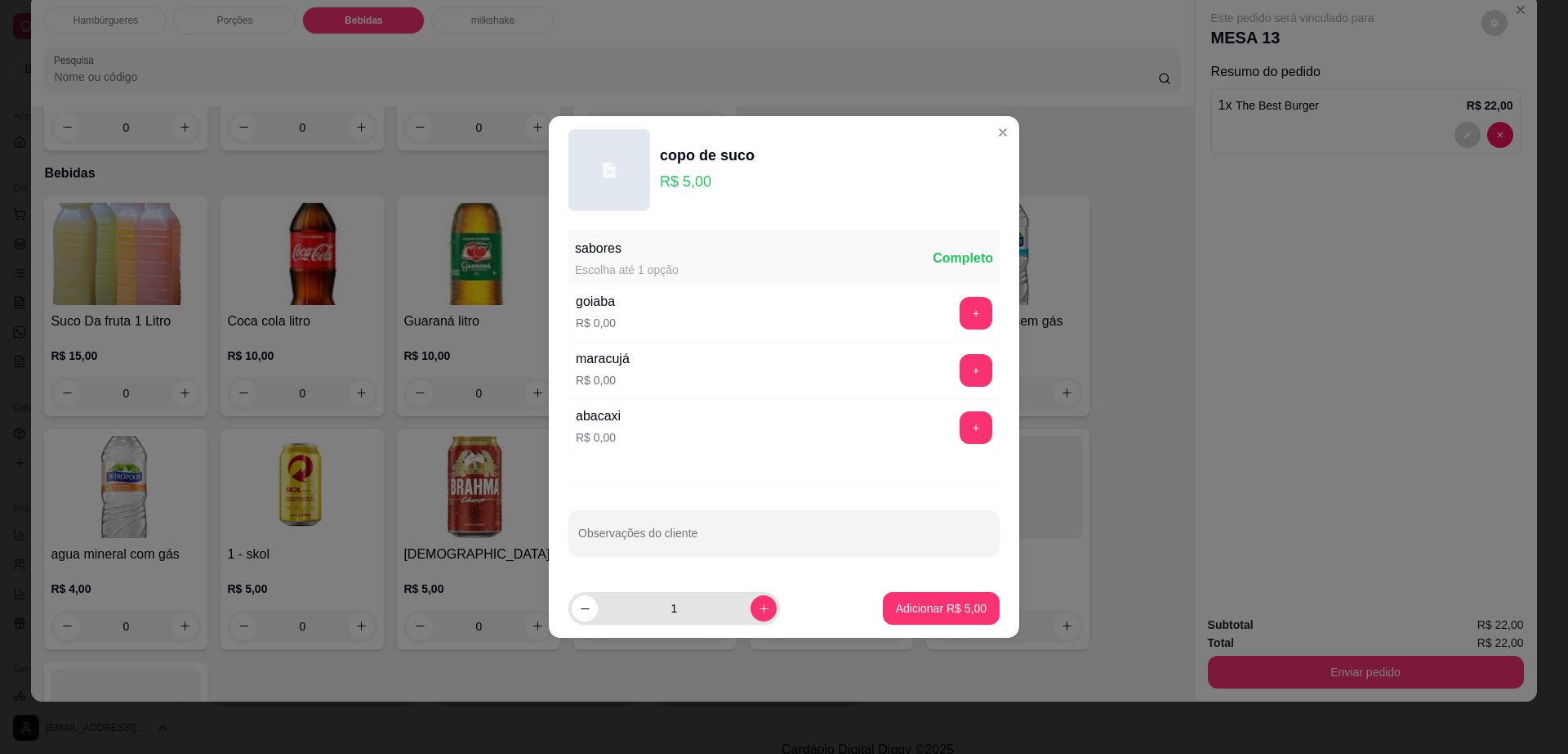
click at [758, 596] on div "1" at bounding box center [674, 608] width 205 height 33
click at [758, 605] on icon "increase-product-quantity" at bounding box center [763, 608] width 12 height 12
type input "2"
click at [959, 373] on button "+" at bounding box center [976, 370] width 33 height 33
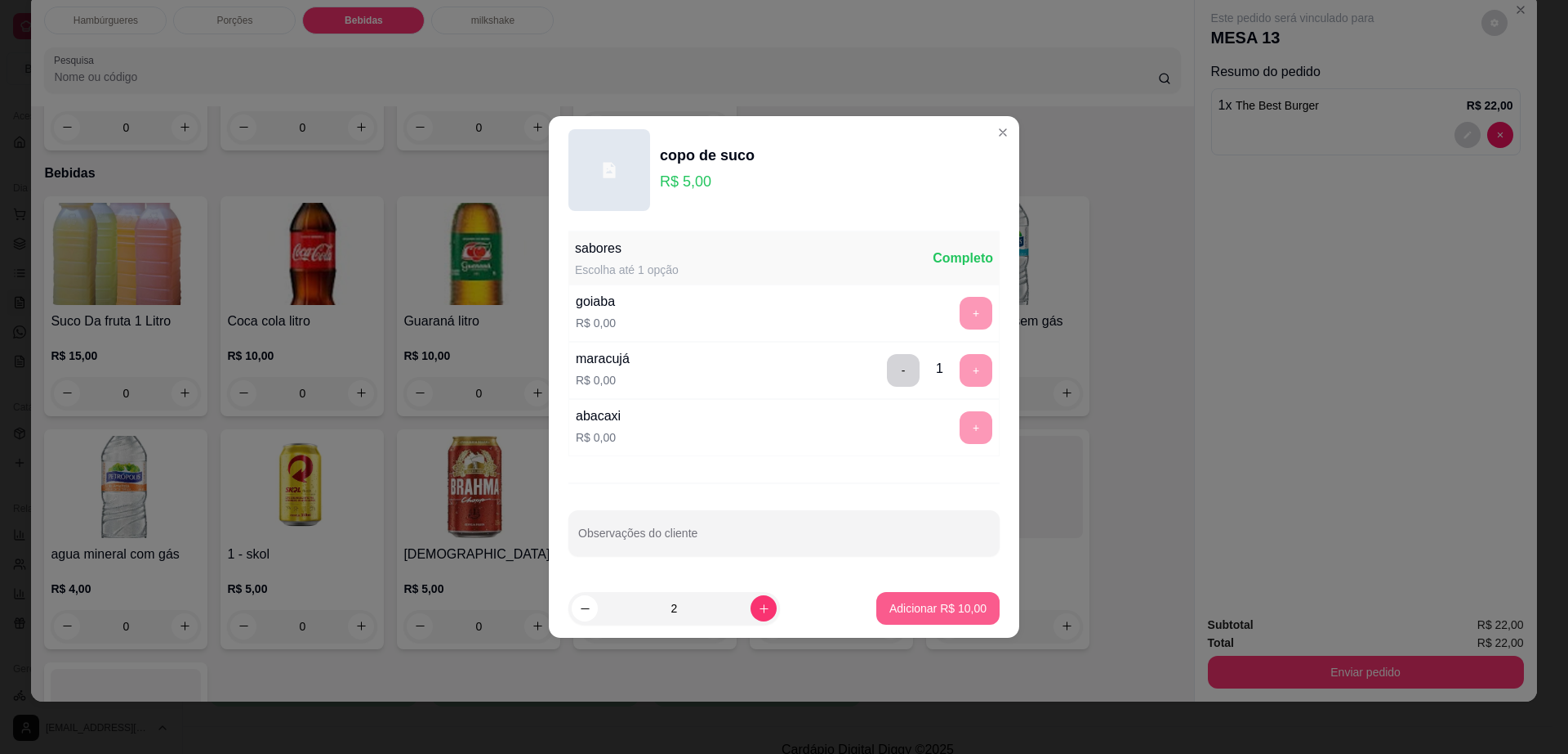
click at [950, 607] on p "Adicionar R$ 10,00" at bounding box center [938, 608] width 97 height 16
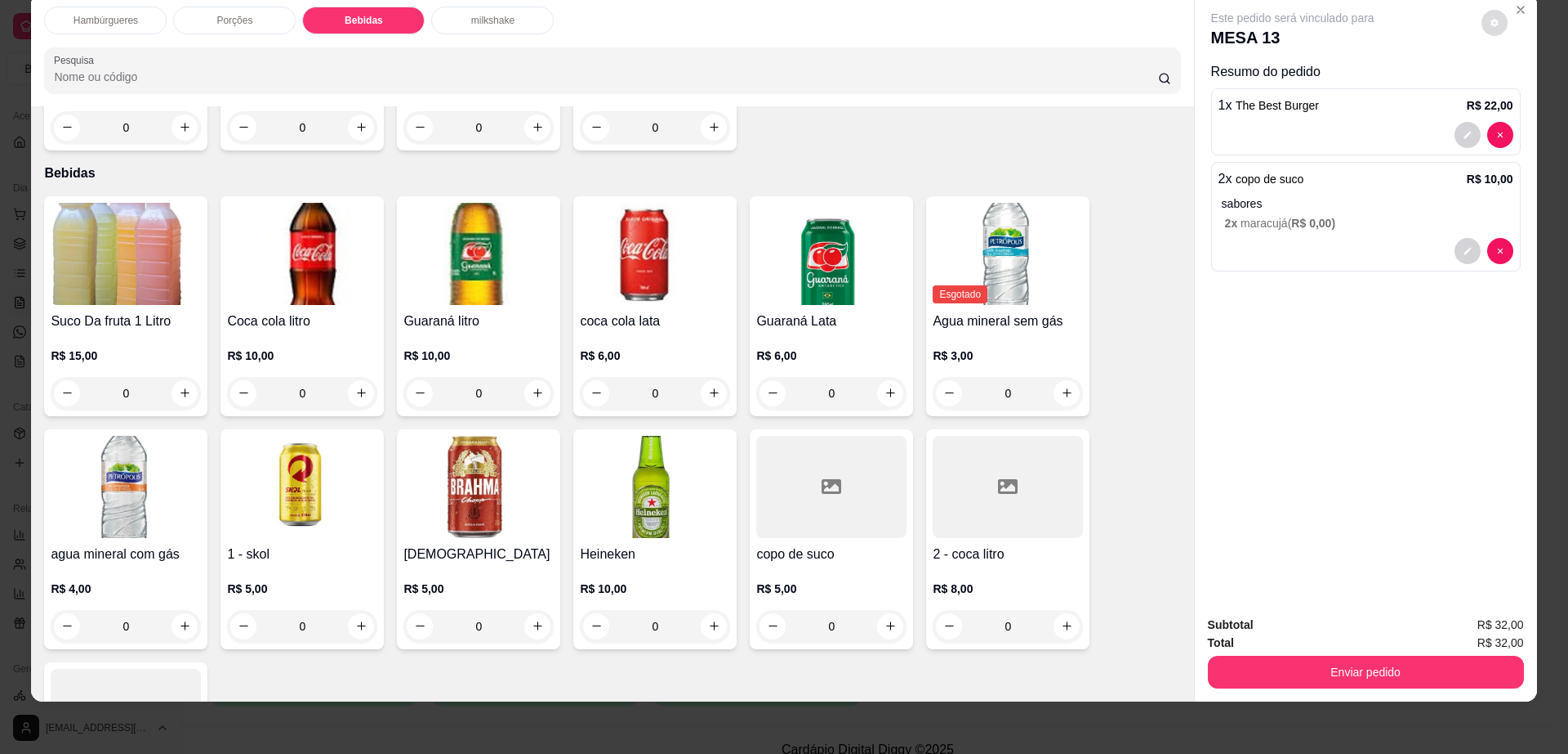
click at [1482, 23] on button "decrease-product-quantity" at bounding box center [1495, 23] width 26 height 26
click at [1529, 89] on span "Automatic updates" at bounding box center [1531, 88] width 13 height 13
click at [1518, 89] on input "Automatic updates" at bounding box center [1512, 93] width 11 height 11
checkbox input "false"
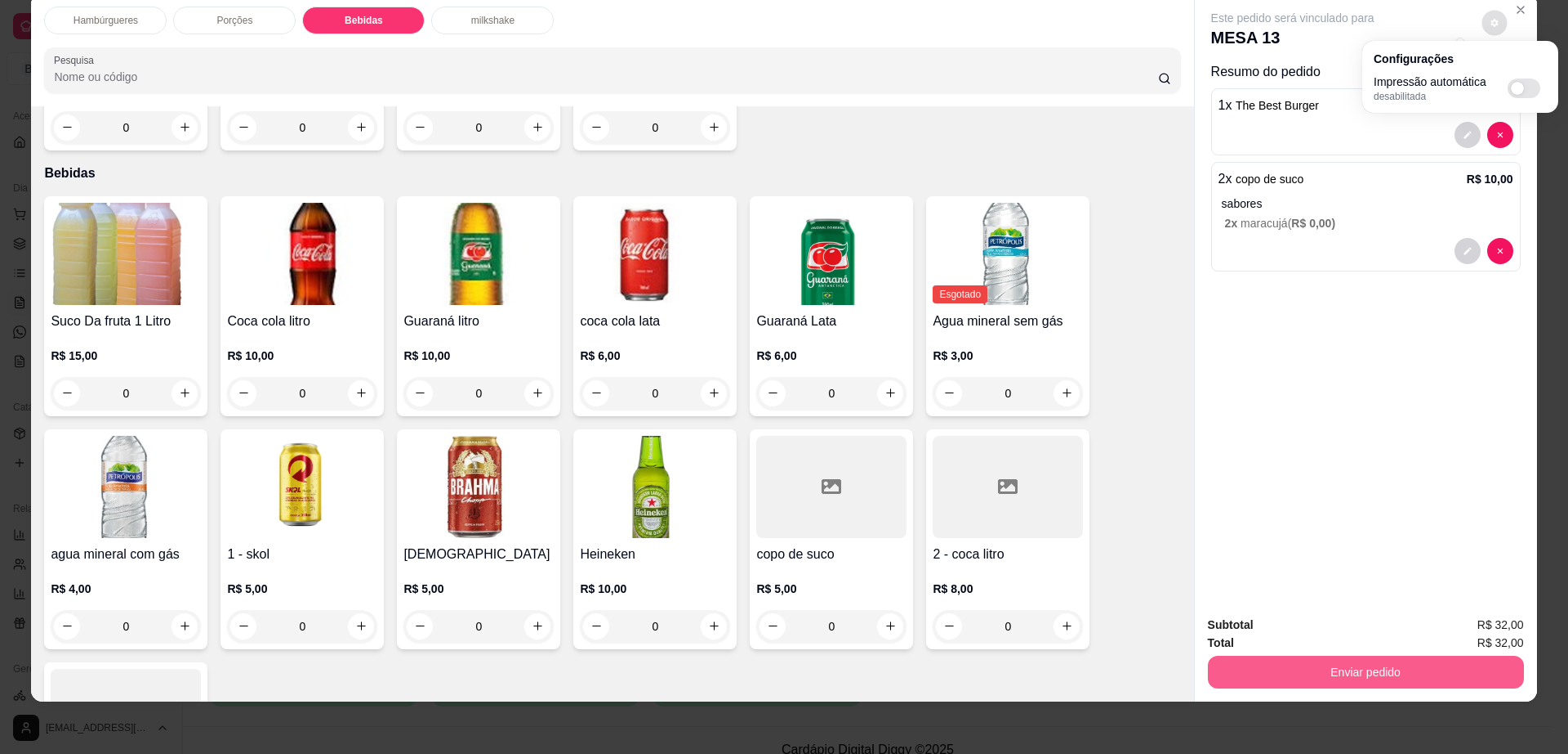
click at [1322, 677] on button "Enviar pedido" at bounding box center [1366, 672] width 316 height 33
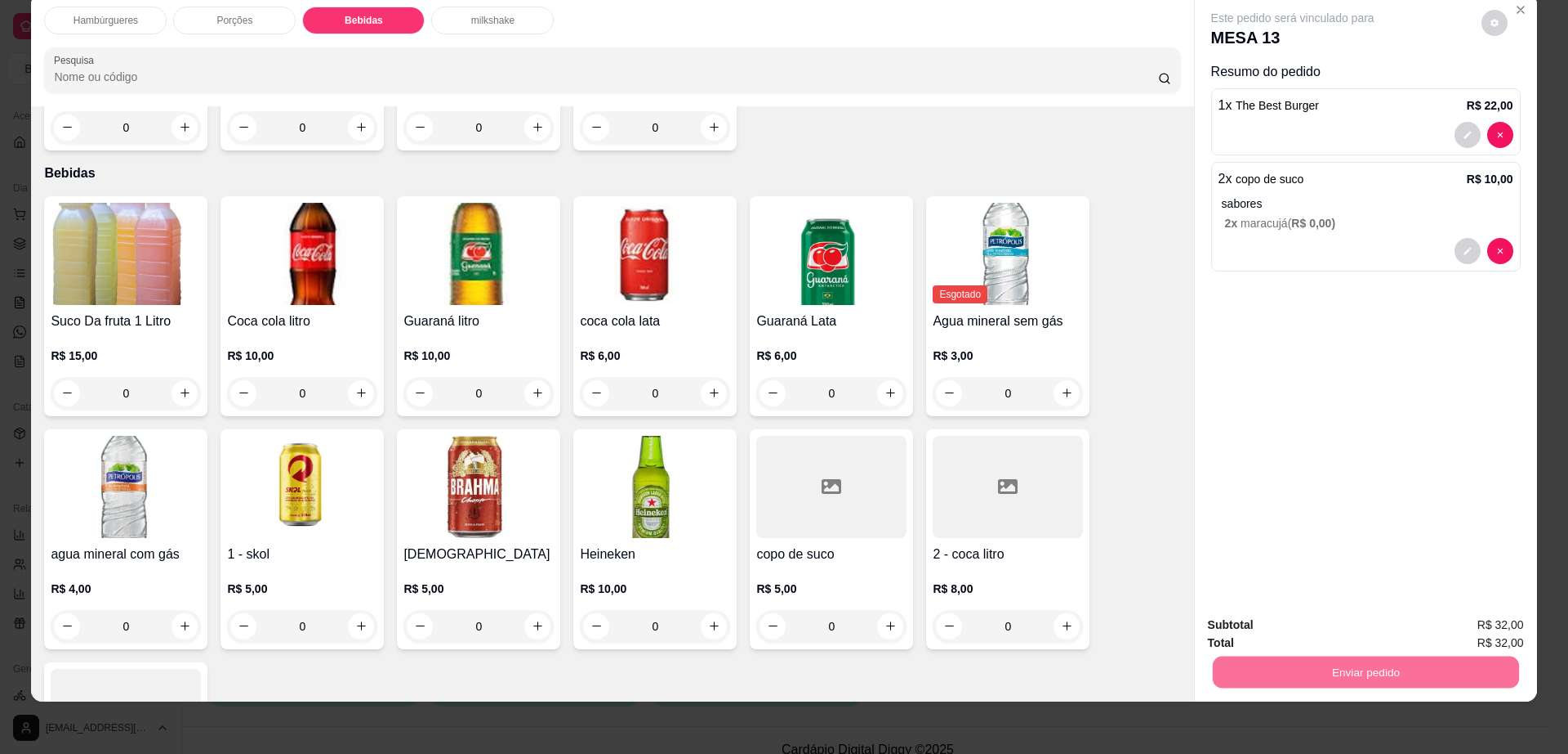
click at [1470, 621] on button "Enviar pedido" at bounding box center [1480, 632] width 92 height 31
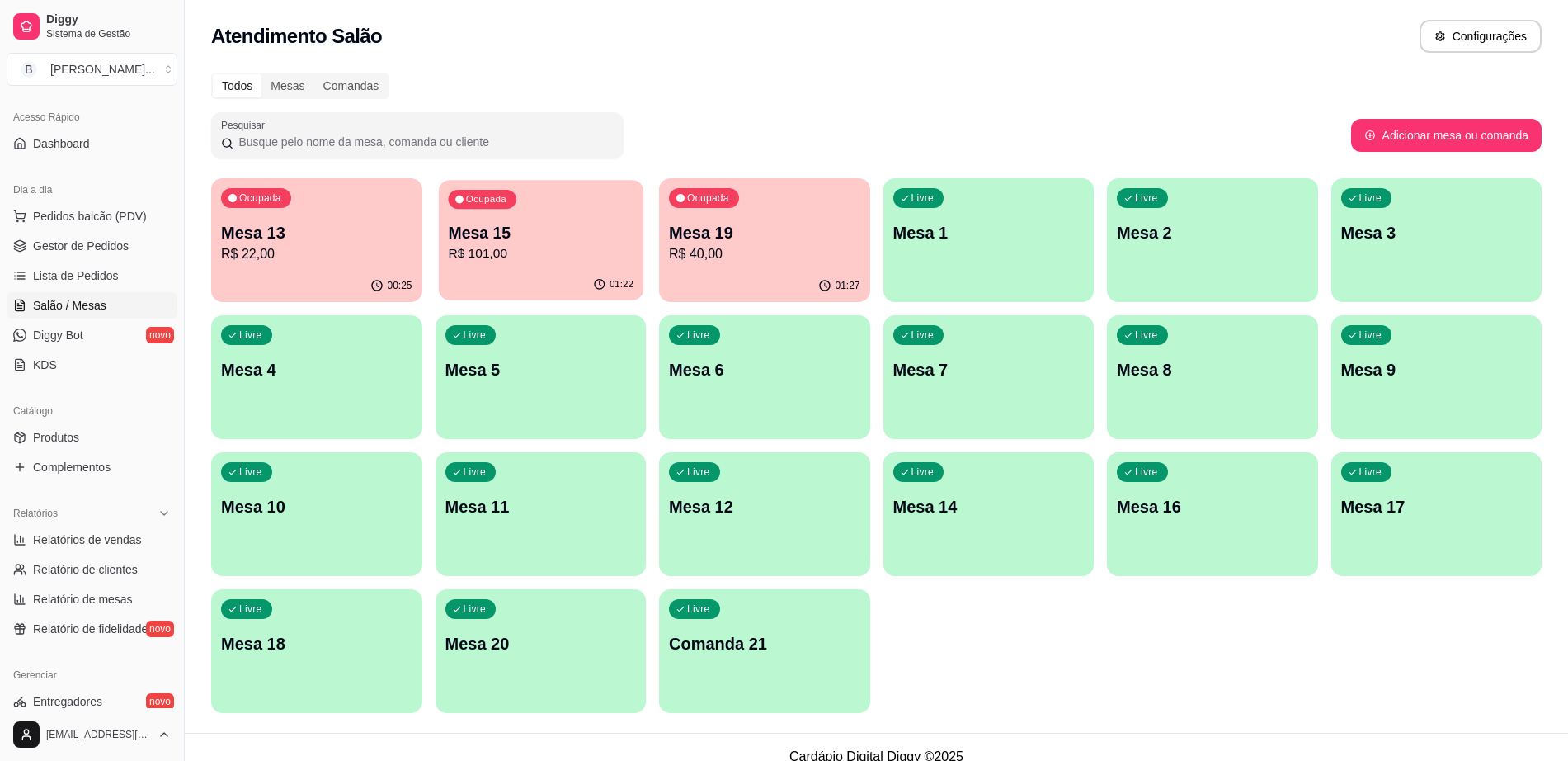
click at [553, 283] on div "01:22" at bounding box center [540, 284] width 205 height 32
click at [832, 248] on p "R$ 40,00" at bounding box center [764, 254] width 191 height 20
click at [368, 259] on p "R$ 22,00" at bounding box center [316, 254] width 185 height 19
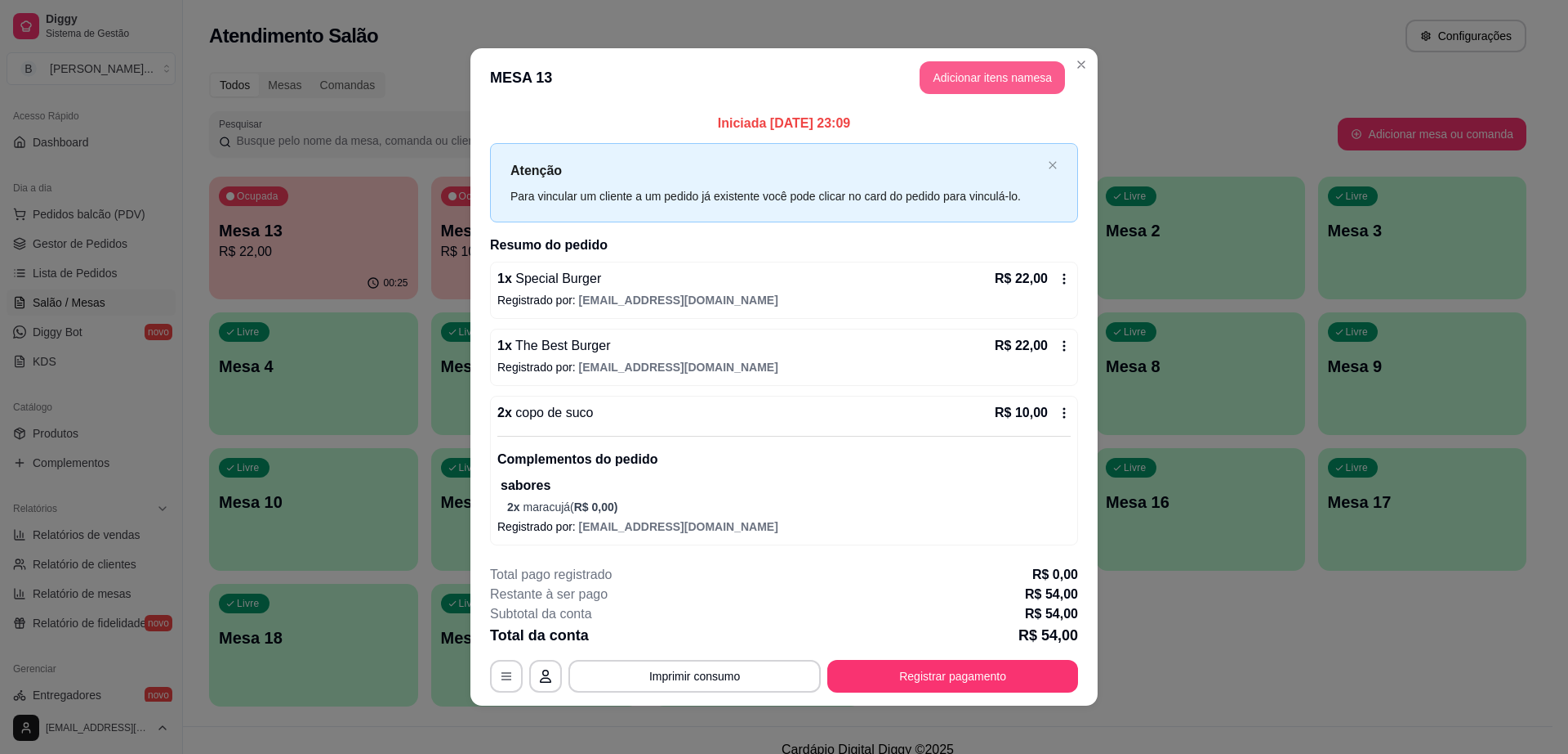
click at [943, 77] on button "Adicionar itens na mesa" at bounding box center [992, 77] width 146 height 33
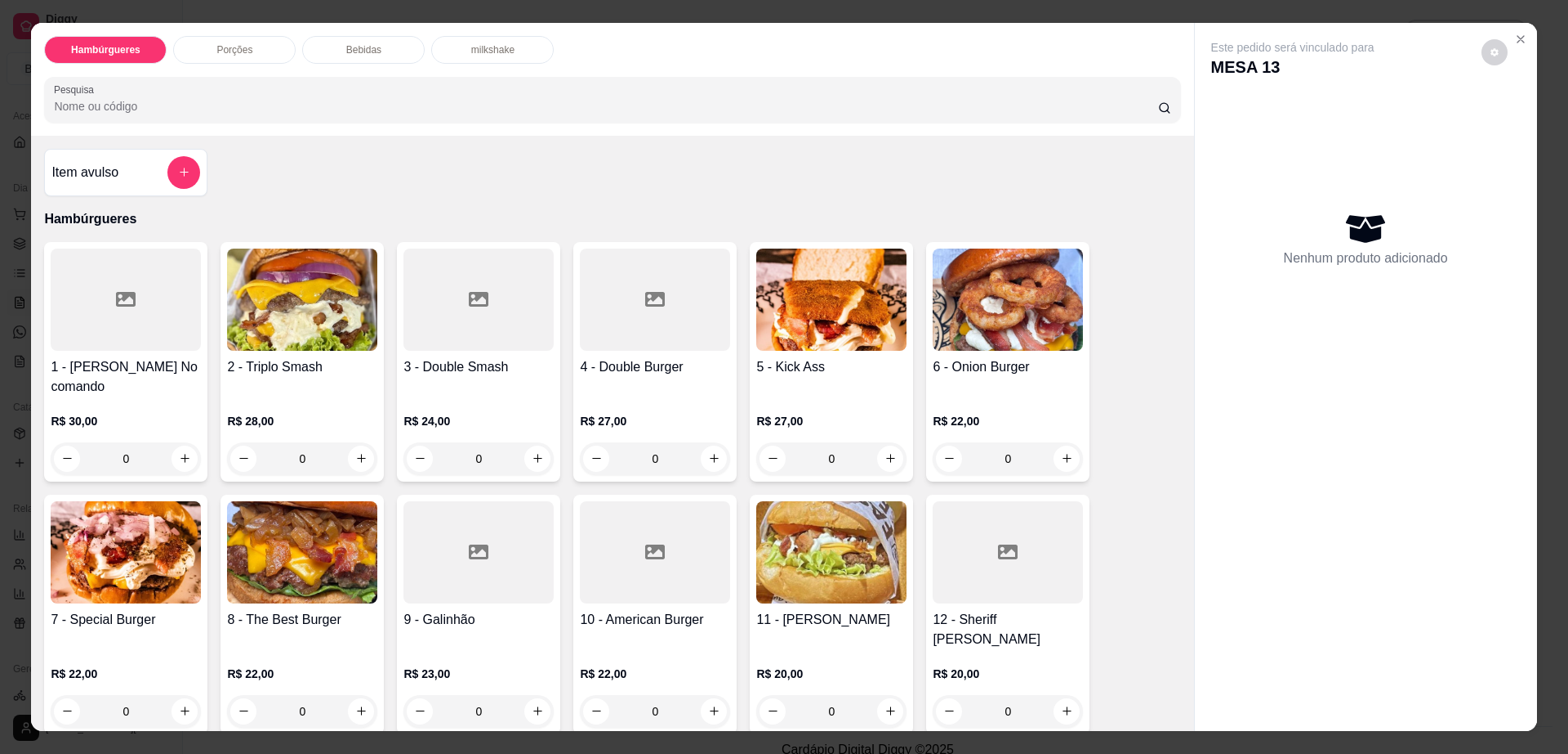
click at [361, 44] on p "Bebidas" at bounding box center [364, 50] width 35 height 13
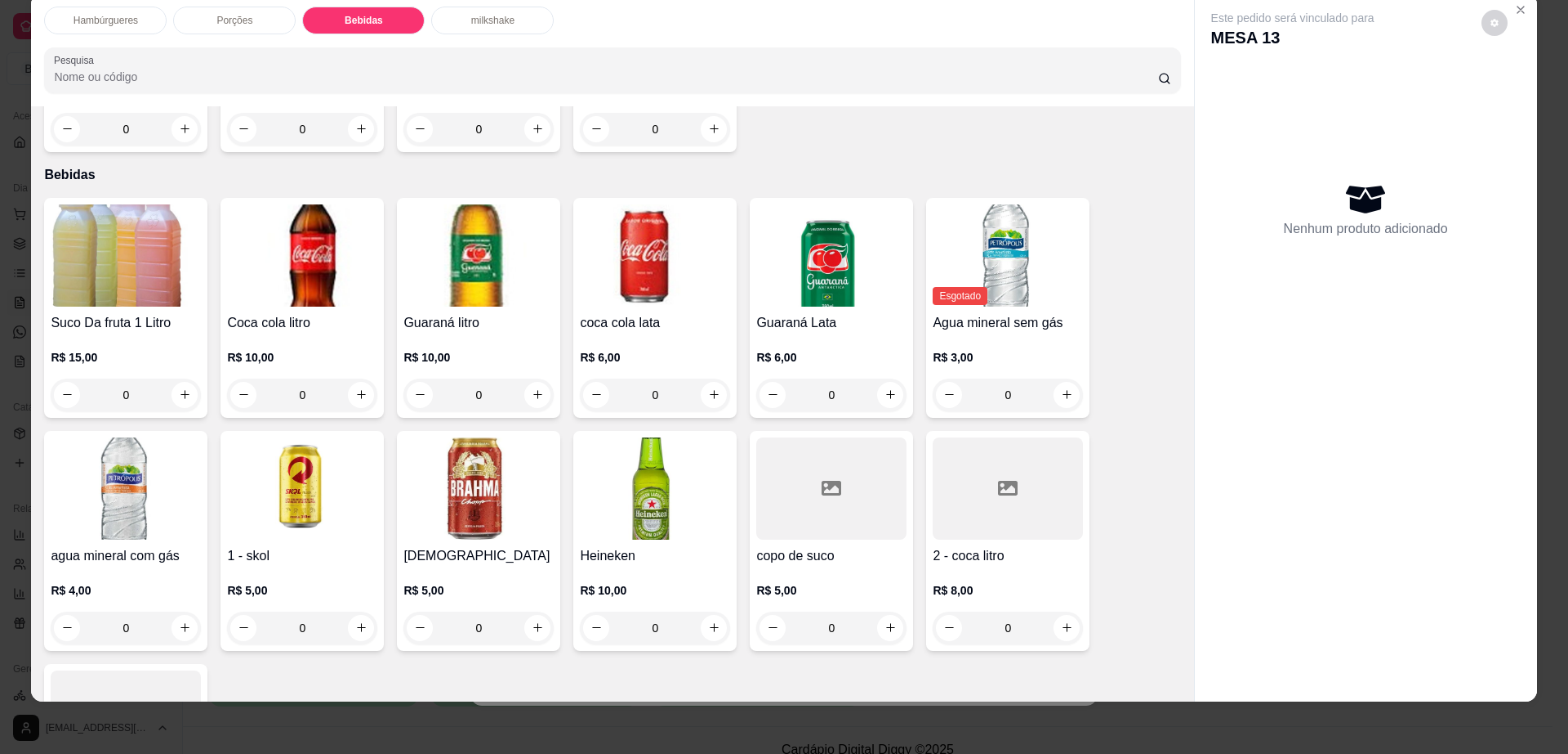
click at [446, 546] on h4 "[DEMOGRAPHIC_DATA]" at bounding box center [478, 556] width 151 height 20
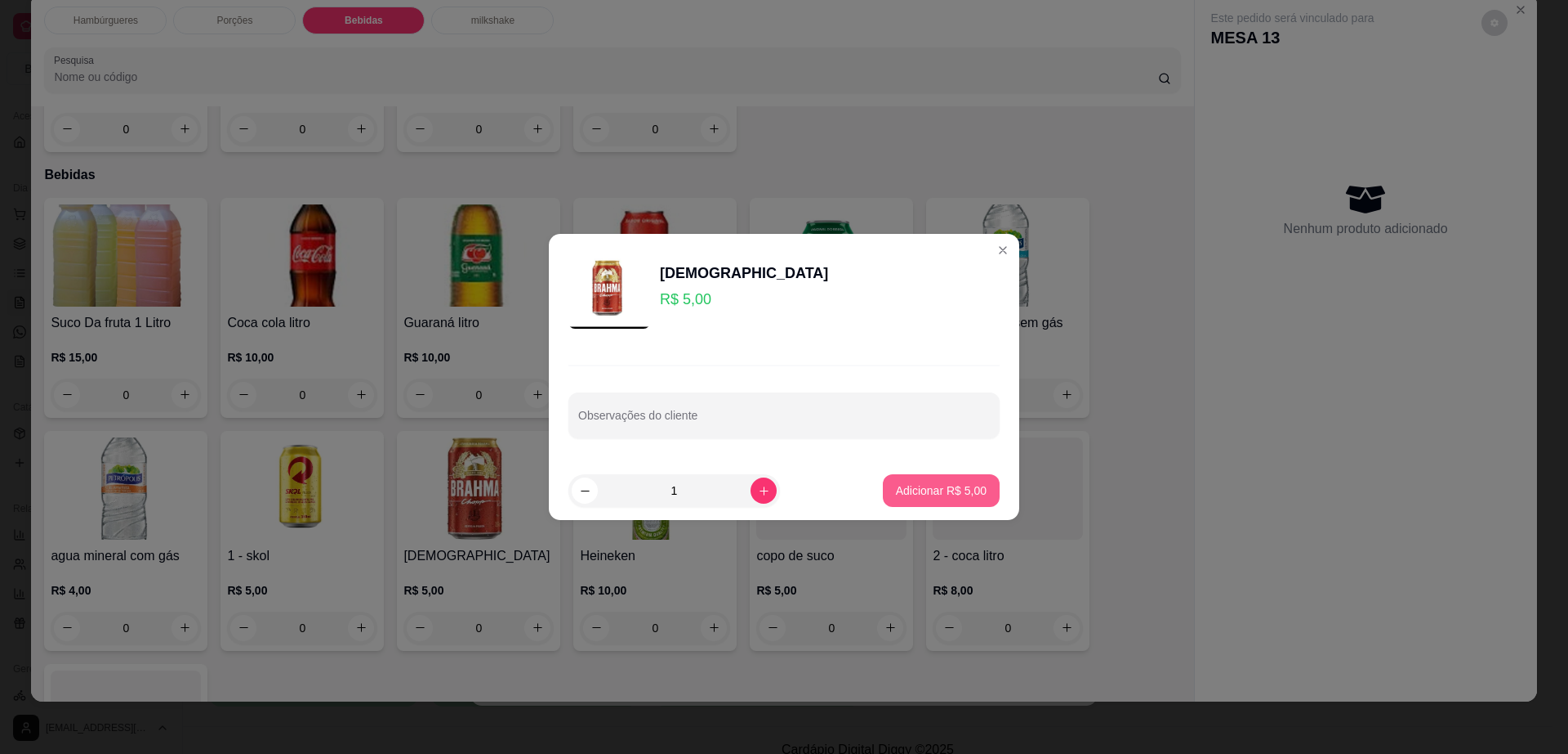
click at [940, 492] on p "Adicionar R$ 5,00" at bounding box center [941, 490] width 91 height 16
type input "1"
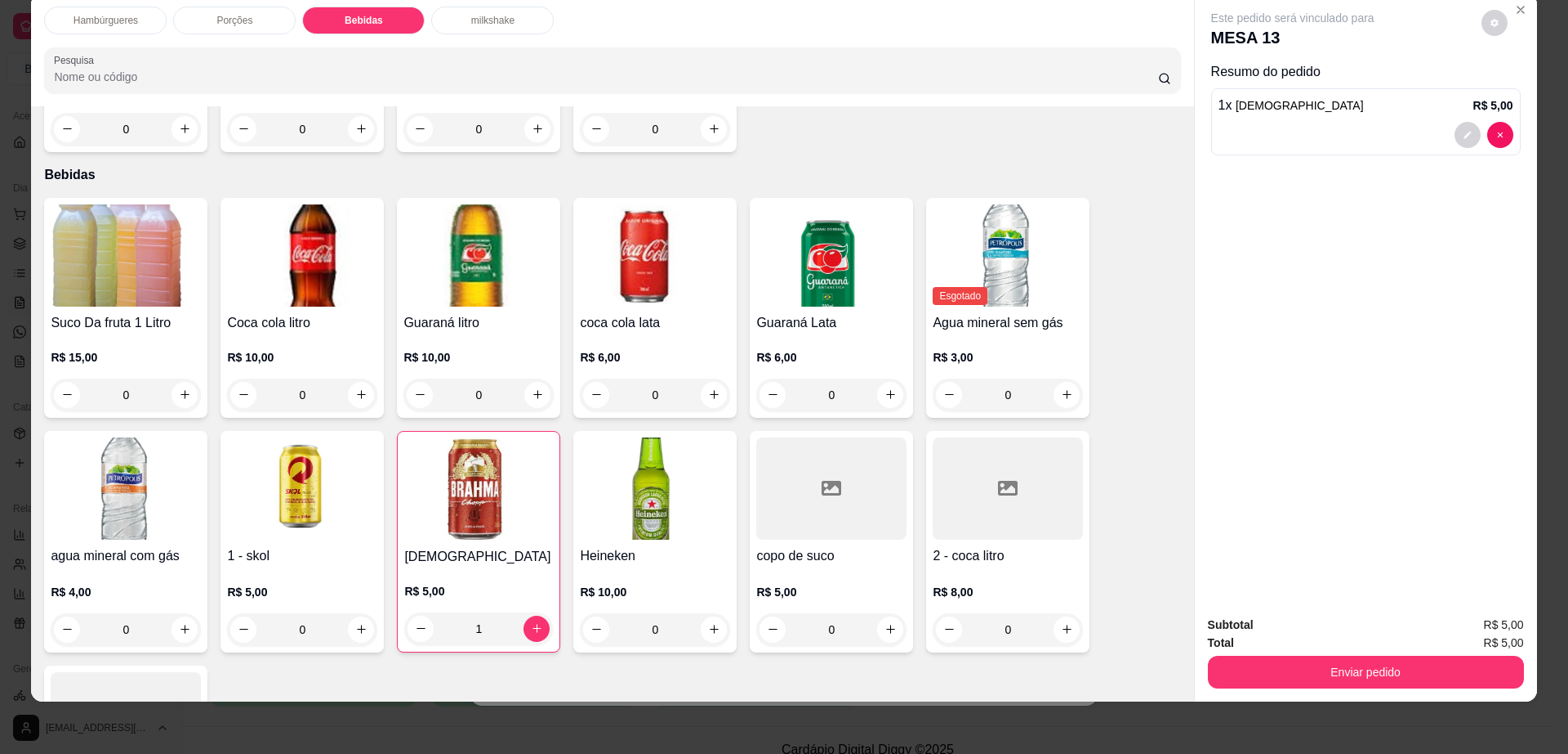
click at [1490, 23] on icon "decrease-product-quantity" at bounding box center [1495, 23] width 10 height 10
click at [1257, 668] on button "Enviar pedido" at bounding box center [1366, 672] width 316 height 33
click at [1252, 672] on button "Enviar pedido" at bounding box center [1366, 672] width 316 height 33
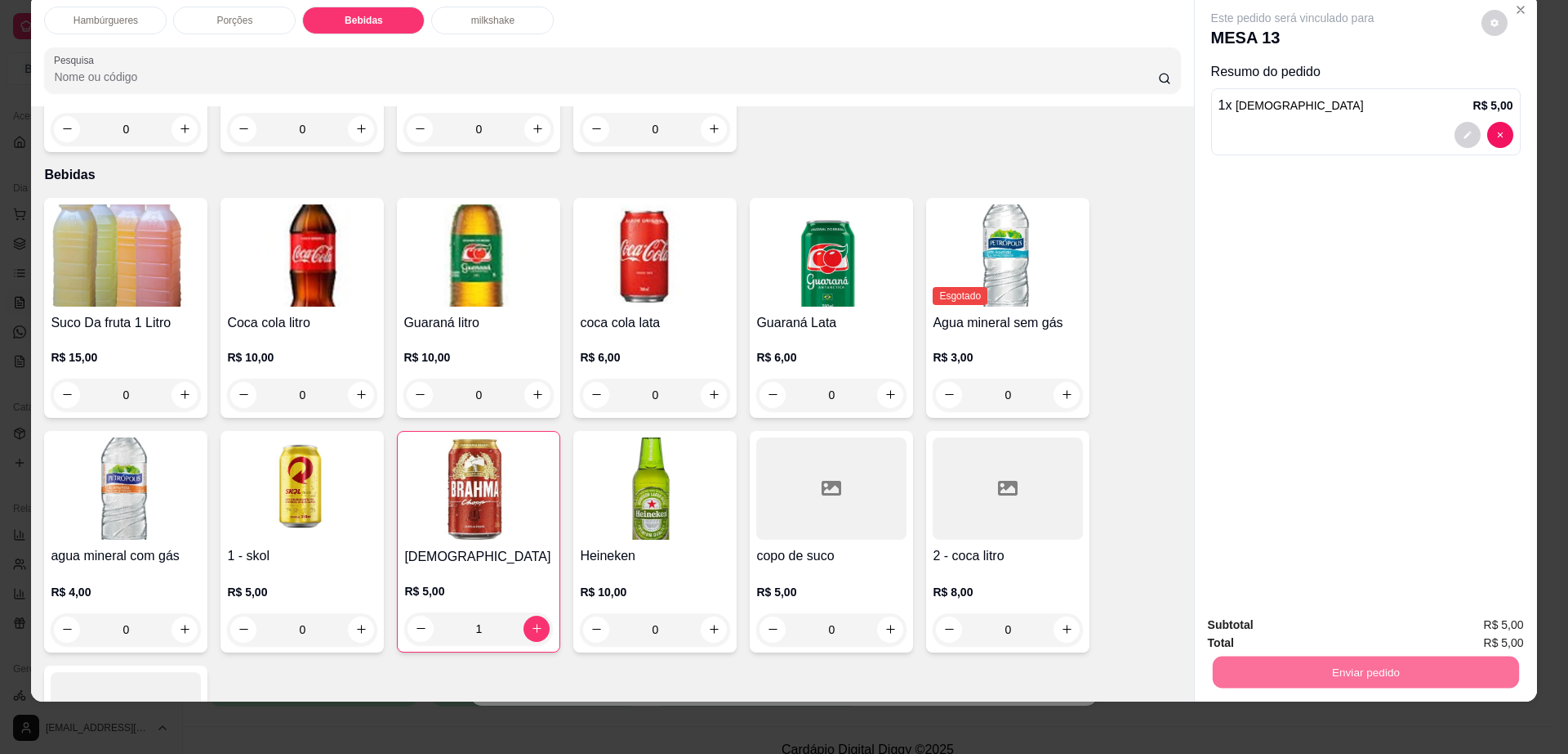
click at [1504, 637] on button "Enviar pedido" at bounding box center [1480, 632] width 92 height 31
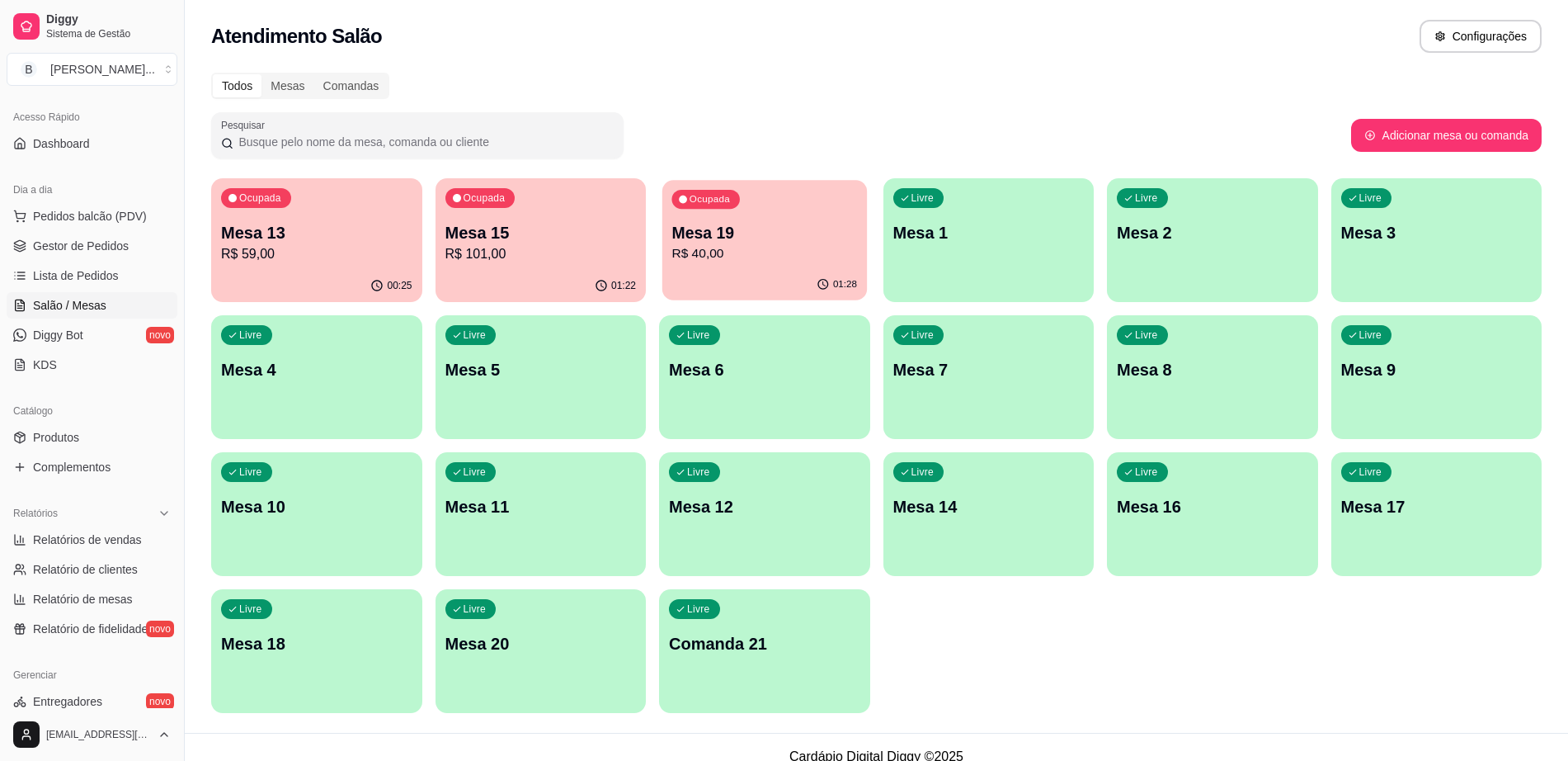
click at [702, 243] on p "Mesa 19" at bounding box center [763, 233] width 185 height 22
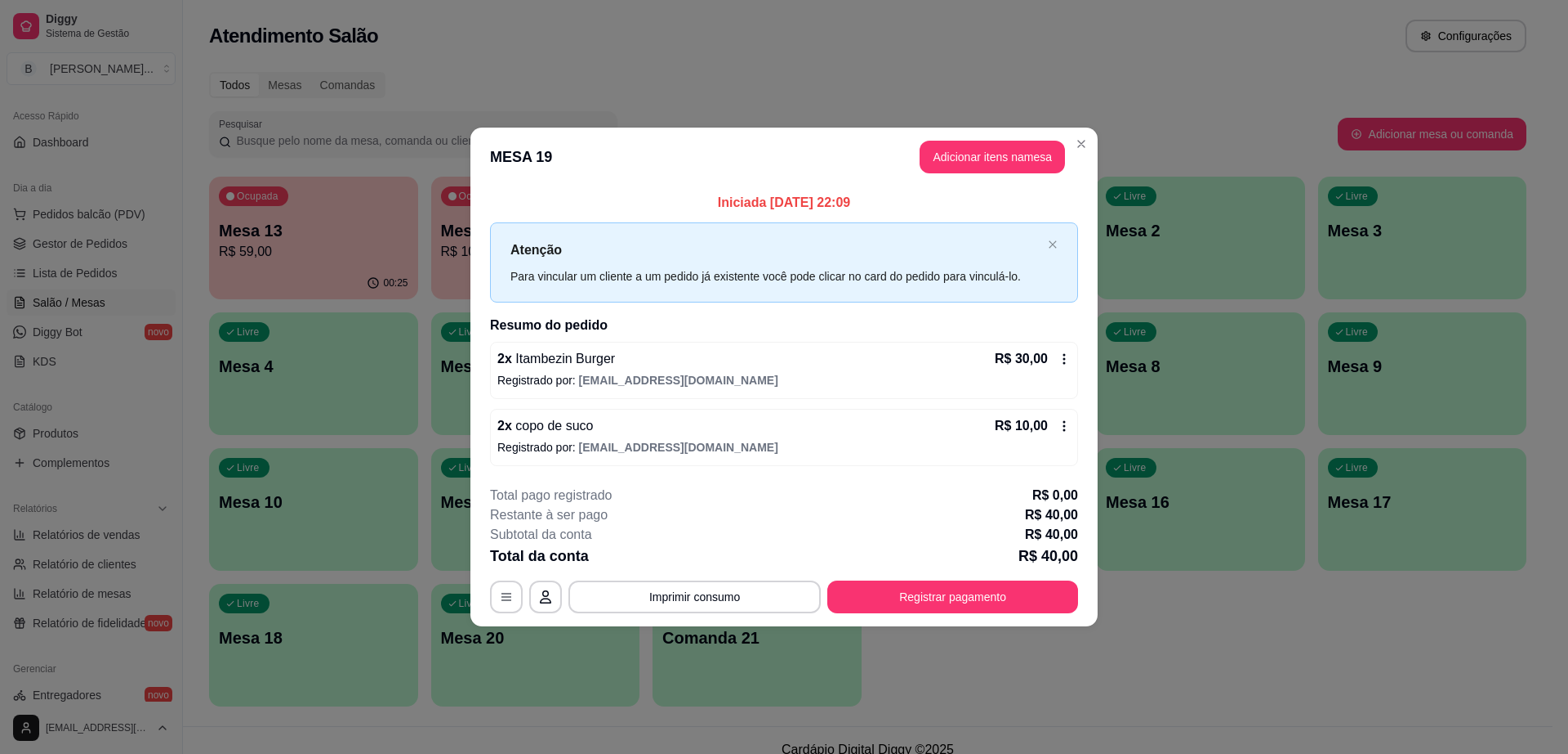
click at [1068, 365] on div "R$ 30,00" at bounding box center [1033, 359] width 76 height 20
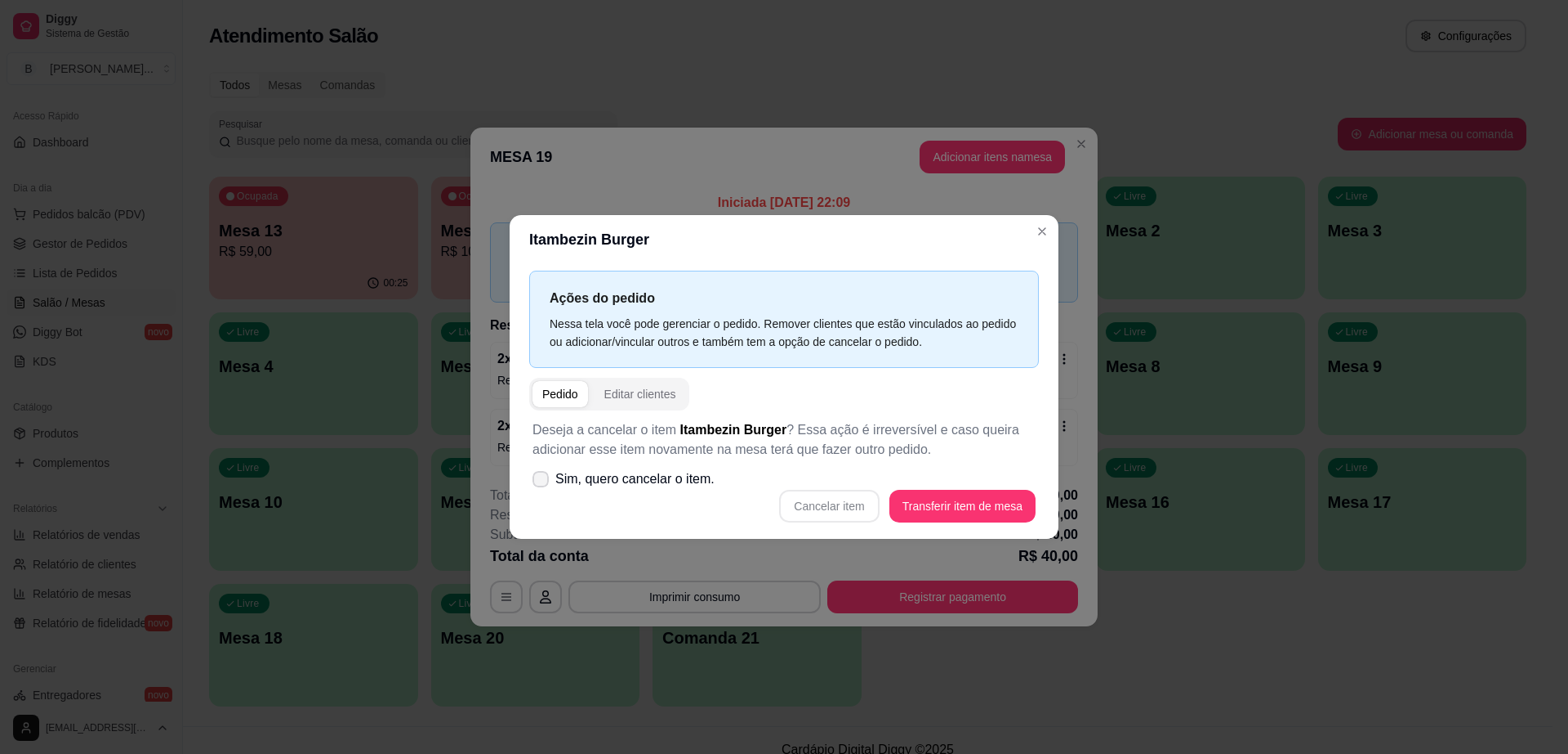
click at [531, 472] on label "Sim, quero cancelar o item." at bounding box center [623, 479] width 195 height 33
click at [532, 482] on input "Sim, quero cancelar o item." at bounding box center [537, 487] width 11 height 11
checkbox input "true"
click at [831, 499] on button "Cancelar item" at bounding box center [828, 506] width 100 height 33
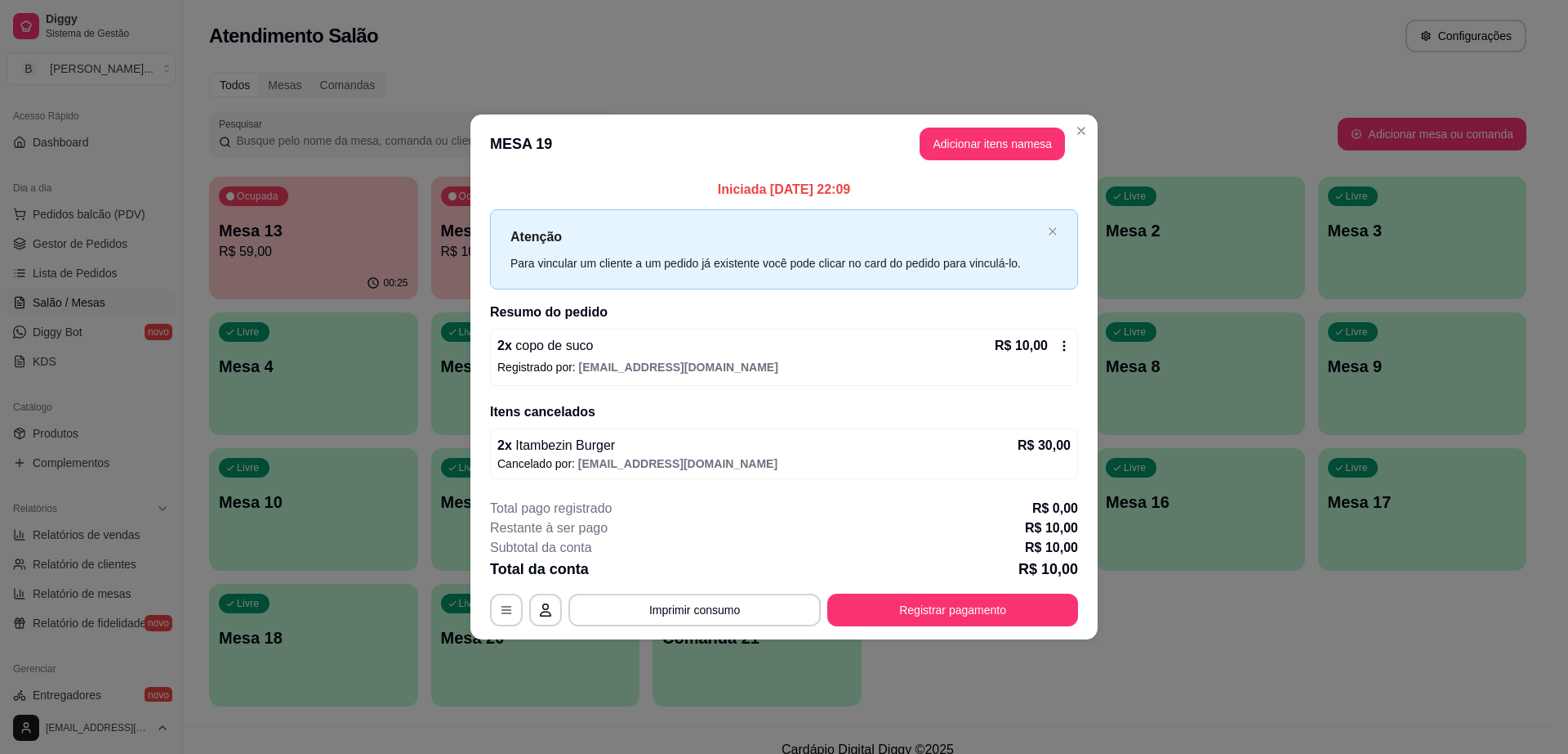
click at [1061, 344] on icon at bounding box center [1064, 346] width 13 height 13
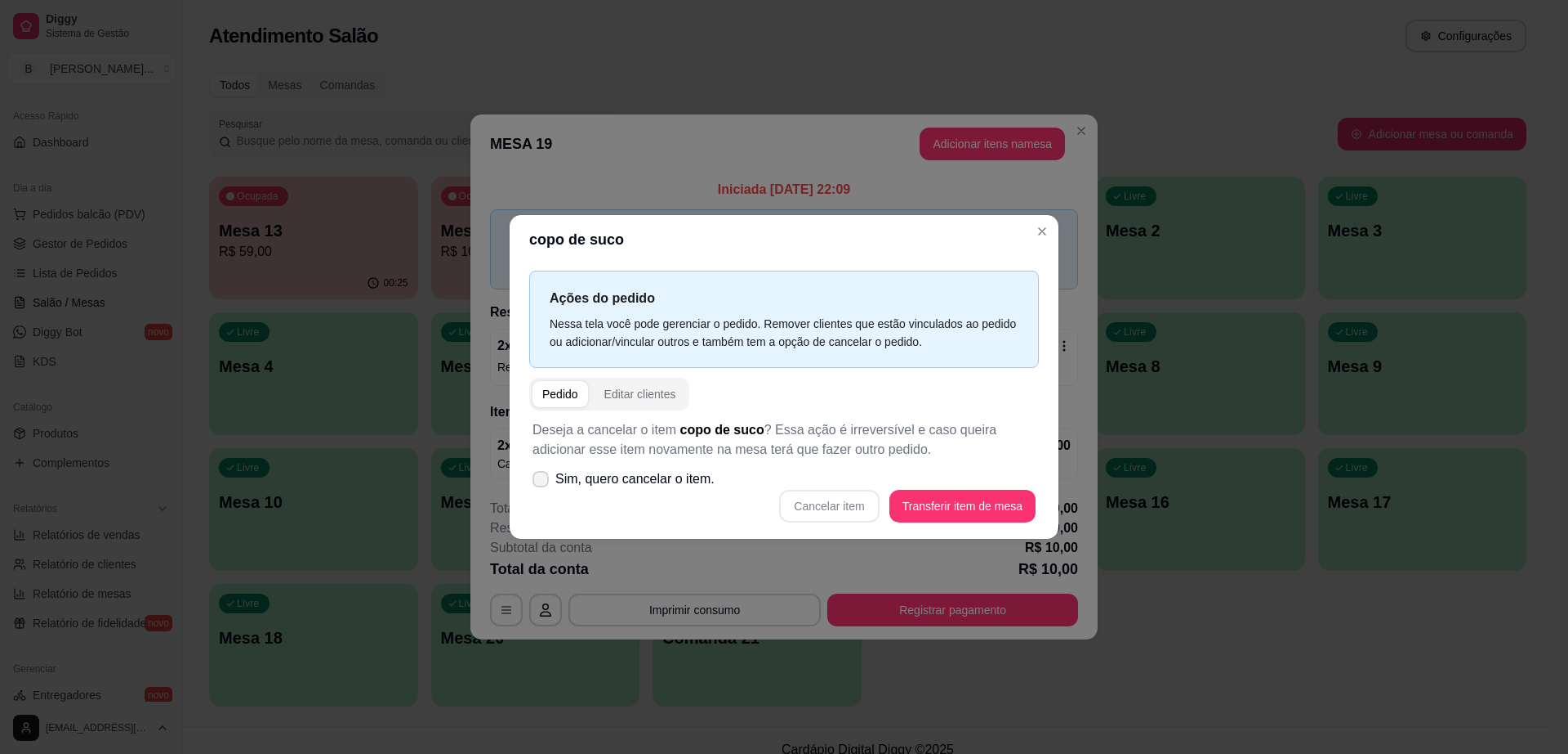
click at [540, 486] on span at bounding box center [541, 479] width 16 height 16
click at [540, 486] on input "Sim, quero cancelar o item." at bounding box center [537, 487] width 11 height 11
checkbox input "true"
click at [859, 502] on button "Cancelar item" at bounding box center [828, 506] width 100 height 33
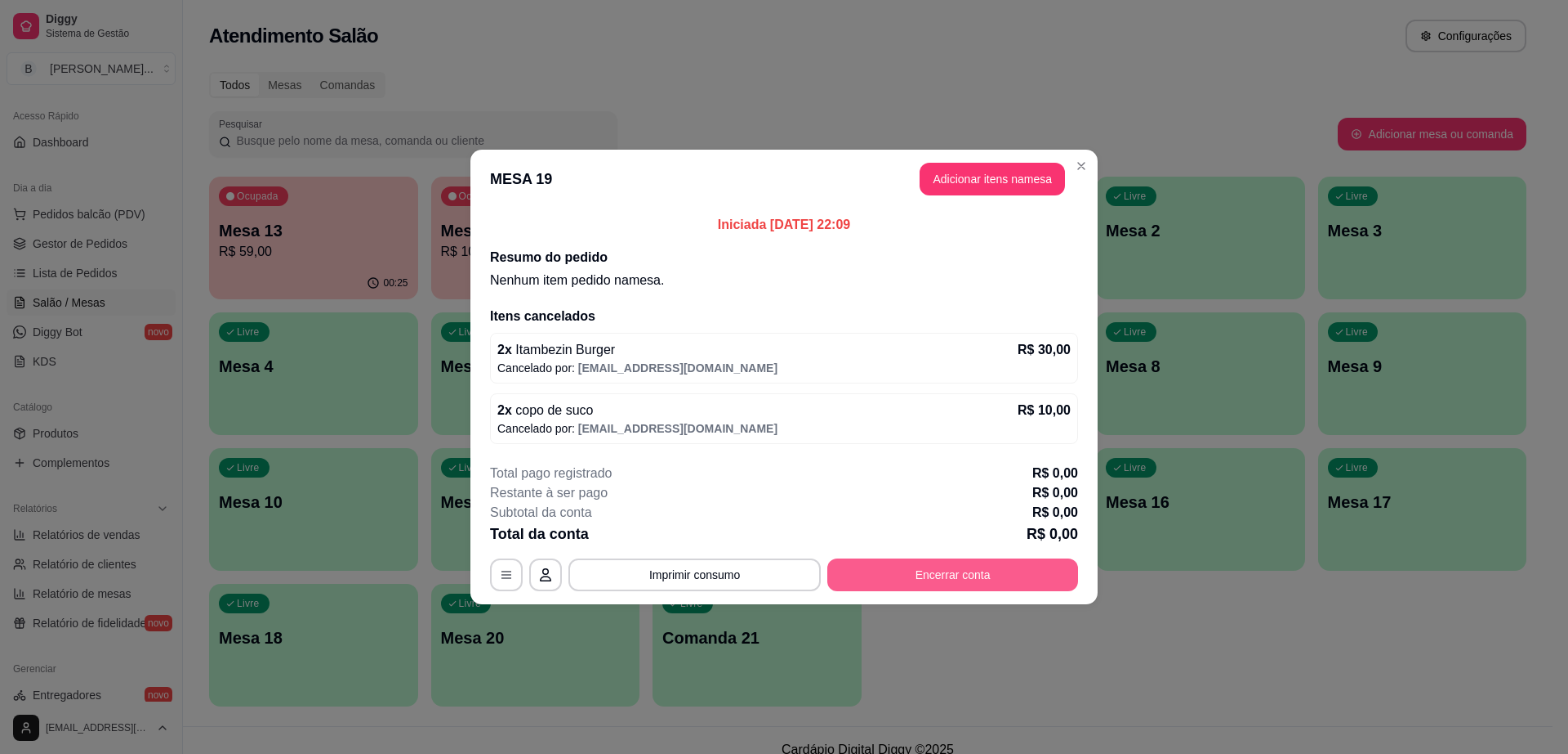
click at [868, 575] on button "Encerrar conta" at bounding box center [953, 574] width 251 height 33
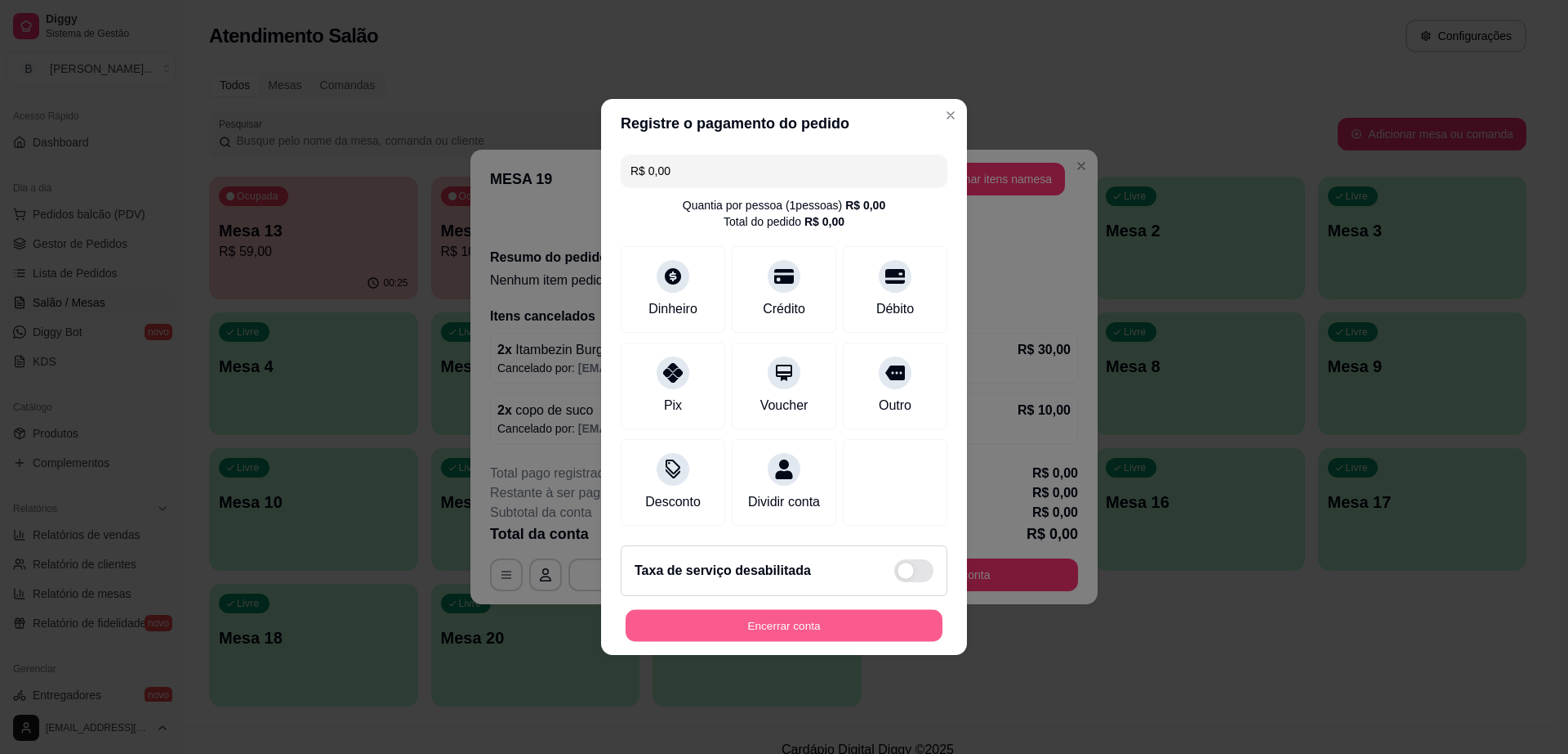
click at [827, 621] on button "Encerrar conta" at bounding box center [784, 625] width 317 height 32
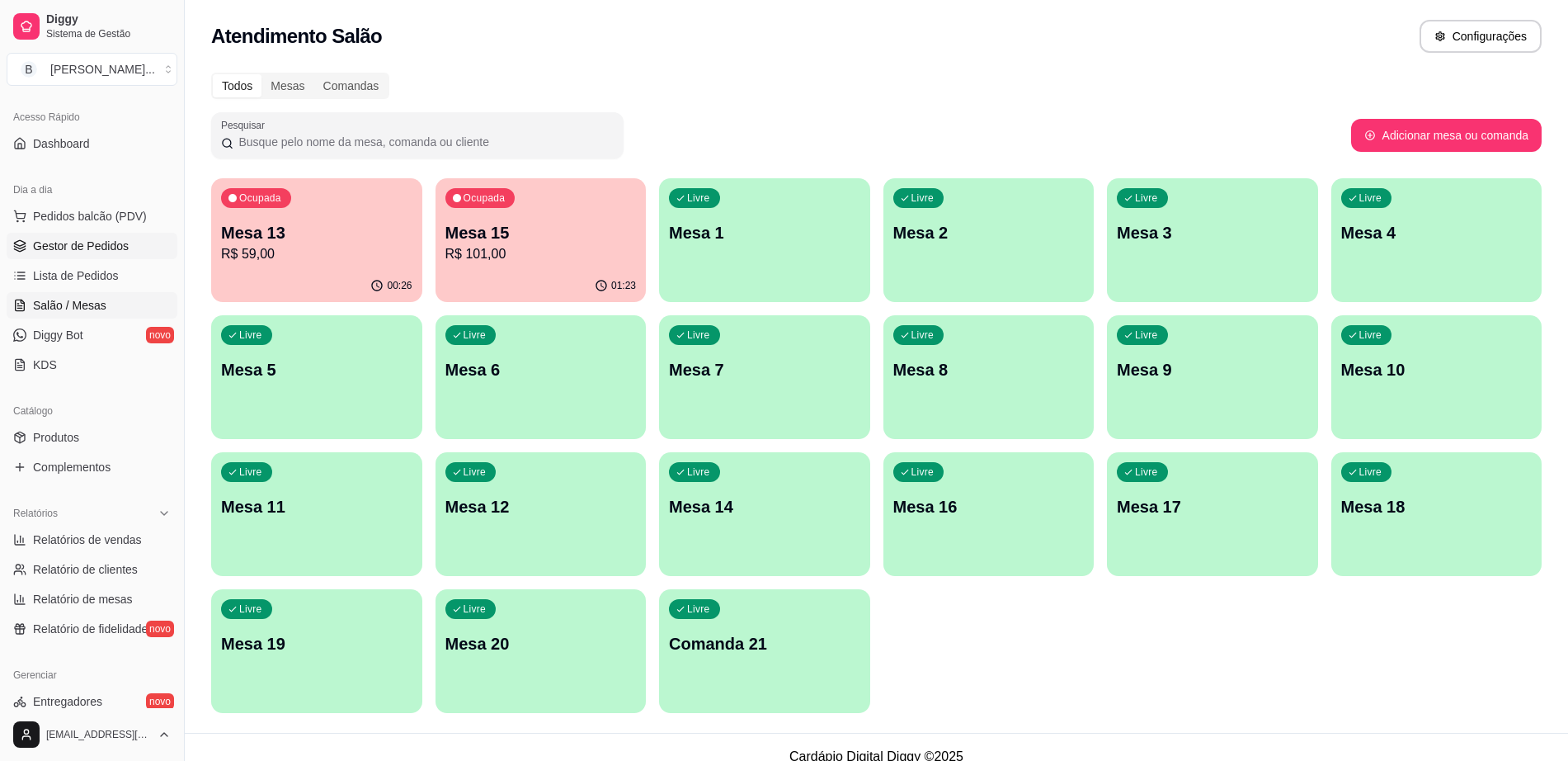
click at [84, 239] on span "Gestor de Pedidos" at bounding box center [81, 246] width 96 height 17
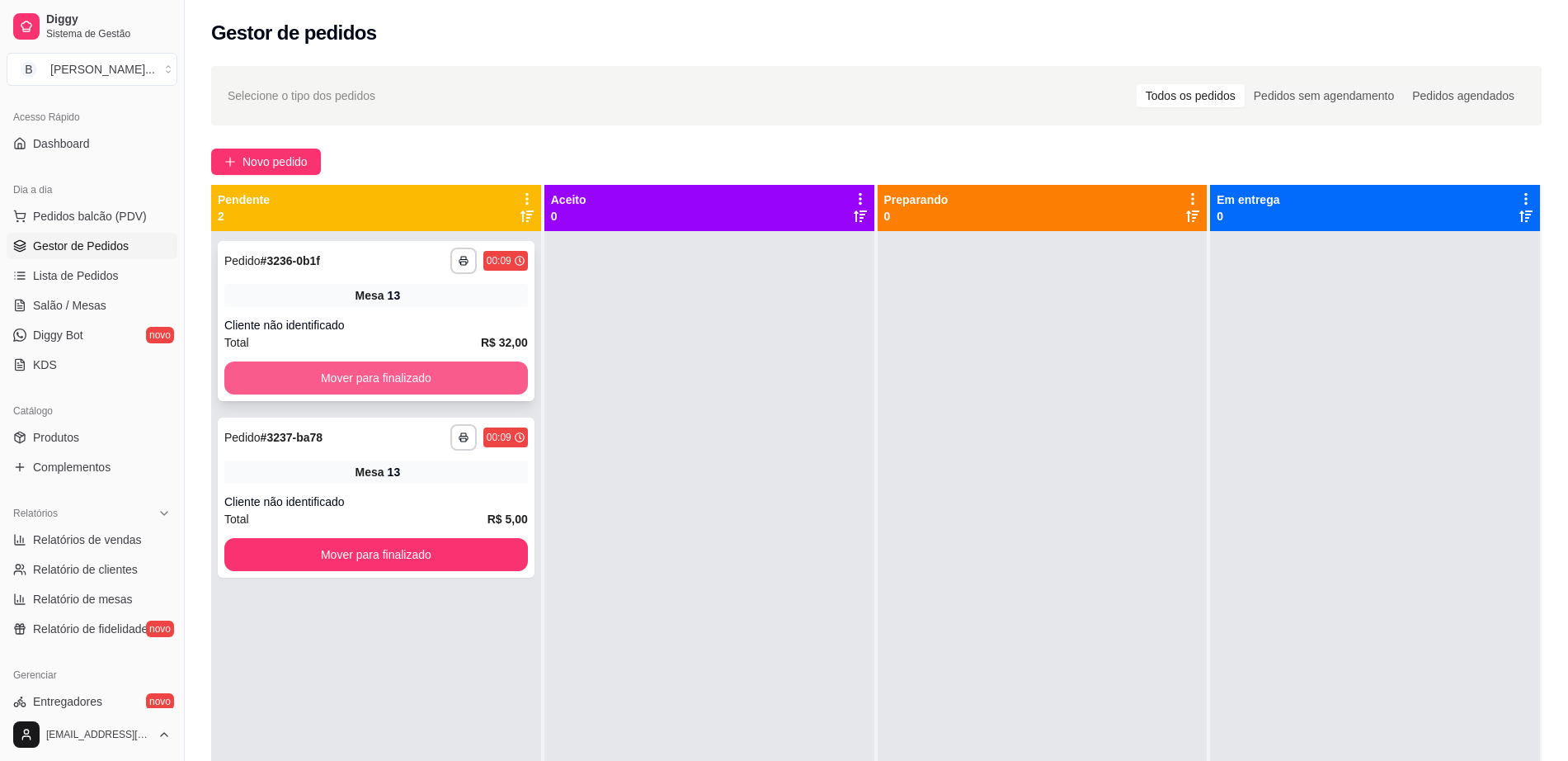
click at [412, 373] on button "Mover para finalizado" at bounding box center [376, 378] width 303 height 33
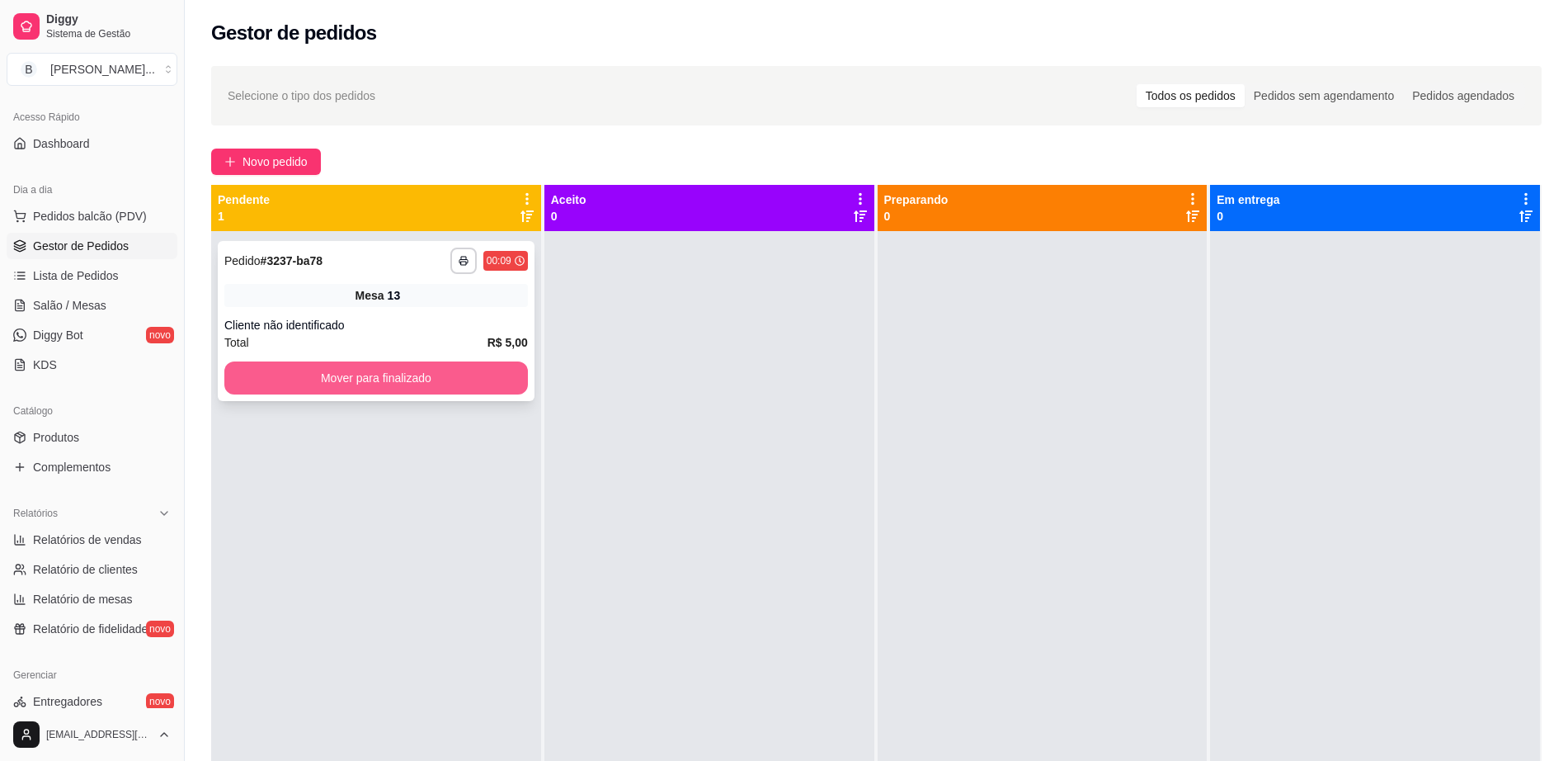
click at [420, 372] on button "Mover para finalizado" at bounding box center [376, 378] width 303 height 33
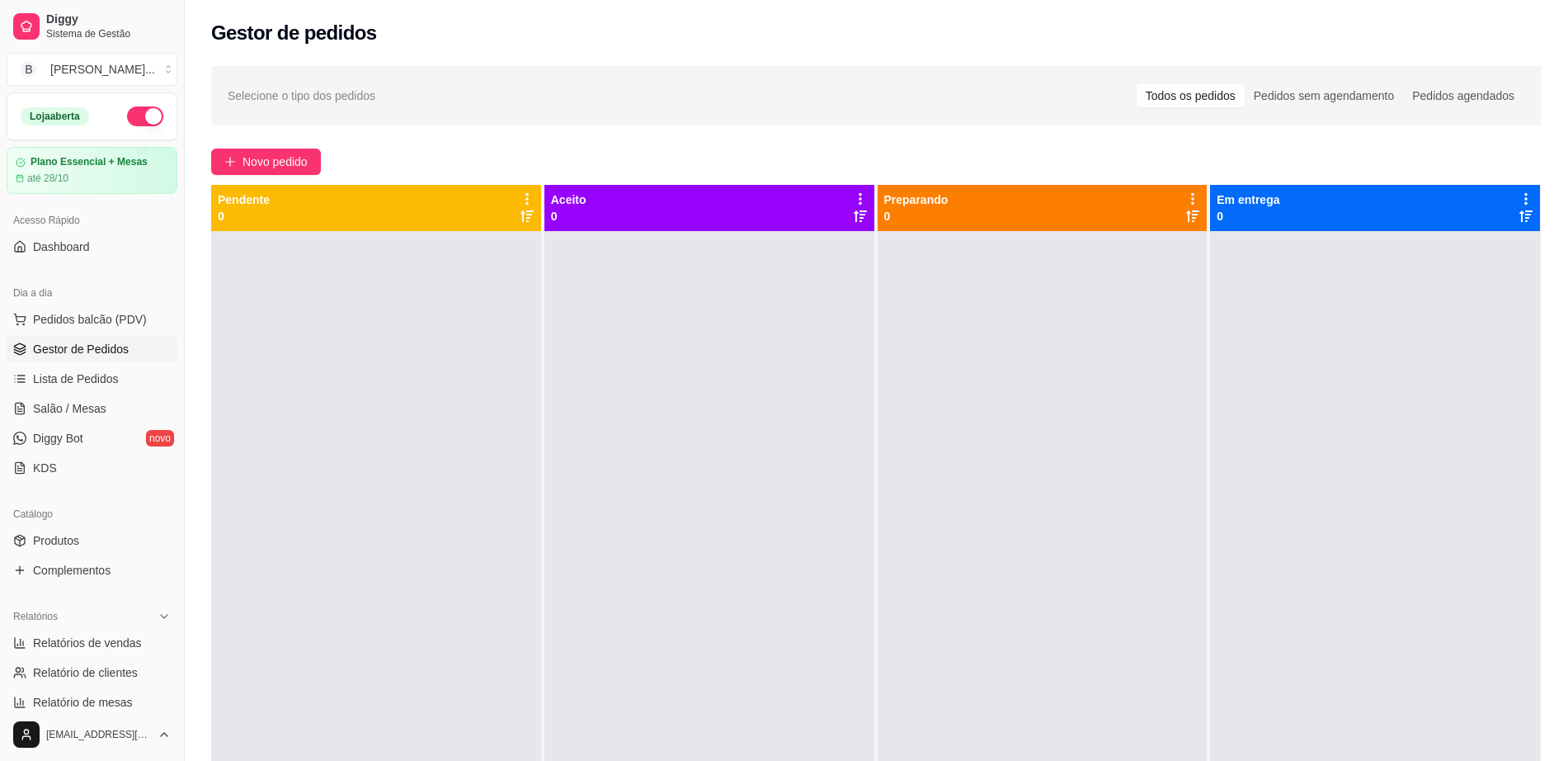
click at [136, 111] on button "button" at bounding box center [145, 116] width 37 height 20
click at [127, 119] on button "button" at bounding box center [145, 116] width 37 height 20
click at [134, 407] on link "Salão / Mesas" at bounding box center [91, 408] width 170 height 27
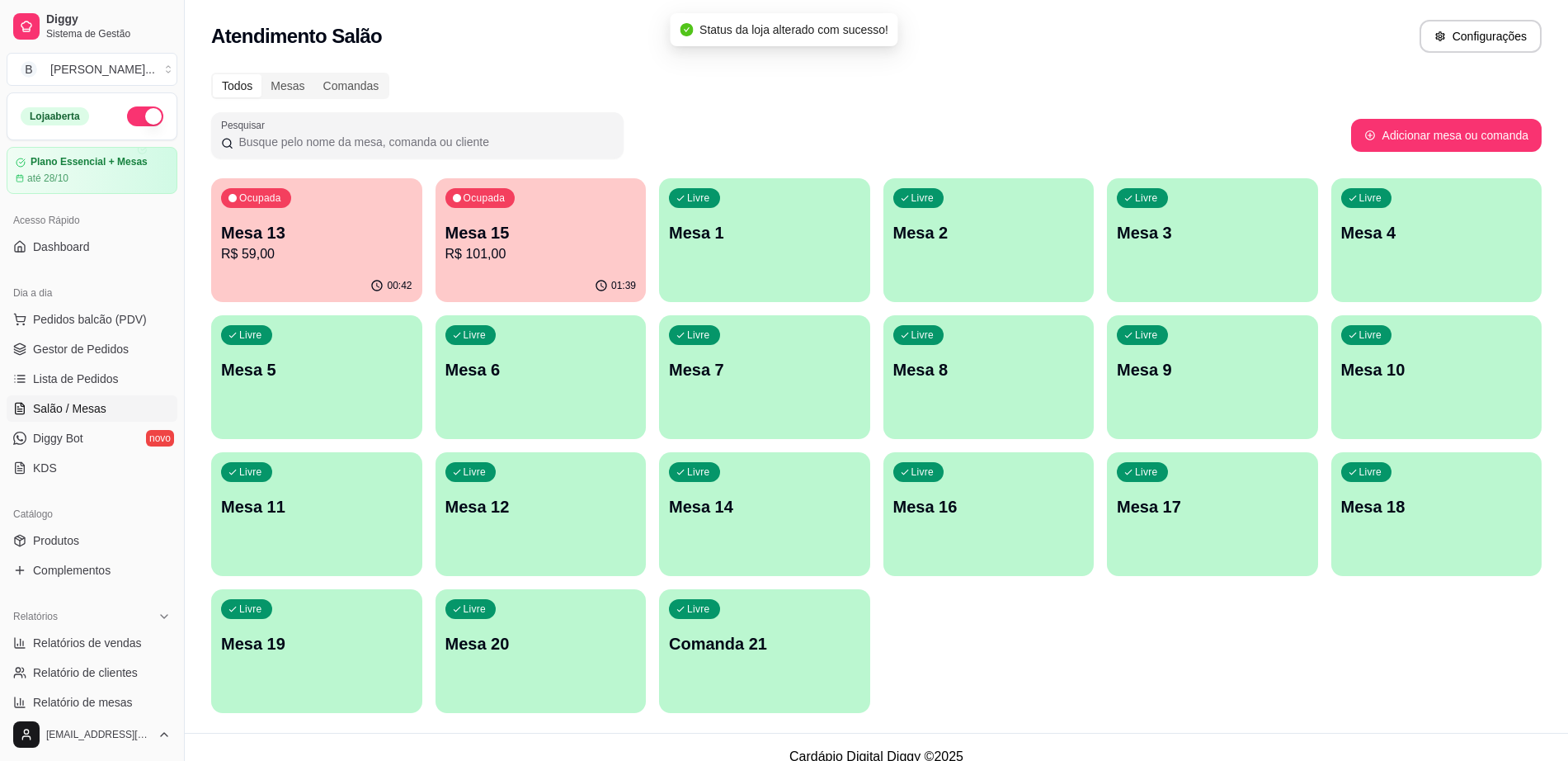
click at [365, 252] on p "R$ 59,00" at bounding box center [317, 254] width 191 height 20
click at [574, 270] on div "01:39" at bounding box center [541, 285] width 211 height 32
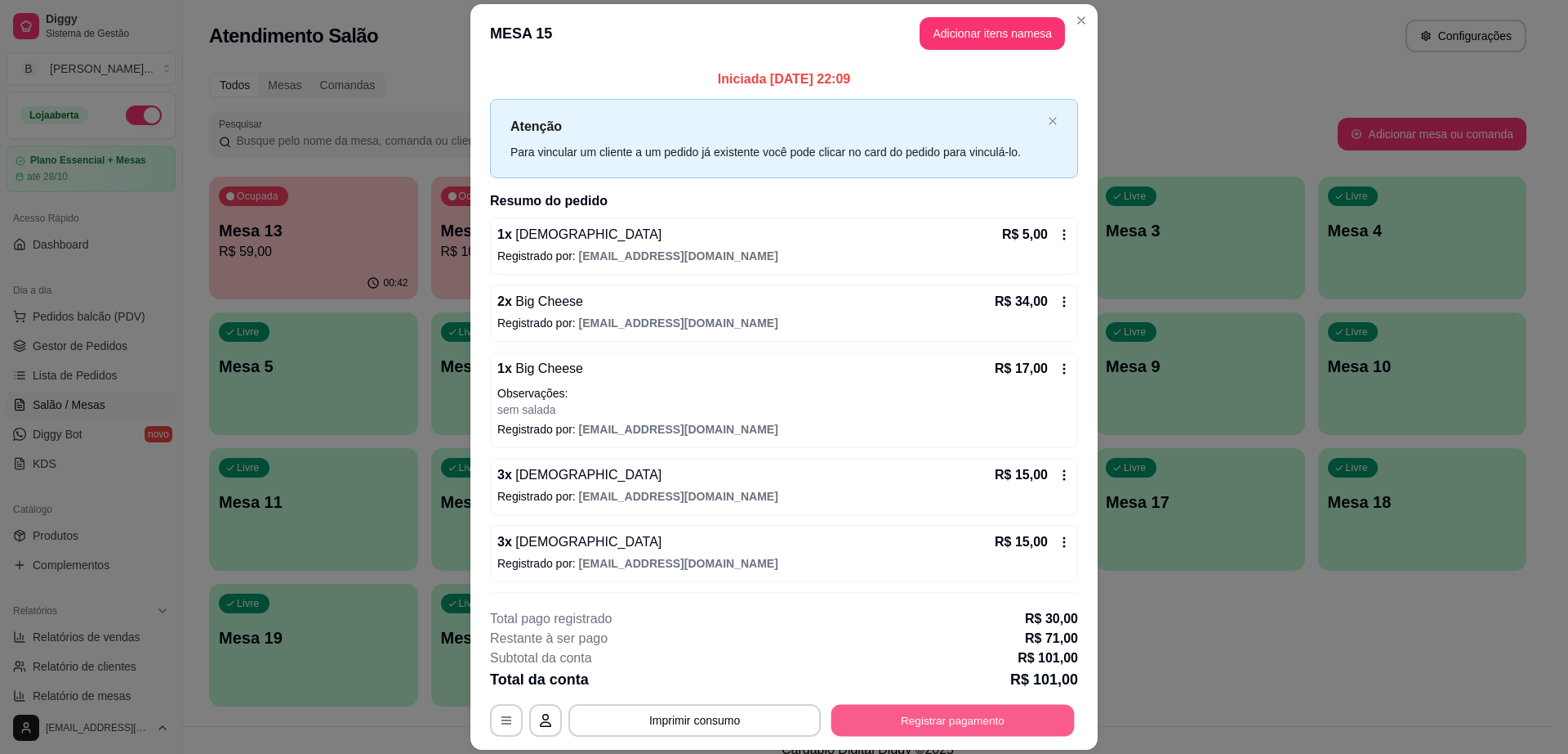
click at [951, 727] on button "Registrar pagamento" at bounding box center [954, 720] width 244 height 32
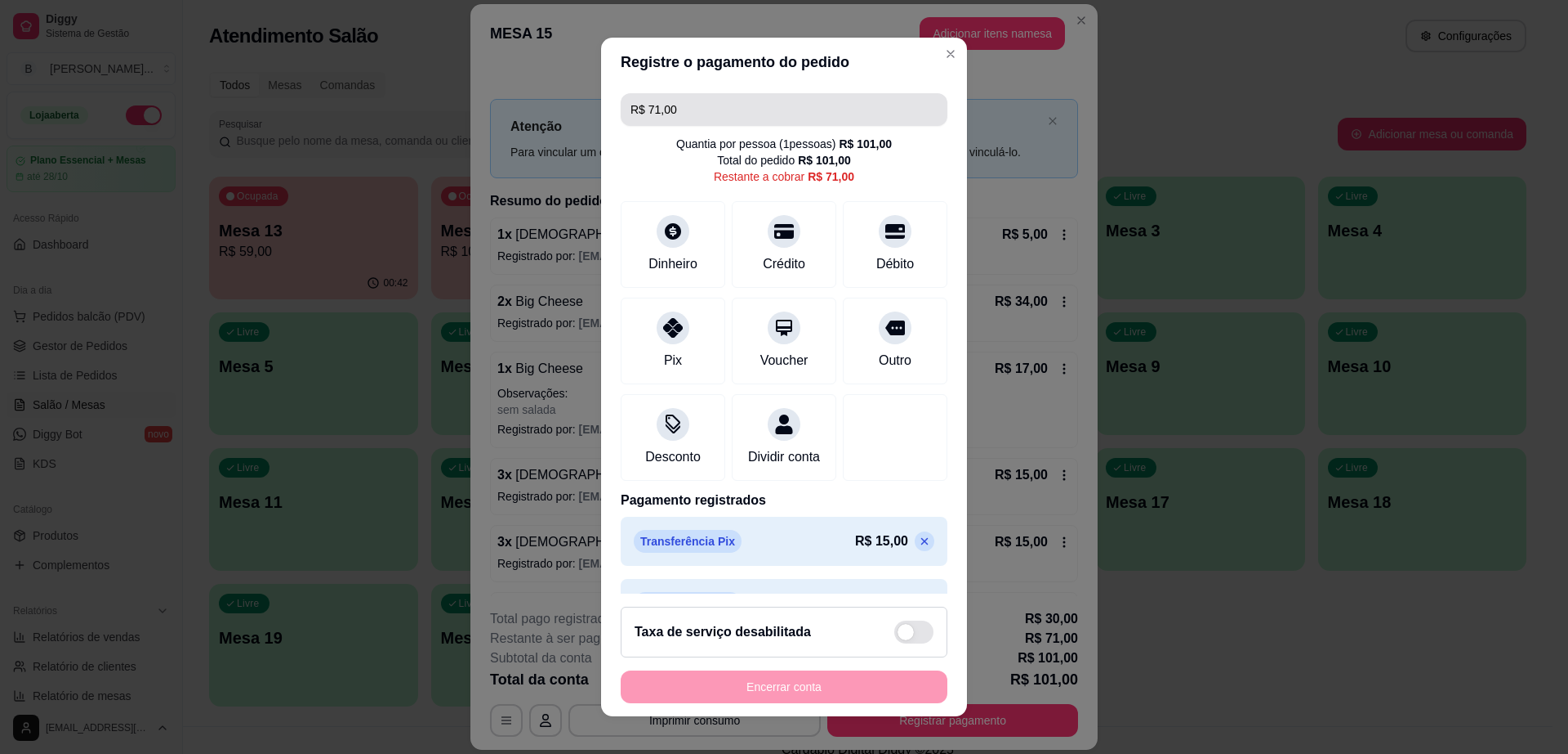
click at [783, 115] on input "R$ 71,00" at bounding box center [784, 110] width 307 height 33
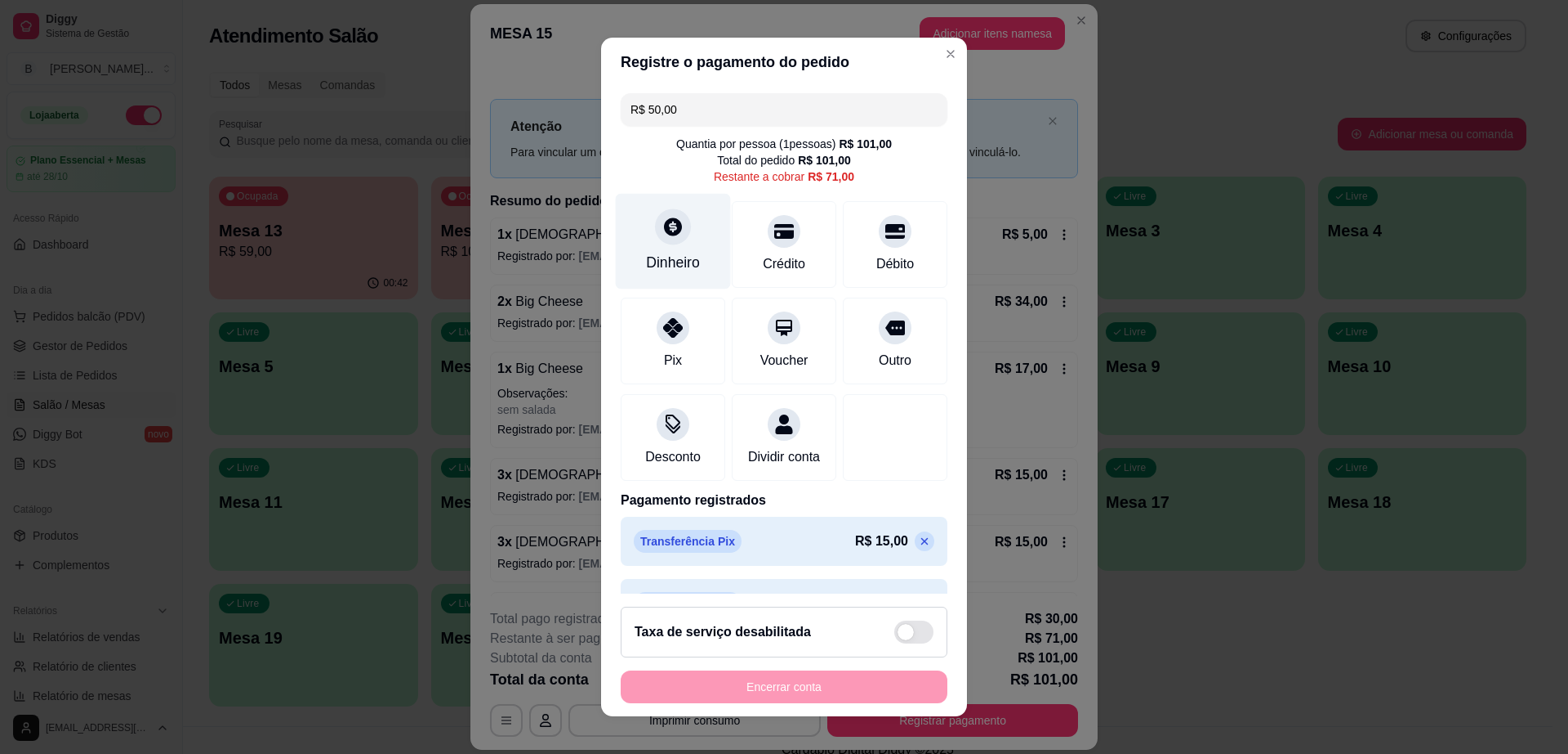
click at [654, 246] on div "Dinheiro" at bounding box center [674, 241] width 115 height 96
click at [623, 357] on div "Pix" at bounding box center [674, 338] width 115 height 96
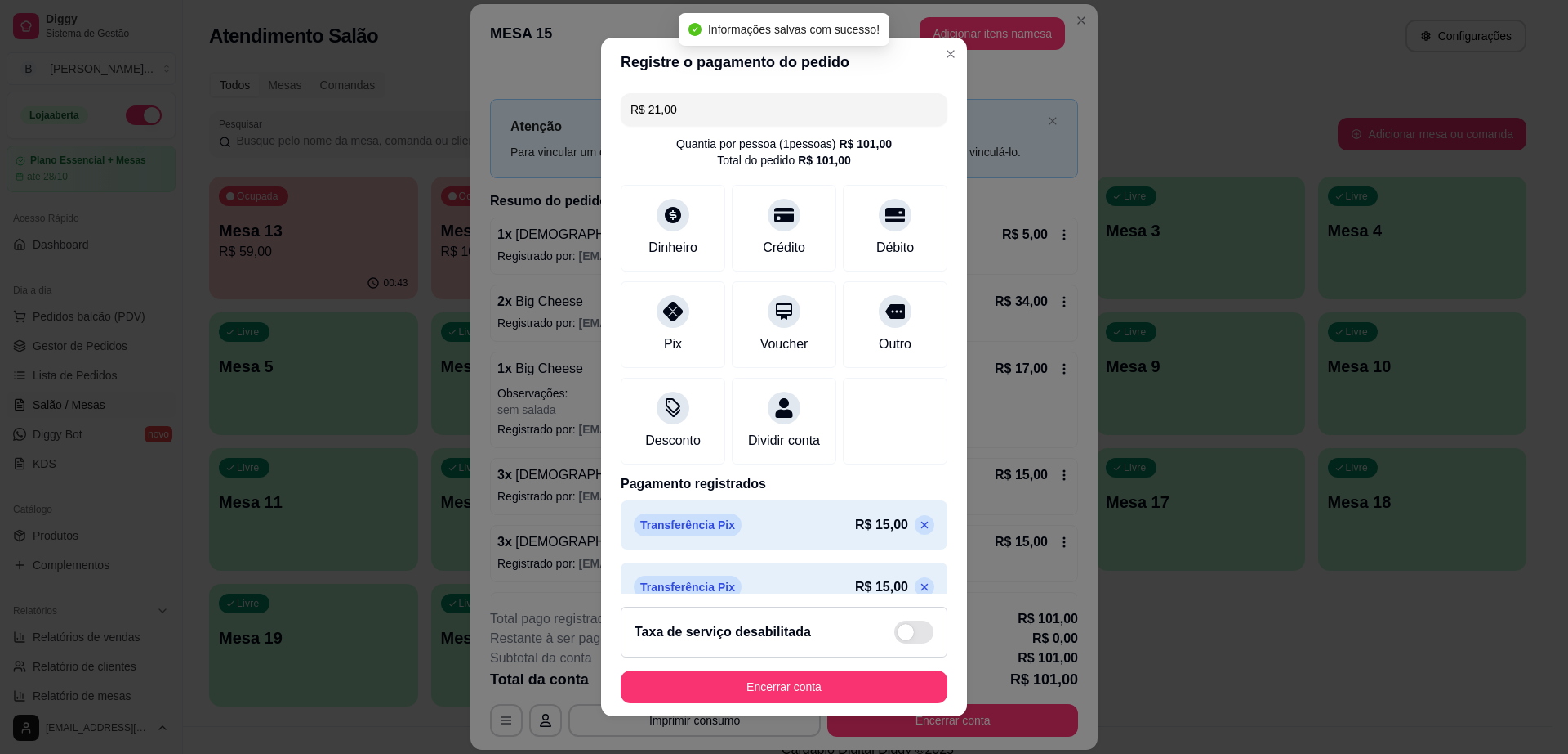
type input "R$ 0,00"
click at [786, 699] on button "Encerrar conta" at bounding box center [784, 686] width 317 height 32
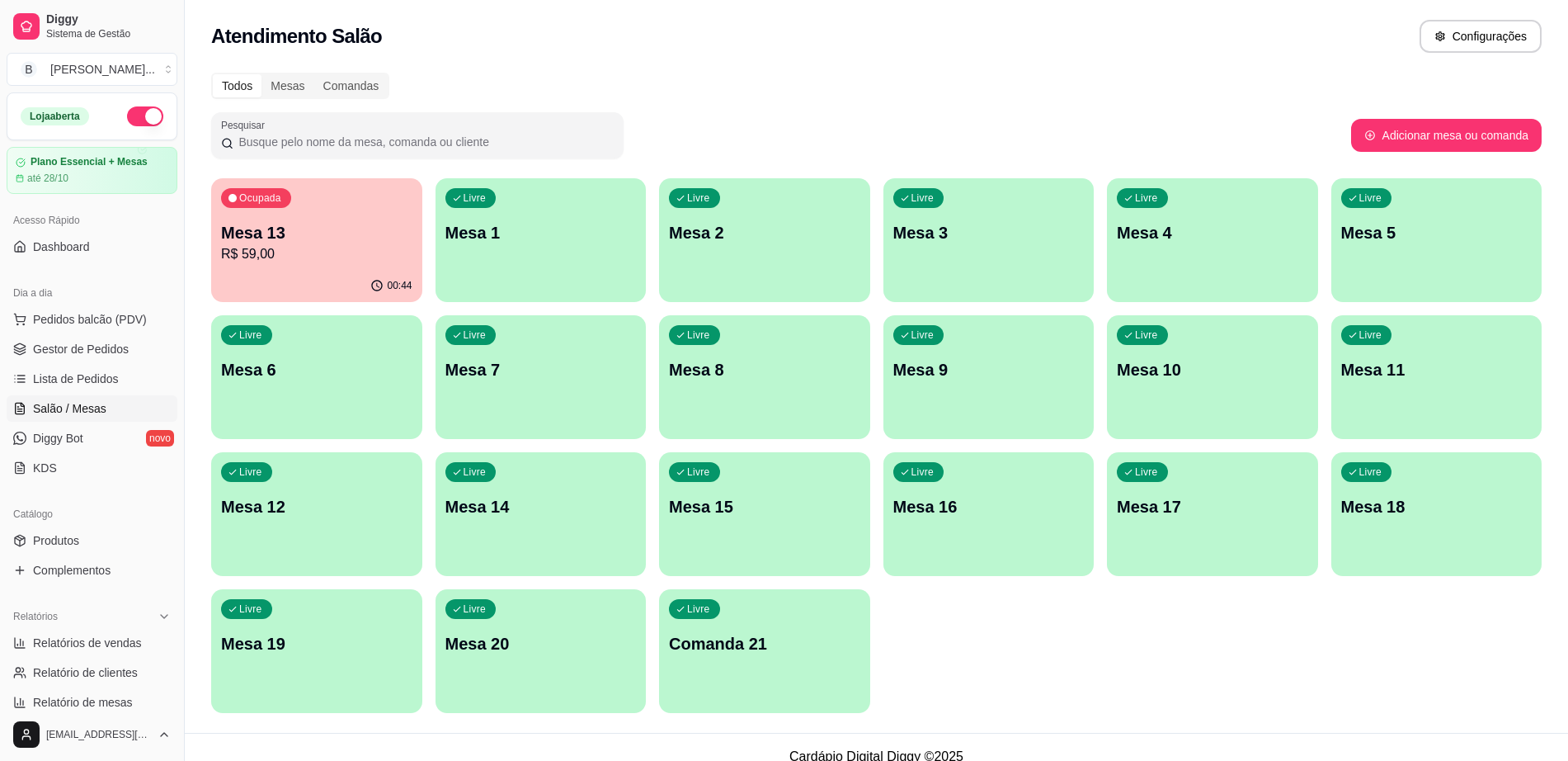
click at [127, 111] on button "button" at bounding box center [145, 116] width 37 height 20
click at [99, 646] on span "Relatórios de vendas" at bounding box center [87, 643] width 109 height 17
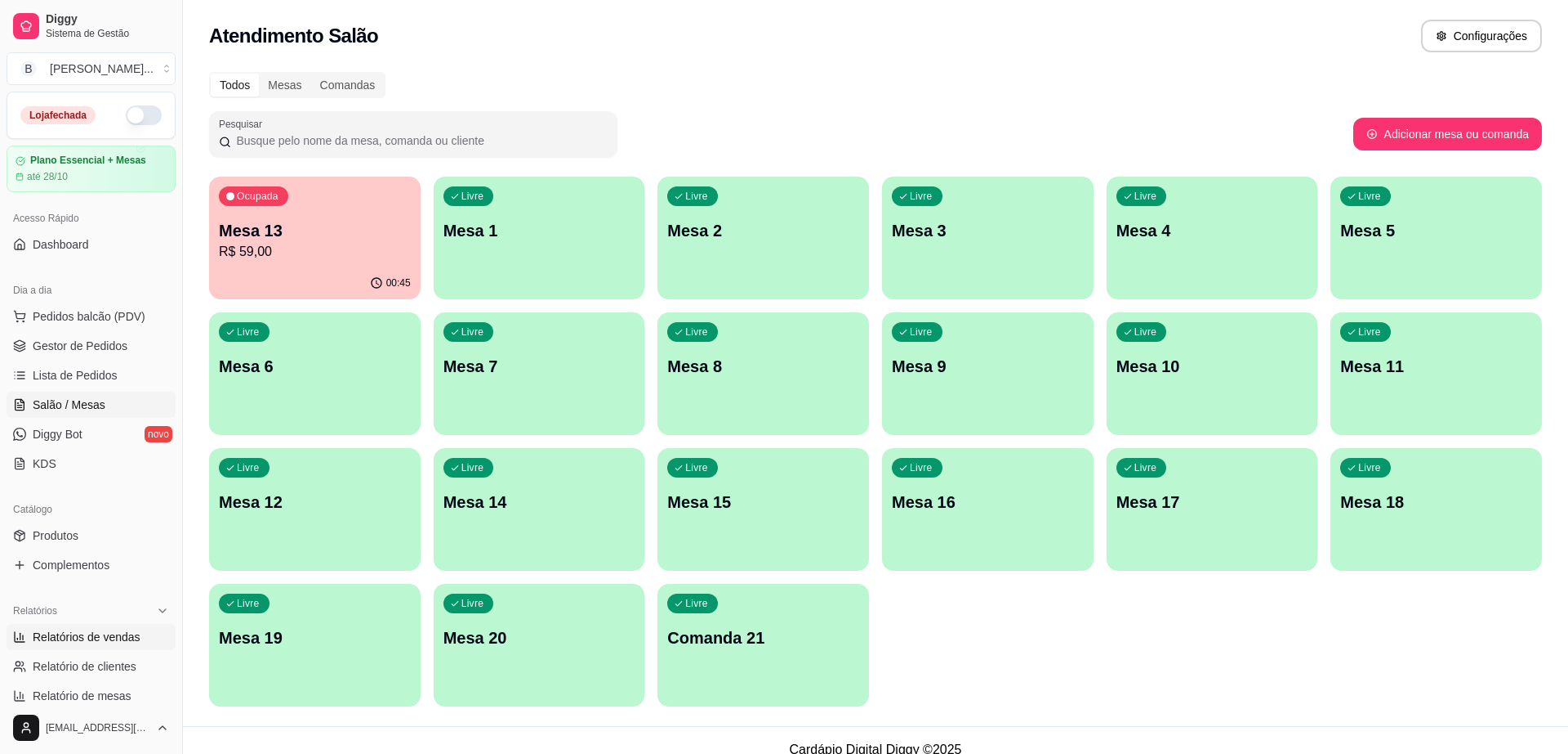
select select "ALL"
select select "0"
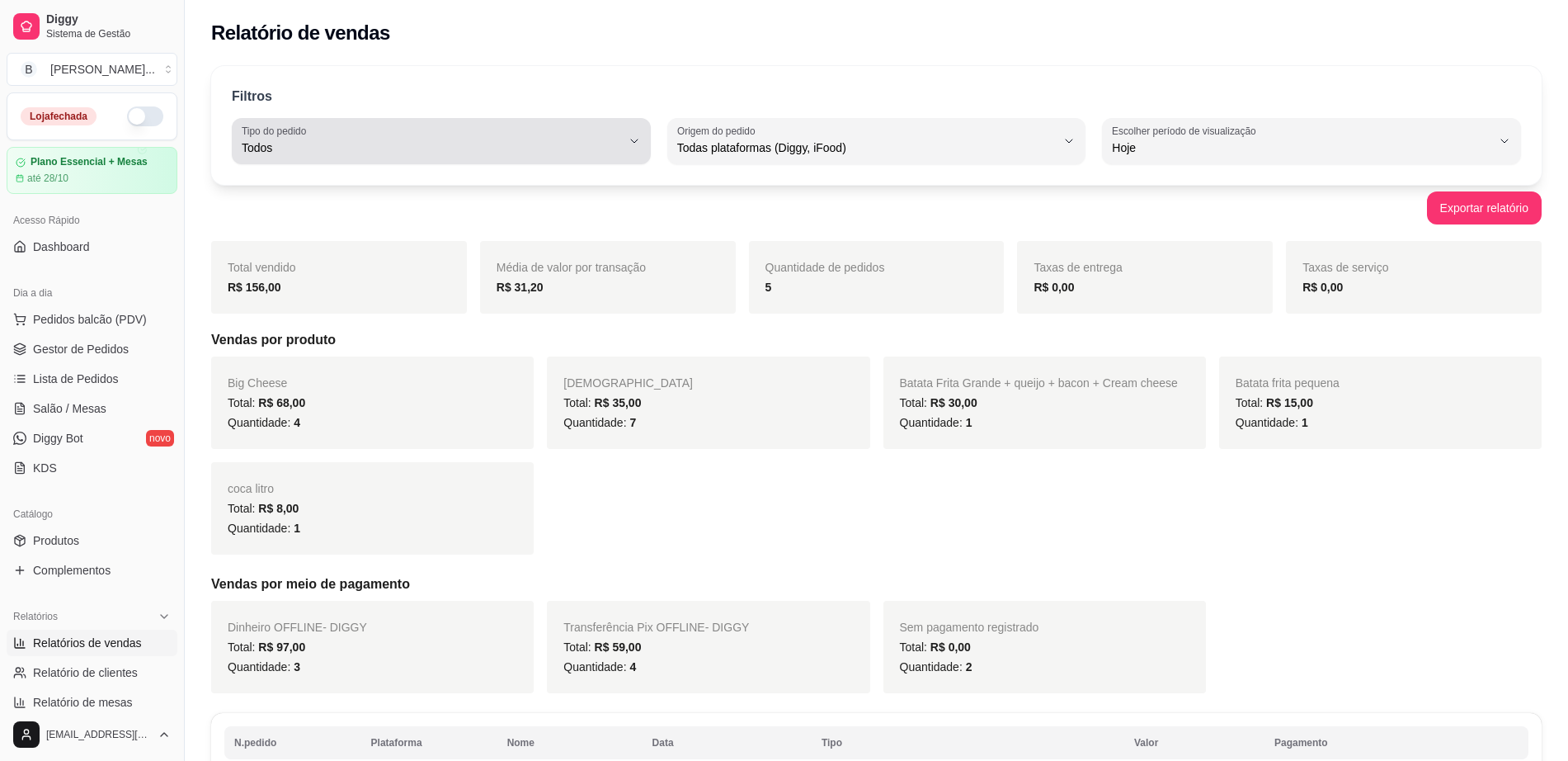
click at [619, 147] on span "Todos" at bounding box center [431, 148] width 379 height 17
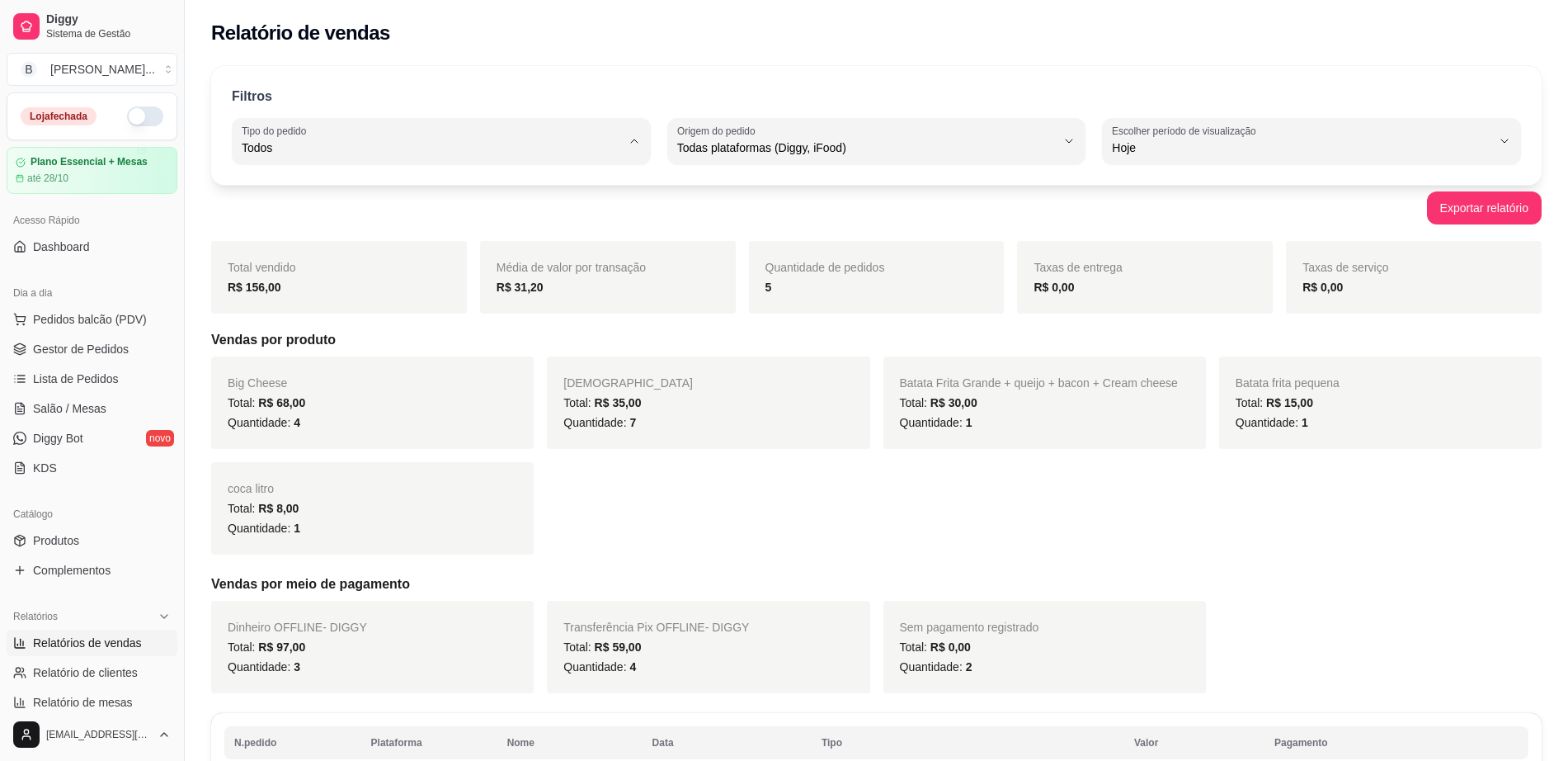
click at [539, 226] on li "Entrega" at bounding box center [441, 214] width 389 height 26
type input "DELIVERY"
select select "DELIVERY"
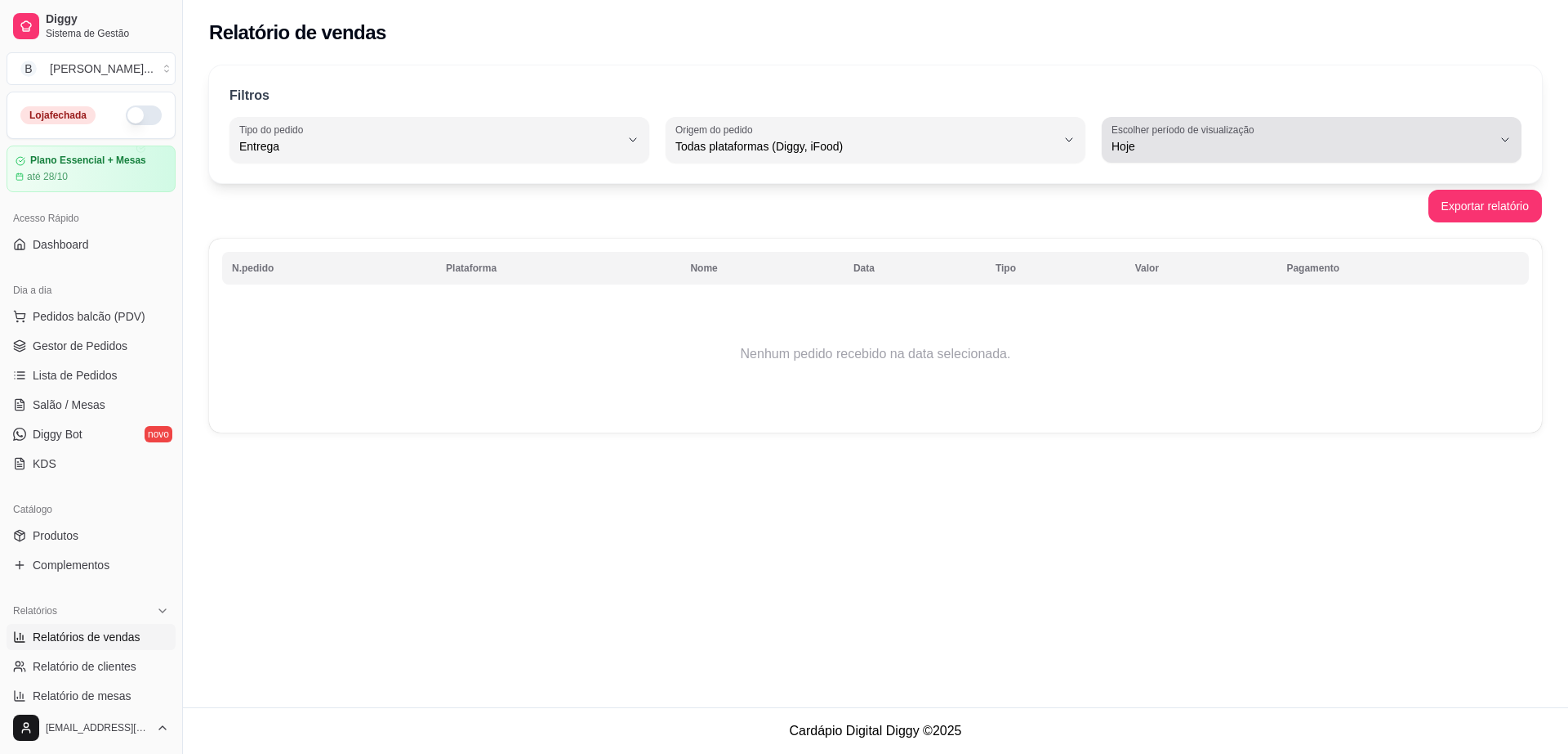
click at [1165, 138] on span "Hoje" at bounding box center [1302, 147] width 380 height 16
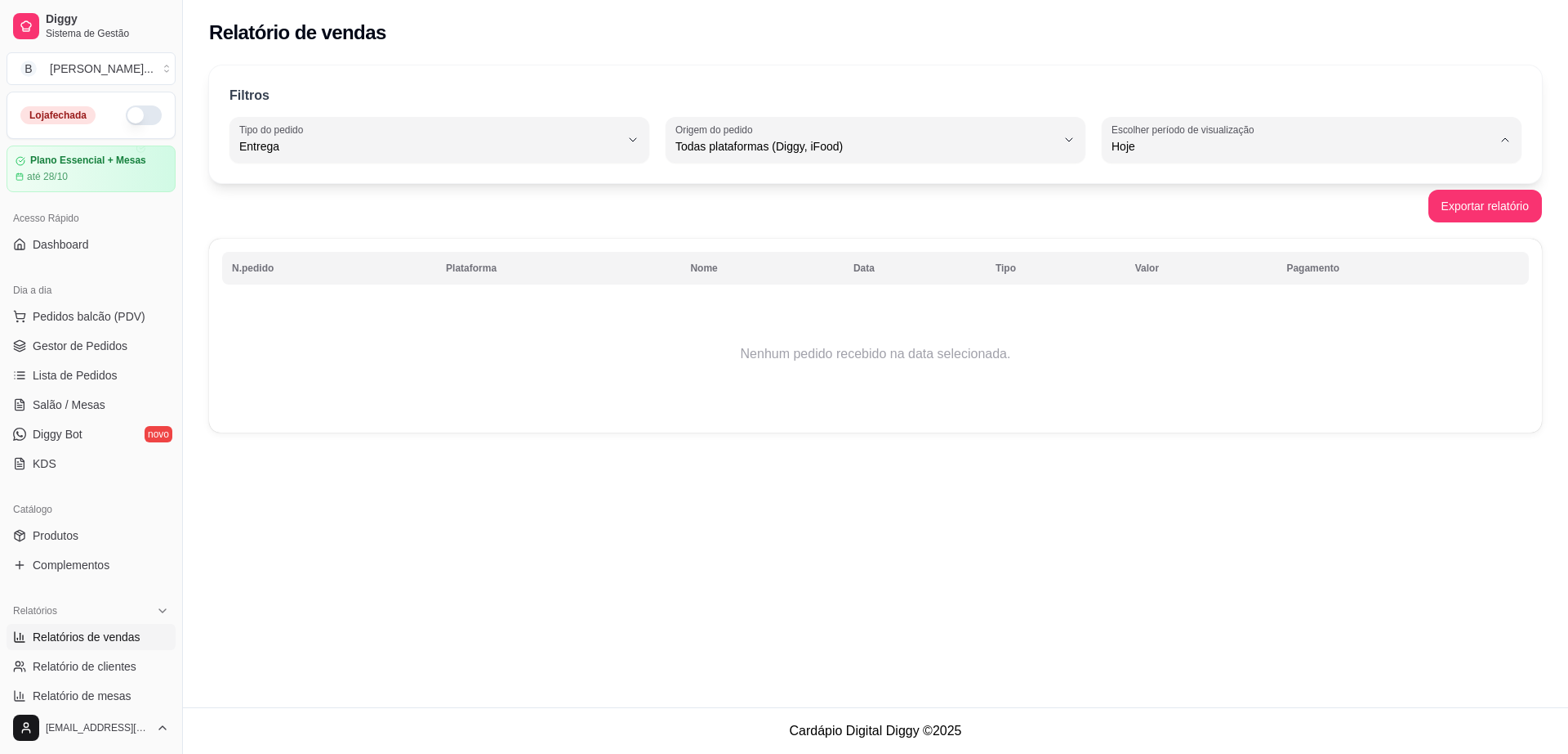
click at [1171, 209] on span "Ontem" at bounding box center [1304, 212] width 362 height 16
type input "1"
select select "1"
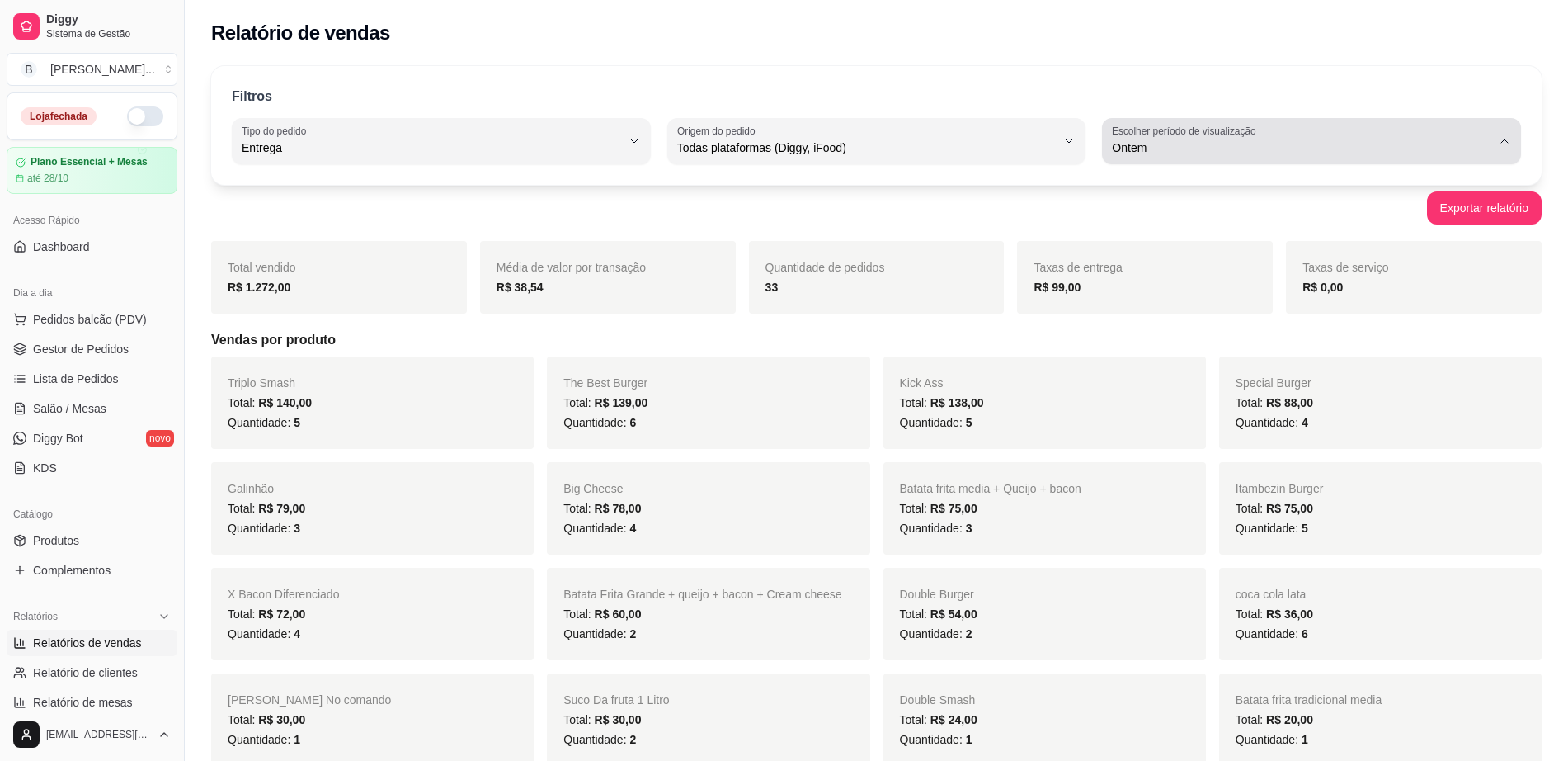
click at [1145, 150] on span "Ontem" at bounding box center [1301, 148] width 379 height 17
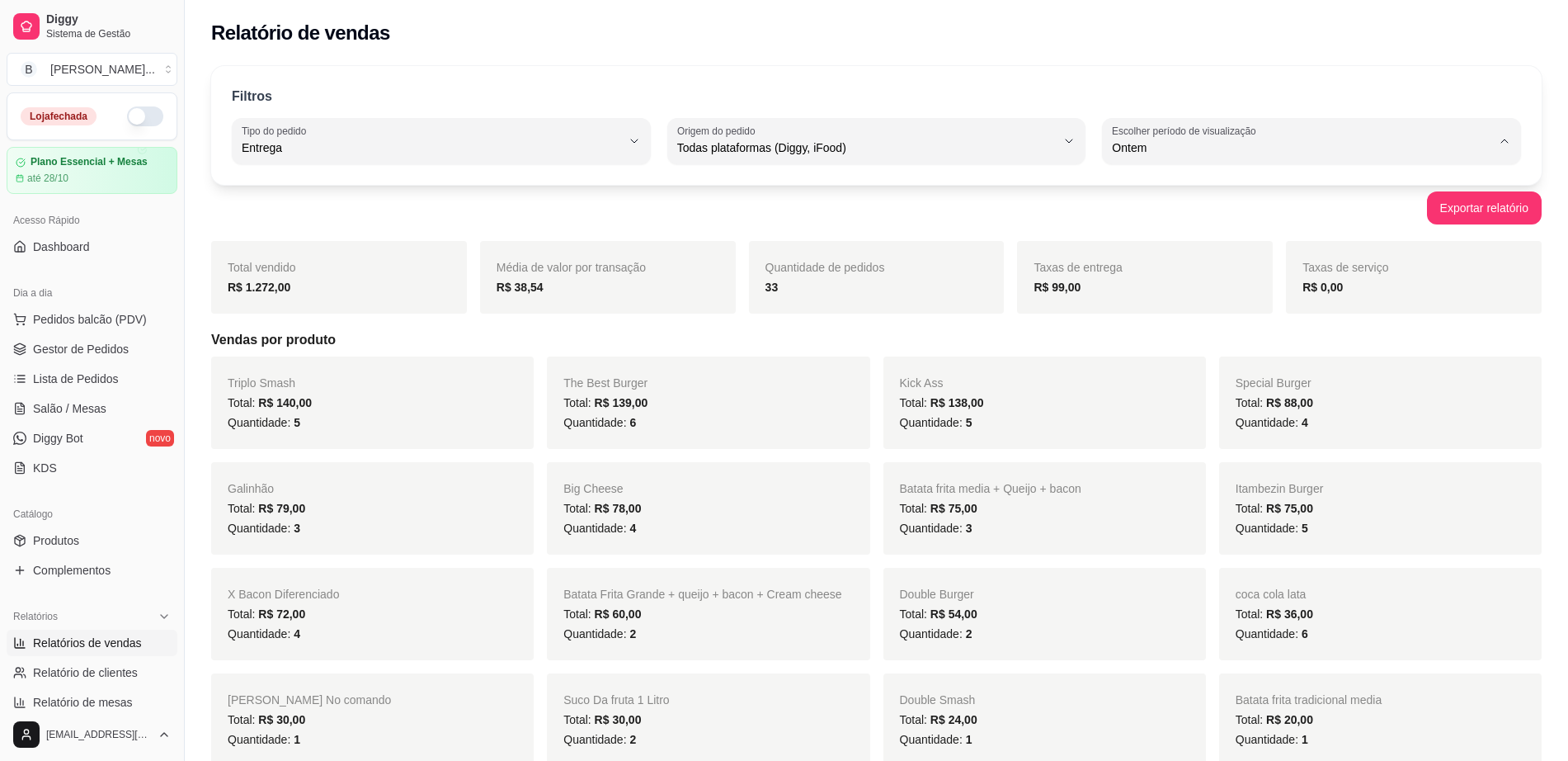
click at [1177, 234] on li "7 dias" at bounding box center [1311, 241] width 389 height 26
type input "7"
select select "7"
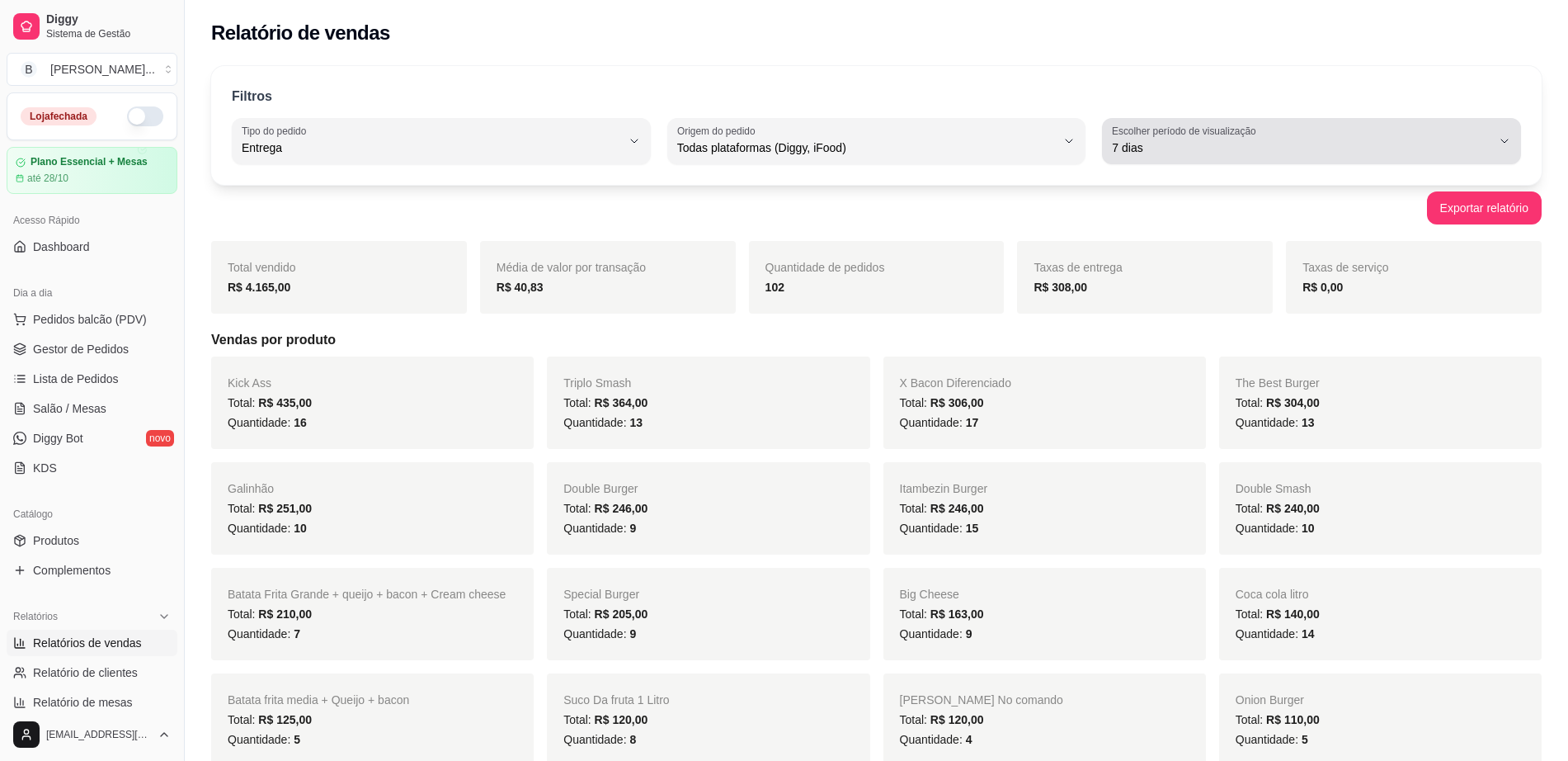
click at [1176, 134] on label "Escolher período de visualização" at bounding box center [1186, 131] width 150 height 14
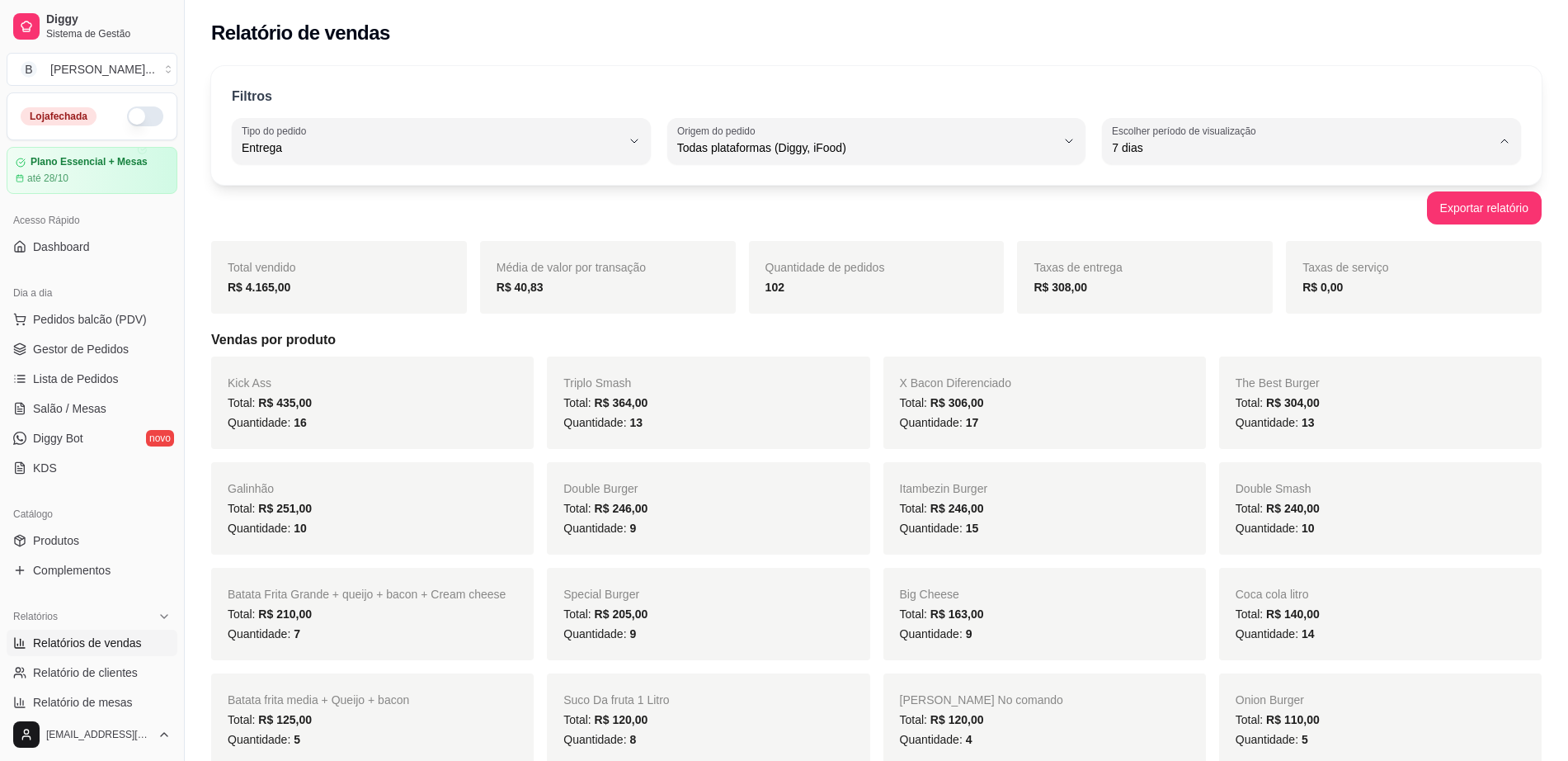
click at [1176, 187] on span "Hoje" at bounding box center [1303, 186] width 360 height 16
type input "0"
select select "0"
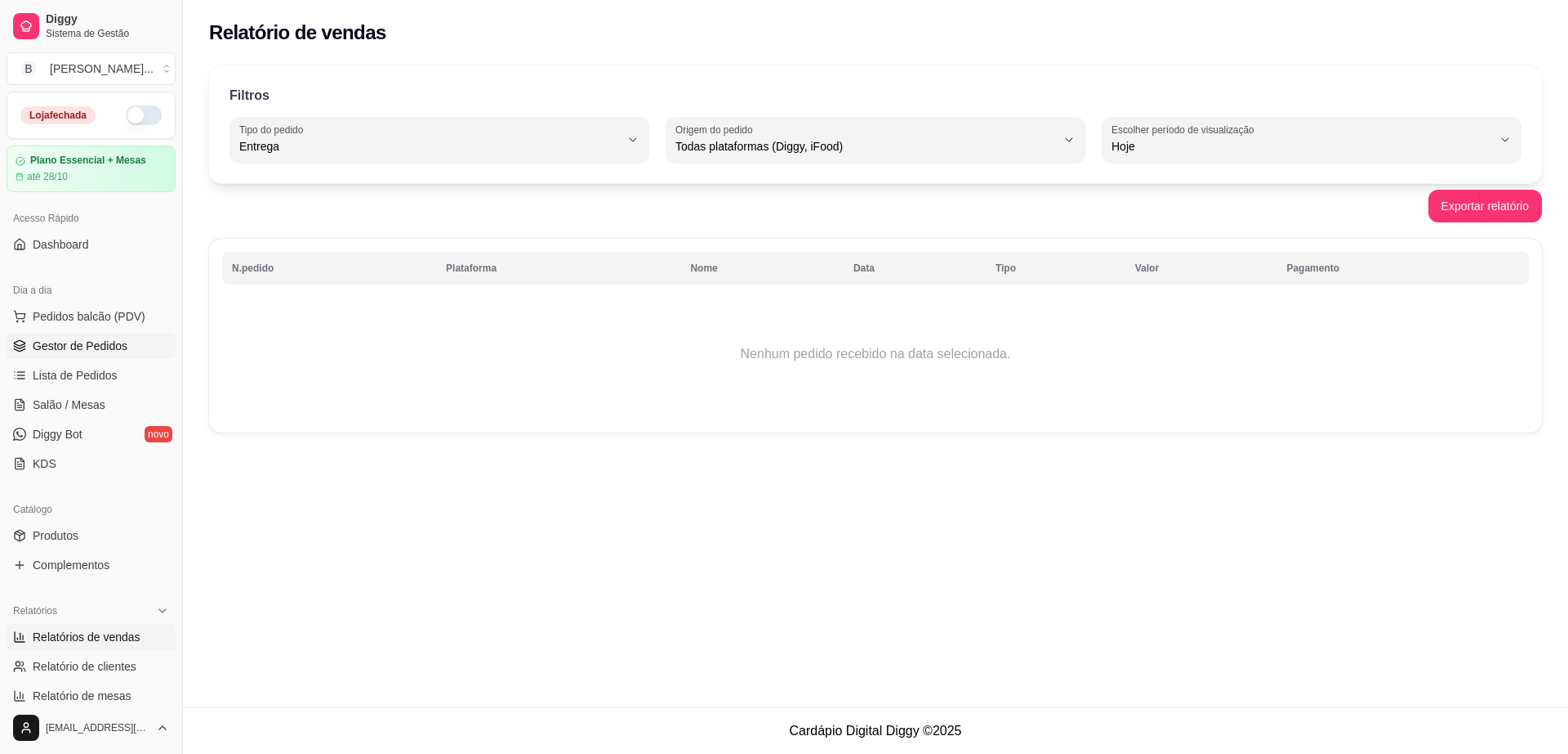
click at [113, 348] on span "Gestor de Pedidos" at bounding box center [80, 346] width 95 height 16
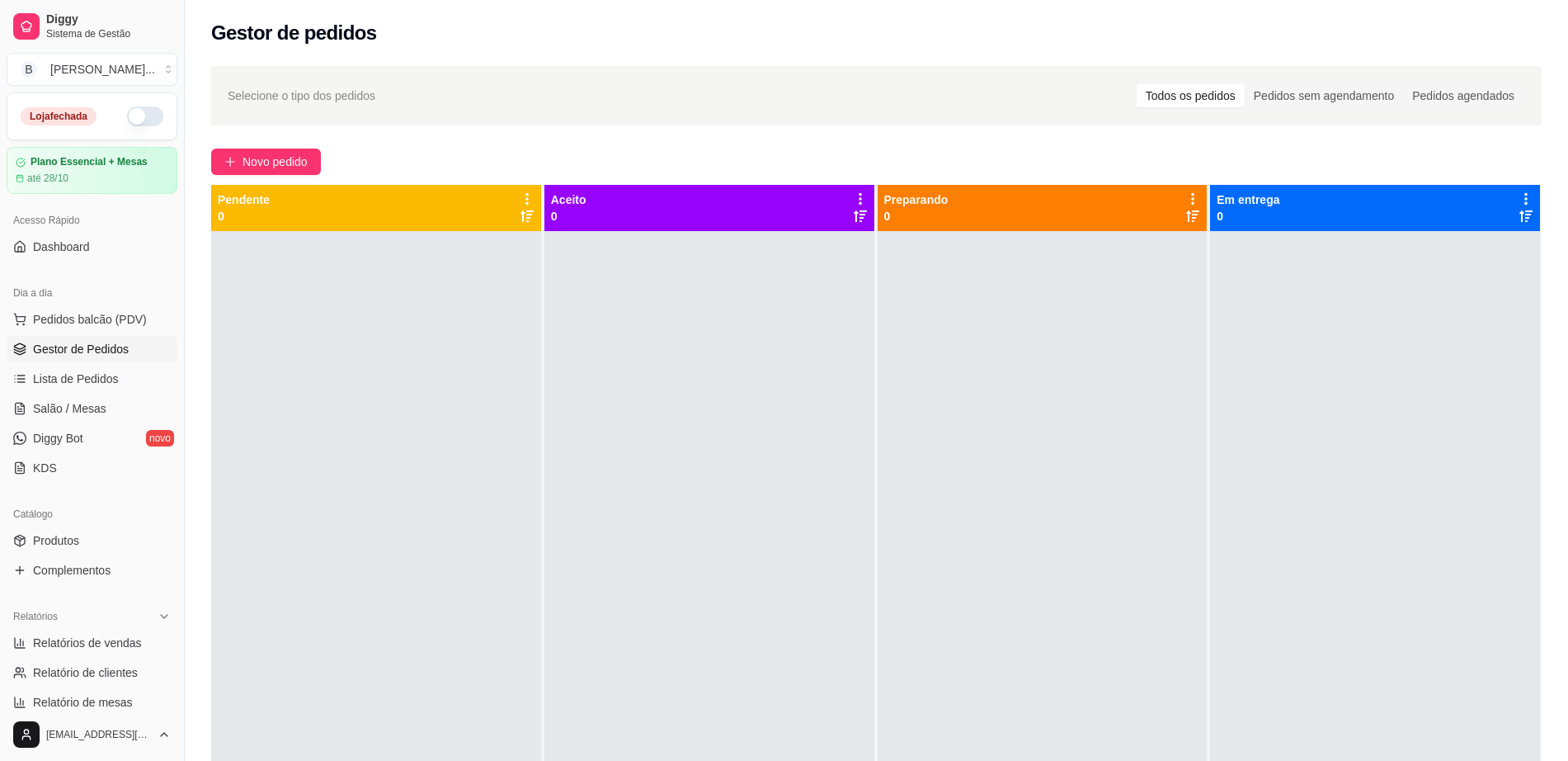
click at [85, 220] on div "Acesso Rápido" at bounding box center [91, 220] width 170 height 27
